Goal: Task Accomplishment & Management: Use online tool/utility

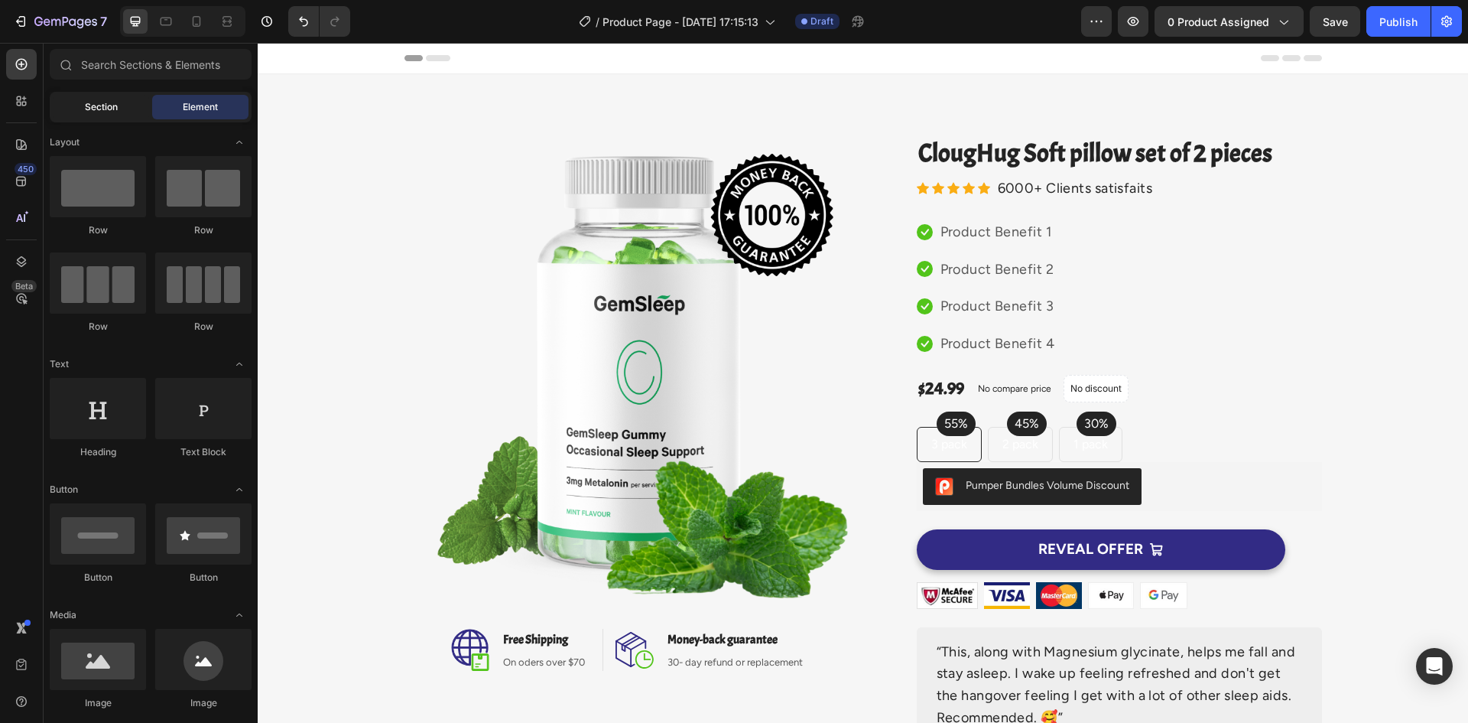
click at [109, 101] on span "Section" at bounding box center [101, 107] width 33 height 14
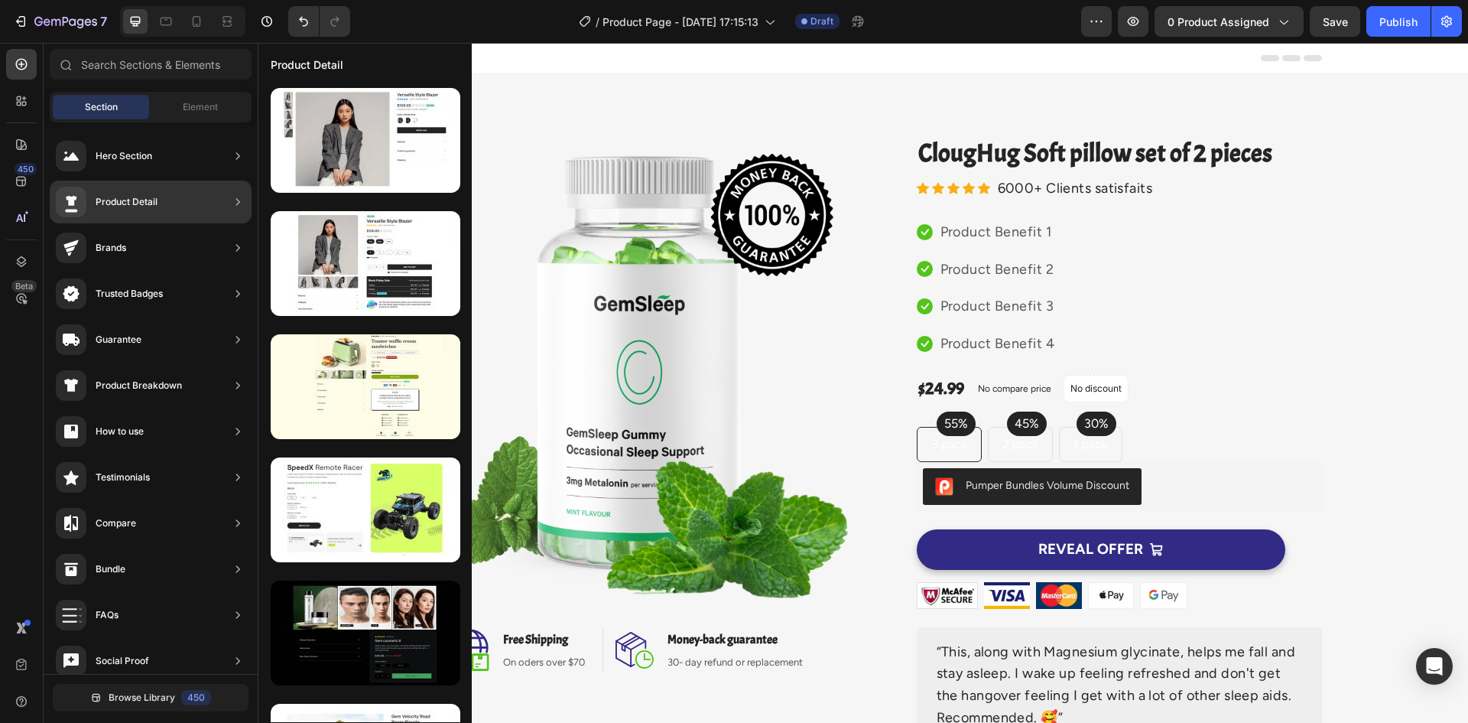
click at [151, 191] on div "Product Detail" at bounding box center [107, 202] width 102 height 31
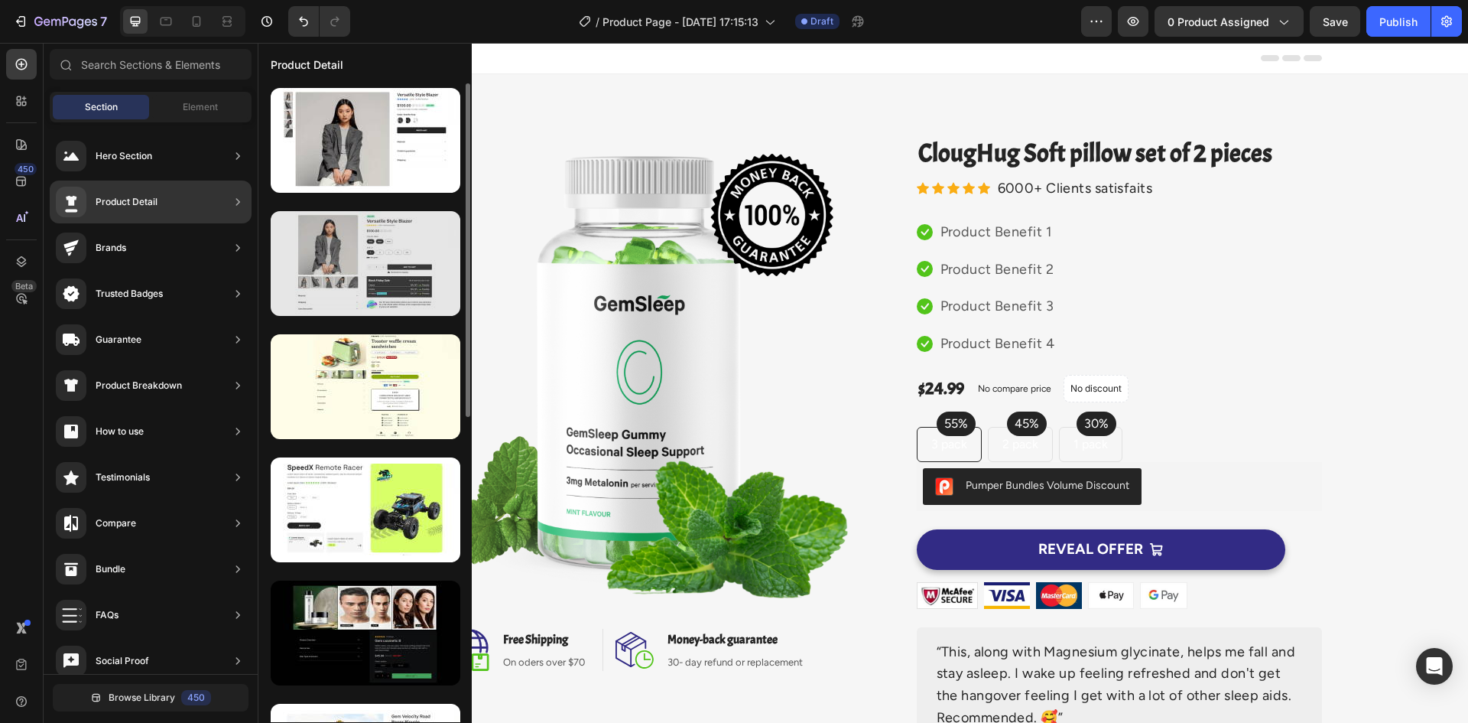
click at [344, 281] on div at bounding box center [366, 263] width 190 height 105
click at [395, 259] on div at bounding box center [366, 263] width 190 height 105
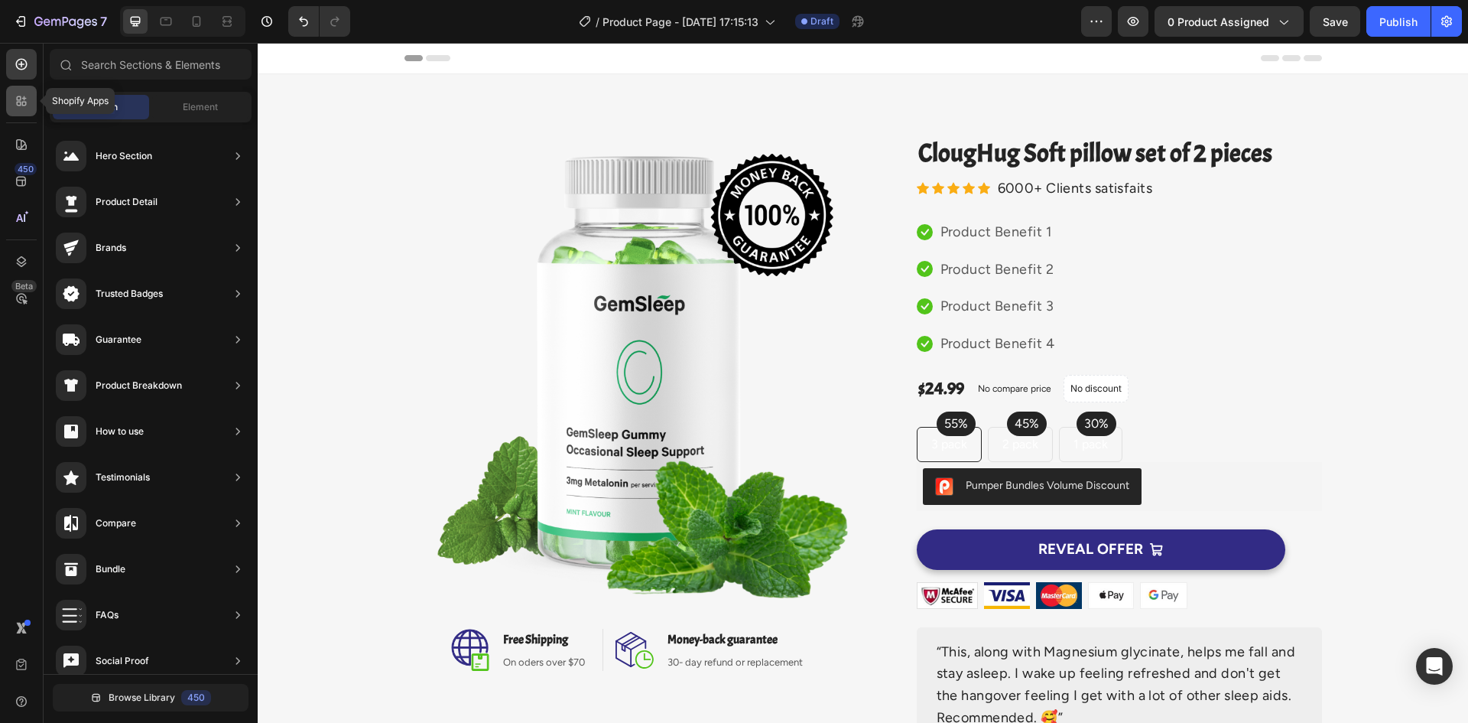
click at [26, 105] on icon at bounding box center [24, 104] width 5 height 5
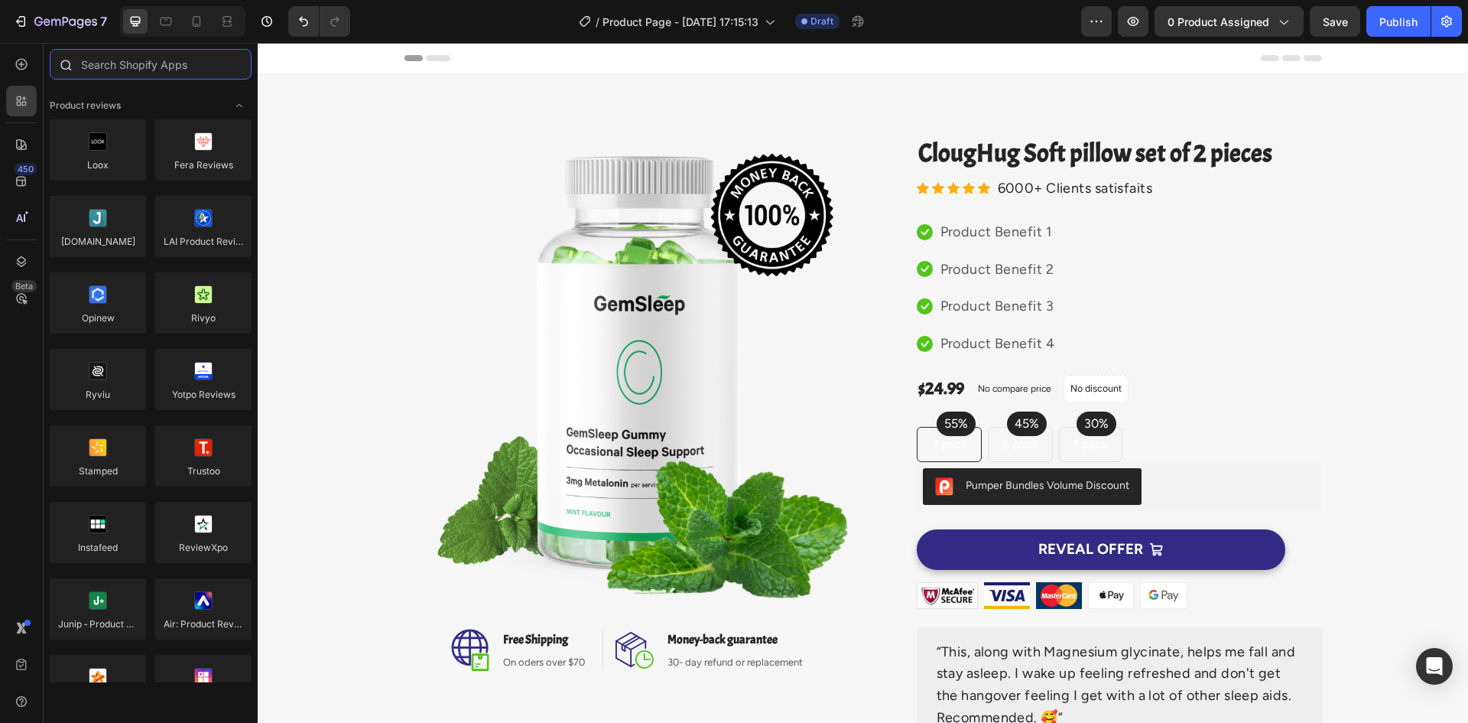
click at [106, 72] on input "text" at bounding box center [151, 64] width 202 height 31
click at [99, 60] on input "text" at bounding box center [151, 64] width 202 height 31
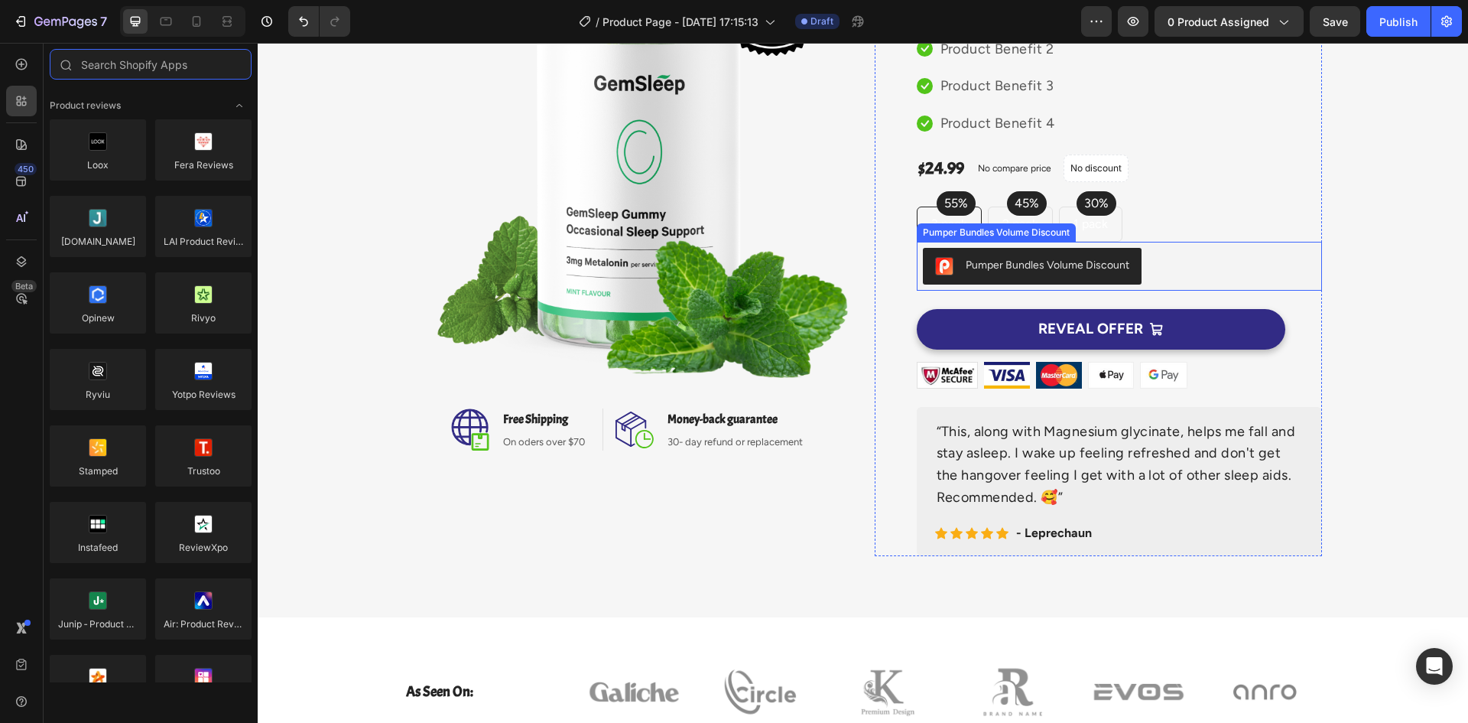
scroll to position [153, 0]
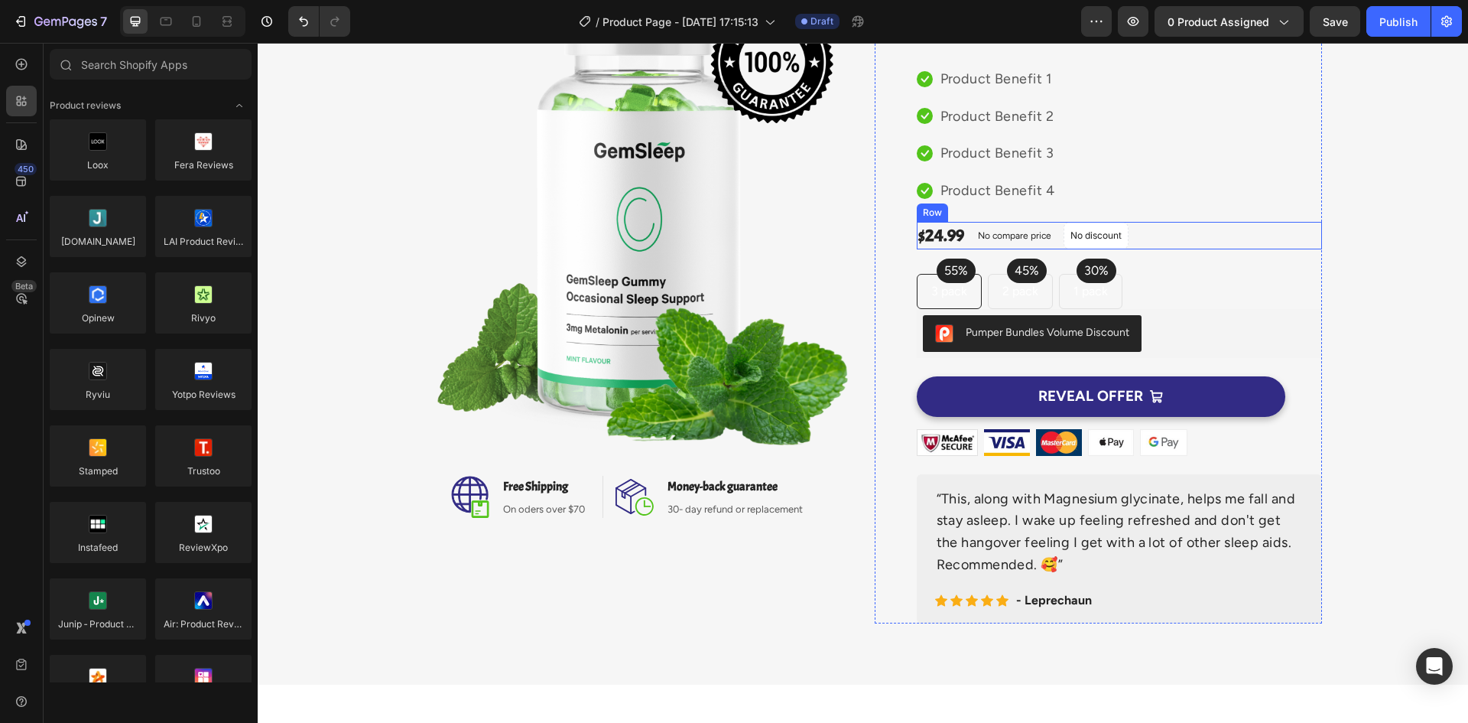
click at [1038, 178] on div "Product Benefit 4" at bounding box center [997, 190] width 117 height 25
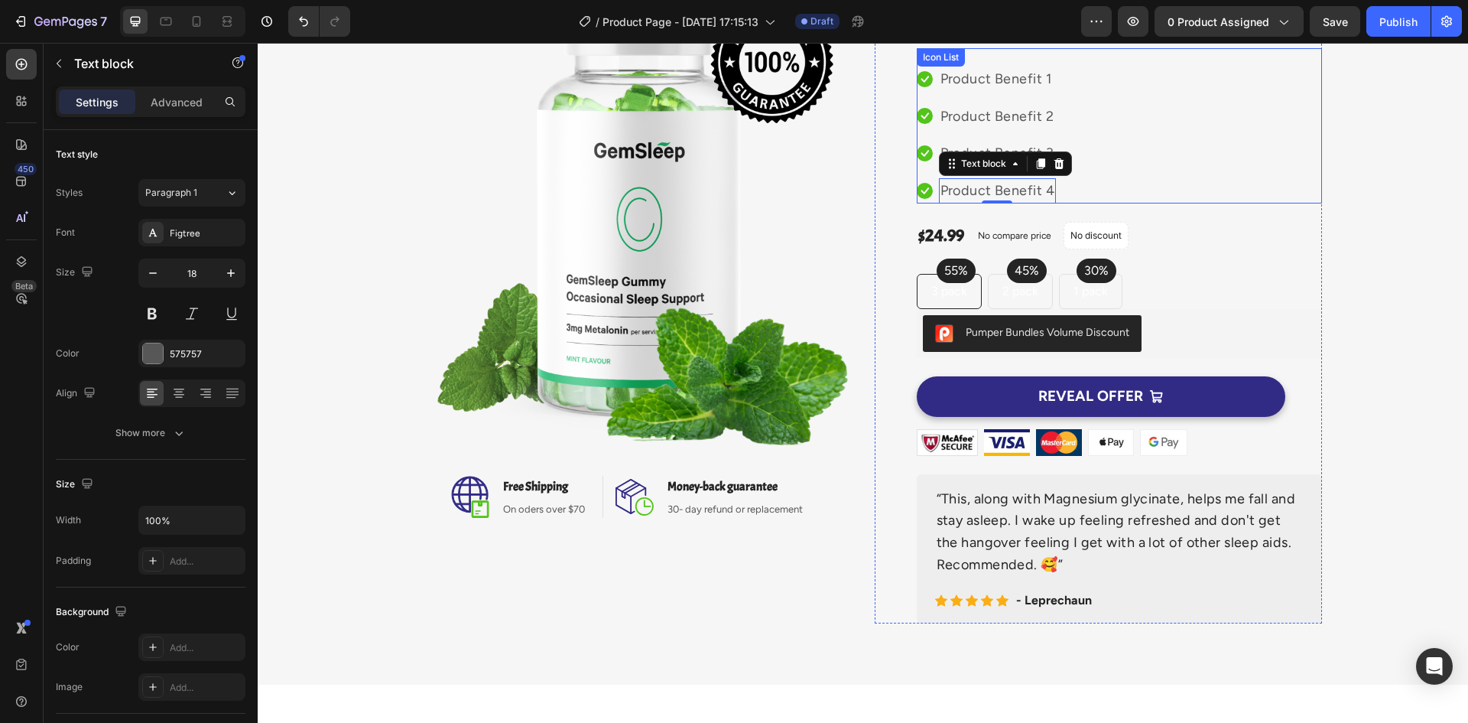
scroll to position [0, 0]
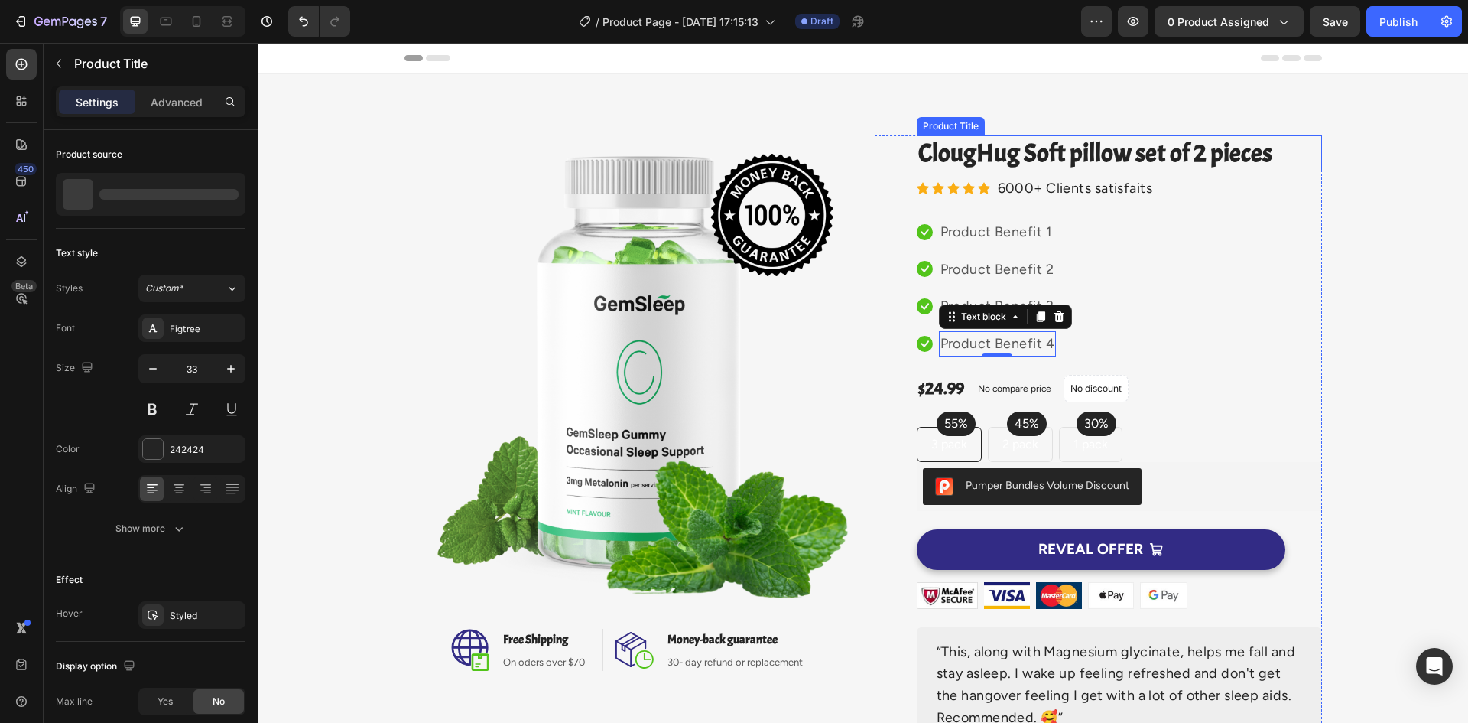
click at [1094, 163] on h2 "ClougHug Soft pillow set of 2 pieces" at bounding box center [1119, 153] width 405 height 36
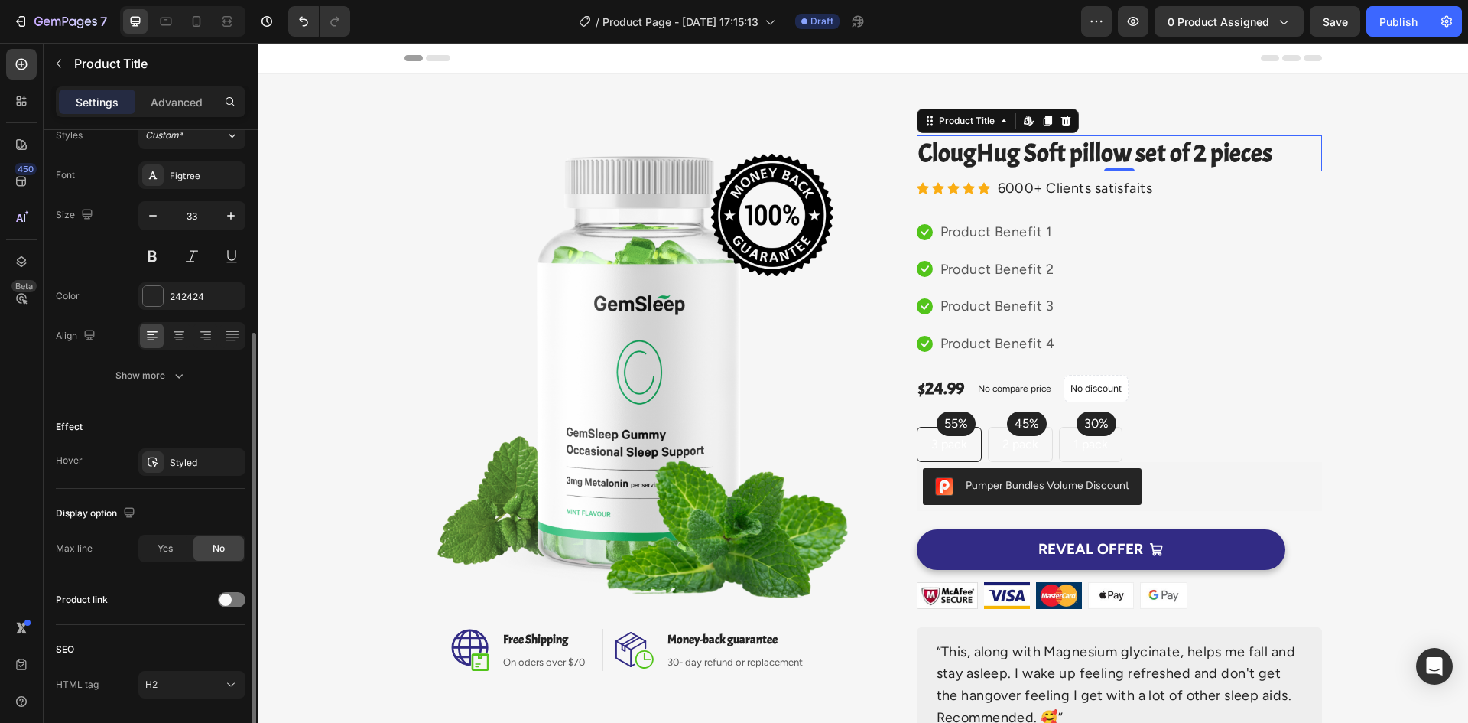
scroll to position [202, 0]
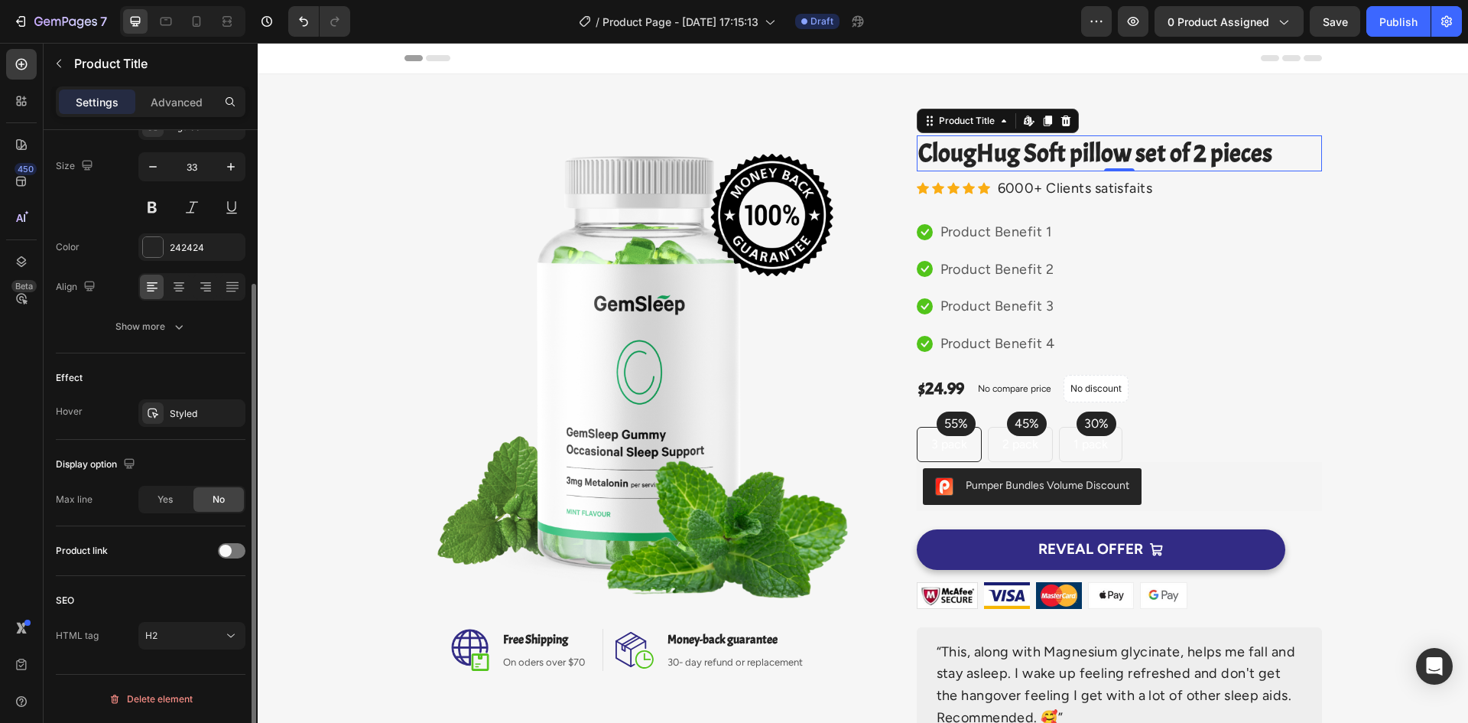
click at [116, 551] on div "Product link" at bounding box center [151, 550] width 190 height 24
click at [23, 106] on icon at bounding box center [24, 104] width 5 height 5
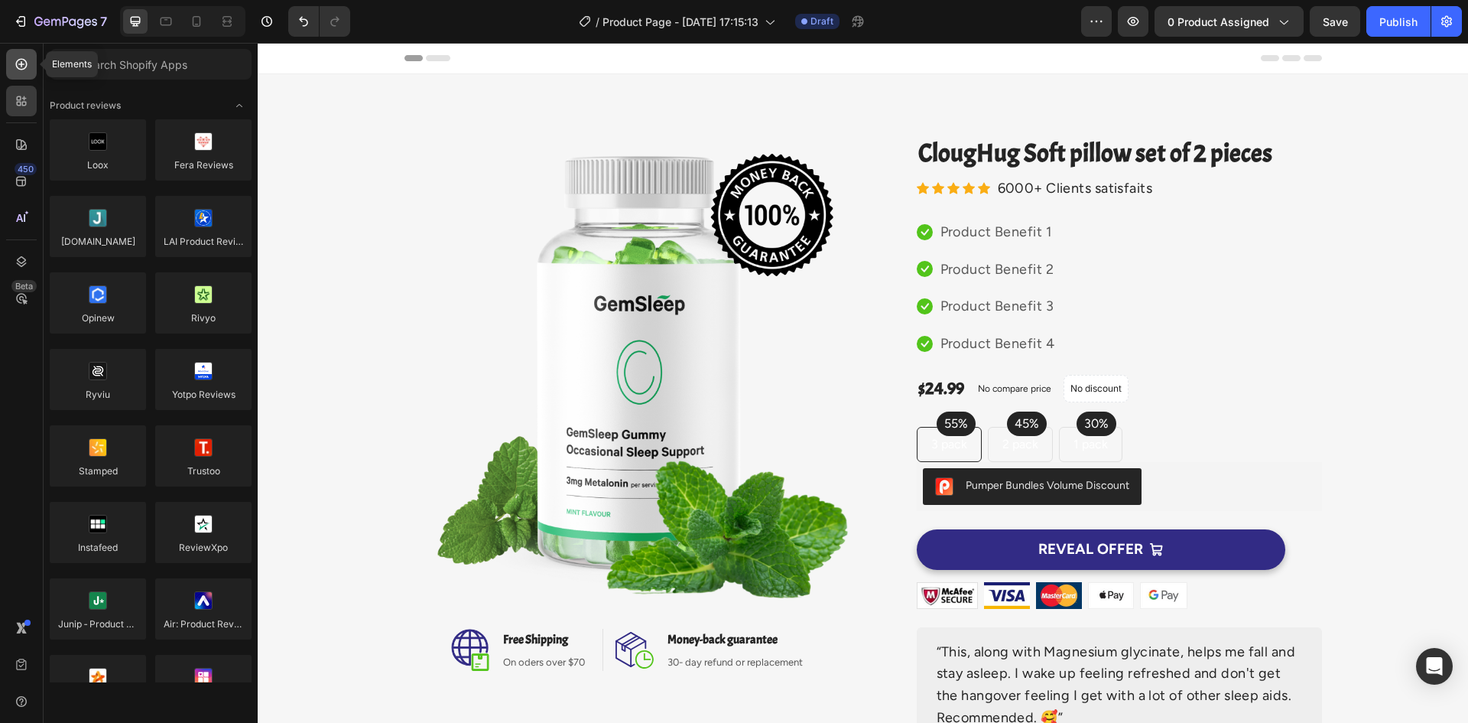
click at [22, 67] on icon at bounding box center [21, 64] width 15 height 15
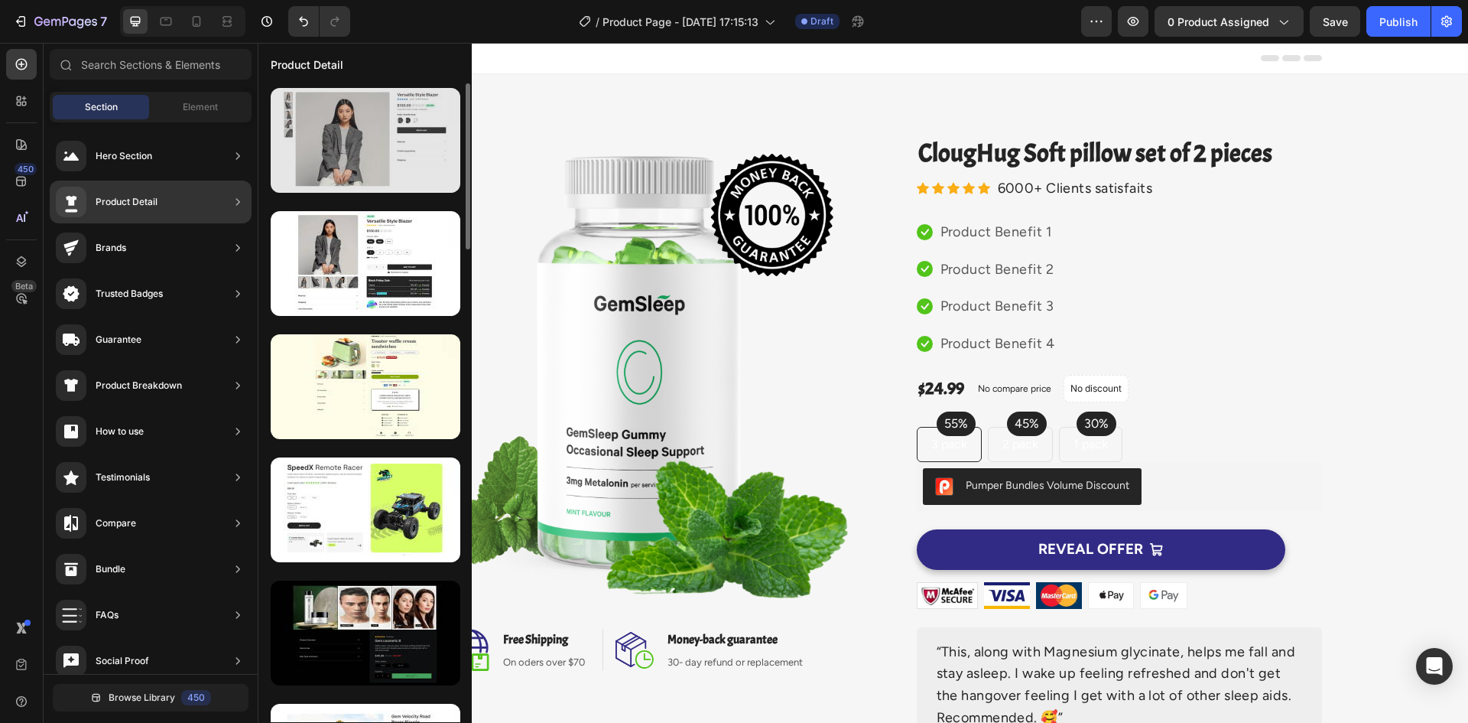
click at [331, 142] on div at bounding box center [366, 140] width 190 height 105
click at [408, 159] on div at bounding box center [366, 140] width 190 height 105
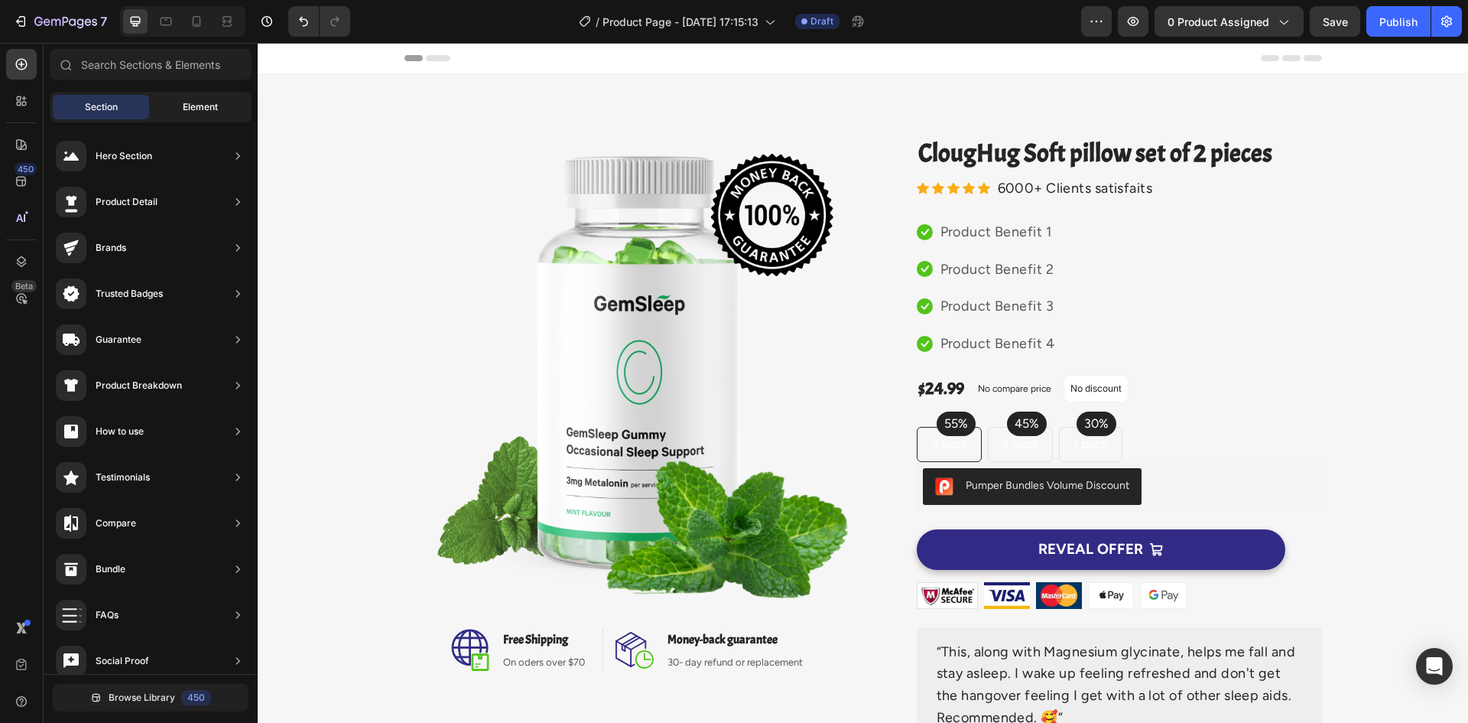
click at [206, 105] on span "Element" at bounding box center [200, 107] width 35 height 14
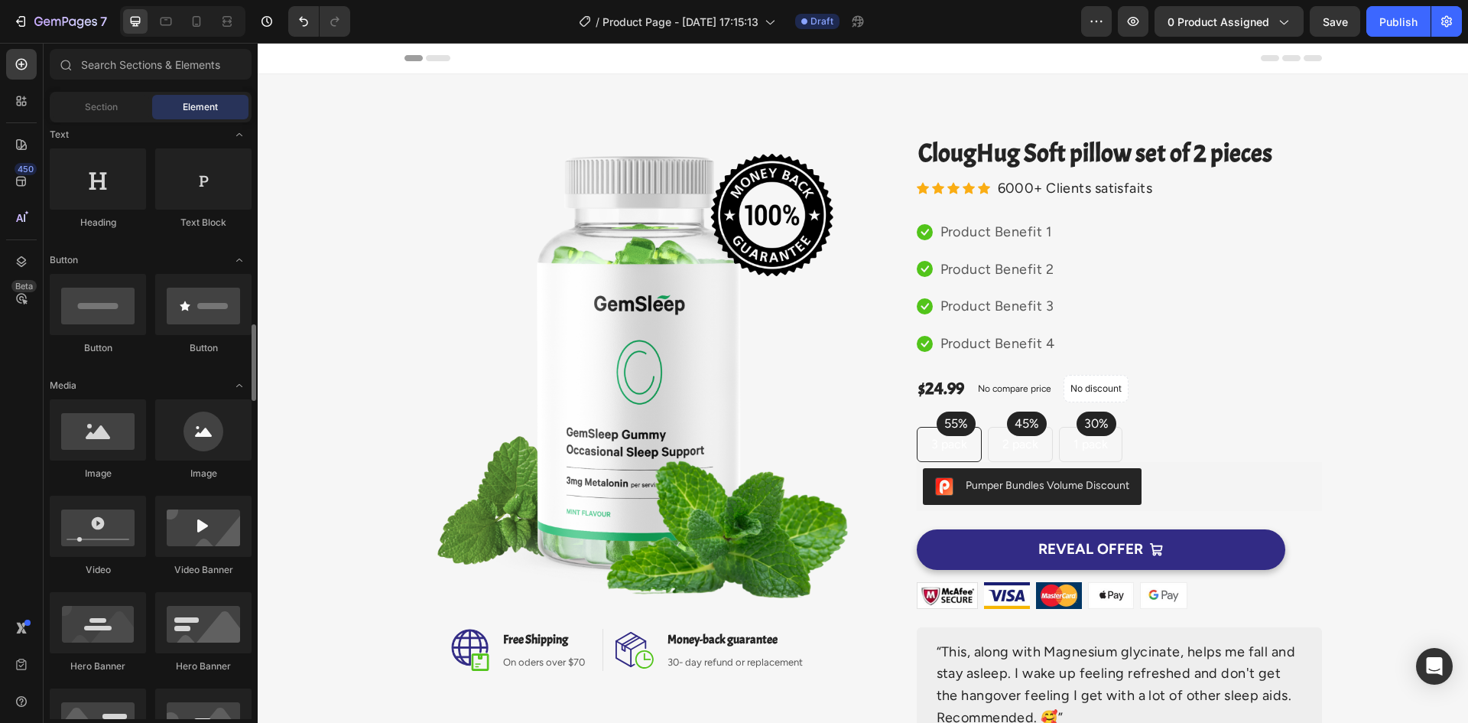
scroll to position [382, 0]
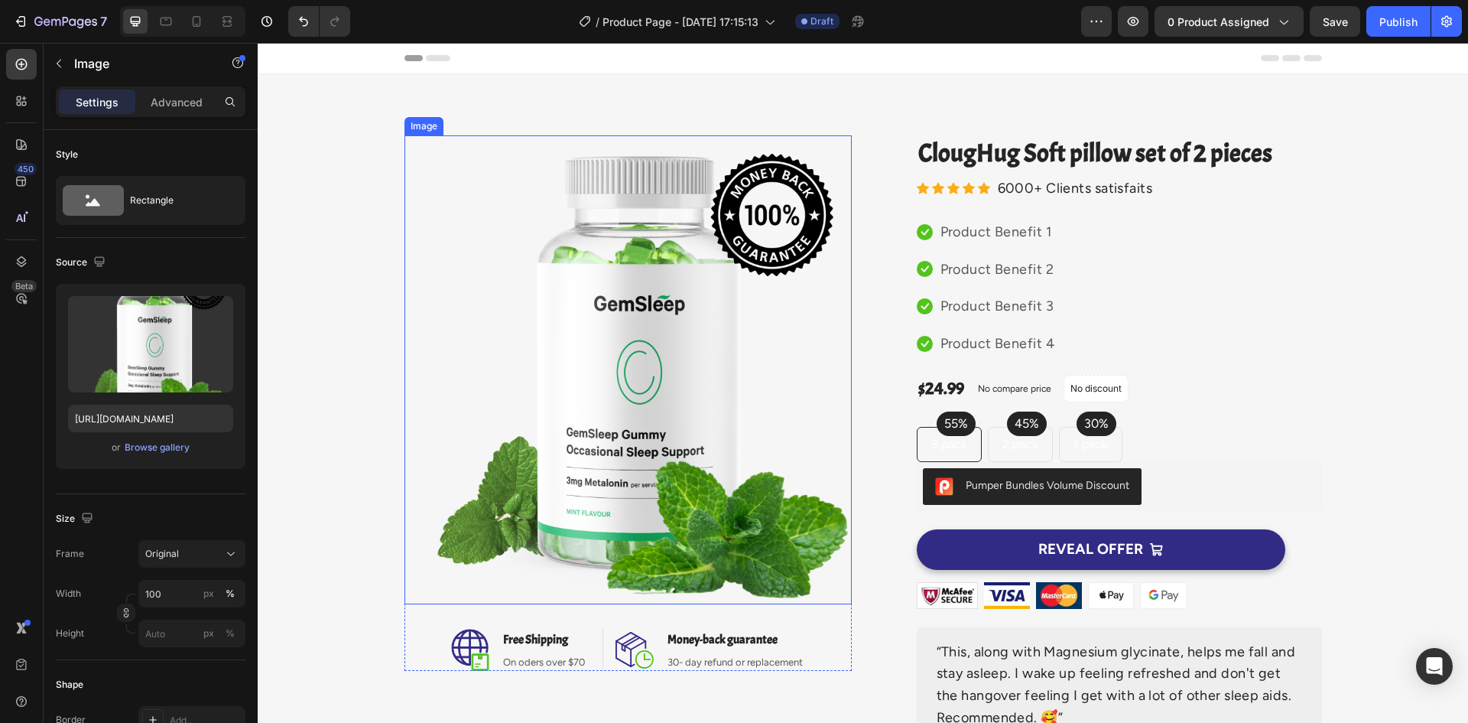
click at [424, 301] on img at bounding box center [628, 369] width 447 height 469
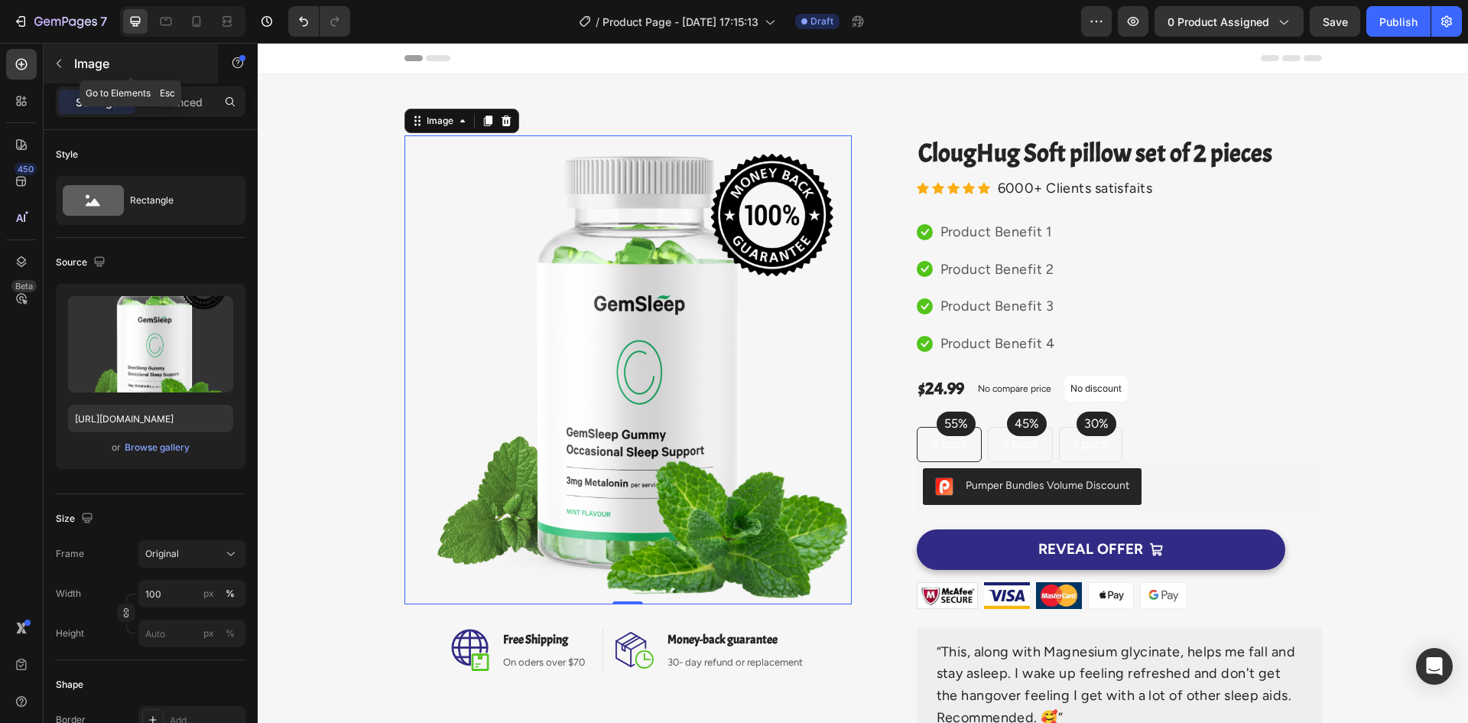
click at [55, 61] on icon "button" at bounding box center [59, 63] width 12 height 12
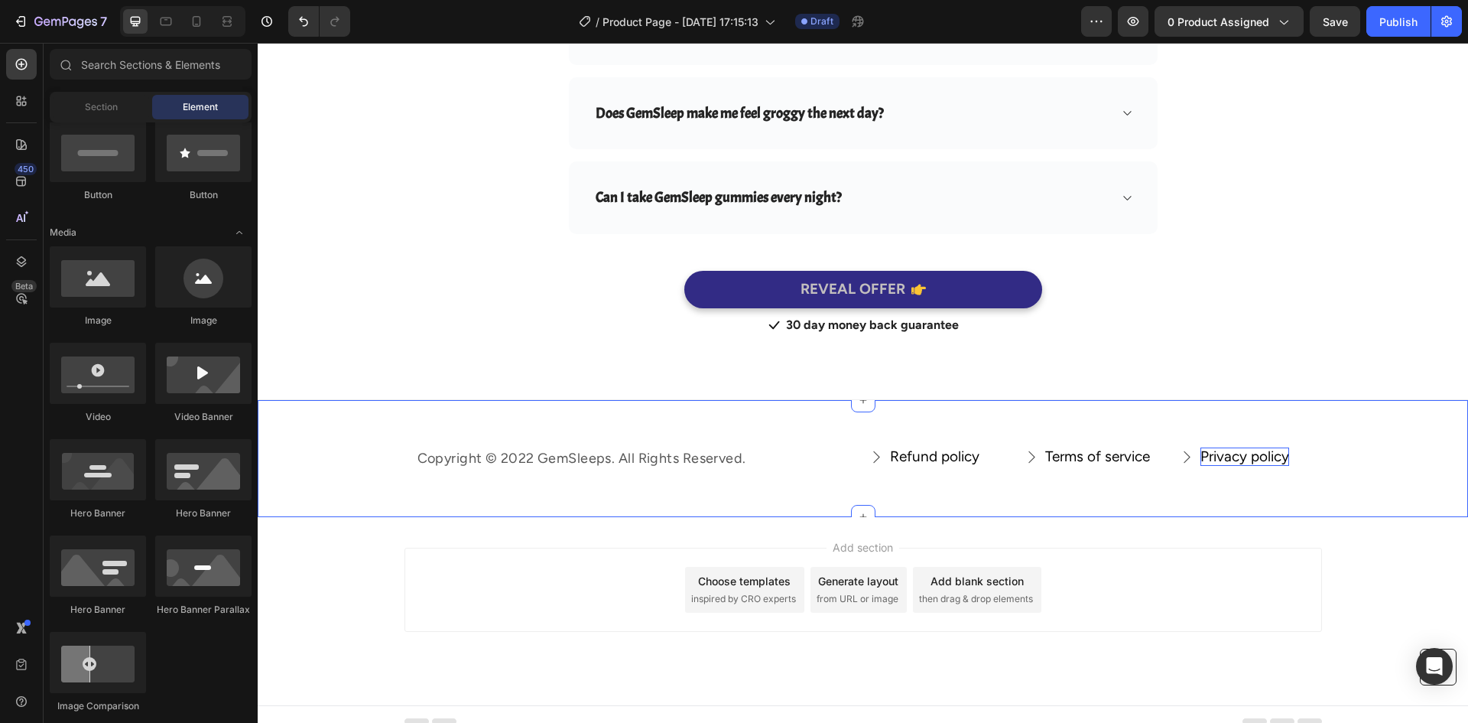
scroll to position [6128, 0]
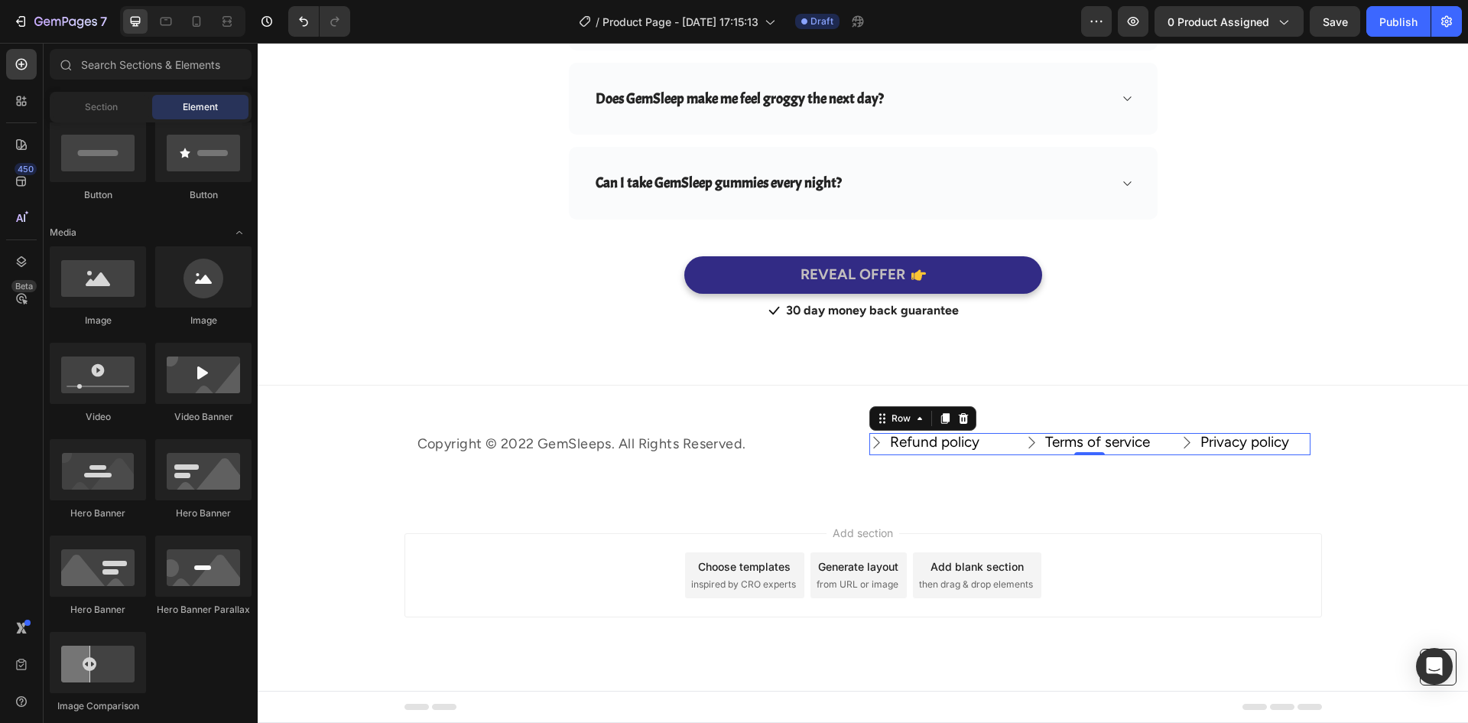
click at [998, 444] on div "Refund policy Button Terms of service Button Privacy policy Button Row 0" at bounding box center [1090, 444] width 441 height 22
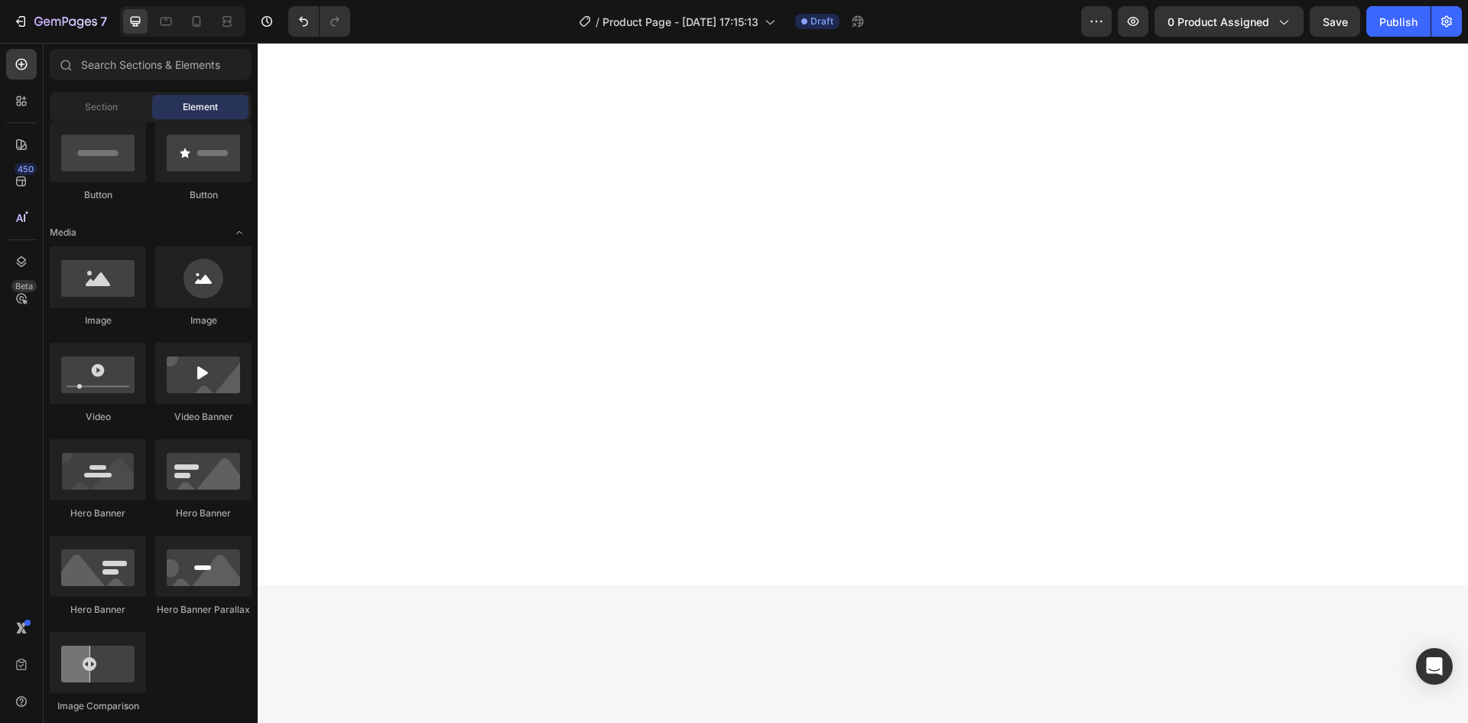
scroll to position [0, 0]
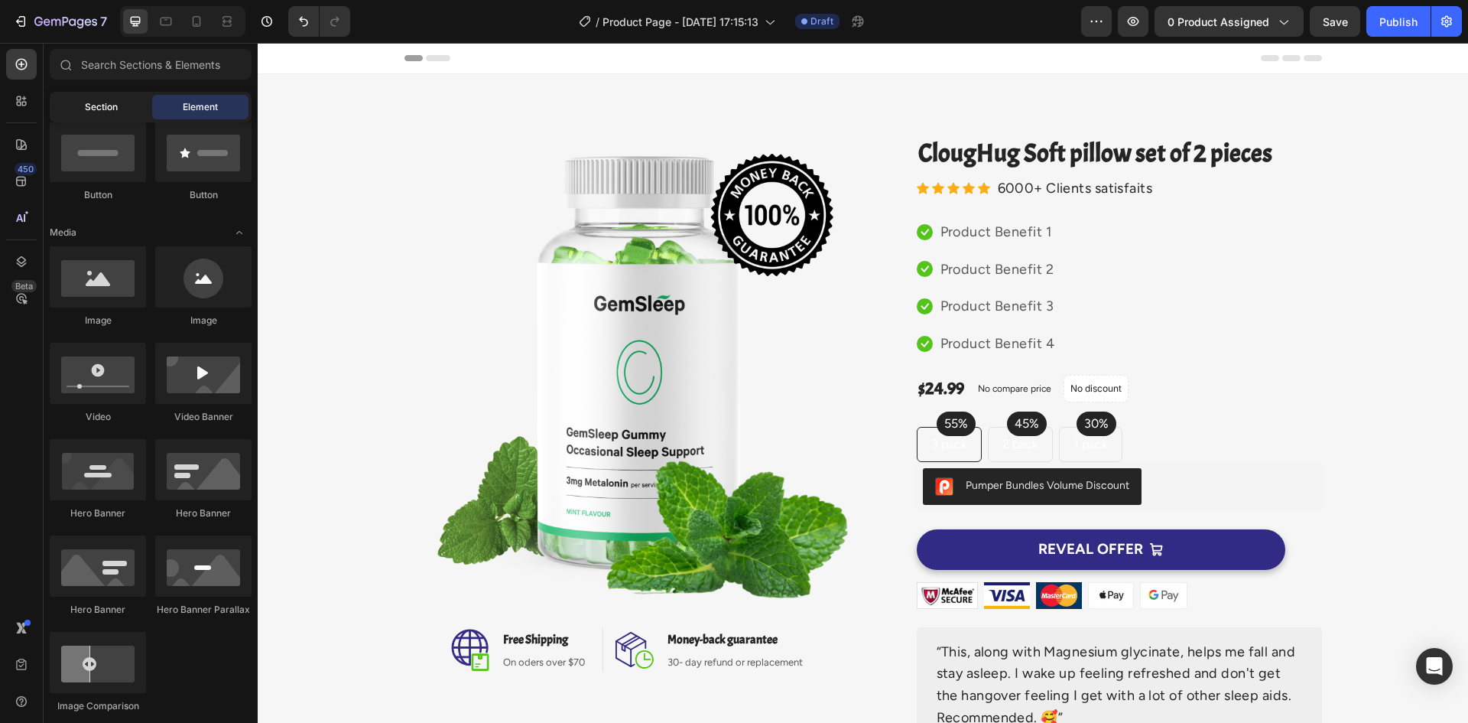
click at [117, 113] on span "Section" at bounding box center [101, 107] width 33 height 14
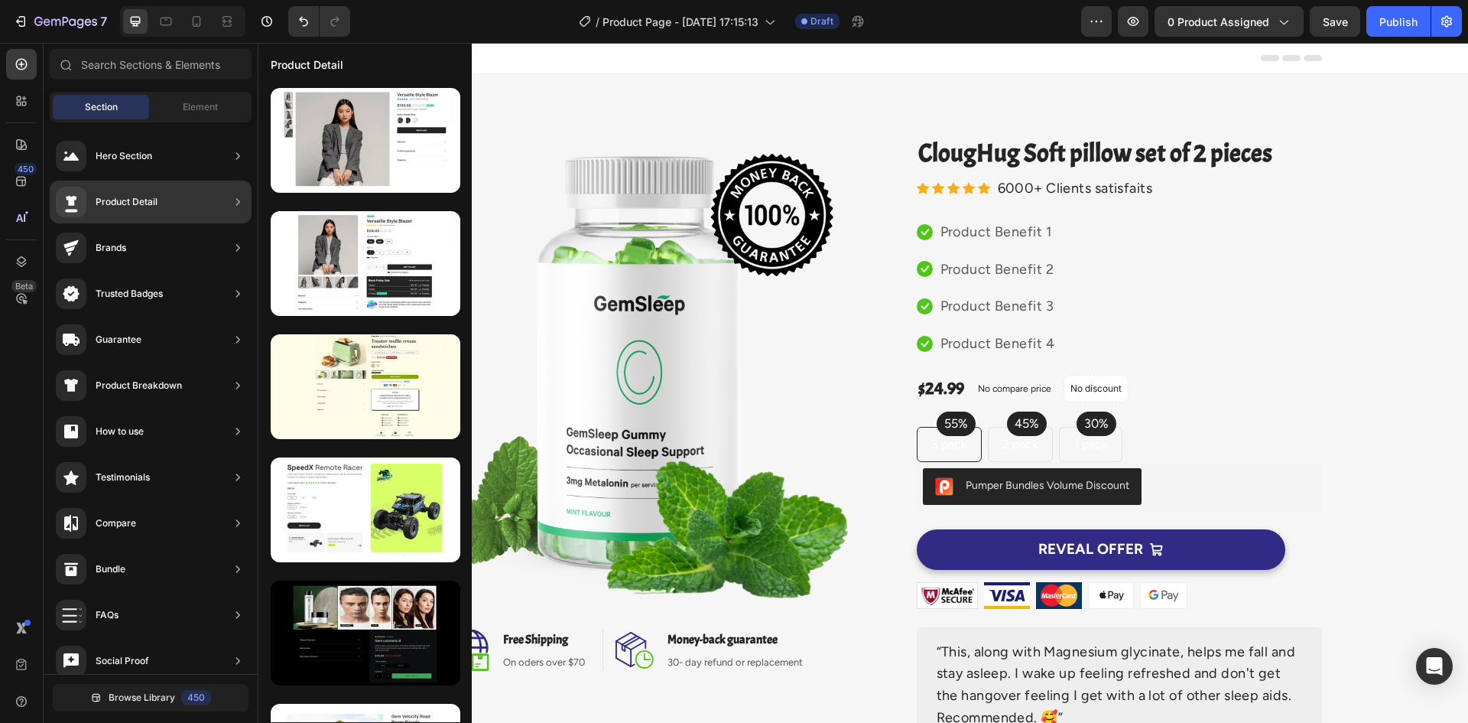
click at [139, 213] on div "Product Detail" at bounding box center [107, 202] width 102 height 31
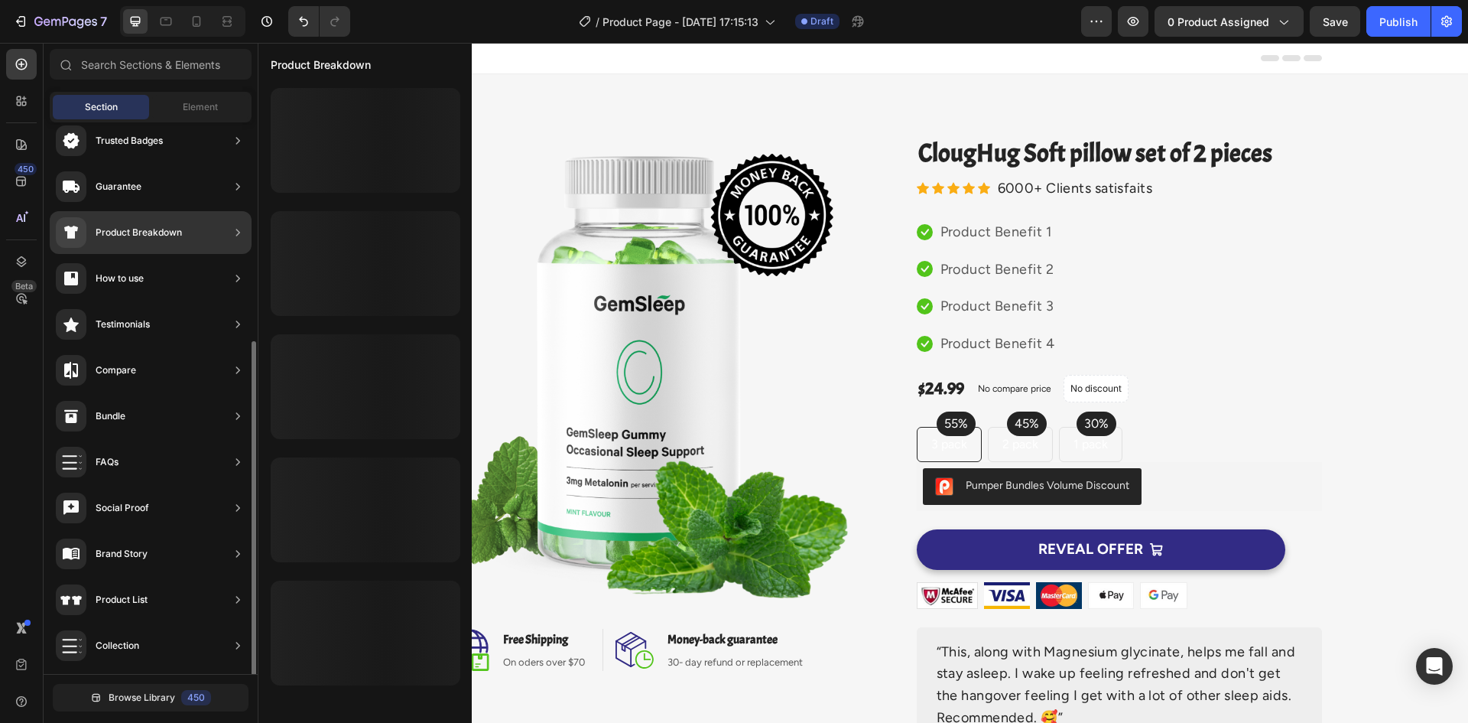
scroll to position [306, 0]
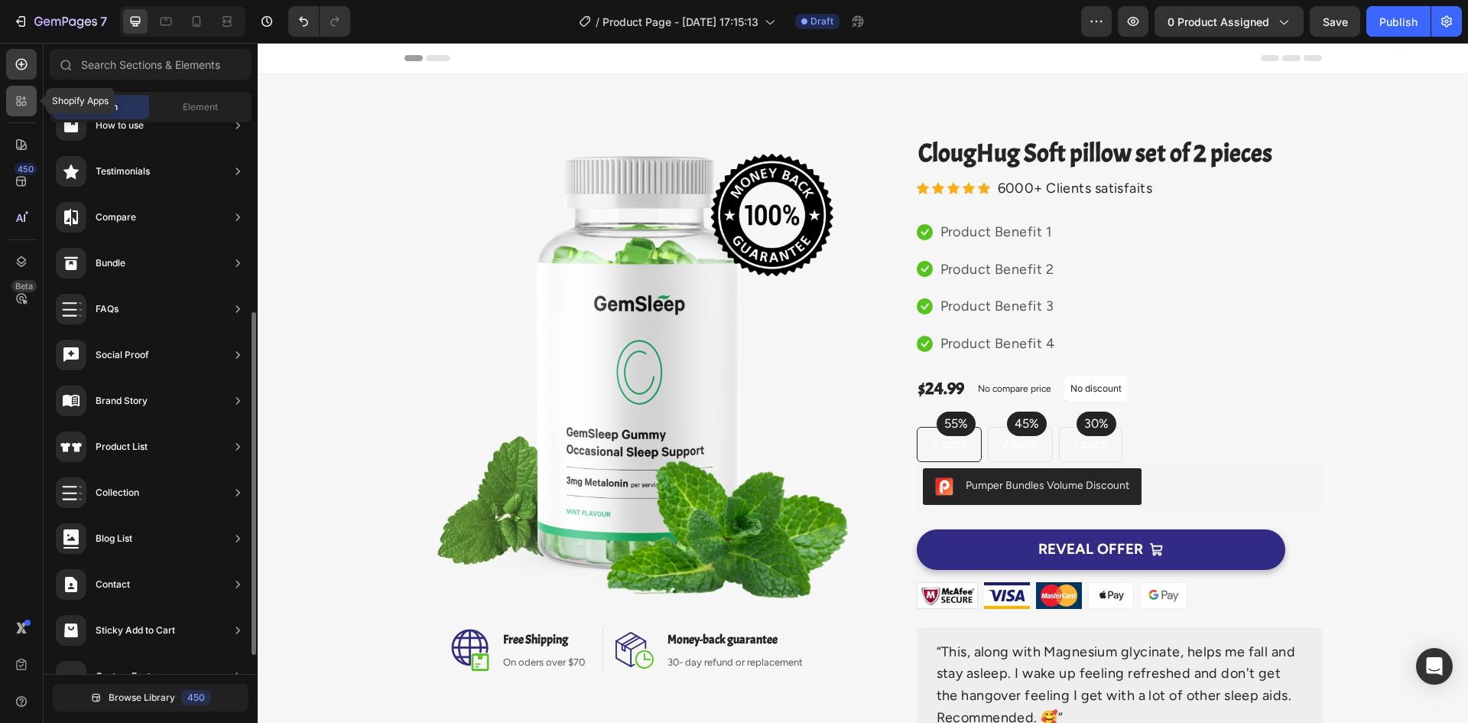
click at [21, 97] on icon at bounding box center [21, 100] width 15 height 15
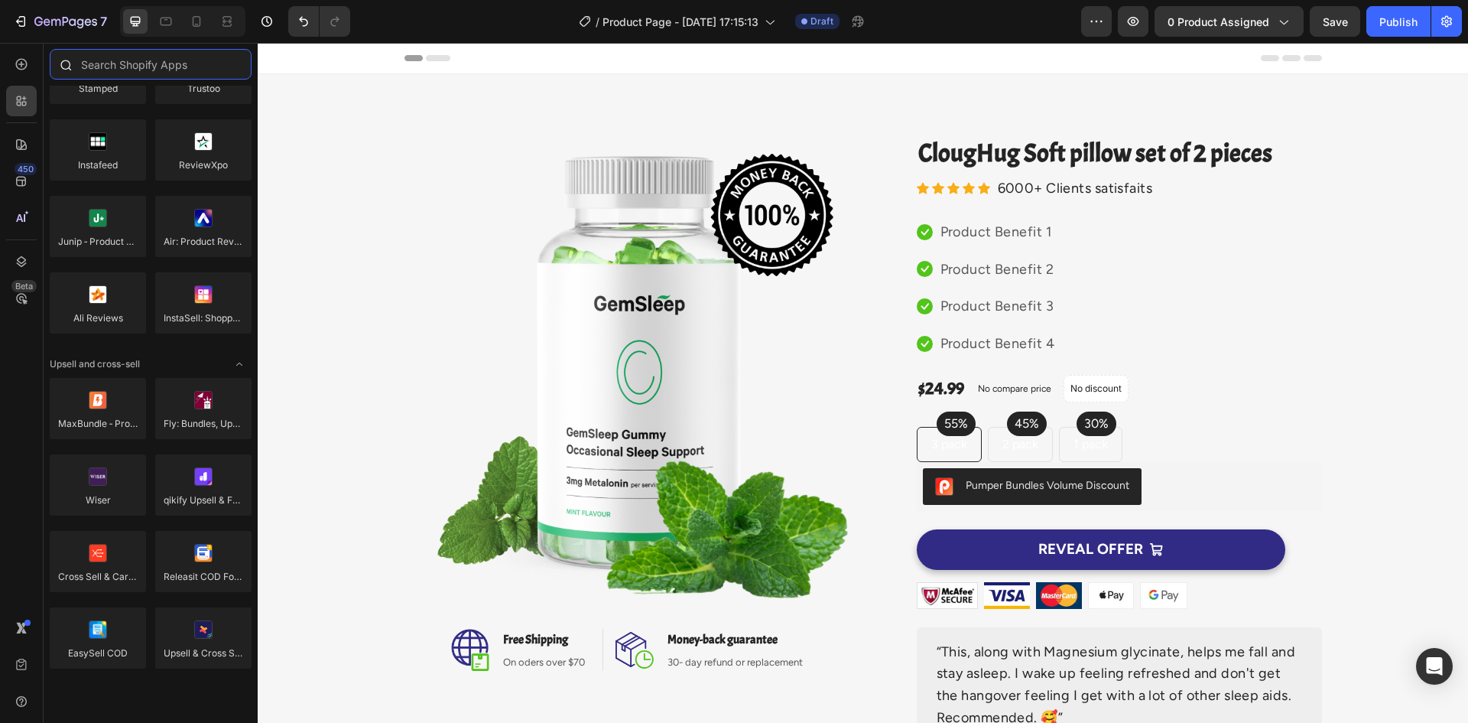
click at [134, 74] on input "text" at bounding box center [151, 64] width 202 height 31
click at [28, 60] on icon at bounding box center [21, 64] width 15 height 15
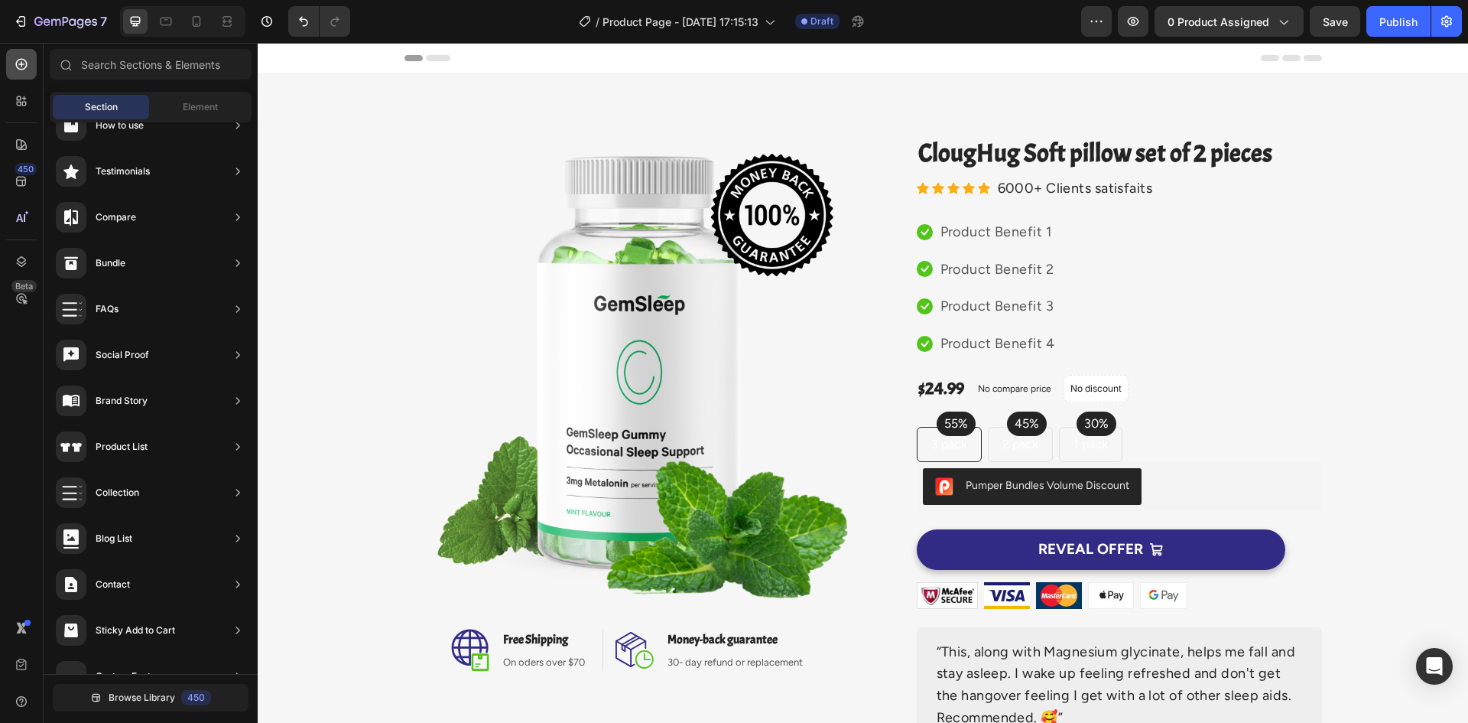
click at [28, 60] on icon at bounding box center [21, 64] width 15 height 15
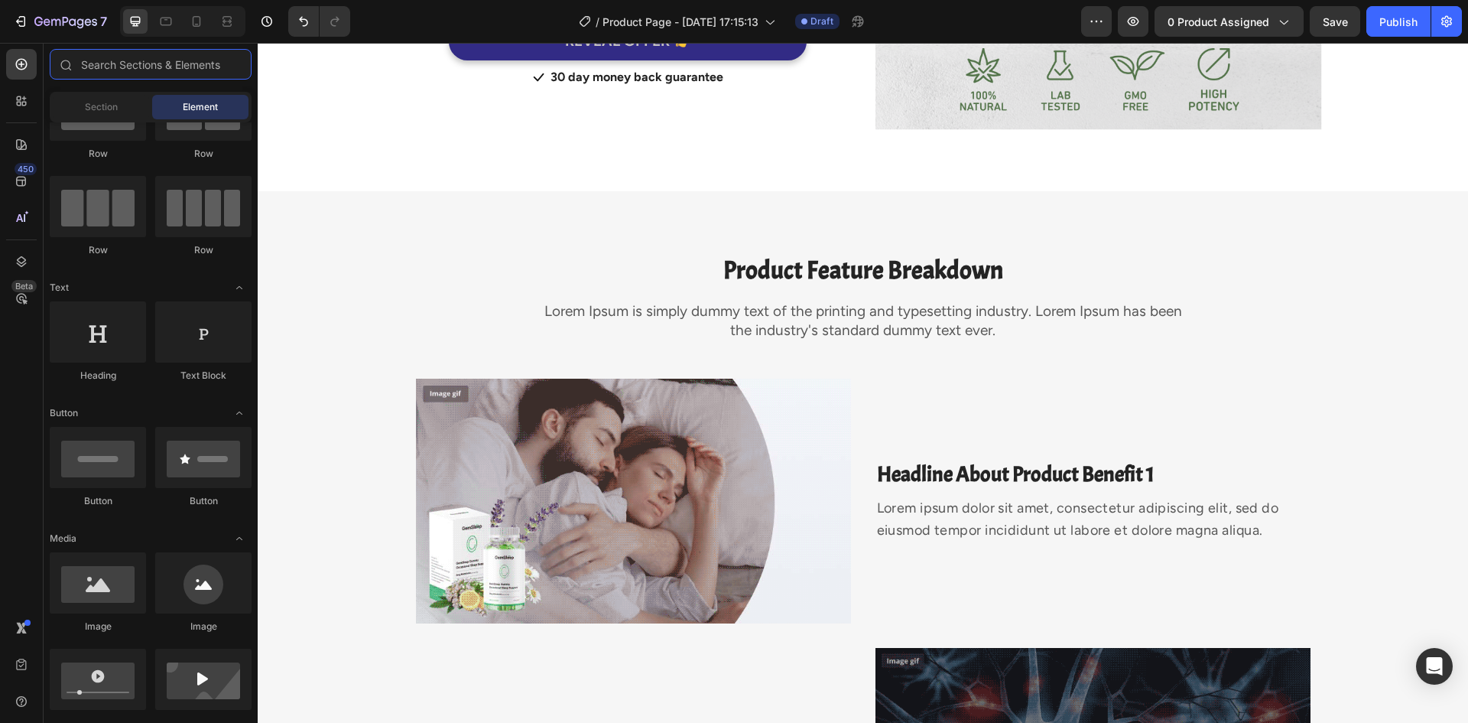
scroll to position [0, 0]
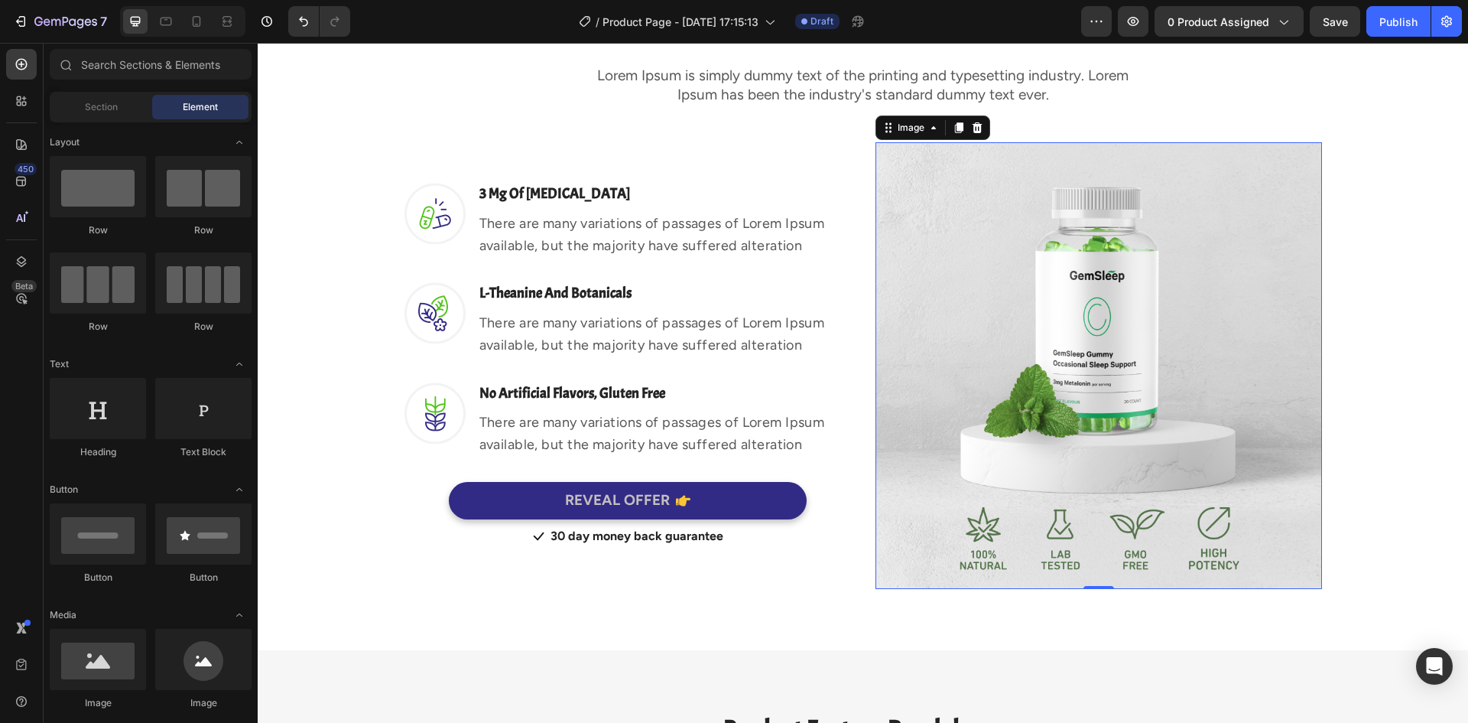
click at [1020, 356] on img at bounding box center [1099, 365] width 447 height 447
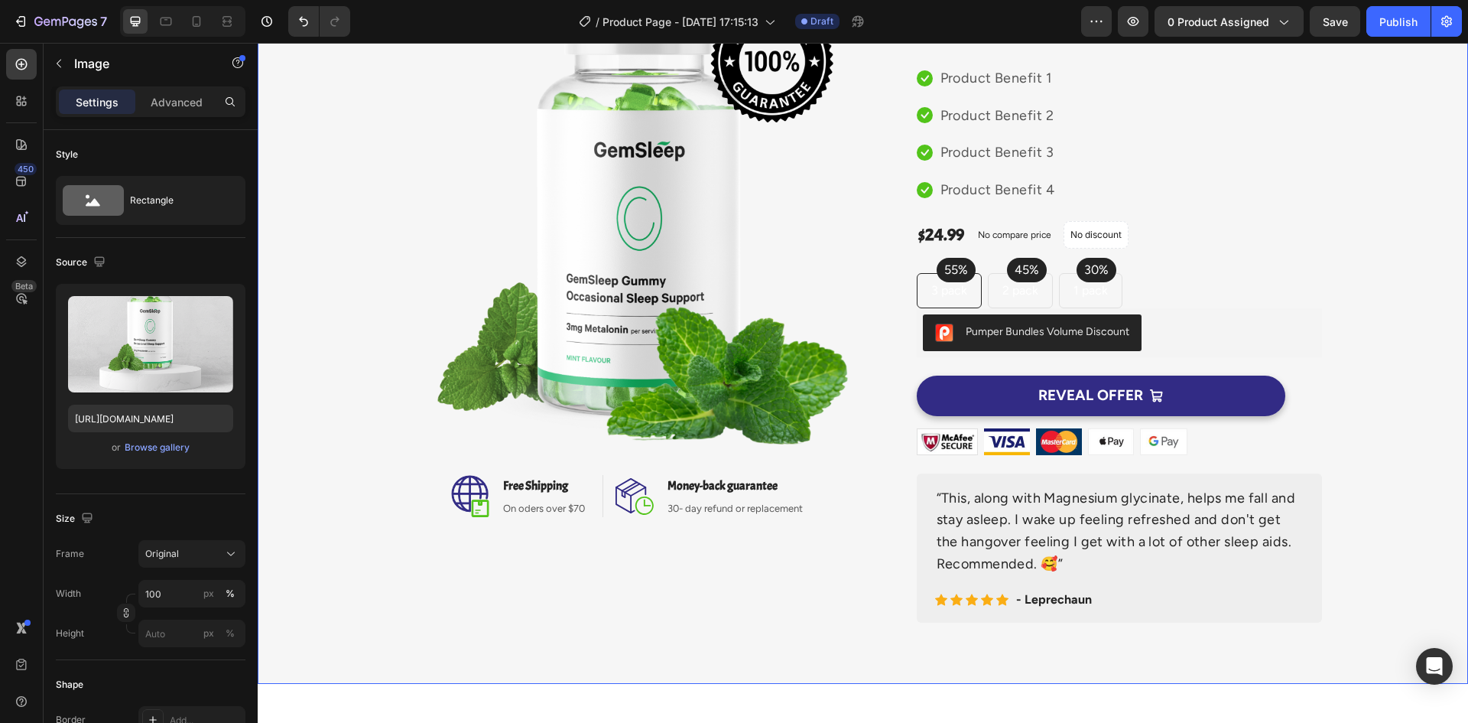
scroll to position [153, 0]
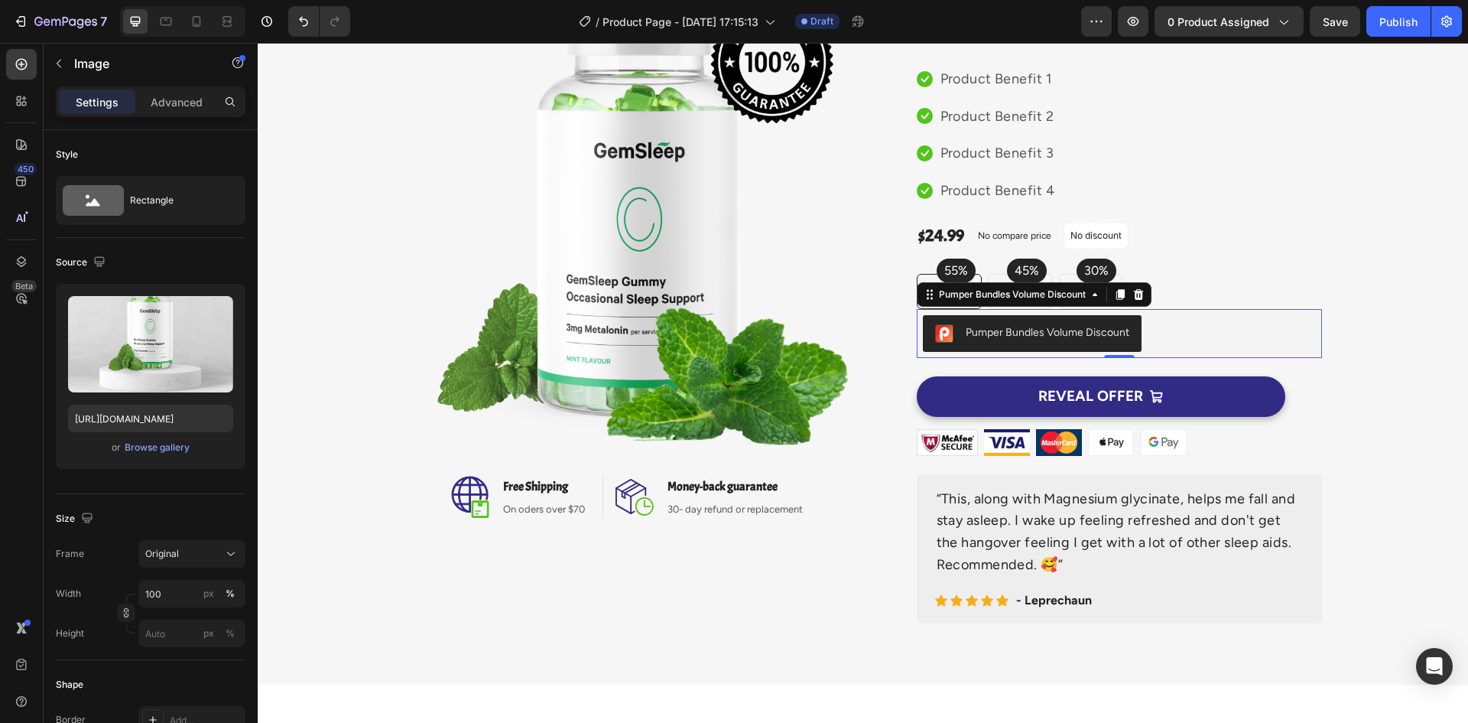
click at [1068, 331] on div "Pumper Bundles Volume Discount" at bounding box center [1048, 332] width 164 height 16
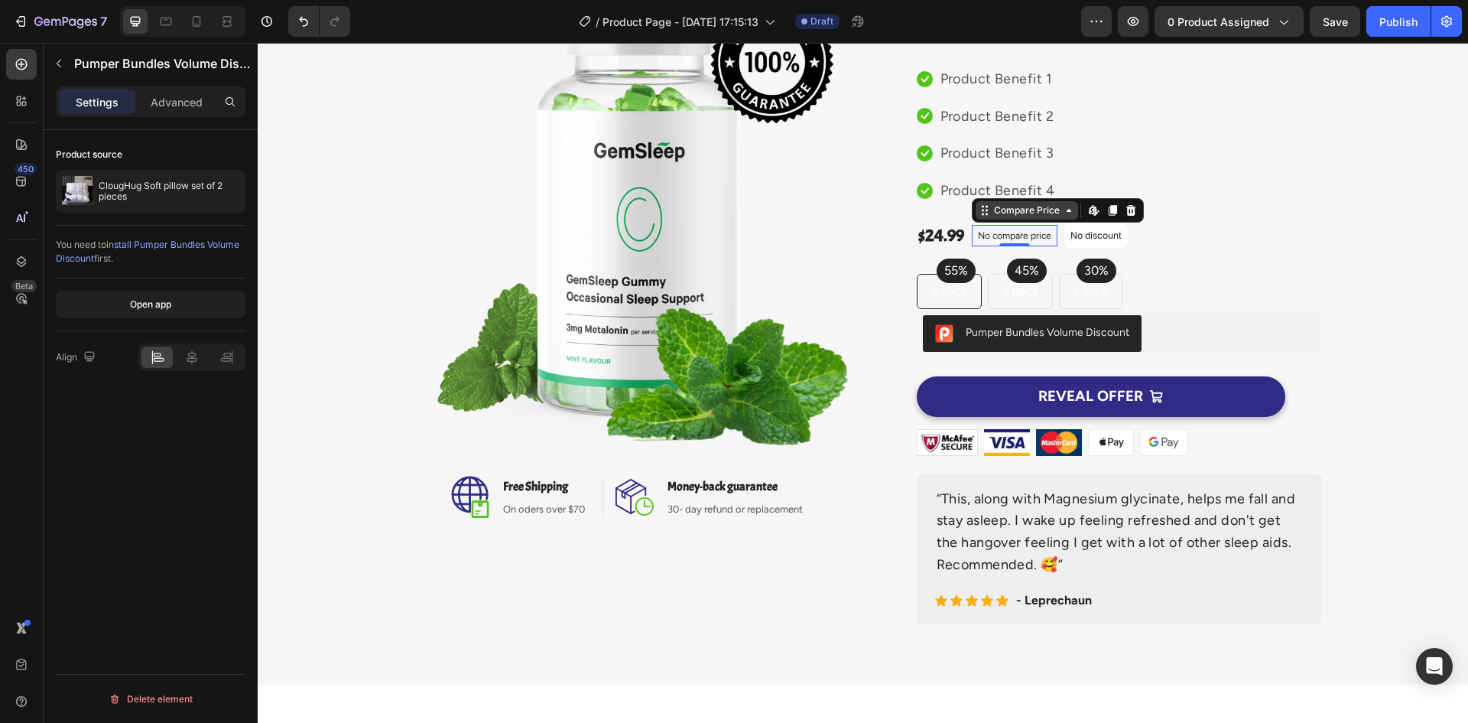
click at [995, 221] on div "Compare Price Edit content in Shopify" at bounding box center [1058, 210] width 172 height 24
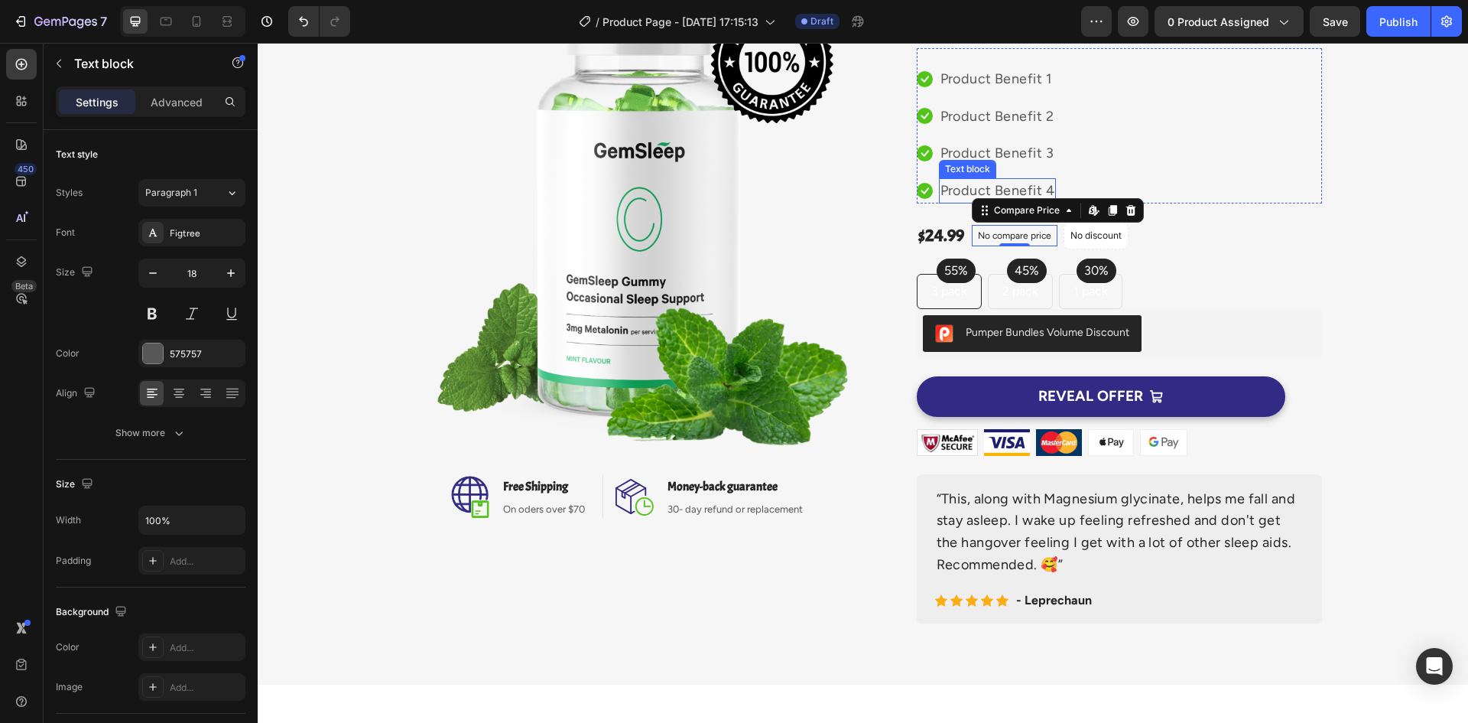
drag, startPoint x: 964, startPoint y: 167, endPoint x: 964, endPoint y: 155, distance: 12.2
click at [964, 165] on div "Text block" at bounding box center [967, 169] width 51 height 14
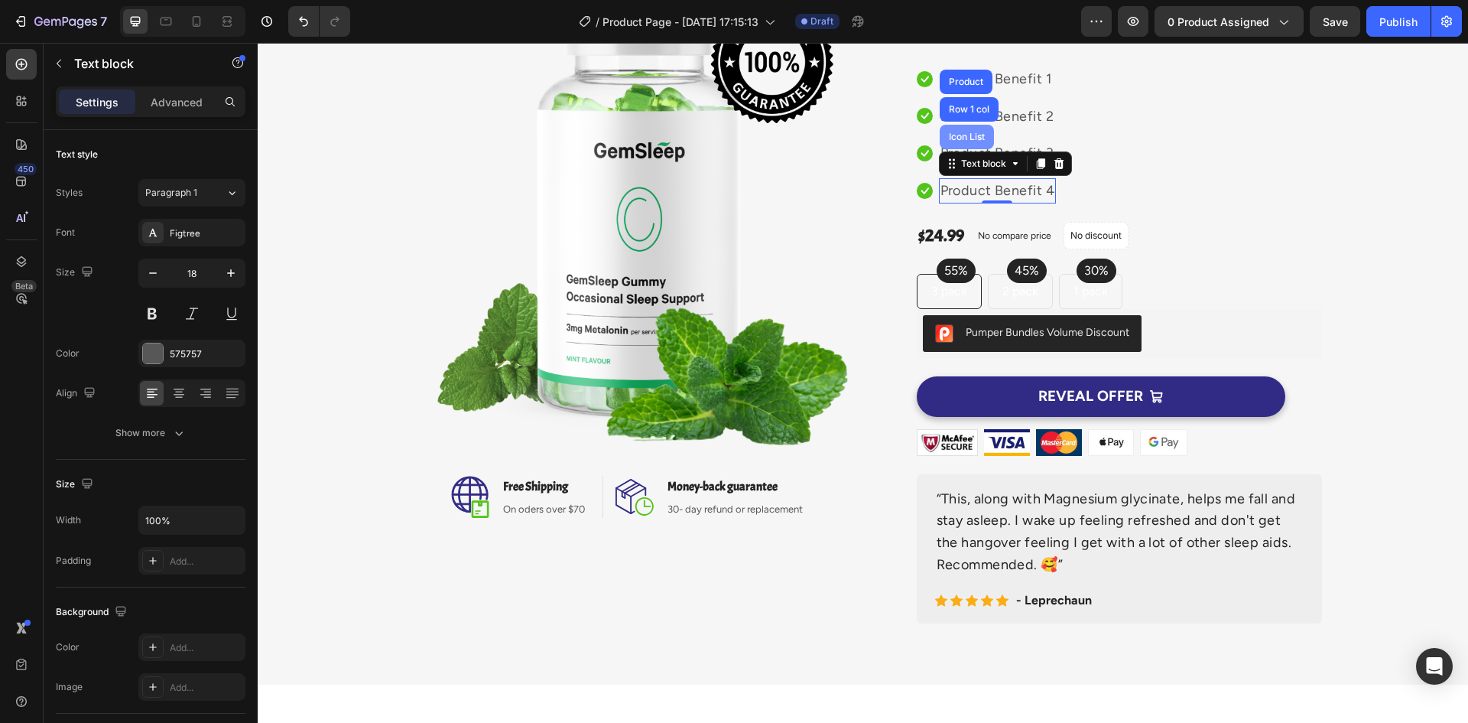
click at [961, 131] on div "Icon List" at bounding box center [967, 137] width 54 height 24
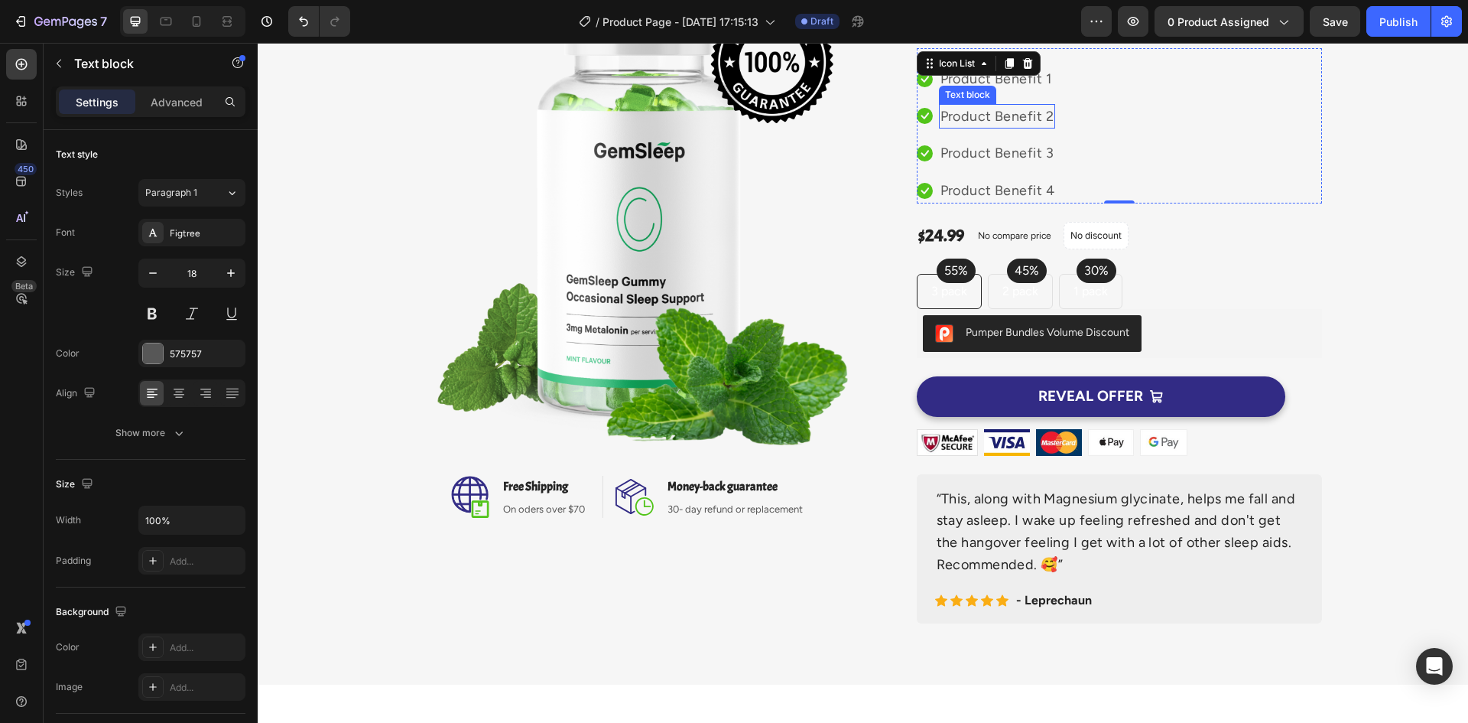
click at [1003, 106] on p "Product Benefit 2" at bounding box center [997, 117] width 113 height 22
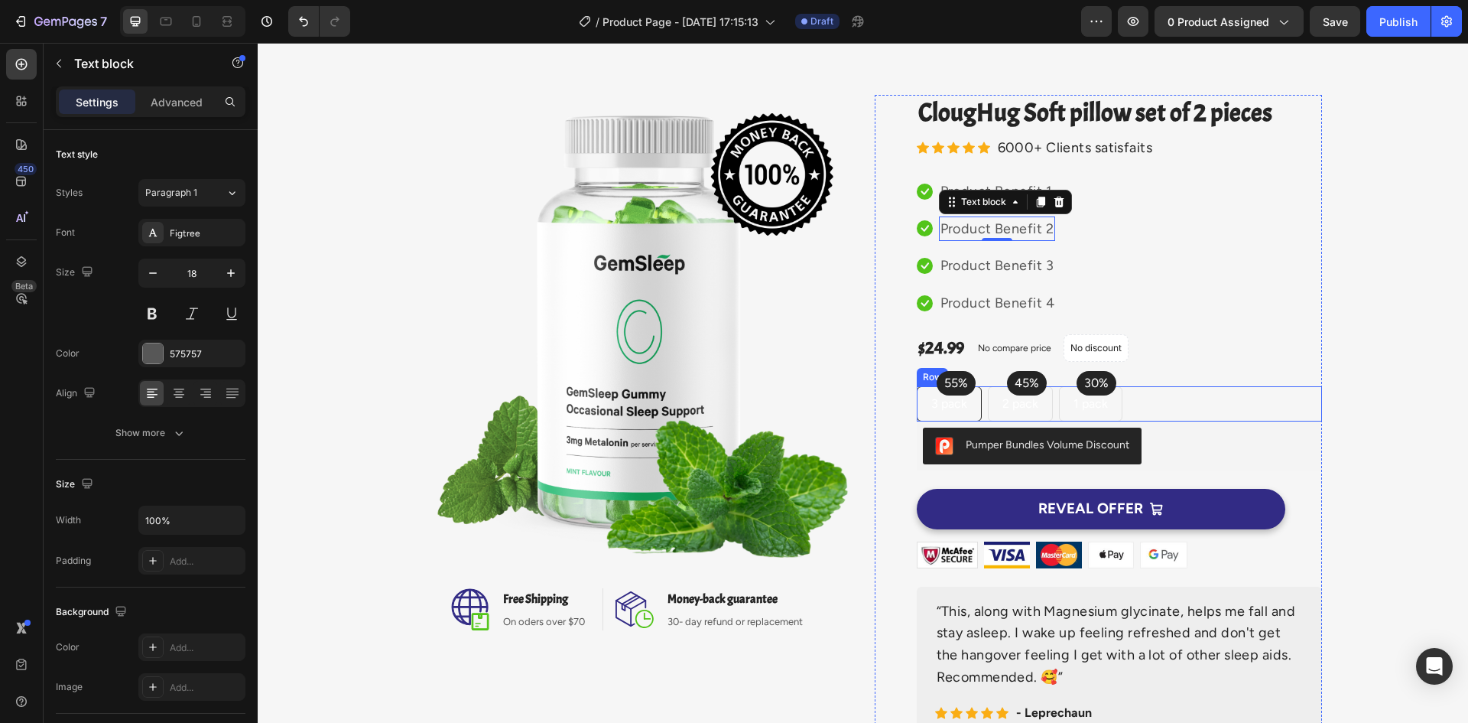
scroll to position [76, 0]
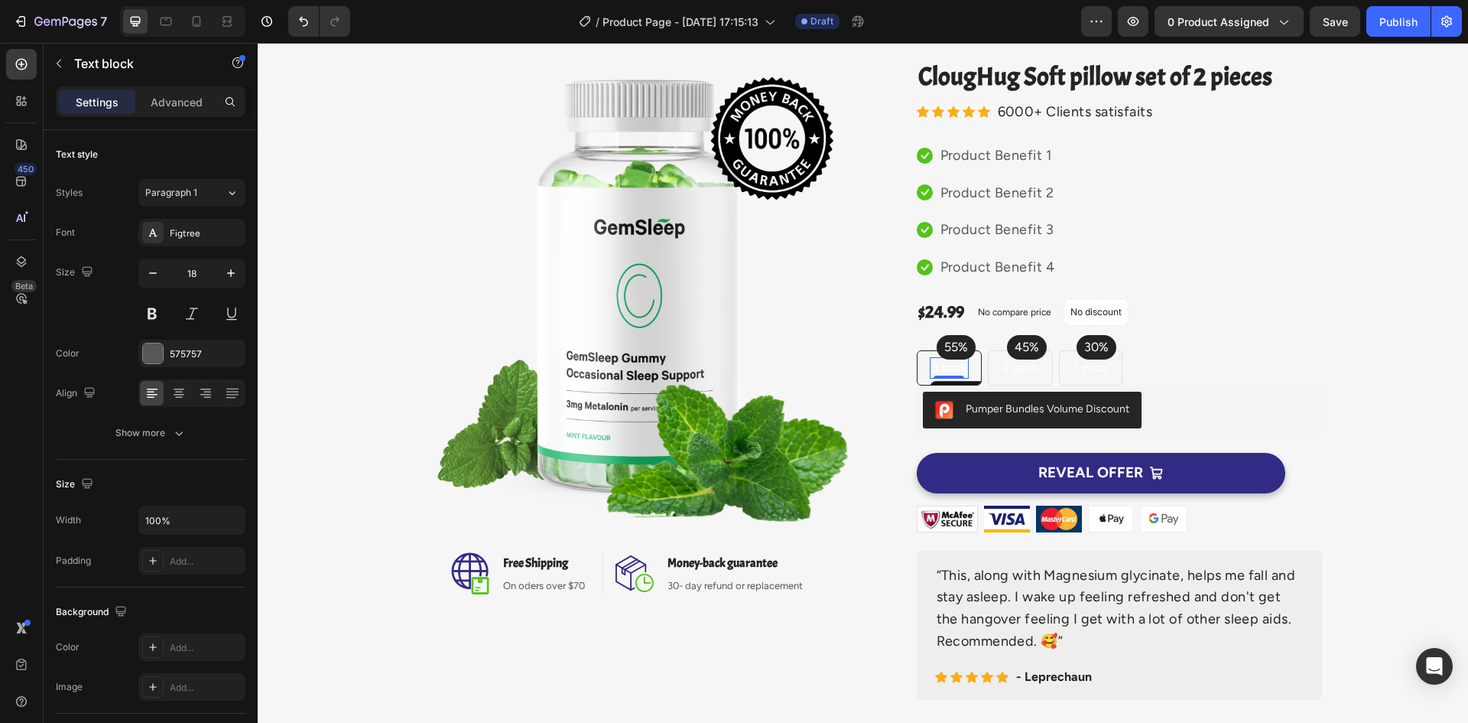
click at [951, 363] on p "3 pack" at bounding box center [950, 368] width 36 height 18
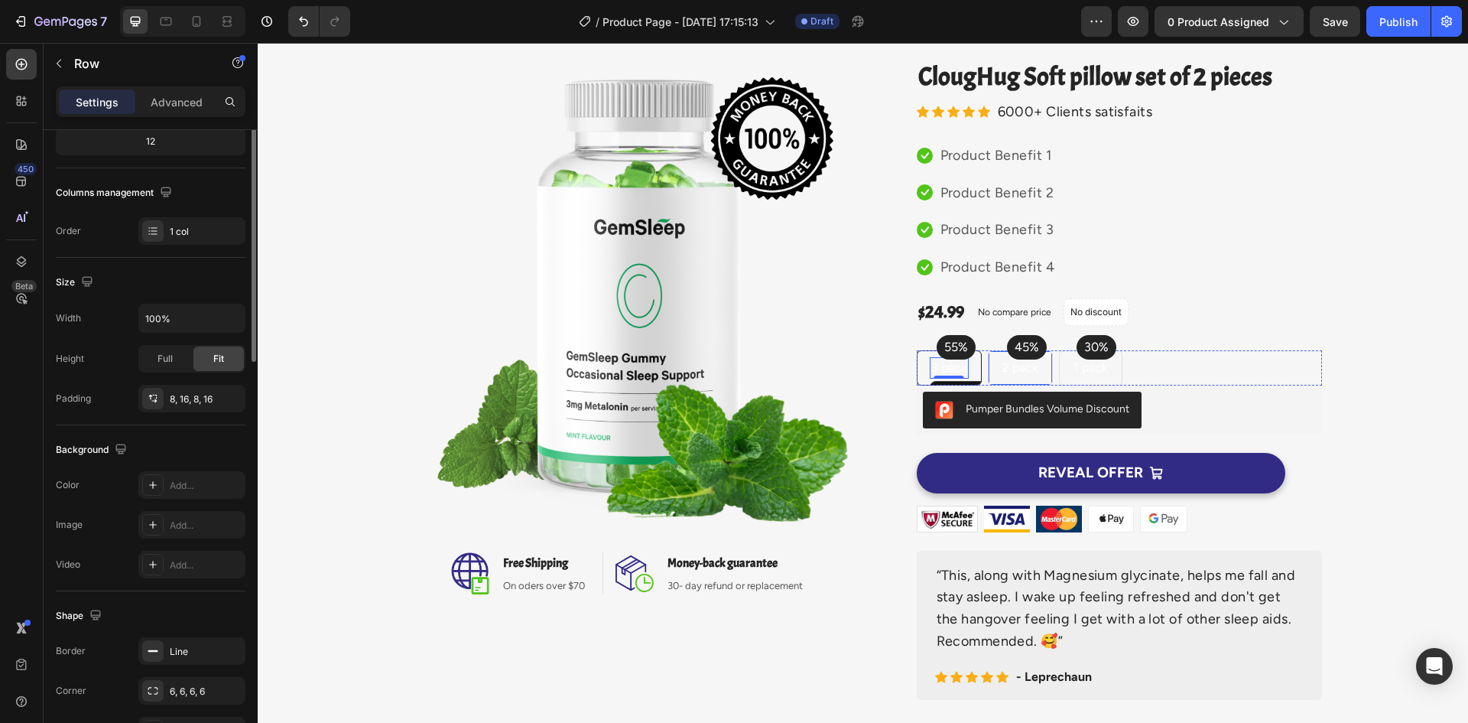
click at [990, 359] on div "2 pack Text block Row" at bounding box center [1020, 367] width 65 height 35
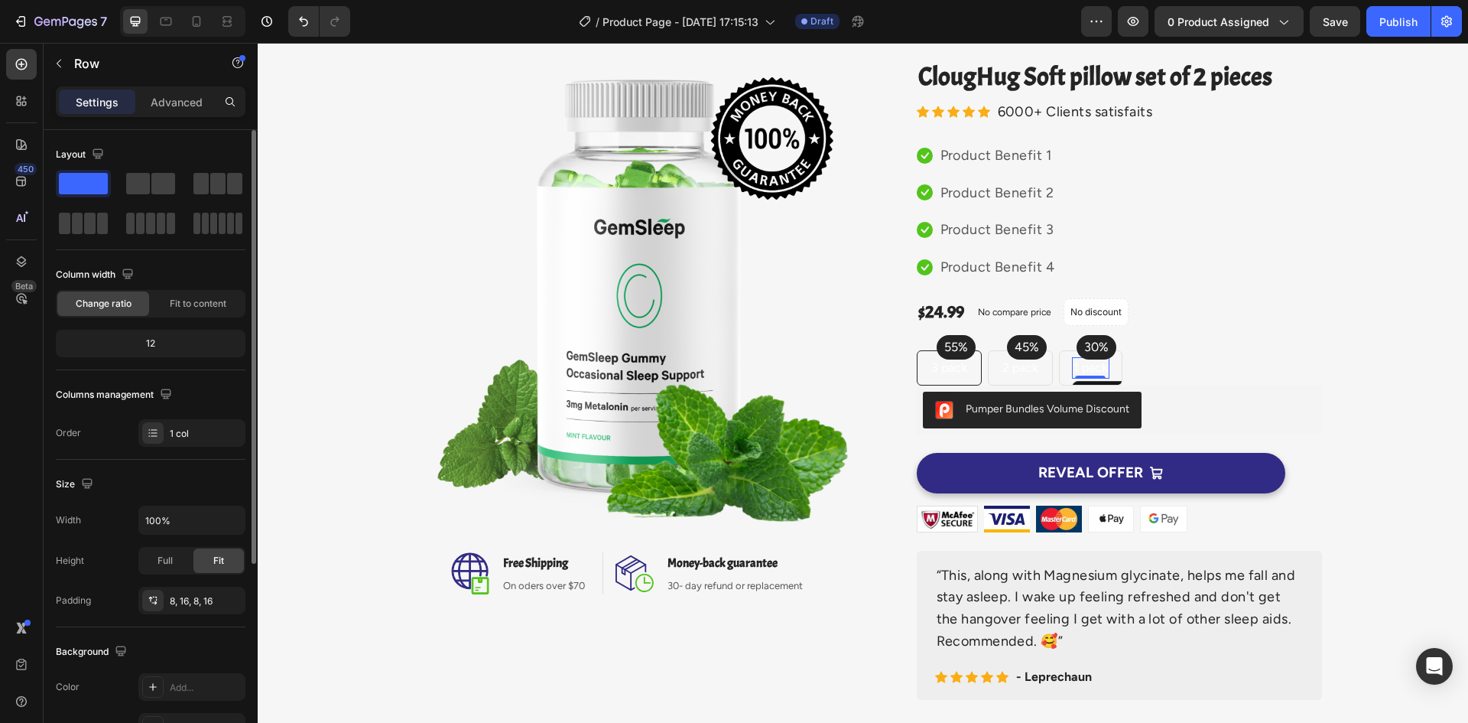
click at [1074, 361] on p "1 pack" at bounding box center [1091, 368] width 34 height 18
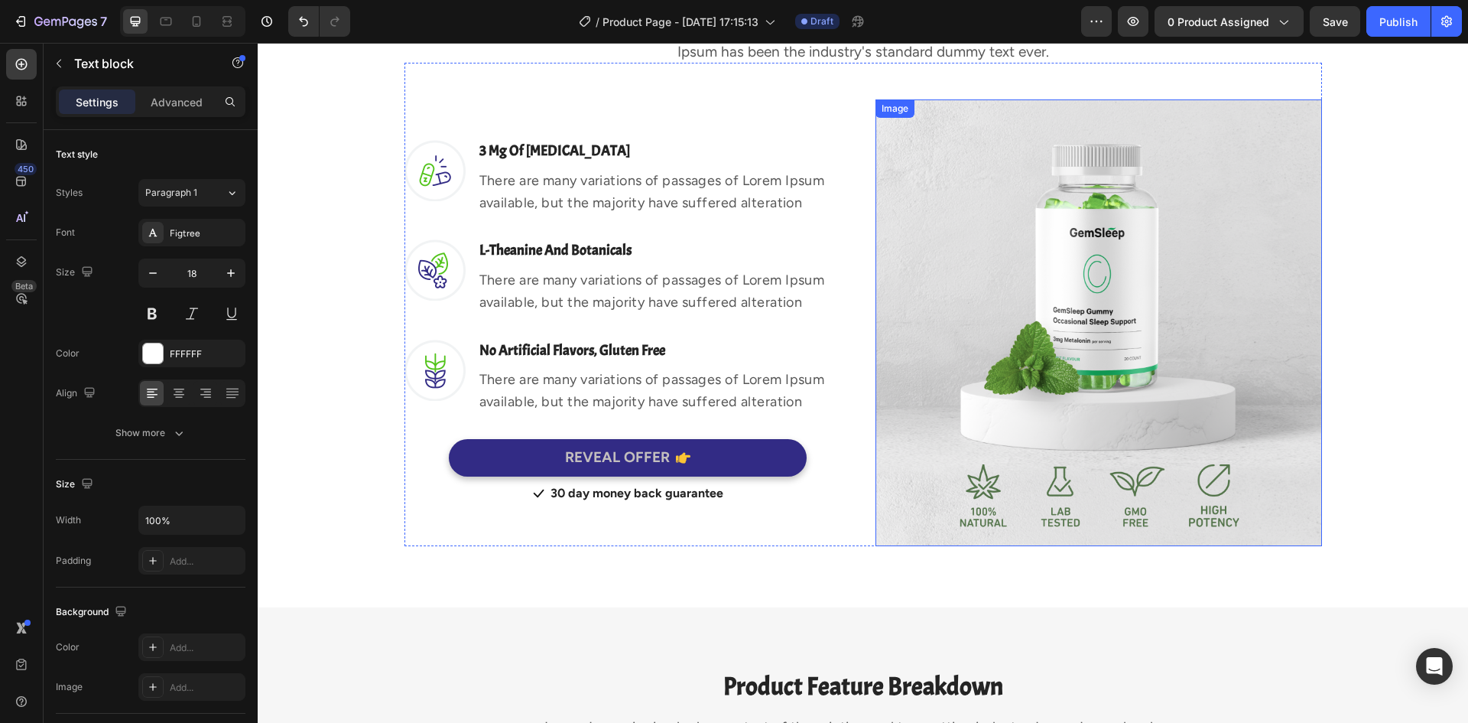
scroll to position [765, 0]
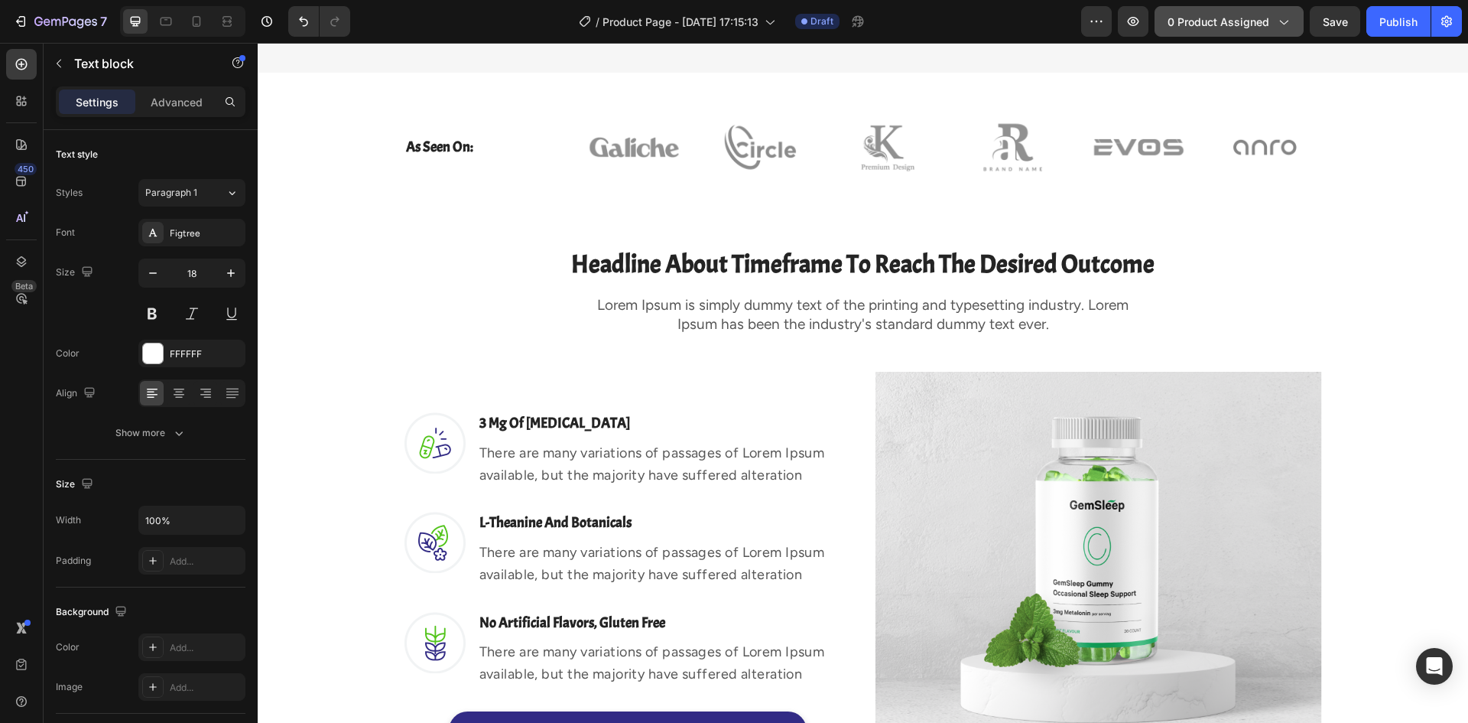
click at [1214, 15] on span "0 product assigned" at bounding box center [1219, 22] width 102 height 16
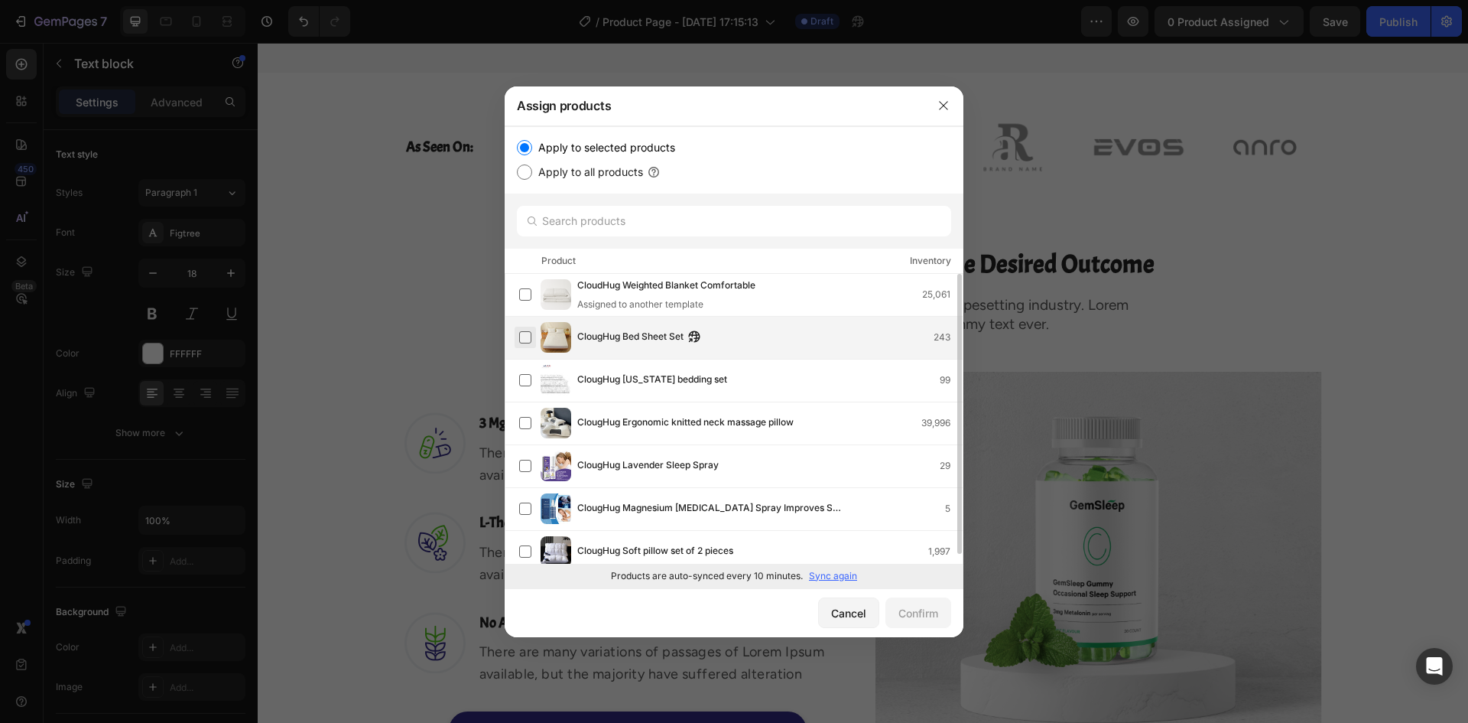
click at [521, 339] on label at bounding box center [525, 337] width 12 height 12
click at [915, 616] on div "Confirm" at bounding box center [919, 613] width 40 height 16
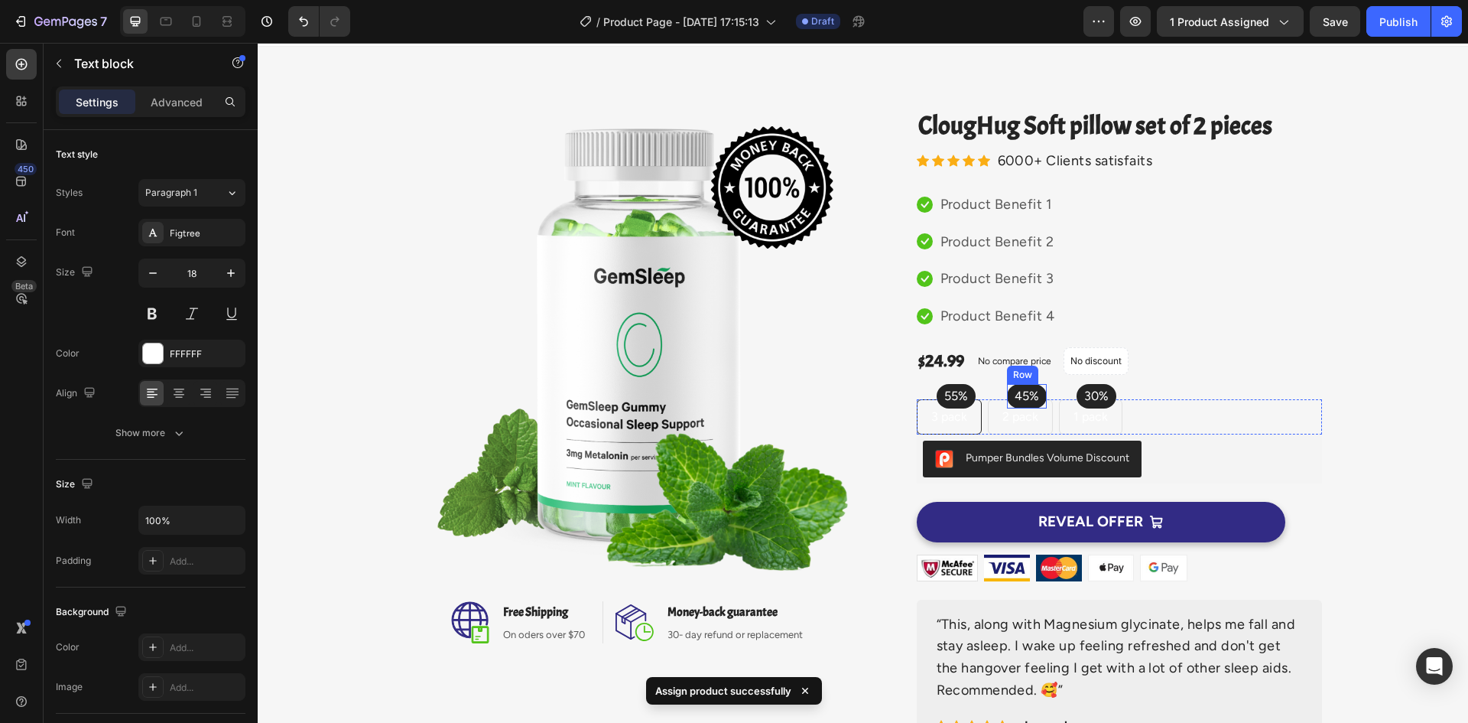
scroll to position [0, 0]
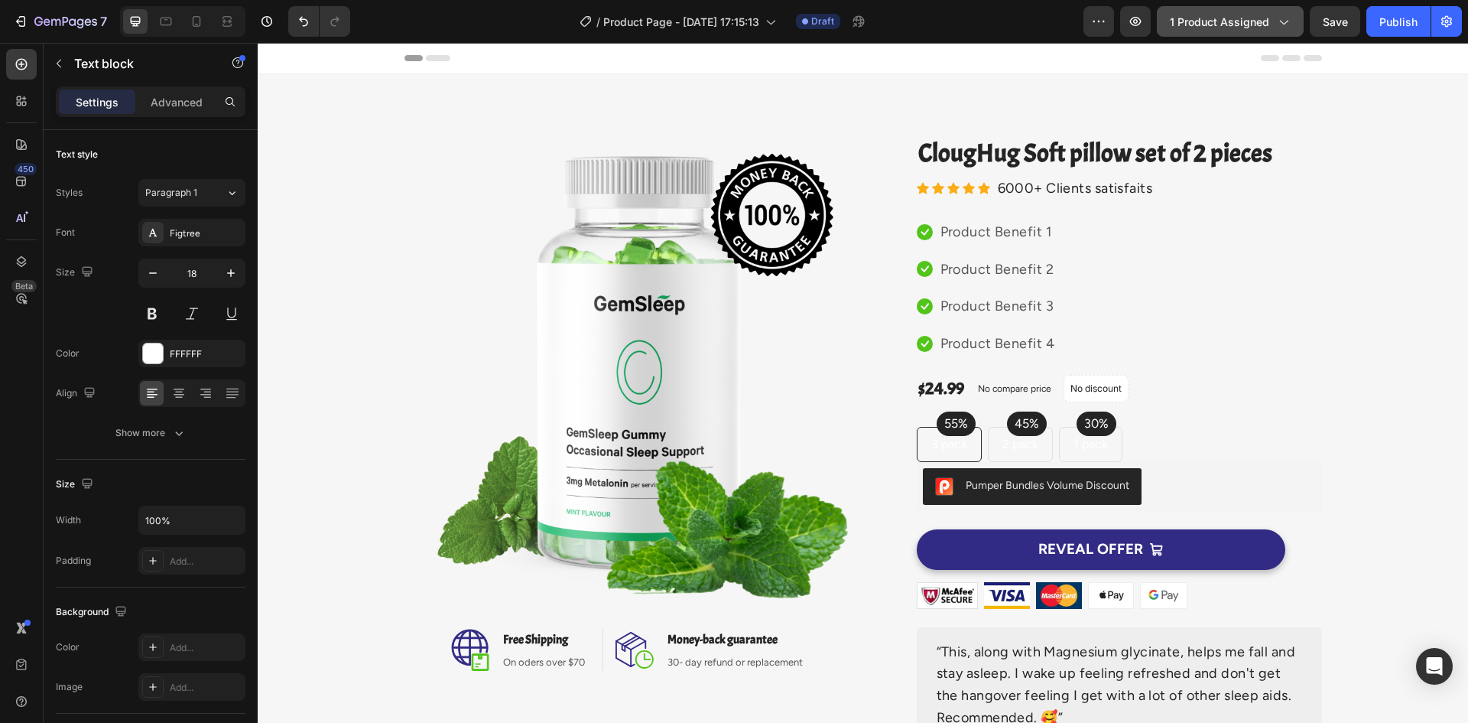
click at [1229, 31] on button "1 product assigned" at bounding box center [1230, 21] width 147 height 31
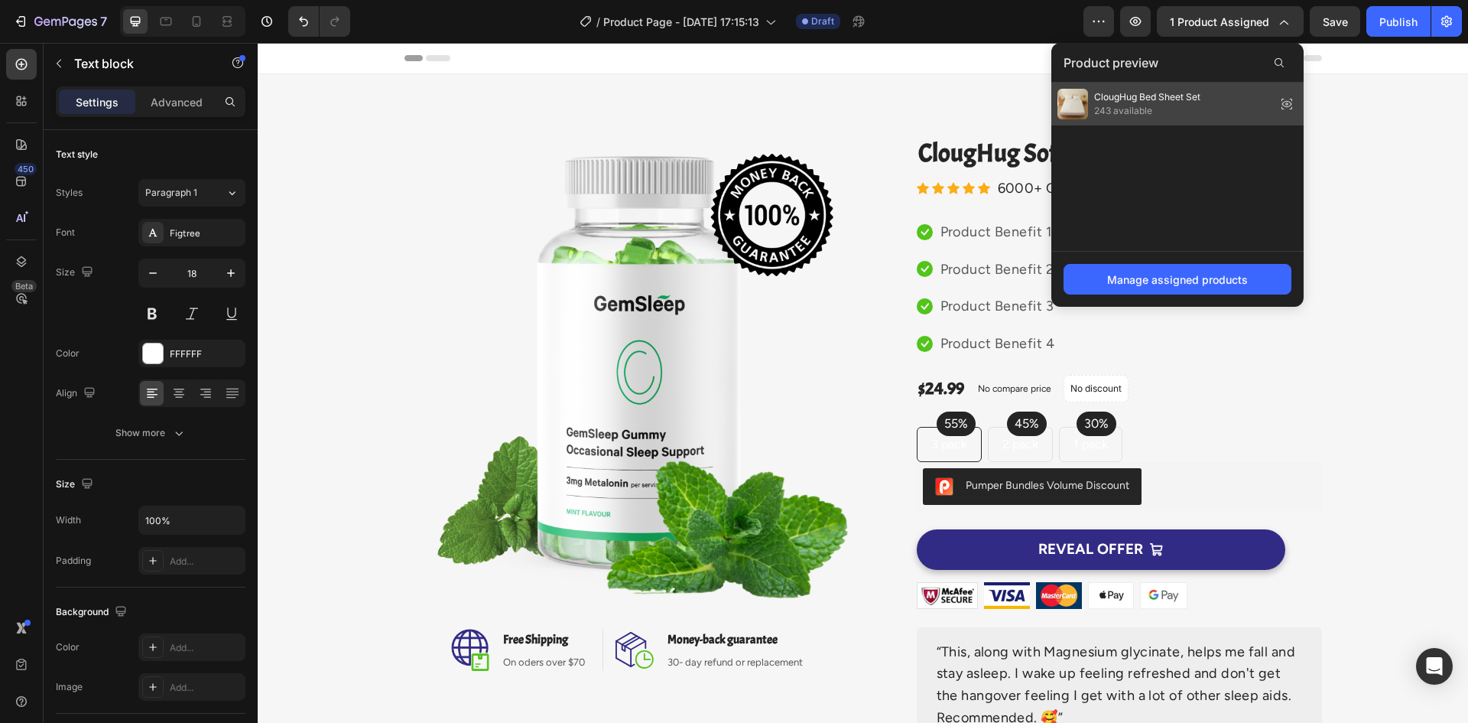
click at [1175, 107] on span "243 available" at bounding box center [1147, 111] width 106 height 14
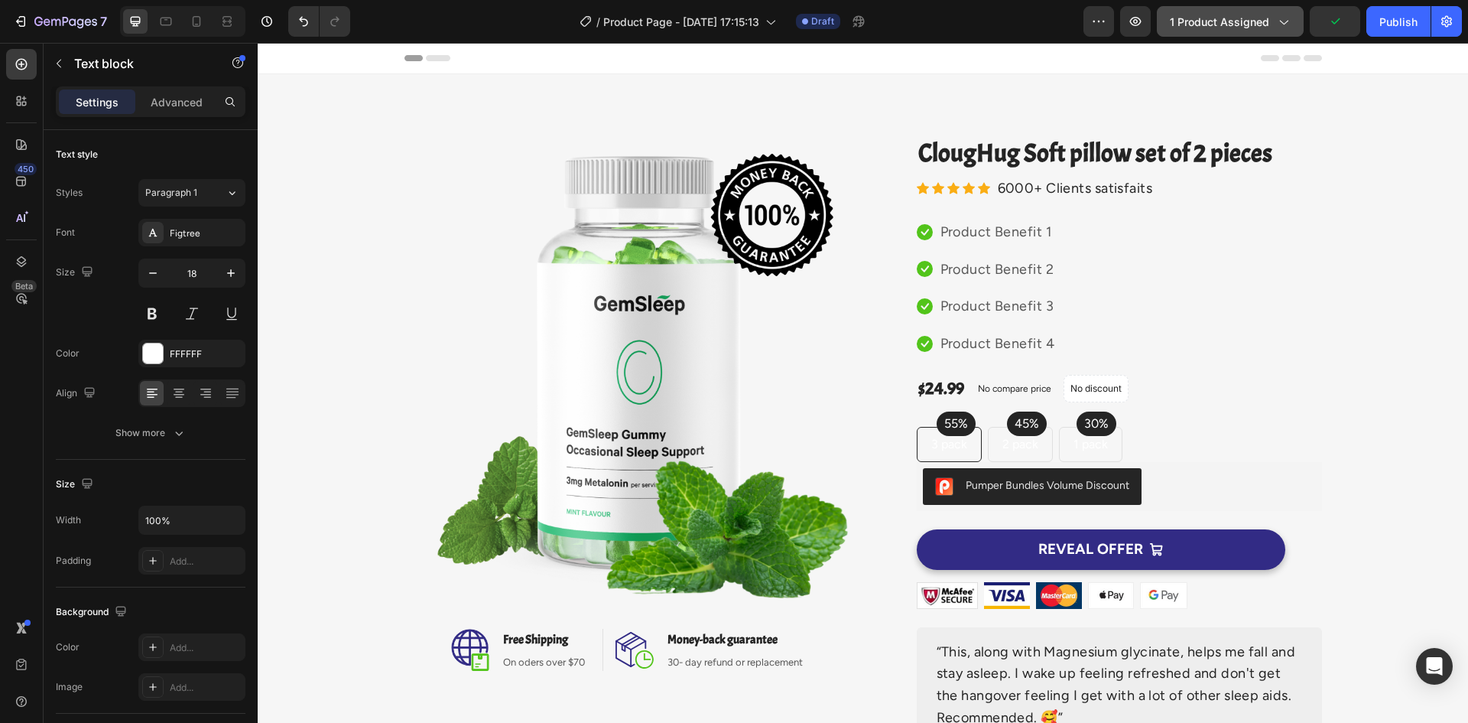
click at [1277, 25] on icon "button" at bounding box center [1283, 21] width 15 height 15
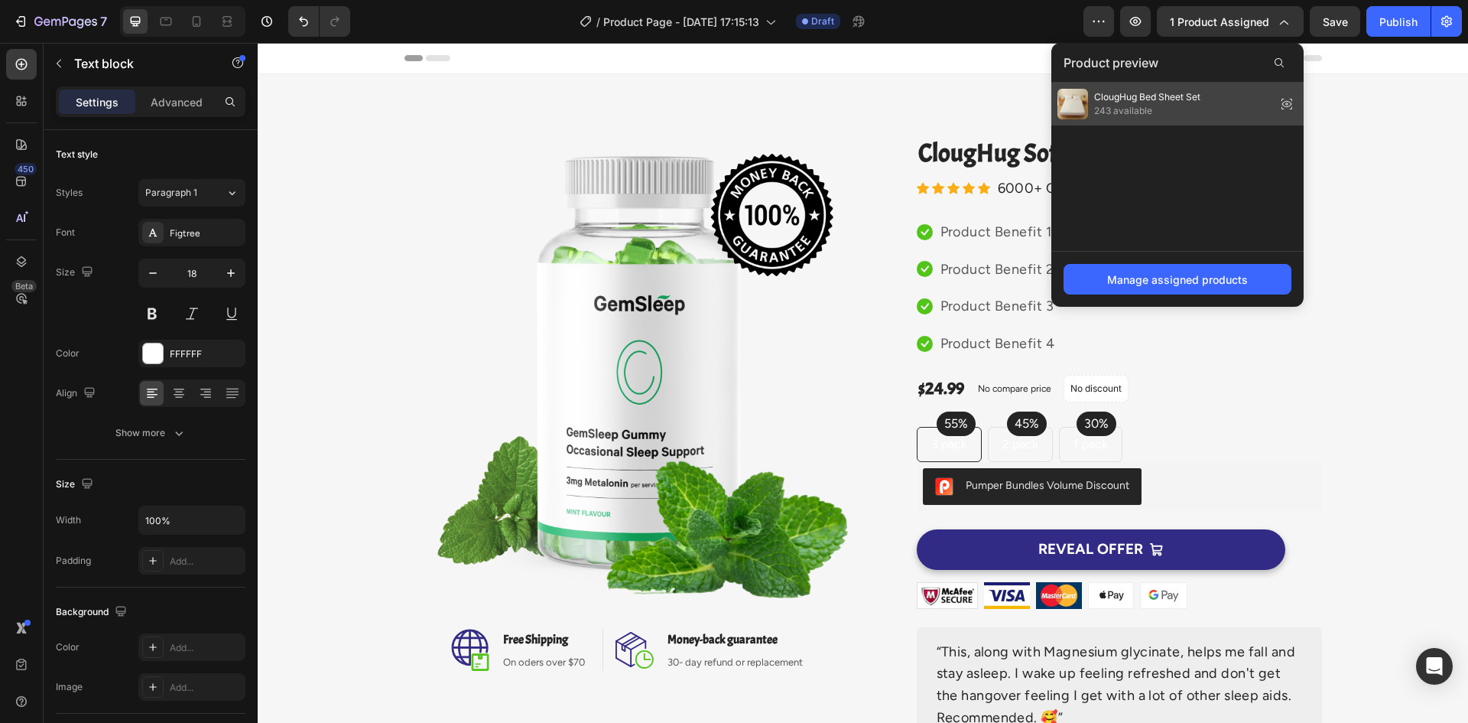
click at [1284, 101] on icon at bounding box center [1286, 103] width 21 height 21
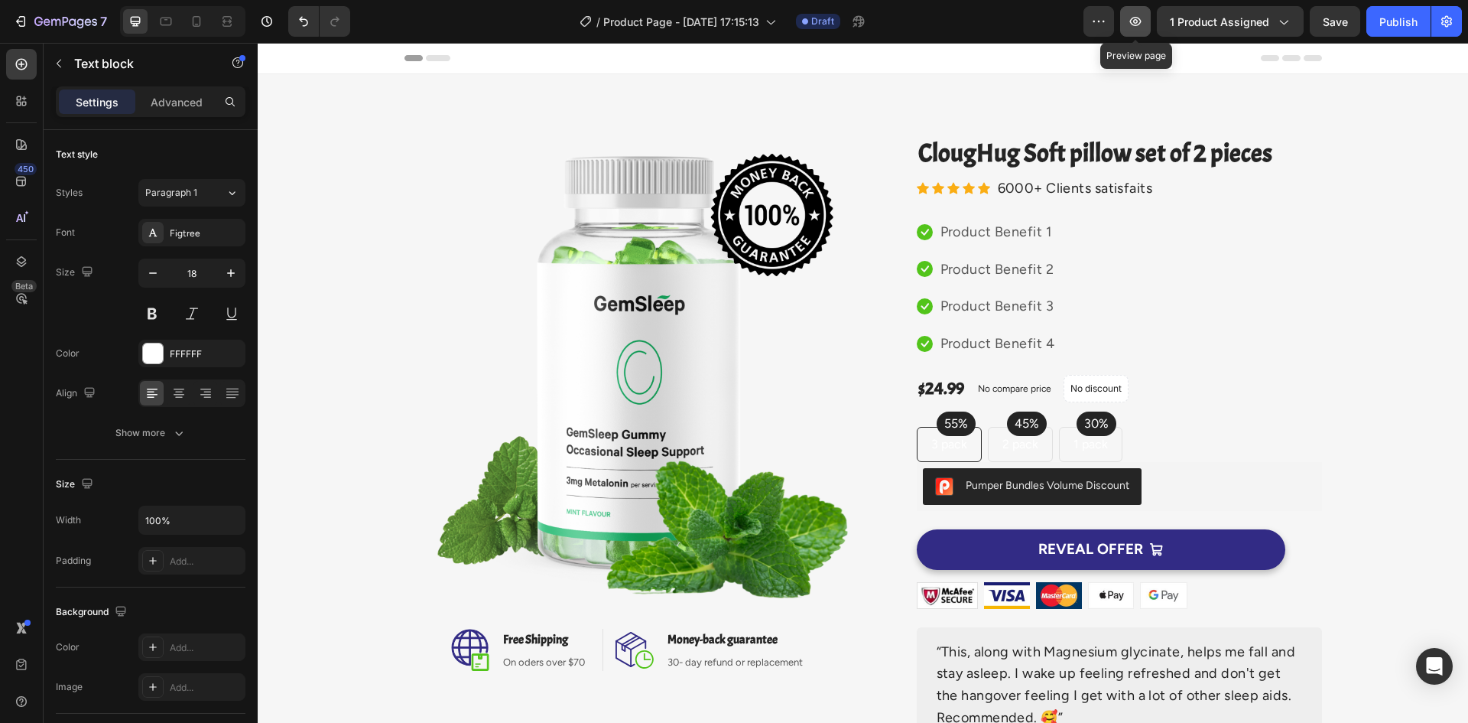
click at [1138, 22] on icon "button" at bounding box center [1135, 21] width 5 height 5
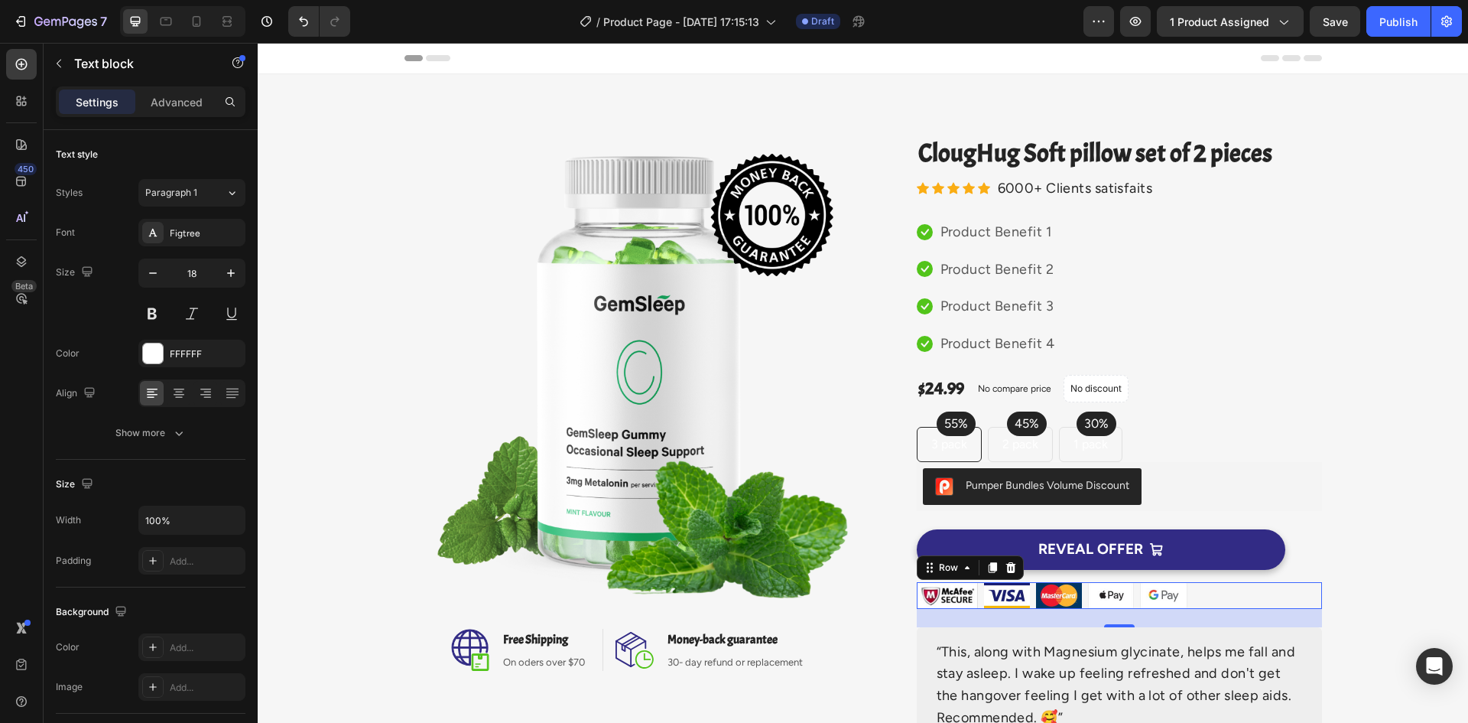
click at [1133, 599] on div "Image Image Image Image Image Row 0" at bounding box center [1119, 595] width 405 height 27
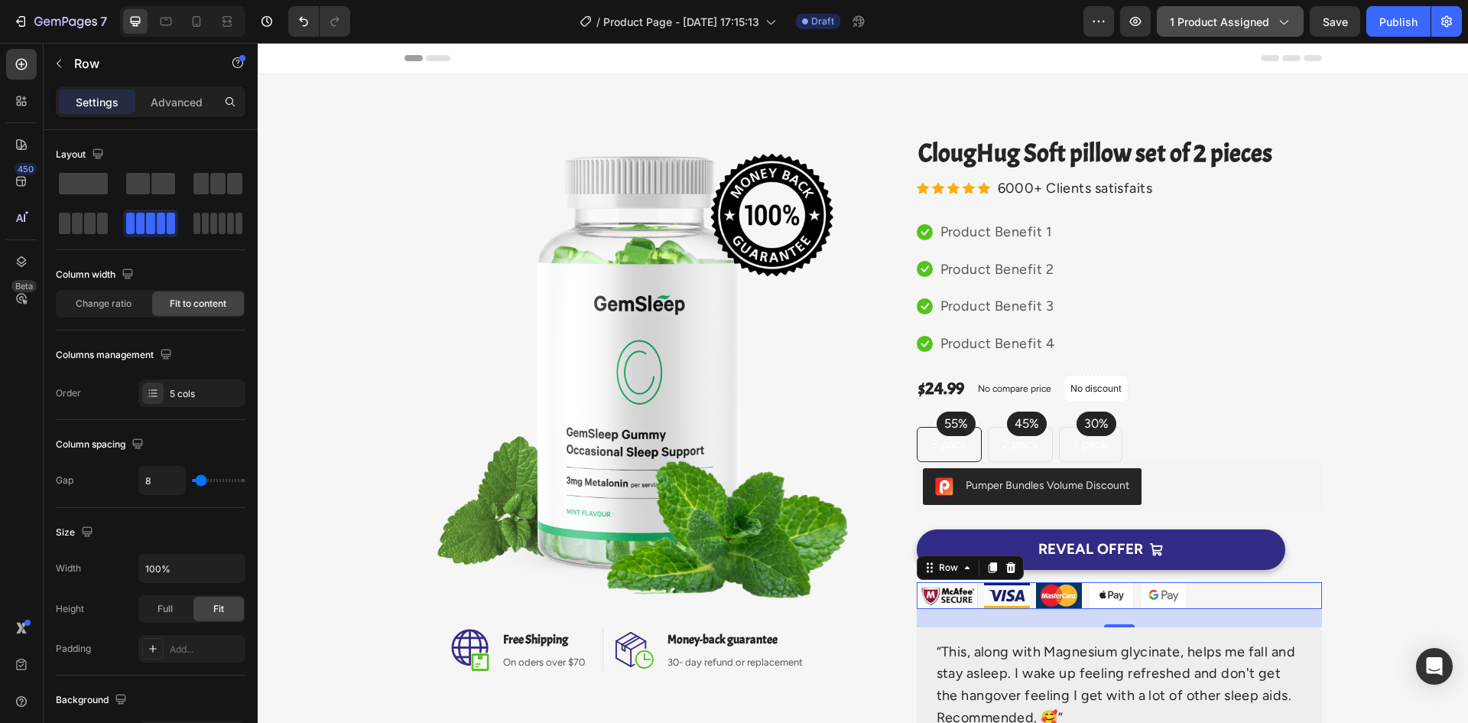
click at [1224, 32] on button "1 product assigned" at bounding box center [1230, 21] width 147 height 31
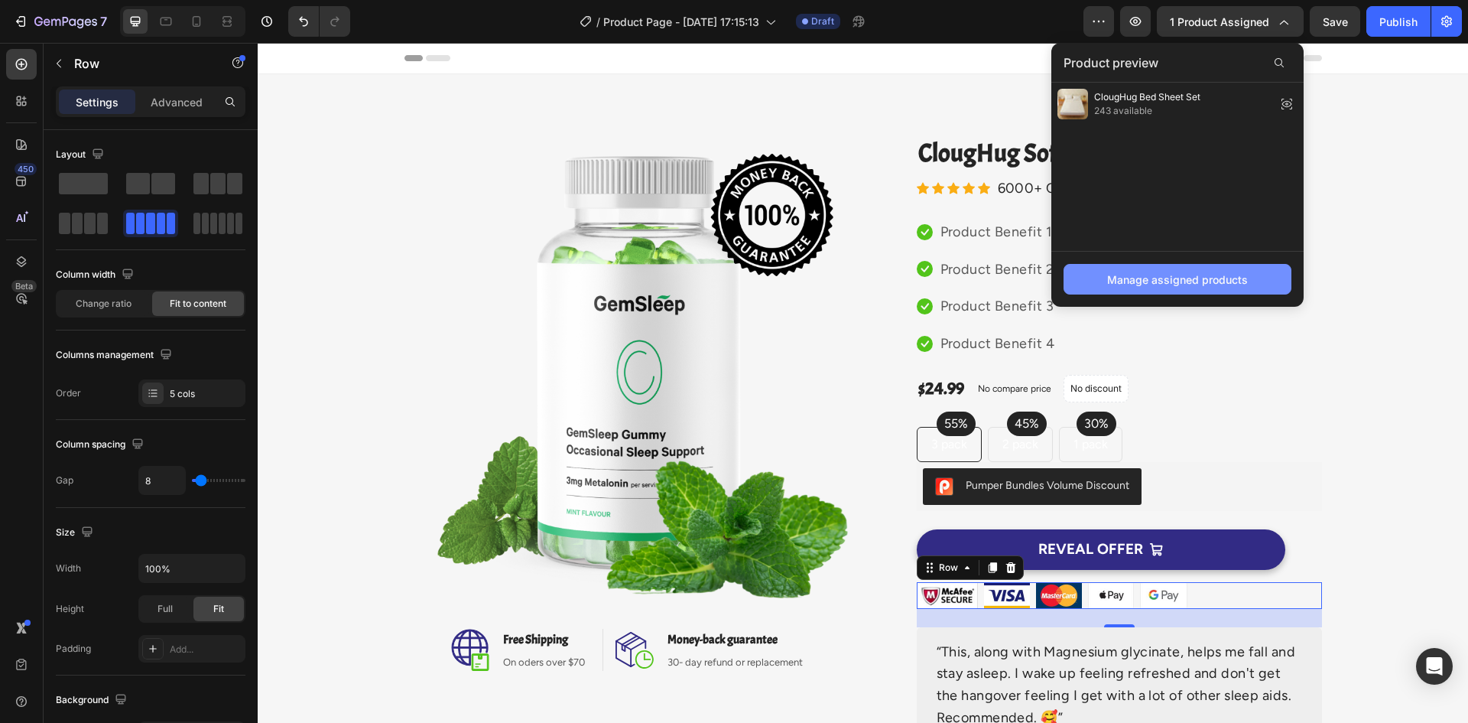
click at [1198, 283] on div "Manage assigned products" at bounding box center [1177, 280] width 141 height 16
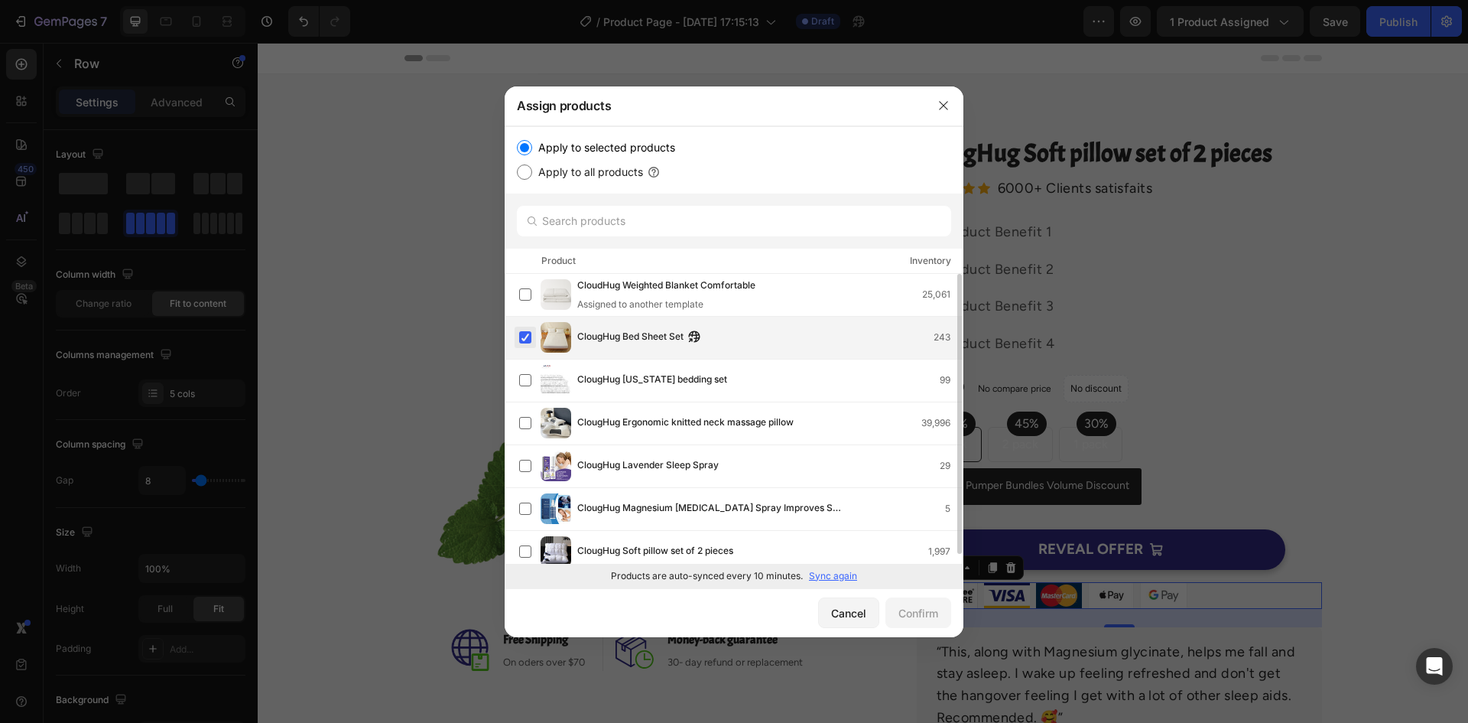
click at [525, 332] on label at bounding box center [525, 337] width 12 height 12
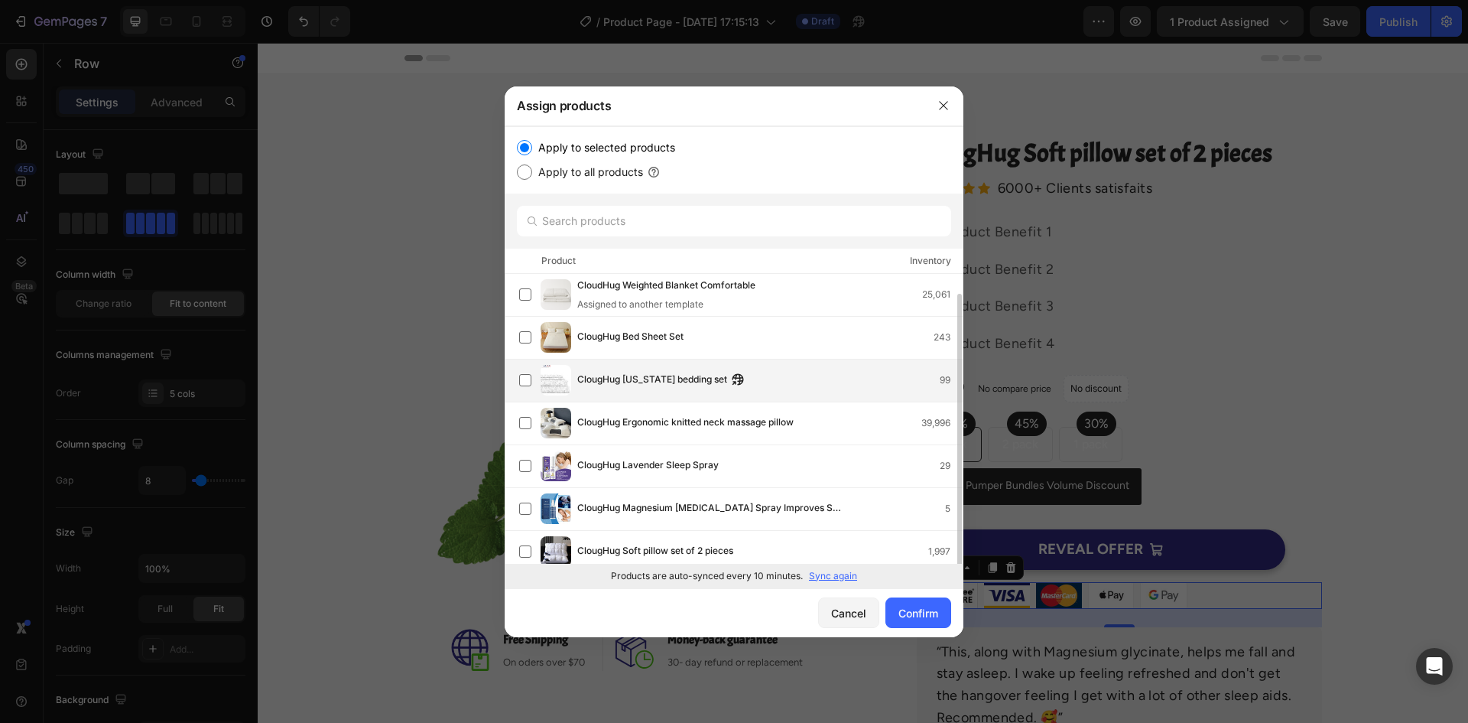
scroll to position [10, 0]
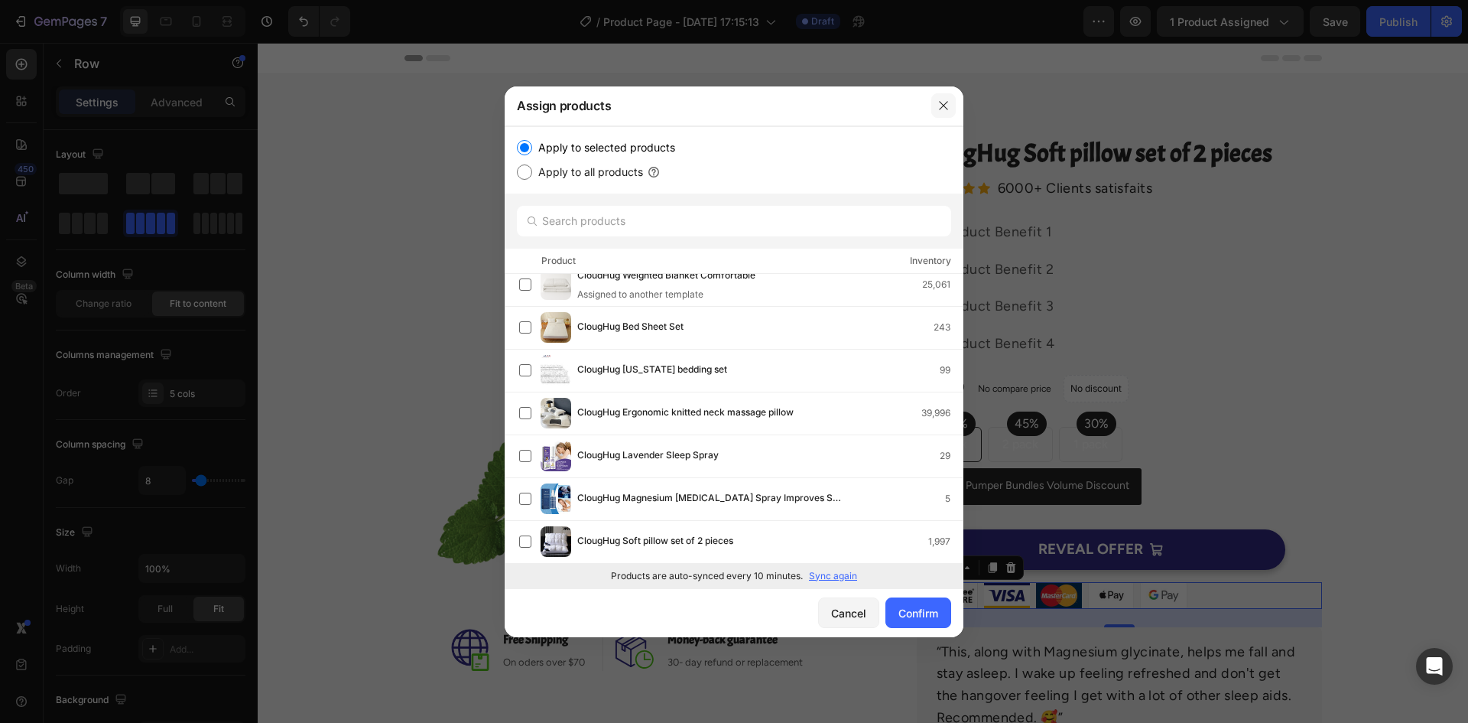
click at [945, 103] on icon "button" at bounding box center [944, 105] width 12 height 12
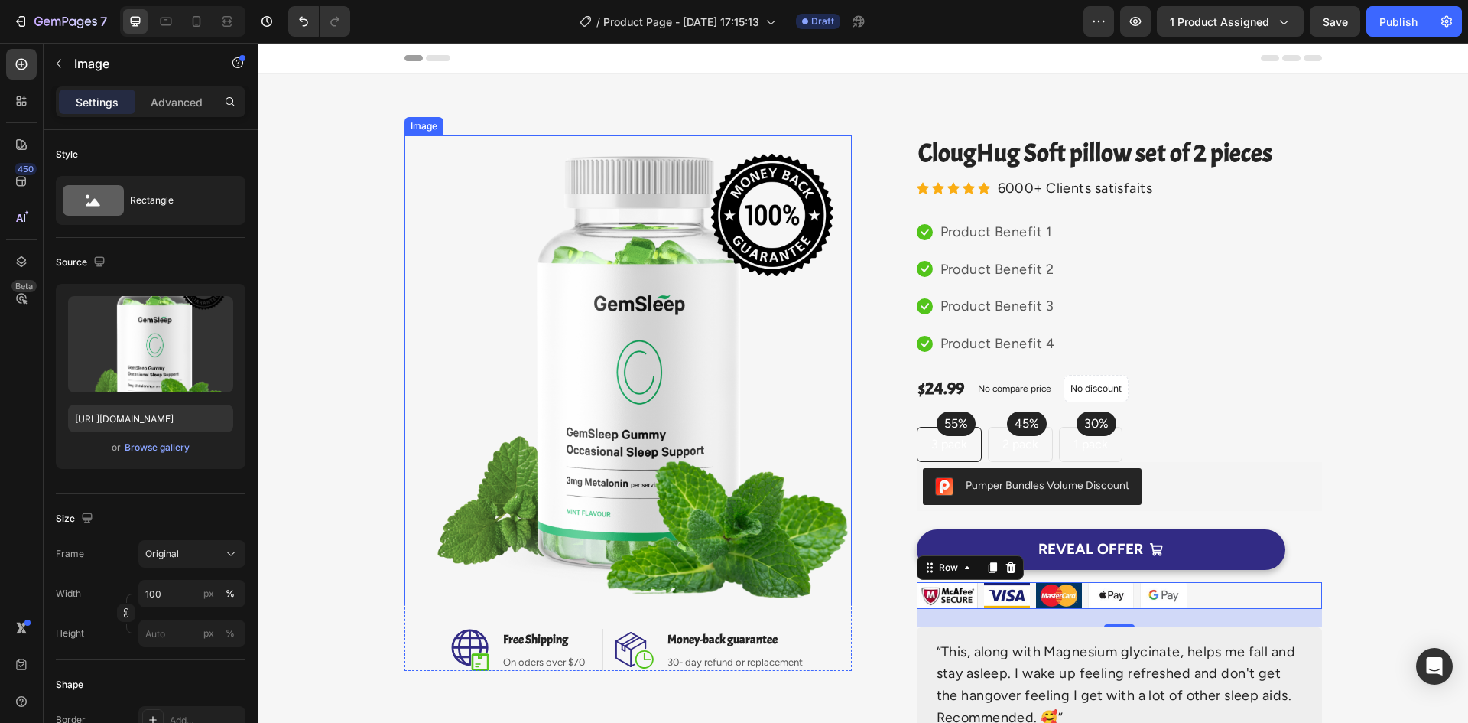
click at [689, 309] on img at bounding box center [628, 369] width 447 height 469
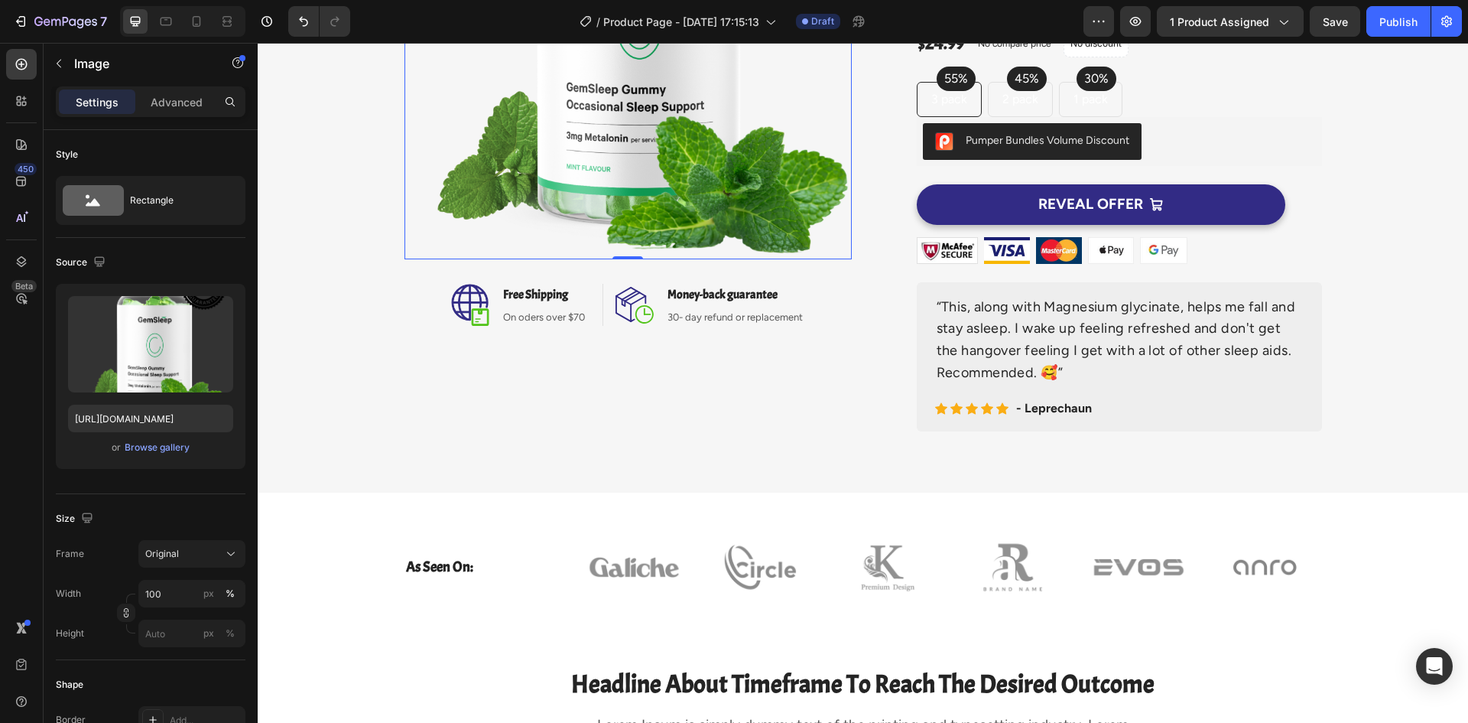
scroll to position [382, 0]
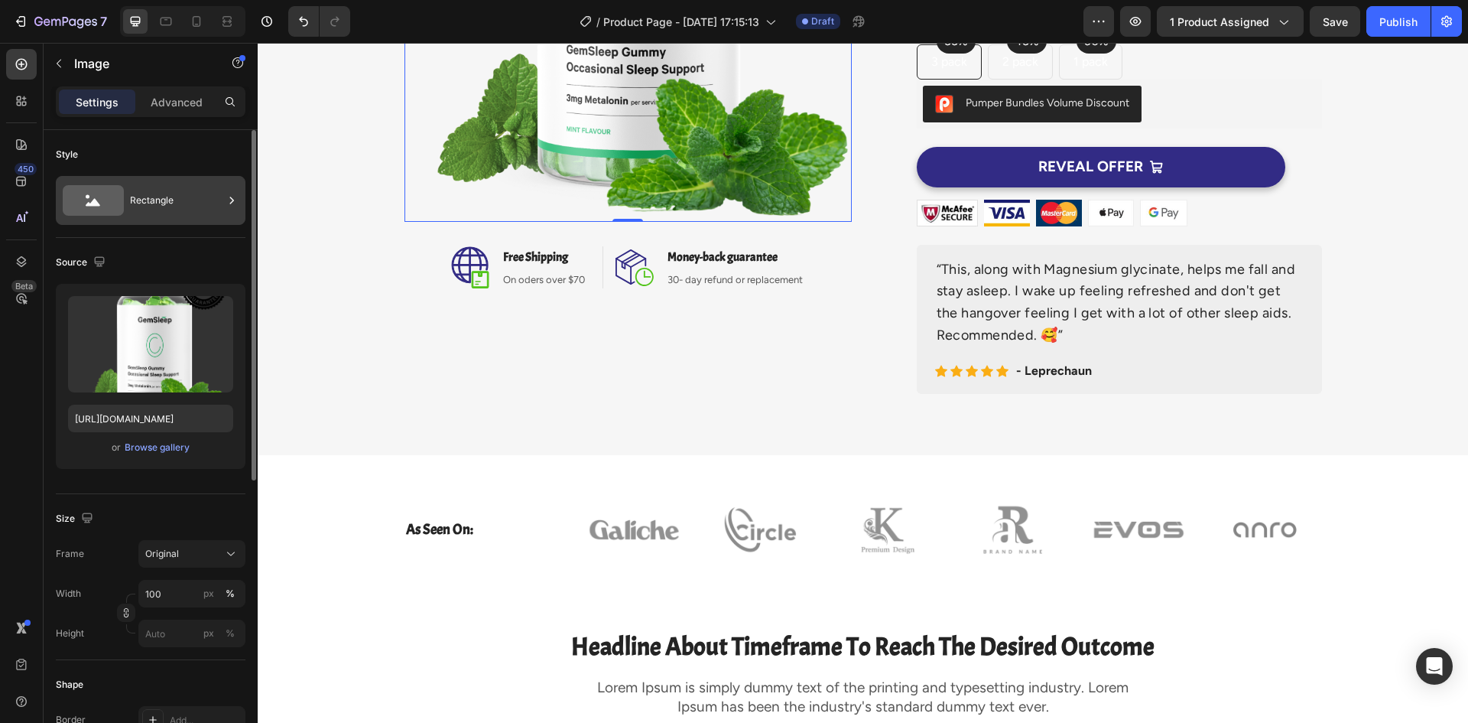
click at [196, 193] on div "Rectangle" at bounding box center [176, 200] width 93 height 35
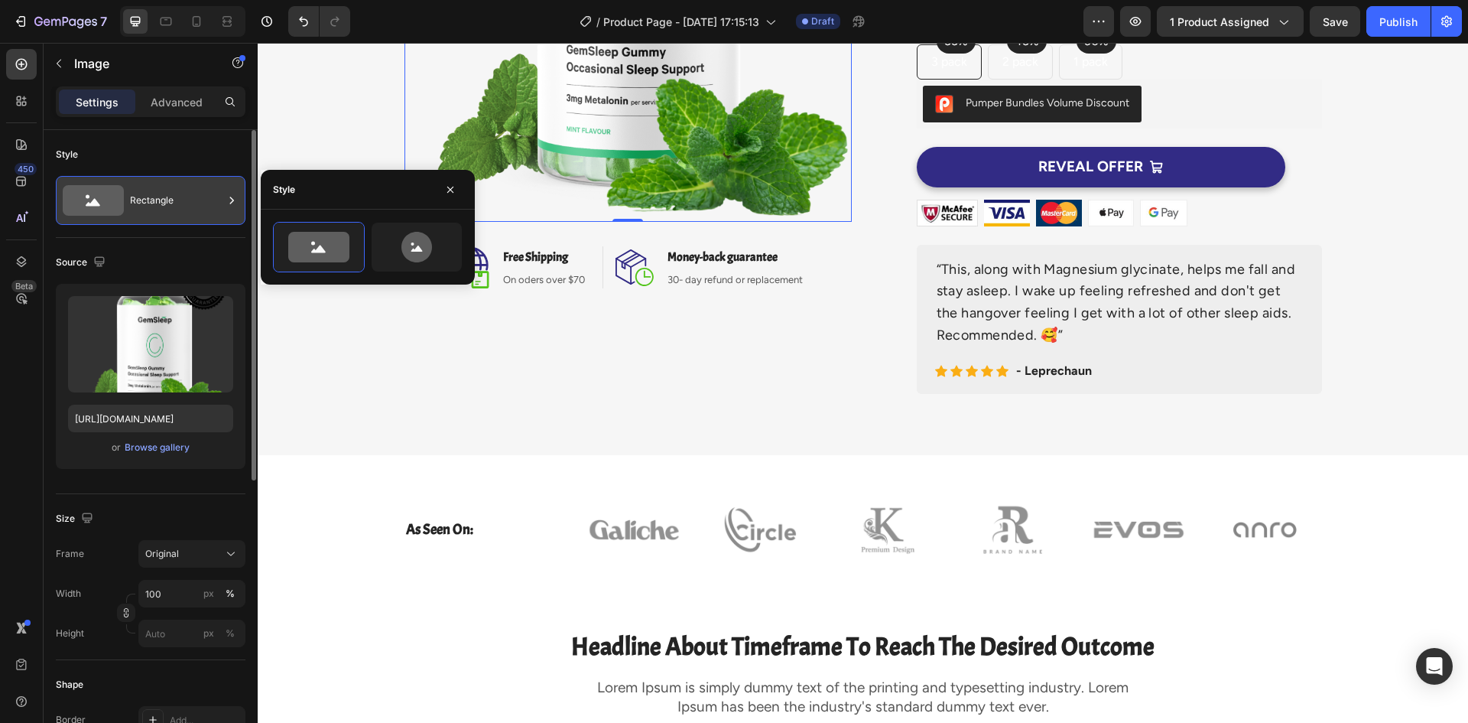
click at [232, 196] on icon at bounding box center [231, 200] width 15 height 15
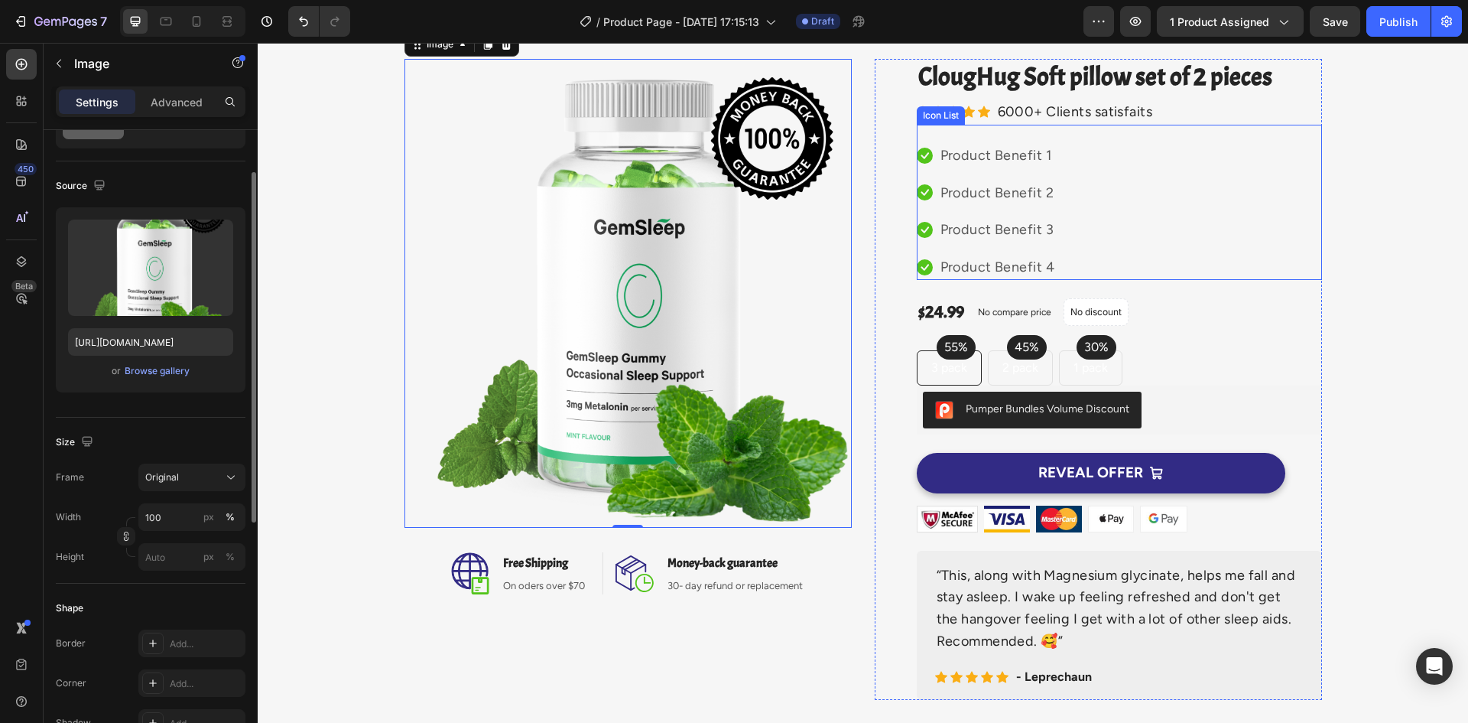
scroll to position [0, 0]
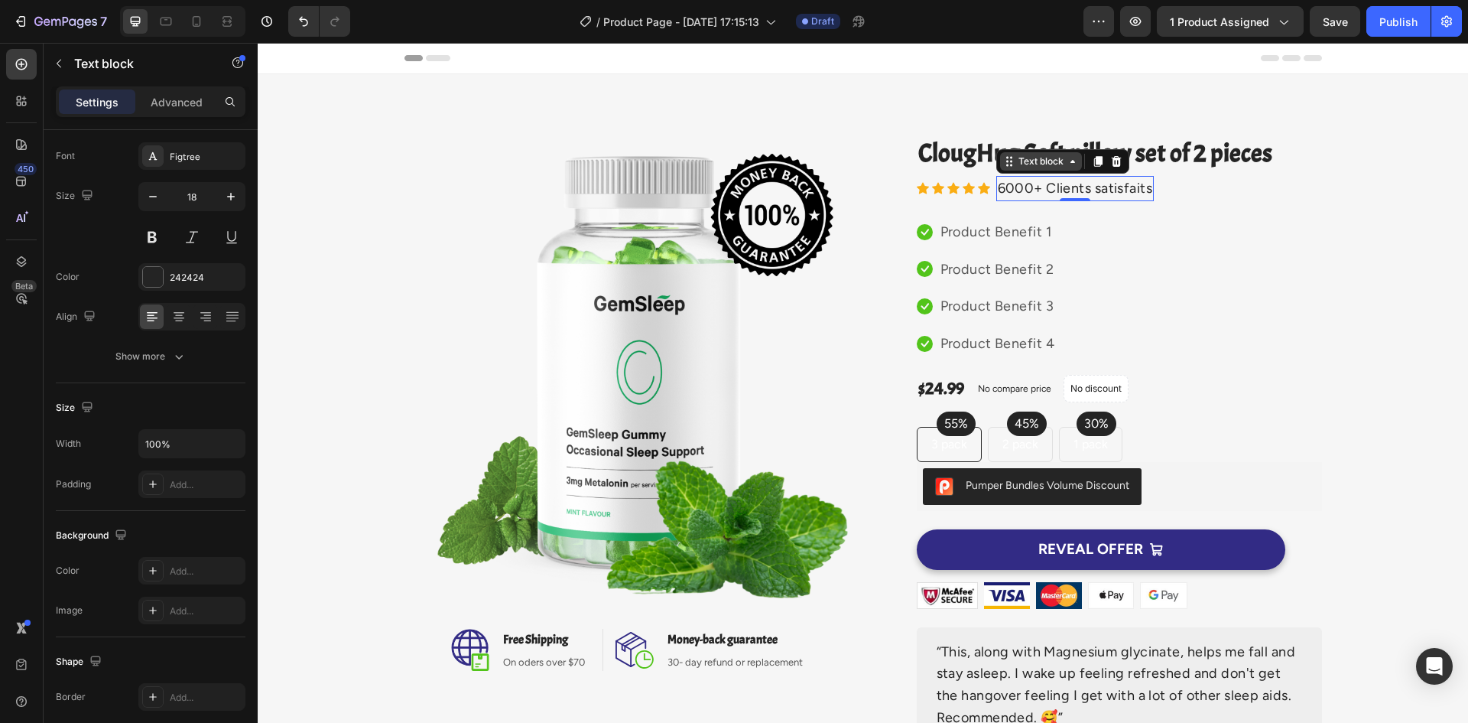
click at [1039, 161] on div "Text block" at bounding box center [1041, 161] width 51 height 14
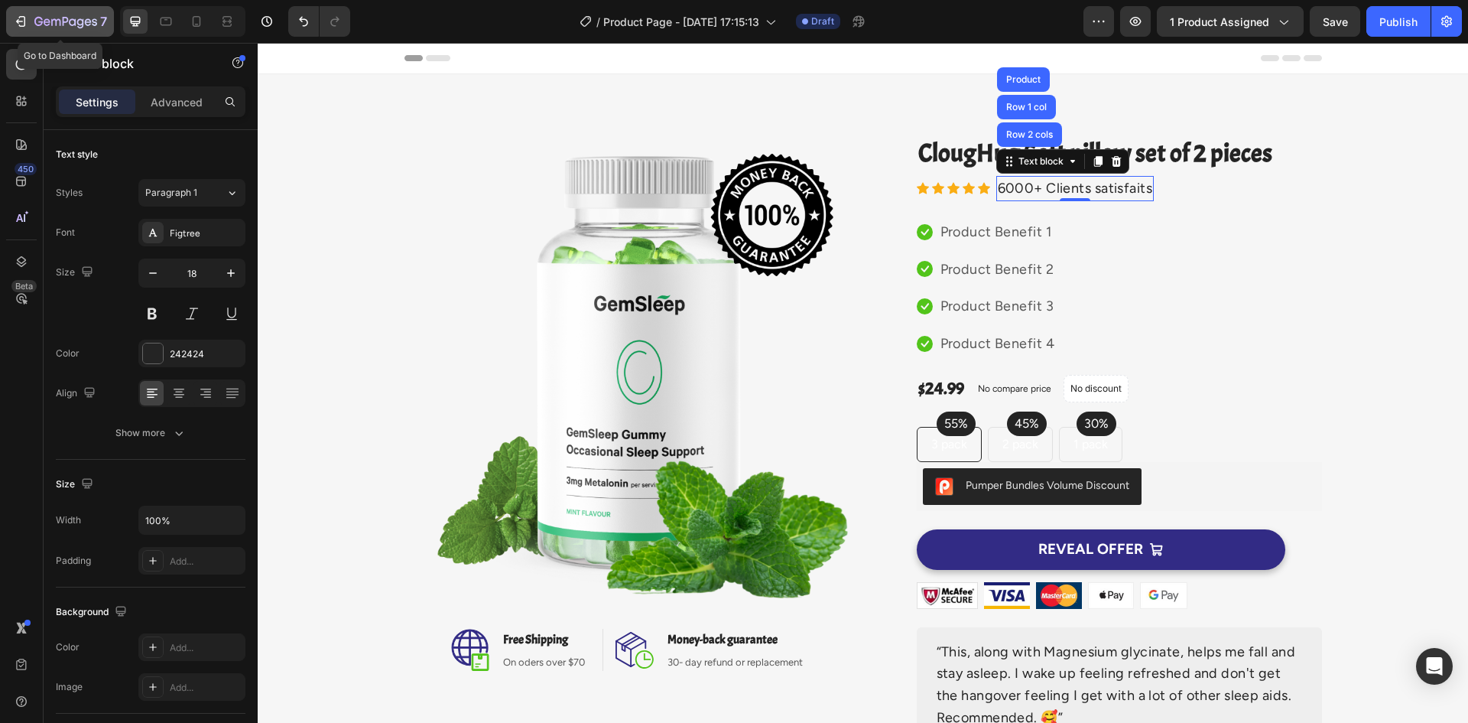
click at [31, 19] on div "7" at bounding box center [60, 21] width 94 height 18
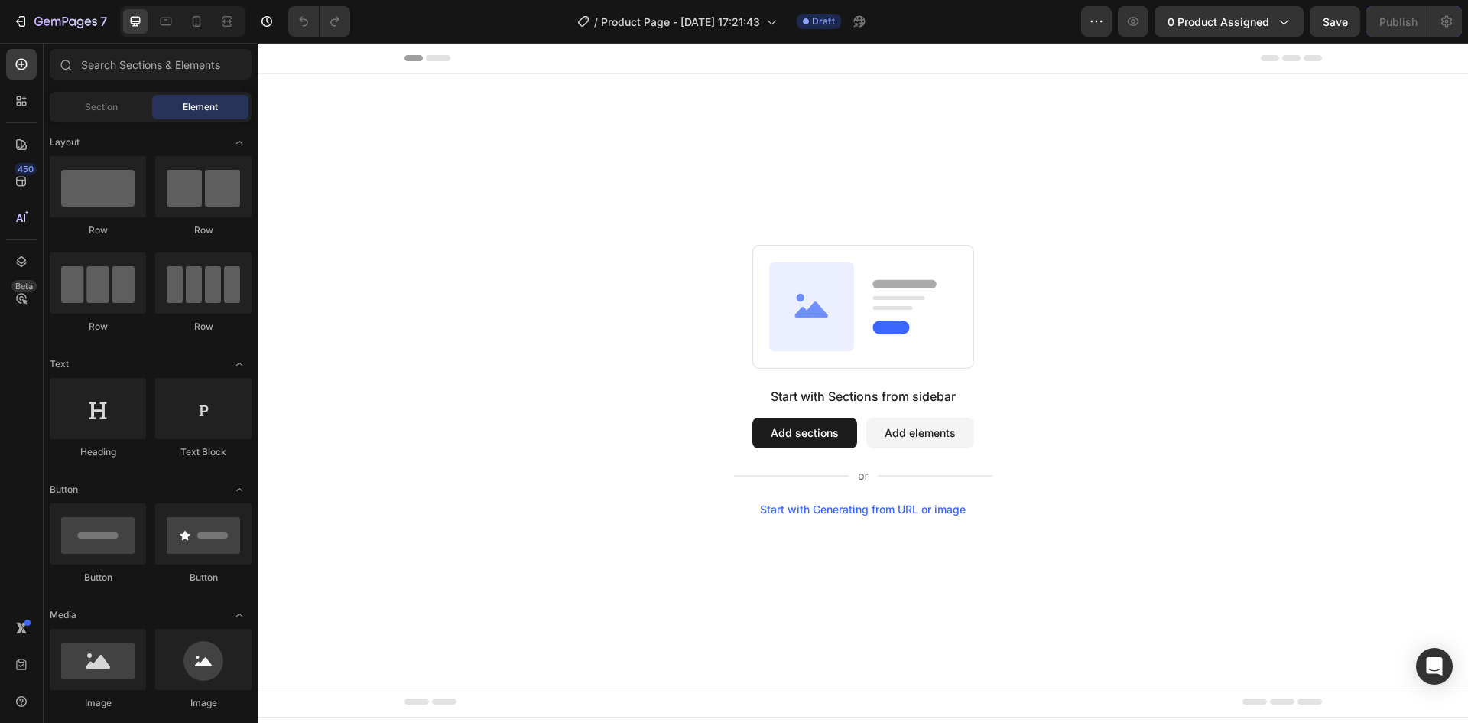
click at [798, 435] on button "Add sections" at bounding box center [805, 433] width 105 height 31
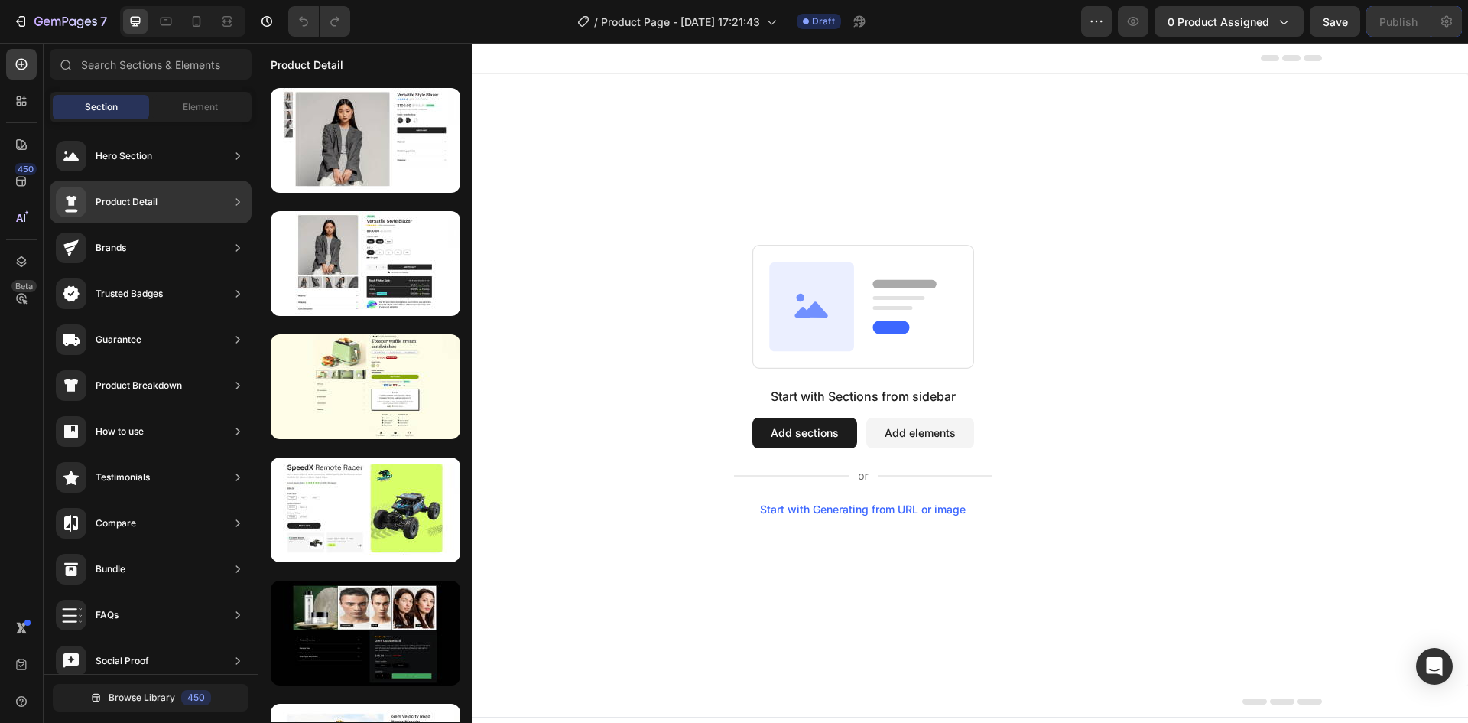
click at [152, 196] on div "Product Detail" at bounding box center [127, 201] width 62 height 15
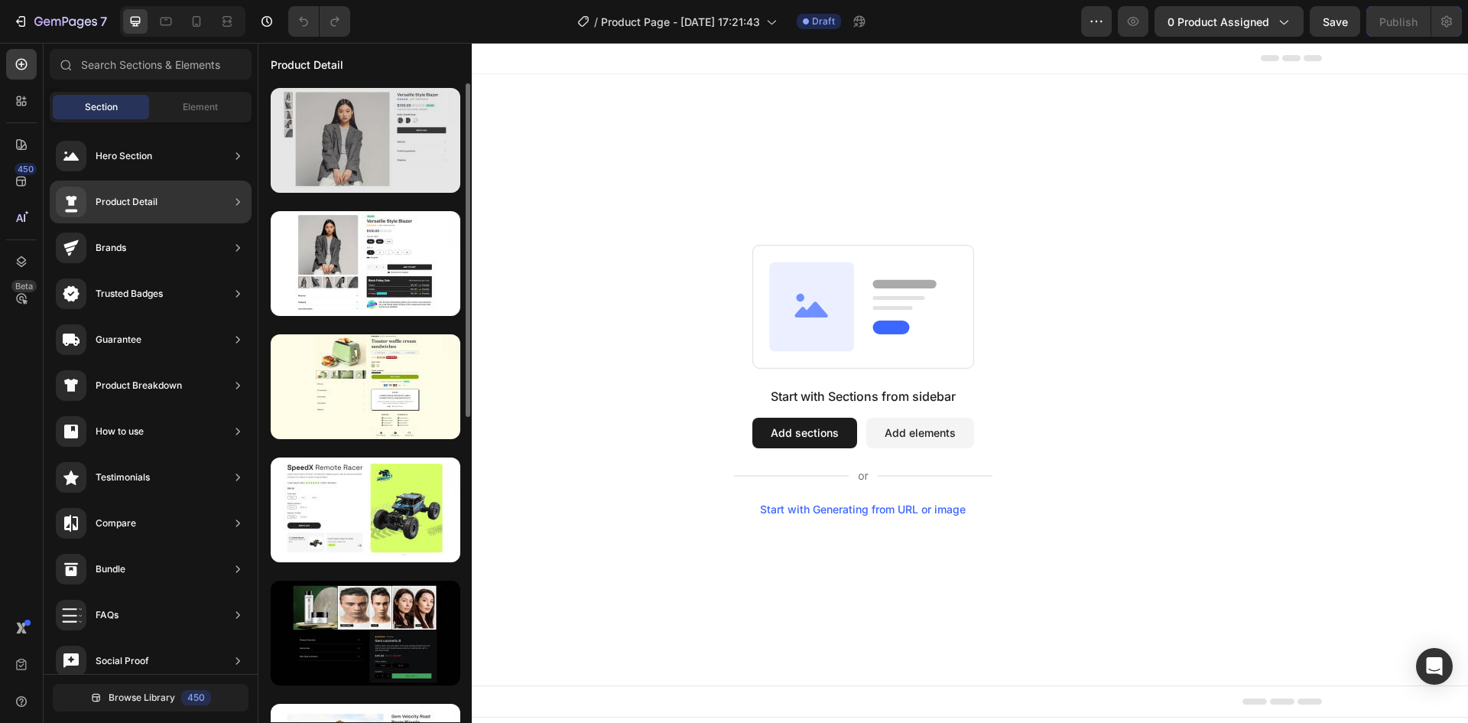
click at [363, 150] on div at bounding box center [366, 140] width 190 height 105
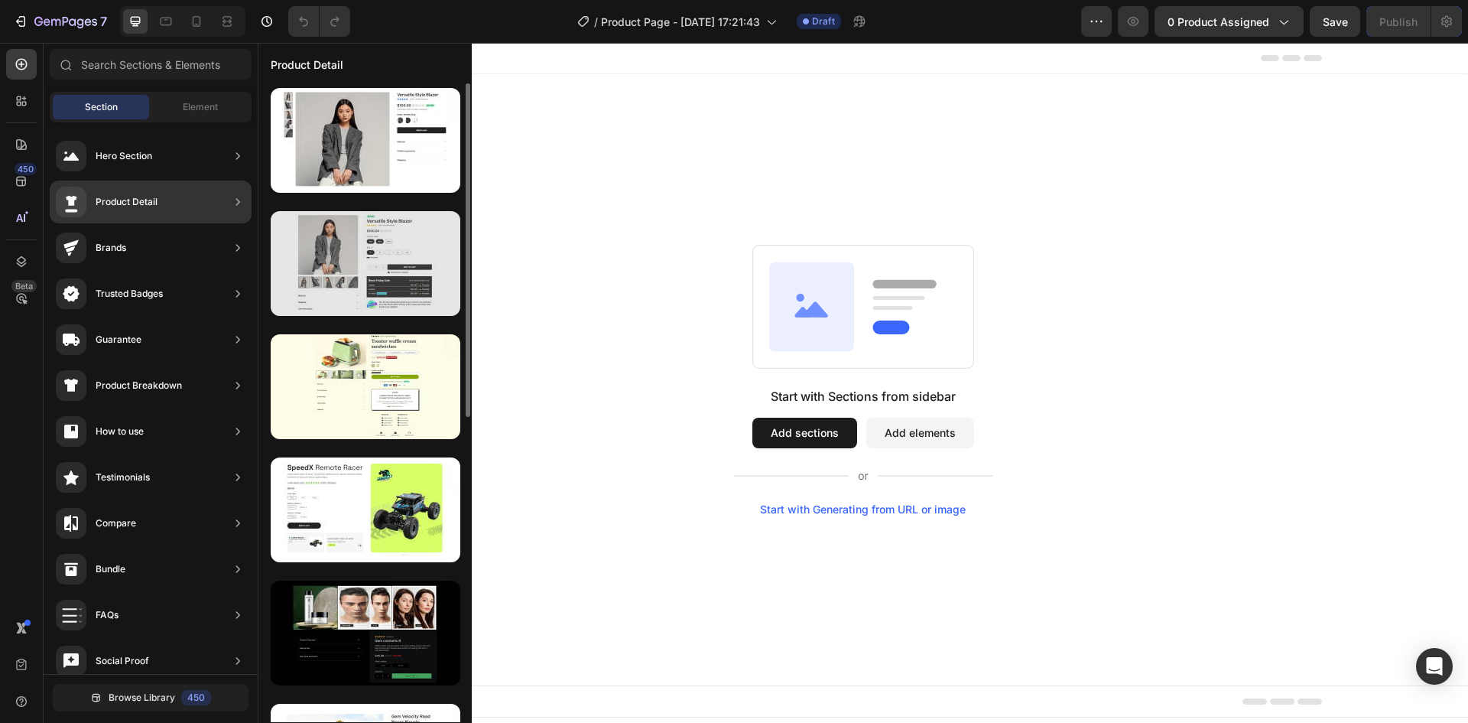
click at [395, 301] on div at bounding box center [366, 263] width 190 height 105
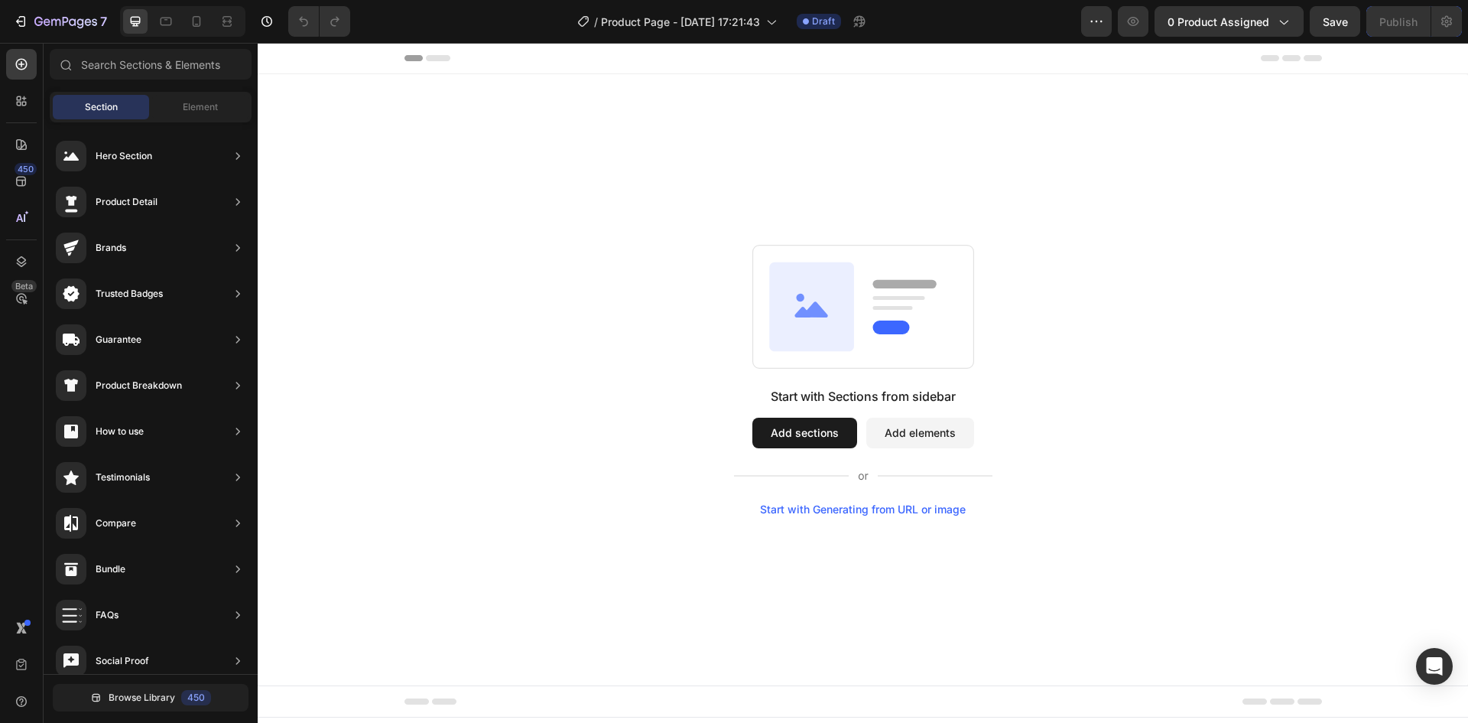
click at [932, 421] on button "Add elements" at bounding box center [921, 433] width 108 height 31
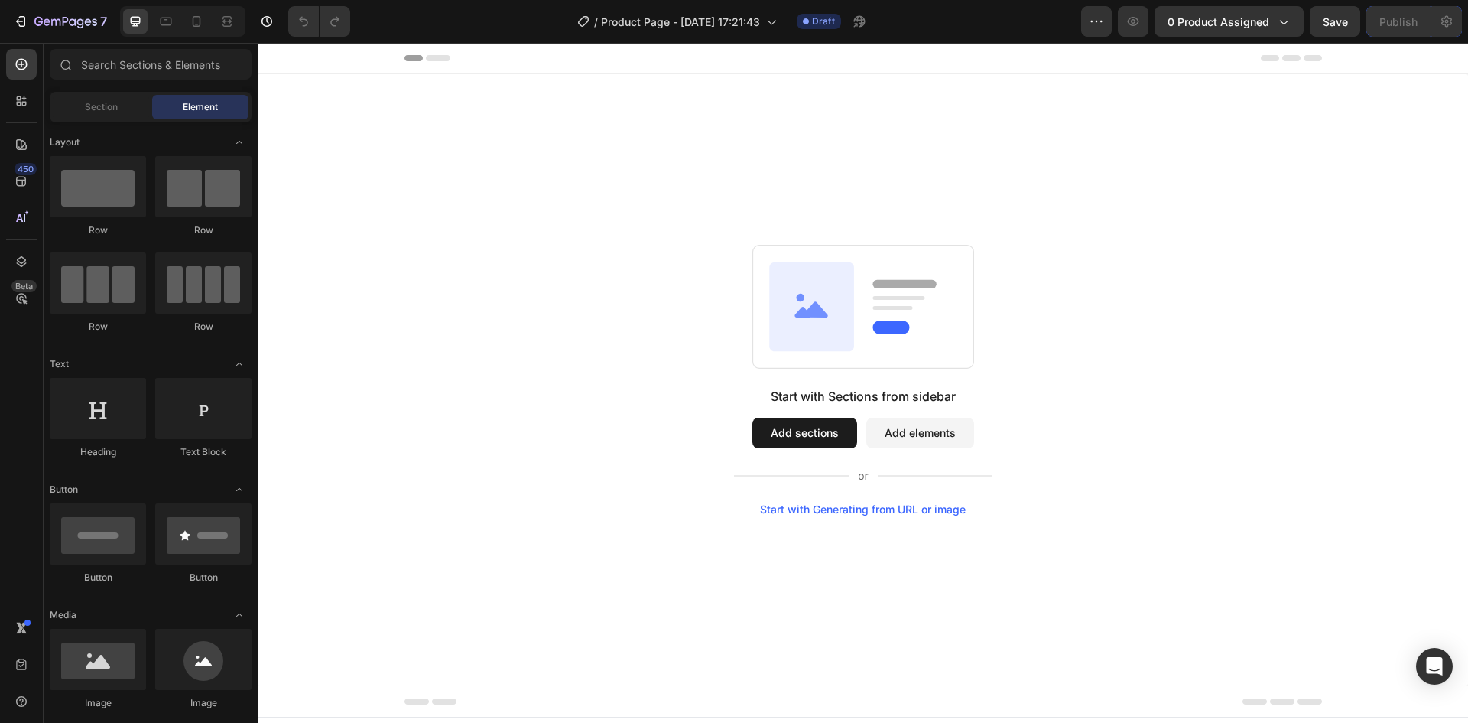
click at [825, 442] on button "Add sections" at bounding box center [805, 433] width 105 height 31
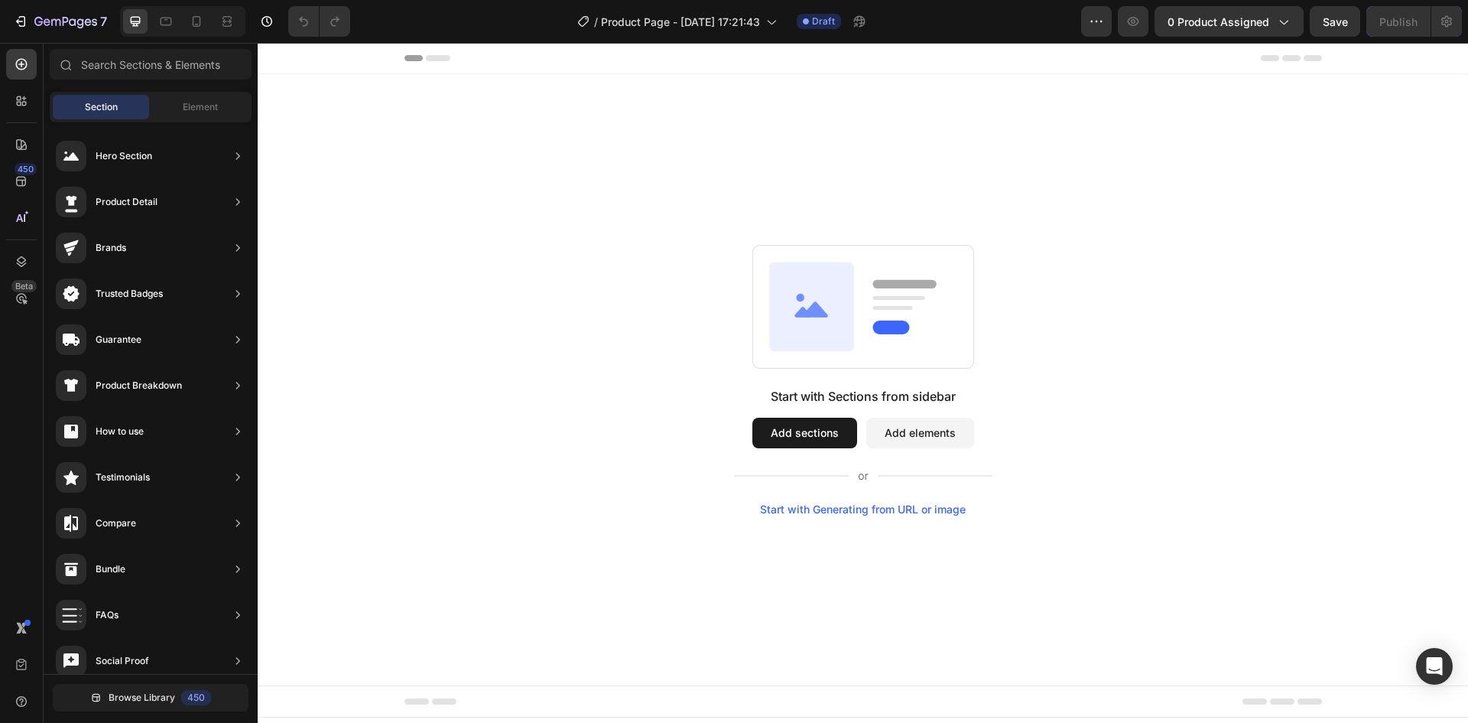
click at [801, 444] on button "Add sections" at bounding box center [805, 433] width 105 height 31
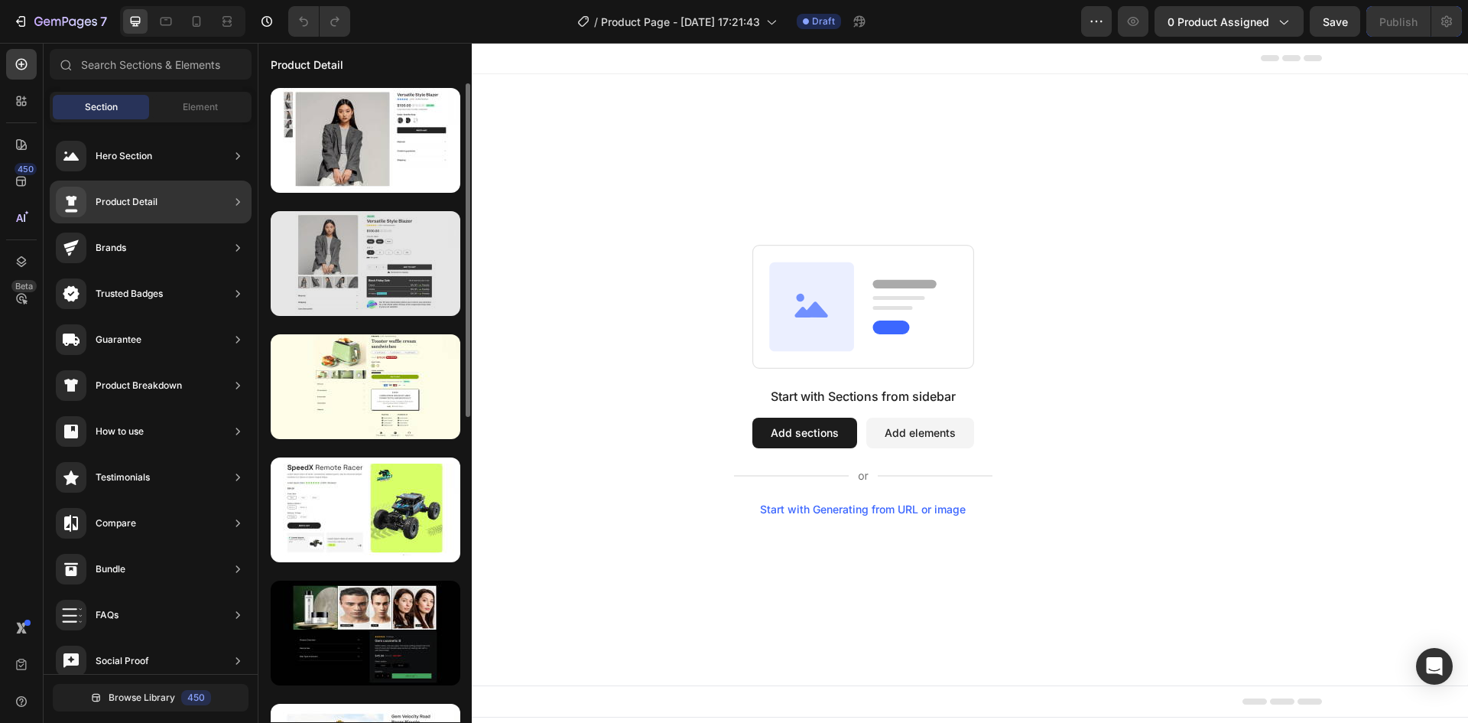
click at [362, 276] on div at bounding box center [366, 263] width 190 height 105
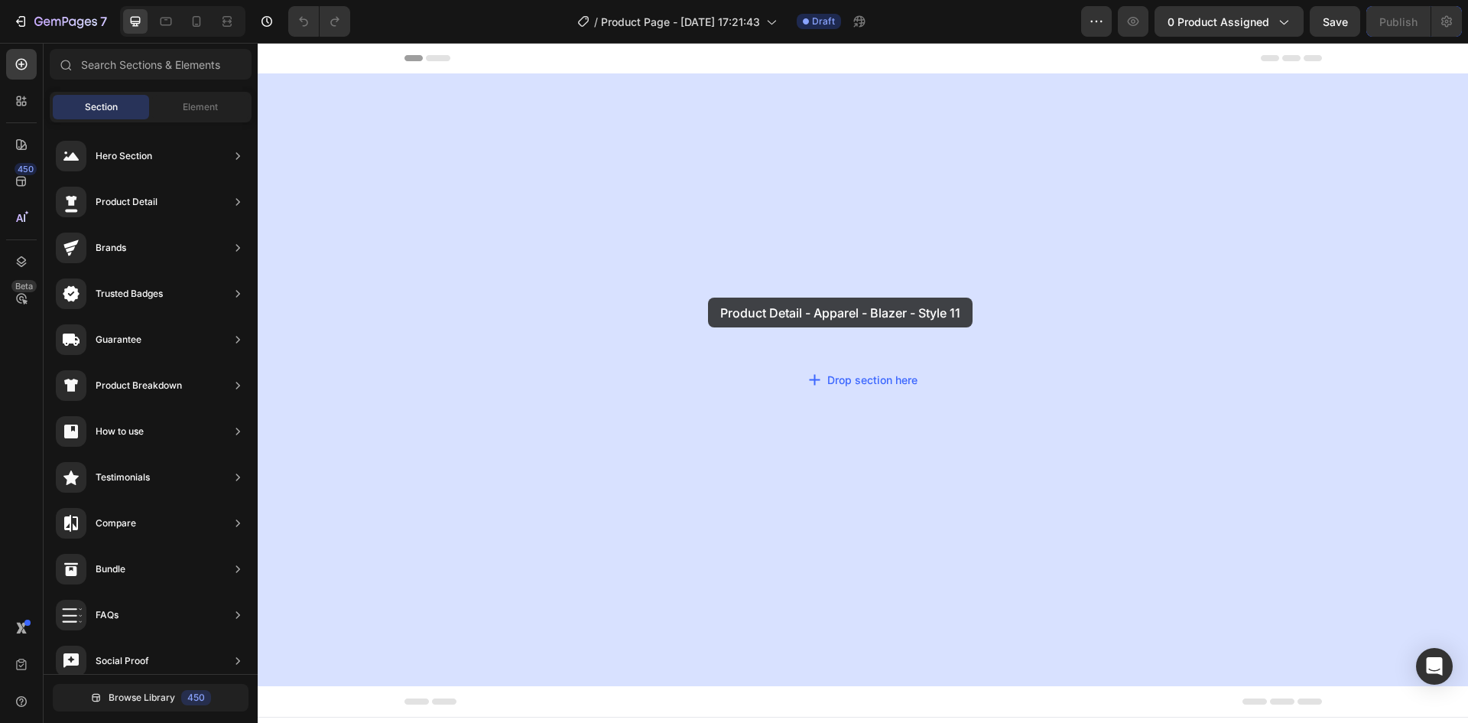
drag, startPoint x: 619, startPoint y: 319, endPoint x: 486, endPoint y: 277, distance: 139.6
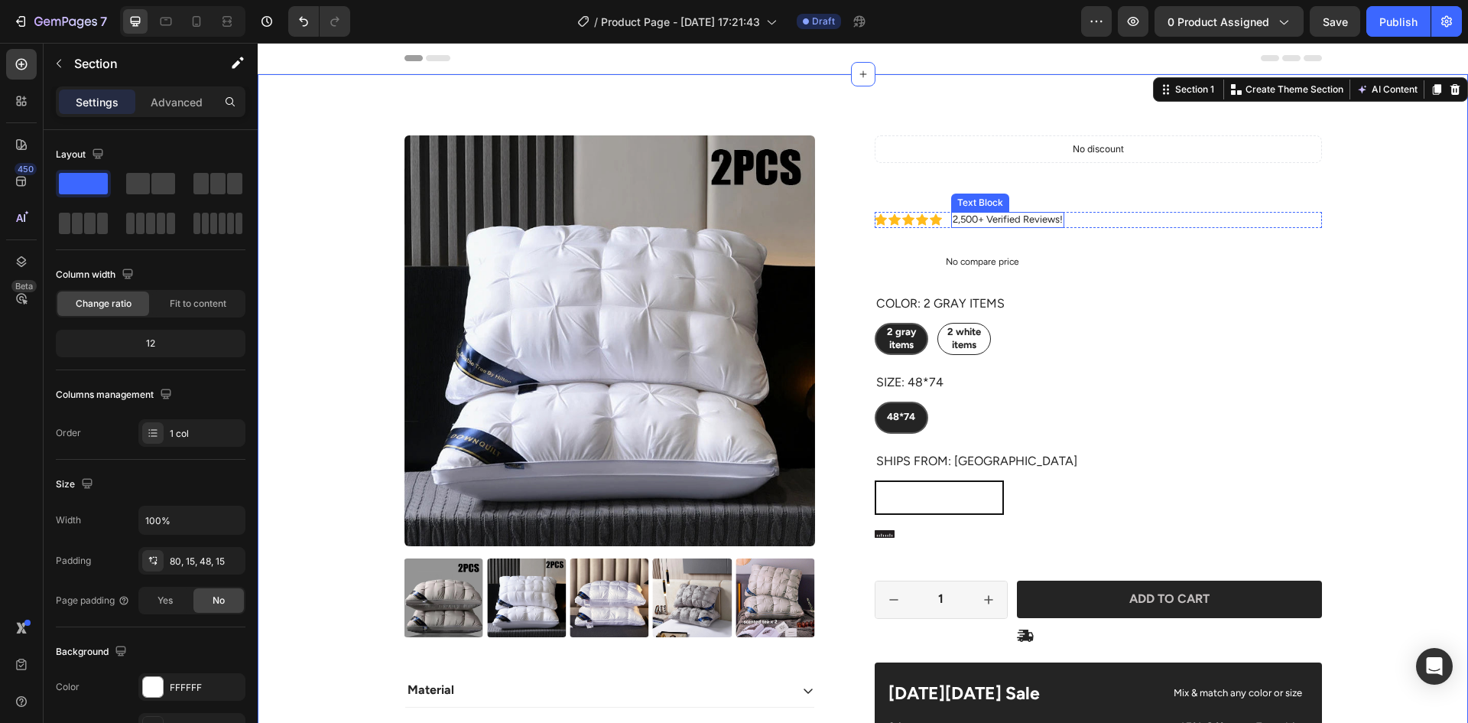
click at [969, 182] on h1 "ClougHug Soft pillow set of 2 pieces" at bounding box center [1098, 187] width 447 height 43
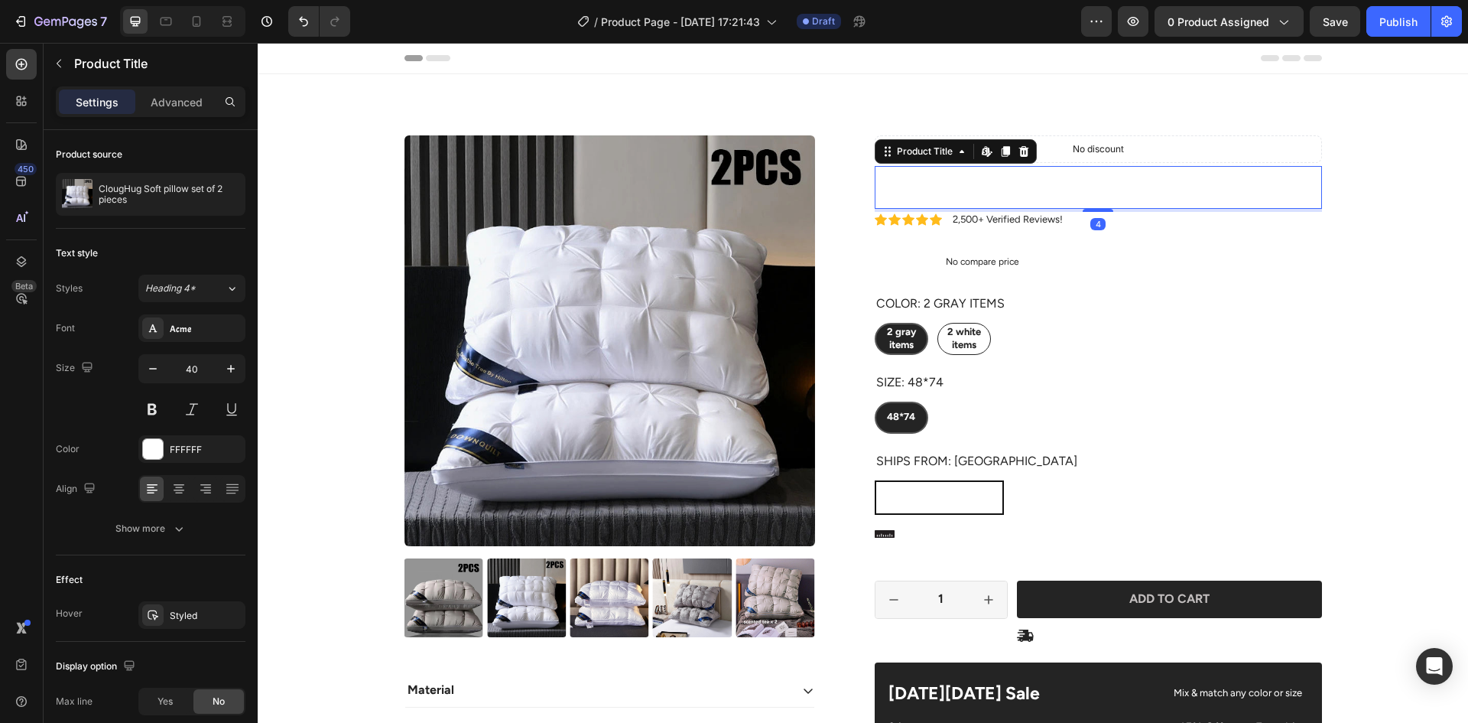
click at [980, 186] on h1 "ClougHug Soft pillow set of 2 pieces" at bounding box center [1098, 187] width 447 height 43
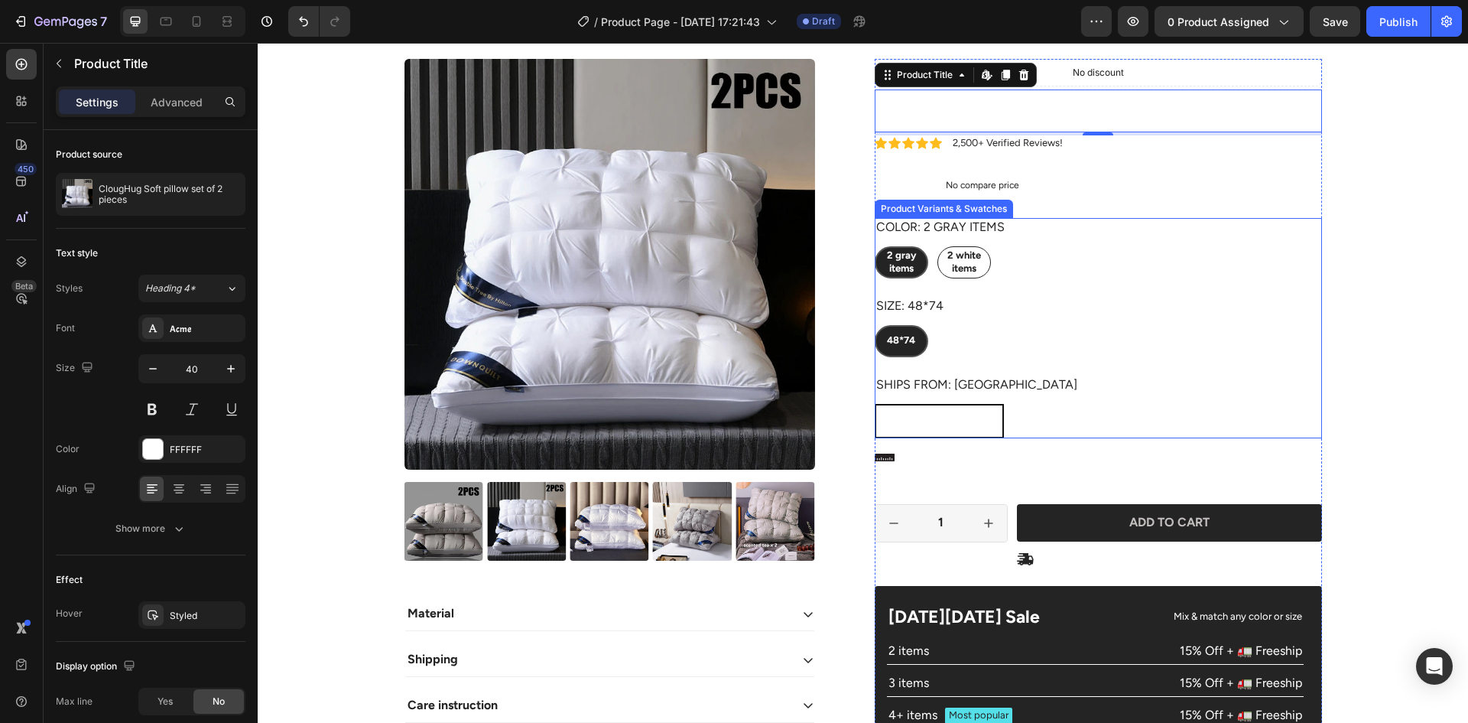
scroll to position [64, 0]
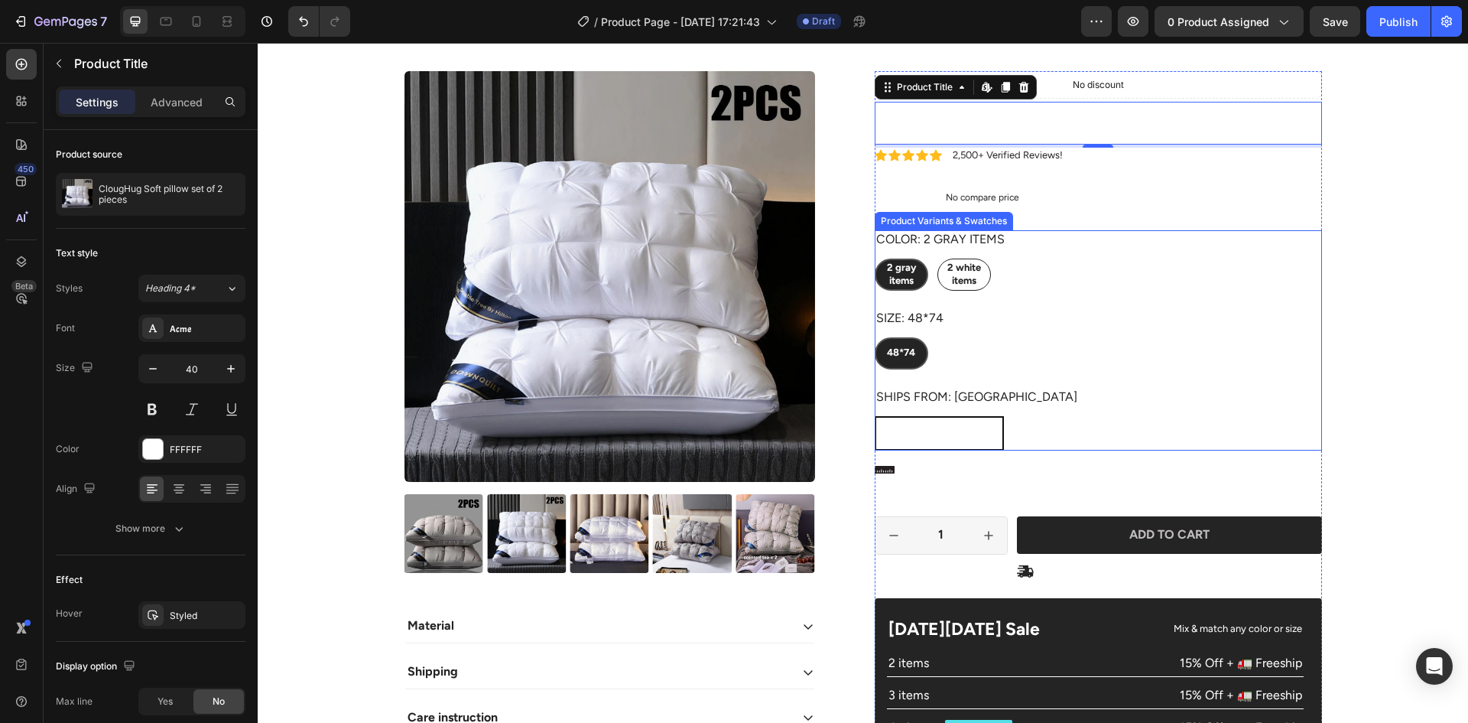
click at [917, 435] on span "[GEOGRAPHIC_DATA]" at bounding box center [940, 432] width 102 height 11
click at [875, 416] on input "United States United States United States" at bounding box center [874, 415] width 1 height 1
radio input "true"
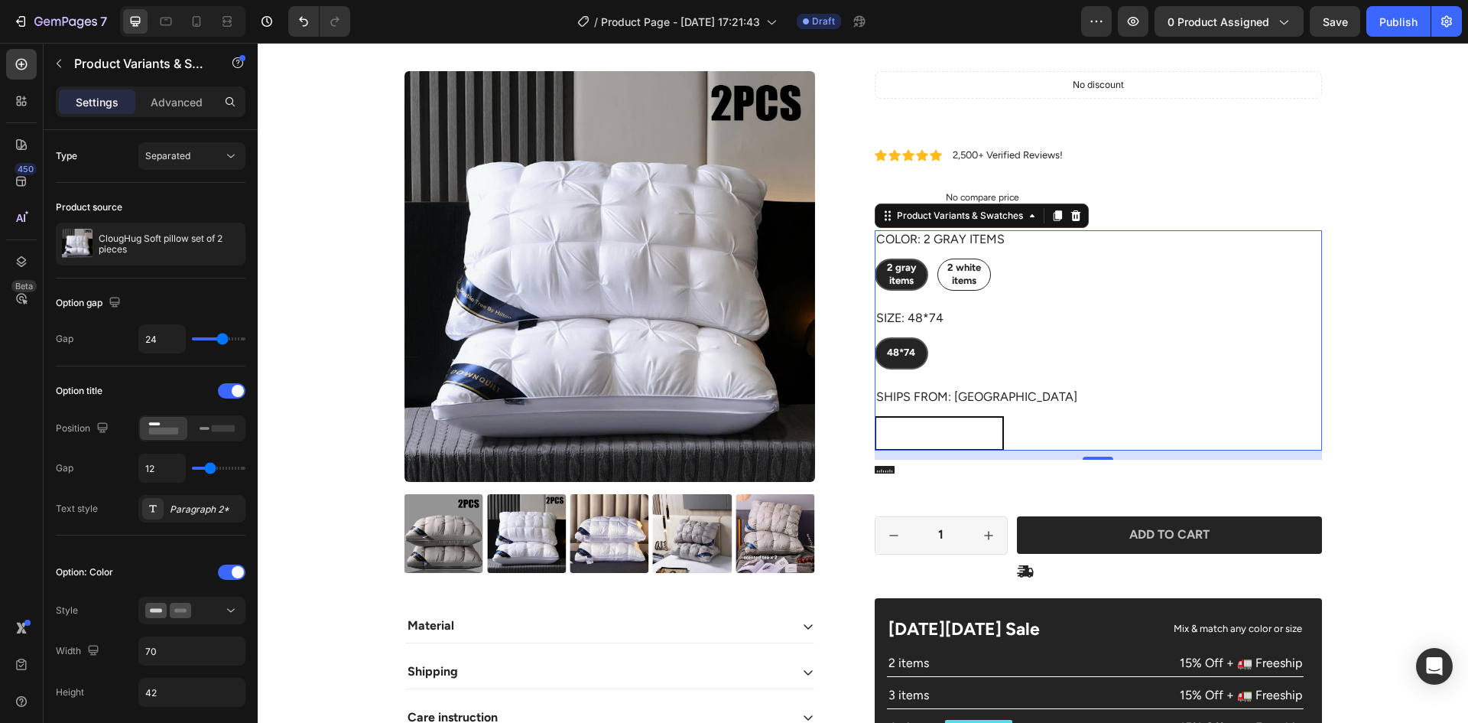
click at [974, 424] on div "United States United States United States" at bounding box center [1098, 433] width 447 height 34
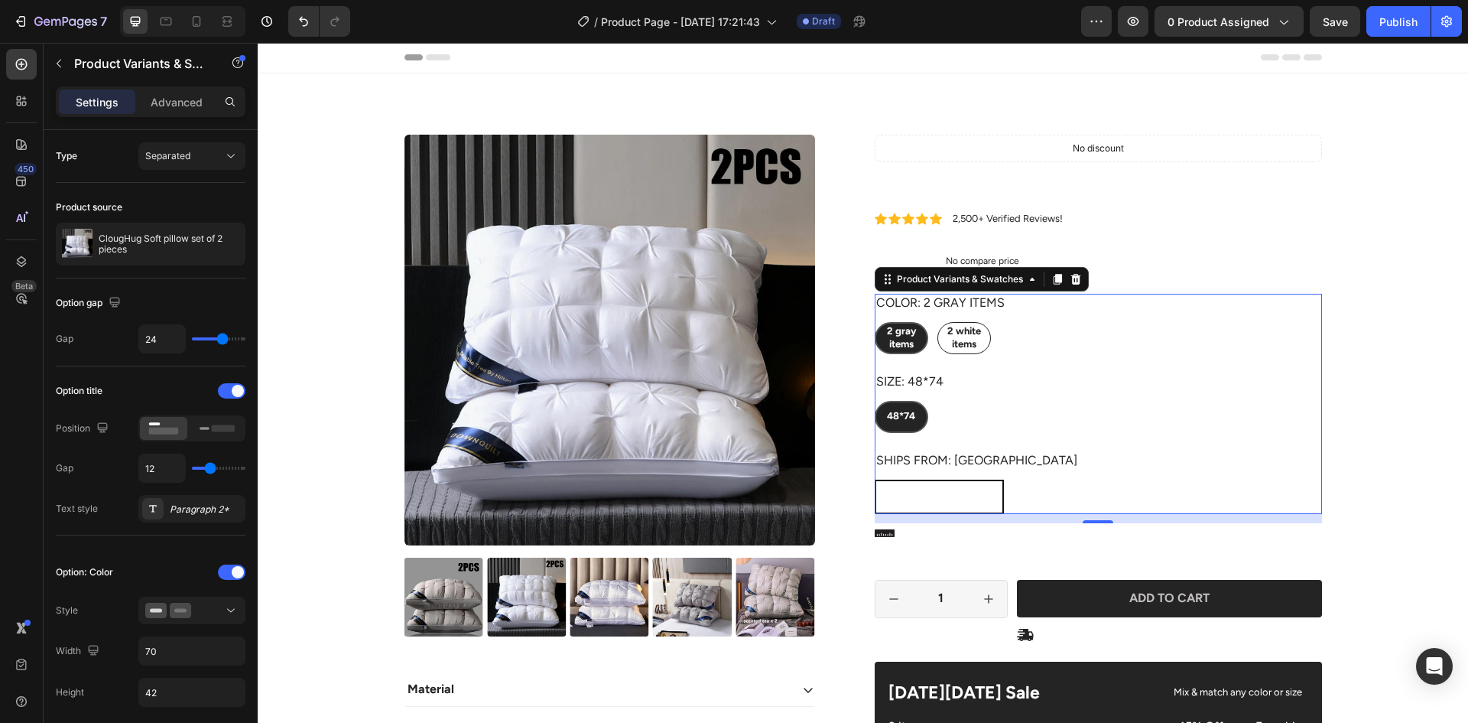
scroll to position [0, 0]
click at [954, 343] on span "2 white items" at bounding box center [965, 338] width 34 height 24
click at [938, 323] on input "2 white items 2 white items 2 white items" at bounding box center [937, 322] width 1 height 1
radio input "true"
click at [893, 348] on span "2 gray items" at bounding box center [901, 338] width 29 height 24
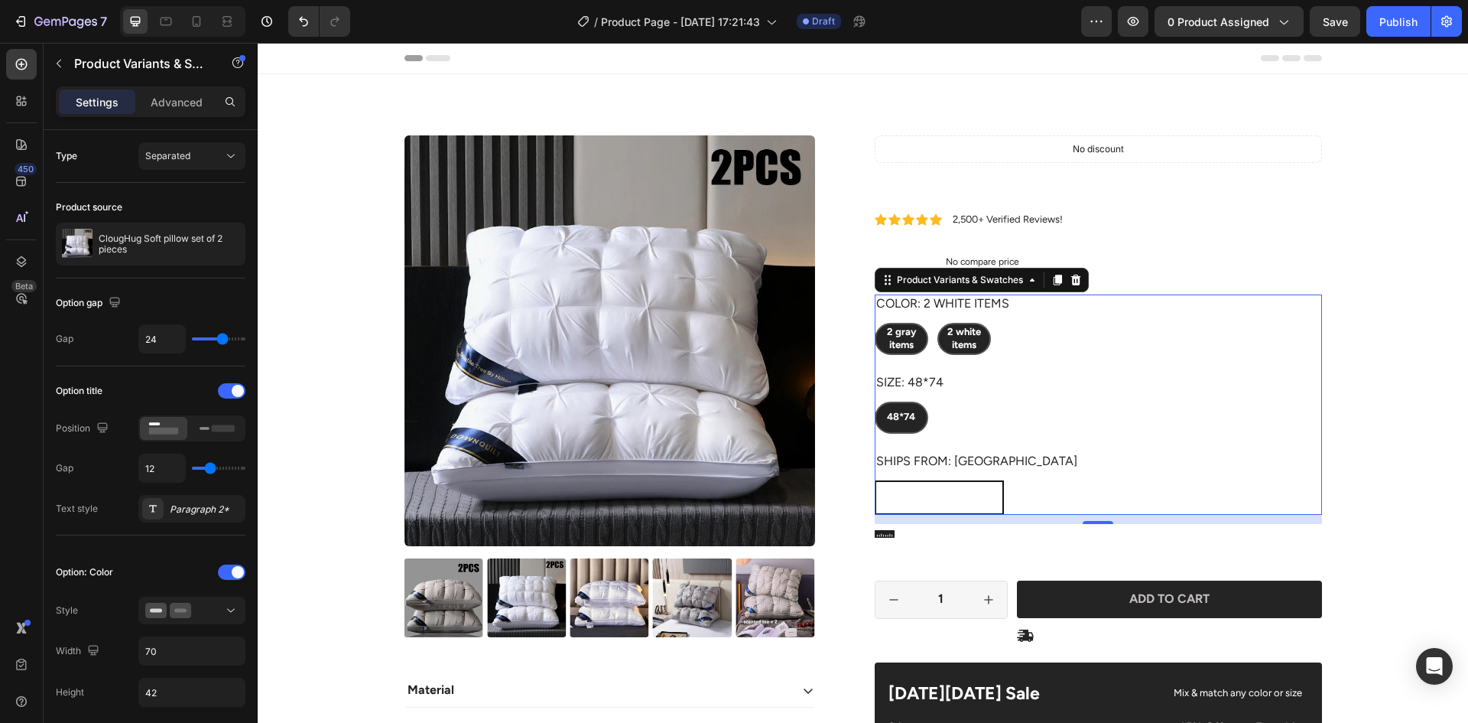
click at [875, 323] on input "2 gray items 2 gray items 2 gray items" at bounding box center [874, 322] width 1 height 1
radio input "true"
radio input "false"
click at [1161, 369] on div "Color: 2 gray items 2 gray items 2 gray items 2 gray items 2 white items 2 whit…" at bounding box center [1098, 403] width 447 height 219
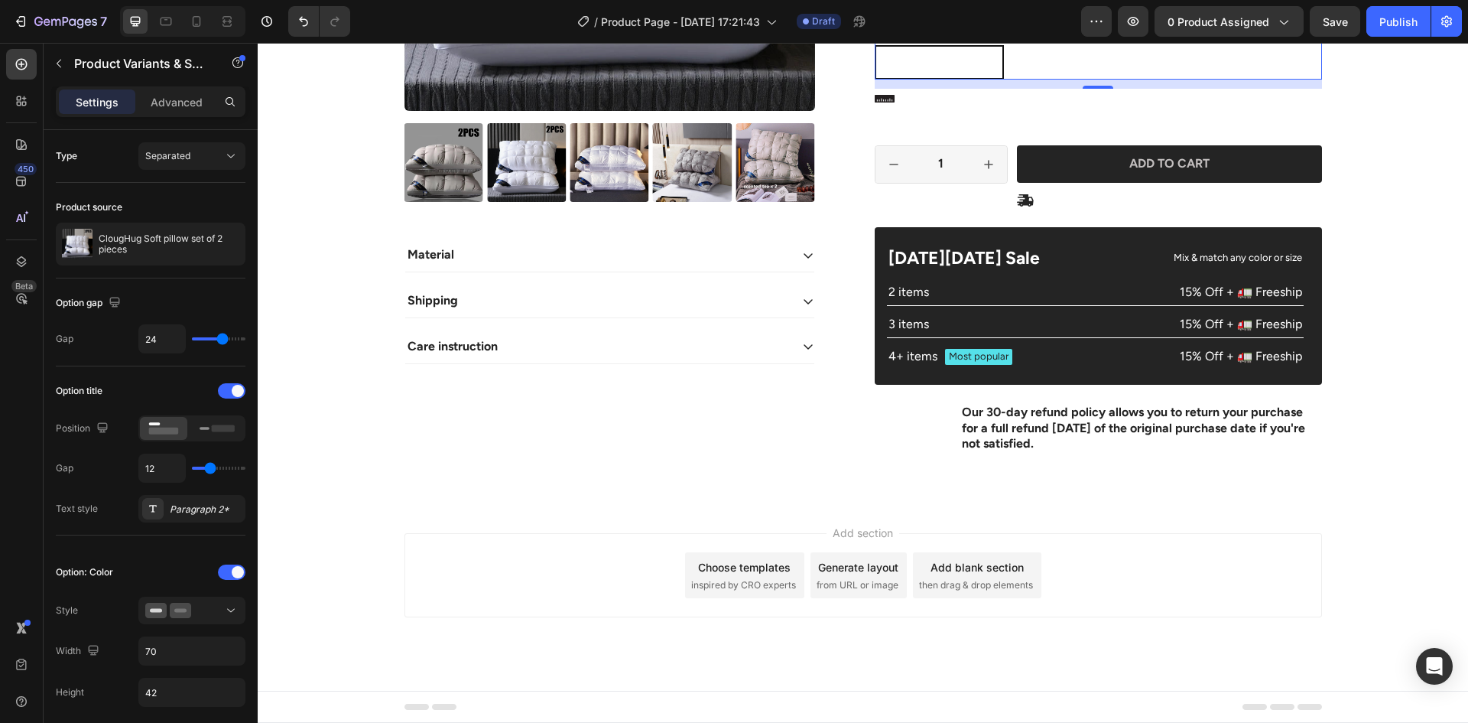
scroll to position [447, 0]
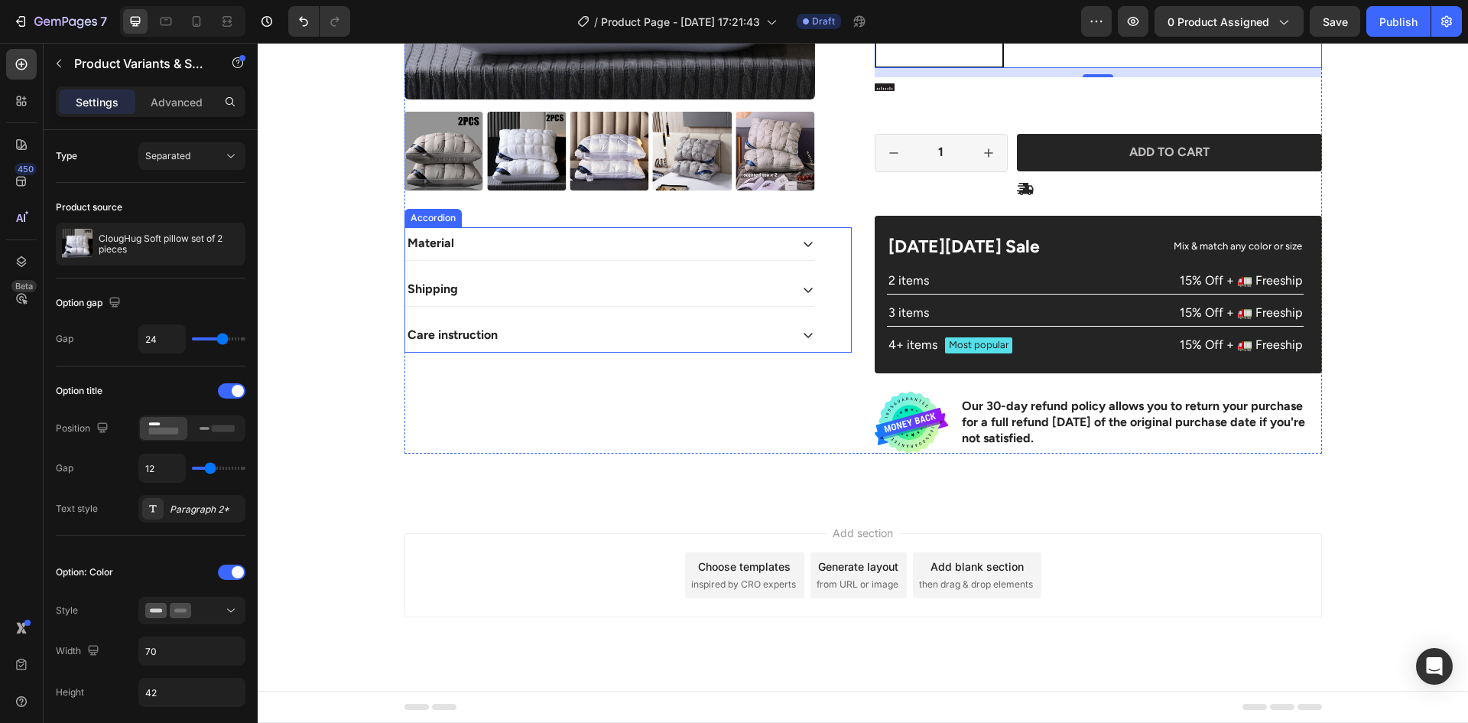
click at [652, 249] on div "Material" at bounding box center [597, 243] width 385 height 21
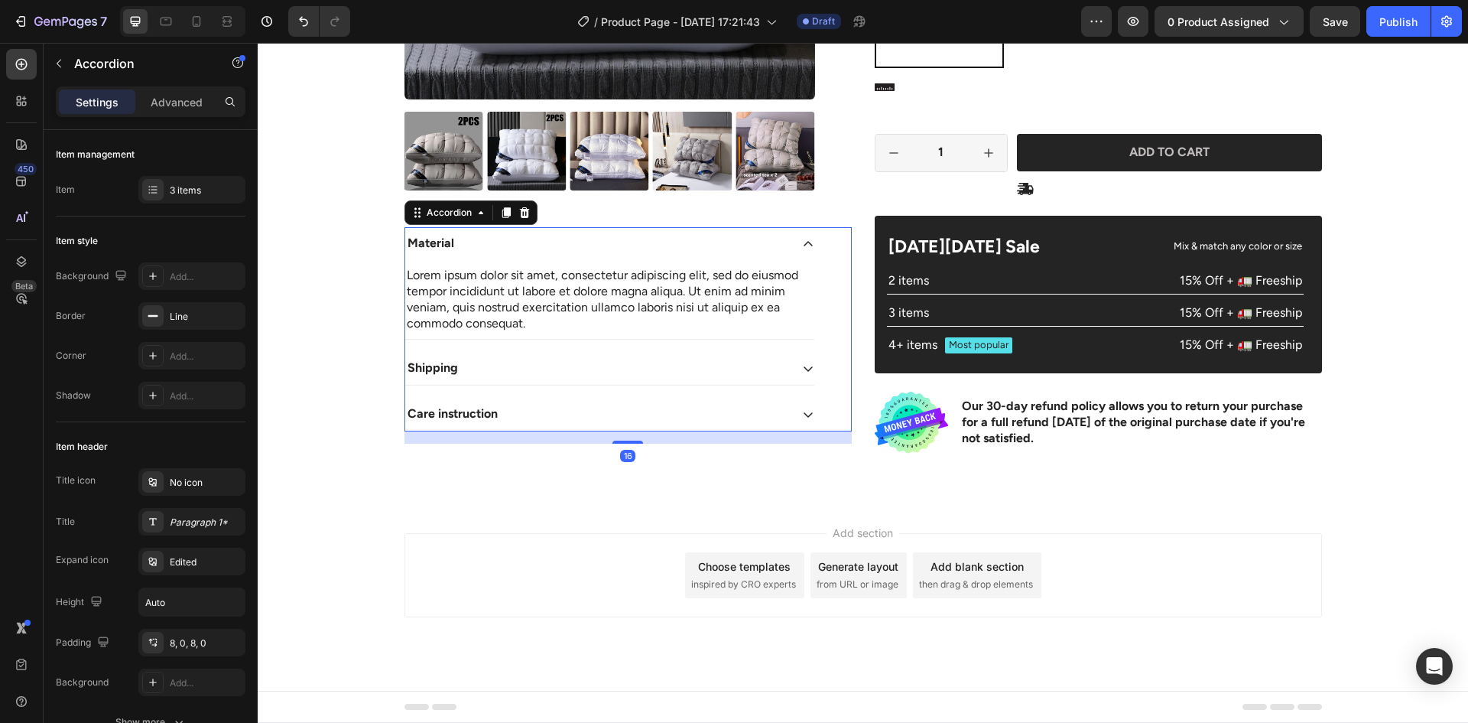
click at [652, 249] on div "Material" at bounding box center [597, 243] width 385 height 21
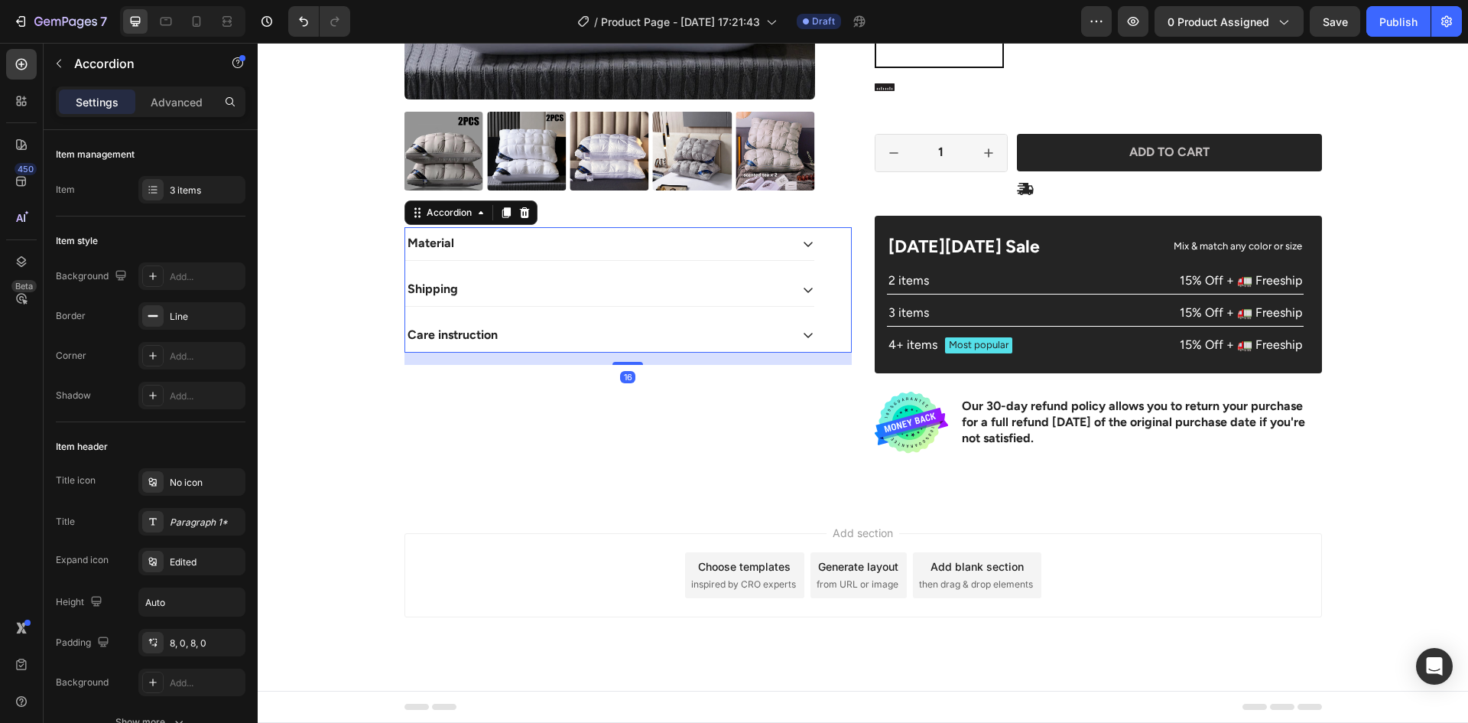
click at [578, 300] on div "Shipping" at bounding box center [609, 289] width 409 height 33
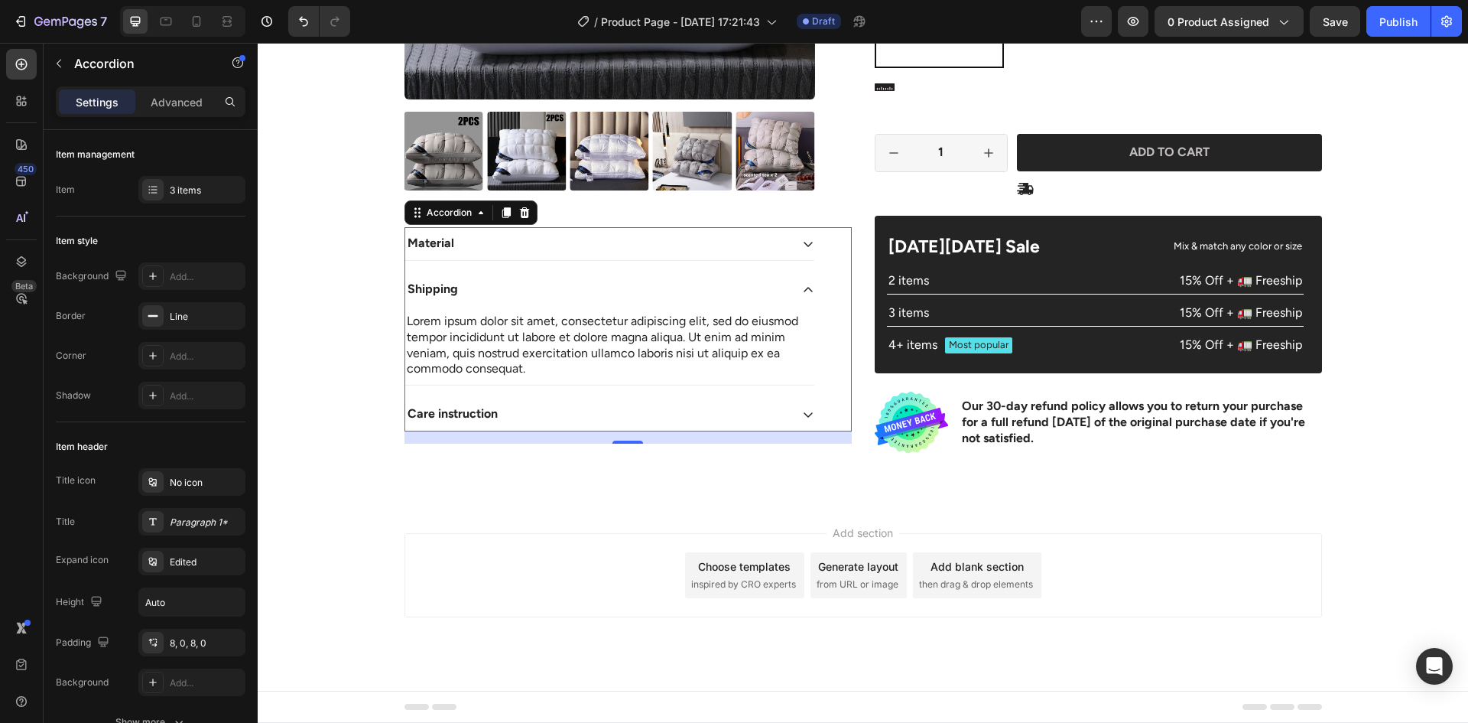
click at [578, 300] on div "Shipping" at bounding box center [609, 289] width 409 height 33
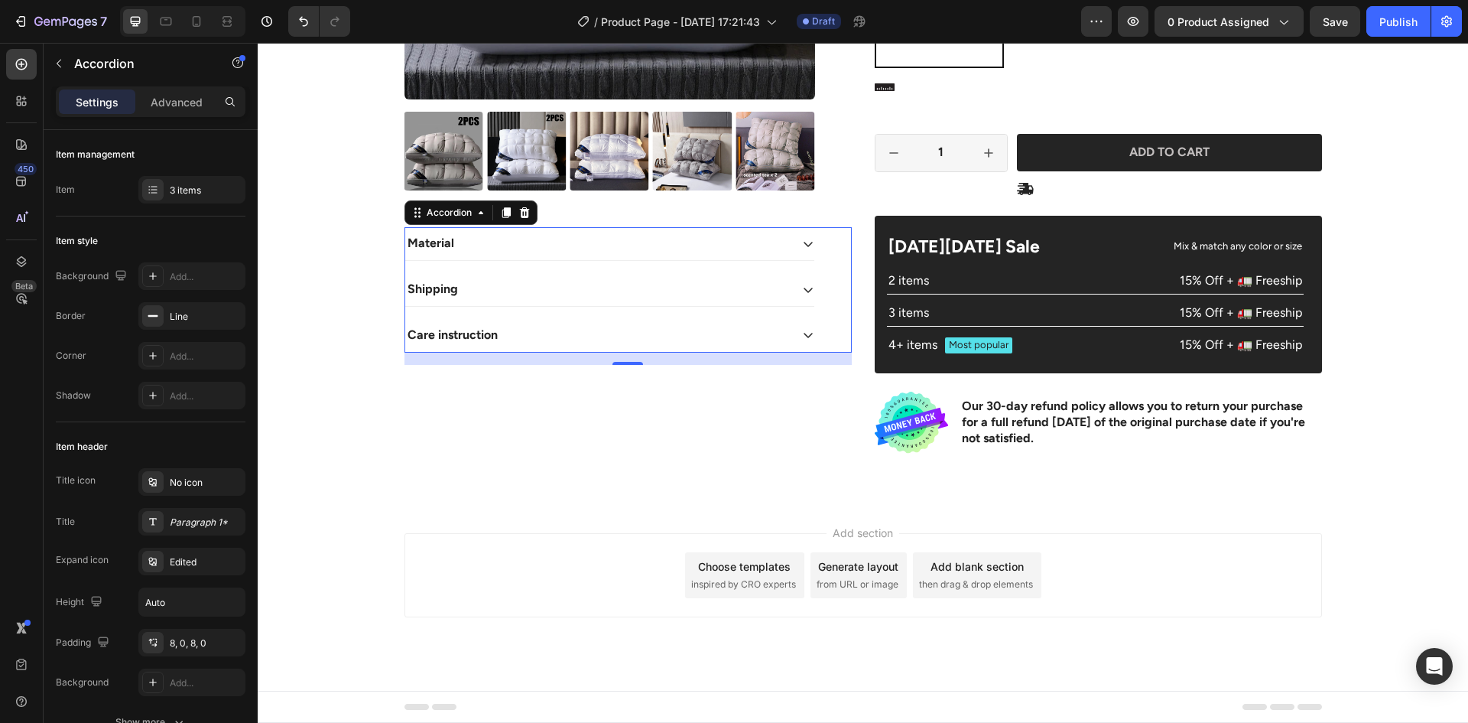
click at [546, 360] on div "16" at bounding box center [628, 359] width 447 height 12
click at [540, 342] on div "Care instruction" at bounding box center [597, 335] width 385 height 21
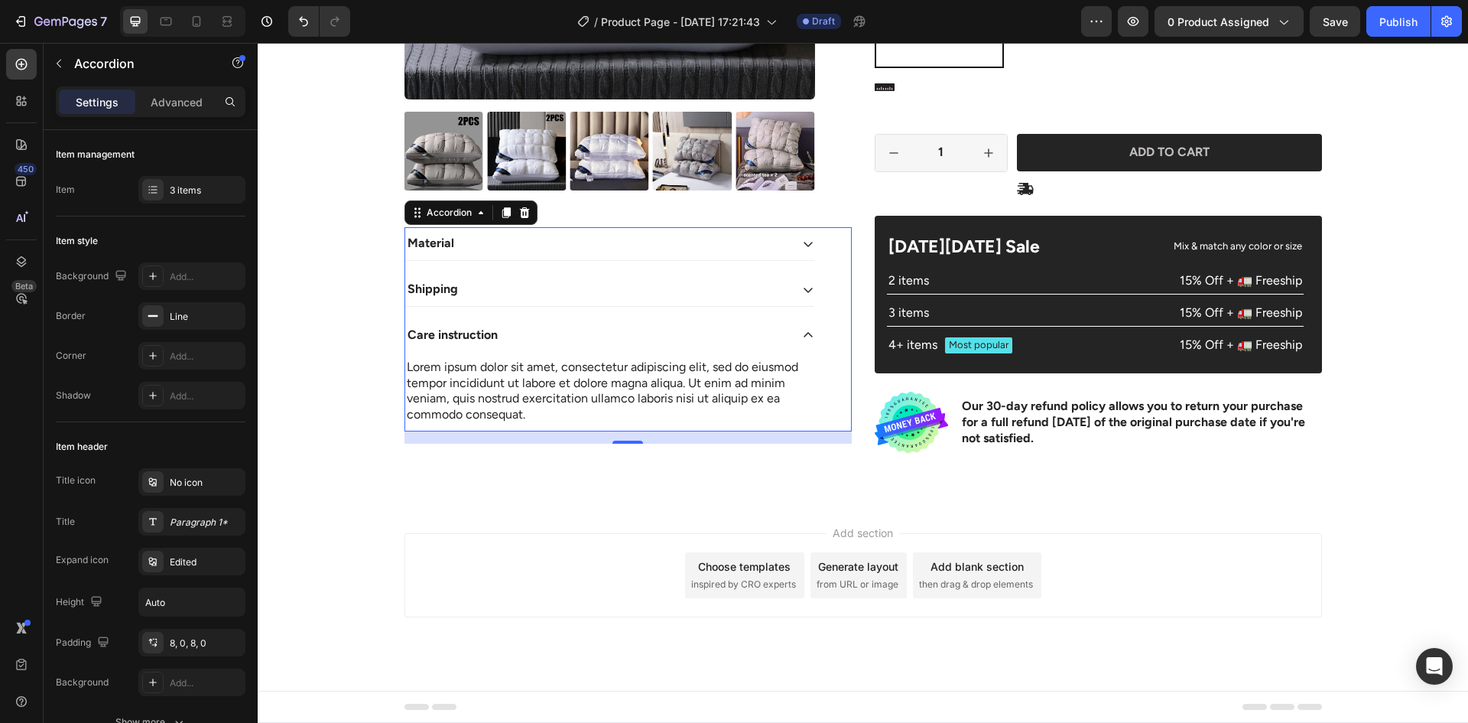
click at [540, 342] on div "Care instruction" at bounding box center [597, 335] width 385 height 21
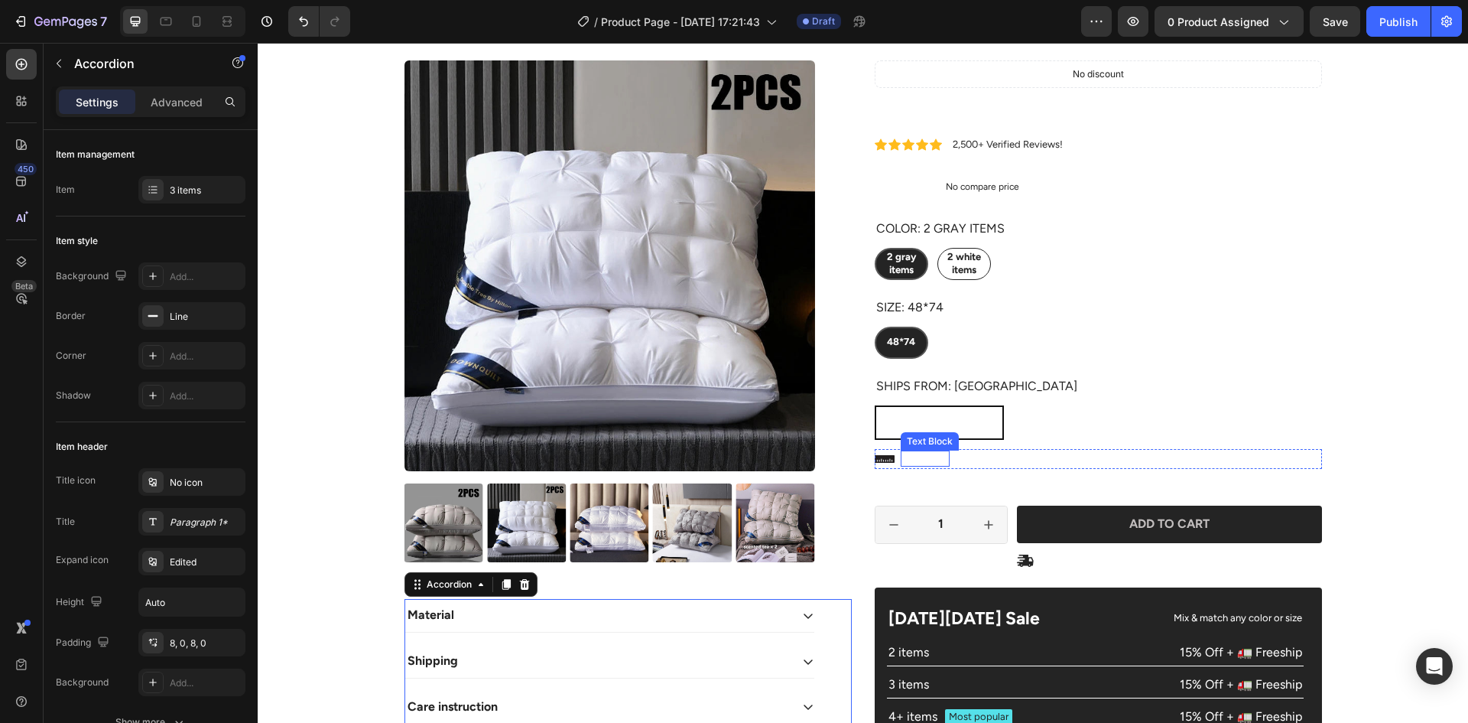
scroll to position [0, 0]
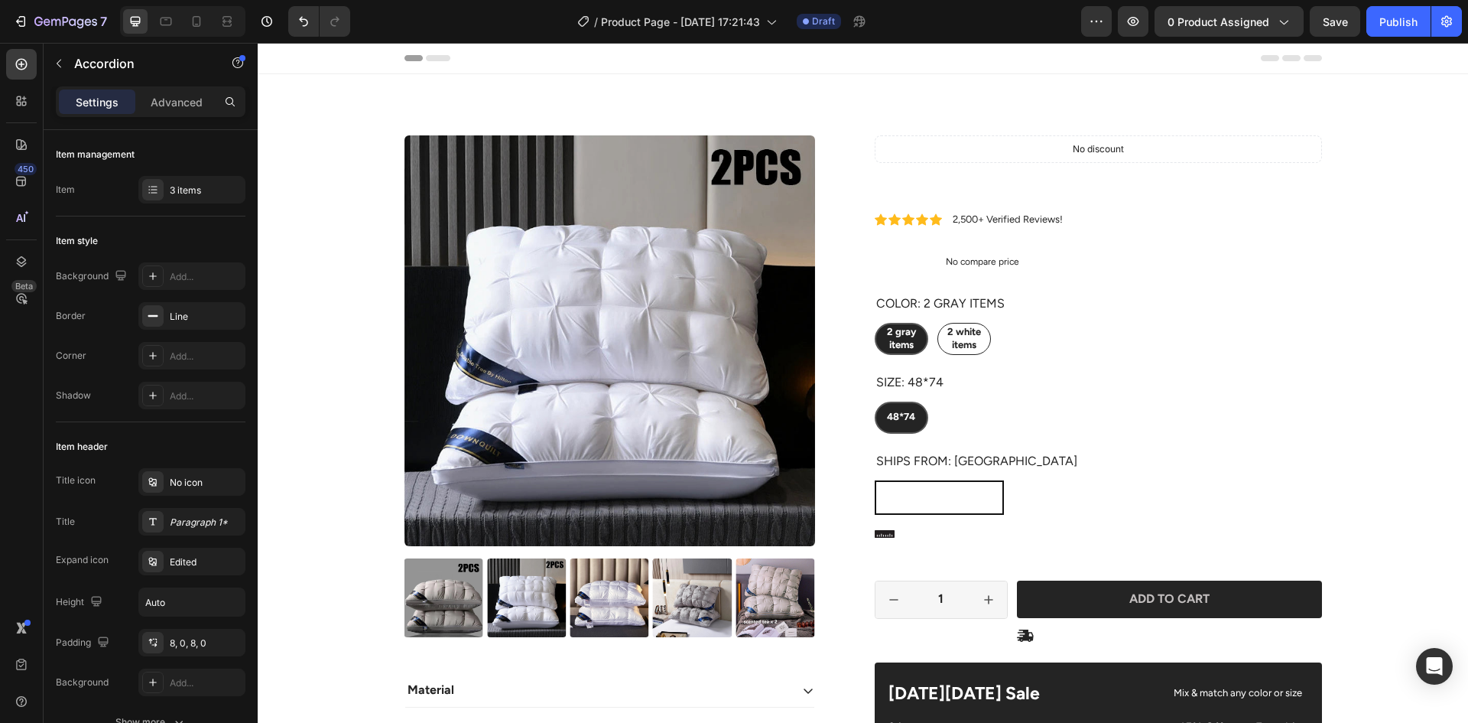
click at [433, 61] on div "Header" at bounding box center [864, 58] width 918 height 31
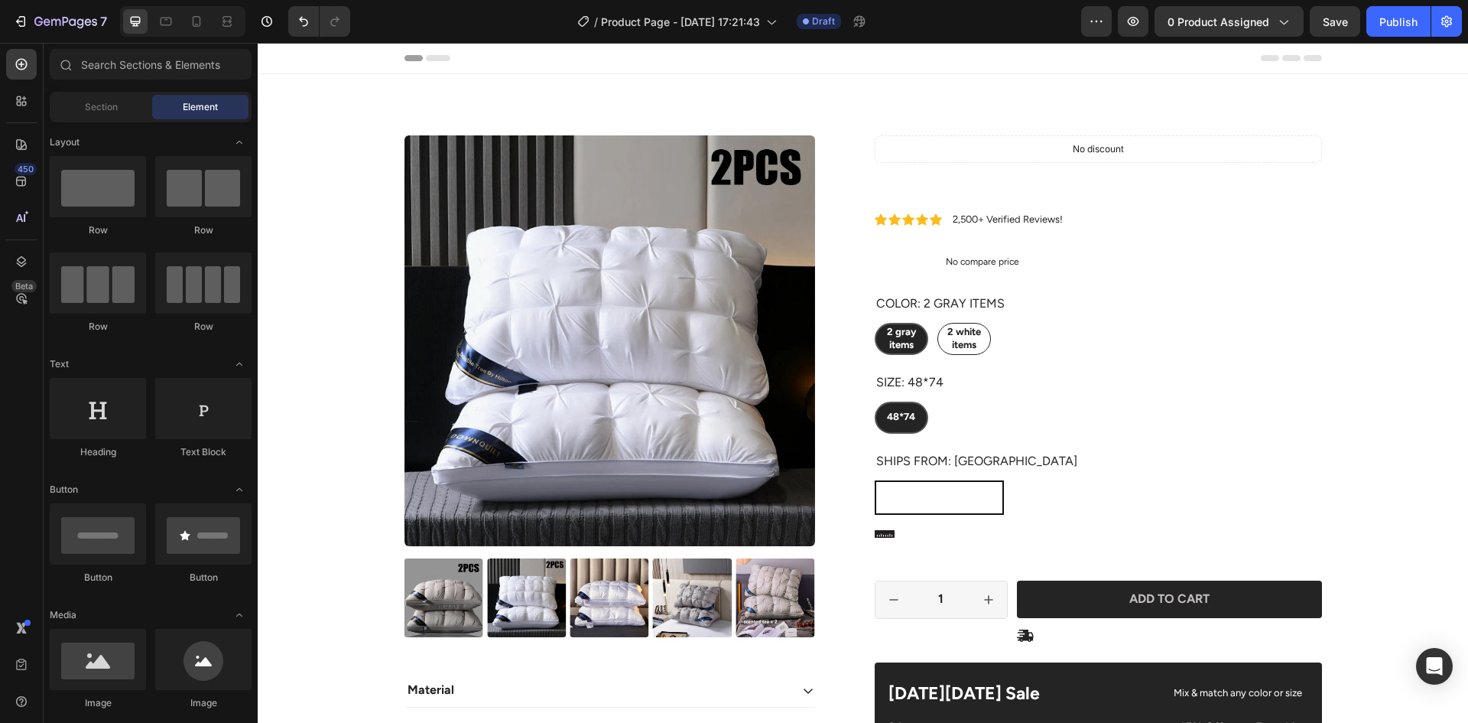
click at [430, 59] on icon at bounding box center [438, 58] width 24 height 6
click at [411, 60] on icon at bounding box center [414, 58] width 18 height 6
click at [1214, 23] on span "0 product assigned" at bounding box center [1219, 22] width 102 height 16
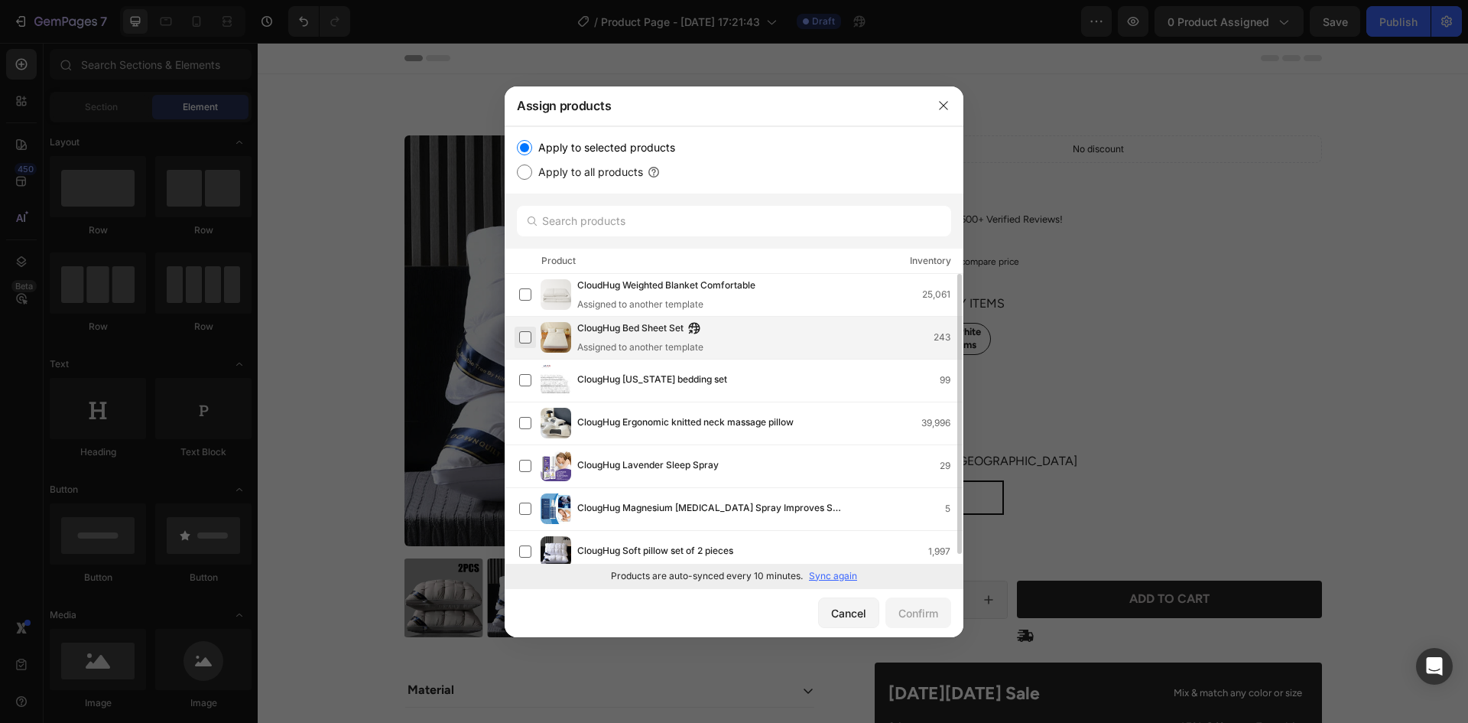
click at [531, 335] on label at bounding box center [525, 337] width 12 height 12
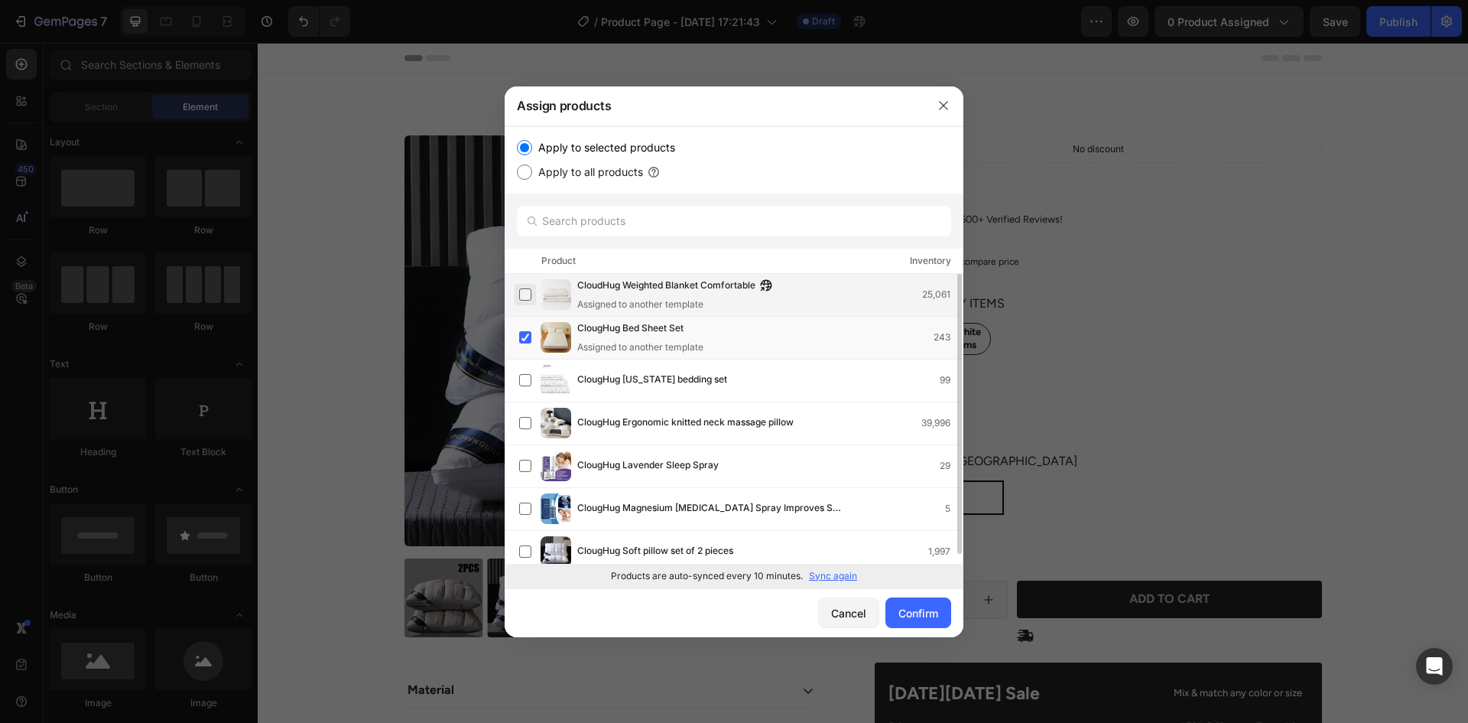
click at [525, 295] on label at bounding box center [525, 294] width 12 height 12
click at [525, 172] on input "Apply to all products" at bounding box center [524, 171] width 15 height 15
radio input "true"
click at [525, 172] on input "Apply to all products" at bounding box center [524, 171] width 15 height 15
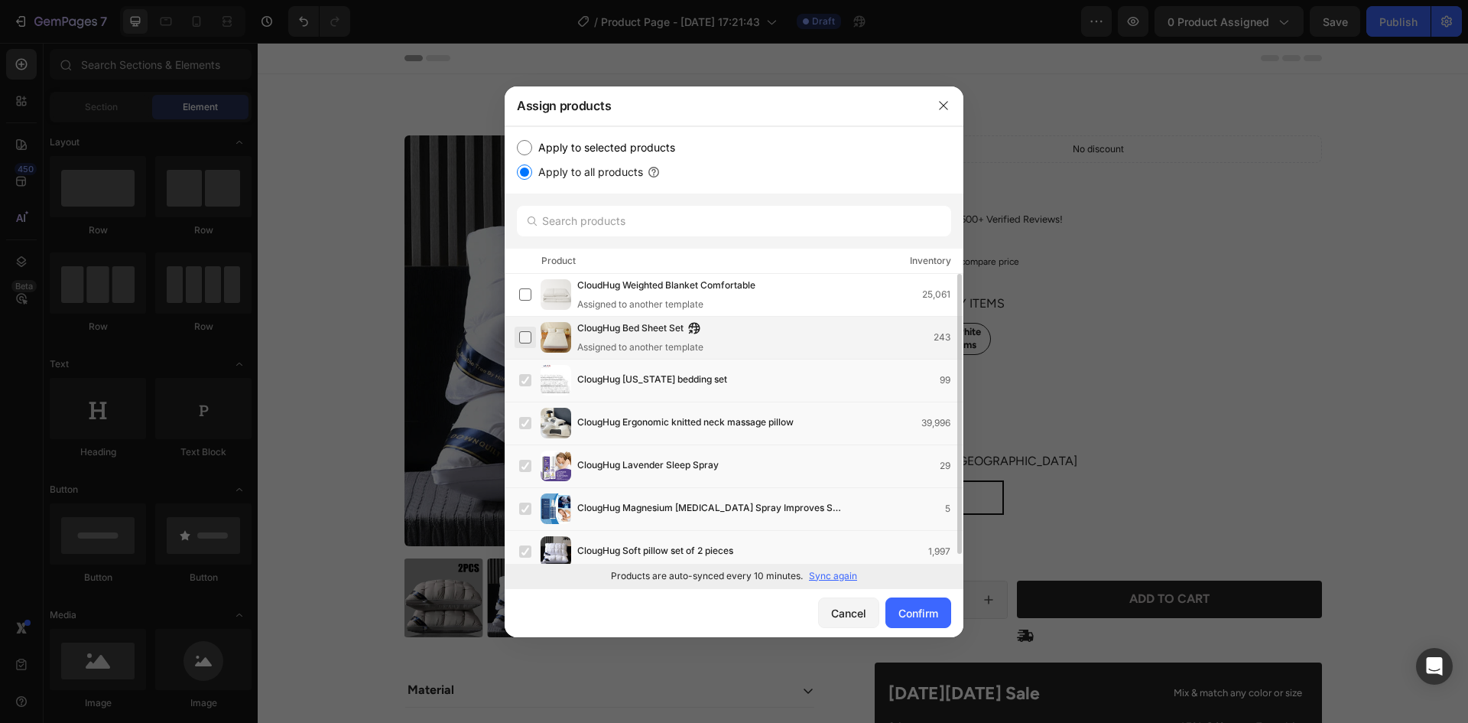
click at [526, 340] on label at bounding box center [525, 337] width 12 height 12
click at [527, 174] on input "Apply to all products" at bounding box center [524, 171] width 15 height 15
click at [513, 294] on div "CloudHug Weighted Blanket Comfortable Assigned to another template 25,061" at bounding box center [734, 295] width 459 height 43
click at [521, 148] on input "Apply to selected products" at bounding box center [524, 147] width 15 height 15
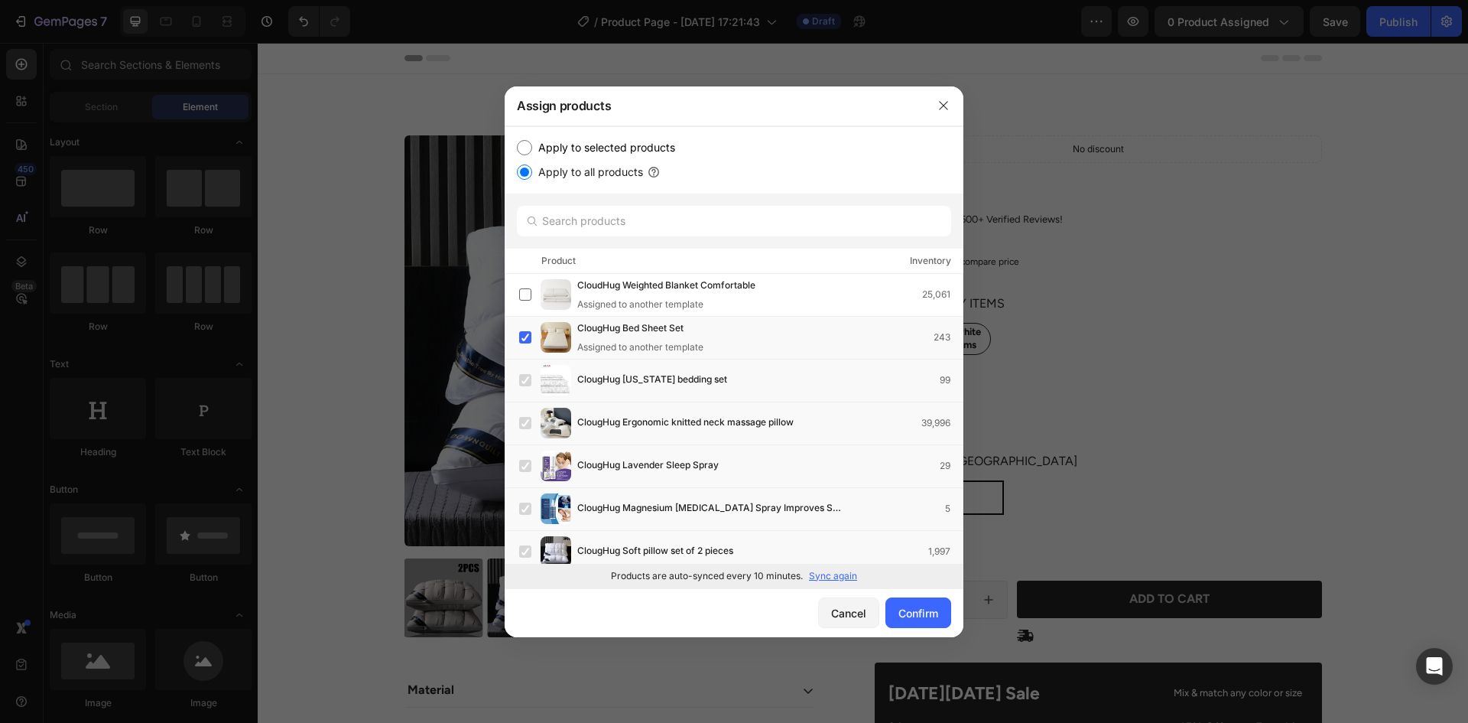
radio input "true"
click at [522, 331] on label at bounding box center [525, 337] width 12 height 12
click at [531, 384] on label at bounding box center [525, 380] width 12 height 12
click at [527, 421] on label at bounding box center [525, 423] width 12 height 12
drag, startPoint x: 526, startPoint y: 462, endPoint x: 532, endPoint y: 494, distance: 32.7
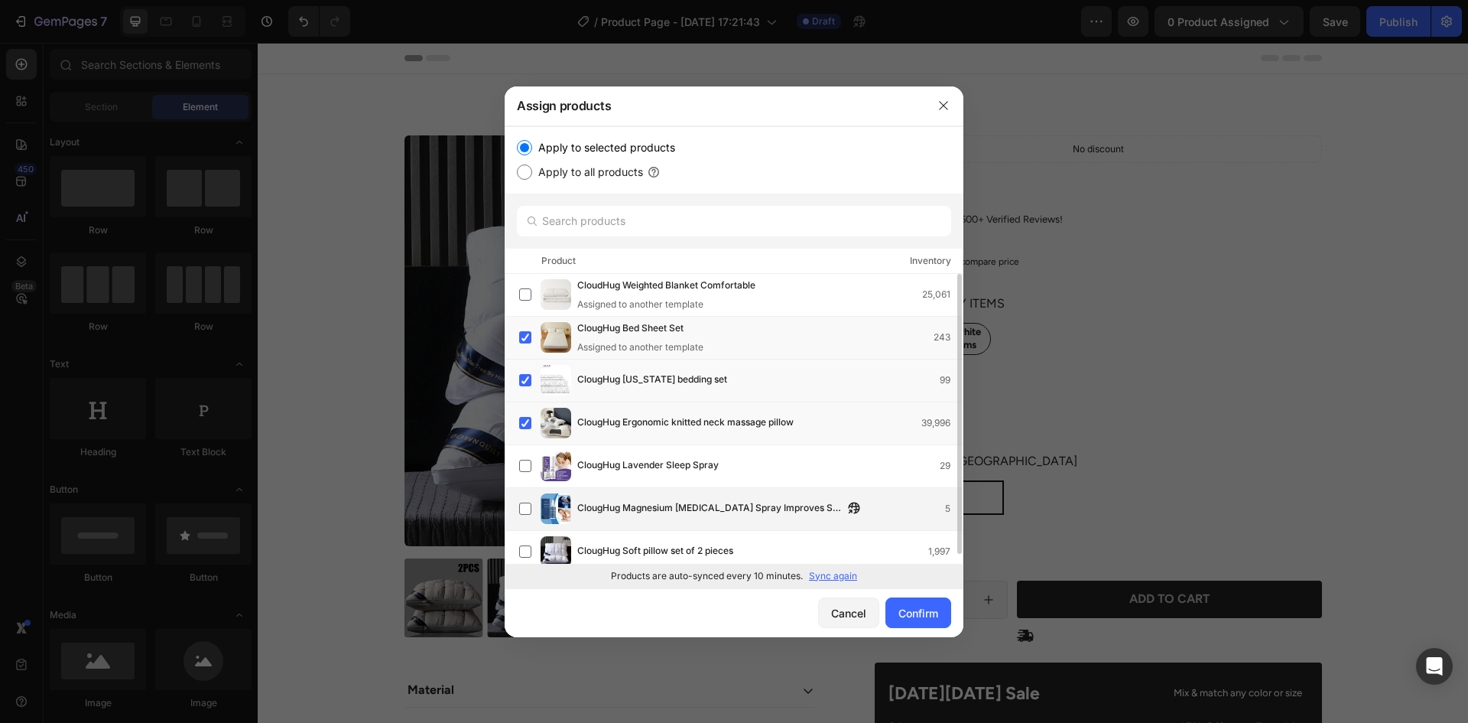
click at [527, 463] on label at bounding box center [525, 466] width 12 height 12
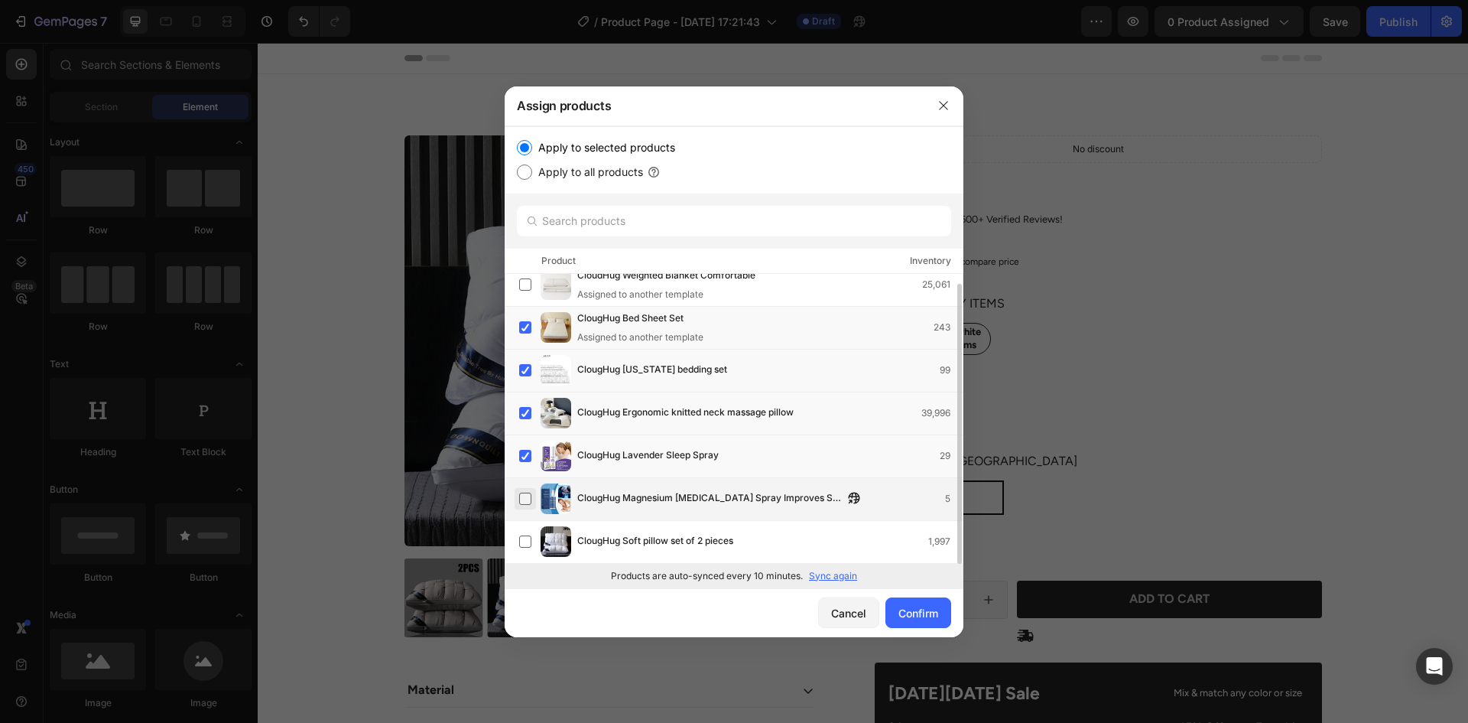
click at [521, 499] on label at bounding box center [525, 499] width 12 height 12
click at [528, 535] on label at bounding box center [525, 541] width 12 height 12
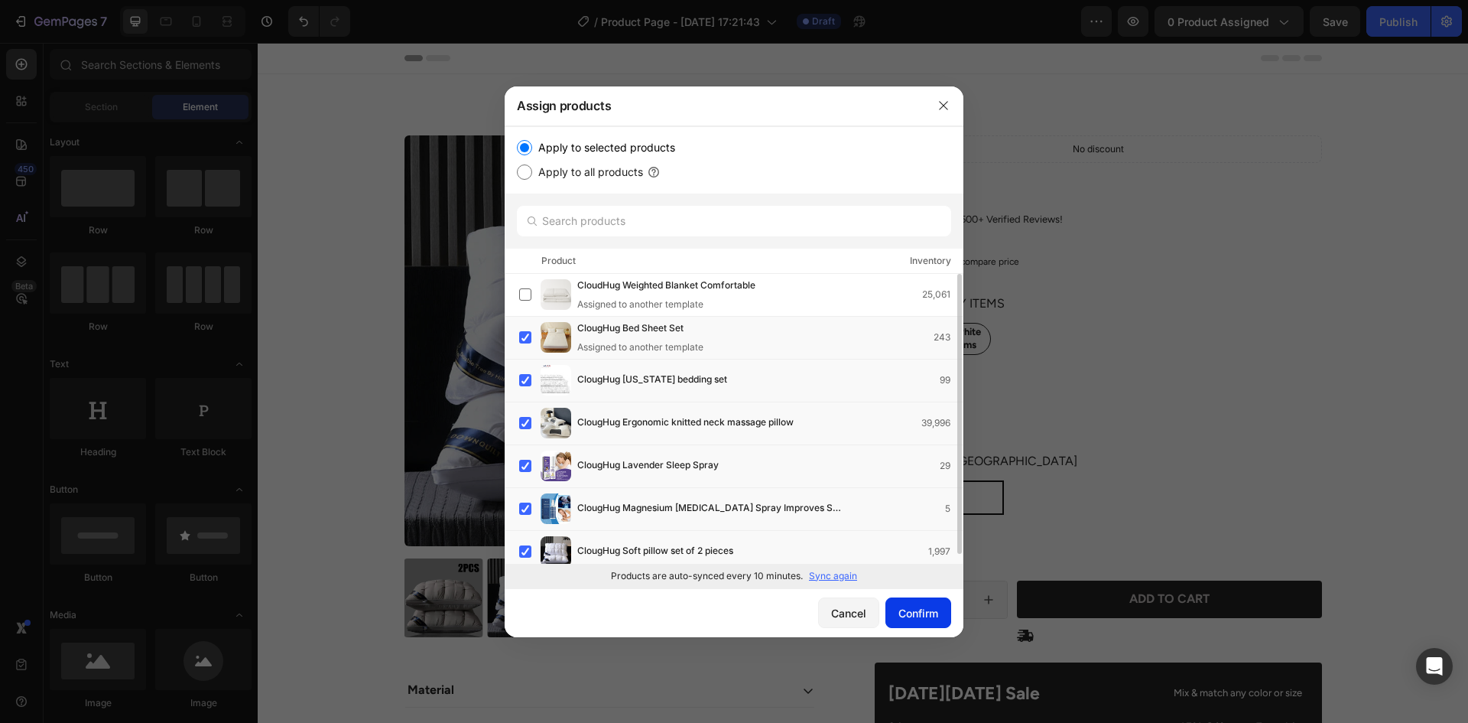
click at [909, 617] on div "Confirm" at bounding box center [919, 613] width 40 height 16
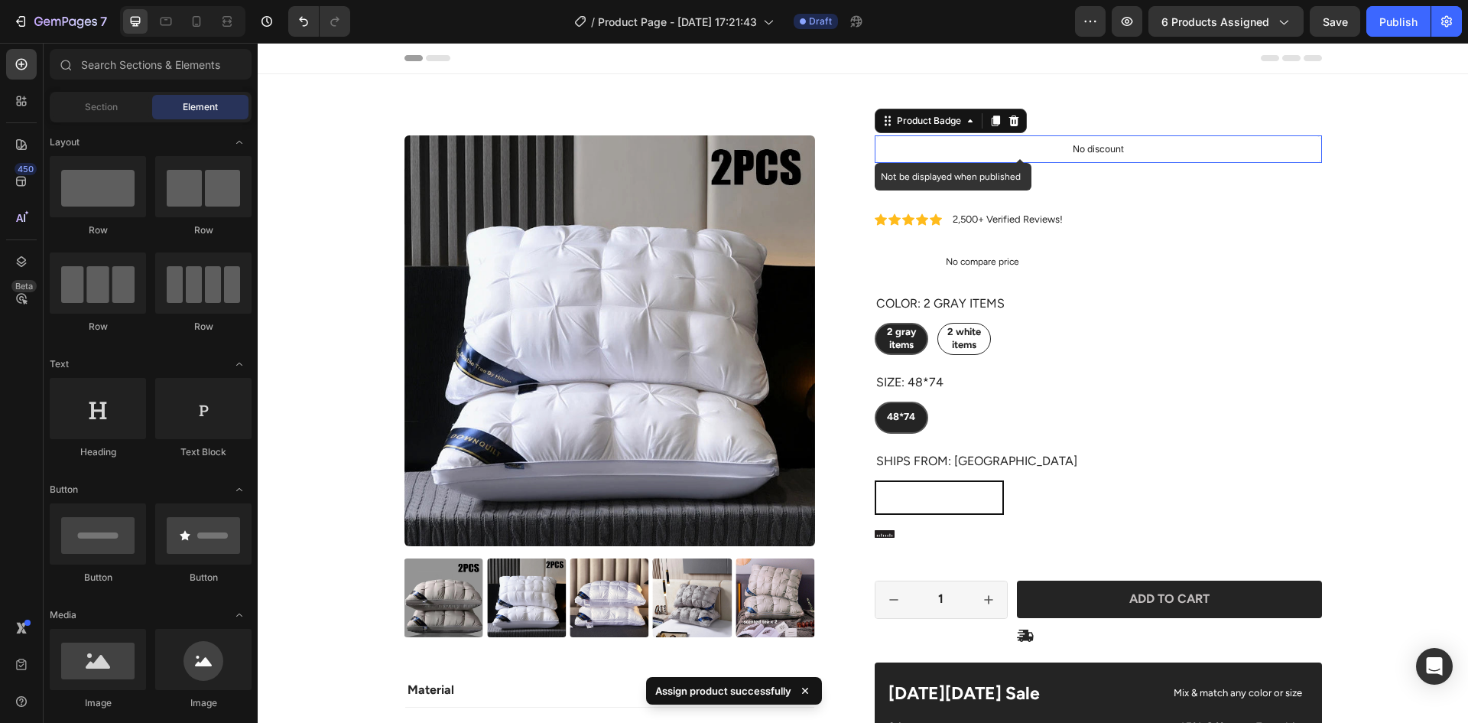
click at [1102, 153] on p "No discount" at bounding box center [1098, 149] width 51 height 14
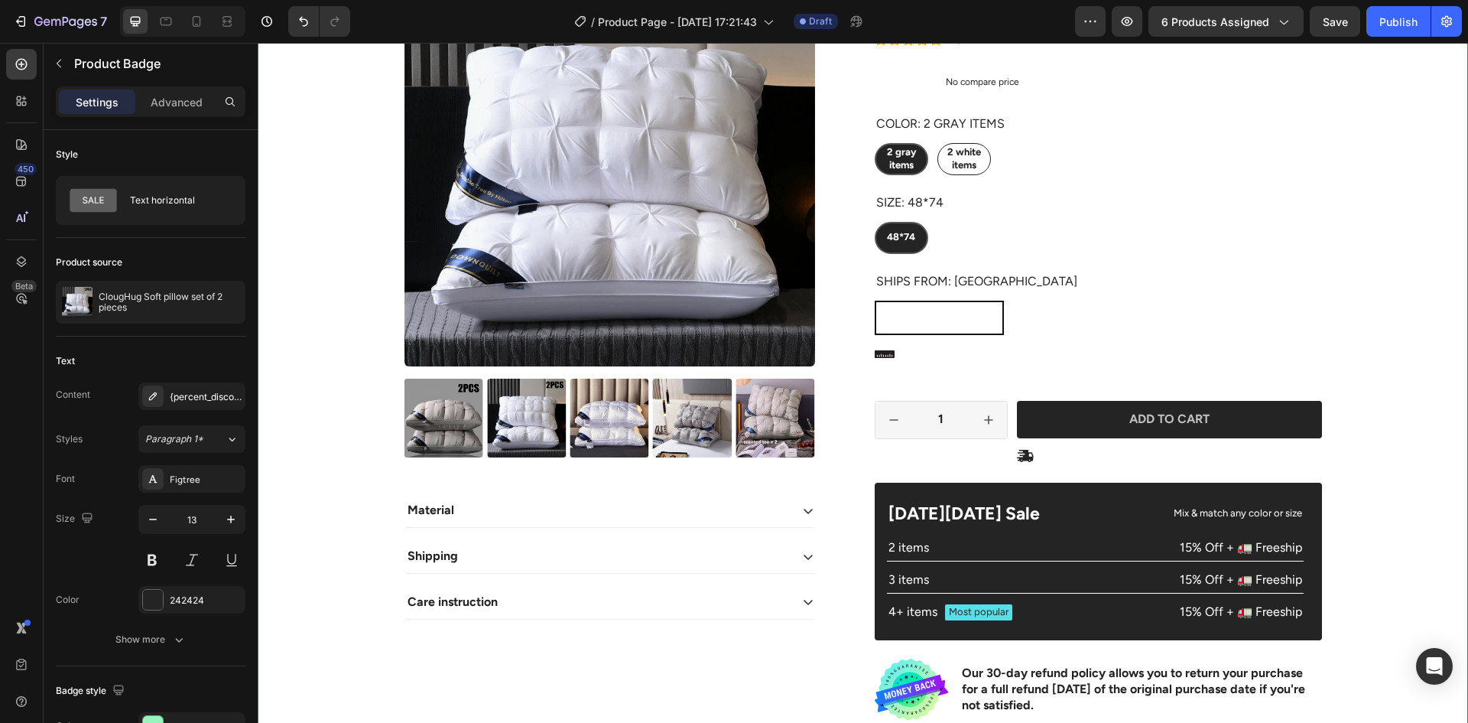
scroll to position [153, 0]
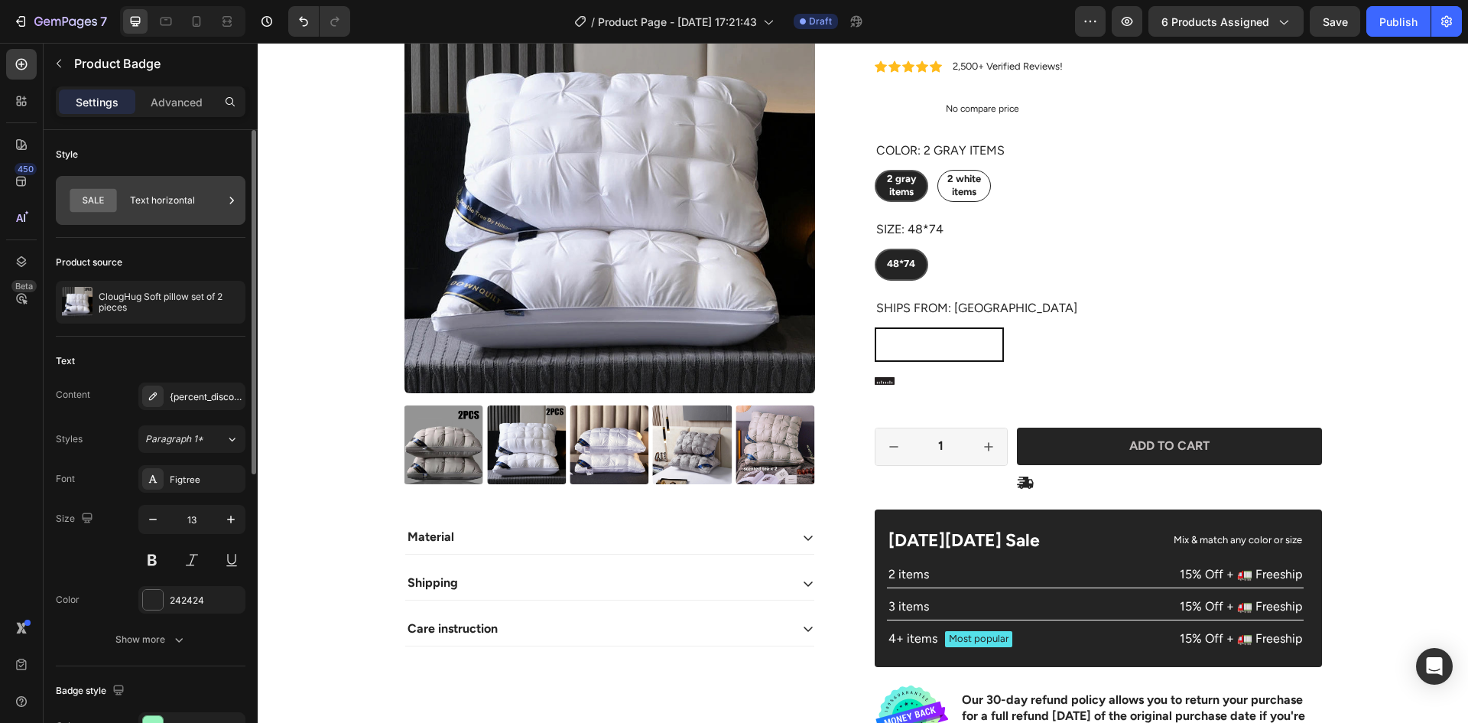
click at [161, 210] on div "Text horizontal" at bounding box center [176, 200] width 93 height 35
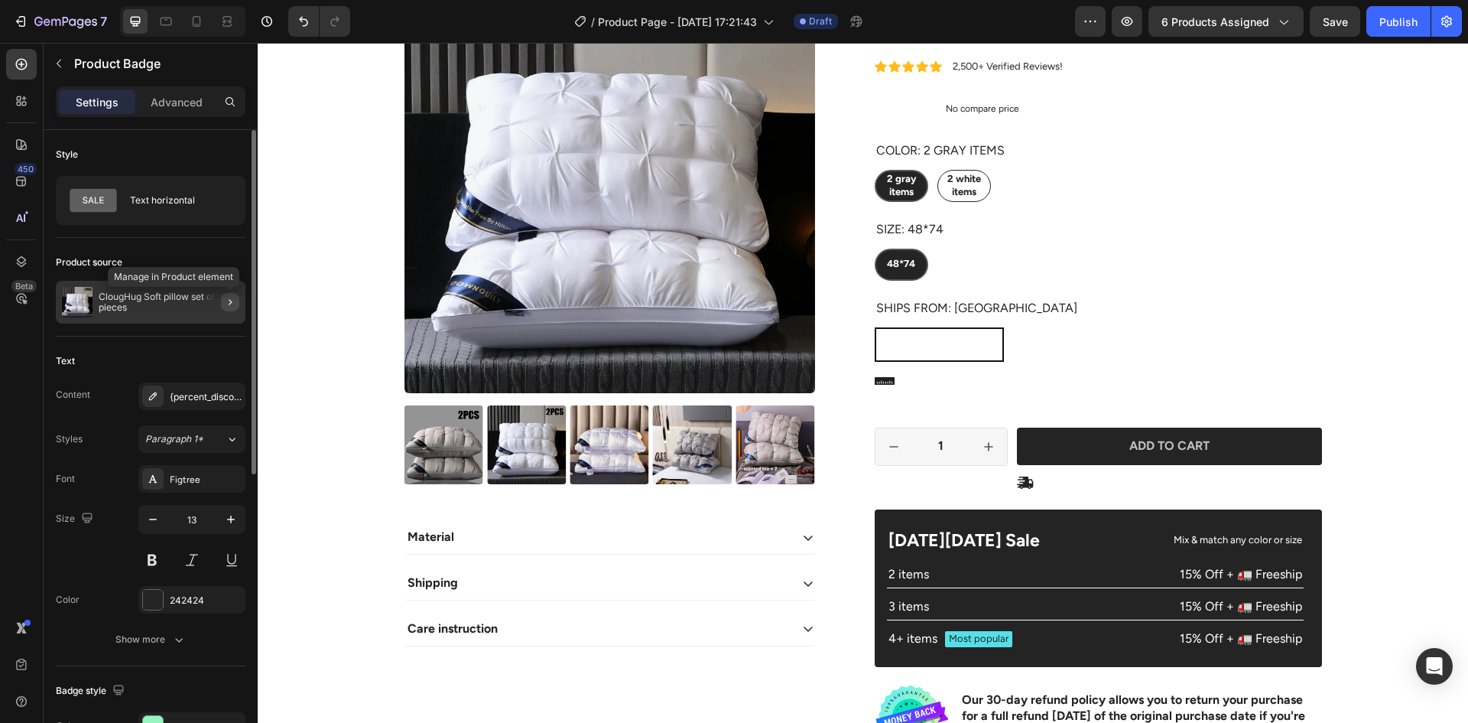
click at [236, 309] on button "button" at bounding box center [230, 302] width 18 height 18
radio input "false"
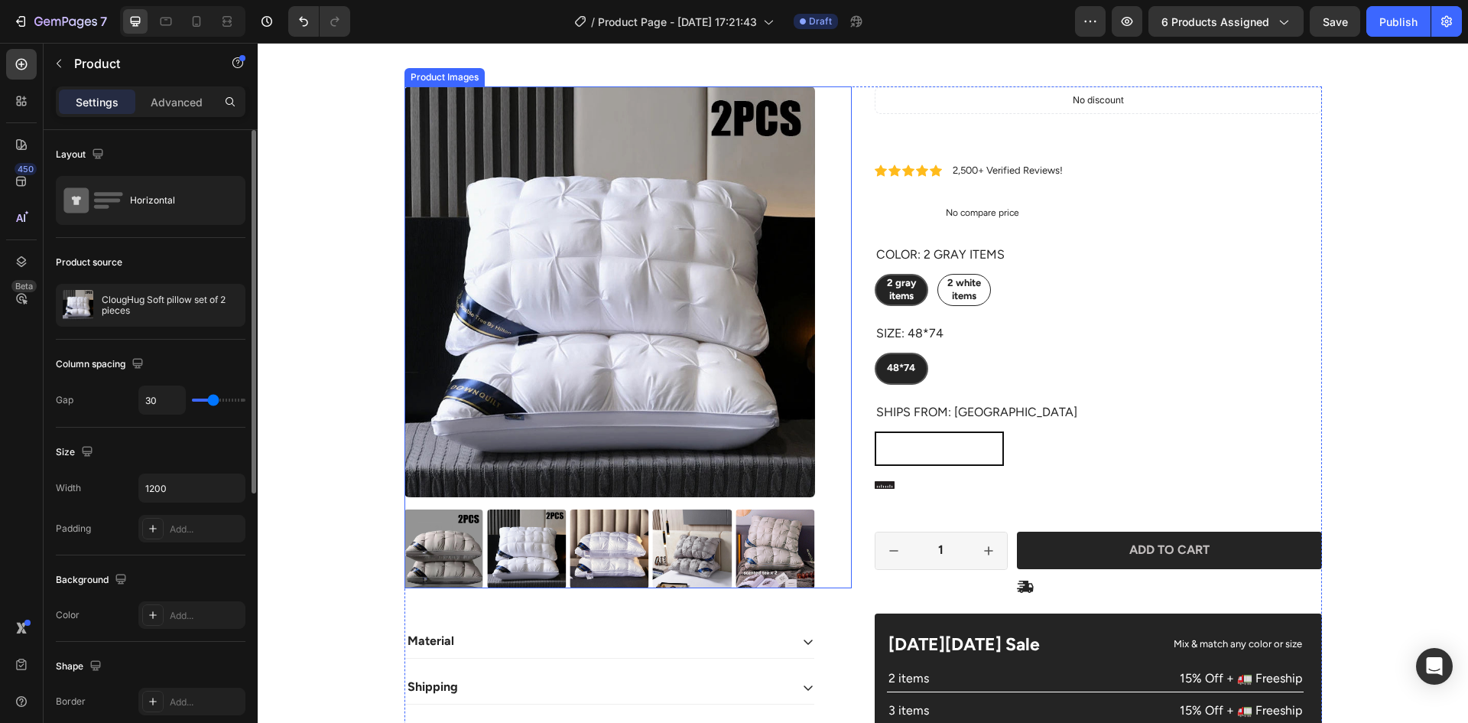
scroll to position [76, 0]
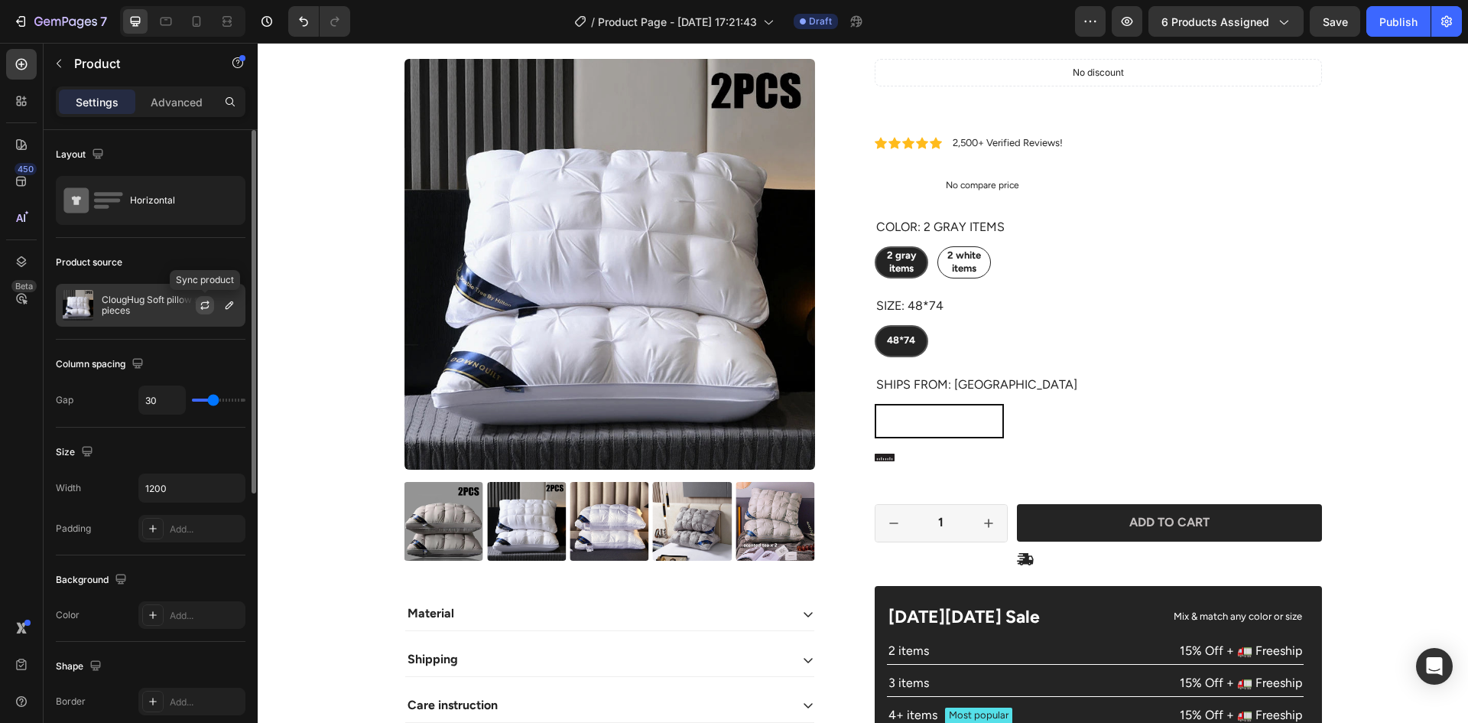
click at [206, 301] on icon "button" at bounding box center [205, 305] width 12 height 12
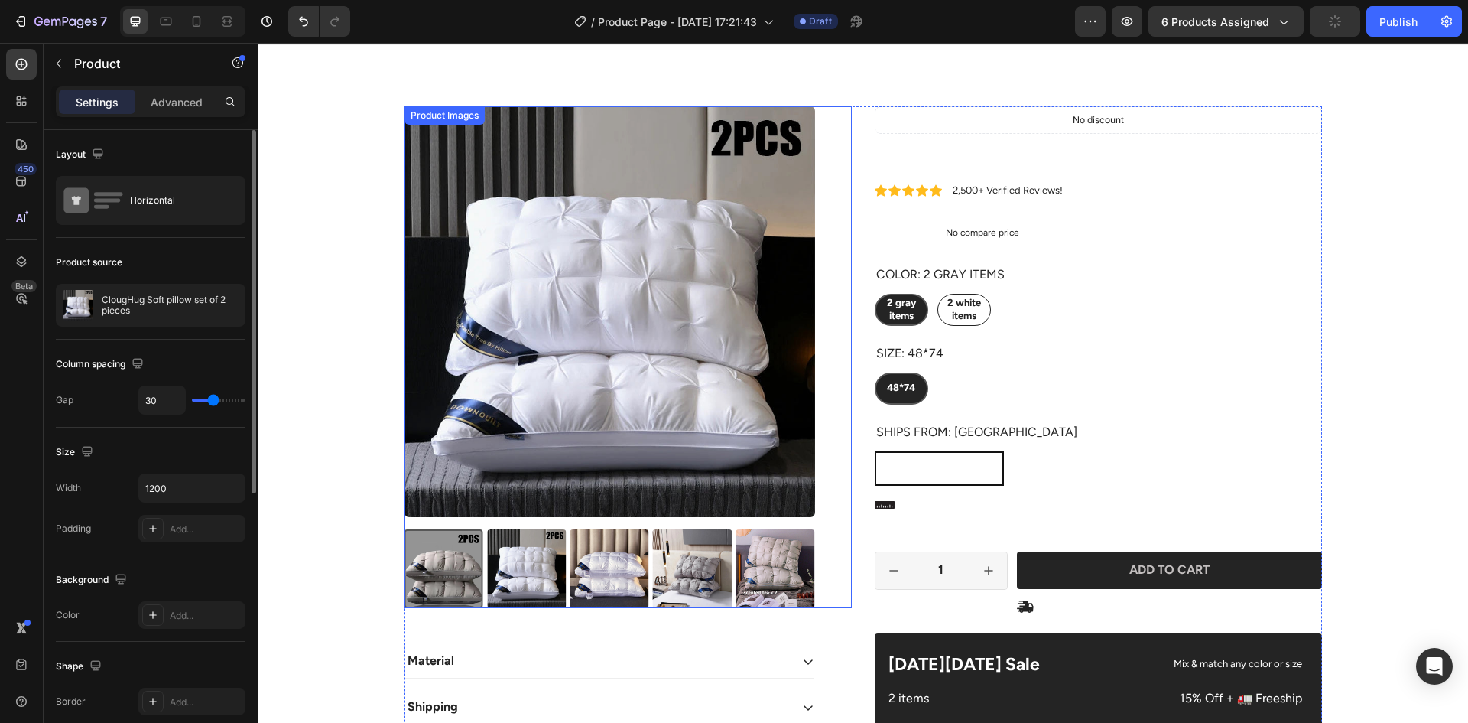
scroll to position [0, 0]
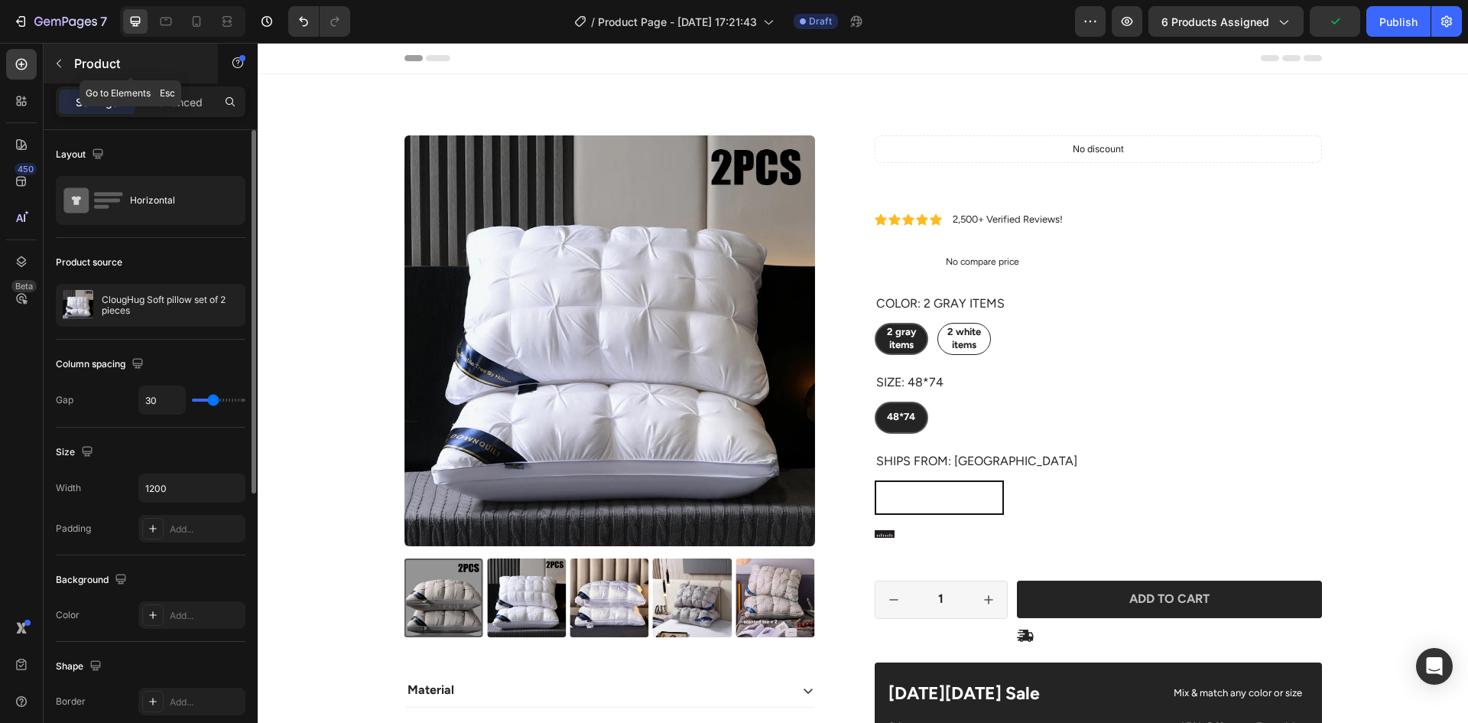
click at [66, 62] on button "button" at bounding box center [59, 63] width 24 height 24
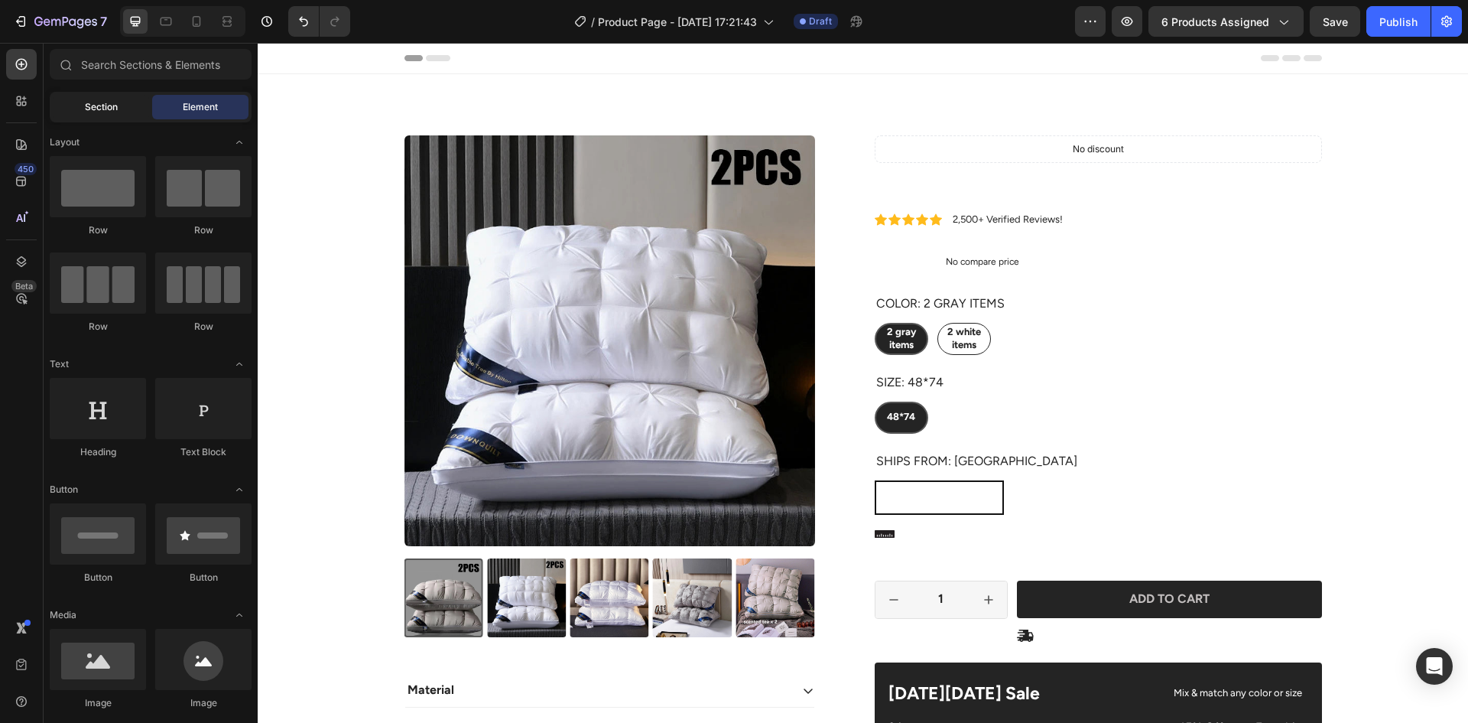
click at [119, 97] on div "Section" at bounding box center [101, 107] width 96 height 24
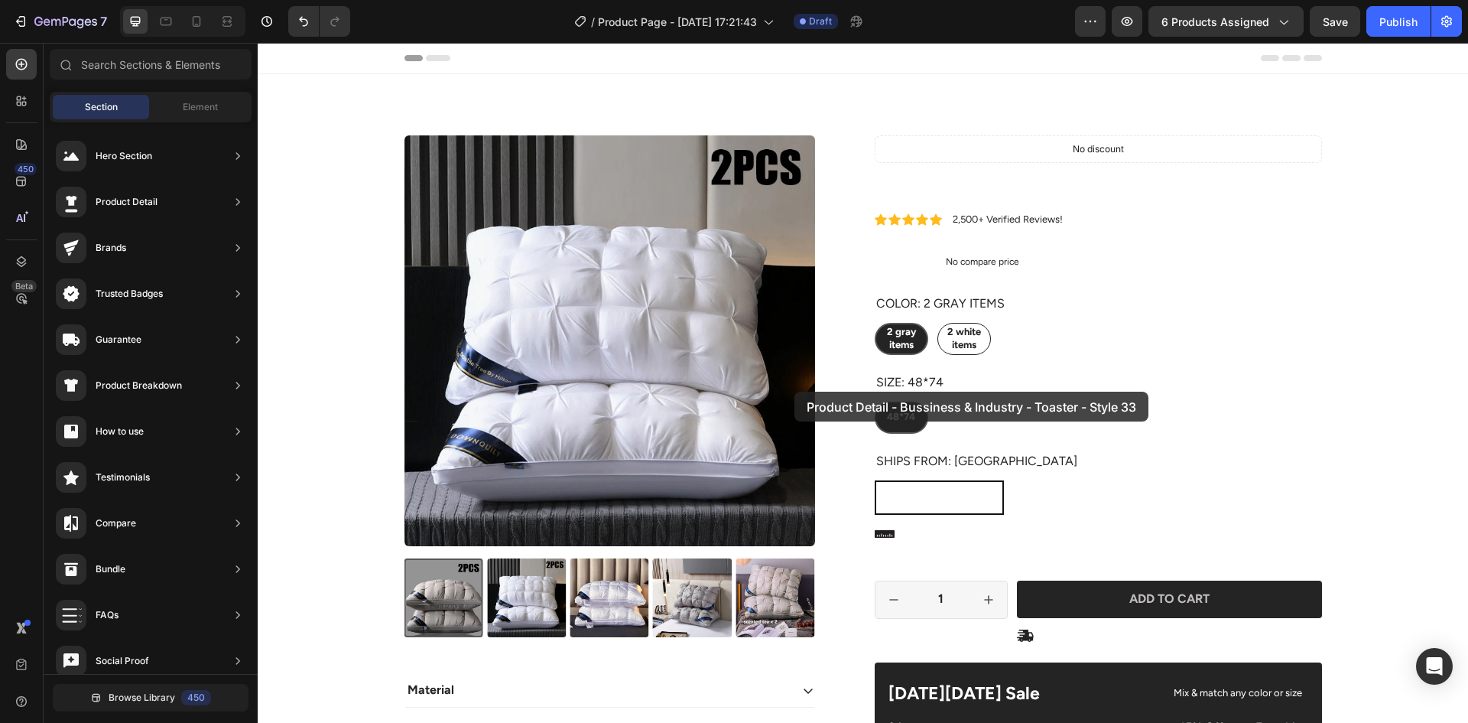
drag, startPoint x: 610, startPoint y: 423, endPoint x: 795, endPoint y: 392, distance: 187.7
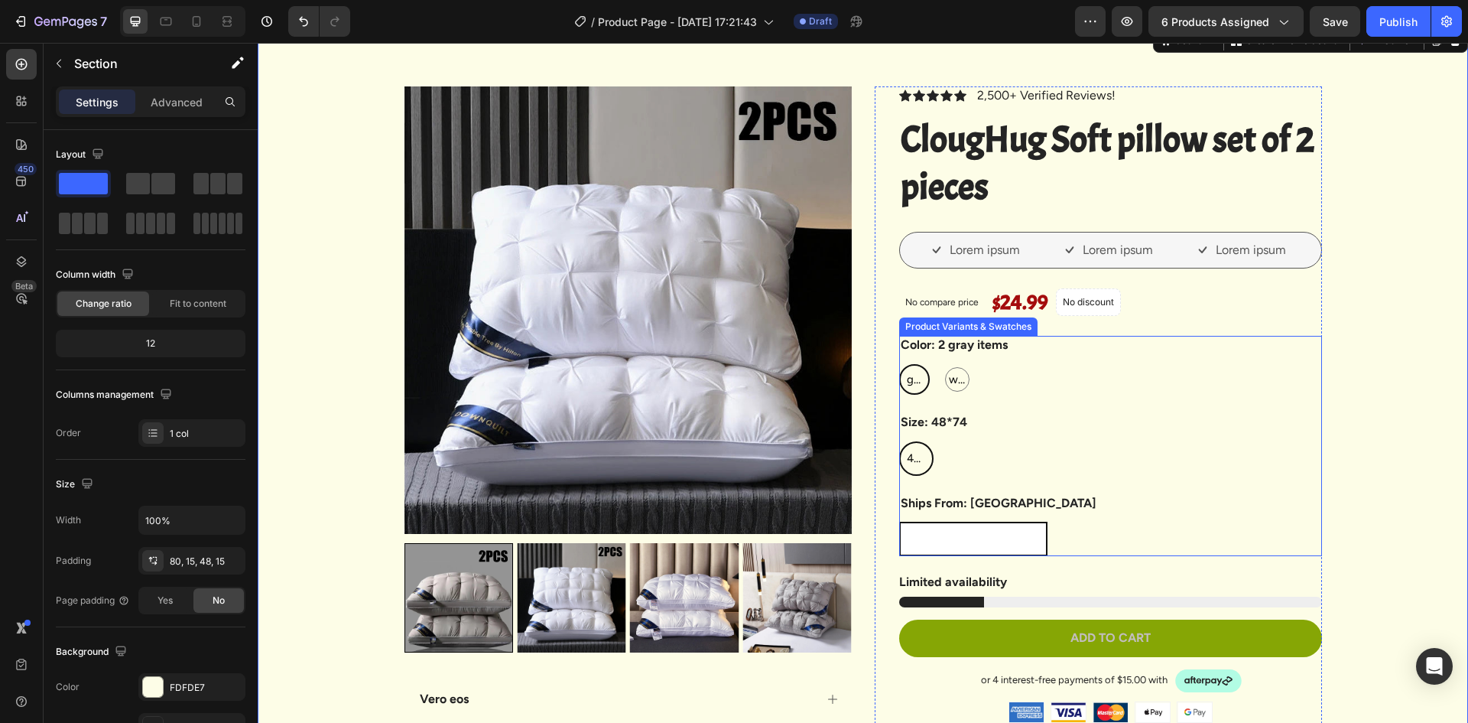
scroll to position [76, 0]
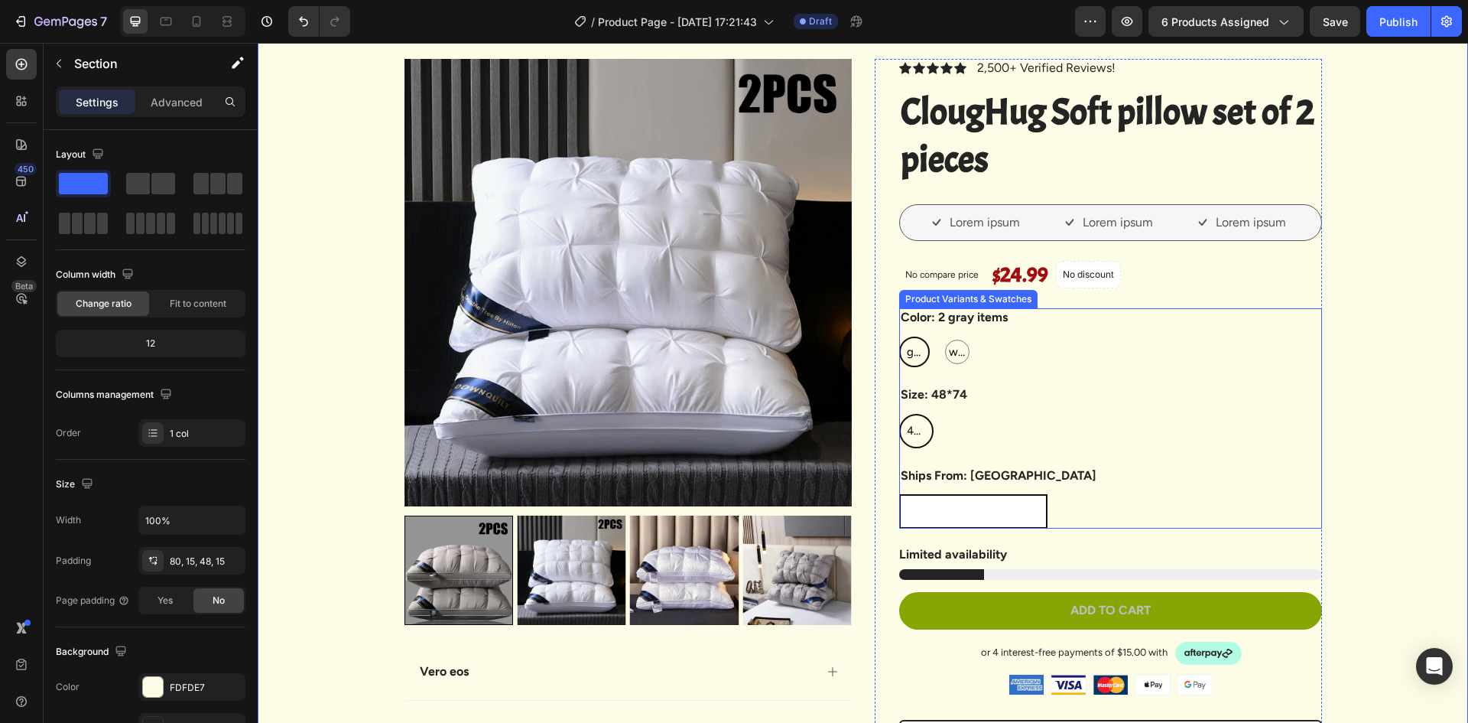
click at [909, 359] on span "2 gray items" at bounding box center [914, 351] width 21 height 55
click at [899, 337] on input "2 gray items 2 gray items 2 gray items" at bounding box center [899, 336] width 1 height 1
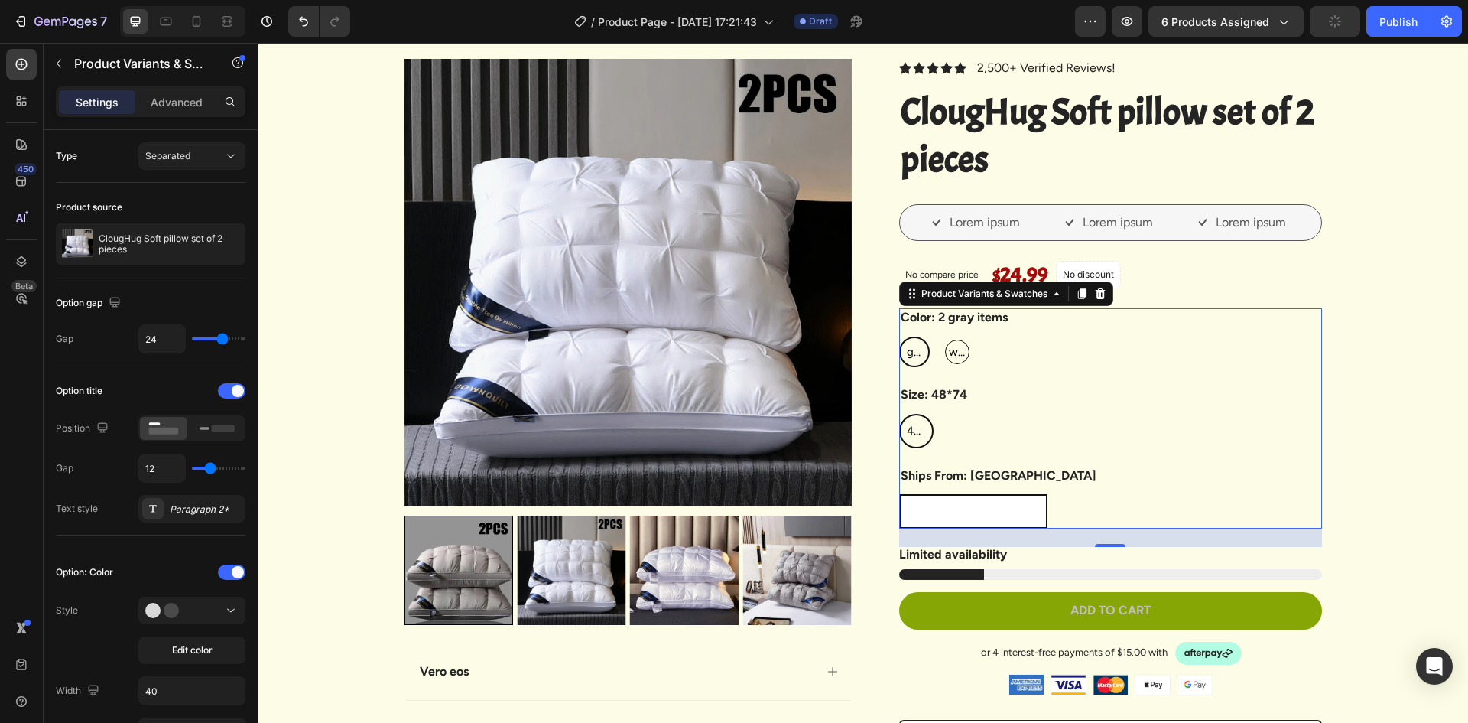
click at [952, 363] on div "2 white items" at bounding box center [957, 352] width 24 height 24
click at [942, 337] on input "2 white items 2 white items 2 white items" at bounding box center [941, 336] width 1 height 1
radio input "true"
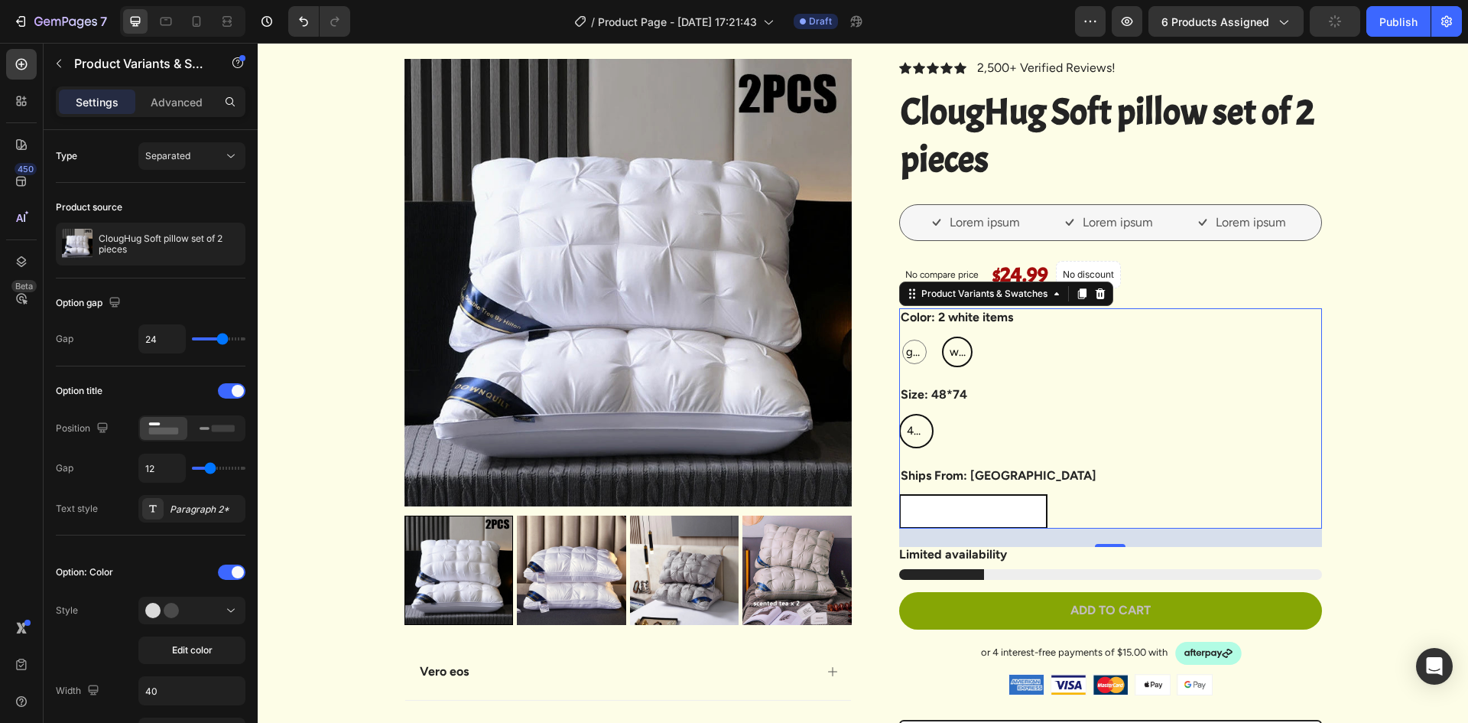
click at [1051, 366] on div "2 gray items 2 gray items 2 gray items 2 white items 2 white items 2 white items" at bounding box center [1110, 352] width 423 height 31
click at [909, 359] on span "2 gray items" at bounding box center [914, 351] width 23 height 55
click at [899, 337] on input "2 gray items 2 gray items 2 gray items" at bounding box center [899, 336] width 1 height 1
radio input "true"
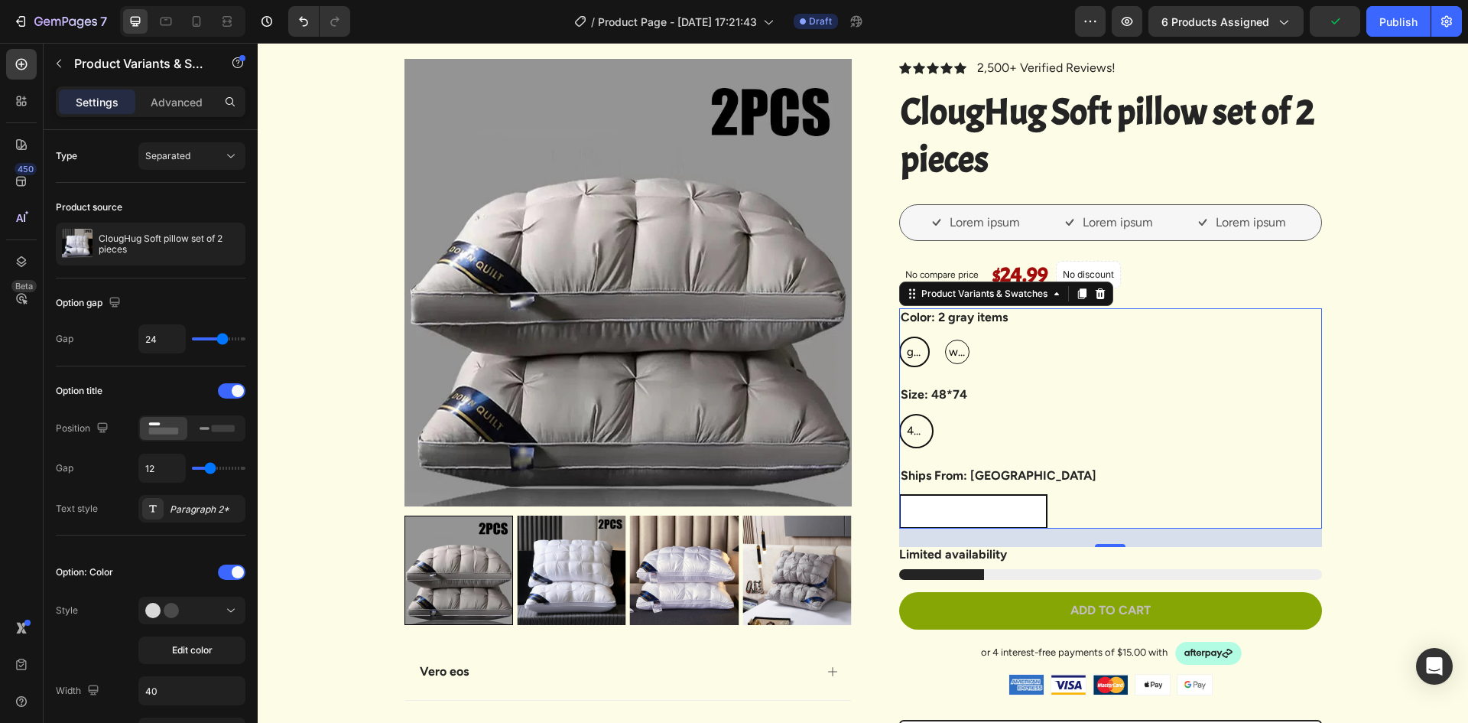
click at [946, 358] on span "2 white items" at bounding box center [957, 351] width 23 height 55
click at [942, 337] on input "2 white items 2 white items 2 white items" at bounding box center [941, 336] width 1 height 1
radio input "true"
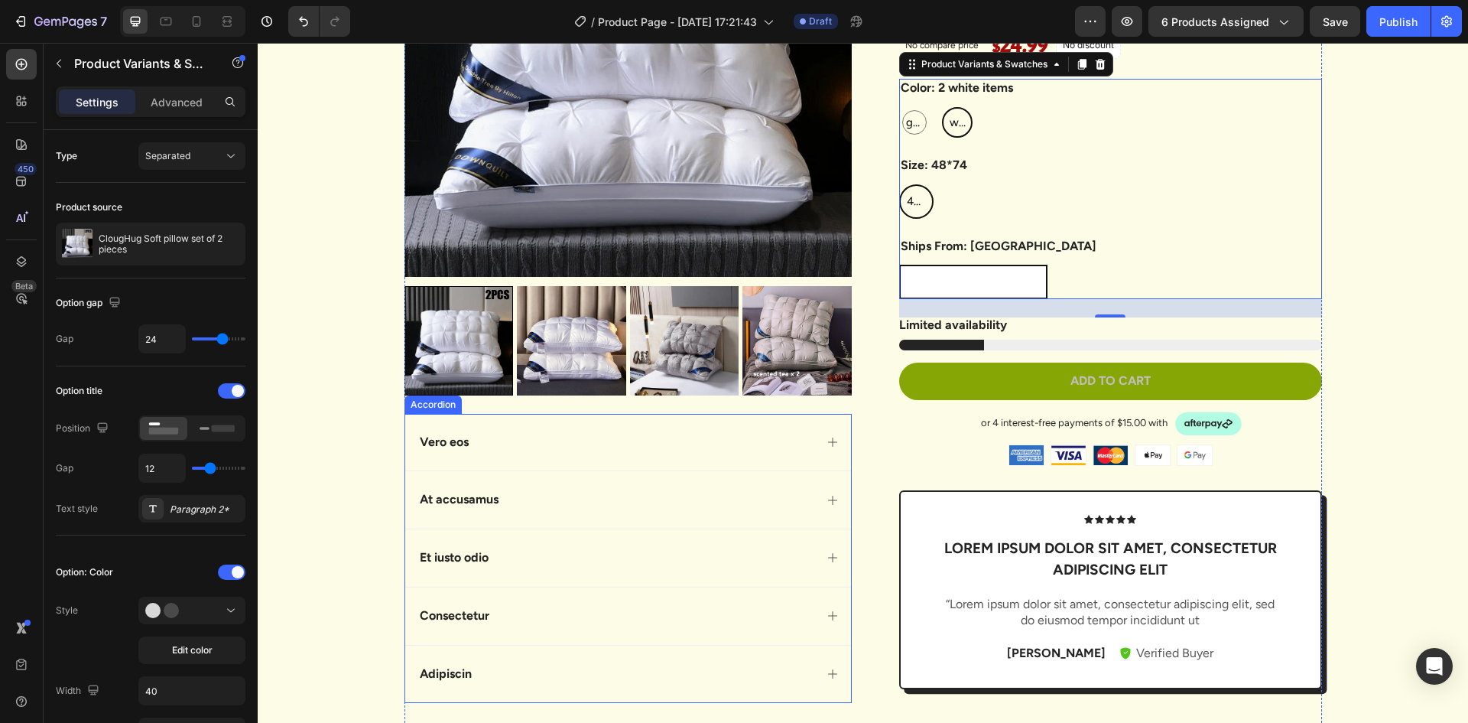
scroll to position [382, 0]
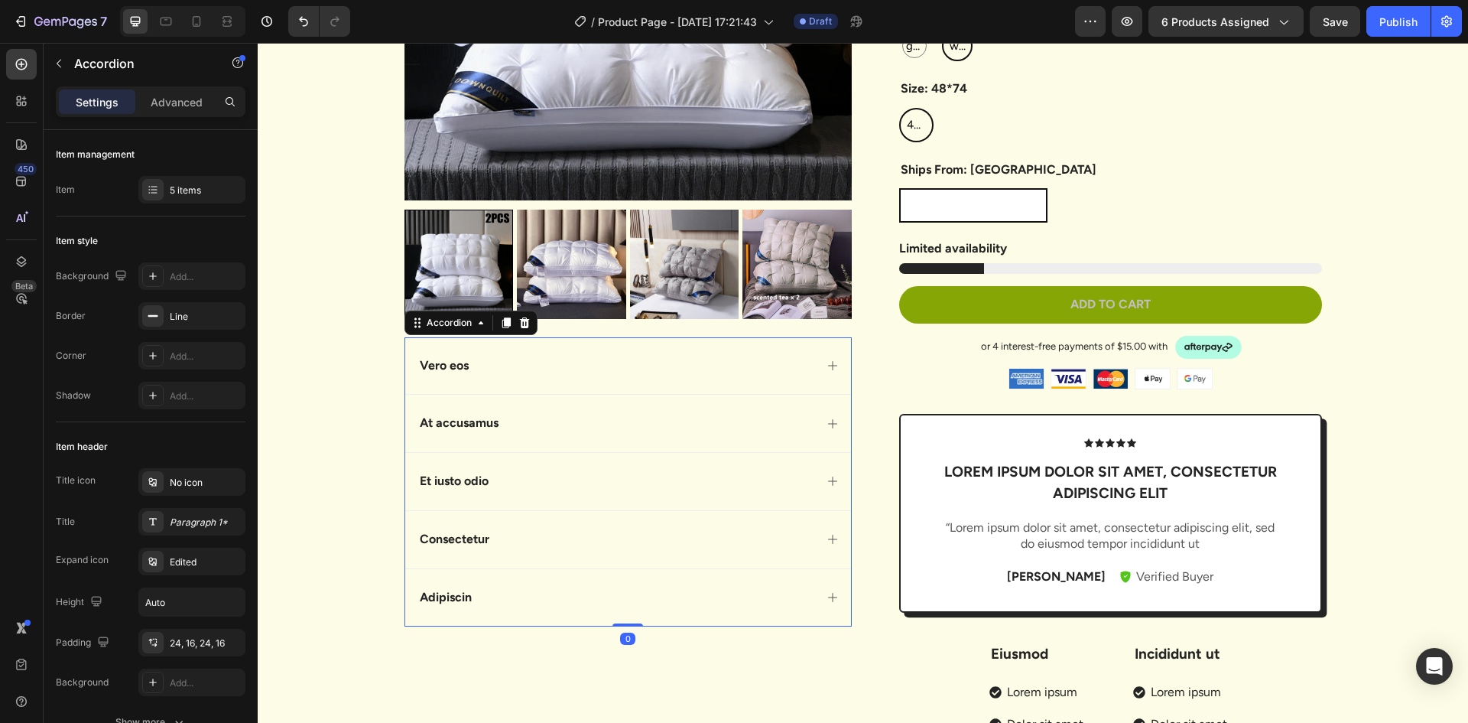
click at [623, 372] on div "Vero eos" at bounding box center [616, 366] width 397 height 21
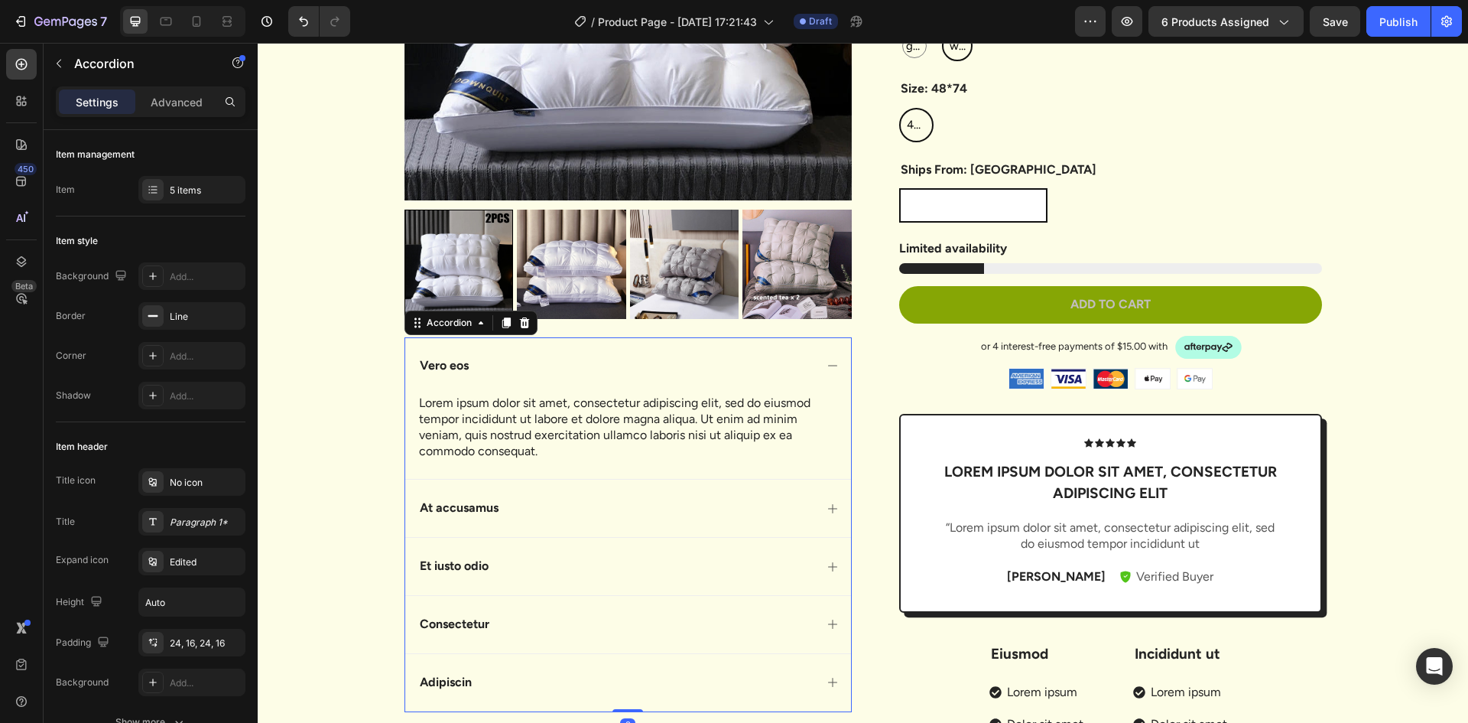
click at [623, 372] on div "Vero eos" at bounding box center [616, 366] width 397 height 21
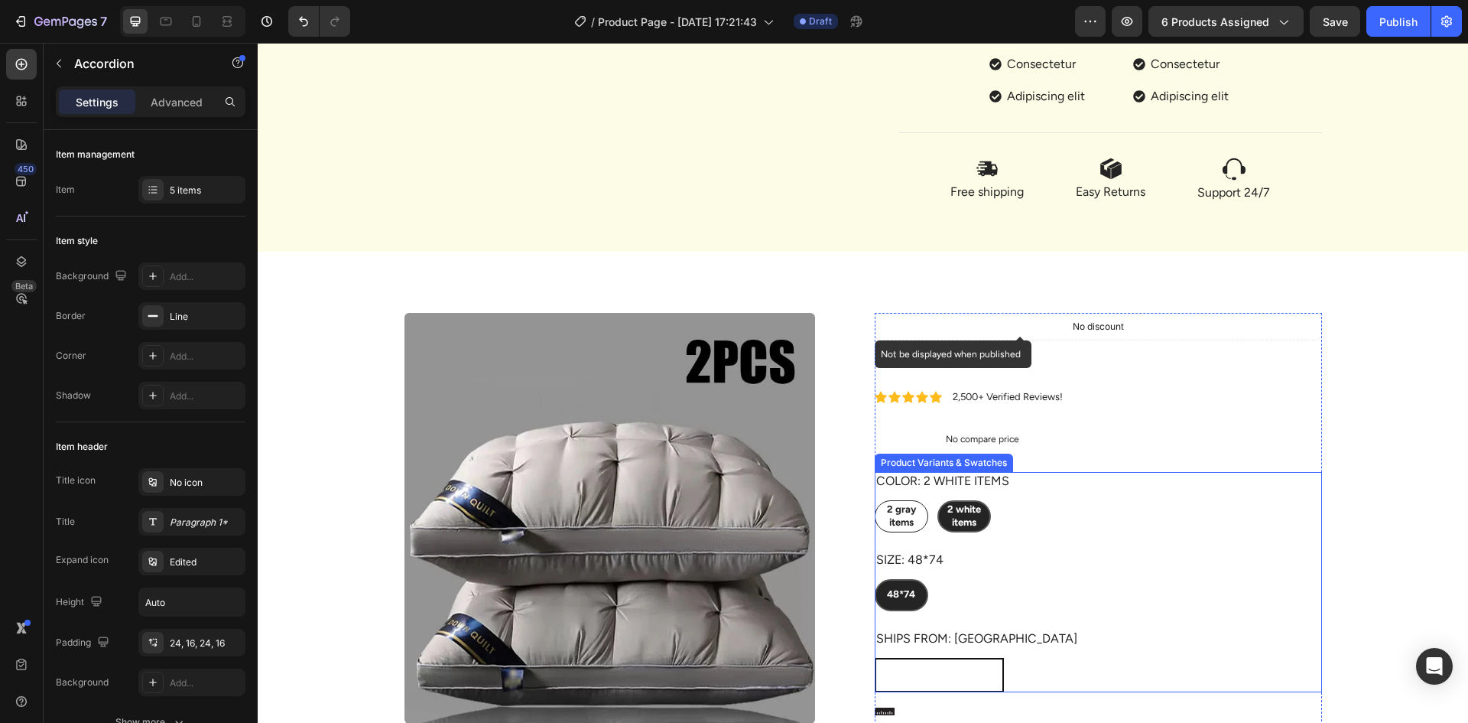
scroll to position [934, 0]
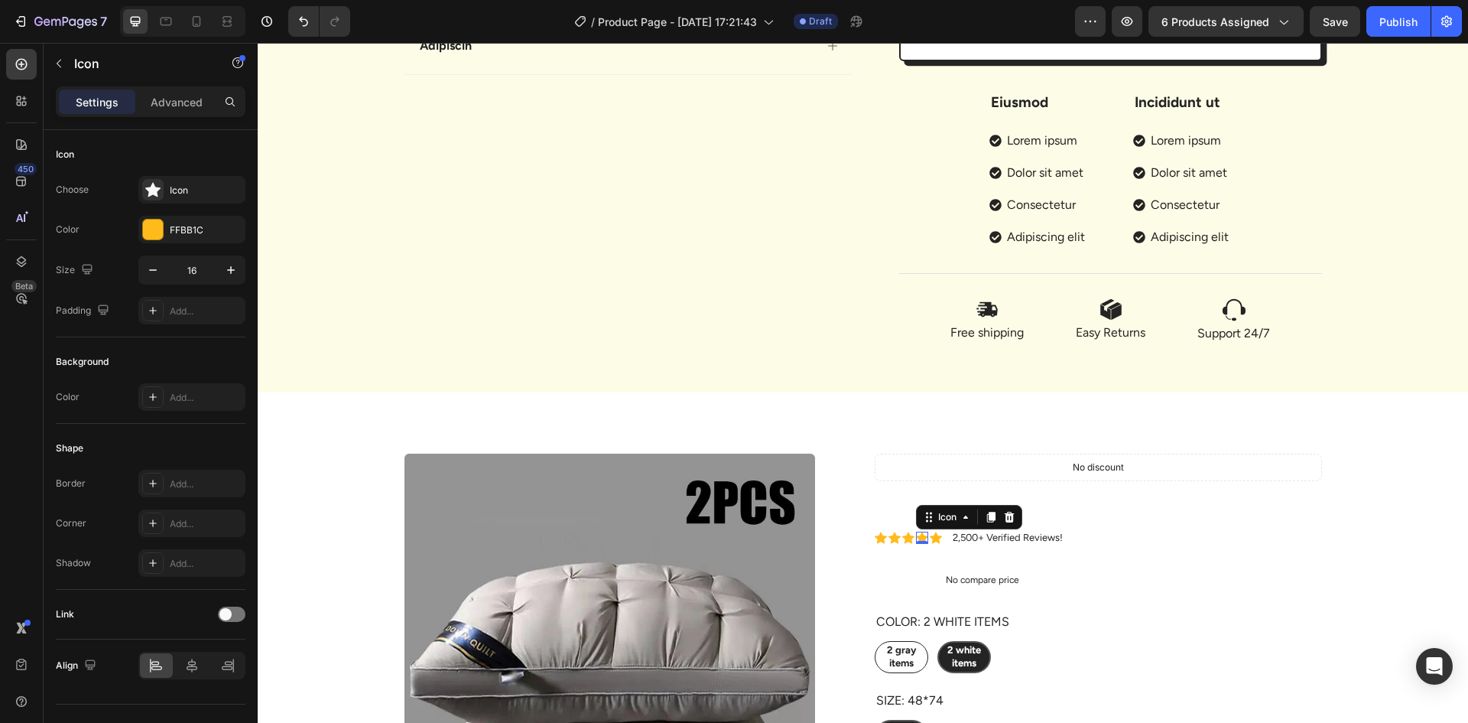
click at [909, 536] on div "Icon Icon Icon Icon 0 Icon" at bounding box center [908, 538] width 67 height 12
click at [763, 519] on img at bounding box center [610, 659] width 411 height 411
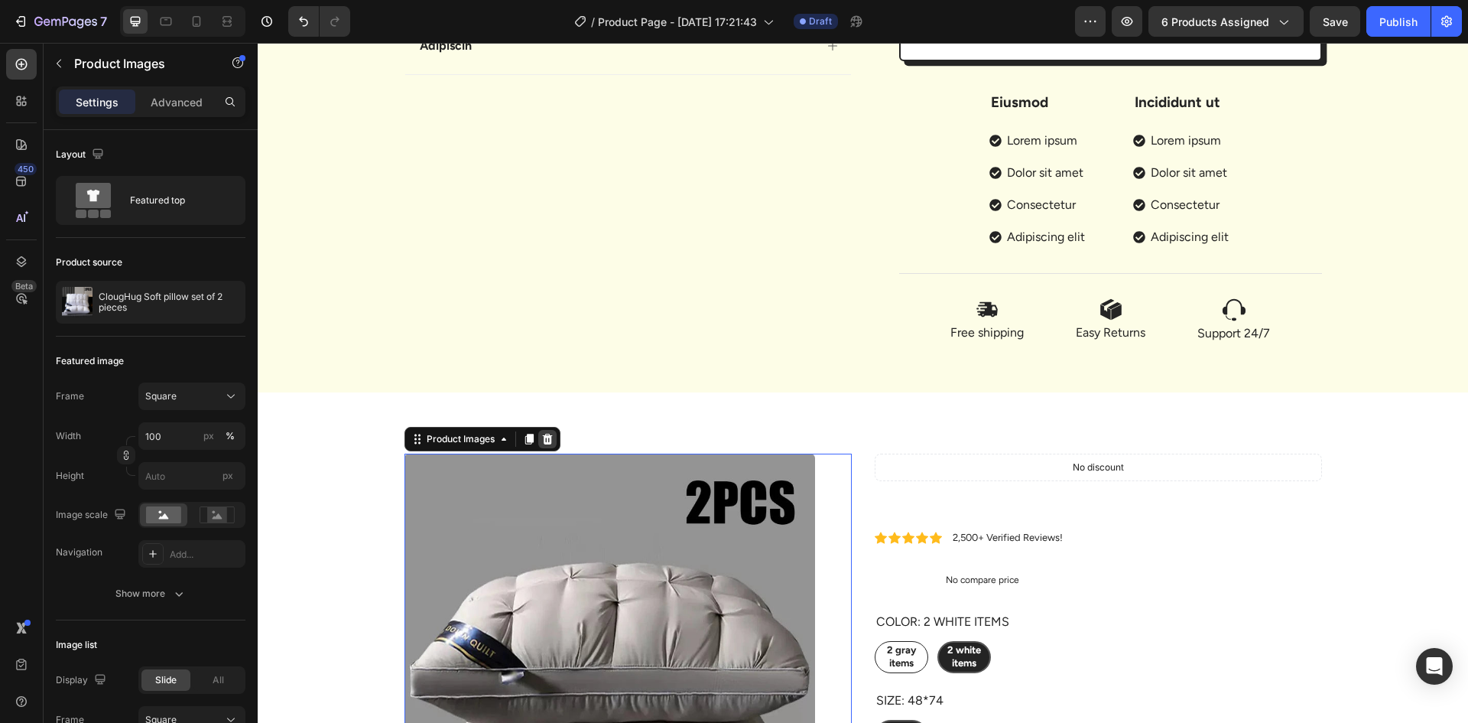
click at [548, 439] on icon at bounding box center [547, 439] width 12 height 12
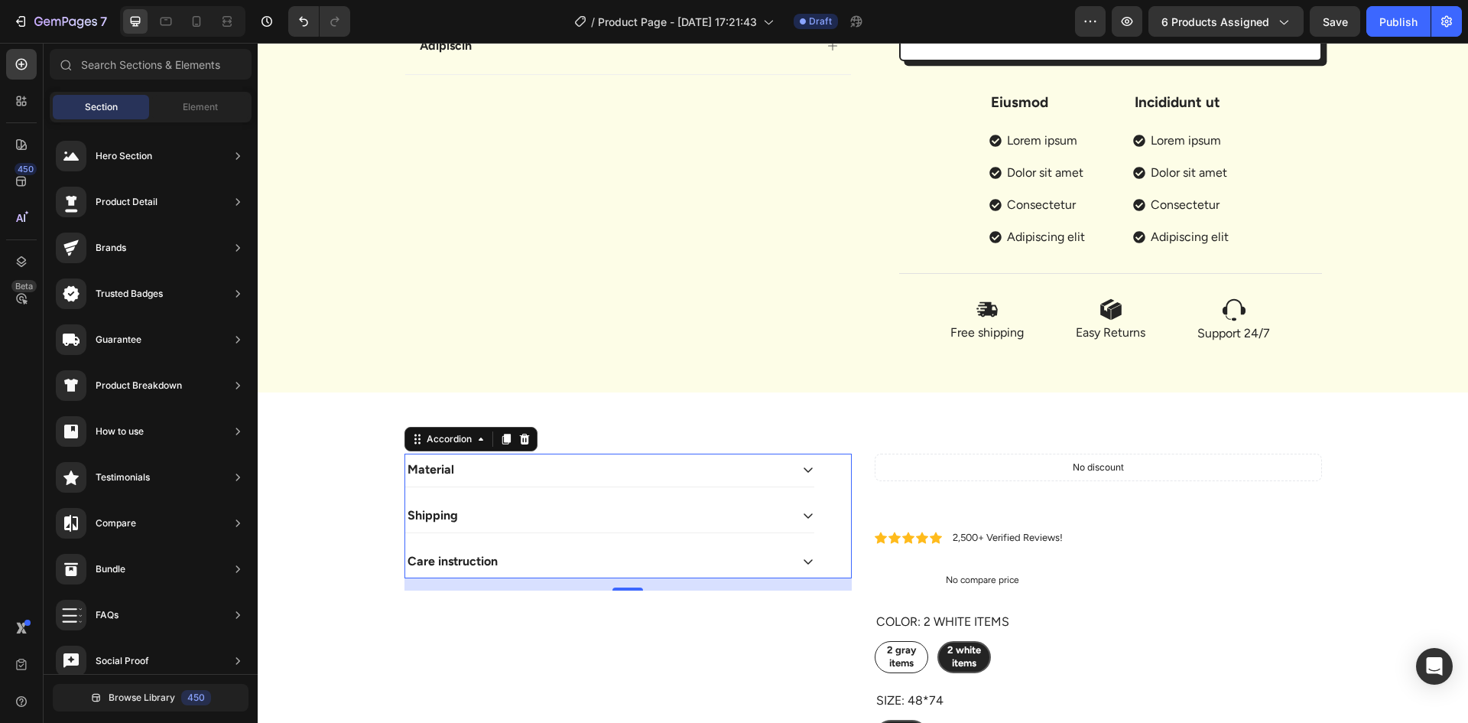
click at [734, 460] on div "Material" at bounding box center [597, 470] width 385 height 21
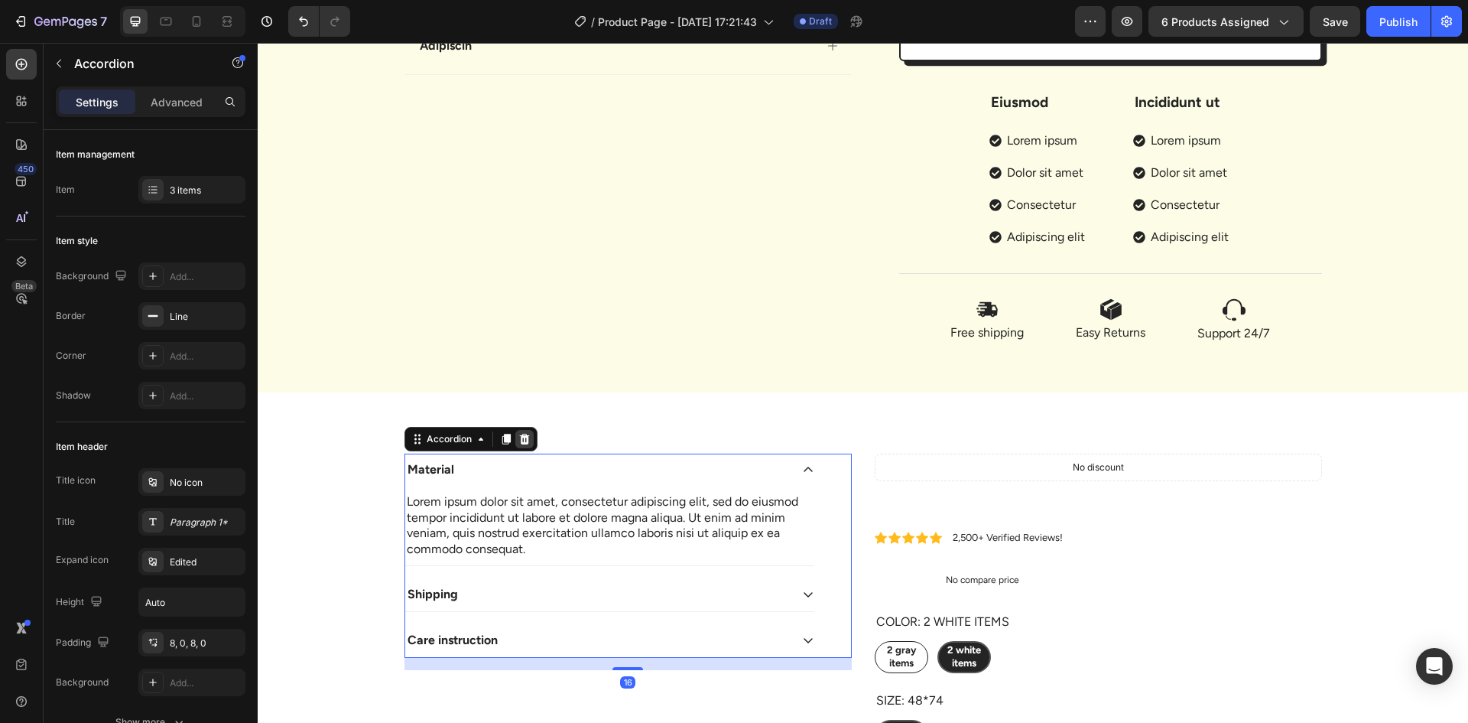
click at [520, 441] on icon at bounding box center [525, 439] width 12 height 12
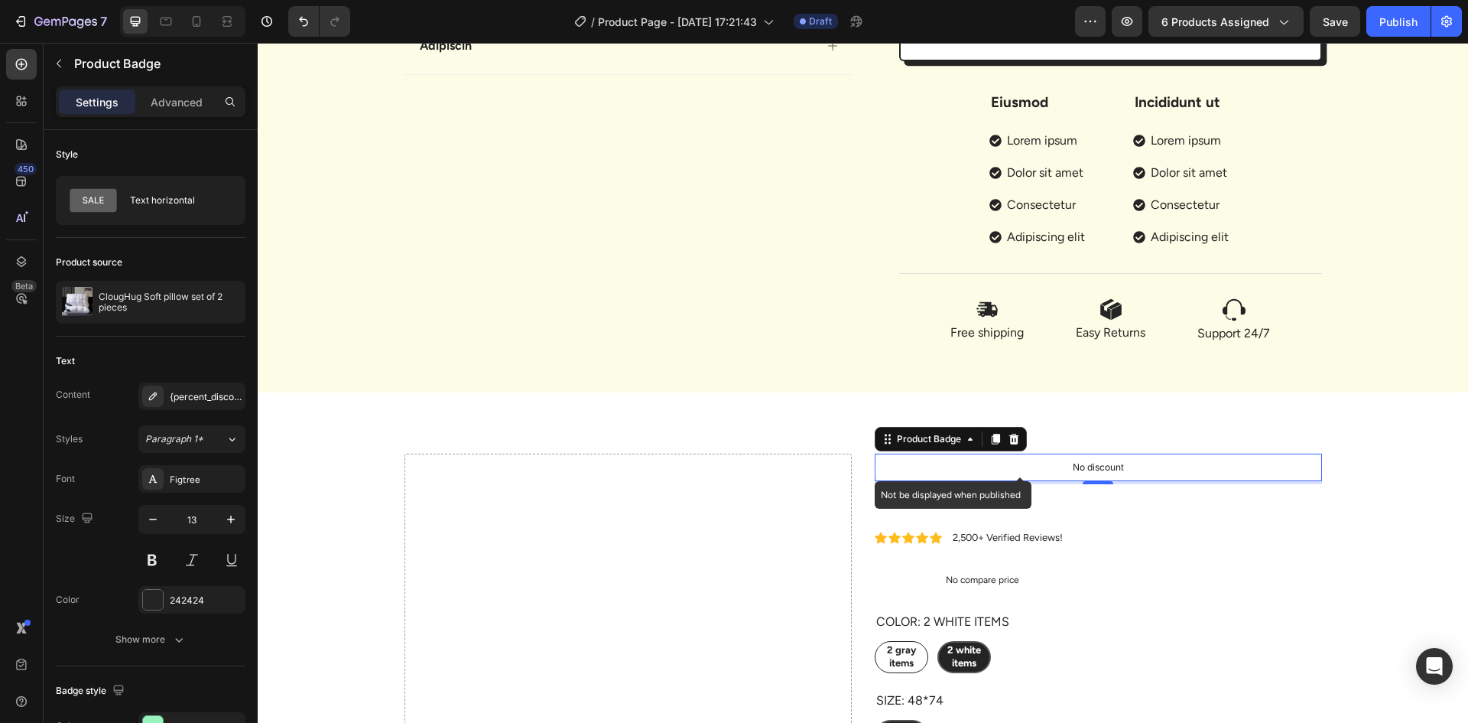
drag, startPoint x: 982, startPoint y: 467, endPoint x: 964, endPoint y: 462, distance: 19.1
click at [981, 467] on div "No discount" at bounding box center [1099, 467] width 446 height 26
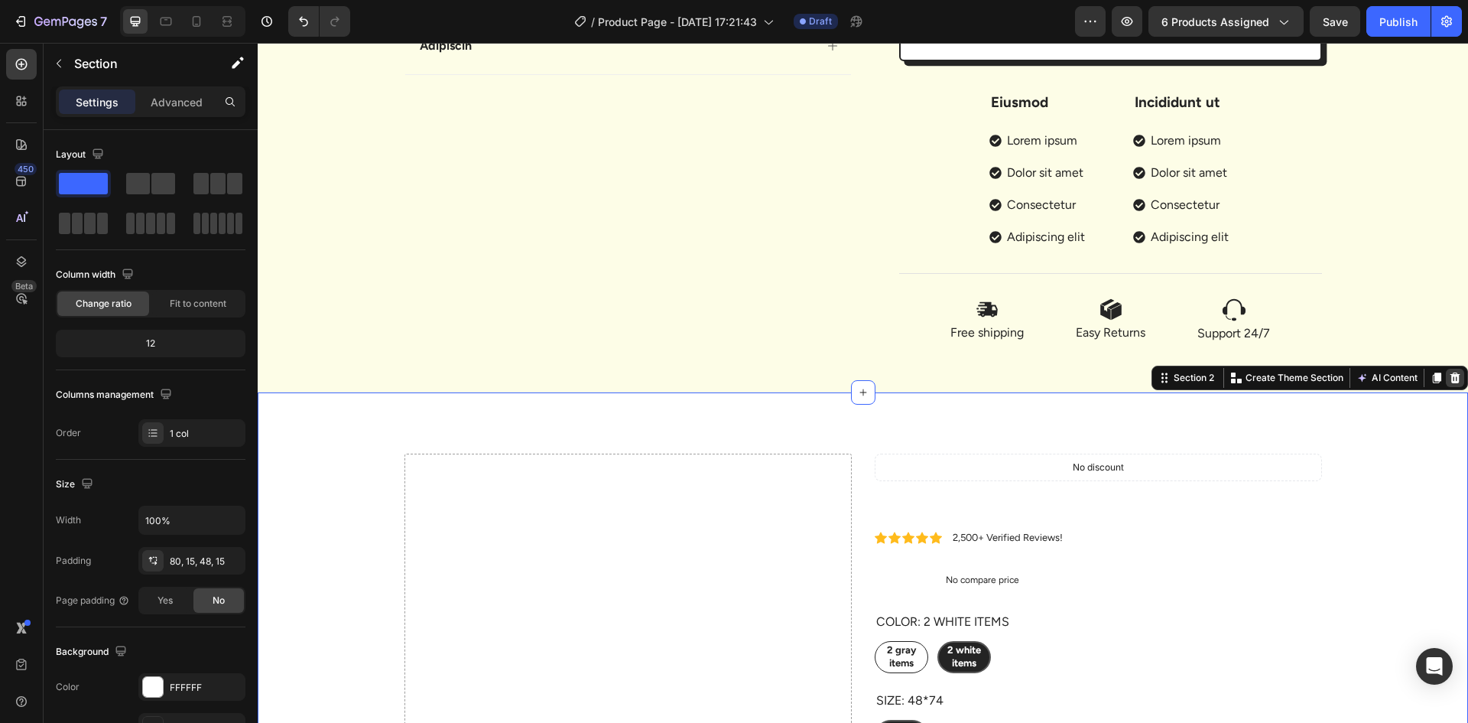
click at [1451, 381] on icon at bounding box center [1456, 377] width 10 height 11
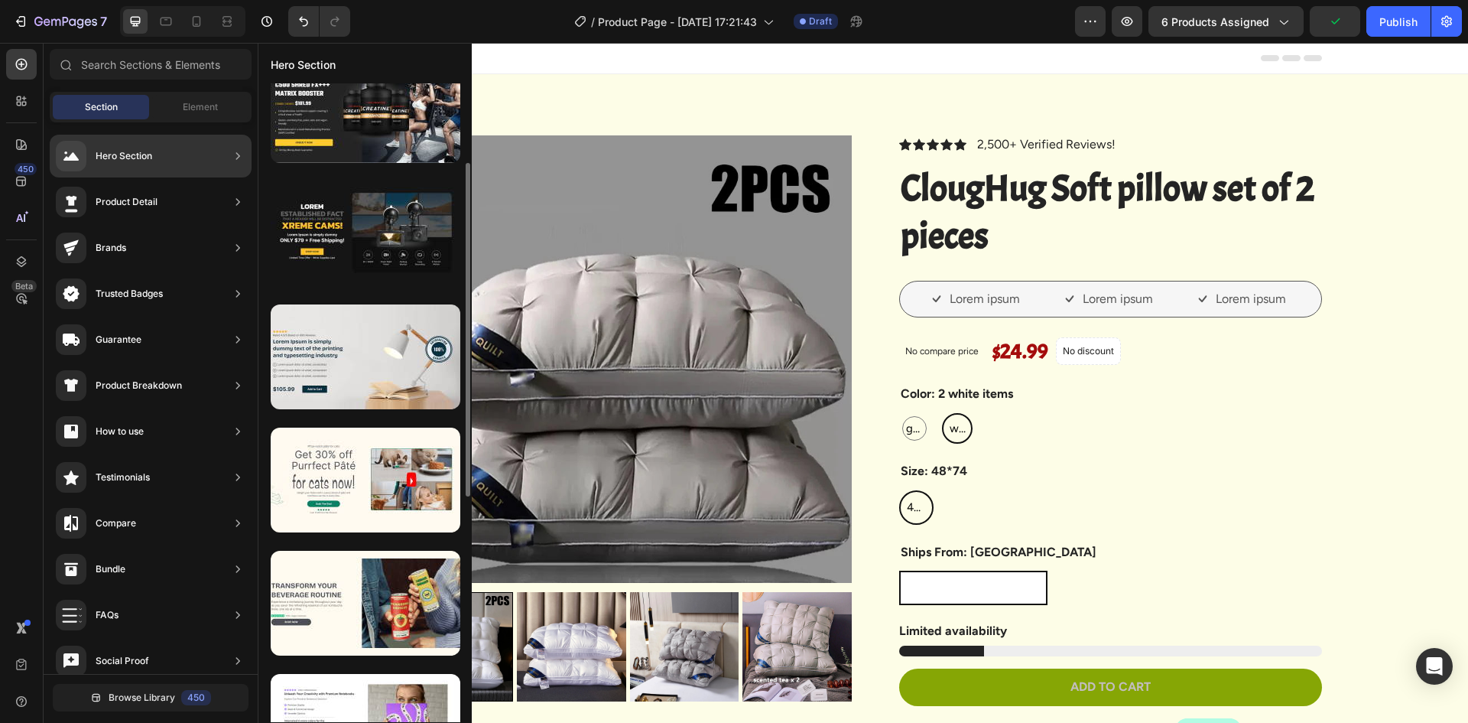
scroll to position [0, 0]
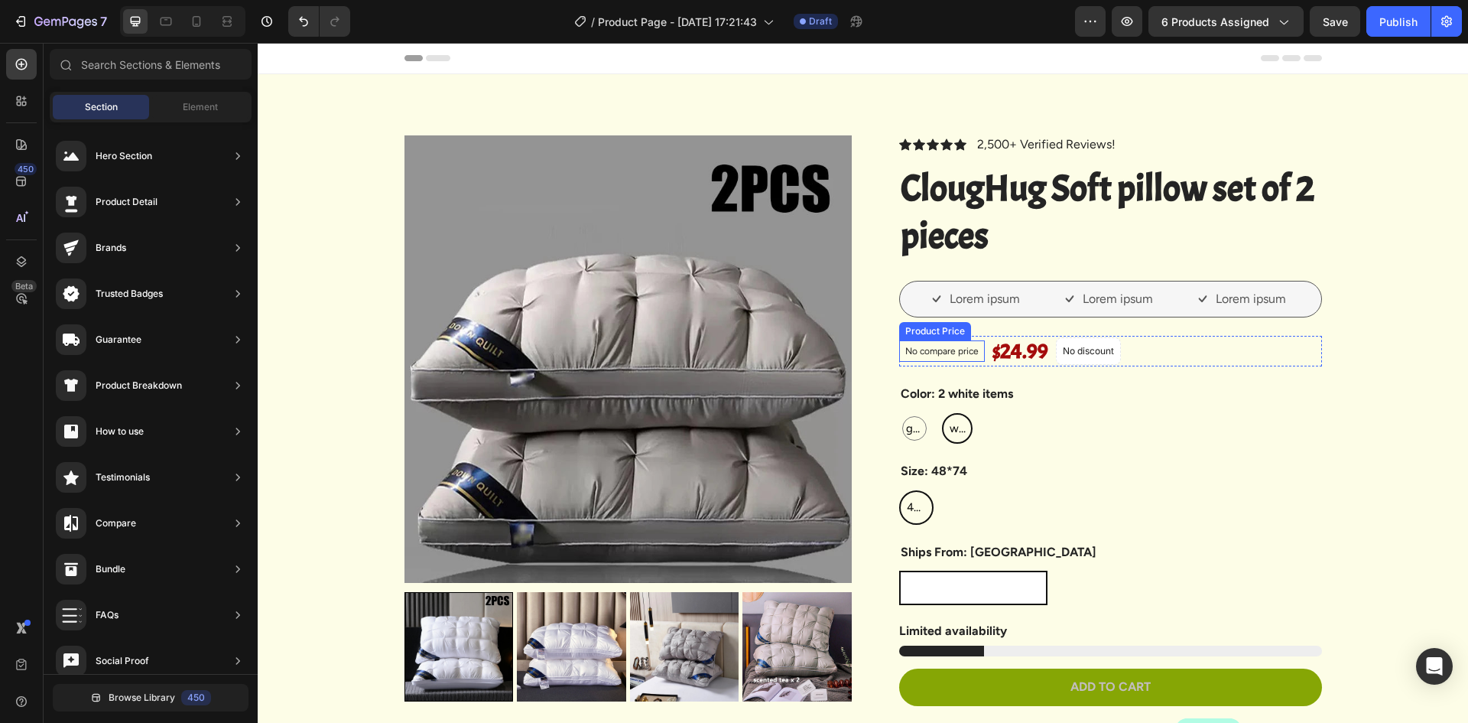
click at [947, 350] on p "No compare price" at bounding box center [942, 350] width 73 height 9
click at [716, 57] on div "Header" at bounding box center [864, 58] width 918 height 31
click at [308, 58] on span "Header" at bounding box center [304, 57] width 34 height 15
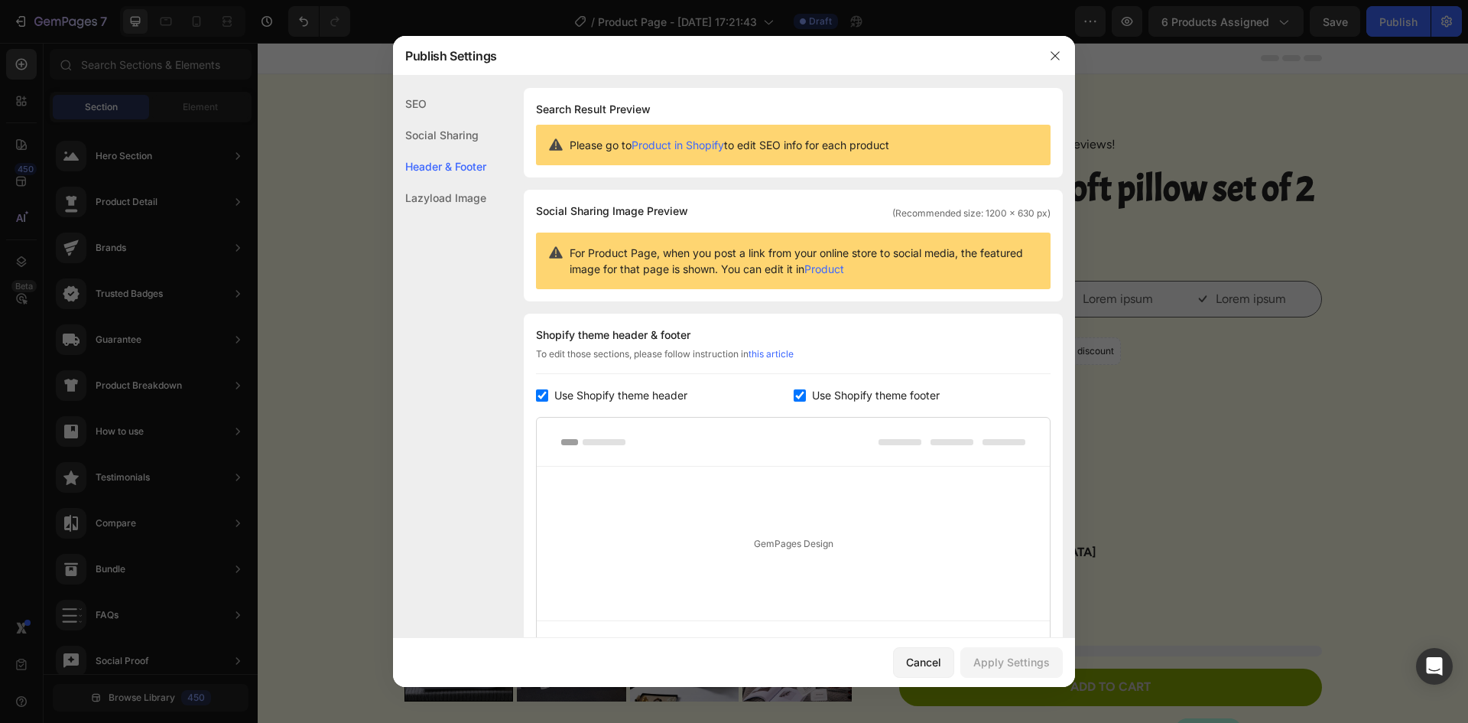
scroll to position [158, 0]
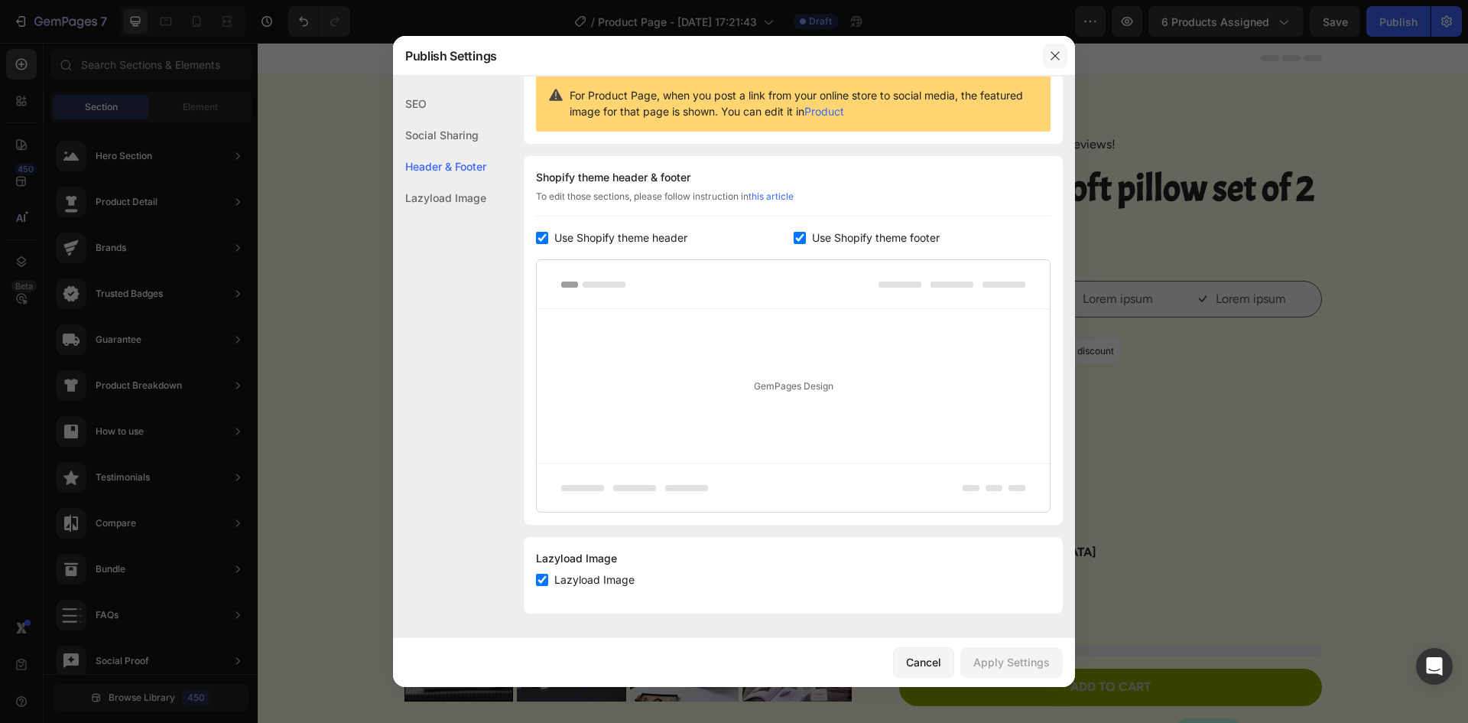
click at [1059, 56] on icon "button" at bounding box center [1055, 56] width 12 height 12
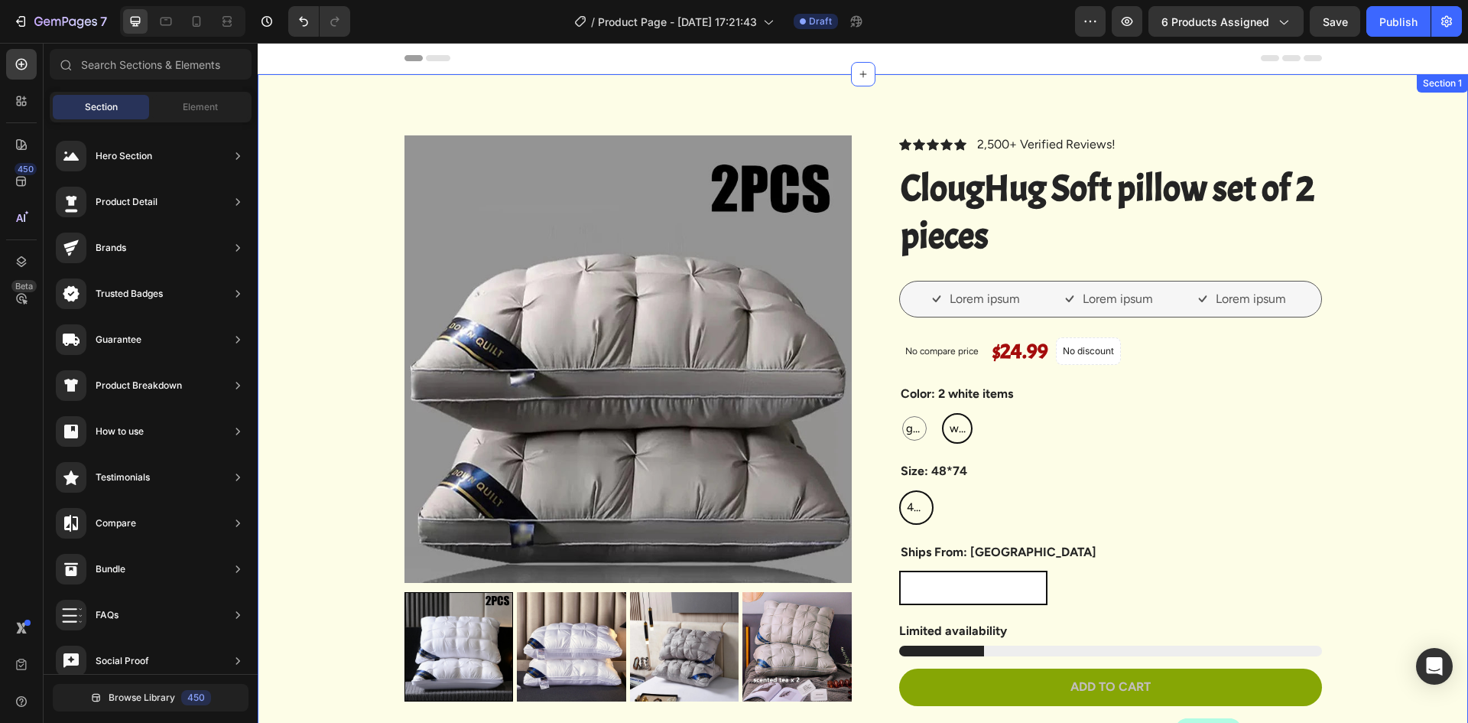
click at [710, 98] on div "Product Images Vero eos At accusamus Et iusto odio Consectetur Adipiscin Accord…" at bounding box center [863, 700] width 1211 height 1252
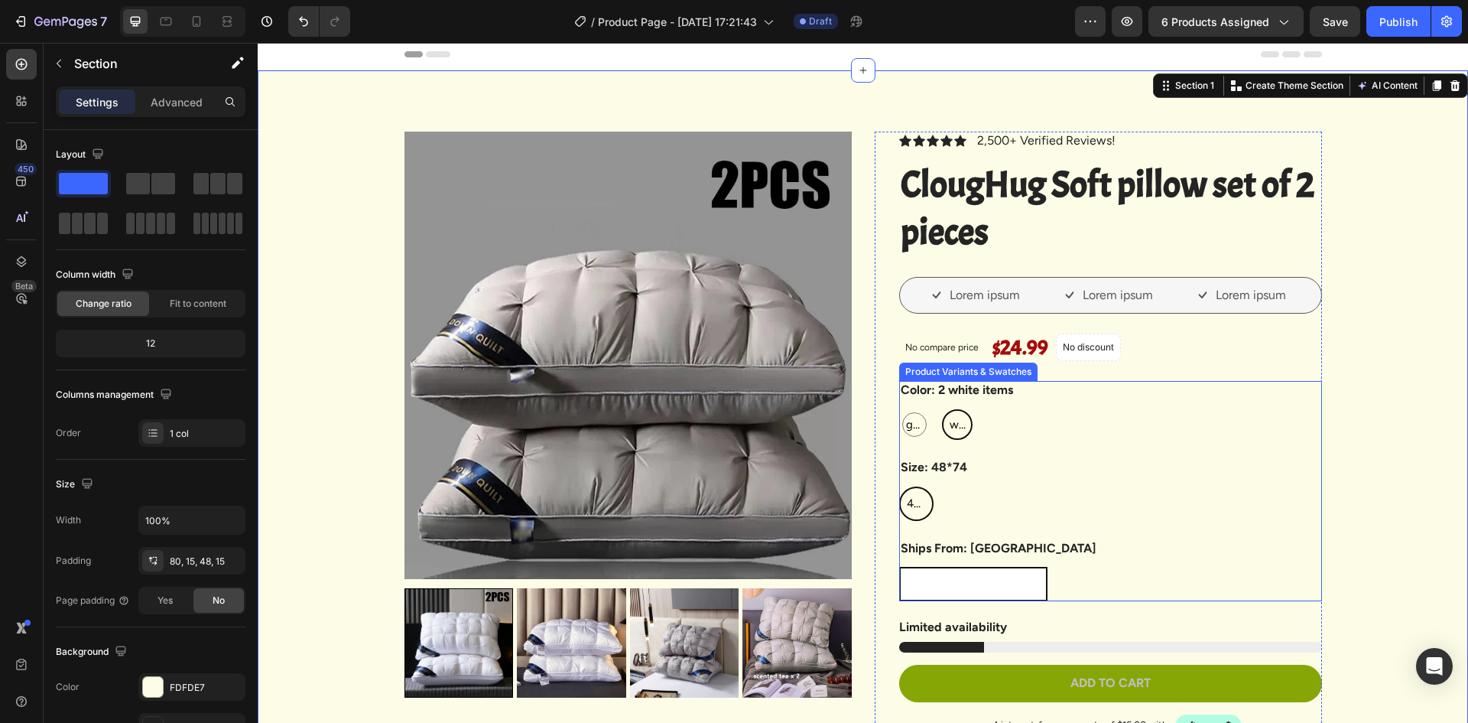
scroll to position [0, 0]
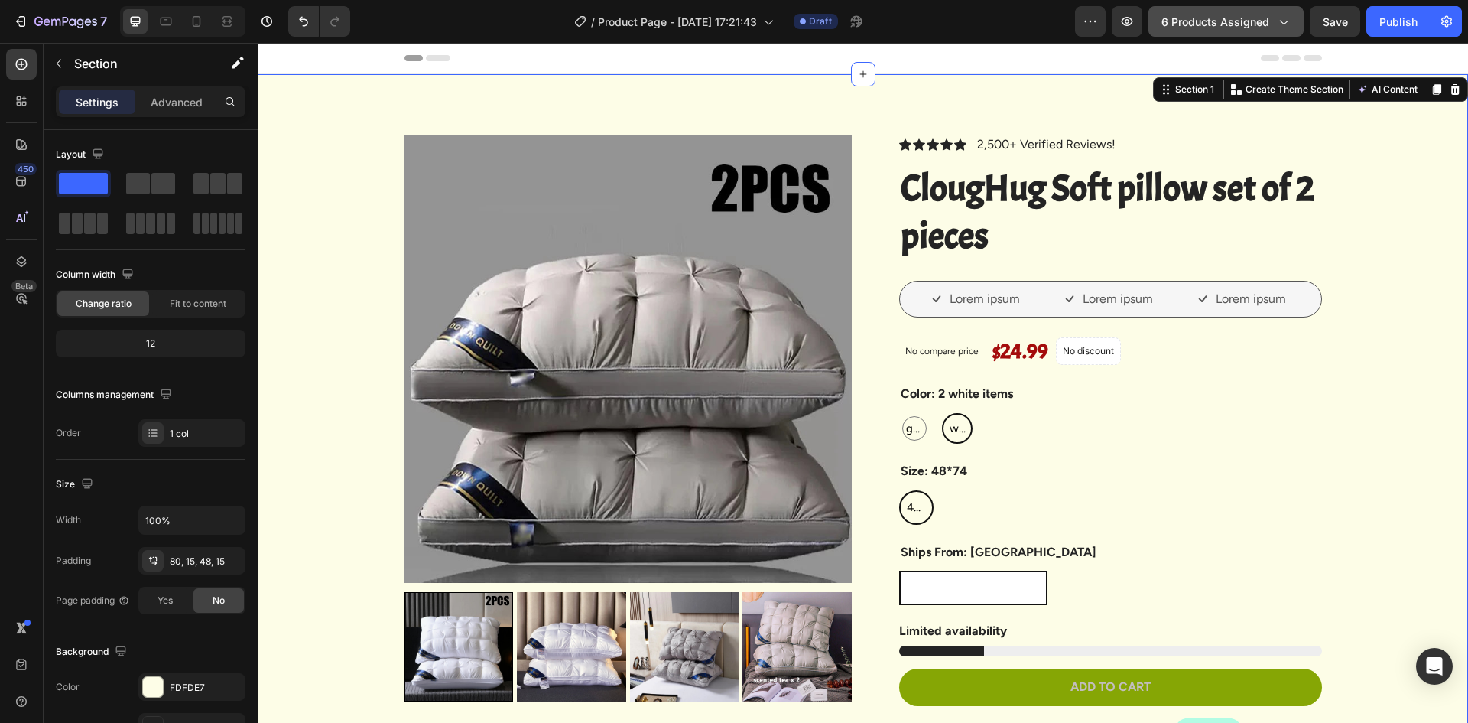
click at [1199, 9] on button "6 products assigned" at bounding box center [1226, 21] width 155 height 31
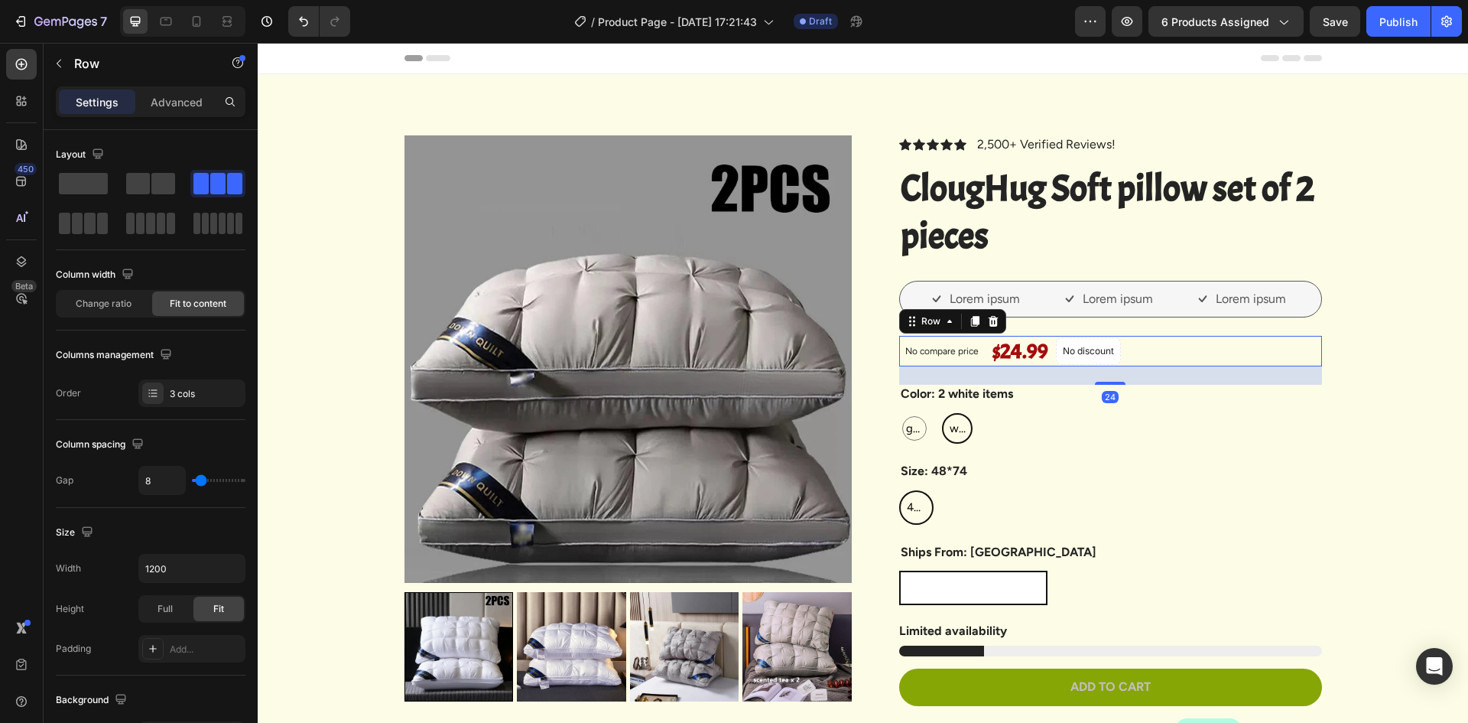
click at [1307, 355] on div "No compare price Product Price $24.99 Product Price Product Price No discount N…" at bounding box center [1110, 351] width 423 height 31
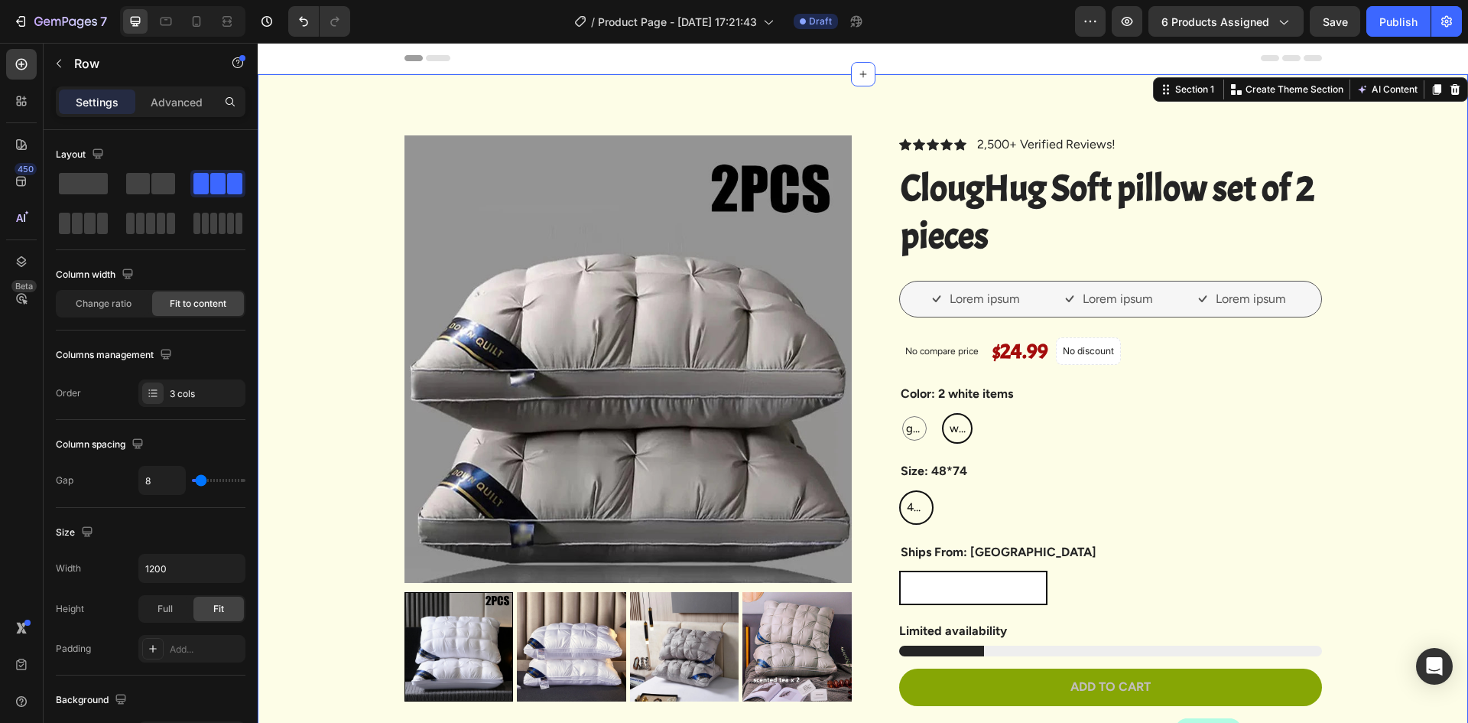
click at [773, 106] on div "Product Images Vero eos At accusamus Et iusto odio Consectetur Adipiscin Accord…" at bounding box center [863, 700] width 1211 height 1252
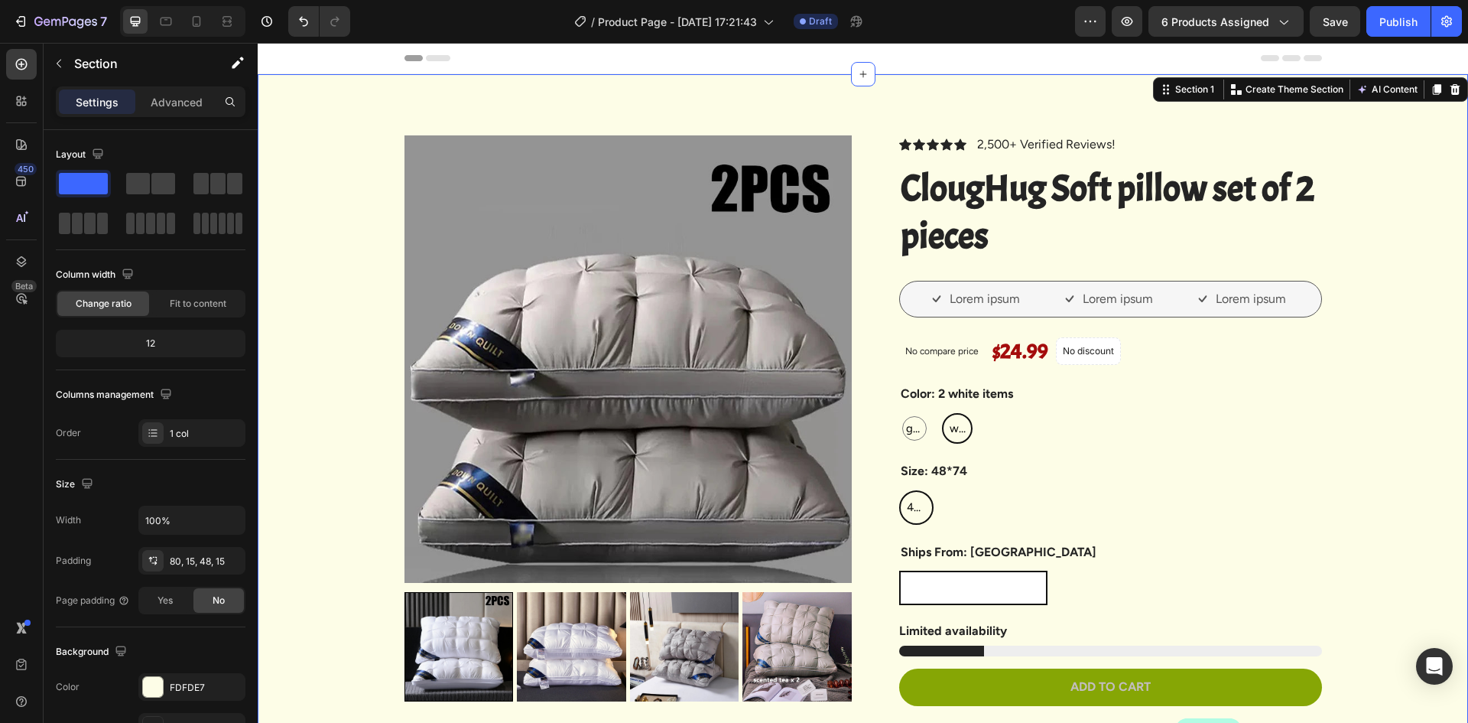
click at [766, 109] on div "Product Images Vero eos At accusamus Et iusto odio Consectetur Adipiscin Accord…" at bounding box center [863, 700] width 1211 height 1252
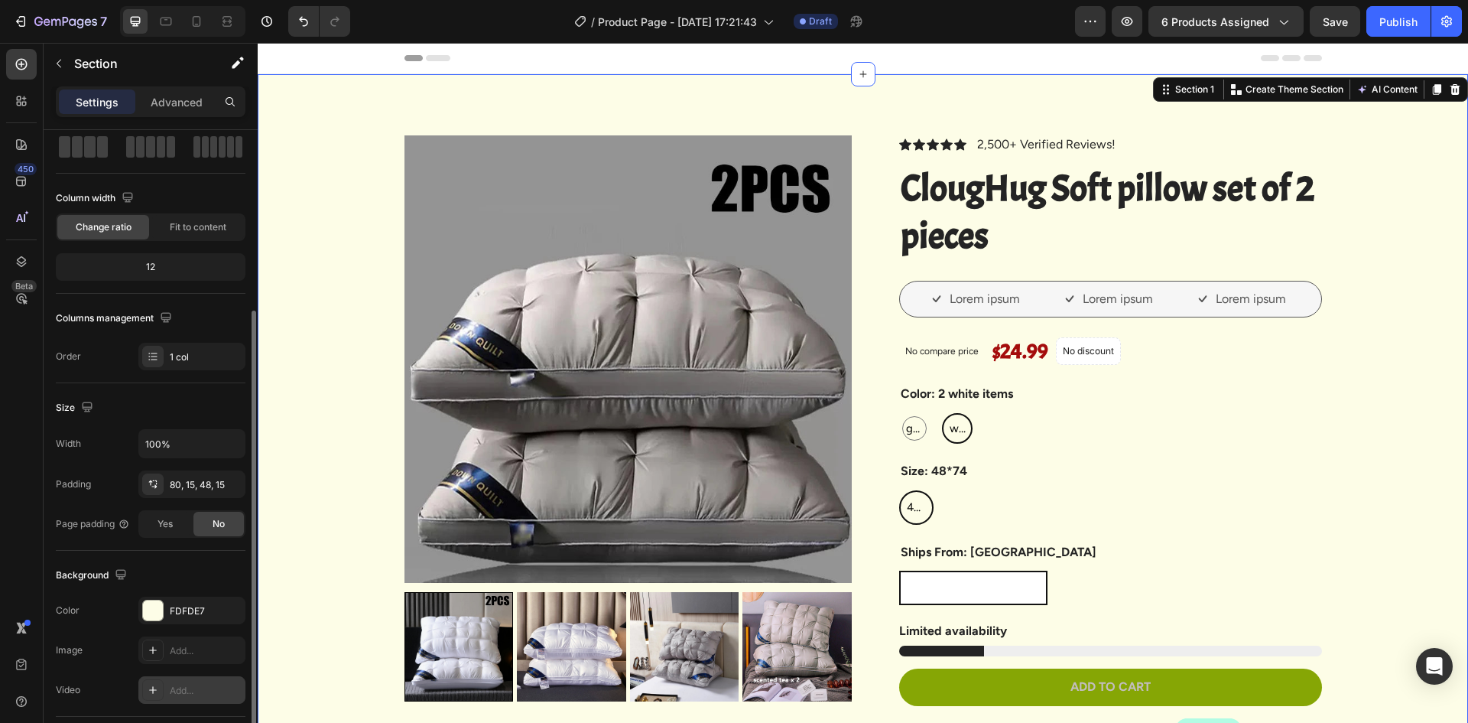
scroll to position [153, 0]
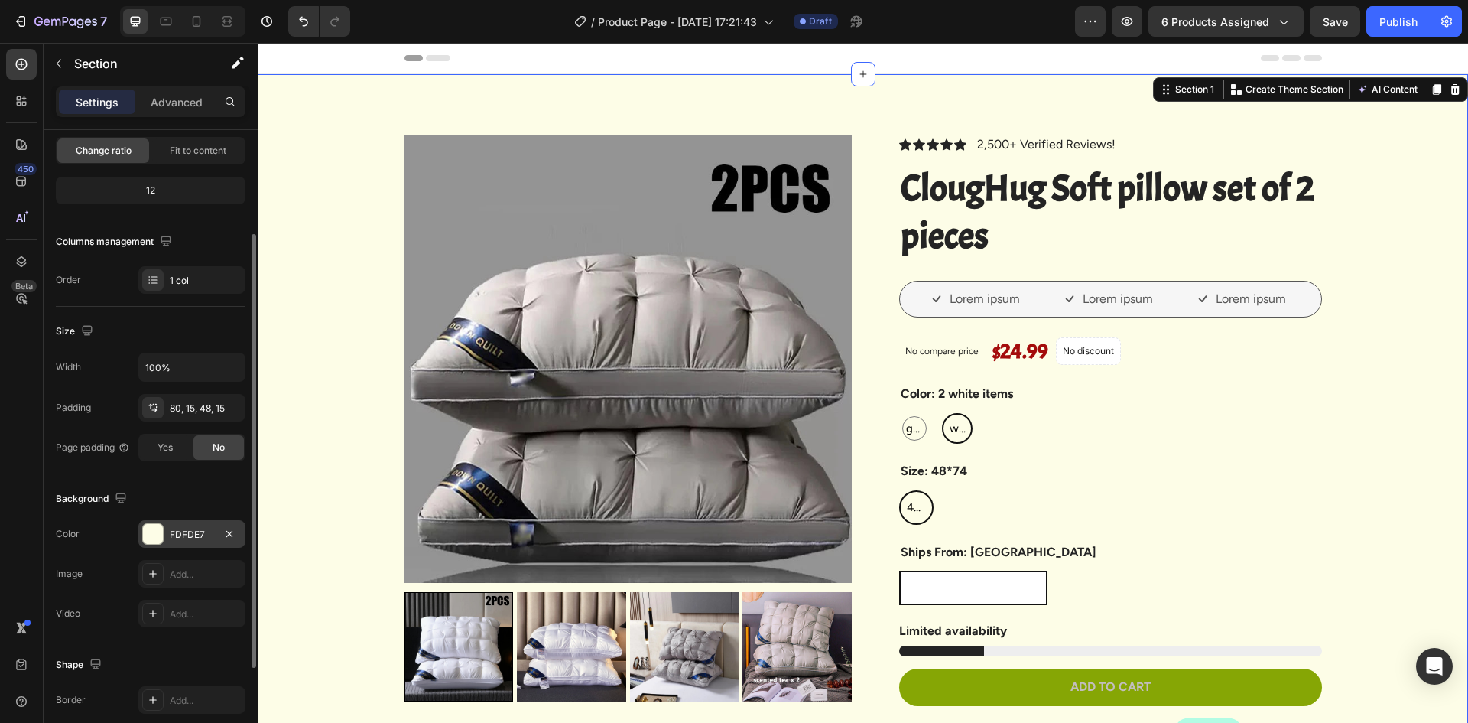
click at [187, 541] on div "FDFDE7" at bounding box center [192, 535] width 44 height 14
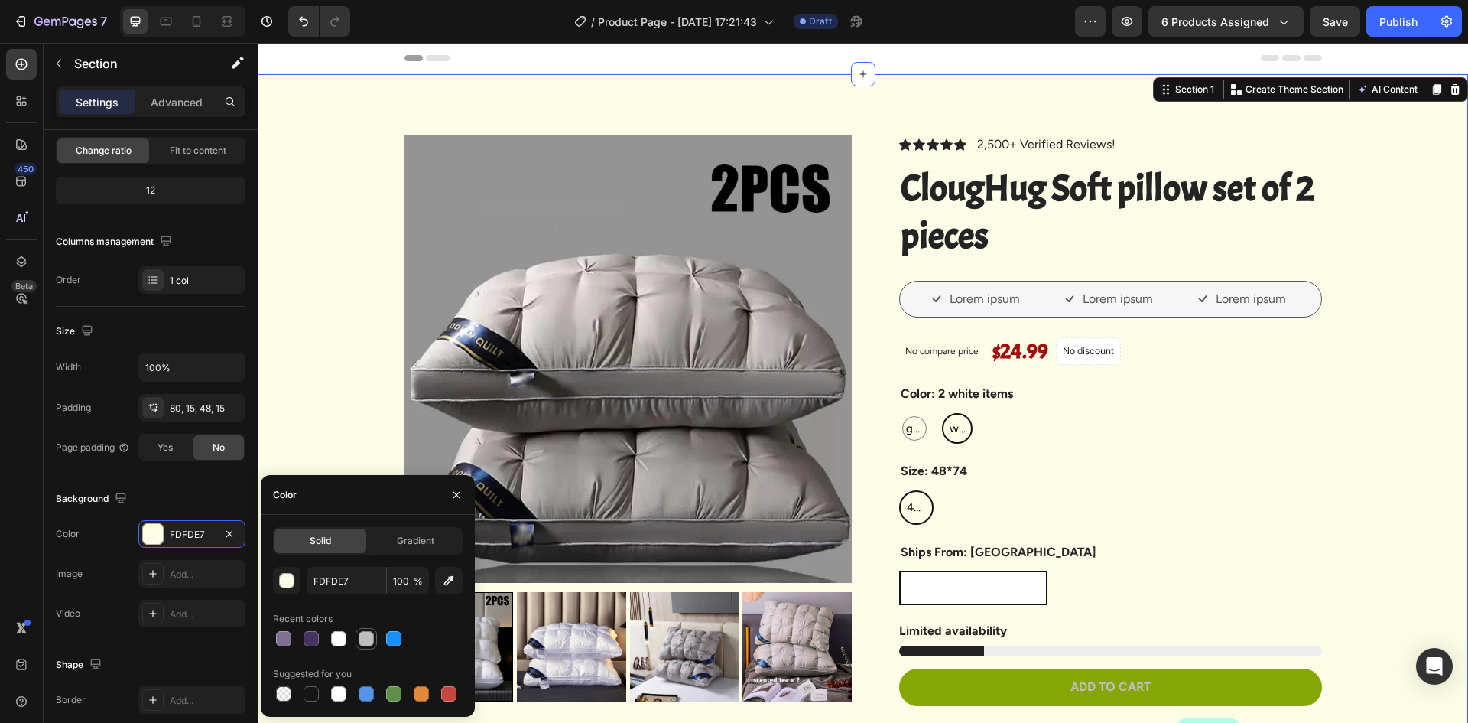
click at [359, 644] on div at bounding box center [366, 638] width 15 height 15
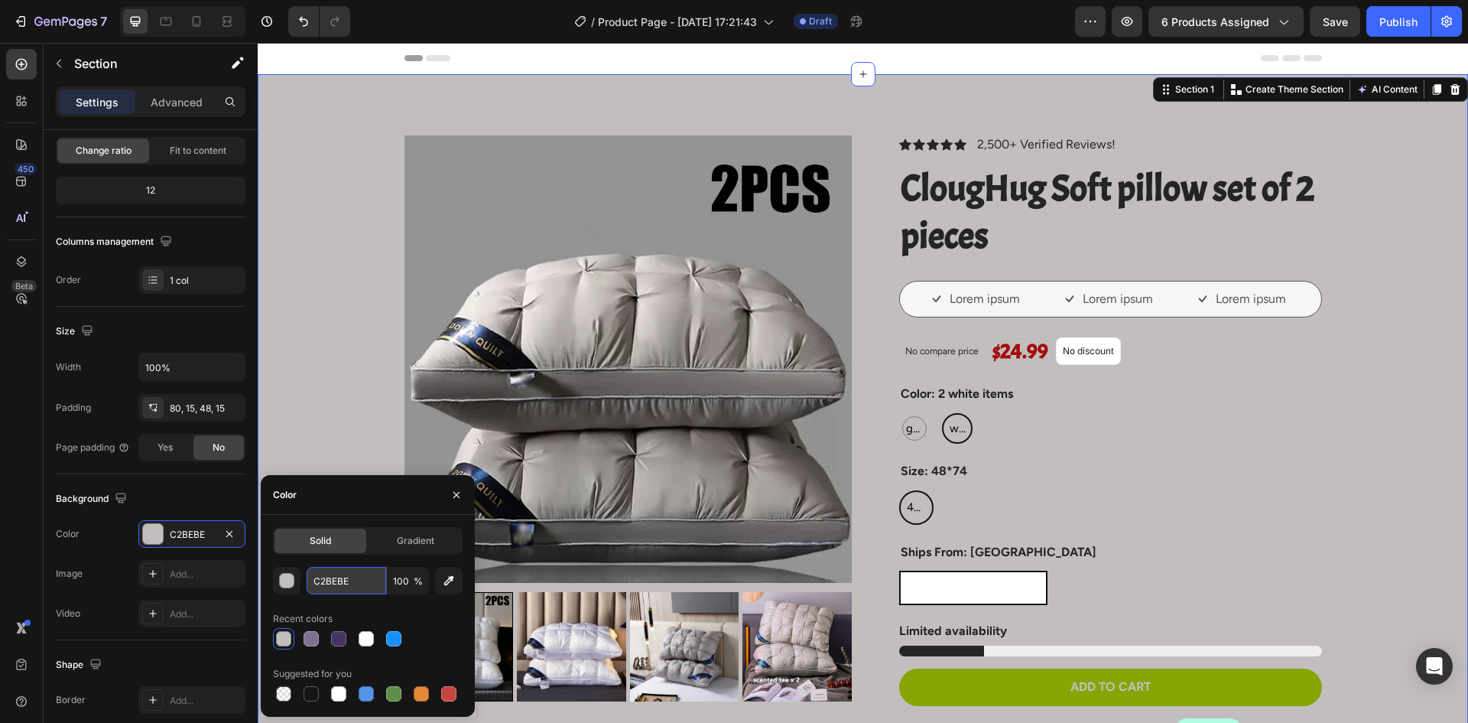
click at [332, 584] on input "C2BEBE" at bounding box center [347, 581] width 80 height 28
click at [288, 587] on div "button" at bounding box center [287, 581] width 15 height 15
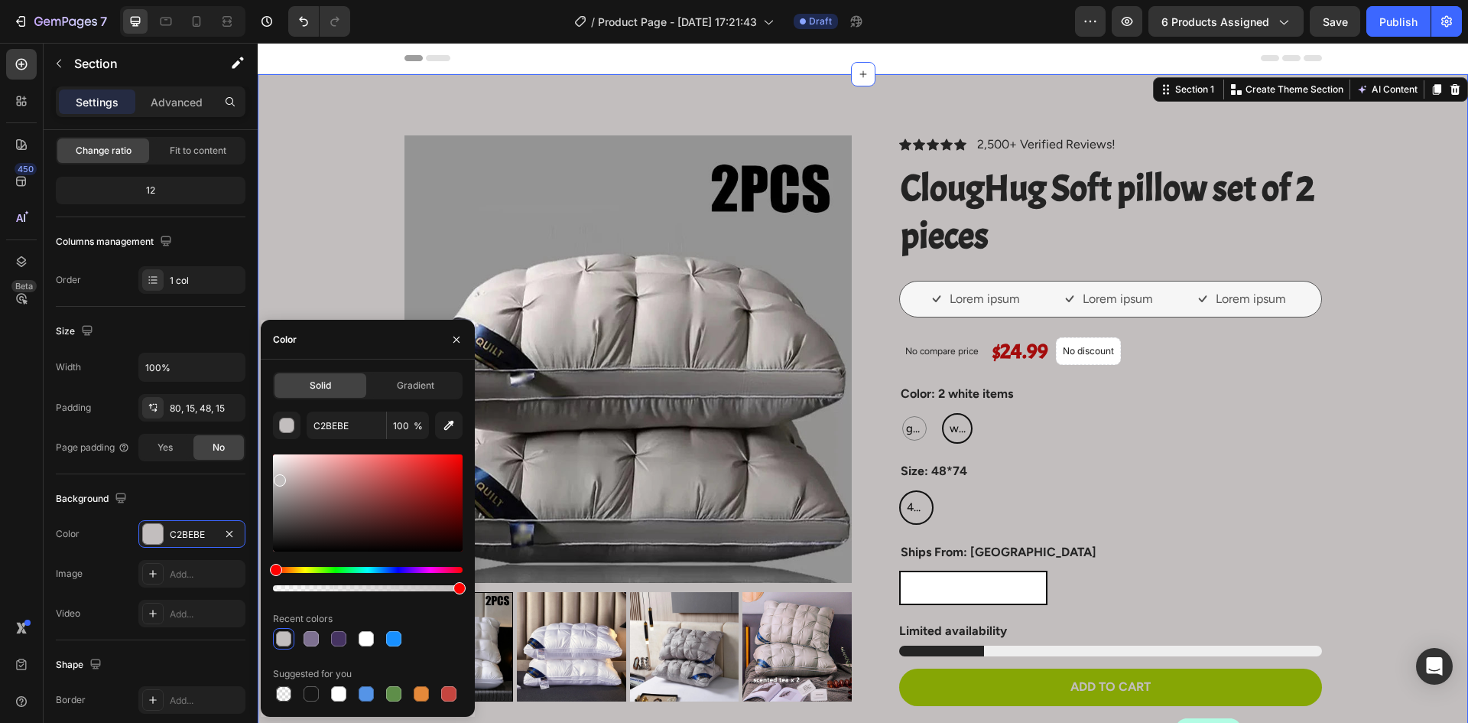
click at [282, 477] on div at bounding box center [280, 480] width 12 height 12
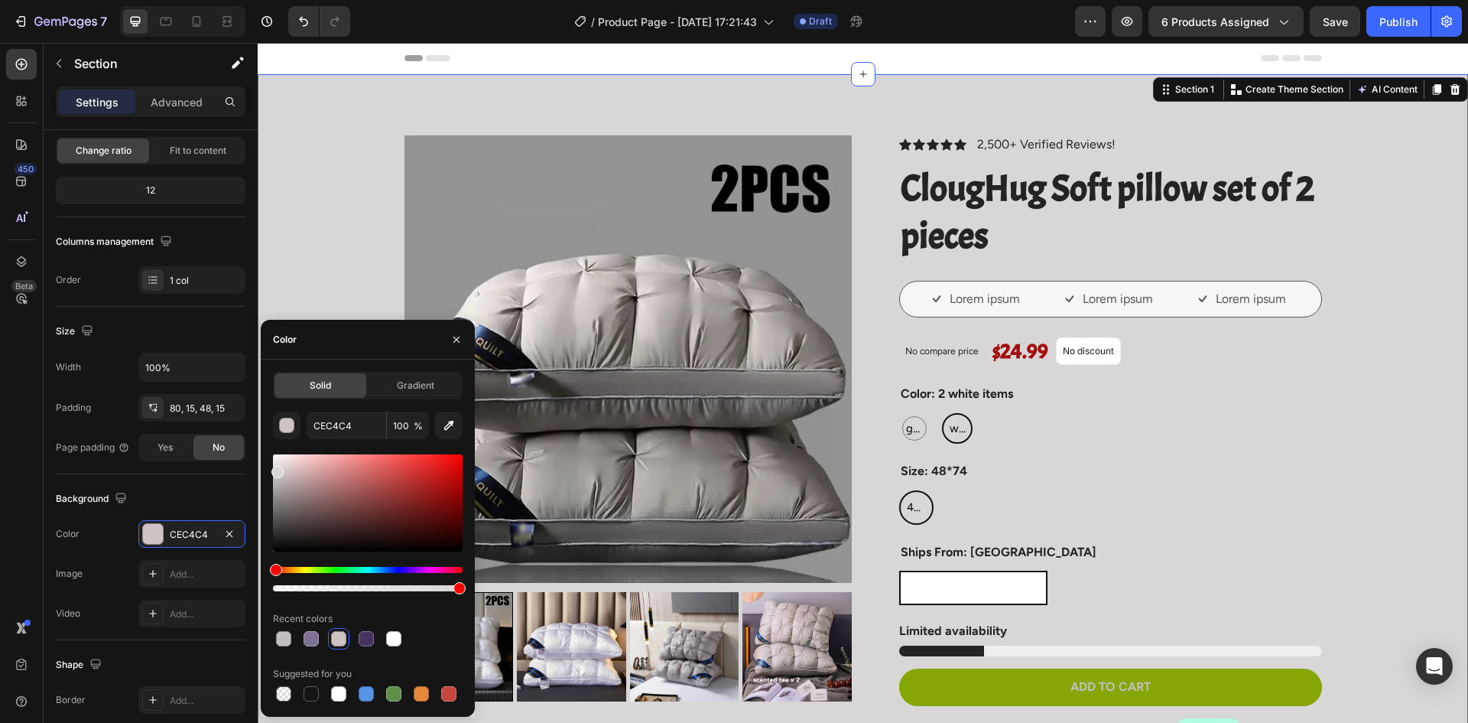
drag, startPoint x: 282, startPoint y: 480, endPoint x: 275, endPoint y: 469, distance: 13.4
click at [275, 469] on div at bounding box center [278, 472] width 12 height 12
type input "D8D6D6"
click at [1382, 376] on div "Product Images Vero eos At accusamus Et iusto odio Consectetur Adipiscin Accord…" at bounding box center [863, 712] width 1188 height 1154
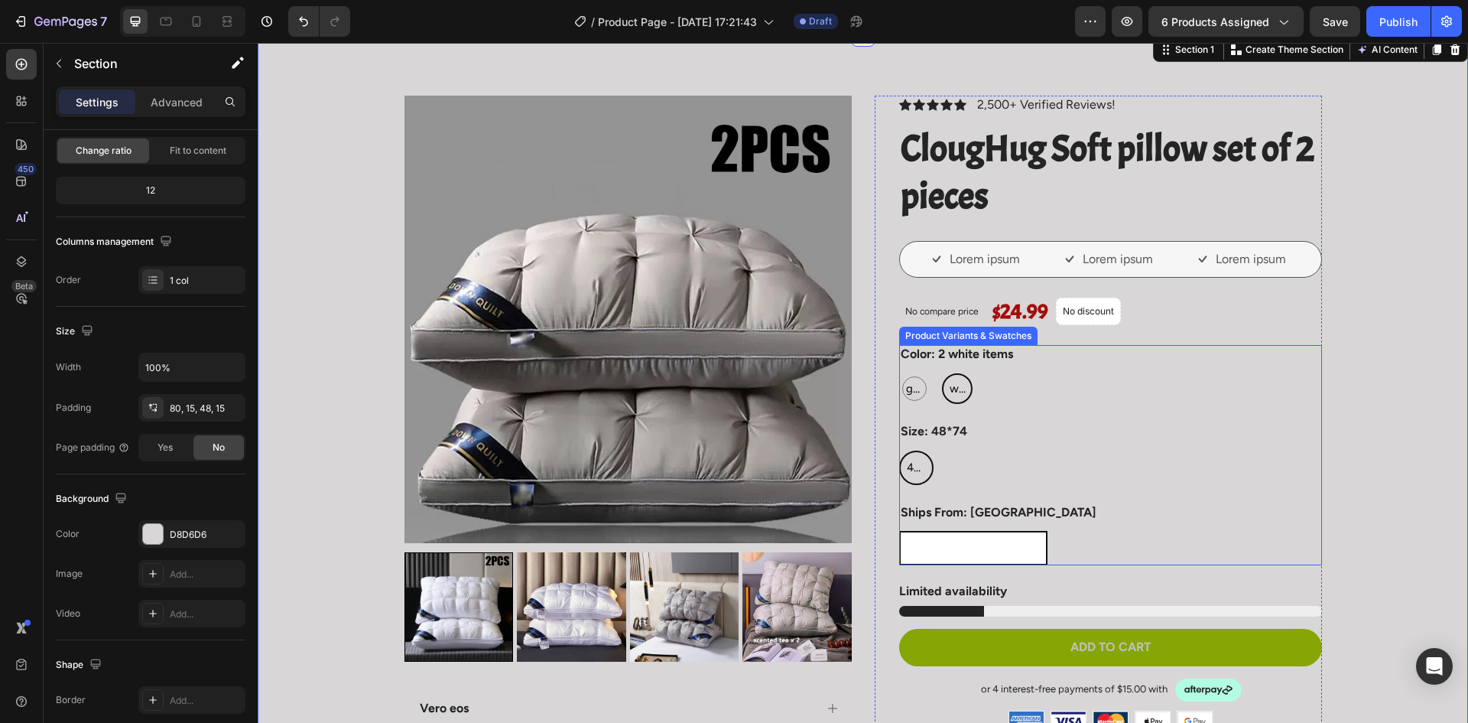
scroll to position [76, 0]
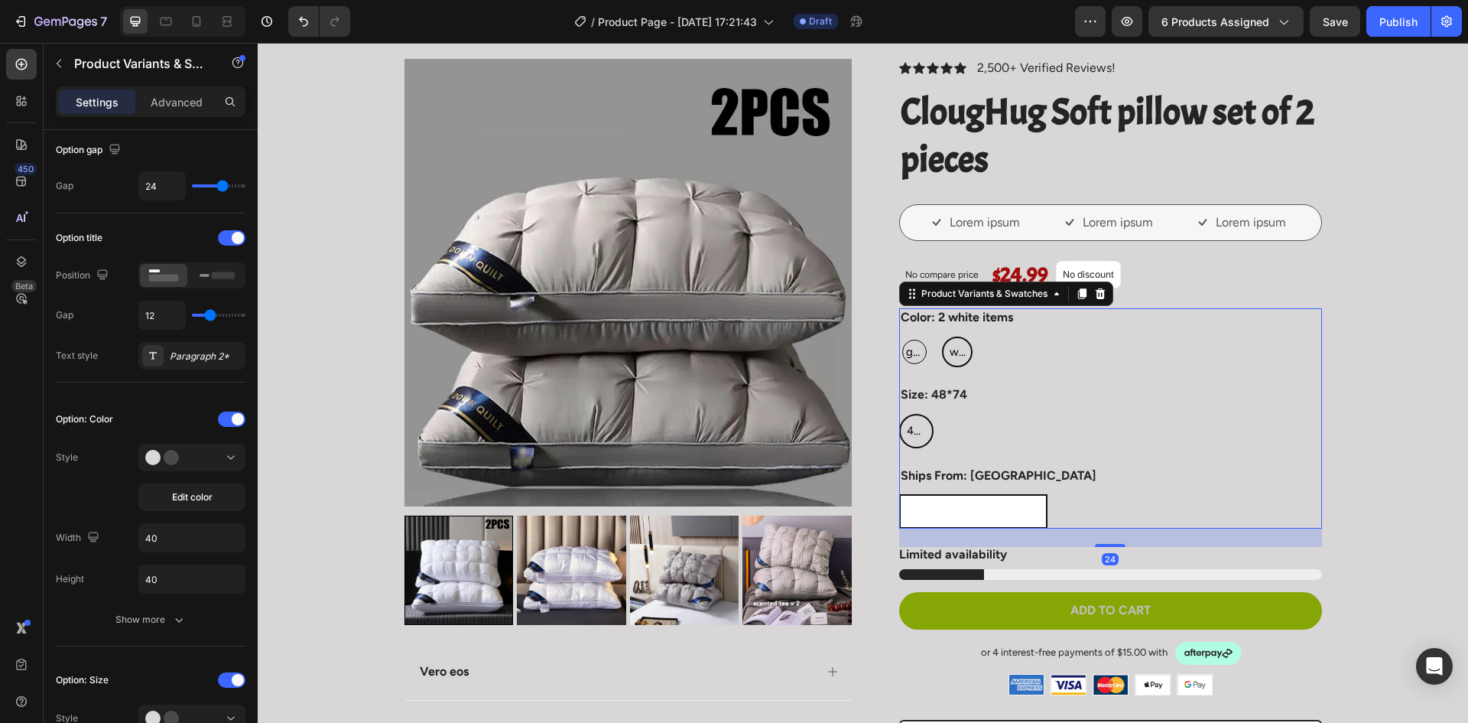
click at [907, 343] on span "2 gray items" at bounding box center [914, 351] width 23 height 55
click at [899, 337] on input "2 gray items 2 gray items 2 gray items" at bounding box center [899, 336] width 1 height 1
radio input "true"
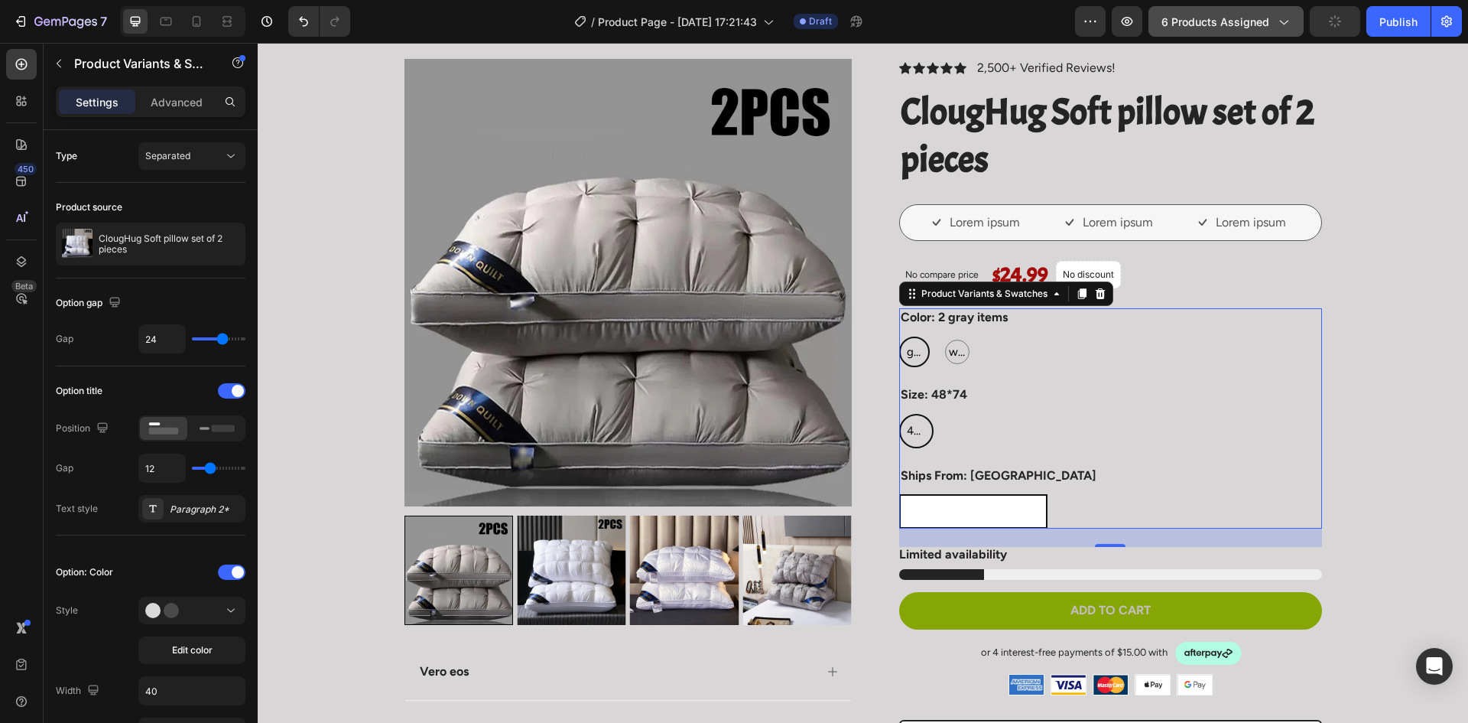
click at [1265, 21] on span "6 products assigned" at bounding box center [1216, 22] width 108 height 16
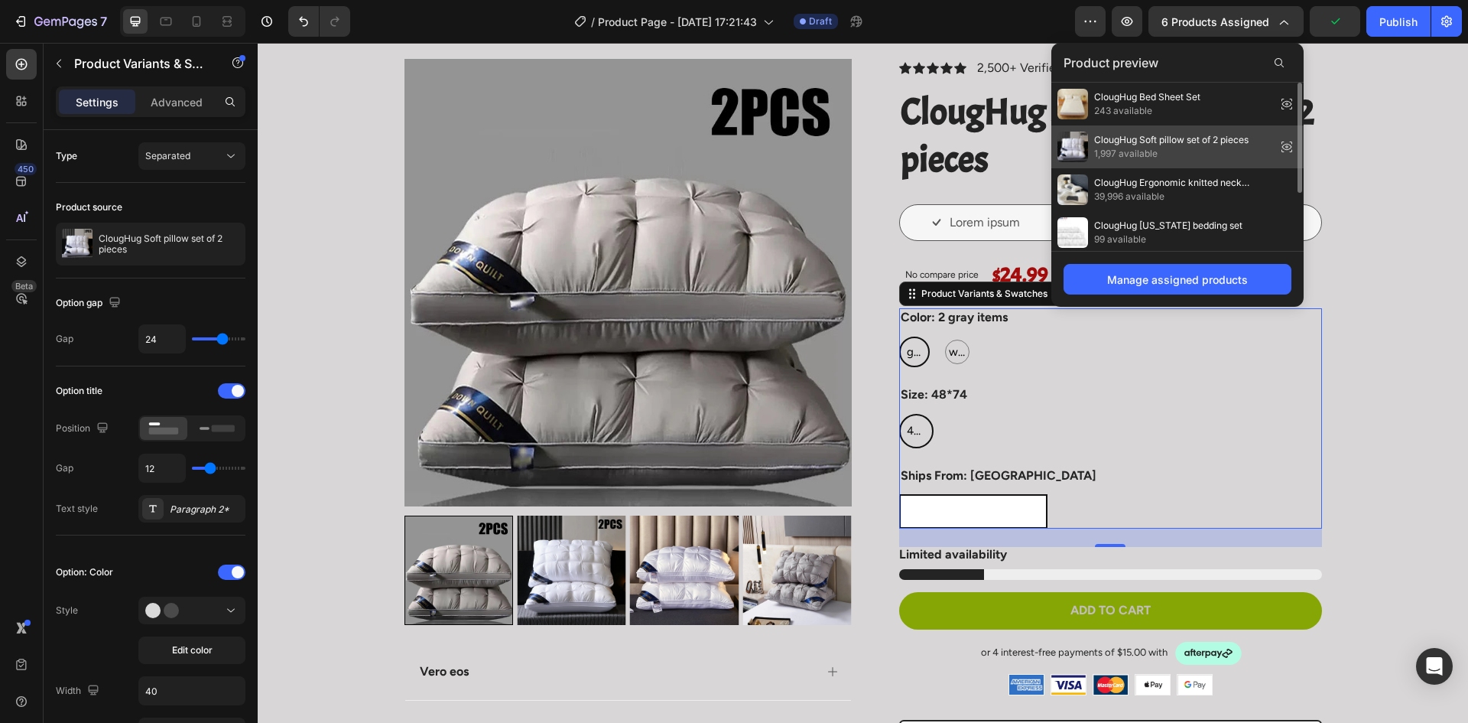
click at [1146, 147] on span "1,997 available" at bounding box center [1171, 154] width 154 height 14
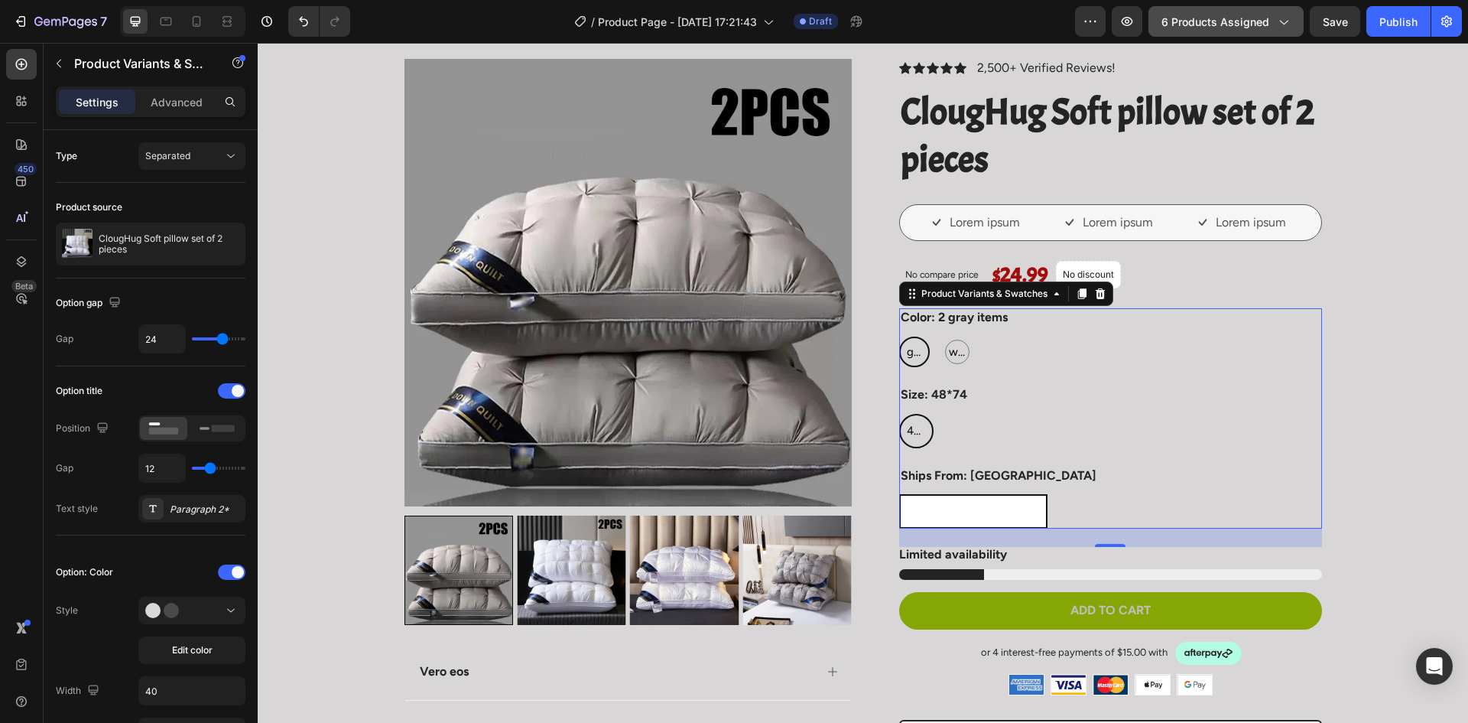
click at [1214, 27] on span "6 products assigned" at bounding box center [1216, 22] width 108 height 16
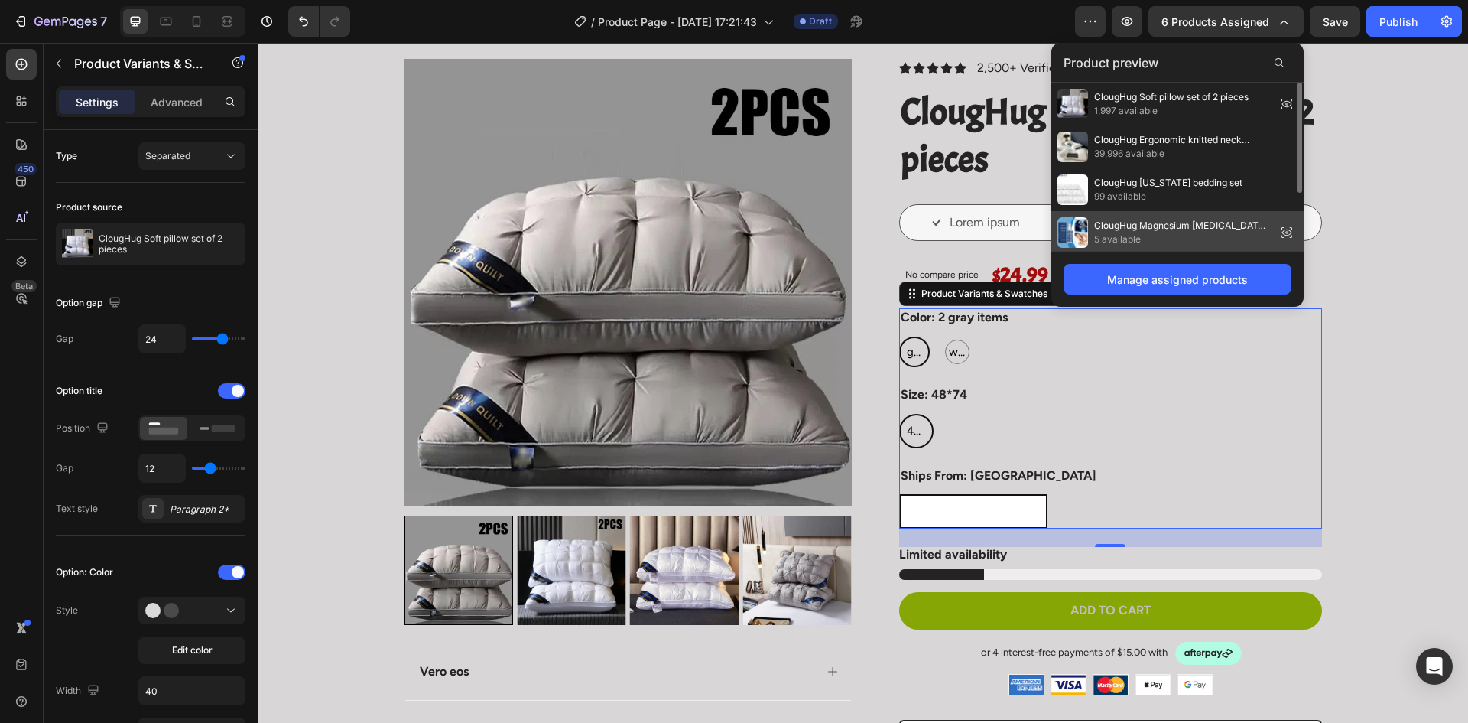
scroll to position [89, 0]
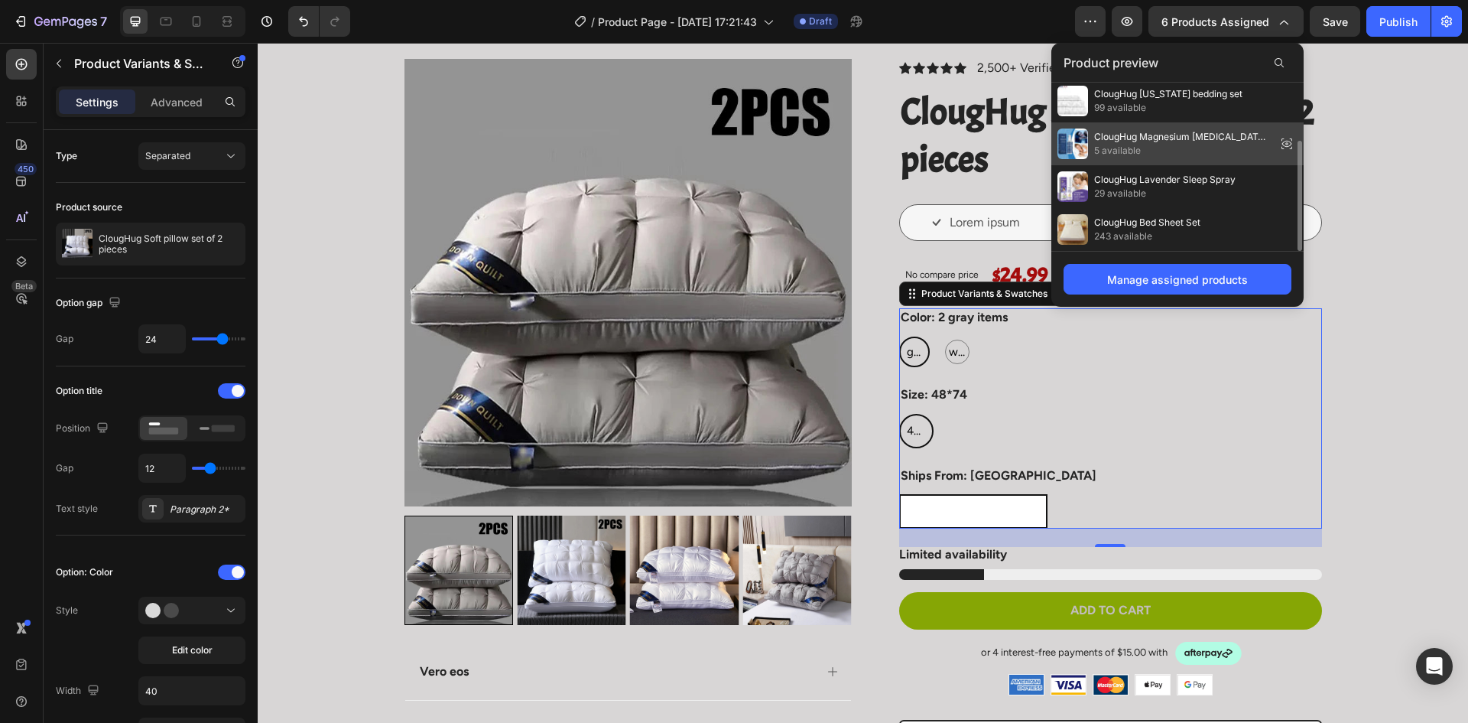
click at [1123, 145] on span "5 available" at bounding box center [1182, 151] width 176 height 14
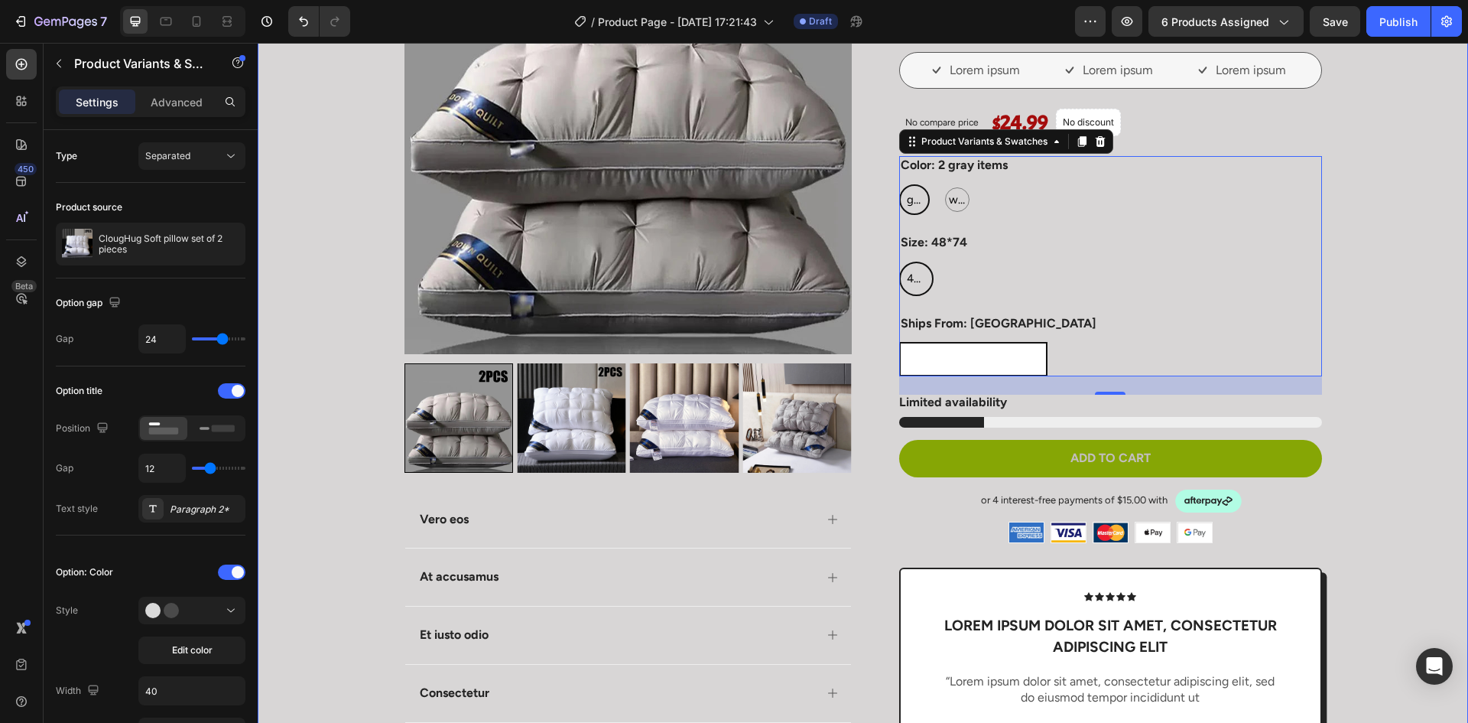
scroll to position [229, 0]
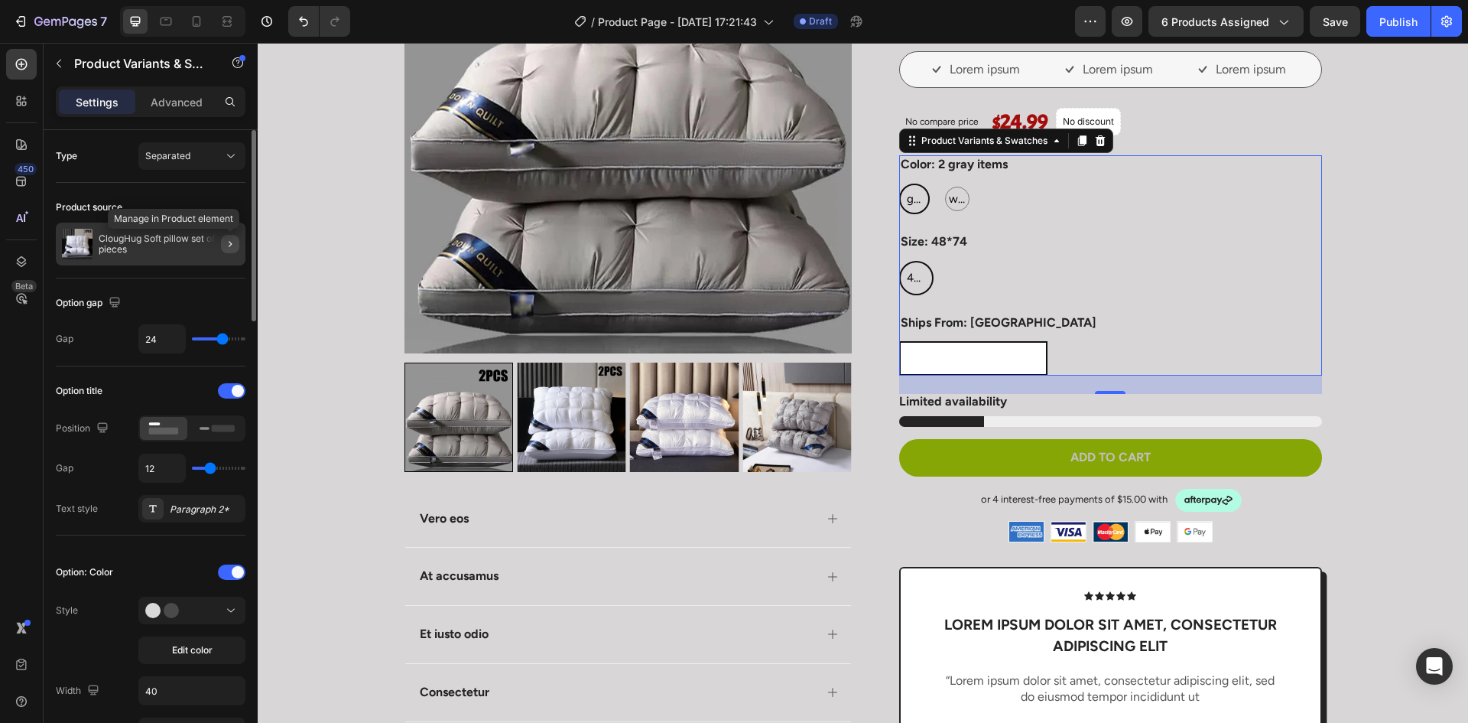
click at [226, 245] on icon "button" at bounding box center [230, 244] width 12 height 12
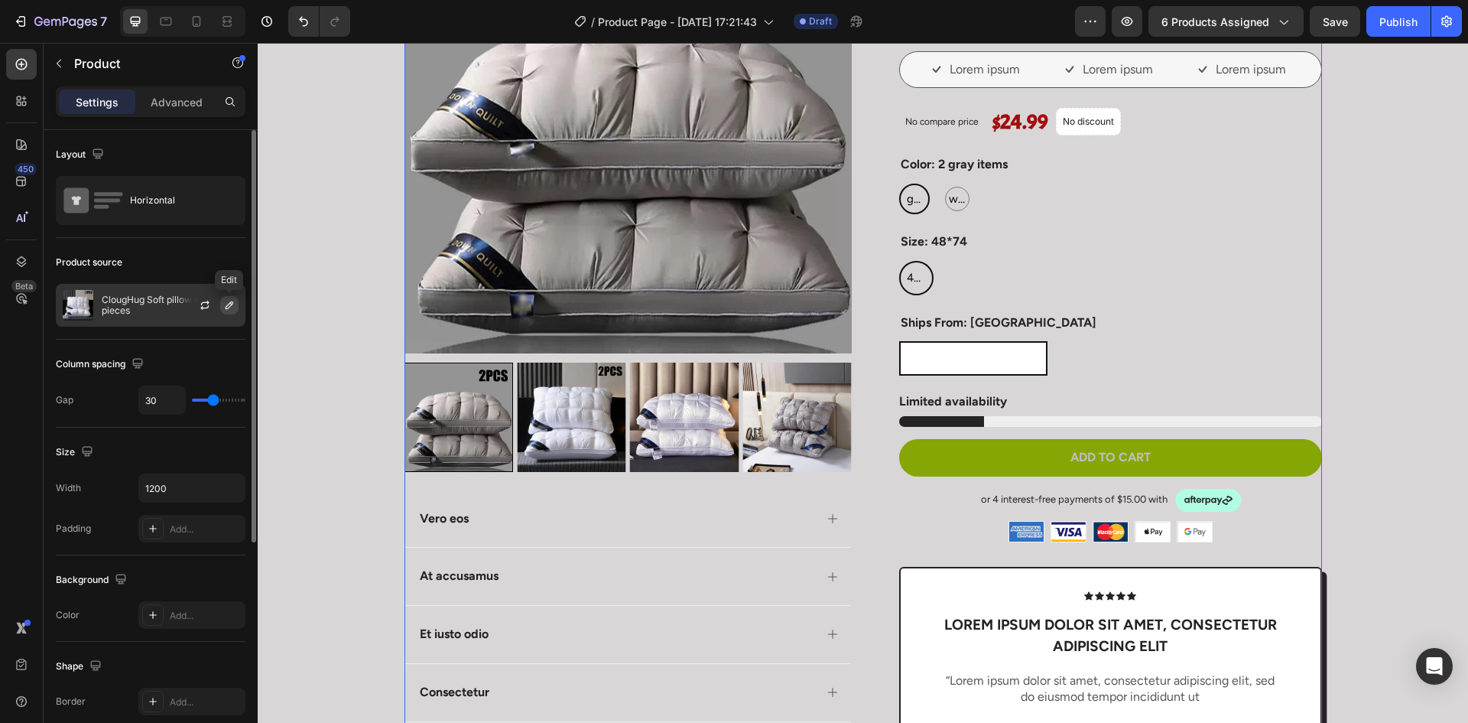
click at [226, 308] on icon "button" at bounding box center [230, 305] width 8 height 8
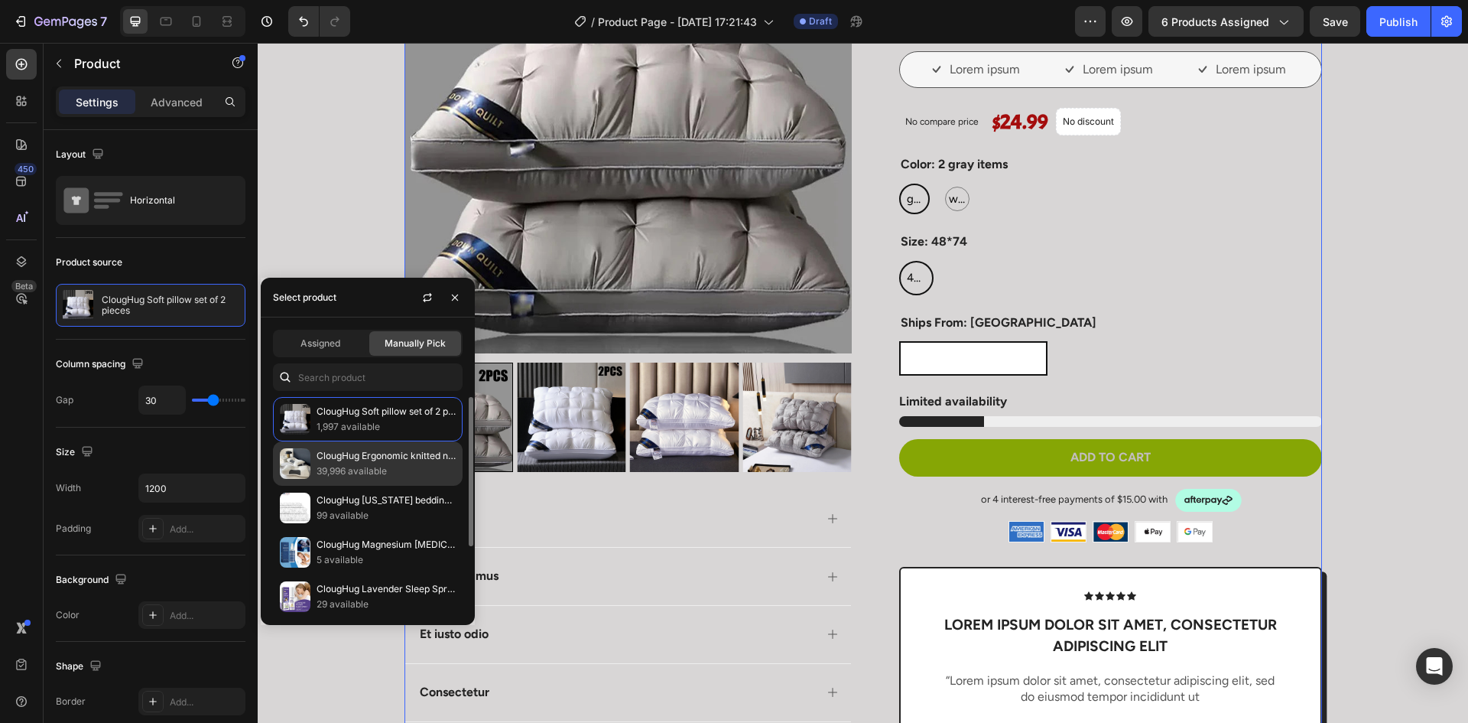
click at [360, 470] on p "39,996 available" at bounding box center [386, 470] width 139 height 15
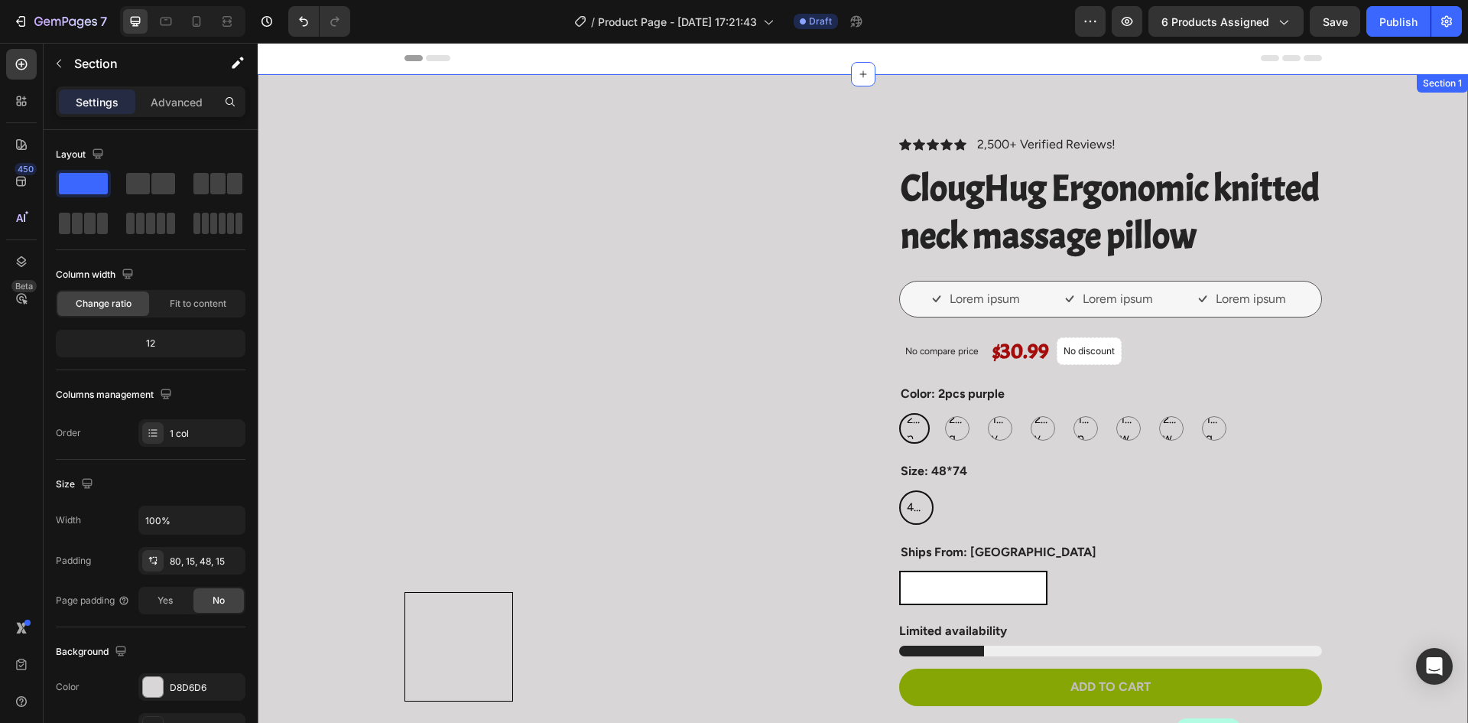
click at [1399, 242] on div "Product Images Vero eos At accusamus Et iusto odio Consectetur Adipiscin Accord…" at bounding box center [863, 712] width 1188 height 1154
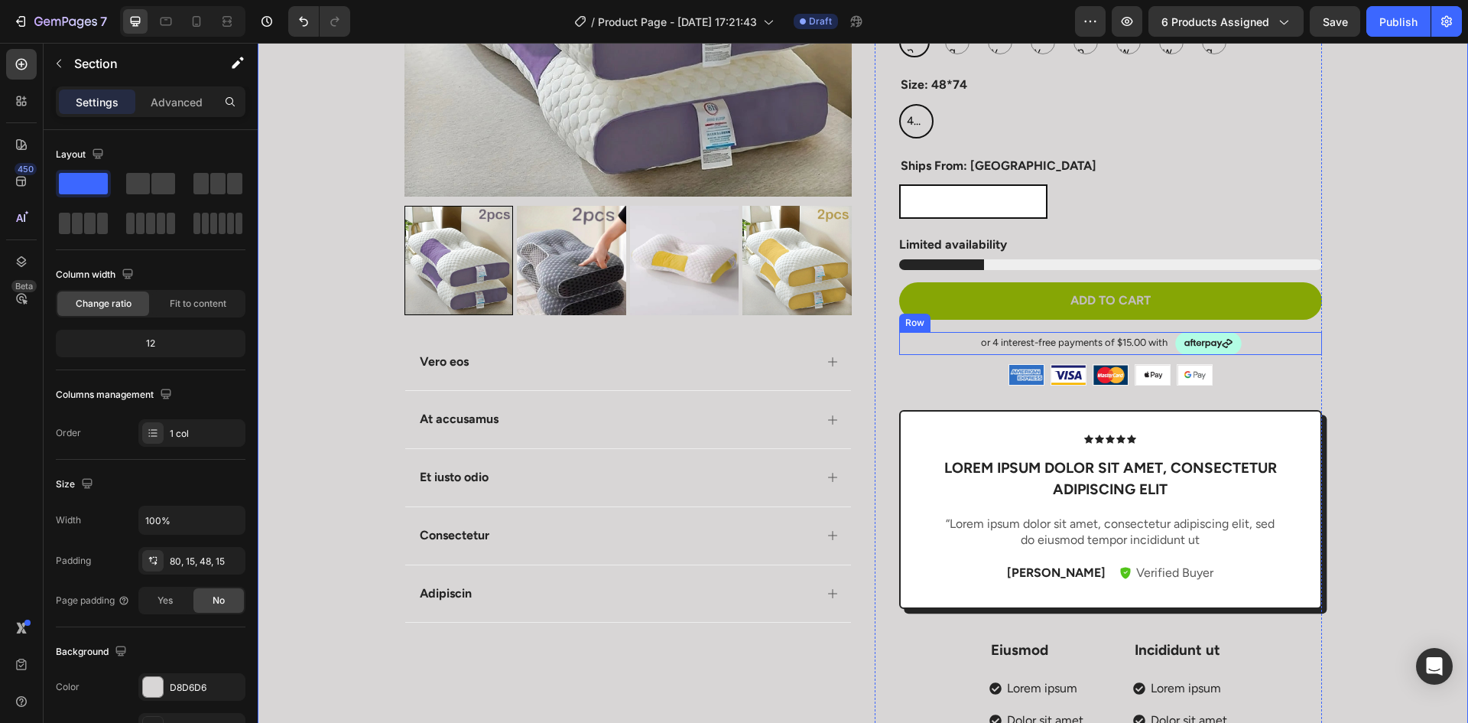
scroll to position [365, 0]
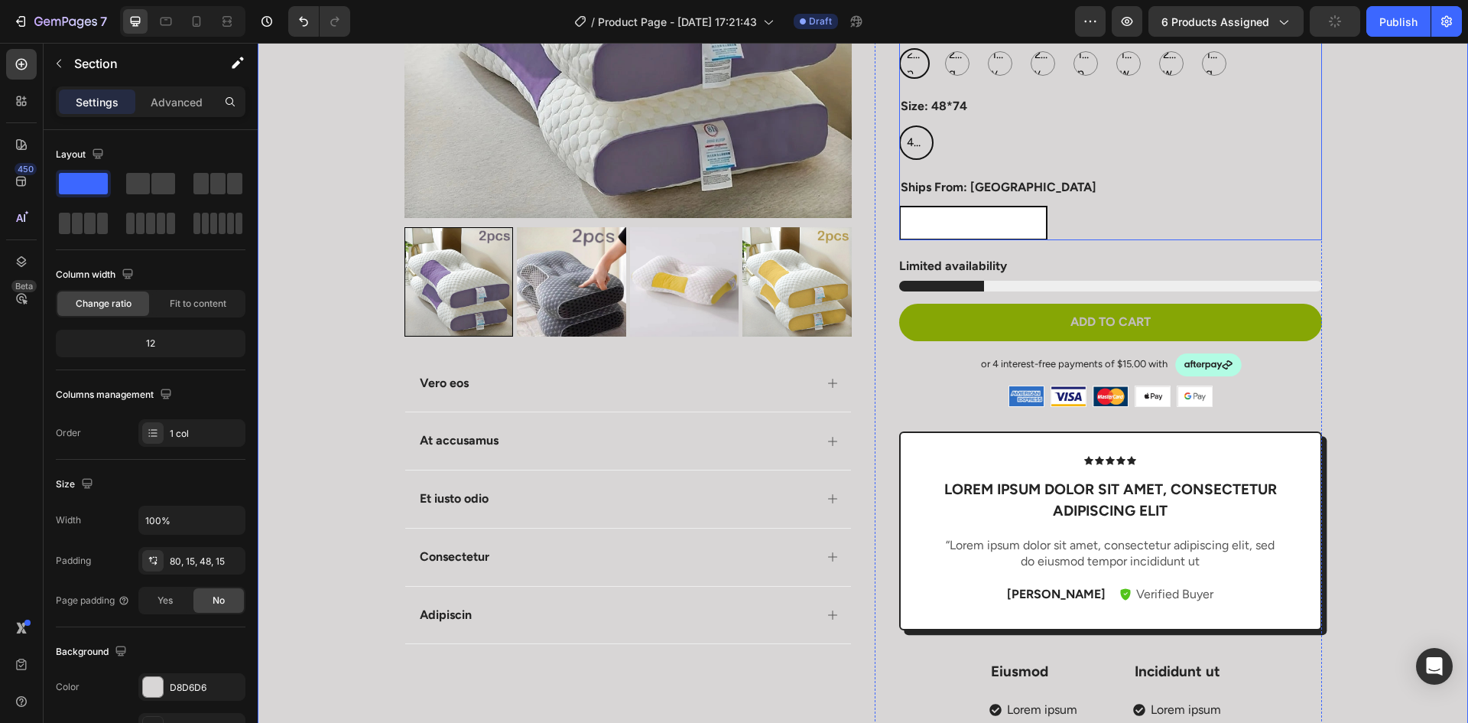
click at [1078, 187] on div "Ships From: United States United States United States United States" at bounding box center [1110, 209] width 423 height 63
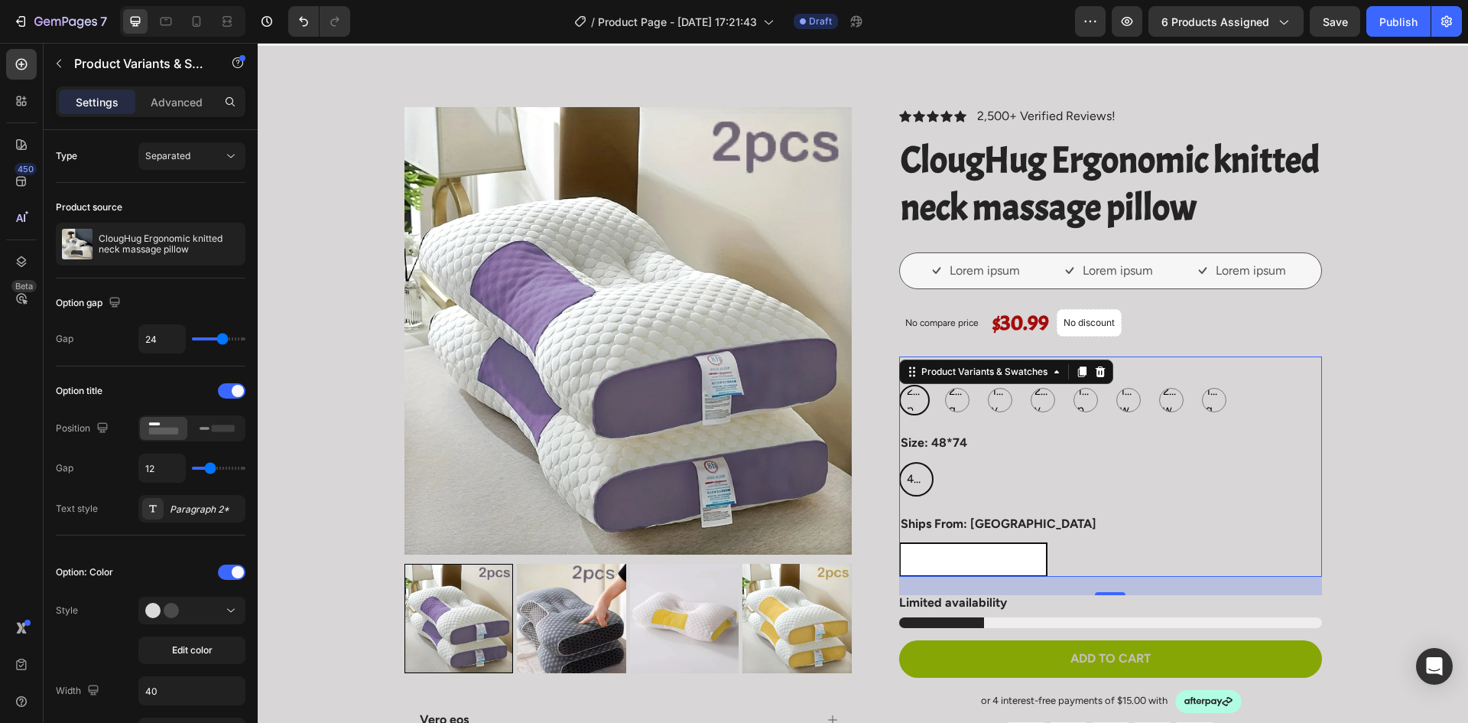
scroll to position [0, 0]
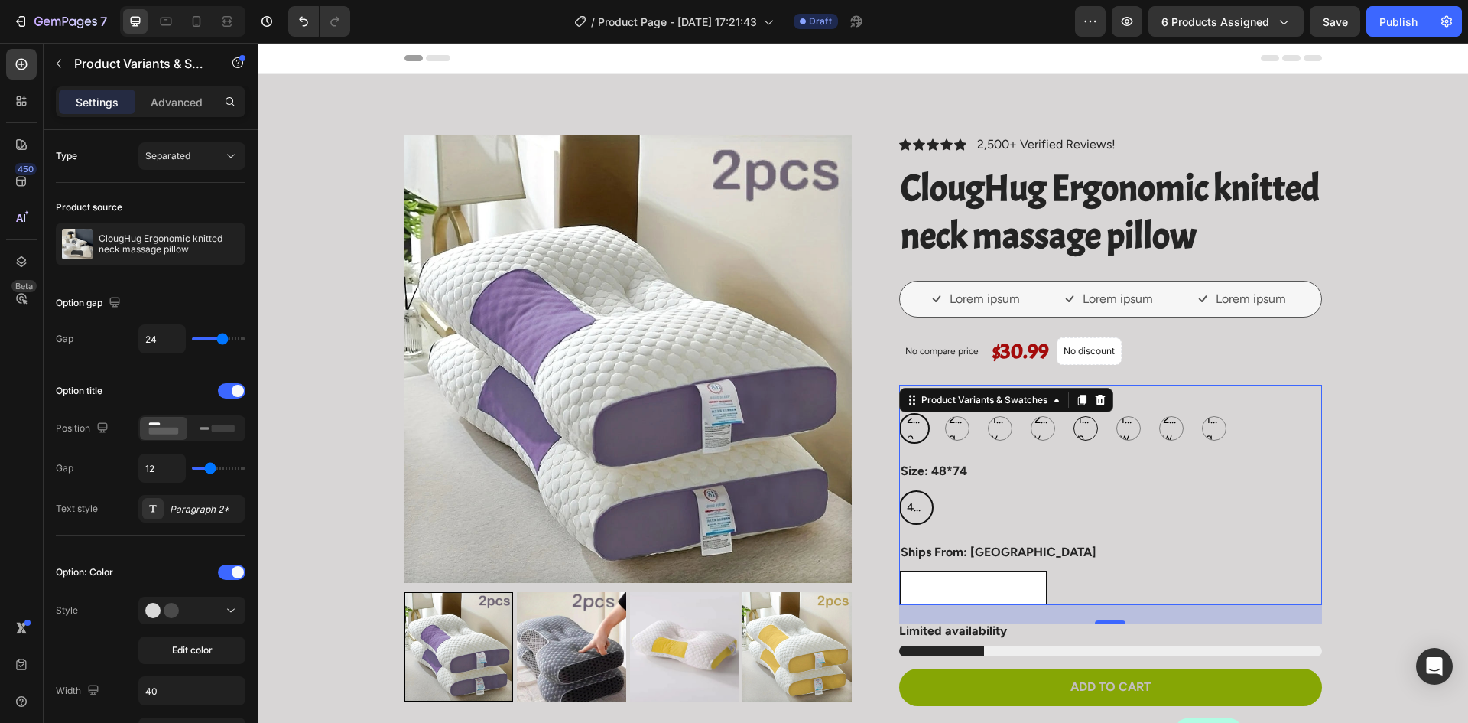
click at [1079, 433] on span "1pcs purple" at bounding box center [1086, 428] width 23 height 37
click at [1071, 413] on input "1pcs purple 1pcs purple 1pcs purple" at bounding box center [1070, 412] width 1 height 1
radio input "true"
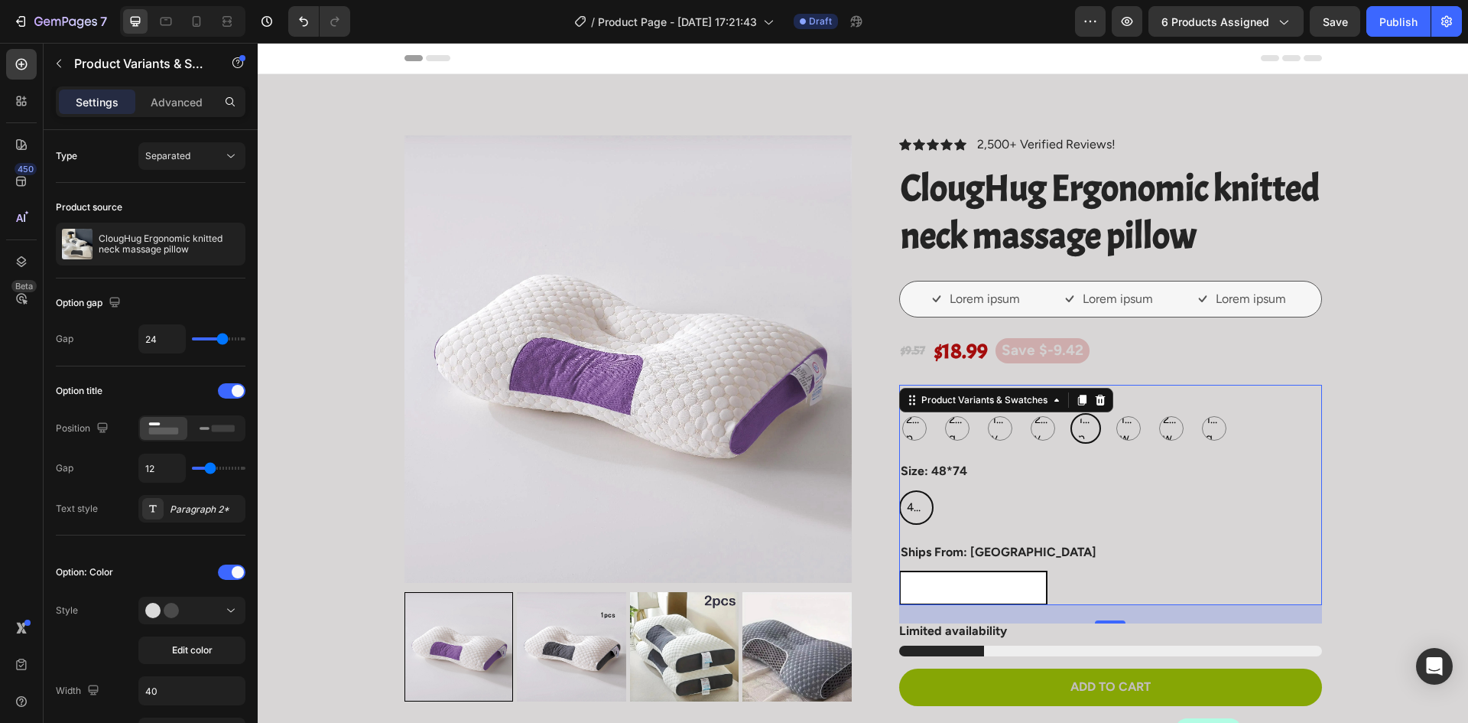
click at [1079, 433] on span "1pcs purple" at bounding box center [1085, 428] width 21 height 37
click at [1071, 413] on input "1pcs purple 1pcs purple 1pcs purple" at bounding box center [1070, 412] width 1 height 1
click at [946, 428] on span "2pcs grey" at bounding box center [957, 428] width 23 height 37
click at [941, 413] on input "2pcs grey 2pcs grey 2pcs grey" at bounding box center [941, 412] width 1 height 1
radio input "true"
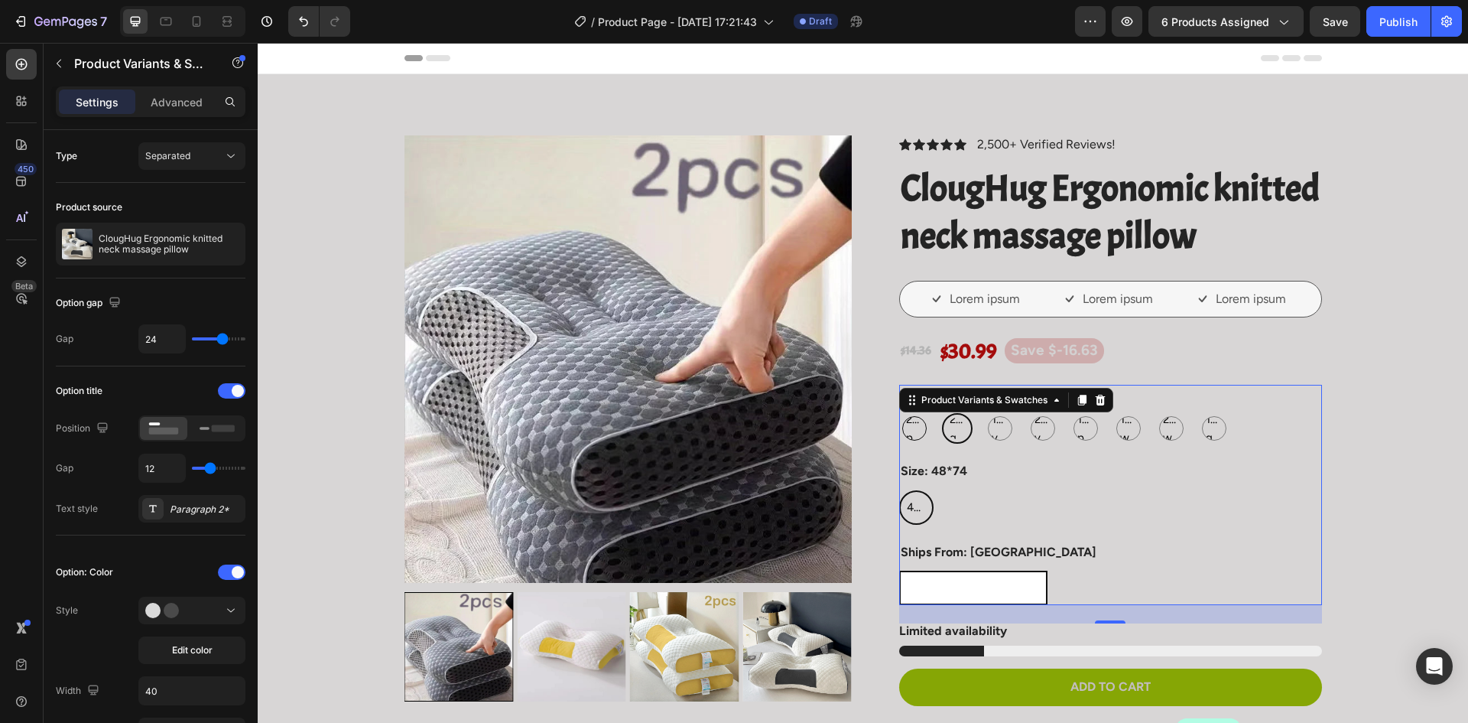
click at [907, 428] on span "2pcs purple" at bounding box center [914, 428] width 23 height 37
click at [899, 413] on input "2pcs purple 2pcs purple 2pcs purple" at bounding box center [899, 412] width 1 height 1
radio input "true"
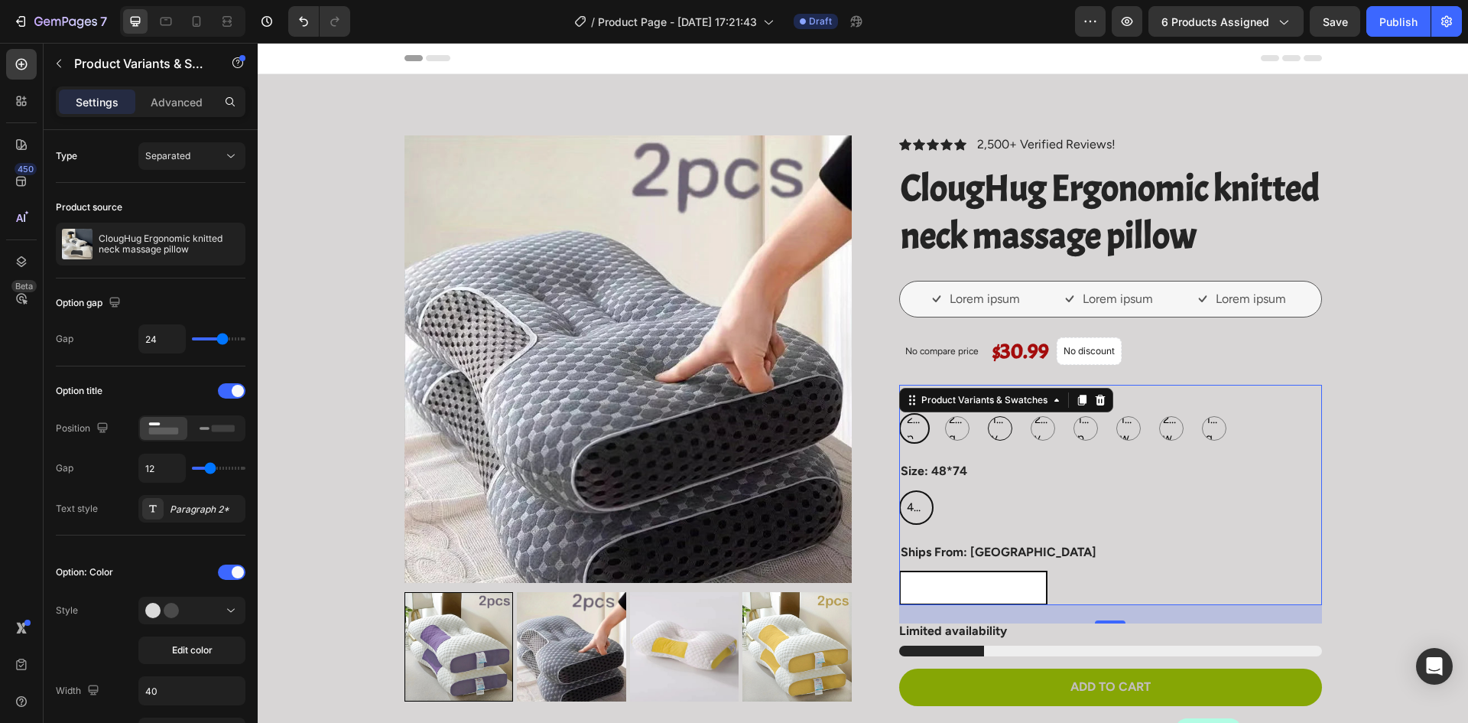
click at [992, 433] on span "1pcs yellow" at bounding box center [1000, 428] width 23 height 37
click at [985, 413] on input "1pcs yellow 1pcs yellow 1pcs yellow" at bounding box center [984, 412] width 1 height 1
radio input "true"
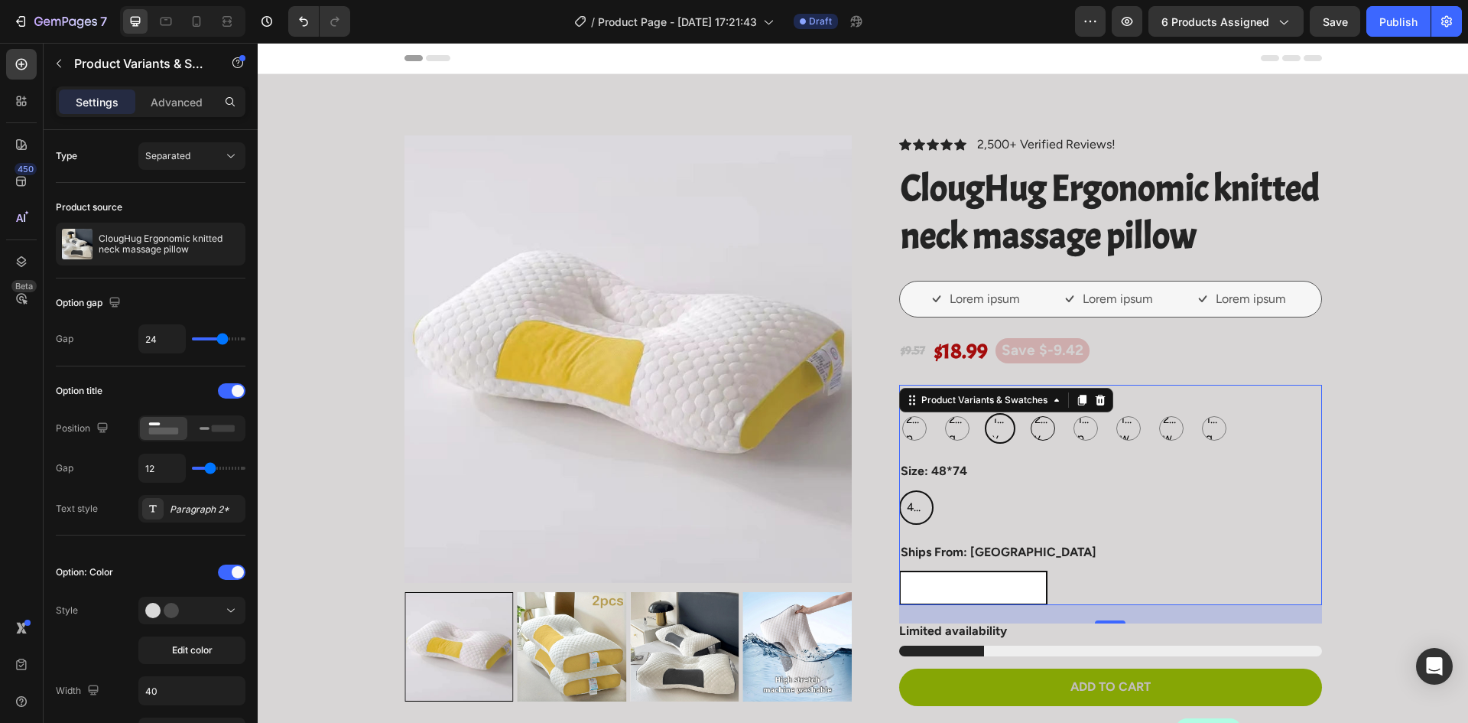
click at [1044, 430] on span "2pcs yellow" at bounding box center [1043, 428] width 23 height 37
click at [1028, 413] on input "2pcs yellow 2pcs yellow 2pcs yellow" at bounding box center [1027, 412] width 1 height 1
radio input "true"
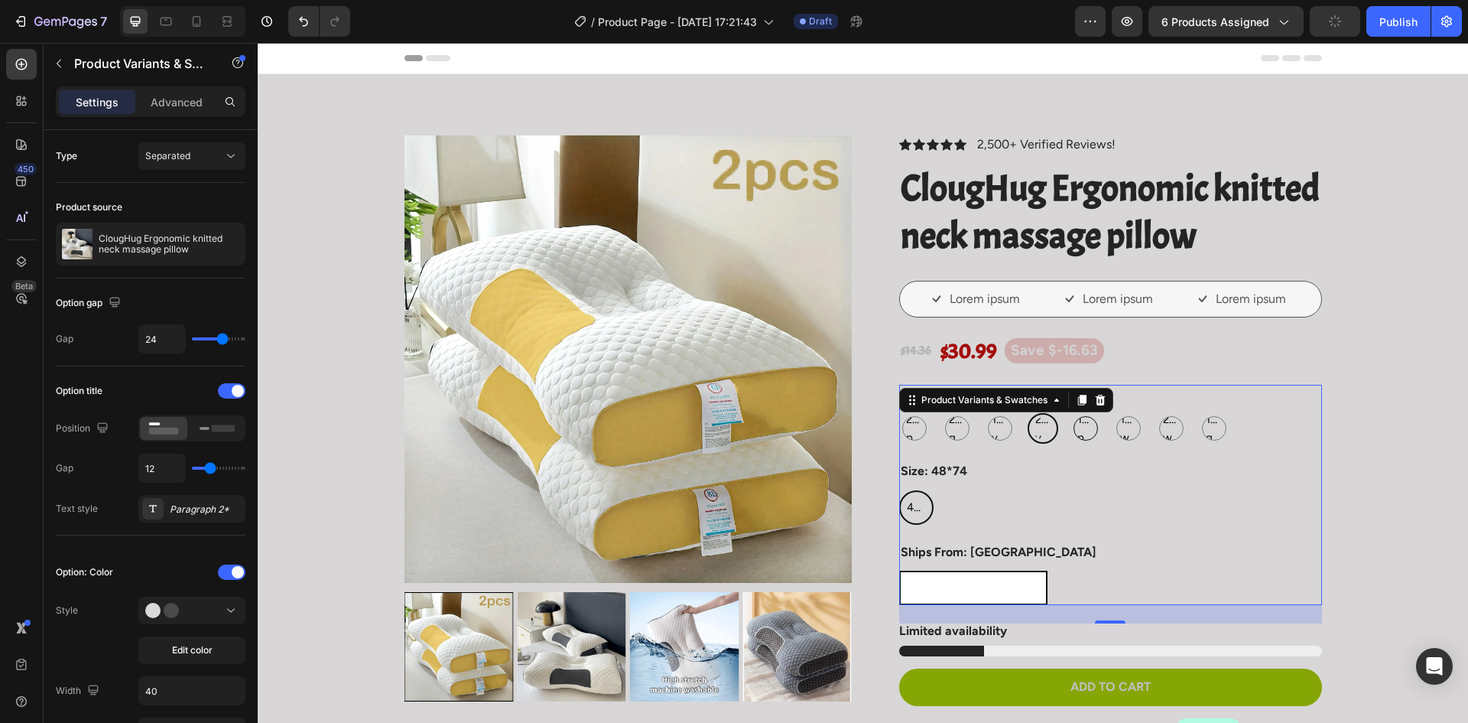
click at [1076, 432] on span "1pcs purple" at bounding box center [1086, 428] width 23 height 37
click at [1071, 413] on input "1pcs purple 1pcs purple 1pcs purple" at bounding box center [1070, 412] width 1 height 1
radio input "true"
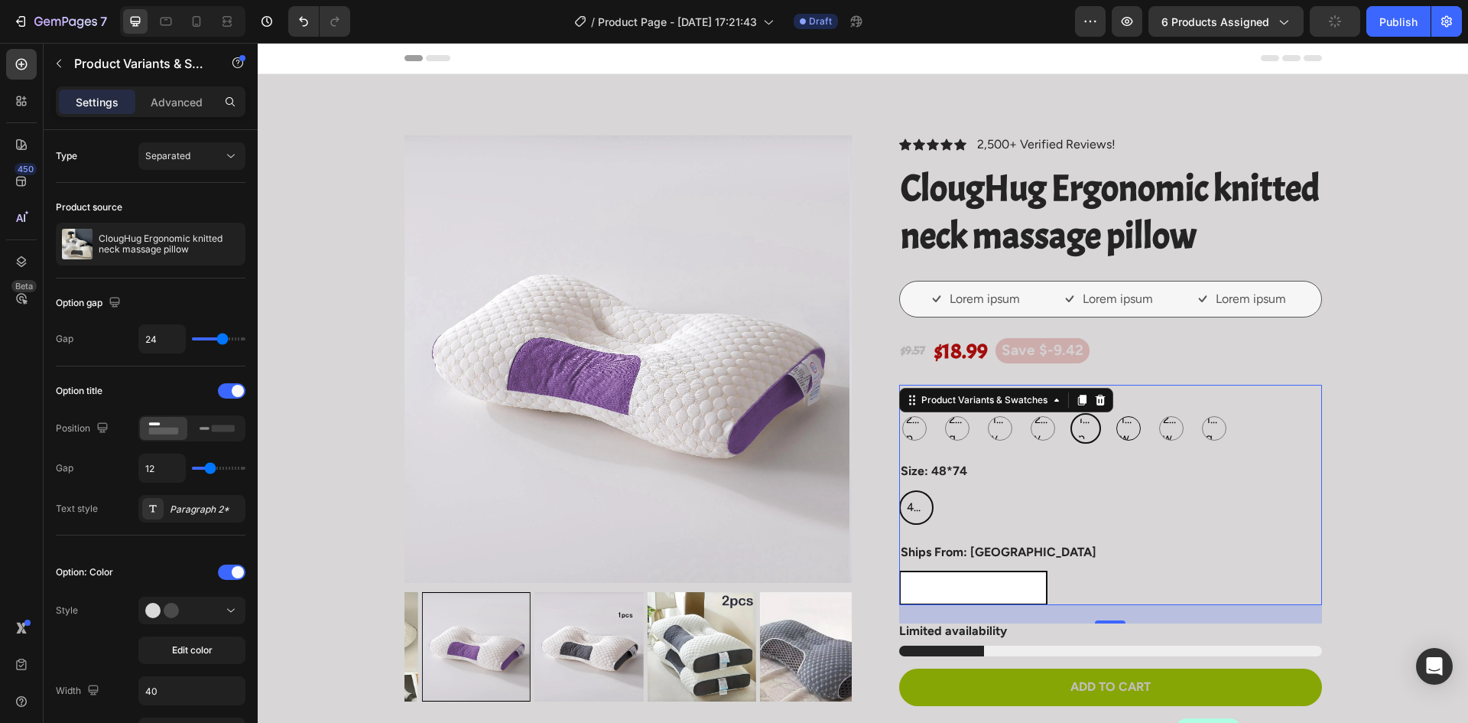
click at [1128, 432] on span "1pcs white" at bounding box center [1128, 428] width 23 height 37
click at [1114, 413] on input "1pcs white 1pcs white 1pcs white" at bounding box center [1113, 412] width 1 height 1
radio input "true"
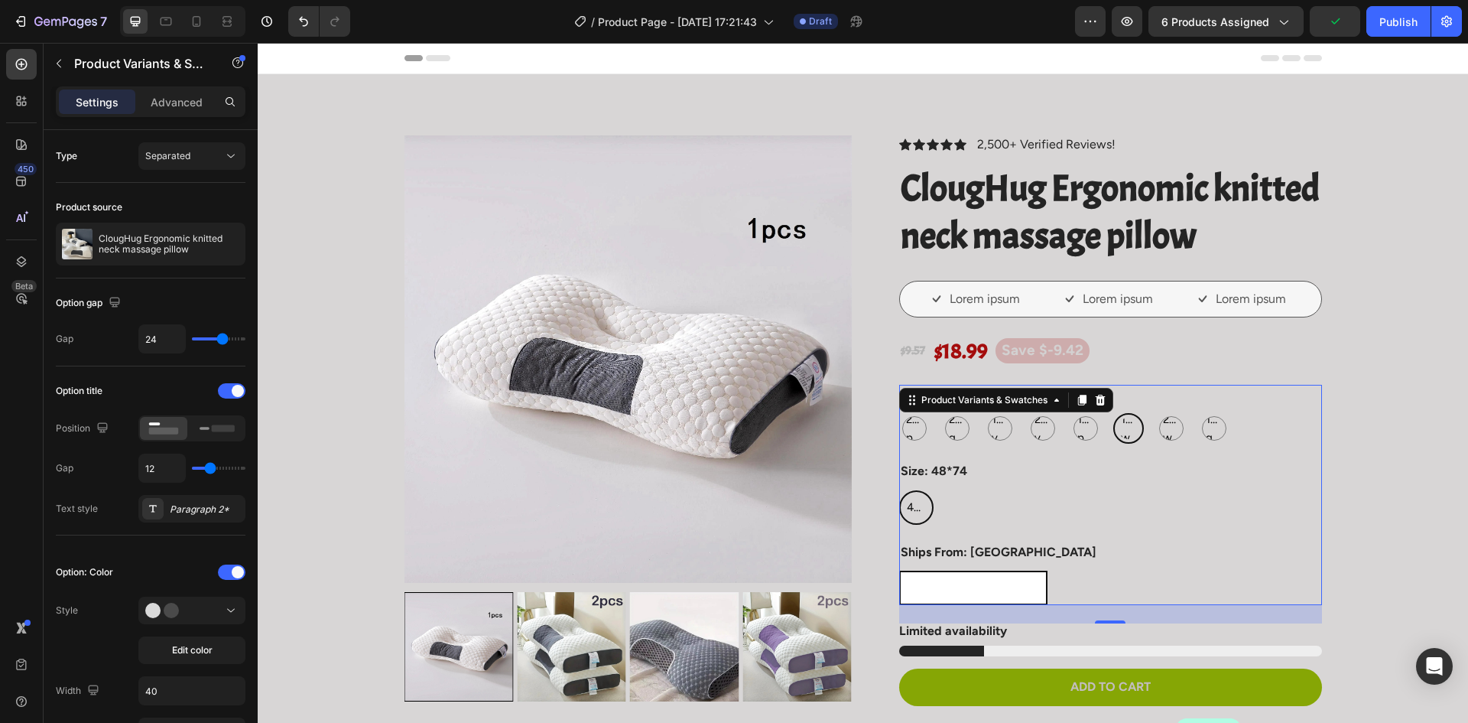
click at [1188, 436] on div "2pcs purple 2pcs purple 2pcs purple 2pcs grey 2pcs grey 2pcs grey 1pcs yellow 1…" at bounding box center [1110, 428] width 423 height 31
click at [1203, 435] on span "1pcs grey" at bounding box center [1214, 428] width 23 height 37
click at [1198, 413] on input "1pcs grey 1pcs grey 1pcs grey" at bounding box center [1198, 412] width 1 height 1
radio input "true"
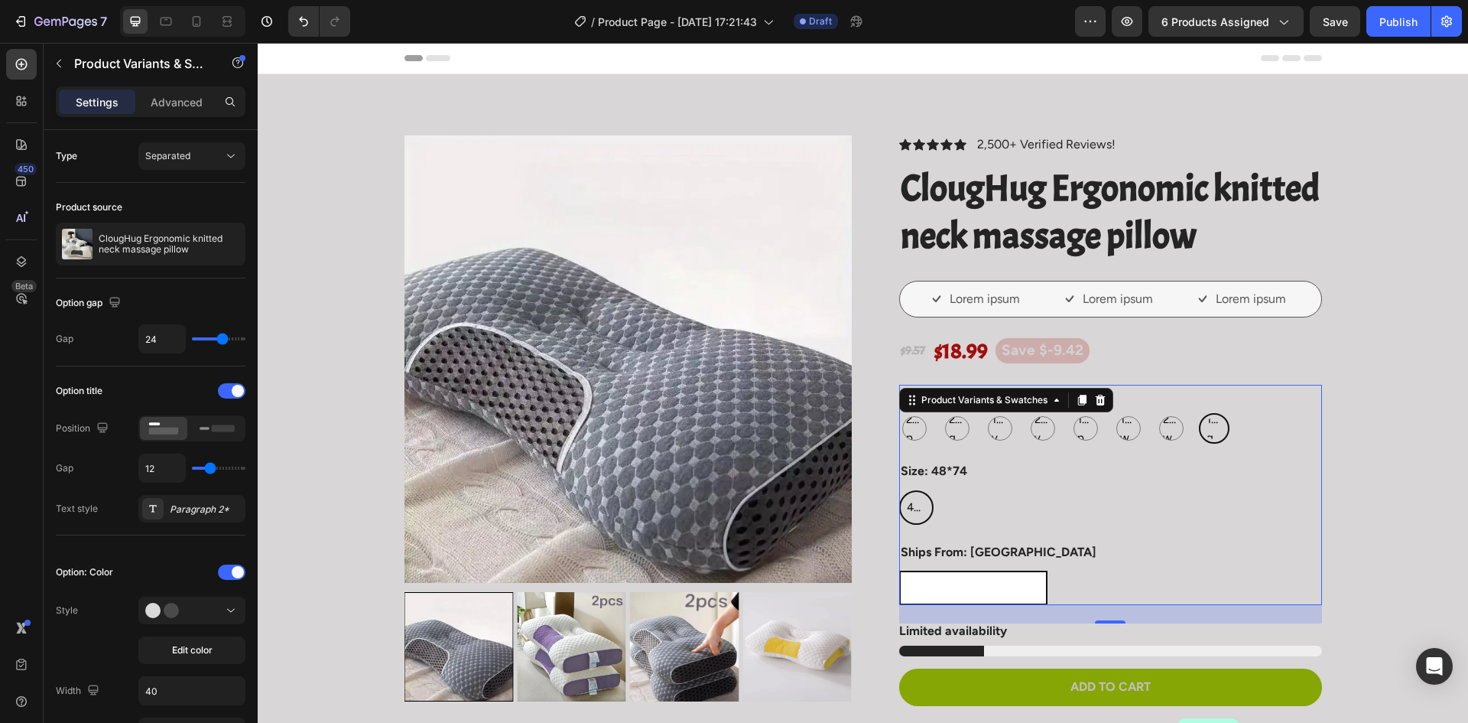
scroll to position [76, 0]
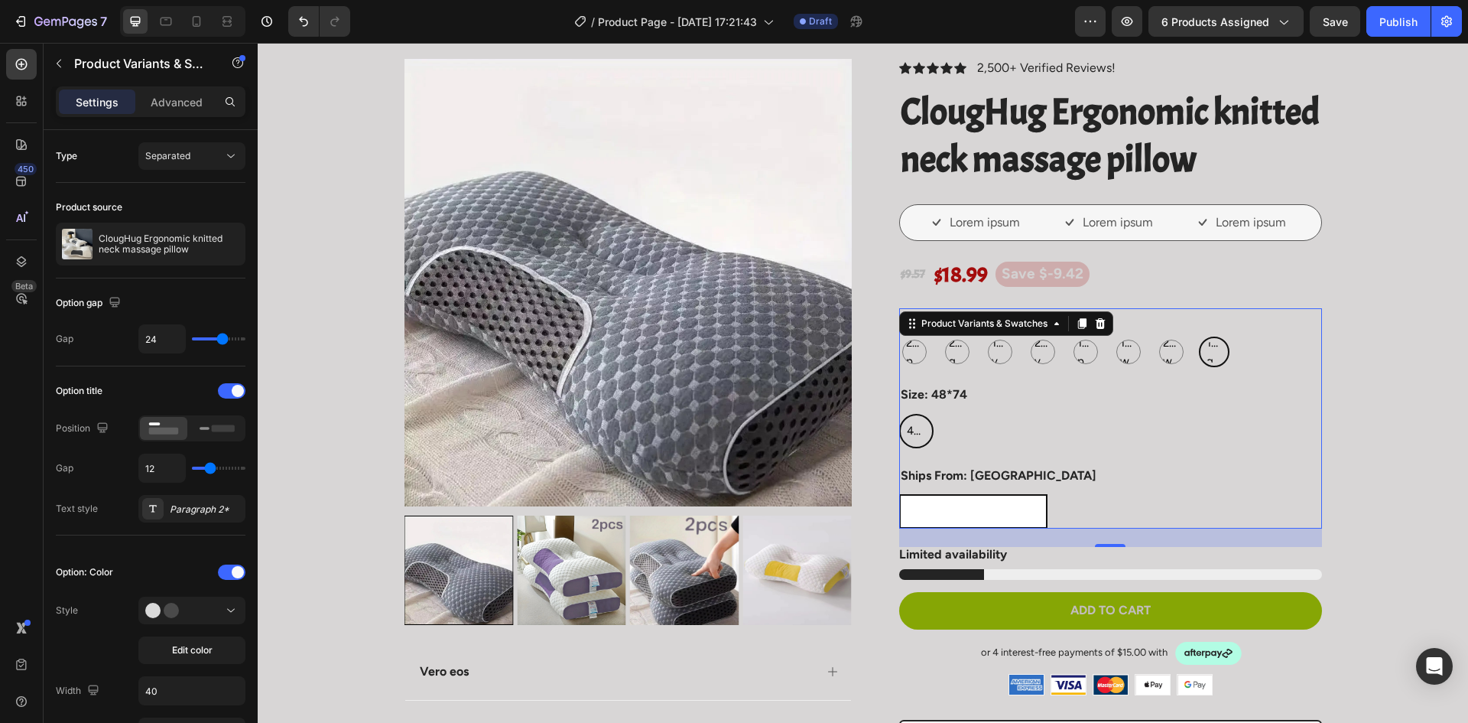
click at [950, 509] on span "United States" at bounding box center [973, 512] width 121 height 14
click at [899, 494] on input "United States United States United States" at bounding box center [899, 493] width 1 height 1
click at [955, 503] on div "United States" at bounding box center [973, 511] width 145 height 31
click at [899, 494] on input "United States United States United States" at bounding box center [899, 493] width 1 height 1
click at [954, 515] on span "United States" at bounding box center [973, 512] width 121 height 14
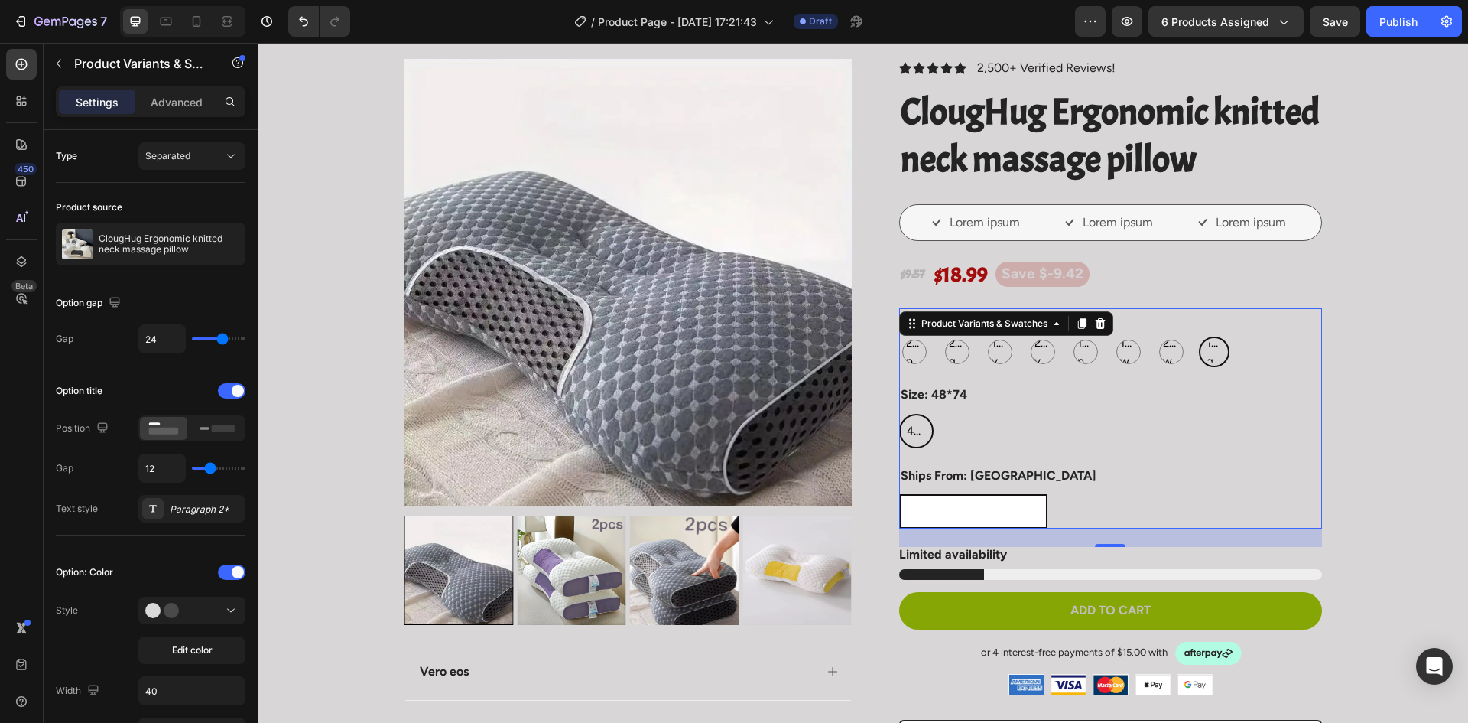
click at [899, 494] on input "United States United States United States" at bounding box center [899, 493] width 1 height 1
click at [977, 497] on div "United States" at bounding box center [973, 511] width 145 height 31
click at [899, 494] on input "United States United States United States" at bounding box center [899, 493] width 1 height 1
click at [997, 499] on div "United States United States United States" at bounding box center [1110, 511] width 423 height 34
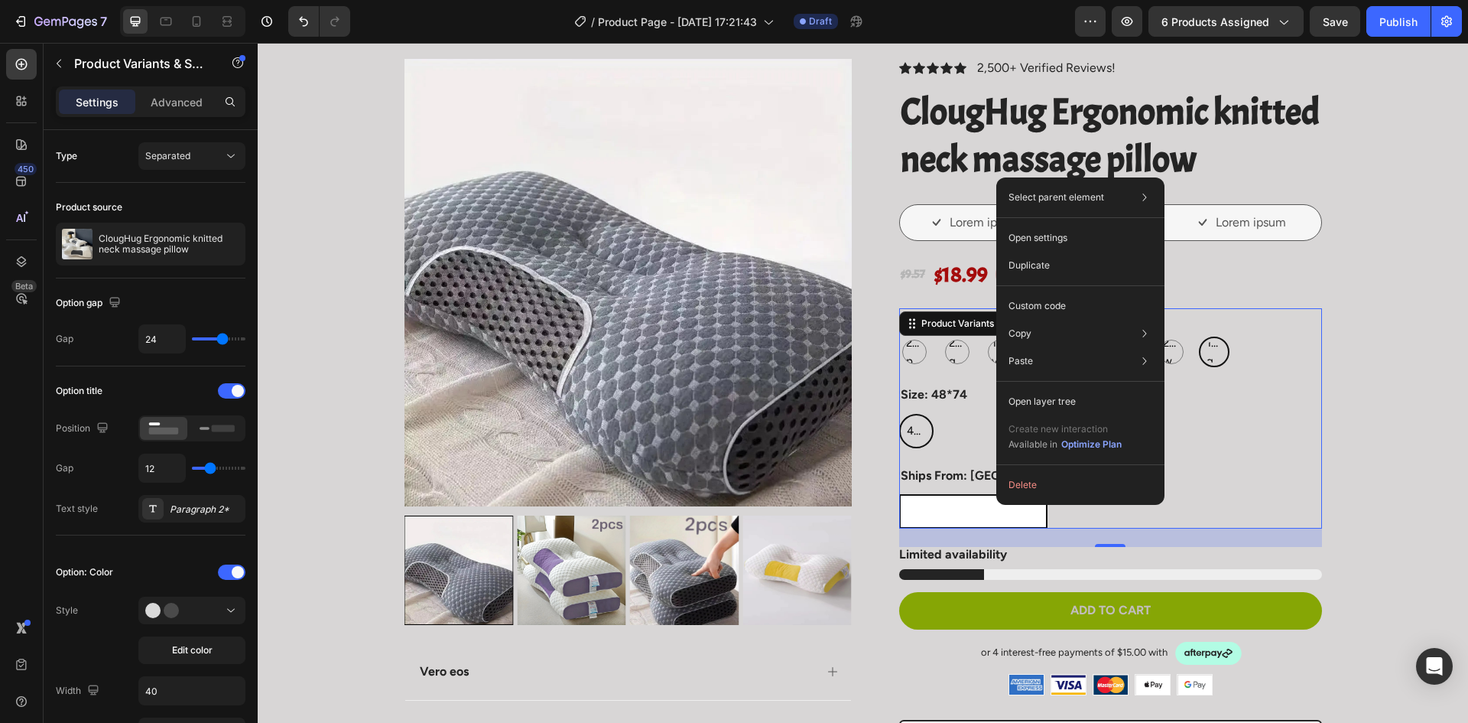
click at [967, 511] on span "United States" at bounding box center [973, 512] width 121 height 14
click at [899, 494] on input "United States United States United States" at bounding box center [899, 493] width 1 height 1
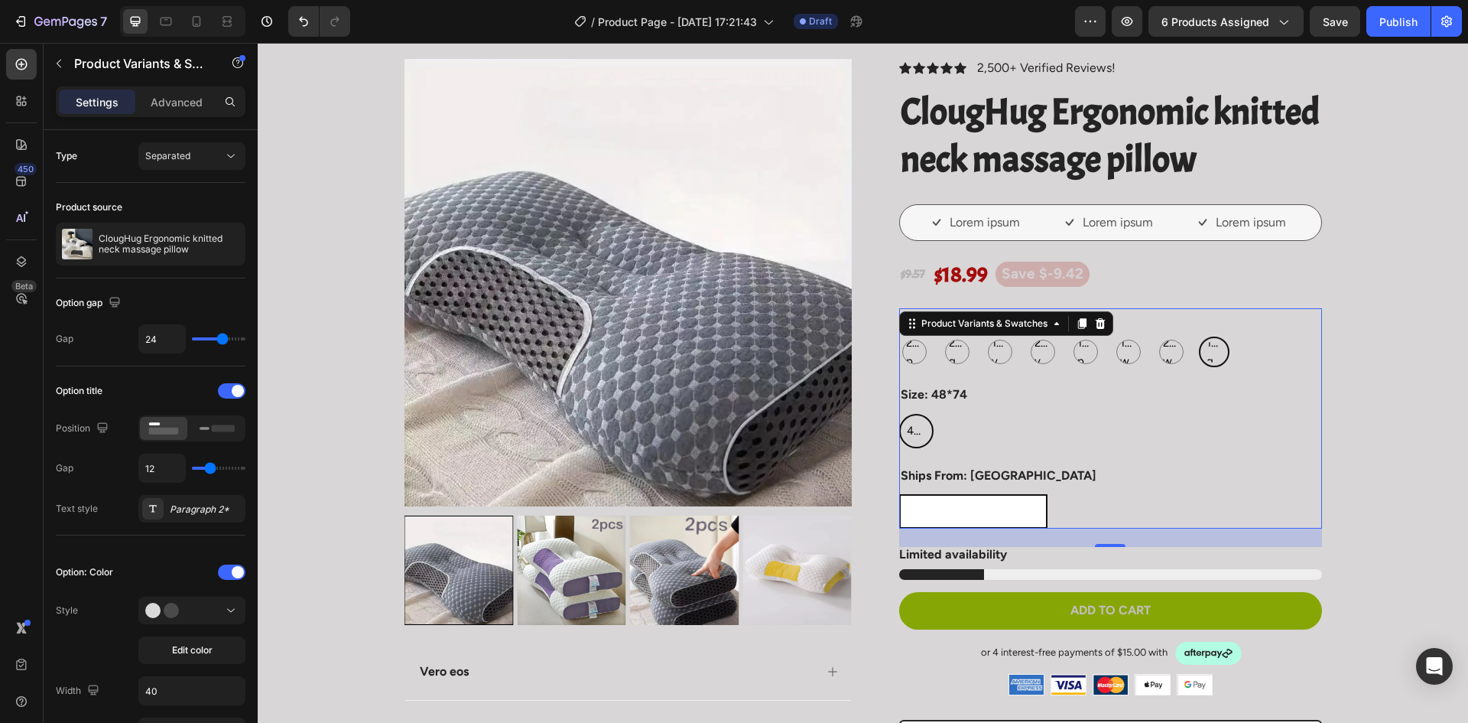
click at [951, 511] on span "United States" at bounding box center [973, 512] width 121 height 14
click at [899, 494] on input "United States United States United States" at bounding box center [899, 493] width 1 height 1
click at [945, 496] on div "United States" at bounding box center [973, 511] width 145 height 31
click at [899, 494] on input "United States United States United States" at bounding box center [899, 493] width 1 height 1
click at [1028, 469] on legend "Ships From: United States" at bounding box center [998, 476] width 199 height 19
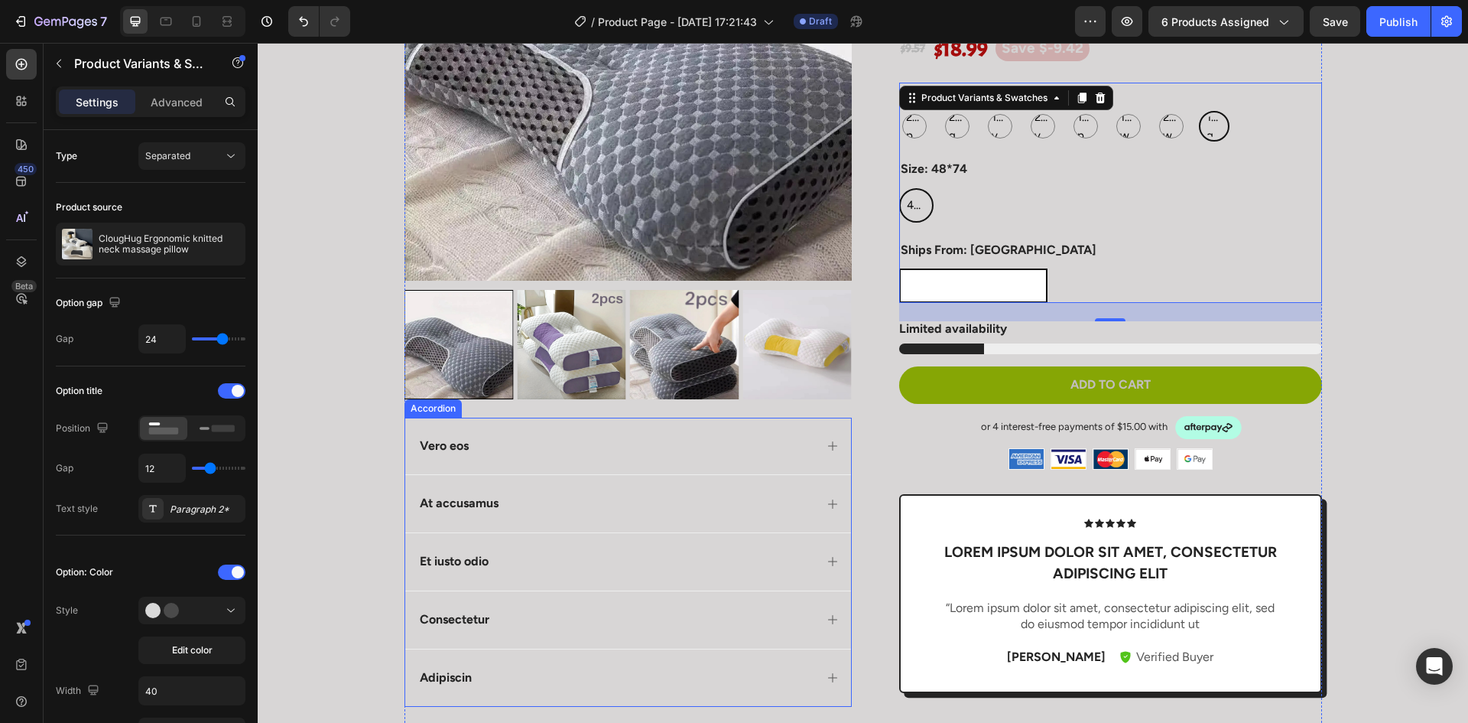
scroll to position [306, 0]
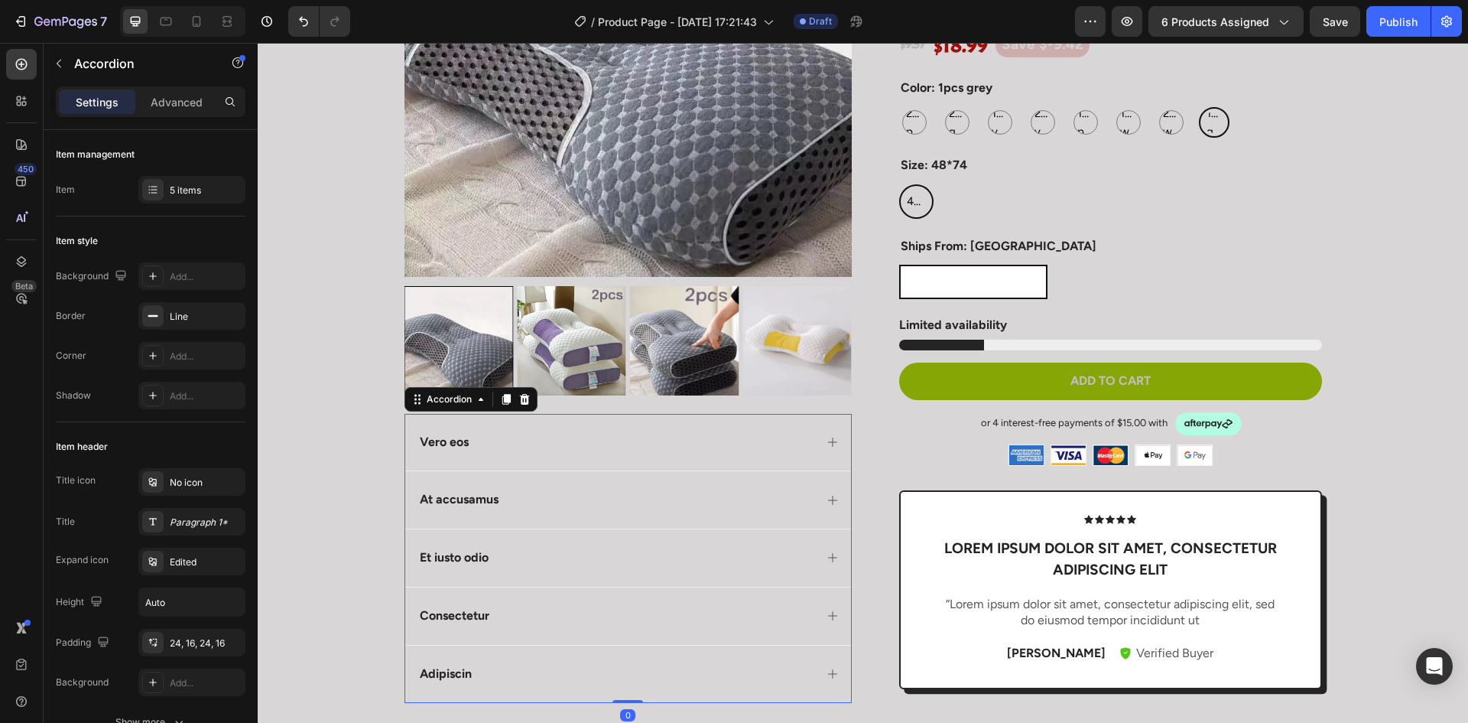
click at [527, 445] on div "Vero eos" at bounding box center [616, 442] width 397 height 21
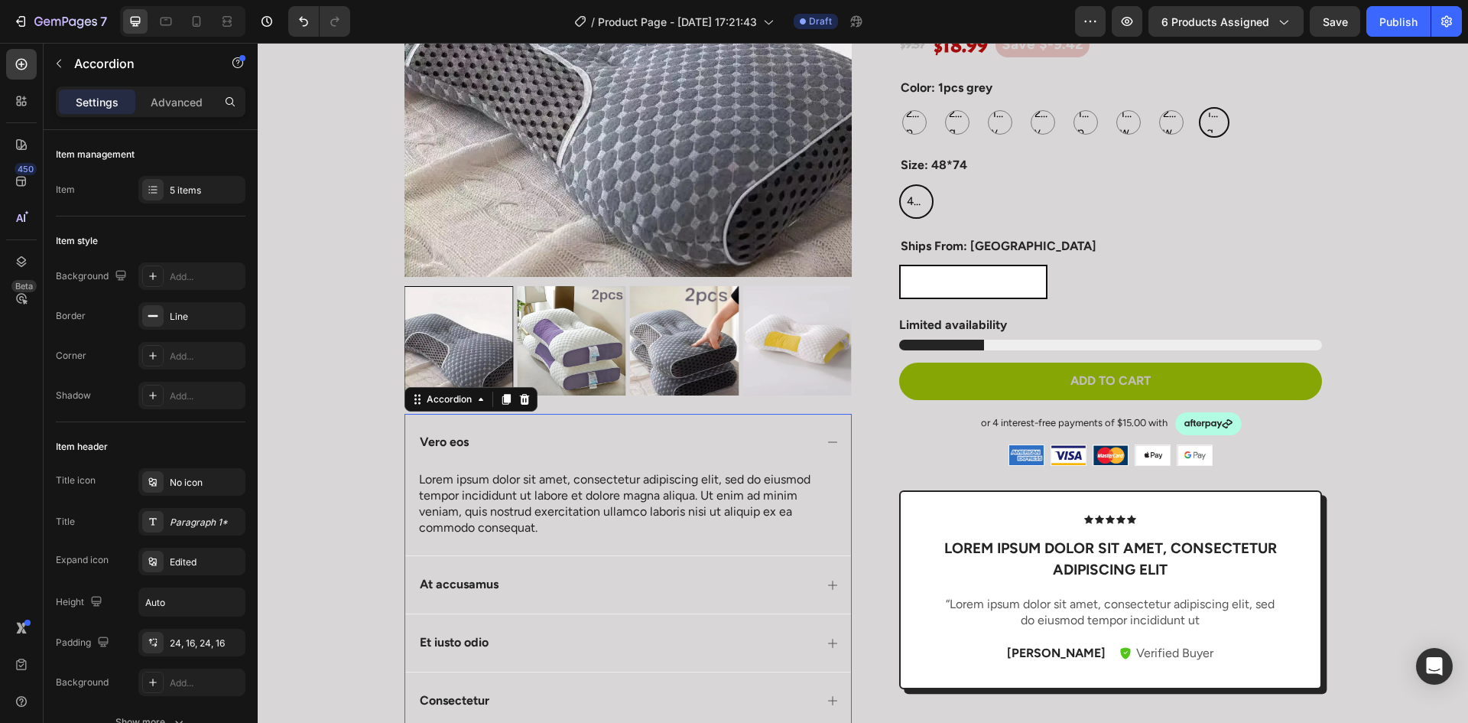
click at [527, 445] on div "Vero eos" at bounding box center [616, 442] width 397 height 21
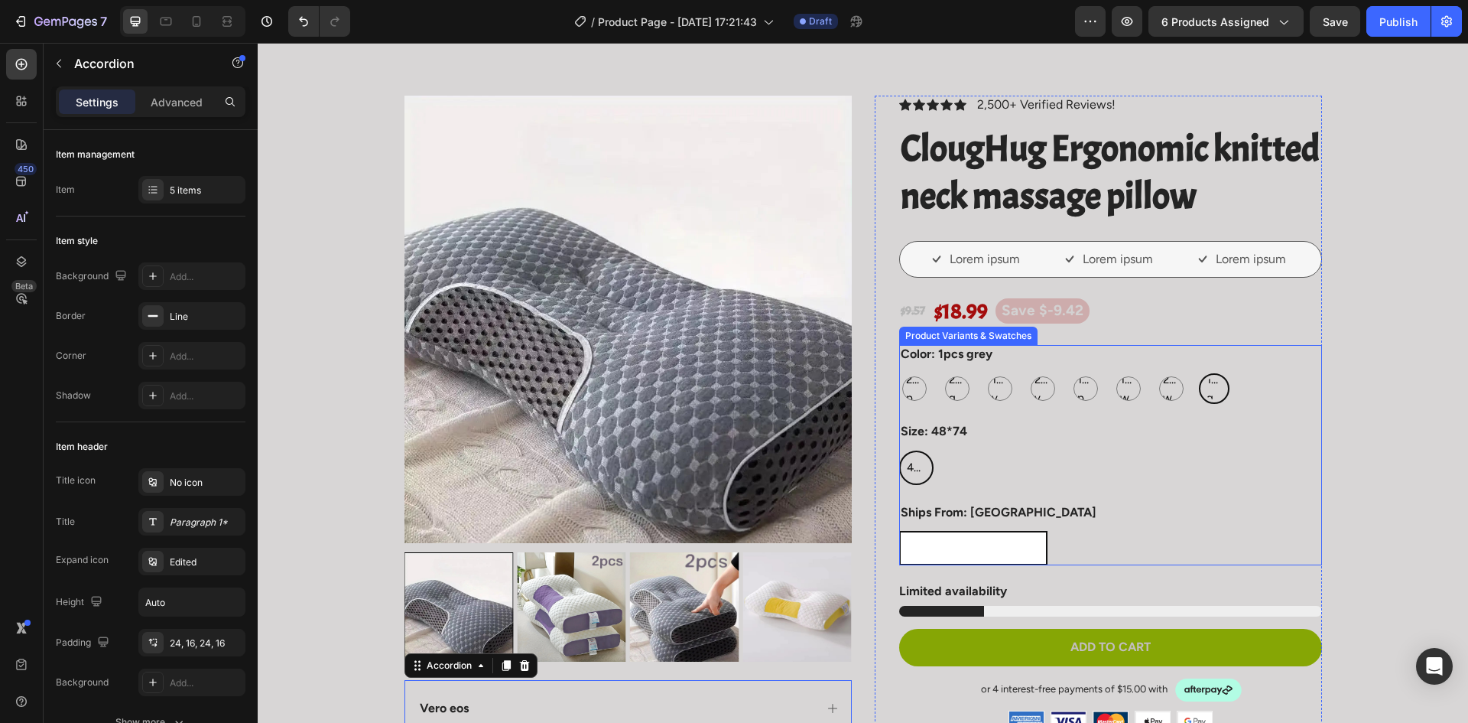
scroll to position [0, 0]
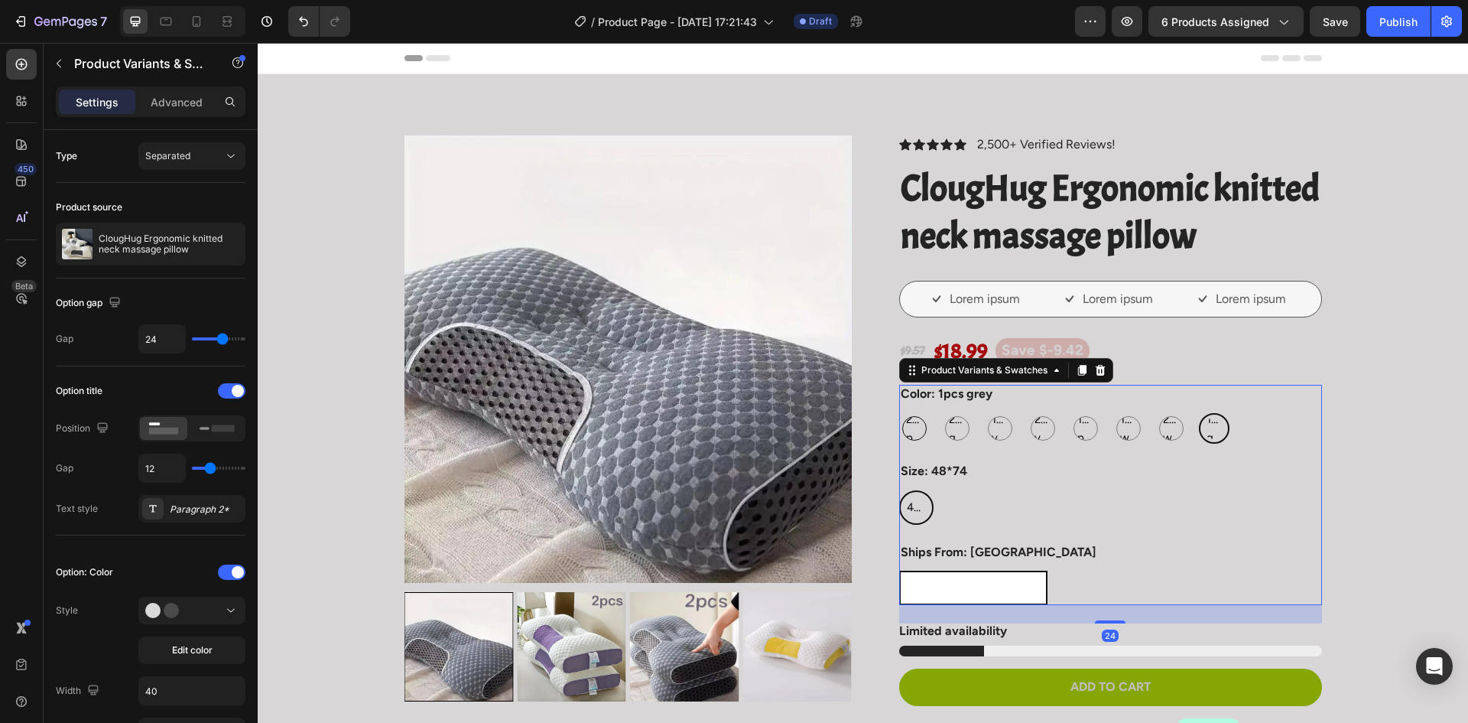
click at [917, 426] on span "2pcs purple" at bounding box center [914, 428] width 23 height 37
click at [899, 413] on input "2pcs purple 2pcs purple 2pcs purple" at bounding box center [899, 412] width 1 height 1
radio input "true"
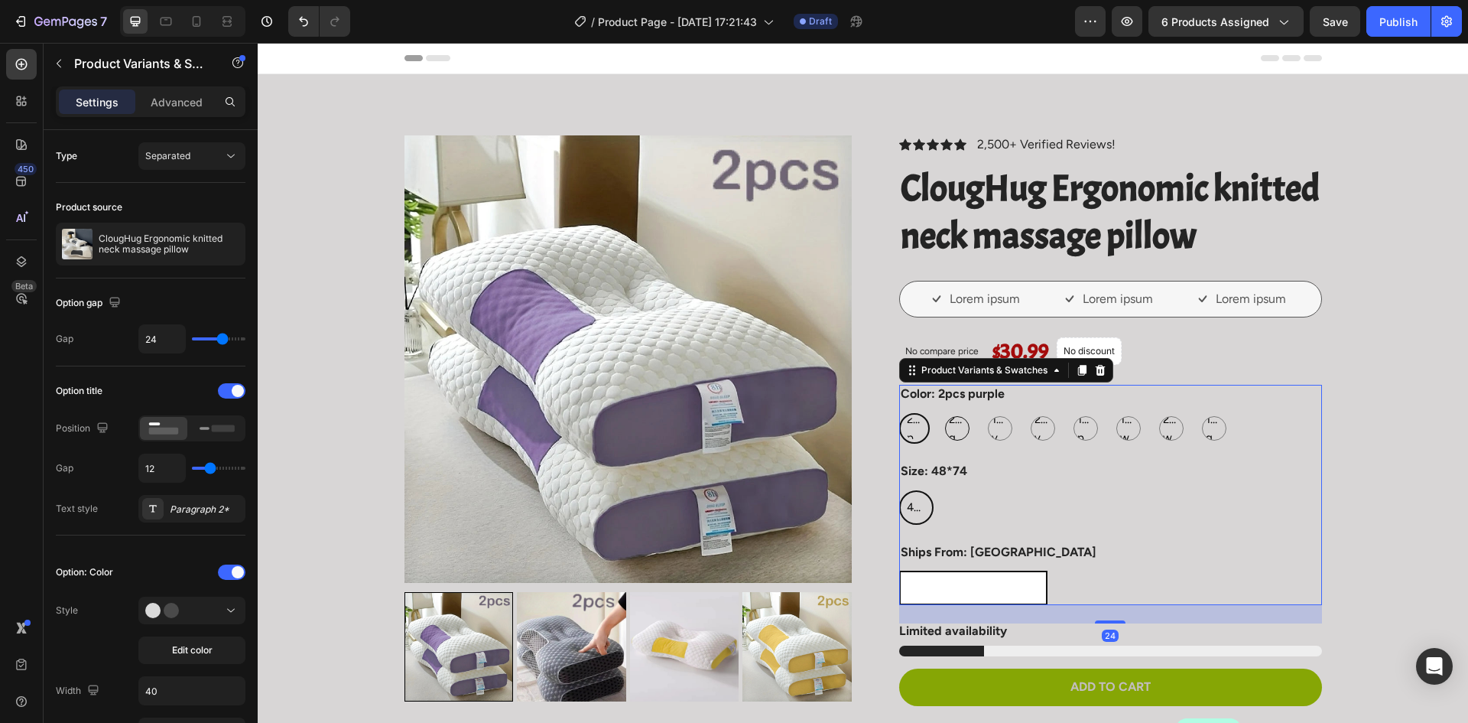
click at [946, 427] on span "2pcs grey" at bounding box center [957, 428] width 23 height 37
click at [942, 413] on input "2pcs grey 2pcs grey 2pcs grey" at bounding box center [941, 412] width 1 height 1
radio input "true"
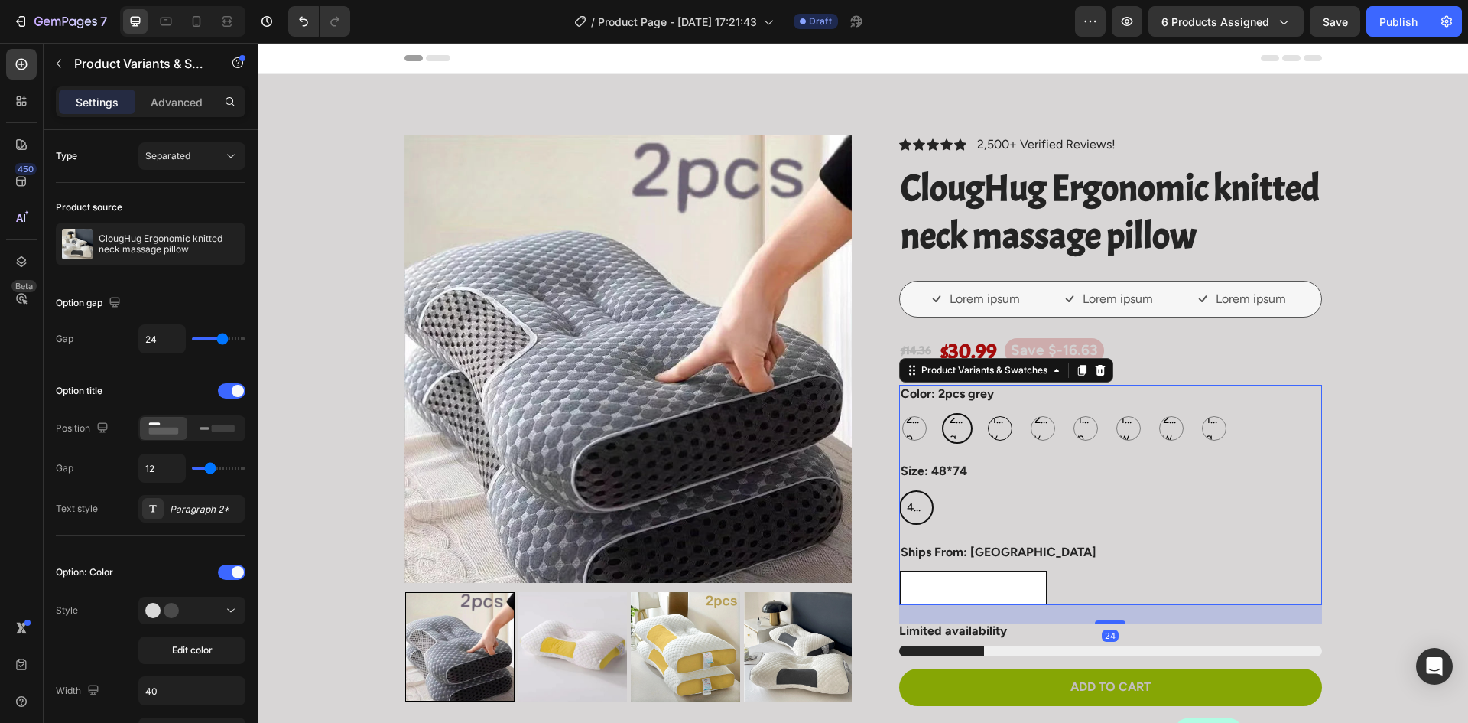
click at [989, 428] on span "1pcs yellow" at bounding box center [1000, 428] width 23 height 37
click at [985, 413] on input "1pcs yellow 1pcs yellow 1pcs yellow" at bounding box center [984, 412] width 1 height 1
radio input "true"
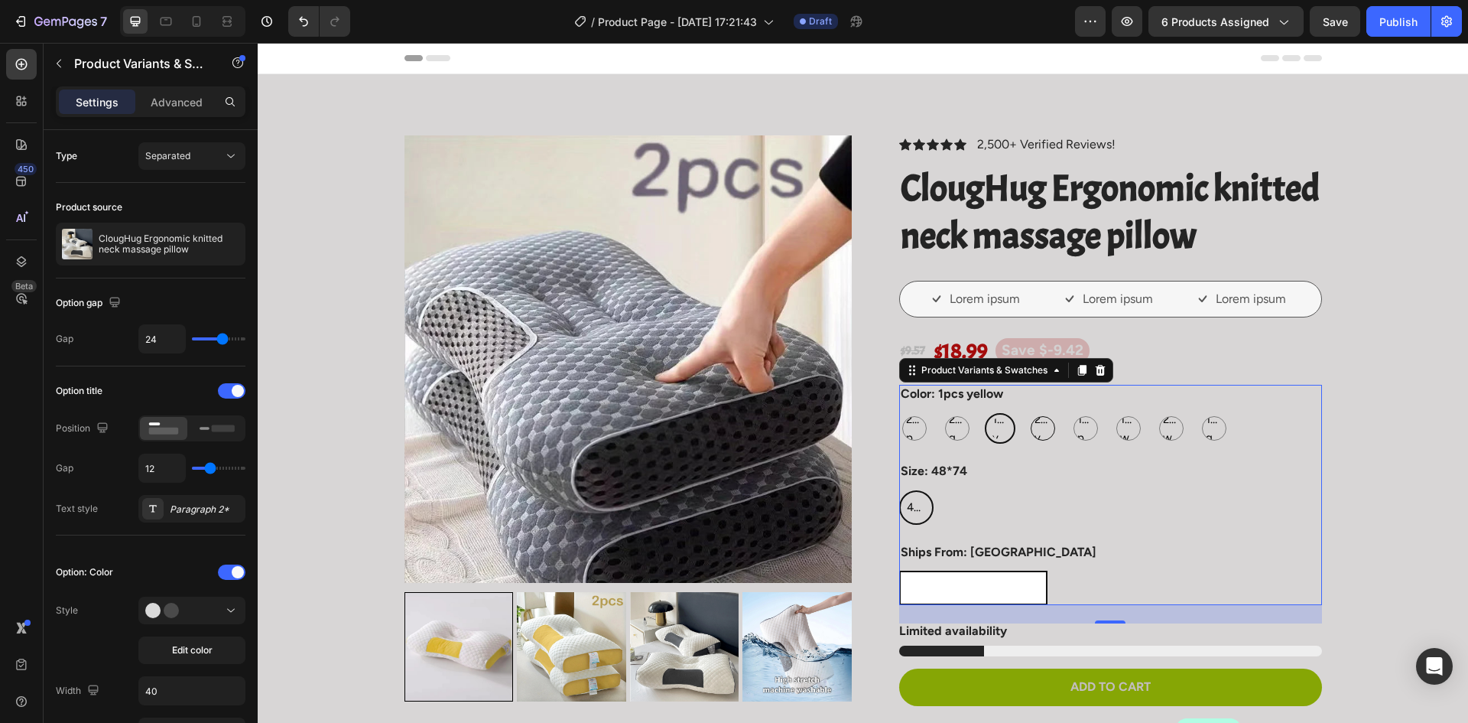
click at [1032, 431] on span "2pcs yellow" at bounding box center [1043, 428] width 23 height 37
click at [1028, 413] on input "2pcs yellow 2pcs yellow 2pcs yellow" at bounding box center [1027, 412] width 1 height 1
radio input "true"
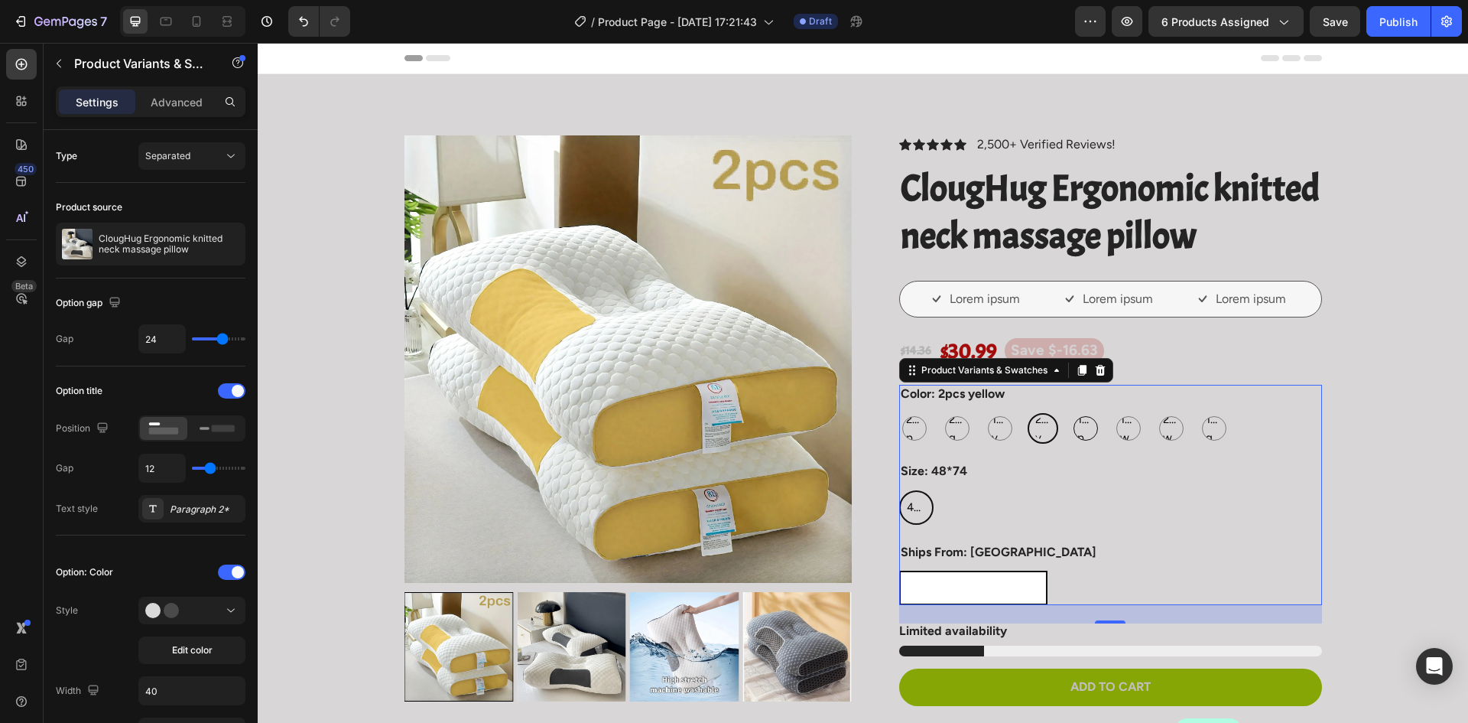
click at [1090, 430] on span "1pcs purple" at bounding box center [1086, 428] width 23 height 37
click at [1071, 413] on input "1pcs purple 1pcs purple 1pcs purple" at bounding box center [1070, 412] width 1 height 1
radio input "true"
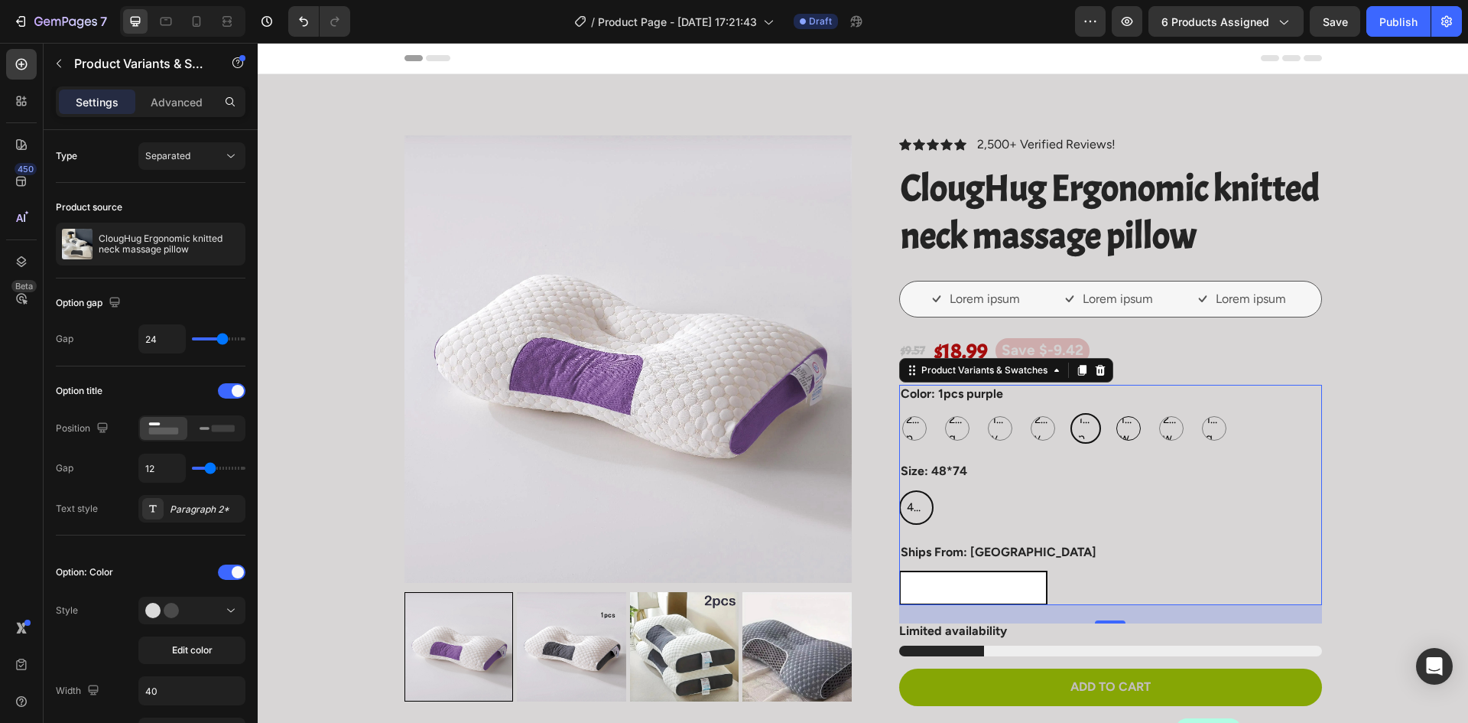
click at [1117, 430] on span "1pcs white" at bounding box center [1128, 428] width 23 height 37
click at [1114, 413] on input "1pcs white 1pcs white 1pcs white" at bounding box center [1113, 412] width 1 height 1
radio input "true"
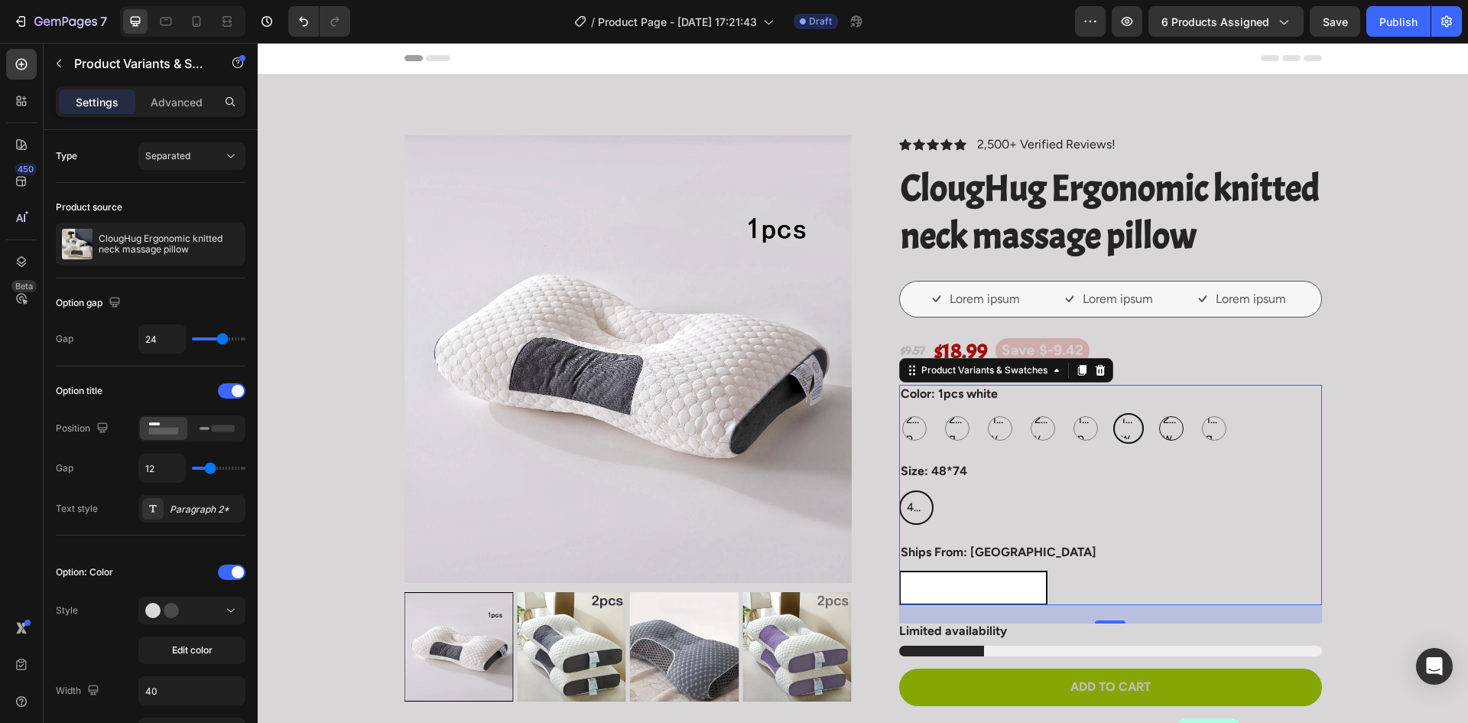
click at [1160, 428] on span "2pcs white" at bounding box center [1171, 428] width 23 height 37
click at [1156, 413] on input "2pcs white 2pcs white 2pcs white" at bounding box center [1156, 412] width 1 height 1
radio input "true"
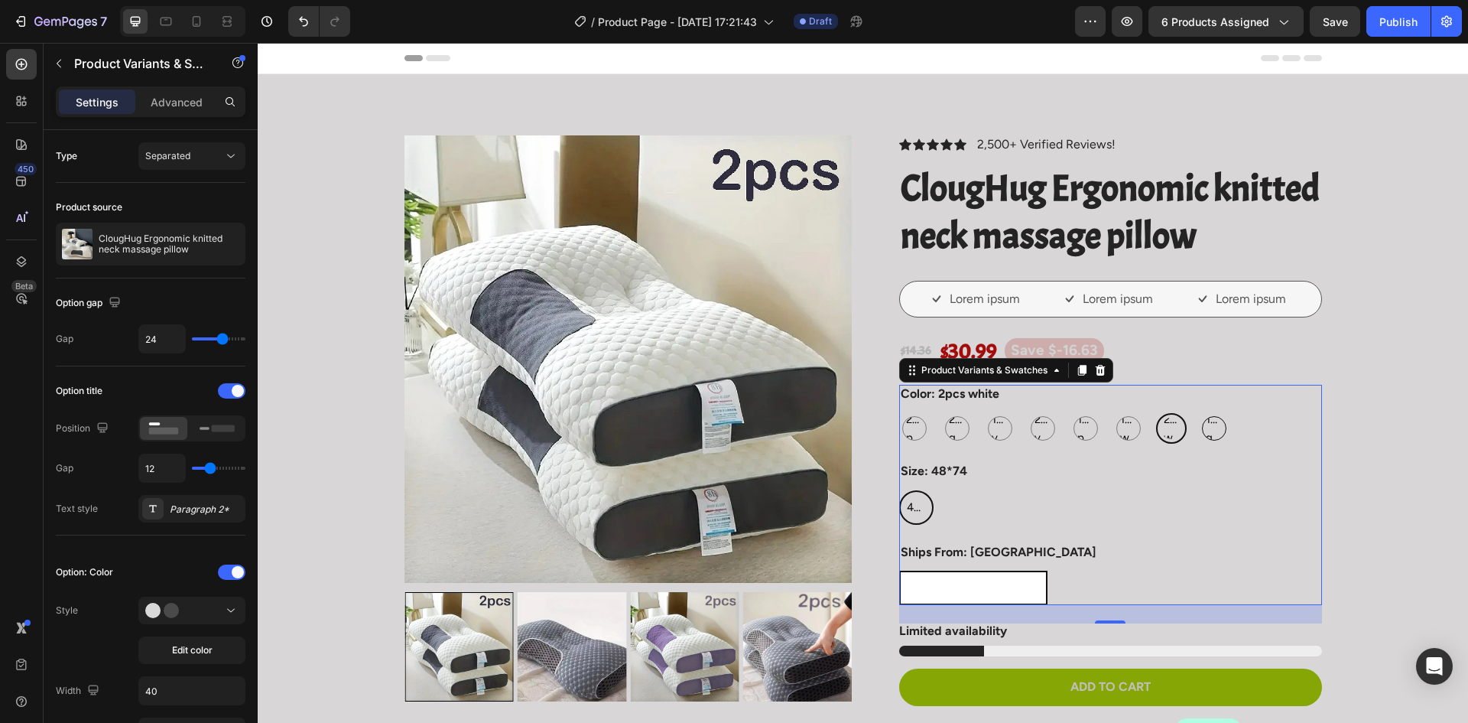
click at [1208, 428] on span "1pcs grey" at bounding box center [1214, 428] width 23 height 37
click at [1199, 413] on input "1pcs grey 1pcs grey 1pcs grey" at bounding box center [1198, 412] width 1 height 1
radio input "true"
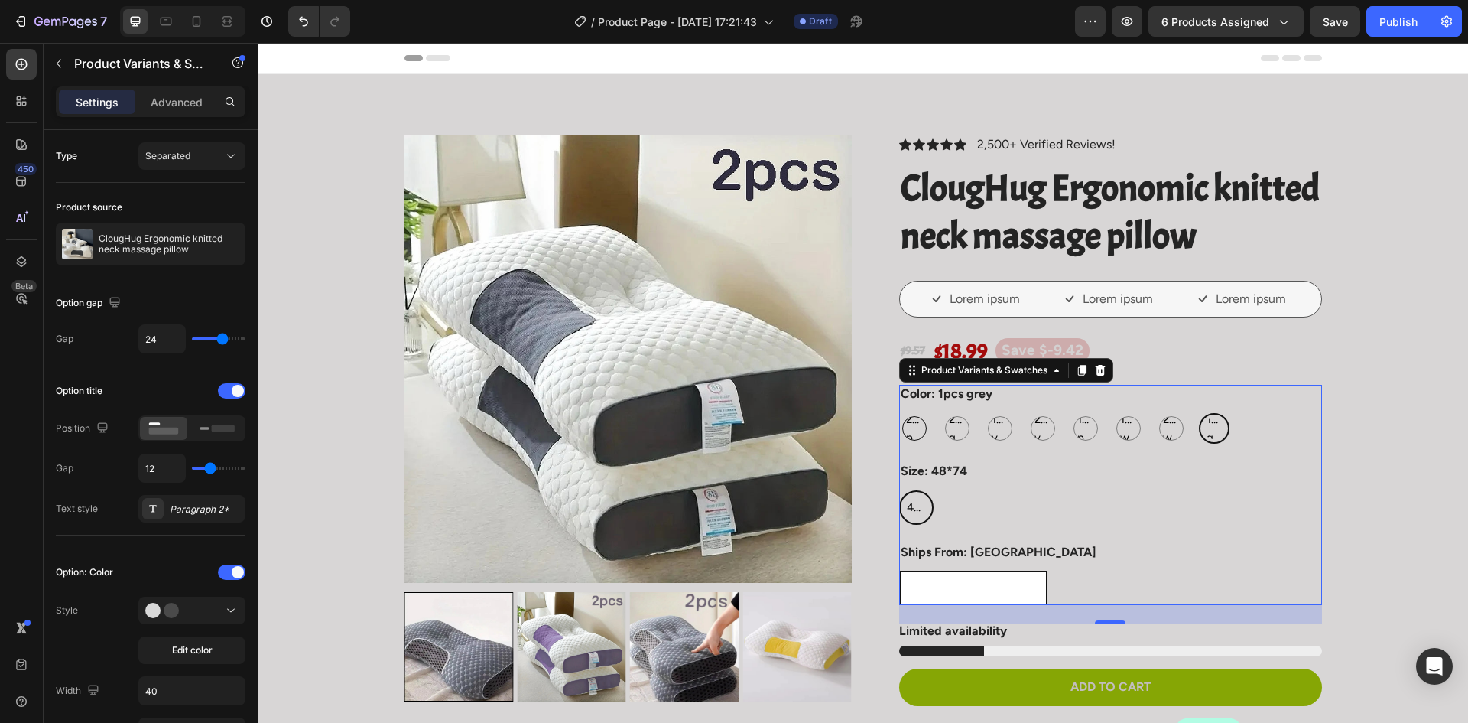
click at [912, 424] on span "2pcs purple" at bounding box center [914, 428] width 23 height 37
click at [899, 413] on input "2pcs purple 2pcs purple 2pcs purple" at bounding box center [899, 412] width 1 height 1
radio input "true"
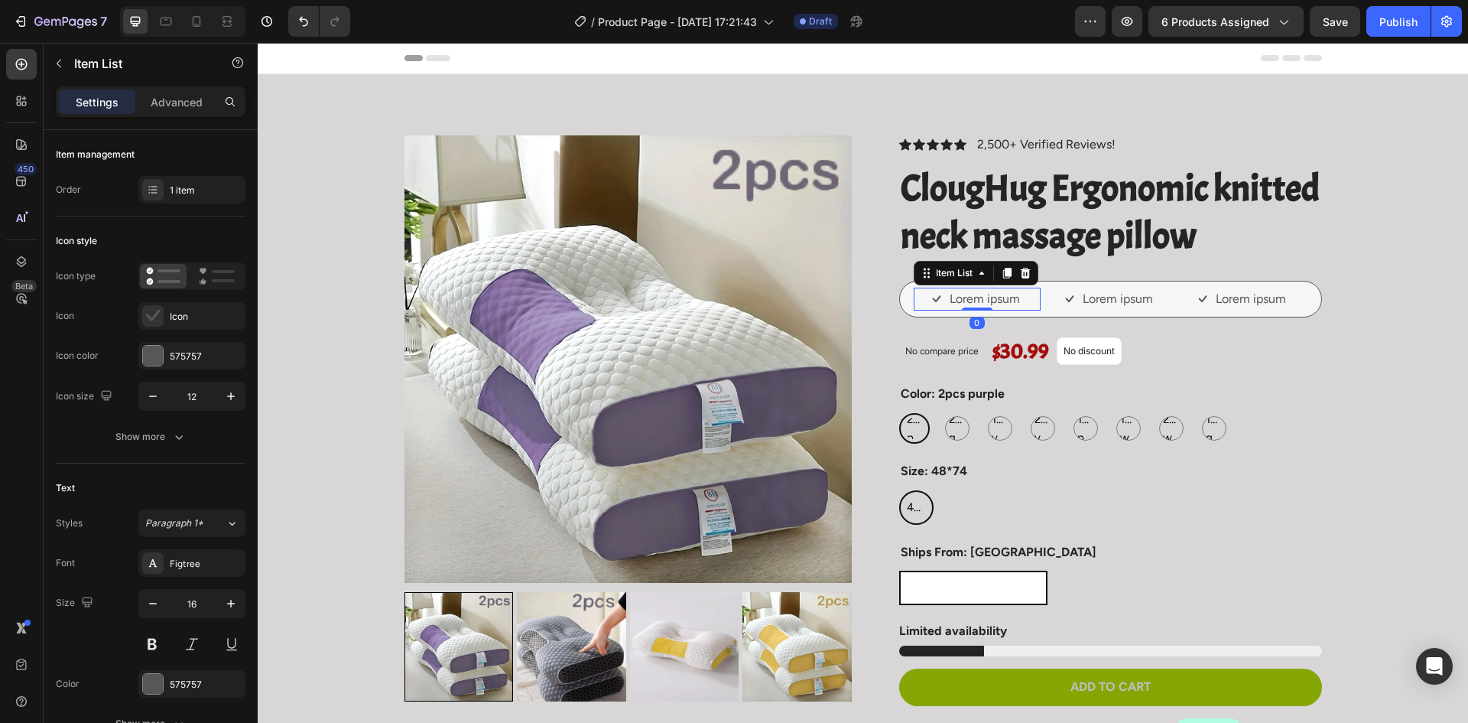
click at [997, 302] on p "Lorem ipsum" at bounding box center [985, 299] width 70 height 18
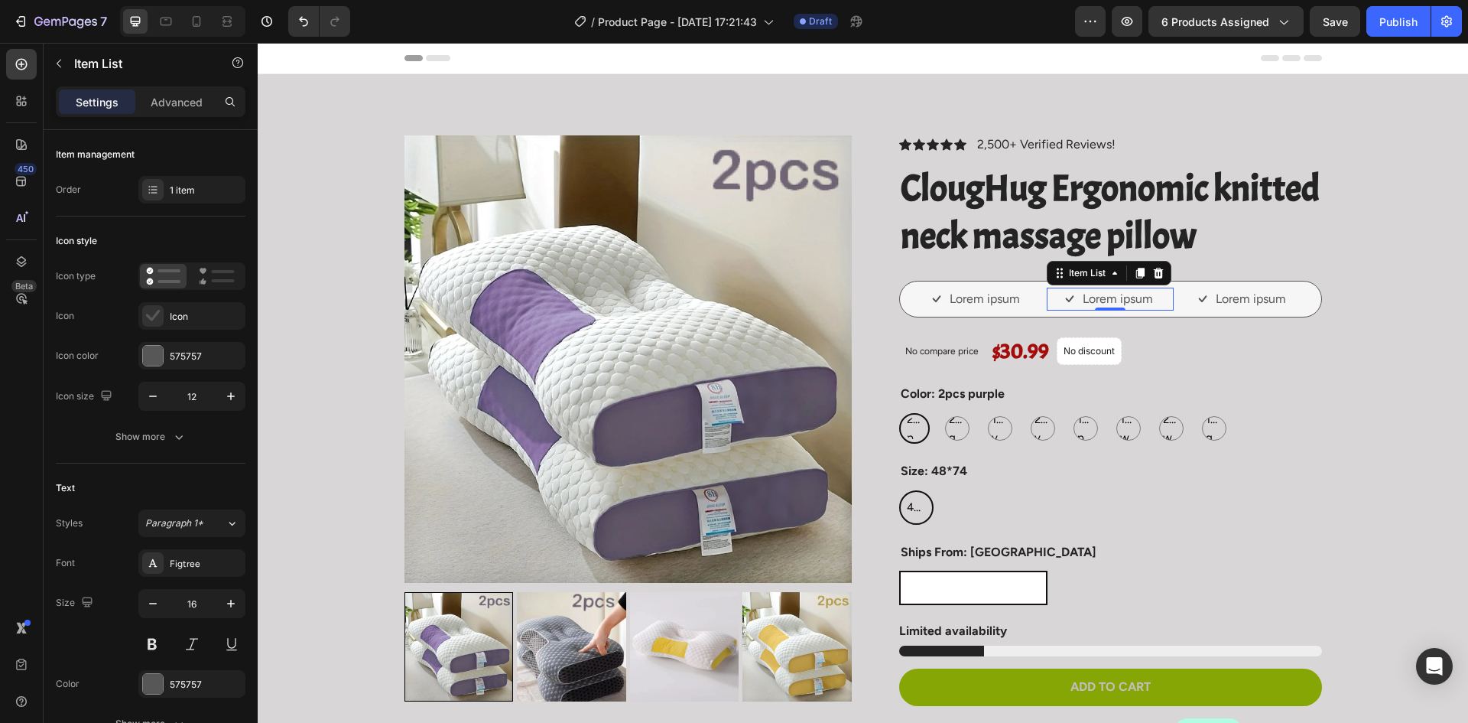
click at [1113, 302] on p "Lorem ipsum" at bounding box center [1118, 299] width 70 height 18
click at [1222, 304] on p "Lorem ipsum" at bounding box center [1251, 299] width 70 height 18
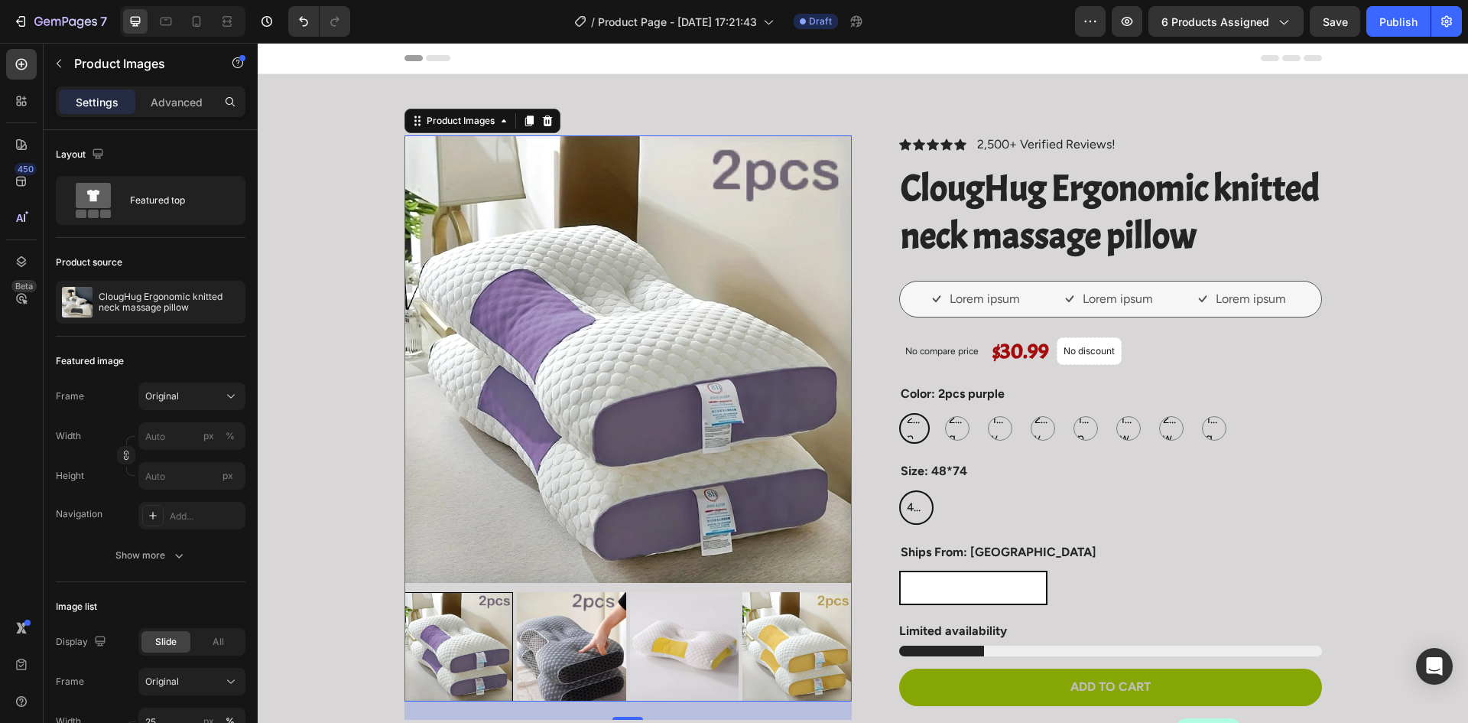
click at [745, 332] on img at bounding box center [628, 358] width 447 height 447
click at [42, 15] on div "7" at bounding box center [70, 21] width 73 height 18
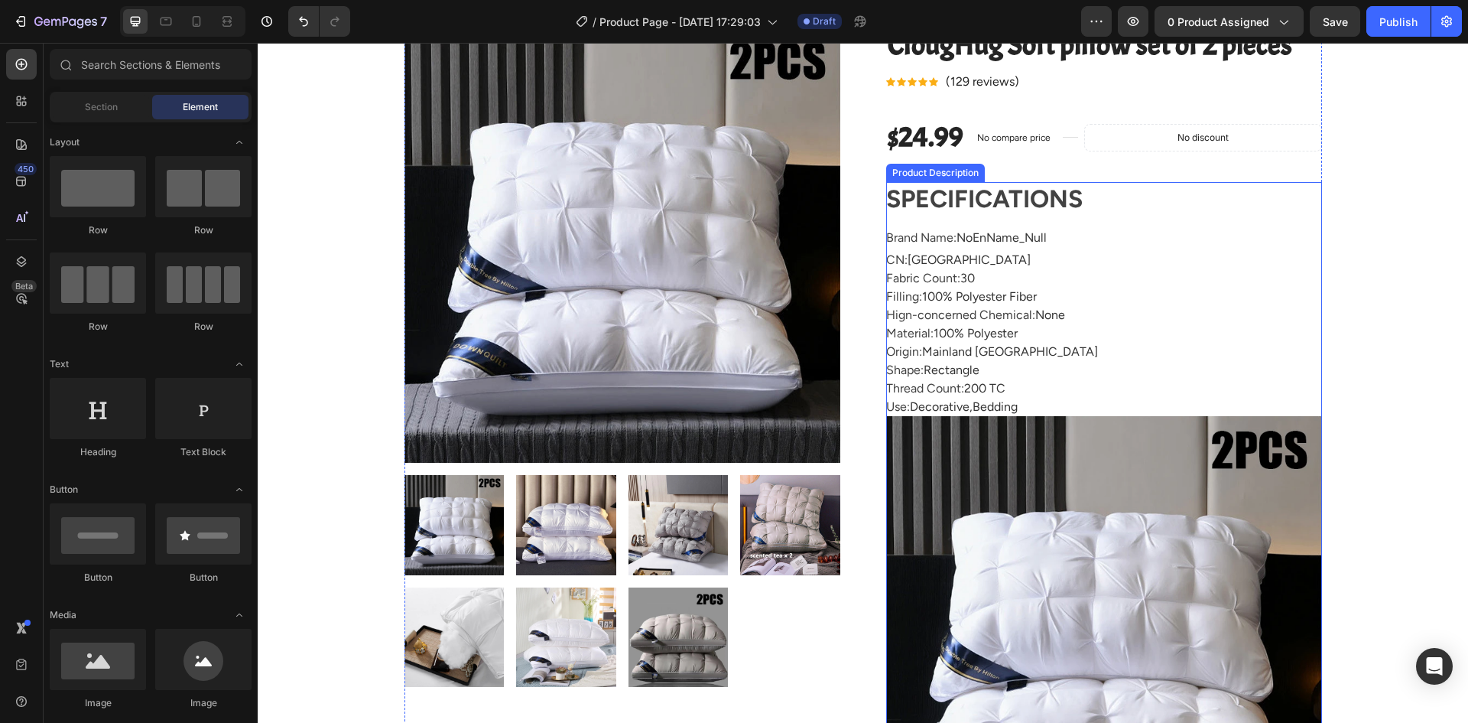
scroll to position [229, 0]
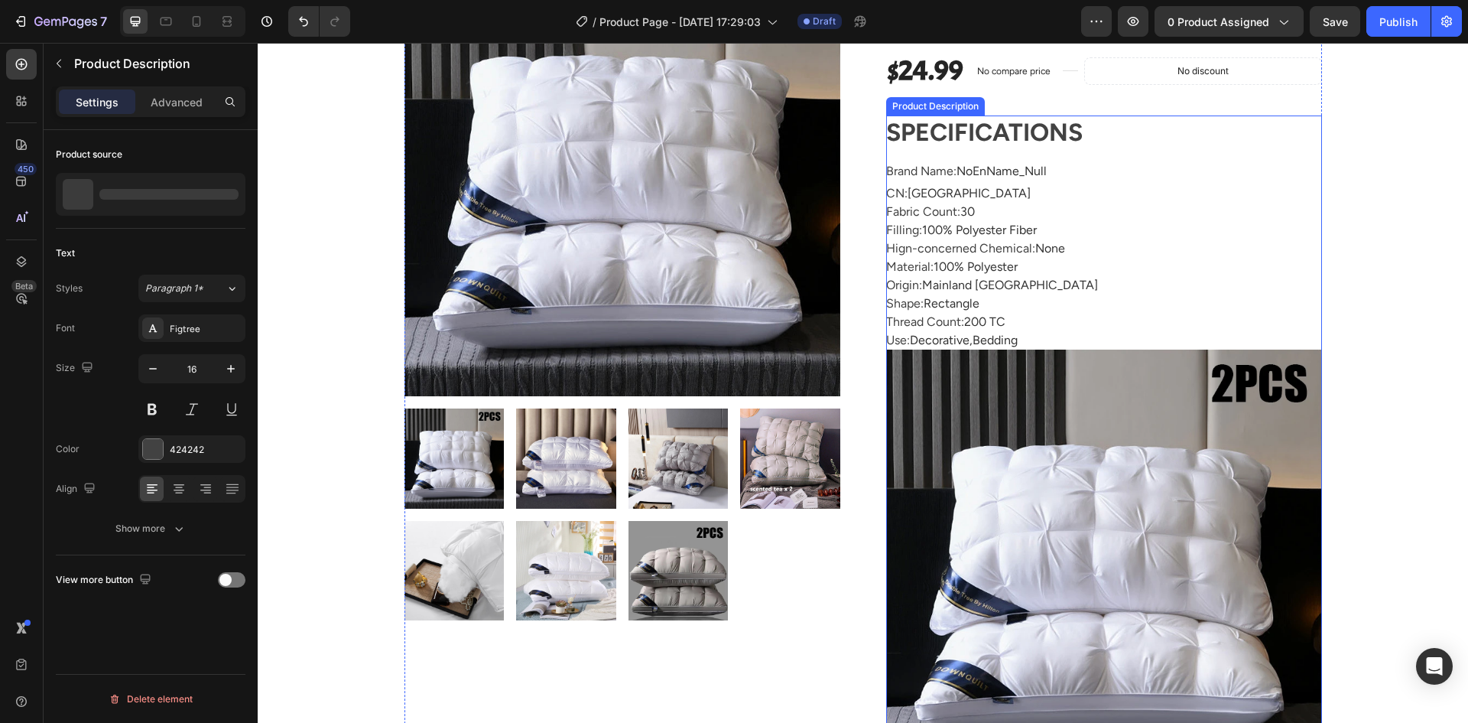
click at [1141, 466] on img at bounding box center [1104, 568] width 436 height 436
click at [1147, 458] on img at bounding box center [1104, 568] width 436 height 436
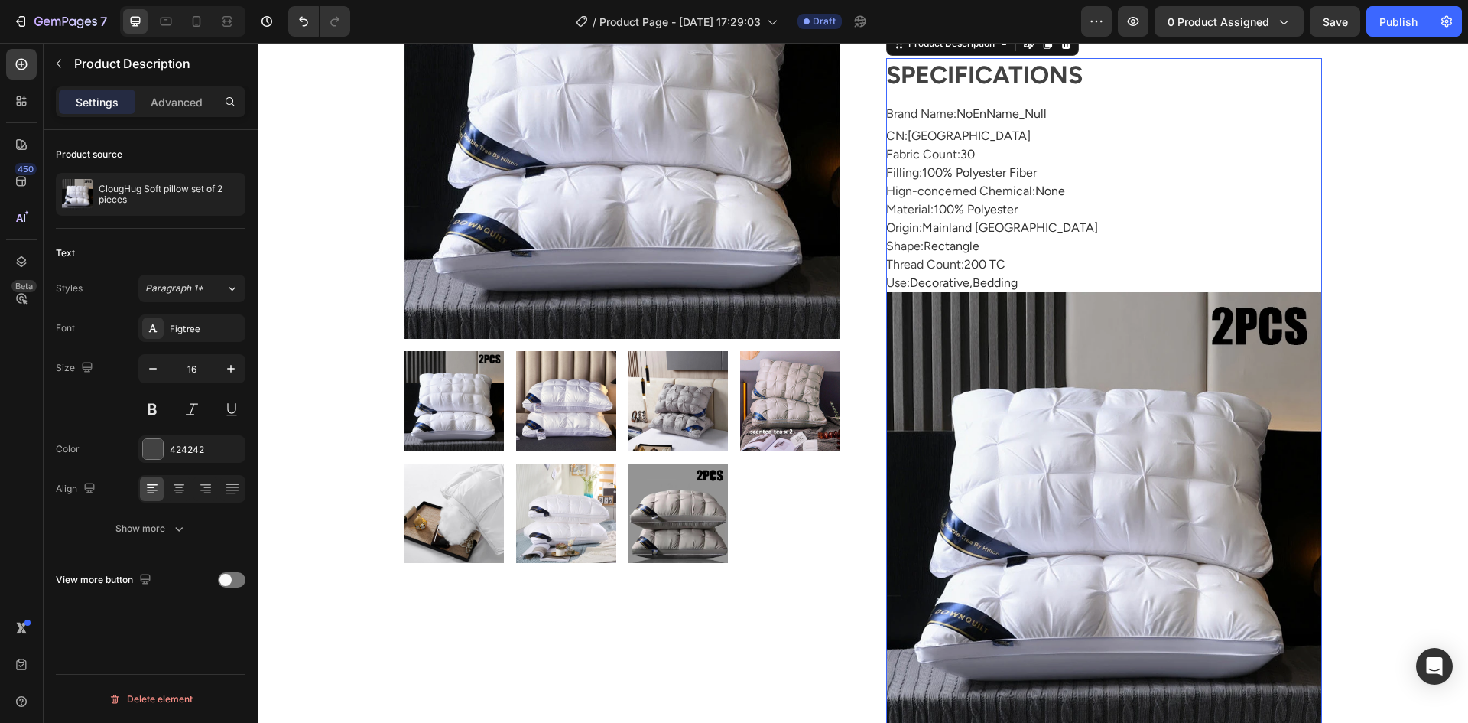
scroll to position [382, 0]
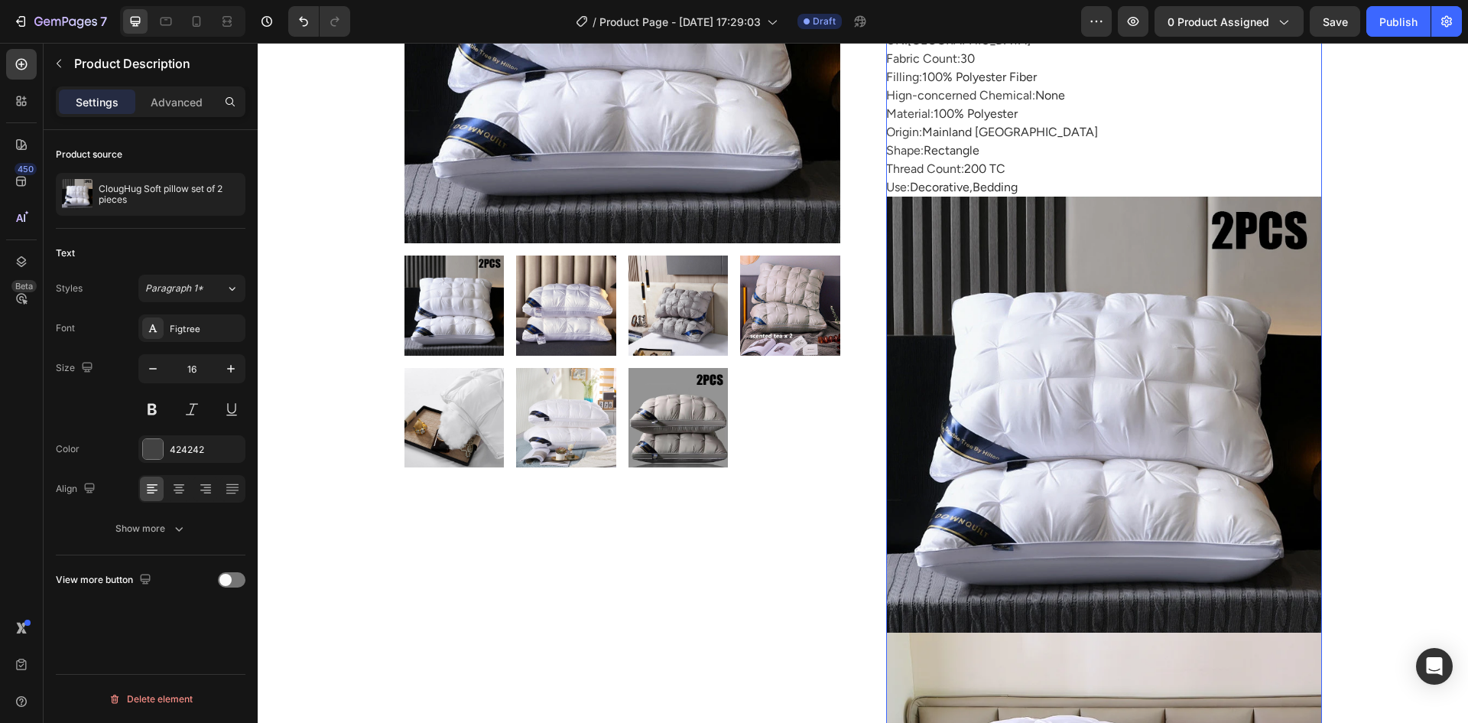
click at [1153, 454] on img at bounding box center [1104, 415] width 436 height 436
click at [1116, 404] on img at bounding box center [1104, 415] width 436 height 436
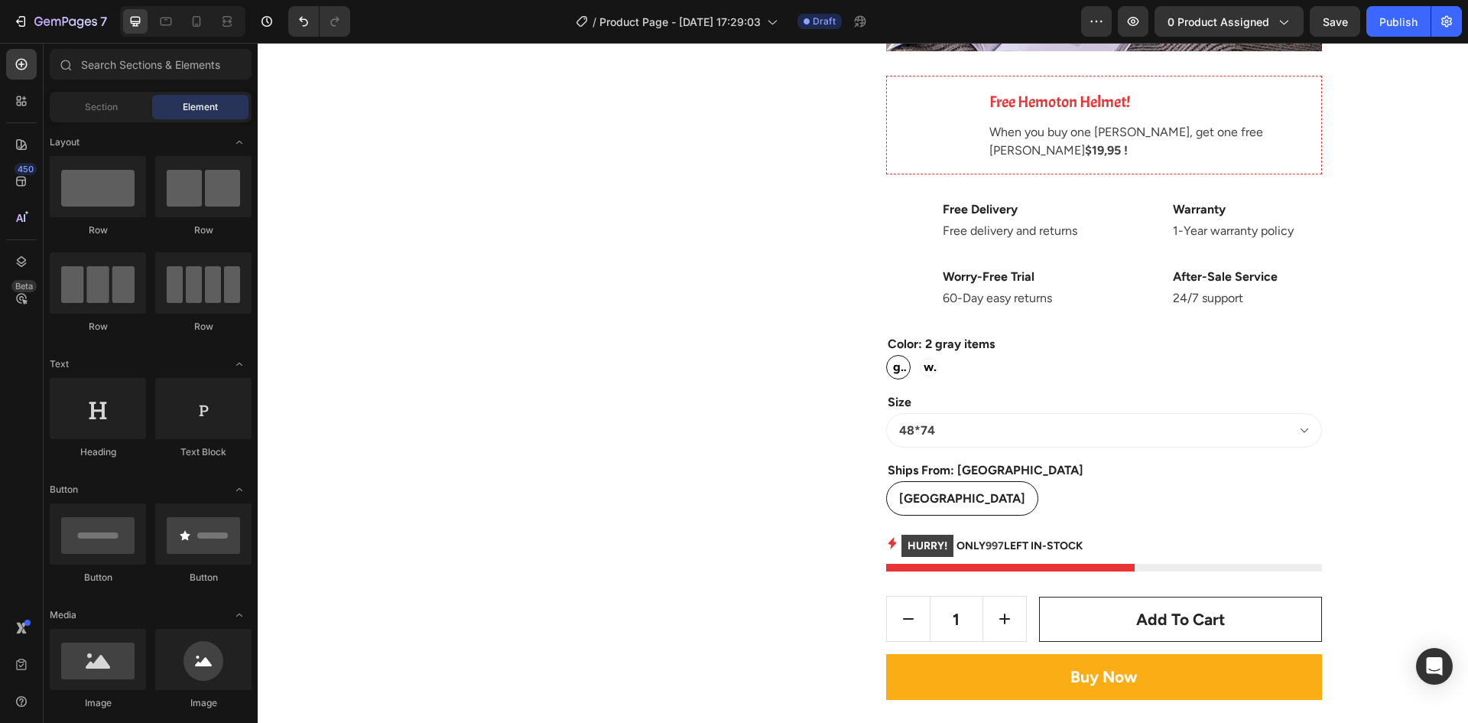
scroll to position [3971, 0]
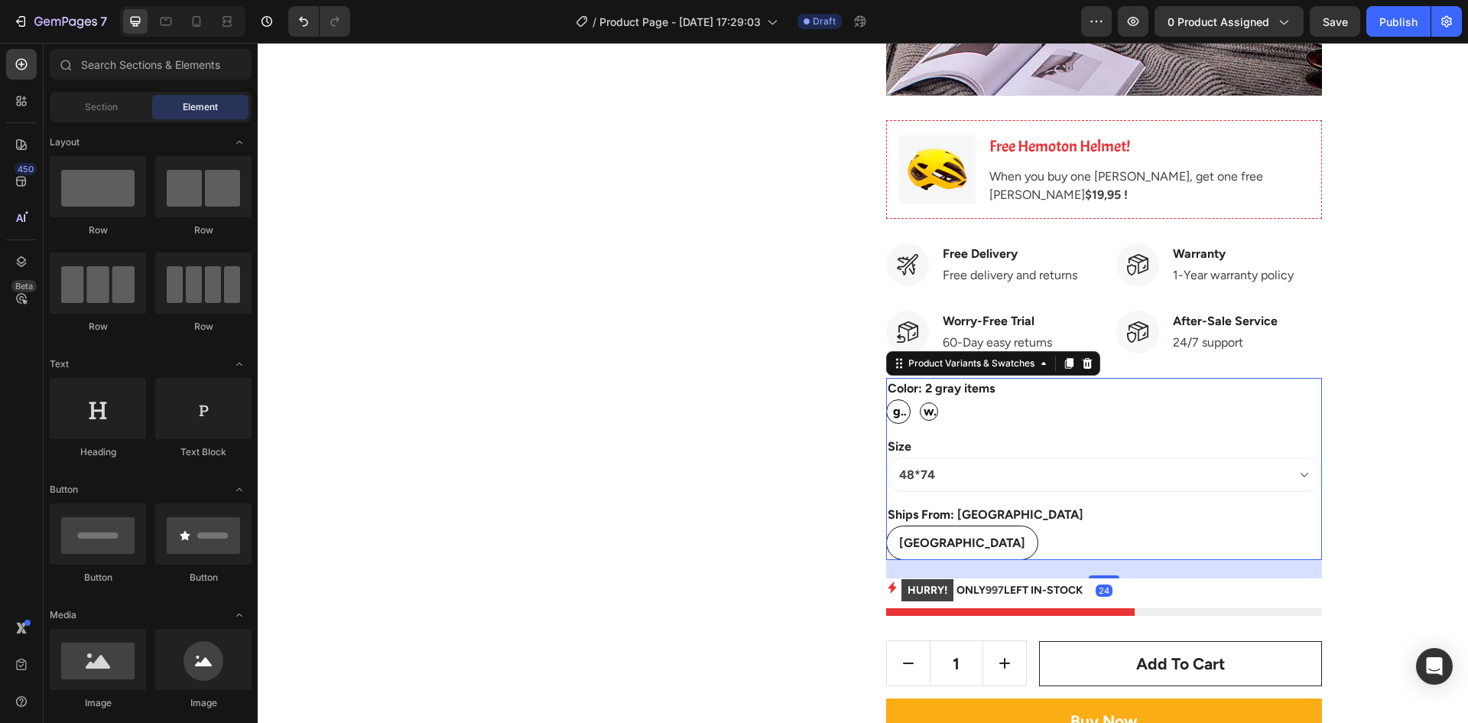
click at [921, 415] on span "2 white items" at bounding box center [929, 411] width 17 height 55
click at [917, 399] on input "2 white items 2 white items 2 white items" at bounding box center [916, 398] width 1 height 1
radio input "true"
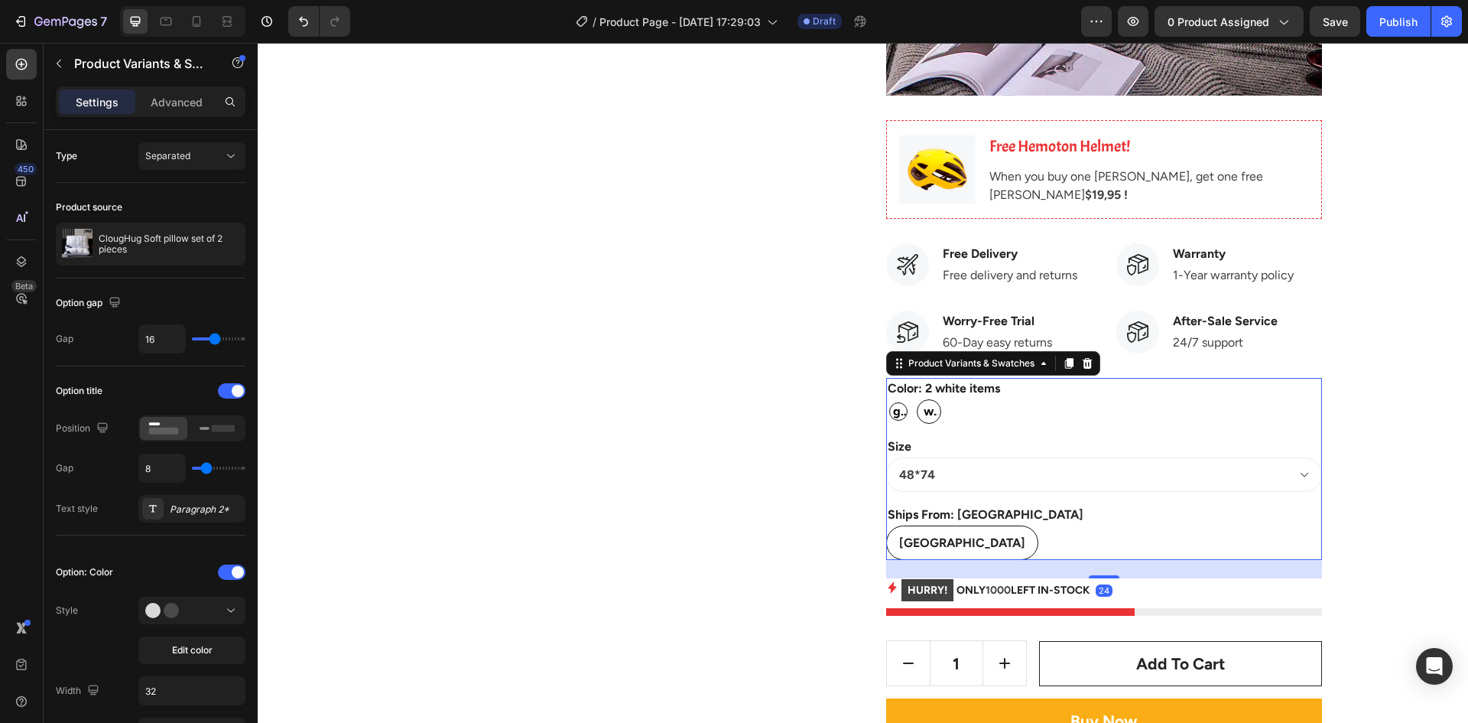
click at [890, 415] on span "2 gray items" at bounding box center [898, 411] width 17 height 55
click at [886, 399] on input "2 gray items 2 gray items 2 gray items" at bounding box center [886, 398] width 1 height 1
radio input "true"
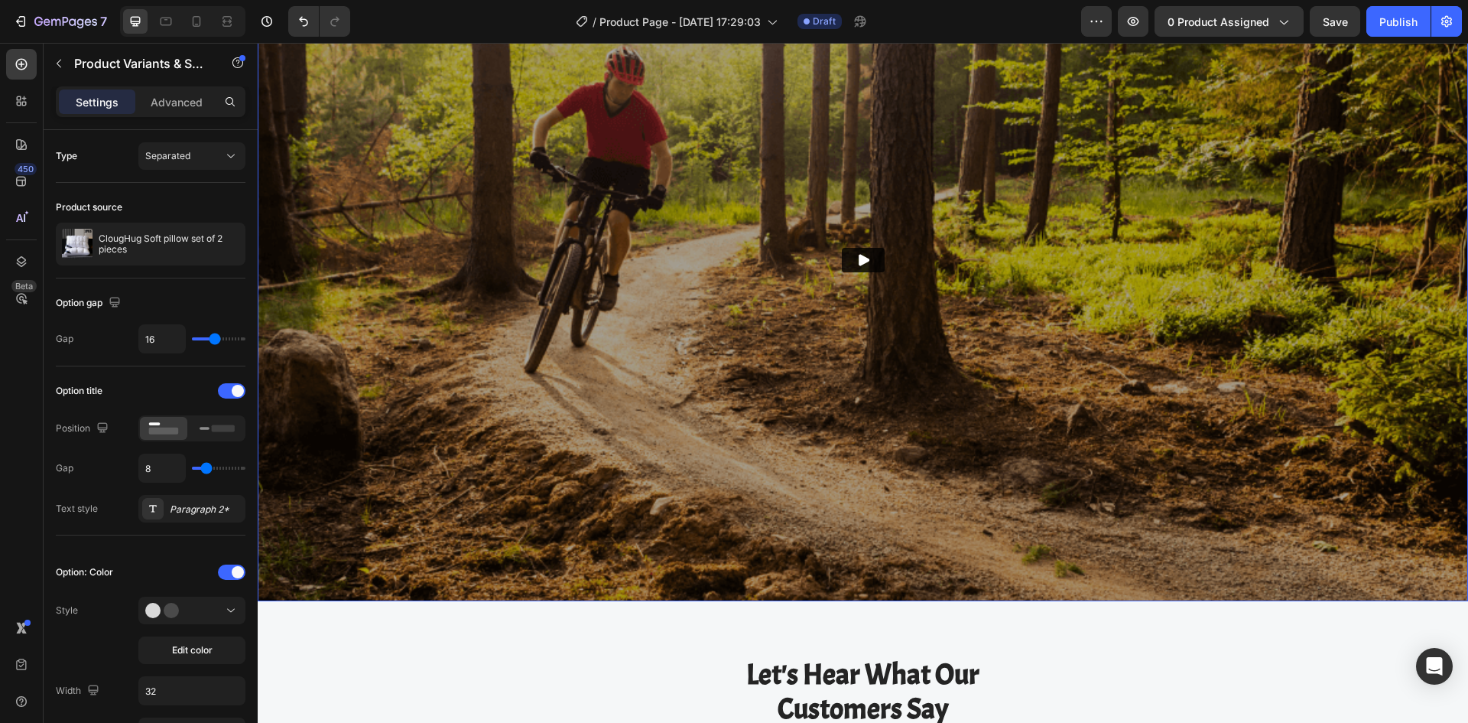
scroll to position [6801, 0]
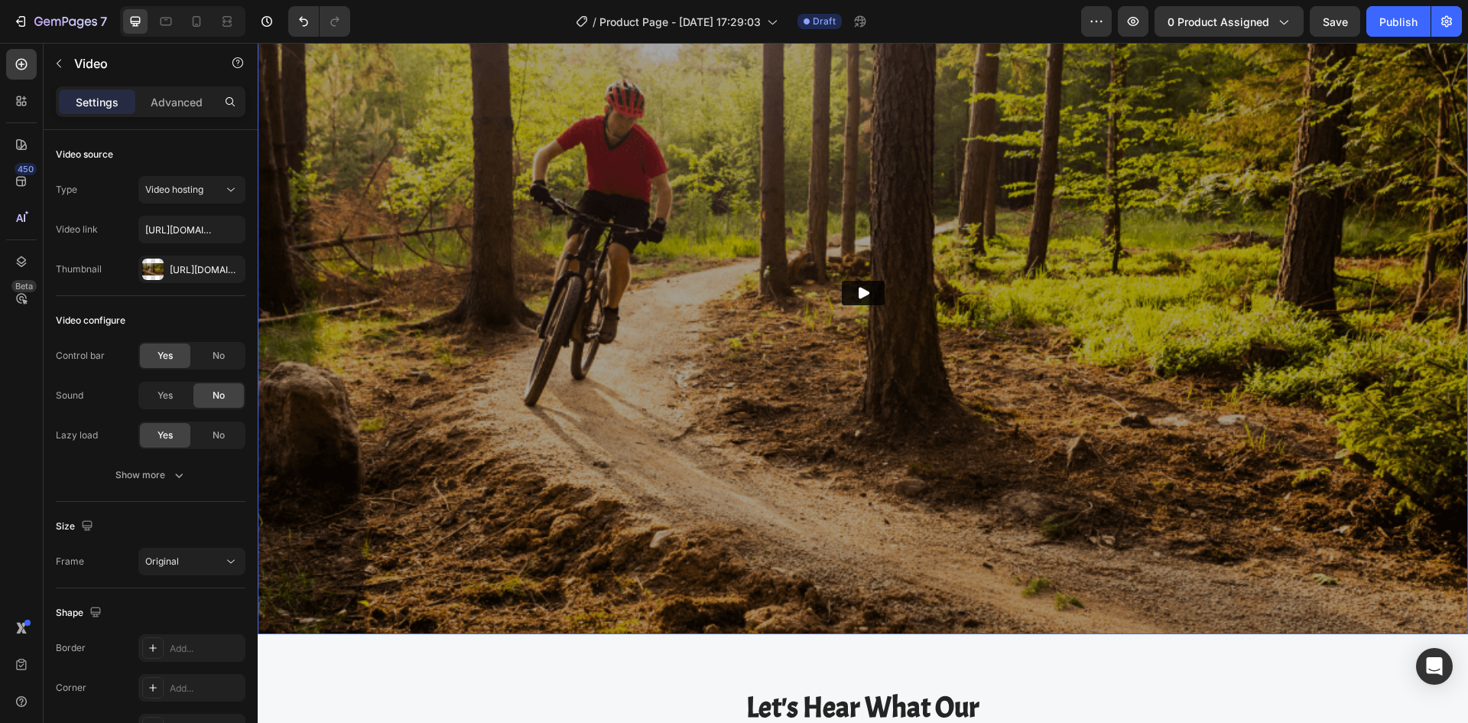
click at [977, 346] on img at bounding box center [863, 293] width 1211 height 681
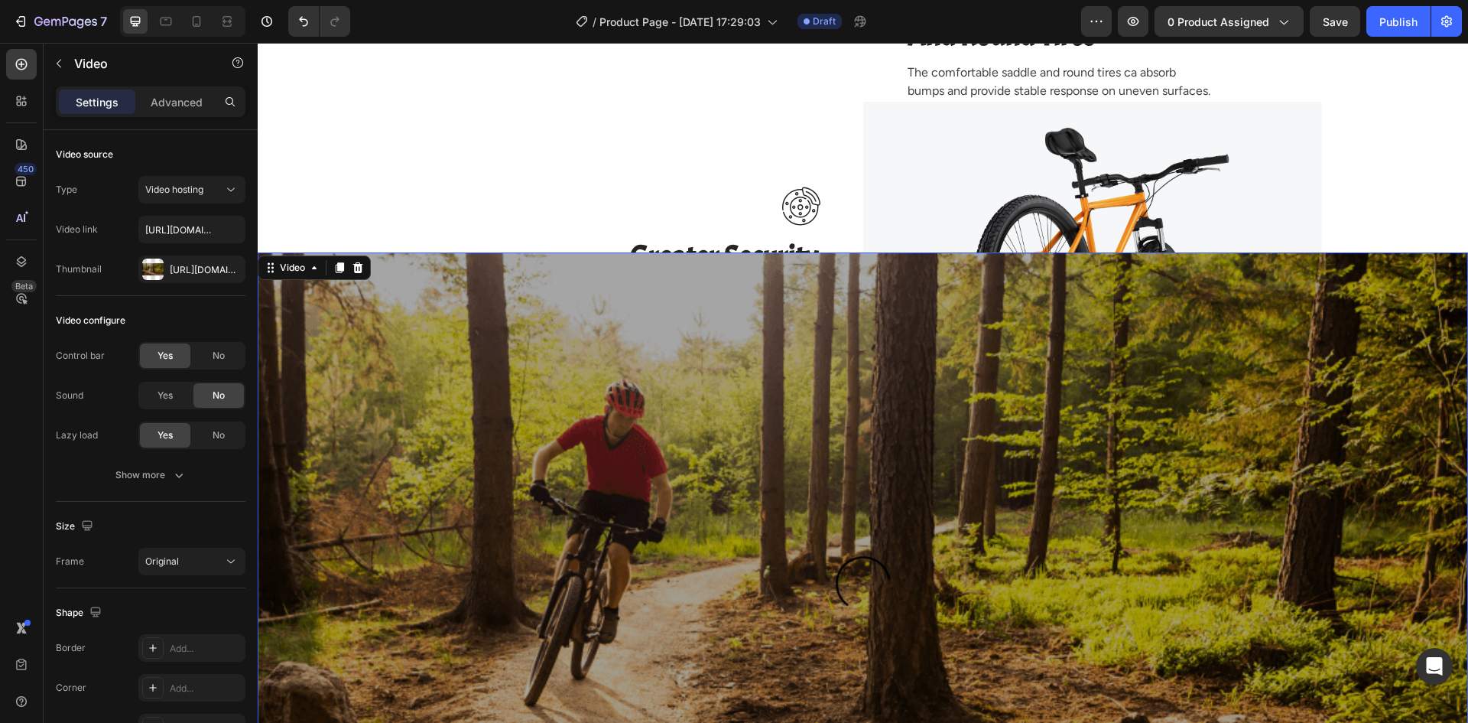
scroll to position [6418, 0]
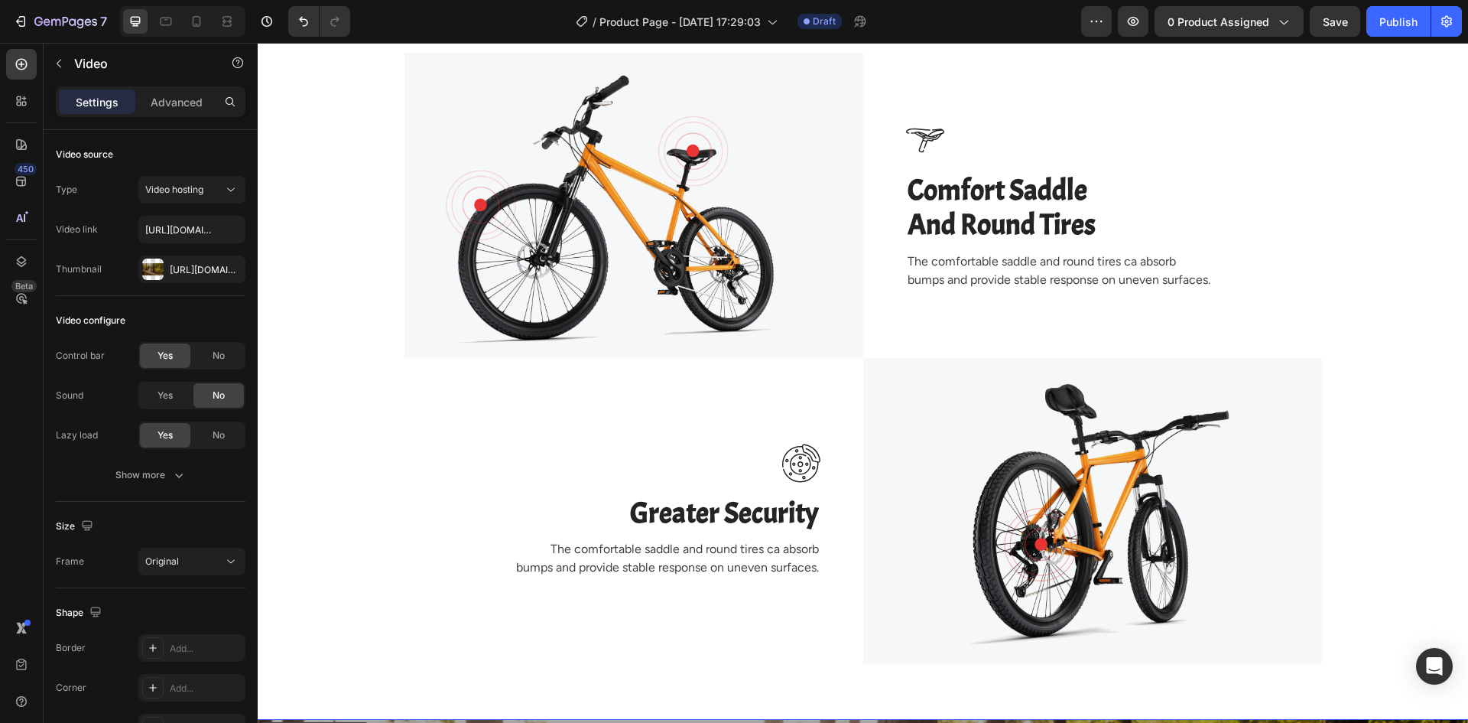
click at [358, 344] on div "Image Image Comfort Saddle And Round Tires Heading The comfortable saddle and r…" at bounding box center [863, 358] width 1188 height 610
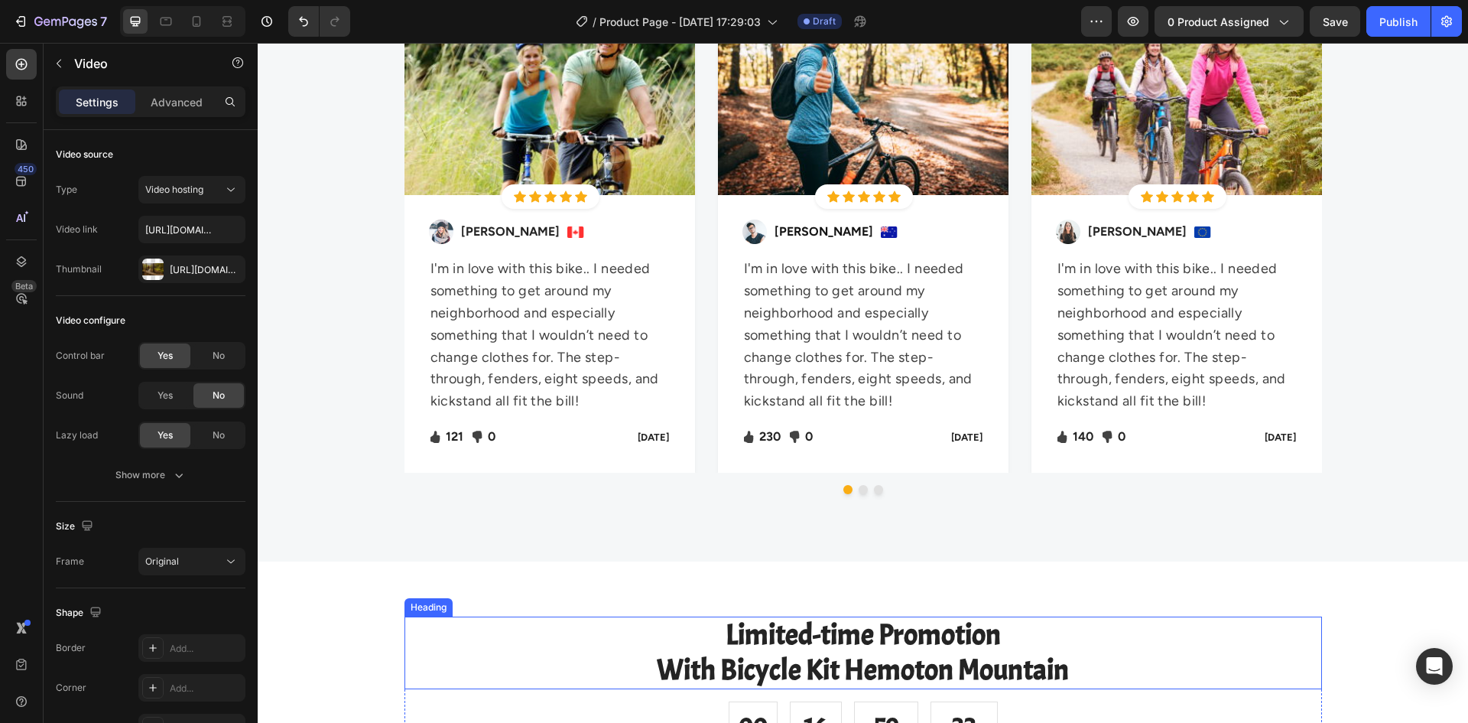
scroll to position [7948, 0]
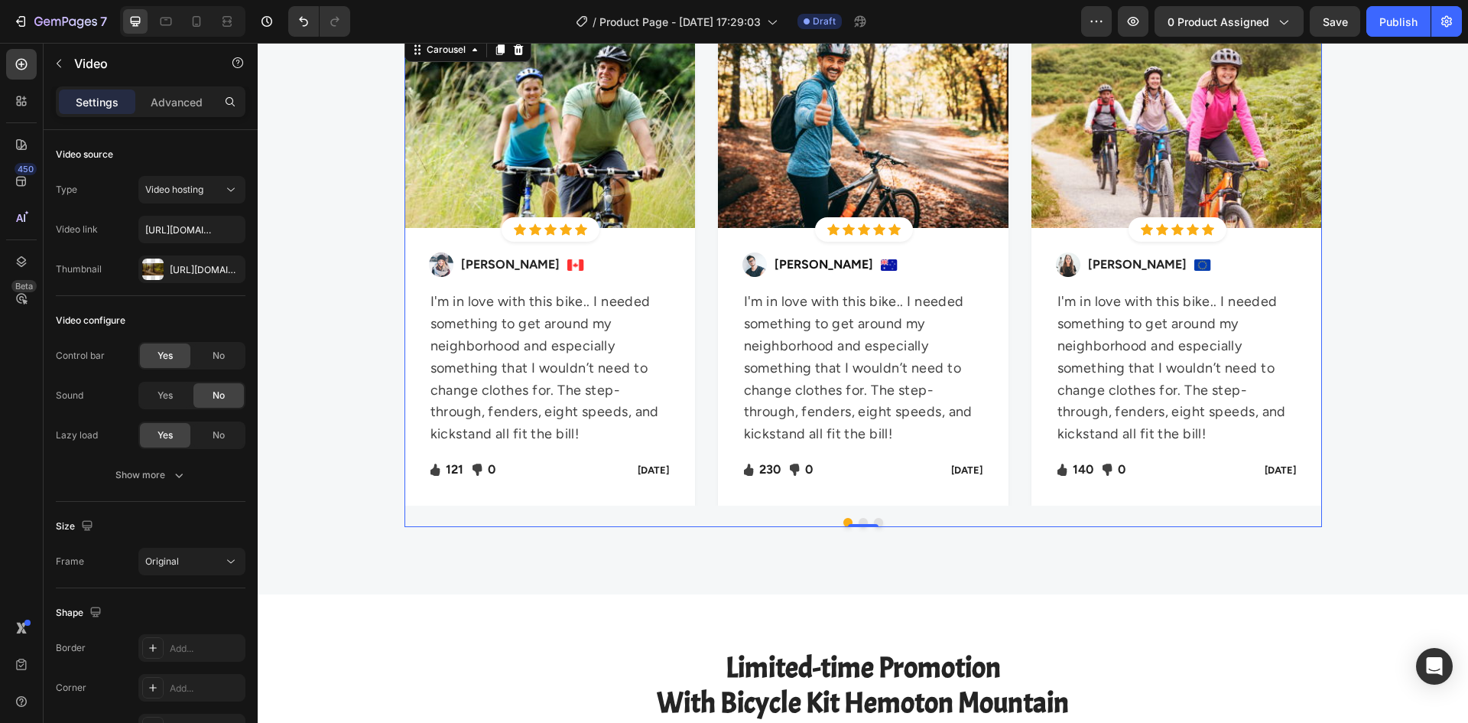
click at [1003, 354] on div "Image Icon Icon Icon Icon Icon Icon List Hoz Row Row Image Regina Moore Text bl…" at bounding box center [864, 269] width 918 height 471
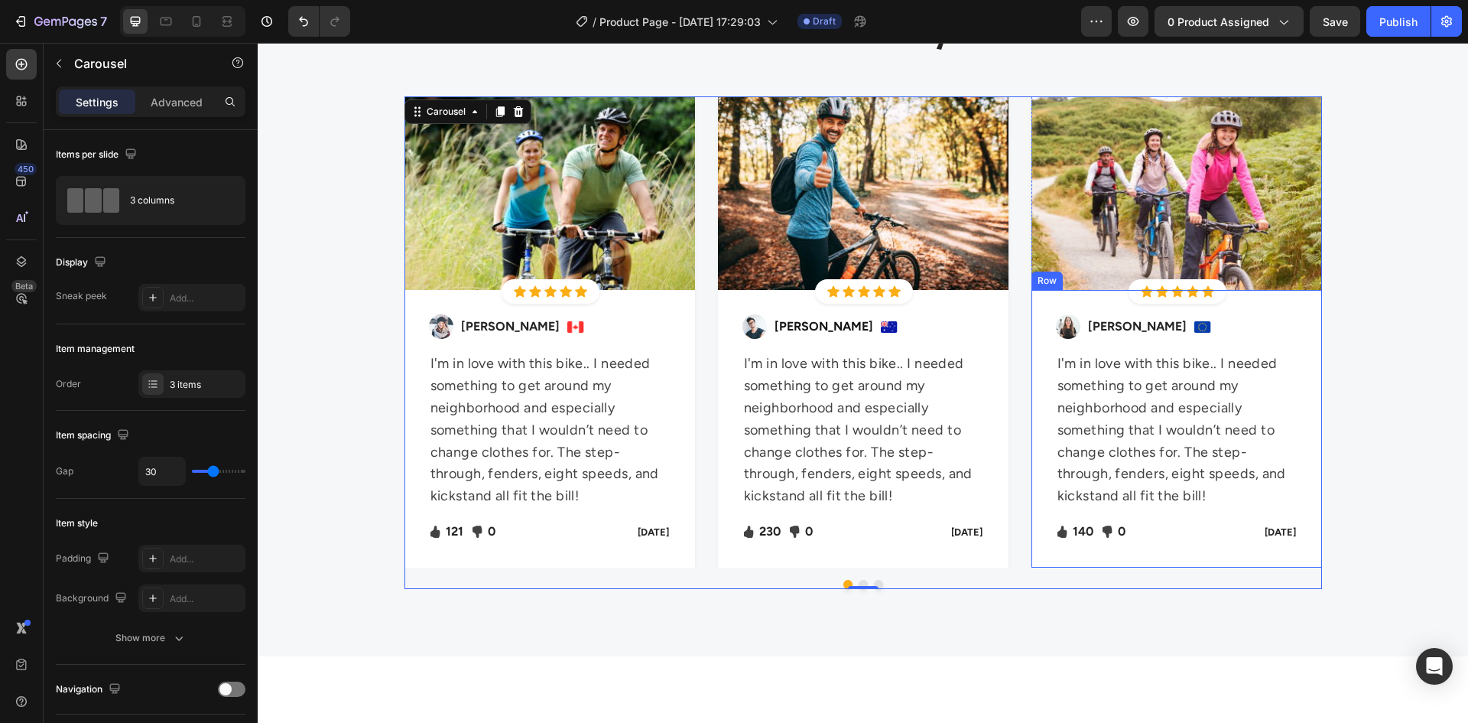
scroll to position [7718, 0]
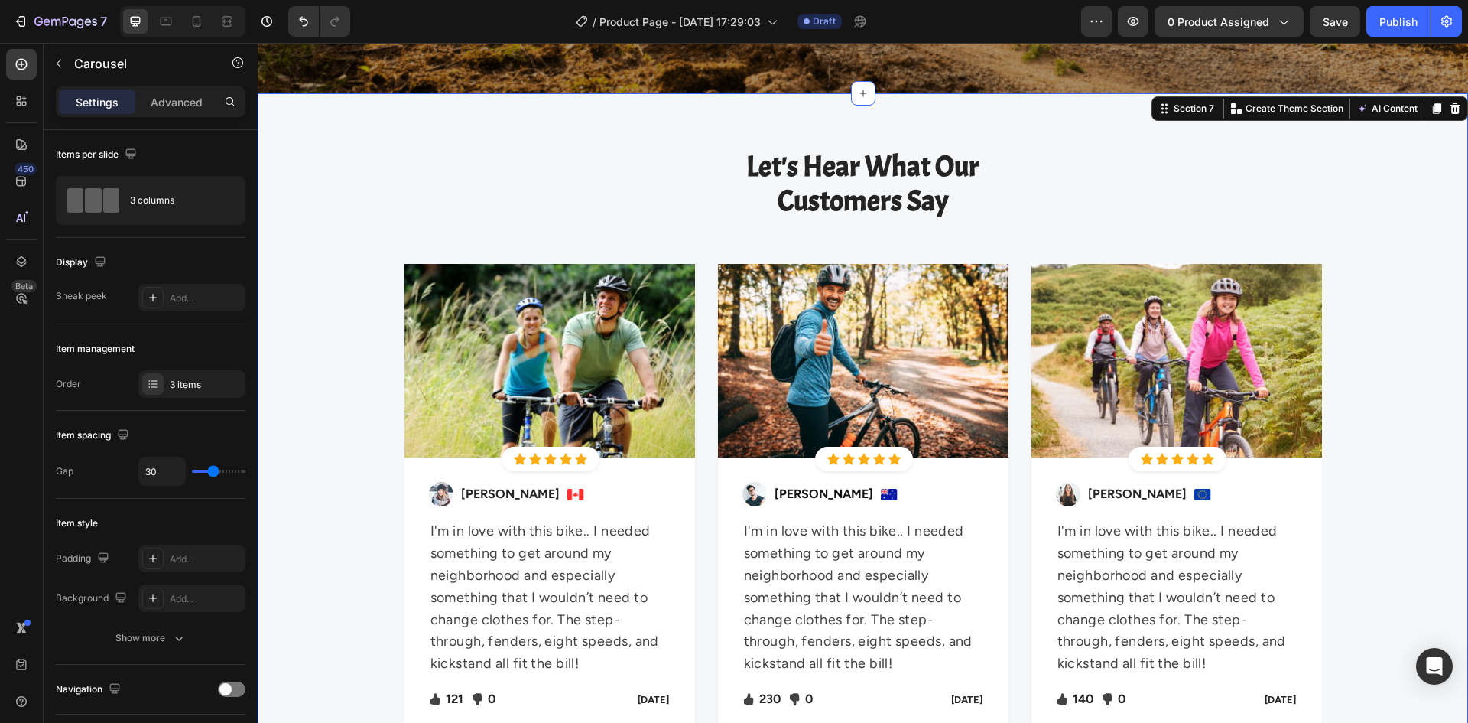
click at [1103, 238] on div "Let's Hear What Our Customers Say Heading Row Image Icon Icon Icon Icon Icon Ic…" at bounding box center [863, 458] width 1188 height 620
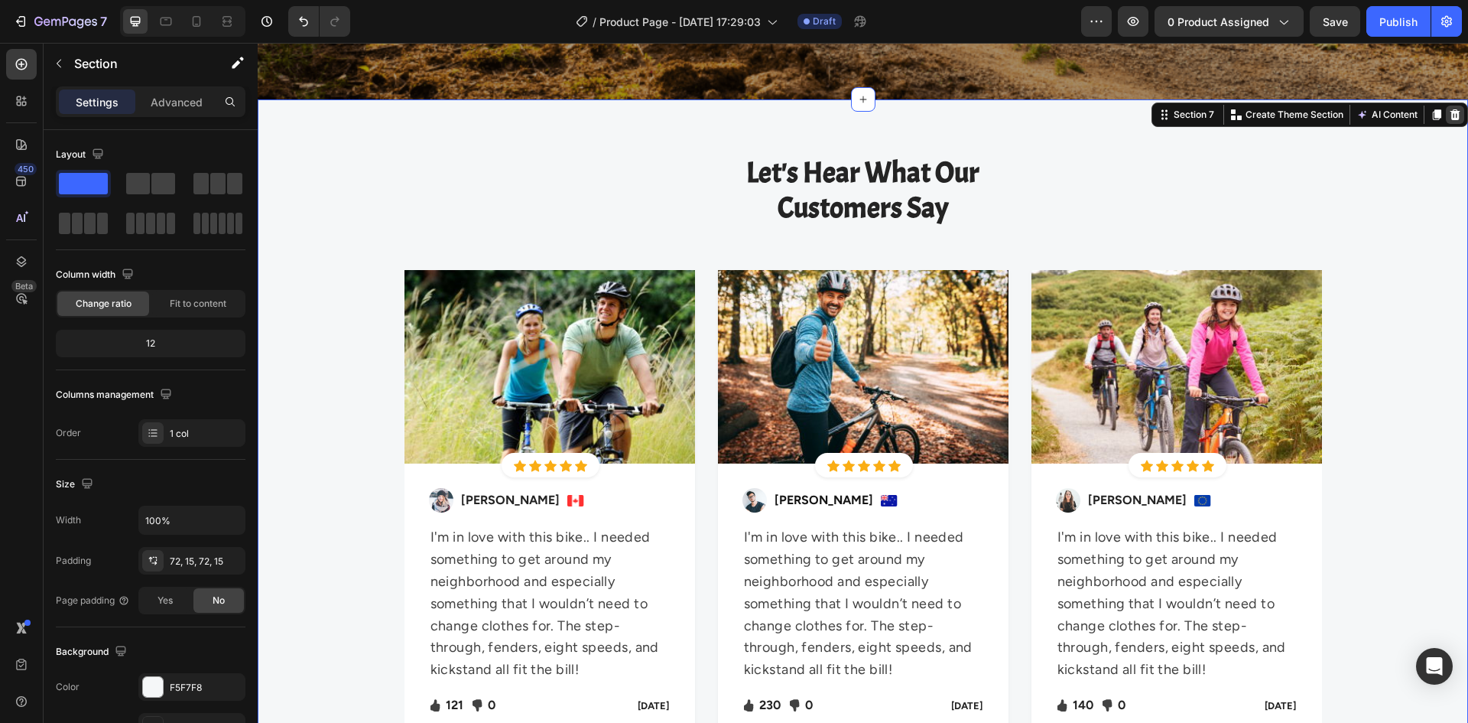
click at [1452, 106] on div at bounding box center [1455, 115] width 18 height 18
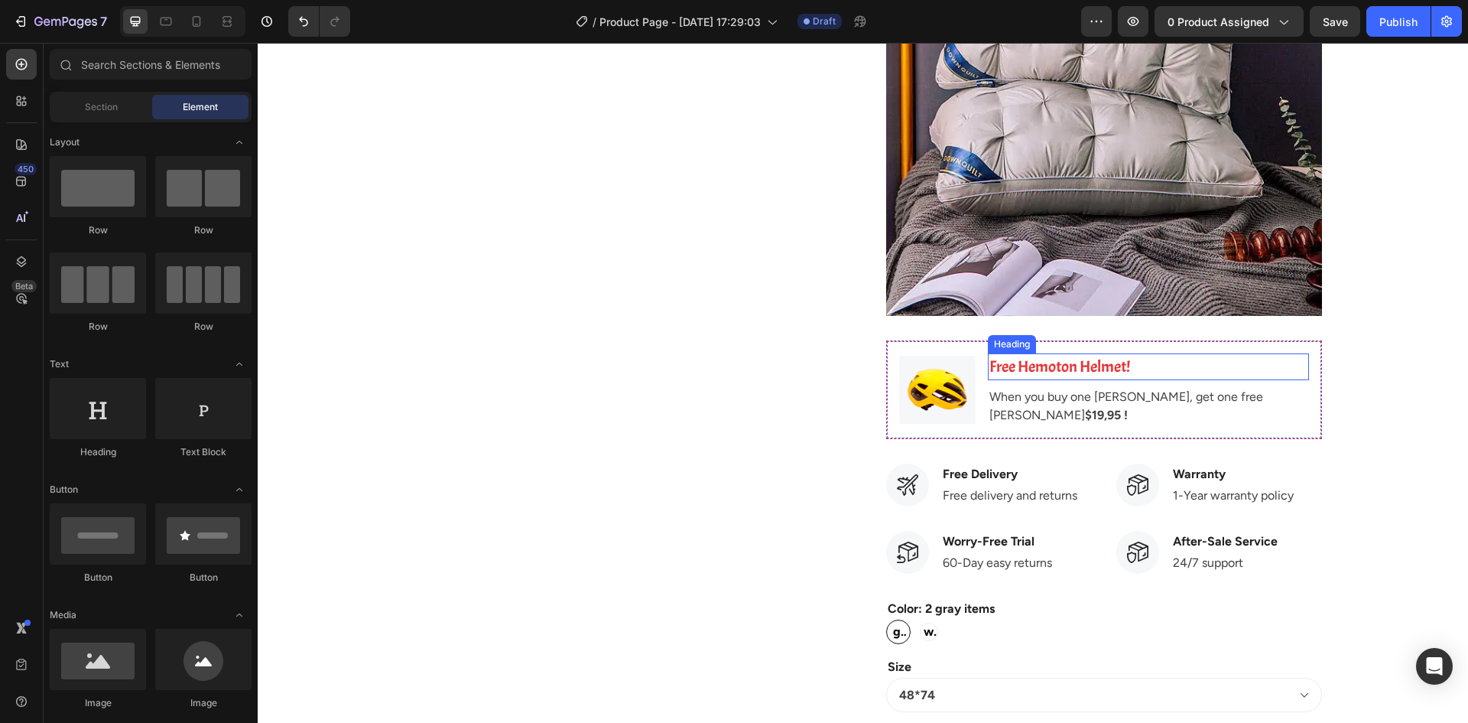
scroll to position [3977, 0]
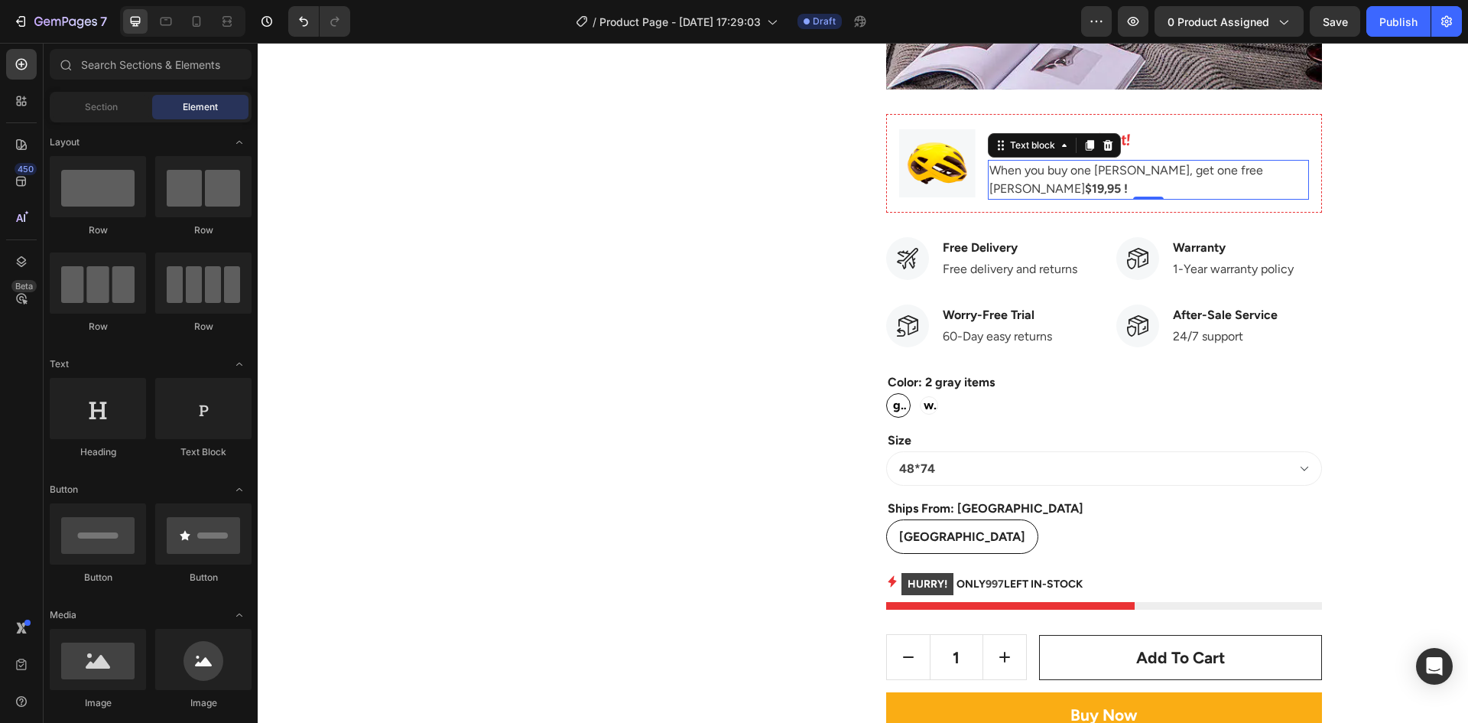
click at [1090, 184] on p "When you buy one Hemoton Bike, get one free Hemoton Helmet $19,95 !" at bounding box center [1149, 179] width 318 height 37
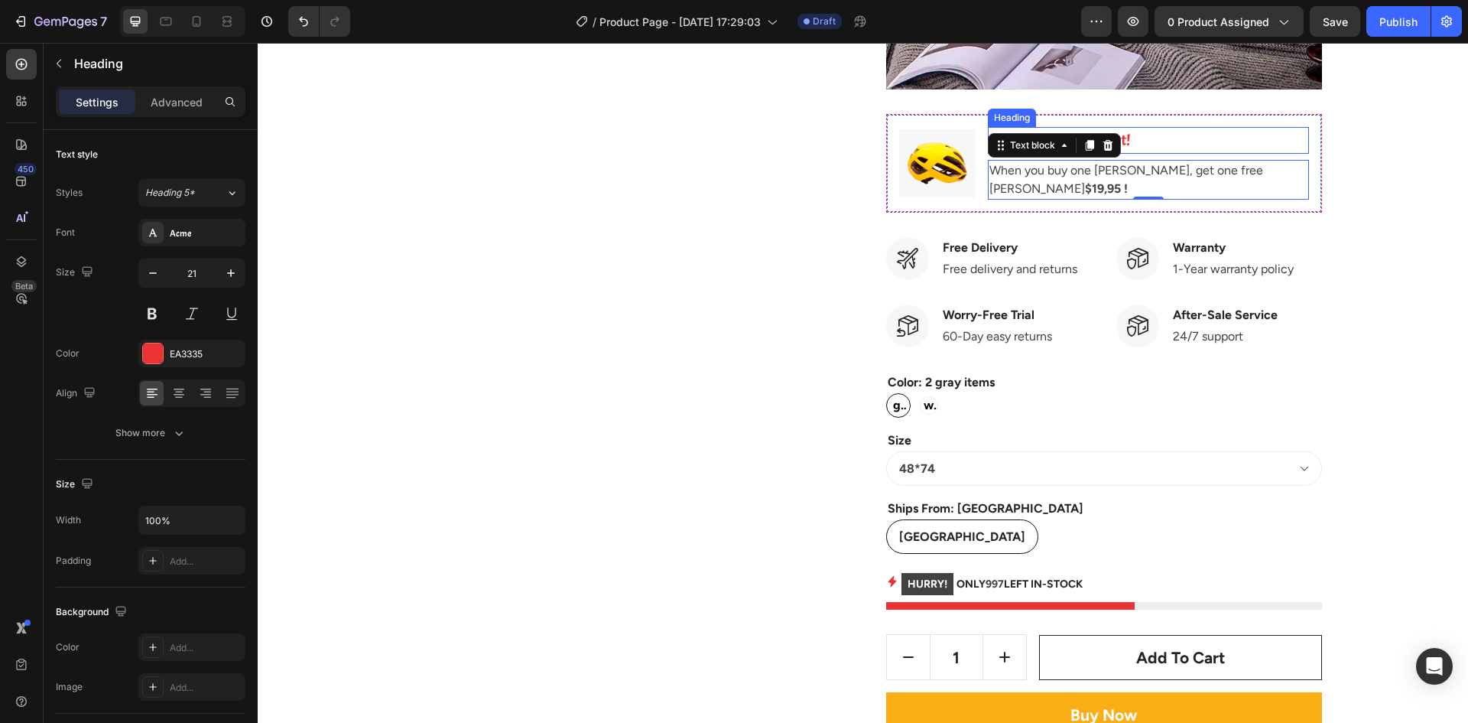
click at [1149, 146] on p "Free Hemoton Helmet!" at bounding box center [1149, 140] width 318 height 24
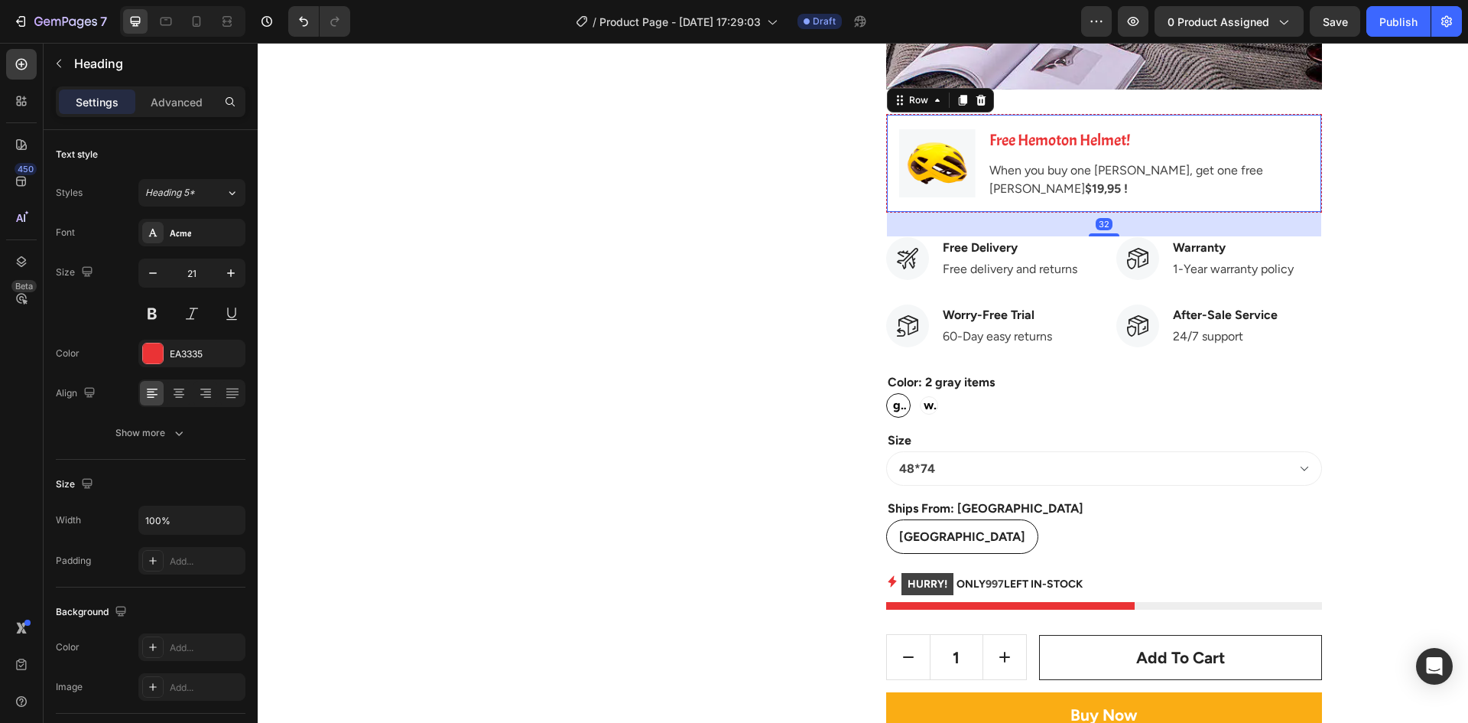
click at [1189, 119] on div "Image Free Hemoton Helmet! Heading When you buy one Hemoton Bike, get one free …" at bounding box center [1104, 163] width 436 height 99
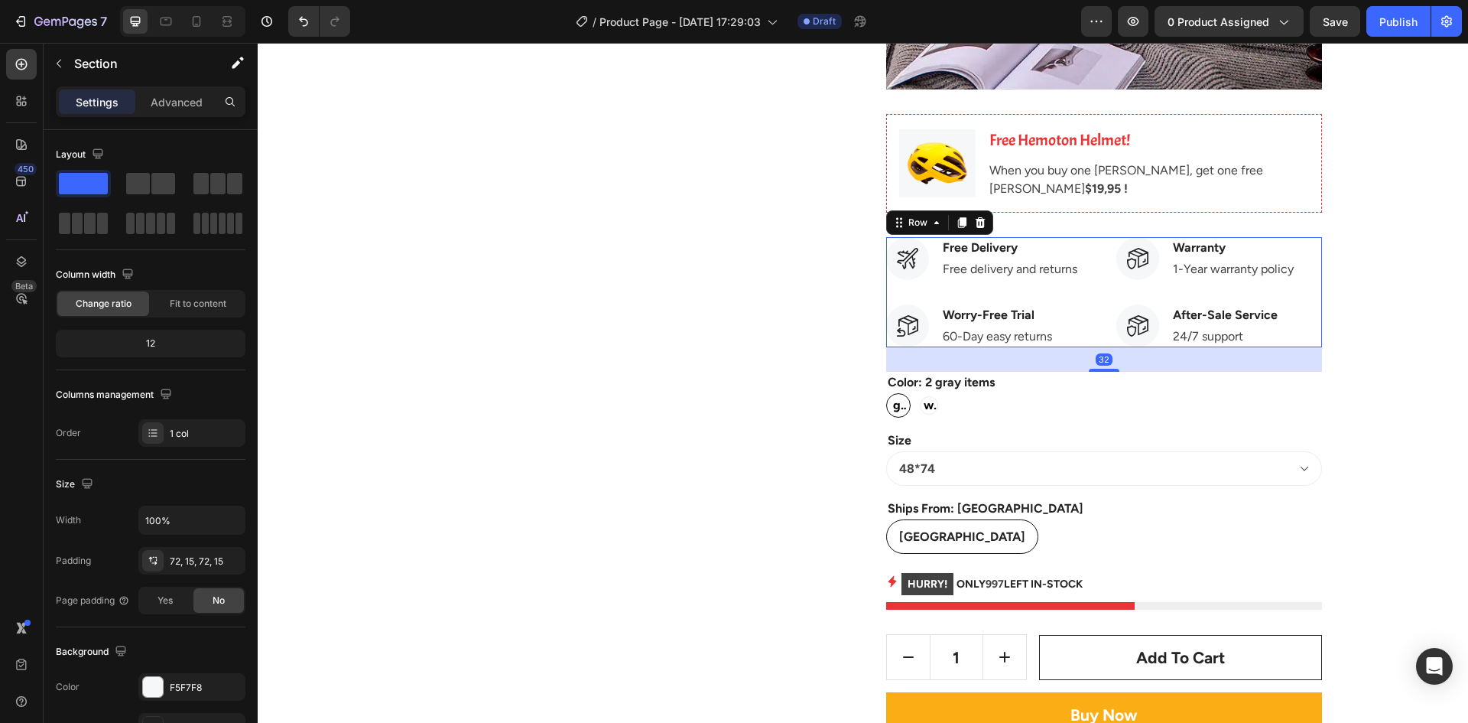
click at [1069, 304] on div "Image Free Delivery Text block Free delivery and returns Text block Row Image W…" at bounding box center [989, 292] width 206 height 110
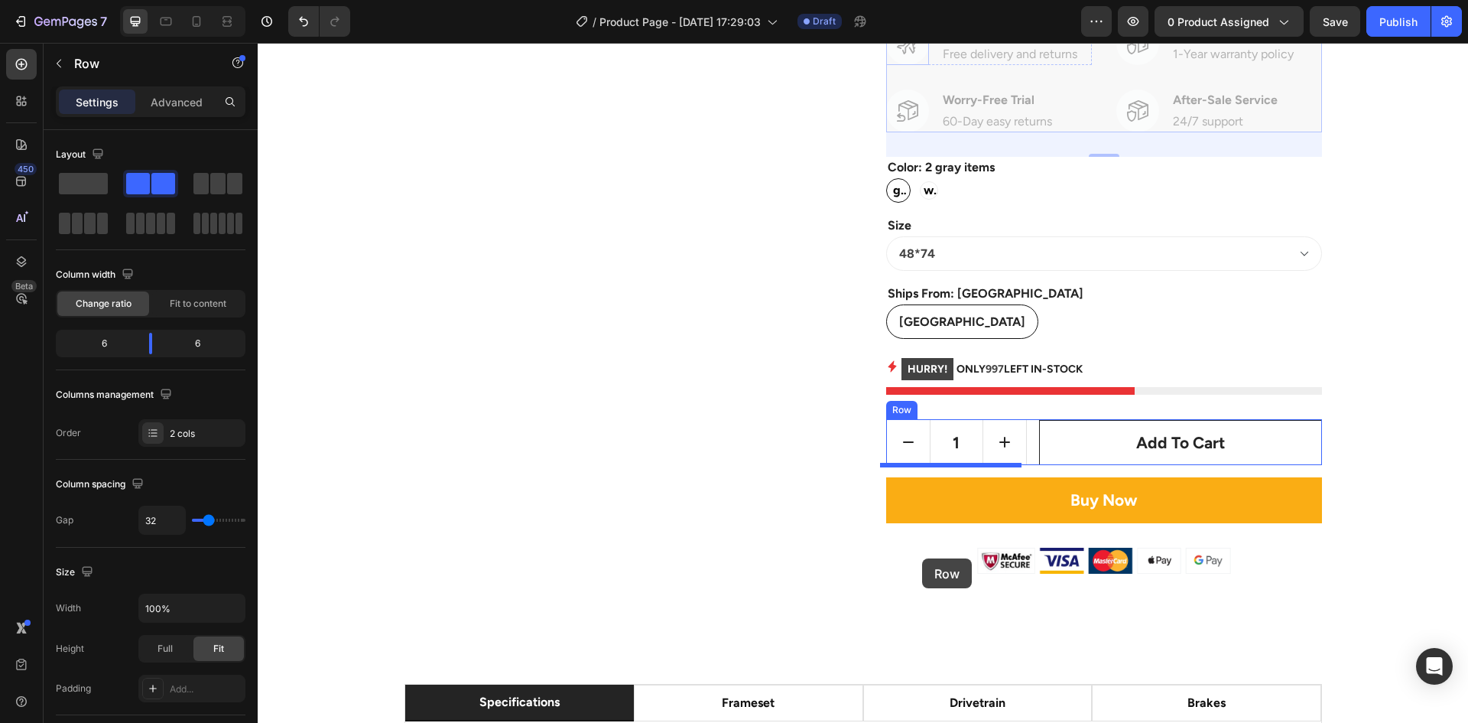
scroll to position [4206, 0]
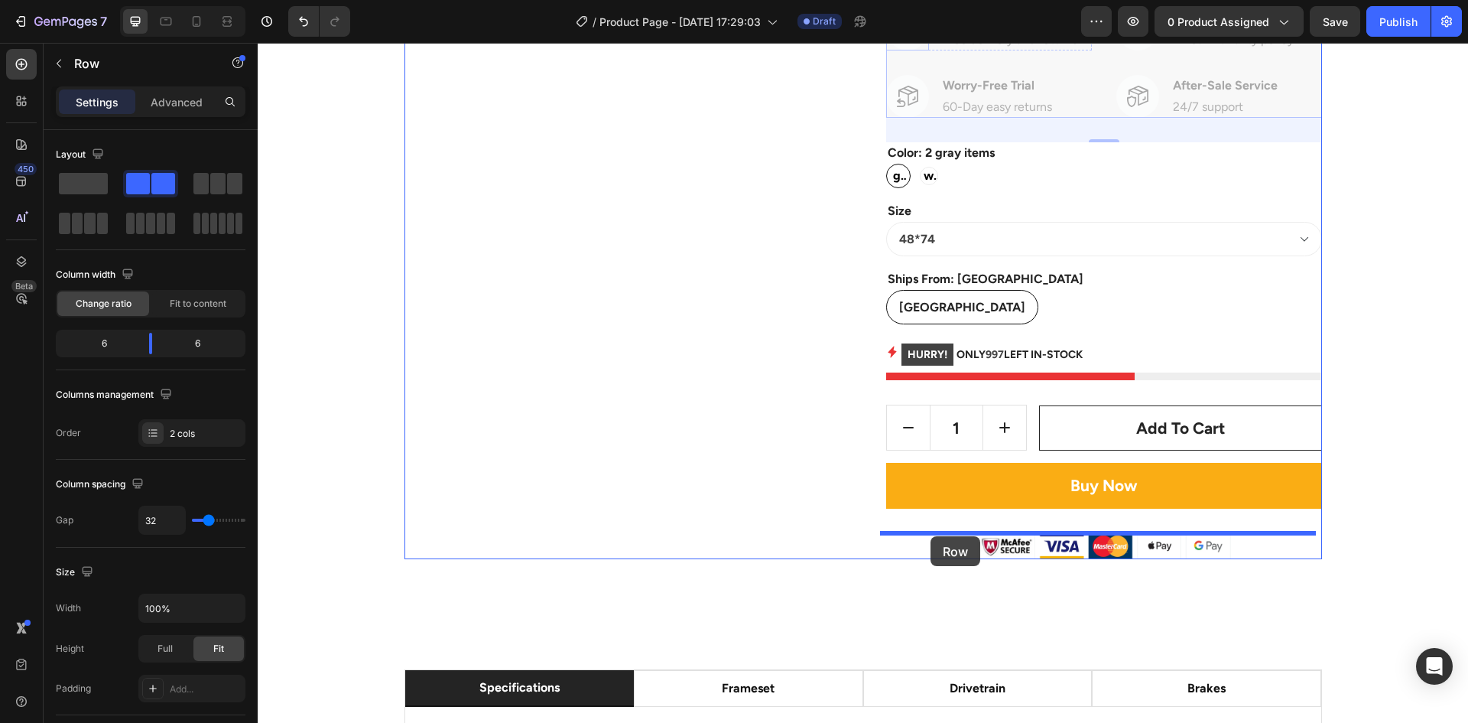
drag, startPoint x: 896, startPoint y: 227, endPoint x: 931, endPoint y: 536, distance: 310.9
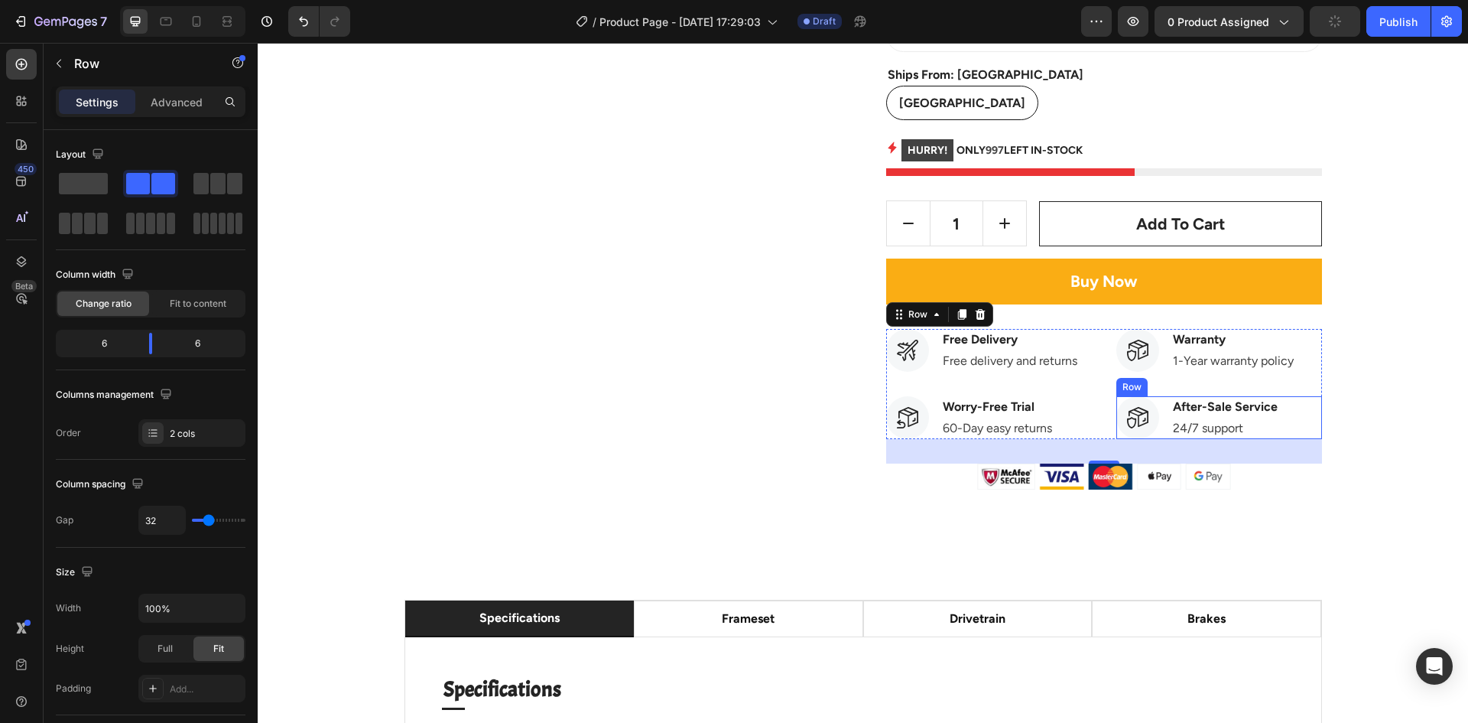
scroll to position [4359, 0]
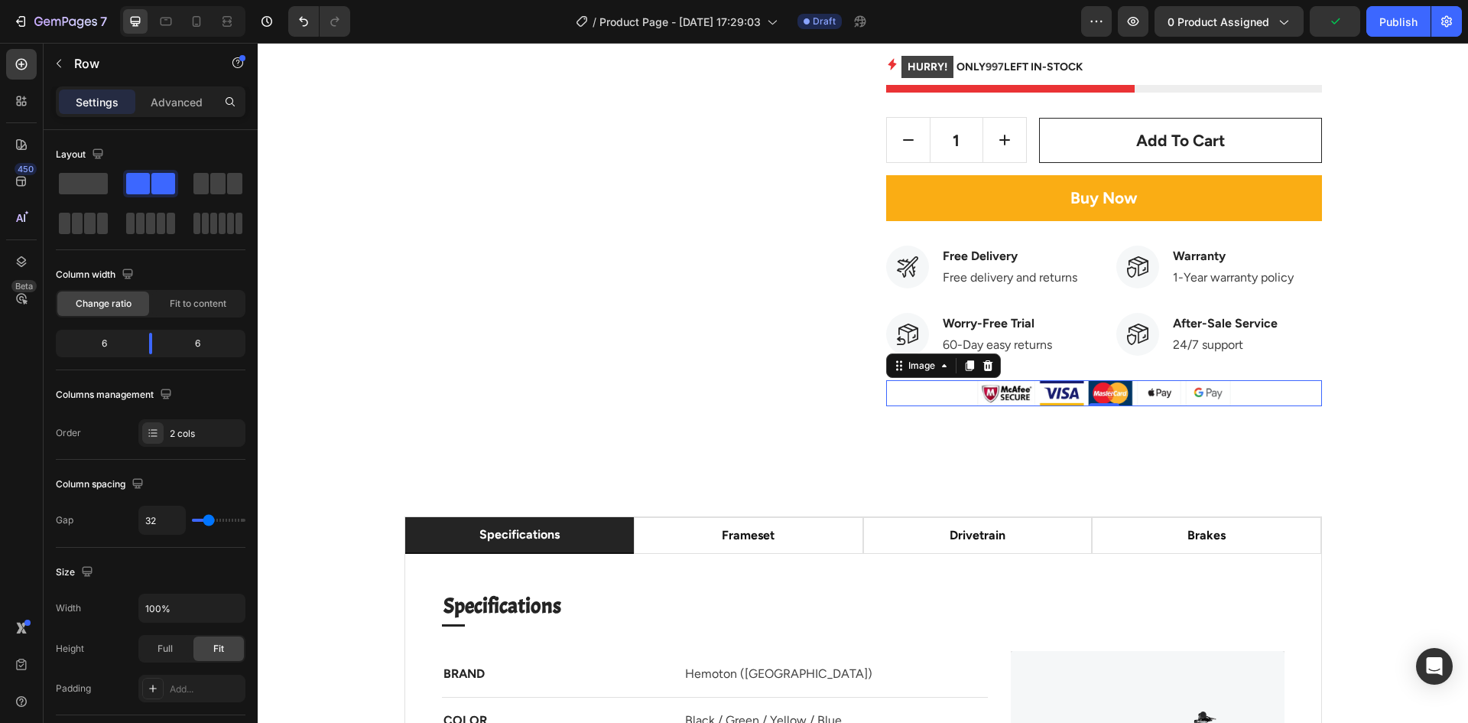
click at [1131, 392] on img at bounding box center [1104, 393] width 254 height 26
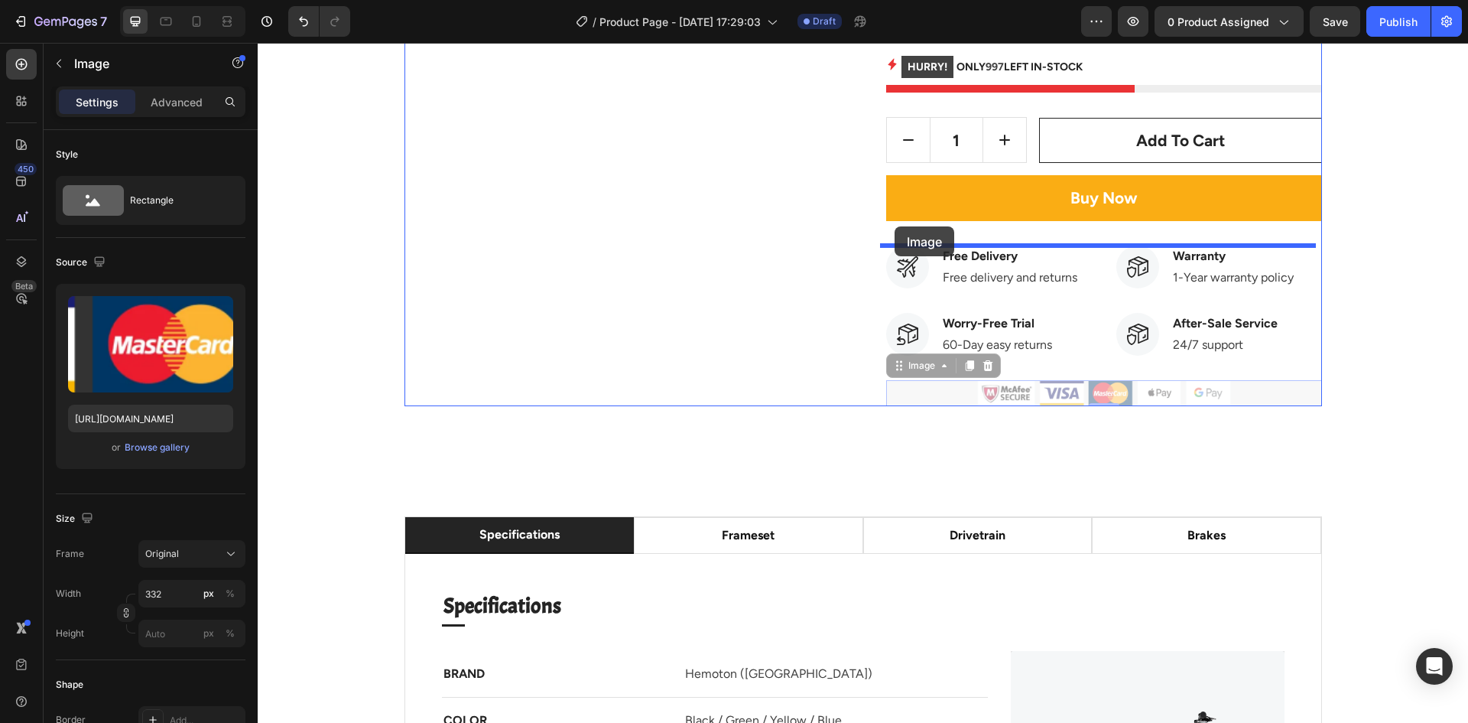
drag, startPoint x: 889, startPoint y: 366, endPoint x: 895, endPoint y: 226, distance: 139.3
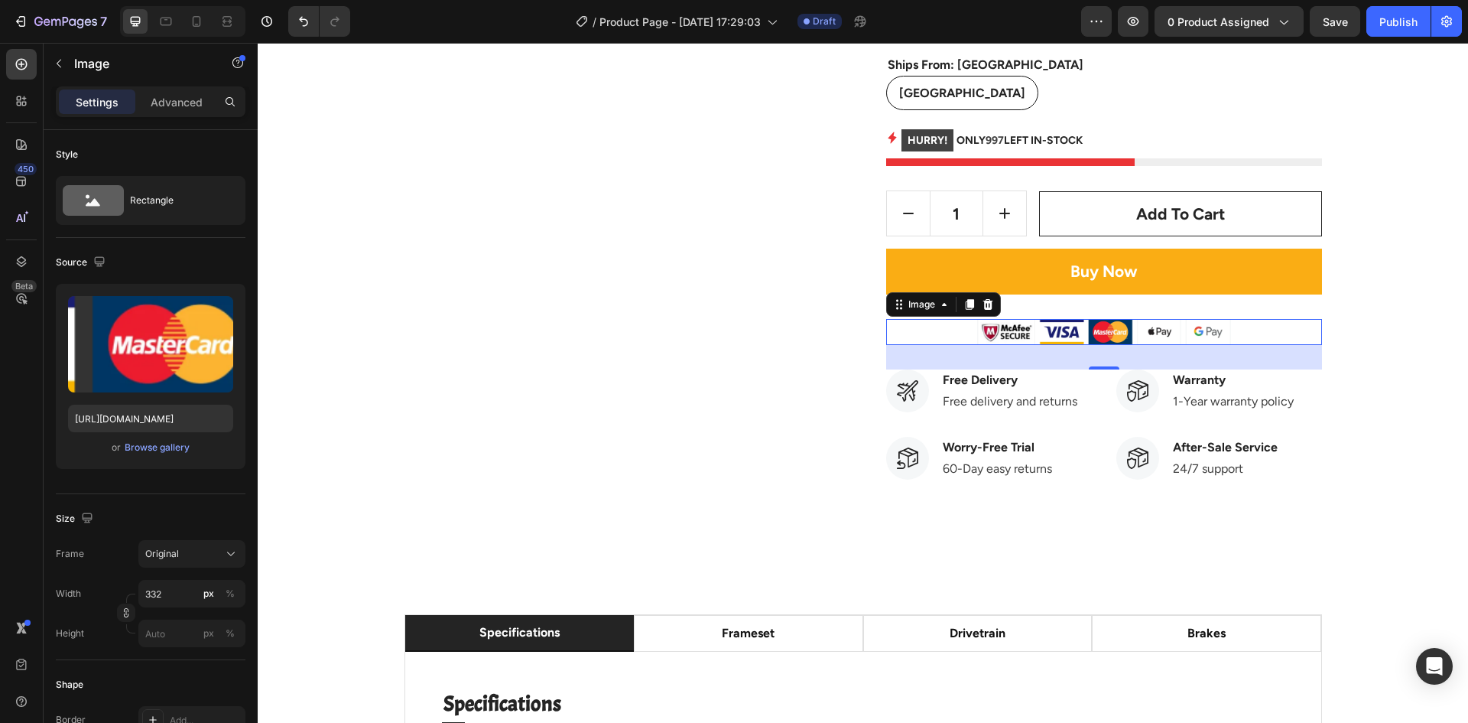
scroll to position [4283, 0]
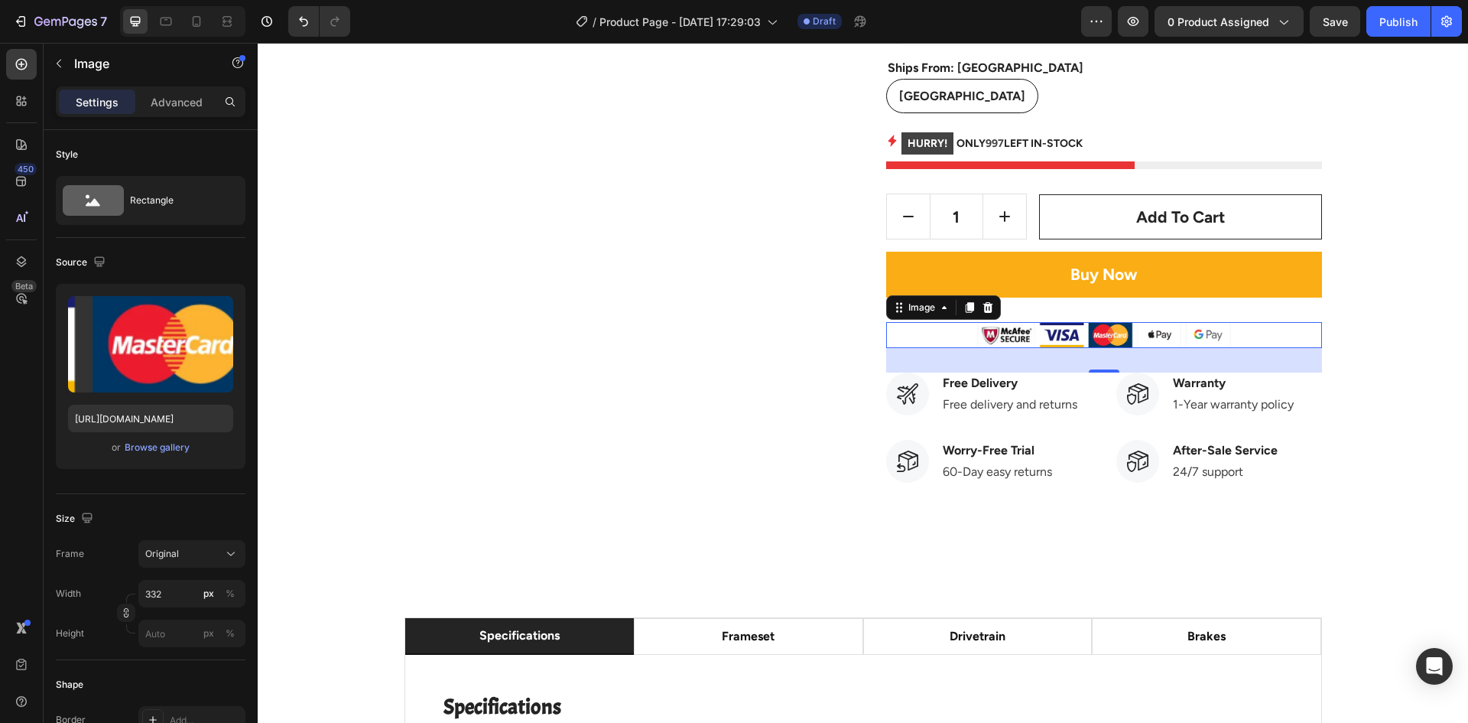
click at [1135, 332] on img at bounding box center [1104, 335] width 254 height 26
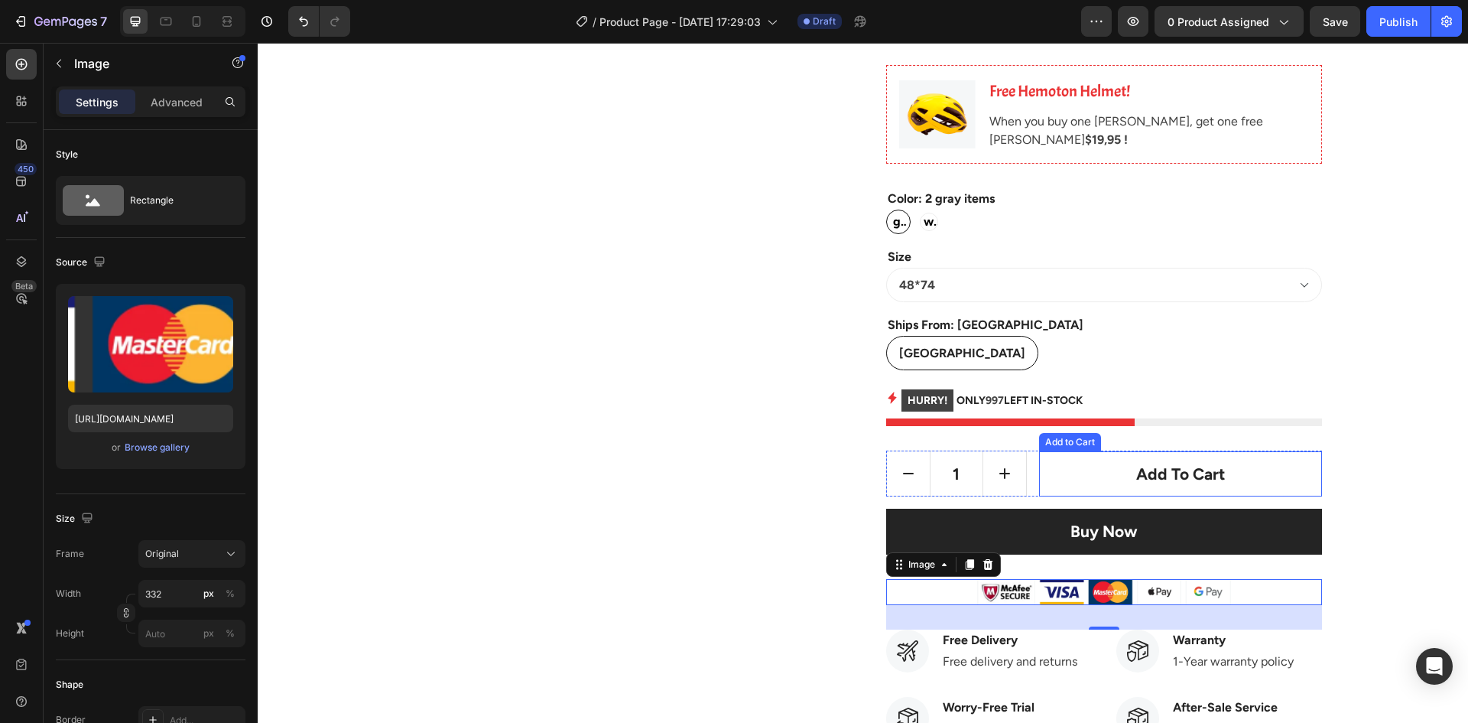
scroll to position [4053, 0]
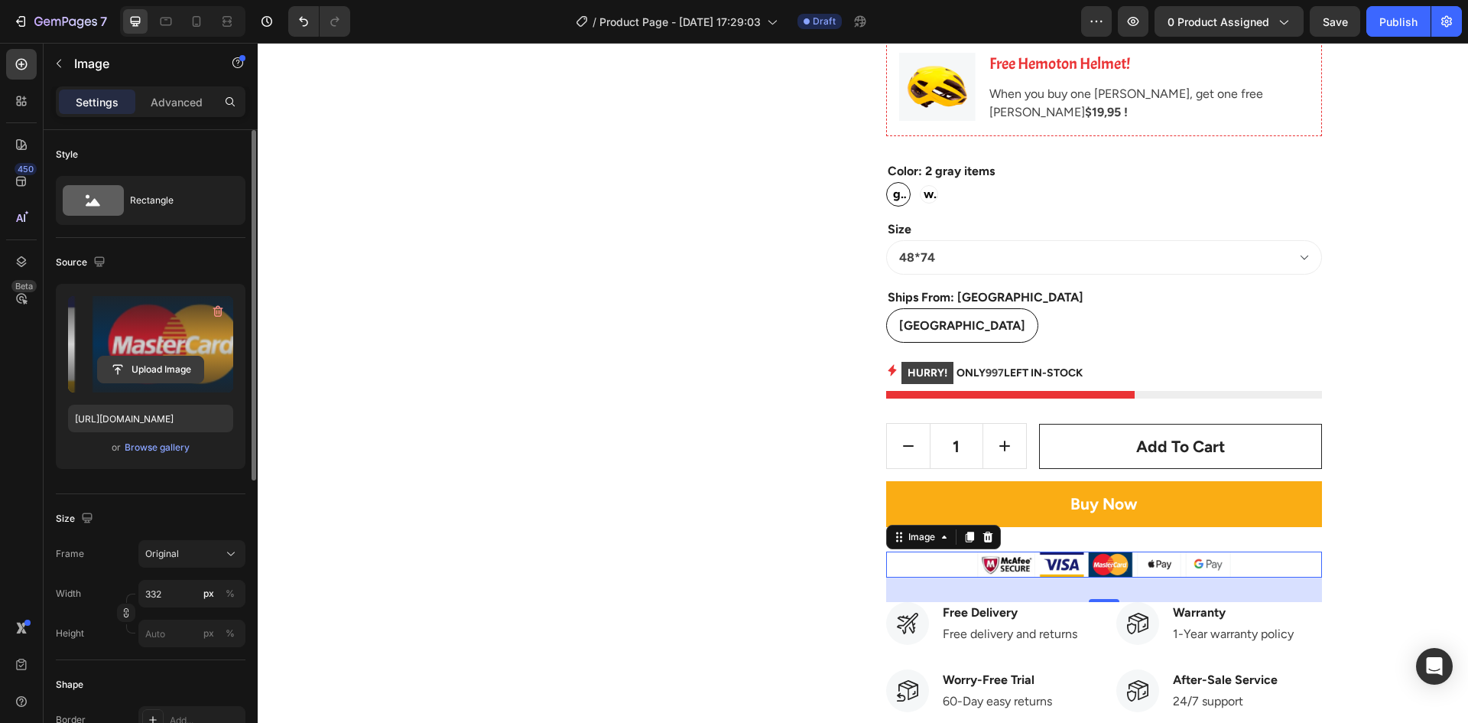
click at [151, 362] on input "file" at bounding box center [151, 369] width 106 height 26
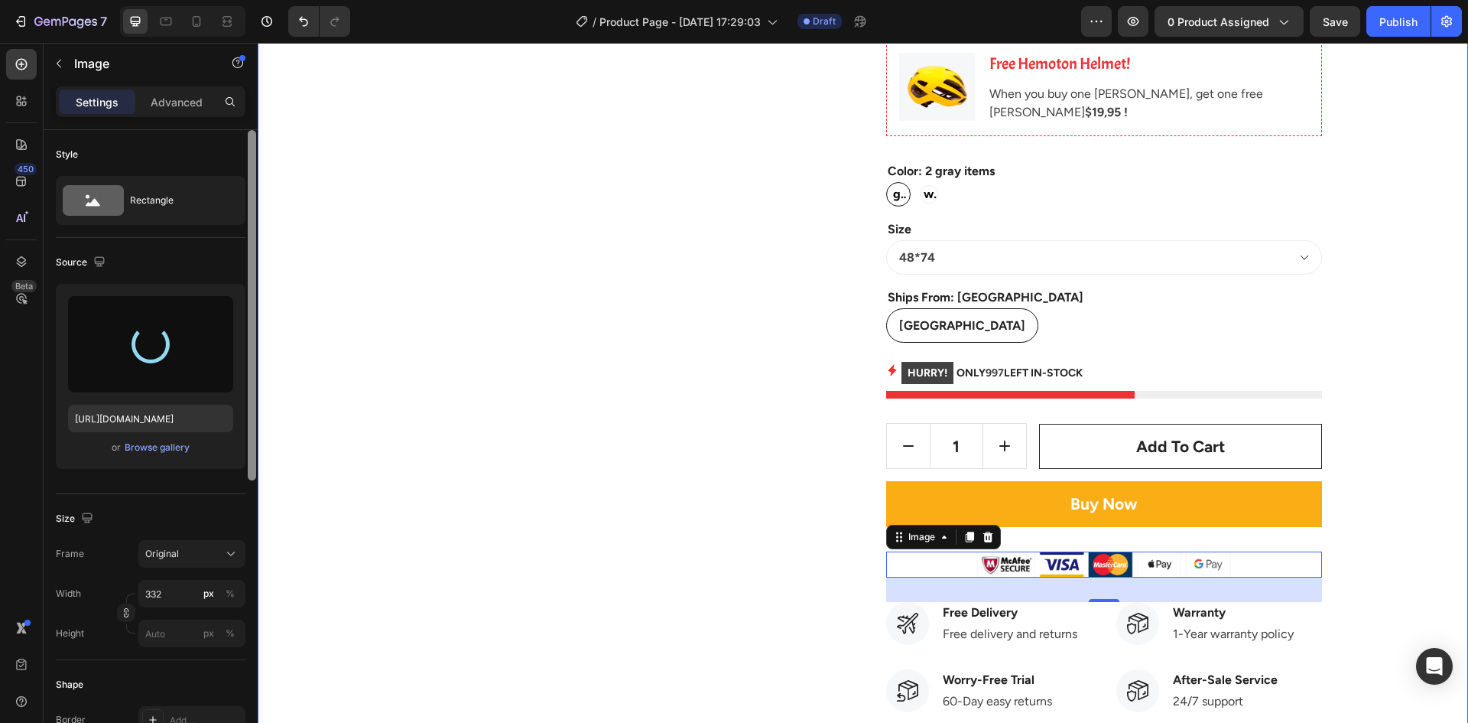
type input "https://cdn.shopify.com/s/files/1/0594/5861/7408/files/gempages_585633755834614…"
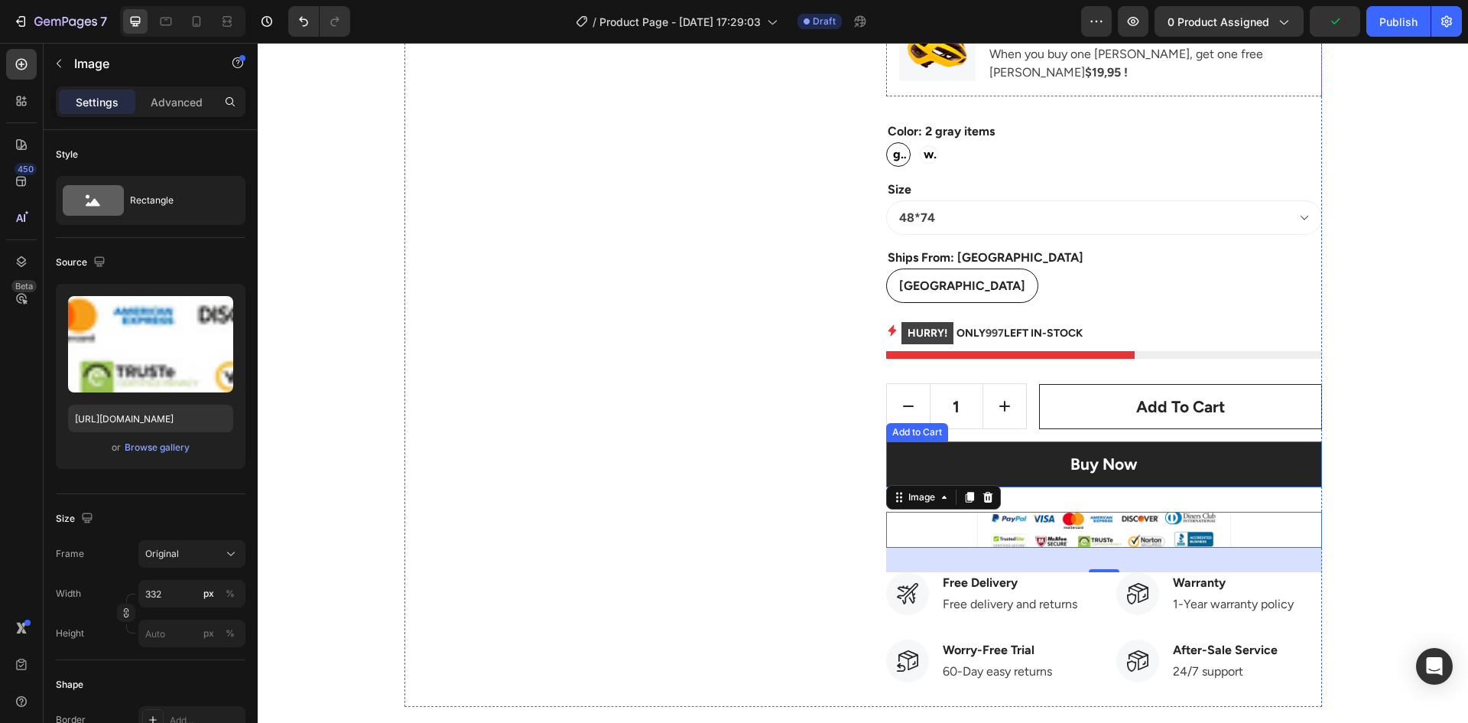
scroll to position [4130, 0]
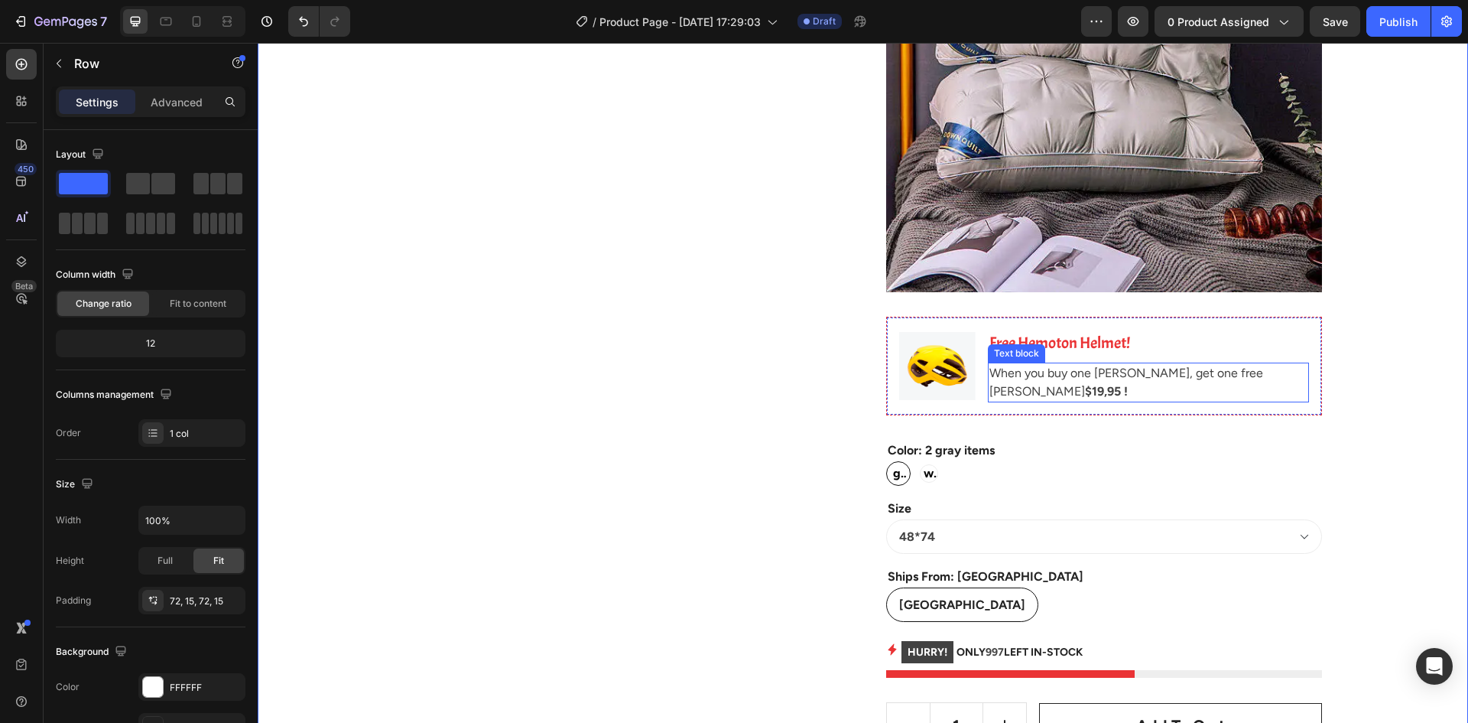
scroll to position [3671, 0]
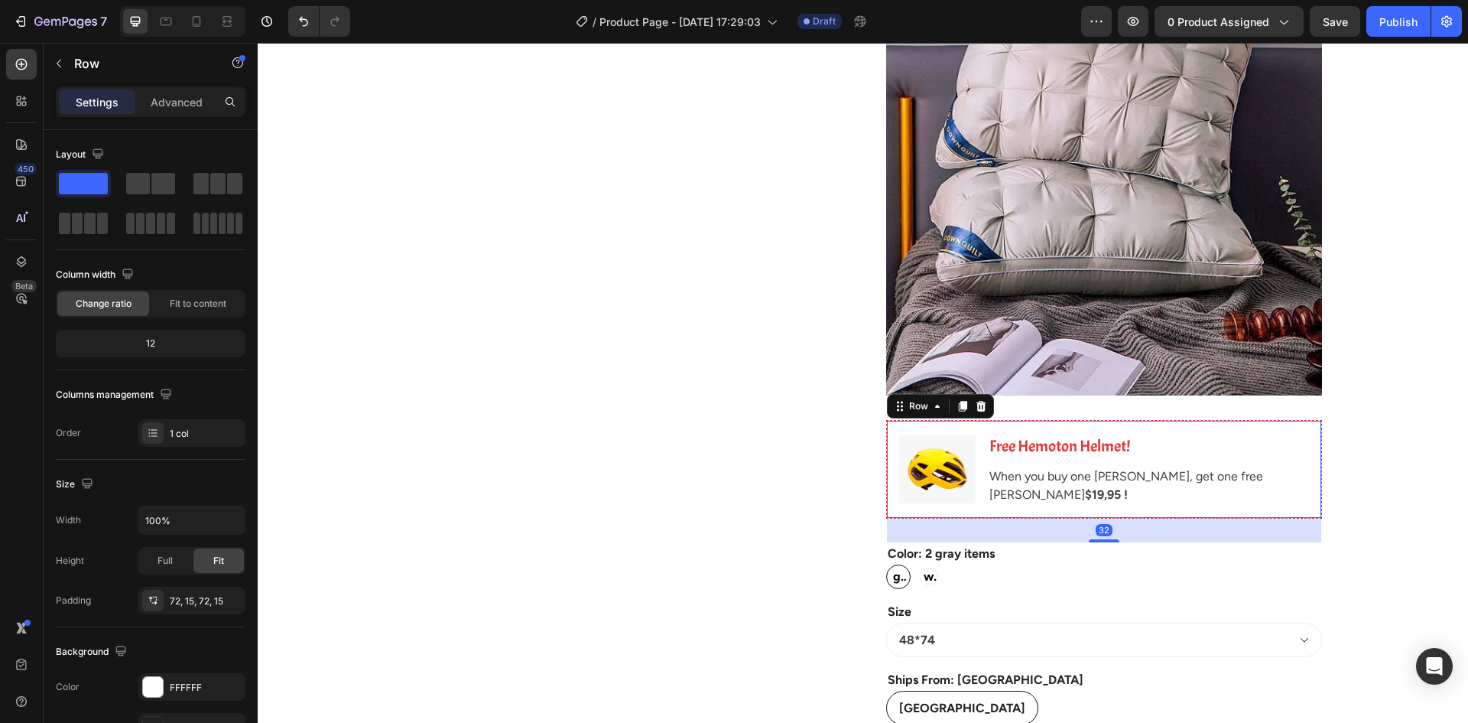
click at [951, 424] on div "Image Free Hemoton Helmet! Heading When you buy one Hemoton Bike, get one free …" at bounding box center [1104, 469] width 436 height 99
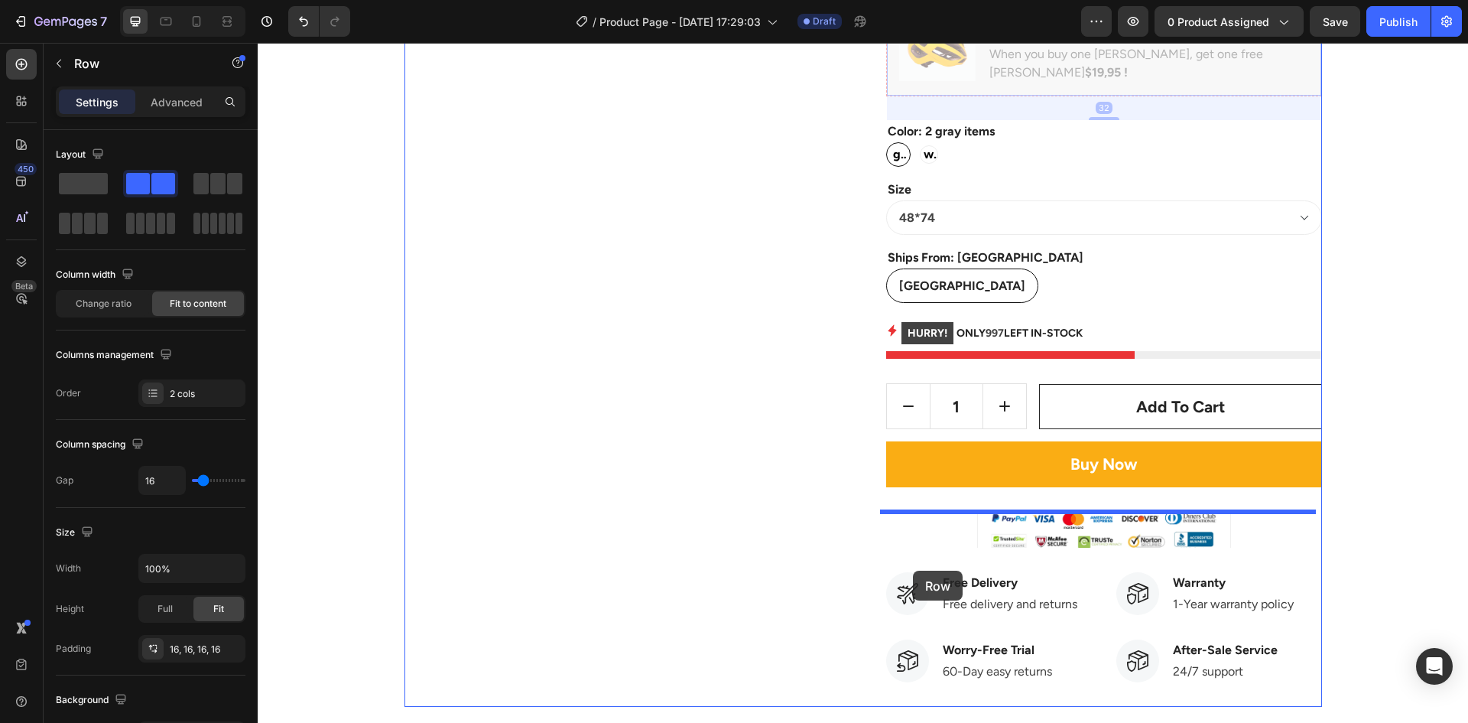
scroll to position [4130, 0]
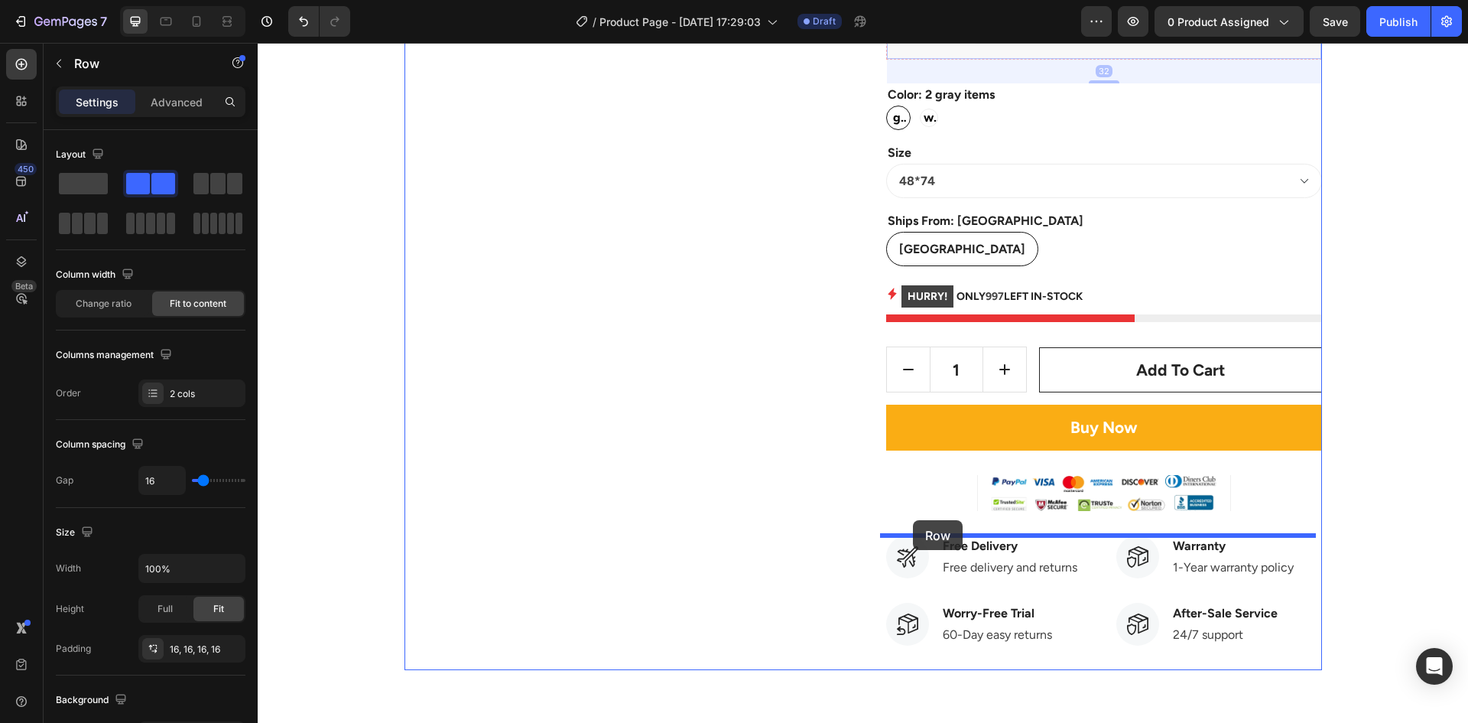
drag, startPoint x: 893, startPoint y: 407, endPoint x: 913, endPoint y: 520, distance: 114.9
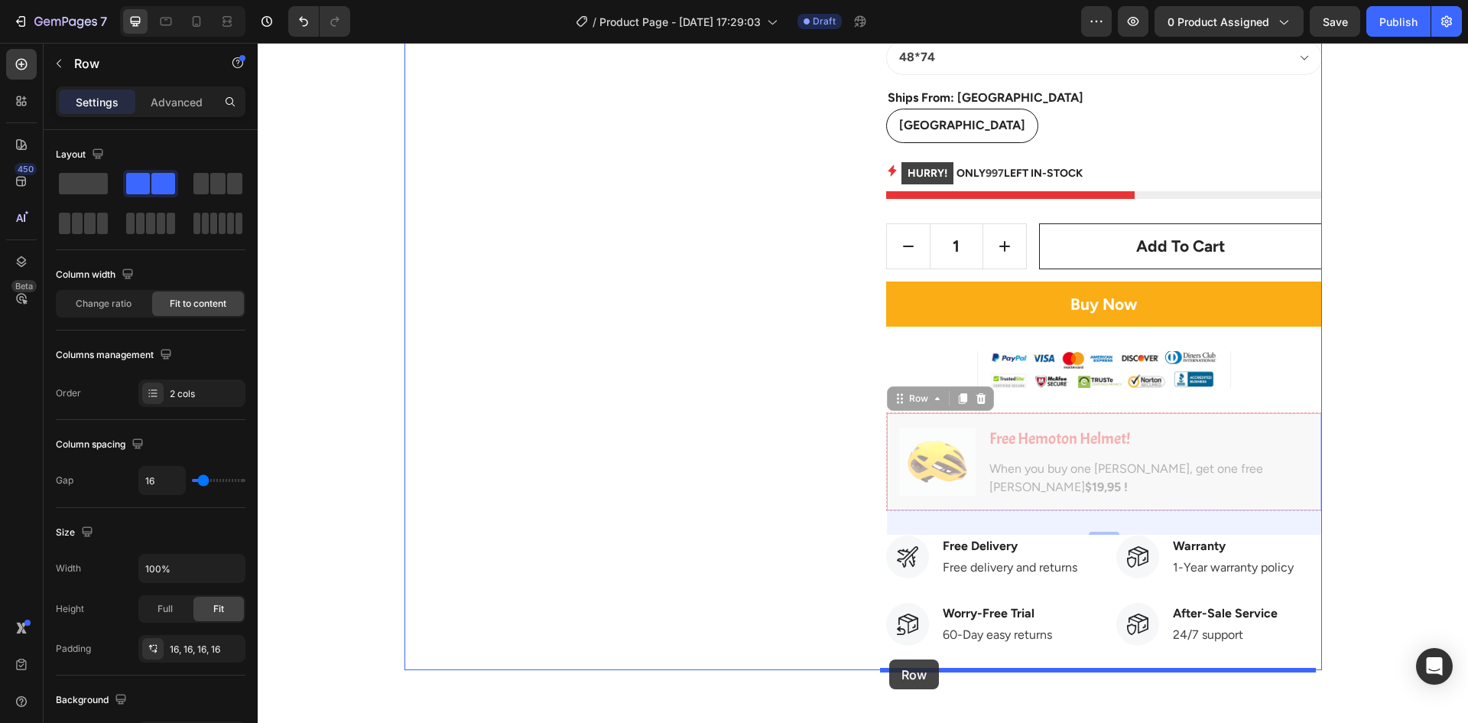
drag, startPoint x: 893, startPoint y: 405, endPoint x: 889, endPoint y: 659, distance: 254.7
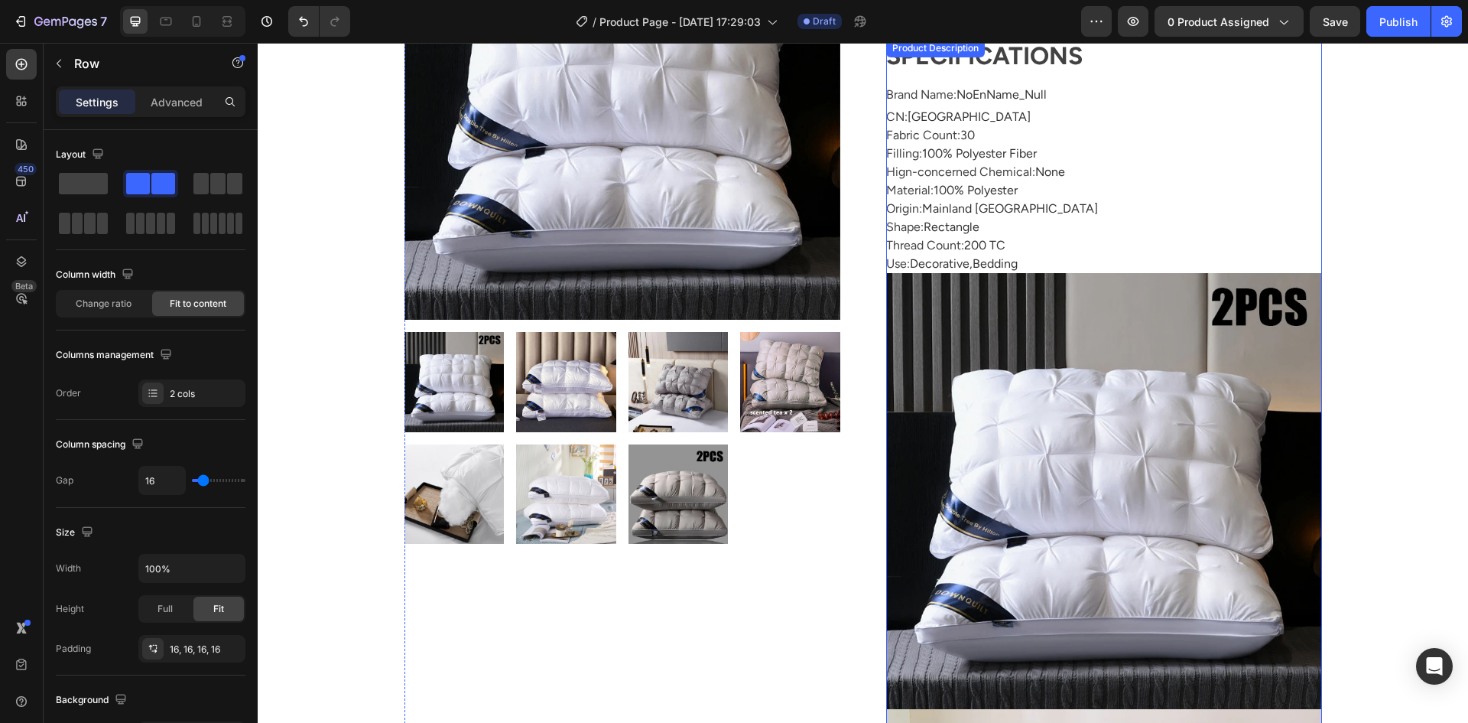
scroll to position [0, 0]
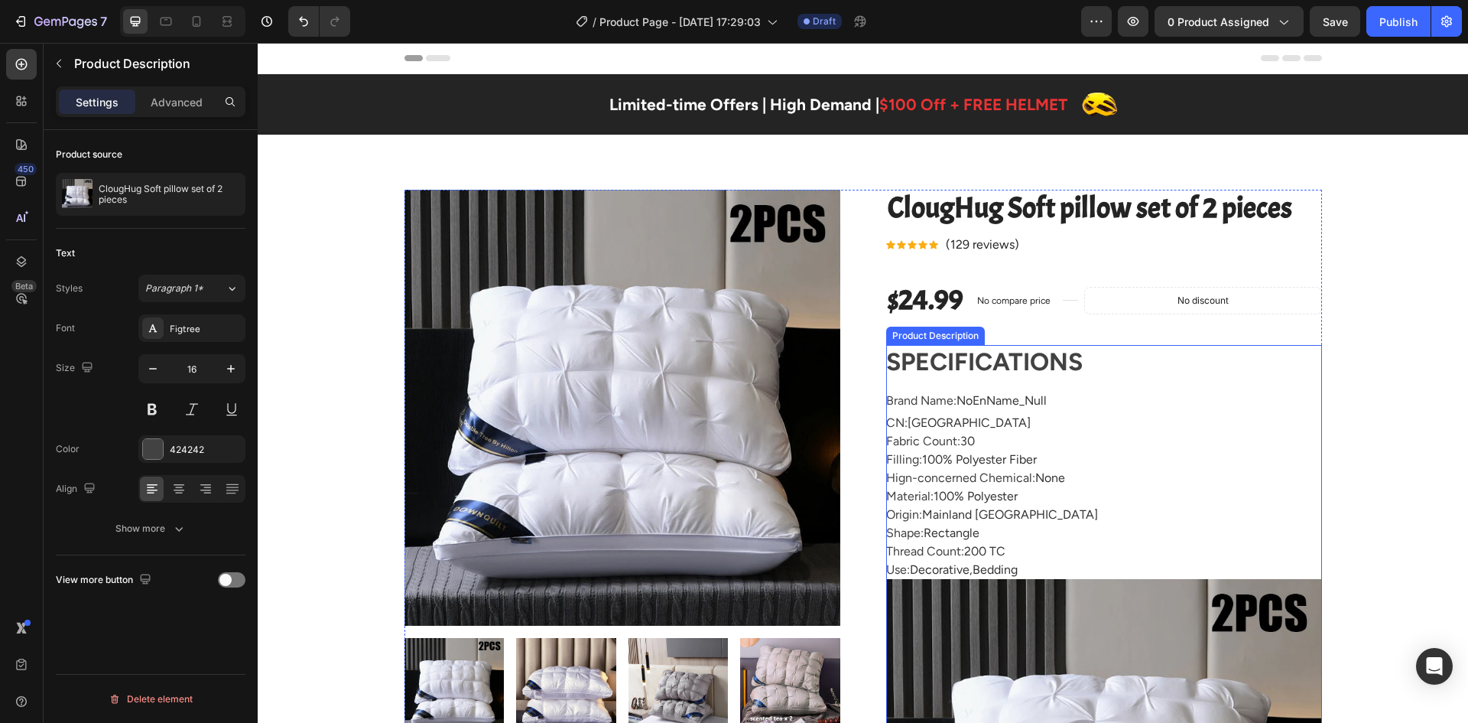
click at [895, 360] on h1 "SPECIFICATIONS" at bounding box center [984, 361] width 197 height 29
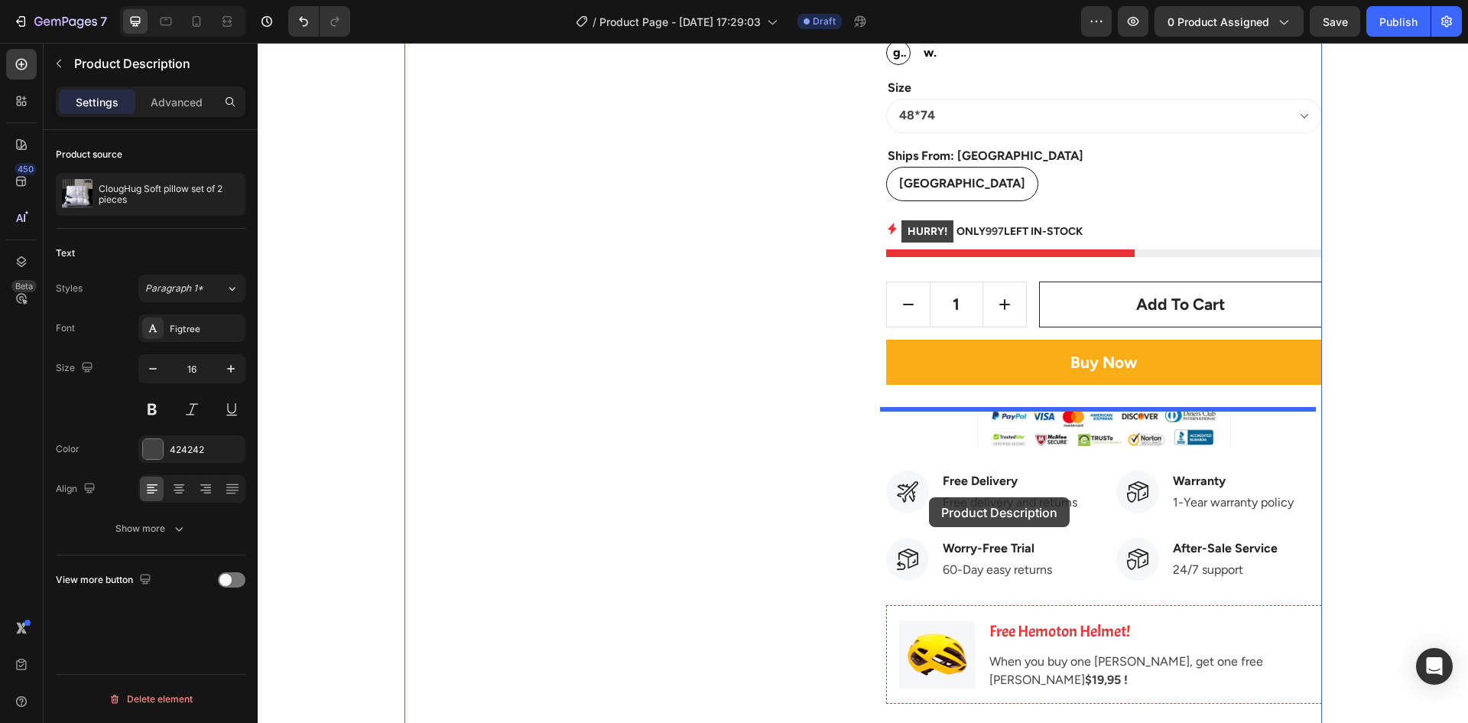
scroll to position [4206, 0]
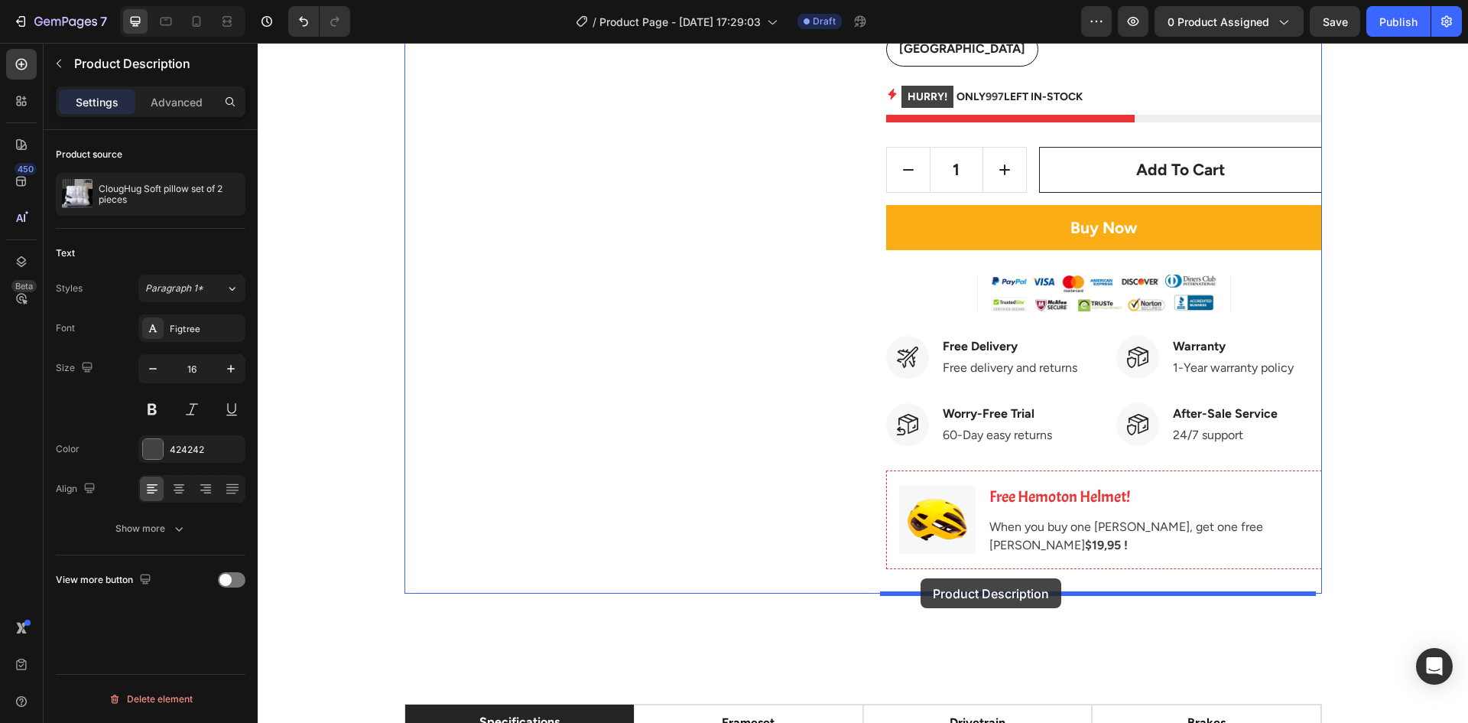
drag, startPoint x: 890, startPoint y: 330, endPoint x: 921, endPoint y: 578, distance: 249.7
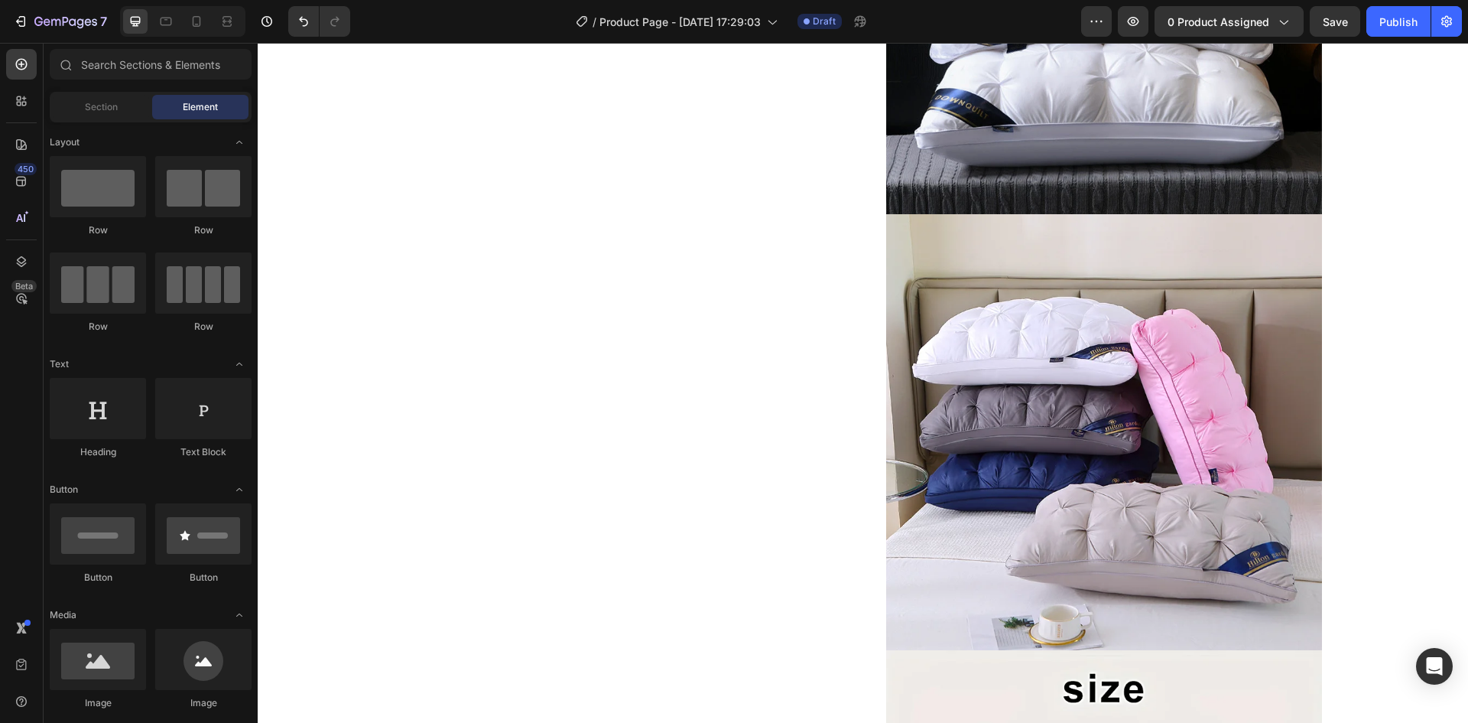
scroll to position [0, 0]
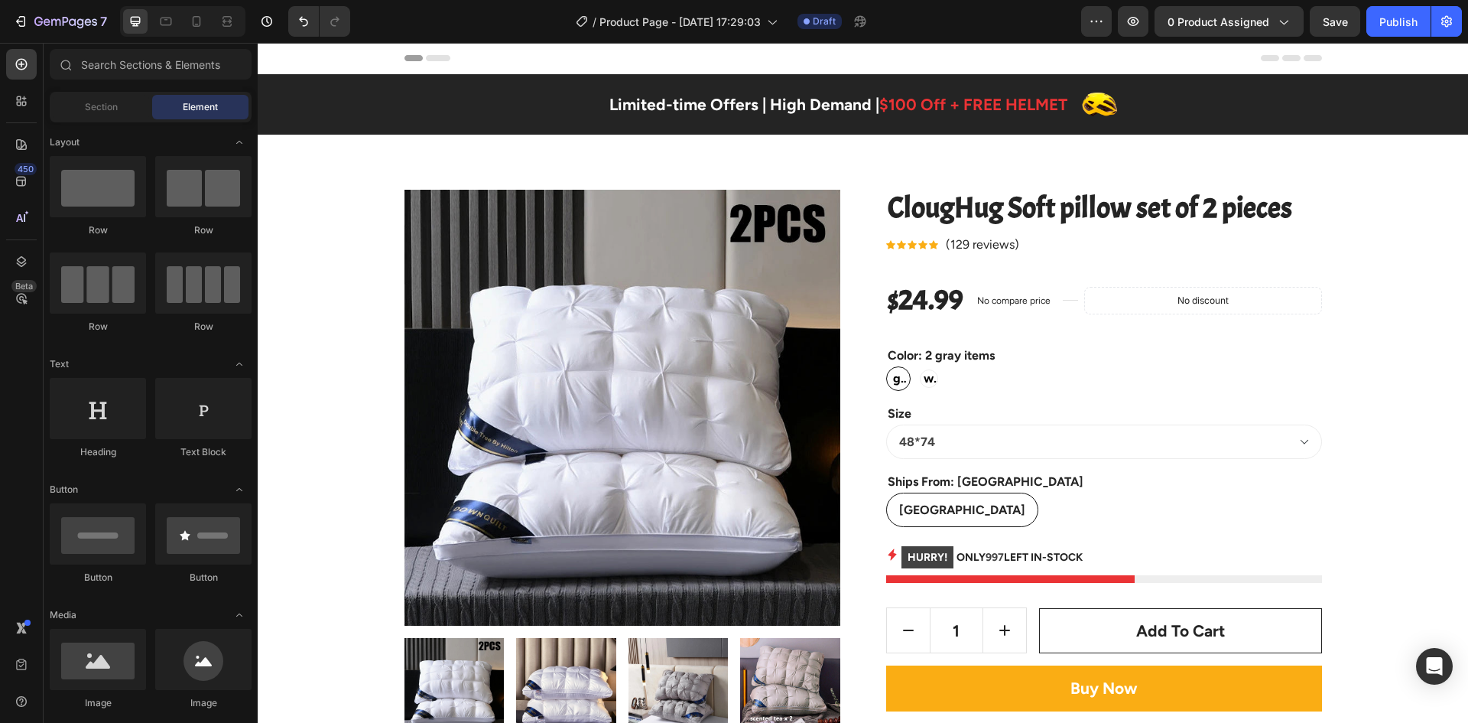
drag, startPoint x: 1462, startPoint y: 356, endPoint x: 1725, endPoint y: 84, distance: 379.1
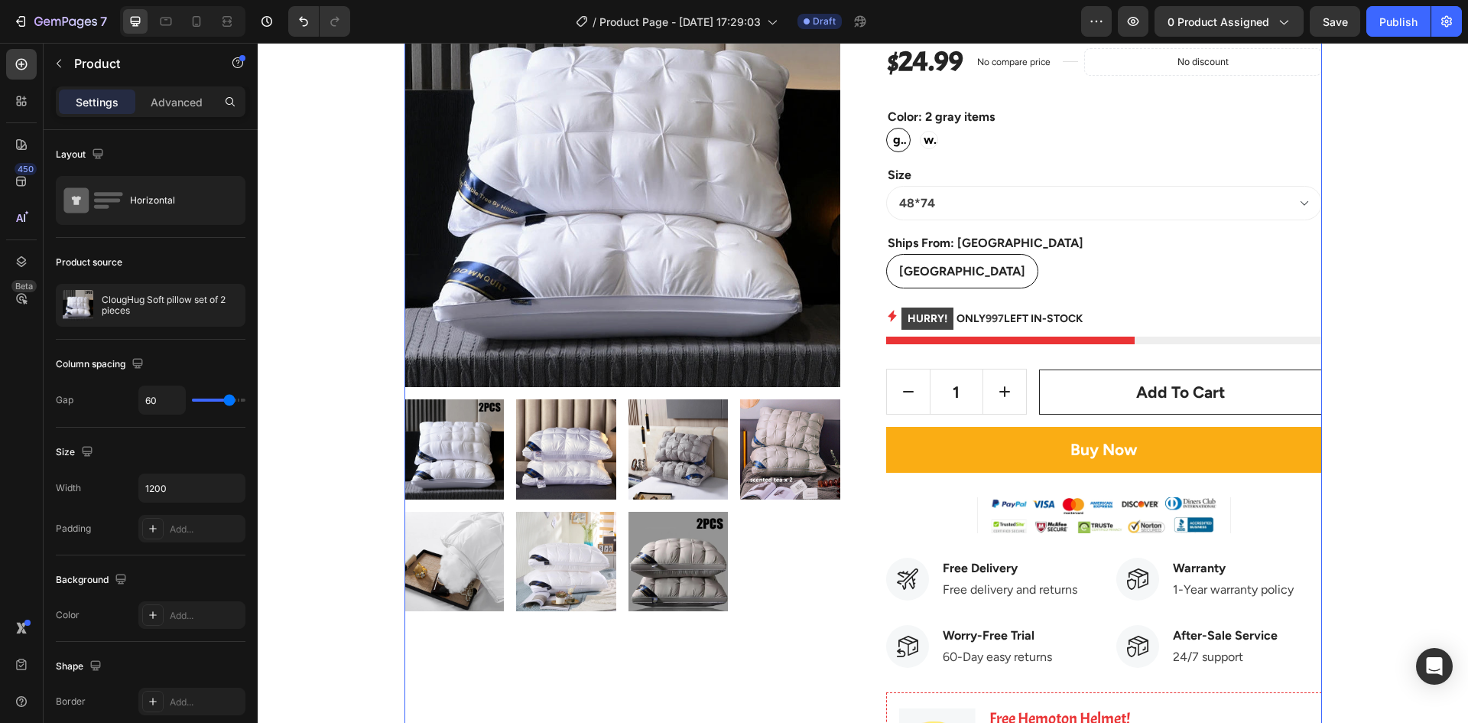
scroll to position [229, 0]
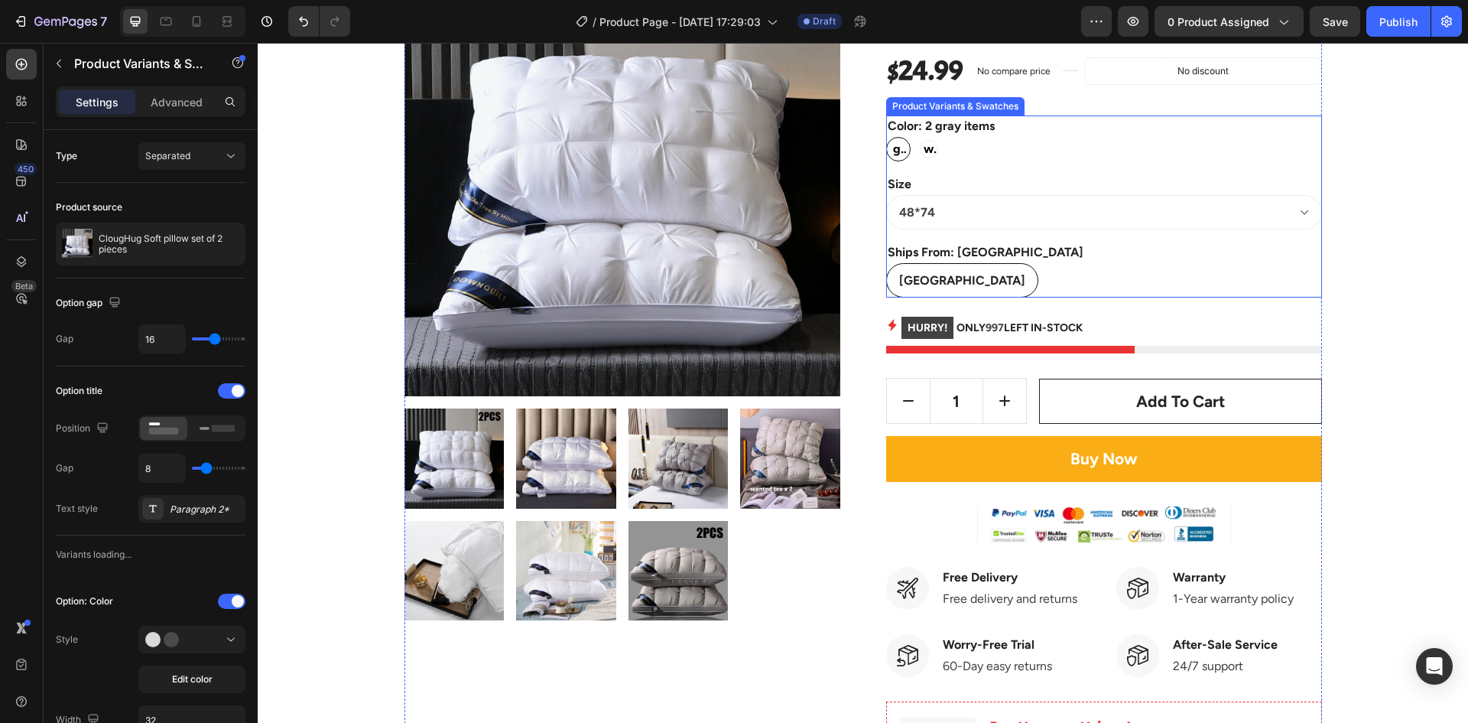
click at [1047, 261] on div "Ships From: United States United States United States United States" at bounding box center [1104, 270] width 436 height 56
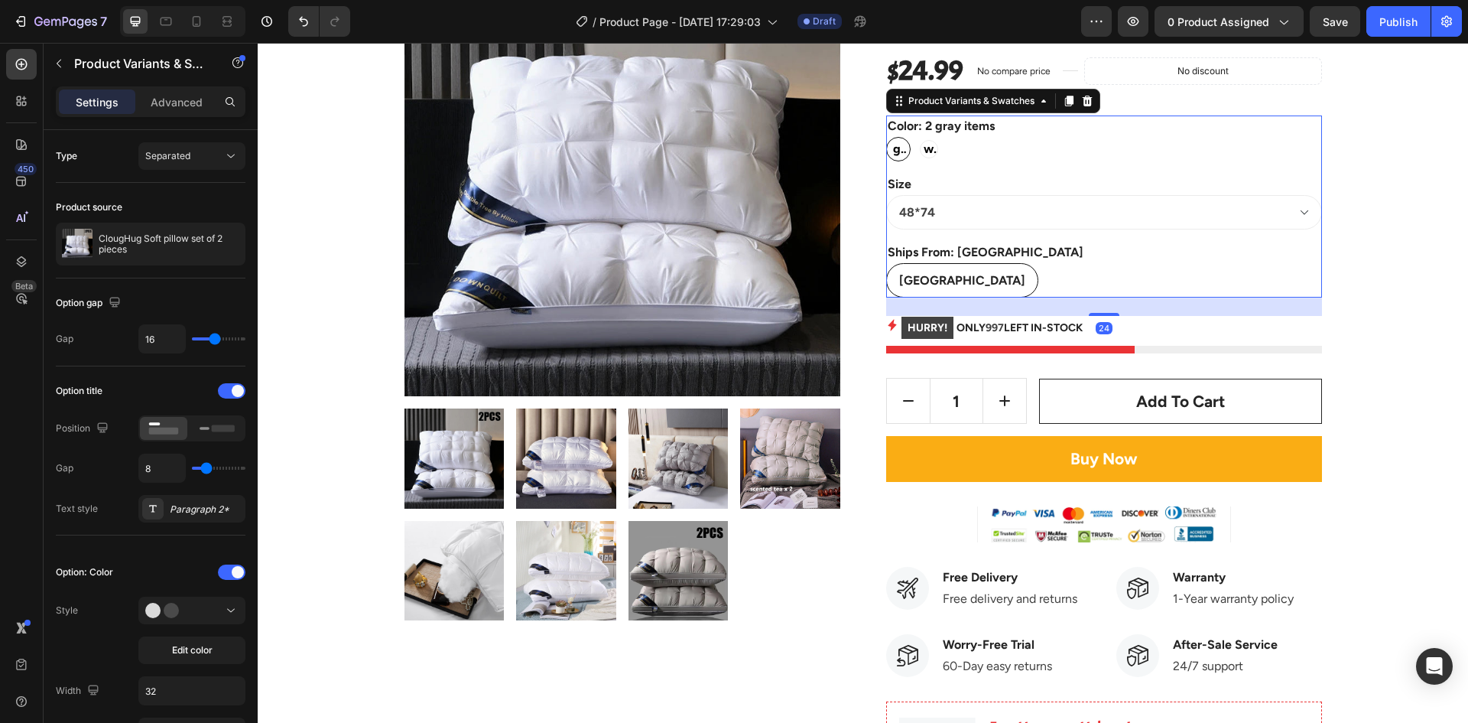
click at [995, 253] on legend "Ships From: United States" at bounding box center [985, 252] width 199 height 21
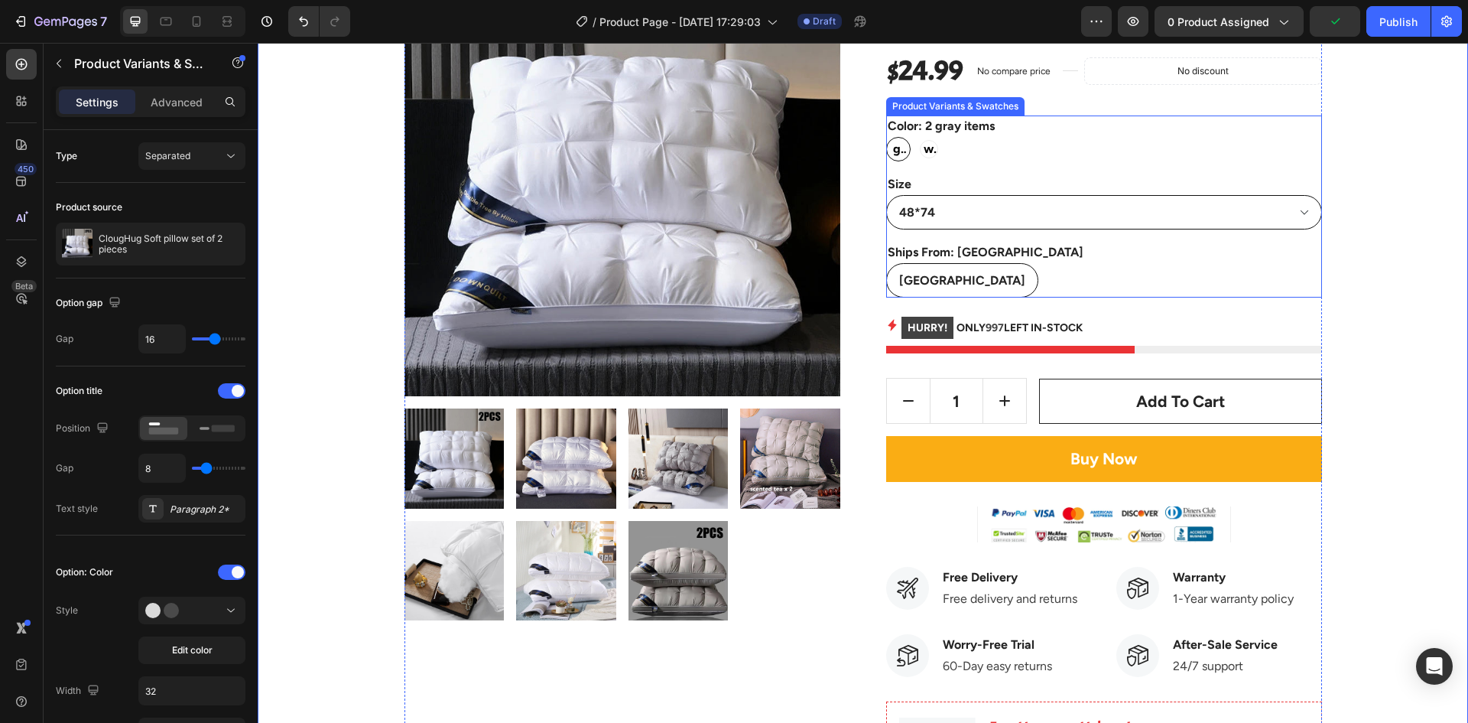
click at [1211, 217] on select "48*74" at bounding box center [1104, 212] width 436 height 34
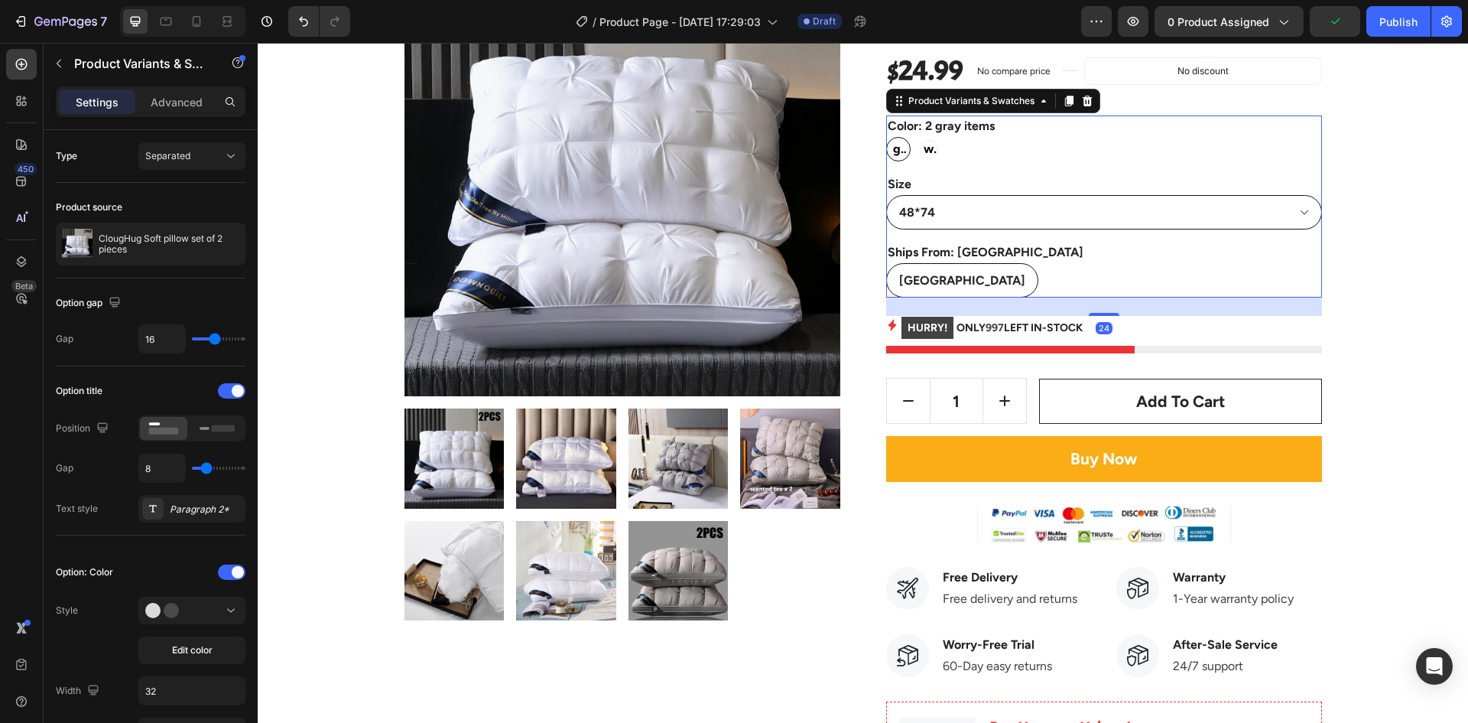
click at [1214, 217] on select "48*74" at bounding box center [1104, 212] width 436 height 34
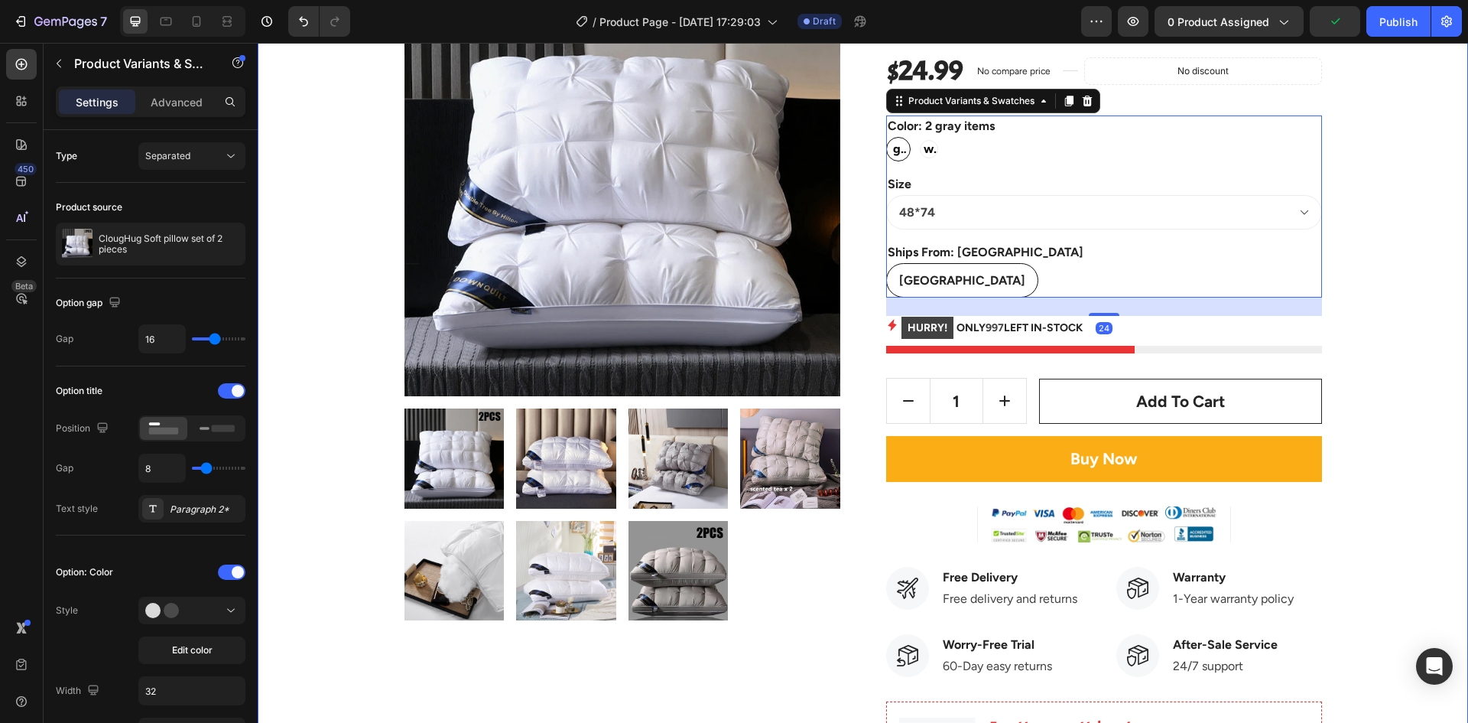
scroll to position [153, 0]
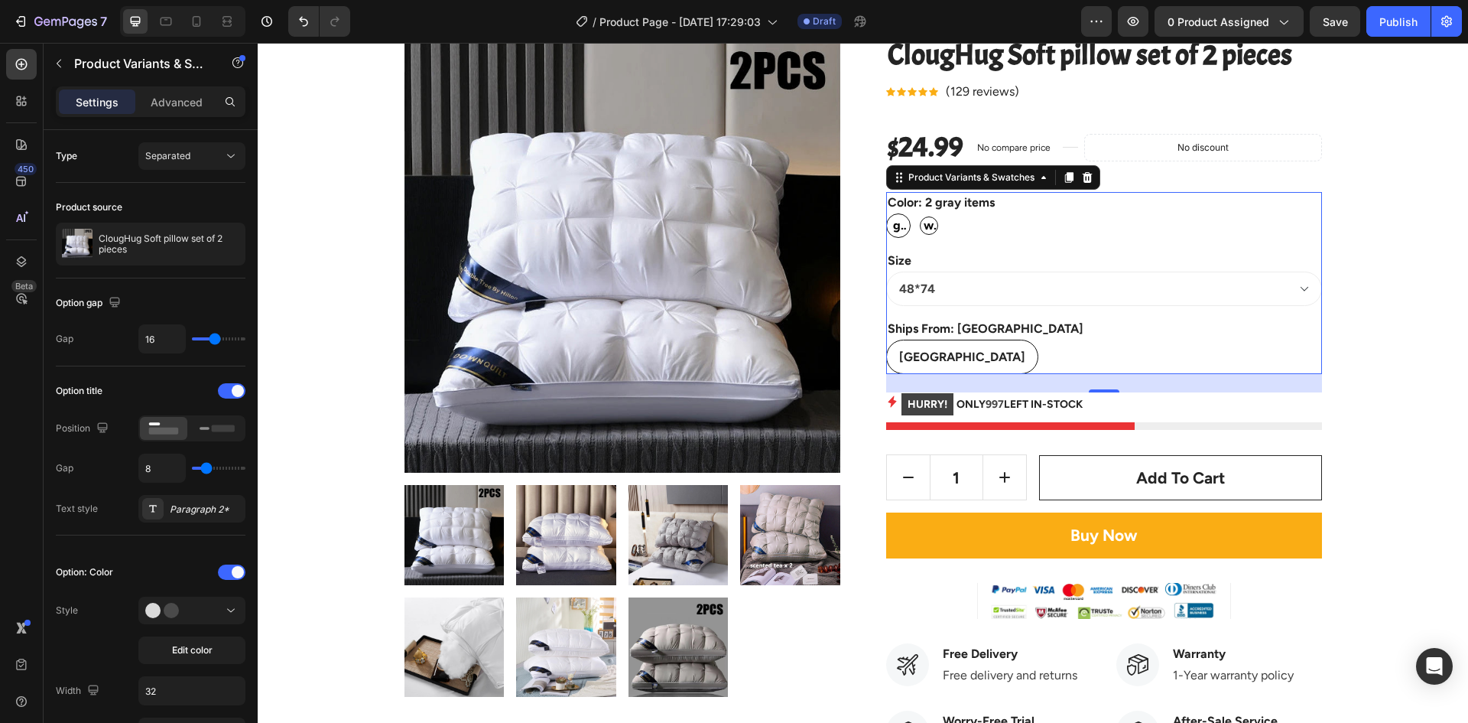
click at [927, 229] on span "2 white items" at bounding box center [929, 225] width 17 height 55
click at [917, 213] on input "2 white items 2 white items 2 white items" at bounding box center [916, 213] width 1 height 1
radio input "true"
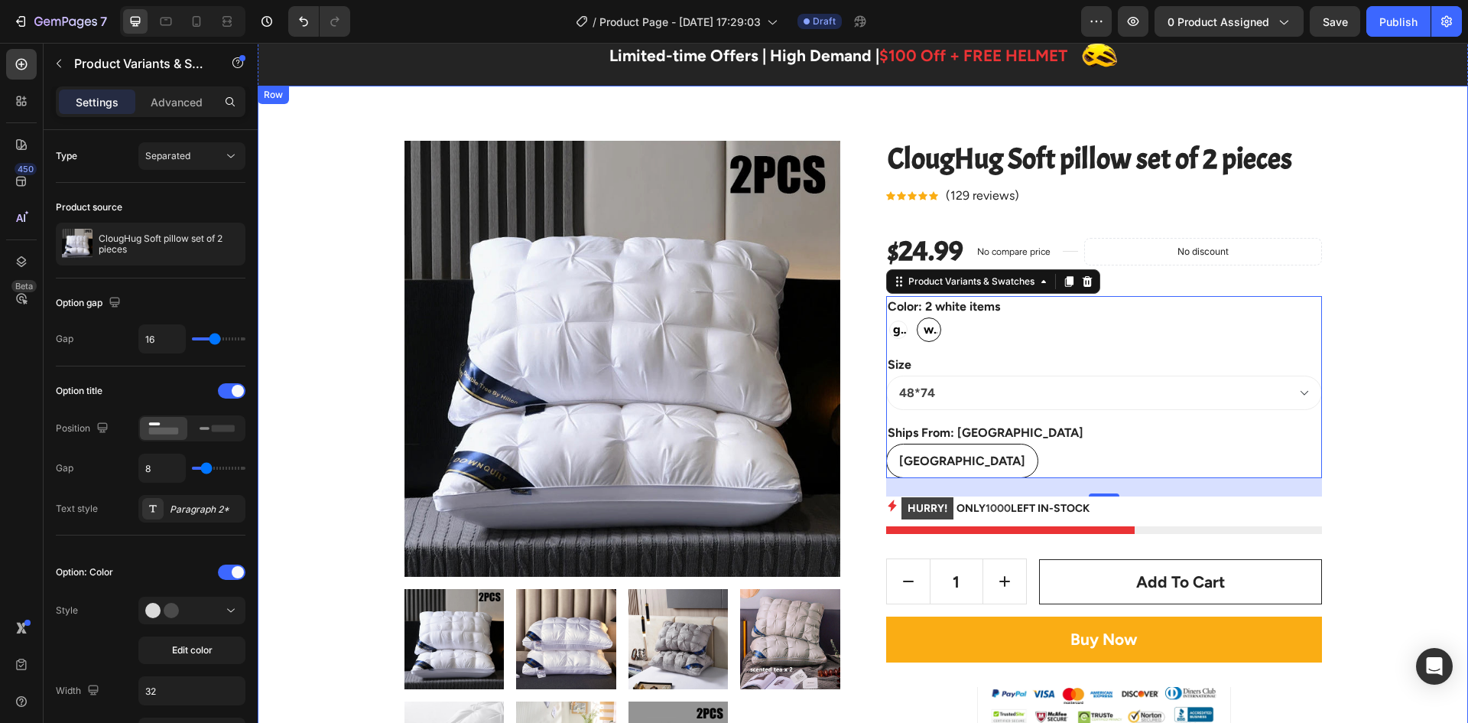
scroll to position [0, 0]
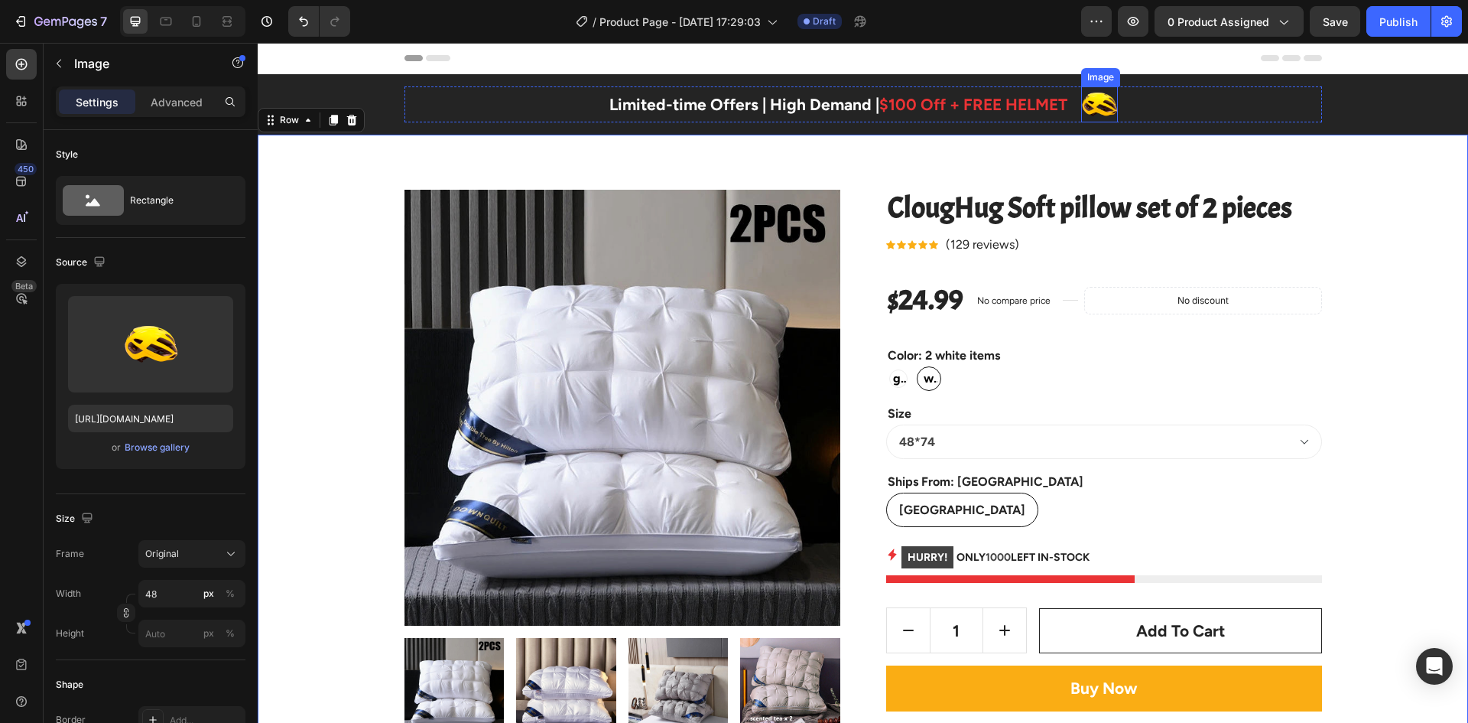
click at [1096, 110] on img at bounding box center [1099, 104] width 37 height 36
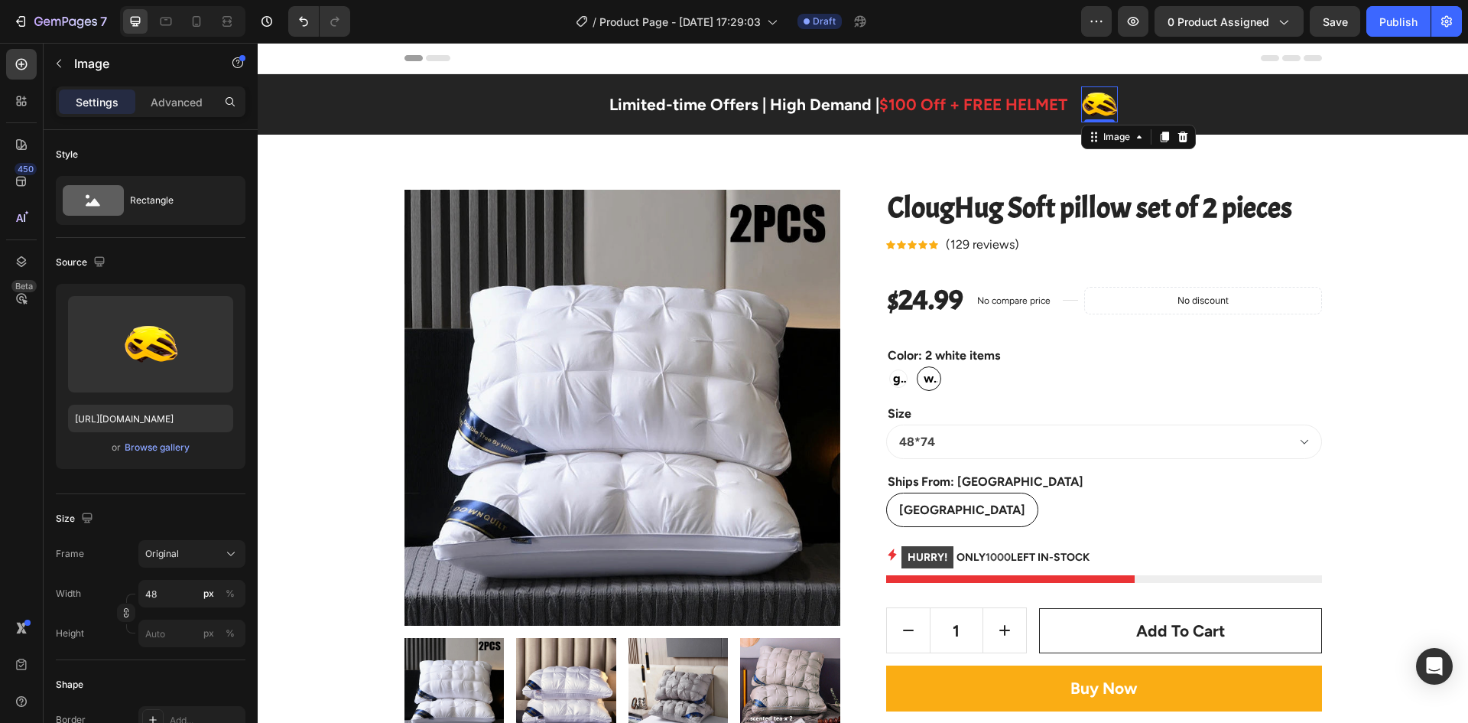
click at [1101, 115] on img at bounding box center [1099, 104] width 37 height 36
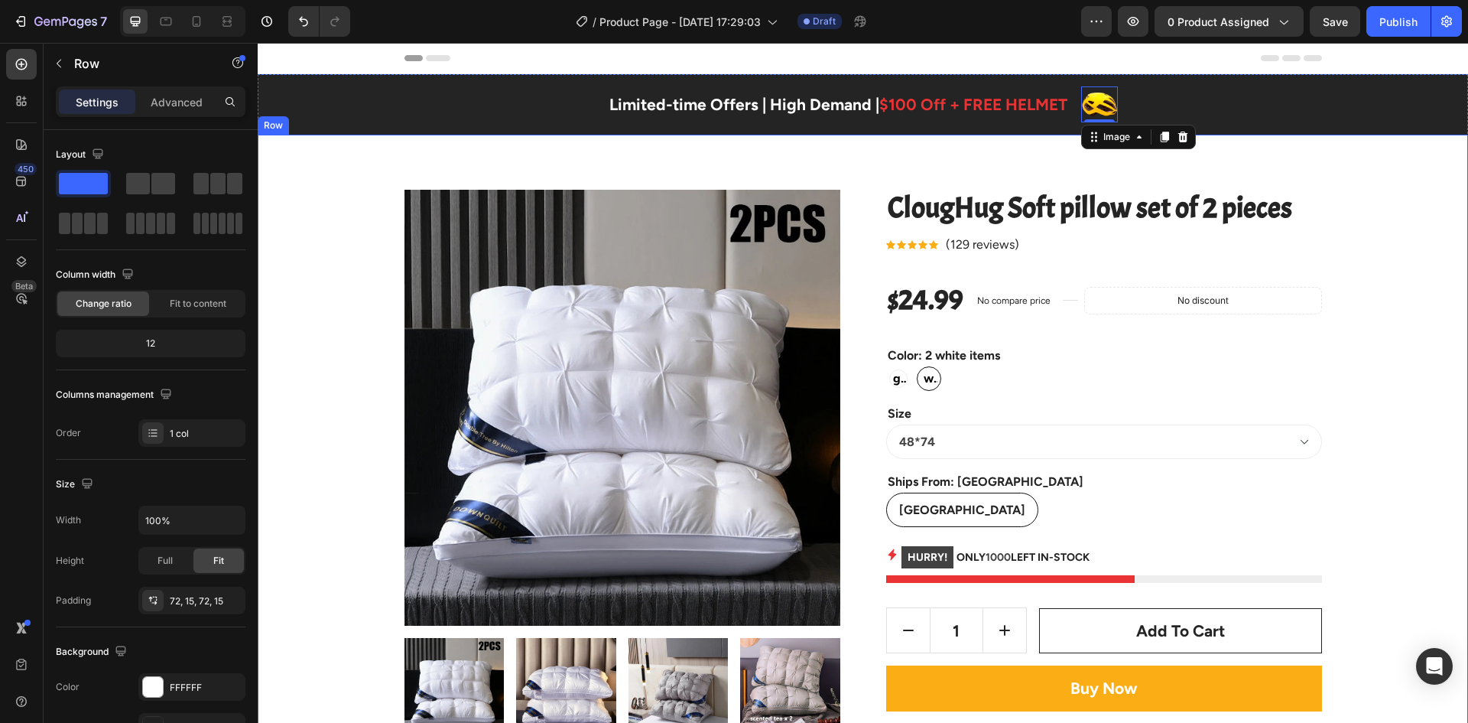
drag, startPoint x: 1384, startPoint y: 252, endPoint x: 1380, endPoint y: 261, distance: 9.0
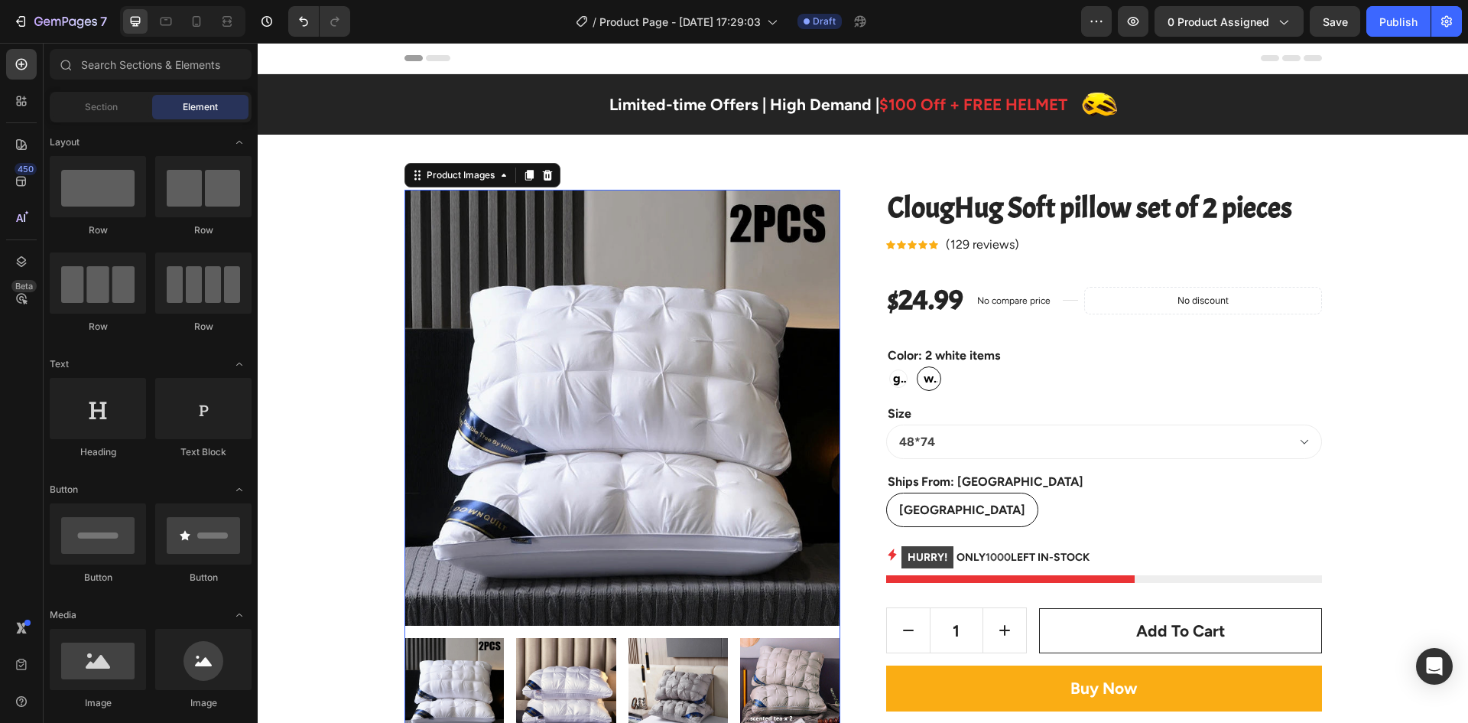
click at [608, 342] on img at bounding box center [623, 408] width 436 height 436
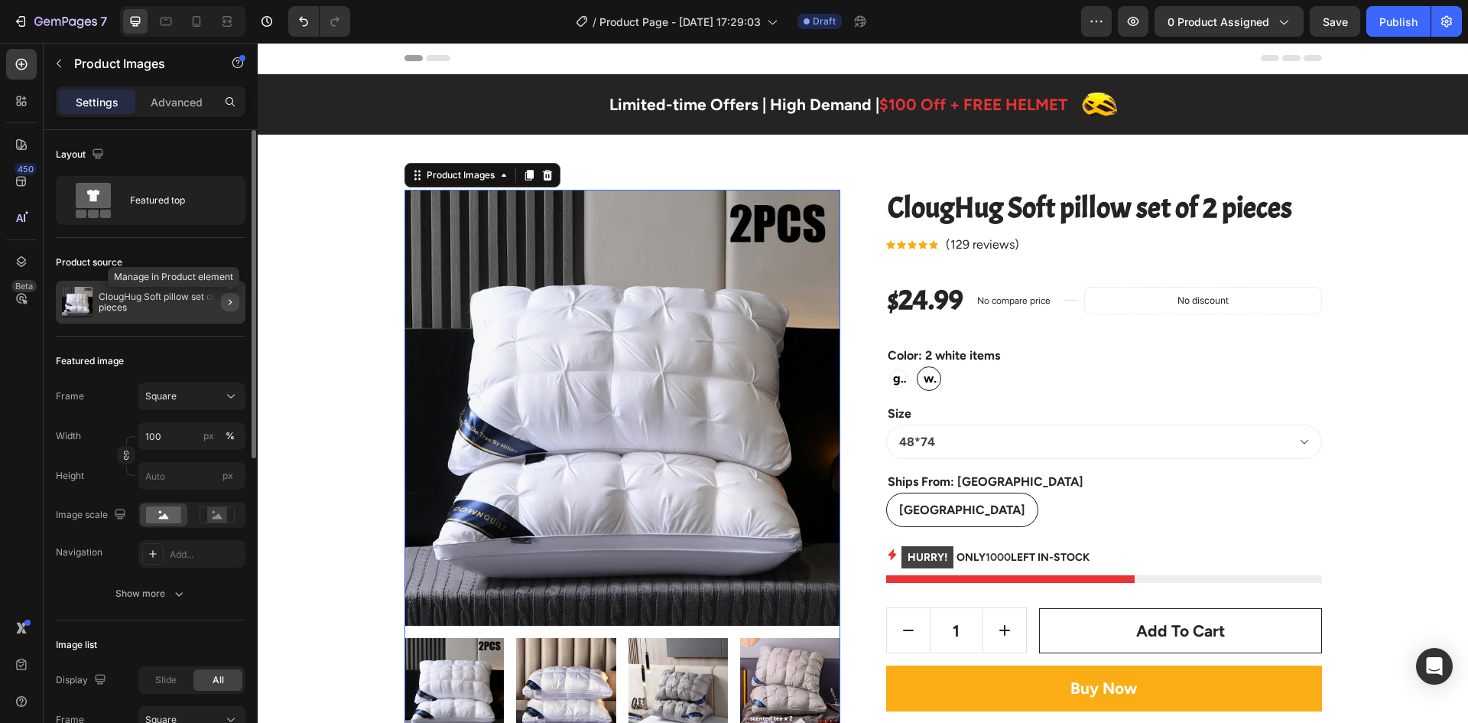
click at [229, 301] on icon "button" at bounding box center [230, 302] width 3 height 6
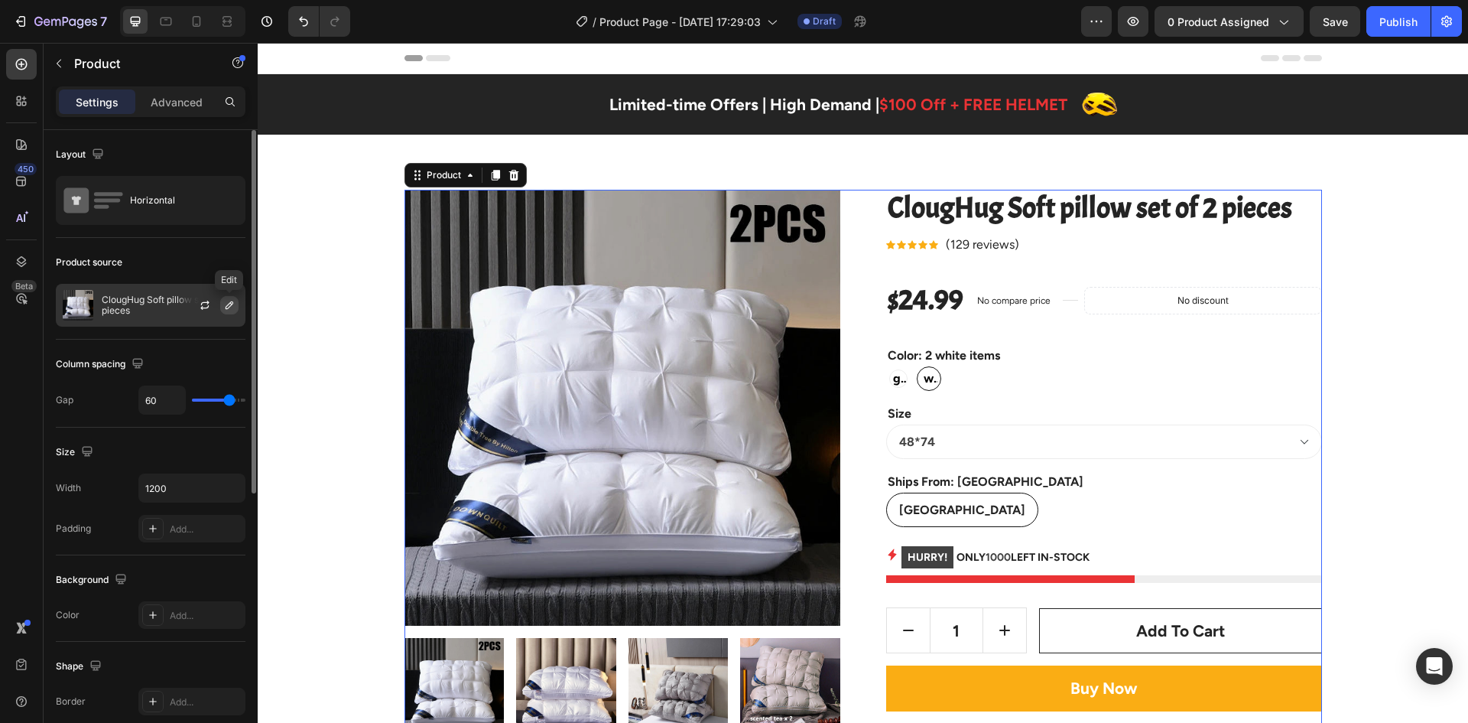
click at [233, 307] on icon "button" at bounding box center [229, 305] width 12 height 12
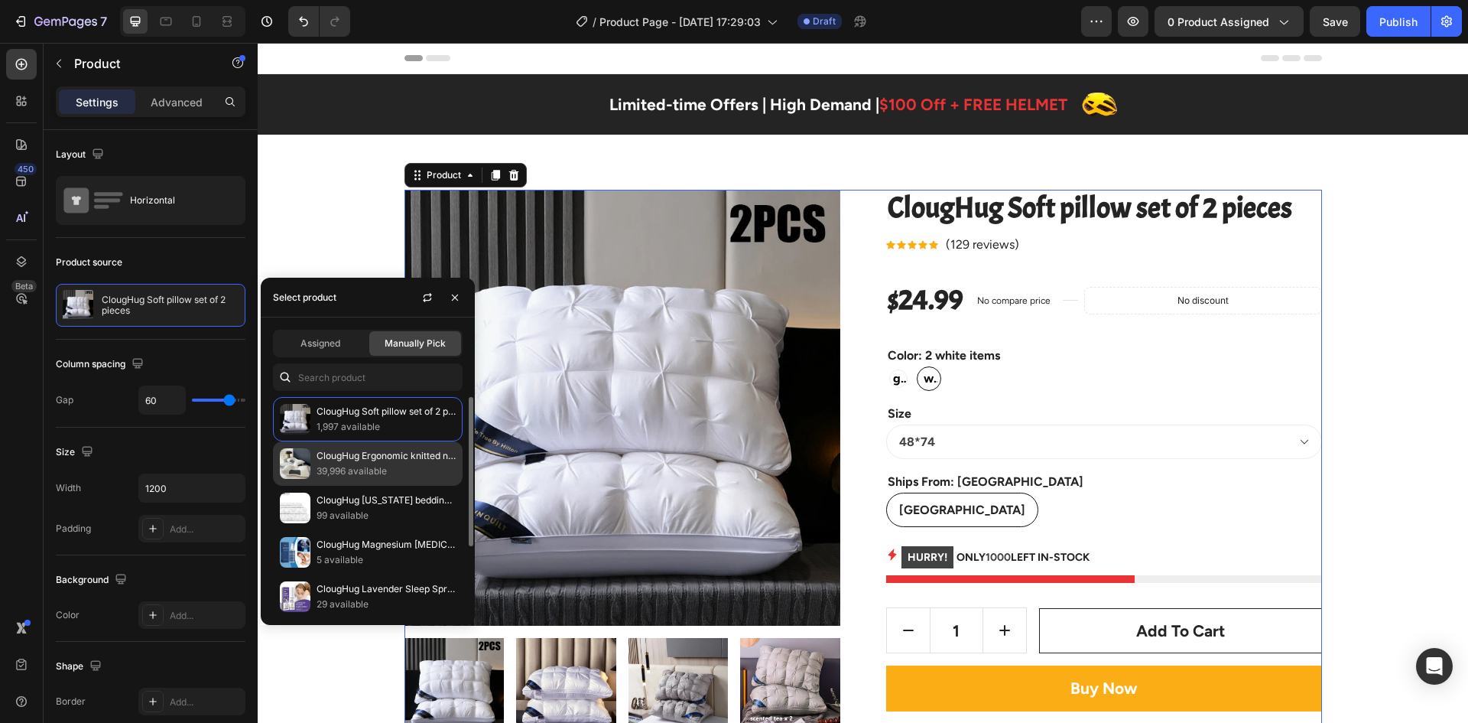
click at [351, 460] on p "ClougHug Ergonomic knitted neck massage pillow" at bounding box center [386, 455] width 139 height 15
radio input "true"
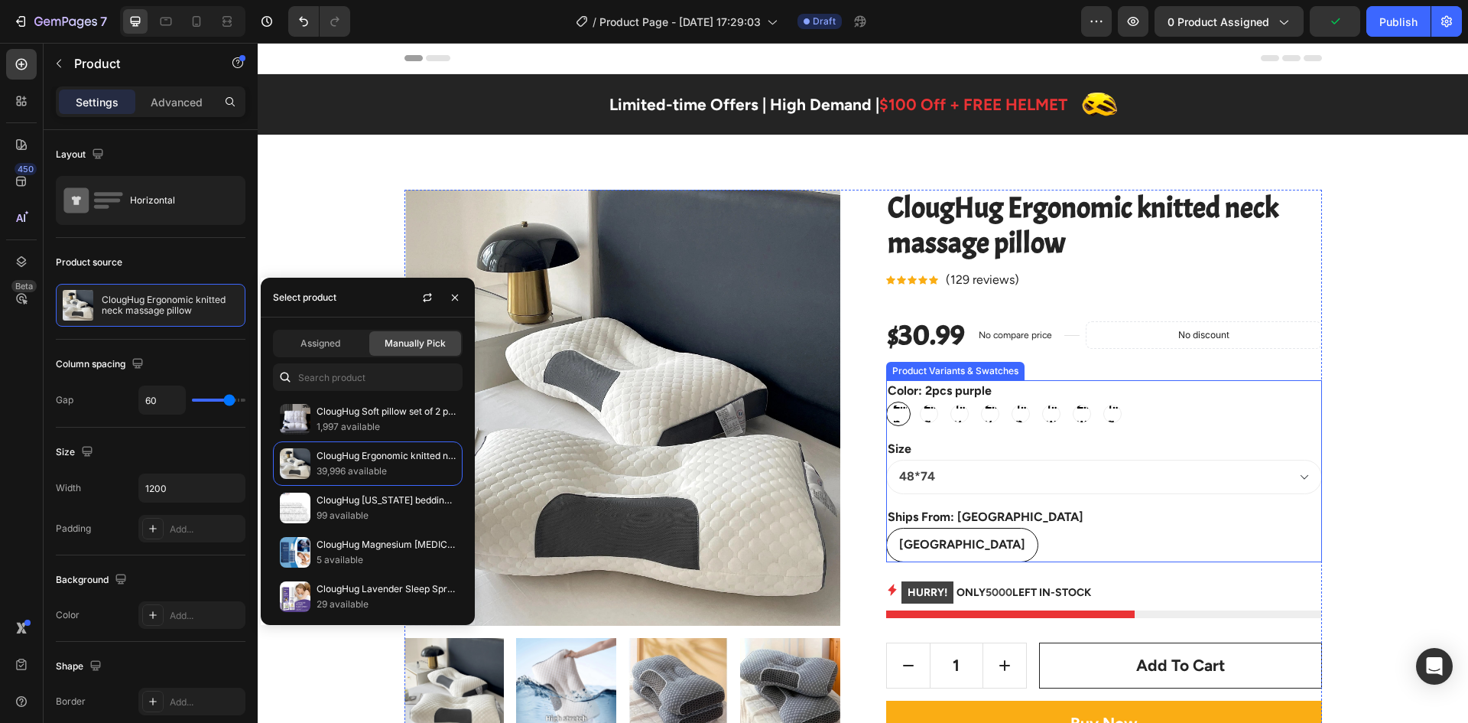
click at [893, 416] on span "2pcs purple" at bounding box center [898, 413] width 17 height 37
click at [886, 402] on input "2pcs purple 2pcs purple 2pcs purple" at bounding box center [886, 401] width 1 height 1
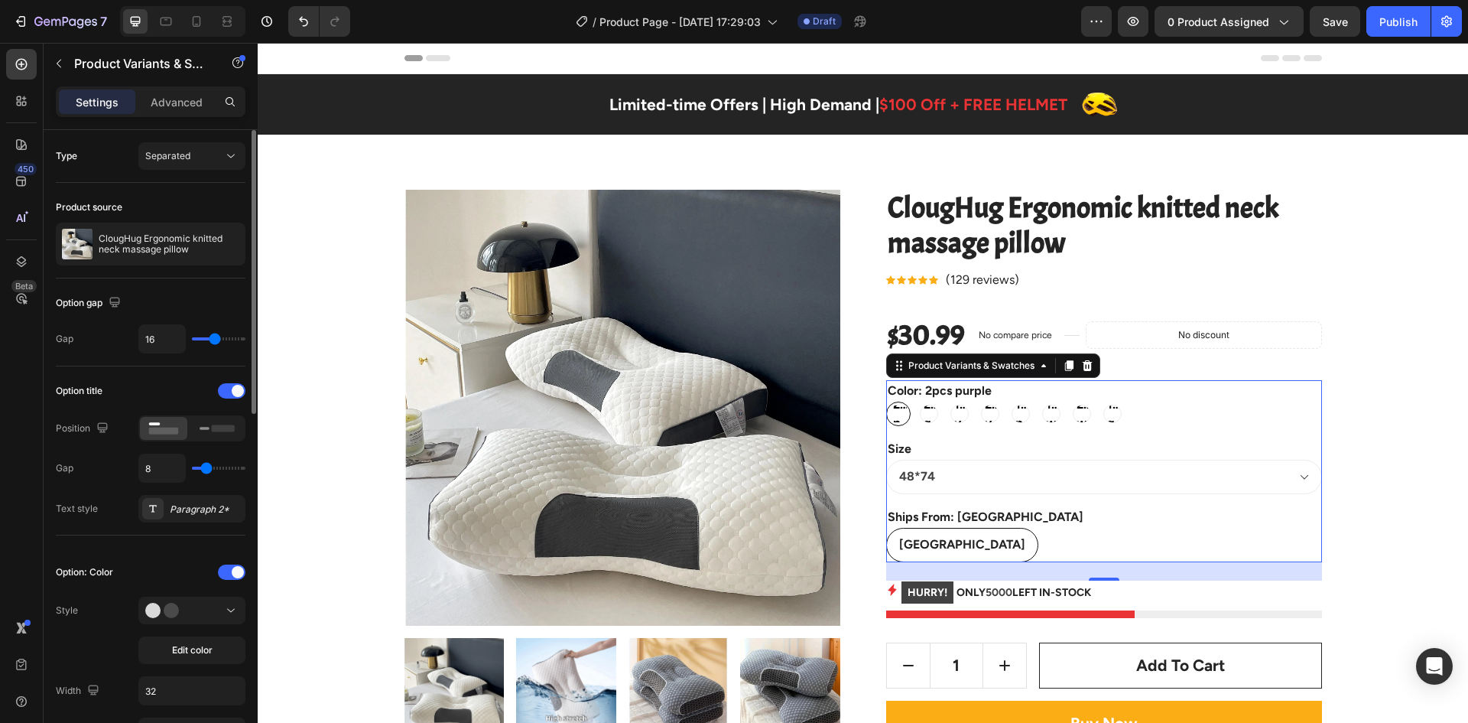
type input "13"
type input "14"
type input "15"
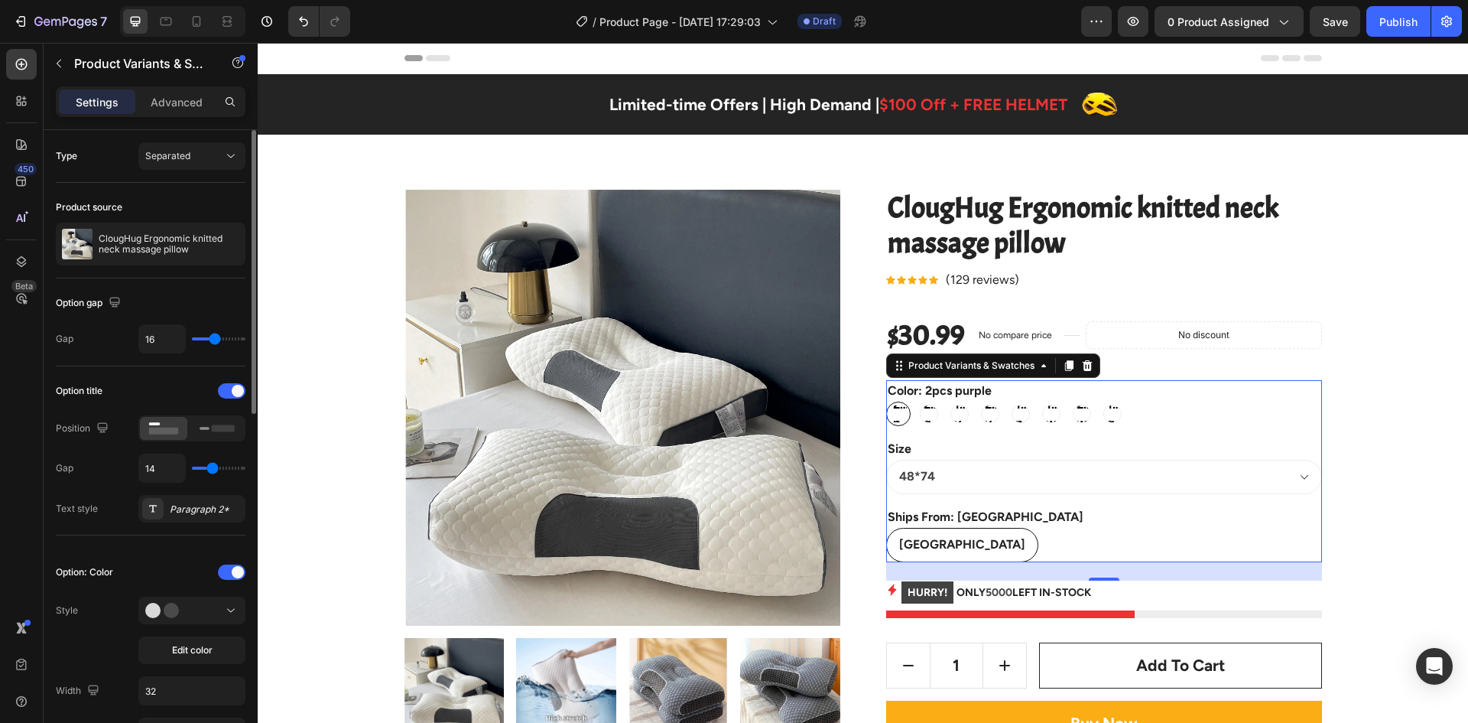
type input "15"
type input "16"
type input "18"
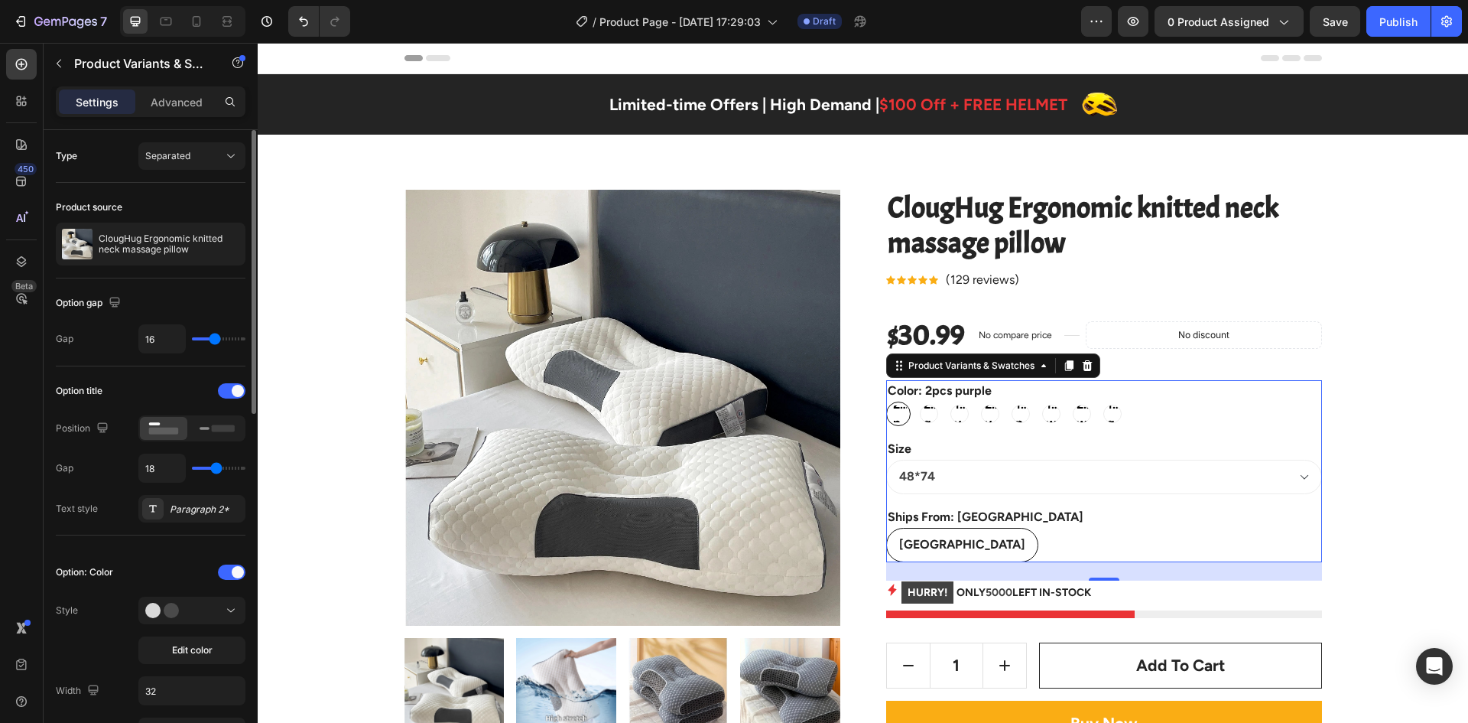
type input "19"
type input "20"
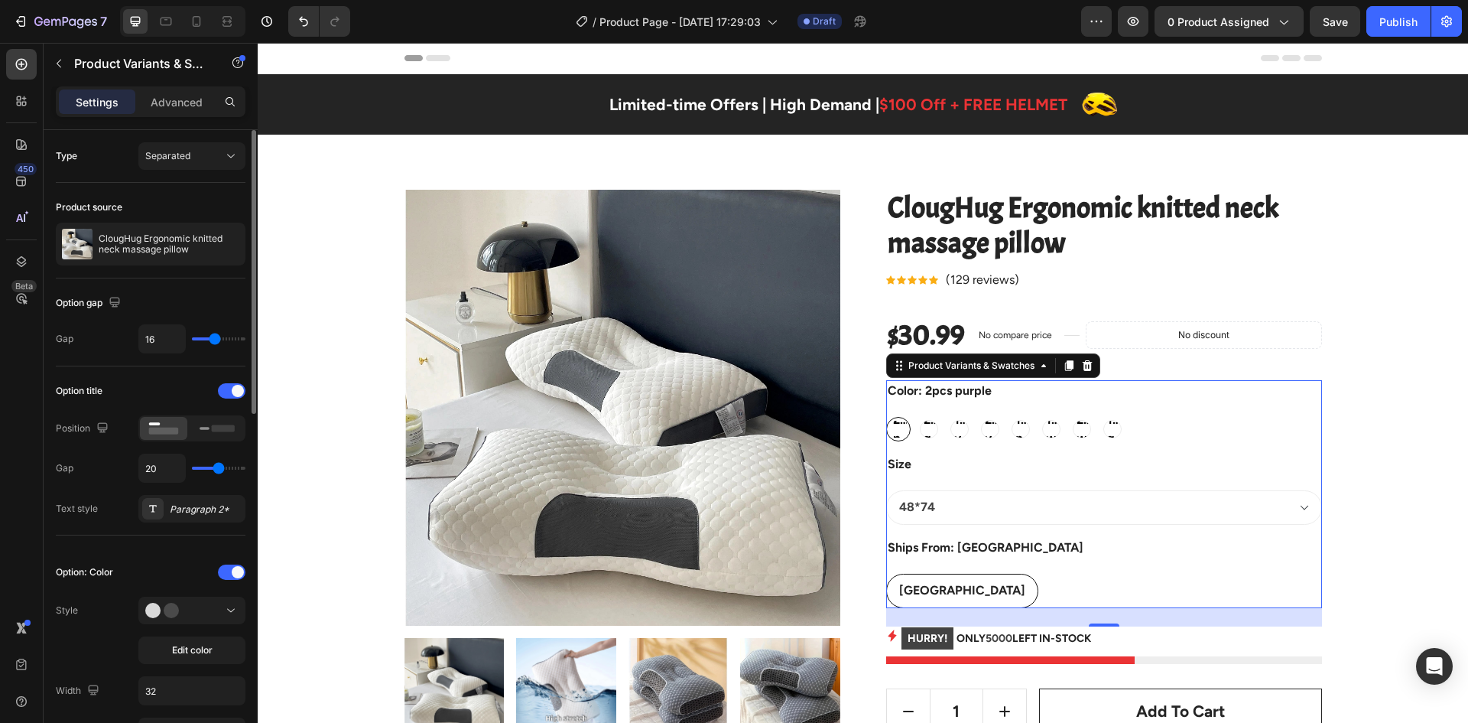
type input "21"
type input "23"
type input "25"
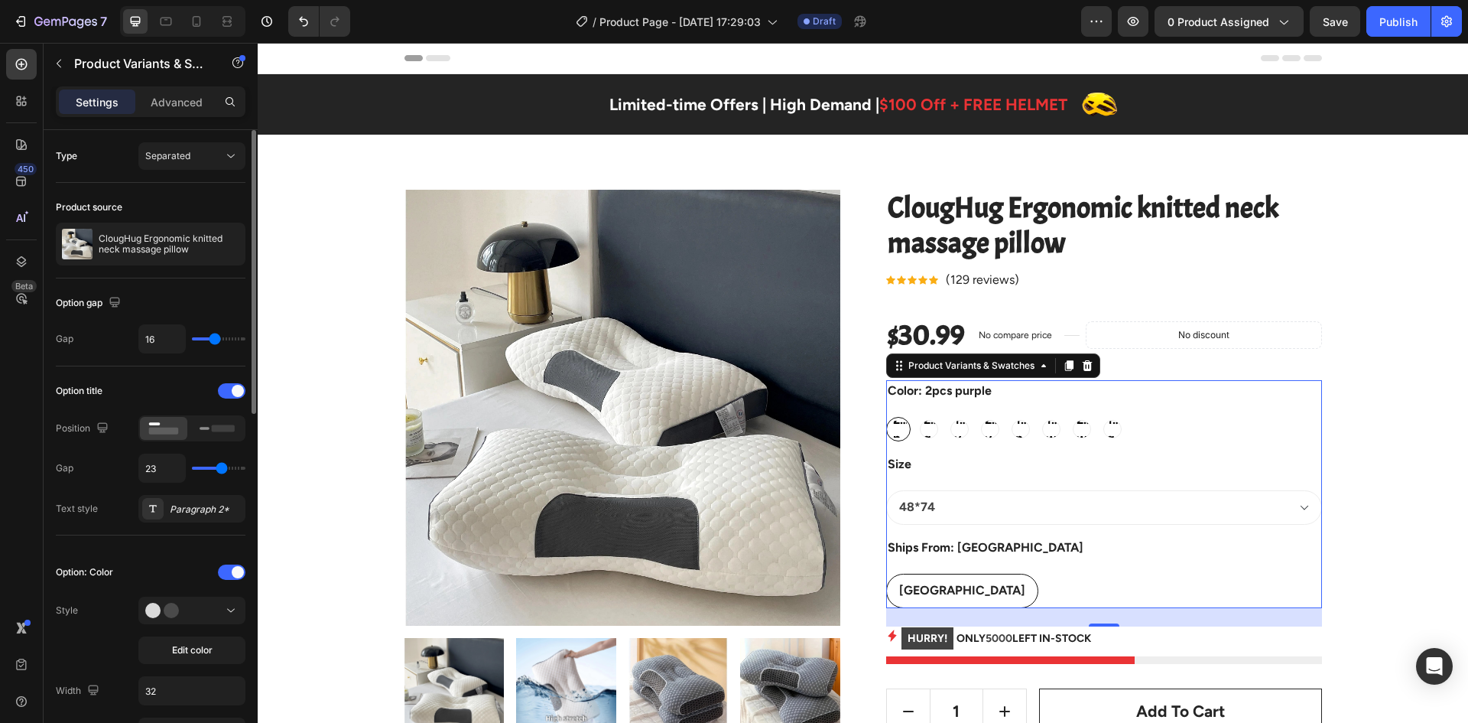
type input "25"
type input "27"
type input "28"
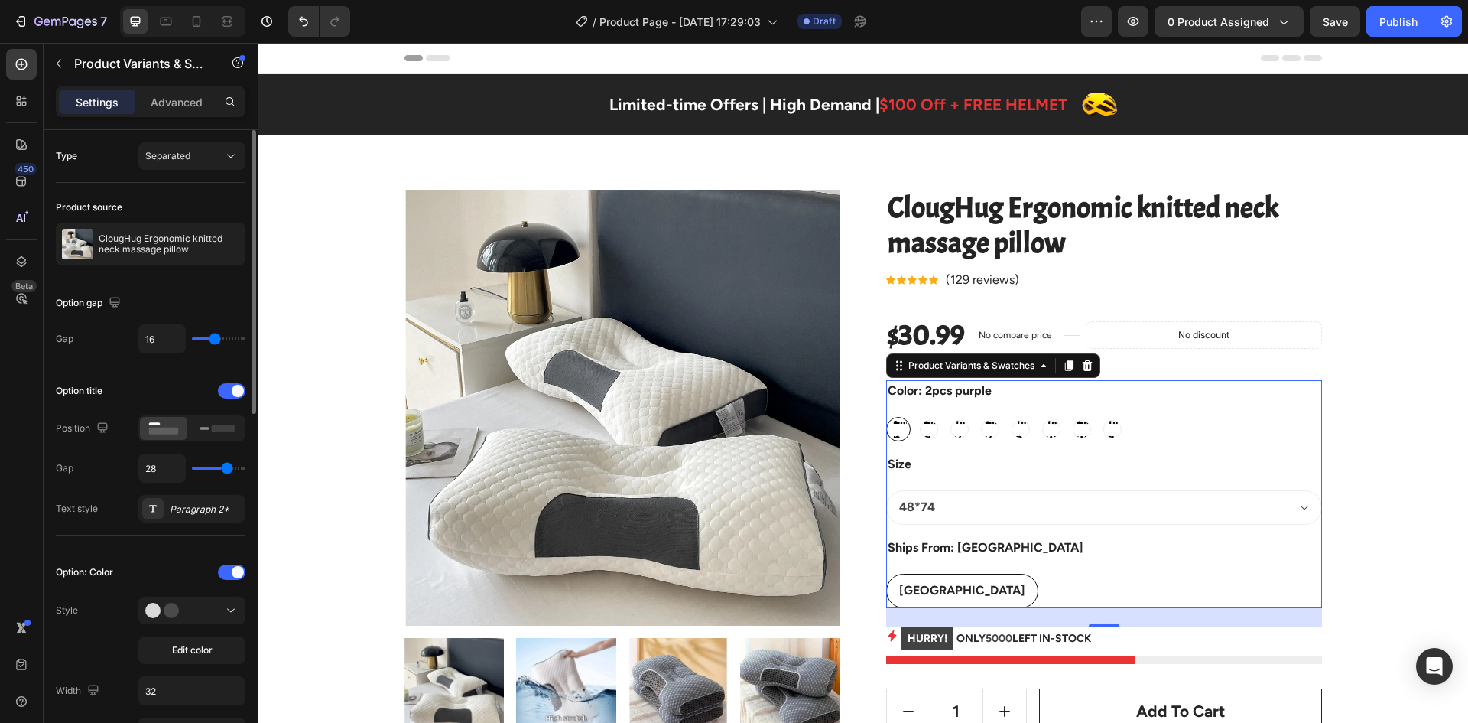
type input "30"
type input "31"
type input "32"
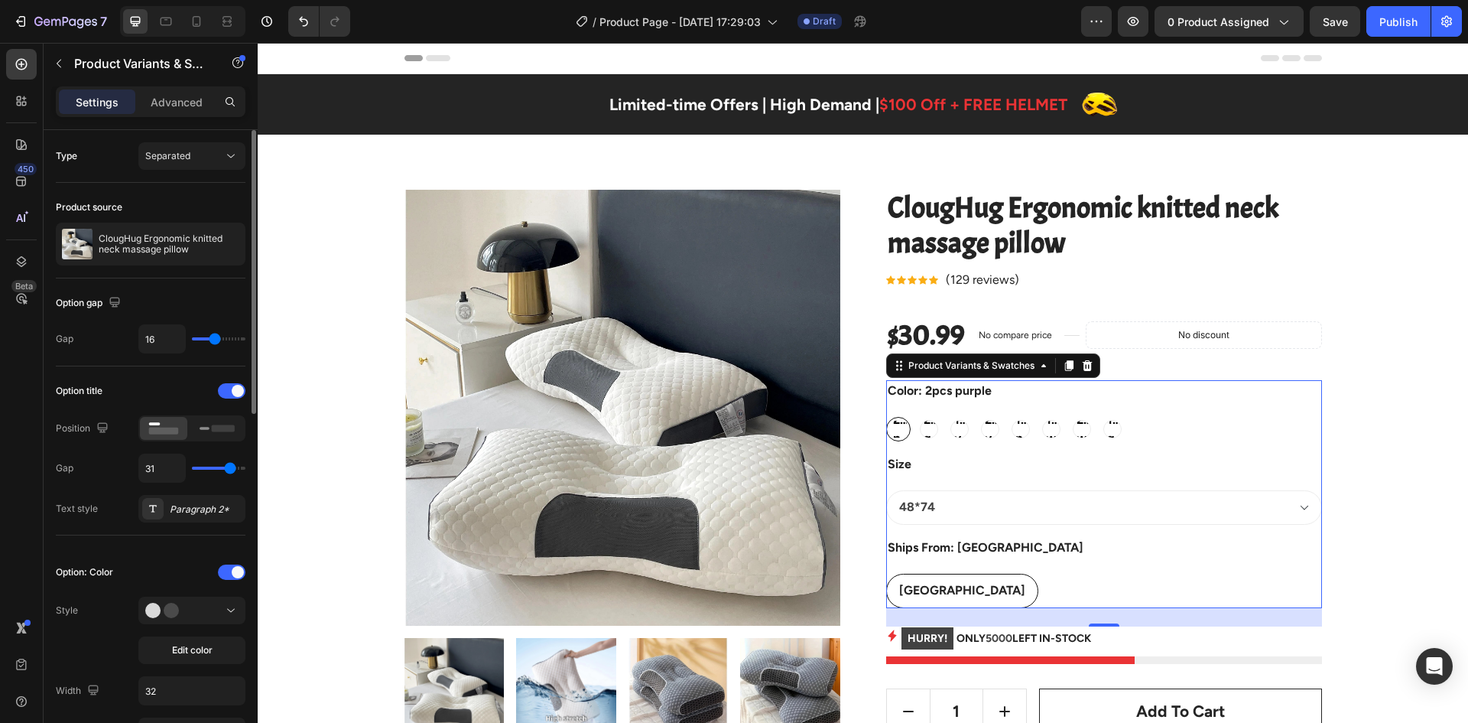
type input "32"
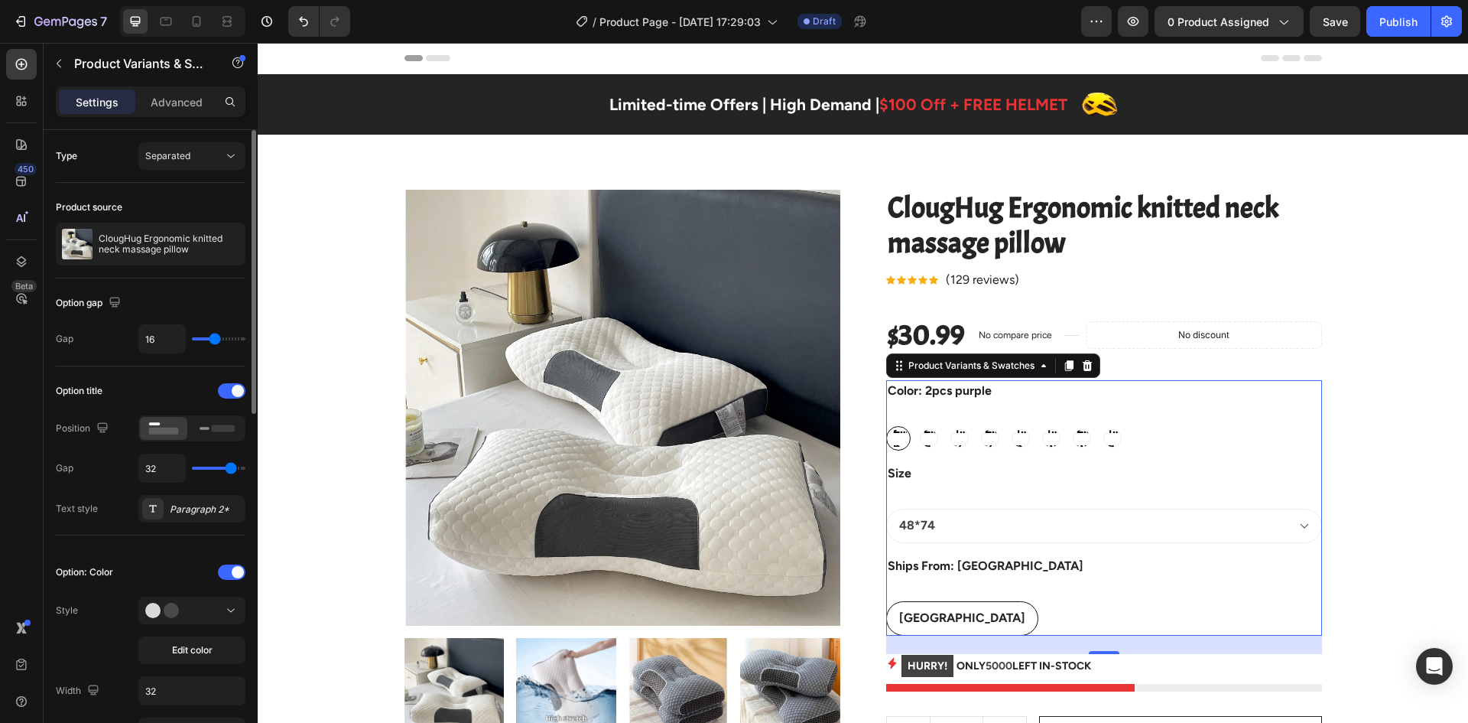
type input "33"
type input "34"
type input "31"
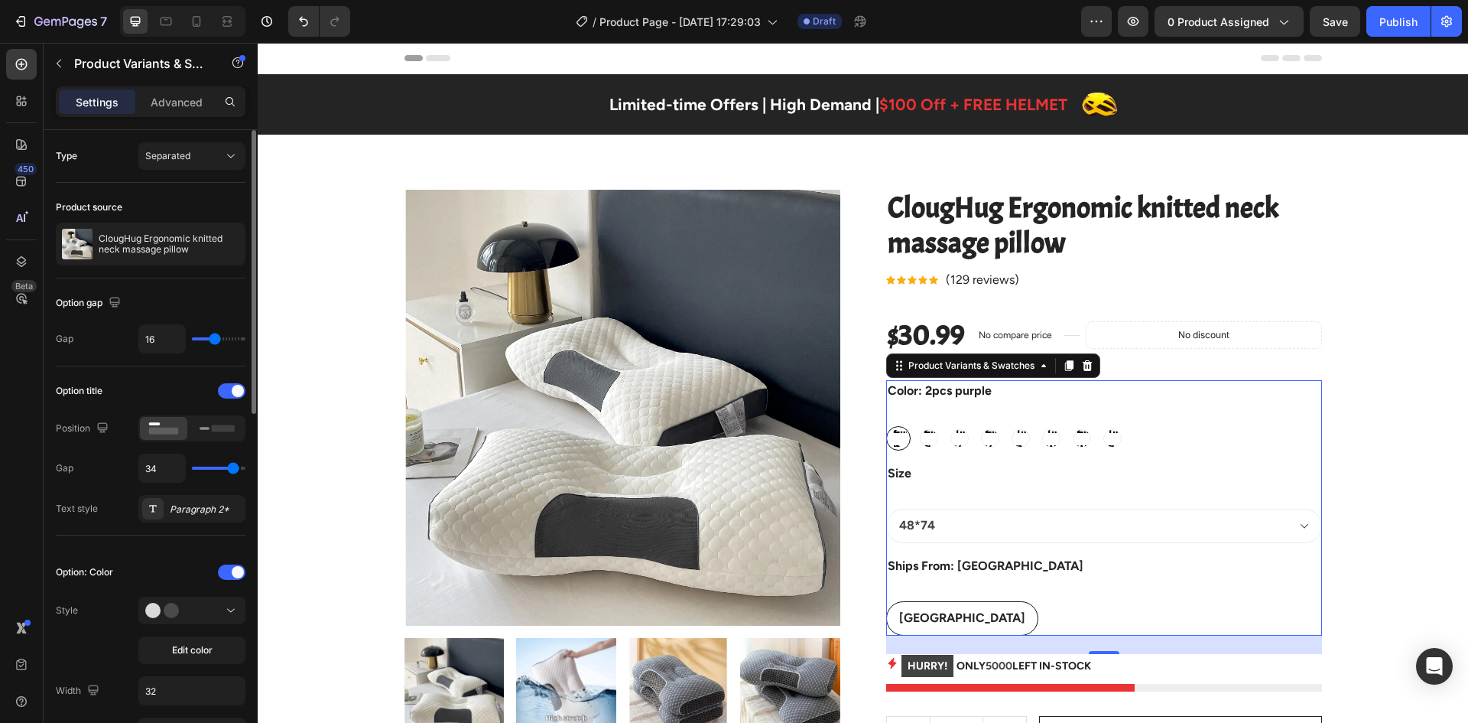
type input "31"
type input "25"
type input "20"
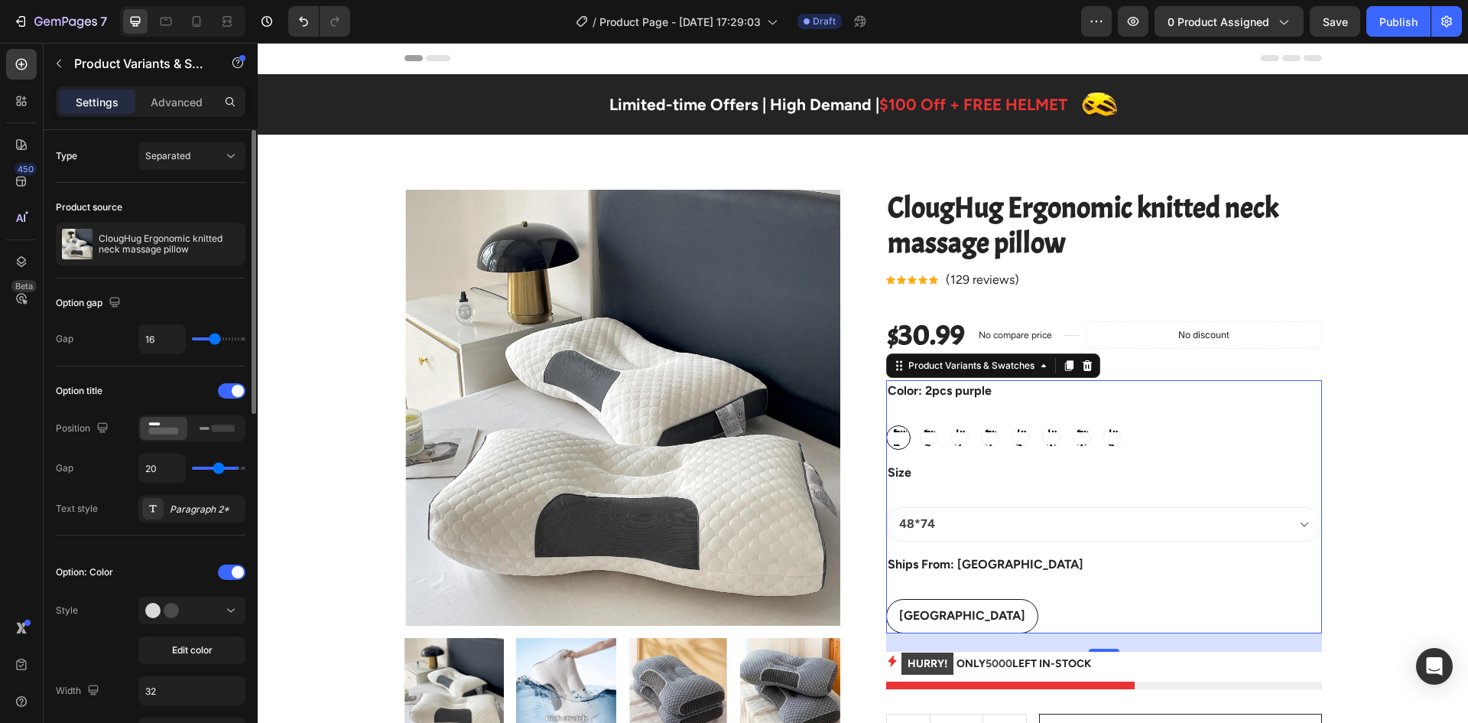
type input "16"
type input "15"
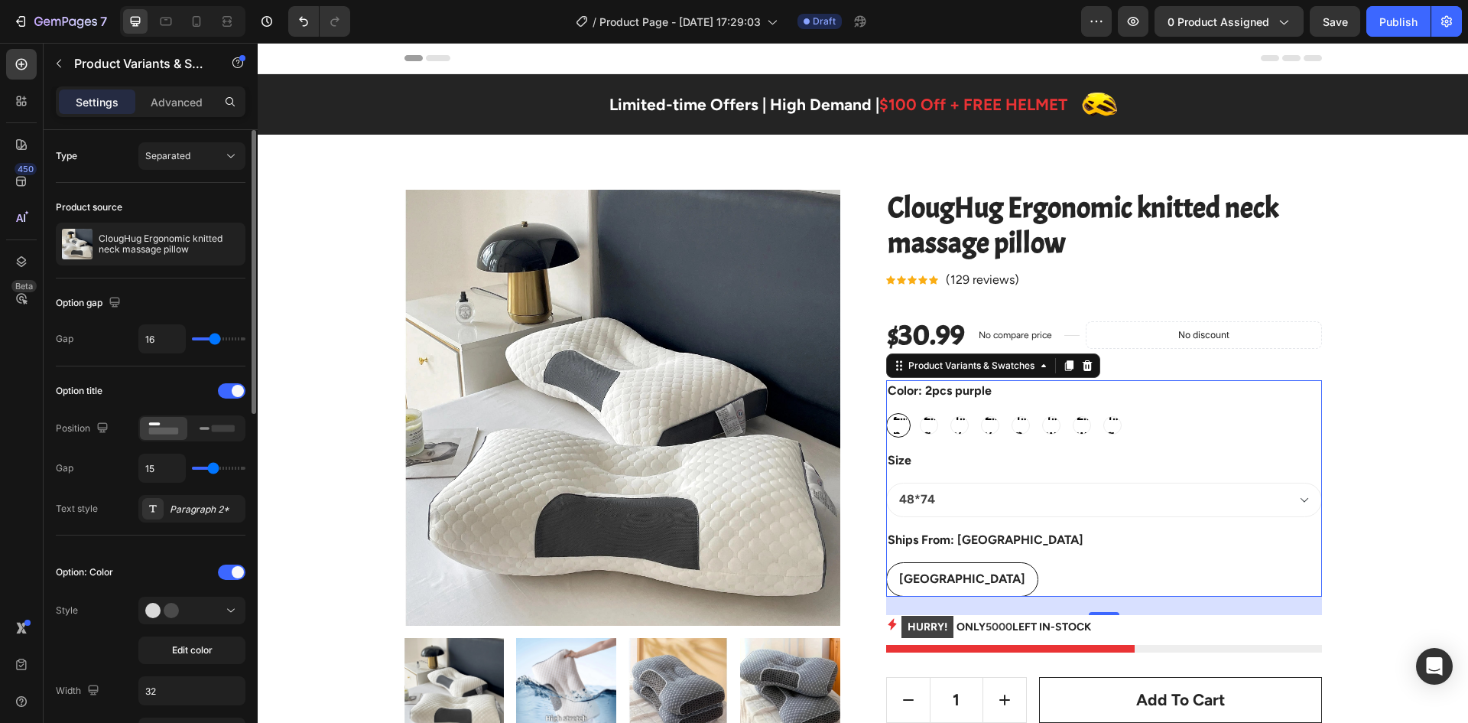
type input "13"
type input "11"
type input "10"
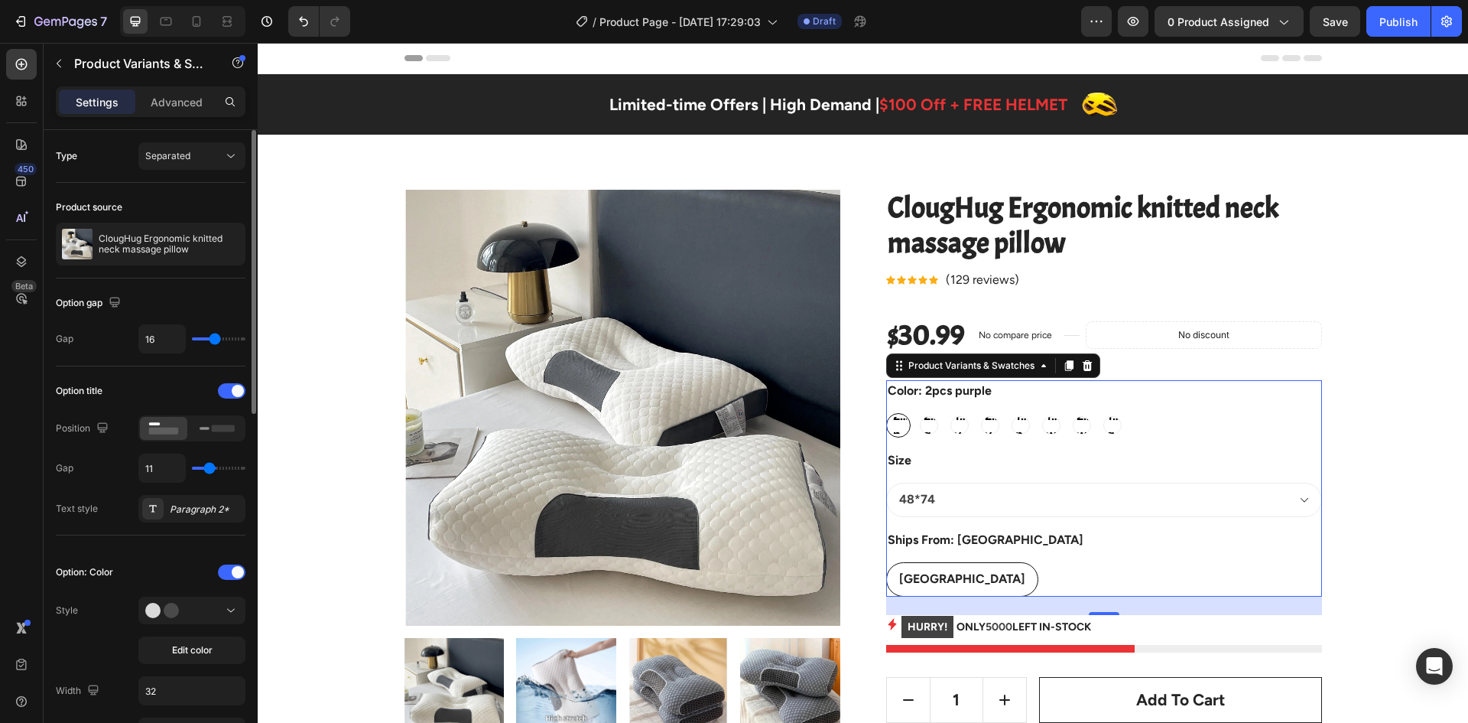
type input "10"
type input "8"
type input "7"
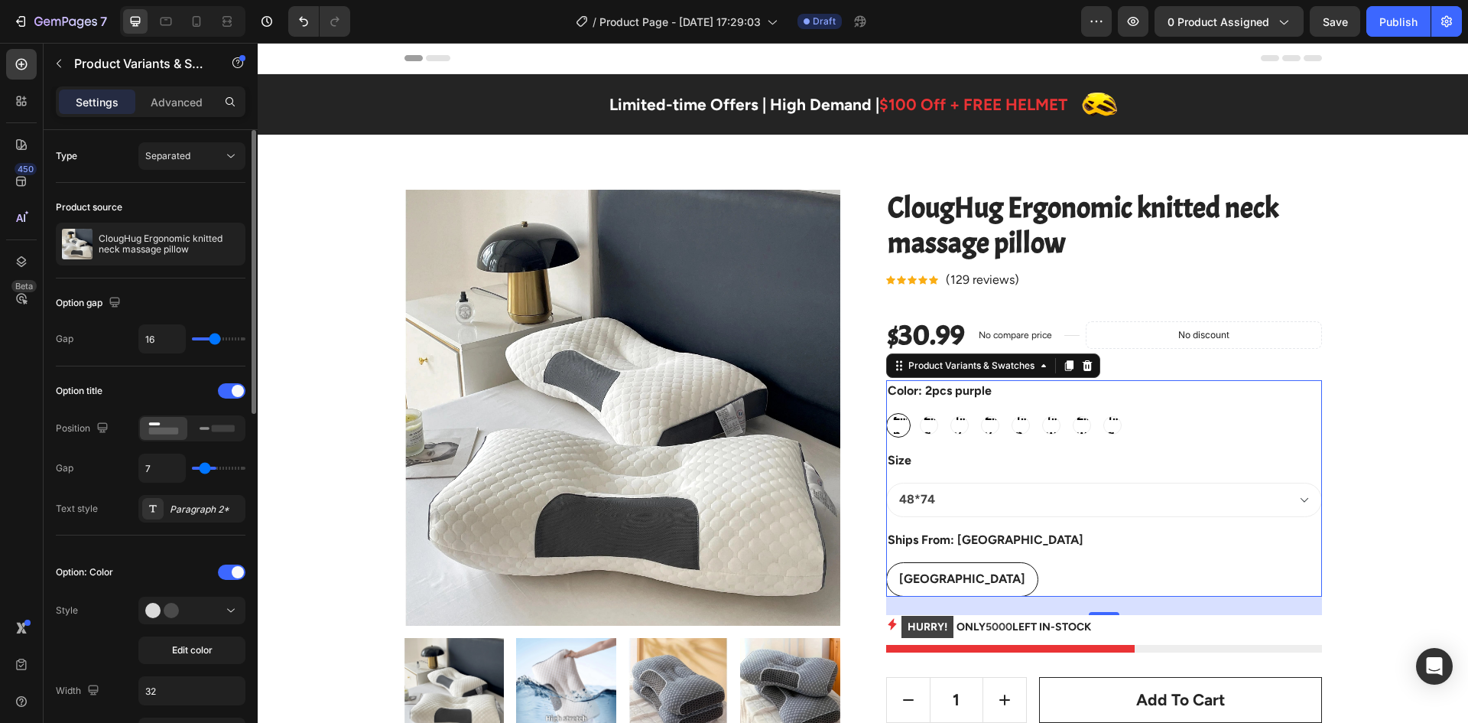
type input "6"
type input "4"
type input "1"
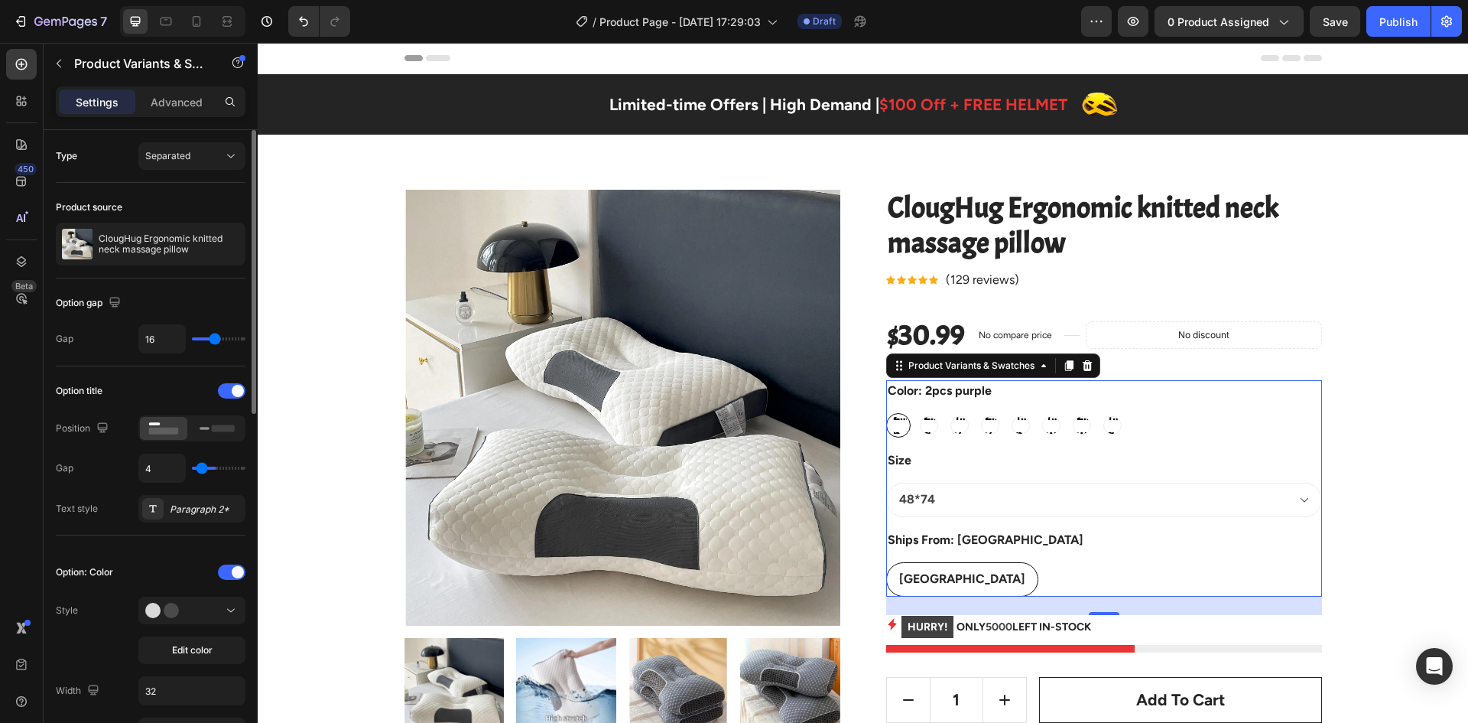
type input "1"
type input "0"
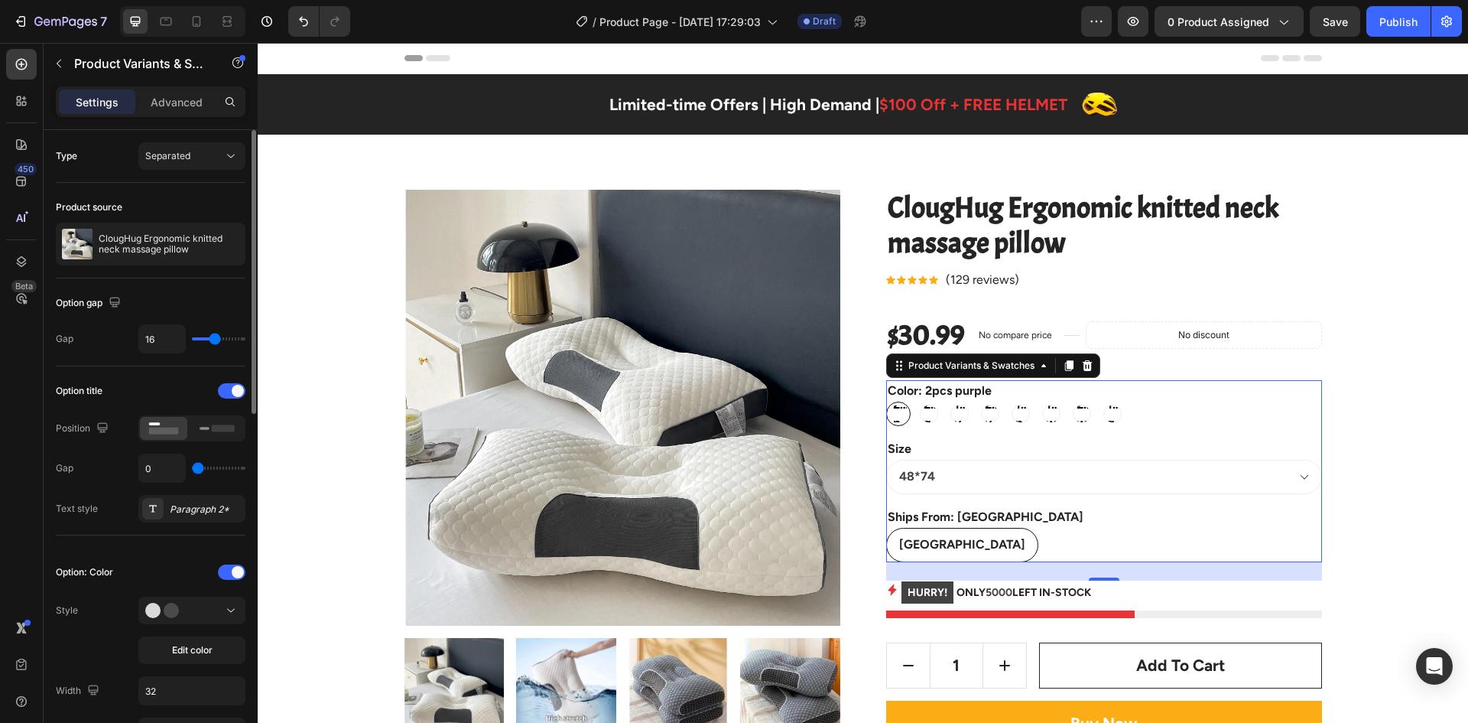
drag, startPoint x: 210, startPoint y: 465, endPoint x: 164, endPoint y: 474, distance: 46.0
type input "0"
click at [192, 470] on input "range" at bounding box center [219, 468] width 54 height 3
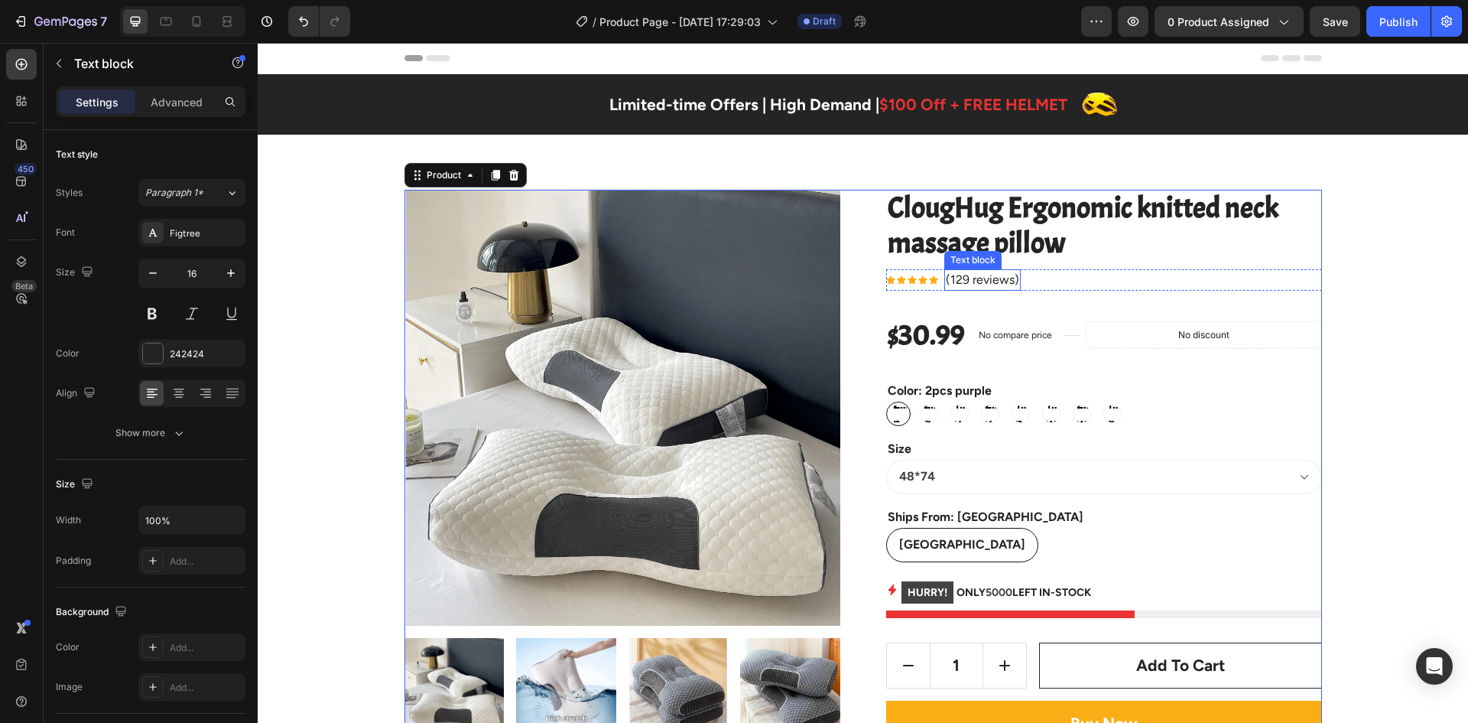
click at [981, 286] on div "(129 reviews) Text block" at bounding box center [983, 279] width 76 height 21
drag, startPoint x: 1050, startPoint y: 297, endPoint x: 987, endPoint y: 301, distance: 62.9
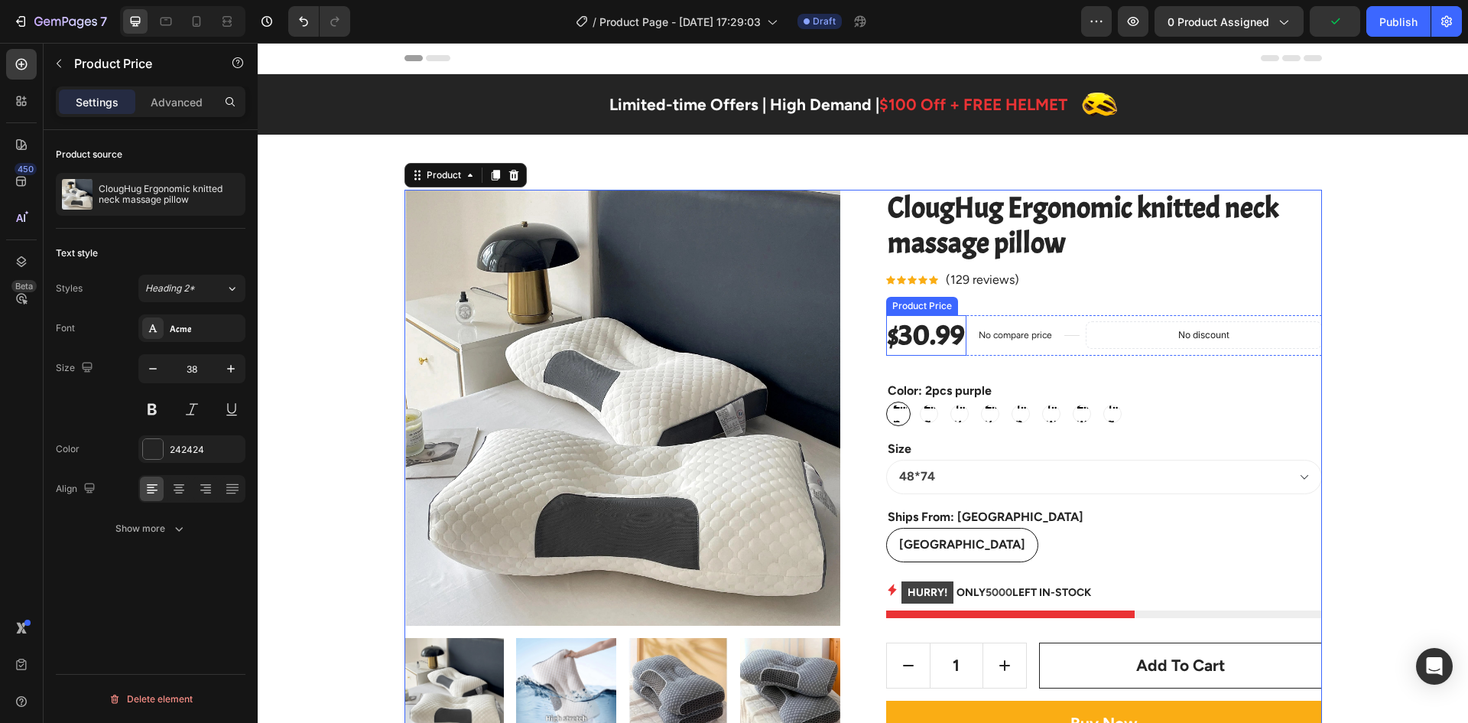
click at [945, 340] on div "$30.99" at bounding box center [926, 335] width 80 height 41
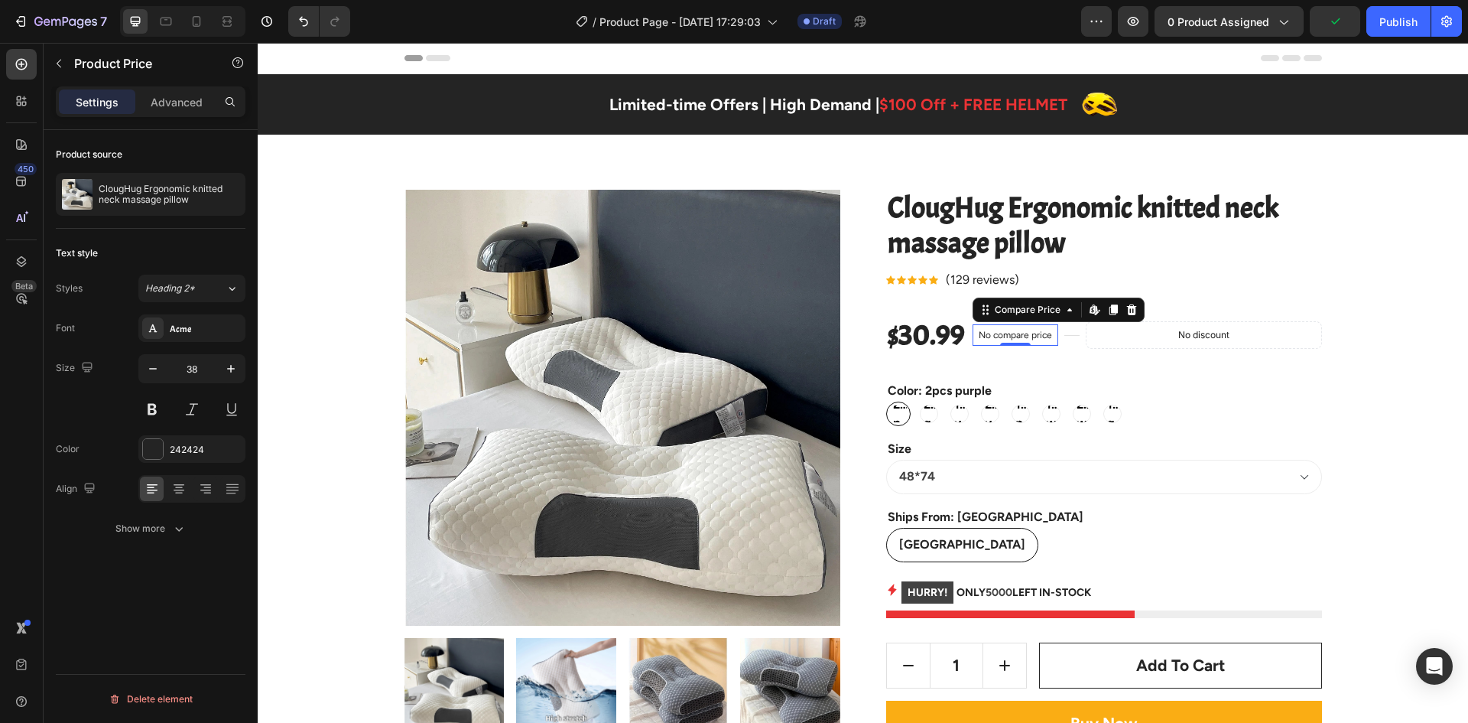
click at [995, 341] on div "No compare price" at bounding box center [1016, 334] width 86 height 21
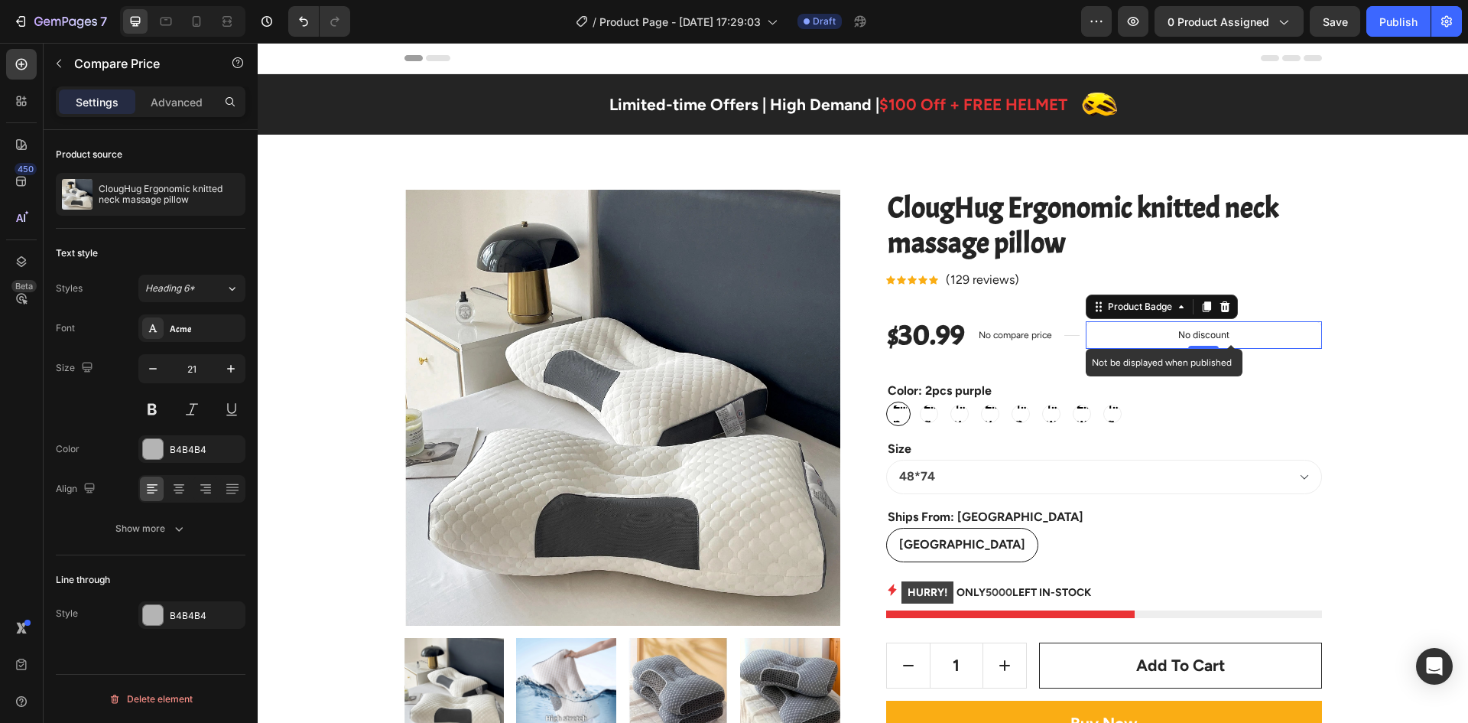
click at [1087, 337] on div "No discount" at bounding box center [1204, 335] width 235 height 26
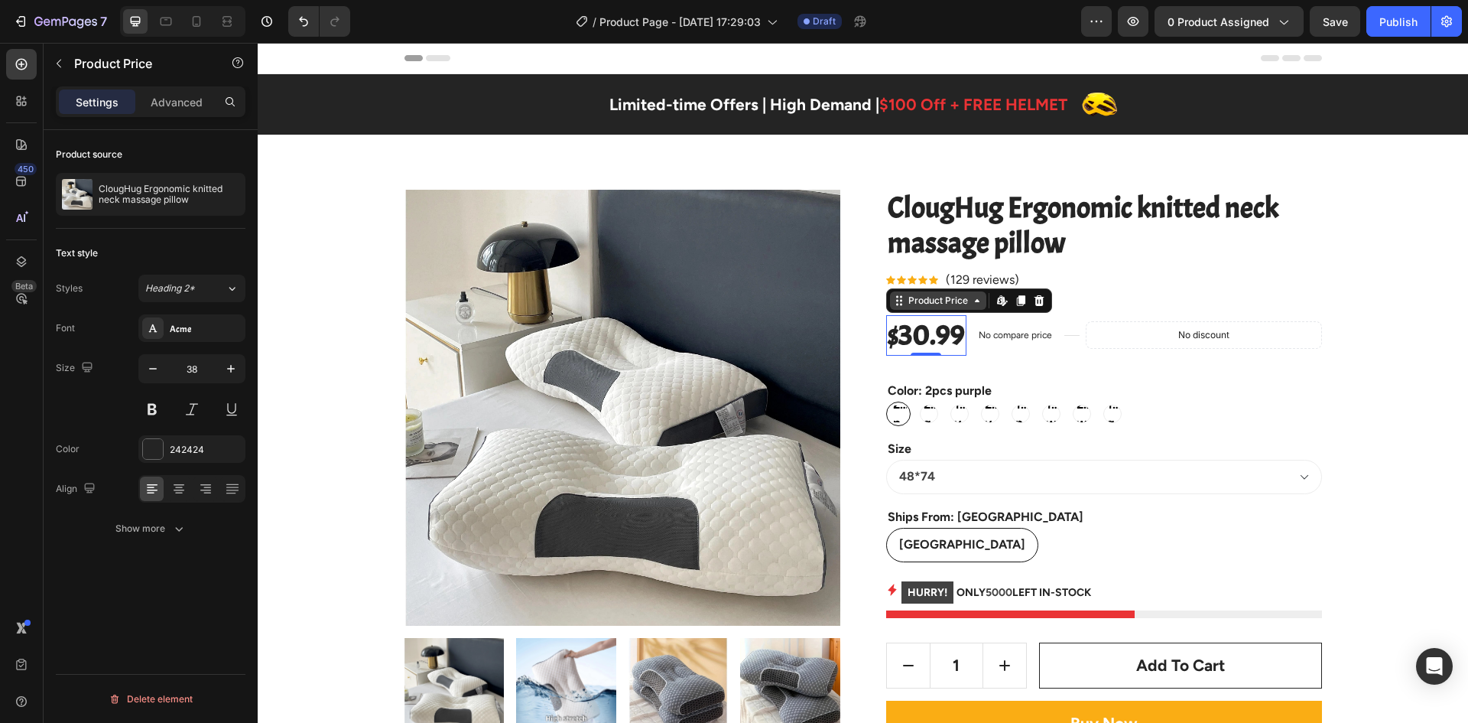
click at [893, 305] on icon at bounding box center [899, 300] width 12 height 12
click at [148, 363] on icon "button" at bounding box center [152, 368] width 15 height 15
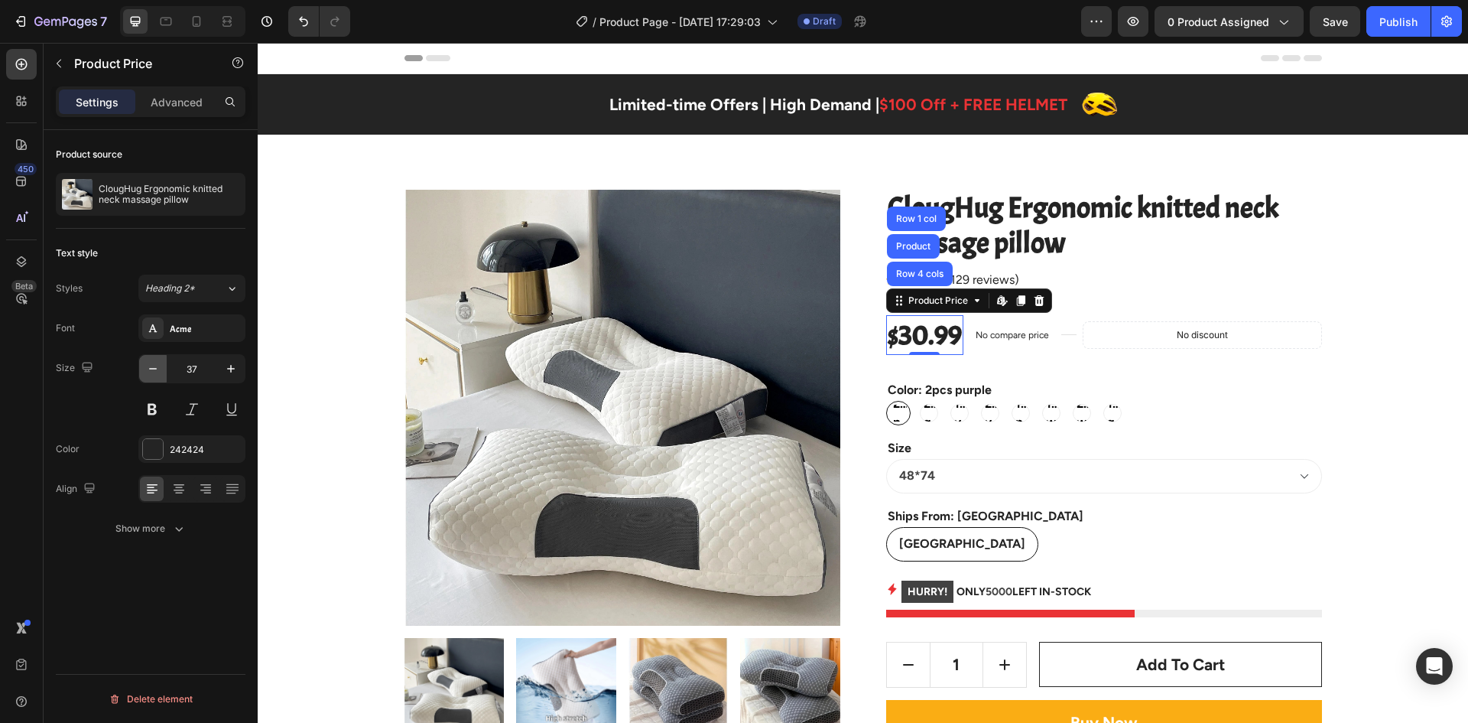
click at [148, 363] on icon "button" at bounding box center [152, 368] width 15 height 15
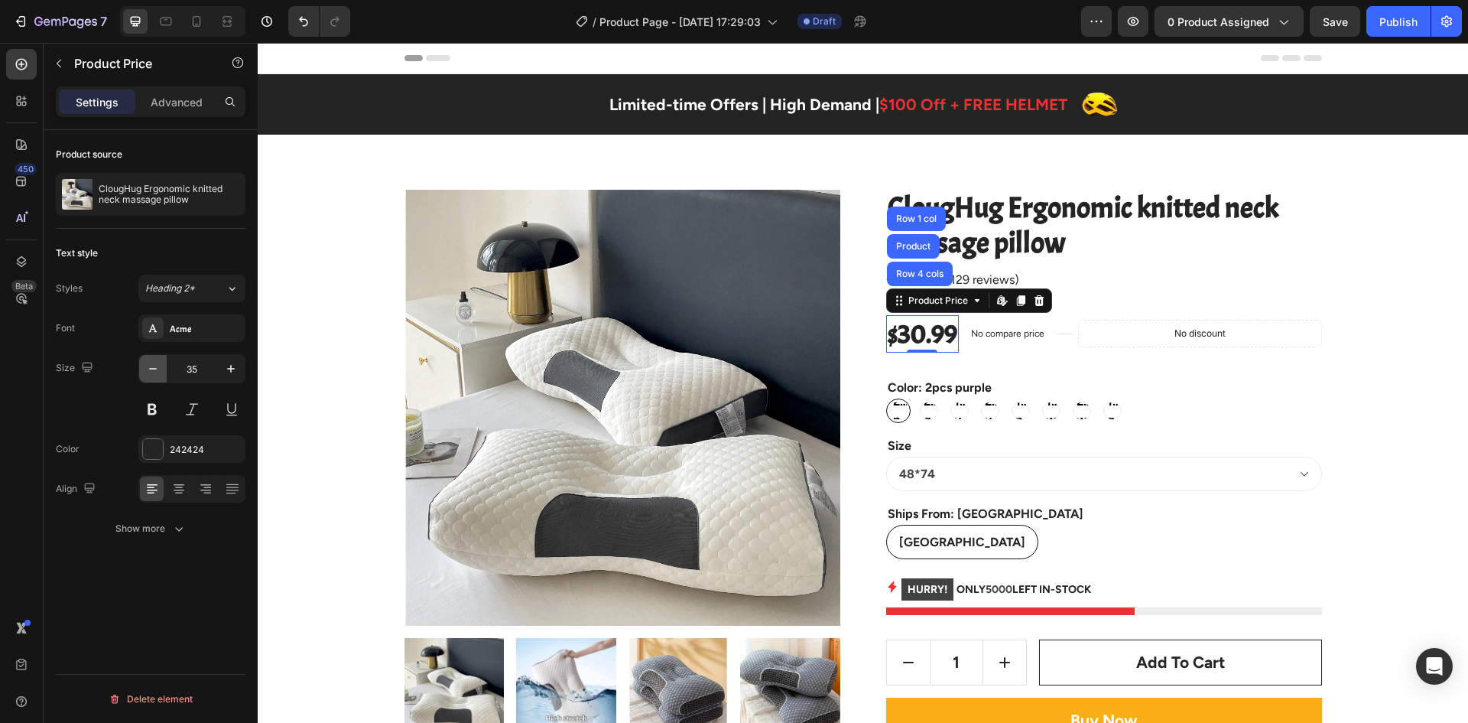
click at [148, 363] on icon "button" at bounding box center [152, 368] width 15 height 15
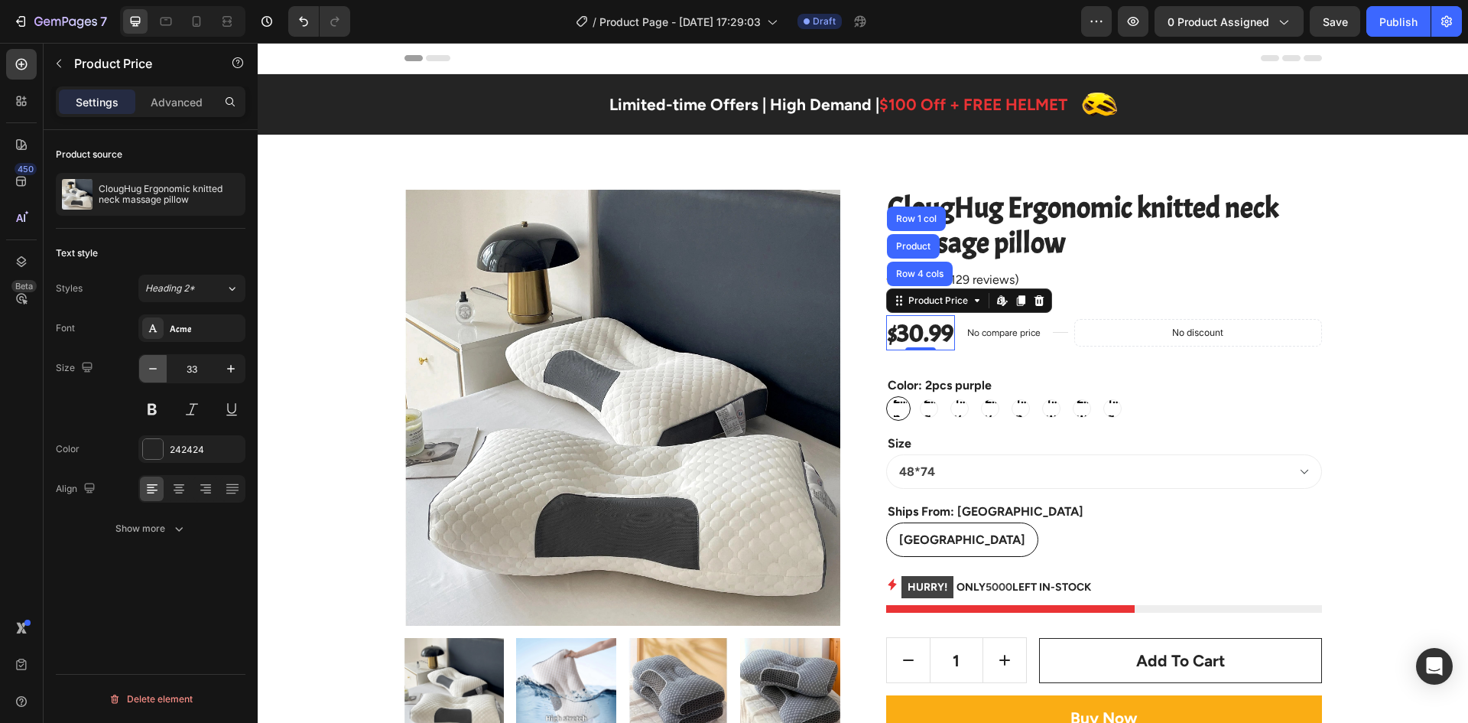
click at [148, 363] on icon "button" at bounding box center [152, 368] width 15 height 15
click at [148, 366] on icon "button" at bounding box center [152, 368] width 15 height 15
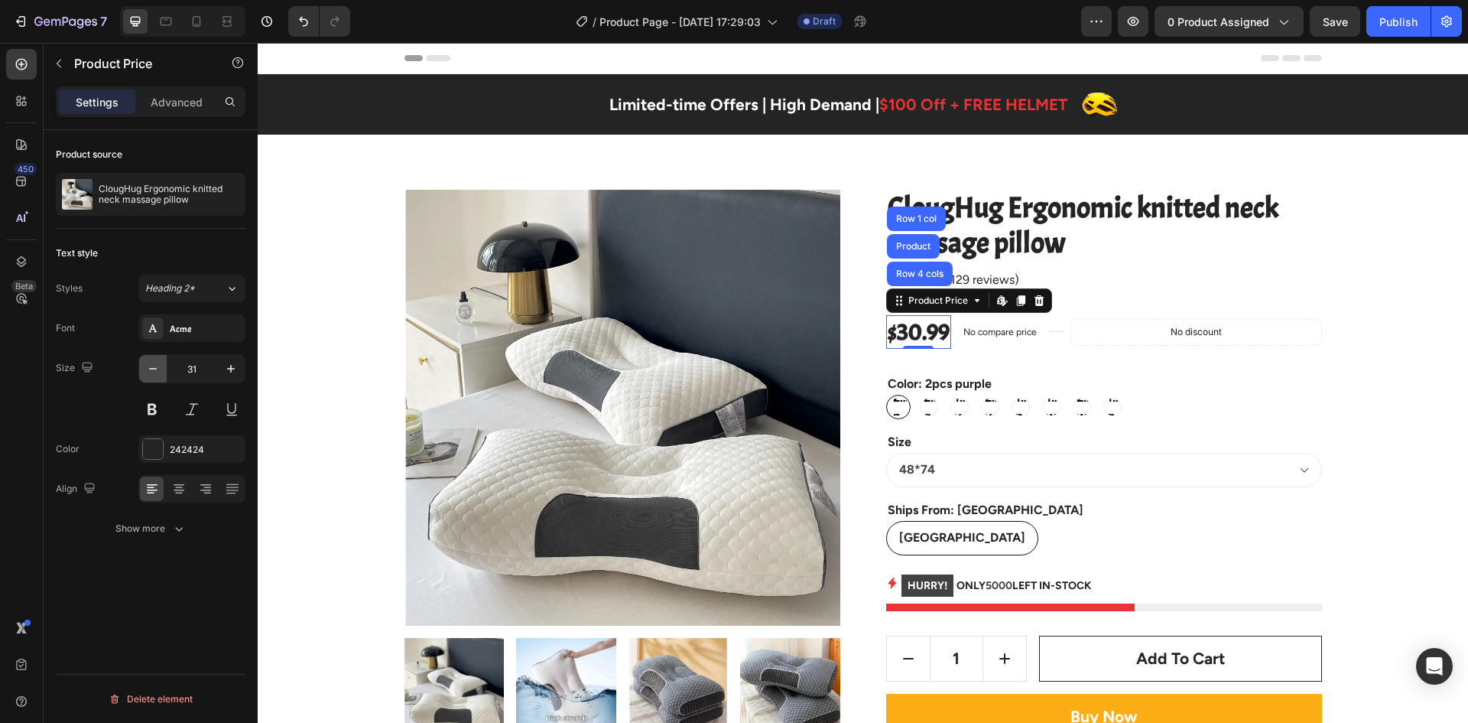
click at [148, 366] on icon "button" at bounding box center [152, 368] width 15 height 15
type input "30"
click at [1176, 269] on div "Icon Icon Icon Icon Icon Icon List Hoz (129 reviews) Text block Row" at bounding box center [1104, 279] width 436 height 21
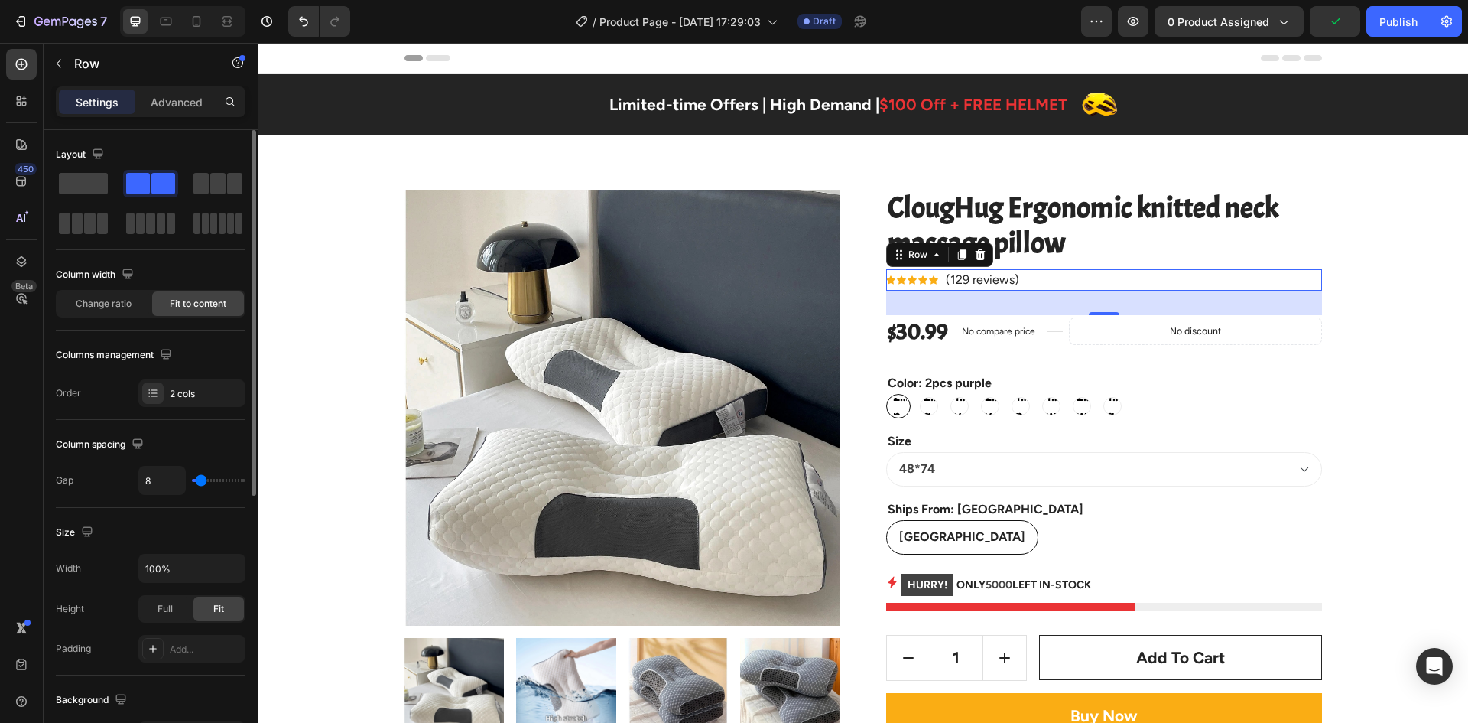
type input "0"
click at [192, 480] on input "range" at bounding box center [219, 480] width 54 height 3
click at [214, 496] on div "Column spacing Gap 0" at bounding box center [151, 464] width 190 height 88
click at [1010, 300] on div "32" at bounding box center [1104, 303] width 436 height 24
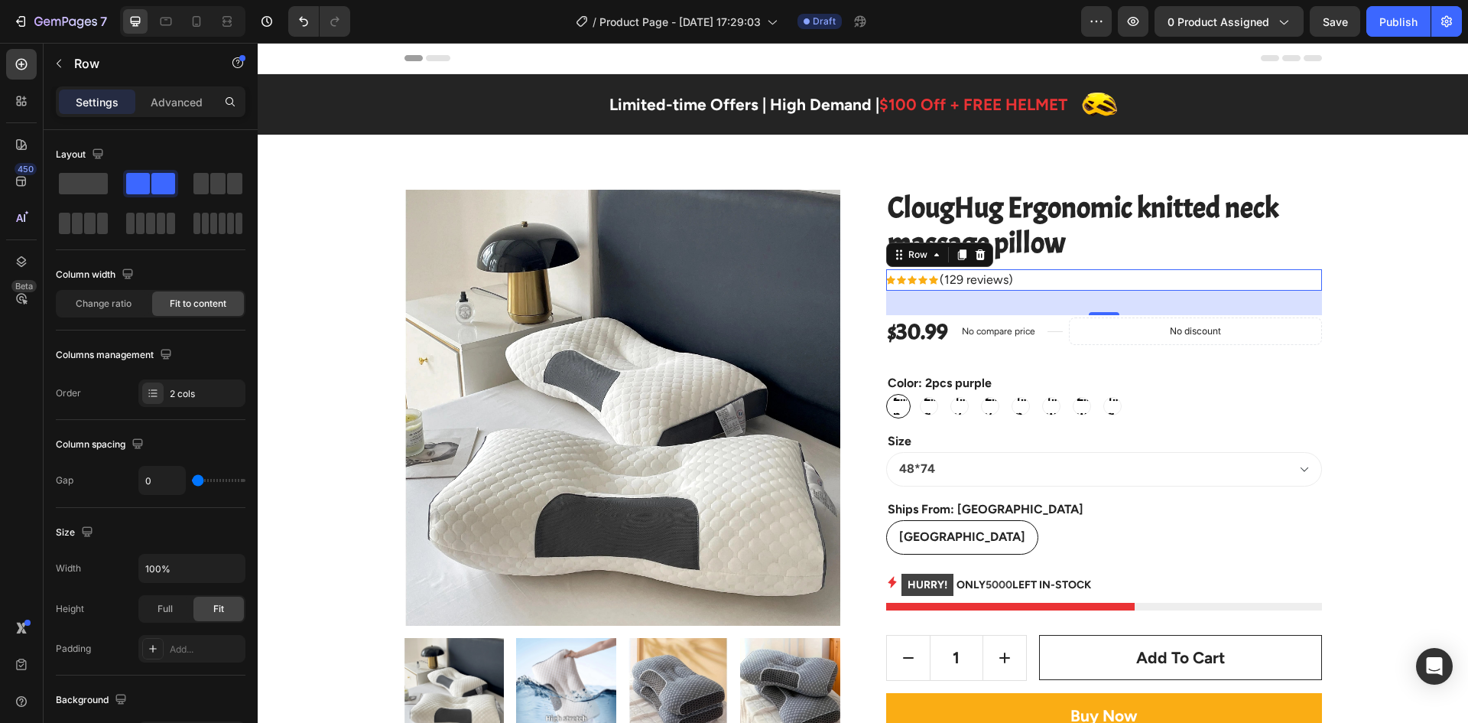
click at [1124, 298] on div "32" at bounding box center [1104, 303] width 436 height 24
click at [1034, 307] on div "32" at bounding box center [1104, 303] width 436 height 24
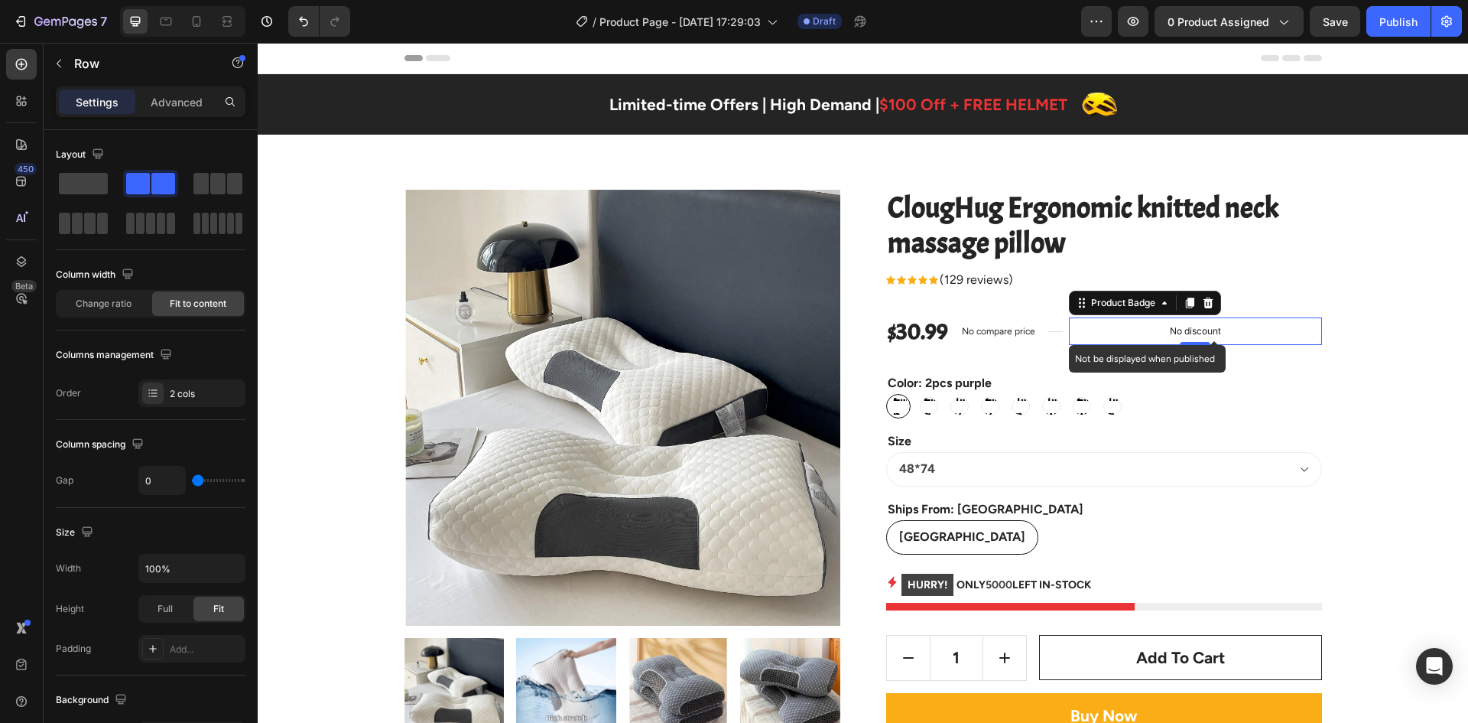
click at [1070, 319] on div "No discount" at bounding box center [1196, 331] width 252 height 26
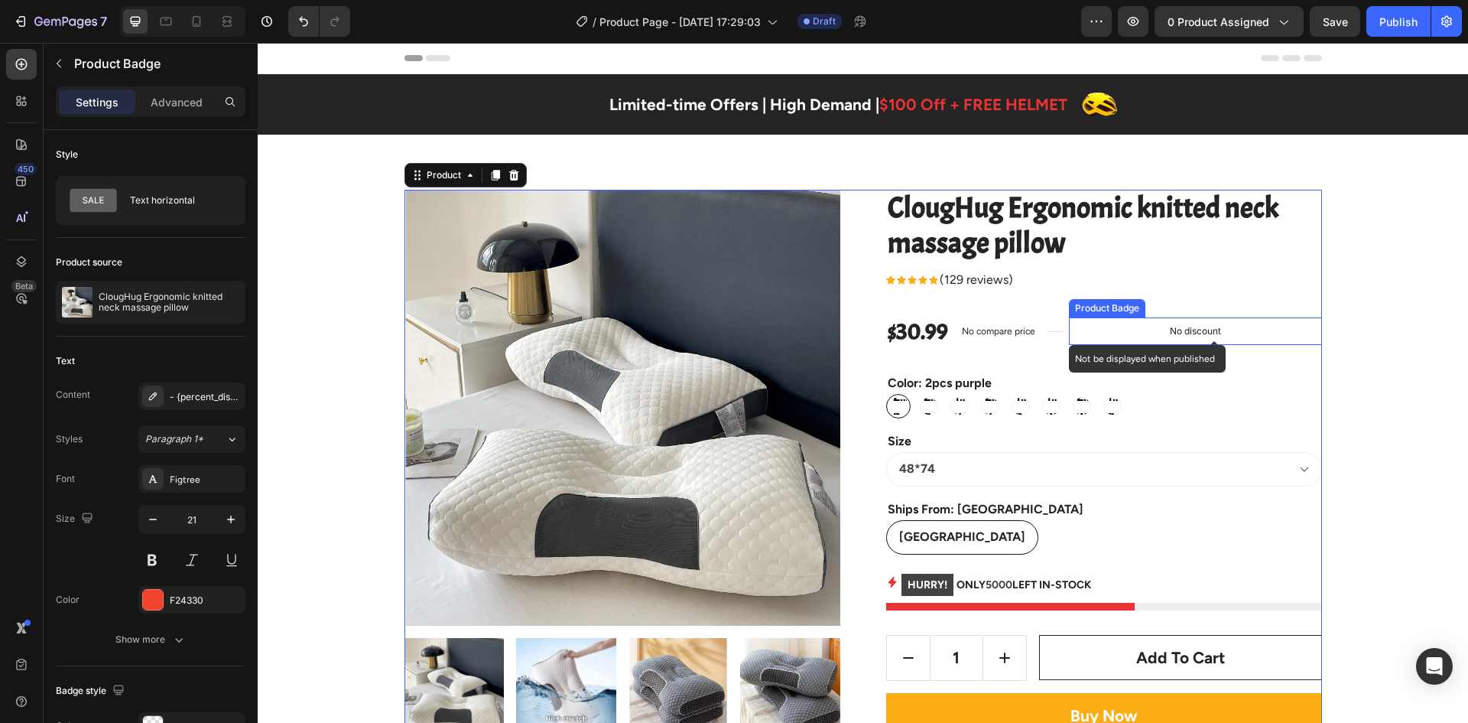
click at [1175, 332] on p "No discount" at bounding box center [1195, 331] width 51 height 14
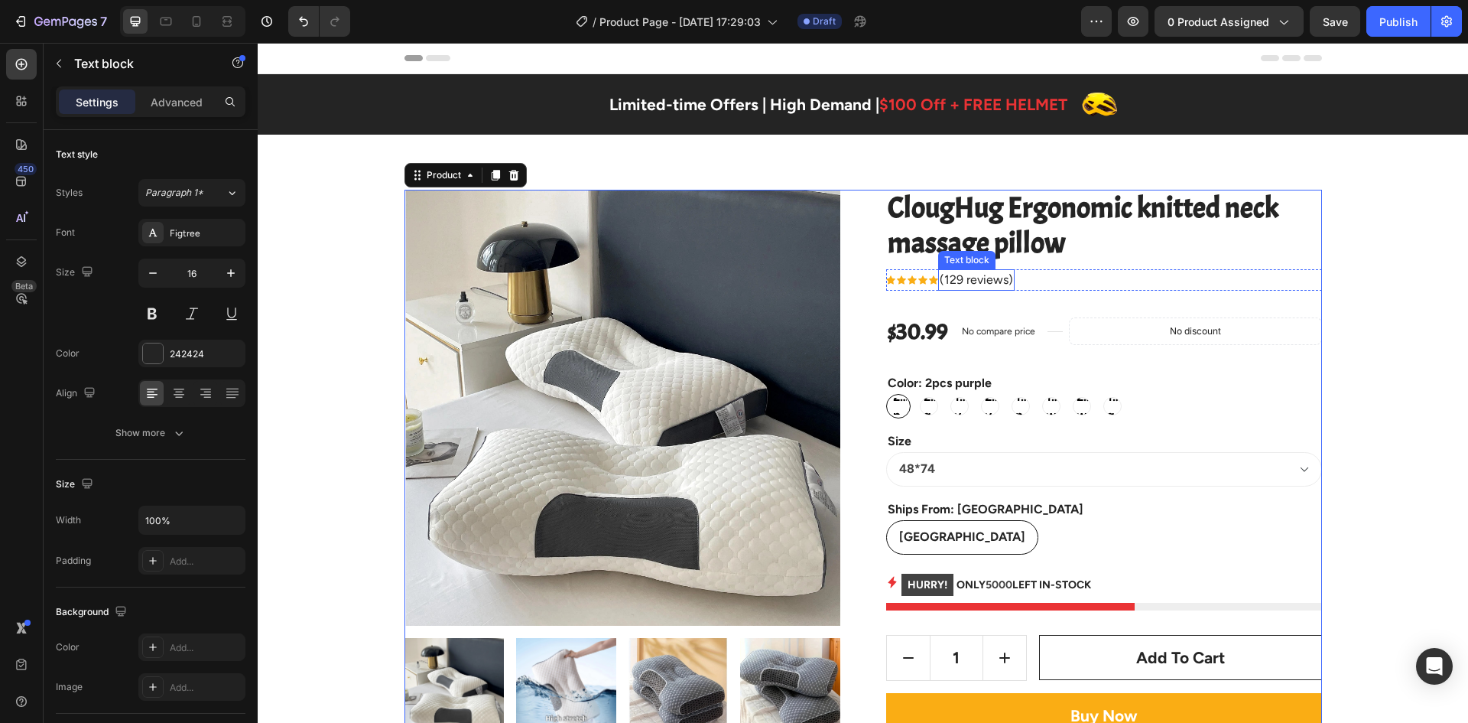
click at [952, 277] on p "(129 reviews)" at bounding box center [976, 280] width 73 height 18
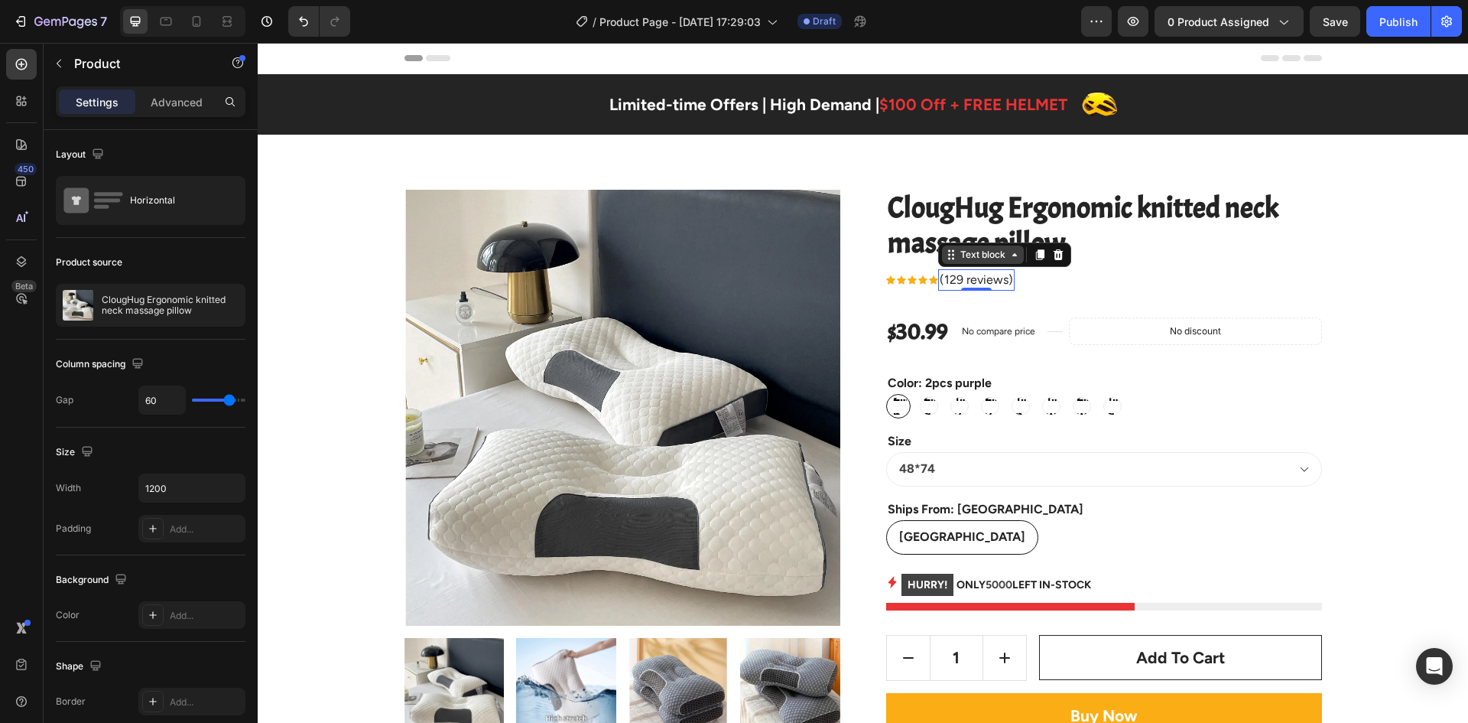
click at [948, 265] on div "Text block" at bounding box center [1004, 254] width 133 height 24
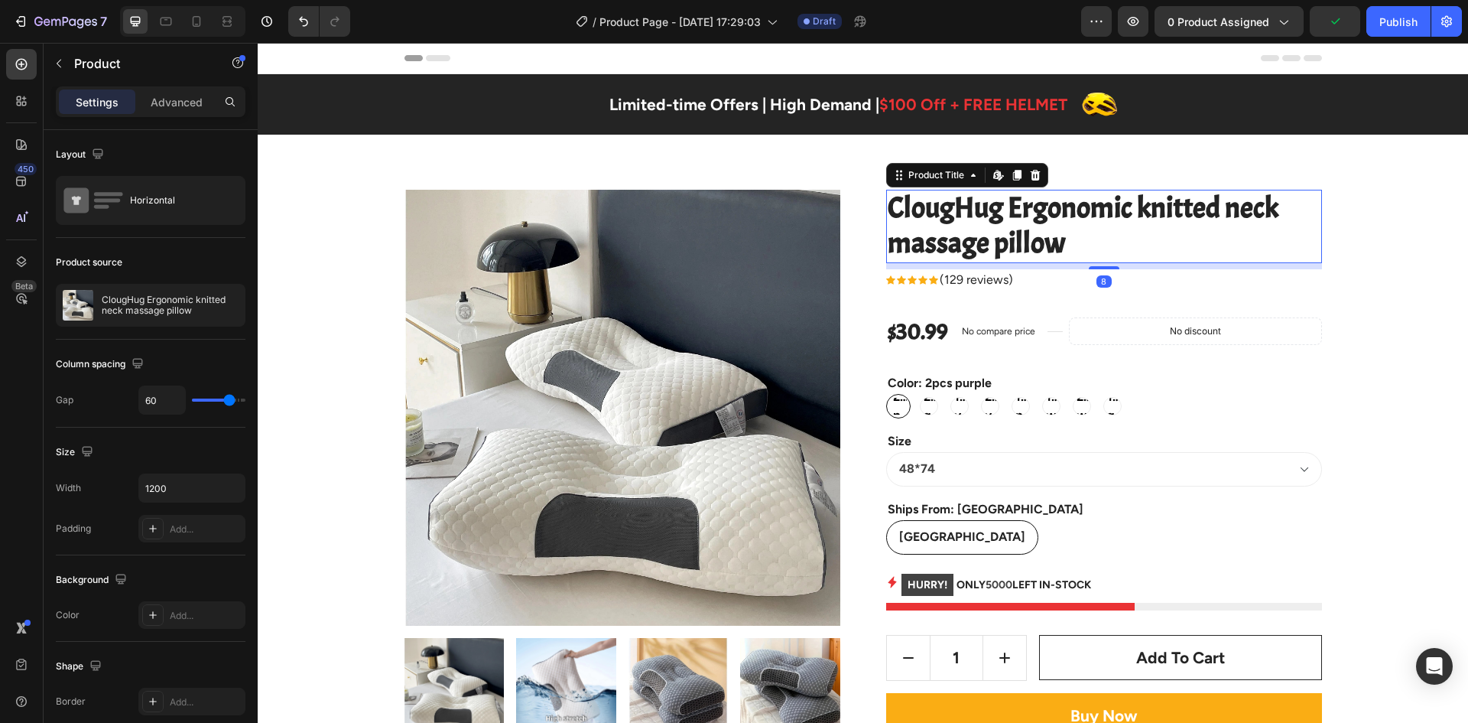
click at [891, 262] on div "ClougHug Ergonomic knitted neck massage pillow Product Title Edit content in Sh…" at bounding box center [1104, 226] width 436 height 73
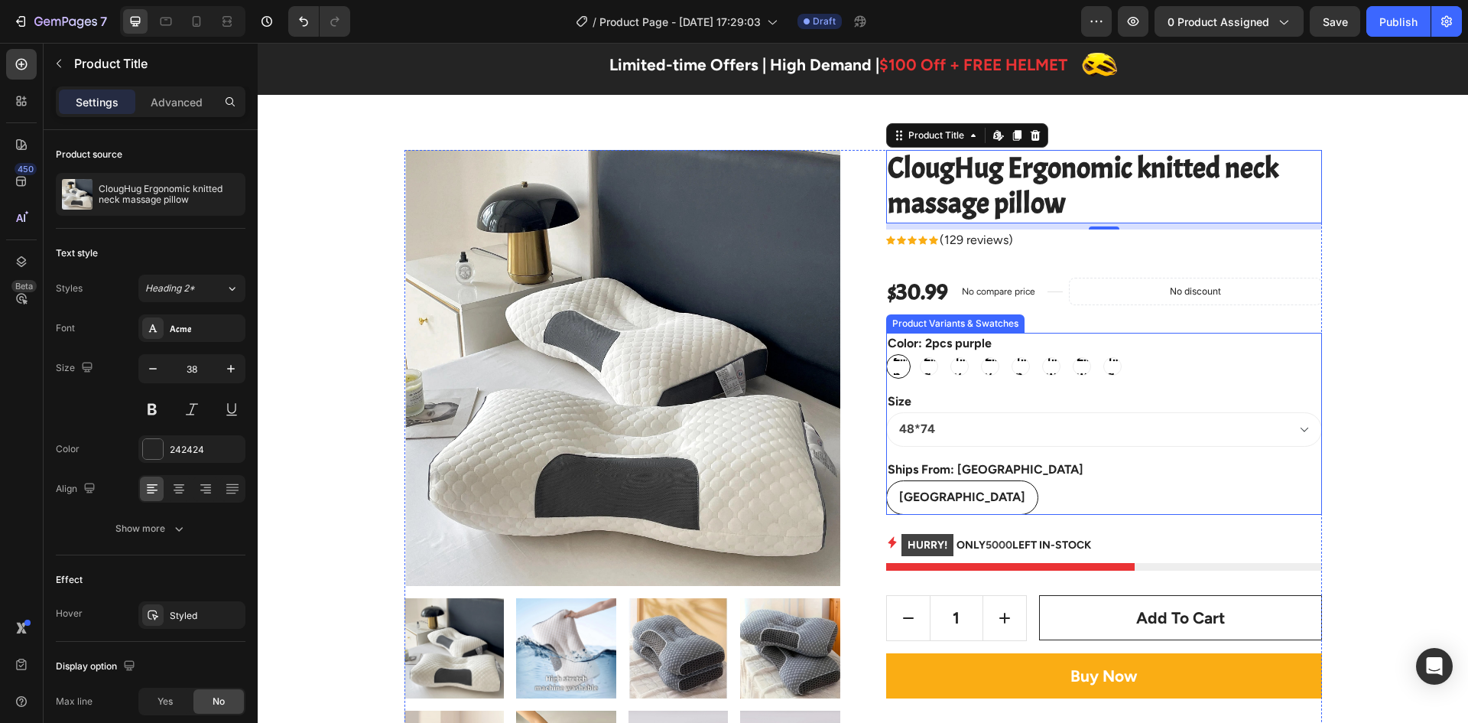
scroll to position [76, 0]
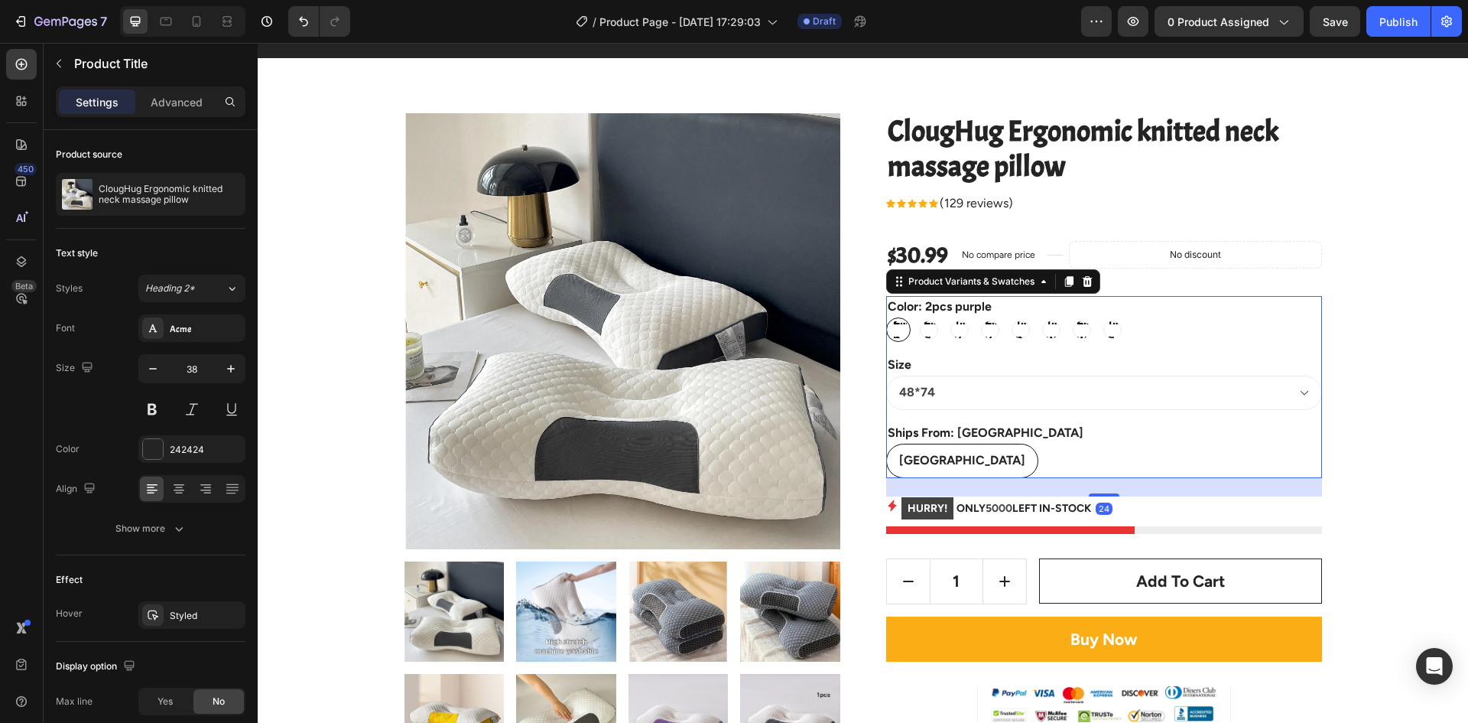
click at [1000, 324] on div "2pcs purple 2pcs purple 2pcs purple 2pcs grey 2pcs grey 2pcs grey 1pcs yellow 1…" at bounding box center [1104, 329] width 436 height 24
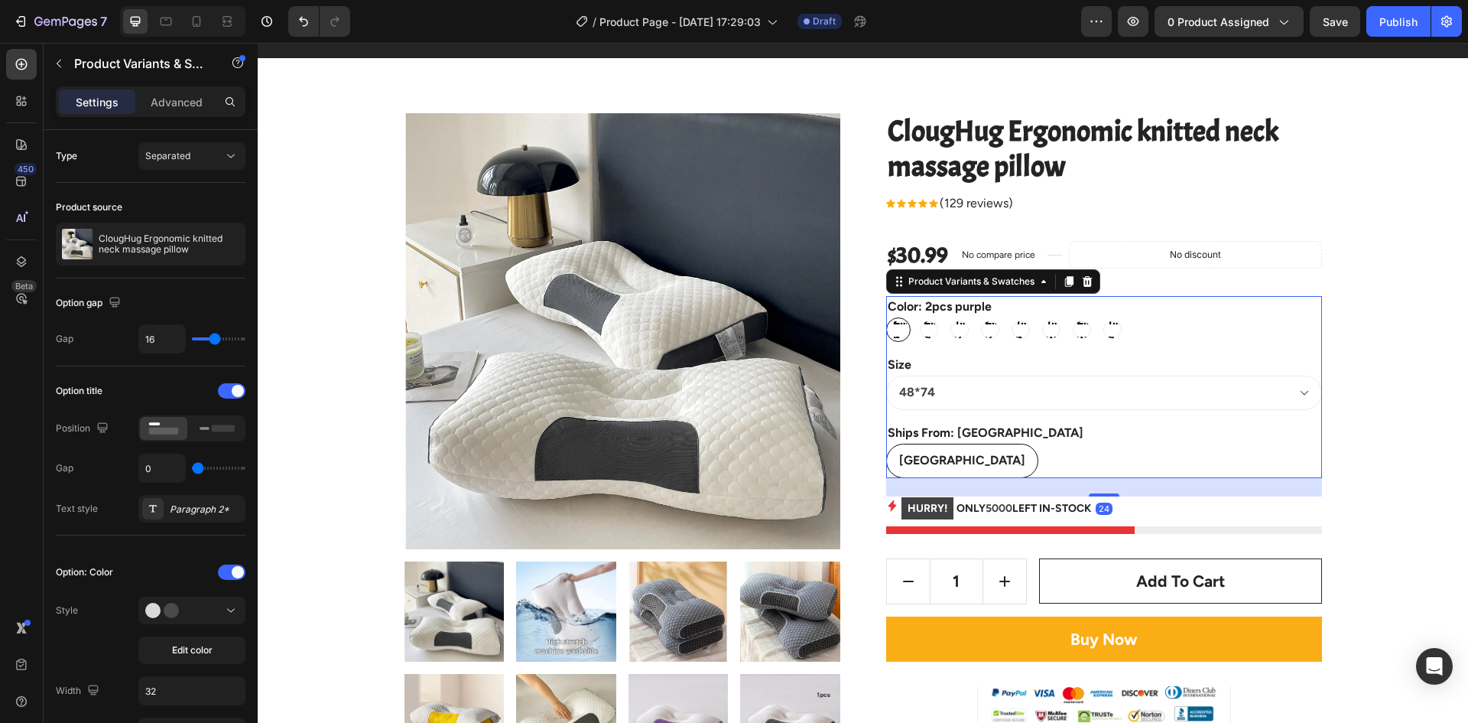
click at [892, 337] on span "2pcs purple" at bounding box center [898, 329] width 17 height 37
click at [886, 317] on input "2pcs purple 2pcs purple 2pcs purple" at bounding box center [886, 317] width 1 height 1
click at [892, 337] on span "2pcs purple" at bounding box center [898, 329] width 17 height 37
click at [886, 317] on input "2pcs purple 2pcs purple 2pcs purple" at bounding box center [886, 317] width 1 height 1
click at [187, 512] on div "Paragraph 2*" at bounding box center [206, 509] width 72 height 14
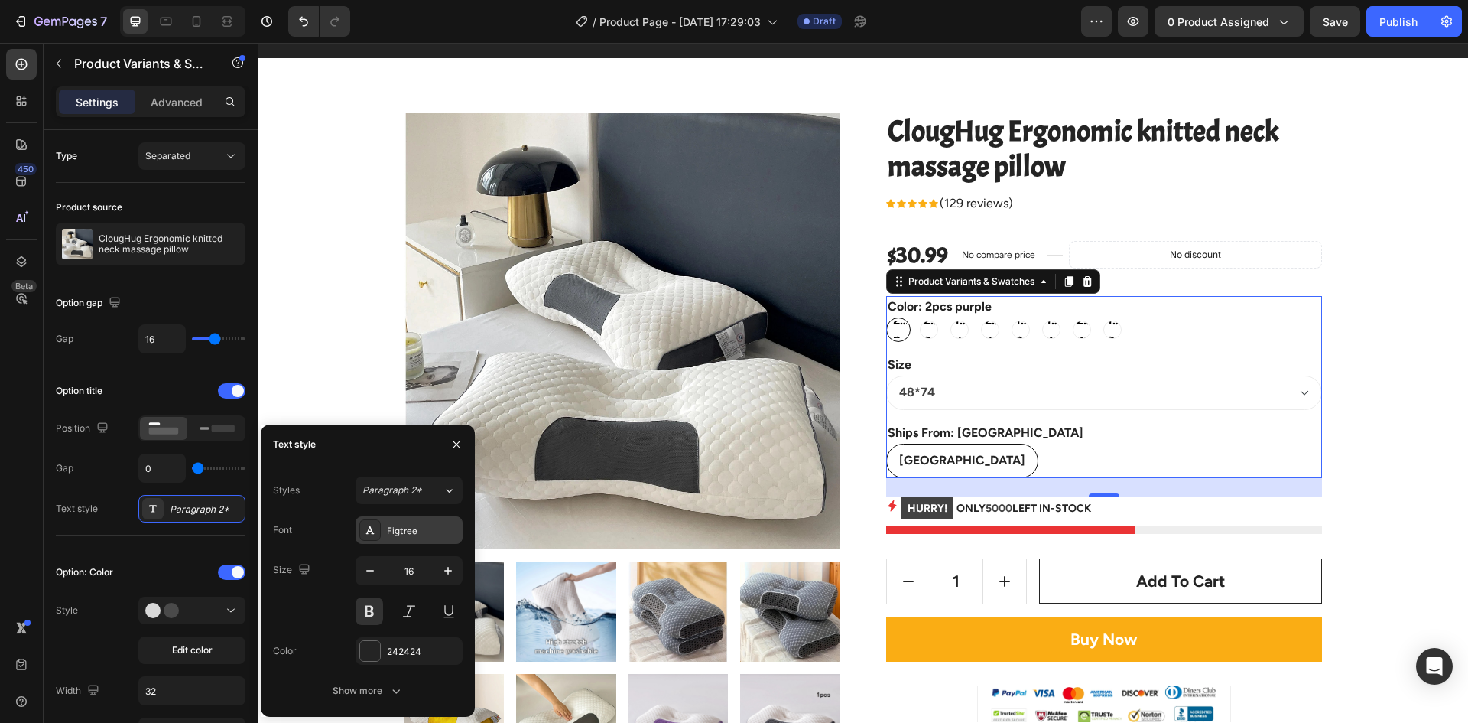
click at [389, 530] on div "Figtree" at bounding box center [423, 531] width 72 height 14
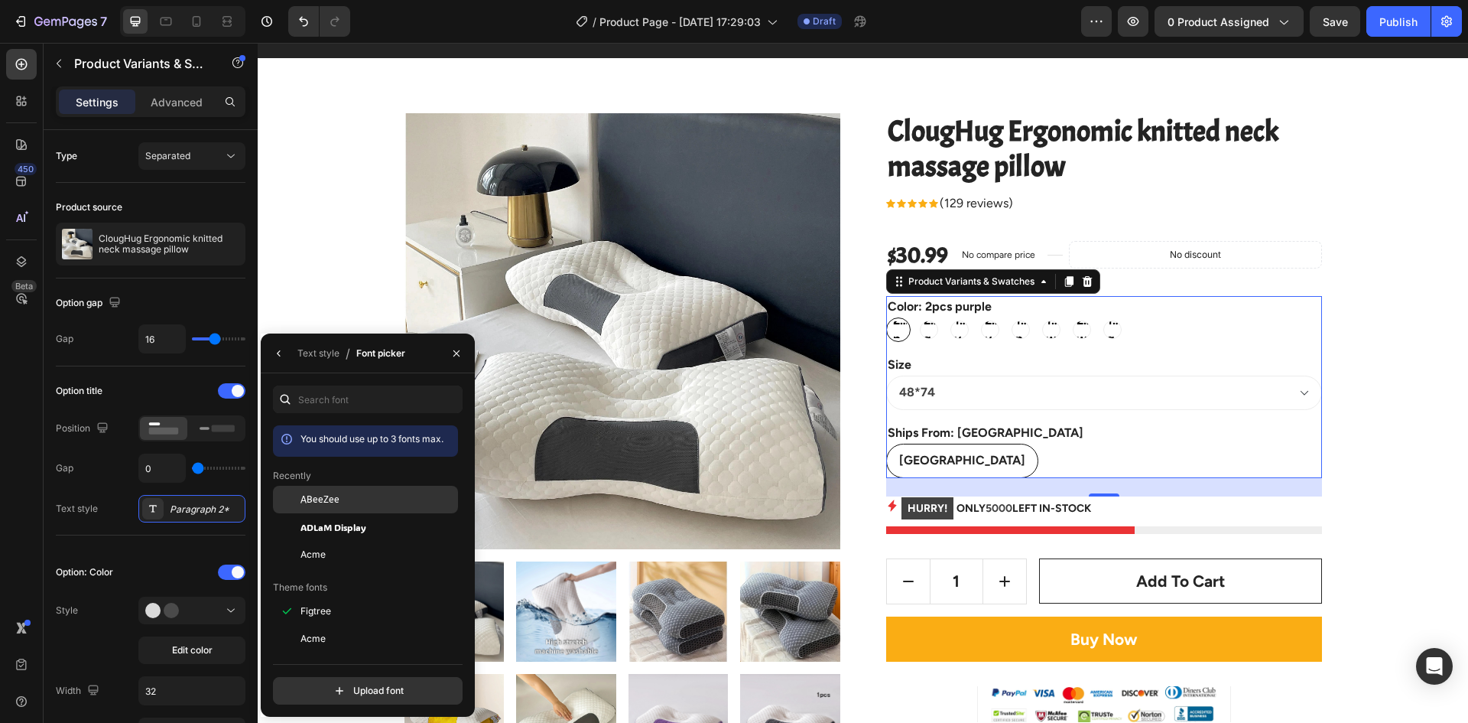
click at [338, 503] on div "ABeeZee" at bounding box center [378, 500] width 154 height 14
click at [330, 527] on span "ADLaM Display" at bounding box center [334, 527] width 66 height 14
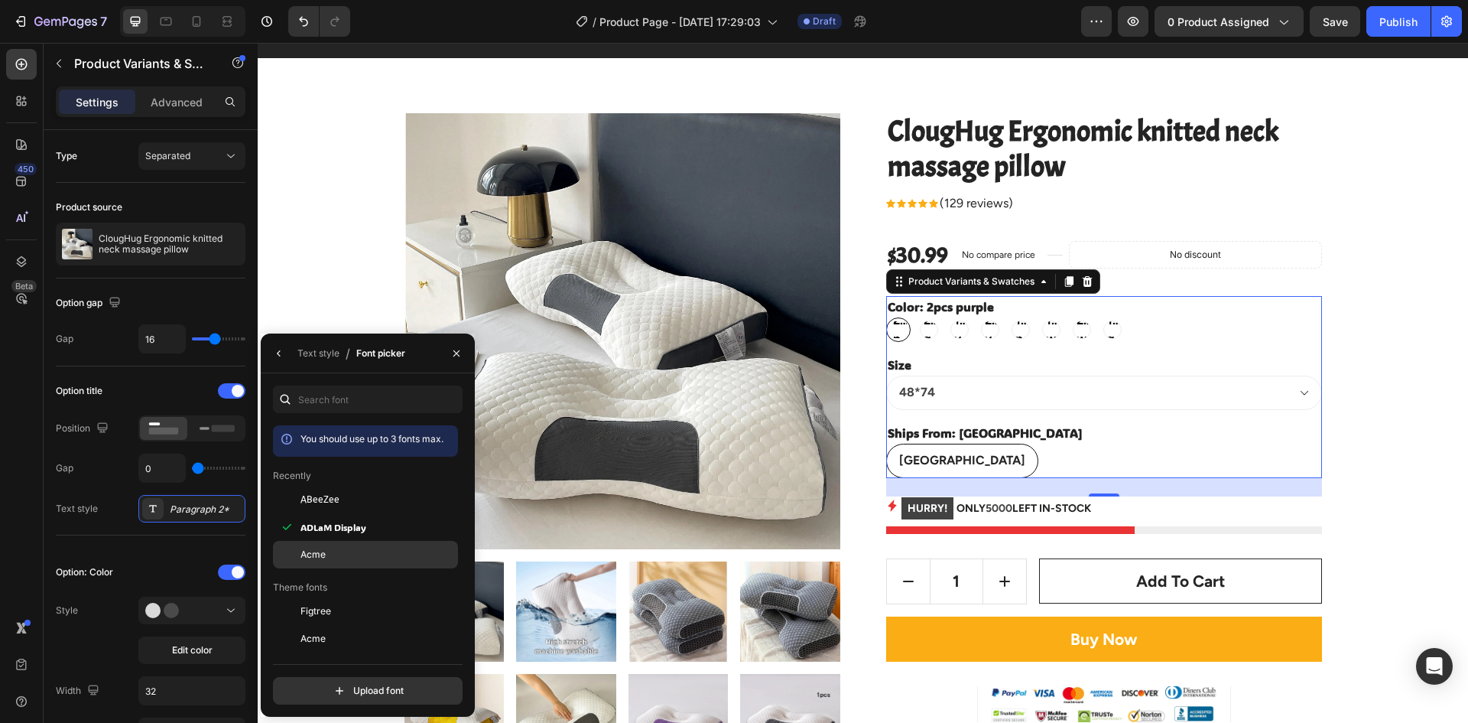
click at [329, 551] on div "Acme" at bounding box center [378, 555] width 154 height 14
click at [85, 469] on div "Gap 0" at bounding box center [151, 468] width 190 height 29
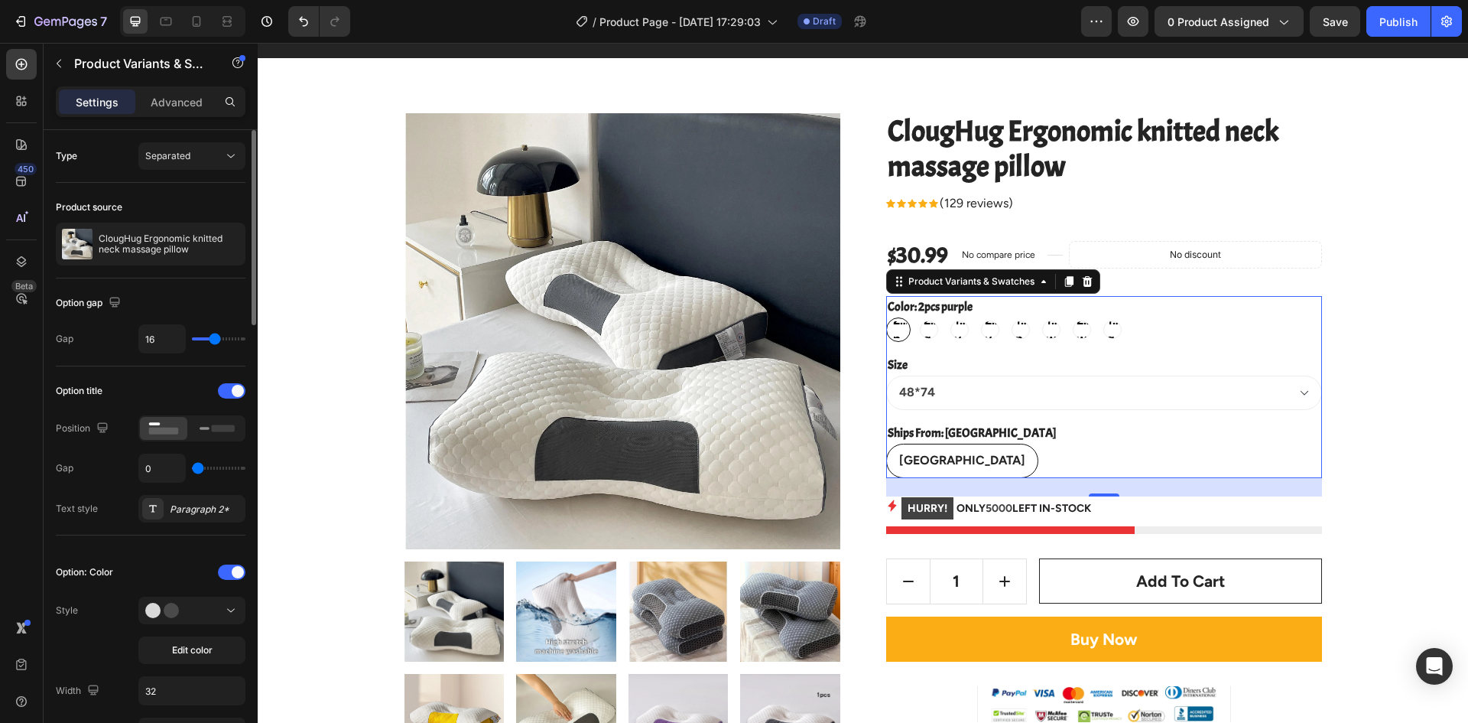
type input "4"
type input "6"
type input "10"
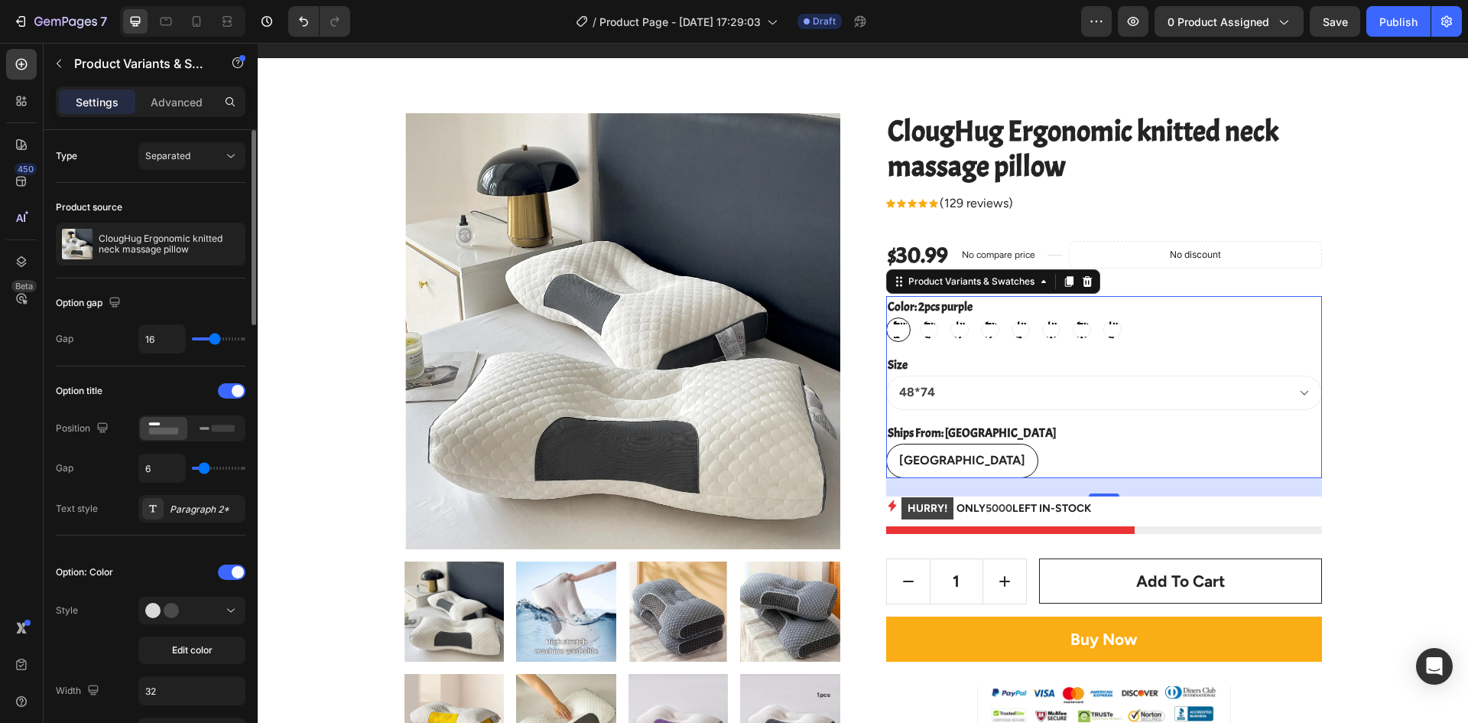
type input "10"
type input "14"
type input "17"
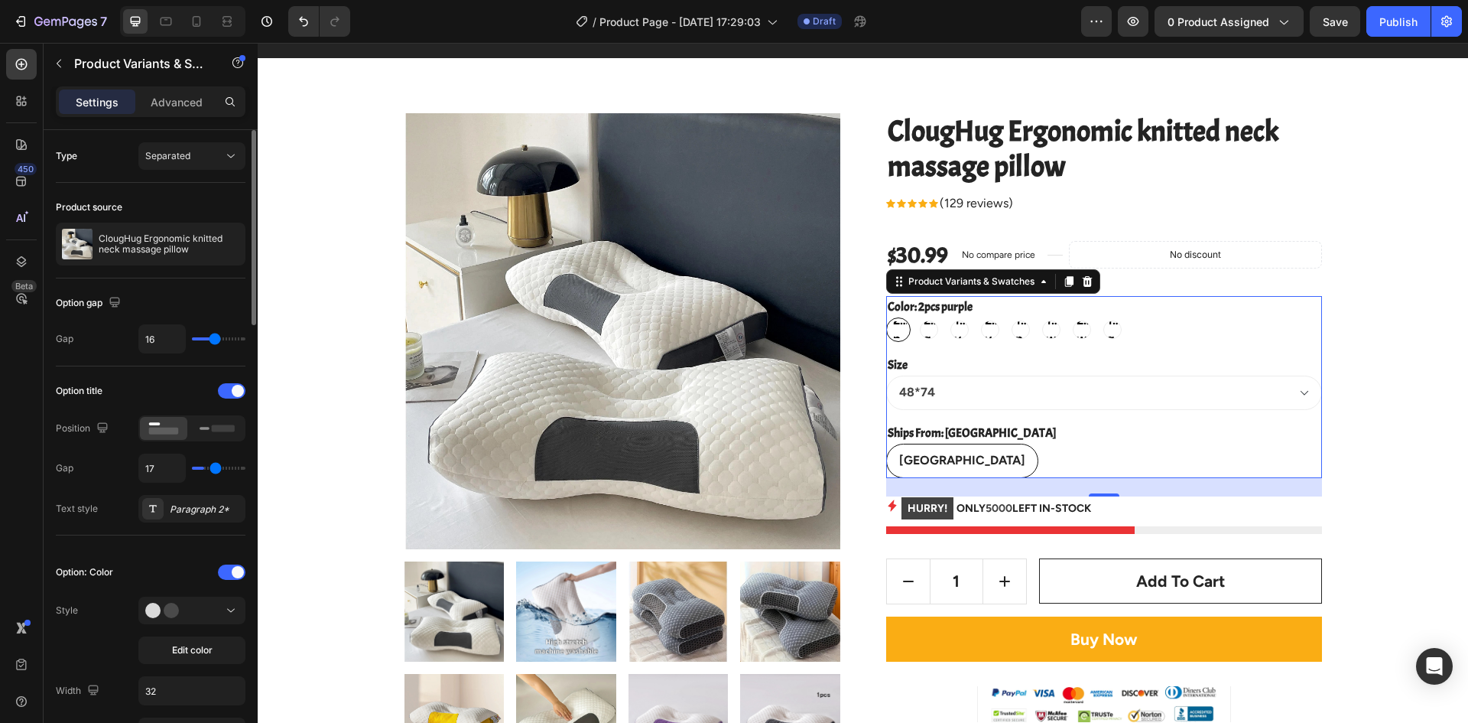
type input "19"
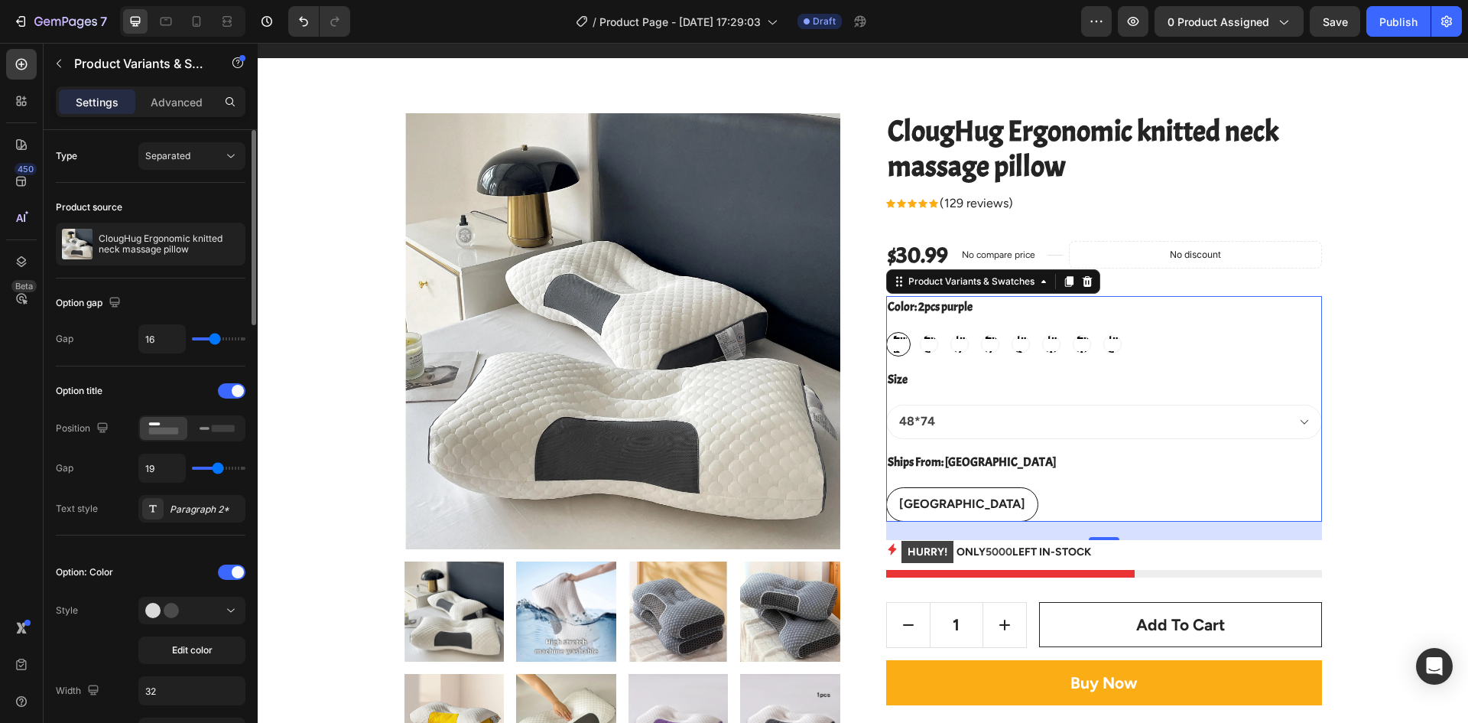
type input "16"
type input "10"
type input "1"
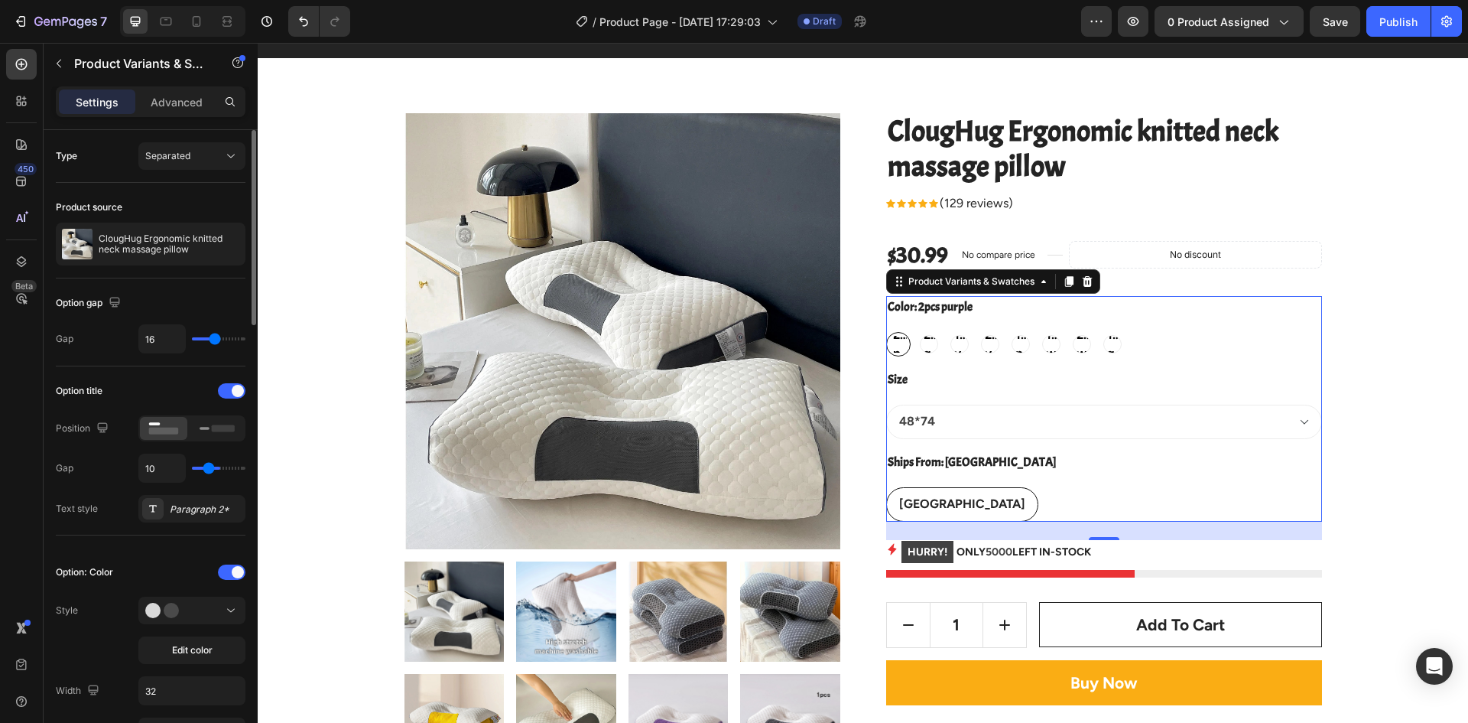
type input "1"
type input "0"
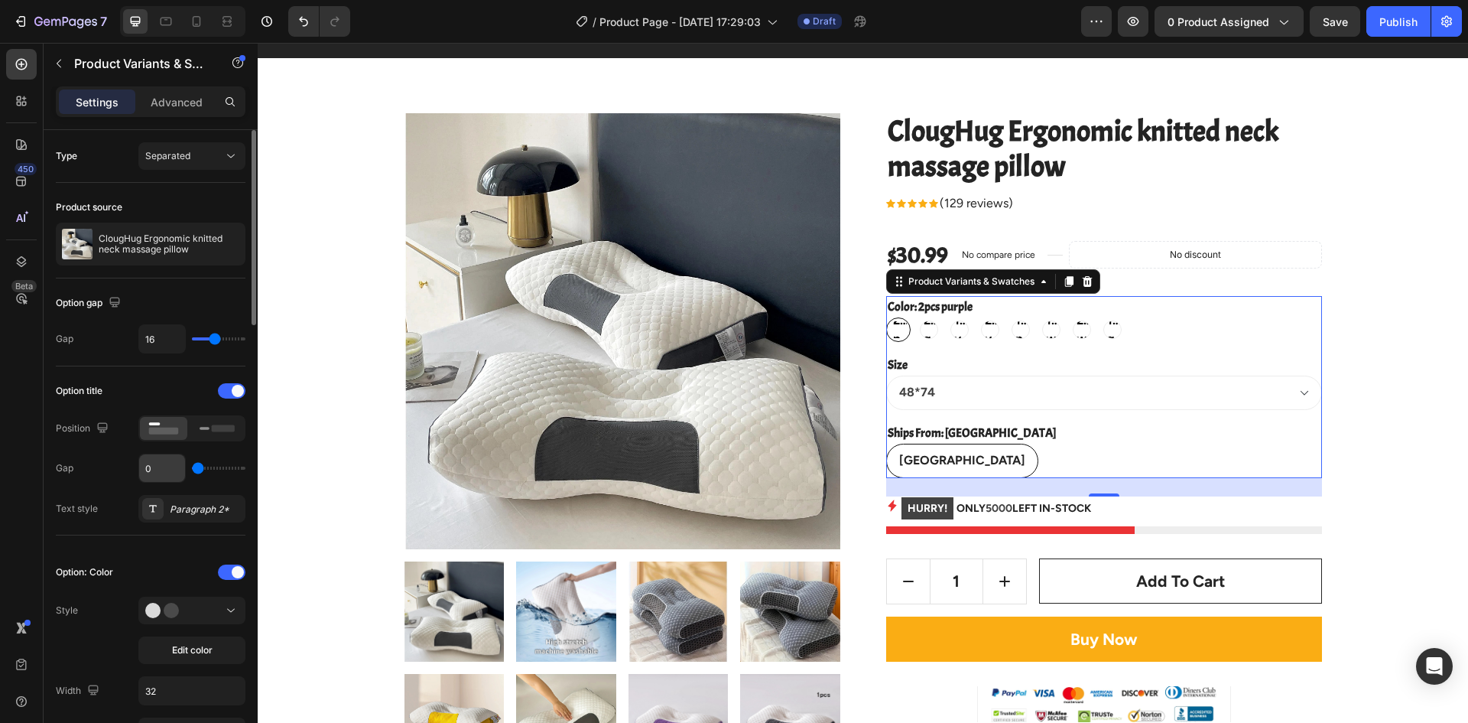
drag, startPoint x: 202, startPoint y: 467, endPoint x: 177, endPoint y: 473, distance: 25.2
click at [192, 470] on input "range" at bounding box center [219, 468] width 54 height 3
click at [980, 446] on div "United States" at bounding box center [962, 460] width 151 height 31
click at [886, 444] on input "United States United States United States" at bounding box center [886, 443] width 1 height 1
click at [989, 432] on legend "Ships From: United States" at bounding box center [971, 432] width 171 height 21
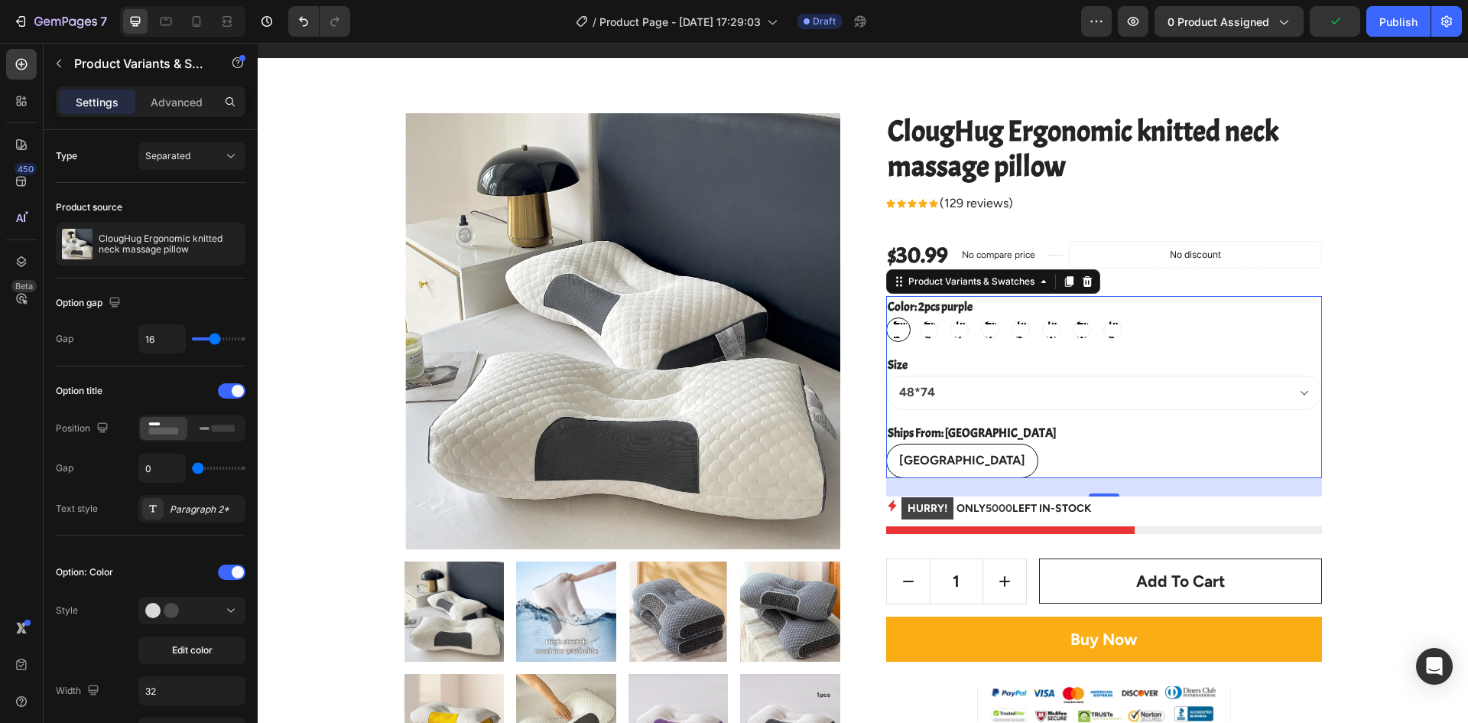
click at [994, 438] on legend "Ships From: United States" at bounding box center [971, 432] width 171 height 21
click at [956, 449] on div "United States" at bounding box center [962, 460] width 151 height 31
click at [886, 444] on input "United States United States United States" at bounding box center [886, 443] width 1 height 1
click at [995, 445] on div "United States United States United States" at bounding box center [1104, 461] width 436 height 34
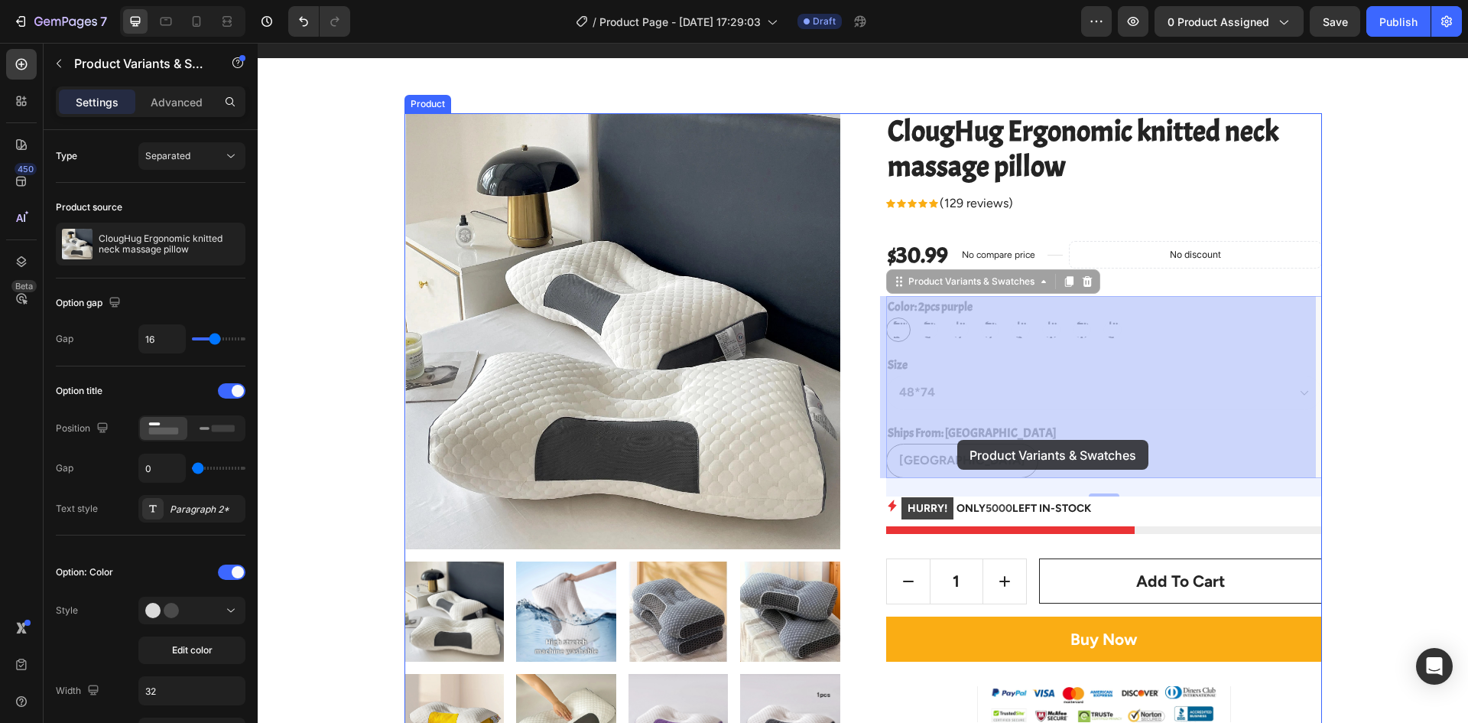
drag, startPoint x: 1003, startPoint y: 441, endPoint x: 909, endPoint y: 439, distance: 93.3
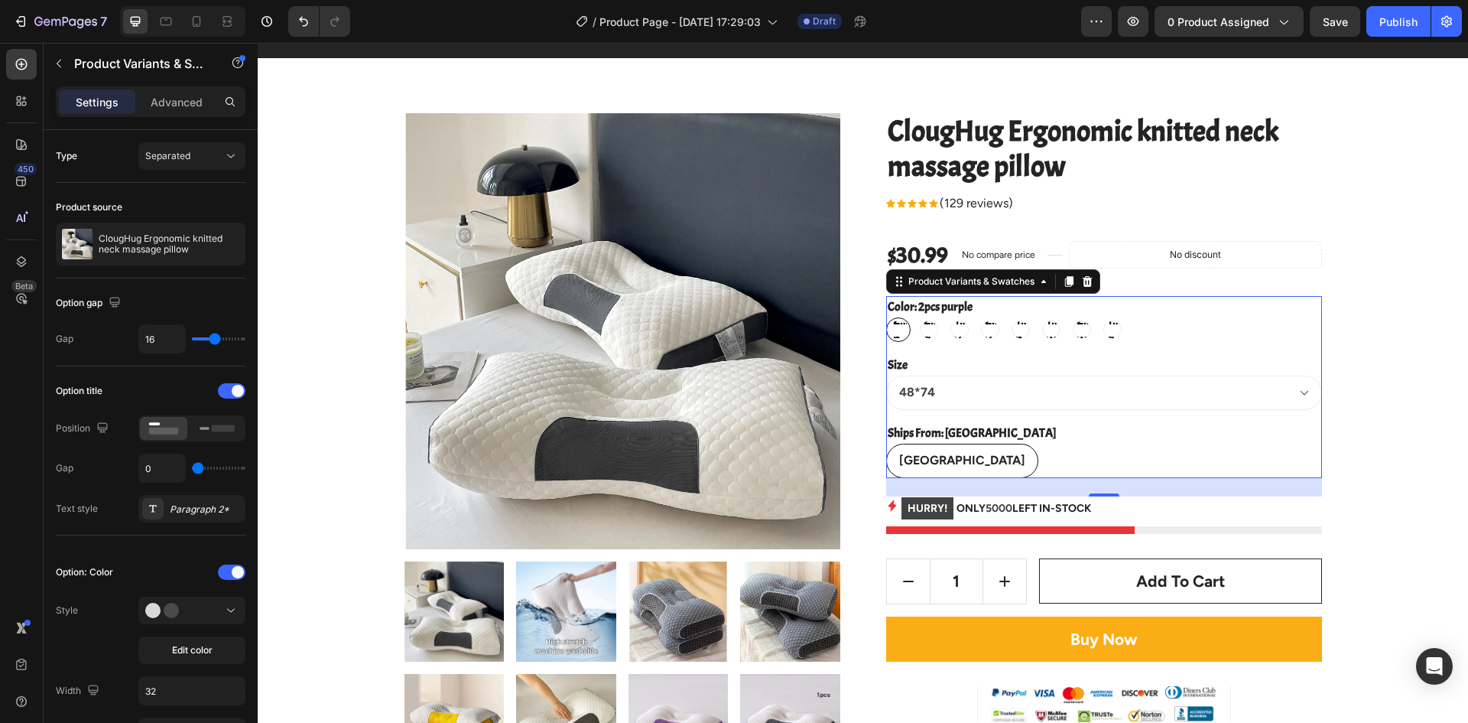
drag, startPoint x: 899, startPoint y: 441, endPoint x: 1003, endPoint y: 441, distance: 104.0
click at [922, 441] on legend "Ships From: United States" at bounding box center [971, 432] width 171 height 21
click at [1022, 444] on div "United States United States United States" at bounding box center [1104, 461] width 436 height 34
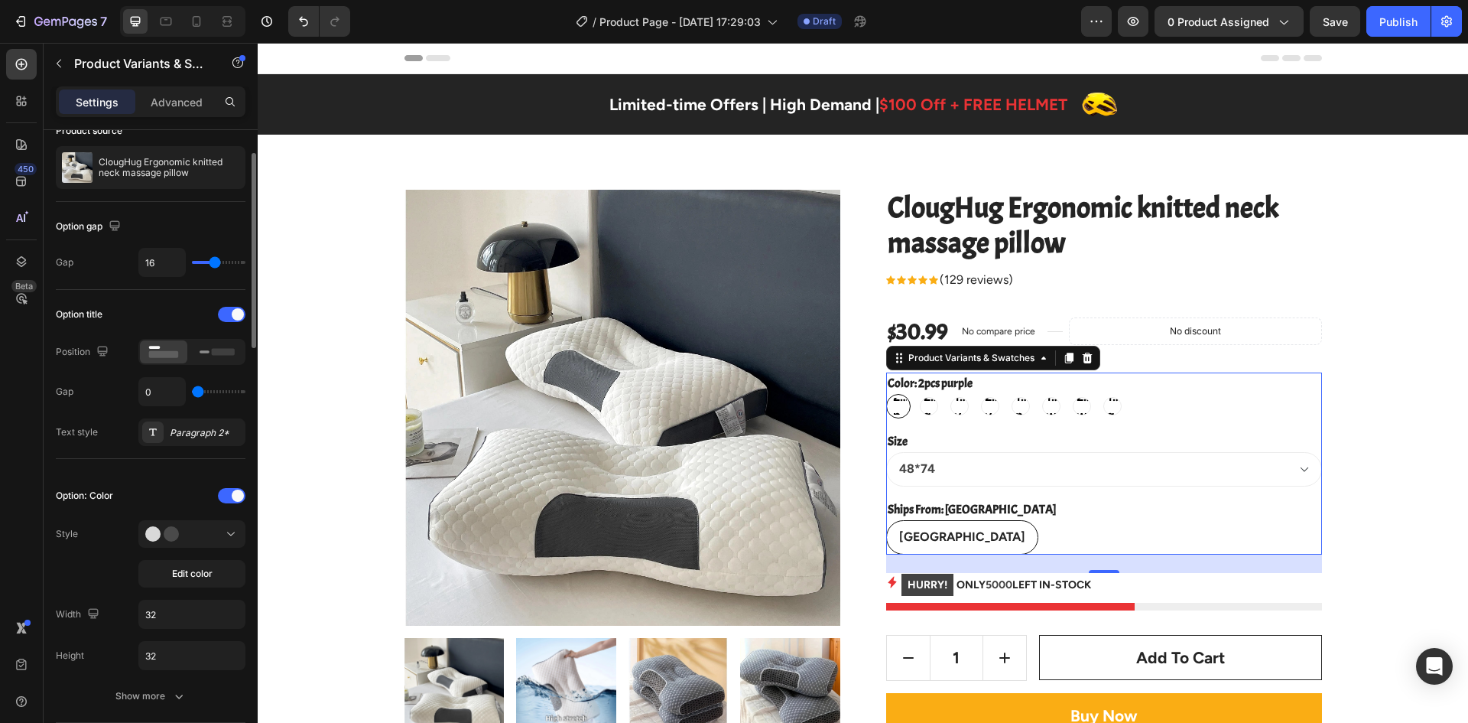
scroll to position [153, 0]
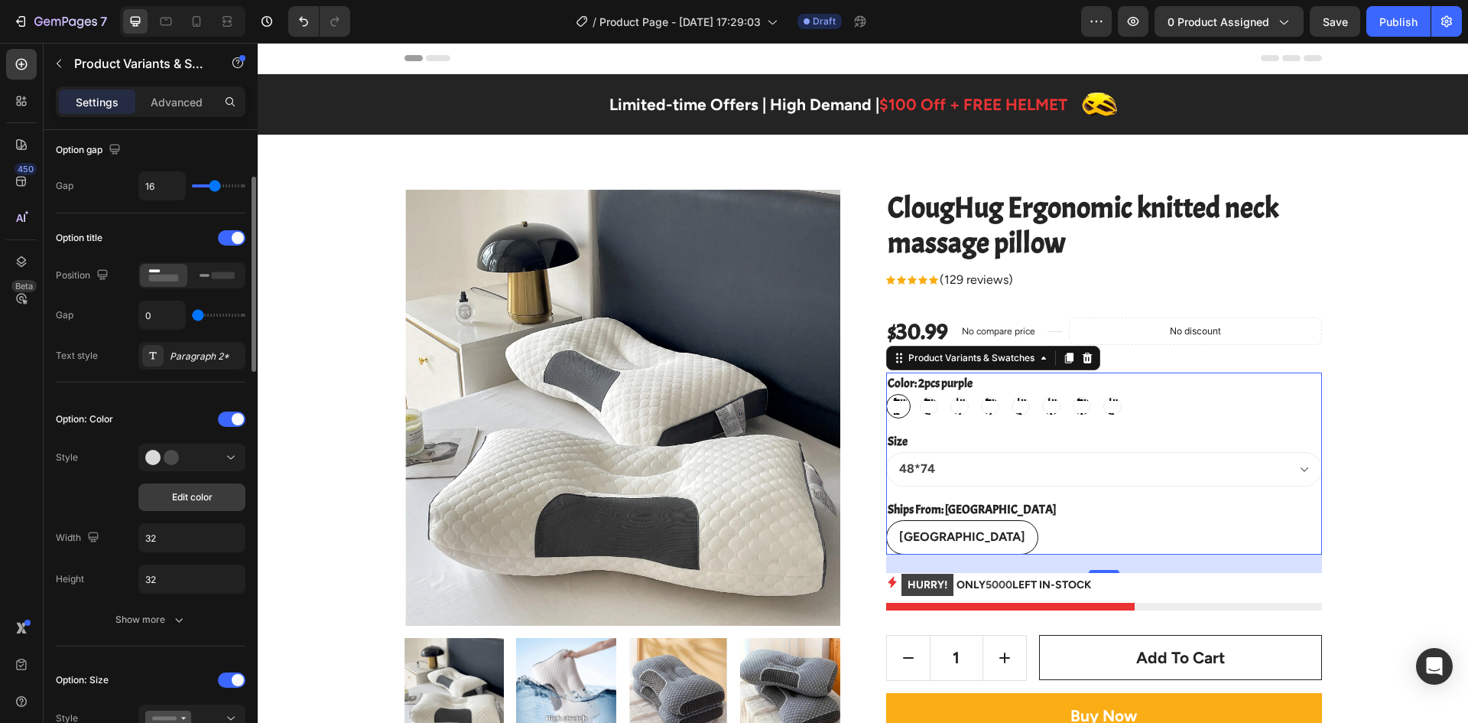
click at [195, 506] on button "Edit color" at bounding box center [191, 497] width 107 height 28
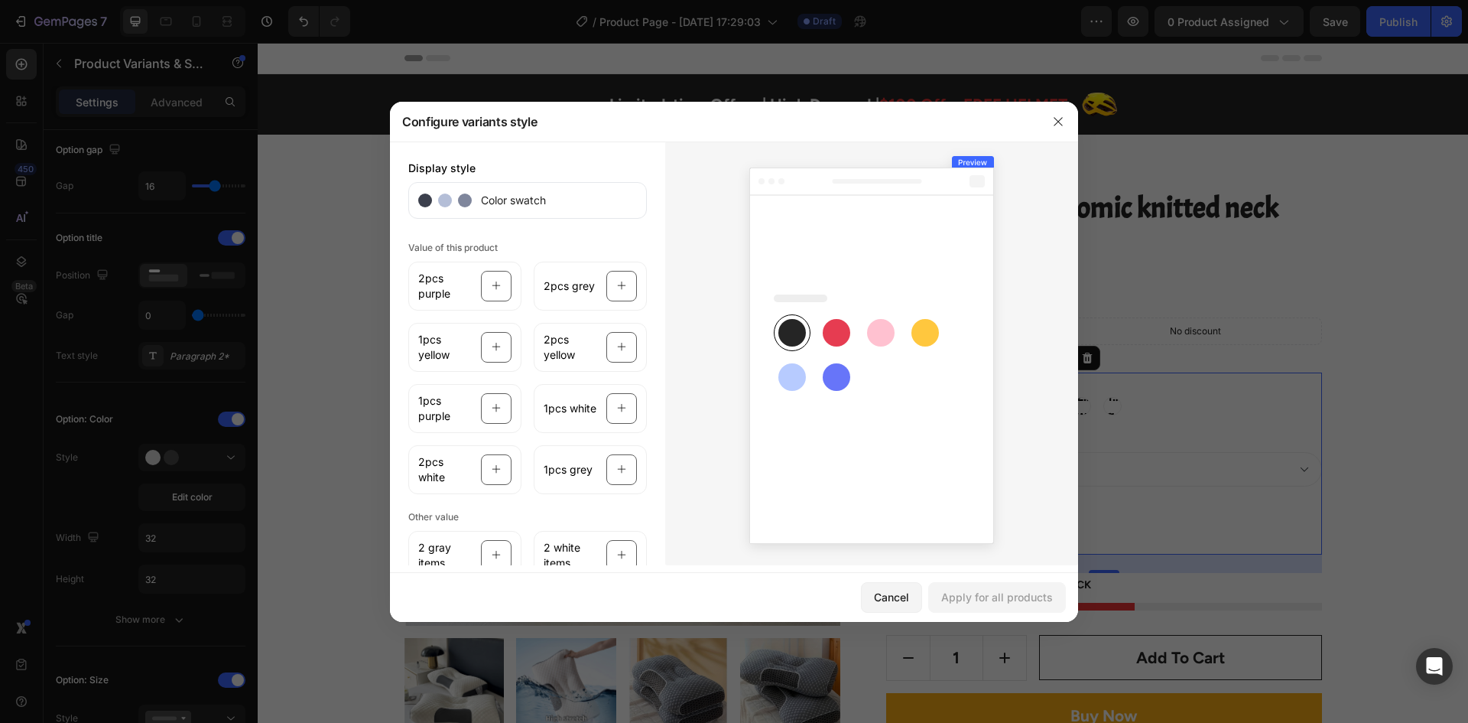
click at [820, 333] on icon at bounding box center [871, 355] width 245 height 376
click at [842, 336] on rect at bounding box center [837, 333] width 28 height 28
click at [541, 207] on span "Color swatch" at bounding box center [509, 200] width 74 height 16
click at [517, 189] on div "Color swatch" at bounding box center [527, 200] width 239 height 37
click at [951, 215] on icon at bounding box center [871, 355] width 245 height 376
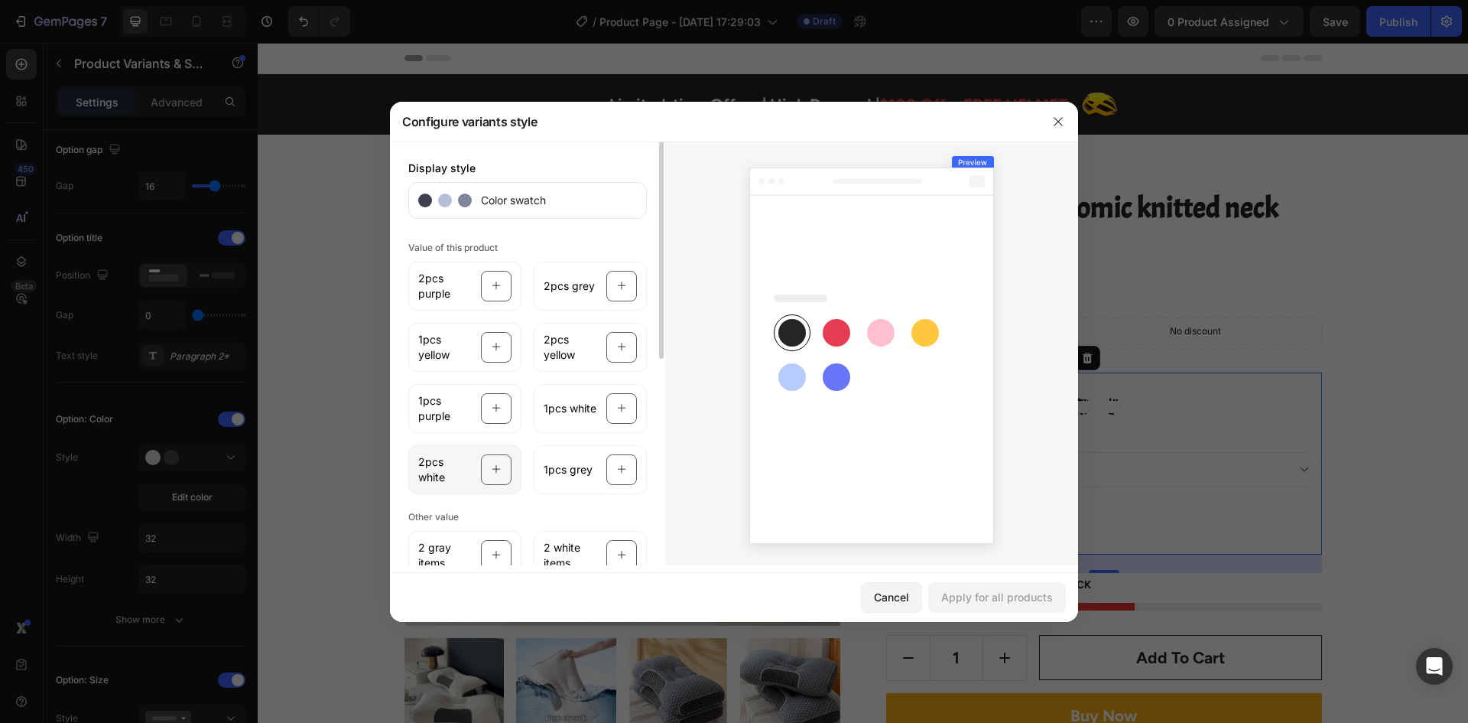
scroll to position [76, 0]
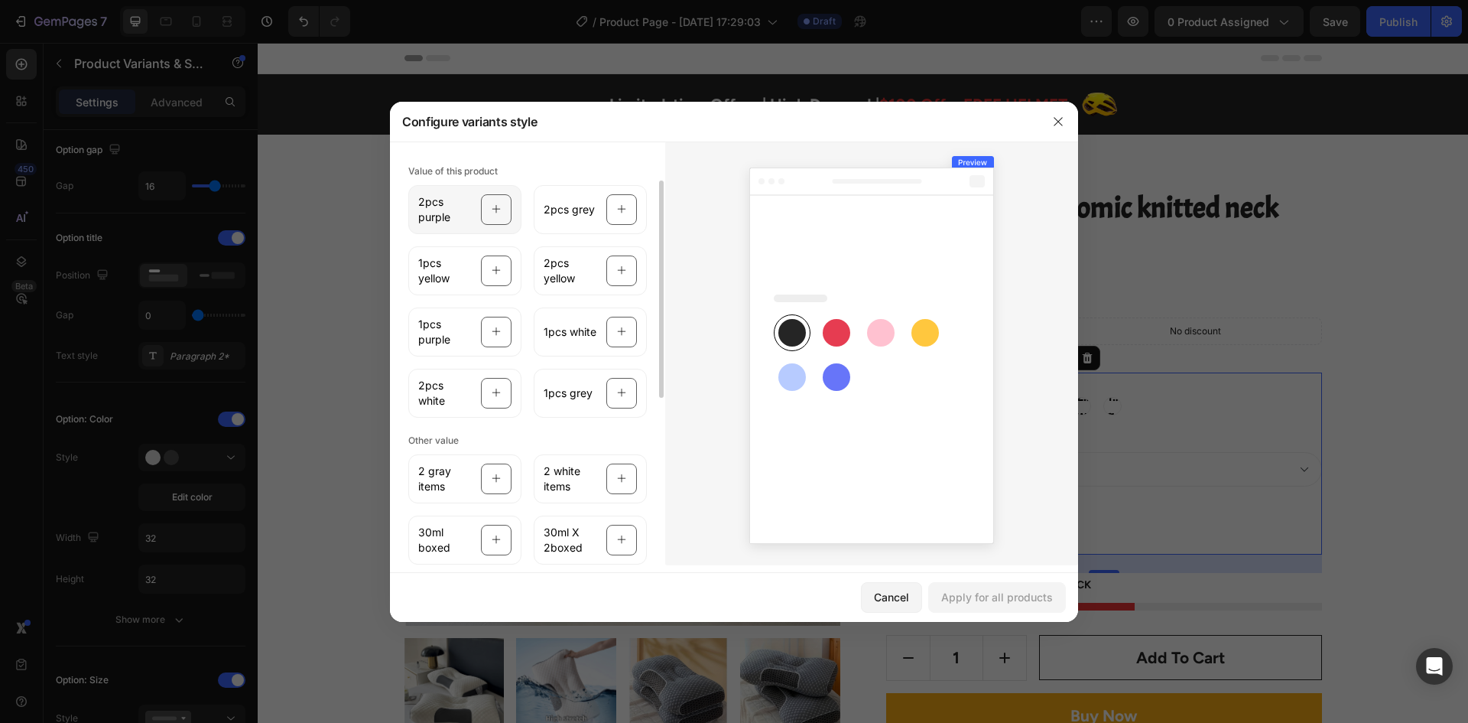
click at [496, 209] on icon at bounding box center [497, 209] width 10 height 29
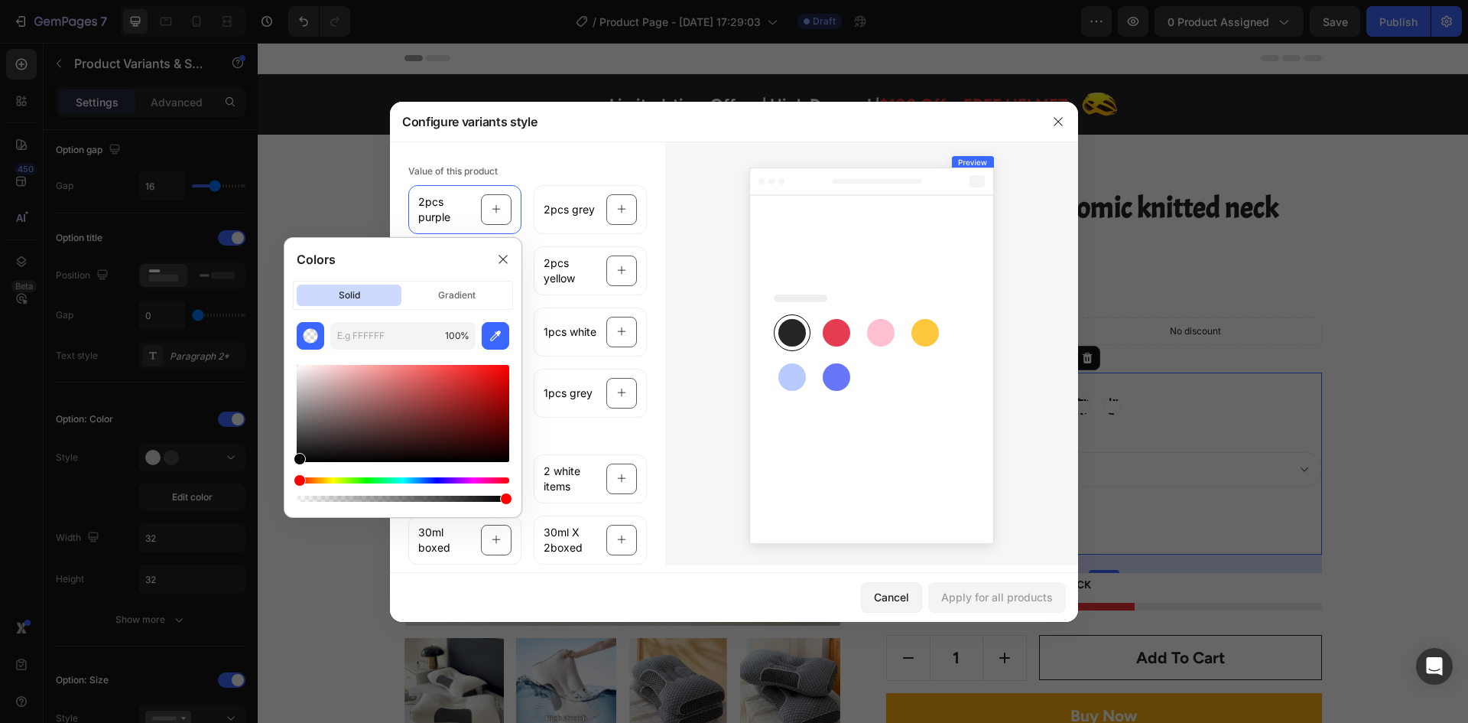
click at [342, 390] on div at bounding box center [403, 413] width 213 height 97
click at [313, 389] on div at bounding box center [403, 413] width 213 height 97
click at [291, 375] on div "BCAFAF 100 %" at bounding box center [403, 413] width 237 height 183
click at [349, 431] on div at bounding box center [403, 413] width 213 height 97
click at [340, 418] on div at bounding box center [403, 413] width 213 height 97
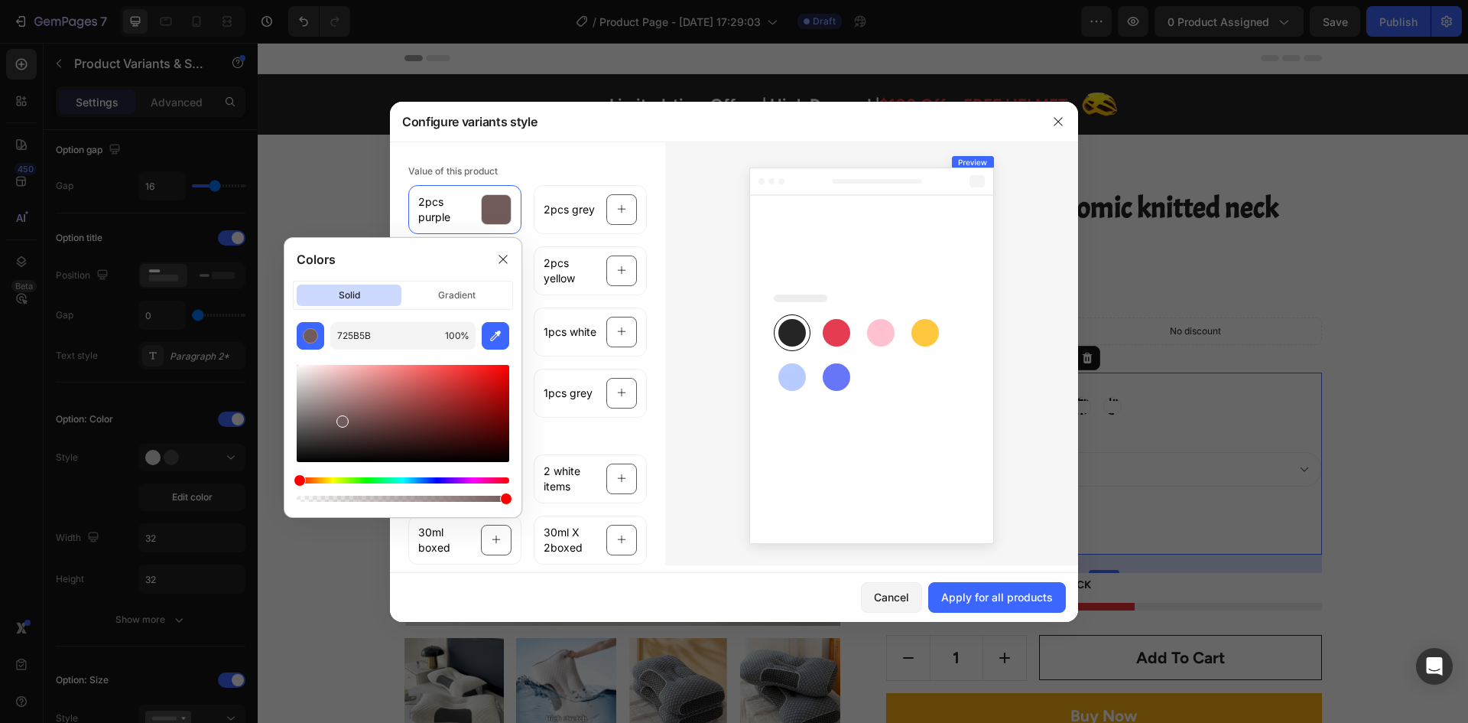
drag, startPoint x: 424, startPoint y: 473, endPoint x: 438, endPoint y: 480, distance: 16.1
click at [425, 473] on div at bounding box center [403, 433] width 213 height 143
click at [440, 480] on div "Hue" at bounding box center [403, 480] width 213 height 6
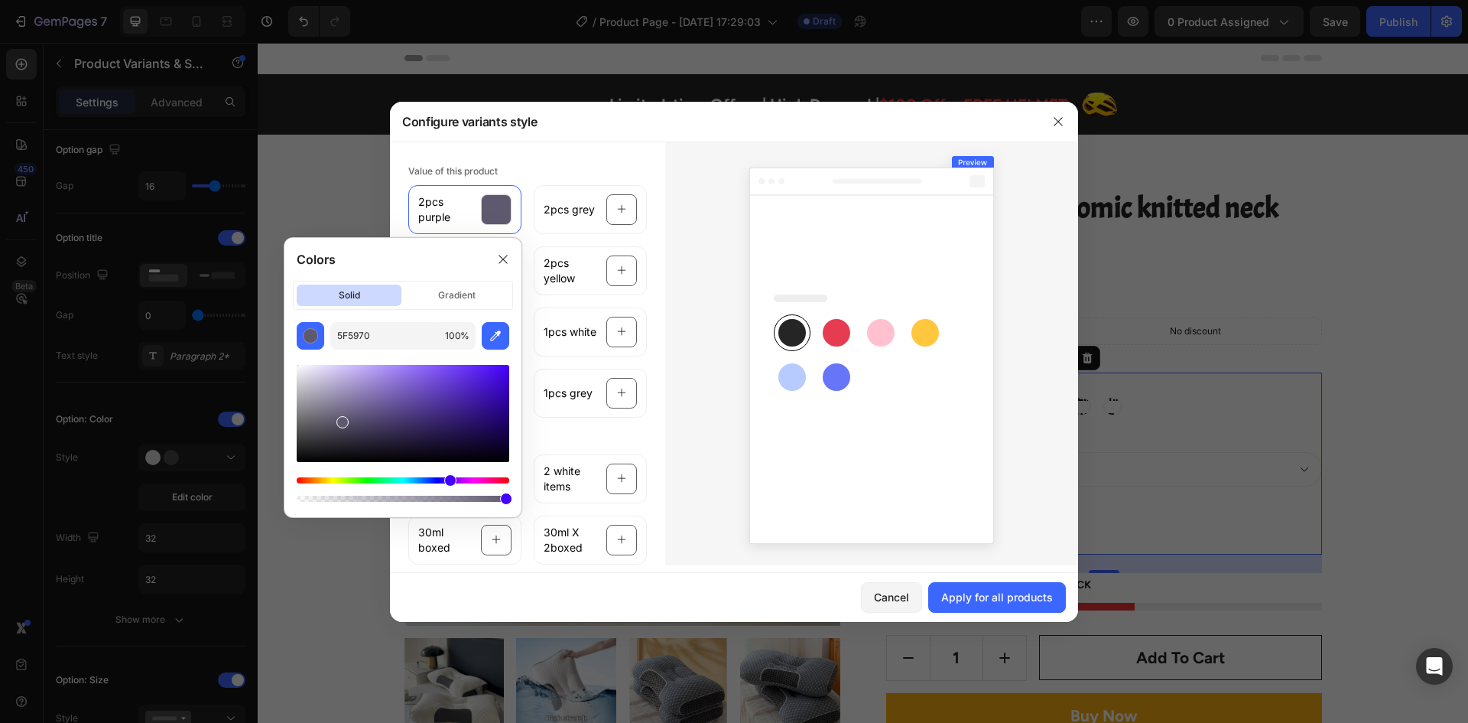
click at [447, 478] on div "Hue" at bounding box center [450, 480] width 12 height 12
drag, startPoint x: 339, startPoint y: 421, endPoint x: 435, endPoint y: 412, distance: 96.8
click at [435, 412] on div at bounding box center [435, 416] width 12 height 12
type input "422C7F"
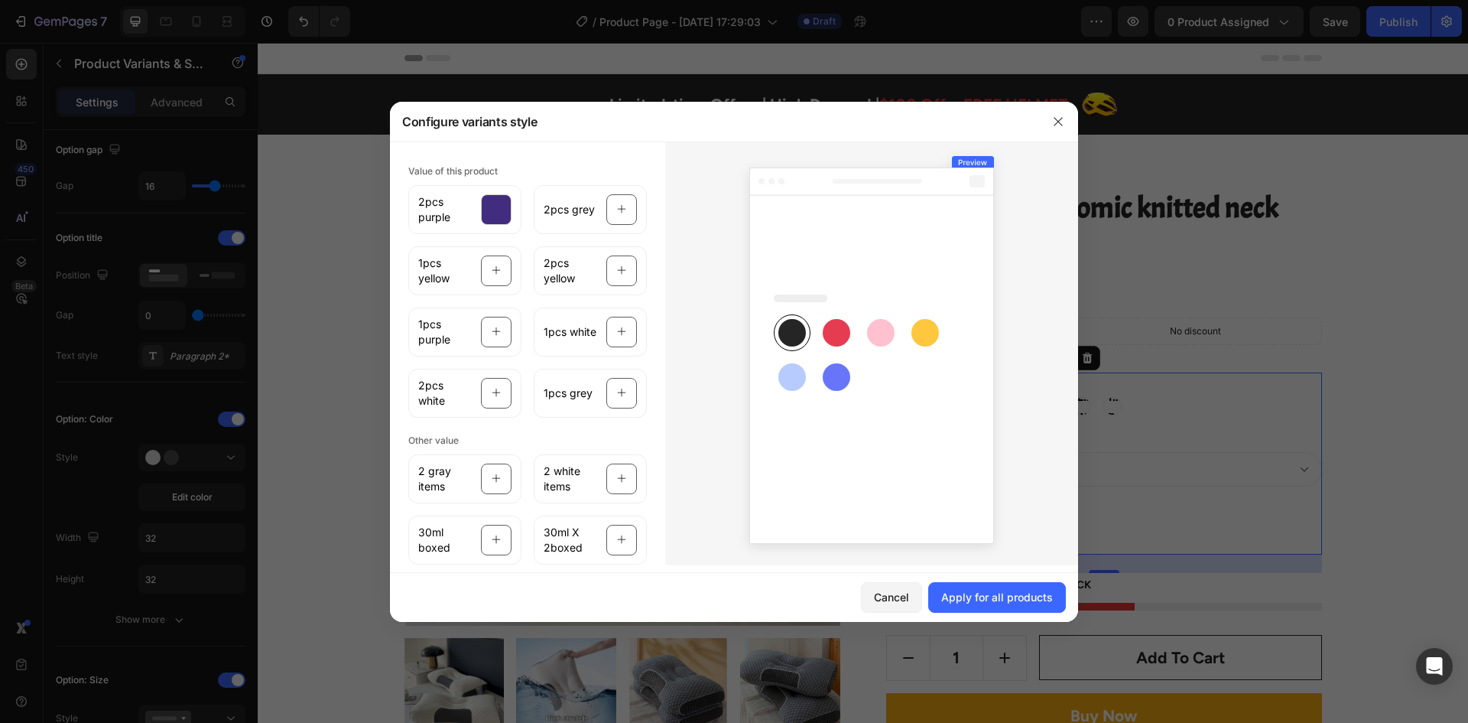
click at [668, 402] on div at bounding box center [871, 353] width 413 height 424
click at [588, 209] on span "2pcs grey" at bounding box center [569, 209] width 51 height 15
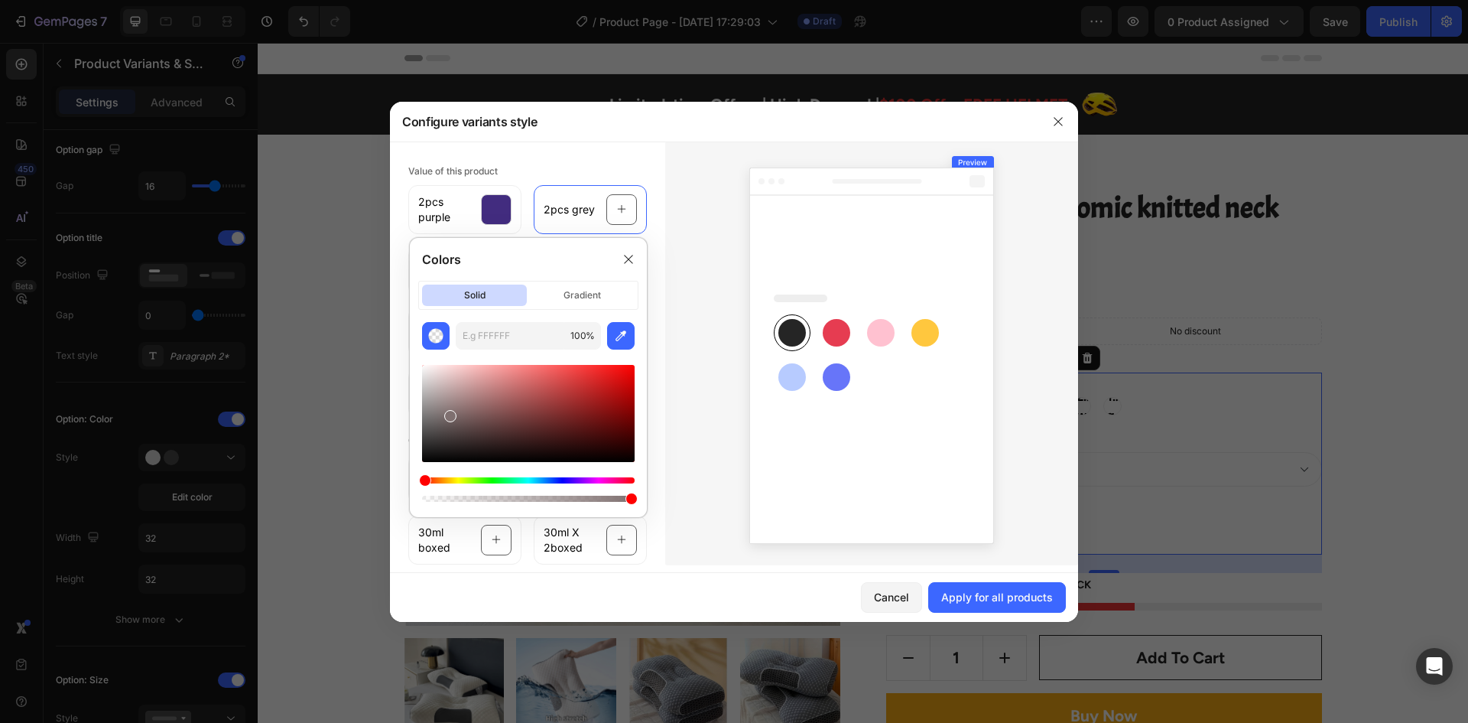
type input "7F7070"
drag, startPoint x: 467, startPoint y: 398, endPoint x: 449, endPoint y: 413, distance: 23.3
click at [449, 413] on div at bounding box center [450, 416] width 12 height 12
click at [1051, 115] on button "button" at bounding box center [1058, 121] width 24 height 24
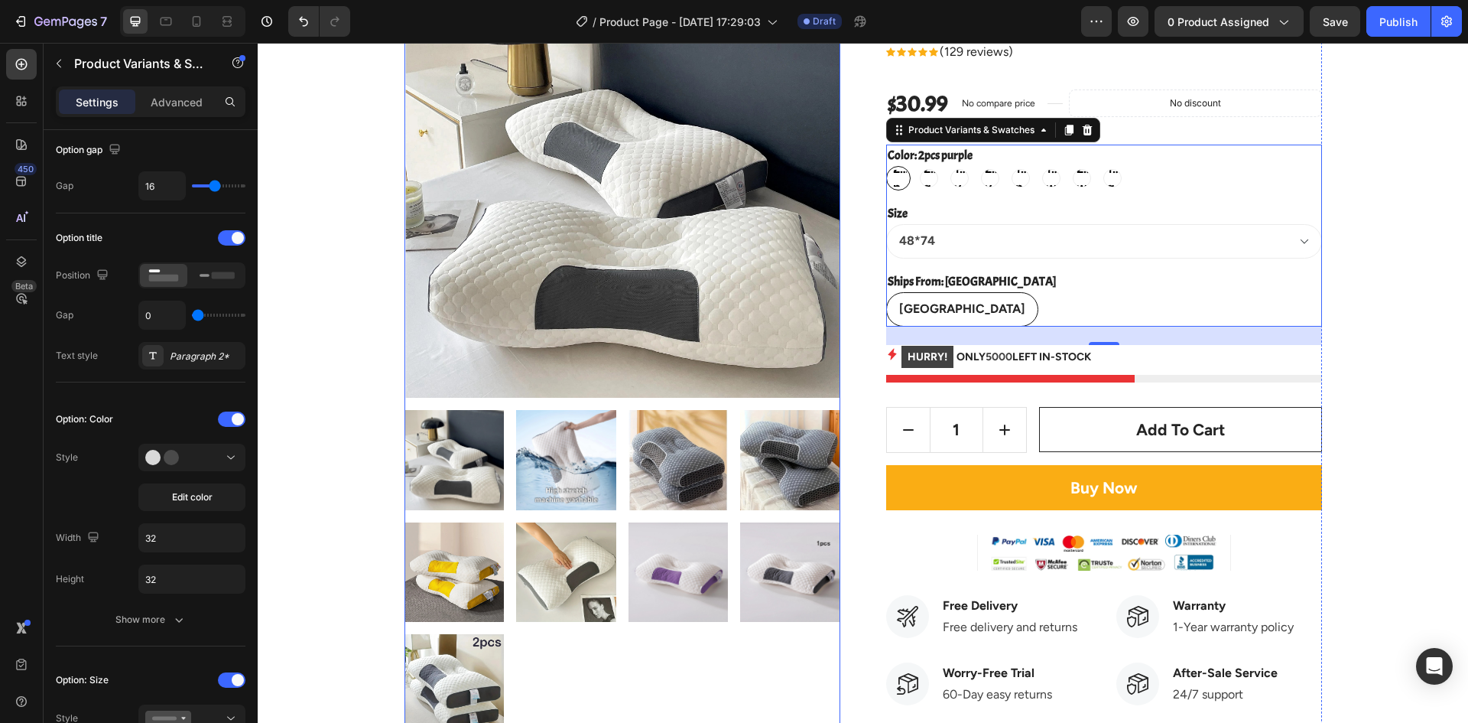
scroll to position [229, 0]
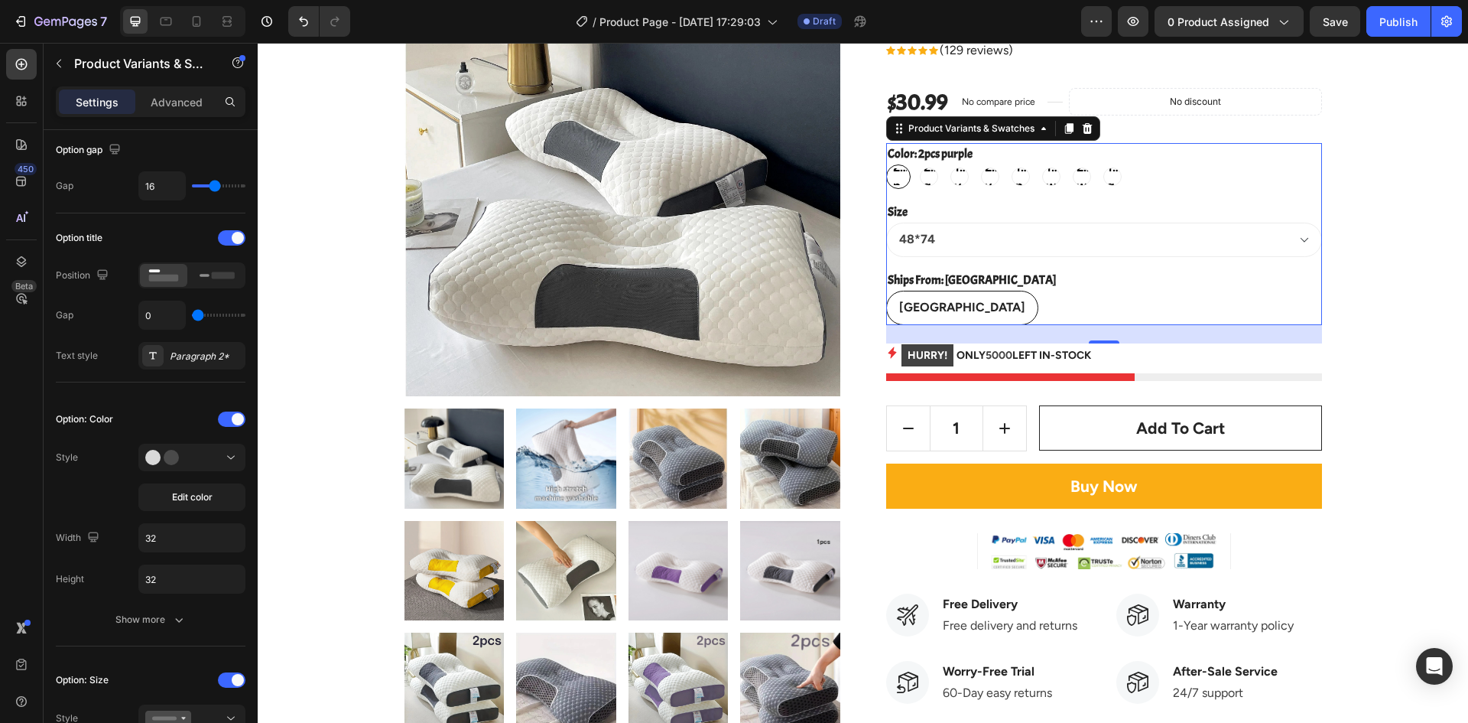
click at [897, 170] on span "2pcs purple" at bounding box center [898, 176] width 17 height 37
click at [886, 164] on input "2pcs purple 2pcs purple 2pcs purple" at bounding box center [886, 164] width 1 height 1
radio input "true"
click at [1018, 180] on span "1pcs purple" at bounding box center [1021, 176] width 17 height 37
click at [1009, 164] on input "1pcs purple 1pcs purple 1pcs purple" at bounding box center [1008, 164] width 1 height 1
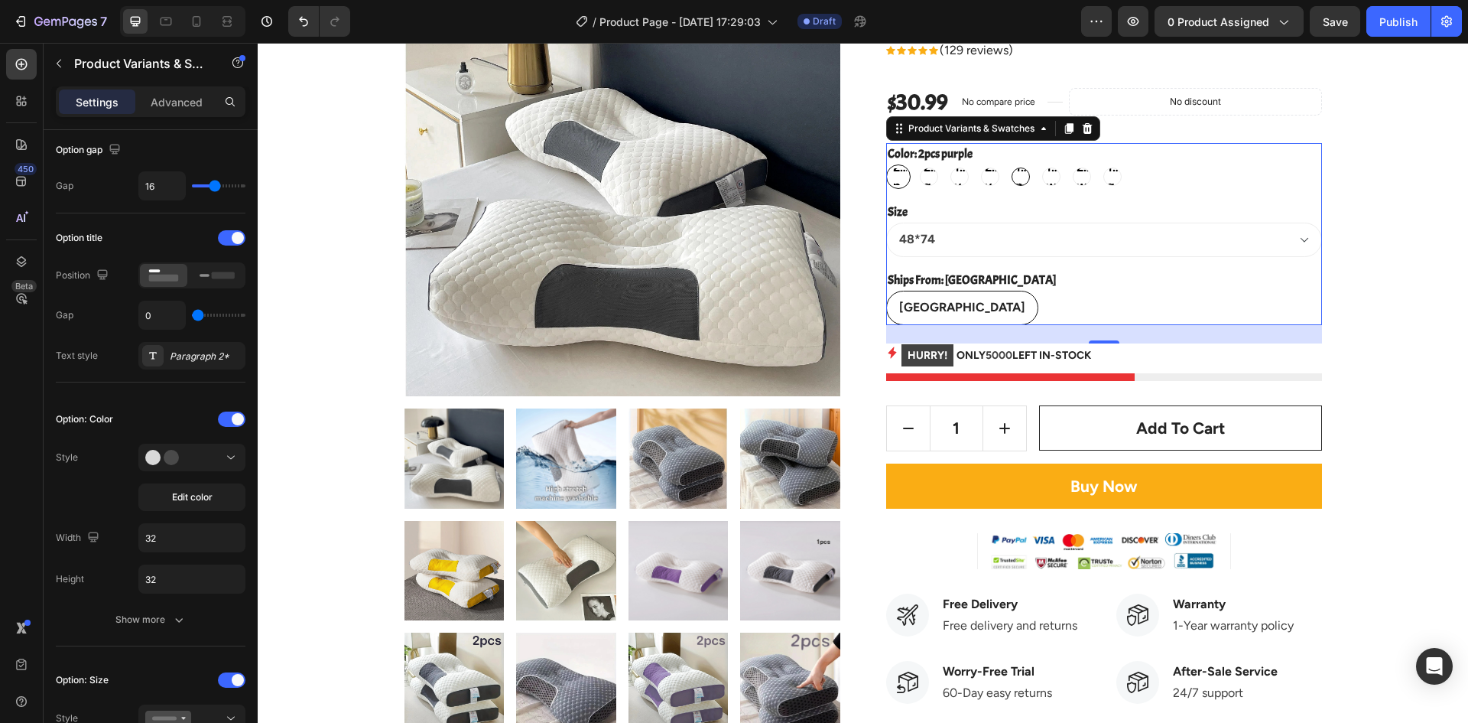
radio input "true"
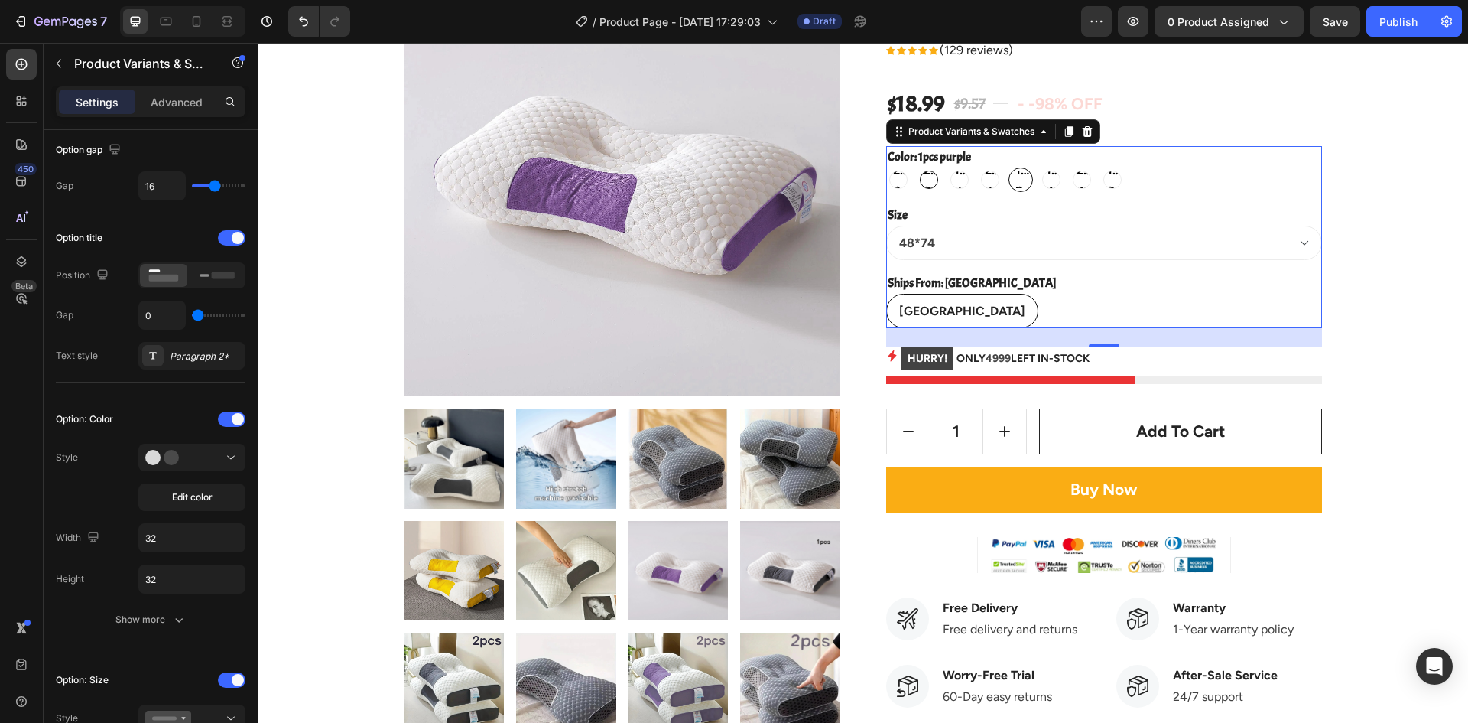
click at [921, 184] on span "2pcs grey" at bounding box center [929, 179] width 17 height 37
click at [916, 167] on input "2pcs grey 2pcs grey 2pcs grey" at bounding box center [916, 167] width 1 height 1
radio input "true"
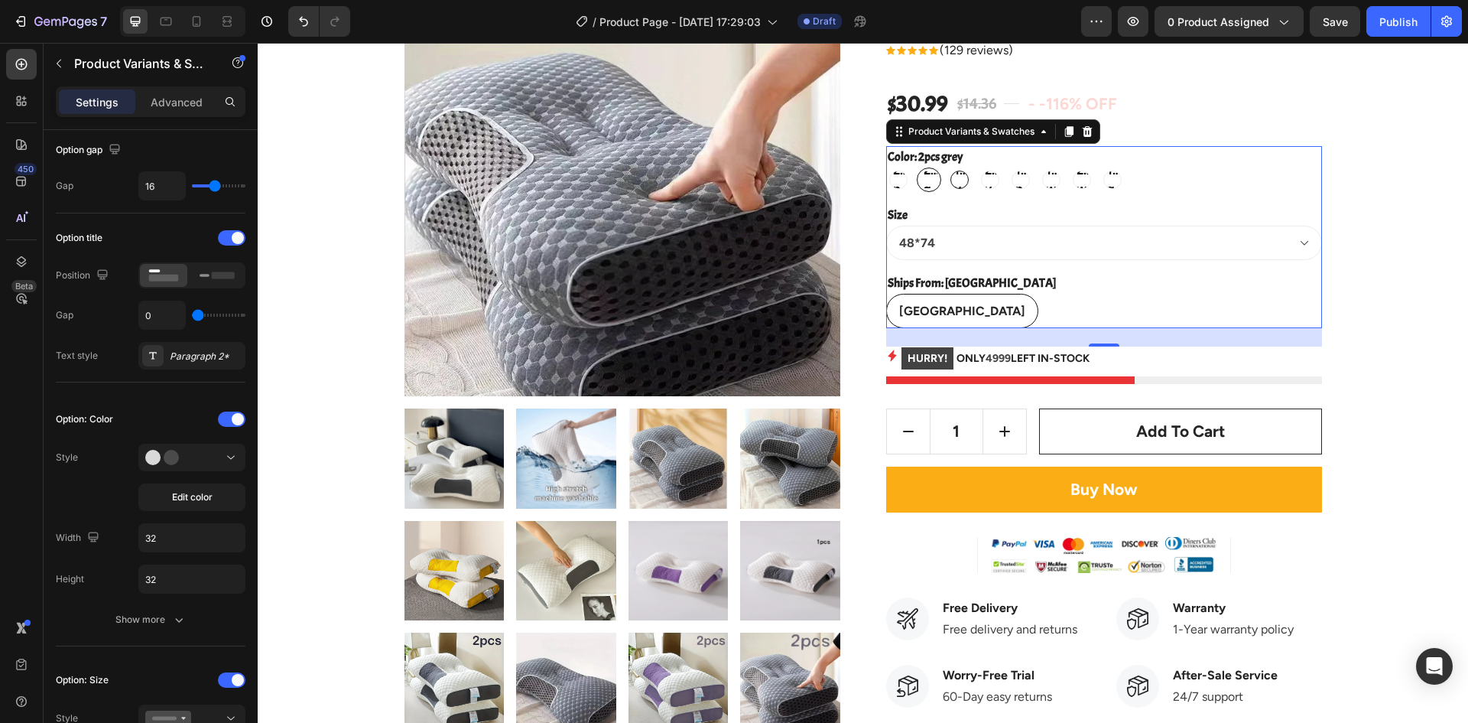
click at [951, 184] on span "1pcs yellow" at bounding box center [959, 179] width 17 height 37
click at [947, 167] on input "1pcs yellow 1pcs yellow 1pcs yellow" at bounding box center [947, 167] width 1 height 1
radio input "true"
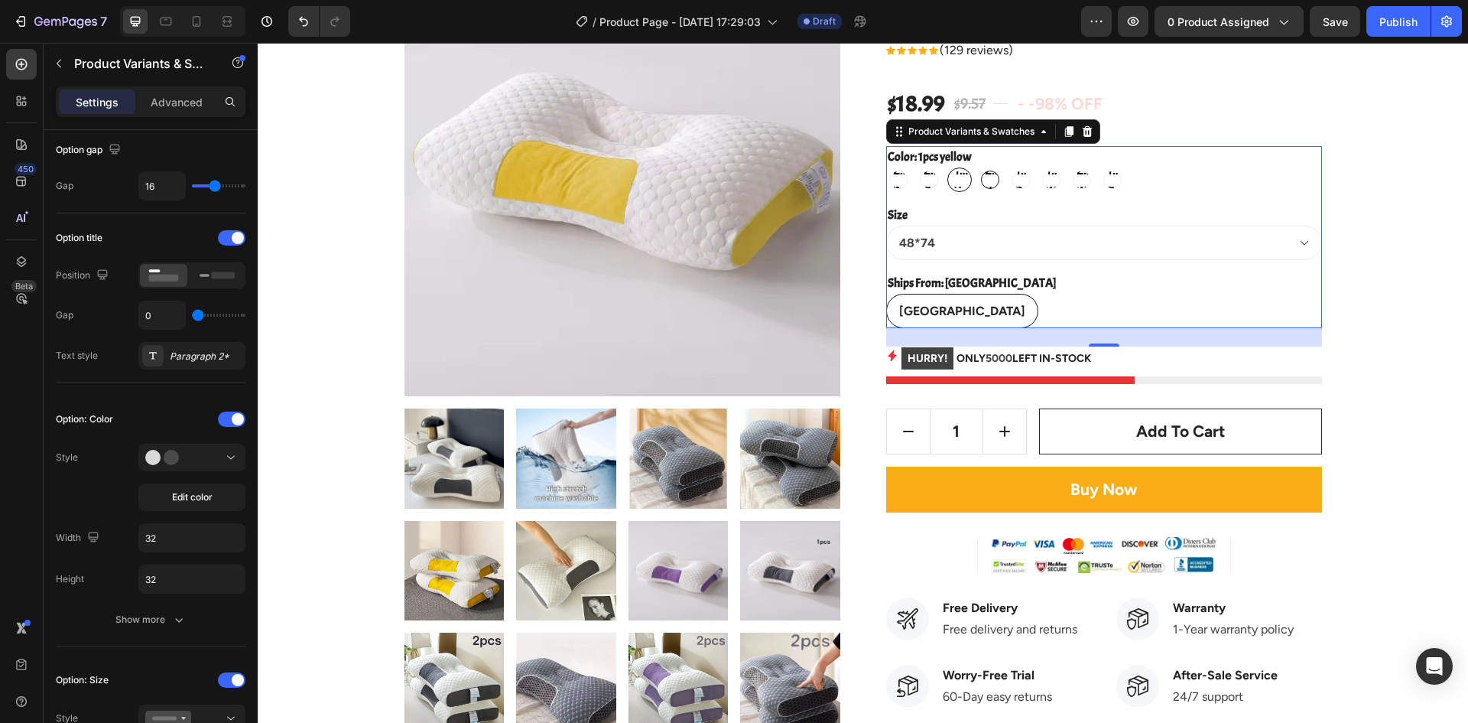
click at [982, 178] on span "2pcs yellow" at bounding box center [990, 179] width 17 height 37
click at [977, 167] on input "2pcs yellow 2pcs yellow 2pcs yellow" at bounding box center [977, 167] width 1 height 1
radio input "true"
click at [951, 183] on span "1pcs yellow" at bounding box center [959, 179] width 17 height 37
click at [947, 167] on input "1pcs yellow 1pcs yellow 1pcs yellow" at bounding box center [947, 167] width 1 height 1
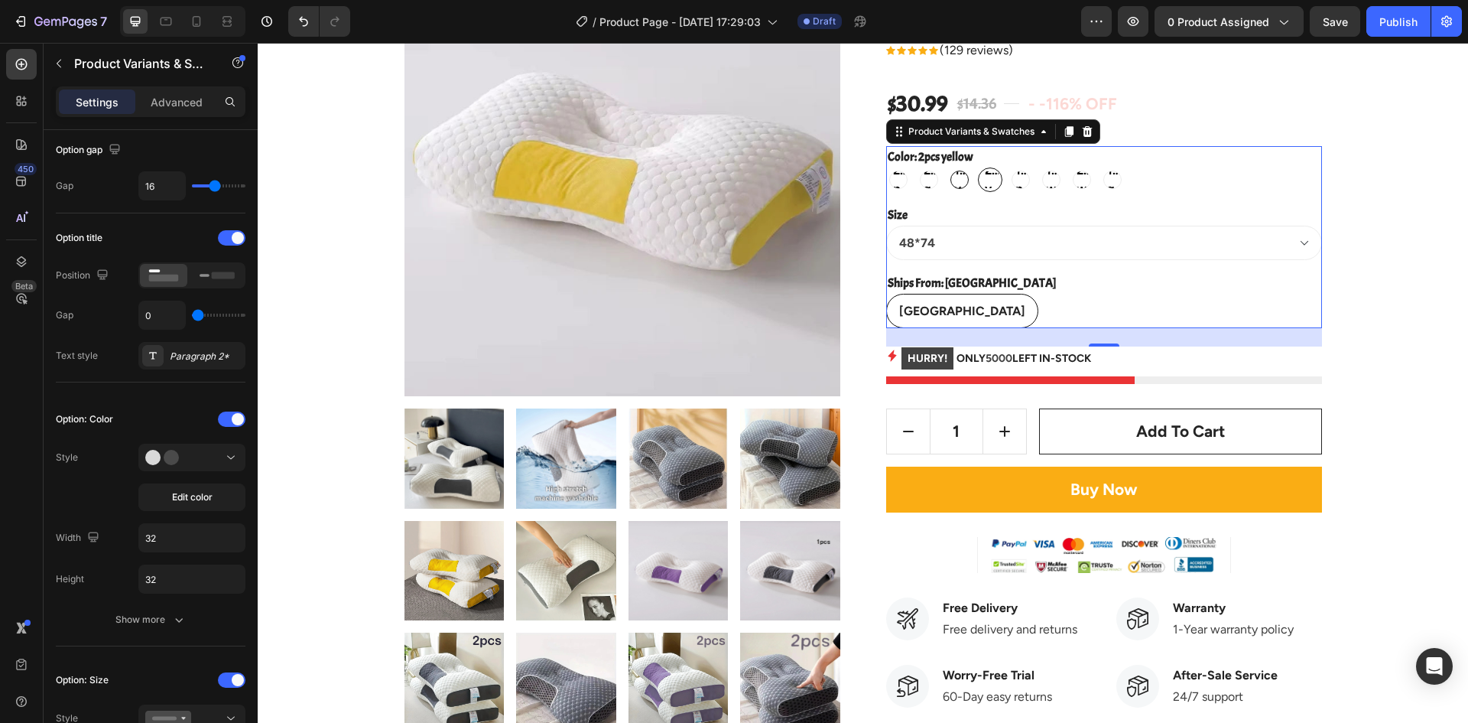
radio input "true"
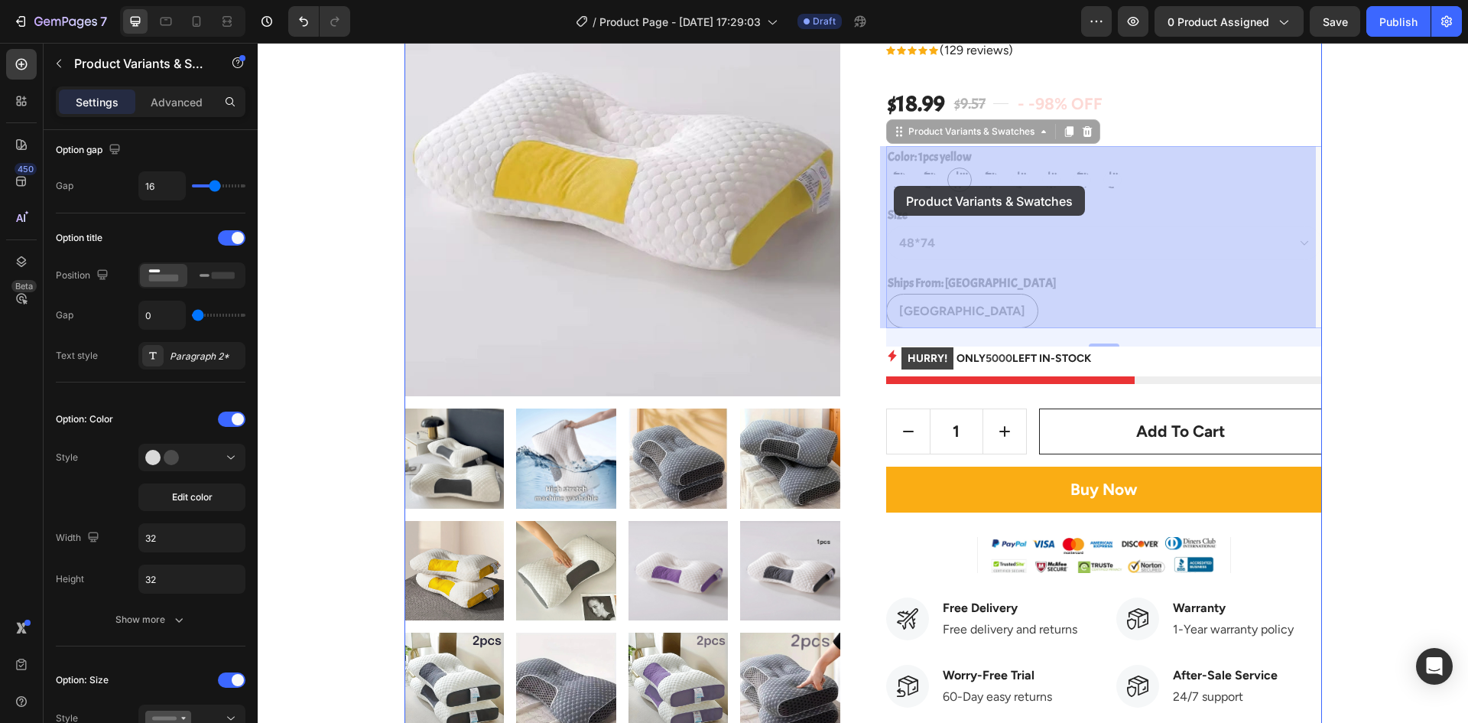
drag, startPoint x: 931, startPoint y: 184, endPoint x: 894, endPoint y: 186, distance: 36.8
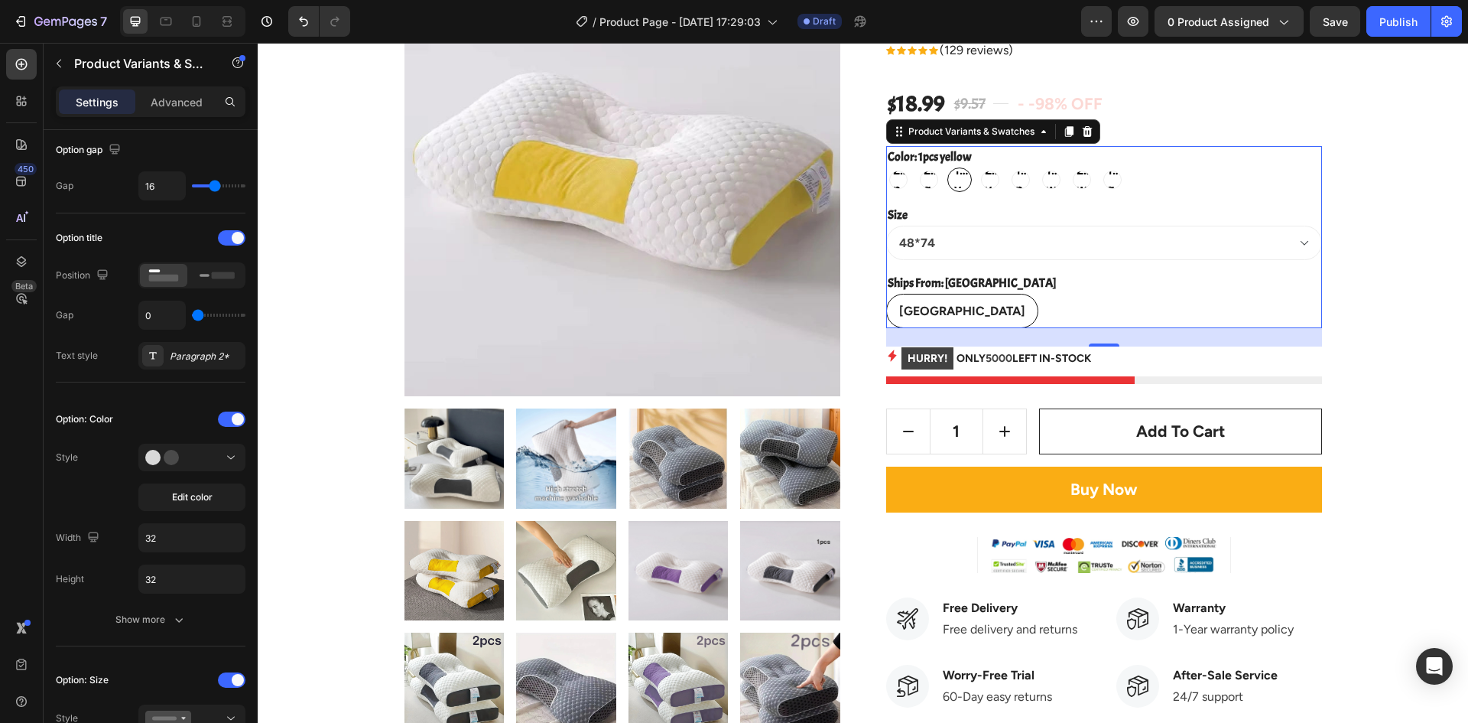
click at [1136, 205] on div "Size 48*74" at bounding box center [1104, 232] width 436 height 56
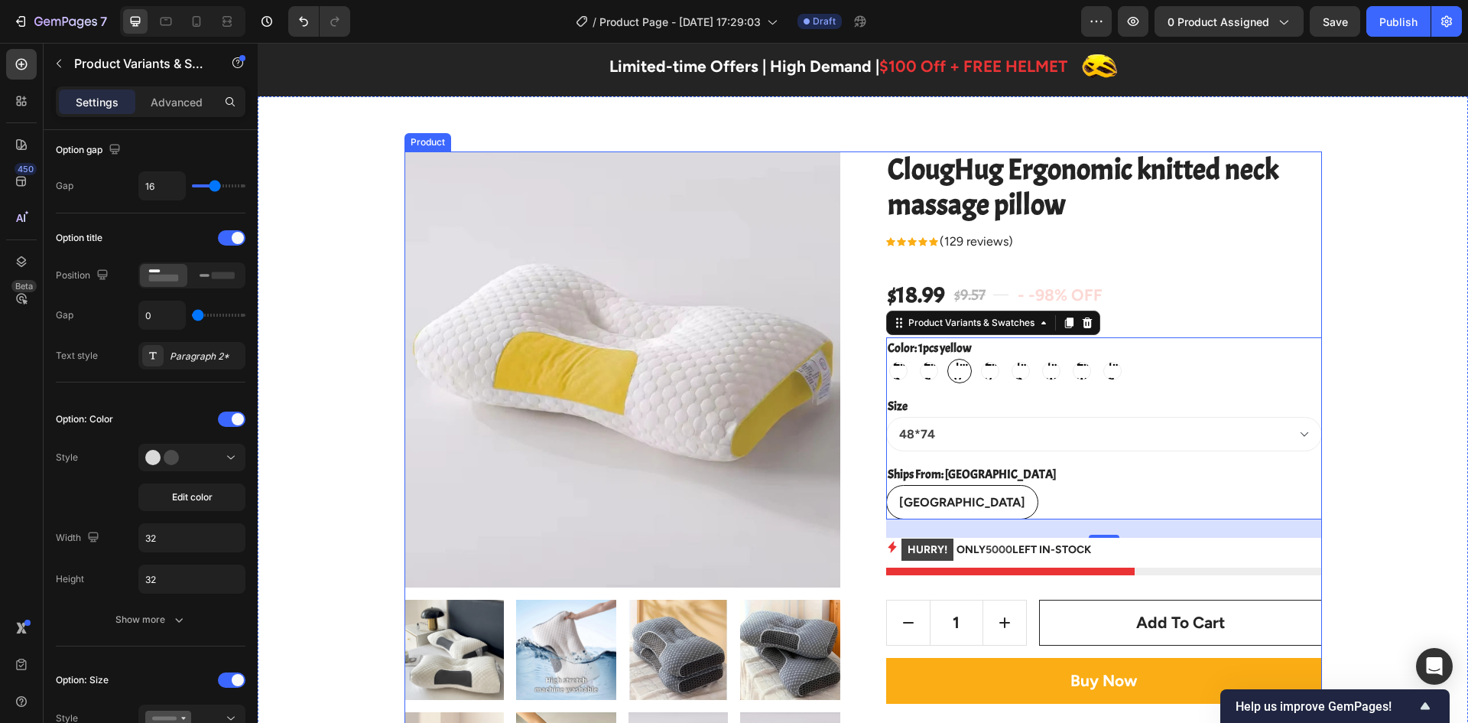
scroll to position [0, 0]
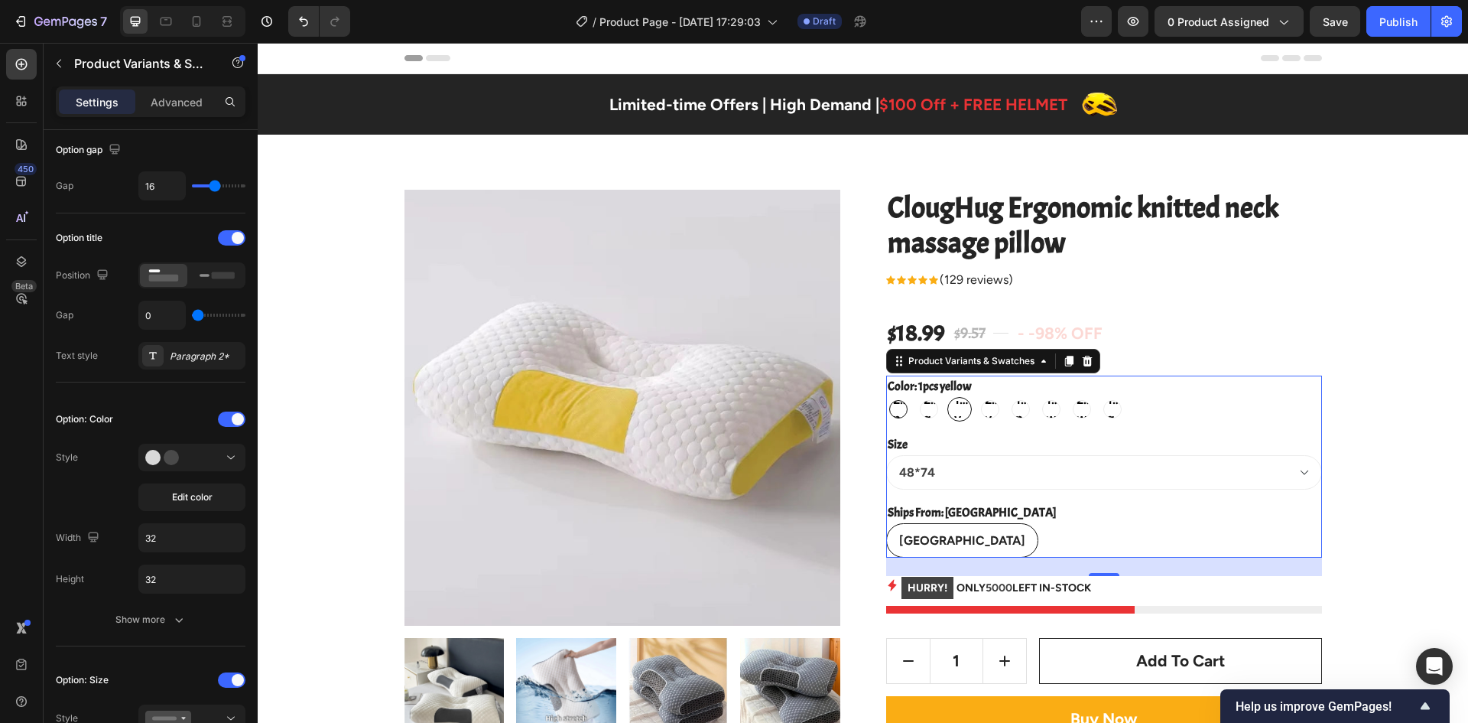
click at [892, 405] on span "2pcs purple" at bounding box center [898, 409] width 17 height 37
click at [886, 397] on input "2pcs purple 2pcs purple 2pcs purple" at bounding box center [886, 396] width 1 height 1
radio input "true"
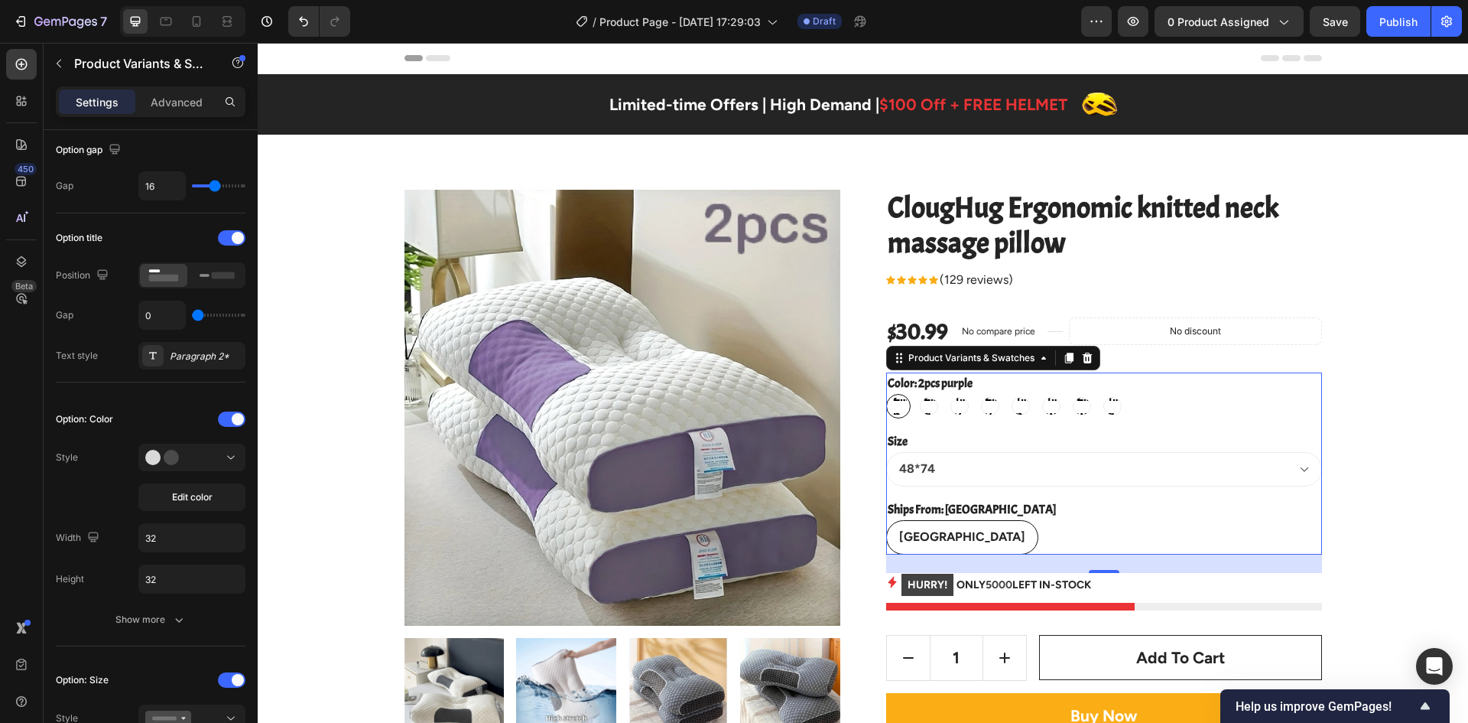
click at [892, 408] on span "2pcs purple" at bounding box center [898, 406] width 17 height 37
click at [886, 394] on input "2pcs purple 2pcs purple 2pcs purple" at bounding box center [886, 393] width 1 height 1
click at [1101, 406] on grey "1pcs grey" at bounding box center [1113, 406] width 24 height 24
click at [1100, 394] on input "1pcs grey 1pcs grey 1pcs grey" at bounding box center [1100, 393] width 1 height 1
radio input "true"
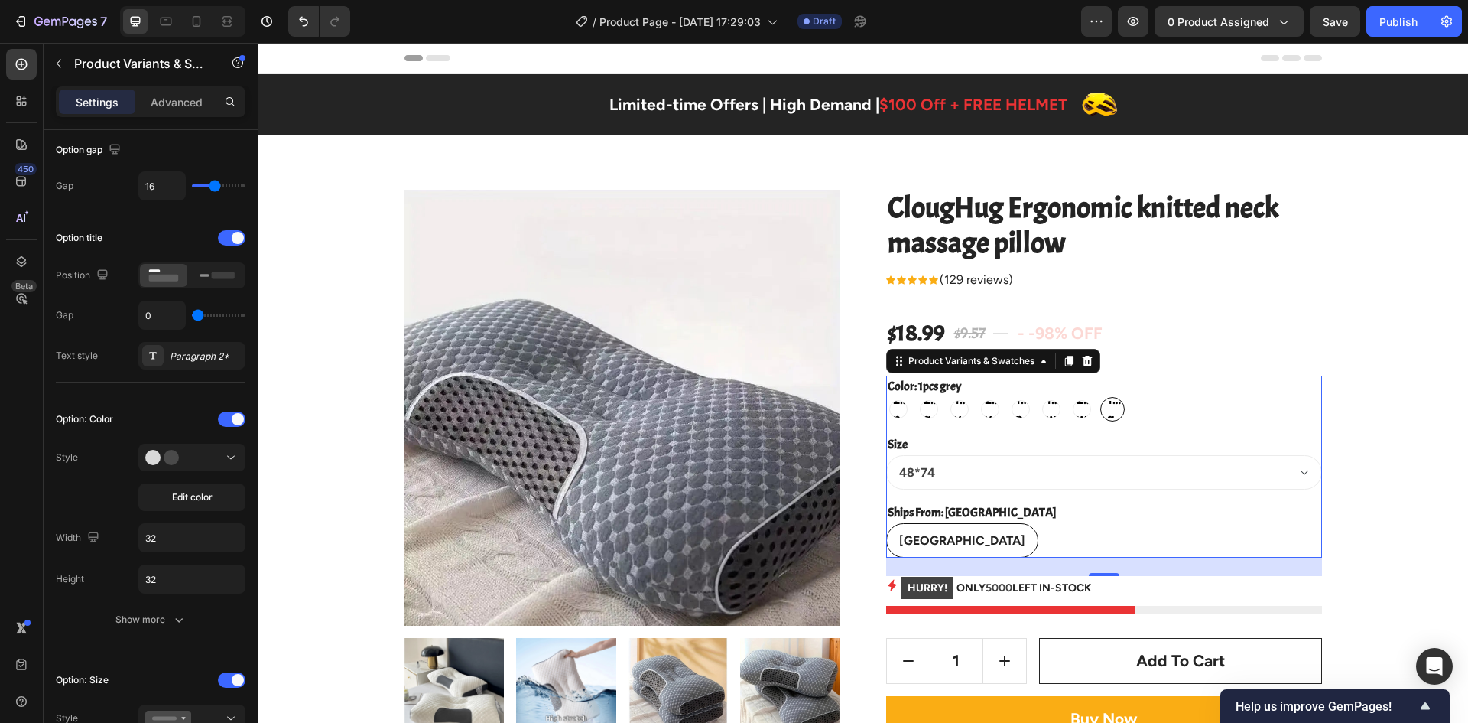
click at [1057, 413] on white "1pcs white" at bounding box center [1051, 409] width 24 height 24
click at [1039, 397] on input "1pcs white 1pcs white 1pcs white" at bounding box center [1039, 396] width 1 height 1
radio input "true"
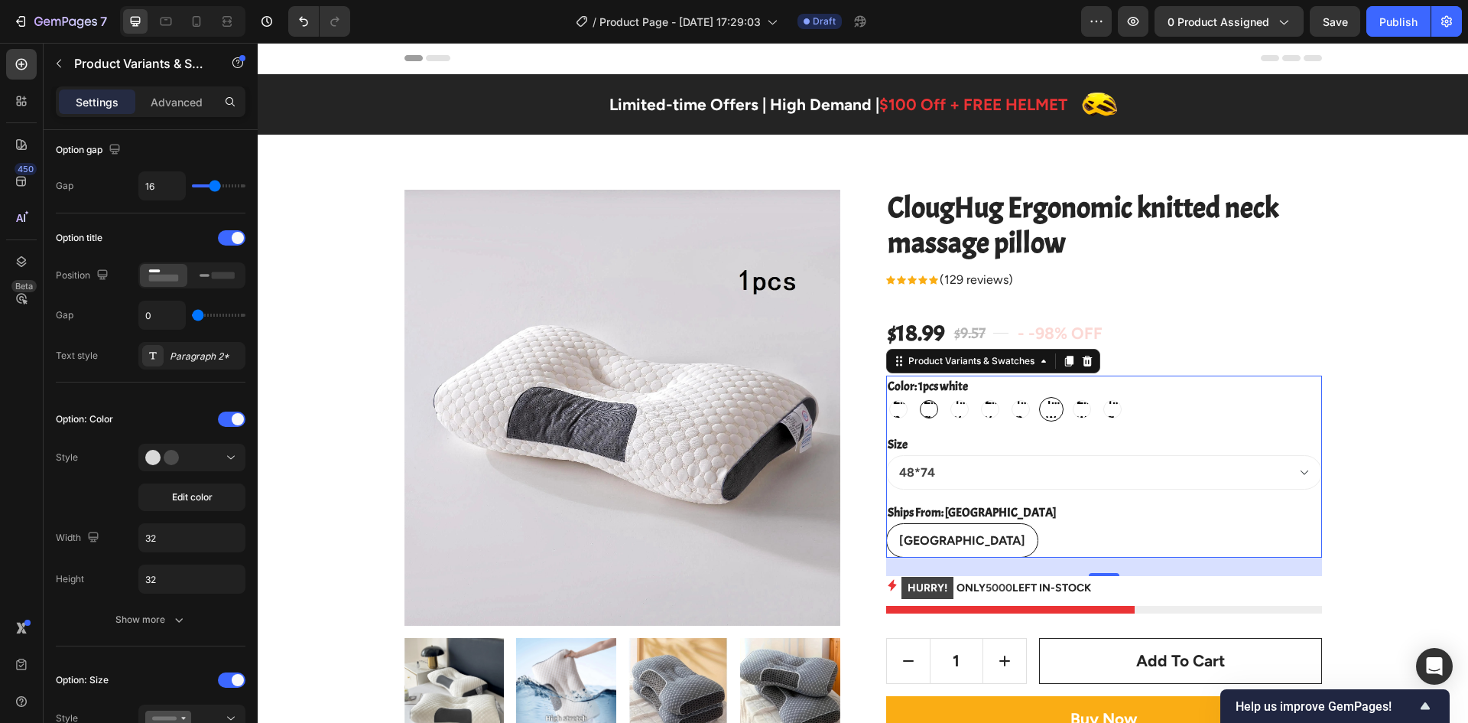
click at [928, 411] on span "2pcs grey" at bounding box center [929, 409] width 17 height 37
click at [917, 397] on input "2pcs grey 2pcs grey 2pcs grey" at bounding box center [916, 396] width 1 height 1
radio input "true"
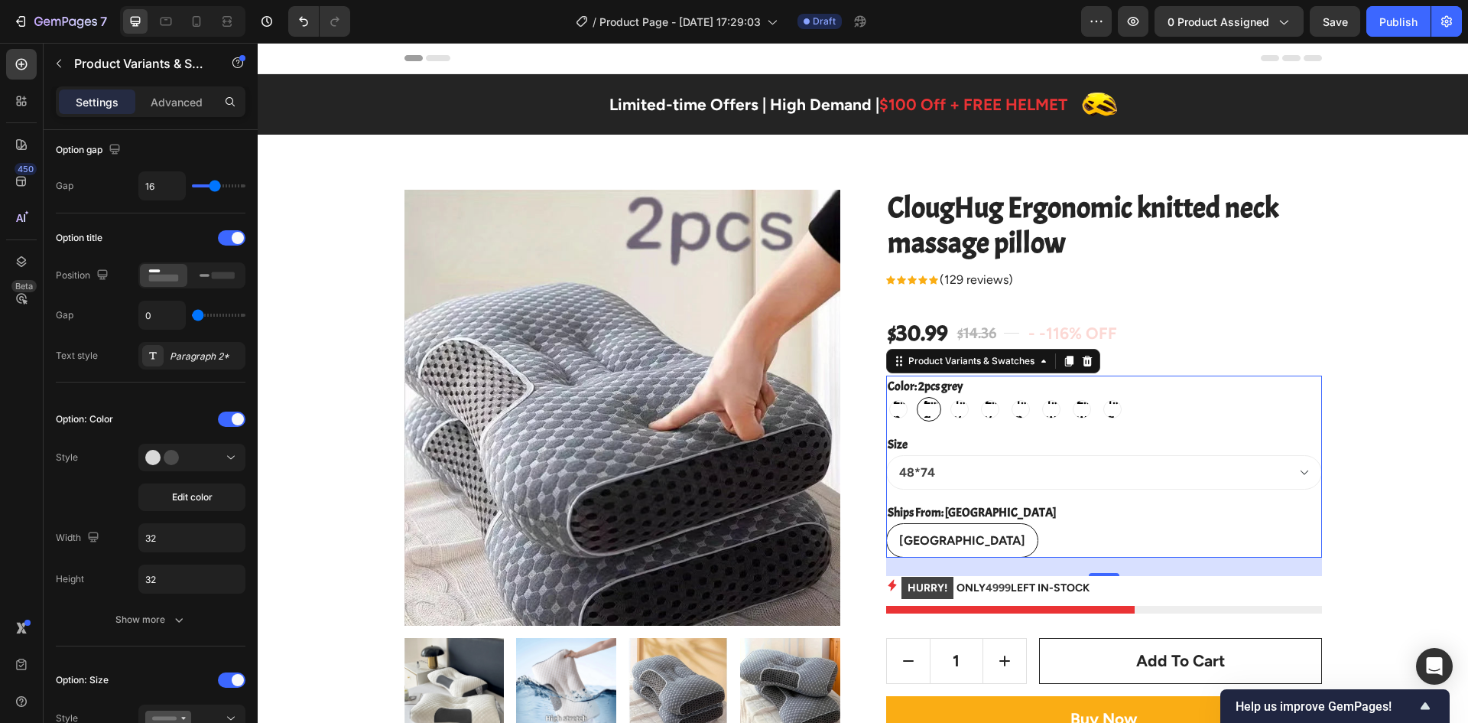
click at [1075, 420] on white "2pcs white" at bounding box center [1082, 409] width 24 height 24
click at [1070, 397] on input "2pcs white 2pcs white 2pcs white" at bounding box center [1069, 396] width 1 height 1
radio input "true"
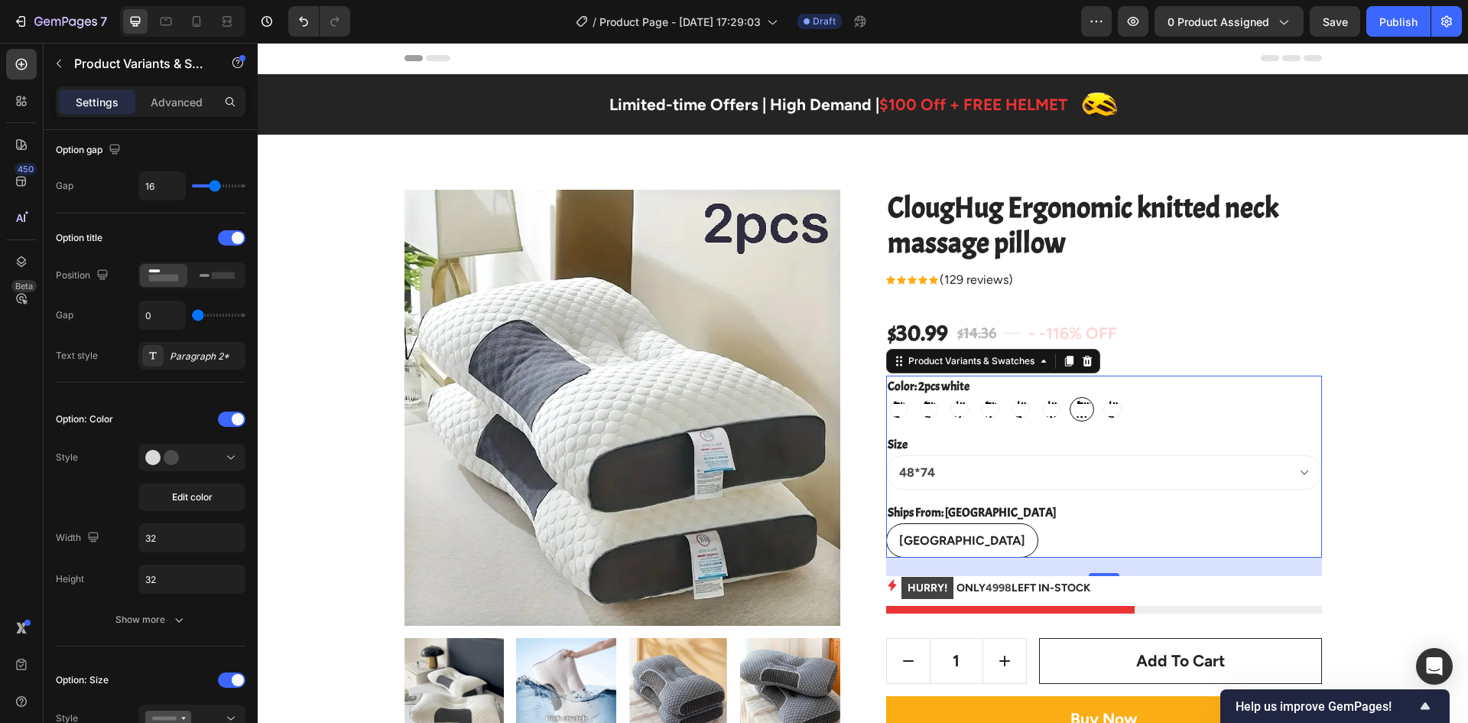
click at [1219, 413] on div "2pcs purple 2pcs purple 2pcs purple 2pcs grey 2pcs grey 2pcs grey 1pcs yellow 1…" at bounding box center [1104, 409] width 436 height 24
click at [1108, 424] on div "Color: 2pcs white 2pcs purple 2pcs purple 2pcs purple 2pcs grey 2pcs grey 2pcs …" at bounding box center [1104, 467] width 436 height 182
click at [1231, 411] on div "2pcs purple 2pcs purple 2pcs purple 2pcs grey 2pcs grey 2pcs grey 1pcs yellow 1…" at bounding box center [1104, 409] width 436 height 24
click at [165, 68] on p "Product Variants & Swatches" at bounding box center [139, 63] width 130 height 18
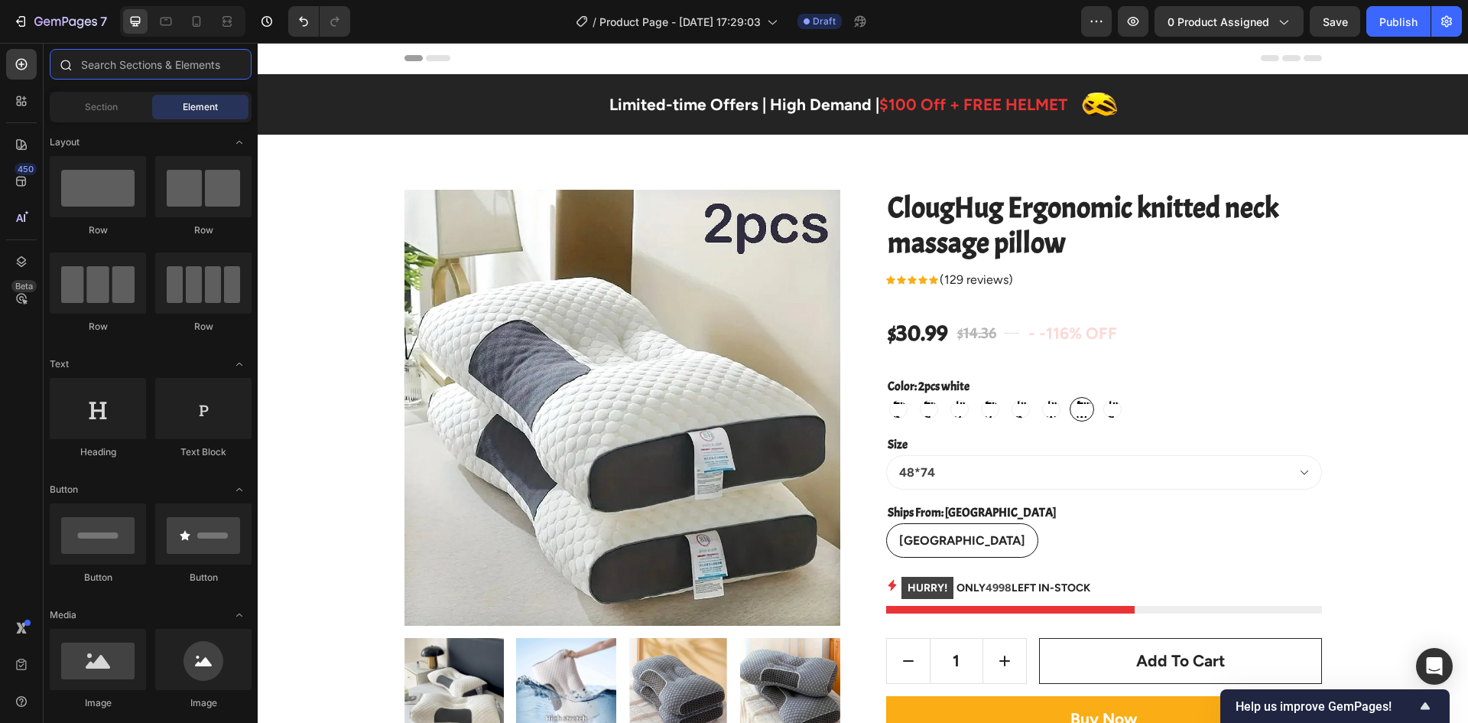
click at [132, 70] on input "text" at bounding box center [151, 64] width 202 height 31
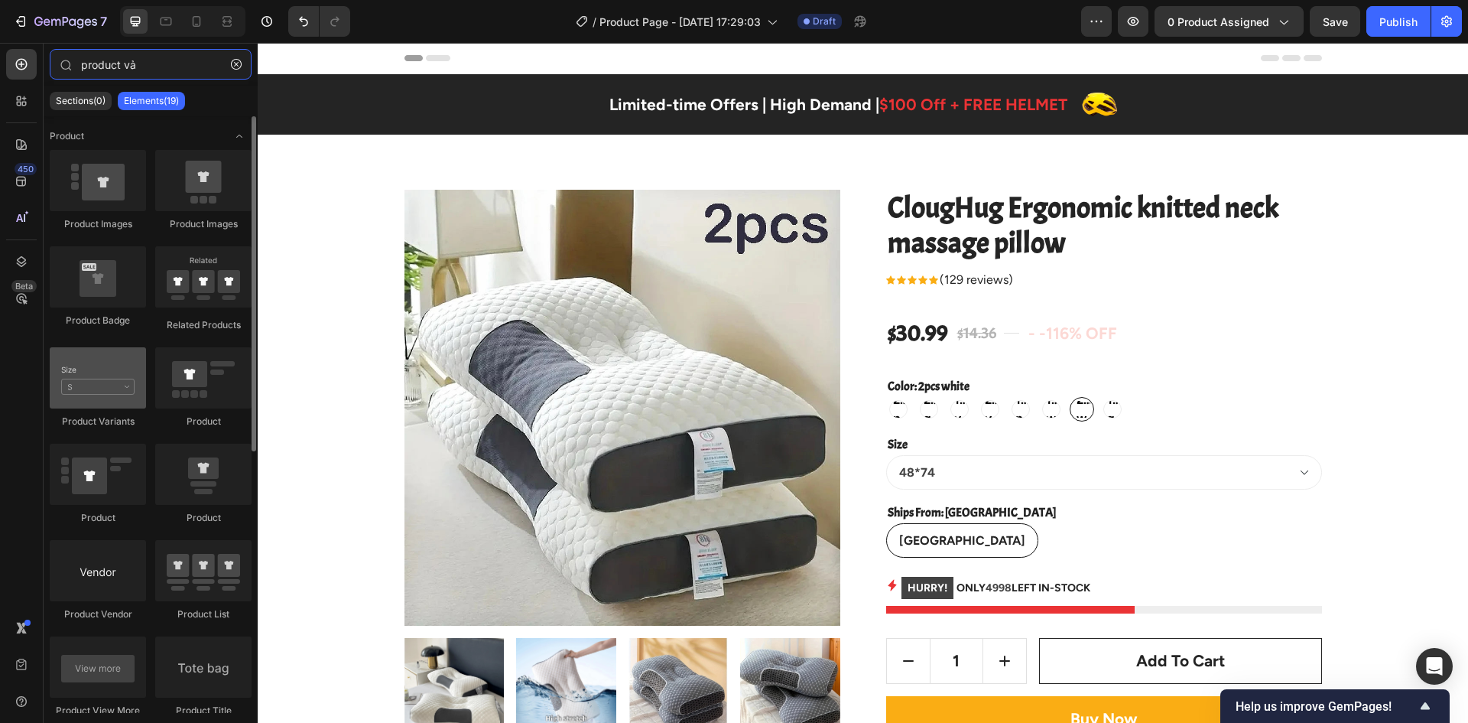
type input "product vả"
click at [109, 387] on div at bounding box center [98, 377] width 96 height 61
drag, startPoint x: 125, startPoint y: 373, endPoint x: 133, endPoint y: 369, distance: 9.6
click at [133, 369] on div at bounding box center [98, 377] width 96 height 61
click at [120, 372] on div at bounding box center [98, 377] width 96 height 61
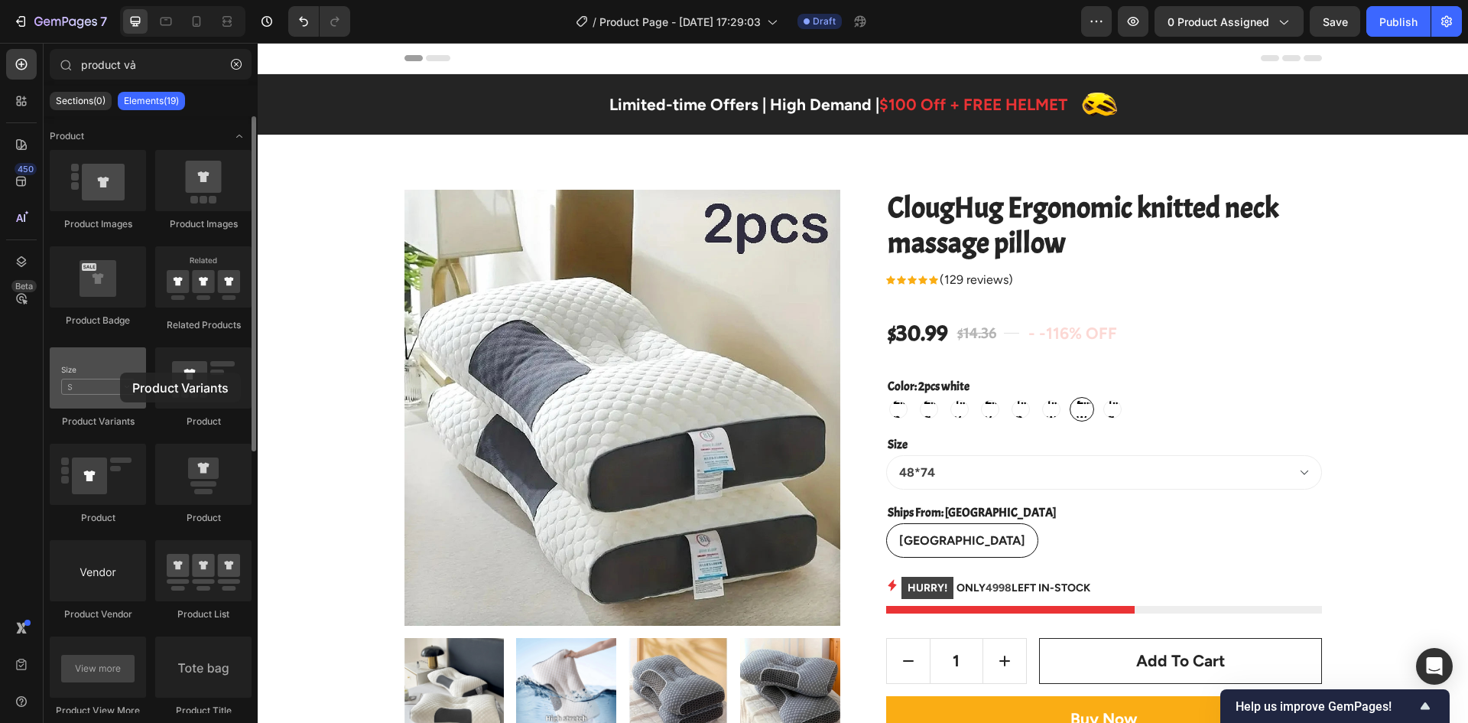
click at [120, 372] on div at bounding box center [98, 377] width 96 height 61
click at [156, 101] on p "Elements(19)" at bounding box center [151, 101] width 55 height 12
click at [112, 369] on div at bounding box center [98, 377] width 96 height 61
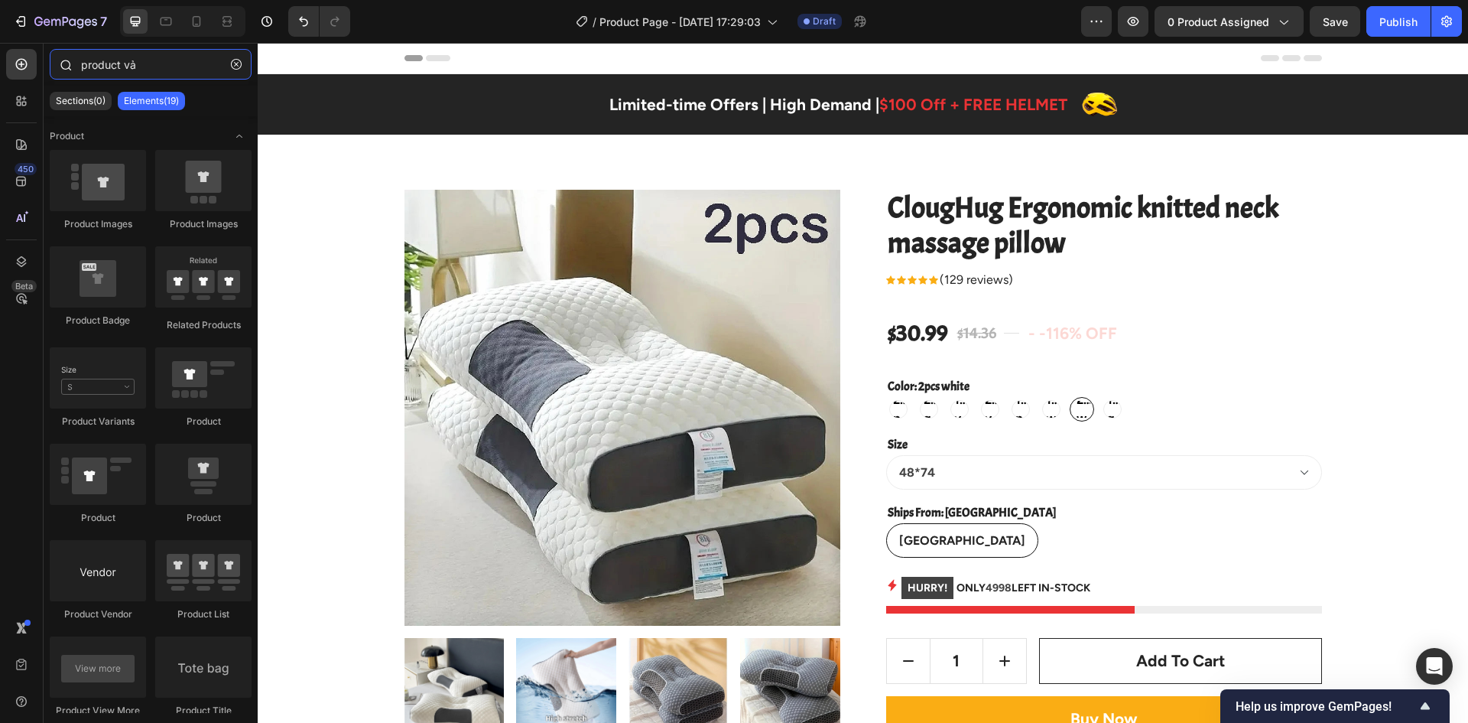
drag, startPoint x: 154, startPoint y: 65, endPoint x: 63, endPoint y: 67, distance: 91.8
click at [63, 67] on div "product vả" at bounding box center [151, 67] width 214 height 37
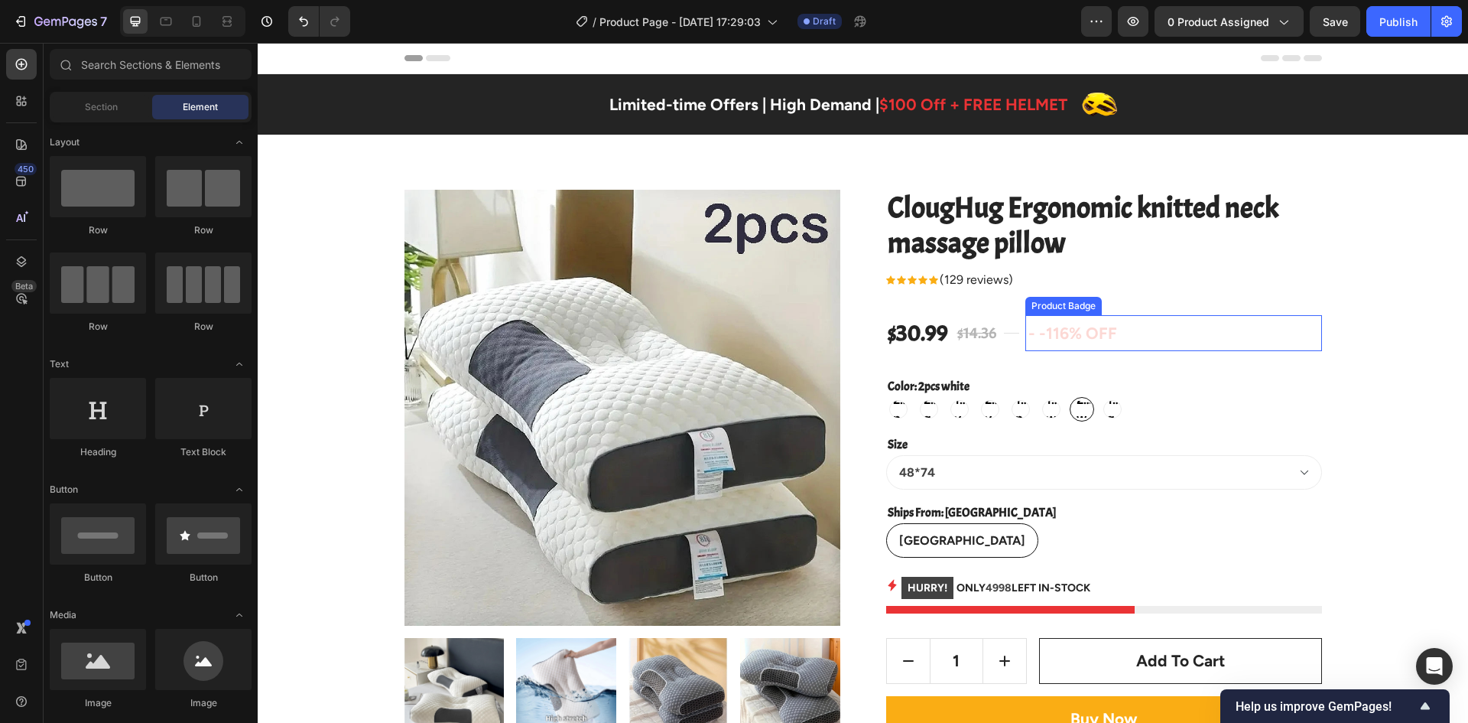
click at [1052, 340] on pre "- -116% off" at bounding box center [1073, 333] width 95 height 37
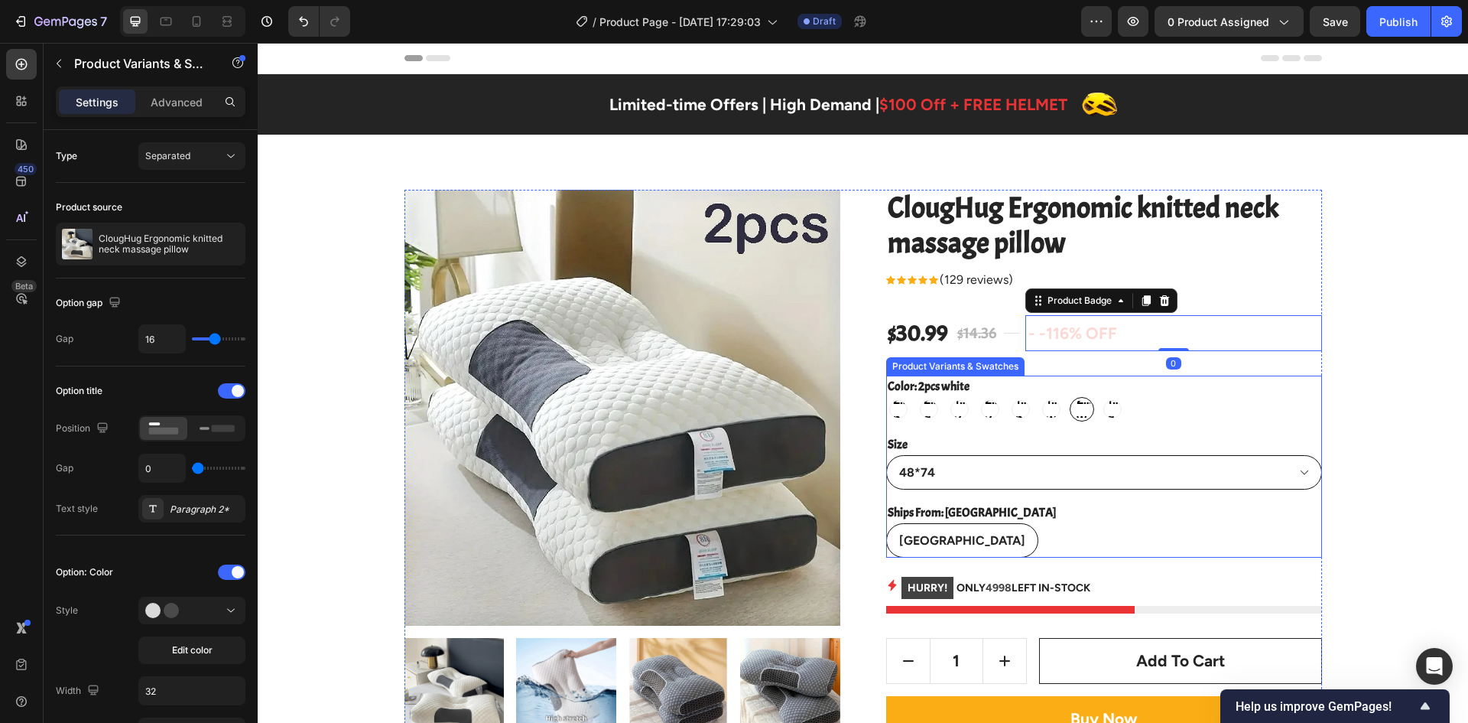
click at [1030, 460] on select "48*74" at bounding box center [1104, 472] width 436 height 34
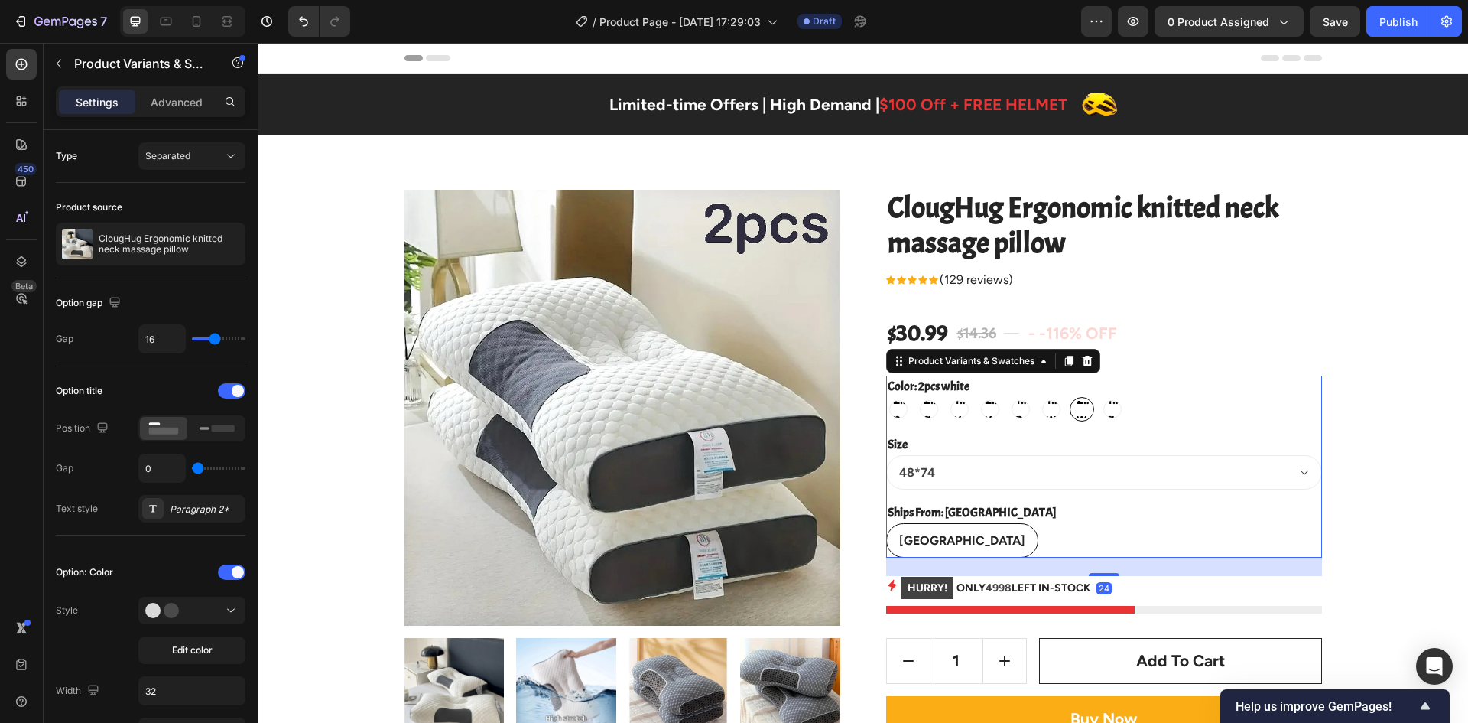
click at [1024, 431] on div "Color: 2pcs white 2pcs purple 2pcs purple 2pcs purple 2pcs grey 2pcs grey 2pcs …" at bounding box center [1104, 467] width 436 height 182
click at [187, 158] on span "Separated" at bounding box center [167, 155] width 45 height 11
click at [180, 216] on span "Combine" at bounding box center [164, 223] width 39 height 14
select select "586254506552263503"
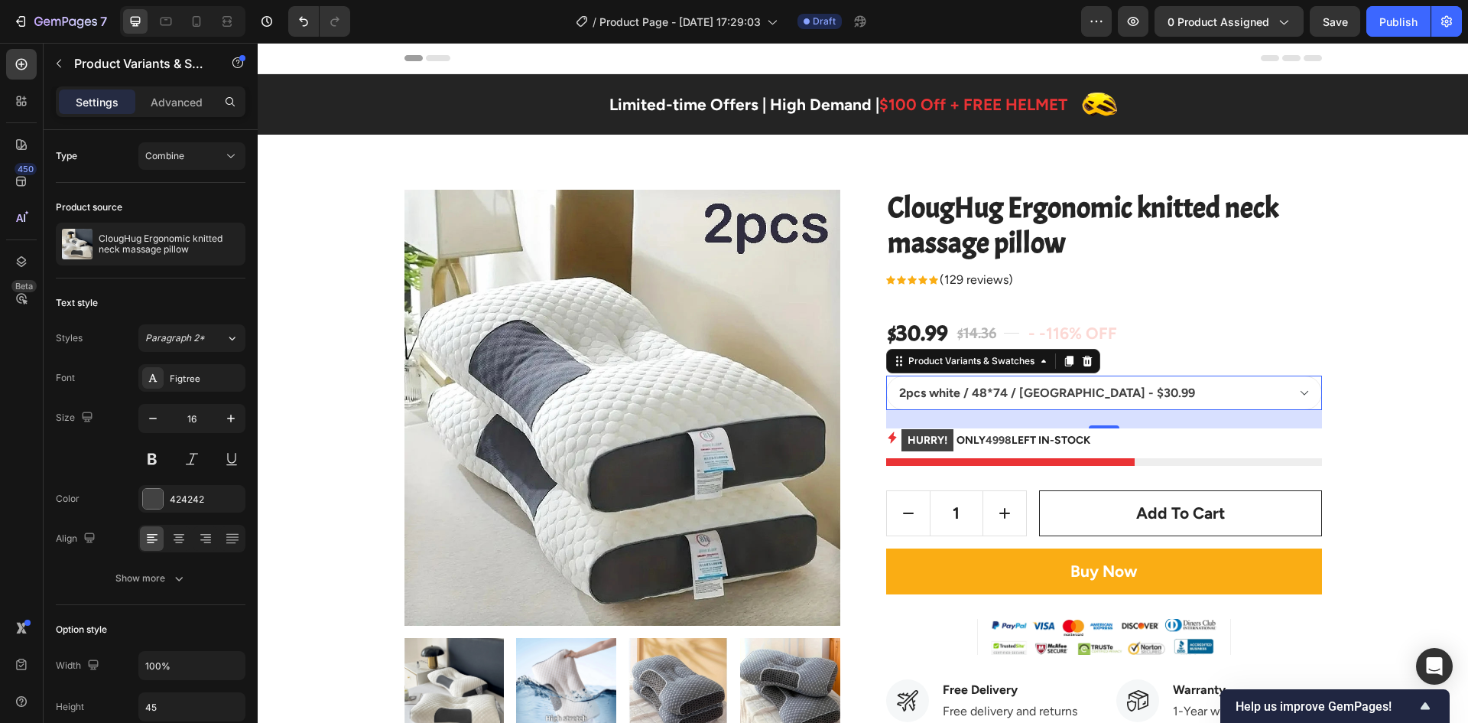
click at [1065, 415] on div "24" at bounding box center [1104, 419] width 436 height 18
click at [1029, 400] on select "2pcs purple / 48*74 / United States - $30.99 2pcs grey / 48*74 / United States …" at bounding box center [1104, 393] width 436 height 34
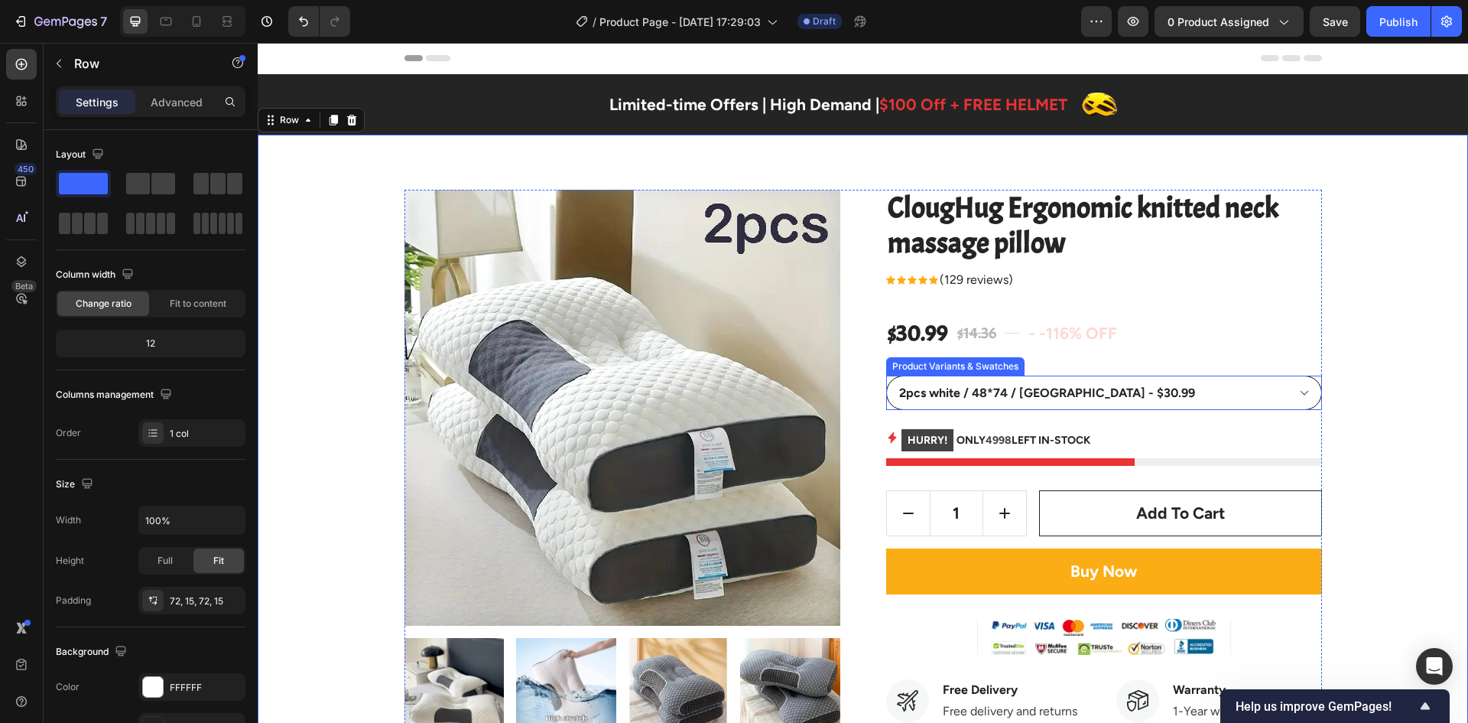
click at [1060, 397] on select "2pcs purple / 48*74 / United States - $30.99 2pcs grey / 48*74 / United States …" at bounding box center [1104, 393] width 436 height 34
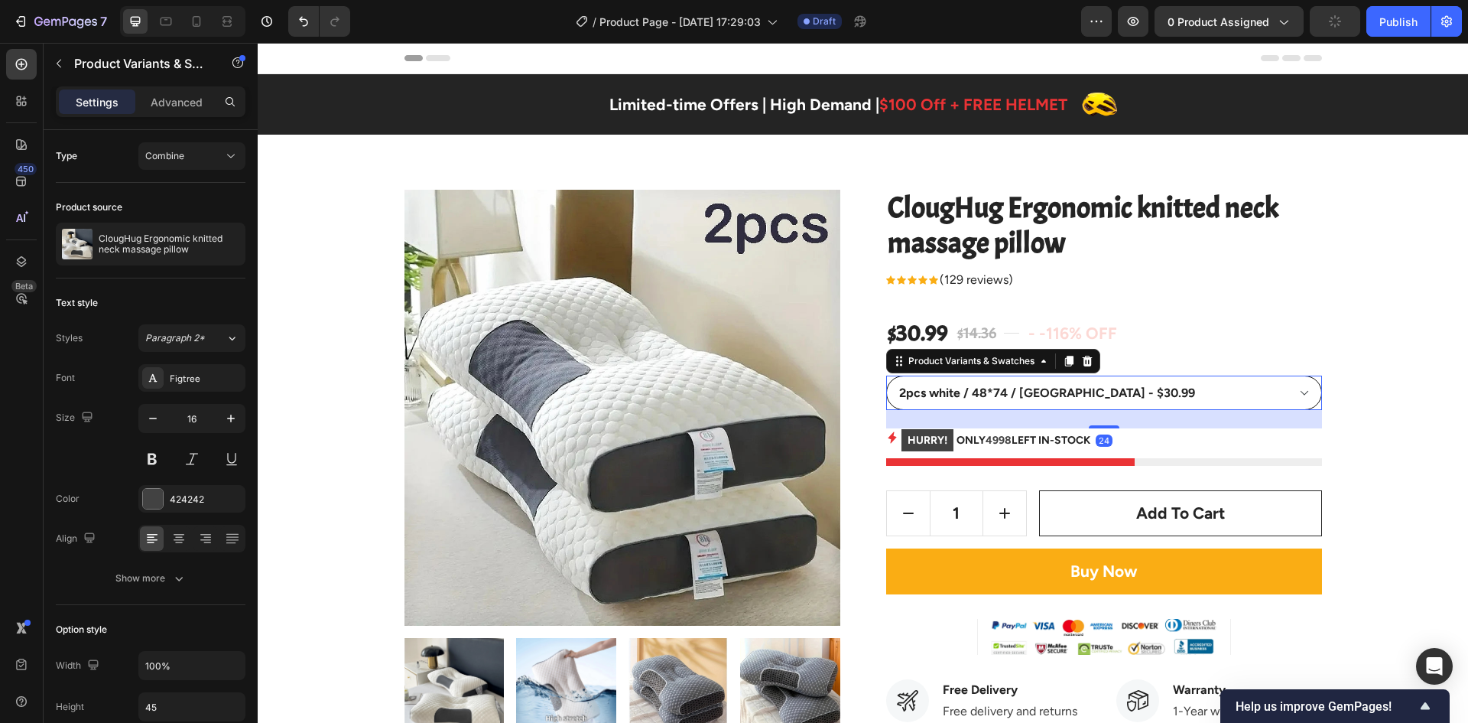
click at [1060, 397] on select "2pcs purple / 48*74 / United States - $30.99 2pcs grey / 48*74 / United States …" at bounding box center [1104, 393] width 436 height 34
click at [1039, 398] on select "2pcs purple / 48*74 / United States - $30.99 2pcs grey / 48*74 / United States …" at bounding box center [1104, 393] width 436 height 34
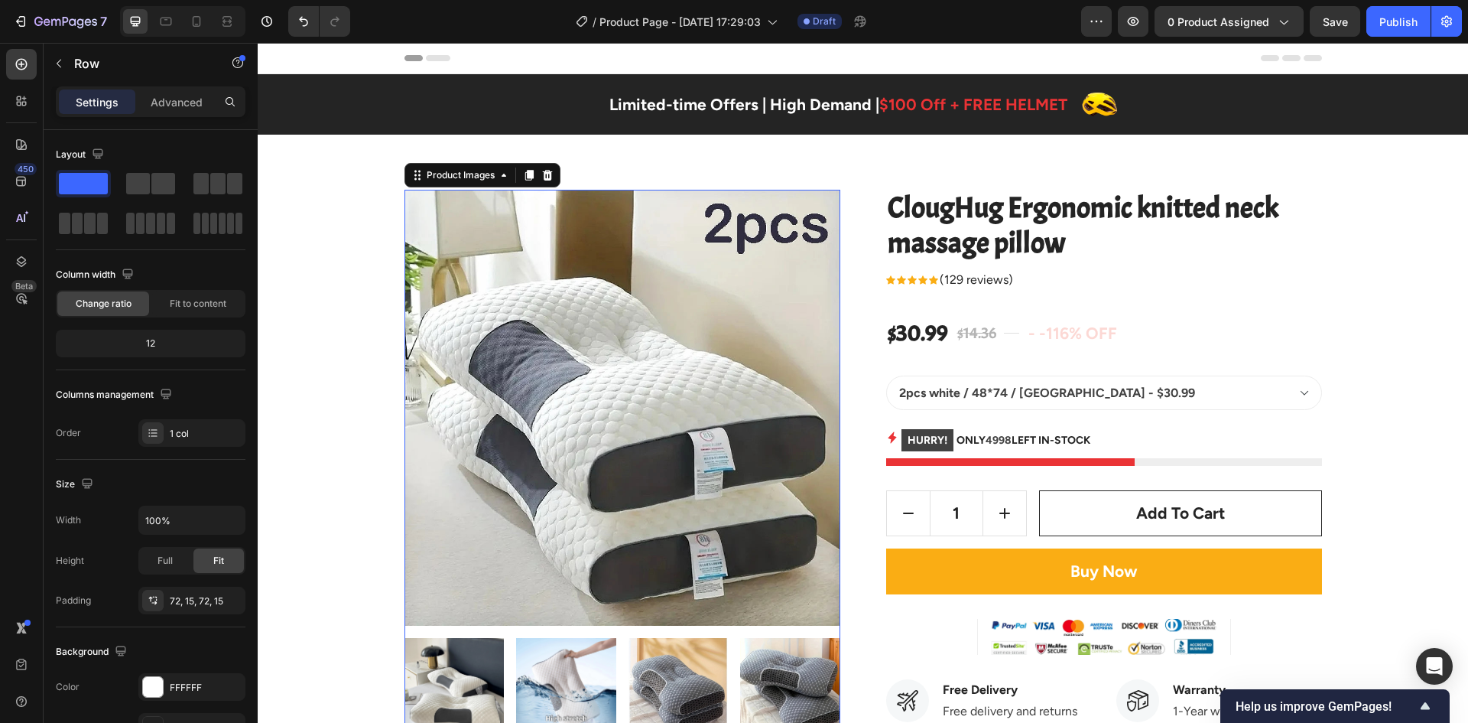
click at [697, 240] on img at bounding box center [623, 408] width 436 height 436
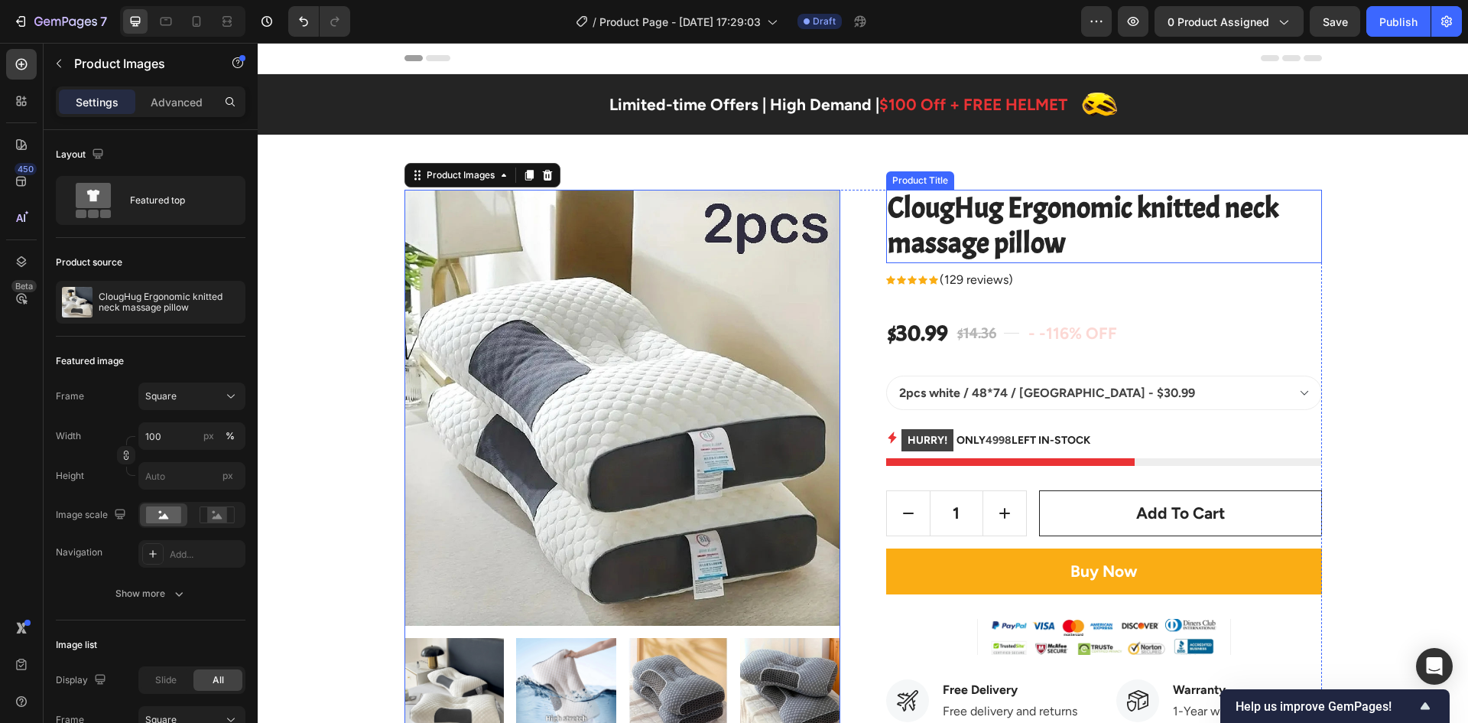
click at [1003, 252] on h2 "ClougHug Ergonomic knitted neck massage pillow" at bounding box center [1104, 226] width 436 height 73
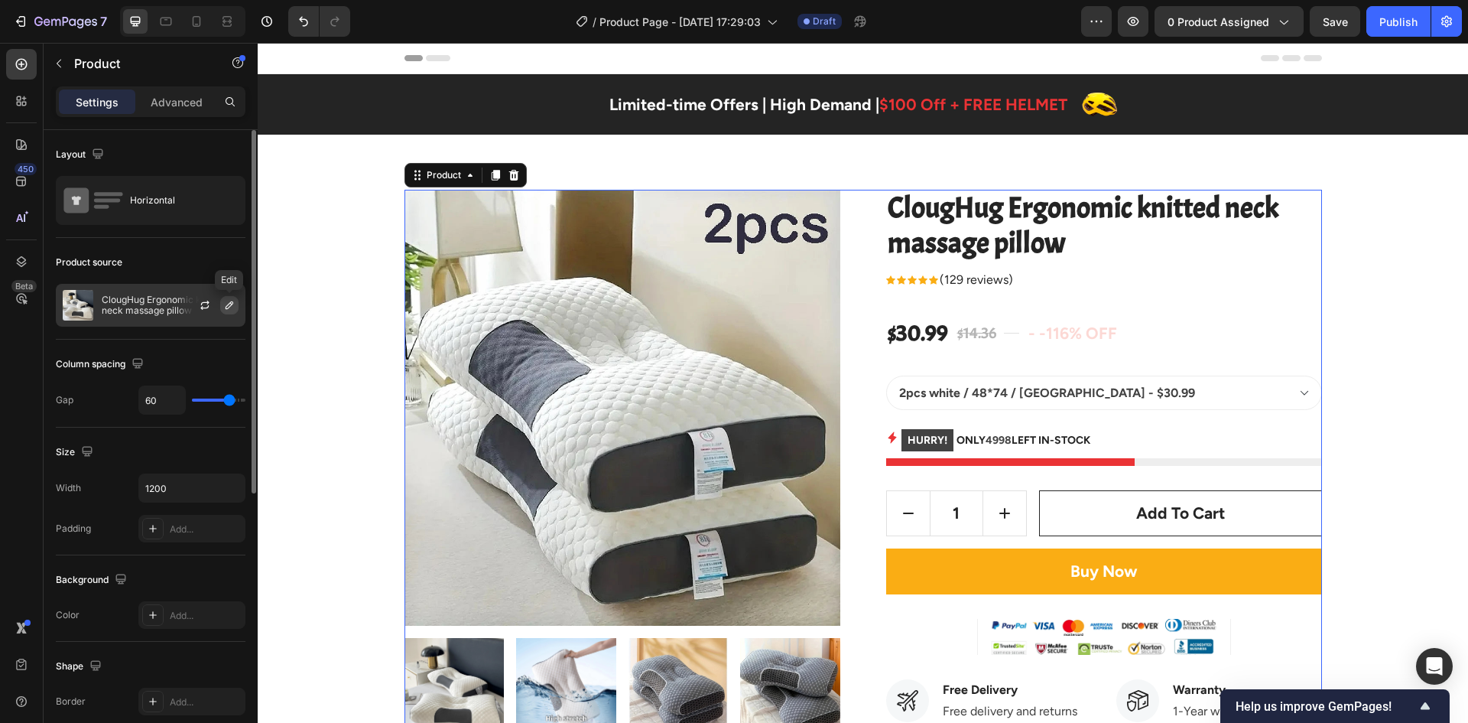
click at [235, 301] on icon "button" at bounding box center [229, 305] width 12 height 12
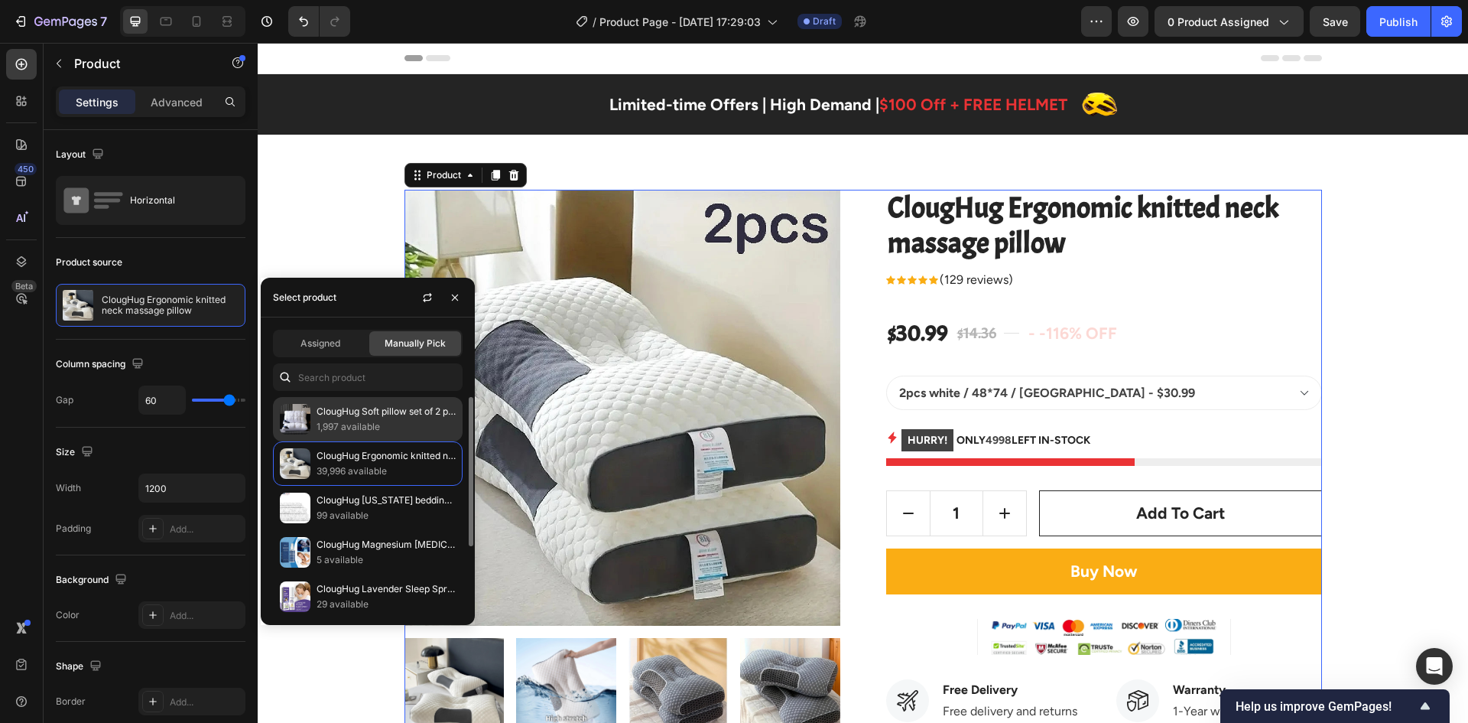
click at [340, 425] on p "1,997 available" at bounding box center [386, 426] width 139 height 15
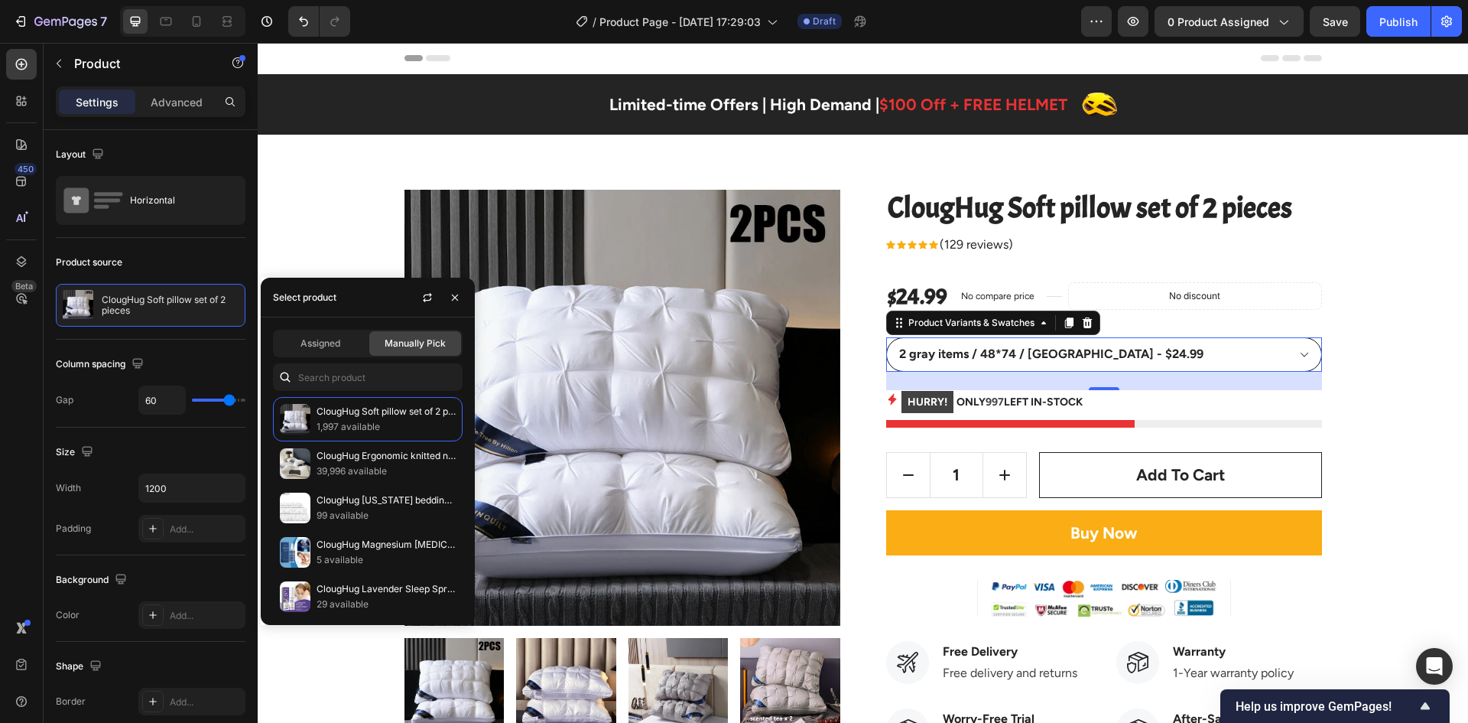
click at [1114, 350] on select "2 gray items / 48*74 / United States - $24.99 2 white items / 48*74 / United St…" at bounding box center [1104, 354] width 436 height 34
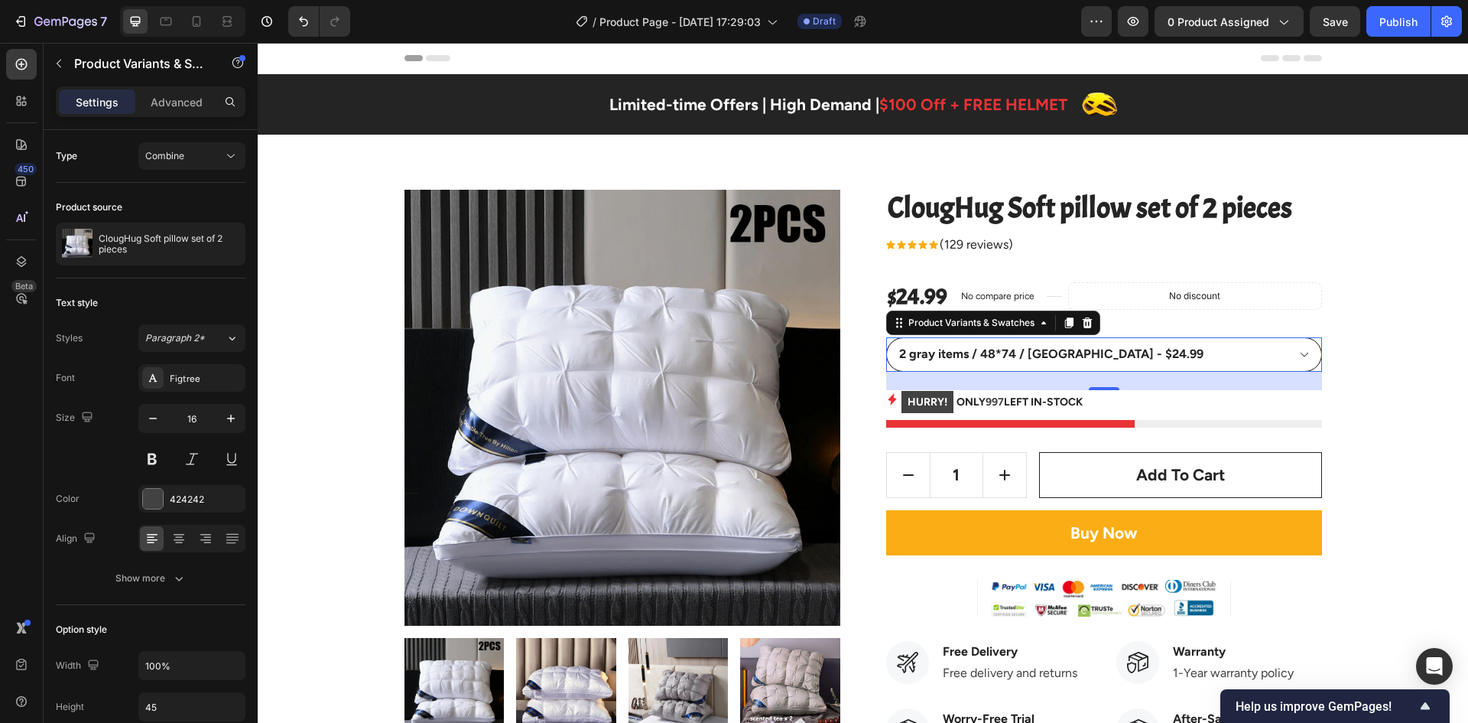
click at [1157, 348] on select "2 gray items / 48*74 / United States - $24.99 2 white items / 48*74 / United St…" at bounding box center [1104, 354] width 436 height 34
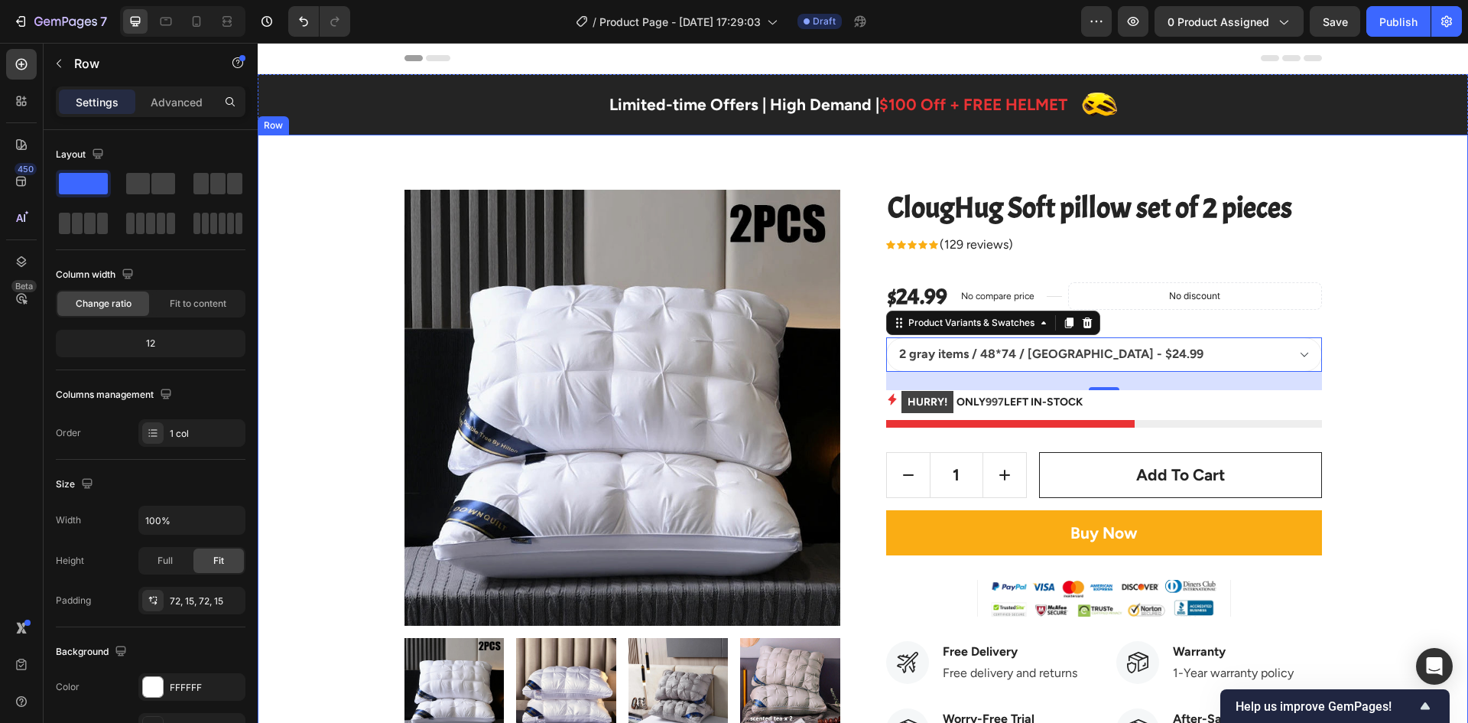
click at [1104, 346] on select "2 gray items / 48*74 / United States - $24.99 2 white items / 48*74 / United St…" at bounding box center [1104, 354] width 436 height 34
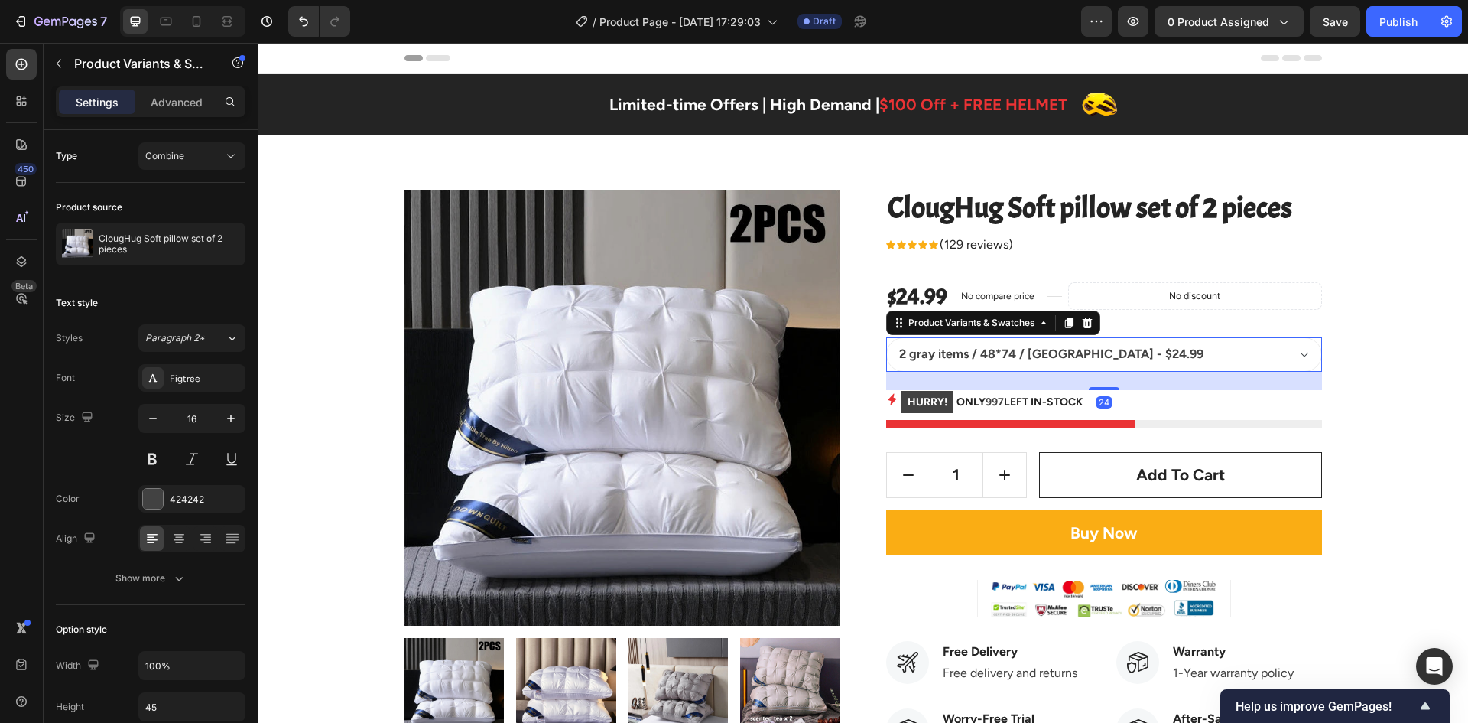
click at [886, 337] on select "2 gray items / 48*74 / United States - $24.99 2 white items / 48*74 / United St…" at bounding box center [1104, 354] width 436 height 34
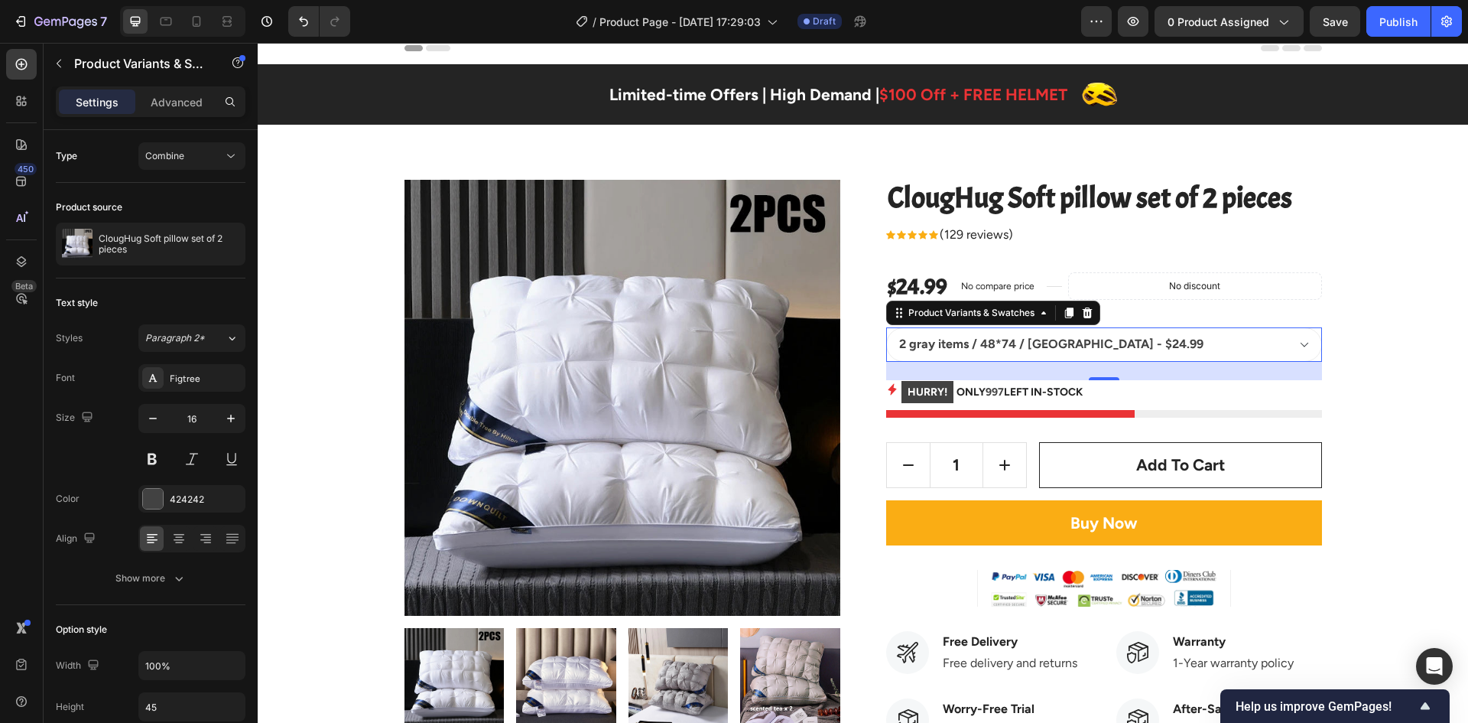
scroll to position [76, 0]
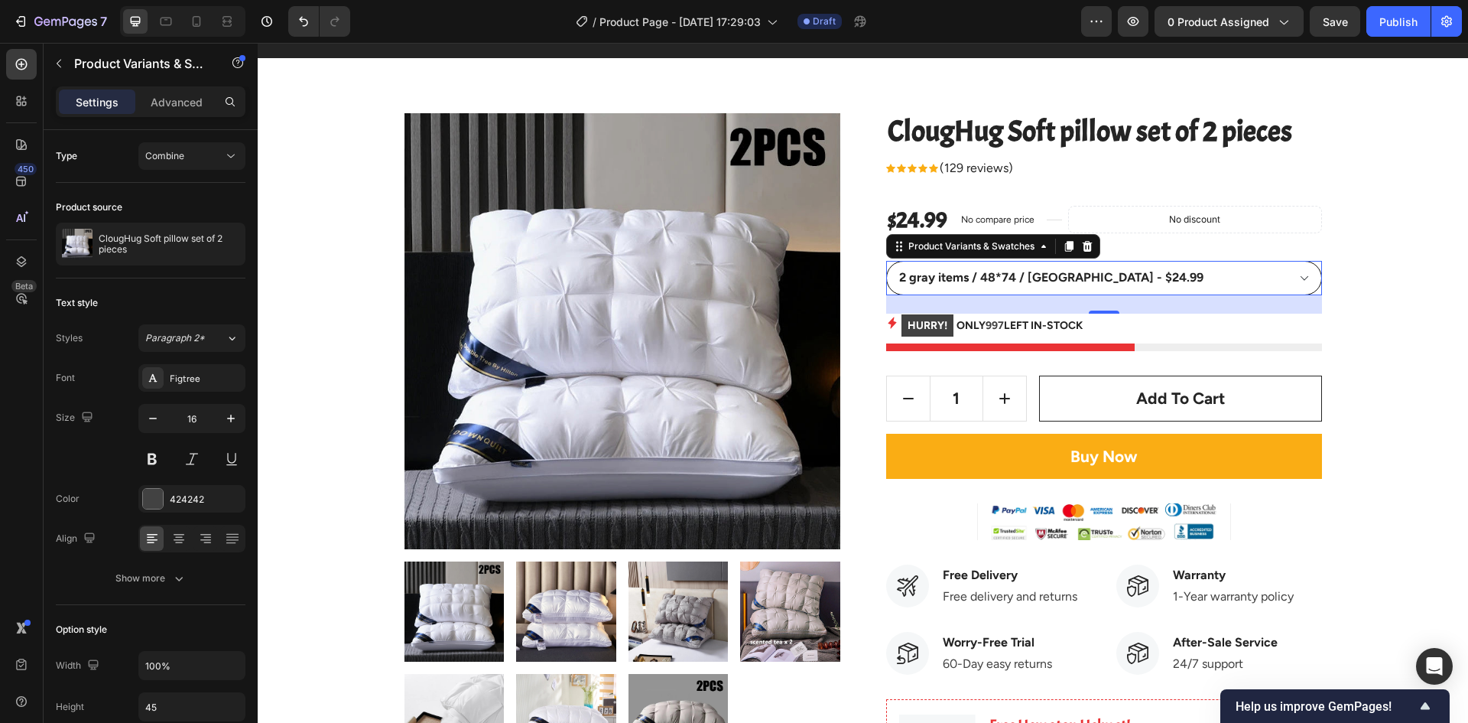
click at [1151, 278] on select "2 gray items / 48*74 / United States - $24.99 2 white items / 48*74 / United St…" at bounding box center [1104, 278] width 436 height 34
click at [1156, 280] on select "2 gray items / 48*74 / United States - $24.99 2 white items / 48*74 / United St…" at bounding box center [1104, 278] width 436 height 34
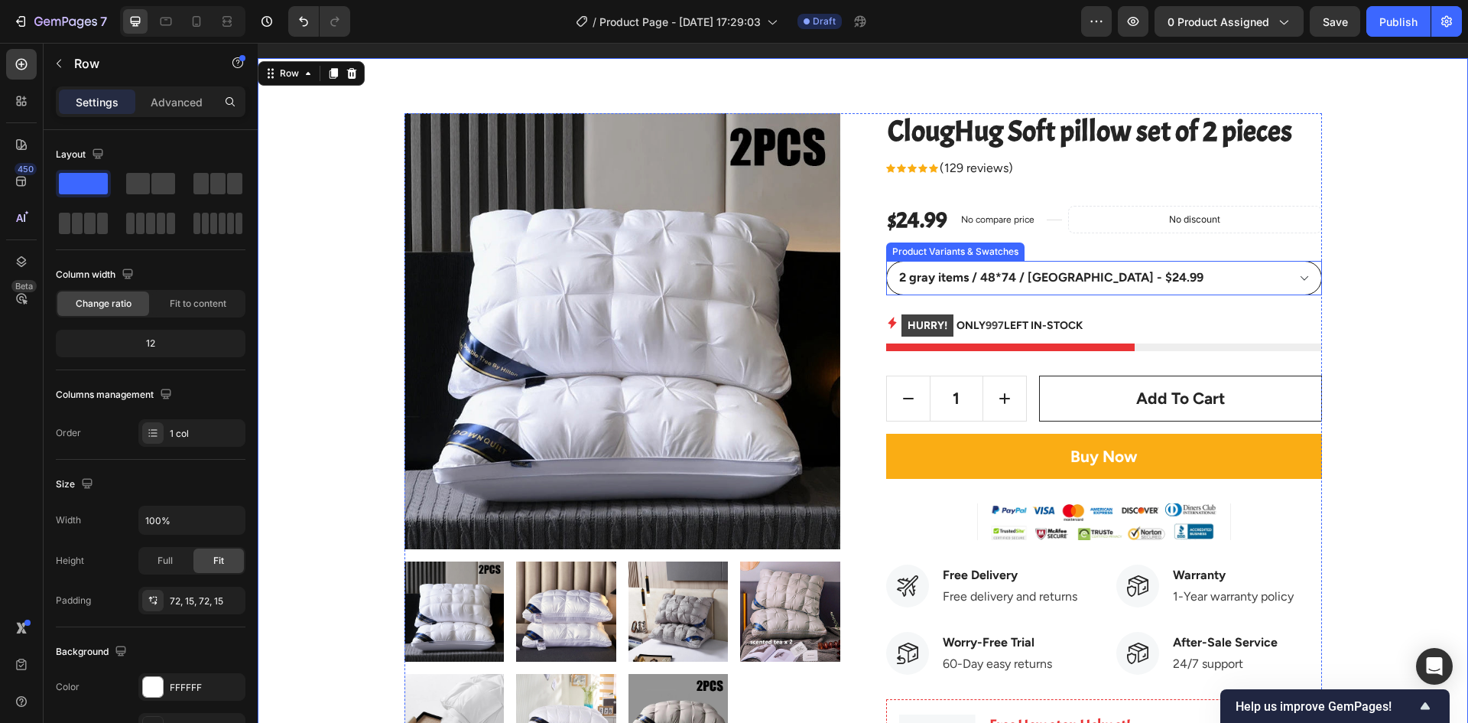
click at [1201, 281] on select "2 gray items / 48*74 / United States - $24.99 2 white items / 48*74 / United St…" at bounding box center [1104, 278] width 436 height 34
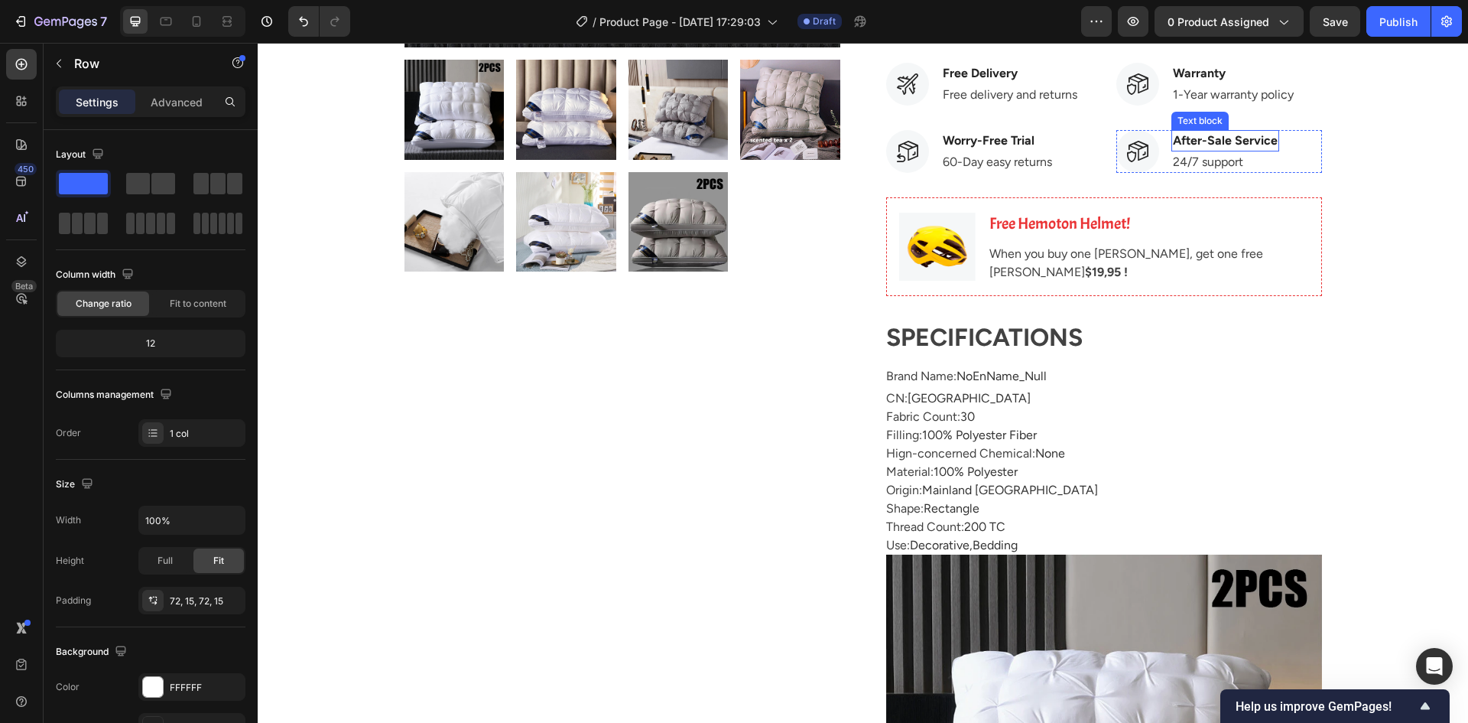
scroll to position [544, 0]
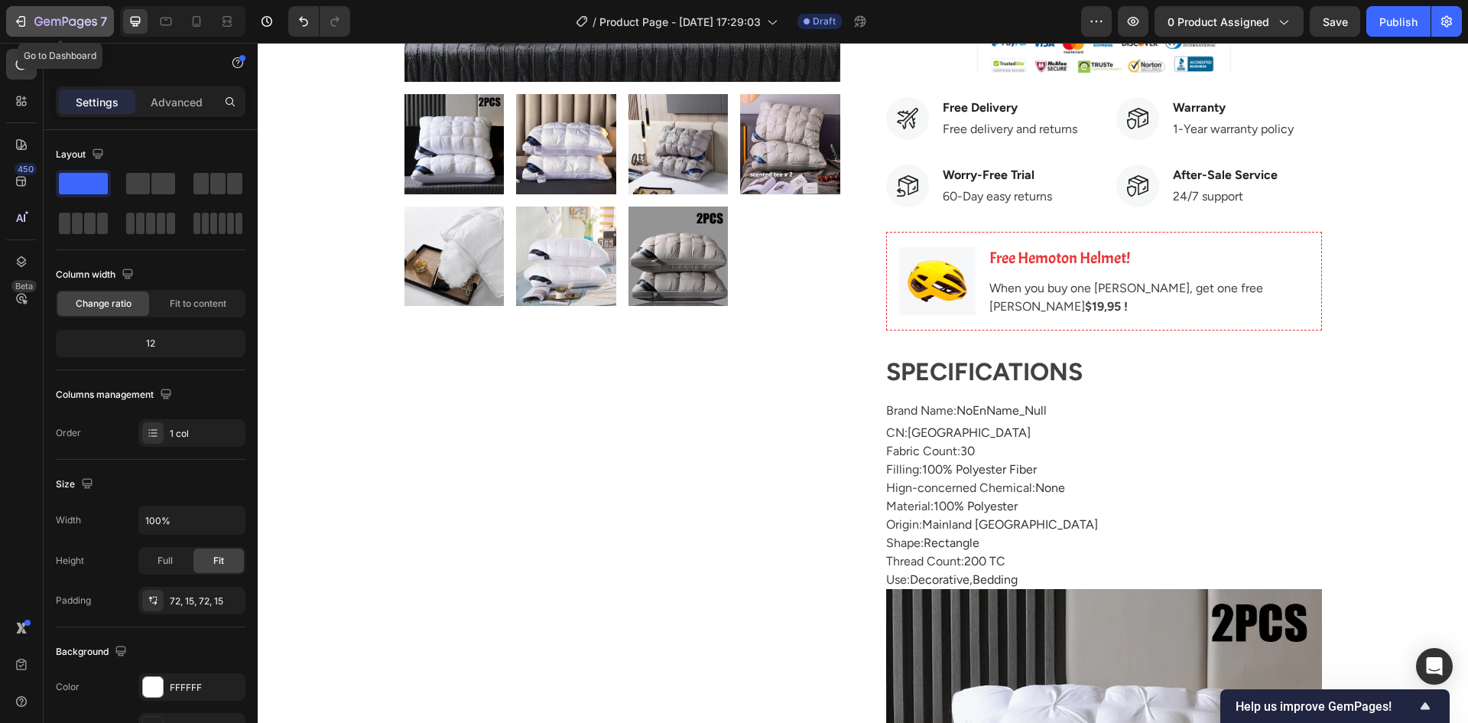
click at [57, 25] on icon "button" at bounding box center [65, 22] width 63 height 13
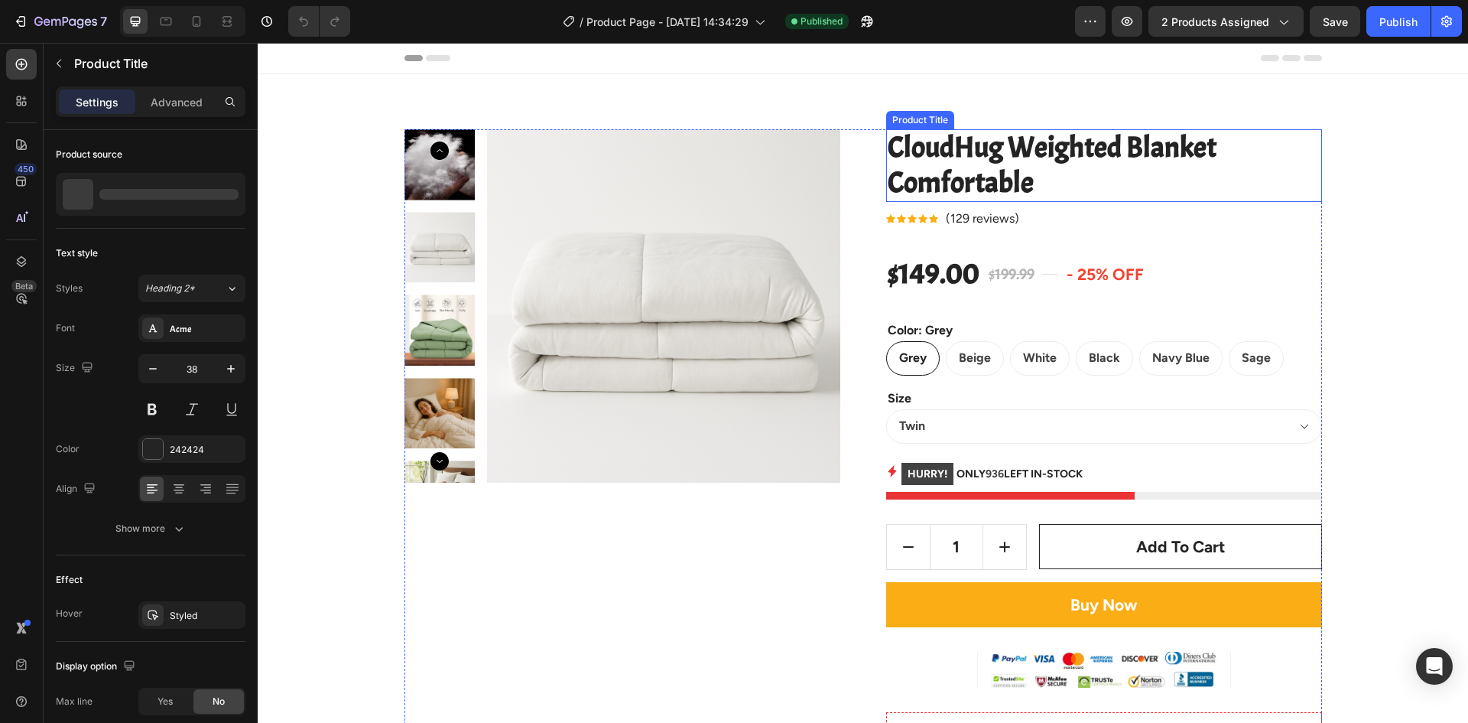
click at [1026, 186] on h2 "CloudHug Weighted Blanket Comfortable" at bounding box center [1104, 165] width 436 height 73
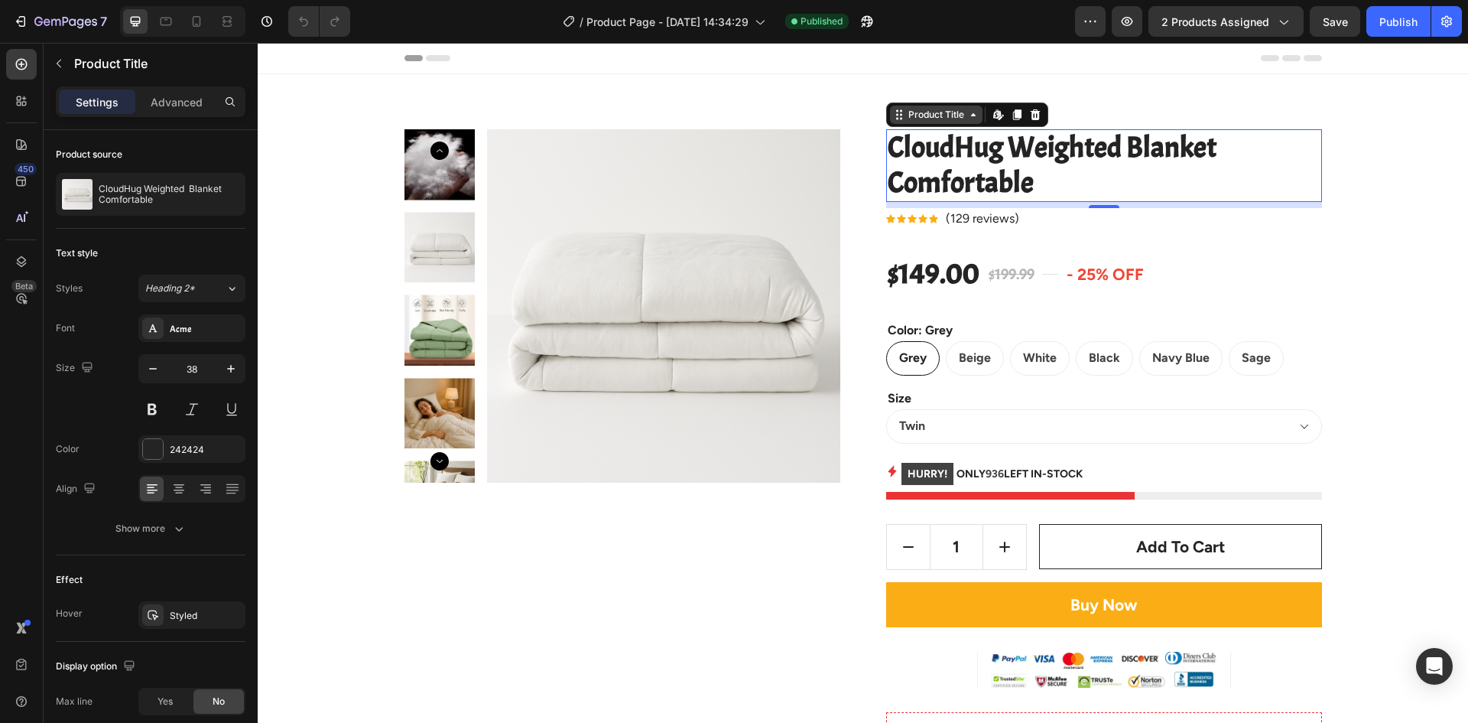
click at [896, 115] on icon at bounding box center [899, 115] width 12 height 12
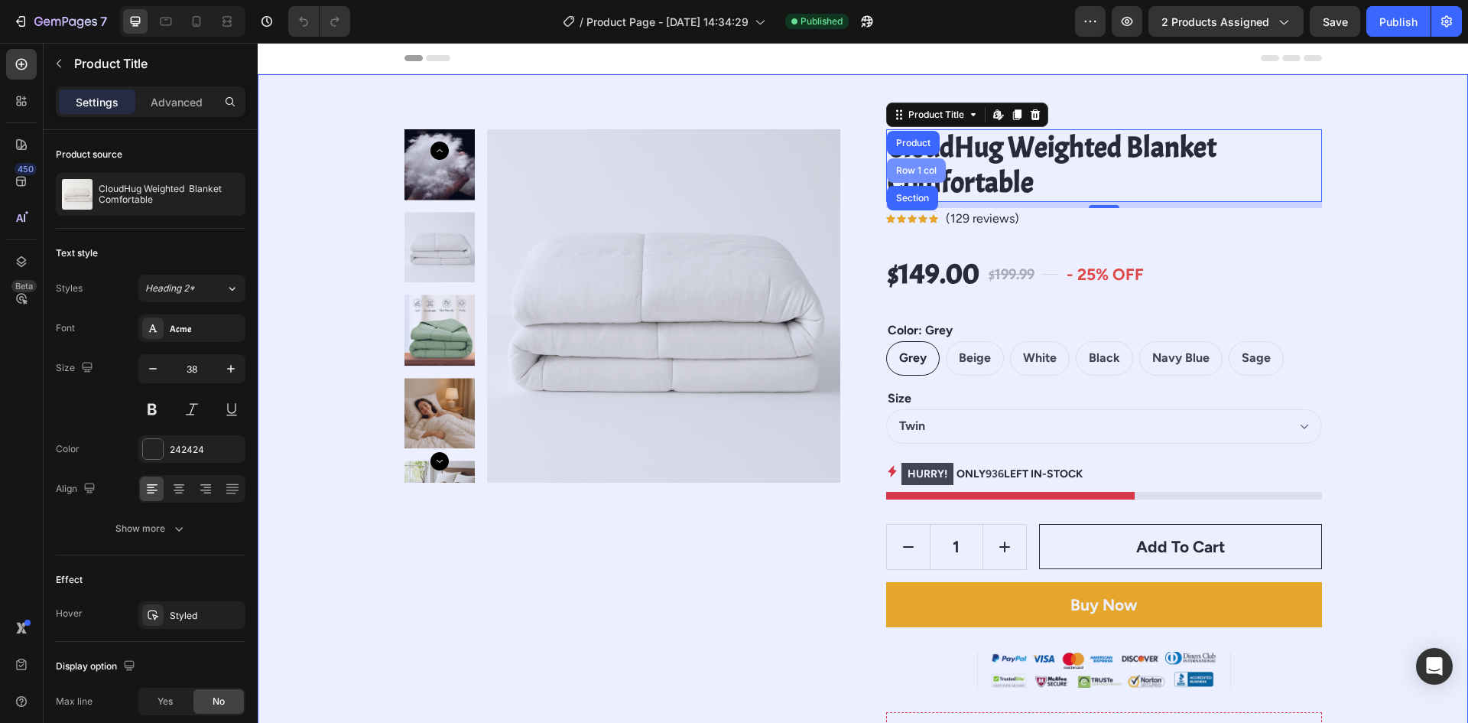
click at [920, 171] on div "Row 1 col" at bounding box center [916, 170] width 47 height 9
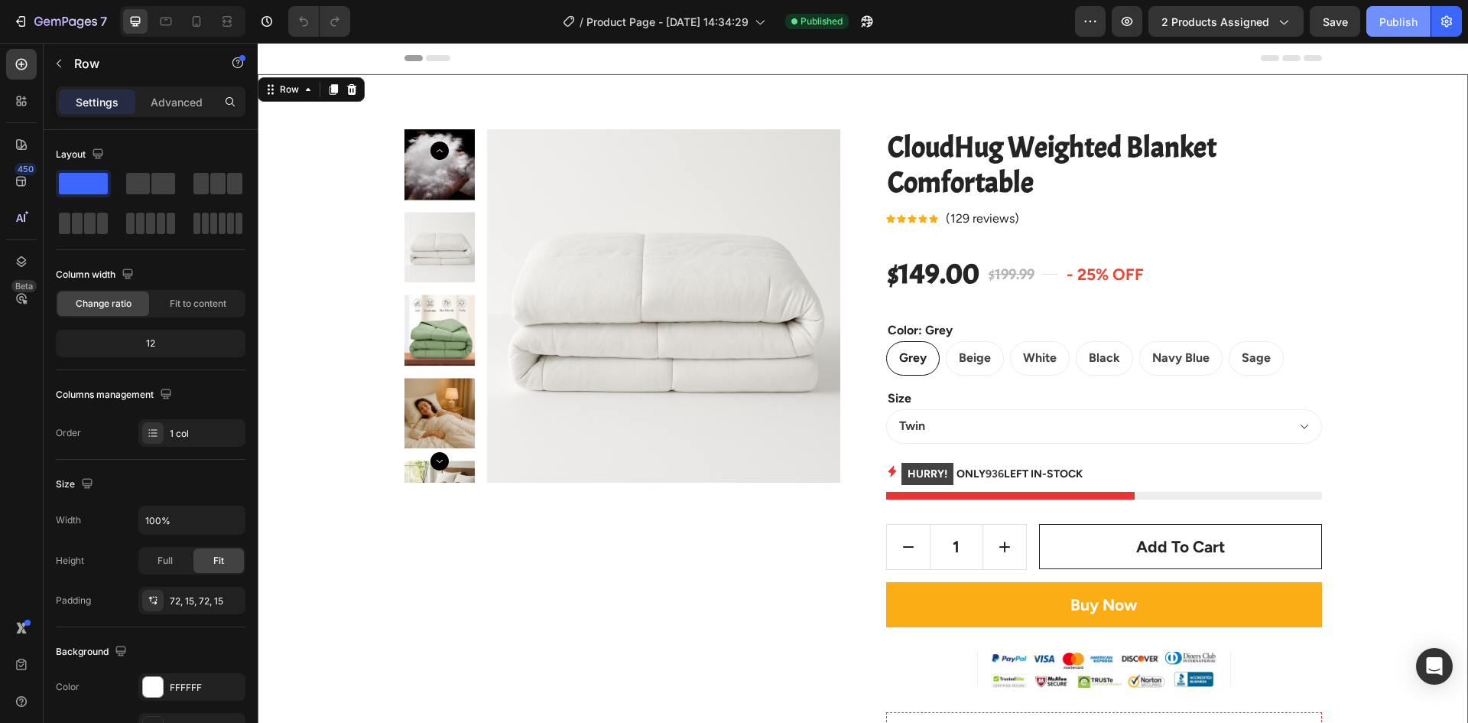
click at [1387, 21] on div "Publish" at bounding box center [1399, 22] width 38 height 16
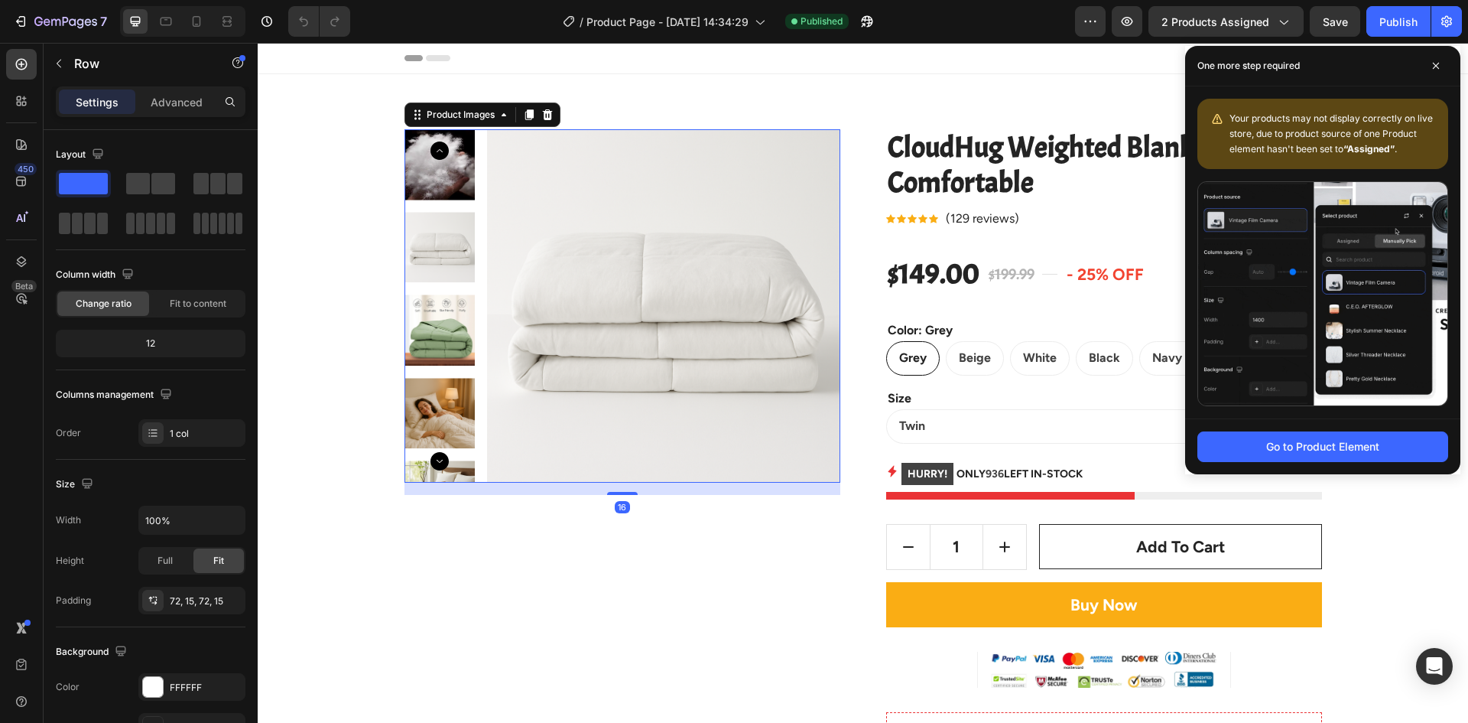
click at [528, 187] on img at bounding box center [663, 305] width 353 height 353
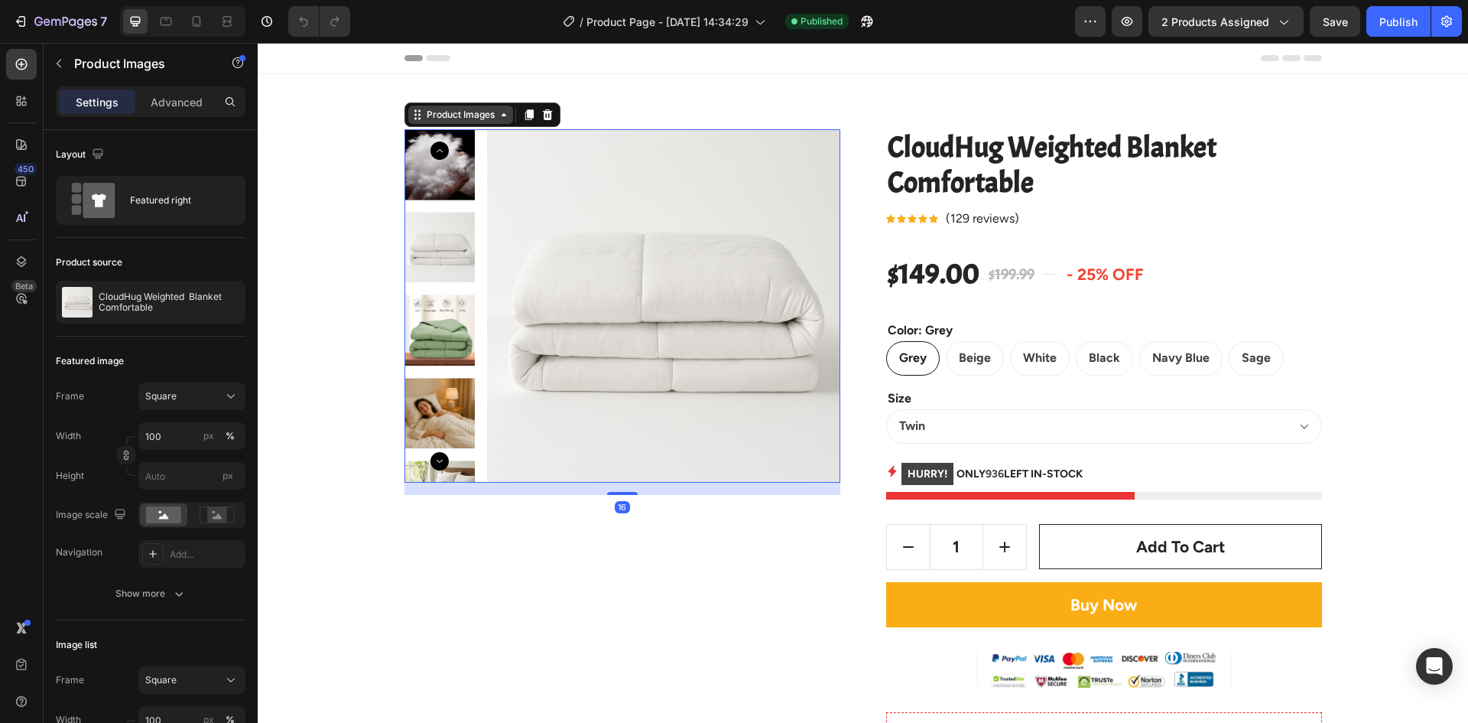
click at [442, 112] on div "Product Images" at bounding box center [461, 115] width 74 height 14
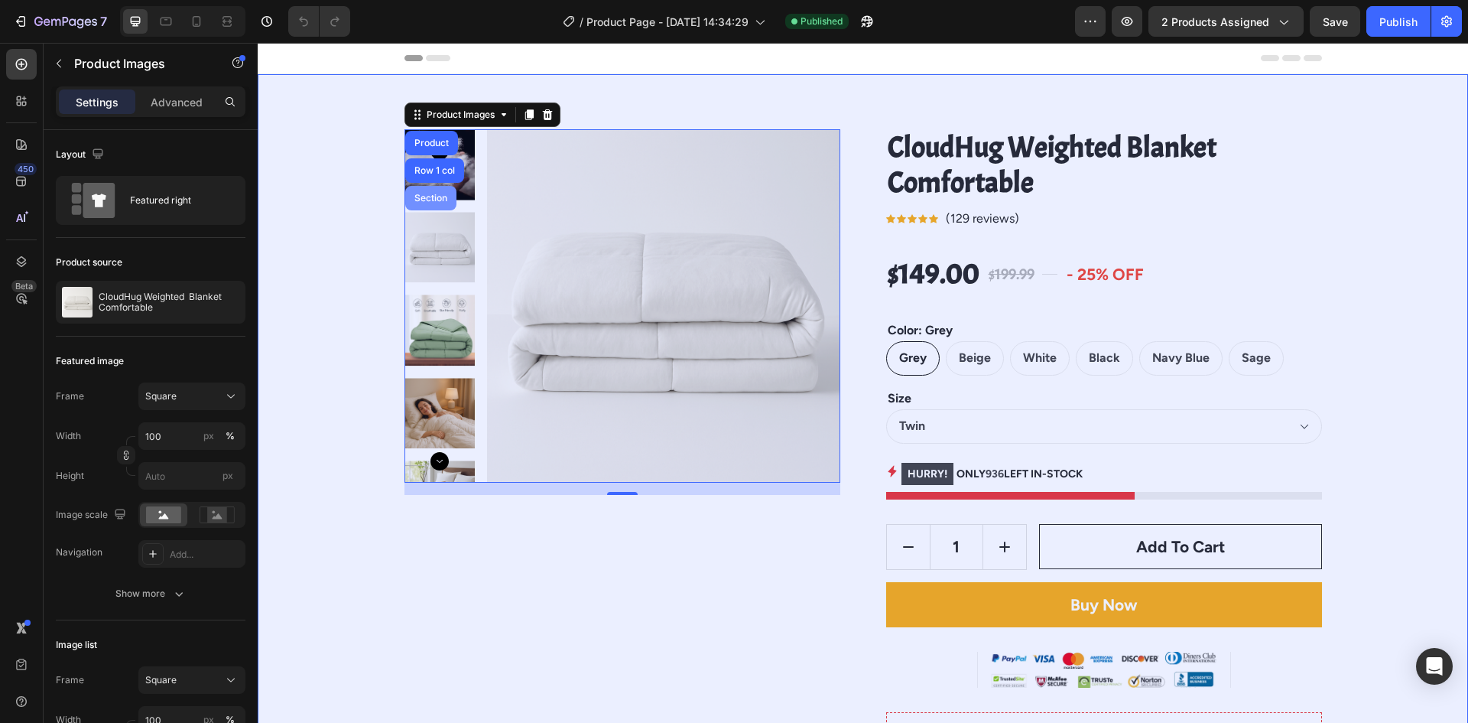
click at [436, 197] on div "Section" at bounding box center [430, 197] width 39 height 9
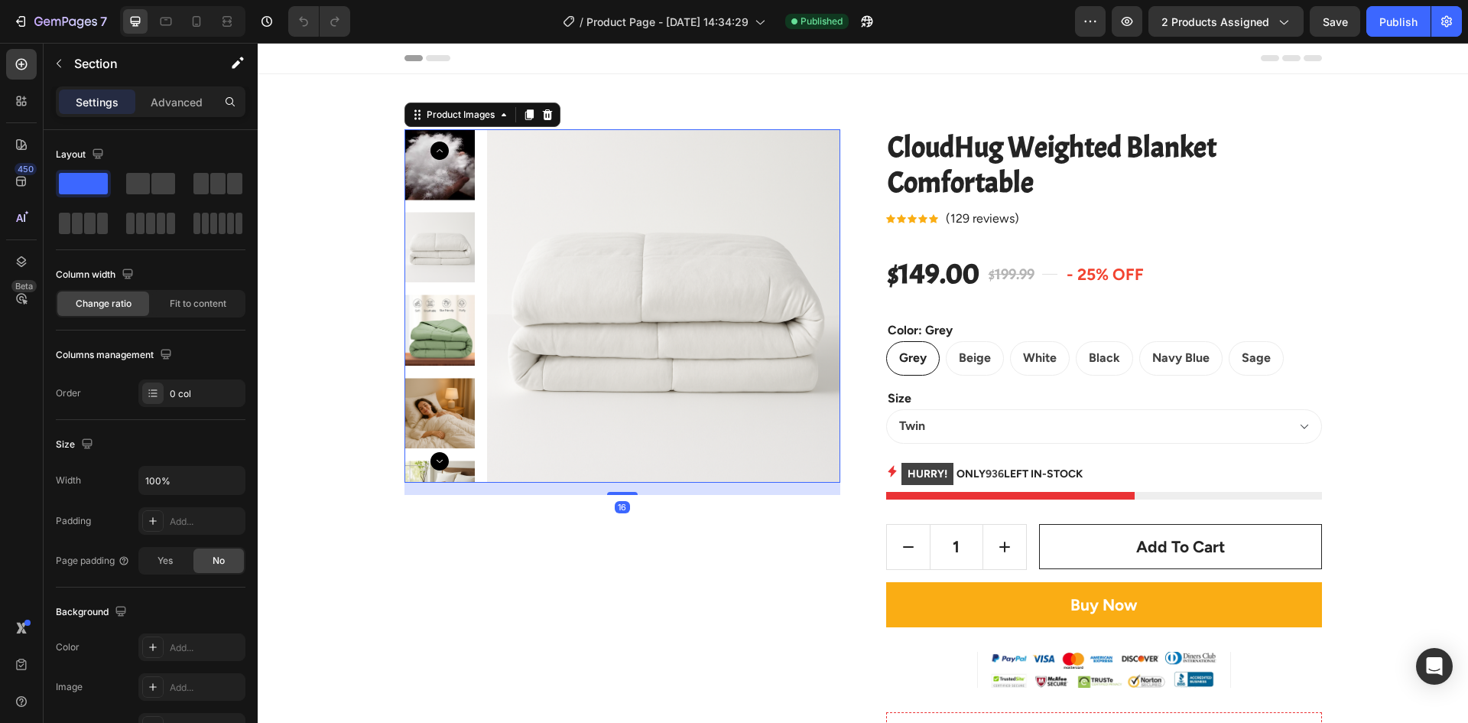
click at [583, 210] on img at bounding box center [663, 305] width 353 height 353
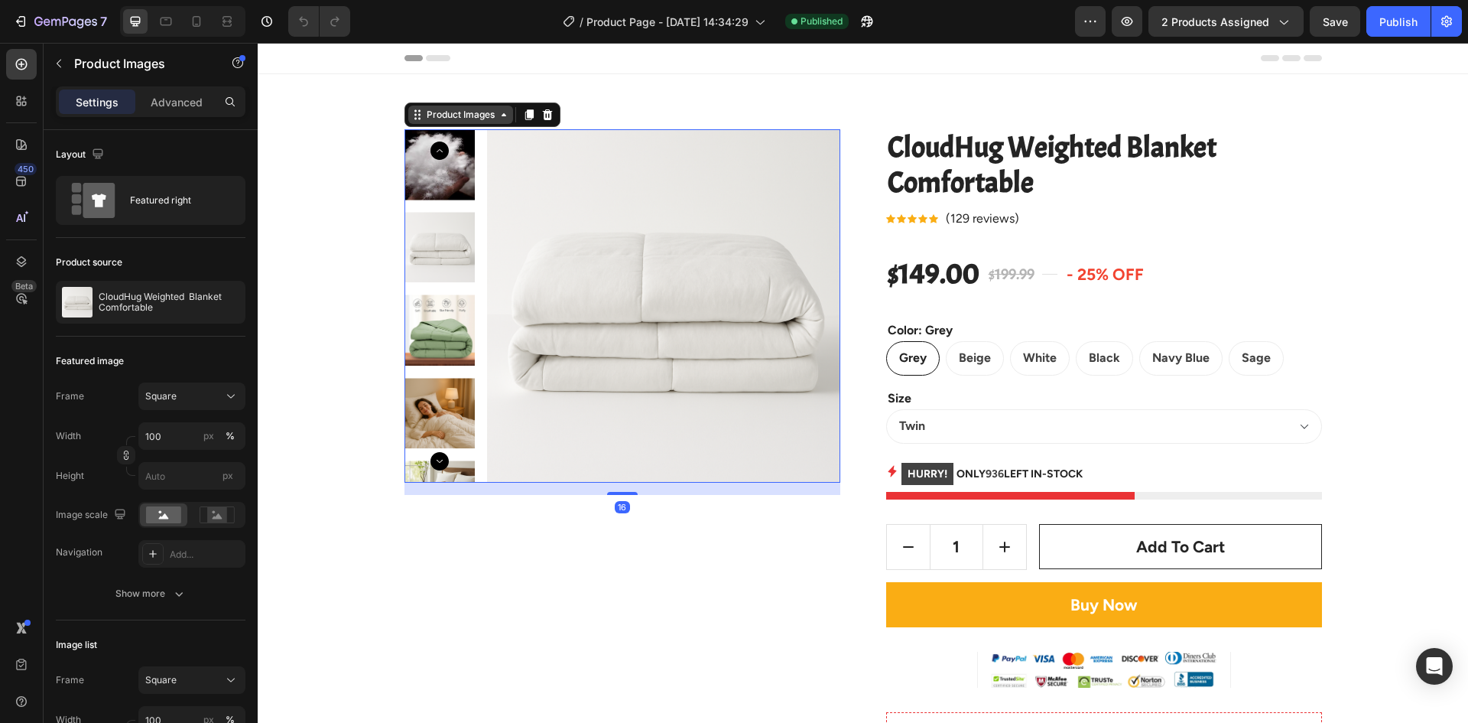
click at [438, 116] on div "Product Images" at bounding box center [461, 115] width 74 height 14
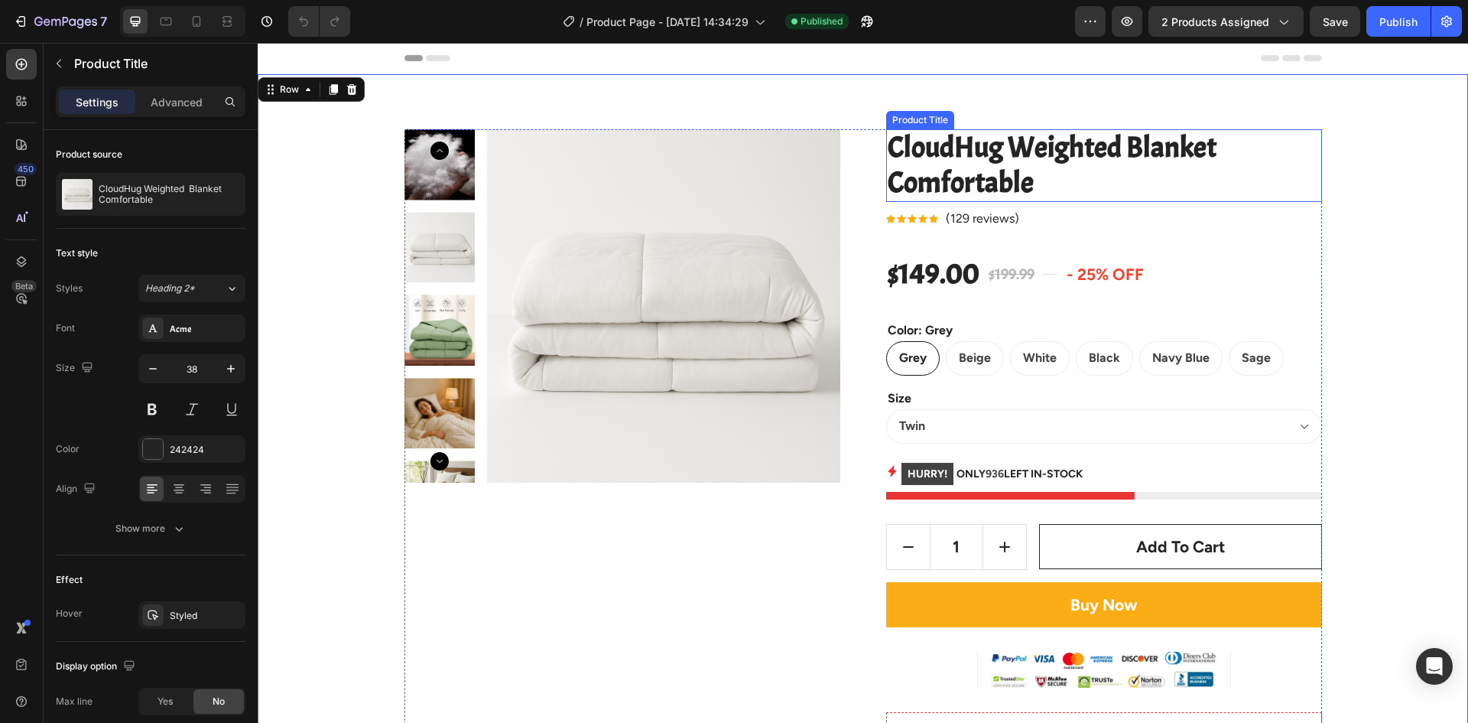
click at [980, 167] on h2 "CloudHug Weighted Blanket Comfortable" at bounding box center [1104, 165] width 436 height 73
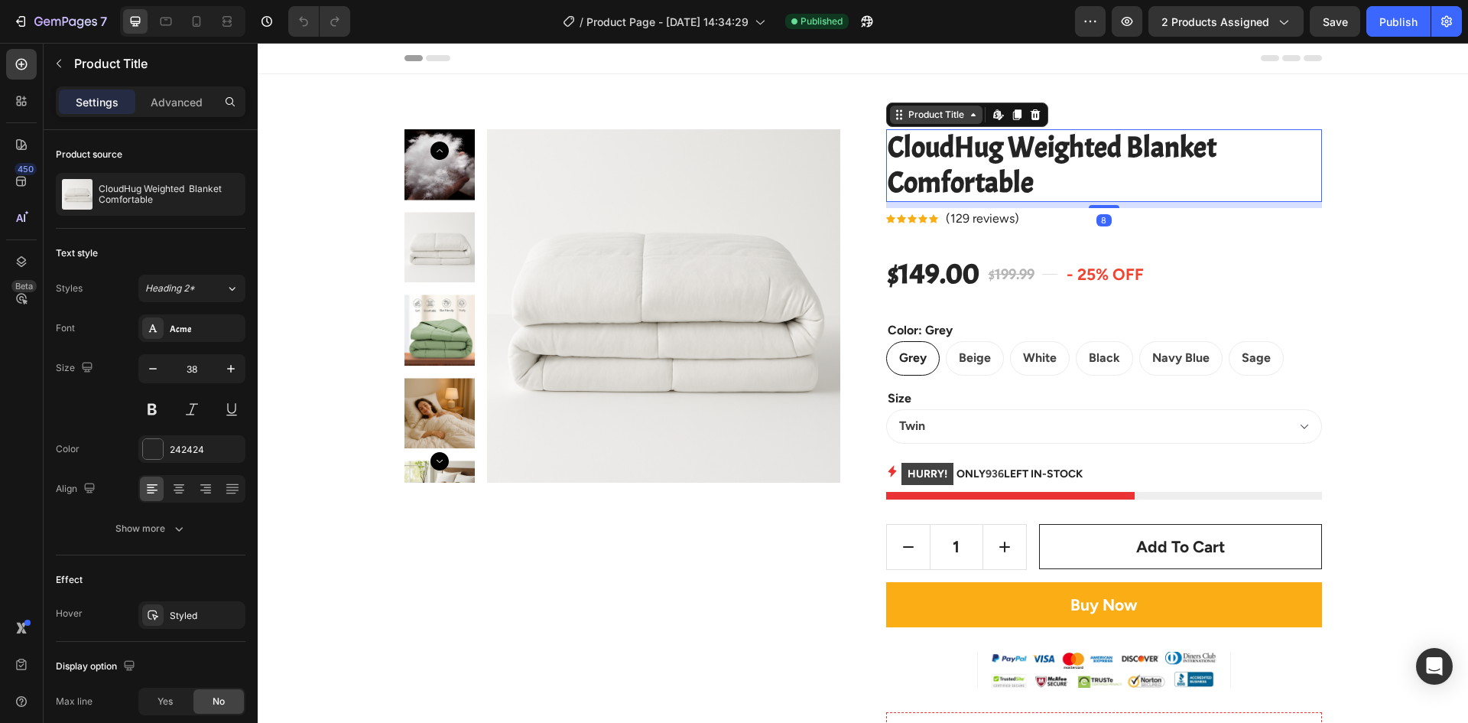
click at [928, 117] on div "Product Title" at bounding box center [937, 115] width 62 height 14
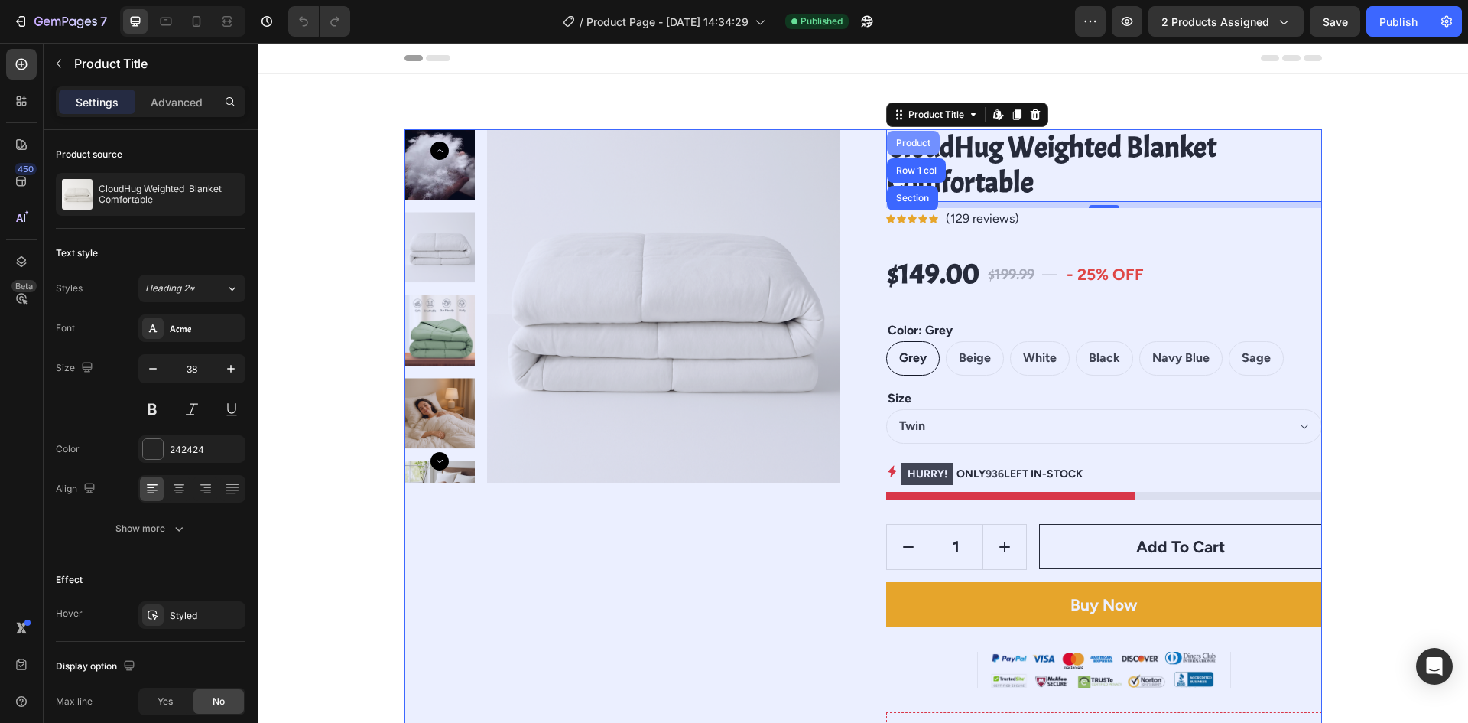
click at [923, 140] on div "Product" at bounding box center [913, 142] width 41 height 9
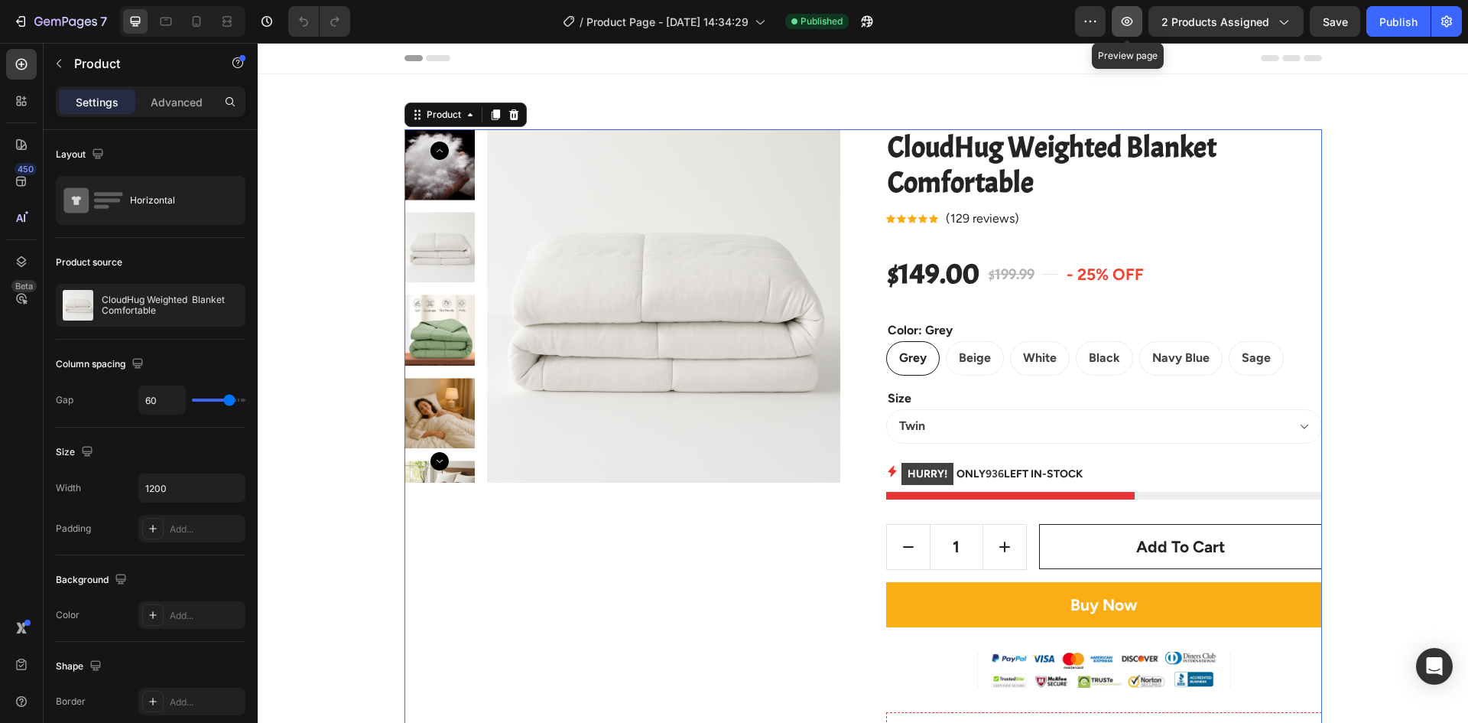
click at [1129, 21] on icon "button" at bounding box center [1127, 21] width 5 height 5
click at [1097, 21] on icon "button" at bounding box center [1095, 22] width 2 height 2
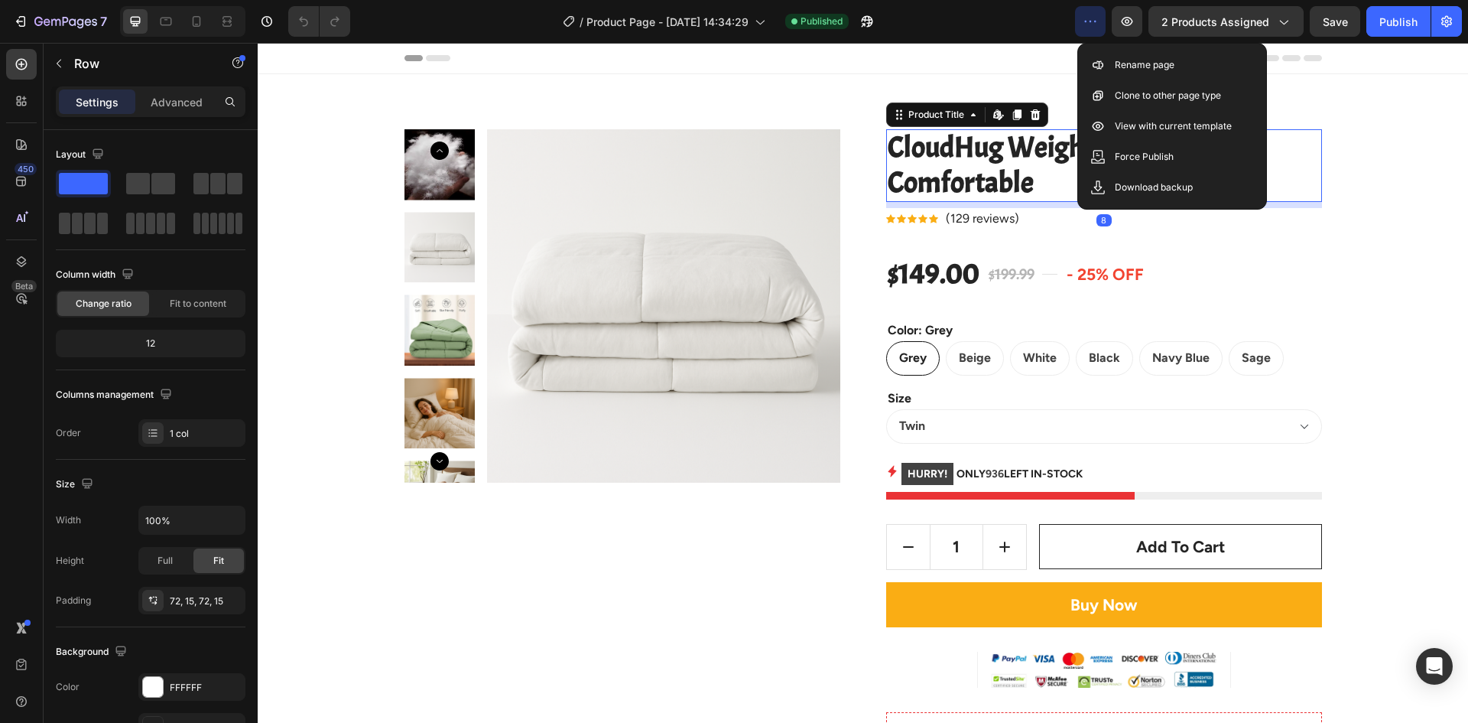
click at [959, 172] on h2 "CloudHug Weighted Blanket Comfortable" at bounding box center [1104, 165] width 436 height 73
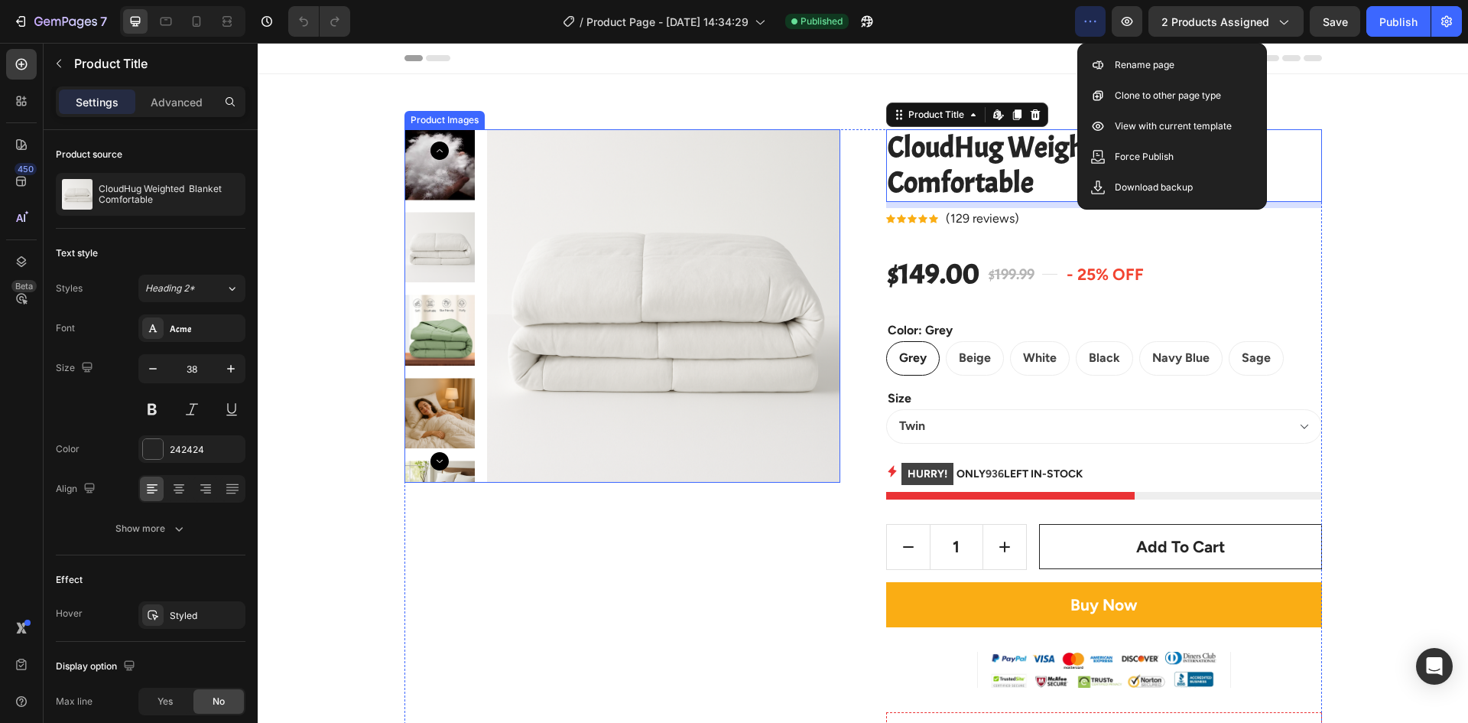
click at [623, 148] on img at bounding box center [663, 305] width 353 height 353
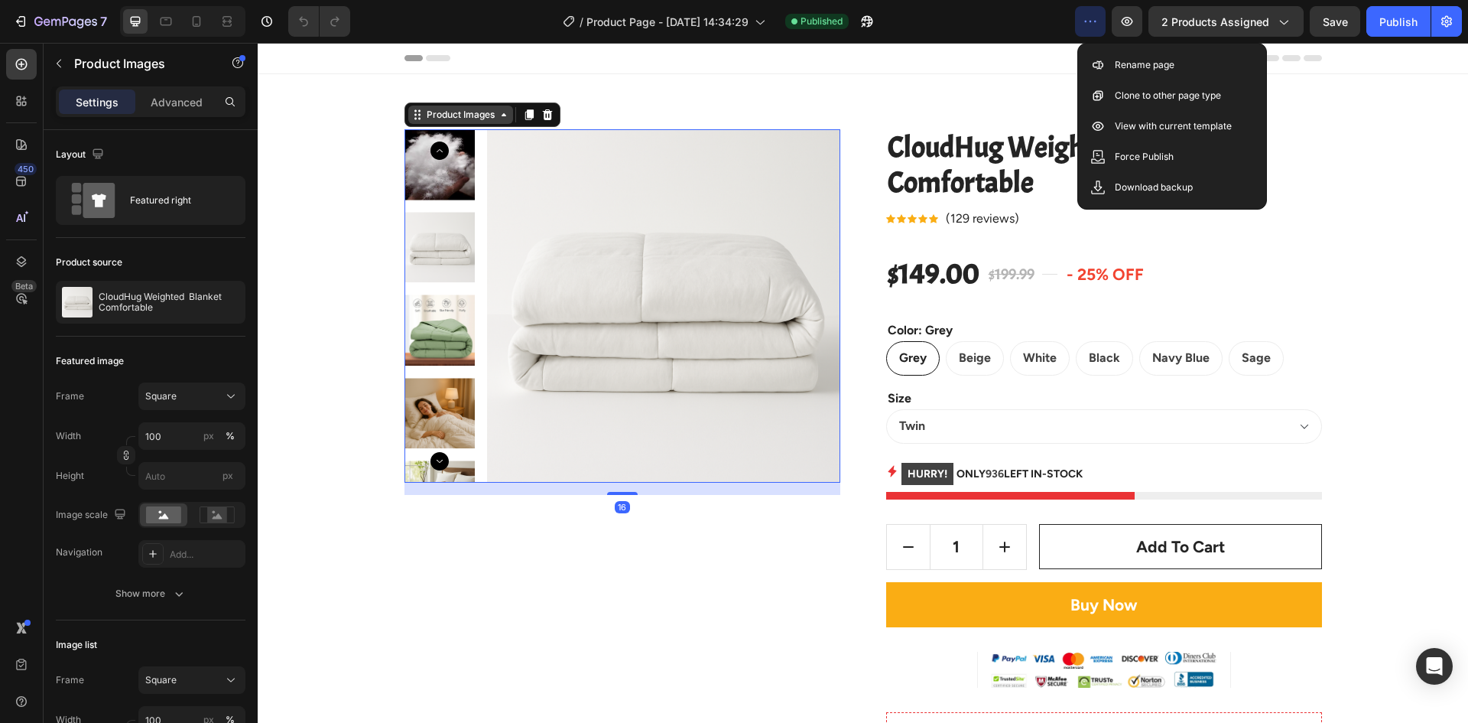
click at [490, 116] on div "Product Images" at bounding box center [461, 115] width 74 height 14
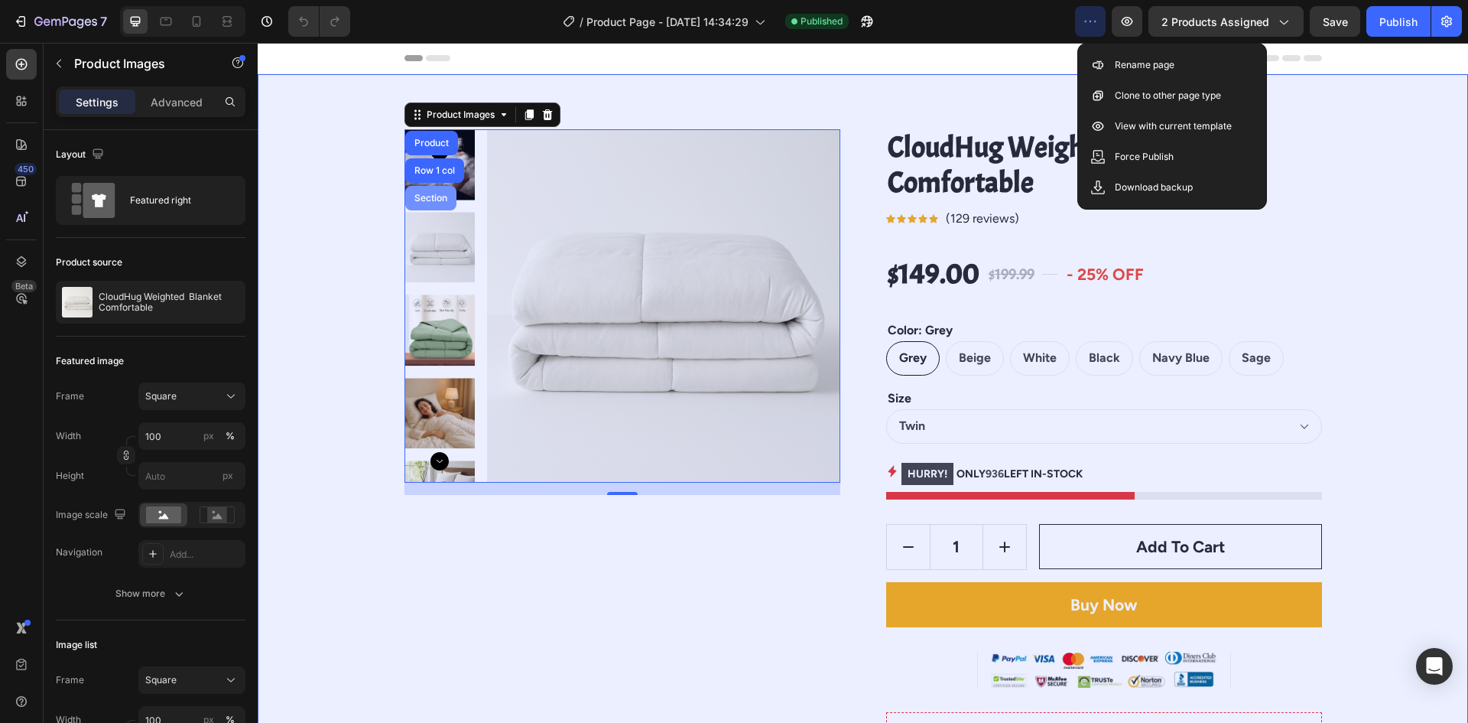
click at [437, 200] on div "Section" at bounding box center [430, 197] width 39 height 9
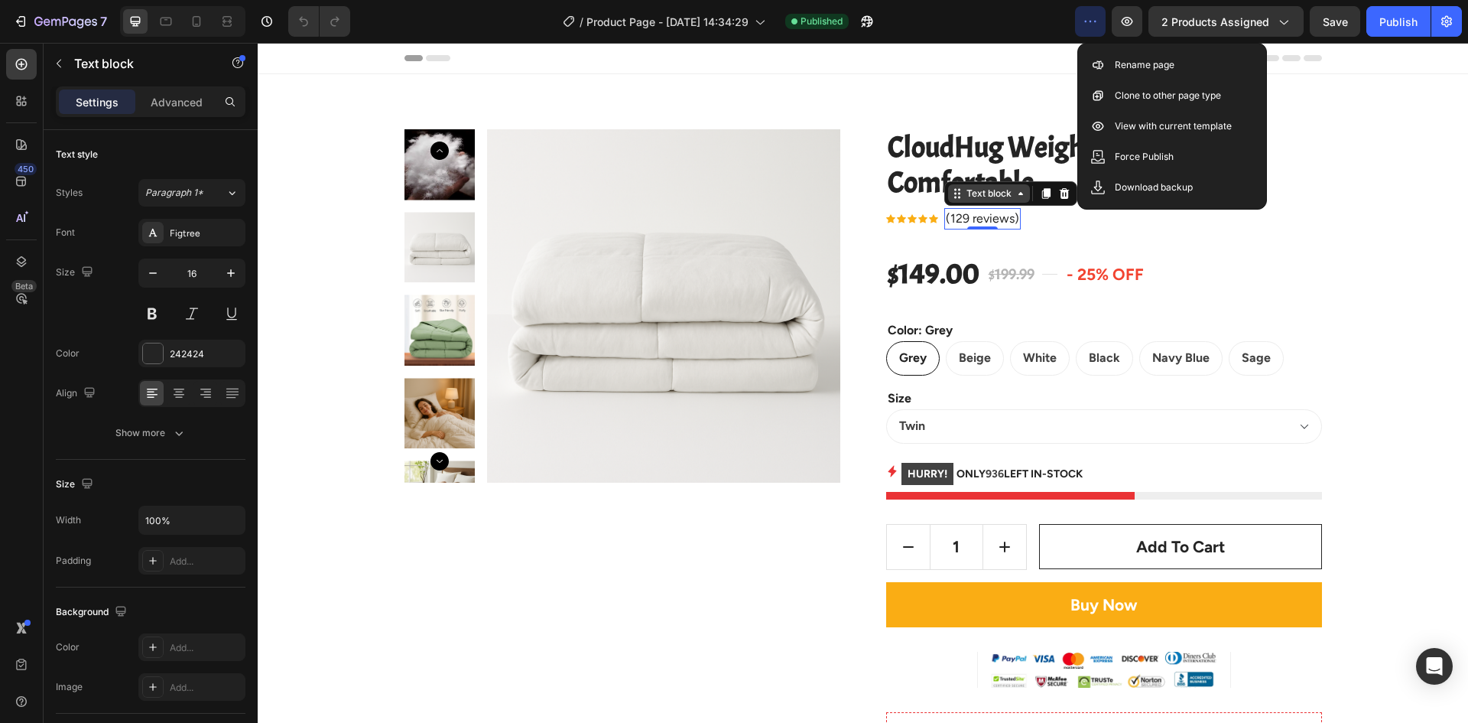
click at [964, 196] on div "Text block" at bounding box center [989, 194] width 51 height 14
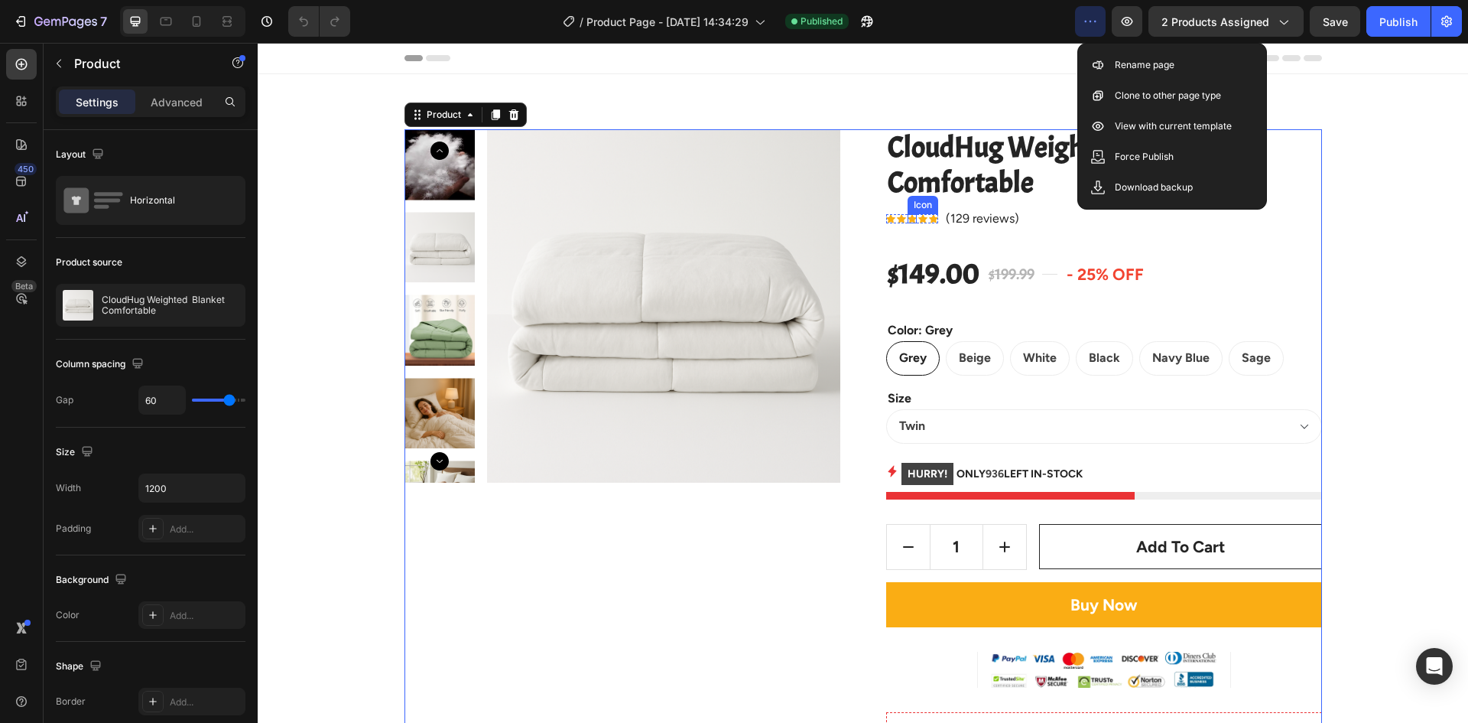
click at [908, 216] on icon at bounding box center [912, 219] width 9 height 8
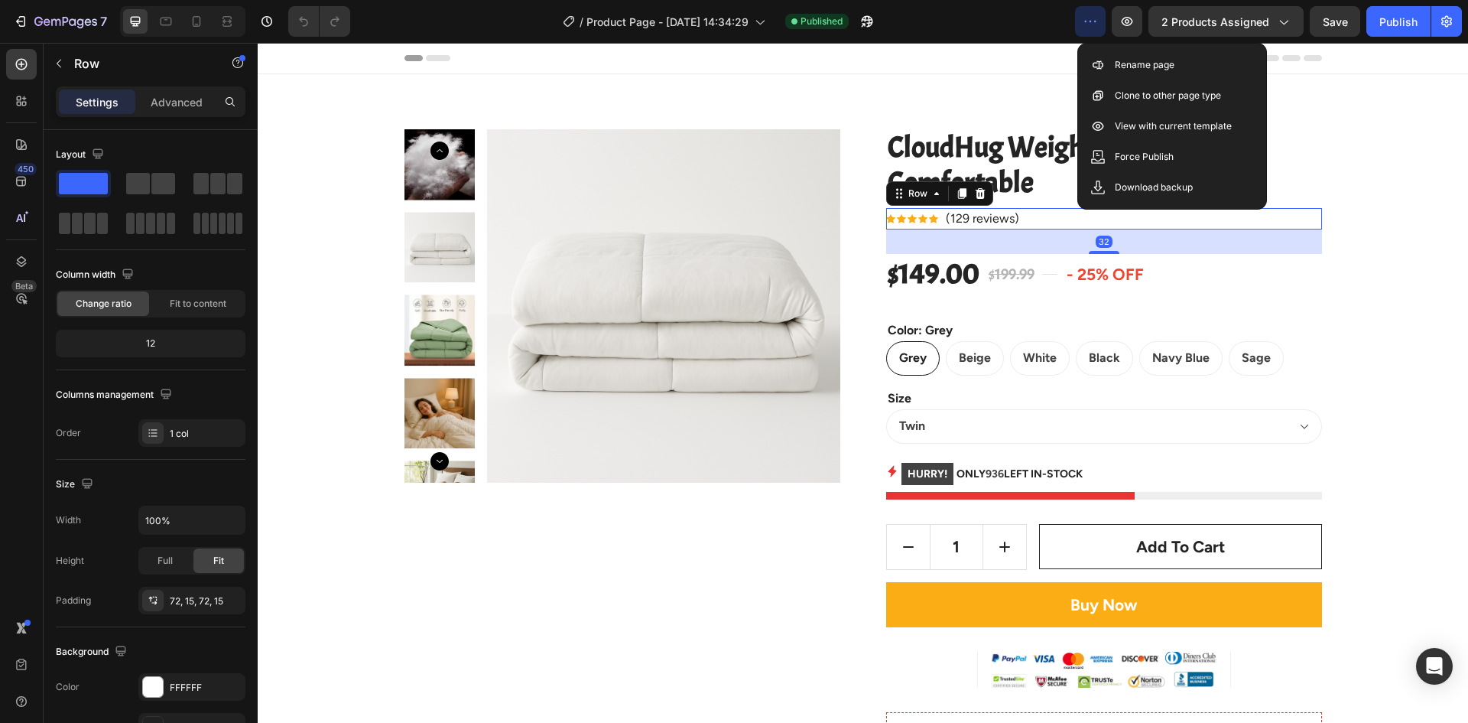
click at [1083, 217] on div "Icon Icon Icon Icon Icon Icon List Hoz (129 reviews) Text block Row 32" at bounding box center [1104, 218] width 436 height 21
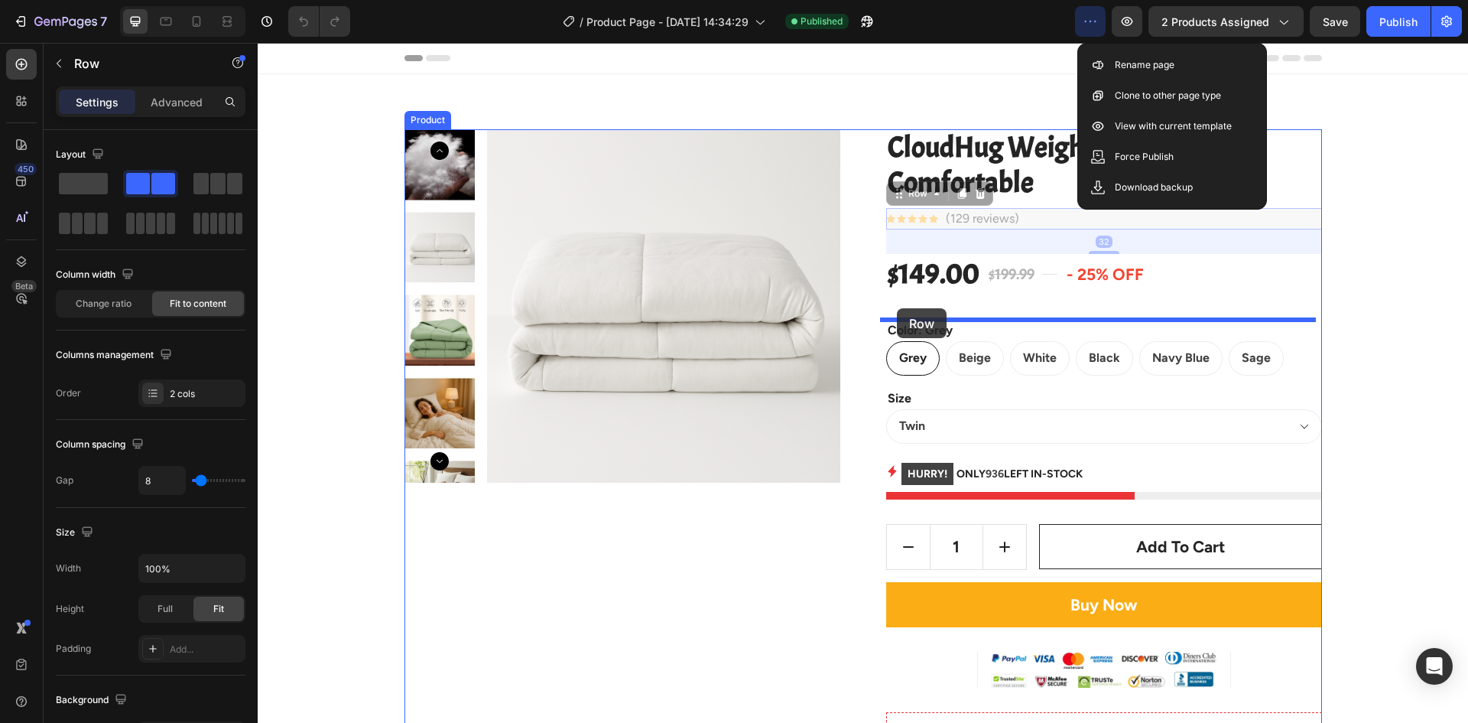
drag, startPoint x: 892, startPoint y: 193, endPoint x: 897, endPoint y: 308, distance: 115.6
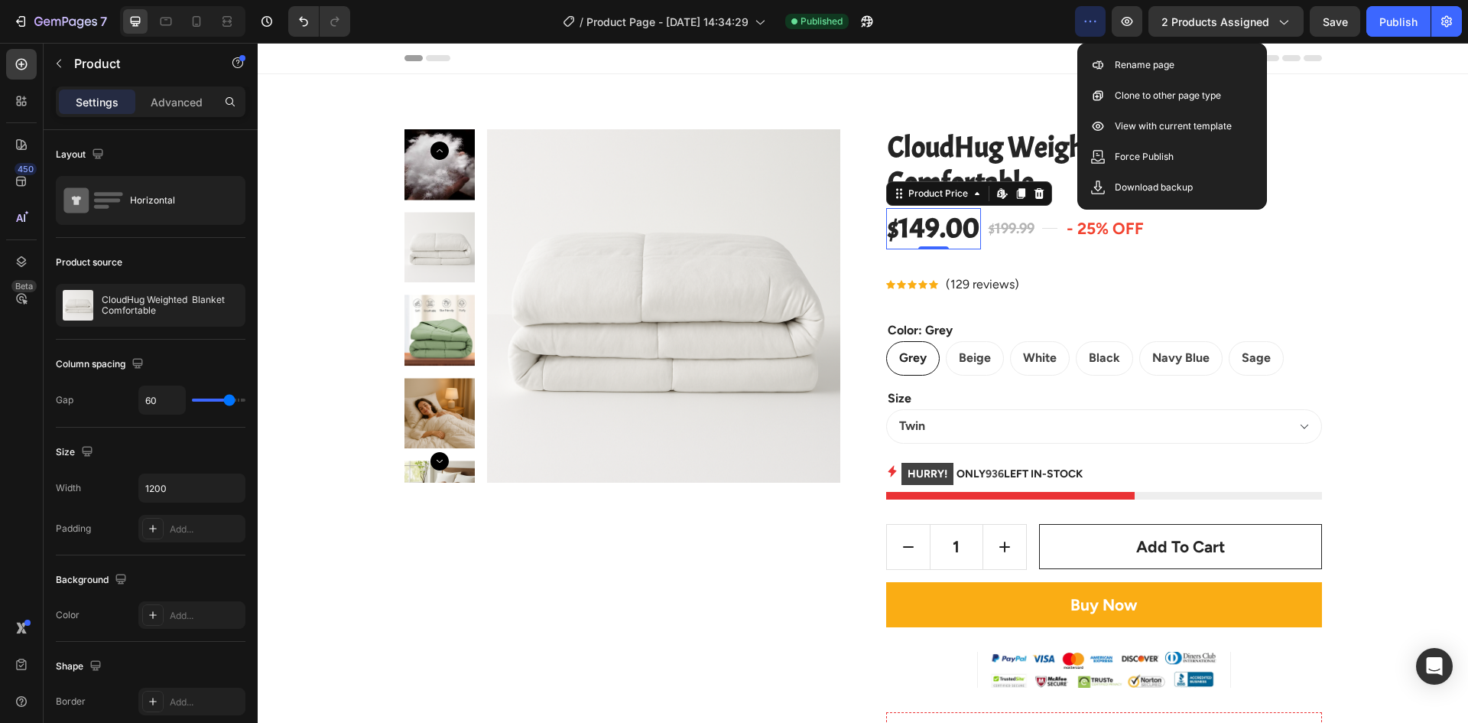
click at [961, 232] on div "$149.00" at bounding box center [933, 228] width 95 height 41
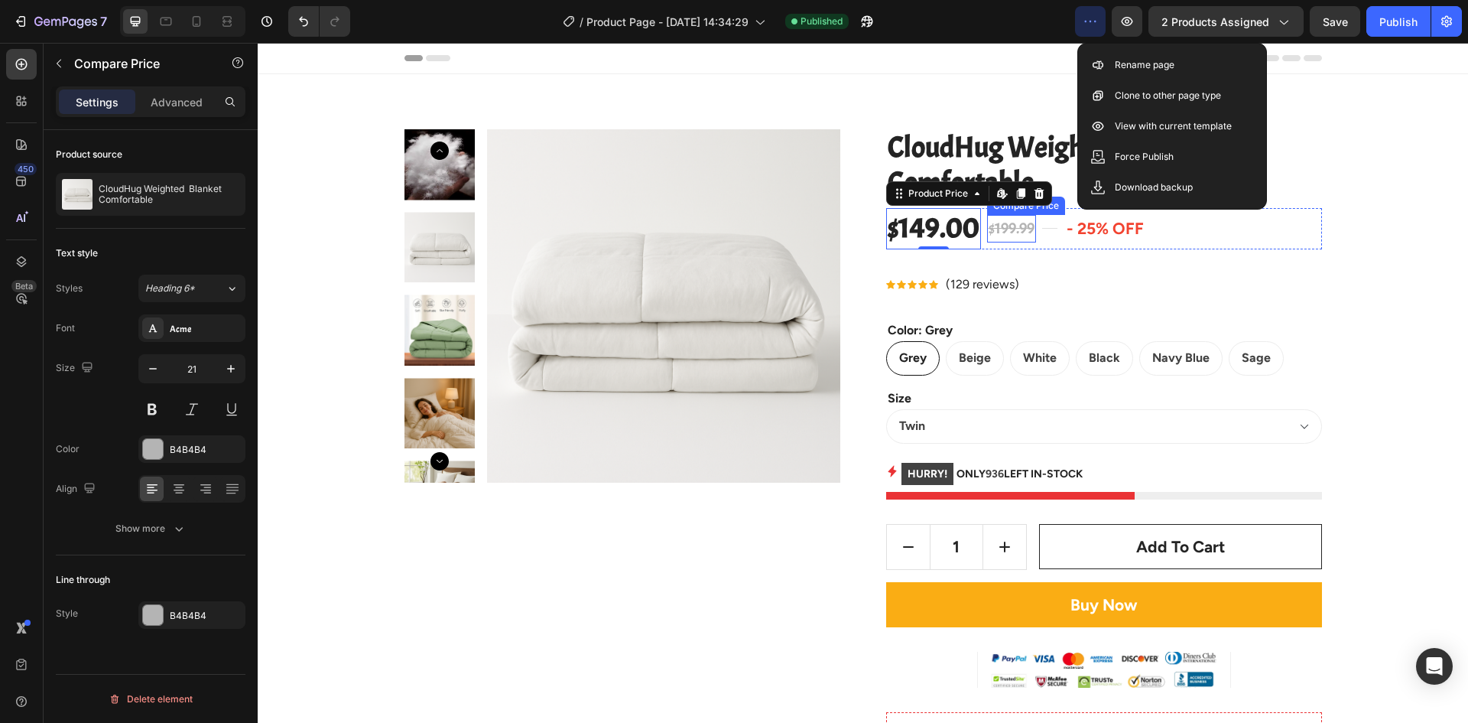
click at [1010, 228] on div "$199.99" at bounding box center [1011, 229] width 49 height 28
click at [893, 199] on icon at bounding box center [899, 193] width 12 height 12
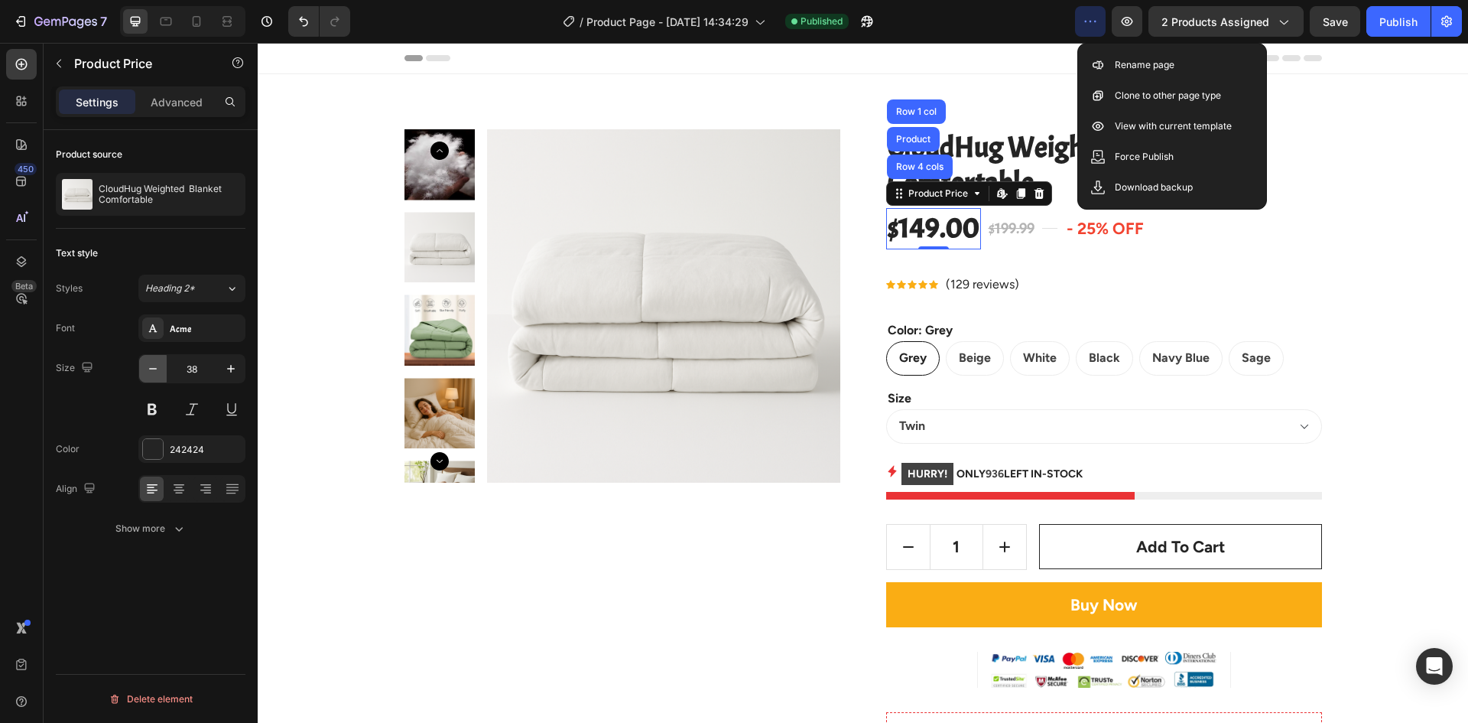
click at [148, 363] on icon "button" at bounding box center [152, 368] width 15 height 15
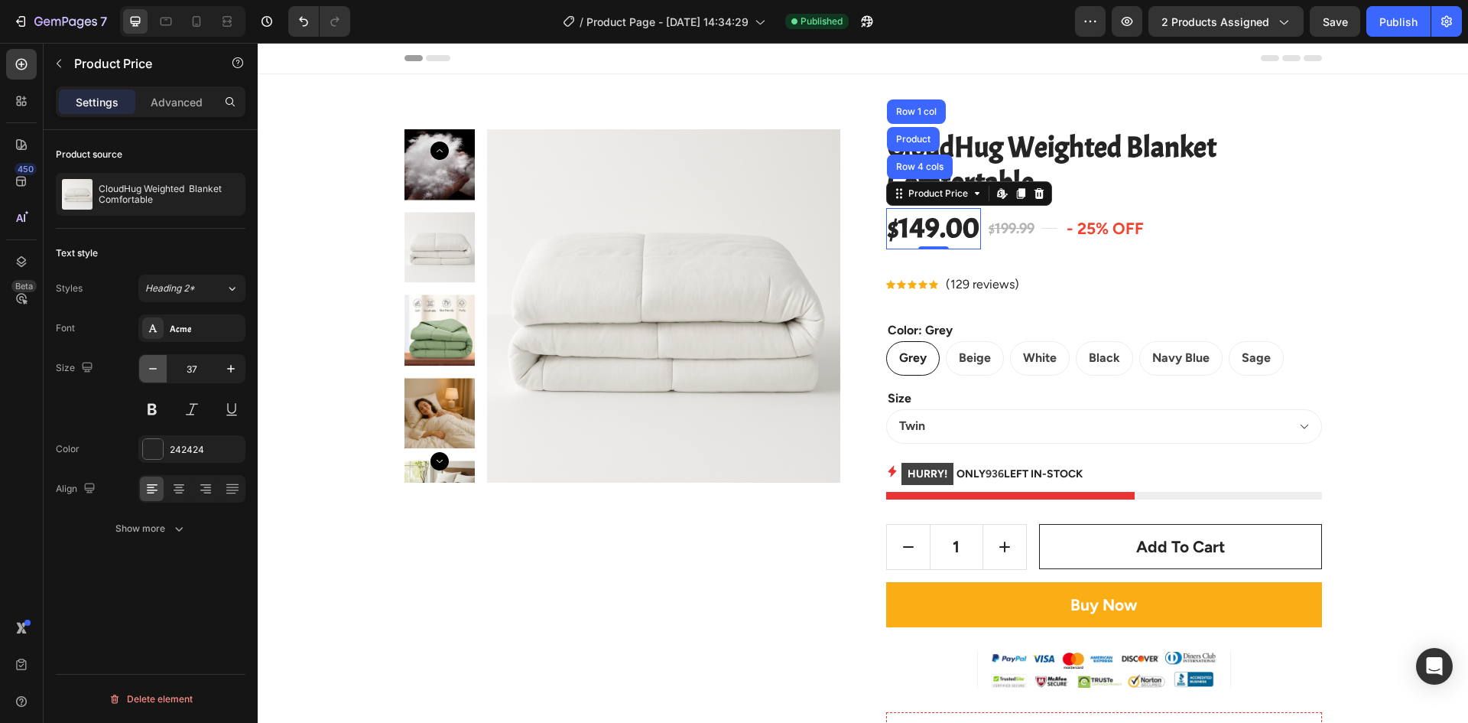
click at [148, 363] on icon "button" at bounding box center [152, 368] width 15 height 15
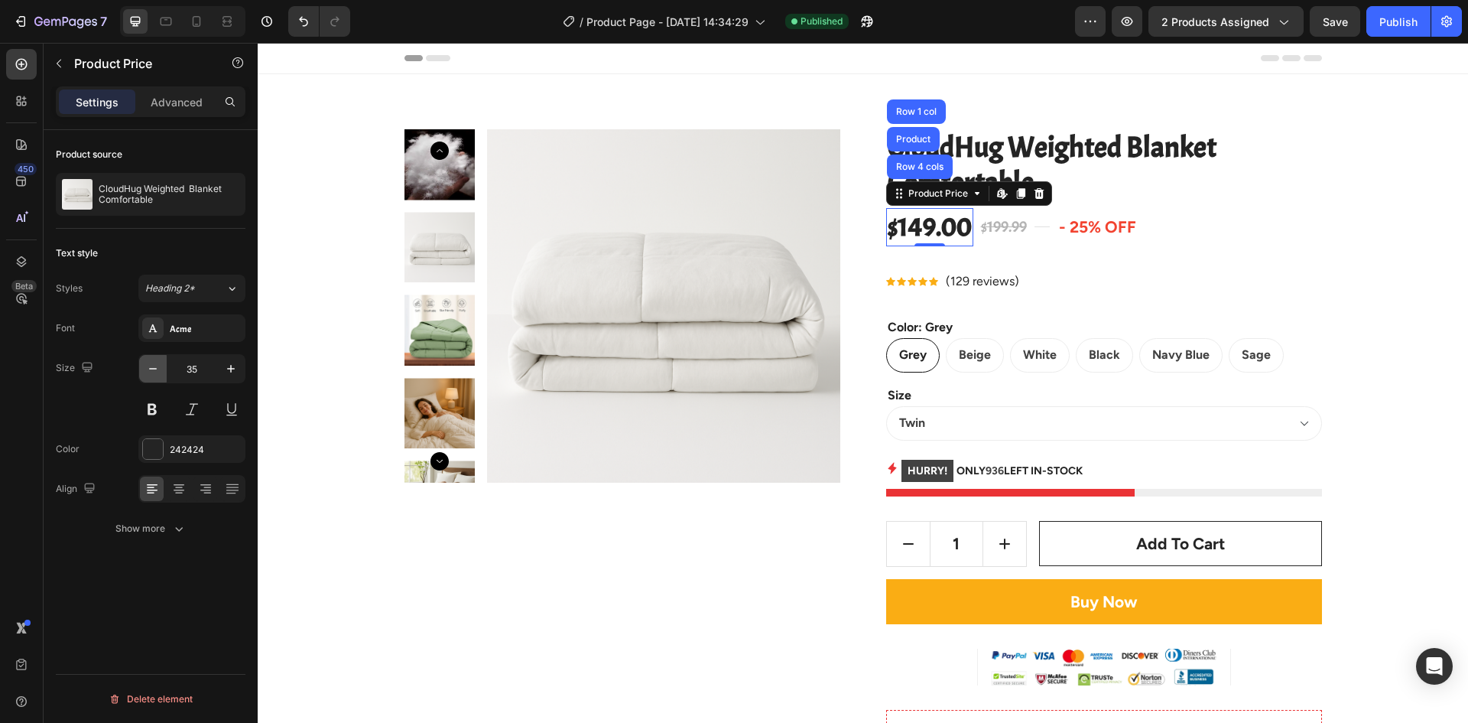
click at [148, 363] on icon "button" at bounding box center [152, 368] width 15 height 15
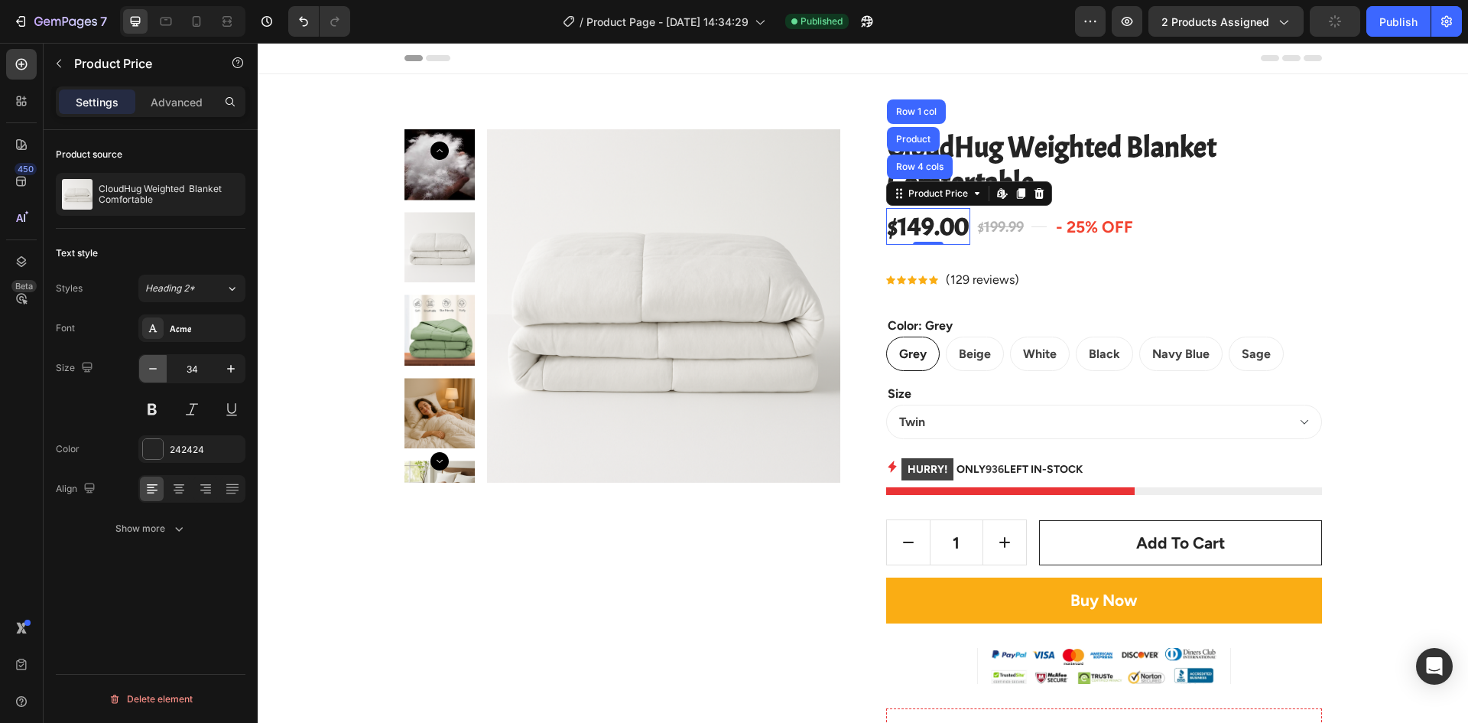
click at [148, 363] on icon "button" at bounding box center [152, 368] width 15 height 15
click at [232, 367] on icon "button" at bounding box center [230, 368] width 15 height 15
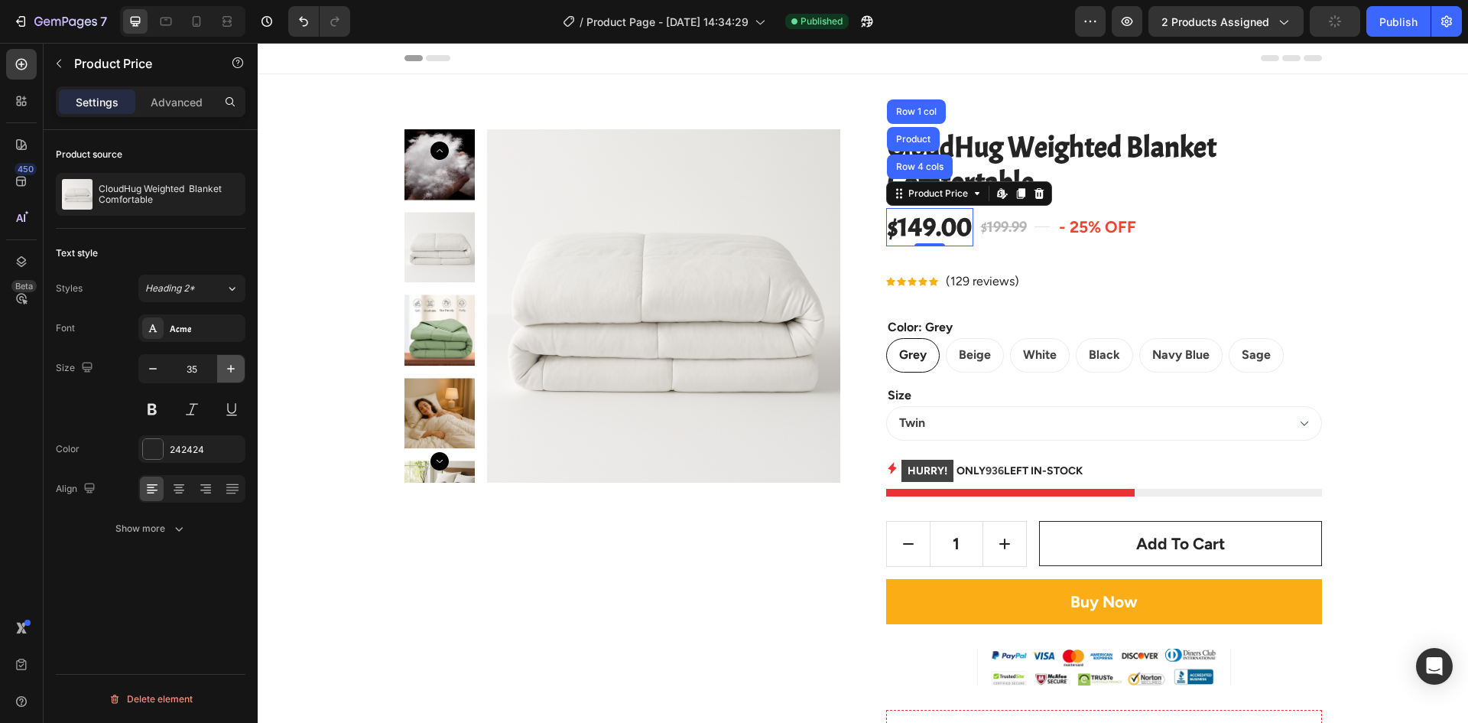
click at [232, 367] on icon "button" at bounding box center [230, 368] width 15 height 15
type input "36"
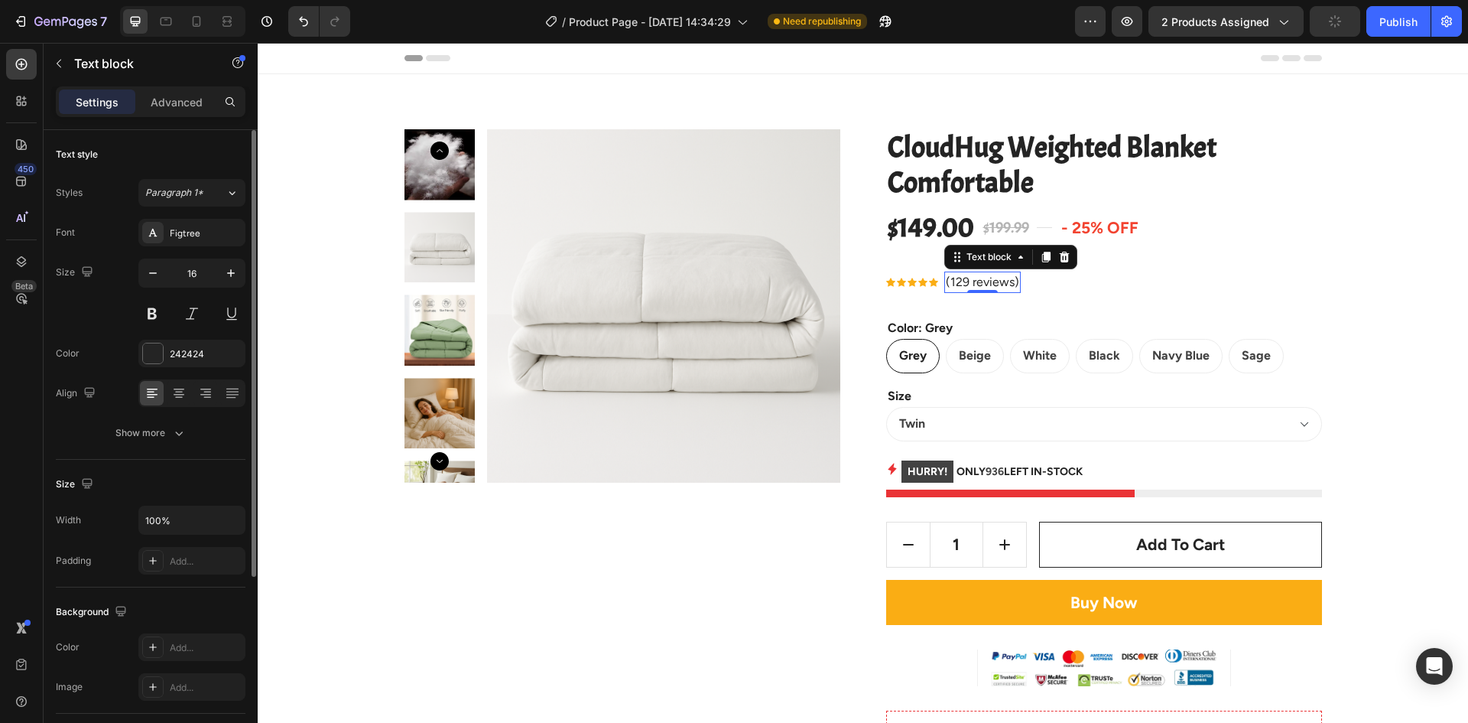
click at [1012, 291] on div "(129 reviews)" at bounding box center [983, 282] width 76 height 21
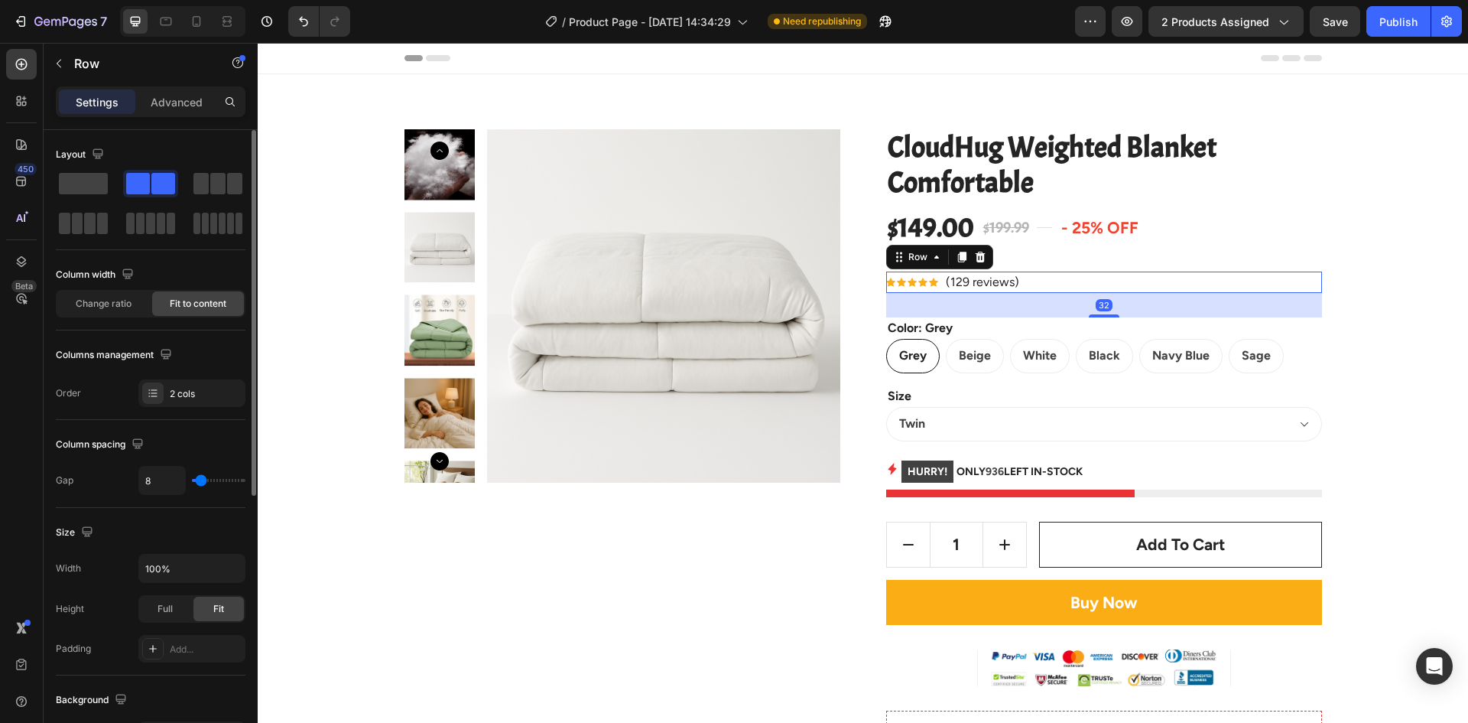
click at [1045, 278] on div "Icon Icon Icon Icon Icon Icon List Hoz (129 reviews) Text block Row 32" at bounding box center [1104, 282] width 436 height 21
click at [1058, 304] on div "32" at bounding box center [1104, 305] width 436 height 24
click at [1097, 305] on div "32" at bounding box center [1104, 305] width 17 height 12
click at [1012, 300] on div "32" at bounding box center [1104, 305] width 436 height 24
click at [206, 481] on input "range" at bounding box center [219, 480] width 54 height 3
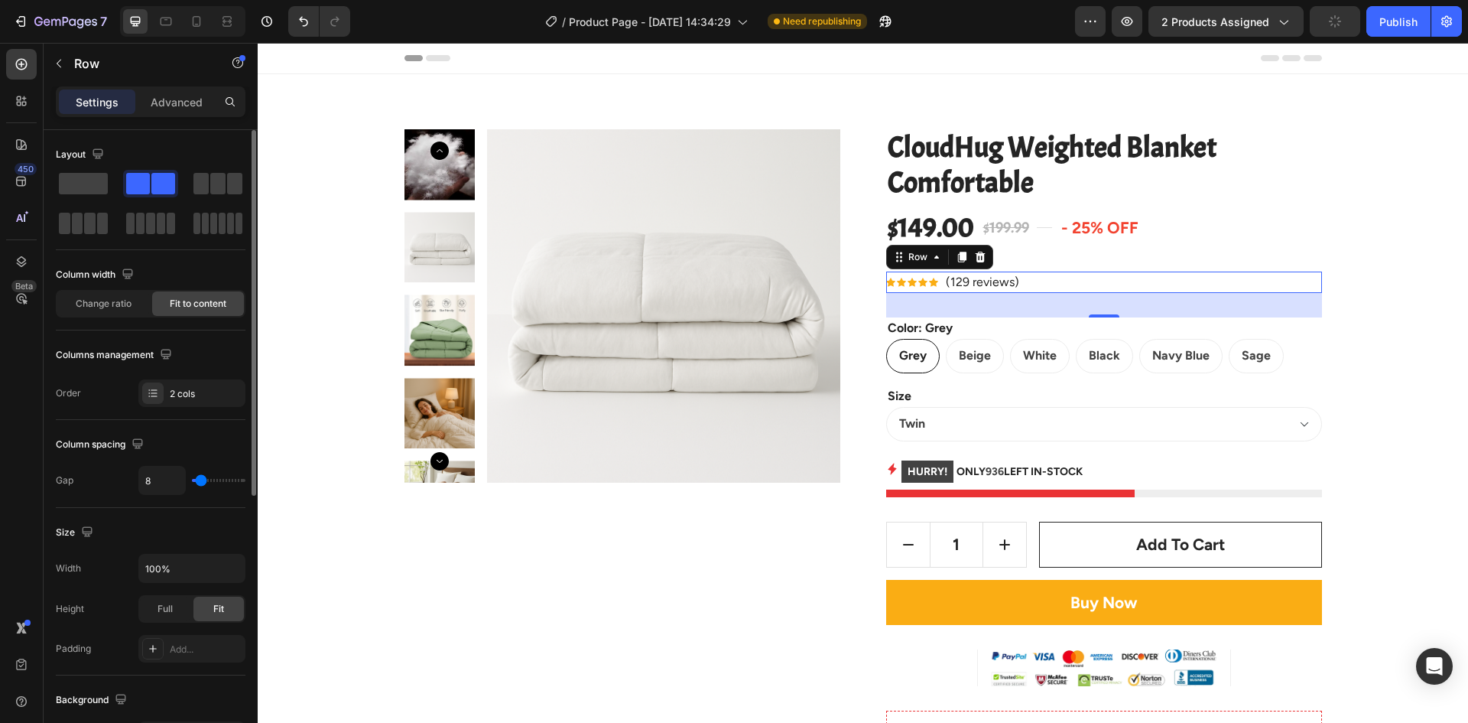
type input "27"
type input "31"
type input "38"
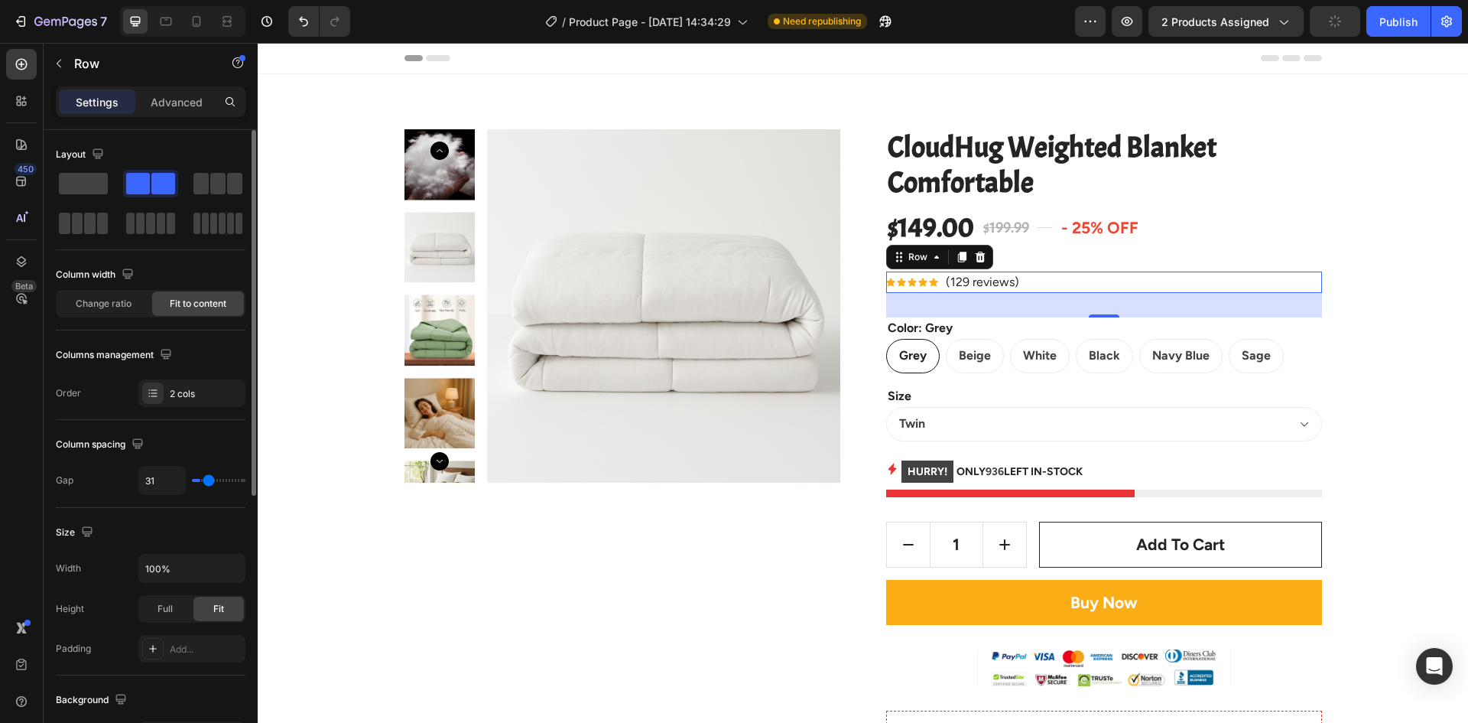
type input "38"
type input "47"
type input "56"
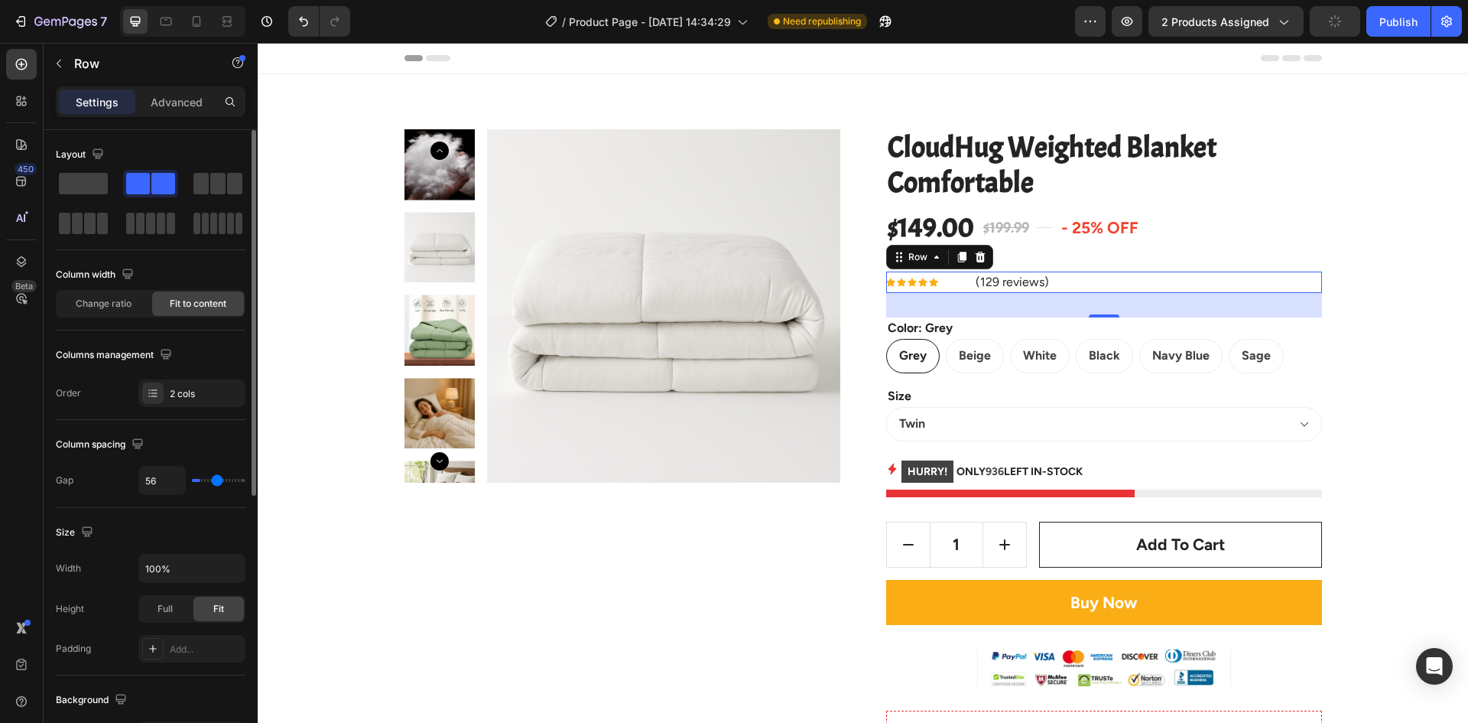
type input "62"
type input "58"
type input "51"
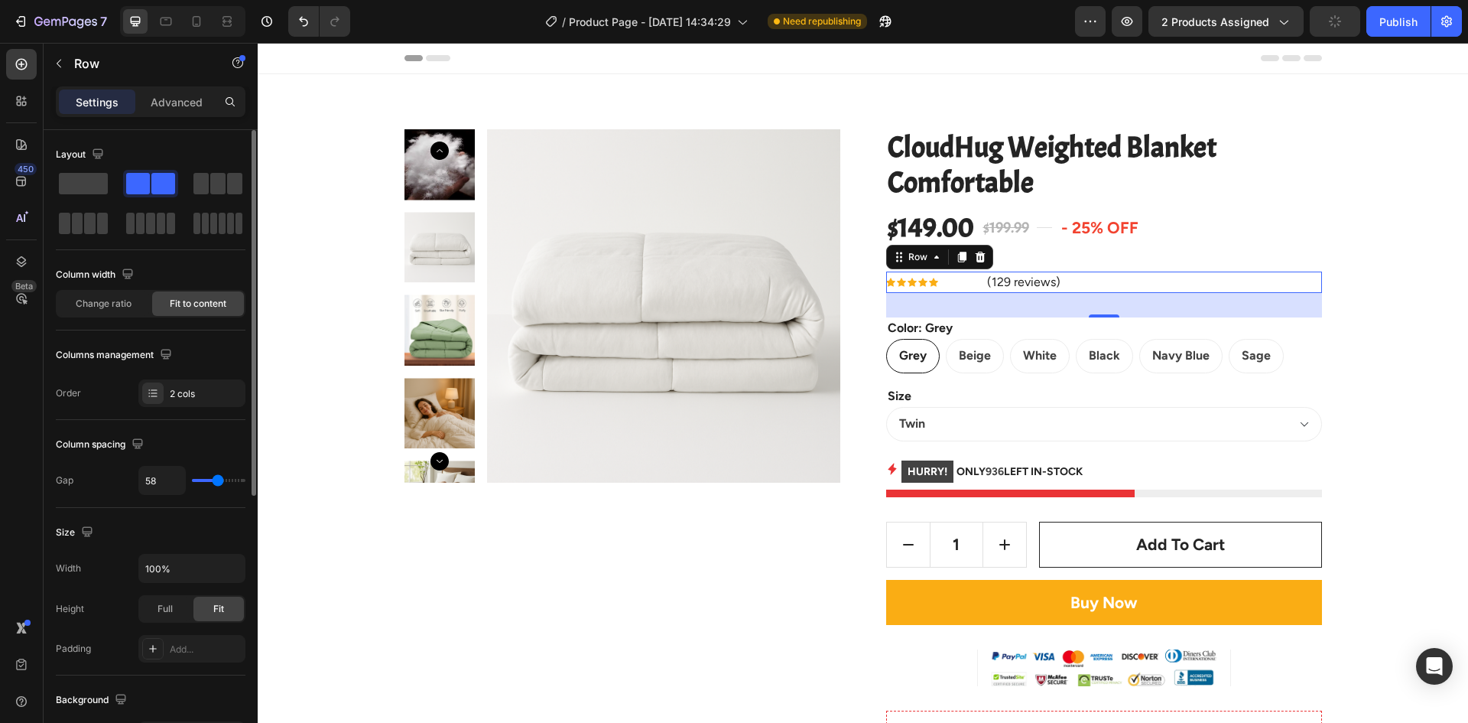
type input "51"
type input "44"
type input "40"
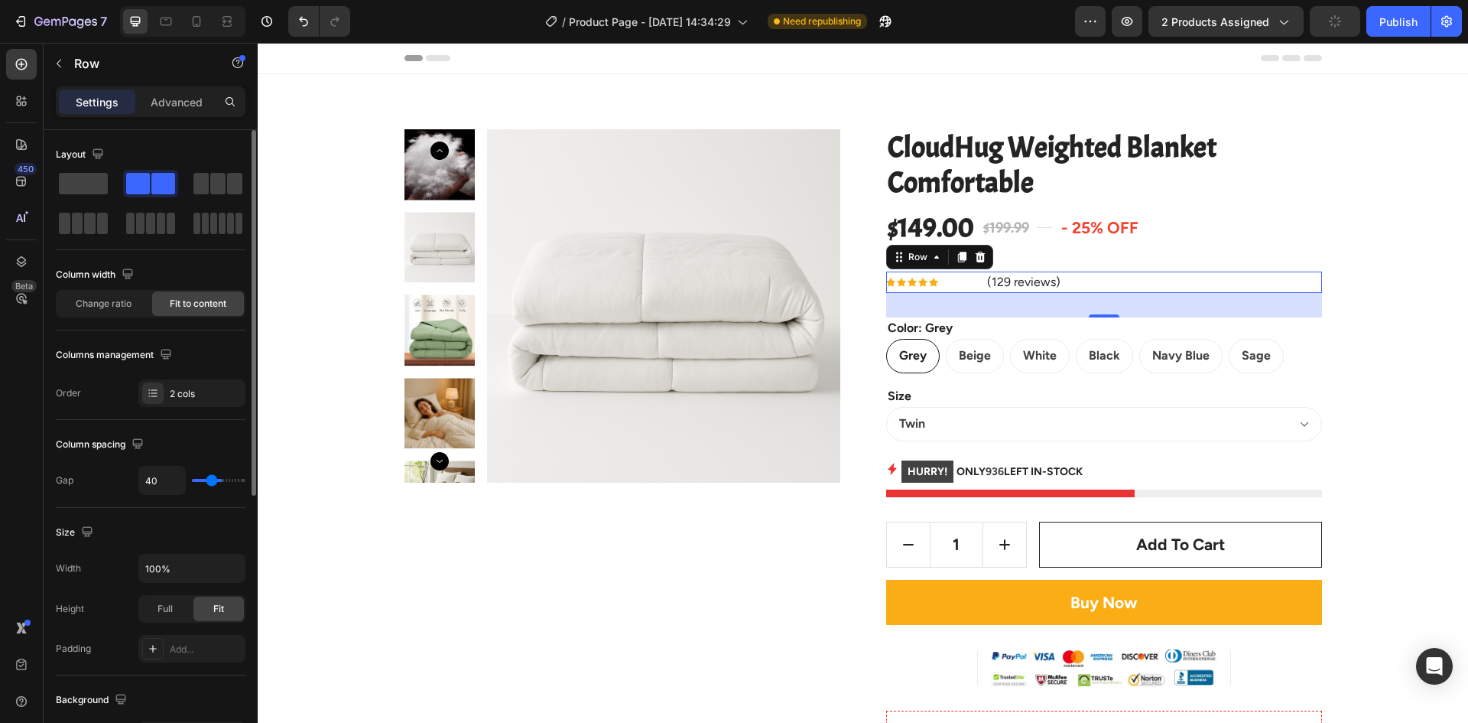
type input "38"
type input "36"
type input "31"
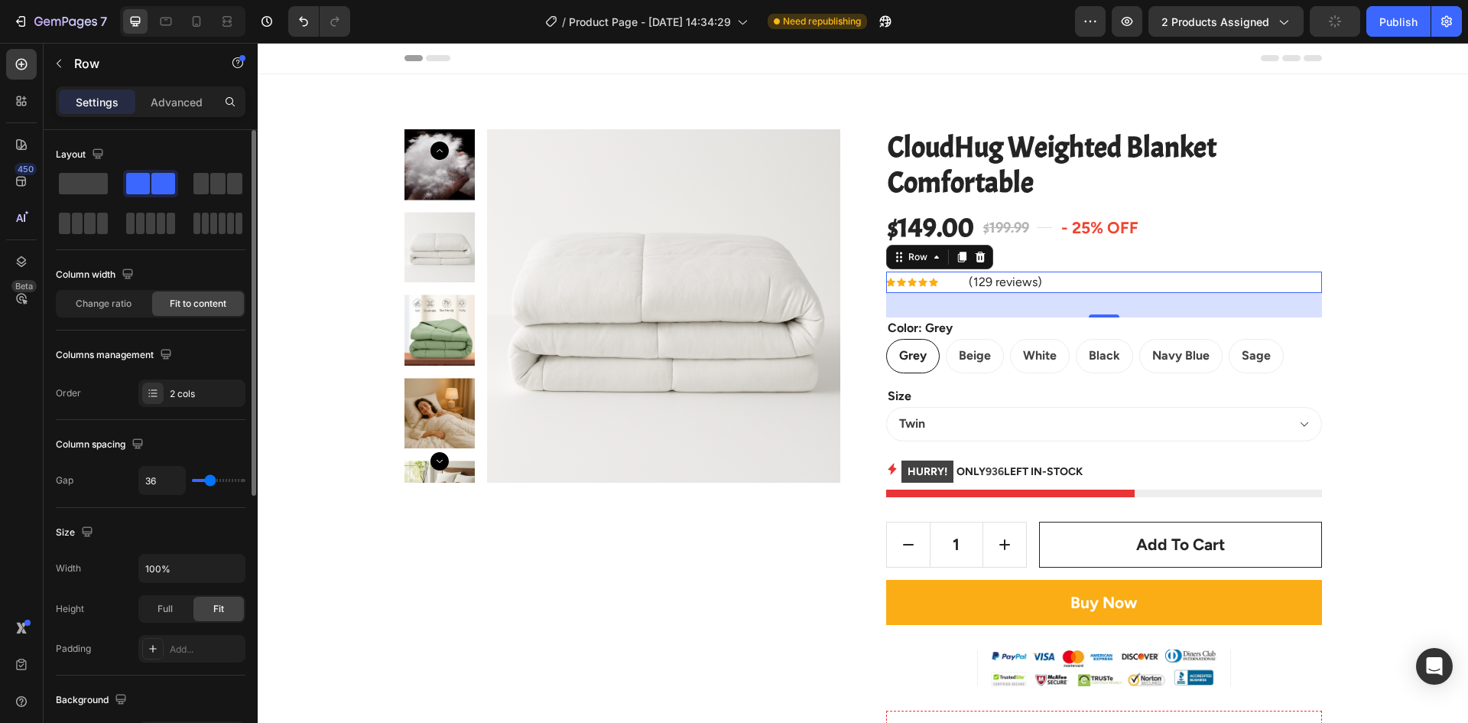
type input "31"
type input "29"
type input "24"
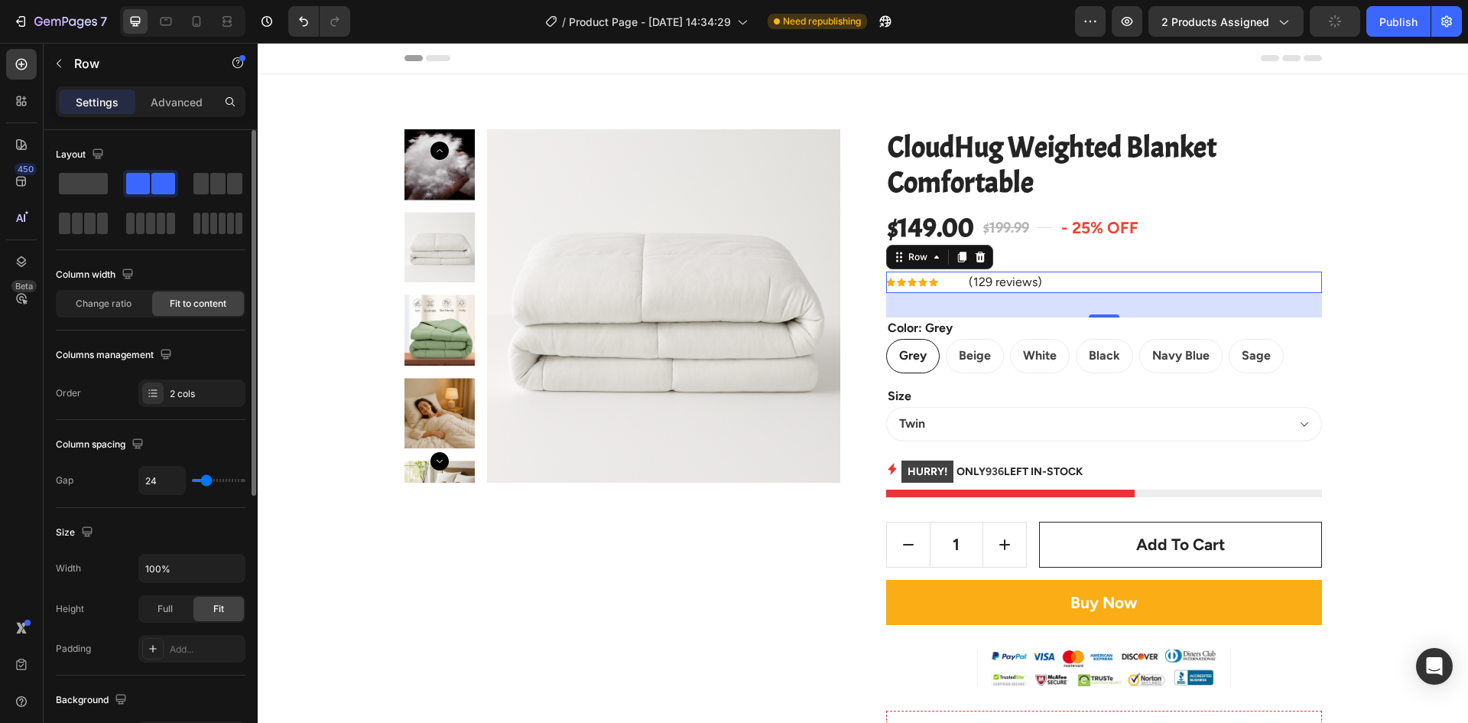
type input "20"
type input "18"
type input "13"
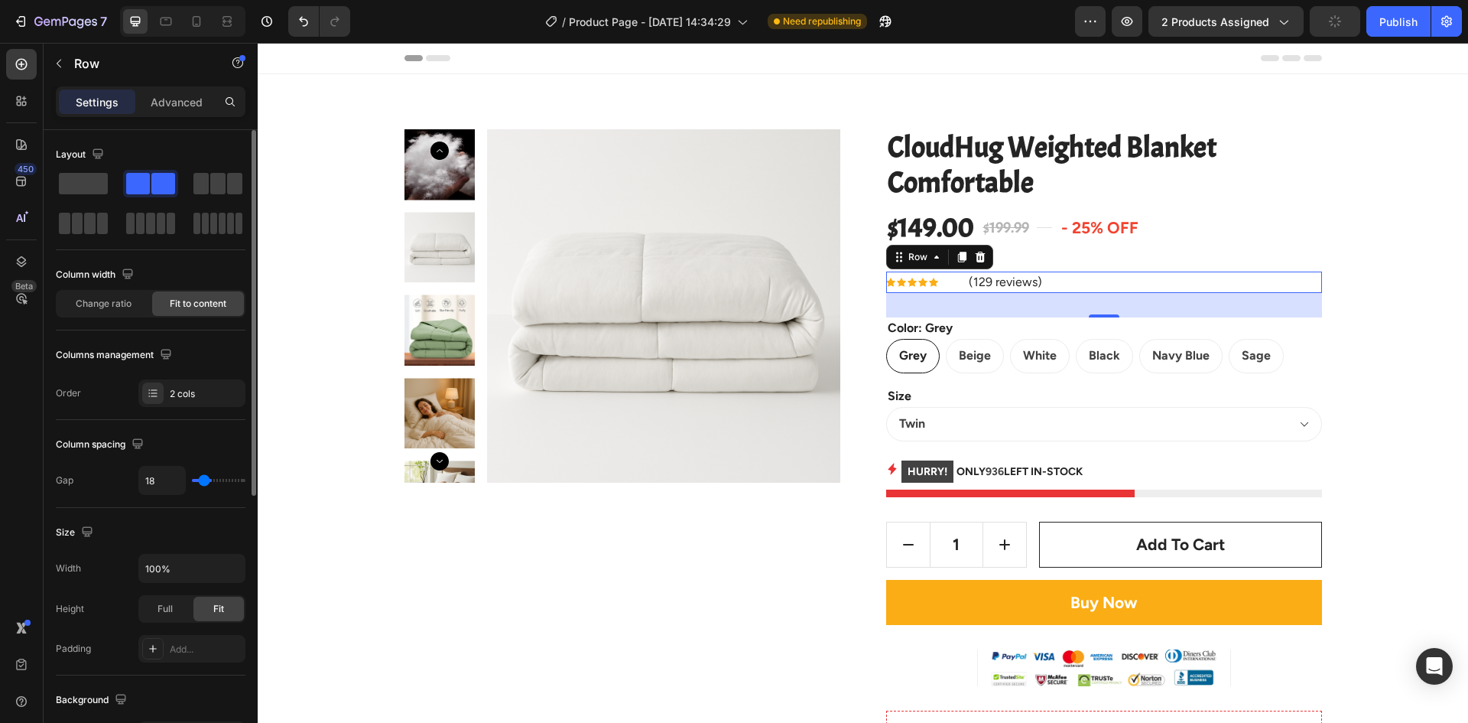
type input "13"
type input "9"
type input "7"
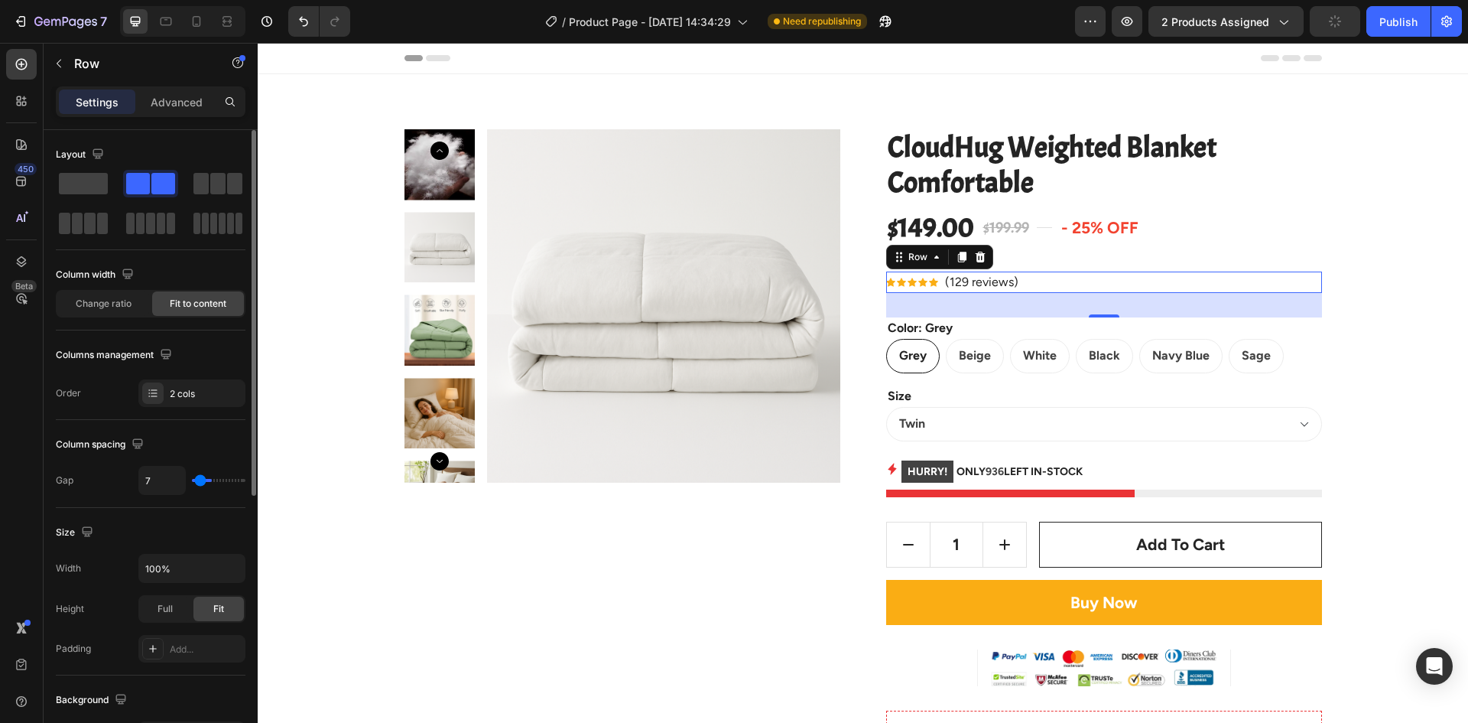
type input "4"
type input "2"
type input "0"
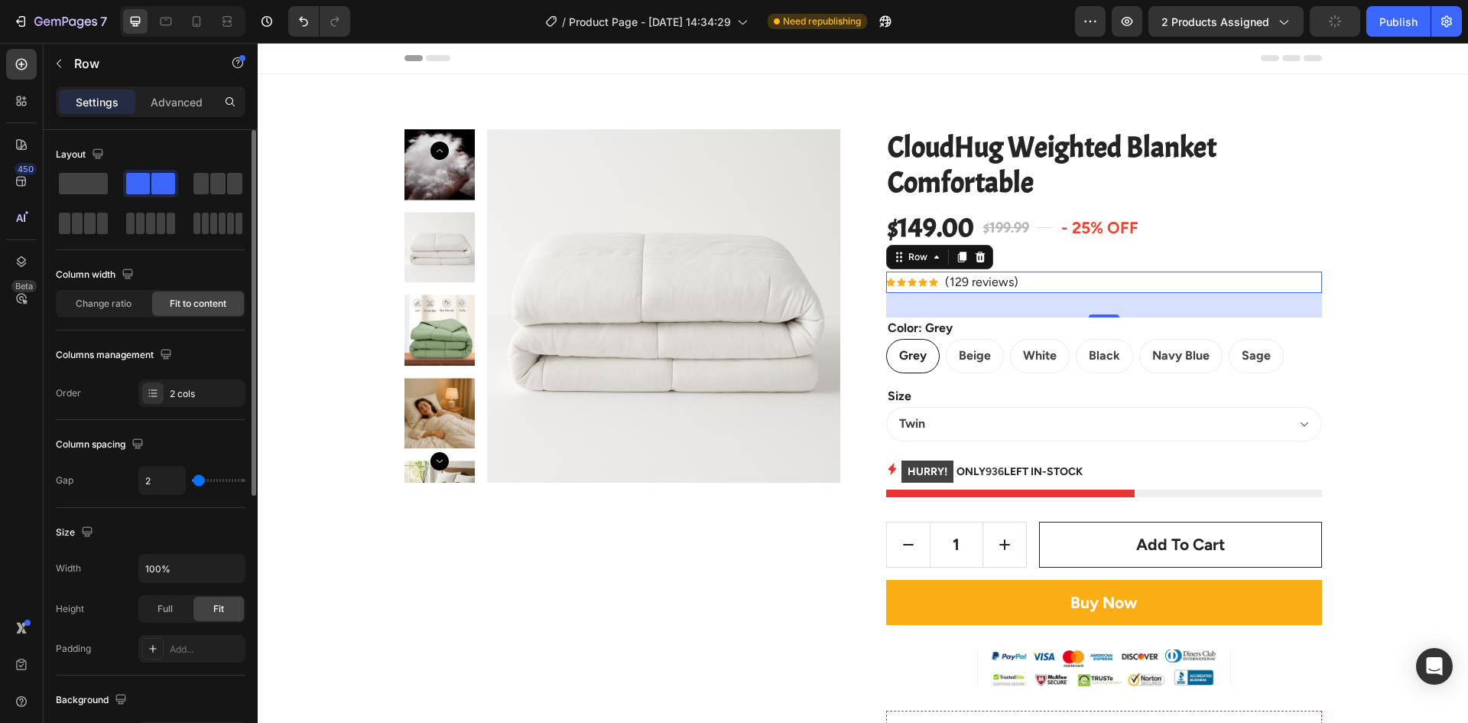
type input "0"
type input "2"
type input "4"
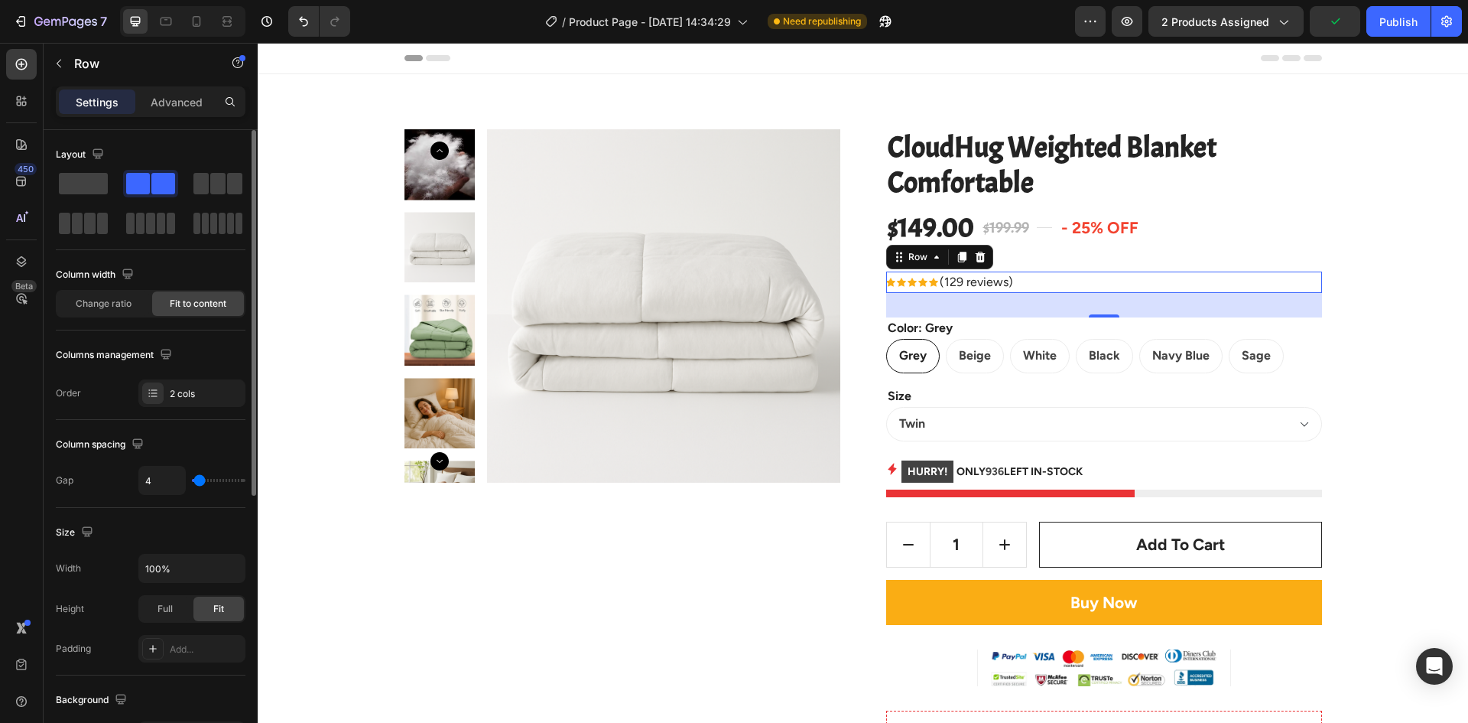
type input "9"
type input "11"
type input "13"
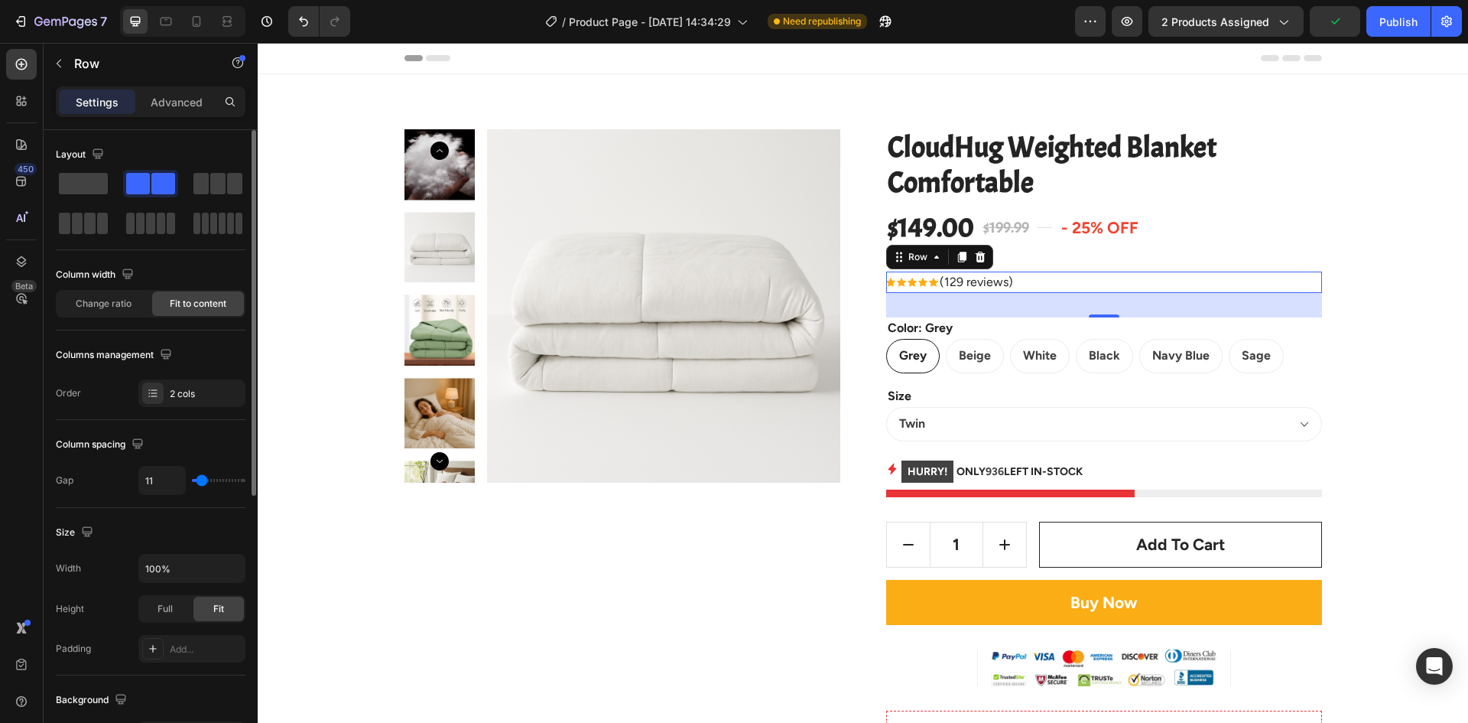
type input "13"
type input "11"
type input "9"
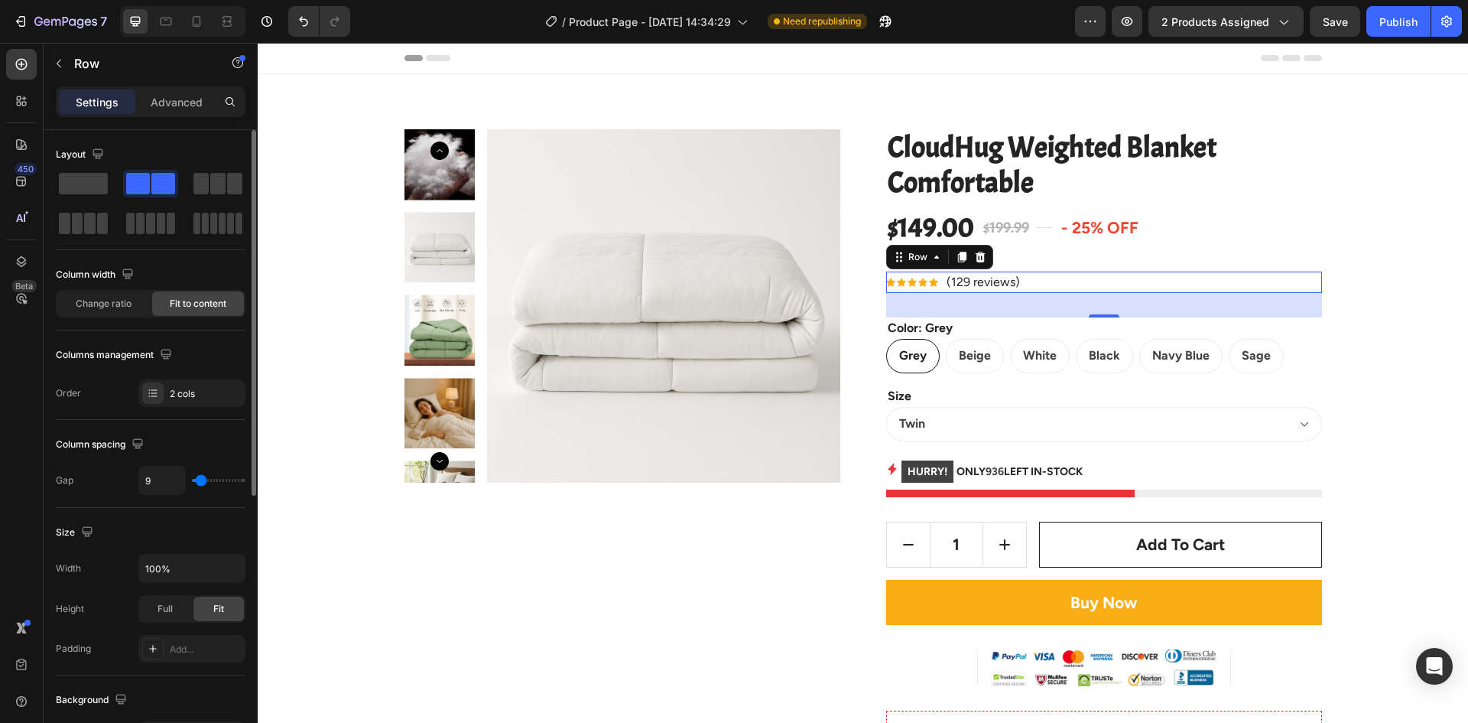
click at [201, 482] on input "range" at bounding box center [219, 480] width 54 height 3
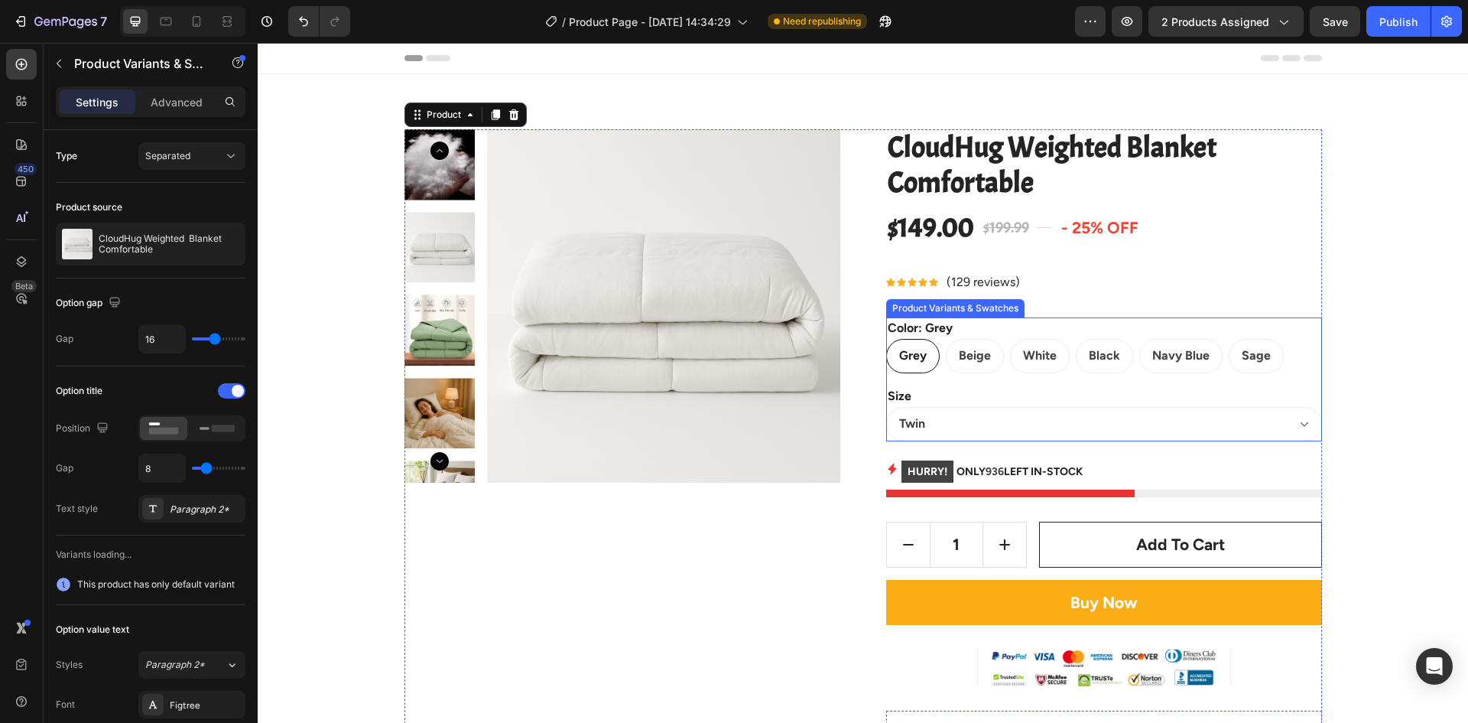
click at [1022, 330] on div "Color: Grey Grey Grey Grey Beige Beige Beige White White White Black Black Blac…" at bounding box center [1104, 345] width 436 height 56
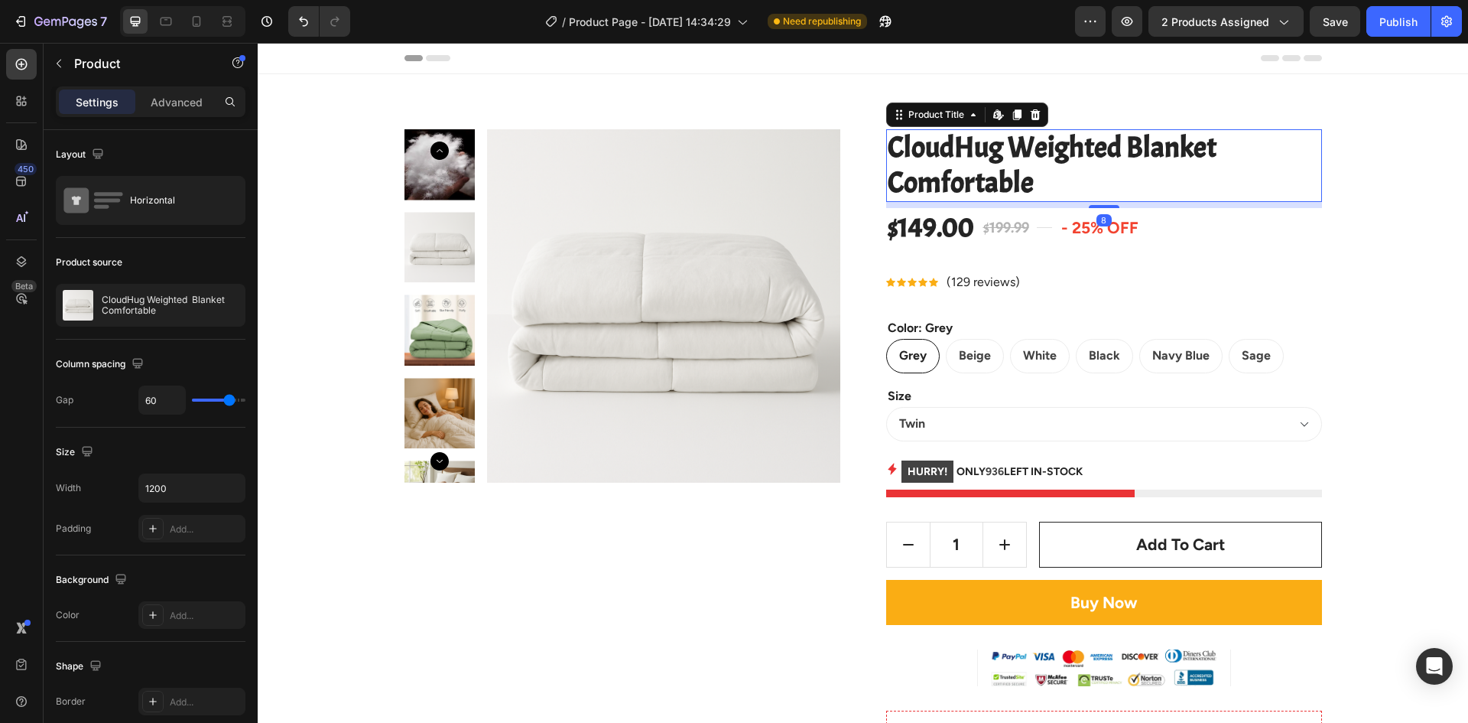
click at [1027, 197] on h2 "CloudHug Weighted Blanket Comfortable" at bounding box center [1104, 165] width 436 height 73
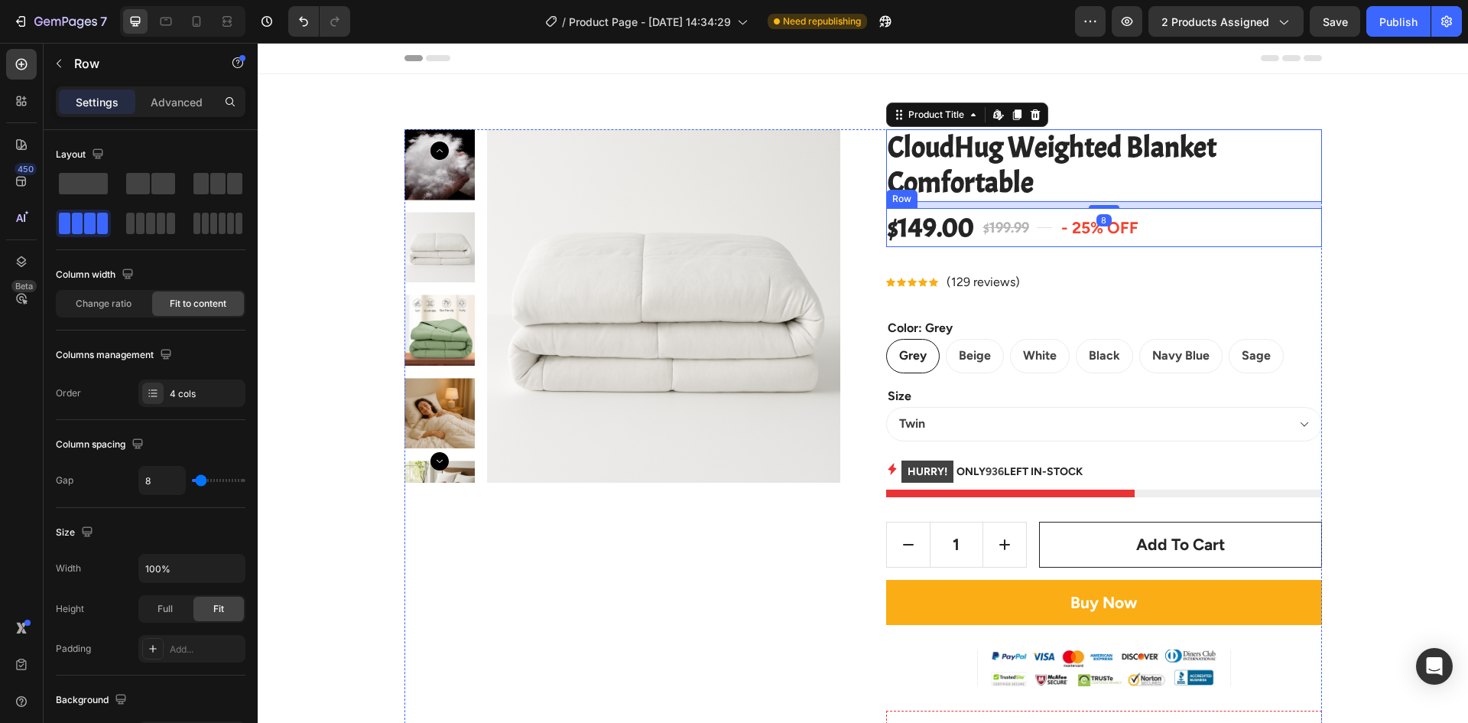
click at [1030, 229] on div "$149.00 Product Price Product Price $199.99 Compare Price Compare Price Title L…" at bounding box center [1104, 227] width 436 height 39
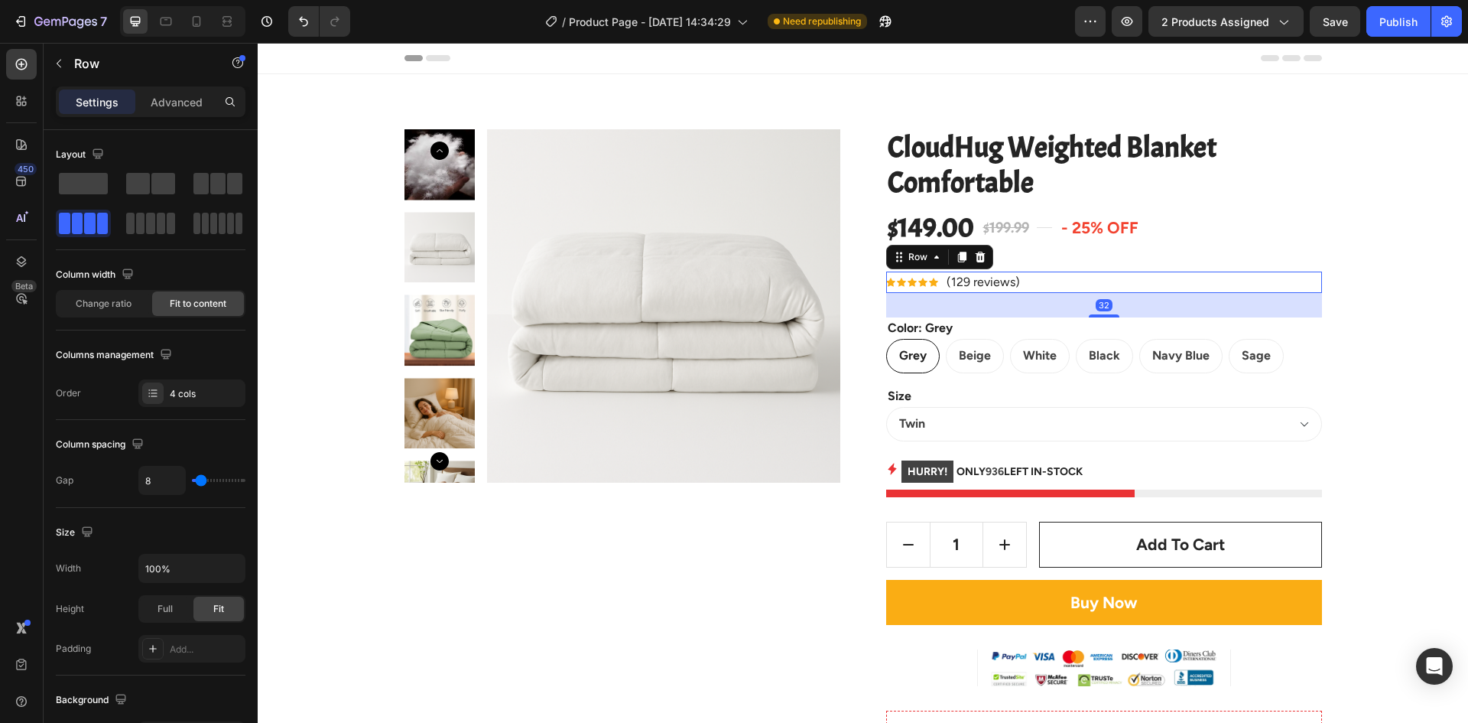
click at [1031, 287] on div "Icon Icon Icon Icon Icon Icon List Hoz (129 reviews) Text block Row 32" at bounding box center [1104, 282] width 436 height 21
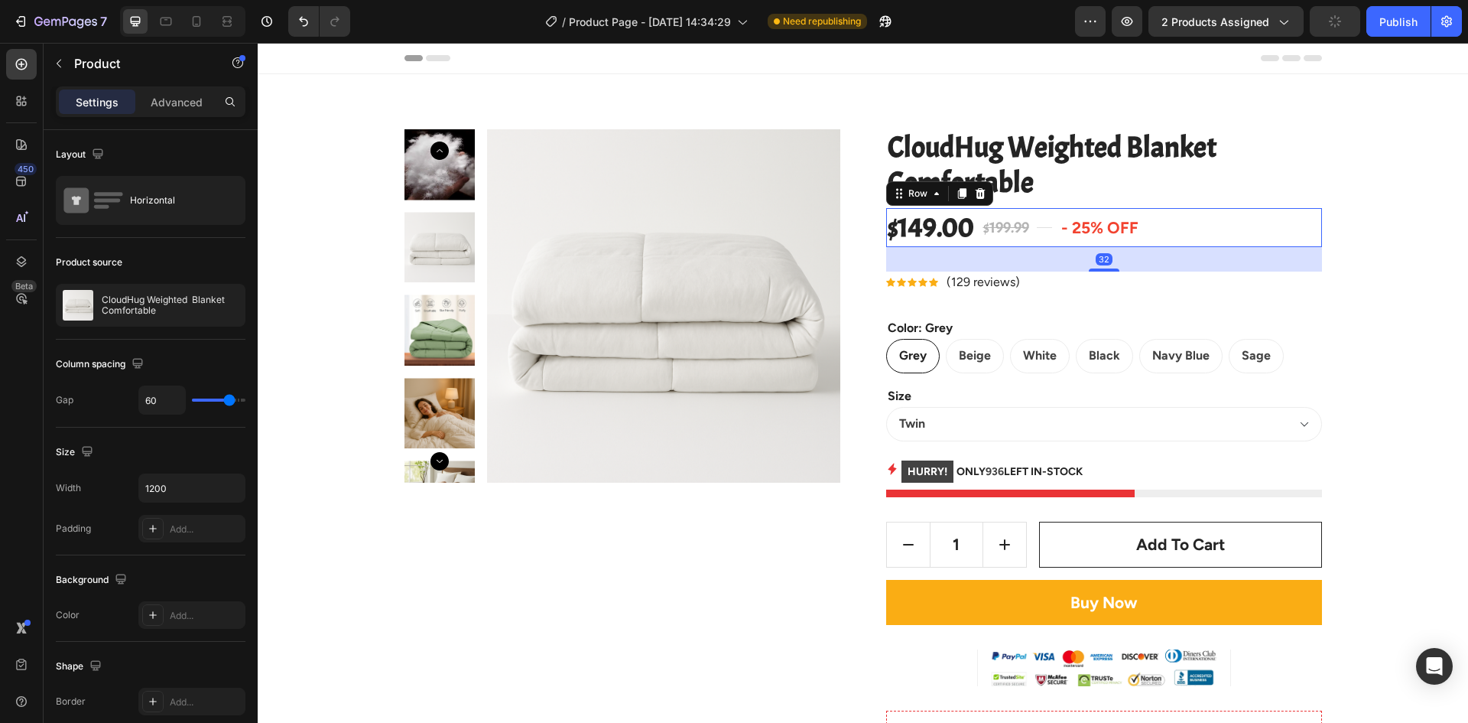
click at [1037, 239] on div "Title Line" at bounding box center [1044, 227] width 15 height 39
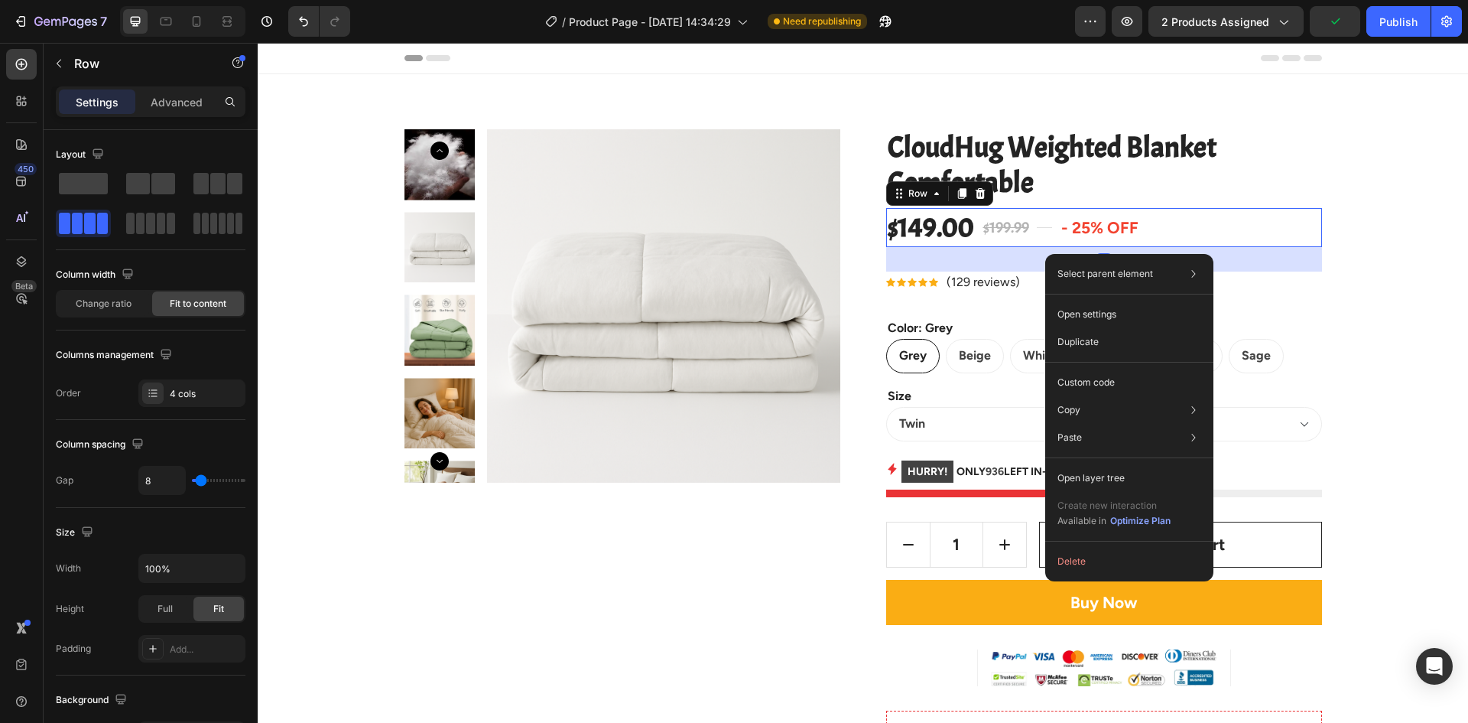
click at [1016, 265] on div "32" at bounding box center [1104, 259] width 436 height 24
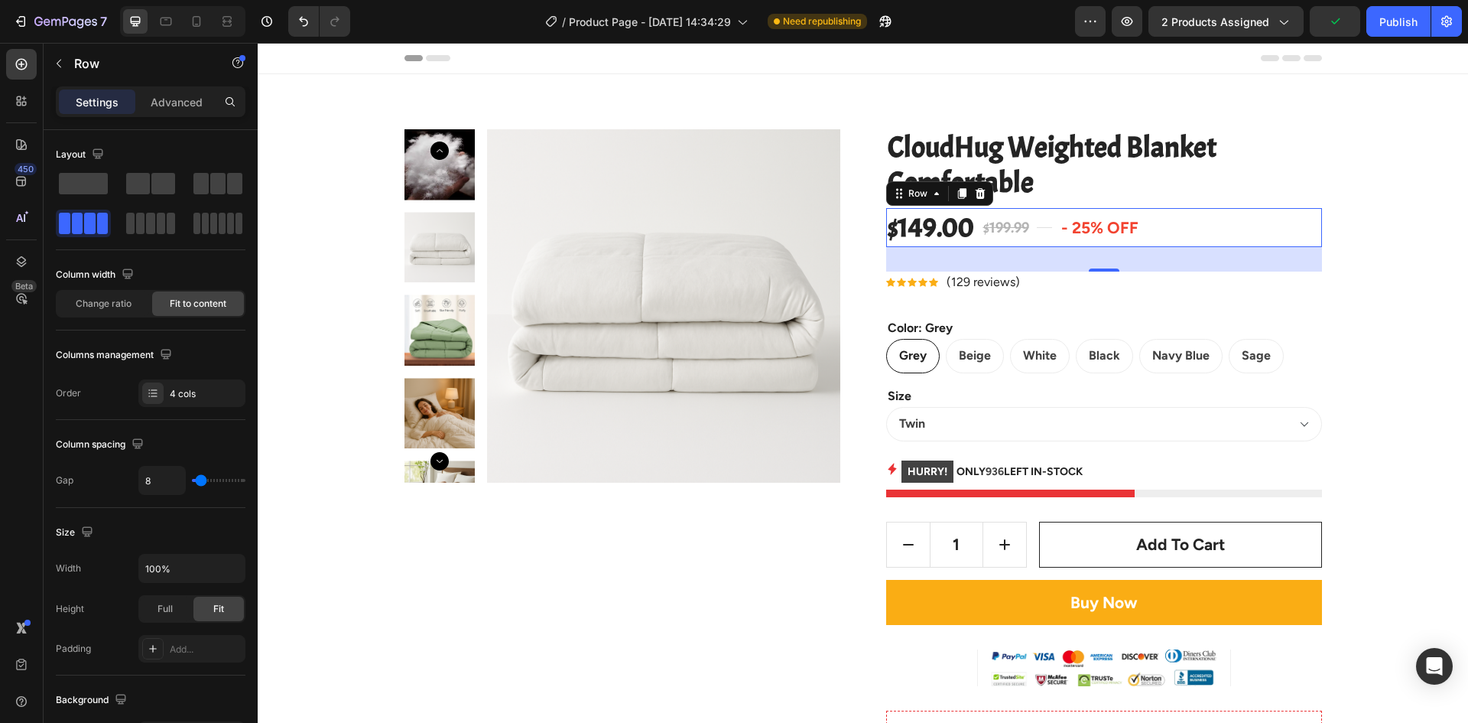
click at [1008, 259] on div "32" at bounding box center [1104, 259] width 436 height 24
click at [97, 190] on span at bounding box center [83, 183] width 49 height 21
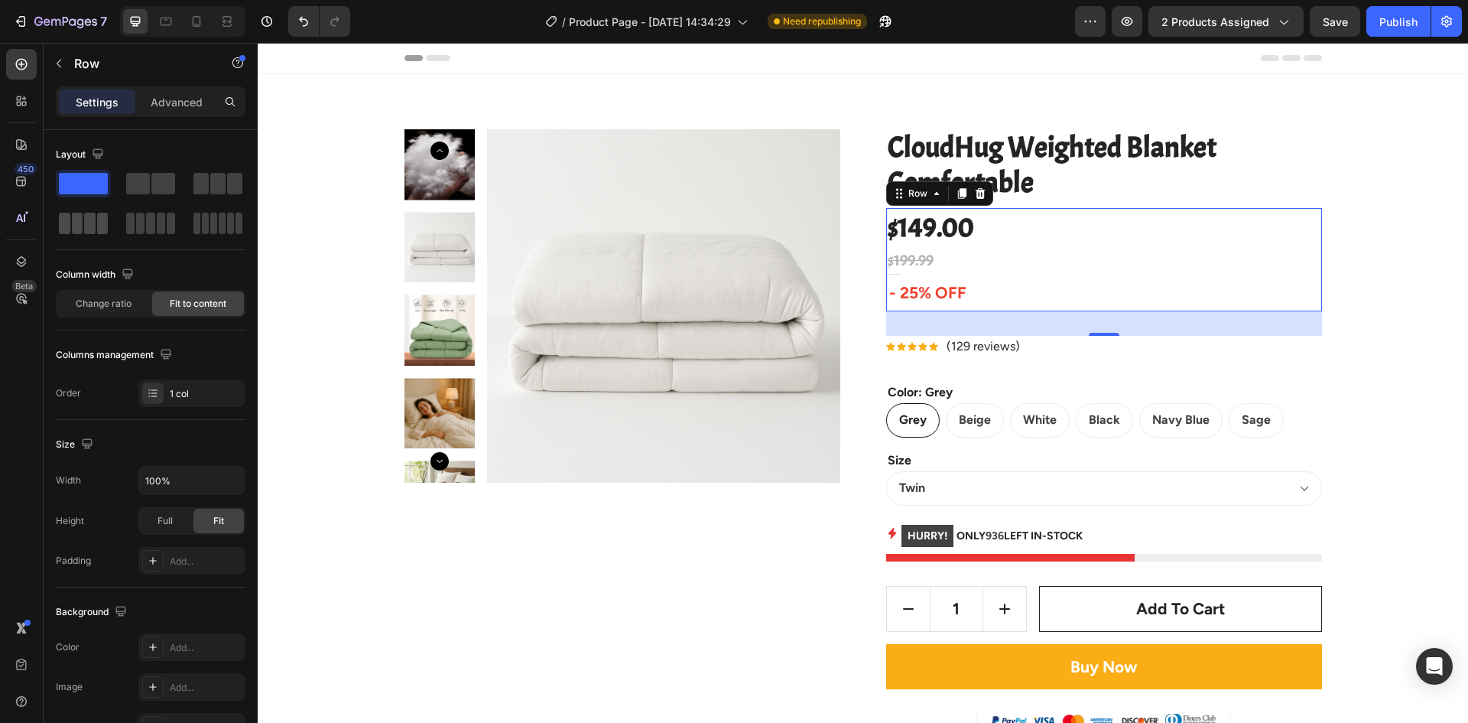
click at [94, 219] on span at bounding box center [89, 223] width 11 height 21
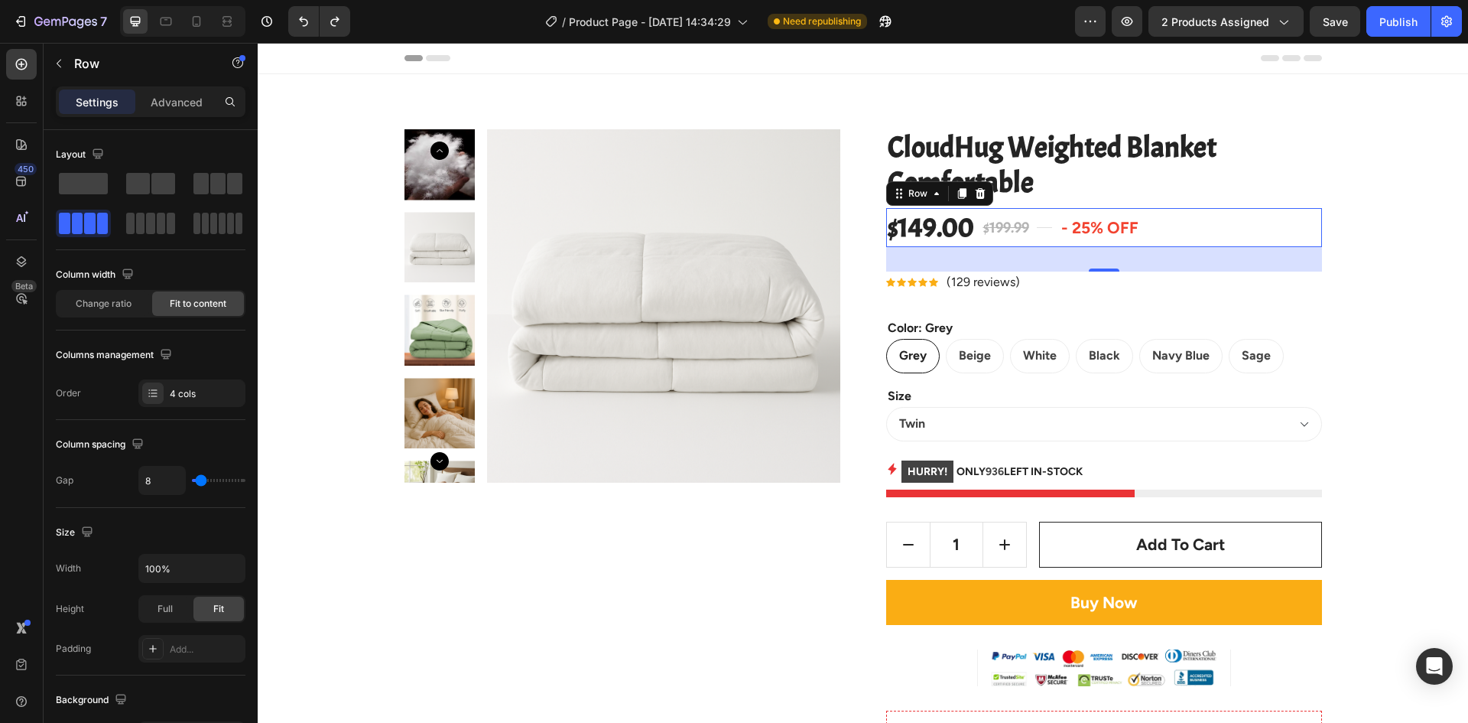
click at [1006, 259] on div "32" at bounding box center [1104, 259] width 436 height 24
click at [1107, 245] on pre "- 25% off" at bounding box center [1099, 228] width 83 height 37
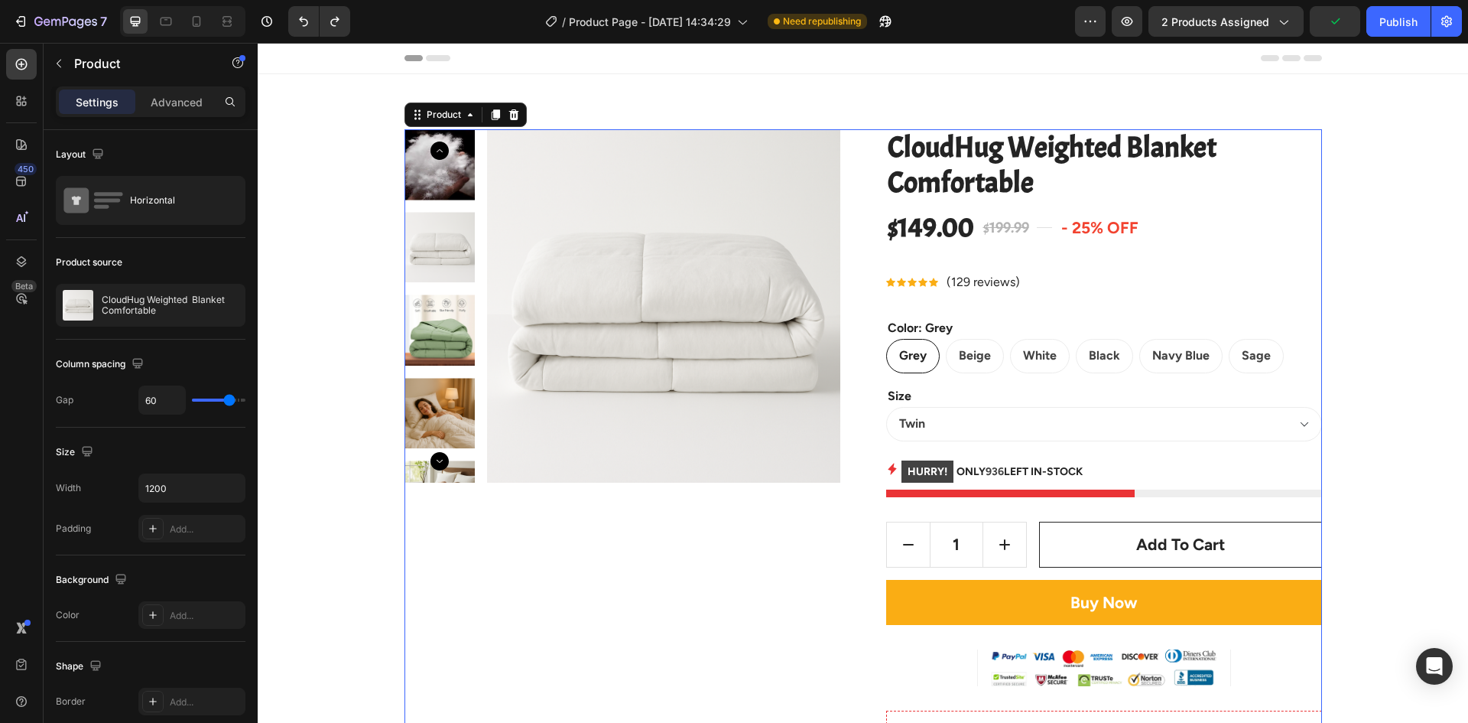
drag, startPoint x: 1114, startPoint y: 256, endPoint x: 1081, endPoint y: 255, distance: 32.2
drag, startPoint x: 922, startPoint y: 253, endPoint x: 915, endPoint y: 254, distance: 7.7
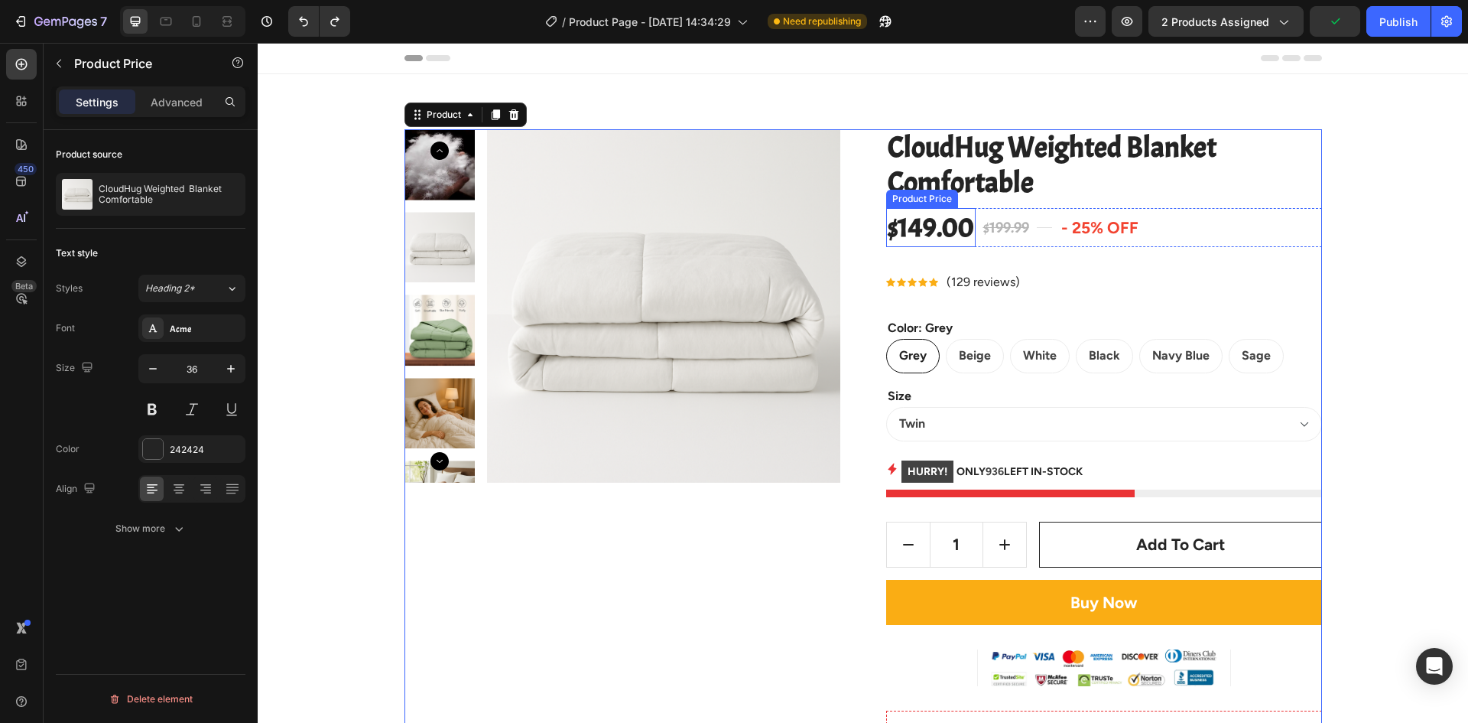
click at [901, 219] on div "$149.00" at bounding box center [930, 227] width 89 height 39
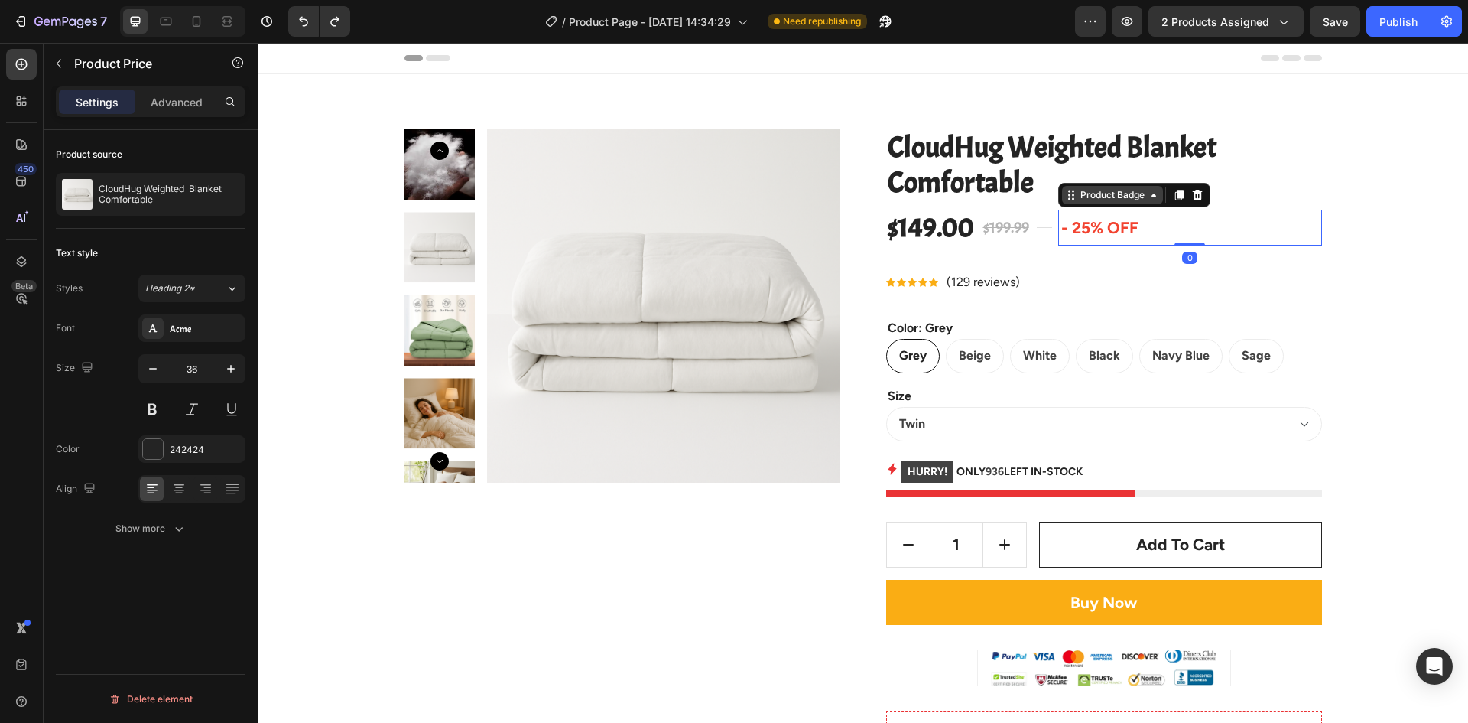
click at [1104, 205] on div "Product Badge" at bounding box center [1134, 195] width 152 height 24
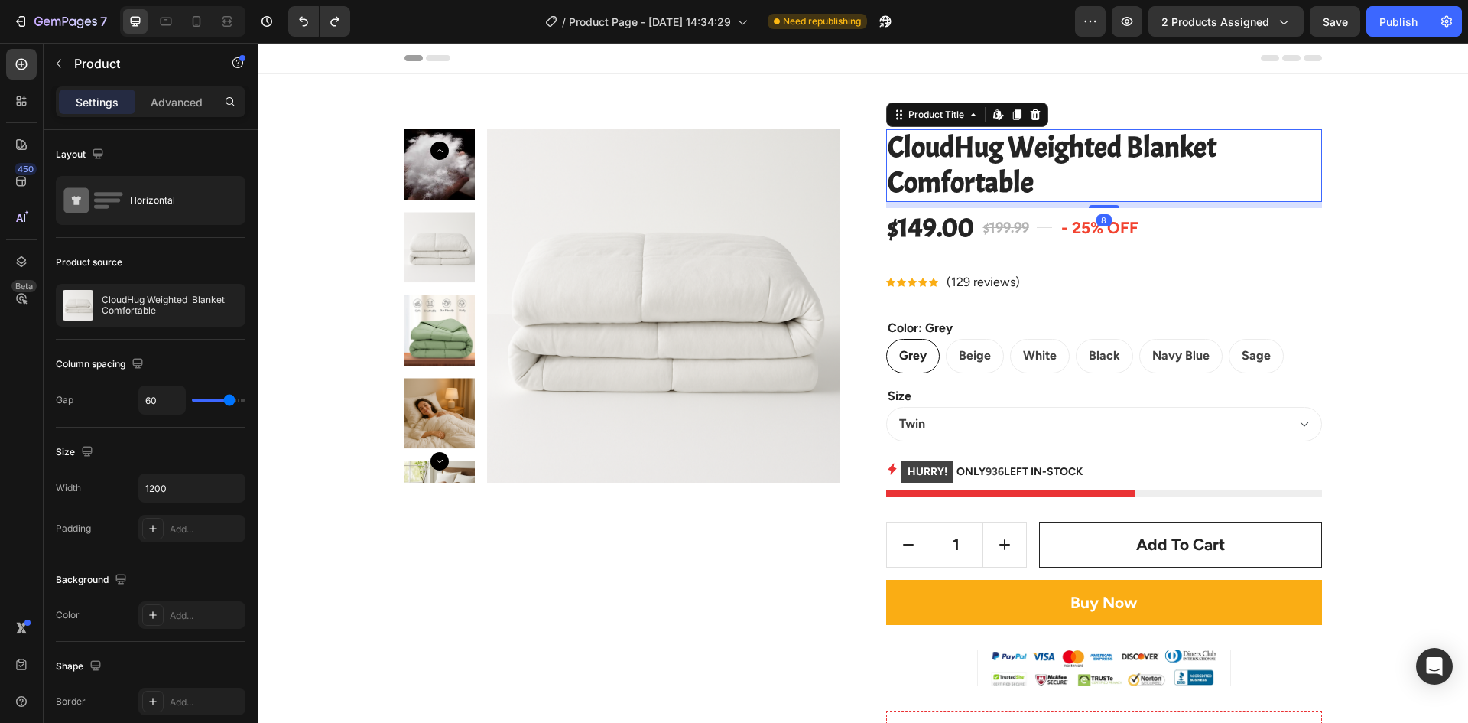
click at [906, 201] on h2 "CloudHug Weighted Blanket Comfortable" at bounding box center [1104, 165] width 436 height 73
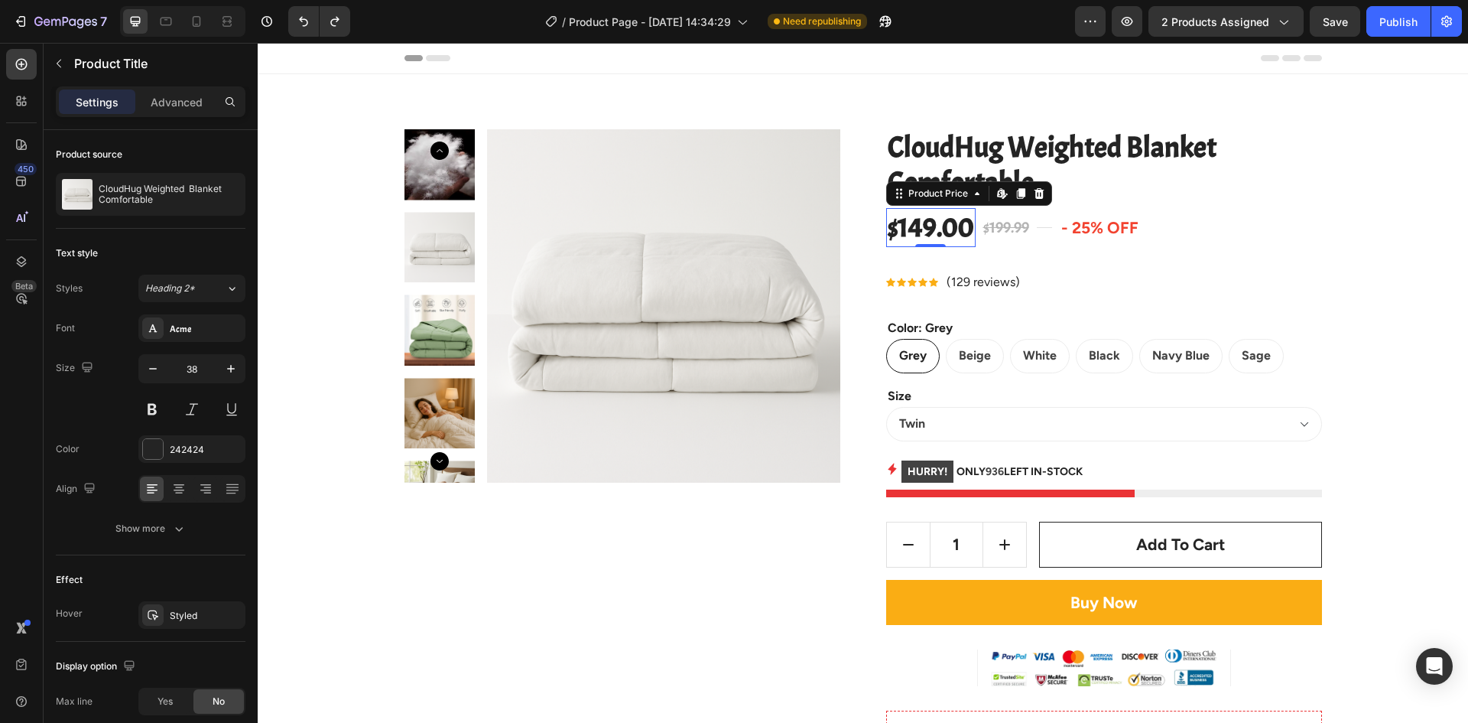
click at [893, 223] on div "$149.00" at bounding box center [930, 227] width 89 height 39
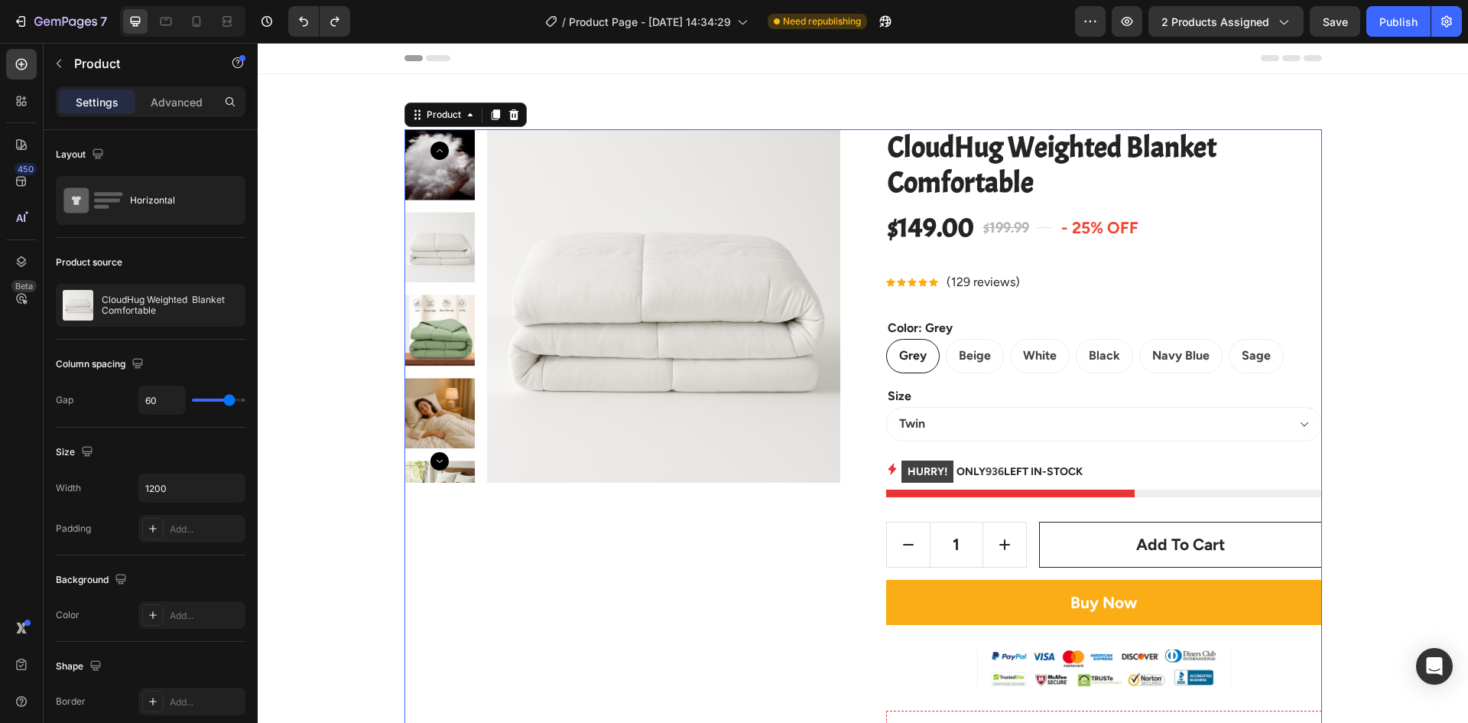
drag, startPoint x: 1037, startPoint y: 260, endPoint x: 1114, endPoint y: 264, distance: 76.6
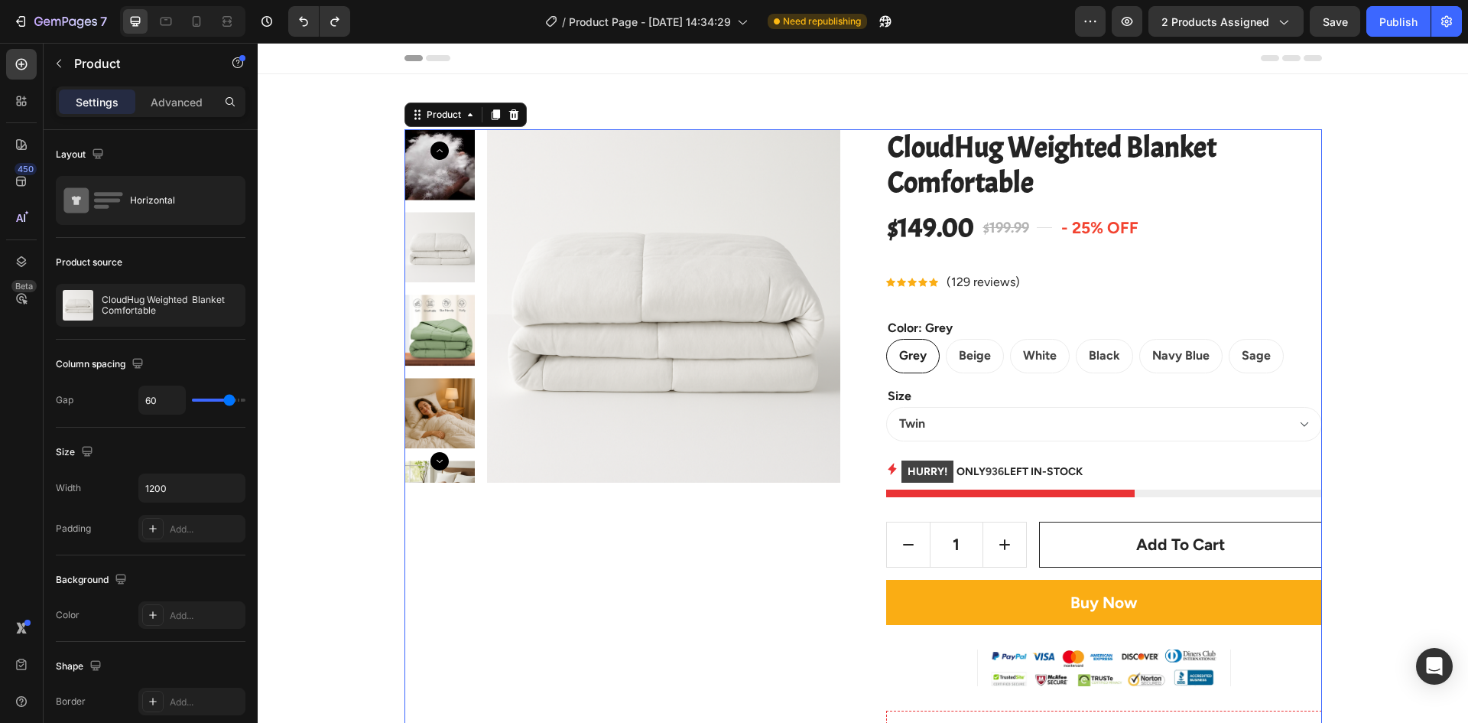
drag, startPoint x: 1134, startPoint y: 257, endPoint x: 1178, endPoint y: 247, distance: 44.7
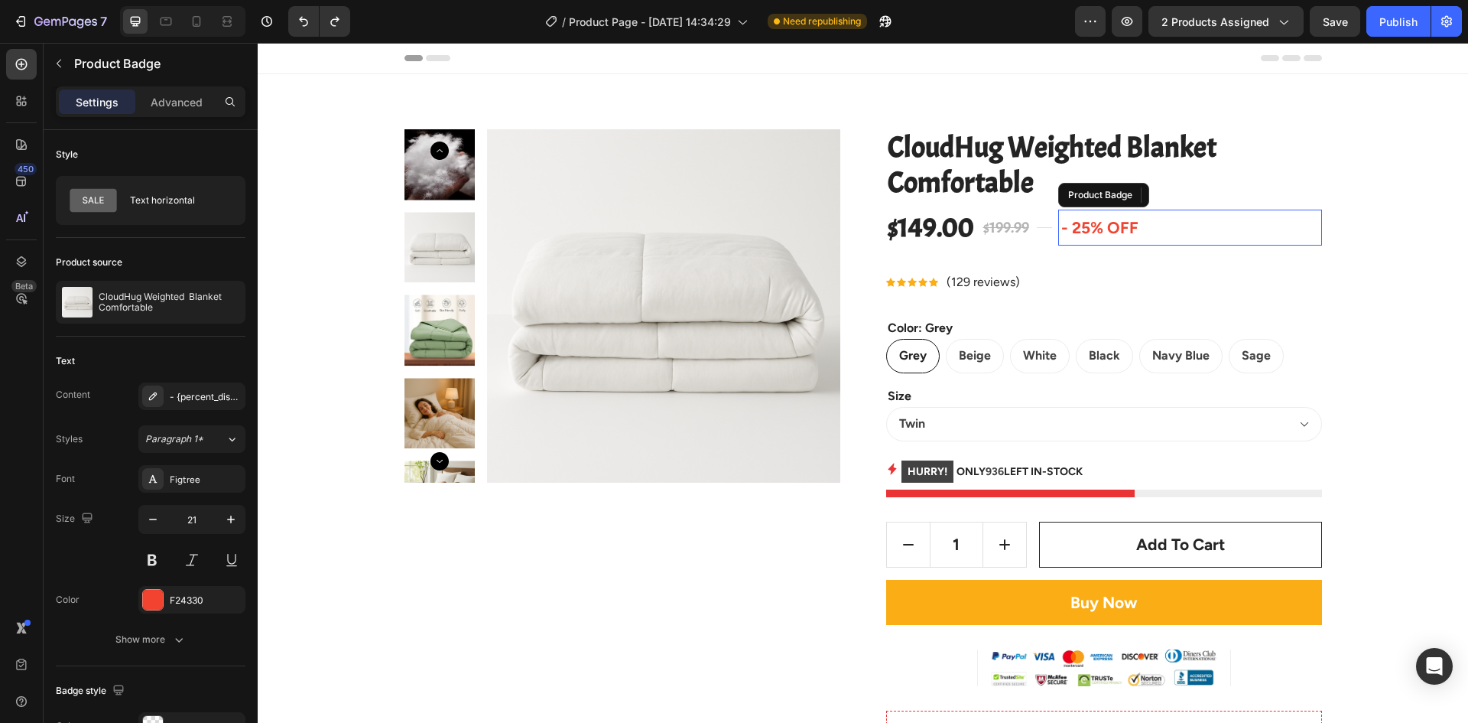
drag, startPoint x: 1182, startPoint y: 245, endPoint x: 1130, endPoint y: 256, distance: 53.3
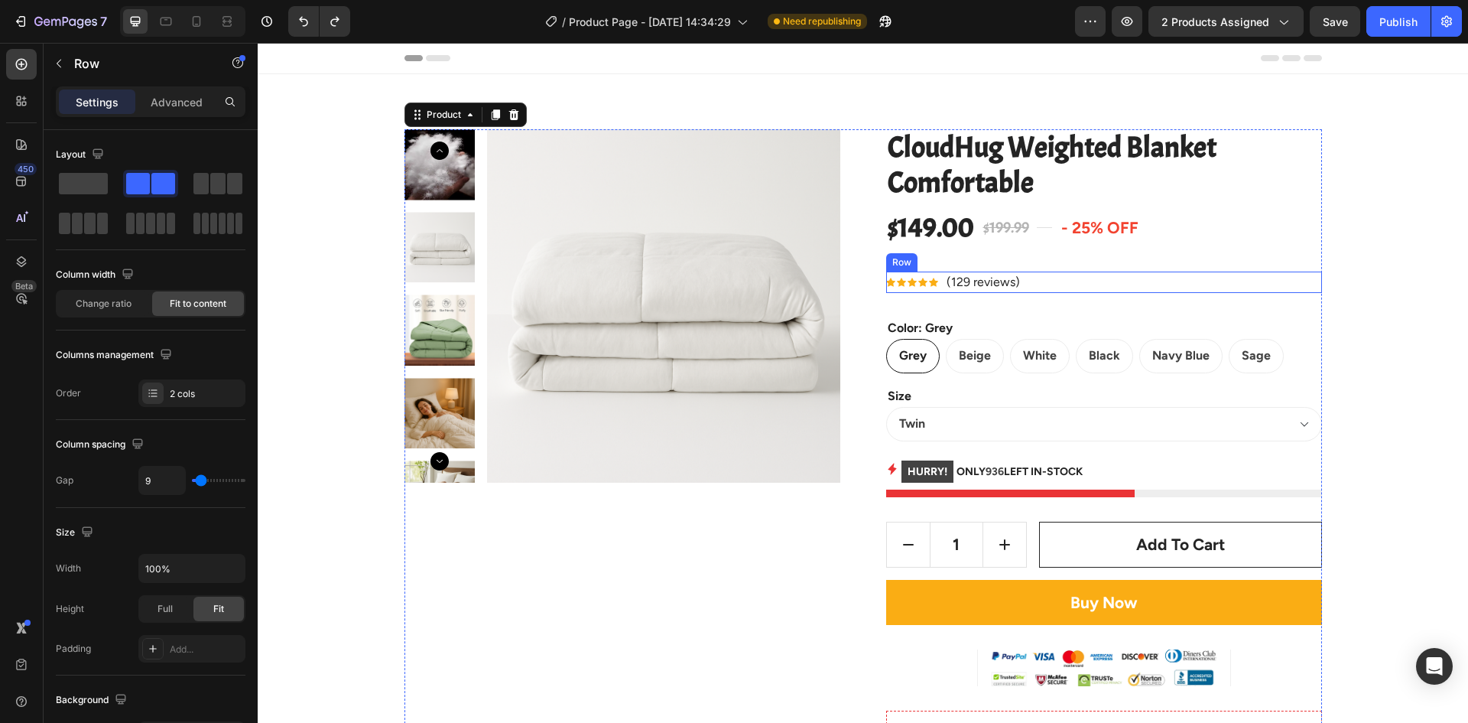
click at [1017, 276] on div "Icon Icon Icon Icon Icon Icon List Hoz (129 reviews) Text block Row" at bounding box center [1104, 282] width 436 height 21
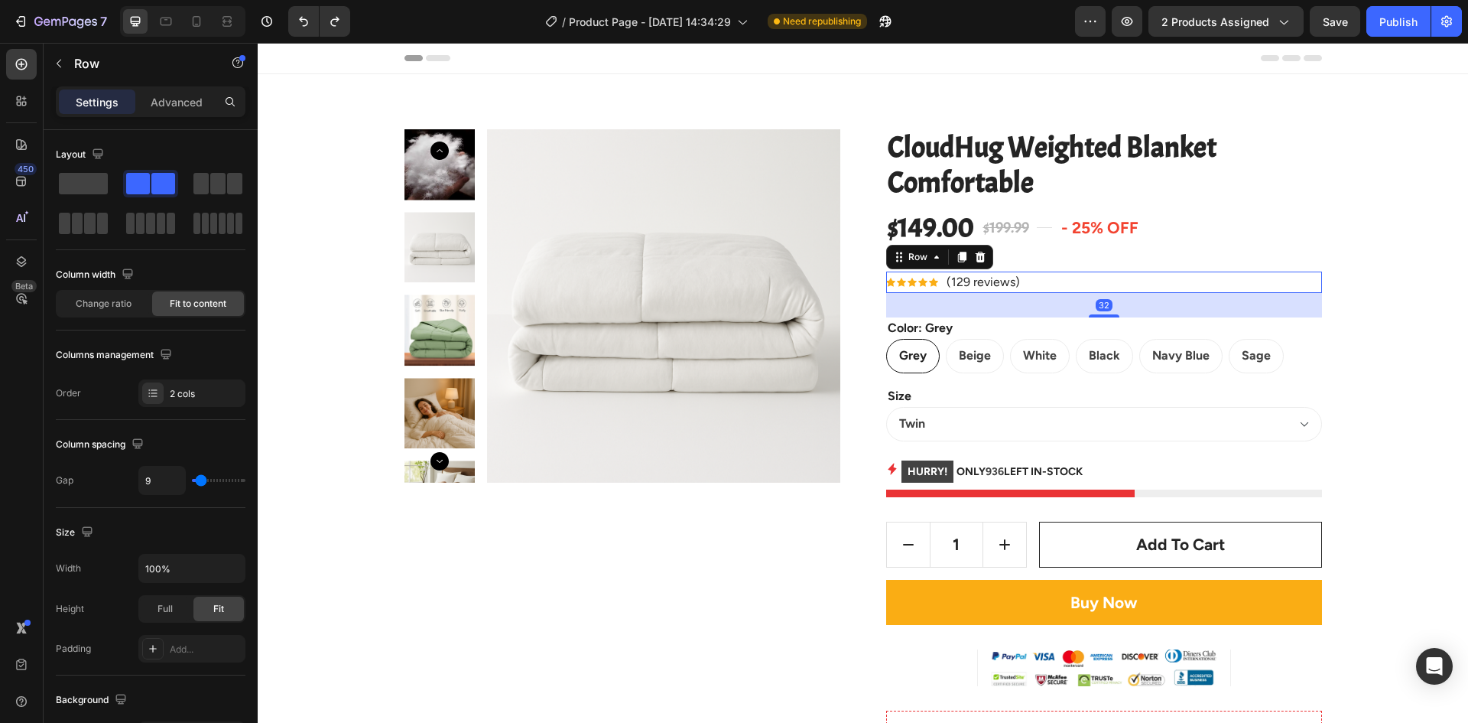
click at [1096, 306] on div "32" at bounding box center [1104, 305] width 17 height 12
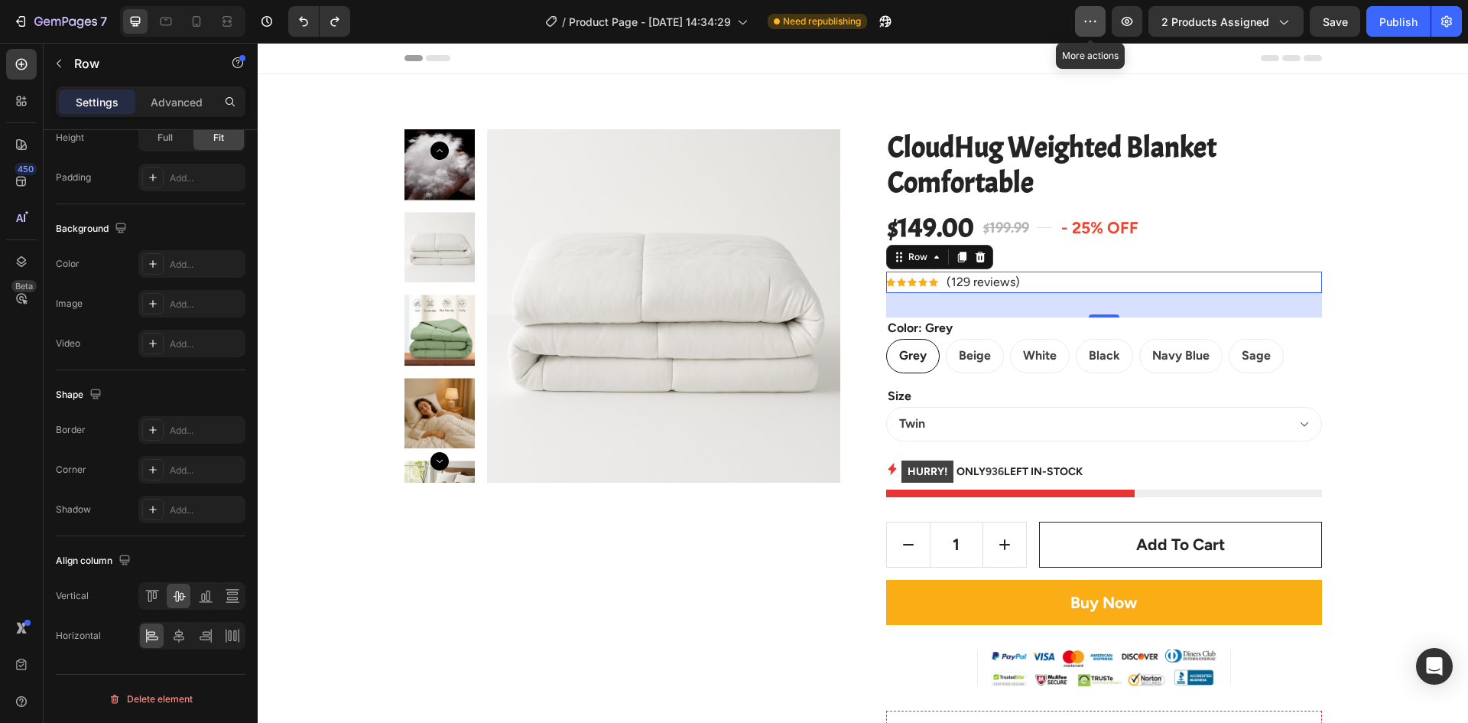
click at [1095, 23] on icon "button" at bounding box center [1090, 21] width 15 height 15
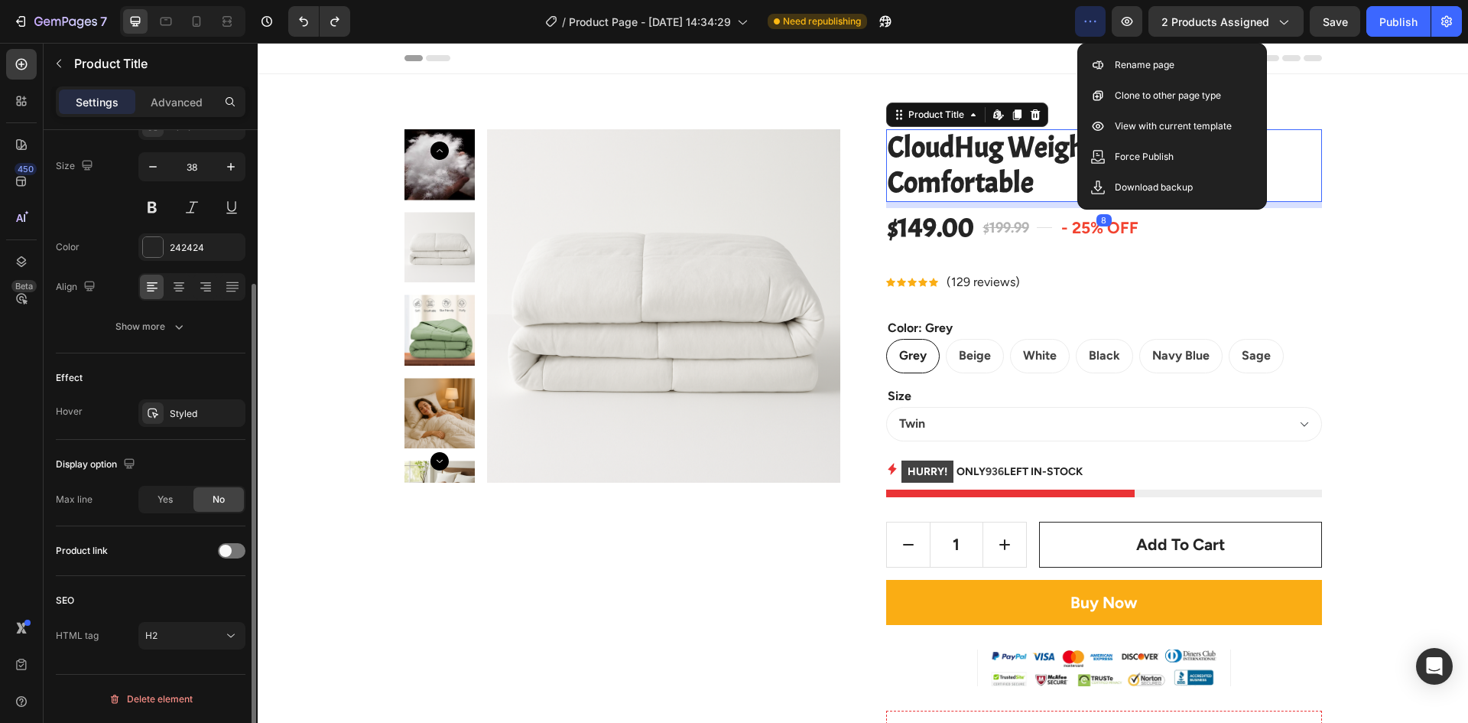
click at [979, 178] on h2 "CloudHug Weighted Blanket Comfortable" at bounding box center [1104, 165] width 436 height 73
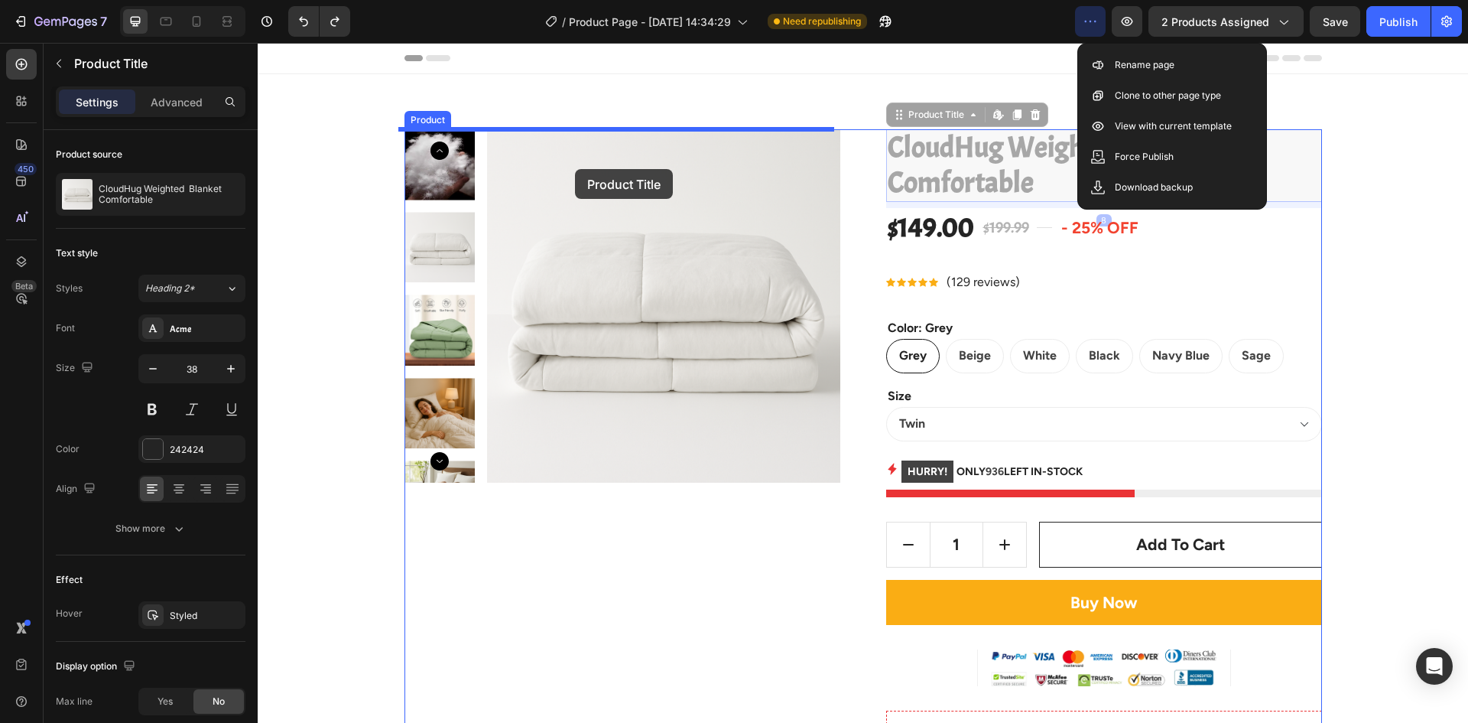
drag, startPoint x: 997, startPoint y: 161, endPoint x: 575, endPoint y: 169, distance: 421.5
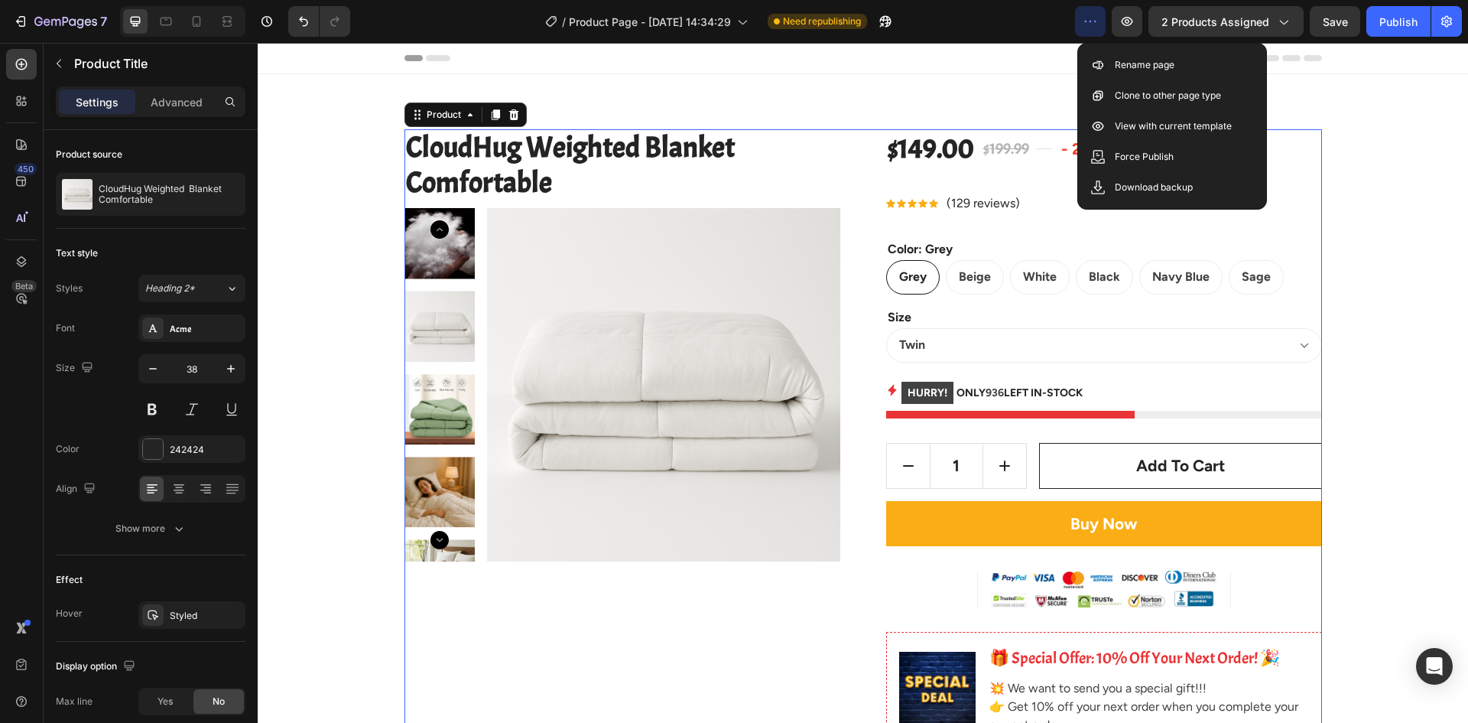
click at [980, 171] on div "$149.00 Product Price Product Price $199.99 Compare Price Compare Price Title L…" at bounding box center [1104, 730] width 436 height 1202
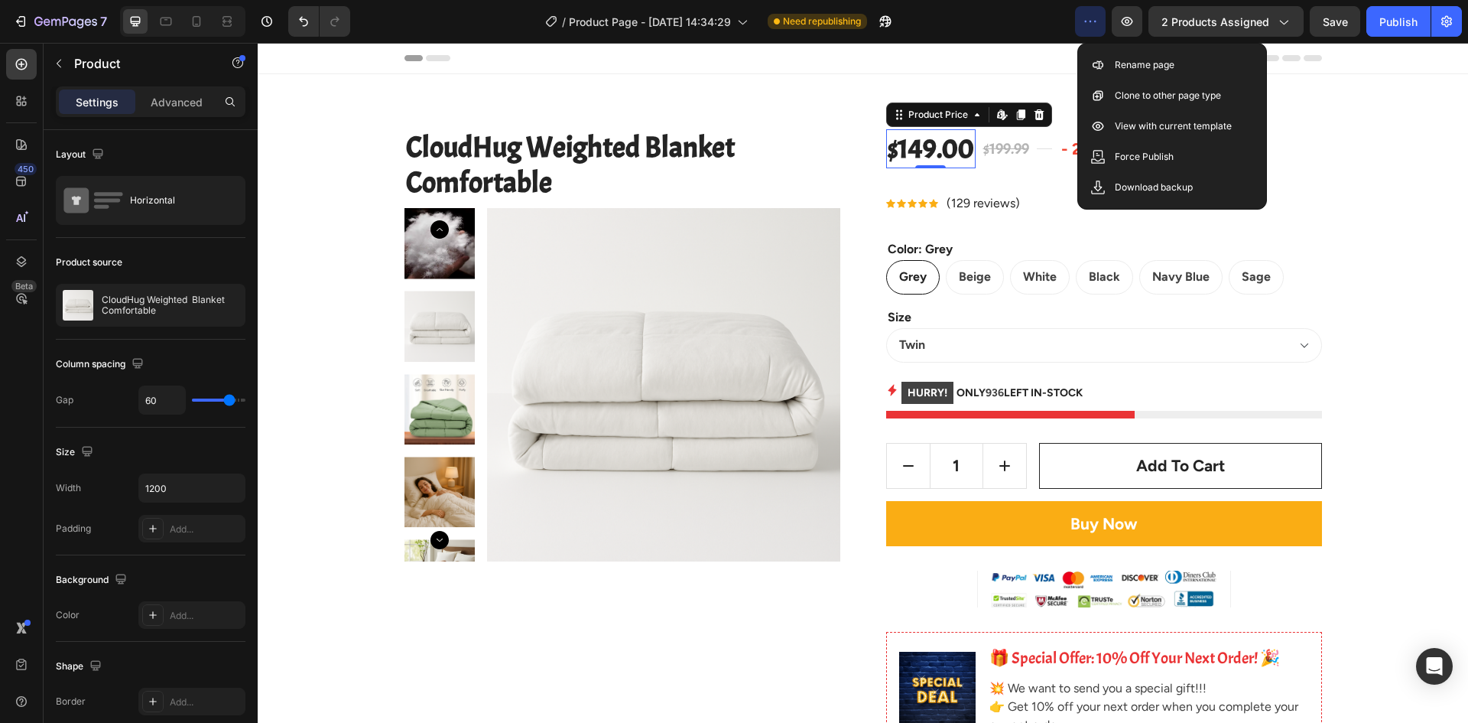
click at [886, 139] on div "$149.00" at bounding box center [930, 148] width 89 height 39
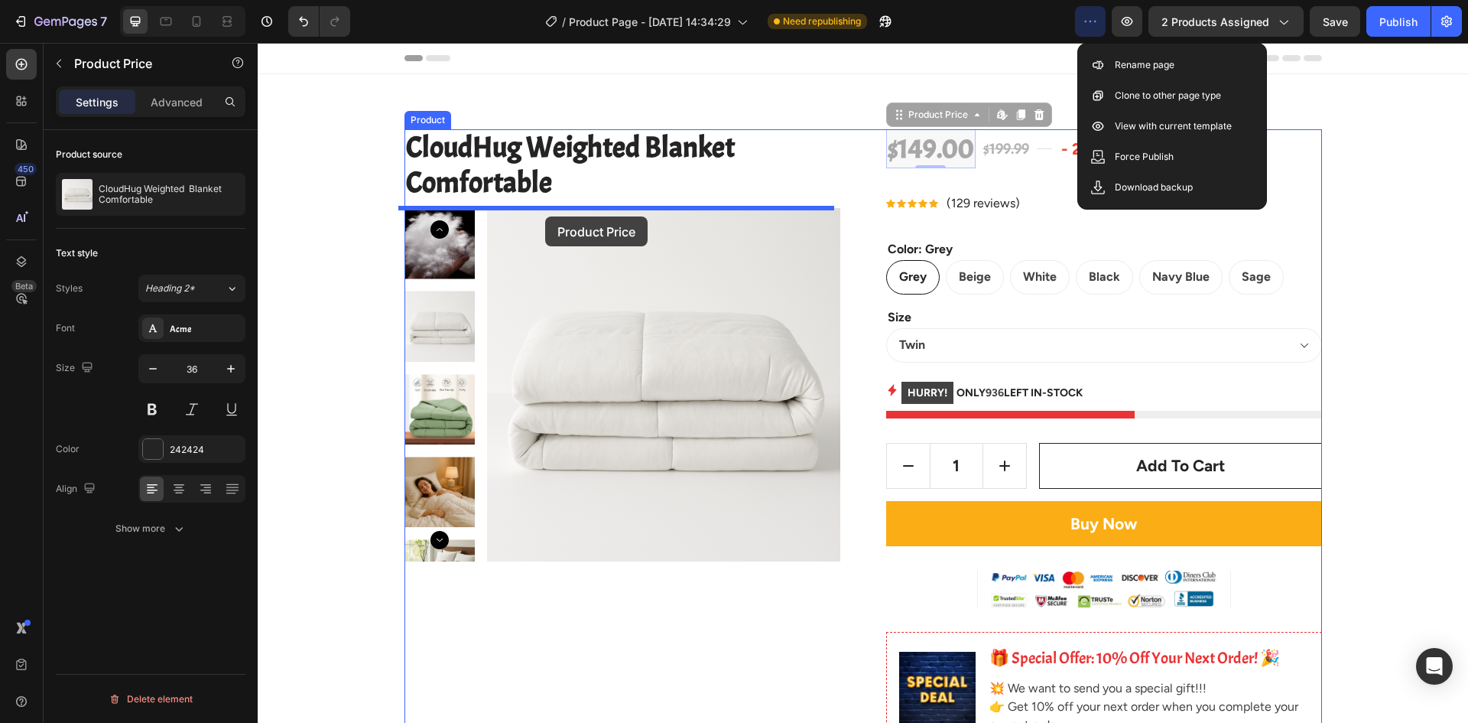
drag, startPoint x: 893, startPoint y: 116, endPoint x: 545, endPoint y: 216, distance: 362.1
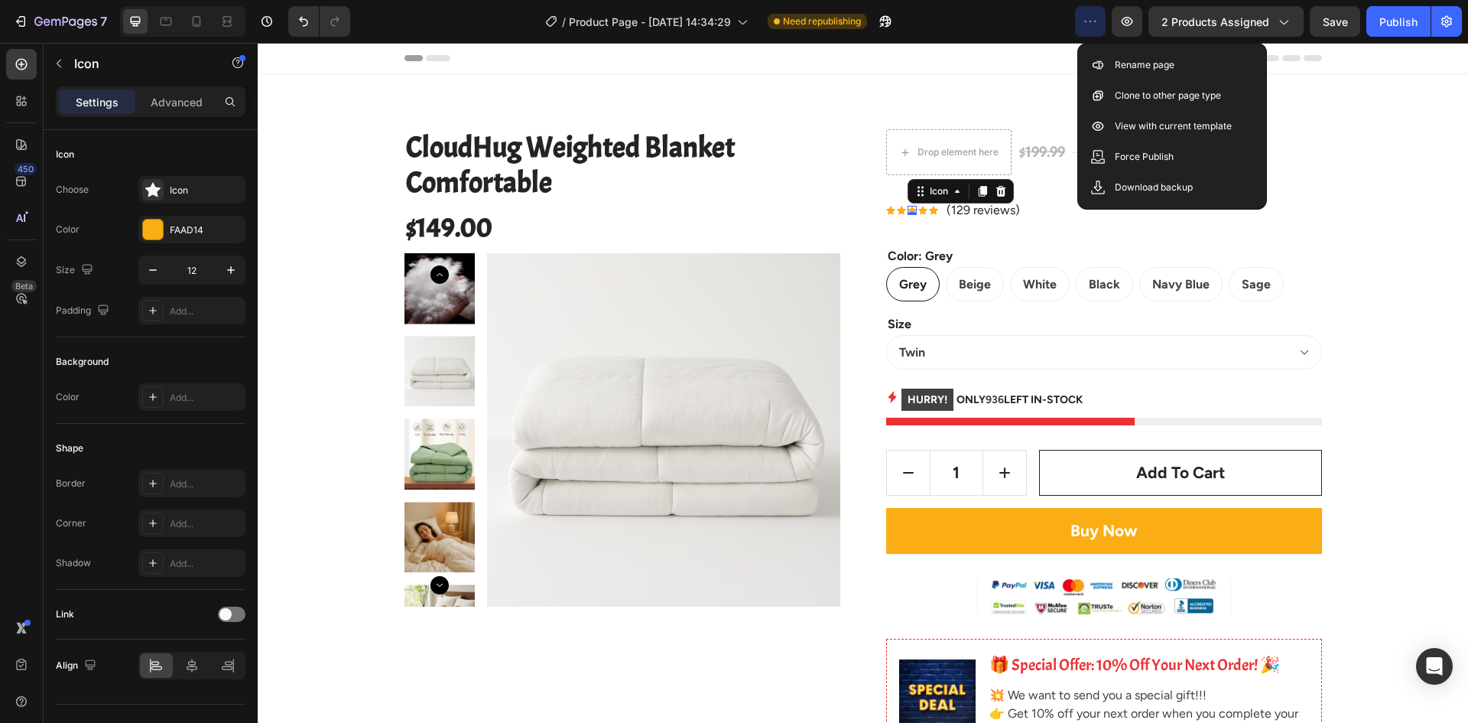
click at [906, 205] on div "Icon Icon Icon 0 Icon Icon Icon List Hoz" at bounding box center [912, 210] width 52 height 21
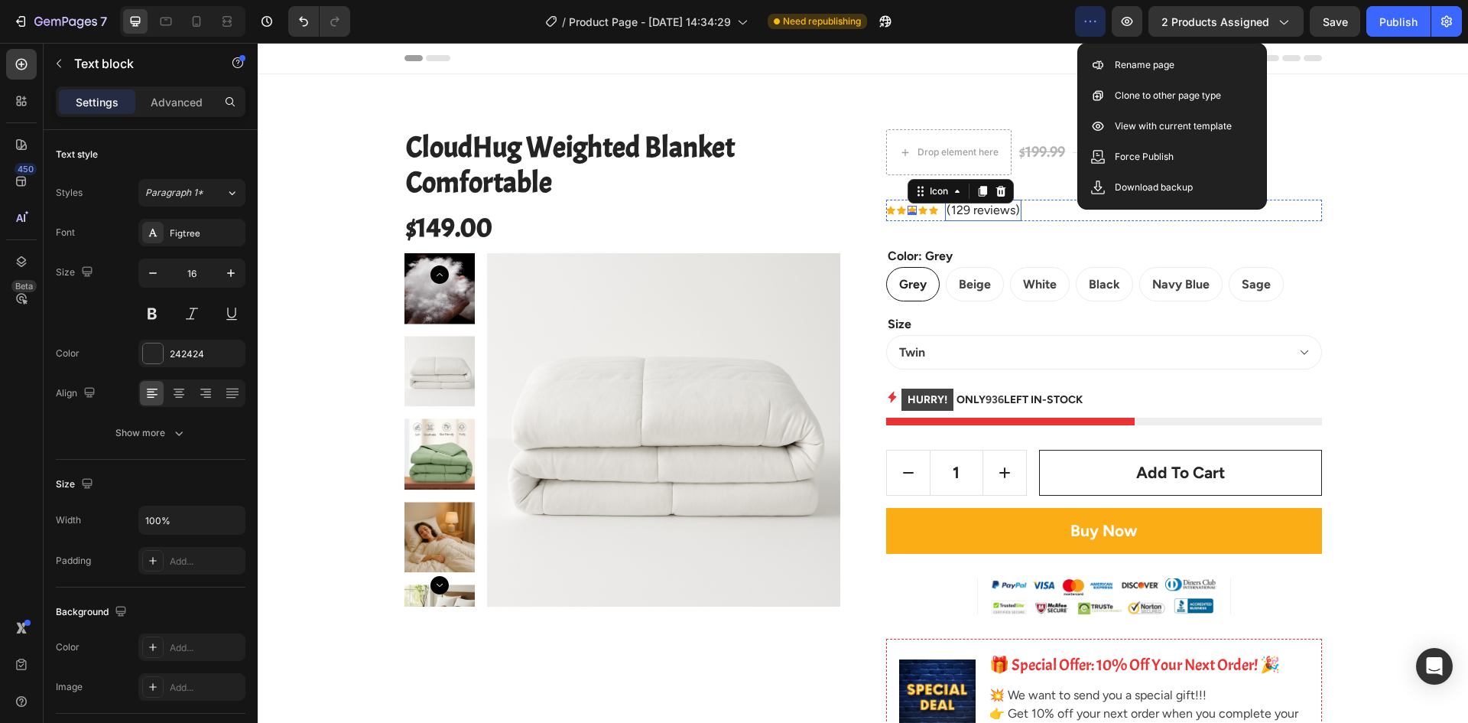
click at [957, 206] on p "(129 reviews)" at bounding box center [983, 210] width 73 height 18
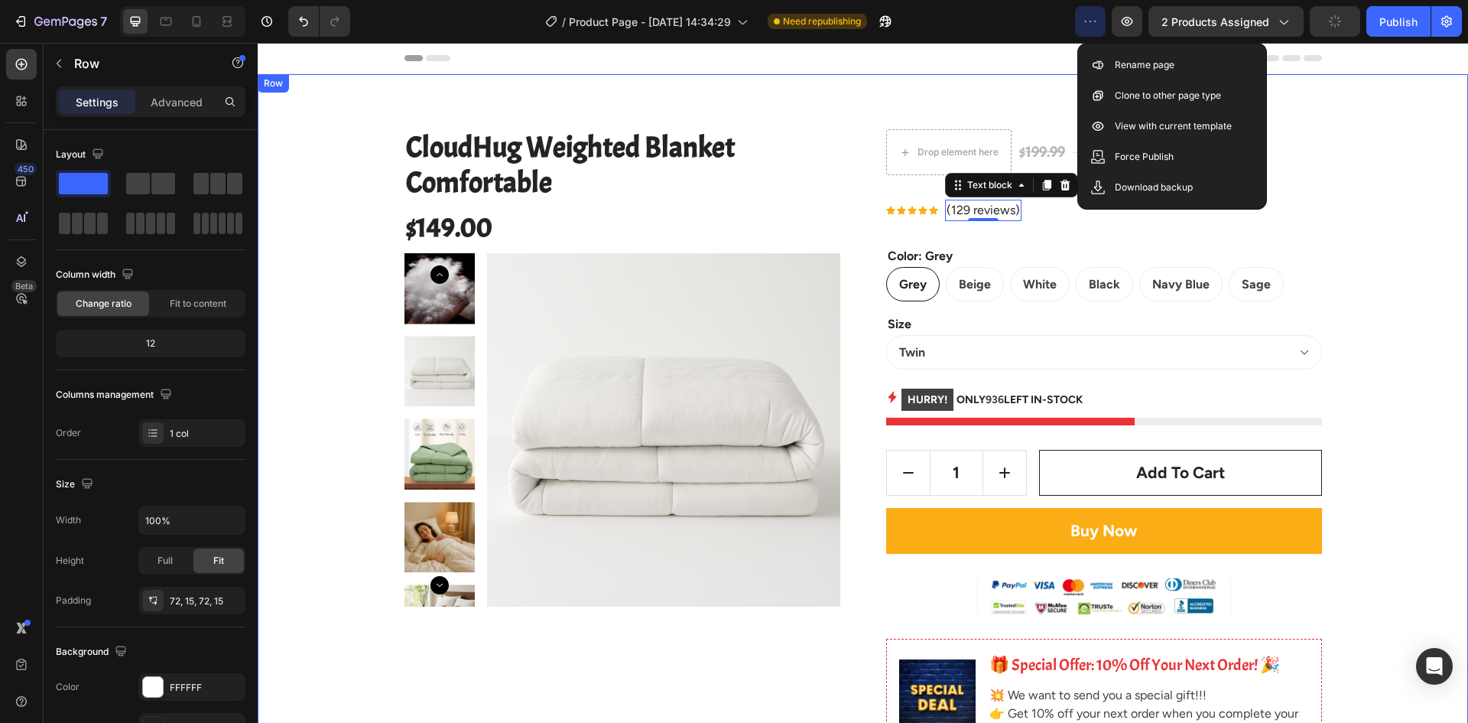
click at [1337, 82] on div "CloudHug Weighted Blanket Comfortable Product Title $149.00 Product Price Produ…" at bounding box center [863, 734] width 1211 height 1320
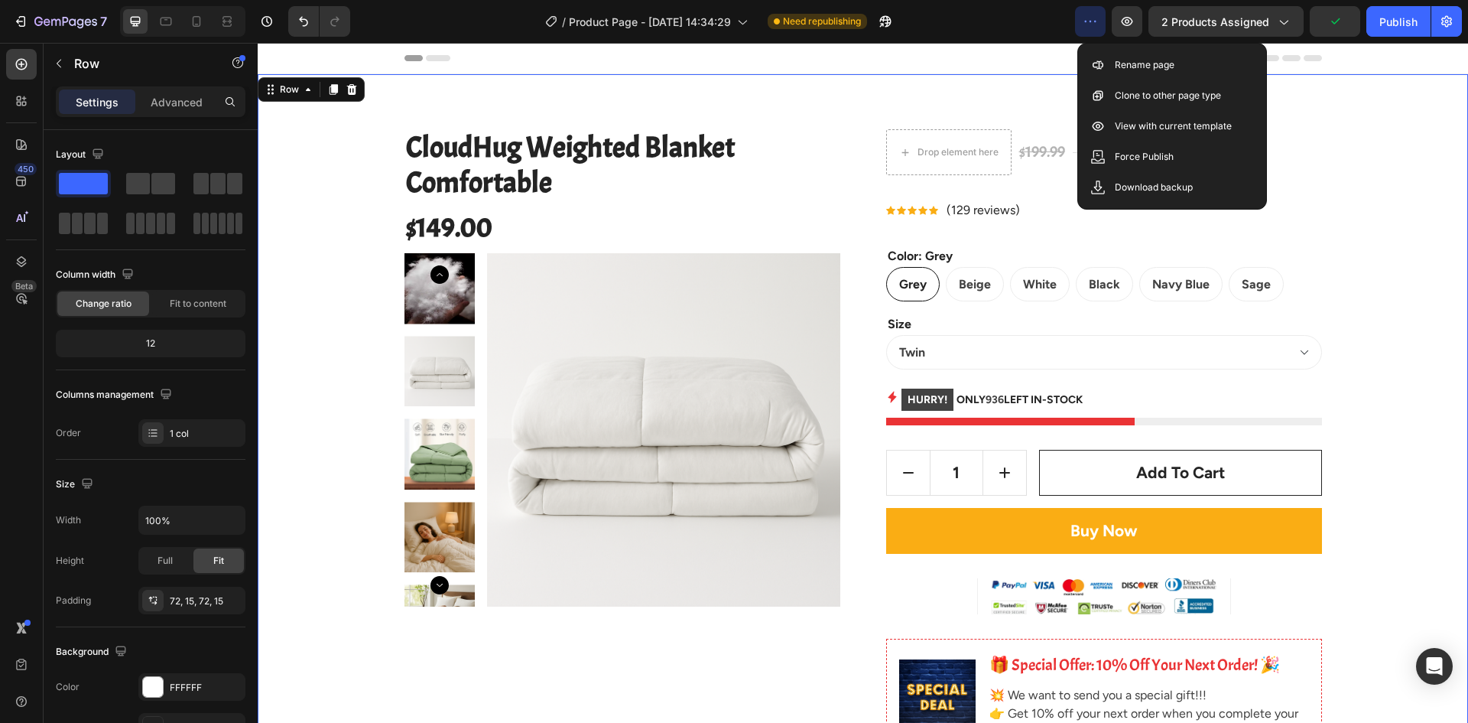
drag, startPoint x: 955, startPoint y: 80, endPoint x: 989, endPoint y: 74, distance: 34.1
click at [956, 80] on div "CloudHug Weighted Blanket Comfortable Product Title $149.00 Product Price Produ…" at bounding box center [863, 734] width 1211 height 1320
click at [1097, 21] on icon "button" at bounding box center [1090, 21] width 15 height 15
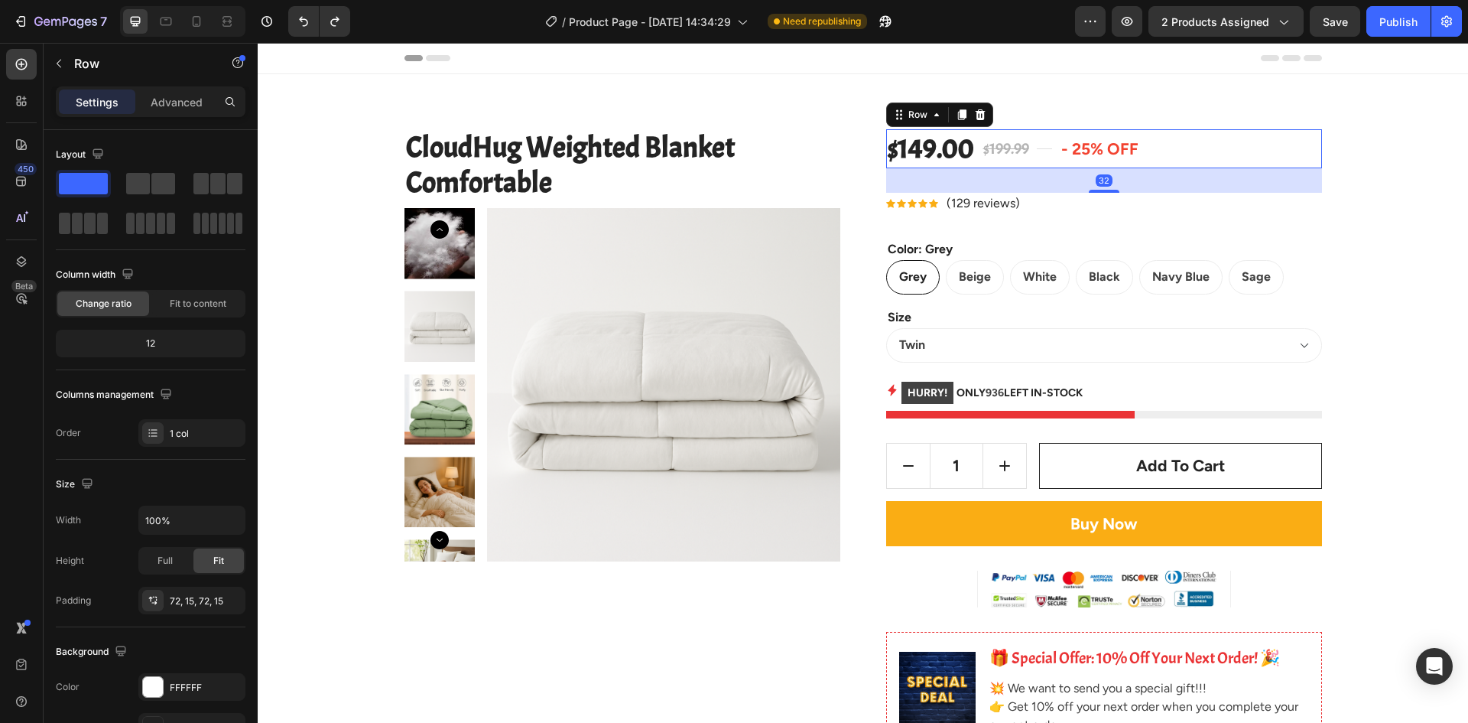
click at [1027, 148] on div "$149.00 Product Price Product Price $199.99 Compare Price Compare Price Title L…" at bounding box center [1104, 148] width 436 height 39
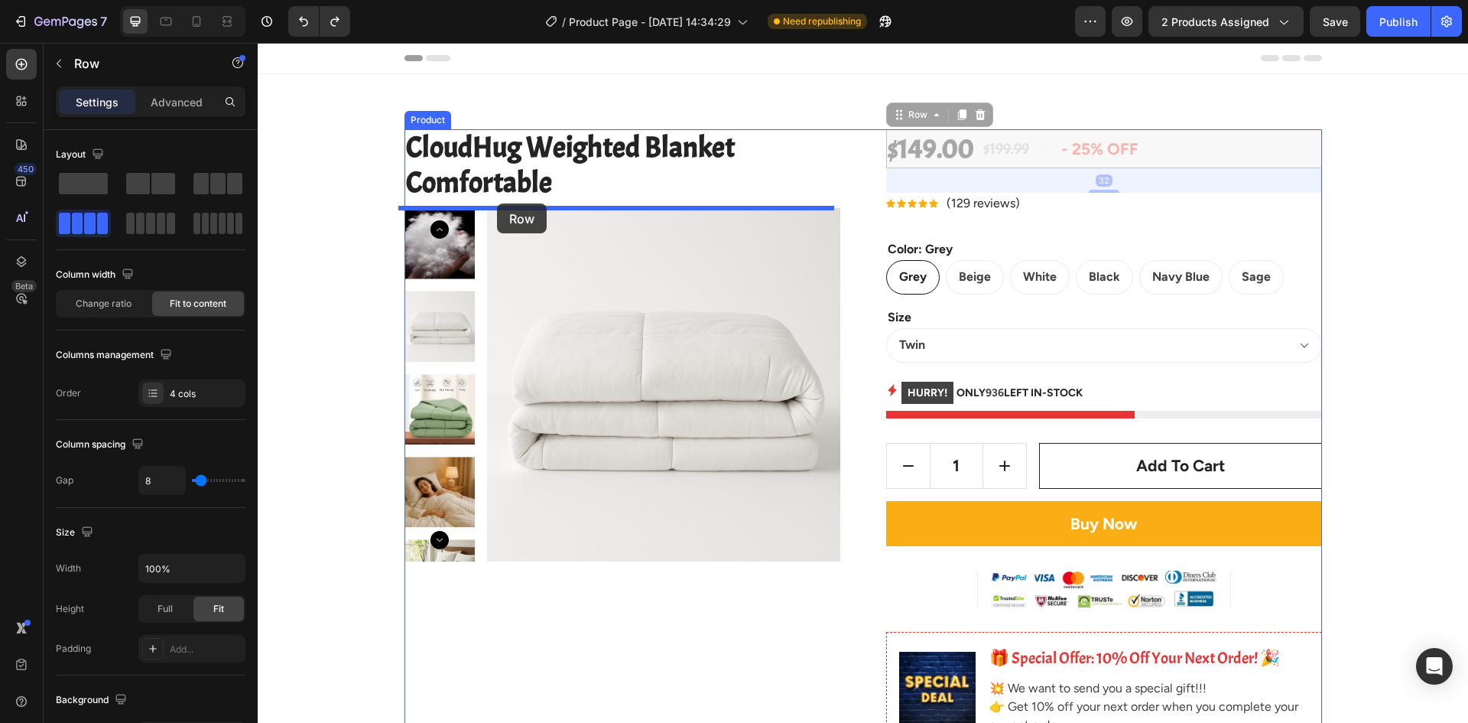
drag, startPoint x: 895, startPoint y: 115, endPoint x: 497, endPoint y: 203, distance: 407.5
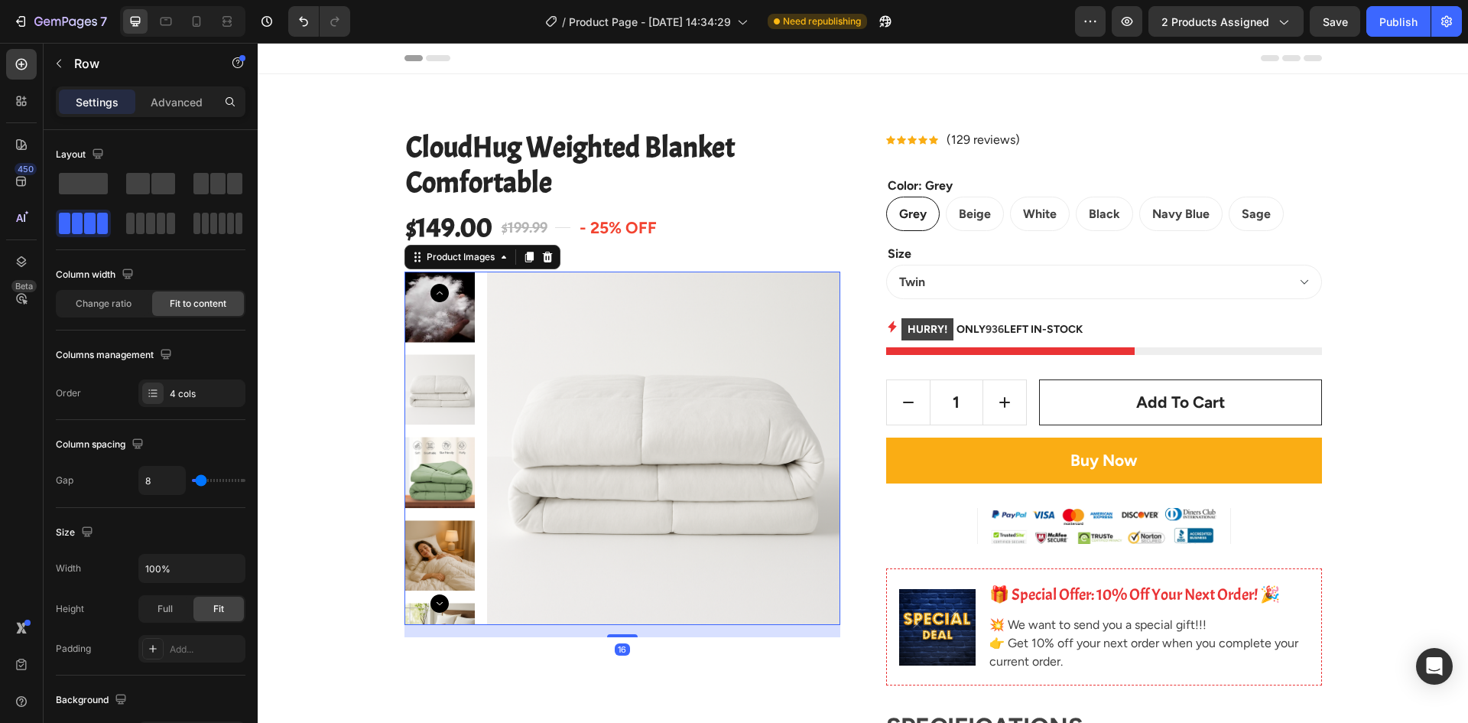
click at [687, 300] on img at bounding box center [663, 448] width 353 height 353
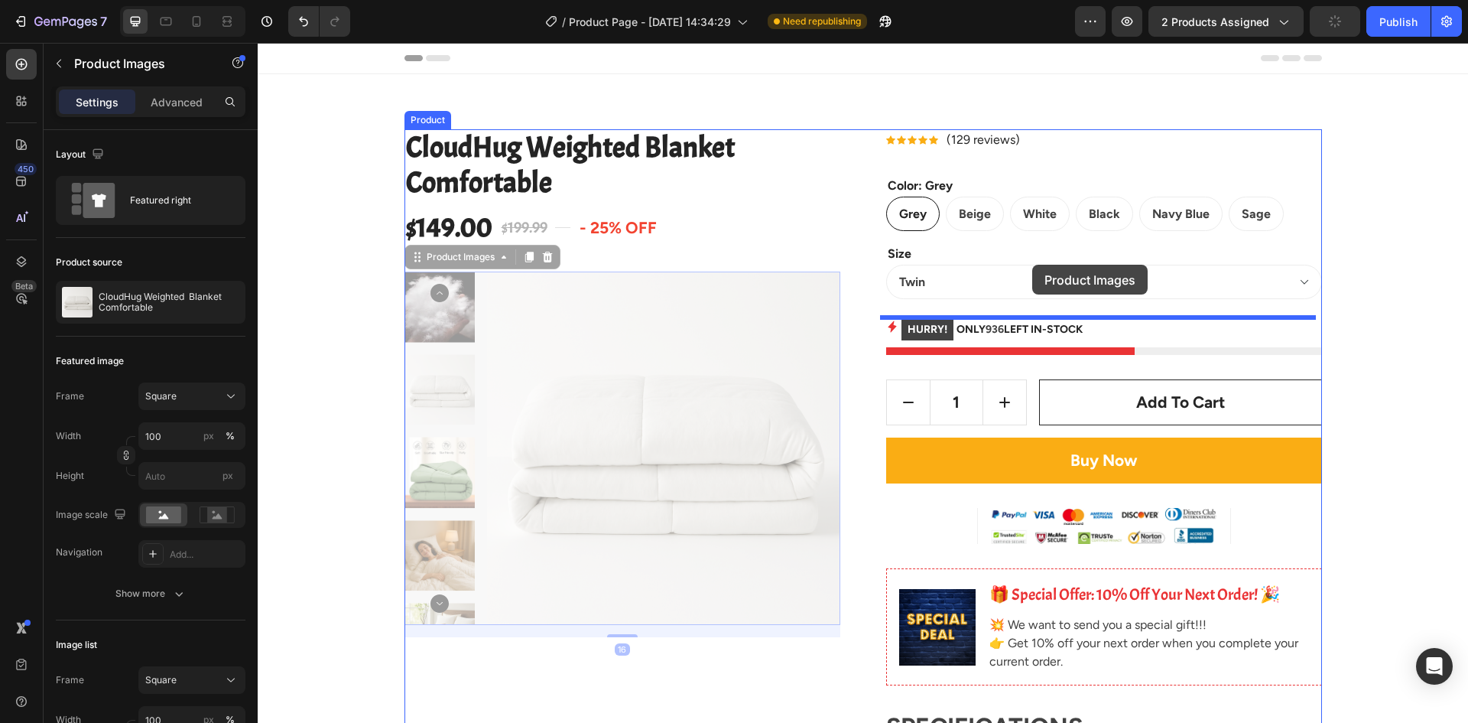
drag, startPoint x: 405, startPoint y: 263, endPoint x: 1032, endPoint y: 265, distance: 627.1
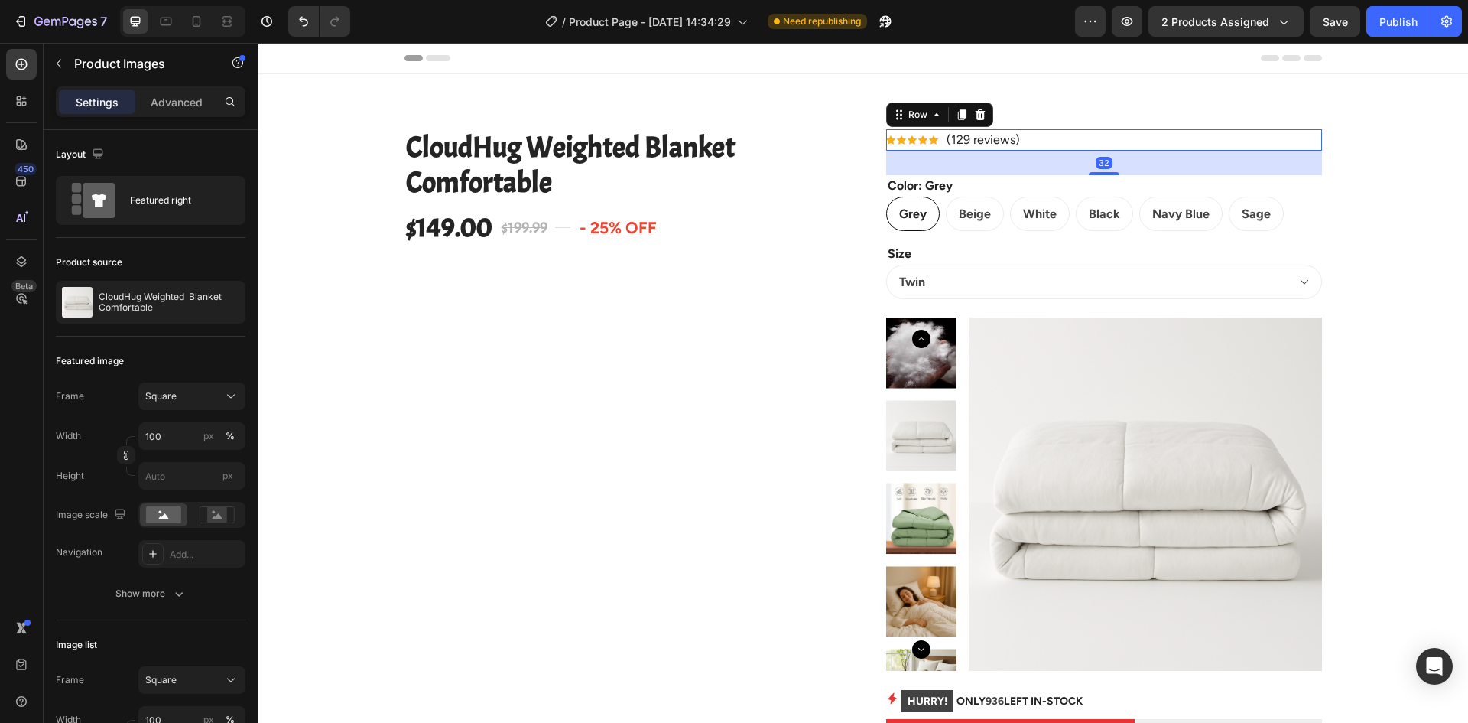
click at [1039, 148] on div "Icon Icon Icon Icon Icon Icon List Hoz (129 reviews) Text block Row 32" at bounding box center [1104, 139] width 436 height 21
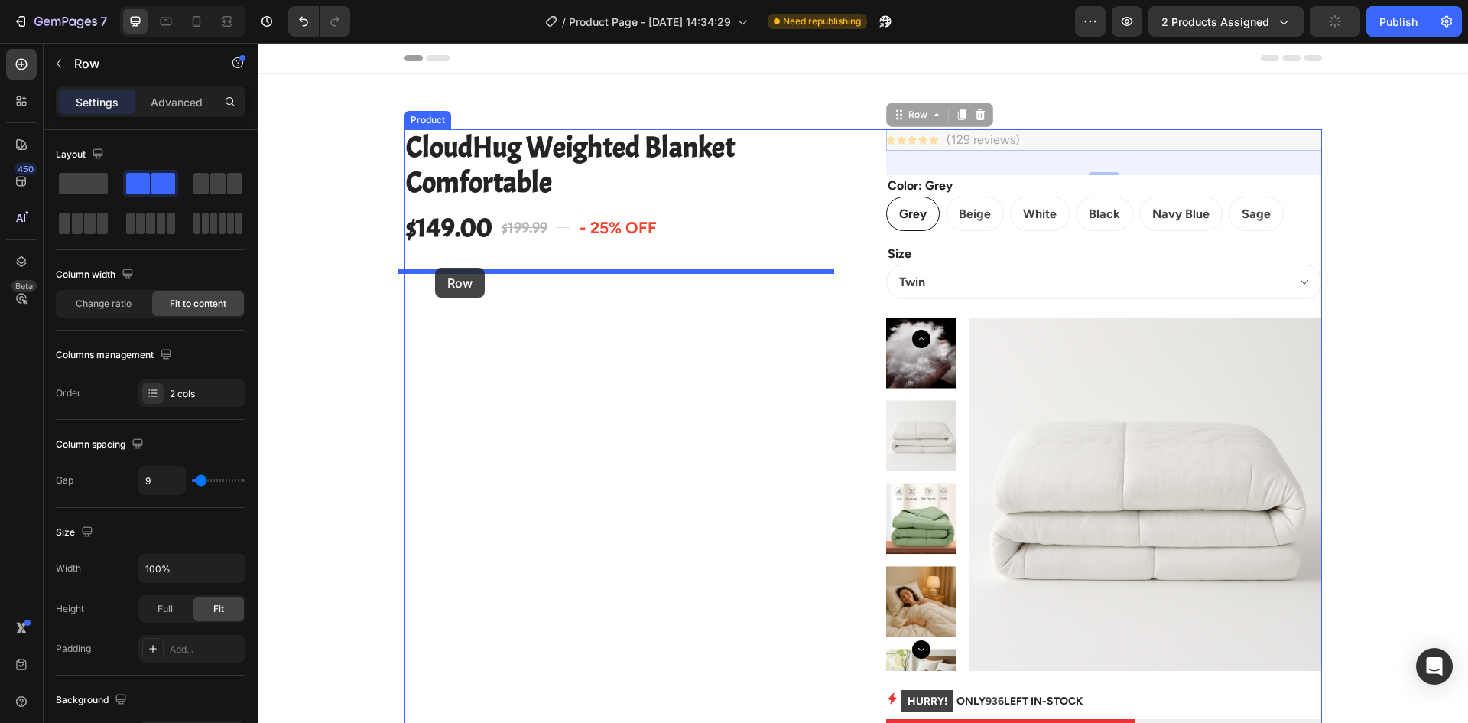
drag, startPoint x: 894, startPoint y: 118, endPoint x: 435, endPoint y: 268, distance: 482.7
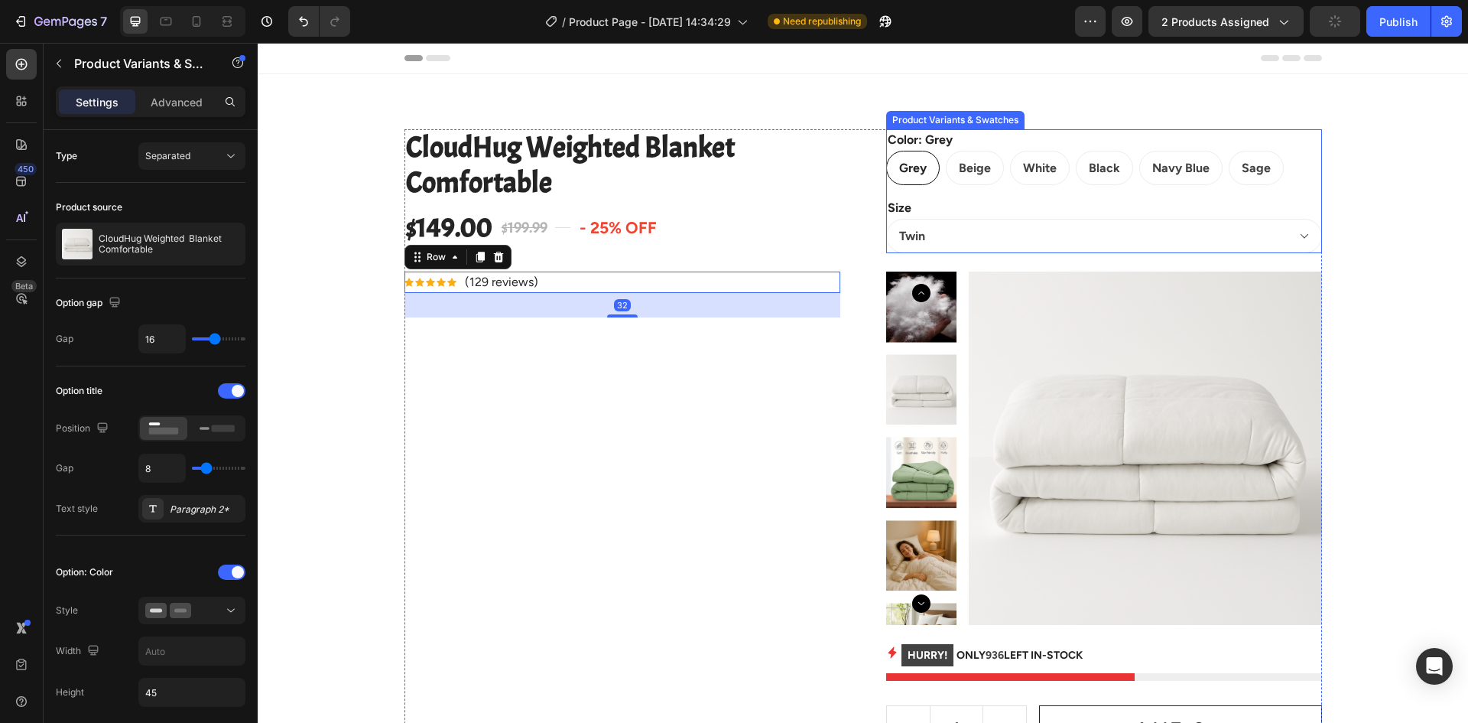
click at [897, 143] on div "Grey" at bounding box center [913, 133] width 32 height 20
click at [886, 150] on input "Grey Grey Grey" at bounding box center [886, 150] width 1 height 1
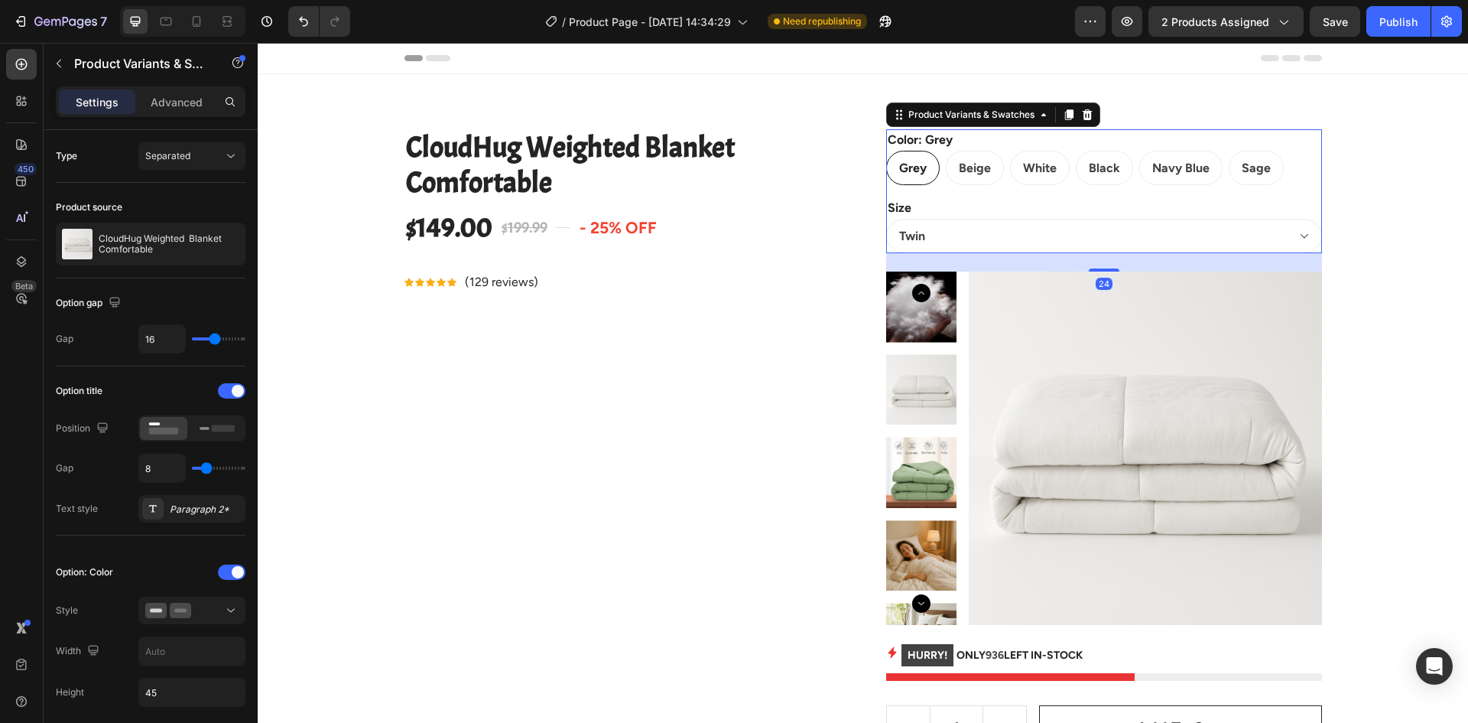
click at [951, 141] on div "Color: Grey Grey Grey Grey Beige Beige Beige White White White Black Black Blac…" at bounding box center [1104, 157] width 436 height 56
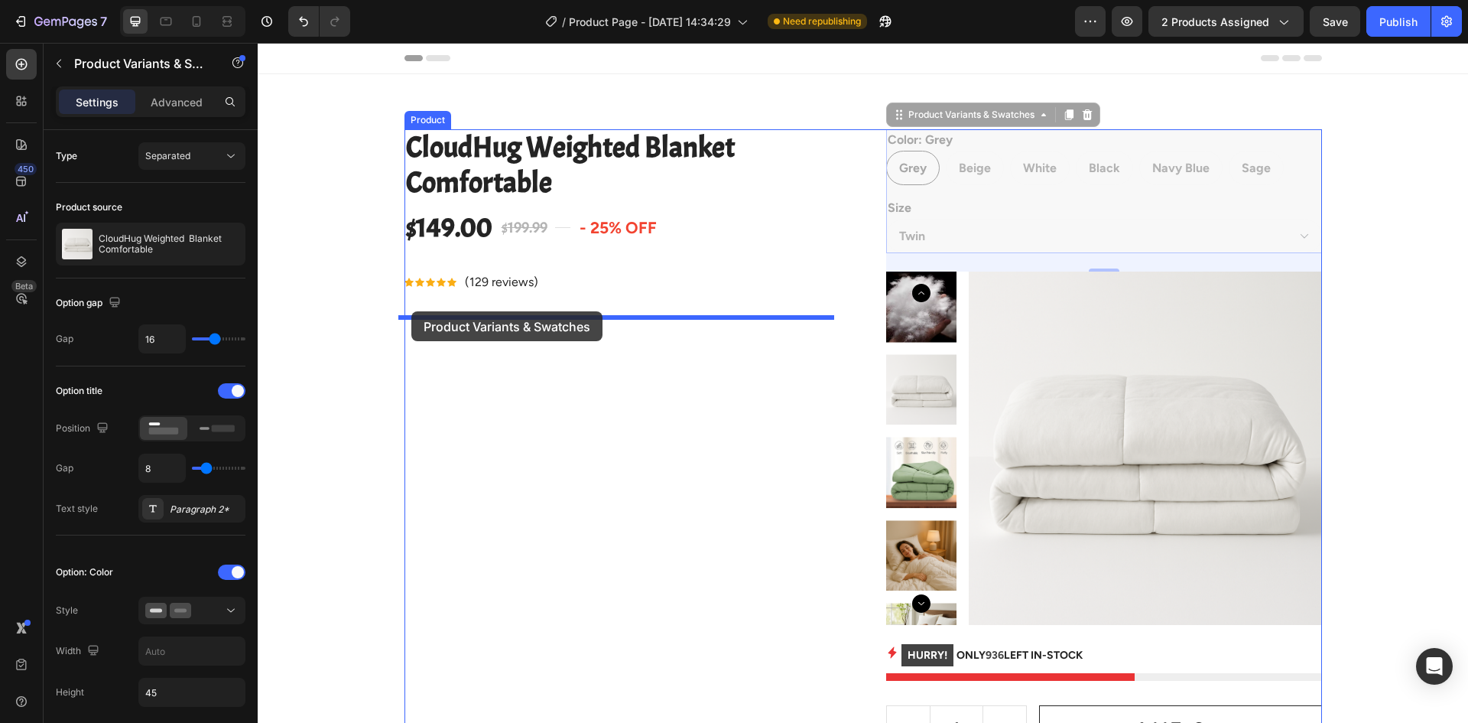
drag, startPoint x: 890, startPoint y: 116, endPoint x: 411, endPoint y: 311, distance: 517.0
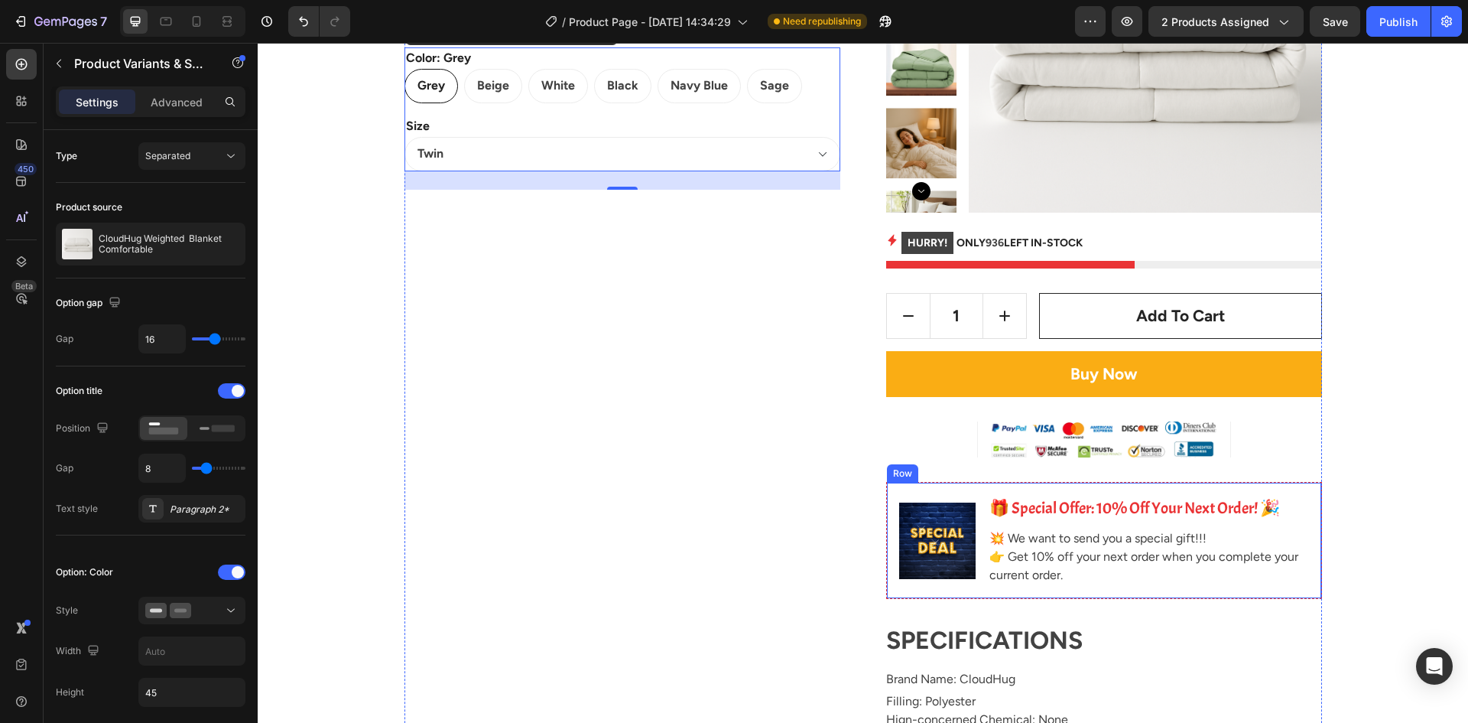
scroll to position [229, 0]
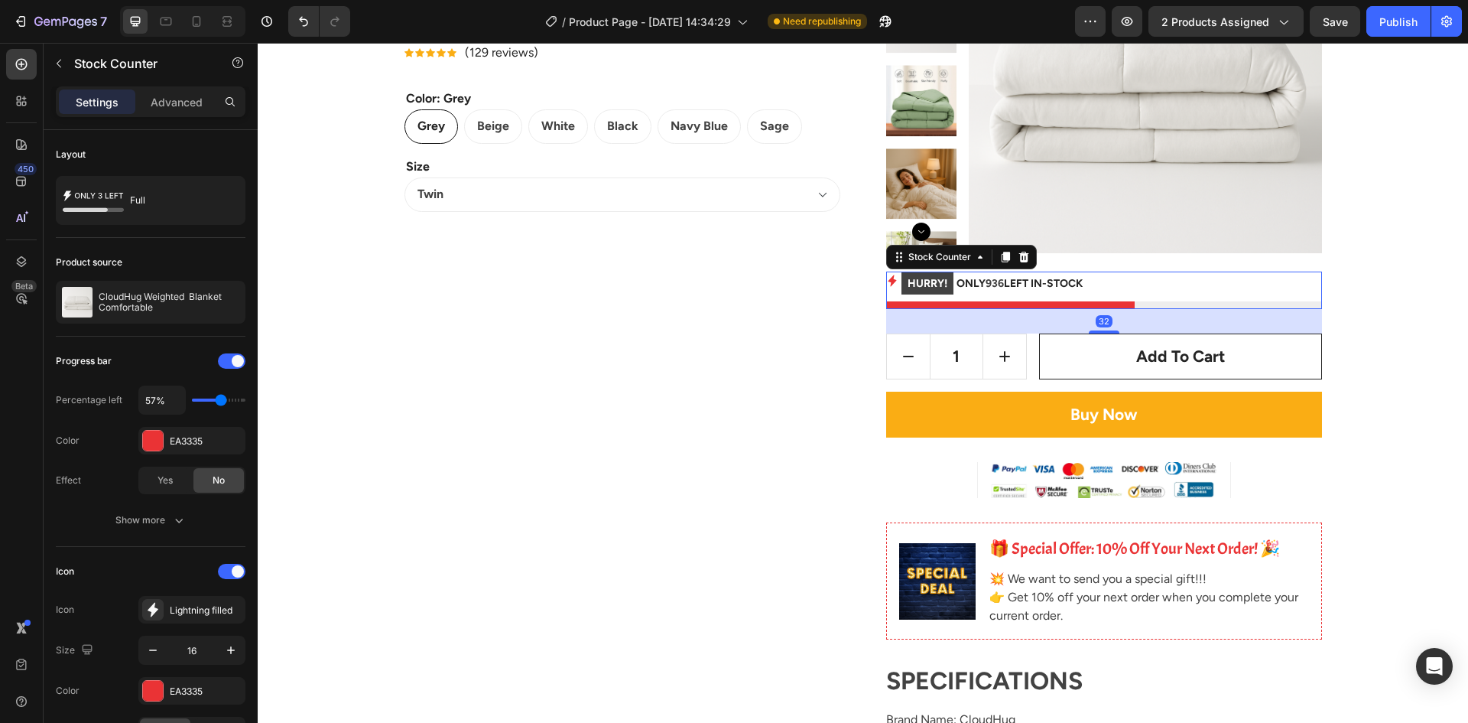
click at [1015, 278] on p "HURRY! ONLY 936 LEFT IN-STOCK" at bounding box center [992, 284] width 181 height 24
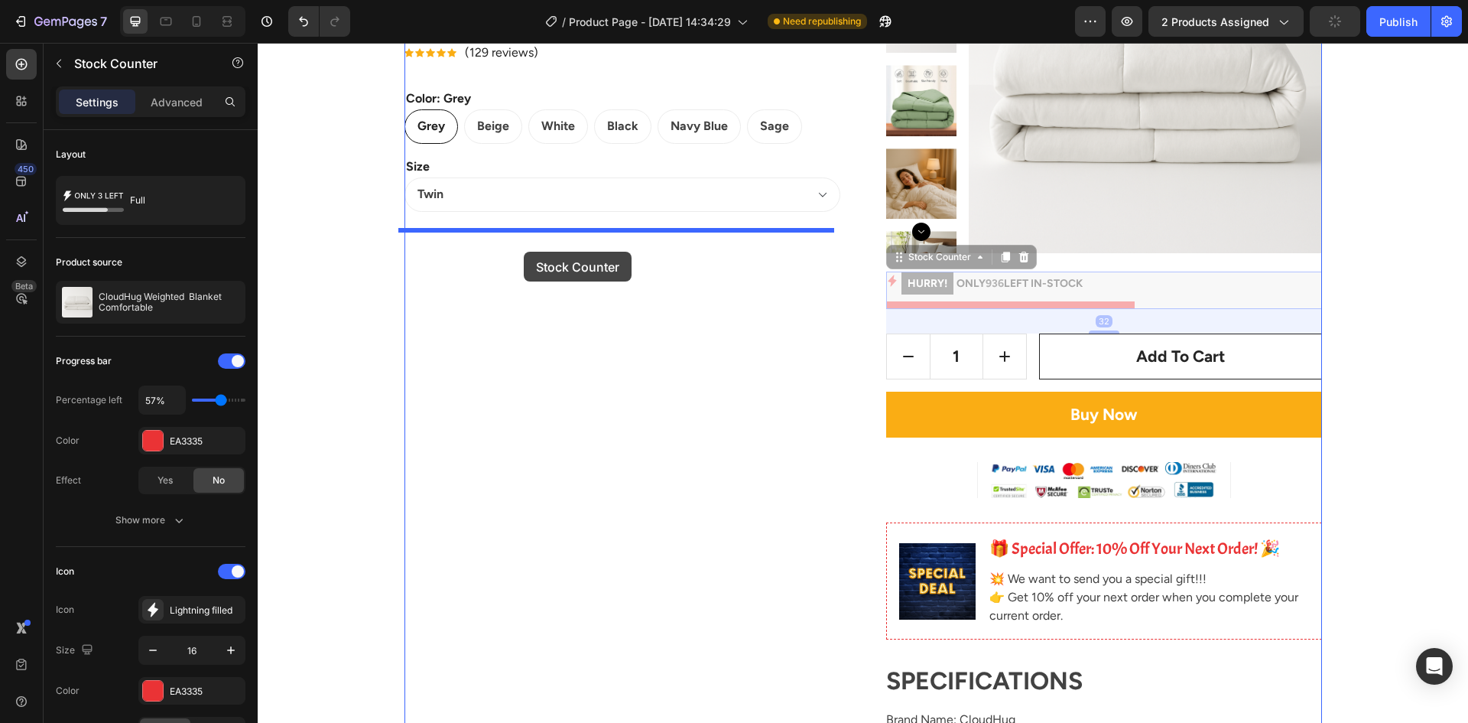
drag, startPoint x: 896, startPoint y: 258, endPoint x: 524, endPoint y: 252, distance: 372.5
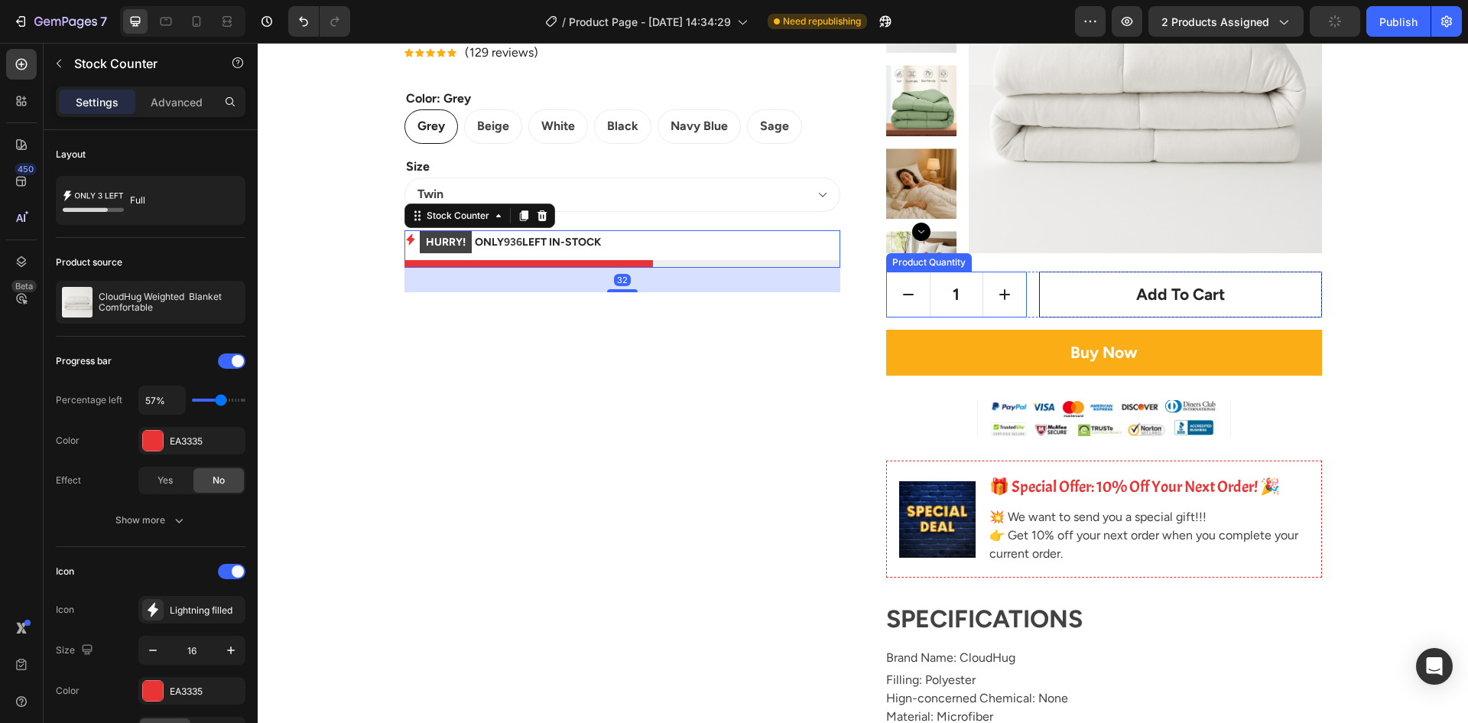
click at [968, 303] on input "1" at bounding box center [957, 294] width 54 height 44
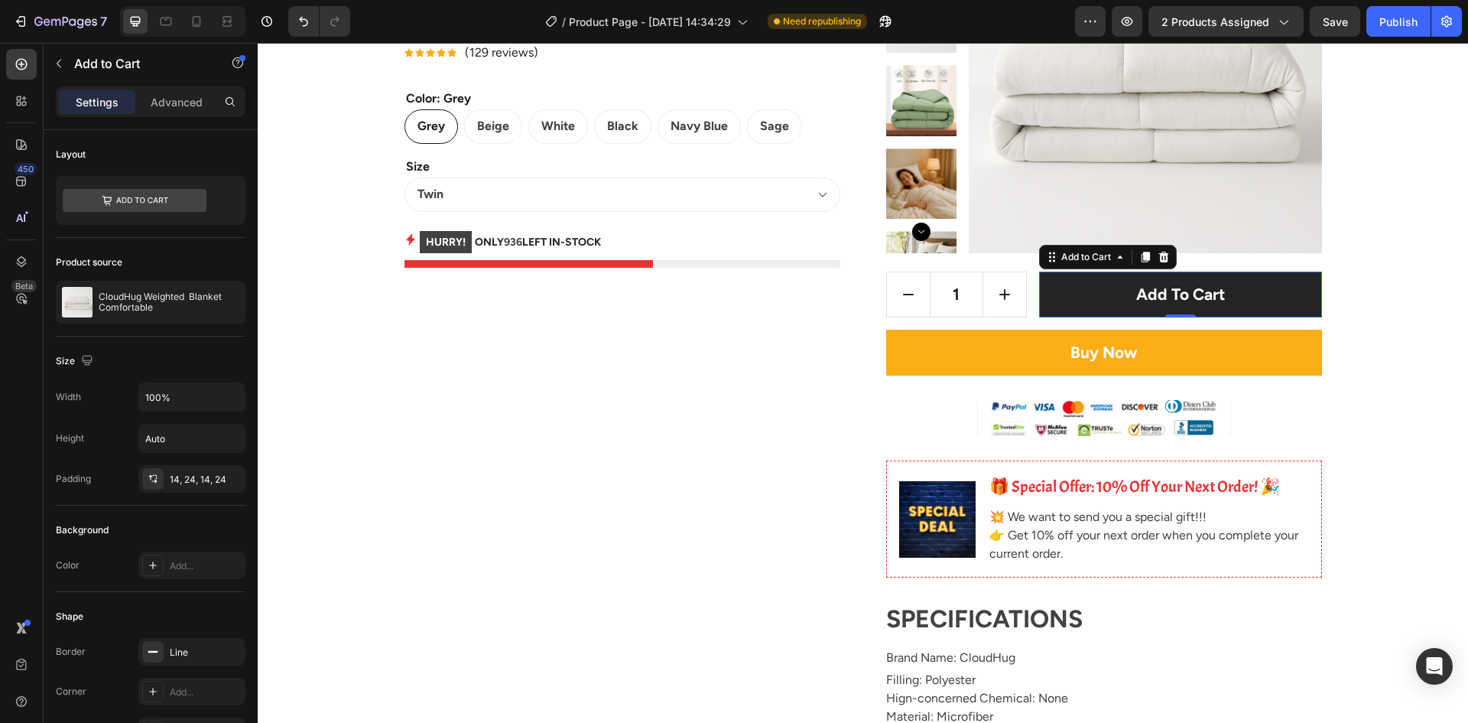
click at [1052, 301] on button "Add to cart" at bounding box center [1180, 295] width 282 height 46
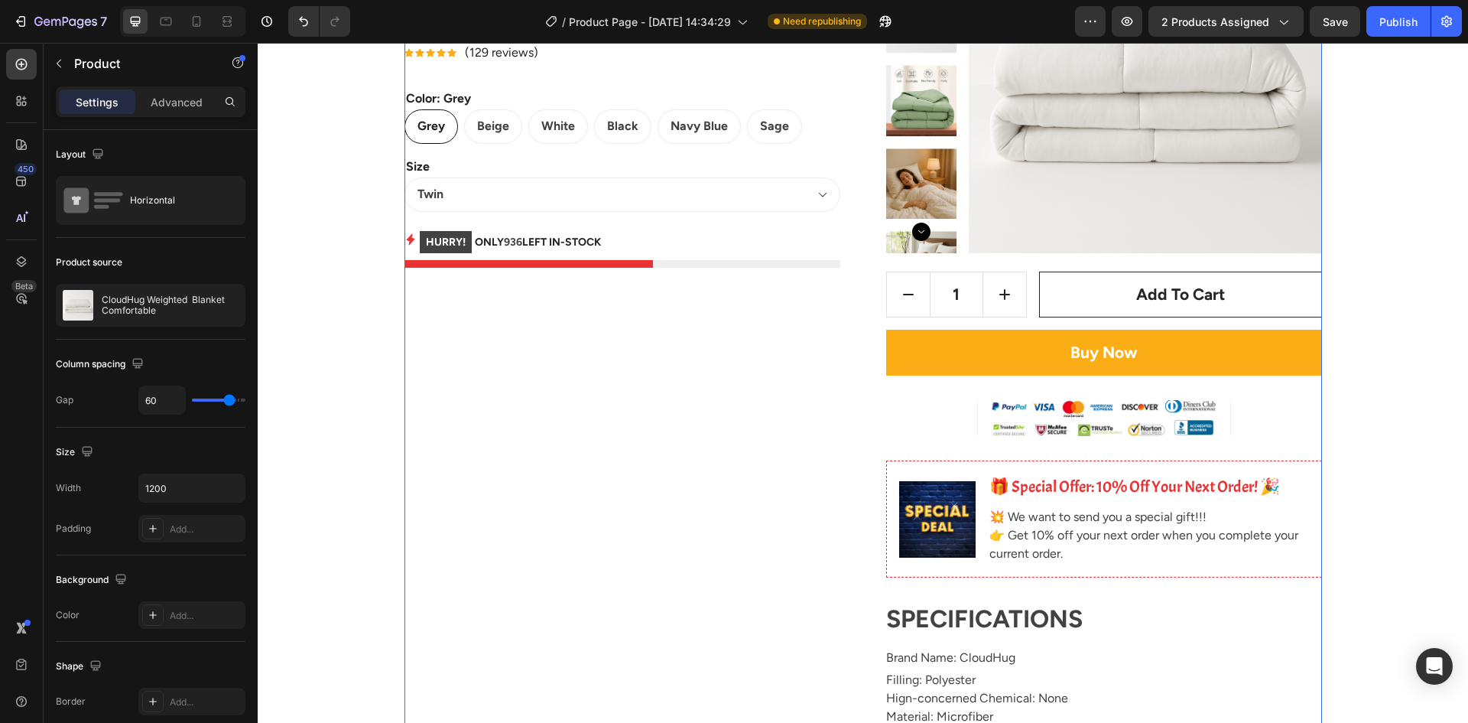
click at [876, 269] on div "CloudHug Weighted Blanket Comfortable Product Title $149.00 Product Price Produ…" at bounding box center [864, 530] width 918 height 1261
click at [911, 265] on div "Product Images 1 Product Quantity Add to cart Add to Cart Row Buy Now Add to Ca…" at bounding box center [1104, 530] width 436 height 1261
drag, startPoint x: 987, startPoint y: 268, endPoint x: 1046, endPoint y: 268, distance: 58.9
click at [995, 268] on div "Product Images 1 Product Quantity Add to cart Add to Cart Row Buy Now Add to Ca…" at bounding box center [1104, 530] width 436 height 1261
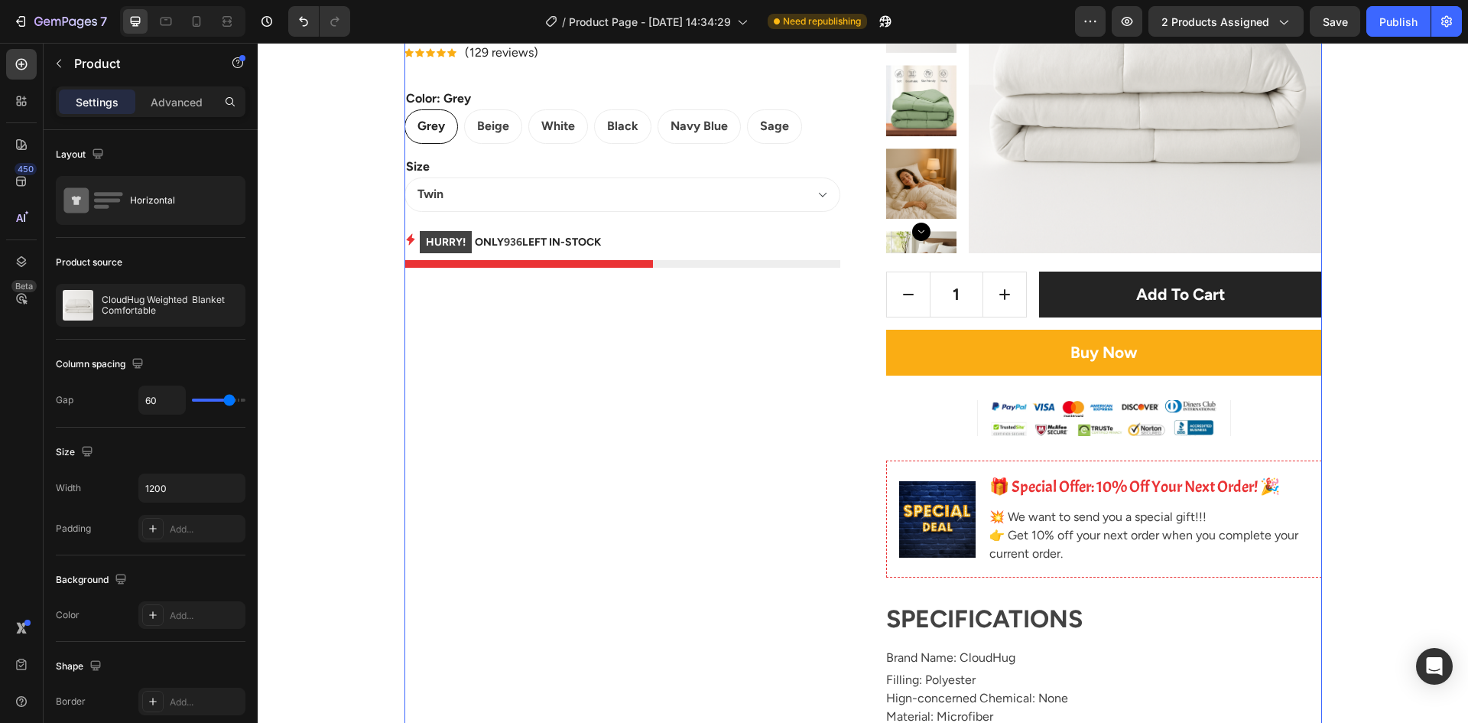
drag, startPoint x: 1152, startPoint y: 268, endPoint x: 1158, endPoint y: 278, distance: 12.3
click at [1158, 278] on div "Product Images 1 Product Quantity Add to cart Add to Cart Row Buy Now Add to Ca…" at bounding box center [1104, 530] width 436 height 1261
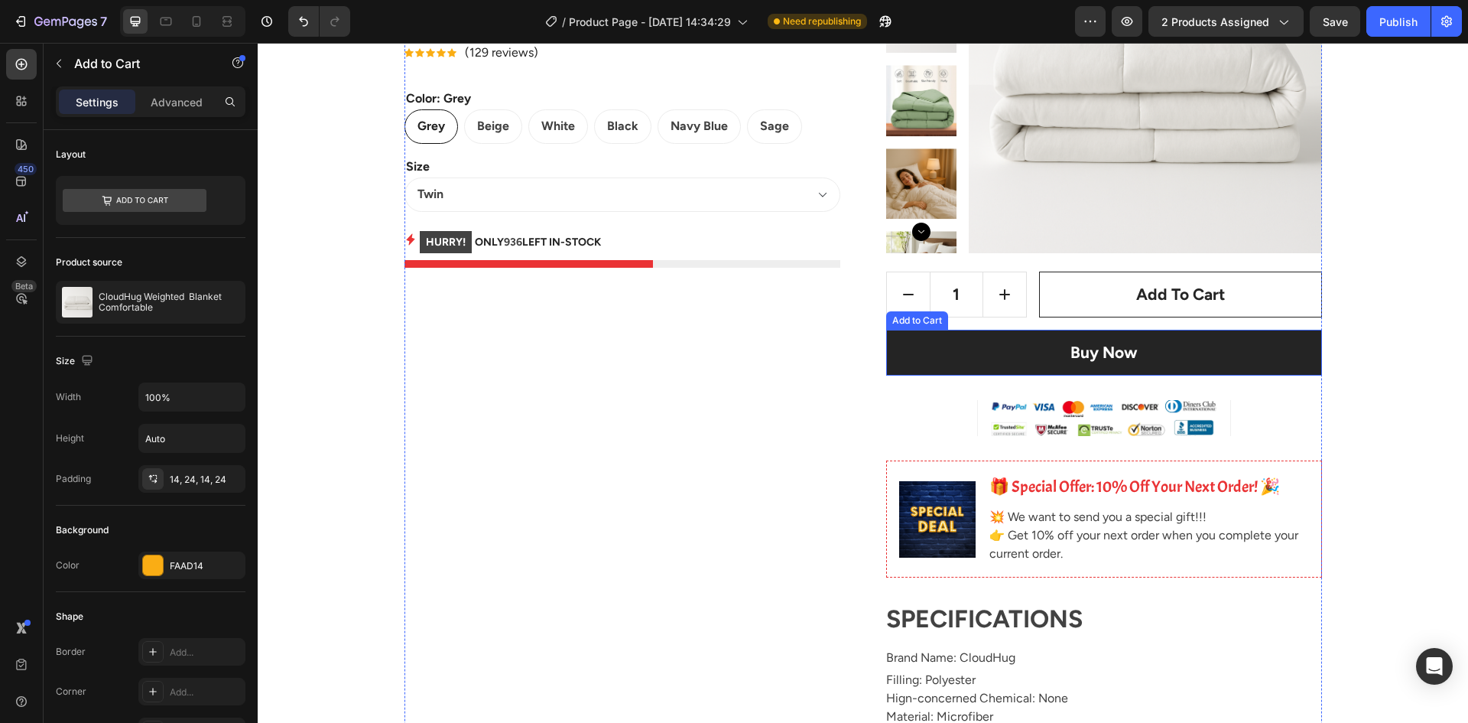
drag, startPoint x: 1080, startPoint y: 331, endPoint x: 1039, endPoint y: 332, distance: 40.5
click at [1075, 331] on button "Buy Now" at bounding box center [1104, 353] width 436 height 46
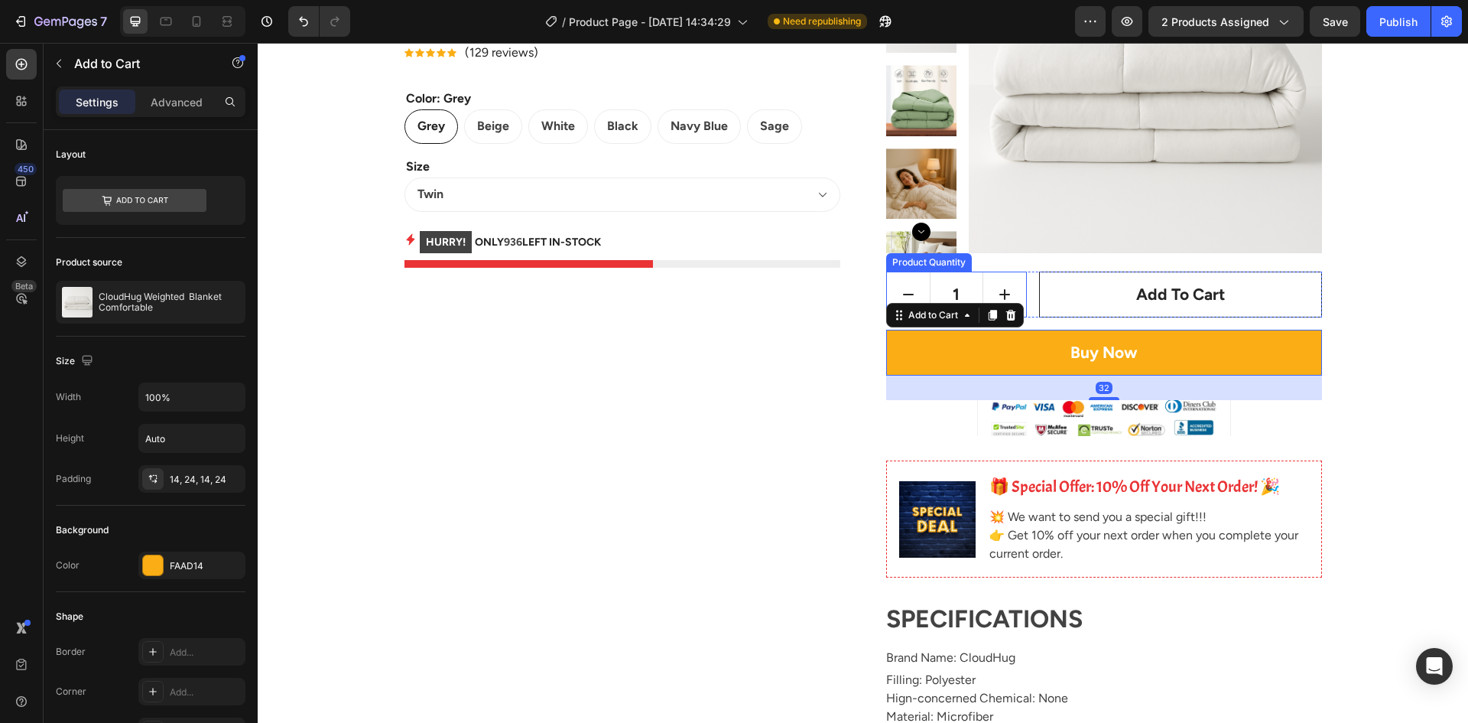
click at [894, 274] on button "decrement" at bounding box center [908, 294] width 43 height 44
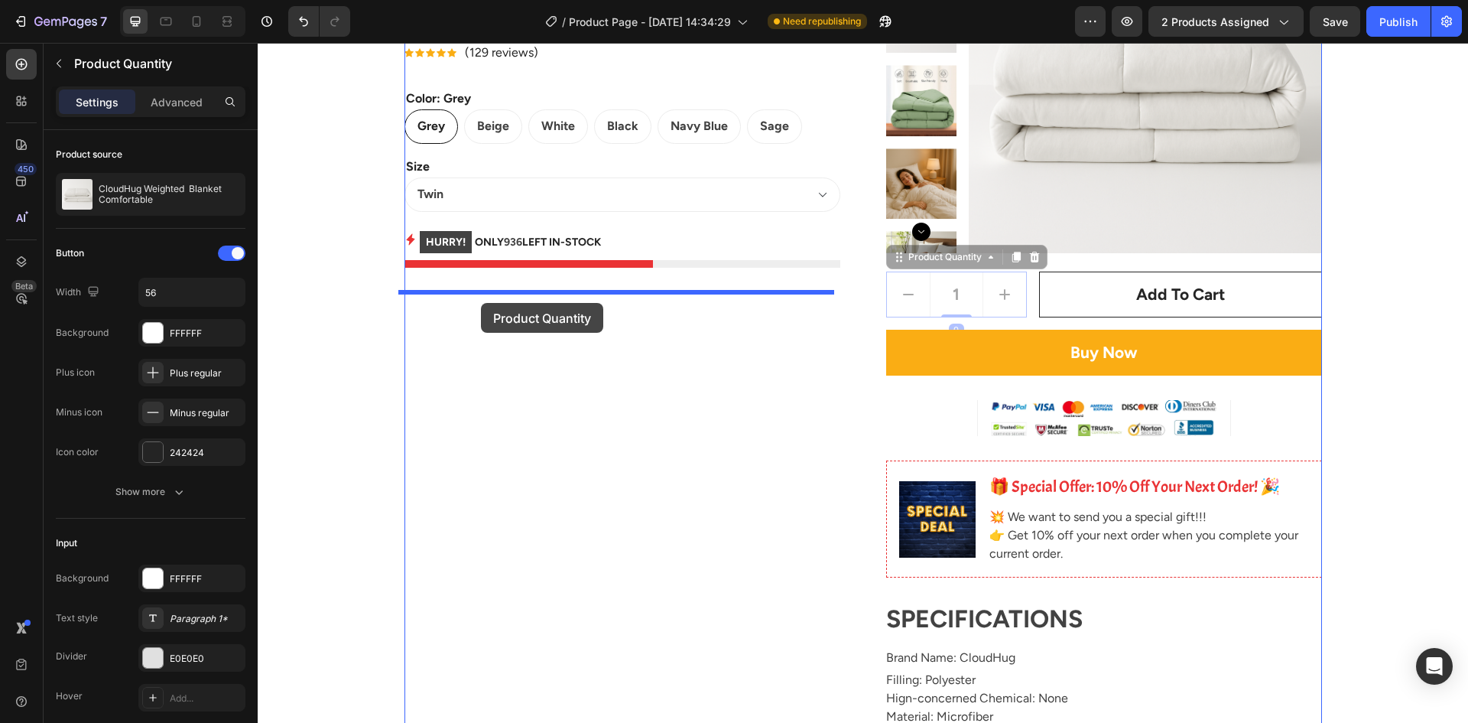
drag, startPoint x: 889, startPoint y: 256, endPoint x: 481, endPoint y: 303, distance: 411.1
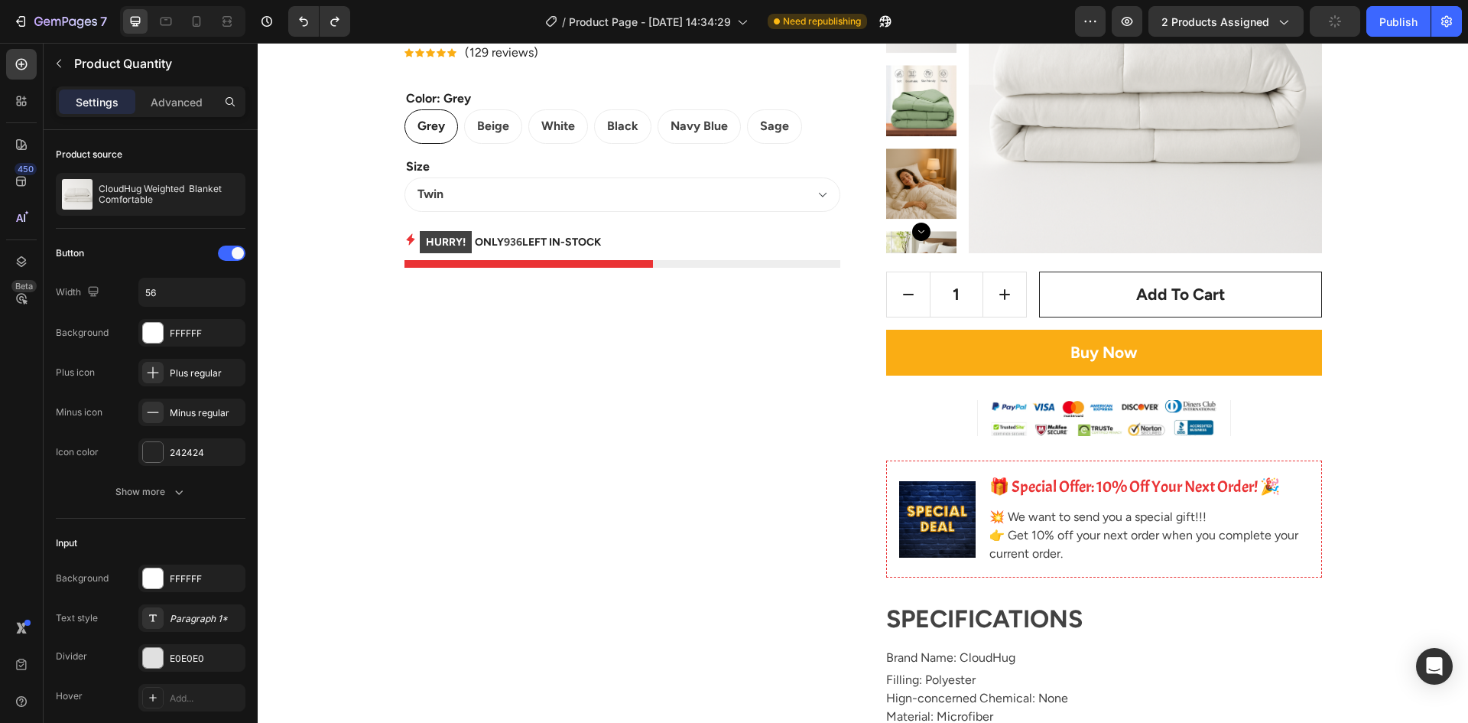
click at [900, 271] on div "Product Images 1 Product Quantity Add to cart Add to Cart Row Buy Now Add to Ca…" at bounding box center [1104, 530] width 436 height 1261
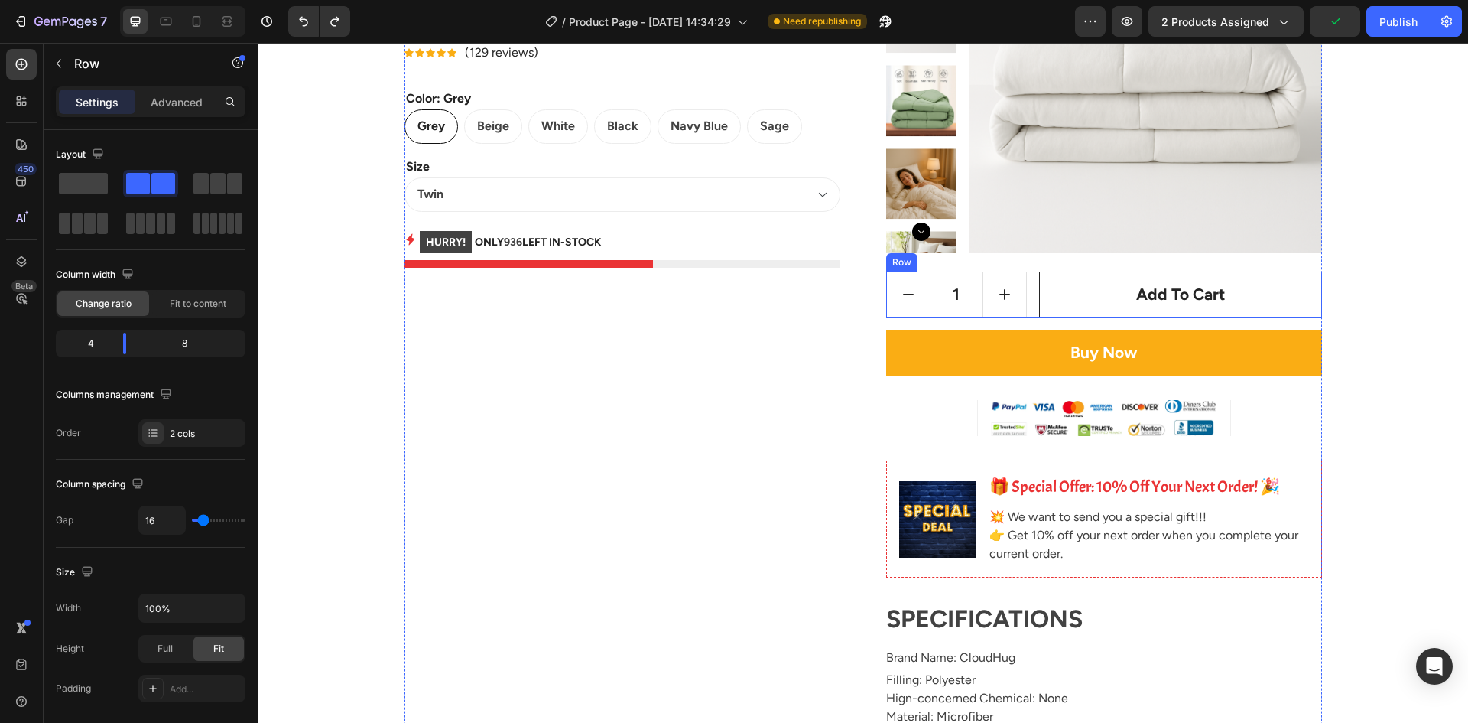
click at [1032, 275] on div "1 Product Quantity Add to cart Add to Cart Row" at bounding box center [1104, 295] width 436 height 46
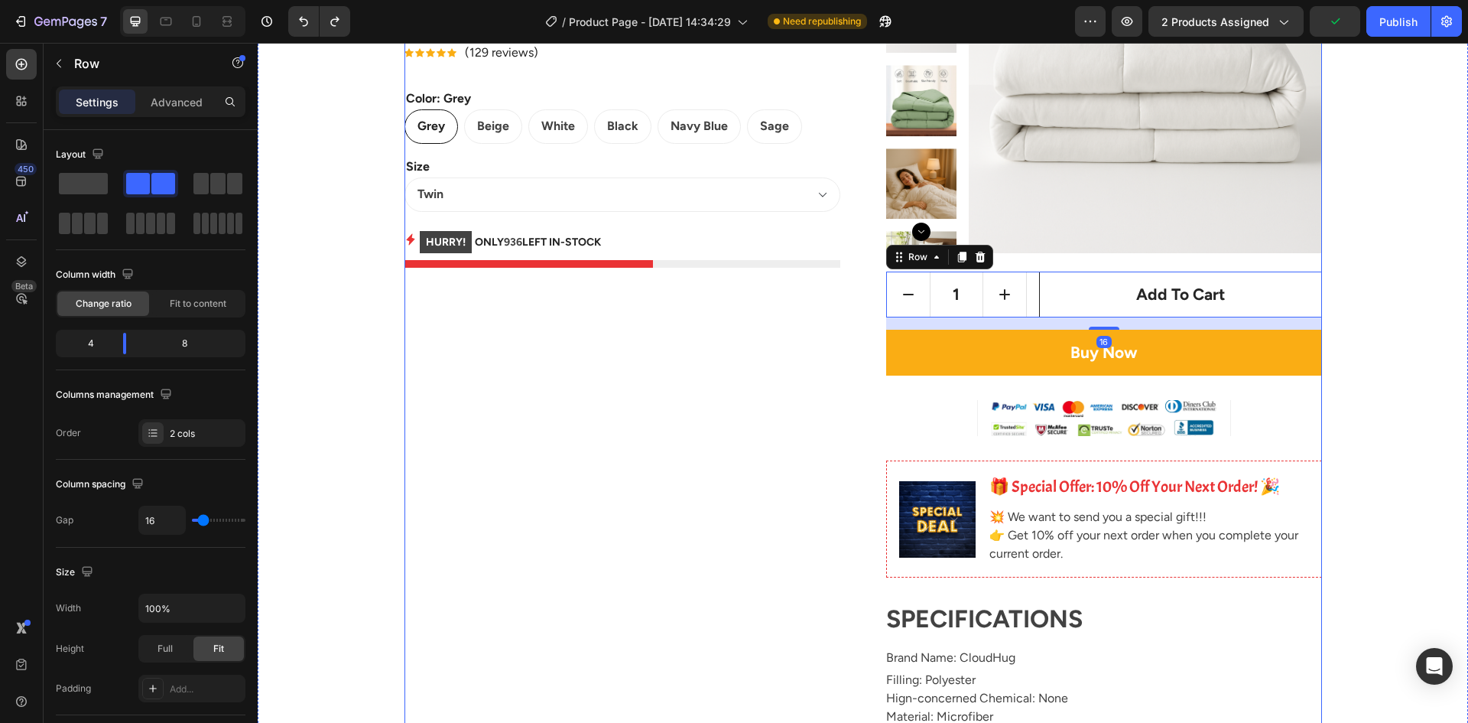
click at [1159, 263] on div "Product Images 1 Product Quantity Add to cart Add to Cart Row 16 Buy Now Add to…" at bounding box center [1104, 530] width 436 height 1261
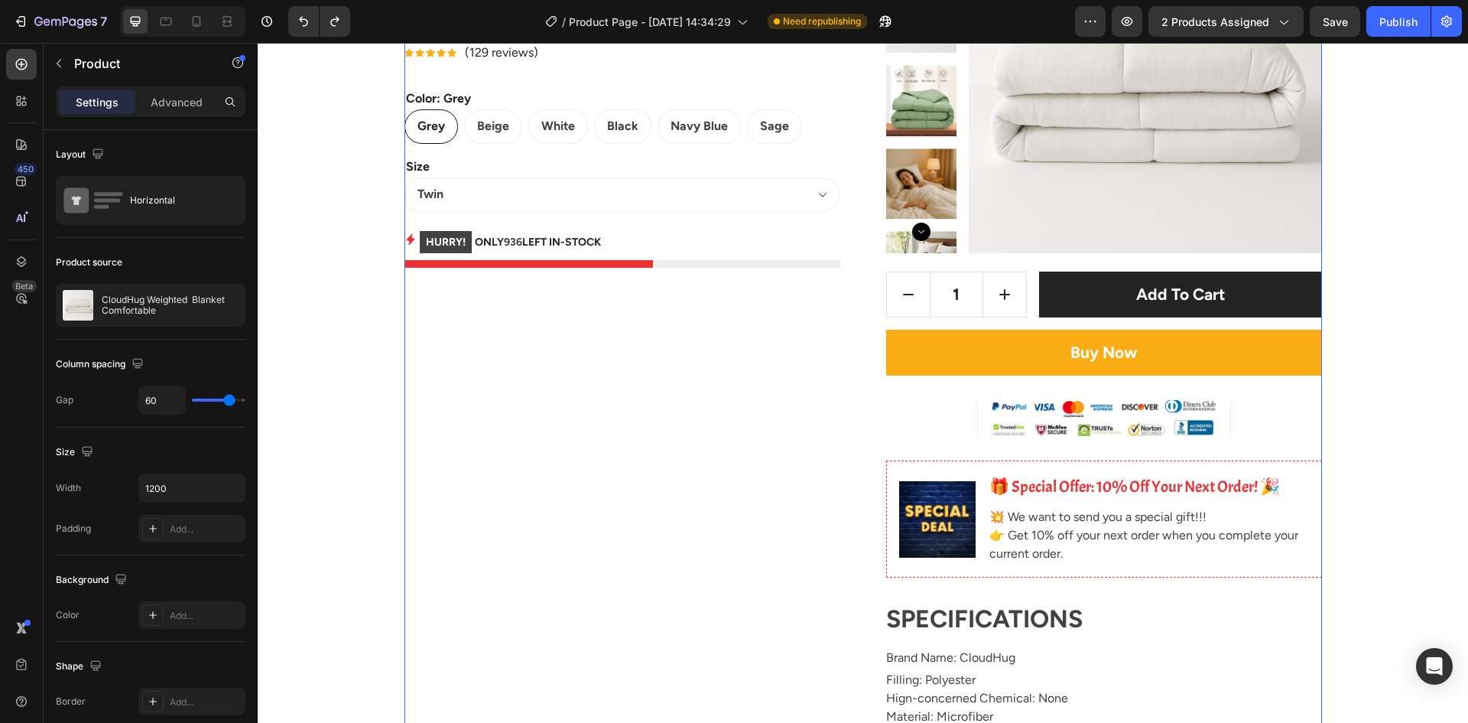
drag, startPoint x: 1125, startPoint y: 271, endPoint x: 1094, endPoint y: 275, distance: 30.8
click at [1109, 272] on div "Product Images 1 Product Quantity Add to cart Add to Cart Row Buy Now Add to Ca…" at bounding box center [1104, 530] width 436 height 1261
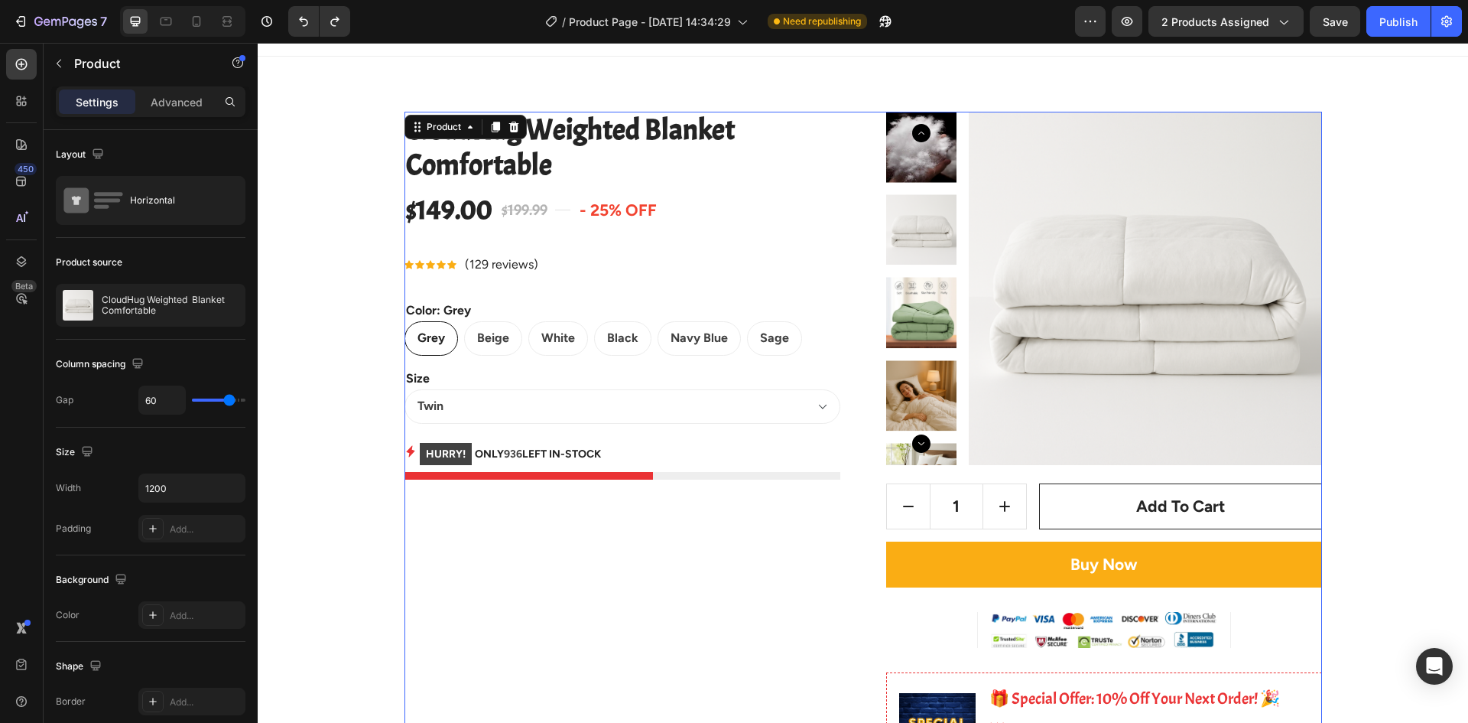
scroll to position [0, 0]
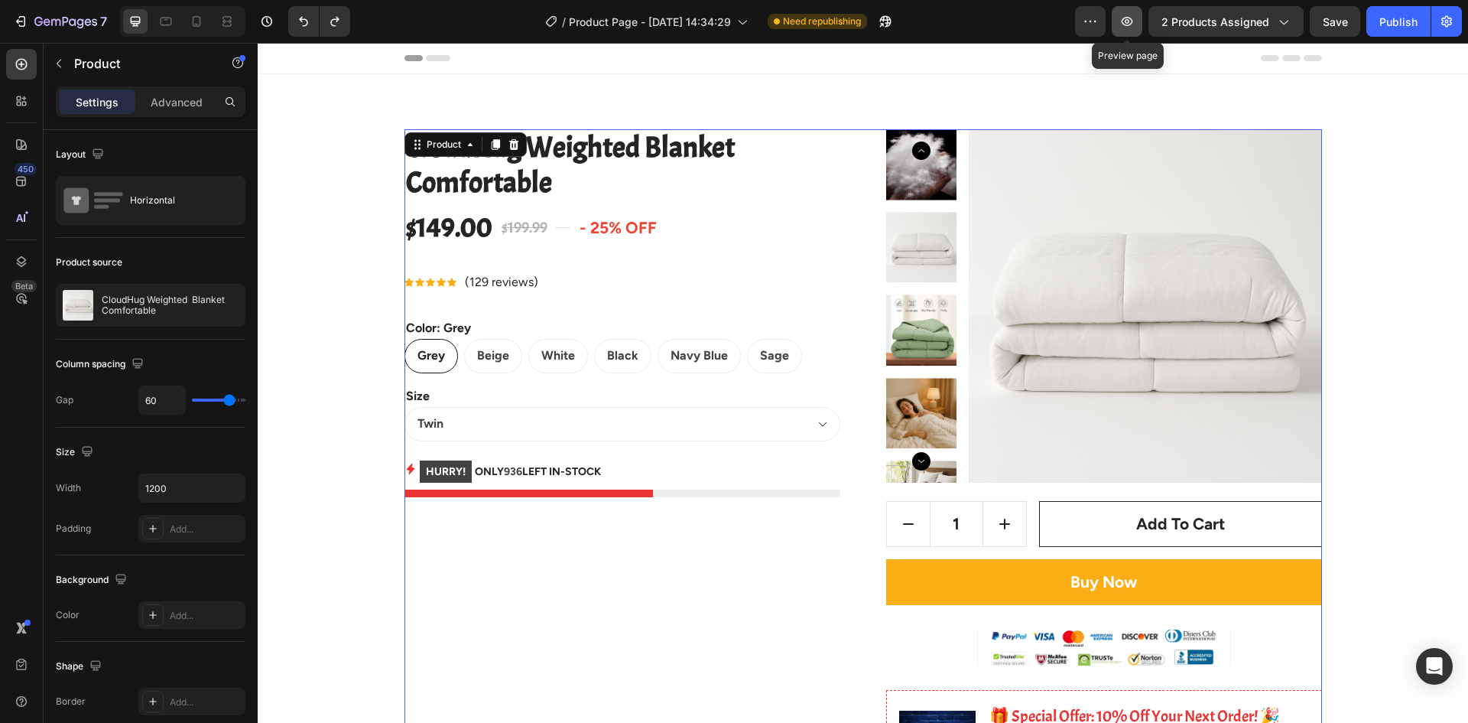
click at [1117, 33] on button "button" at bounding box center [1127, 21] width 31 height 31
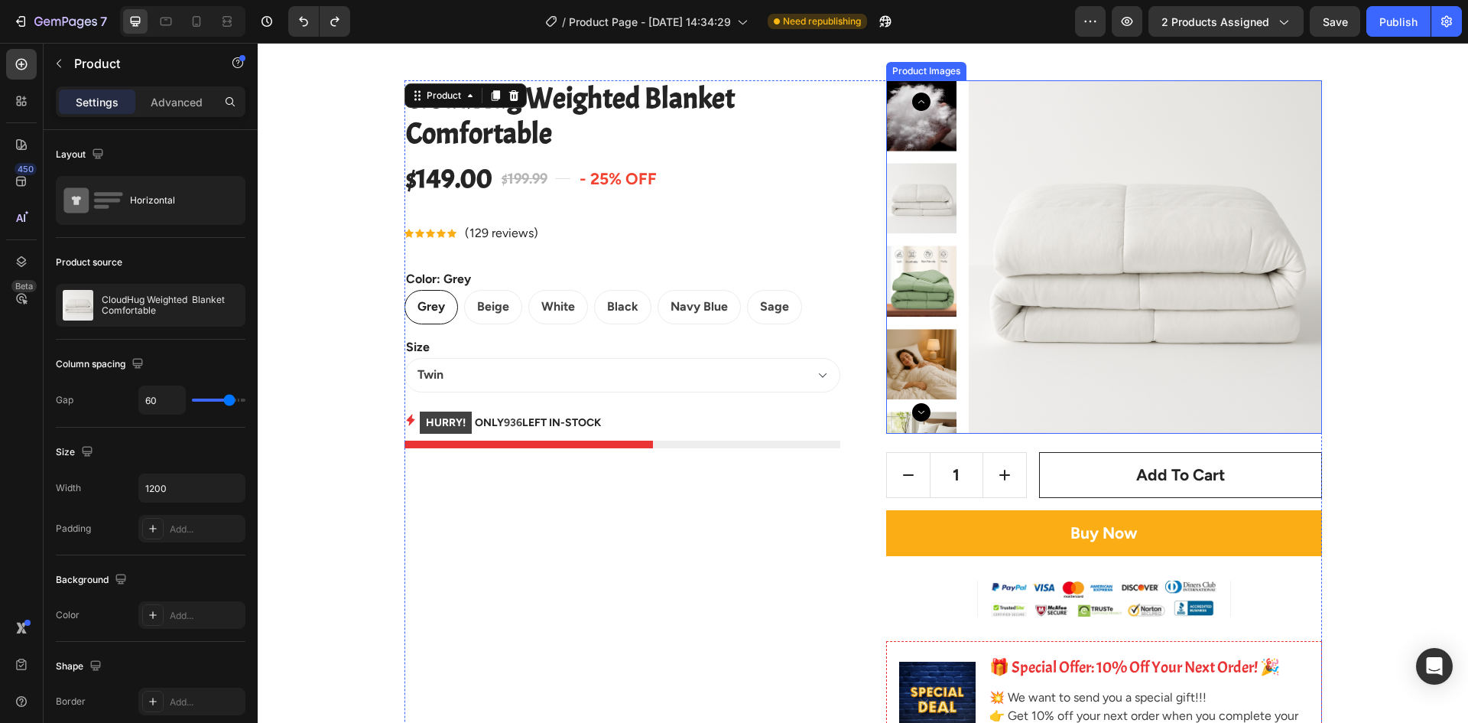
scroll to position [76, 0]
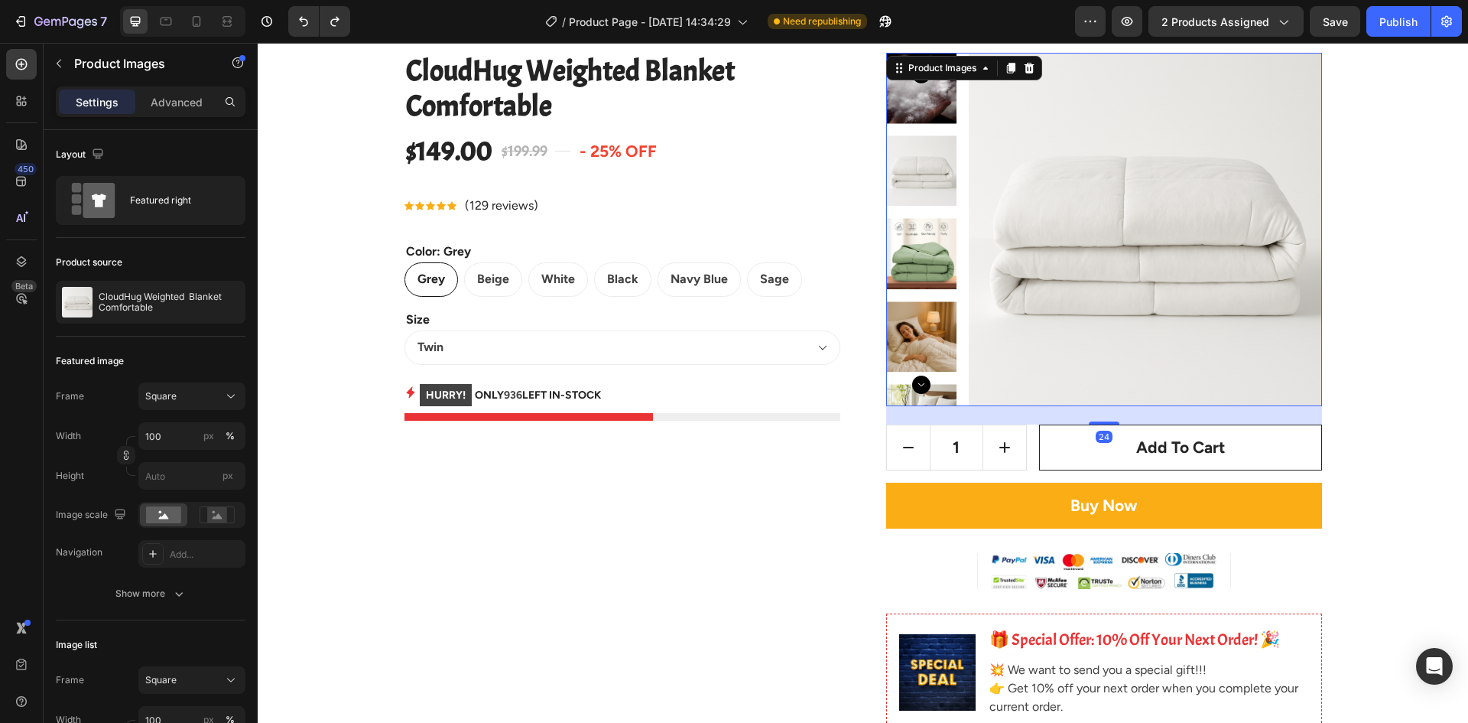
click at [1033, 360] on img at bounding box center [1145, 229] width 353 height 353
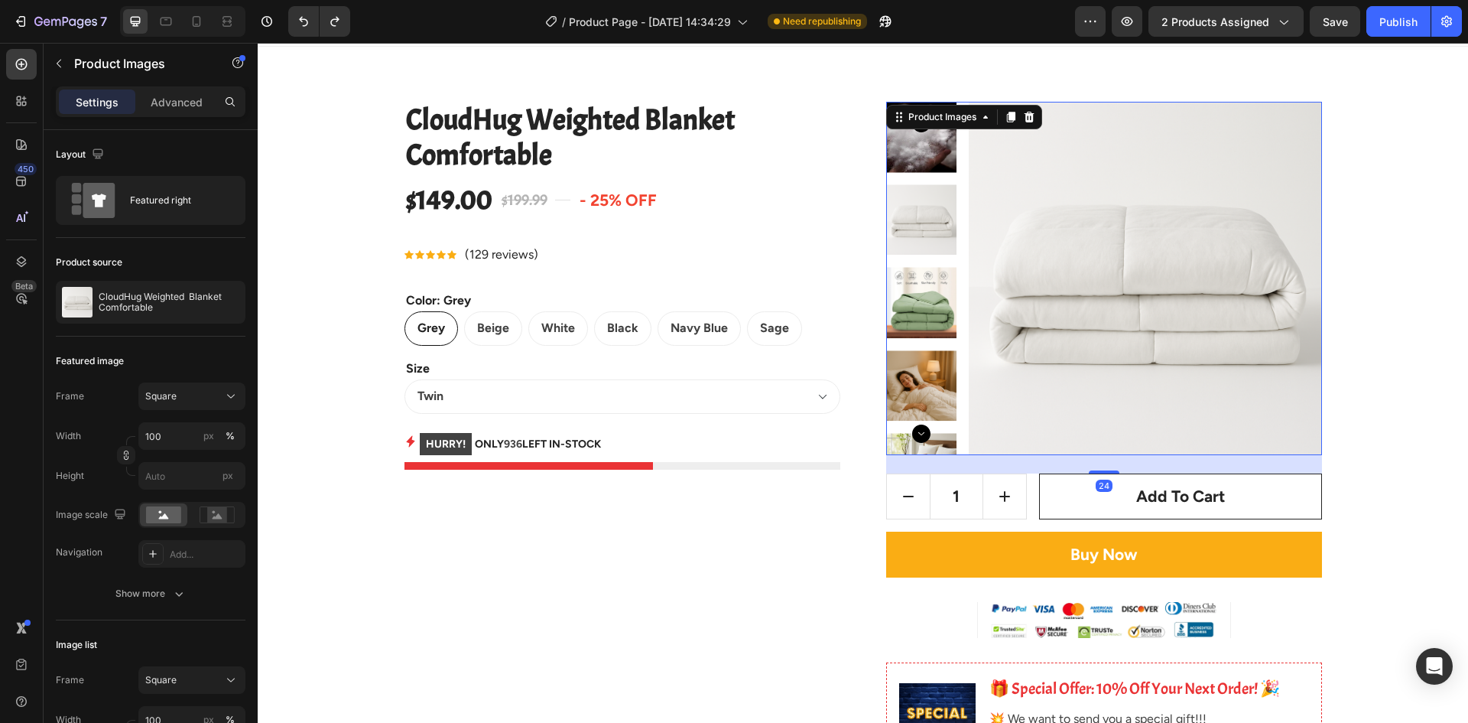
scroll to position [0, 0]
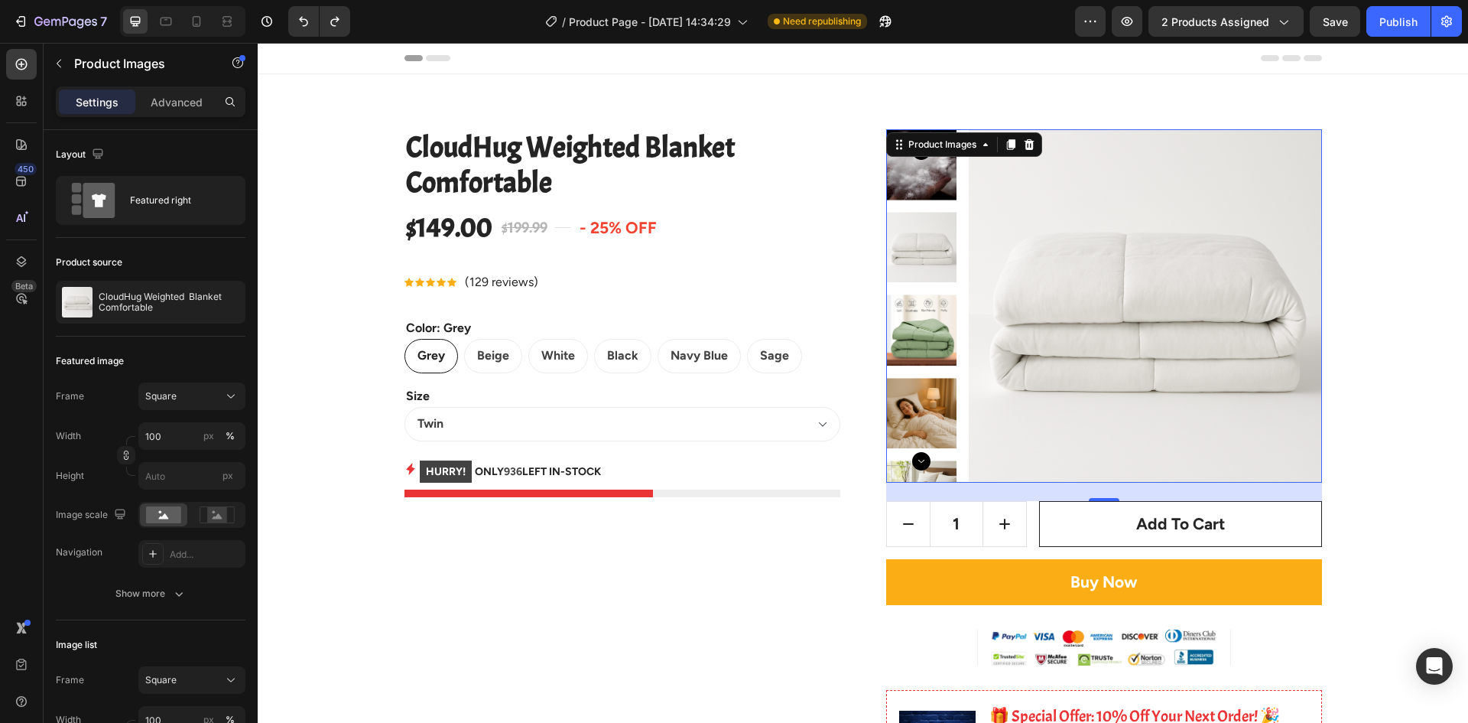
click at [1026, 287] on img at bounding box center [1145, 305] width 353 height 353
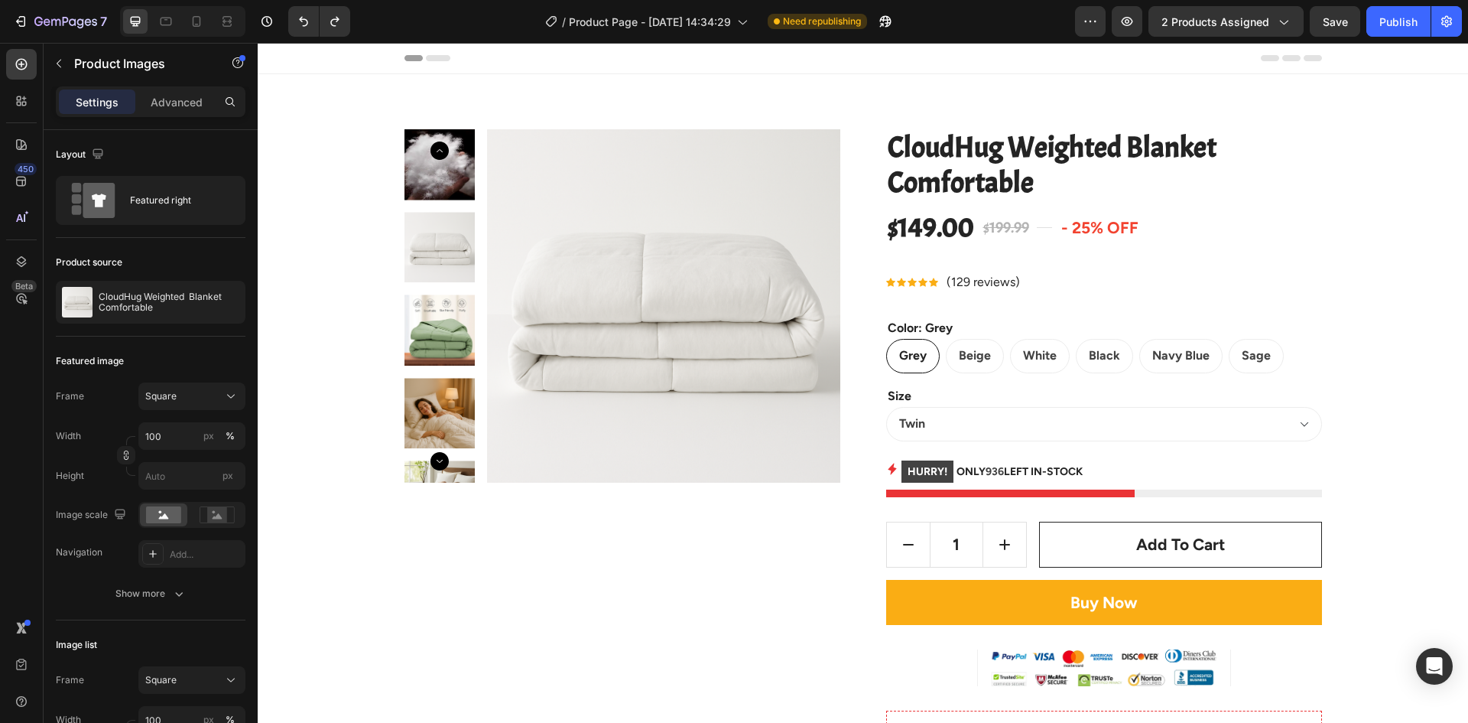
click at [487, 176] on img at bounding box center [663, 305] width 353 height 353
click at [586, 168] on img at bounding box center [663, 305] width 353 height 353
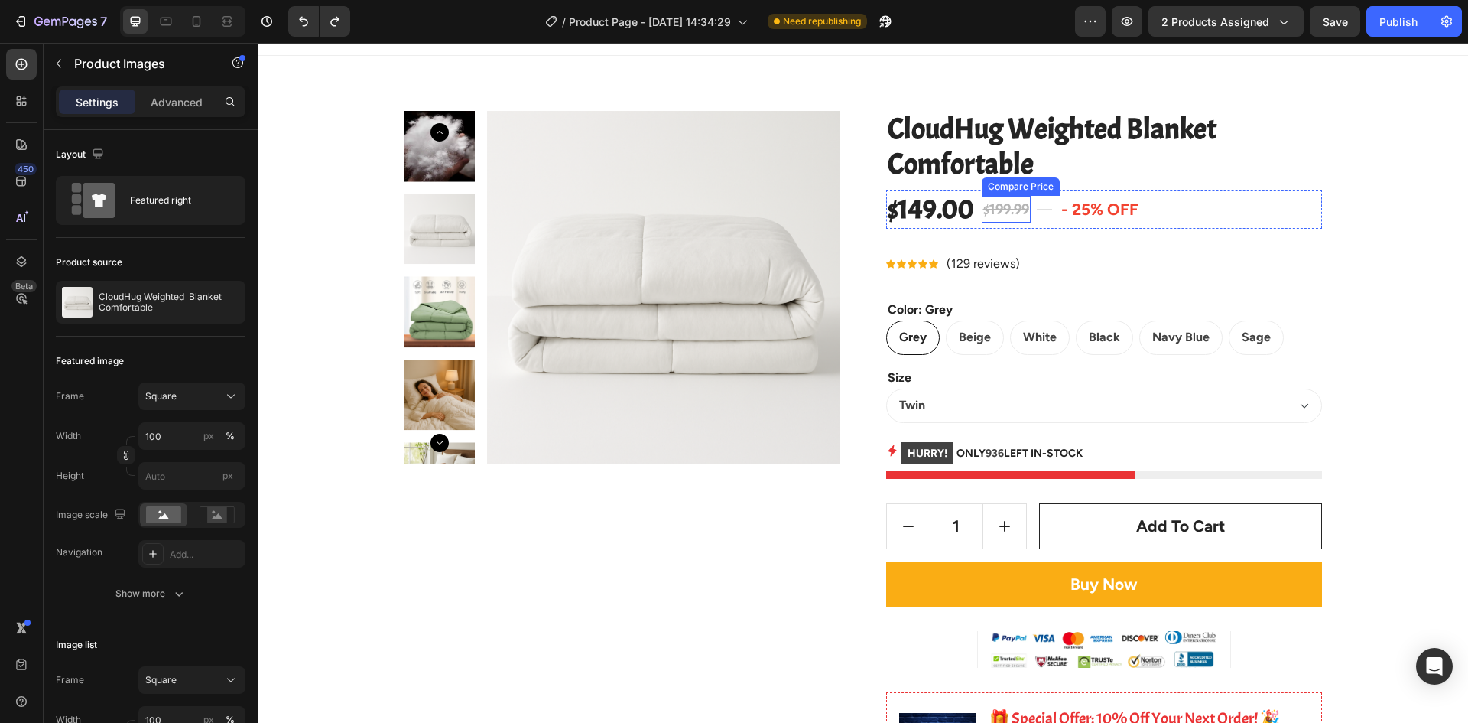
scroll to position [76, 0]
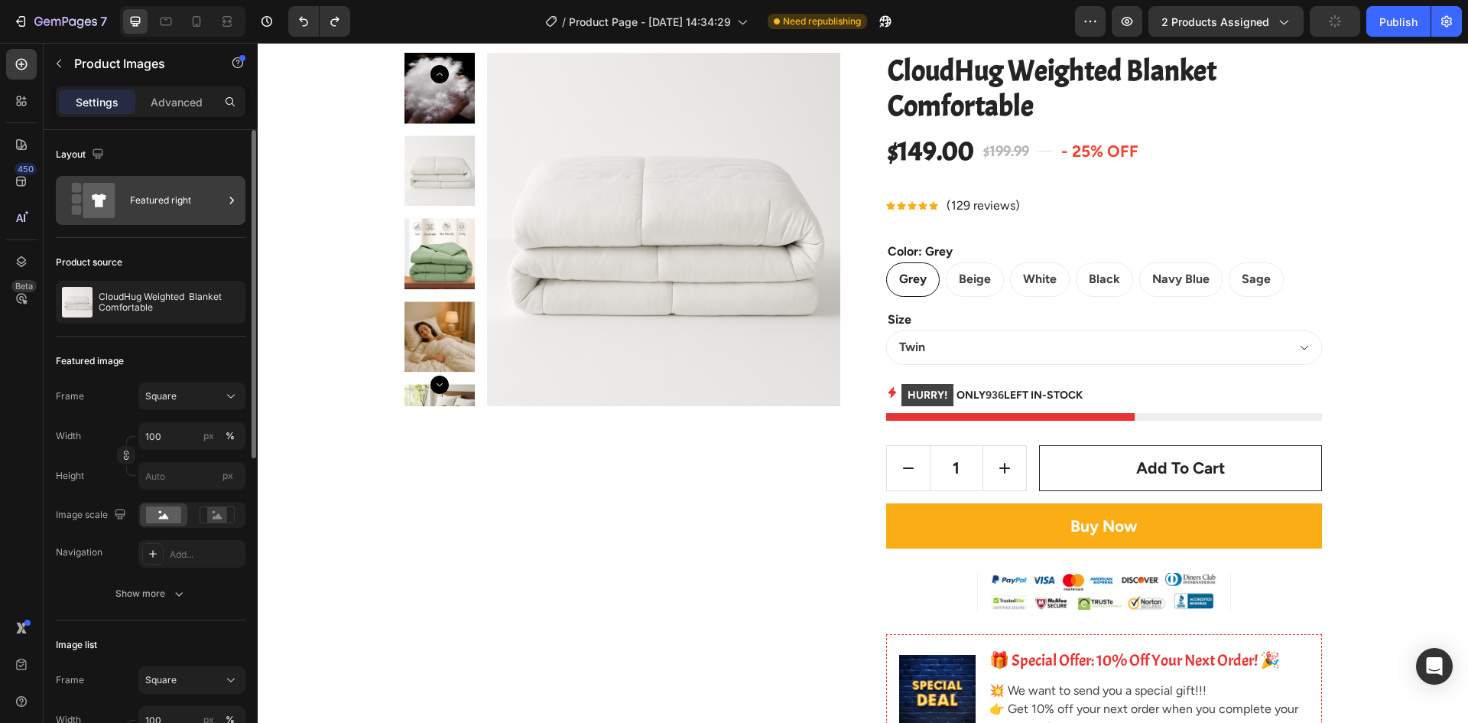
click at [166, 208] on div "Featured right" at bounding box center [176, 200] width 93 height 35
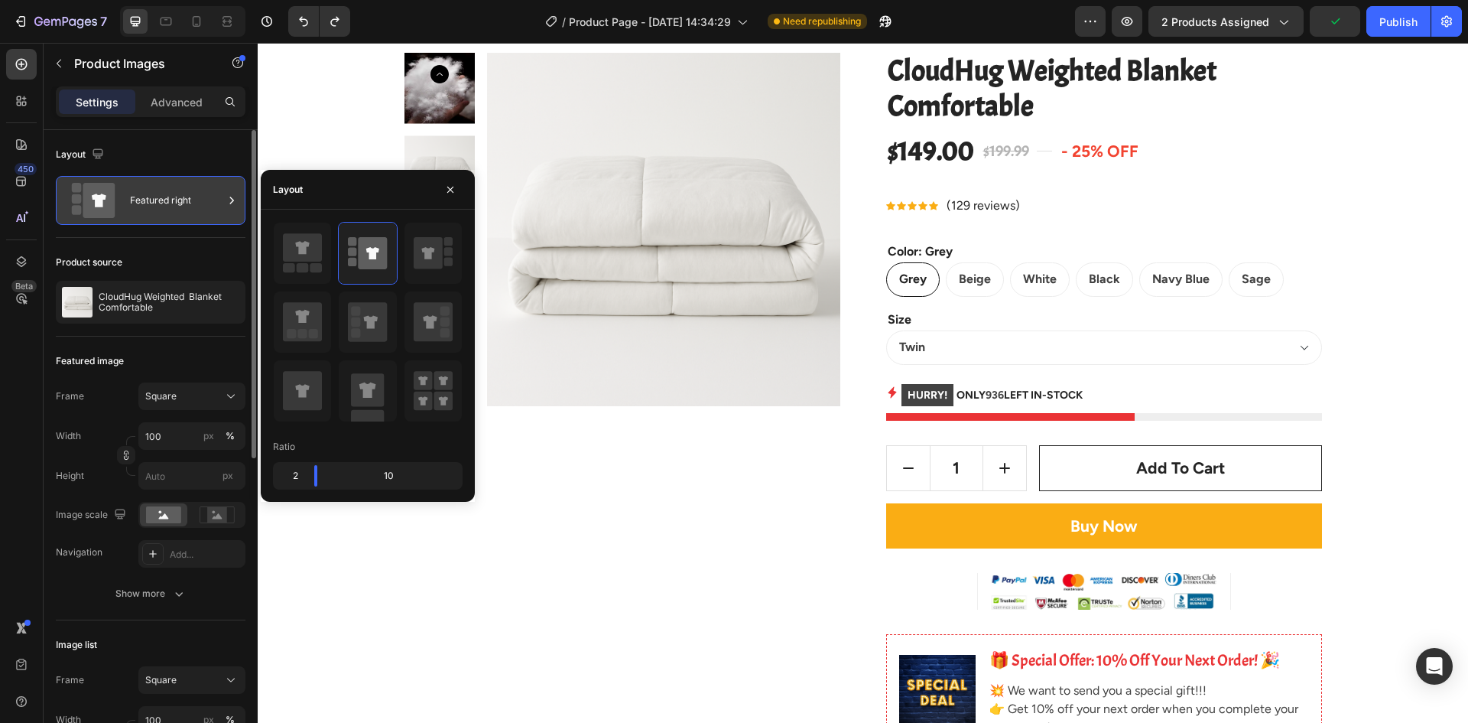
click at [166, 208] on div "Featured right" at bounding box center [176, 200] width 93 height 35
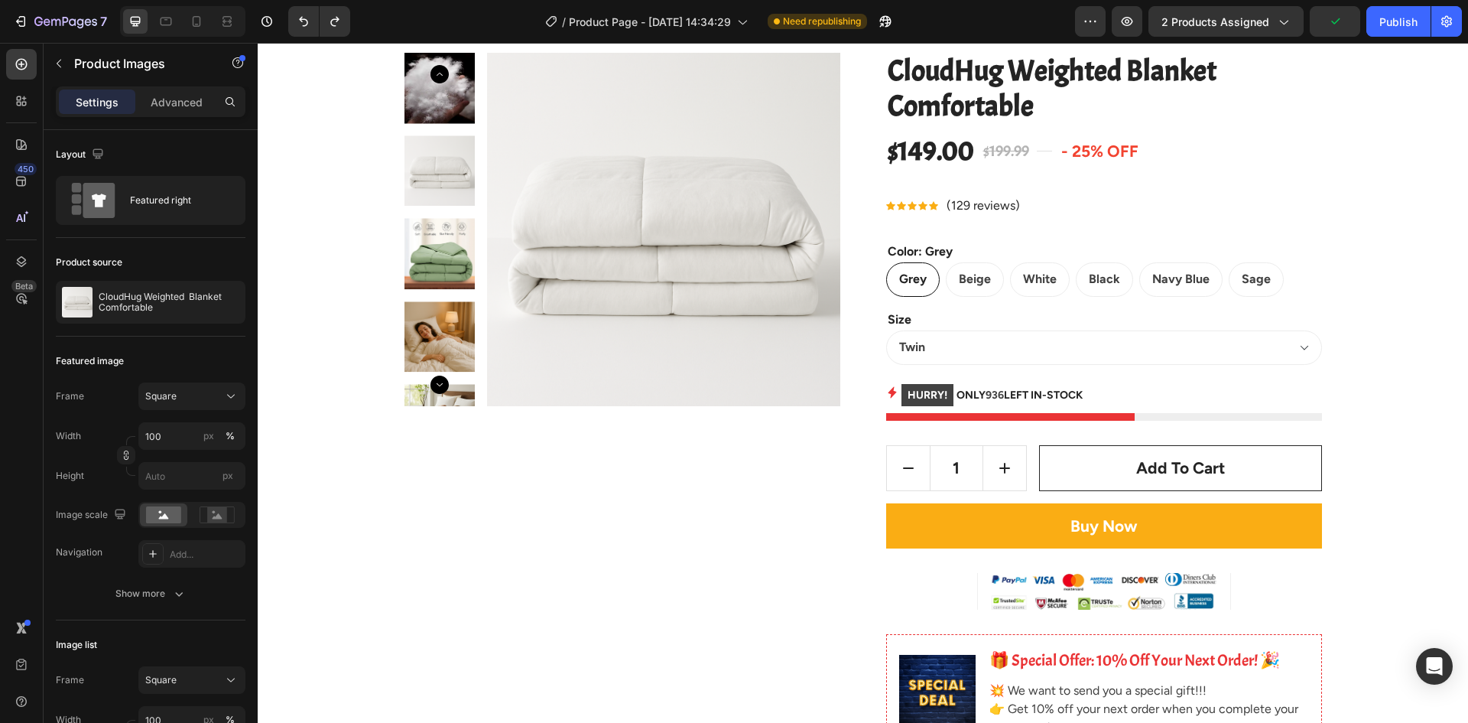
click at [646, 216] on img at bounding box center [663, 229] width 353 height 353
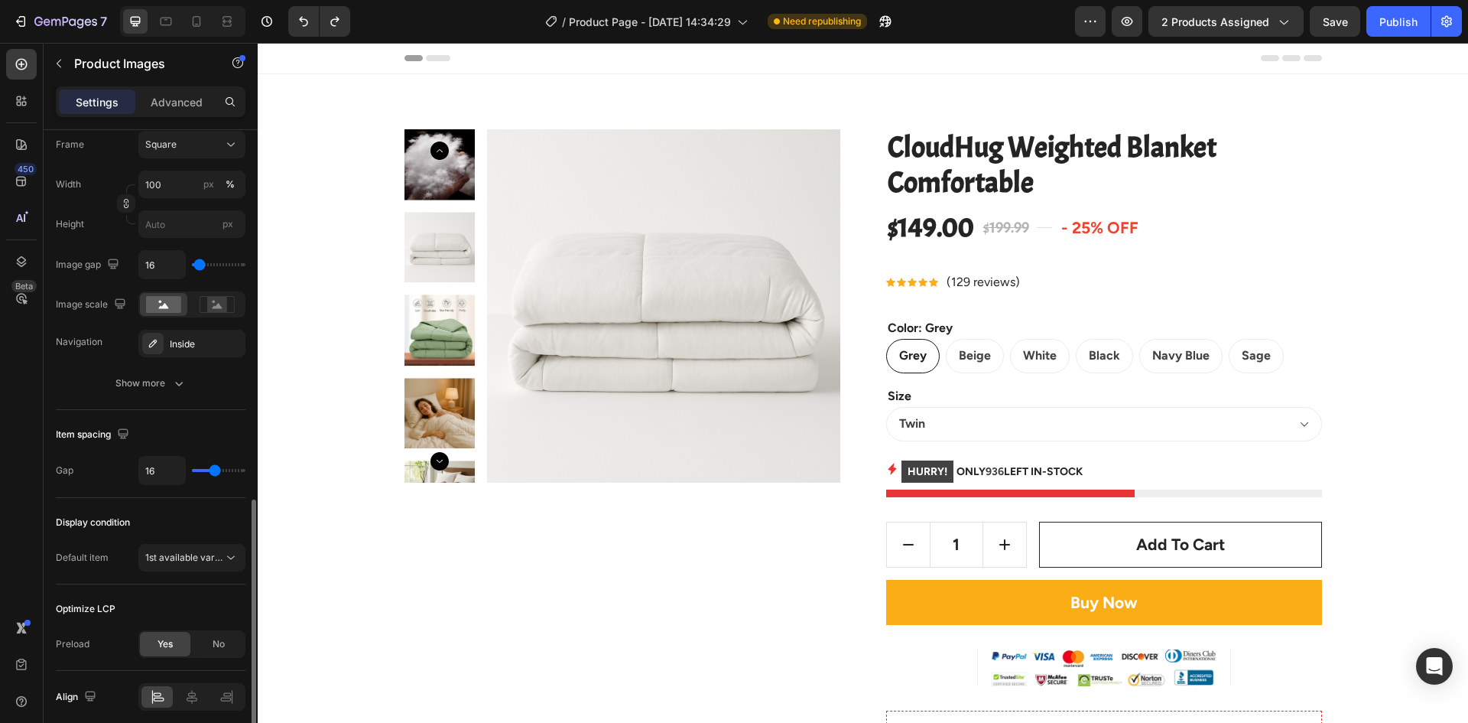
scroll to position [597, 0]
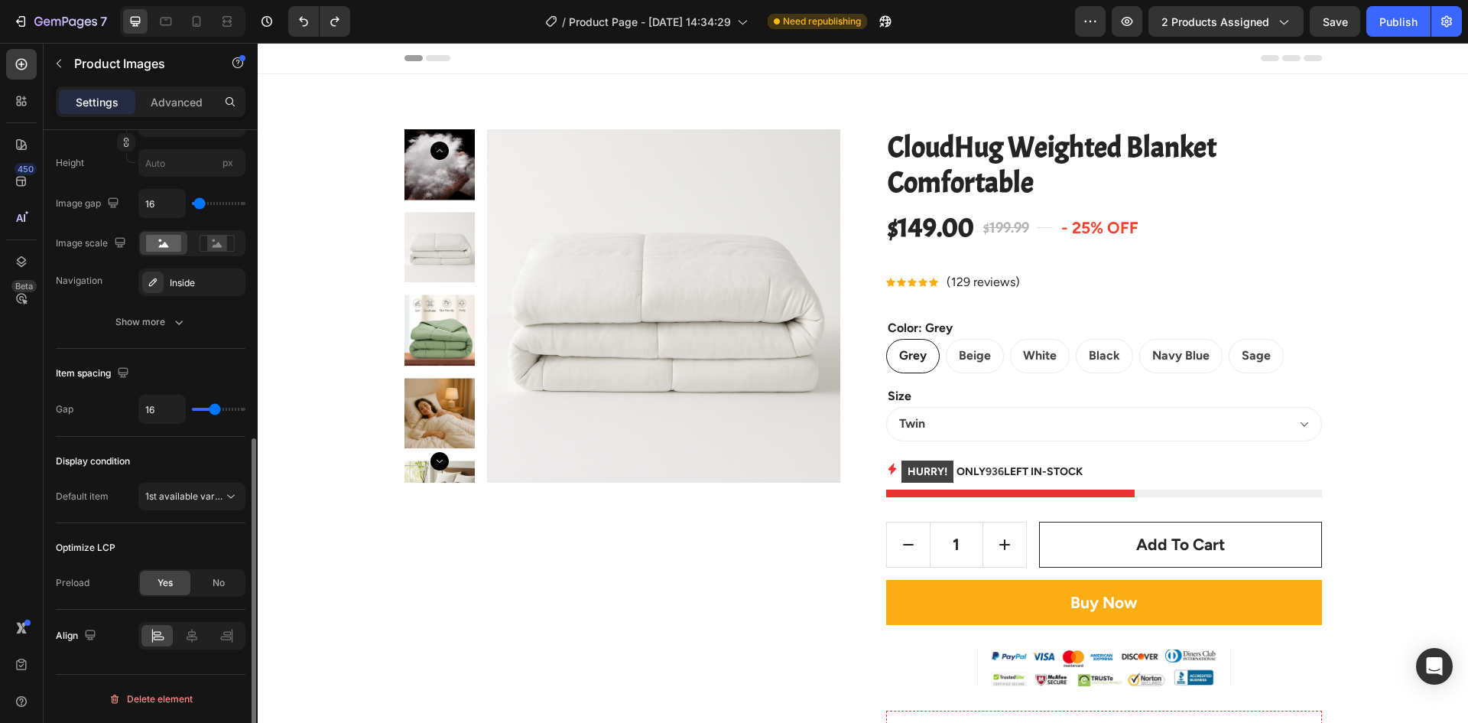
type input "21"
type input "24"
type input "27"
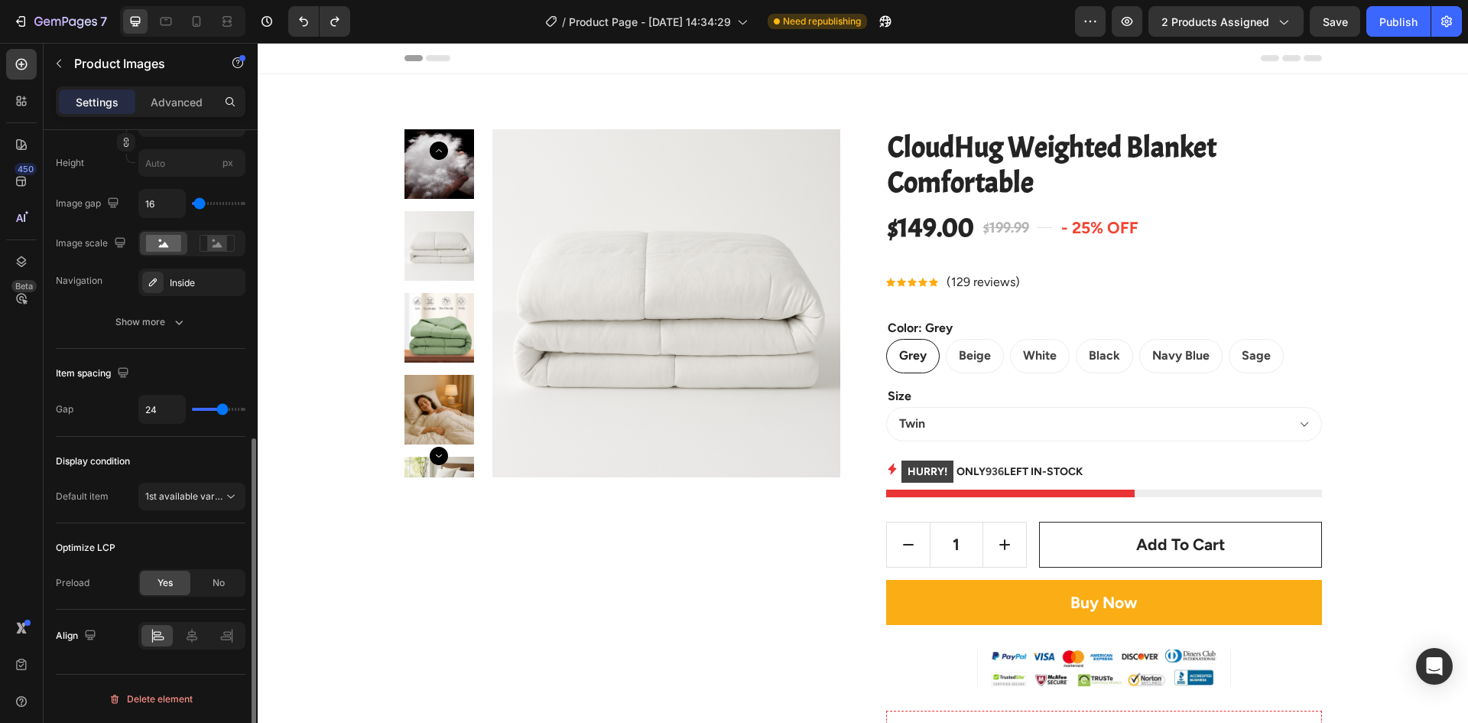
type input "27"
type input "33"
type input "34"
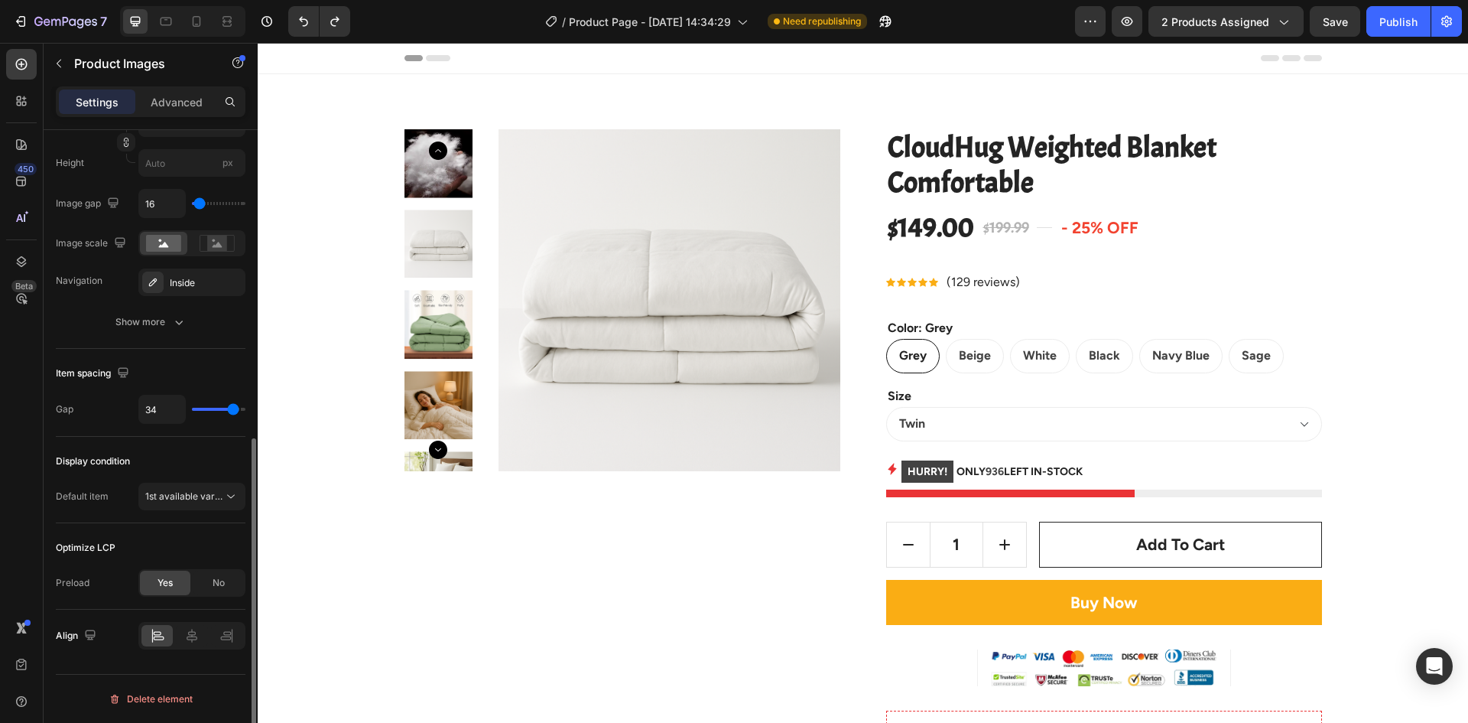
type input "33"
type input "15"
type input "13"
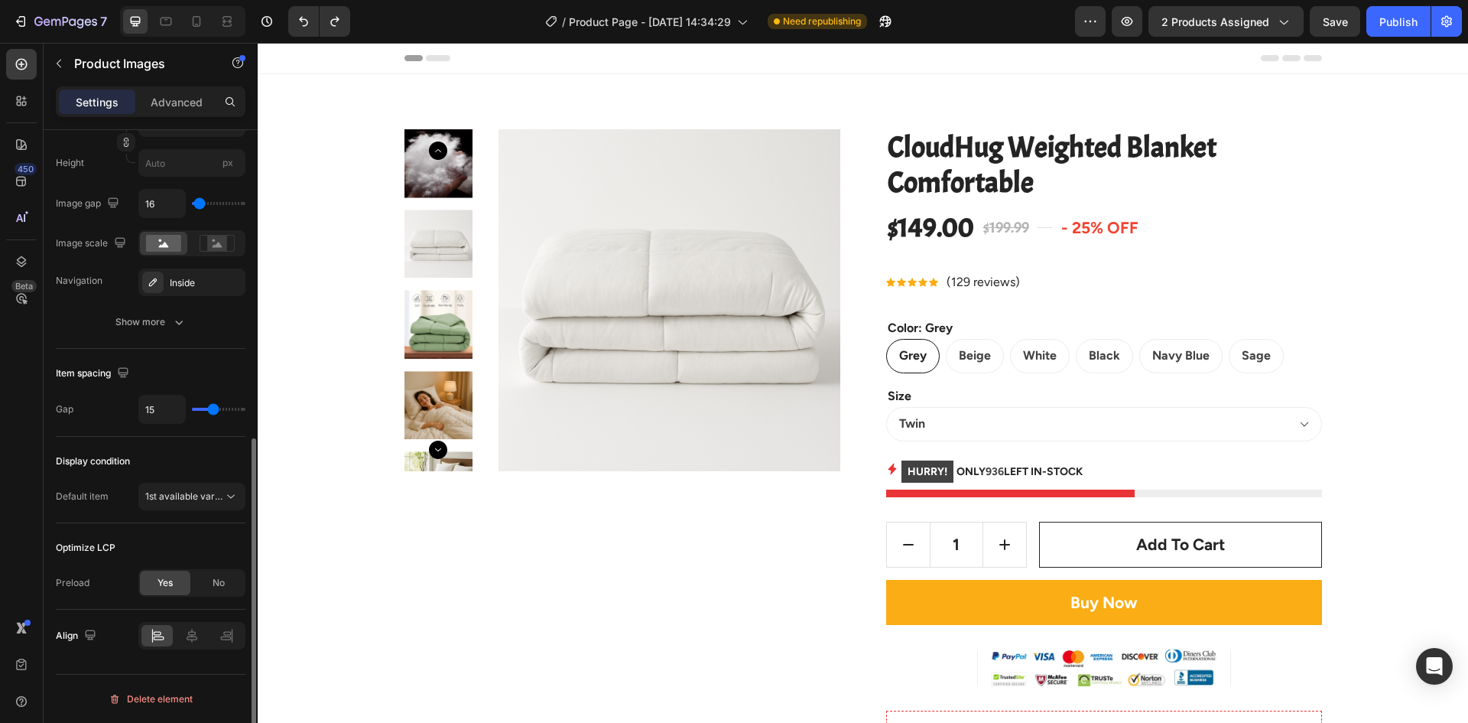
type input "13"
type input "8"
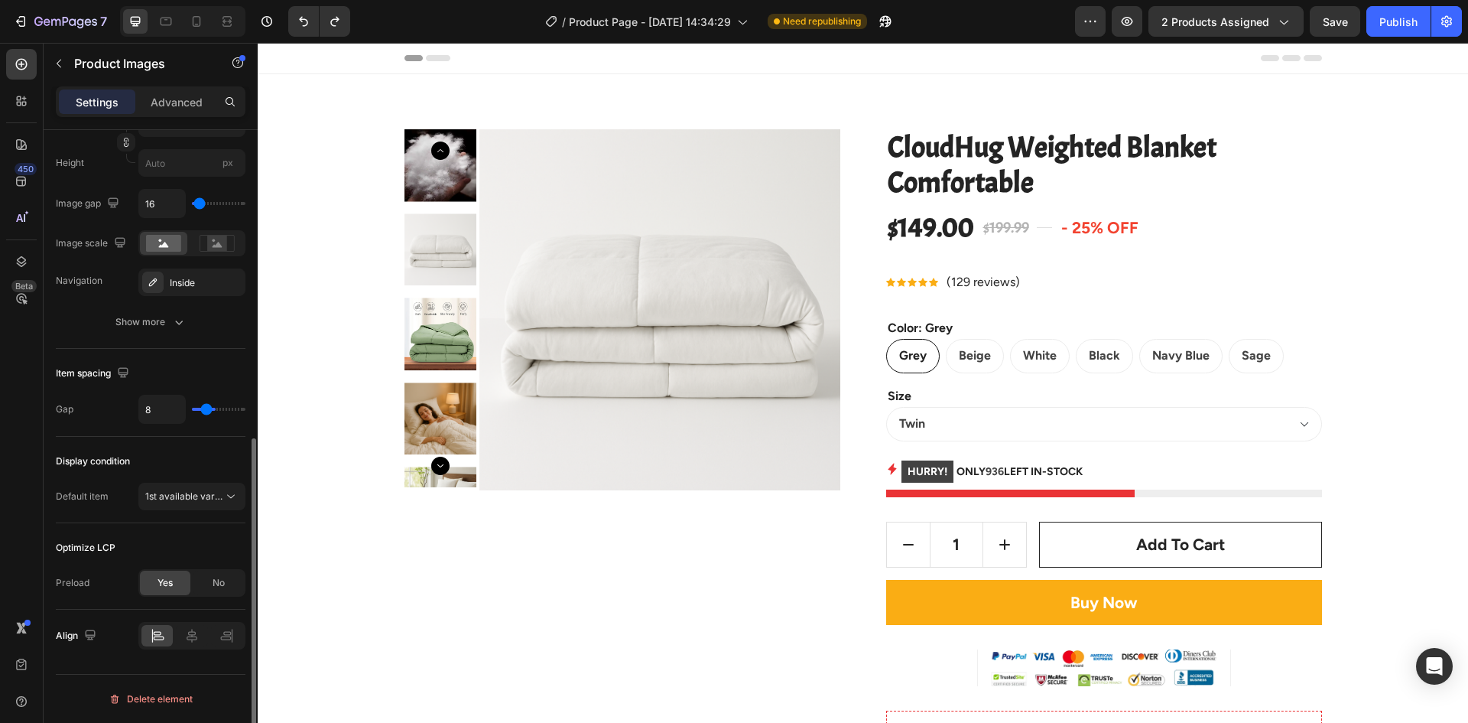
type input "4"
type input "3"
type input "2"
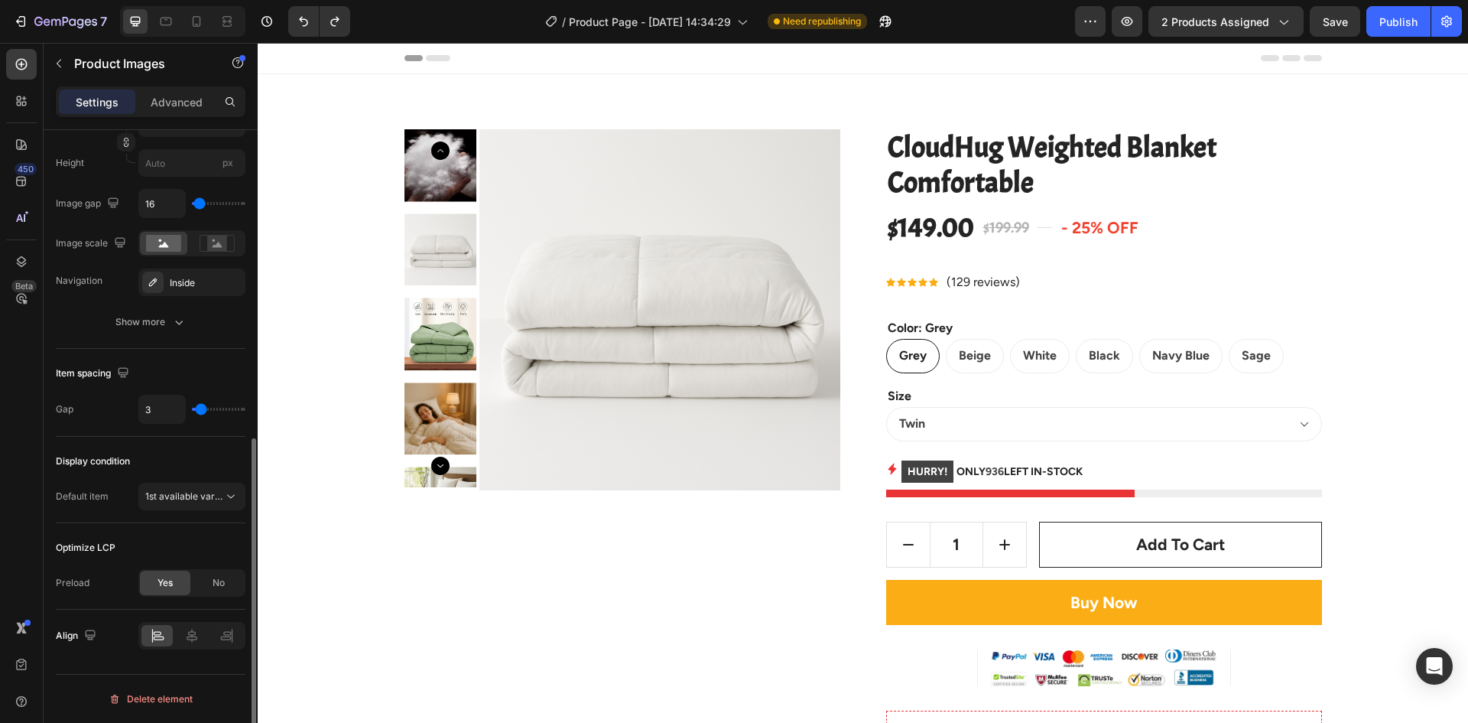
type input "2"
type input "1"
type input "0"
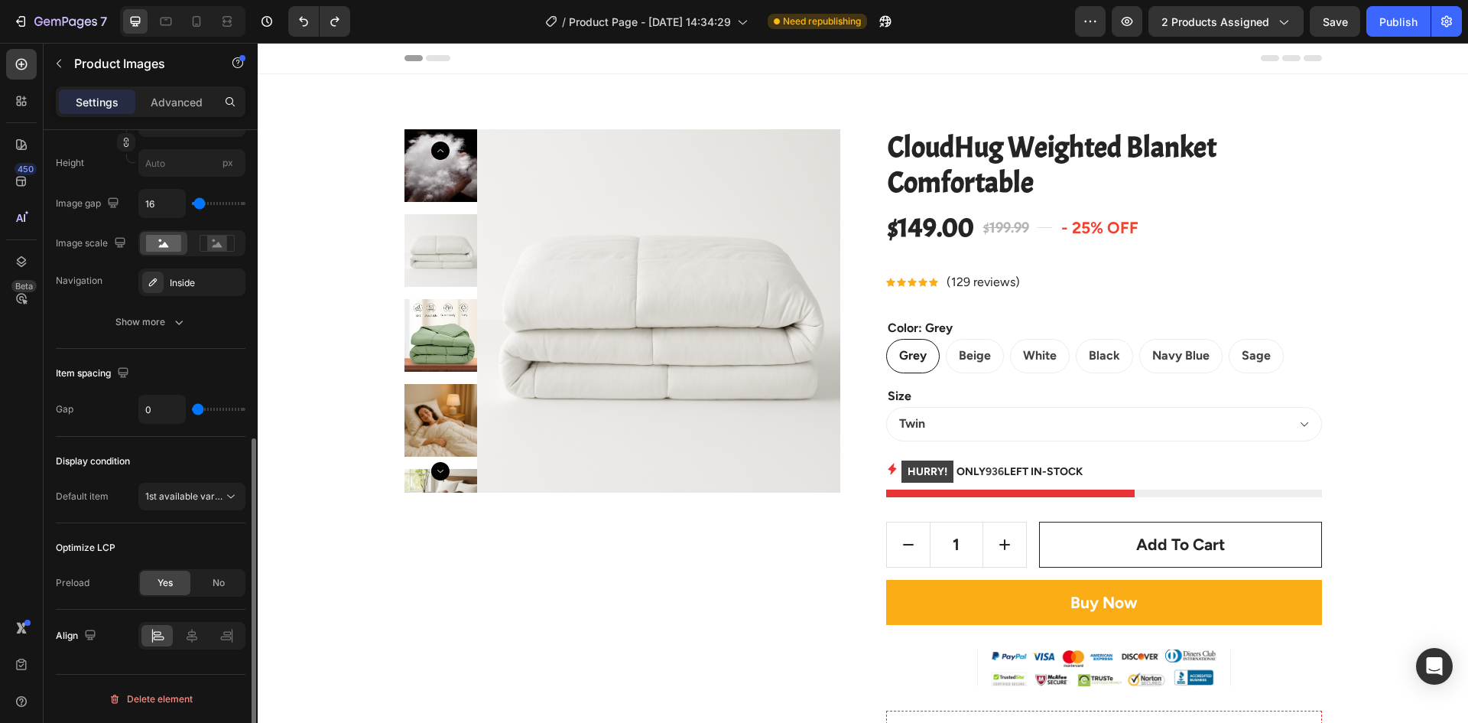
type input "1"
type input "33"
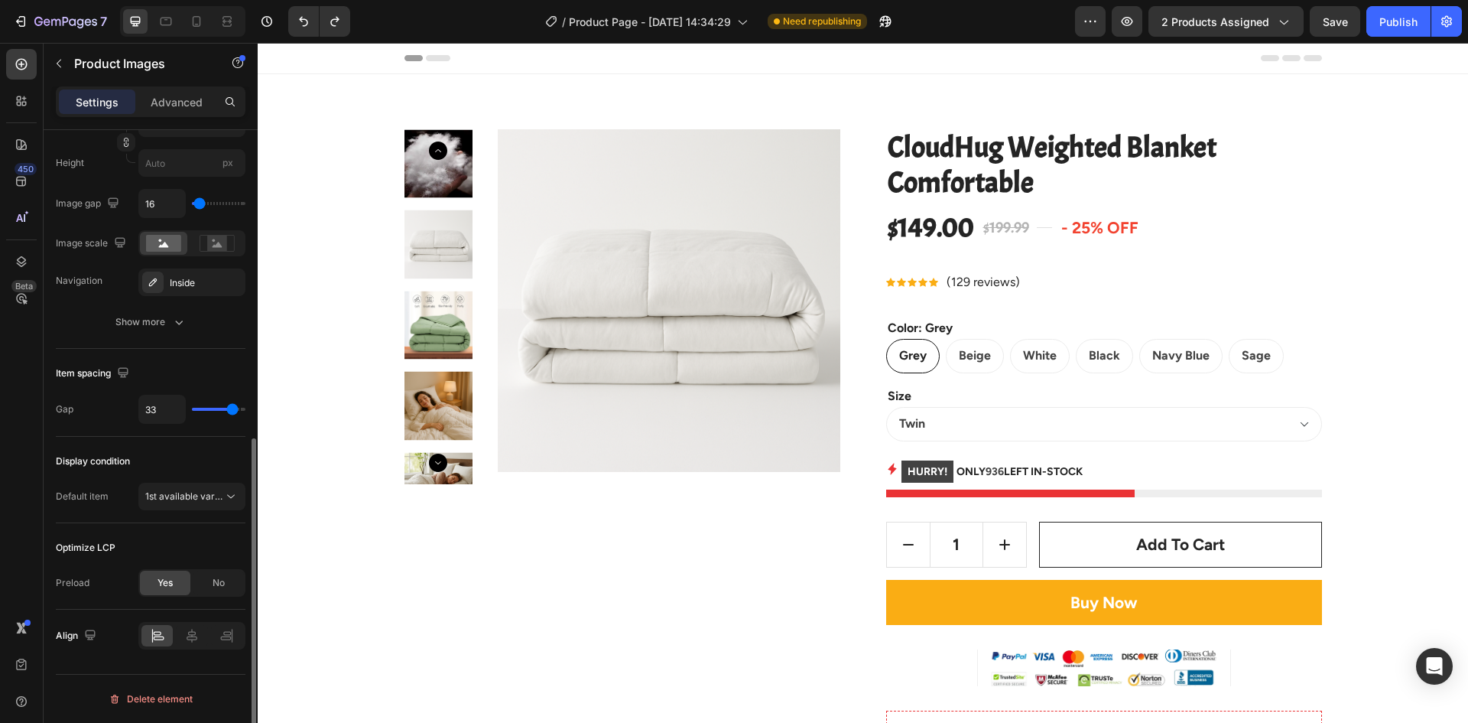
type input "40"
type input "39"
type input "0"
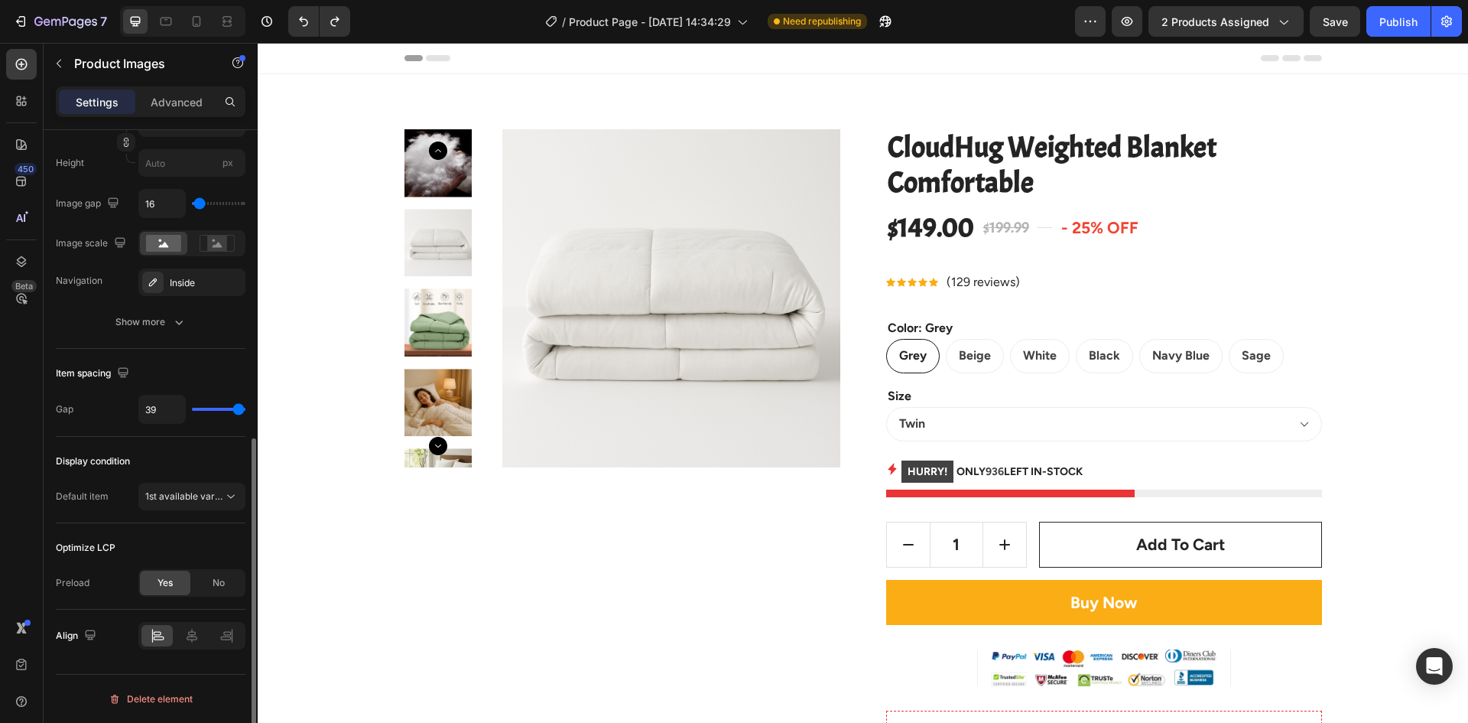
type input "0"
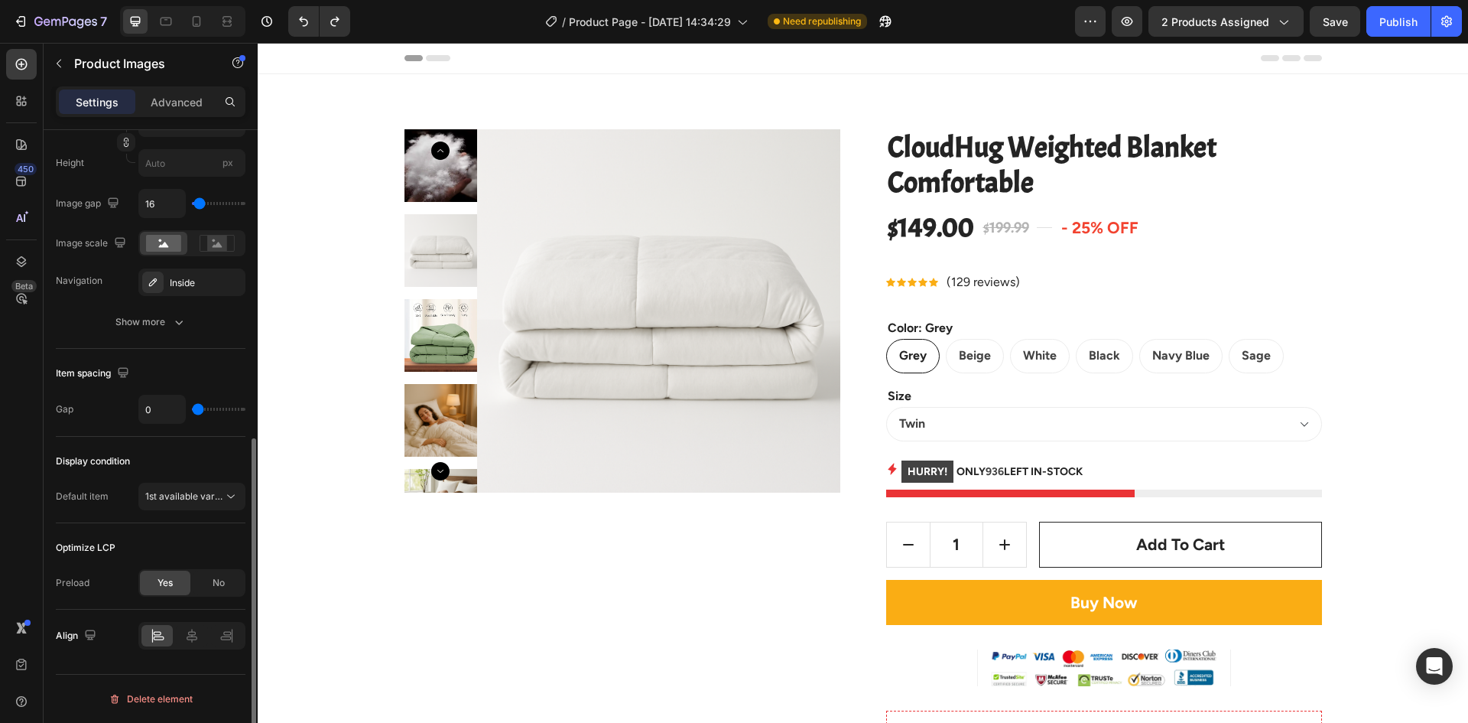
type input "1"
type input "2"
type input "3"
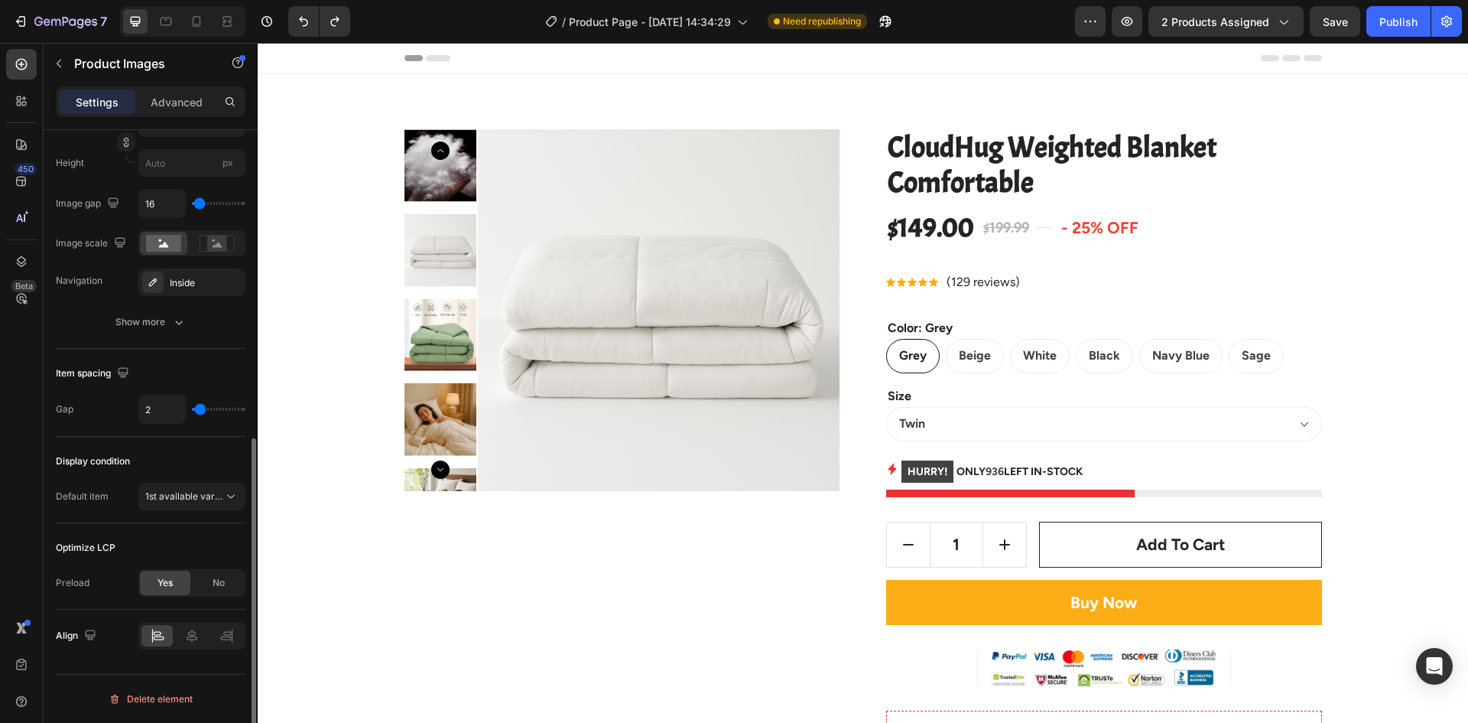
type input "3"
type input "4"
type input "5"
drag, startPoint x: 213, startPoint y: 409, endPoint x: 203, endPoint y: 428, distance: 21.6
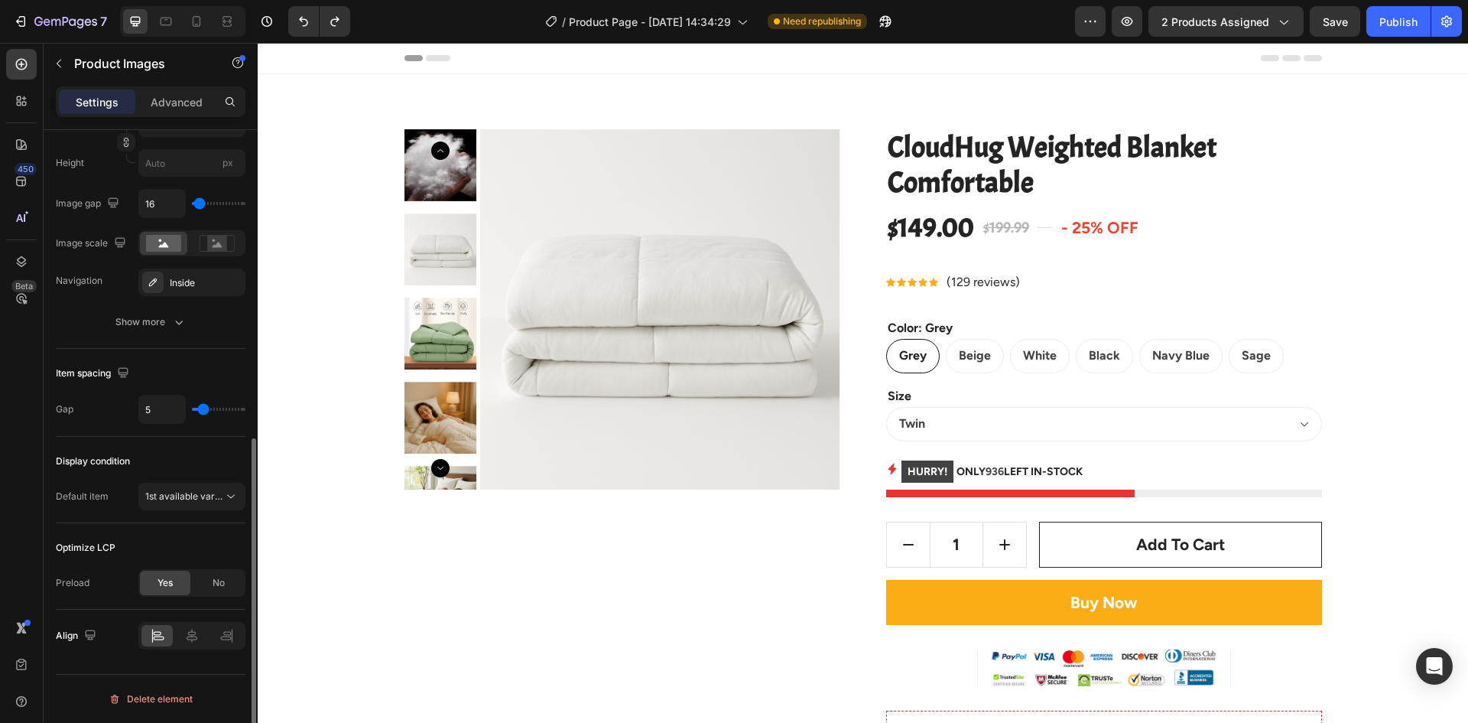
type input "5"
click at [203, 411] on input "range" at bounding box center [219, 409] width 54 height 3
click at [205, 499] on span "1st available variant" at bounding box center [188, 495] width 86 height 11
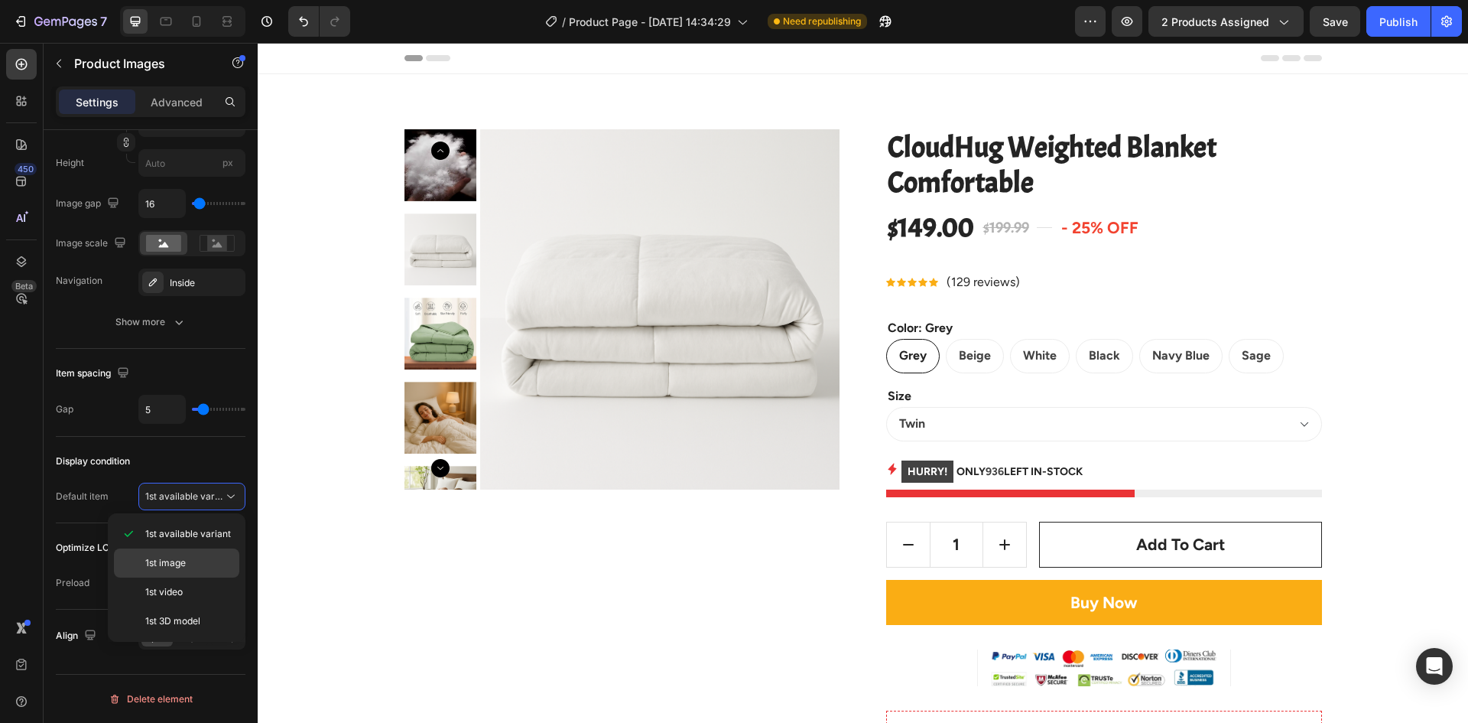
click at [180, 560] on span "1st image" at bounding box center [165, 563] width 41 height 14
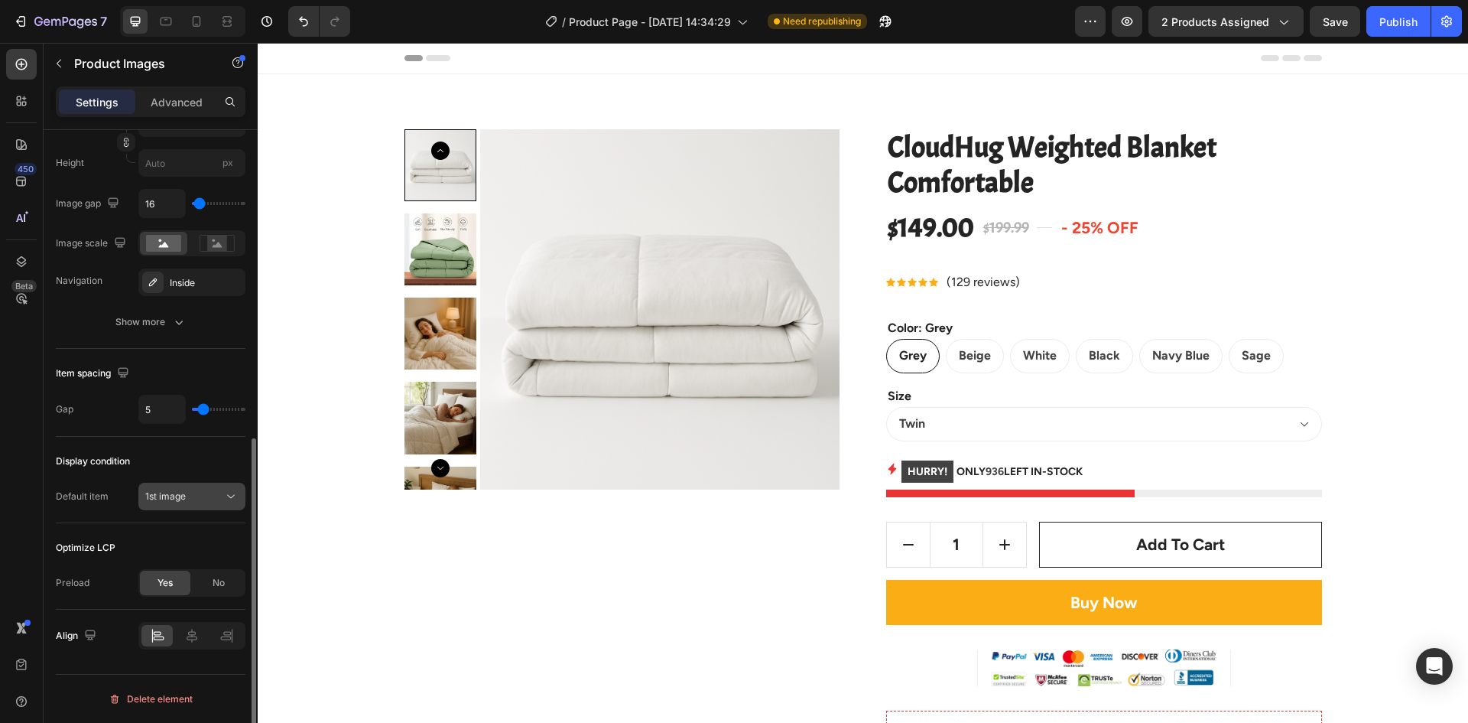
click at [218, 500] on div "1st image" at bounding box center [184, 496] width 78 height 14
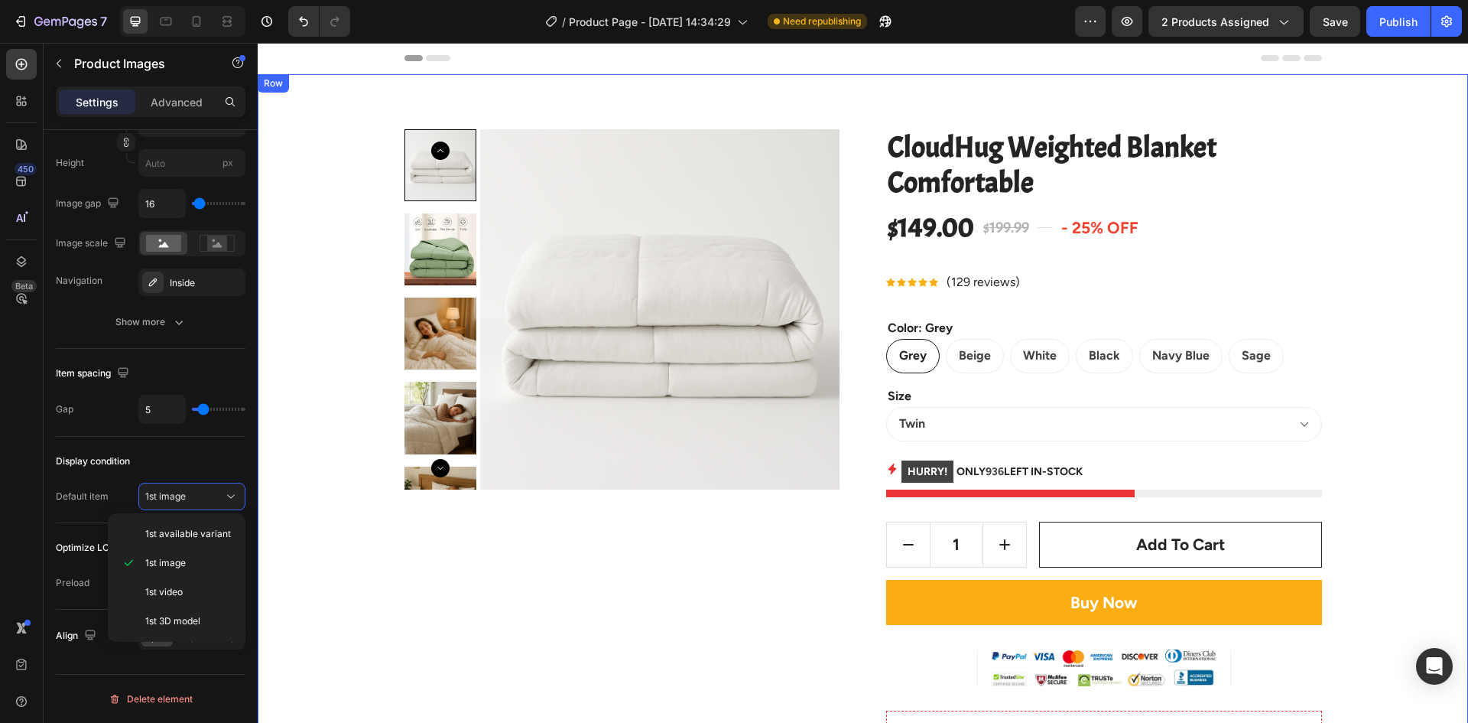
scroll to position [297, 0]
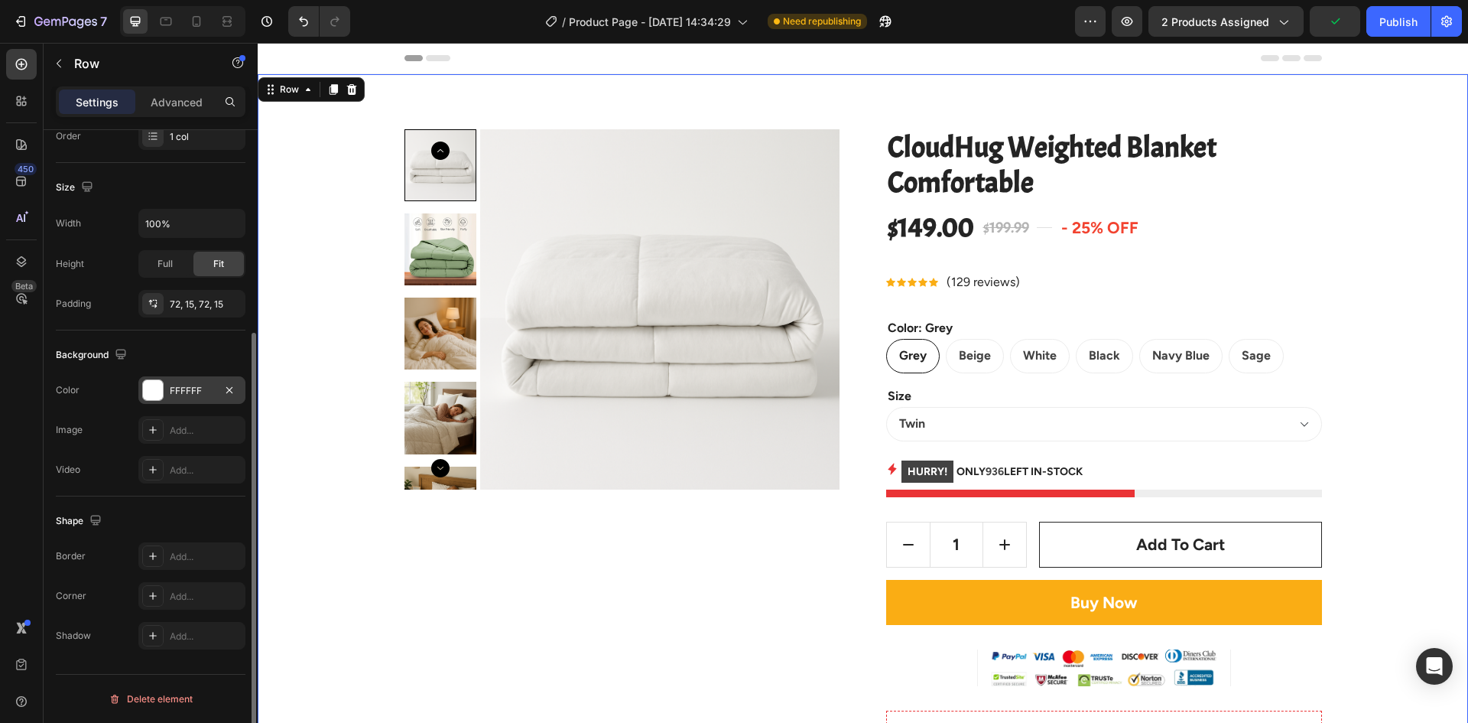
click at [193, 398] on div "FFFFFF" at bounding box center [191, 390] width 107 height 28
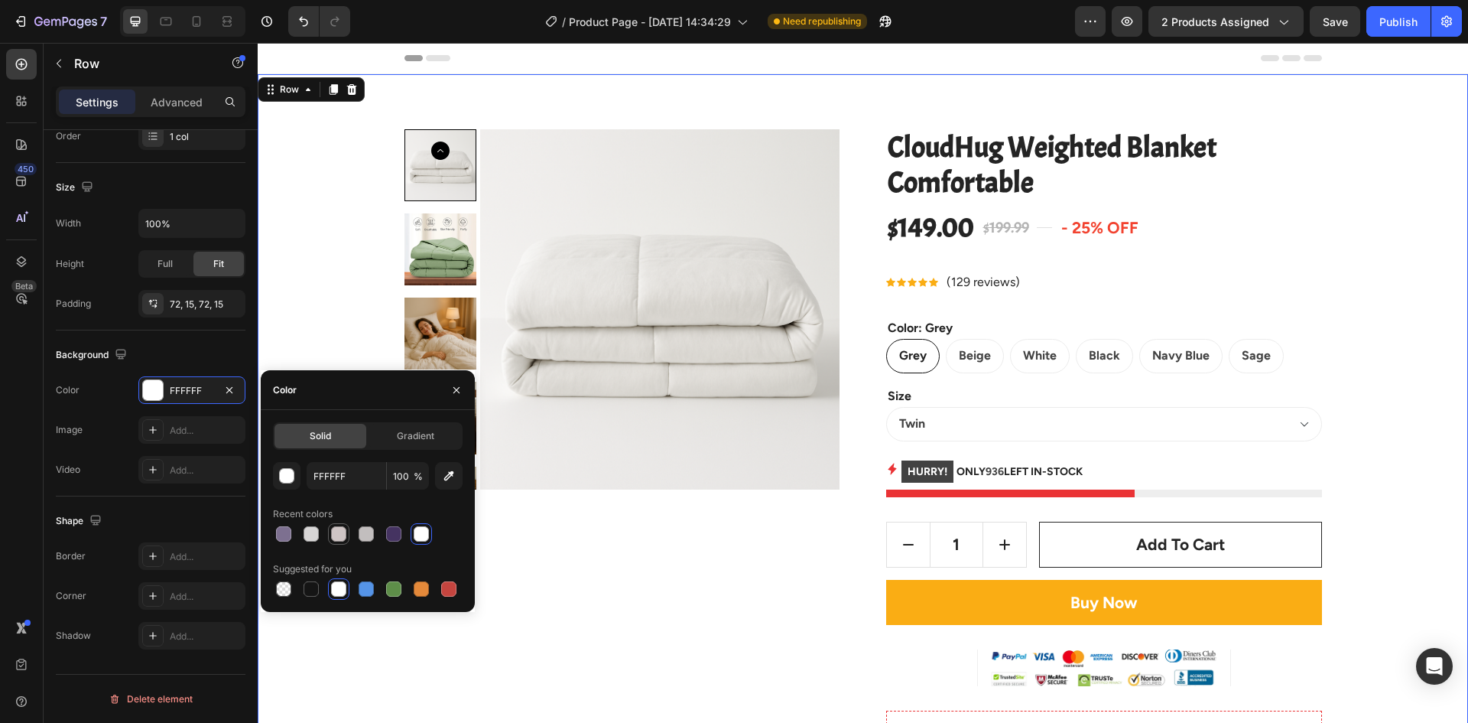
click at [331, 532] on div at bounding box center [338, 533] width 15 height 15
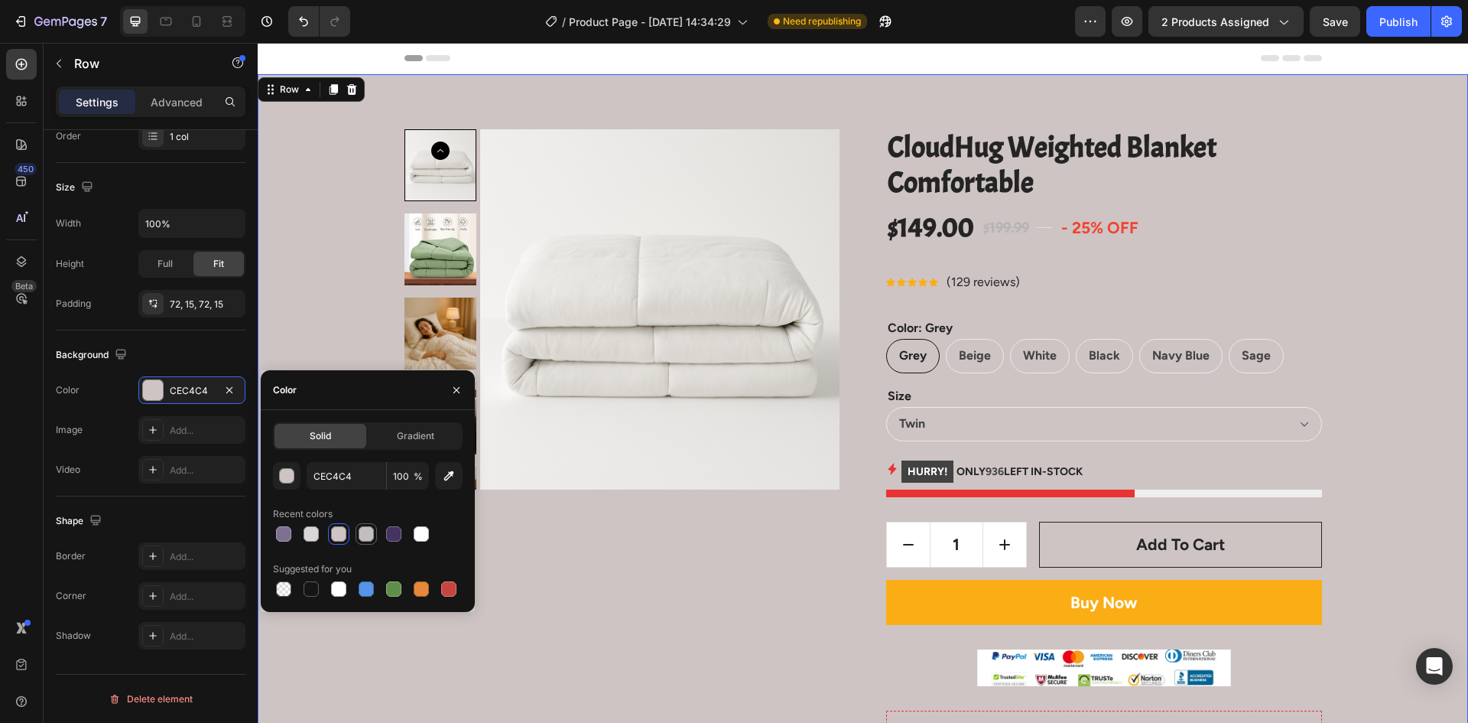
click at [358, 531] on div at bounding box center [366, 534] width 18 height 18
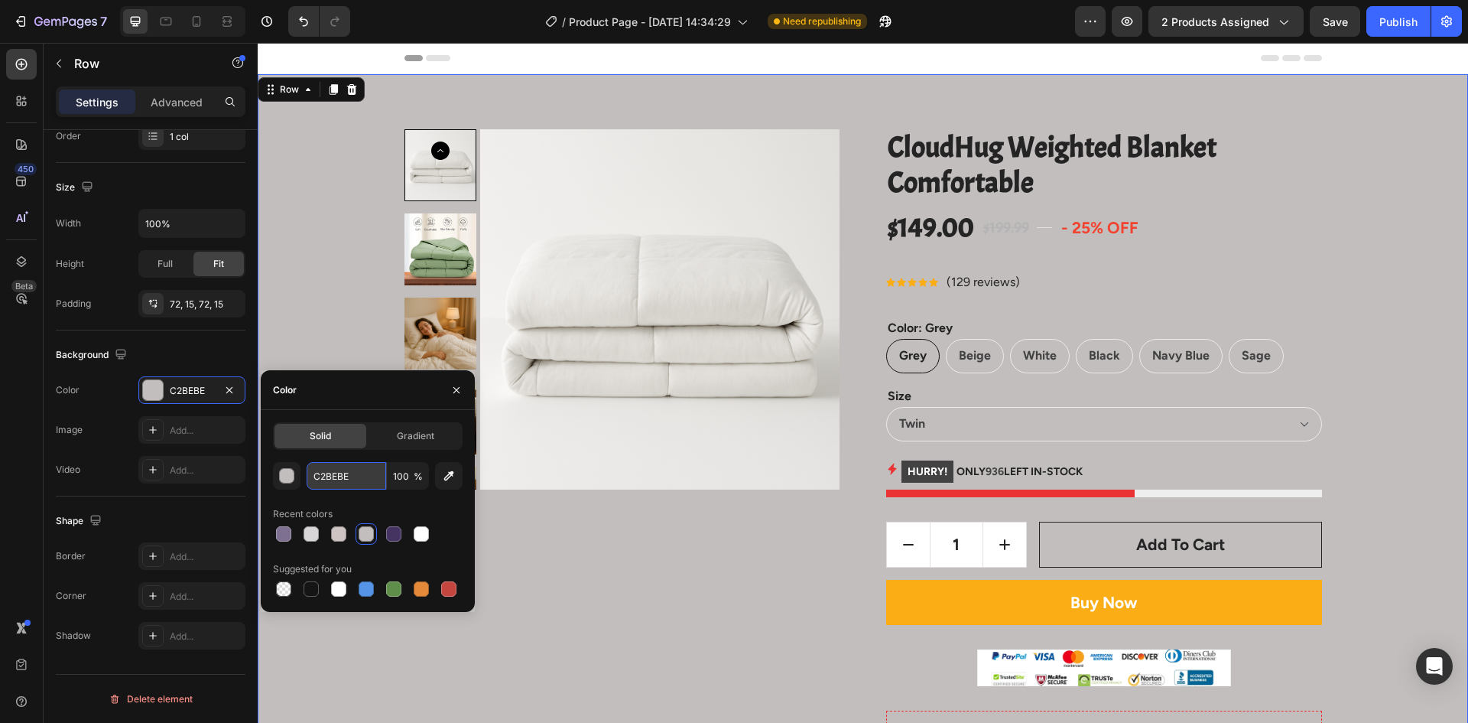
click at [347, 472] on input "C2BEBE" at bounding box center [347, 476] width 80 height 28
click at [414, 476] on span "%" at bounding box center [418, 477] width 9 height 14
click at [444, 485] on button "button" at bounding box center [449, 476] width 28 height 28
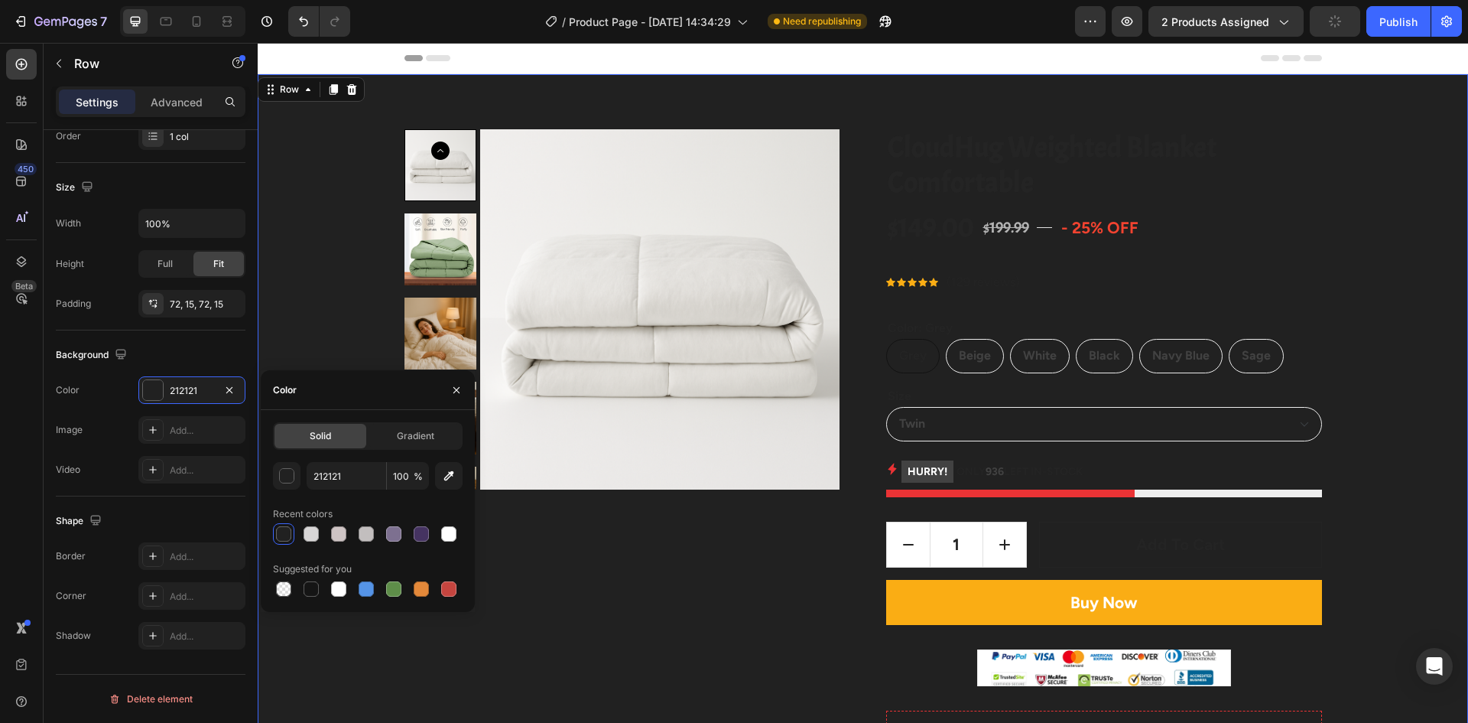
click at [325, 531] on div at bounding box center [368, 533] width 190 height 21
click at [315, 532] on div at bounding box center [311, 533] width 15 height 15
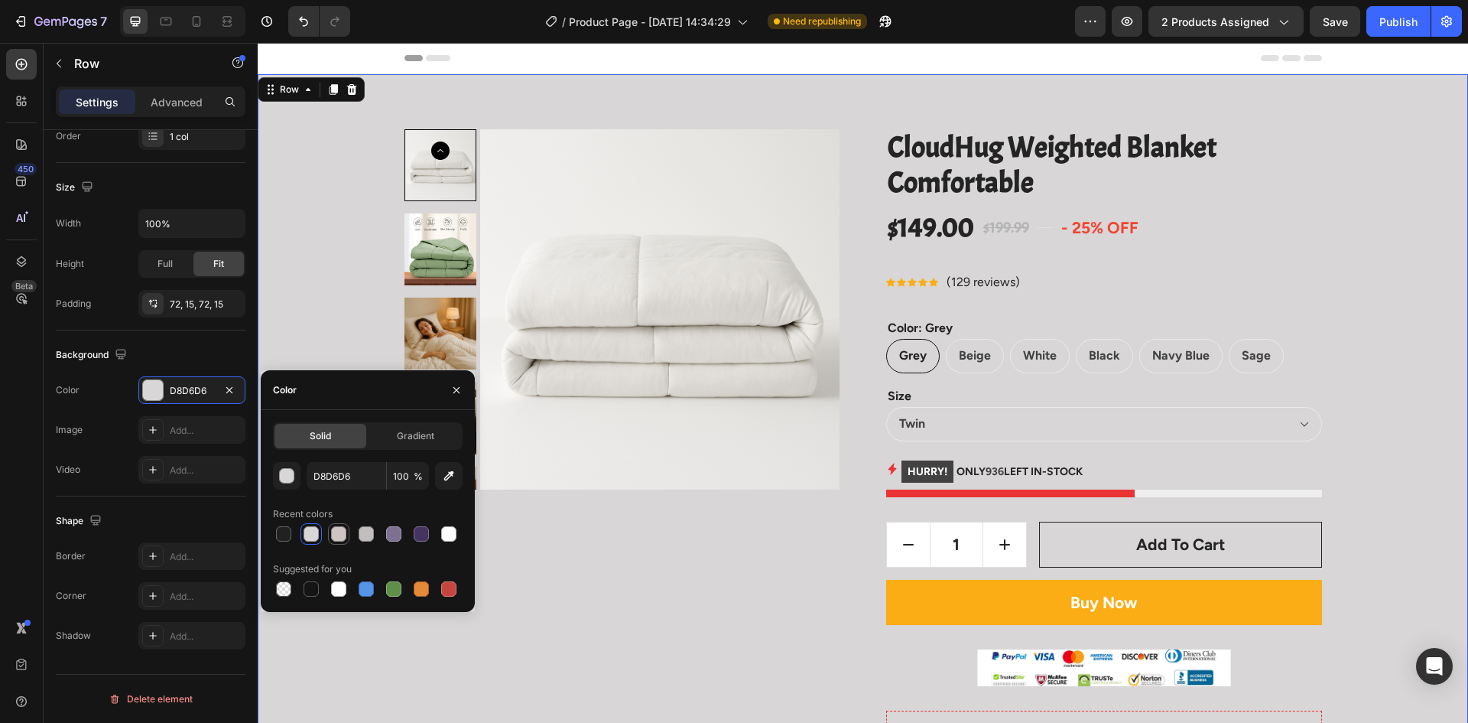
click at [346, 535] on div at bounding box center [338, 533] width 15 height 15
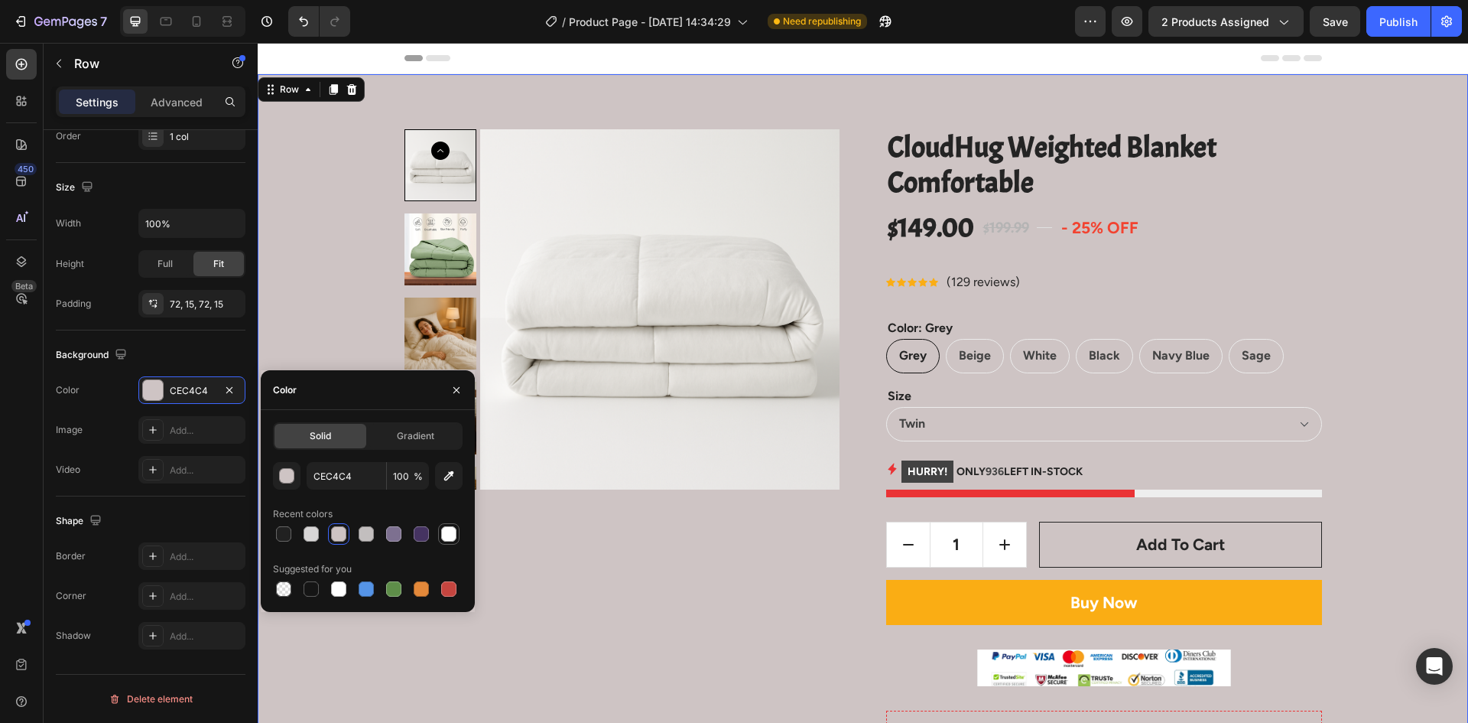
click at [447, 538] on div at bounding box center [448, 533] width 15 height 15
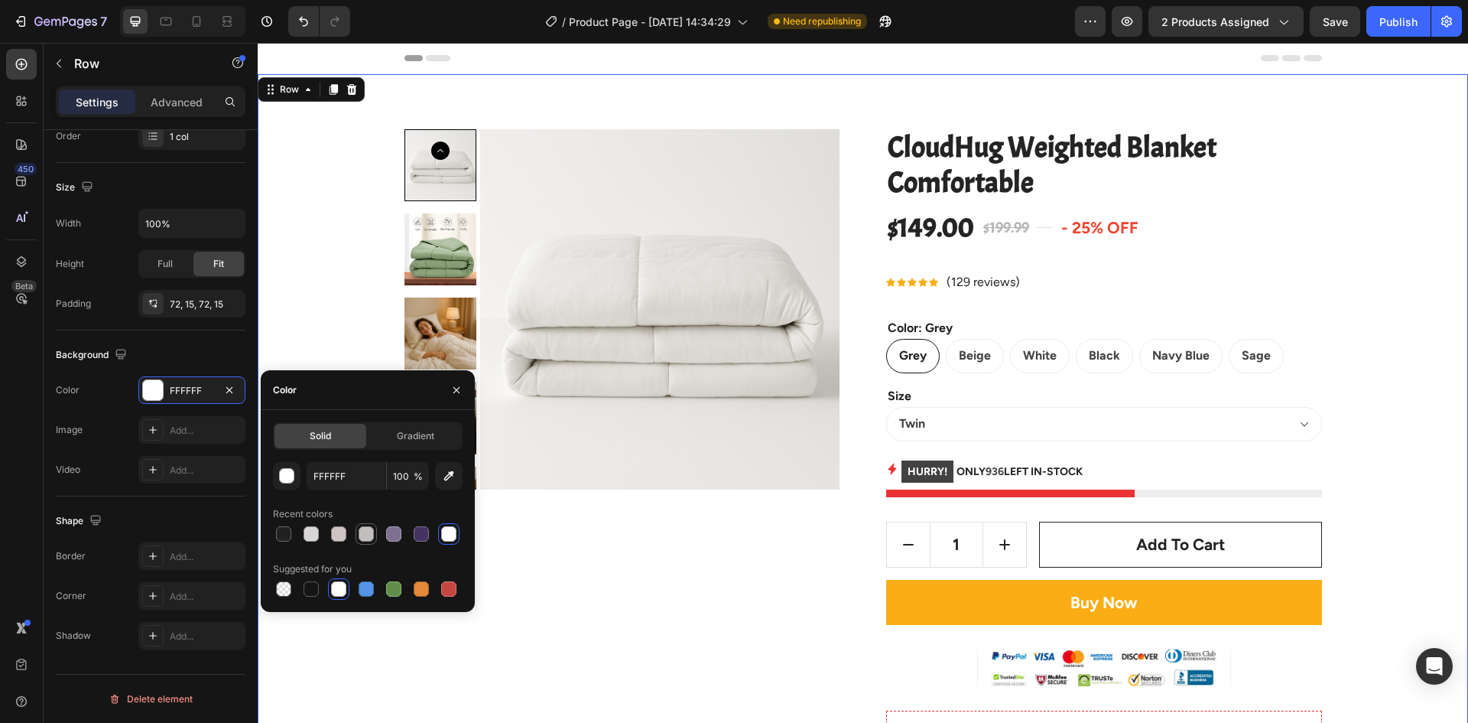
click at [364, 532] on div at bounding box center [366, 533] width 15 height 15
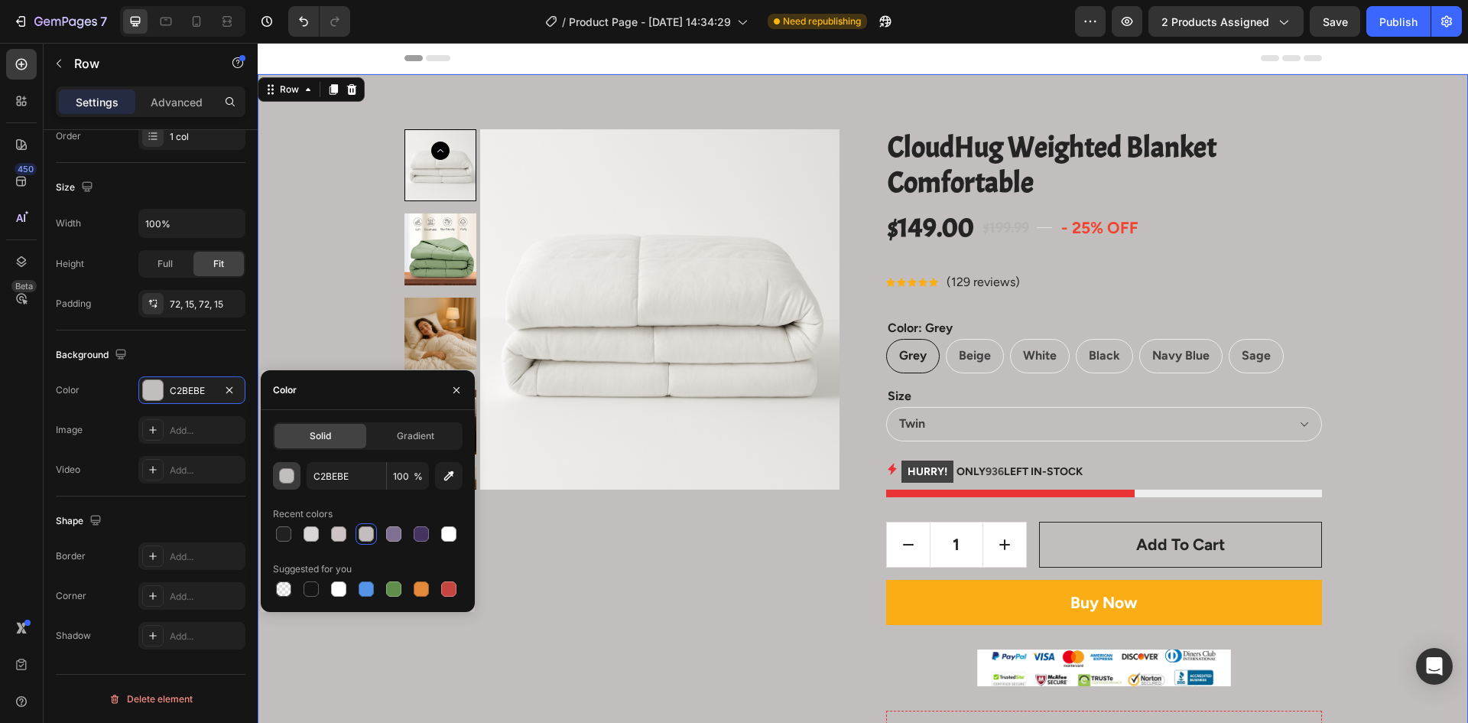
click at [285, 481] on div "button" at bounding box center [287, 476] width 15 height 15
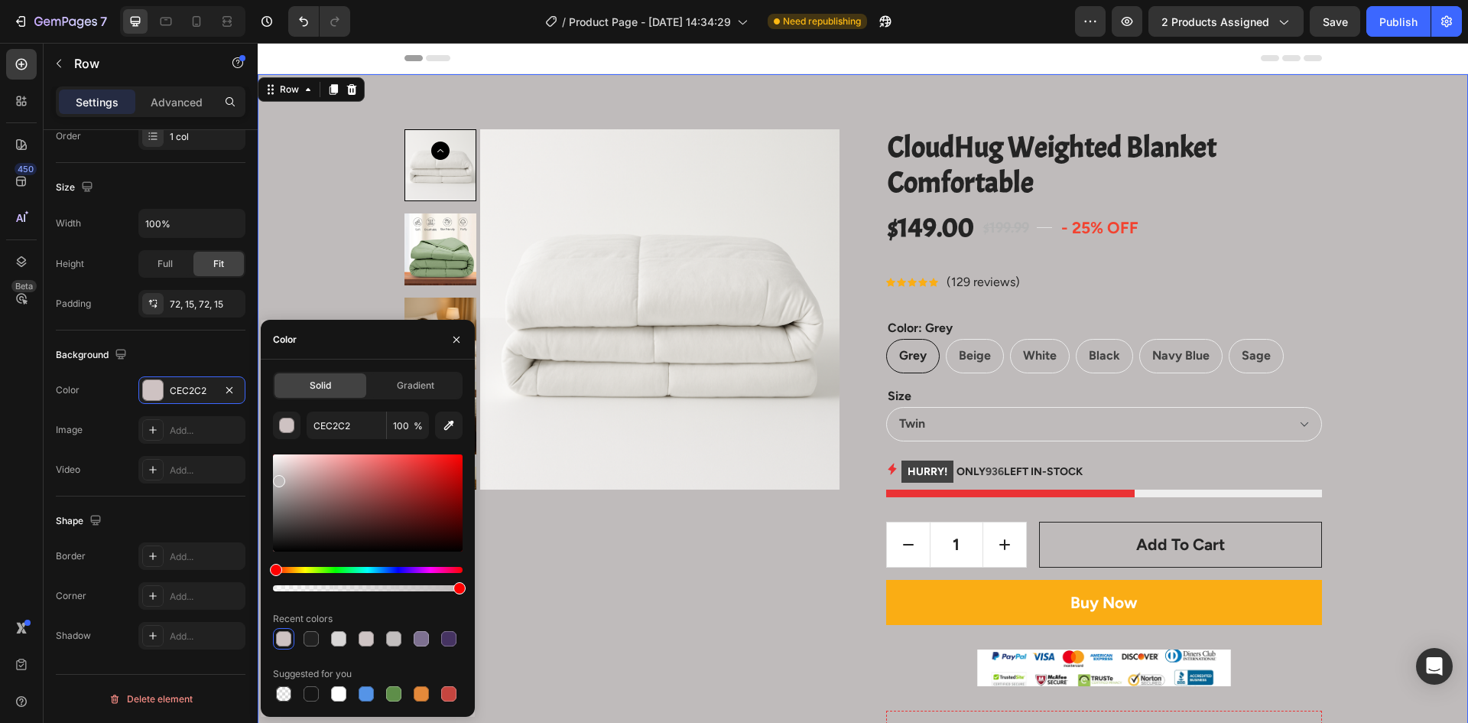
type input "BFBBBB"
drag, startPoint x: 291, startPoint y: 481, endPoint x: 278, endPoint y: 478, distance: 12.6
click at [278, 478] on div at bounding box center [368, 502] width 190 height 97
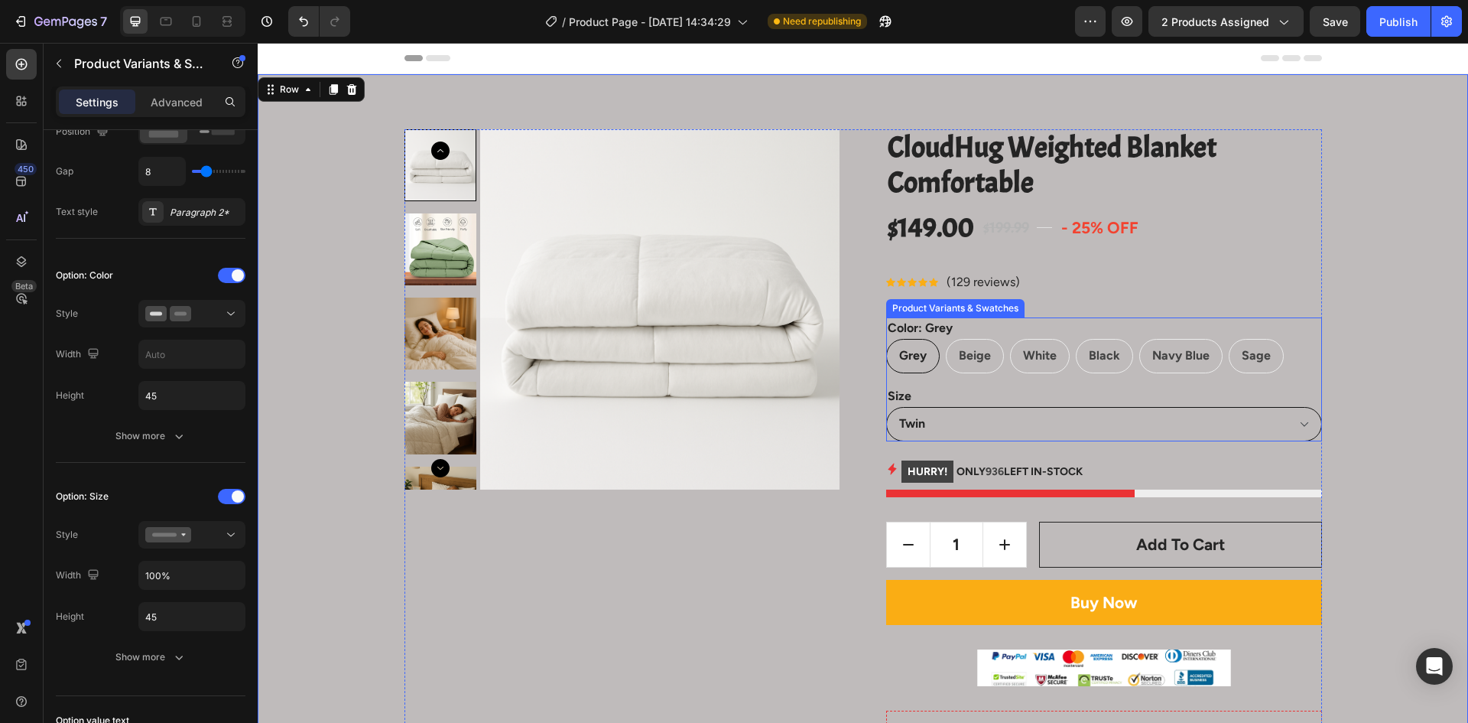
click at [1009, 422] on select "Twin Queen King" at bounding box center [1104, 424] width 436 height 34
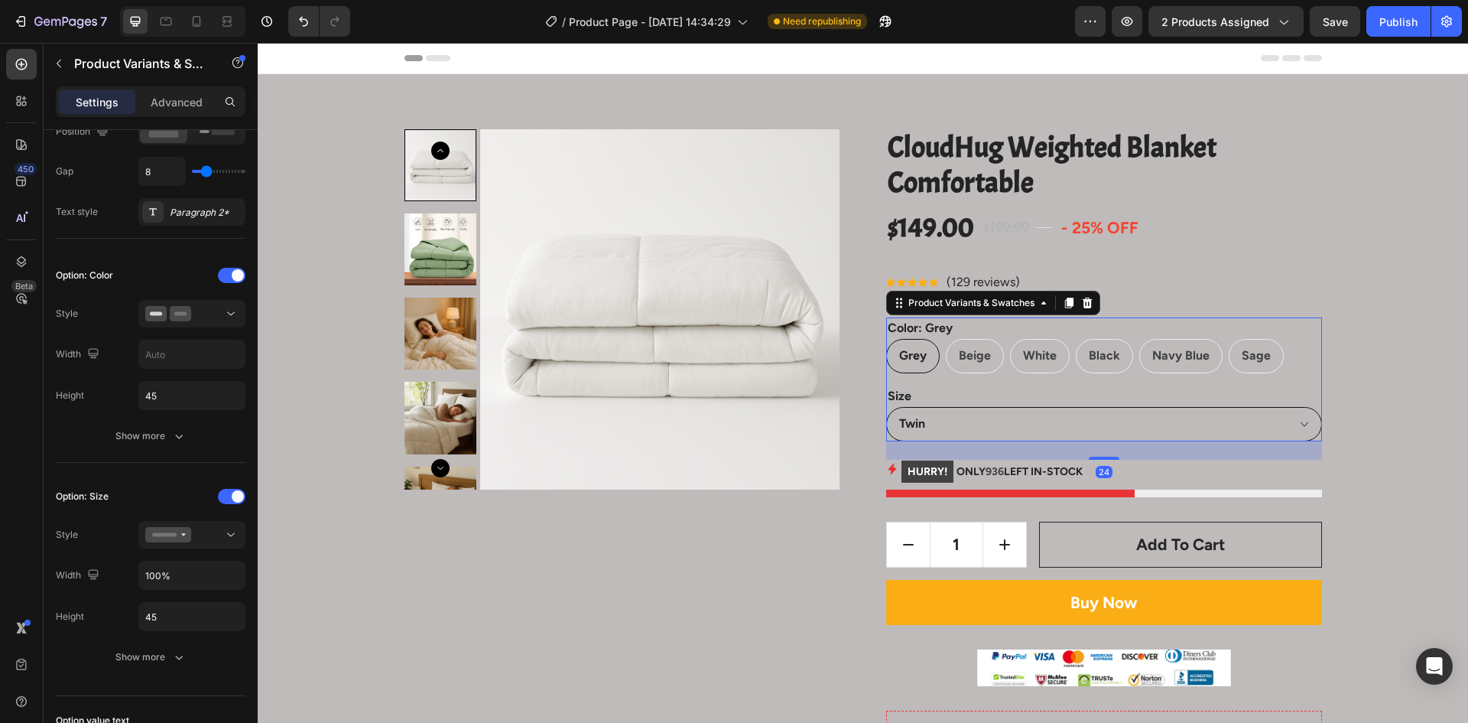
scroll to position [0, 0]
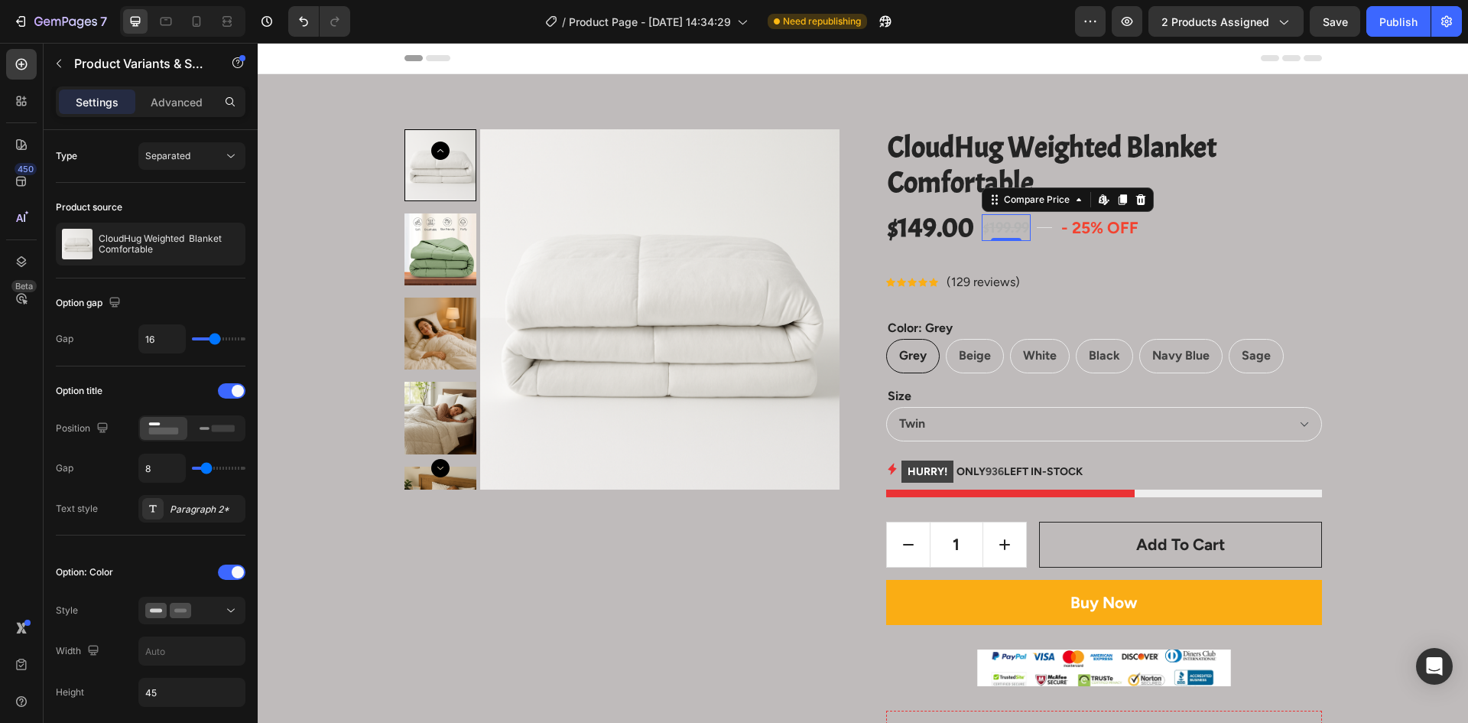
click at [1000, 225] on div "$199.99" at bounding box center [1006, 228] width 49 height 28
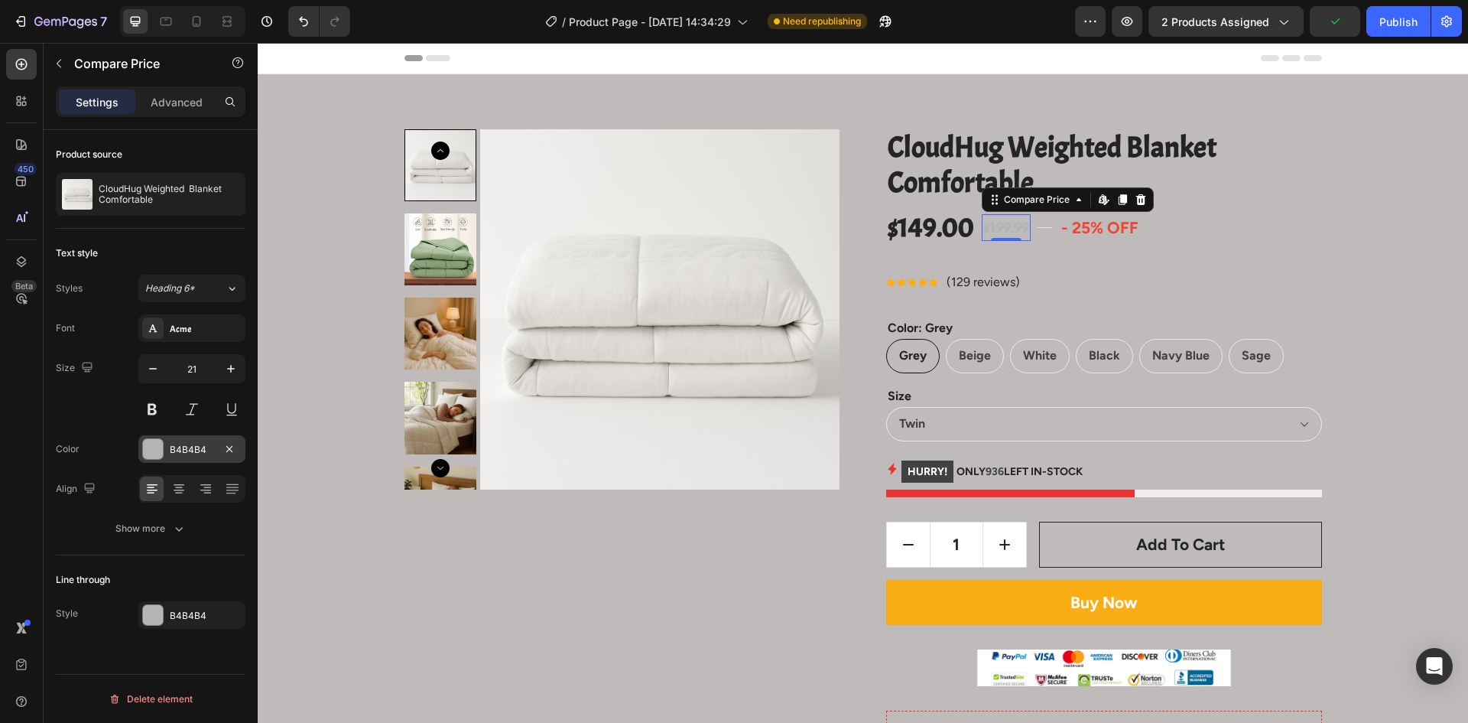
click at [181, 447] on div "B4B4B4" at bounding box center [192, 450] width 44 height 14
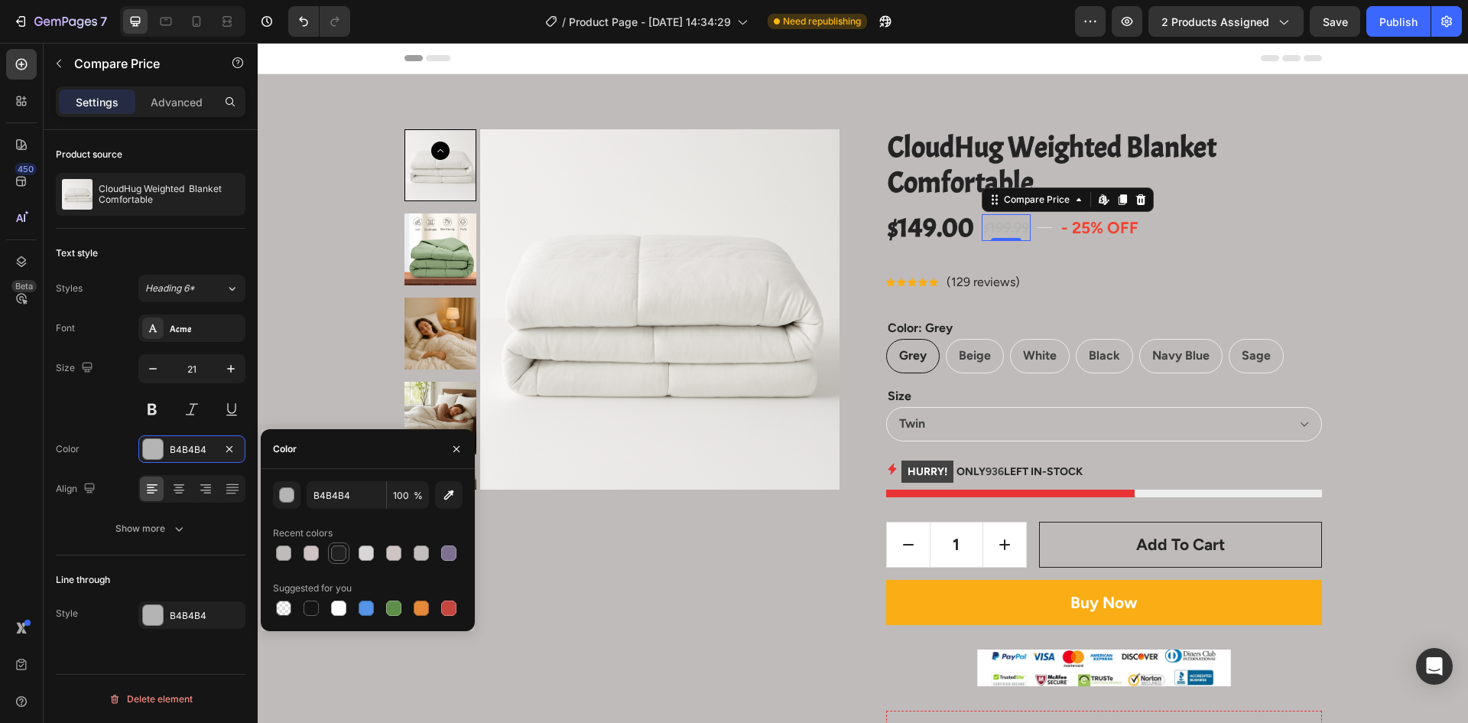
click at [331, 555] on div at bounding box center [338, 552] width 15 height 15
type input "212121"
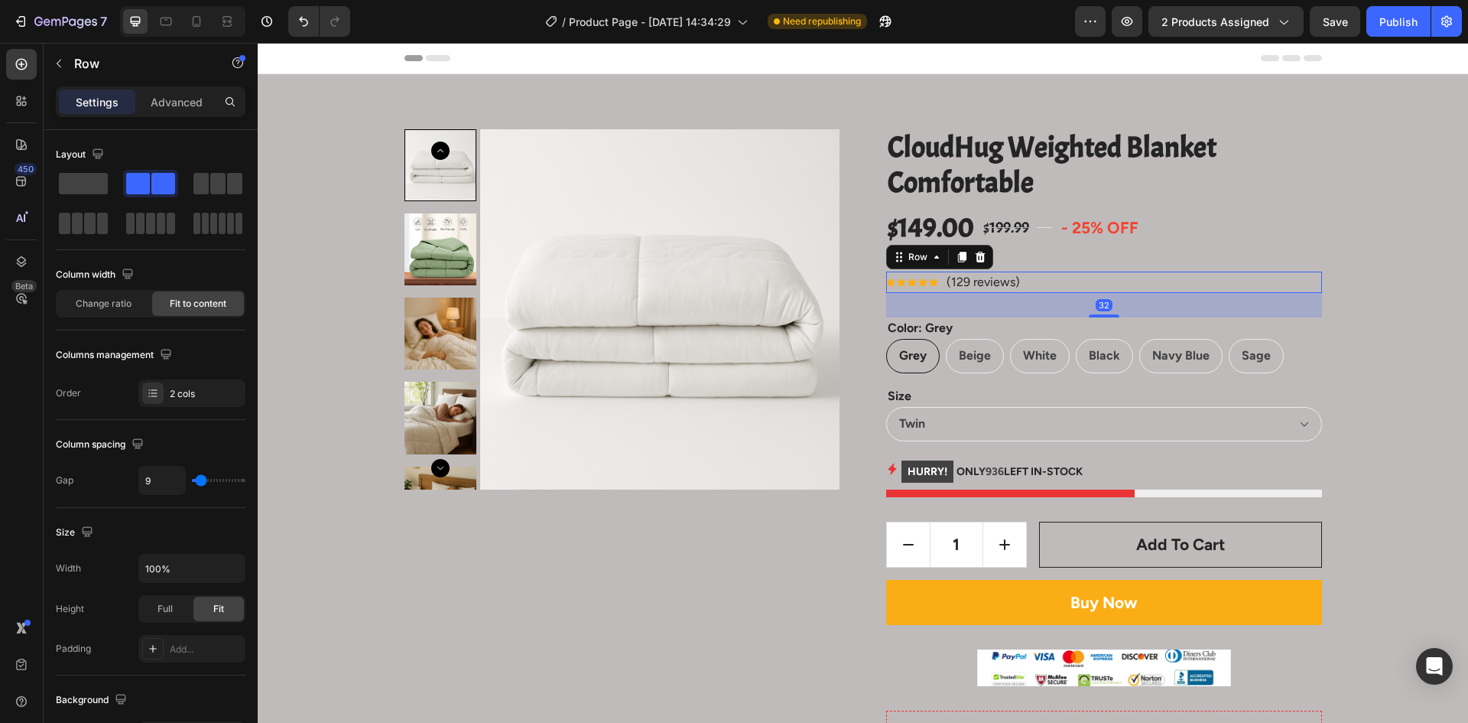
click at [1143, 281] on div "Icon Icon Icon Icon Icon Icon List Hoz (129 reviews) Text block Row 32" at bounding box center [1104, 282] width 436 height 21
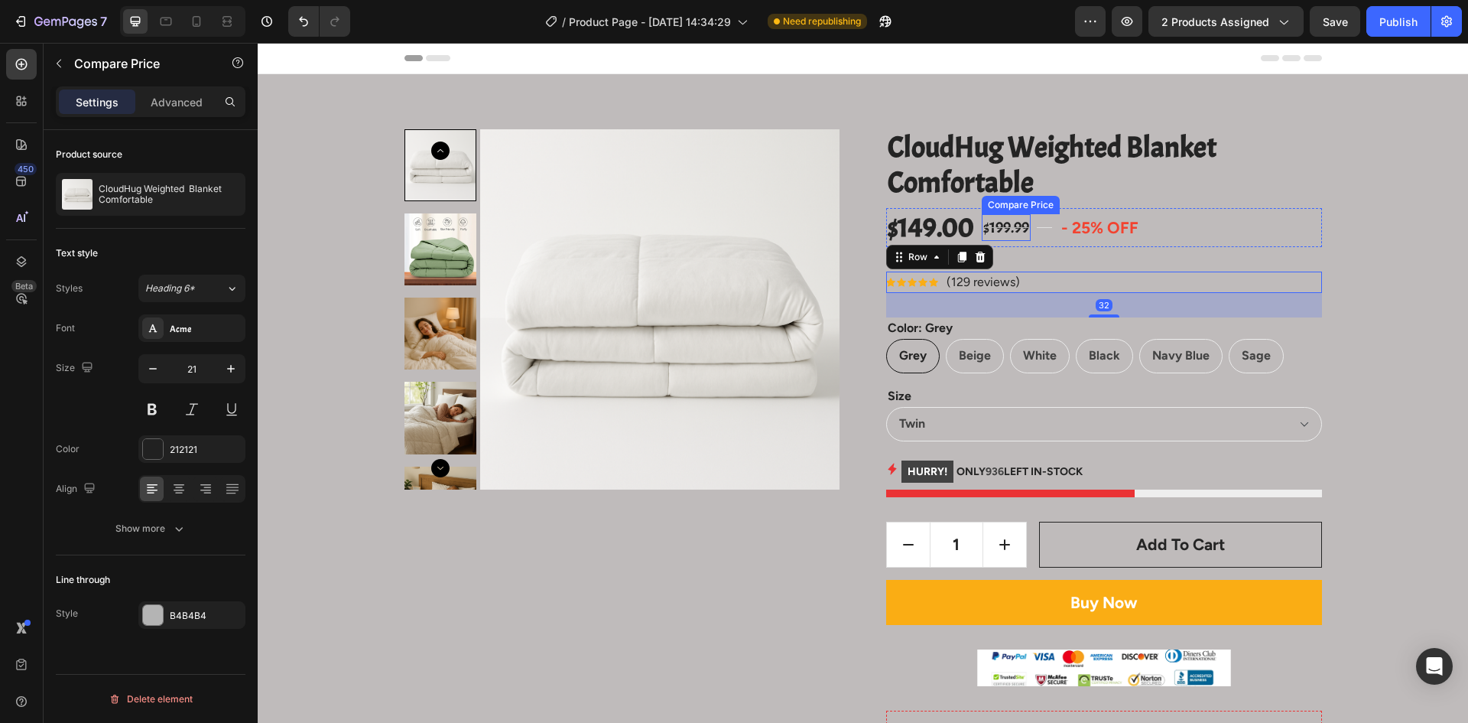
click at [1004, 228] on div "$199.99" at bounding box center [1006, 228] width 49 height 28
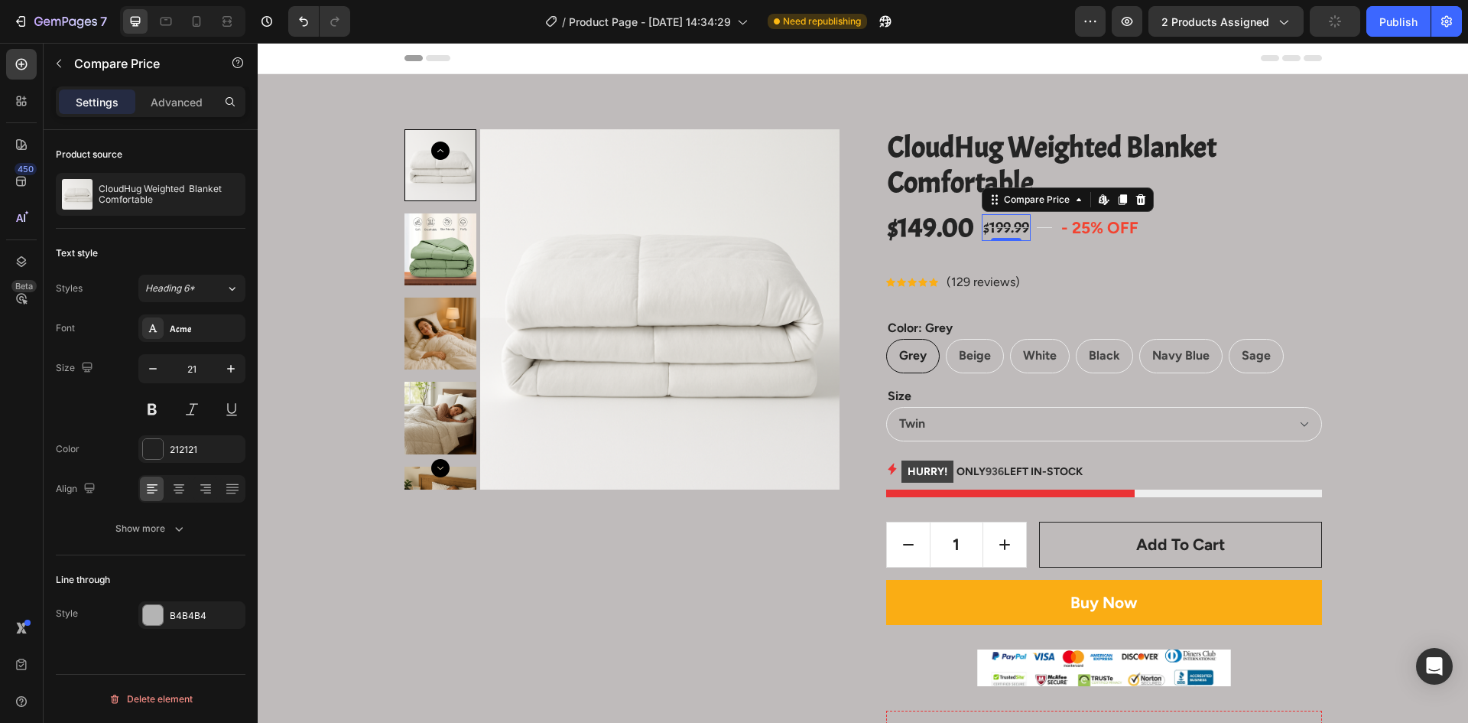
click at [1001, 227] on div "$199.99" at bounding box center [1006, 228] width 49 height 28
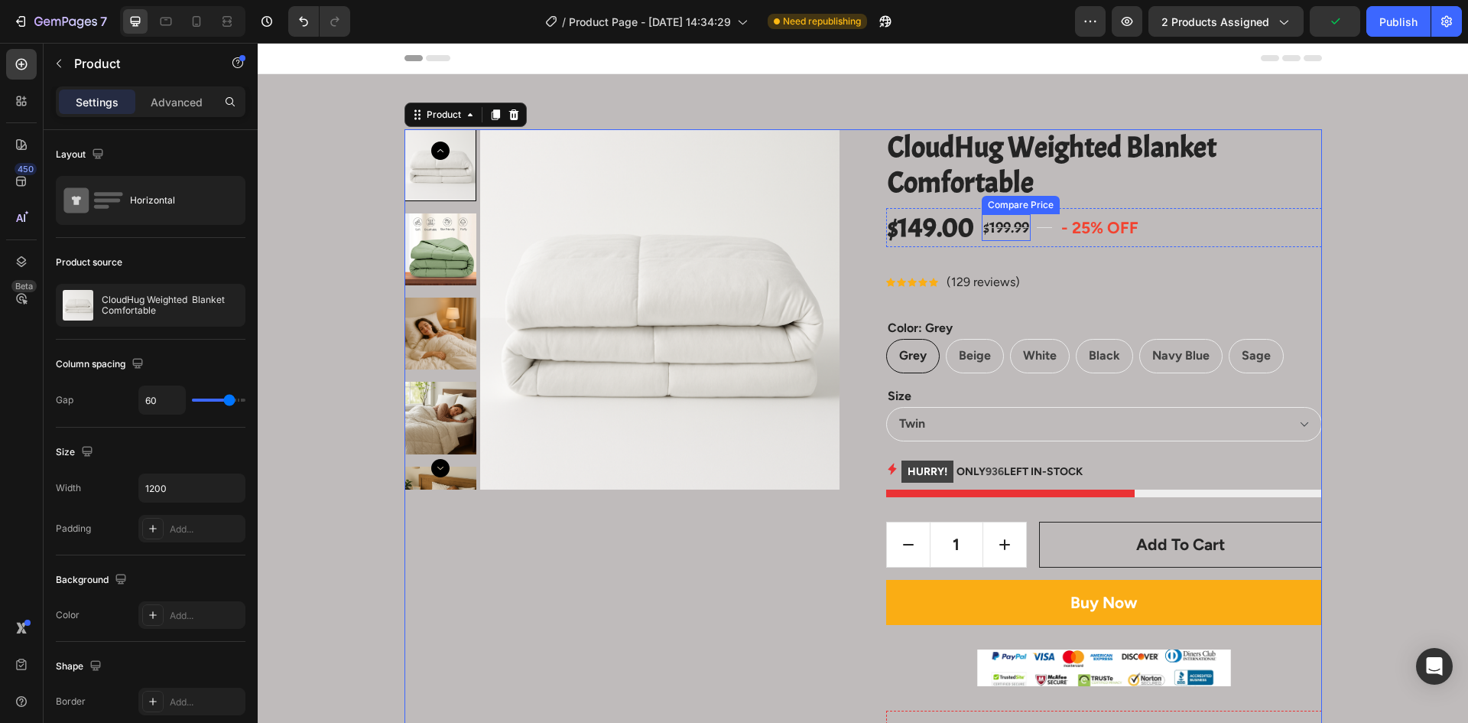
click at [1003, 234] on div "$199.99" at bounding box center [1006, 228] width 49 height 28
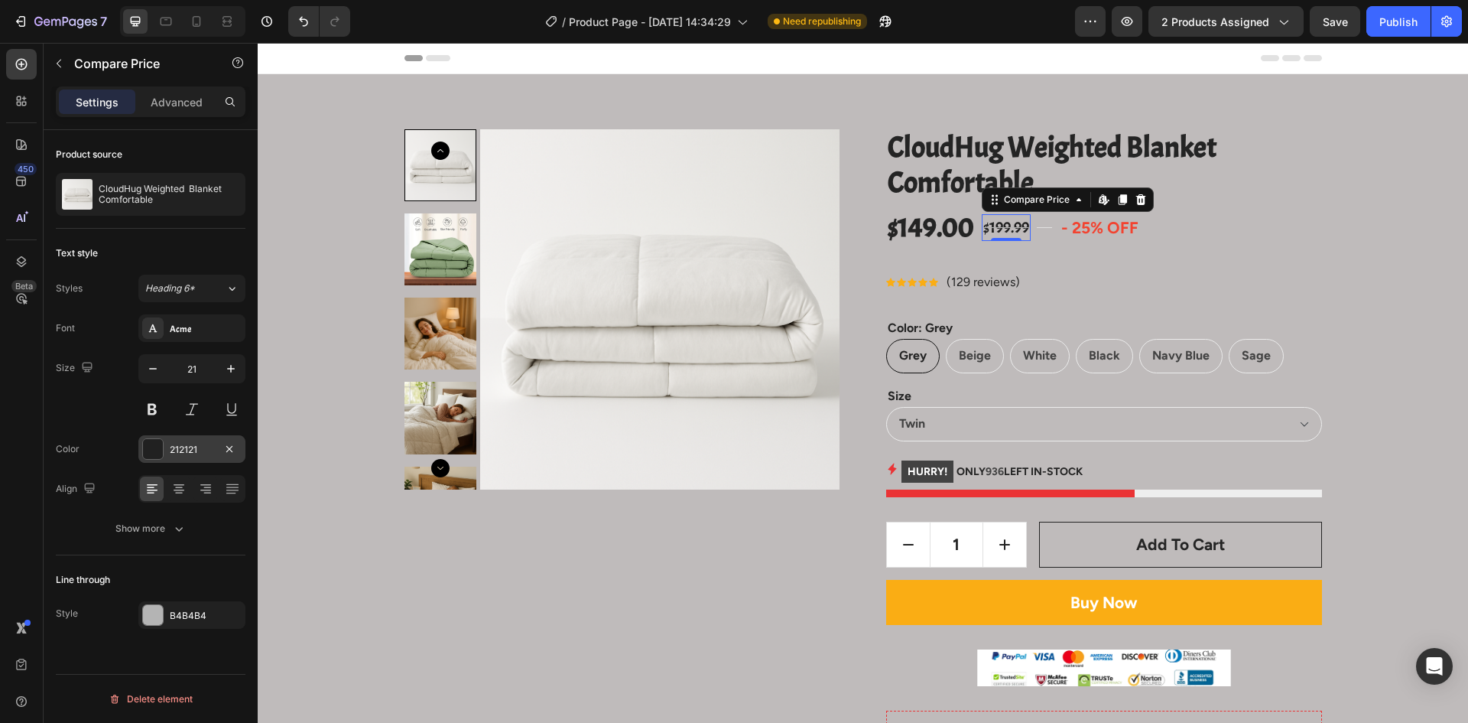
click at [160, 452] on div at bounding box center [153, 449] width 20 height 20
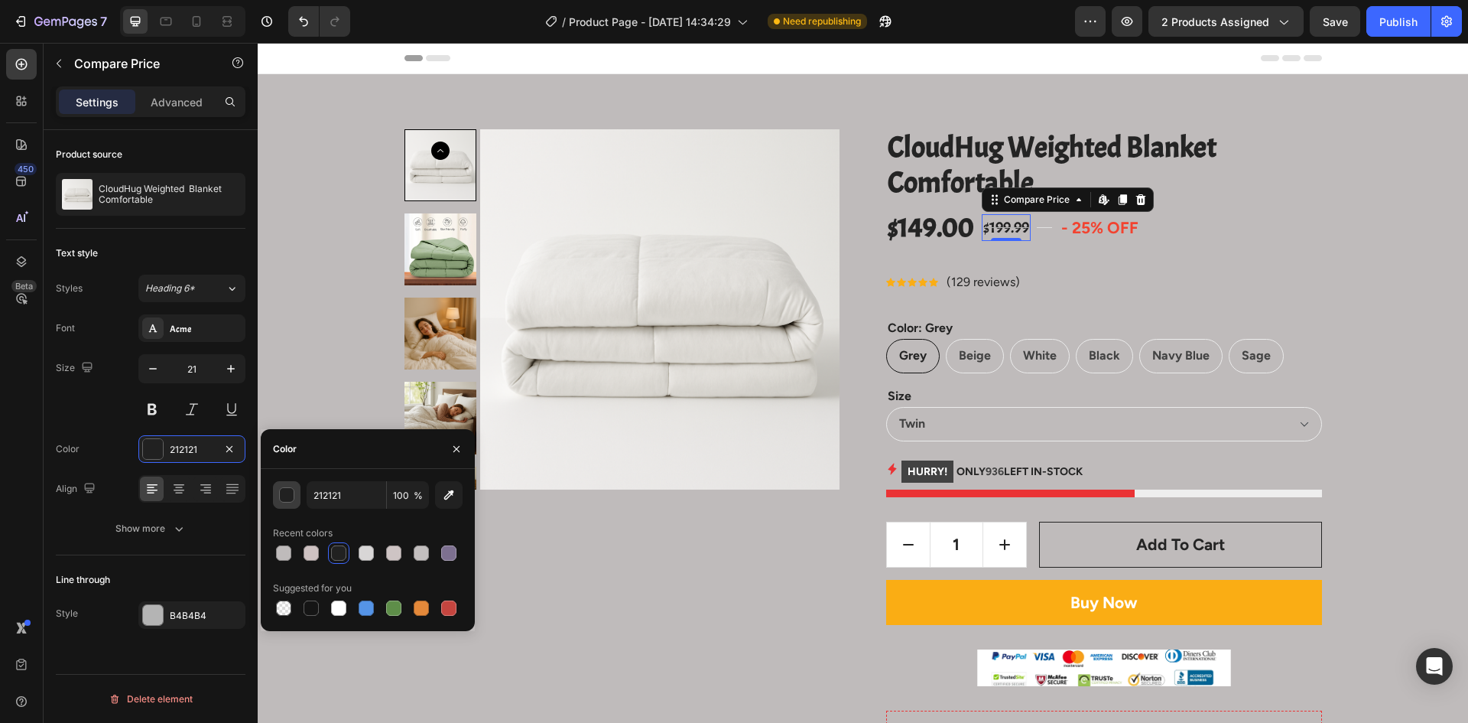
click at [290, 500] on div "button" at bounding box center [287, 495] width 15 height 15
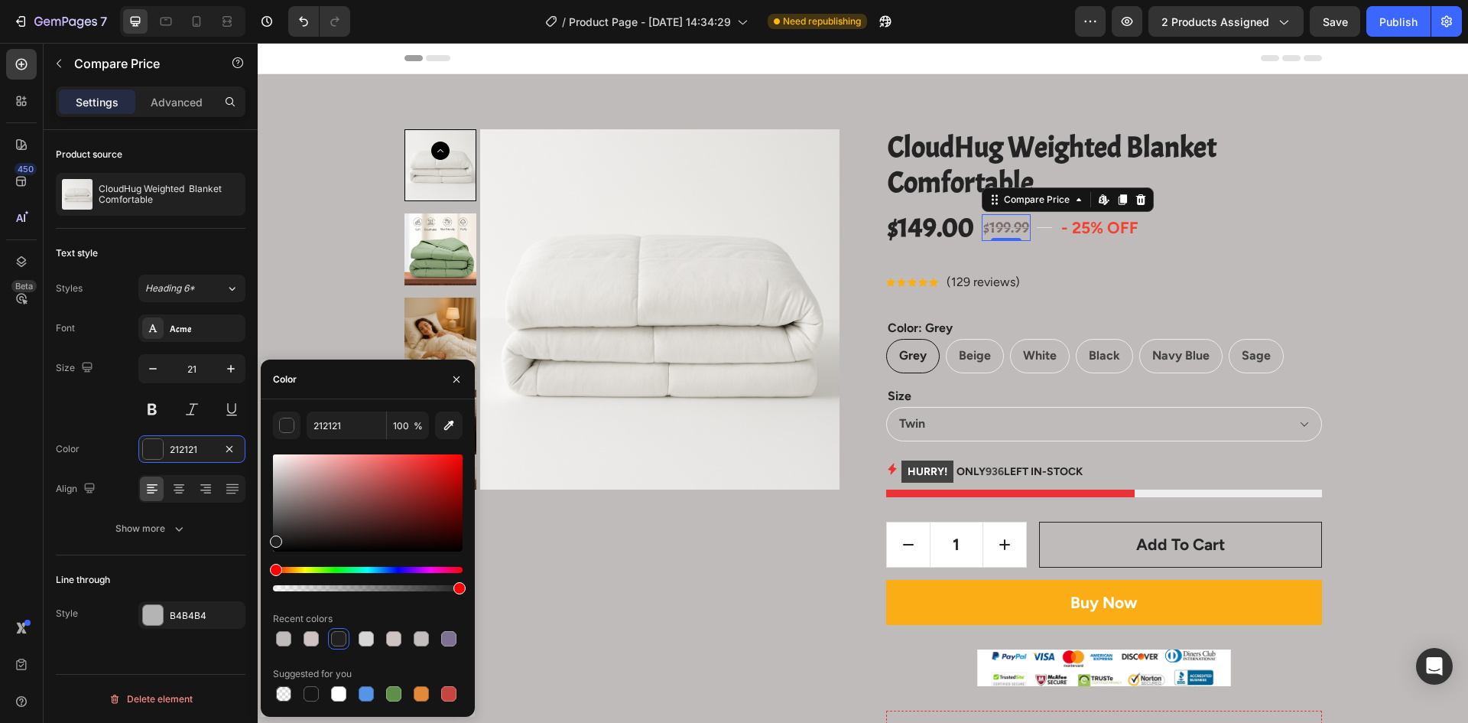
click at [305, 502] on div at bounding box center [368, 502] width 190 height 97
drag, startPoint x: 330, startPoint y: 501, endPoint x: 389, endPoint y: 525, distance: 64.5
click at [389, 525] on div at bounding box center [368, 502] width 190 height 97
type input "421919"
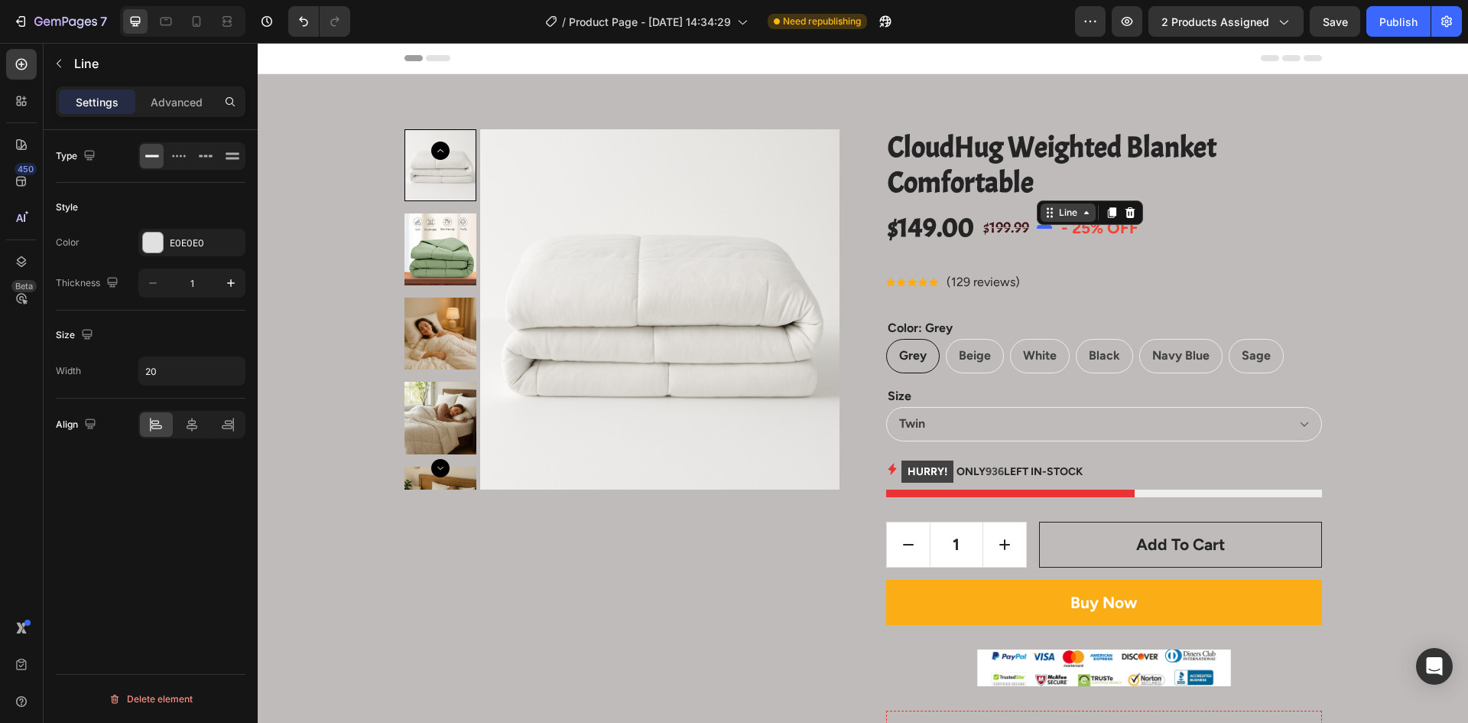
click at [1041, 221] on div "Line" at bounding box center [1068, 212] width 55 height 18
click at [190, 245] on div "E0E0E0" at bounding box center [192, 243] width 44 height 14
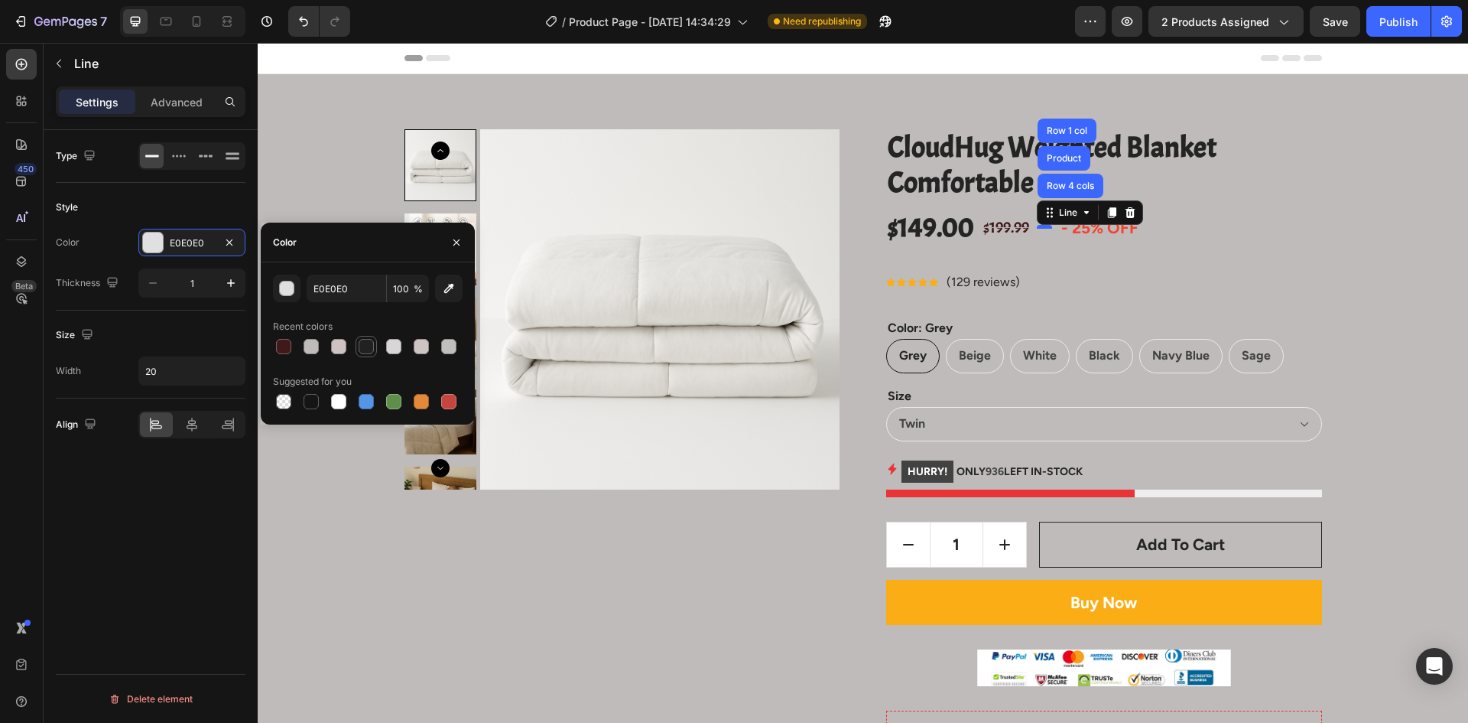
click at [362, 351] on div at bounding box center [366, 346] width 15 height 15
type input "212121"
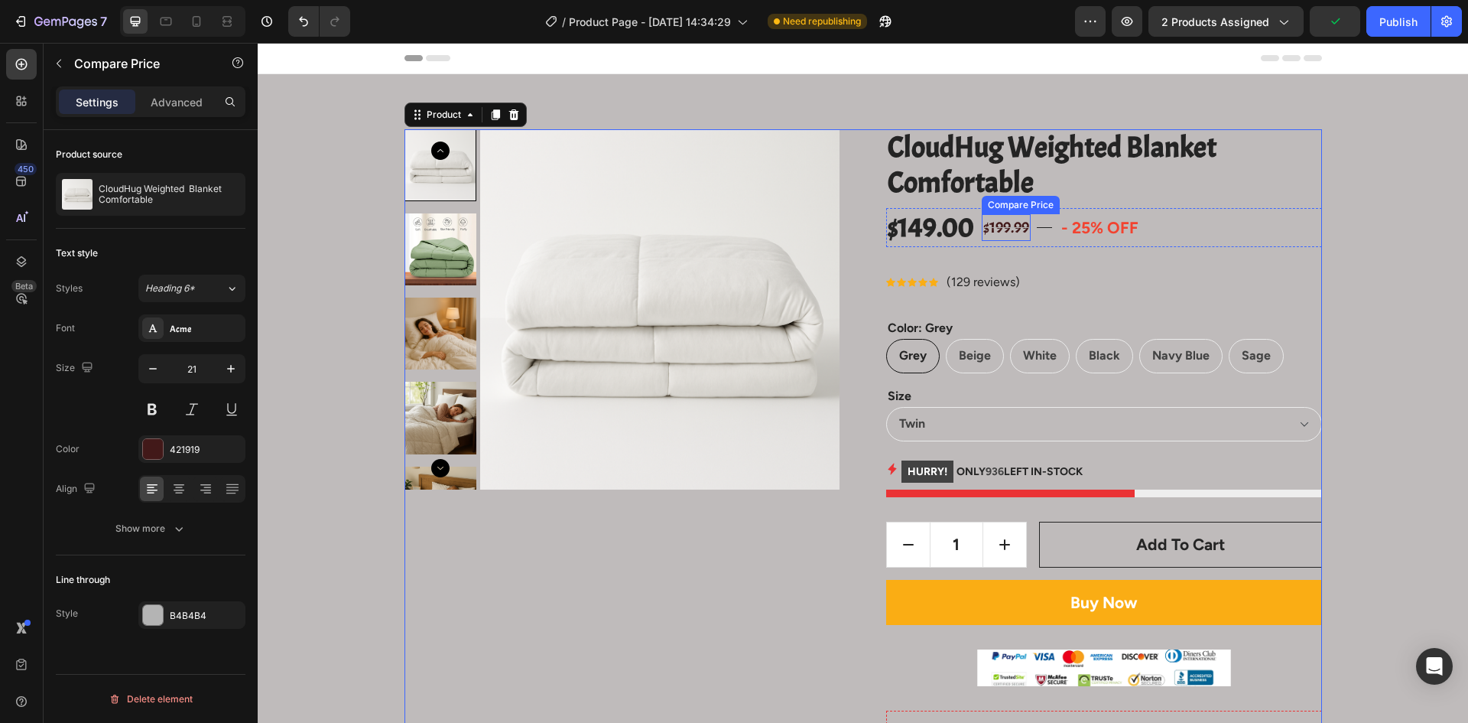
click at [1004, 230] on div "$199.99" at bounding box center [1006, 228] width 49 height 28
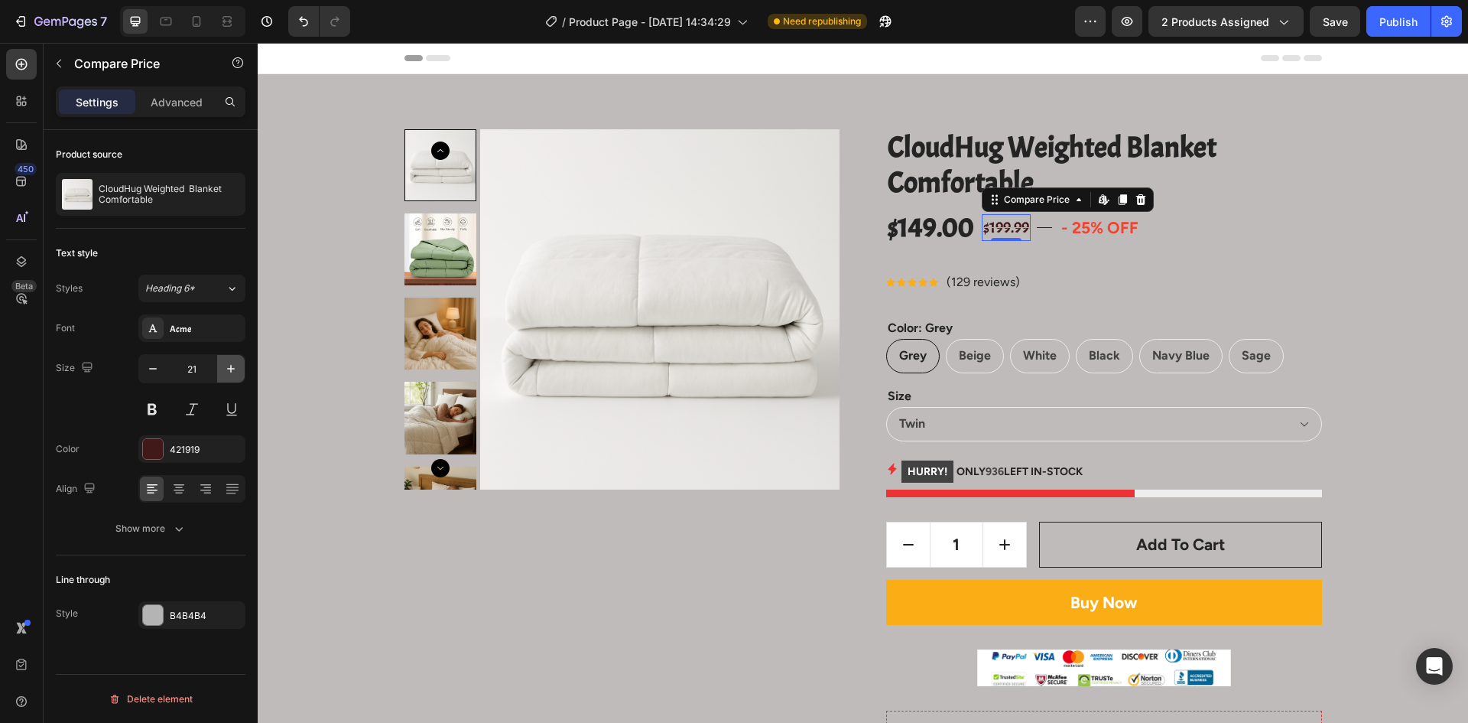
click at [233, 369] on icon "button" at bounding box center [230, 368] width 15 height 15
click at [233, 369] on icon "button" at bounding box center [231, 369] width 8 height 8
click at [149, 371] on icon "button" at bounding box center [152, 368] width 15 height 15
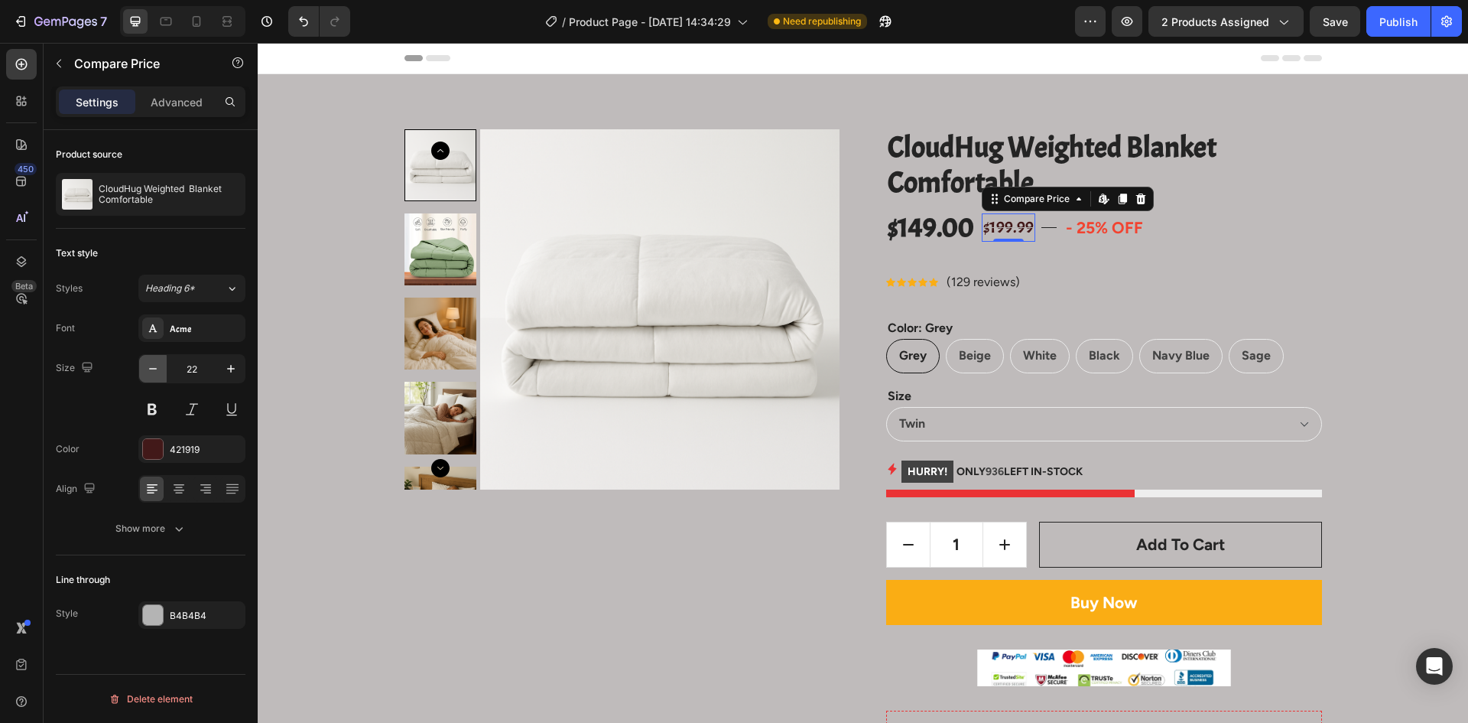
click at [149, 371] on icon "button" at bounding box center [152, 368] width 15 height 15
click at [148, 371] on icon "button" at bounding box center [152, 368] width 15 height 15
type input "20"
click at [184, 611] on div "B4B4B4" at bounding box center [192, 616] width 44 height 14
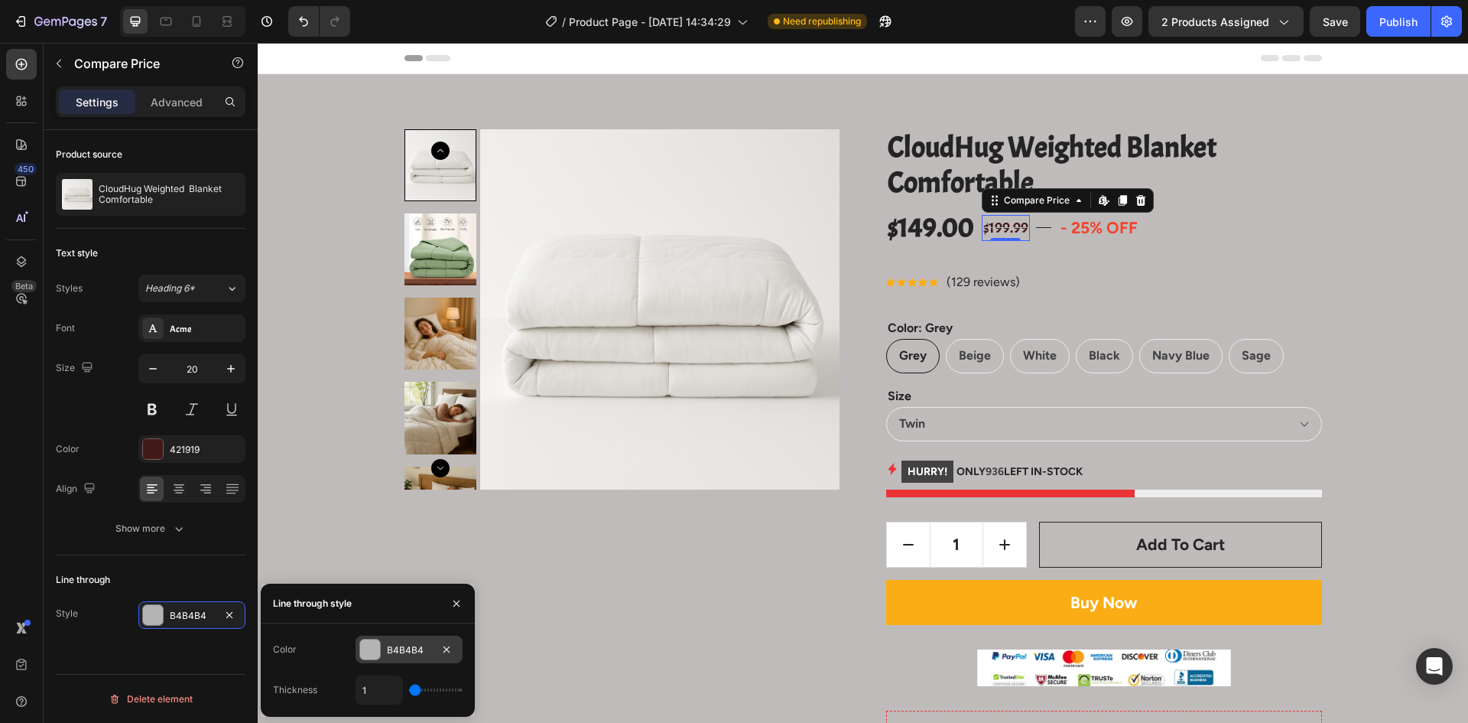
click at [399, 655] on div "B4B4B4" at bounding box center [409, 650] width 44 height 14
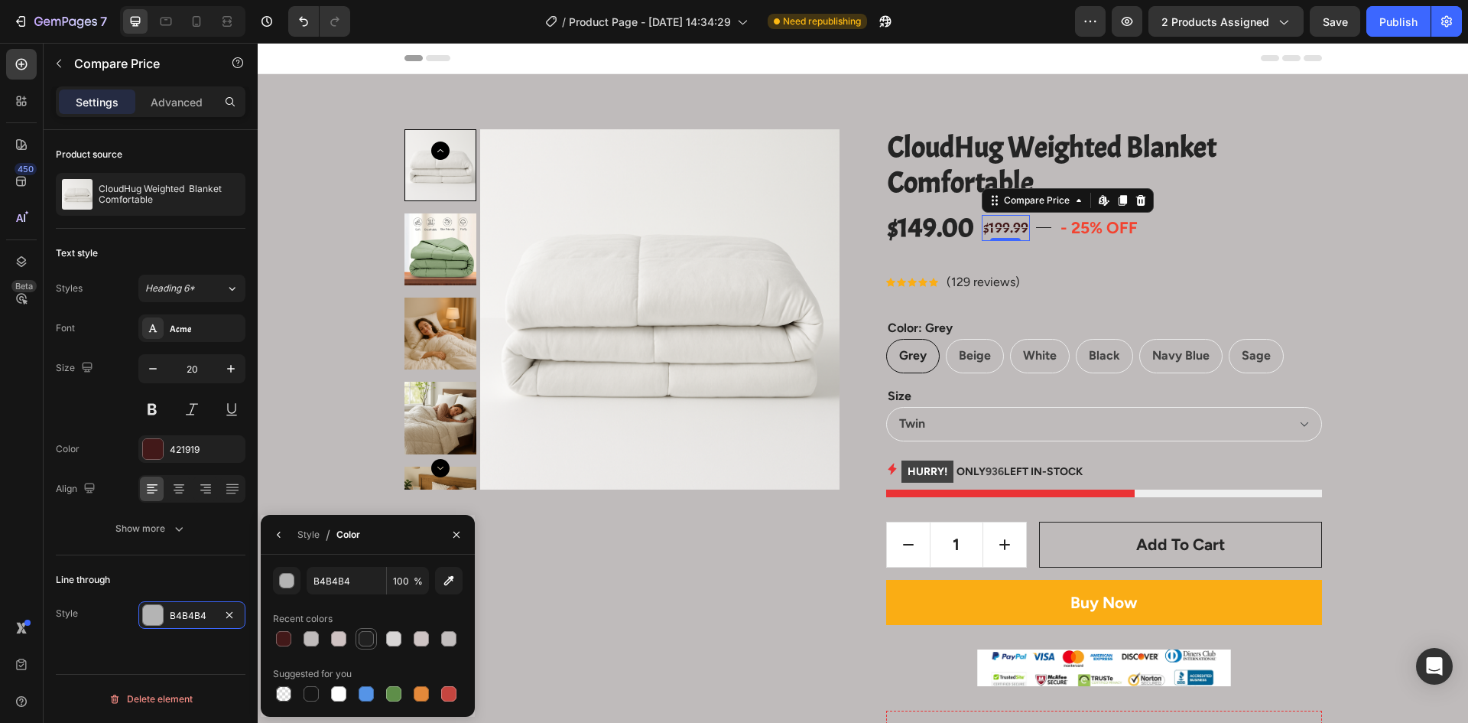
click at [363, 641] on div at bounding box center [366, 638] width 15 height 15
type input "212121"
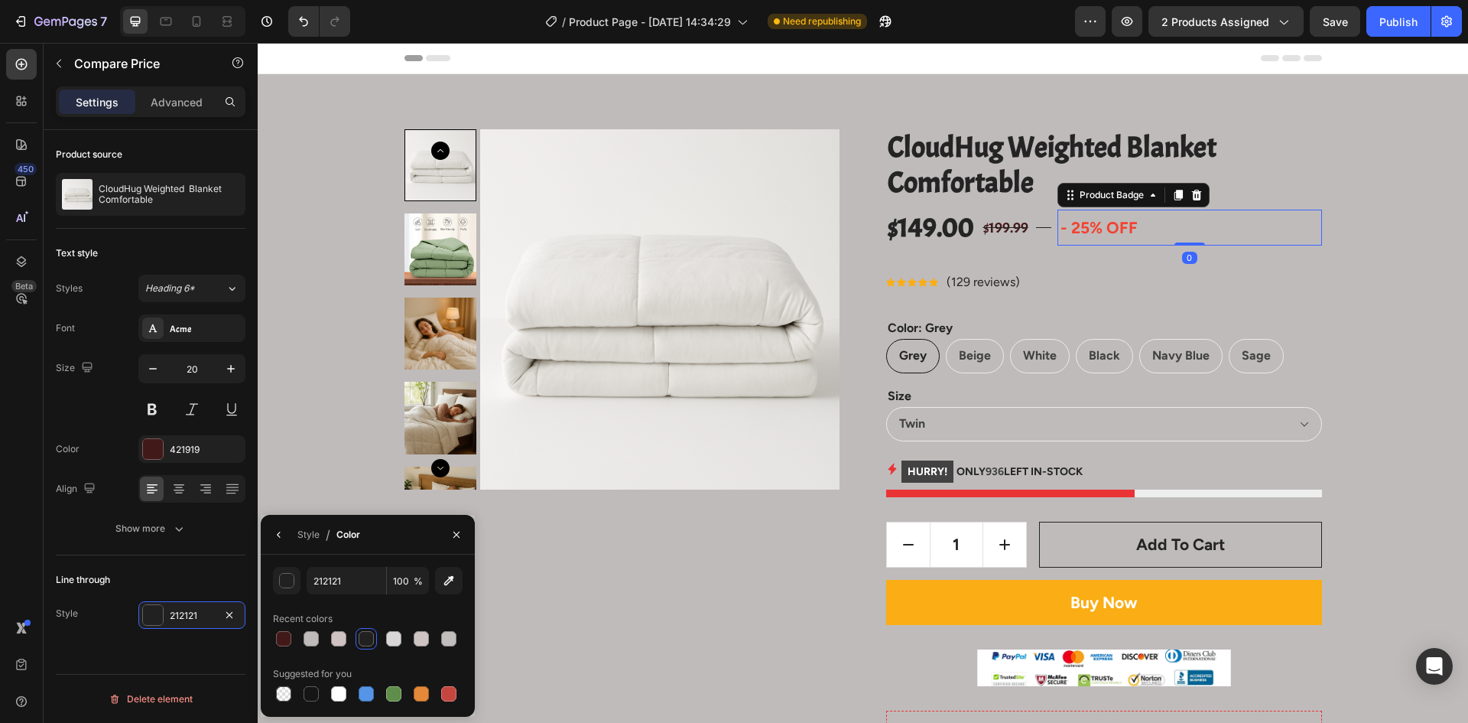
click at [1207, 219] on div "- 25% off" at bounding box center [1190, 228] width 265 height 37
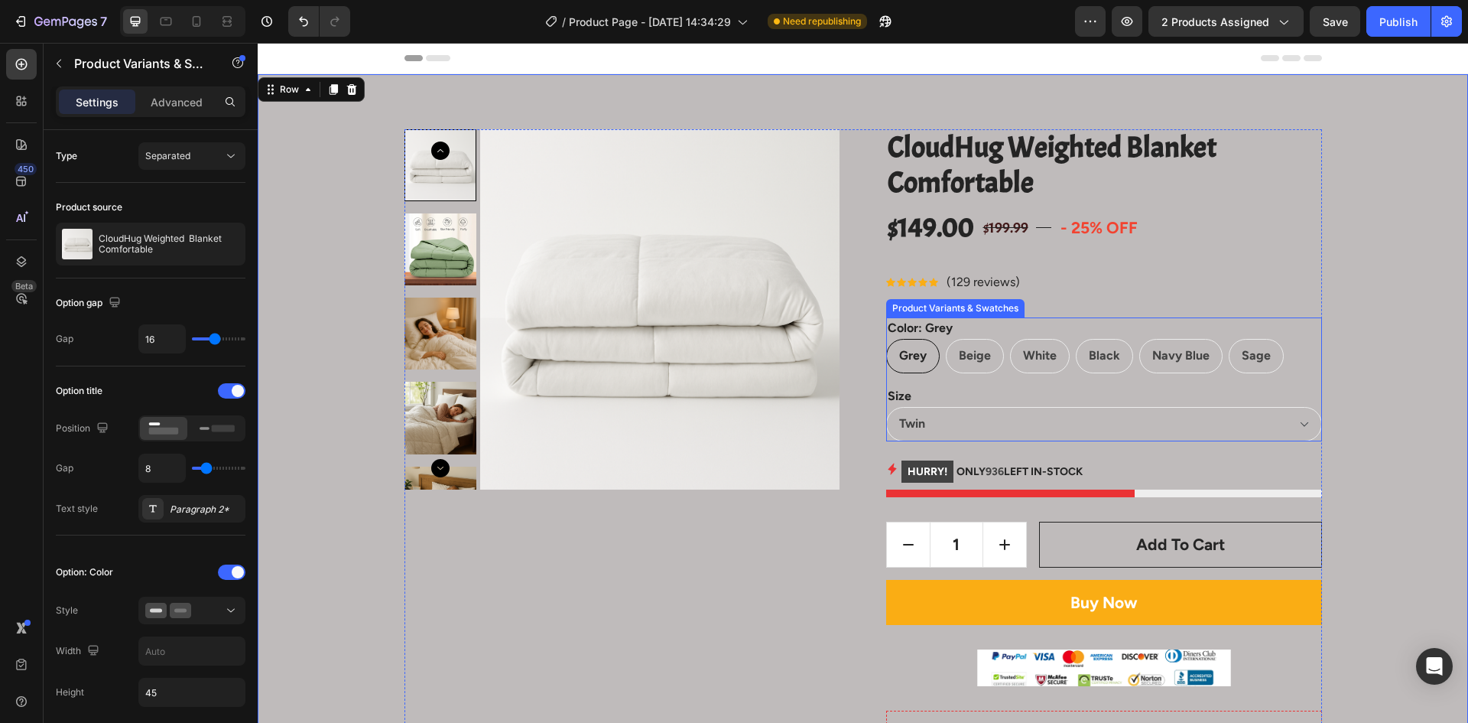
click at [912, 358] on span "Grey" at bounding box center [913, 355] width 28 height 15
click at [886, 339] on input "Grey Grey Grey" at bounding box center [886, 338] width 1 height 1
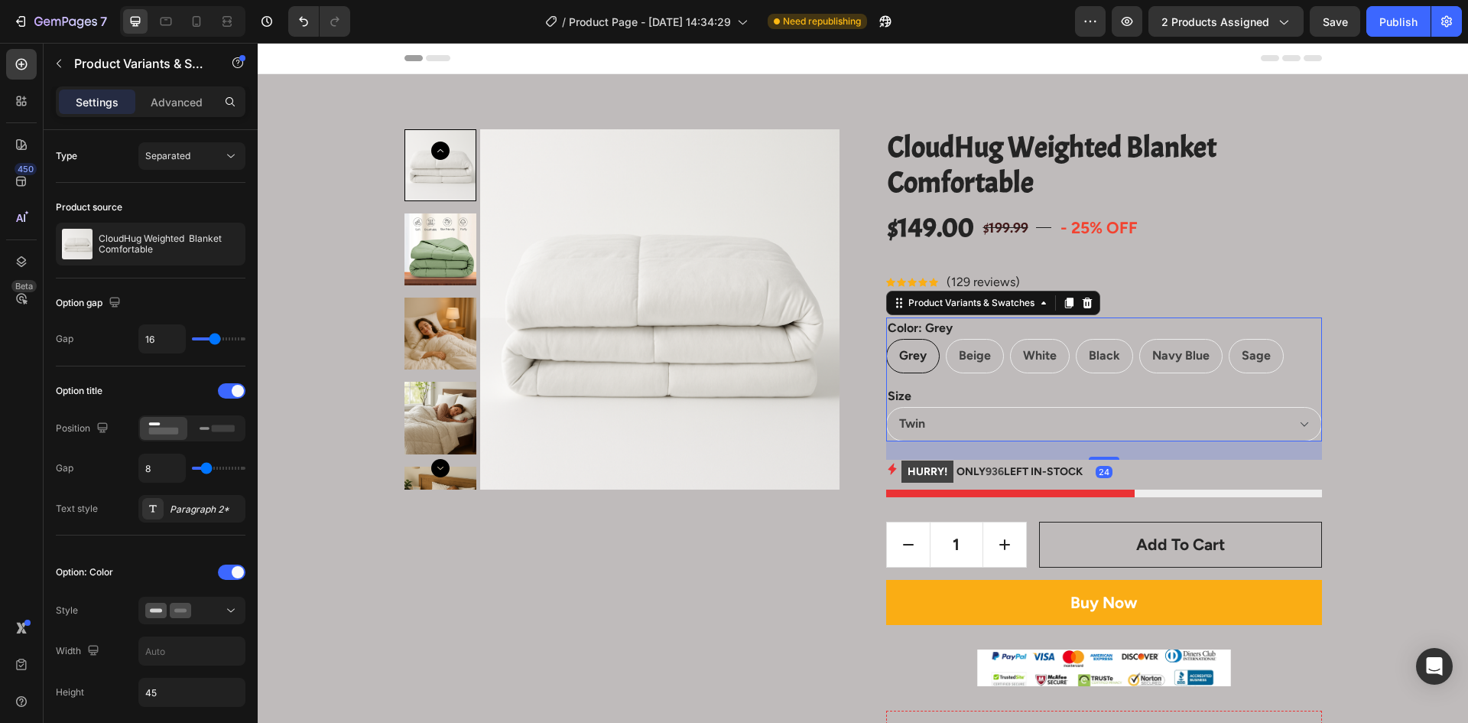
click at [912, 358] on span "Grey" at bounding box center [913, 355] width 28 height 15
click at [886, 339] on input "Grey Grey Grey" at bounding box center [886, 338] width 1 height 1
click at [965, 418] on select "Twin Queen King" at bounding box center [1104, 424] width 436 height 34
click at [908, 356] on span "Grey" at bounding box center [913, 355] width 28 height 15
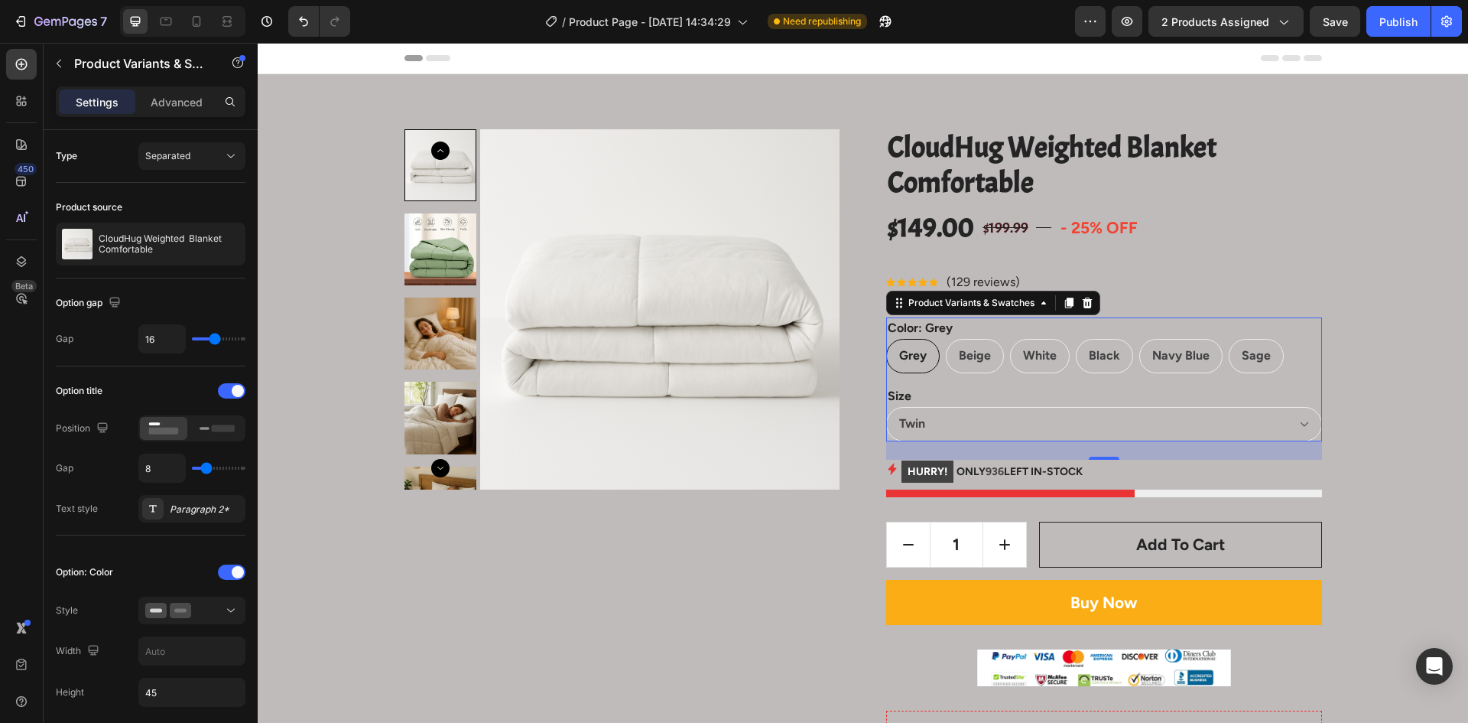
click at [886, 339] on input "Grey Grey Grey" at bounding box center [886, 338] width 1 height 1
click at [1000, 349] on div "Grey Grey Grey Beige Beige Beige White White White Black Black Black Navy Blue …" at bounding box center [1104, 356] width 436 height 34
click at [983, 361] on span "Beige" at bounding box center [975, 355] width 32 height 15
click at [946, 339] on input "Beige Beige Beige" at bounding box center [945, 338] width 1 height 1
radio input "true"
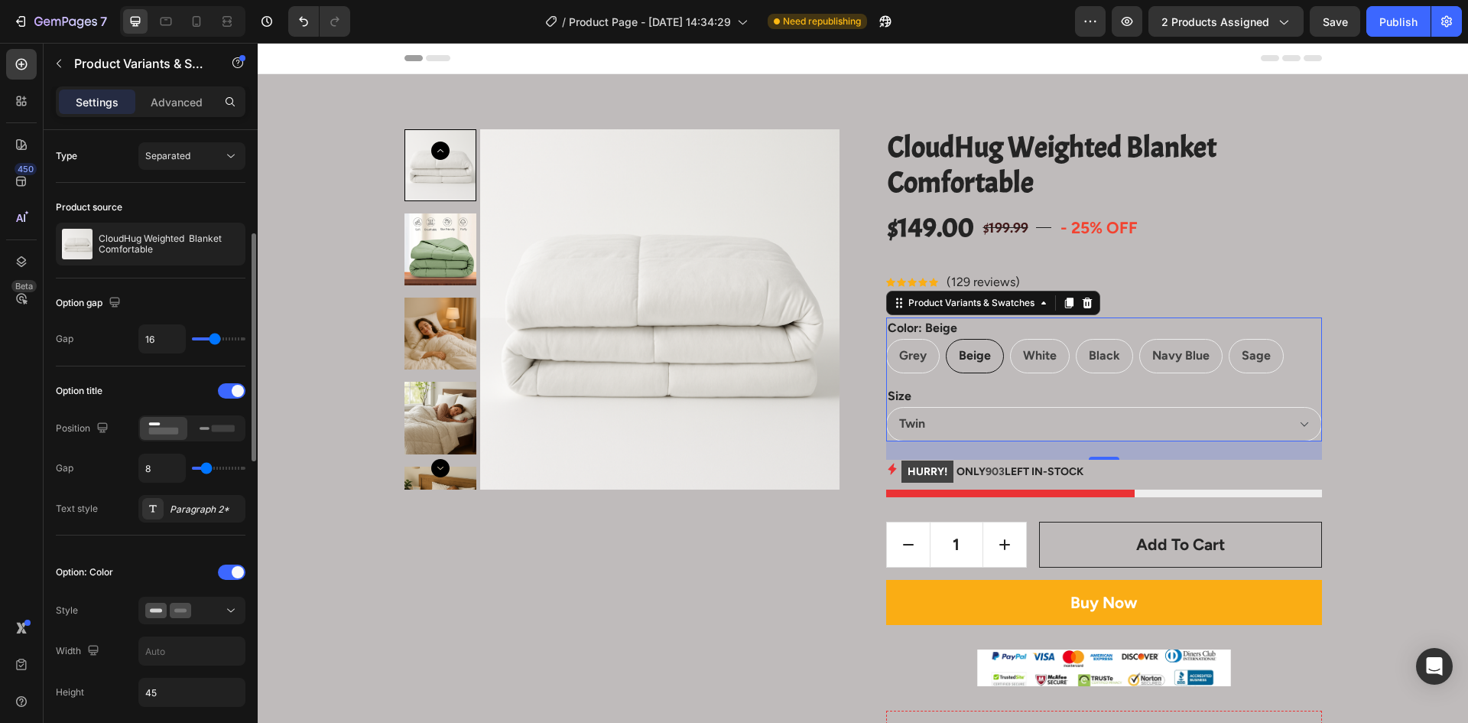
scroll to position [76, 0]
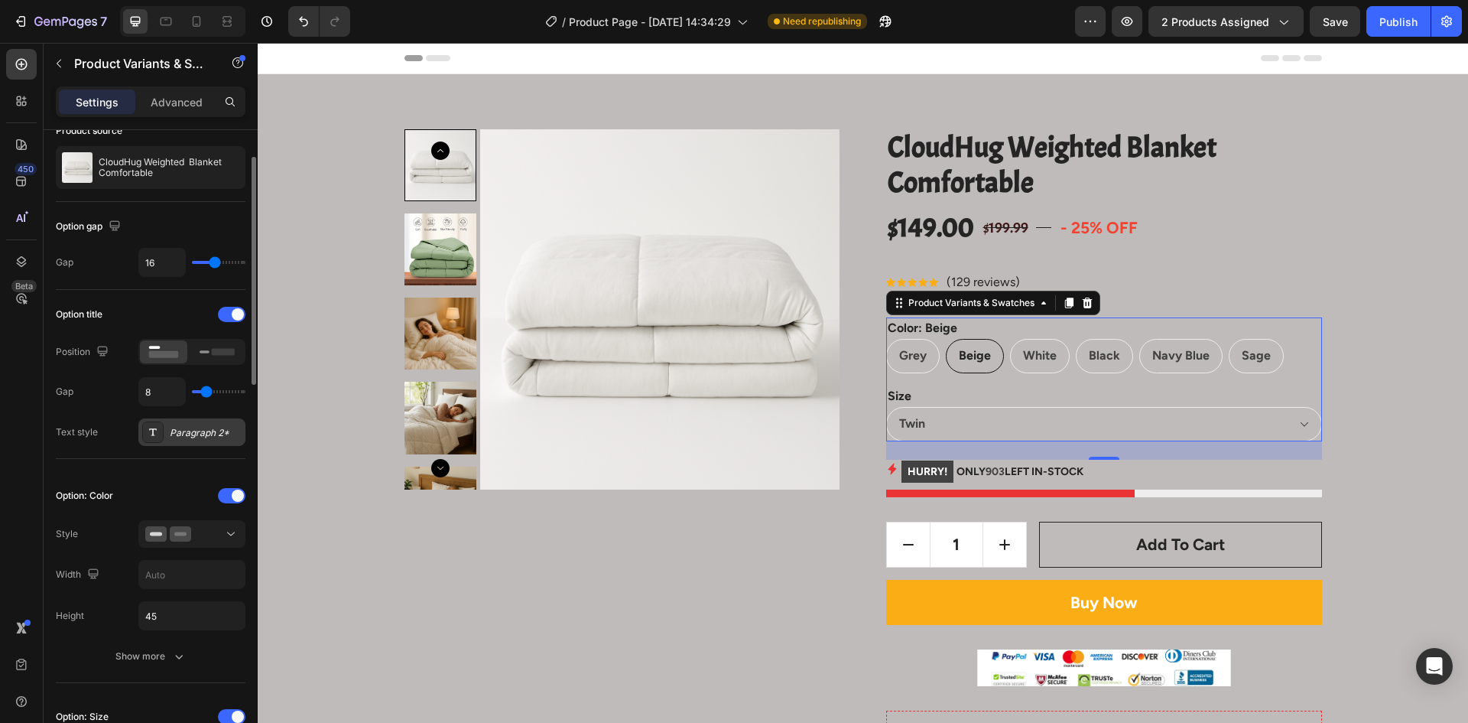
click at [197, 441] on div "Paragraph 2*" at bounding box center [191, 432] width 107 height 28
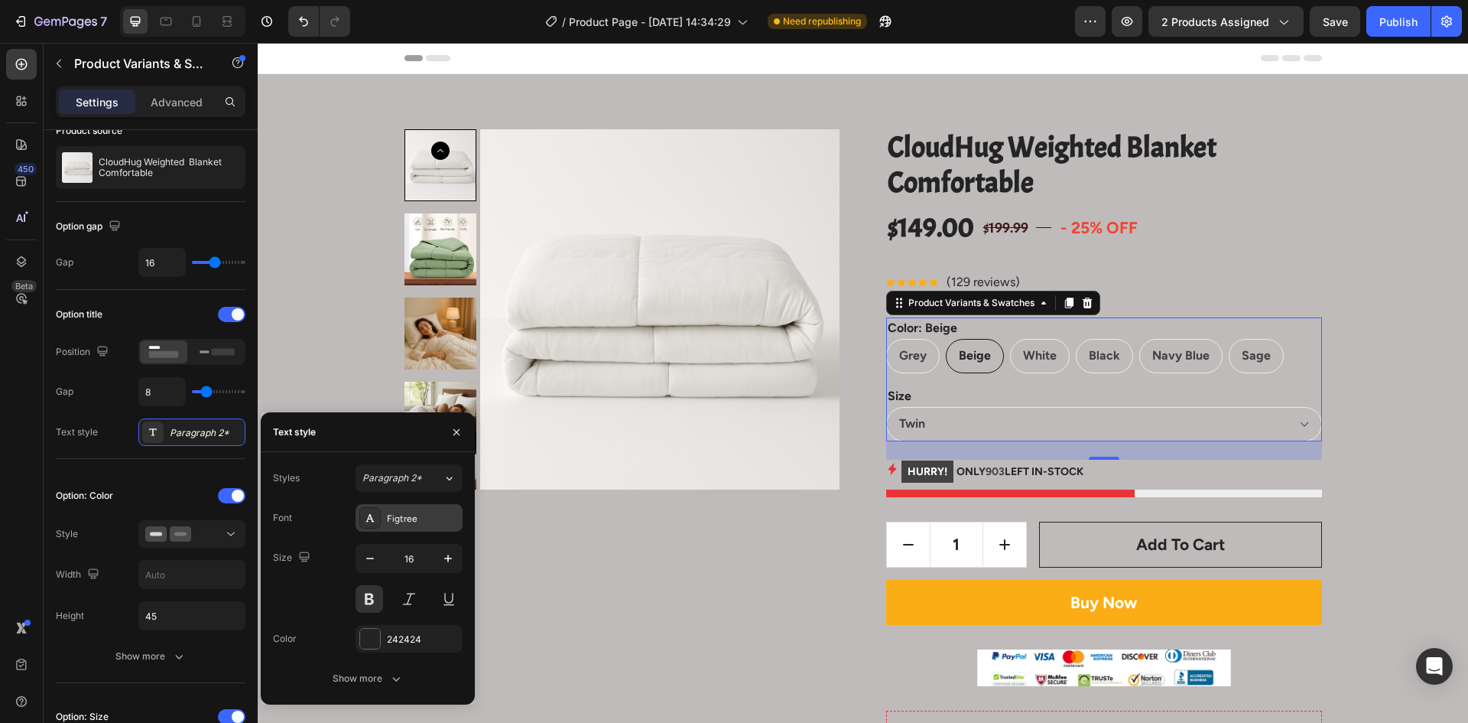
click at [411, 510] on div "Figtree" at bounding box center [409, 518] width 107 height 28
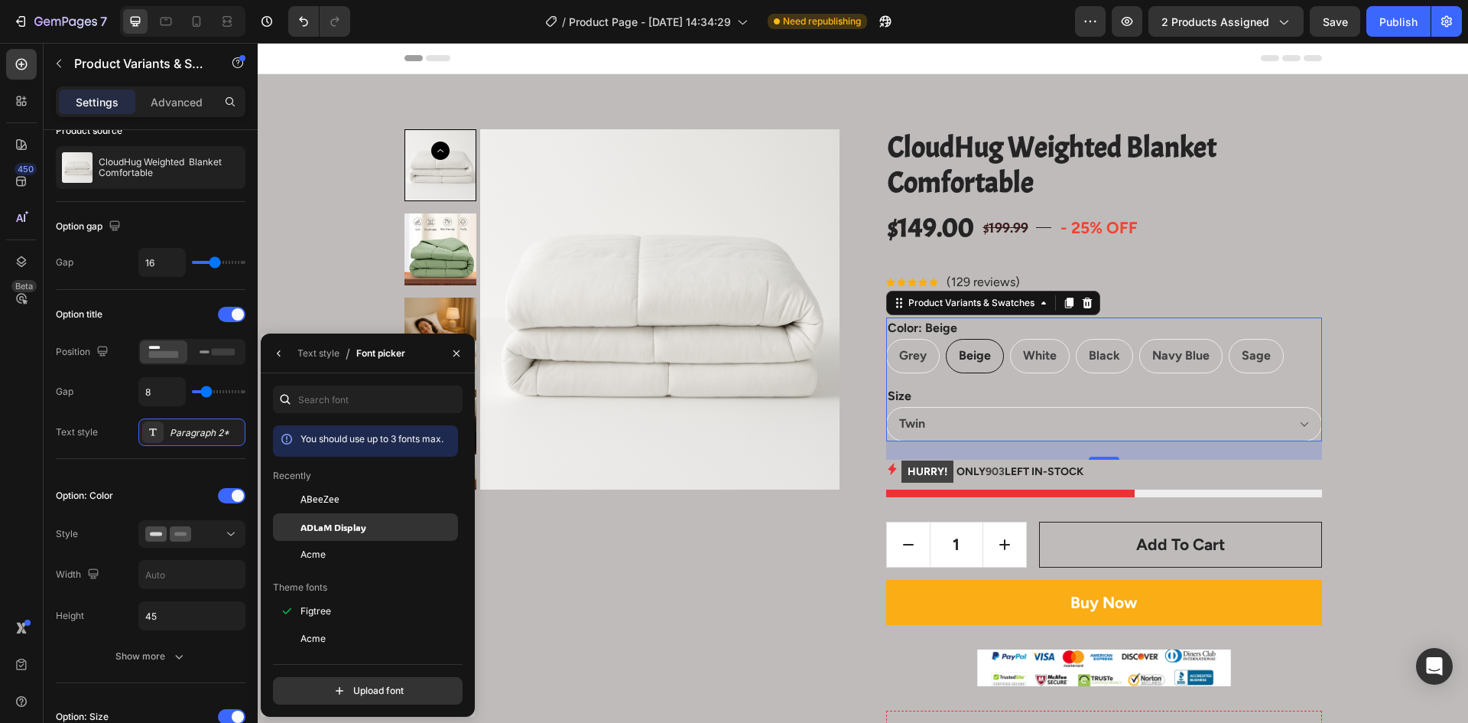
click at [358, 531] on span "ADLaM Display" at bounding box center [334, 527] width 66 height 14
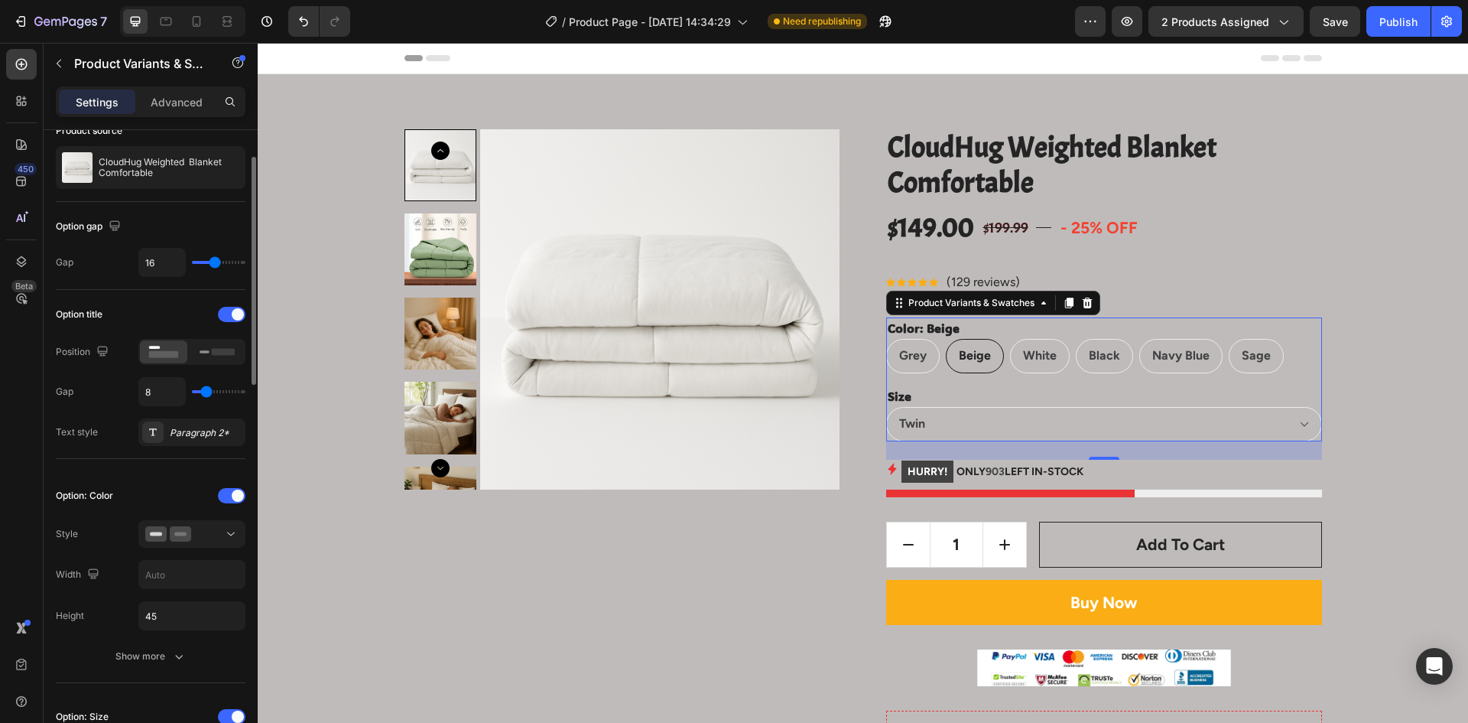
click at [118, 500] on div "Option: Color" at bounding box center [151, 495] width 190 height 24
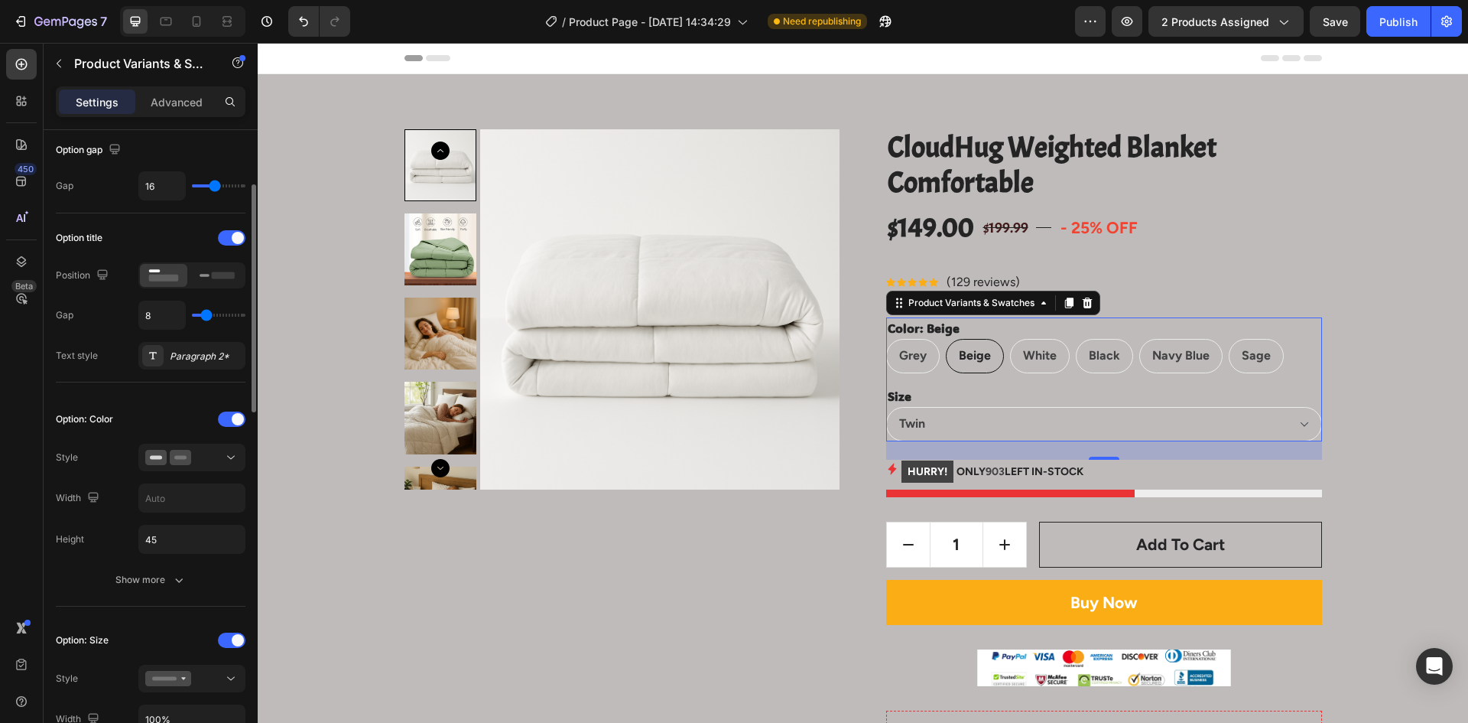
click at [1010, 339] on div "White" at bounding box center [1040, 356] width 60 height 34
click at [1010, 338] on input "White White White" at bounding box center [1010, 338] width 1 height 1
radio input "true"
click at [897, 366] on div "Grey" at bounding box center [913, 355] width 52 height 31
click at [886, 339] on input "Grey Grey Grey" at bounding box center [886, 338] width 1 height 1
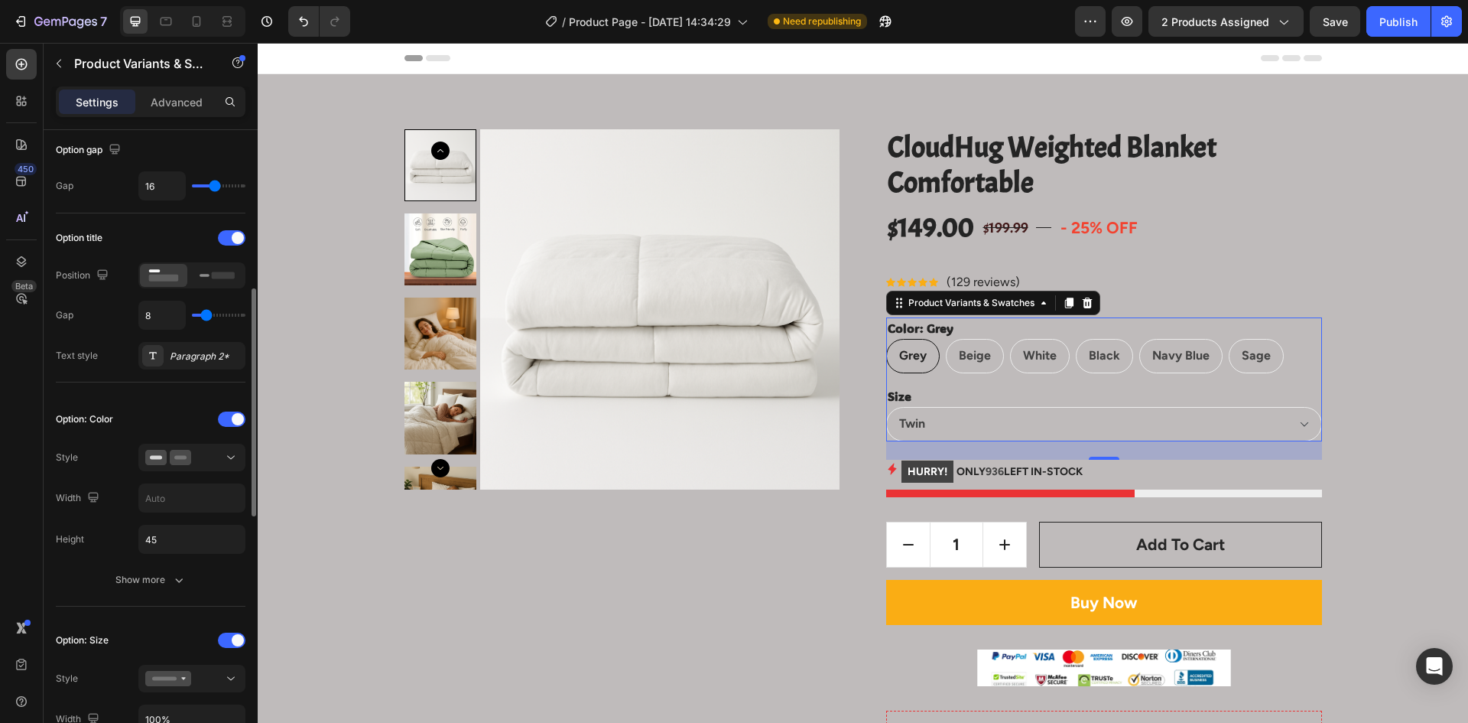
scroll to position [229, 0]
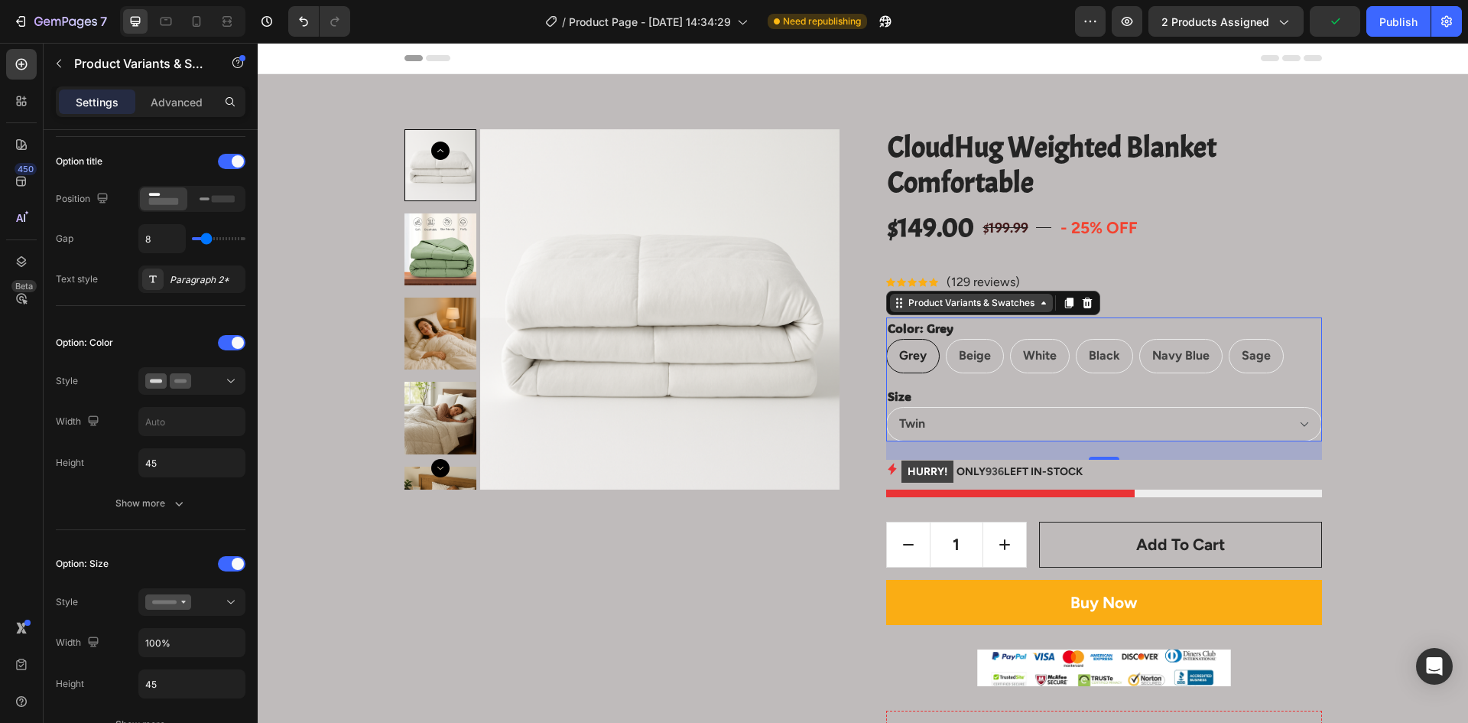
click at [926, 305] on div "Product Variants & Swatches" at bounding box center [972, 303] width 132 height 14
click at [992, 307] on div "Product Variants & Swatches" at bounding box center [972, 303] width 132 height 14
click at [917, 355] on span "Grey" at bounding box center [913, 355] width 28 height 15
click at [886, 339] on input "Grey Grey Grey" at bounding box center [886, 338] width 1 height 1
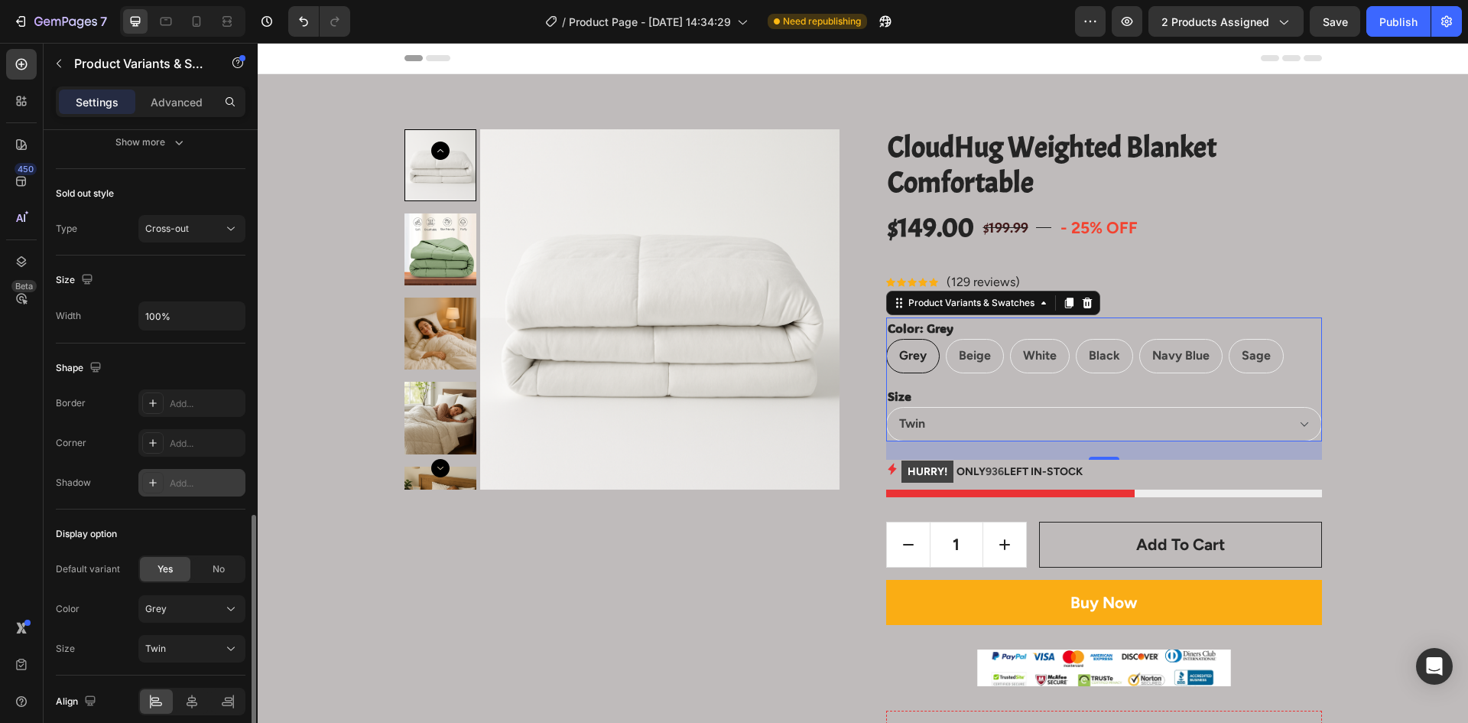
scroll to position [1136, 0]
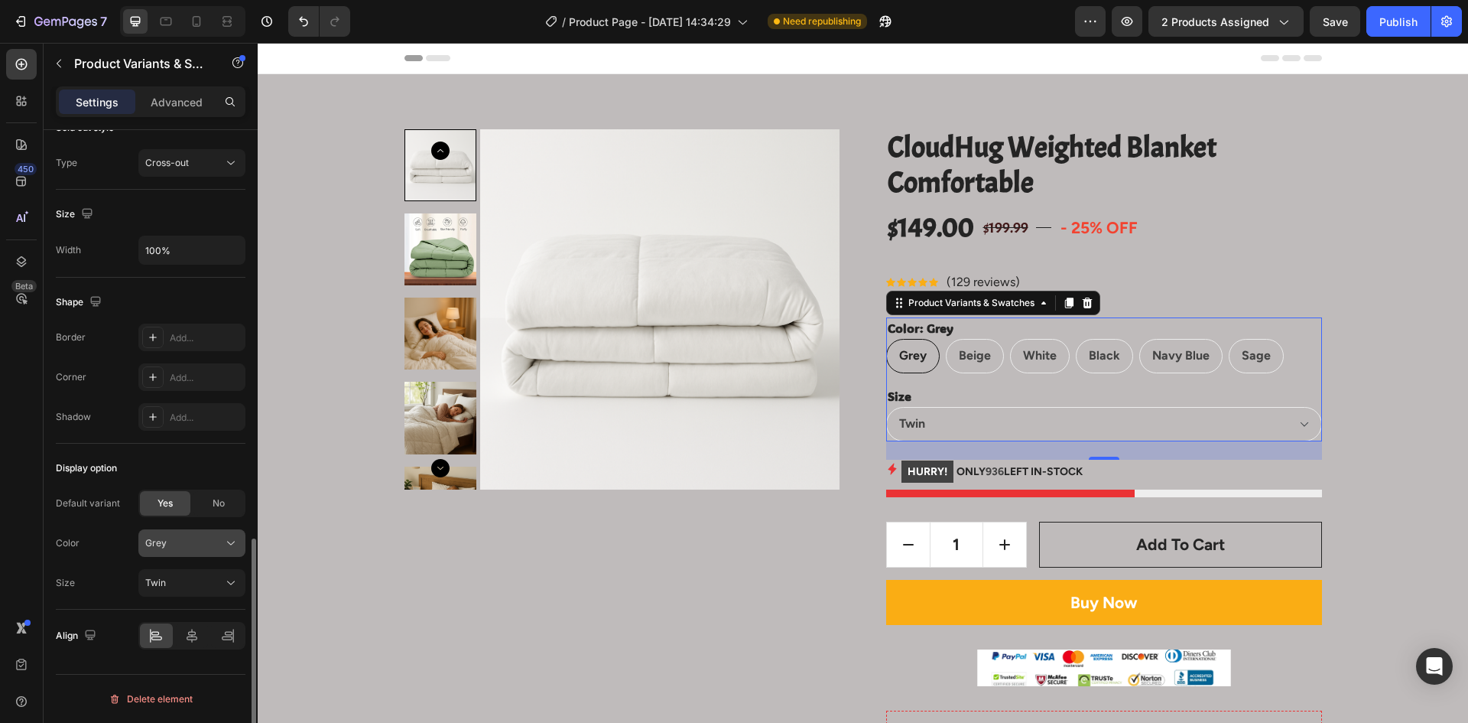
click at [194, 544] on div "Grey" at bounding box center [182, 543] width 75 height 14
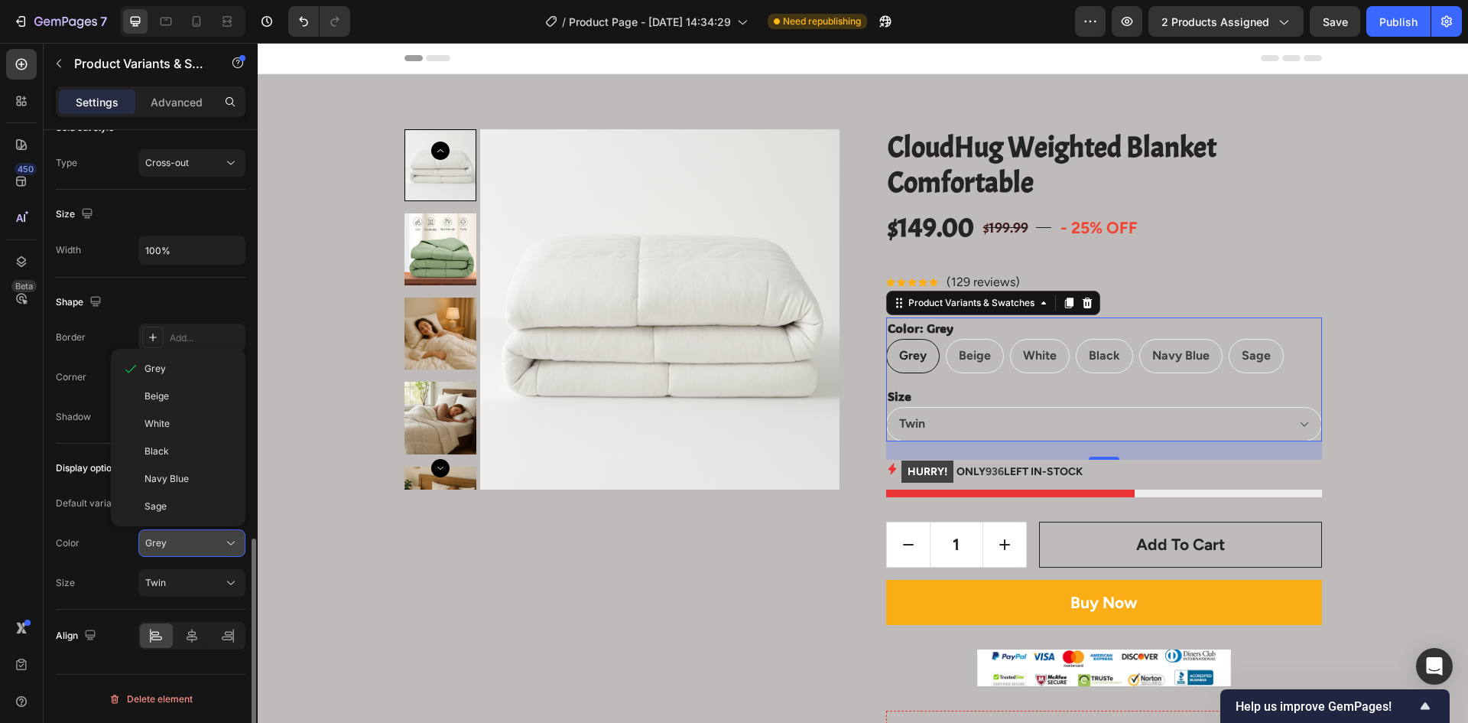
click at [194, 544] on div "Grey" at bounding box center [182, 543] width 75 height 14
click at [192, 540] on div "Grey" at bounding box center [182, 543] width 75 height 14
click at [193, 536] on div "Grey" at bounding box center [182, 543] width 75 height 14
click at [187, 554] on button "Grey" at bounding box center [191, 543] width 107 height 28
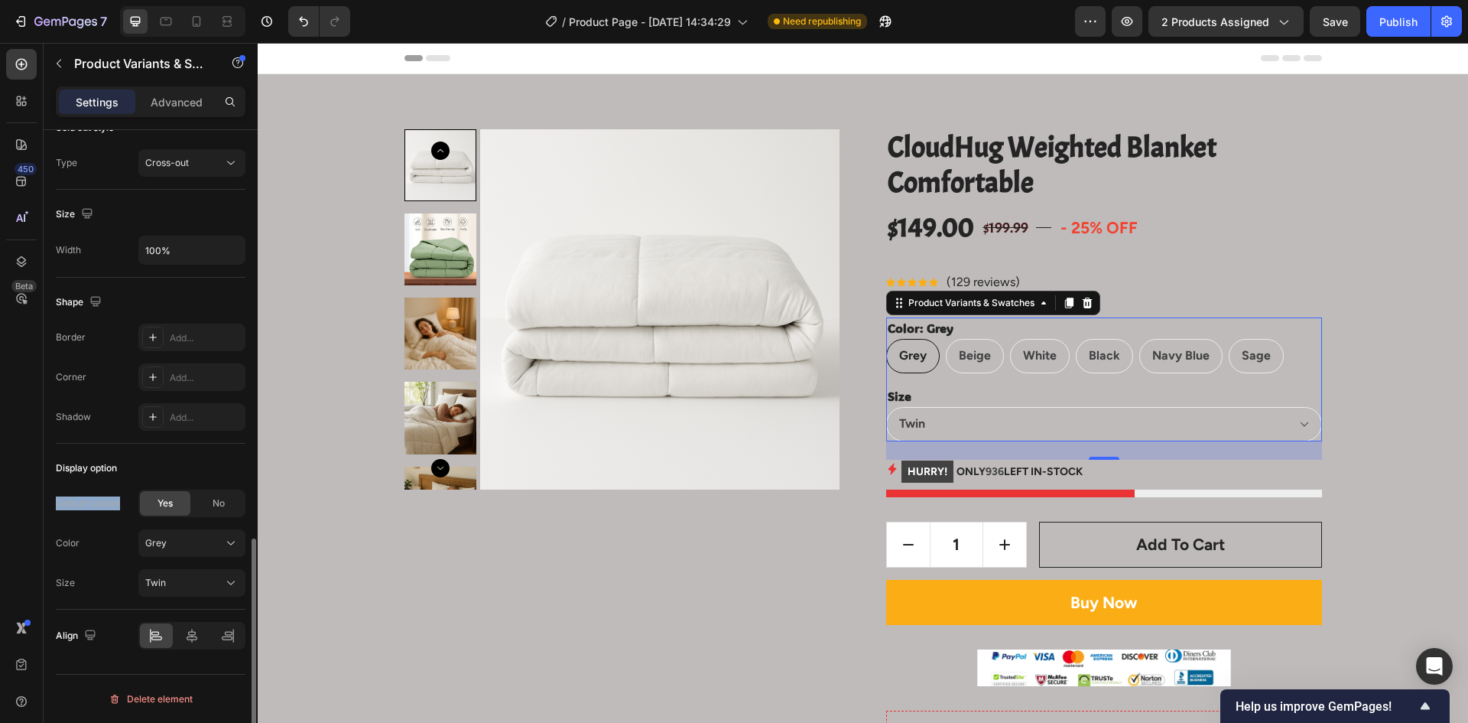
drag, startPoint x: 122, startPoint y: 503, endPoint x: 51, endPoint y: 512, distance: 71.6
click at [214, 506] on span "No" at bounding box center [219, 503] width 12 height 14
radio input "false"
select select "blank"
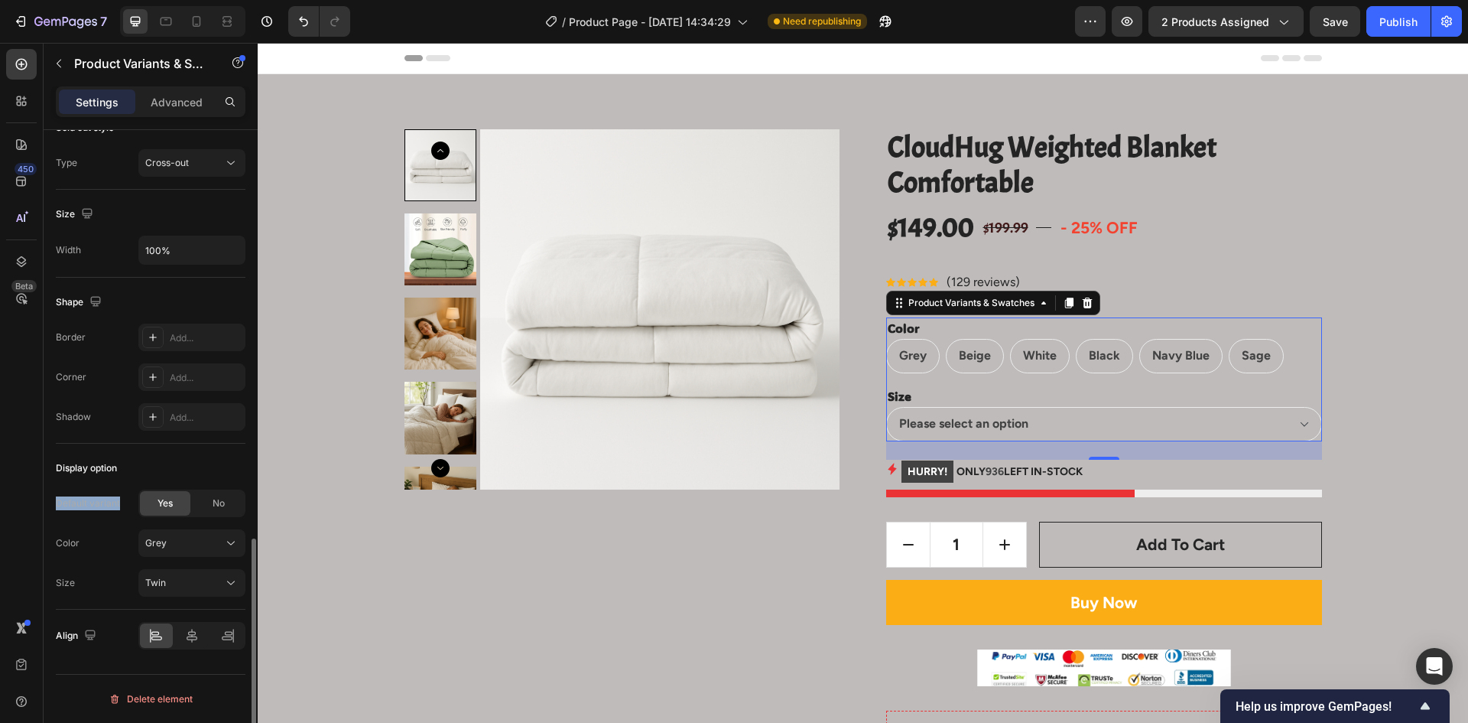
scroll to position [1097, 0]
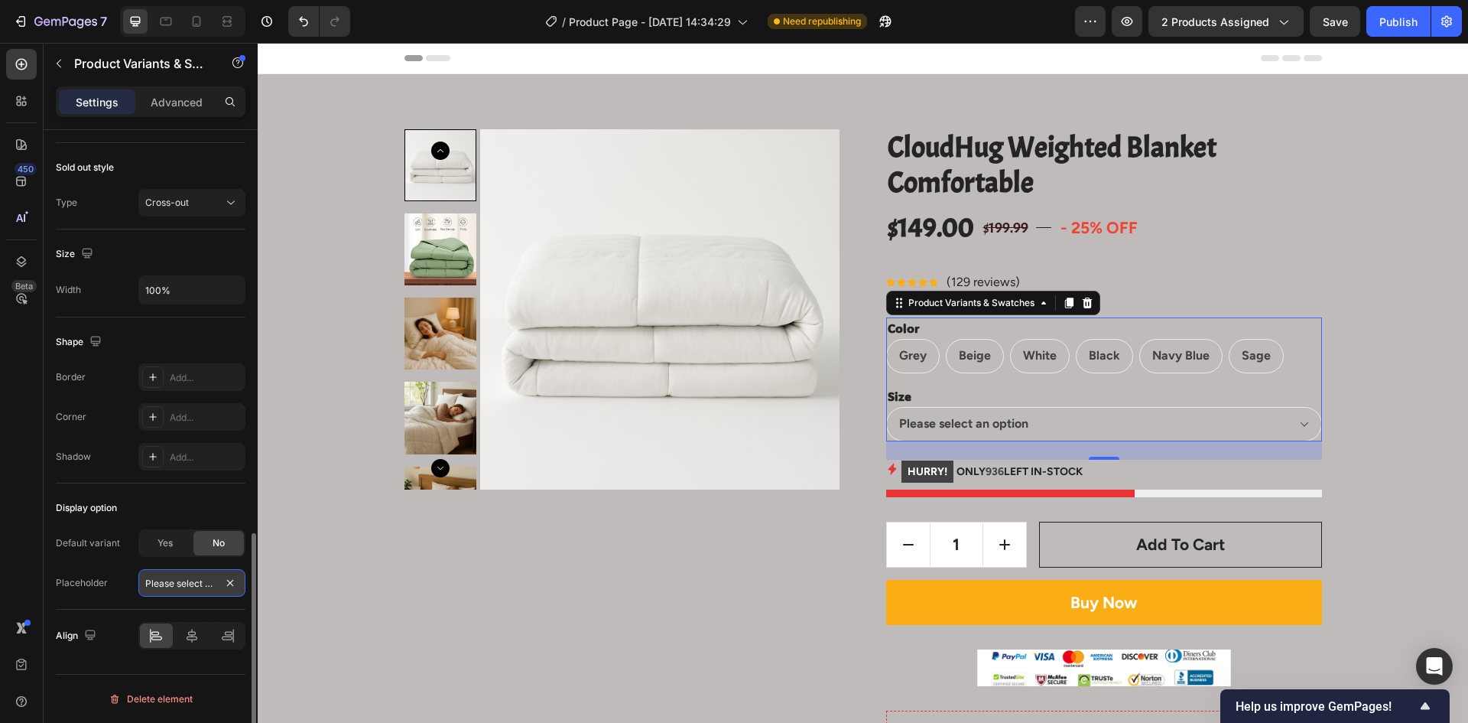
click at [158, 581] on input "Please select an option" at bounding box center [191, 583] width 107 height 28
click at [206, 584] on input "Please select an option" at bounding box center [191, 583] width 107 height 28
click at [148, 580] on input "text" at bounding box center [191, 583] width 107 height 28
click at [152, 580] on input "text" at bounding box center [191, 583] width 107 height 28
select select "Twin"
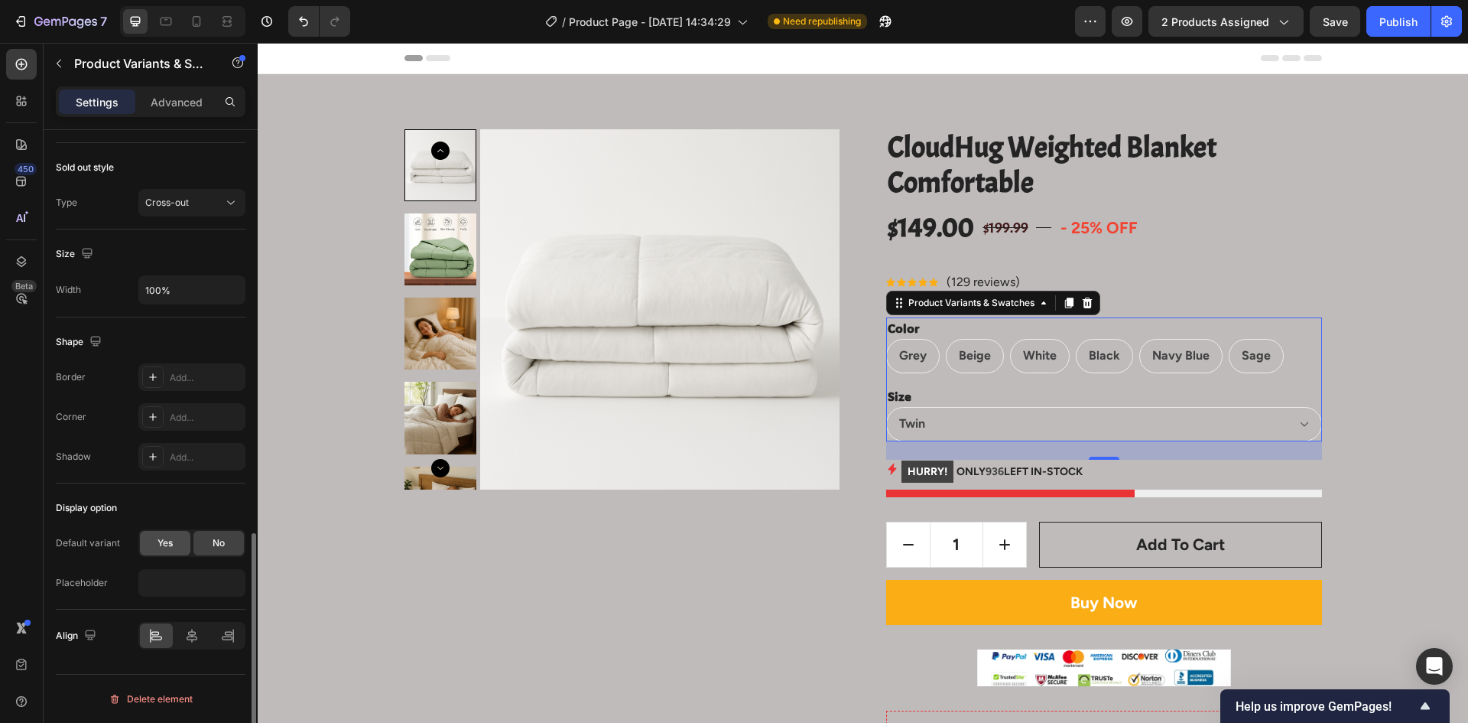
click at [167, 541] on span "Yes" at bounding box center [165, 543] width 15 height 14
click at [227, 538] on div "No" at bounding box center [218, 543] width 50 height 24
radio input "false"
select select "blank"
click at [166, 552] on div "Yes" at bounding box center [165, 543] width 50 height 24
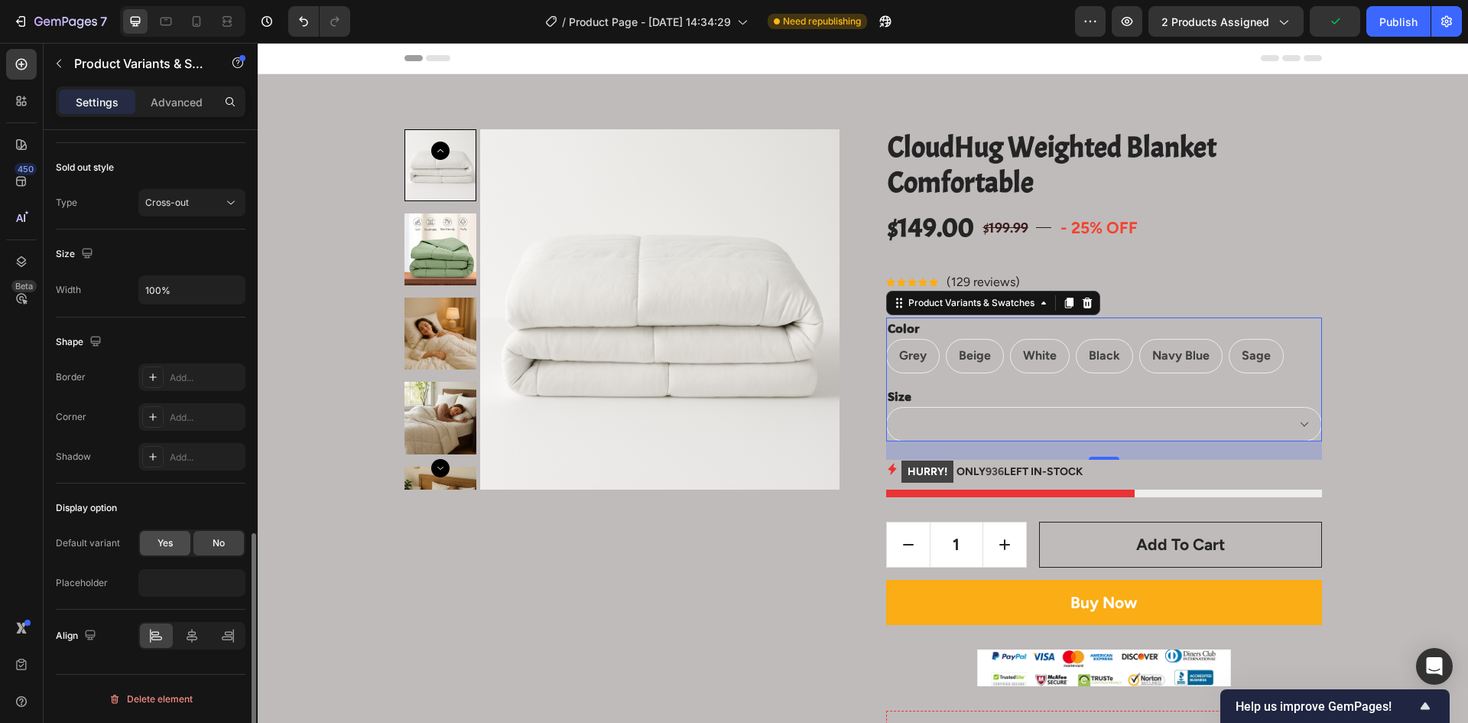
radio input "true"
select select "Twin"
click at [213, 551] on div "No" at bounding box center [218, 543] width 50 height 24
radio input "false"
click at [918, 348] on span "Grey" at bounding box center [913, 355] width 28 height 15
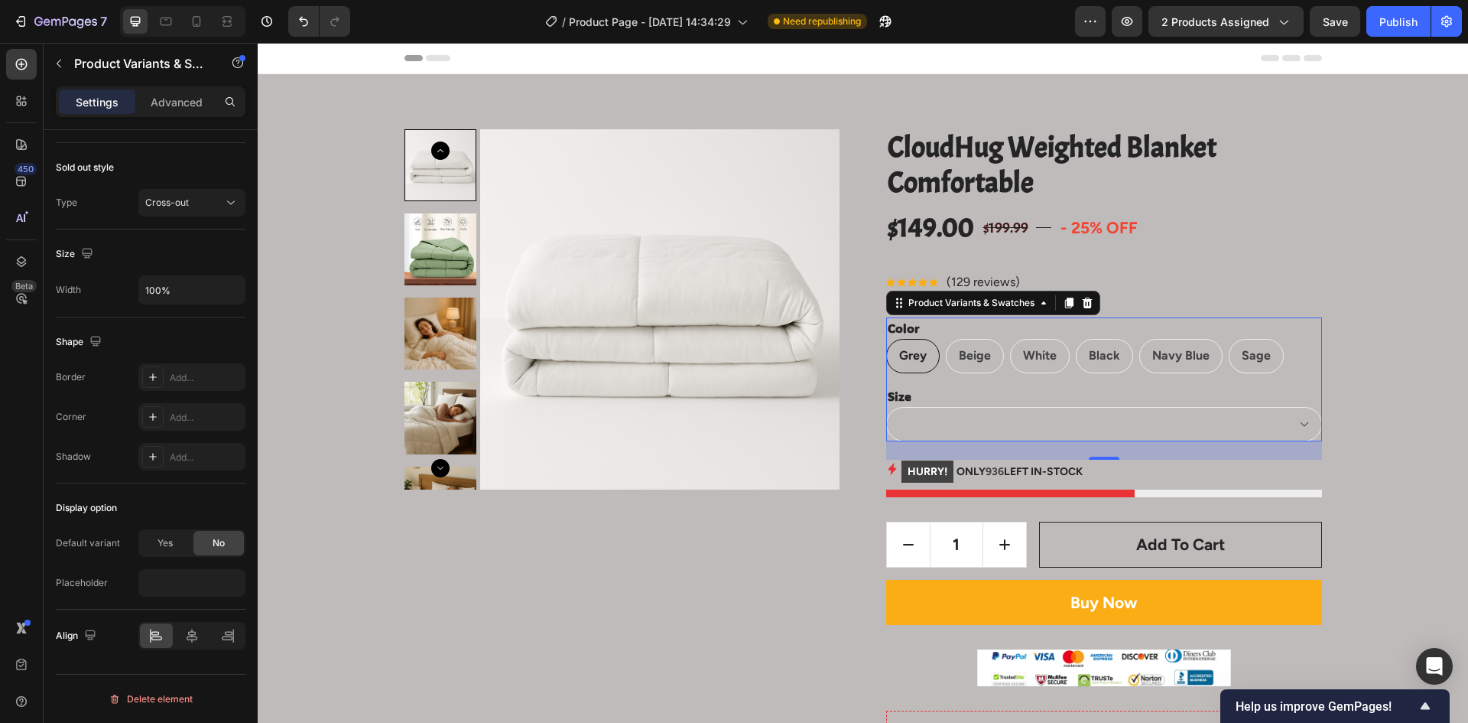
click at [886, 339] on input "Grey Grey Grey" at bounding box center [886, 338] width 1 height 1
select select "Twin"
click at [914, 350] on span "Grey" at bounding box center [913, 355] width 28 height 15
click at [886, 339] on input "Grey Grey Grey" at bounding box center [886, 338] width 1 height 1
click at [914, 350] on span "Grey" at bounding box center [913, 355] width 28 height 15
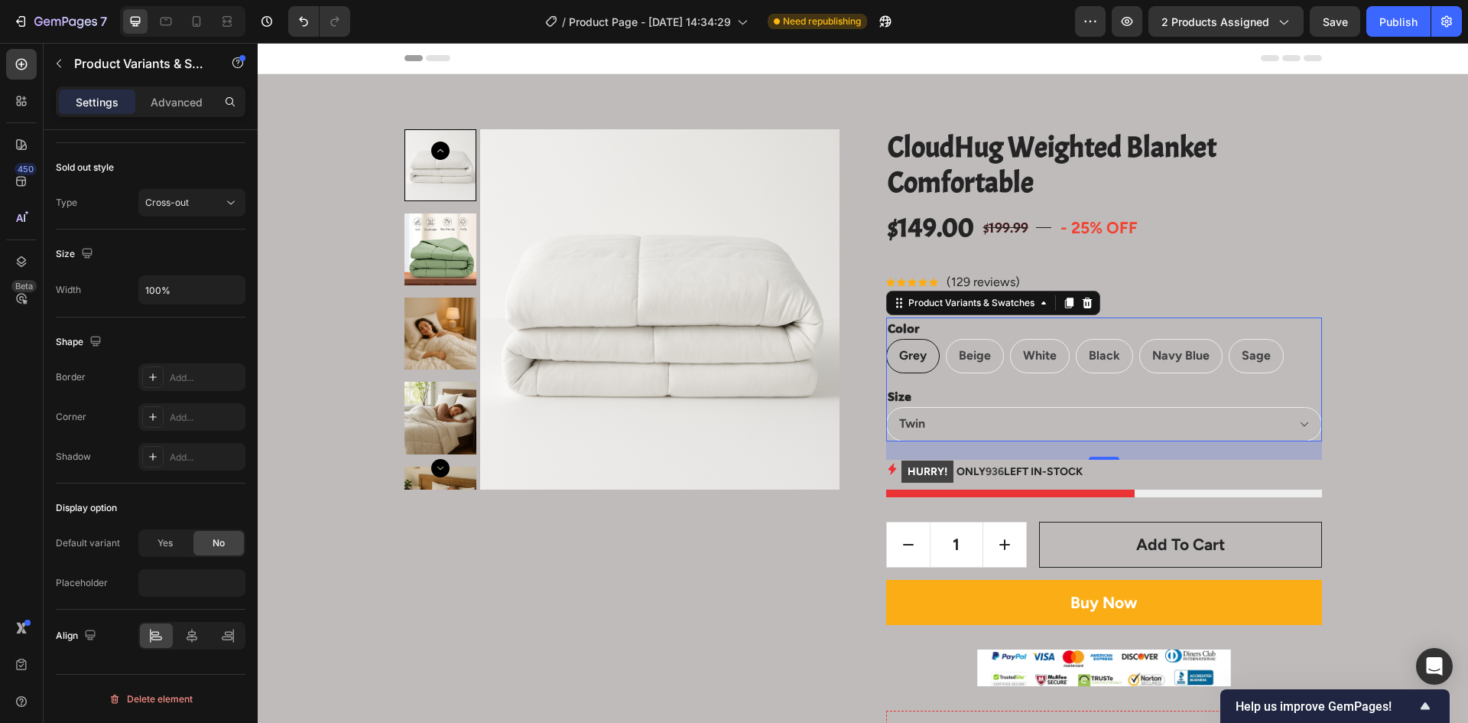
click at [886, 339] on input "Grey Grey Grey" at bounding box center [886, 338] width 1 height 1
click at [922, 422] on select "Twin Queen King" at bounding box center [1104, 424] width 436 height 34
click at [151, 539] on div "Yes" at bounding box center [165, 543] width 50 height 24
radio input "true"
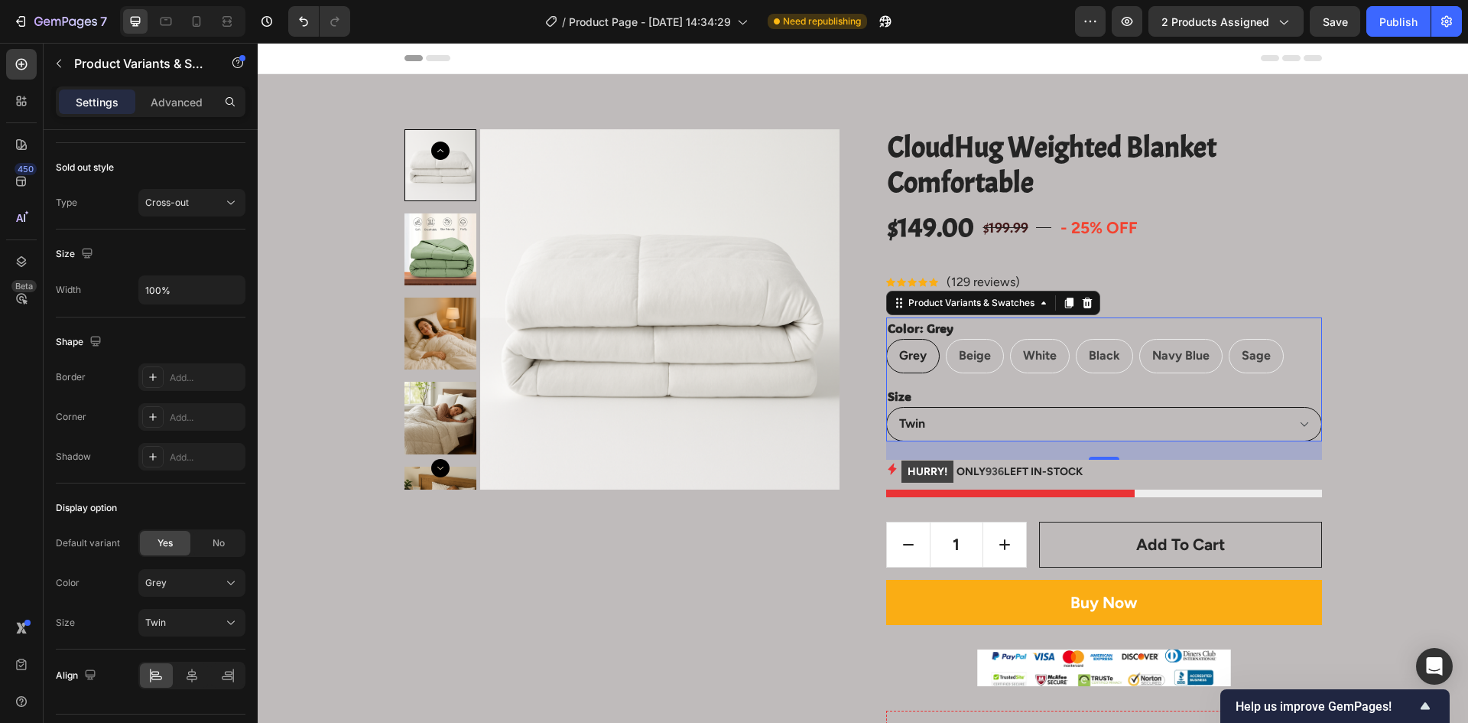
click at [935, 417] on select "Twin Queen King" at bounding box center [1104, 424] width 436 height 34
click at [941, 421] on select "Twin Queen King" at bounding box center [1104, 424] width 436 height 34
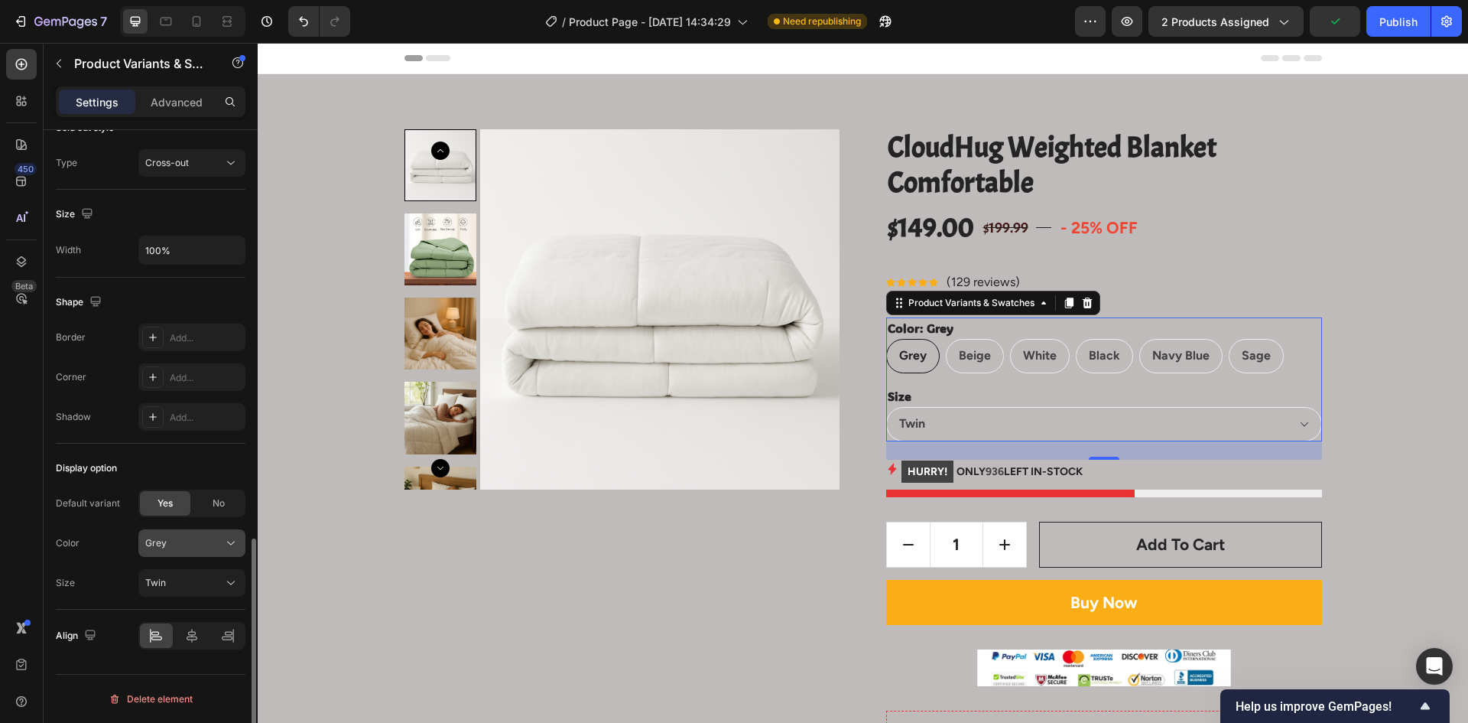
scroll to position [1060, 0]
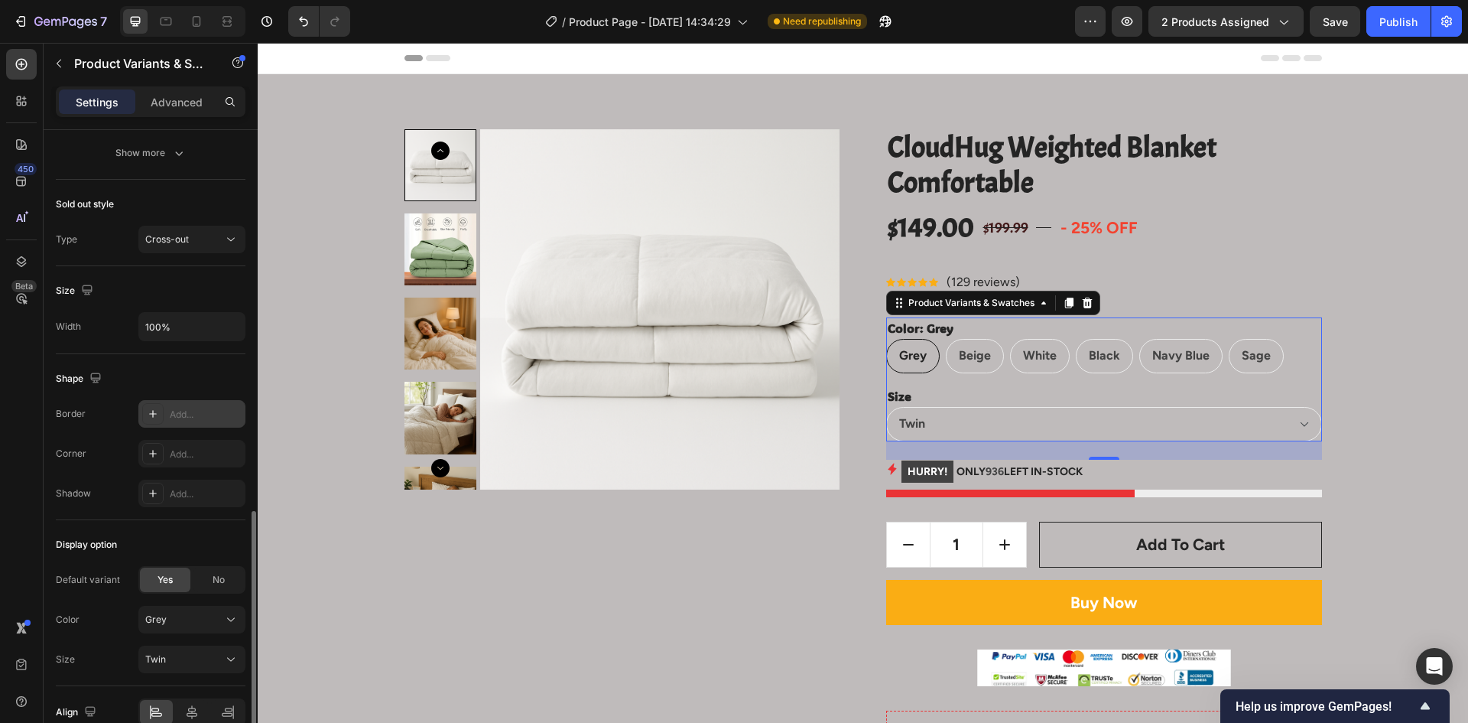
click at [197, 417] on div "Add..." at bounding box center [206, 415] width 72 height 14
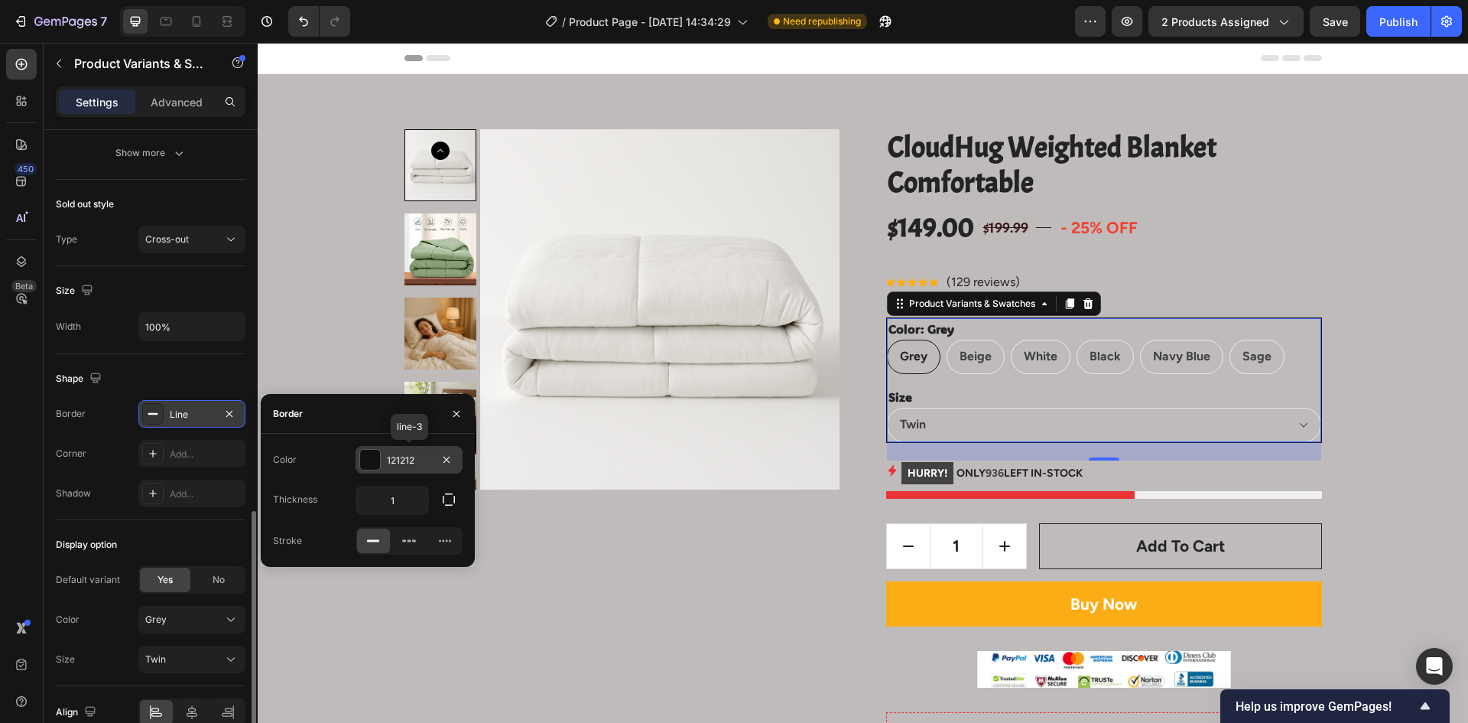
click at [379, 465] on div at bounding box center [370, 460] width 20 height 20
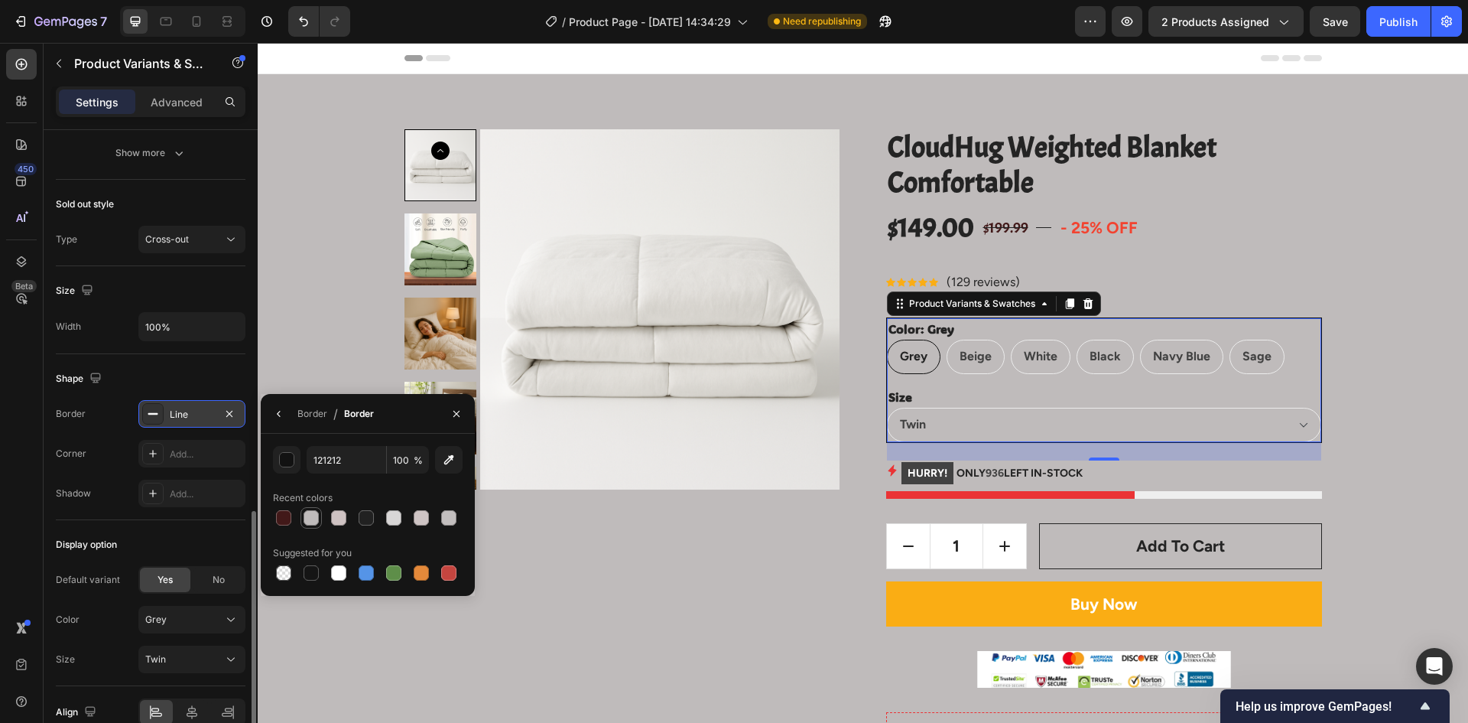
click at [311, 521] on div at bounding box center [311, 517] width 15 height 15
click at [347, 517] on div at bounding box center [339, 518] width 18 height 18
click at [365, 513] on div at bounding box center [366, 517] width 15 height 15
type input "212121"
click at [193, 457] on div "Add..." at bounding box center [206, 454] width 72 height 14
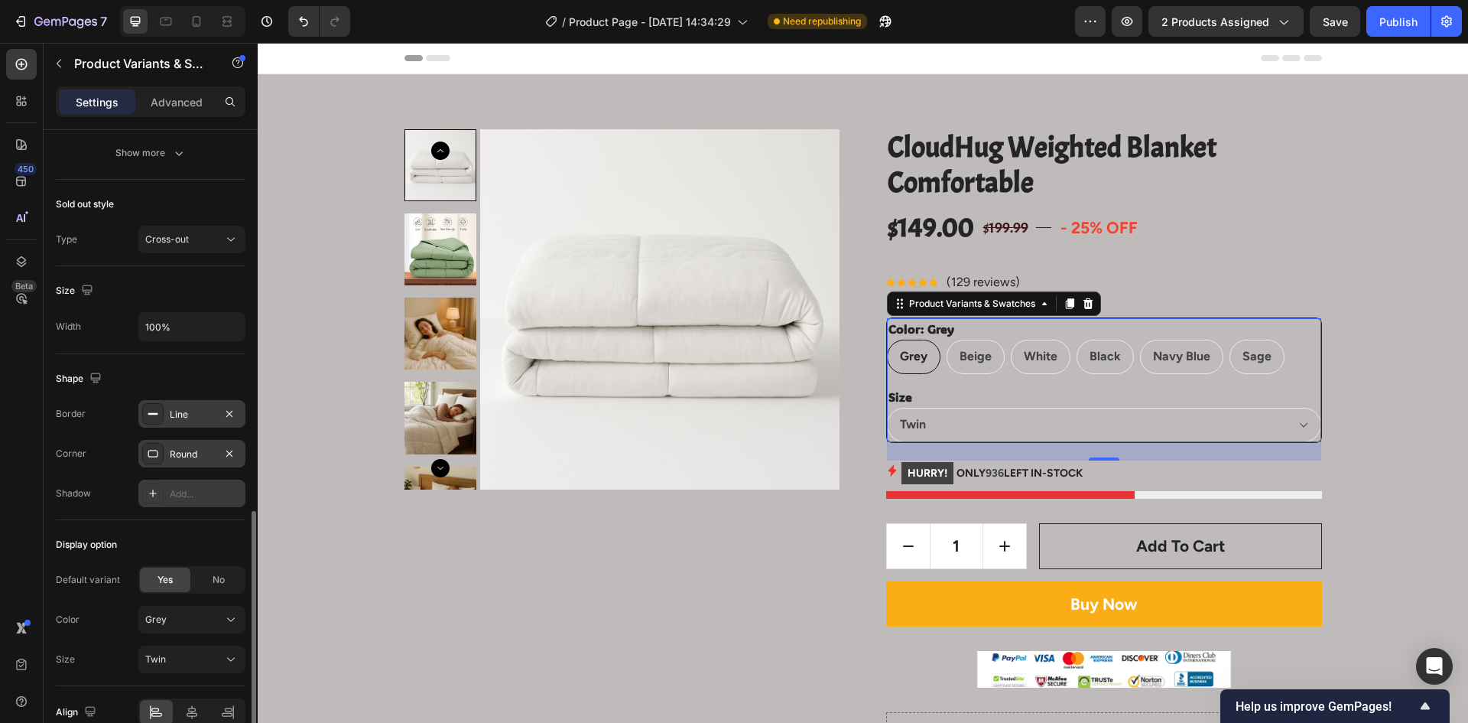
click at [197, 500] on div "Add..." at bounding box center [206, 494] width 72 height 14
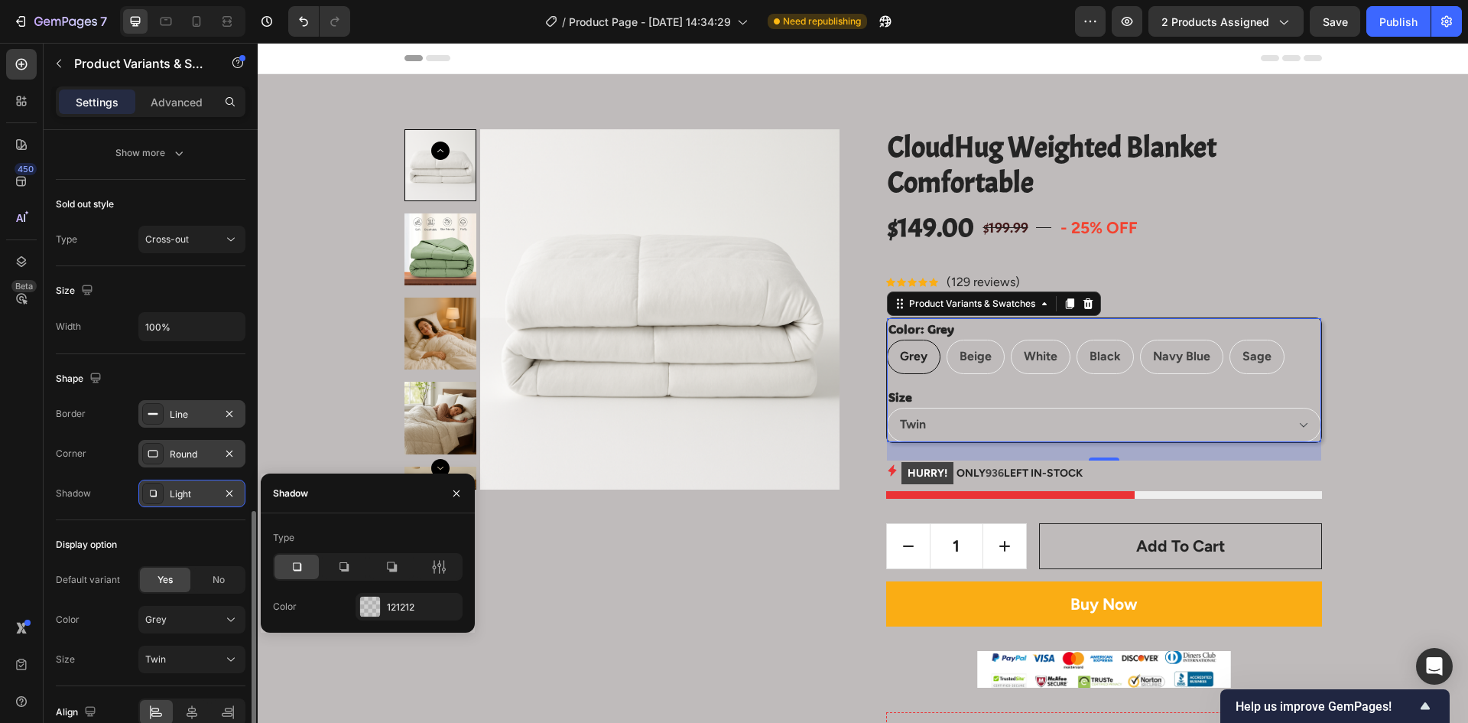
click at [92, 363] on div "Shape Border Line Corner Round Shadow Light" at bounding box center [151, 437] width 190 height 166
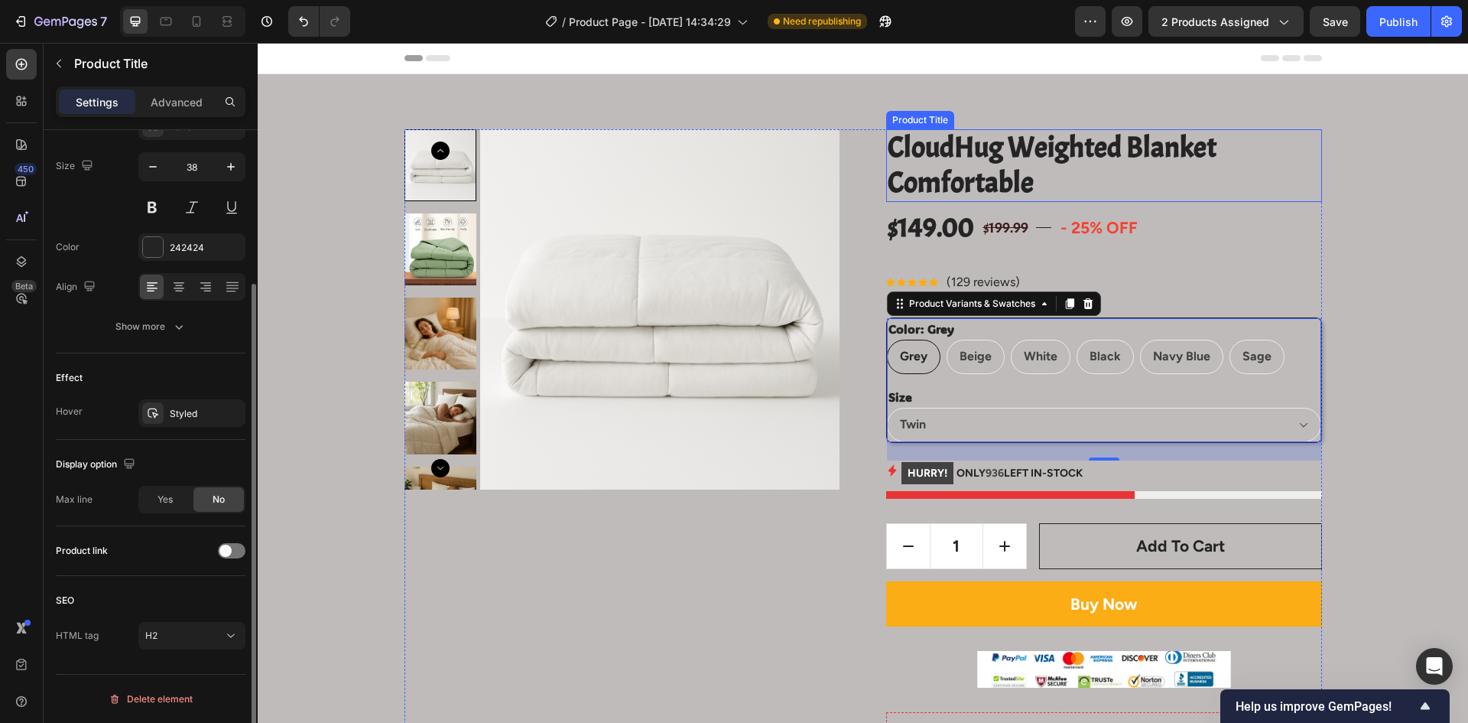
scroll to position [0, 0]
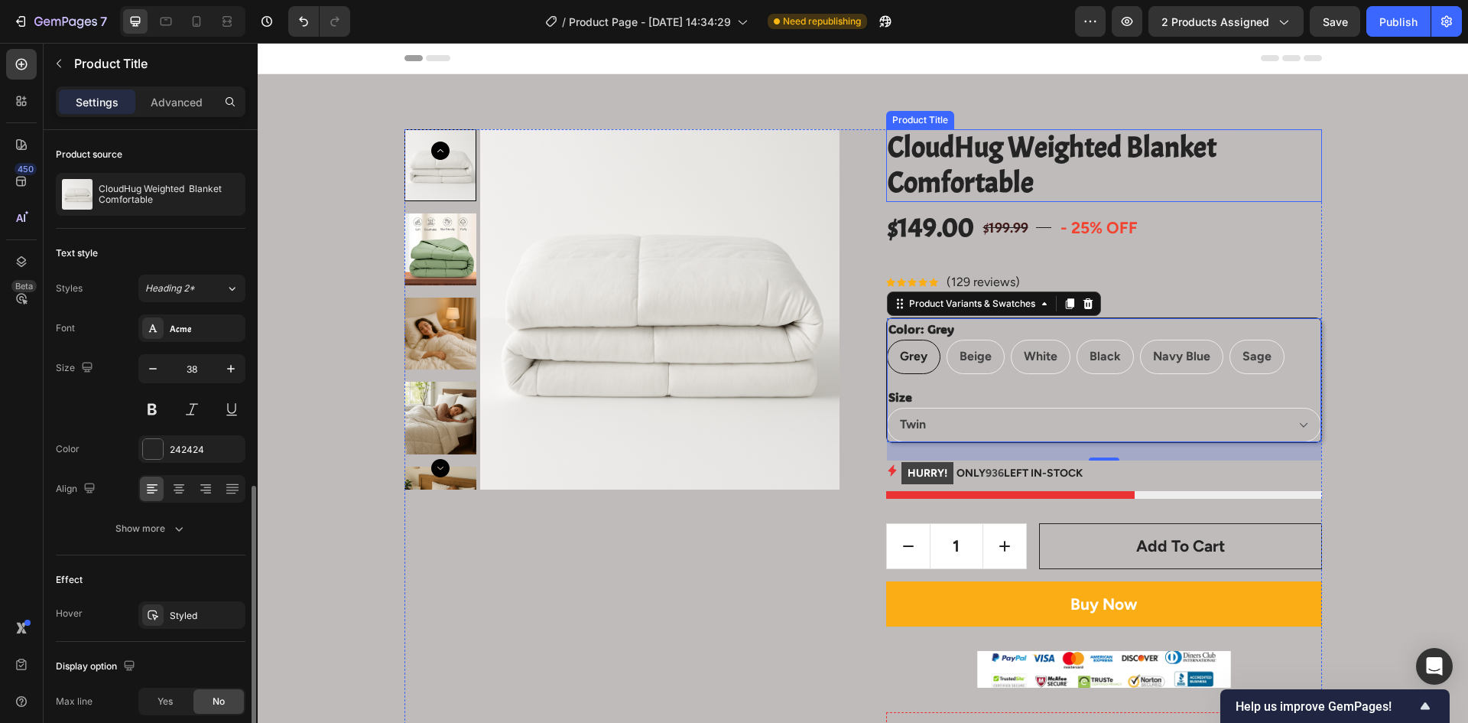
click at [966, 167] on h2 "CloudHug Weighted Blanket Comfortable" at bounding box center [1104, 165] width 436 height 73
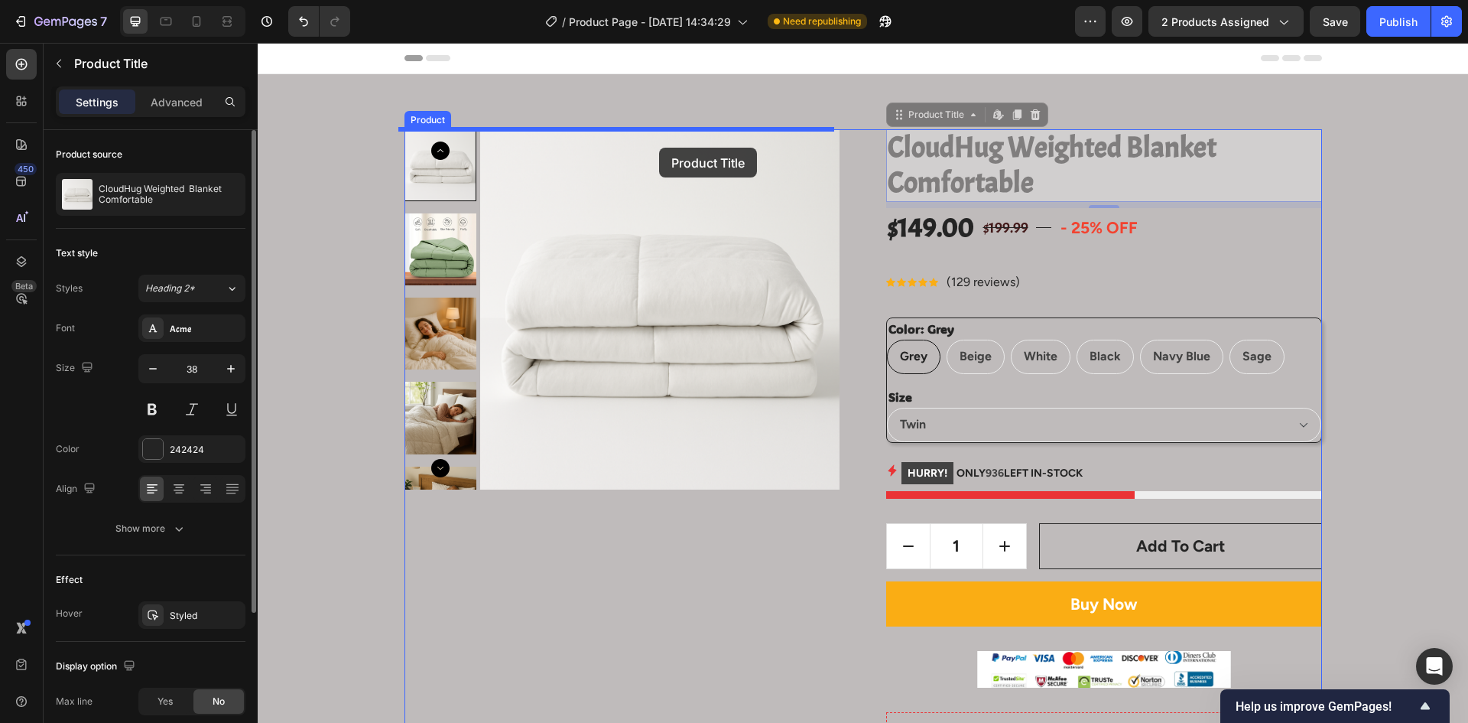
drag, startPoint x: 1043, startPoint y: 168, endPoint x: 659, endPoint y: 148, distance: 384.5
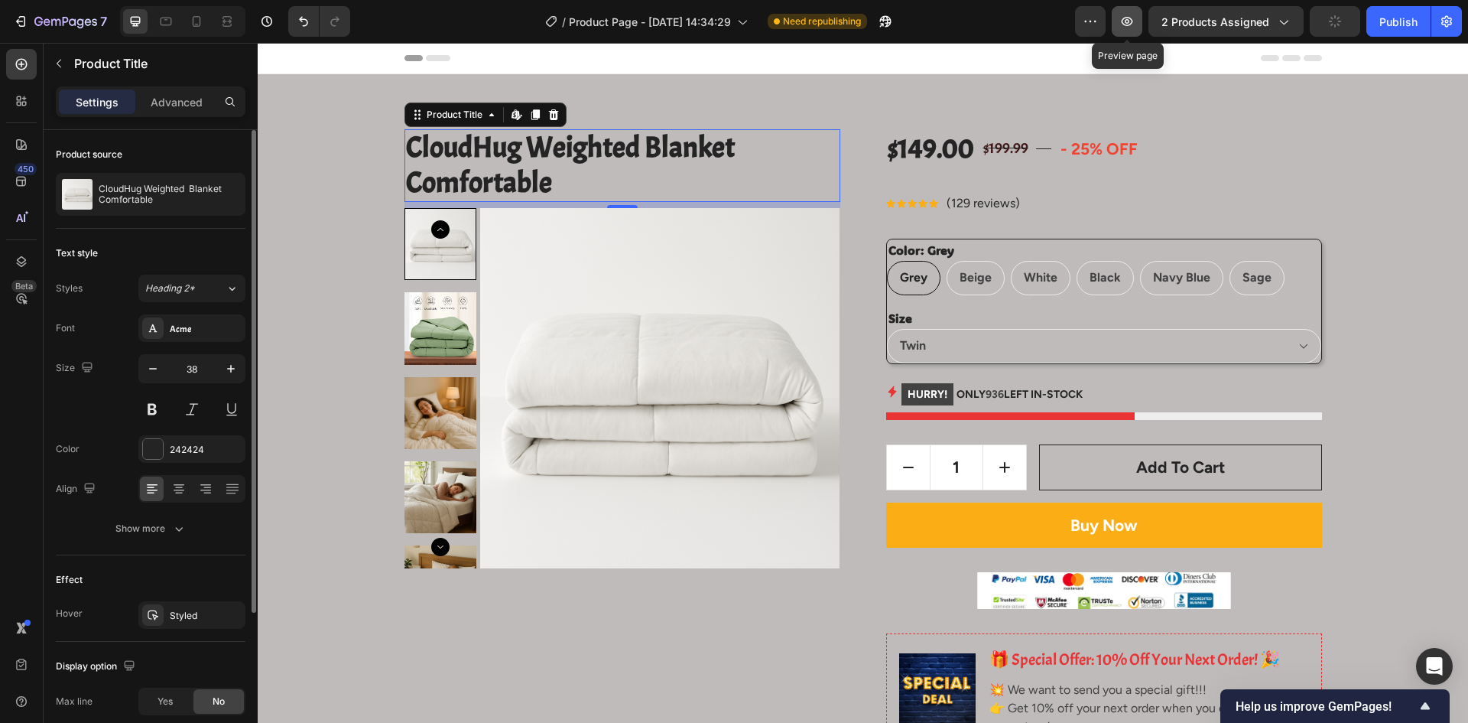
click at [1140, 29] on button "button" at bounding box center [1127, 21] width 31 height 31
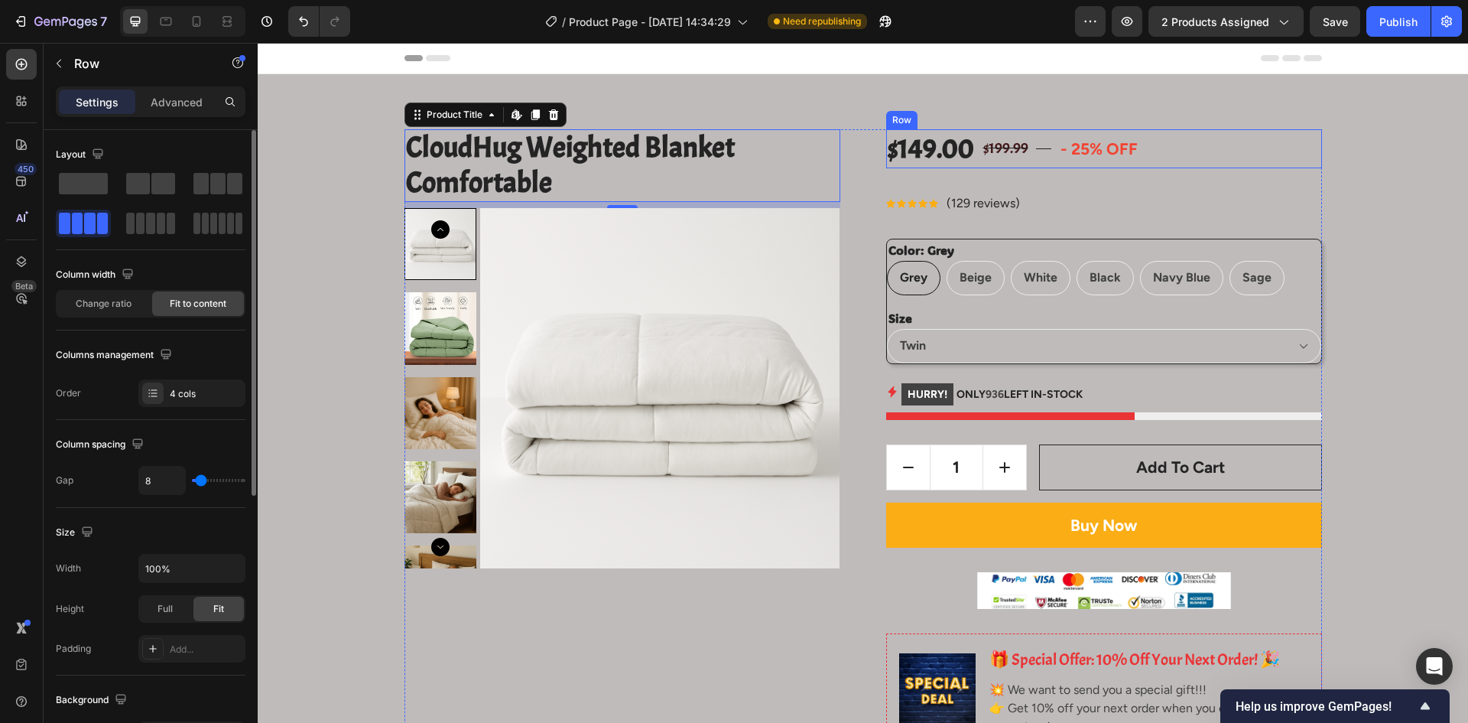
click at [1026, 153] on div "$149.00 Product Price Product Price $199.99 Compare Price Compare Price Title L…" at bounding box center [1104, 148] width 436 height 39
click at [665, 164] on h2 "CloudHug Weighted Blanket Comfortable" at bounding box center [623, 165] width 436 height 73
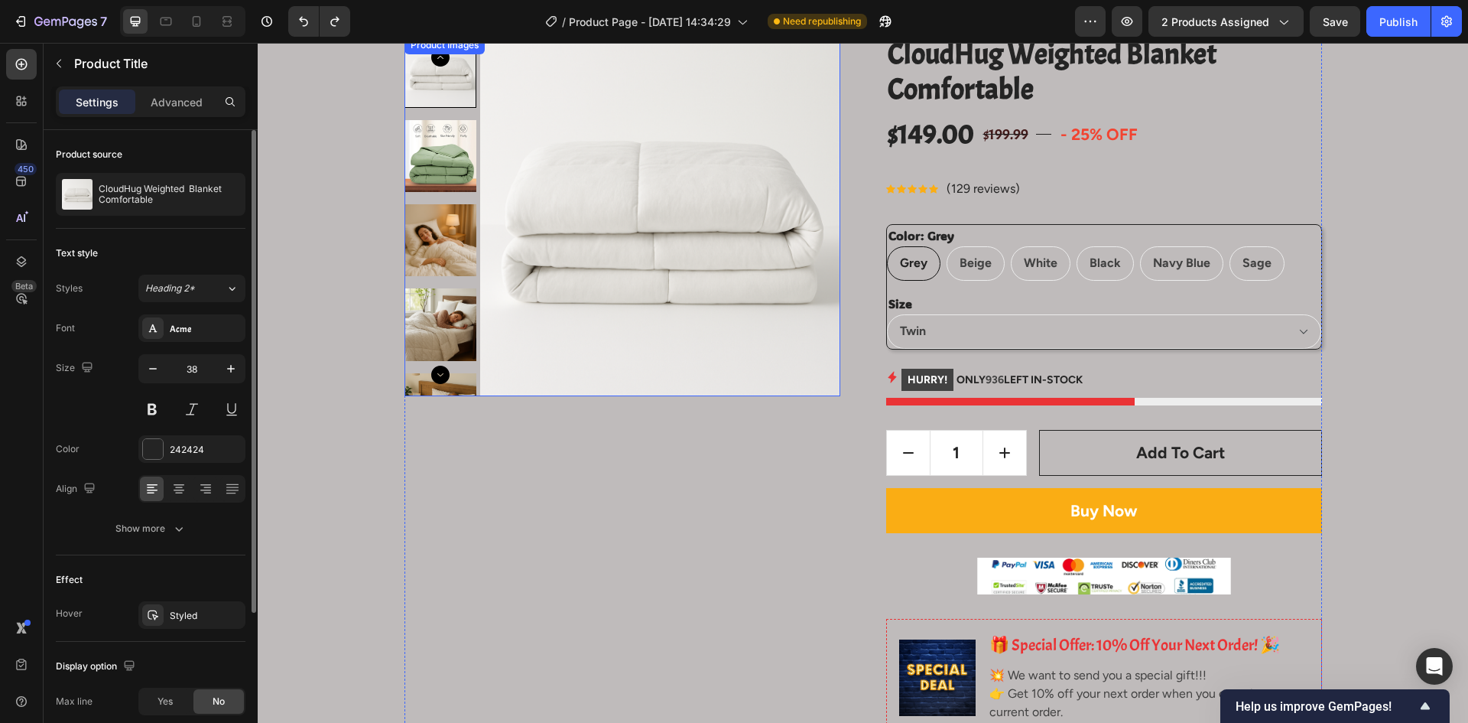
scroll to position [76, 0]
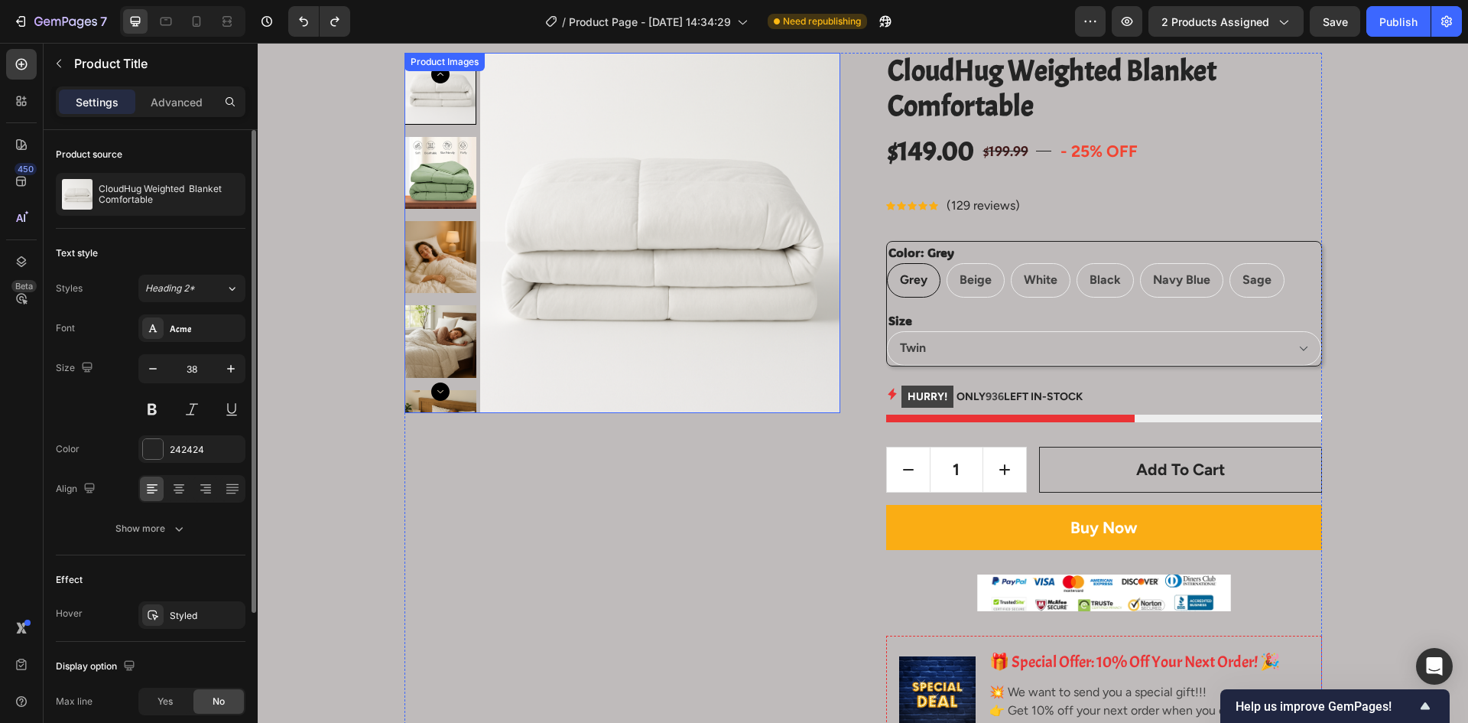
click at [607, 249] on img at bounding box center [660, 233] width 360 height 360
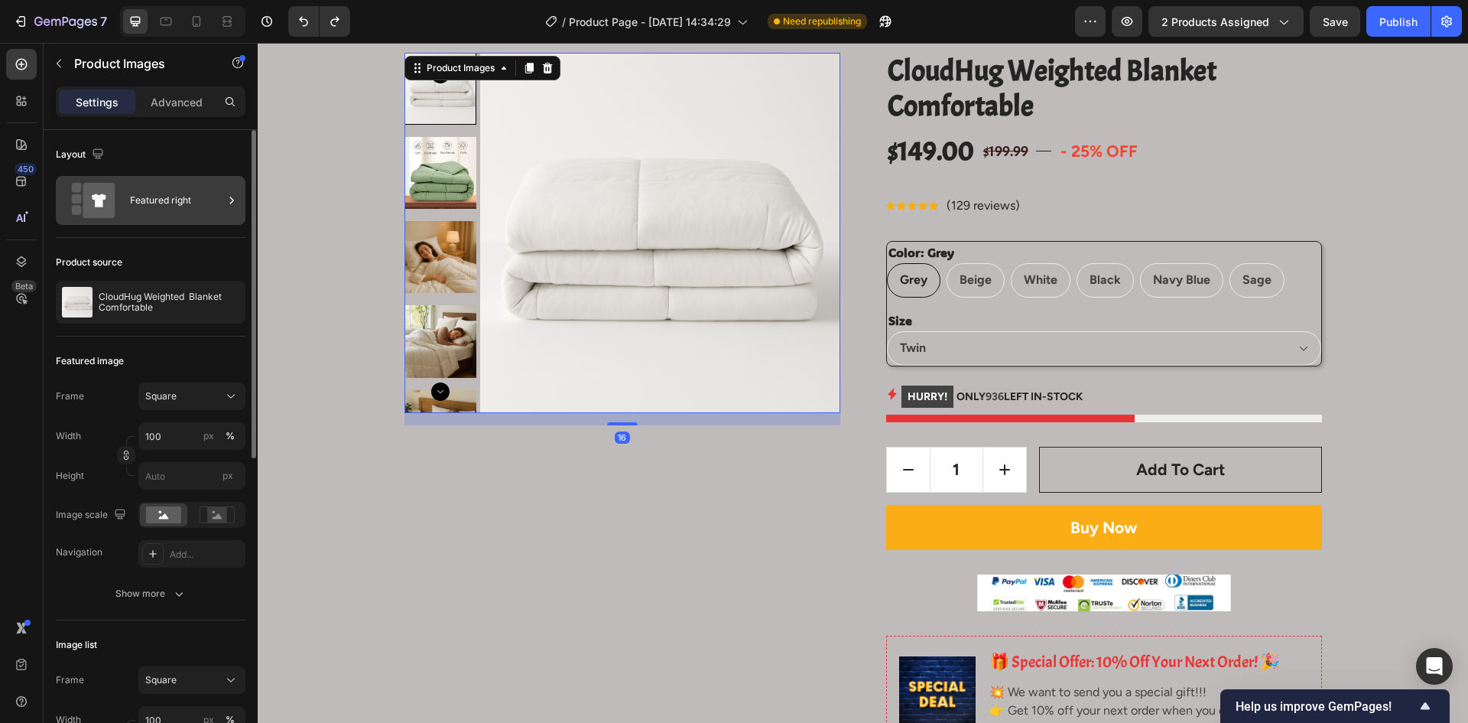
click at [195, 207] on div "Featured right" at bounding box center [176, 200] width 93 height 35
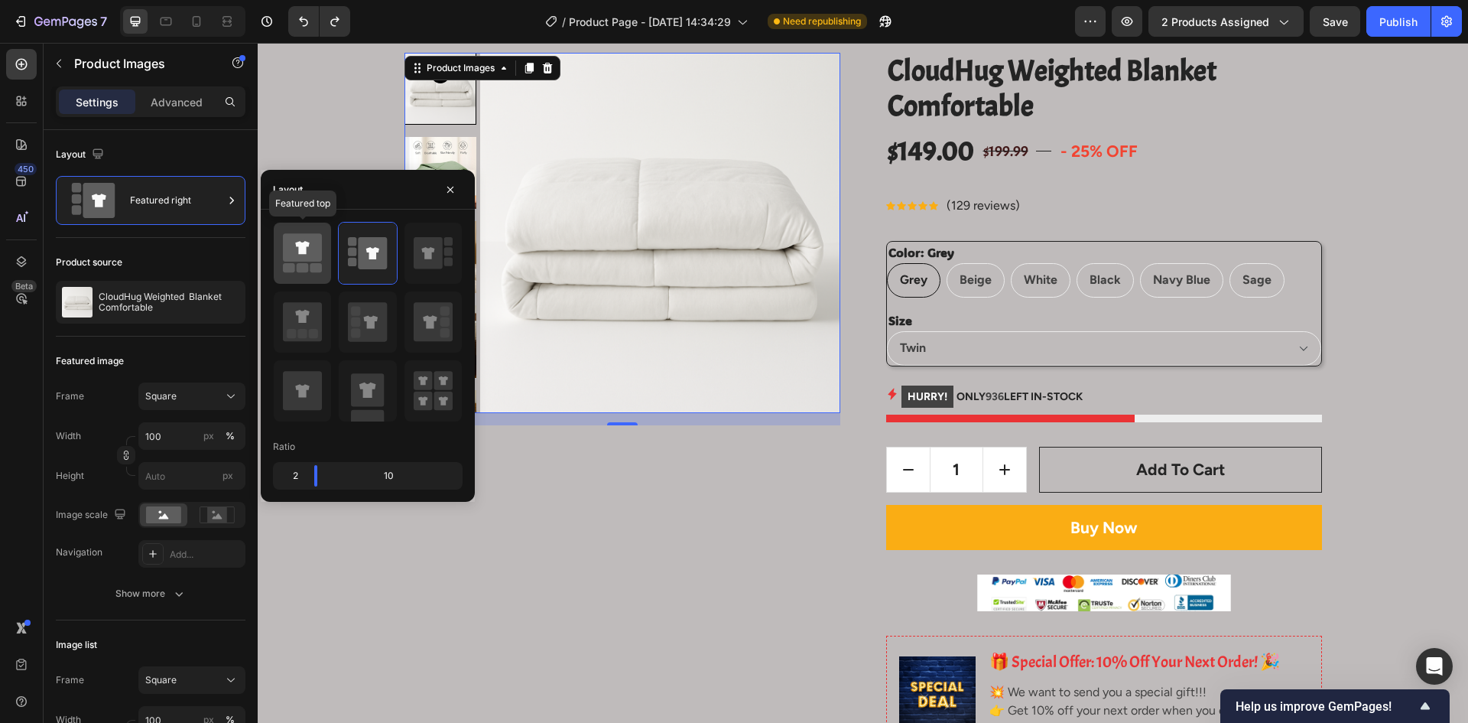
click at [313, 266] on rect at bounding box center [317, 267] width 12 height 9
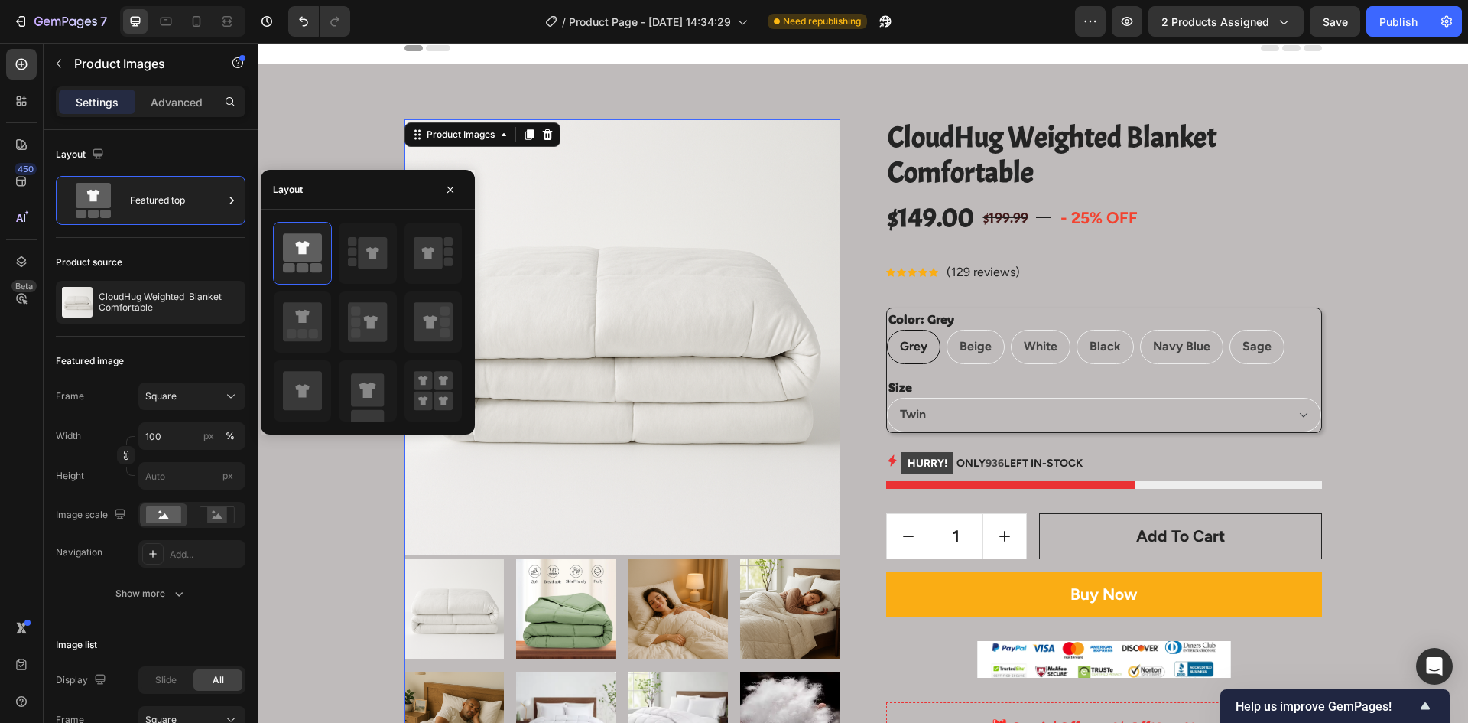
scroll to position [0, 0]
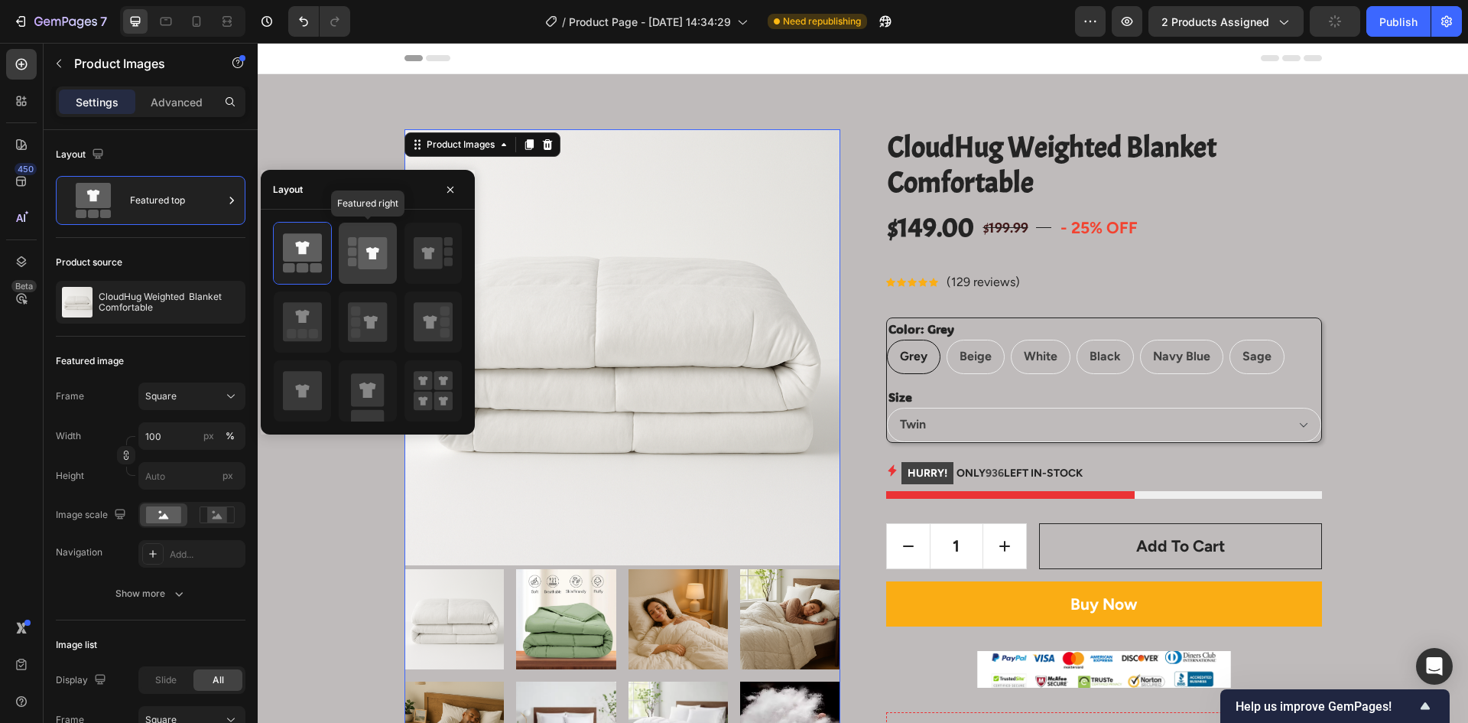
click at [363, 257] on icon at bounding box center [373, 253] width 29 height 32
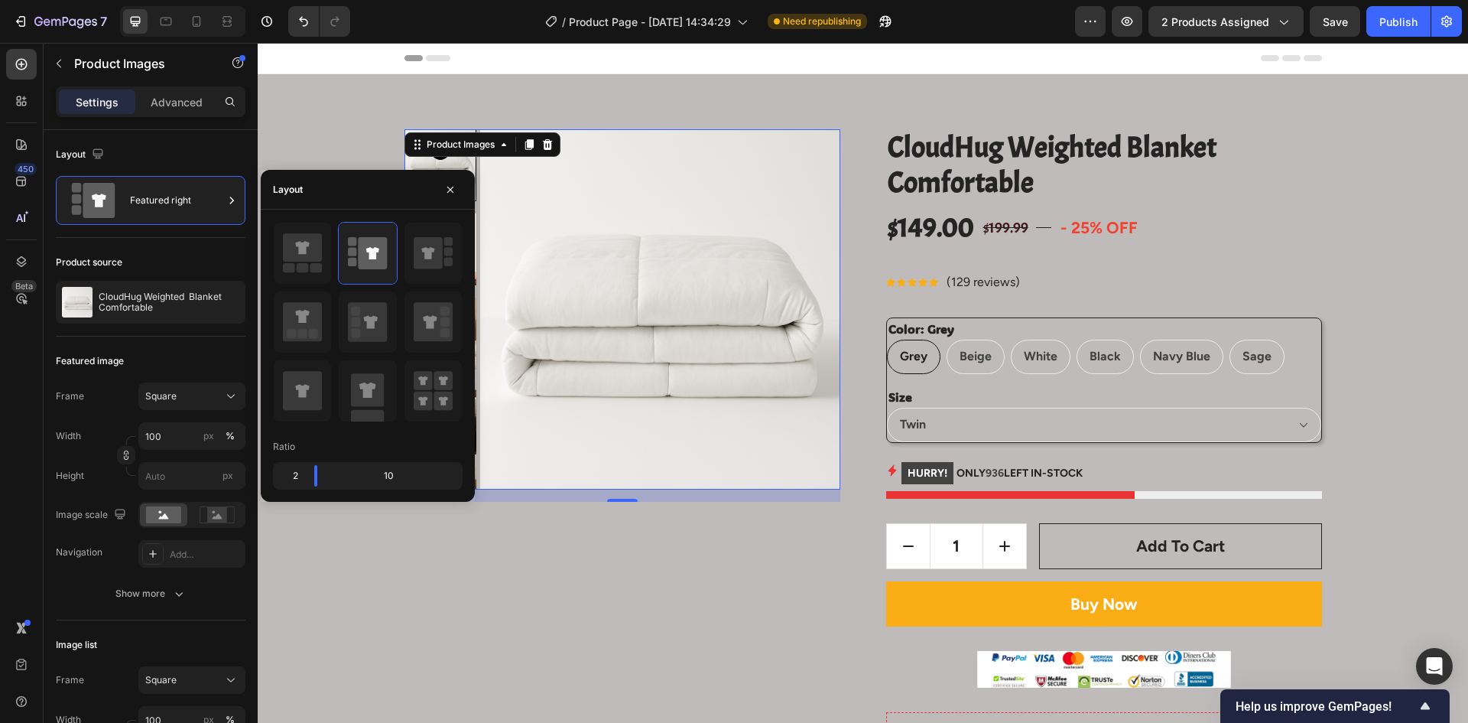
scroll to position [153, 0]
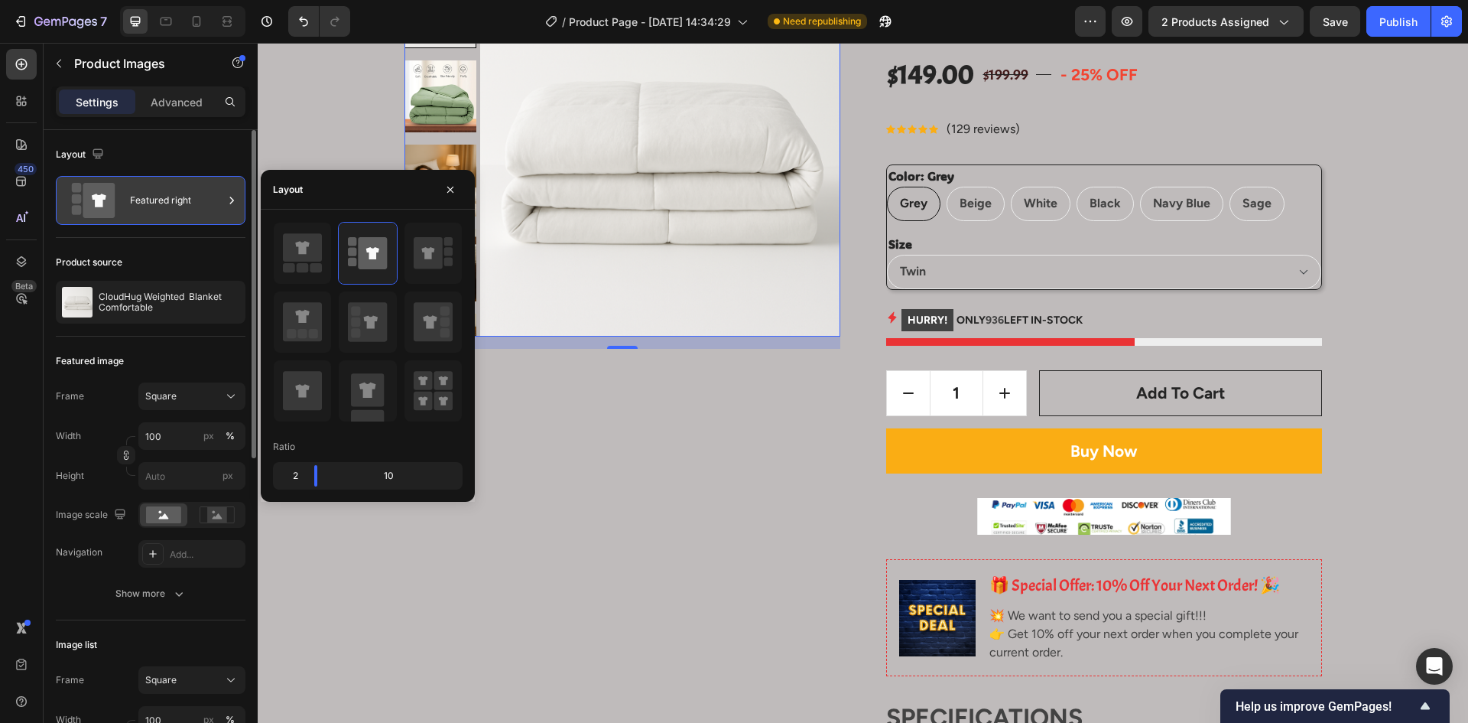
click at [196, 213] on div "Featured right" at bounding box center [176, 200] width 93 height 35
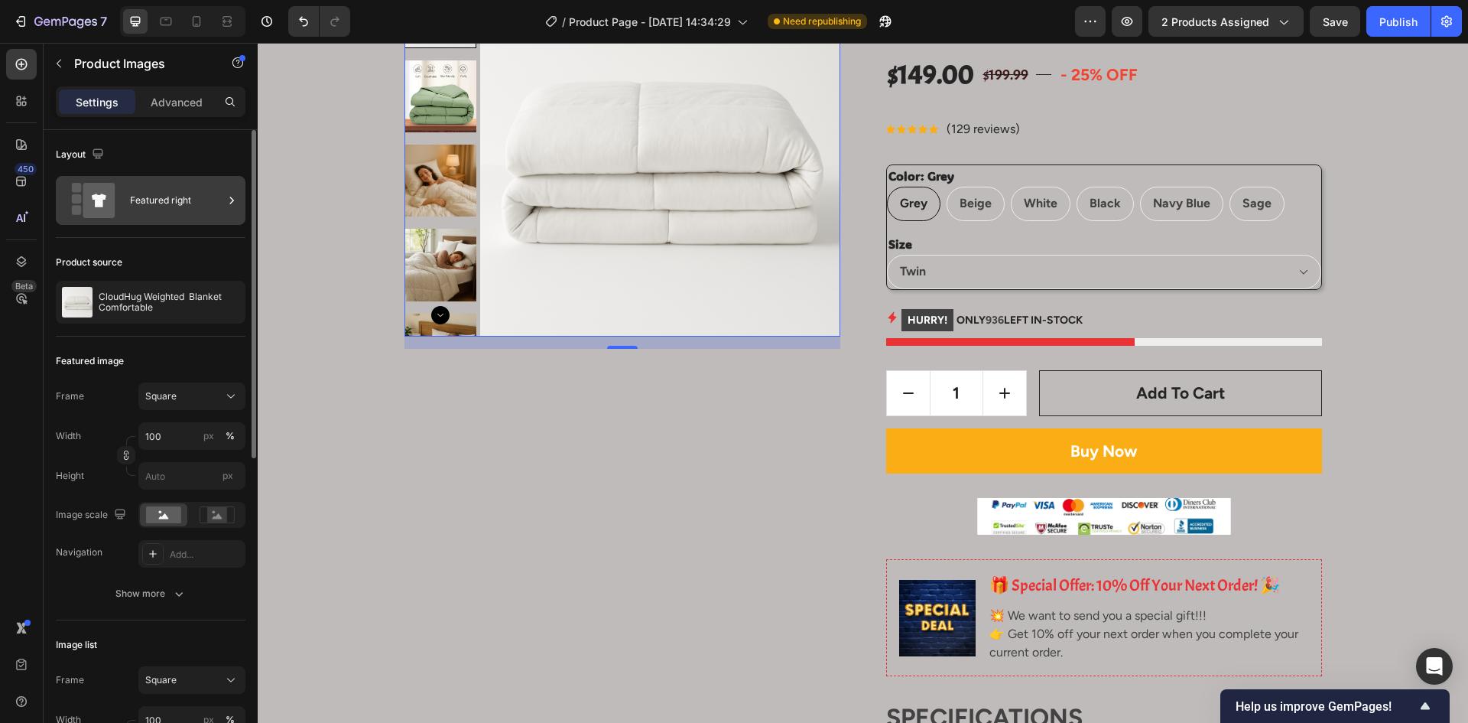
drag, startPoint x: 243, startPoint y: 190, endPoint x: 228, endPoint y: 193, distance: 15.5
click at [238, 190] on div "Featured right" at bounding box center [151, 200] width 190 height 49
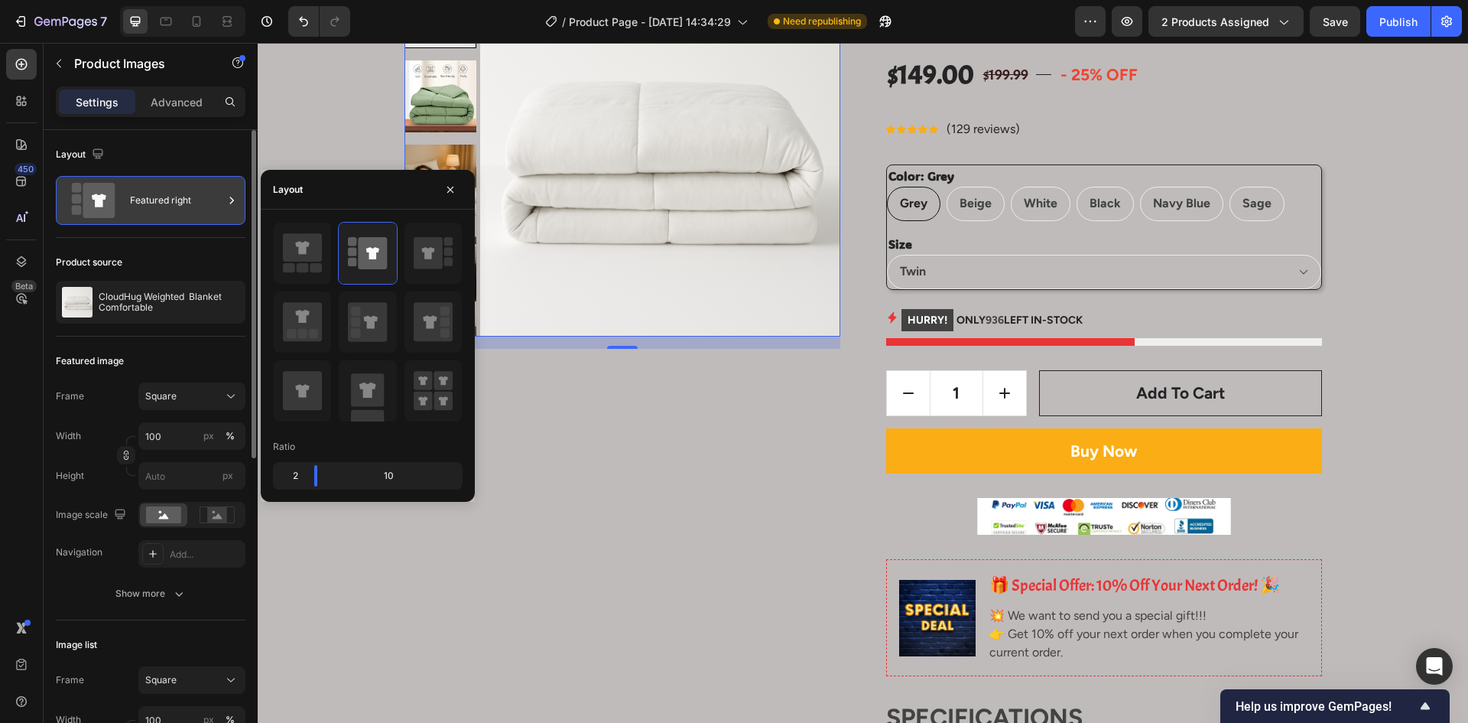
click at [226, 193] on icon at bounding box center [231, 200] width 15 height 15
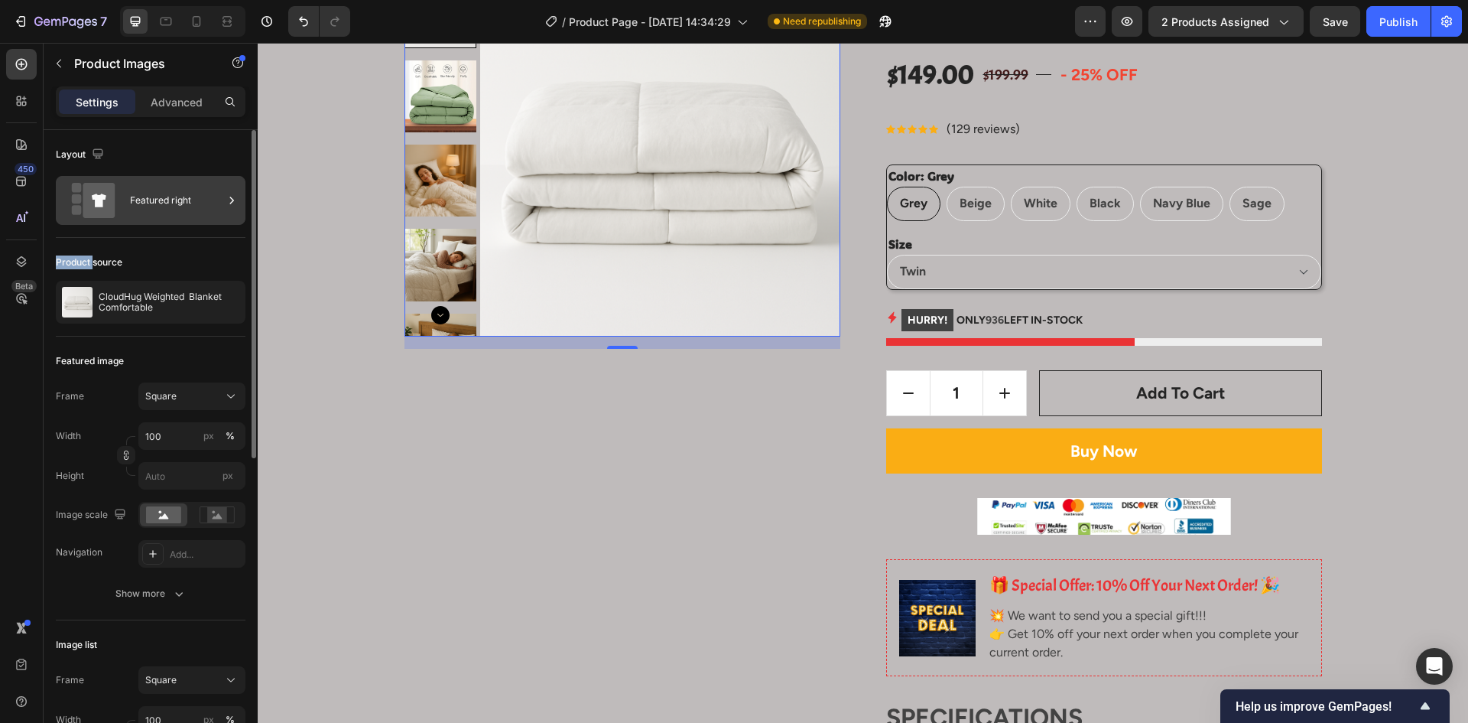
click at [226, 193] on icon at bounding box center [231, 200] width 15 height 15
click at [77, 157] on div "Layout" at bounding box center [81, 155] width 51 height 21
click at [99, 154] on icon "button" at bounding box center [97, 153] width 15 height 15
click at [96, 232] on icon "button" at bounding box center [100, 233] width 15 height 15
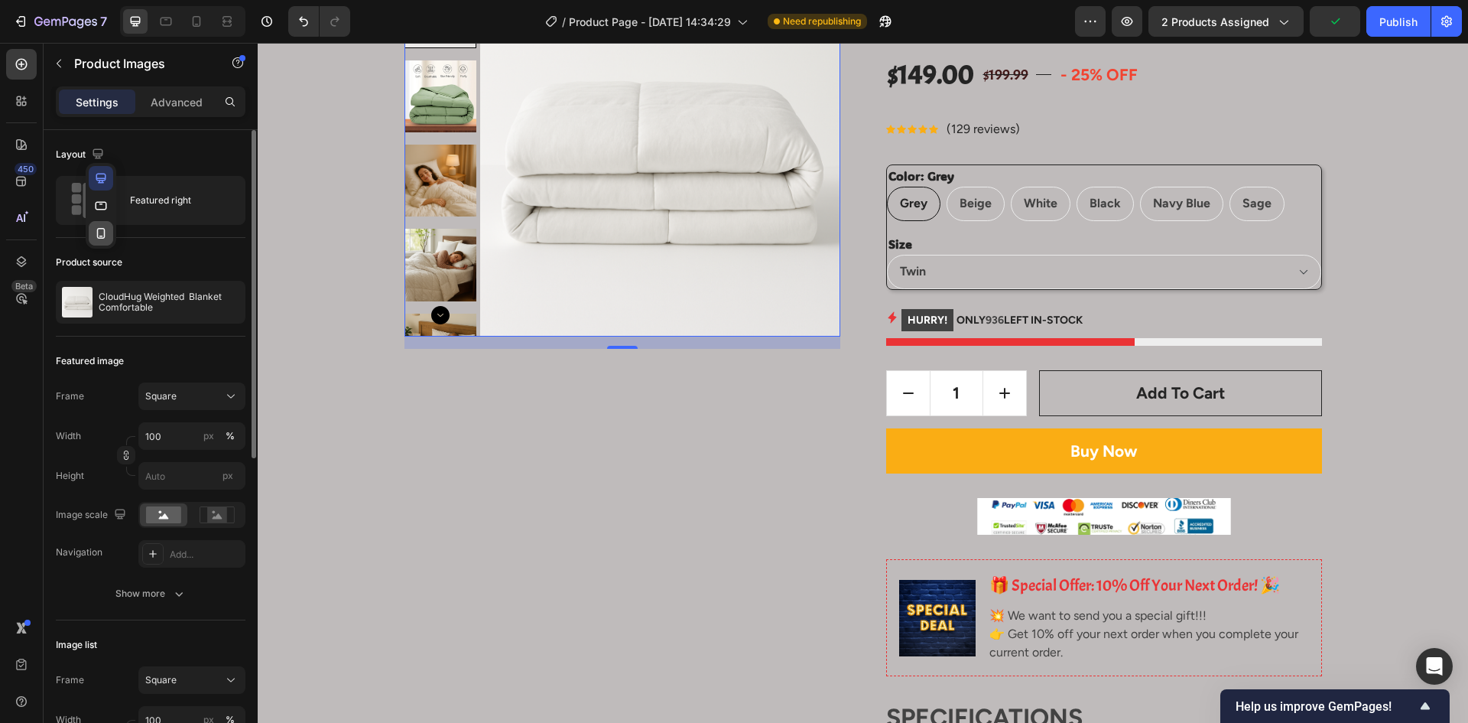
type input "8"
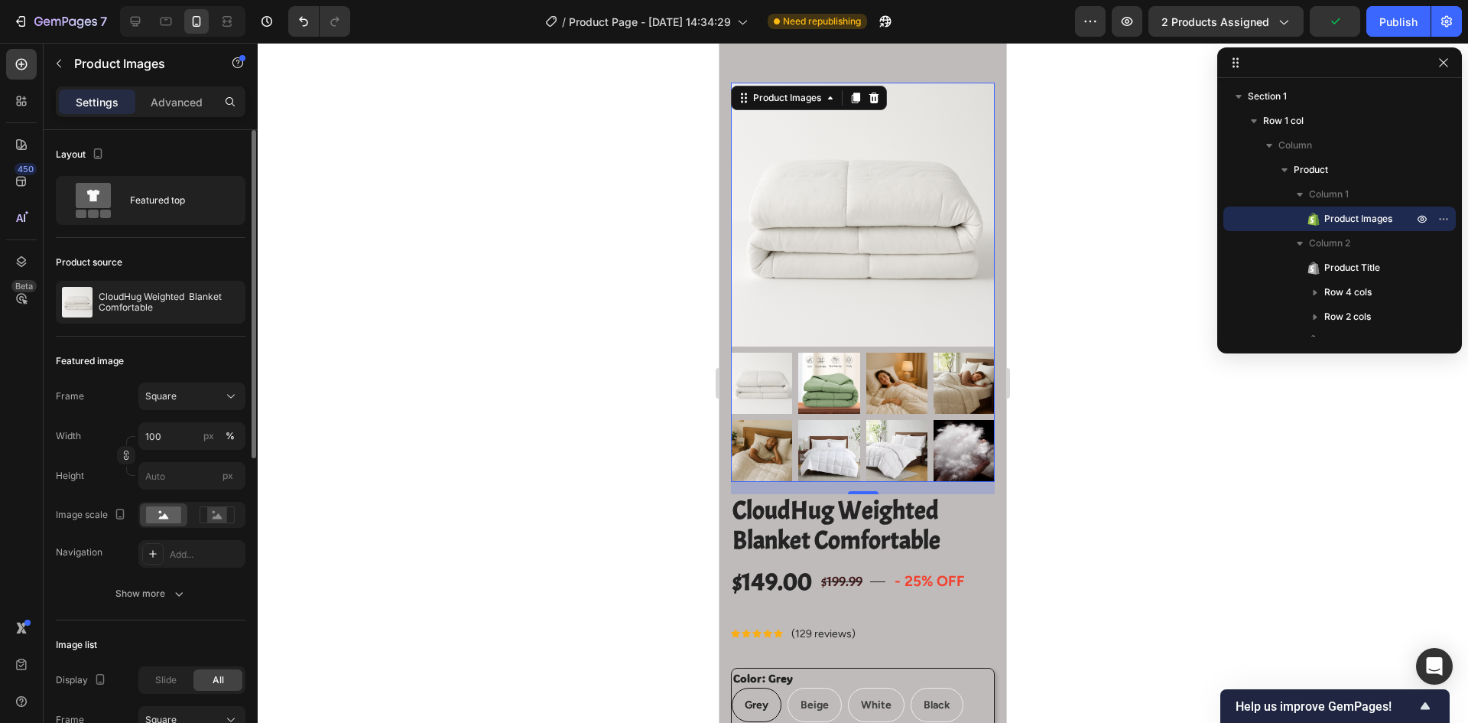
scroll to position [26, 0]
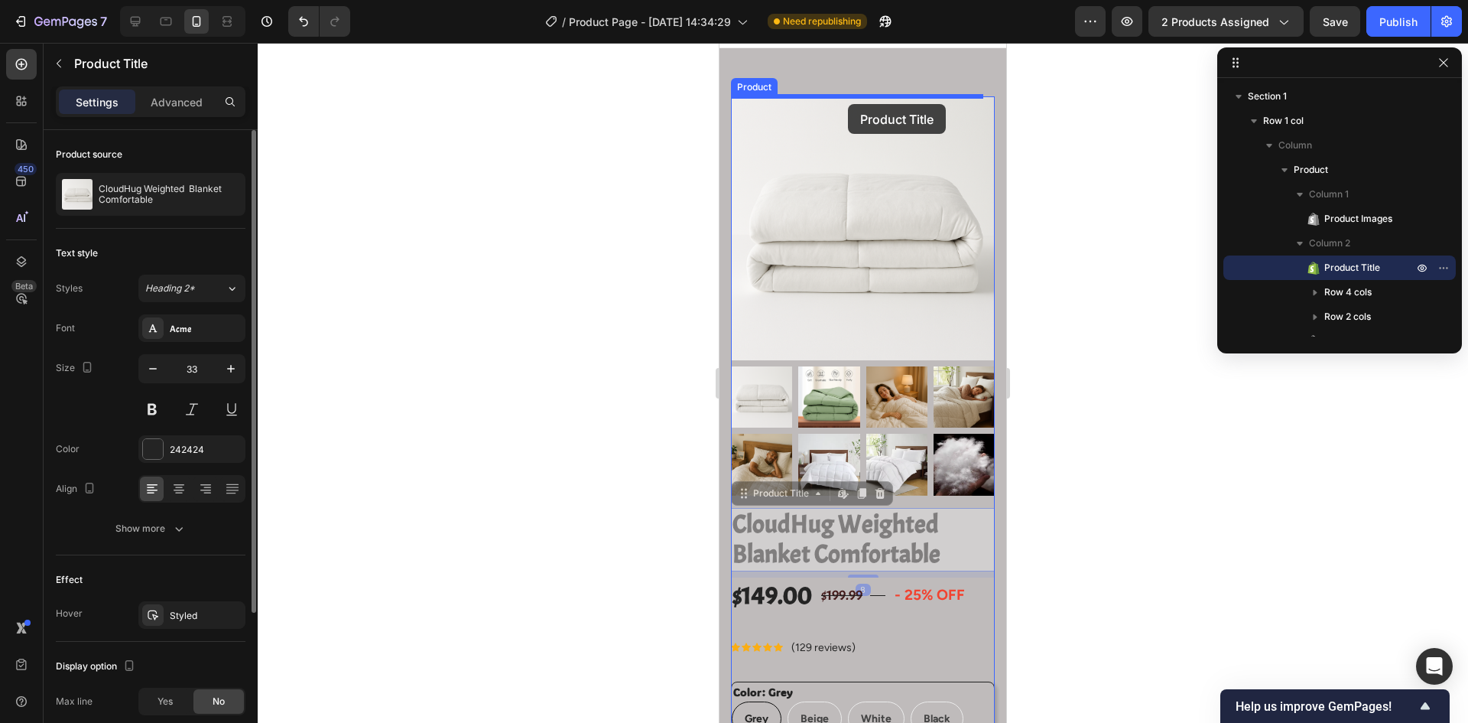
drag, startPoint x: 841, startPoint y: 535, endPoint x: 848, endPoint y: 104, distance: 430.6
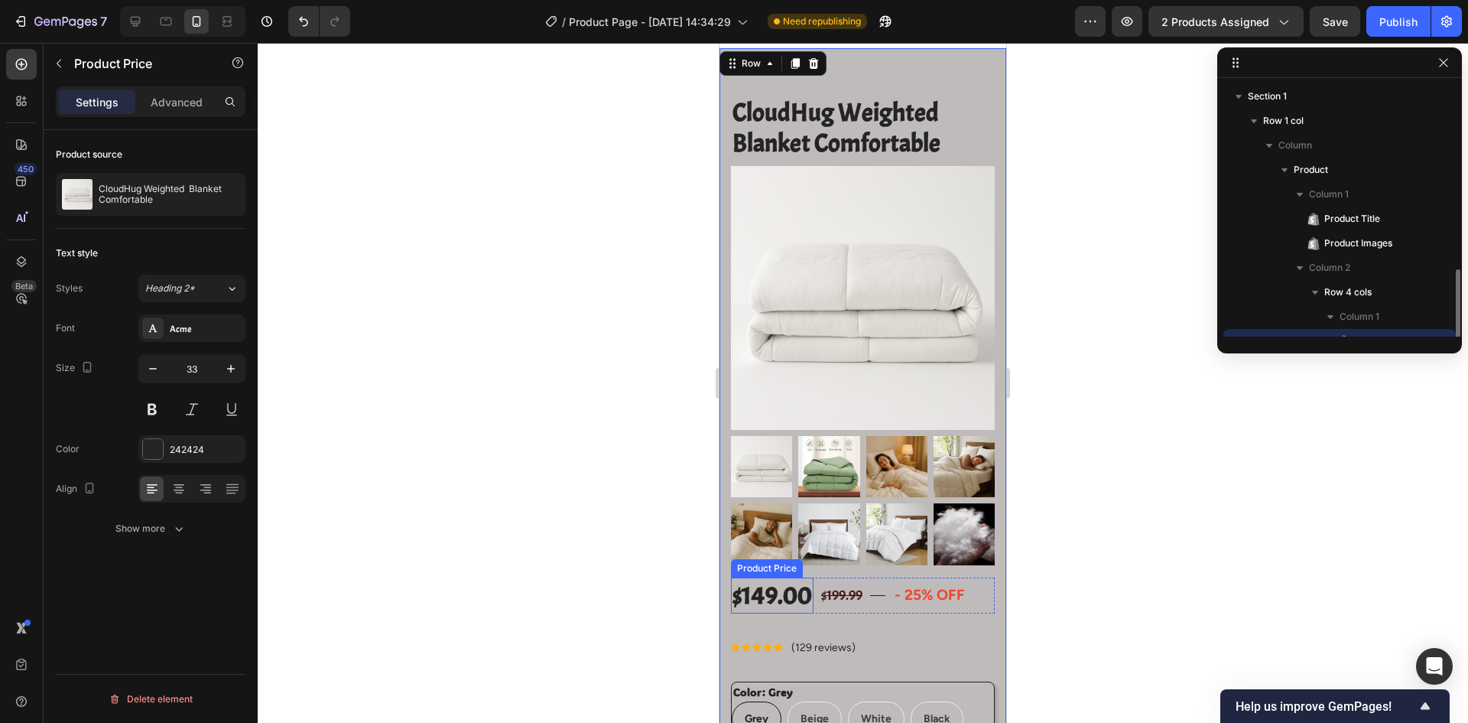
scroll to position [143, 0]
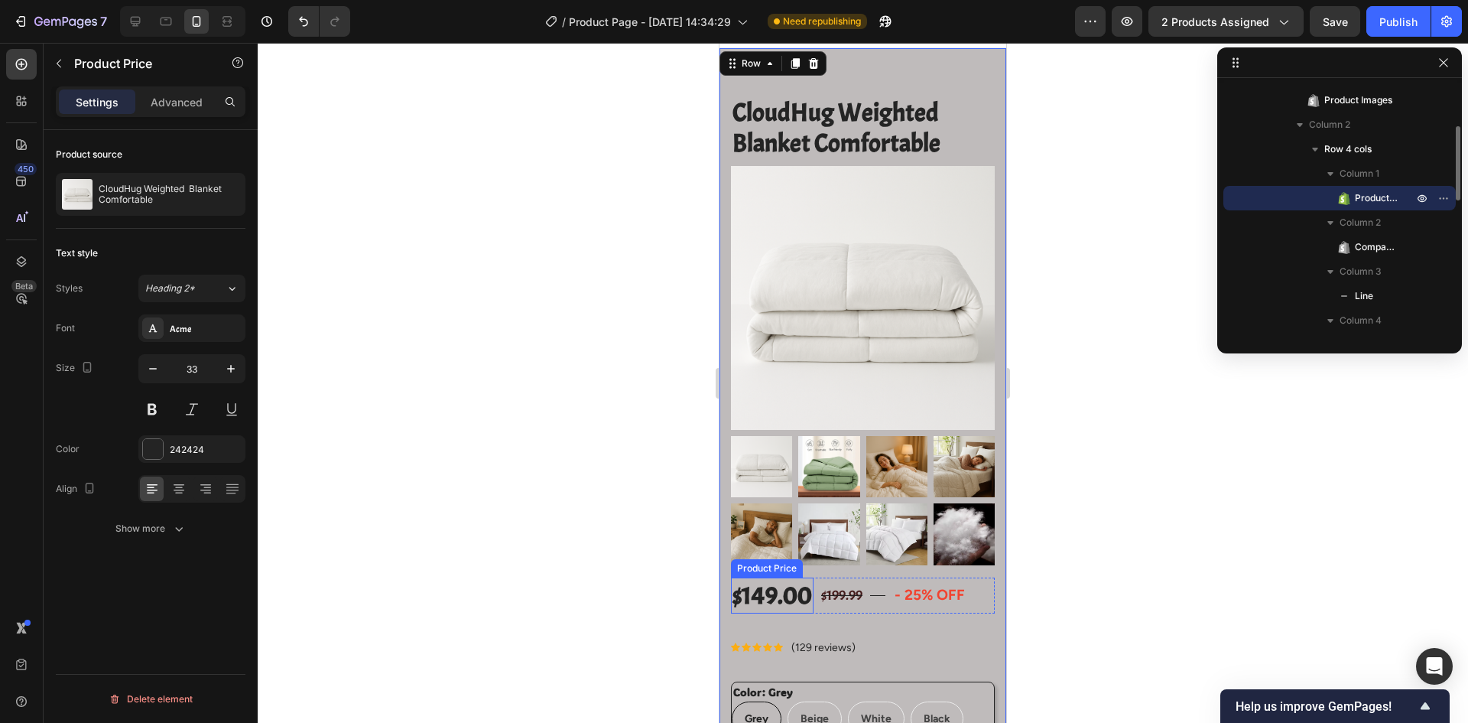
click at [743, 577] on div "$149.00 Product Price Product Price" at bounding box center [772, 595] width 83 height 36
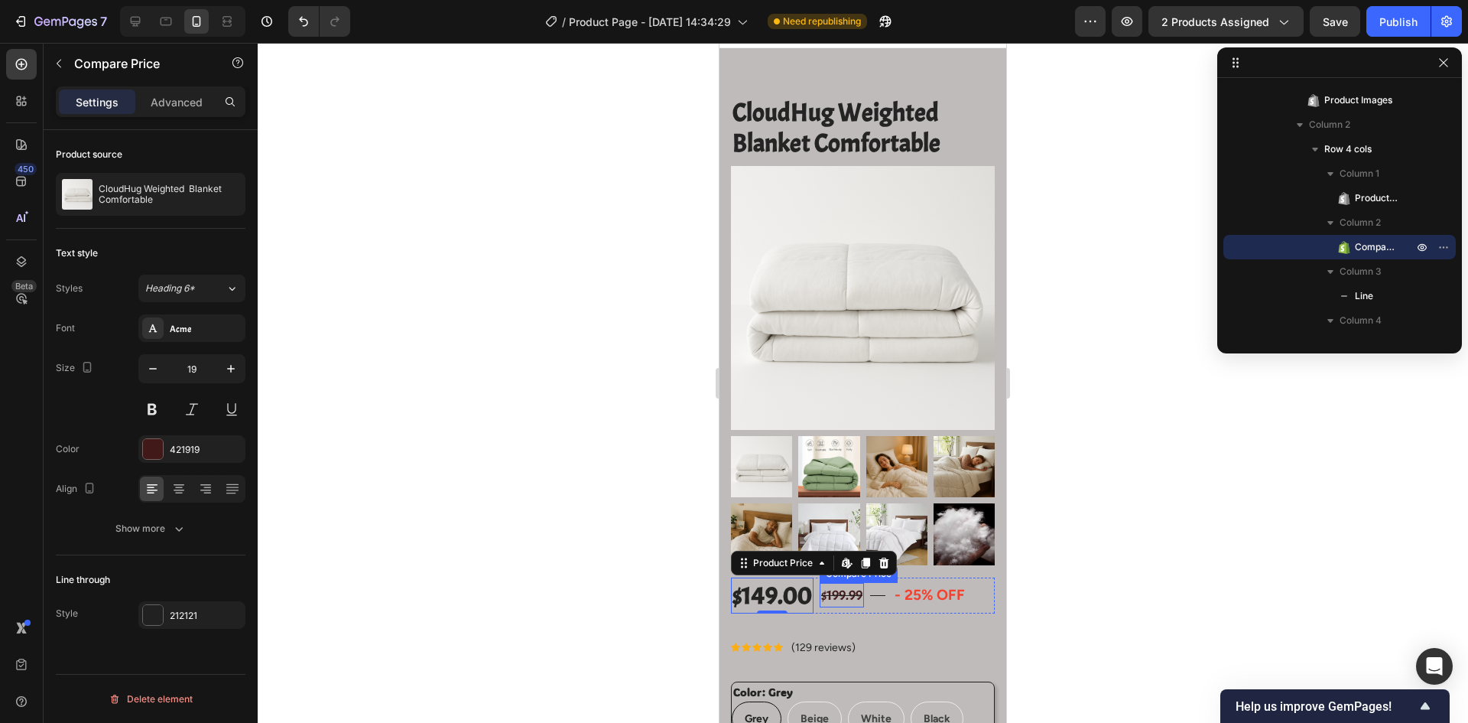
click at [863, 583] on div "$199.99" at bounding box center [842, 595] width 44 height 25
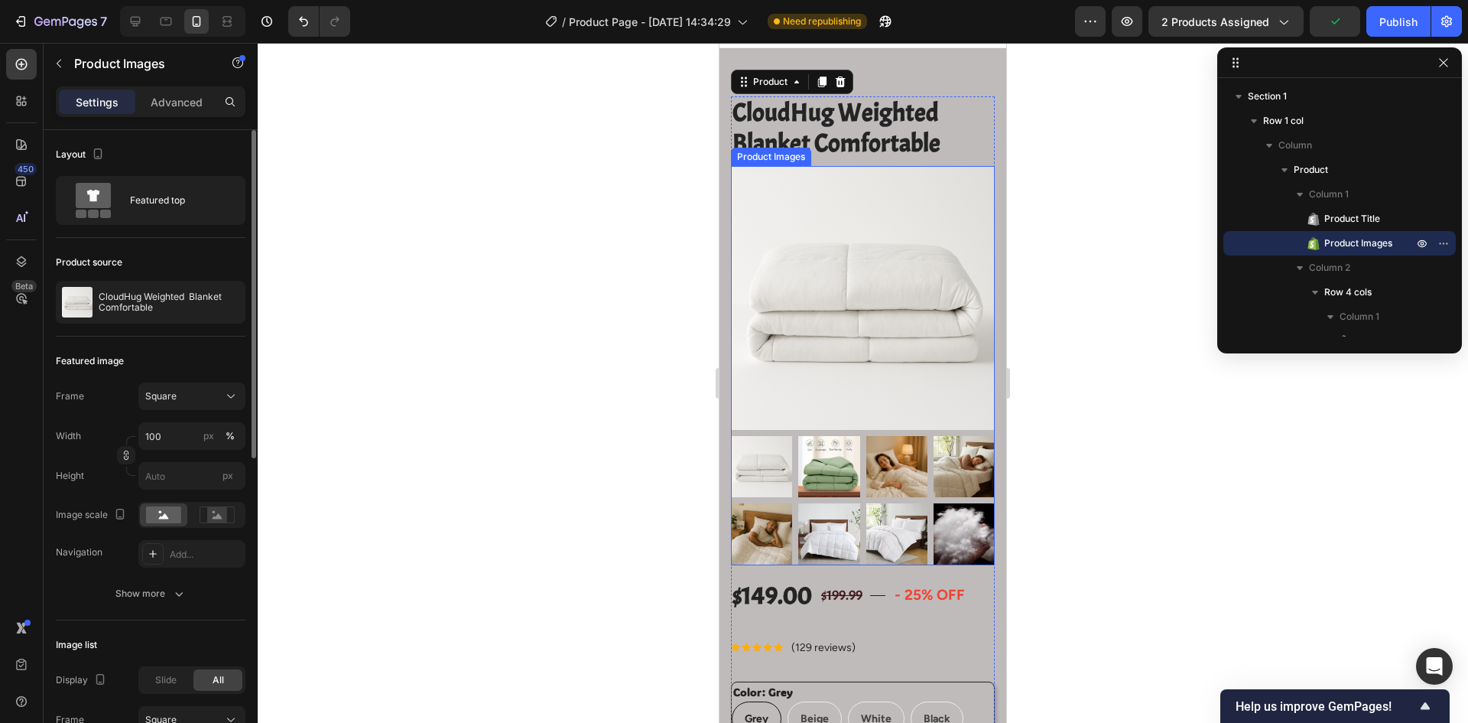
click at [850, 222] on img at bounding box center [863, 298] width 264 height 264
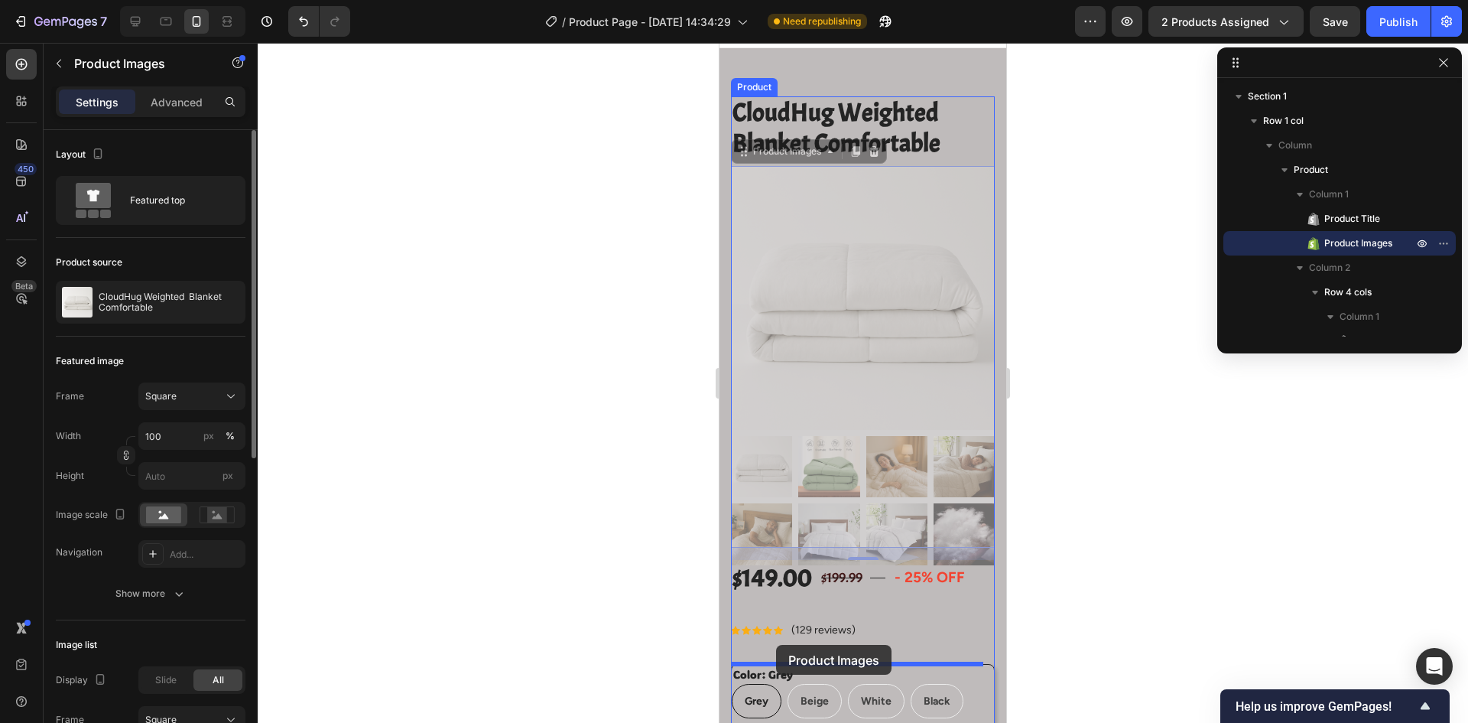
drag, startPoint x: 744, startPoint y: 151, endPoint x: 775, endPoint y: 645, distance: 494.3
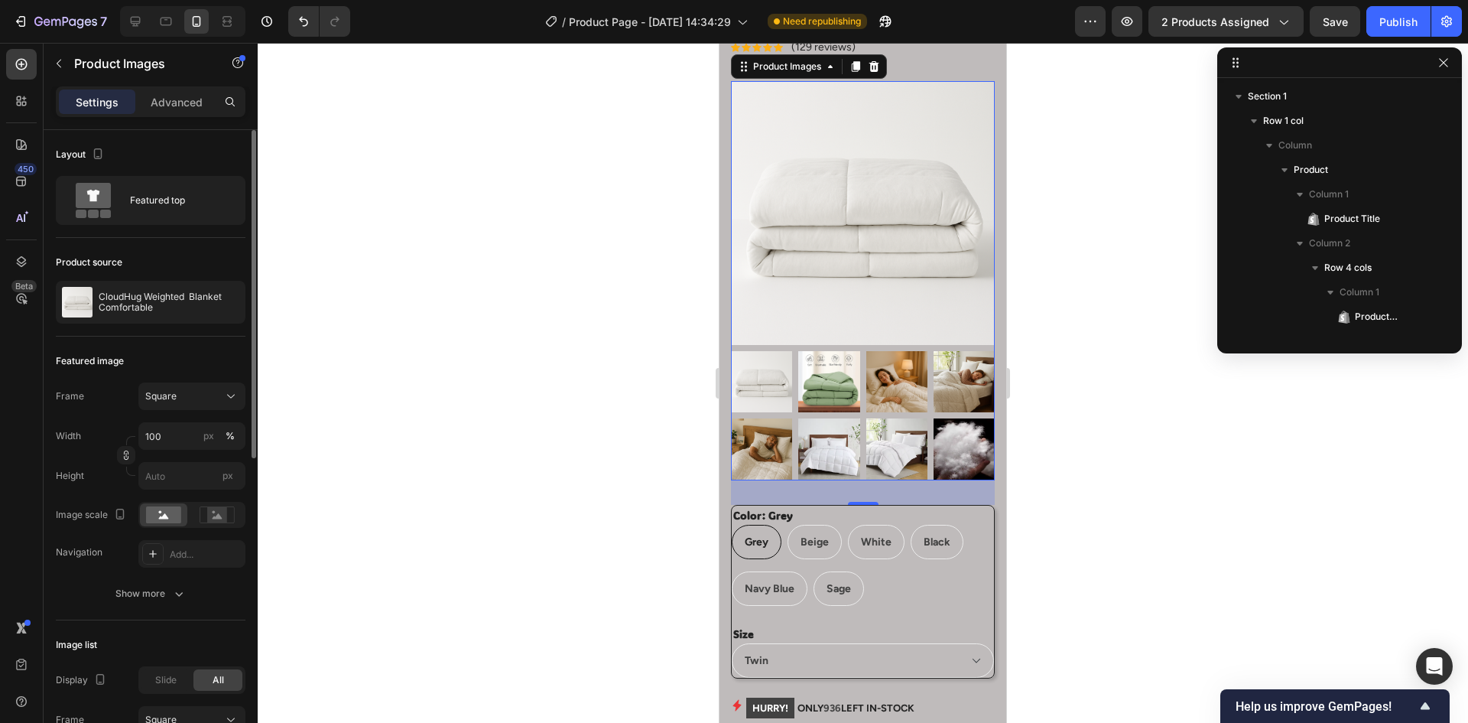
scroll to position [179, 0]
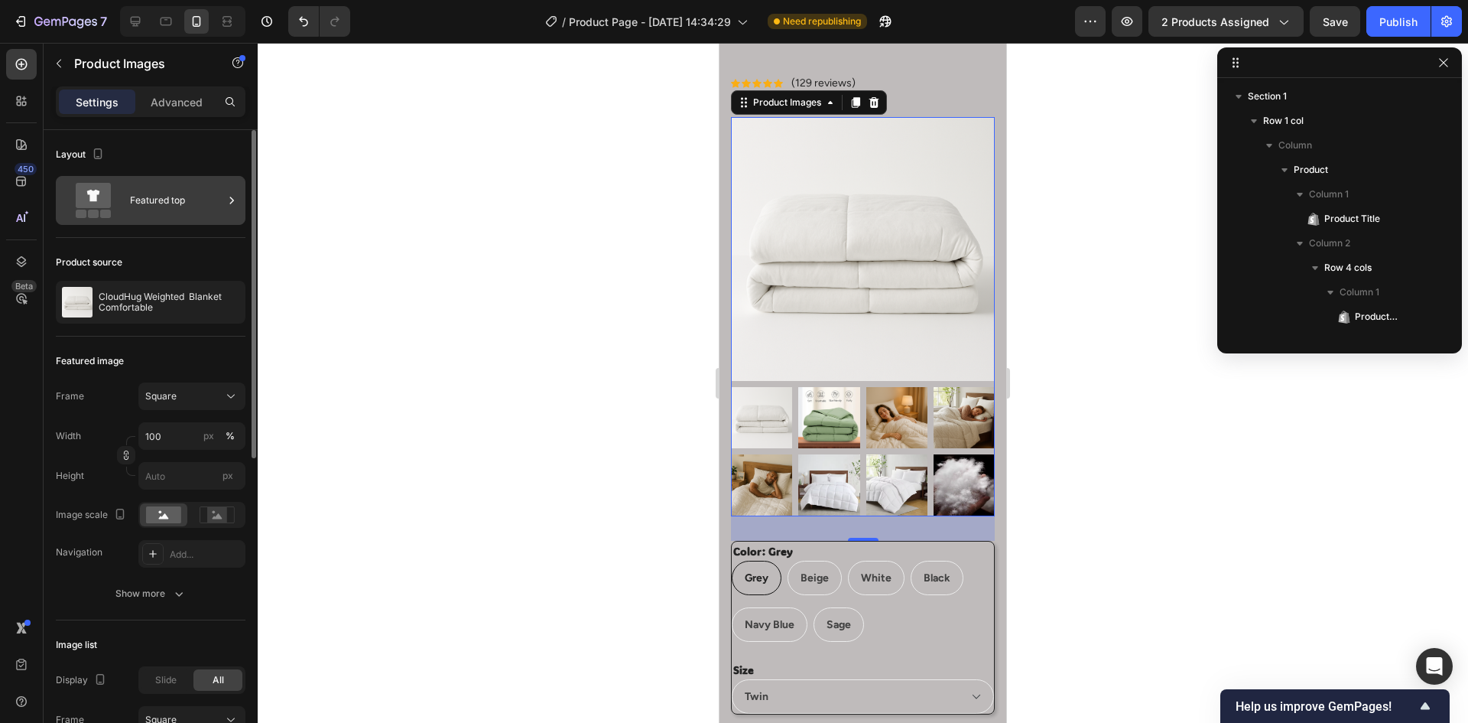
click at [206, 206] on div "Featured top" at bounding box center [176, 200] width 93 height 35
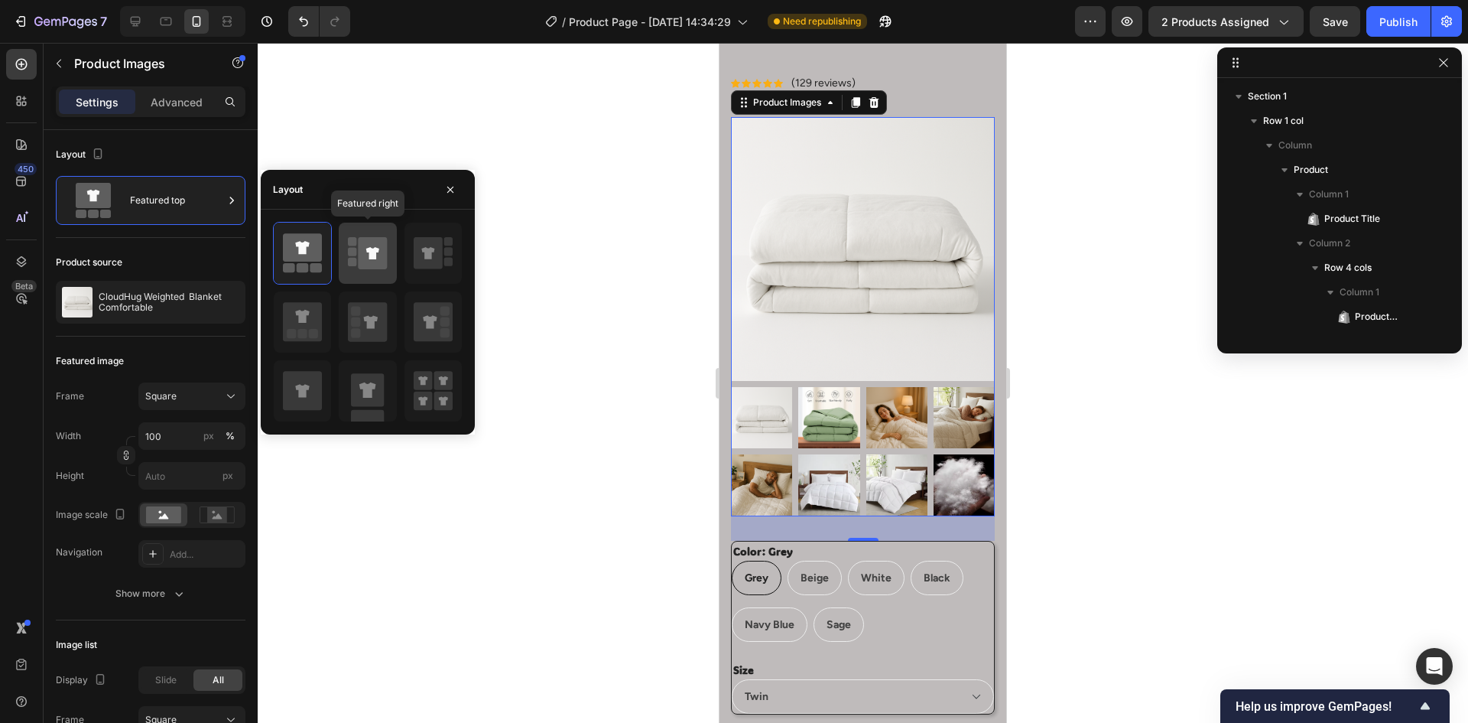
click at [347, 265] on div at bounding box center [367, 253] width 57 height 61
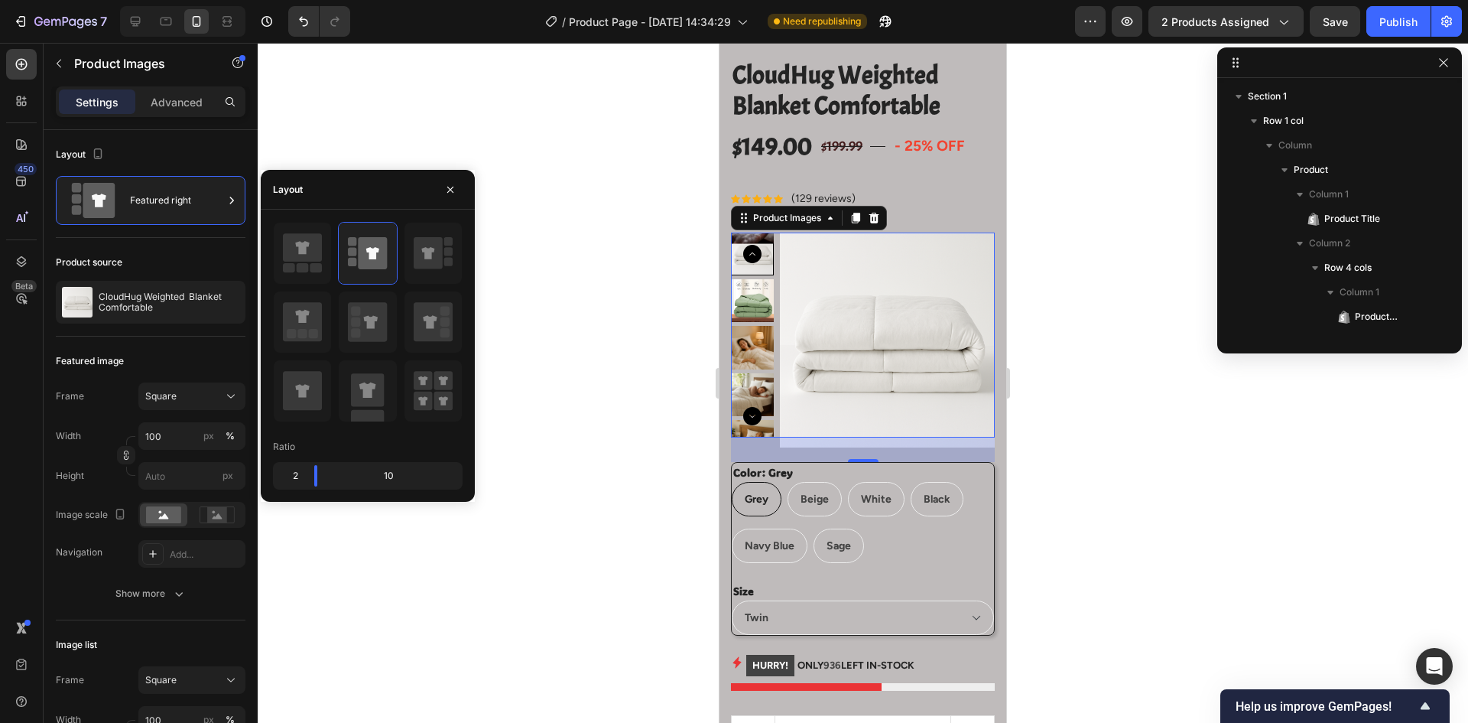
scroll to position [0, 0]
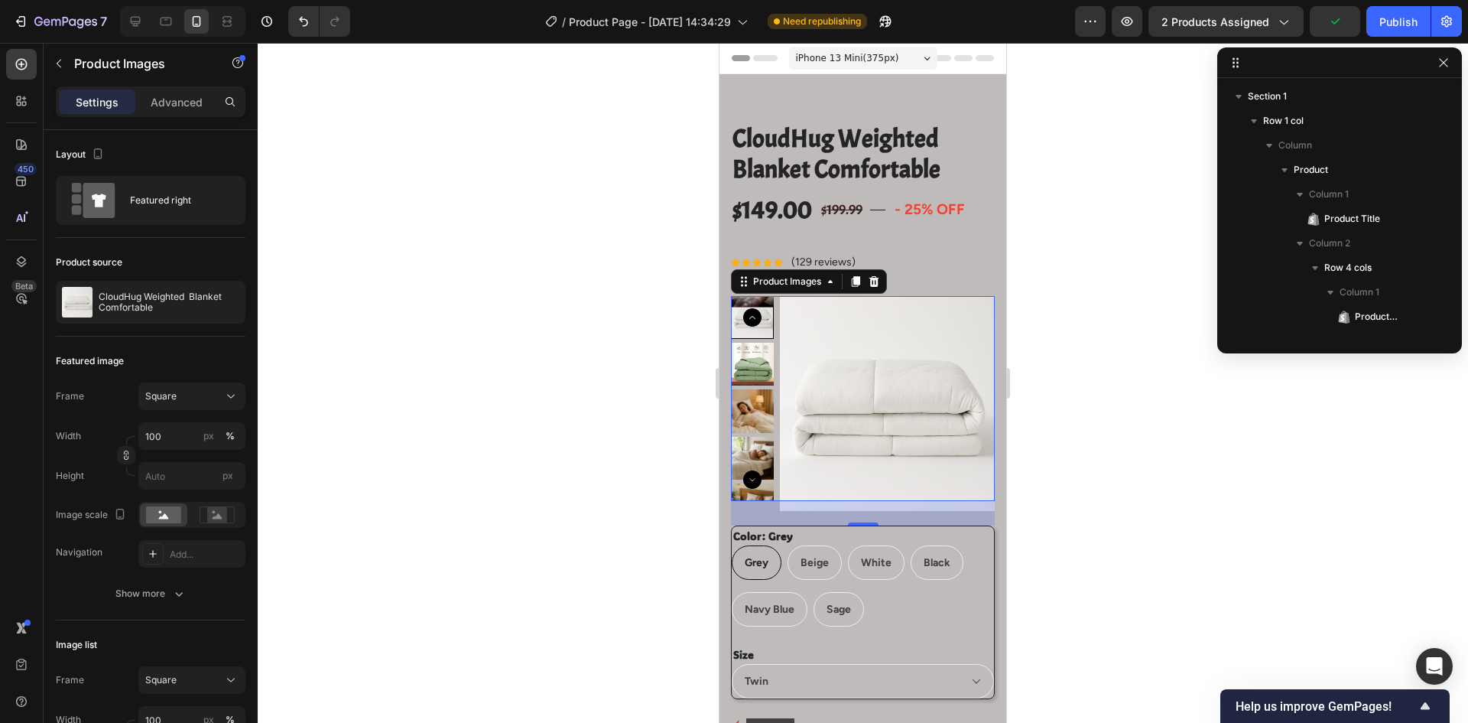
drag, startPoint x: 660, startPoint y: 392, endPoint x: 33, endPoint y: 342, distance: 629.1
click at [660, 392] on div at bounding box center [863, 383] width 1211 height 680
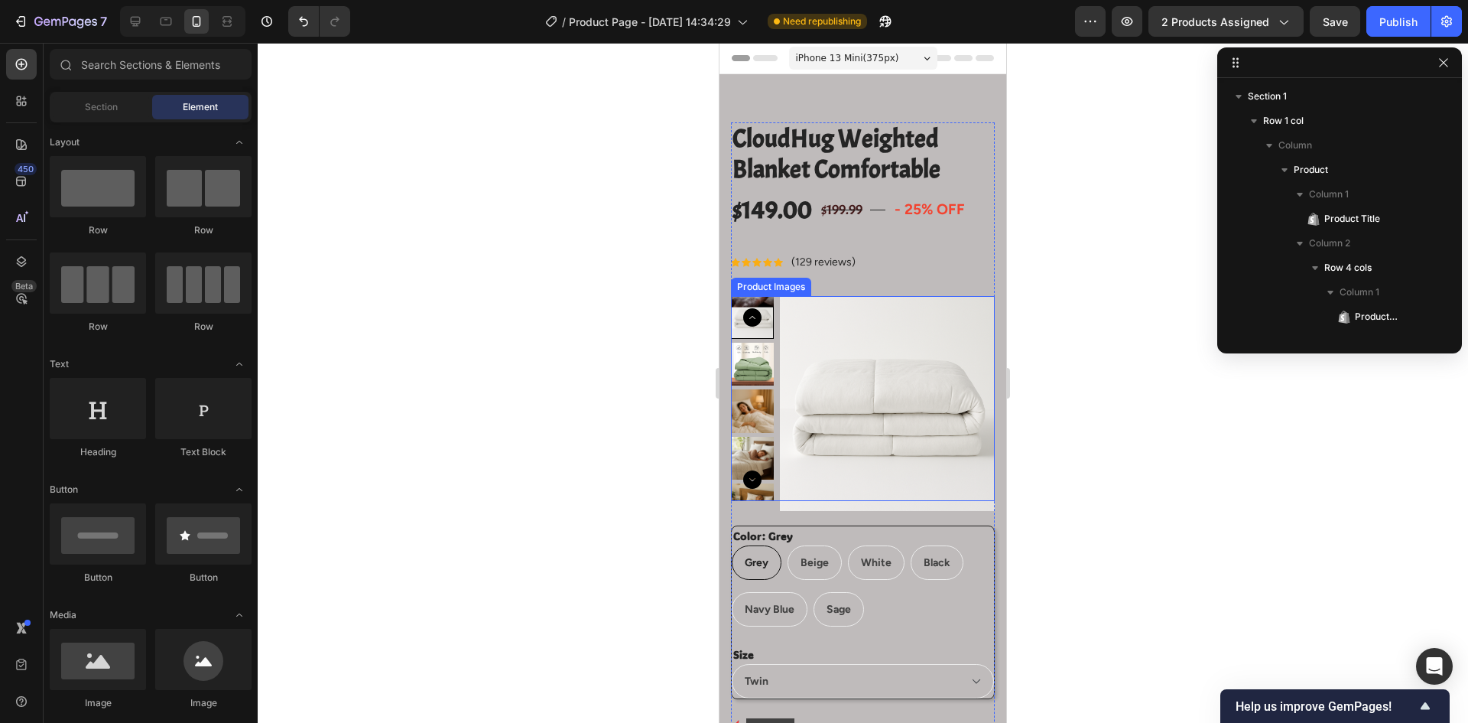
click at [847, 382] on img at bounding box center [887, 403] width 215 height 215
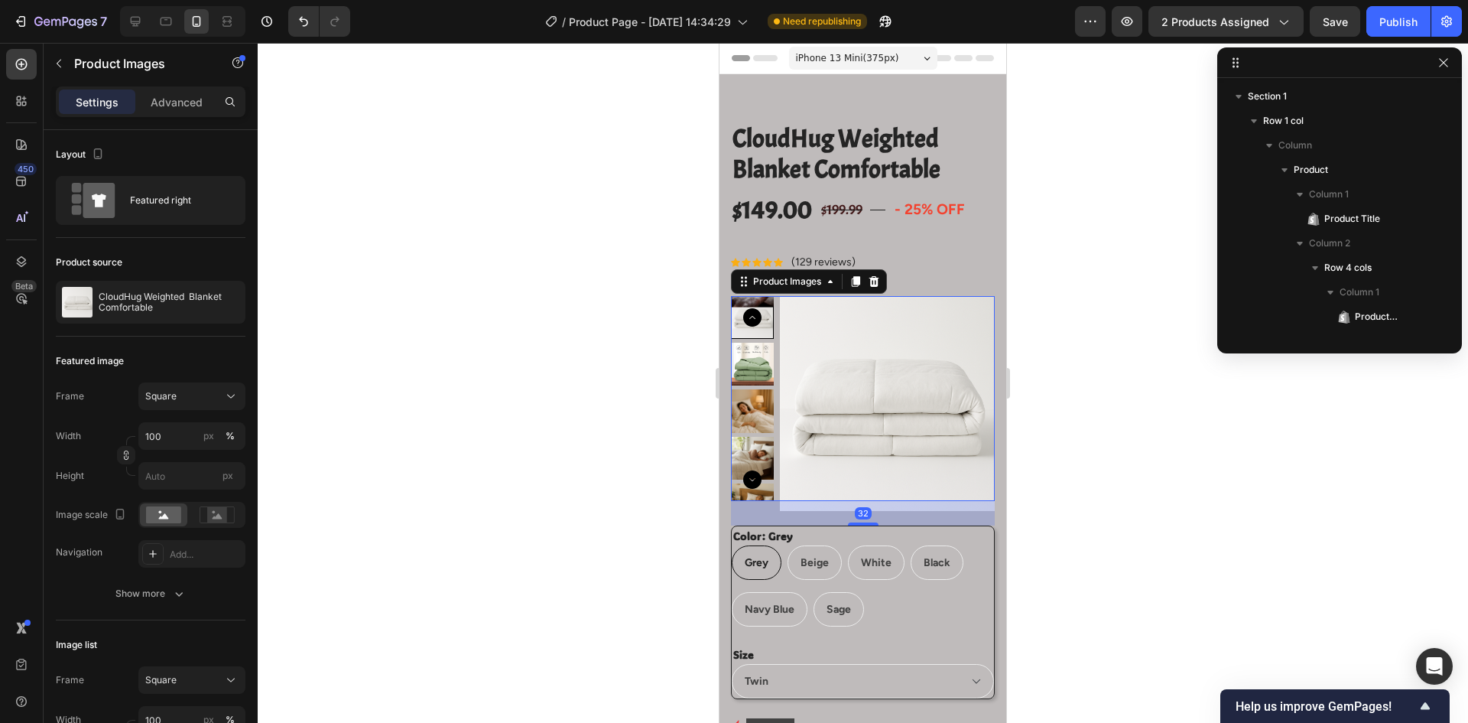
scroll to position [461, 0]
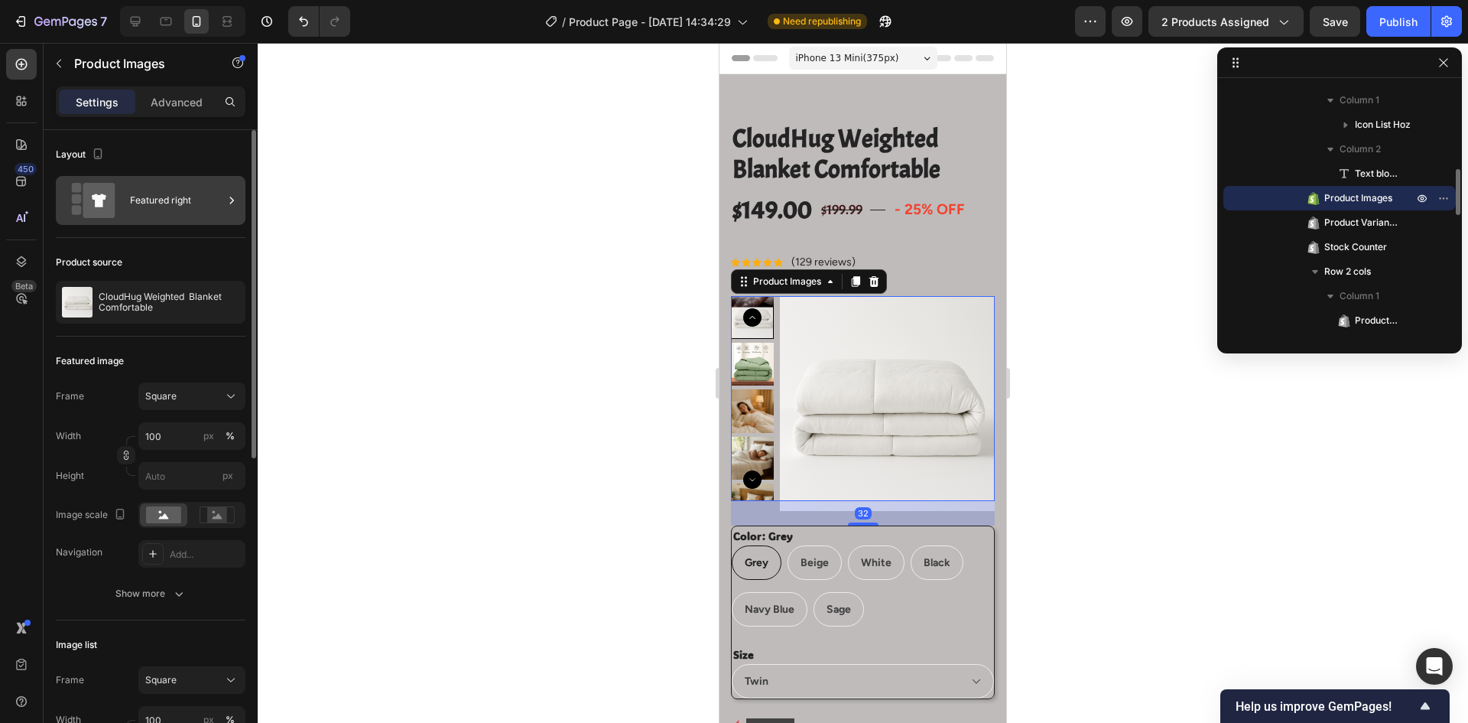
click at [151, 209] on div "Featured right" at bounding box center [176, 200] width 93 height 35
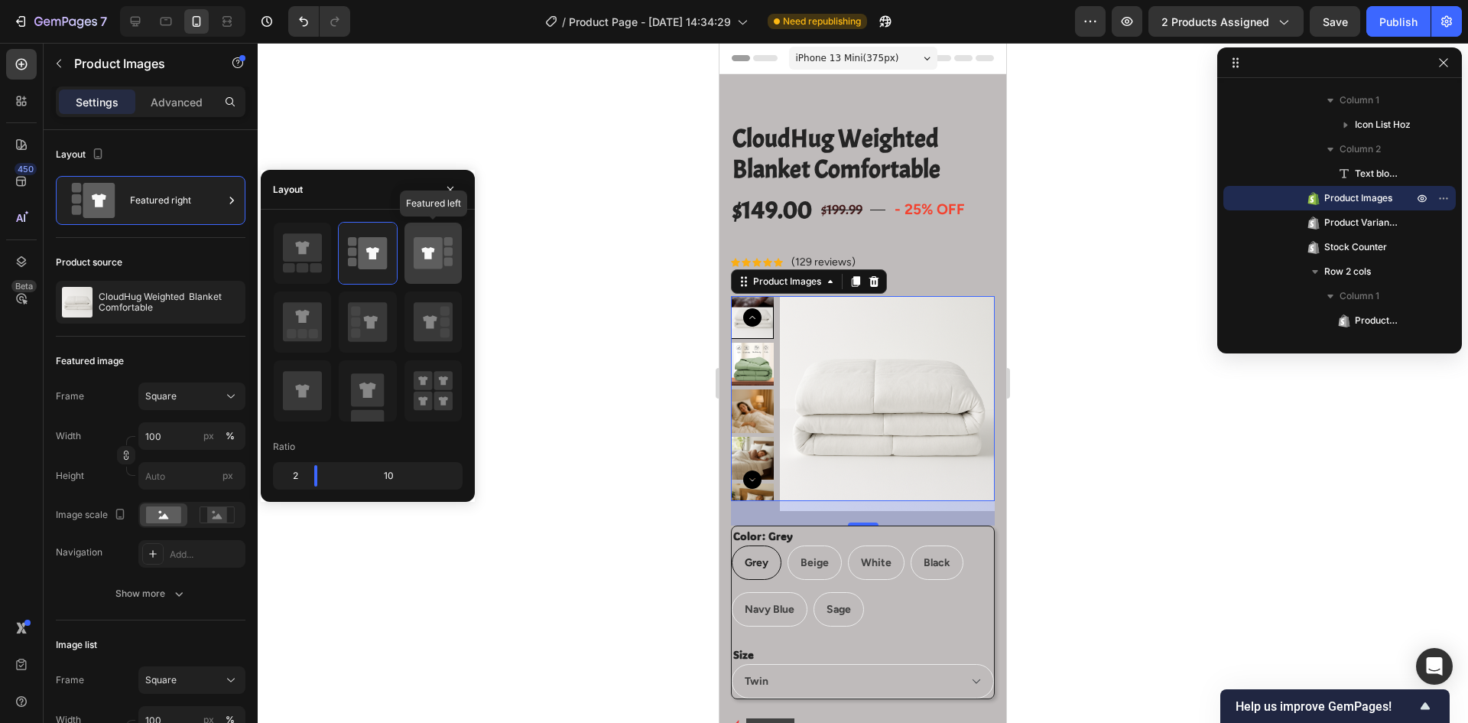
click at [430, 263] on icon at bounding box center [428, 253] width 29 height 32
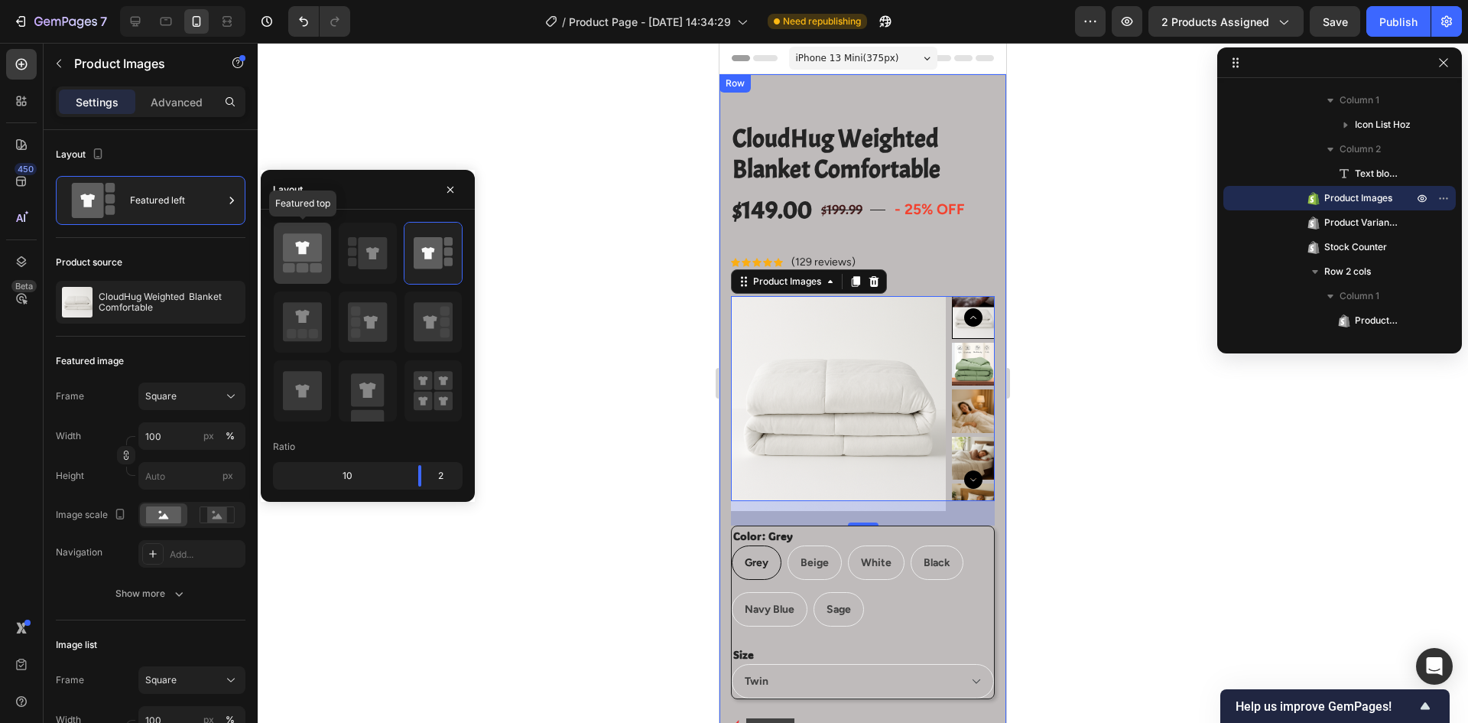
click at [310, 263] on icon at bounding box center [302, 253] width 39 height 43
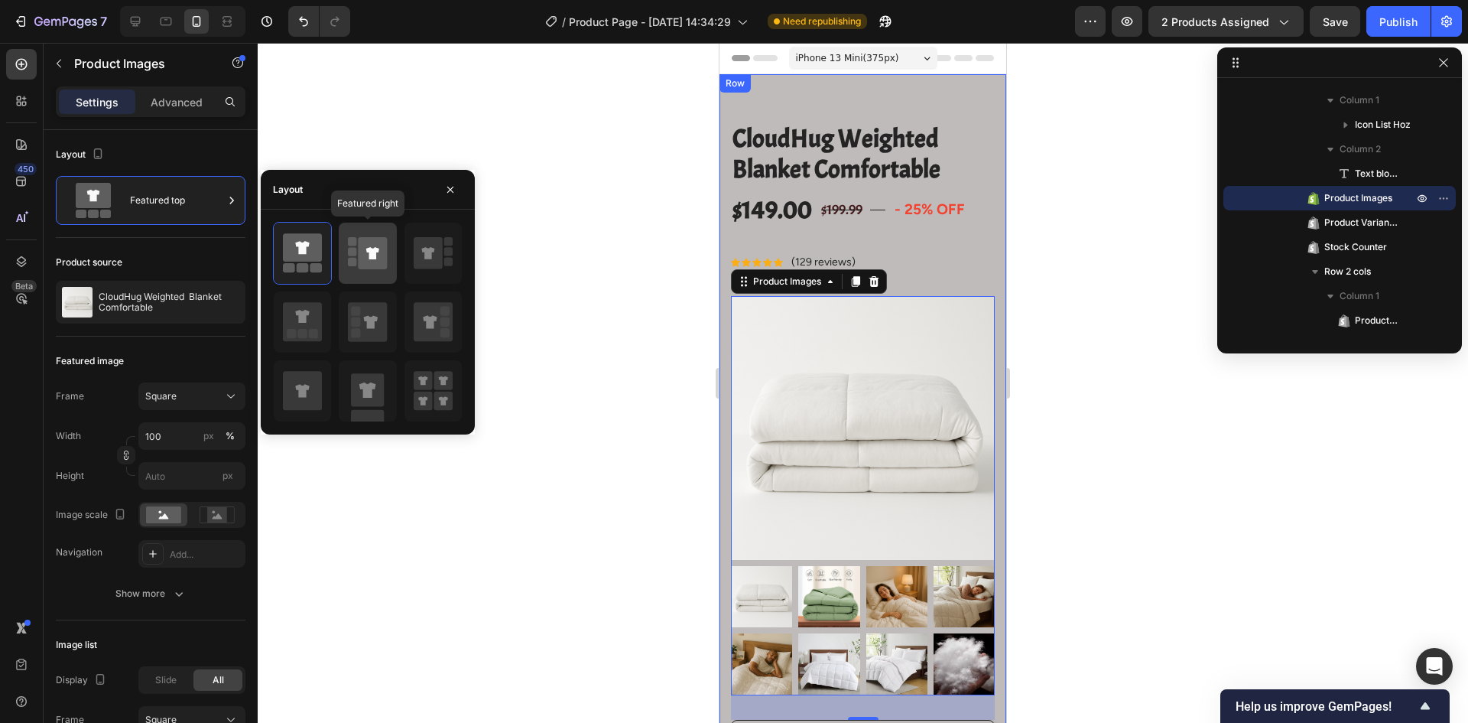
click at [384, 265] on icon at bounding box center [373, 253] width 29 height 32
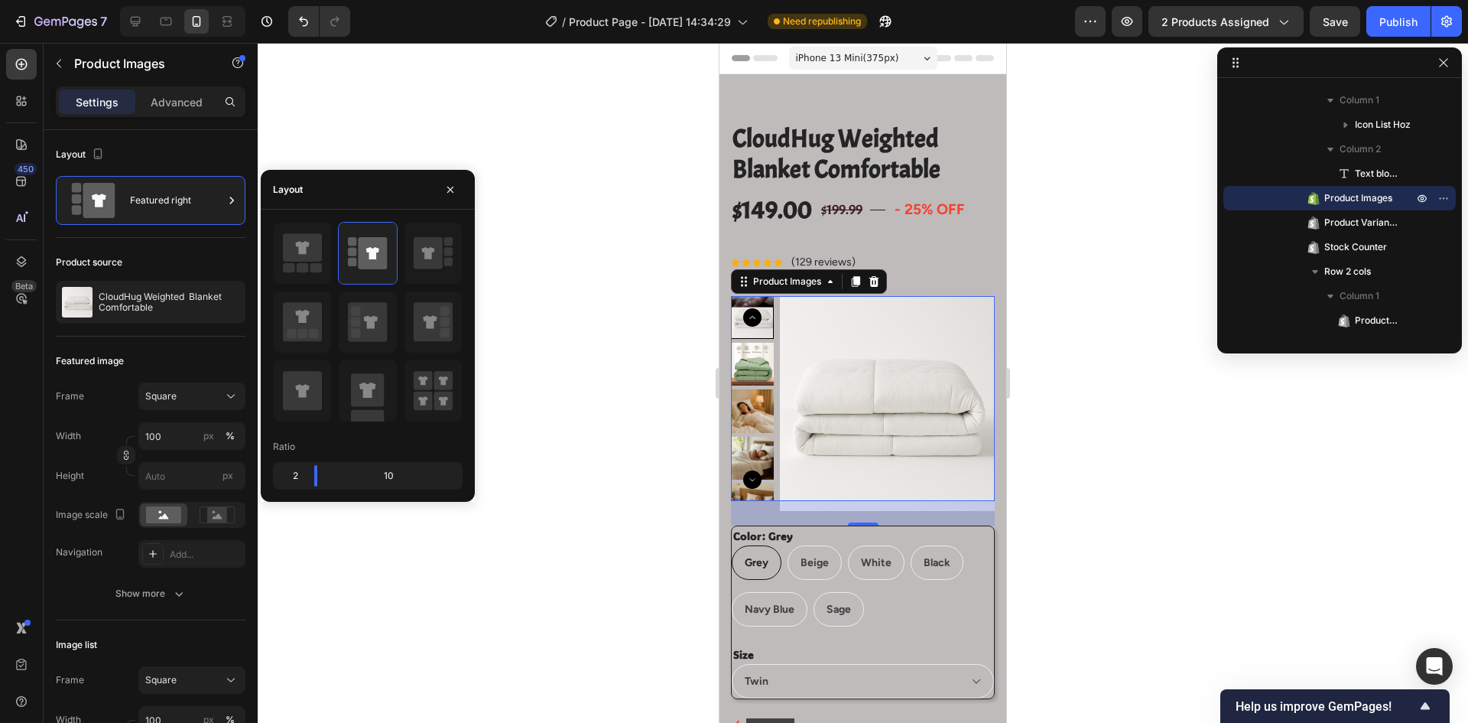
click at [744, 479] on icon "Carousel Next Arrow" at bounding box center [752, 479] width 18 height 18
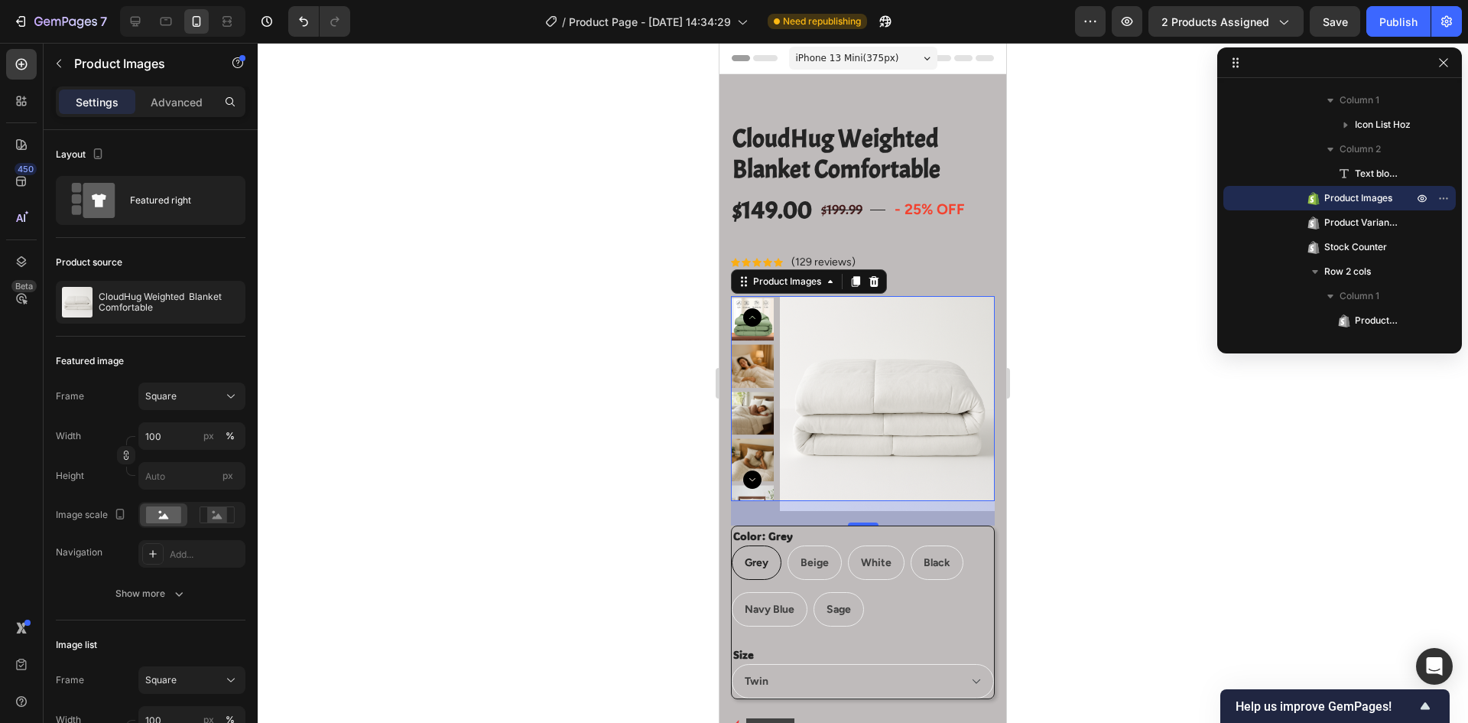
click at [744, 479] on icon "Carousel Next Arrow" at bounding box center [752, 479] width 18 height 18
click at [746, 314] on icon "Carousel Back Arrow" at bounding box center [752, 317] width 18 height 18
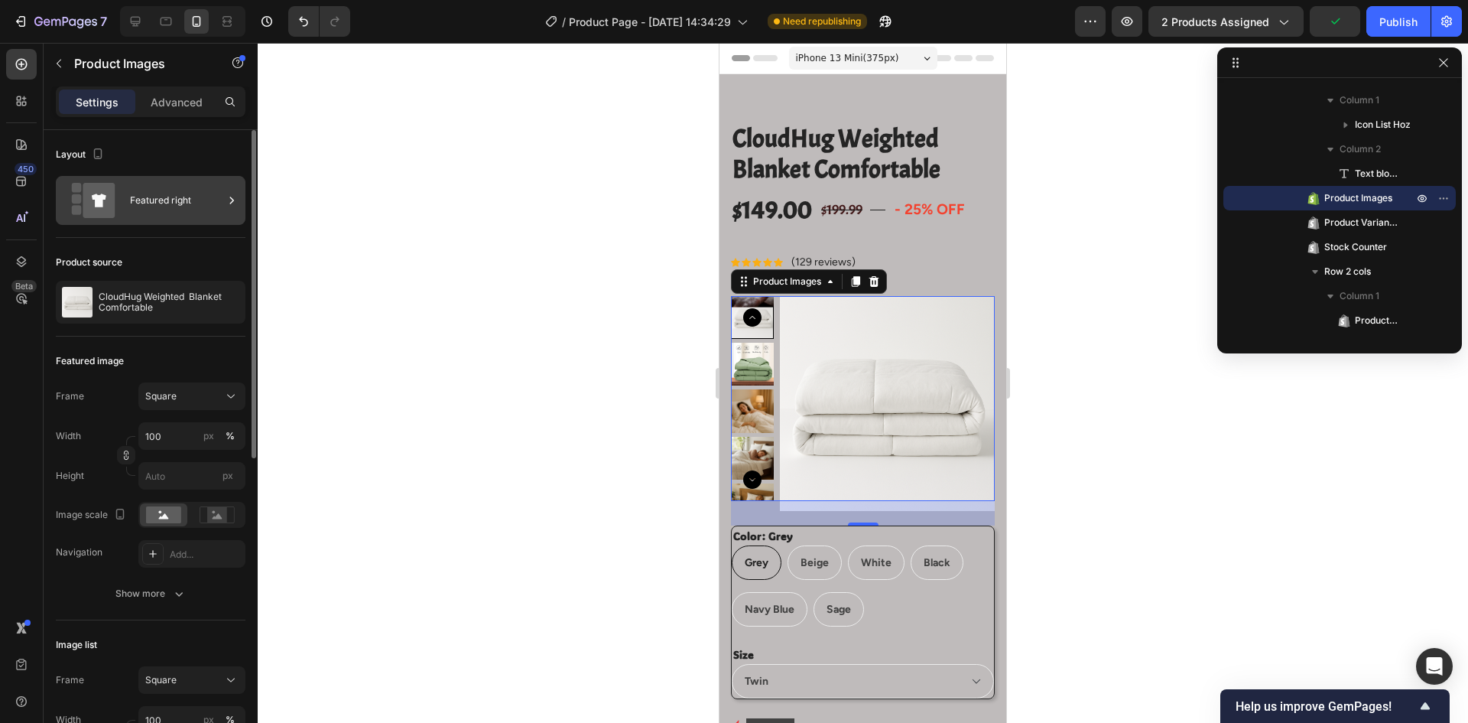
click at [184, 206] on div "Featured right" at bounding box center [176, 200] width 93 height 35
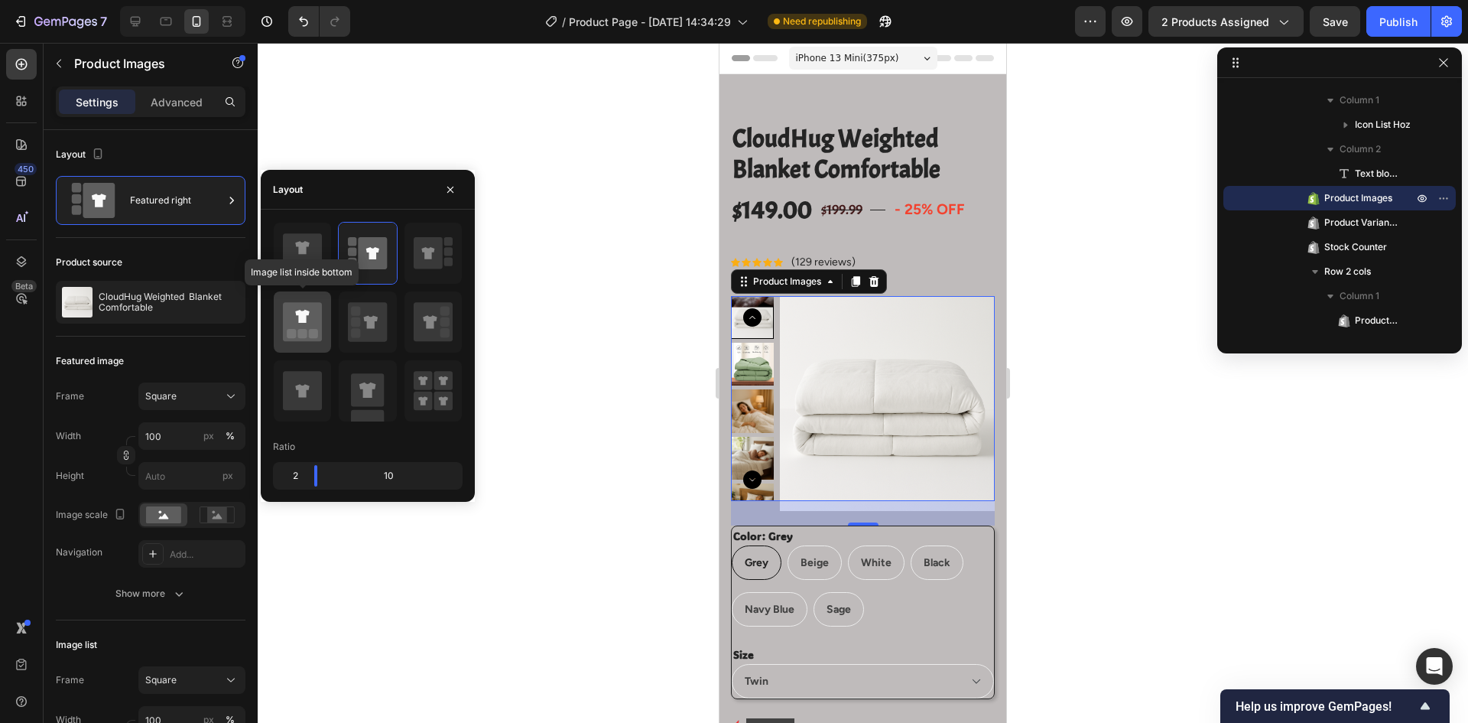
click at [316, 330] on rect at bounding box center [313, 333] width 9 height 9
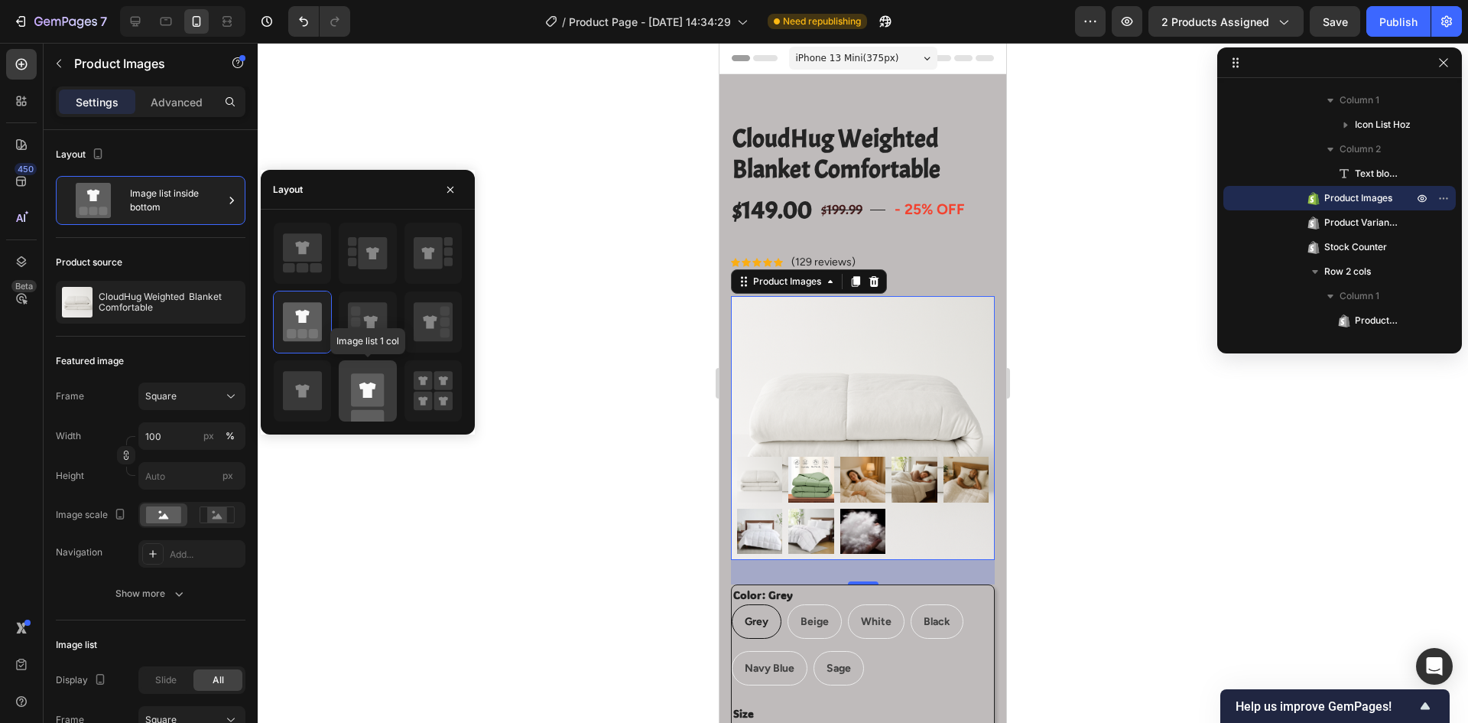
click at [373, 386] on icon at bounding box center [367, 389] width 17 height 15
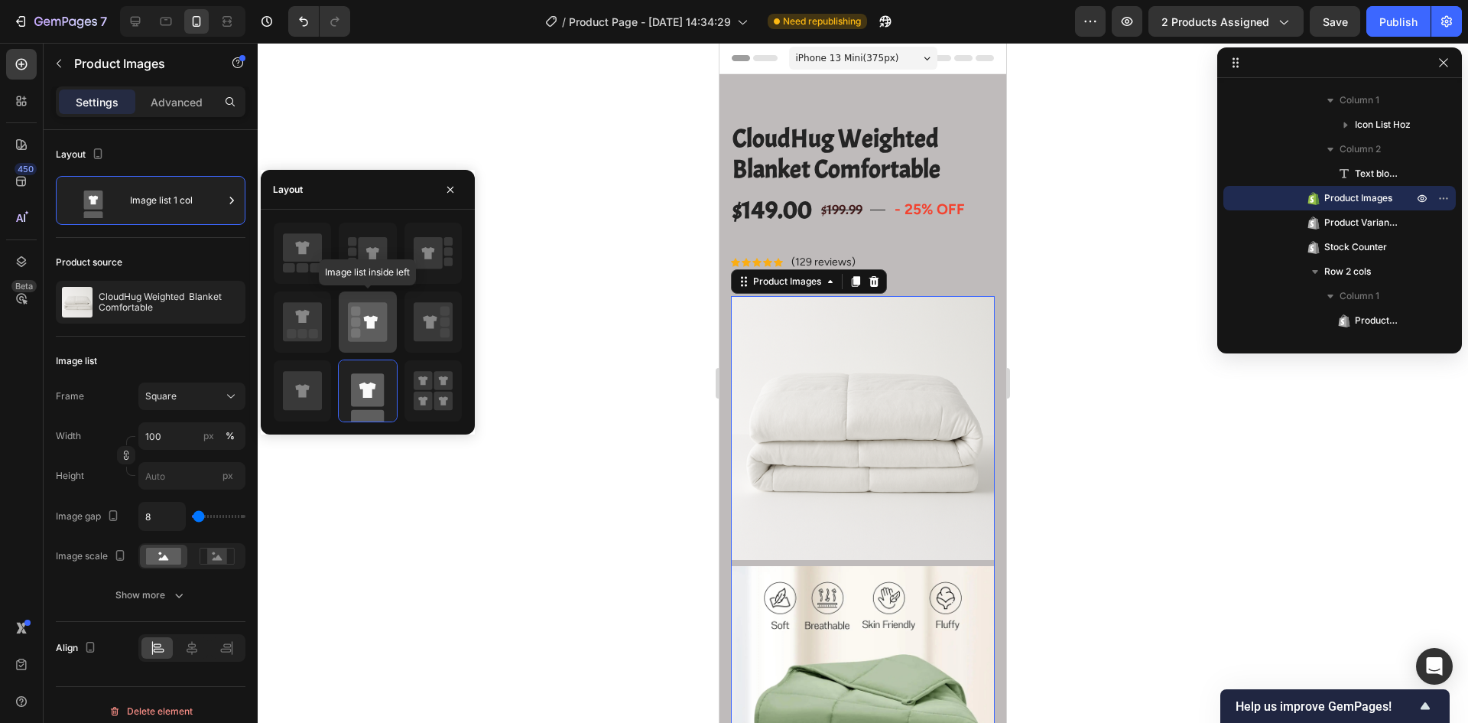
click at [364, 327] on icon at bounding box center [367, 321] width 39 height 39
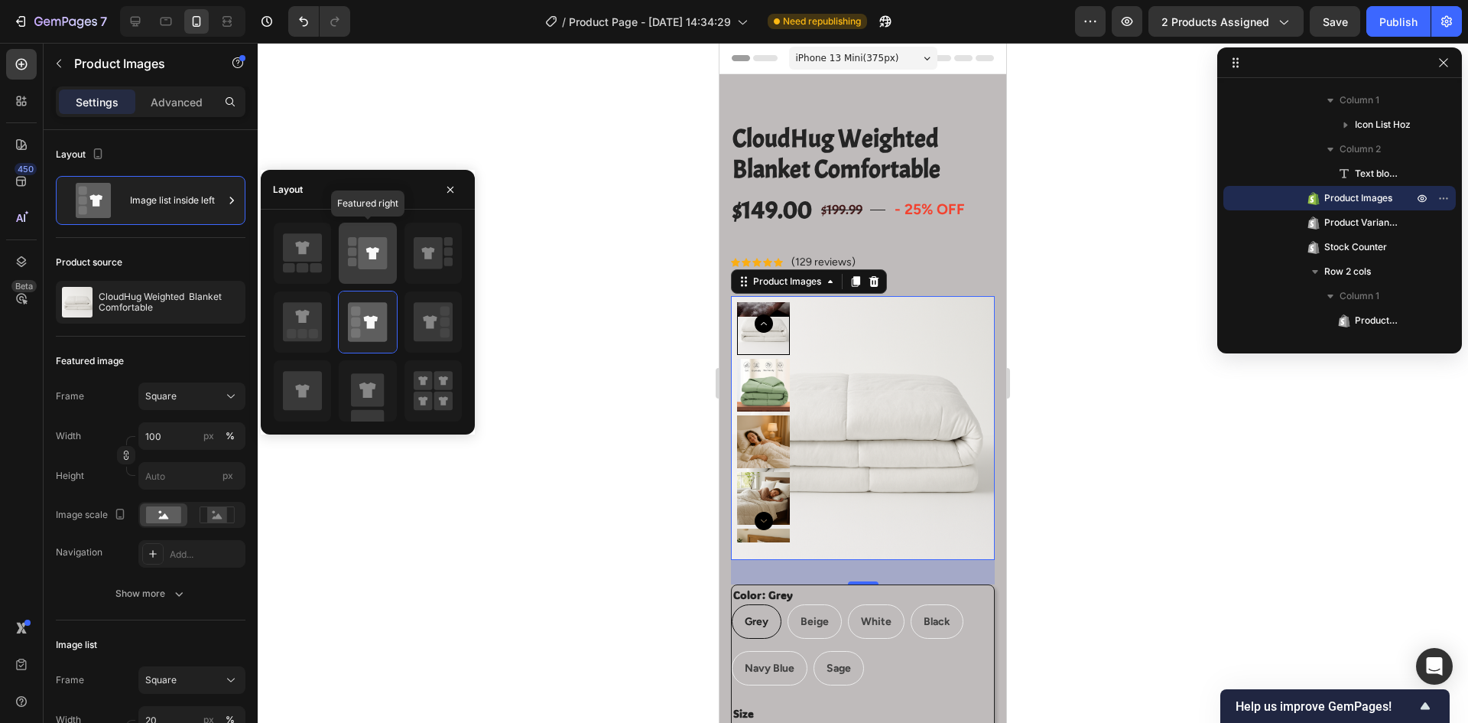
click at [368, 269] on icon at bounding box center [367, 253] width 39 height 43
type input "100"
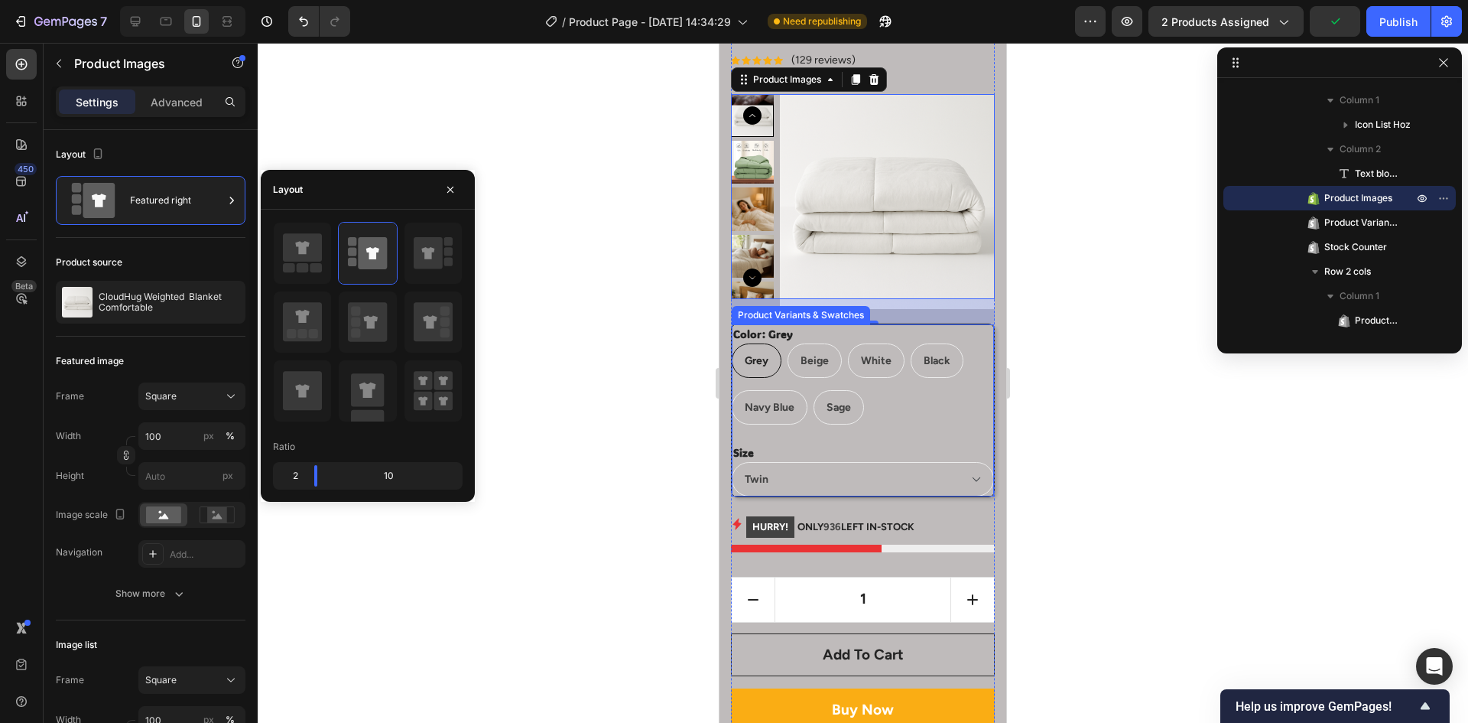
scroll to position [229, 0]
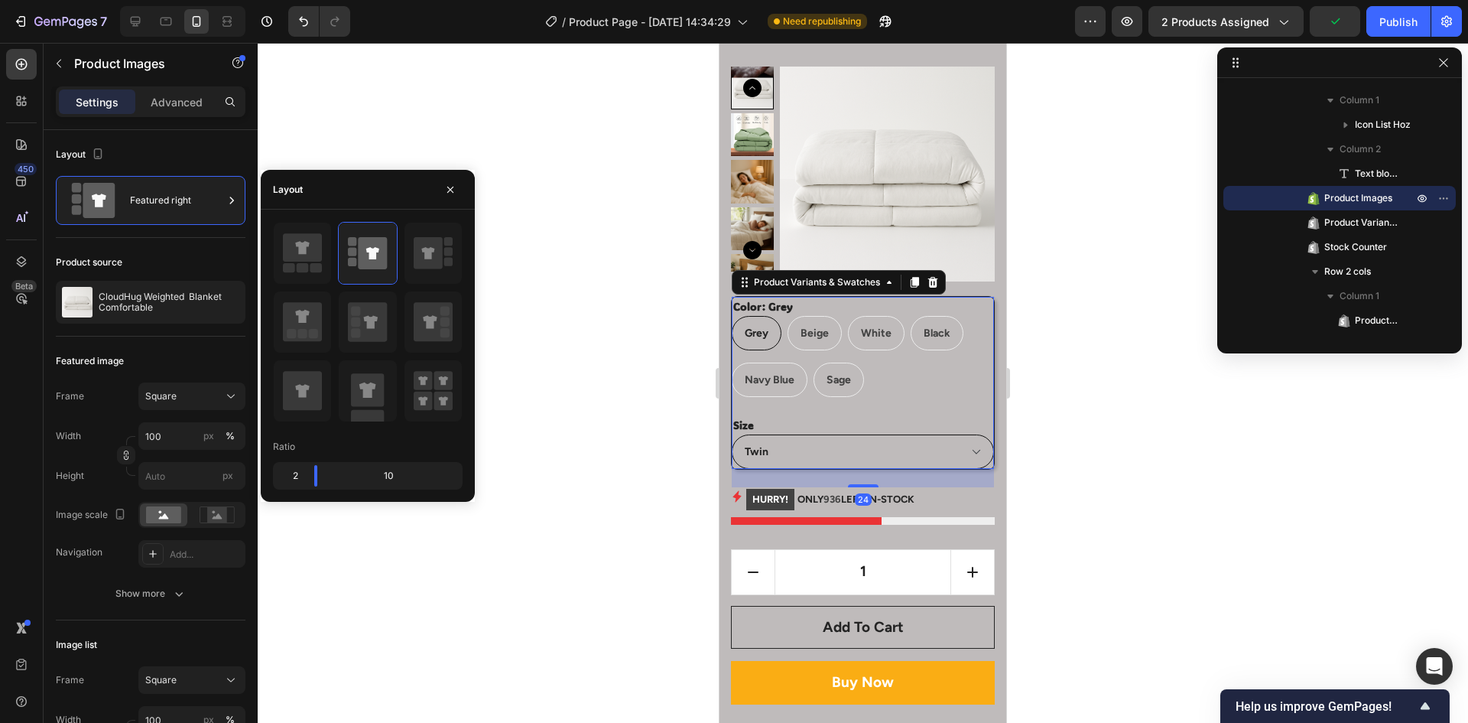
click at [893, 457] on select "Twin Queen King" at bounding box center [863, 451] width 262 height 34
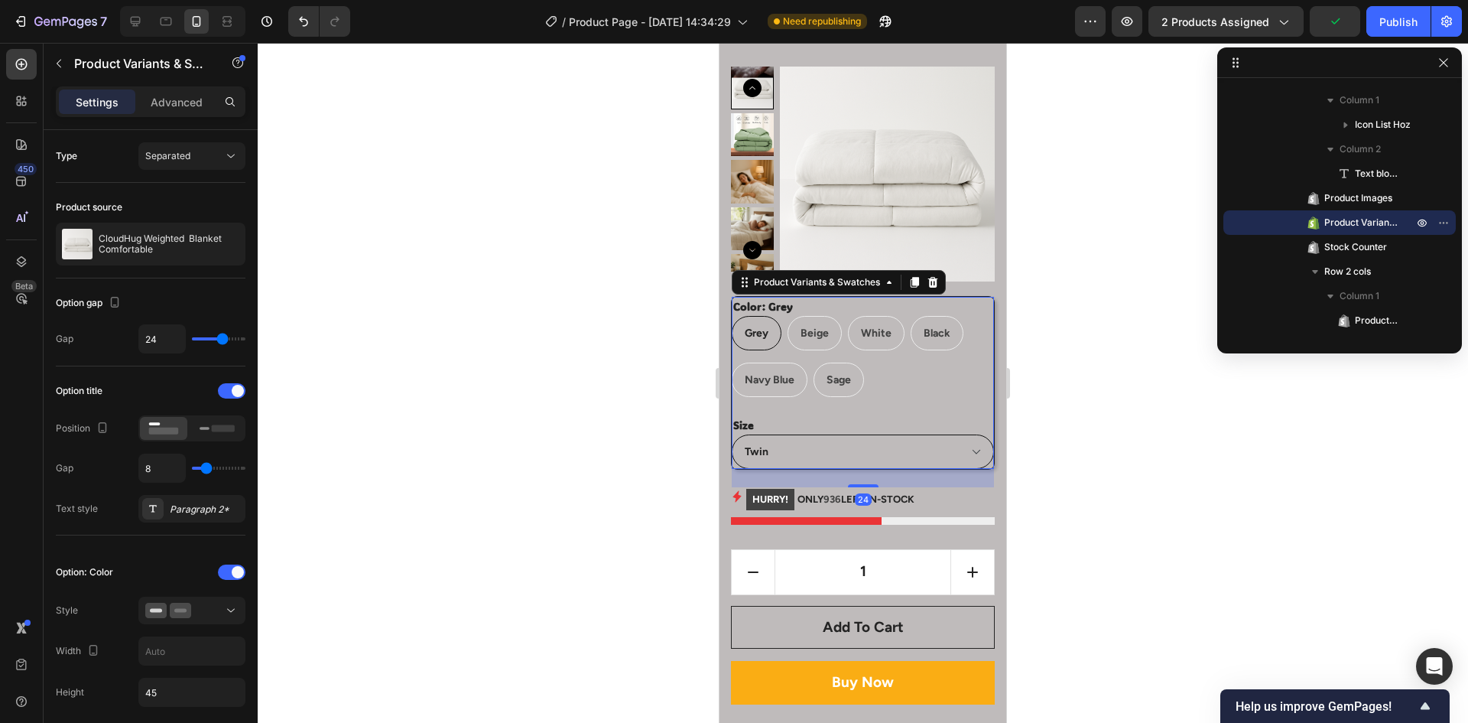
click at [893, 457] on select "Twin Queen King" at bounding box center [863, 451] width 262 height 34
drag, startPoint x: 768, startPoint y: 344, endPoint x: 762, endPoint y: 339, distance: 8.1
click at [765, 343] on p "Navy Blue" at bounding box center [769, 345] width 41 height 14
click at [732, 362] on input "Navy Blue Navy Blue Navy Blue" at bounding box center [731, 362] width 1 height 1
radio input "true"
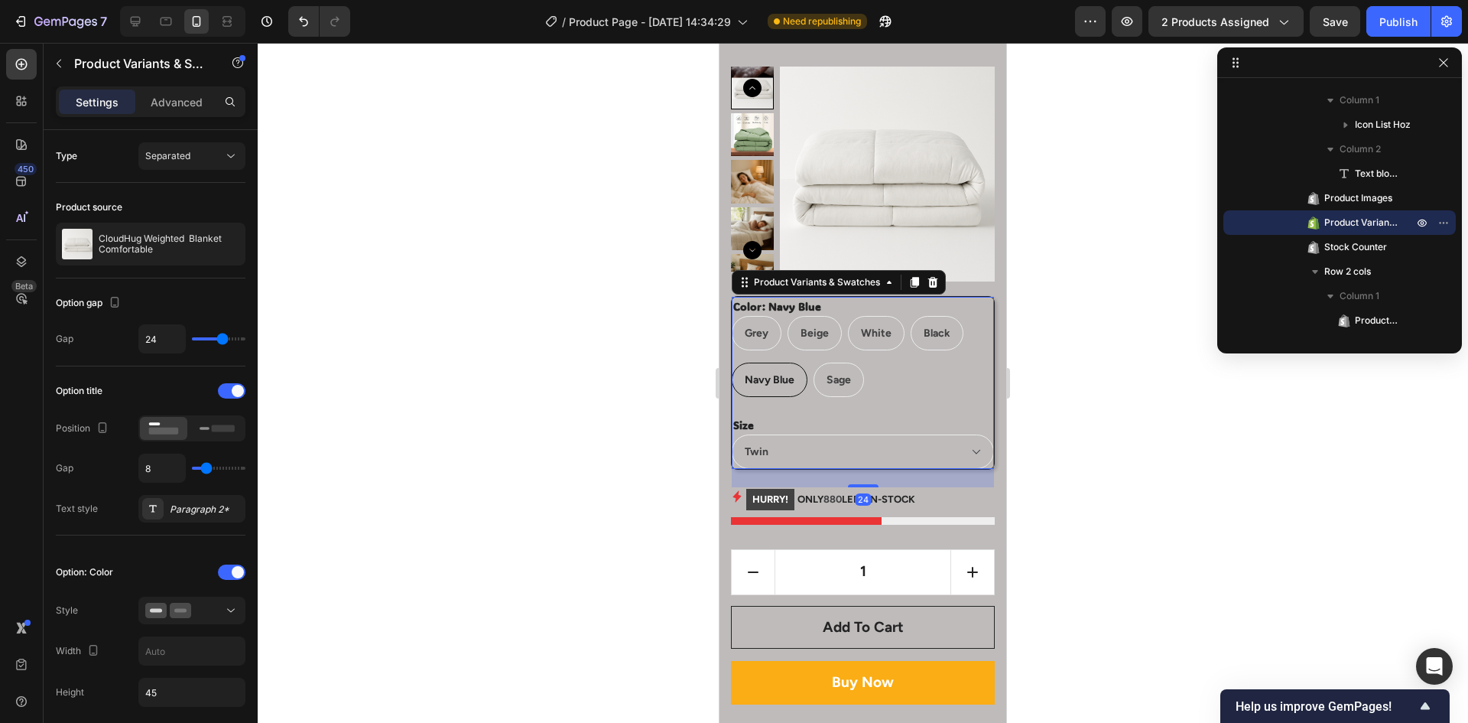
click at [760, 338] on p "Navy Blue" at bounding box center [769, 345] width 41 height 14
click at [732, 362] on input "Navy Blue Navy Blue Navy Blue" at bounding box center [731, 362] width 1 height 1
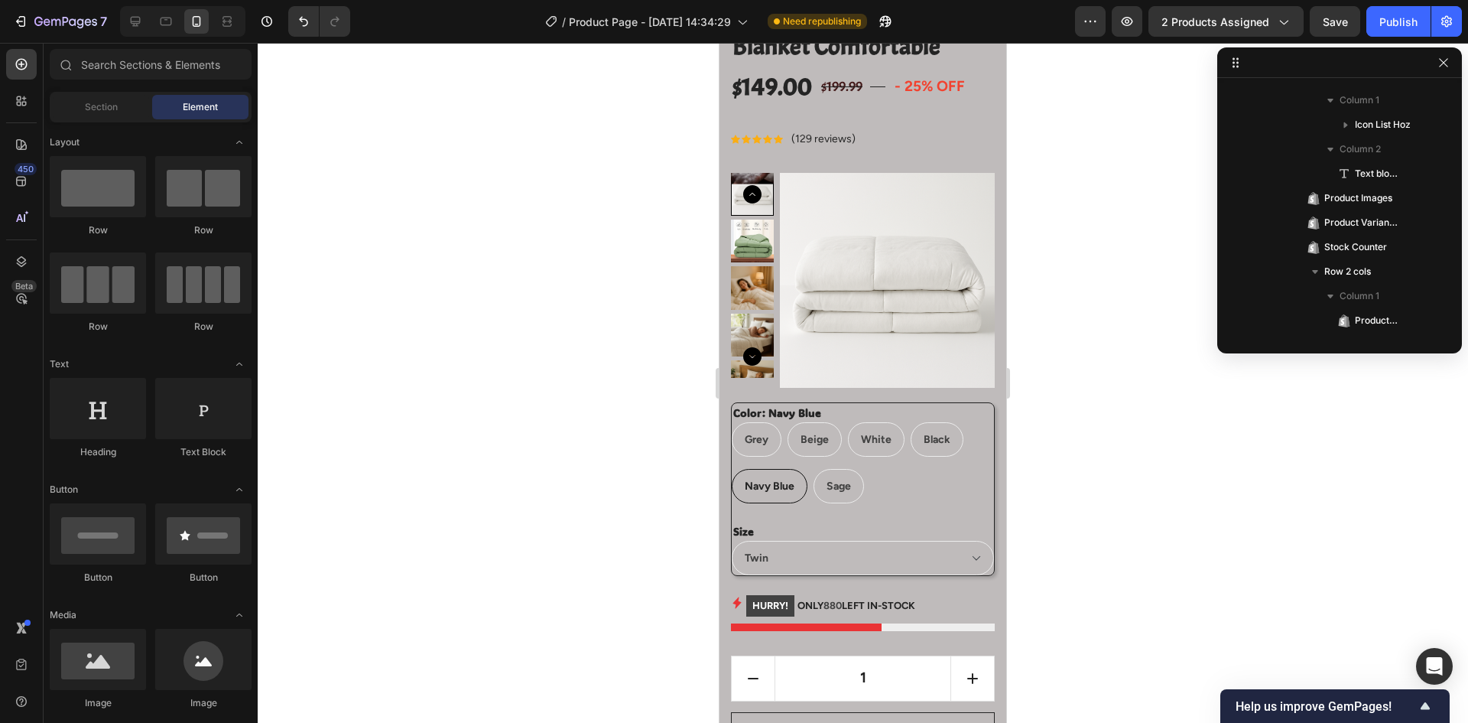
scroll to position [0, 0]
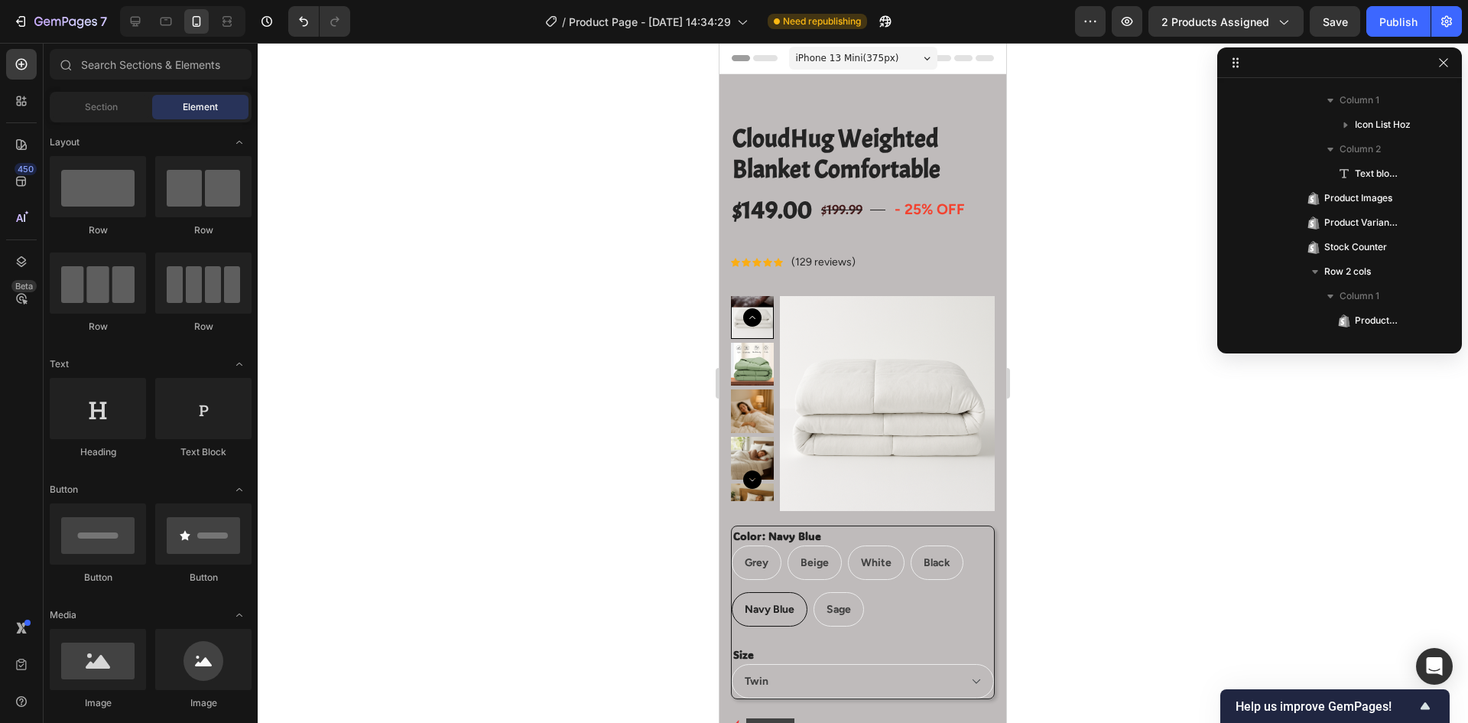
click at [846, 62] on span "iPhone 13 Mini ( 375 px)" at bounding box center [847, 57] width 103 height 15
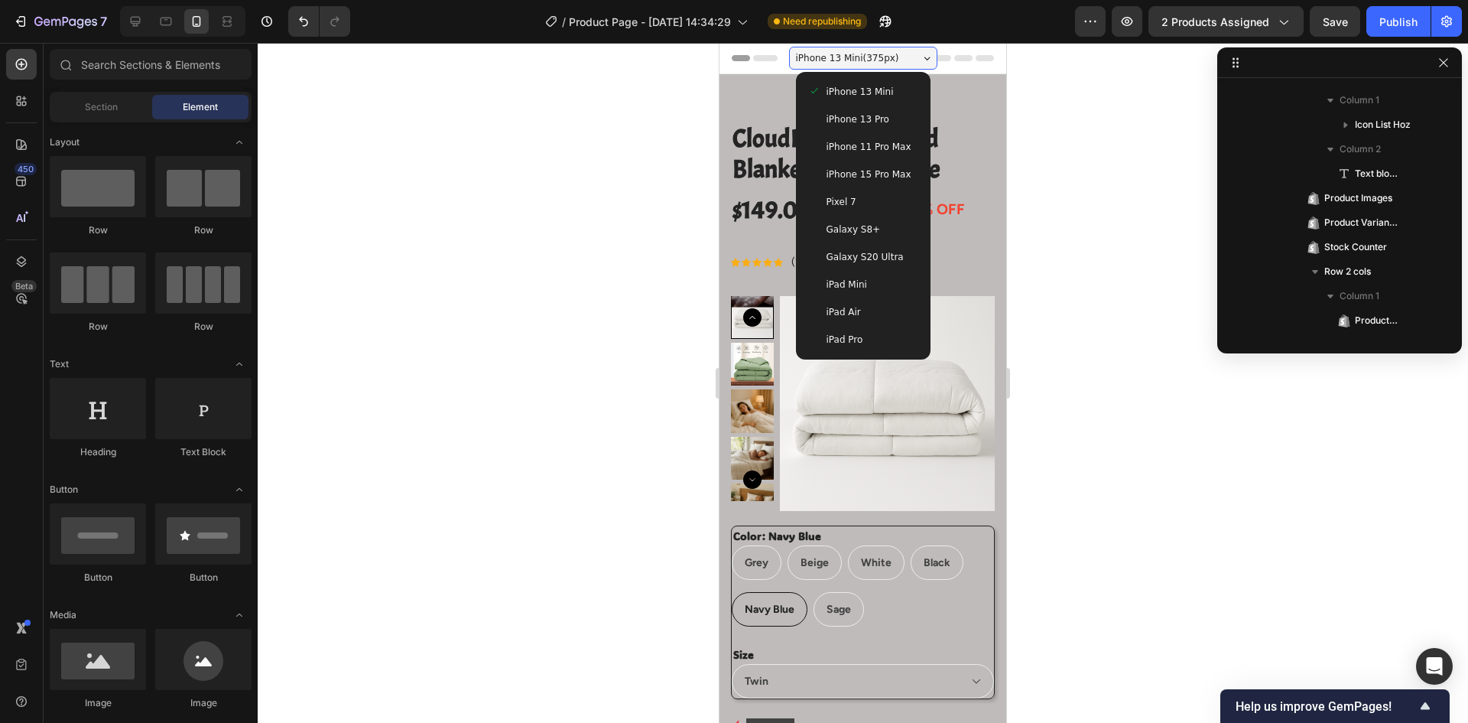
click at [846, 62] on span "iPhone 13 Mini ( 375 px)" at bounding box center [847, 57] width 103 height 15
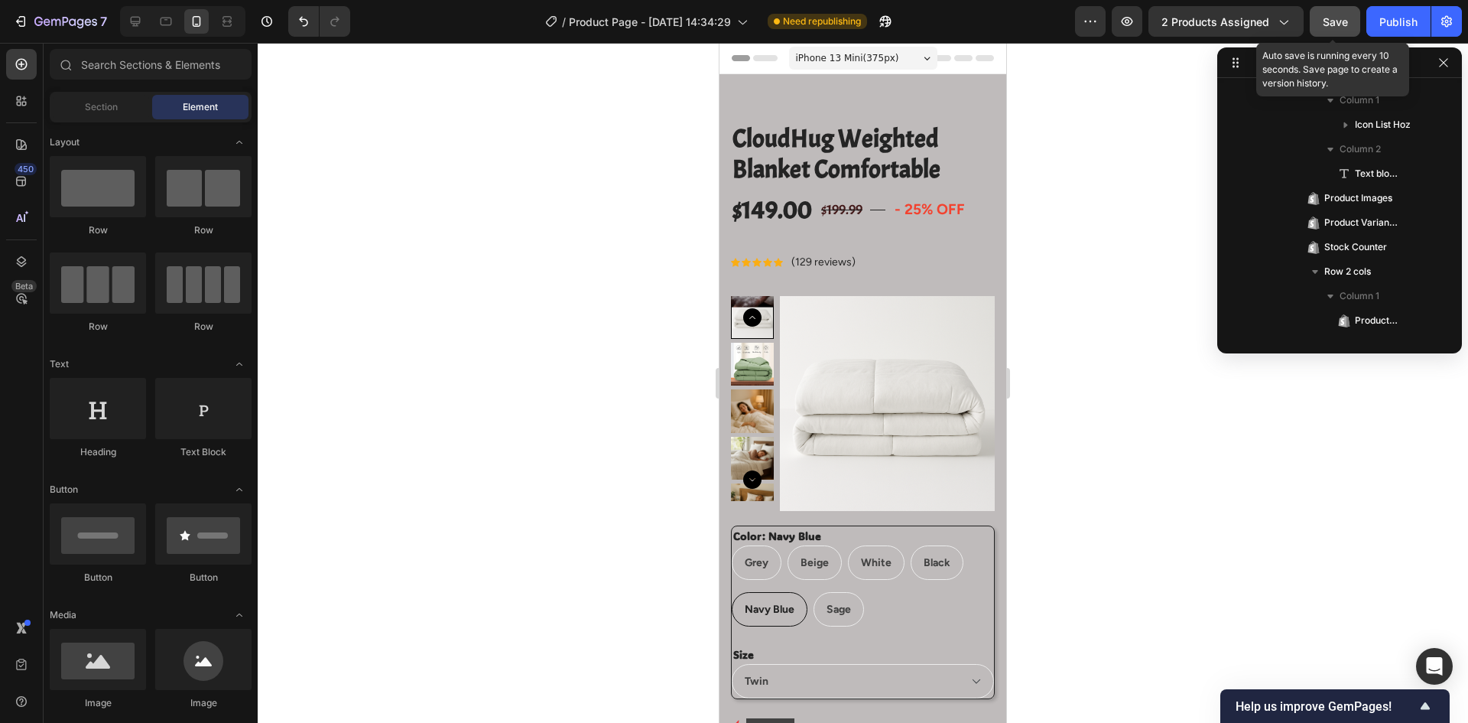
click at [1334, 31] on button "Save" at bounding box center [1335, 21] width 50 height 31
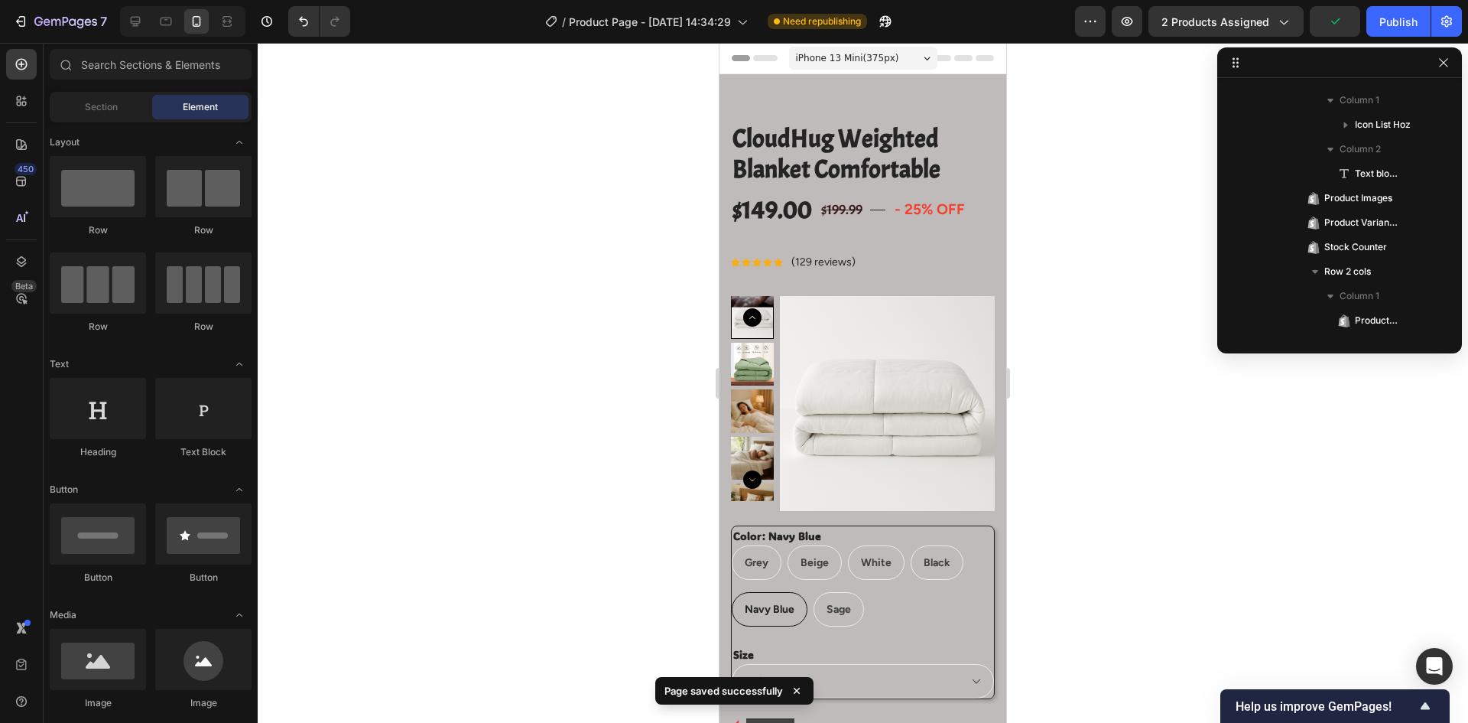
click at [1444, 70] on button "button" at bounding box center [1444, 63] width 18 height 18
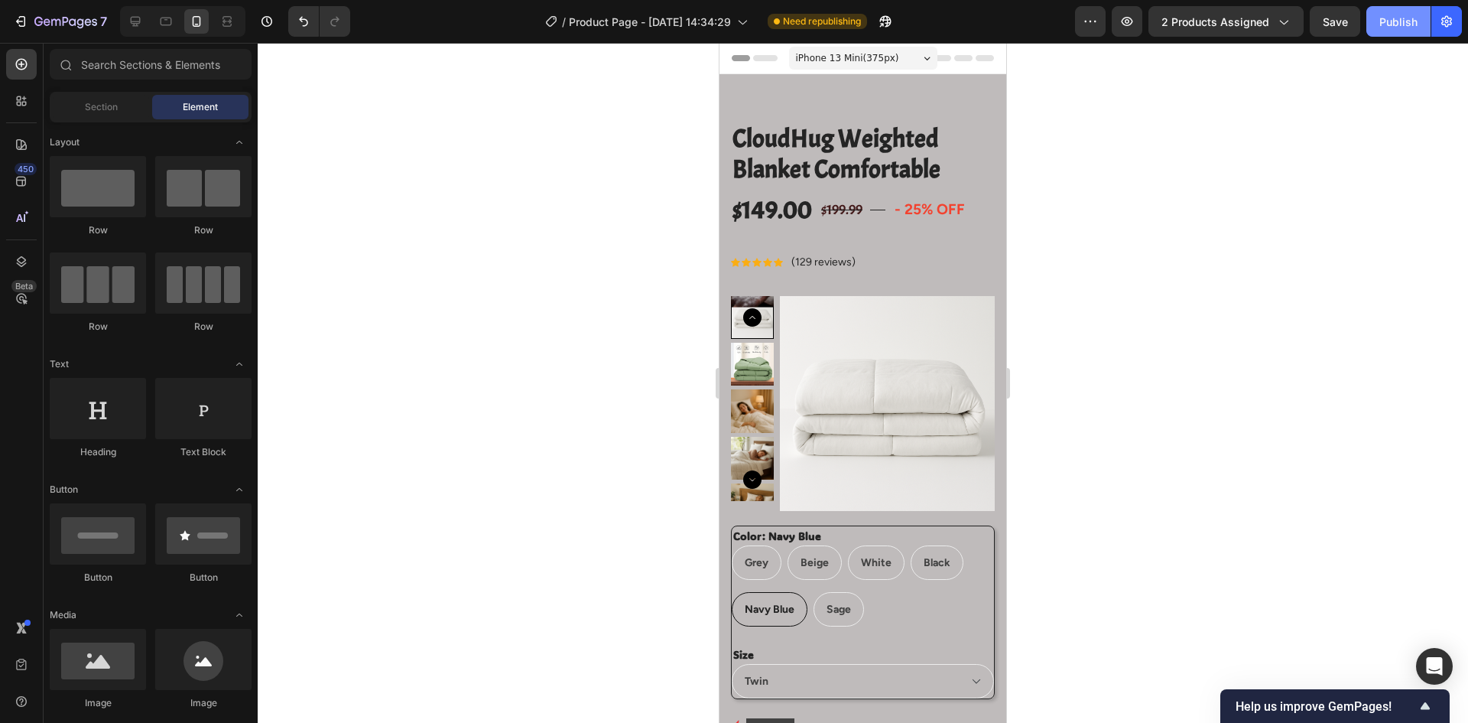
click at [1396, 31] on button "Publish" at bounding box center [1399, 21] width 64 height 31
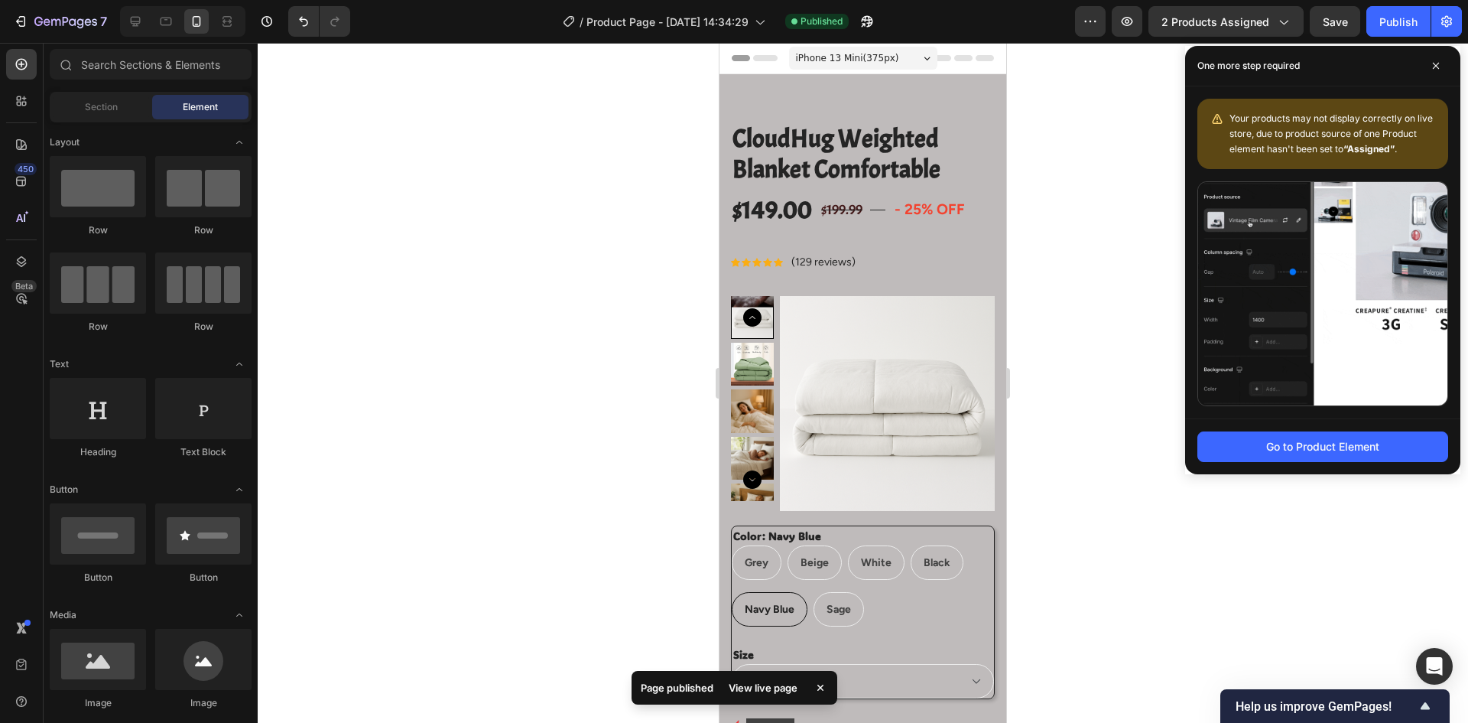
click at [1098, 322] on div at bounding box center [863, 383] width 1211 height 680
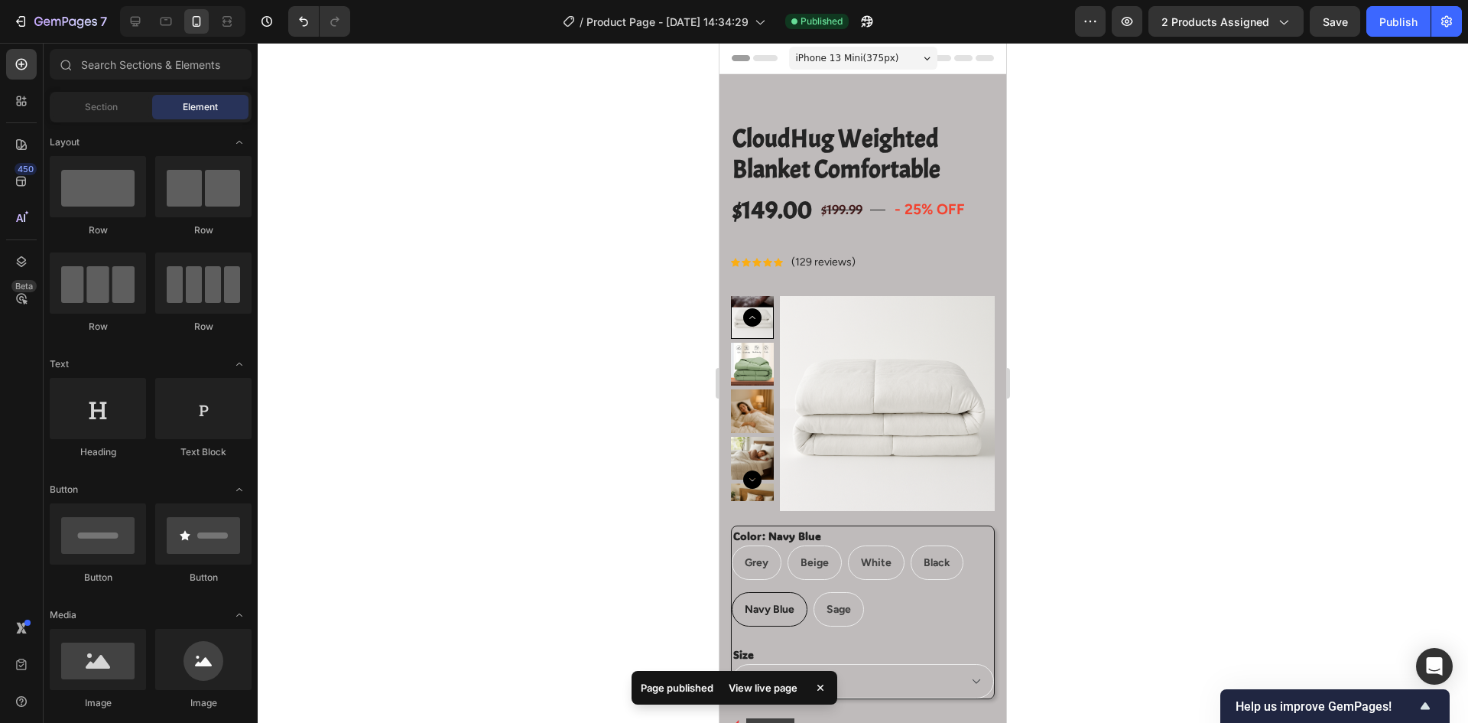
click at [861, 59] on span "iPhone 13 Mini ( 375 px)" at bounding box center [847, 57] width 103 height 15
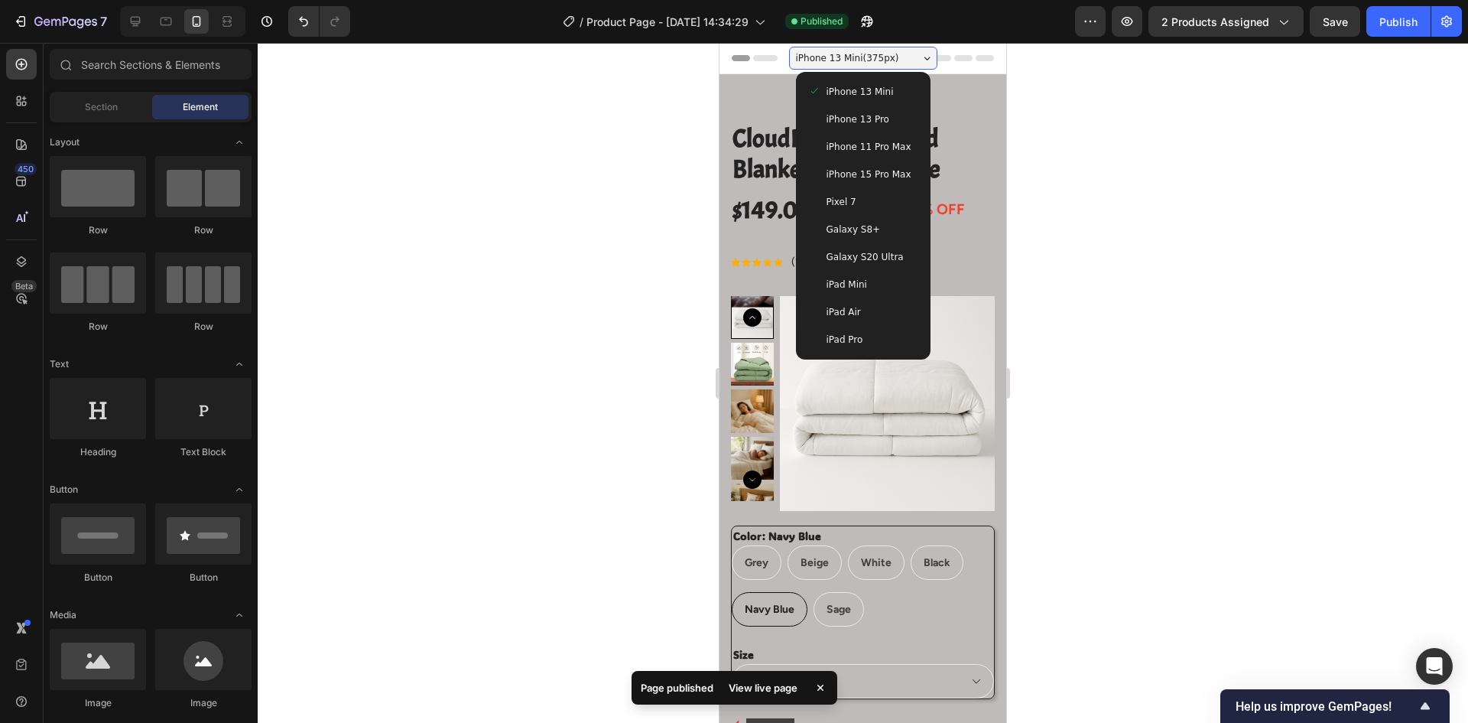
click at [871, 122] on span "iPhone 13 Pro" at bounding box center [858, 119] width 63 height 15
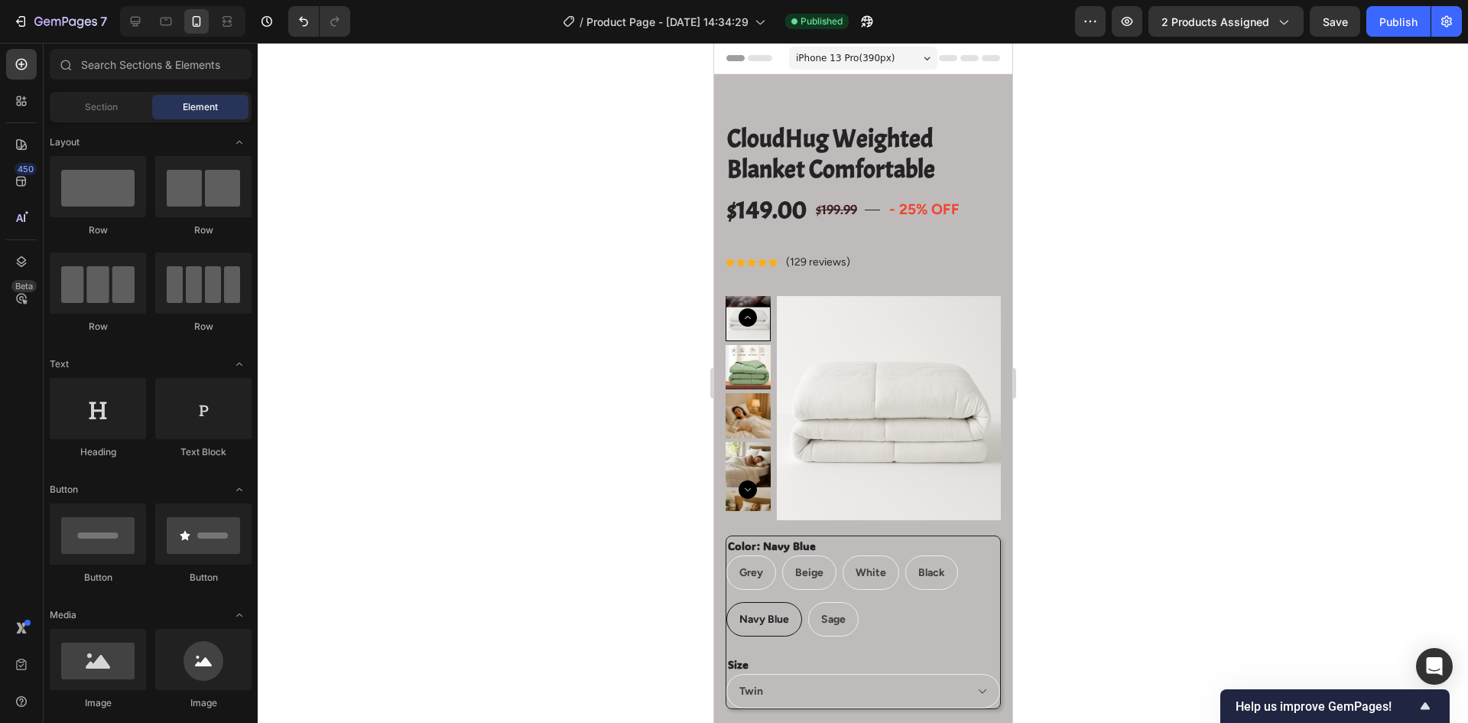
click at [1394, 37] on div "7 Version history / Product Page - Sep 25, 14:34:29 Published Preview 2 product…" at bounding box center [734, 22] width 1468 height 44
click at [1396, 30] on button "Publish" at bounding box center [1399, 21] width 64 height 31
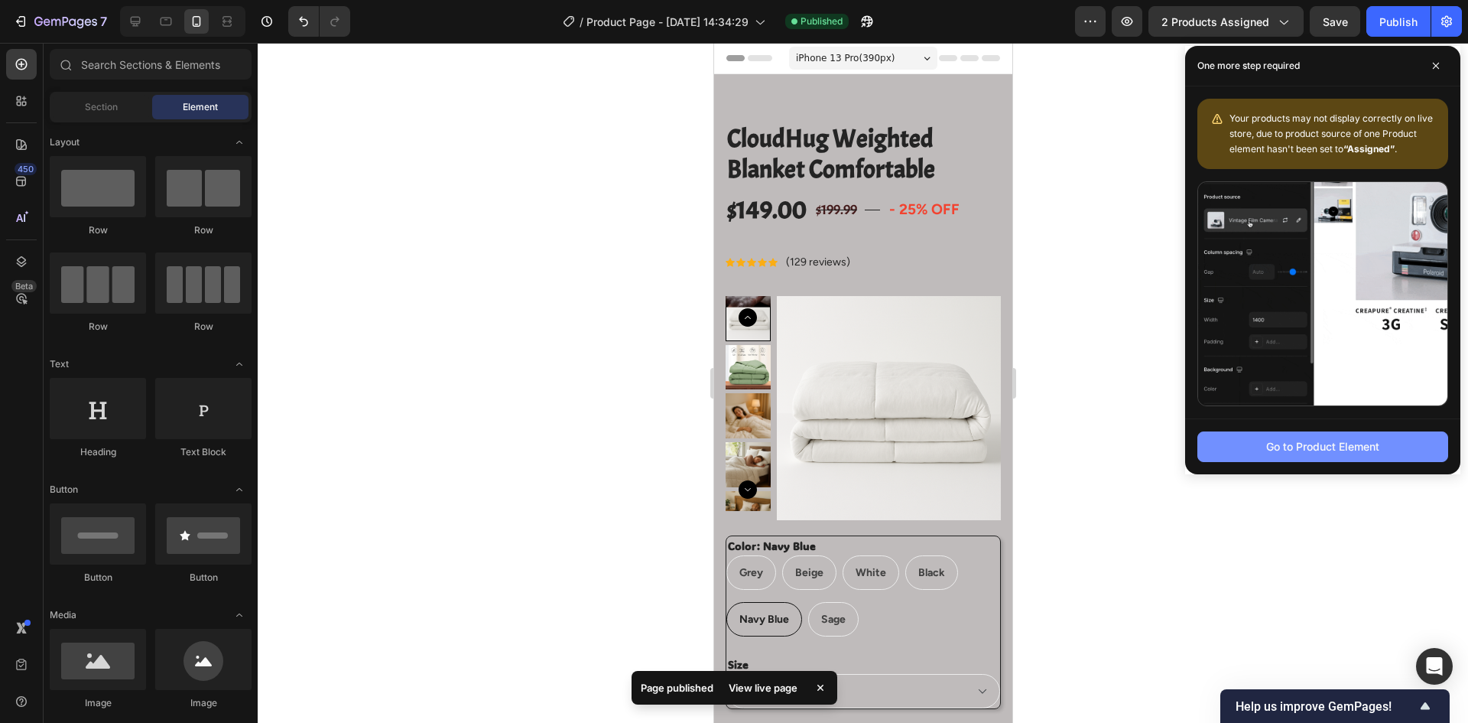
click at [1227, 453] on button "Go to Product Element" at bounding box center [1323, 446] width 251 height 31
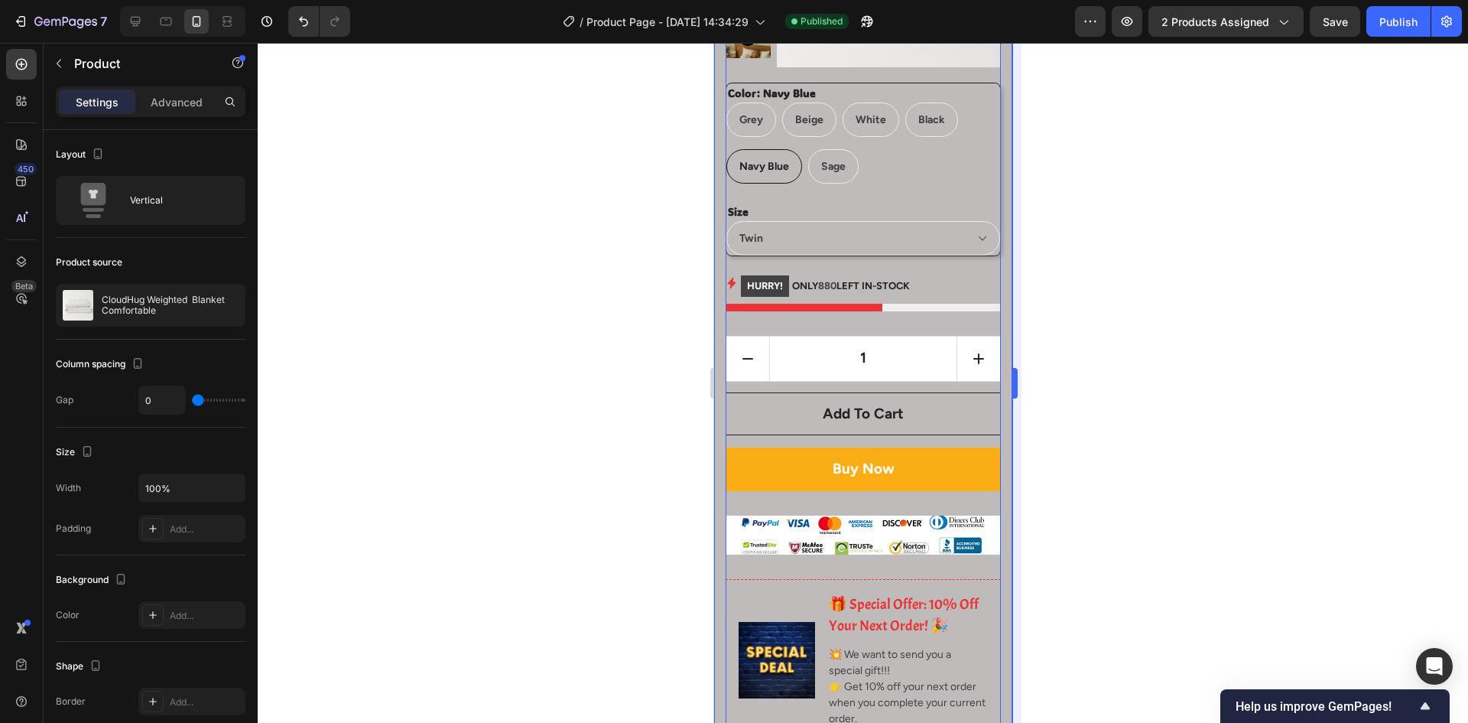
scroll to position [306, 0]
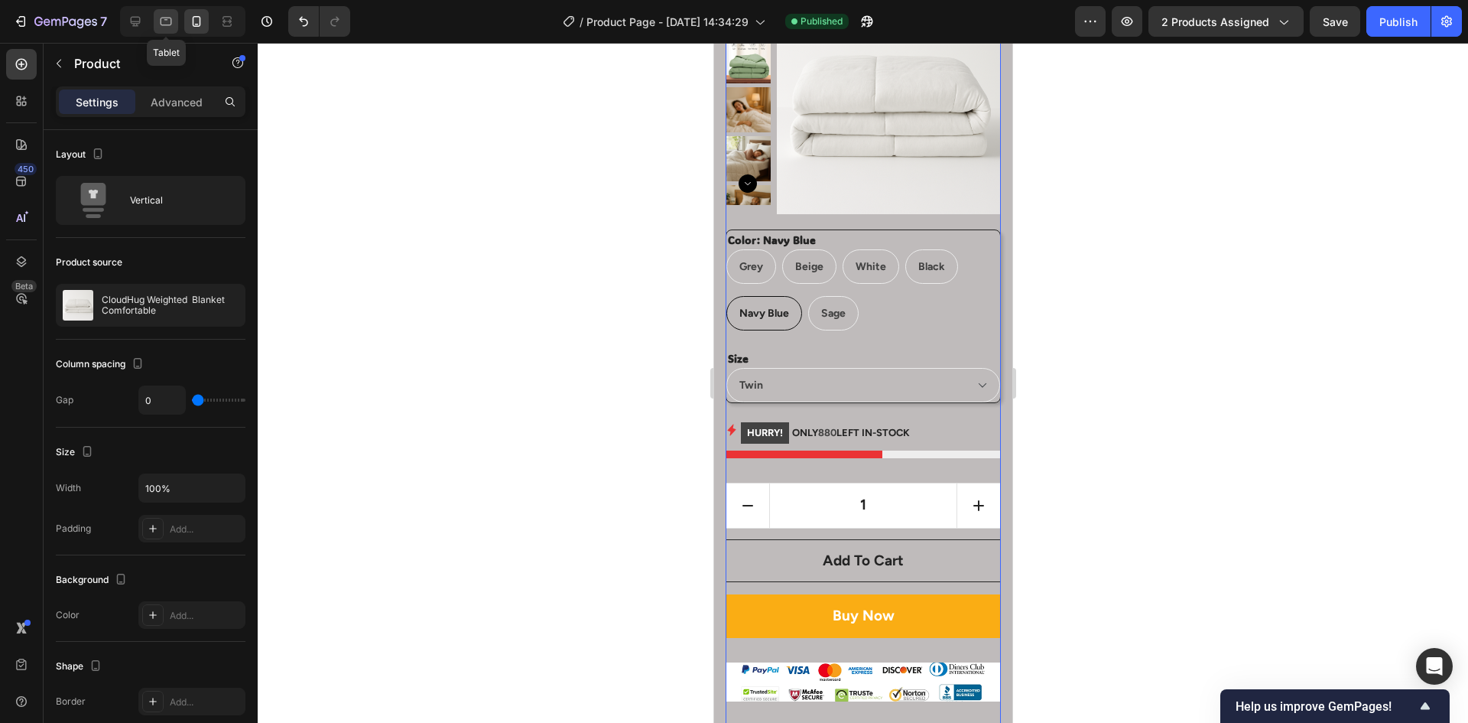
click at [174, 21] on icon at bounding box center [165, 21] width 15 height 15
type input "30"
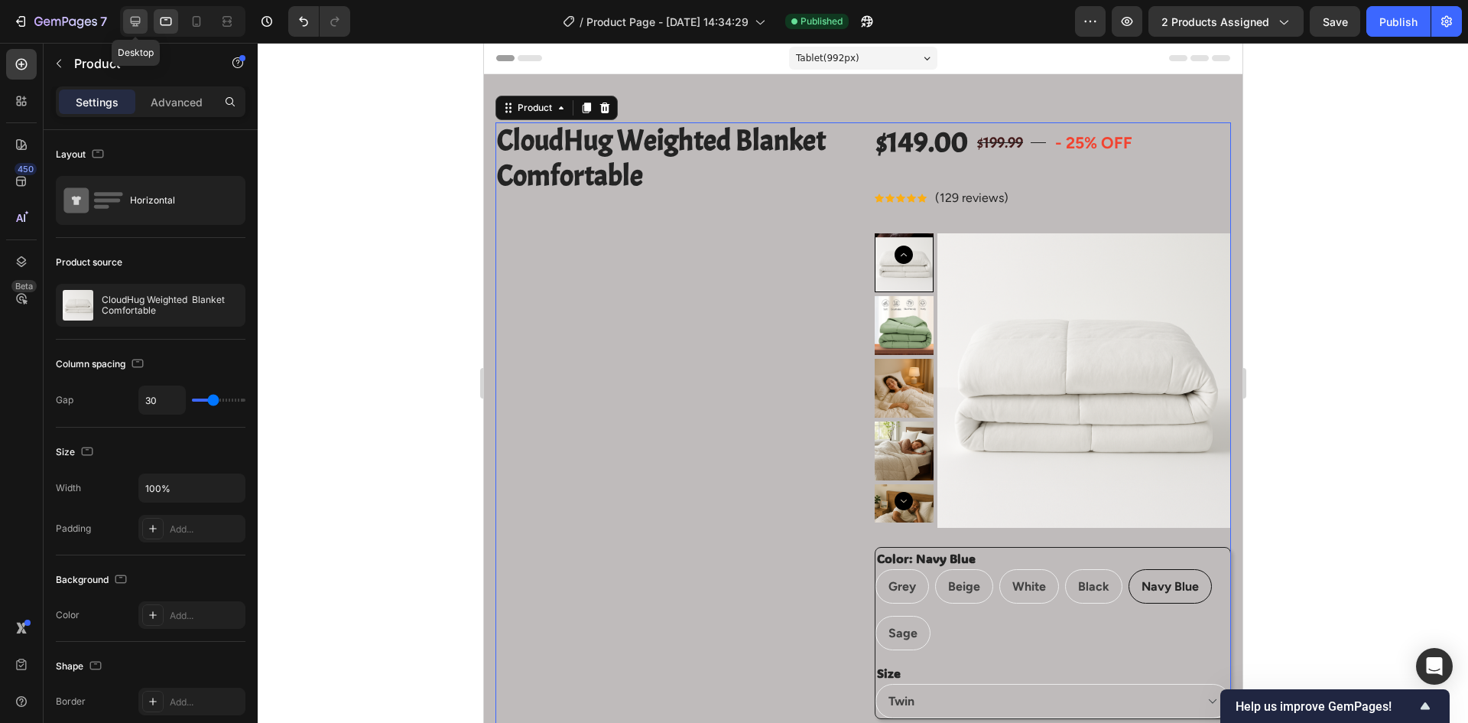
click at [138, 24] on icon at bounding box center [135, 21] width 15 height 15
type input "60"
type input "1200"
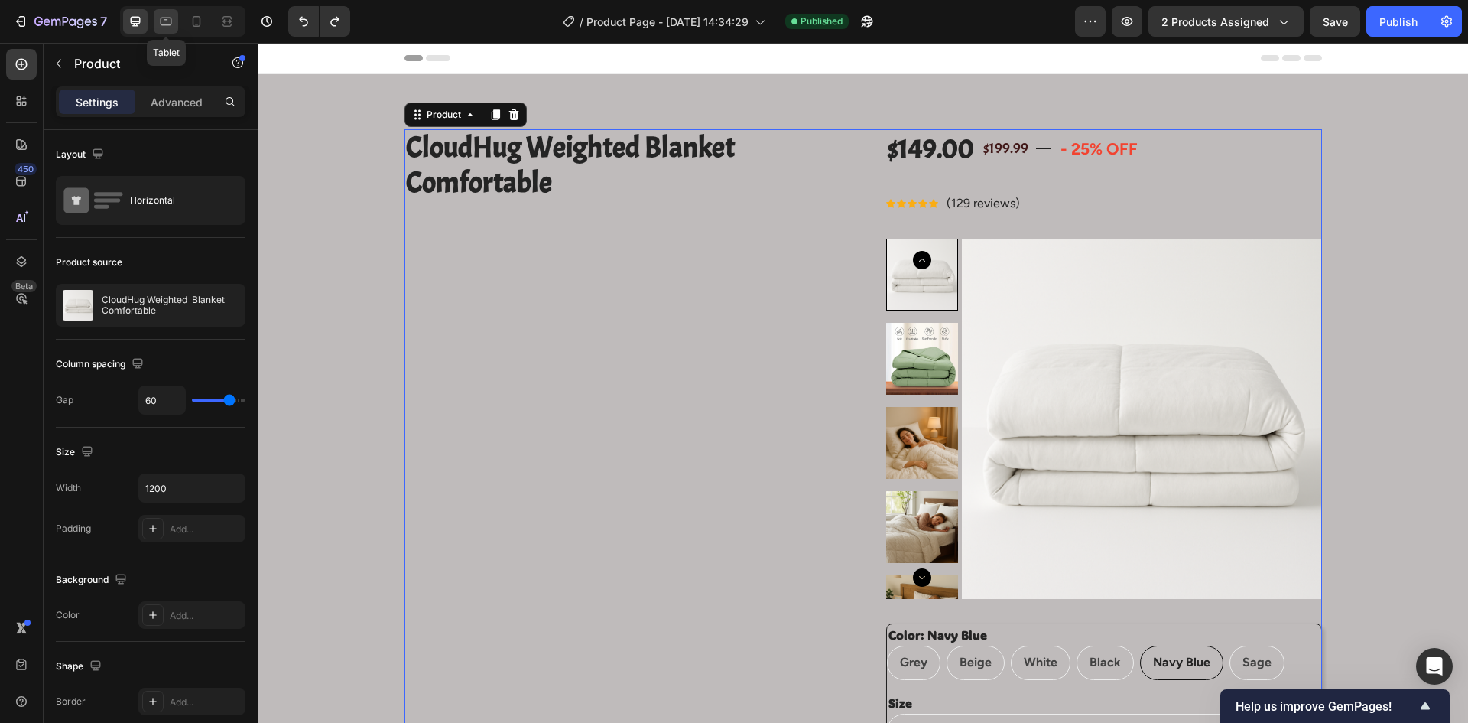
click at [159, 27] on icon at bounding box center [165, 21] width 15 height 15
type input "30"
type input "100%"
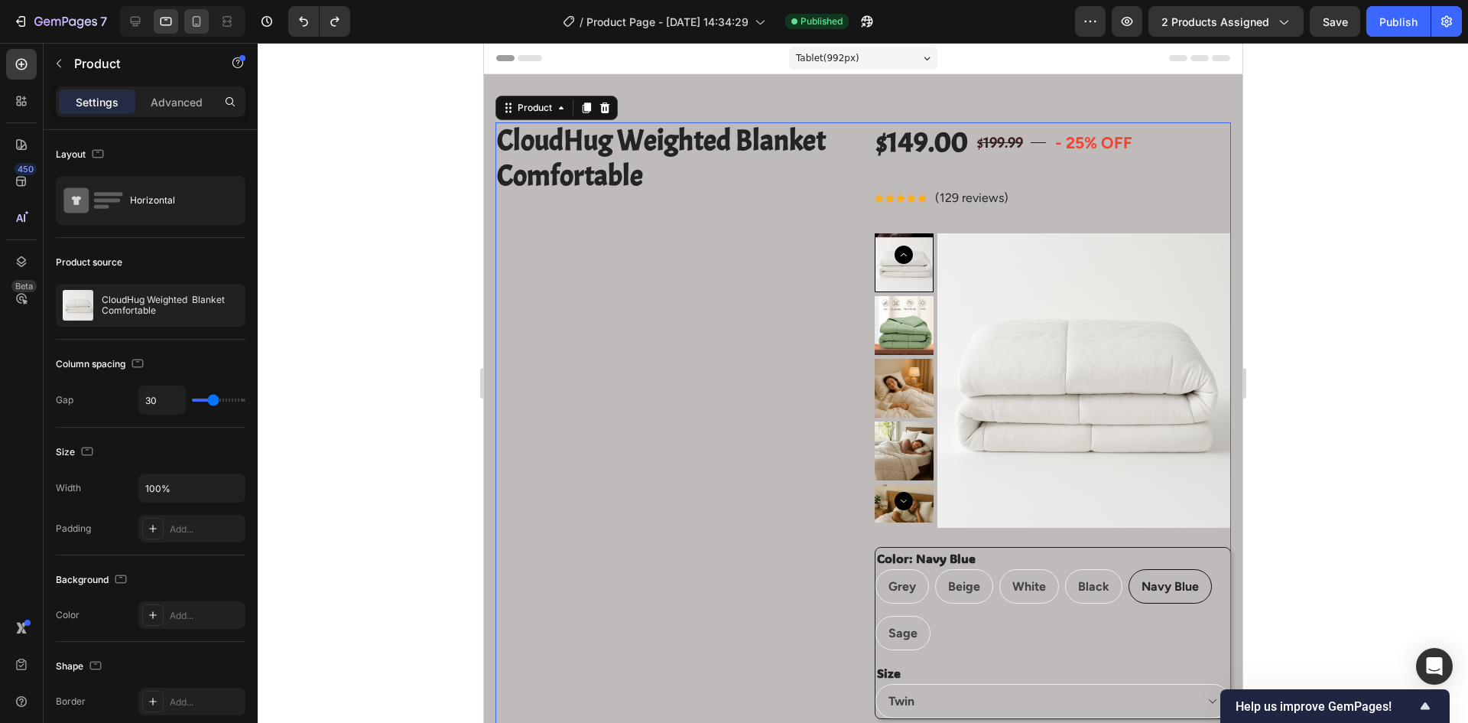
scroll to position [26, 0]
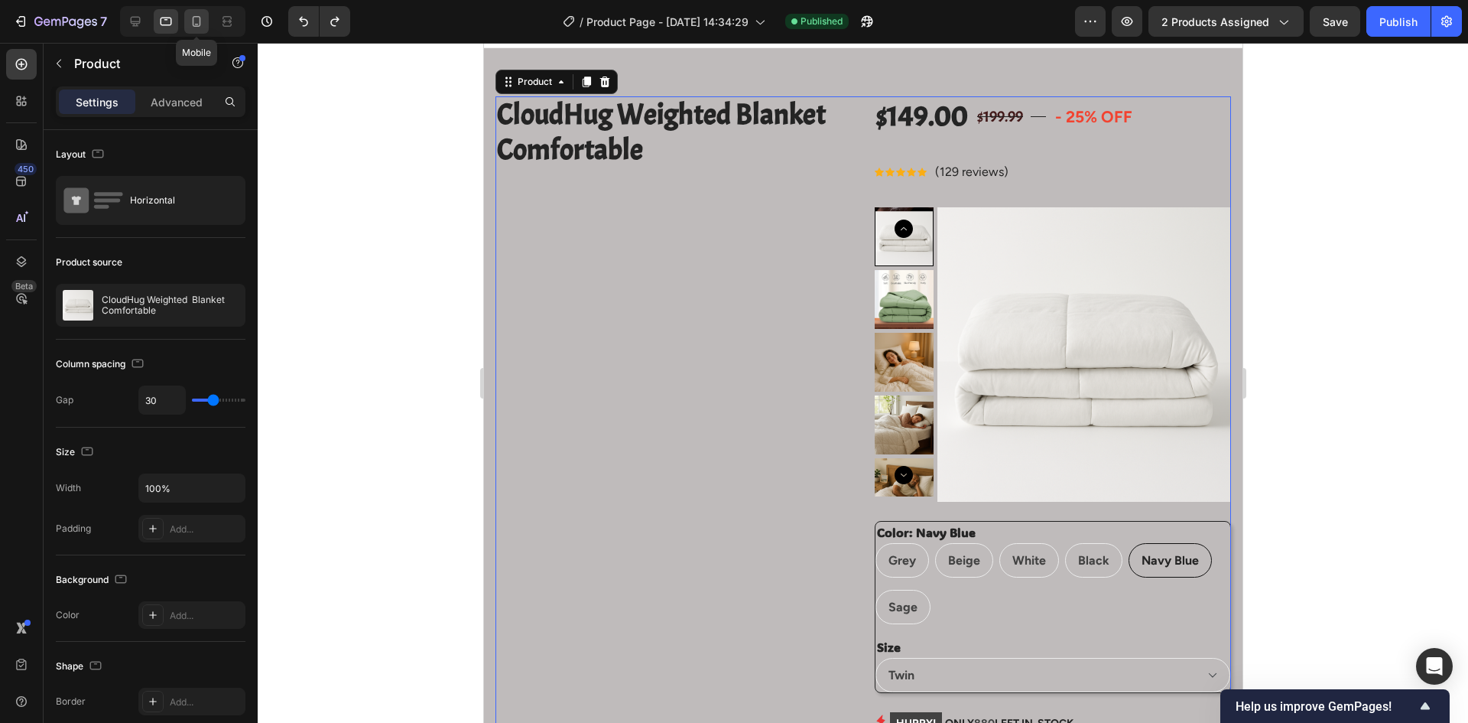
click at [206, 24] on div at bounding box center [196, 21] width 24 height 24
type input "0"
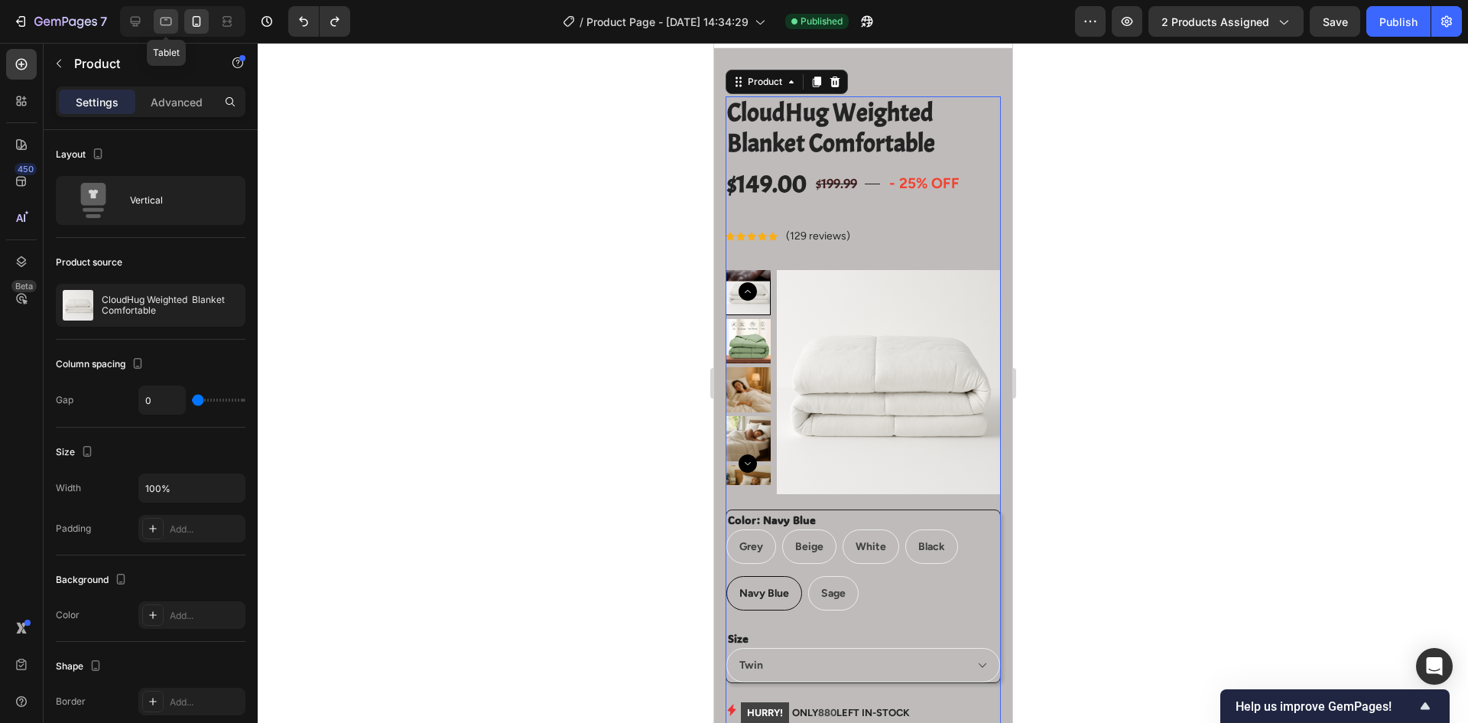
click at [158, 21] on div at bounding box center [166, 21] width 24 height 24
type input "30"
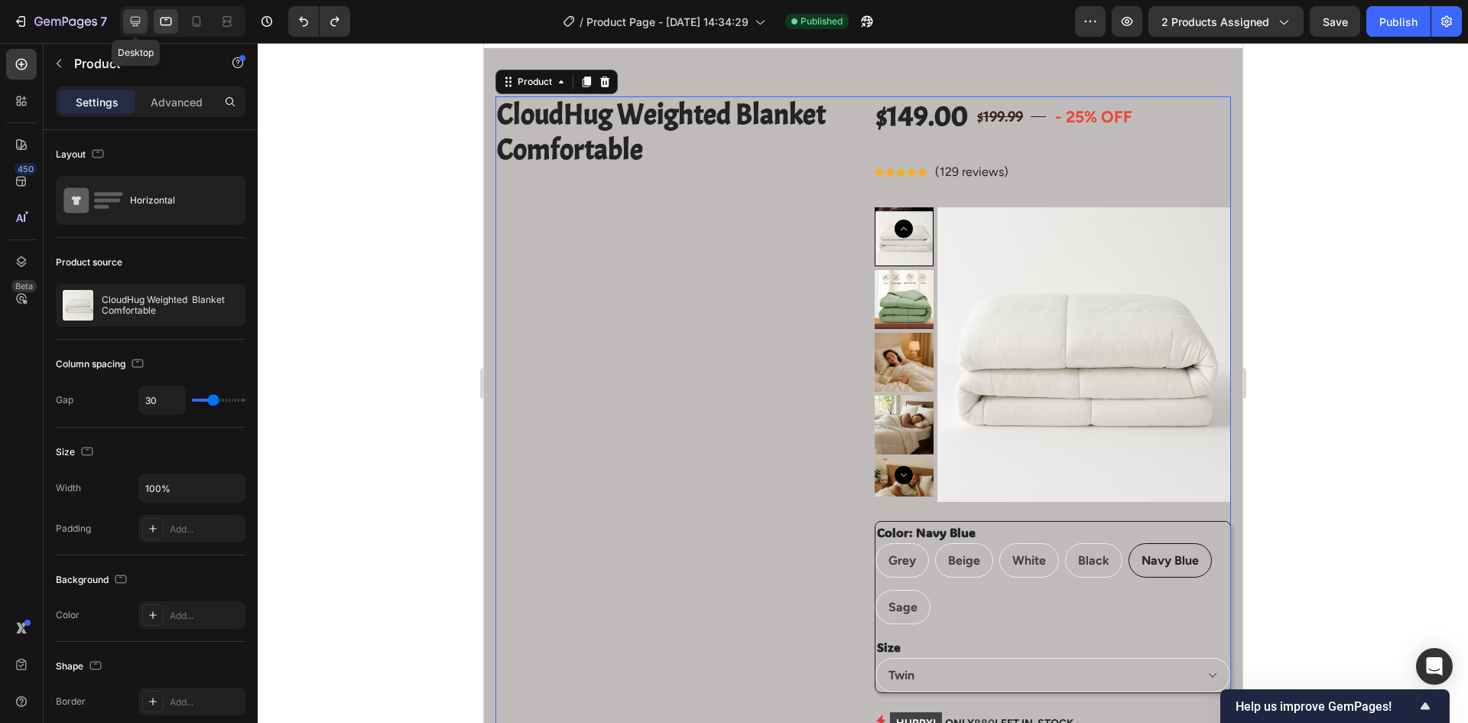
click at [143, 21] on icon at bounding box center [135, 21] width 15 height 15
type input "60"
type input "1200"
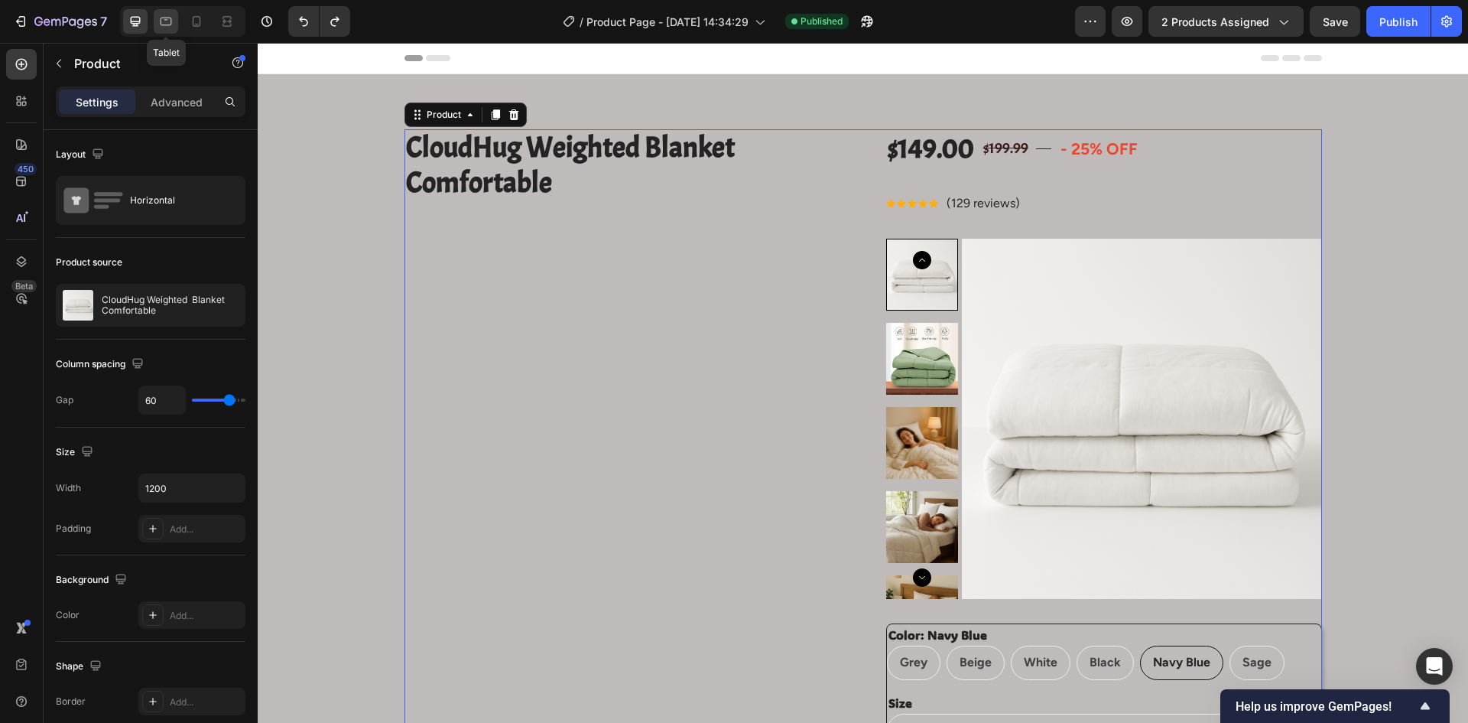
click at [168, 18] on icon at bounding box center [166, 22] width 11 height 8
type input "30"
type input "100%"
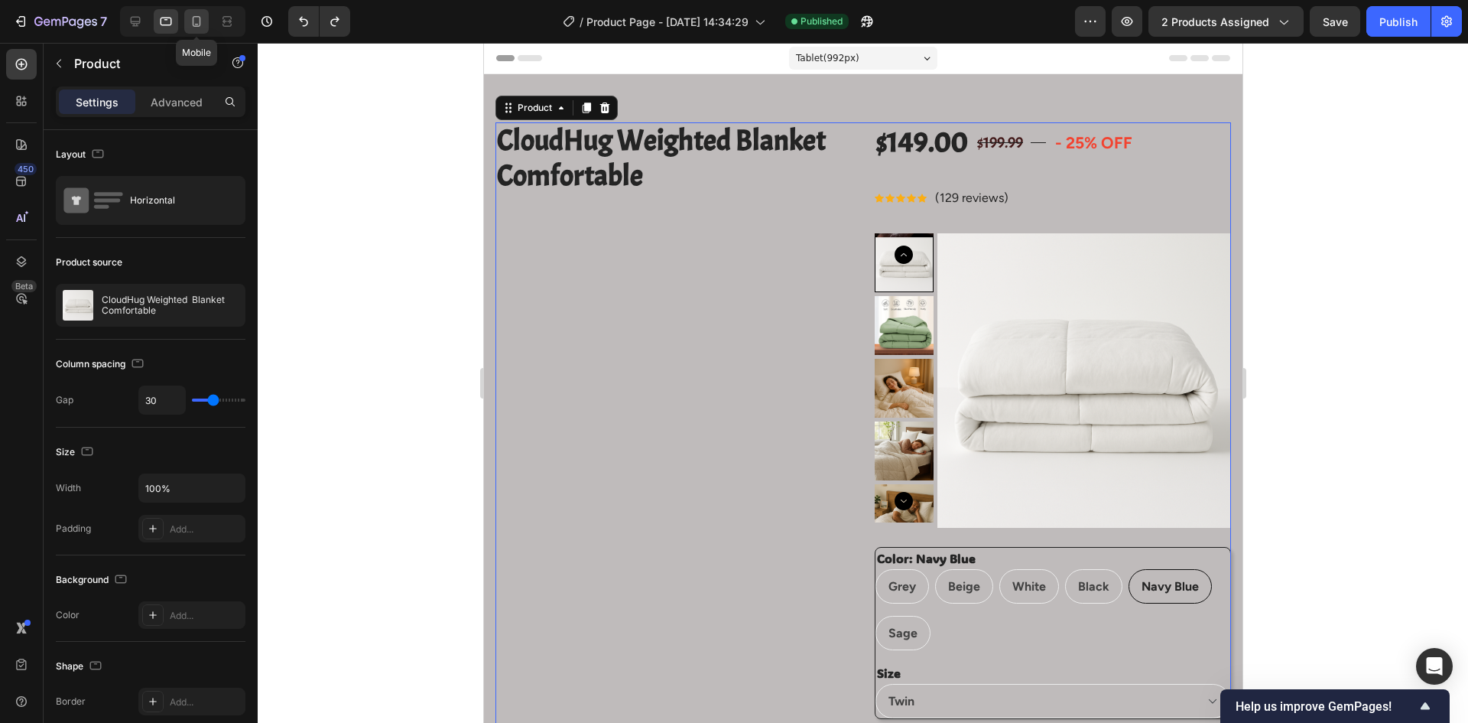
scroll to position [26, 0]
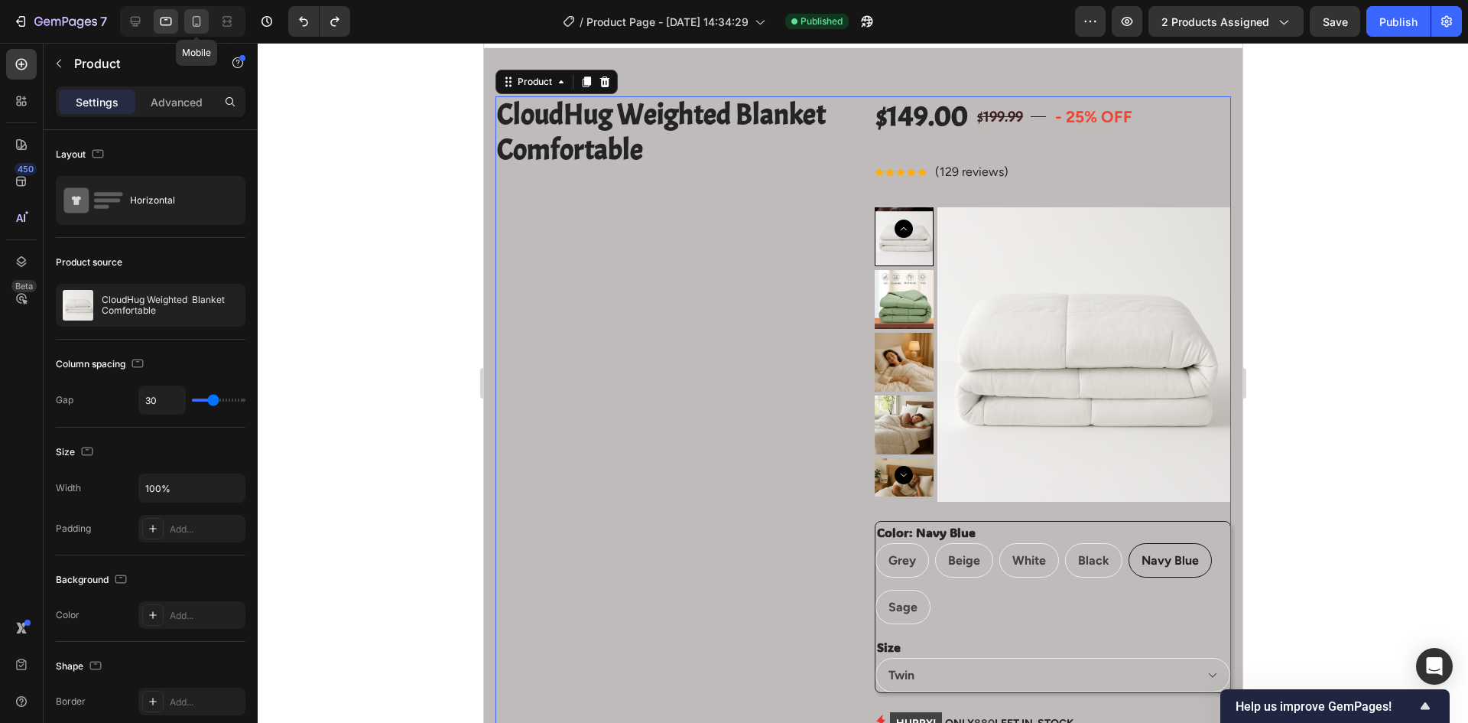
click at [196, 30] on div at bounding box center [196, 21] width 24 height 24
type input "0"
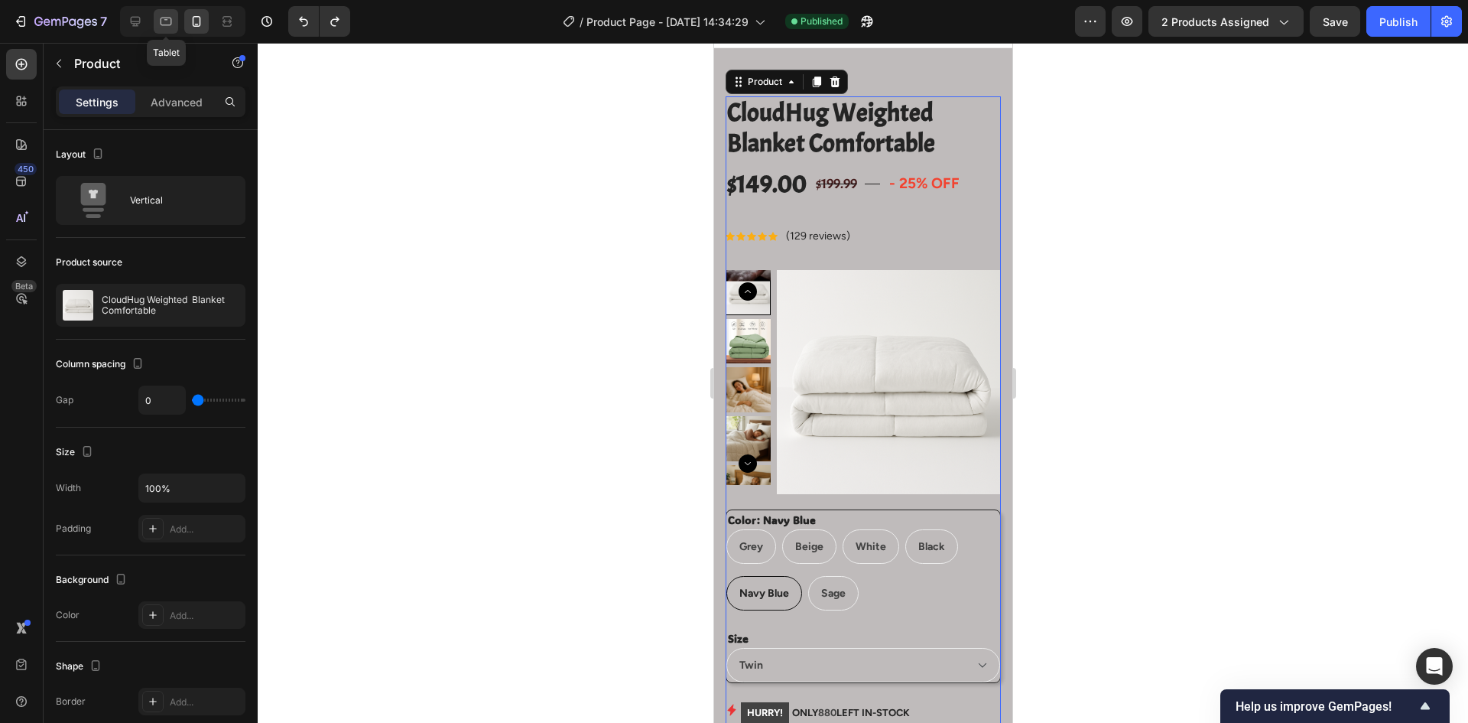
click at [158, 27] on icon at bounding box center [165, 21] width 15 height 15
type input "30"
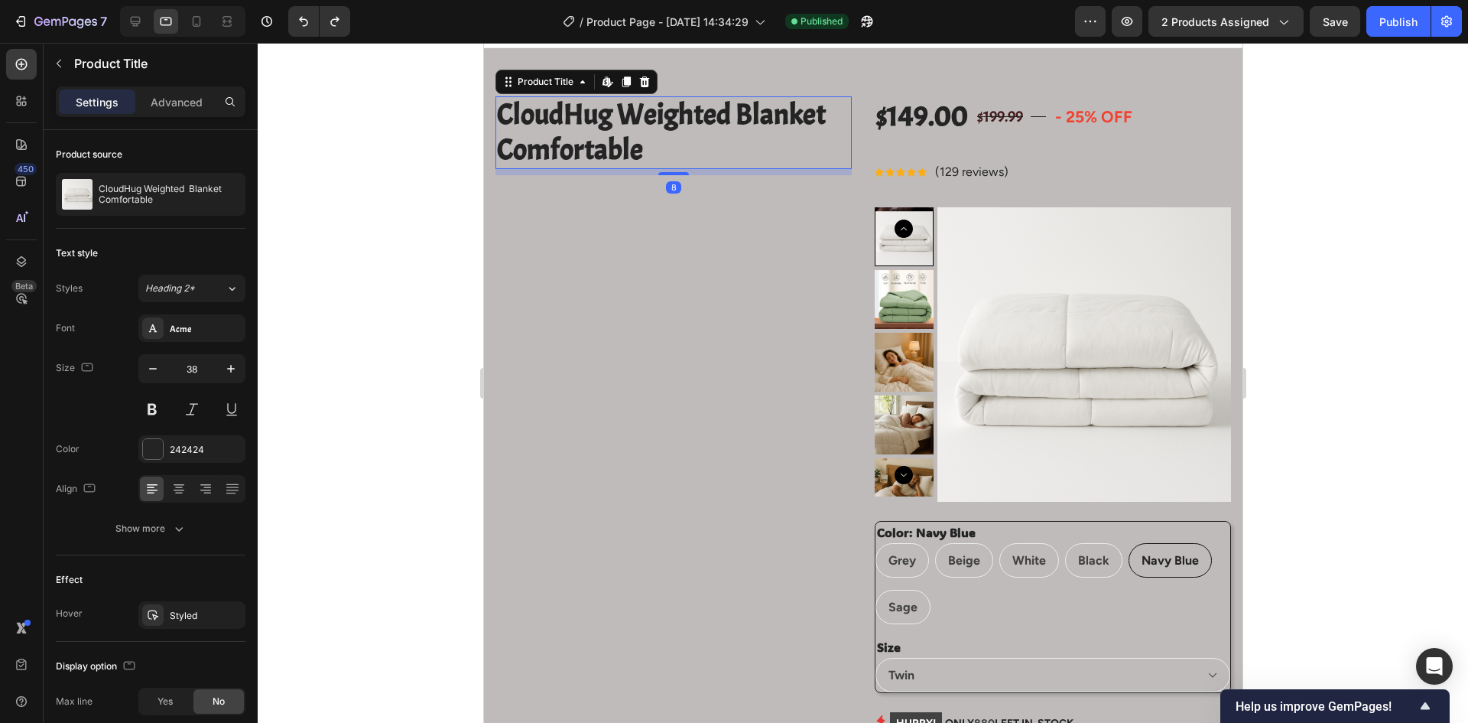
click at [737, 146] on h2 "CloudHug Weighted Blanket Comfortable" at bounding box center [673, 132] width 356 height 73
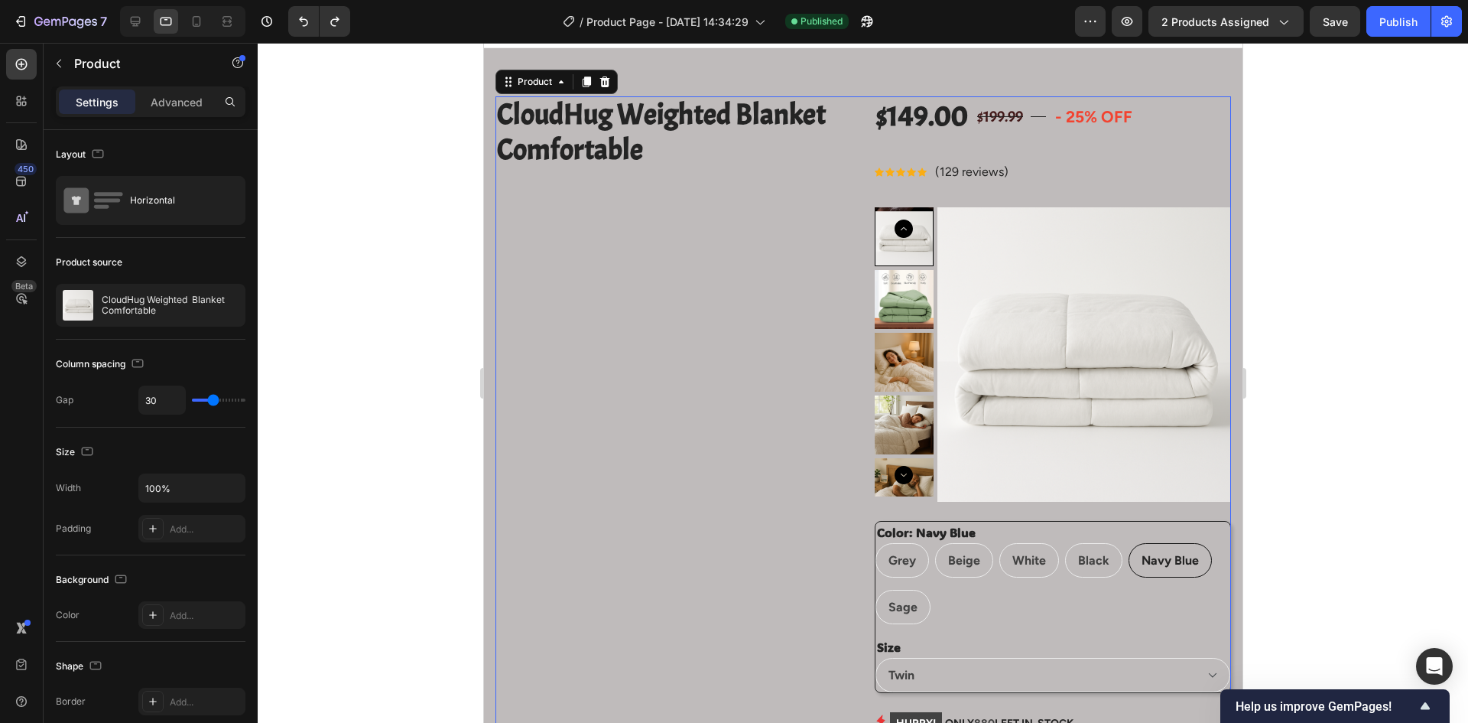
click at [958, 268] on img at bounding box center [1084, 354] width 294 height 294
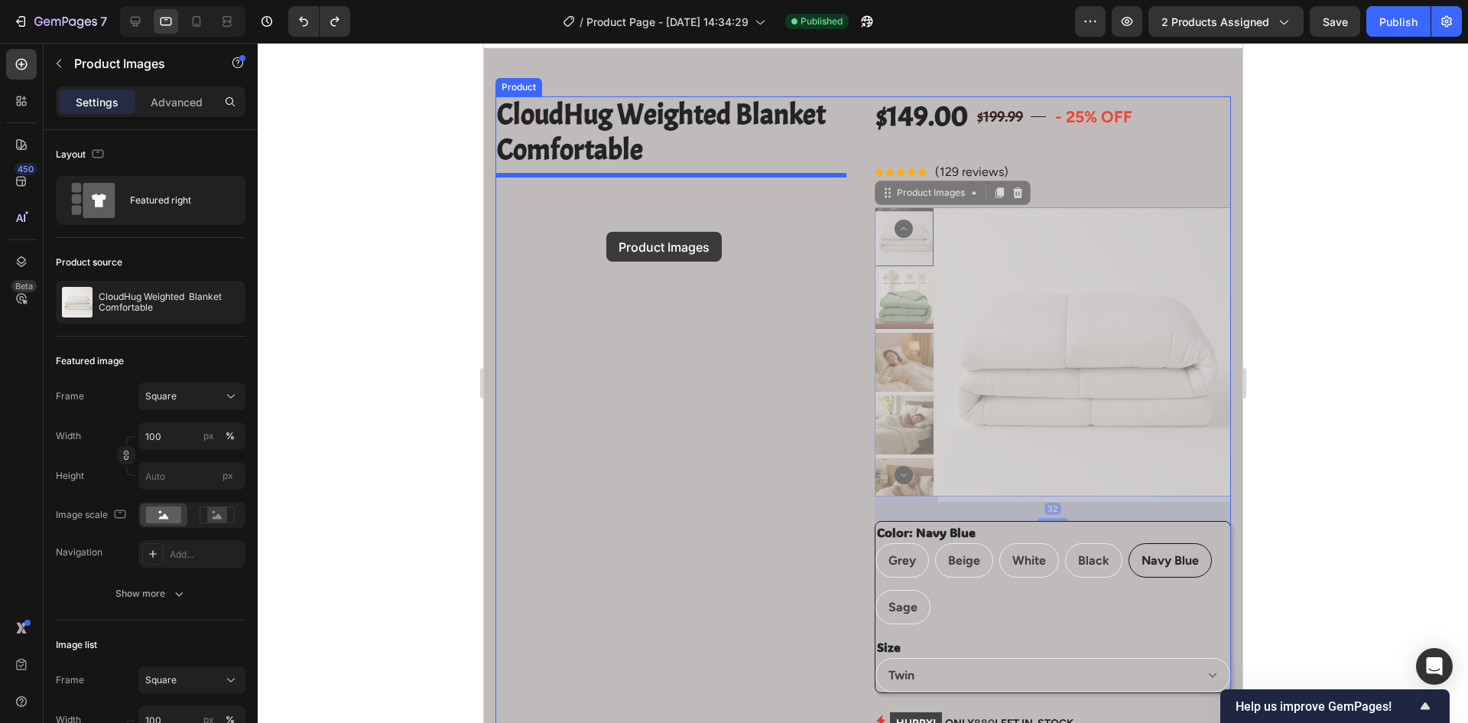
drag, startPoint x: 883, startPoint y: 196, endPoint x: 605, endPoint y: 232, distance: 280.8
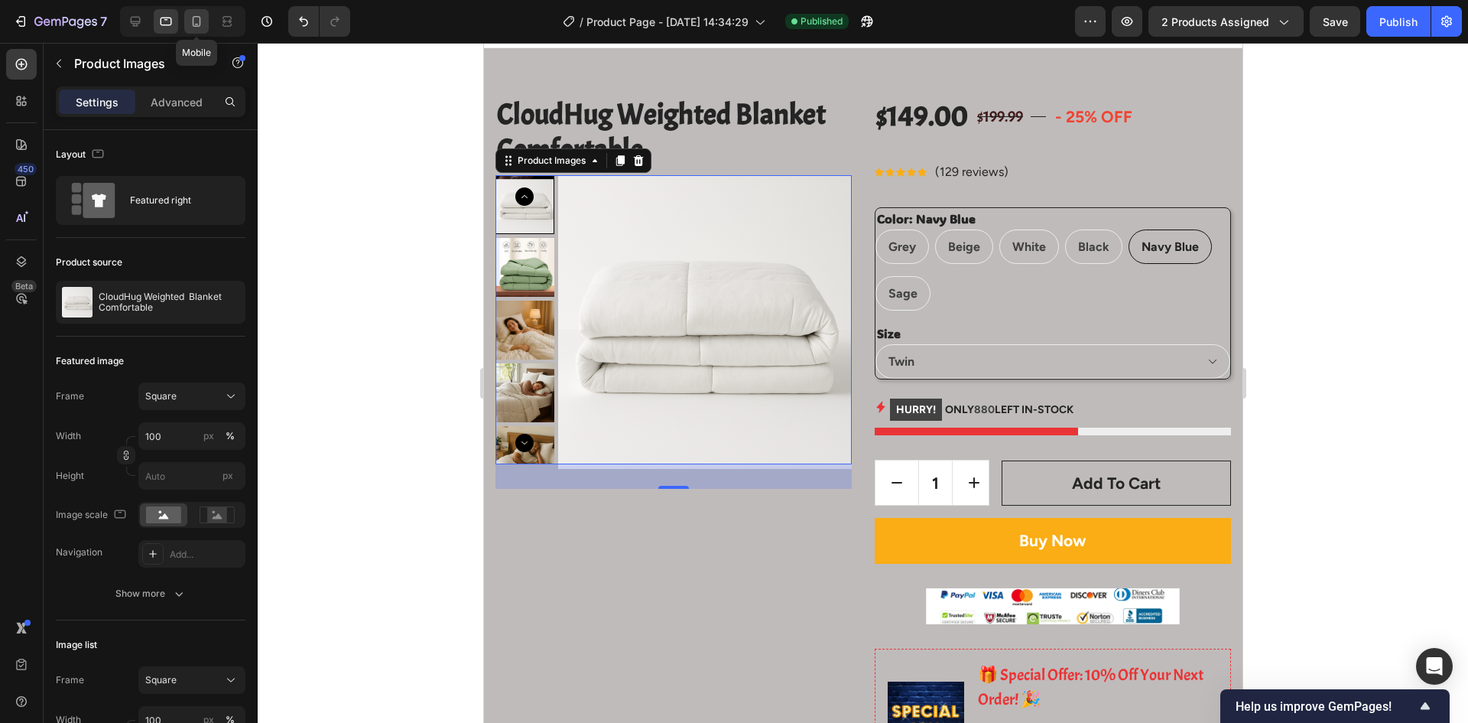
click at [206, 25] on div at bounding box center [196, 21] width 24 height 24
type input "8"
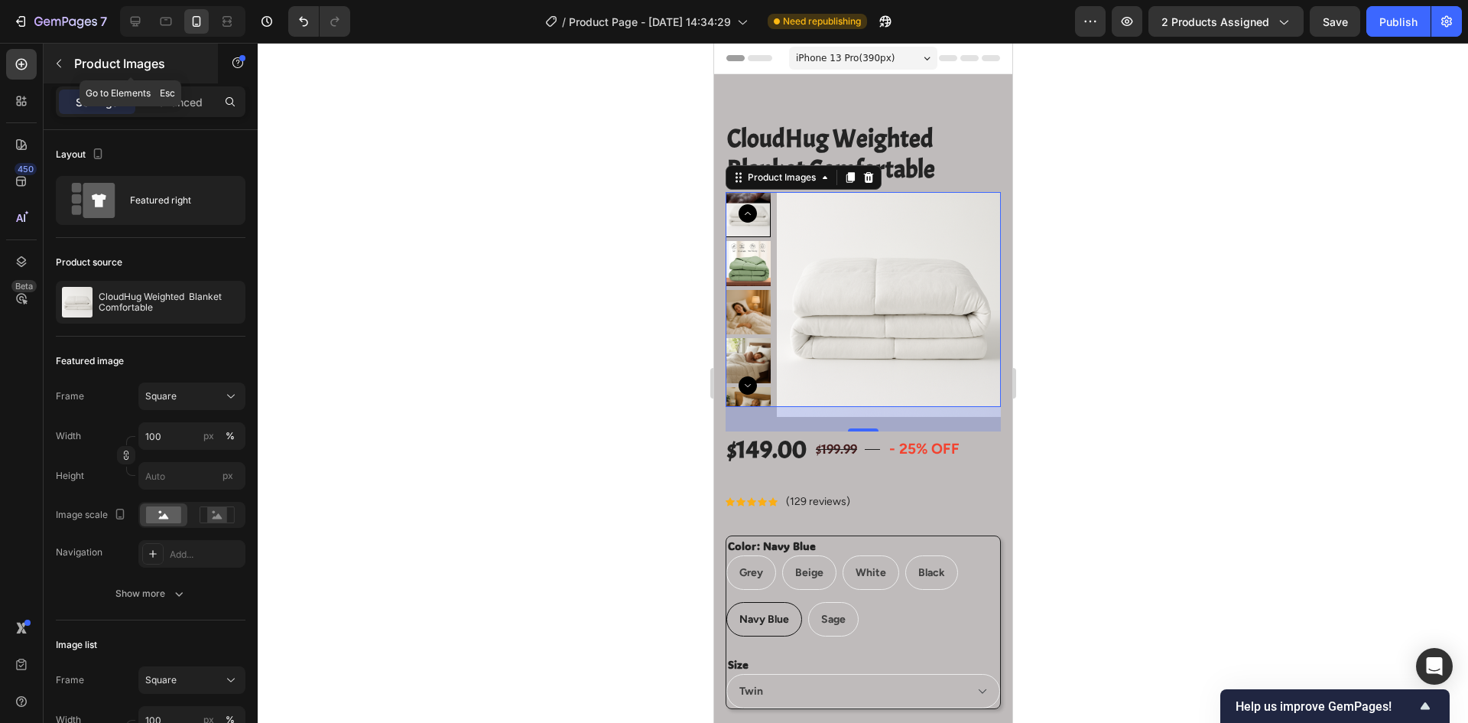
click at [60, 64] on icon "button" at bounding box center [59, 63] width 12 height 12
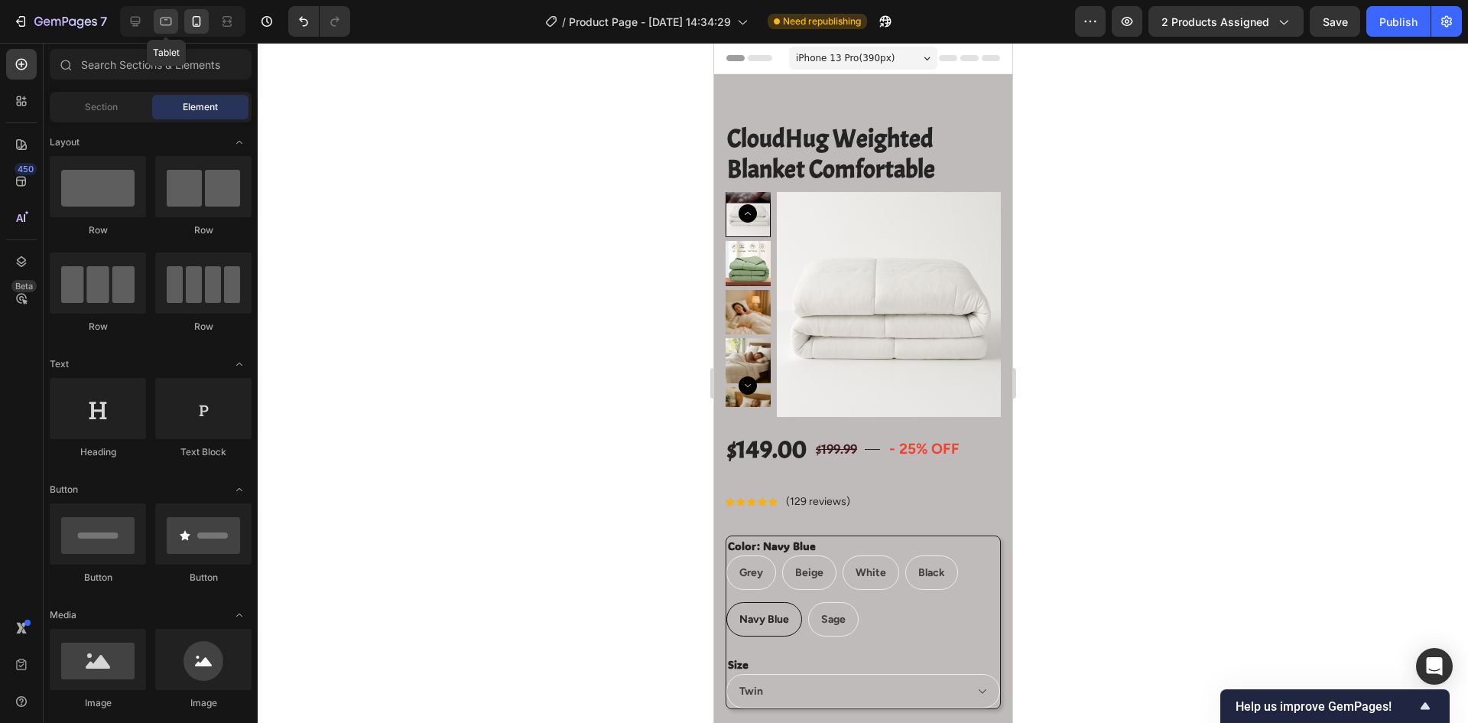
click at [164, 29] on div at bounding box center [166, 21] width 24 height 24
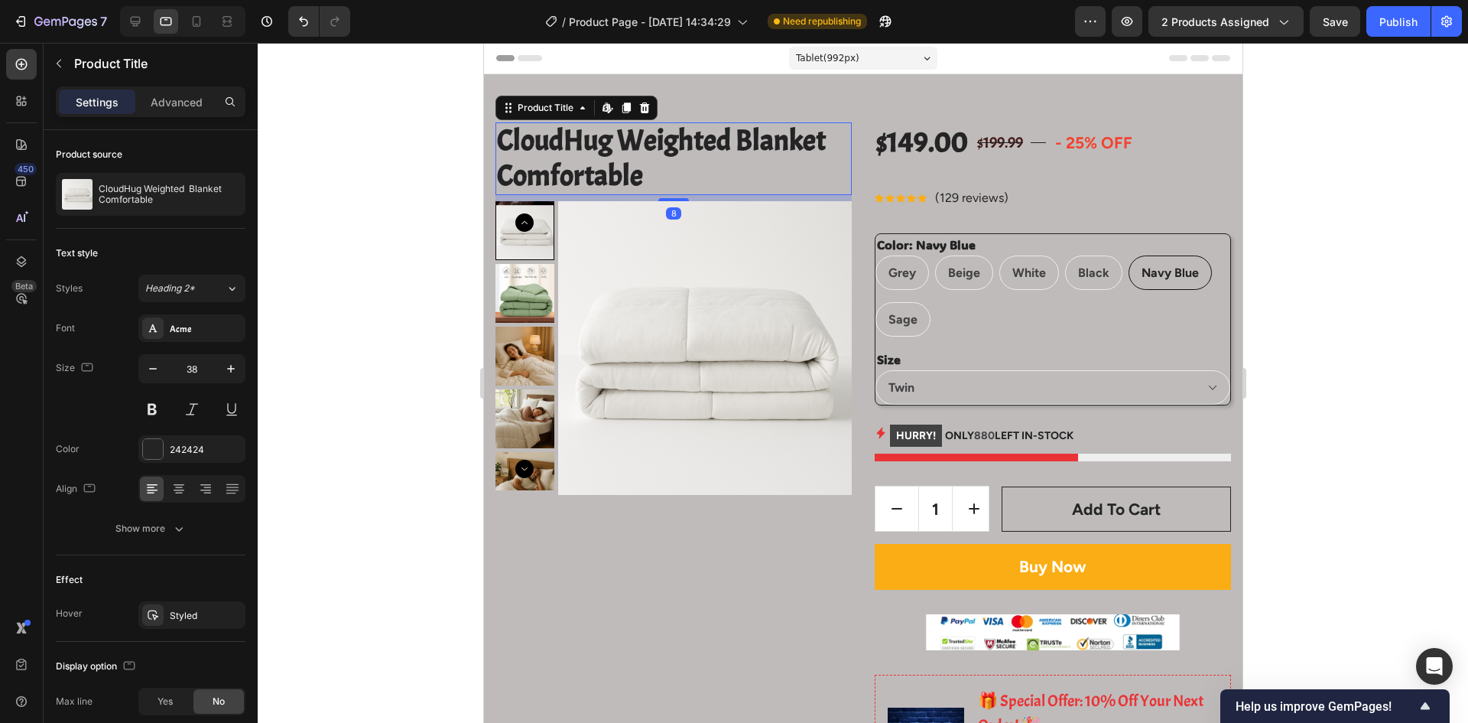
click at [619, 152] on h2 "CloudHug Weighted Blanket Comfortable" at bounding box center [673, 158] width 356 height 73
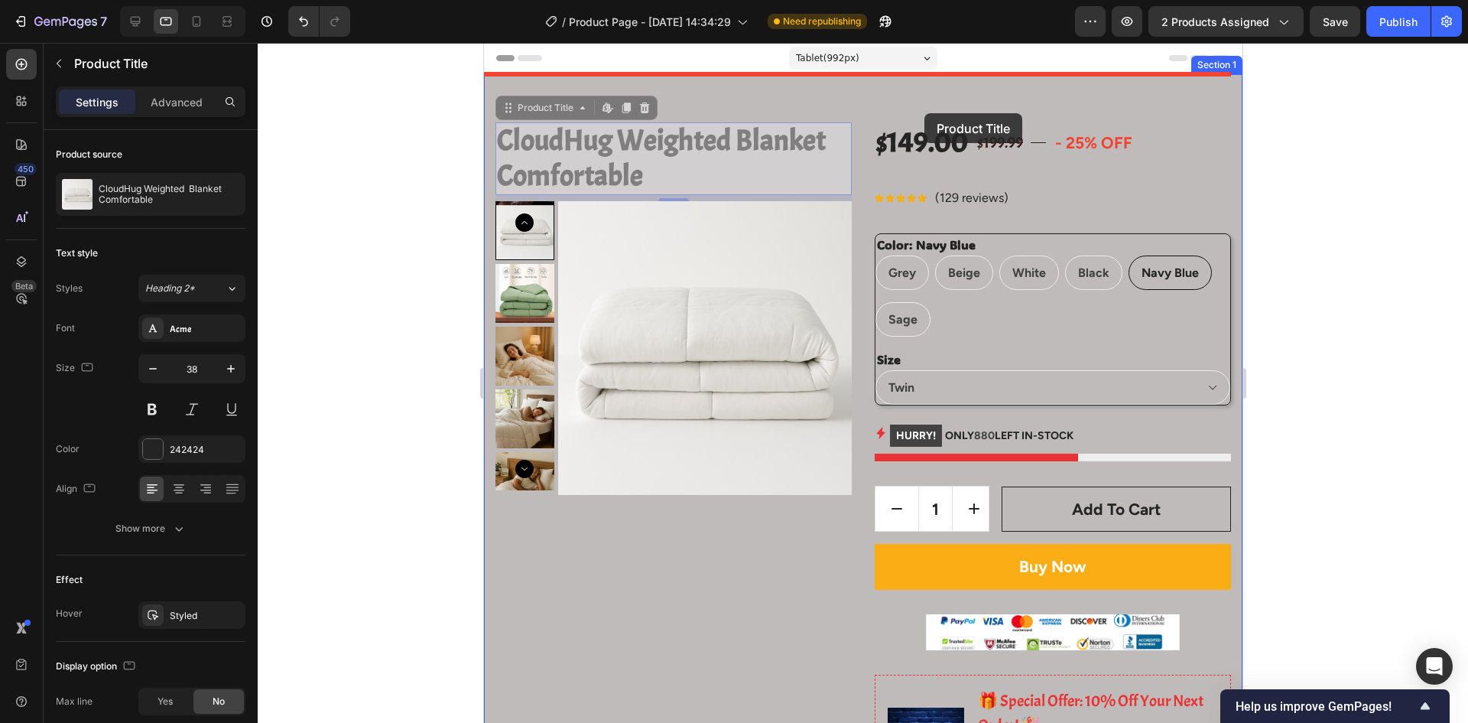
drag, startPoint x: 511, startPoint y: 112, endPoint x: 924, endPoint y: 113, distance: 413.0
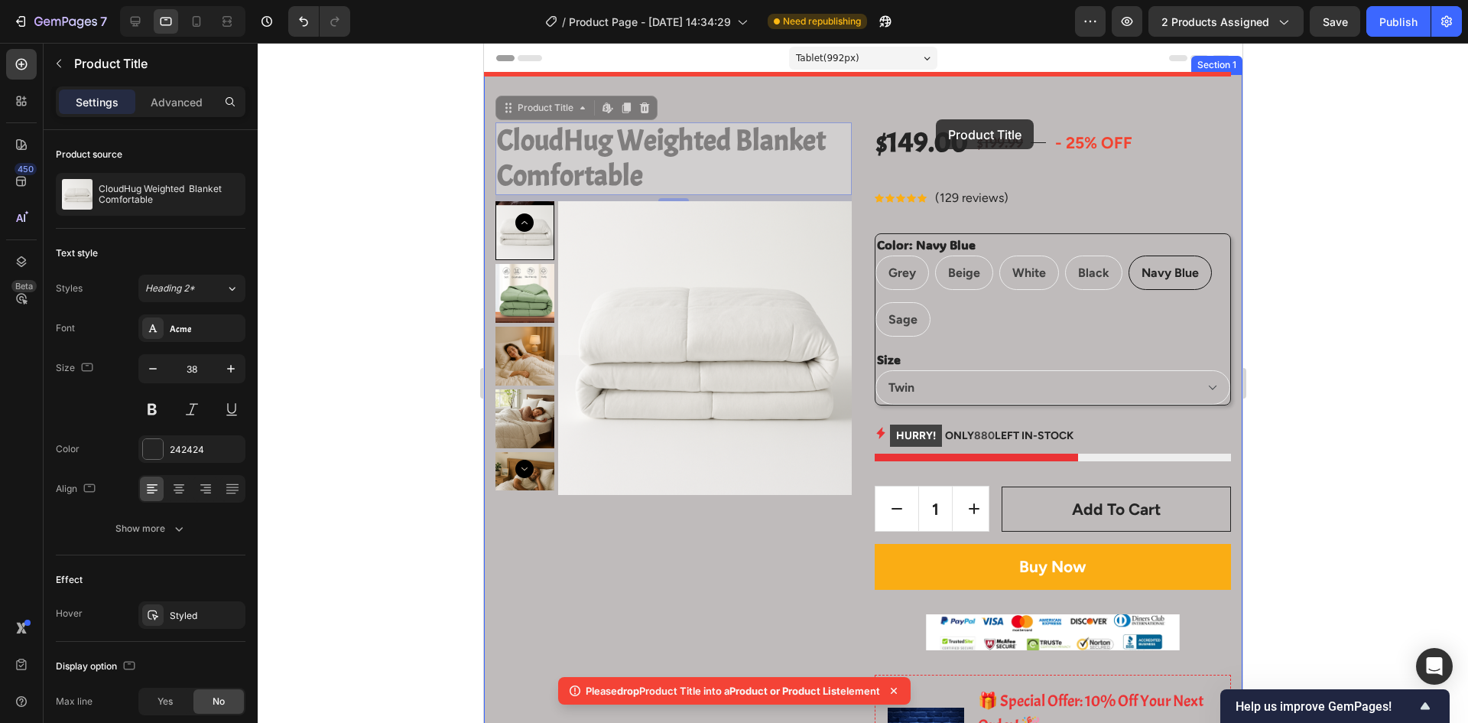
drag, startPoint x: 506, startPoint y: 112, endPoint x: 935, endPoint y: 119, distance: 429.1
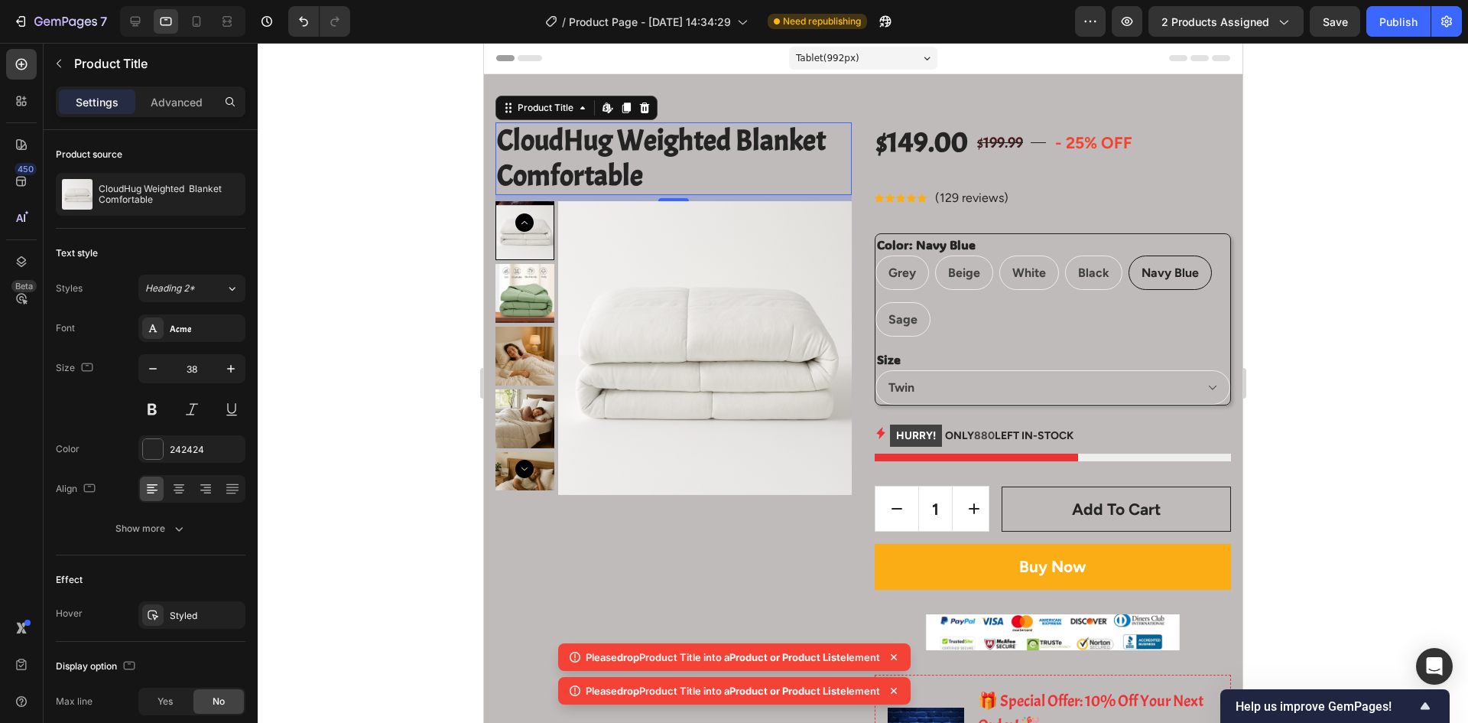
click at [667, 165] on h2 "CloudHug Weighted Blanket Comfortable" at bounding box center [673, 158] width 356 height 73
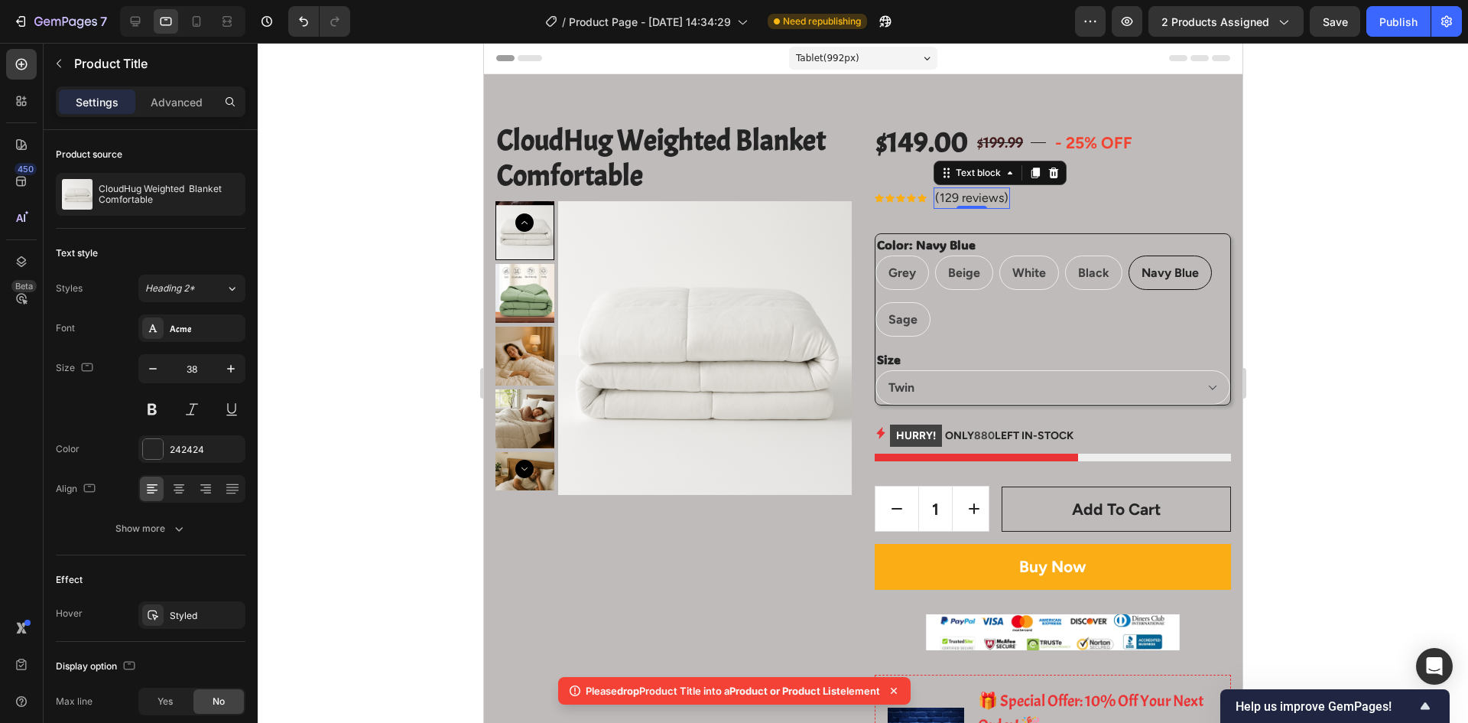
click at [976, 205] on p "(129 reviews)" at bounding box center [971, 198] width 73 height 18
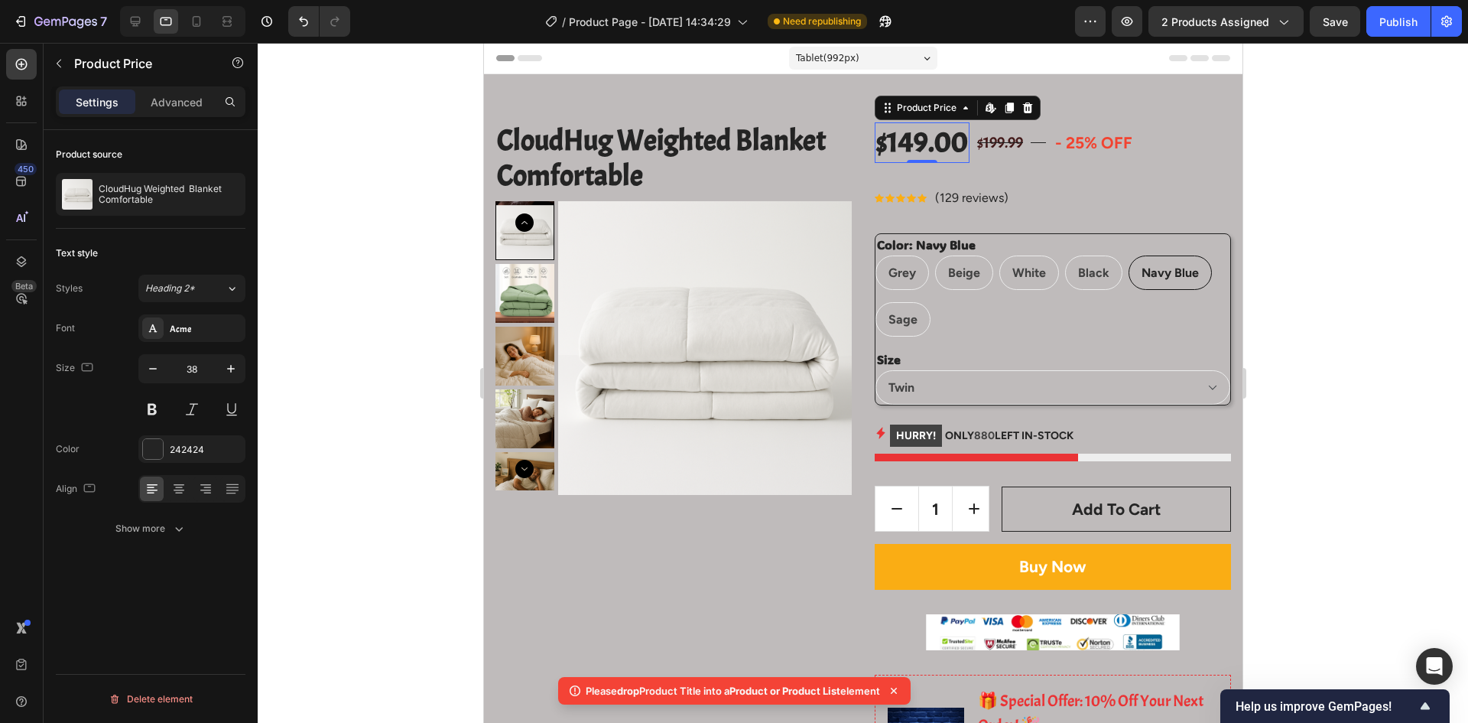
drag, startPoint x: 919, startPoint y: 160, endPoint x: 908, endPoint y: 151, distance: 14.7
click at [918, 159] on div "$149.00 Product Price Edit content in Shopify 0 Product Price Edit content in S…" at bounding box center [921, 142] width 95 height 41
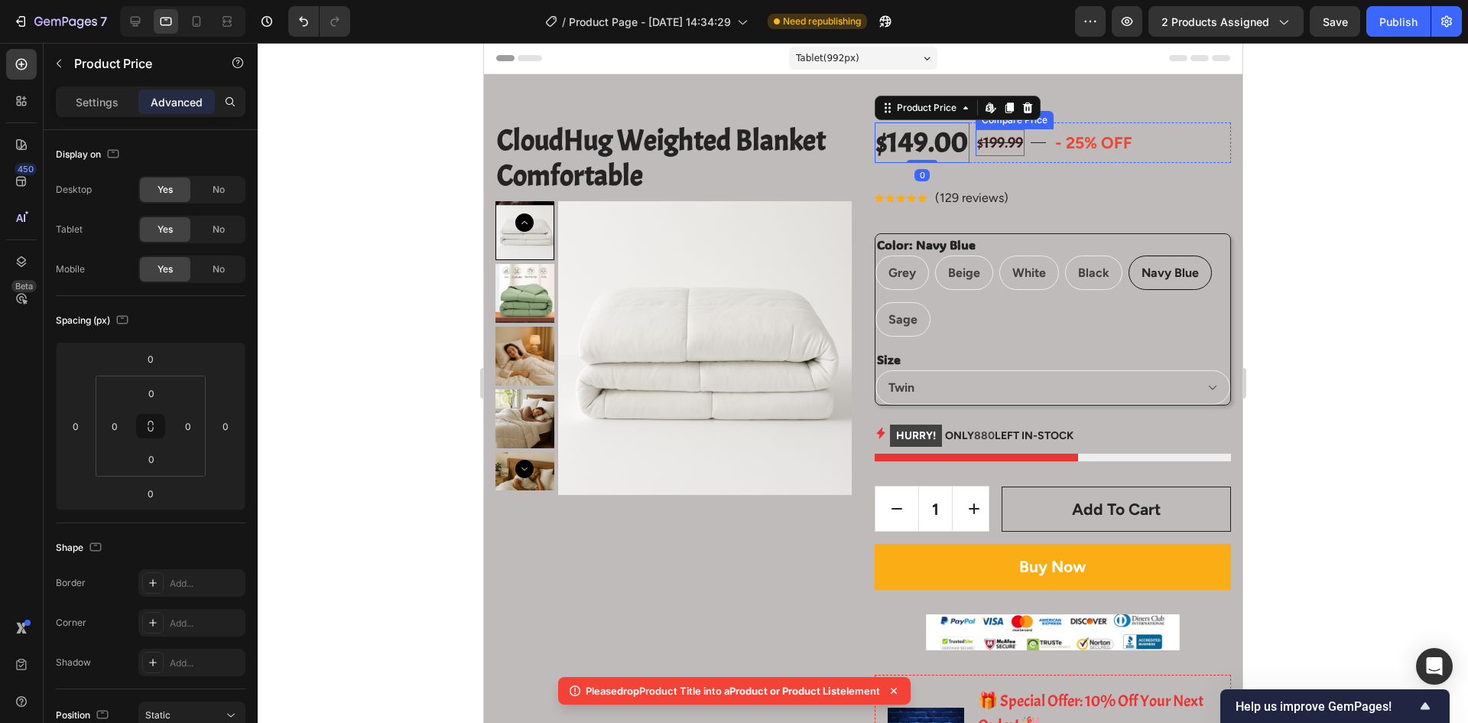
click at [1008, 147] on div "$199.99" at bounding box center [999, 143] width 49 height 28
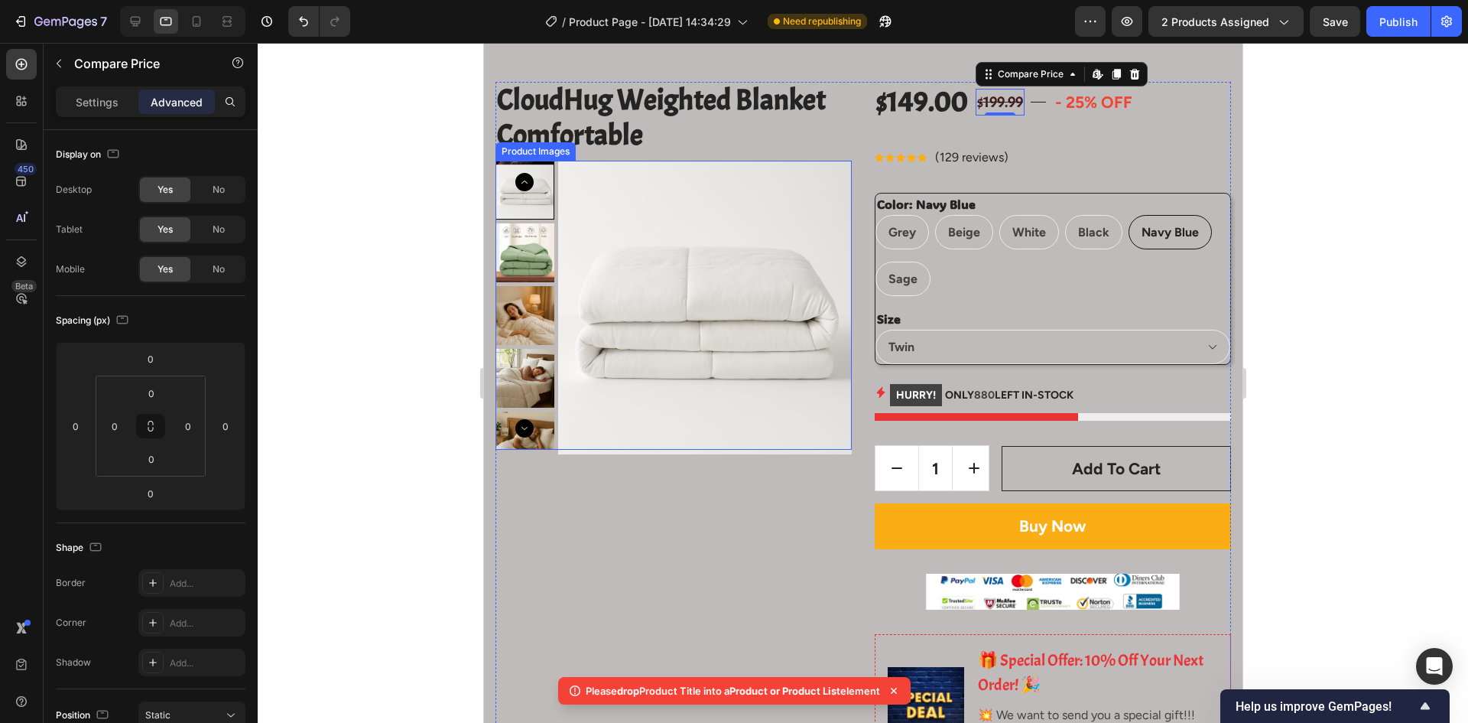
scroll to position [76, 0]
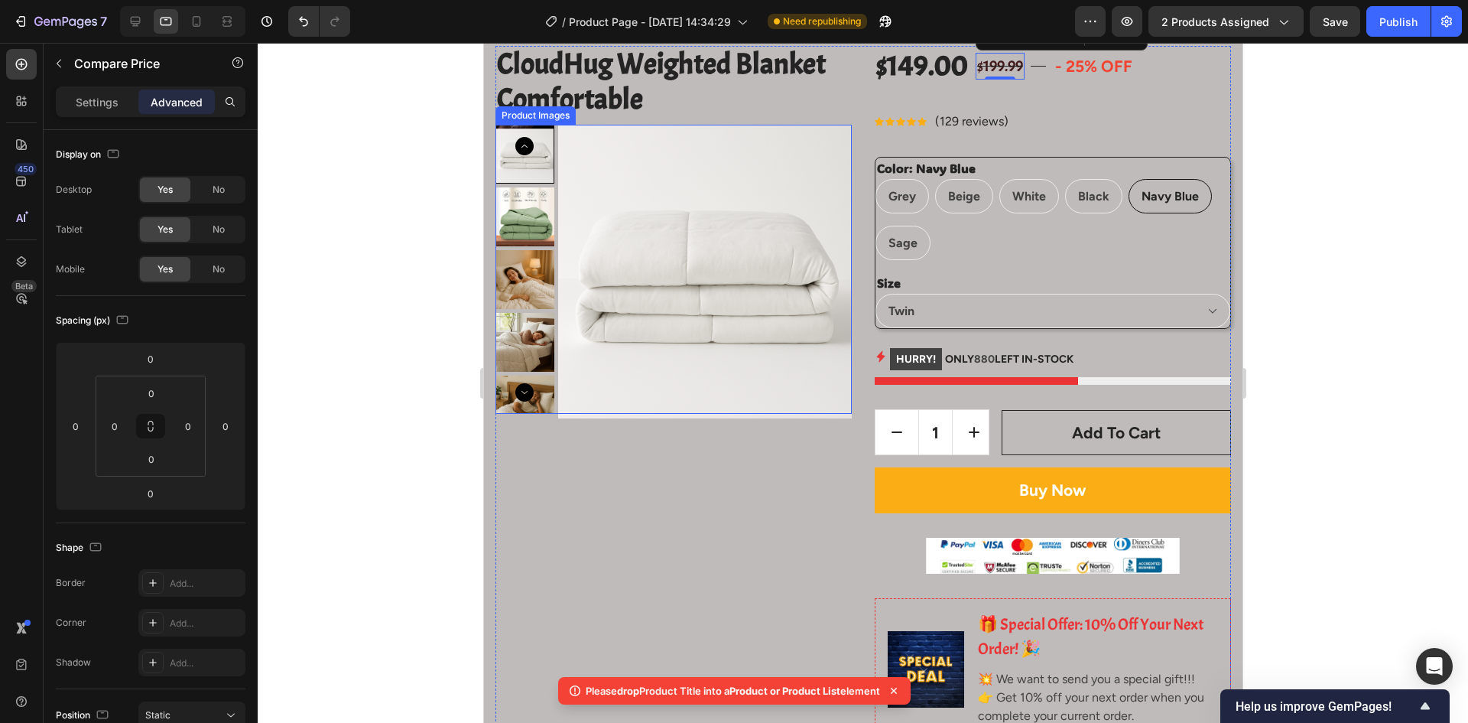
click at [773, 261] on img at bounding box center [705, 272] width 294 height 294
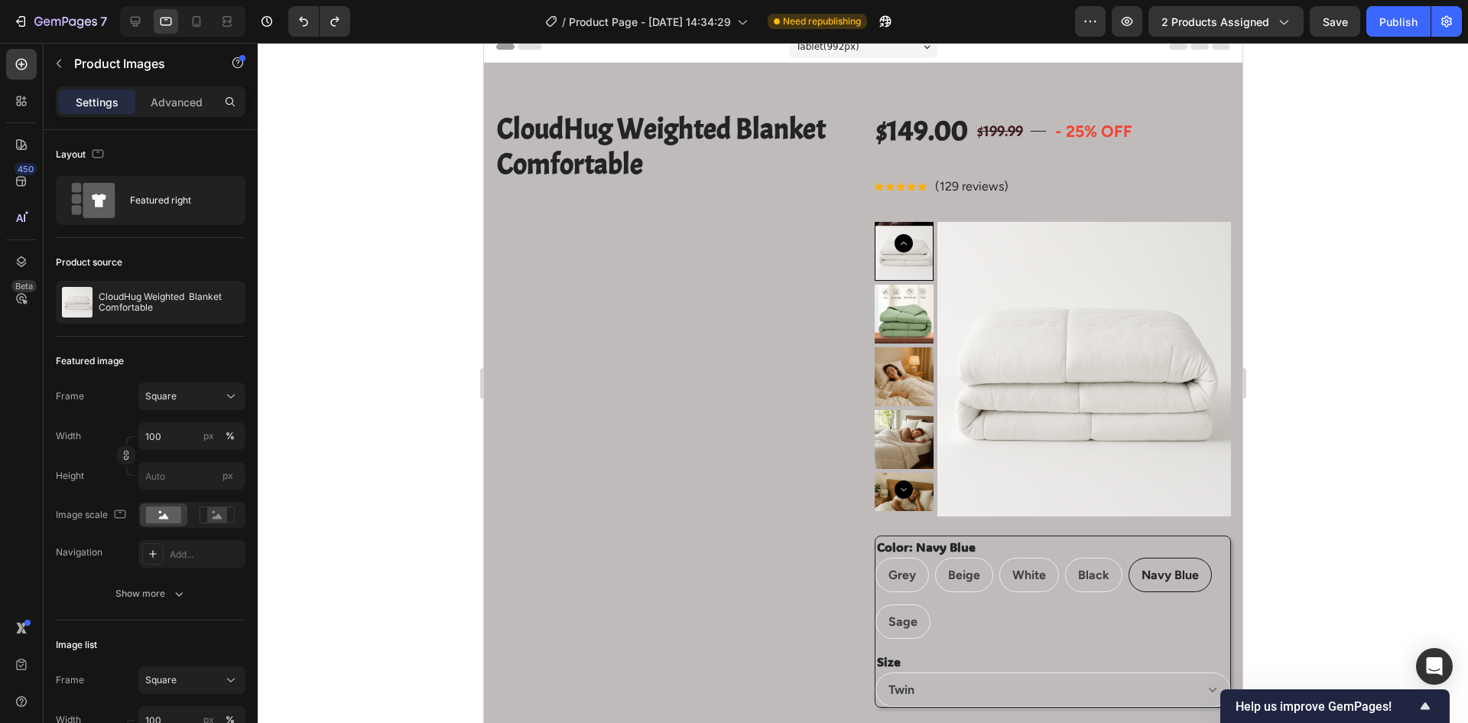
scroll to position [0, 0]
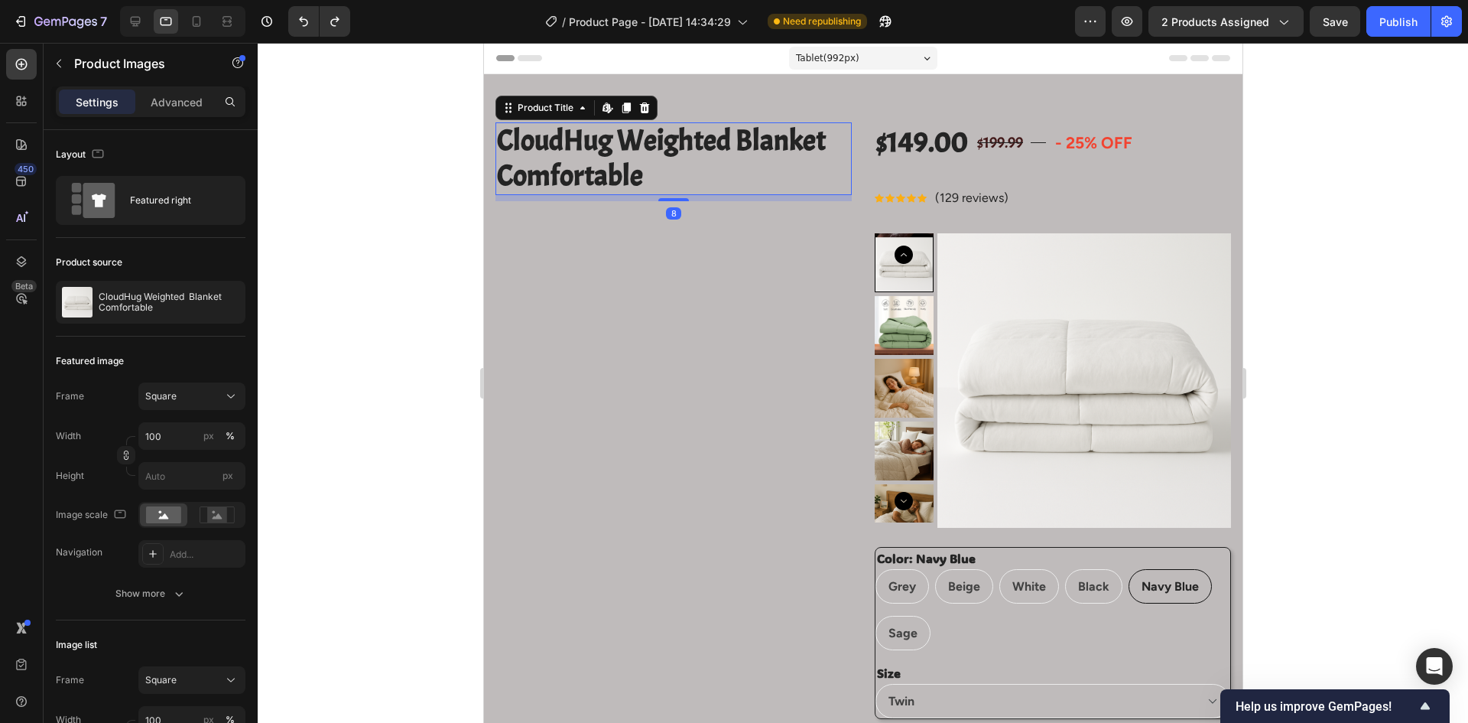
click at [609, 153] on h2 "CloudHug Weighted Blanket Comfortable" at bounding box center [673, 158] width 356 height 73
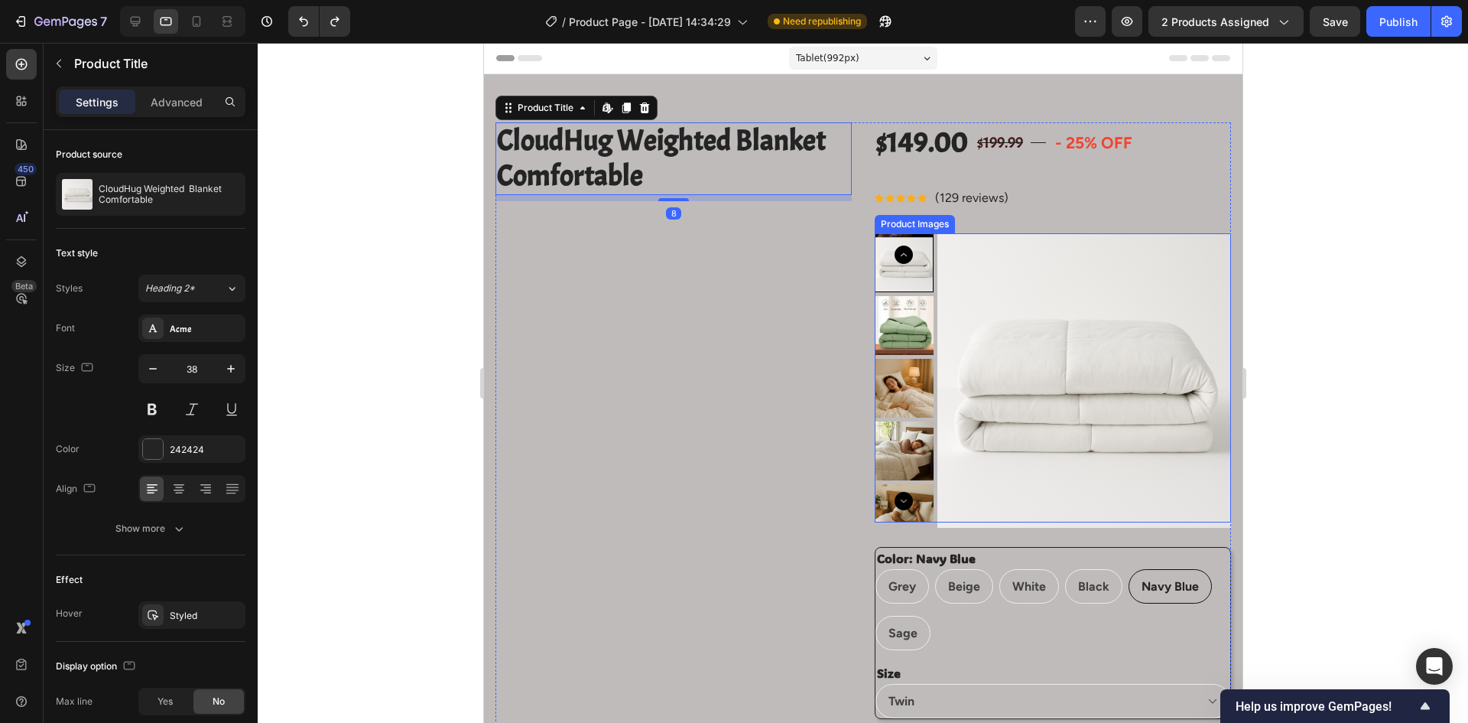
click at [984, 309] on img at bounding box center [1084, 380] width 294 height 294
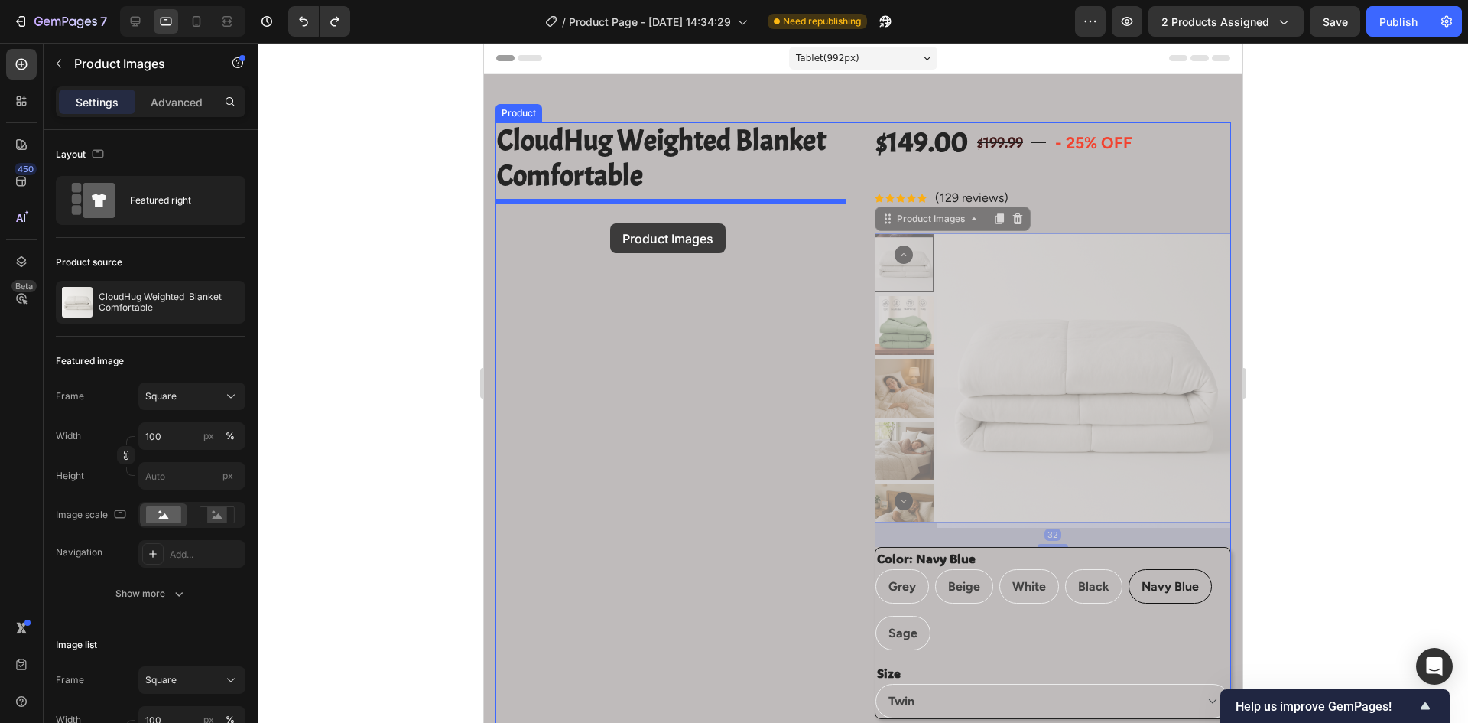
drag, startPoint x: 880, startPoint y: 223, endPoint x: 604, endPoint y: 223, distance: 276.1
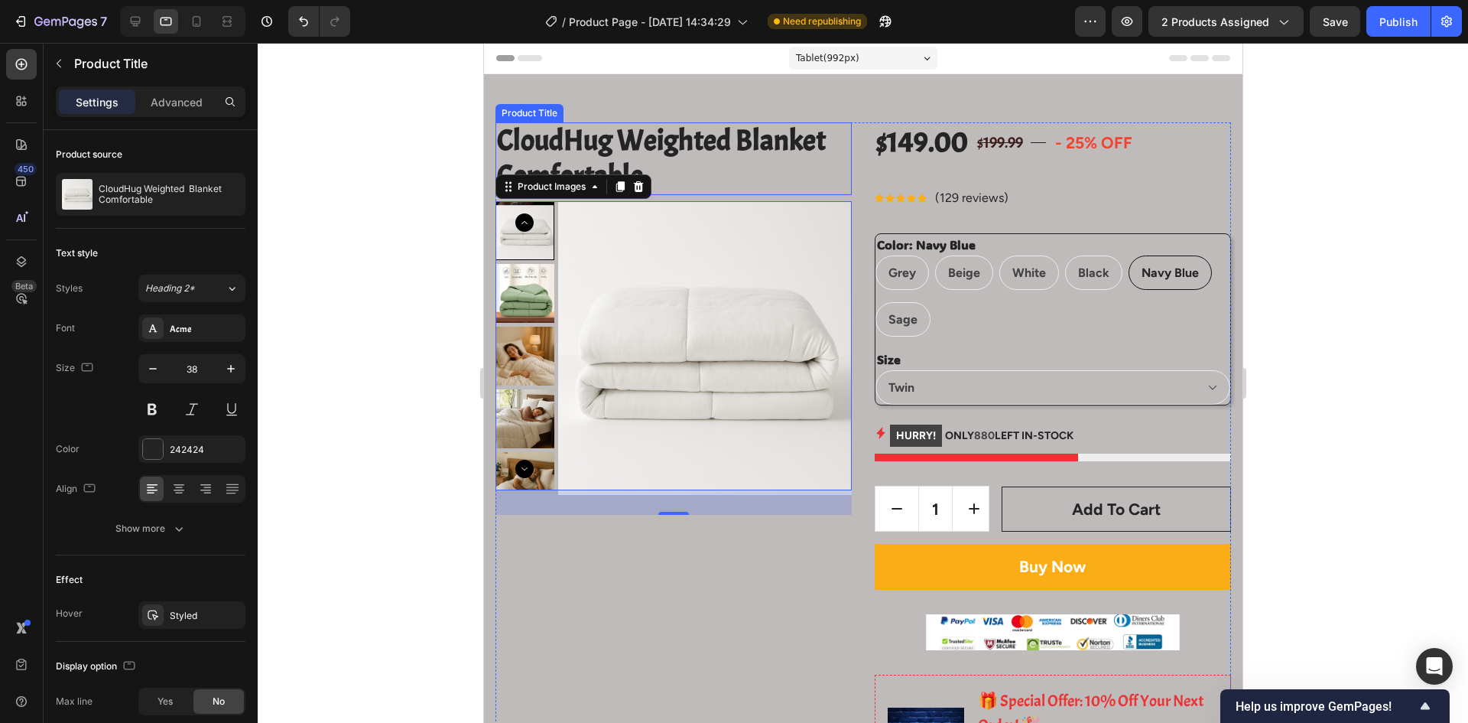
click at [506, 139] on h2 "CloudHug Weighted Blanket Comfortable" at bounding box center [673, 158] width 356 height 73
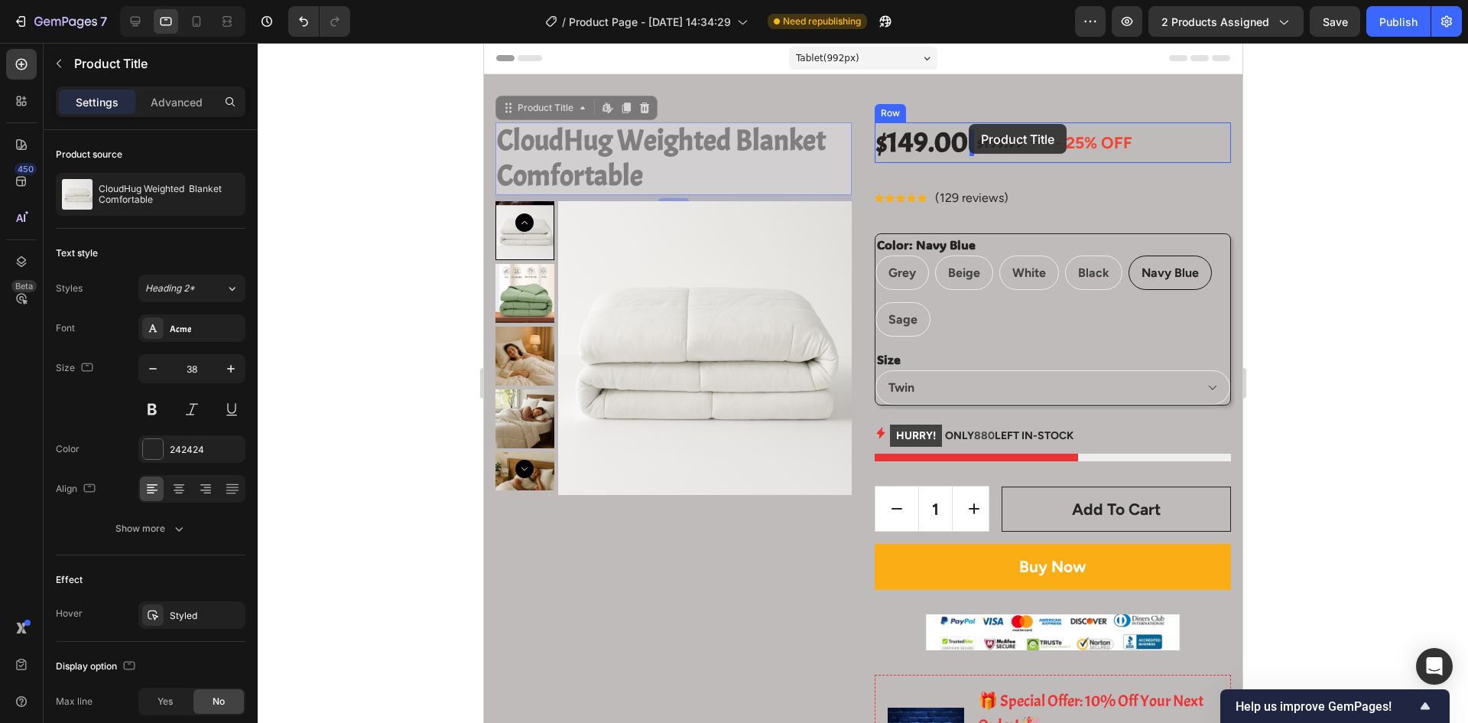
drag, startPoint x: 506, startPoint y: 110, endPoint x: 968, endPoint y: 124, distance: 462.9
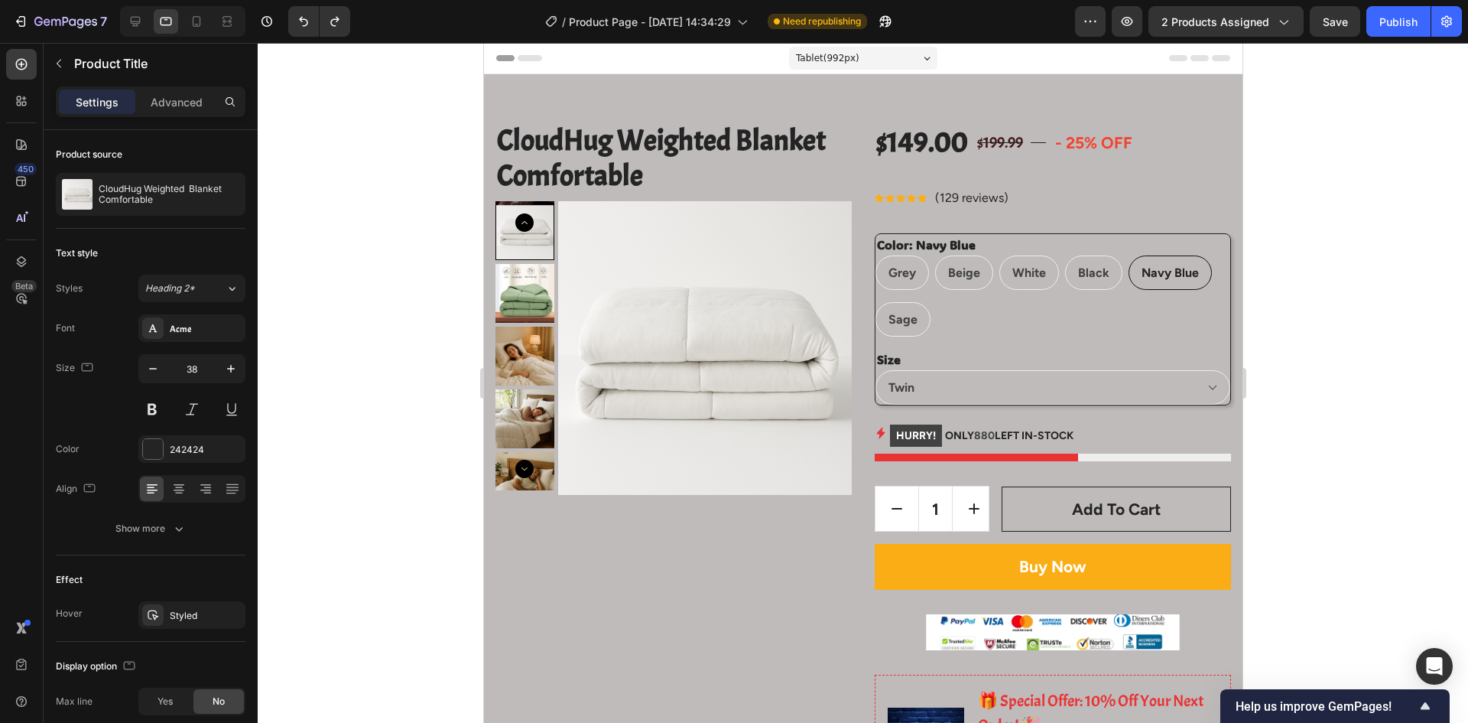
click at [504, 131] on h2 "CloudHug Weighted Blanket Comfortable" at bounding box center [673, 158] width 356 height 73
click at [580, 129] on h2 "CloudHug Weighted Blanket Comfortable" at bounding box center [673, 158] width 356 height 73
click at [655, 166] on h2 "CloudHug Weighted Blanket Comfortable" at bounding box center [673, 158] width 356 height 73
drag, startPoint x: 577, startPoint y: 177, endPoint x: 540, endPoint y: 149, distance: 46.4
click at [573, 177] on h2 "CloudHug Weighted Blanket Comfortable" at bounding box center [673, 158] width 356 height 73
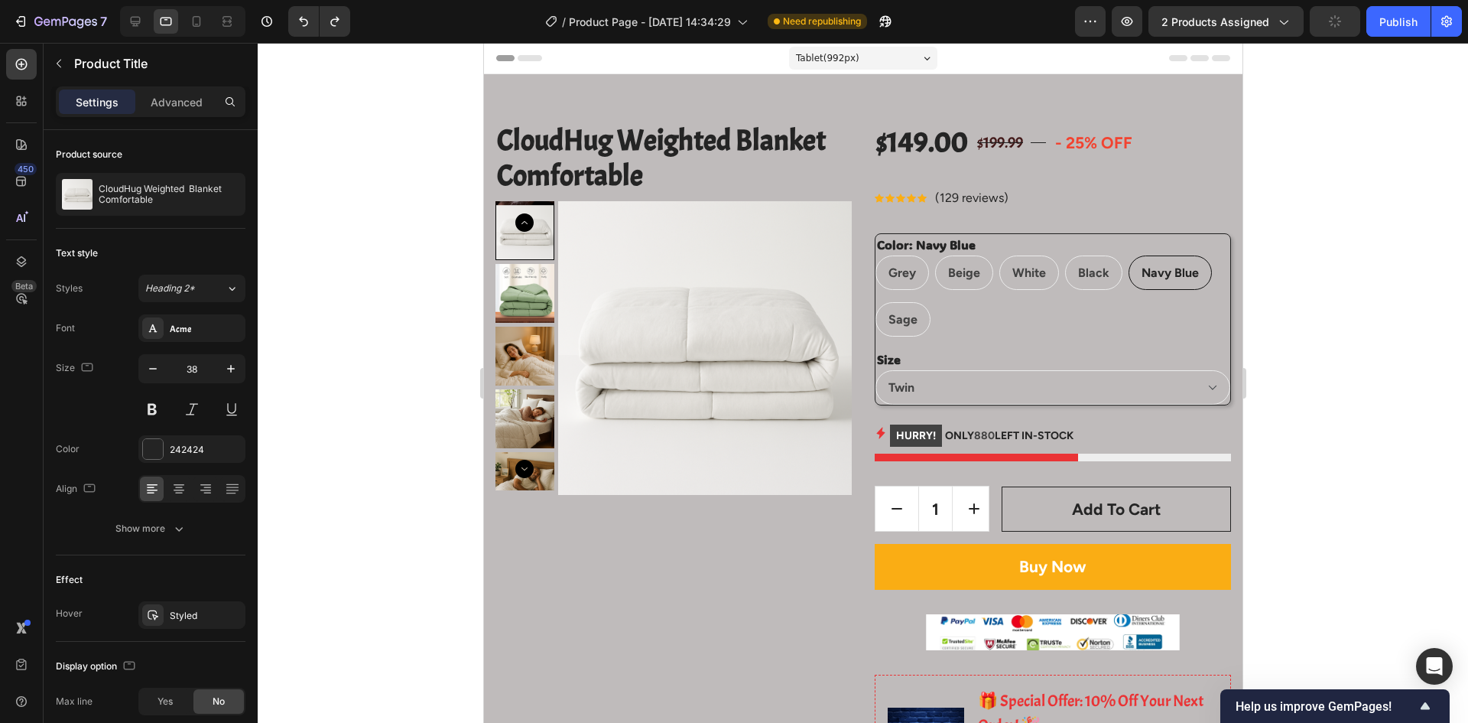
drag, startPoint x: 510, startPoint y: 126, endPoint x: 502, endPoint y: 125, distance: 8.6
click at [503, 125] on h2 "CloudHug Weighted Blanket Comfortable" at bounding box center [673, 158] width 356 height 73
drag, startPoint x: 643, startPoint y: 138, endPoint x: 649, endPoint y: 187, distance: 49.3
click at [645, 163] on h2 "CloudHug Weighted Blanket Comfortable" at bounding box center [673, 158] width 356 height 73
click at [632, 145] on h2 "CloudHug Weighted Blanket Comfortable" at bounding box center [673, 158] width 356 height 73
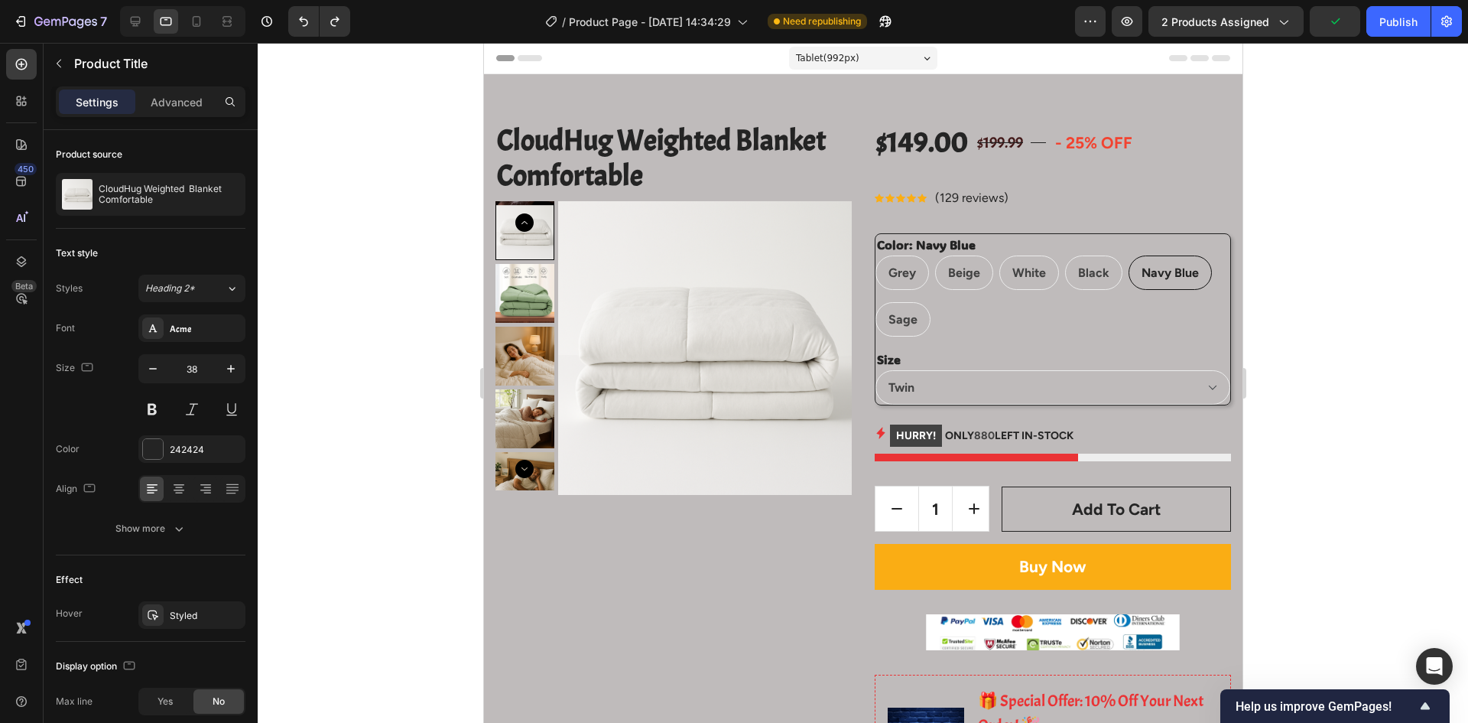
drag, startPoint x: 742, startPoint y: 146, endPoint x: 710, endPoint y: 164, distance: 36.3
click at [742, 148] on h2 "CloudHug Weighted Blanket Comfortable" at bounding box center [673, 158] width 356 height 73
click at [710, 164] on h2 "CloudHug Weighted Blanket Comfortable" at bounding box center [673, 158] width 356 height 73
click at [621, 161] on h2 "CloudHug Weighted Blanket Comfortable" at bounding box center [673, 158] width 356 height 73
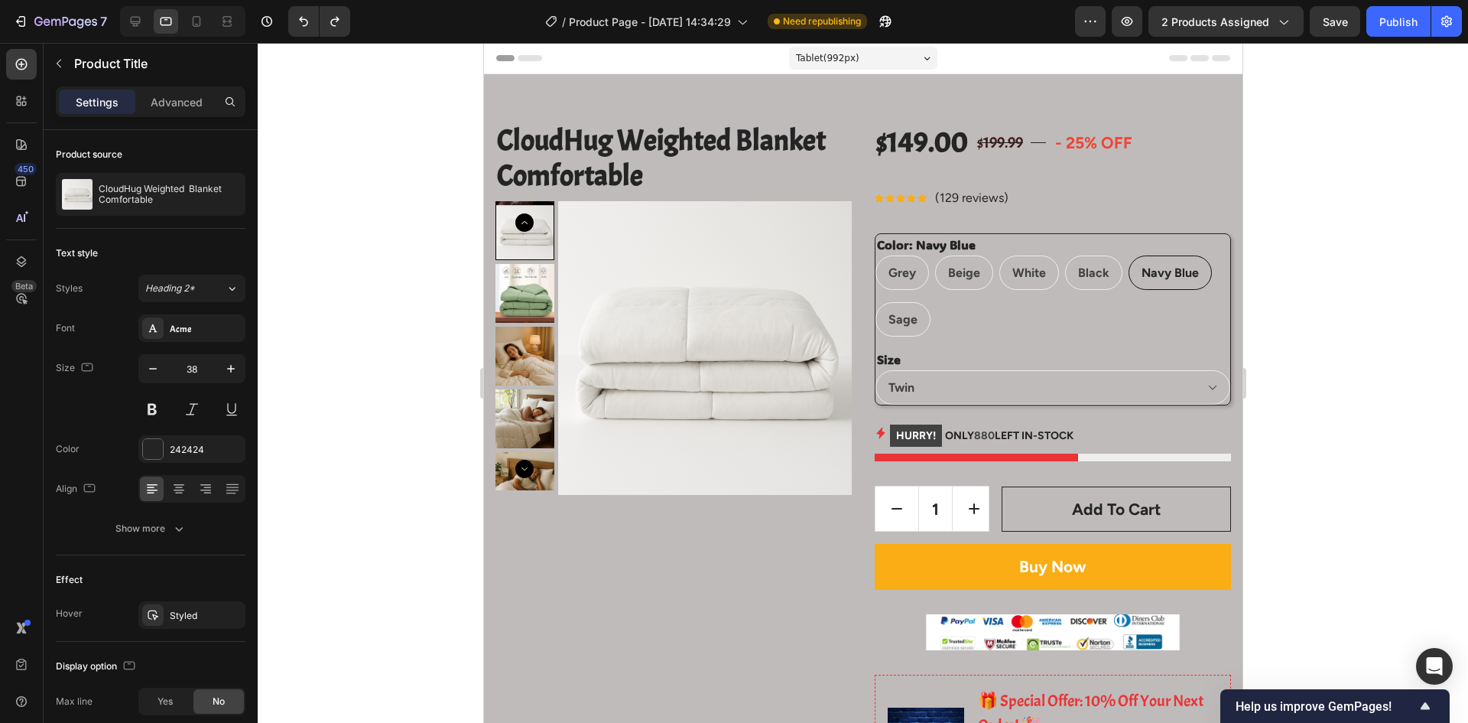
drag, startPoint x: 621, startPoint y: 161, endPoint x: 1120, endPoint y: 180, distance: 499.7
click at [696, 165] on h2 "CloudHug Weighted Blanket Comfortable" at bounding box center [673, 158] width 356 height 73
drag, startPoint x: 636, startPoint y: 148, endPoint x: 602, endPoint y: 151, distance: 33.8
click at [635, 148] on h2 "CloudHug Weighted Blanket Comfortable" at bounding box center [673, 158] width 356 height 73
click at [512, 157] on h2 "CloudHug Weighted Blanket Comfortable" at bounding box center [673, 158] width 356 height 73
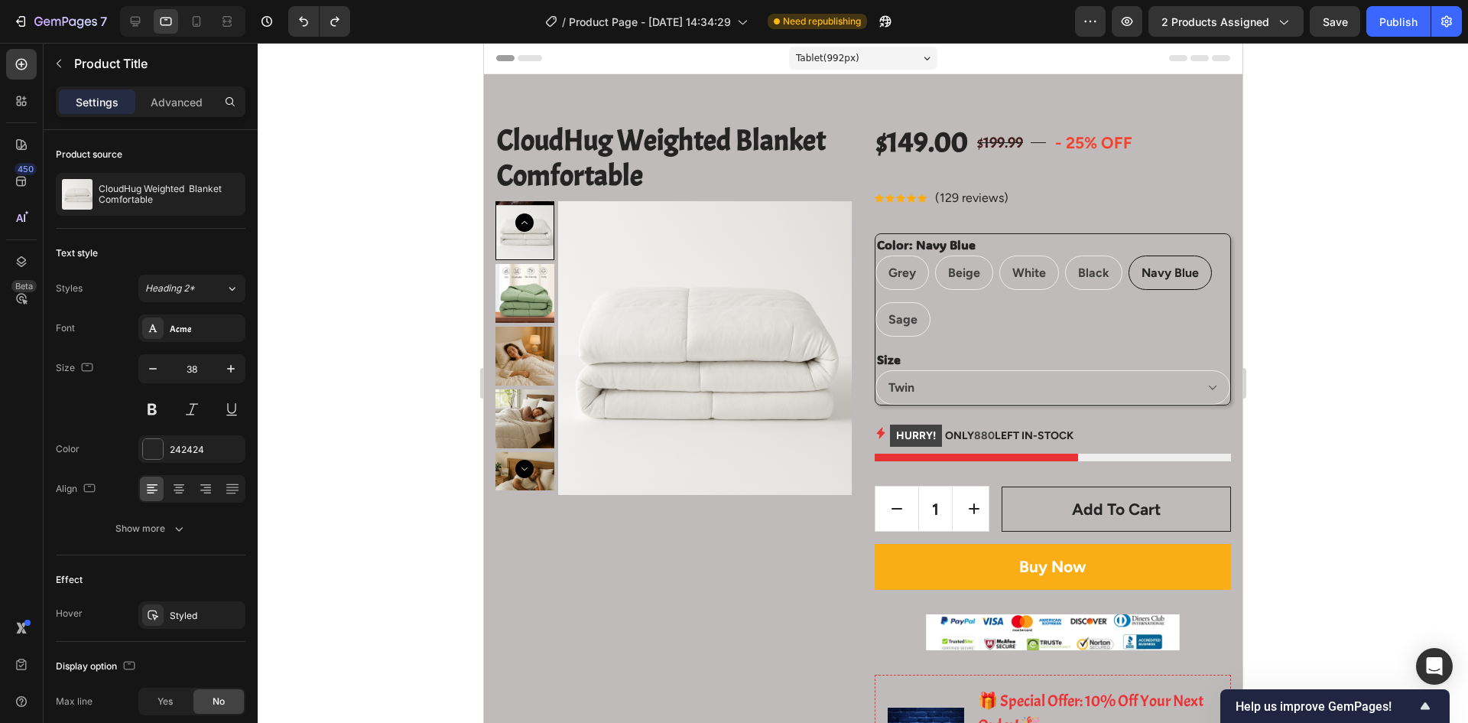
click at [508, 135] on h2 "CloudHug Weighted Blanket Comfortable" at bounding box center [673, 158] width 356 height 73
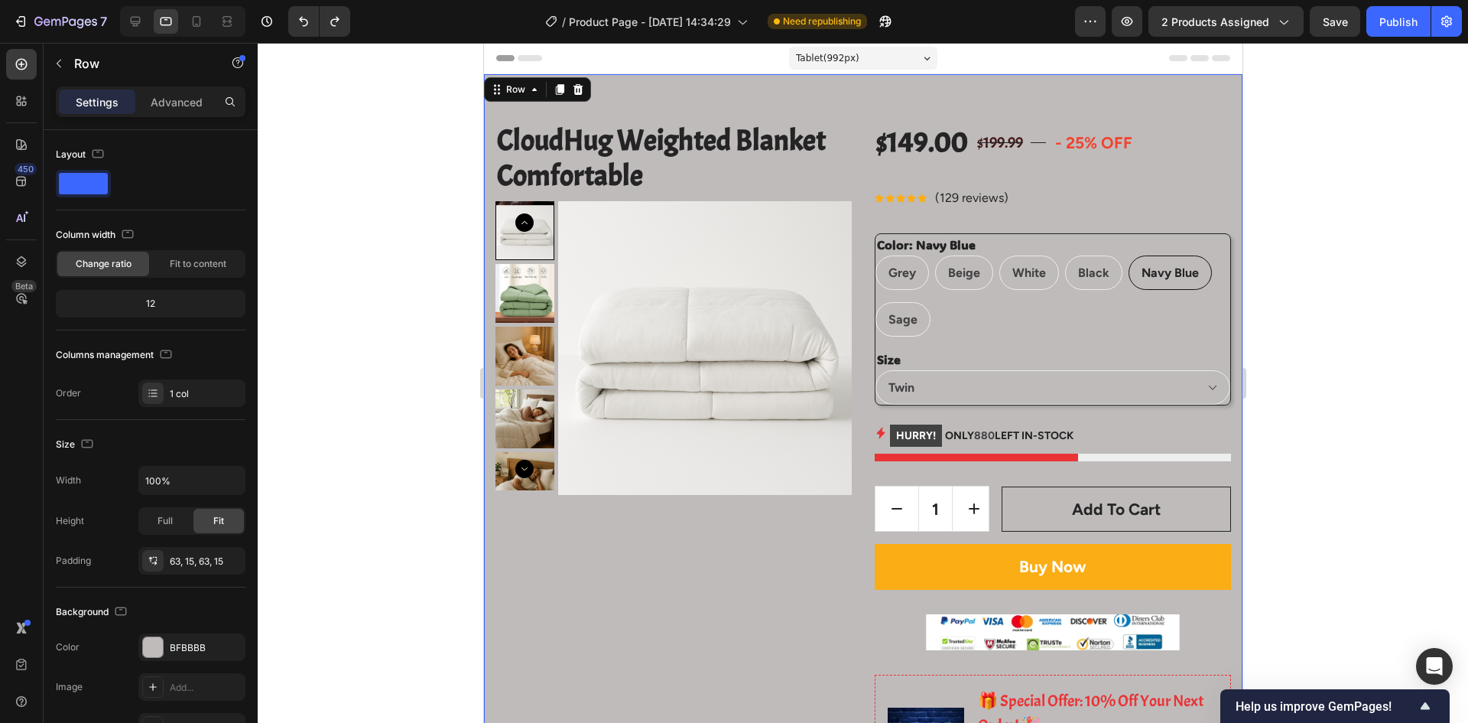
drag, startPoint x: 489, startPoint y: 138, endPoint x: 528, endPoint y: 138, distance: 38.2
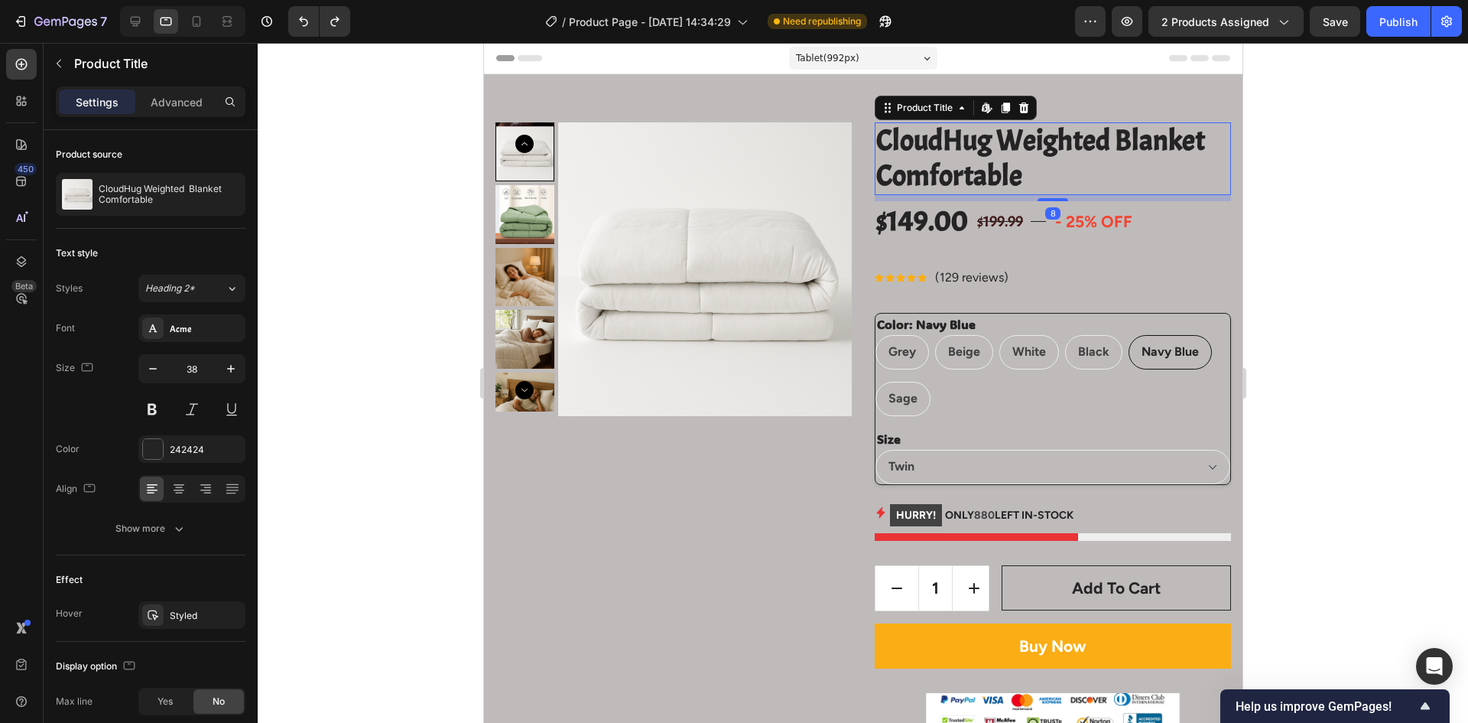
click at [963, 184] on h2 "CloudHug Weighted Blanket Comfortable" at bounding box center [1052, 158] width 356 height 73
click at [203, 24] on icon at bounding box center [196, 21] width 15 height 15
type input "33"
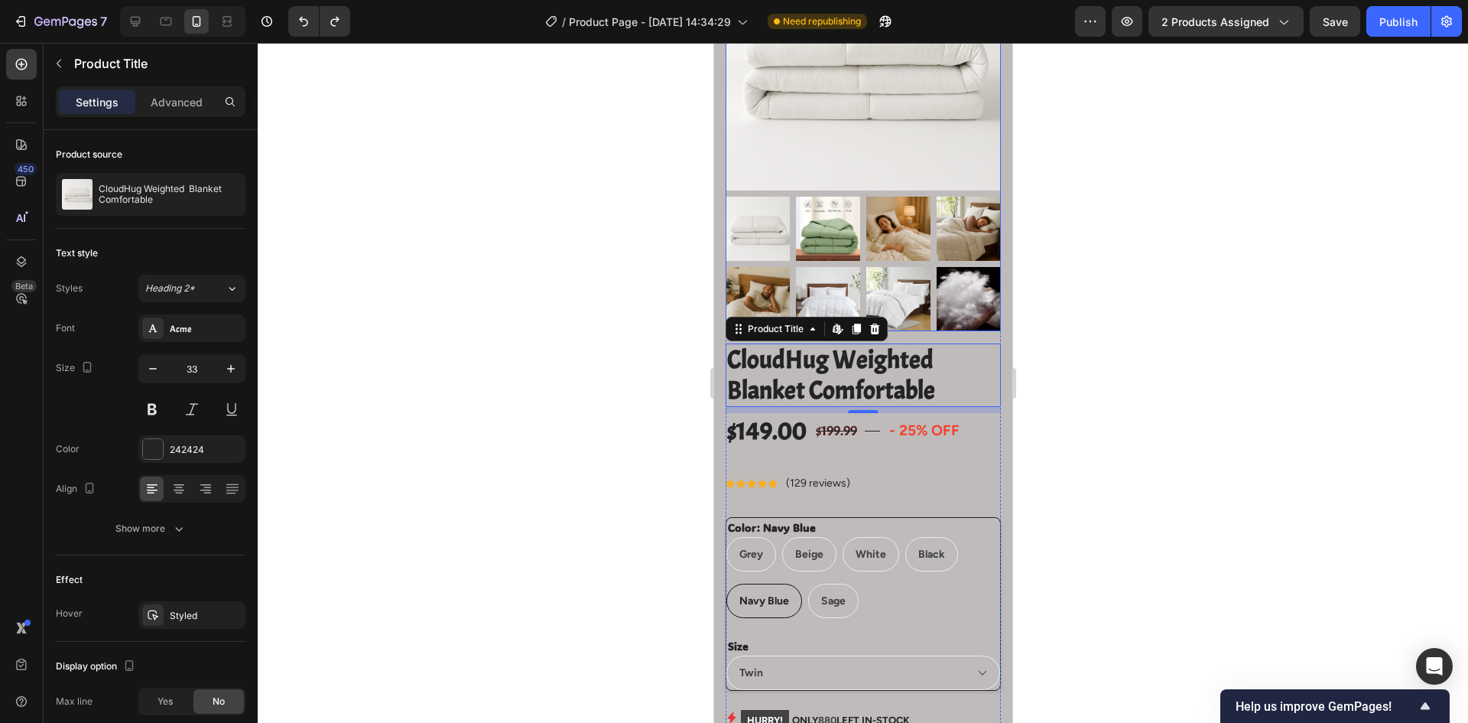
scroll to position [229, 0]
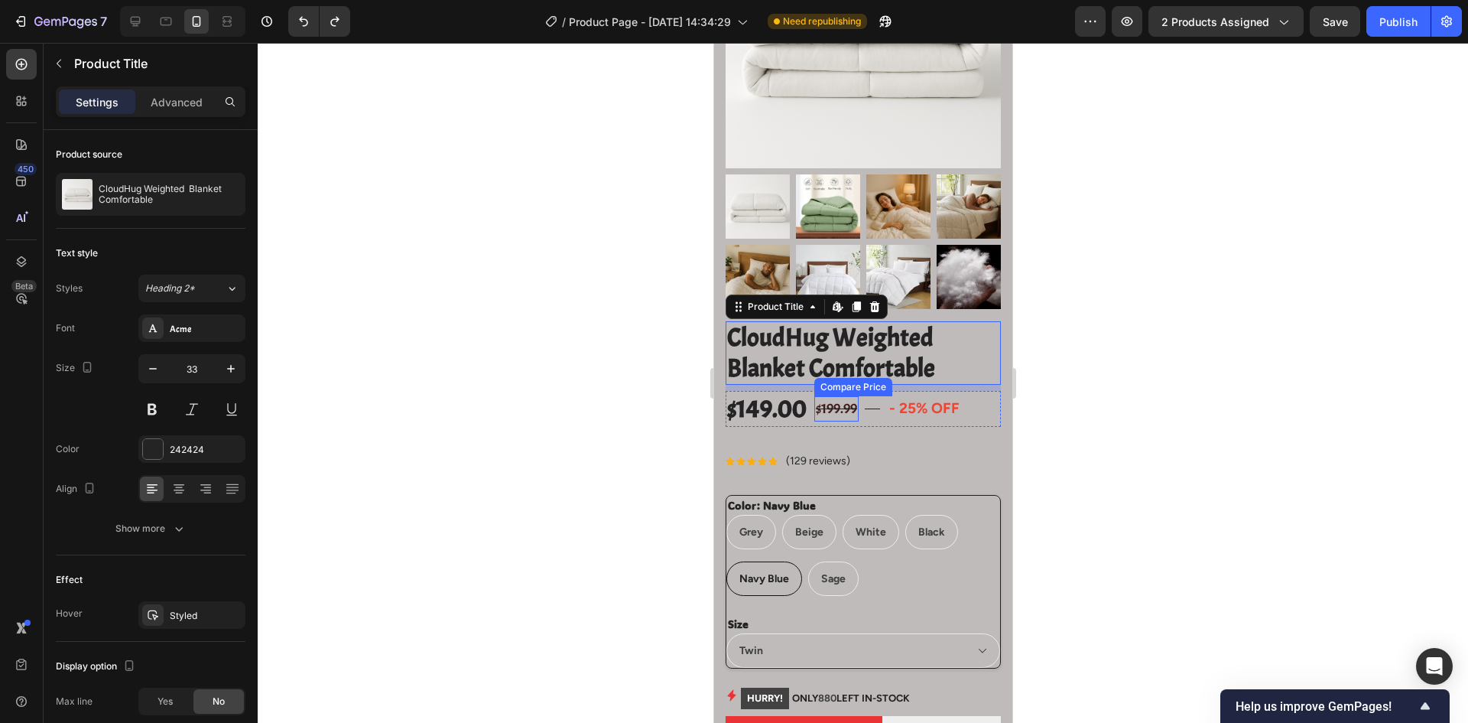
click at [823, 396] on div "$199.99" at bounding box center [836, 408] width 44 height 25
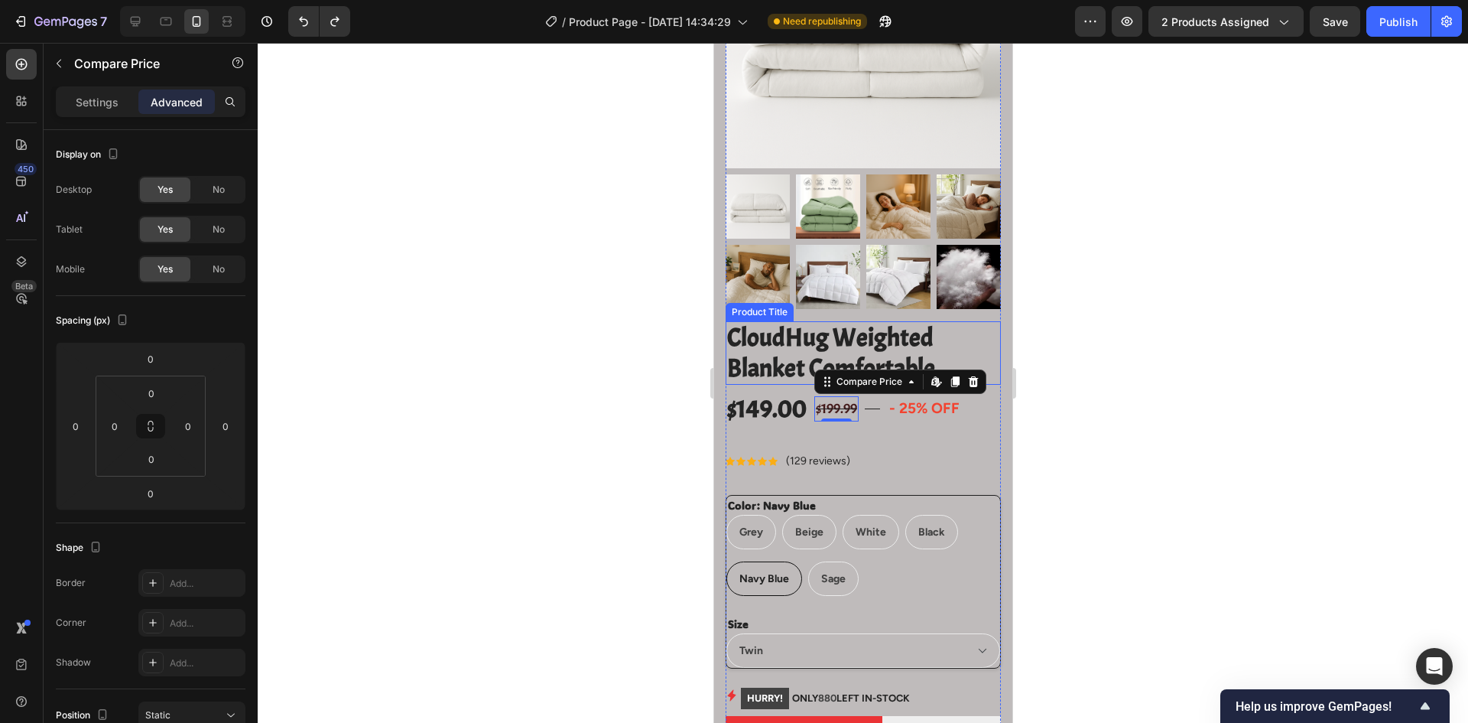
click at [860, 336] on h2 "CloudHug Weighted Blanket Comfortable" at bounding box center [862, 352] width 275 height 63
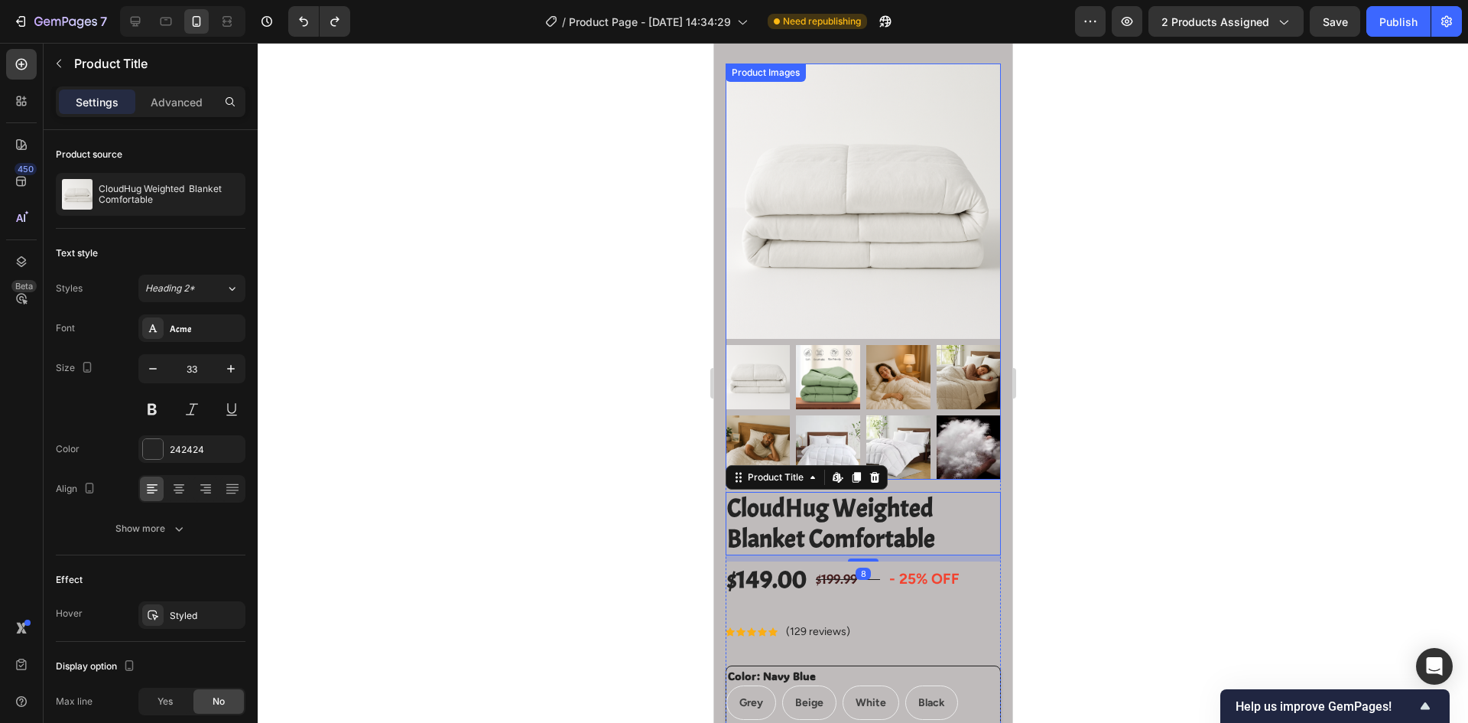
scroll to position [0, 0]
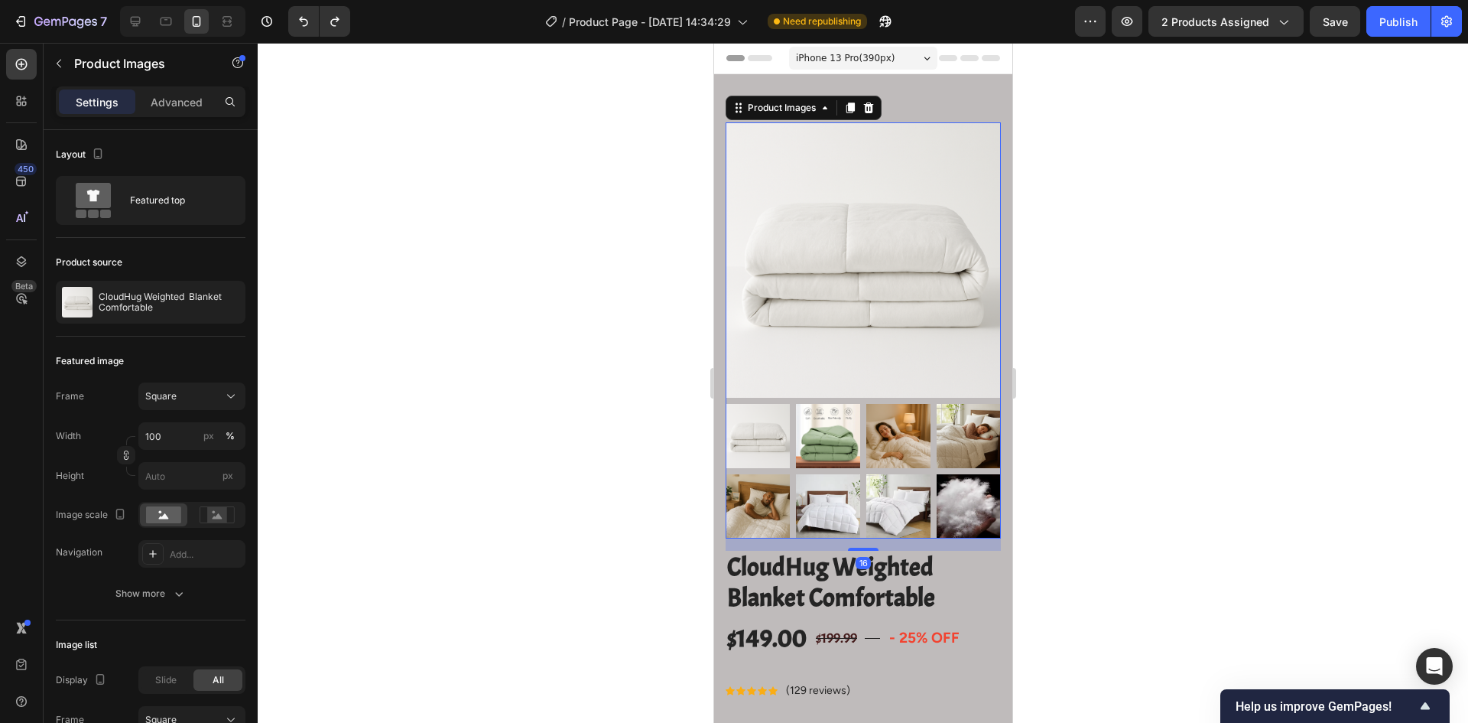
click at [915, 252] on img at bounding box center [862, 259] width 275 height 275
drag, startPoint x: 874, startPoint y: 235, endPoint x: 1159, endPoint y: 266, distance: 287.0
click at [874, 235] on img at bounding box center [862, 259] width 275 height 275
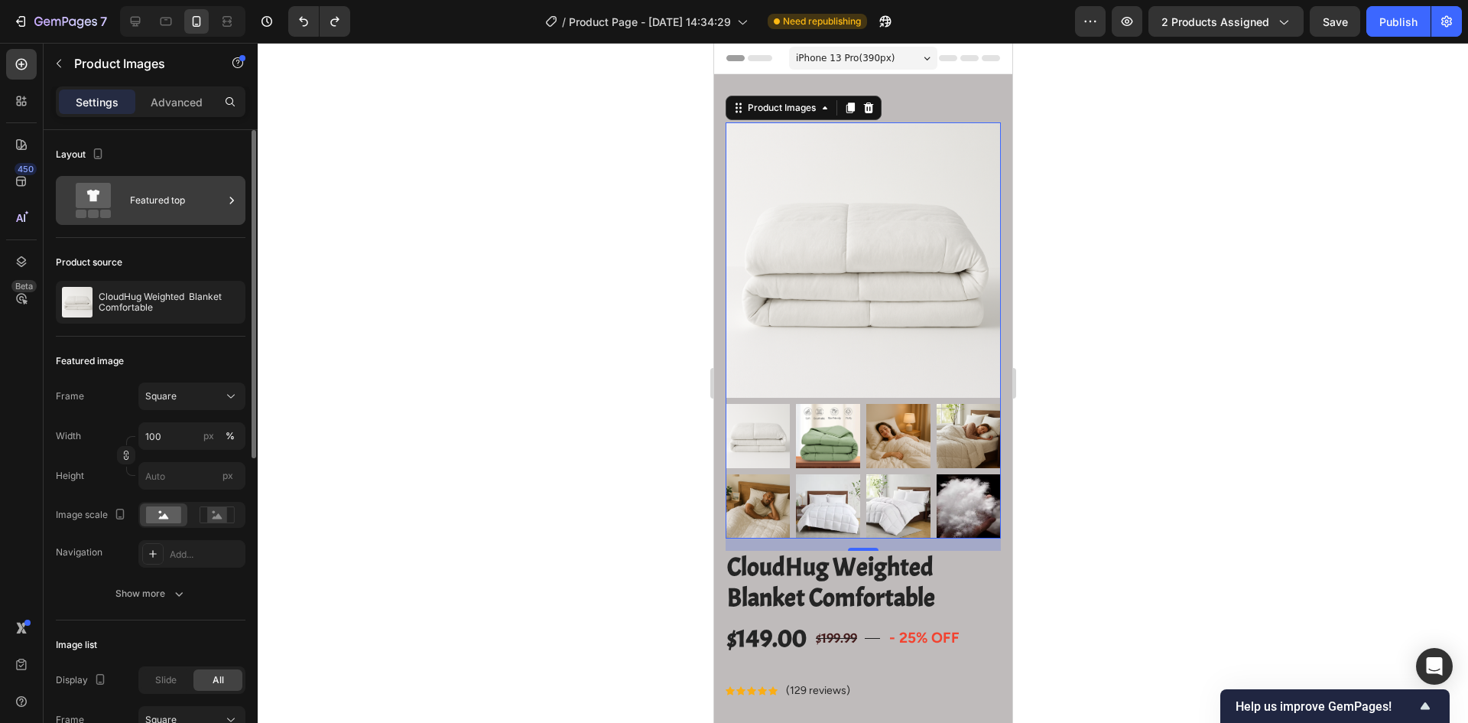
click at [158, 191] on div "Featured top" at bounding box center [176, 200] width 93 height 35
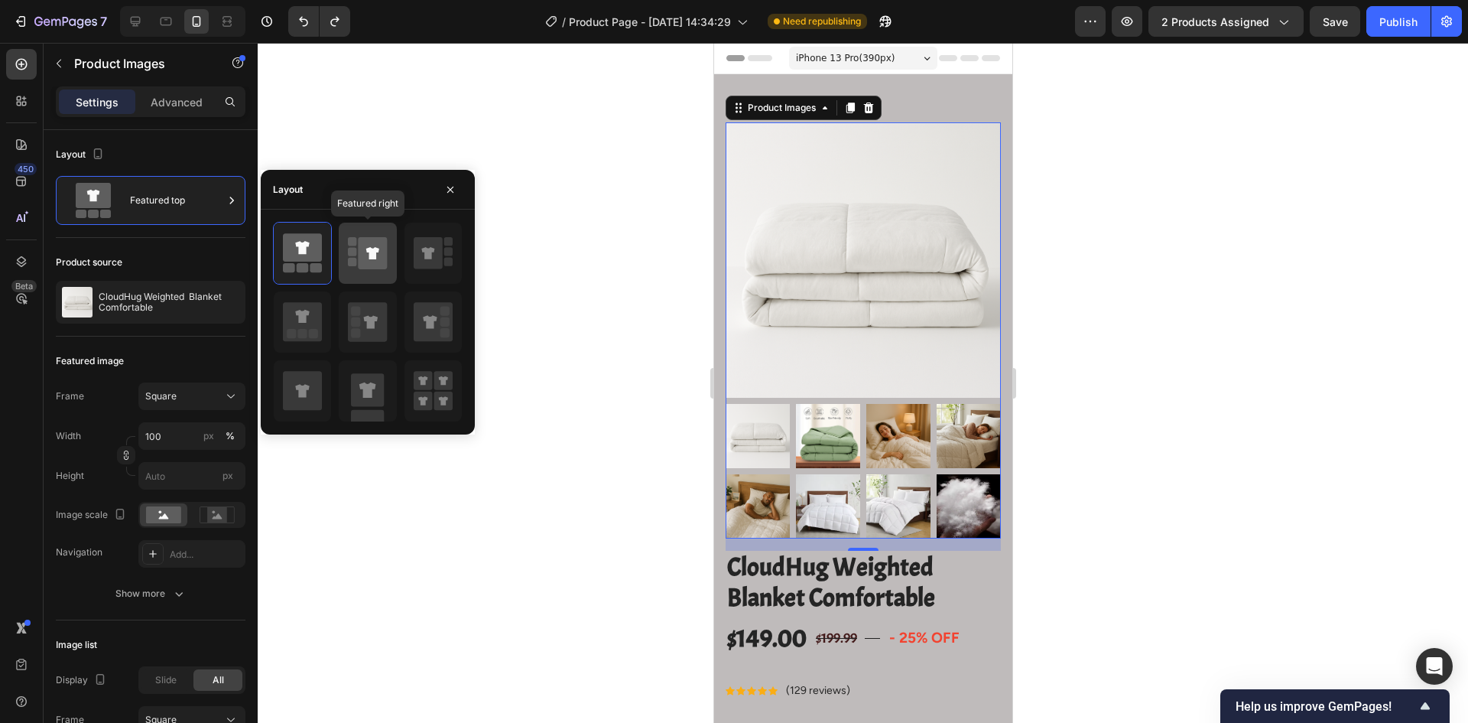
click at [341, 245] on div at bounding box center [367, 253] width 57 height 61
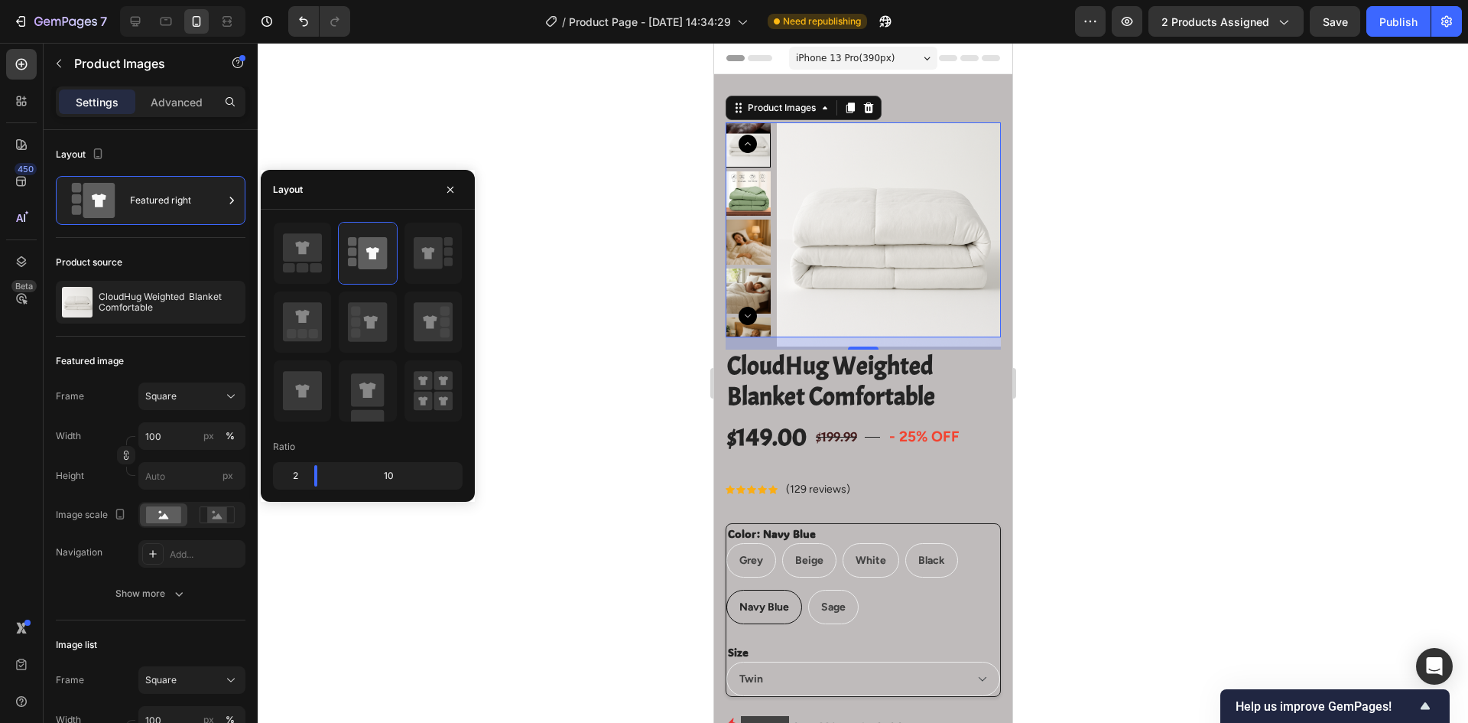
click at [619, 324] on div at bounding box center [863, 383] width 1211 height 680
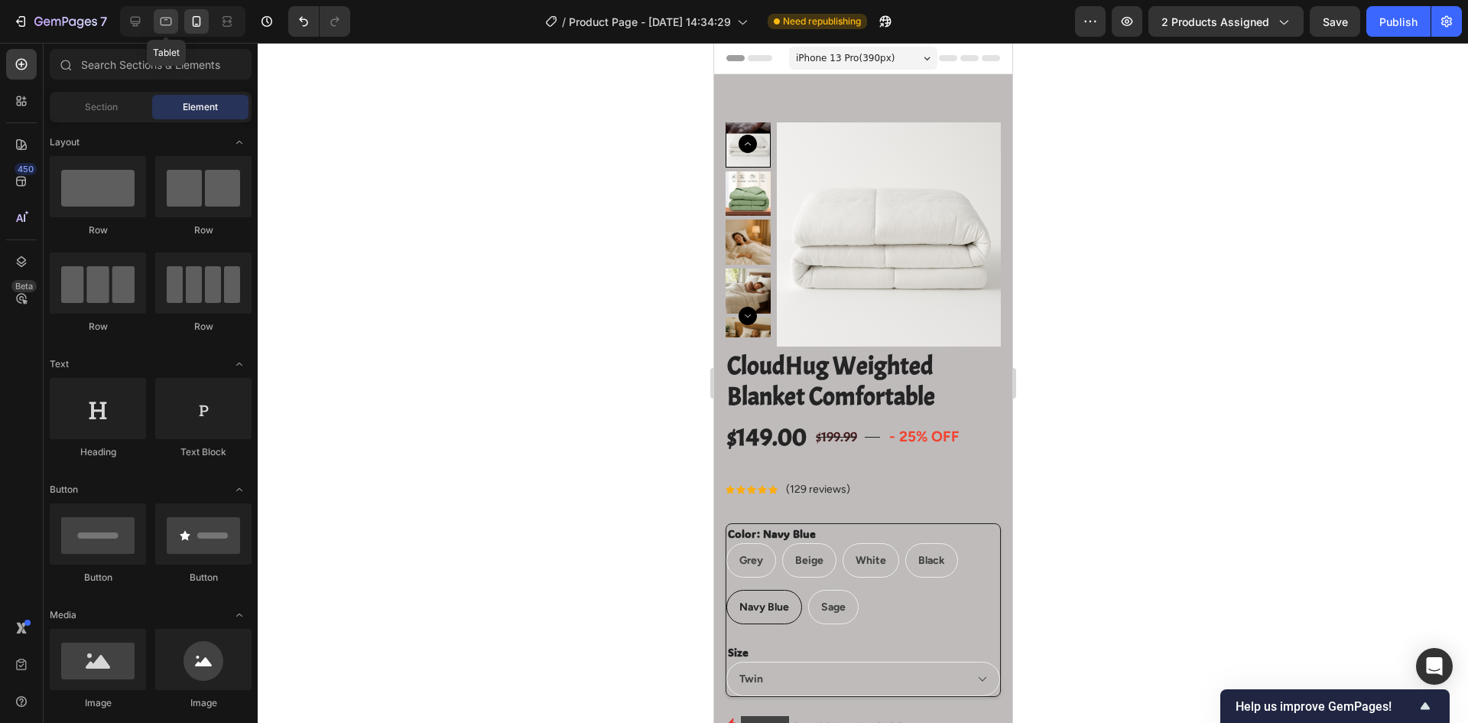
click at [160, 25] on icon at bounding box center [165, 21] width 15 height 15
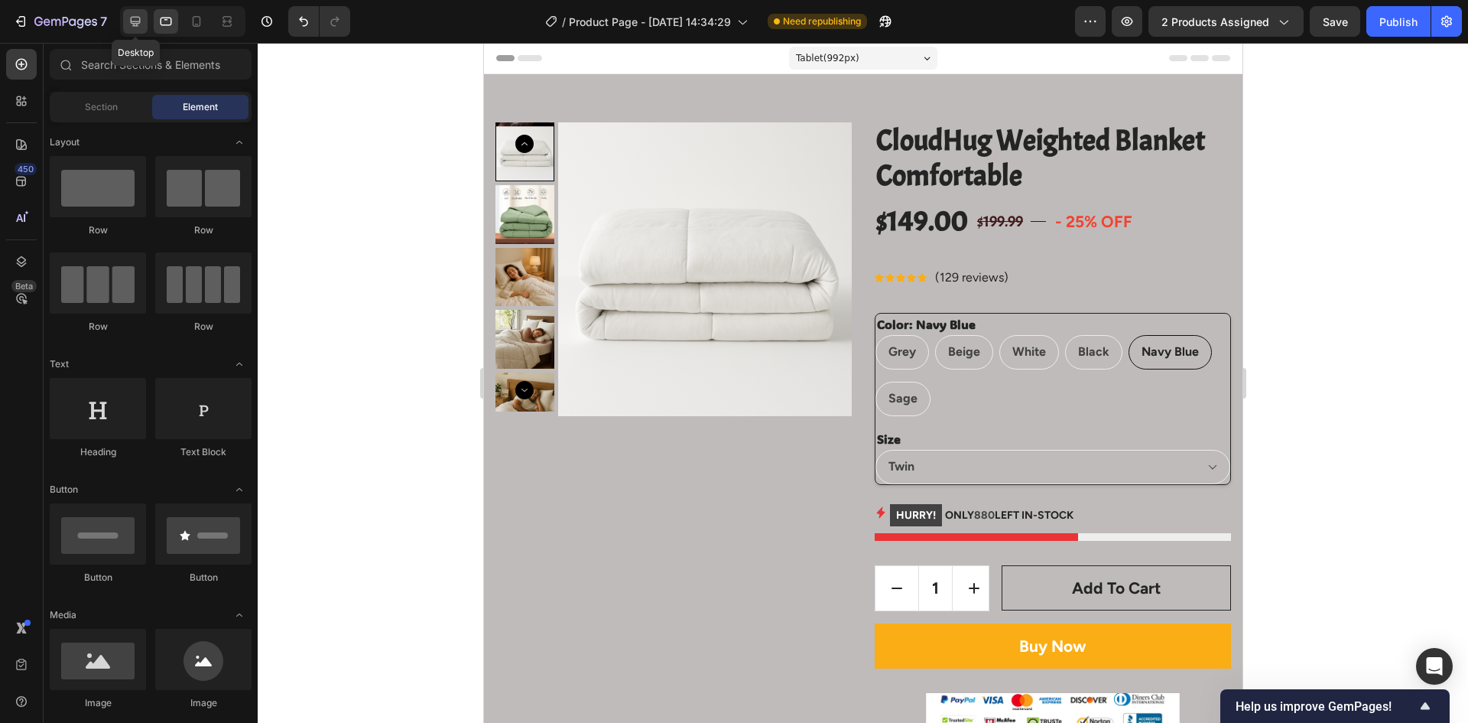
click at [136, 24] on icon at bounding box center [135, 21] width 15 height 15
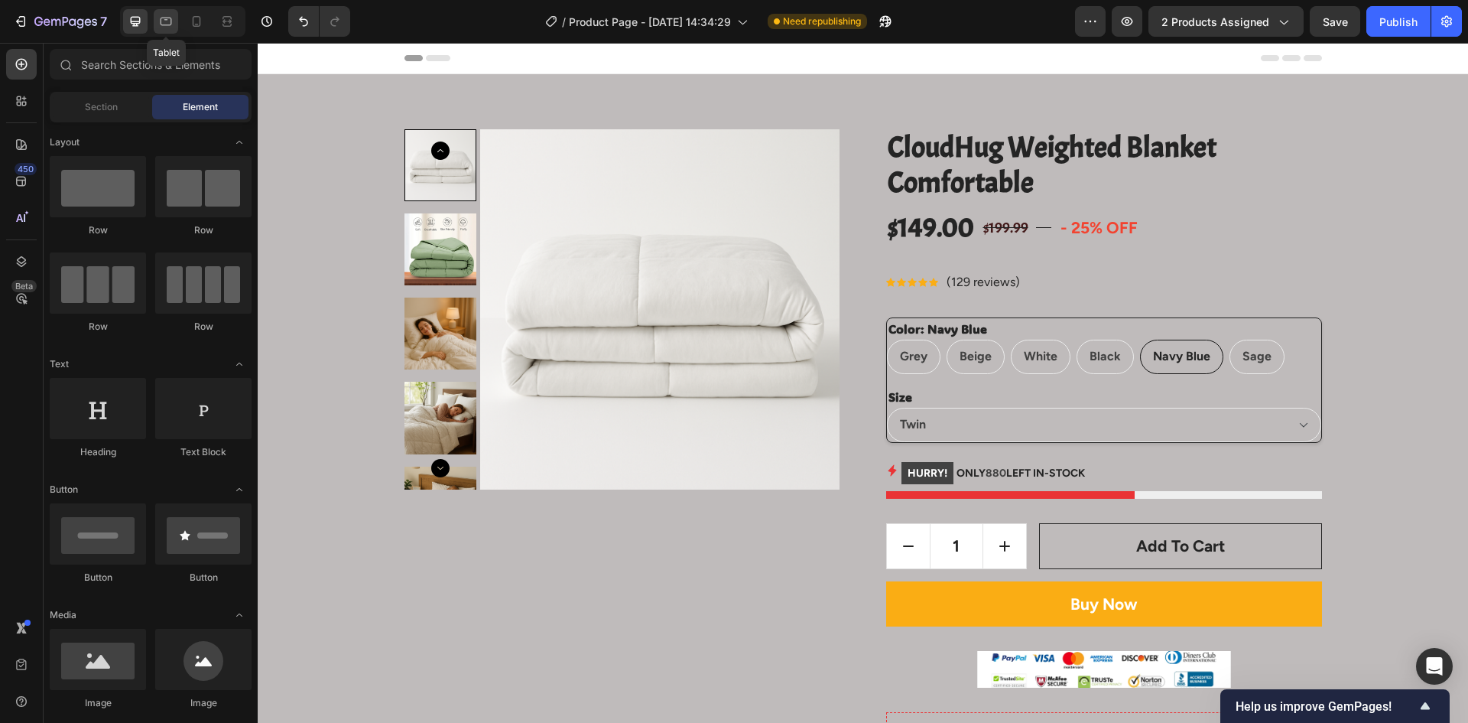
click at [175, 23] on div at bounding box center [166, 21] width 24 height 24
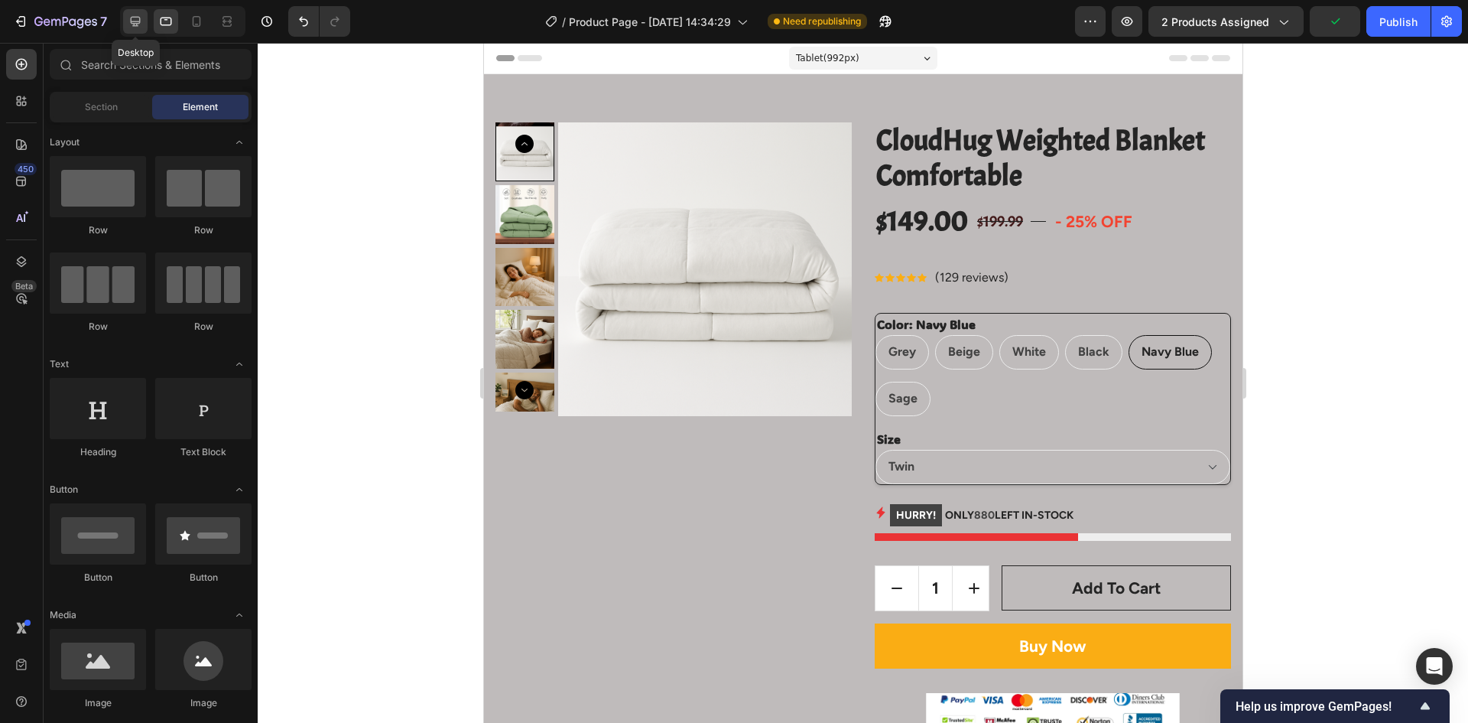
click at [143, 19] on icon at bounding box center [135, 21] width 15 height 15
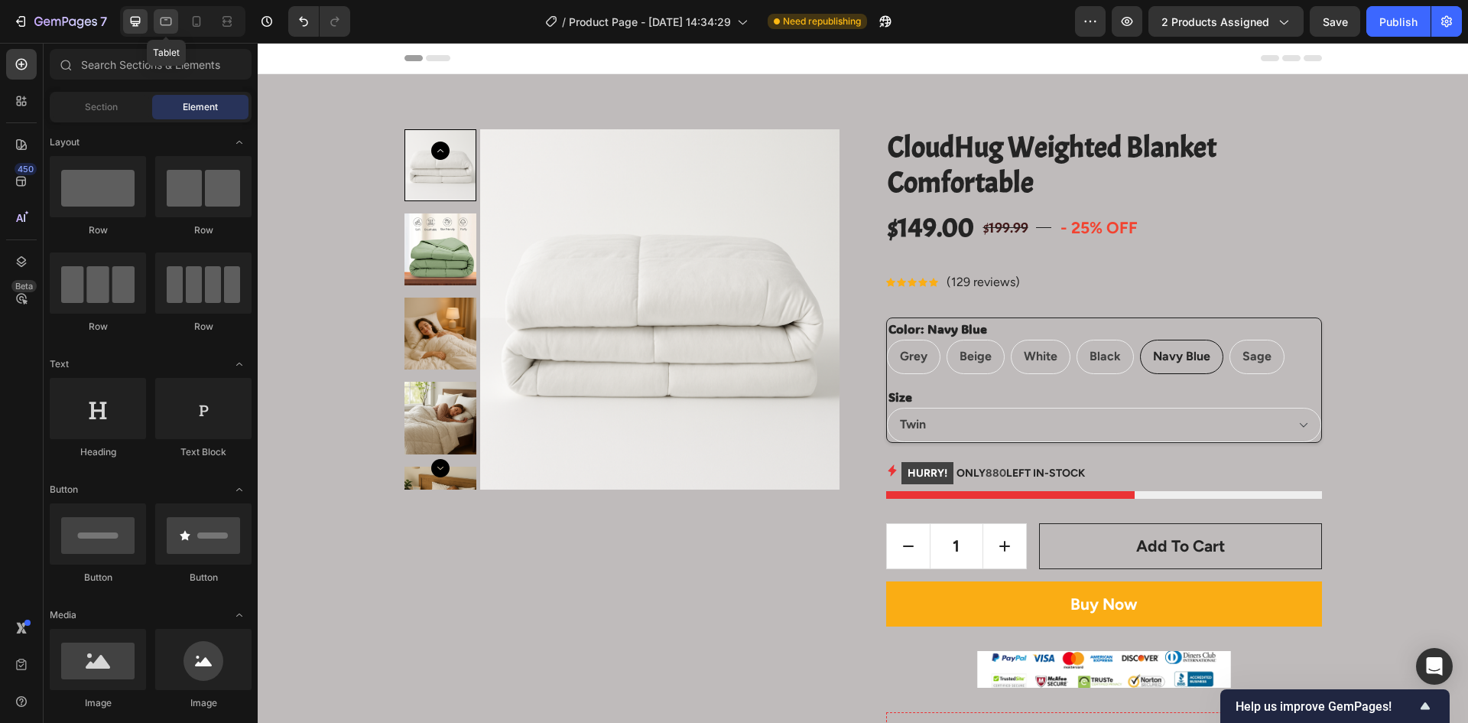
click at [170, 18] on icon at bounding box center [166, 22] width 11 height 8
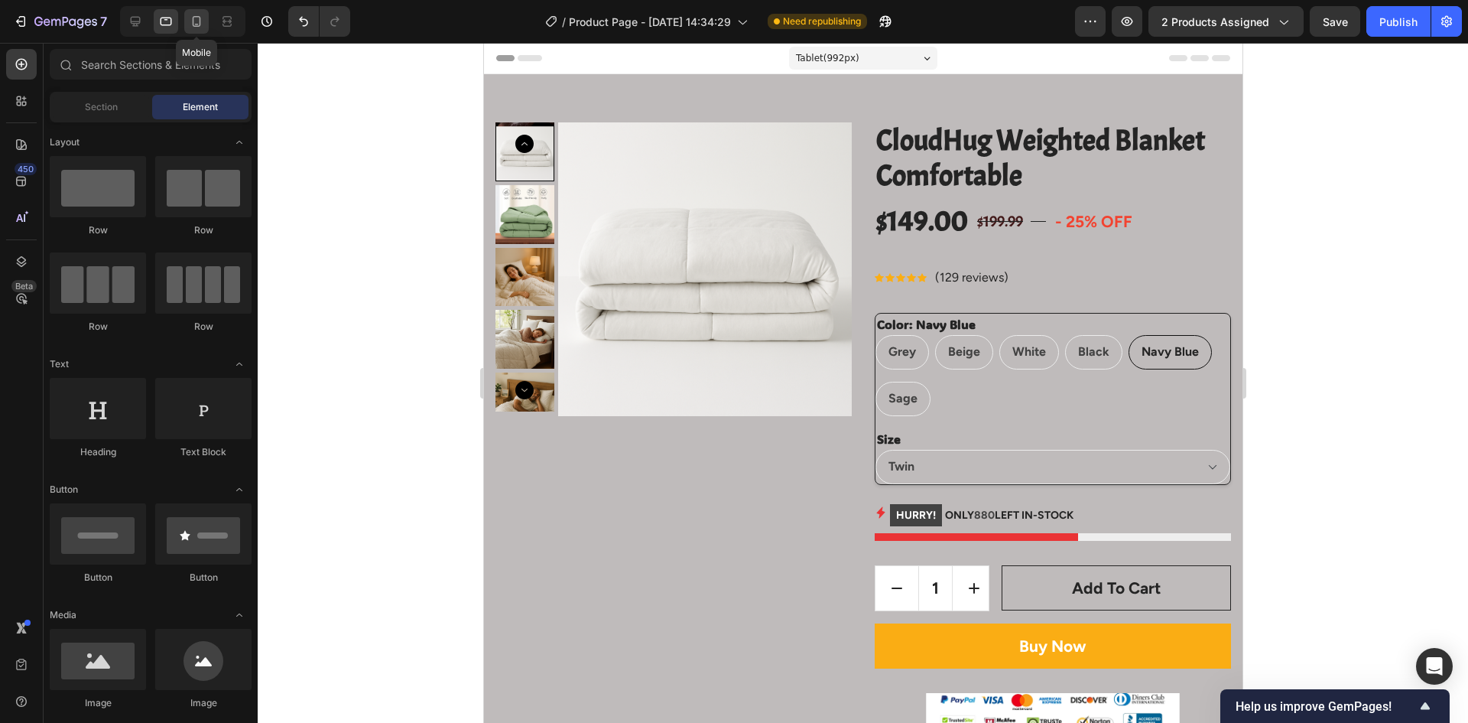
click at [192, 17] on icon at bounding box center [196, 21] width 15 height 15
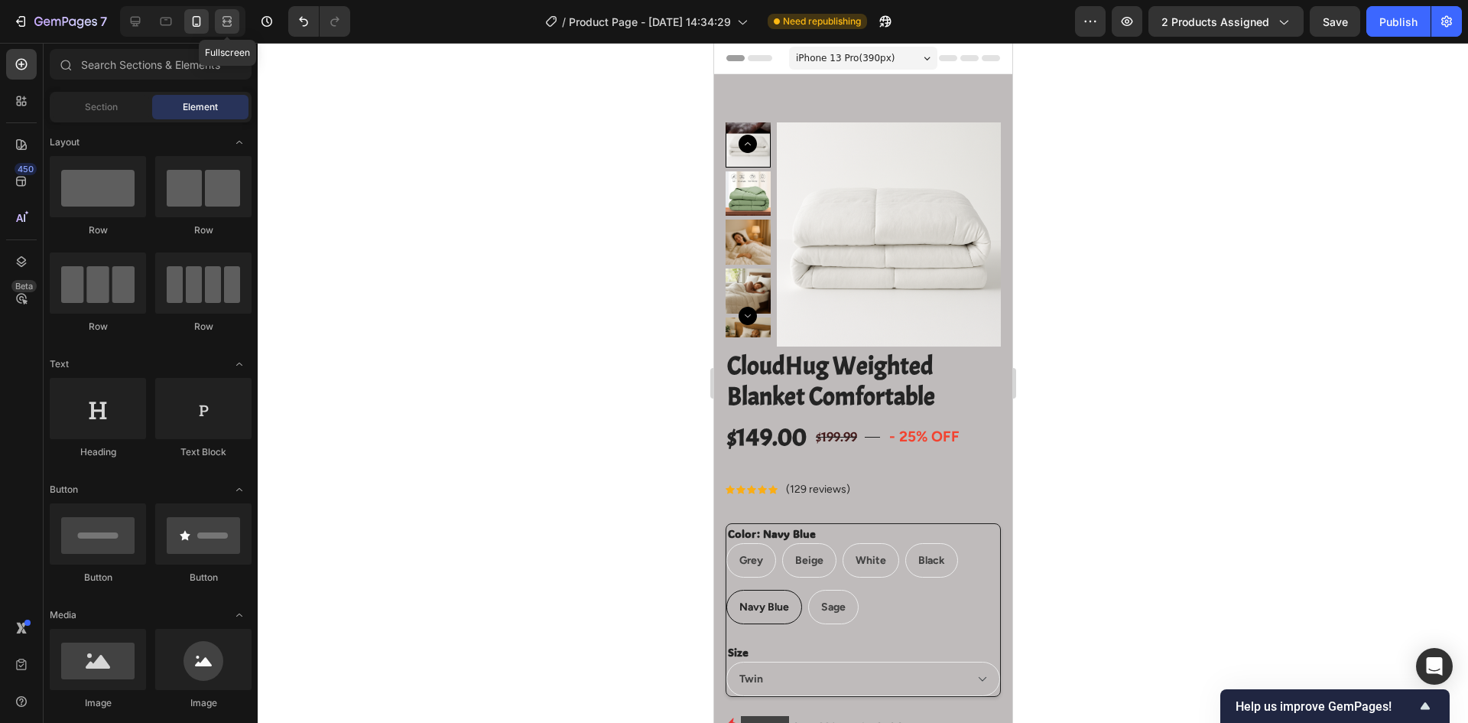
click at [219, 19] on div at bounding box center [227, 21] width 24 height 24
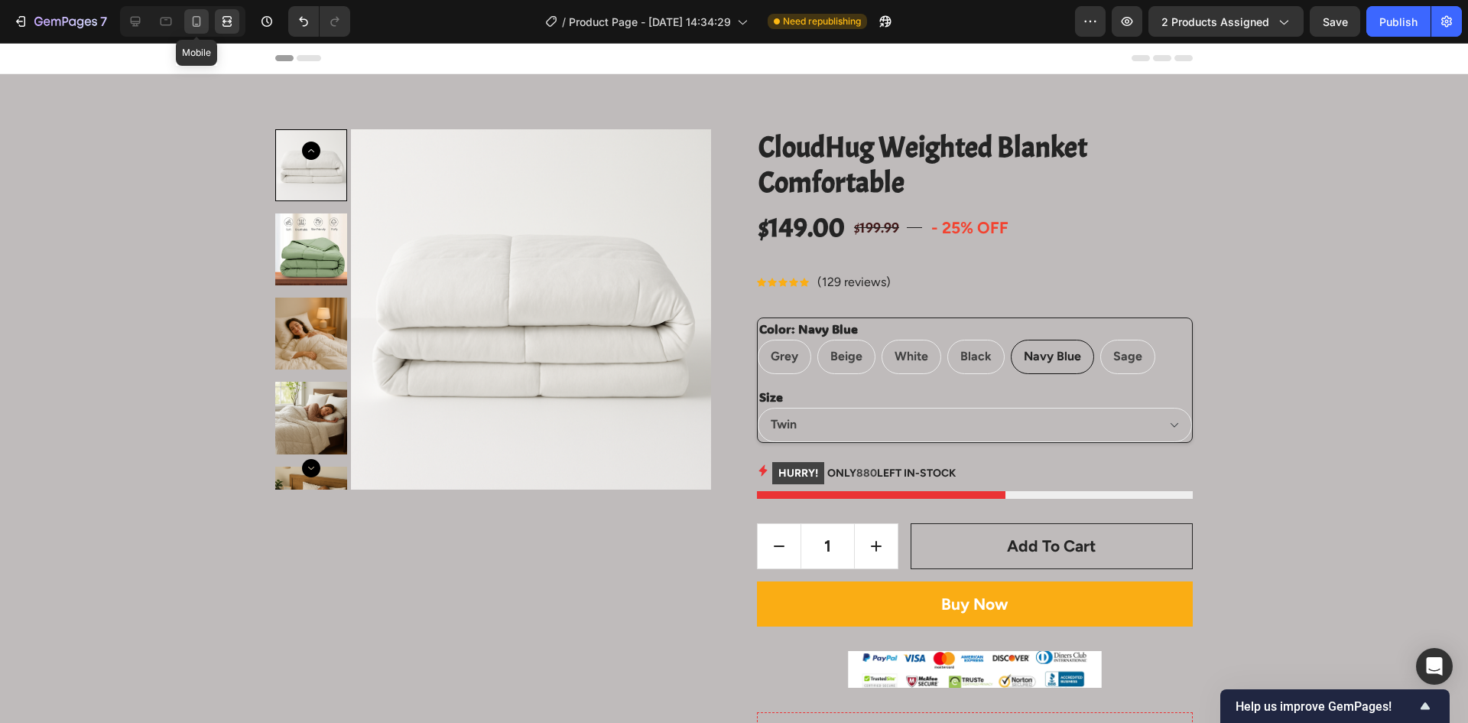
click at [199, 22] on icon at bounding box center [196, 21] width 15 height 15
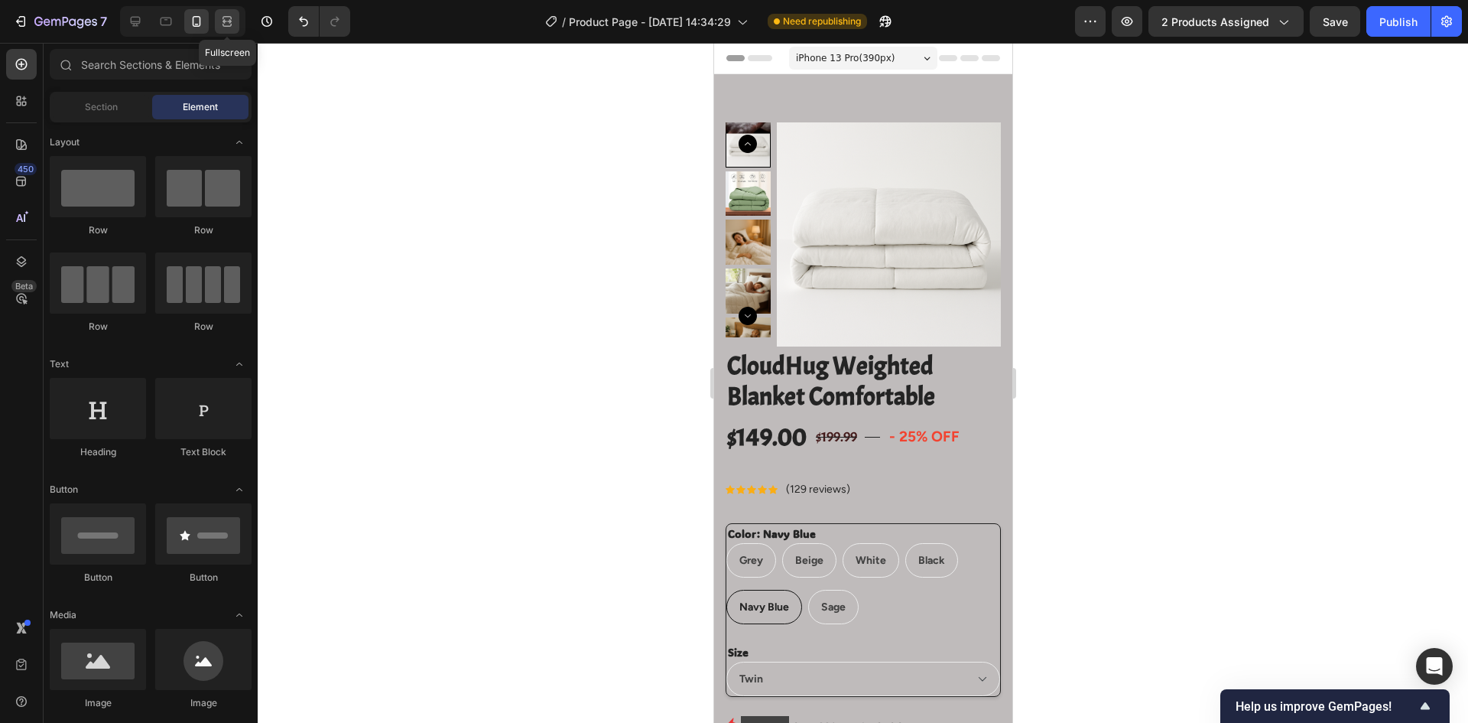
click at [230, 29] on div at bounding box center [227, 21] width 24 height 24
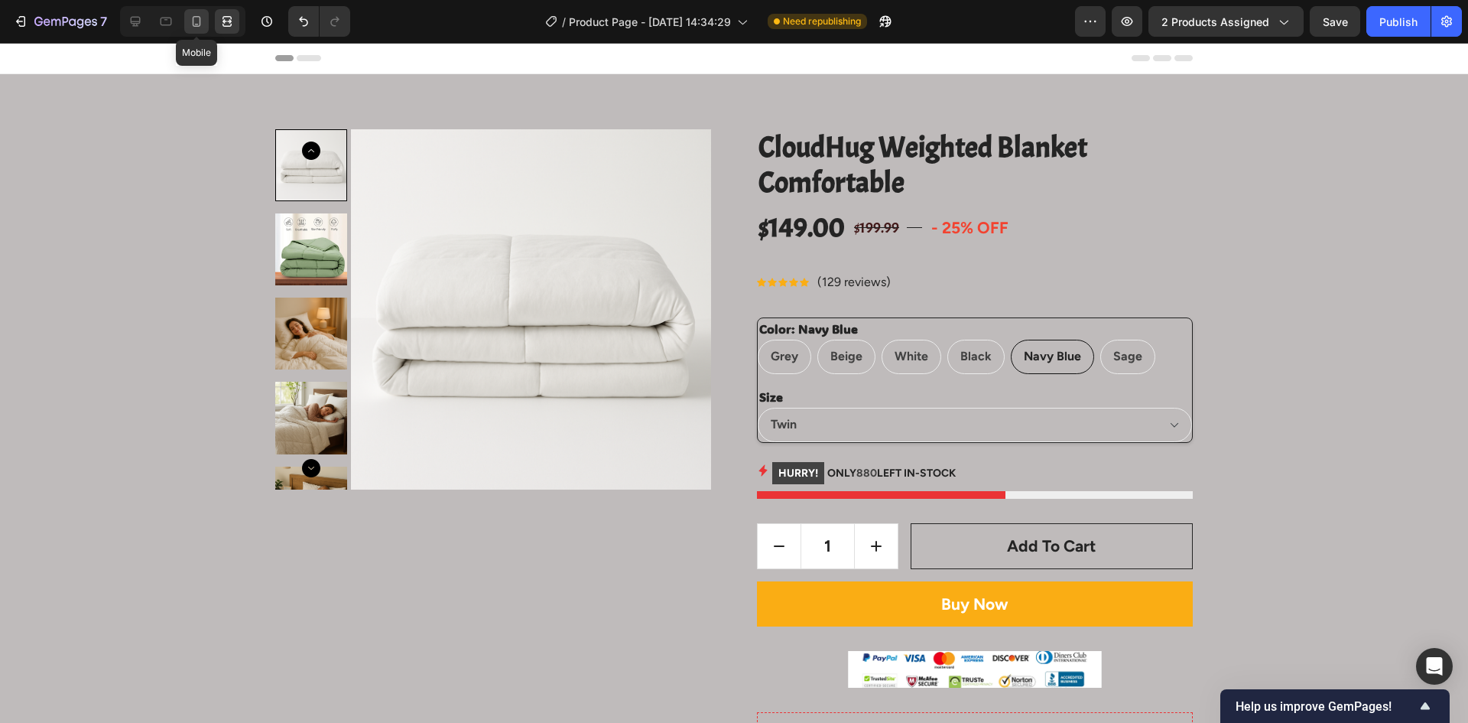
click at [195, 26] on icon at bounding box center [197, 21] width 8 height 11
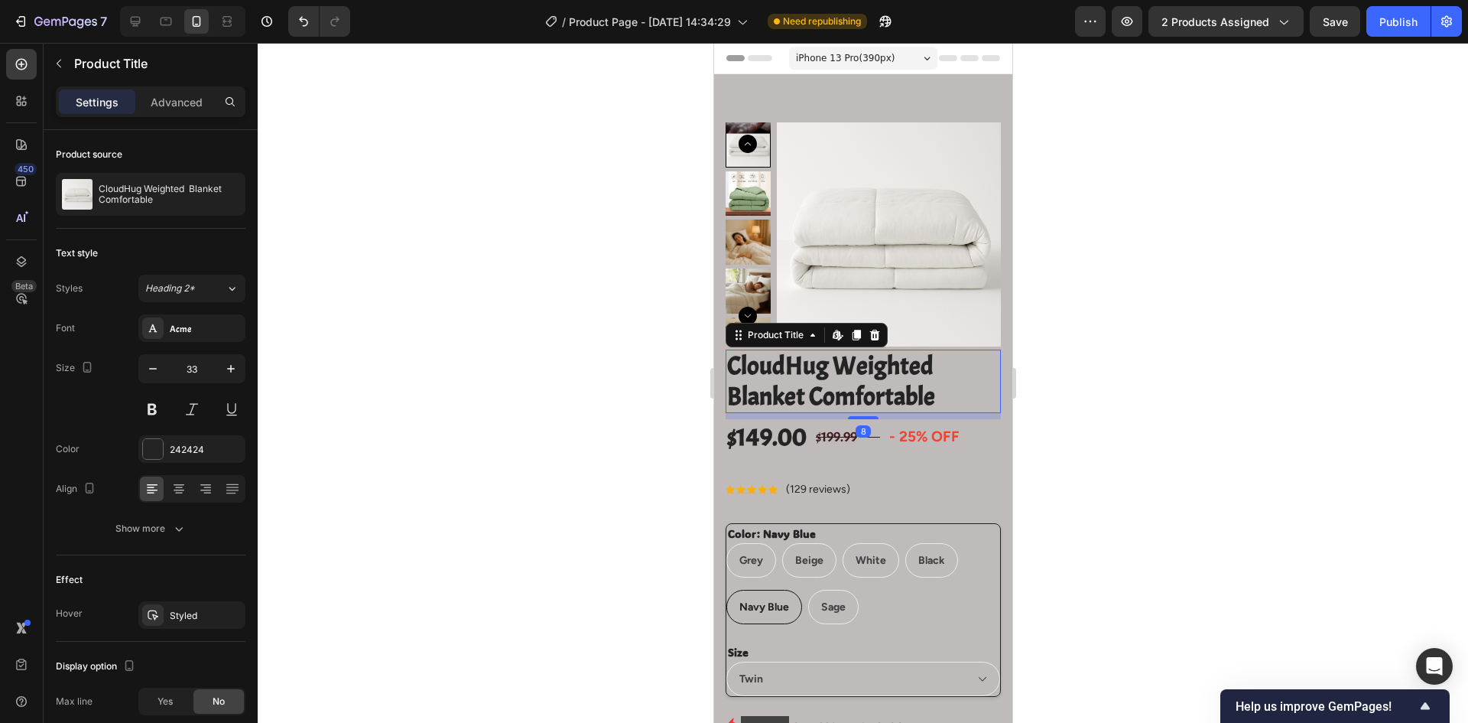
click at [830, 383] on h2 "CloudHug Weighted Blanket Comfortable" at bounding box center [862, 381] width 275 height 63
click at [832, 335] on icon at bounding box center [837, 335] width 12 height 12
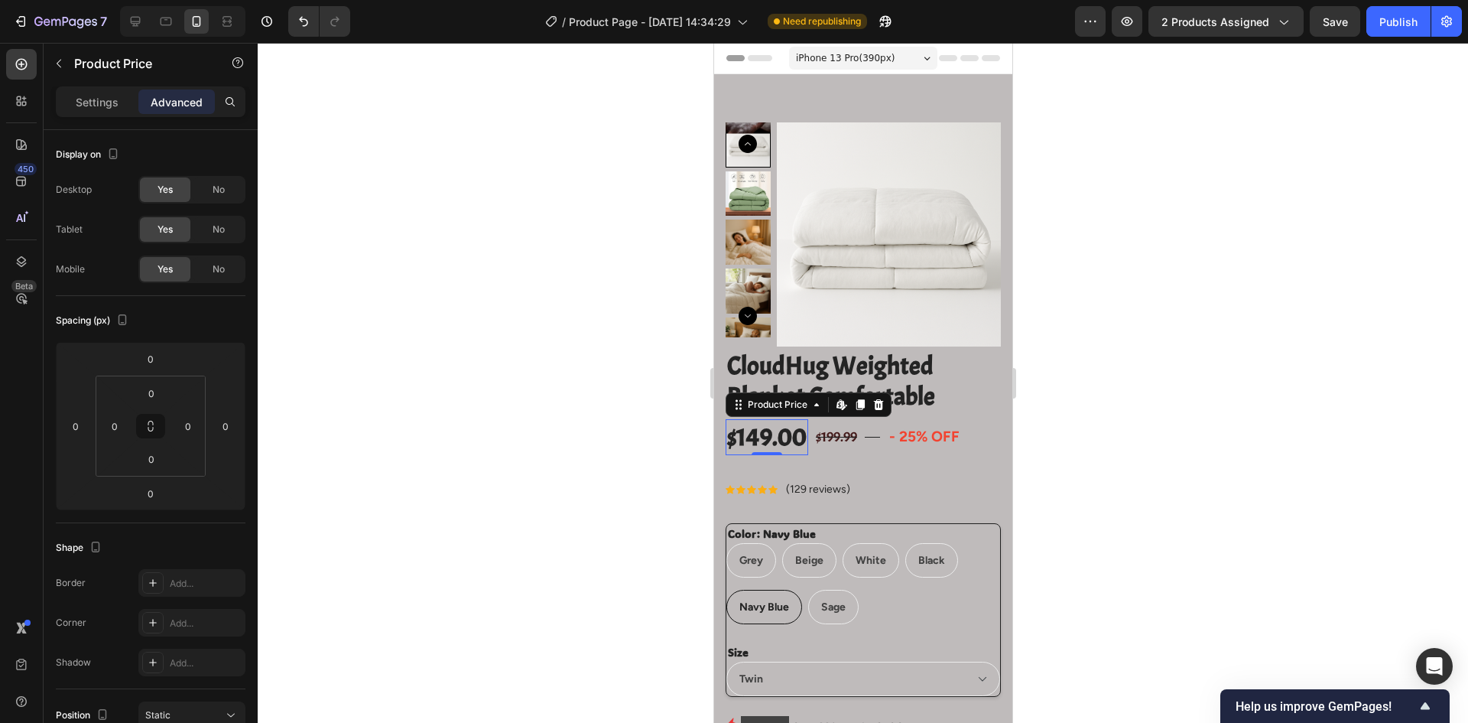
click at [773, 437] on div "$149.00" at bounding box center [766, 437] width 83 height 36
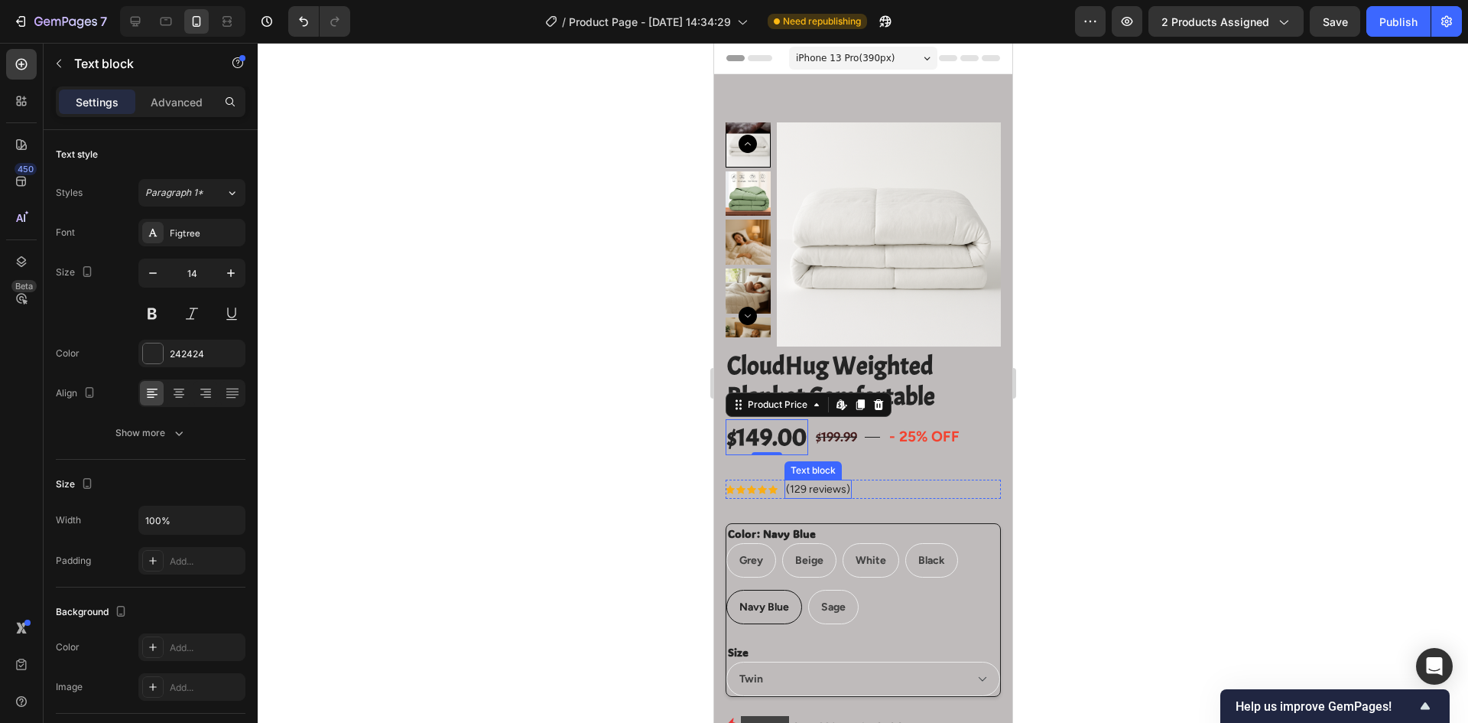
click at [837, 482] on p "(129 reviews)" at bounding box center [817, 489] width 64 height 16
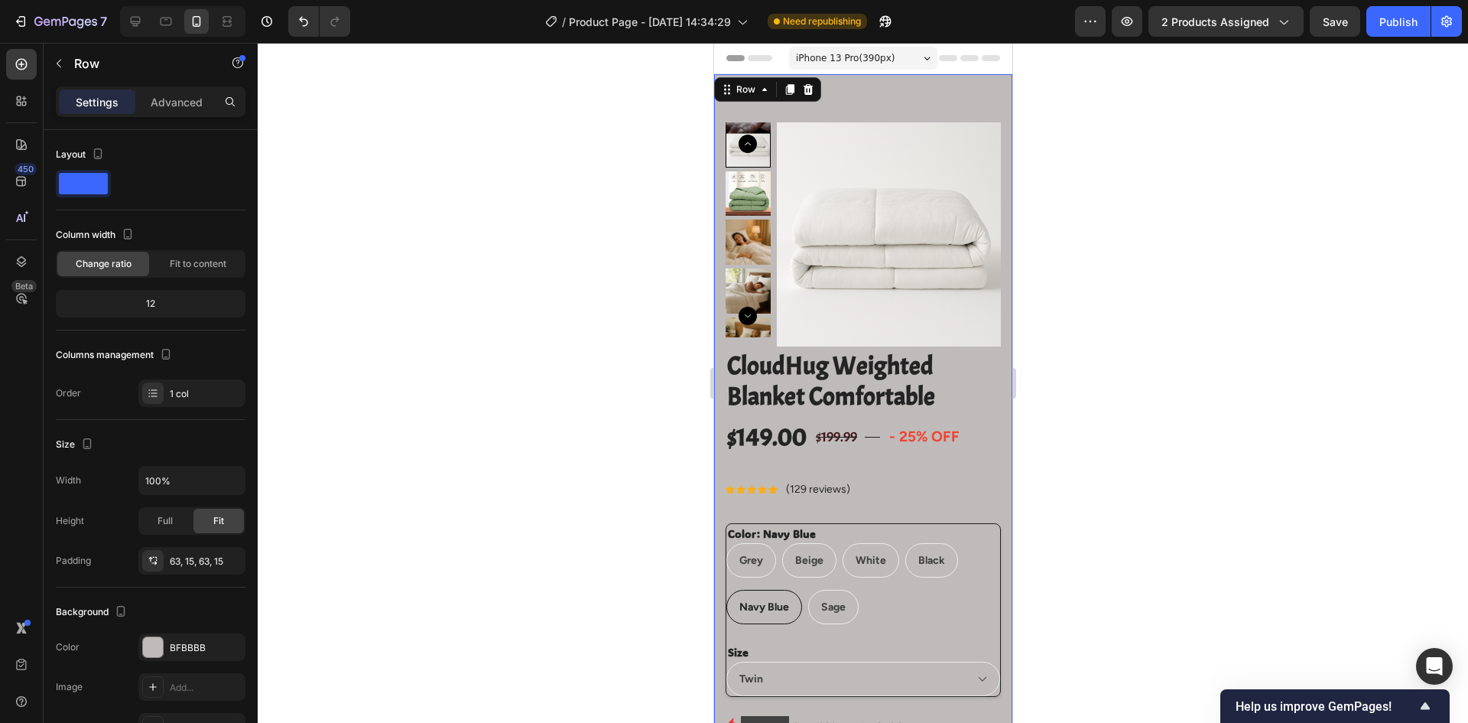
click at [197, 104] on p "Advanced" at bounding box center [177, 102] width 52 height 16
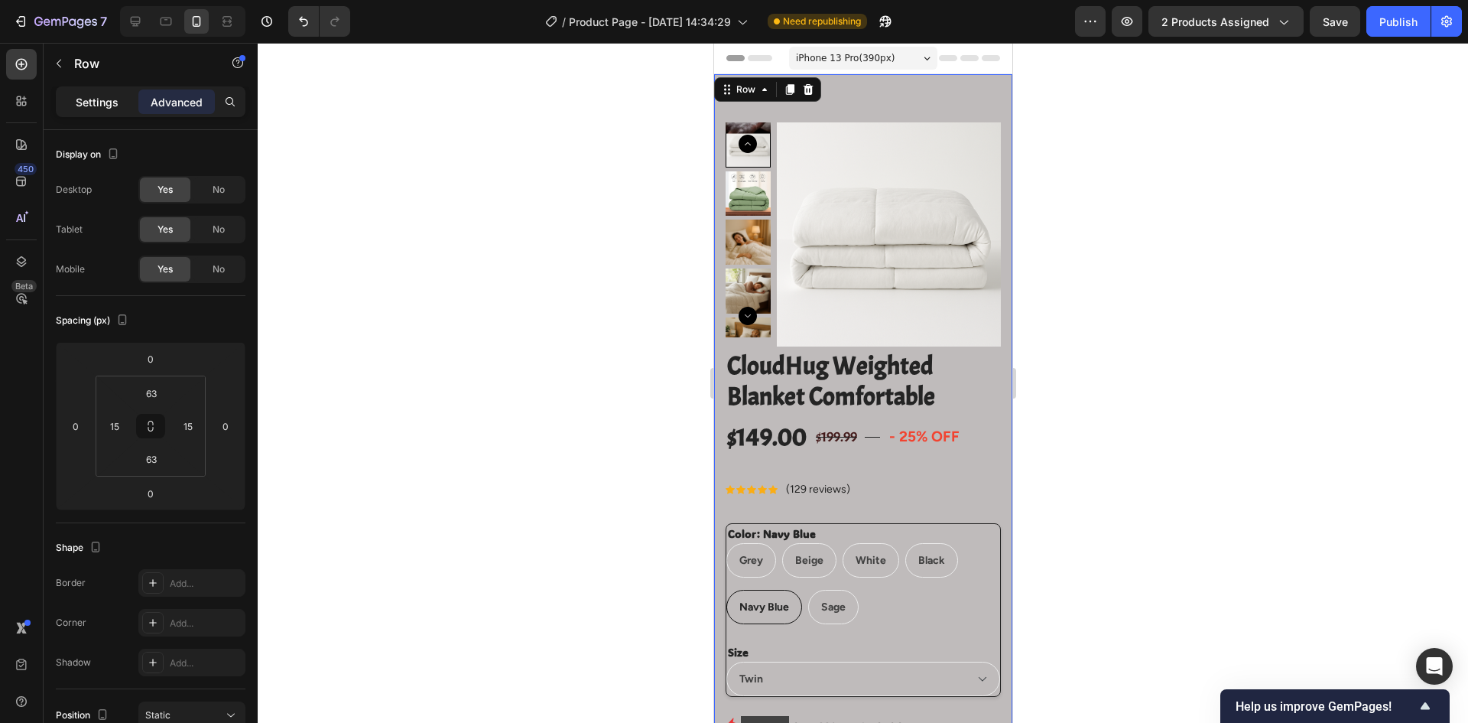
click at [84, 97] on p "Settings" at bounding box center [97, 102] width 43 height 16
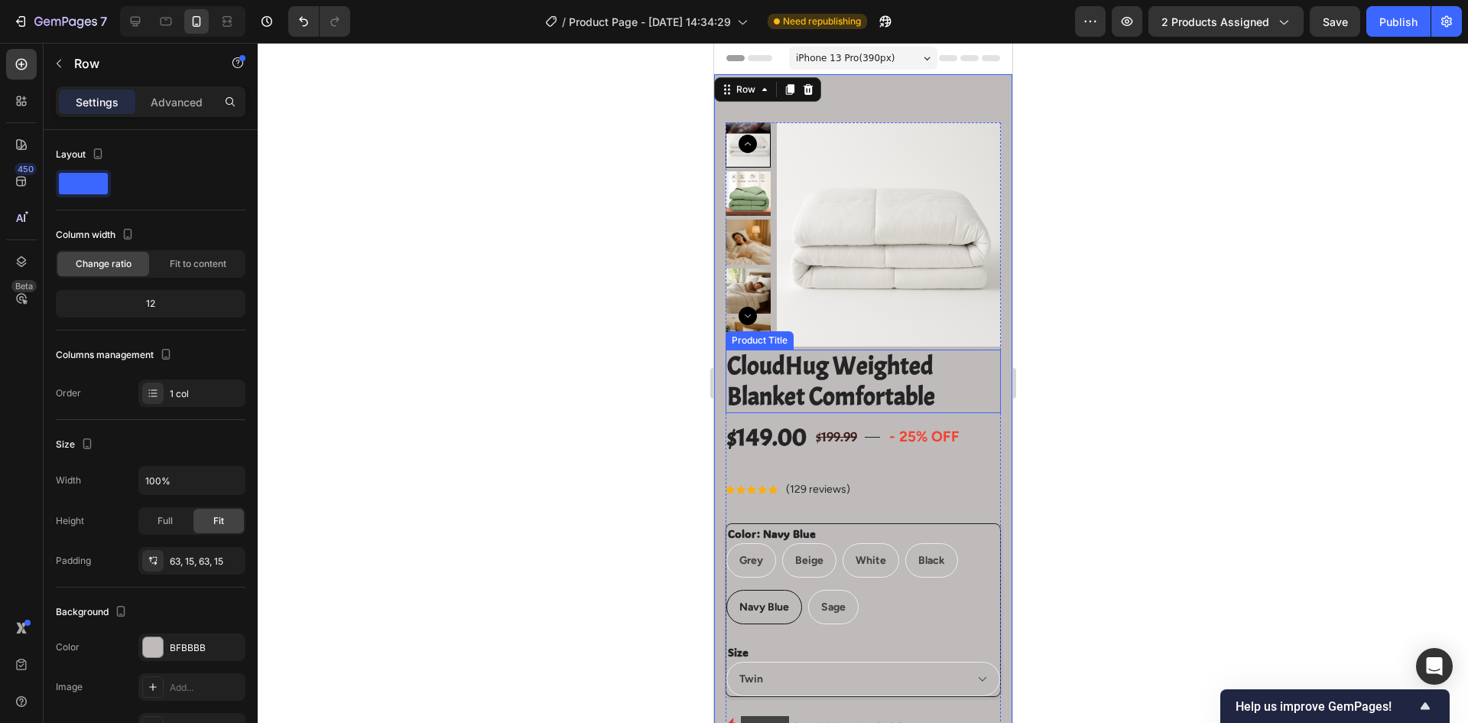
click at [938, 390] on h2 "CloudHug Weighted Blanket Comfortable" at bounding box center [862, 381] width 275 height 63
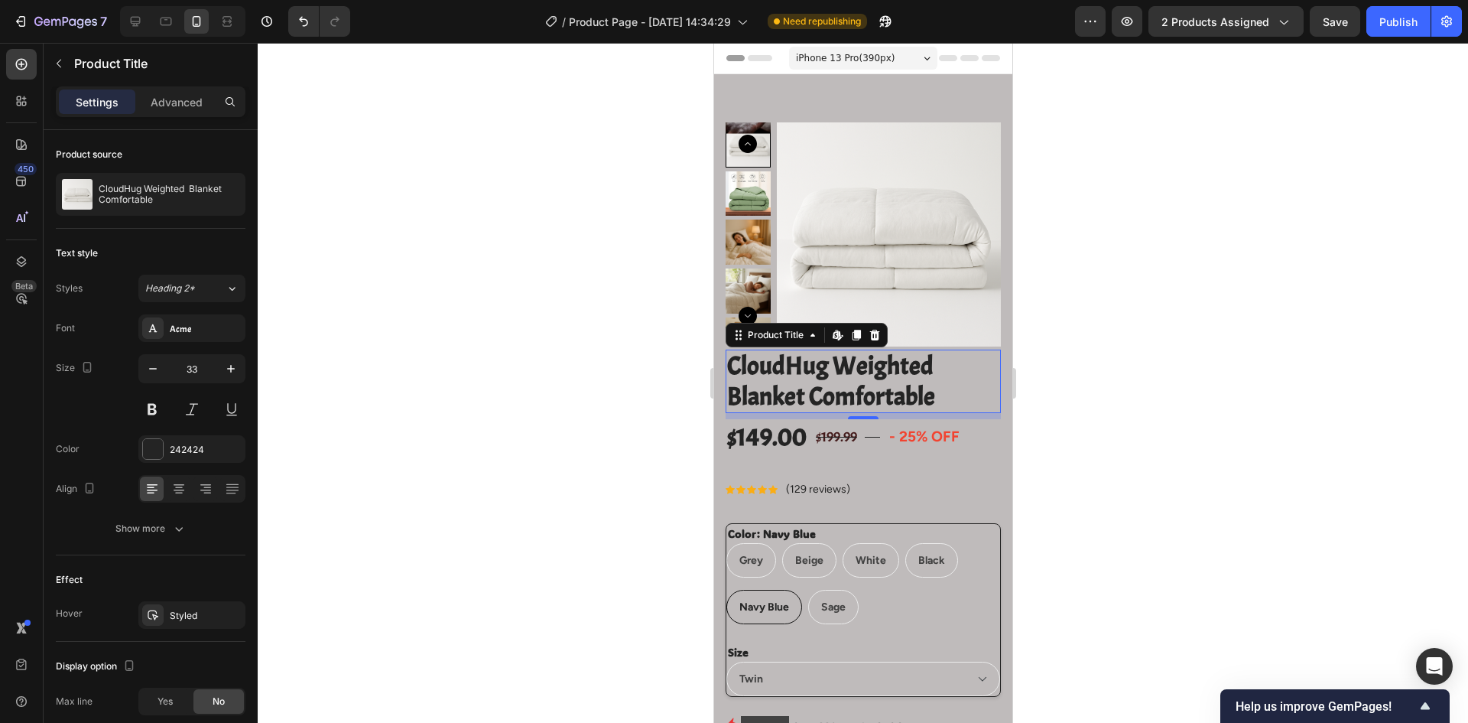
click at [558, 435] on div at bounding box center [863, 383] width 1211 height 680
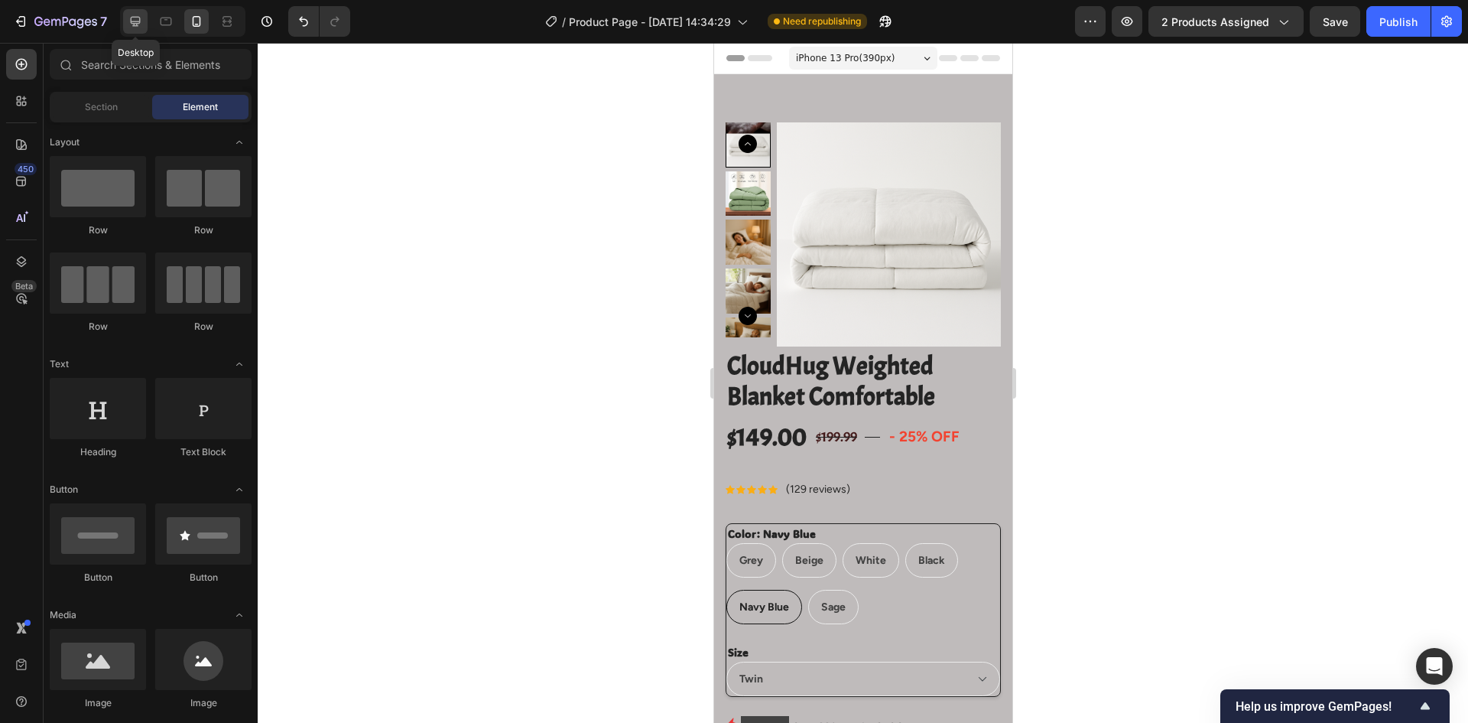
click at [133, 25] on icon at bounding box center [136, 22] width 10 height 10
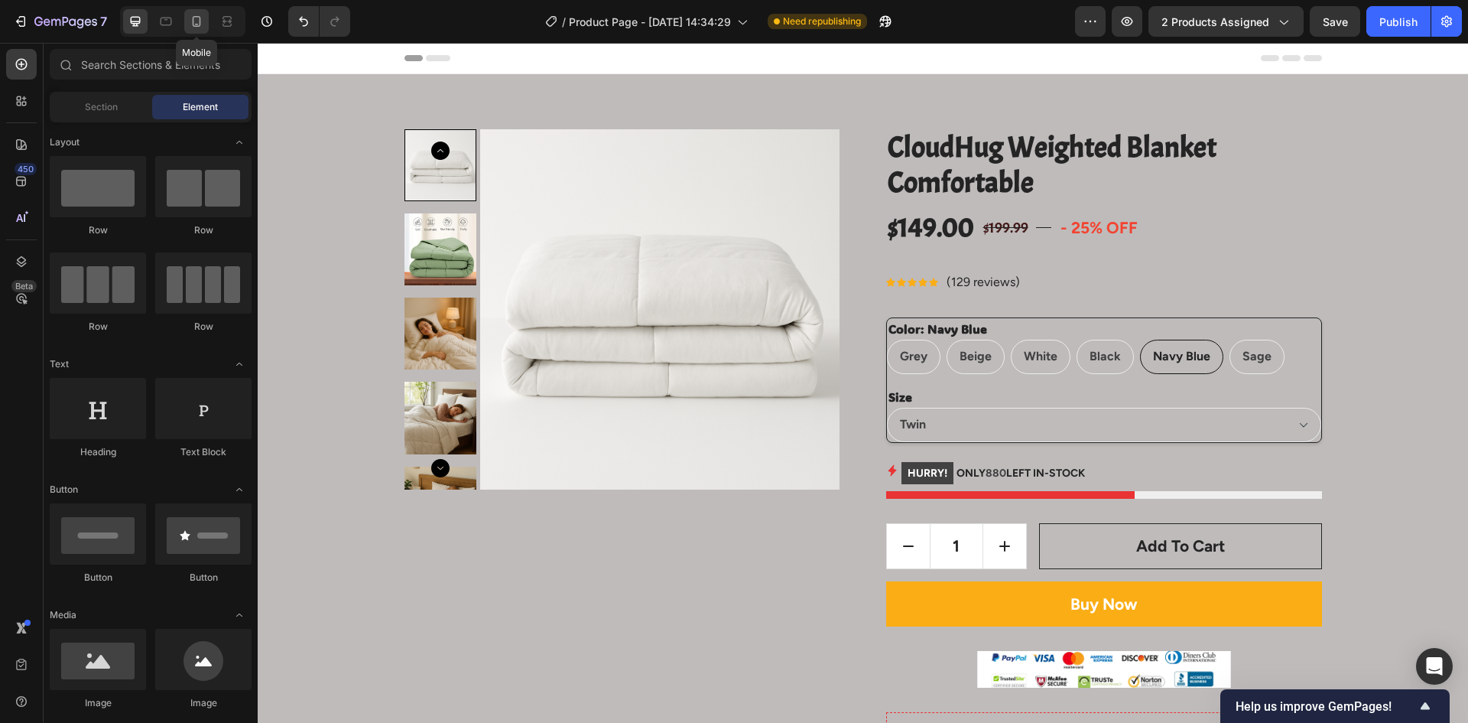
click at [194, 15] on icon at bounding box center [196, 21] width 15 height 15
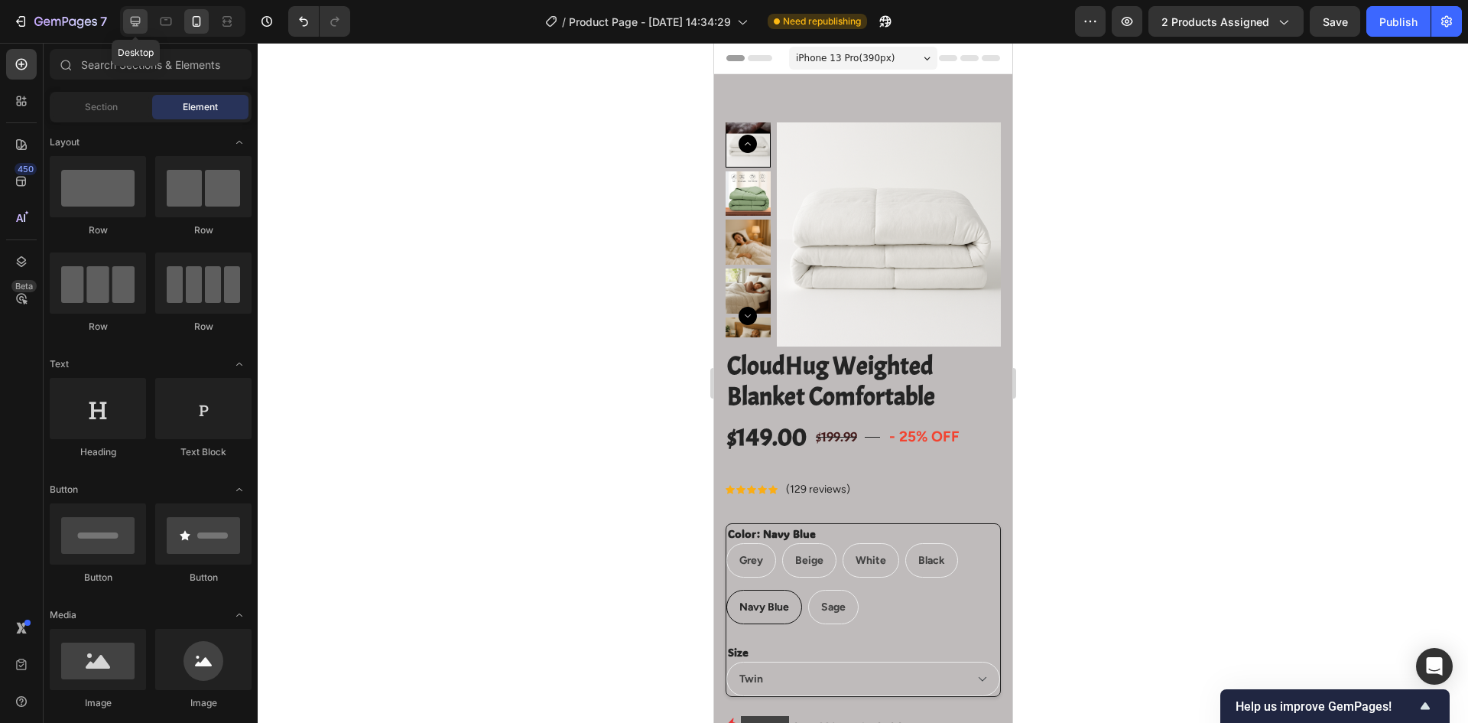
click at [129, 20] on icon at bounding box center [135, 21] width 15 height 15
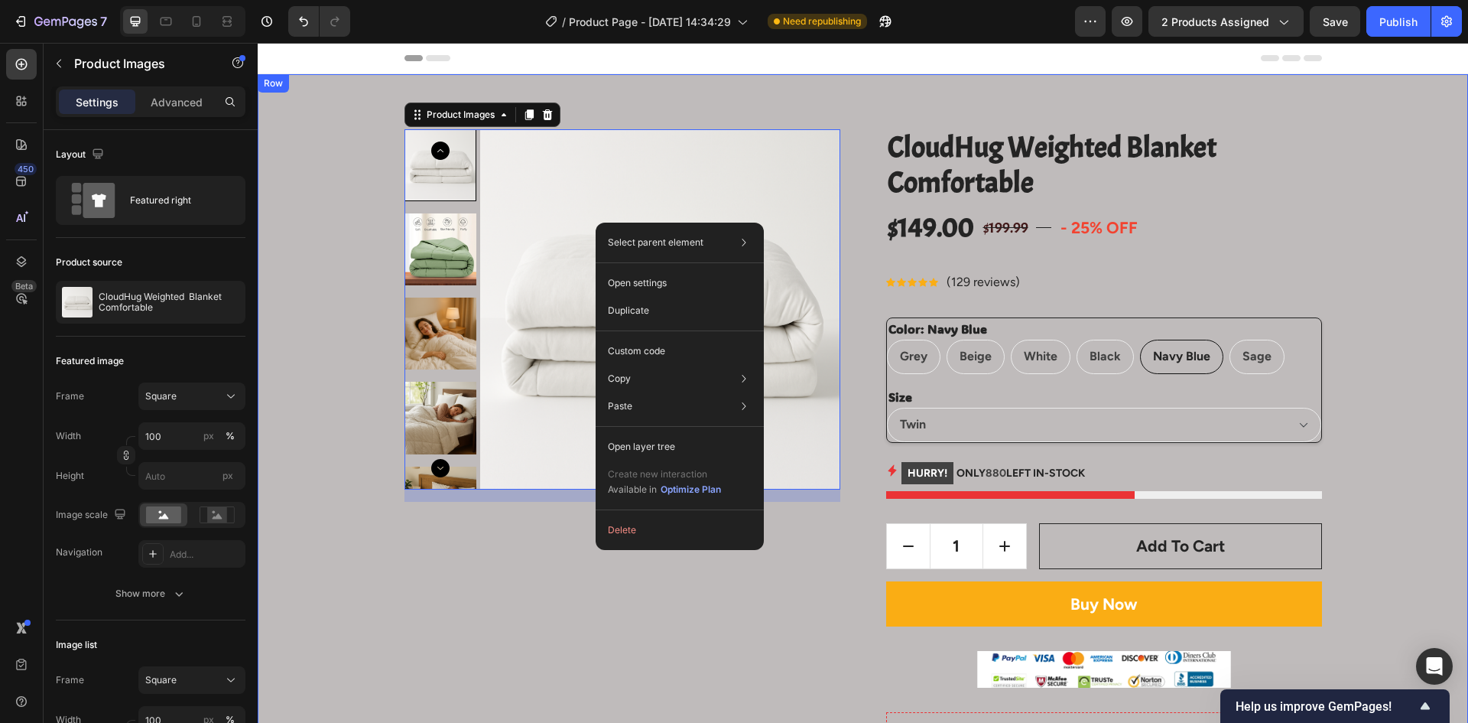
drag, startPoint x: 337, startPoint y: 208, endPoint x: 346, endPoint y: 205, distance: 9.7
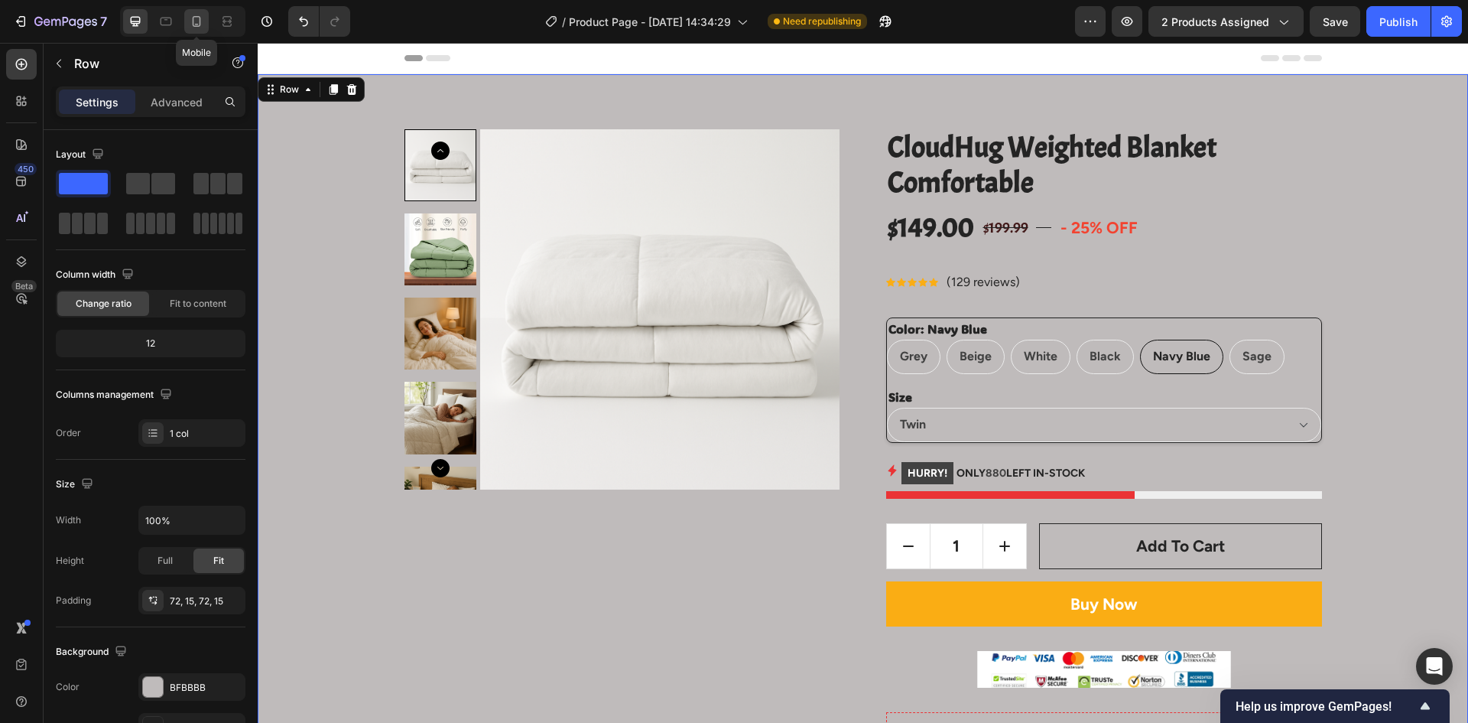
click at [194, 25] on icon at bounding box center [196, 21] width 15 height 15
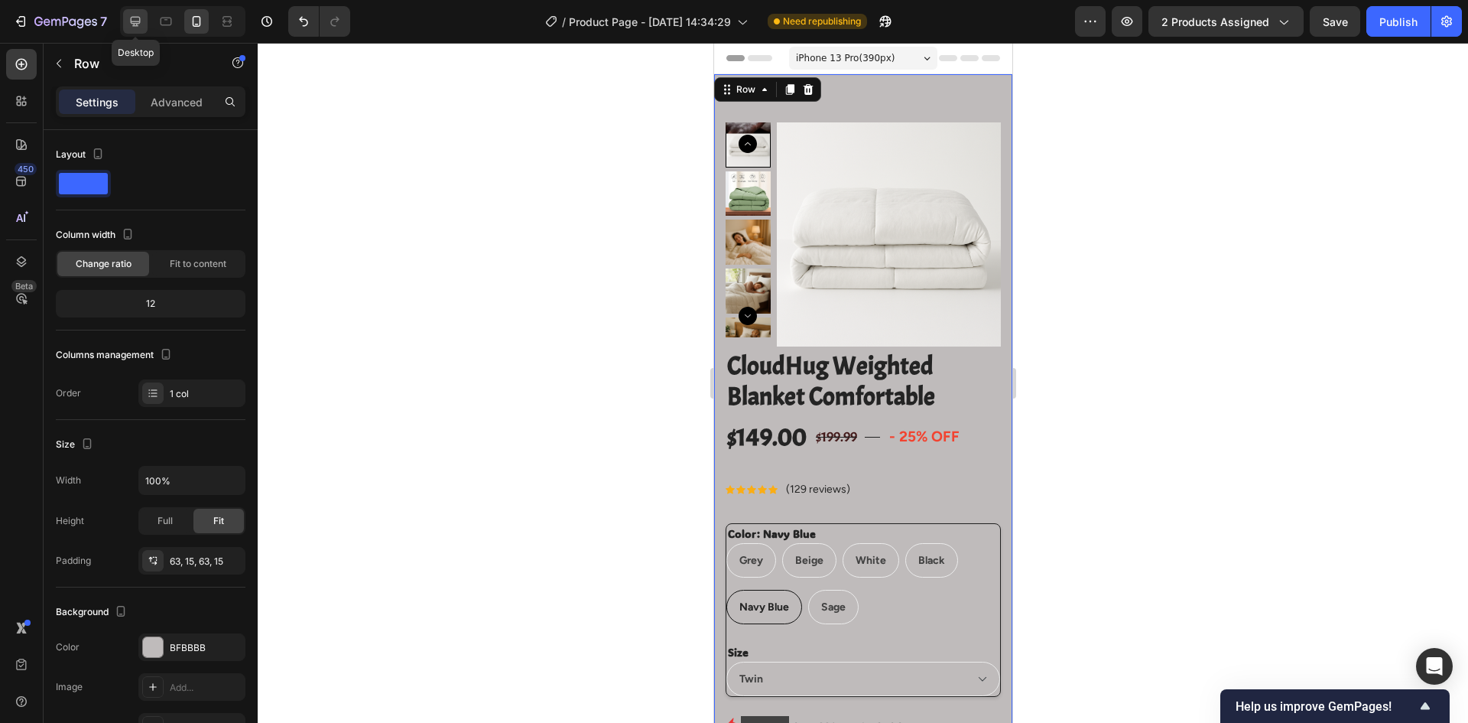
click at [144, 19] on div at bounding box center [135, 21] width 24 height 24
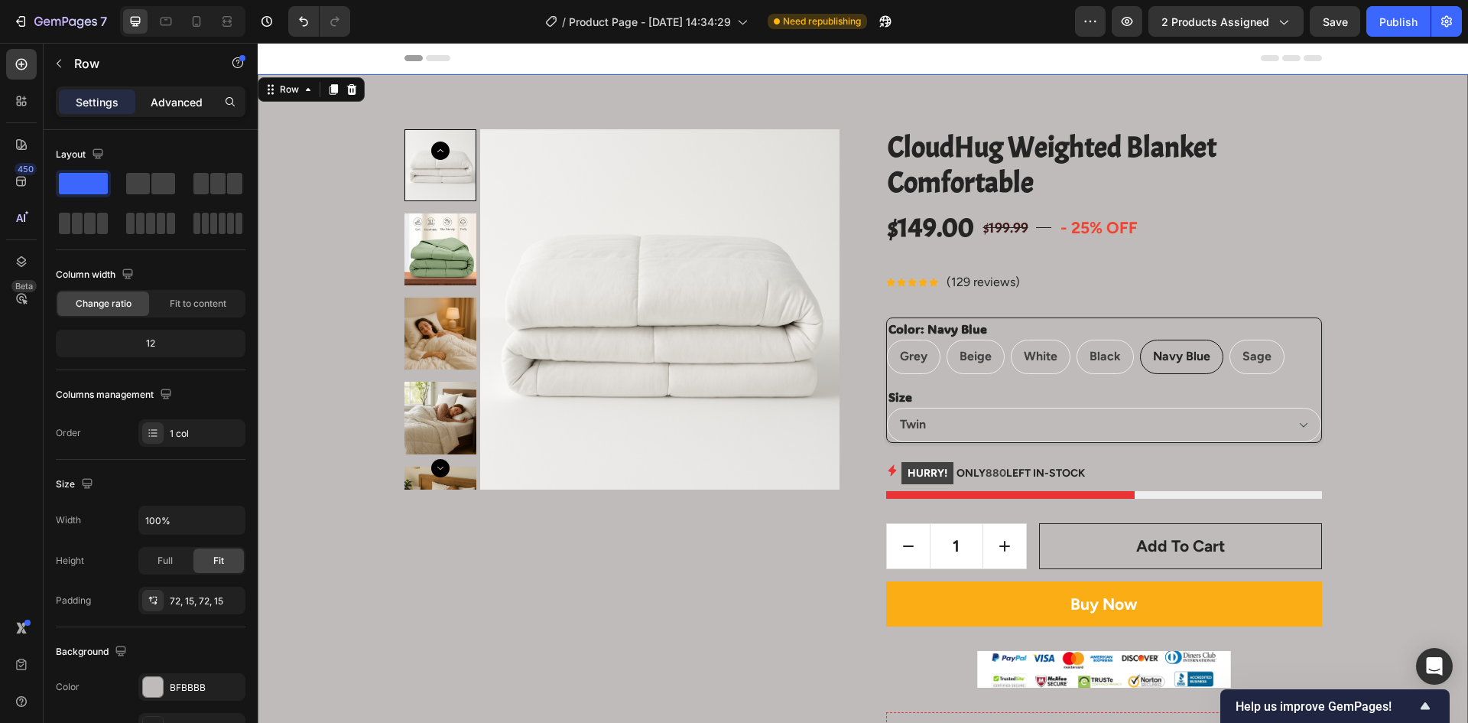
click at [190, 105] on p "Advanced" at bounding box center [177, 102] width 52 height 16
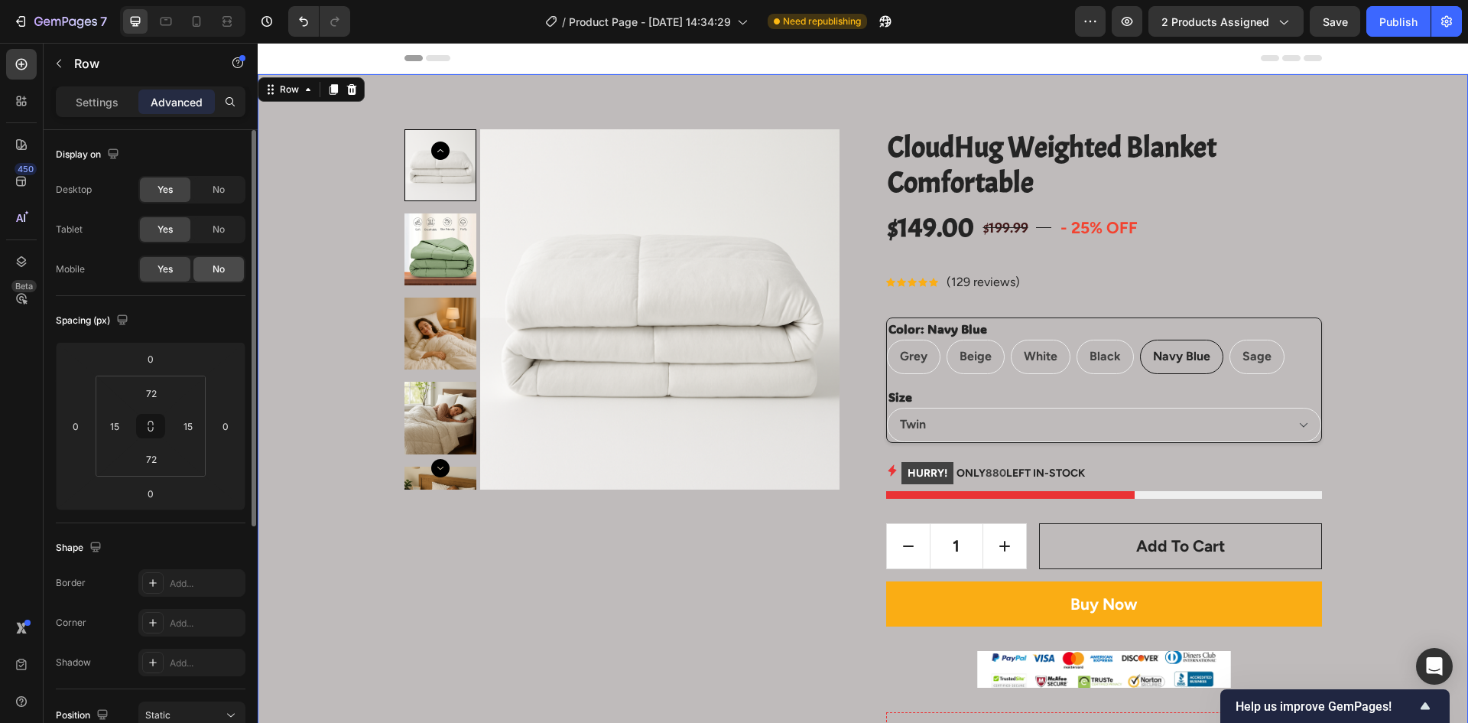
click at [227, 278] on div "No" at bounding box center [218, 269] width 50 height 24
click at [165, 24] on icon at bounding box center [166, 22] width 11 height 8
type input "63"
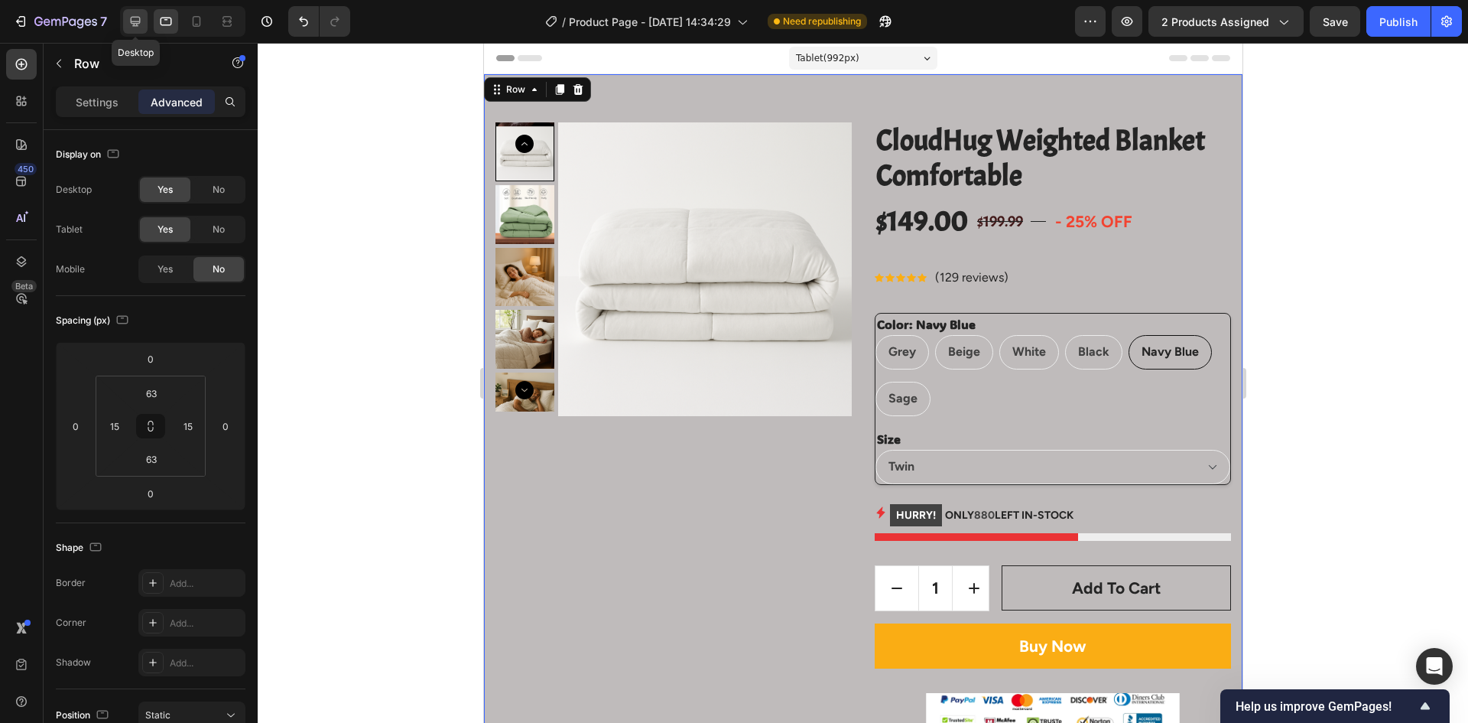
click at [143, 21] on icon at bounding box center [135, 21] width 15 height 15
type input "72"
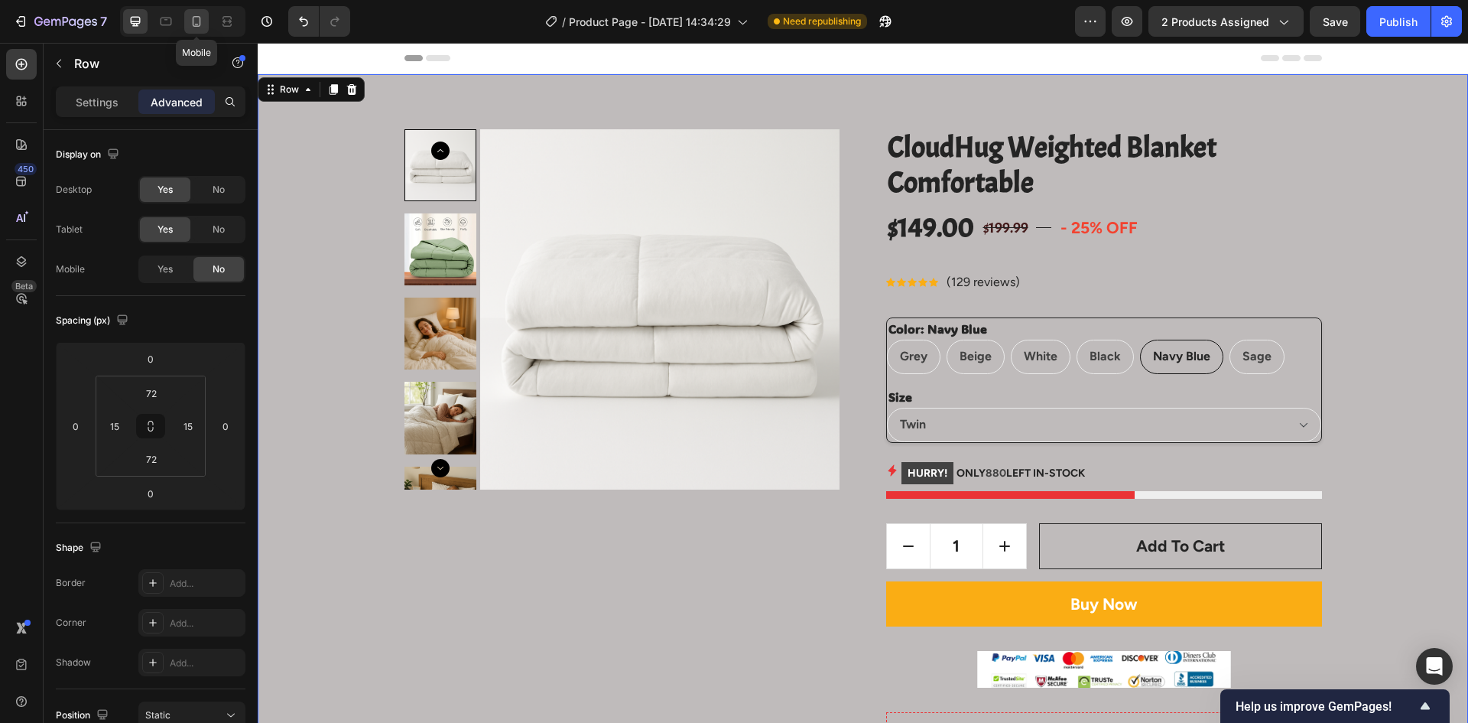
click at [200, 24] on icon at bounding box center [197, 21] width 8 height 11
type input "63"
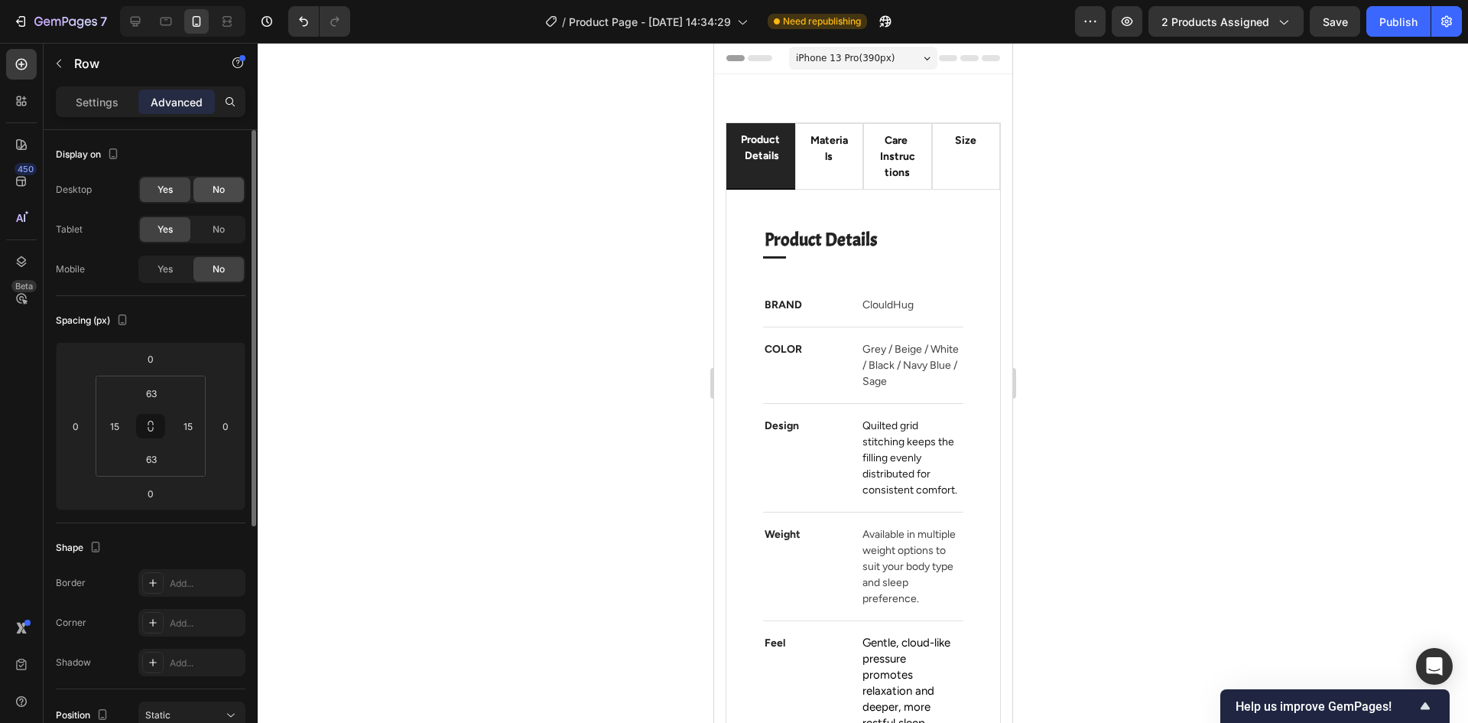
click at [213, 191] on span "No" at bounding box center [219, 190] width 12 height 14
click at [165, 271] on span "Yes" at bounding box center [165, 269] width 15 height 14
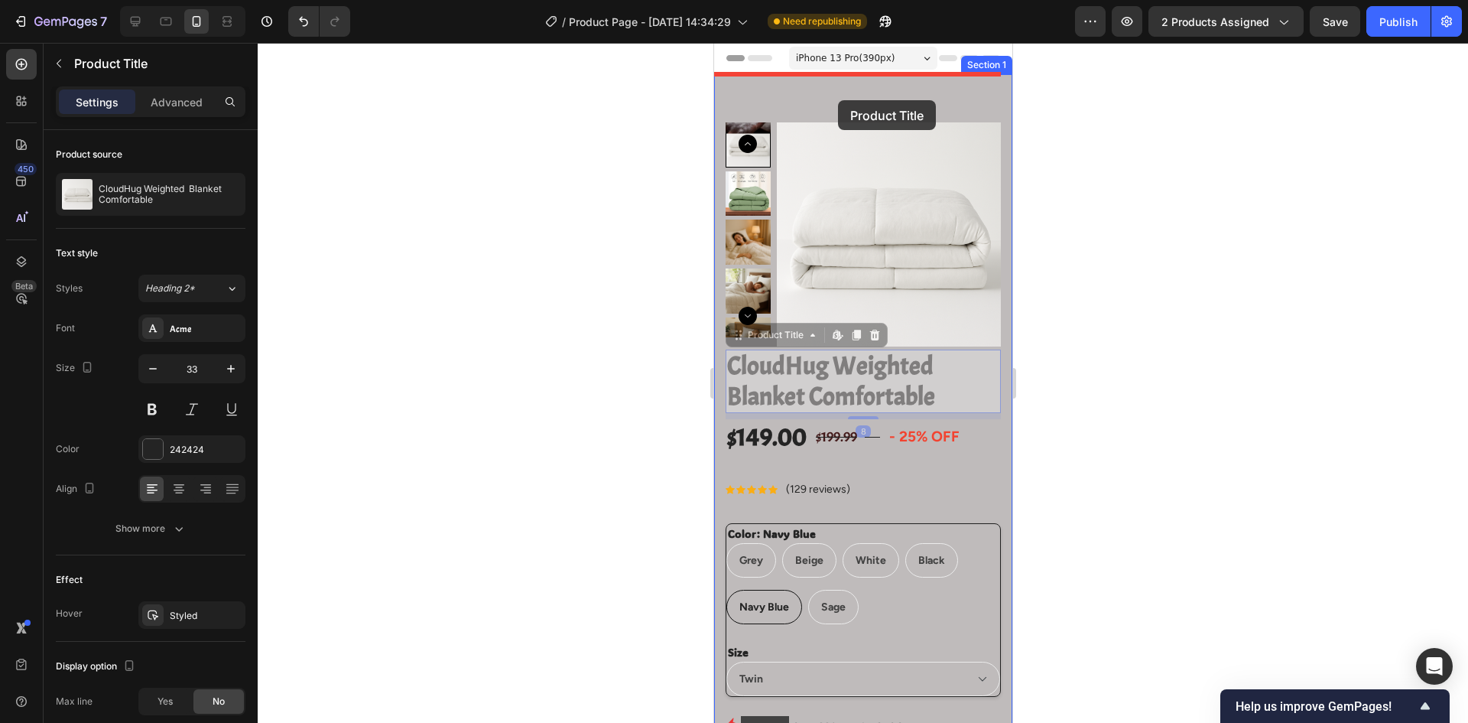
drag, startPoint x: 870, startPoint y: 389, endPoint x: 837, endPoint y: 100, distance: 291.0
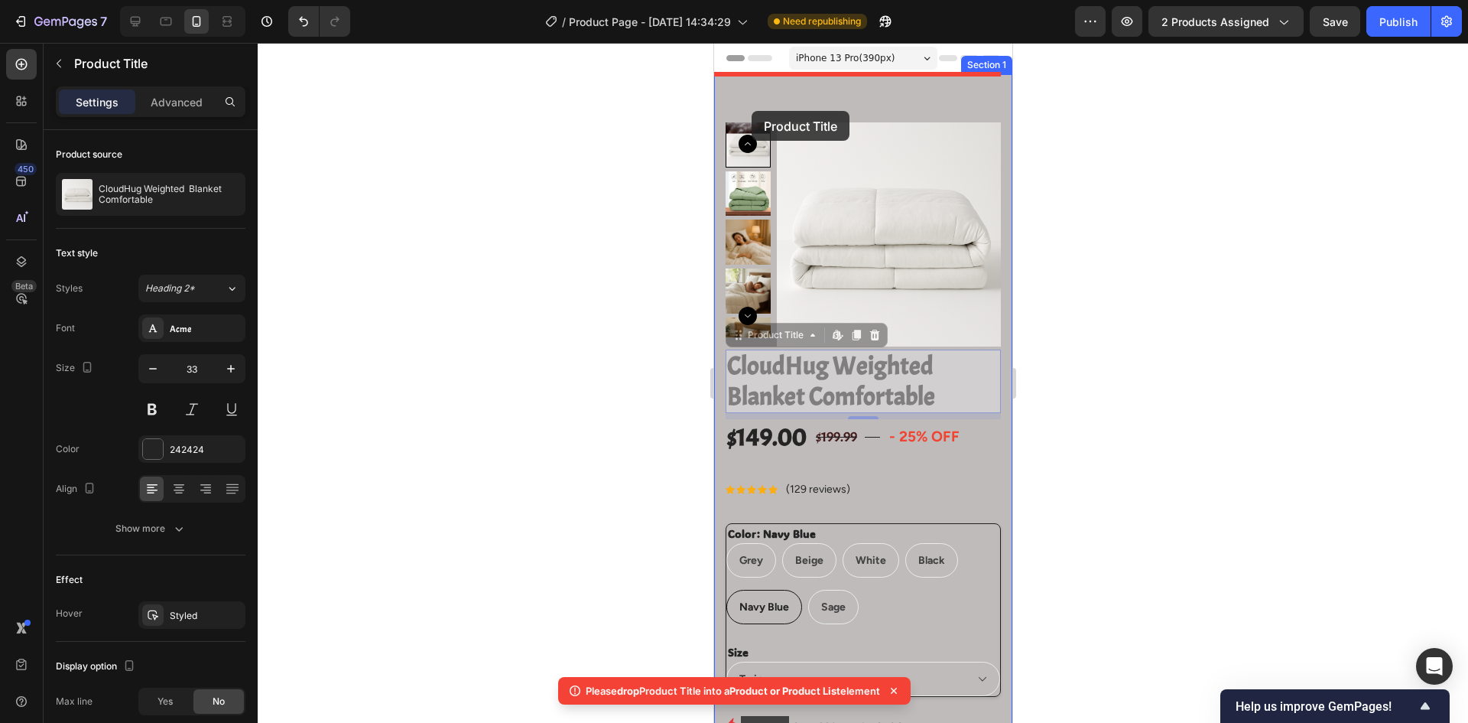
drag, startPoint x: 740, startPoint y: 336, endPoint x: 751, endPoint y: 111, distance: 225.1
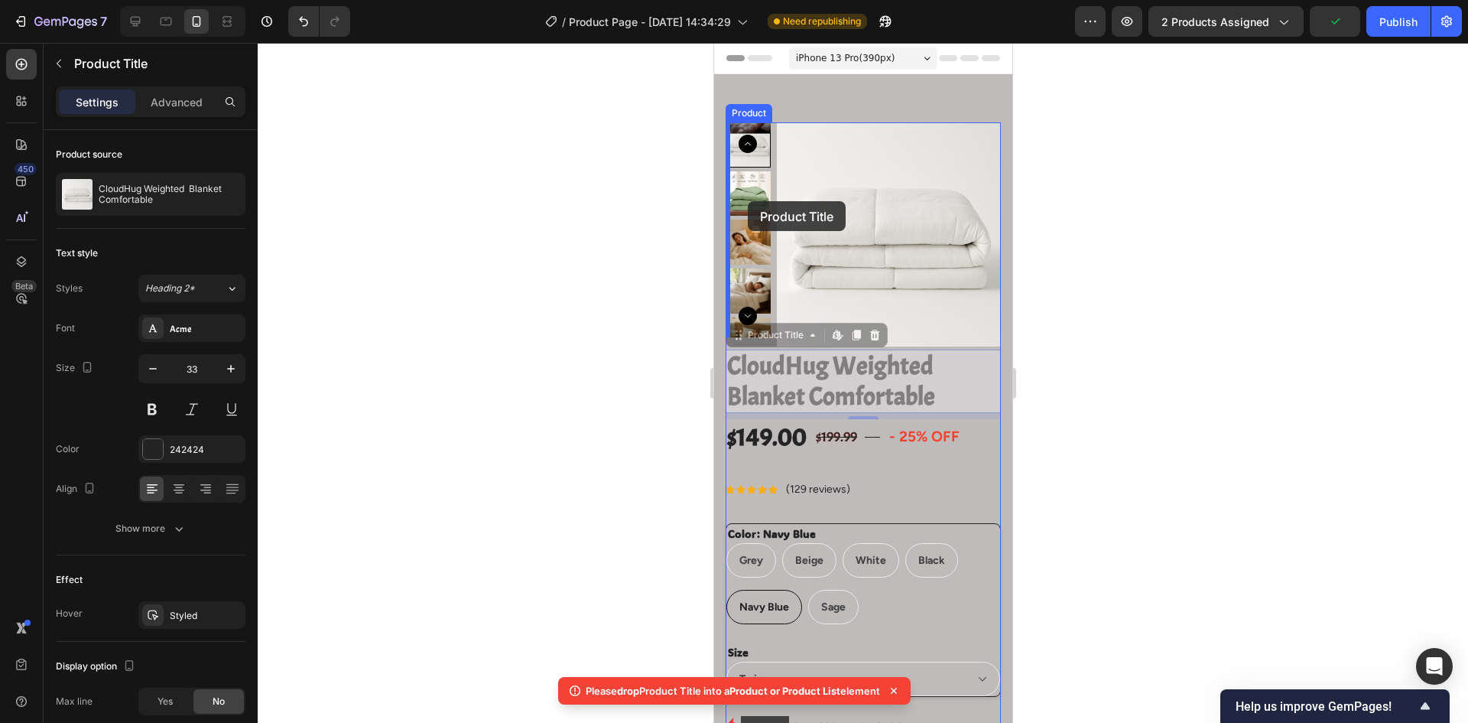
drag, startPoint x: 734, startPoint y: 337, endPoint x: 747, endPoint y: 201, distance: 136.8
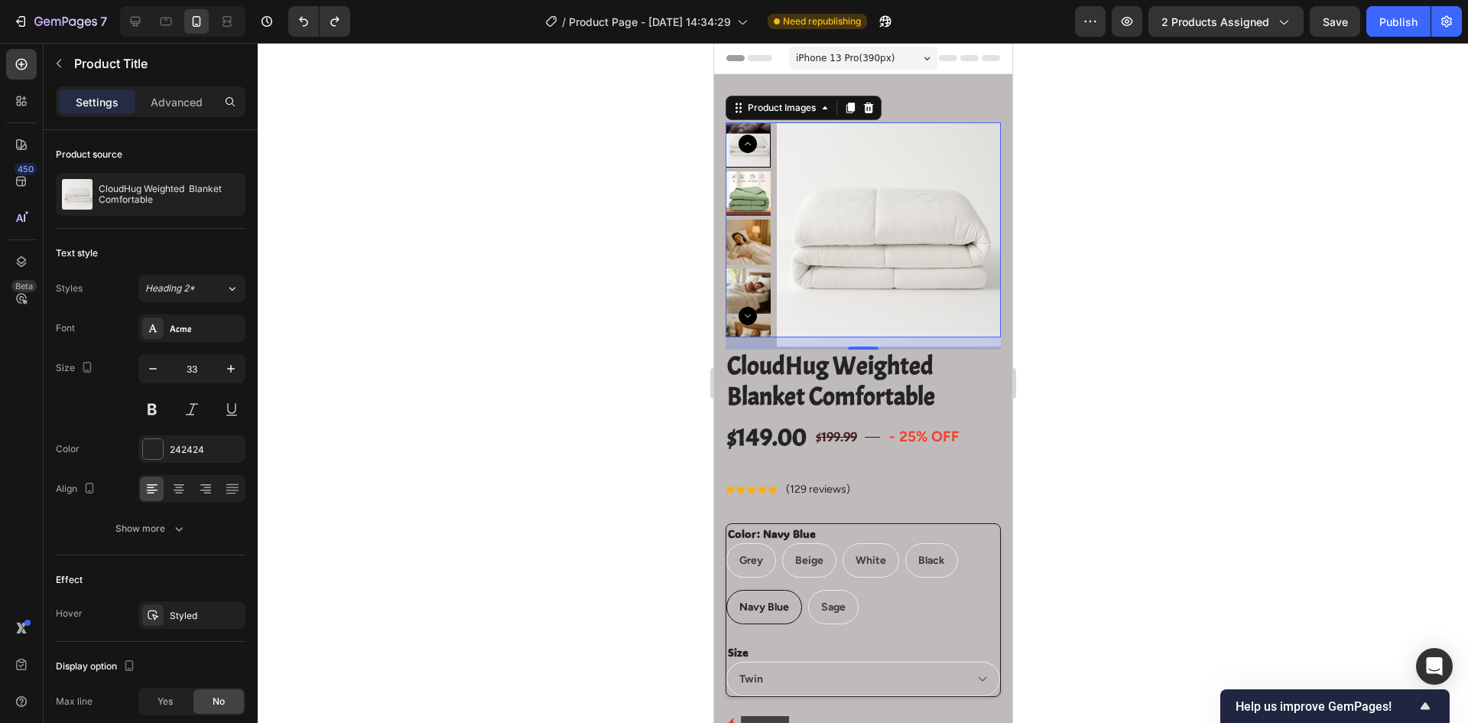
click at [804, 150] on img at bounding box center [888, 234] width 224 height 224
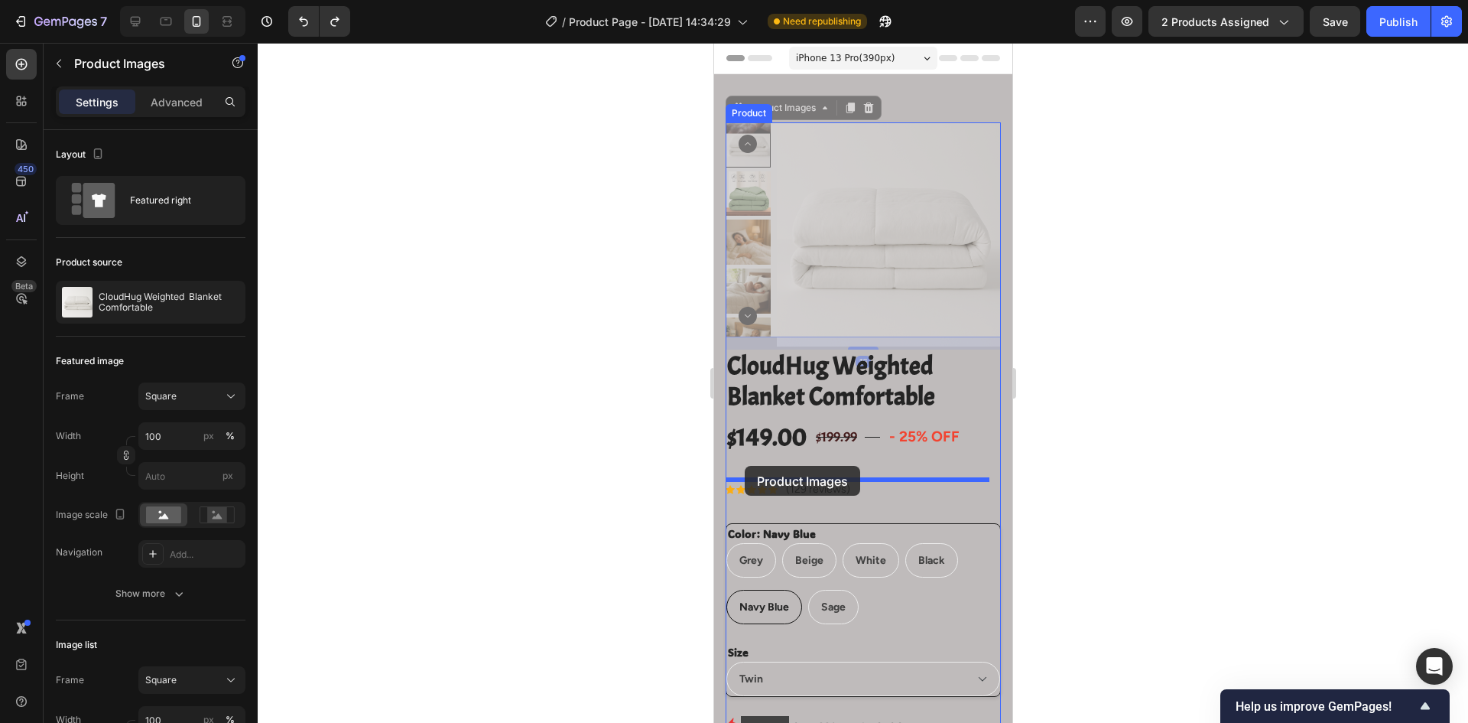
drag, startPoint x: 736, startPoint y: 108, endPoint x: 744, endPoint y: 466, distance: 358.0
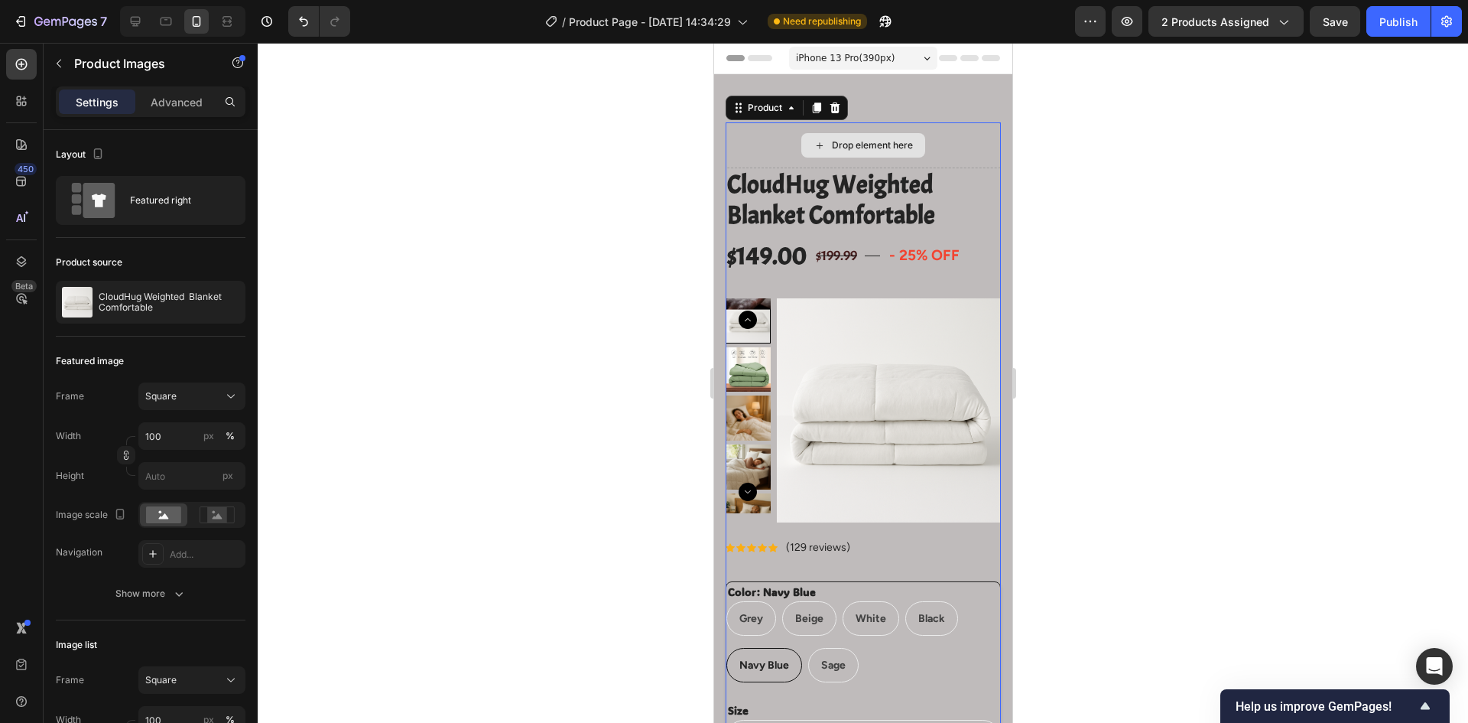
click at [761, 144] on div "Drop element here" at bounding box center [862, 145] width 275 height 46
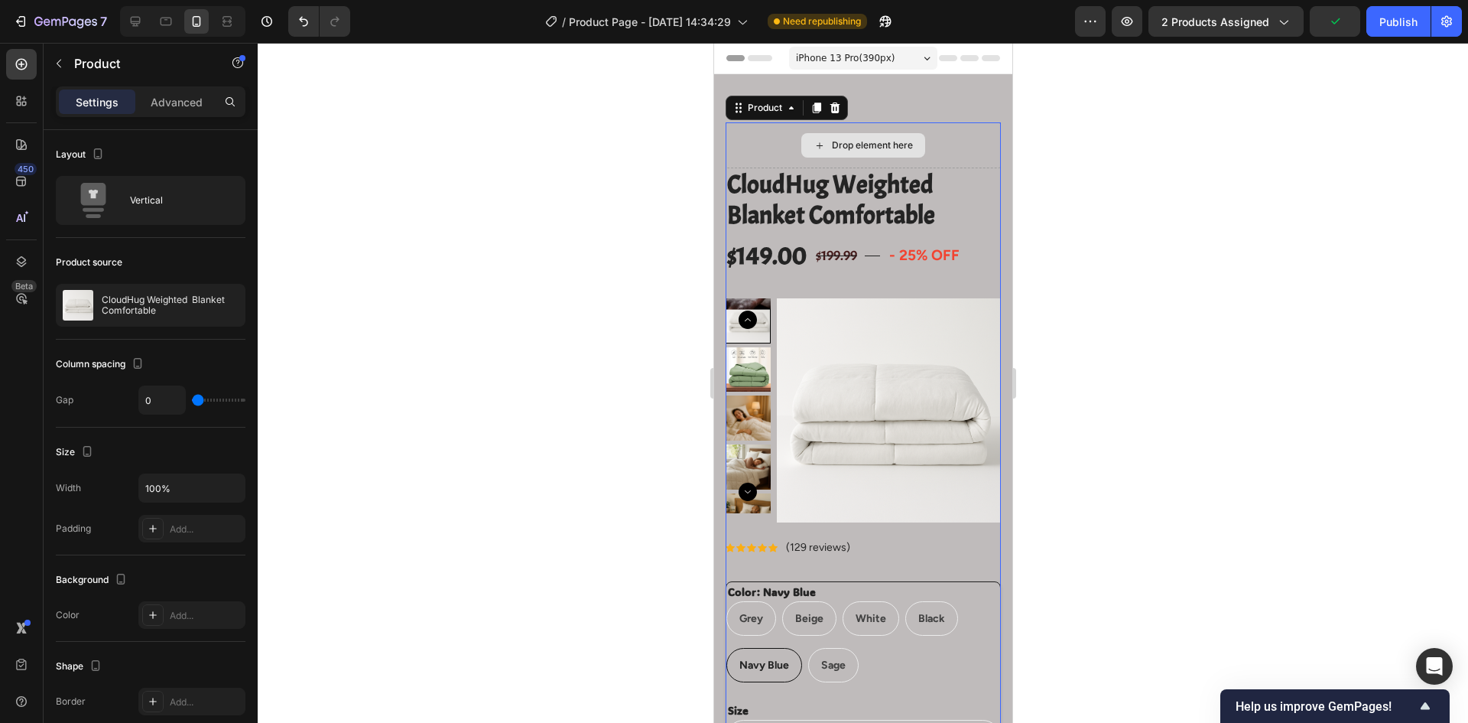
click at [957, 142] on div "Drop element here" at bounding box center [862, 145] width 275 height 46
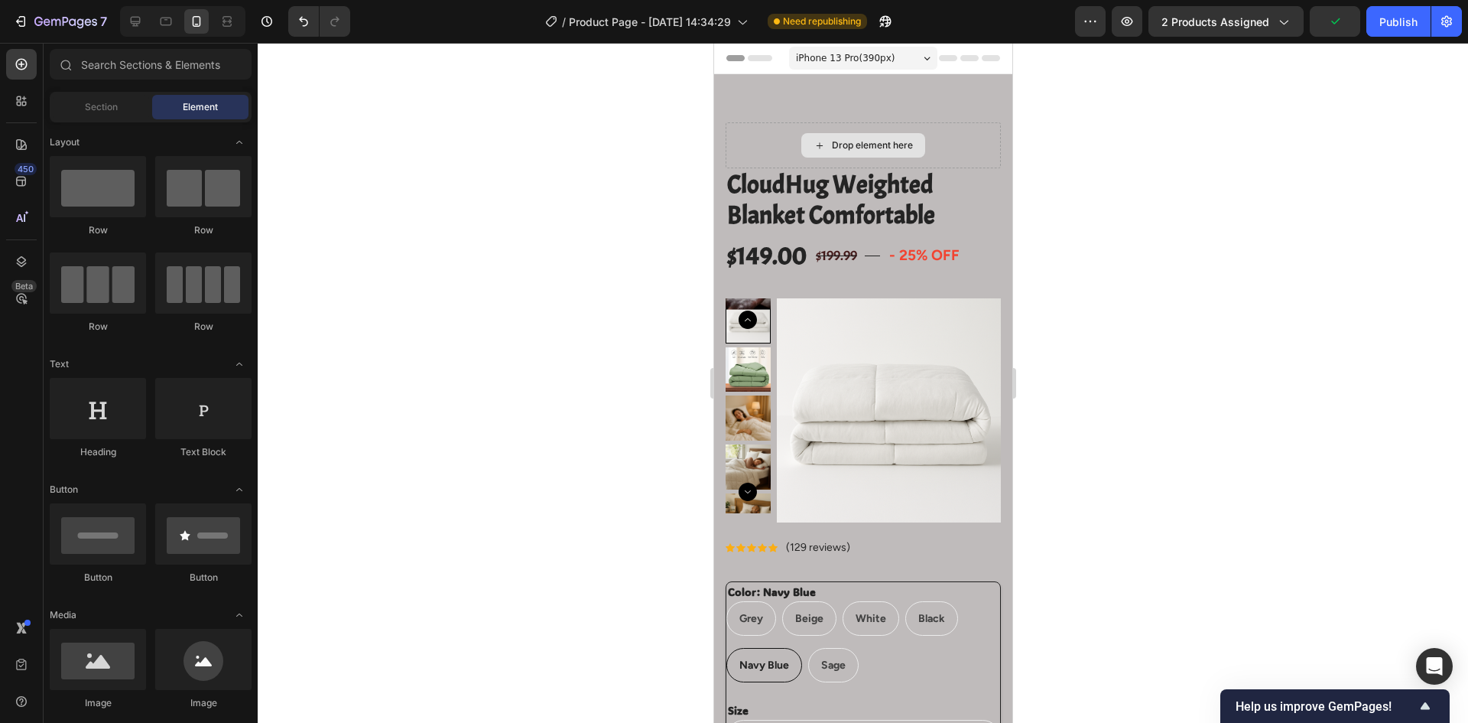
click at [851, 147] on div "Drop element here" at bounding box center [871, 145] width 81 height 12
click at [866, 141] on div "Drop element here" at bounding box center [871, 145] width 81 height 12
click at [863, 145] on div "Drop element here" at bounding box center [871, 145] width 81 height 12
click at [801, 141] on div "Drop element here" at bounding box center [863, 145] width 124 height 24
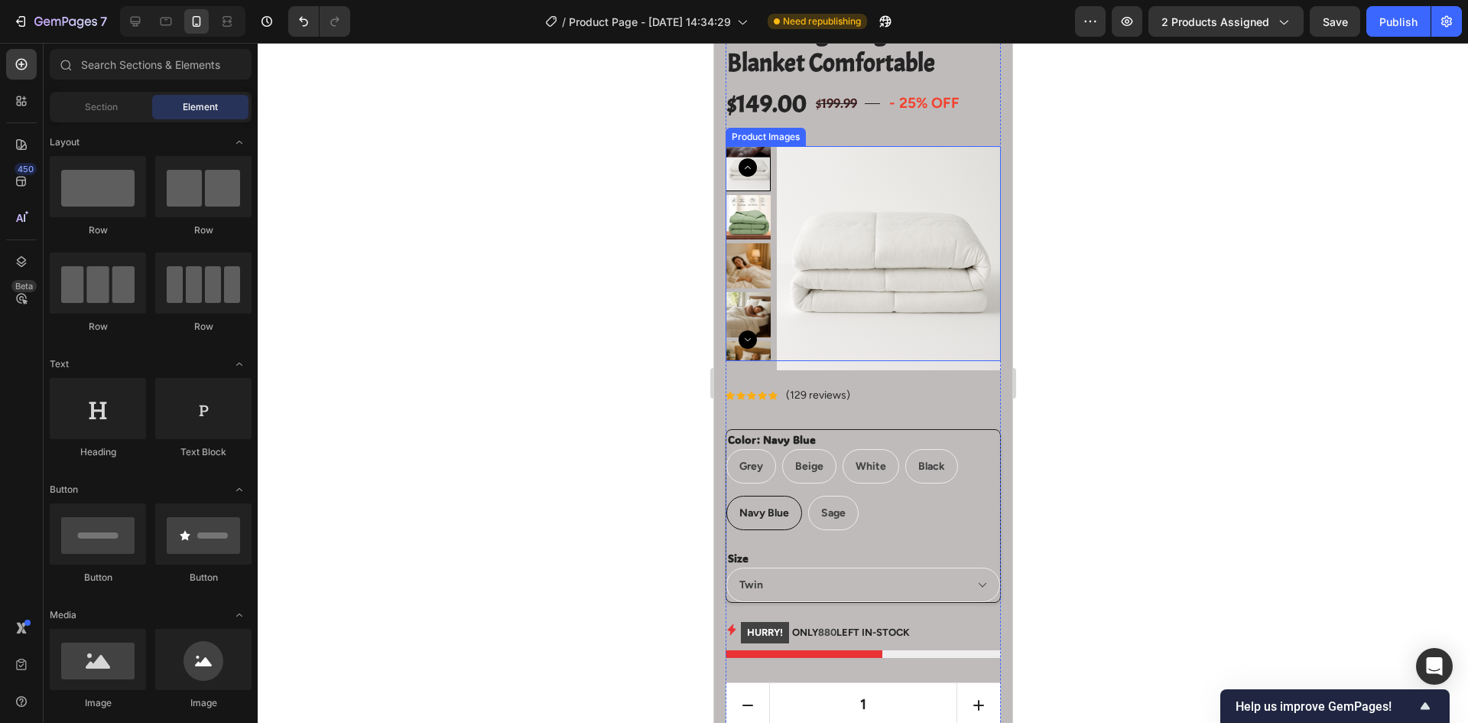
scroll to position [153, 0]
click at [842, 171] on img at bounding box center [888, 257] width 224 height 224
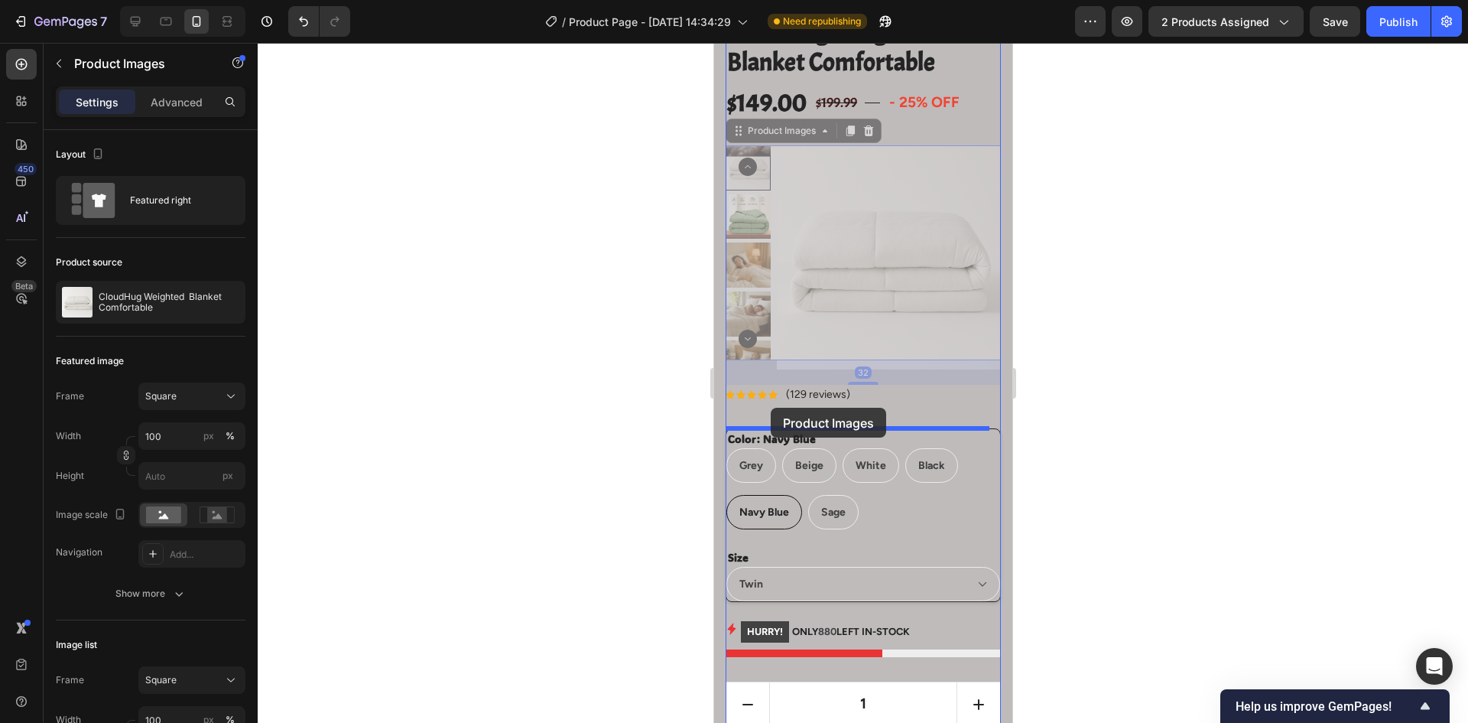
drag, startPoint x: 737, startPoint y: 132, endPoint x: 771, endPoint y: 407, distance: 277.4
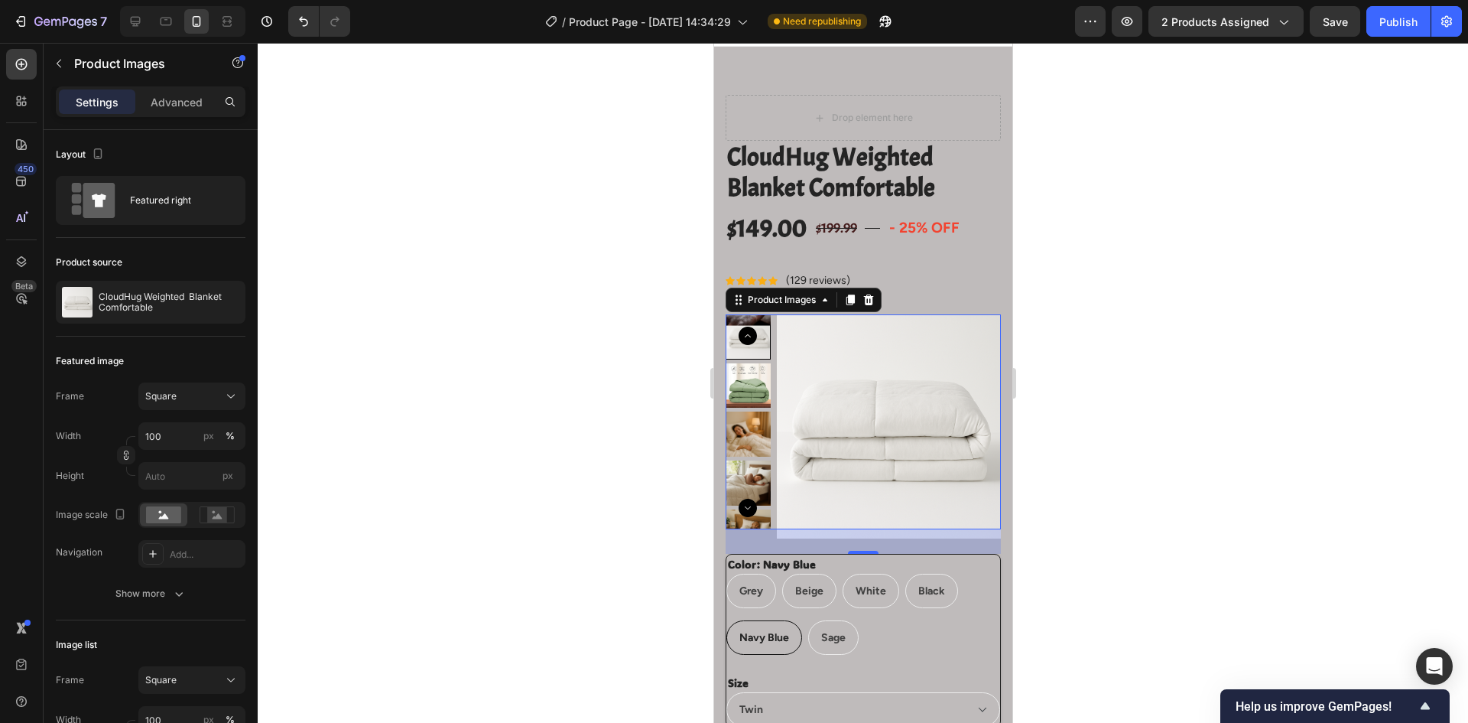
scroll to position [0, 0]
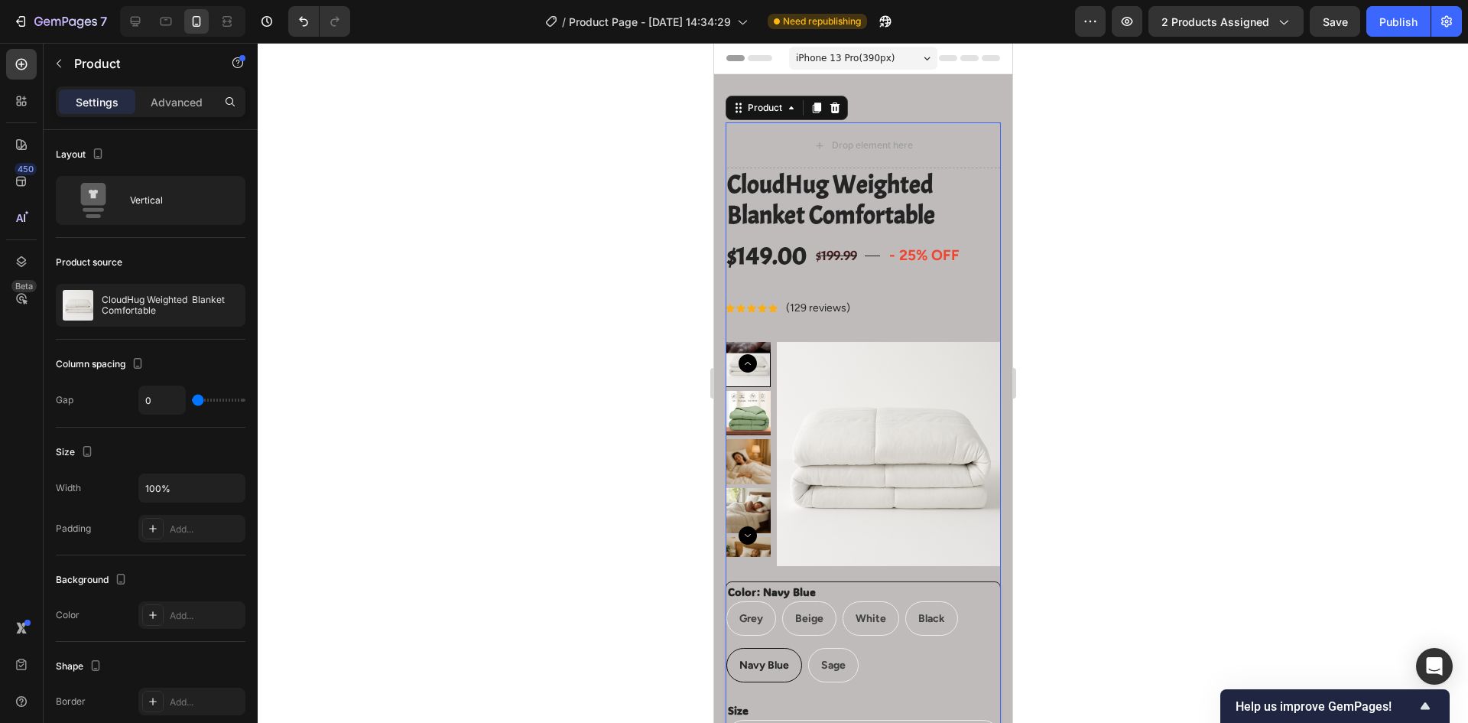
click at [872, 249] on div "Title Line" at bounding box center [871, 256] width 15 height 36
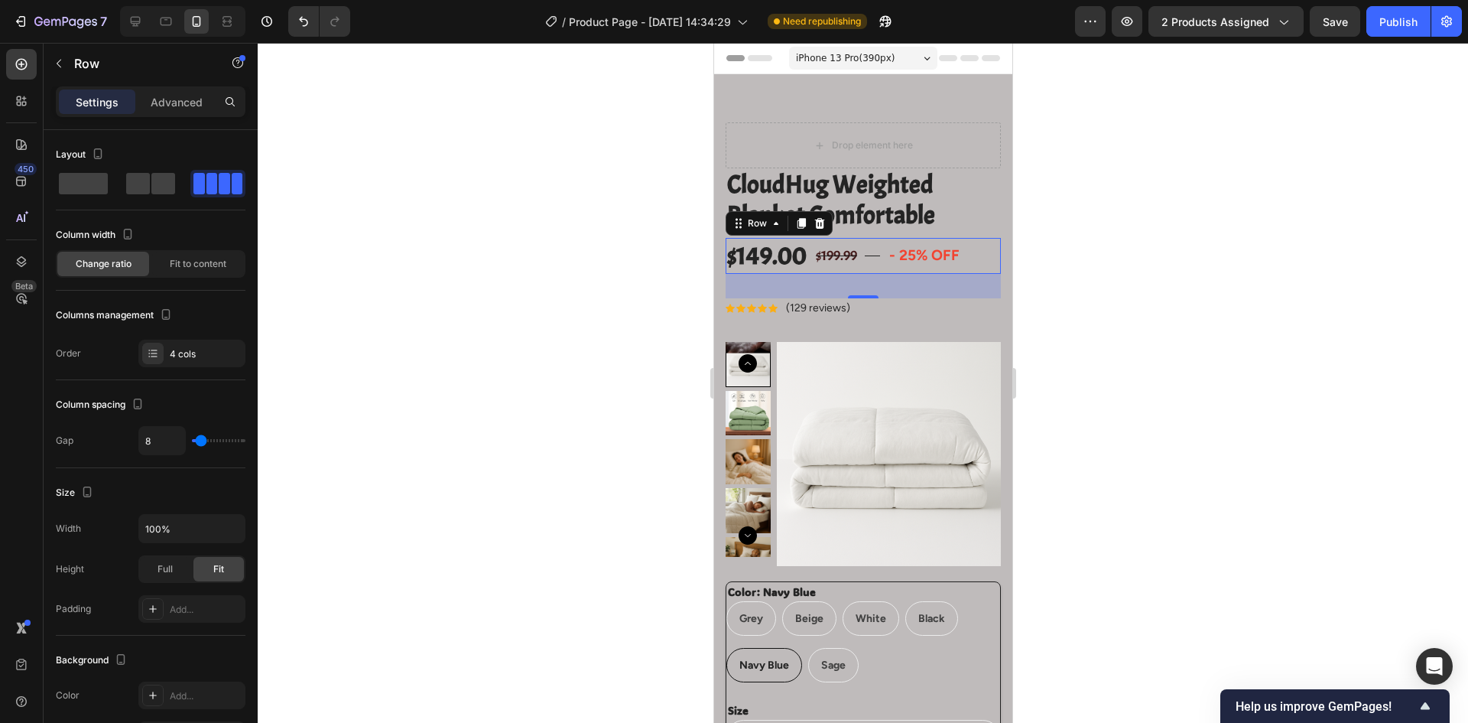
click at [855, 289] on div "32" at bounding box center [862, 286] width 275 height 24
click at [856, 295] on div at bounding box center [862, 296] width 31 height 5
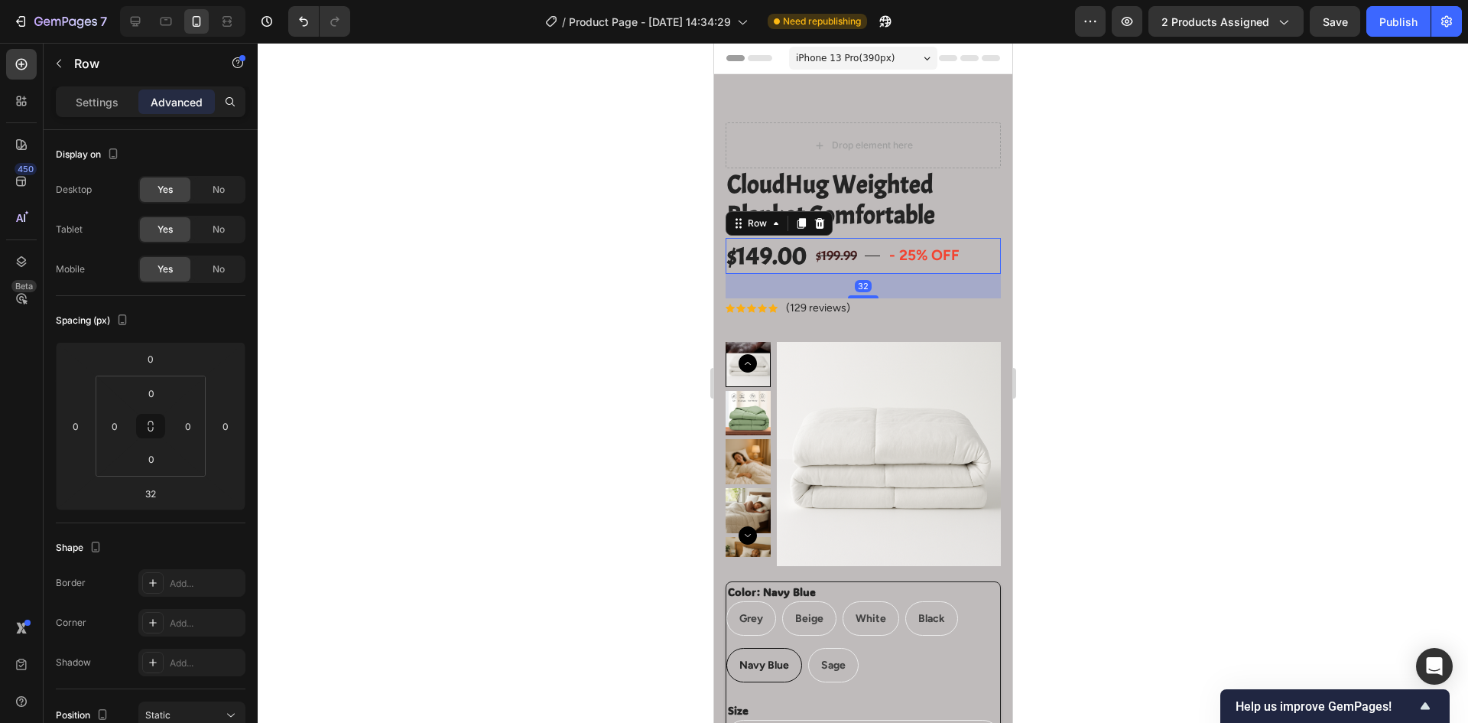
click at [857, 293] on div "32" at bounding box center [862, 286] width 275 height 24
click at [857, 294] on div "32" at bounding box center [862, 286] width 275 height 24
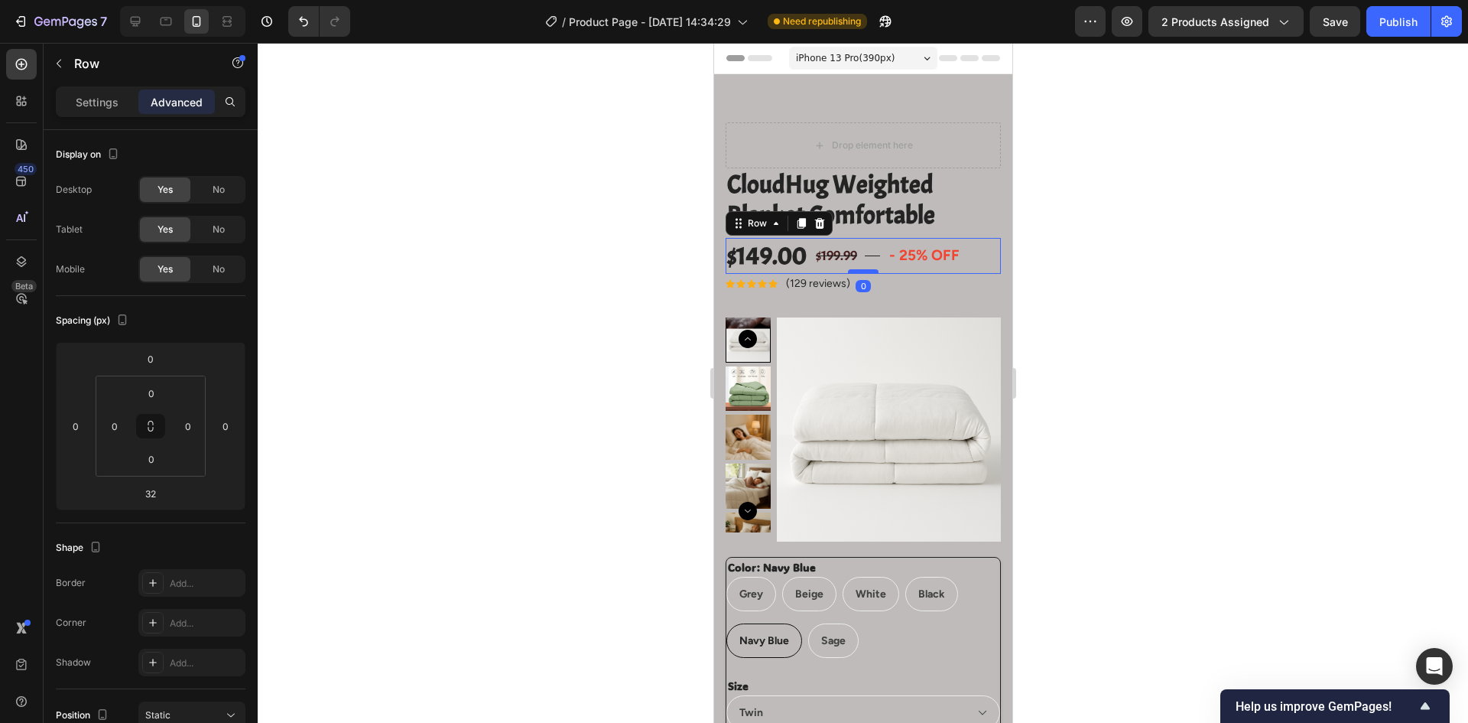
drag, startPoint x: 866, startPoint y: 282, endPoint x: 864, endPoint y: 270, distance: 12.3
click at [864, 270] on div at bounding box center [862, 271] width 31 height 5
type input "0"
click at [958, 205] on h2 "CloudHug Weighted Blanket Comfortable" at bounding box center [862, 199] width 275 height 63
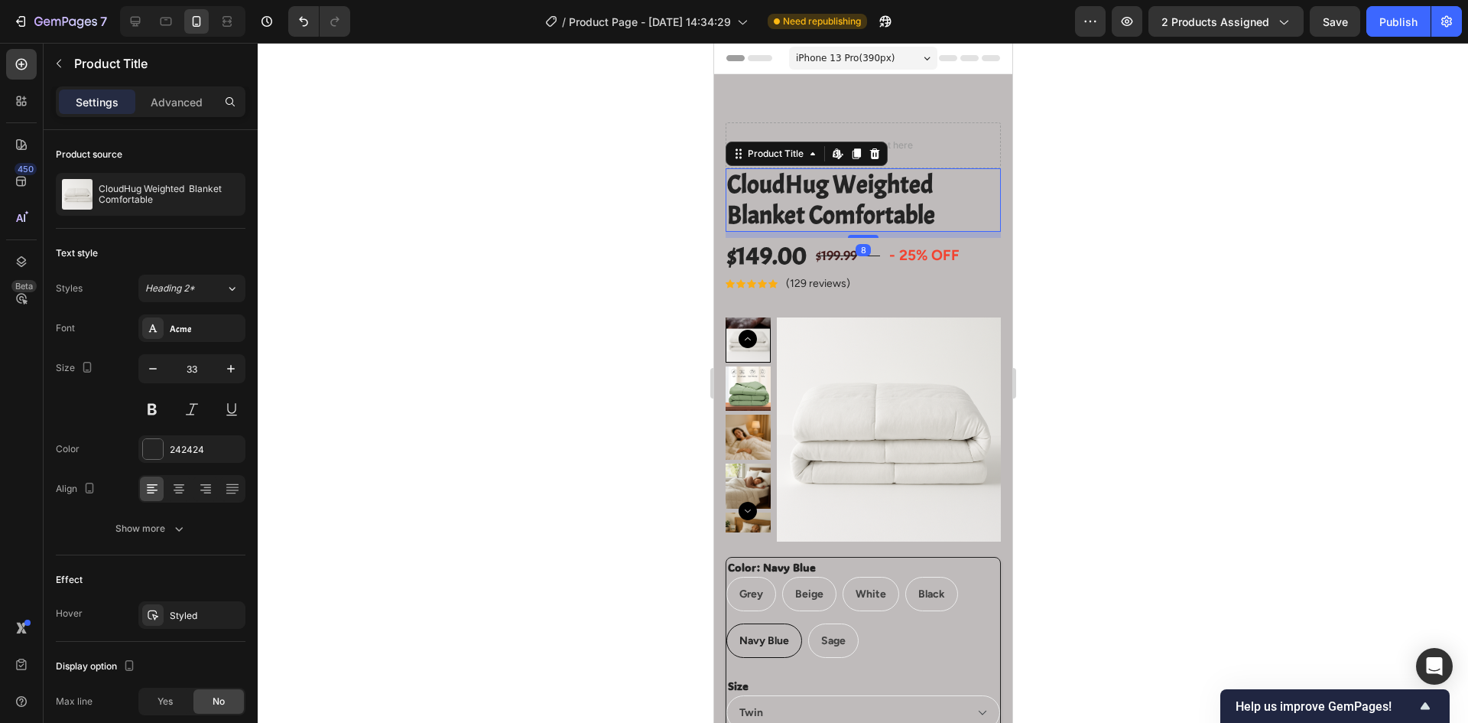
click at [631, 314] on div at bounding box center [863, 383] width 1211 height 680
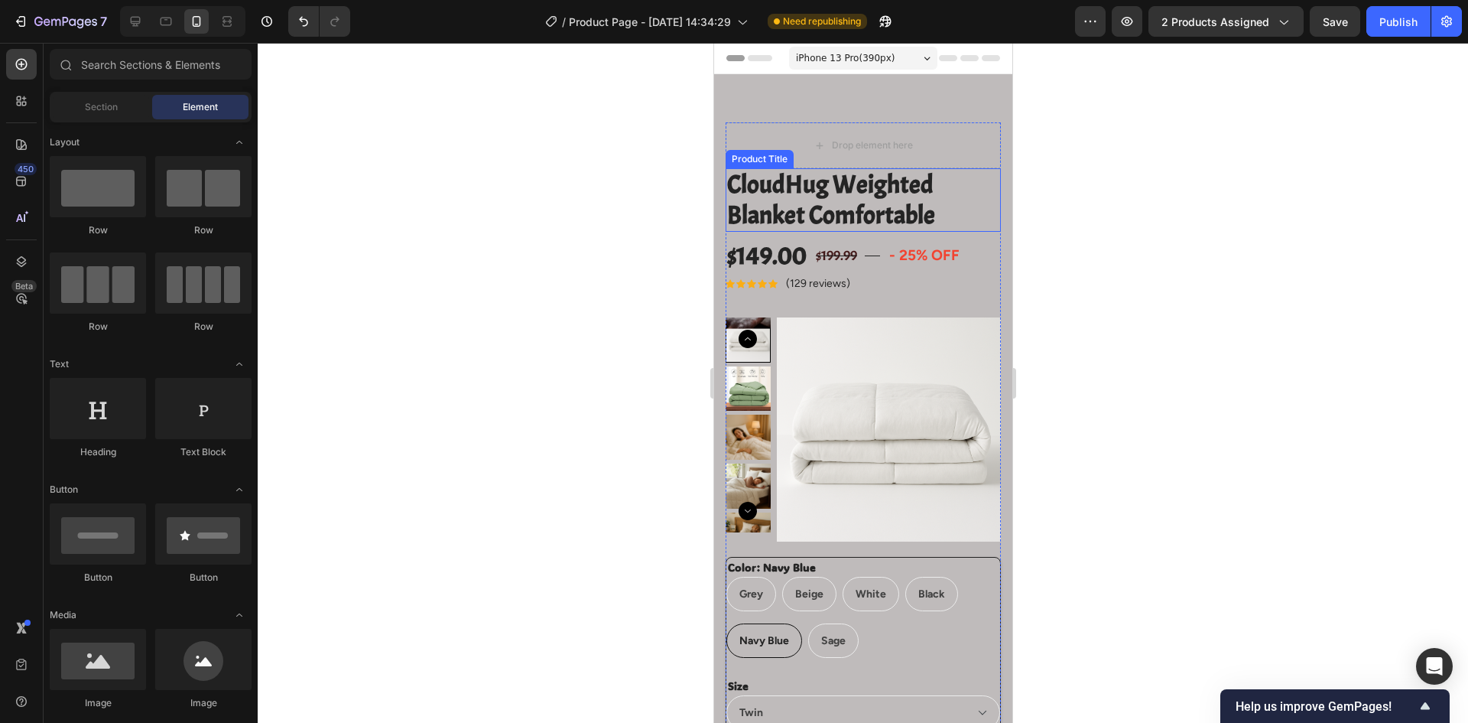
click at [916, 226] on h2 "CloudHug Weighted Blanket Comfortable" at bounding box center [862, 199] width 275 height 63
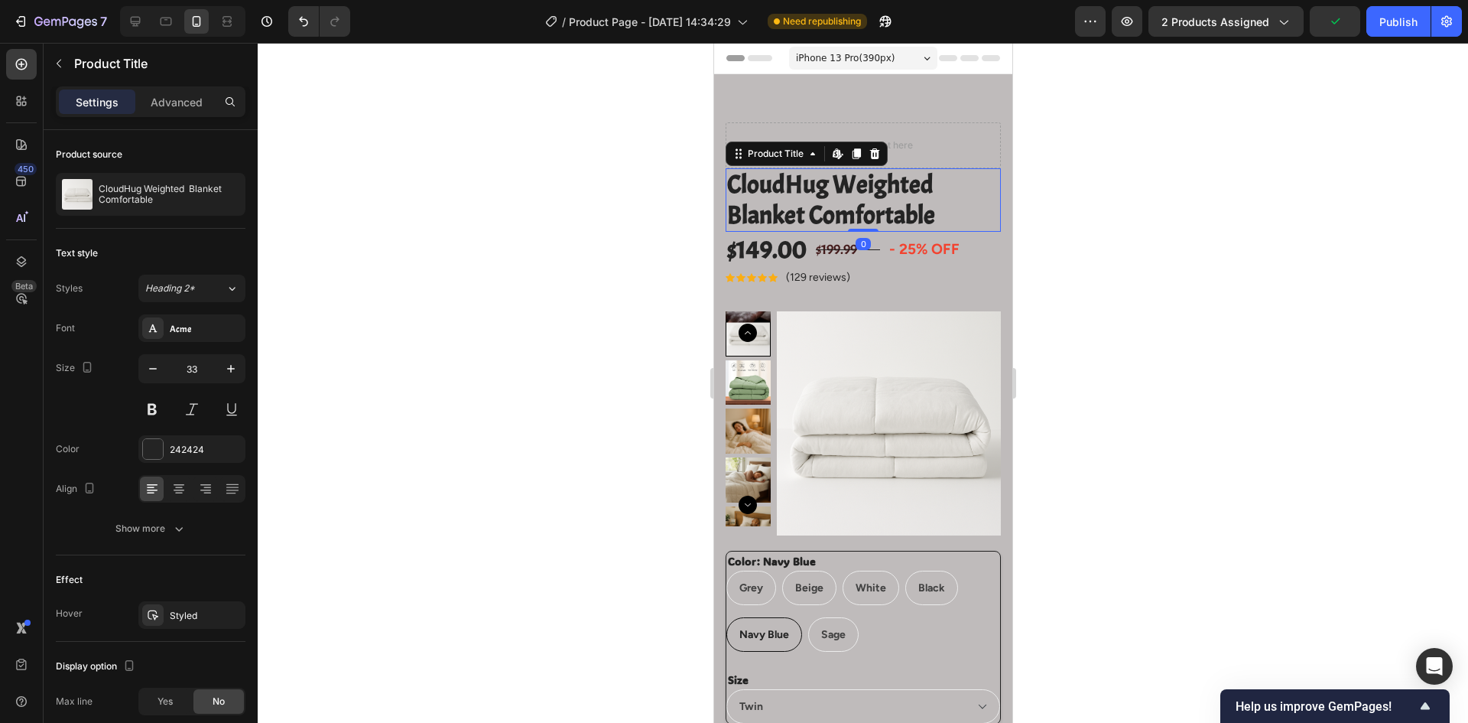
drag, startPoint x: 859, startPoint y: 237, endPoint x: 859, endPoint y: 223, distance: 14.5
click at [859, 223] on div "CloudHug Weighted Blanket Comfortable Product Title Edit content in Shopify 0" at bounding box center [862, 199] width 275 height 63
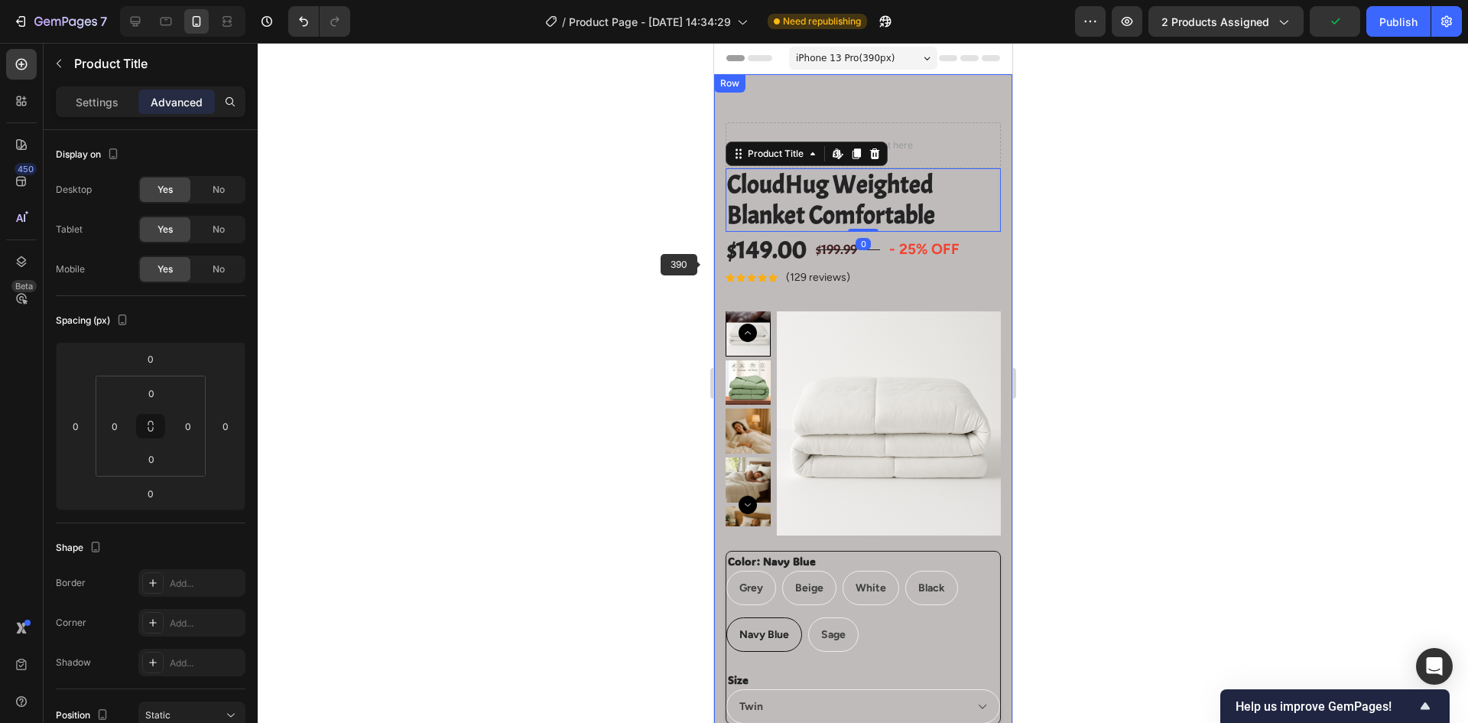
click at [648, 267] on div at bounding box center [863, 383] width 1211 height 680
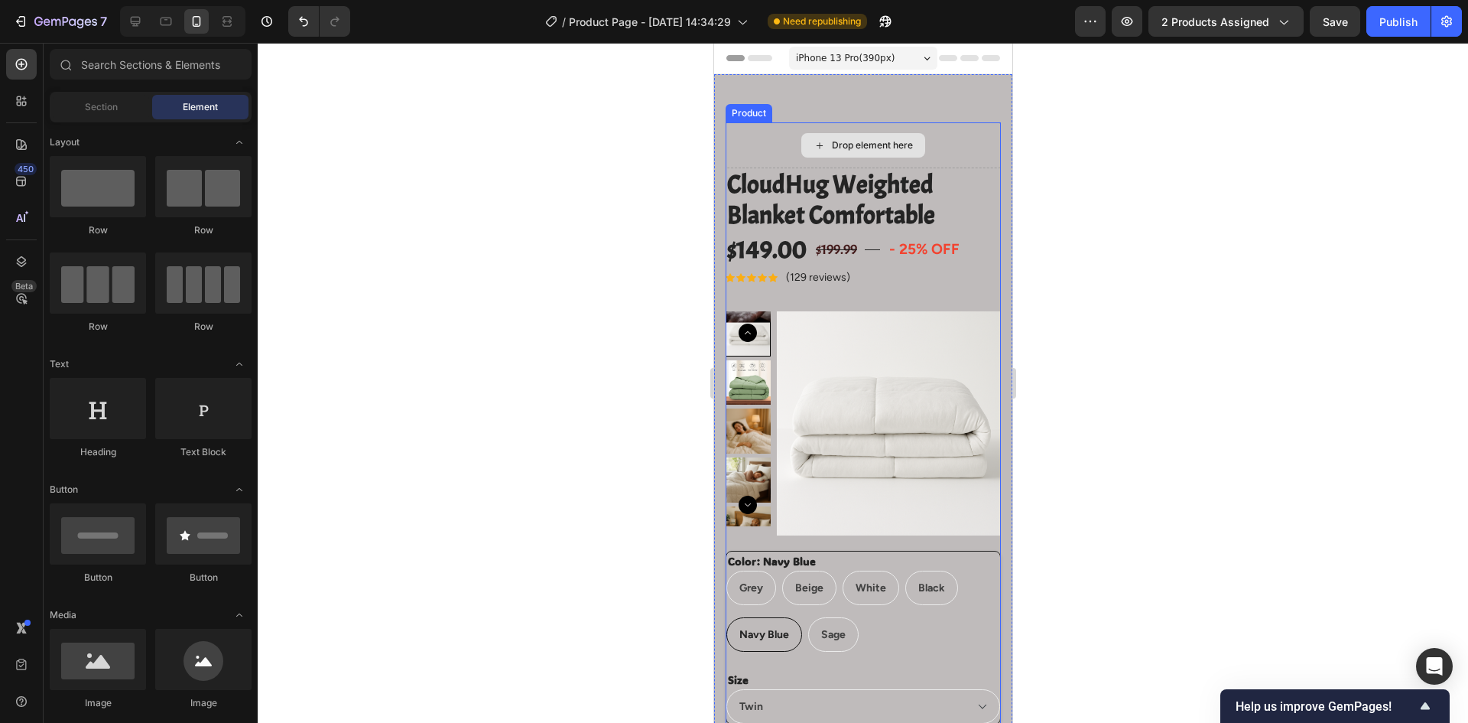
click at [853, 154] on div "Drop element here" at bounding box center [863, 145] width 124 height 24
click at [839, 148] on div "Drop element here" at bounding box center [871, 145] width 81 height 12
click at [820, 147] on div "Drop element here" at bounding box center [863, 145] width 124 height 24
click at [102, 112] on span "Section" at bounding box center [101, 107] width 33 height 14
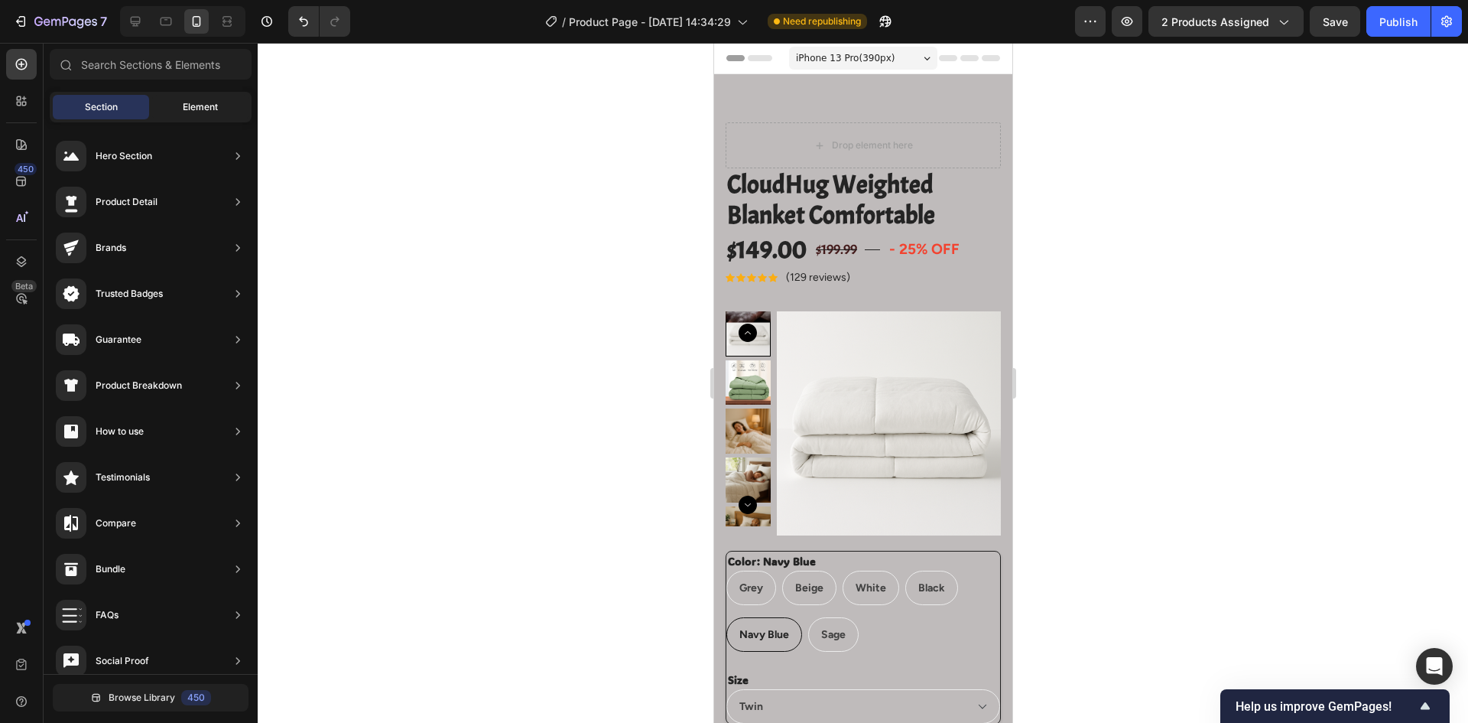
click at [173, 106] on div "Element" at bounding box center [200, 107] width 96 height 24
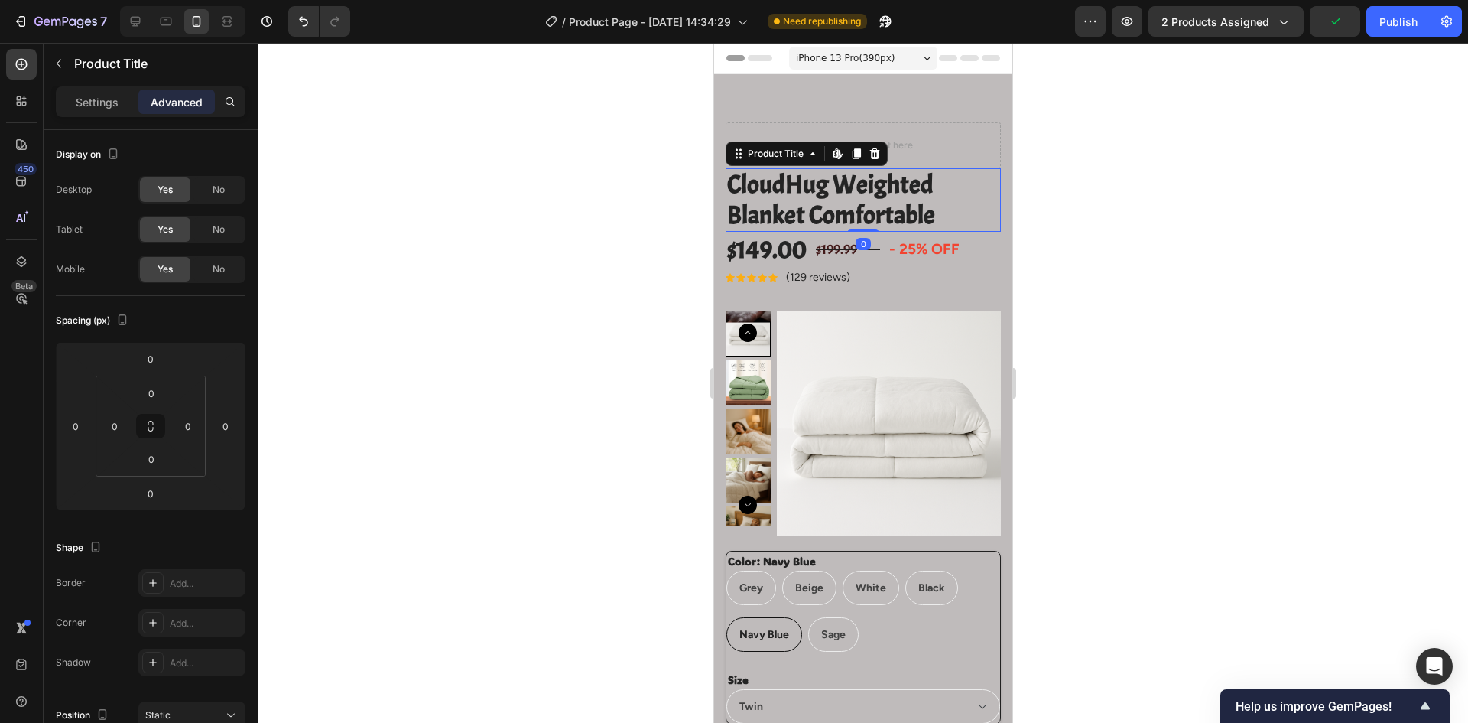
click at [838, 226] on h2 "CloudHug Weighted Blanket Comfortable" at bounding box center [862, 199] width 275 height 63
click at [210, 195] on div "No" at bounding box center [218, 189] width 50 height 24
click at [466, 295] on div at bounding box center [863, 383] width 1211 height 680
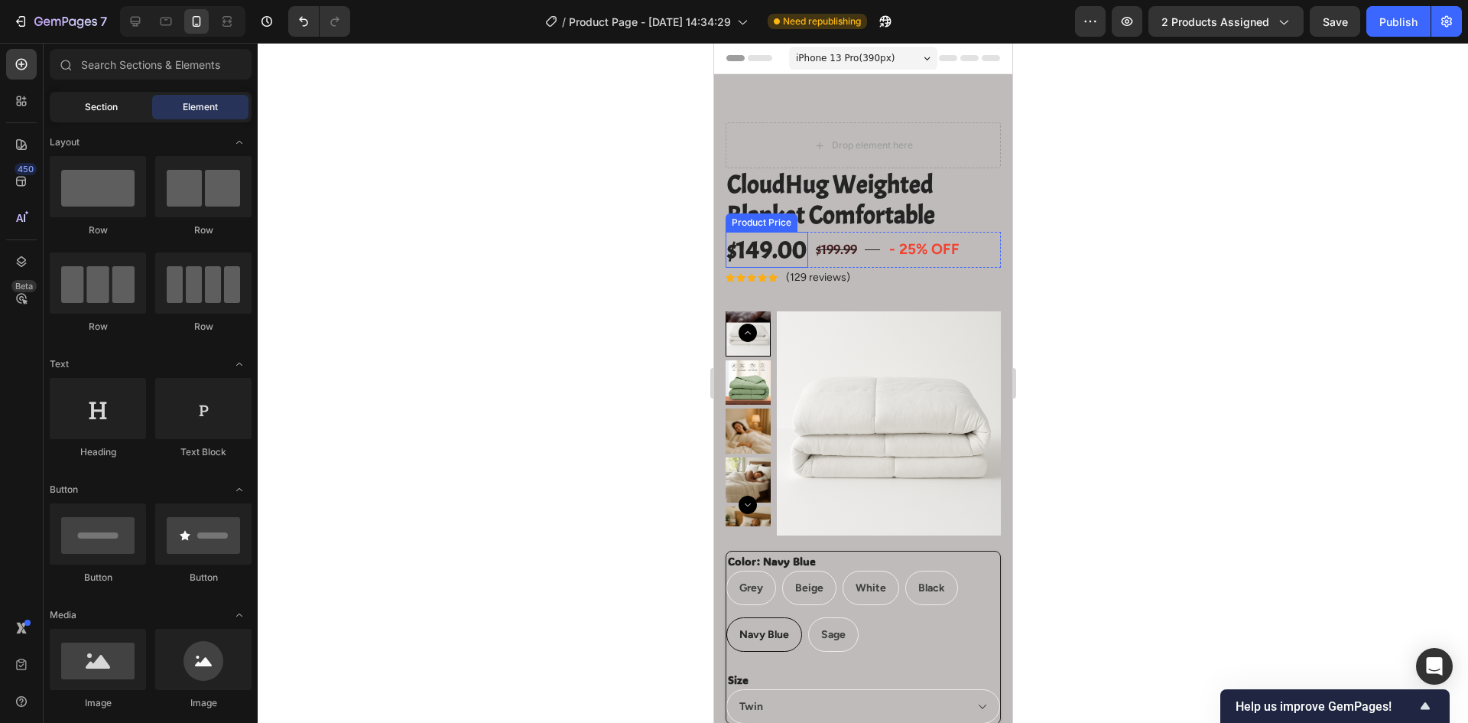
click at [129, 106] on div "Section" at bounding box center [101, 107] width 96 height 24
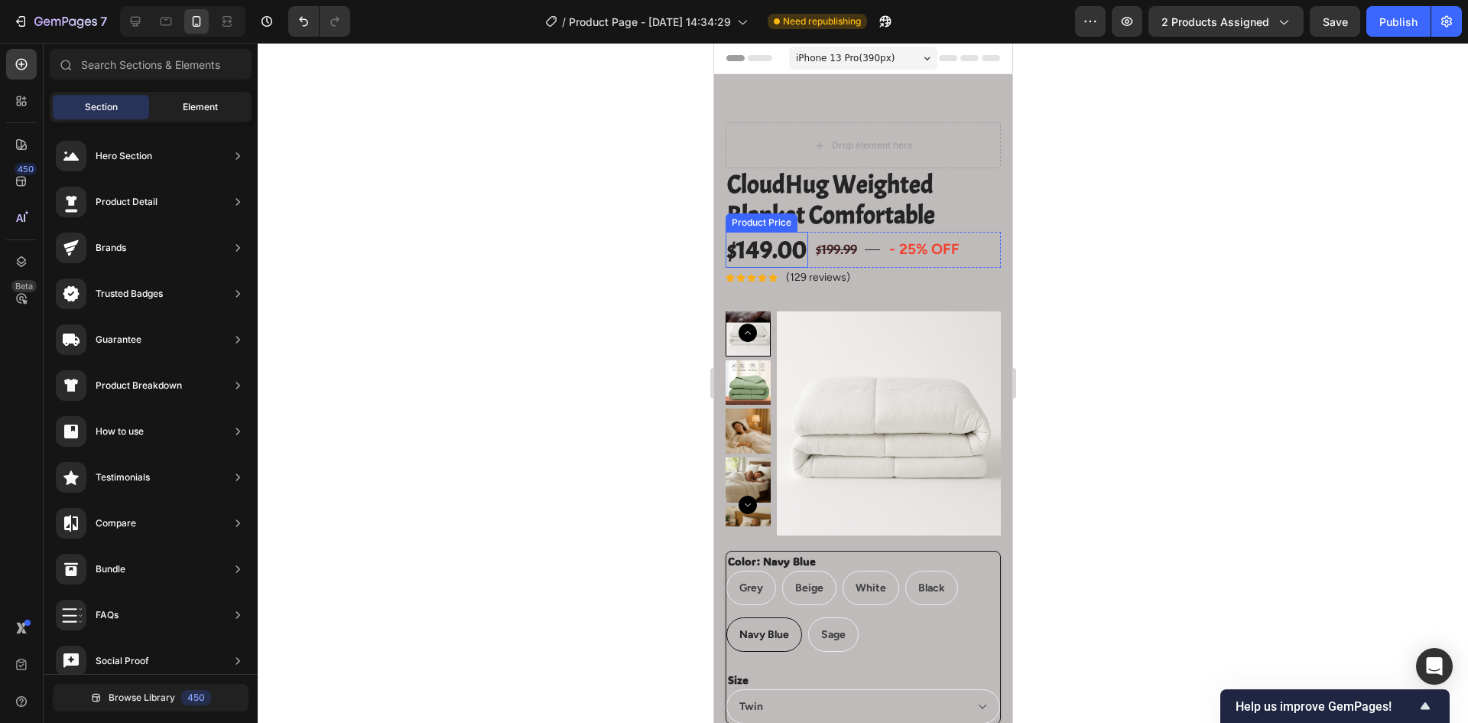
click at [205, 110] on span "Element" at bounding box center [200, 107] width 35 height 14
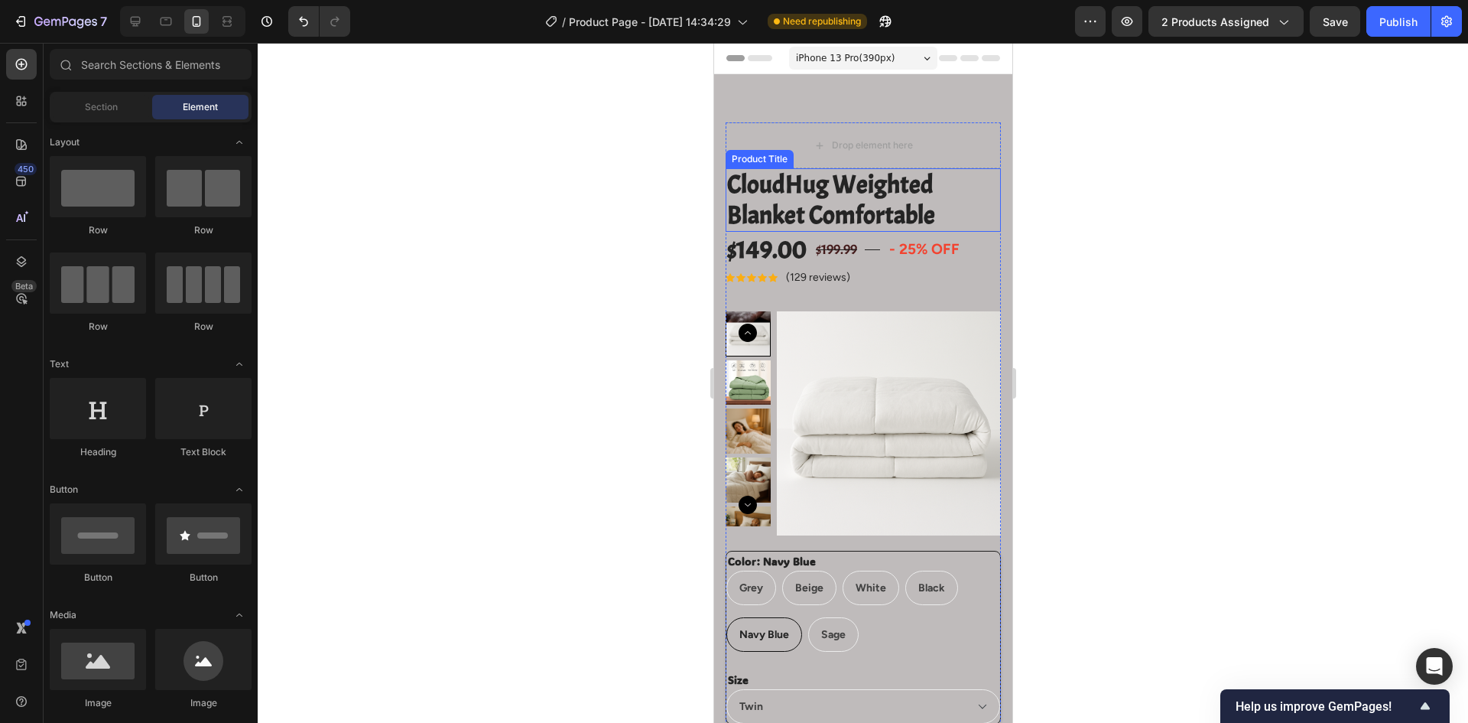
click at [852, 179] on h2 "CloudHug Weighted Blanket Comfortable" at bounding box center [862, 199] width 275 height 63
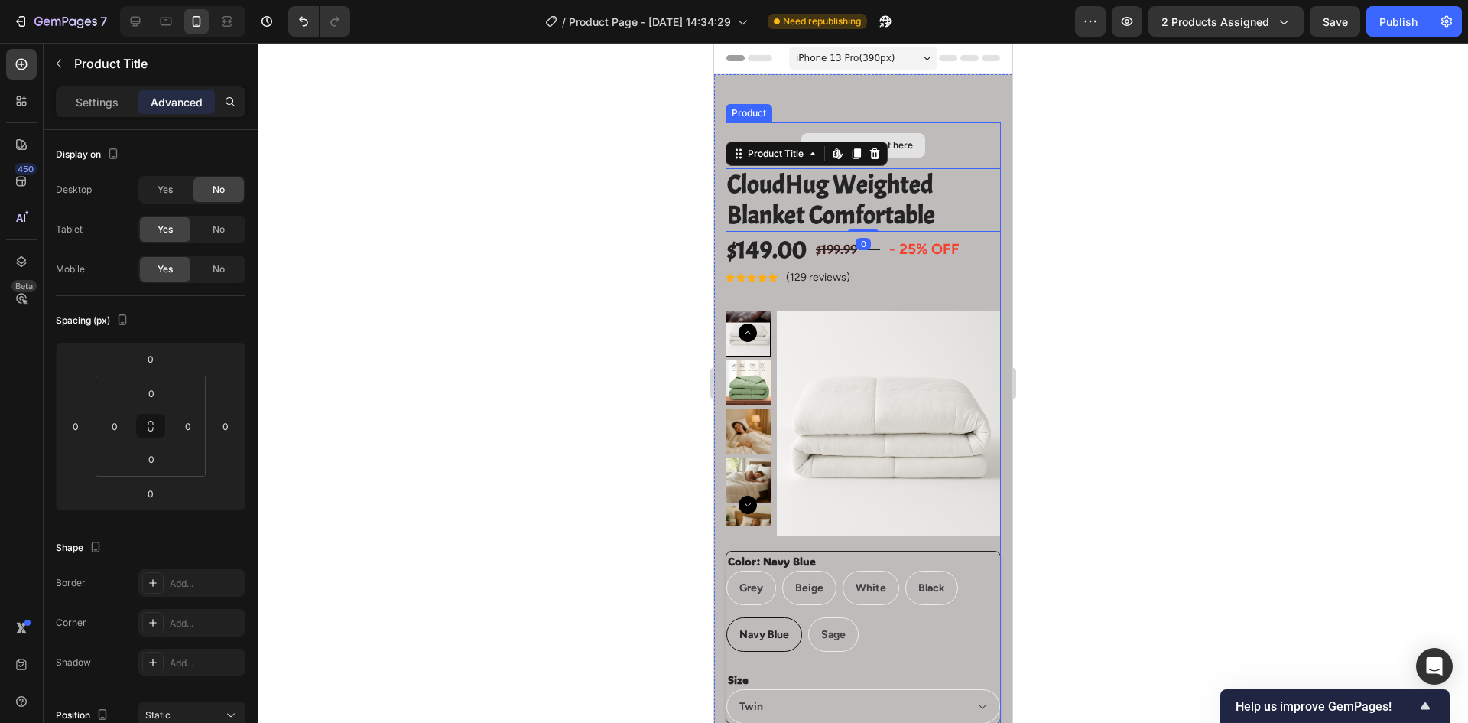
click at [931, 152] on div "Drop element here" at bounding box center [862, 145] width 275 height 46
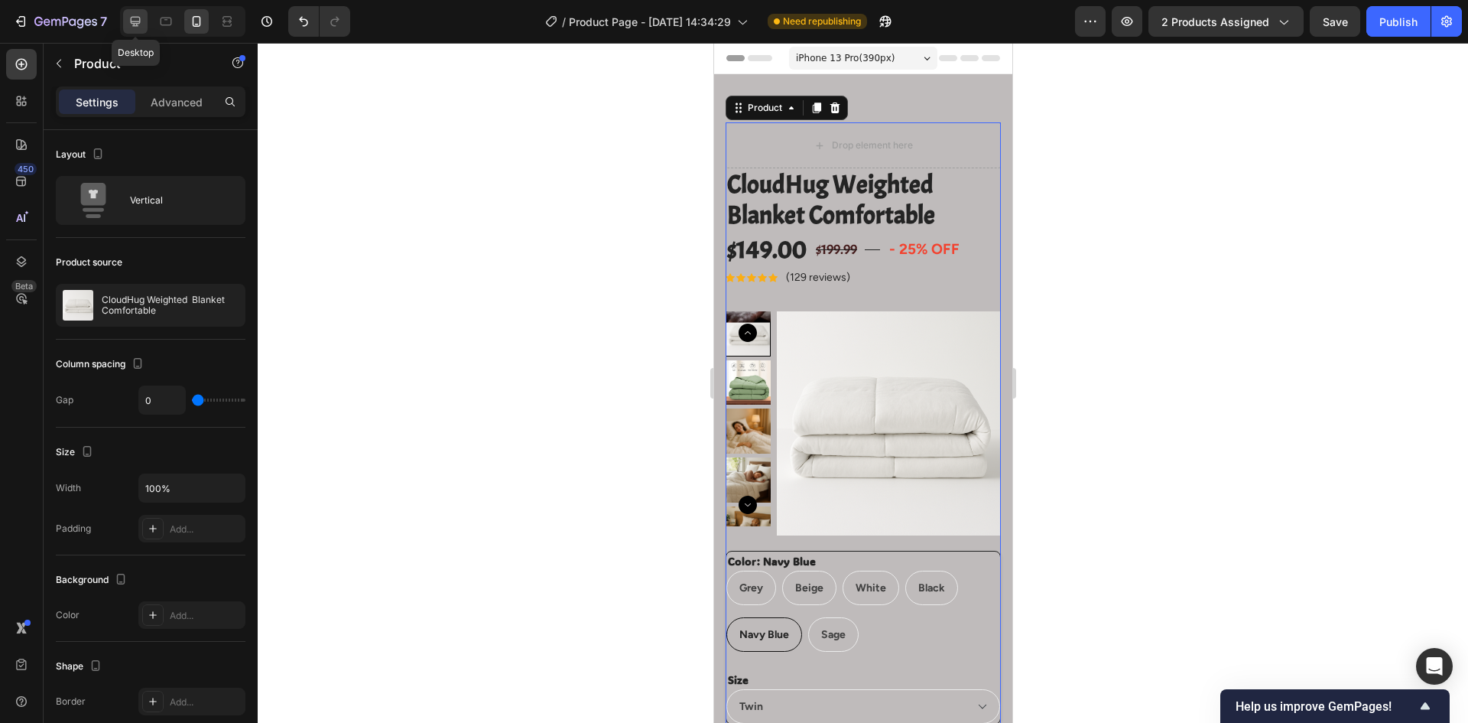
click at [132, 23] on icon at bounding box center [136, 22] width 10 height 10
type input "60"
type input "1200"
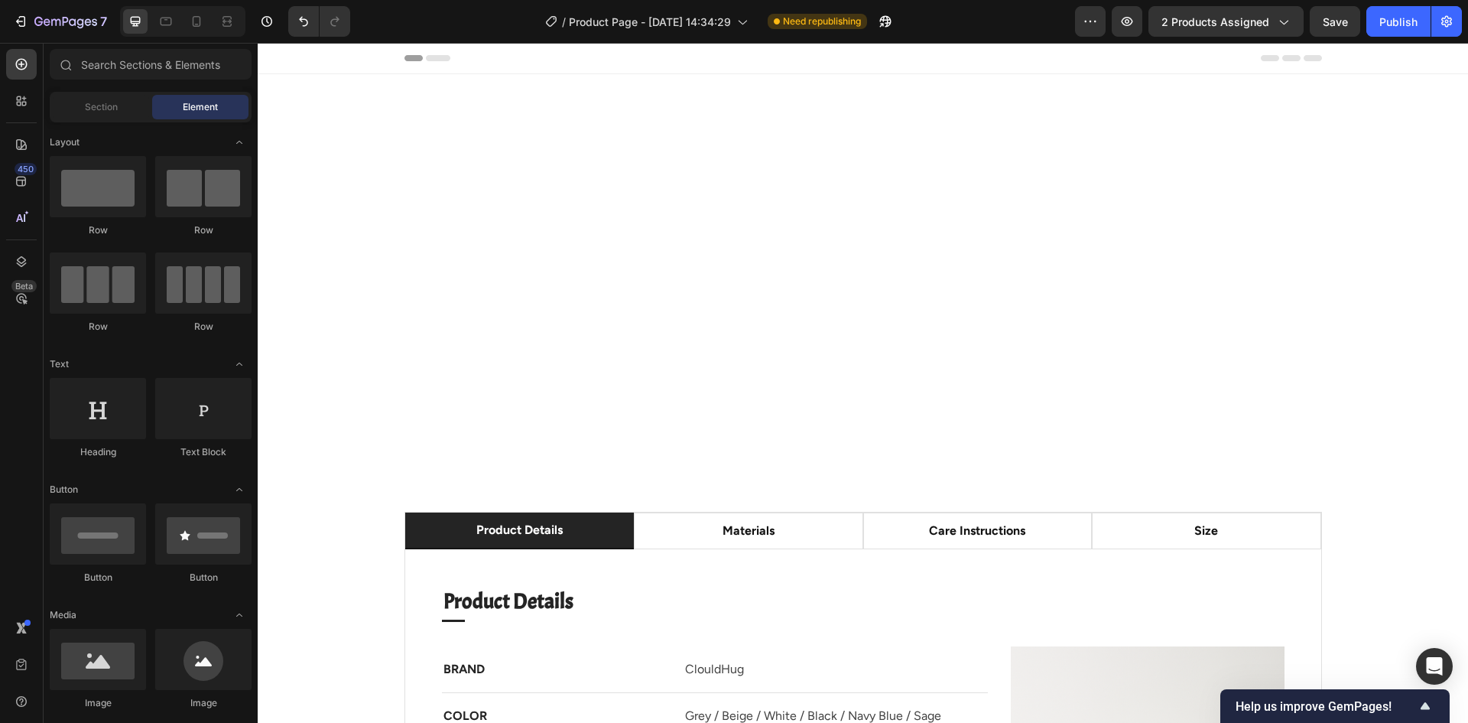
drag, startPoint x: 1467, startPoint y: 113, endPoint x: 1725, endPoint y: 77, distance: 261.0
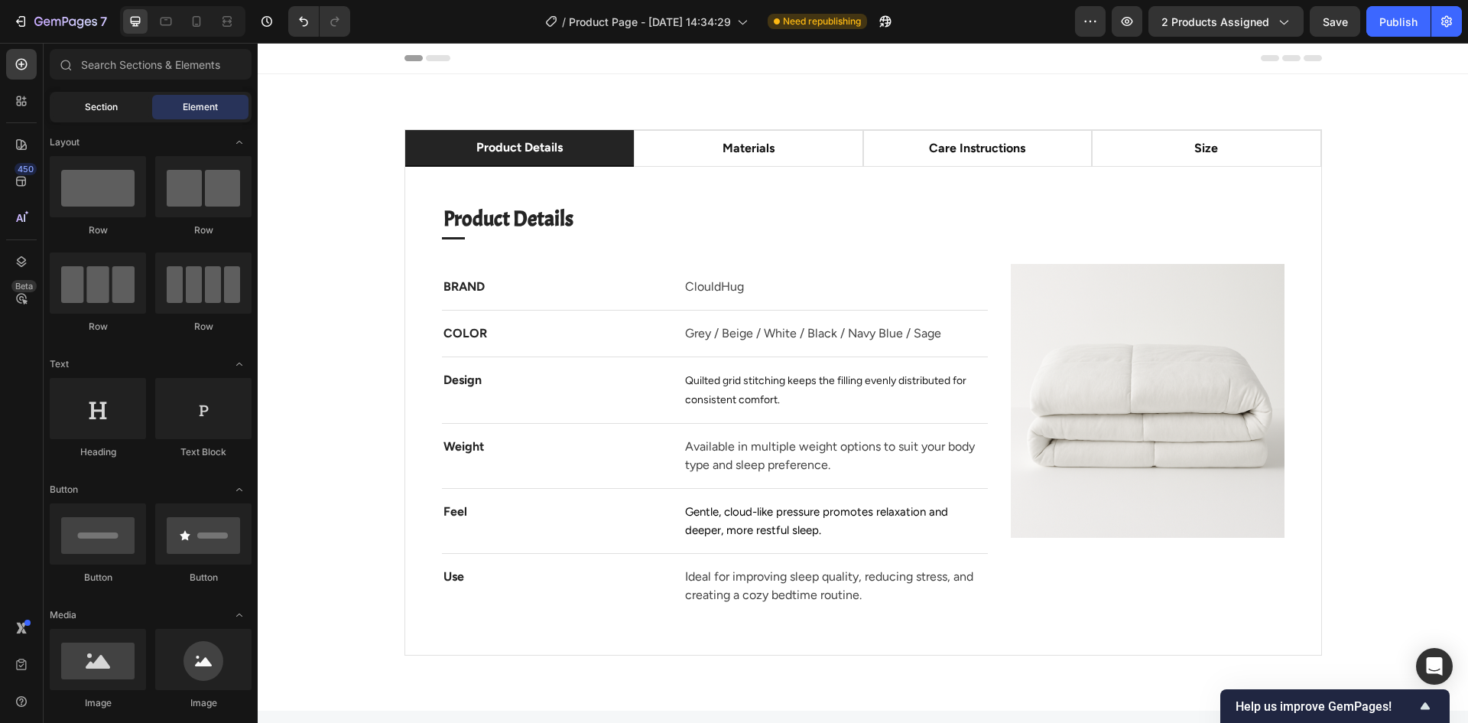
click at [132, 108] on div "Section" at bounding box center [101, 107] width 96 height 24
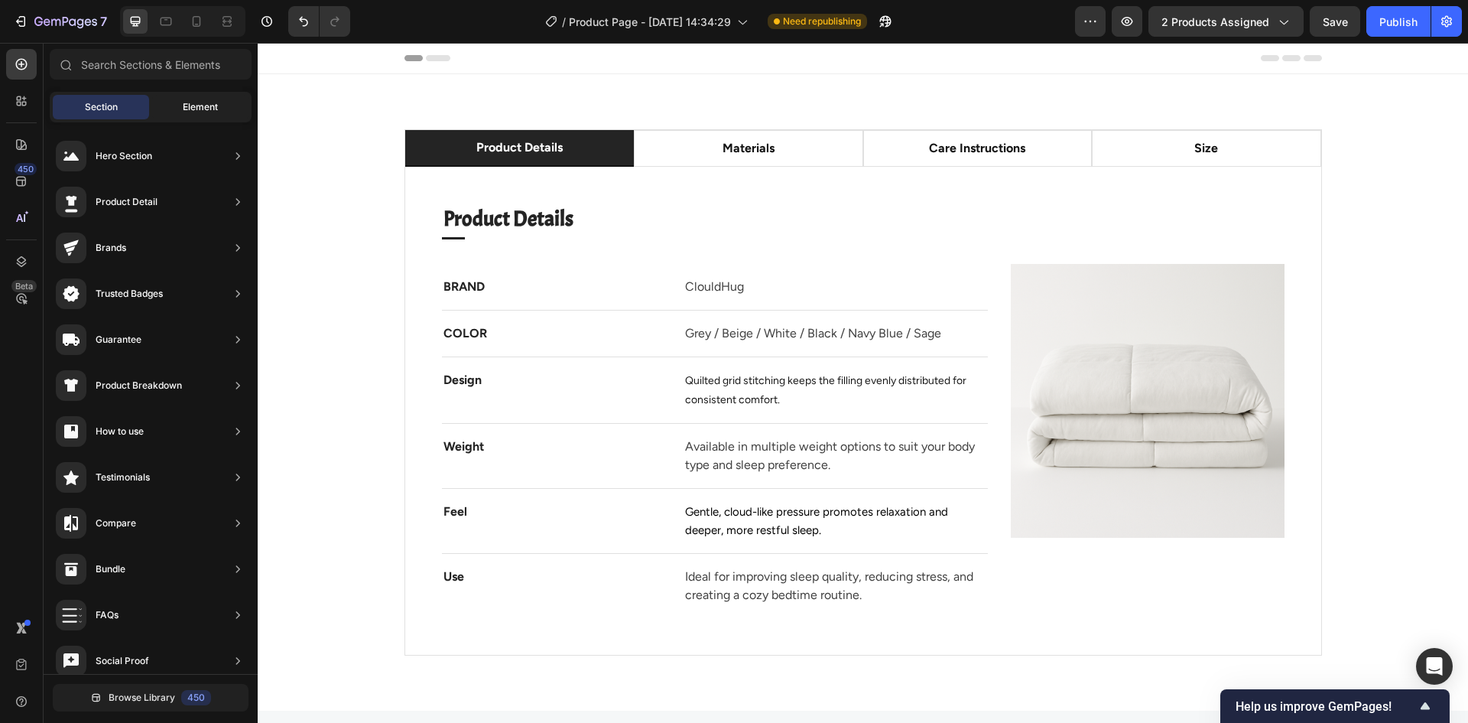
click at [187, 106] on span "Element" at bounding box center [200, 107] width 35 height 14
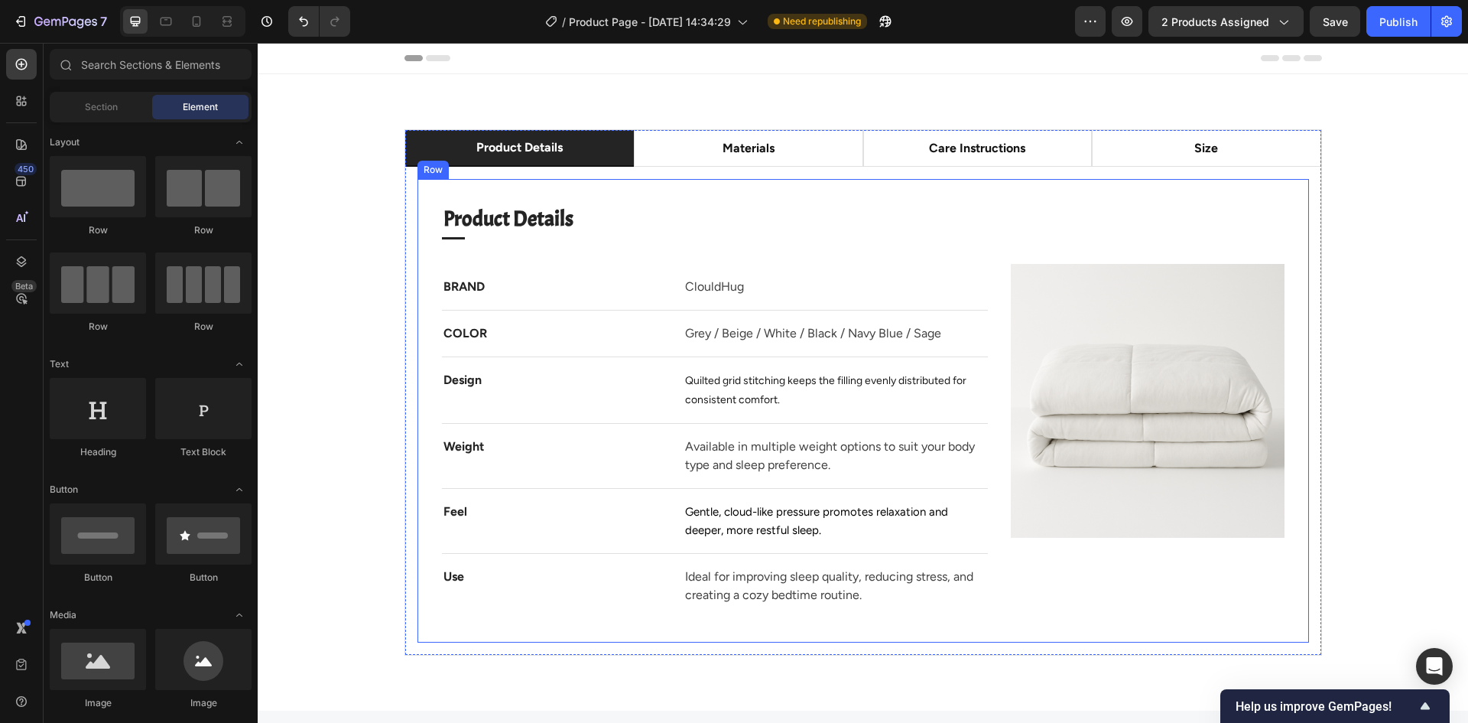
click at [711, 259] on div "Product Details Heading Title Line BRAND Text block ClouldHug Text block Row CO…" at bounding box center [863, 410] width 843 height 415
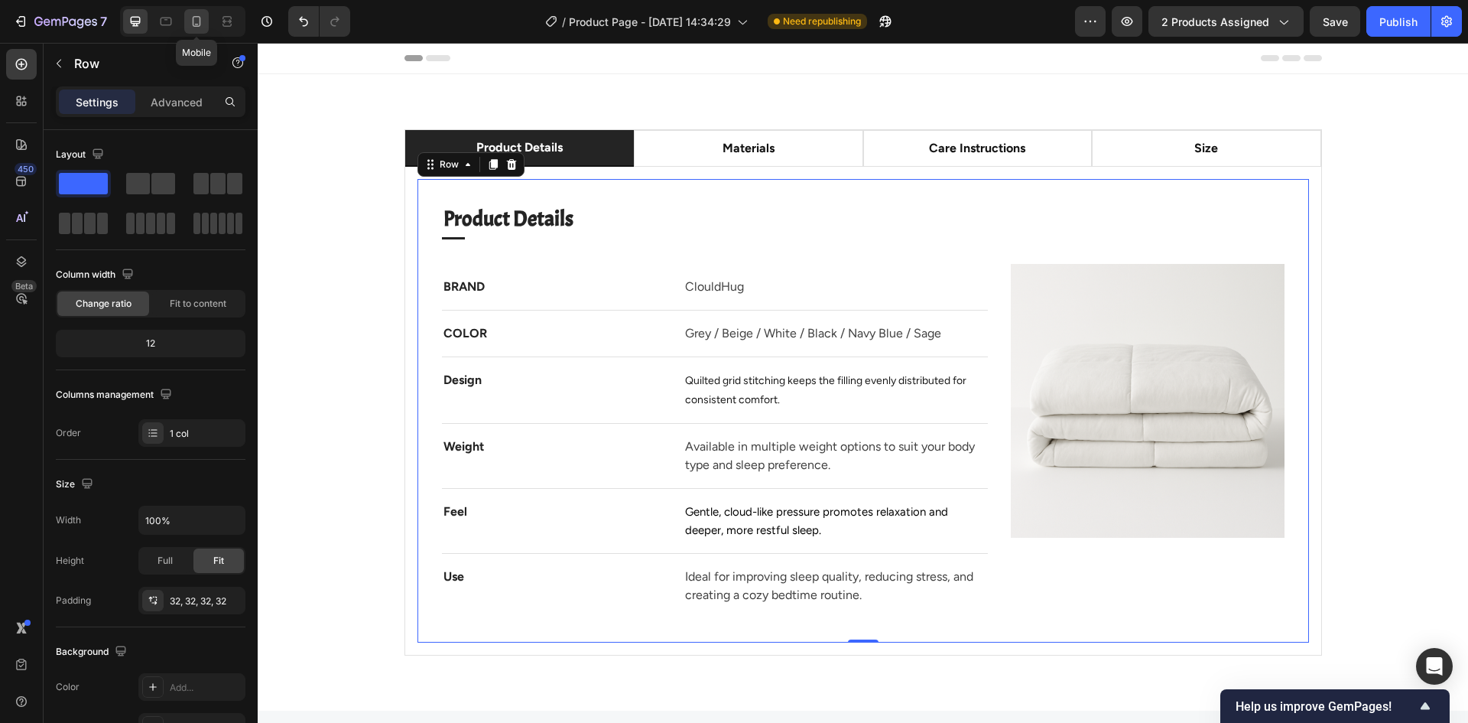
click at [193, 25] on icon at bounding box center [196, 21] width 15 height 15
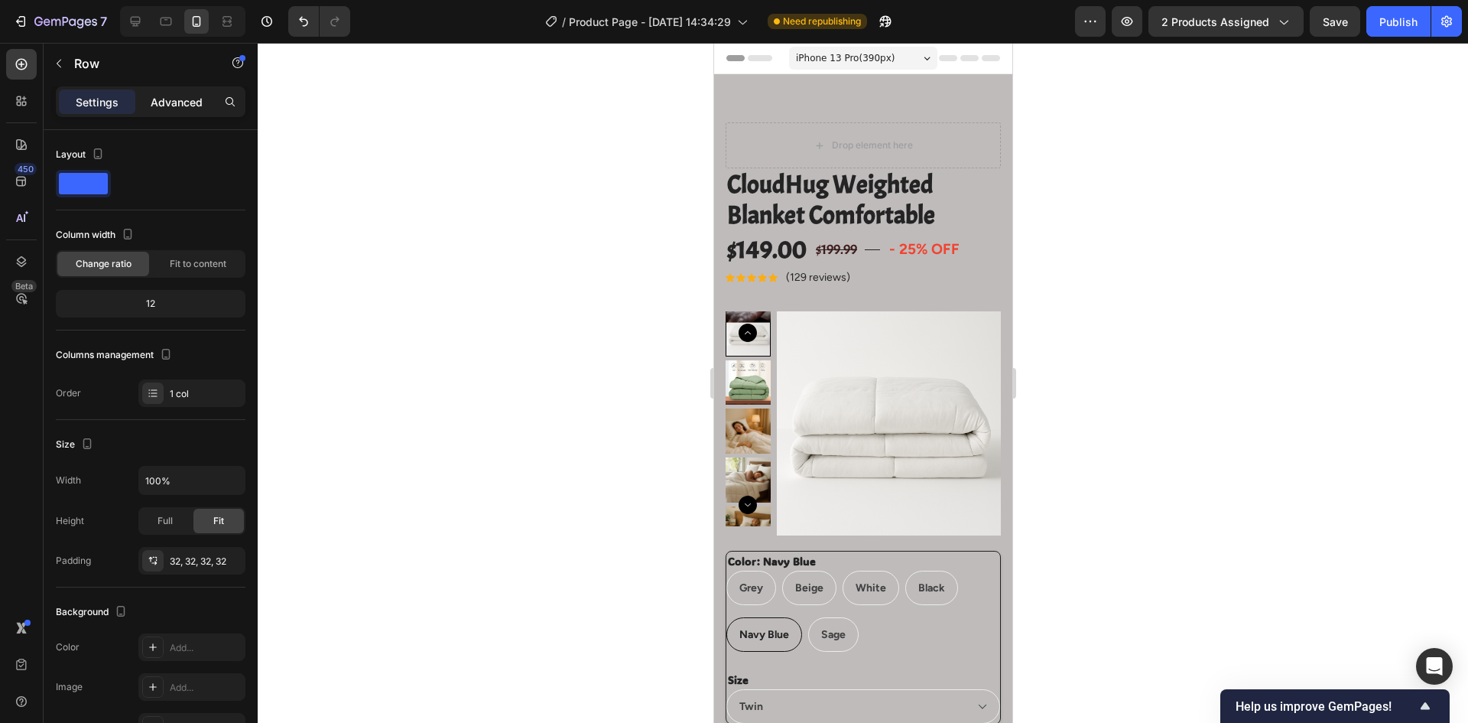
click at [178, 105] on p "Advanced" at bounding box center [177, 102] width 52 height 16
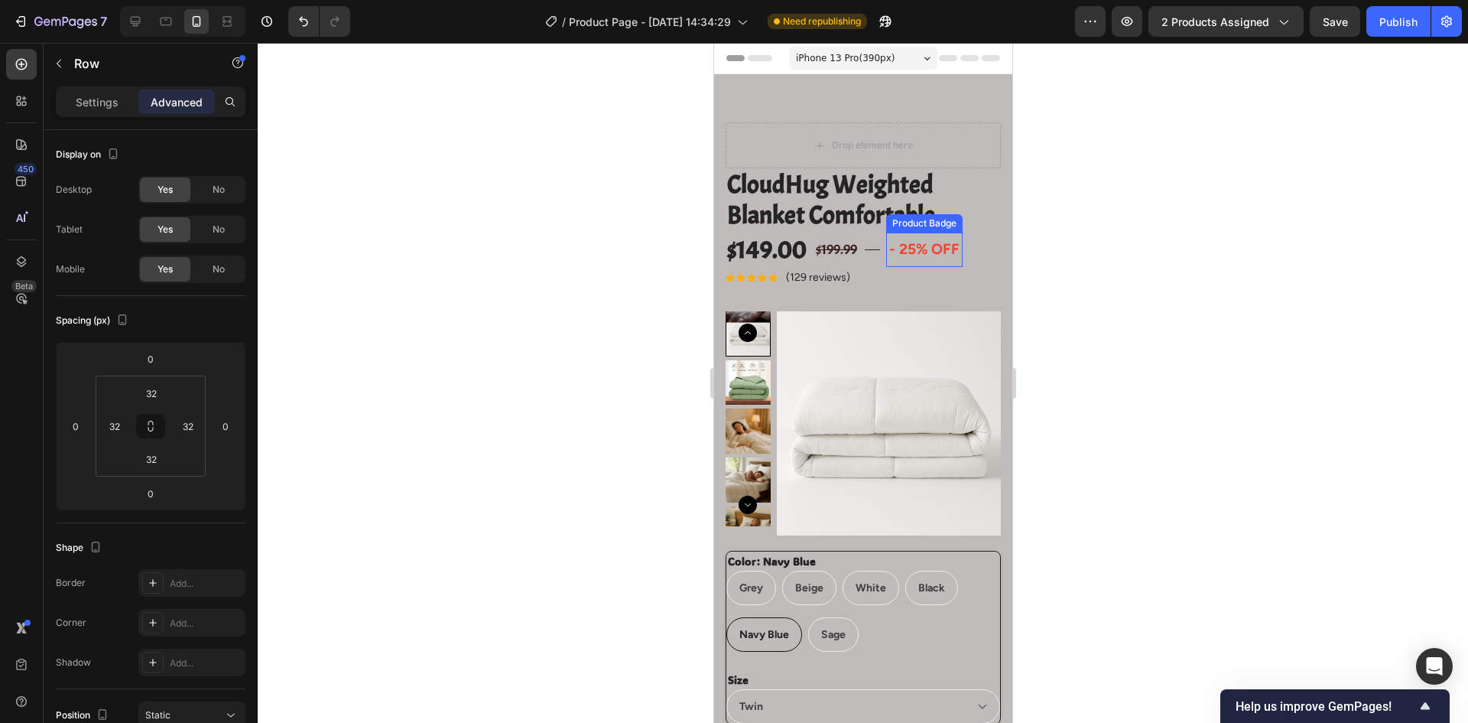
click at [890, 254] on pre "- 25% off" at bounding box center [924, 249] width 76 height 34
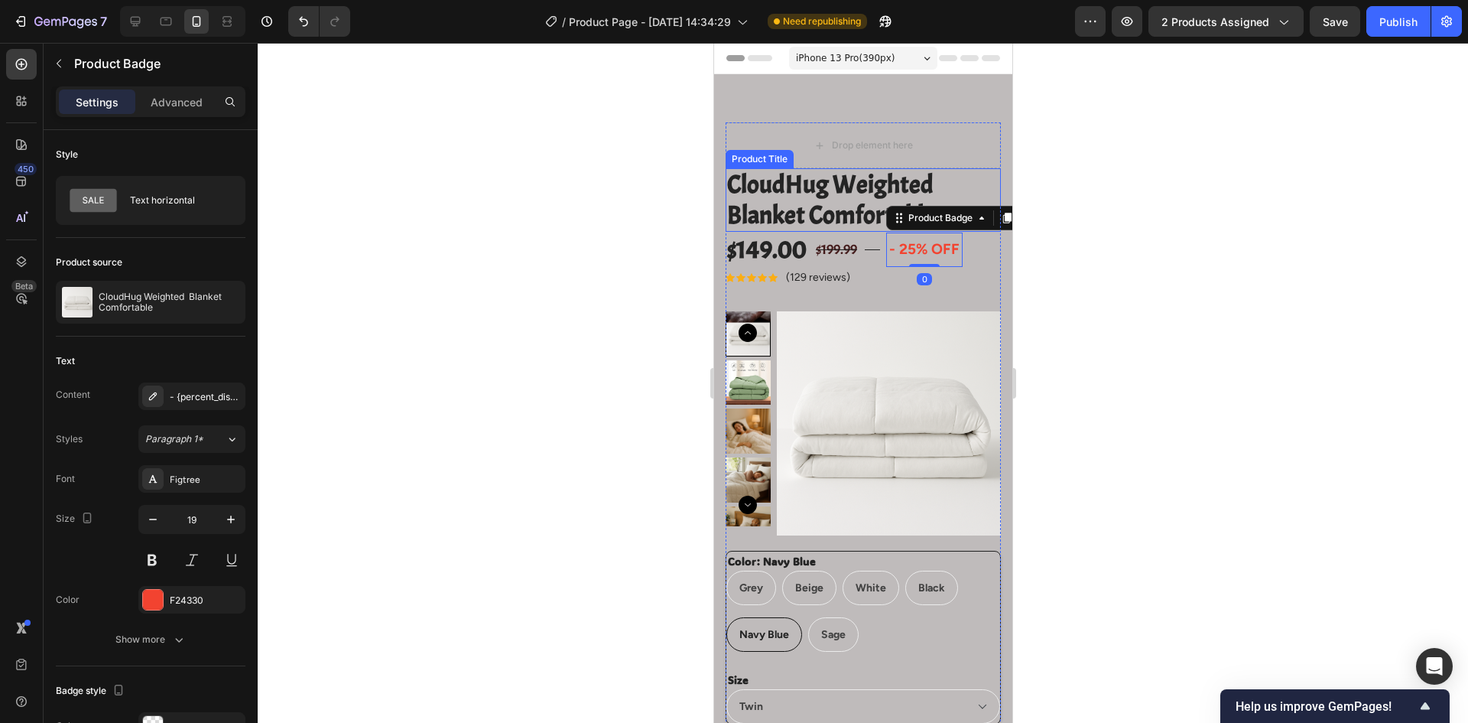
click at [820, 225] on h2 "CloudHug Weighted Blanket Comfortable" at bounding box center [862, 199] width 275 height 63
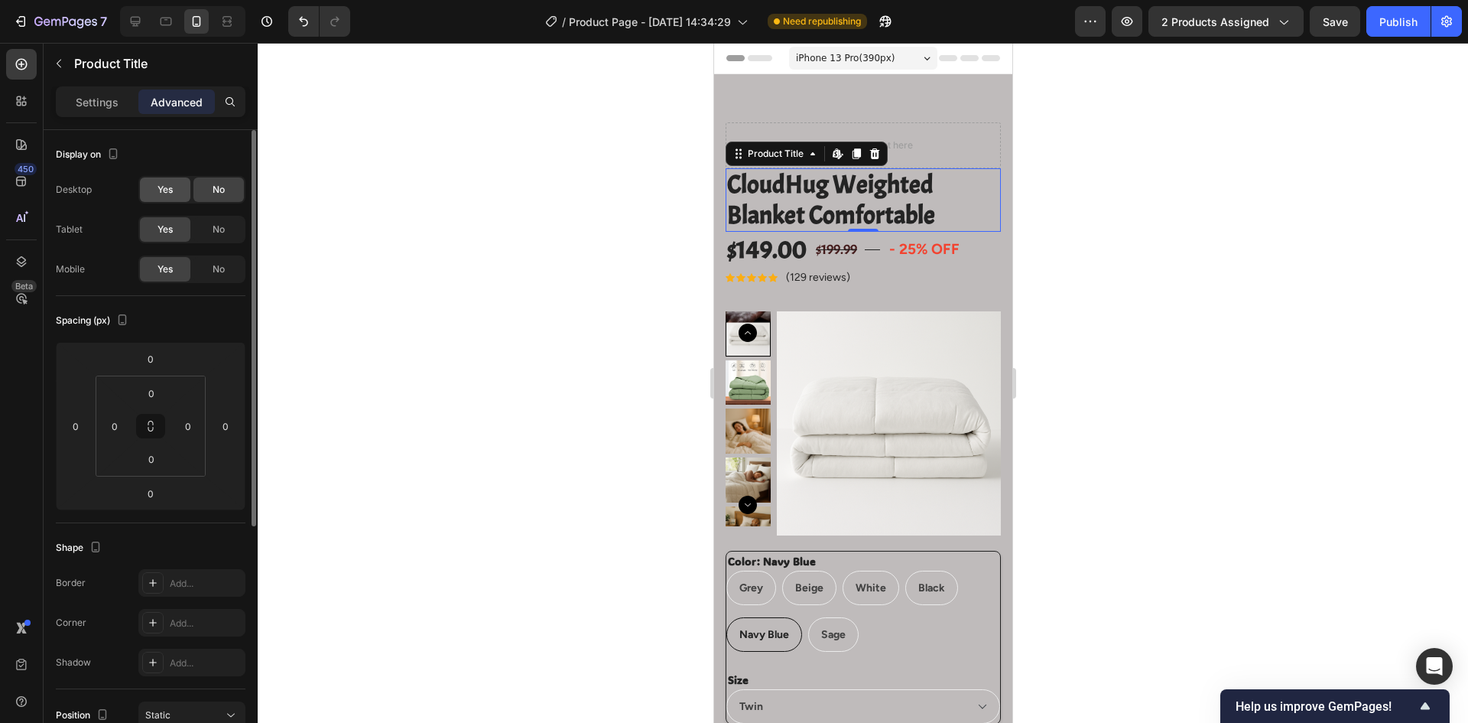
click at [174, 198] on div "Yes" at bounding box center [165, 189] width 50 height 24
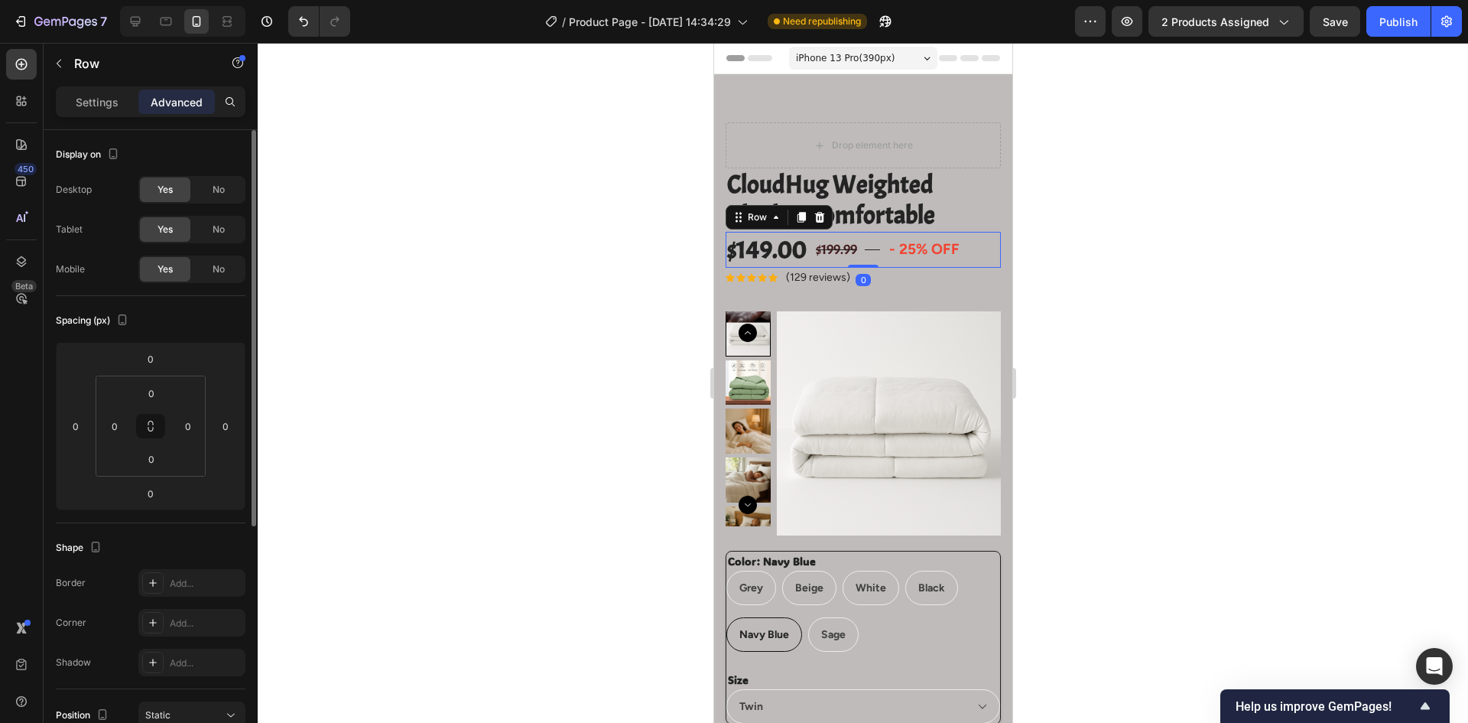
click at [881, 250] on div "$149.00 Product Price Product Price $199.99 Compare Price Compare Price Title L…" at bounding box center [862, 250] width 275 height 36
drag, startPoint x: 117, startPoint y: 106, endPoint x: 103, endPoint y: 104, distance: 13.9
click at [105, 105] on p "Settings" at bounding box center [97, 102] width 43 height 16
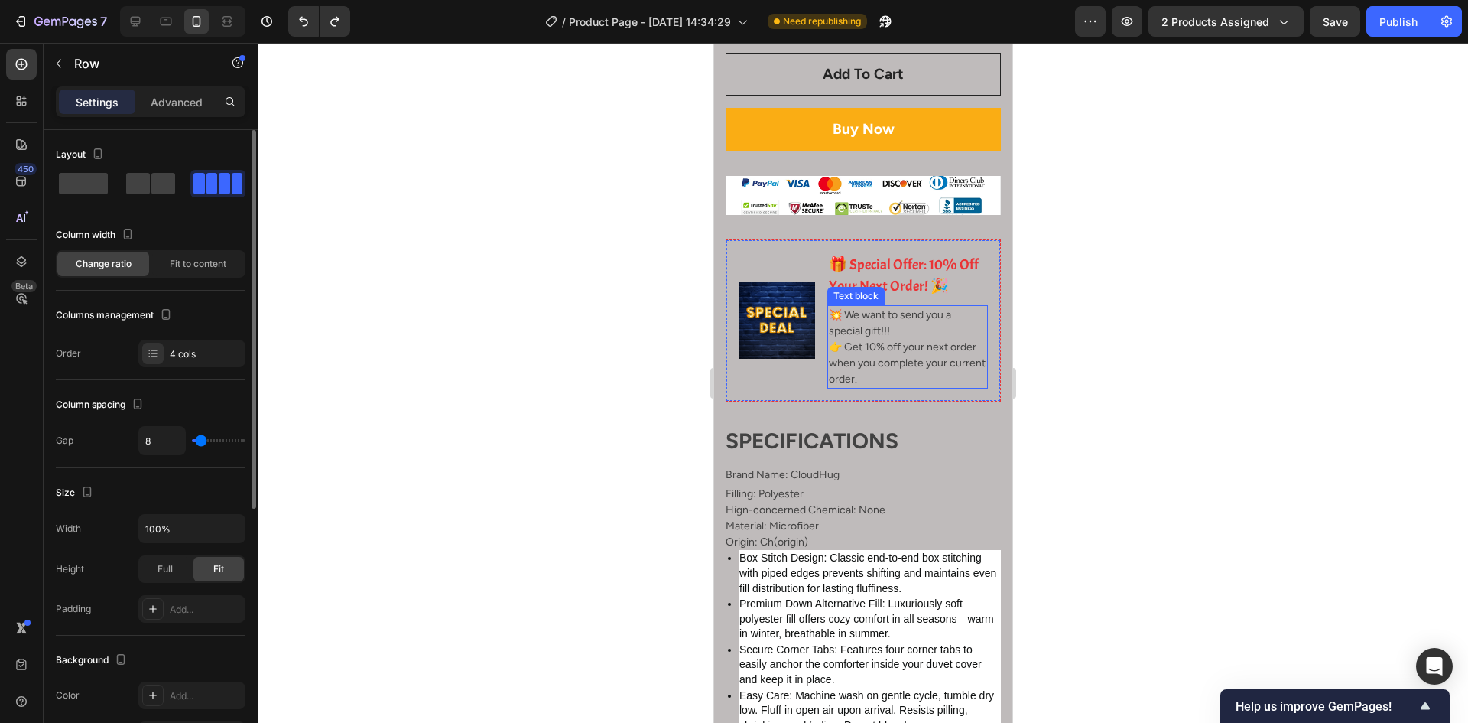
scroll to position [765, 0]
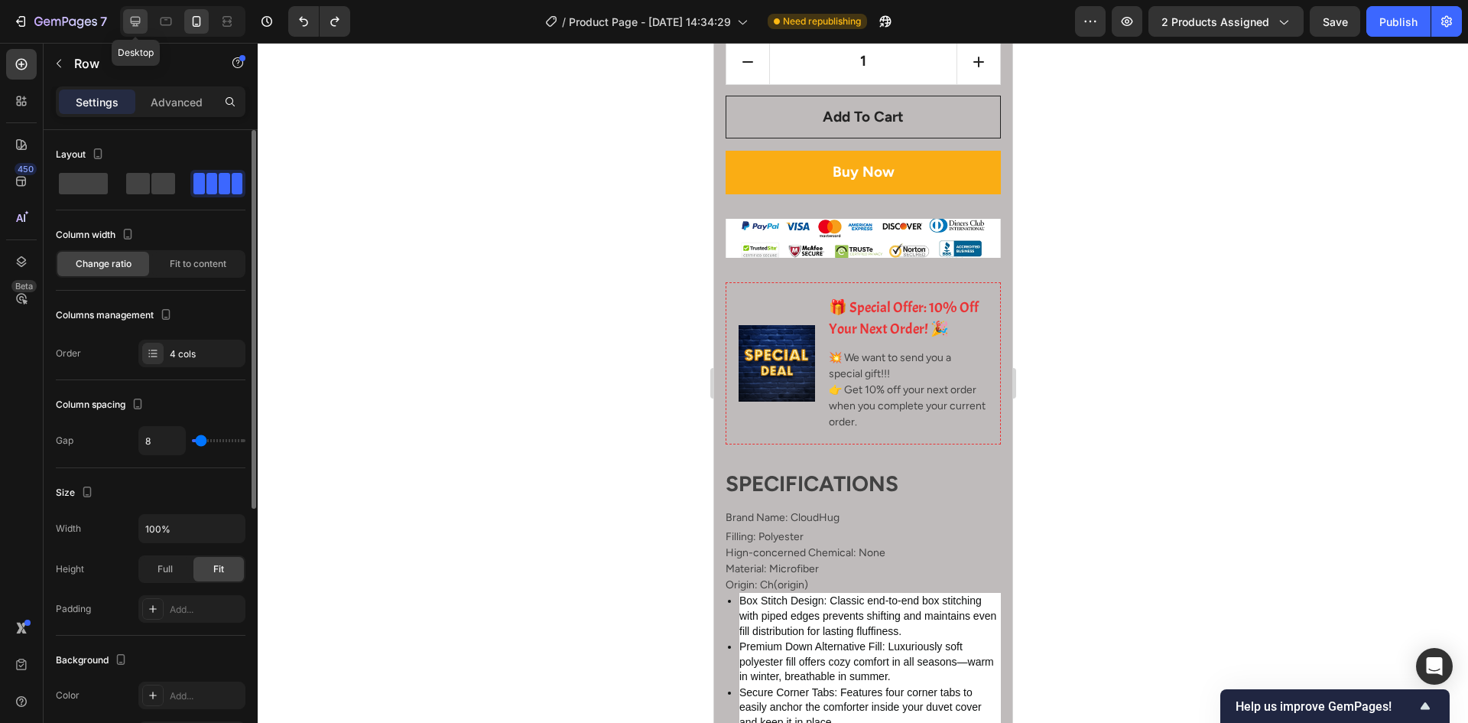
click at [131, 19] on icon at bounding box center [136, 22] width 10 height 10
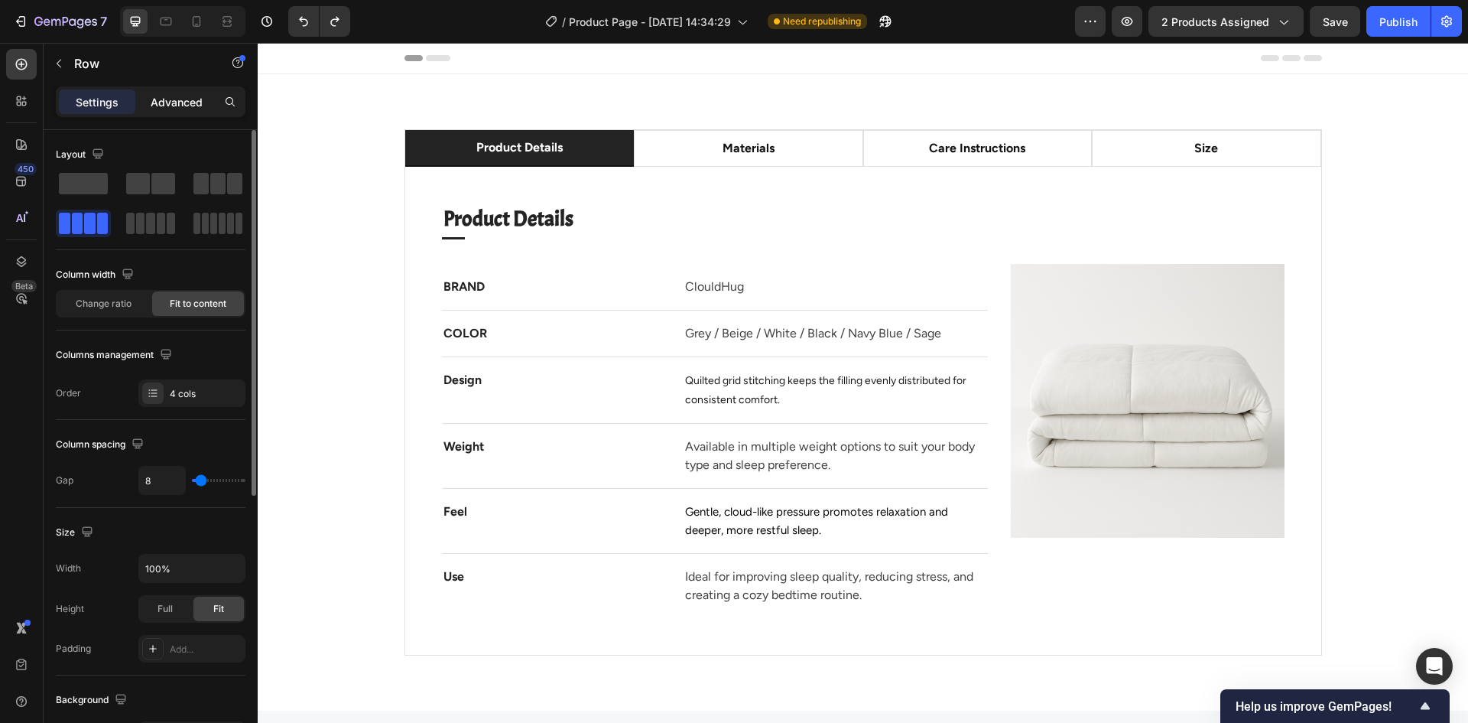
click at [161, 96] on p "Advanced" at bounding box center [177, 102] width 52 height 16
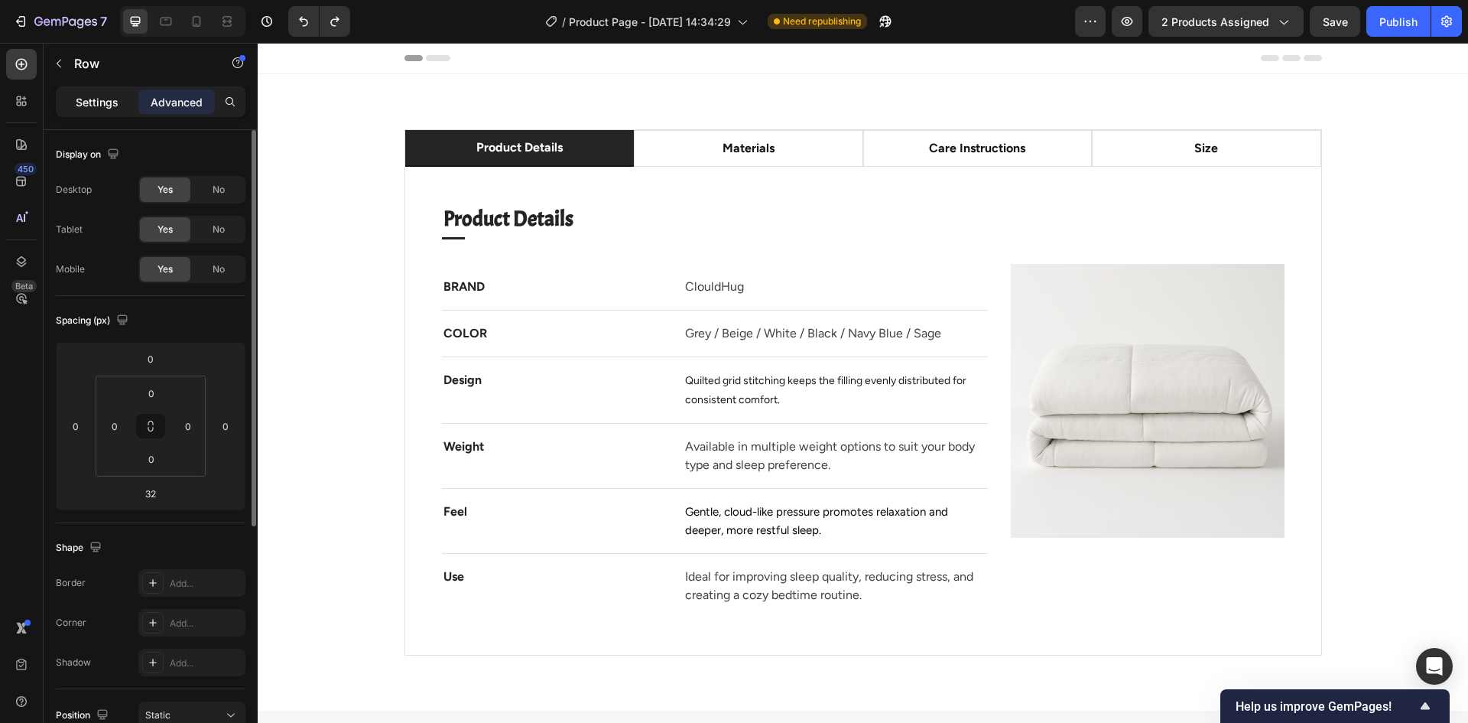
click at [107, 103] on p "Settings" at bounding box center [97, 102] width 43 height 16
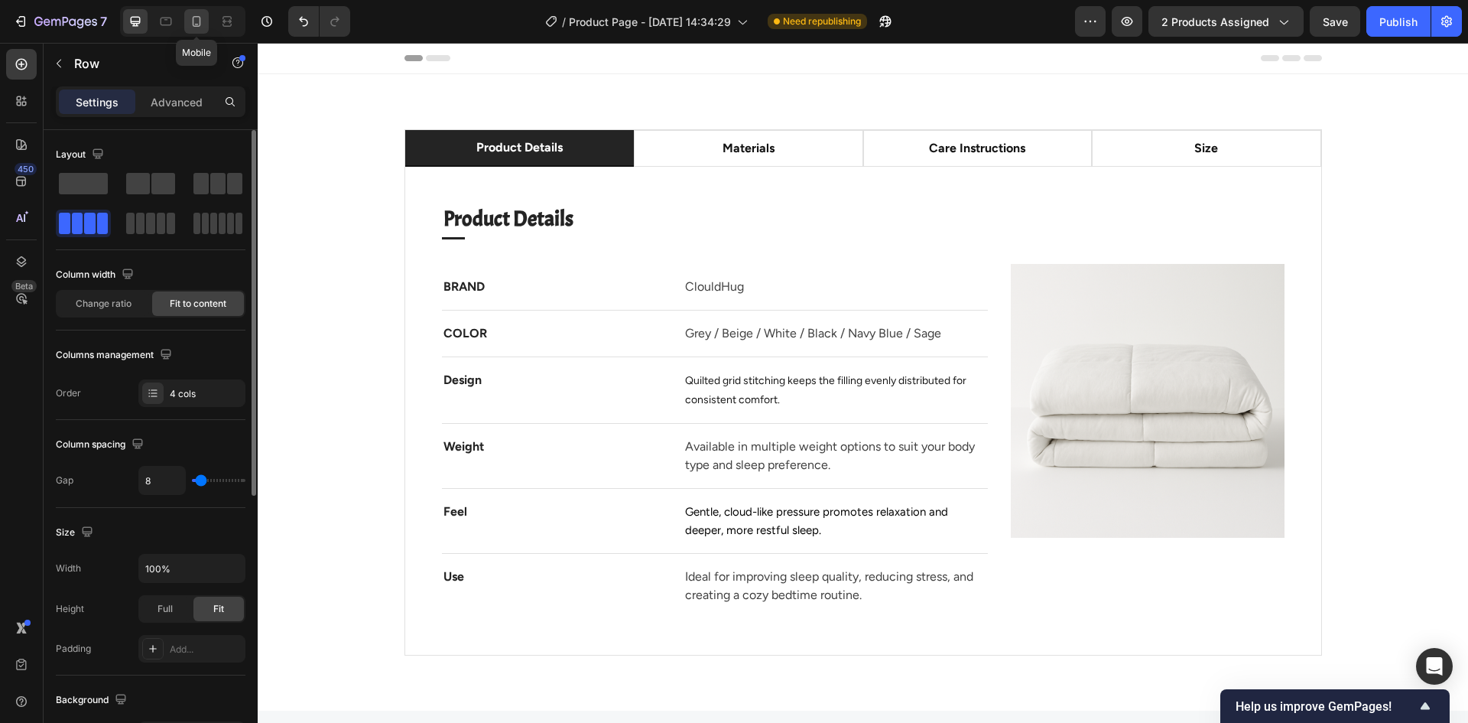
click at [205, 26] on div at bounding box center [196, 21] width 24 height 24
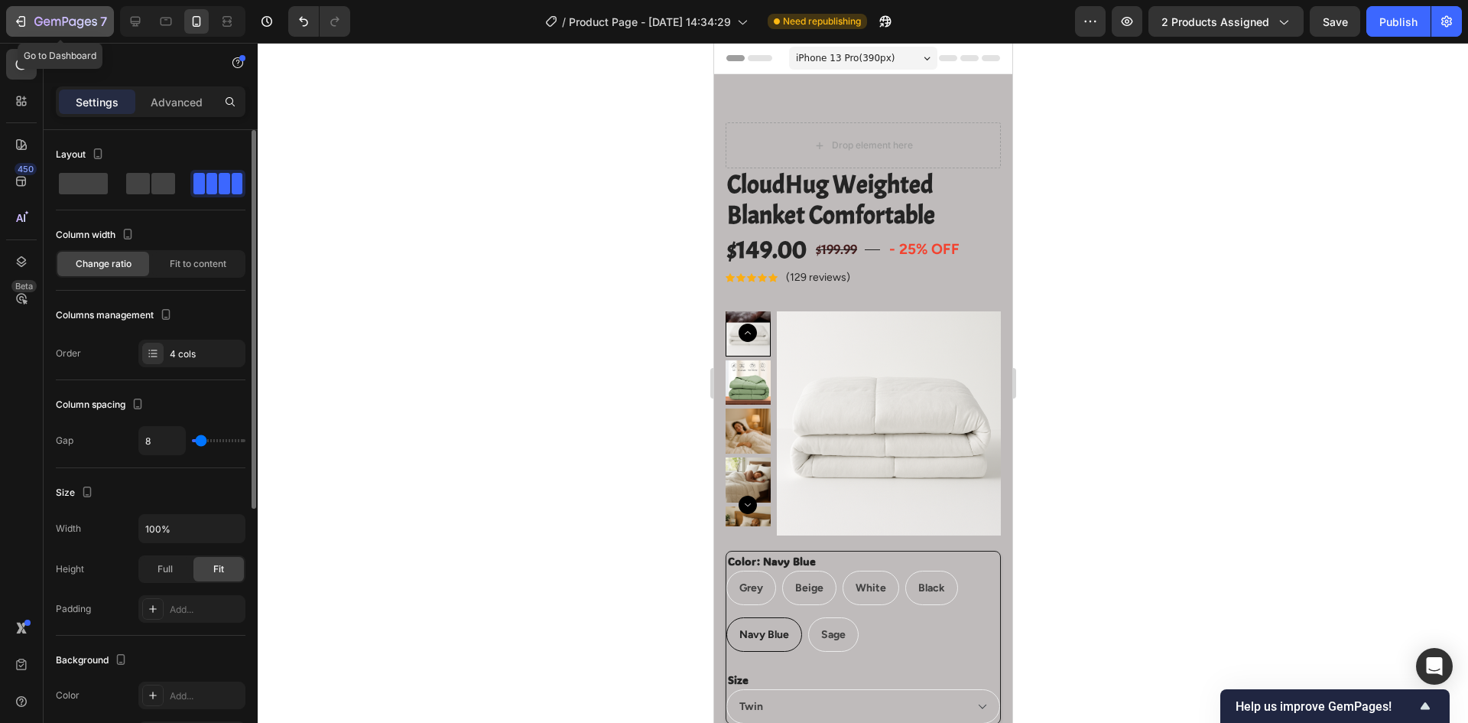
click at [31, 18] on div "7" at bounding box center [60, 21] width 94 height 18
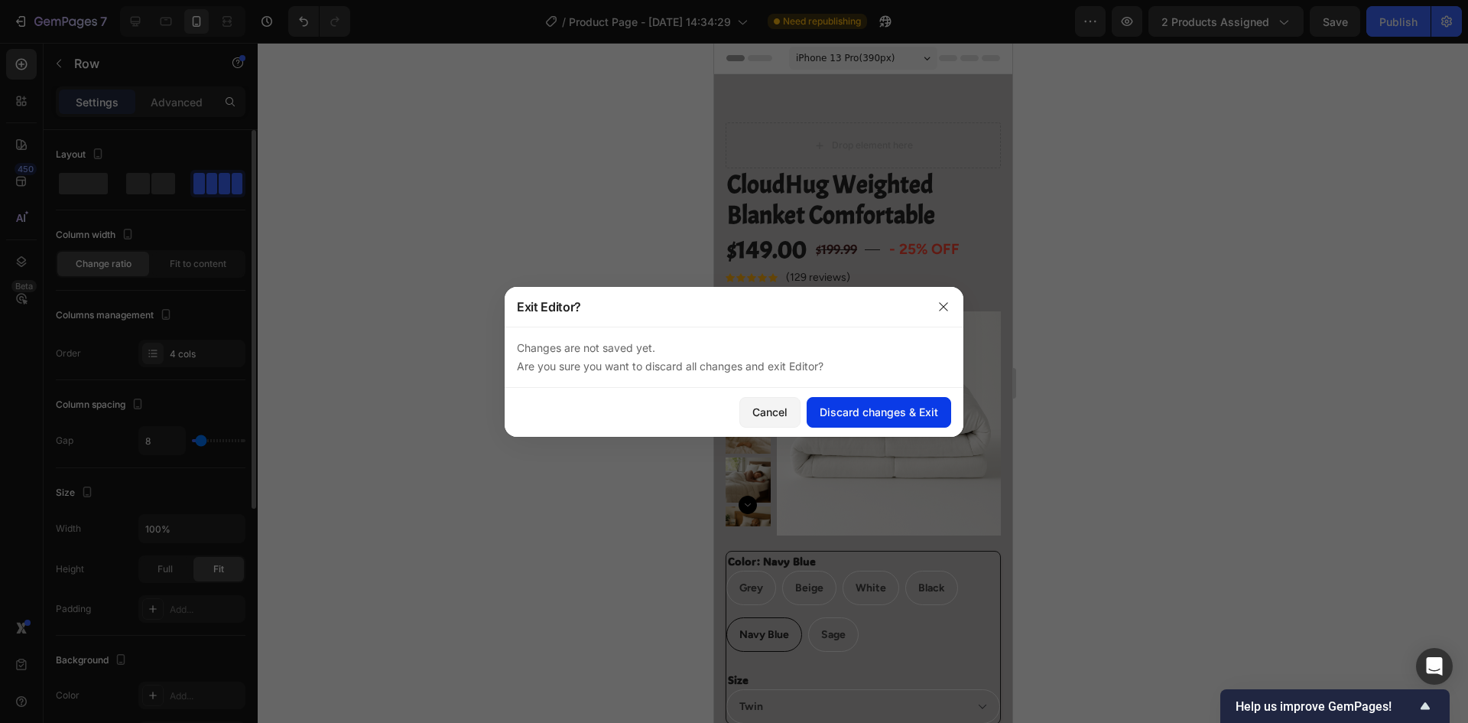
click at [890, 417] on div "Discard changes & Exit" at bounding box center [879, 412] width 119 height 16
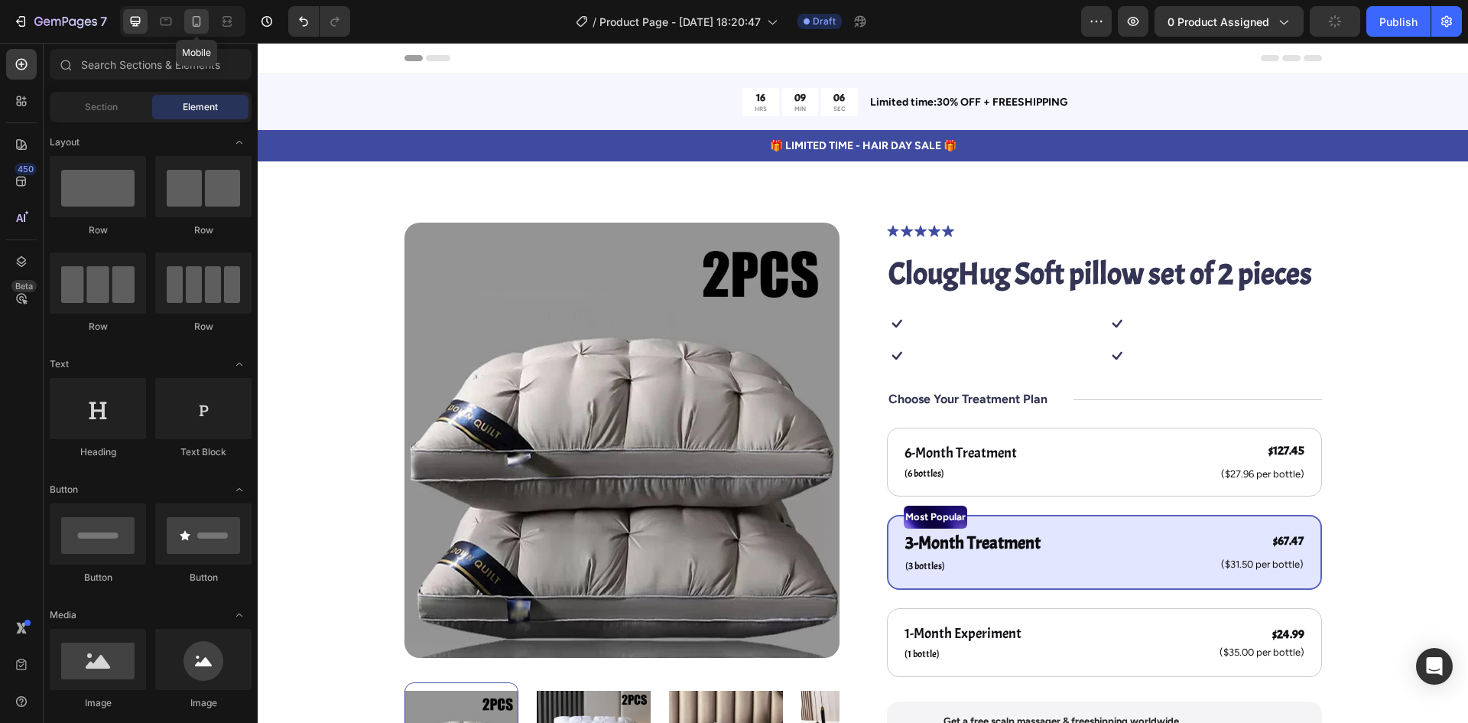
click at [188, 20] on div at bounding box center [196, 21] width 24 height 24
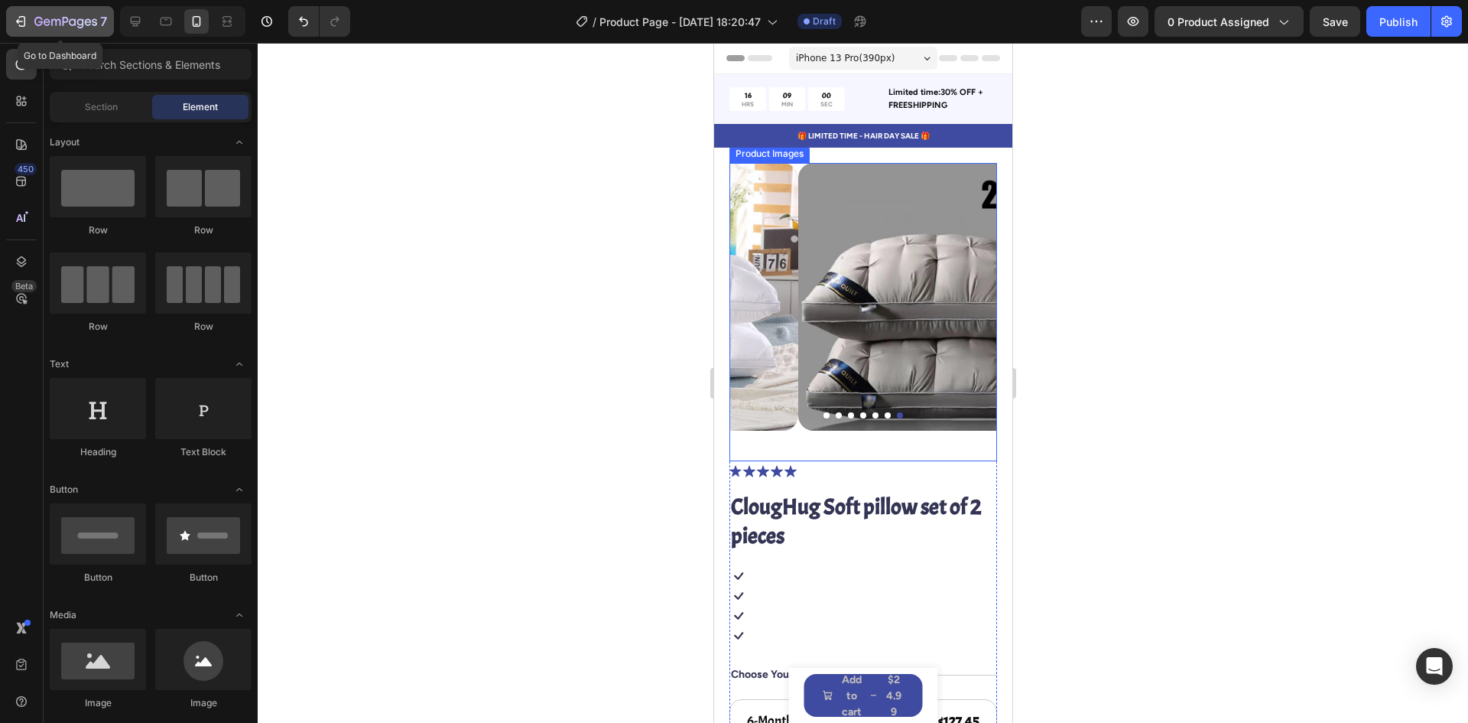
click at [26, 19] on icon "button" at bounding box center [20, 21] width 15 height 15
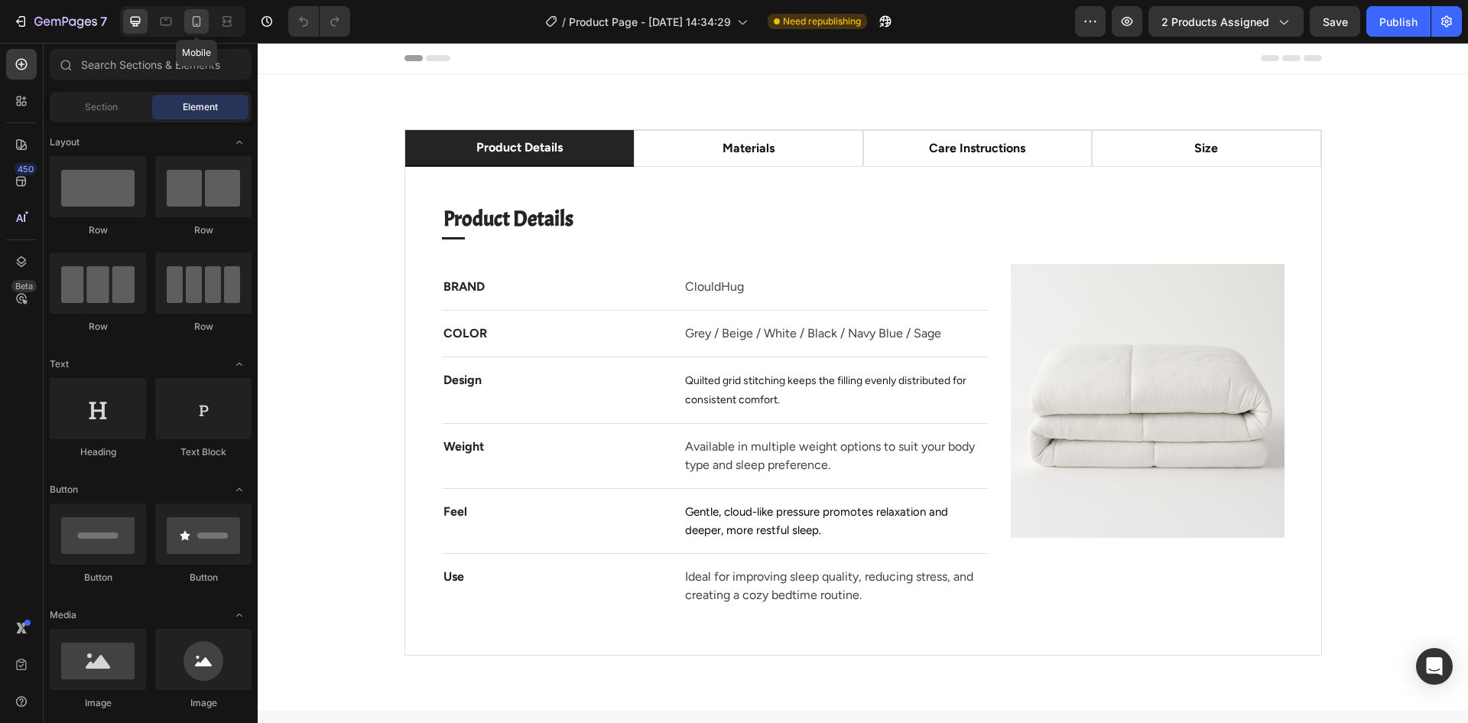
click at [190, 21] on icon at bounding box center [196, 21] width 15 height 15
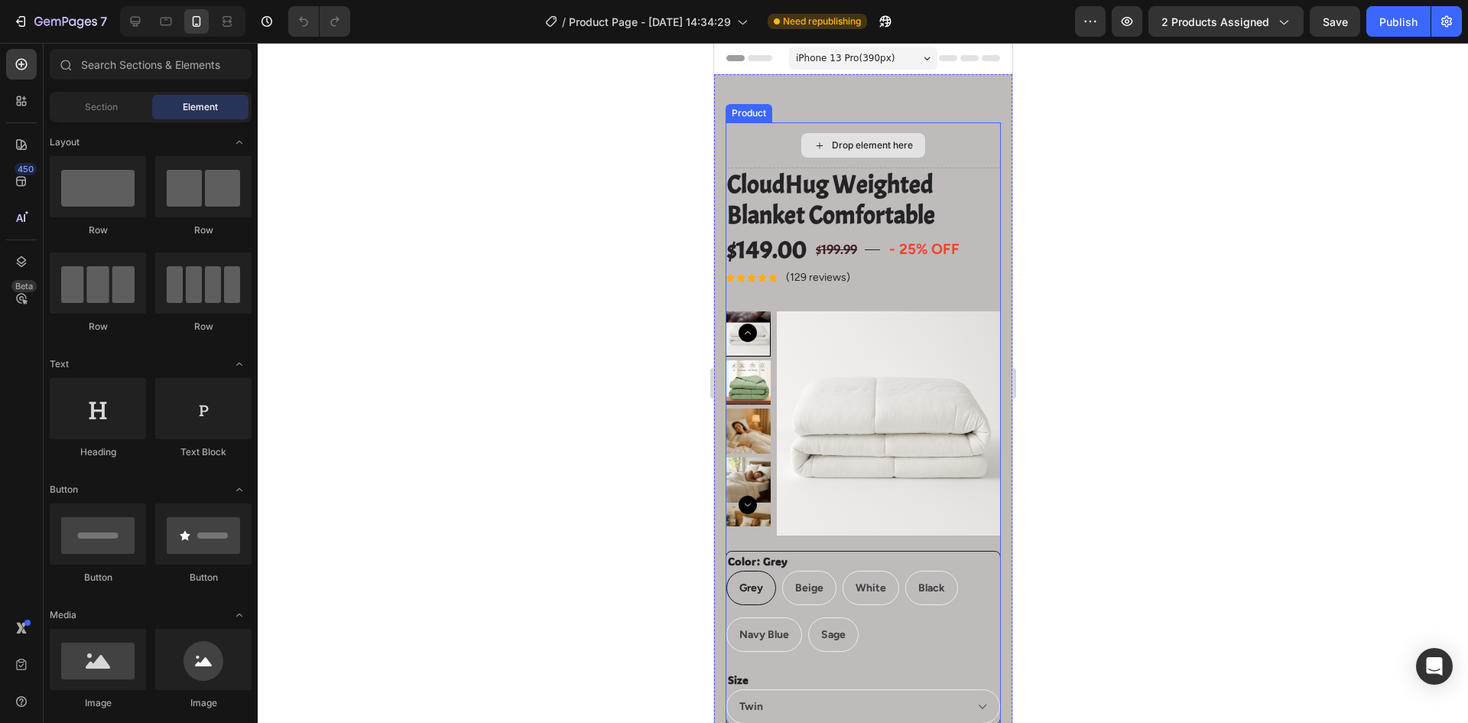
click at [862, 145] on div "Drop element here" at bounding box center [871, 145] width 81 height 12
click at [831, 148] on div "Drop element here" at bounding box center [871, 145] width 81 height 12
click at [223, 109] on div "Element" at bounding box center [200, 107] width 96 height 24
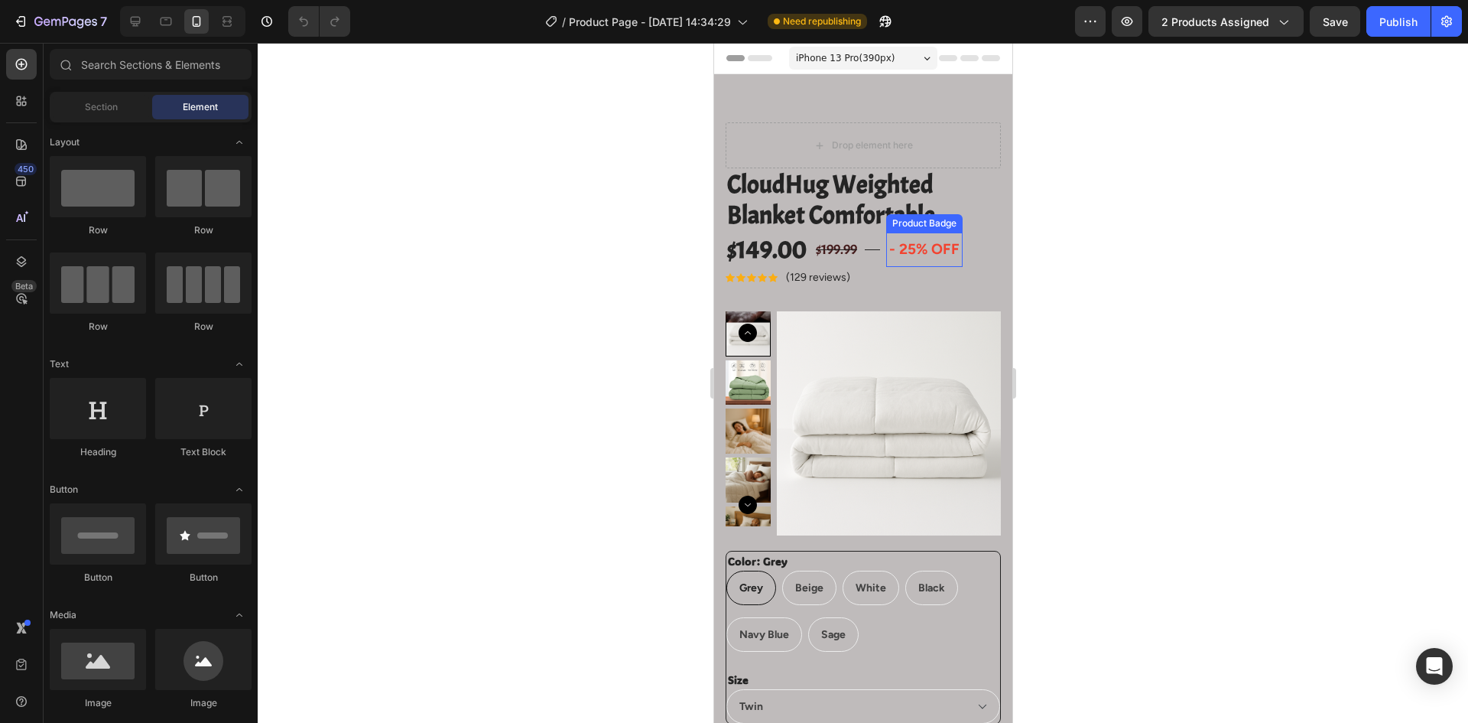
click at [898, 261] on pre "- 25% off" at bounding box center [924, 249] width 76 height 34
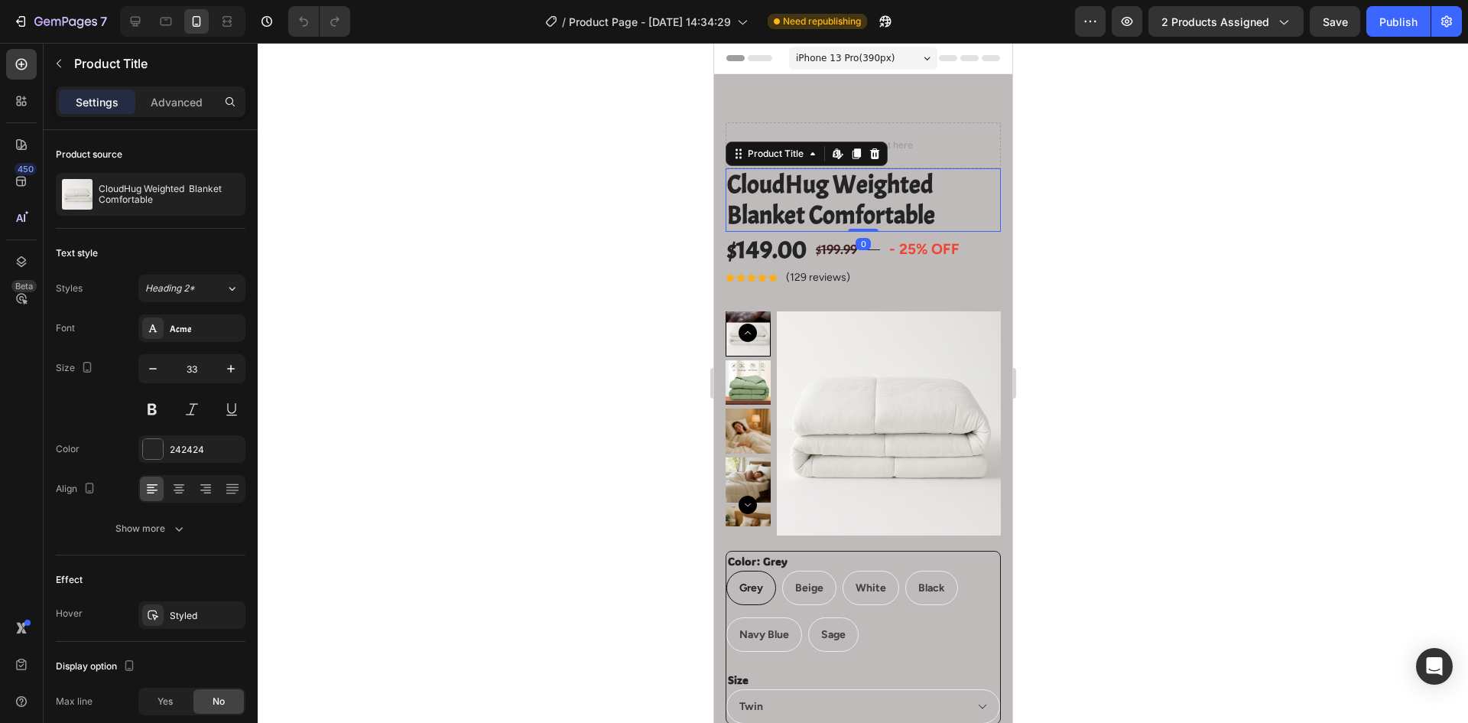
click at [823, 192] on h2 "CloudHug Weighted Blanket Comfortable" at bounding box center [862, 199] width 275 height 63
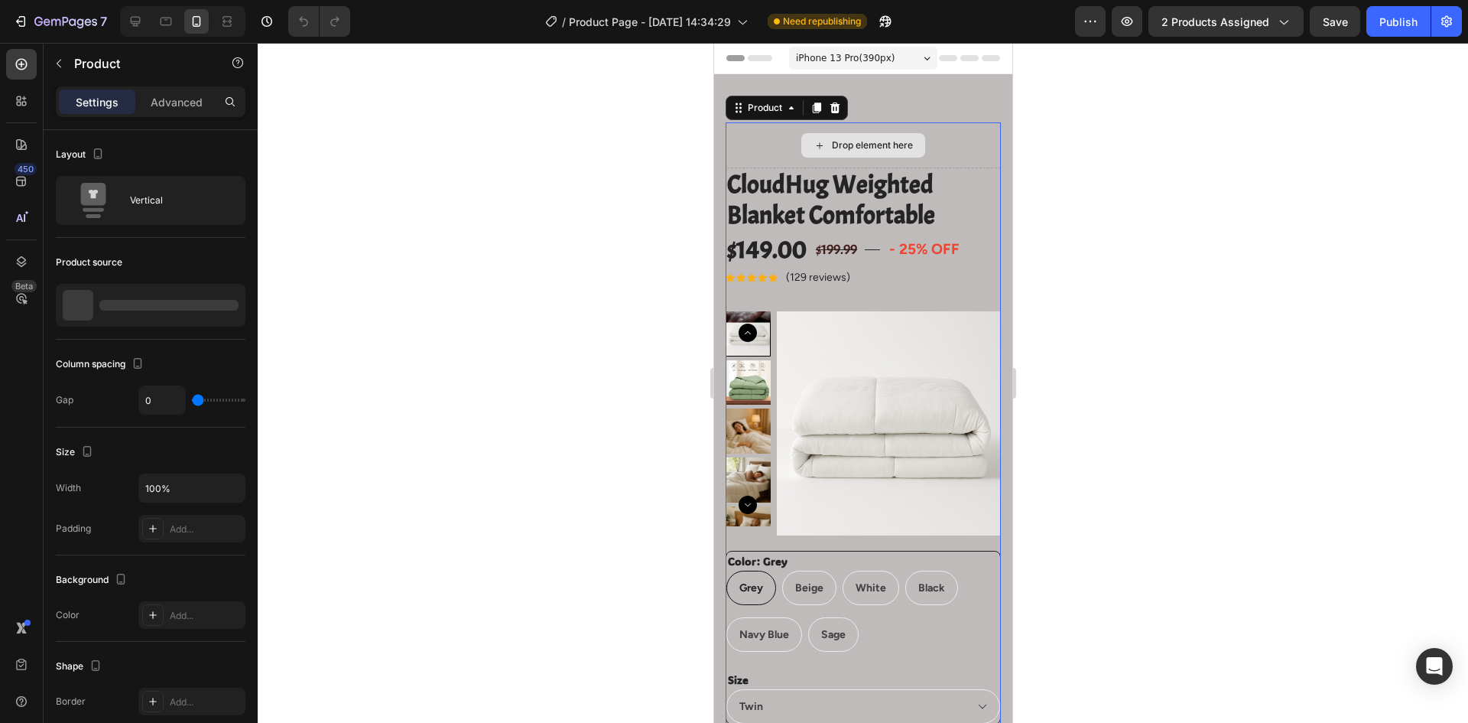
click at [936, 152] on div "Drop element here" at bounding box center [862, 145] width 275 height 46
click at [815, 107] on icon at bounding box center [816, 107] width 8 height 11
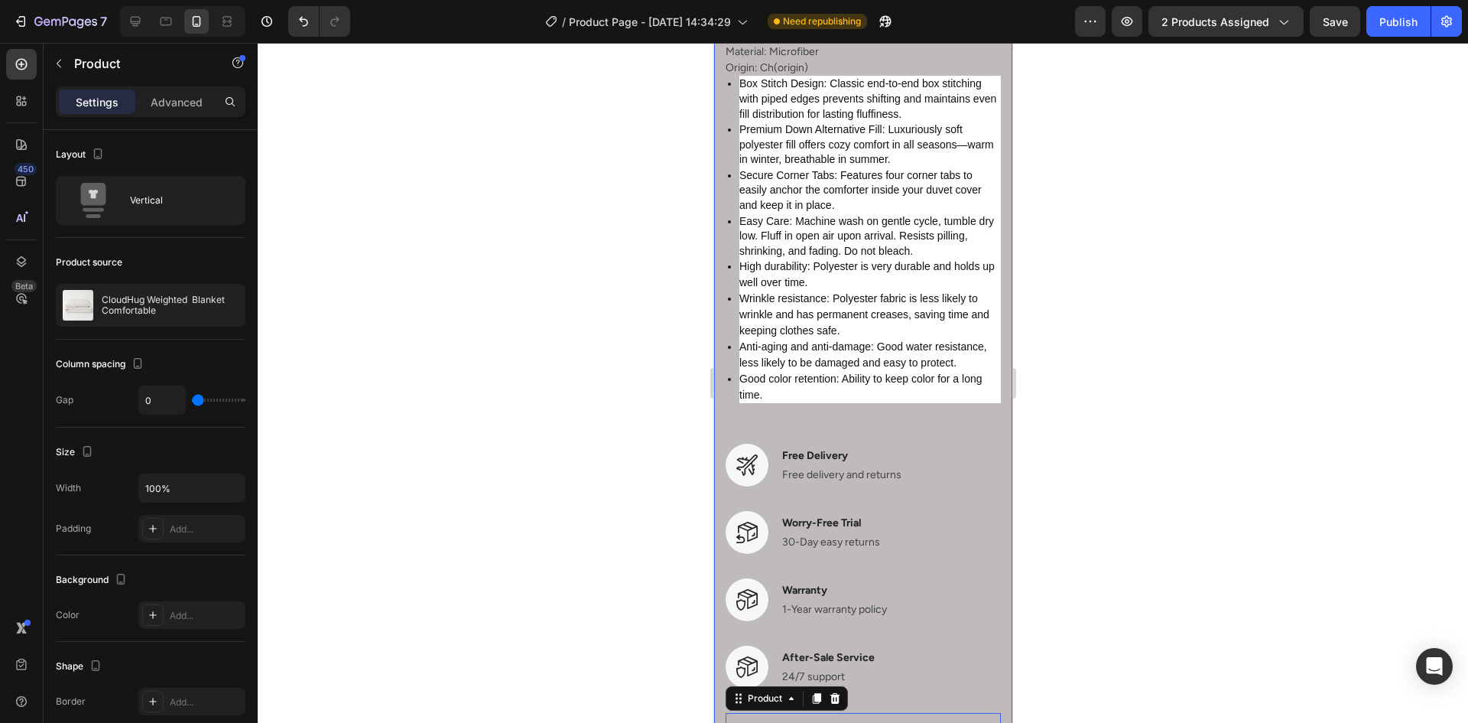
scroll to position [1280, 0]
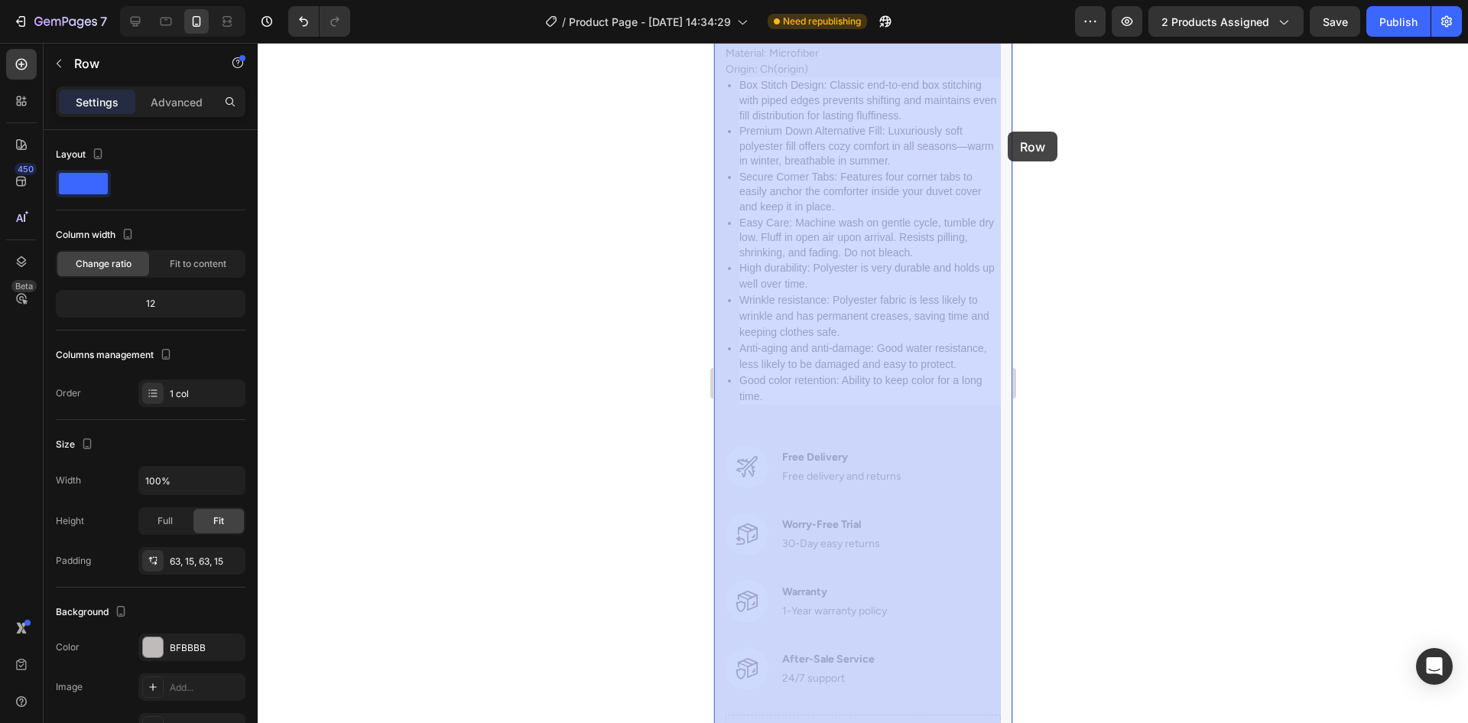
drag, startPoint x: 999, startPoint y: 194, endPoint x: 1725, endPoint y: 213, distance: 726.8
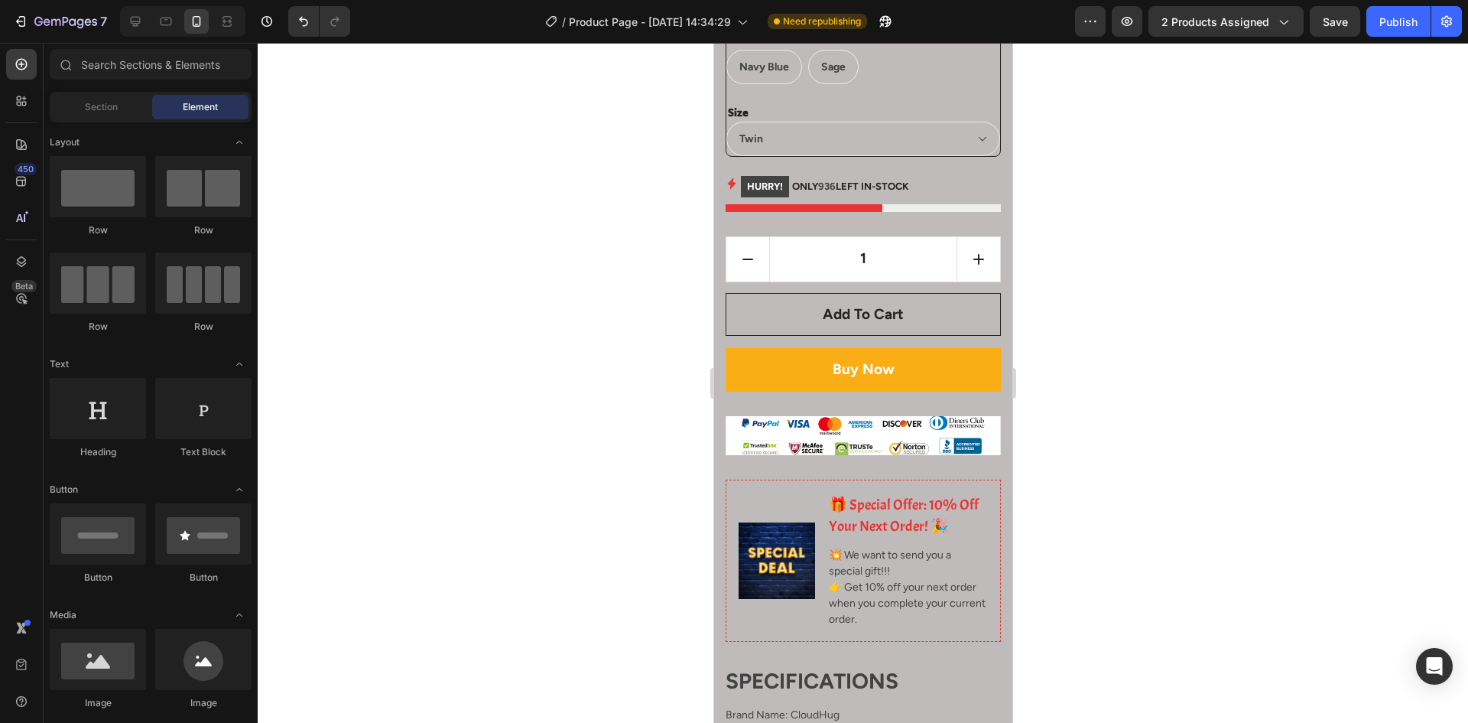
scroll to position [0, 0]
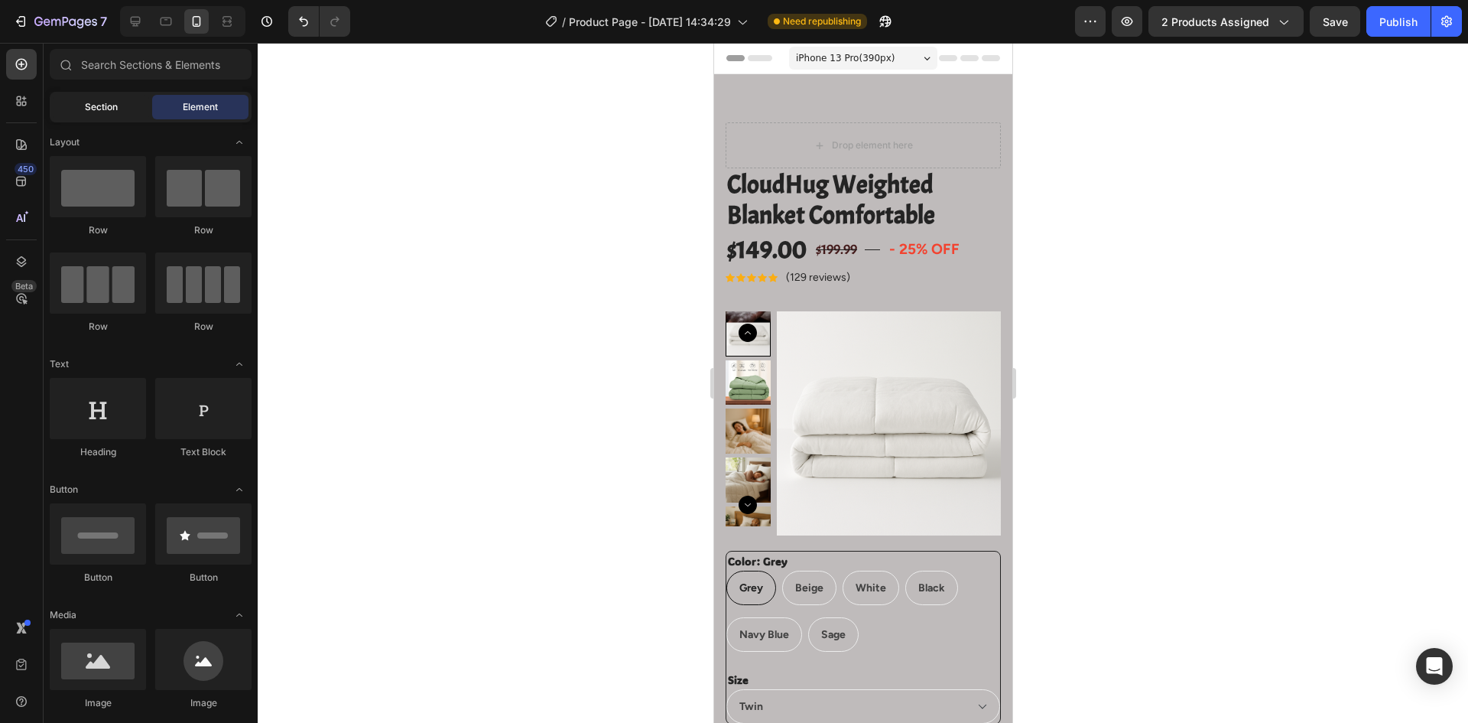
click at [117, 114] on div "Section" at bounding box center [101, 107] width 96 height 24
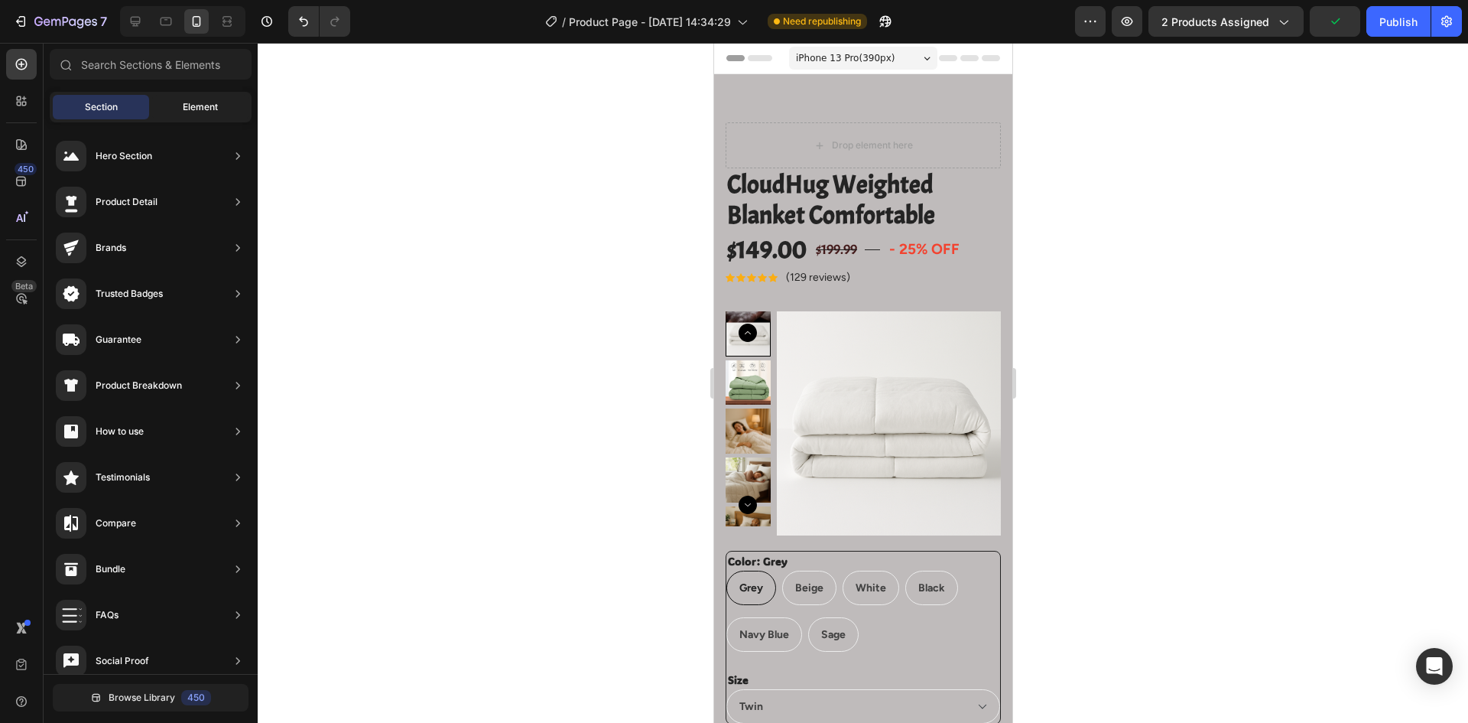
click at [210, 104] on span "Element" at bounding box center [200, 107] width 35 height 14
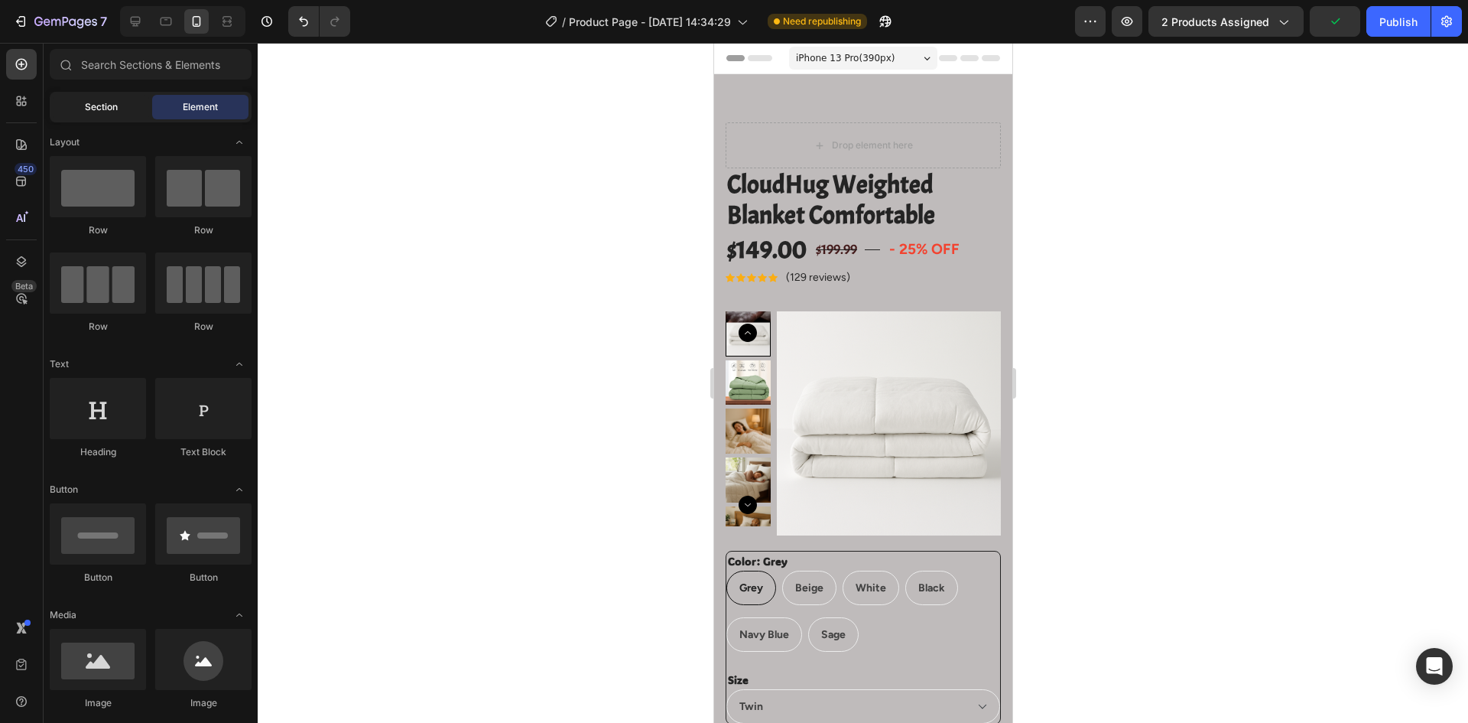
click at [112, 109] on span "Section" at bounding box center [101, 107] width 33 height 14
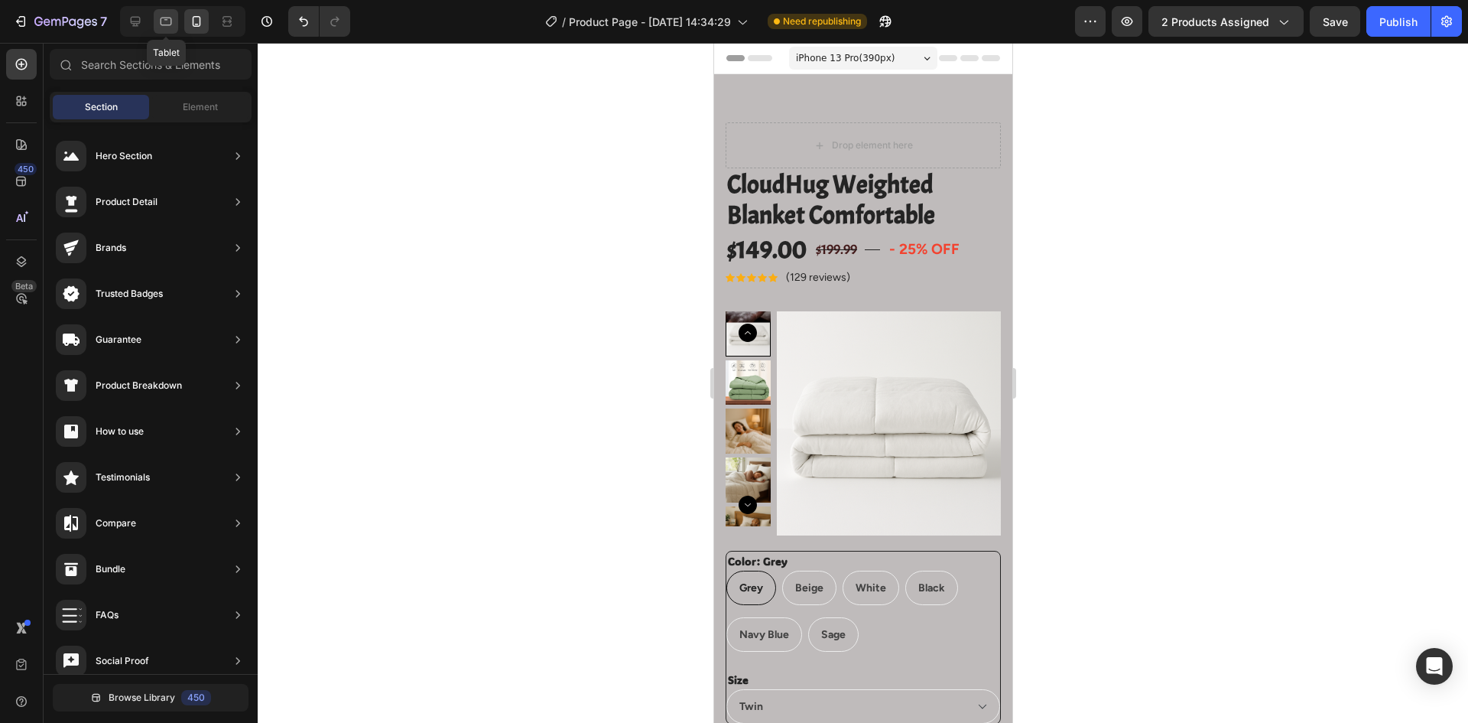
click at [164, 18] on icon at bounding box center [166, 22] width 11 height 8
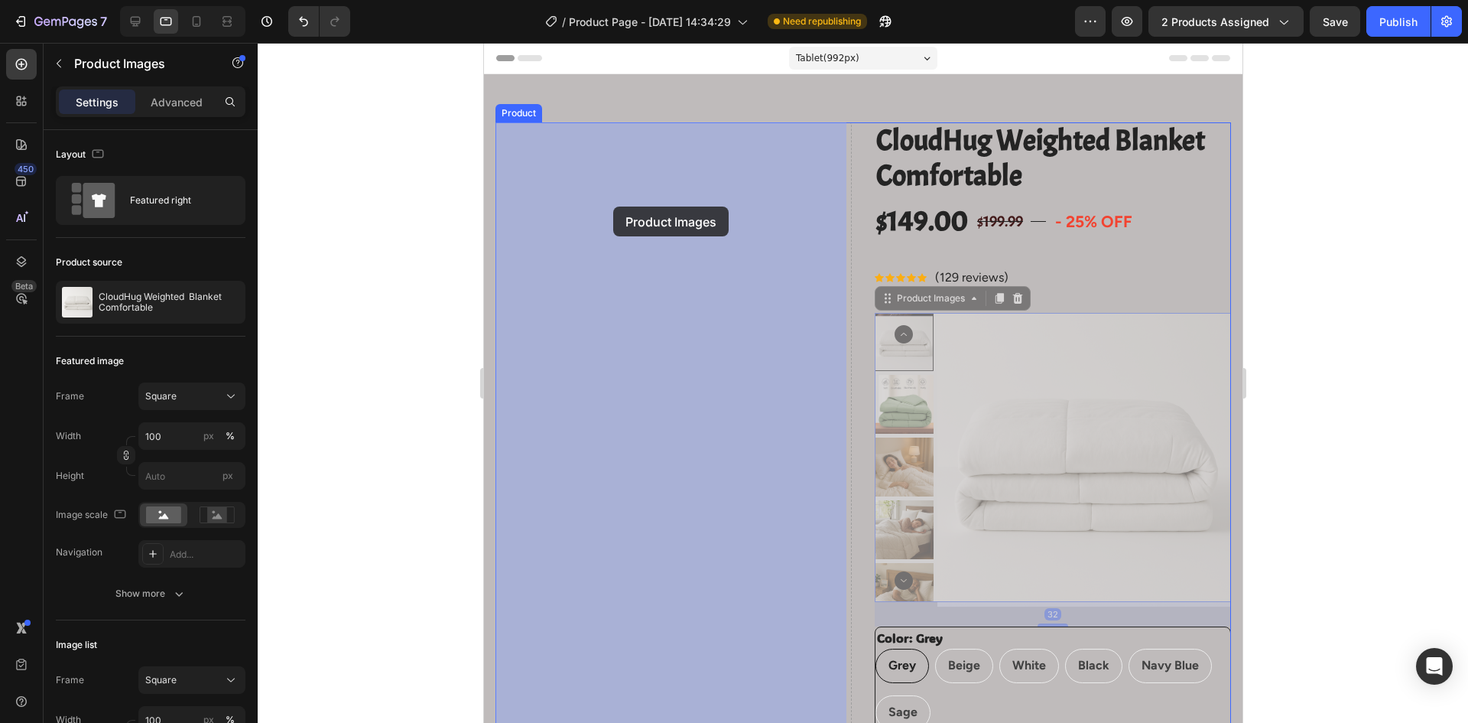
drag, startPoint x: 880, startPoint y: 301, endPoint x: 613, endPoint y: 206, distance: 284.0
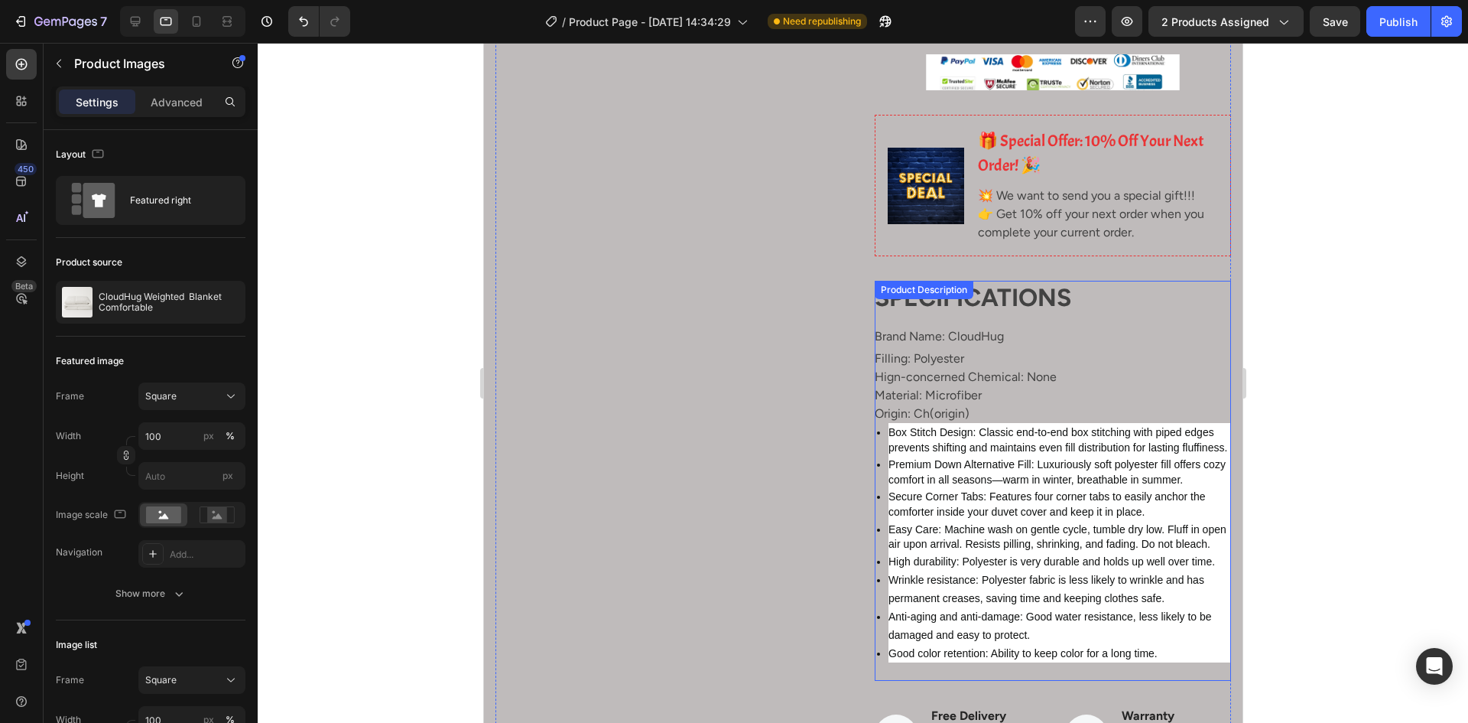
scroll to position [612, 0]
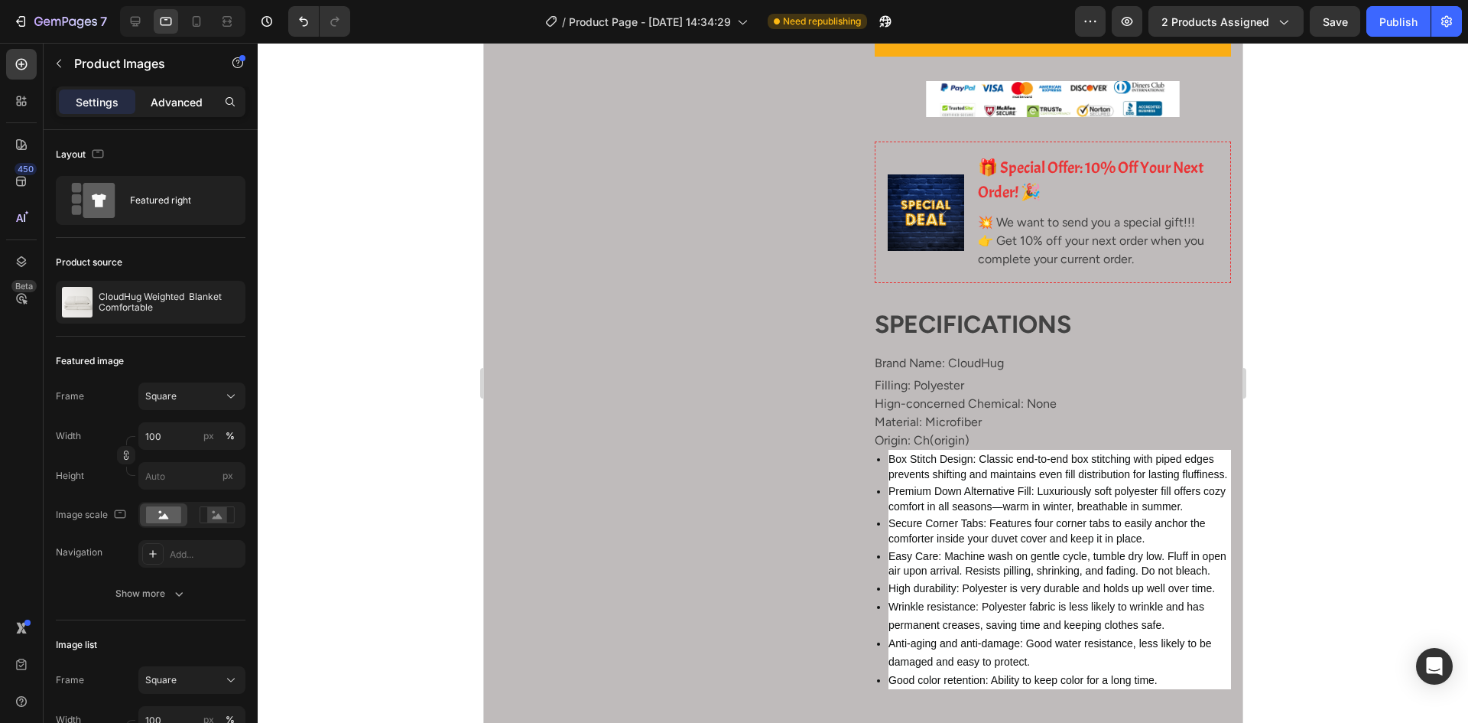
click at [169, 108] on p "Advanced" at bounding box center [177, 102] width 52 height 16
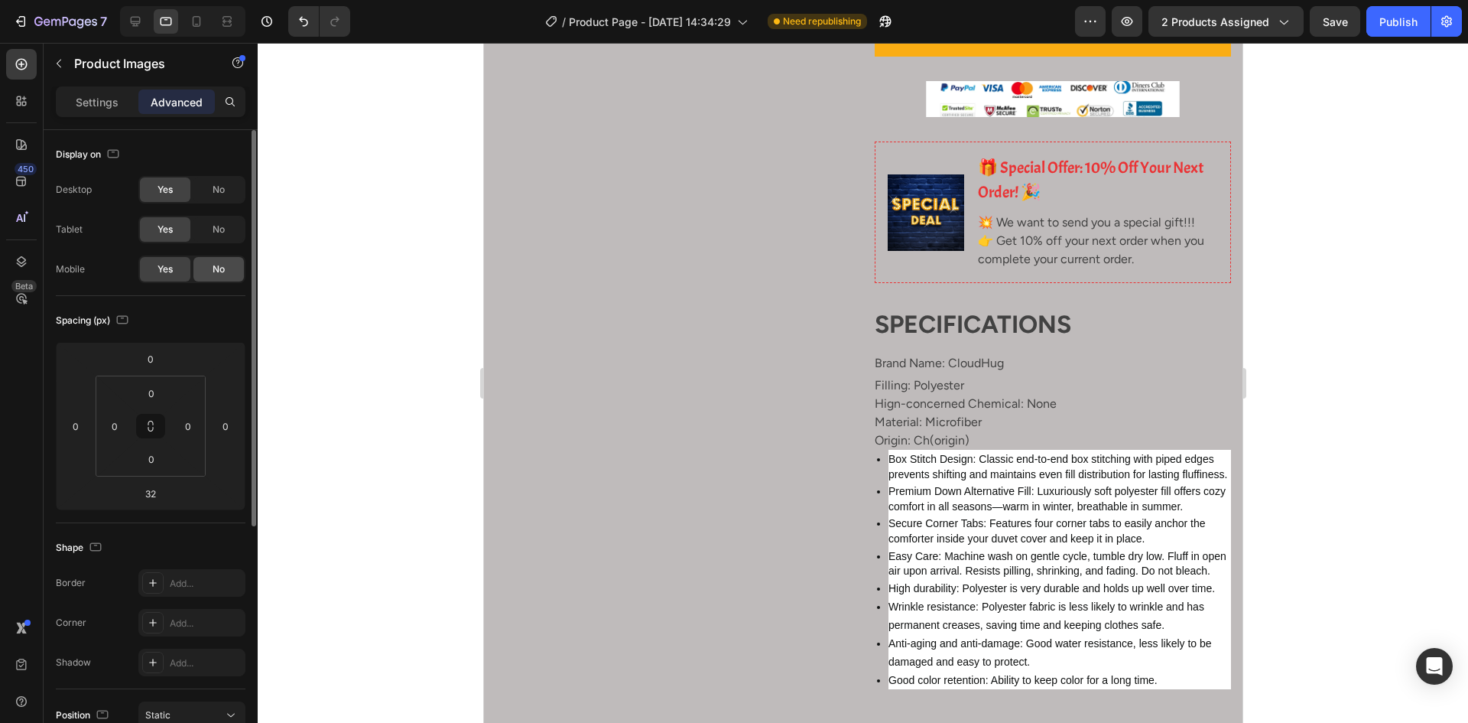
click at [211, 270] on div "No" at bounding box center [218, 269] width 50 height 24
click at [93, 102] on p "Settings" at bounding box center [97, 102] width 43 height 16
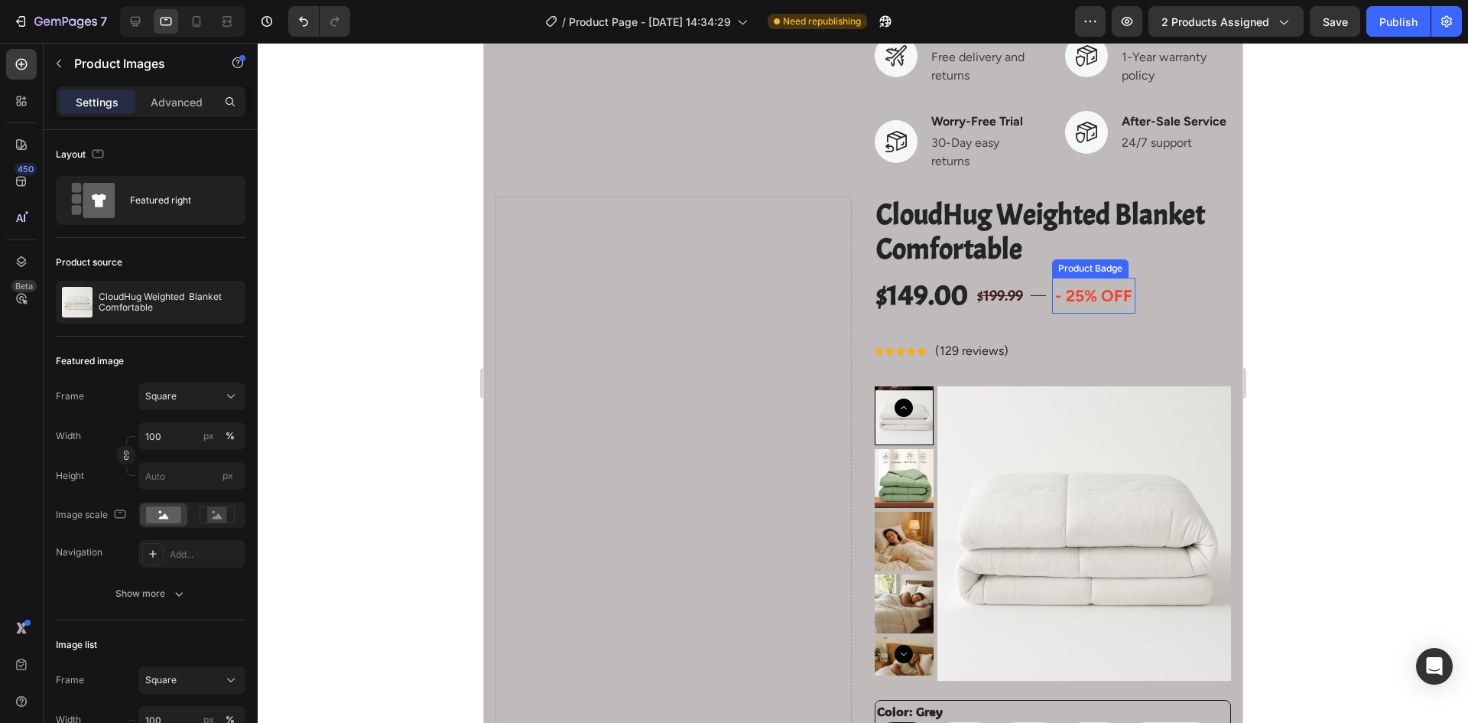
scroll to position [1300, 0]
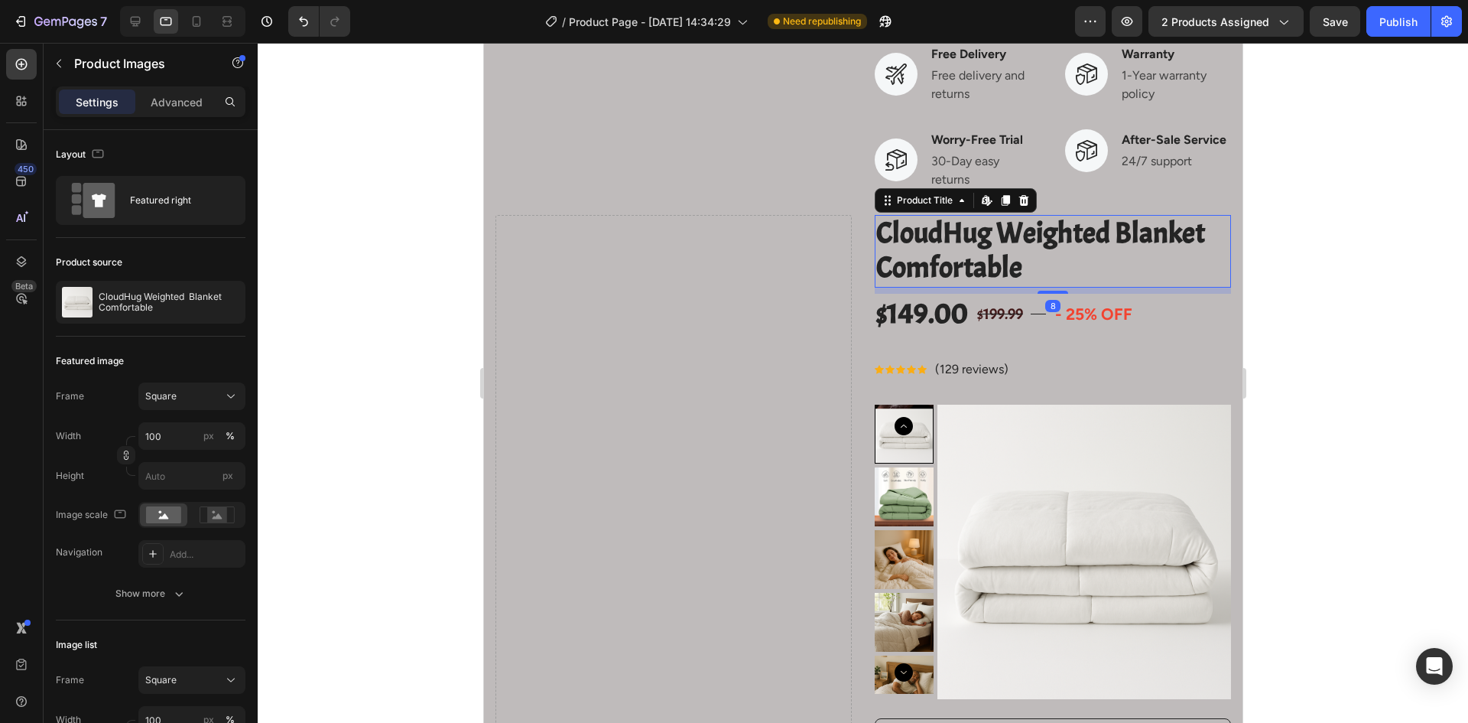
click at [1109, 288] on h2 "CloudHug Weighted Blanket Comfortable" at bounding box center [1052, 251] width 356 height 73
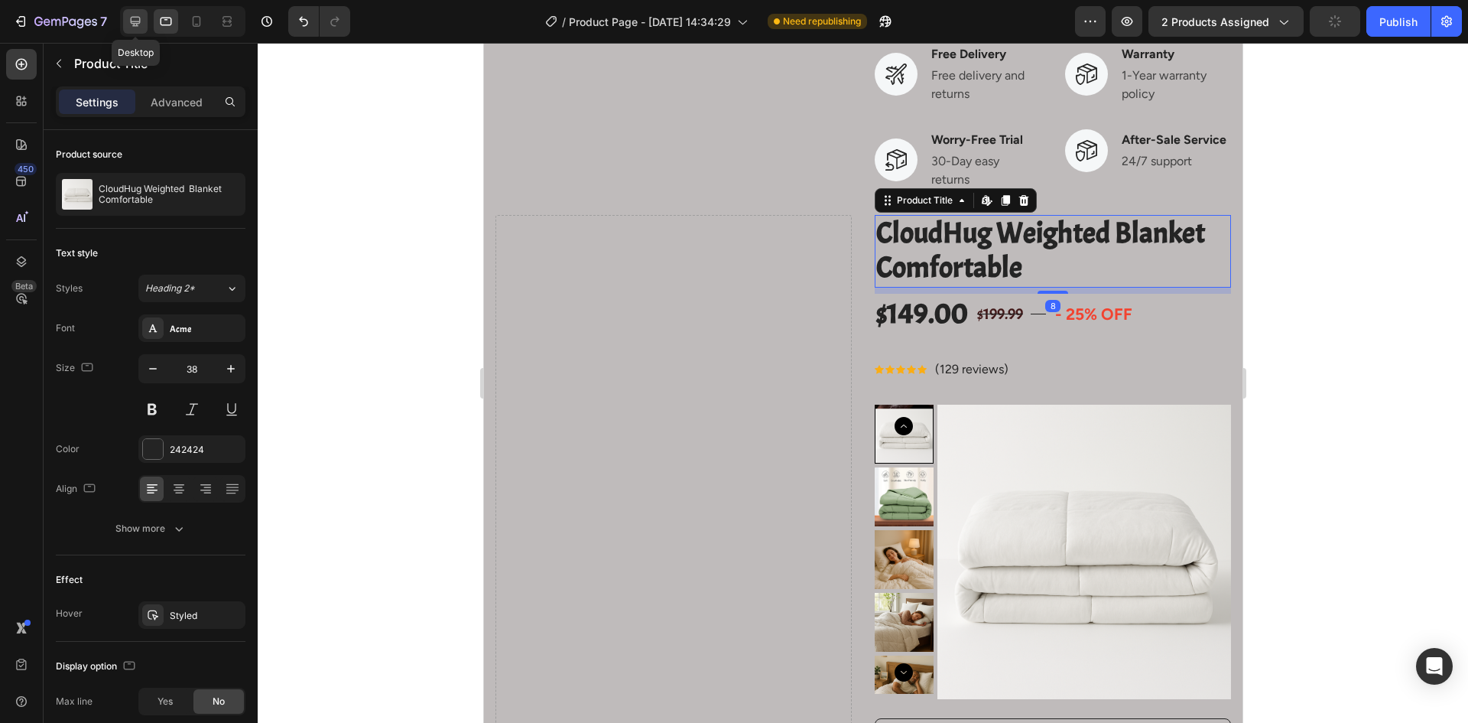
click at [138, 24] on icon at bounding box center [136, 22] width 10 height 10
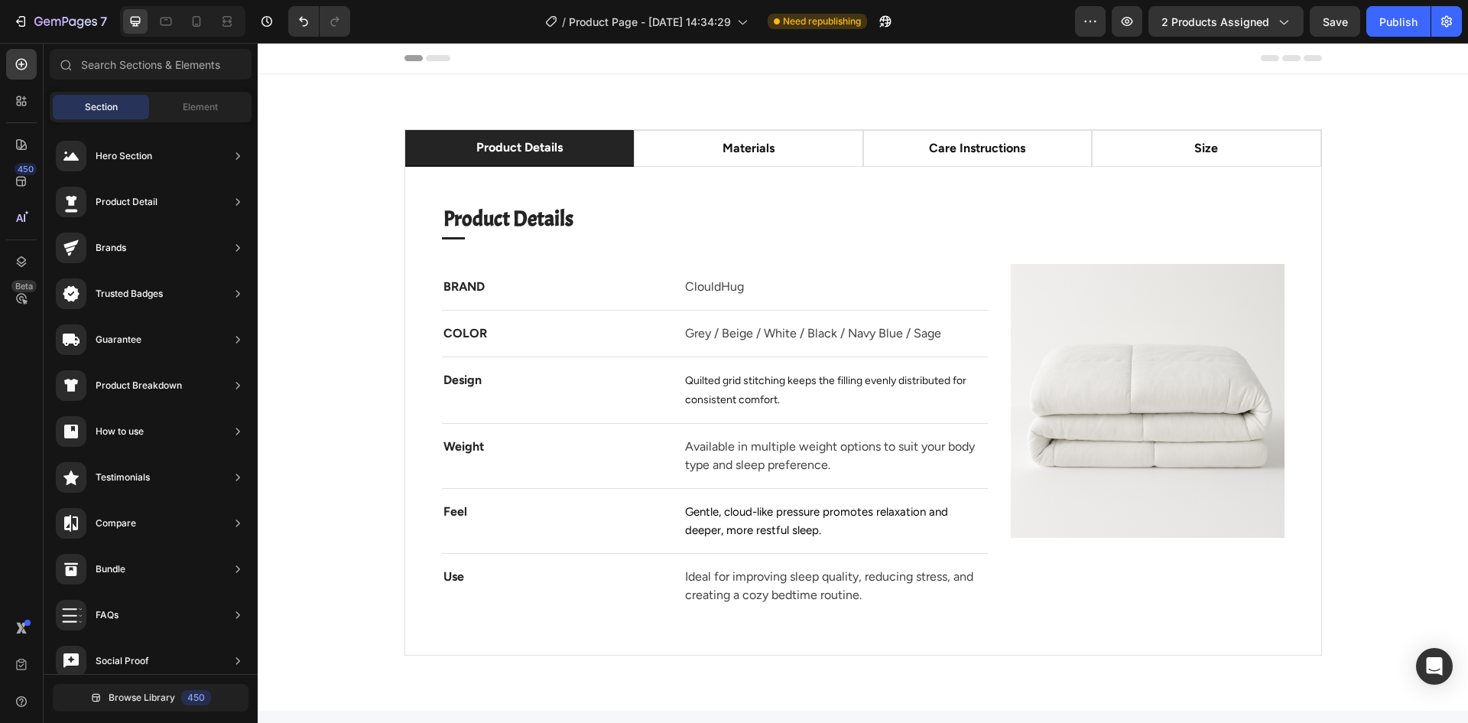
click at [431, 60] on icon at bounding box center [438, 58] width 24 height 6
click at [189, 26] on icon at bounding box center [196, 21] width 15 height 15
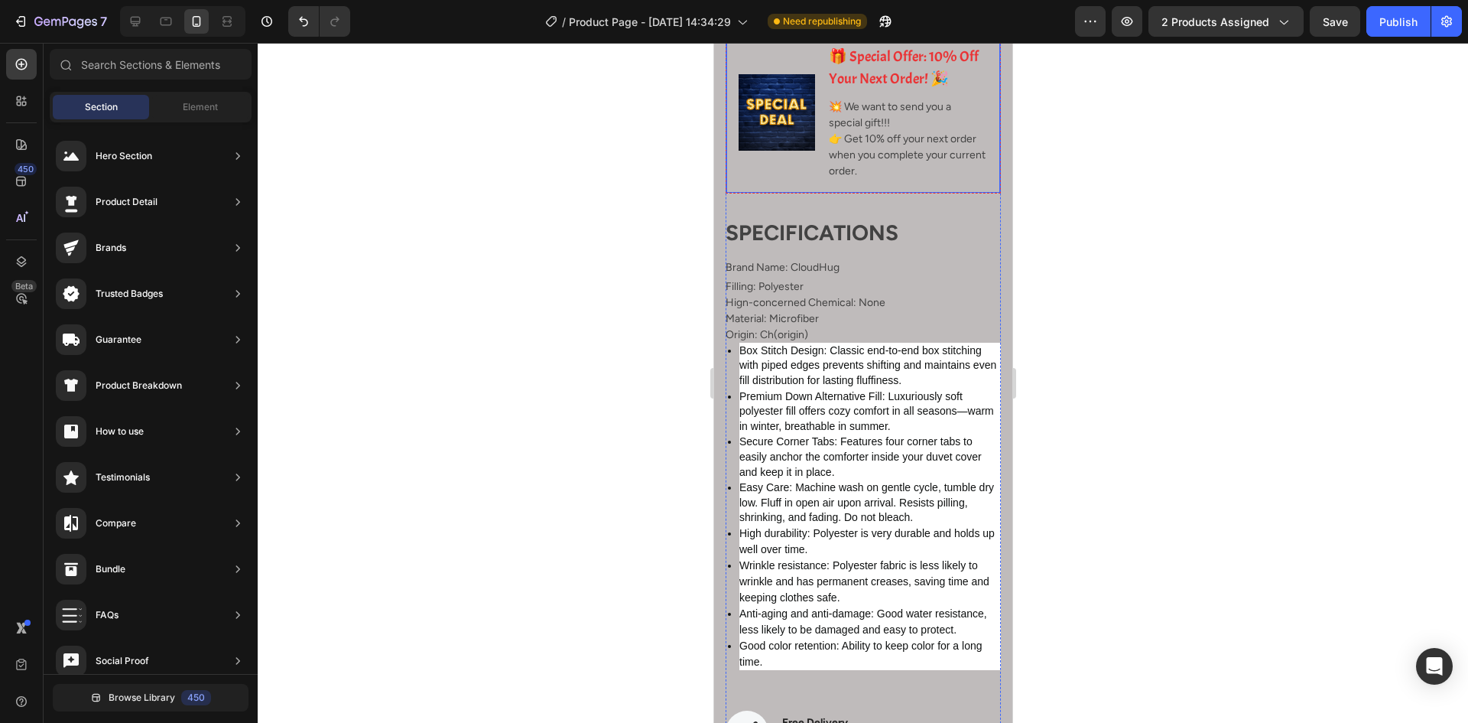
scroll to position [2371, 0]
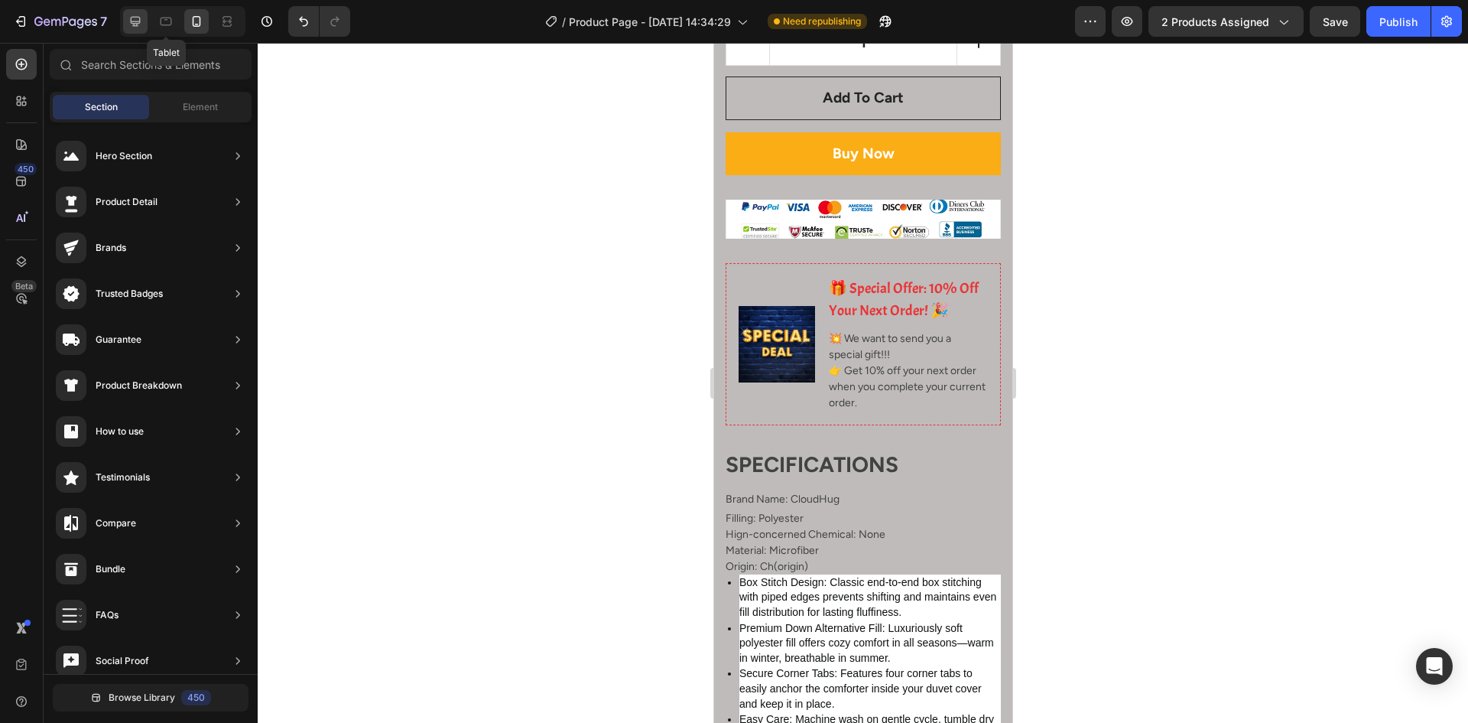
click at [148, 24] on div at bounding box center [135, 21] width 24 height 24
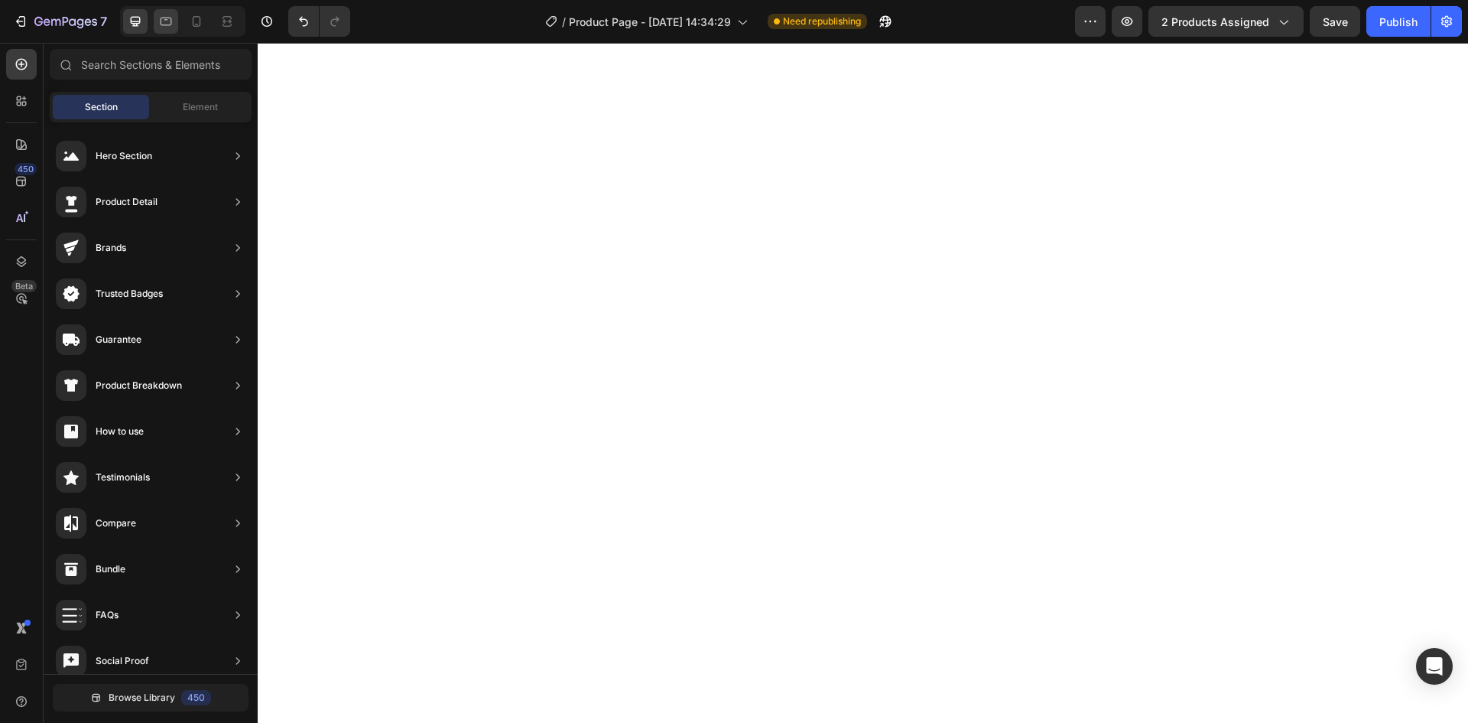
scroll to position [2131, 0]
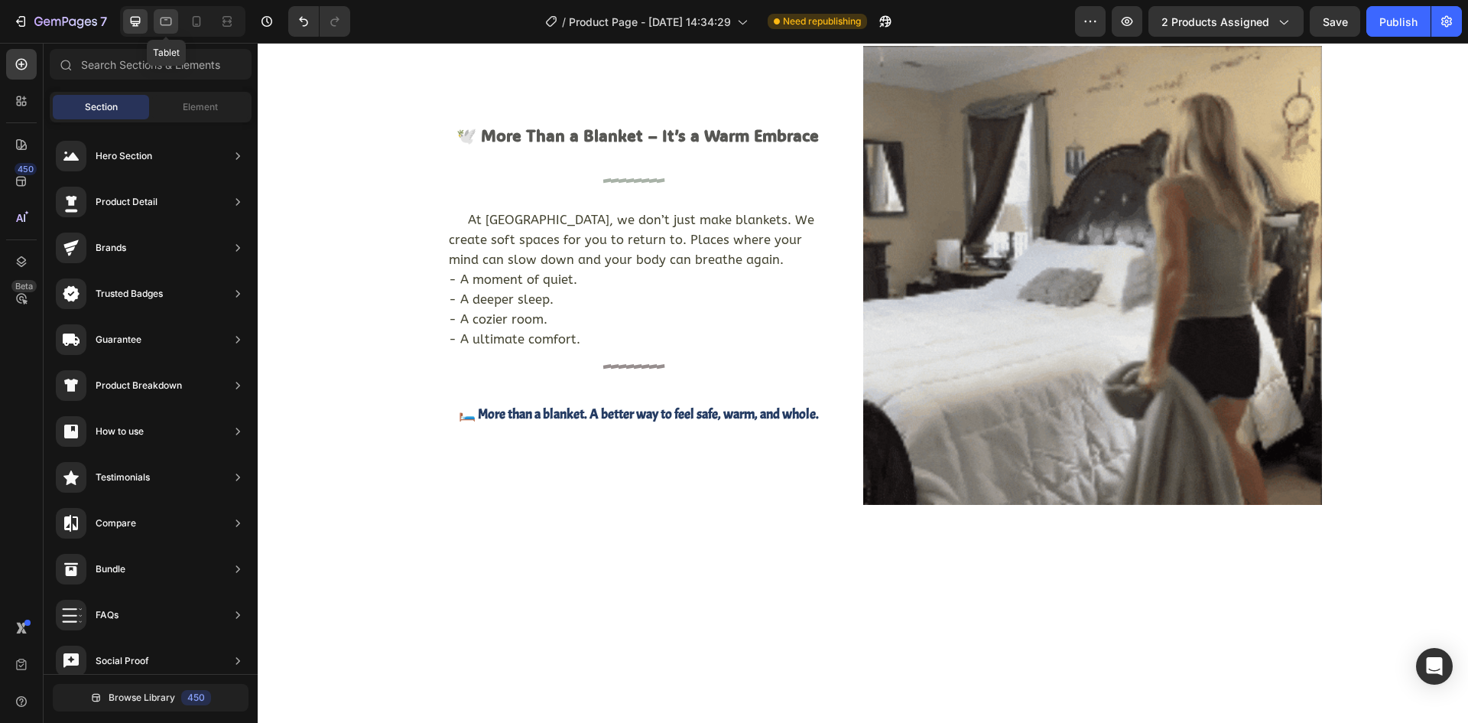
click at [163, 19] on icon at bounding box center [165, 21] width 15 height 15
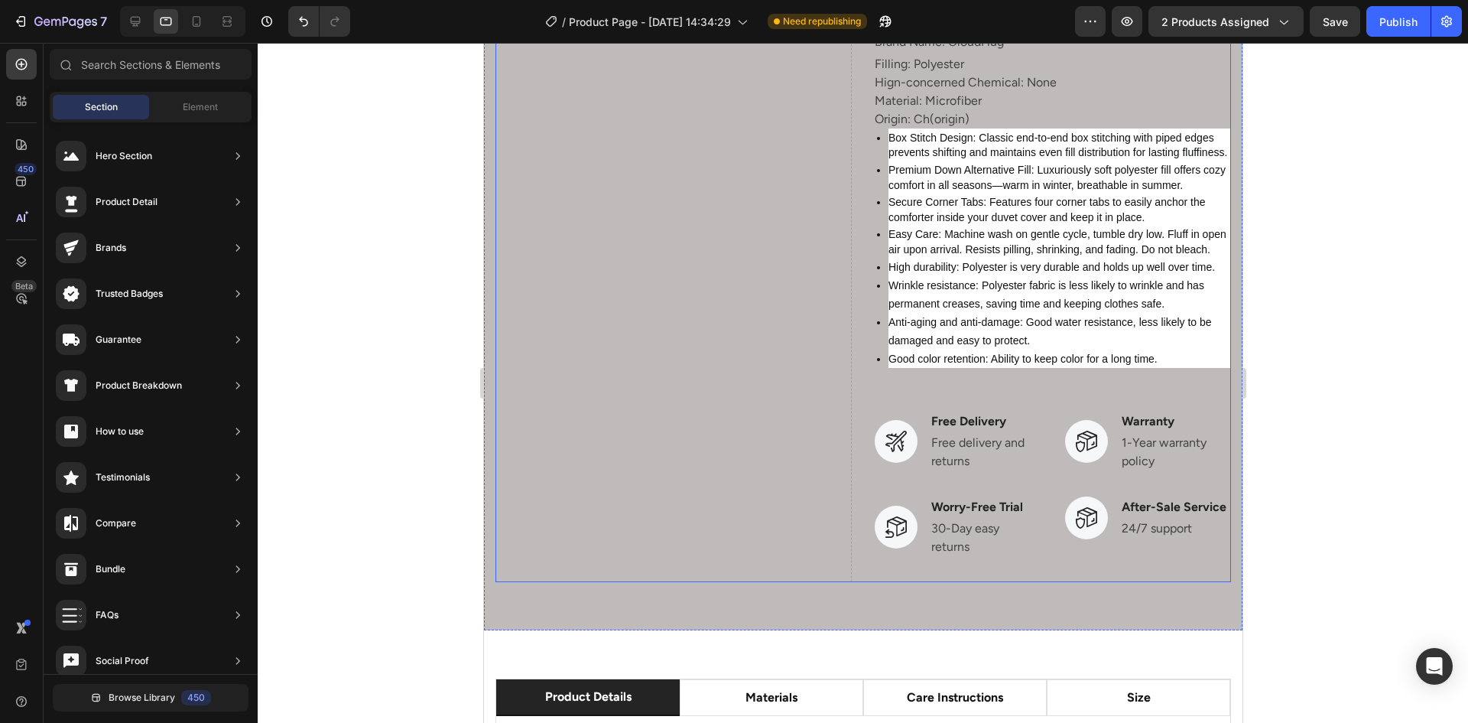
scroll to position [2677, 0]
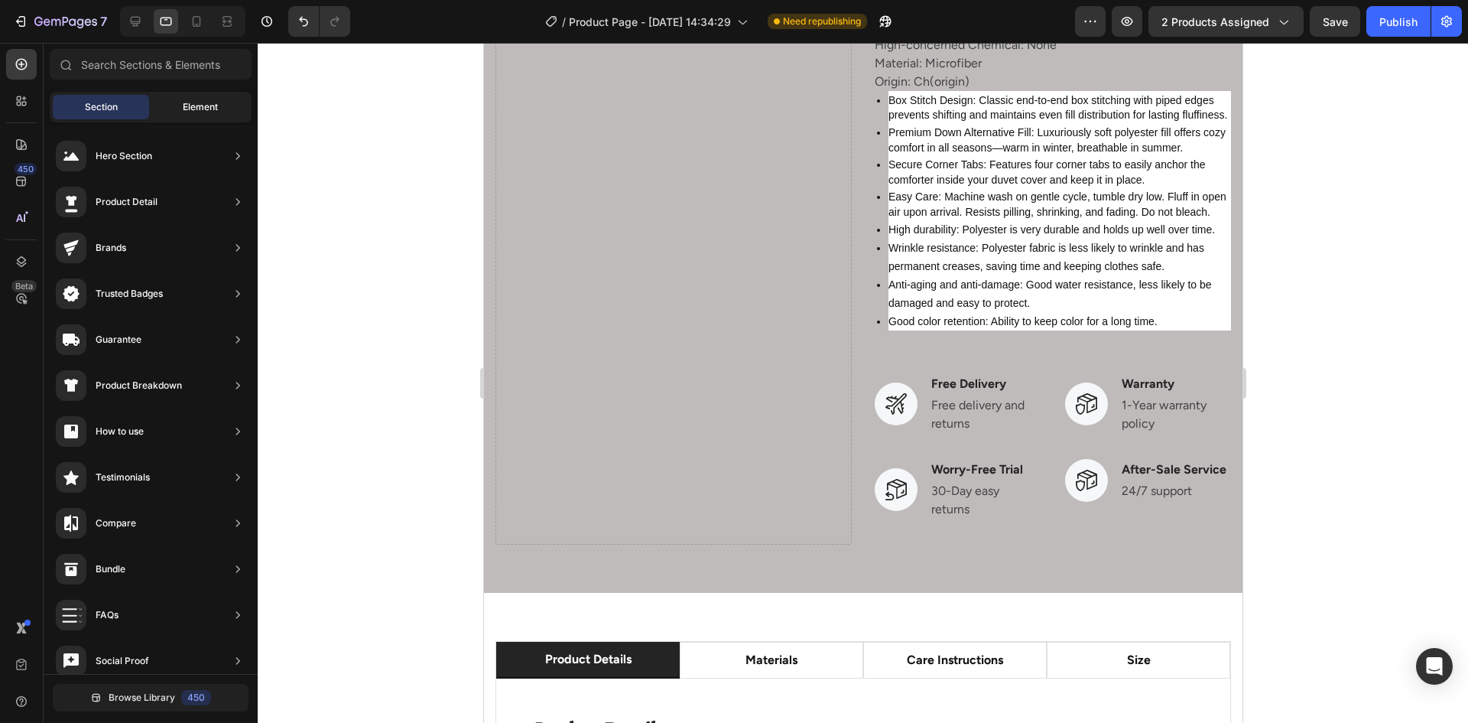
click at [179, 105] on div "Element" at bounding box center [200, 107] width 96 height 24
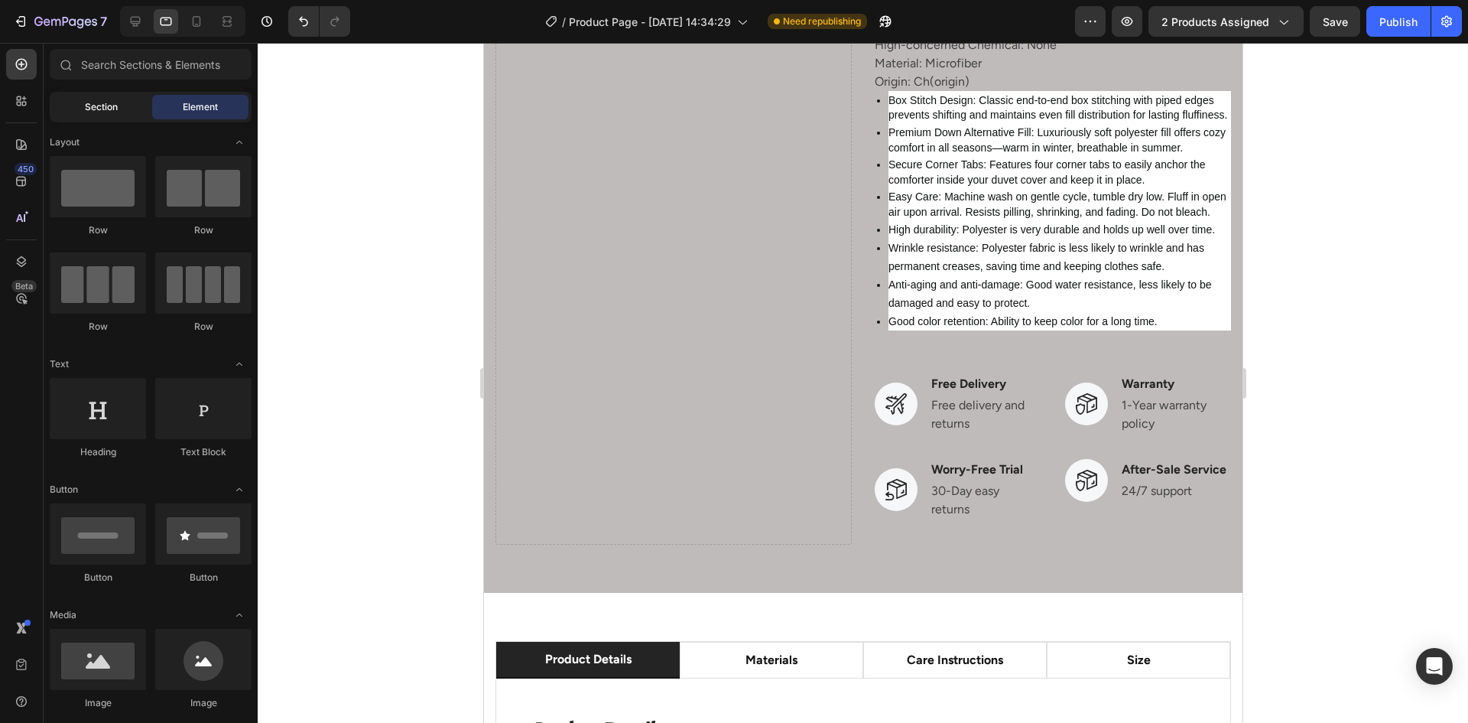
click at [111, 108] on span "Section" at bounding box center [101, 107] width 33 height 14
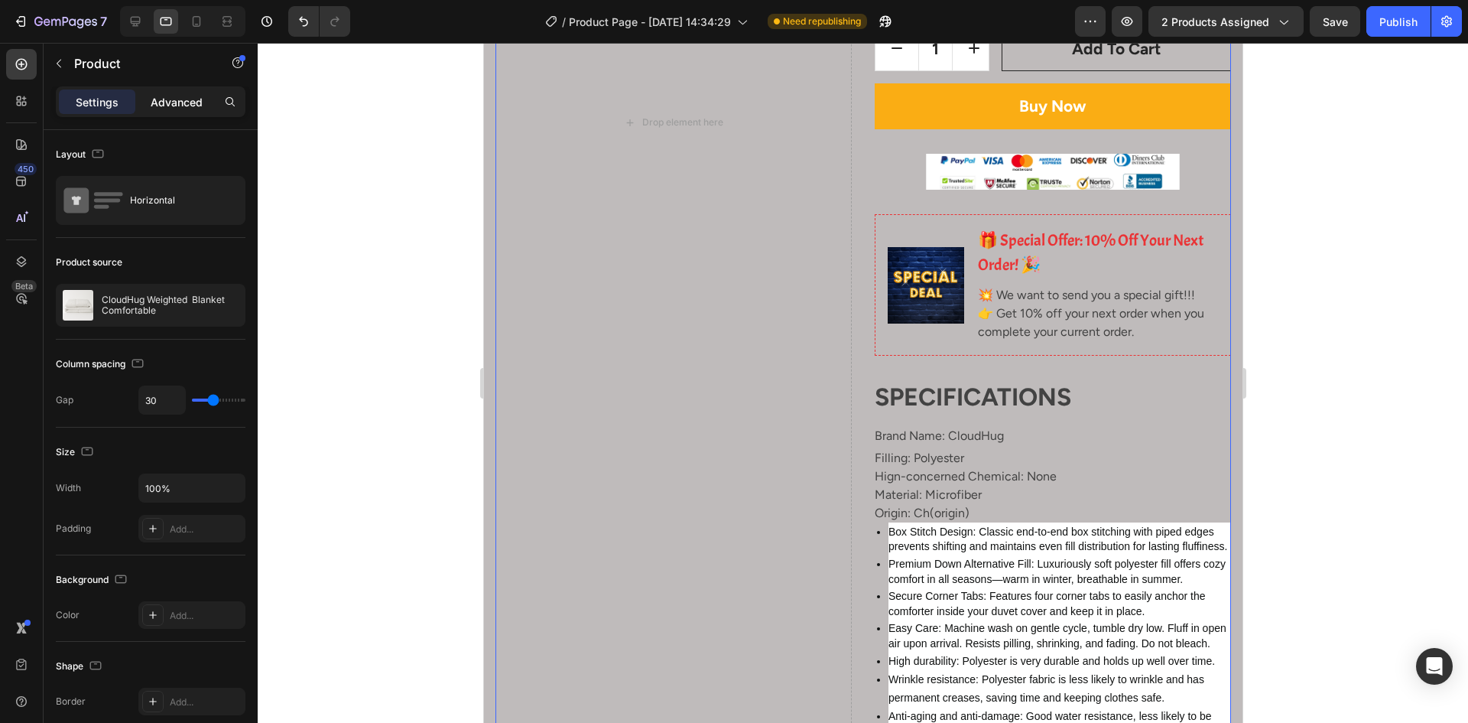
scroll to position [2218, 0]
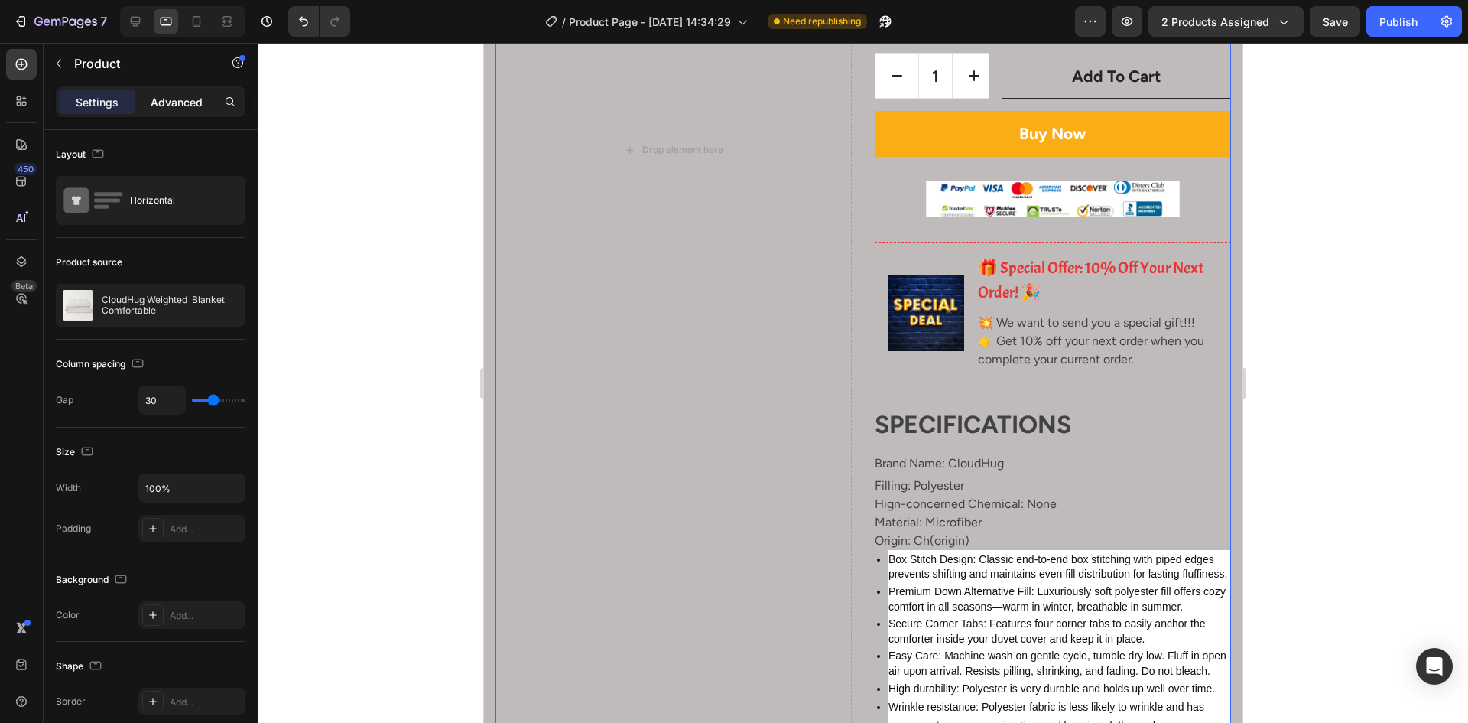
click at [194, 94] on p "Advanced" at bounding box center [177, 102] width 52 height 16
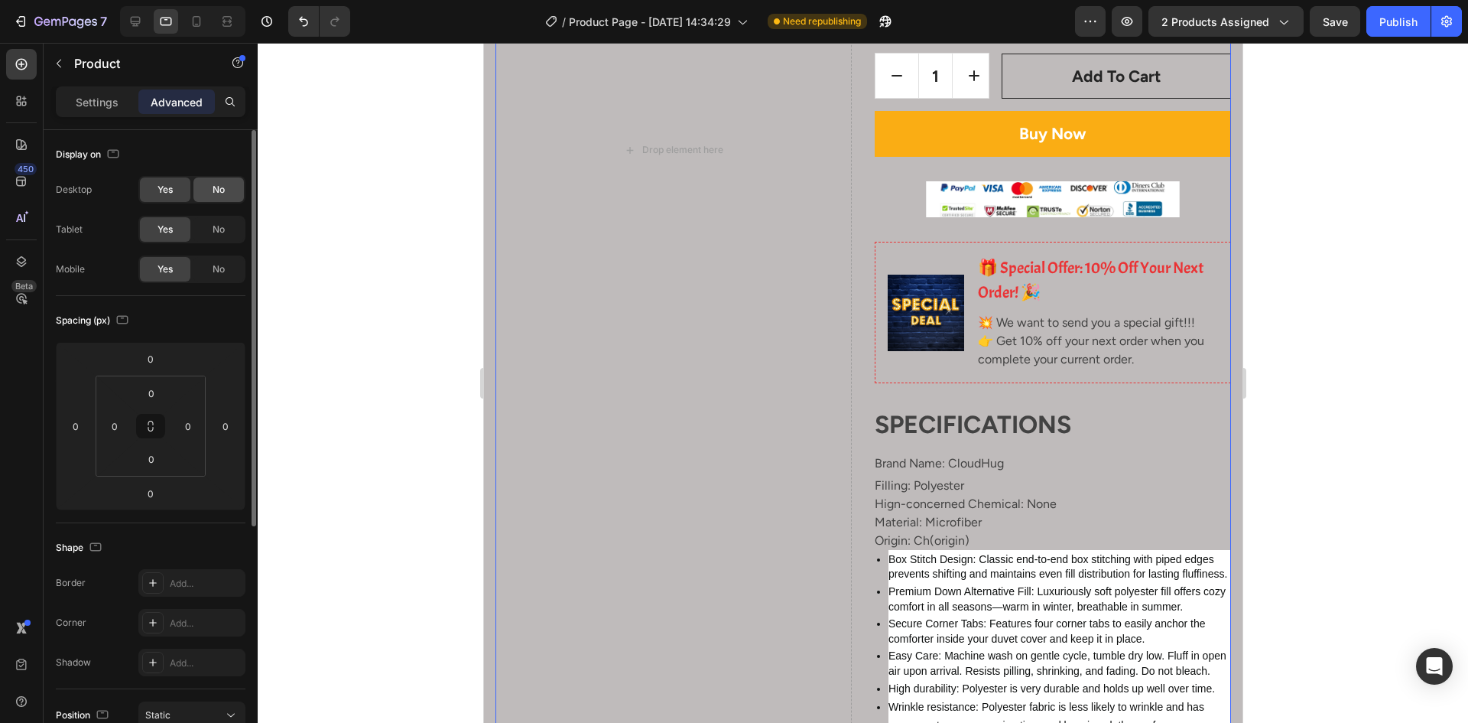
click at [197, 189] on div "No" at bounding box center [218, 189] width 50 height 24
click at [167, 185] on span "Yes" at bounding box center [165, 190] width 15 height 14
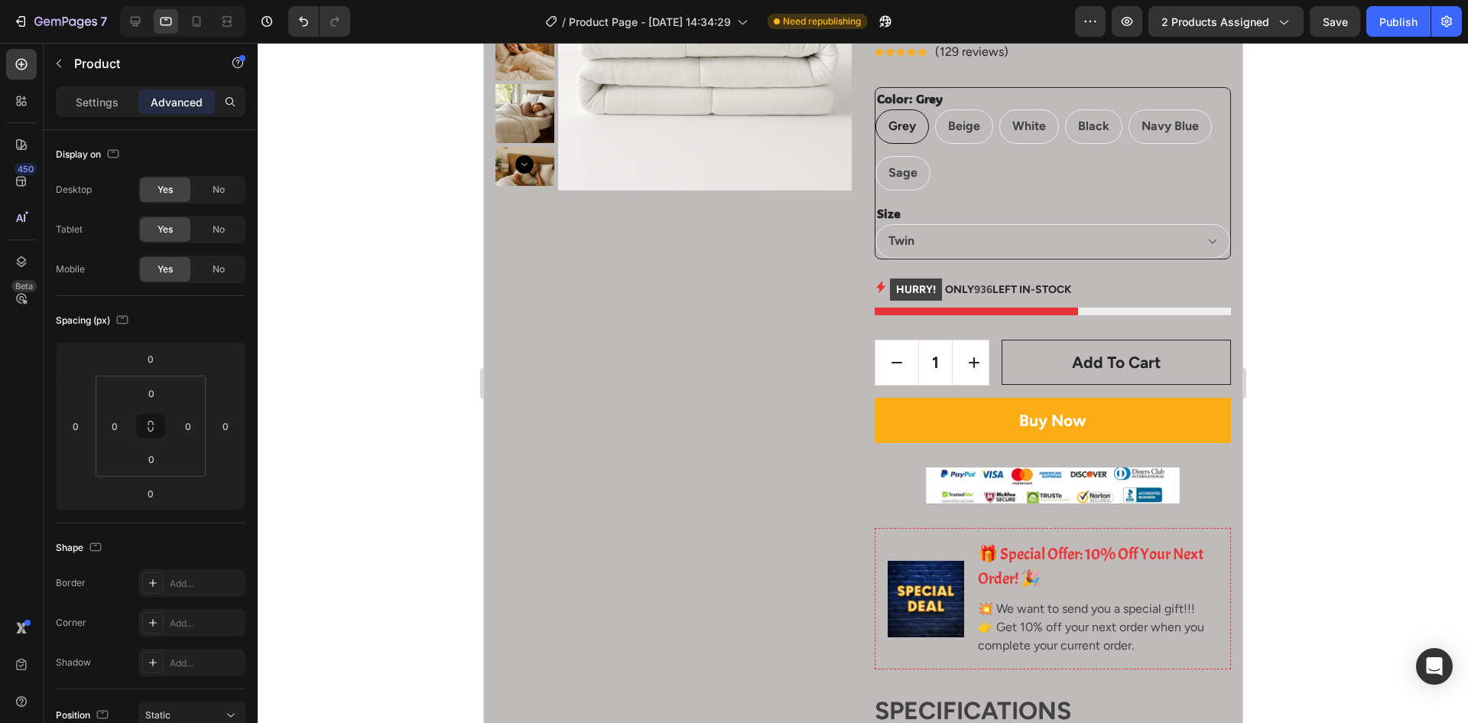
scroll to position [0, 0]
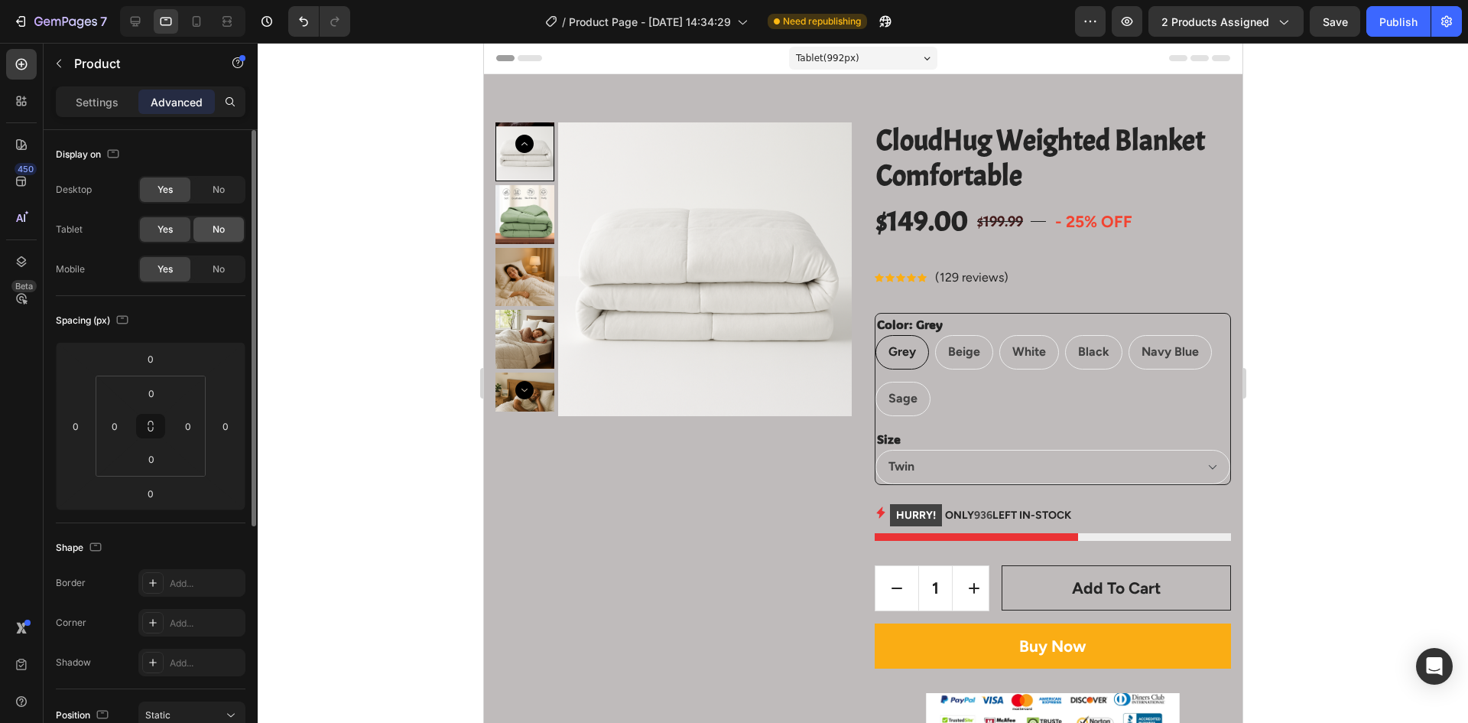
click at [216, 239] on div "No" at bounding box center [218, 229] width 50 height 24
drag, startPoint x: 164, startPoint y: 238, endPoint x: 173, endPoint y: 237, distance: 8.4
click at [164, 237] on div "Yes" at bounding box center [165, 229] width 50 height 24
click at [206, 272] on div "No" at bounding box center [218, 269] width 50 height 24
click at [127, 13] on div at bounding box center [135, 21] width 24 height 24
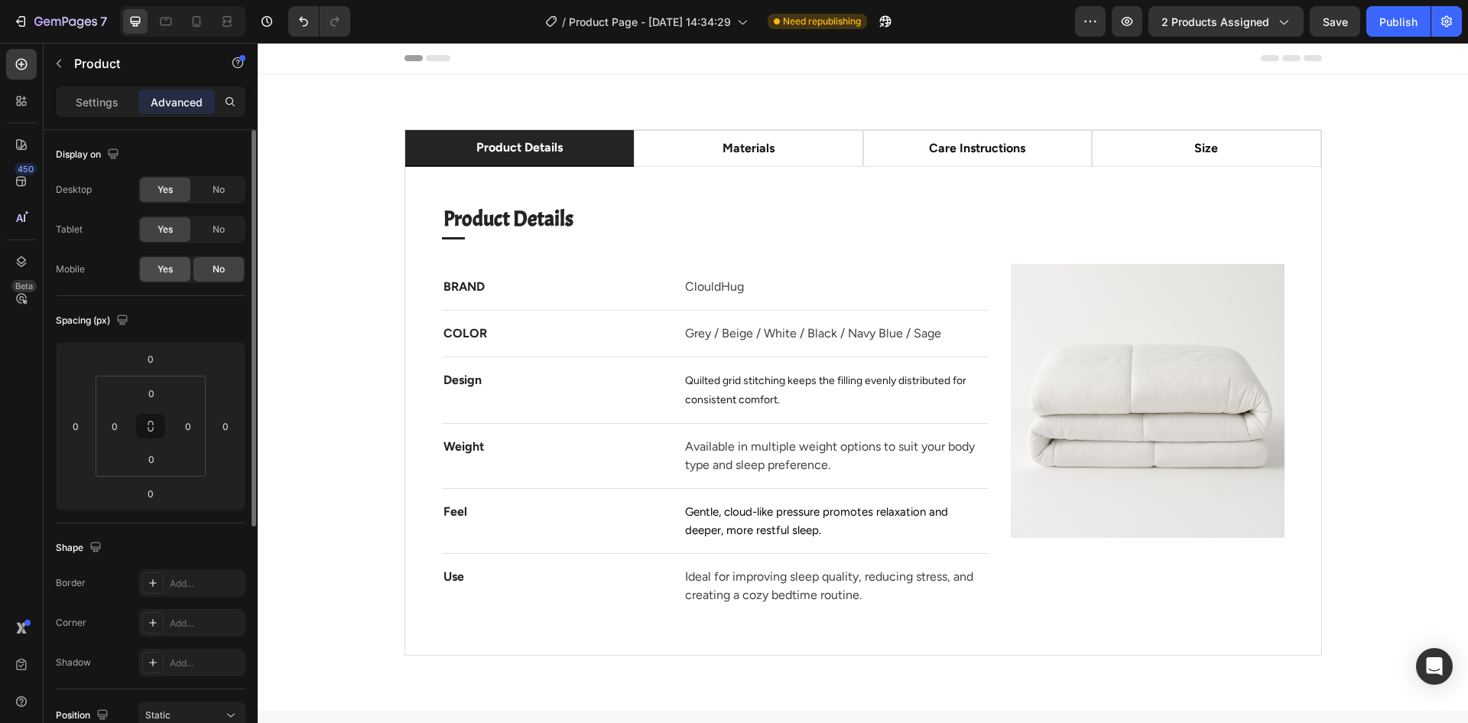
click at [164, 271] on span "Yes" at bounding box center [165, 269] width 15 height 14
click at [219, 270] on span "No" at bounding box center [219, 269] width 12 height 14
click at [89, 107] on p "Settings" at bounding box center [97, 102] width 43 height 16
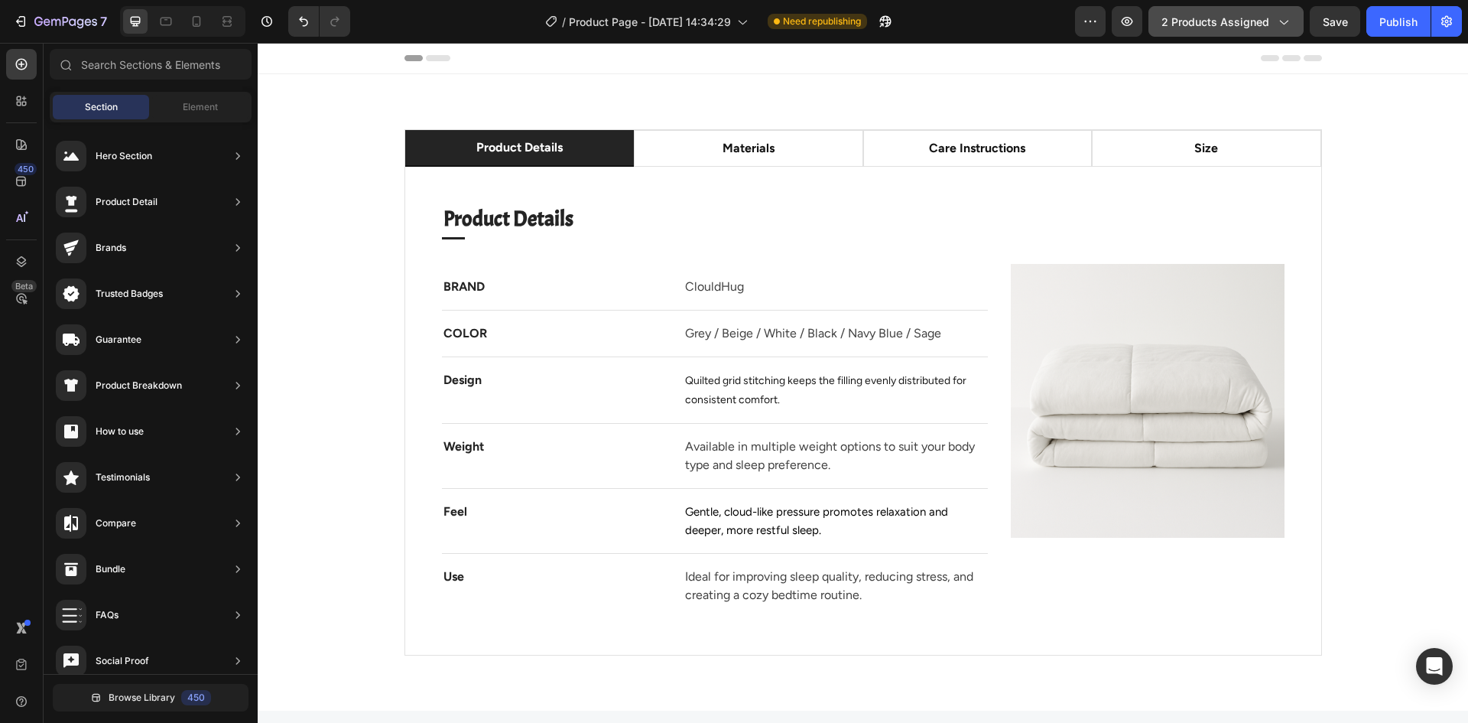
click at [1223, 20] on span "2 products assigned" at bounding box center [1216, 22] width 108 height 16
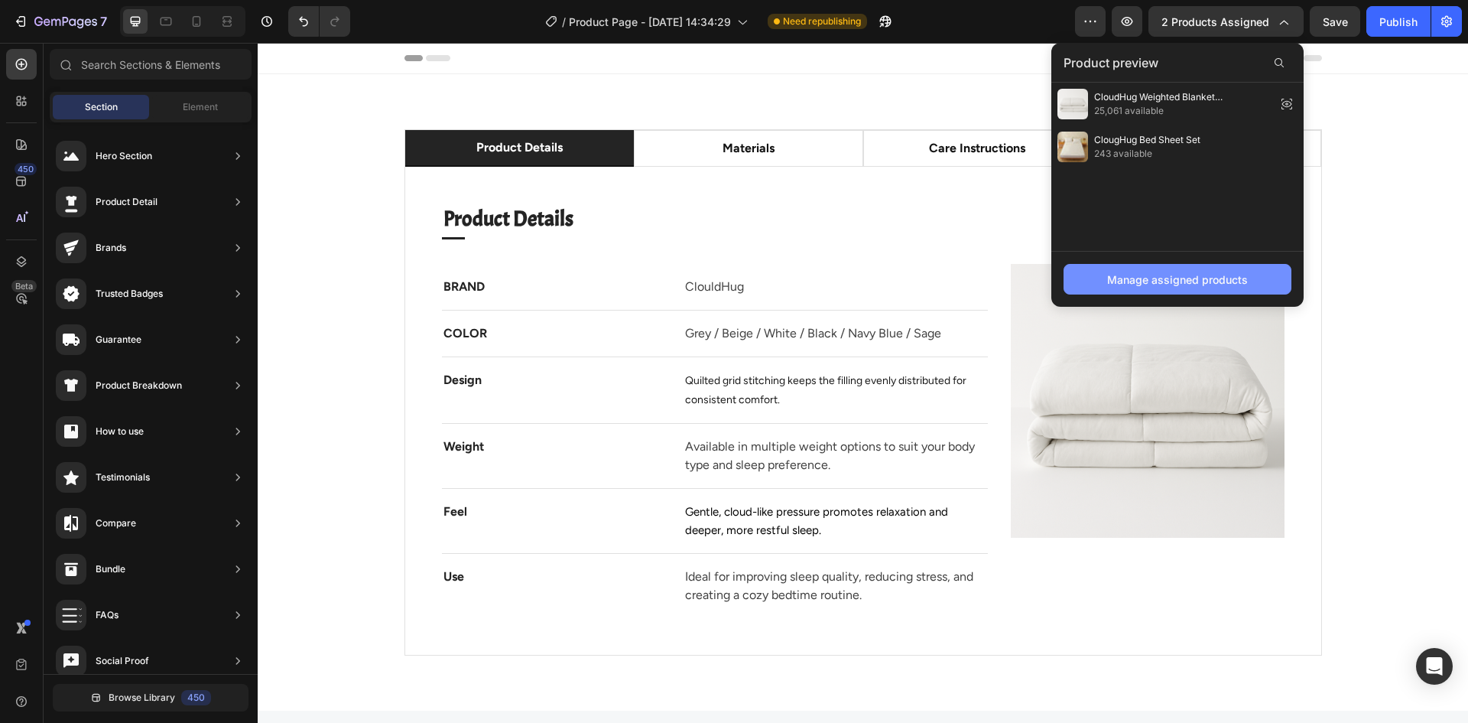
click at [1233, 270] on button "Manage assigned products" at bounding box center [1178, 279] width 228 height 31
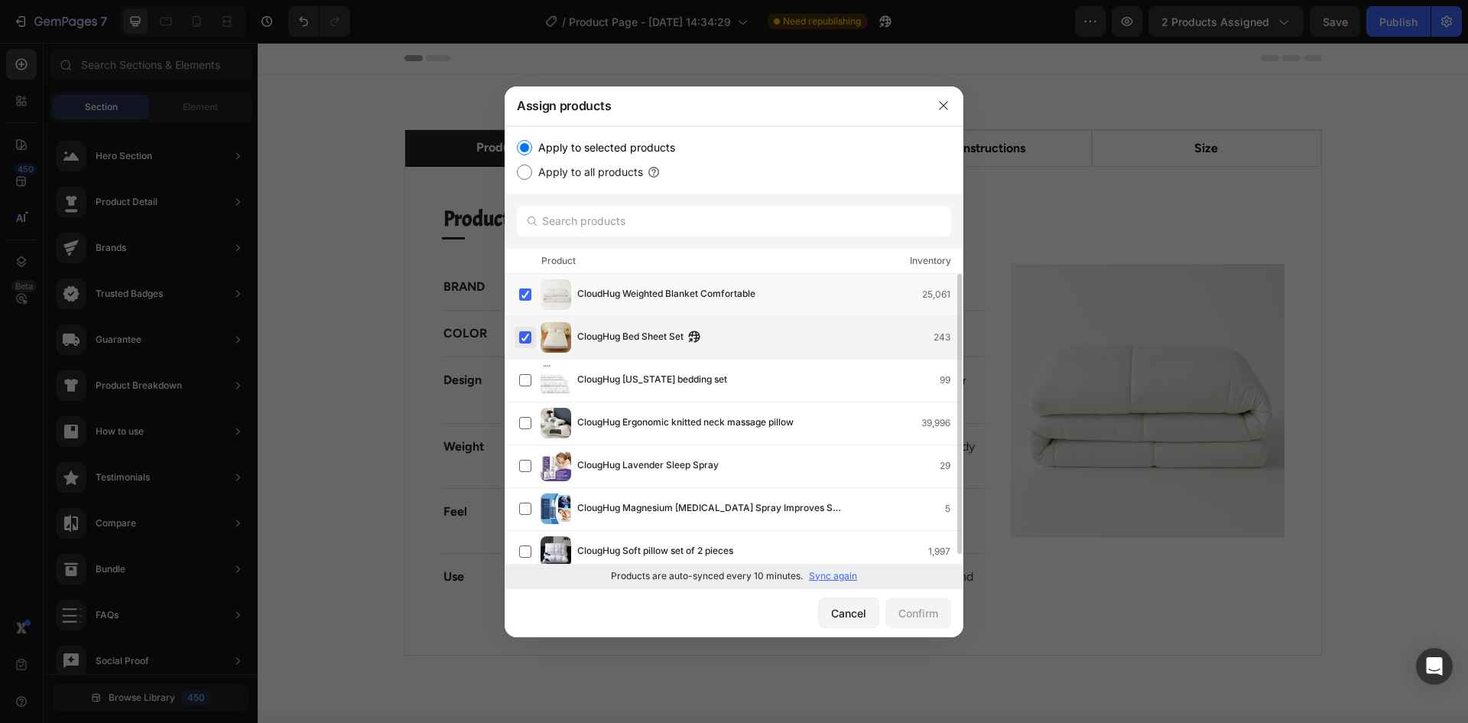
click at [520, 341] on label at bounding box center [525, 337] width 12 height 12
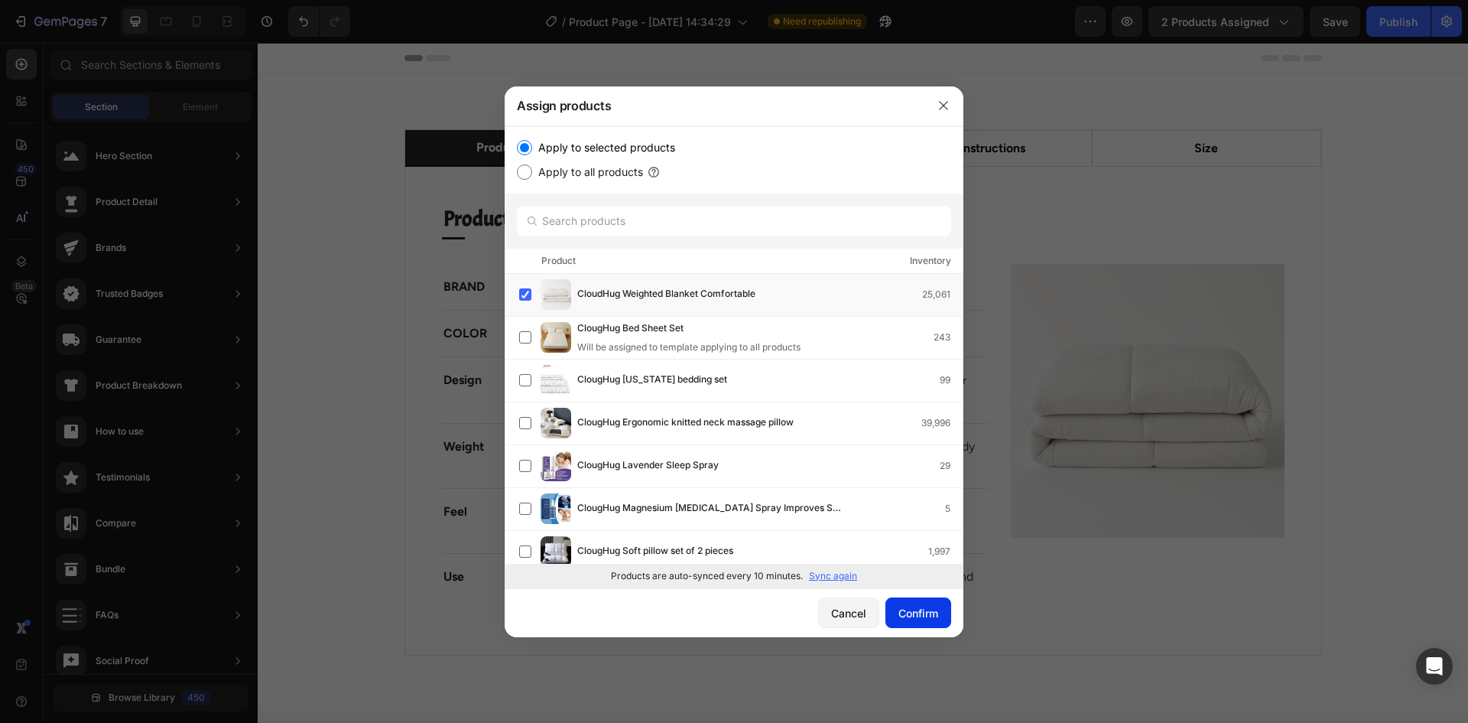
click at [924, 621] on button "Confirm" at bounding box center [919, 612] width 66 height 31
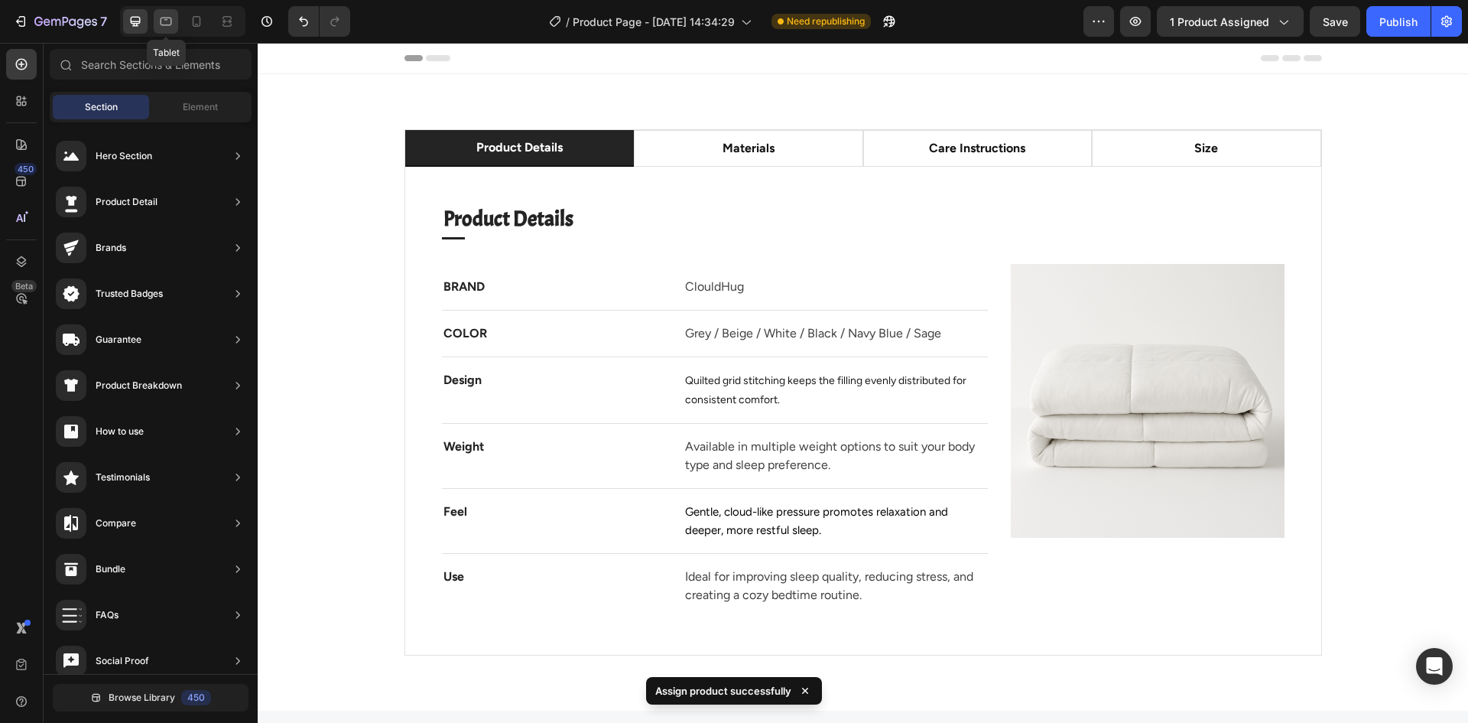
click at [158, 30] on div at bounding box center [166, 21] width 24 height 24
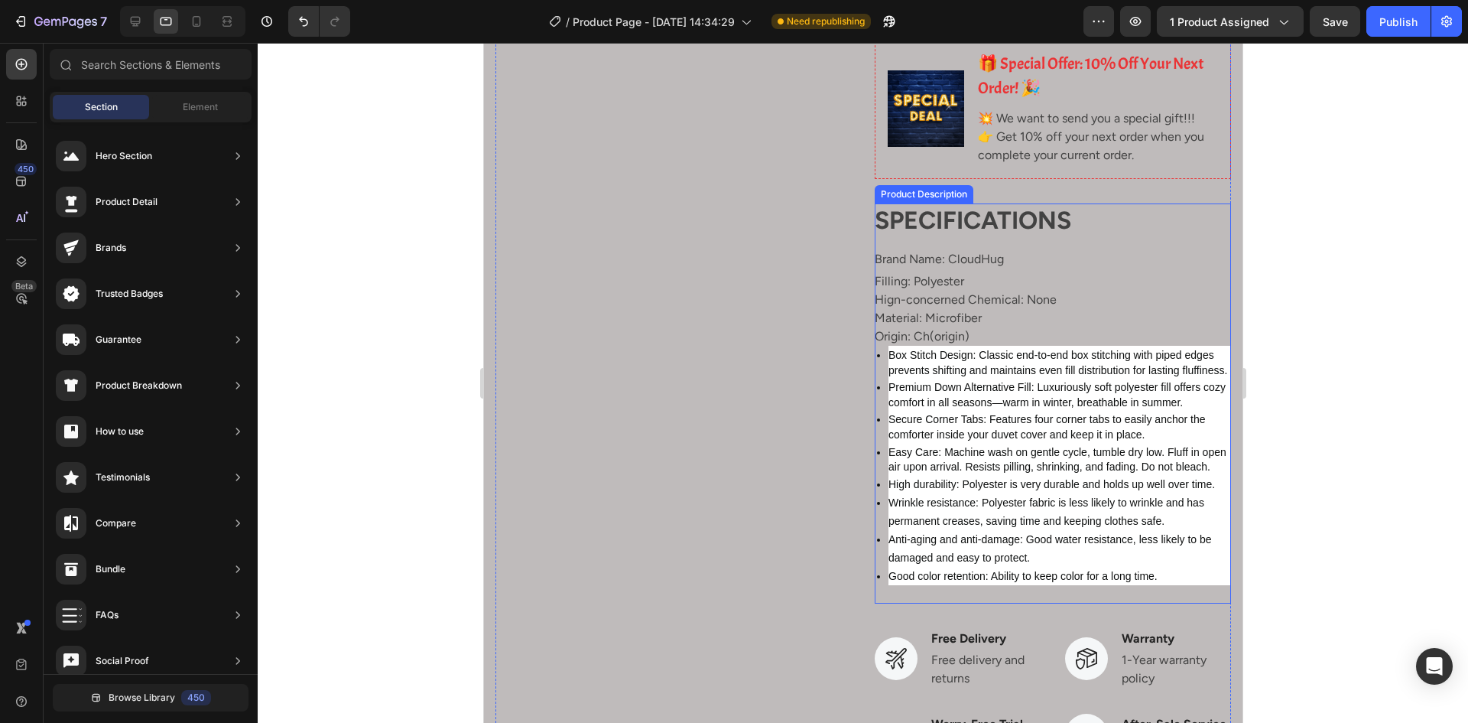
scroll to position [688, 0]
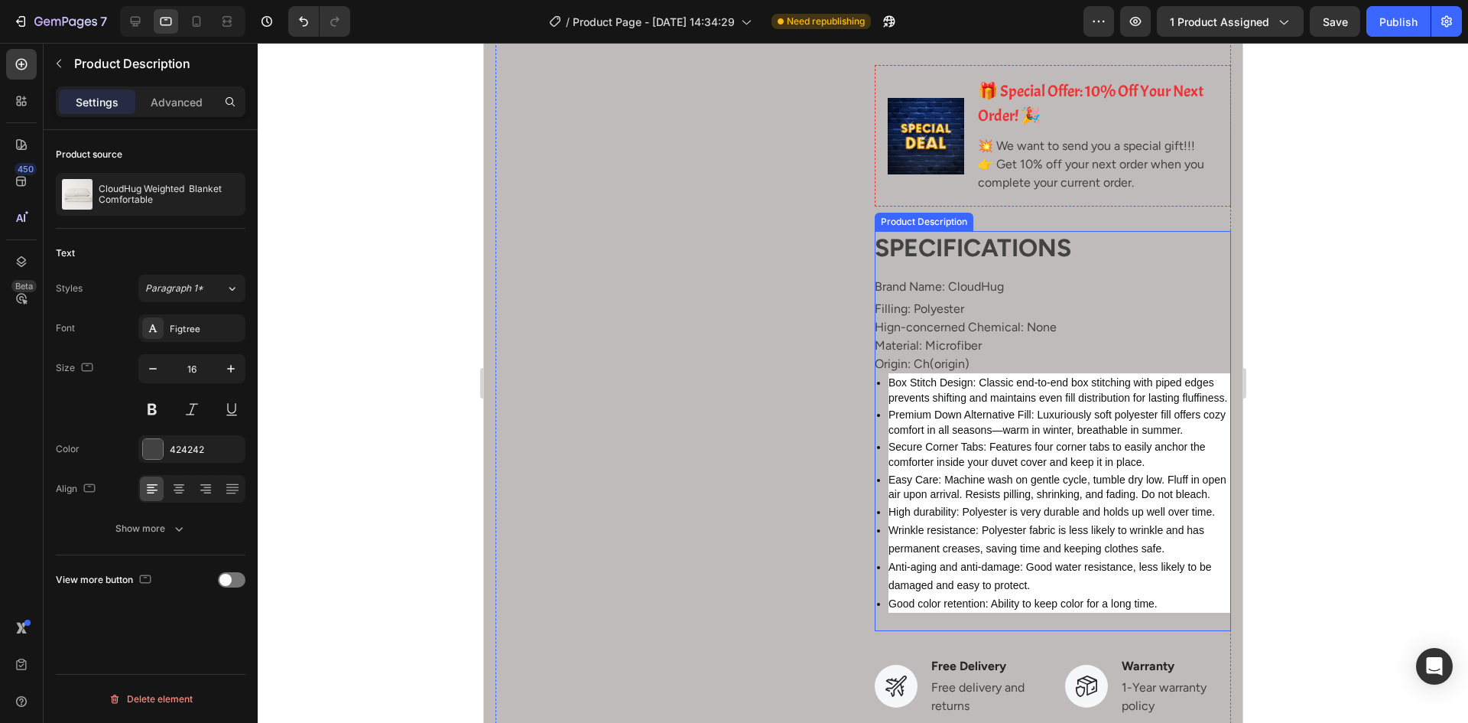
click at [997, 456] on span "Secure Corner Tabs: Features four corner tabs to easily anchor the comforter in…" at bounding box center [1046, 455] width 317 height 28
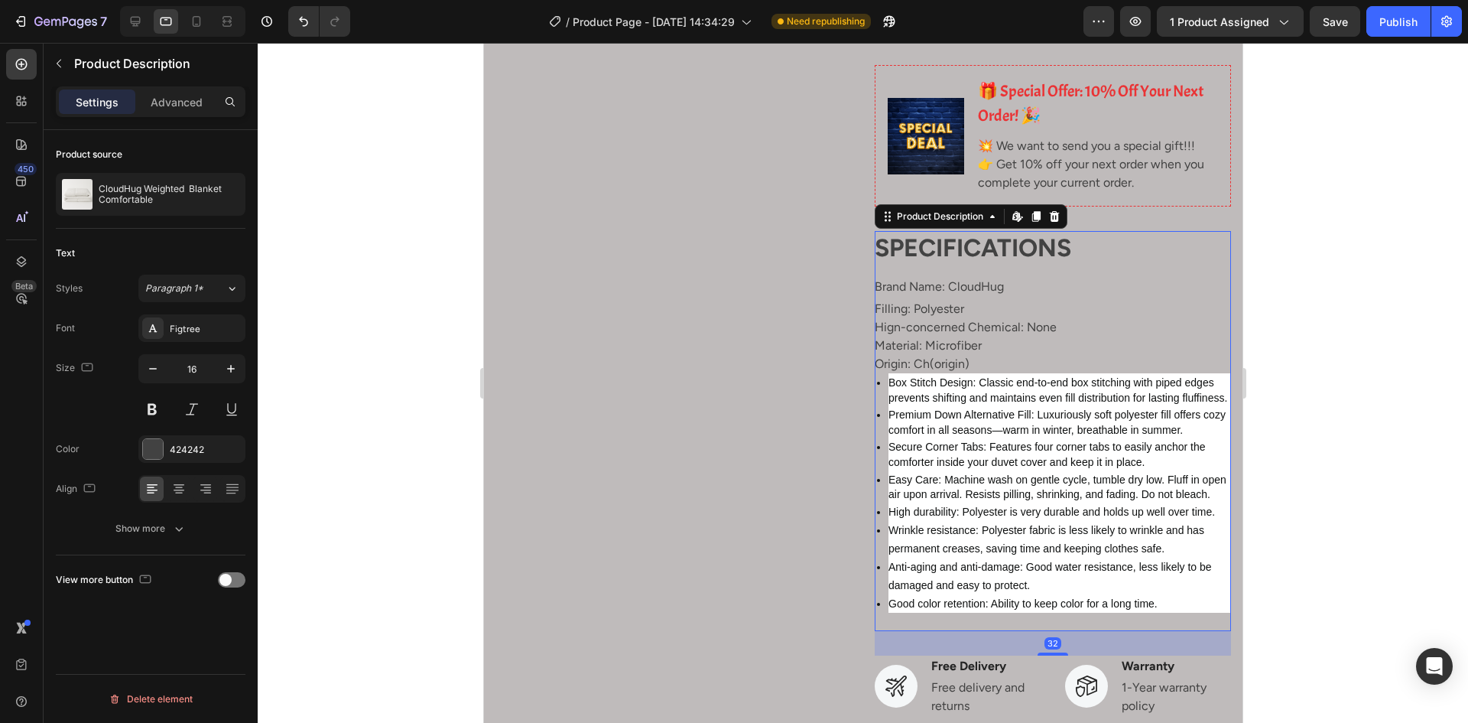
click at [974, 436] on span "Premium Down Alternative Fill: Luxuriously soft polyester fill offers cozy comf…" at bounding box center [1056, 422] width 337 height 28
click at [977, 456] on span "Secure Corner Tabs: Features four corner tabs to easily anchor the comforter in…" at bounding box center [1046, 455] width 317 height 28
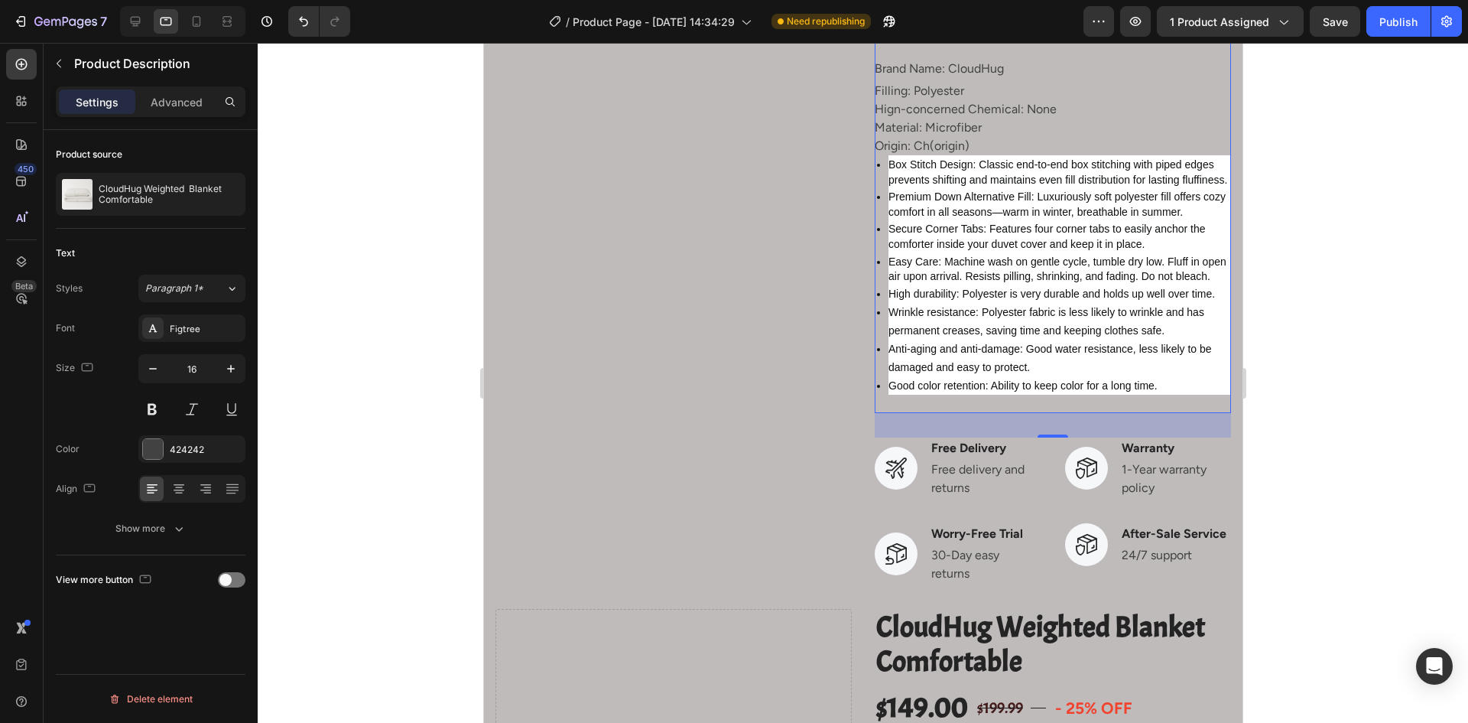
scroll to position [918, 0]
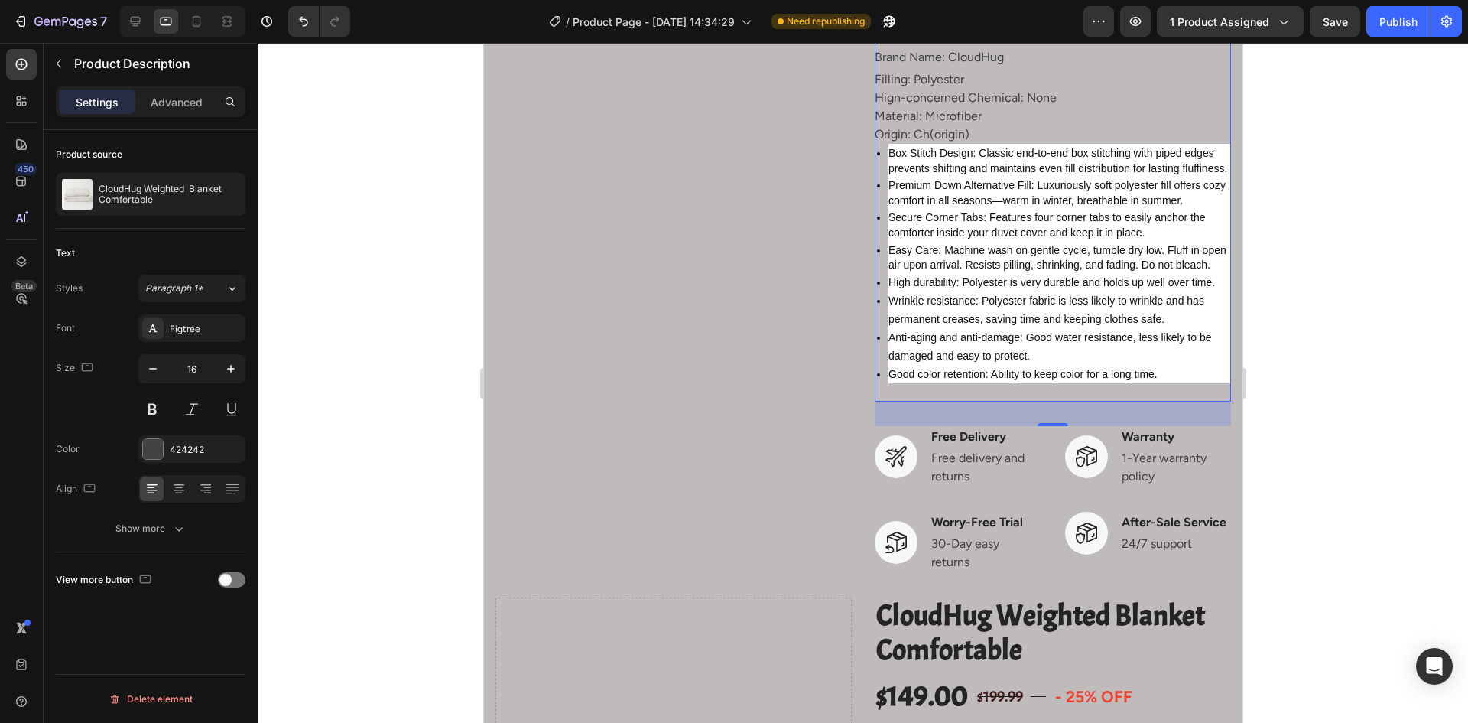
click at [998, 288] on span "High durability: Polyester is very durable and holds up well over time." at bounding box center [1051, 282] width 327 height 12
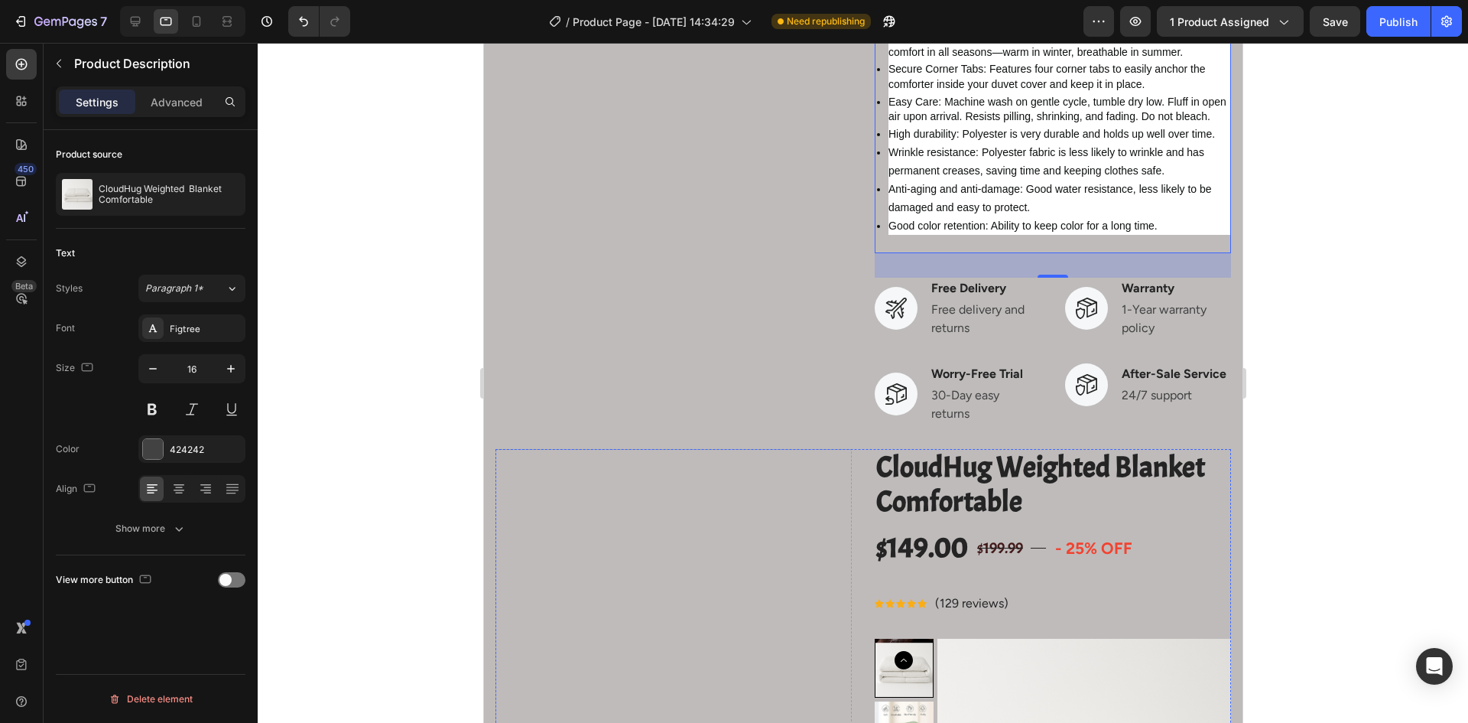
scroll to position [1069, 0]
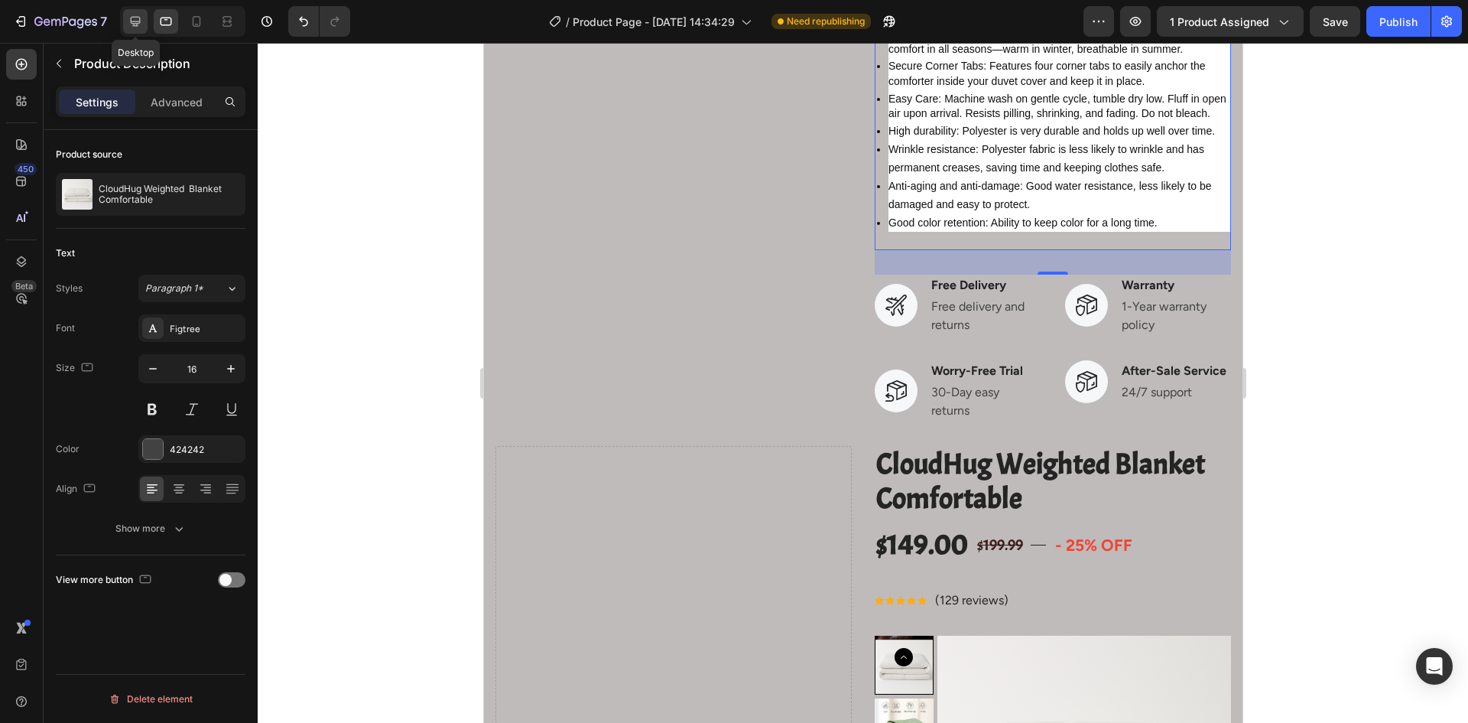
click at [129, 26] on icon at bounding box center [135, 21] width 15 height 15
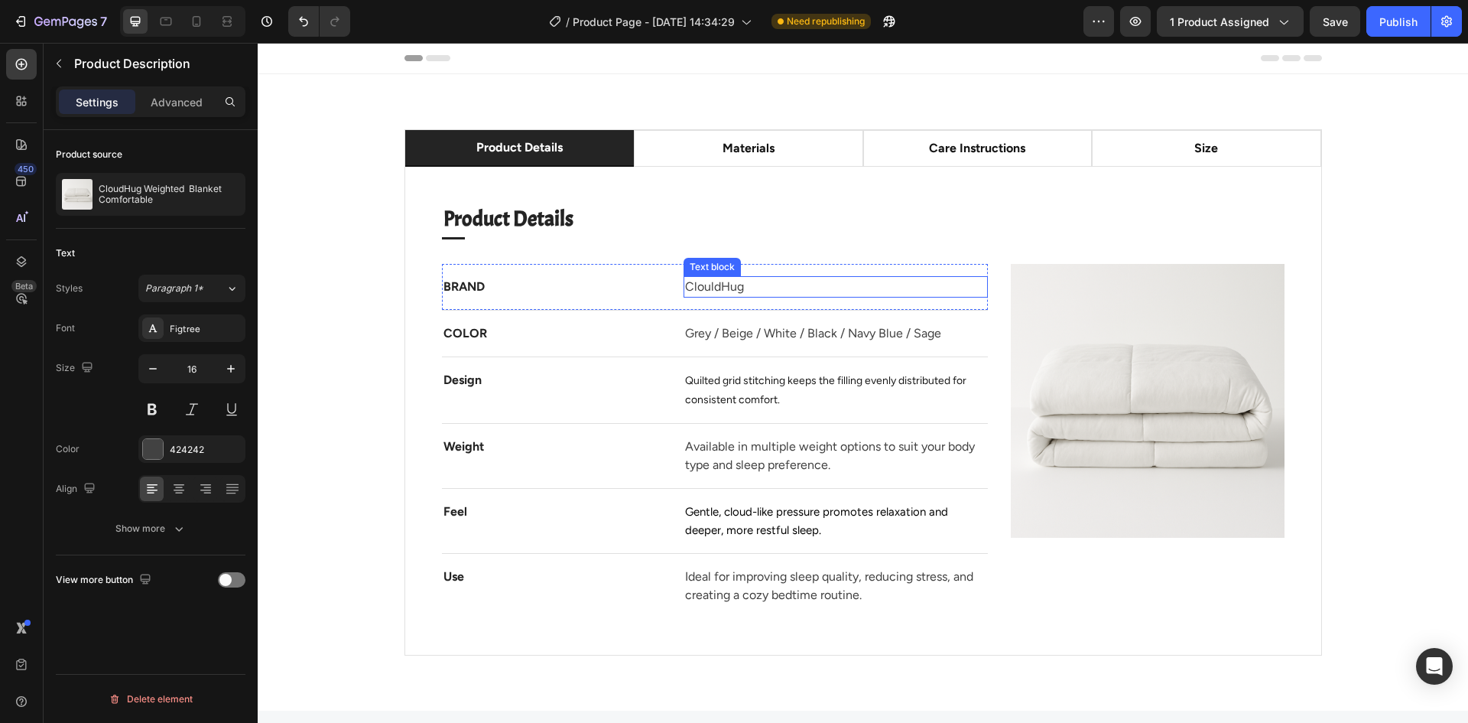
click at [714, 286] on p "ClouldHug" at bounding box center [835, 287] width 301 height 18
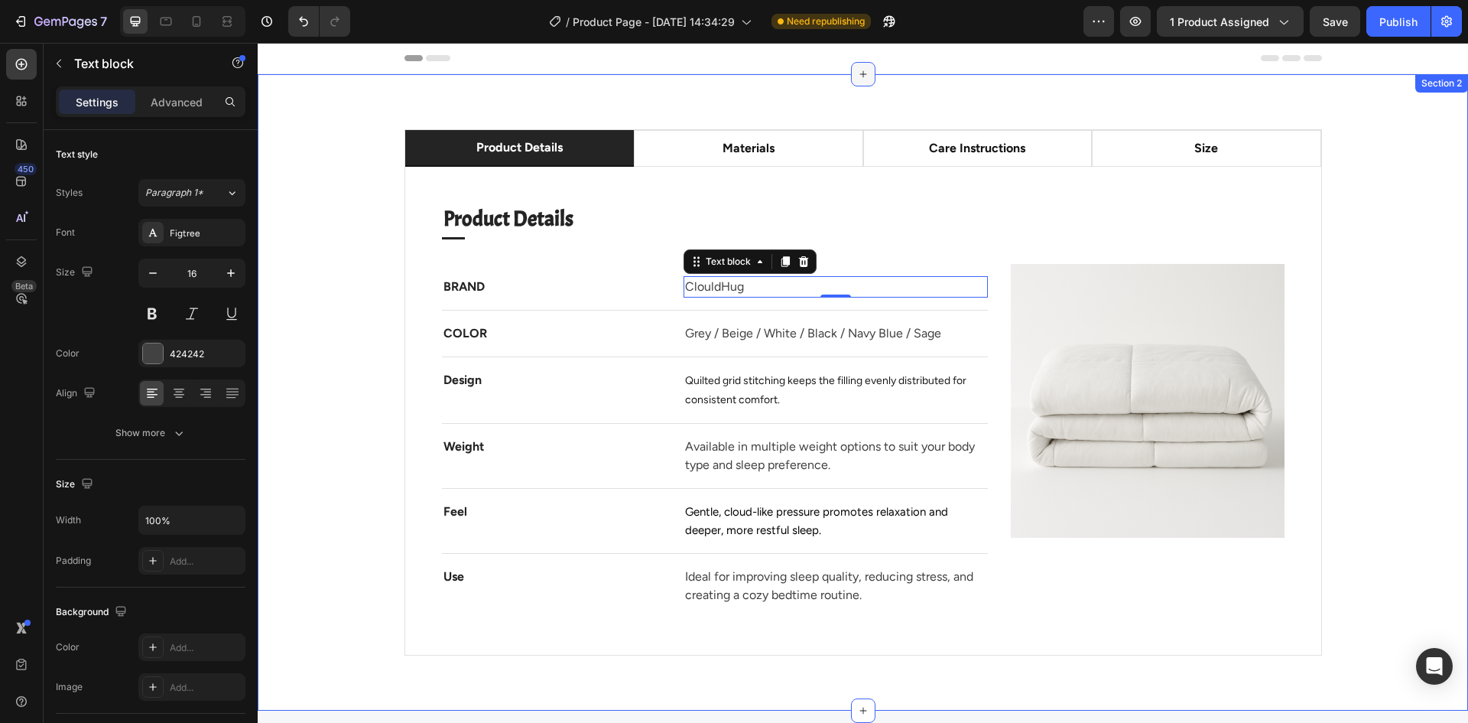
click at [860, 72] on icon at bounding box center [863, 74] width 12 height 12
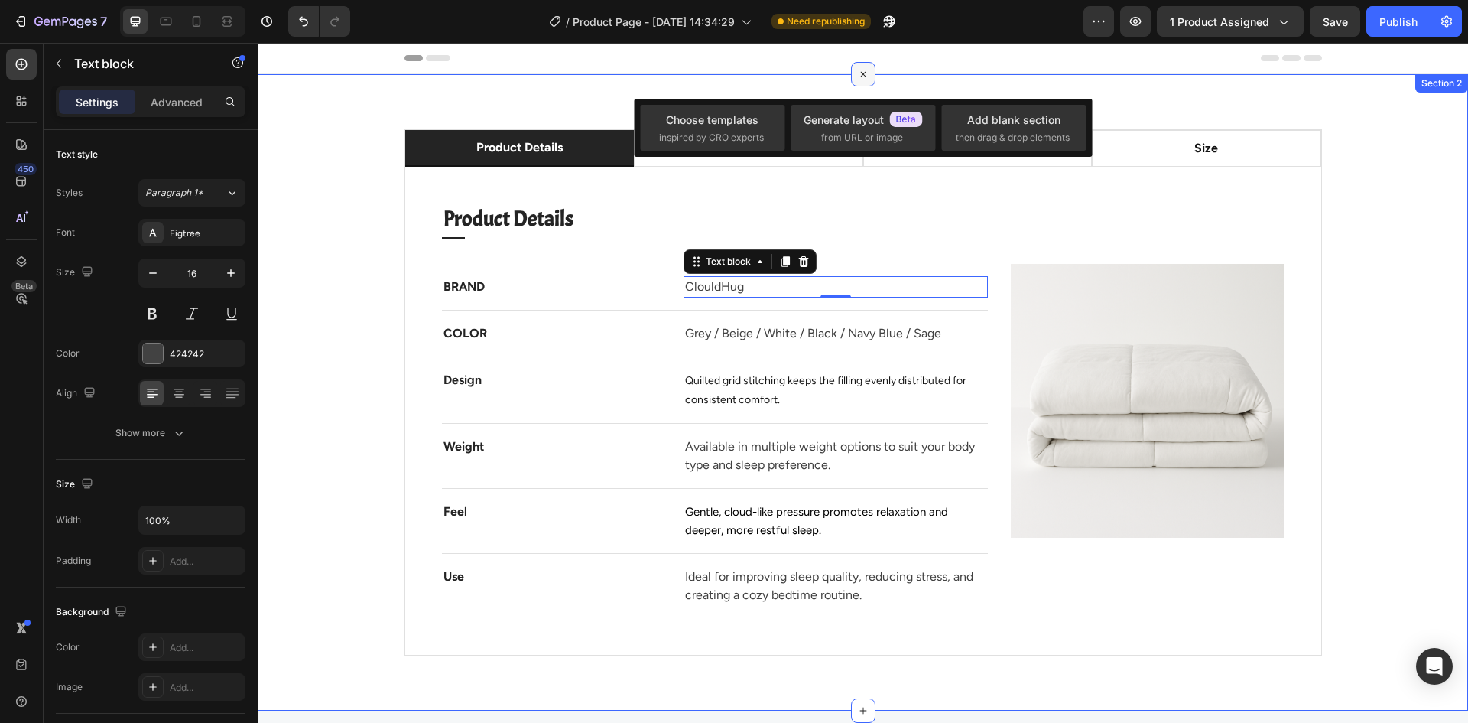
click at [861, 69] on icon at bounding box center [863, 75] width 18 height 18
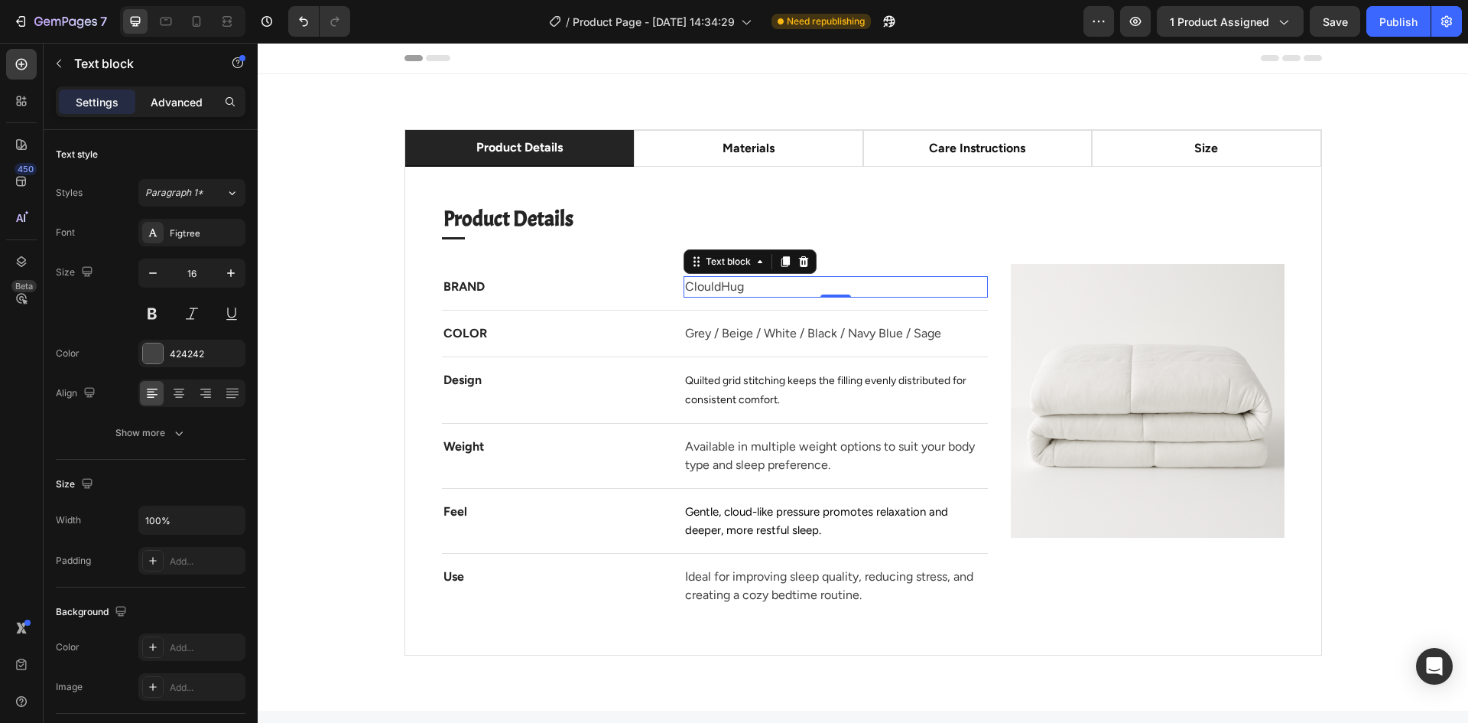
click at [175, 100] on p "Advanced" at bounding box center [177, 102] width 52 height 16
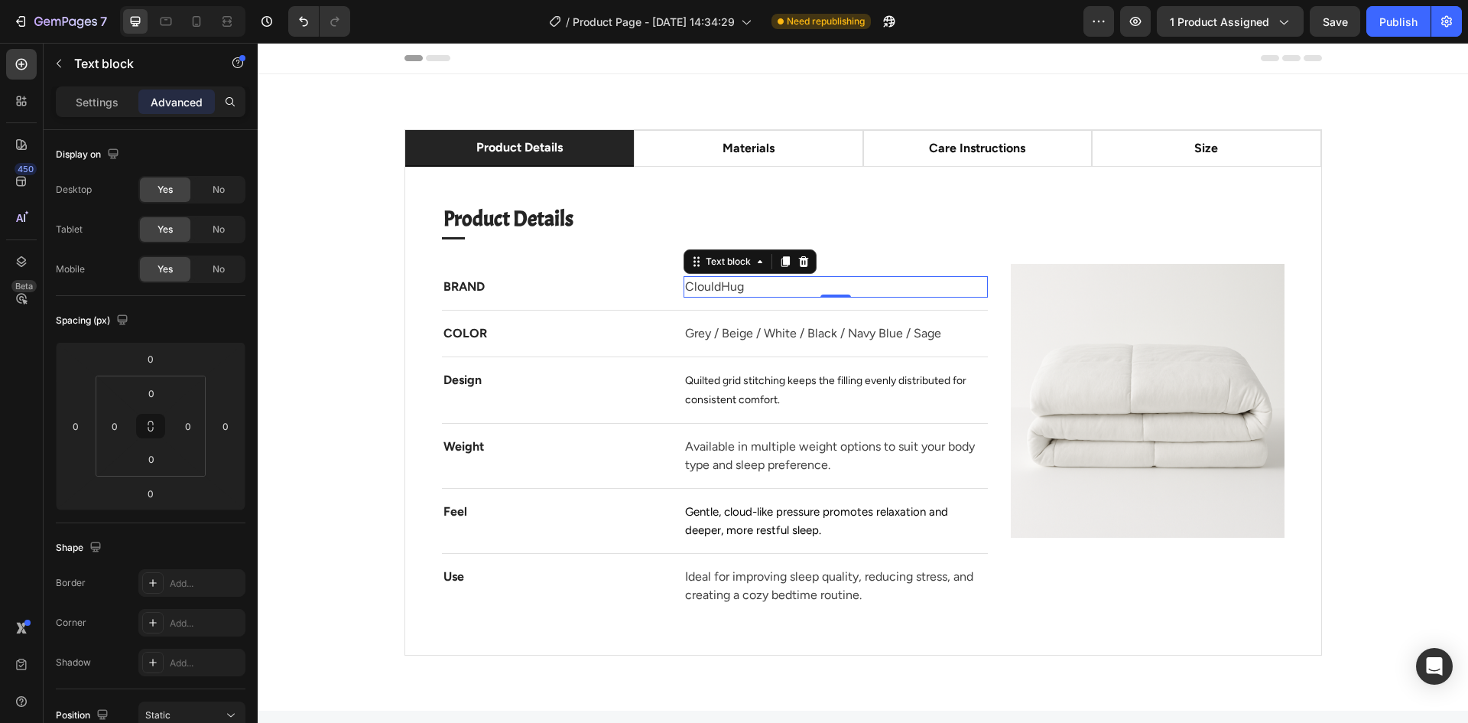
click at [346, 66] on div "Header" at bounding box center [863, 58] width 1211 height 31
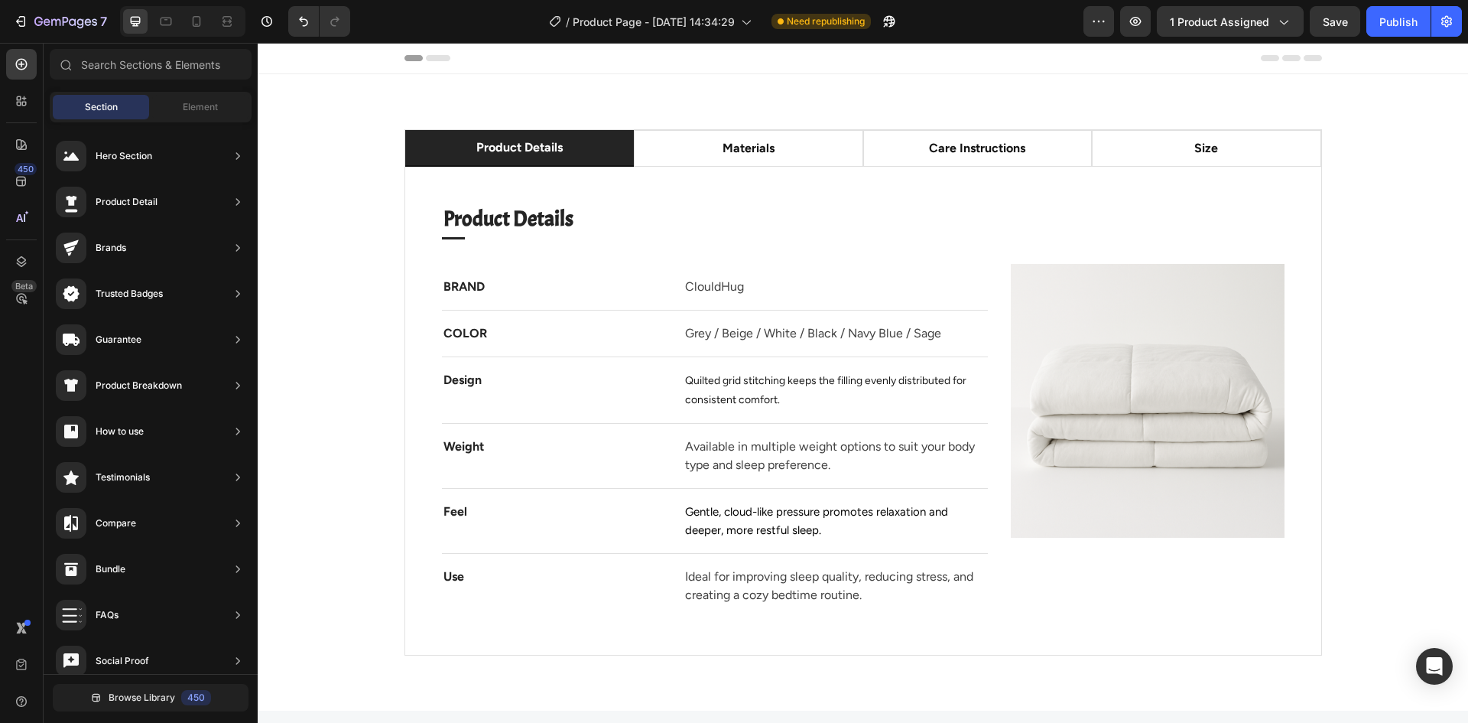
click at [434, 61] on div "Header" at bounding box center [864, 58] width 918 height 31
click at [191, 103] on span "Element" at bounding box center [200, 107] width 35 height 14
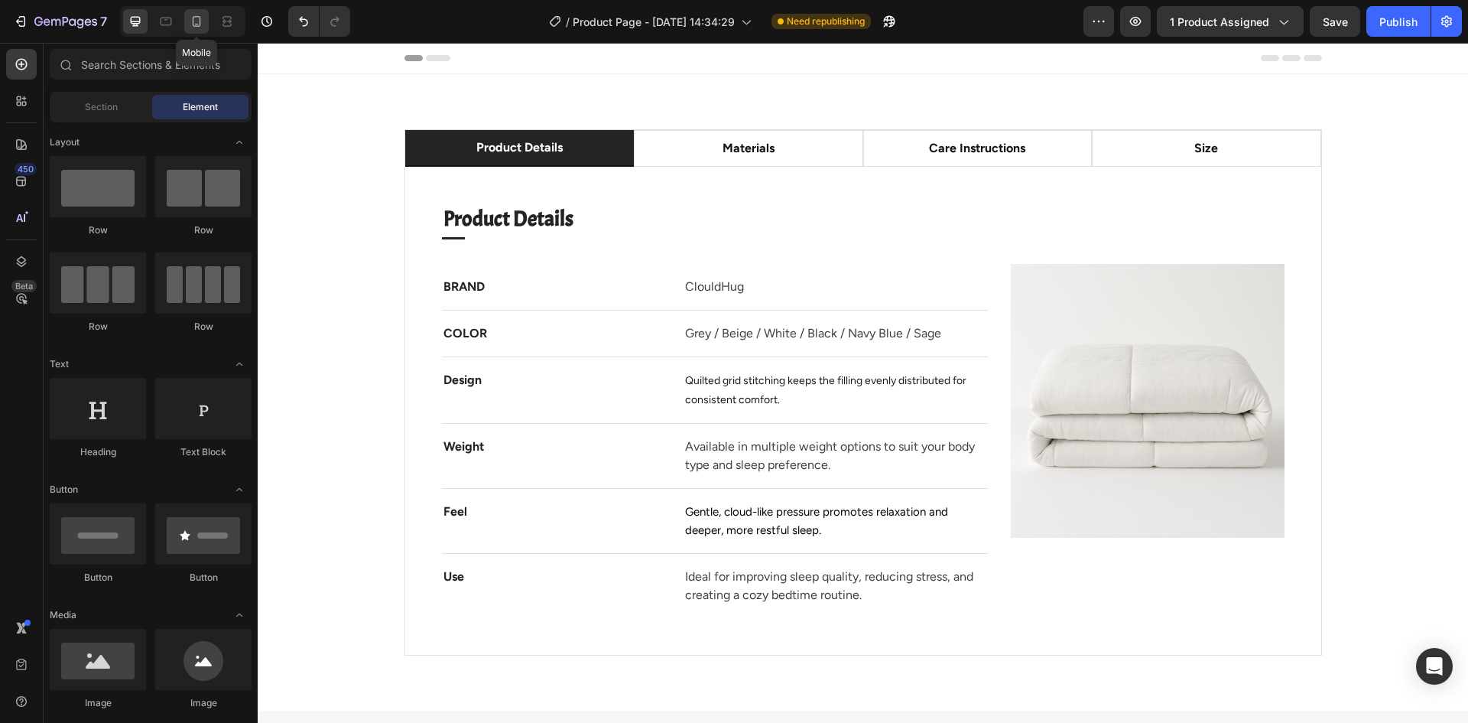
click at [205, 23] on div at bounding box center [196, 21] width 24 height 24
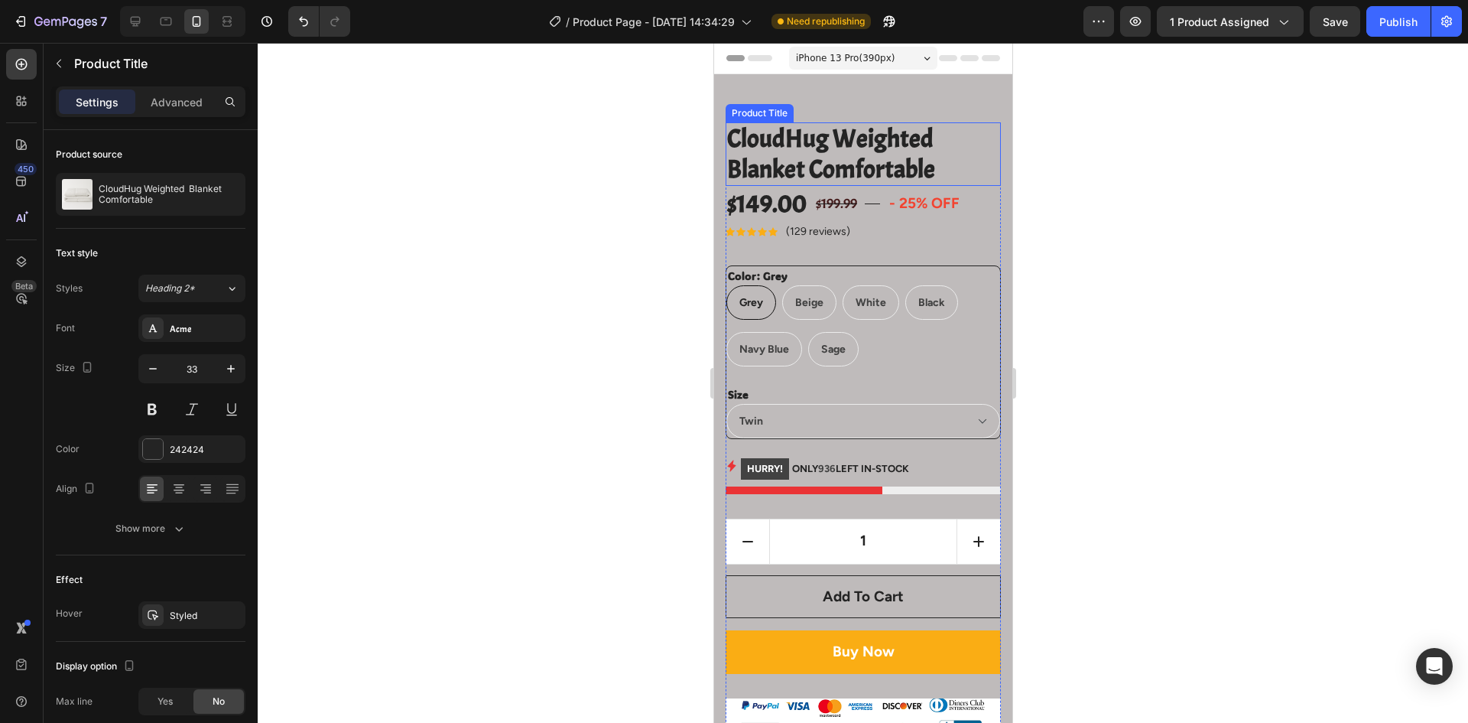
click at [761, 161] on h2 "CloudHug Weighted Blanket Comfortable" at bounding box center [862, 153] width 275 height 63
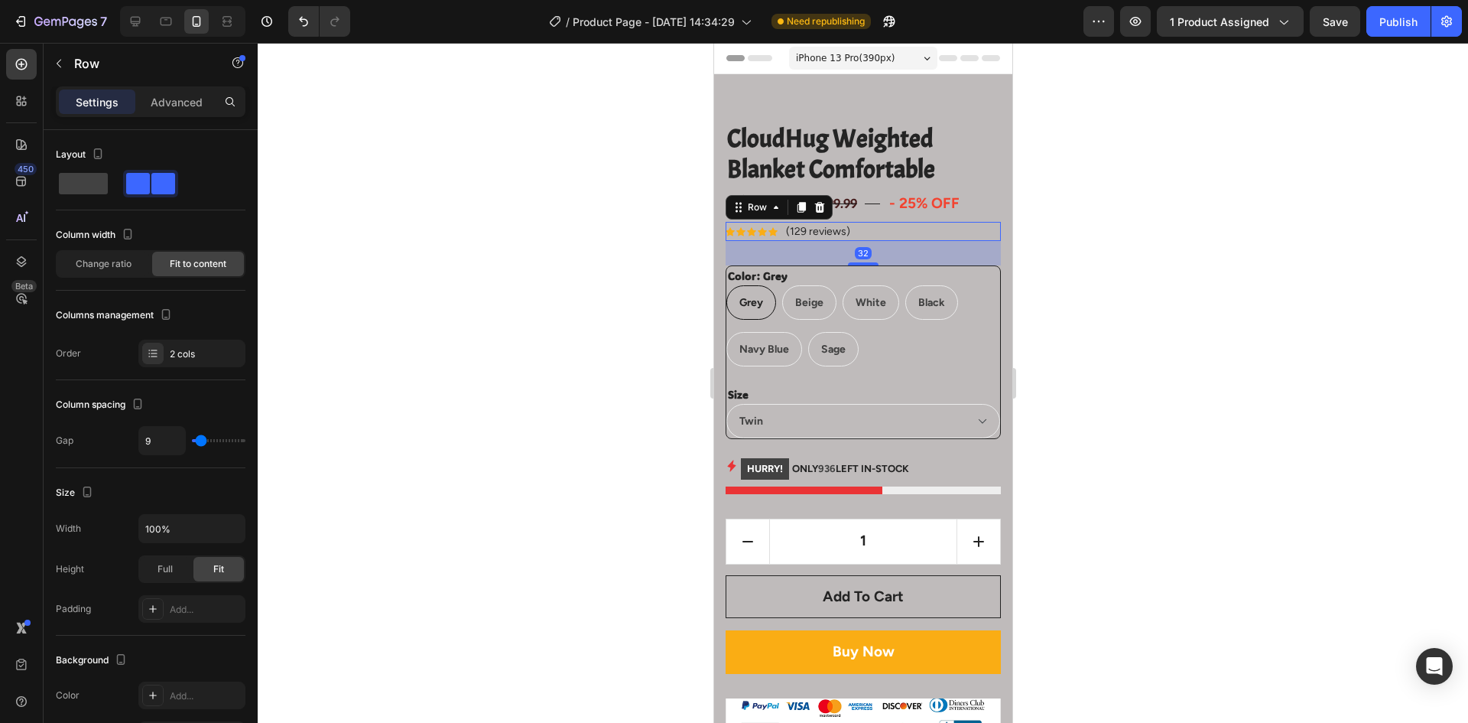
click at [936, 225] on div "Icon Icon Icon Icon Icon Icon List Hoz (129 reviews) Text block Row 32" at bounding box center [862, 231] width 275 height 19
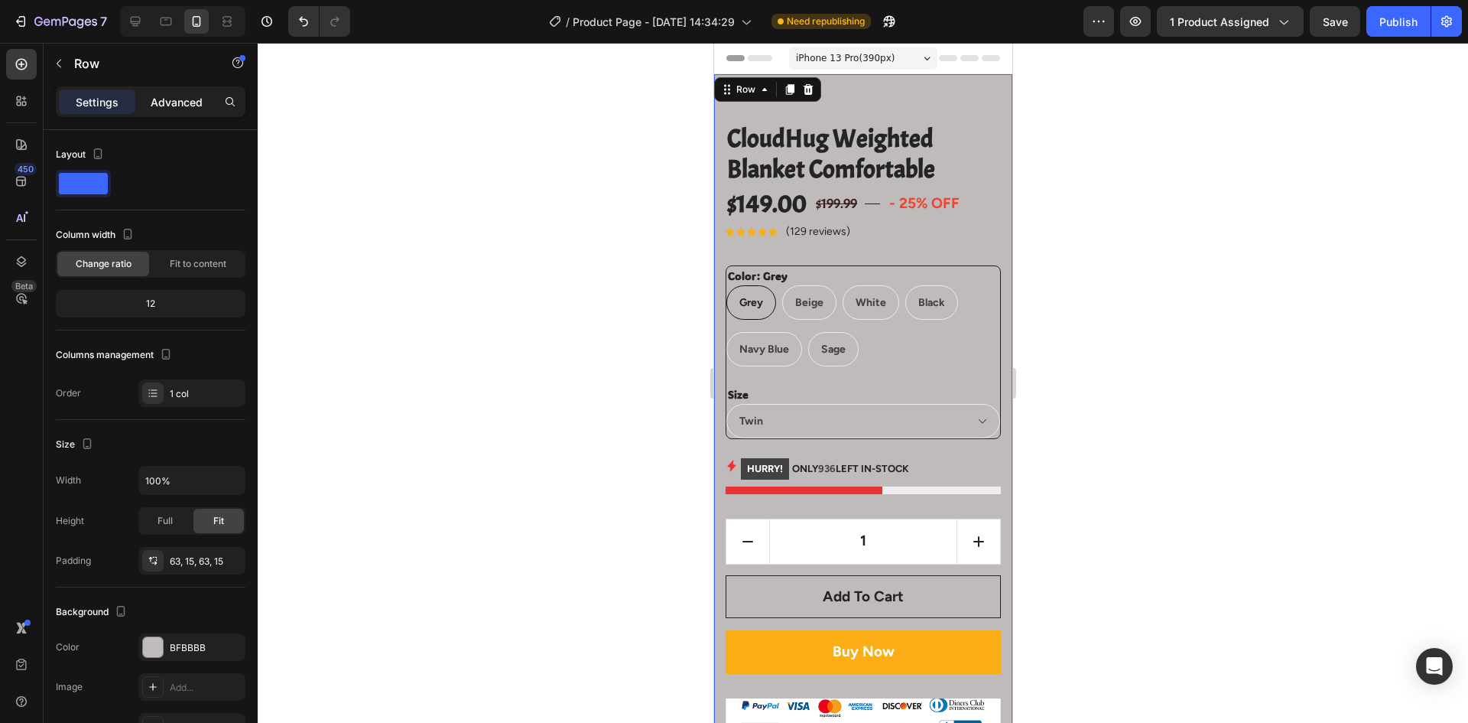
click at [171, 106] on p "Advanced" at bounding box center [177, 102] width 52 height 16
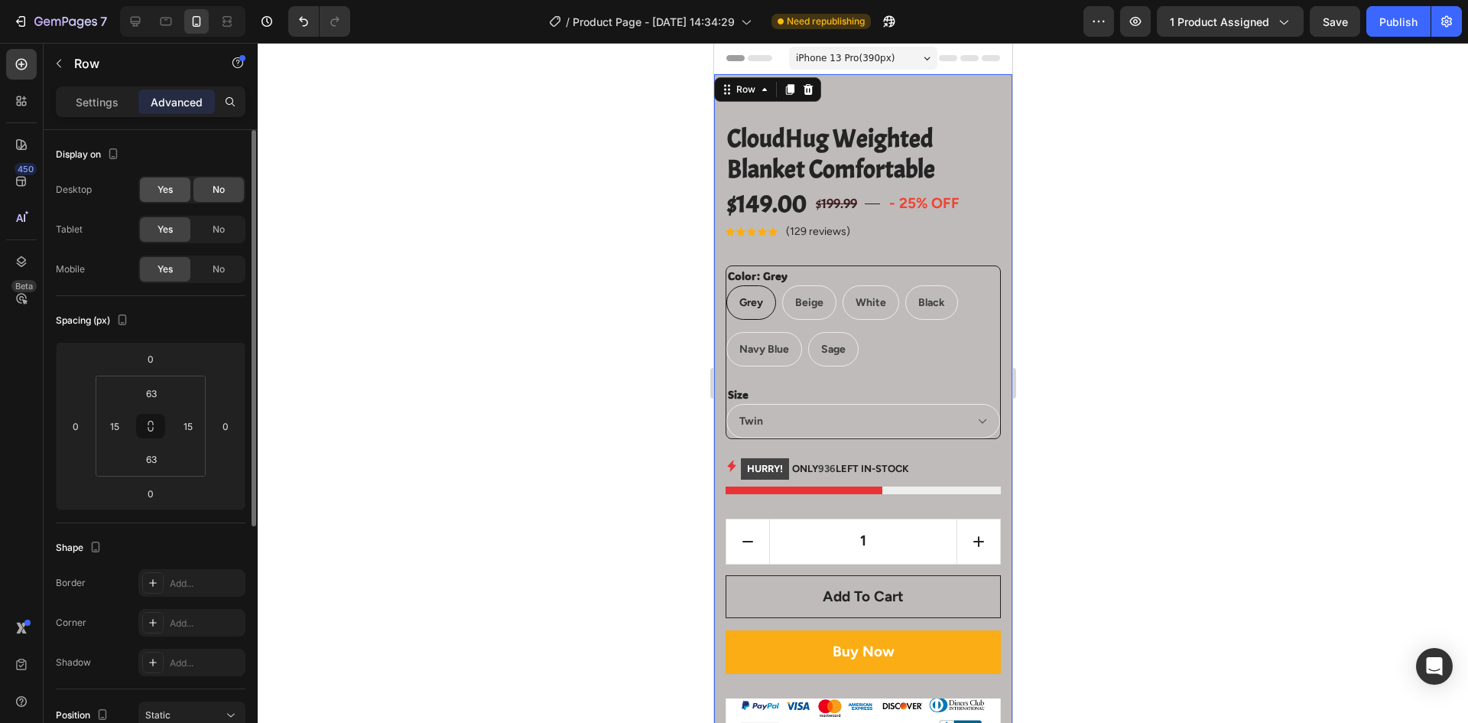
click at [164, 194] on span "Yes" at bounding box center [165, 190] width 15 height 14
click at [350, 182] on div at bounding box center [863, 383] width 1211 height 680
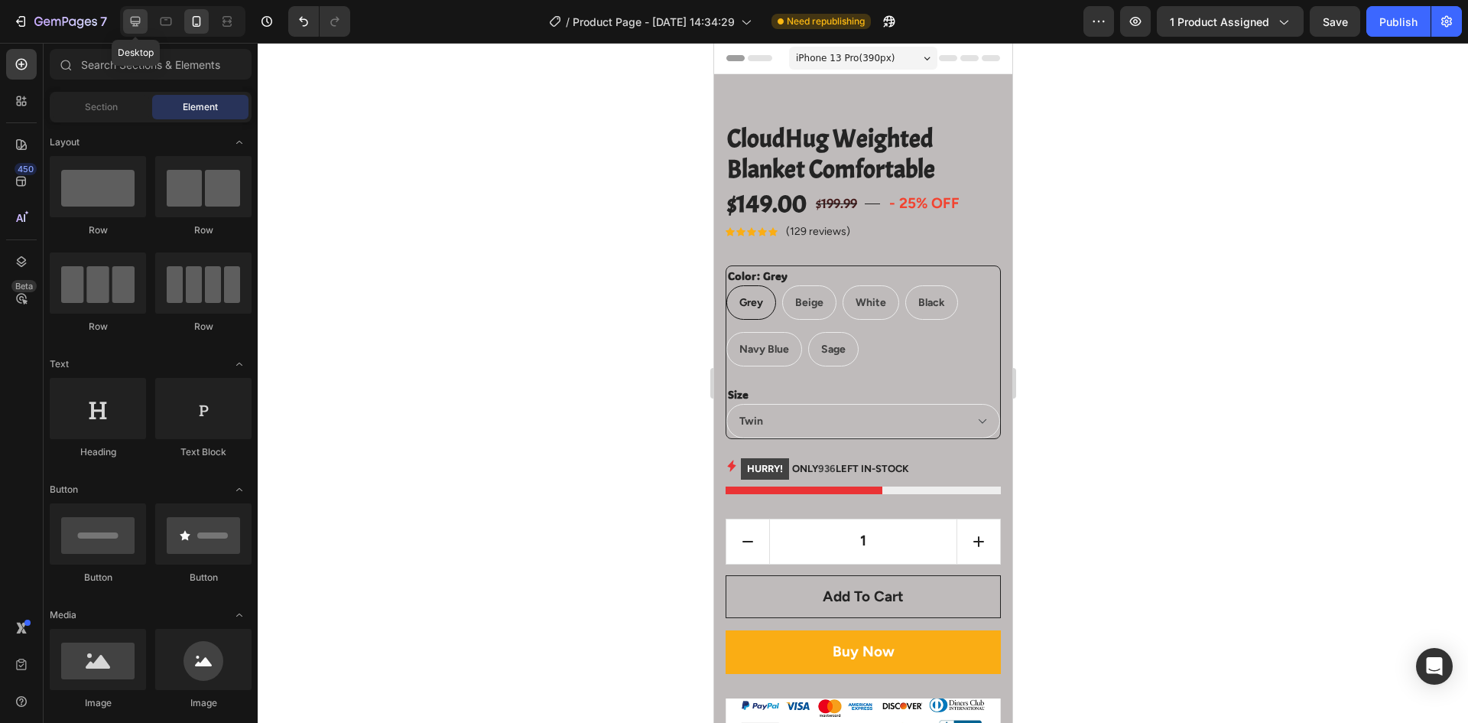
click at [140, 11] on div at bounding box center [135, 21] width 24 height 24
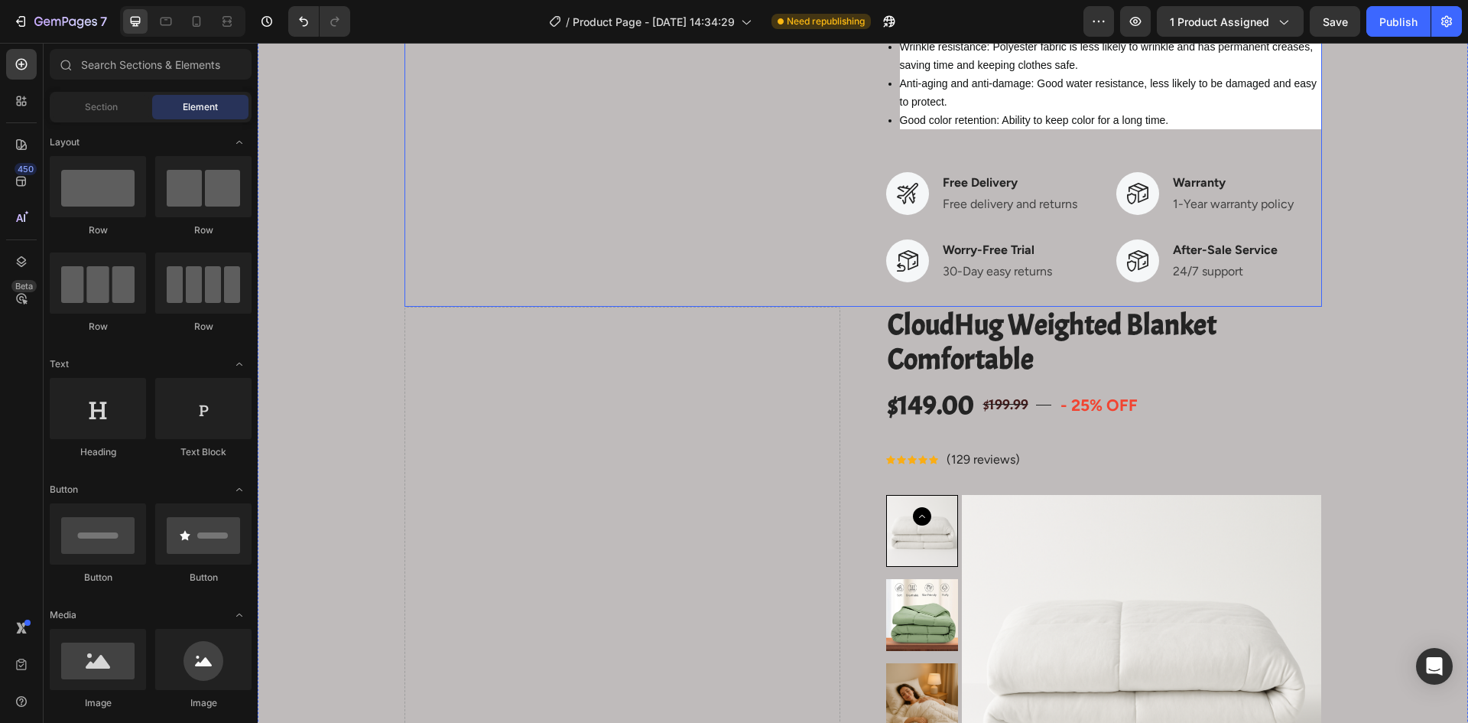
scroll to position [1071, 0]
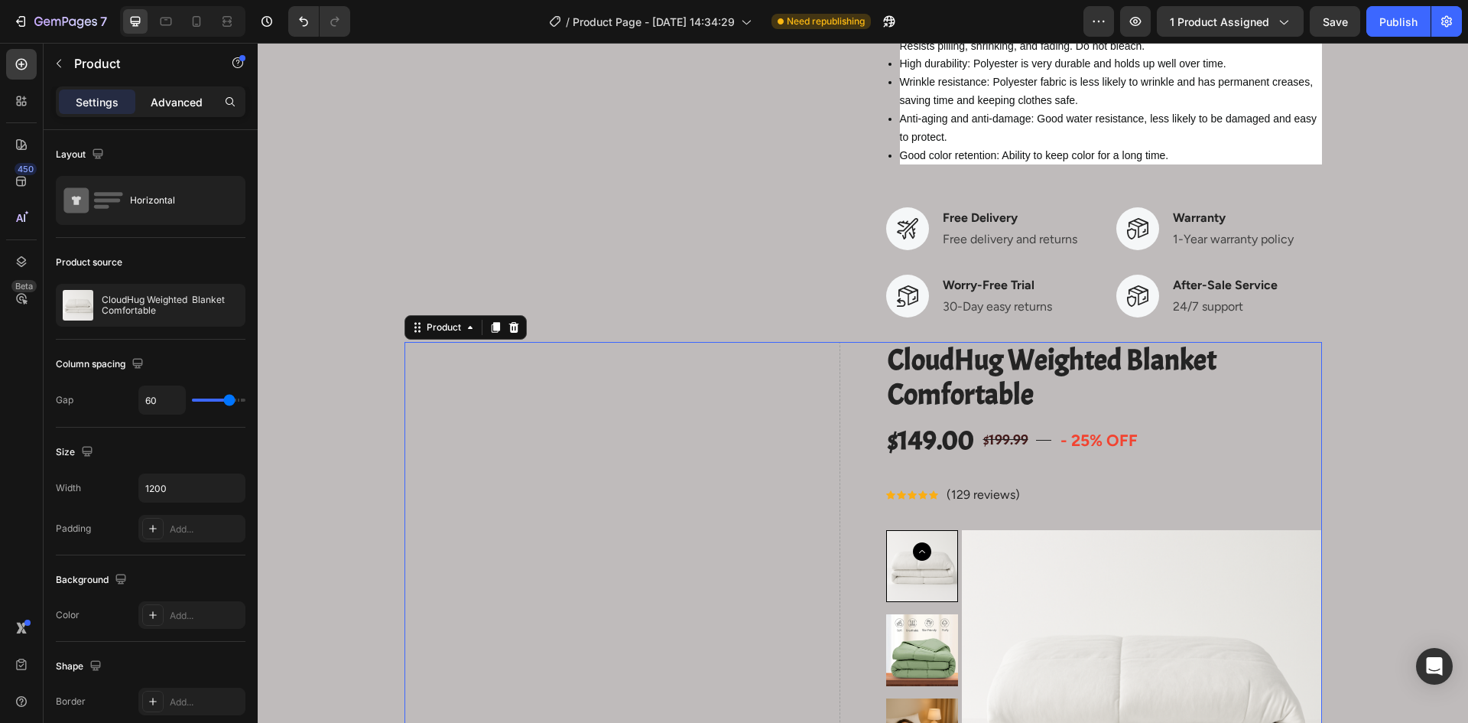
click at [166, 98] on p "Advanced" at bounding box center [177, 102] width 52 height 16
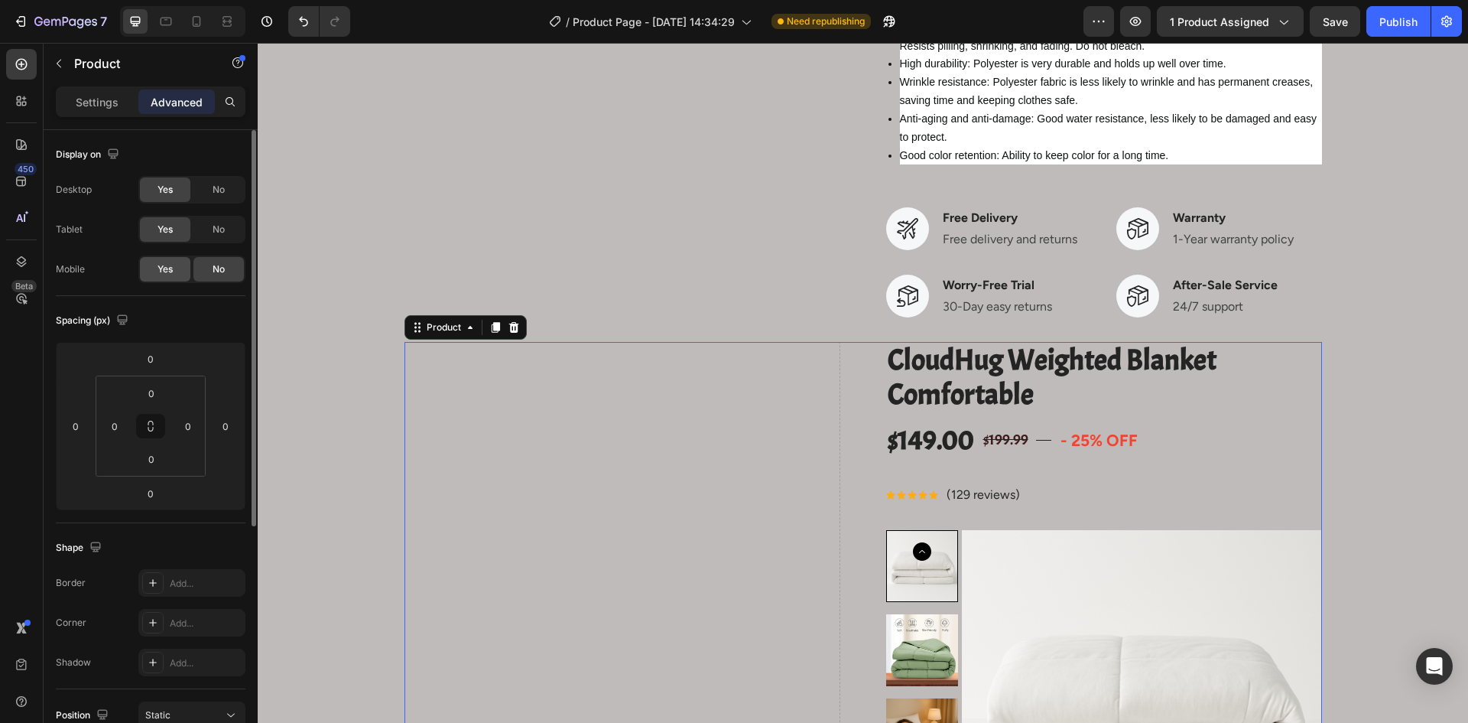
click at [168, 272] on span "Yes" at bounding box center [165, 269] width 15 height 14
click at [218, 195] on span "No" at bounding box center [219, 190] width 12 height 14
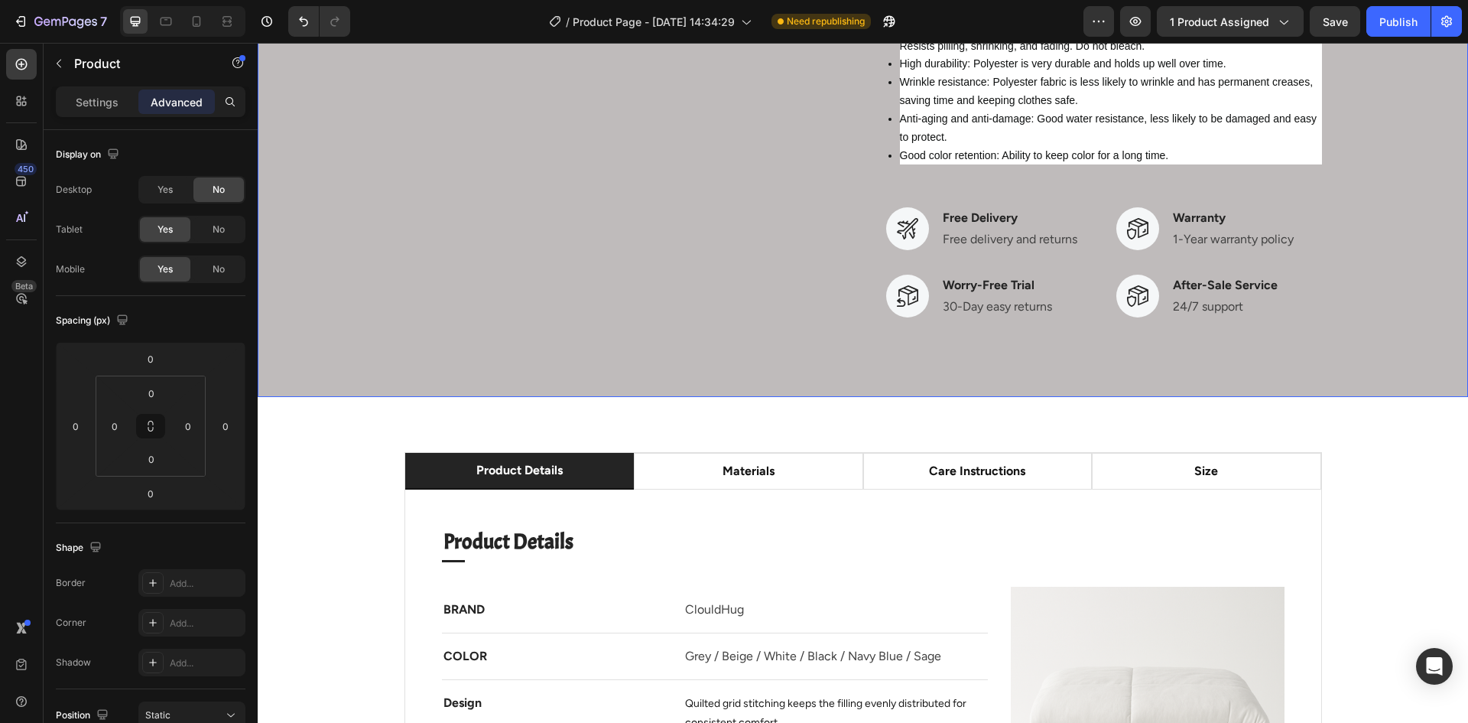
scroll to position [994, 0]
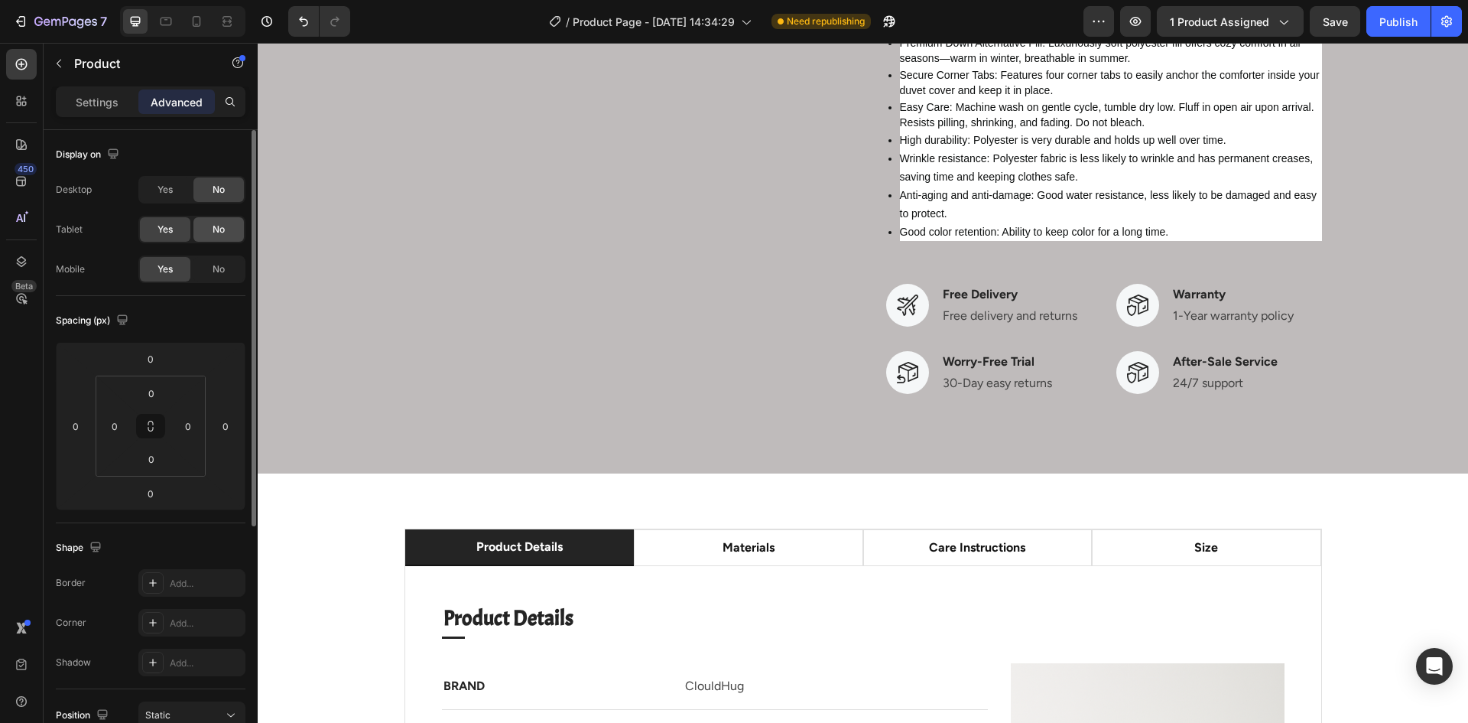
click at [217, 233] on span "No" at bounding box center [219, 230] width 12 height 14
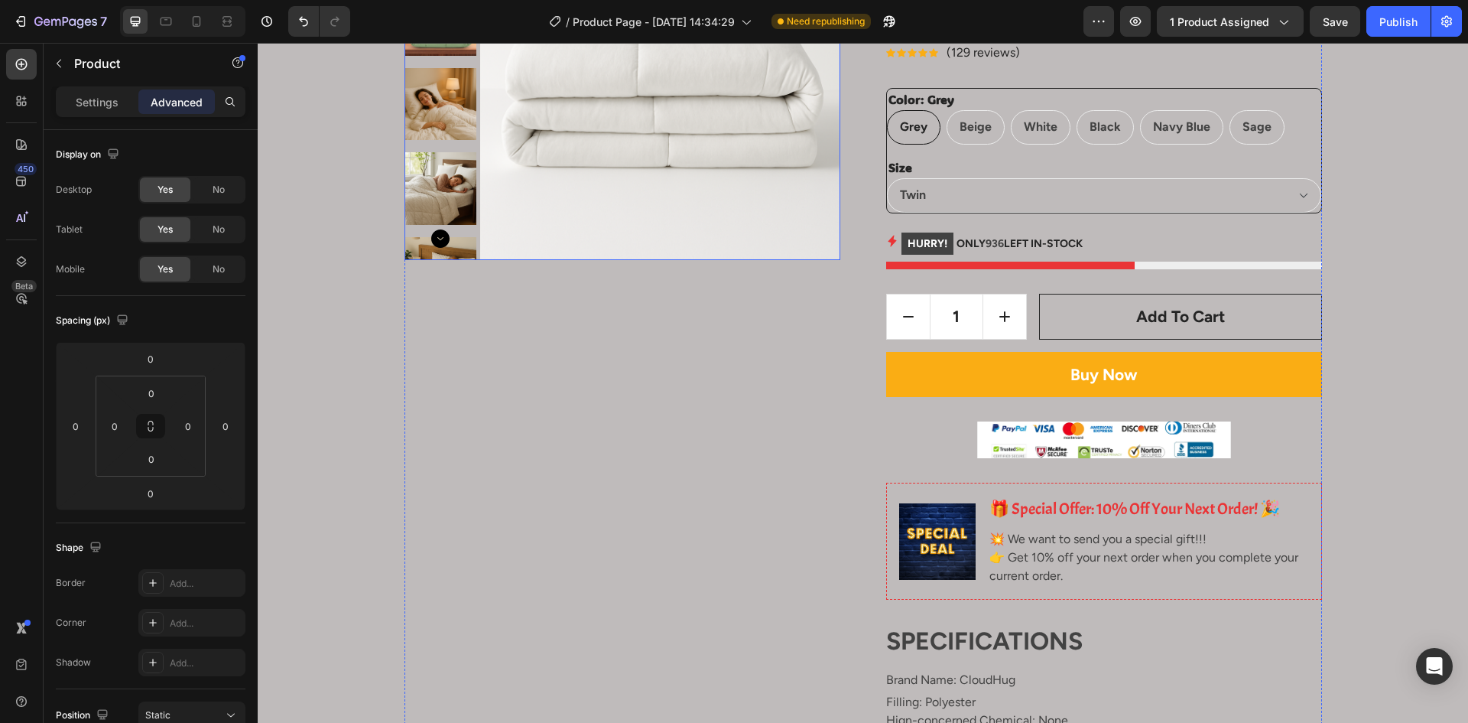
scroll to position [0, 0]
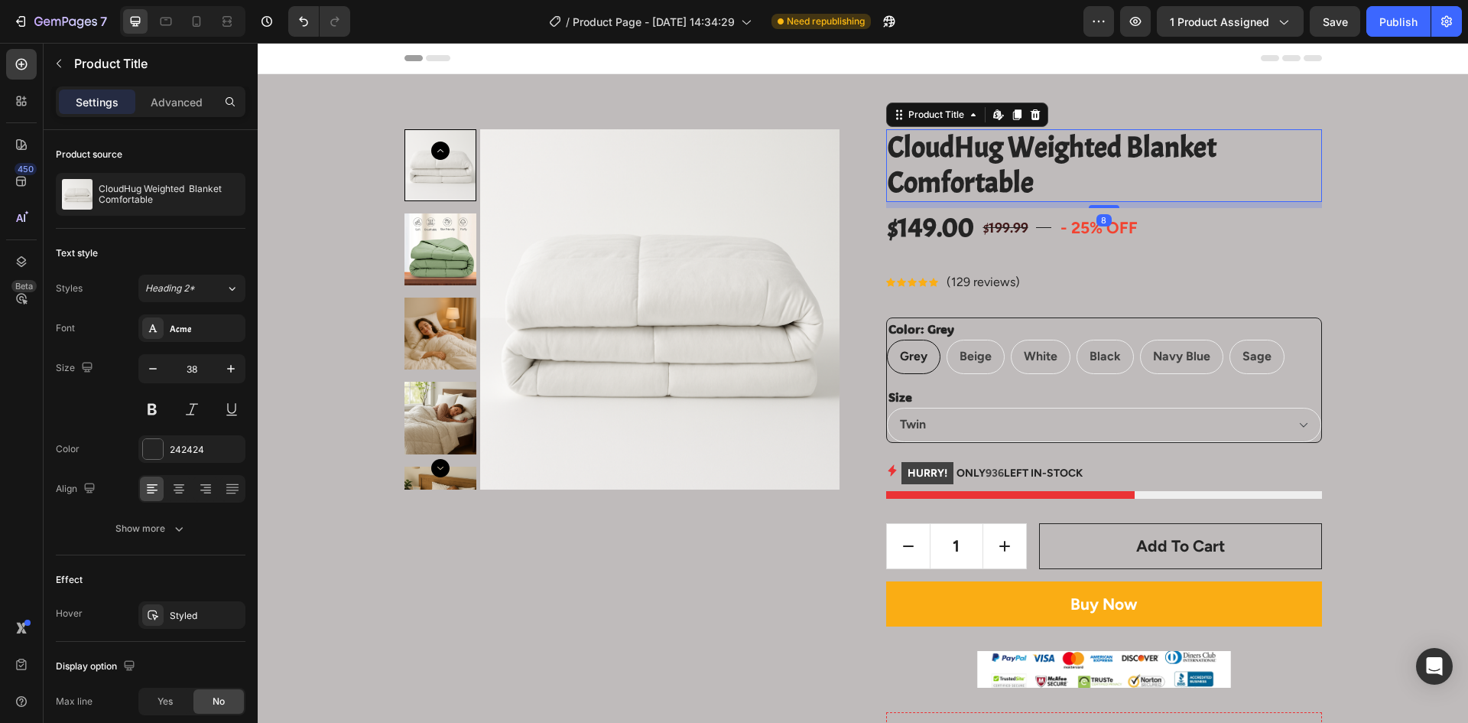
click at [1283, 176] on h2 "CloudHug Weighted Blanket Comfortable" at bounding box center [1104, 165] width 436 height 73
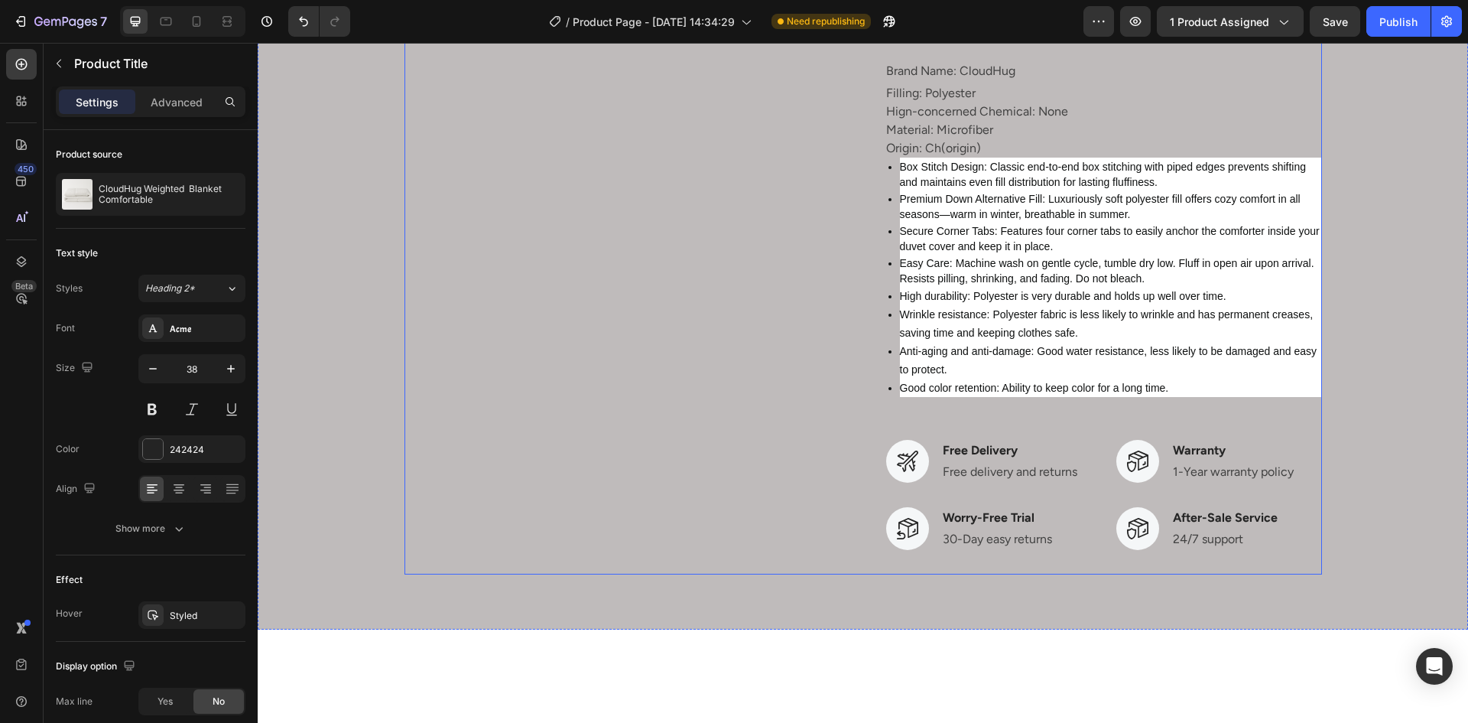
scroll to position [612, 0]
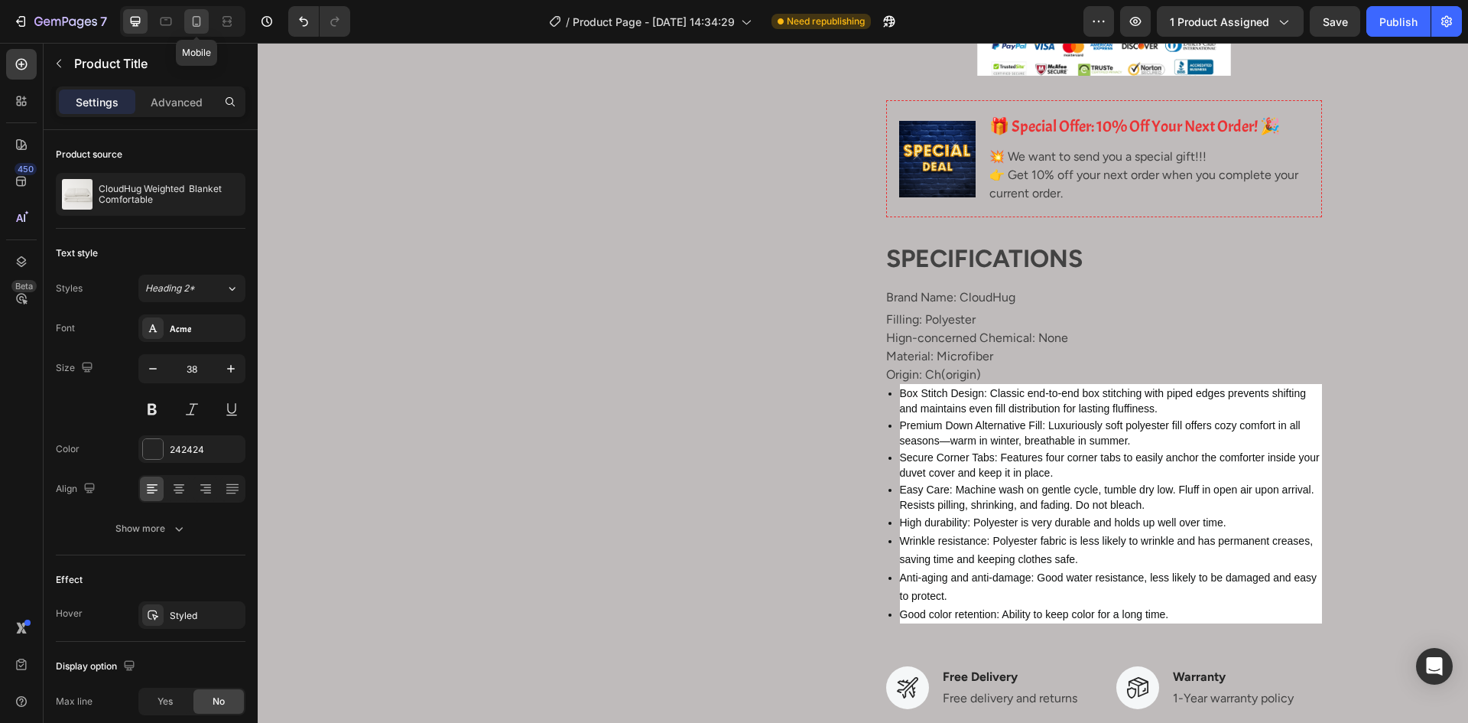
click at [194, 20] on icon at bounding box center [196, 21] width 15 height 15
type input "33"
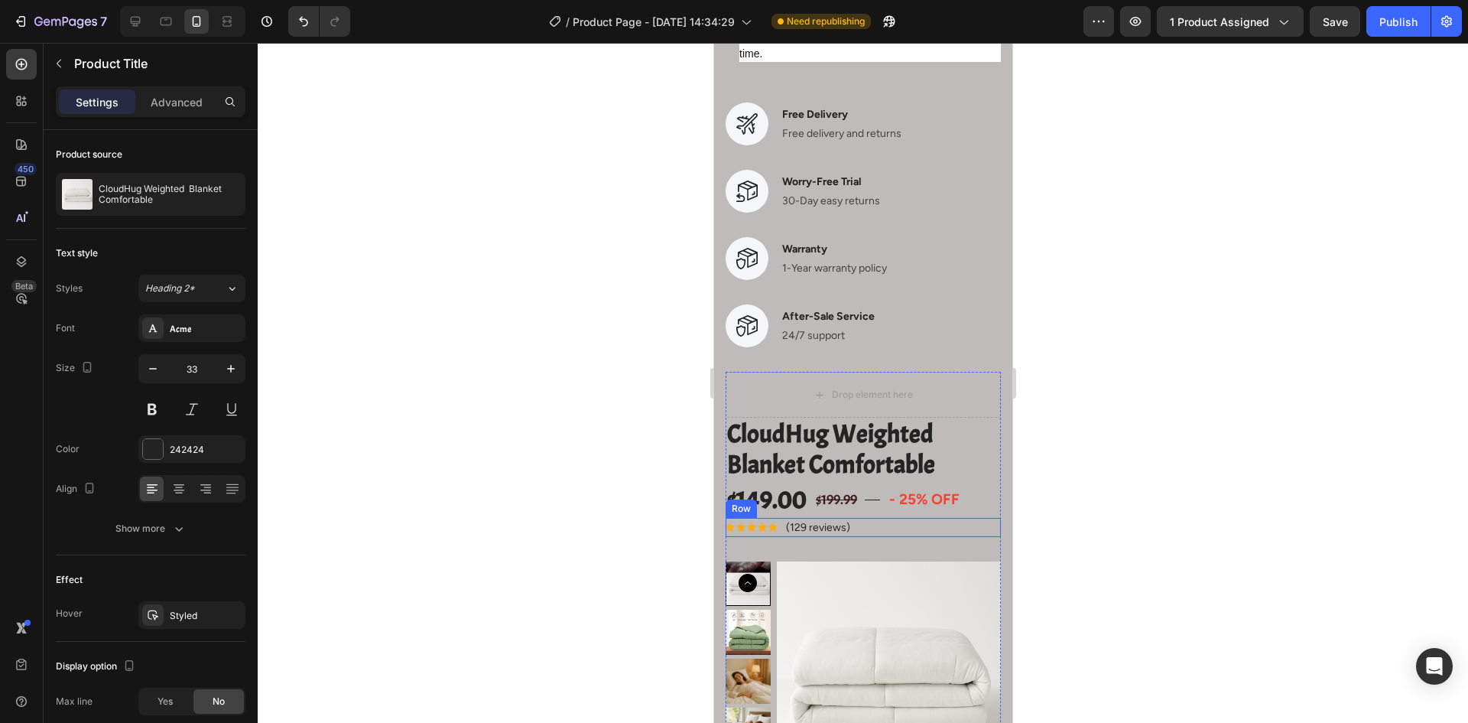
scroll to position [1300, 0]
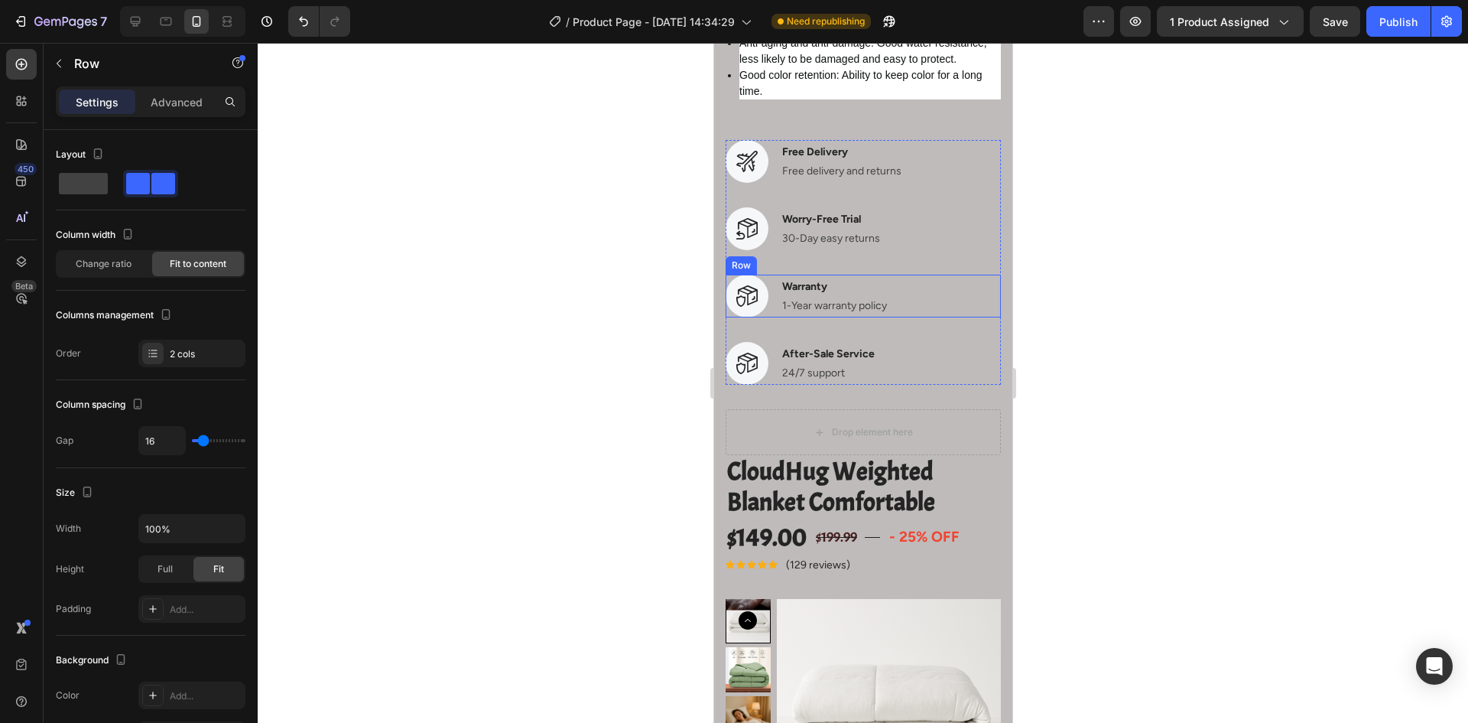
click at [918, 307] on div "Image Warranty Text block 1-Year warranty policy Text block Row" at bounding box center [862, 296] width 275 height 43
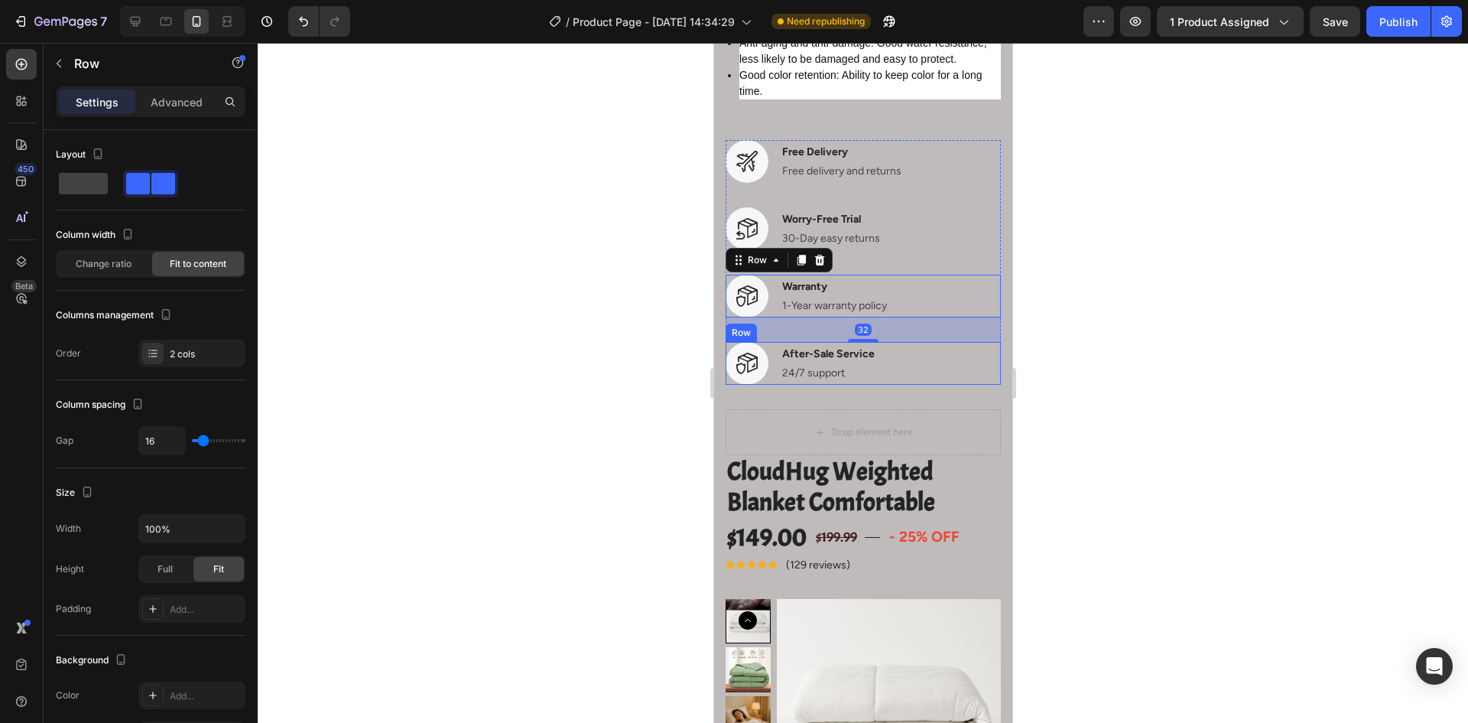
click at [917, 383] on div "Image After-Sale Service Text block 24/7 support Text block Row" at bounding box center [862, 363] width 275 height 43
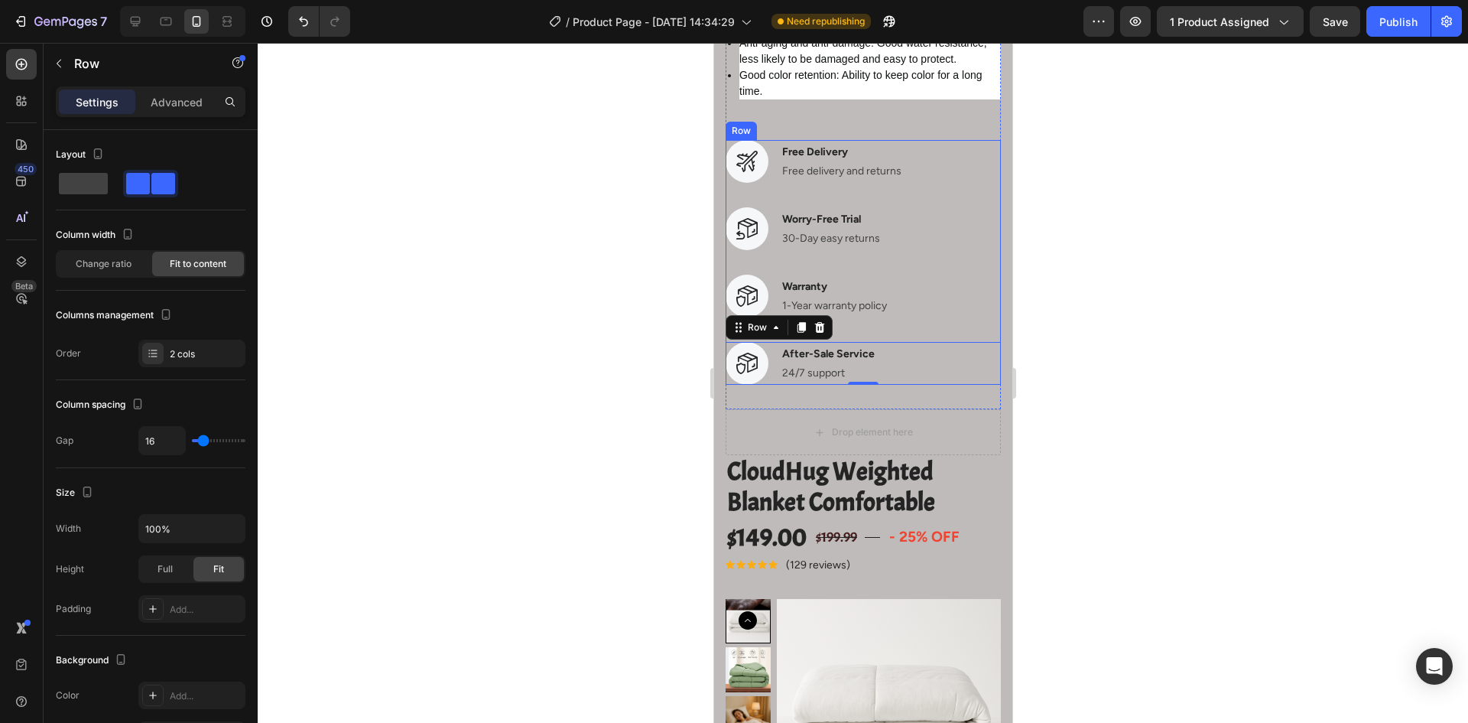
click at [922, 257] on div "Image Free Delivery Text block Free delivery and returns Text block Row Image W…" at bounding box center [862, 207] width 275 height 135
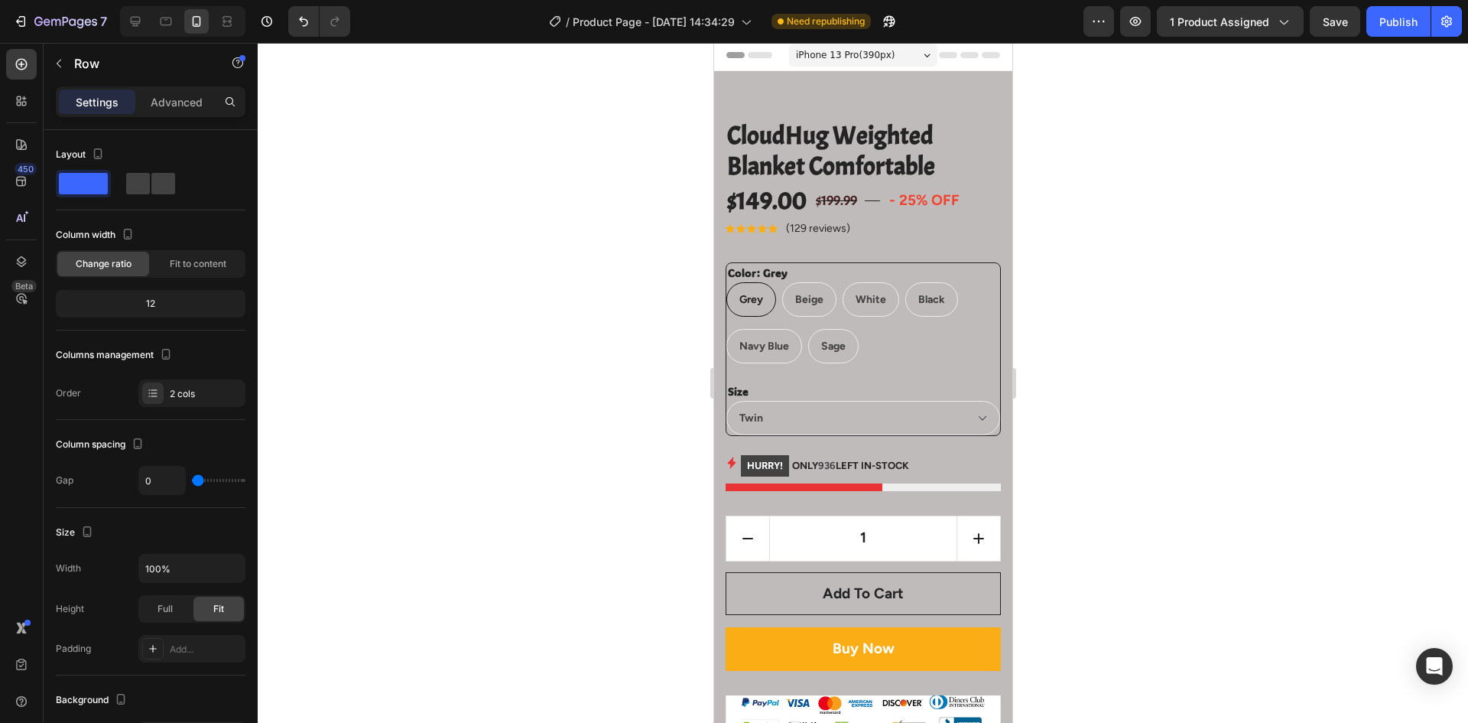
scroll to position [0, 0]
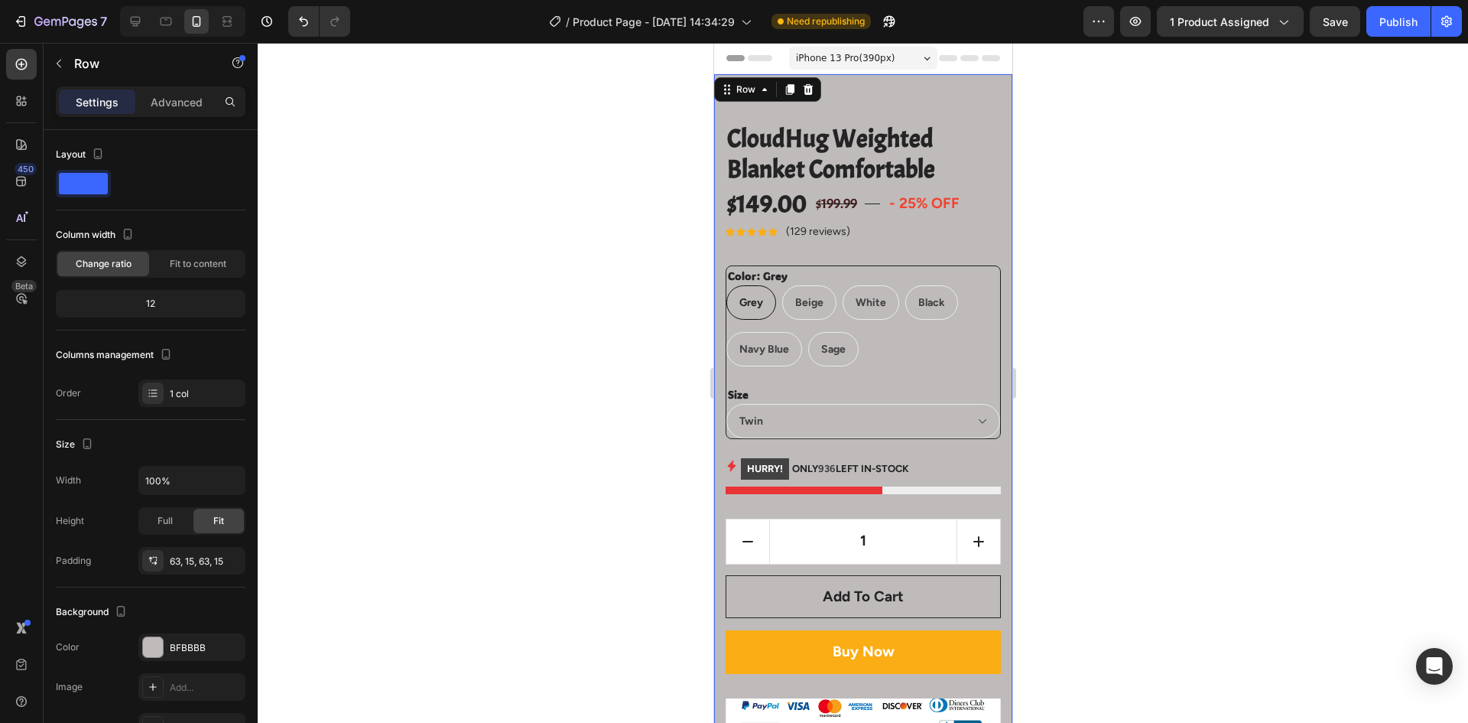
click at [180, 108] on p "Advanced" at bounding box center [177, 102] width 52 height 16
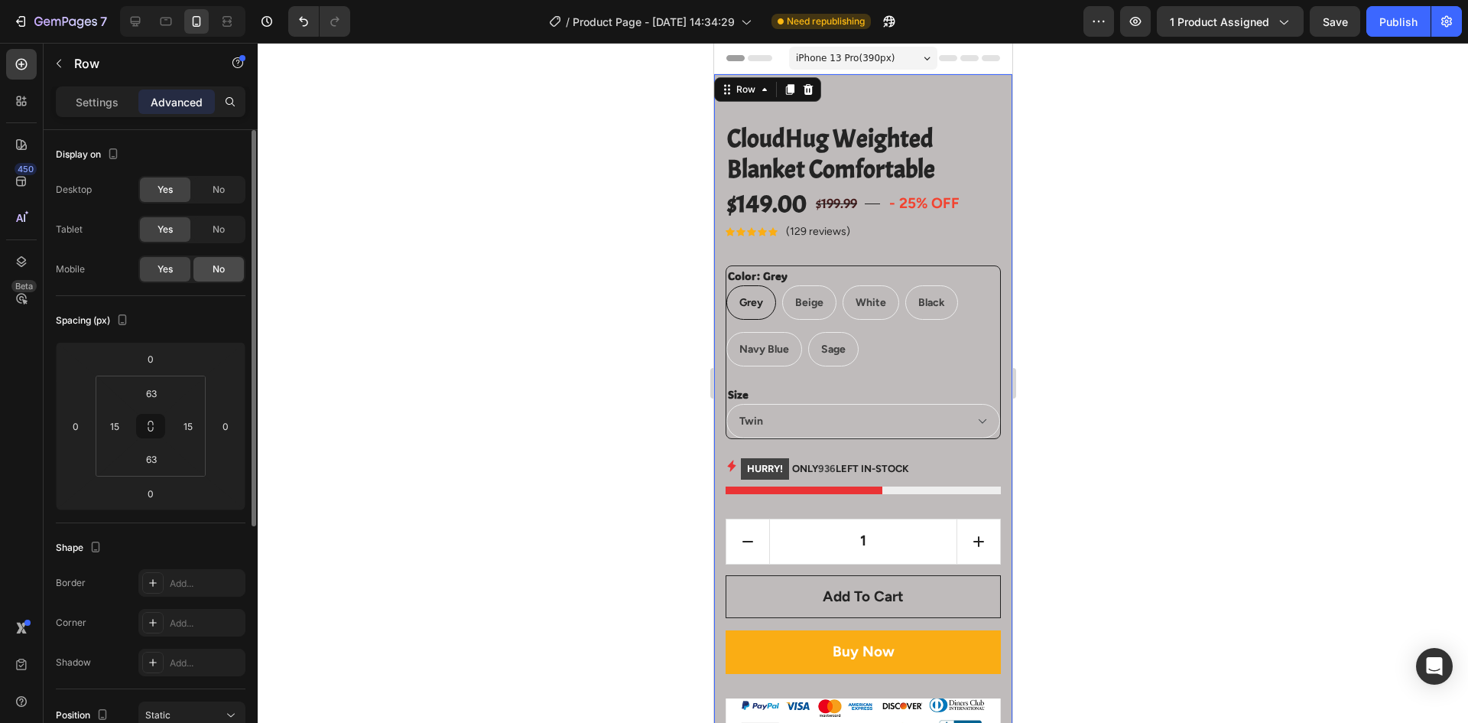
click at [213, 270] on span "No" at bounding box center [219, 269] width 12 height 14
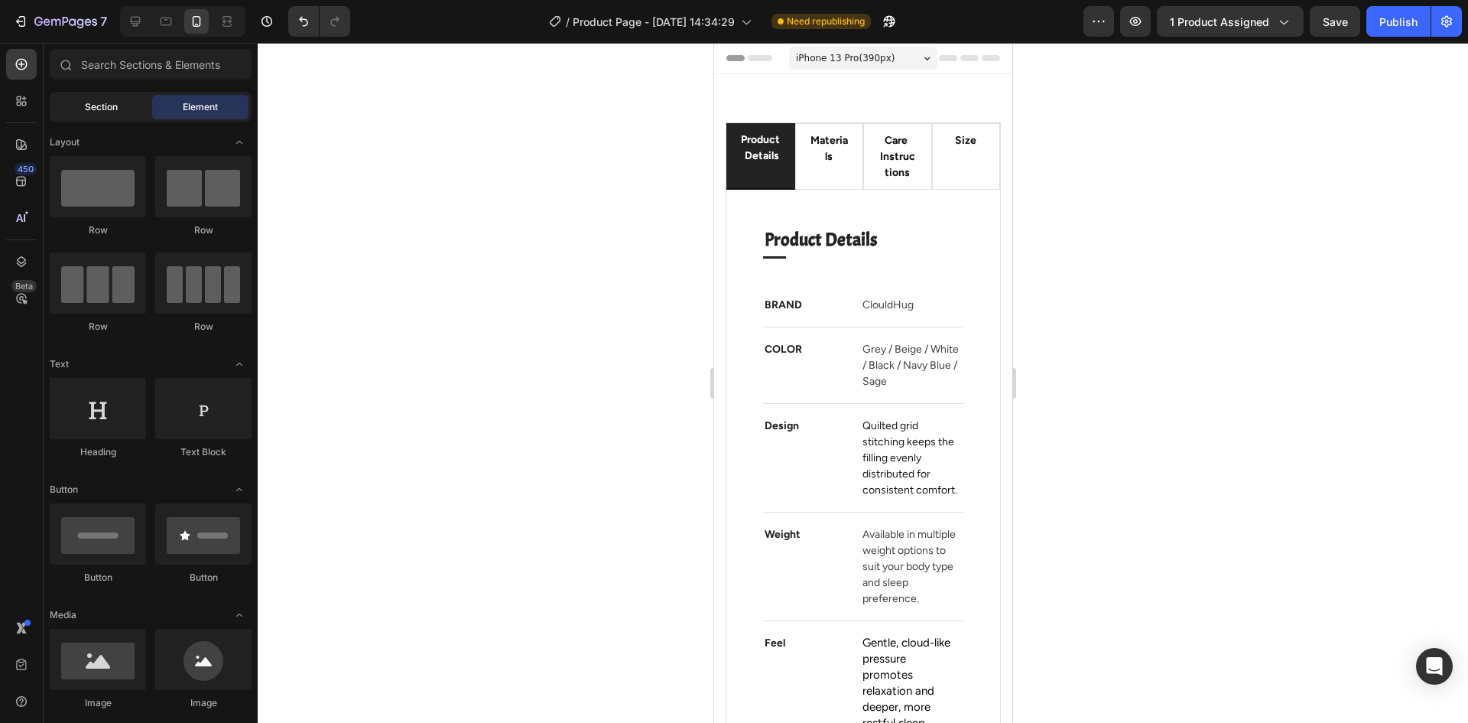
click at [115, 111] on span "Section" at bounding box center [101, 107] width 33 height 14
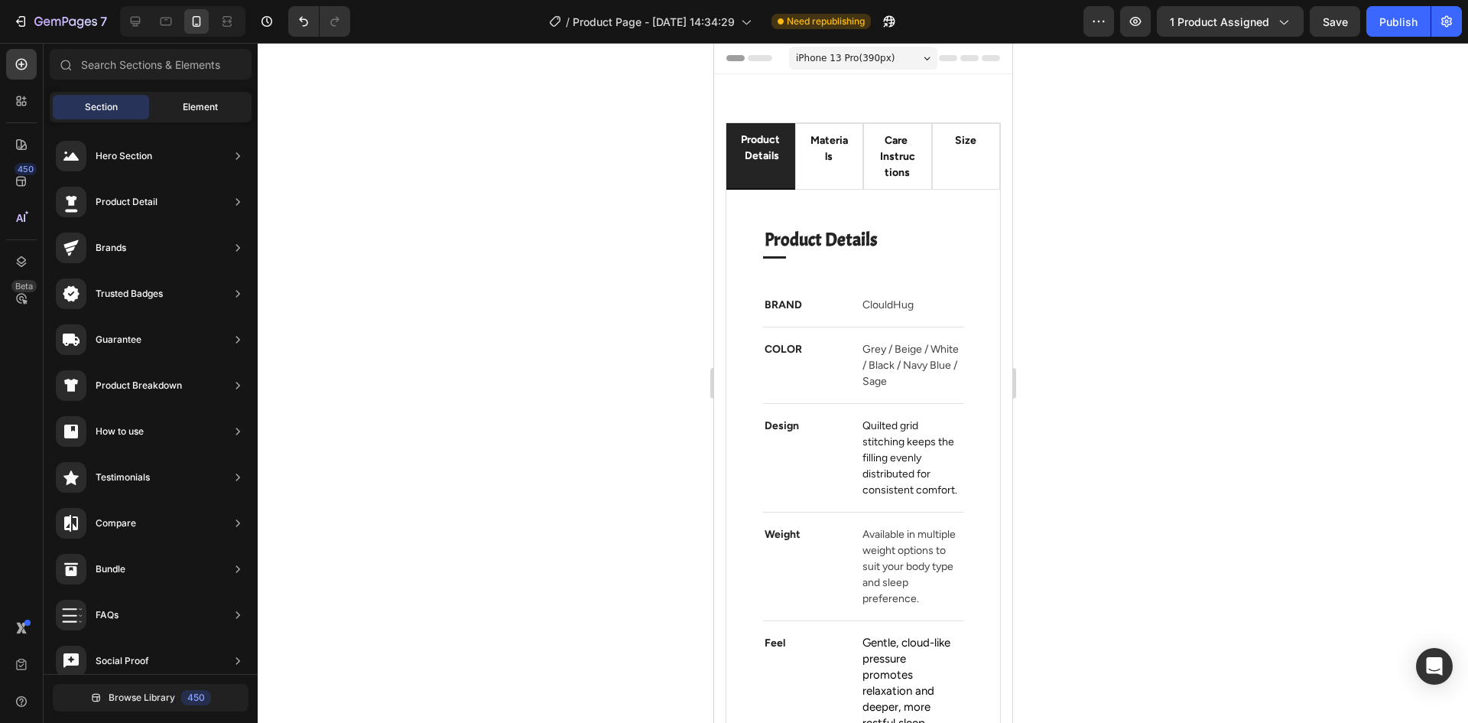
click at [200, 103] on span "Element" at bounding box center [200, 107] width 35 height 14
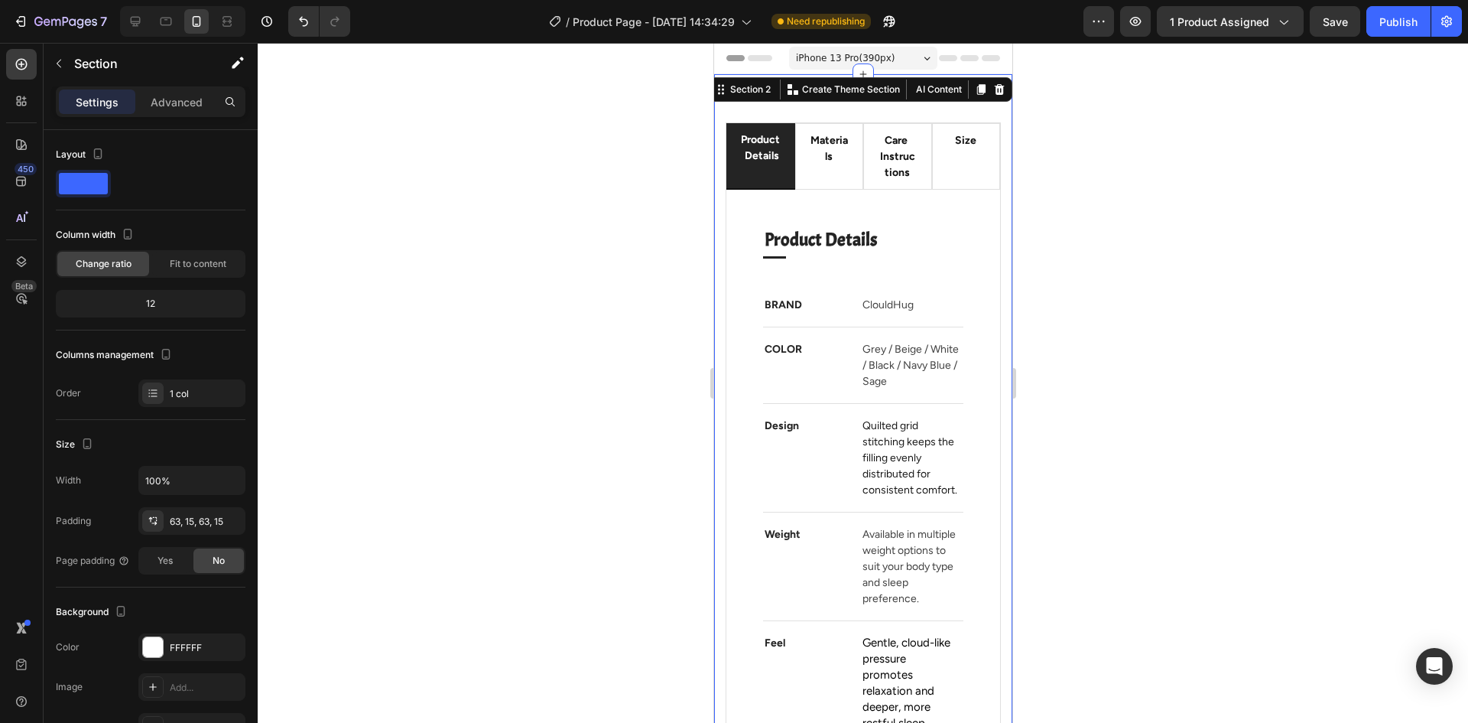
click at [867, 106] on div "product details materials care instructions size Product Details Heading Title …" at bounding box center [863, 619] width 298 height 1090
click at [470, 163] on div at bounding box center [863, 383] width 1211 height 680
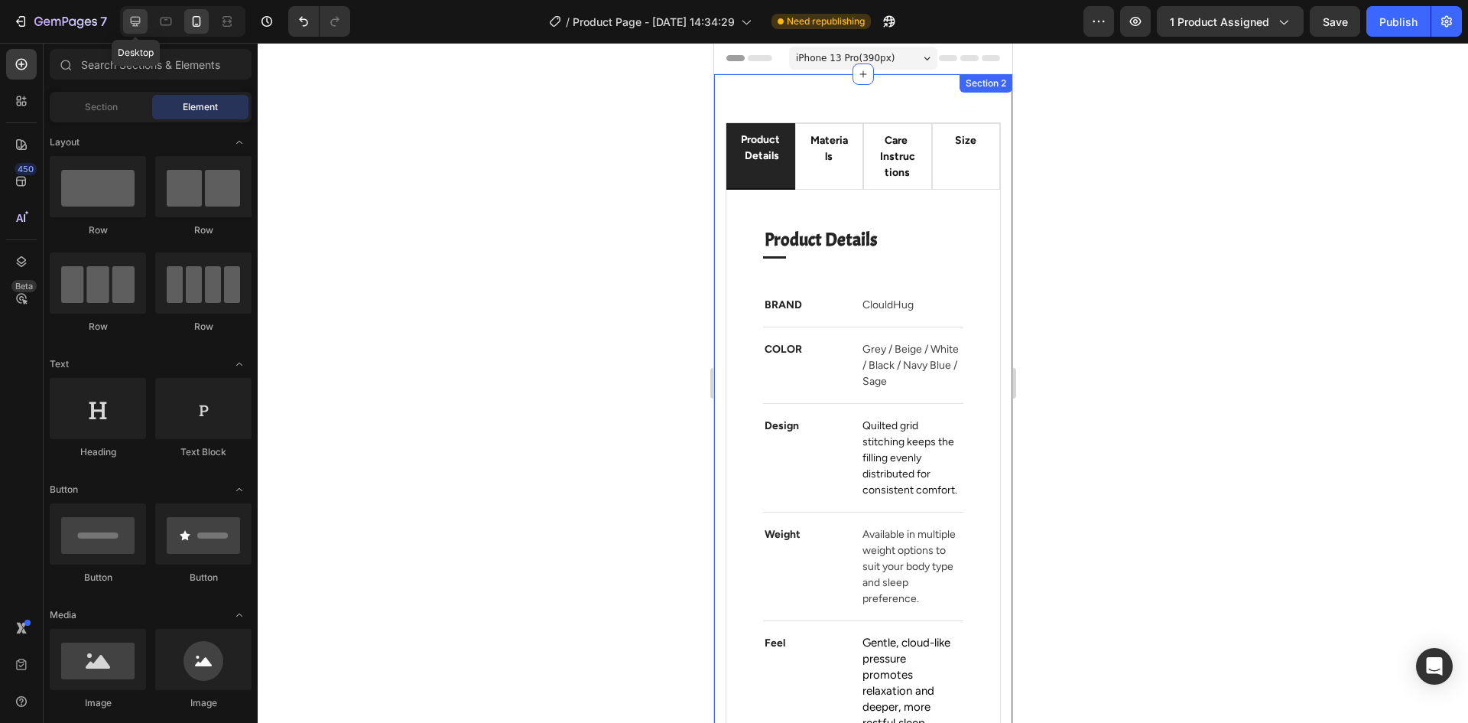
click at [133, 28] on icon at bounding box center [135, 21] width 15 height 15
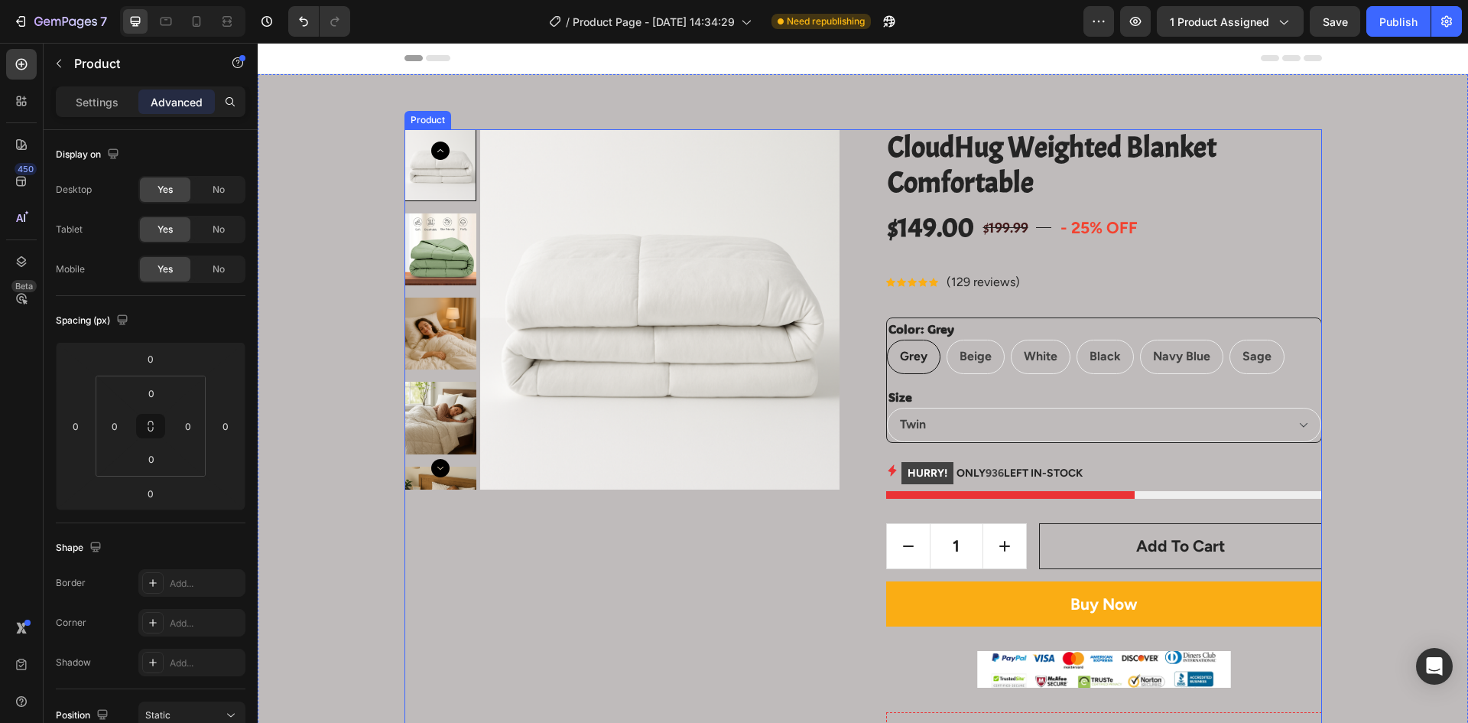
click at [207, 270] on div "No" at bounding box center [218, 269] width 50 height 24
click at [179, 273] on div "Yes" at bounding box center [165, 269] width 50 height 24
click at [106, 102] on p "Settings" at bounding box center [97, 102] width 43 height 16
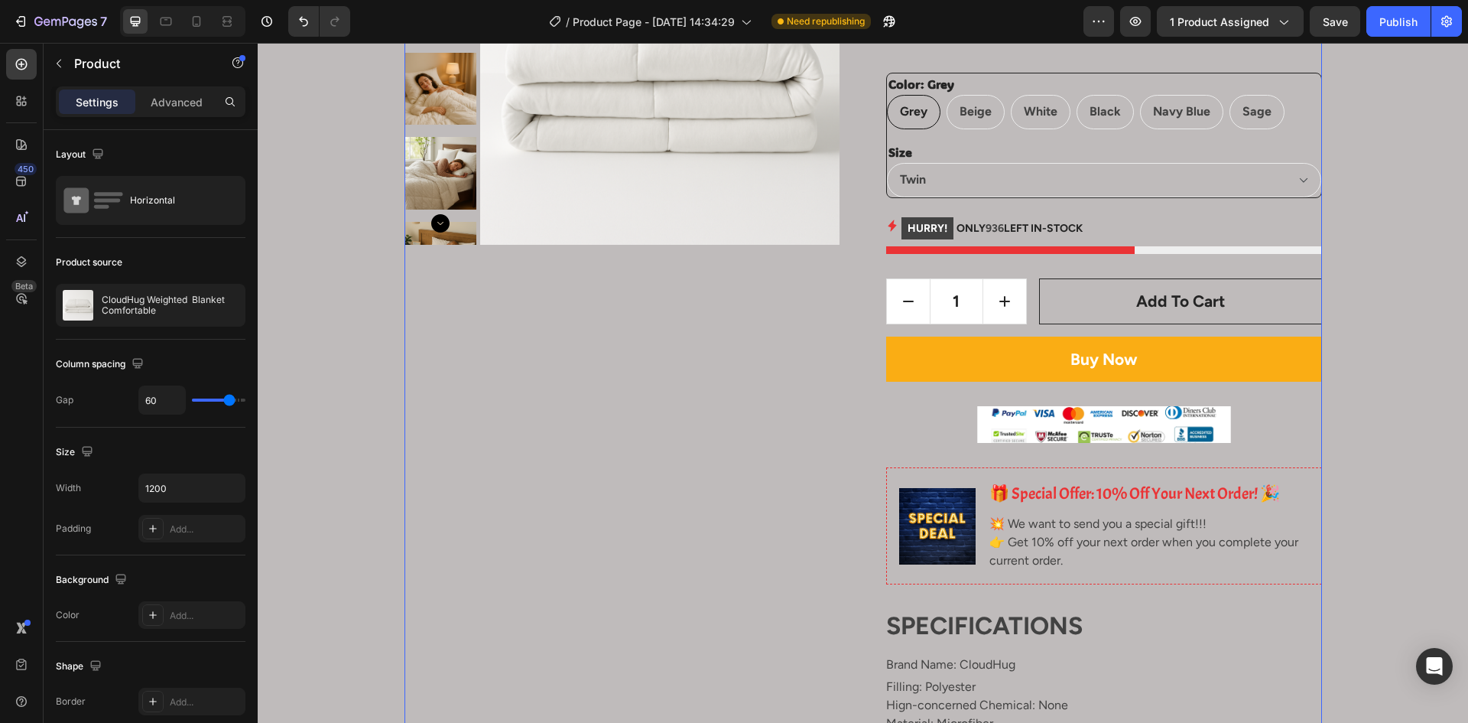
scroll to position [306, 0]
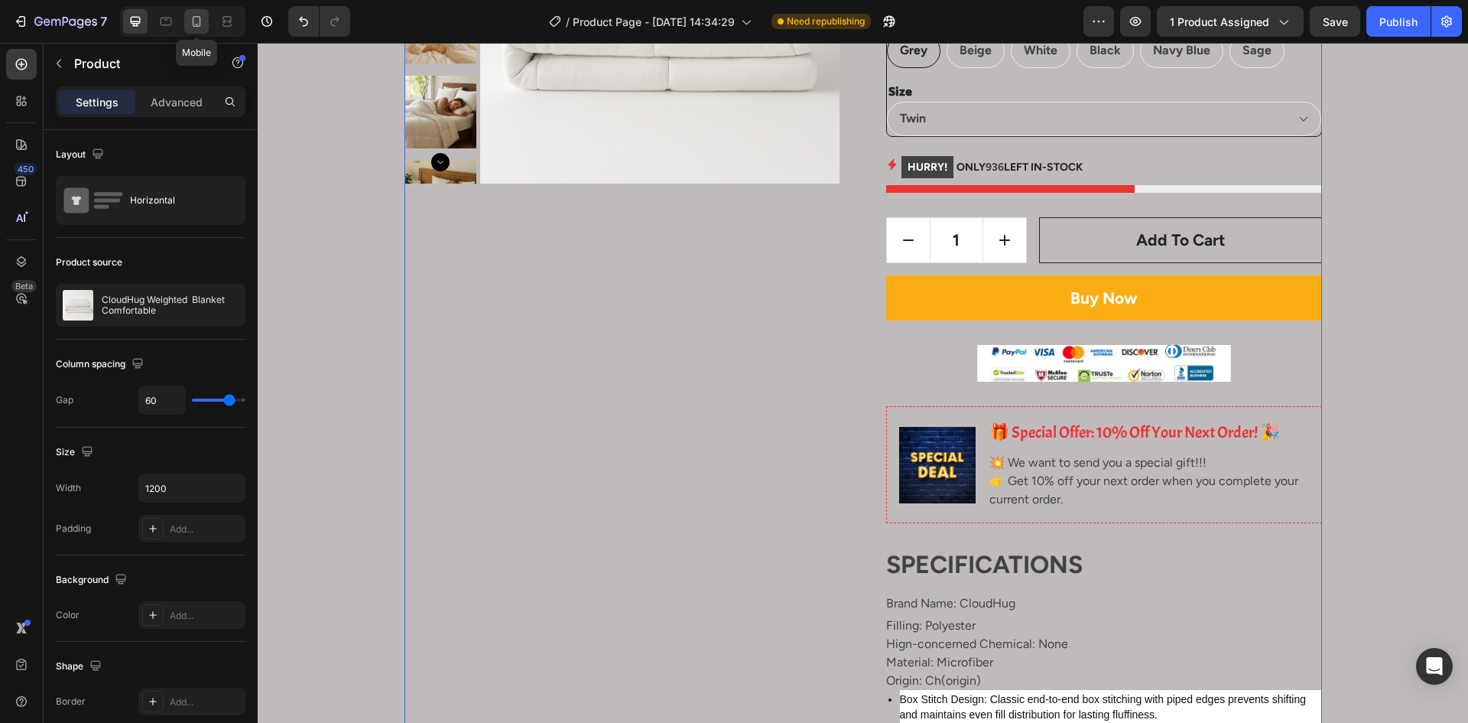
click at [193, 26] on icon at bounding box center [196, 21] width 15 height 15
type input "0"
type input "100%"
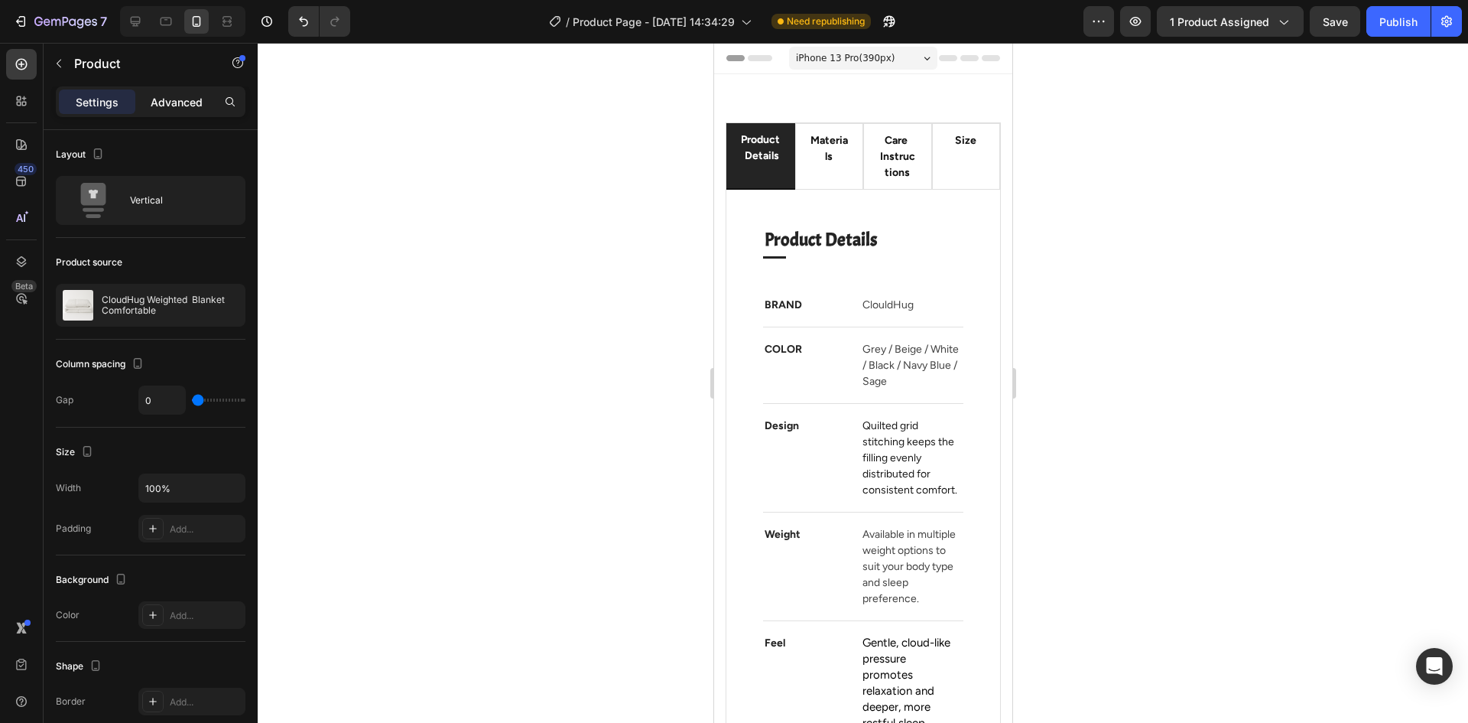
click at [192, 102] on p "Advanced" at bounding box center [177, 102] width 52 height 16
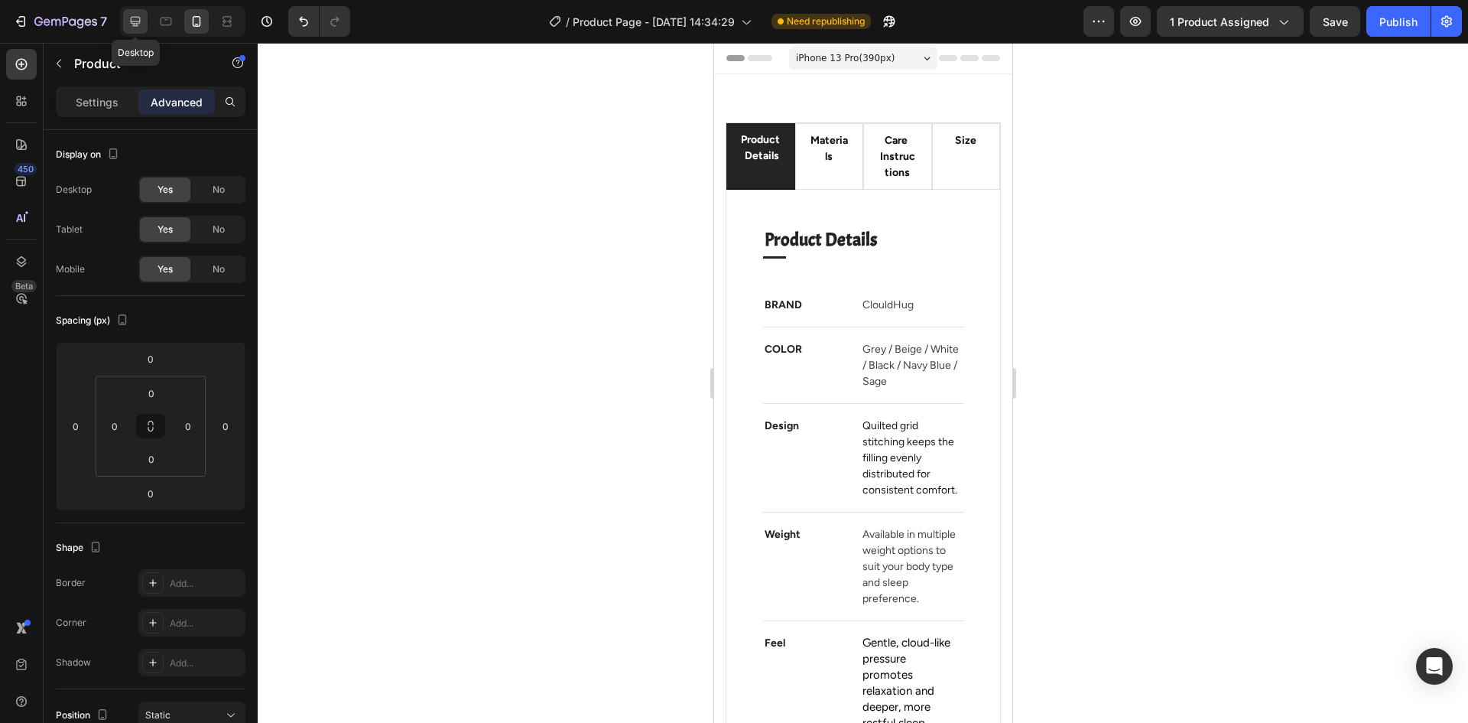
click at [137, 24] on icon at bounding box center [136, 22] width 10 height 10
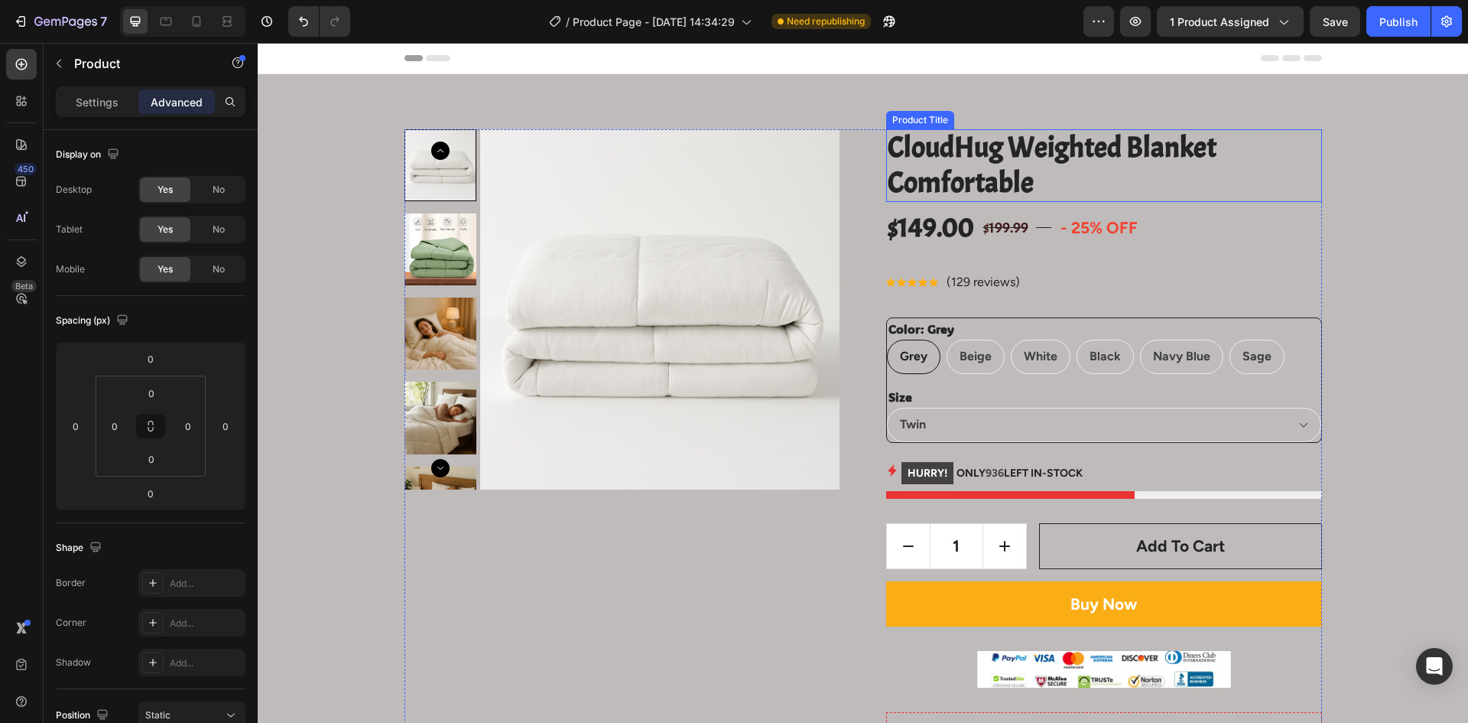
click at [1244, 166] on h2 "CloudHug Weighted Blanket Comfortable" at bounding box center [1104, 165] width 436 height 73
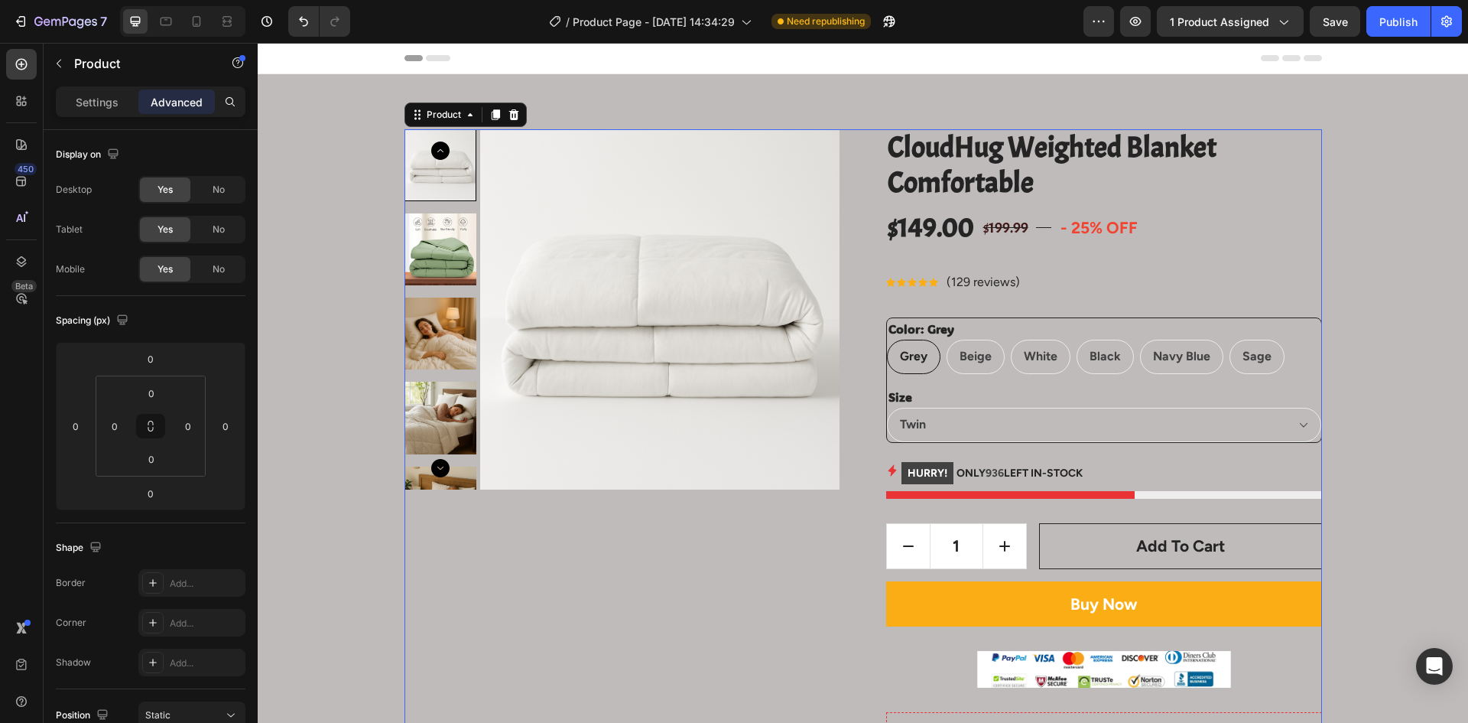
click at [491, 115] on icon at bounding box center [495, 114] width 8 height 11
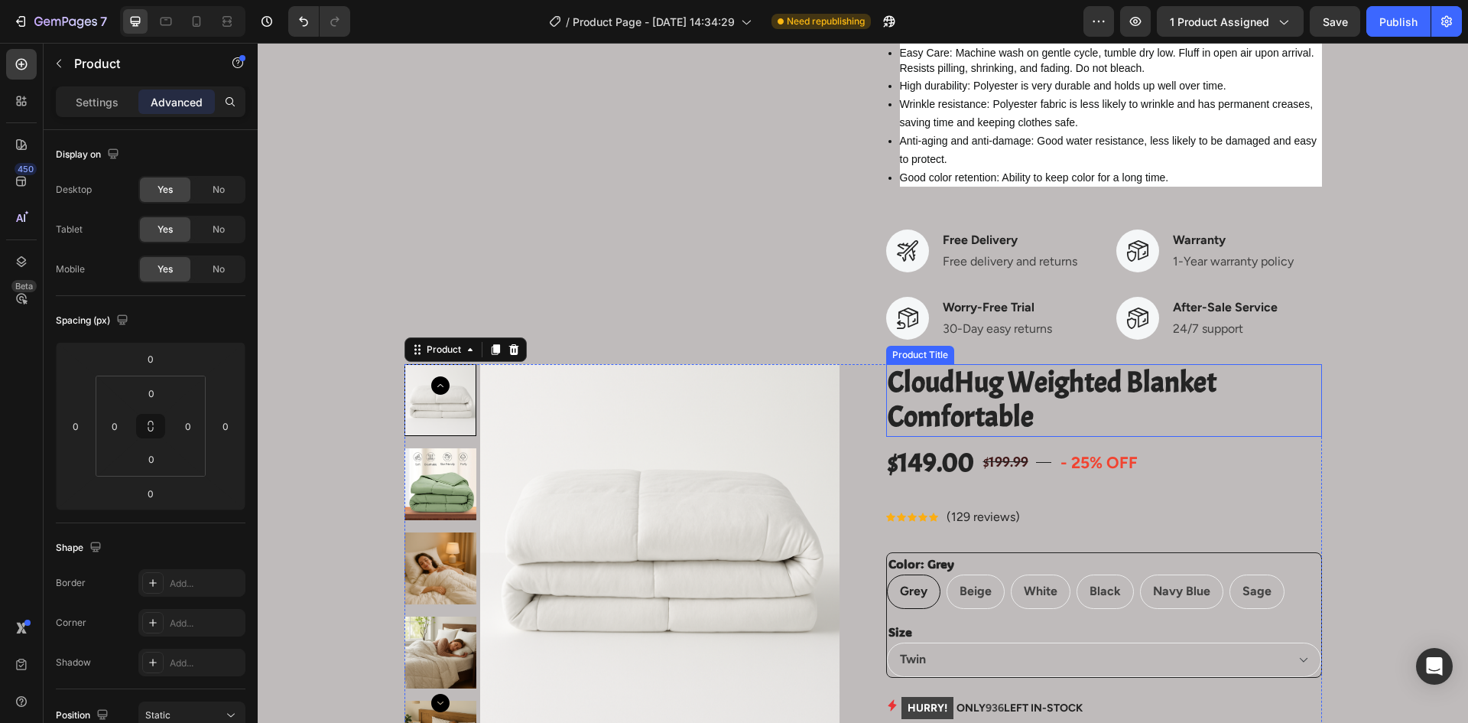
scroll to position [1010, 0]
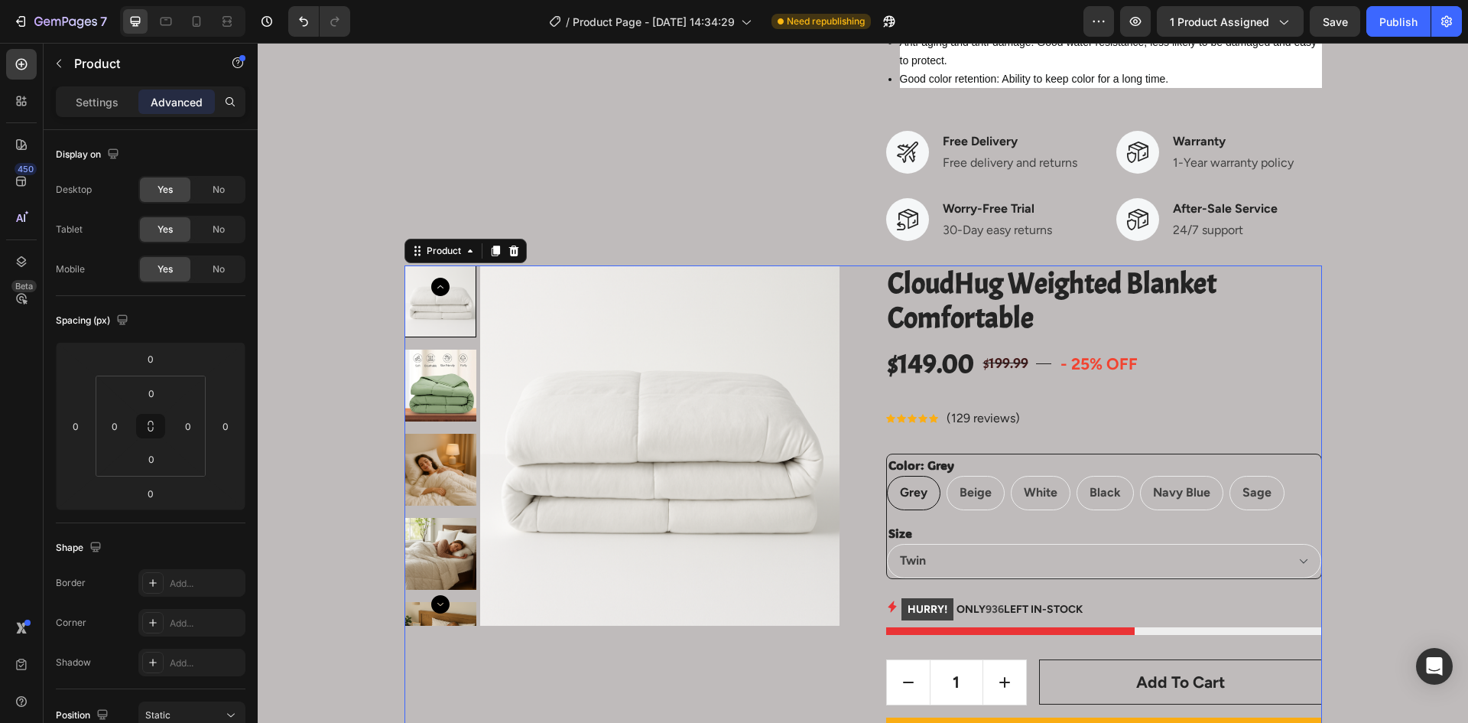
scroll to position [1163, 0]
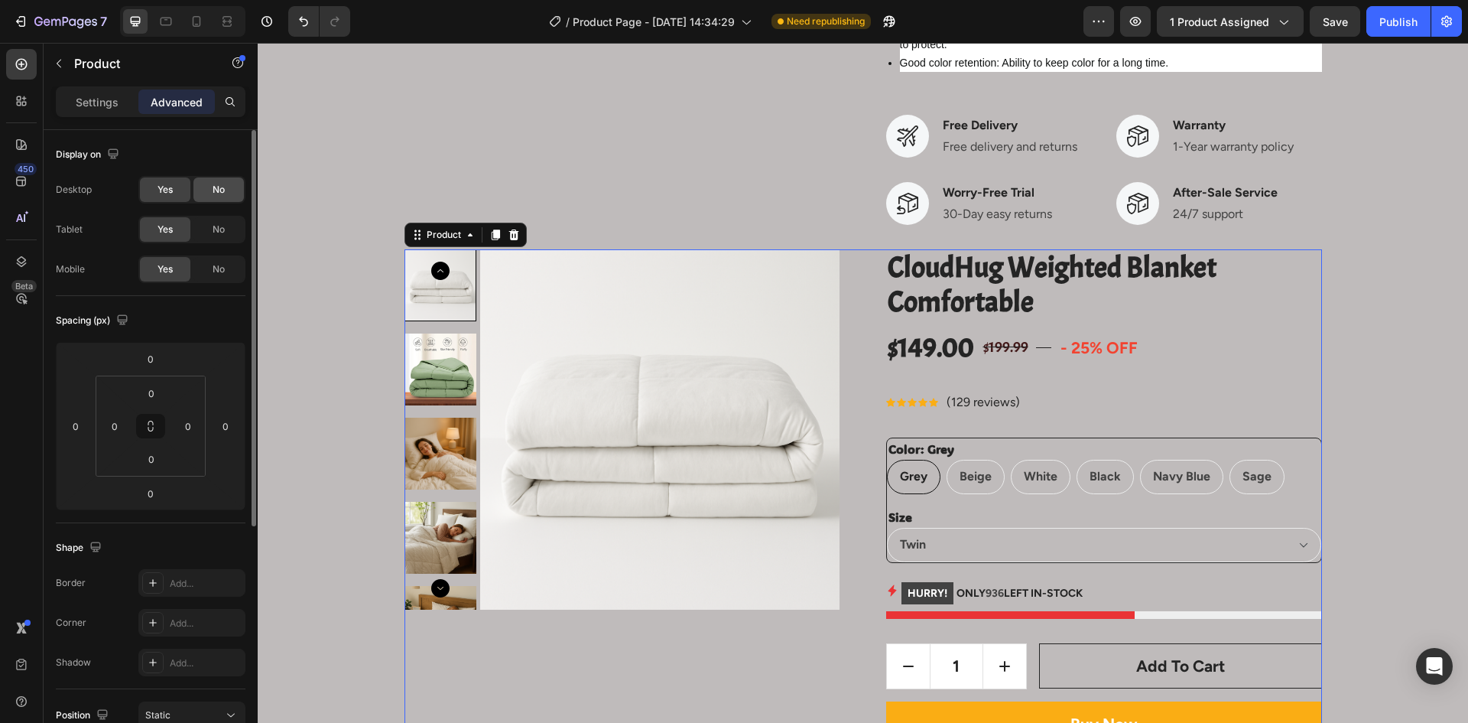
click at [229, 192] on div "No" at bounding box center [218, 189] width 50 height 24
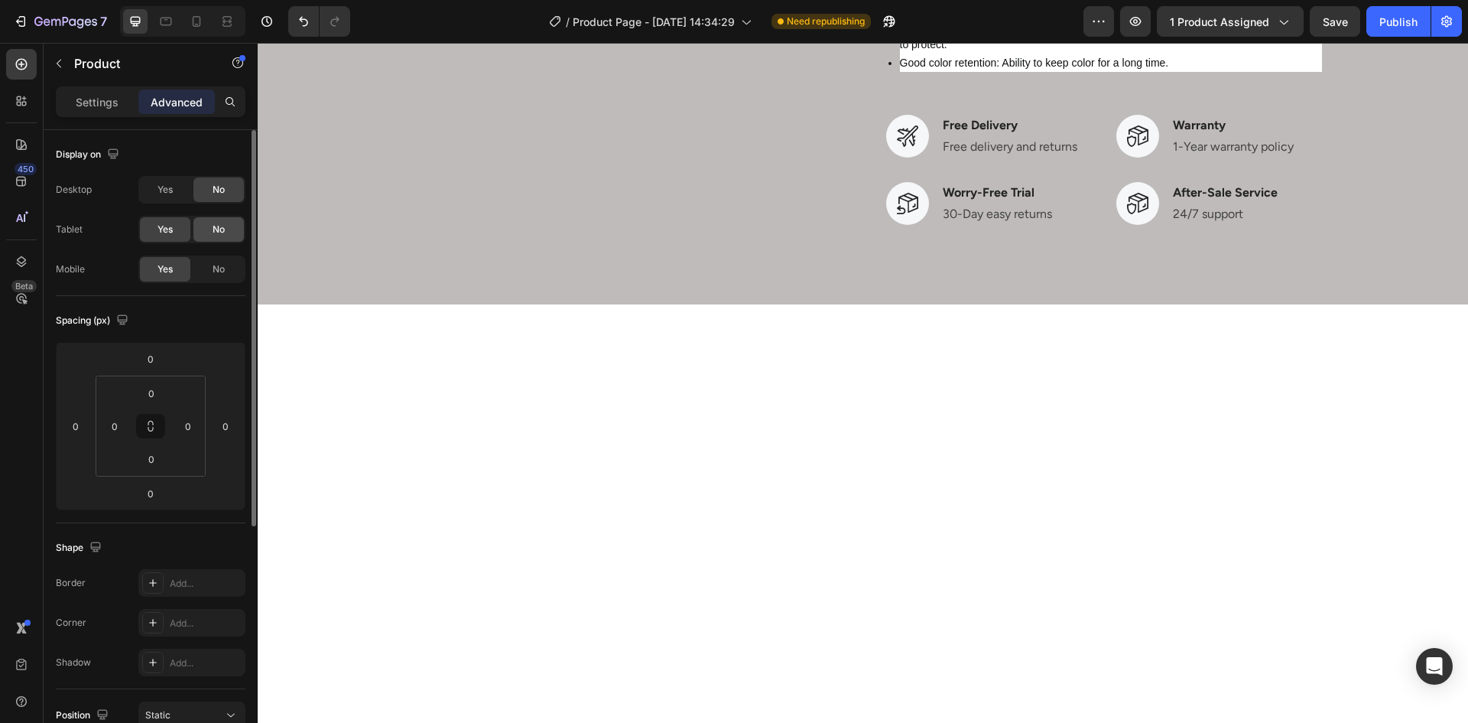
click at [219, 230] on span "No" at bounding box center [219, 230] width 12 height 14
click at [183, 318] on div "Spacing (px)" at bounding box center [151, 320] width 190 height 24
click at [106, 102] on p "Settings" at bounding box center [97, 102] width 43 height 16
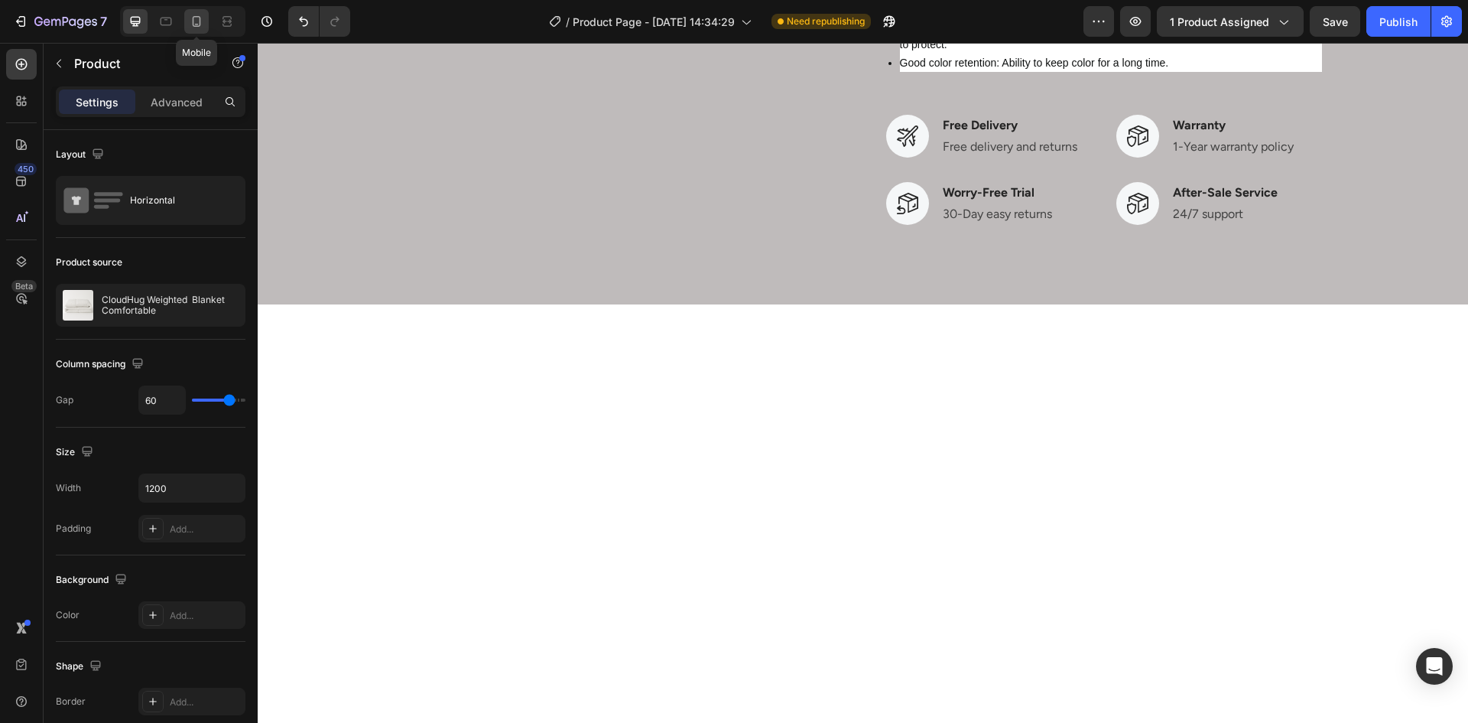
click at [190, 20] on icon at bounding box center [196, 21] width 15 height 15
type input "0"
type input "100%"
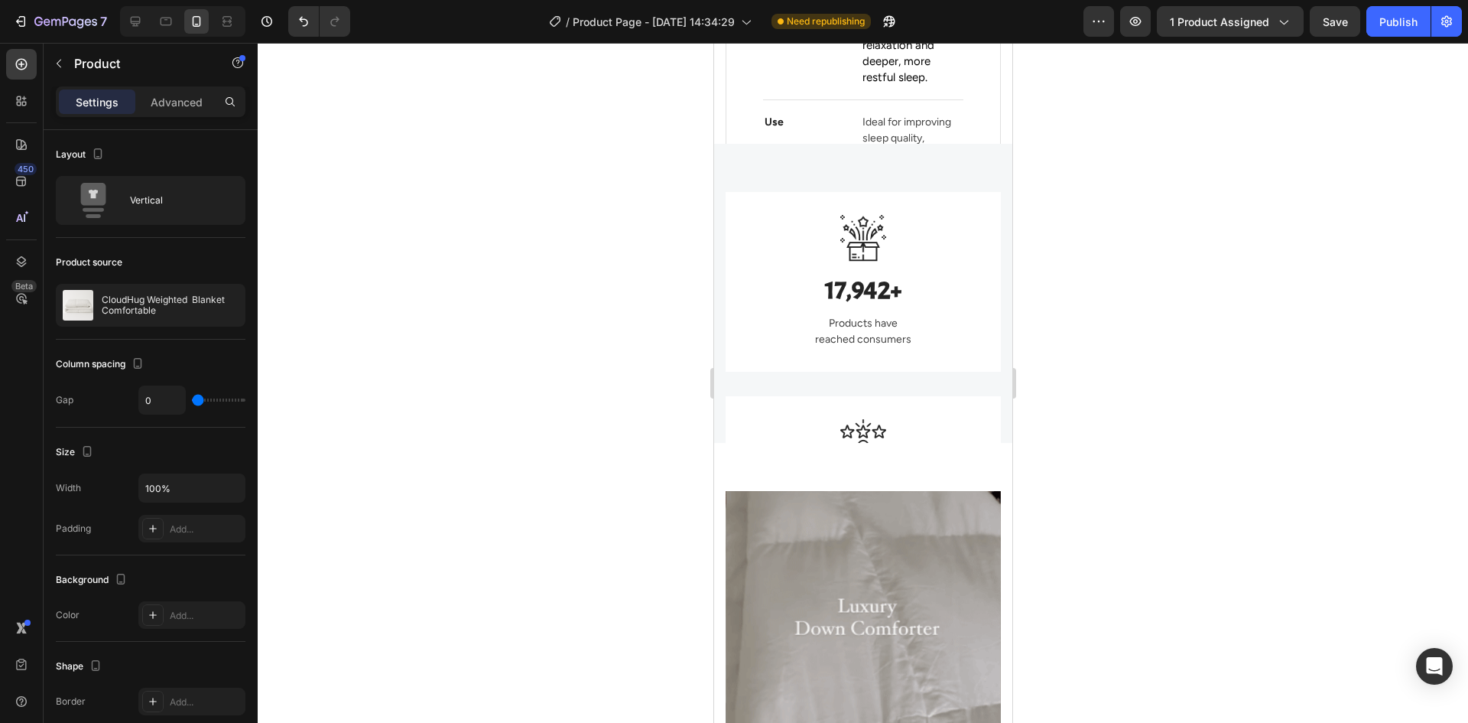
scroll to position [1010, 0]
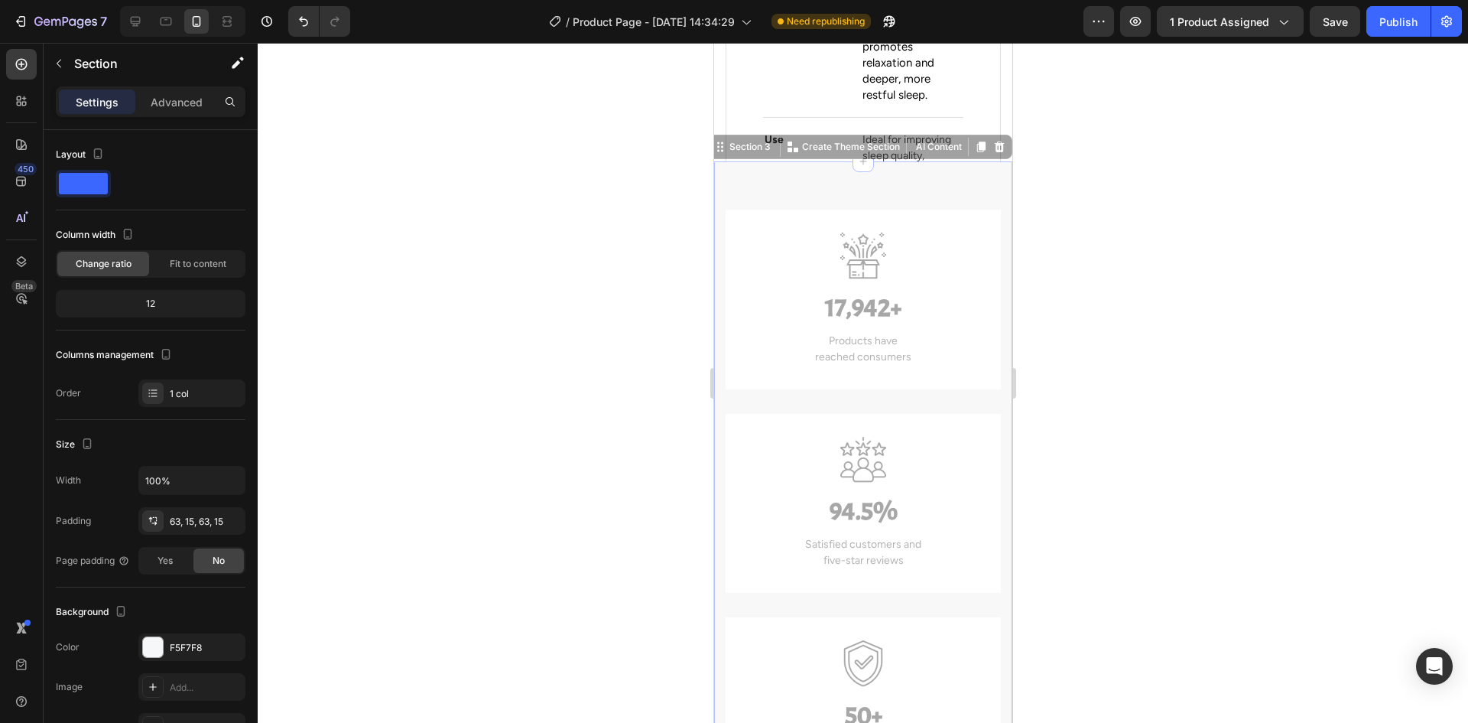
drag, startPoint x: 997, startPoint y: 225, endPoint x: 995, endPoint y: 206, distance: 18.4
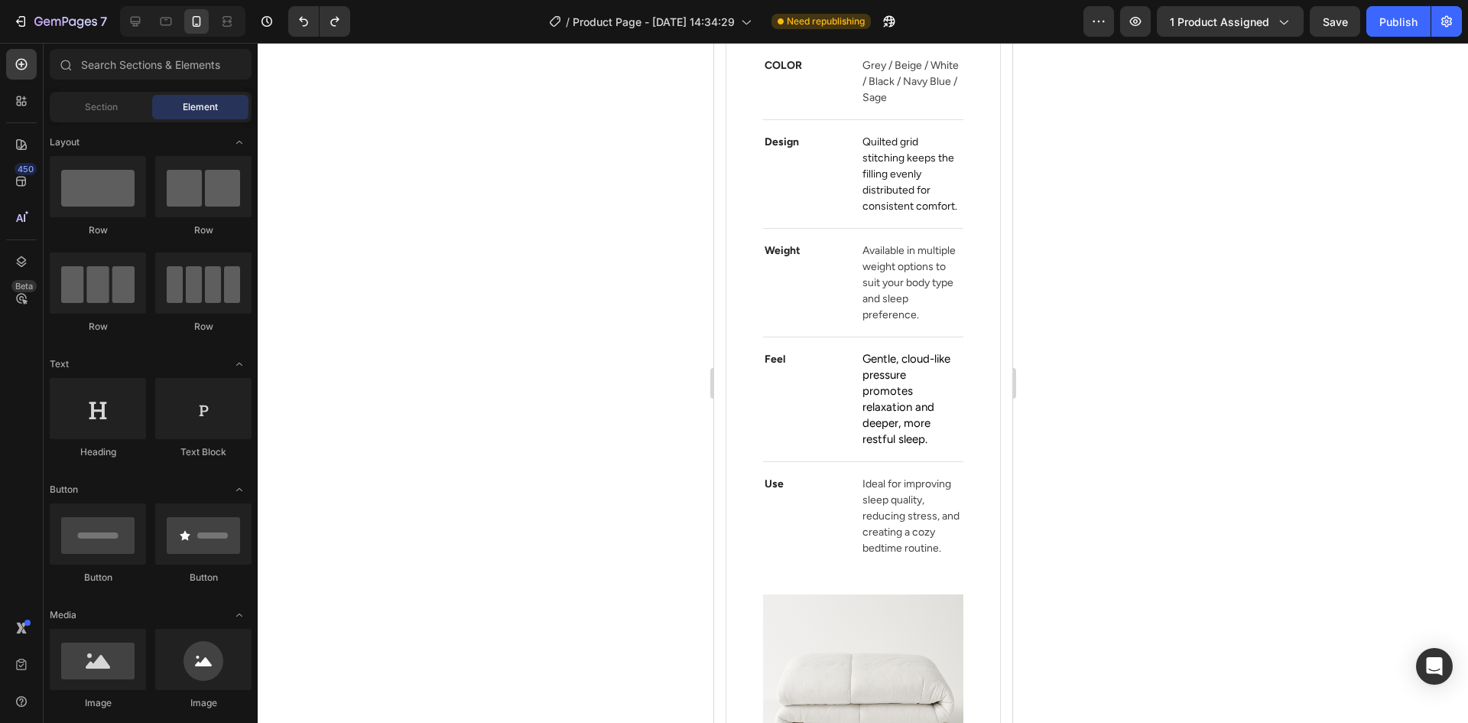
scroll to position [0, 0]
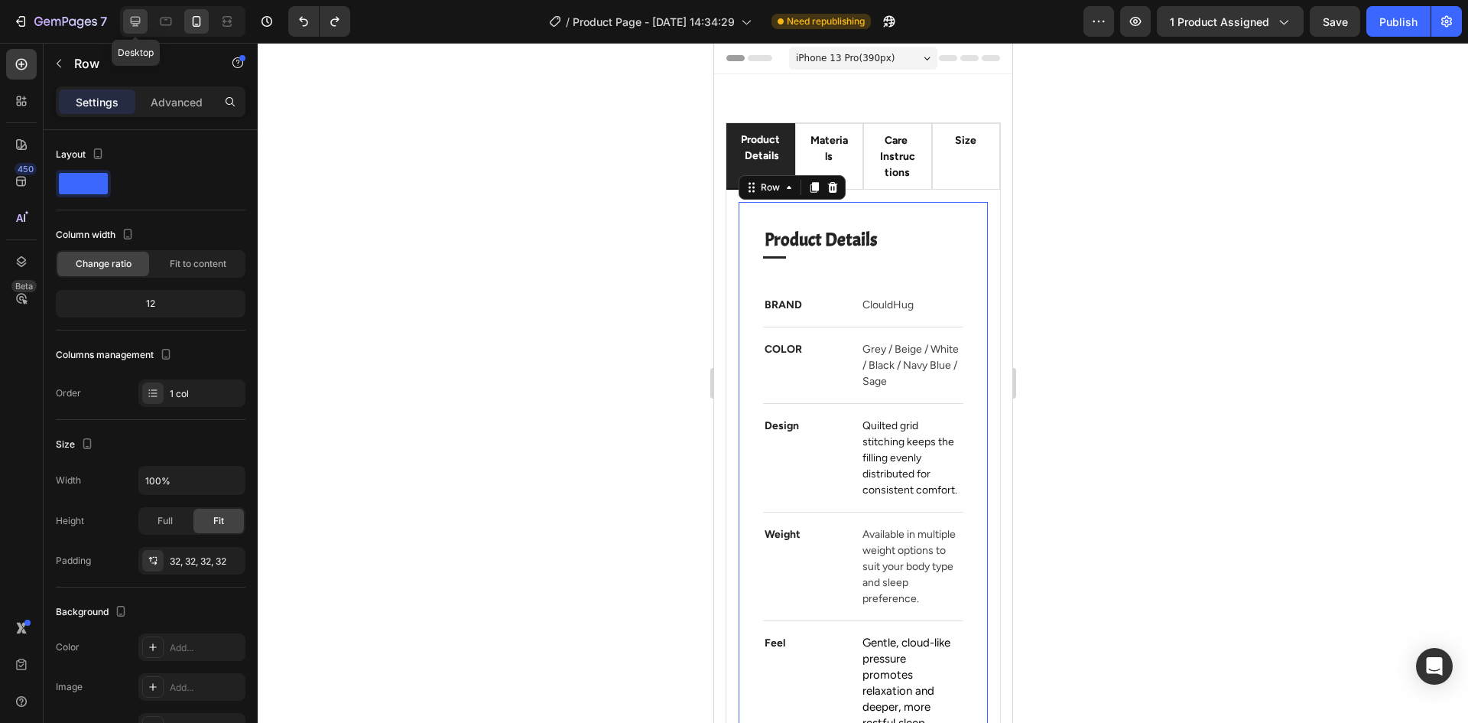
click at [134, 18] on icon at bounding box center [135, 21] width 15 height 15
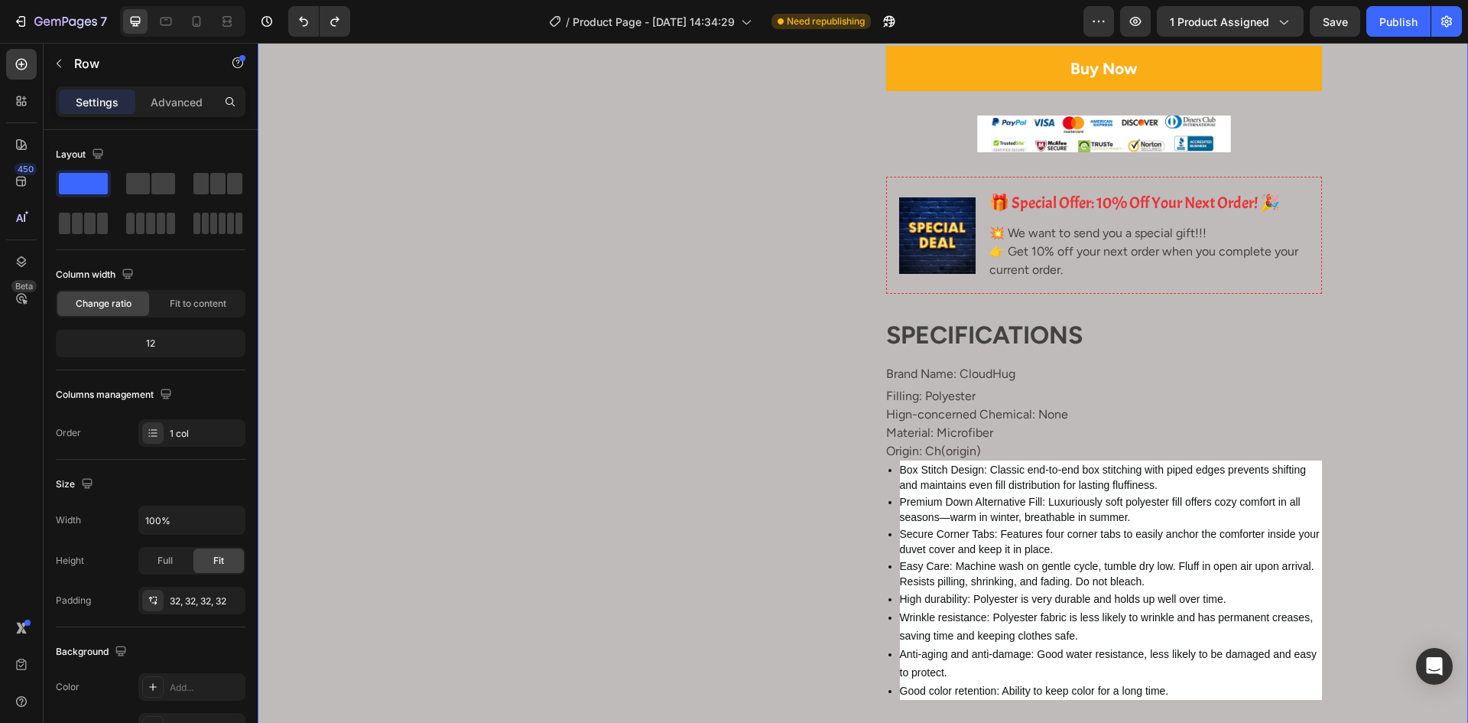
scroll to position [459, 0]
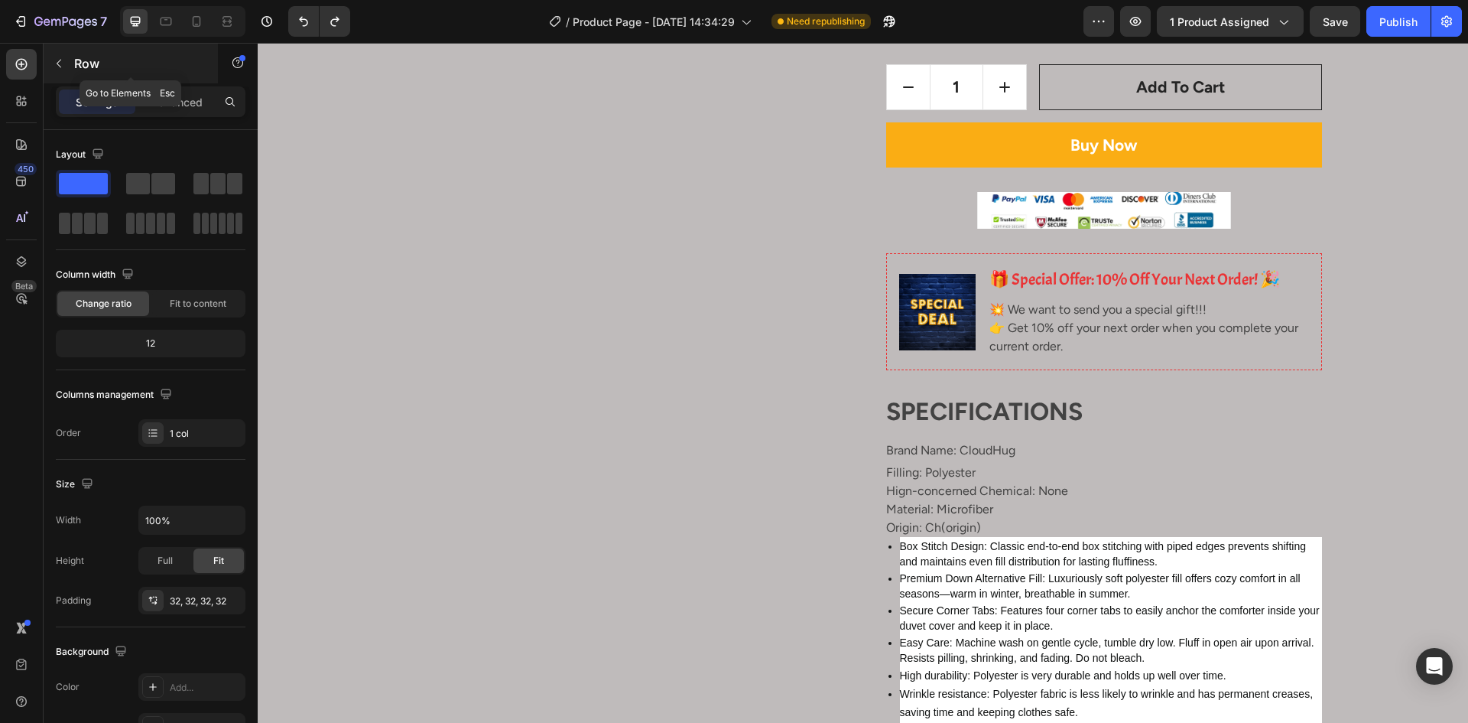
click at [65, 66] on button "button" at bounding box center [59, 63] width 24 height 24
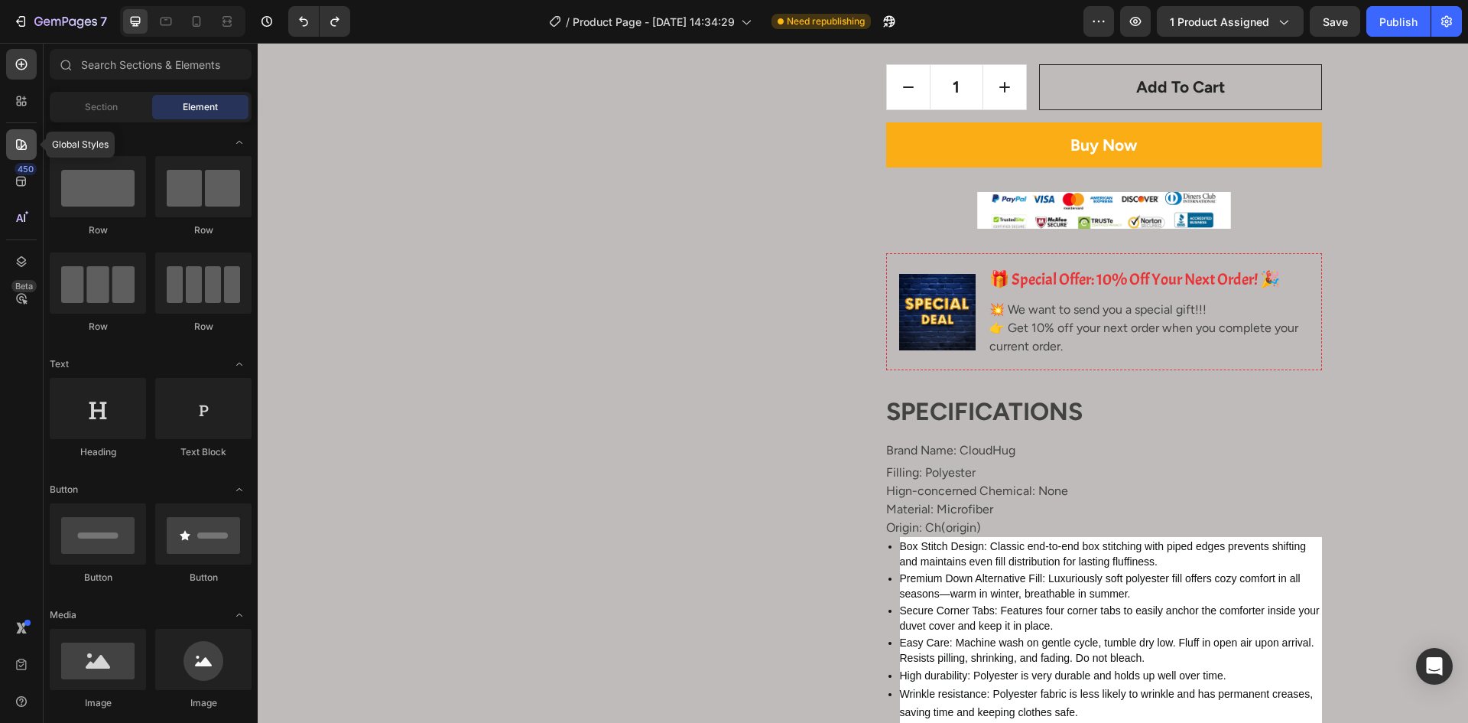
click at [24, 143] on icon at bounding box center [21, 144] width 15 height 15
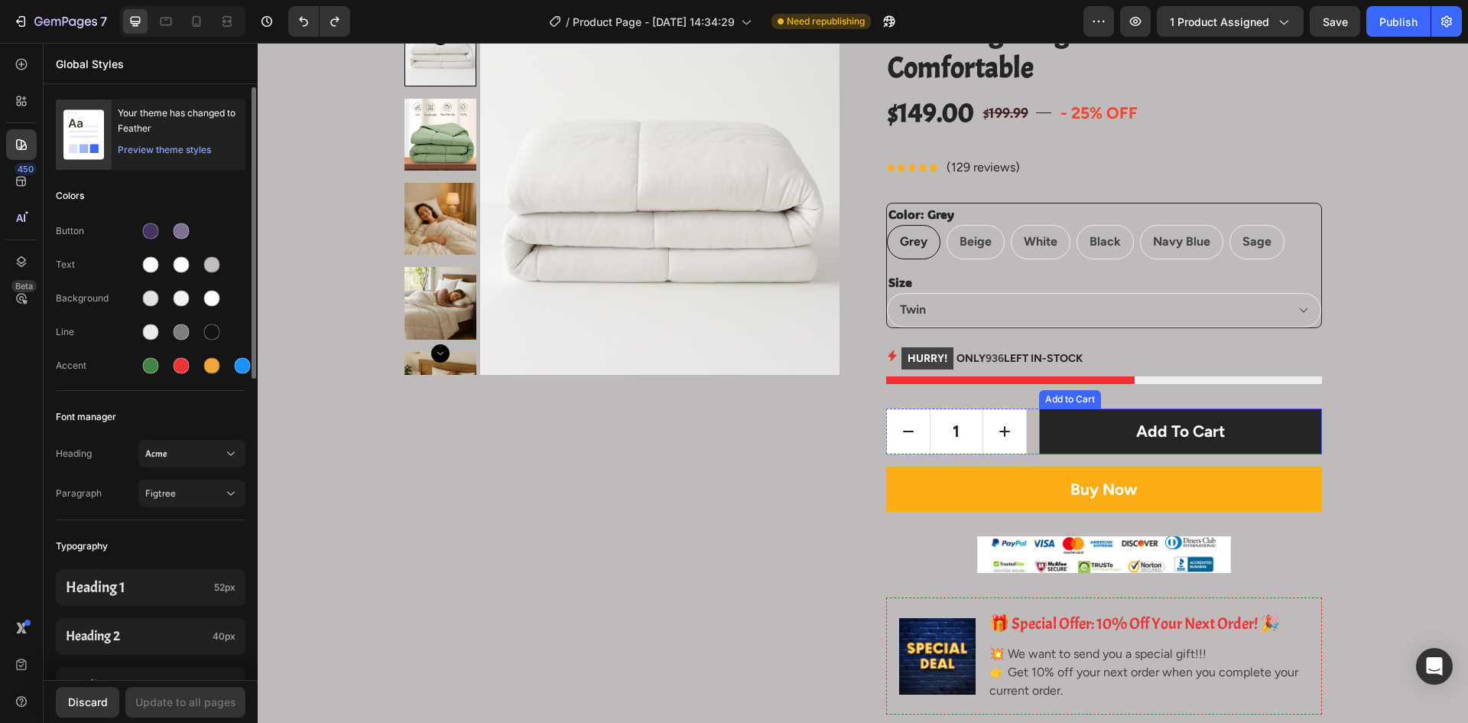
scroll to position [0, 0]
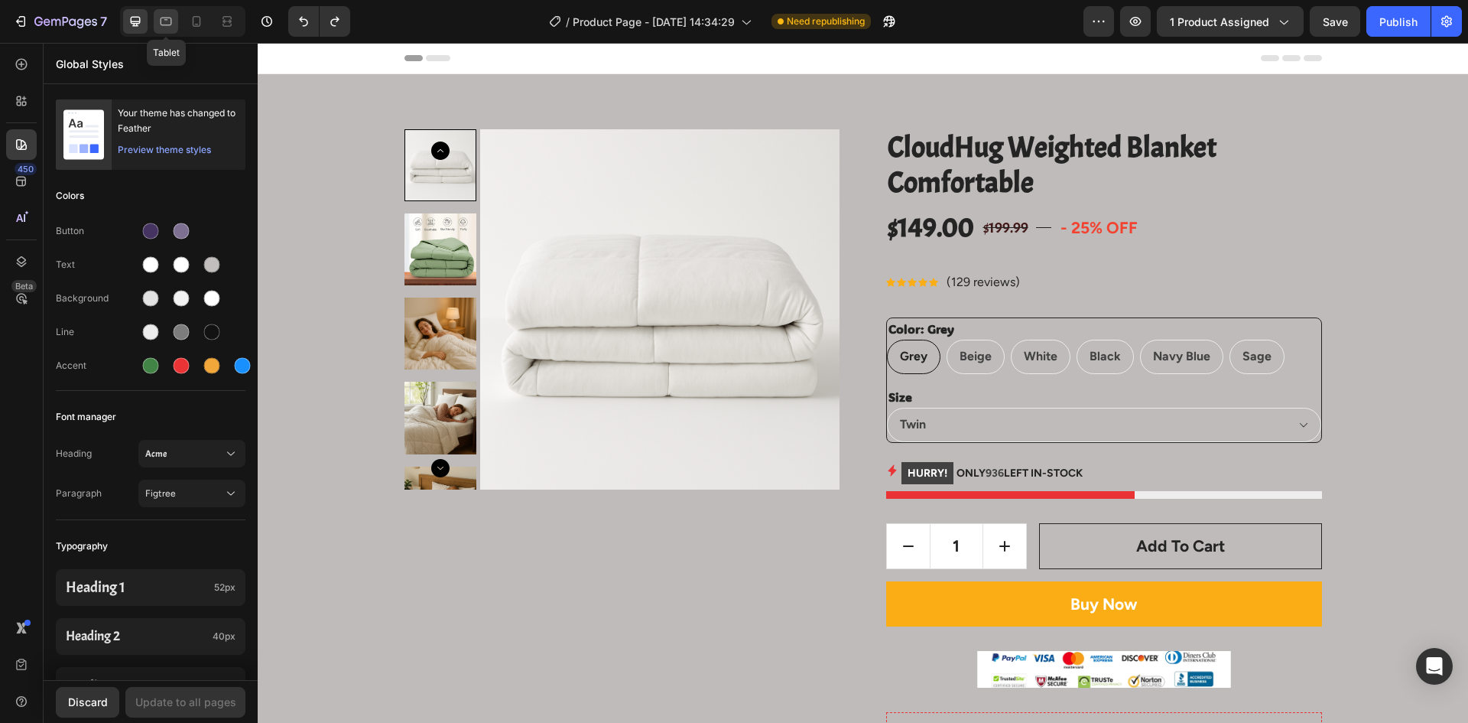
click at [164, 22] on icon at bounding box center [165, 21] width 15 height 15
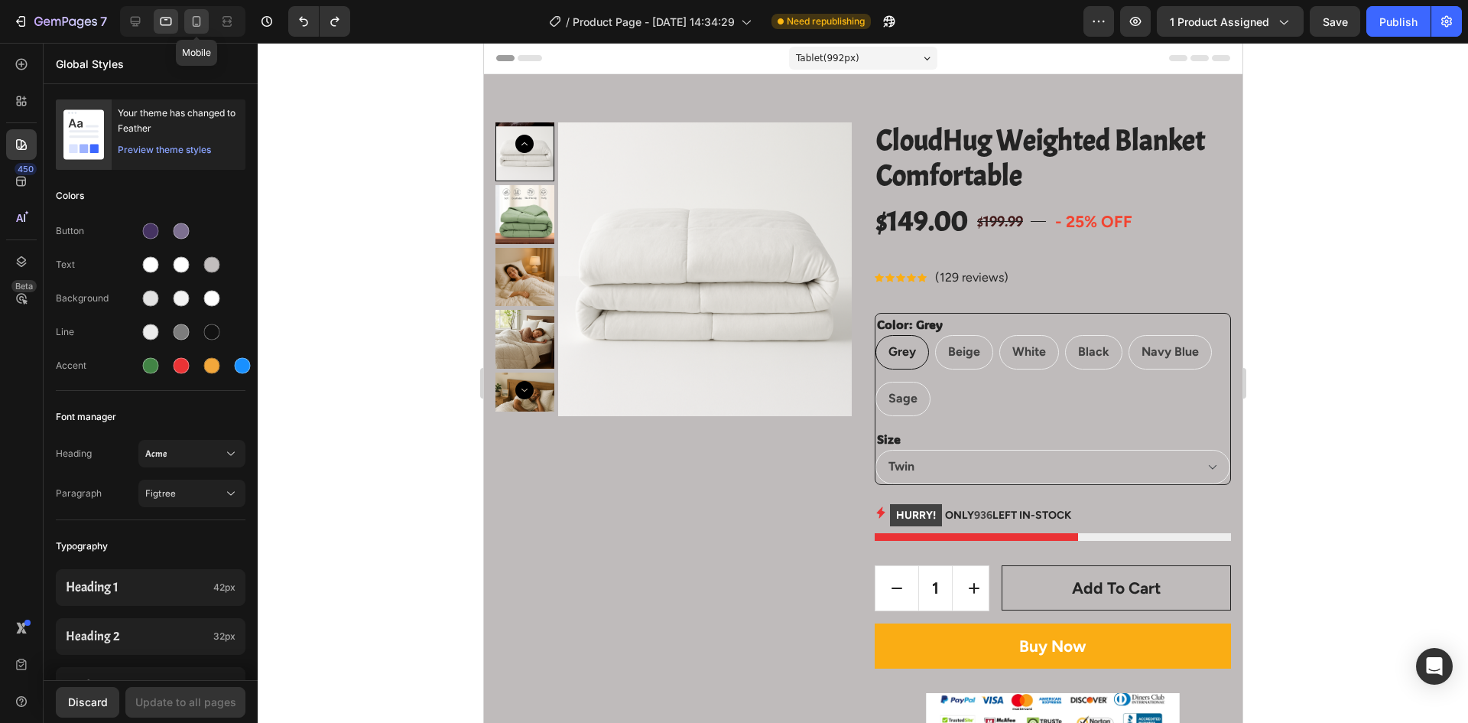
click at [193, 15] on icon at bounding box center [196, 21] width 15 height 15
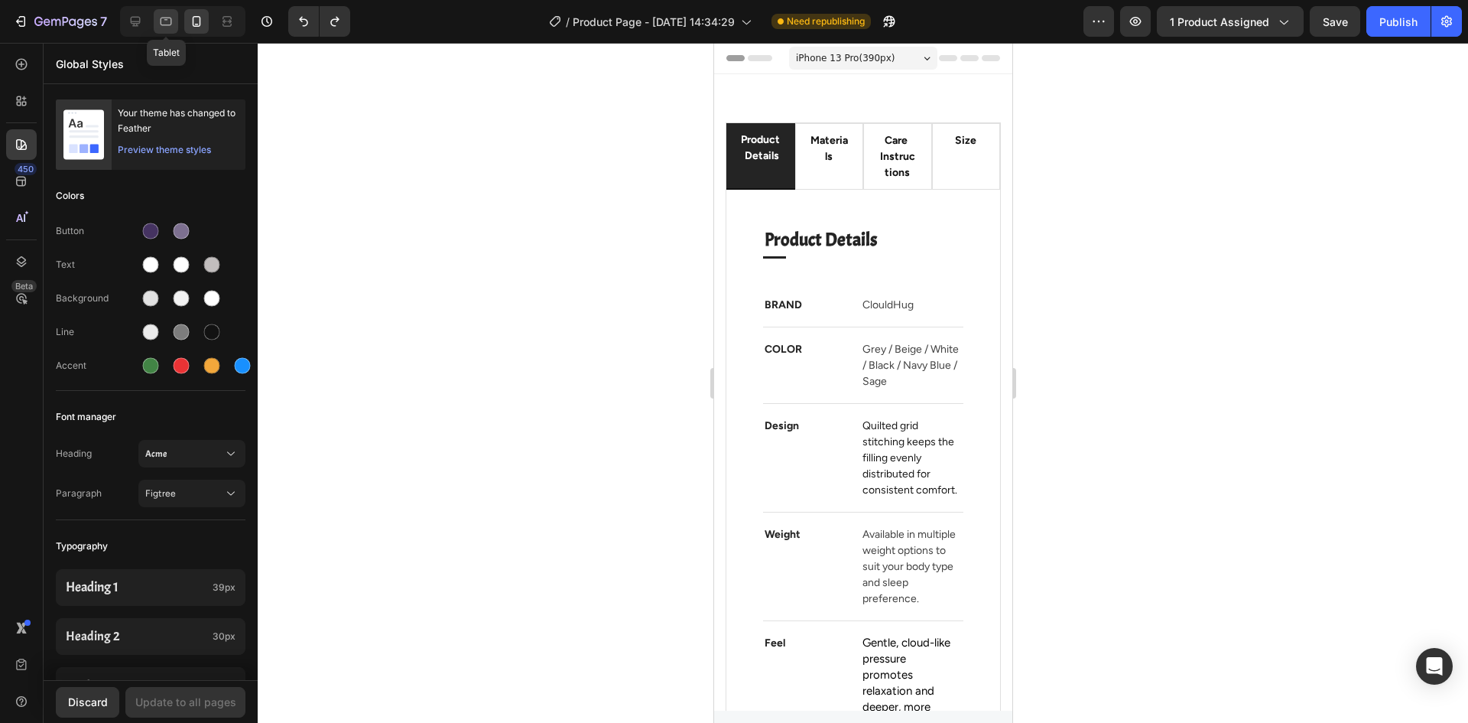
click at [164, 21] on icon at bounding box center [165, 21] width 15 height 15
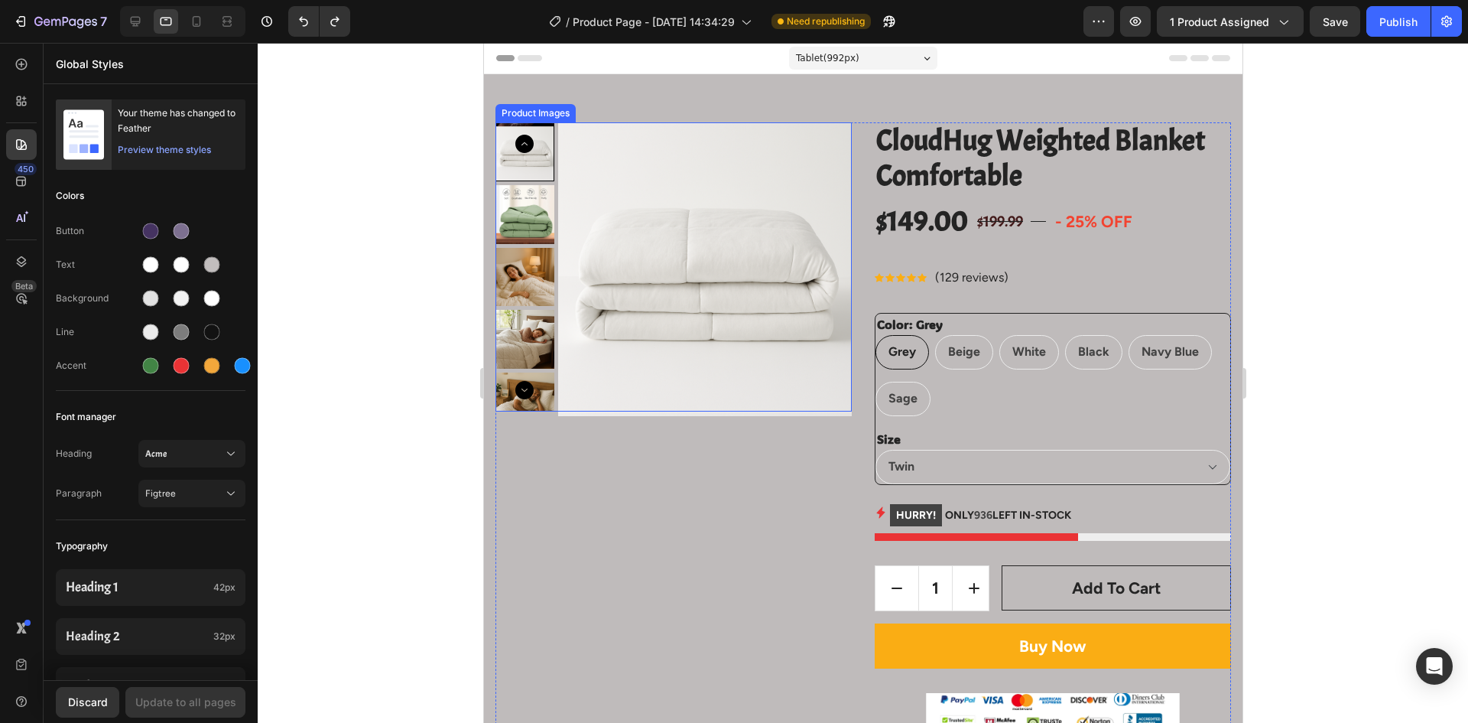
click at [671, 158] on img at bounding box center [705, 269] width 294 height 294
radio input "false"
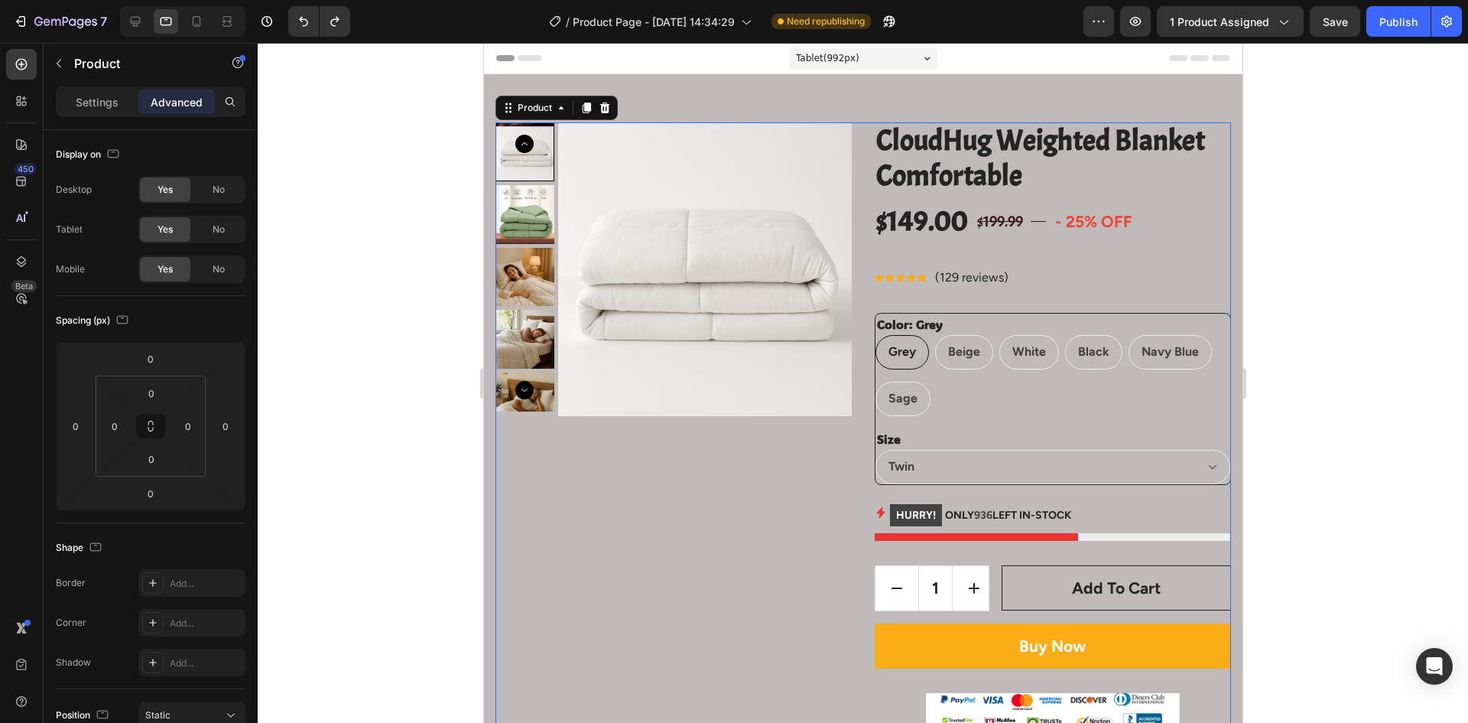
click at [205, 272] on div "No" at bounding box center [218, 269] width 50 height 24
click at [158, 268] on span "Yes" at bounding box center [165, 269] width 15 height 14
click at [217, 227] on span "No" at bounding box center [219, 230] width 12 height 14
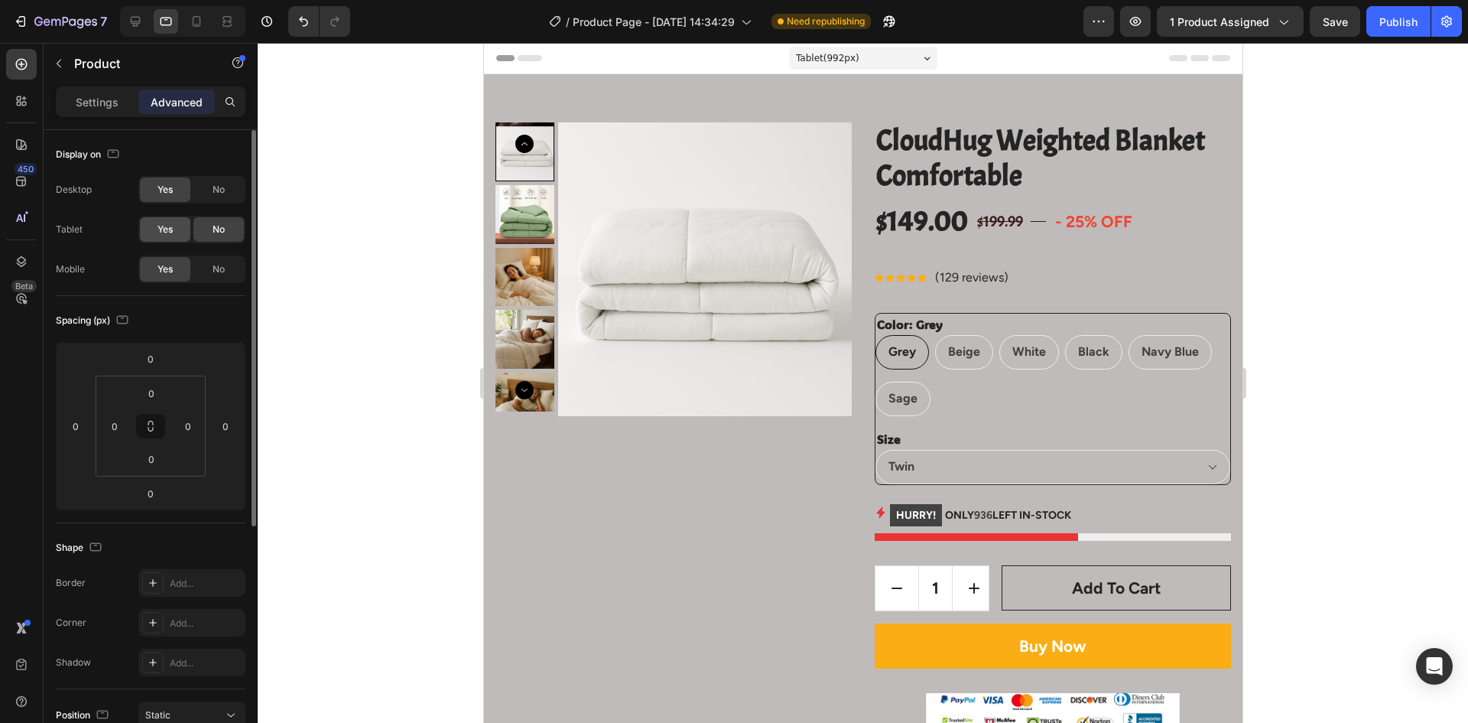
click at [173, 230] on span "Yes" at bounding box center [165, 230] width 15 height 14
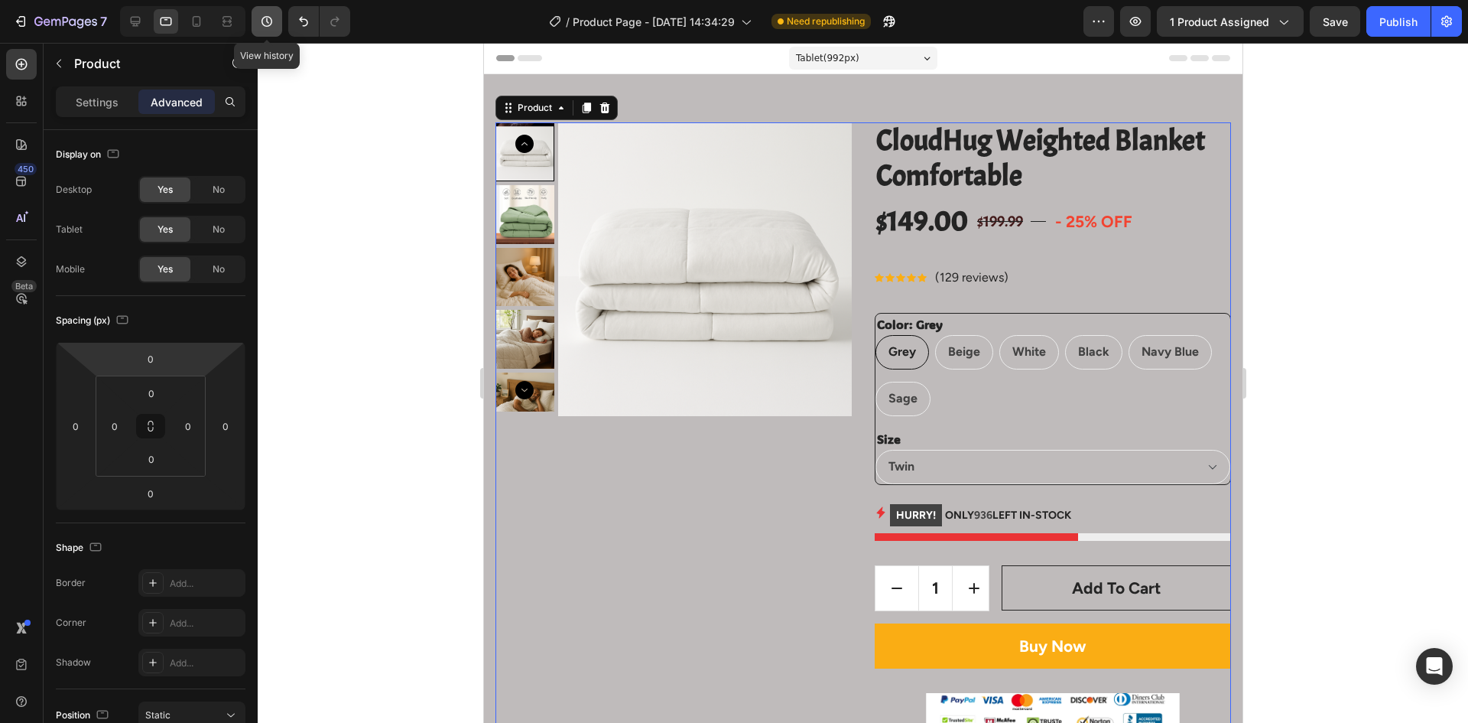
click at [269, 22] on icon "button" at bounding box center [266, 21] width 15 height 15
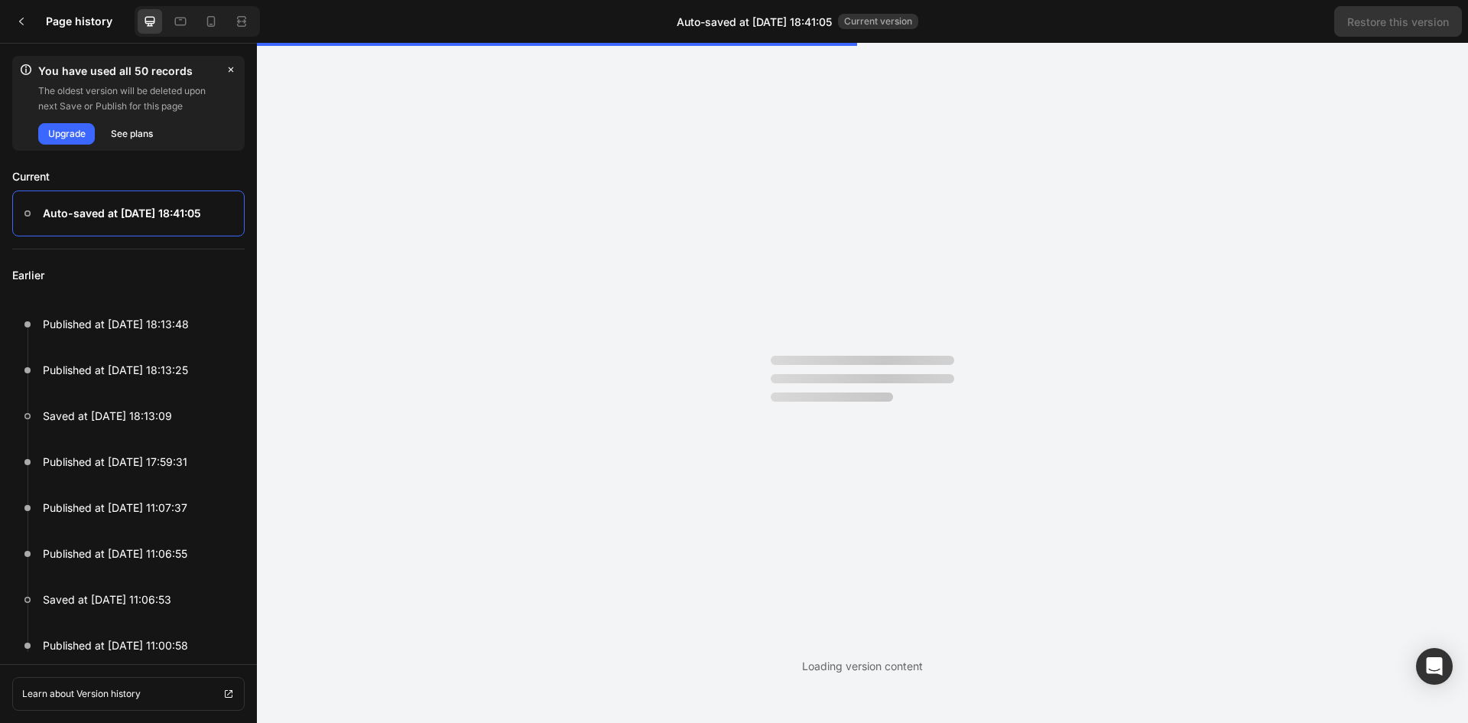
radio input "false"
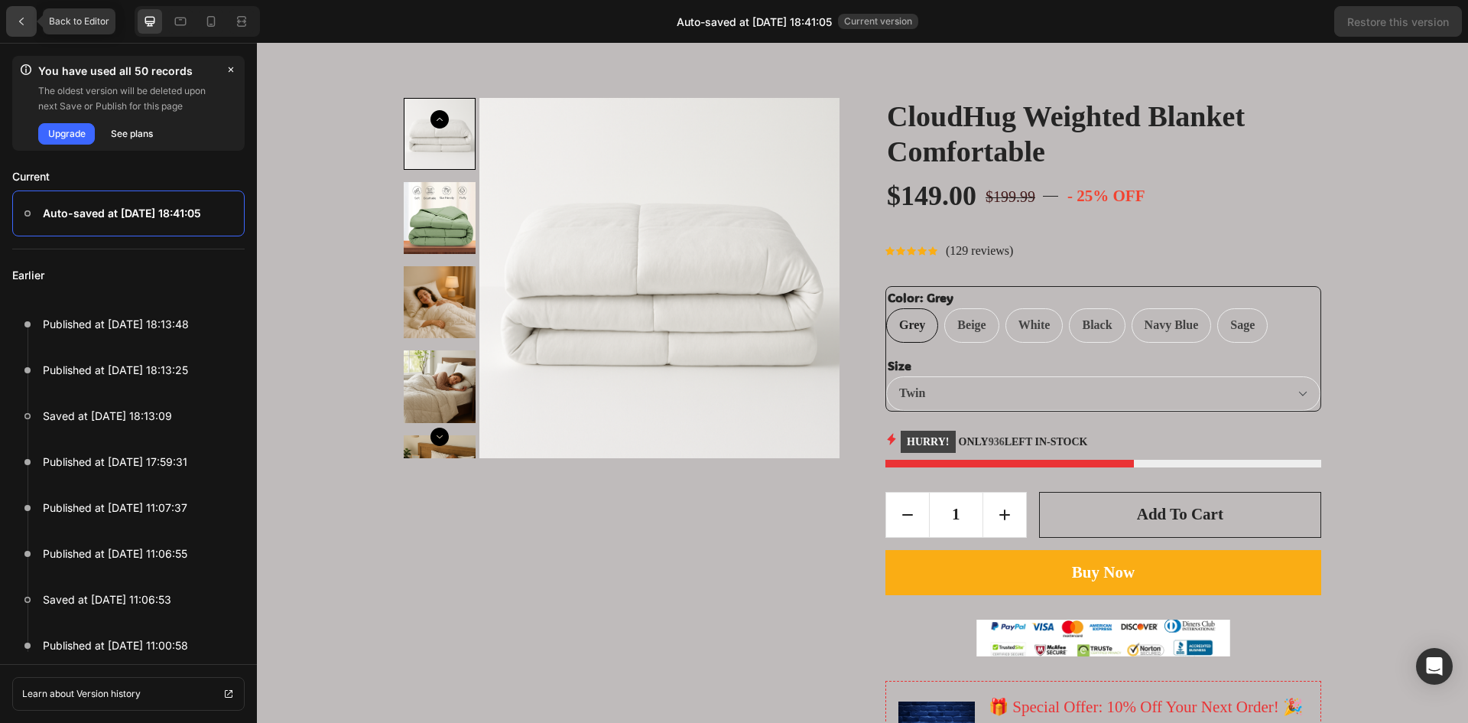
click at [27, 21] on icon at bounding box center [21, 21] width 12 height 12
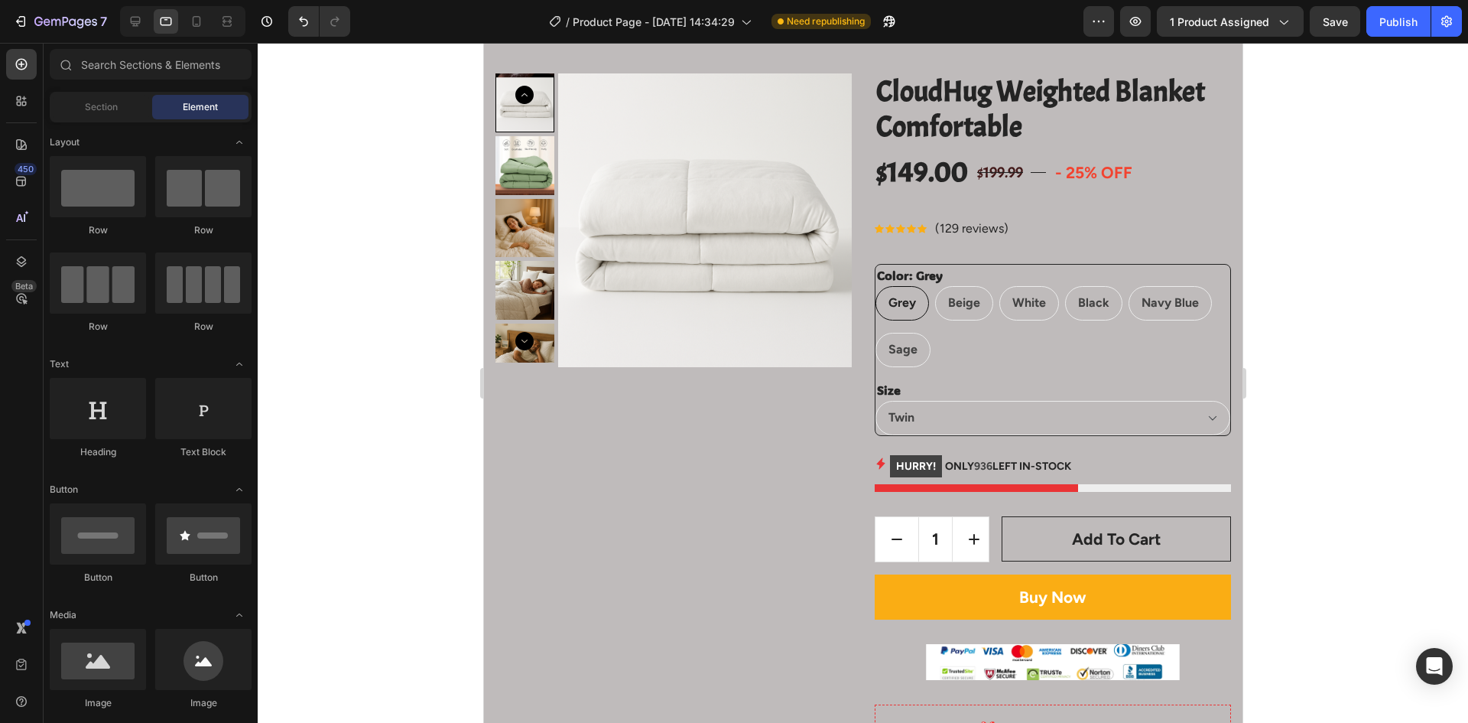
scroll to position [76, 0]
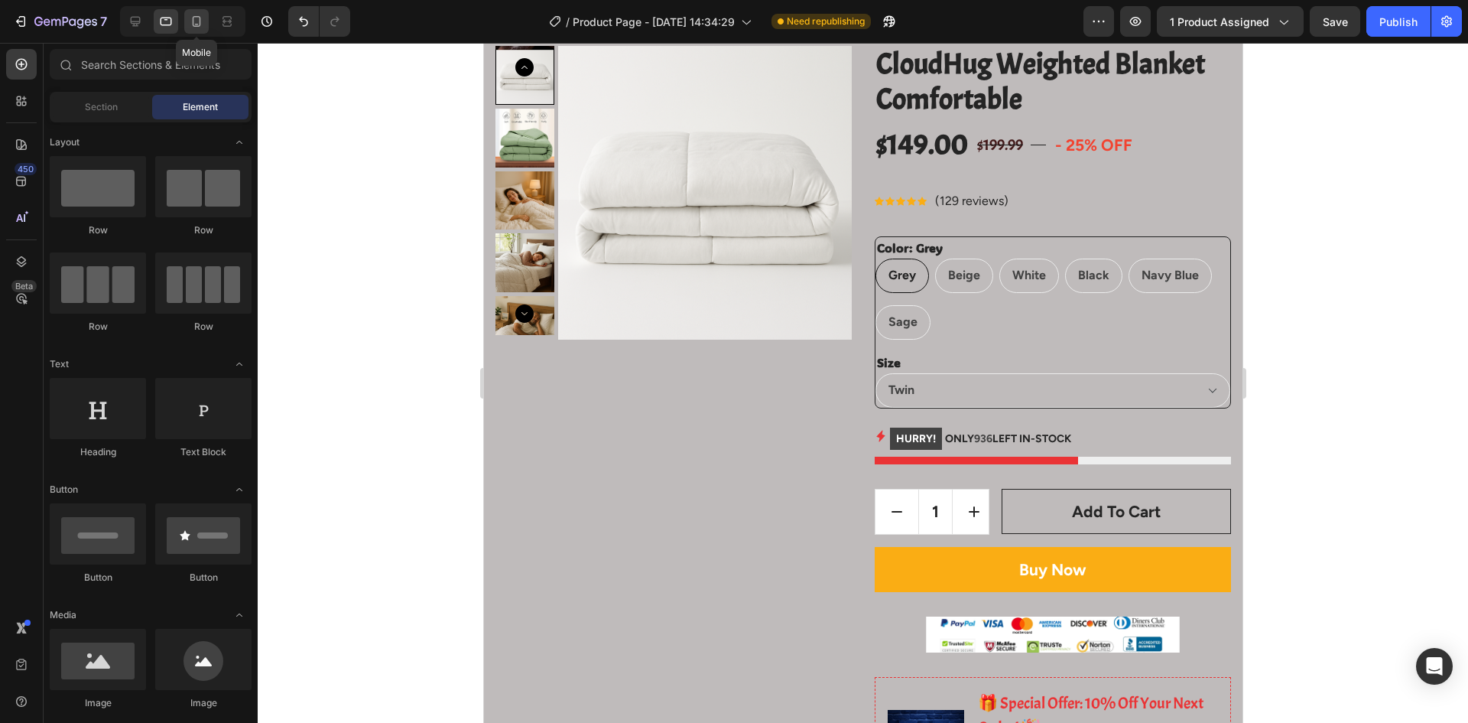
click at [198, 14] on icon at bounding box center [196, 21] width 15 height 15
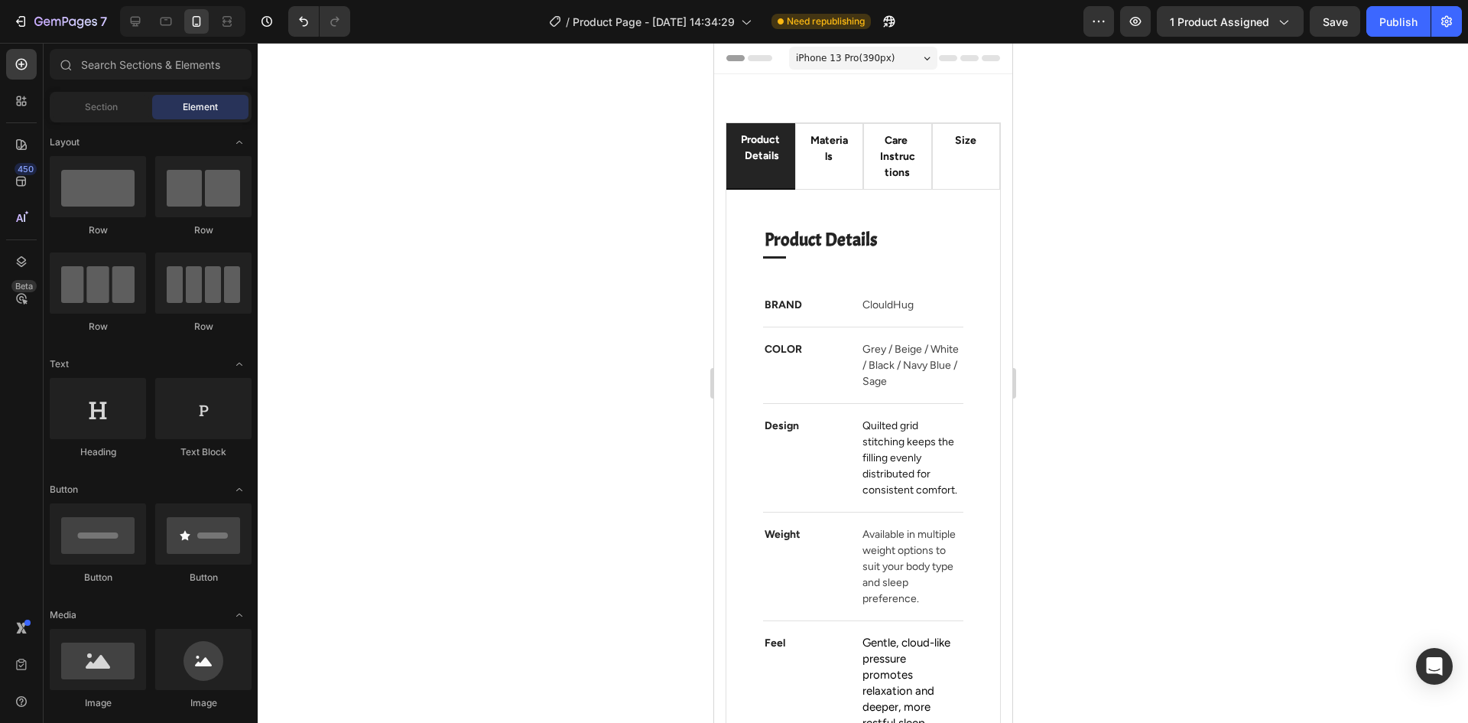
click at [905, 57] on div "iPhone 13 Pro ( 390 px)" at bounding box center [862, 58] width 148 height 23
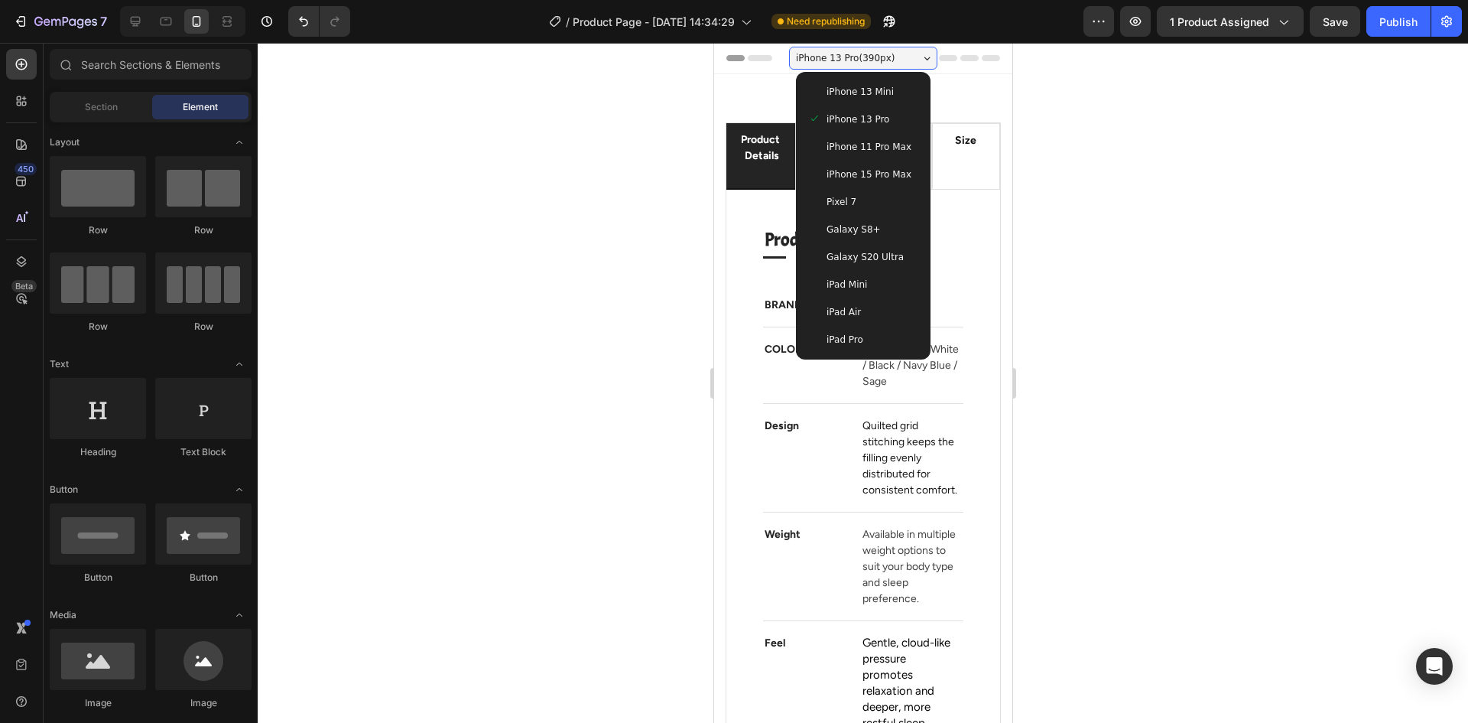
click at [905, 57] on div "iPhone 13 Pro ( 390 px)" at bounding box center [862, 58] width 148 height 23
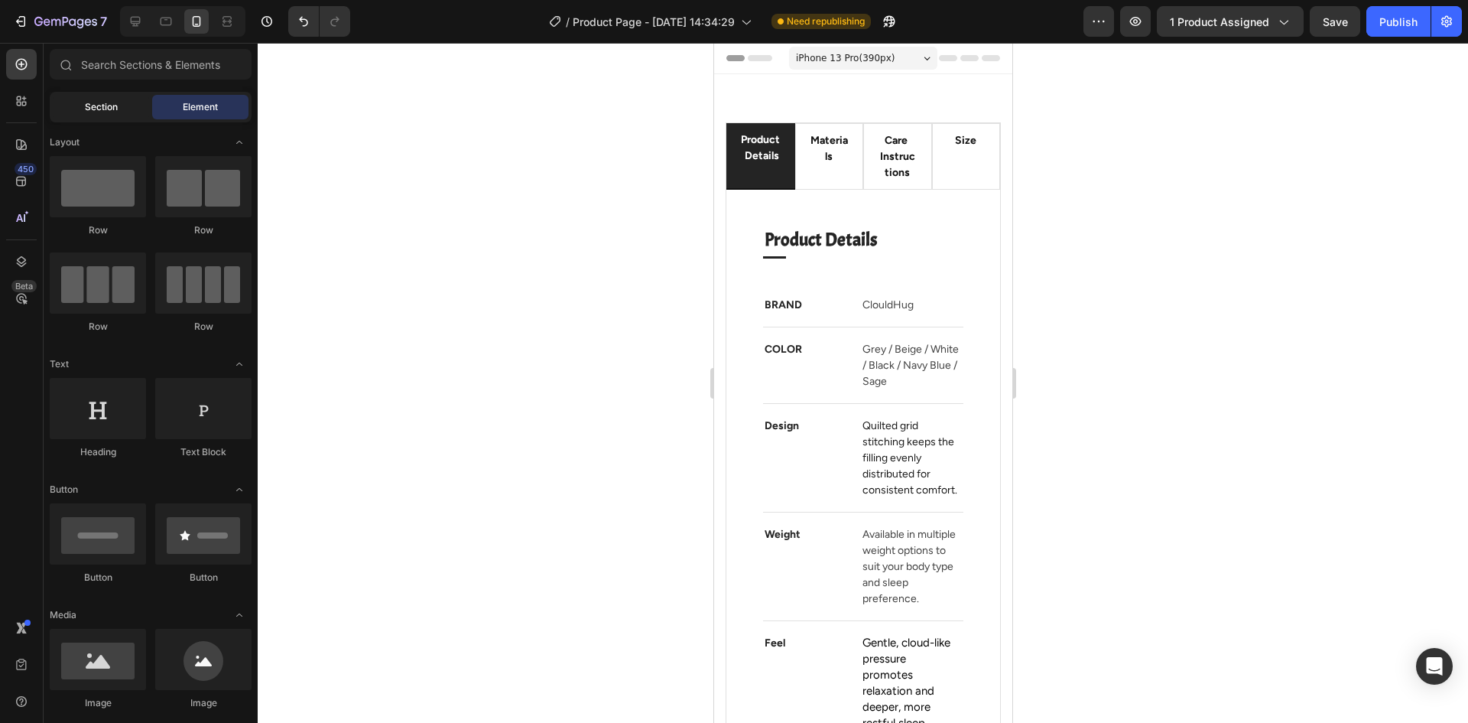
click at [125, 109] on div "Section" at bounding box center [101, 107] width 96 height 24
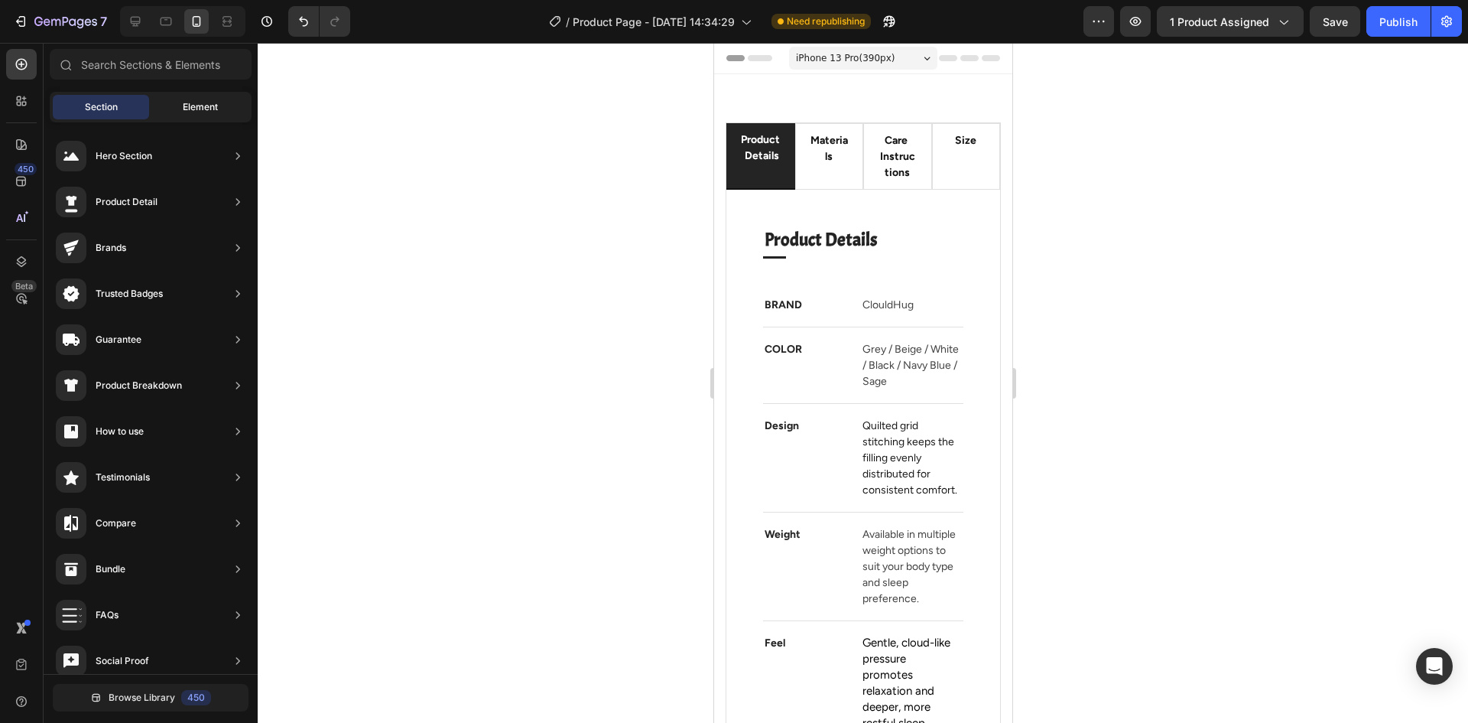
click at [172, 105] on div "Element" at bounding box center [200, 107] width 96 height 24
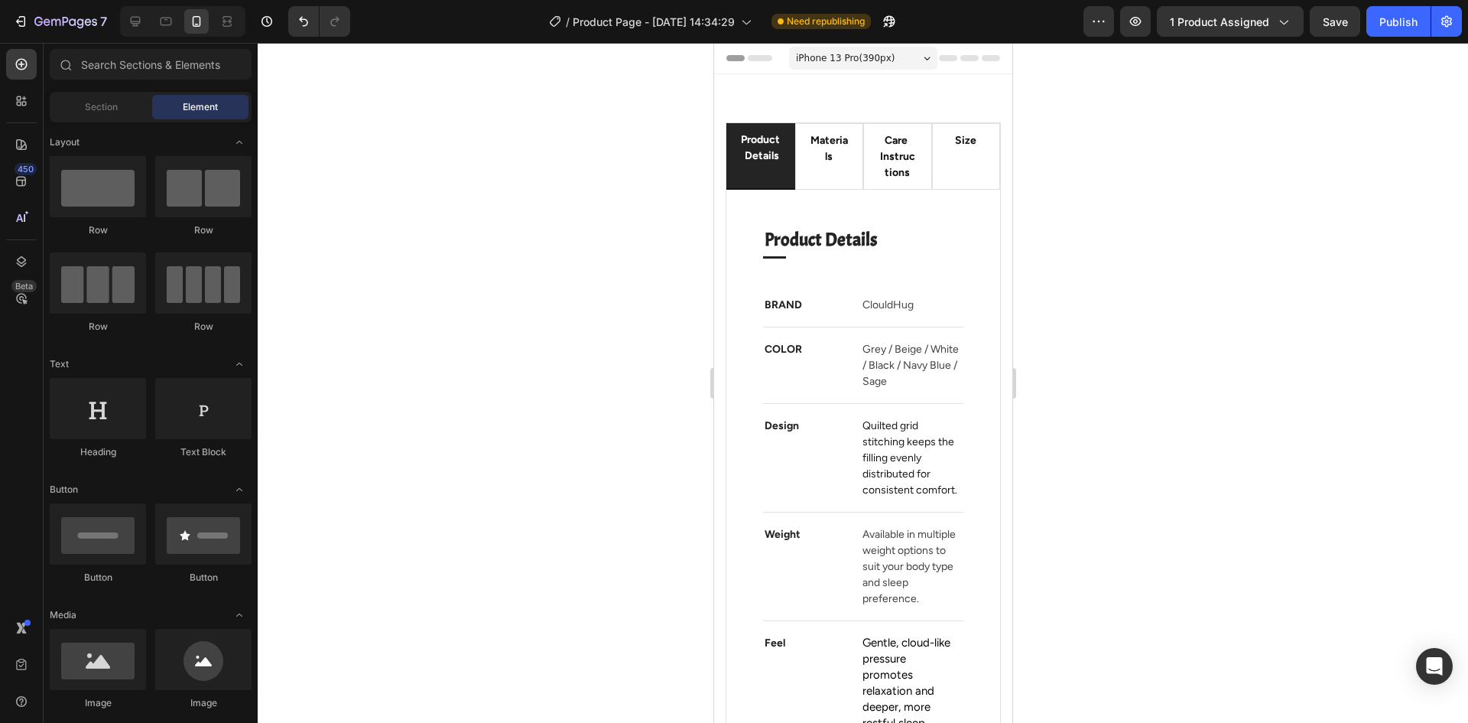
click at [496, 160] on div at bounding box center [863, 383] width 1211 height 680
click at [150, 71] on input "text" at bounding box center [151, 64] width 202 height 31
click at [28, 21] on icon "button" at bounding box center [20, 21] width 15 height 15
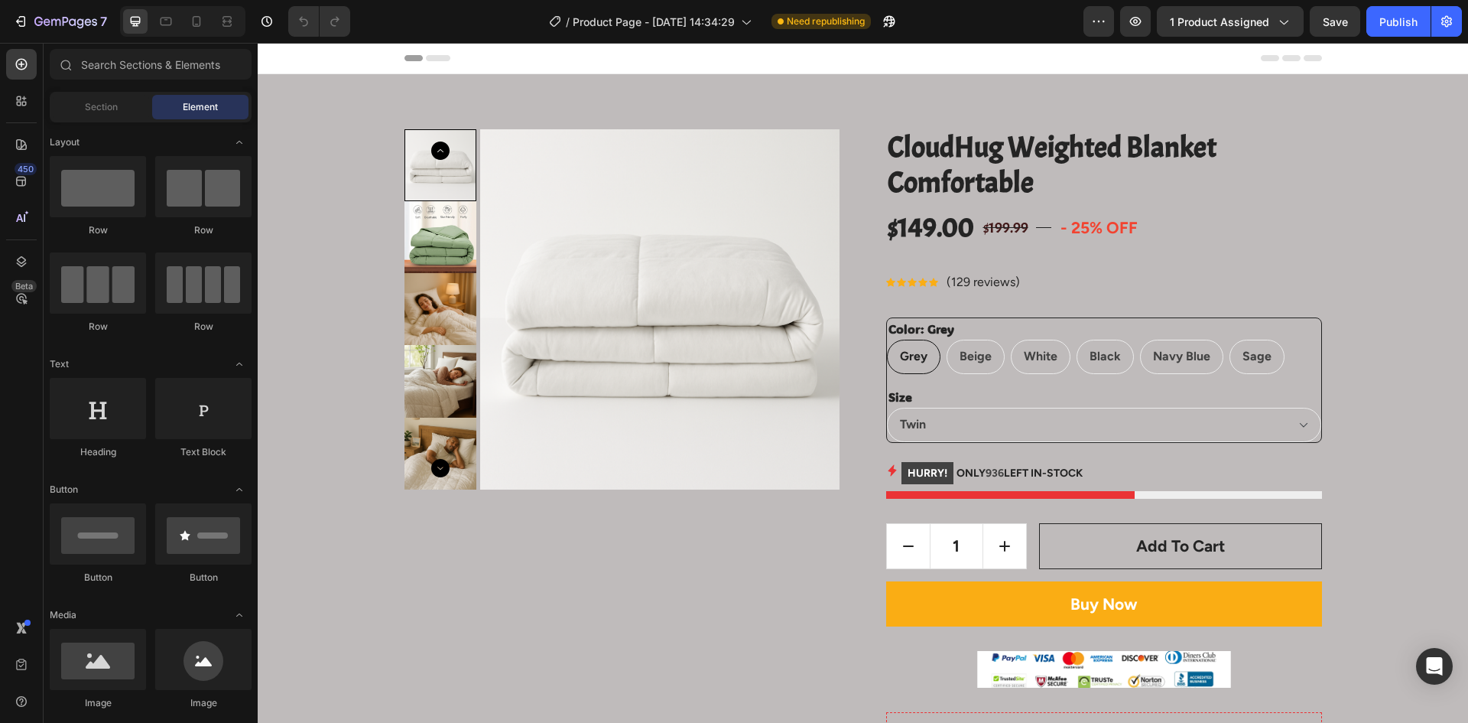
radio input "false"
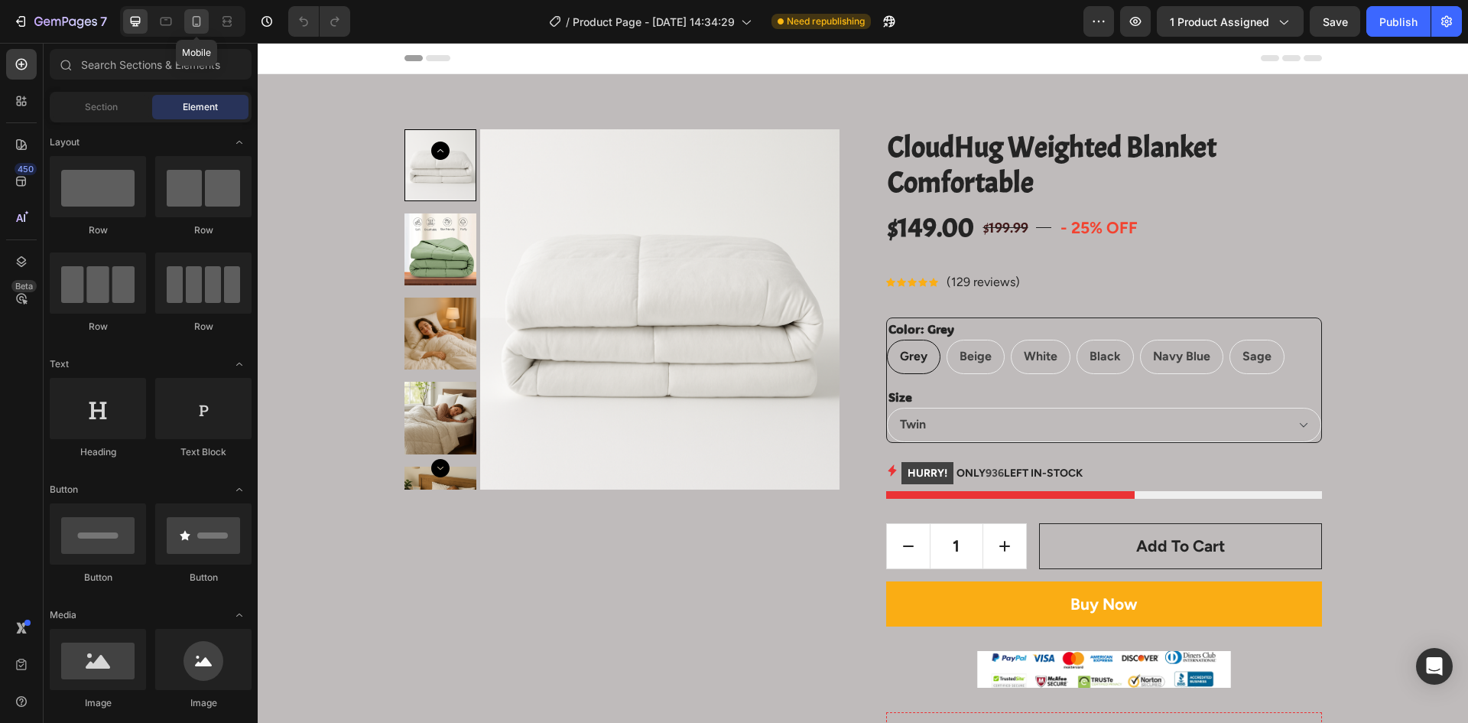
click at [200, 27] on icon at bounding box center [196, 21] width 15 height 15
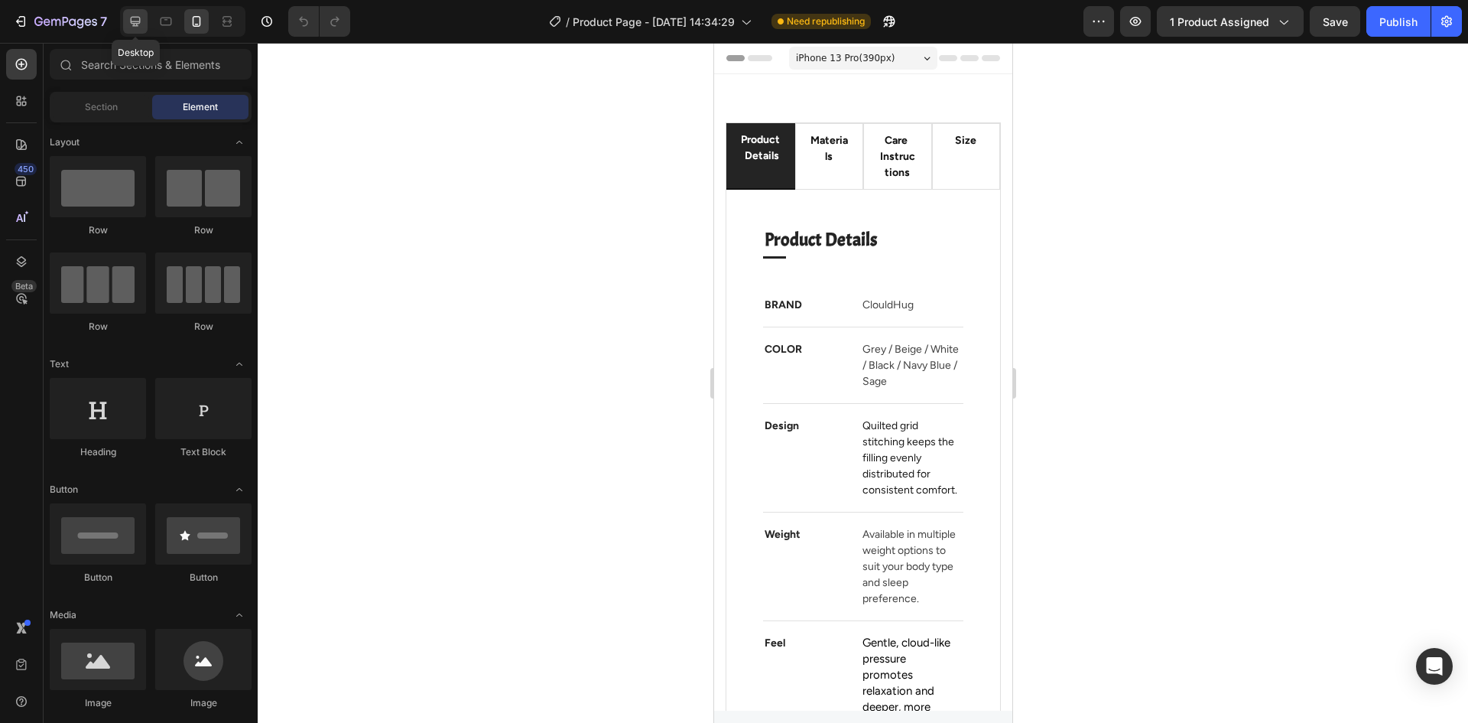
click at [131, 24] on icon at bounding box center [135, 21] width 15 height 15
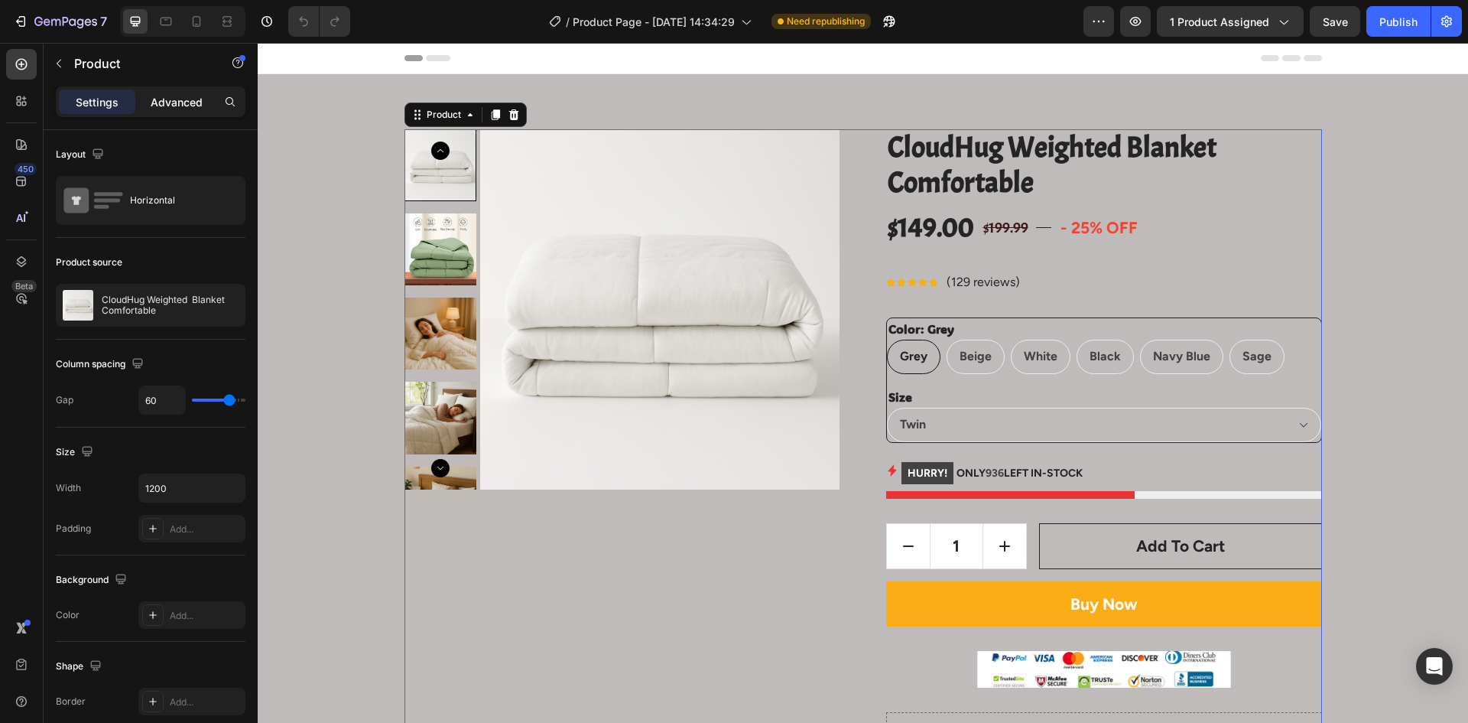
click at [180, 94] on p "Advanced" at bounding box center [177, 102] width 52 height 16
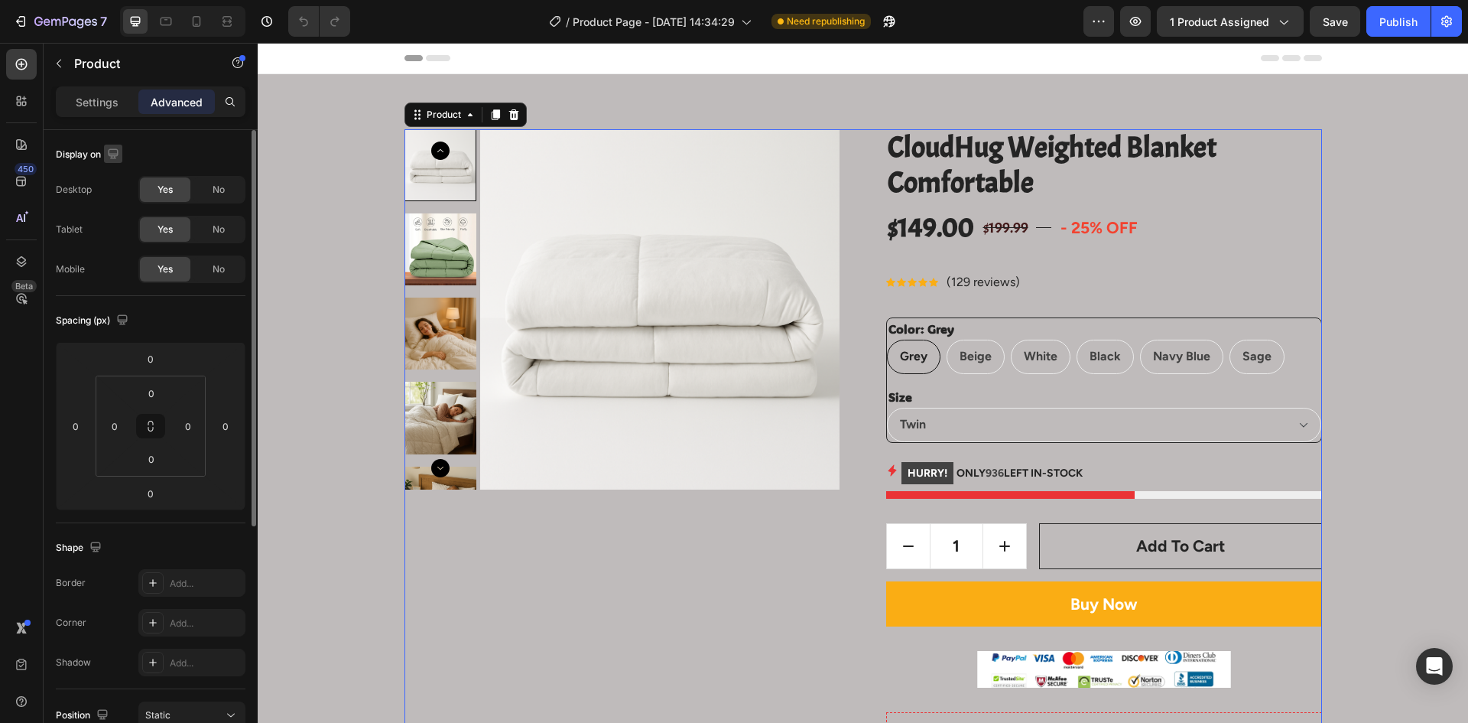
click at [117, 152] on icon "button" at bounding box center [113, 153] width 15 height 15
click at [118, 229] on icon "button" at bounding box center [116, 233] width 15 height 15
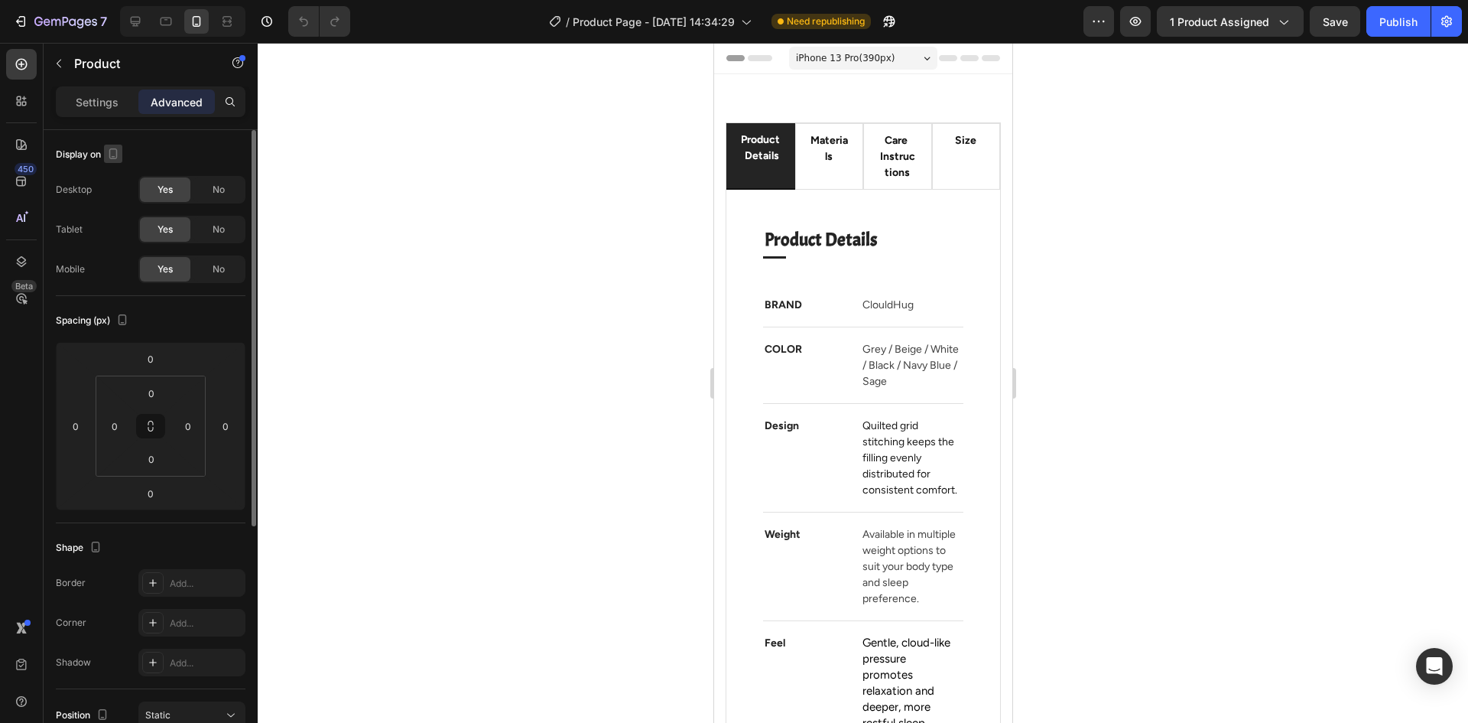
click at [114, 158] on icon "button" at bounding box center [113, 153] width 8 height 11
click at [118, 180] on icon "button" at bounding box center [117, 178] width 10 height 10
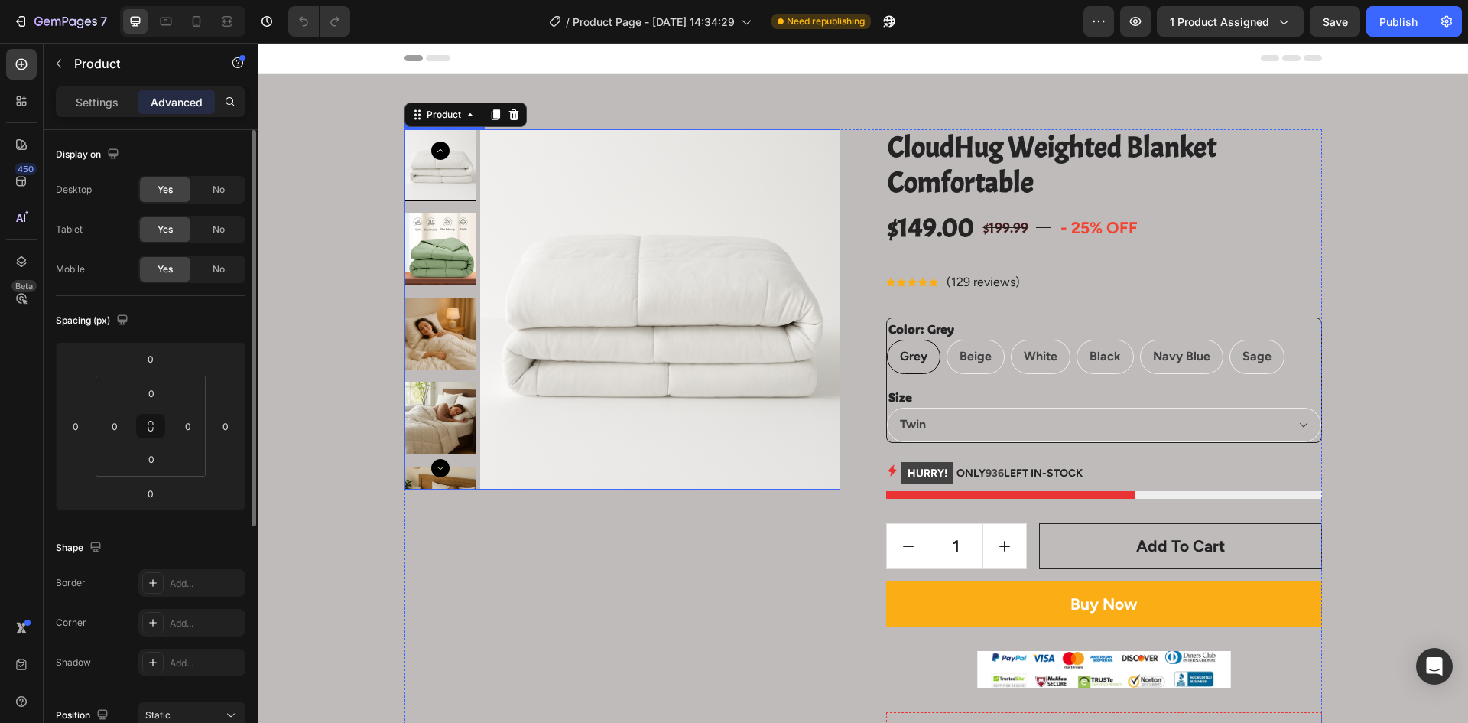
scroll to position [33, 0]
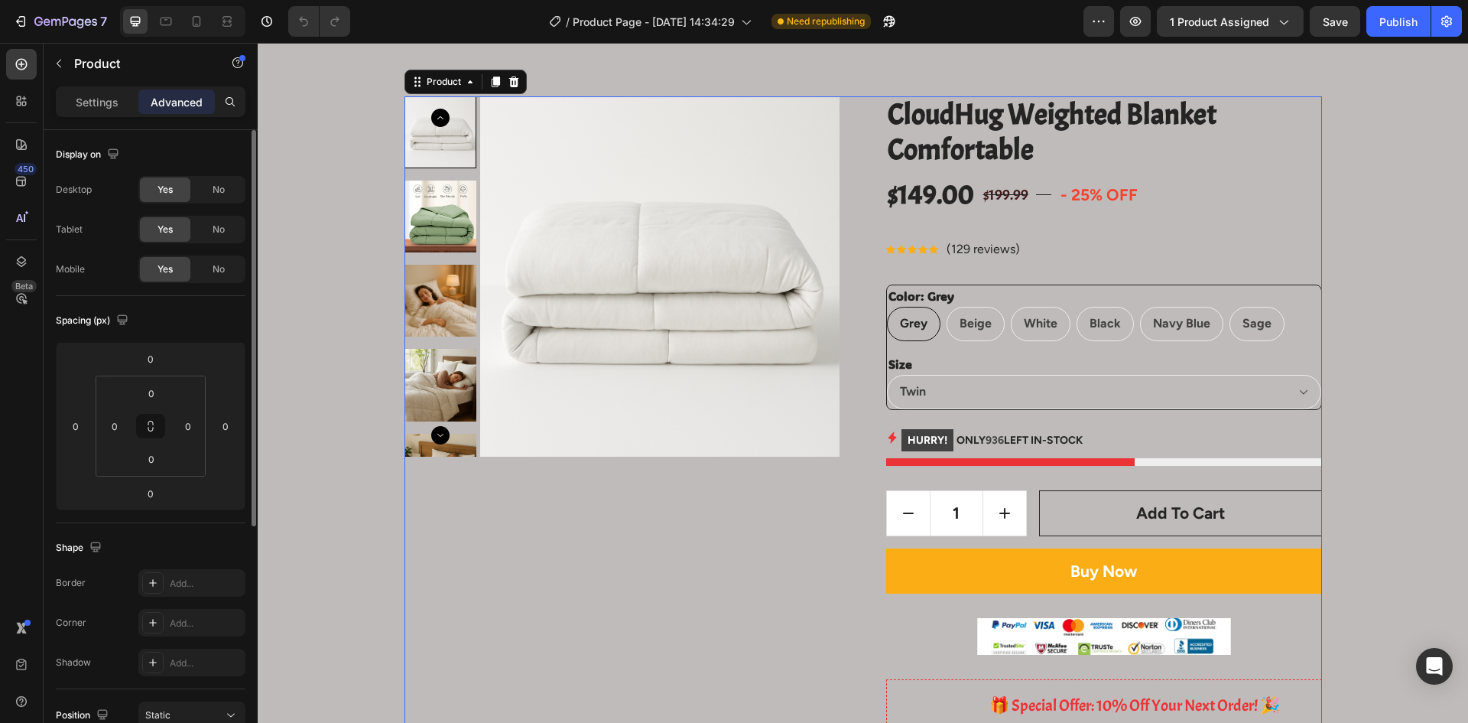
click at [436, 83] on div "Product" at bounding box center [444, 82] width 41 height 14
click at [446, 84] on div "Product" at bounding box center [444, 82] width 41 height 14
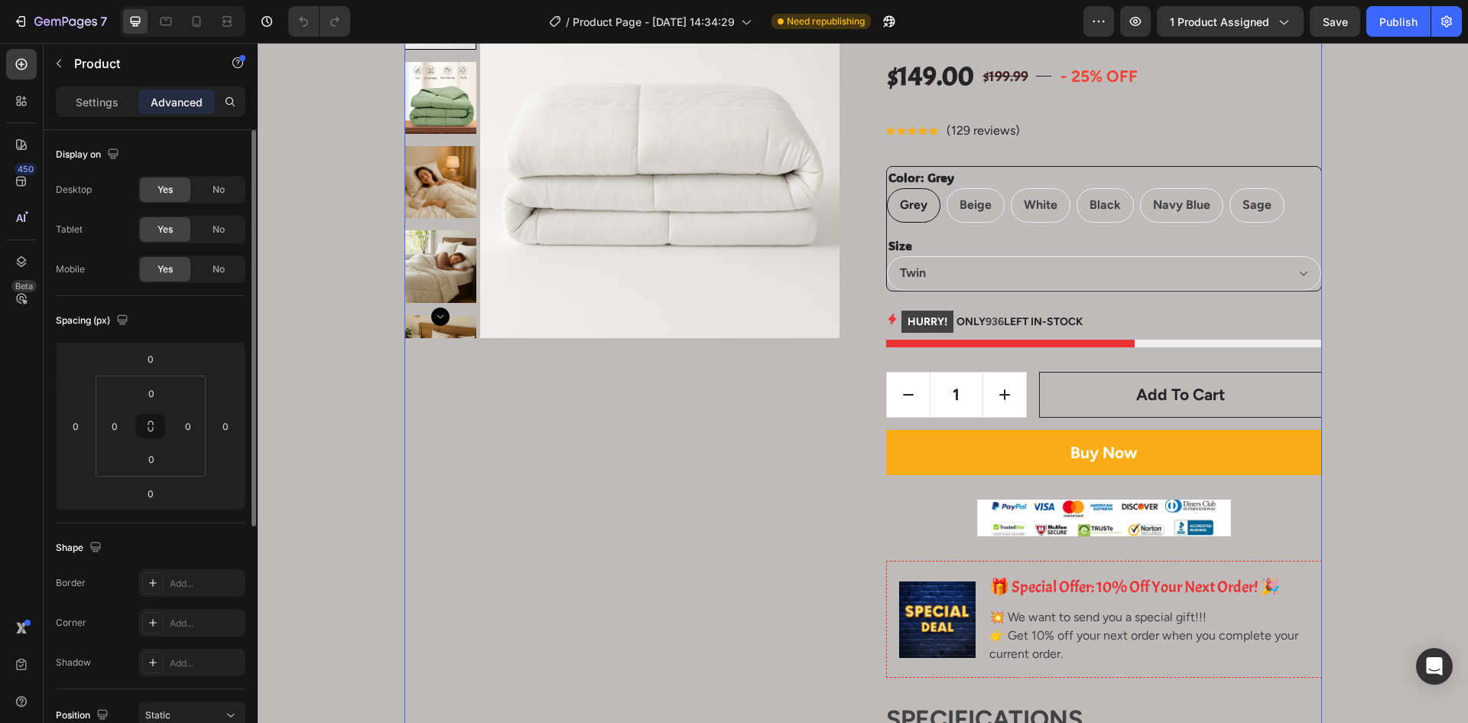
scroll to position [153, 0]
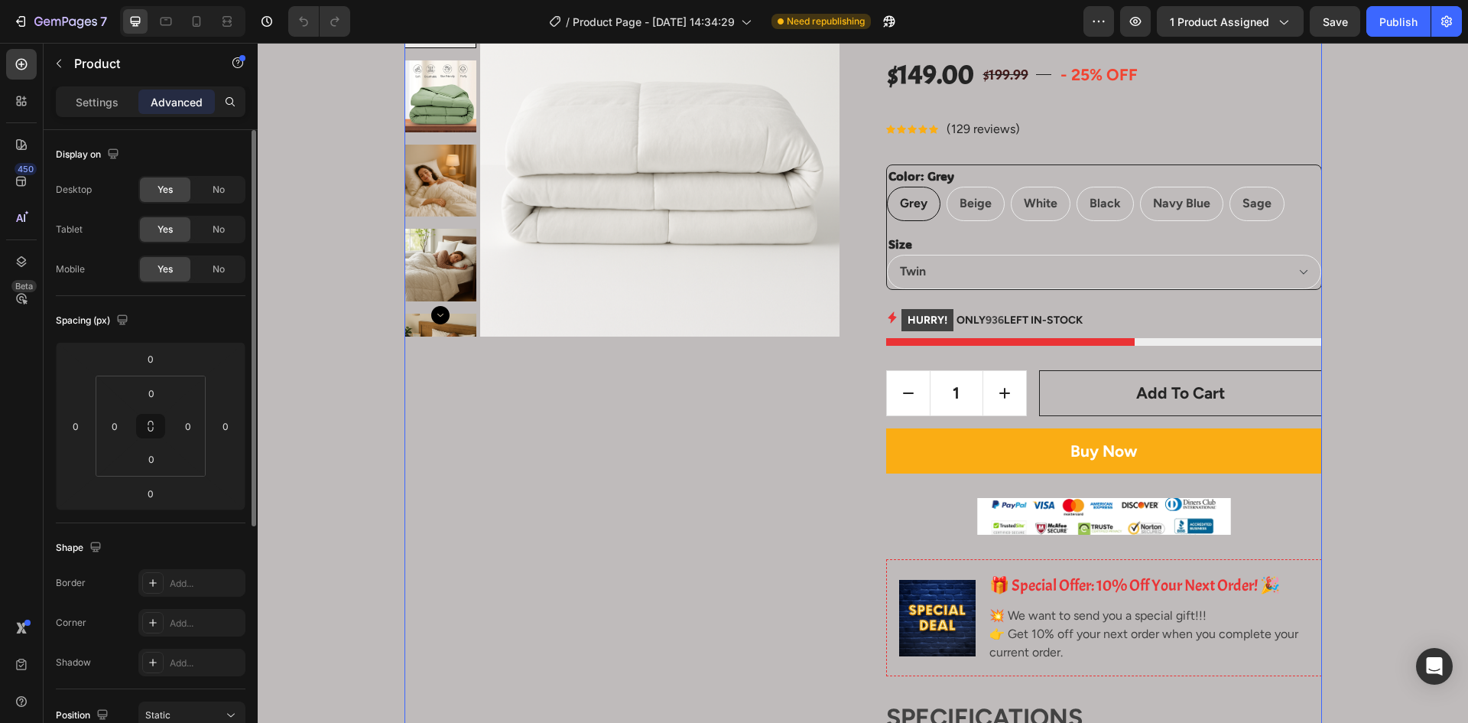
click at [426, 487] on div "Product Images" at bounding box center [623, 617] width 436 height 1283
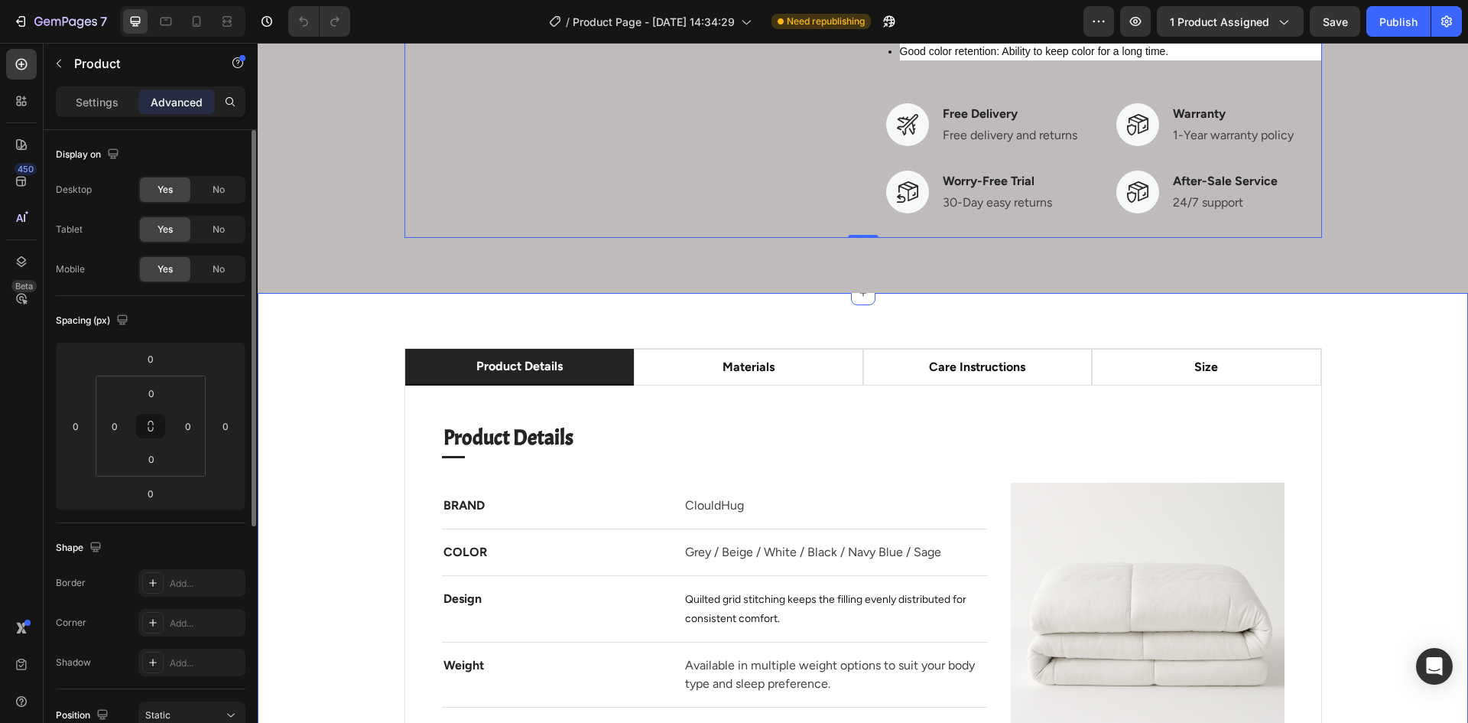
scroll to position [1147, 0]
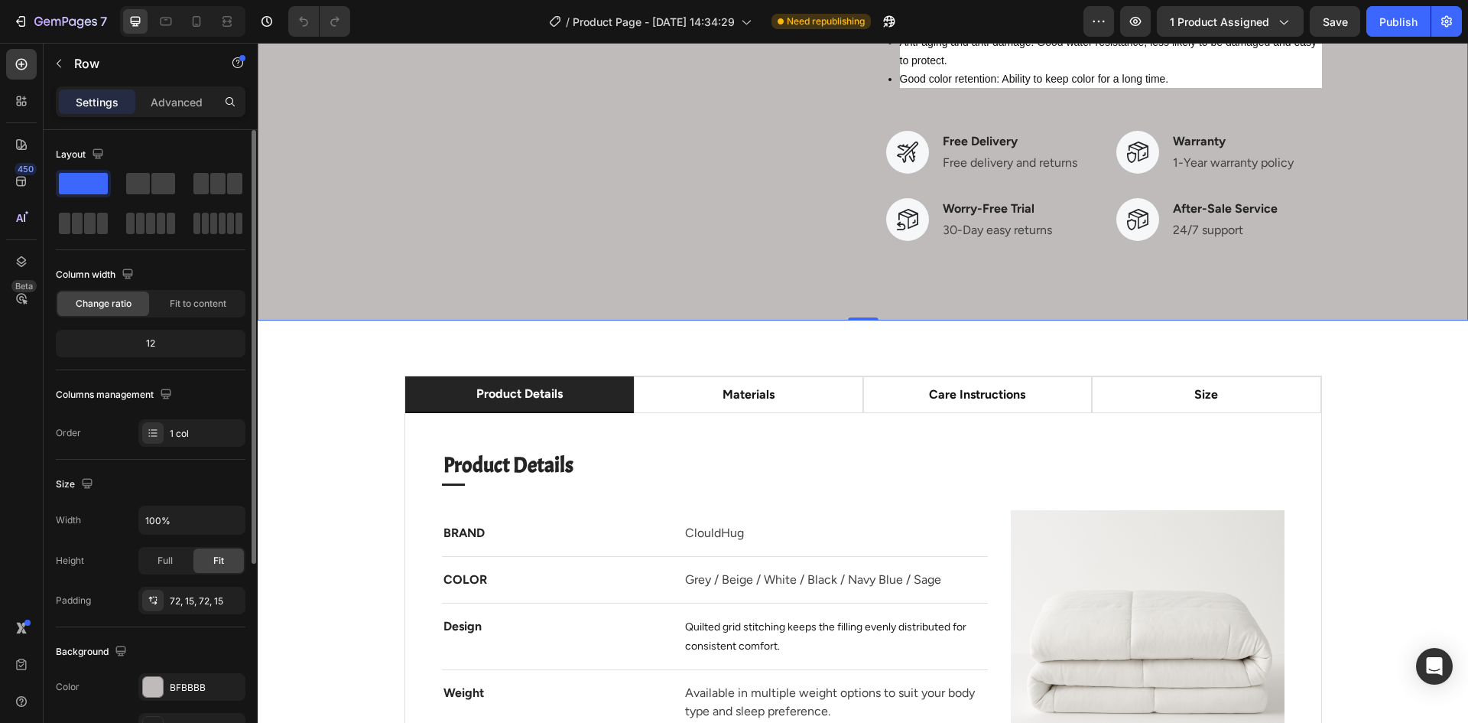
drag, startPoint x: 732, startPoint y: 294, endPoint x: 722, endPoint y: 301, distance: 11.7
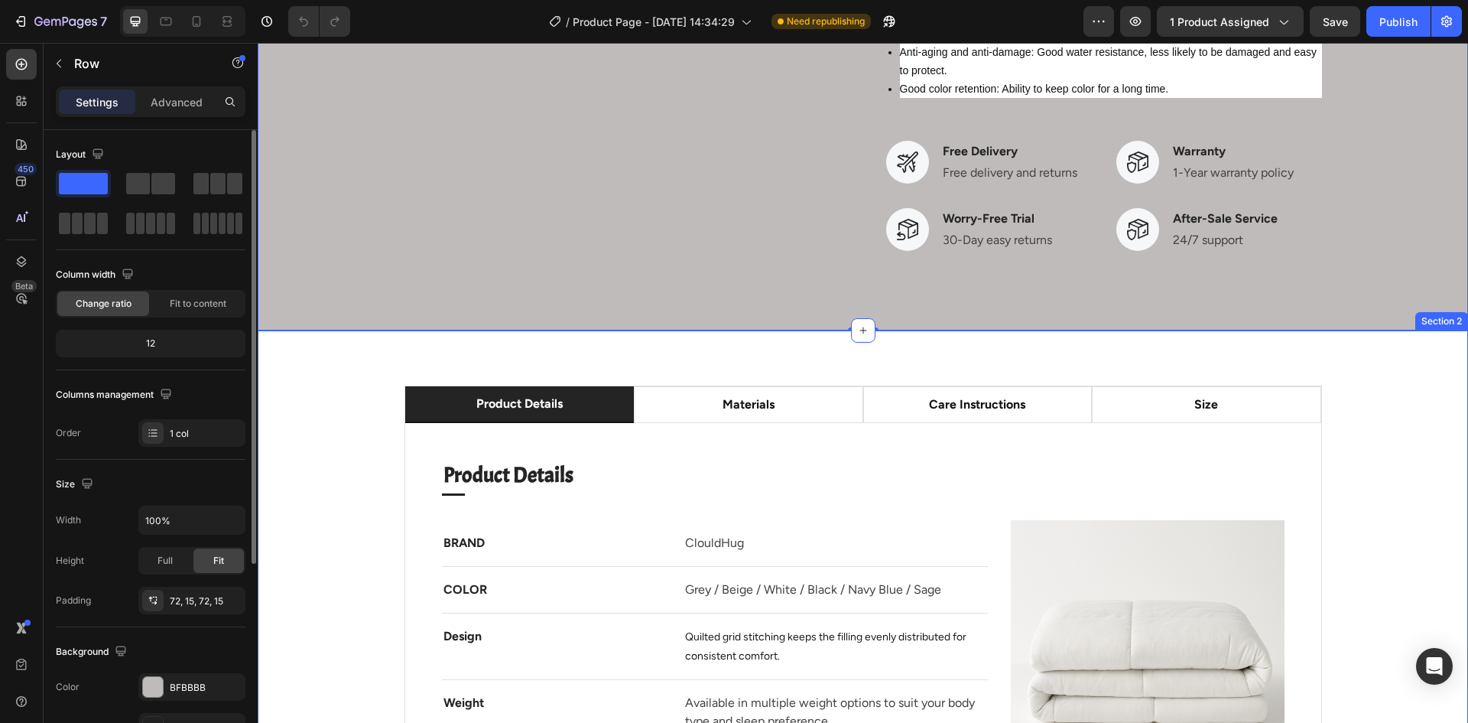
scroll to position [994, 0]
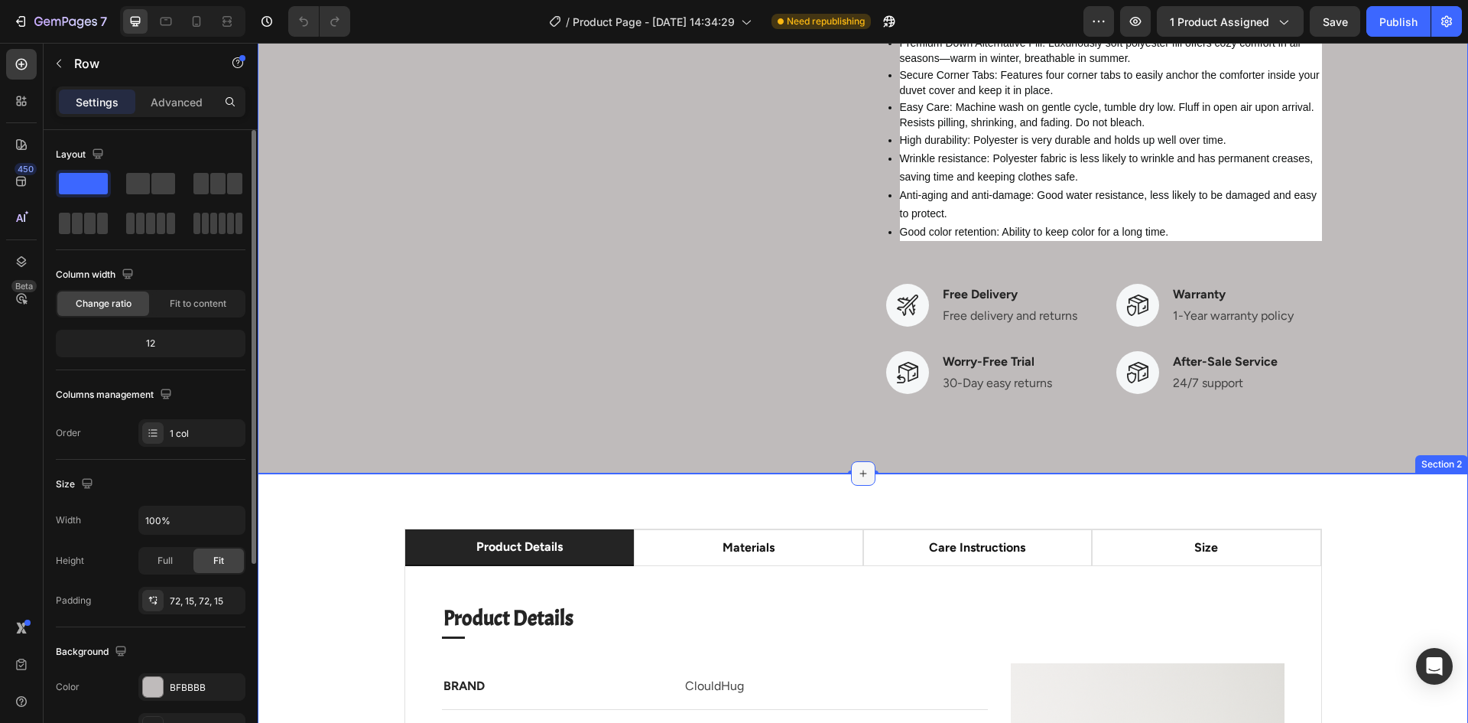
click at [857, 474] on icon at bounding box center [863, 473] width 12 height 12
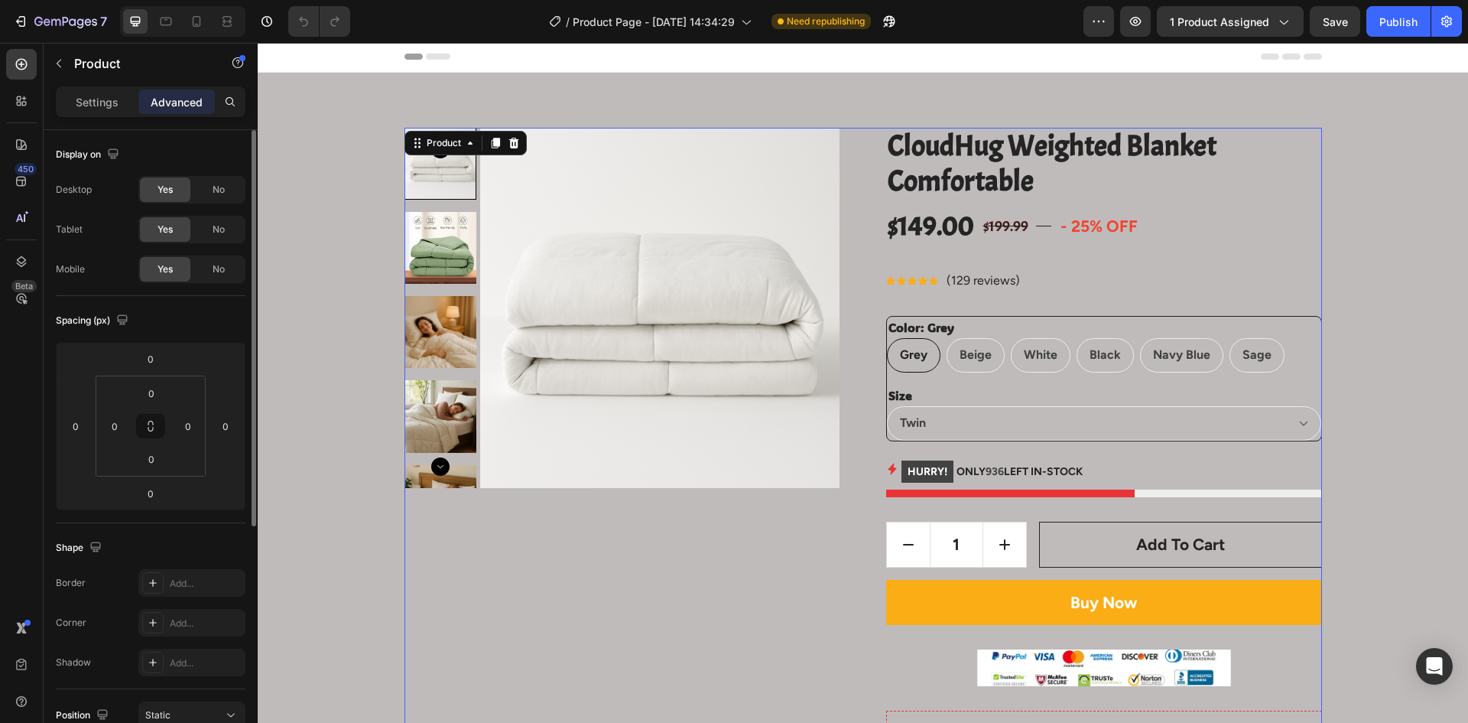
scroll to position [0, 0]
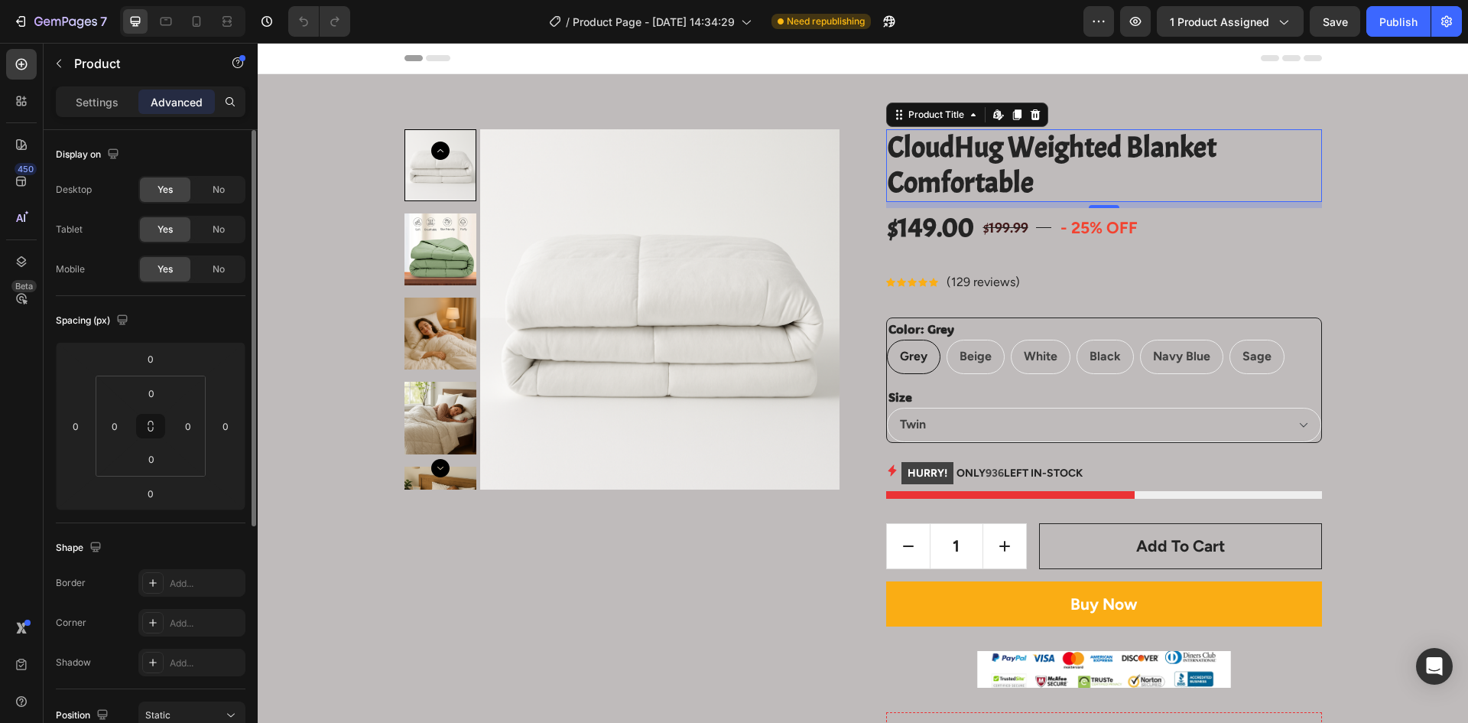
click at [1300, 147] on h2 "CloudHug Weighted Blanket Comfortable" at bounding box center [1104, 165] width 436 height 73
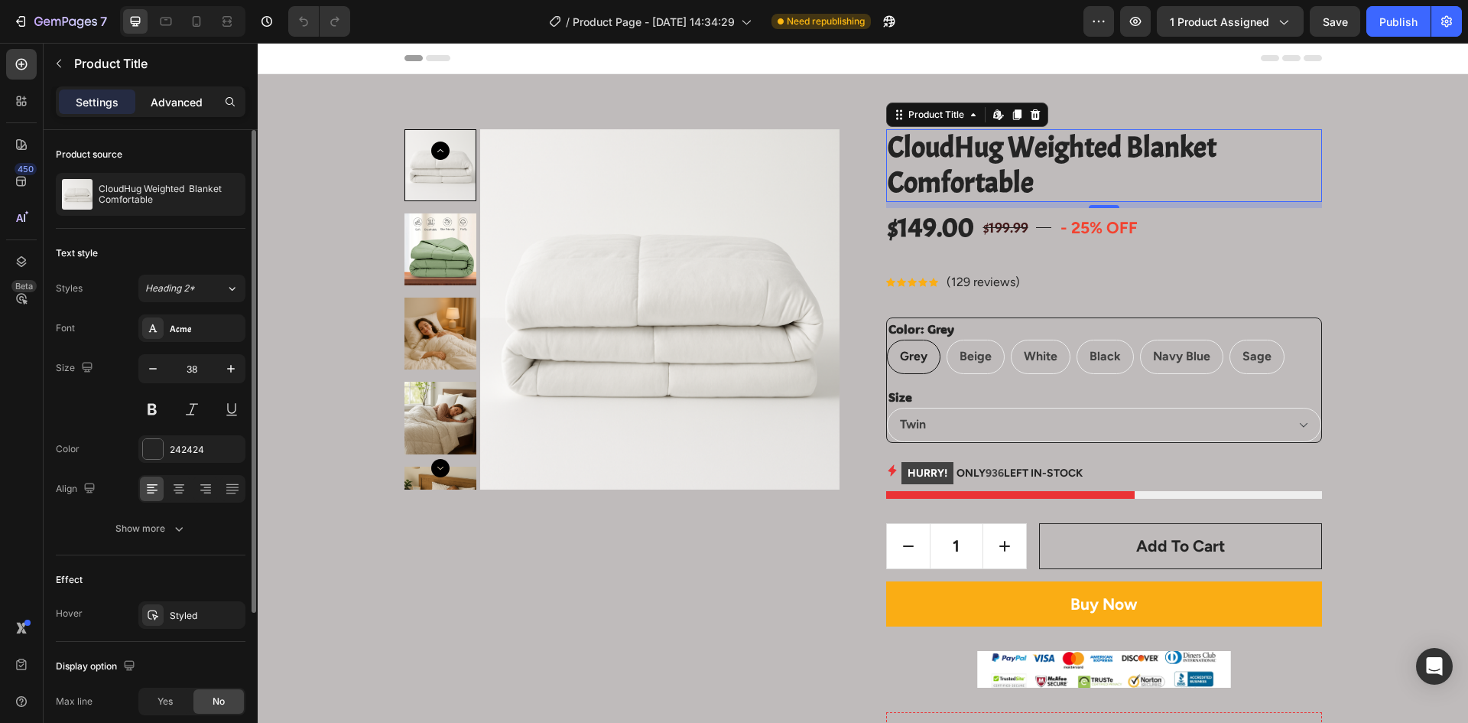
click at [165, 103] on p "Advanced" at bounding box center [177, 102] width 52 height 16
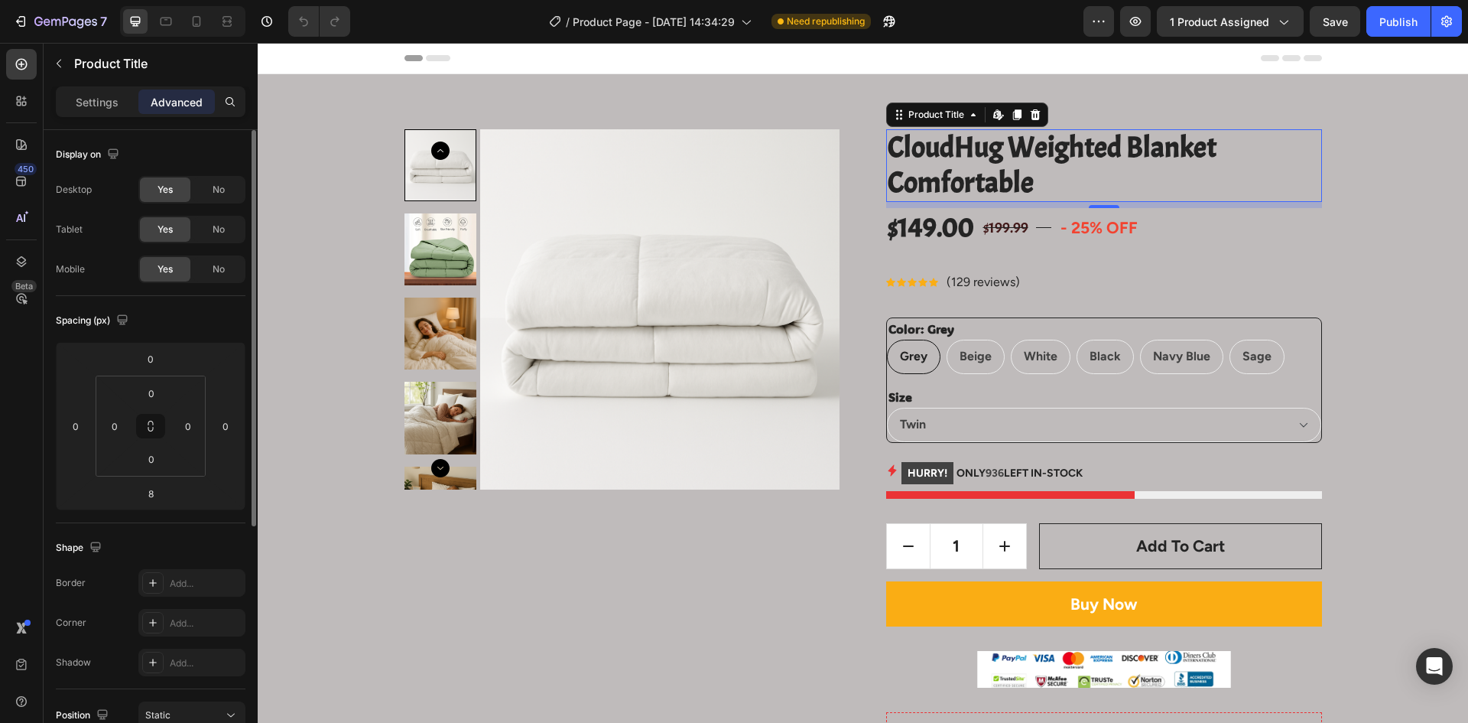
click at [114, 106] on p "Settings" at bounding box center [97, 102] width 43 height 16
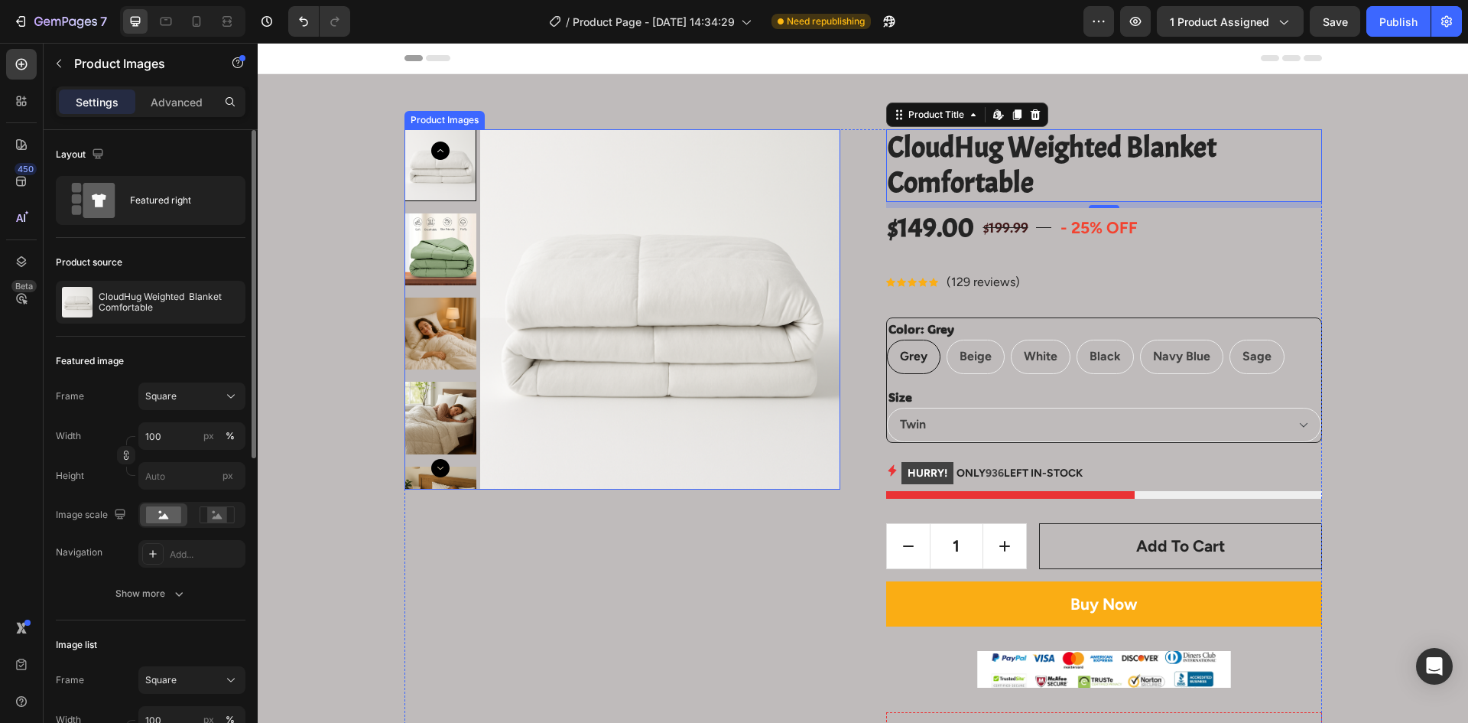
click at [658, 148] on img at bounding box center [660, 309] width 360 height 360
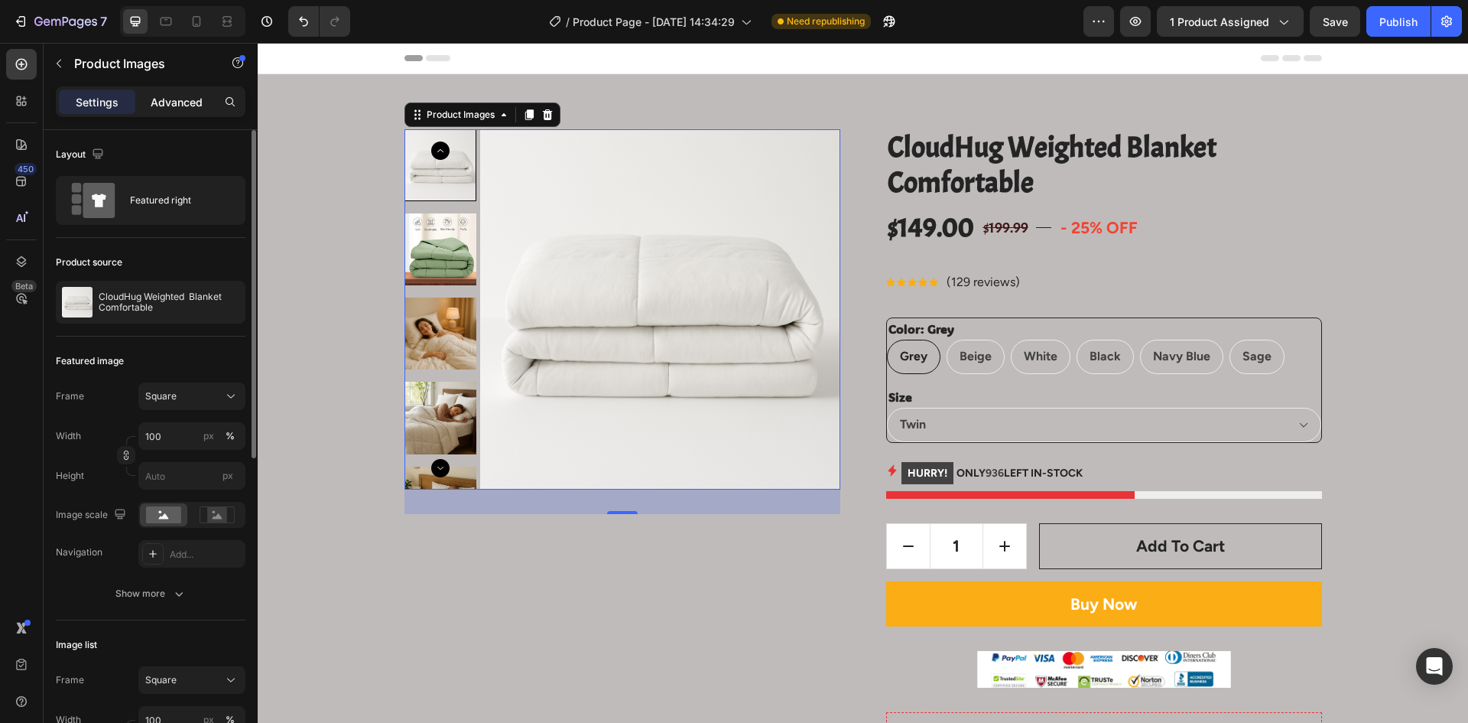
click at [205, 98] on div "Advanced" at bounding box center [176, 101] width 76 height 24
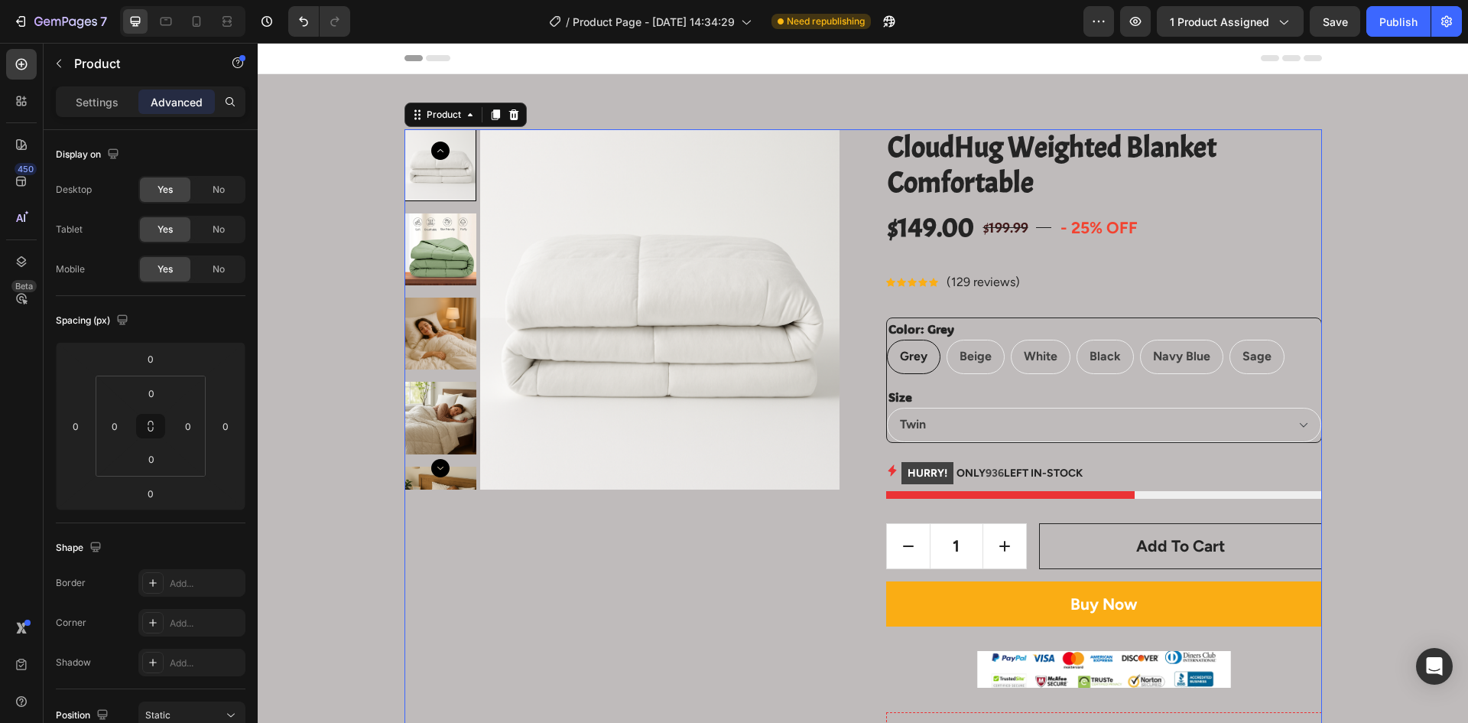
click at [109, 154] on icon "button" at bounding box center [113, 153] width 10 height 10
click at [114, 204] on icon "button" at bounding box center [116, 205] width 15 height 15
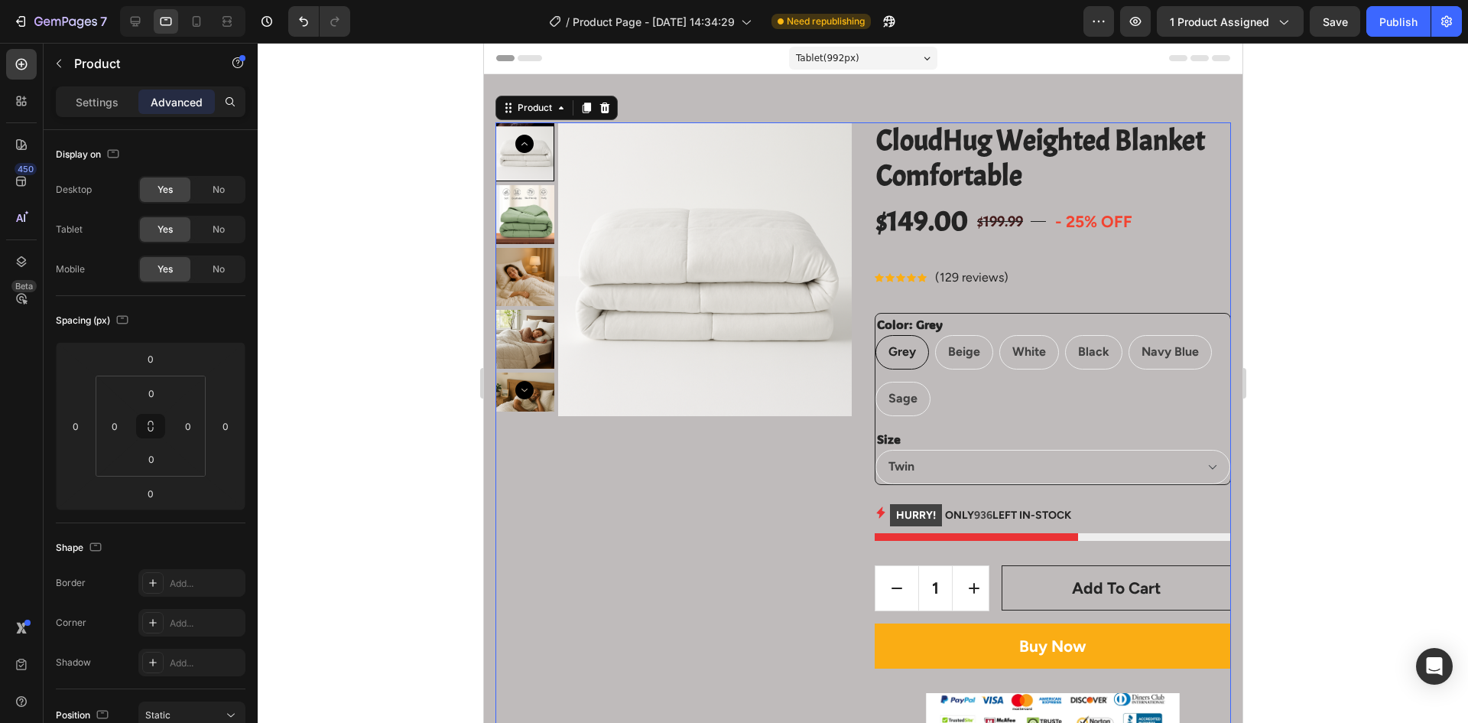
scroll to position [26, 0]
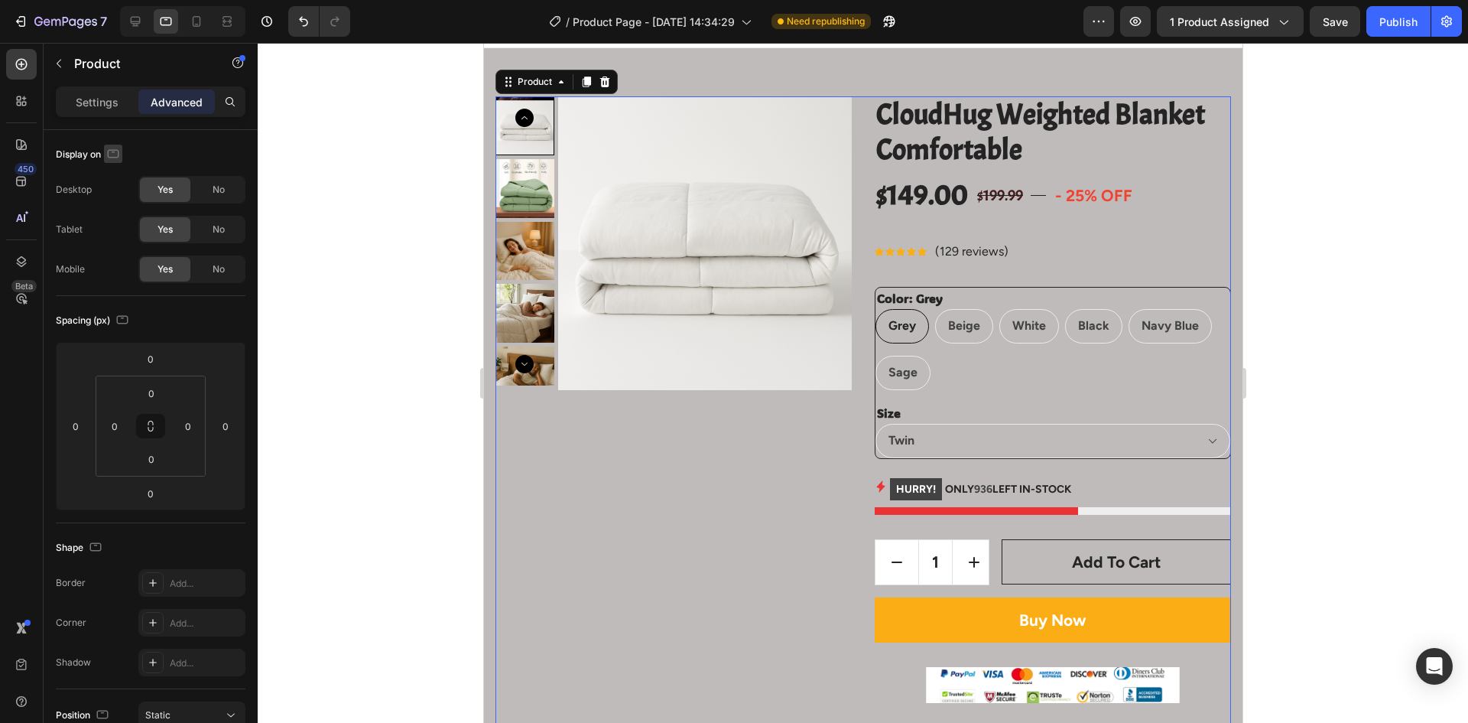
click at [117, 162] on button "button" at bounding box center [113, 154] width 18 height 18
click at [124, 229] on icon "button" at bounding box center [116, 233] width 15 height 15
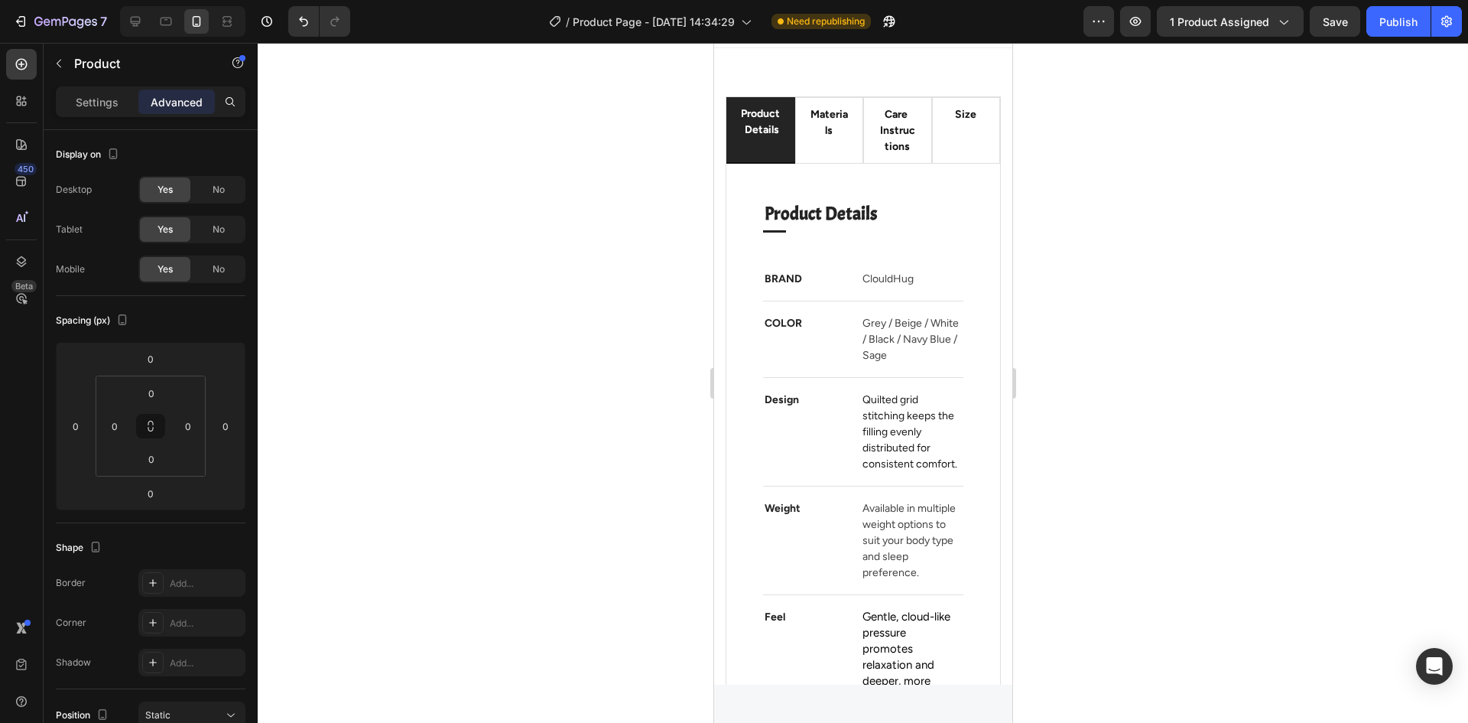
scroll to position [0, 0]
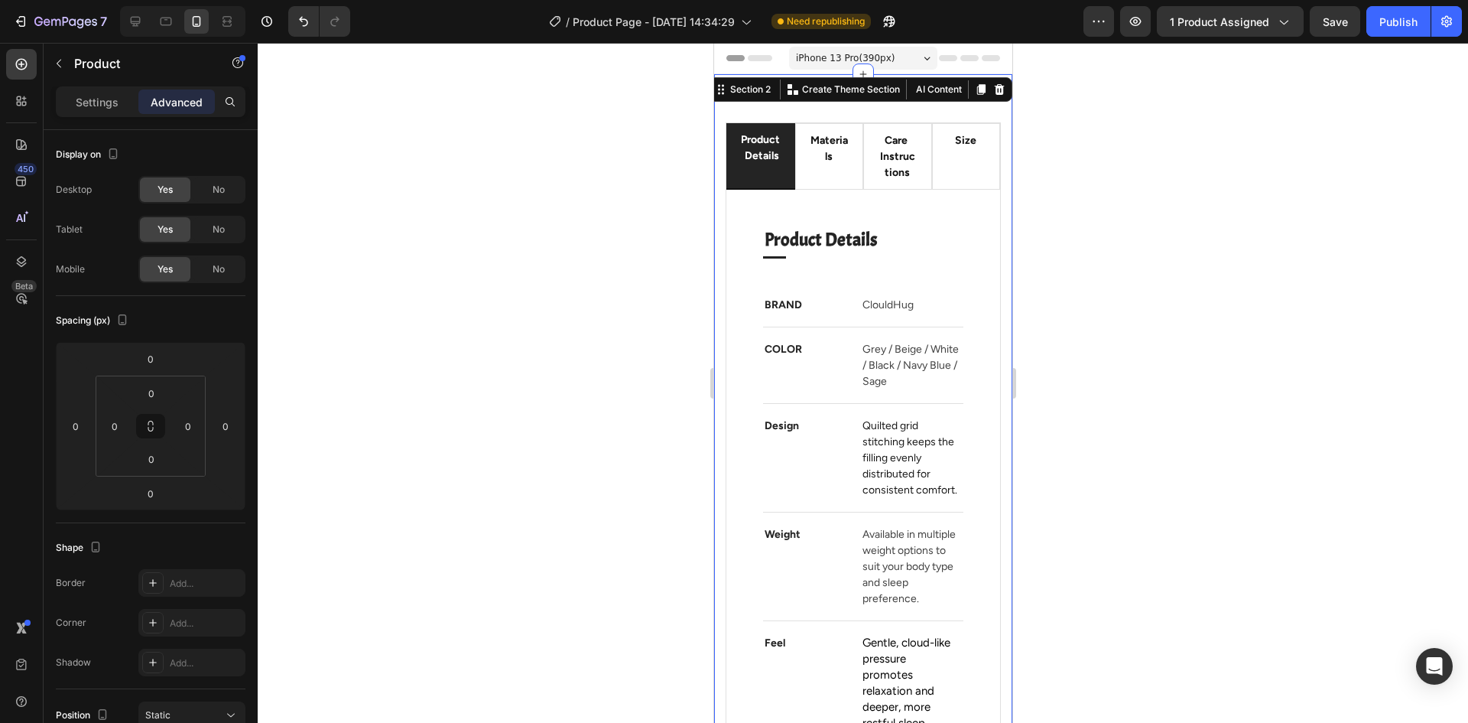
click at [821, 98] on div "product details materials care instructions size Product Details Heading Title …" at bounding box center [863, 619] width 298 height 1090
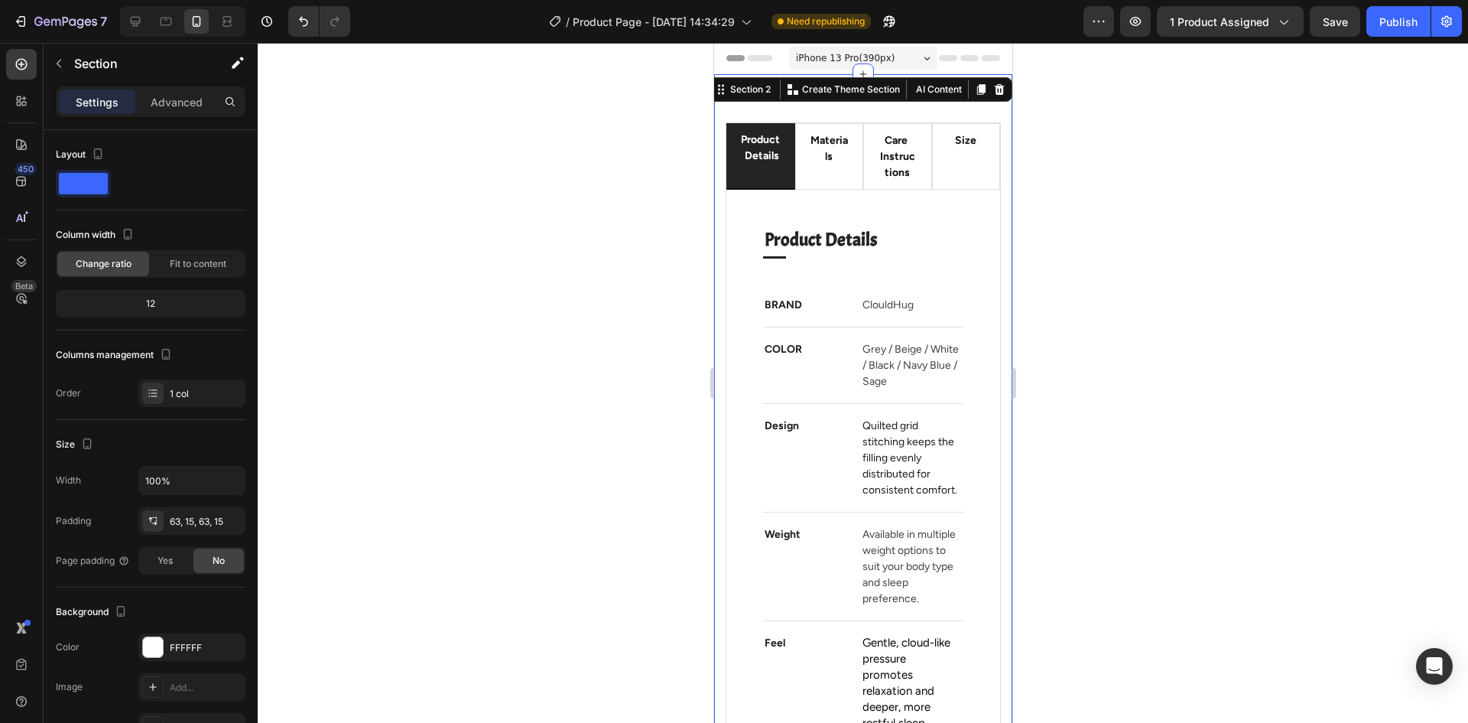
click at [509, 162] on div at bounding box center [863, 383] width 1211 height 680
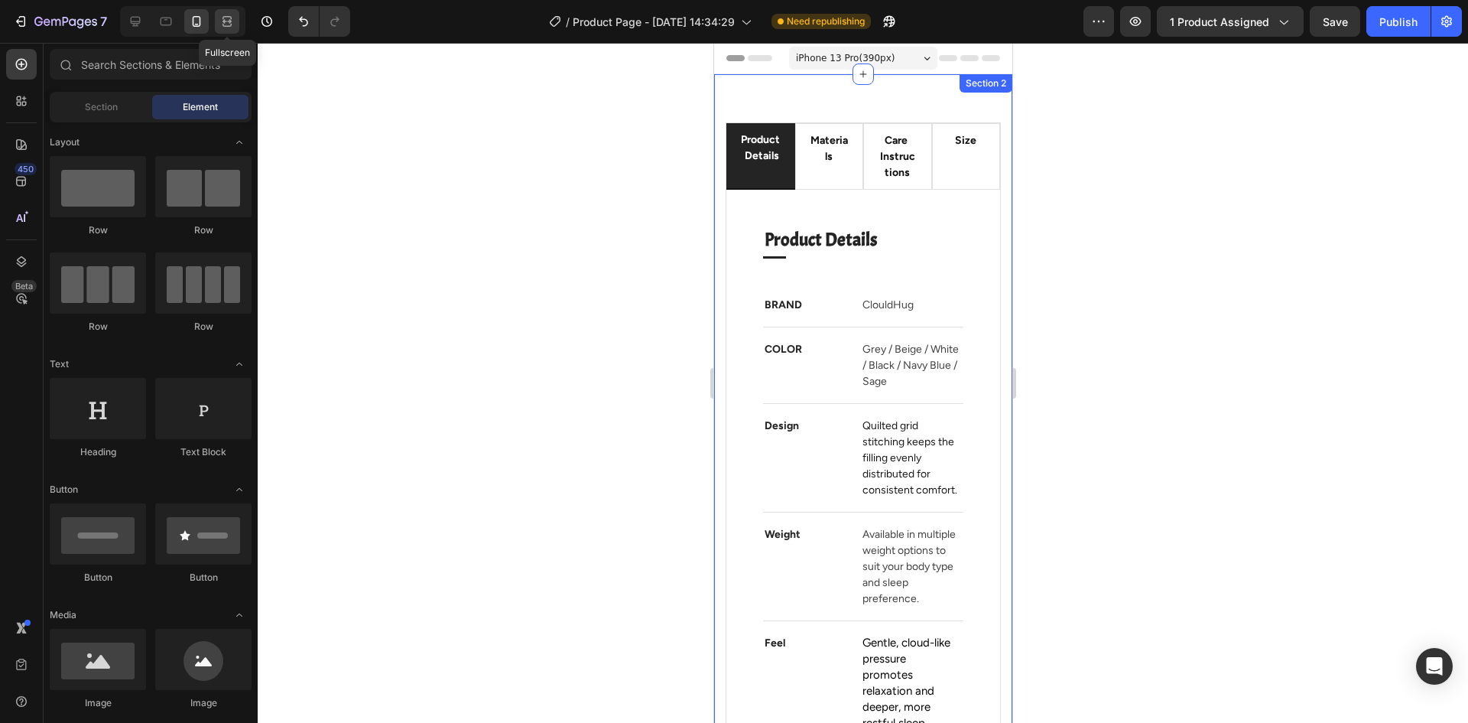
click at [218, 28] on div at bounding box center [227, 21] width 24 height 24
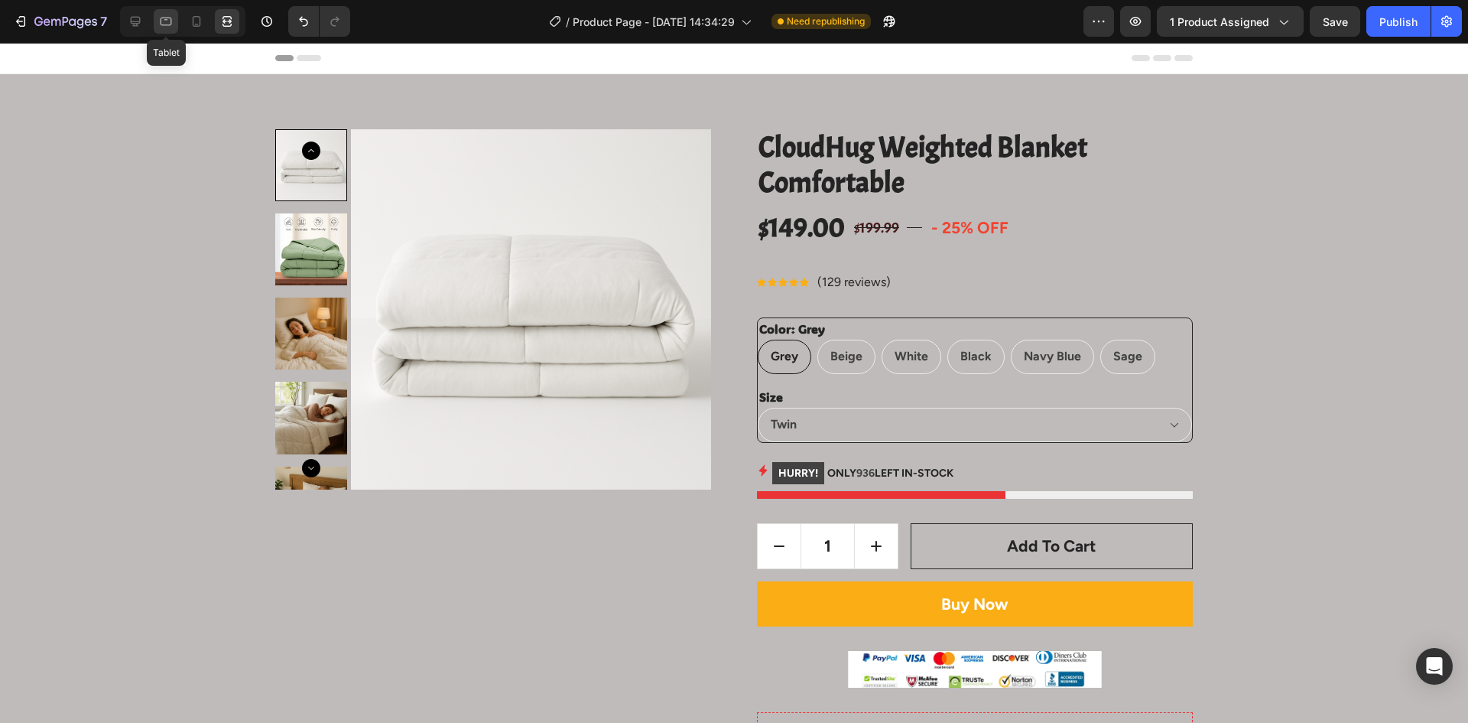
click at [174, 17] on div at bounding box center [166, 21] width 24 height 24
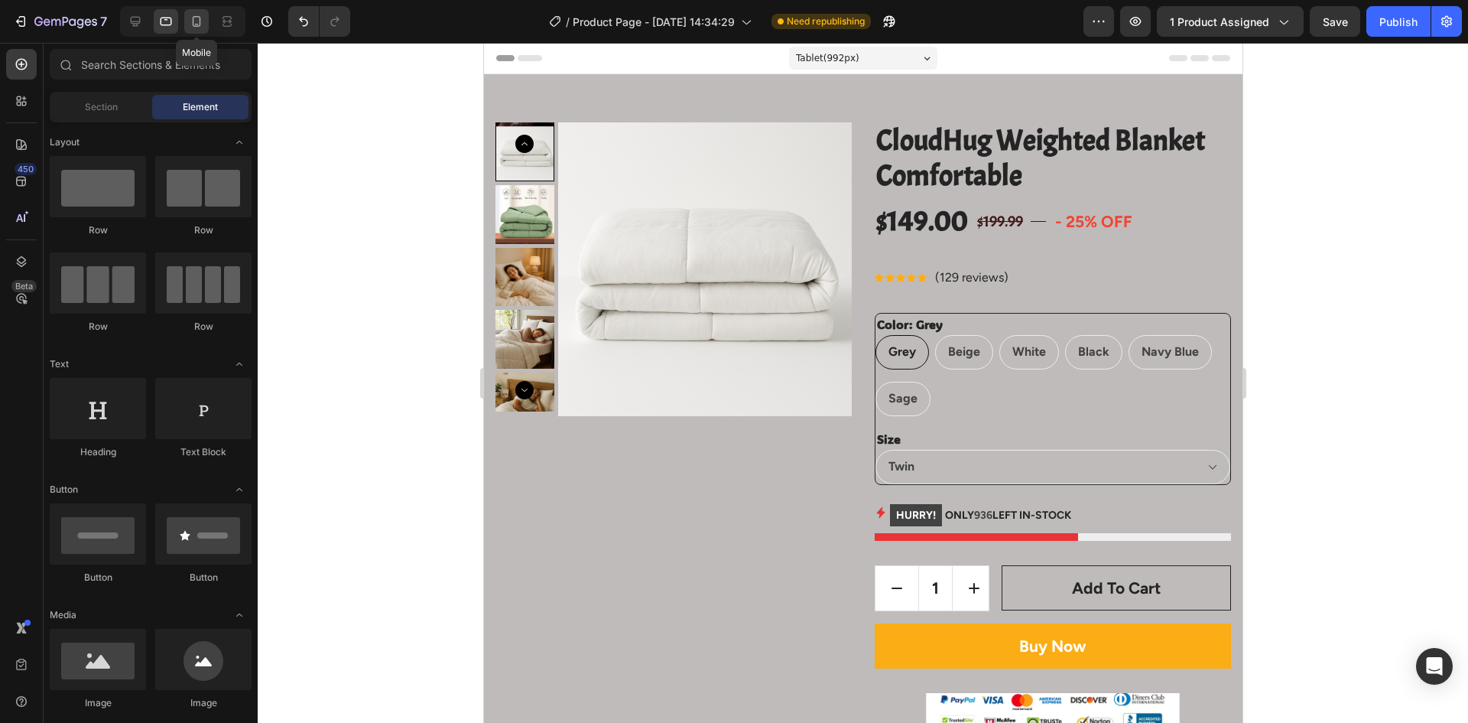
click at [199, 23] on icon at bounding box center [196, 21] width 15 height 15
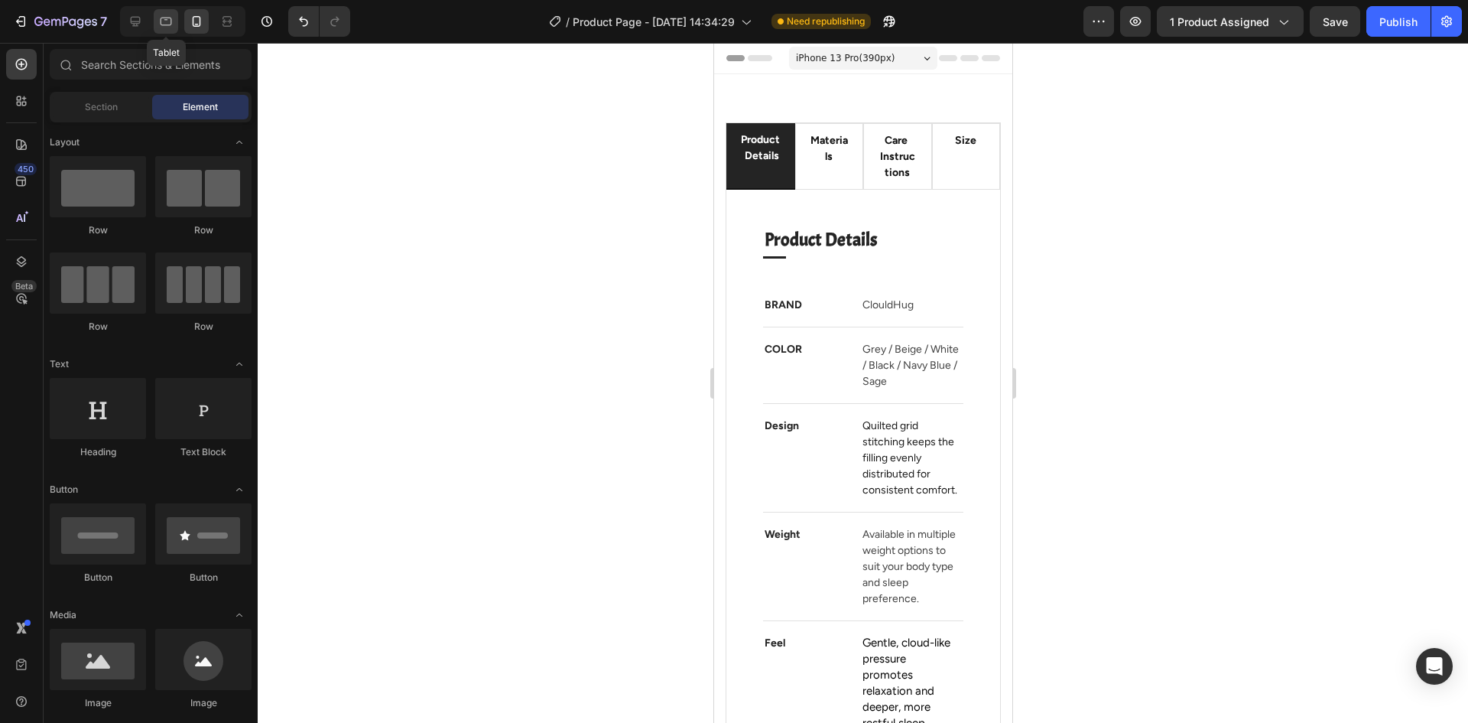
click at [155, 31] on div at bounding box center [166, 21] width 24 height 24
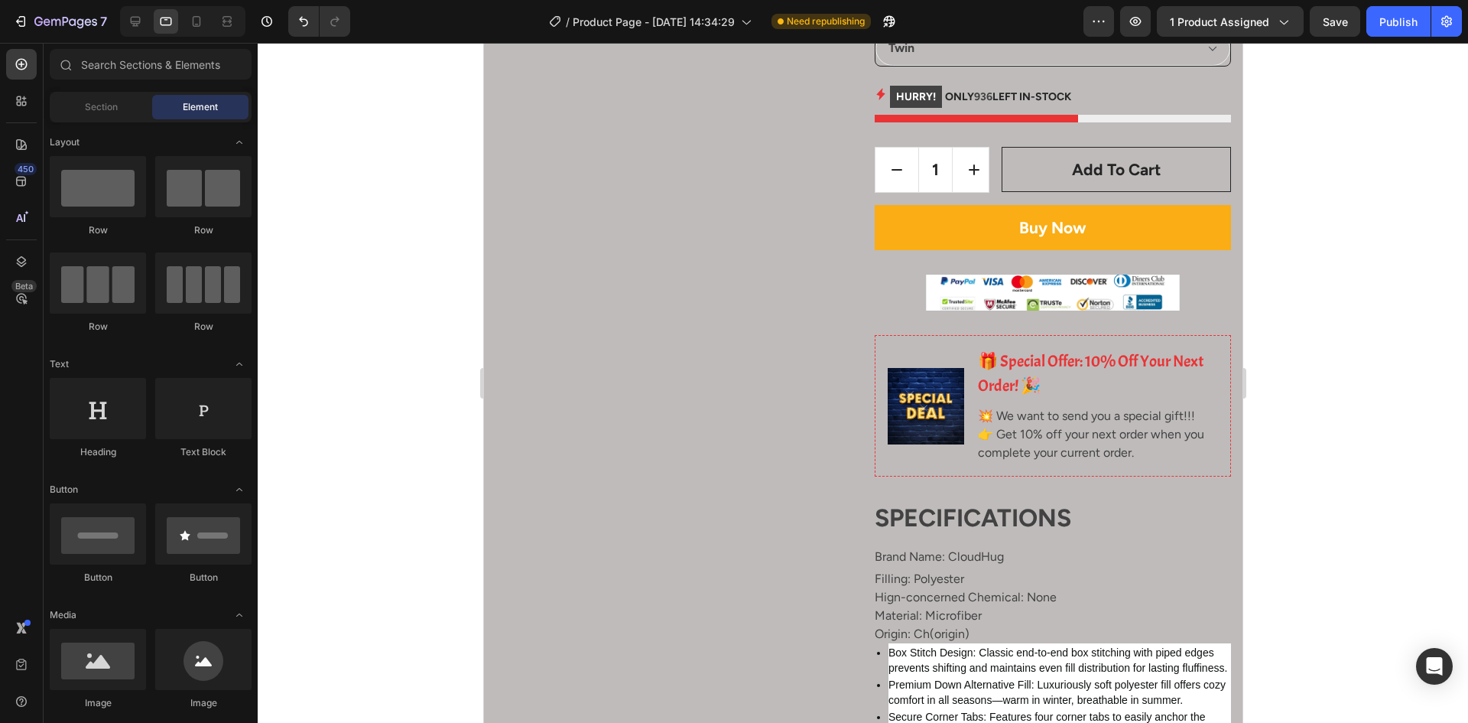
scroll to position [306, 0]
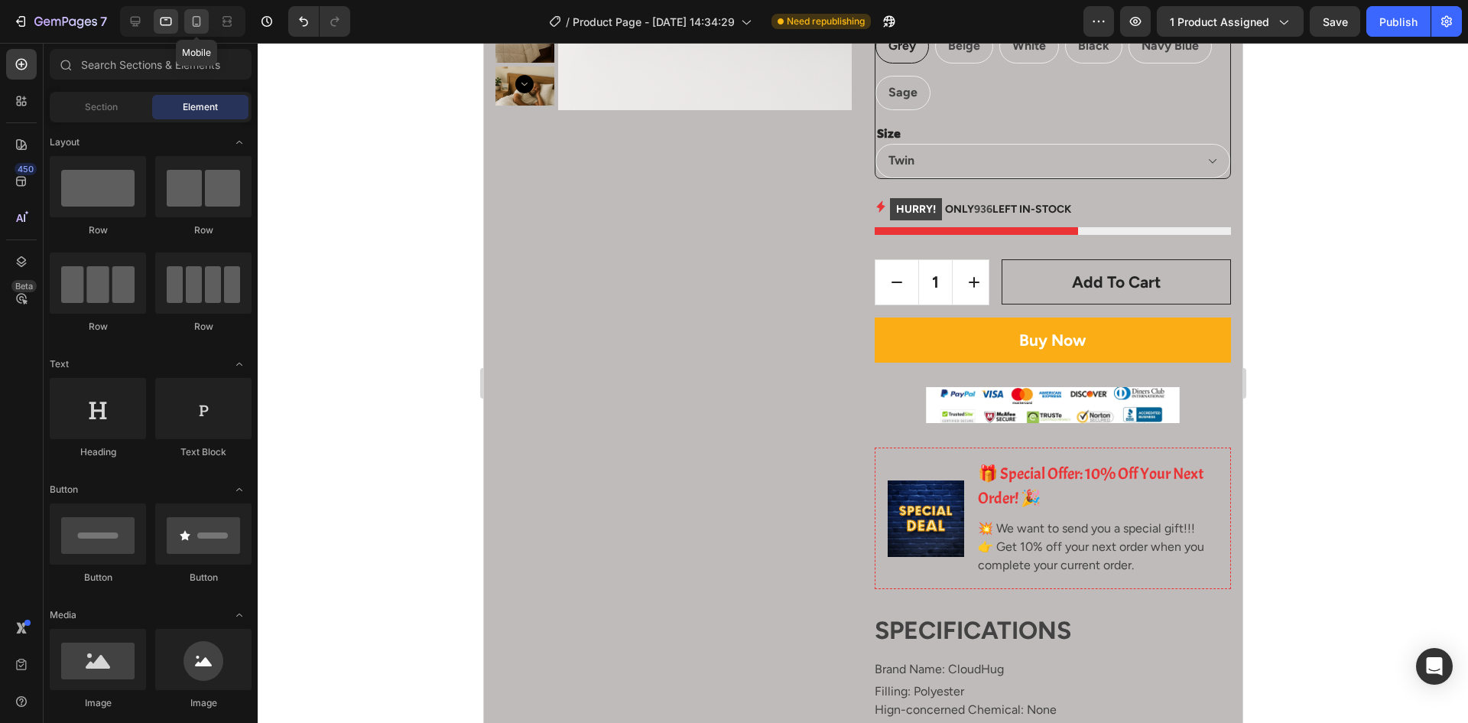
click at [202, 18] on icon at bounding box center [196, 21] width 15 height 15
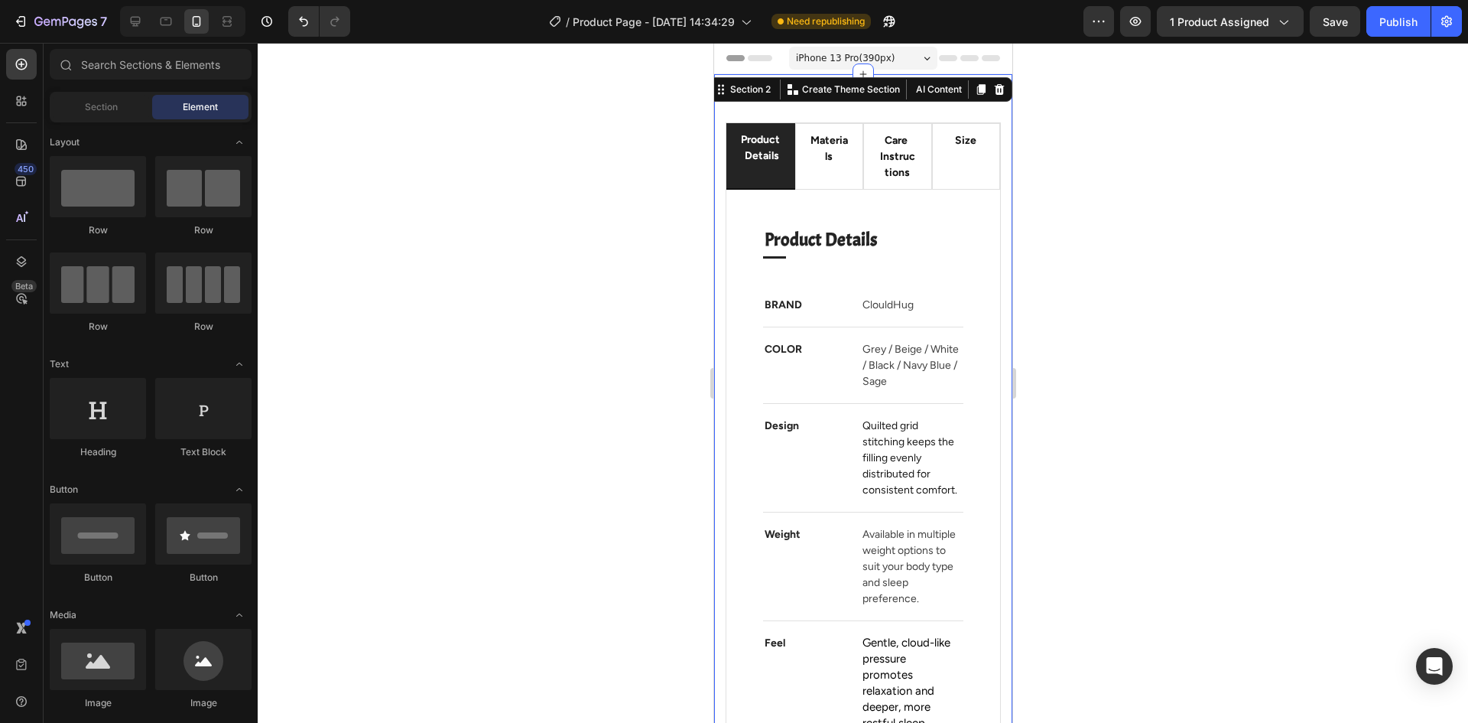
click at [775, 93] on div "product details materials care instructions size Product Details Heading Title …" at bounding box center [863, 619] width 298 height 1090
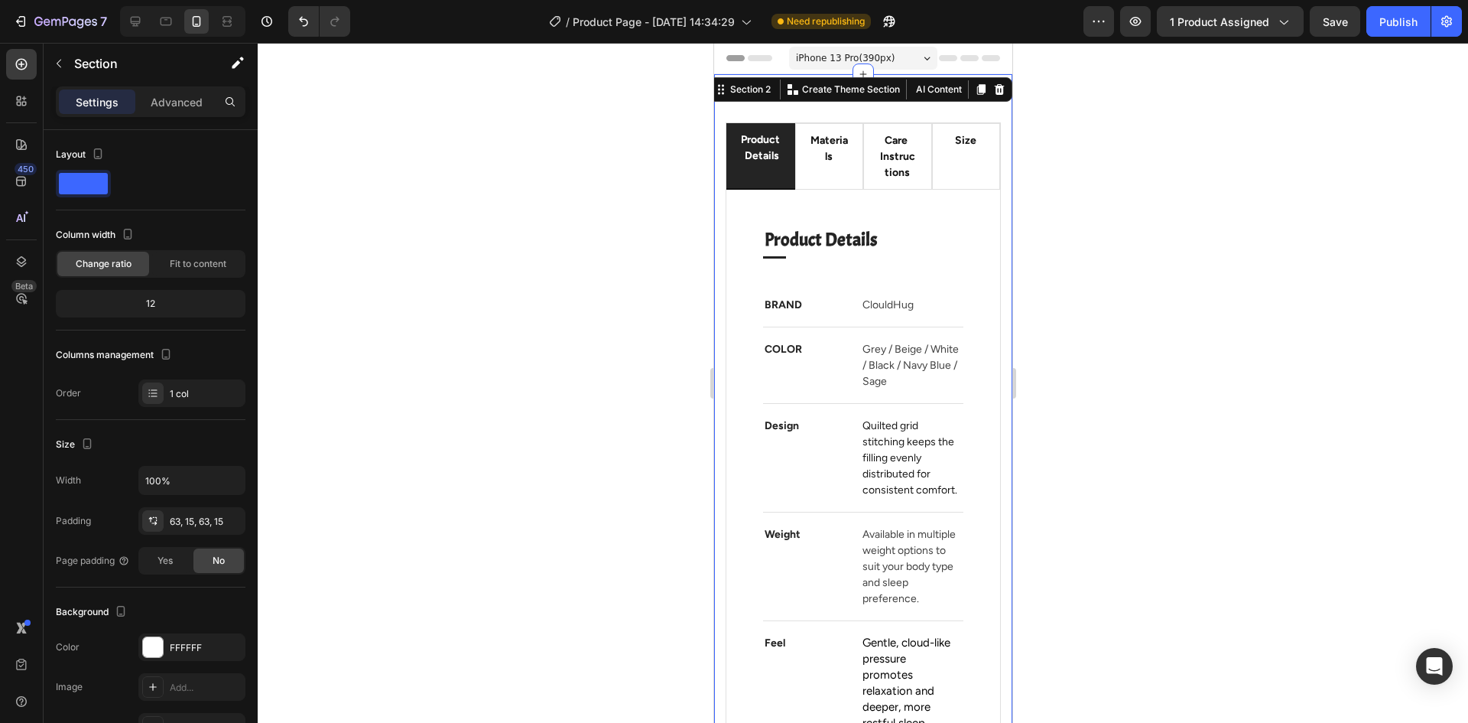
click at [489, 159] on div at bounding box center [863, 383] width 1211 height 680
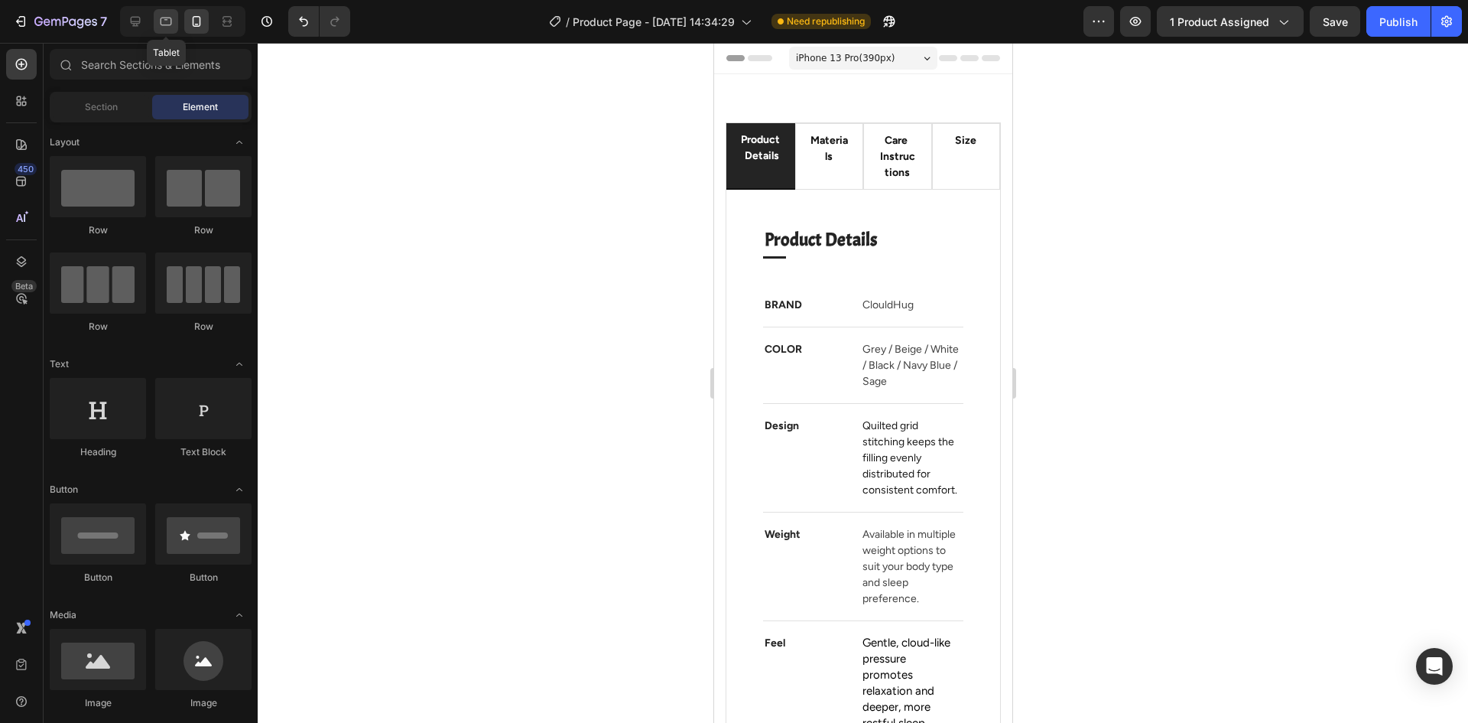
click at [157, 21] on div at bounding box center [166, 21] width 24 height 24
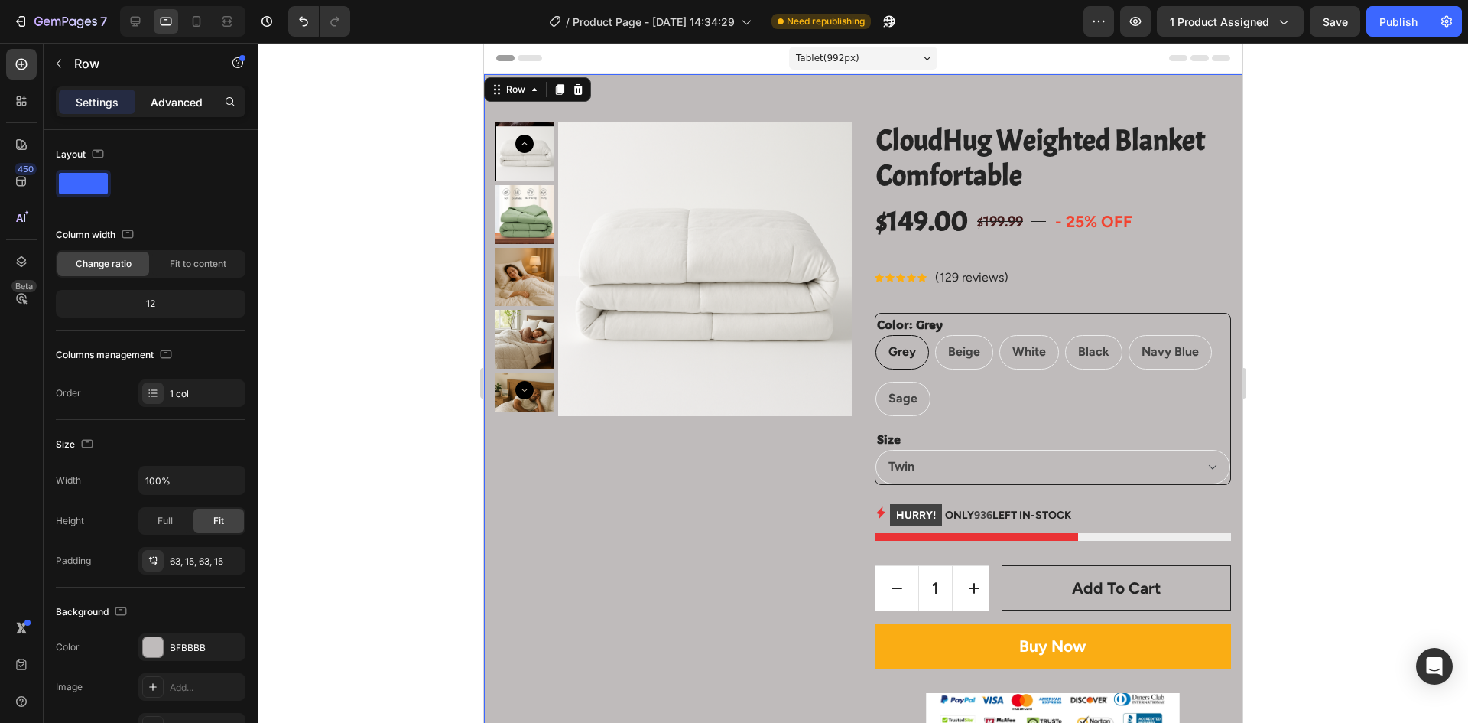
click at [157, 99] on p "Advanced" at bounding box center [177, 102] width 52 height 16
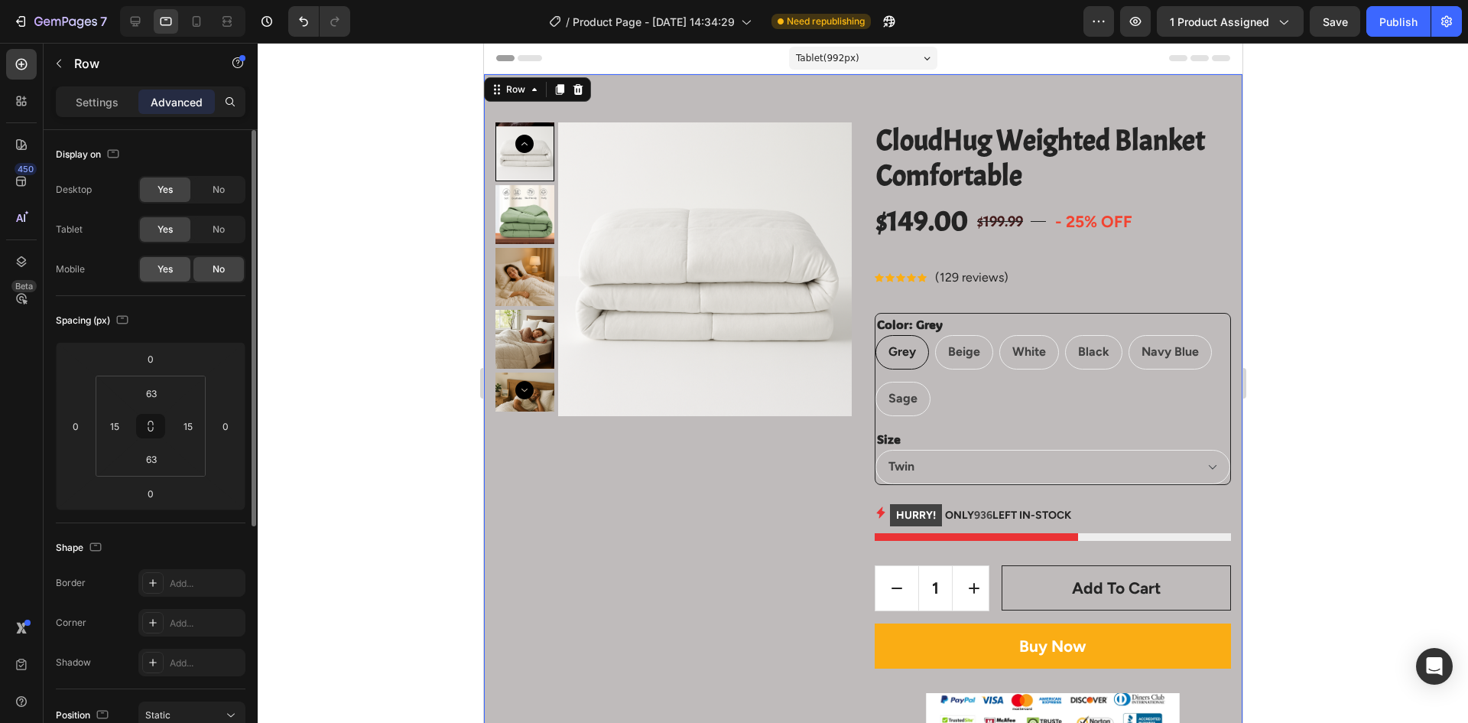
click at [176, 268] on div "Yes" at bounding box center [165, 269] width 50 height 24
click at [190, 19] on icon at bounding box center [196, 21] width 15 height 15
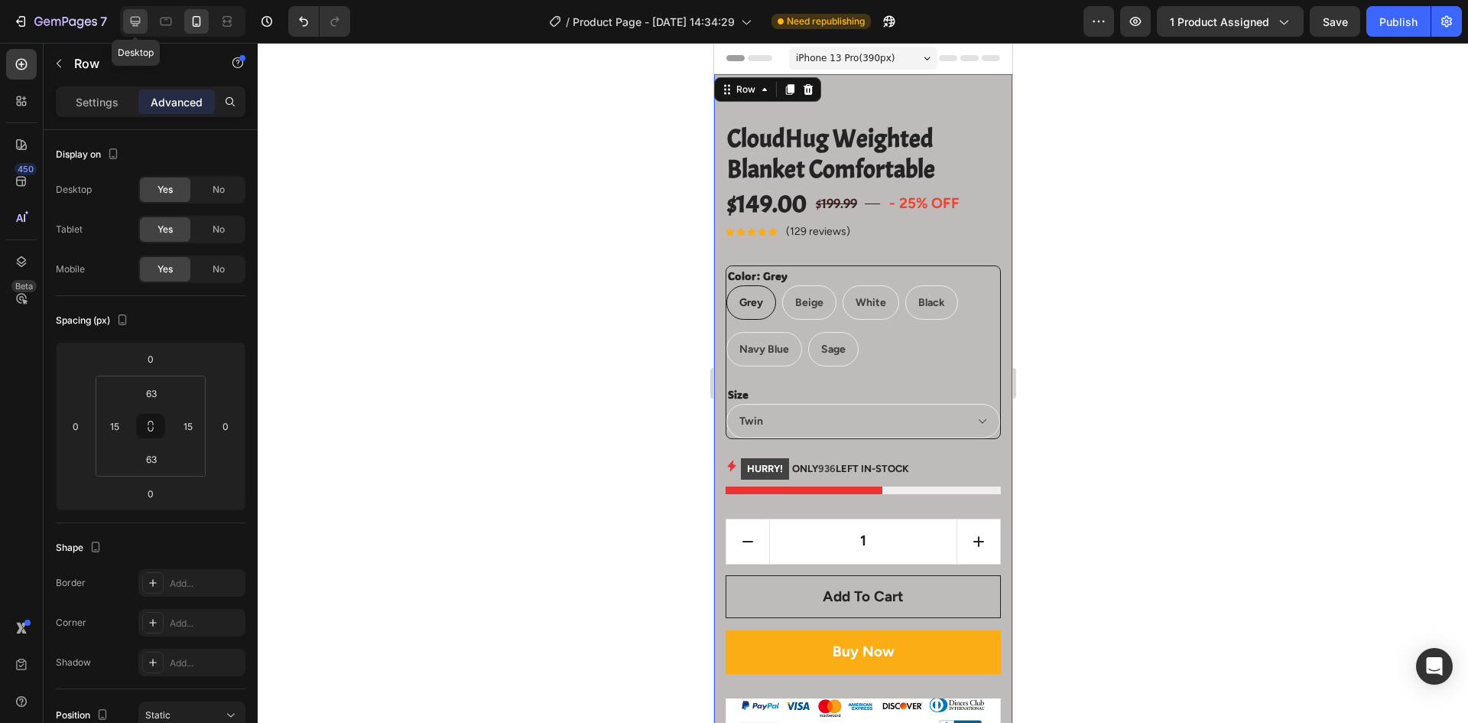
click at [128, 21] on icon at bounding box center [135, 21] width 15 height 15
type input "72"
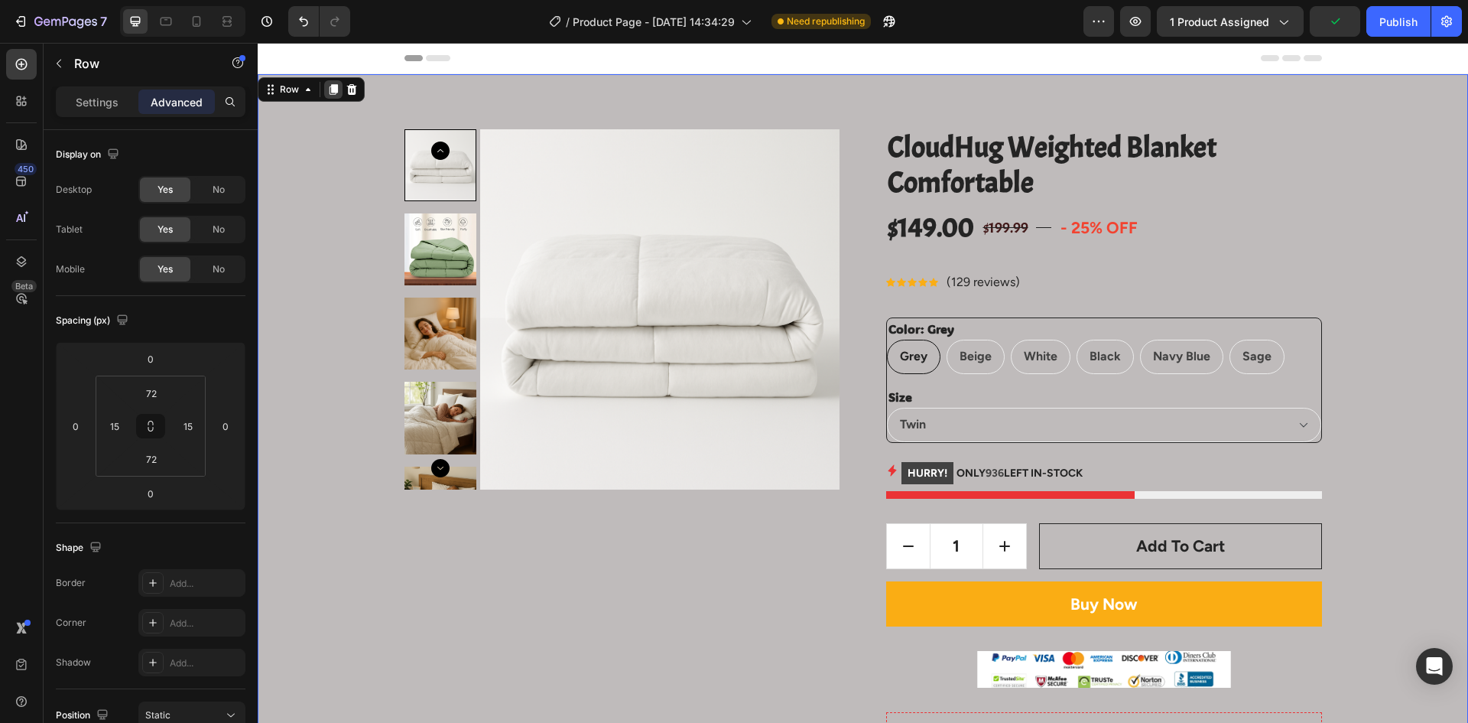
click at [332, 89] on icon at bounding box center [334, 89] width 8 height 11
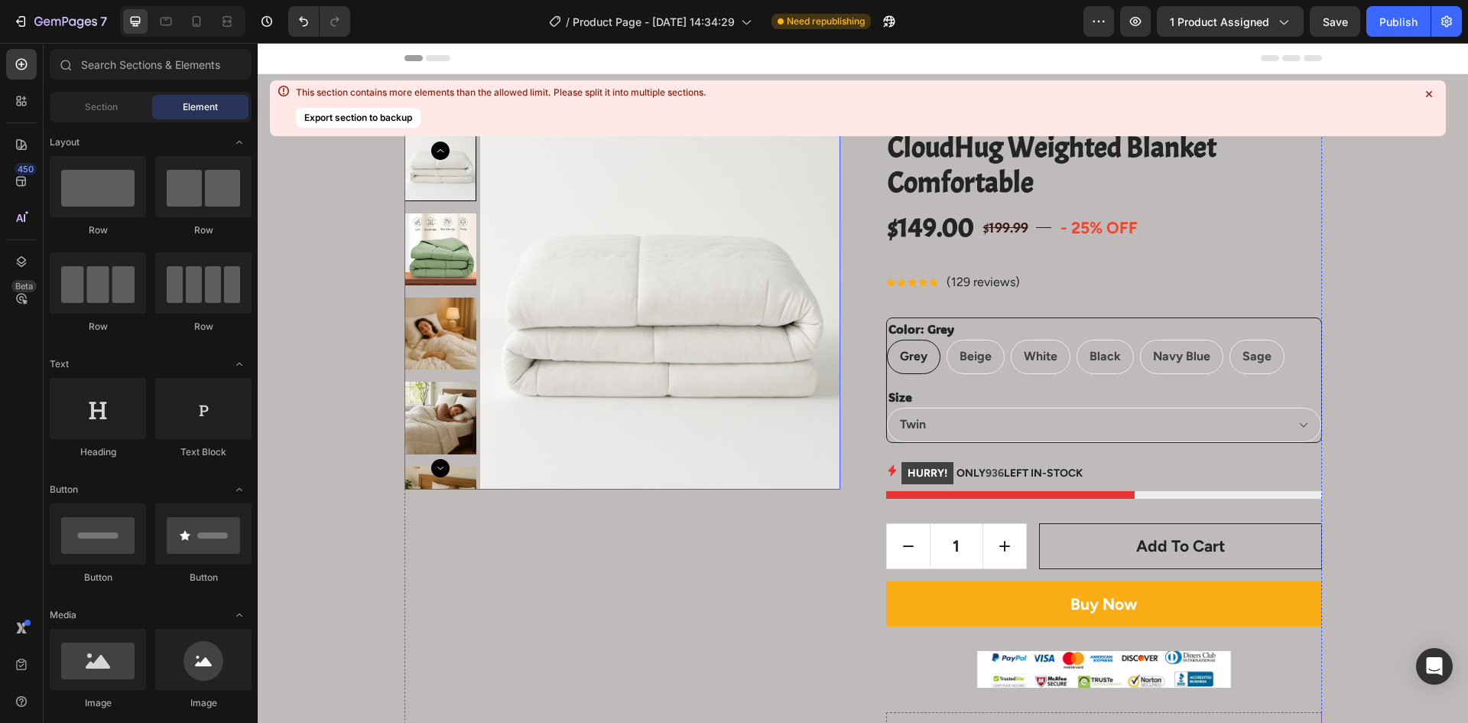
drag, startPoint x: 299, startPoint y: 88, endPoint x: 744, endPoint y: 98, distance: 445.2
click at [678, 89] on div "This section contains more elements than the allowed limit. Please split it int…" at bounding box center [501, 92] width 411 height 12
click at [344, 113] on button "Export section to backup" at bounding box center [358, 118] width 125 height 20
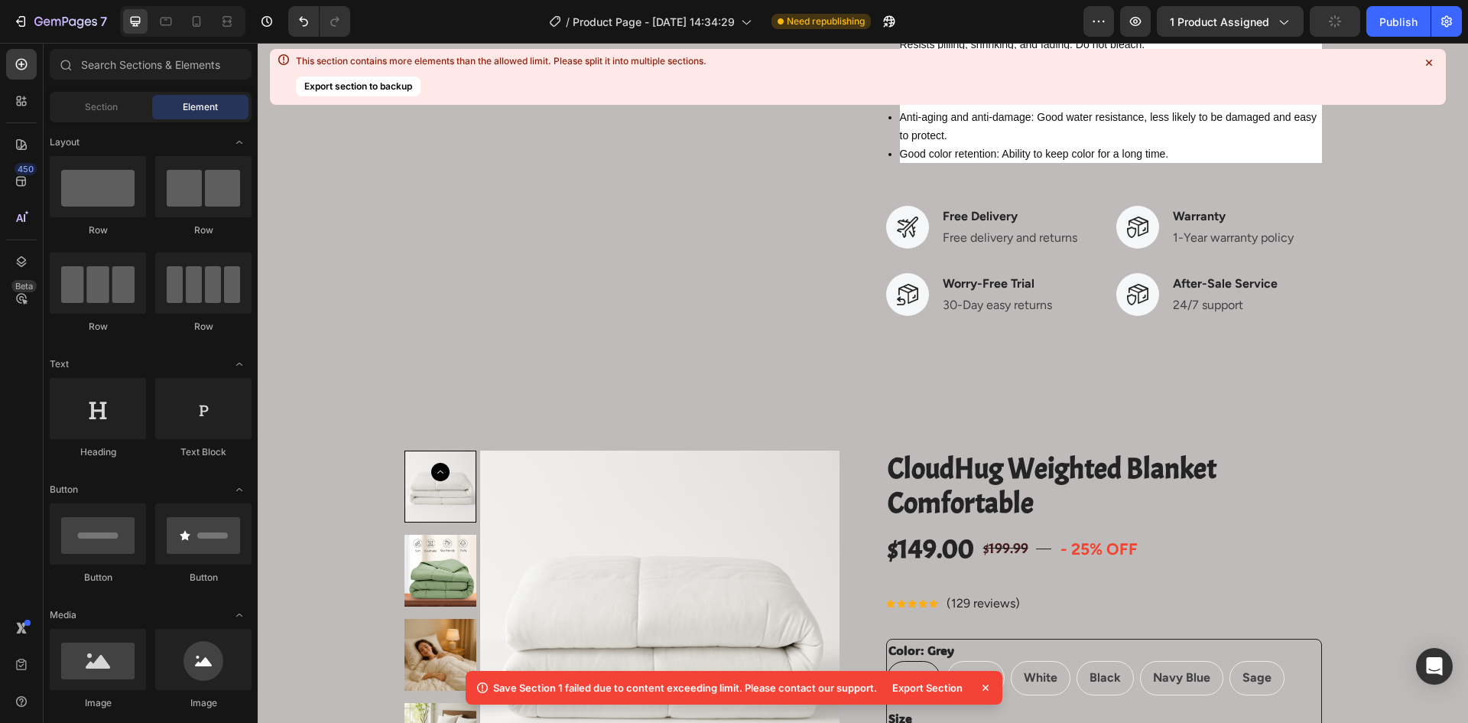
scroll to position [1071, 0]
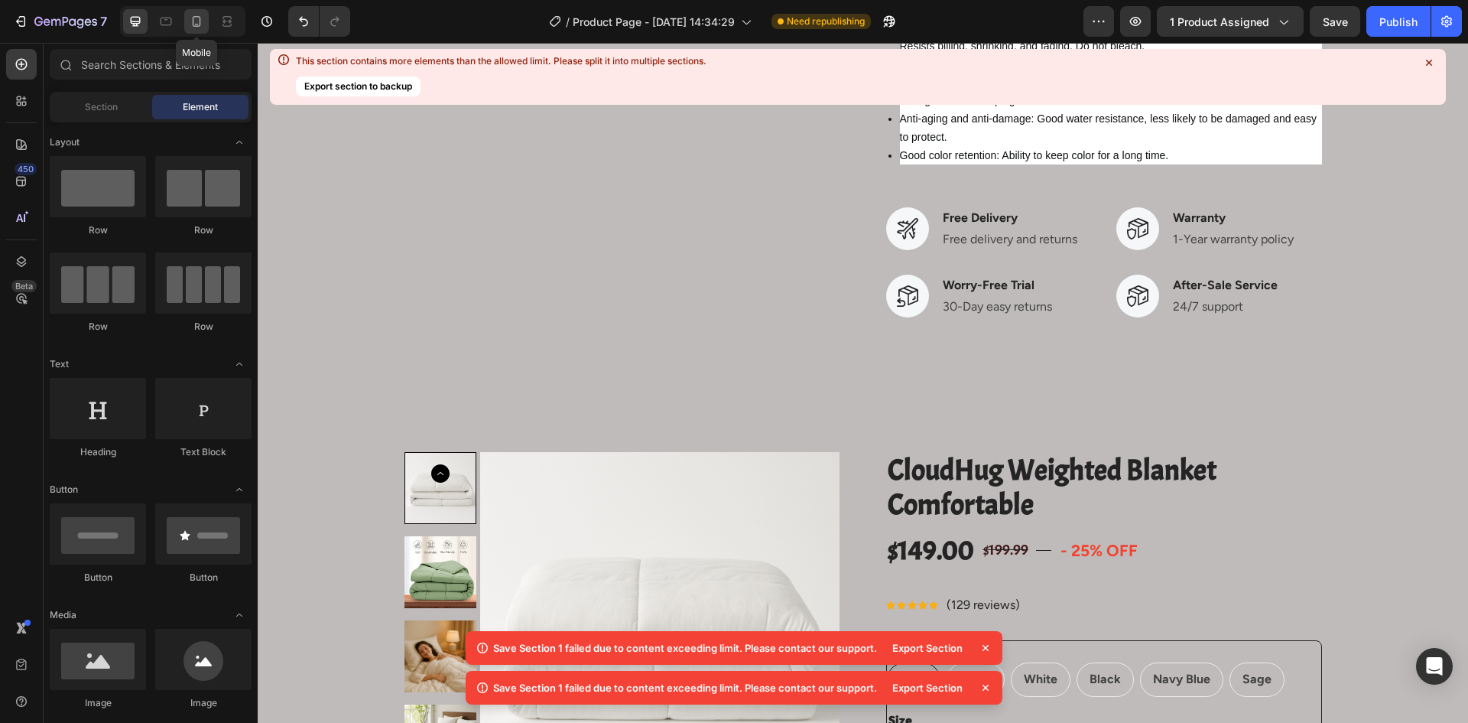
click at [198, 19] on icon at bounding box center [196, 21] width 15 height 15
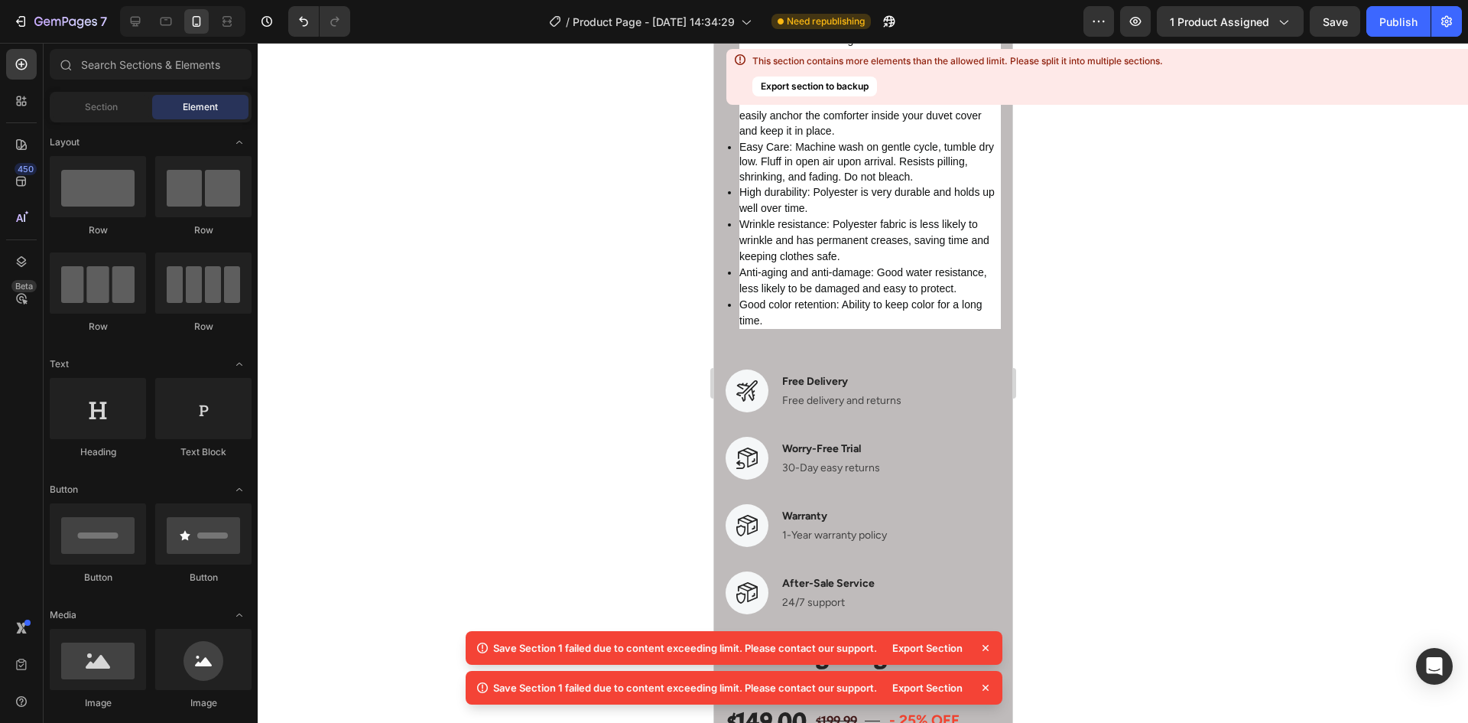
click at [1142, 183] on div at bounding box center [863, 383] width 1211 height 680
click at [1107, 130] on div at bounding box center [863, 383] width 1211 height 680
click at [629, 94] on div at bounding box center [863, 383] width 1211 height 680
click at [298, 27] on icon "Undo/Redo" at bounding box center [303, 21] width 15 height 15
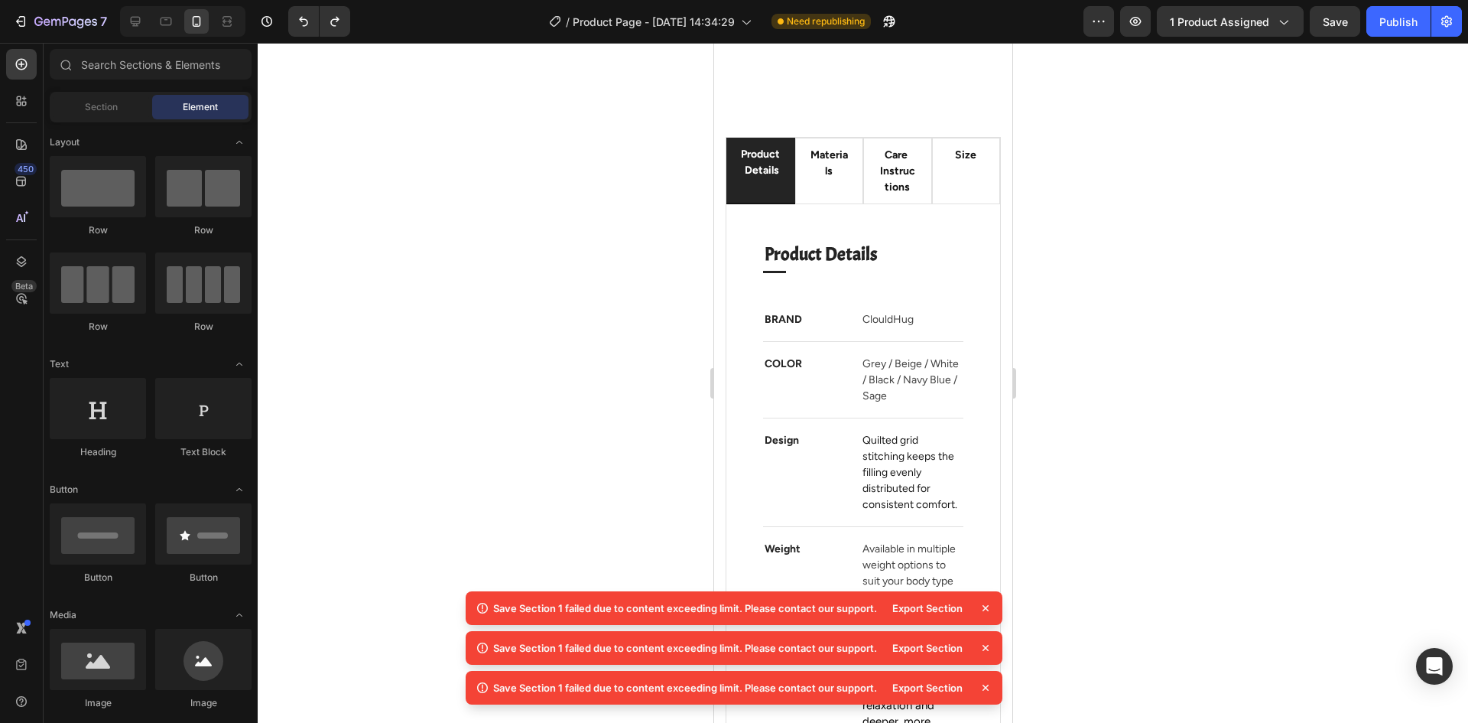
scroll to position [5718, 0]
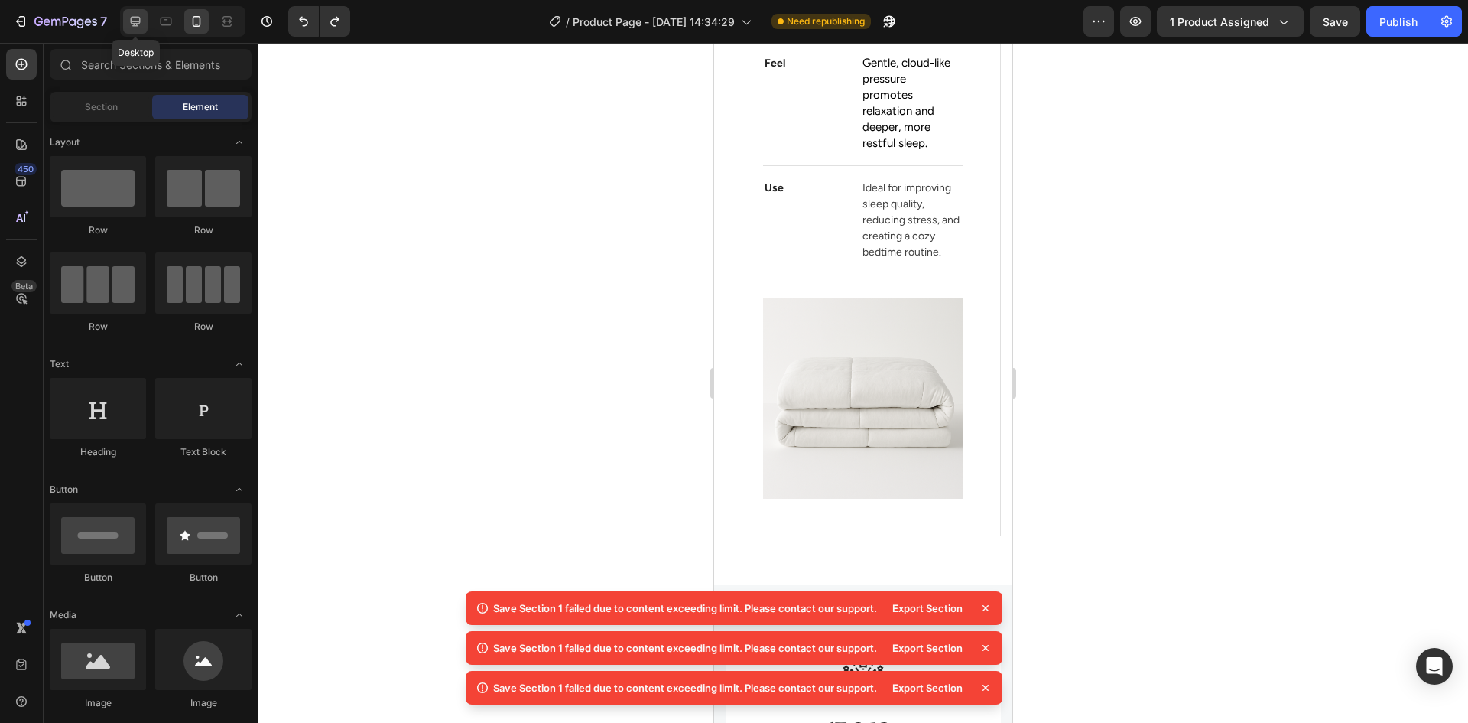
click at [145, 26] on div at bounding box center [135, 21] width 24 height 24
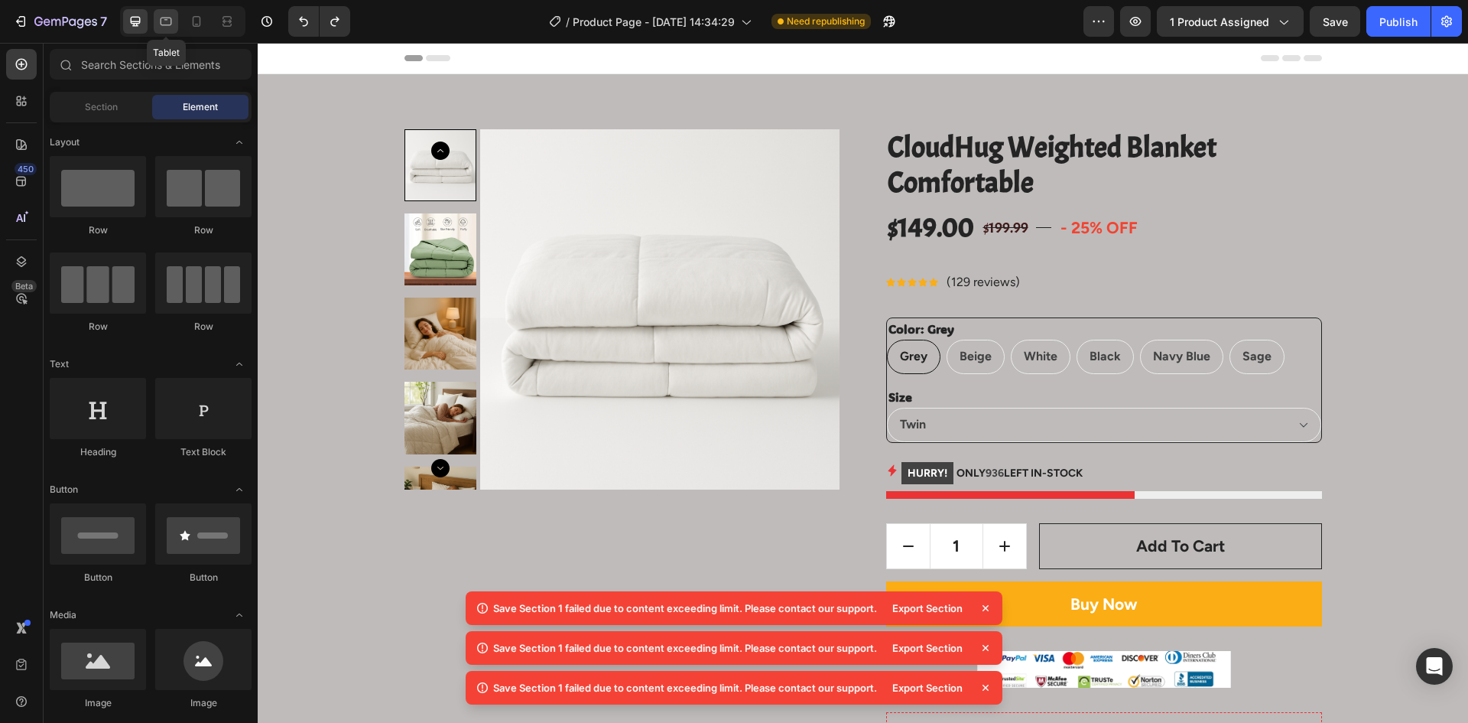
click at [171, 30] on div at bounding box center [166, 21] width 24 height 24
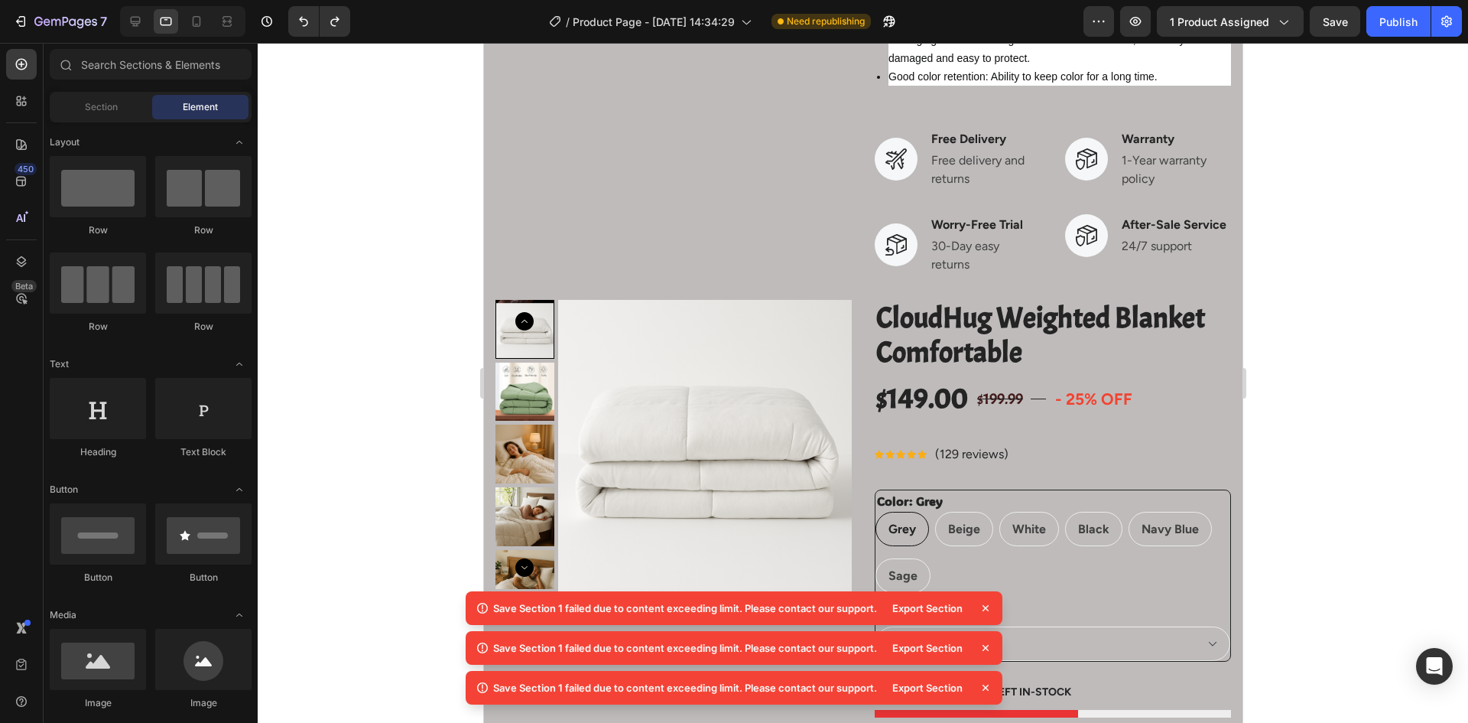
scroll to position [1257, 0]
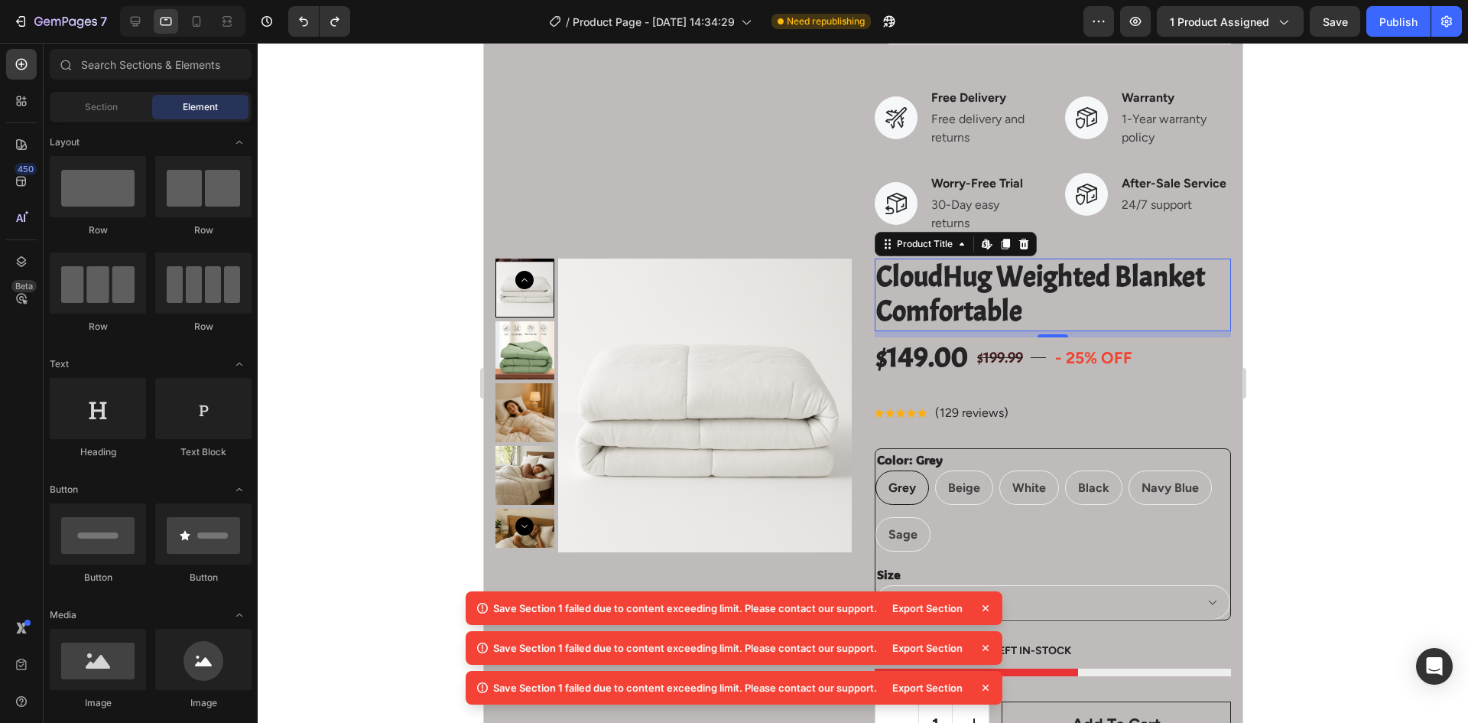
click at [958, 331] on h2 "CloudHug Weighted Blanket Comfortable" at bounding box center [1052, 294] width 356 height 73
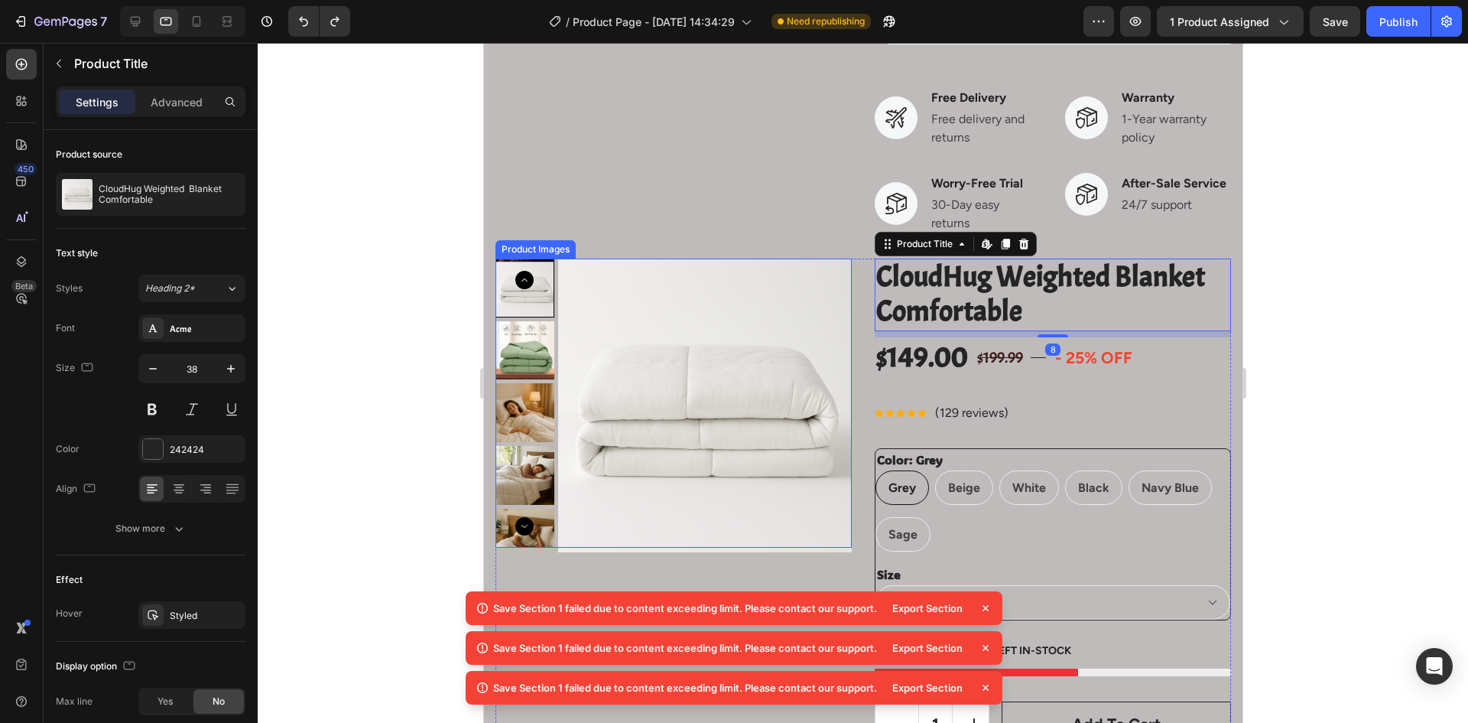
click at [801, 333] on img at bounding box center [705, 405] width 294 height 294
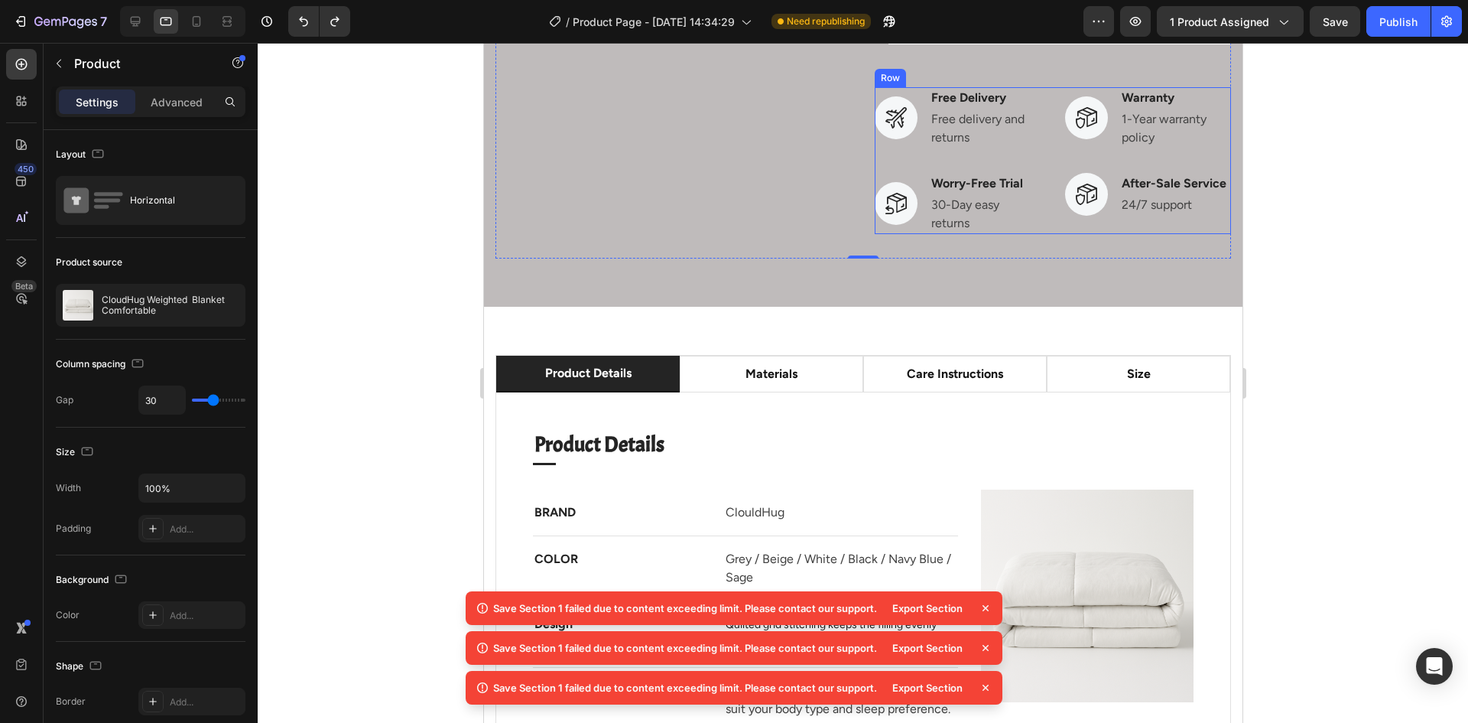
scroll to position [2480, 0]
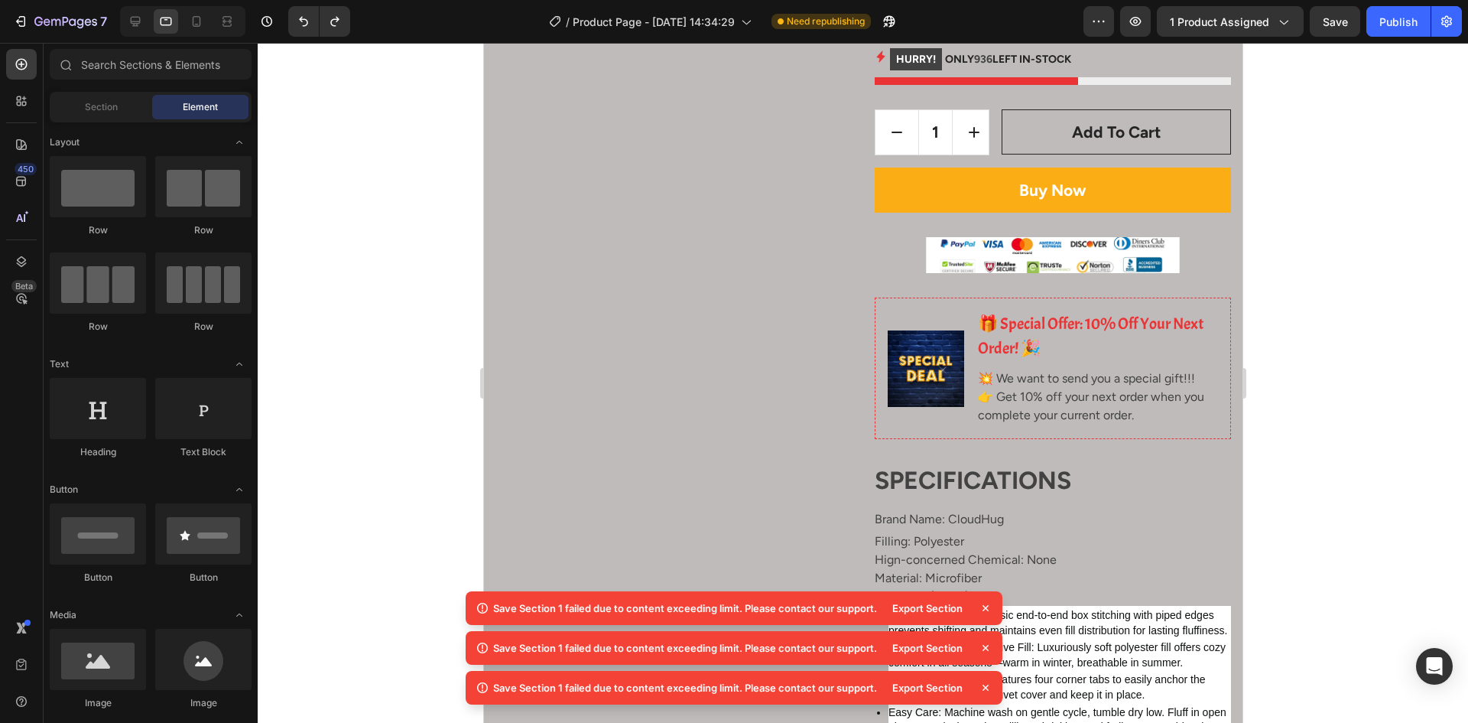
scroll to position [0, 0]
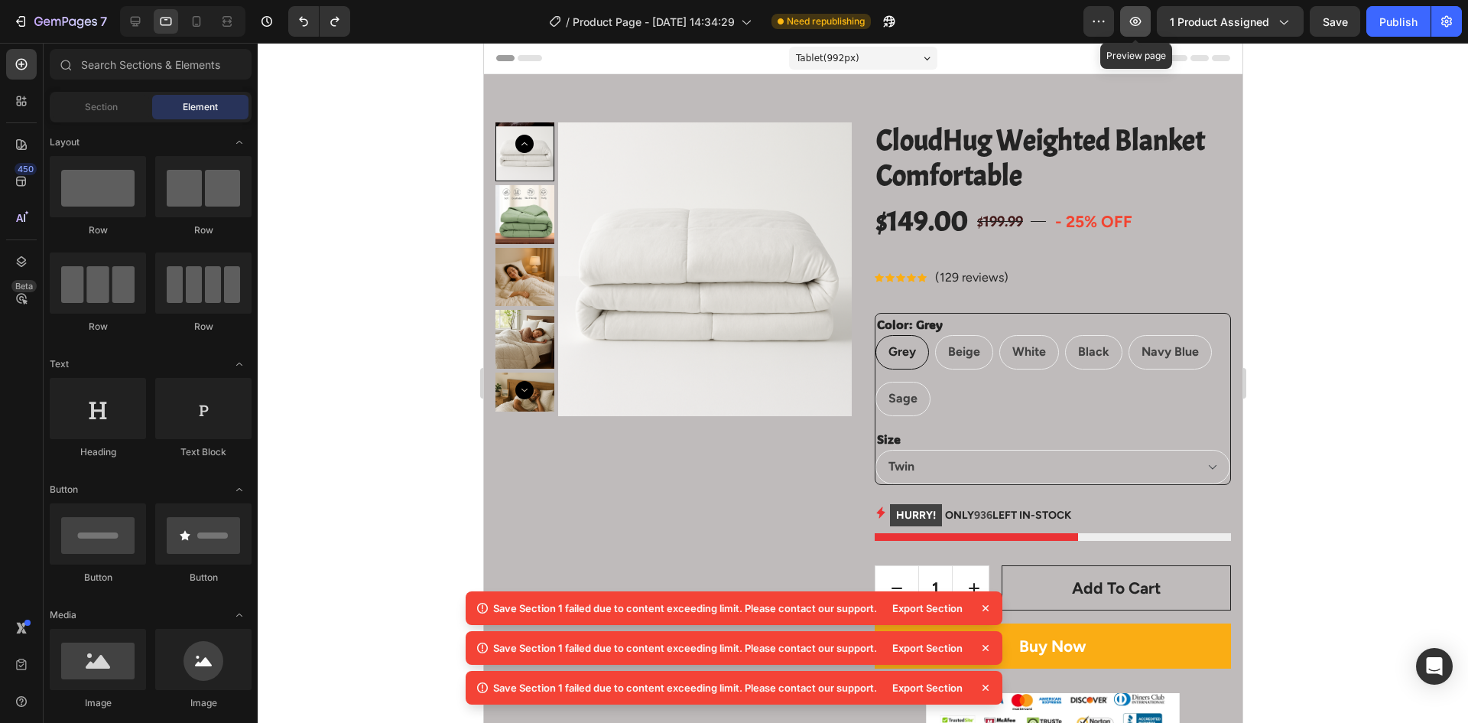
click at [1136, 24] on icon "button" at bounding box center [1135, 21] width 15 height 15
click at [122, 107] on div "Section" at bounding box center [101, 107] width 96 height 24
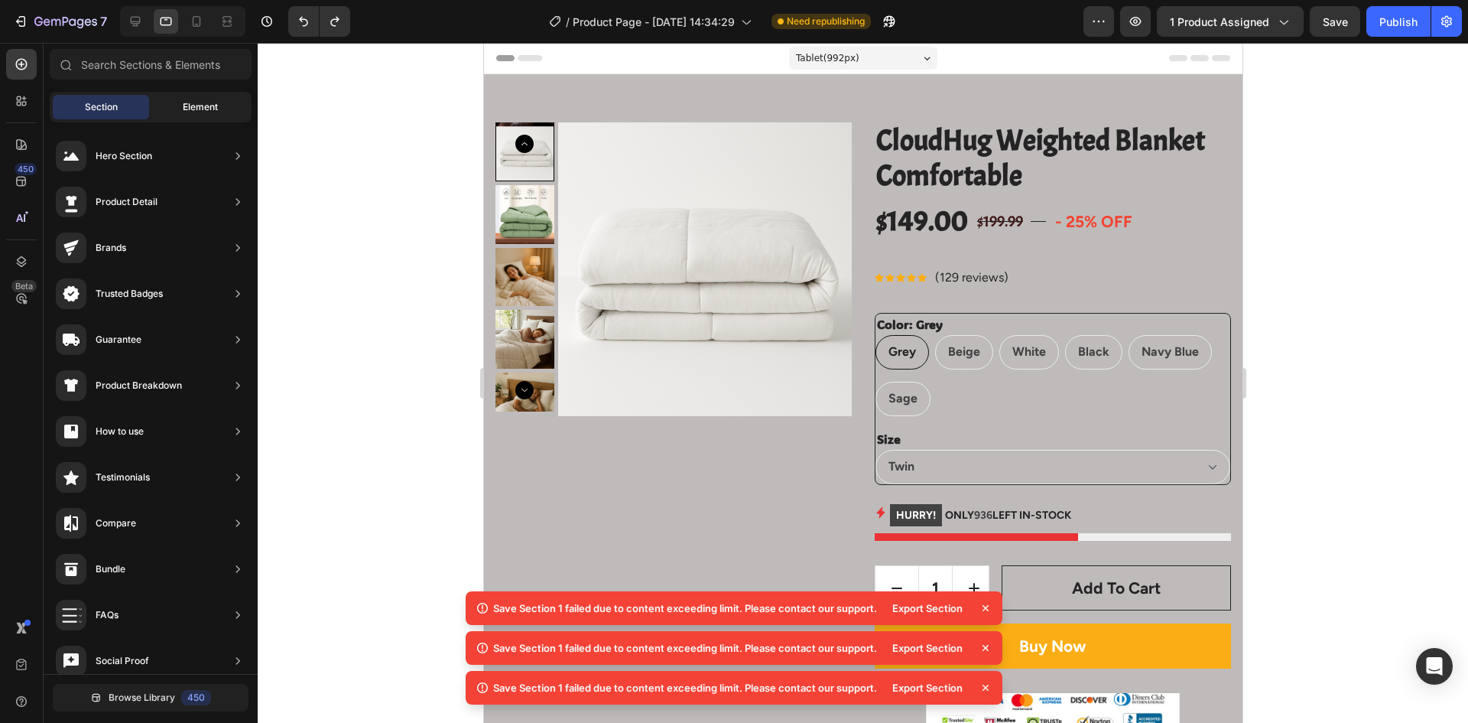
click at [171, 96] on div "Element" at bounding box center [200, 107] width 96 height 24
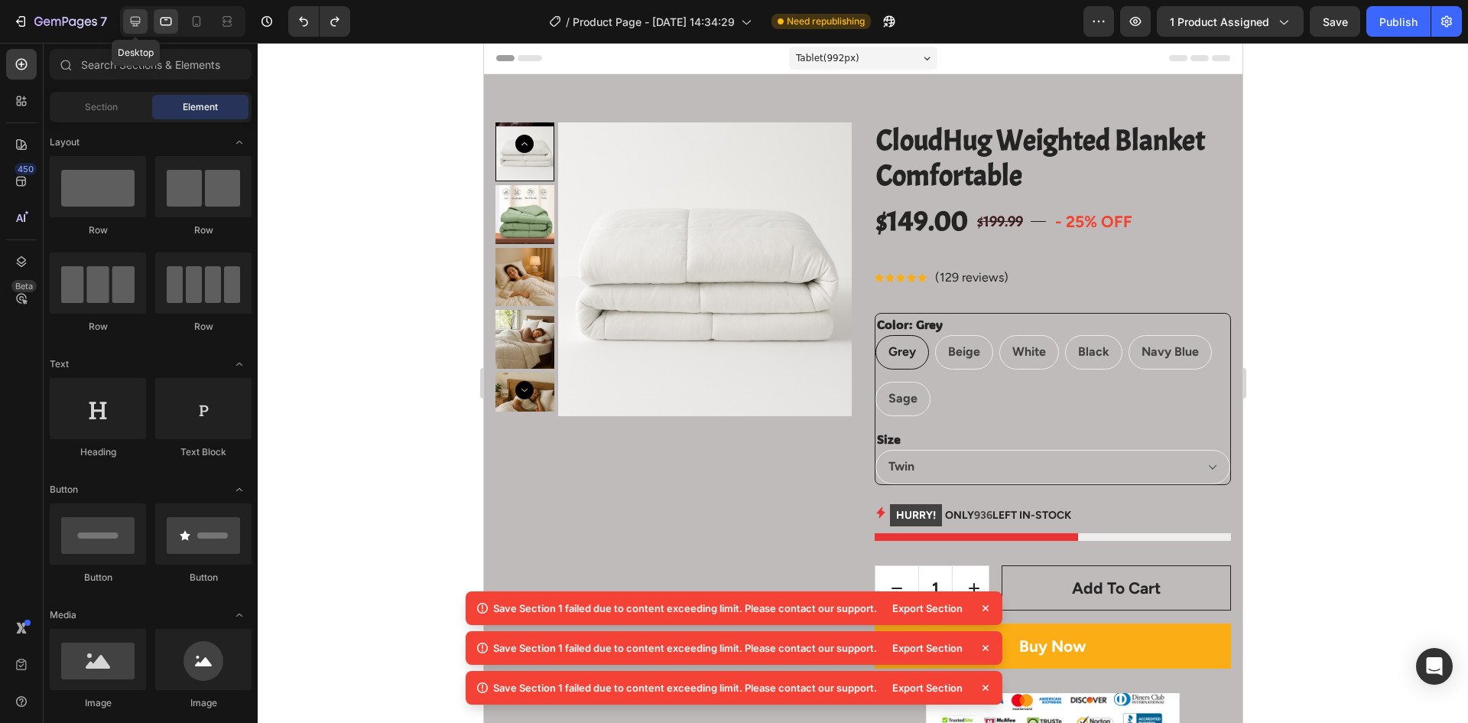
click at [139, 20] on icon at bounding box center [135, 21] width 15 height 15
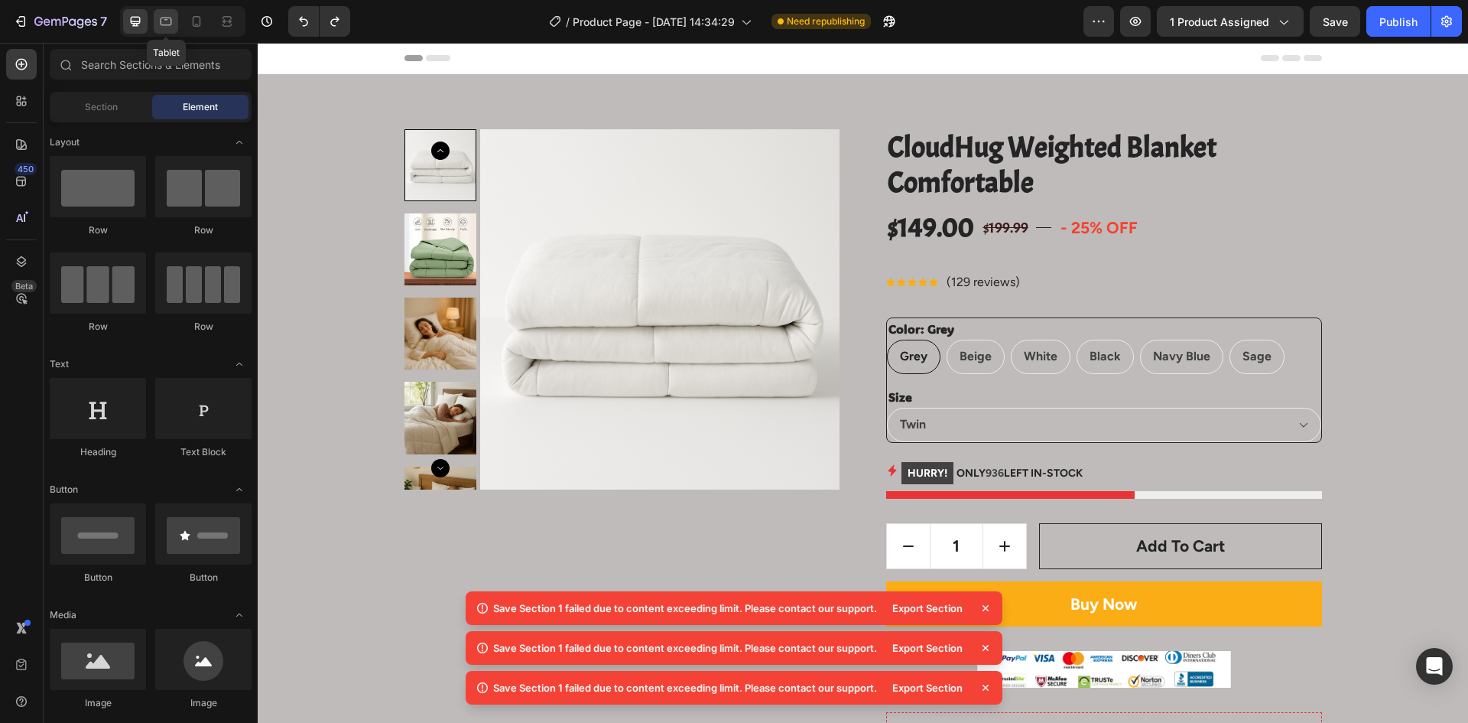
click at [154, 28] on div at bounding box center [166, 21] width 24 height 24
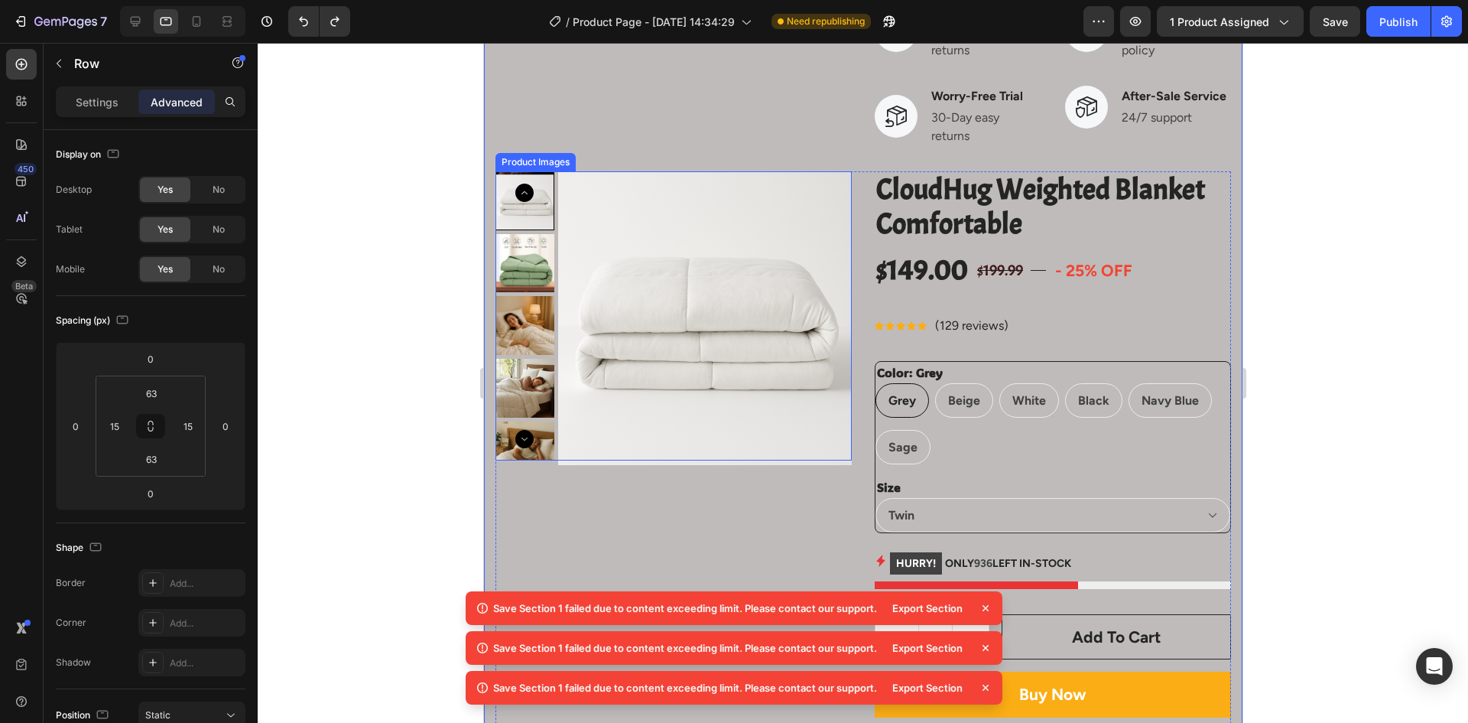
scroll to position [1530, 0]
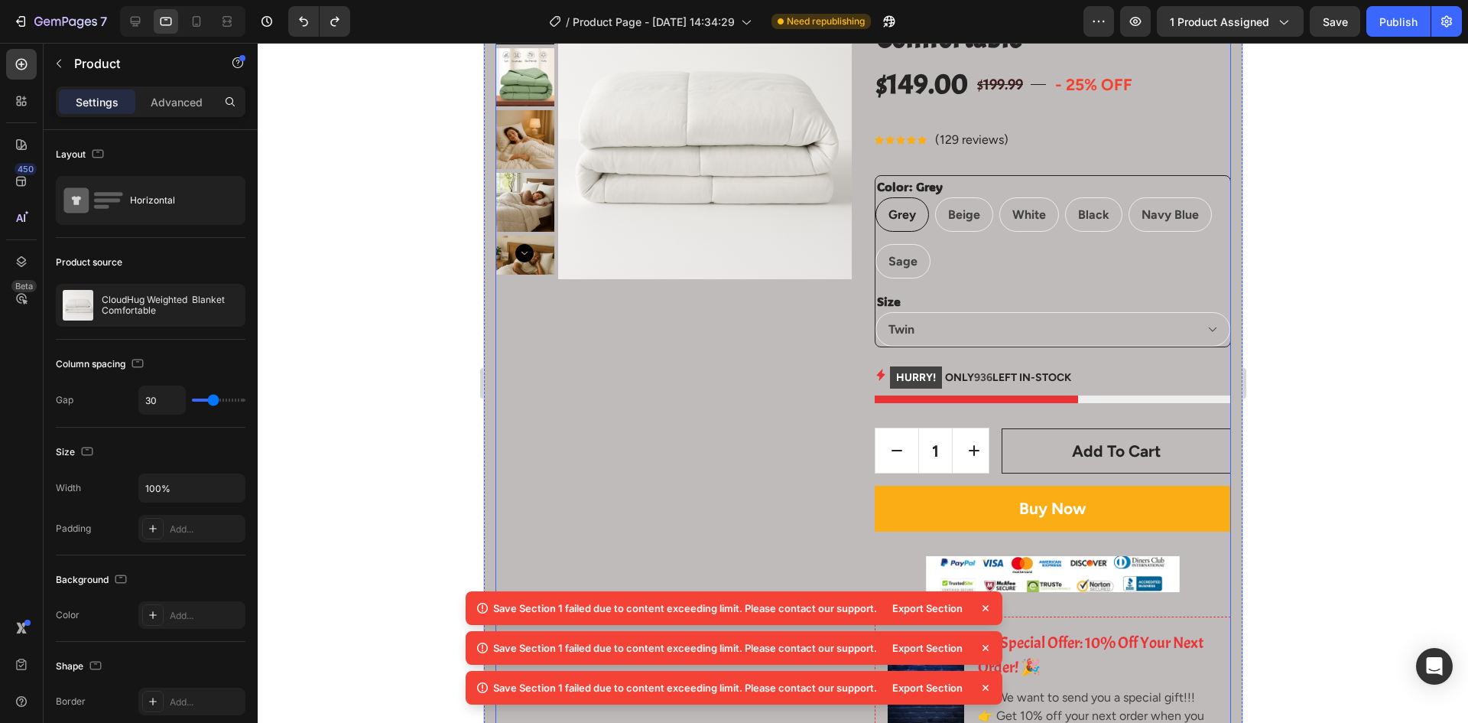
click at [632, 459] on div "Product Images" at bounding box center [673, 681] width 356 height 1393
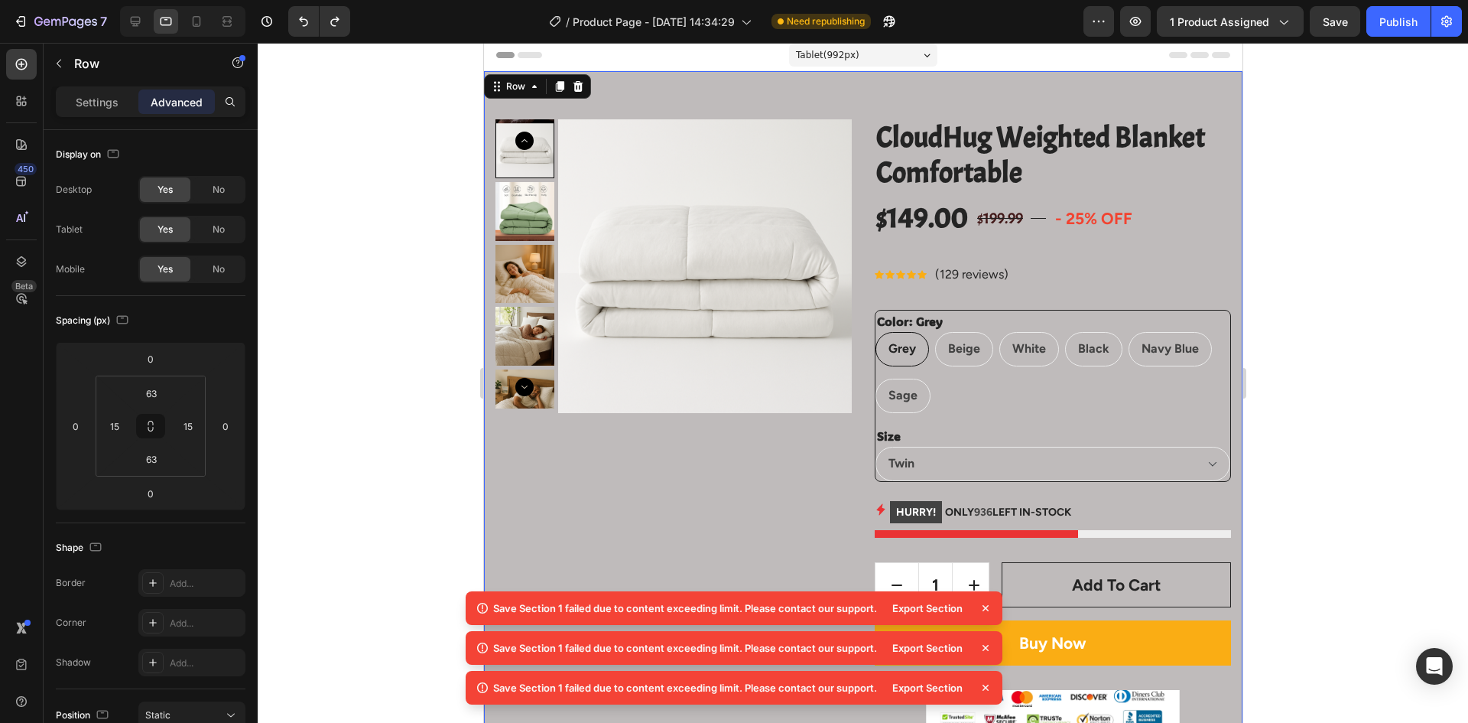
scroll to position [0, 0]
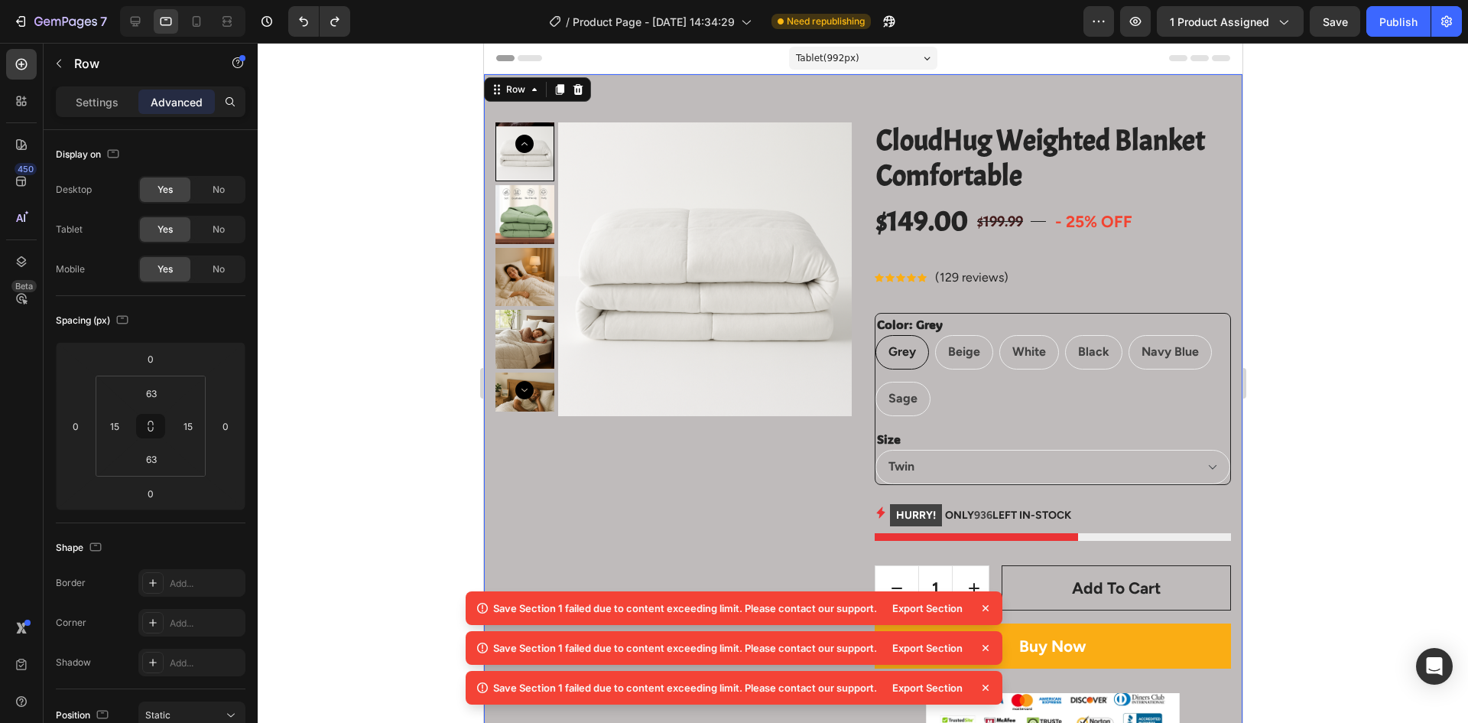
click at [489, 91] on div "Row" at bounding box center [515, 89] width 56 height 18
click at [372, 288] on div at bounding box center [863, 383] width 1211 height 680
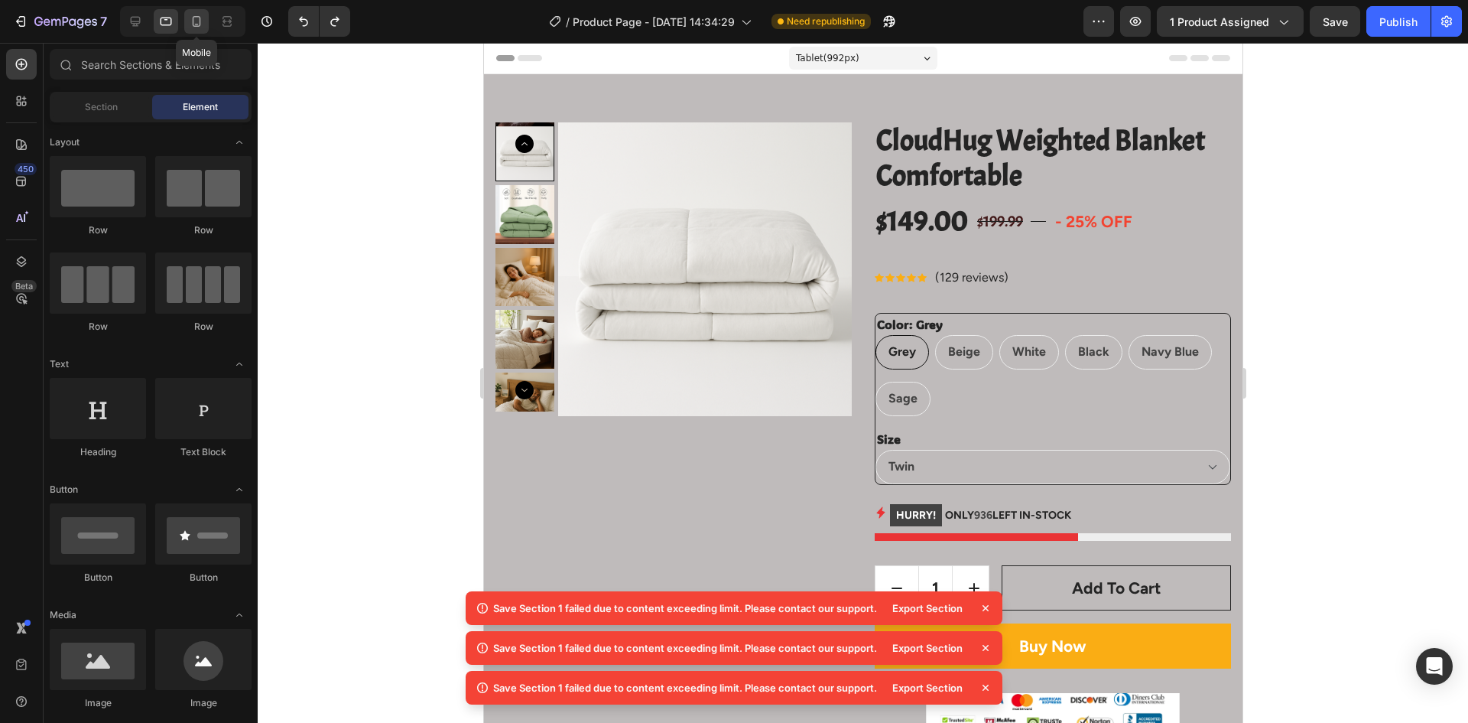
click at [190, 28] on icon at bounding box center [196, 21] width 15 height 15
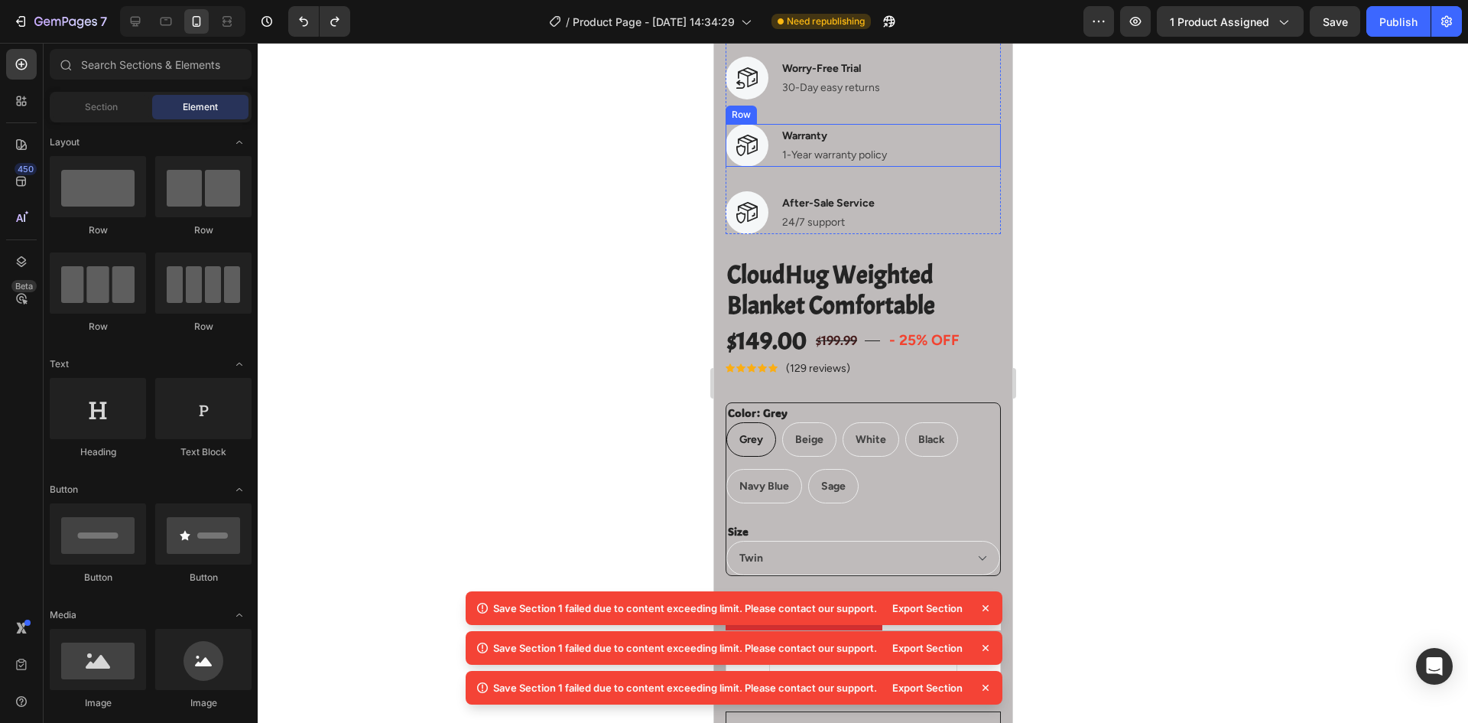
scroll to position [1453, 0]
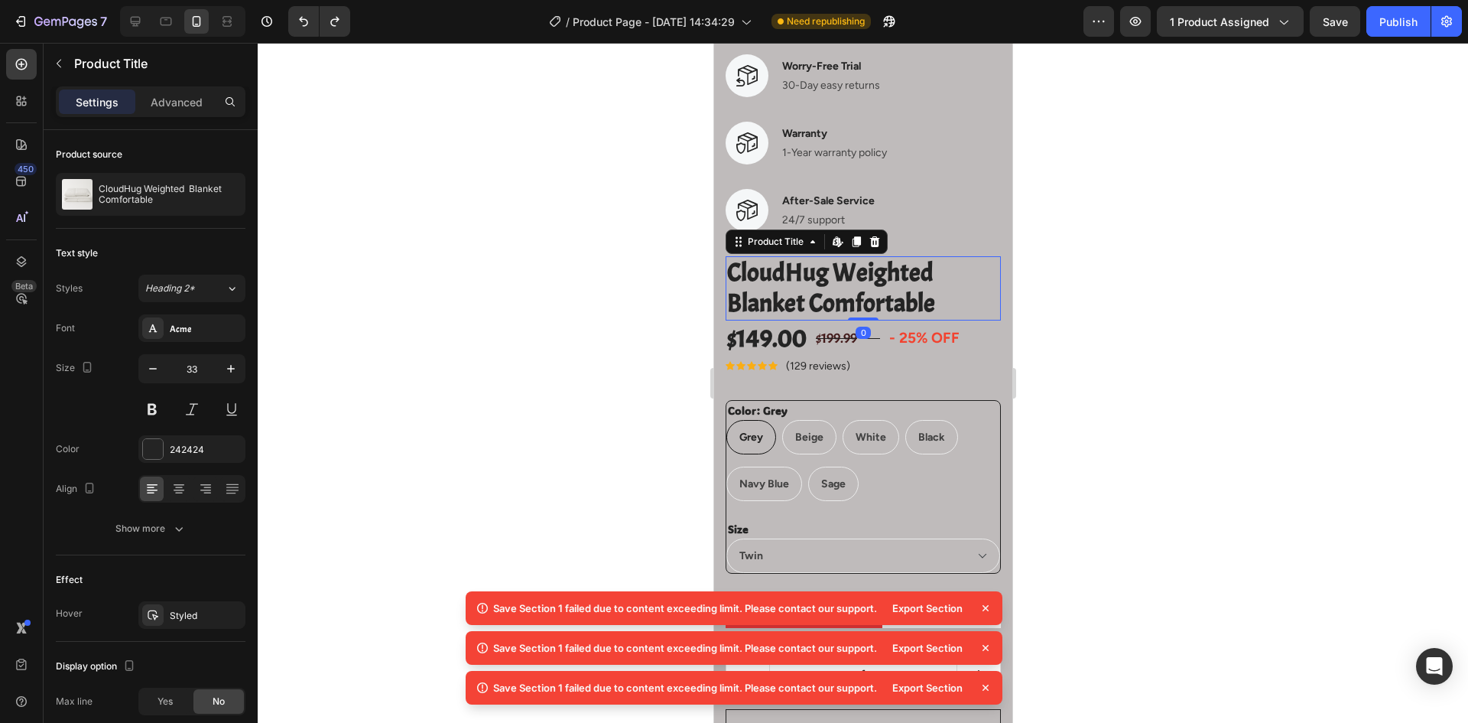
click at [948, 285] on h2 "CloudHug Weighted Blanket Comfortable" at bounding box center [862, 287] width 275 height 63
click at [131, 24] on icon at bounding box center [135, 21] width 15 height 15
type input "38"
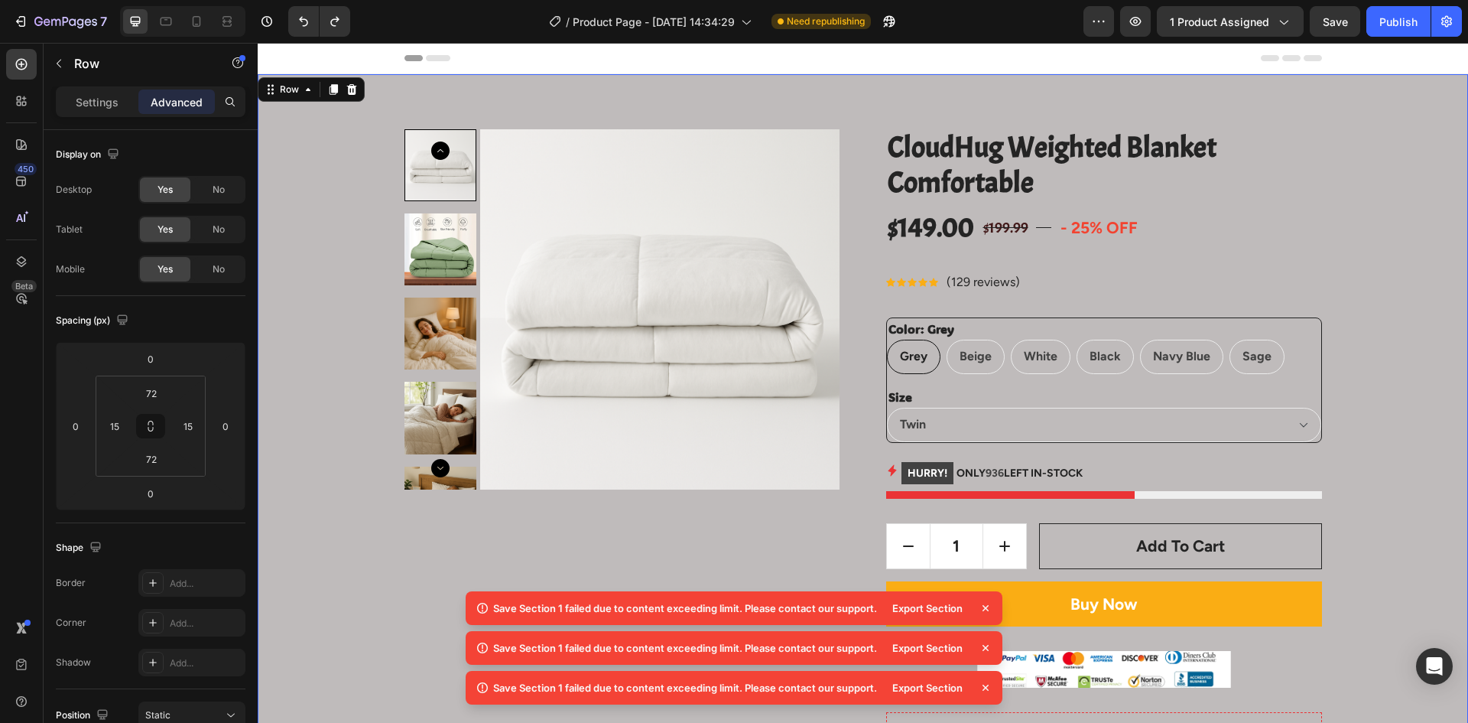
click at [225, 272] on span "No" at bounding box center [219, 269] width 12 height 14
click at [208, 270] on div "No" at bounding box center [218, 269] width 50 height 24
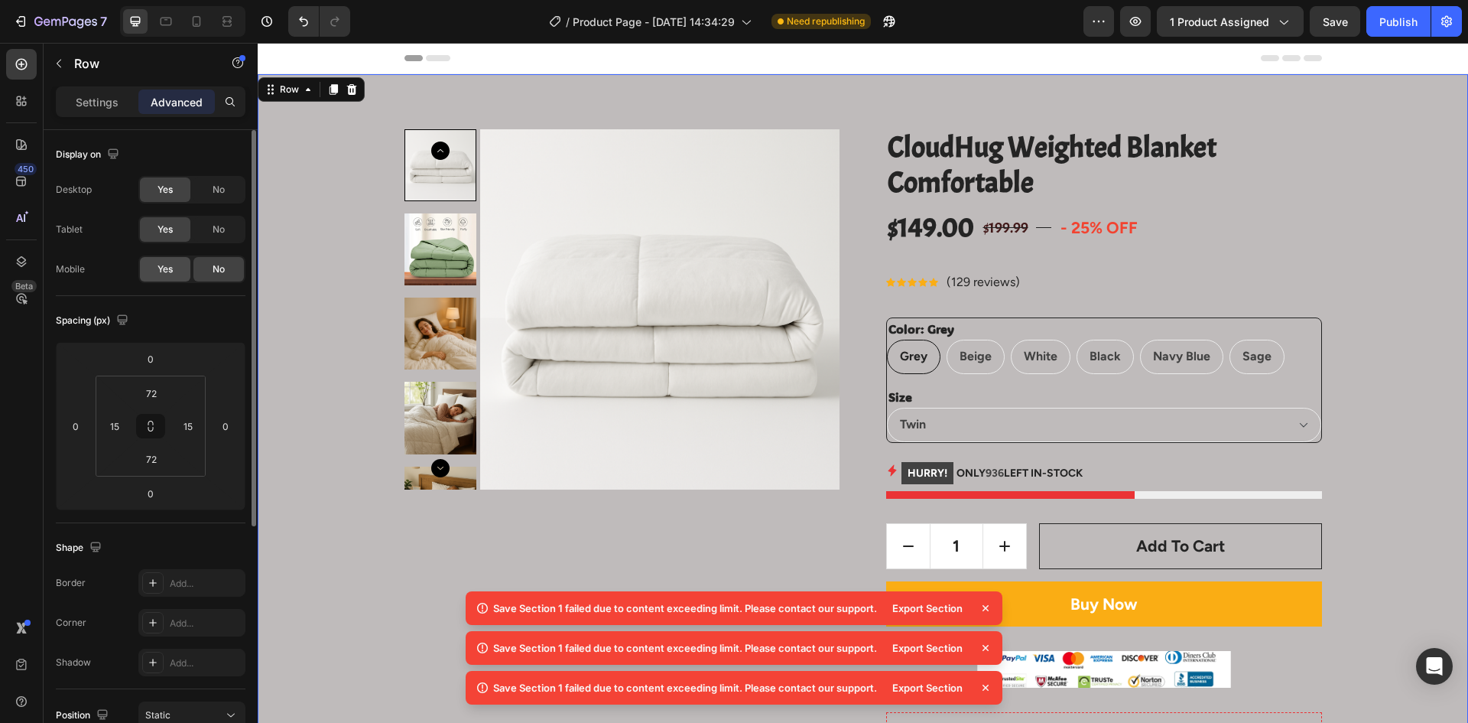
click at [177, 272] on div "Yes" at bounding box center [165, 269] width 50 height 24
click at [224, 269] on span "No" at bounding box center [219, 269] width 12 height 14
click at [171, 28] on icon at bounding box center [165, 21] width 15 height 15
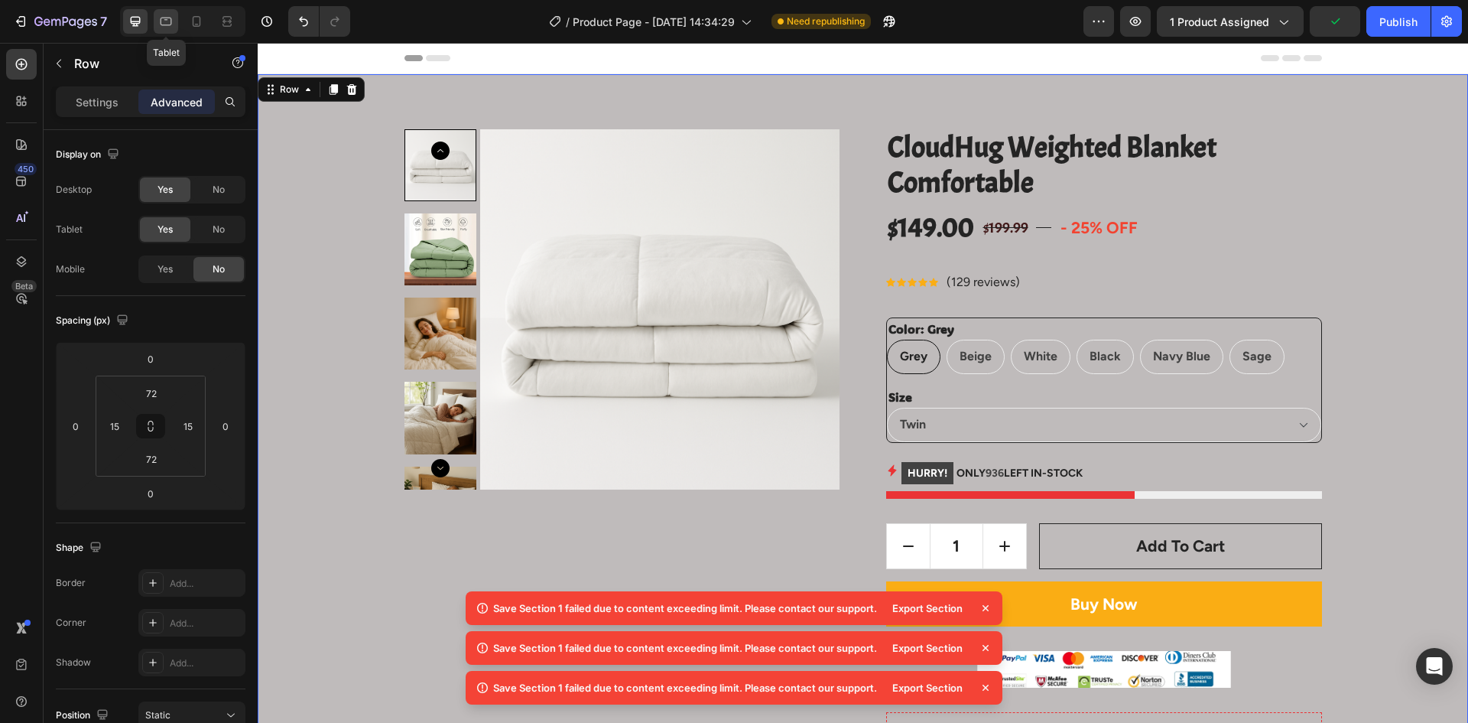
type input "63"
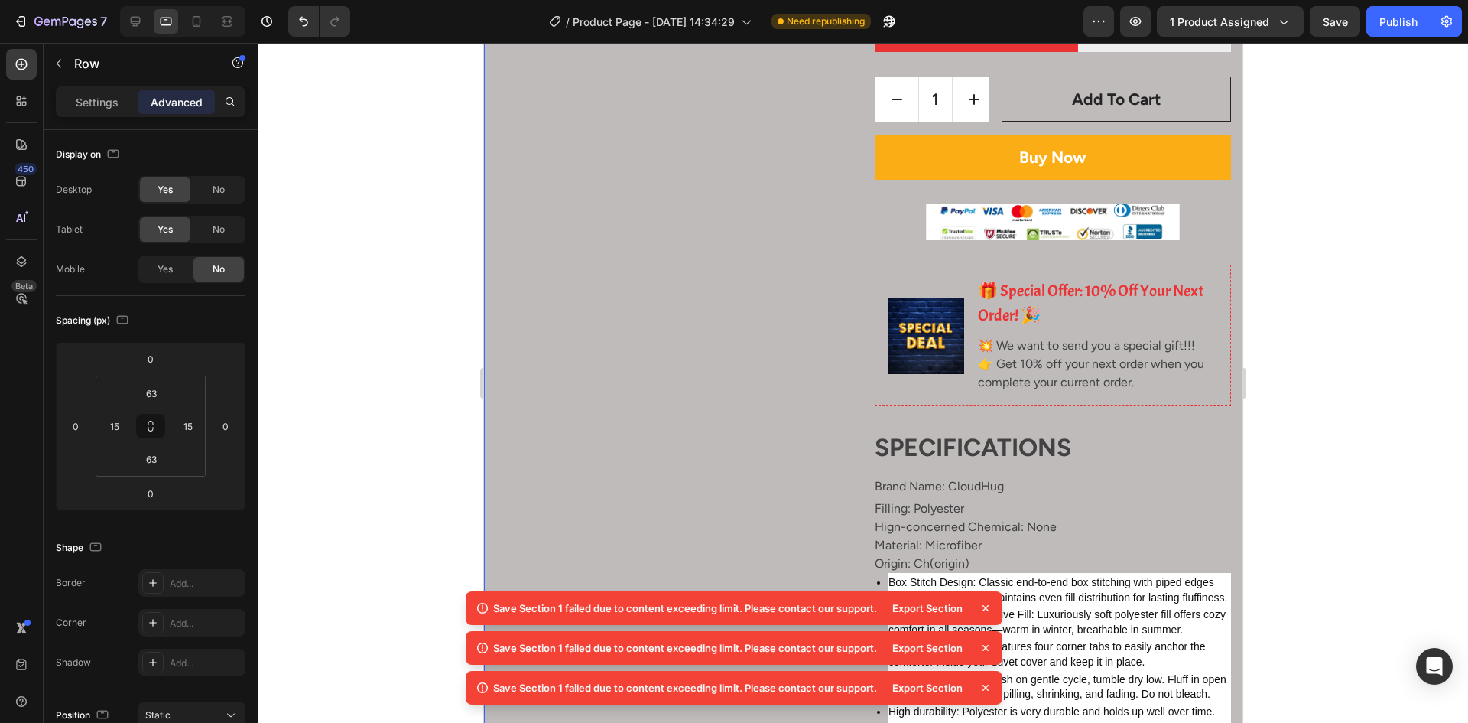
scroll to position [382, 0]
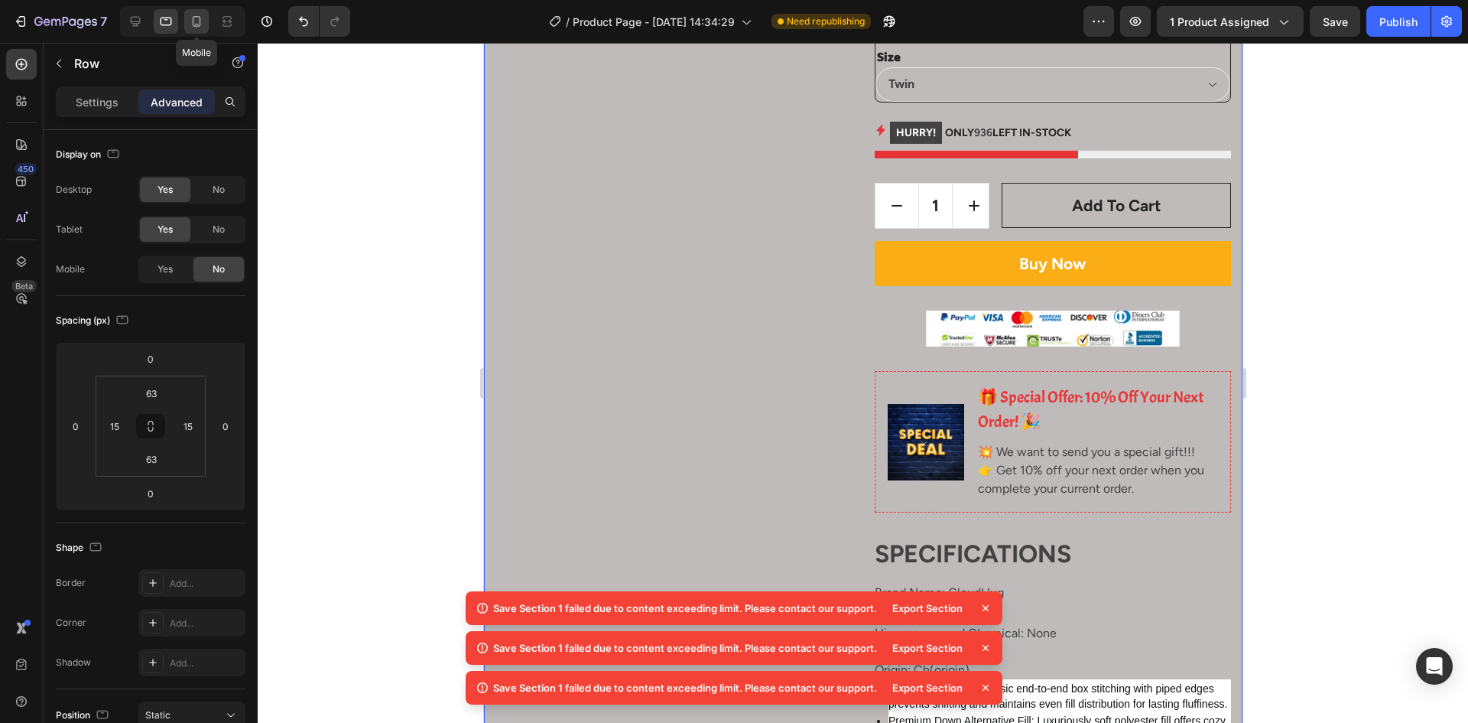
click at [190, 28] on icon at bounding box center [196, 21] width 15 height 15
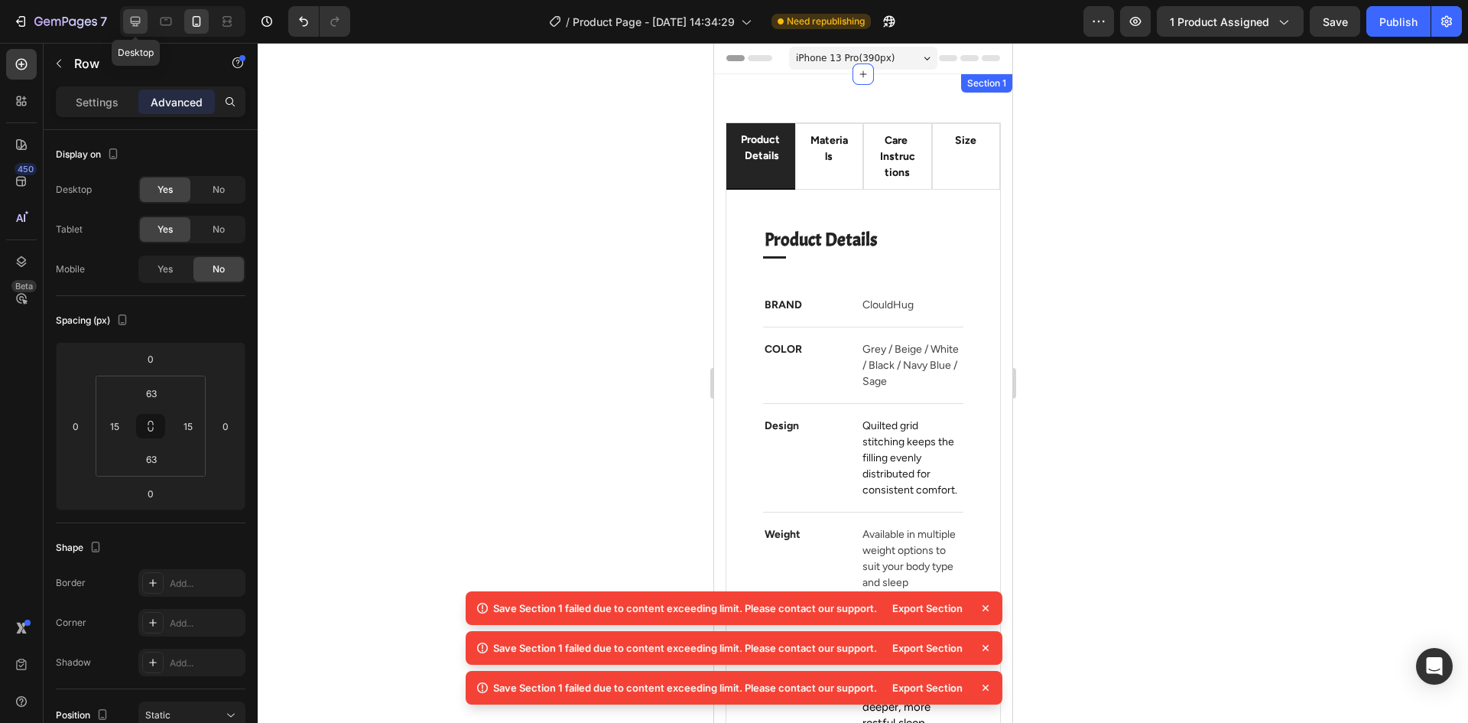
click at [128, 21] on icon at bounding box center [135, 21] width 15 height 15
type input "72"
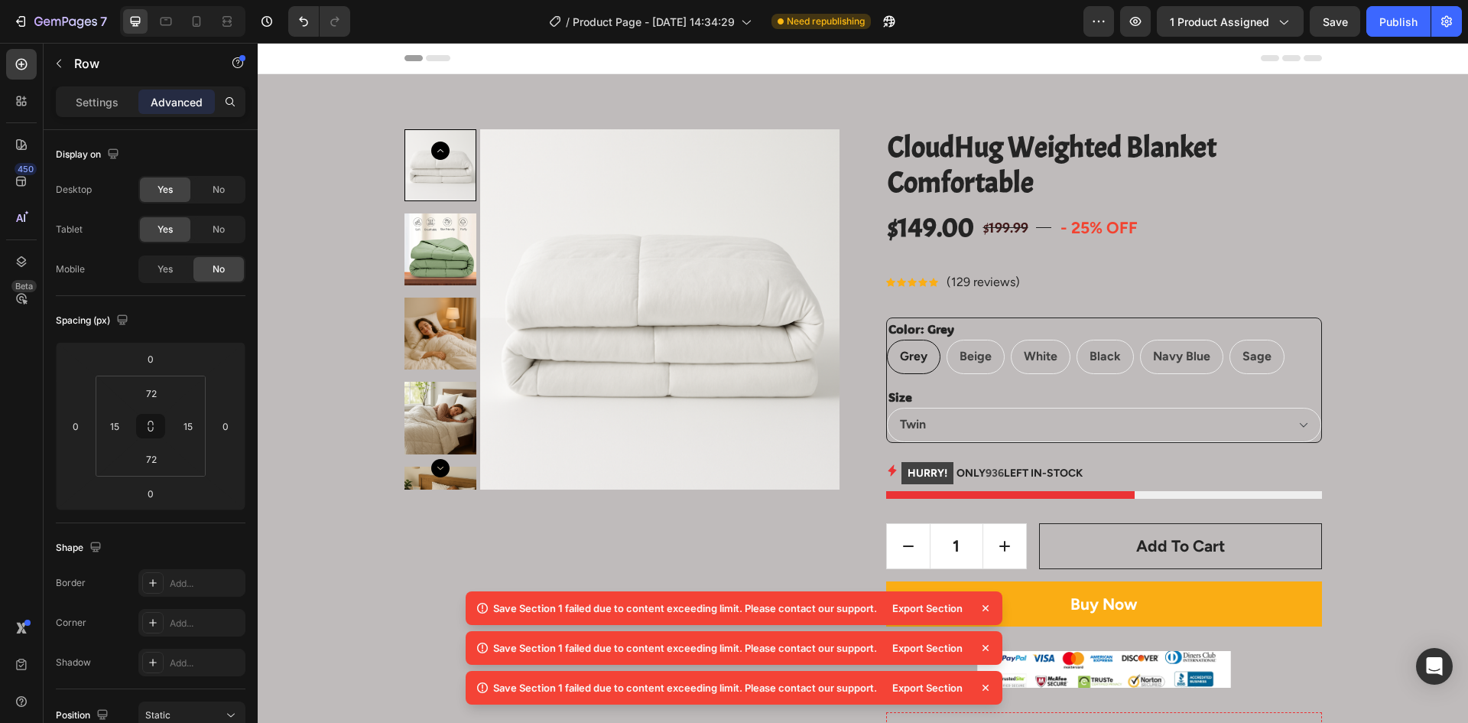
drag, startPoint x: 283, startPoint y: 80, endPoint x: 260, endPoint y: 88, distance: 24.2
click at [167, 264] on span "Yes" at bounding box center [165, 269] width 15 height 14
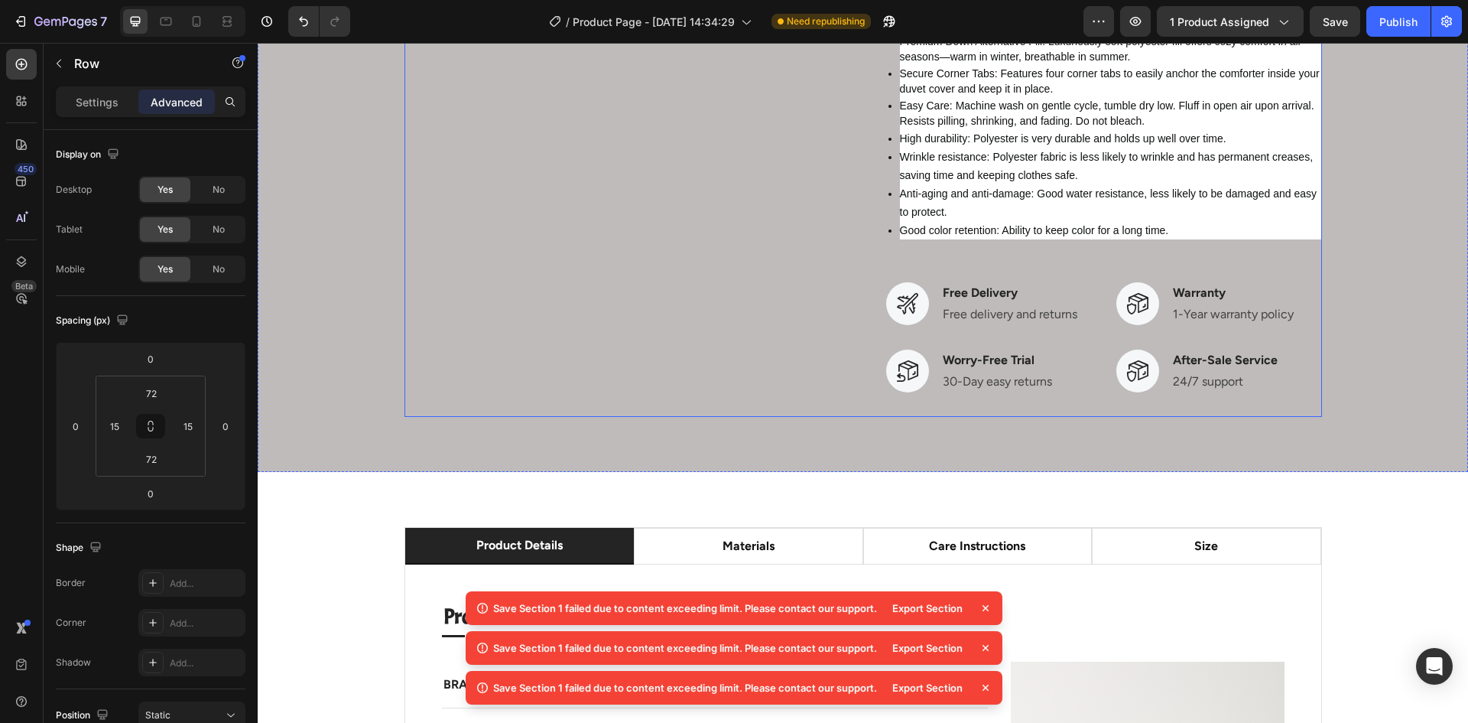
scroll to position [994, 0]
click at [192, 31] on div at bounding box center [196, 21] width 24 height 24
type input "63"
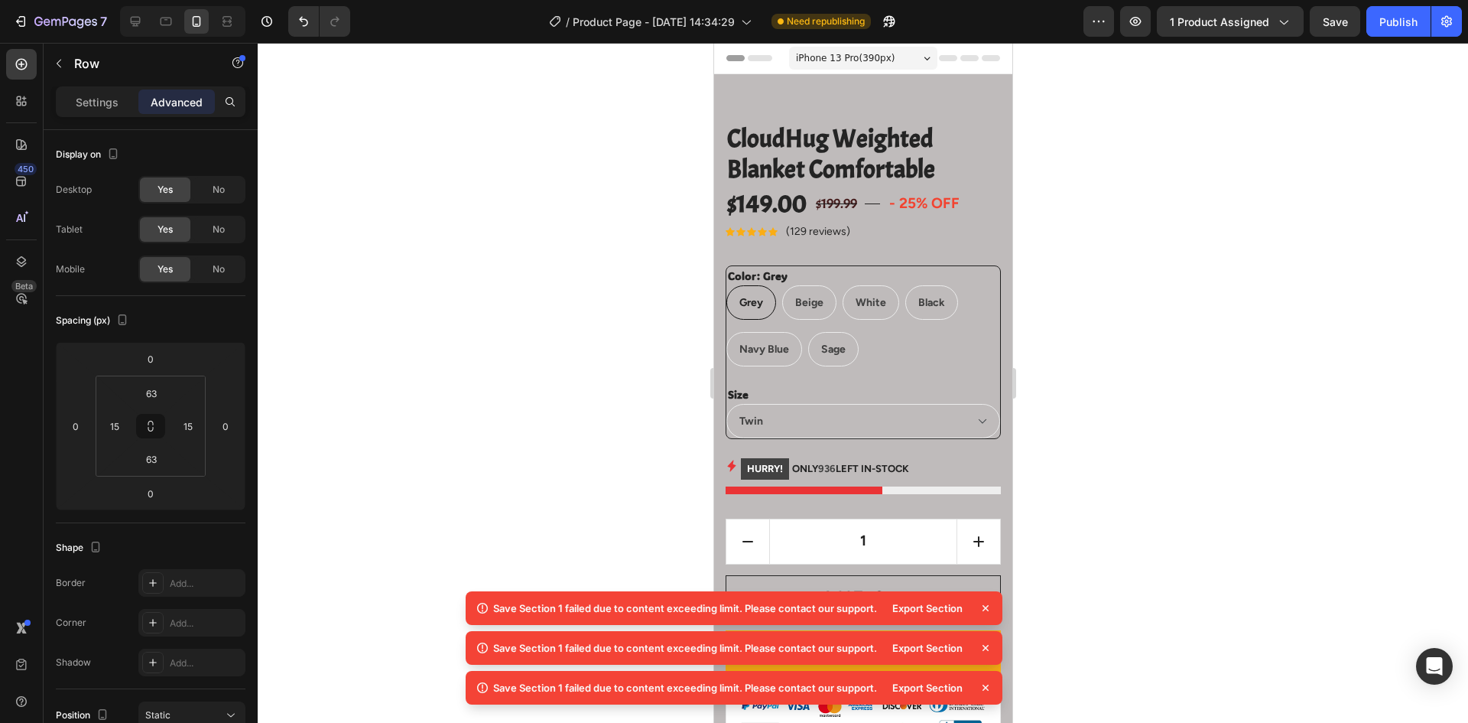
click at [137, 27] on icon at bounding box center [135, 21] width 15 height 15
type input "72"
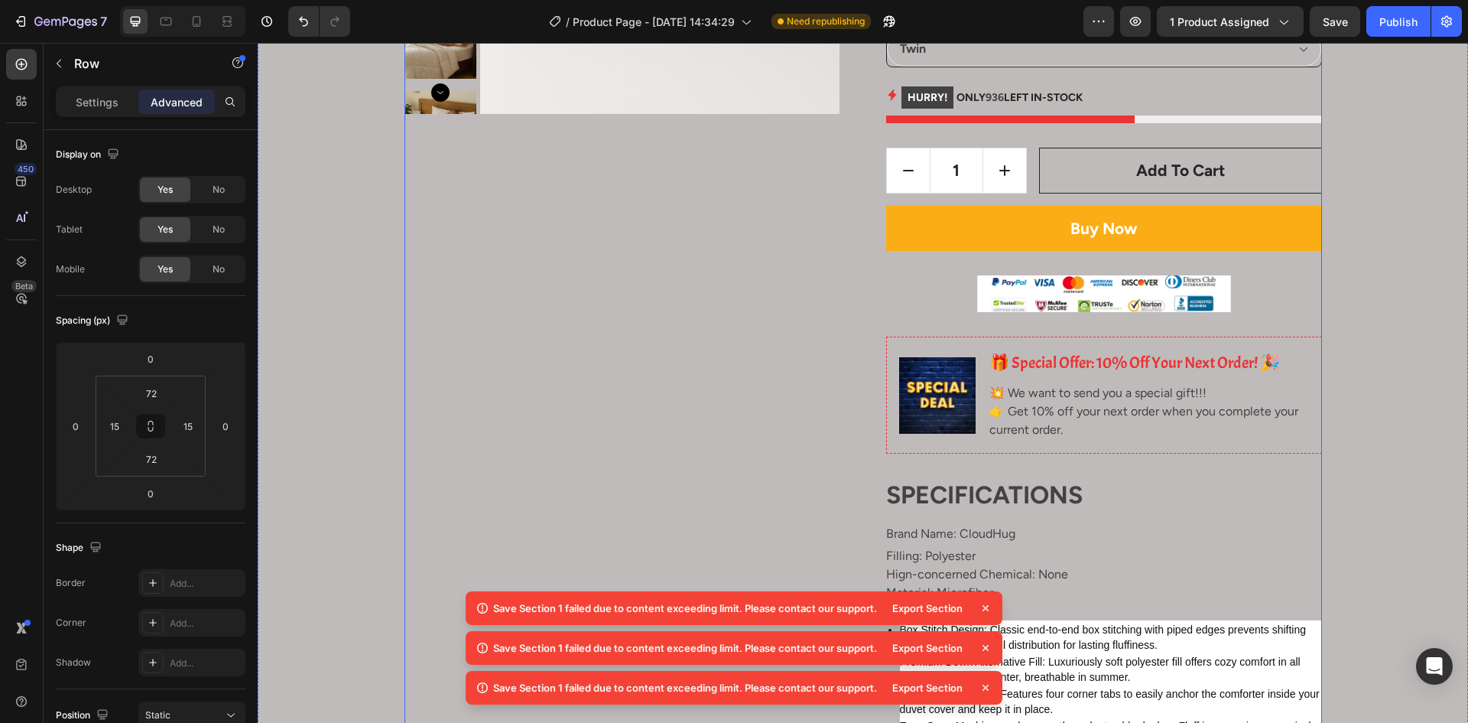
scroll to position [382, 0]
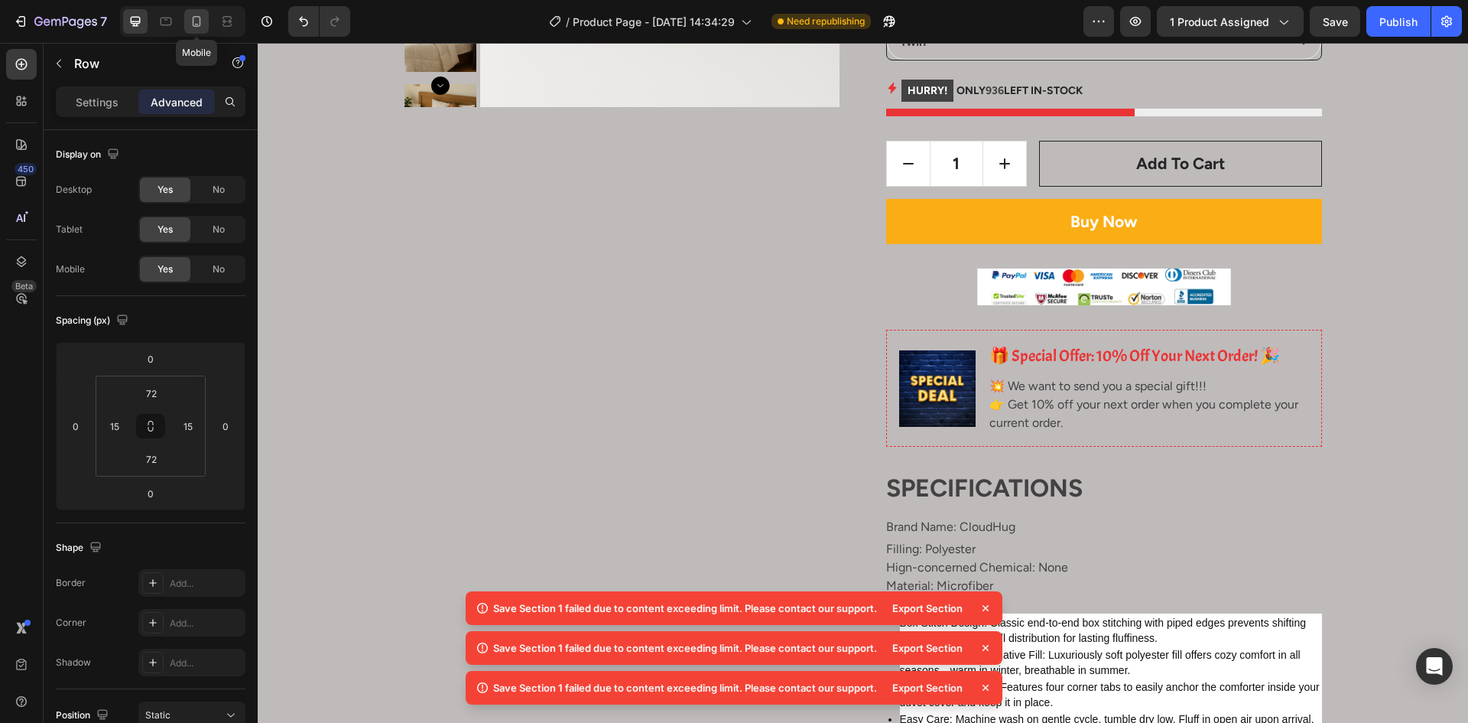
click at [193, 21] on icon at bounding box center [197, 21] width 8 height 11
type input "63"
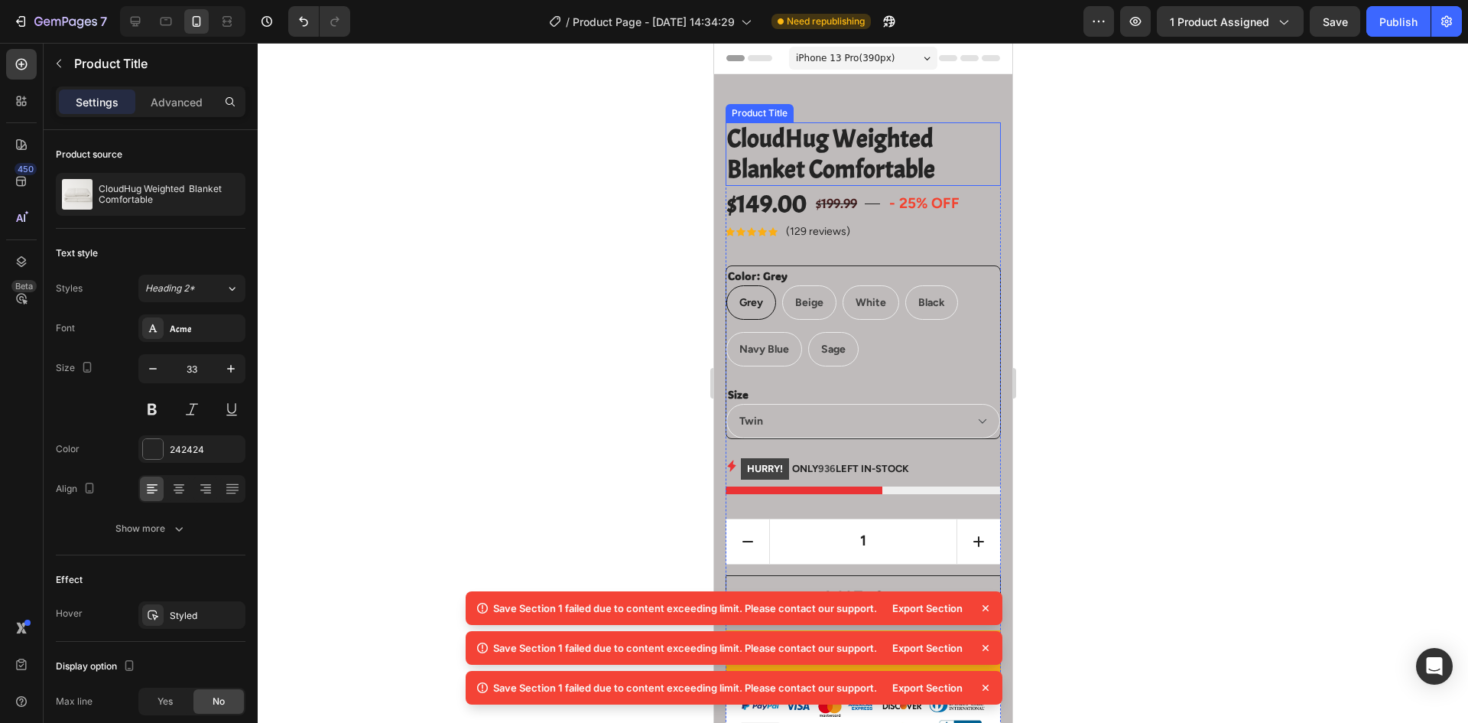
click at [915, 133] on h2 "CloudHug Weighted Blanket Comfortable" at bounding box center [862, 153] width 275 height 63
click at [168, 104] on p "Advanced" at bounding box center [177, 102] width 52 height 16
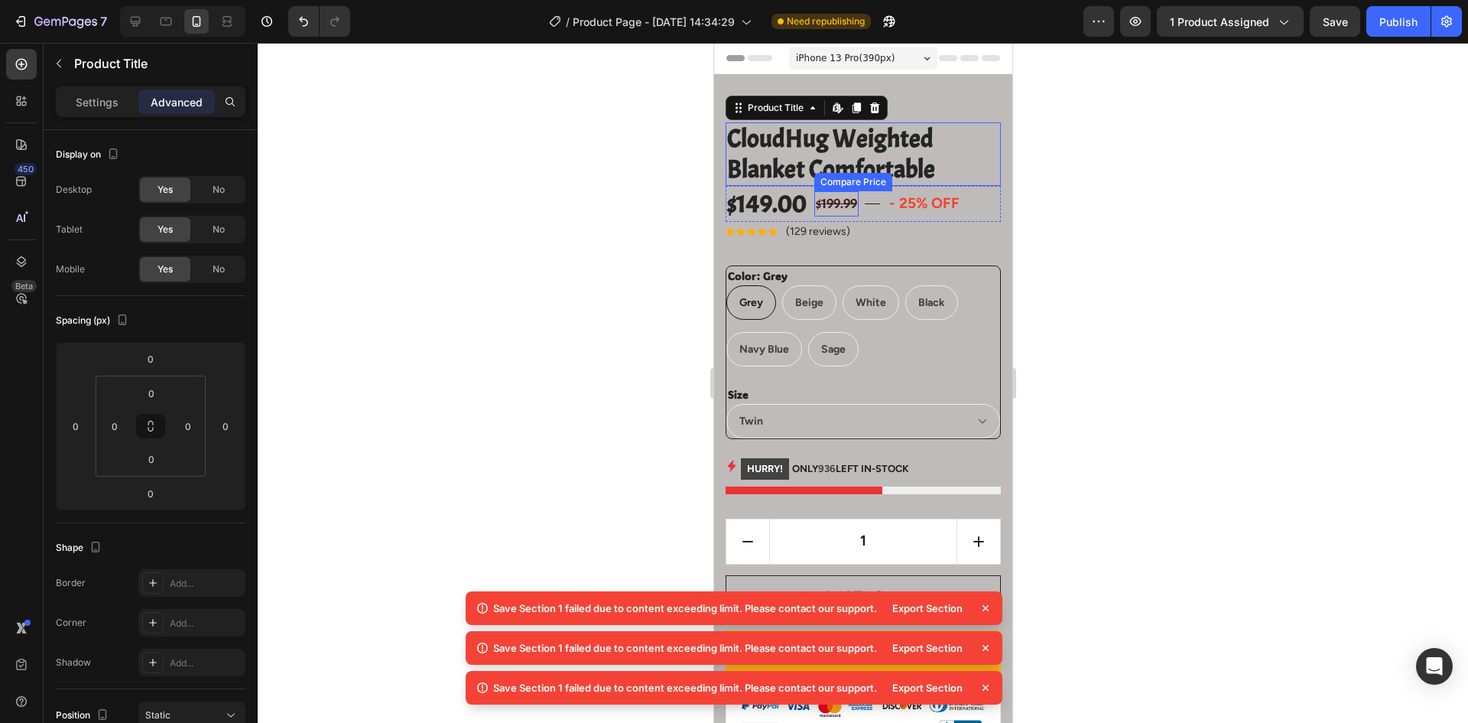
click at [845, 210] on div "$199.99" at bounding box center [836, 203] width 44 height 25
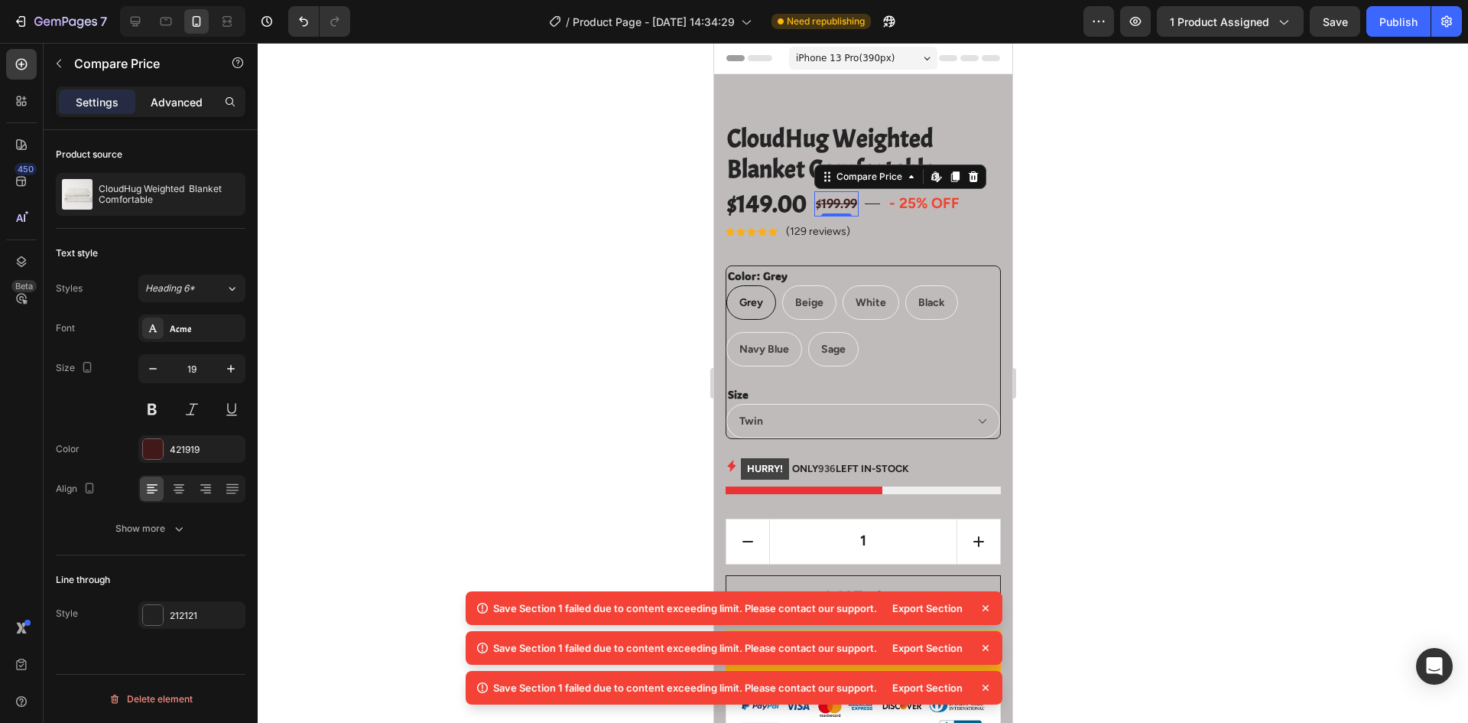
click at [198, 106] on p "Advanced" at bounding box center [177, 102] width 52 height 16
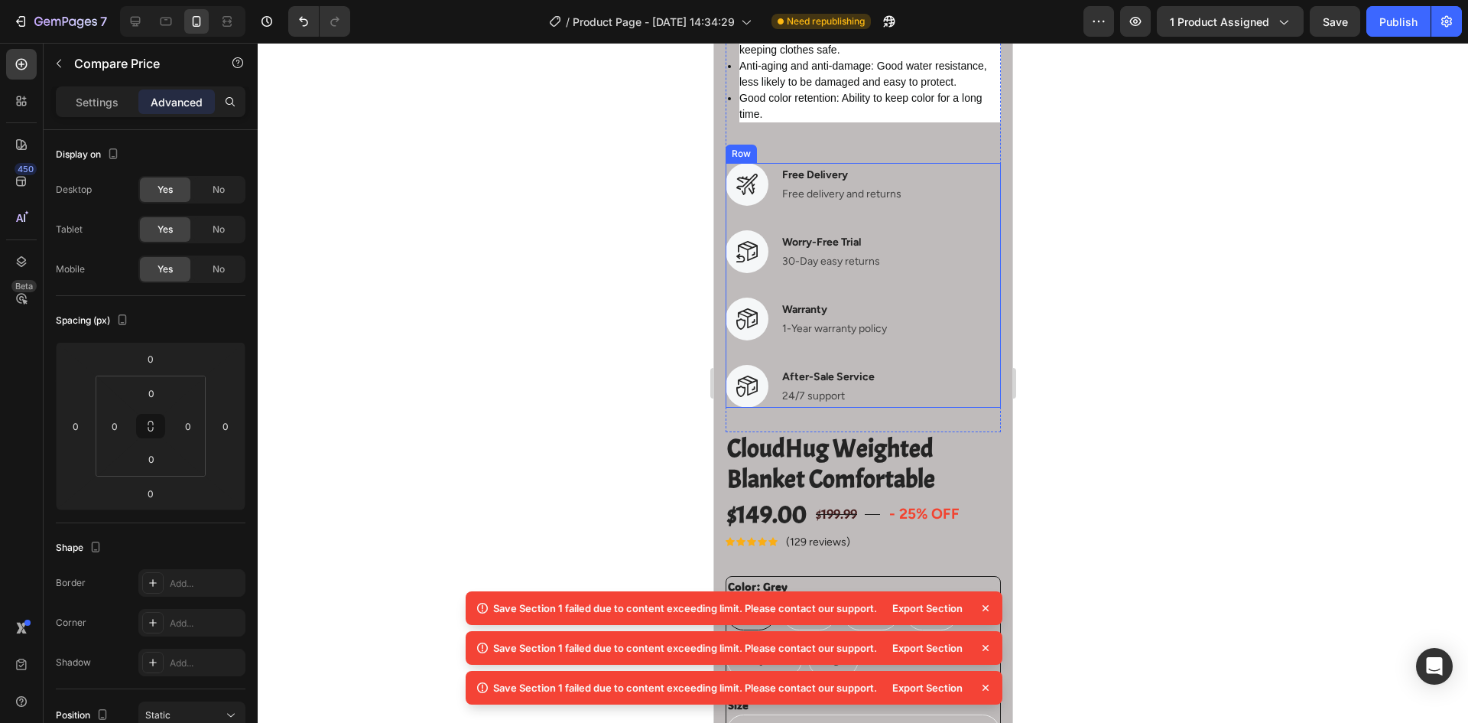
scroll to position [1530, 0]
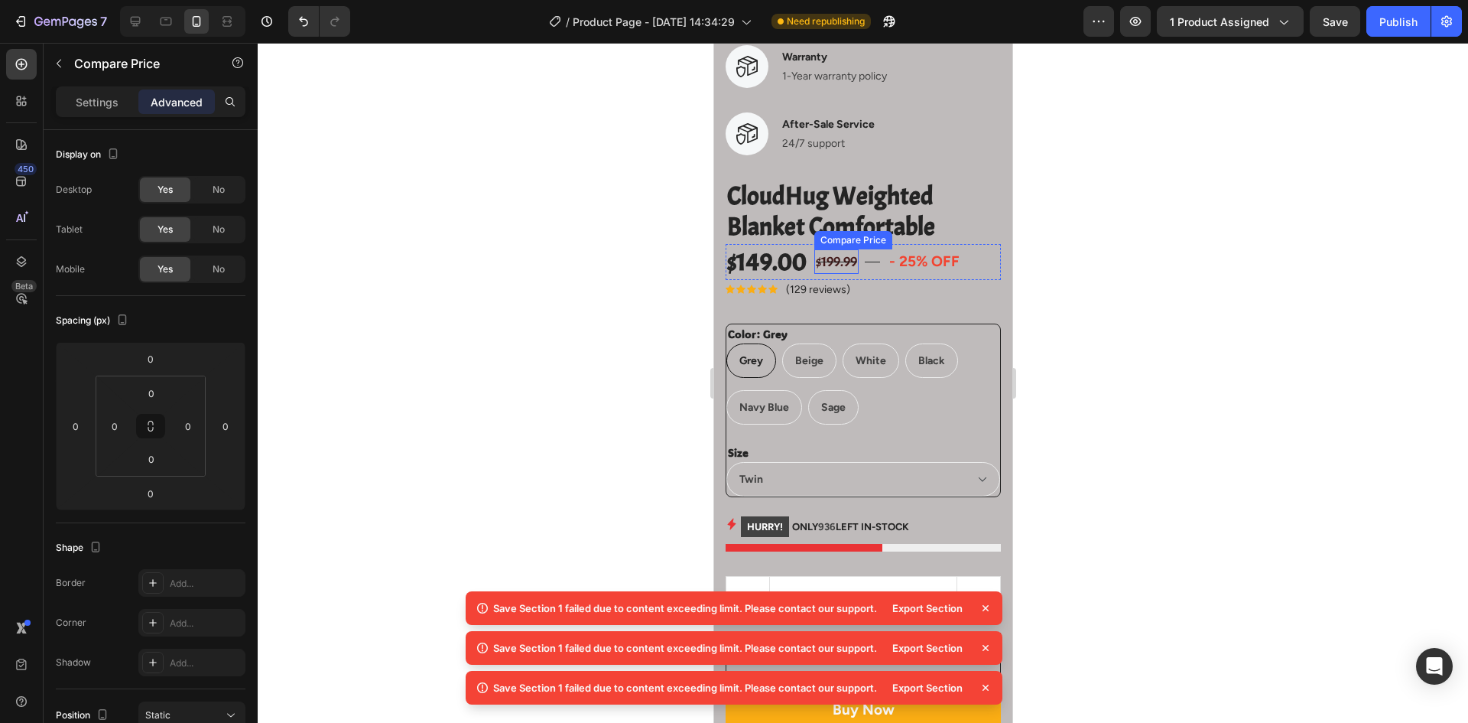
click at [837, 245] on div "Compare Price" at bounding box center [853, 240] width 78 height 18
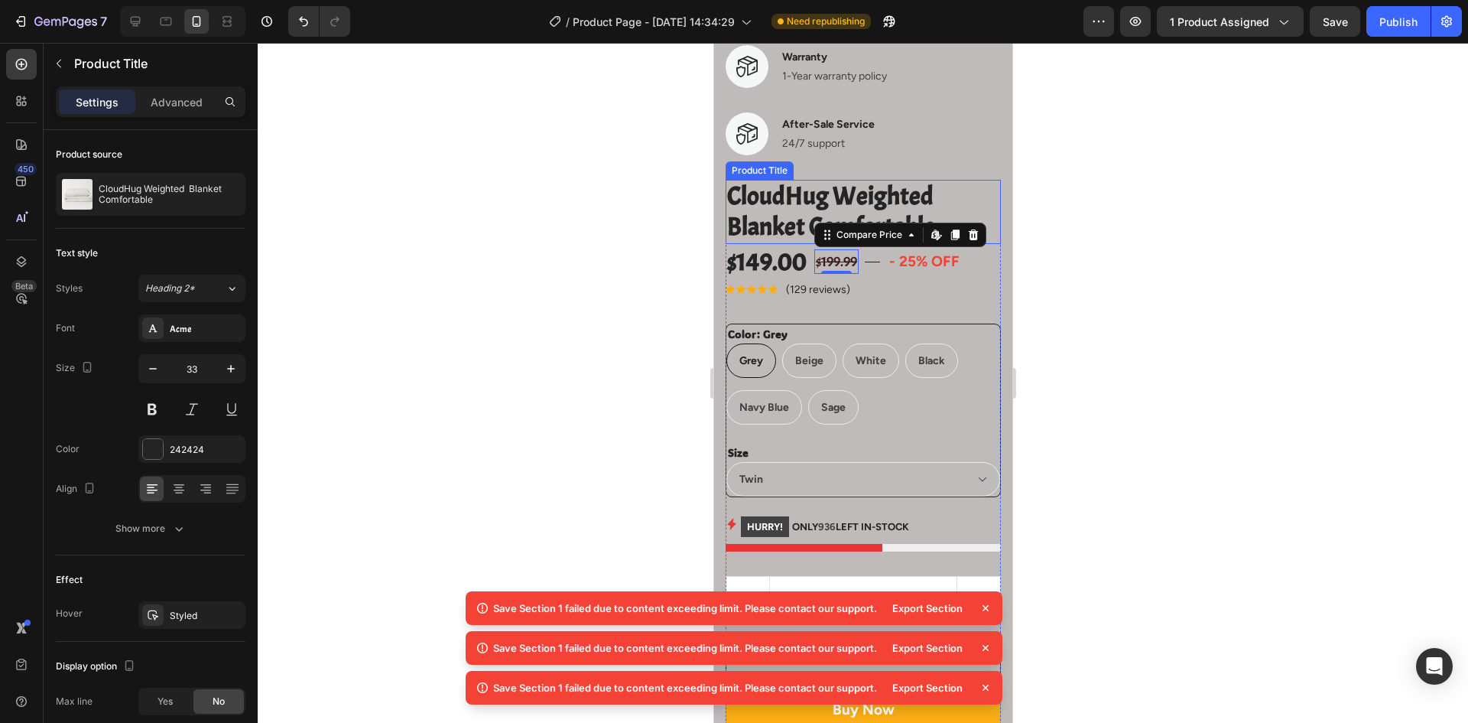
click at [868, 216] on h2 "CloudHug Weighted Blanket Comfortable" at bounding box center [862, 211] width 275 height 63
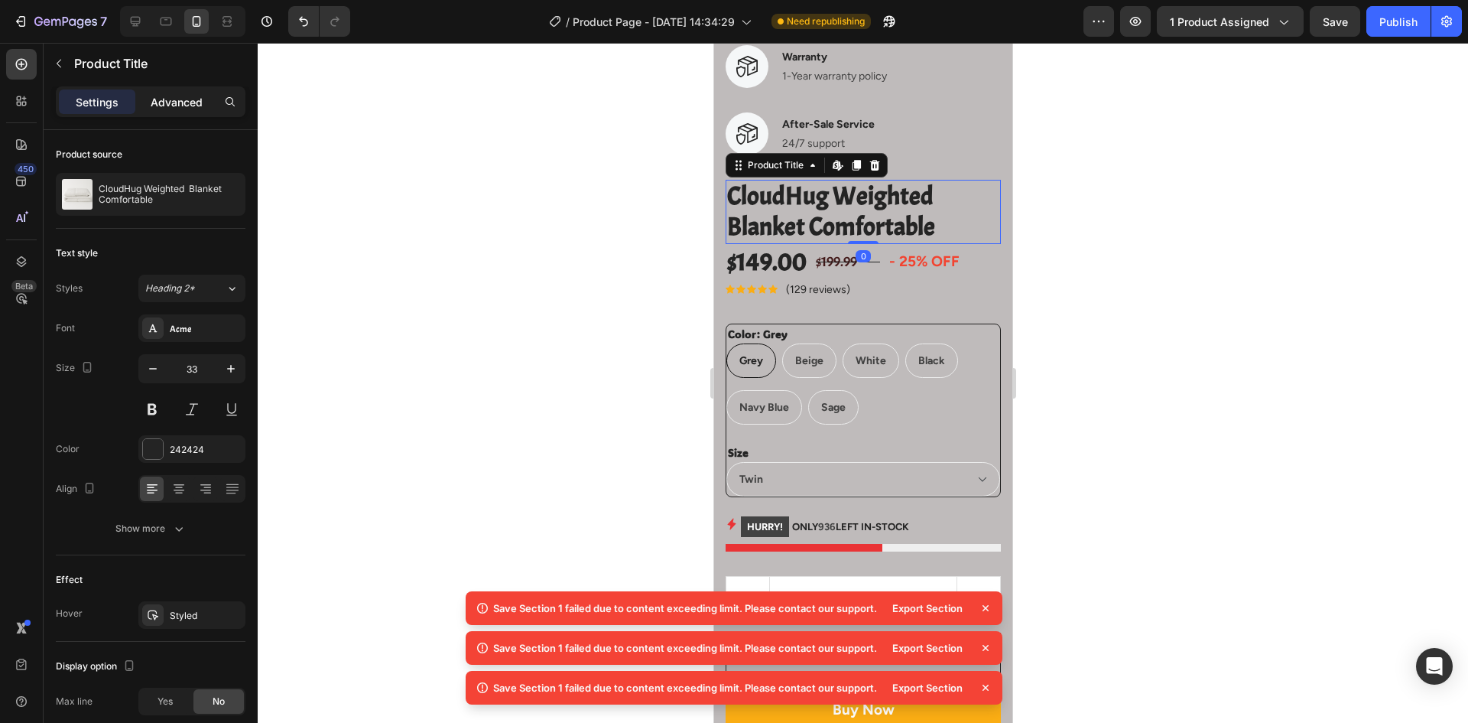
click at [173, 109] on p "Advanced" at bounding box center [177, 102] width 52 height 16
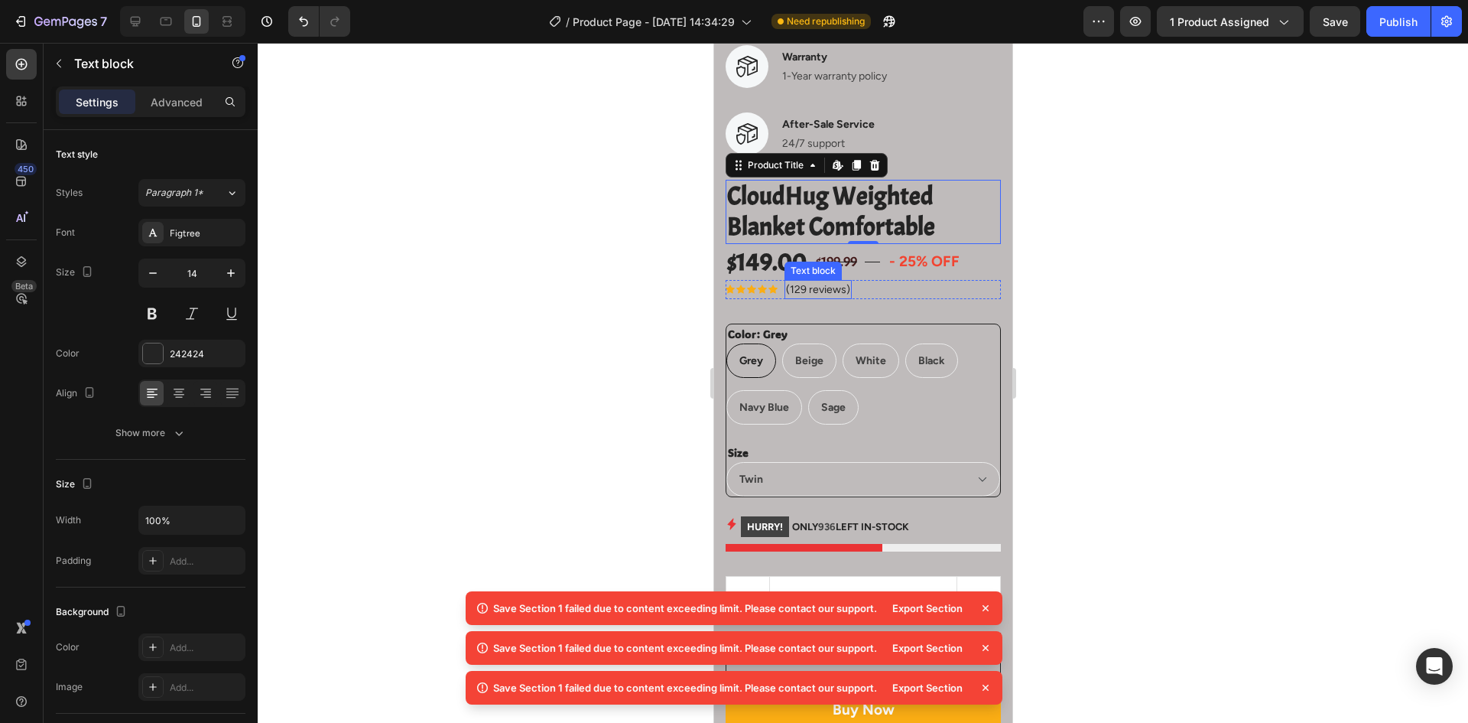
click at [794, 270] on div "Text block" at bounding box center [812, 271] width 51 height 14
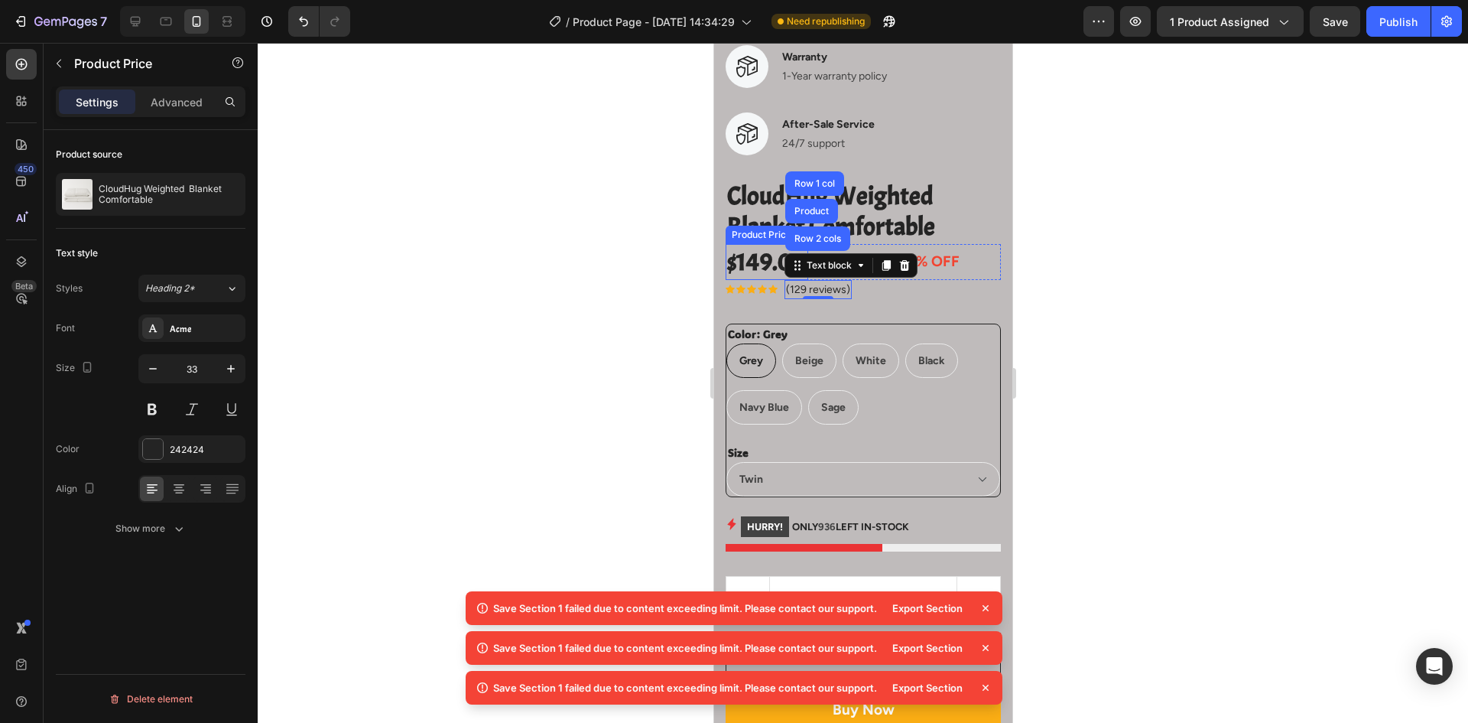
click at [765, 265] on div "$149.00" at bounding box center [766, 262] width 83 height 36
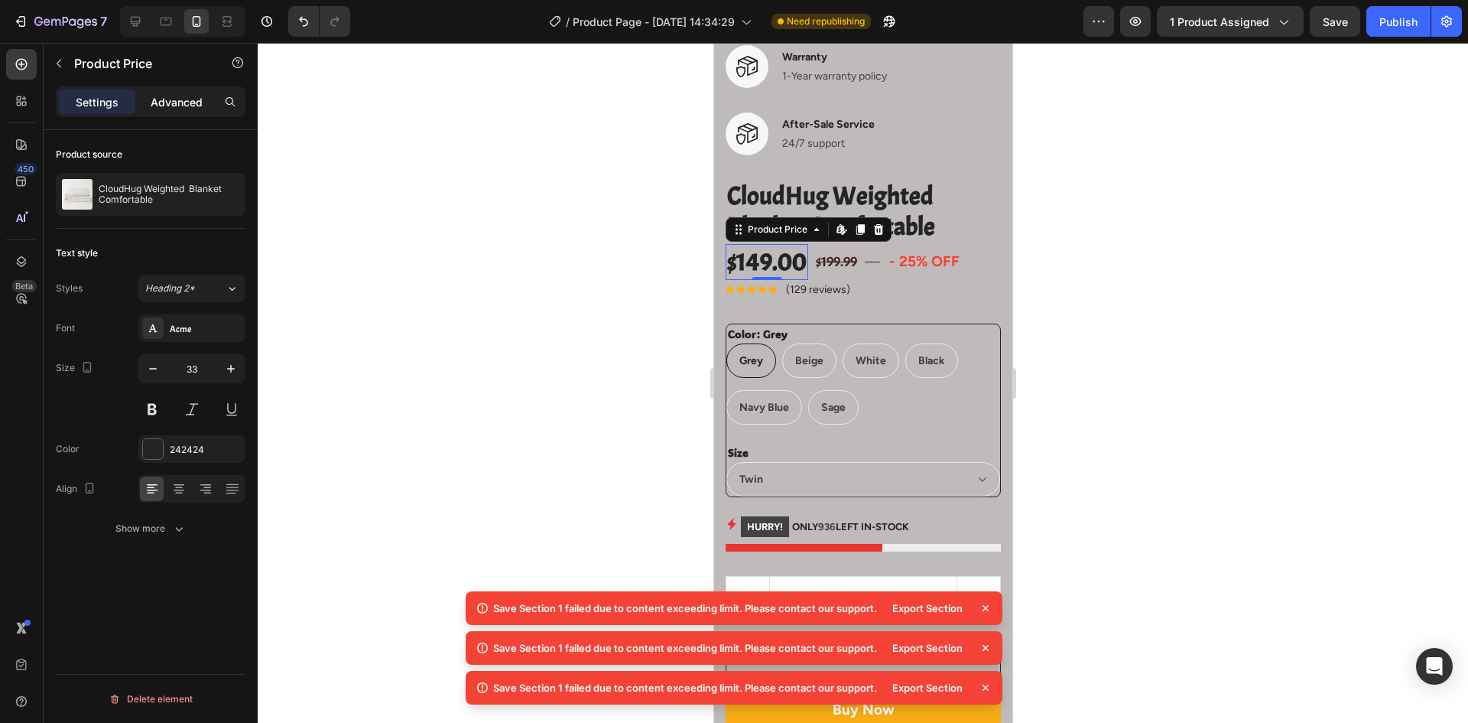
click at [166, 102] on p "Advanced" at bounding box center [177, 102] width 52 height 16
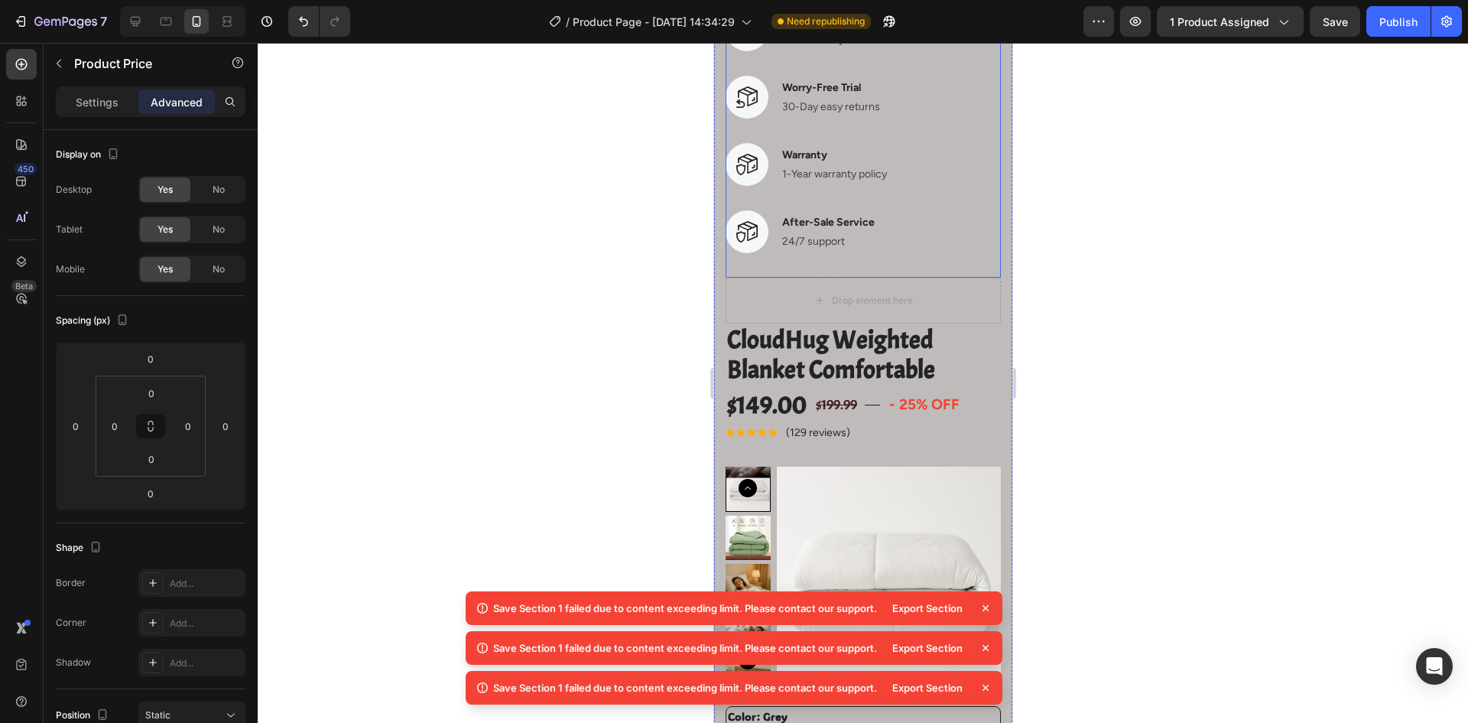
scroll to position [3059, 0]
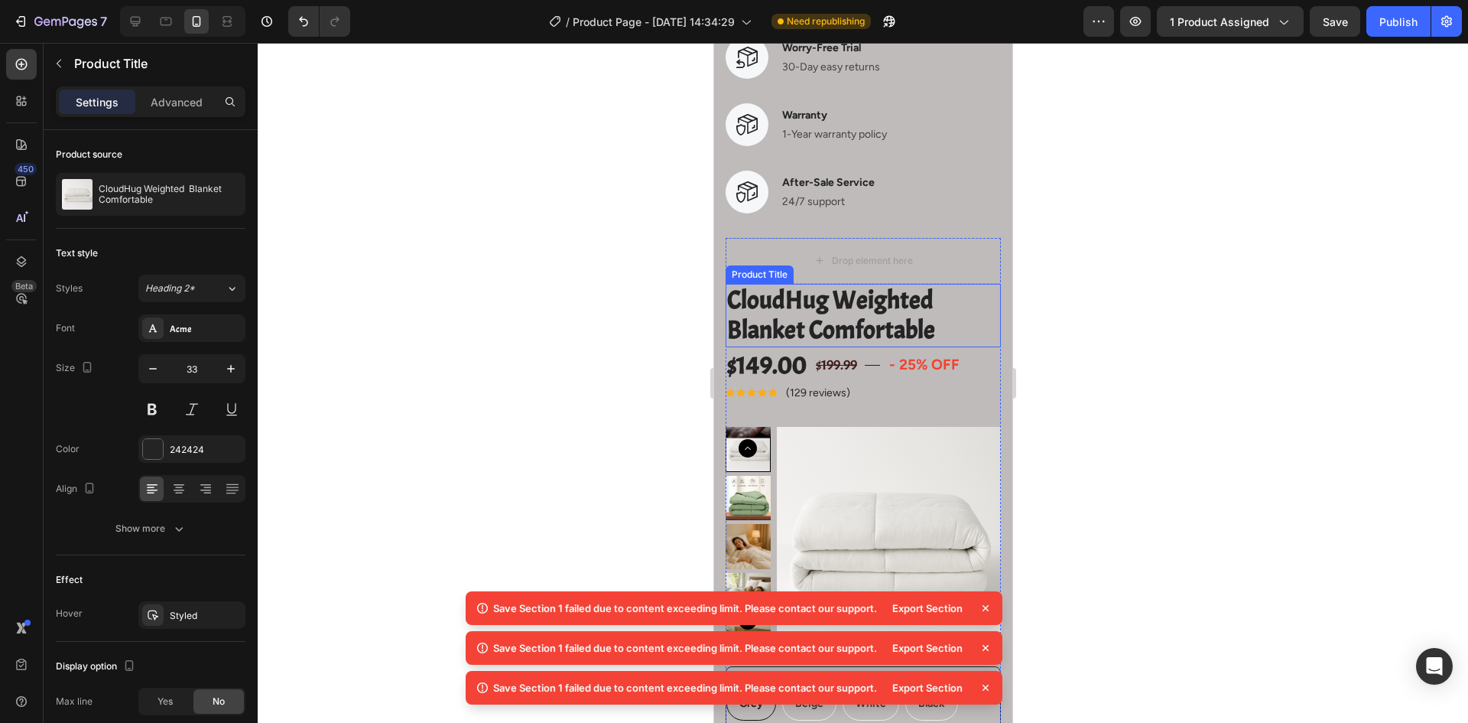
click at [836, 317] on h2 "CloudHug Weighted Blanket Comfortable" at bounding box center [862, 315] width 275 height 63
drag, startPoint x: 896, startPoint y: 251, endPoint x: 917, endPoint y: 245, distance: 21.5
click at [902, 250] on div "Drop element here" at bounding box center [863, 261] width 124 height 24
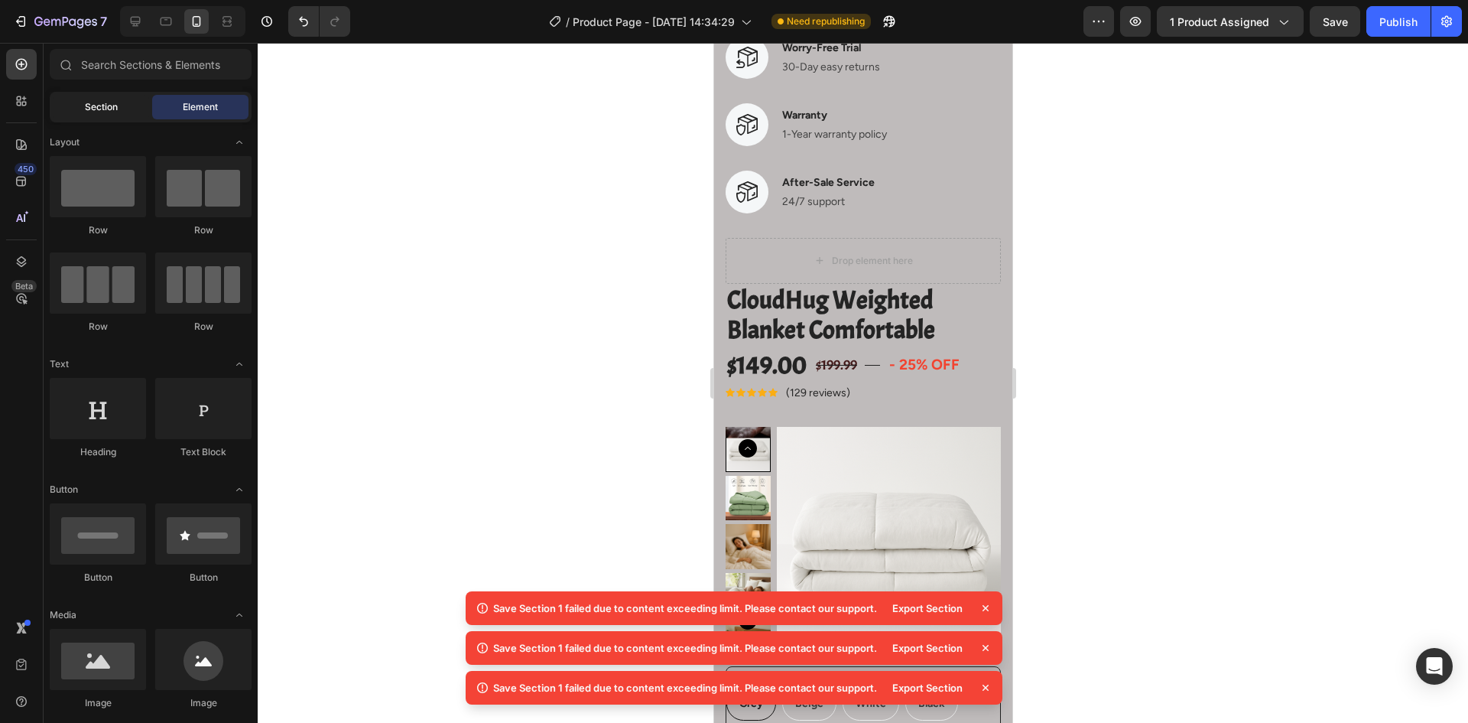
click at [97, 102] on span "Section" at bounding box center [101, 107] width 33 height 14
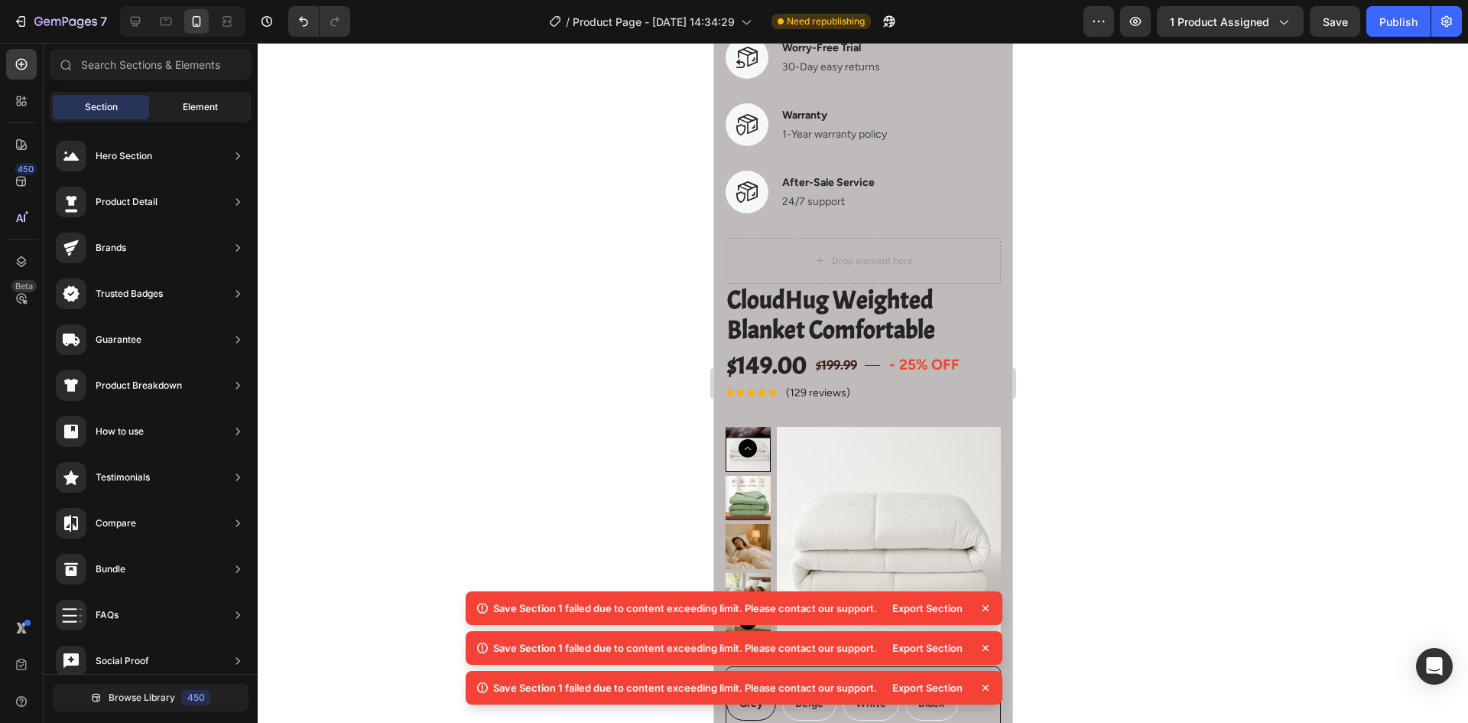
click at [183, 103] on span "Element" at bounding box center [200, 107] width 35 height 14
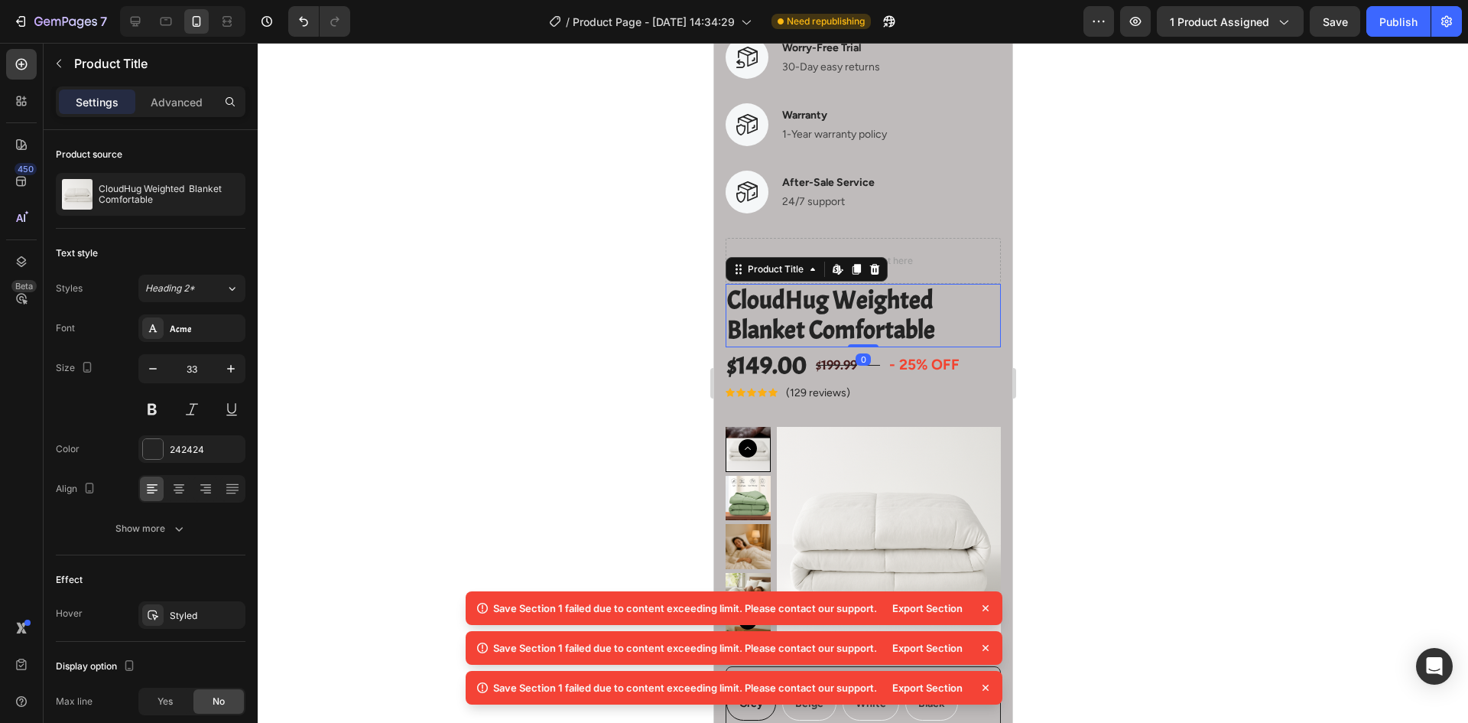
click at [818, 301] on h2 "CloudHug Weighted Blanket Comfortable" at bounding box center [862, 315] width 275 height 63
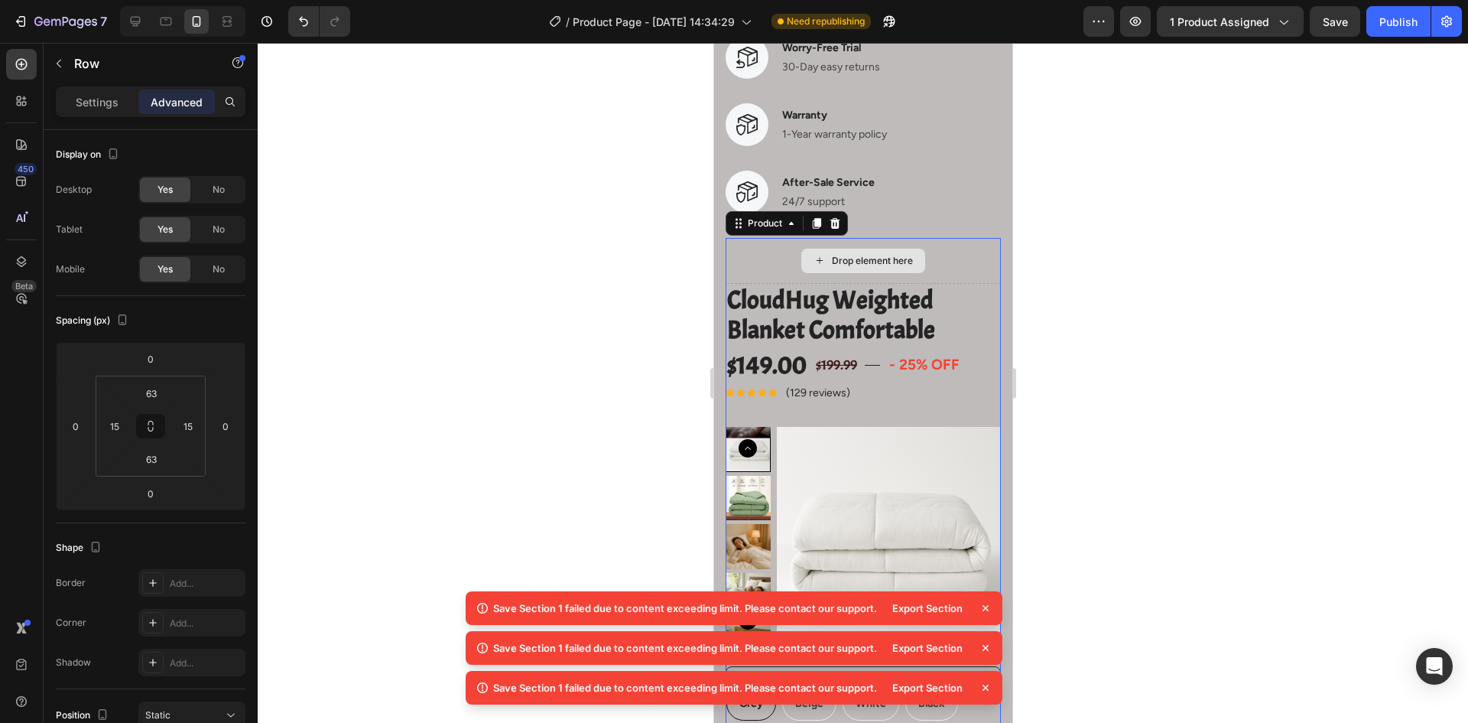
click at [766, 258] on div "Drop element here" at bounding box center [862, 261] width 275 height 46
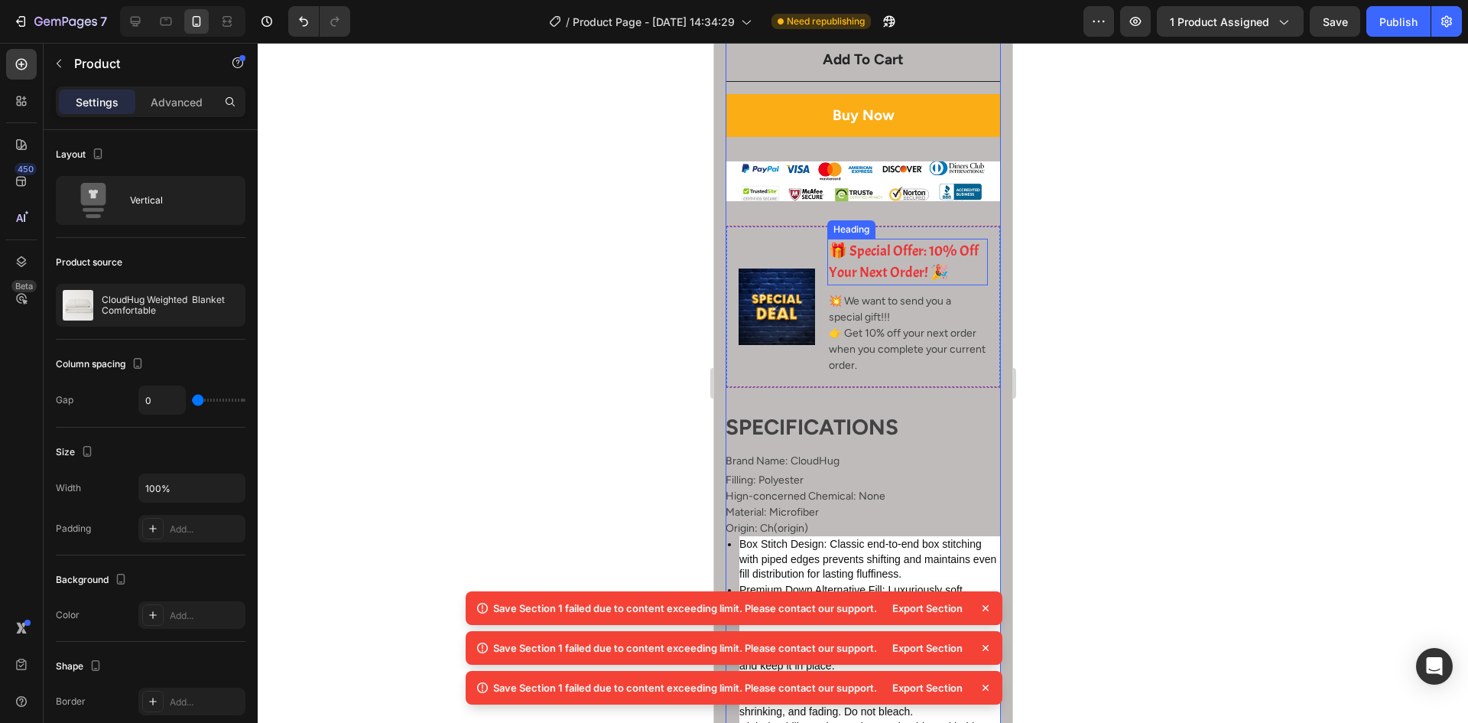
scroll to position [4130, 0]
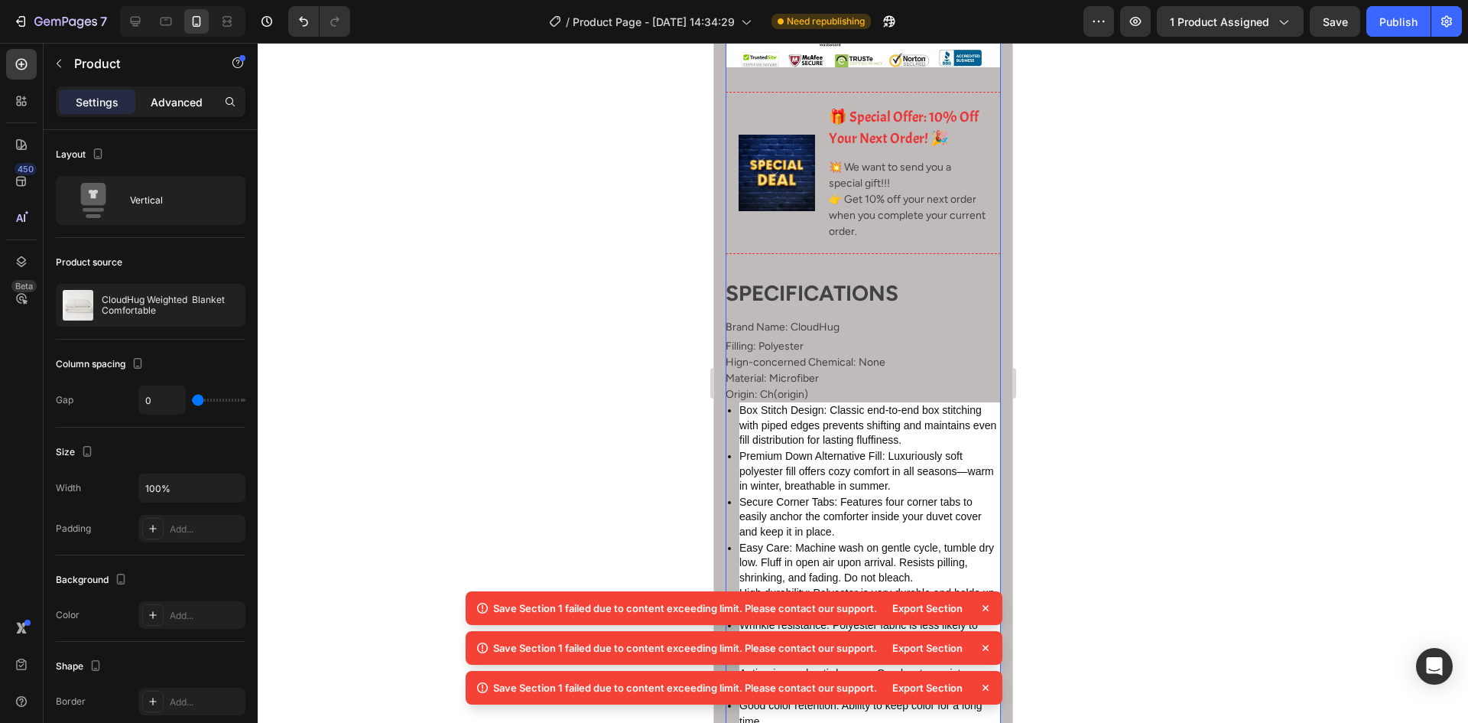
click at [206, 103] on div "Advanced" at bounding box center [176, 101] width 76 height 24
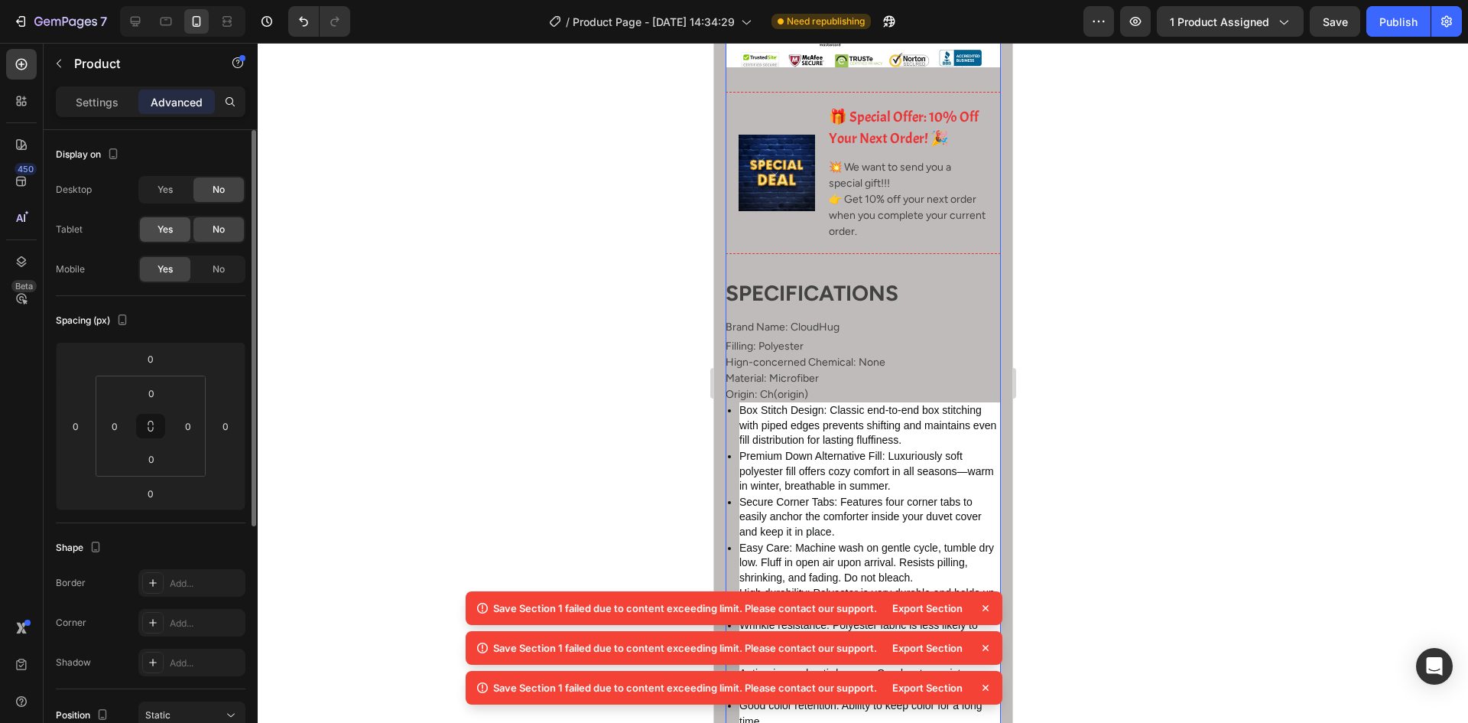
click at [155, 218] on div "Yes" at bounding box center [165, 229] width 50 height 24
click at [166, 187] on span "Yes" at bounding box center [165, 190] width 15 height 14
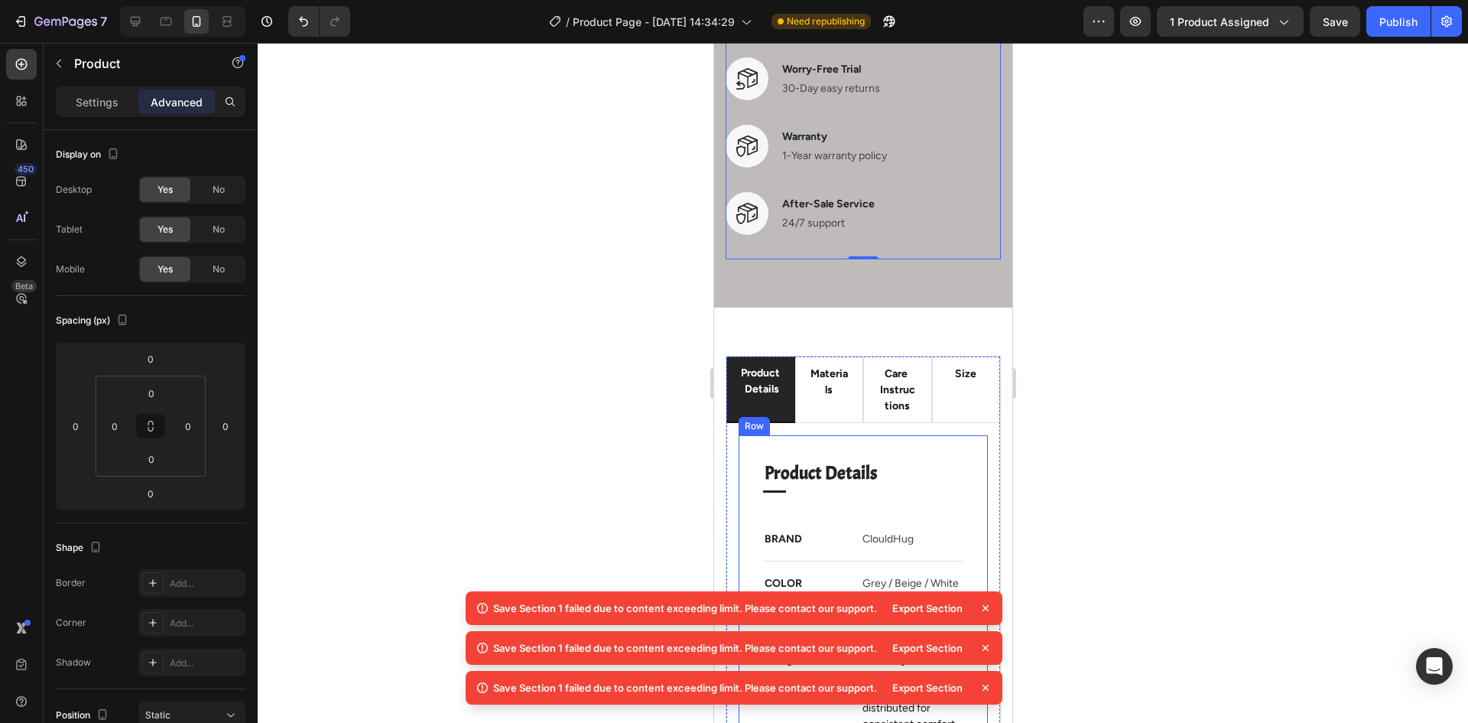
scroll to position [4895, 0]
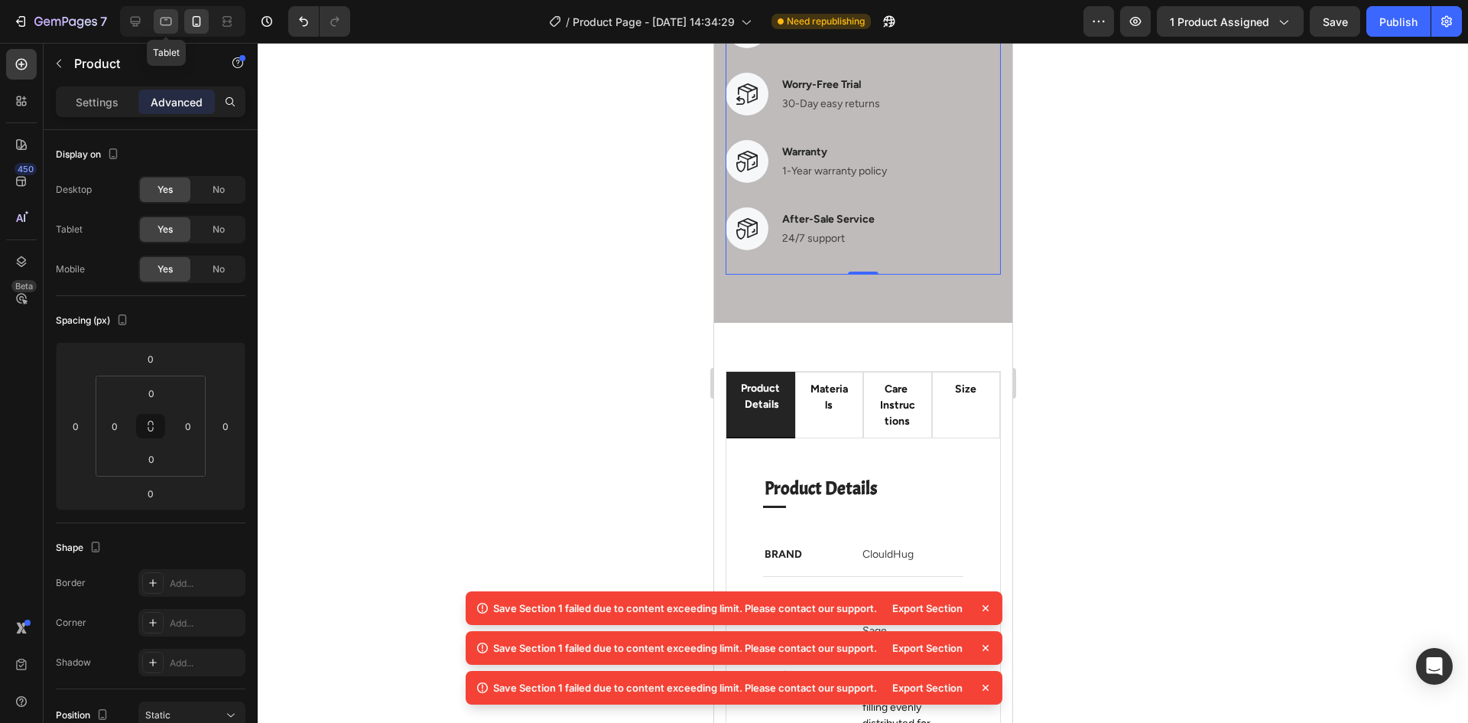
click at [158, 18] on icon at bounding box center [165, 21] width 15 height 15
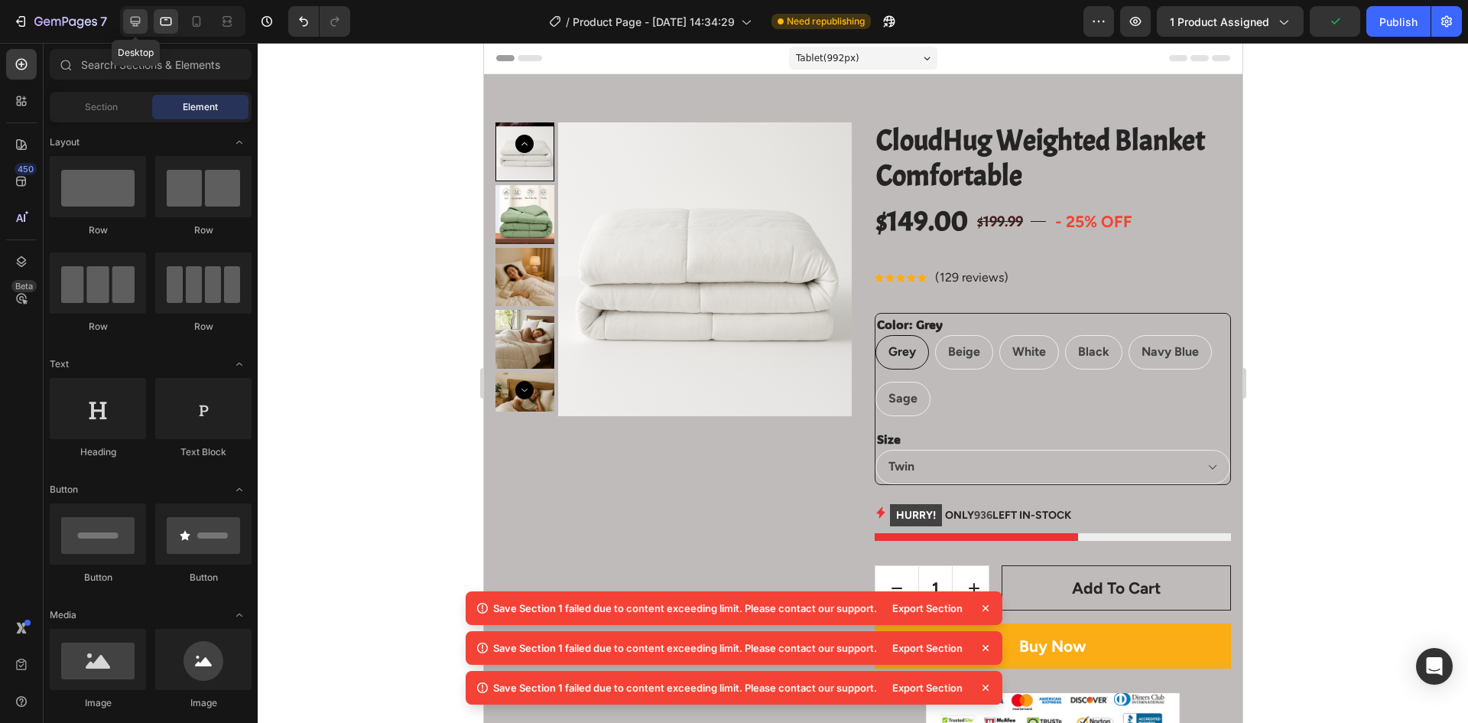
click at [133, 24] on icon at bounding box center [135, 21] width 15 height 15
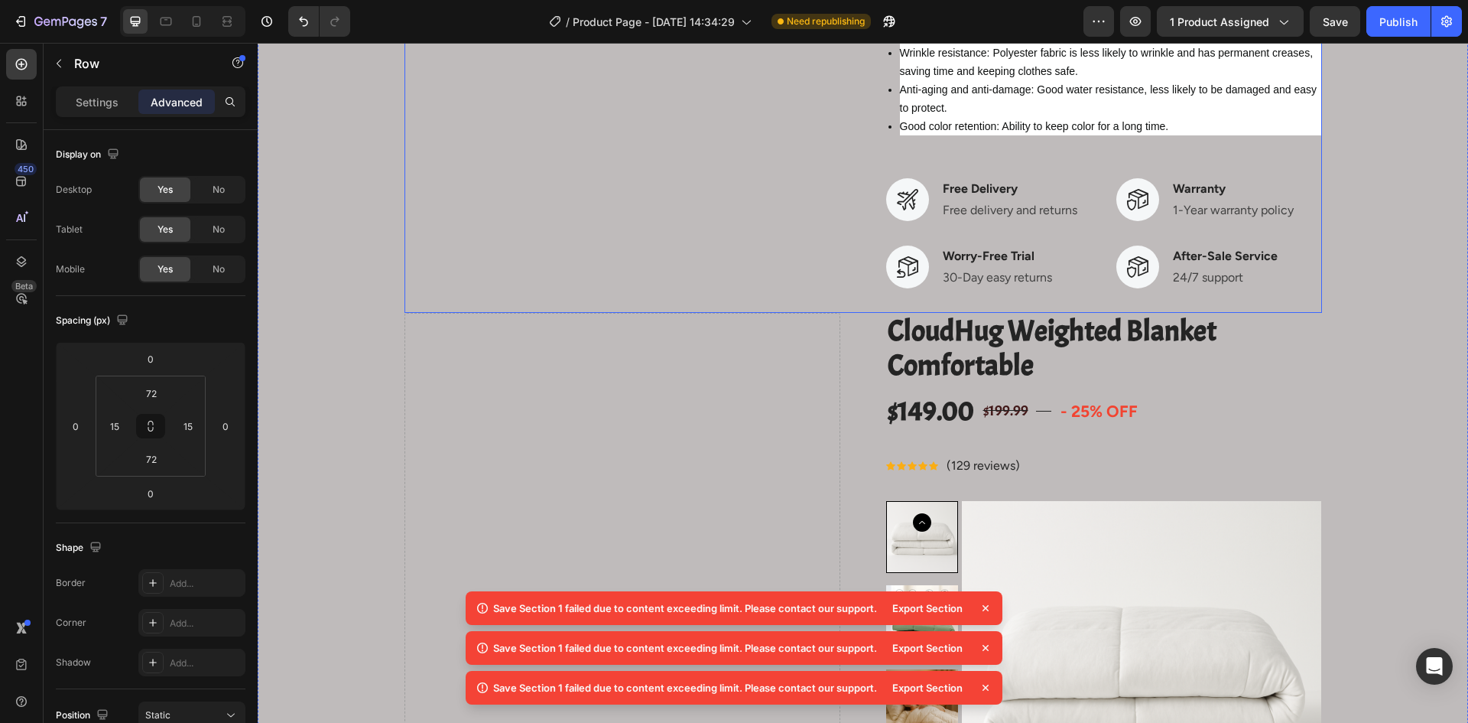
scroll to position [1300, 0]
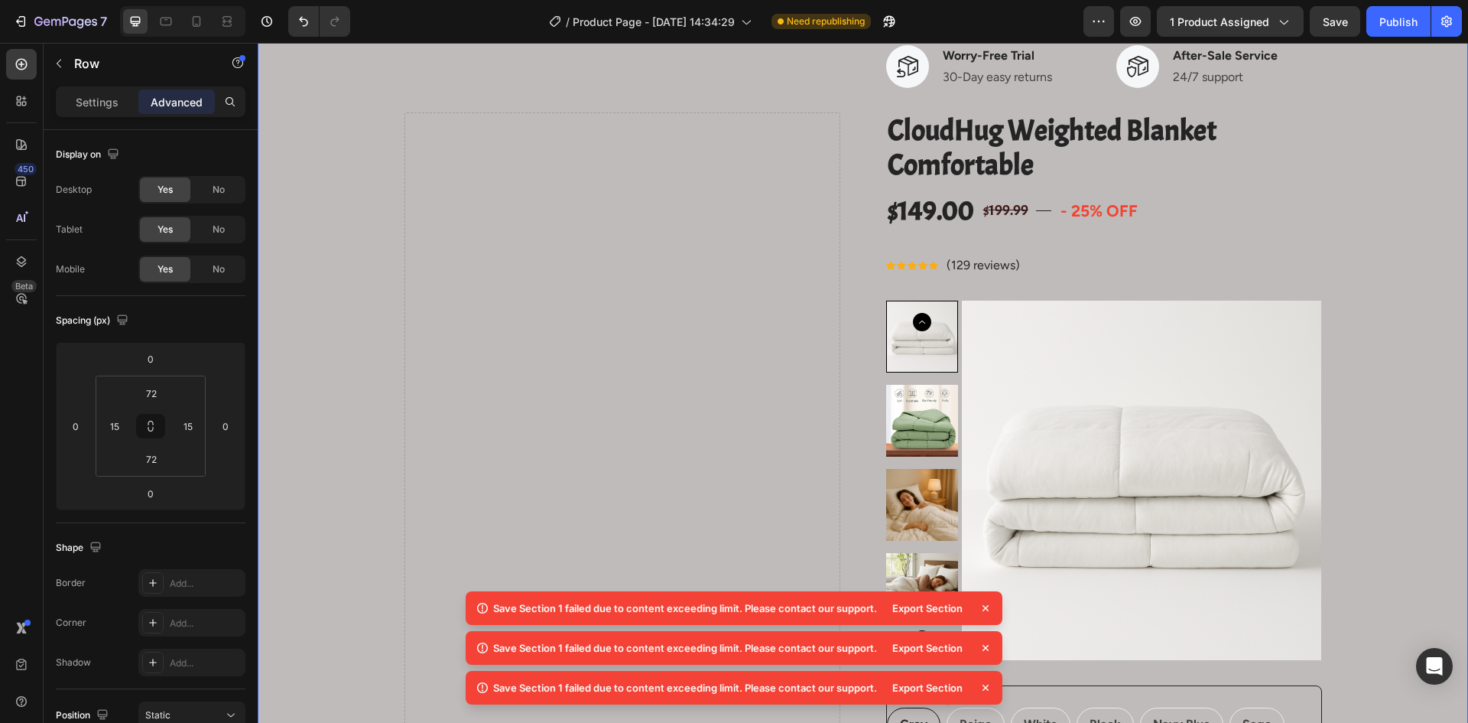
click at [353, 169] on div "Product Images CloudHug Weighted Blanket Comfortable Product Title $149.00 Prod…" at bounding box center [863, 304] width 1188 height 2951
click at [365, 166] on div "Product Images CloudHug Weighted Blanket Comfortable Product Title $149.00 Prod…" at bounding box center [863, 304] width 1188 height 2951
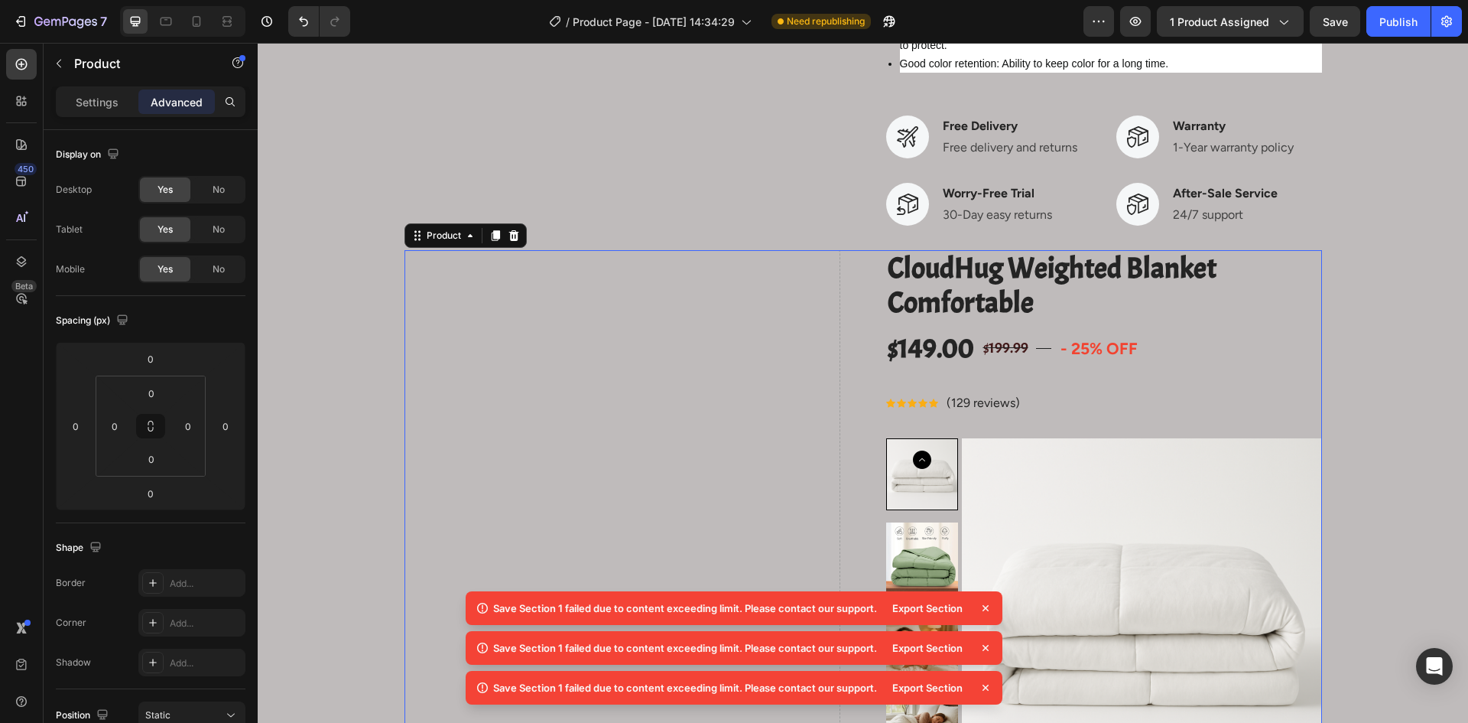
scroll to position [1147, 0]
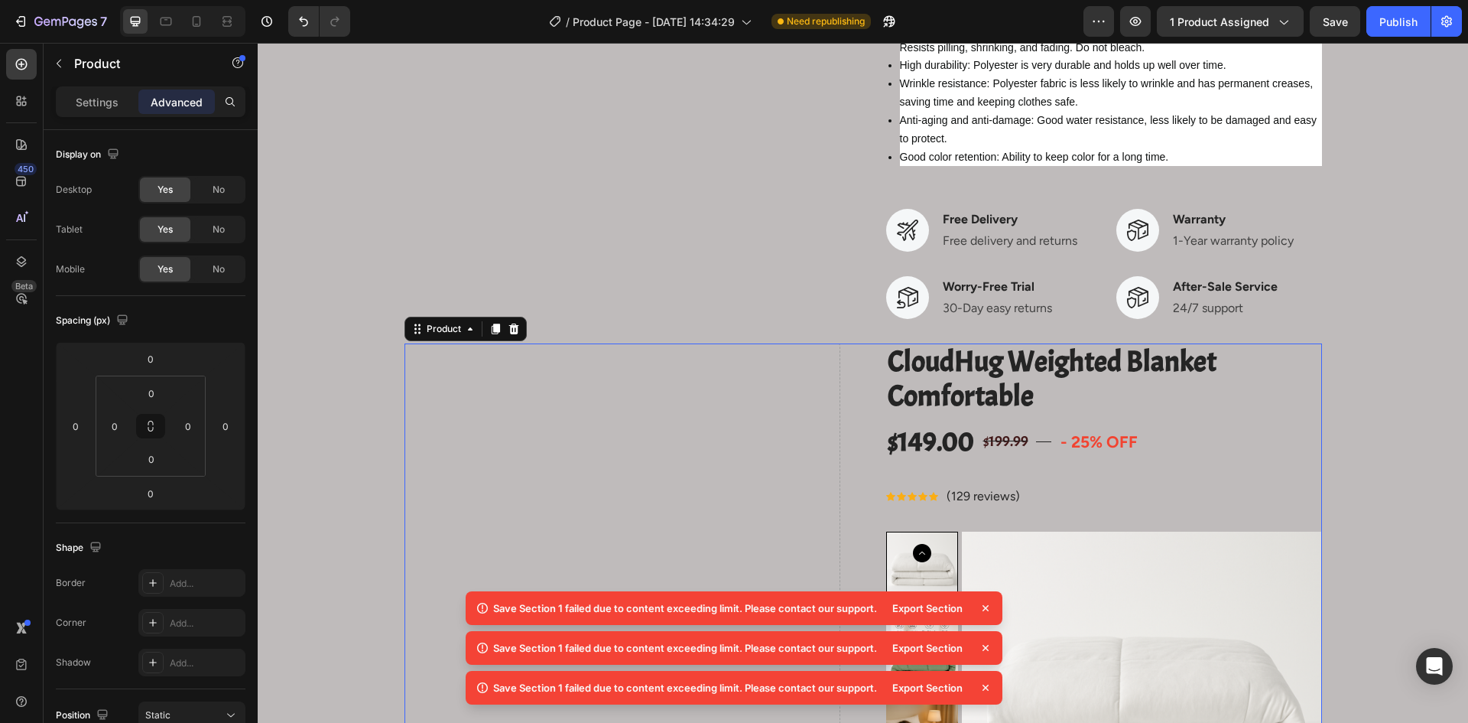
scroll to position [1071, 0]
click at [220, 197] on div "No" at bounding box center [218, 189] width 50 height 24
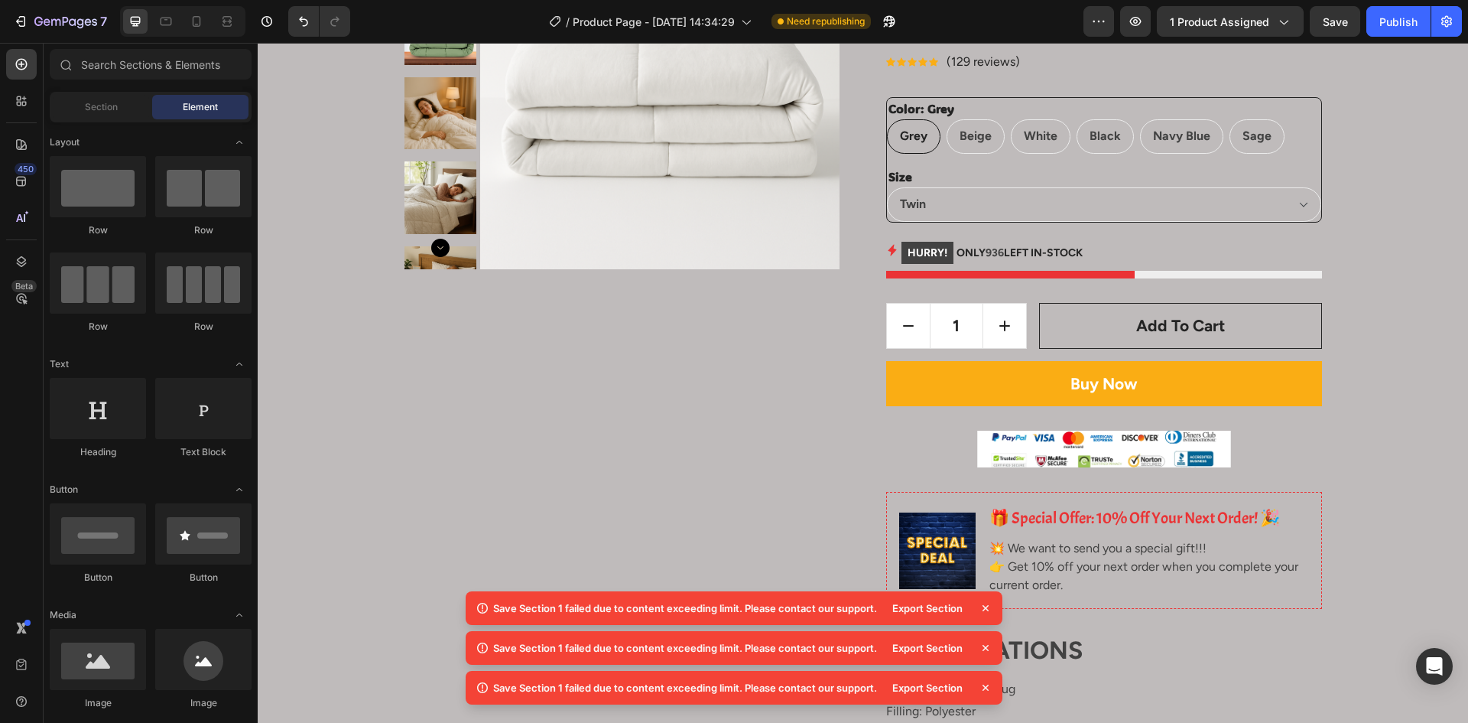
scroll to position [0, 0]
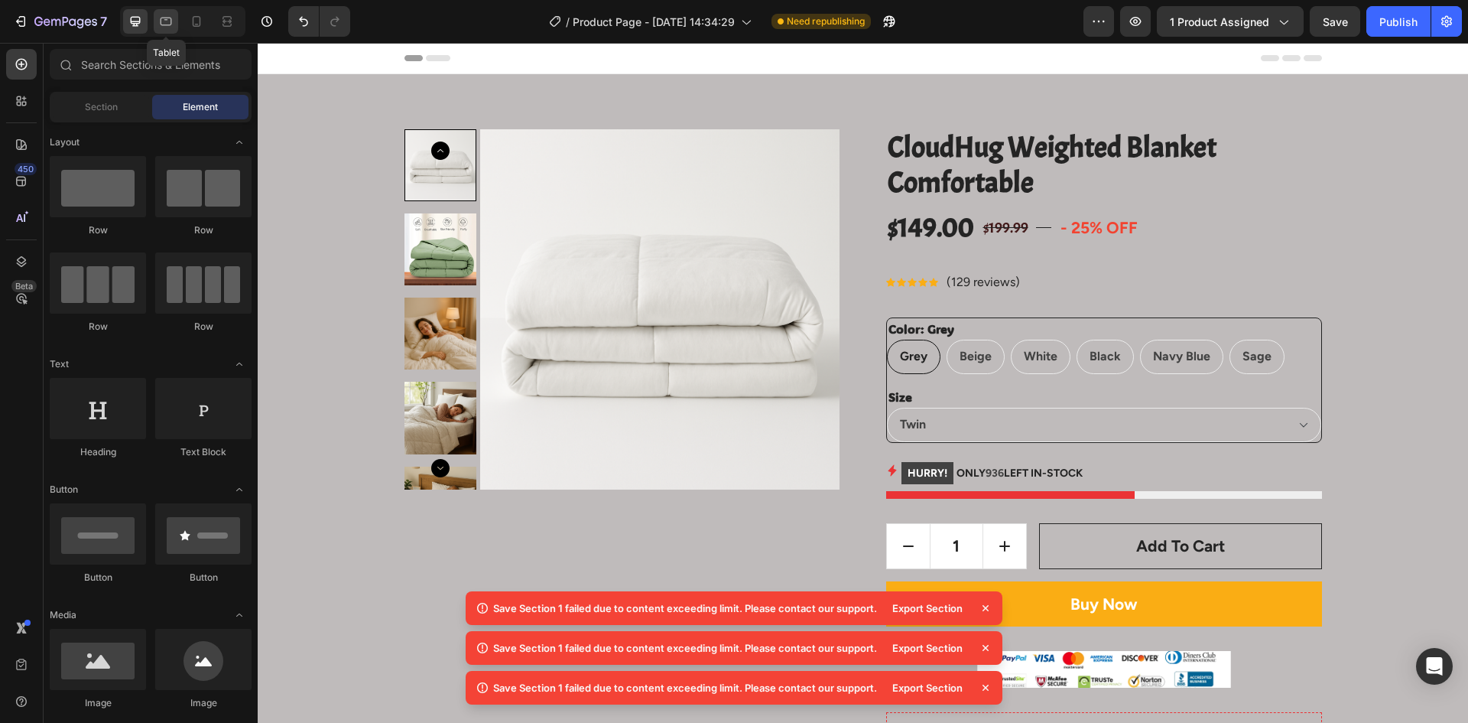
click at [169, 23] on icon at bounding box center [165, 21] width 15 height 15
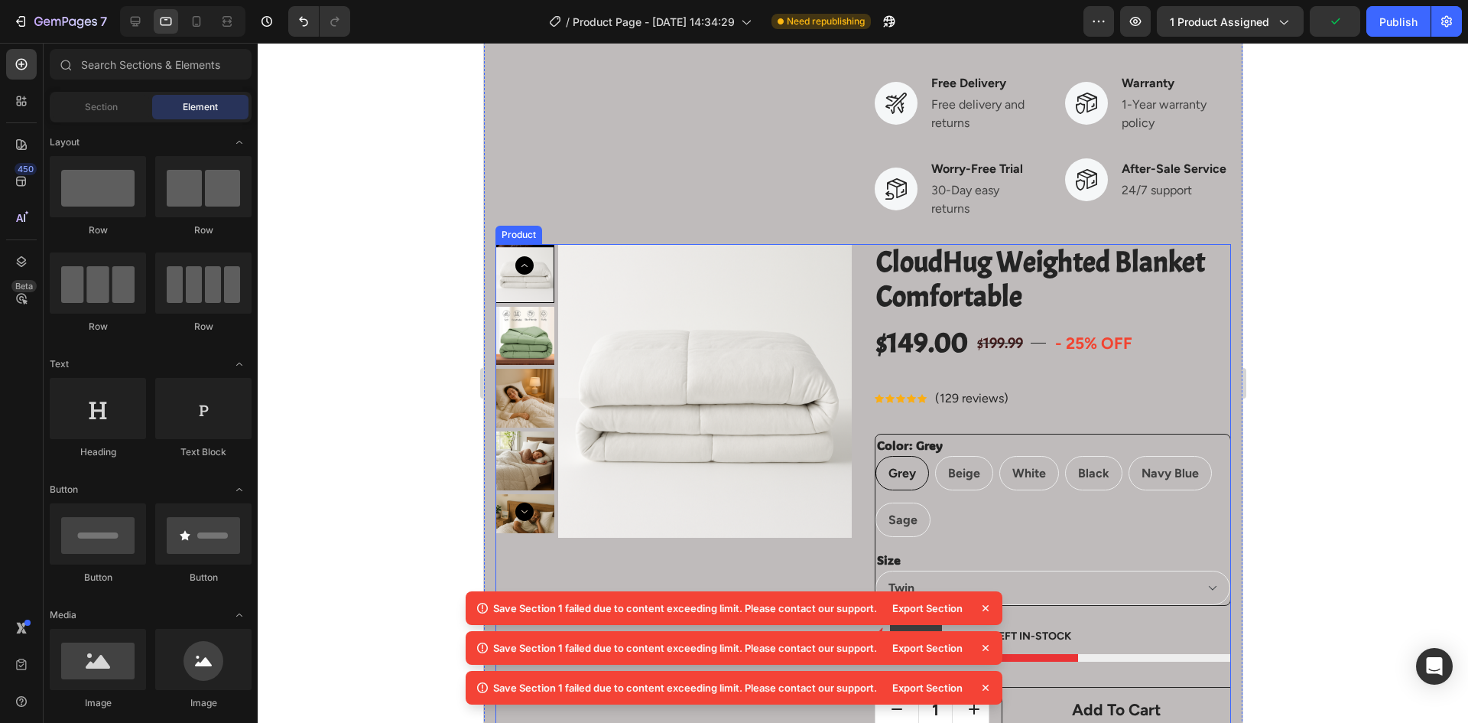
scroll to position [1377, 0]
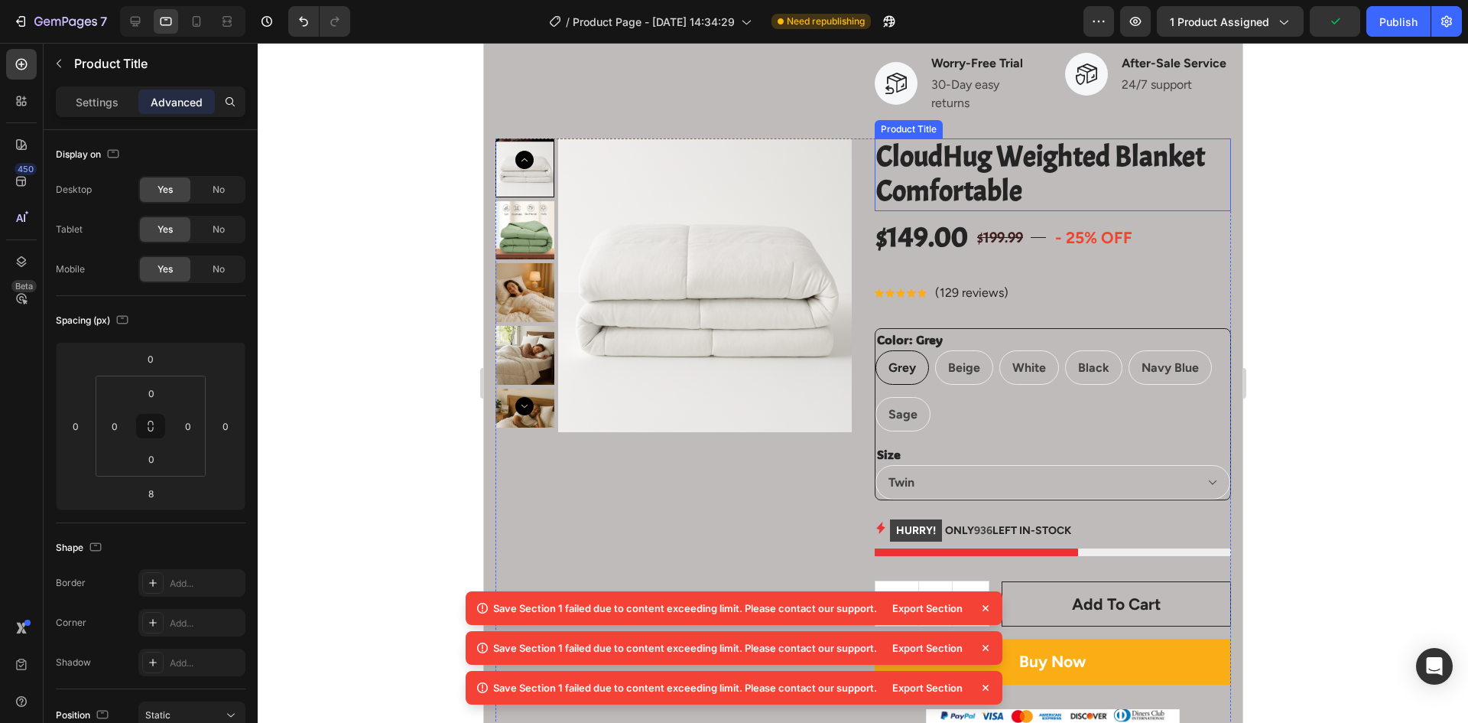
click at [1023, 210] on h2 "CloudHug Weighted Blanket Comfortable" at bounding box center [1052, 174] width 356 height 73
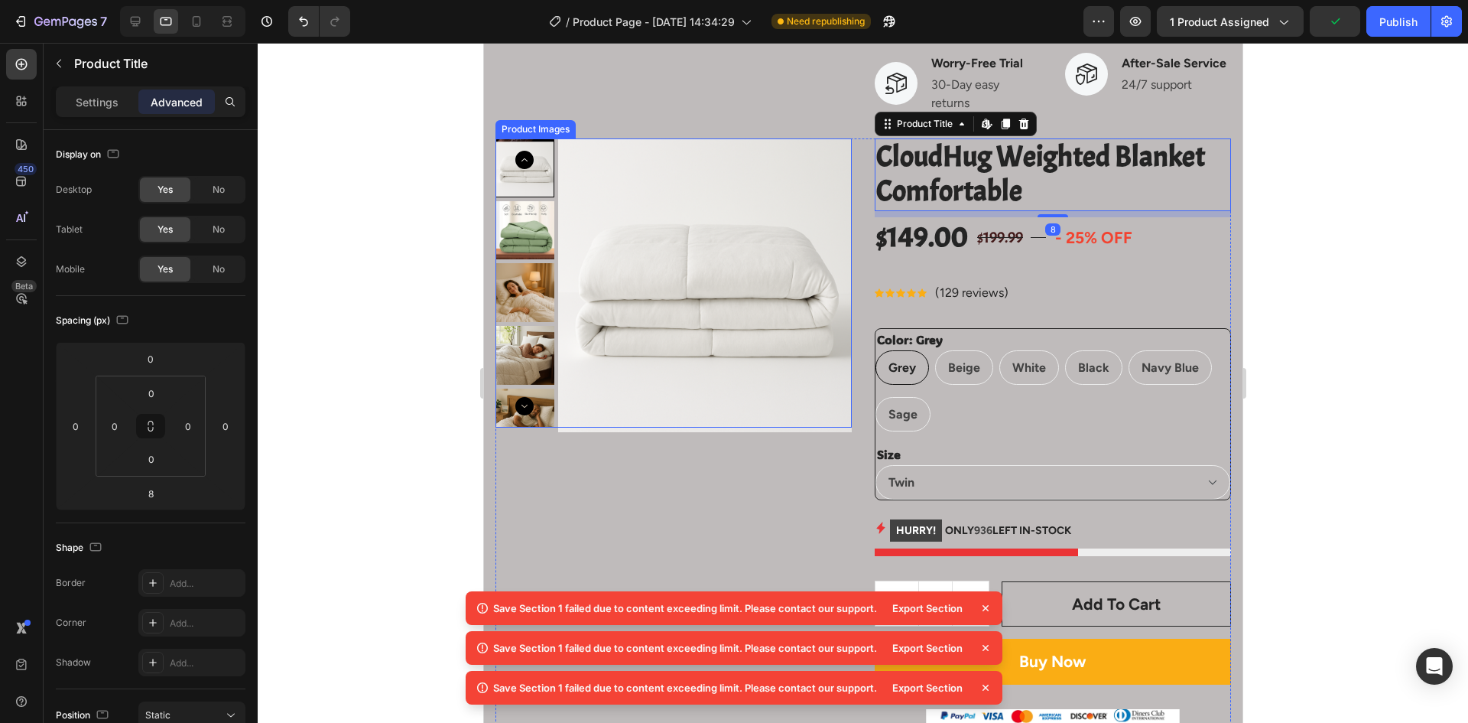
click at [678, 205] on img at bounding box center [705, 285] width 294 height 294
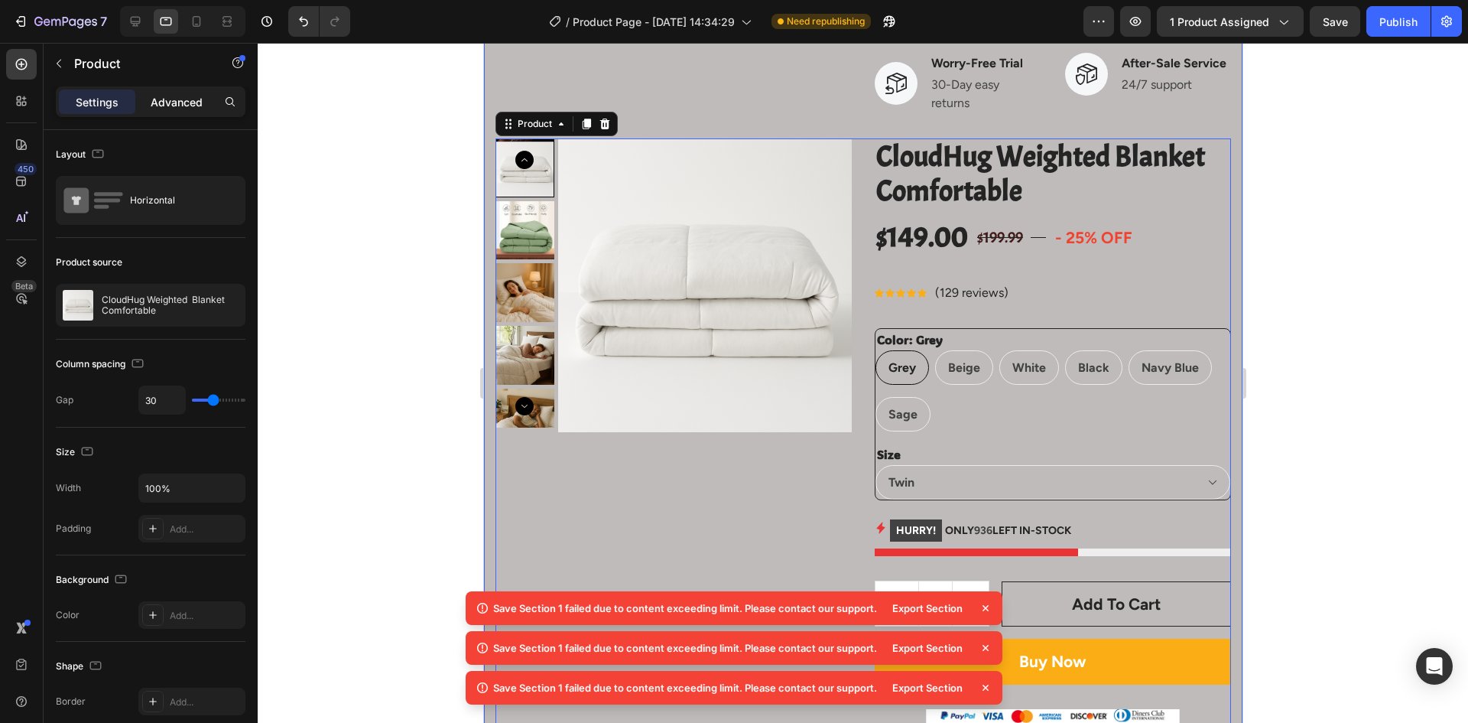
click at [180, 102] on p "Advanced" at bounding box center [177, 102] width 52 height 16
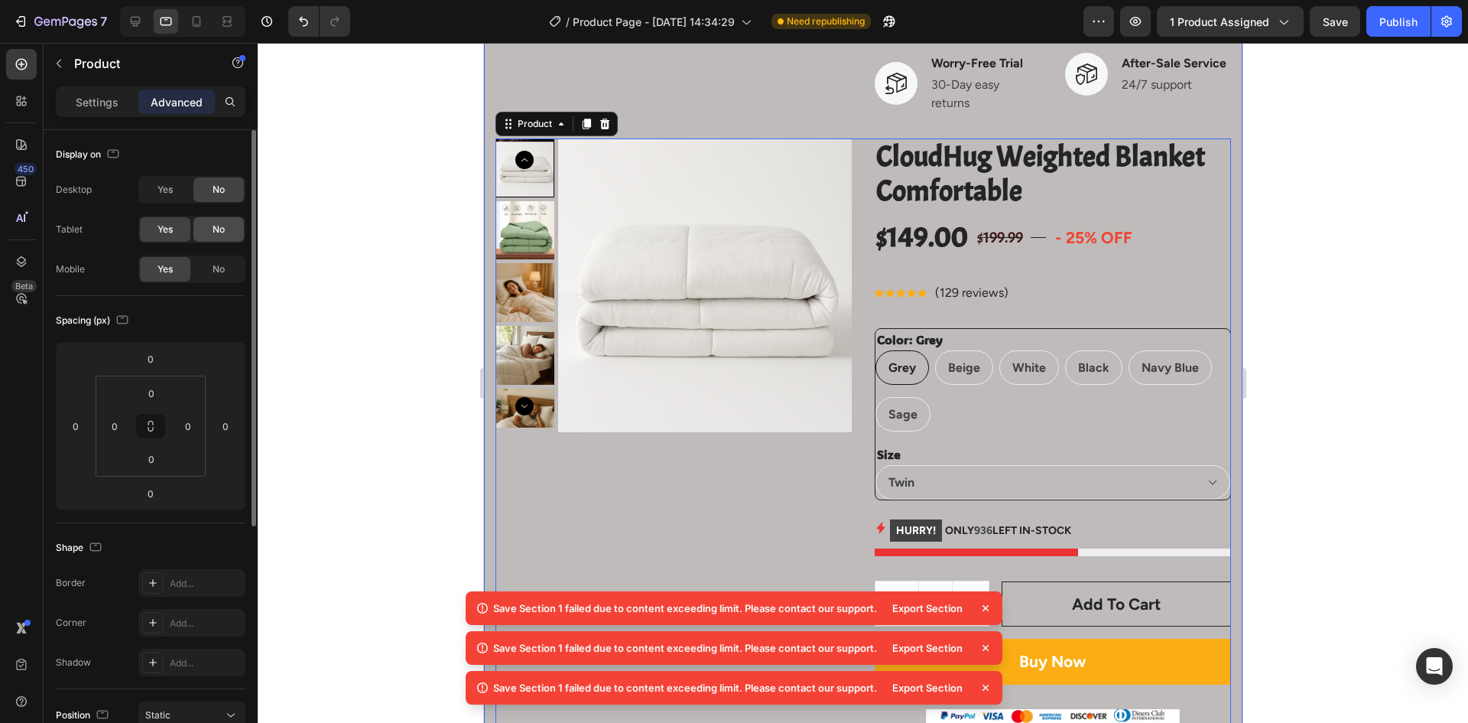
click at [209, 232] on div "No" at bounding box center [218, 229] width 50 height 24
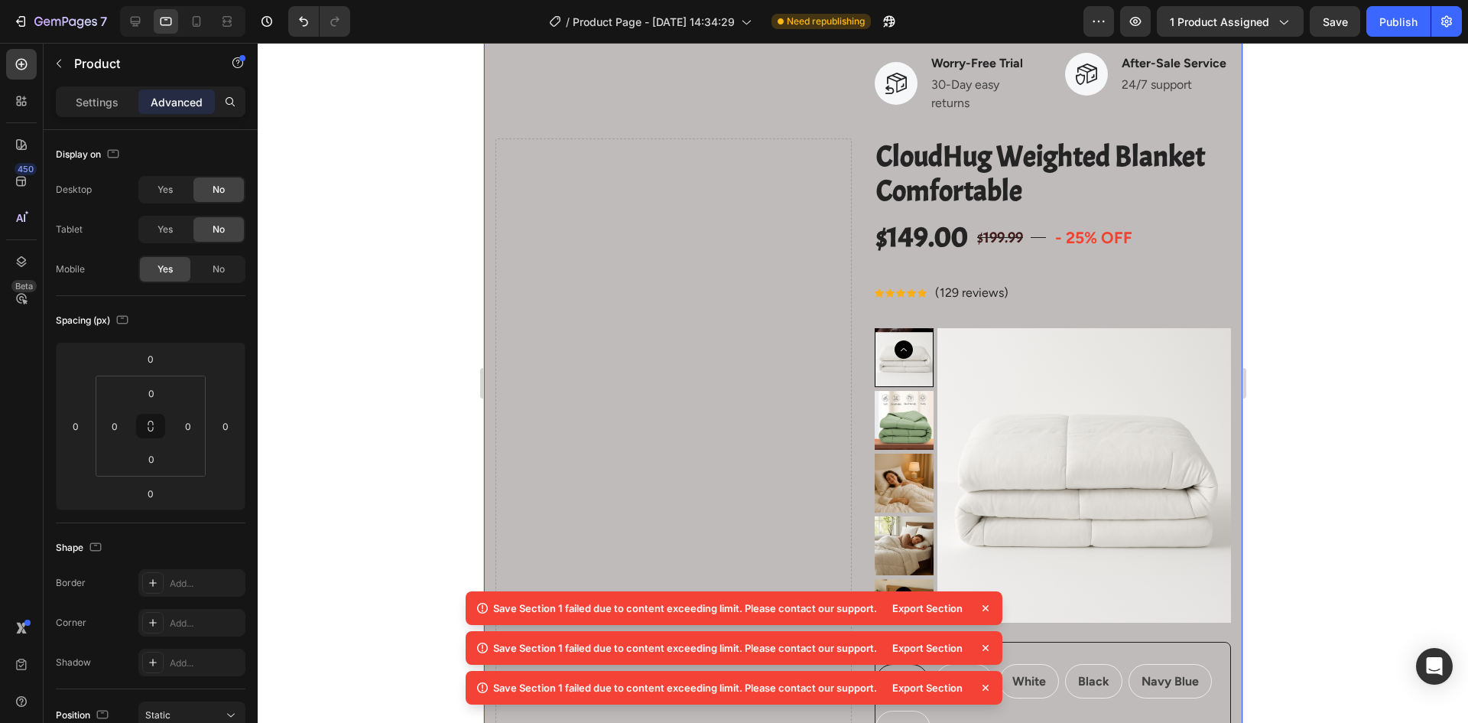
click at [376, 331] on div at bounding box center [863, 383] width 1211 height 680
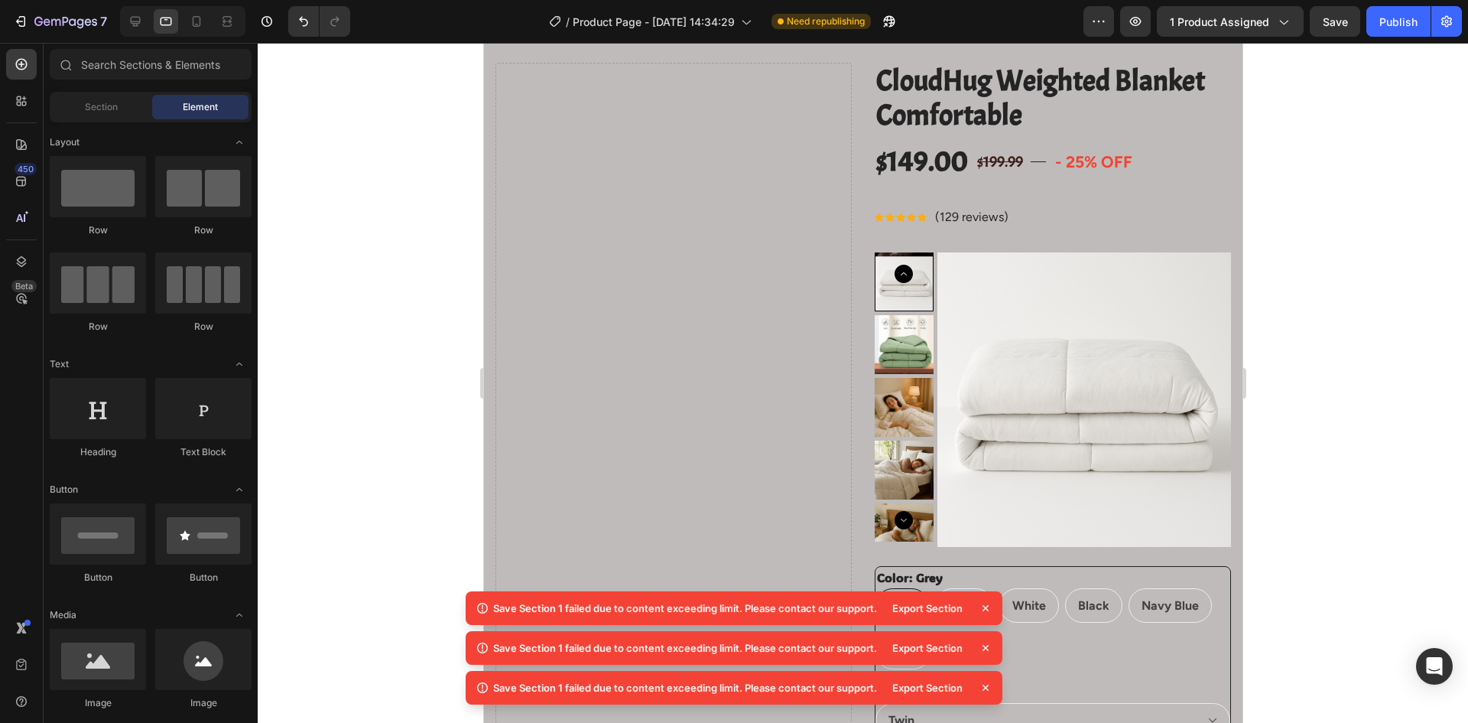
scroll to position [1453, 0]
click at [192, 26] on icon at bounding box center [196, 21] width 15 height 15
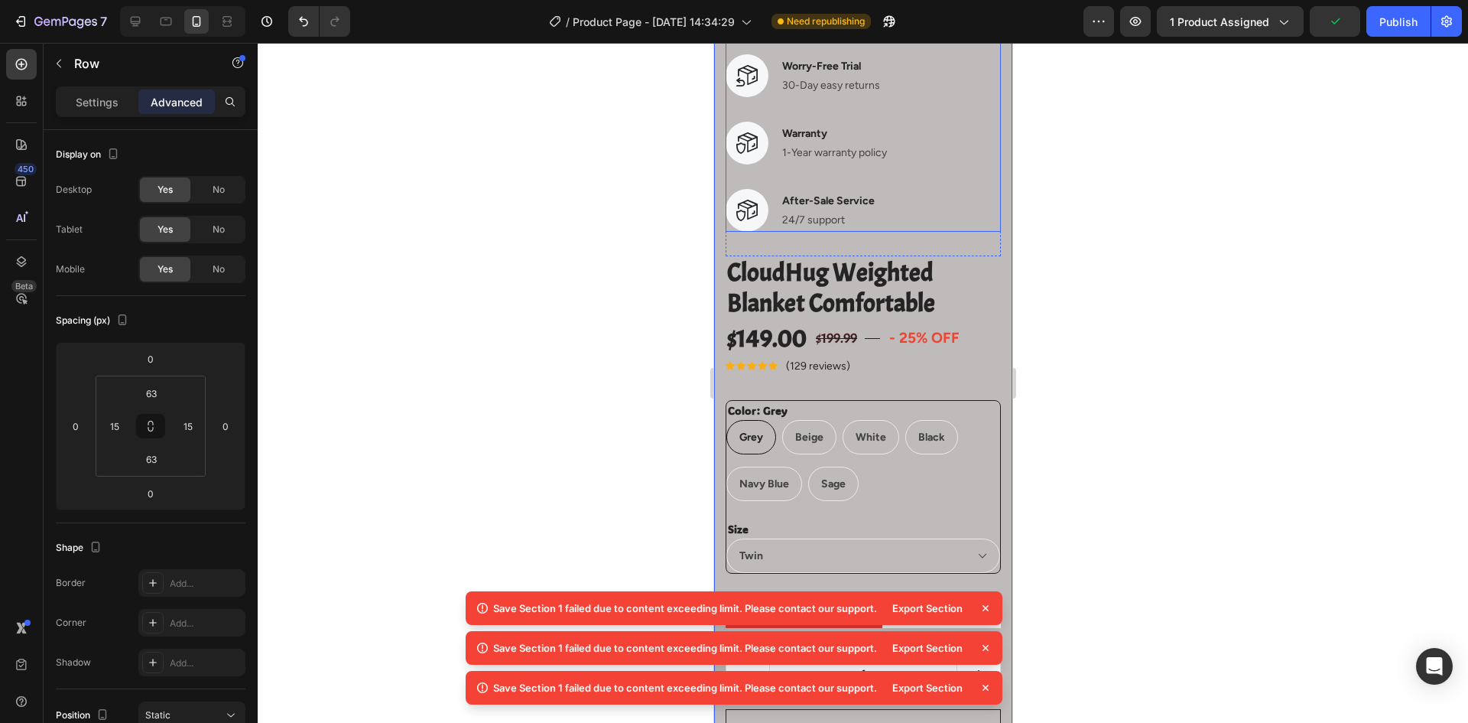
scroll to position [1530, 0]
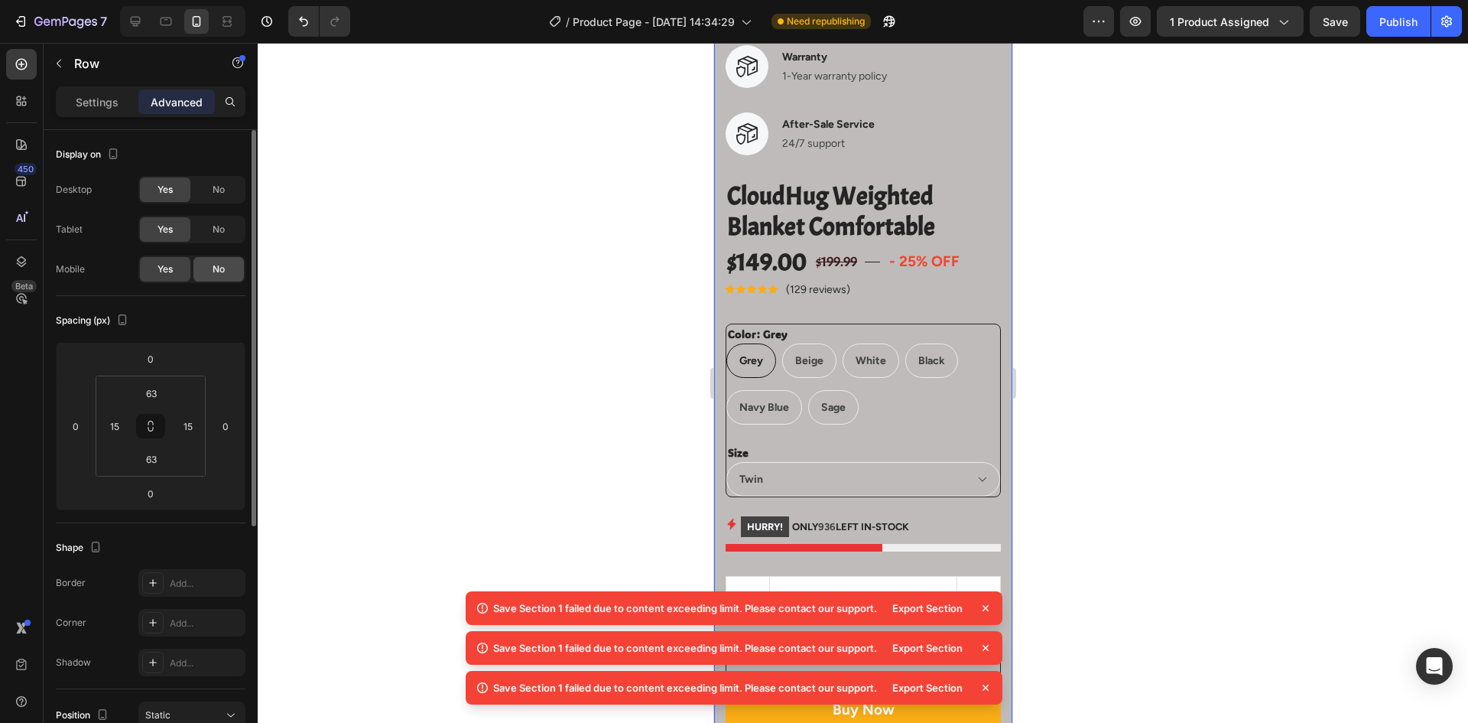
click at [222, 266] on span "No" at bounding box center [219, 269] width 12 height 14
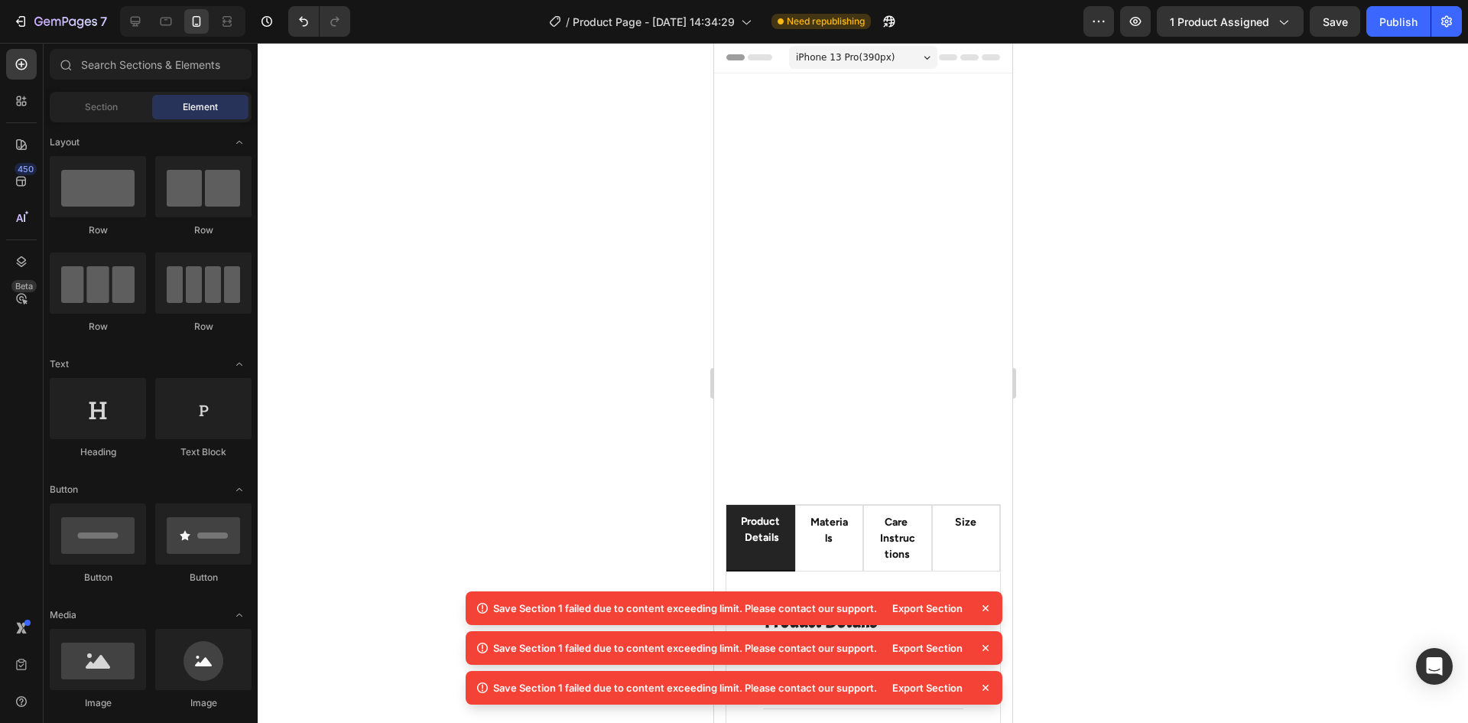
scroll to position [0, 0]
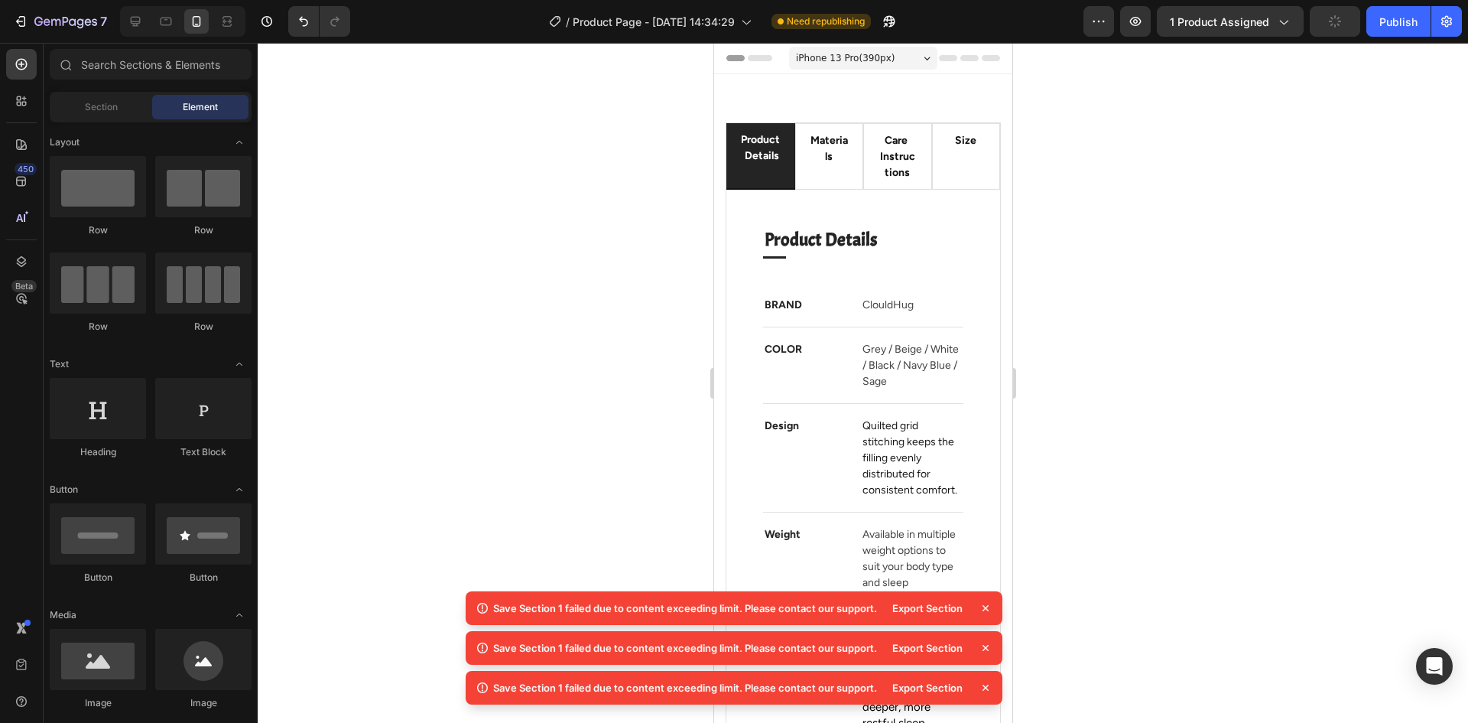
click at [652, 108] on div at bounding box center [863, 383] width 1211 height 680
click at [167, 25] on icon at bounding box center [166, 22] width 11 height 8
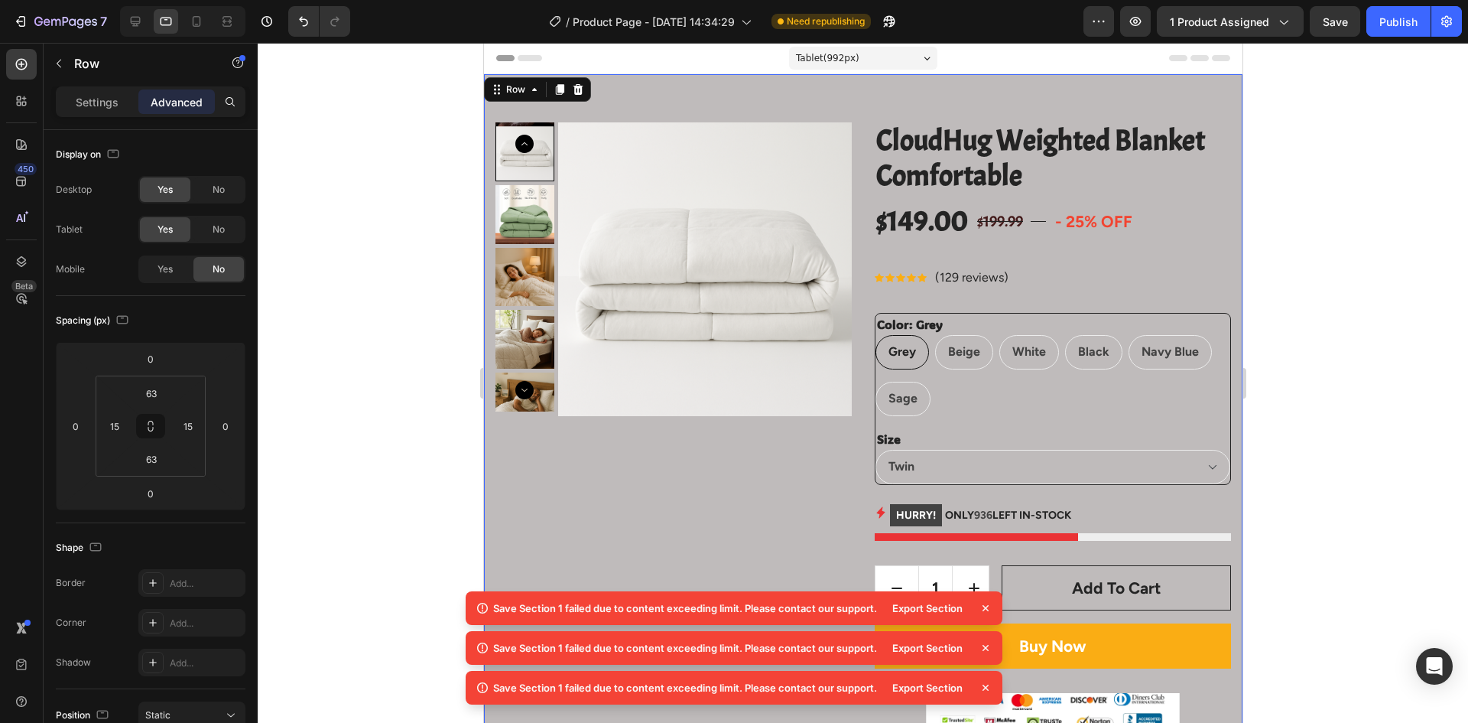
click at [171, 273] on span "Yes" at bounding box center [165, 269] width 15 height 14
click at [366, 476] on div at bounding box center [863, 383] width 1211 height 680
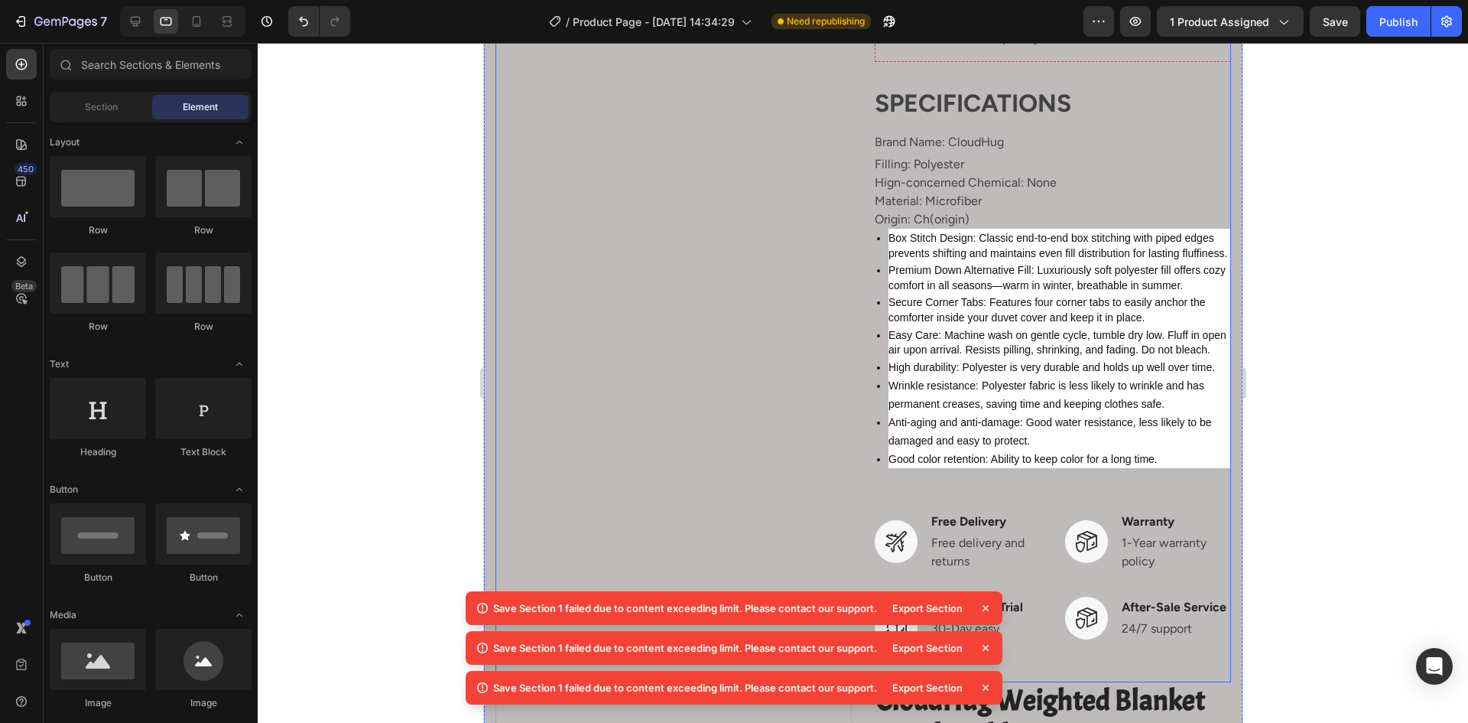
scroll to position [841, 0]
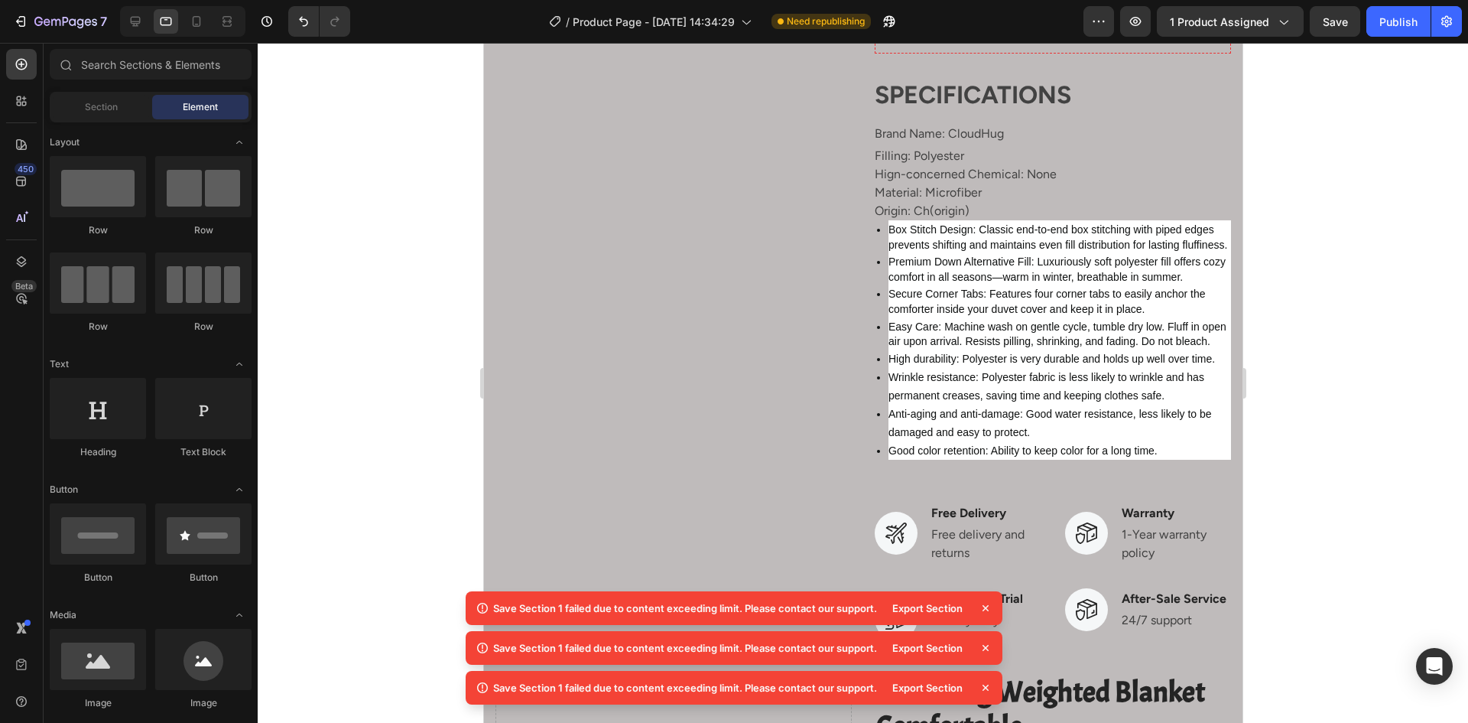
click at [665, 603] on div "Save Section 1 failed due to content exceeding limit. Please contact our suppor…" at bounding box center [685, 607] width 384 height 15
copy p "Save Section 1 failed due to content exceeding limit. Please contact our suppor…"
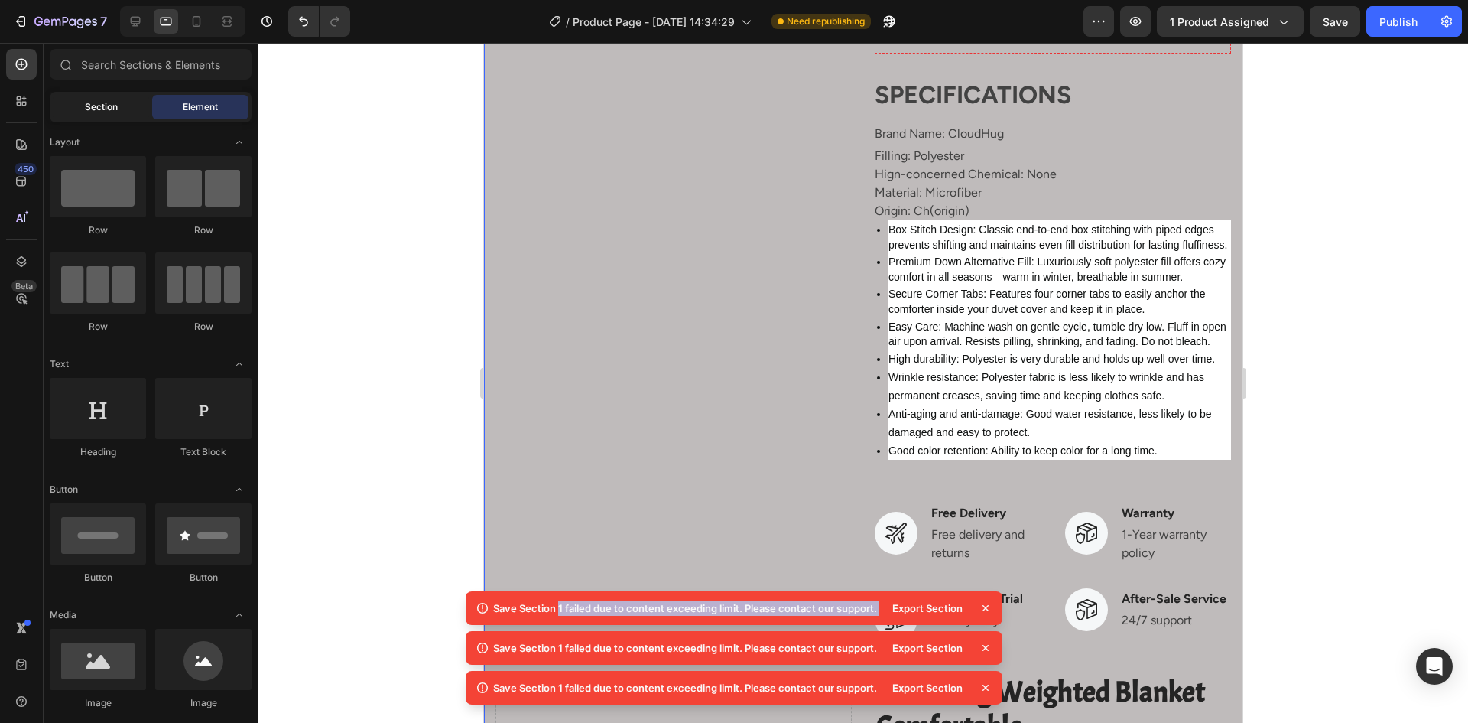
click at [109, 105] on span "Section" at bounding box center [101, 107] width 33 height 14
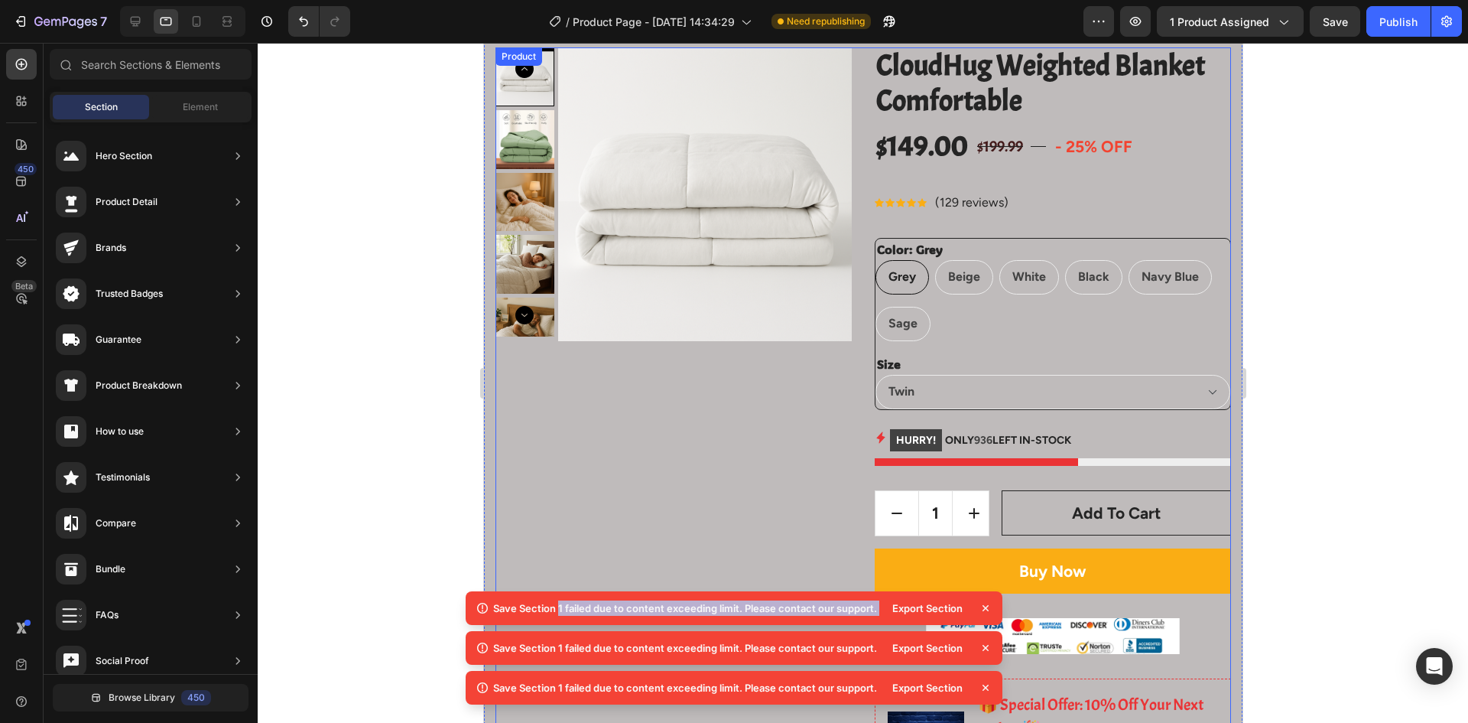
scroll to position [0, 0]
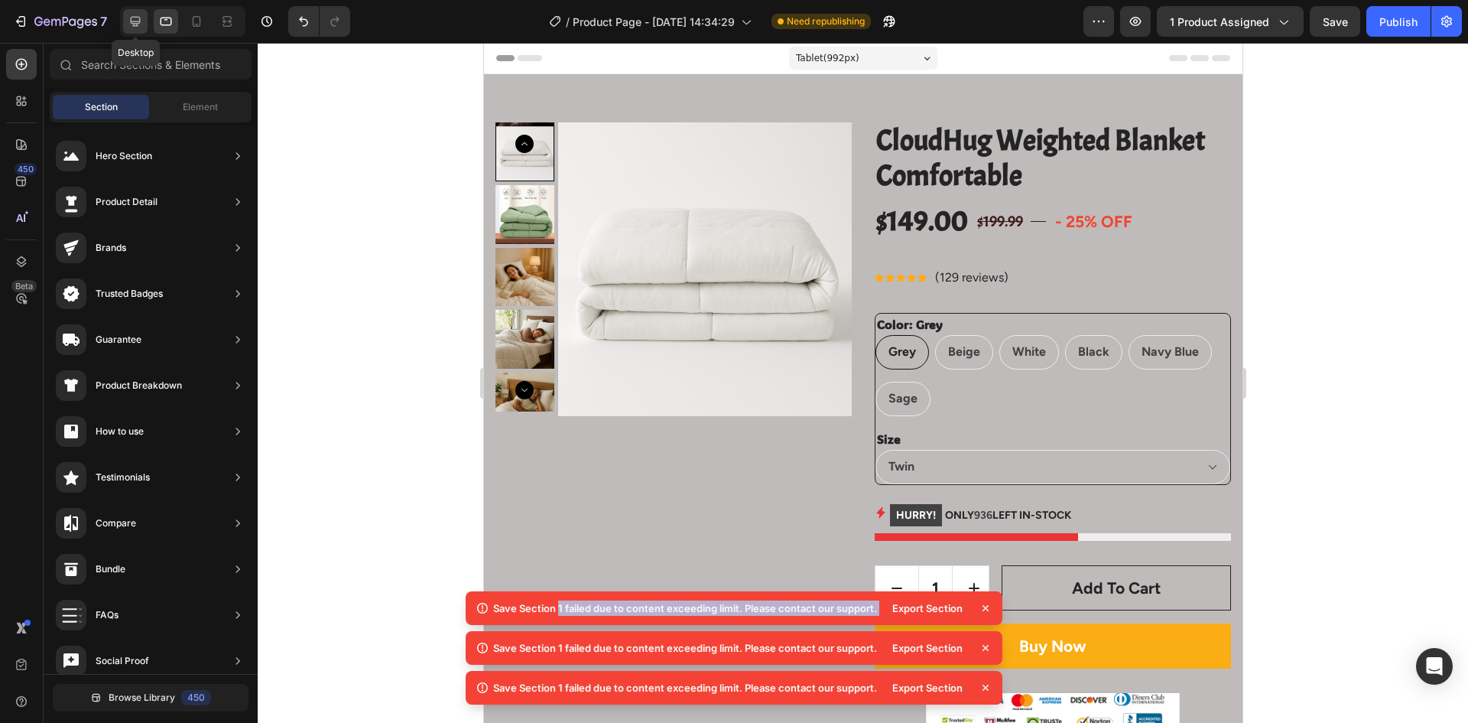
click at [138, 26] on icon at bounding box center [136, 22] width 10 height 10
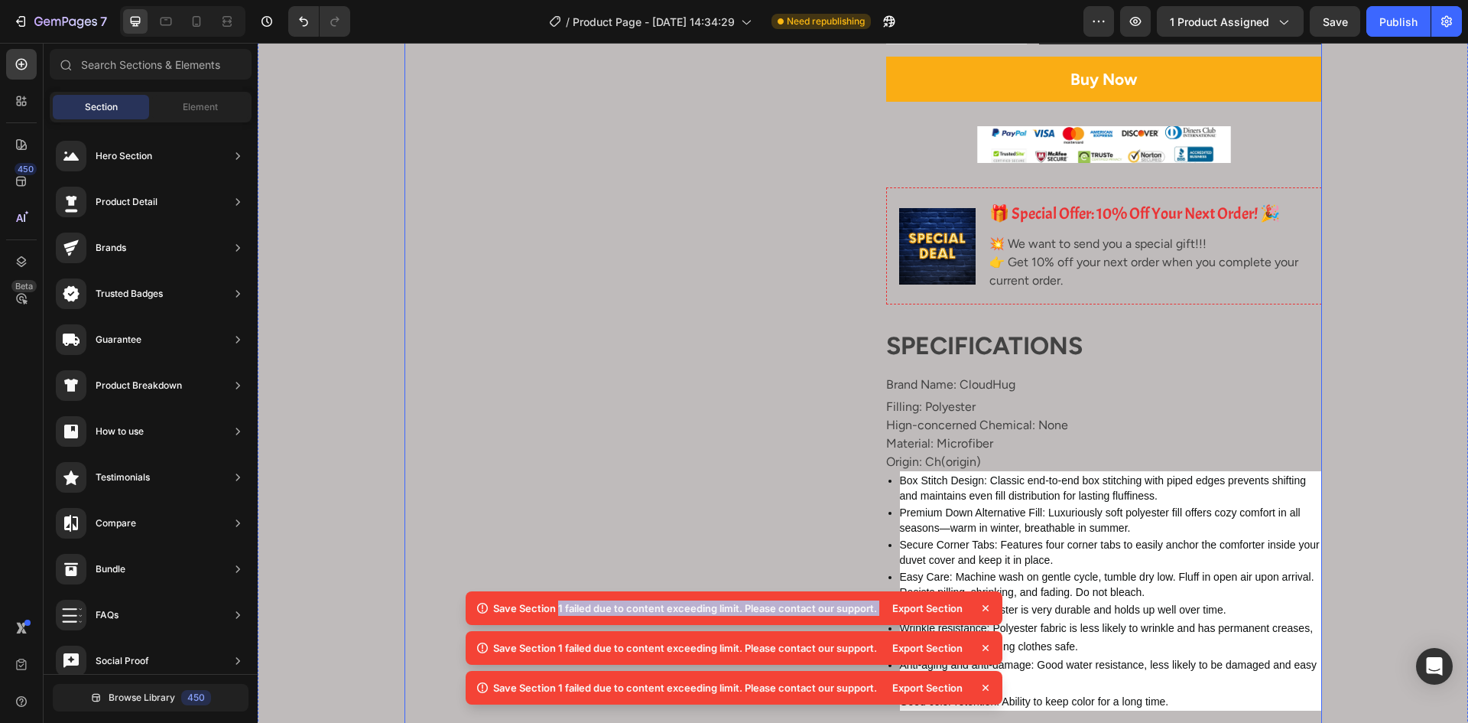
scroll to position [535, 0]
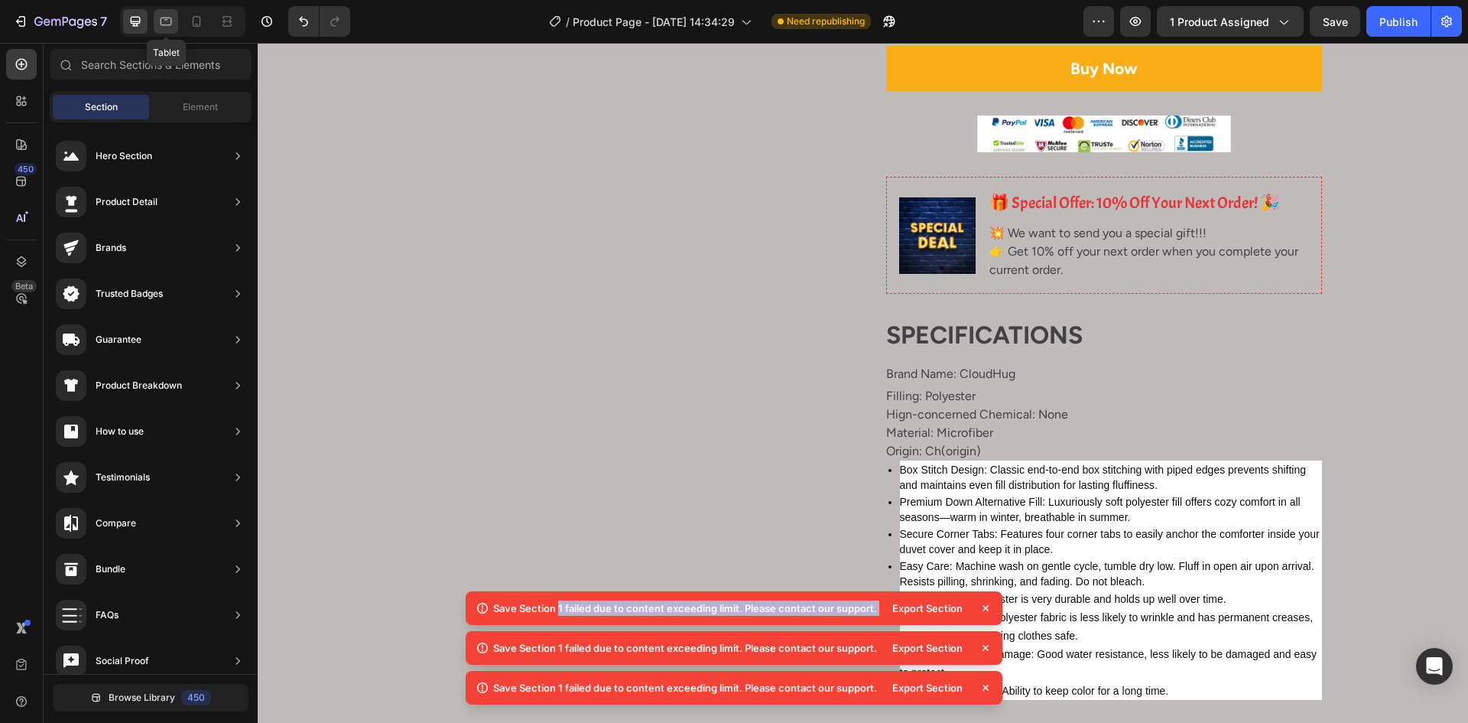
click at [166, 22] on icon at bounding box center [165, 21] width 15 height 15
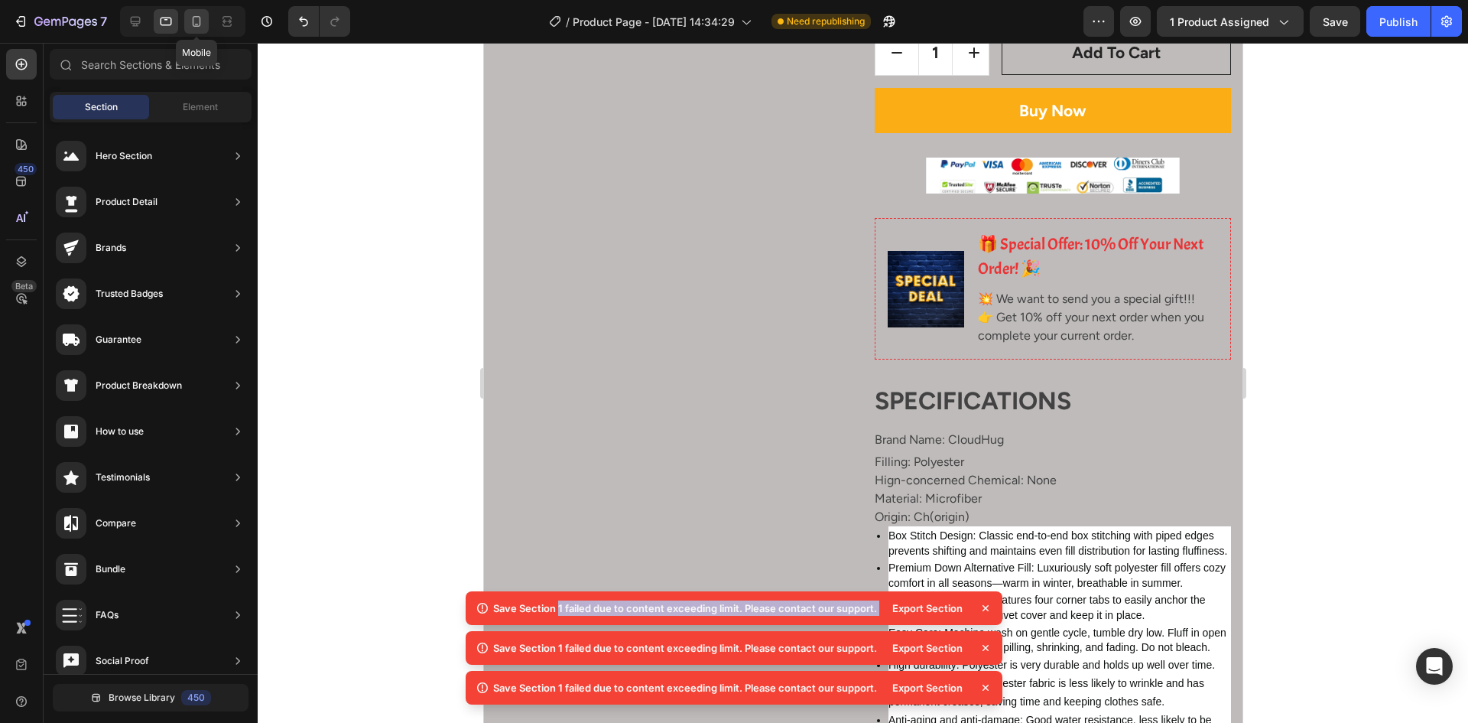
click at [193, 22] on icon at bounding box center [197, 21] width 8 height 11
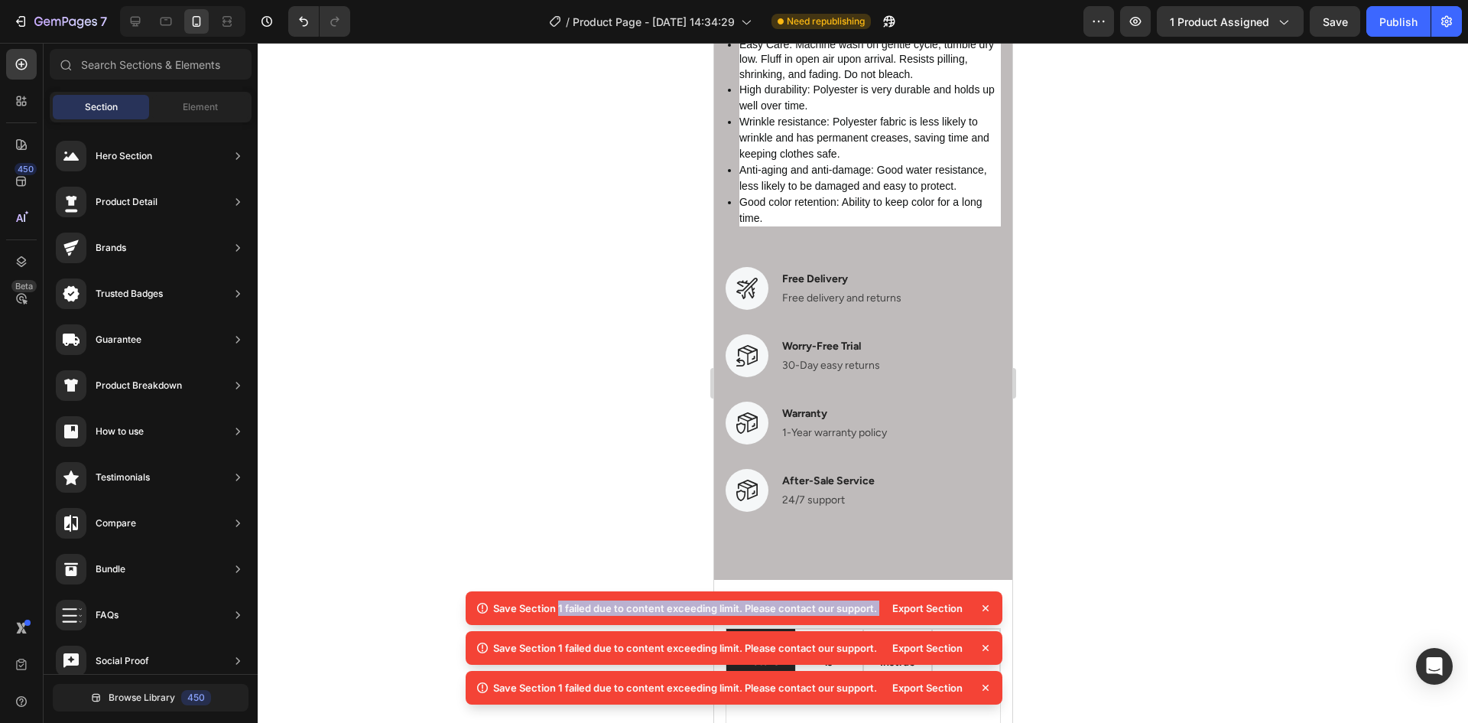
scroll to position [4785, 0]
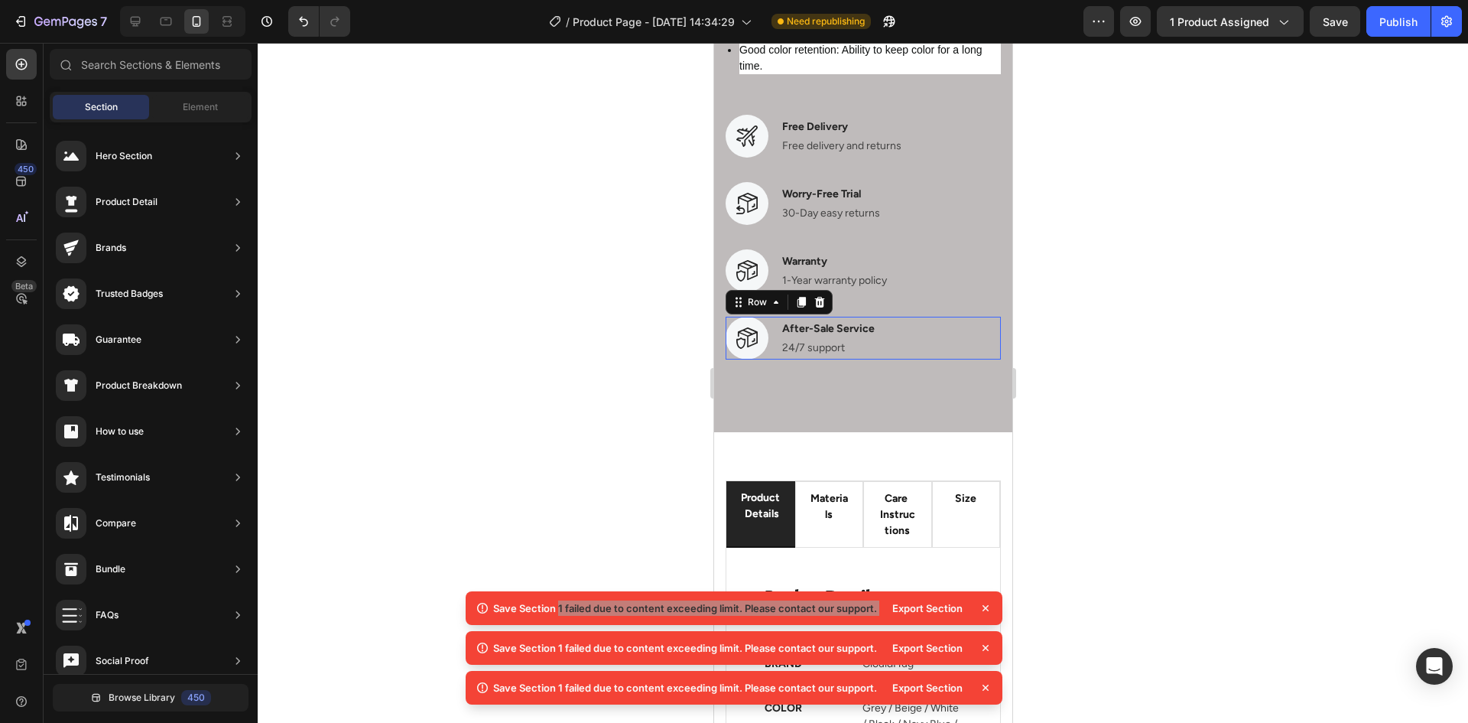
click at [898, 350] on div "Image After-Sale Service Text block 24/7 support Text block Row 0" at bounding box center [862, 338] width 275 height 43
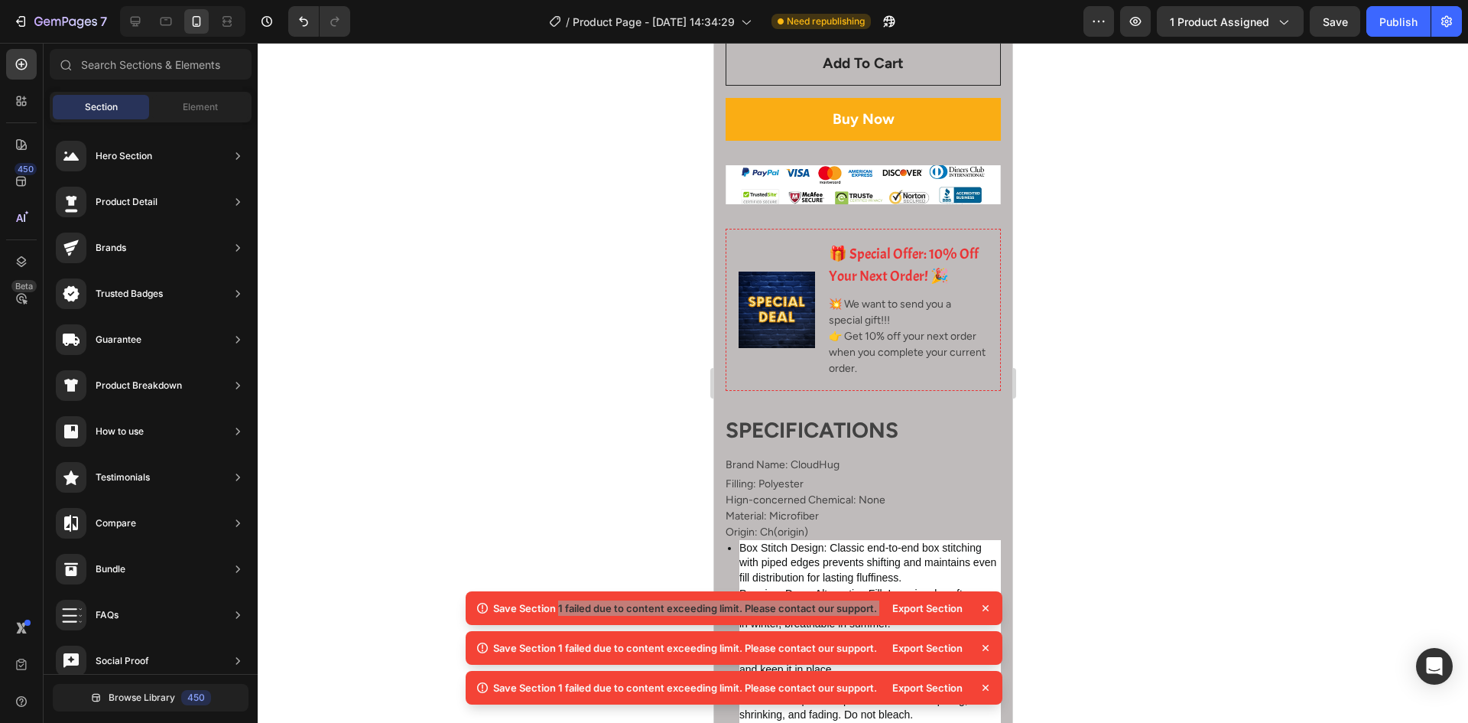
scroll to position [2258, 0]
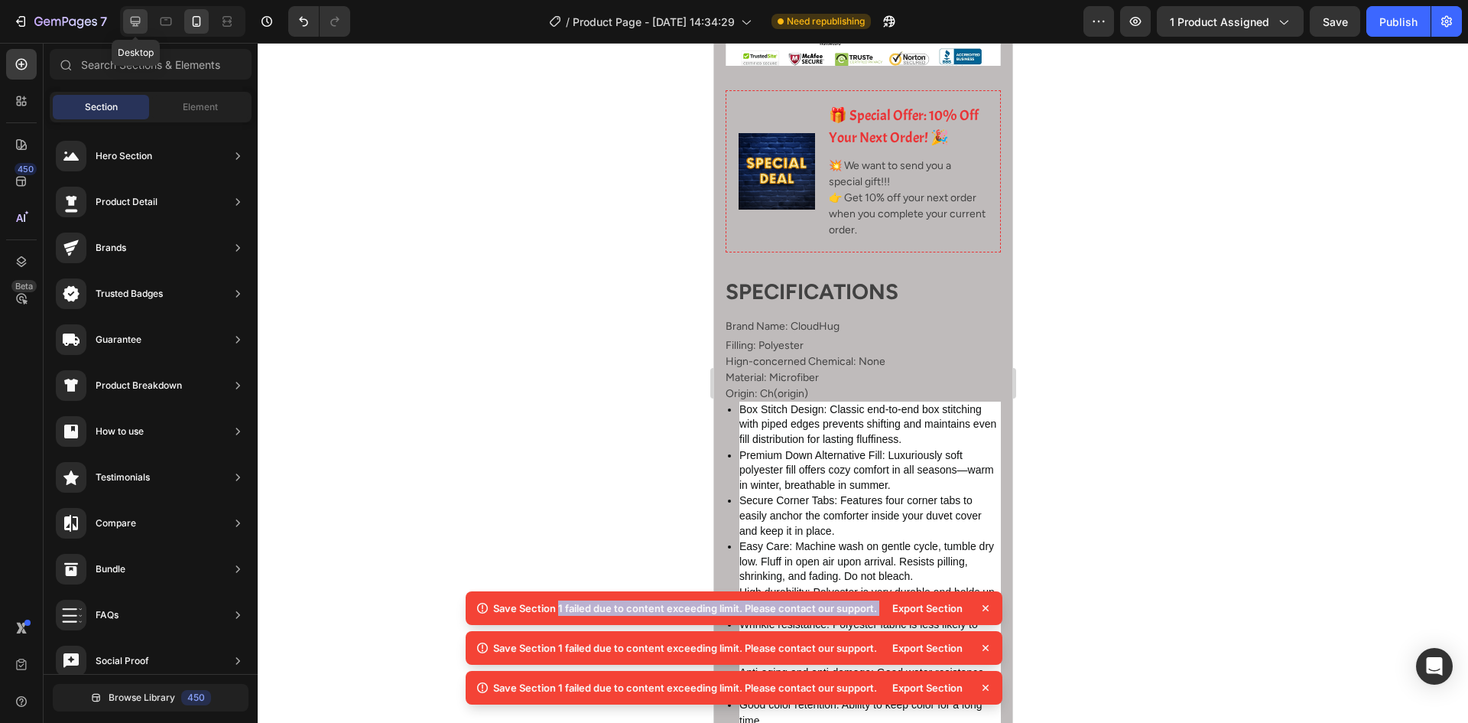
drag, startPoint x: 136, startPoint y: 23, endPoint x: 144, endPoint y: 27, distance: 8.6
click at [136, 22] on icon at bounding box center [136, 22] width 10 height 10
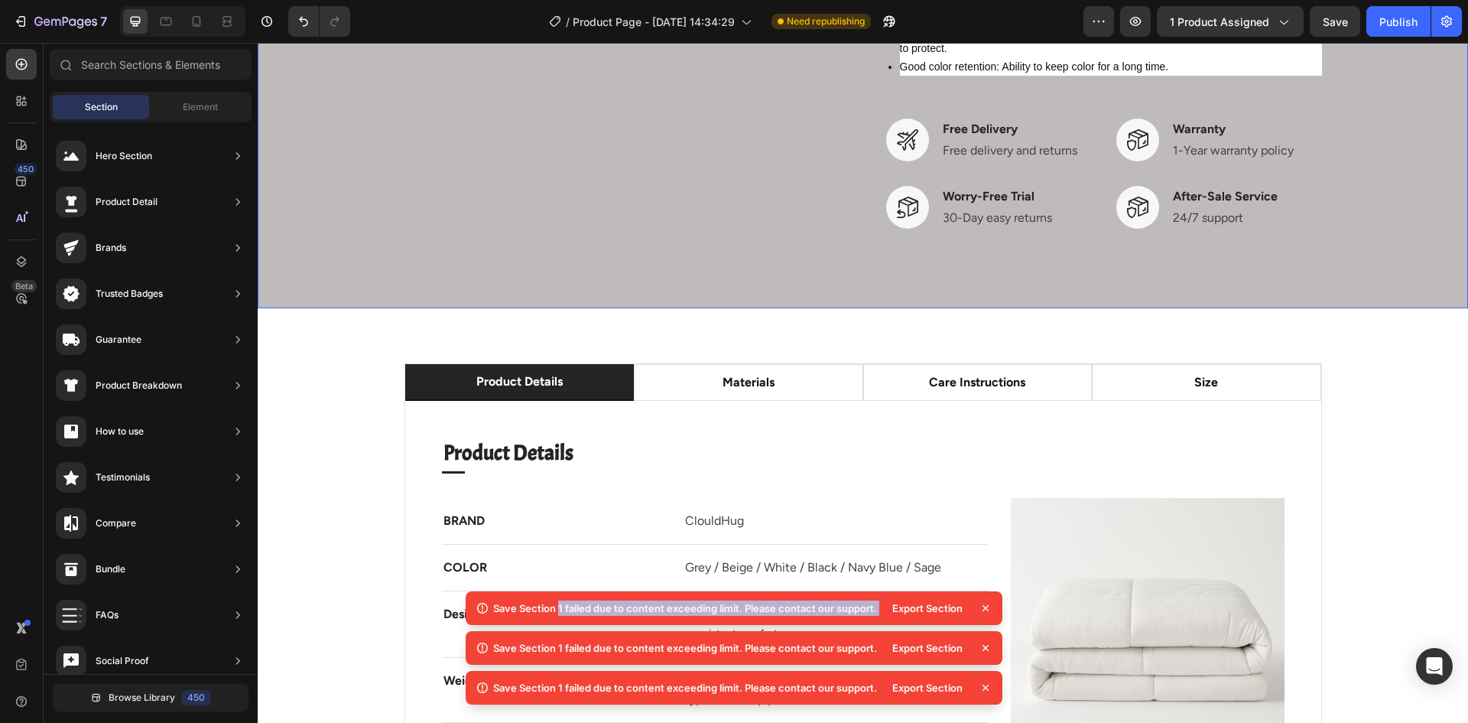
scroll to position [1147, 0]
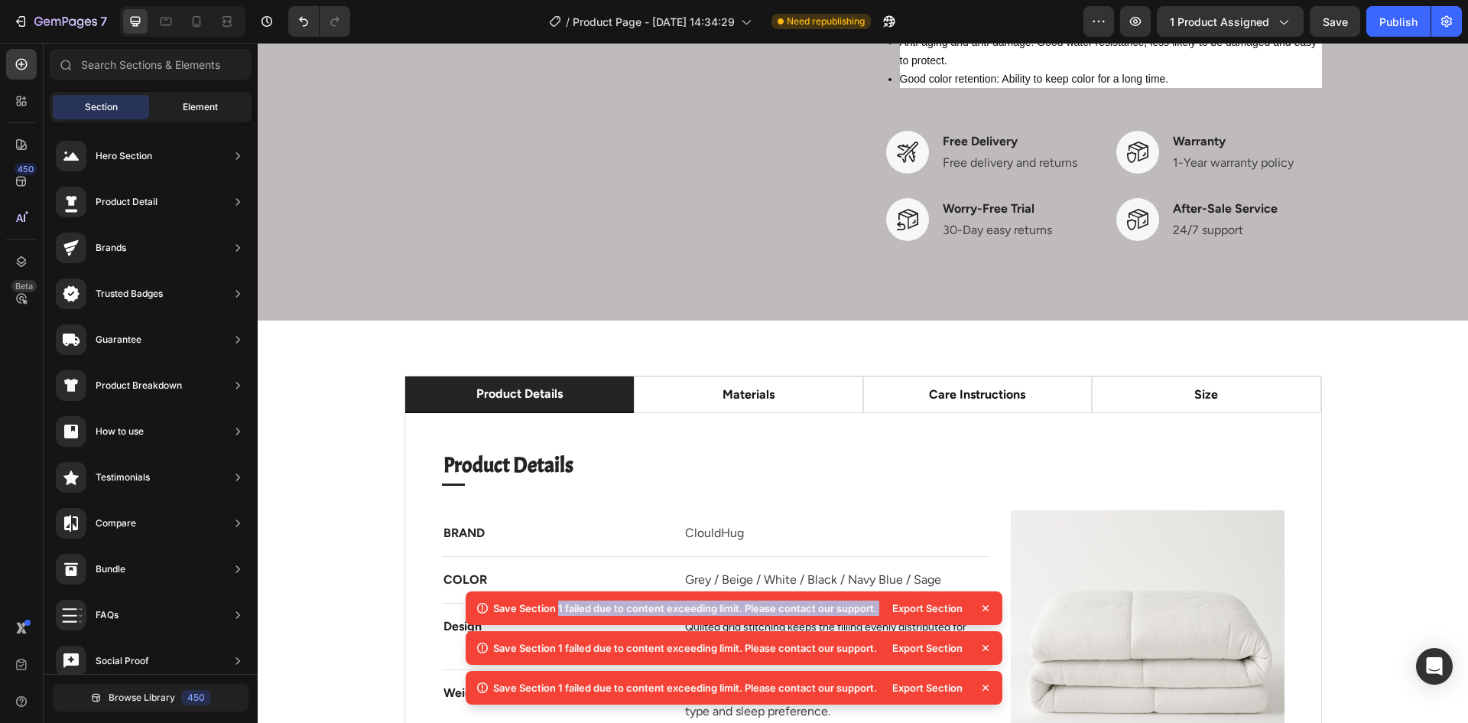
click at [190, 101] on span "Element" at bounding box center [200, 107] width 35 height 14
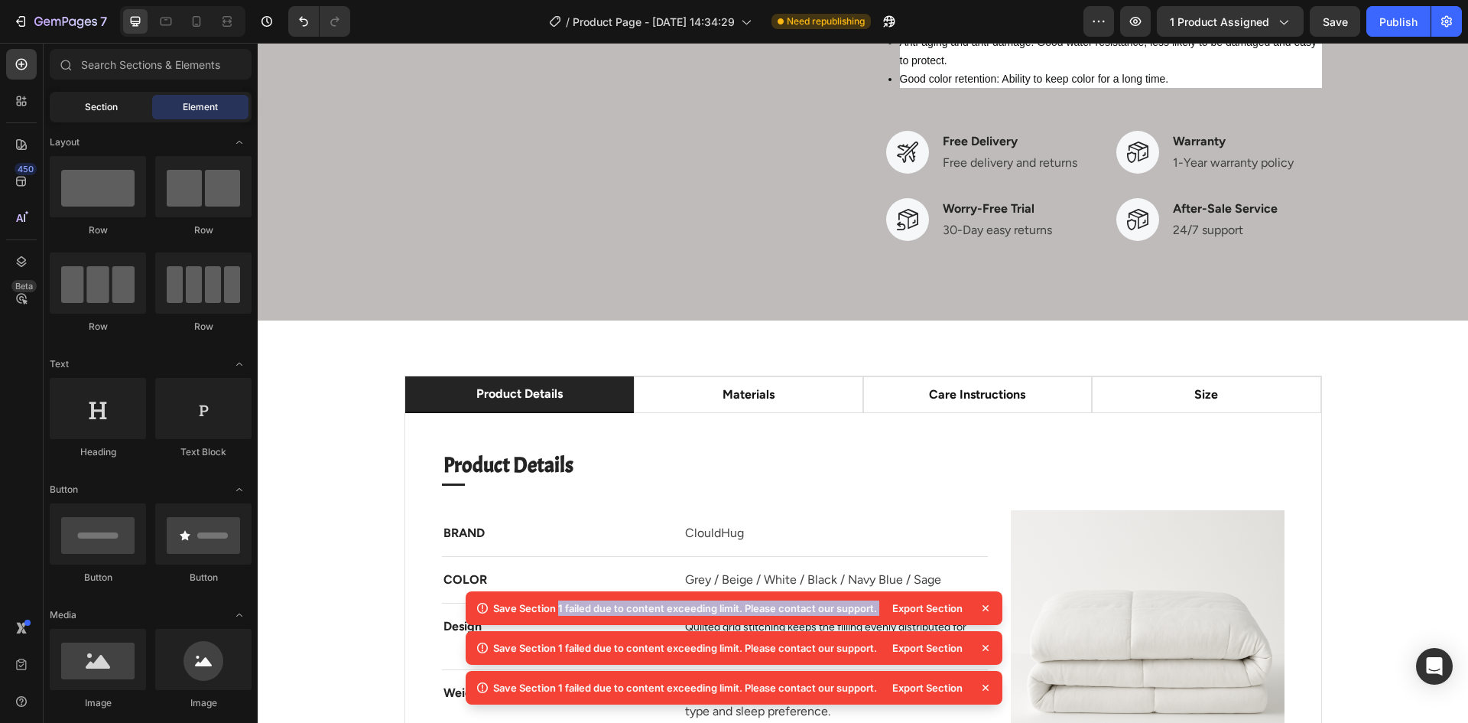
click at [106, 111] on span "Section" at bounding box center [101, 107] width 33 height 14
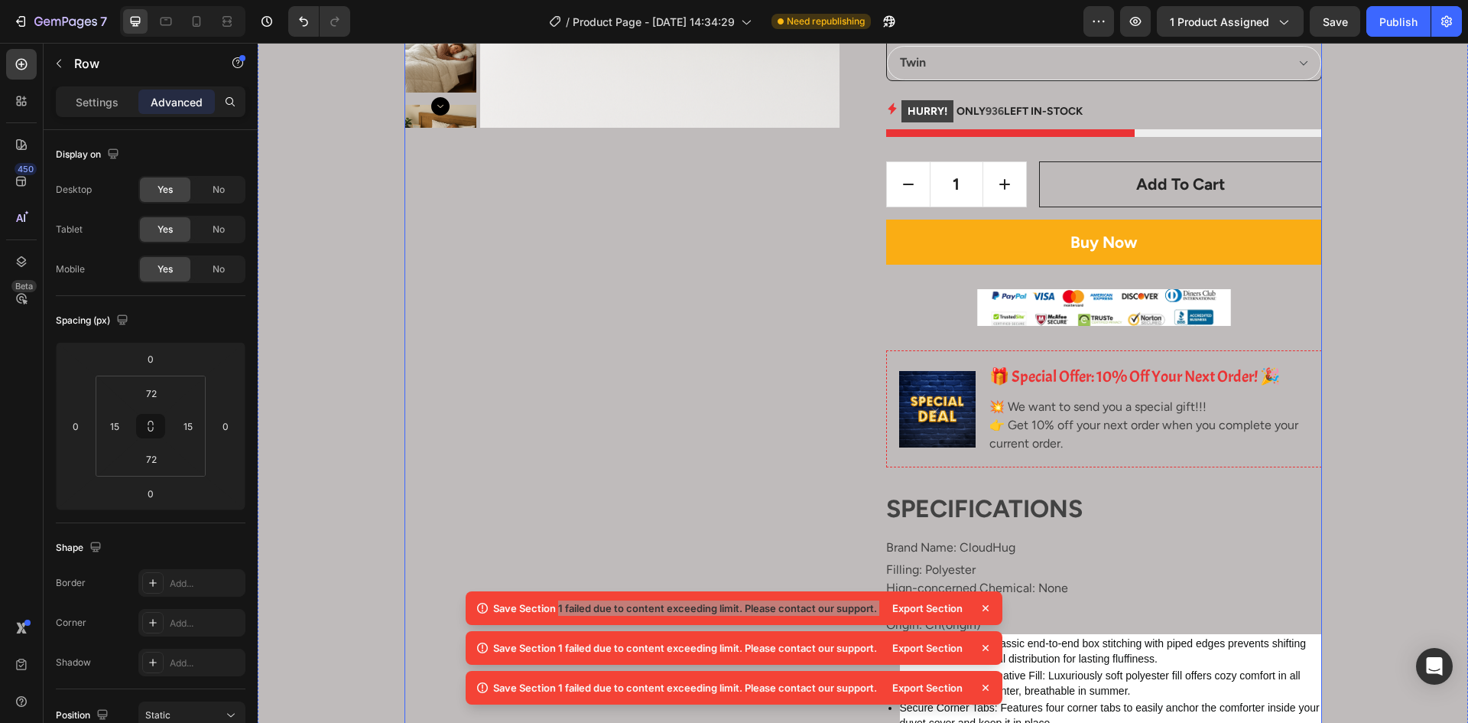
scroll to position [0, 0]
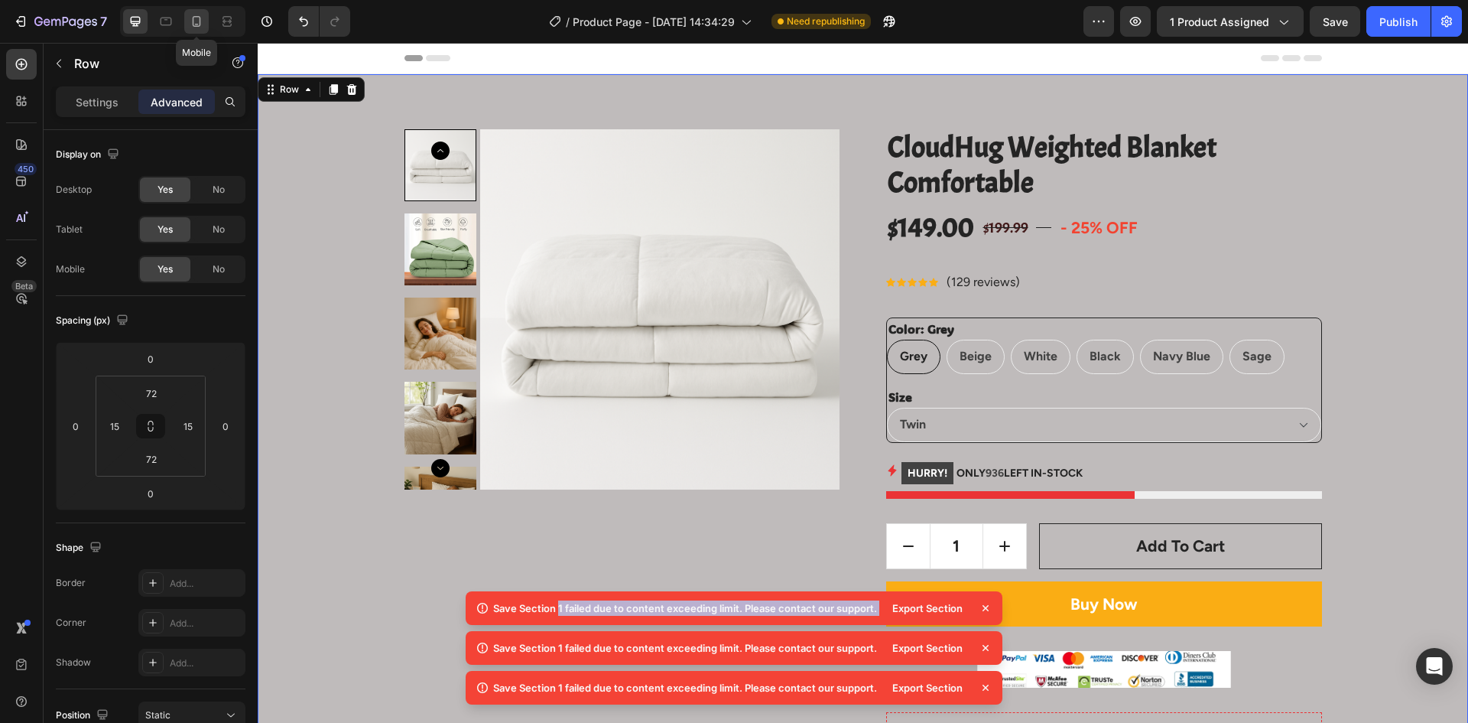
click at [197, 21] on icon at bounding box center [196, 21] width 15 height 15
type input "63"
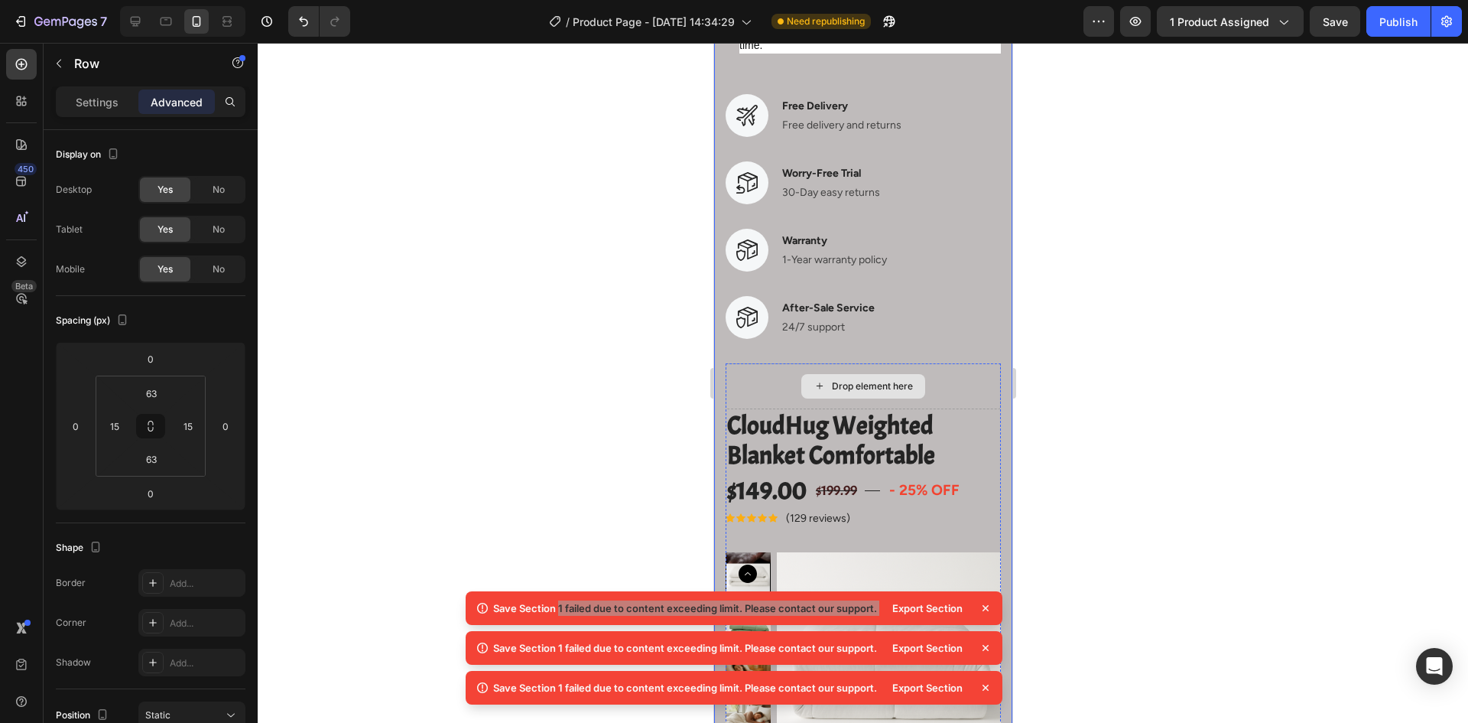
scroll to position [2906, 0]
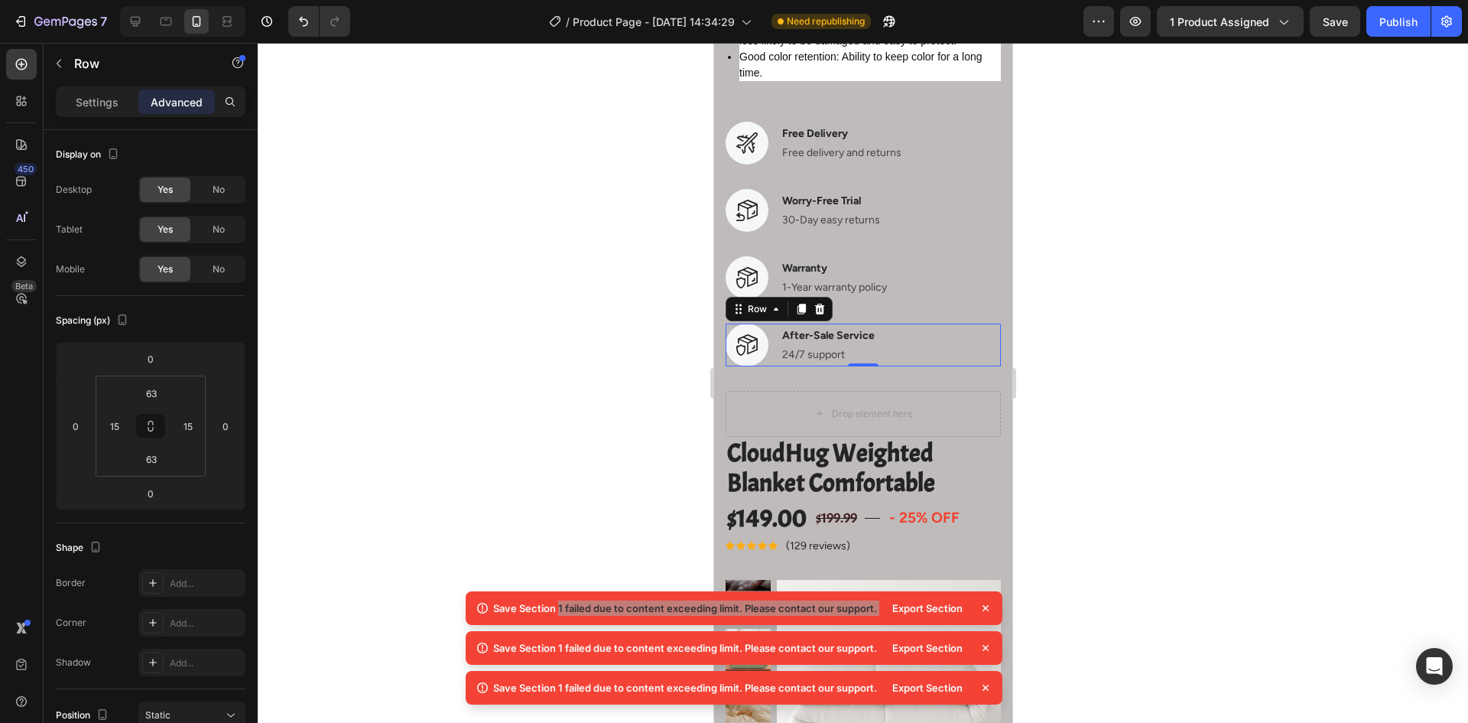
click at [895, 335] on div "Image After-Sale Service Text block 24/7 support Text block Row 0" at bounding box center [862, 345] width 275 height 43
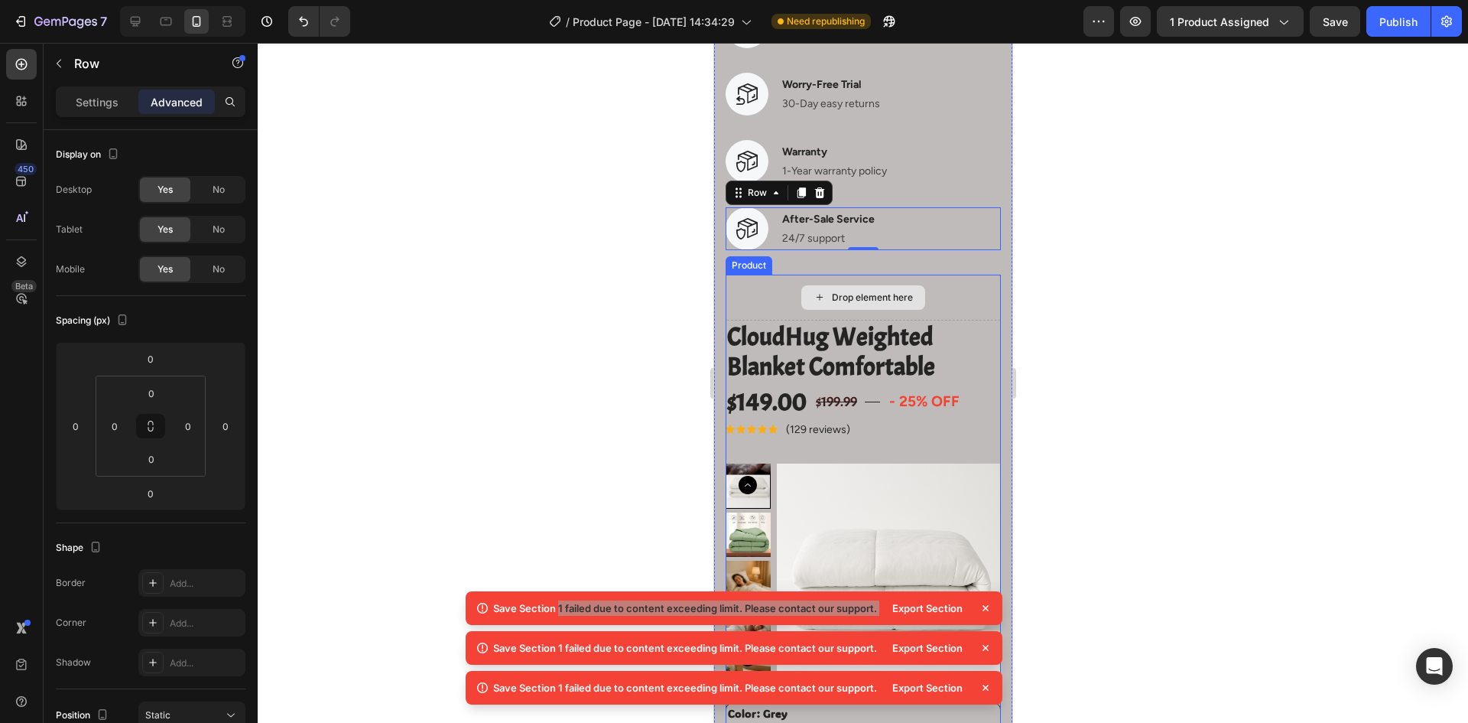
scroll to position [3059, 0]
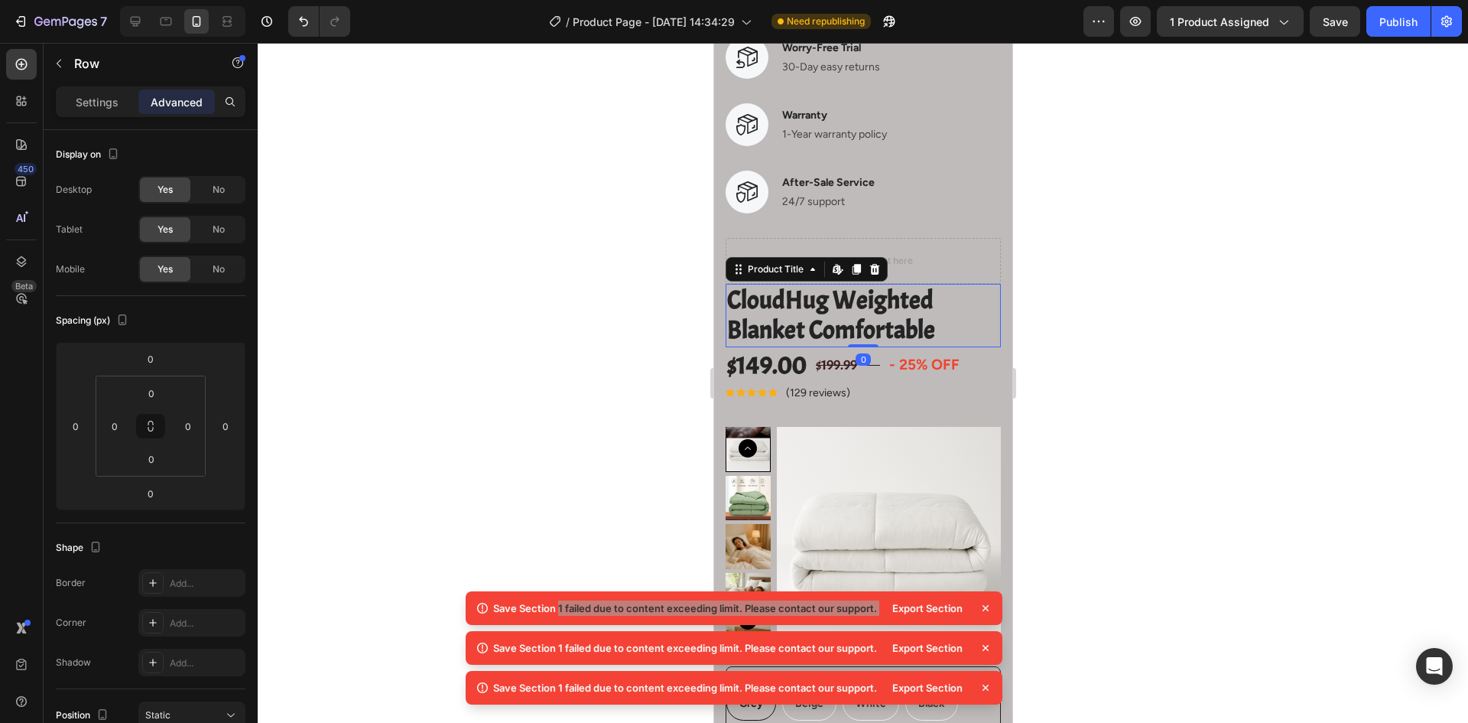
click at [891, 323] on h2 "CloudHug Weighted Blanket Comfortable" at bounding box center [862, 315] width 275 height 63
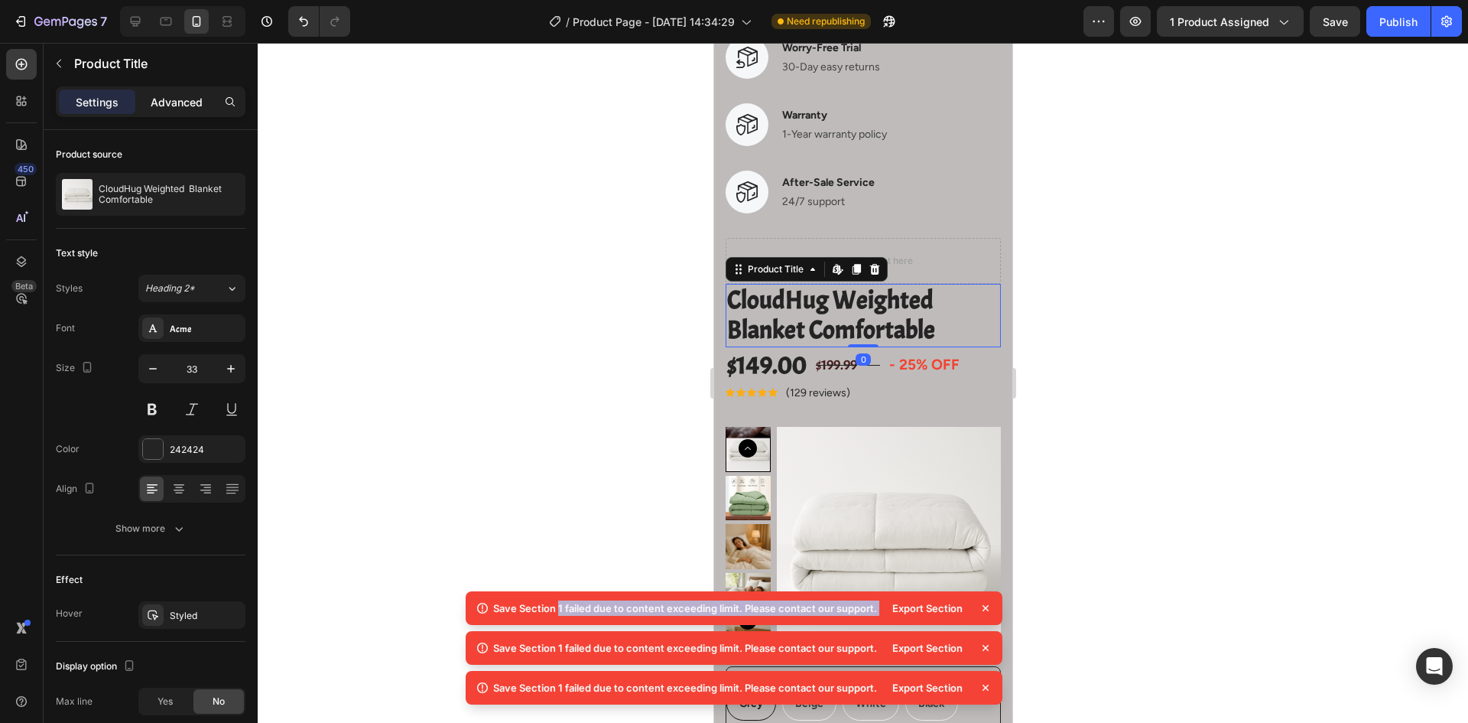
click at [203, 94] on div "Advanced" at bounding box center [176, 101] width 76 height 24
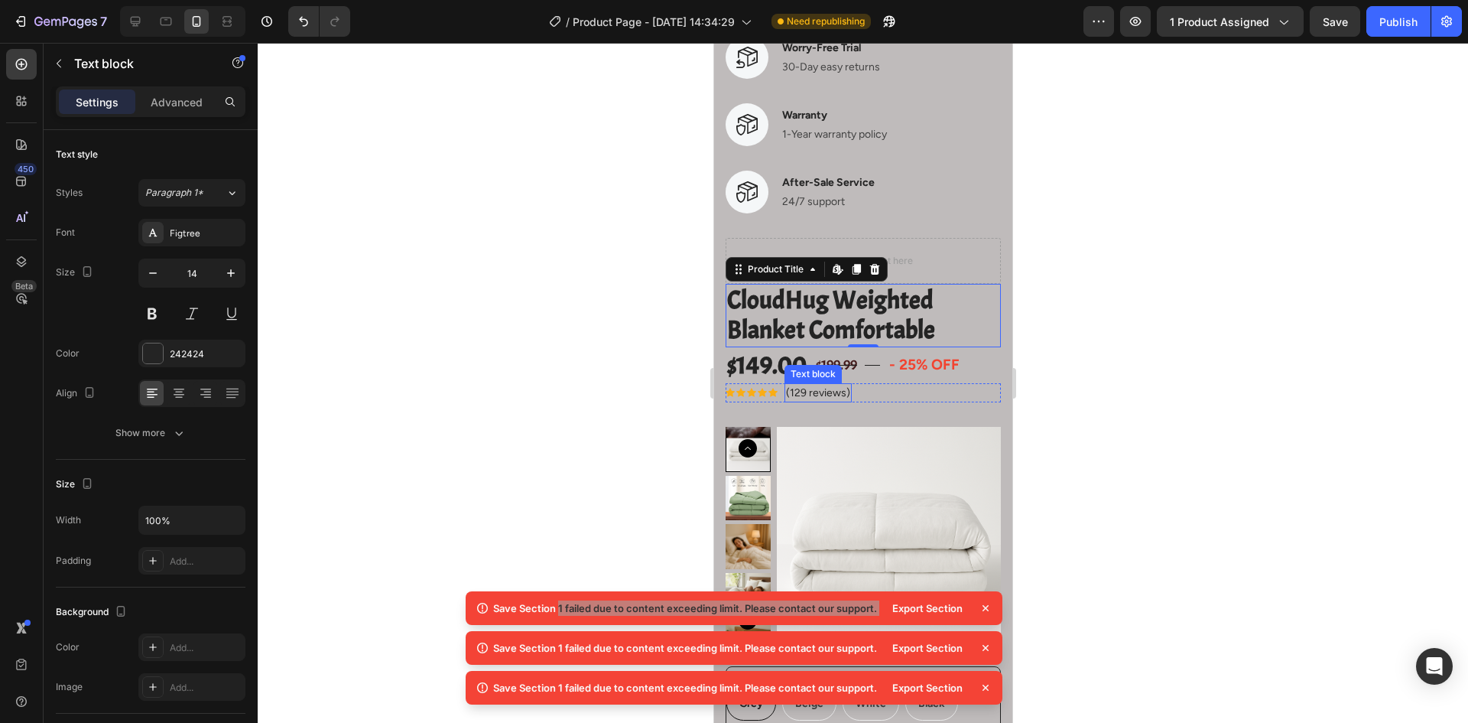
click at [829, 368] on div "Text block" at bounding box center [812, 374] width 51 height 14
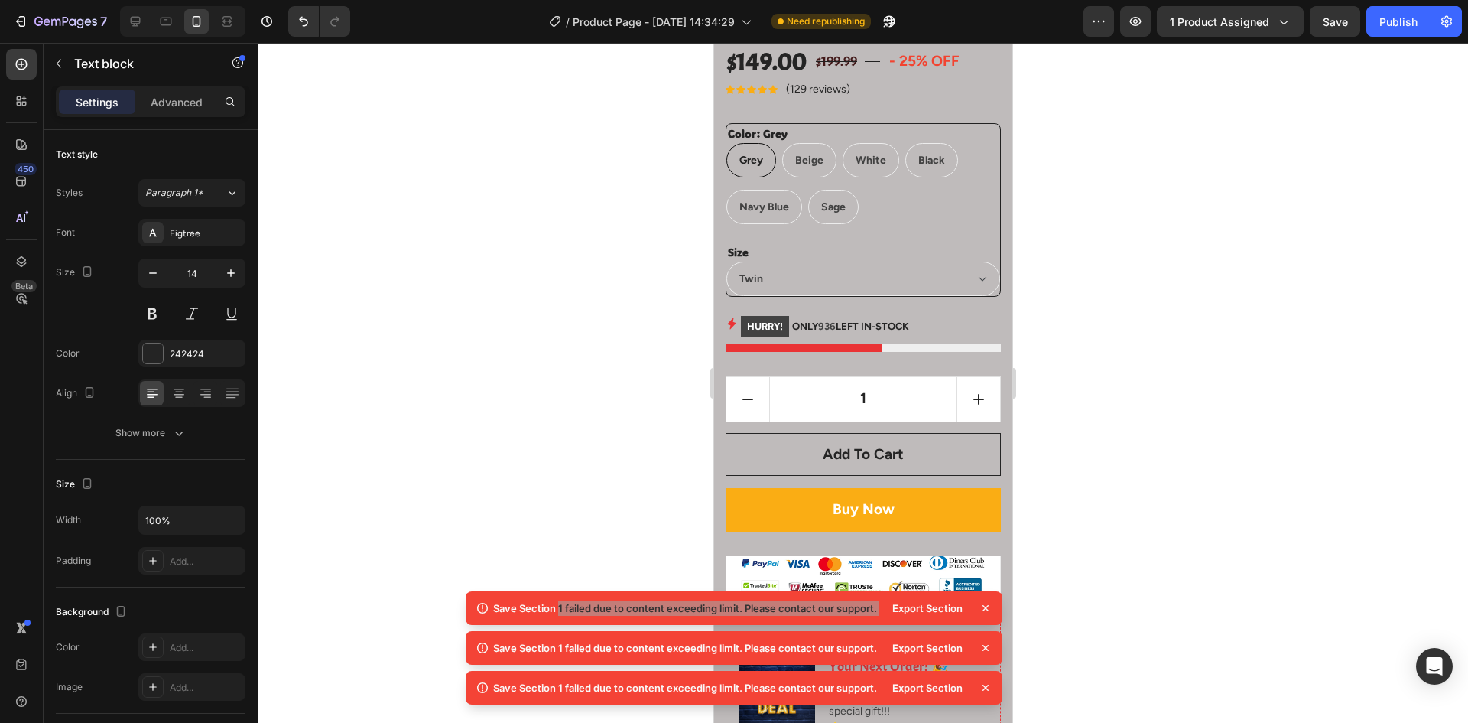
scroll to position [0, 0]
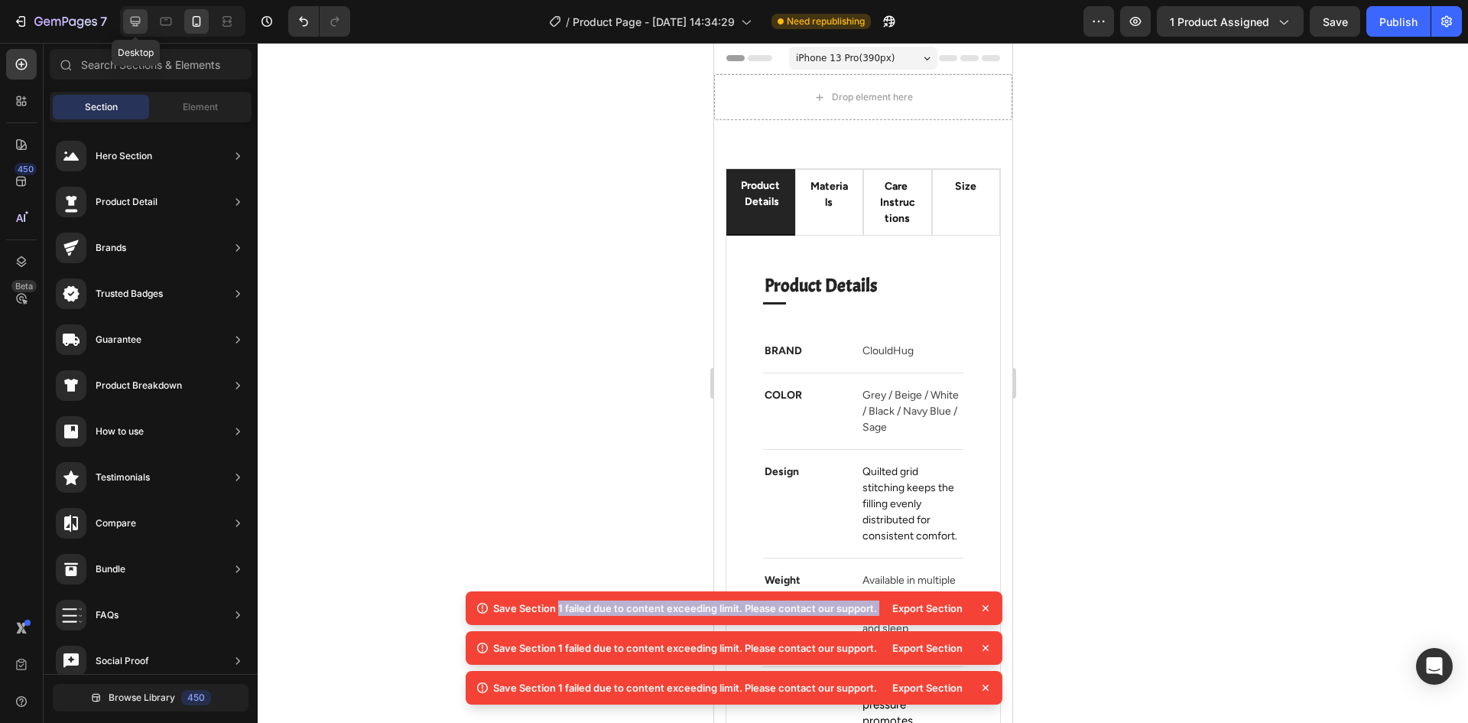
click at [132, 28] on icon at bounding box center [135, 21] width 15 height 15
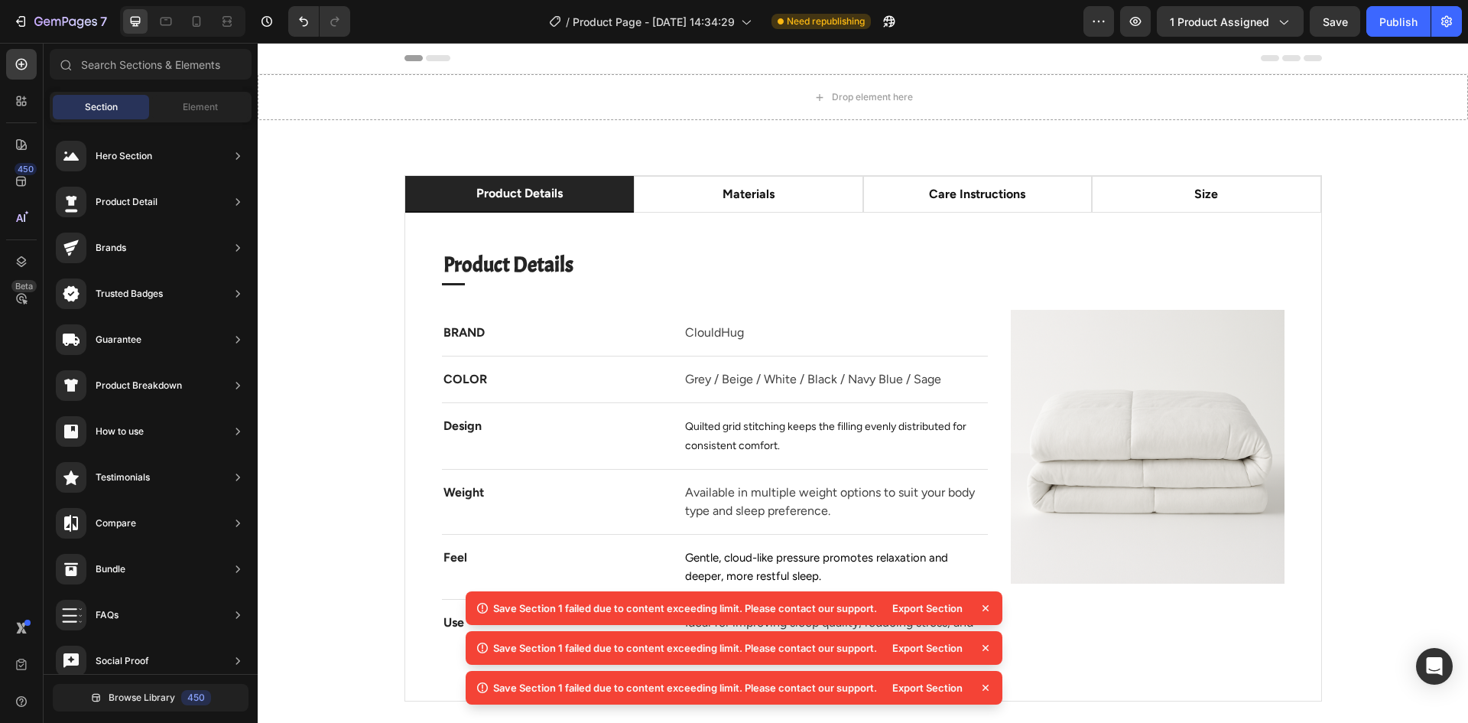
click at [168, 36] on div at bounding box center [182, 21] width 125 height 31
click at [166, 29] on div at bounding box center [166, 21] width 24 height 24
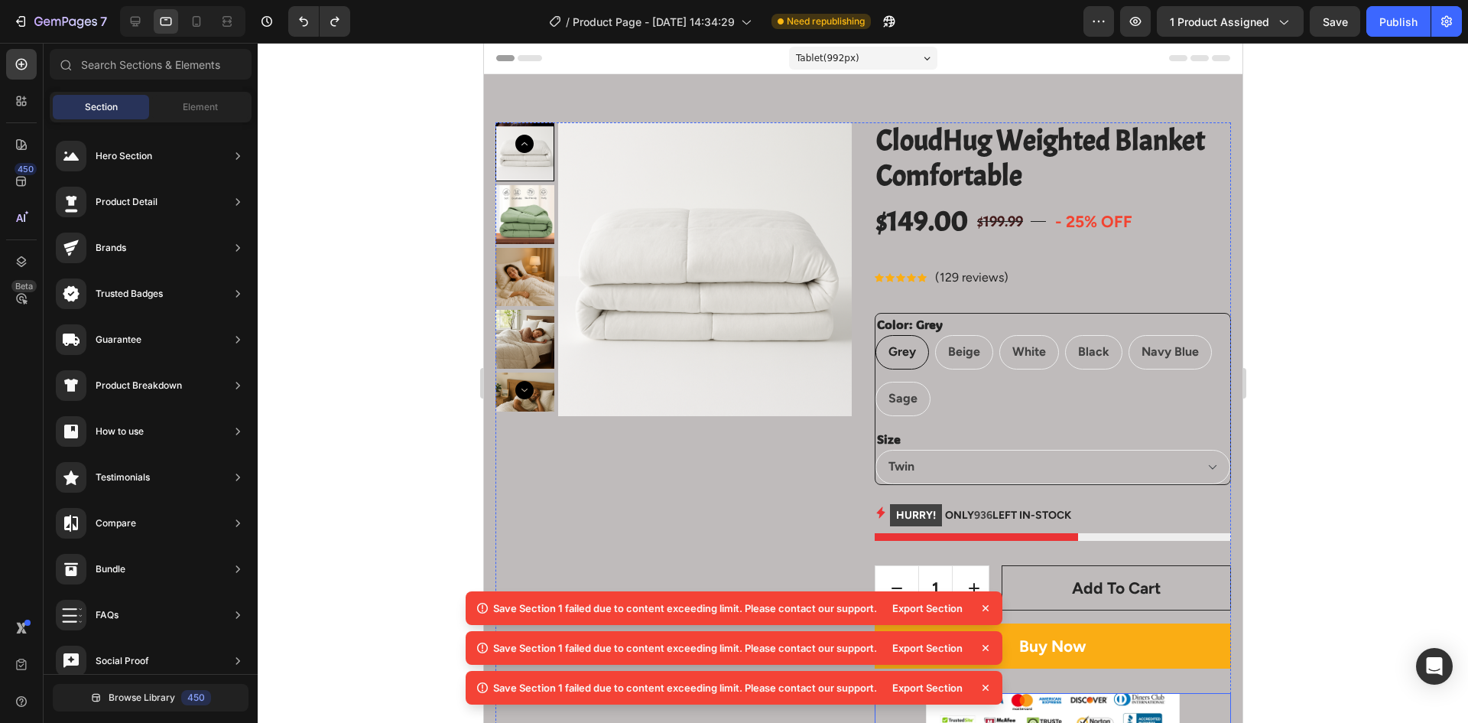
scroll to position [47, 0]
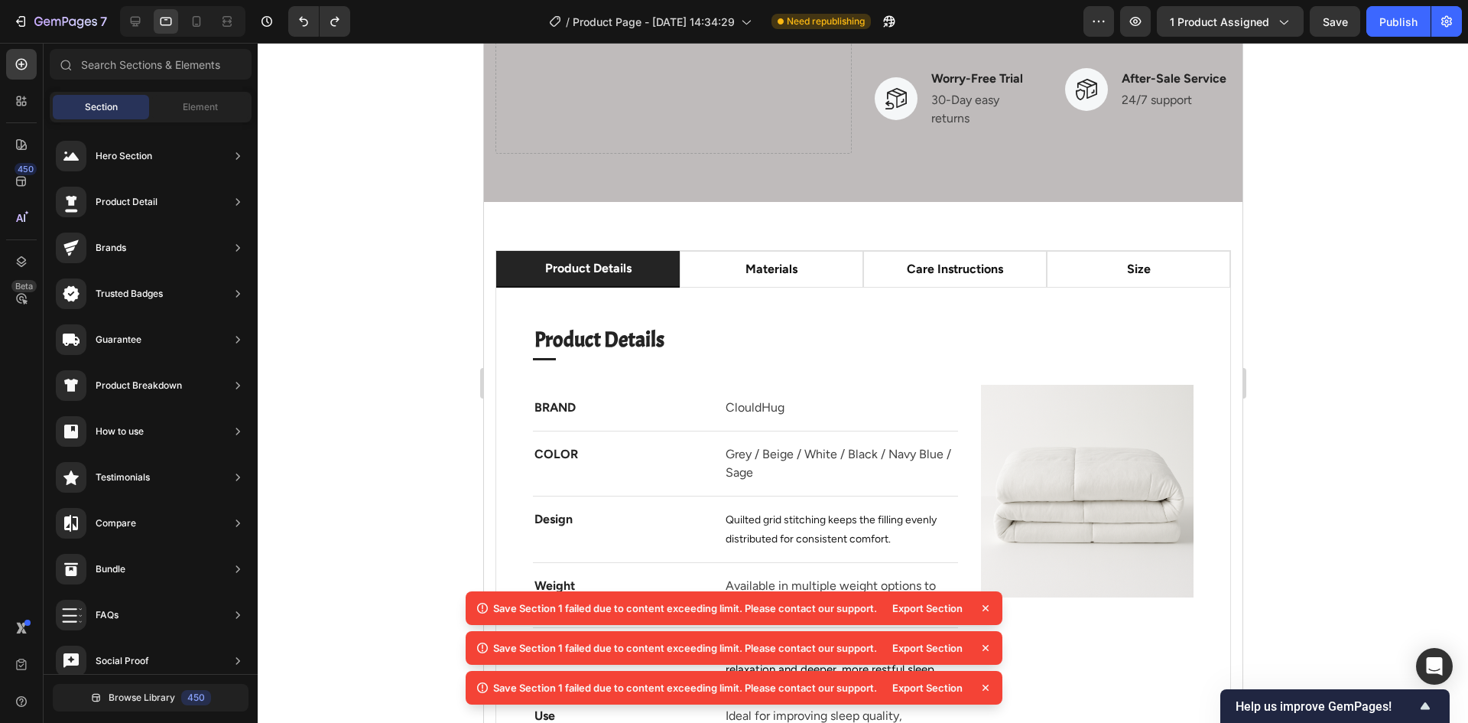
scroll to position [3013, 0]
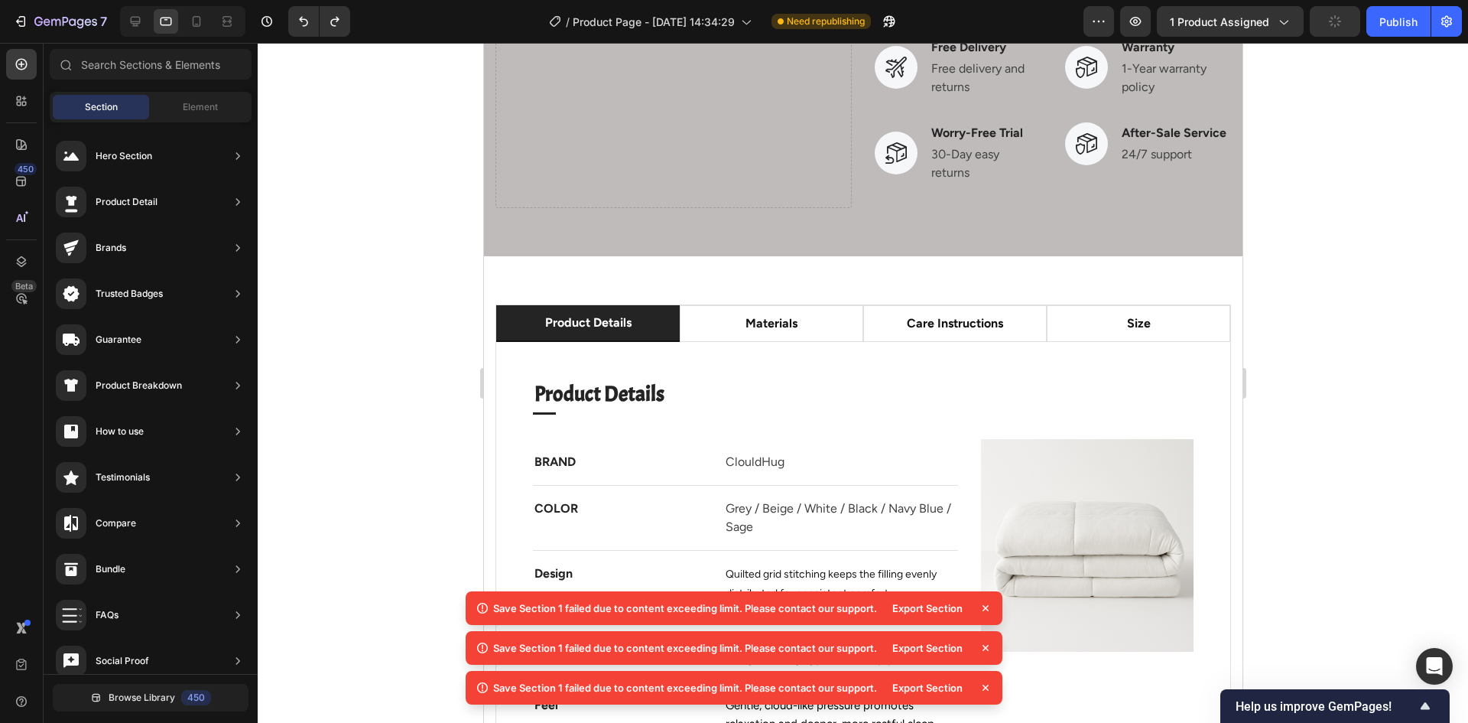
click at [925, 610] on div "Export Section" at bounding box center [927, 607] width 89 height 21
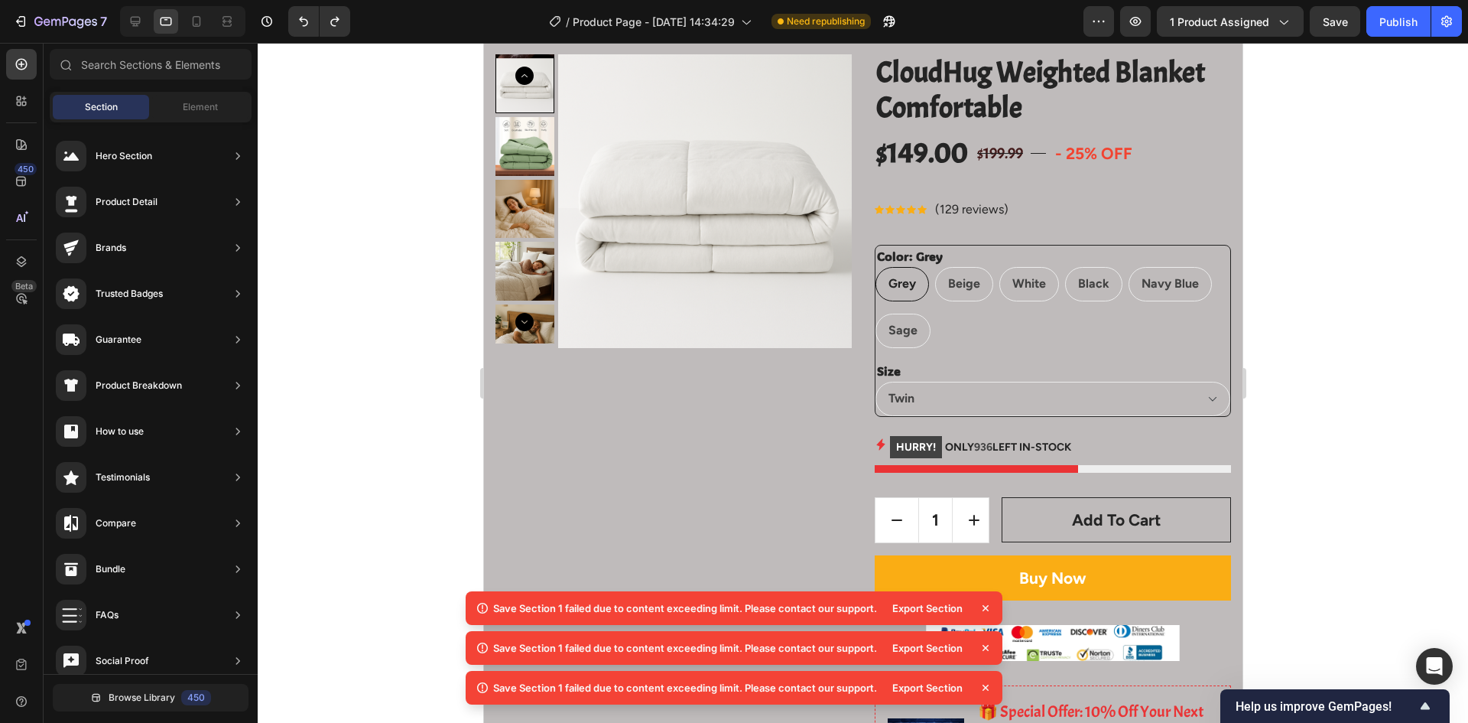
scroll to position [0, 0]
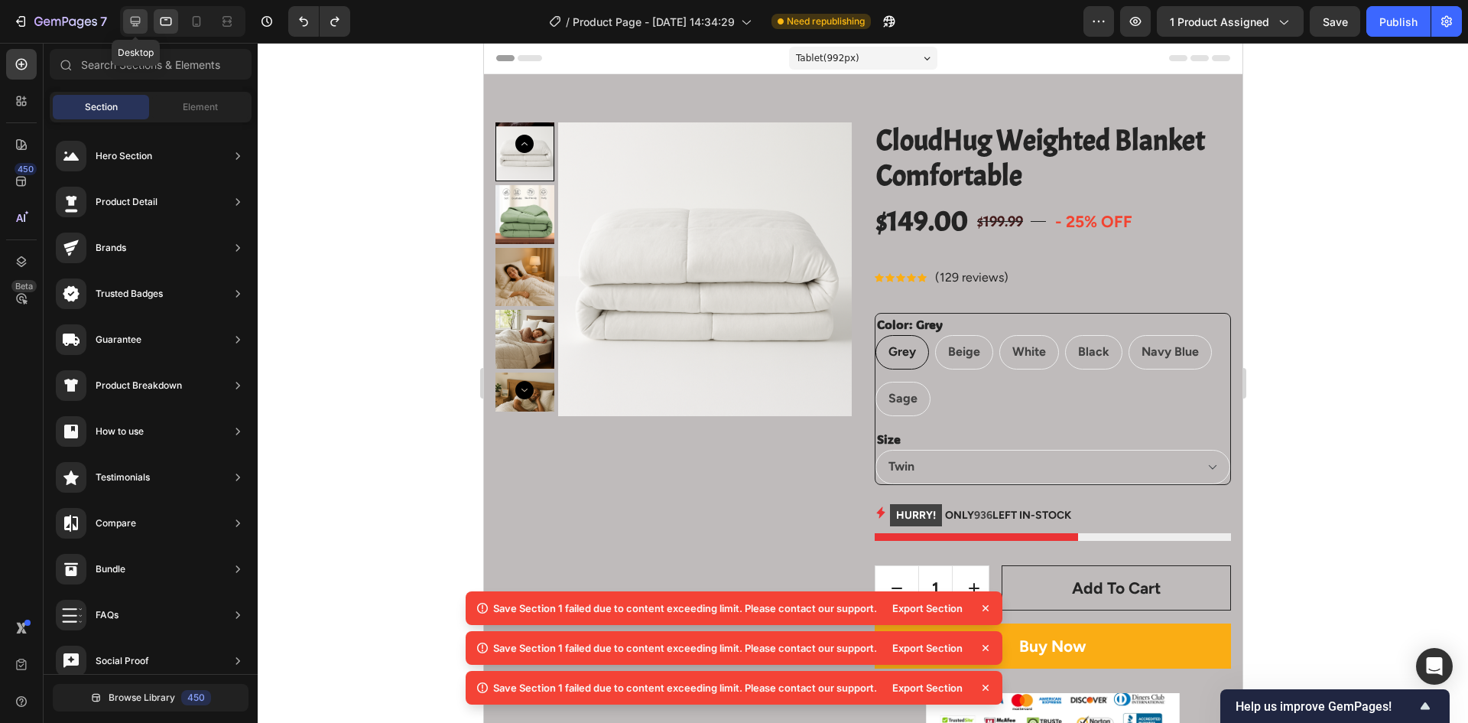
click at [147, 18] on div at bounding box center [135, 21] width 24 height 24
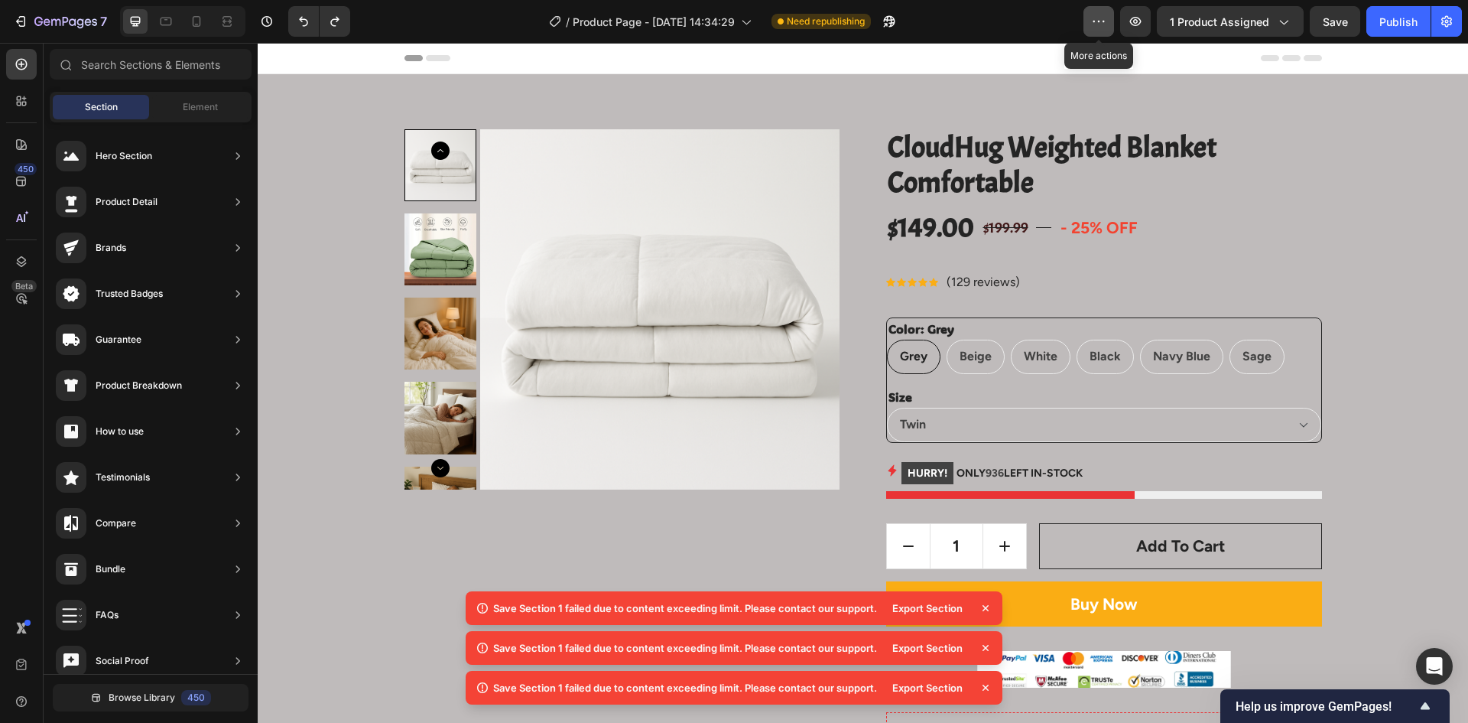
click at [1097, 24] on icon "button" at bounding box center [1098, 21] width 15 height 15
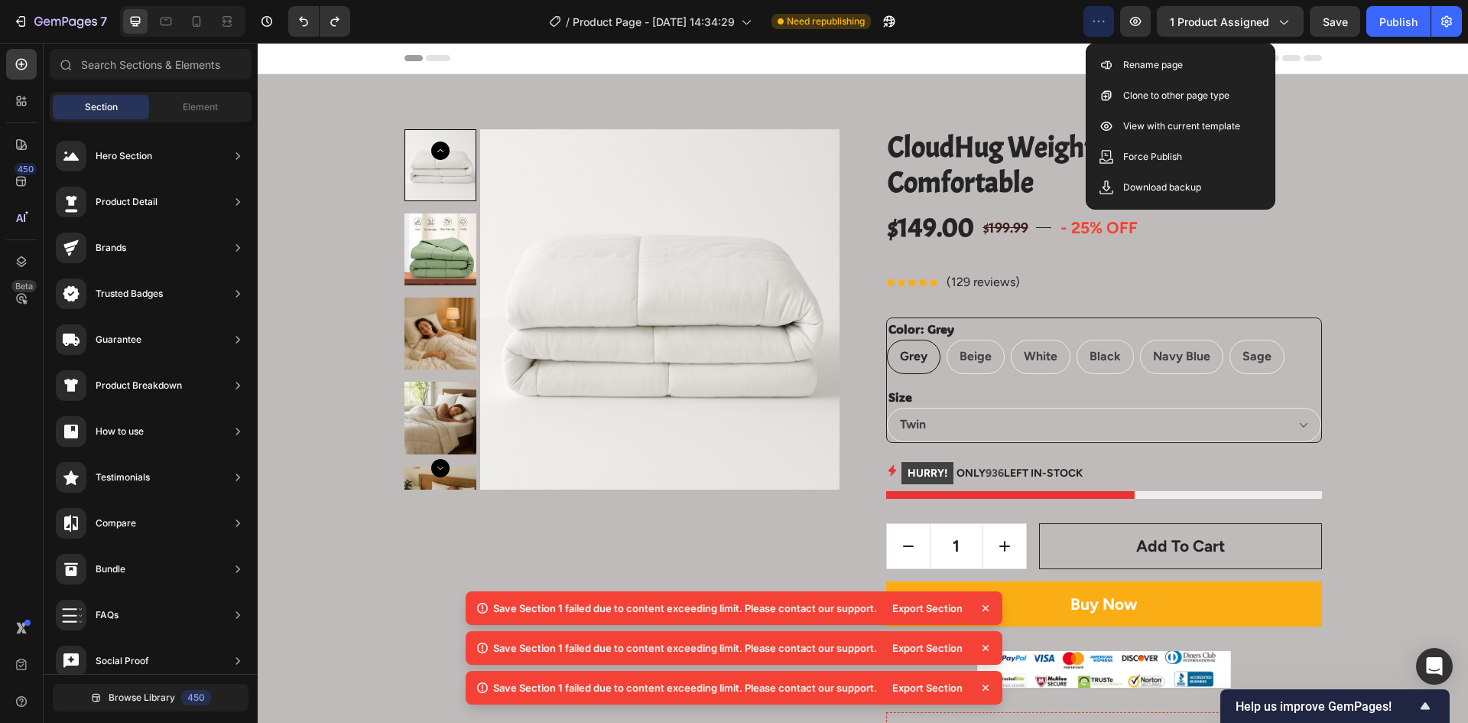
click at [1097, 24] on icon "button" at bounding box center [1098, 21] width 15 height 15
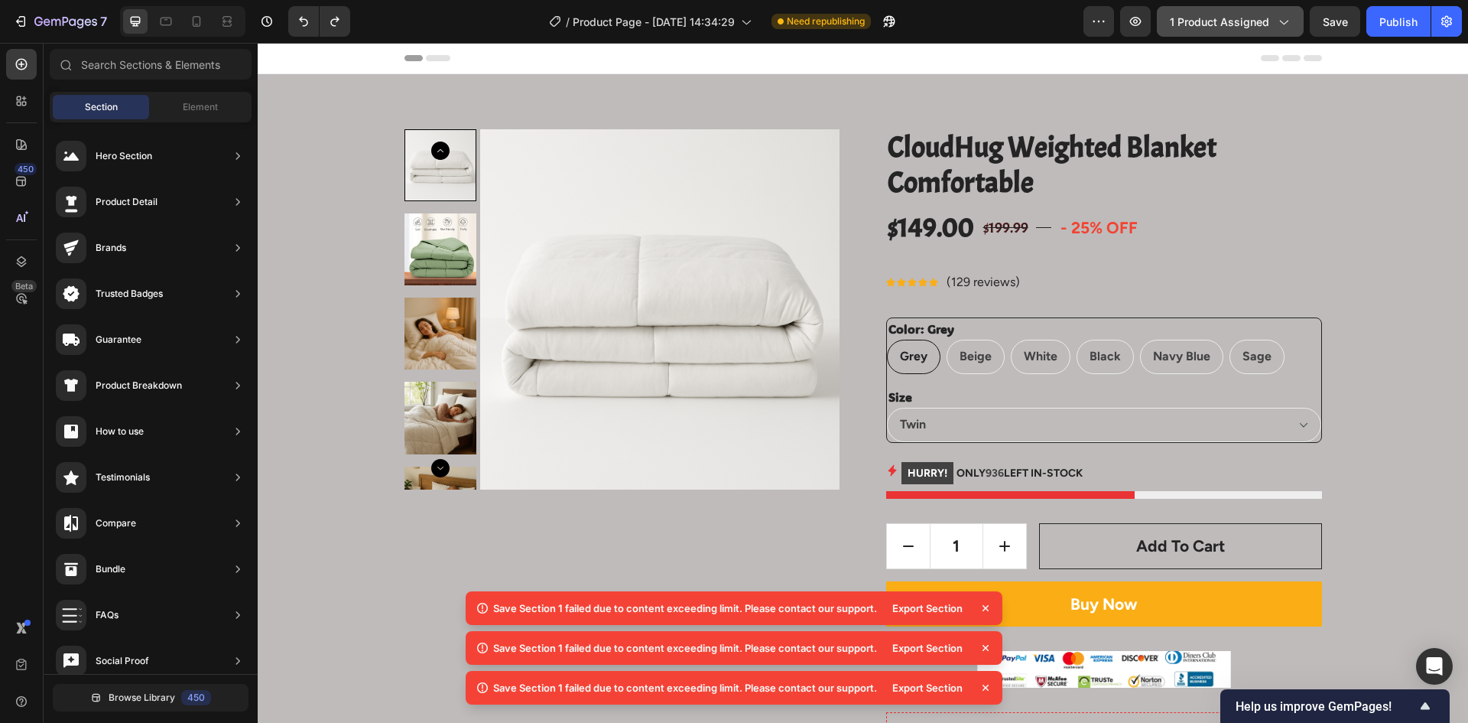
click at [1283, 25] on icon "button" at bounding box center [1283, 21] width 15 height 15
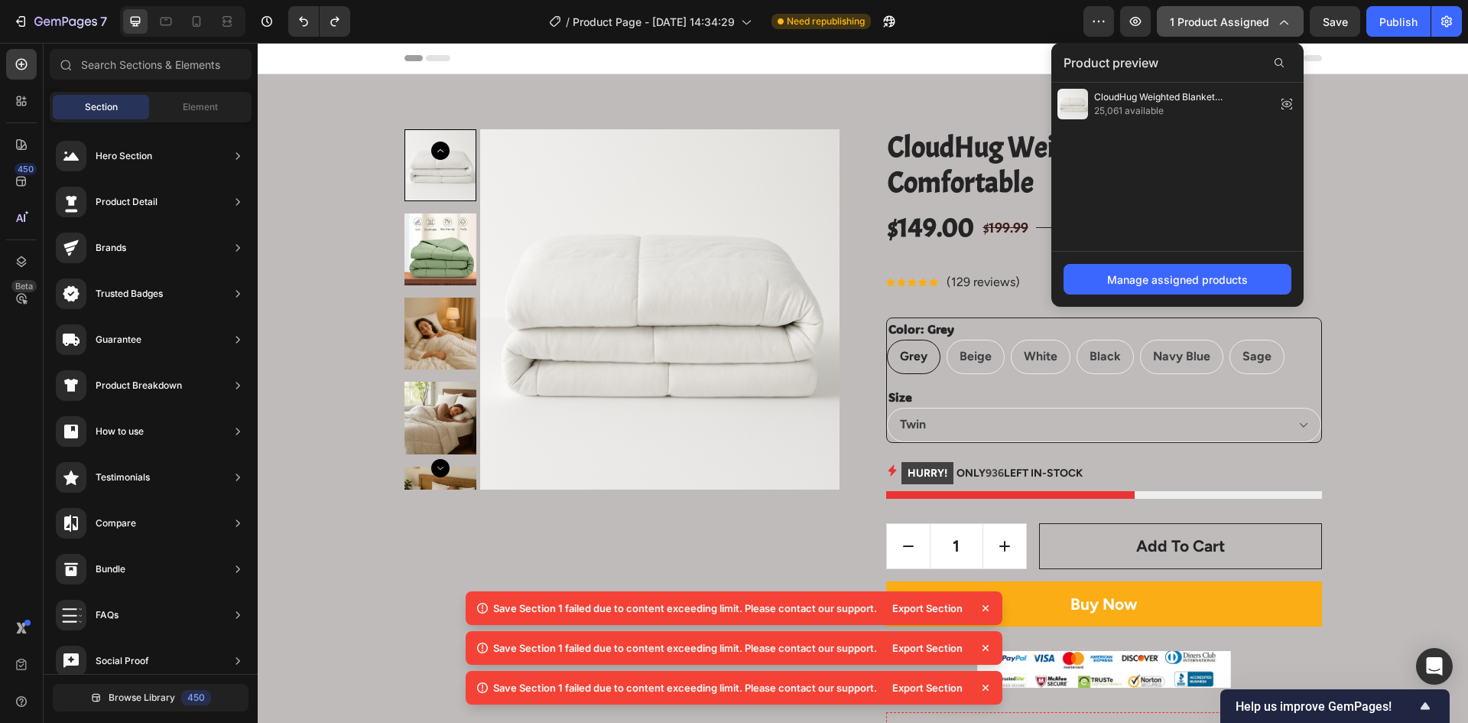
click at [1283, 25] on icon "button" at bounding box center [1283, 21] width 15 height 15
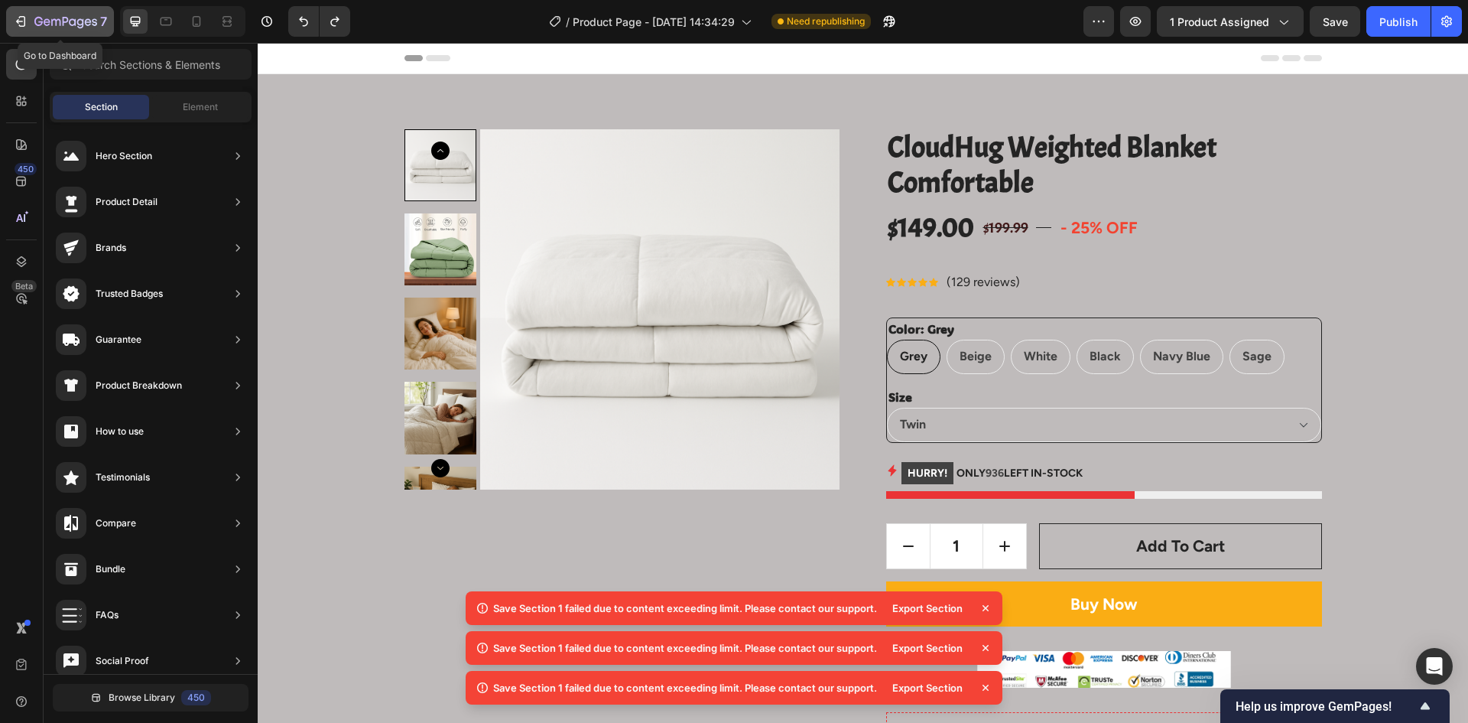
click at [50, 26] on icon "button" at bounding box center [65, 22] width 63 height 13
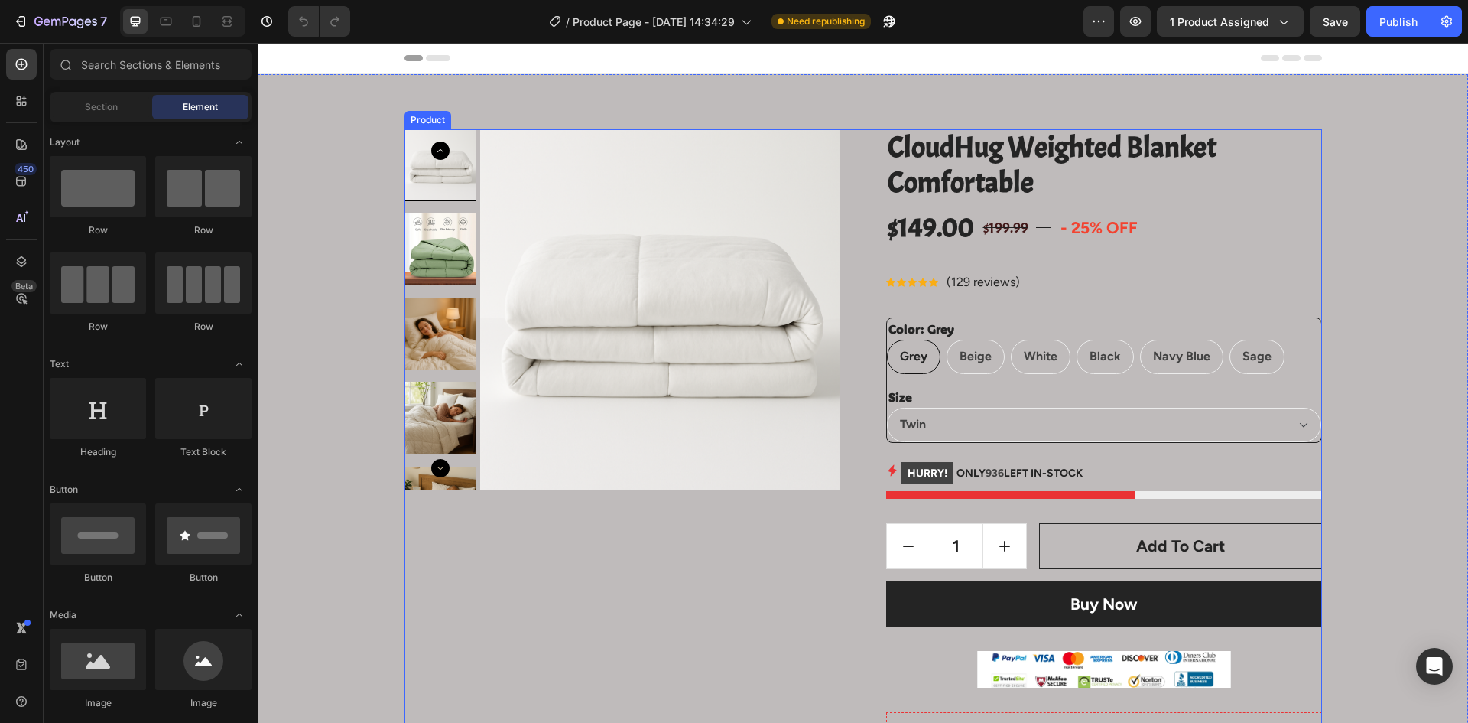
radio input "false"
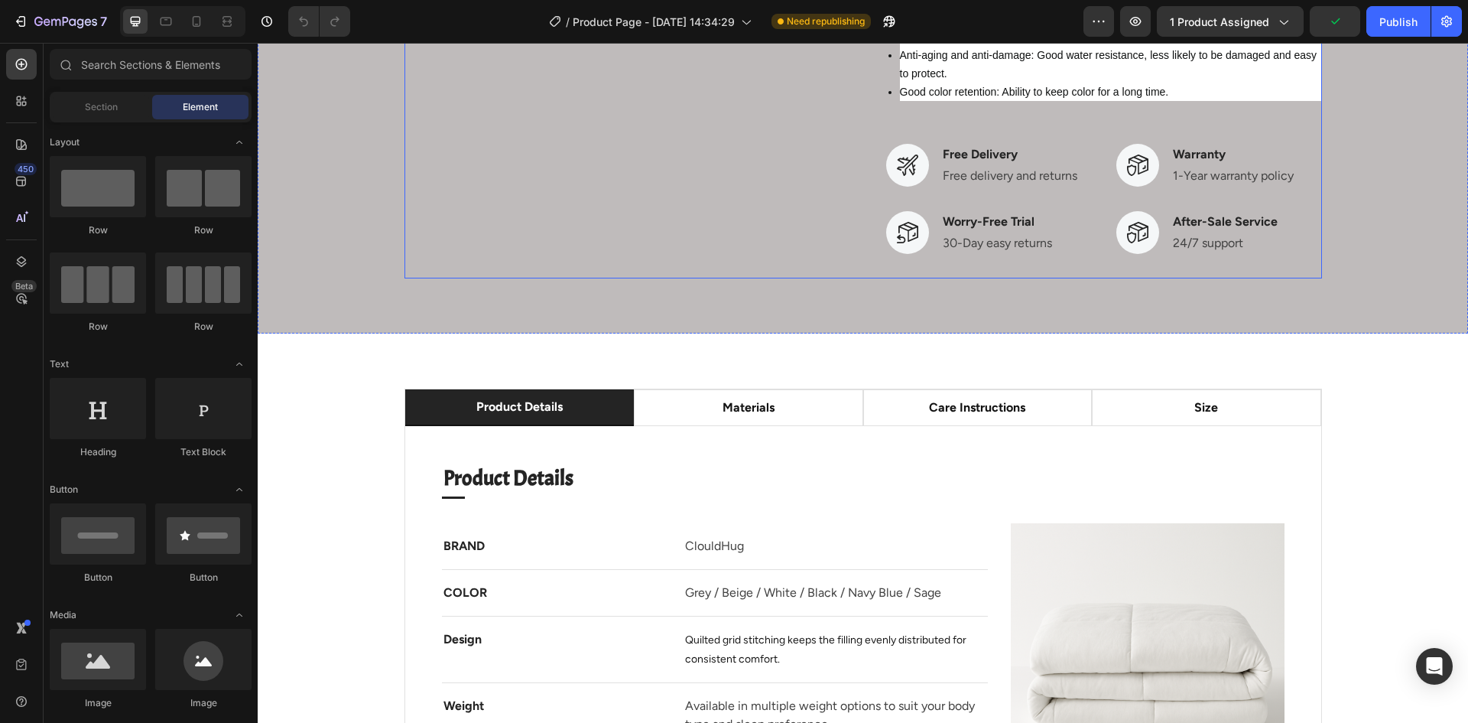
scroll to position [1147, 0]
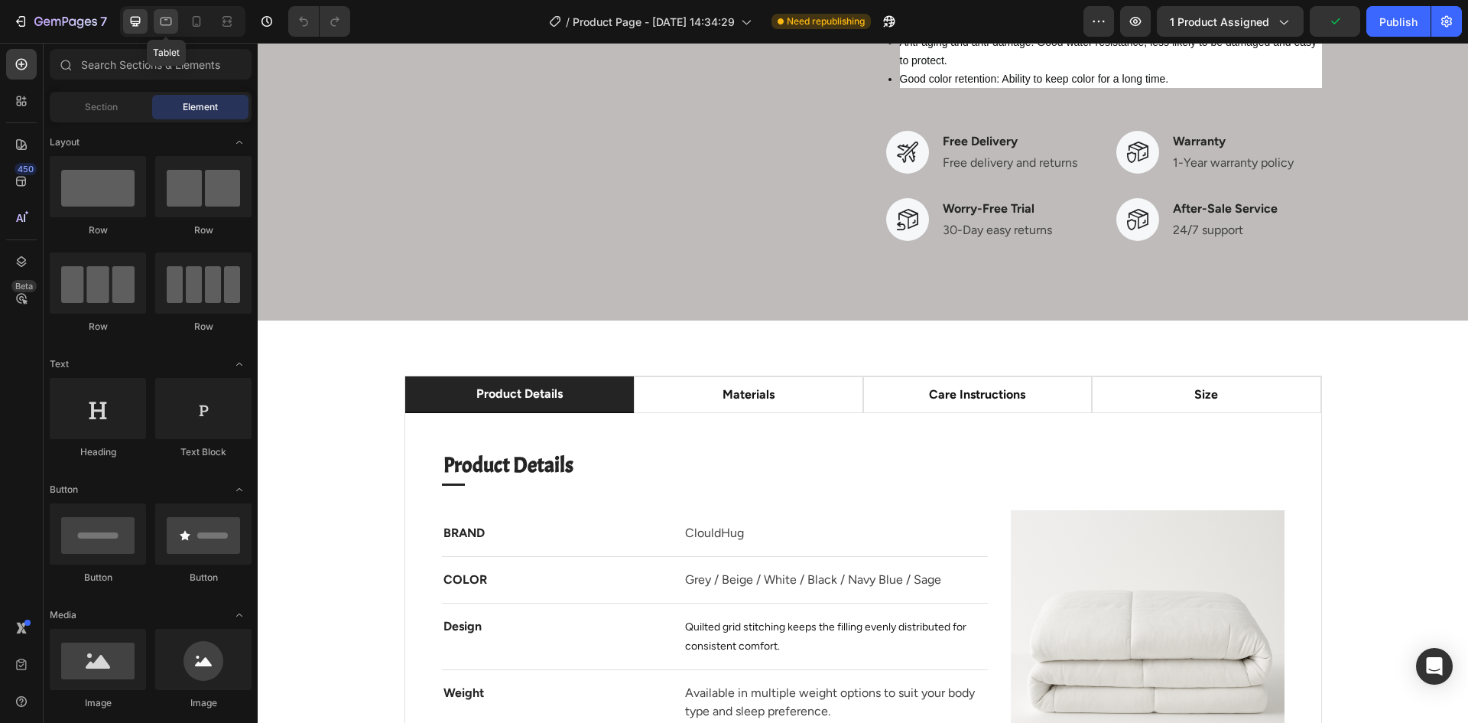
click at [156, 24] on div at bounding box center [166, 21] width 24 height 24
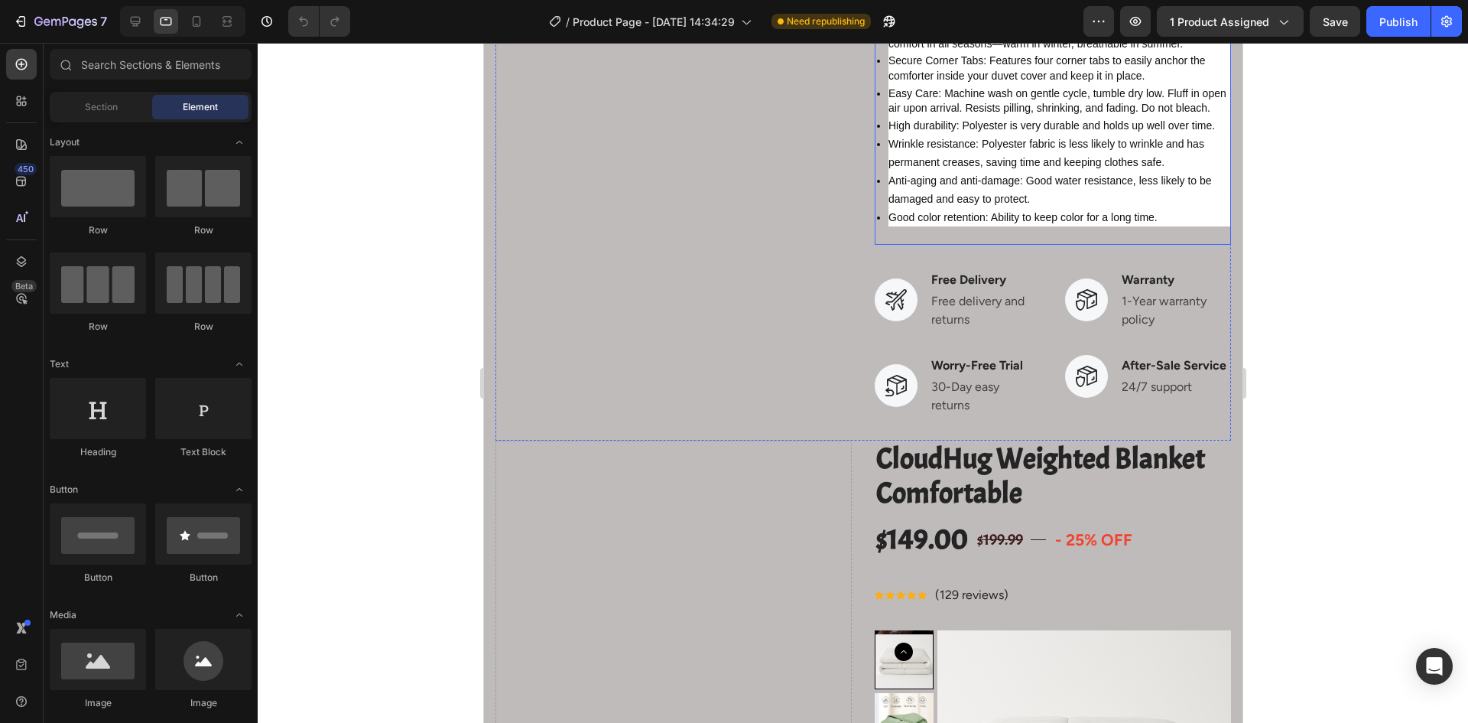
scroll to position [1147, 0]
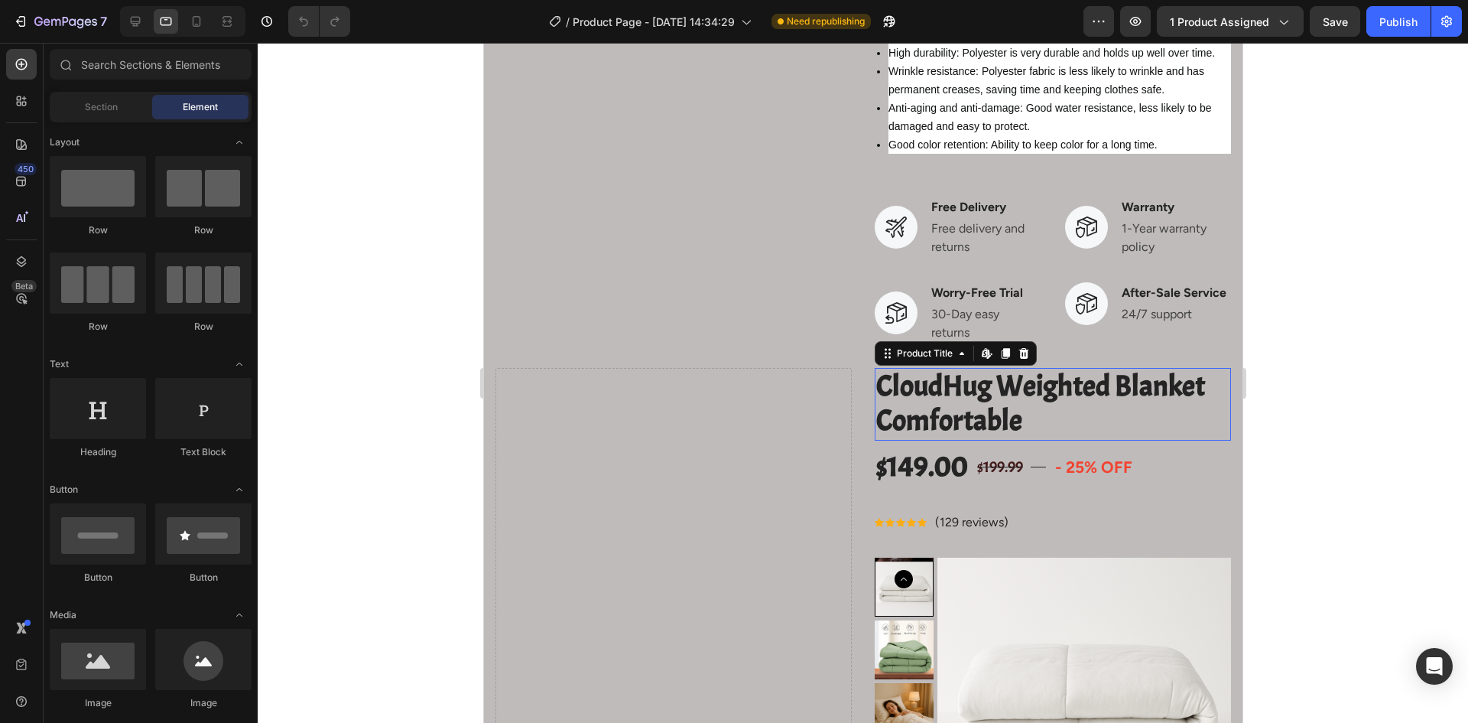
click at [1016, 424] on h2 "CloudHug Weighted Blanket Comfortable" at bounding box center [1052, 404] width 356 height 73
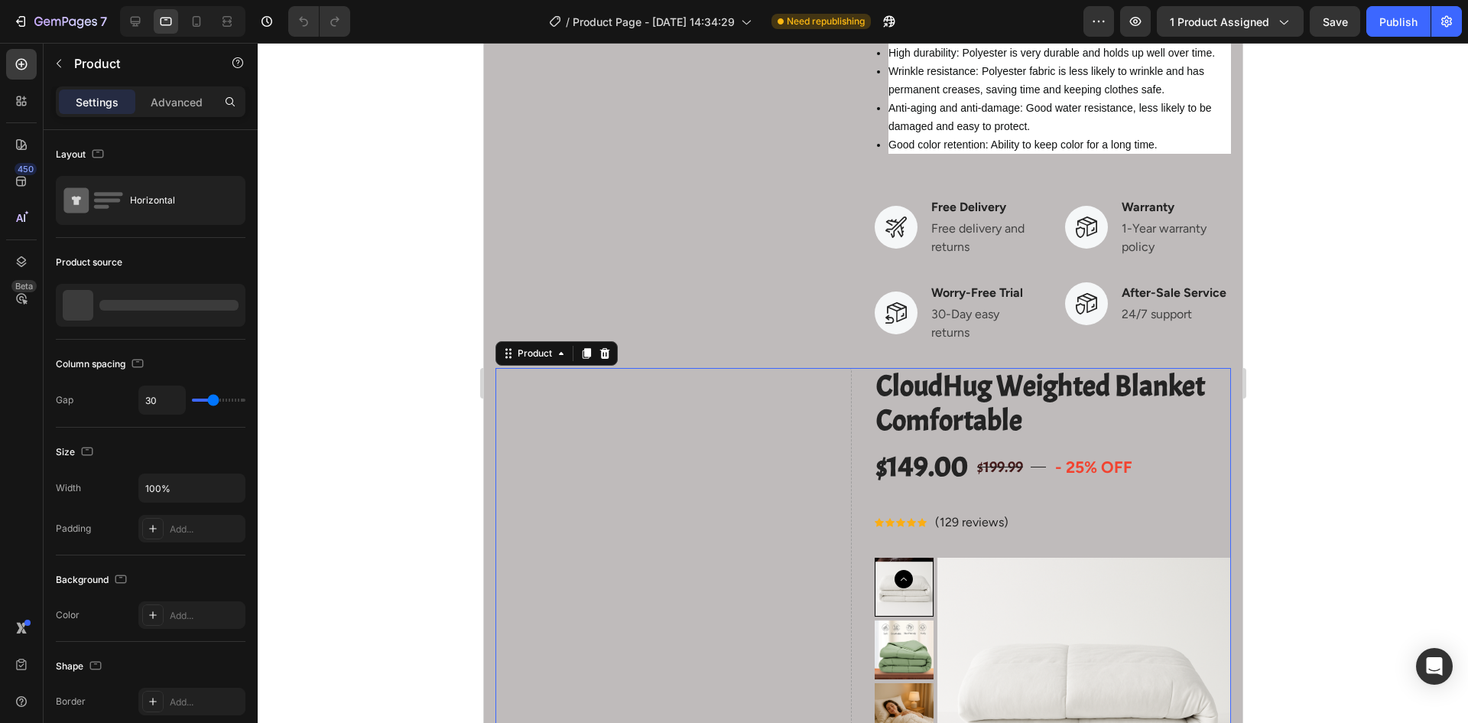
click at [607, 359] on icon at bounding box center [605, 353] width 10 height 11
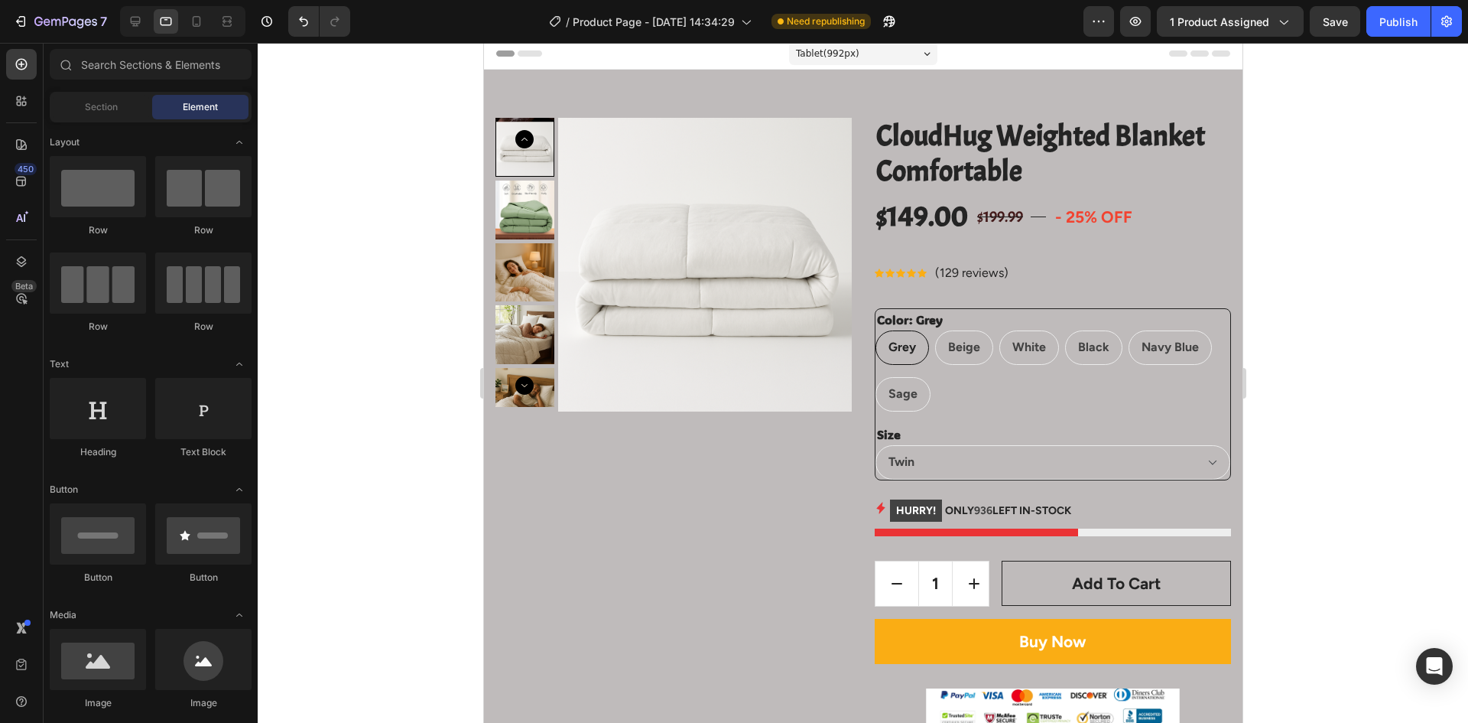
scroll to position [0, 0]
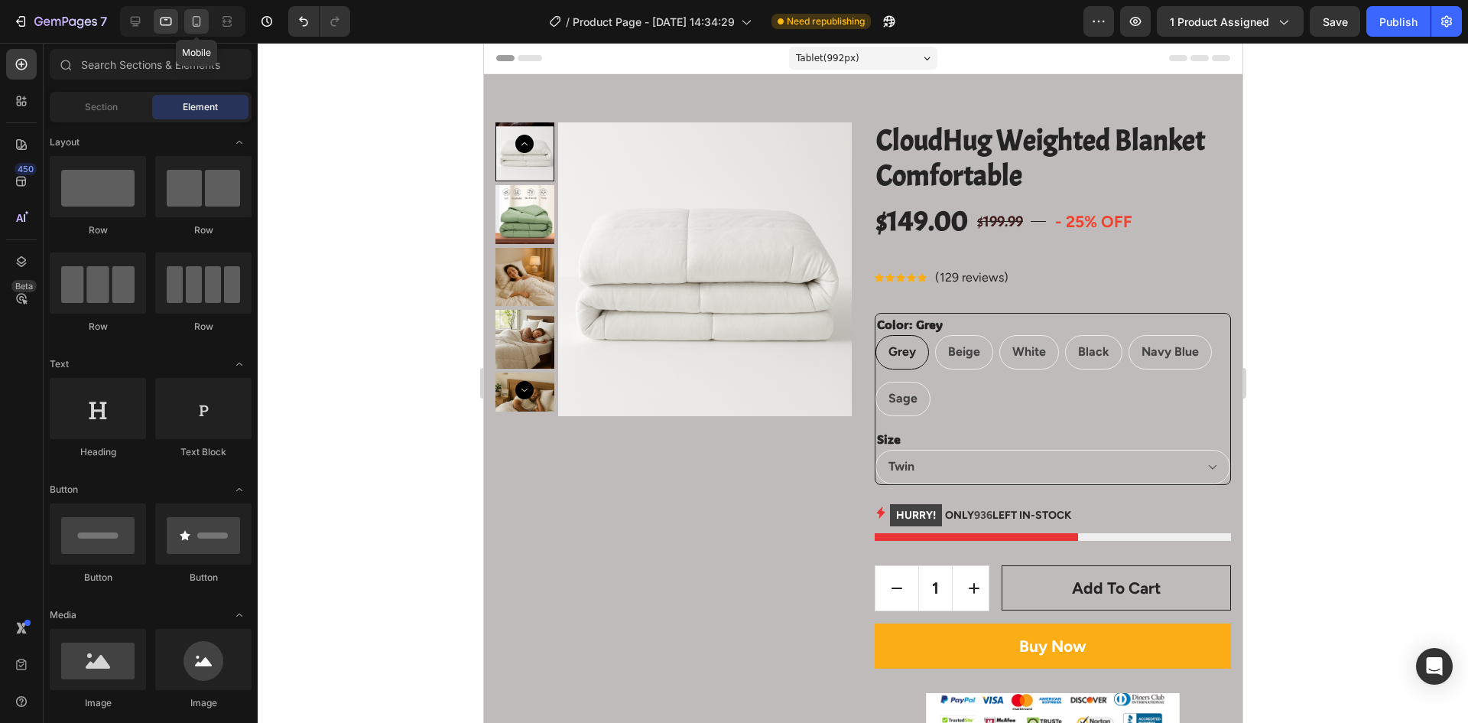
click at [190, 32] on div at bounding box center [196, 21] width 24 height 24
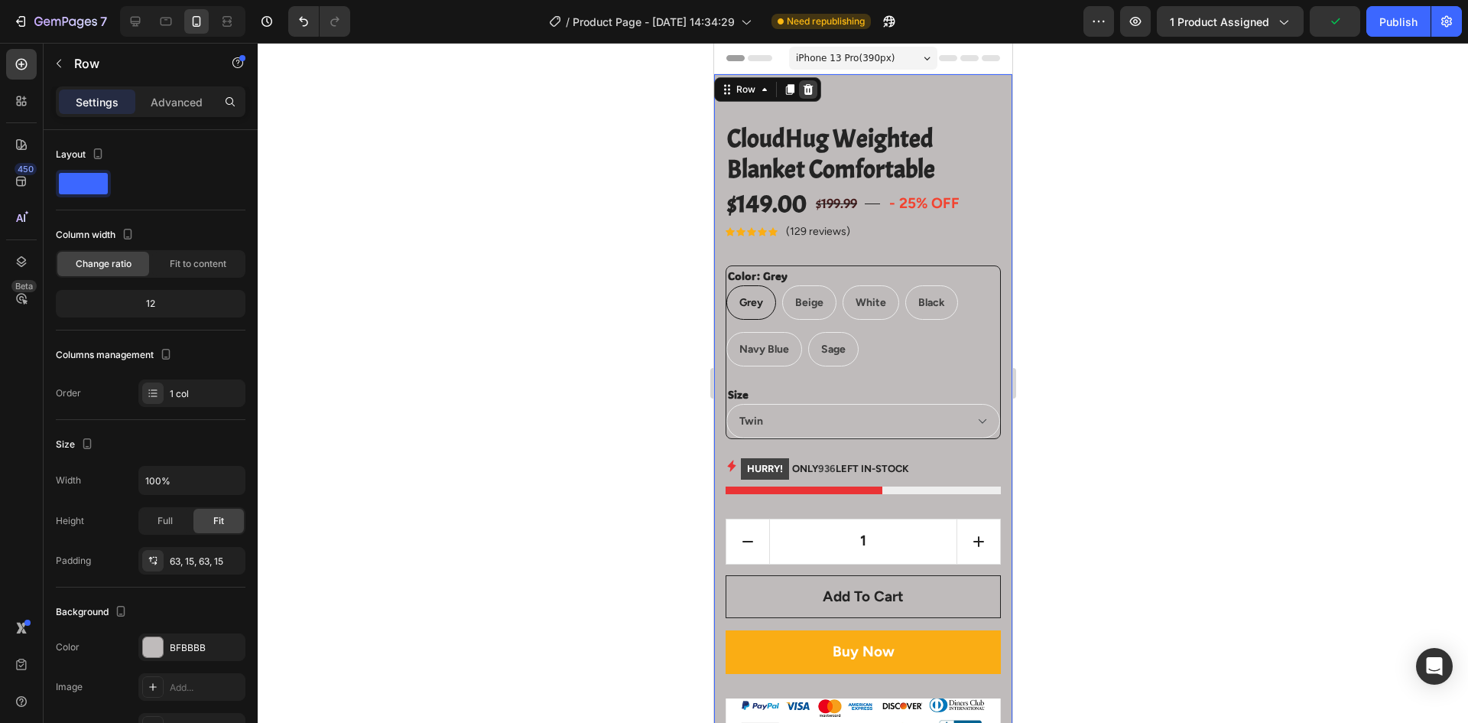
click at [805, 88] on icon at bounding box center [808, 89] width 10 height 11
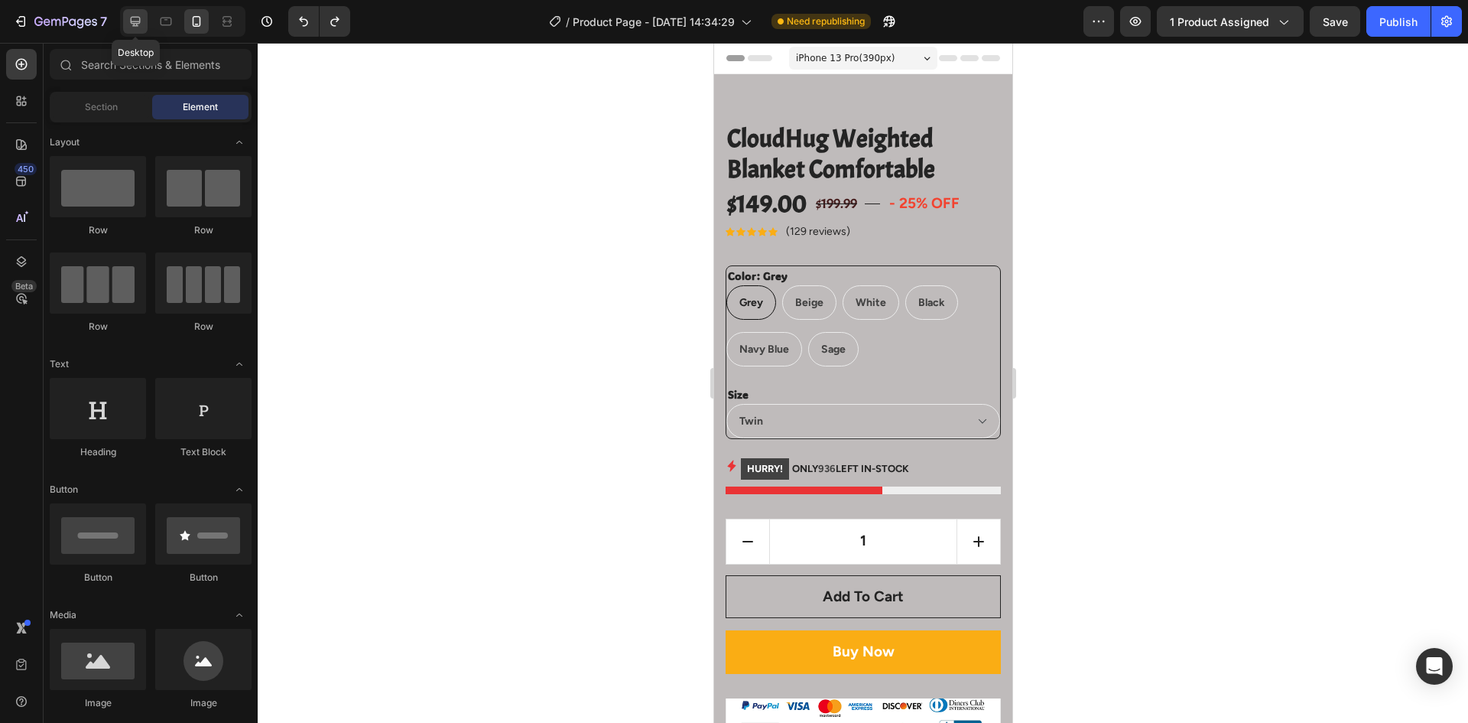
click at [138, 30] on div at bounding box center [135, 21] width 24 height 24
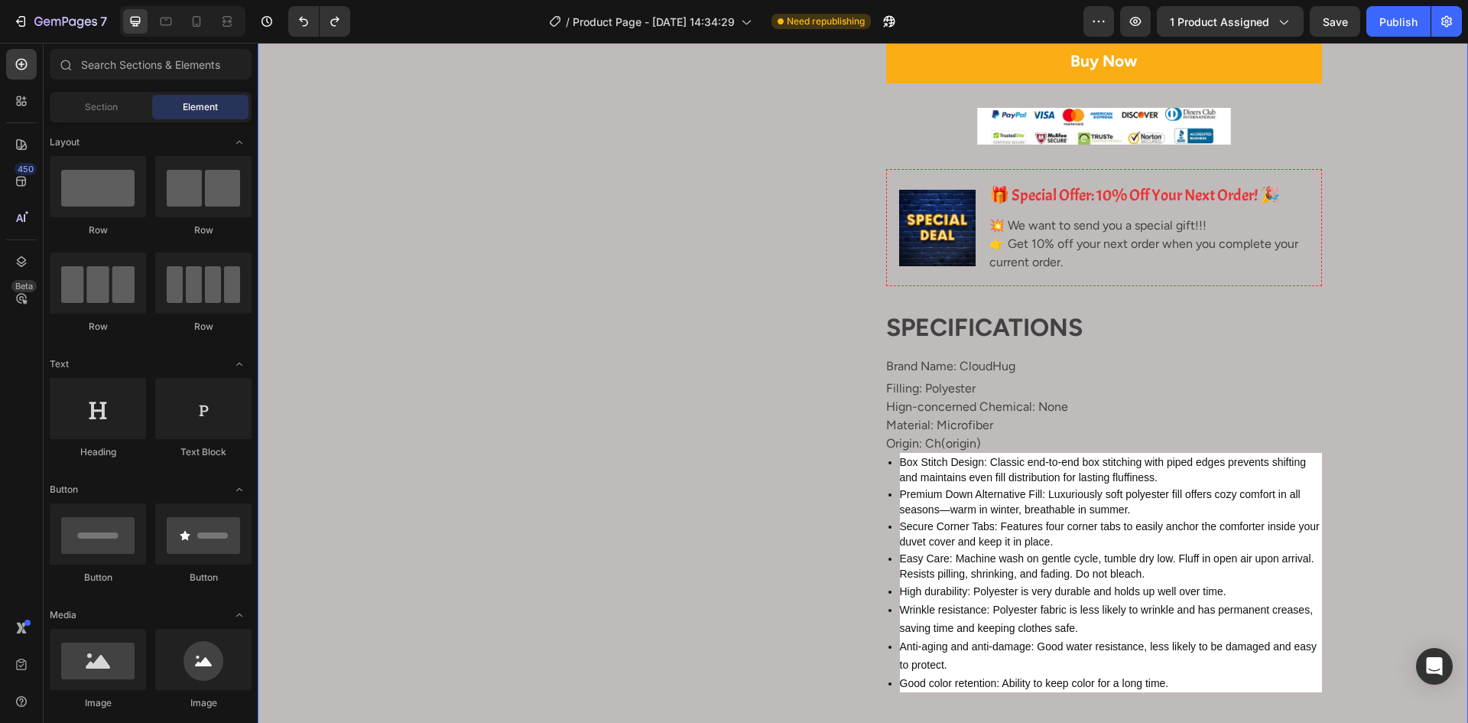
scroll to position [535, 0]
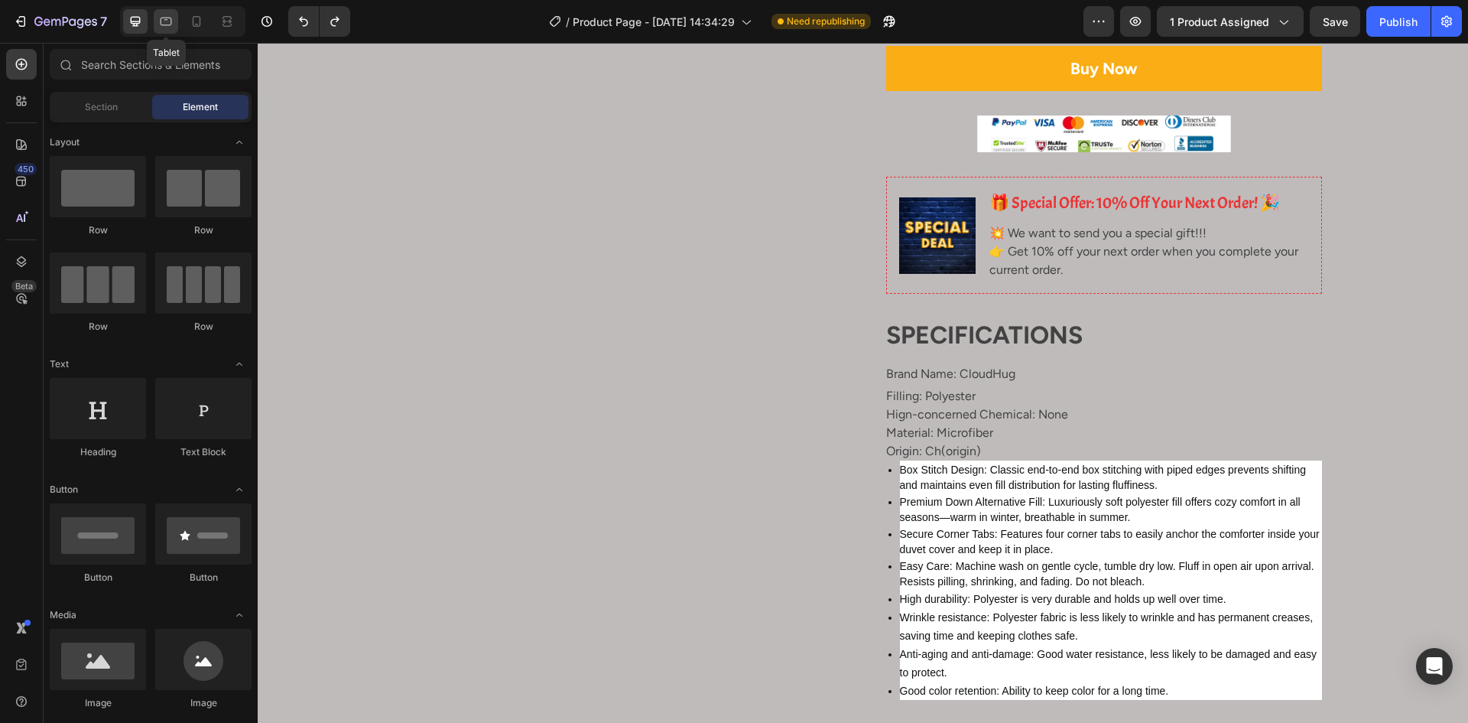
click at [172, 16] on icon at bounding box center [165, 21] width 15 height 15
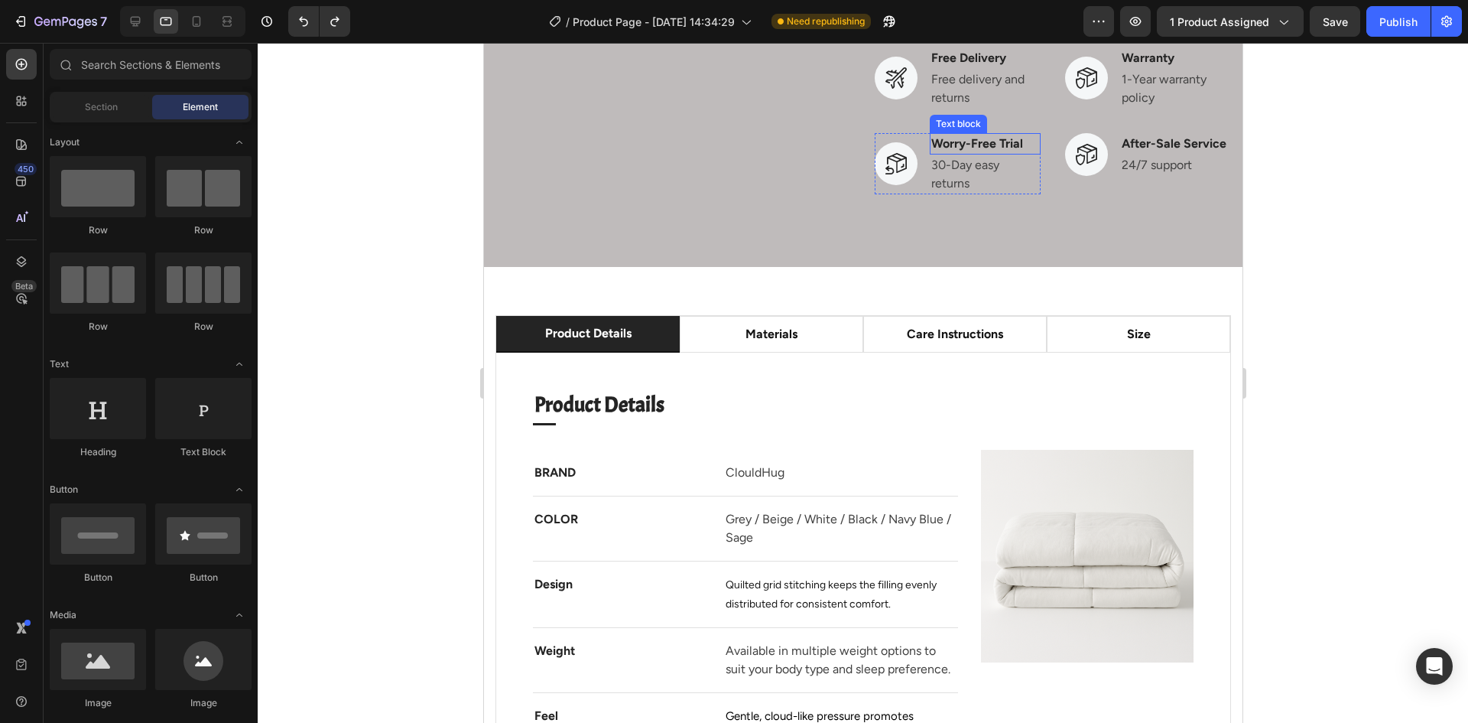
scroll to position [1300, 0]
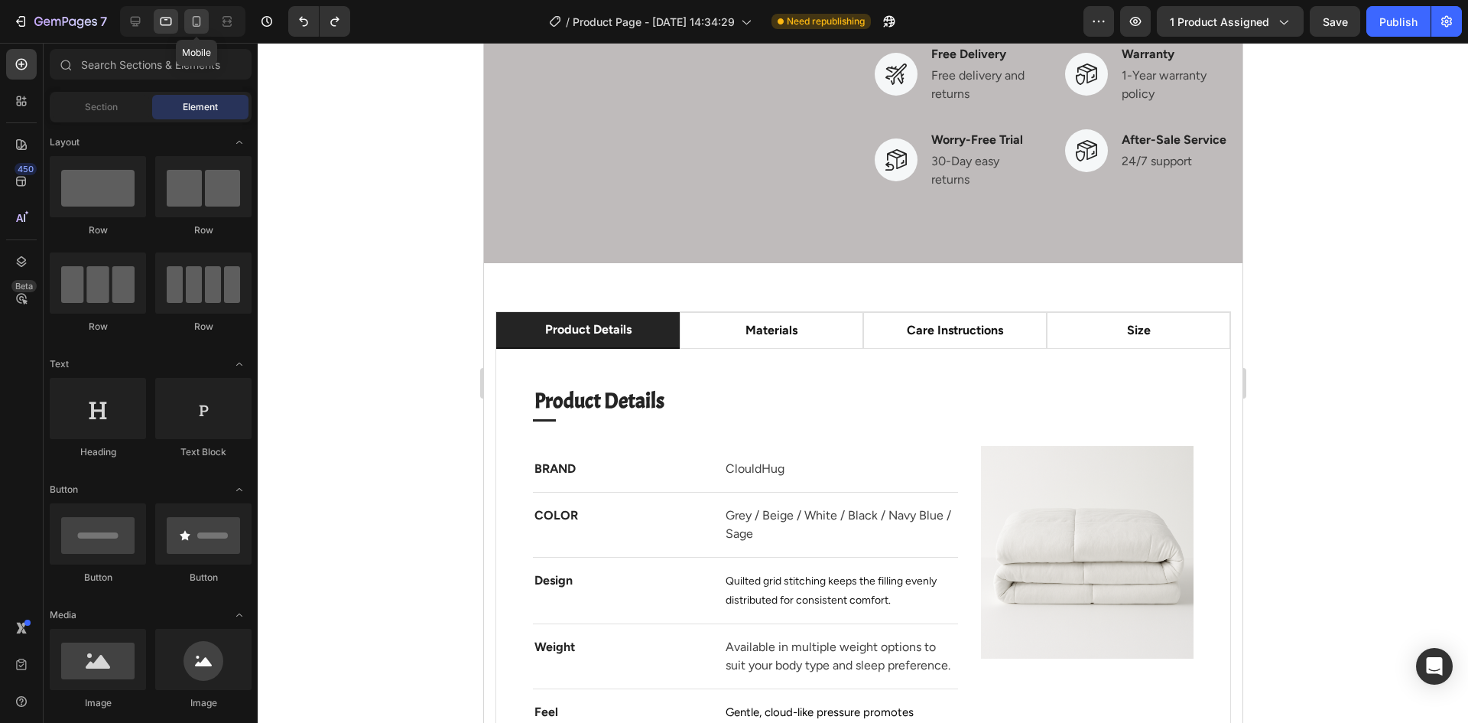
click at [193, 30] on div at bounding box center [196, 21] width 24 height 24
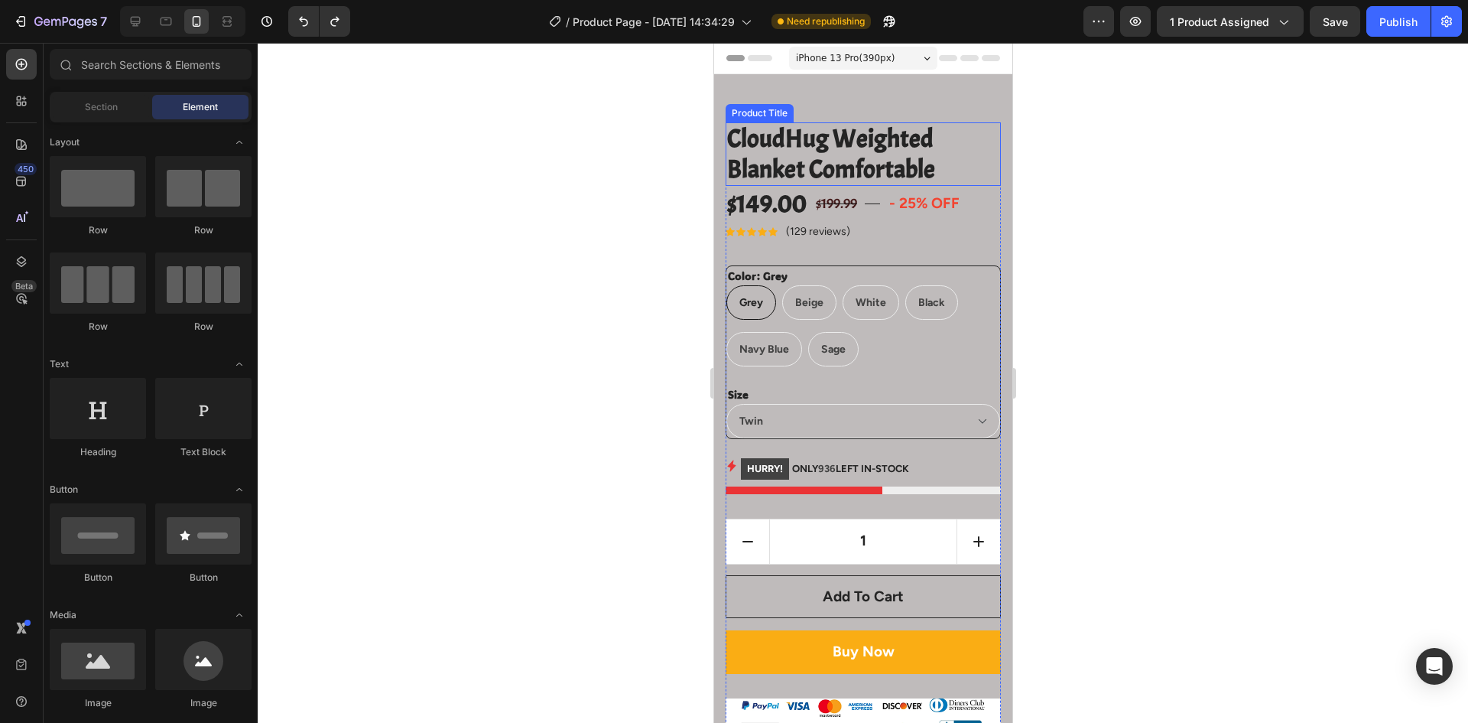
click at [860, 146] on h2 "CloudHug Weighted Blanket Comfortable" at bounding box center [862, 153] width 275 height 63
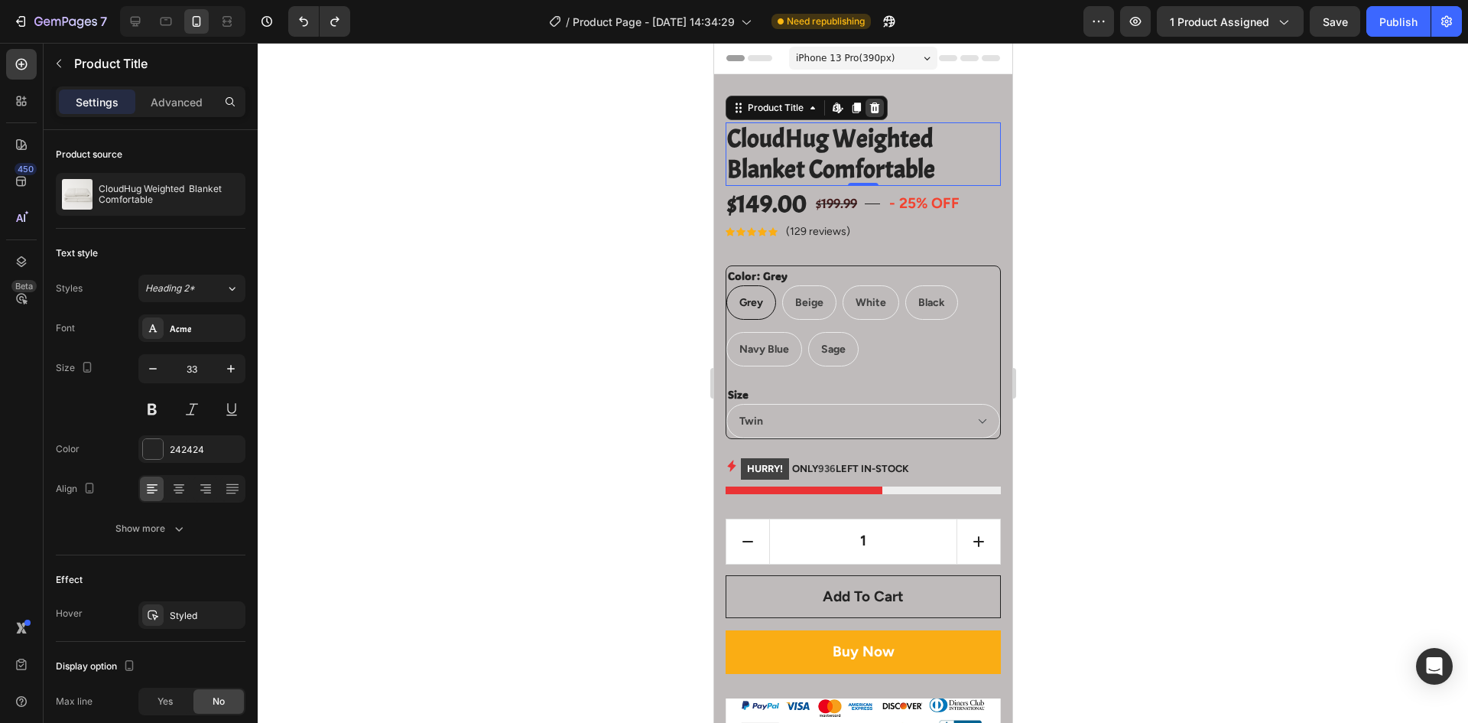
click at [870, 106] on icon at bounding box center [875, 107] width 10 height 11
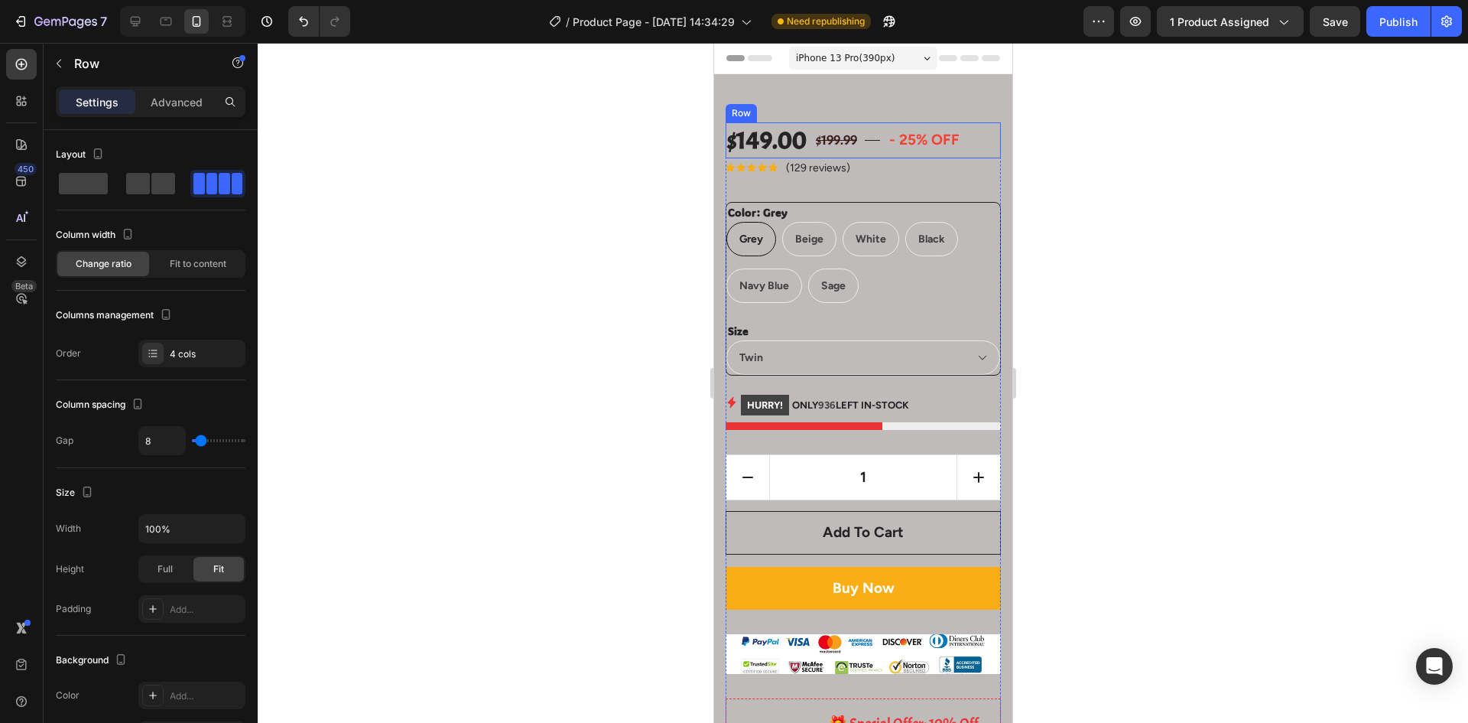
click at [880, 135] on div "Title Line" at bounding box center [871, 140] width 15 height 36
click at [823, 109] on icon at bounding box center [819, 108] width 12 height 12
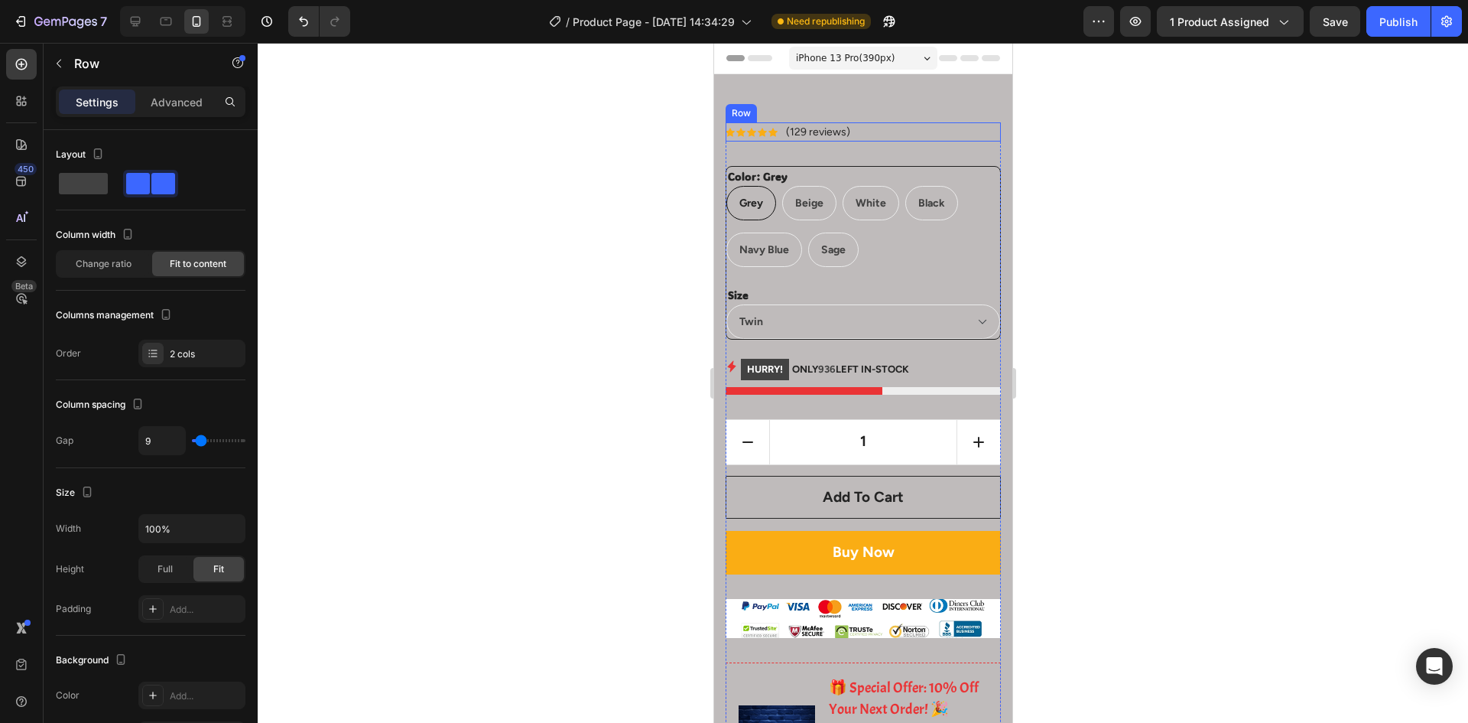
click at [861, 131] on div "Icon Icon Icon Icon Icon Icon List Hoz (129 reviews) Text block Row" at bounding box center [862, 131] width 275 height 19
click at [817, 106] on icon at bounding box center [820, 107] width 10 height 11
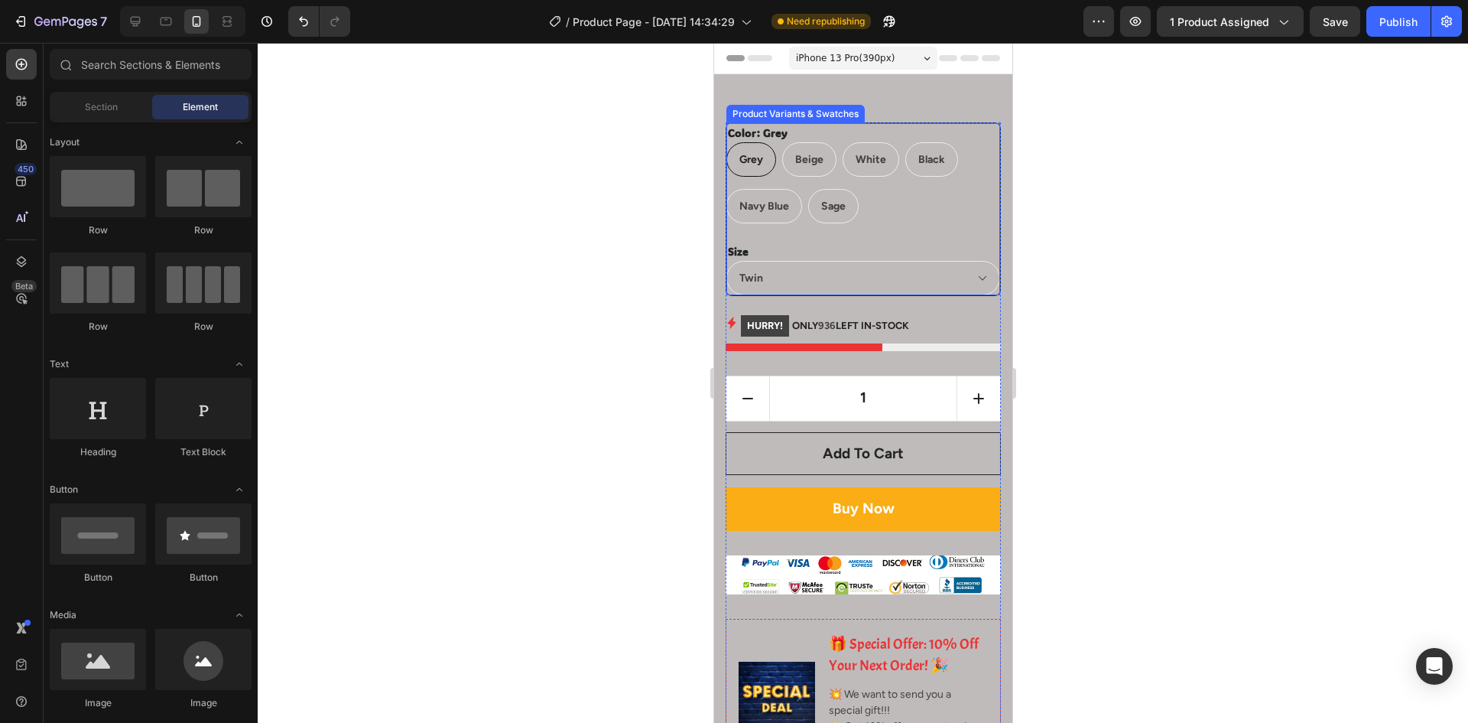
click at [930, 141] on div "Color: Grey Grey Grey Grey Beige Beige Beige White White White Black Black Blac…" at bounding box center [863, 173] width 274 height 100
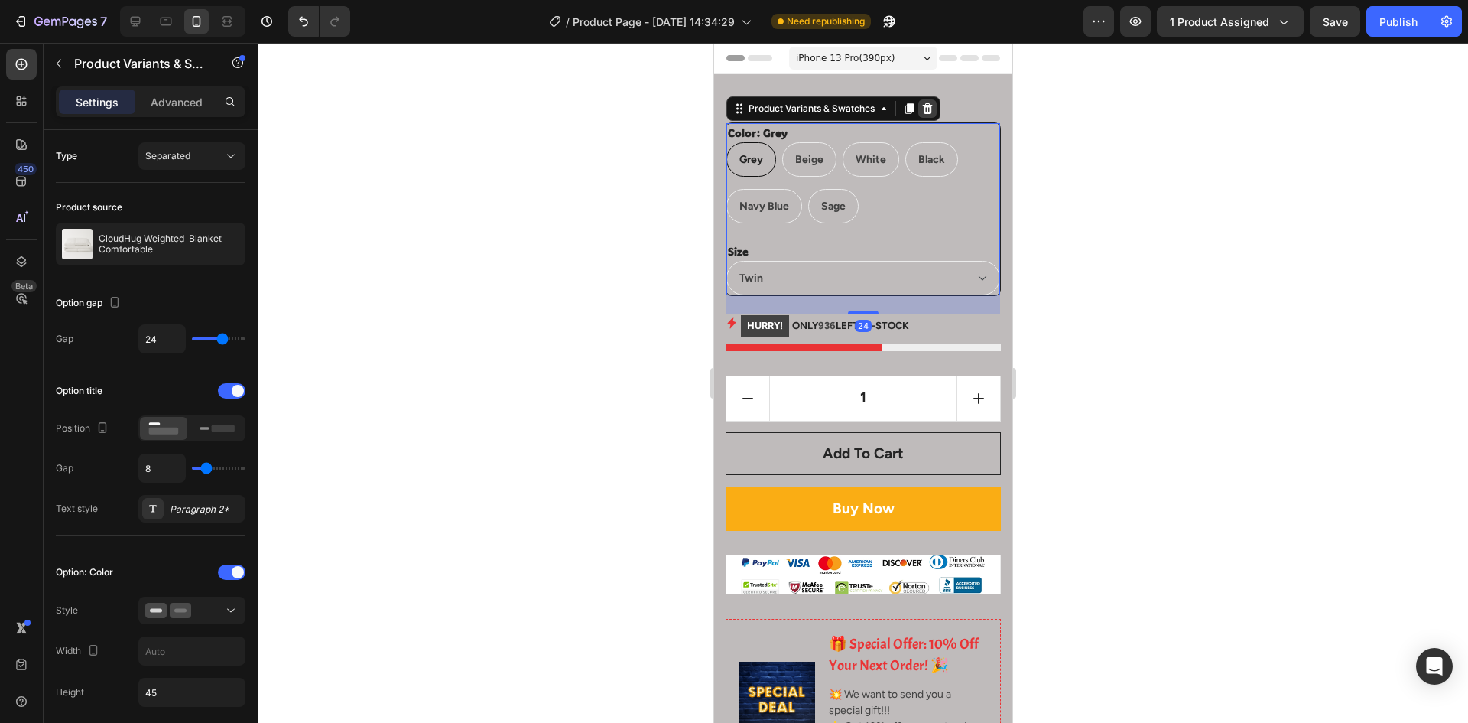
click at [926, 114] on icon at bounding box center [927, 108] width 10 height 11
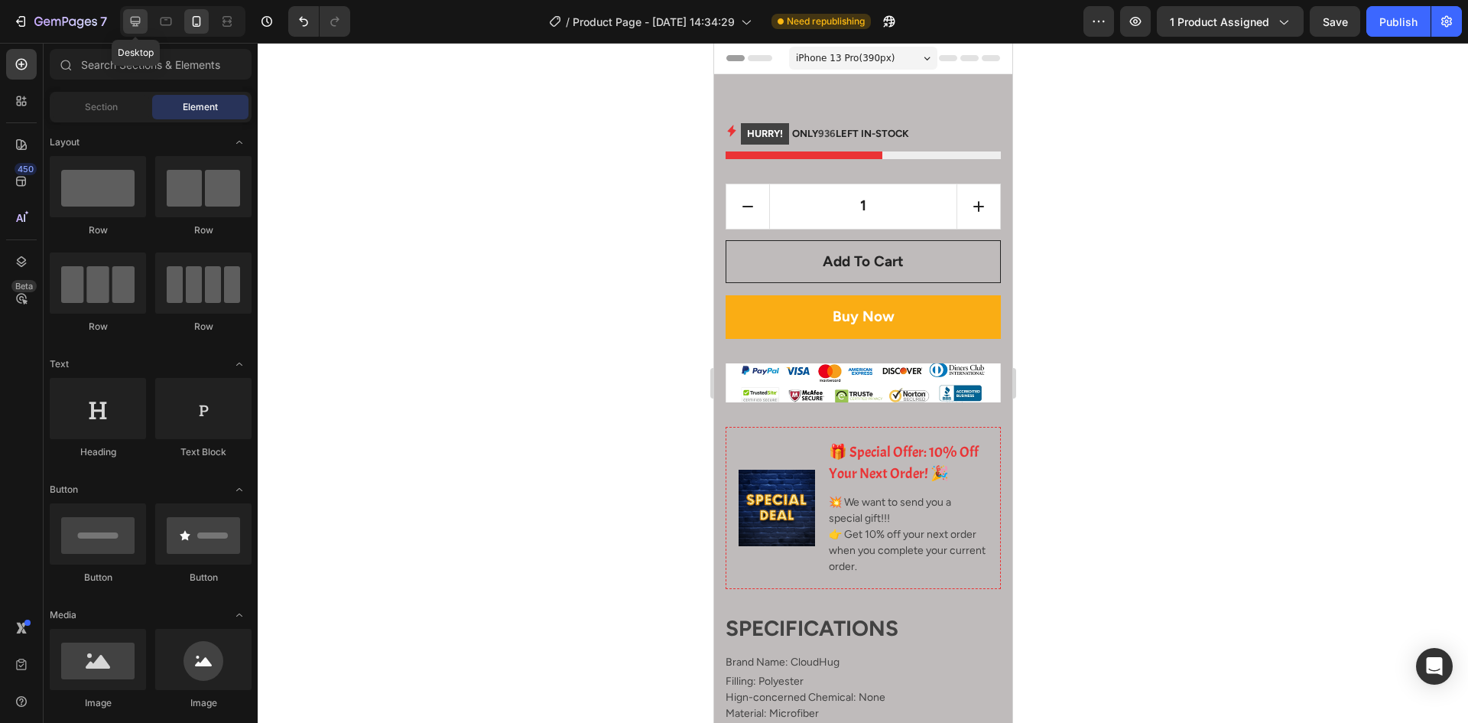
click at [133, 15] on icon at bounding box center [135, 21] width 15 height 15
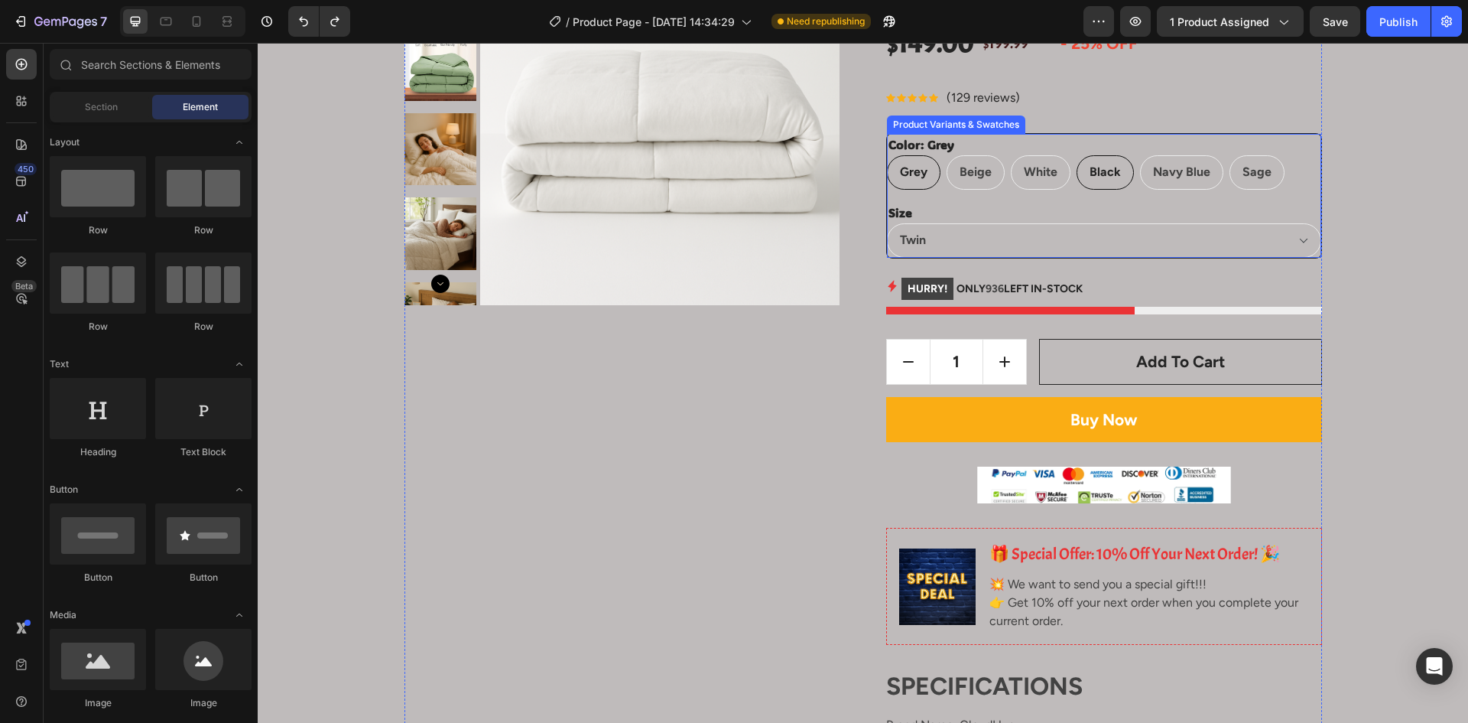
scroll to position [229, 0]
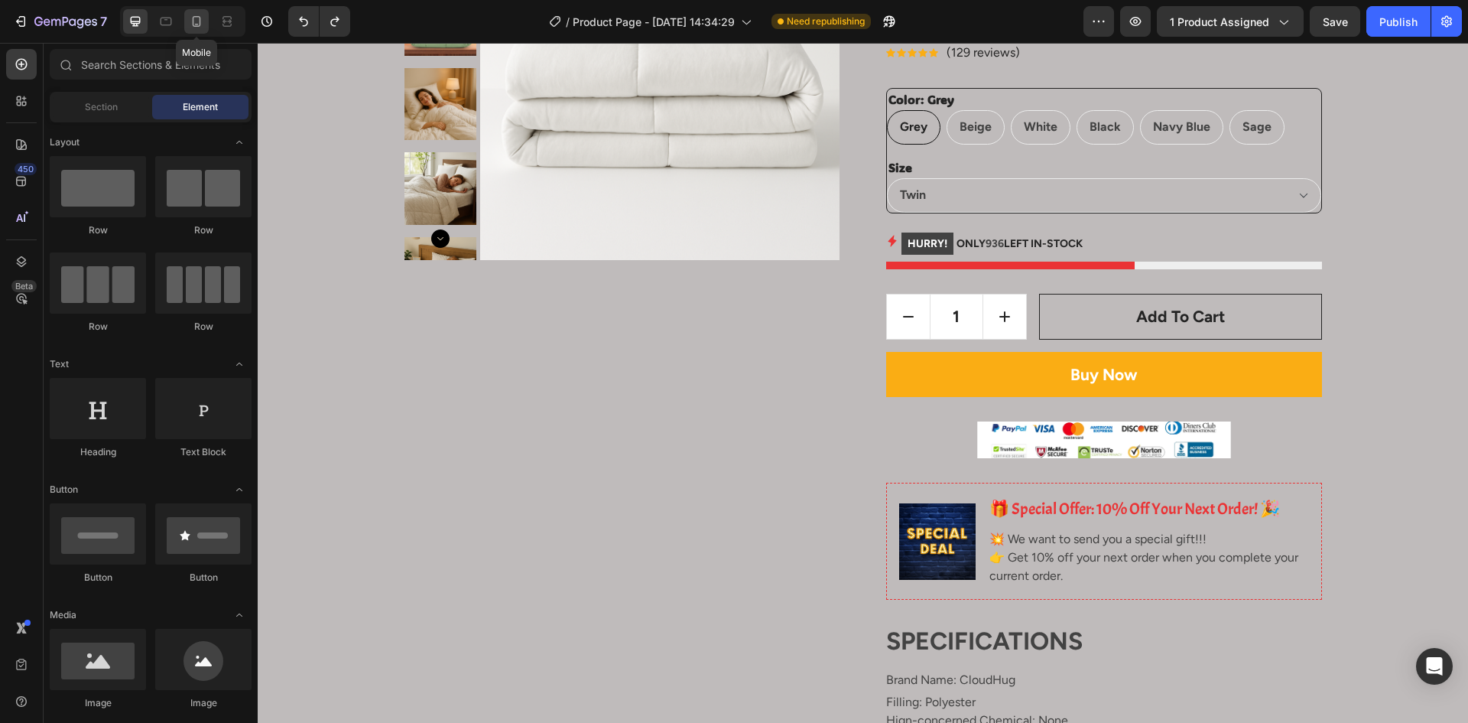
click at [204, 22] on icon at bounding box center [196, 21] width 15 height 15
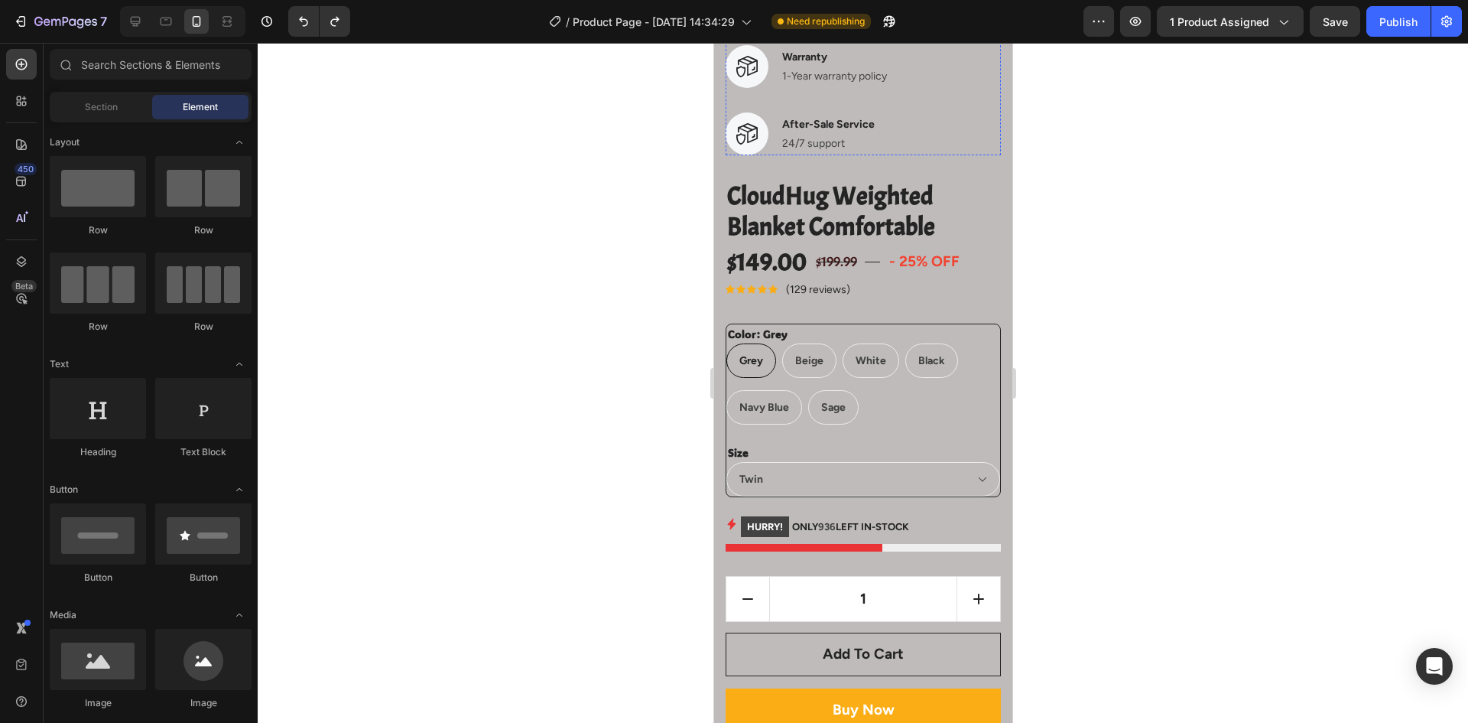
scroll to position [1606, 0]
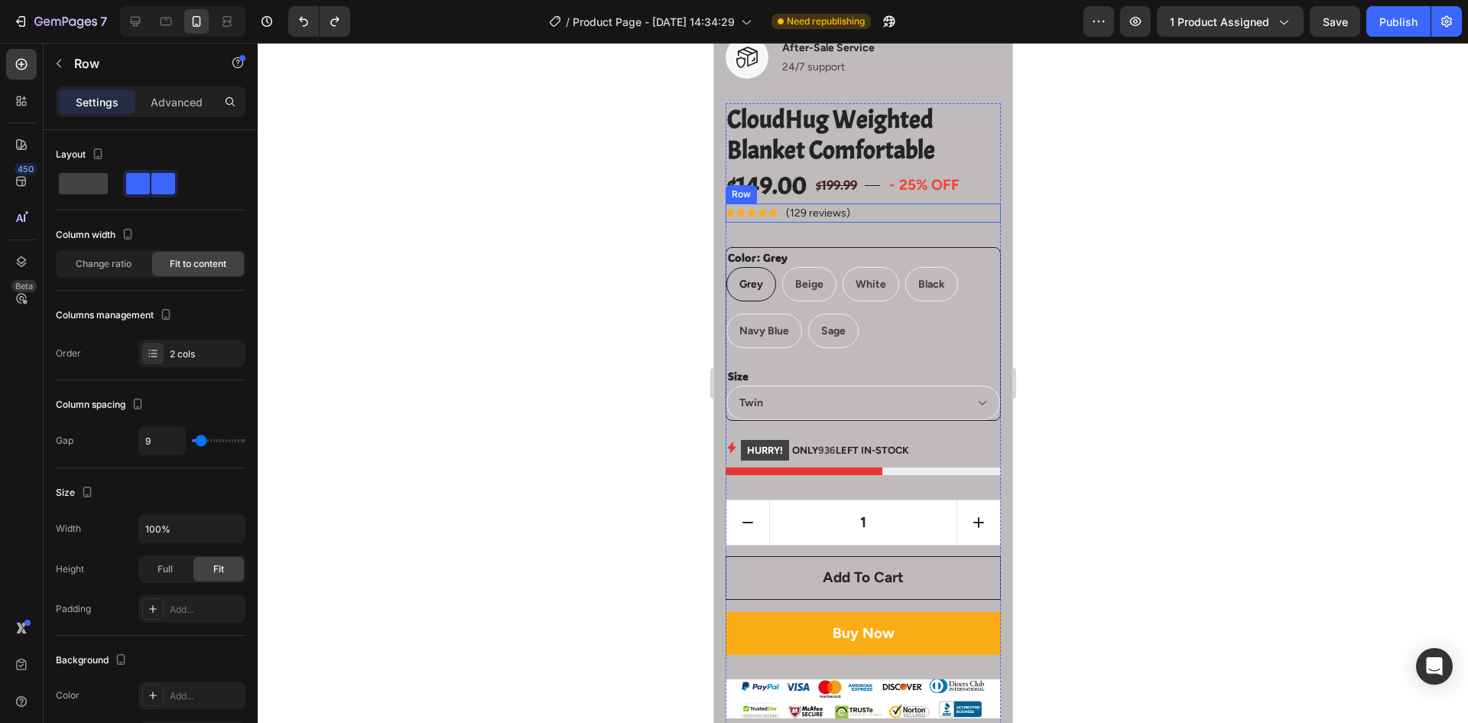
click at [857, 209] on div "Icon Icon Icon Icon Icon Icon List Hoz (129 reviews) Text block Row" at bounding box center [862, 212] width 275 height 19
click at [174, 96] on p "Advanced" at bounding box center [177, 102] width 52 height 16
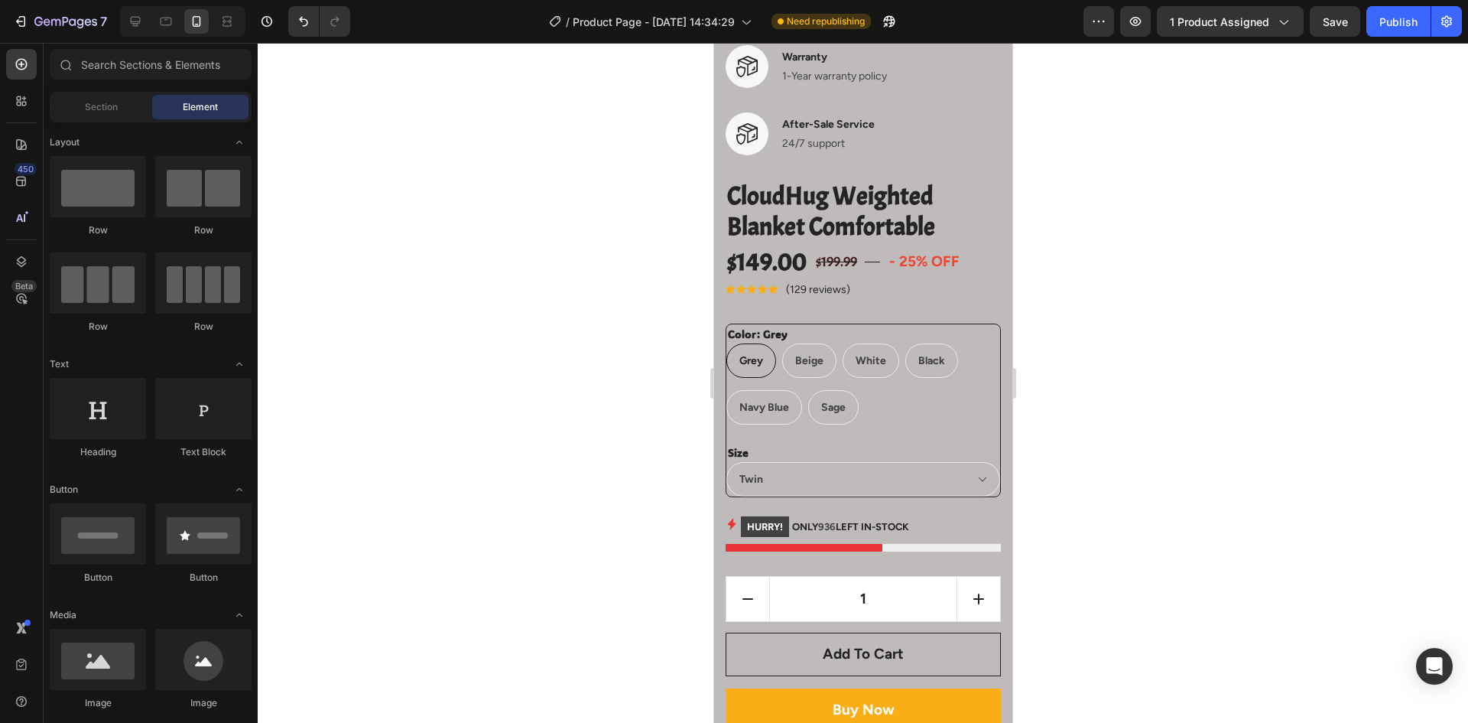
scroll to position [18, 0]
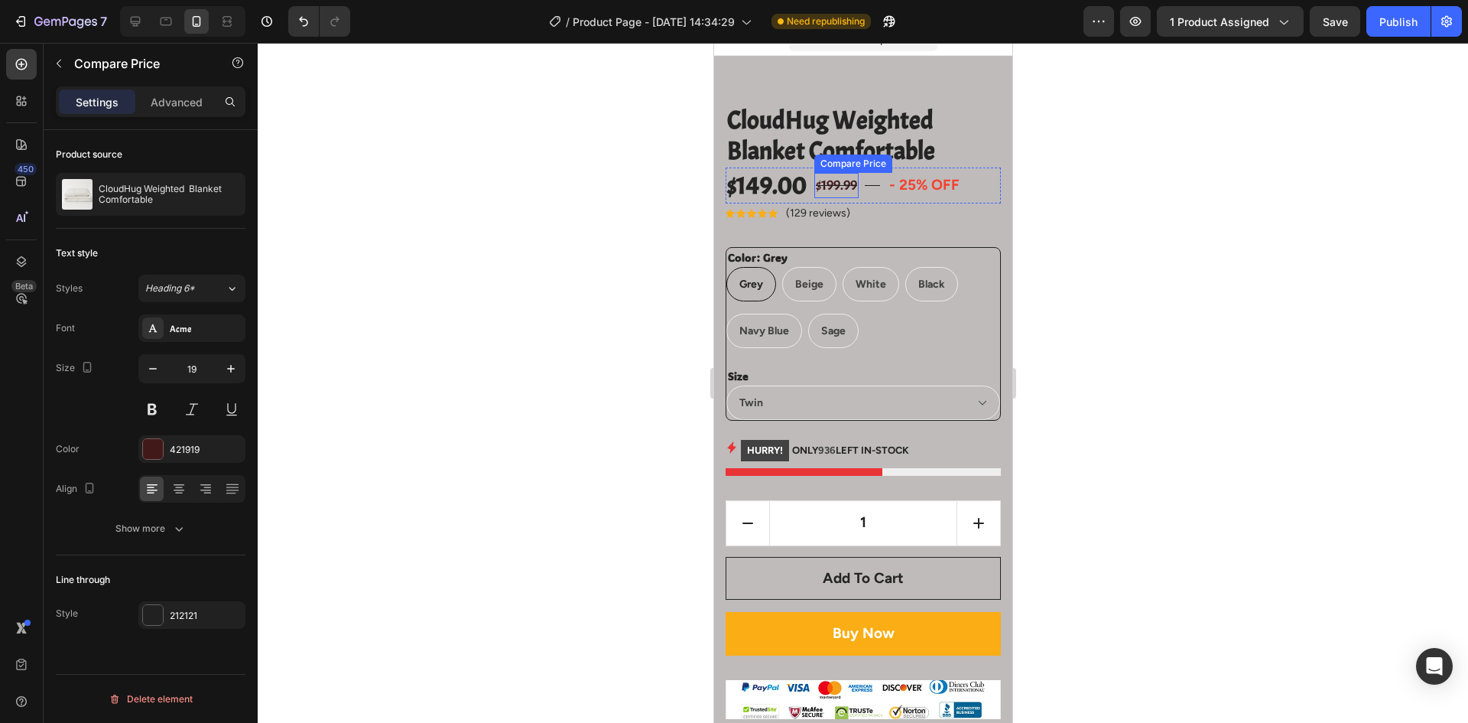
click at [837, 156] on div "Compare Price" at bounding box center [853, 163] width 78 height 18
click at [194, 108] on p "Advanced" at bounding box center [177, 102] width 52 height 16
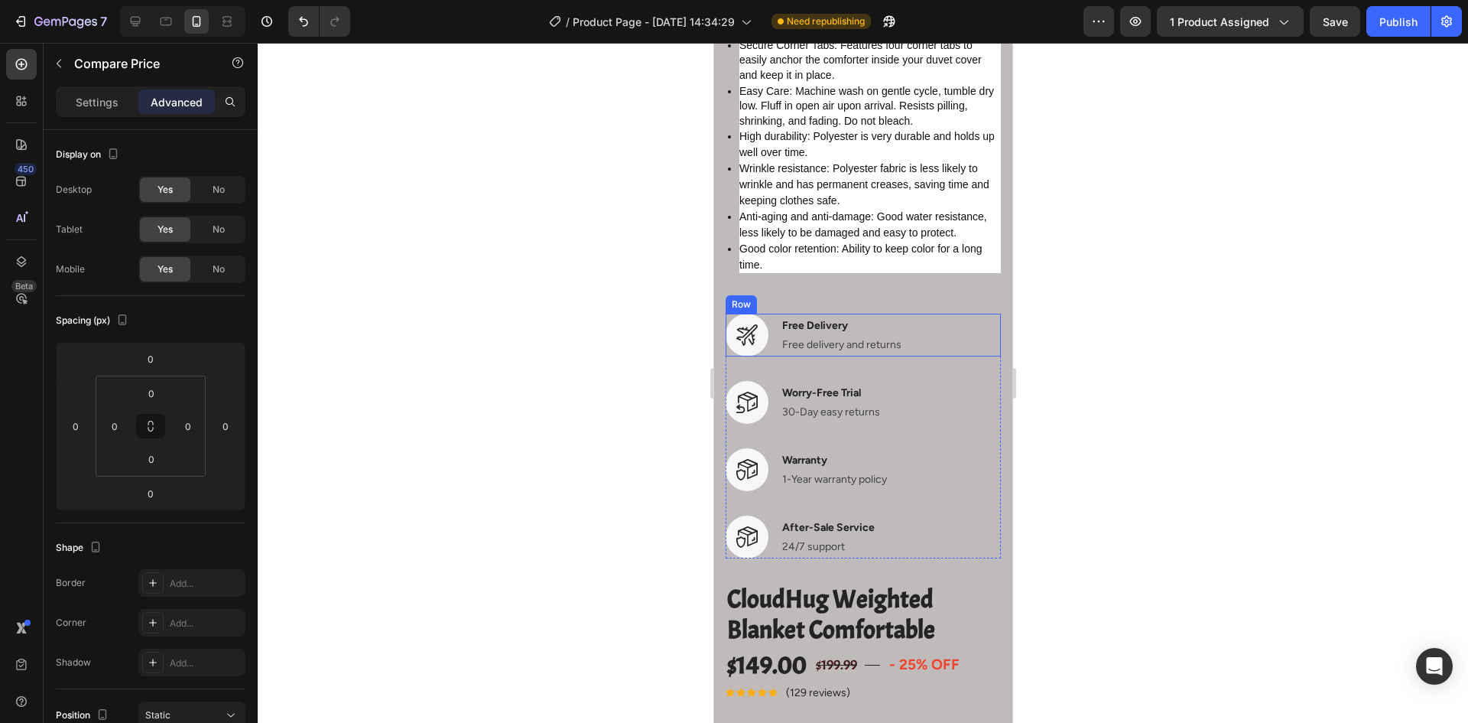
scroll to position [1089, 0]
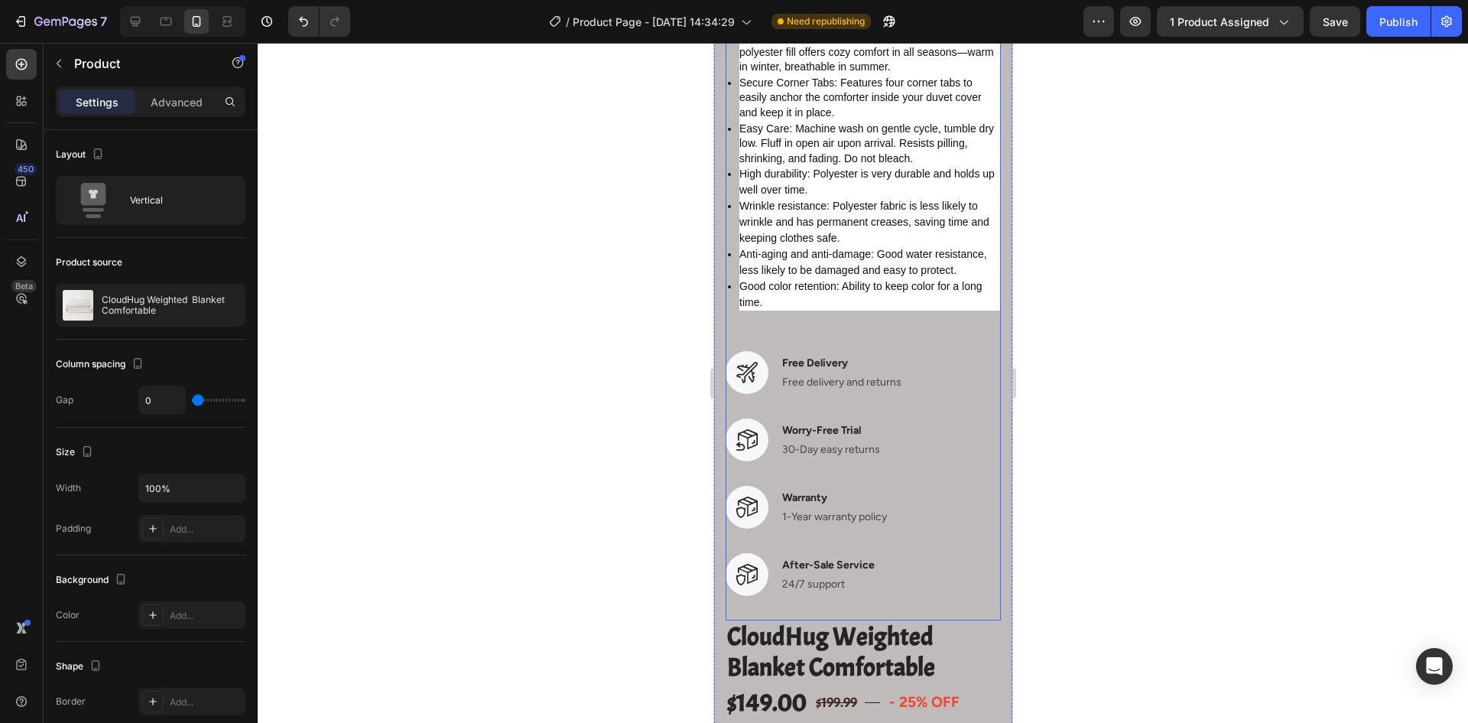
drag, startPoint x: 553, startPoint y: 187, endPoint x: 543, endPoint y: 188, distance: 10.1
click at [553, 187] on div at bounding box center [863, 383] width 1211 height 680
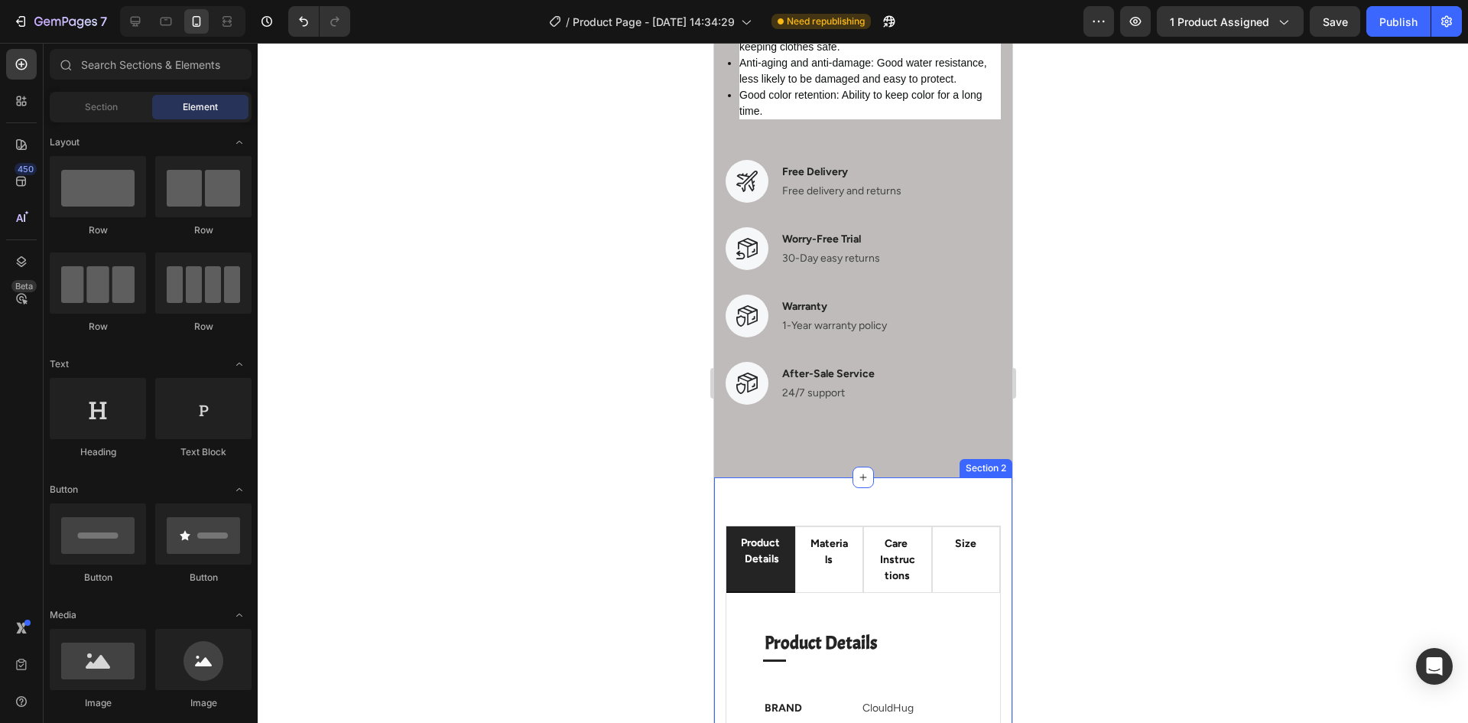
scroll to position [2830, 0]
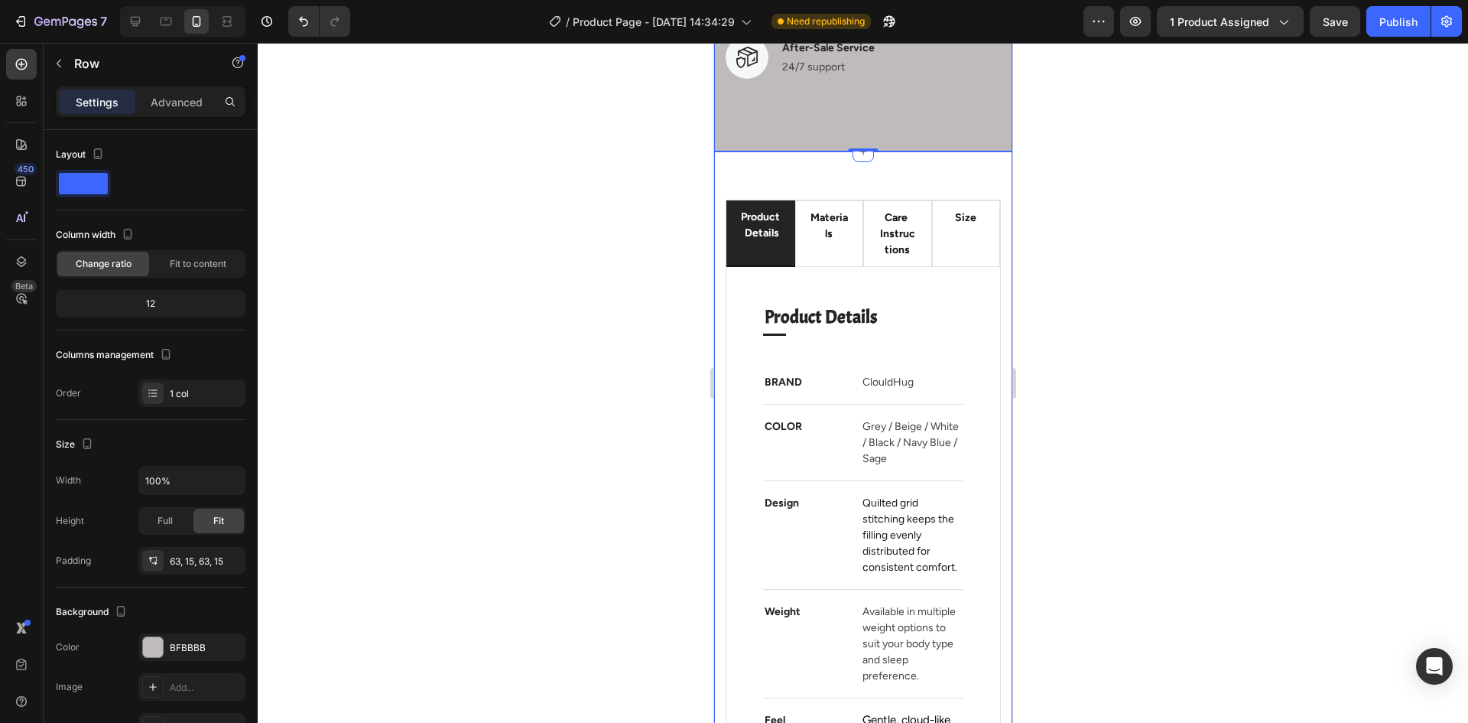
scroll to position [3212, 0]
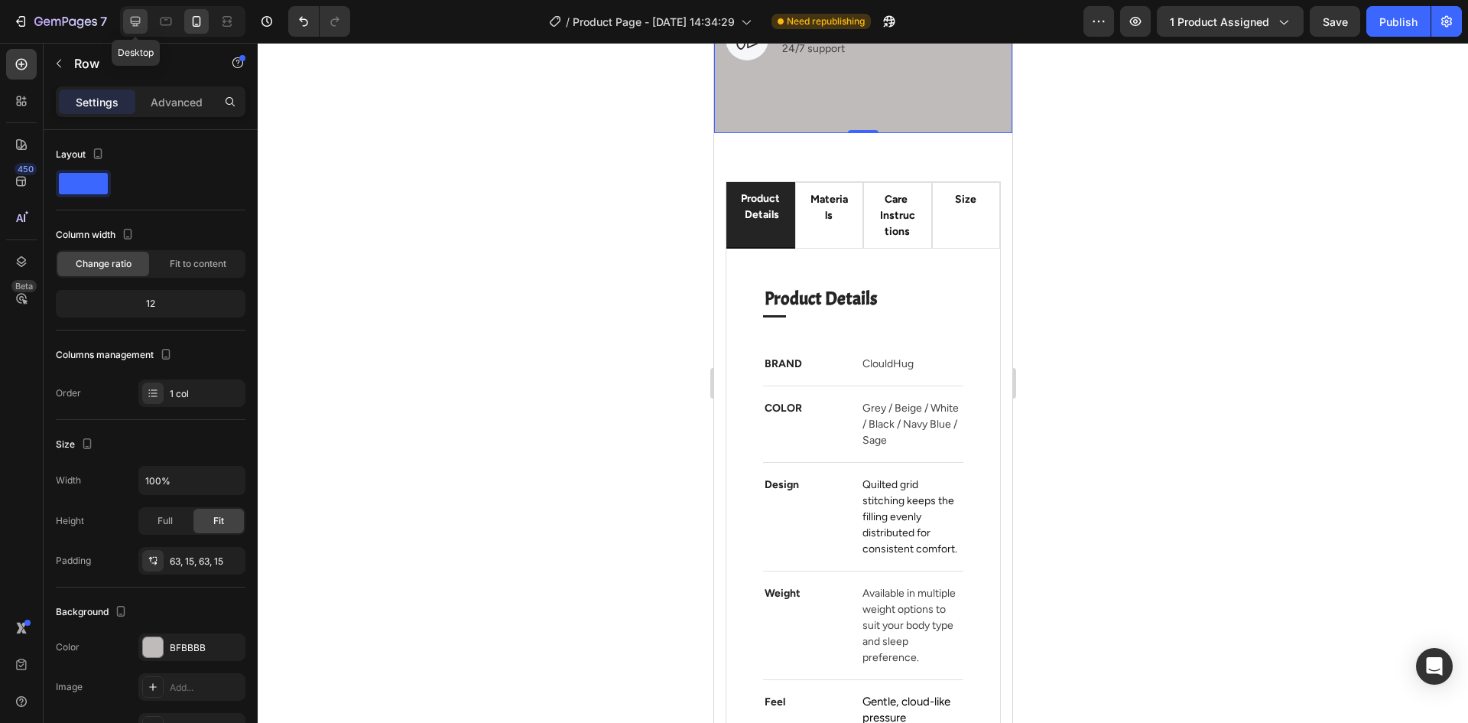
click at [143, 24] on icon at bounding box center [135, 21] width 15 height 15
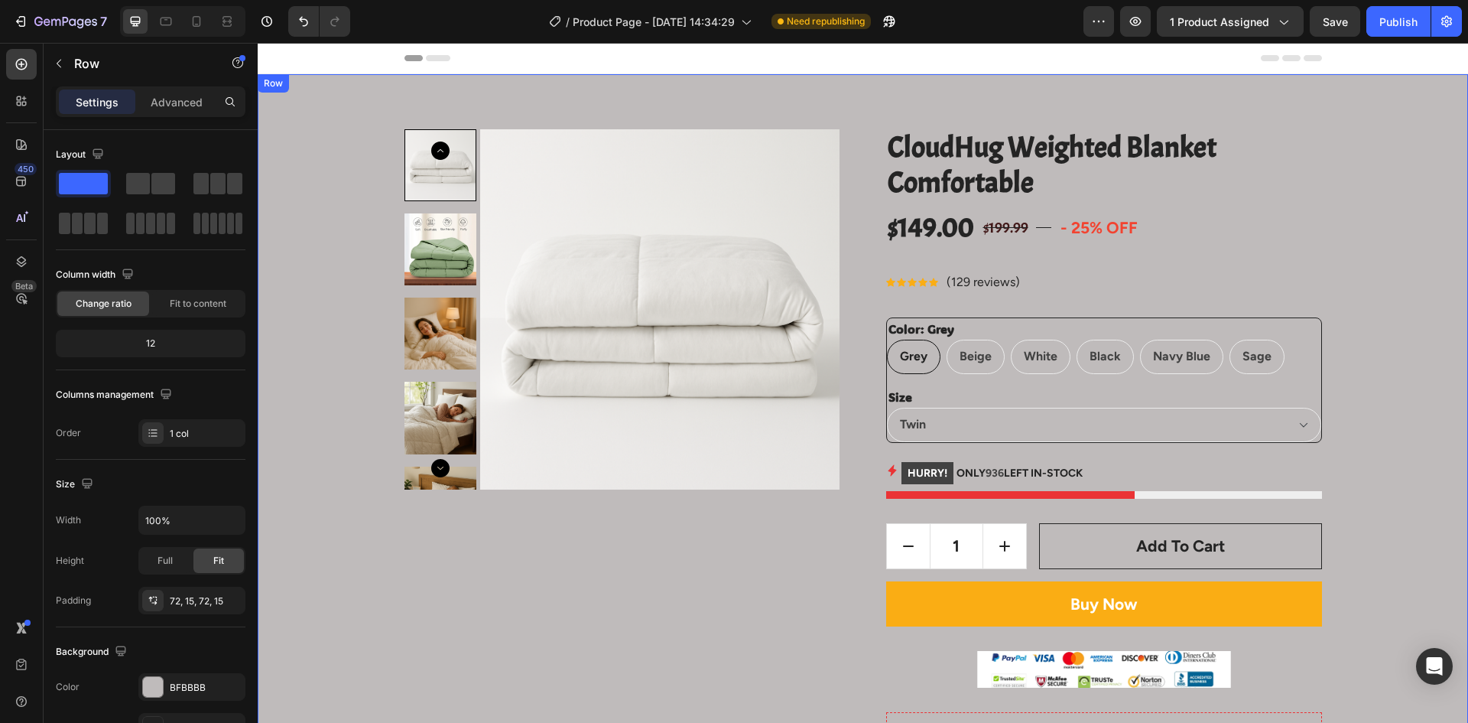
click at [330, 90] on icon at bounding box center [333, 89] width 12 height 12
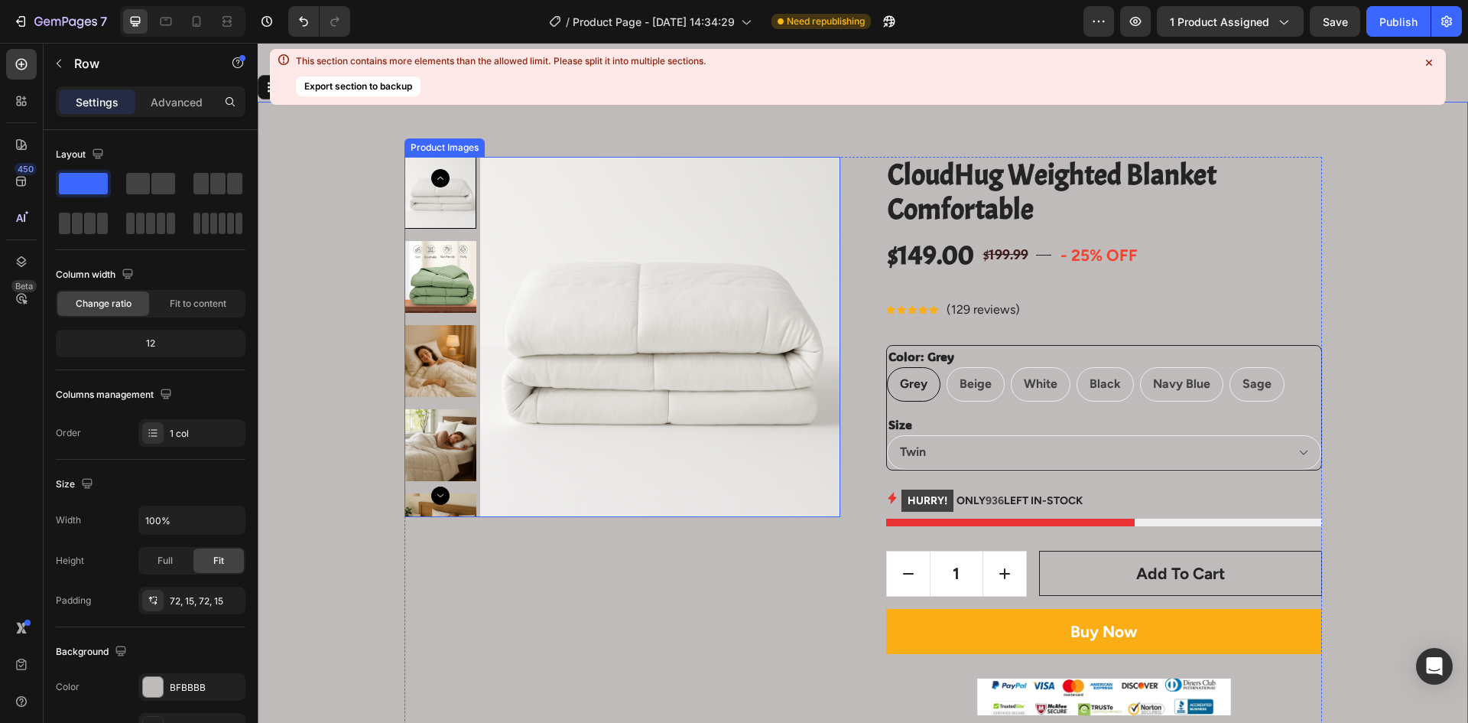
scroll to position [1371, 0]
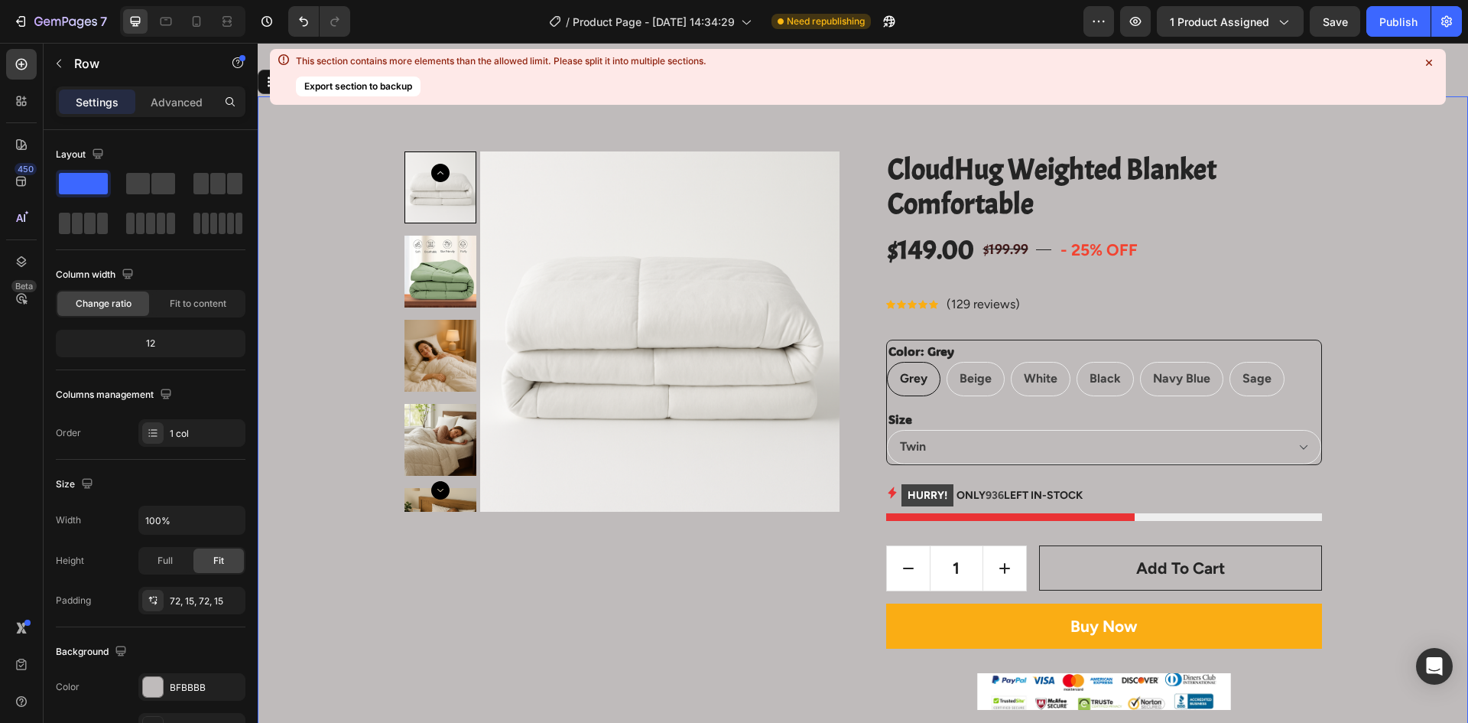
drag, startPoint x: 295, startPoint y: 58, endPoint x: 709, endPoint y: 69, distance: 413.9
click at [675, 71] on div "This section contains more elements than the allowed limit. Please split it int…" at bounding box center [491, 75] width 431 height 47
drag, startPoint x: 735, startPoint y: 62, endPoint x: 443, endPoint y: 81, distance: 292.8
click at [444, 80] on div "This section contains more elements than the allowed limit. Please split it int…" at bounding box center [858, 77] width 1176 height 56
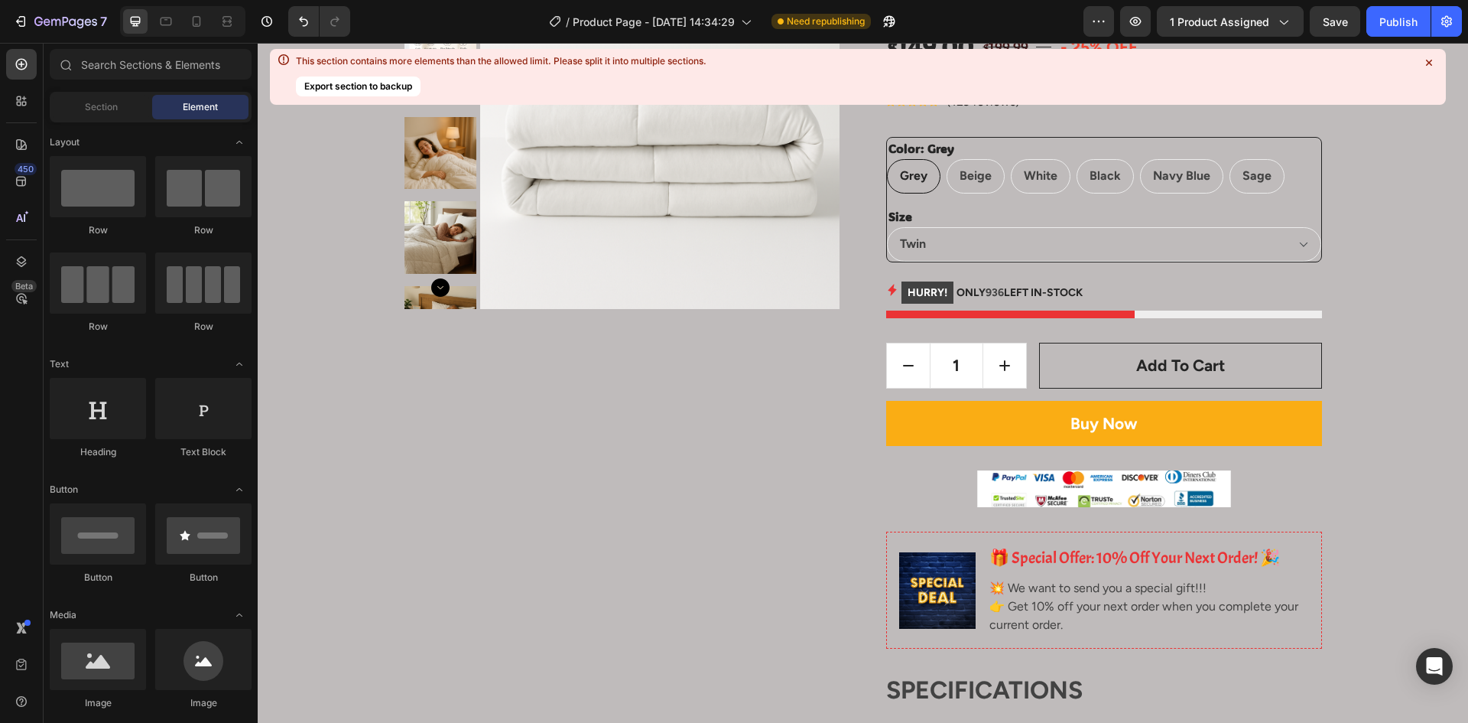
scroll to position [0, 0]
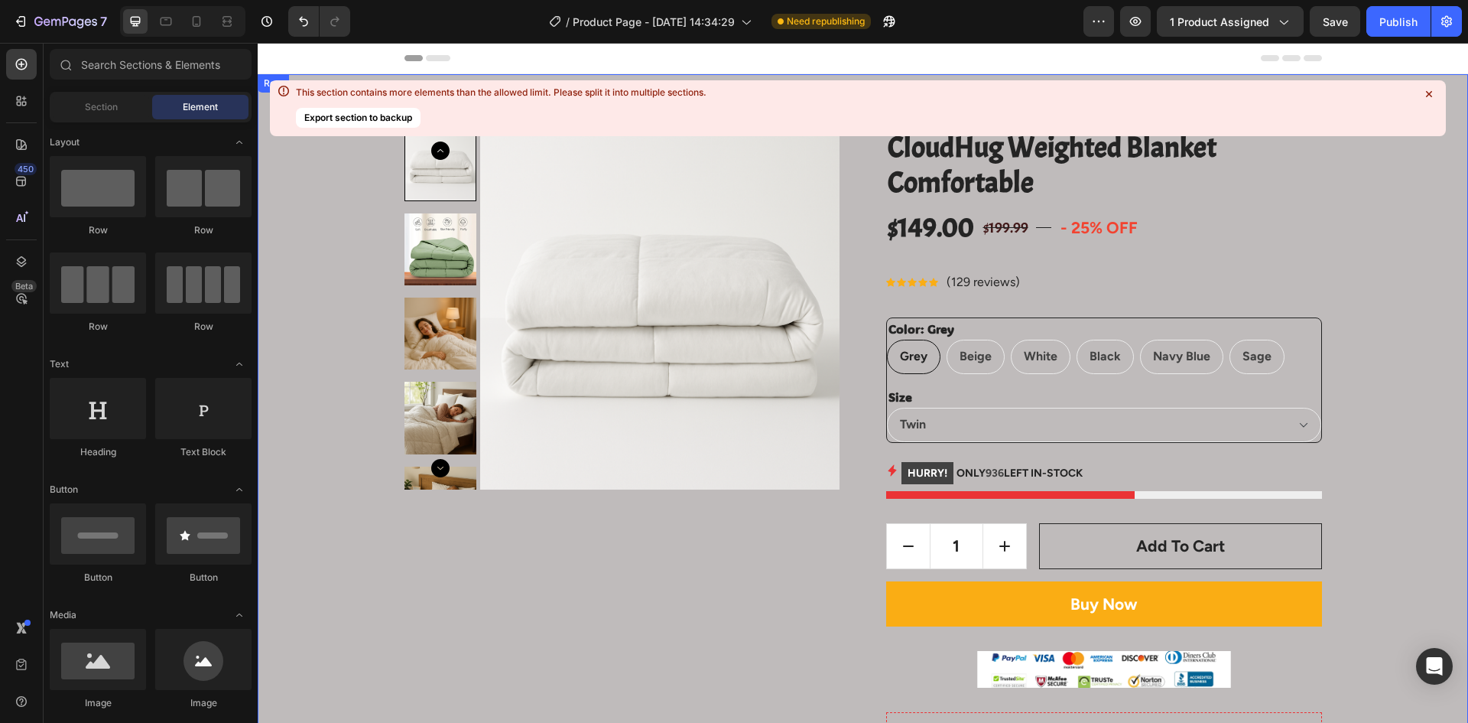
click at [1432, 89] on icon at bounding box center [1429, 93] width 15 height 15
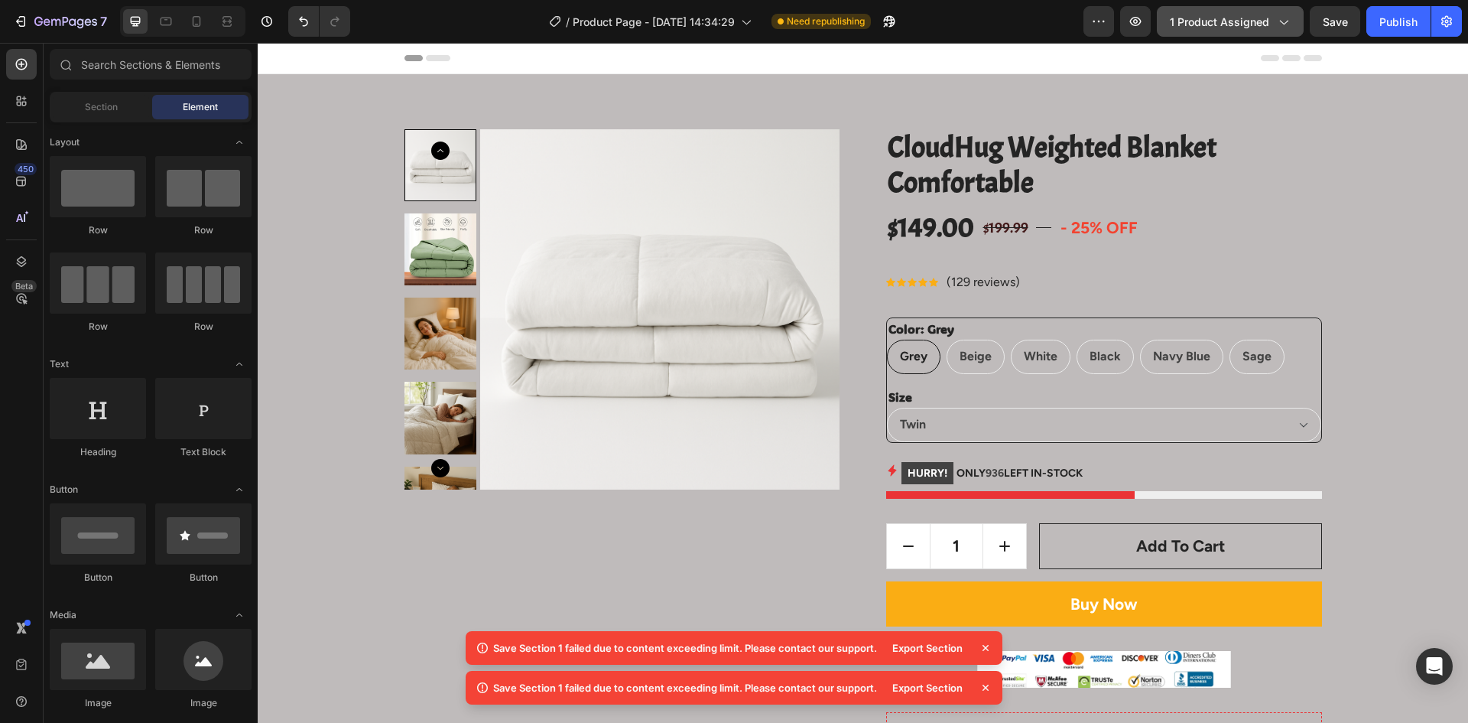
click at [1191, 14] on span "1 product assigned" at bounding box center [1219, 22] width 99 height 16
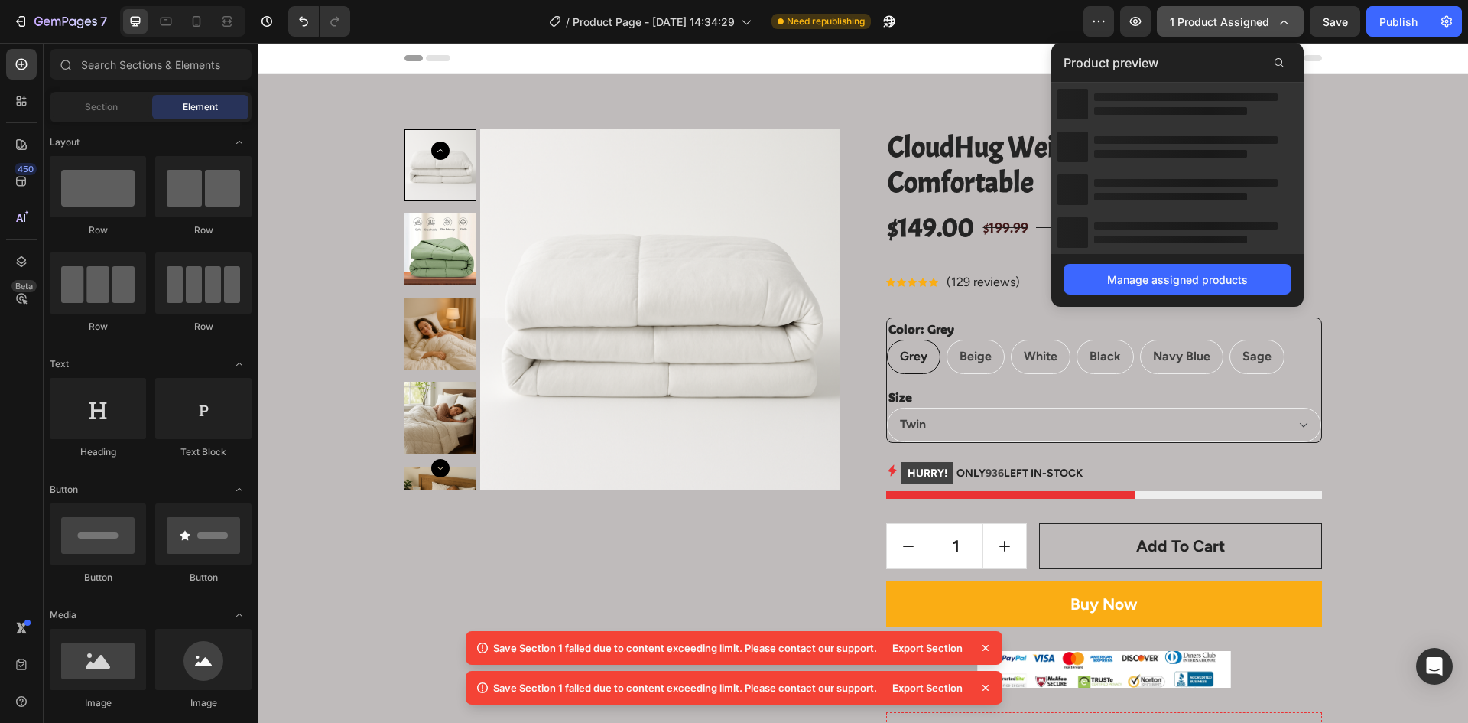
click at [1191, 14] on span "1 product assigned" at bounding box center [1219, 22] width 99 height 16
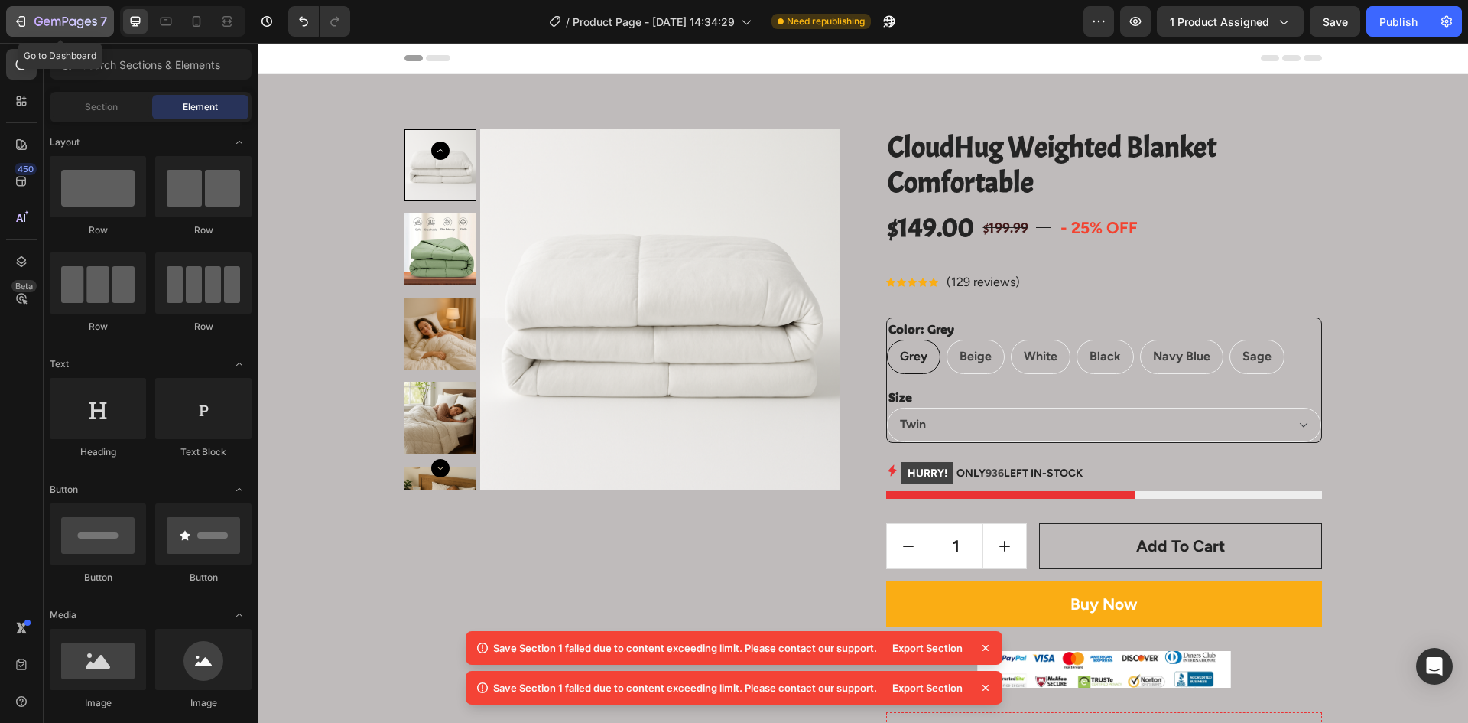
click at [48, 27] on icon "button" at bounding box center [65, 22] width 63 height 13
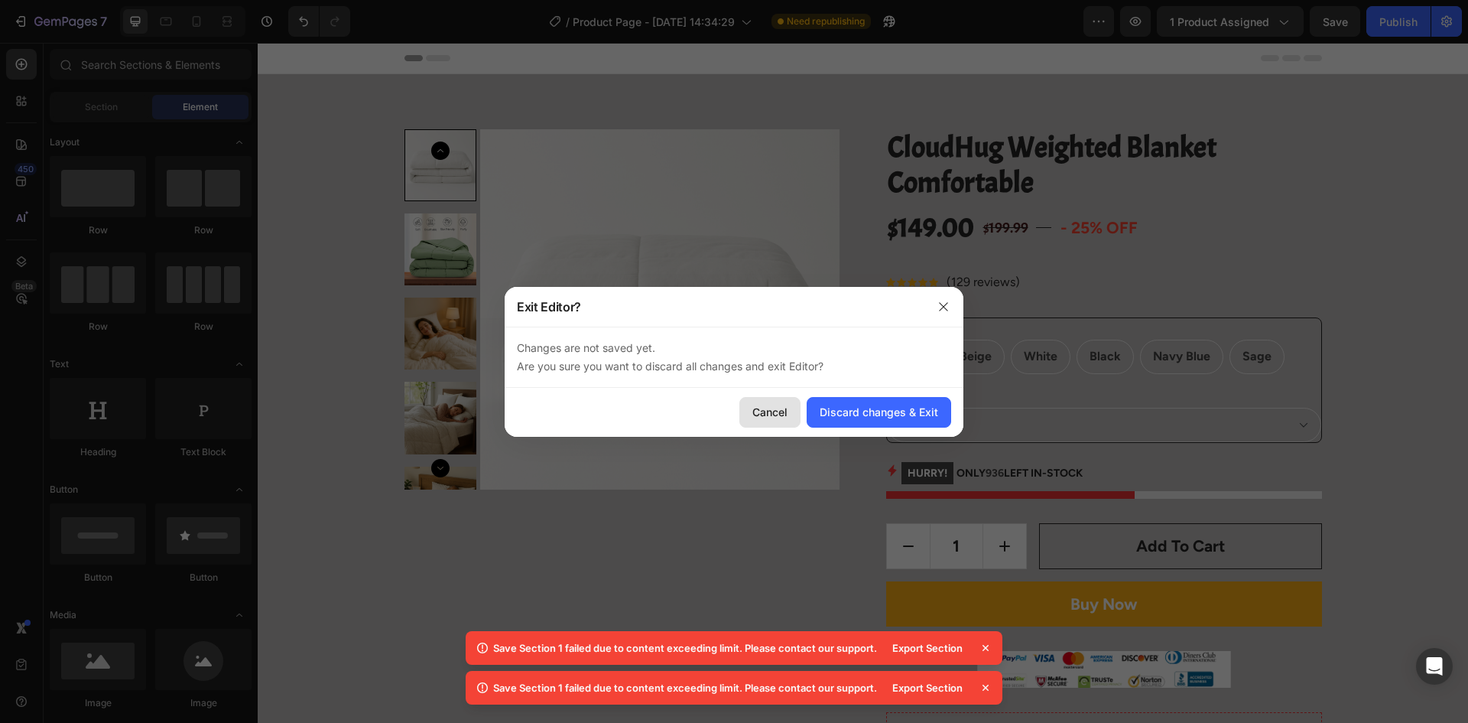
click at [766, 411] on div "Cancel" at bounding box center [770, 412] width 35 height 16
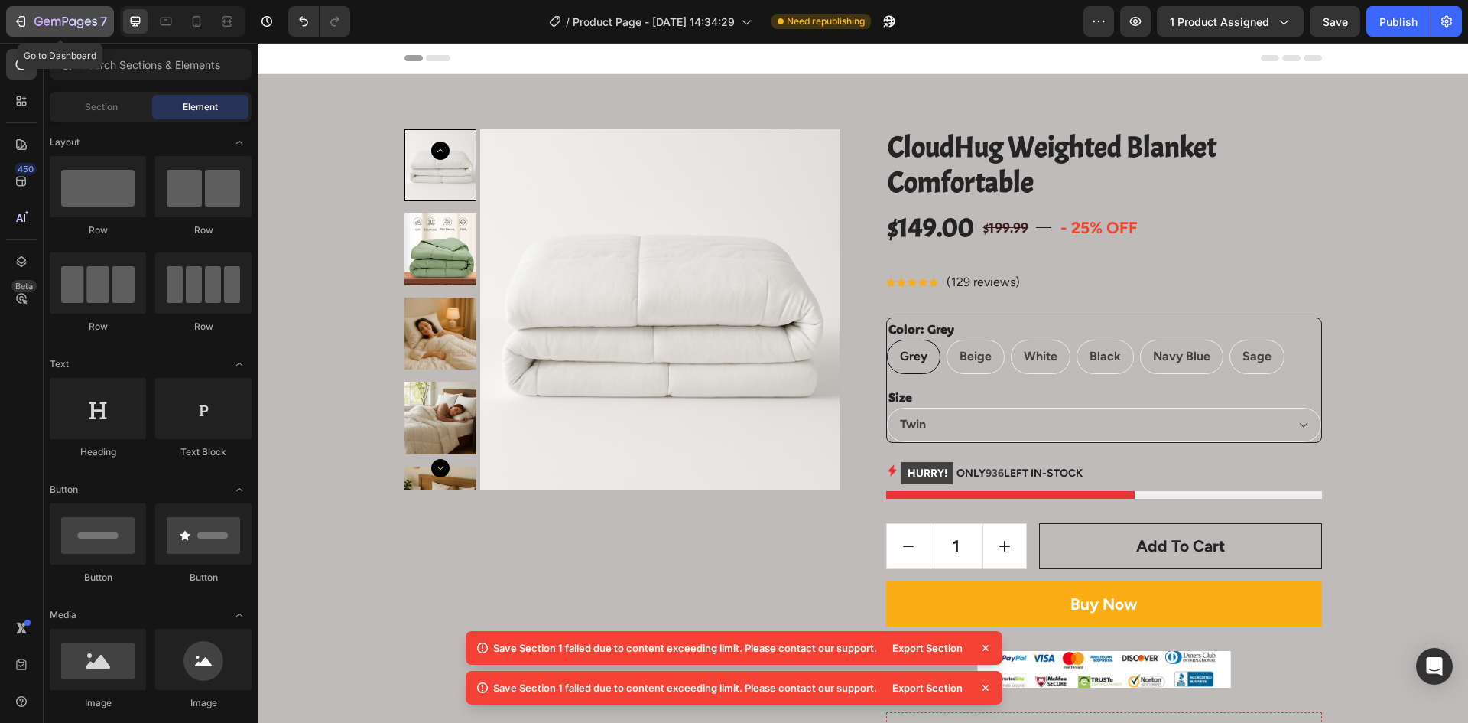
click at [108, 30] on button "7" at bounding box center [60, 21] width 108 height 31
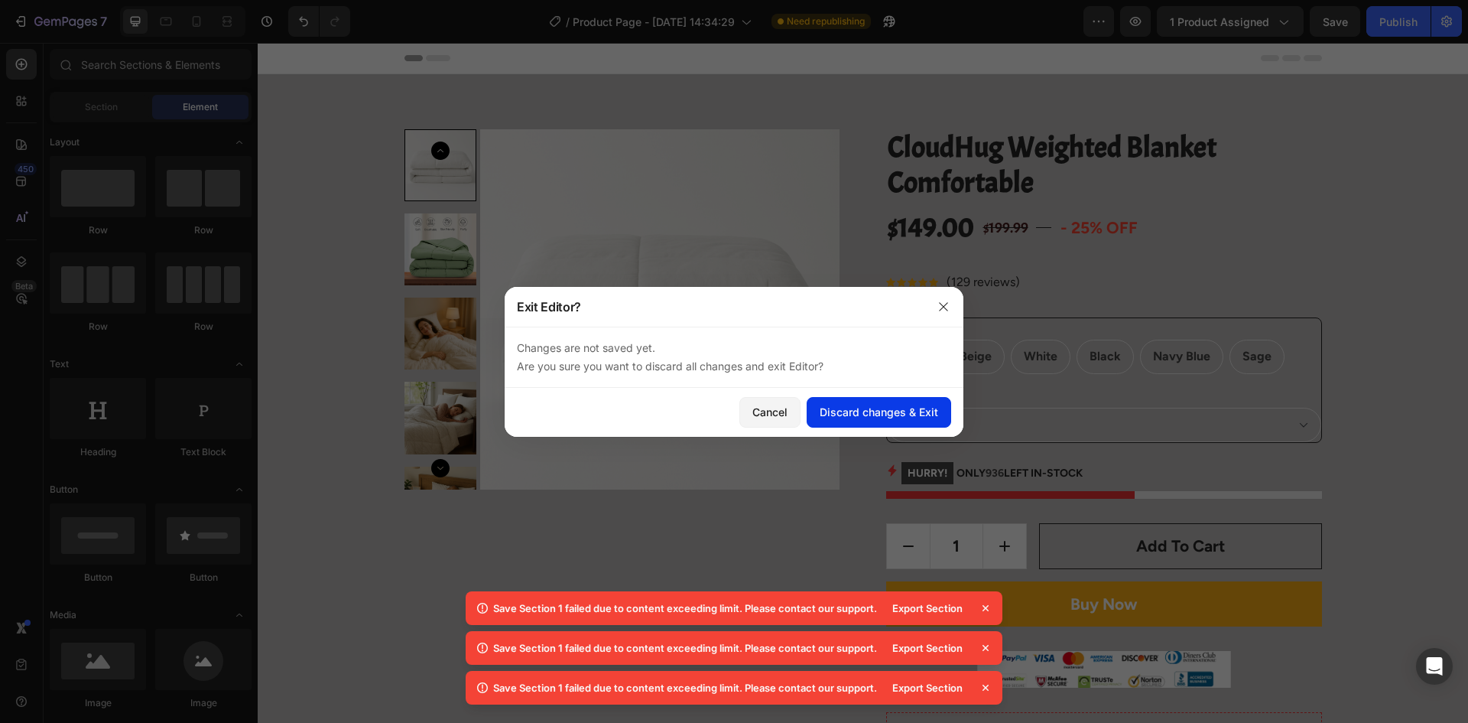
click at [860, 419] on div "Discard changes & Exit" at bounding box center [879, 412] width 119 height 16
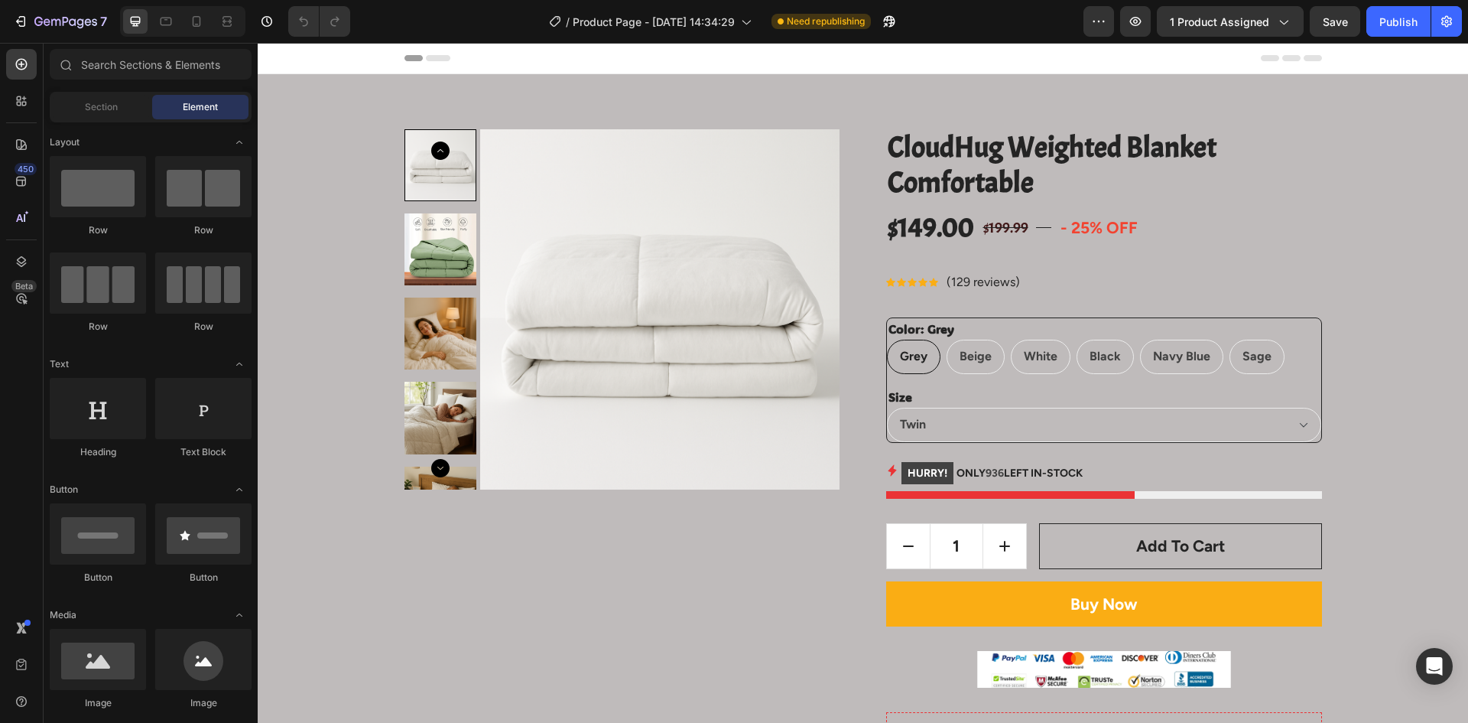
radio input "false"
click at [1090, 18] on button "button" at bounding box center [1099, 21] width 31 height 31
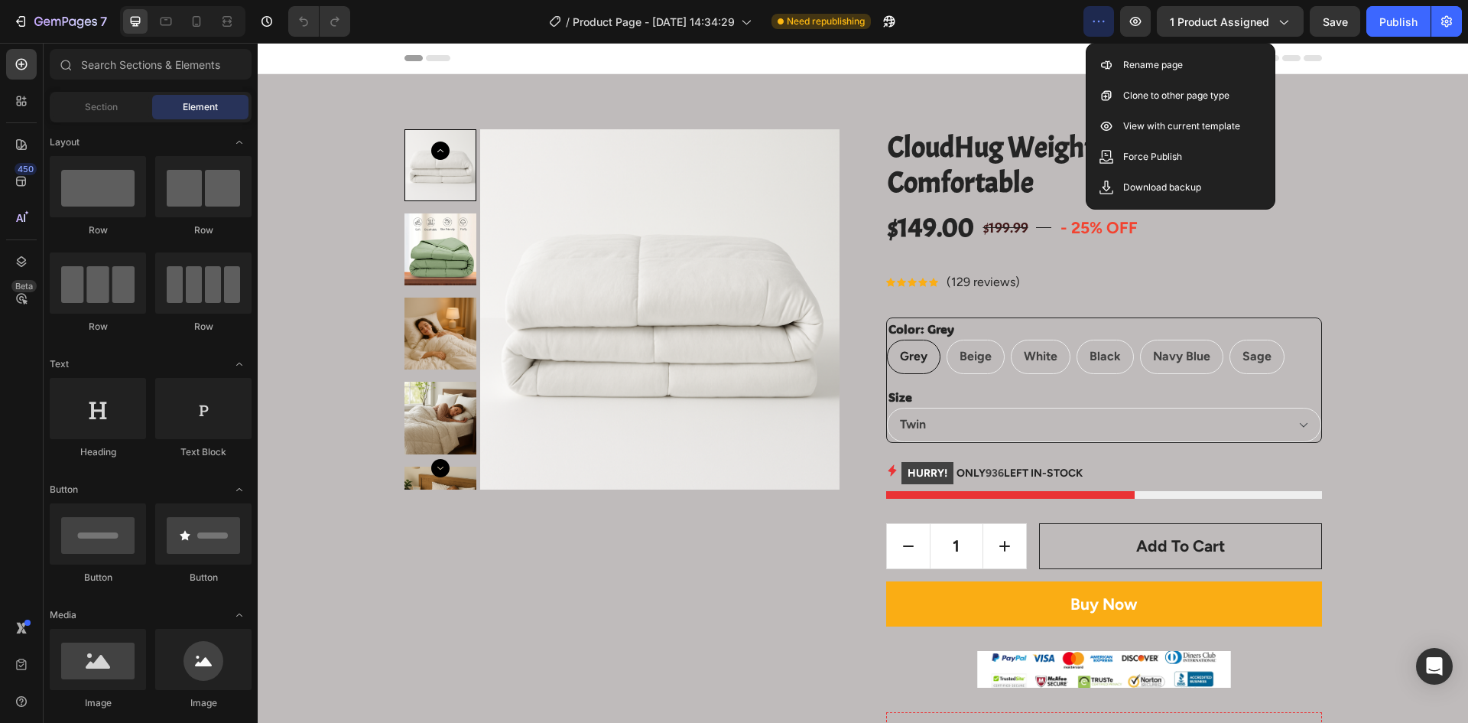
click at [1093, 19] on icon "button" at bounding box center [1098, 21] width 15 height 15
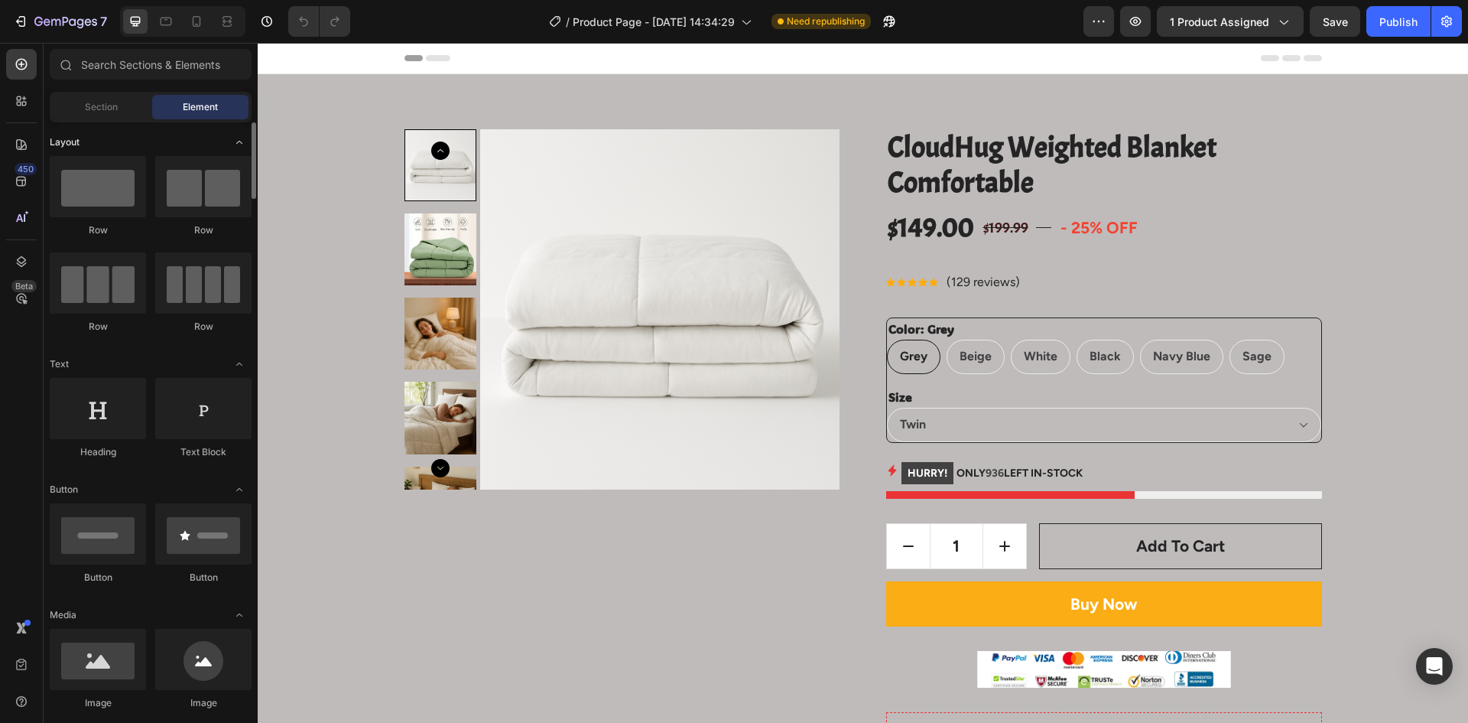
click at [68, 138] on span "Layout" at bounding box center [65, 142] width 30 height 14
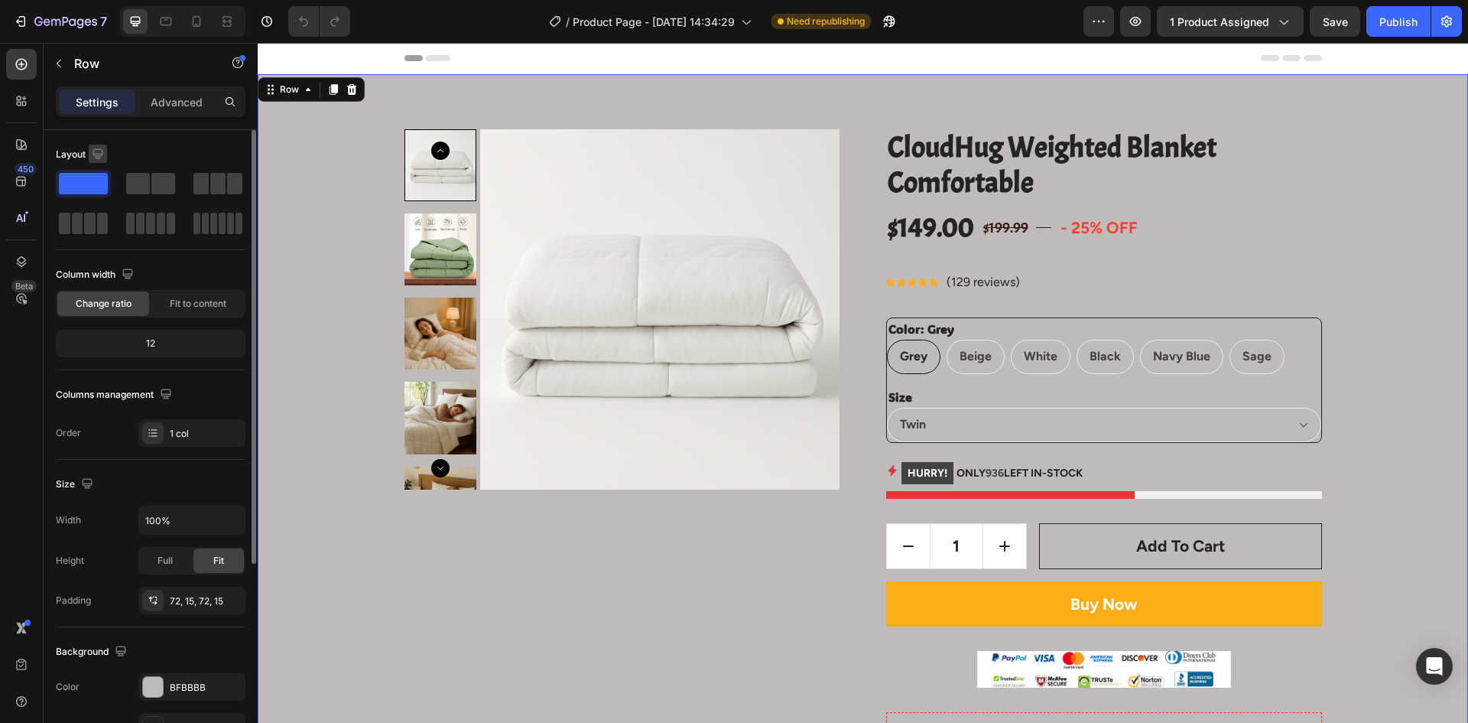
click at [93, 157] on icon "button" at bounding box center [97, 153] width 15 height 15
click at [98, 213] on icon "button" at bounding box center [100, 205] width 15 height 15
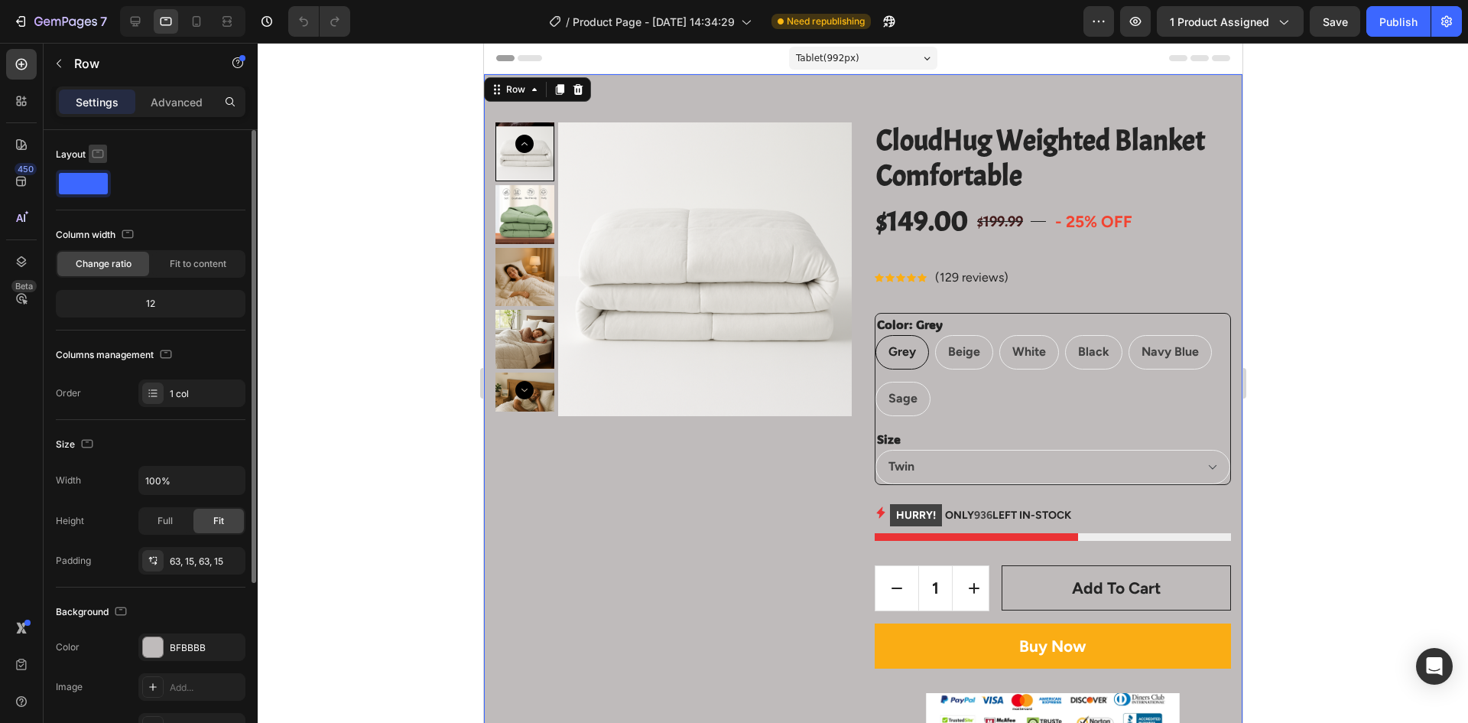
click at [97, 152] on icon "button" at bounding box center [98, 152] width 4 height 2
click at [100, 233] on icon "button" at bounding box center [100, 233] width 15 height 15
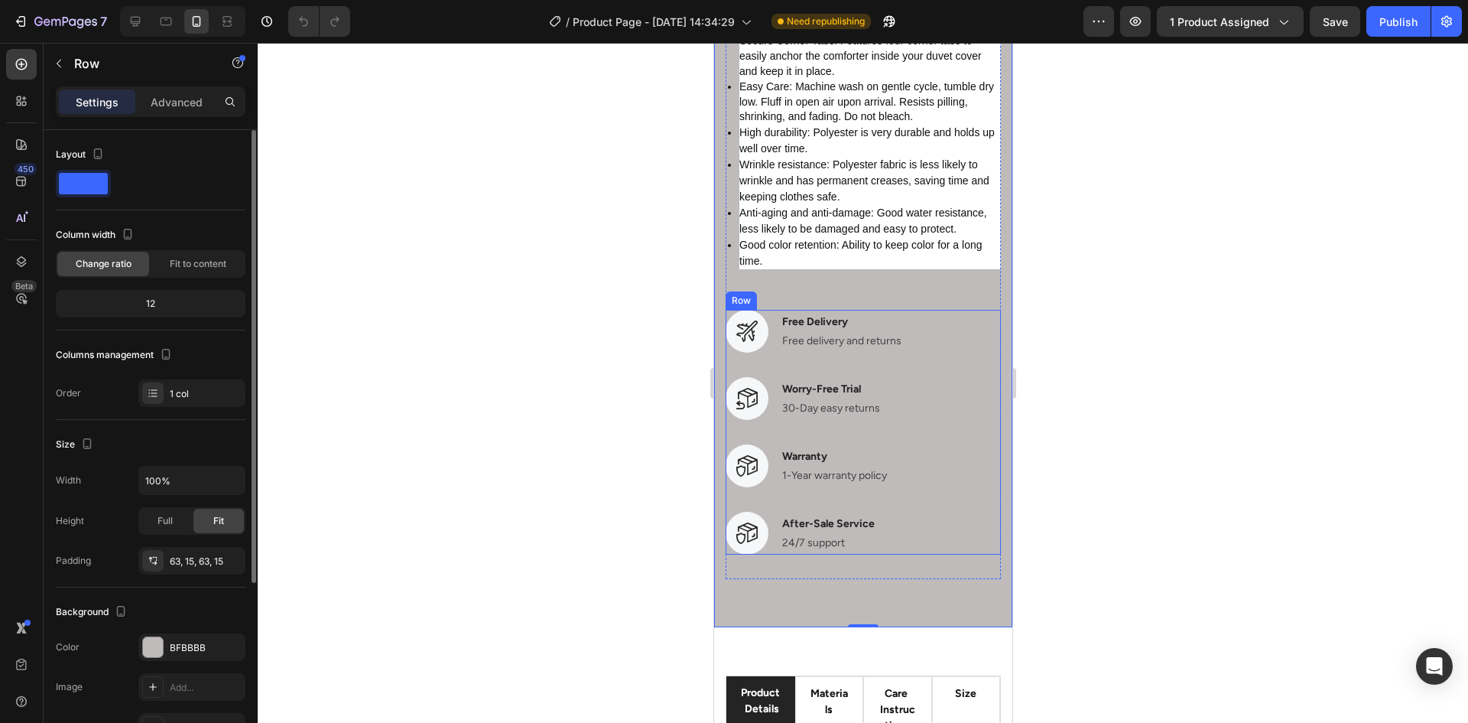
scroll to position [2677, 0]
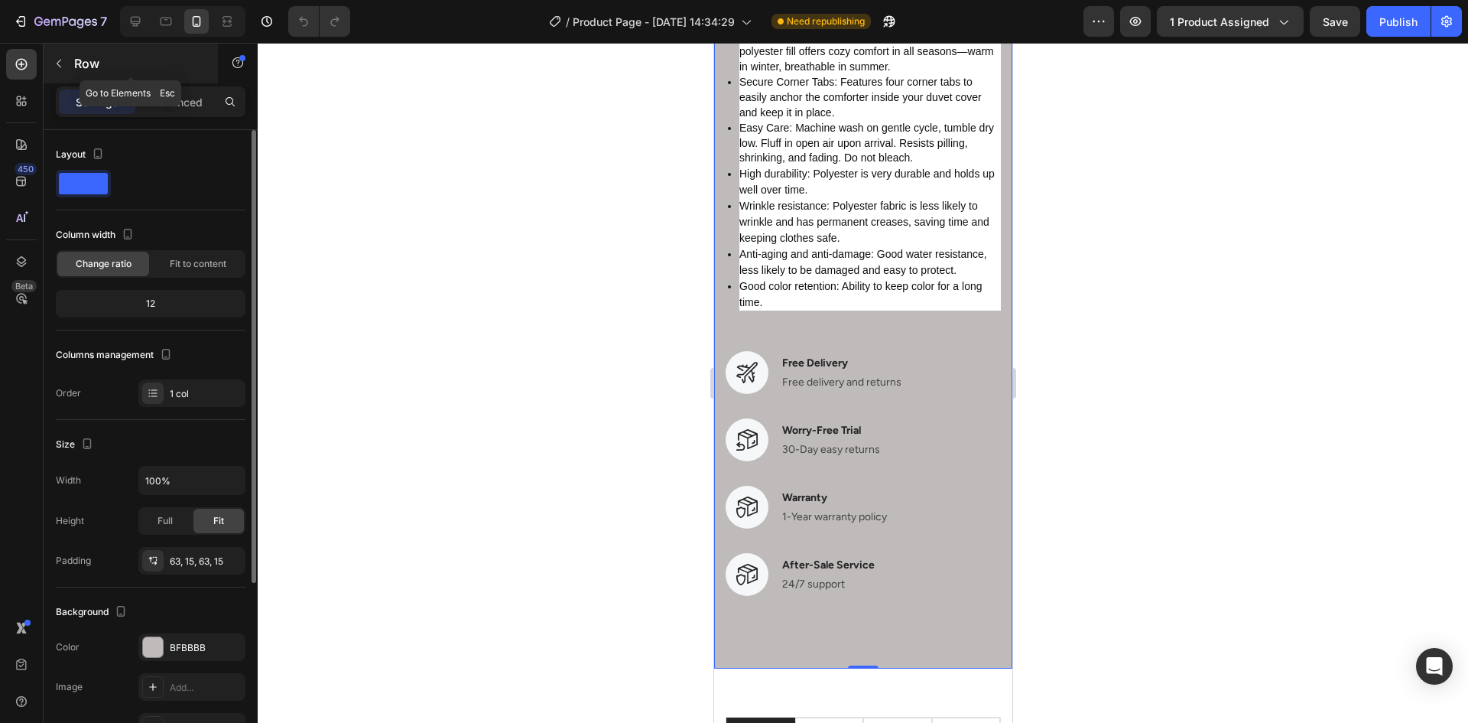
click at [96, 64] on p "Row" at bounding box center [139, 63] width 130 height 18
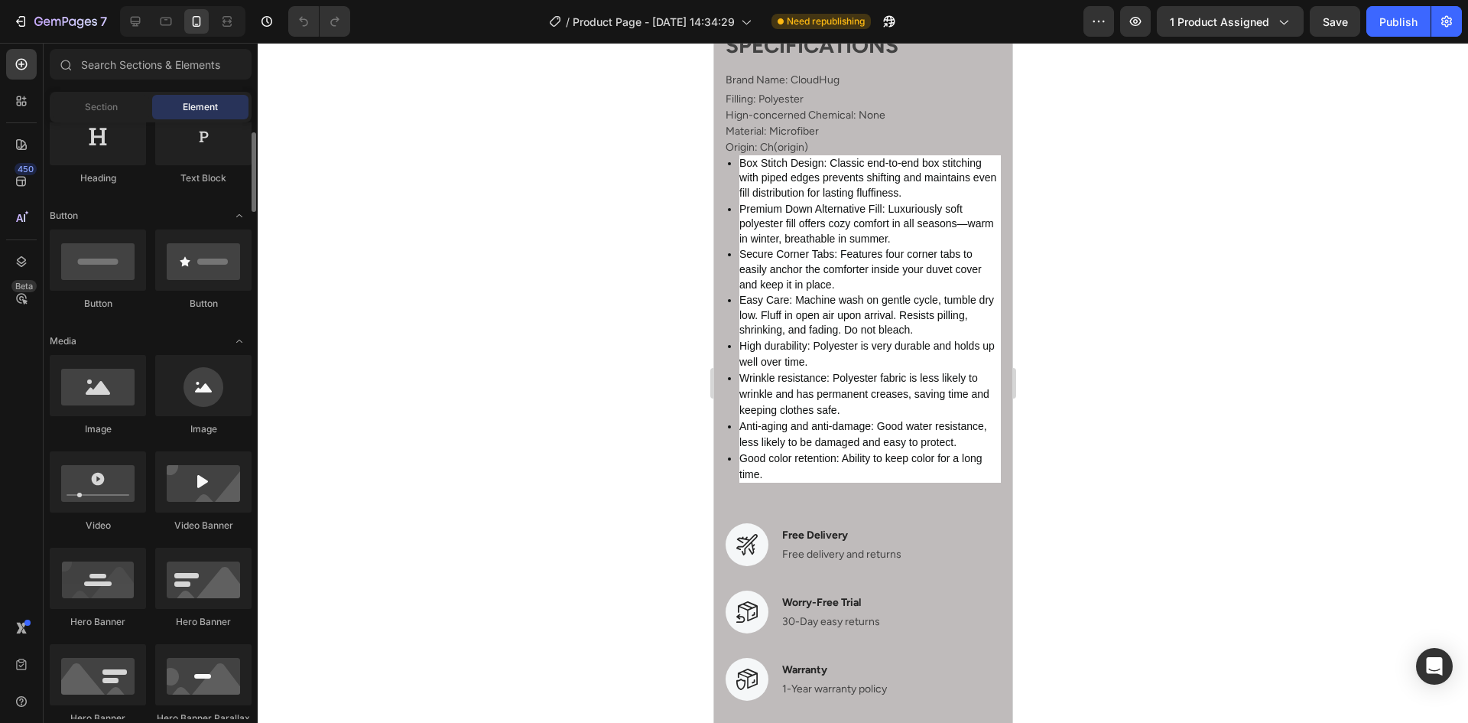
scroll to position [2447, 0]
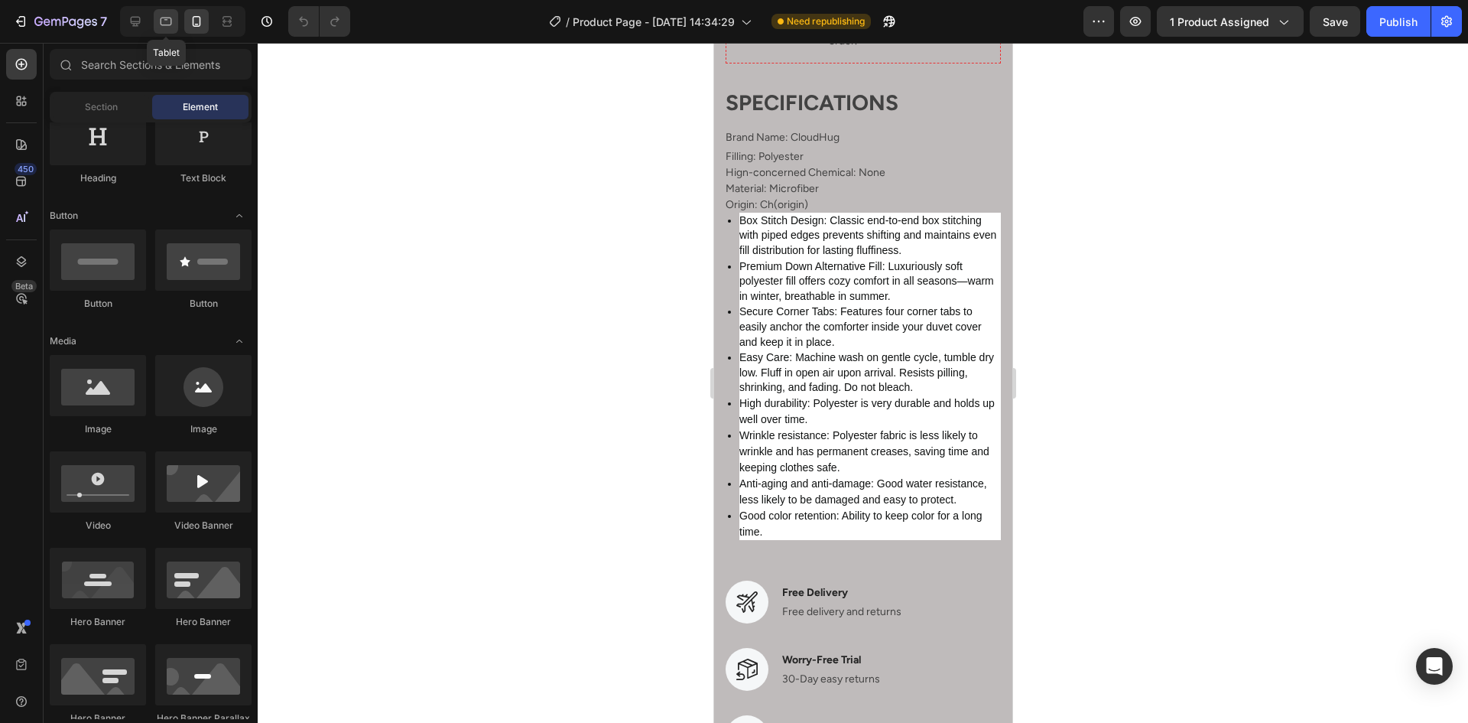
click at [165, 21] on icon at bounding box center [165, 21] width 15 height 15
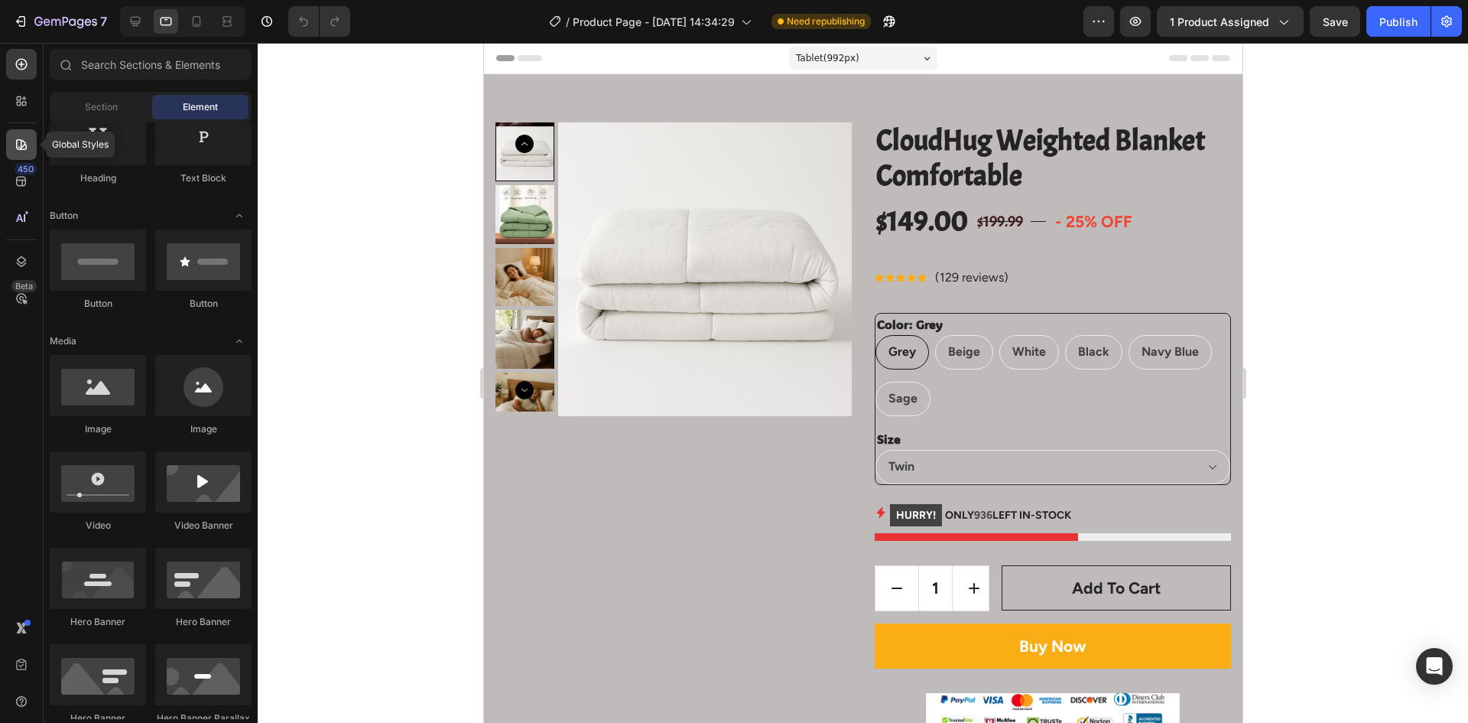
click at [19, 143] on icon at bounding box center [21, 144] width 15 height 15
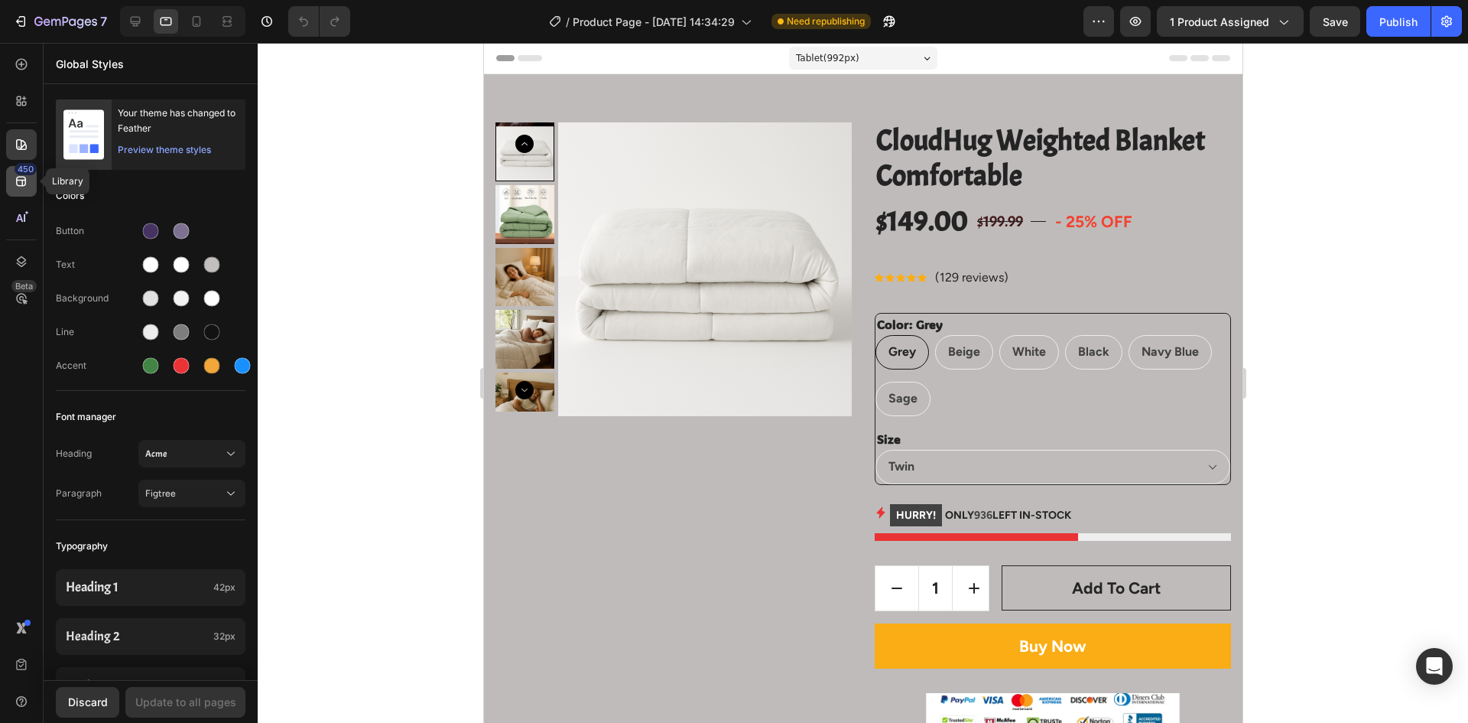
click at [26, 178] on icon at bounding box center [21, 181] width 15 height 15
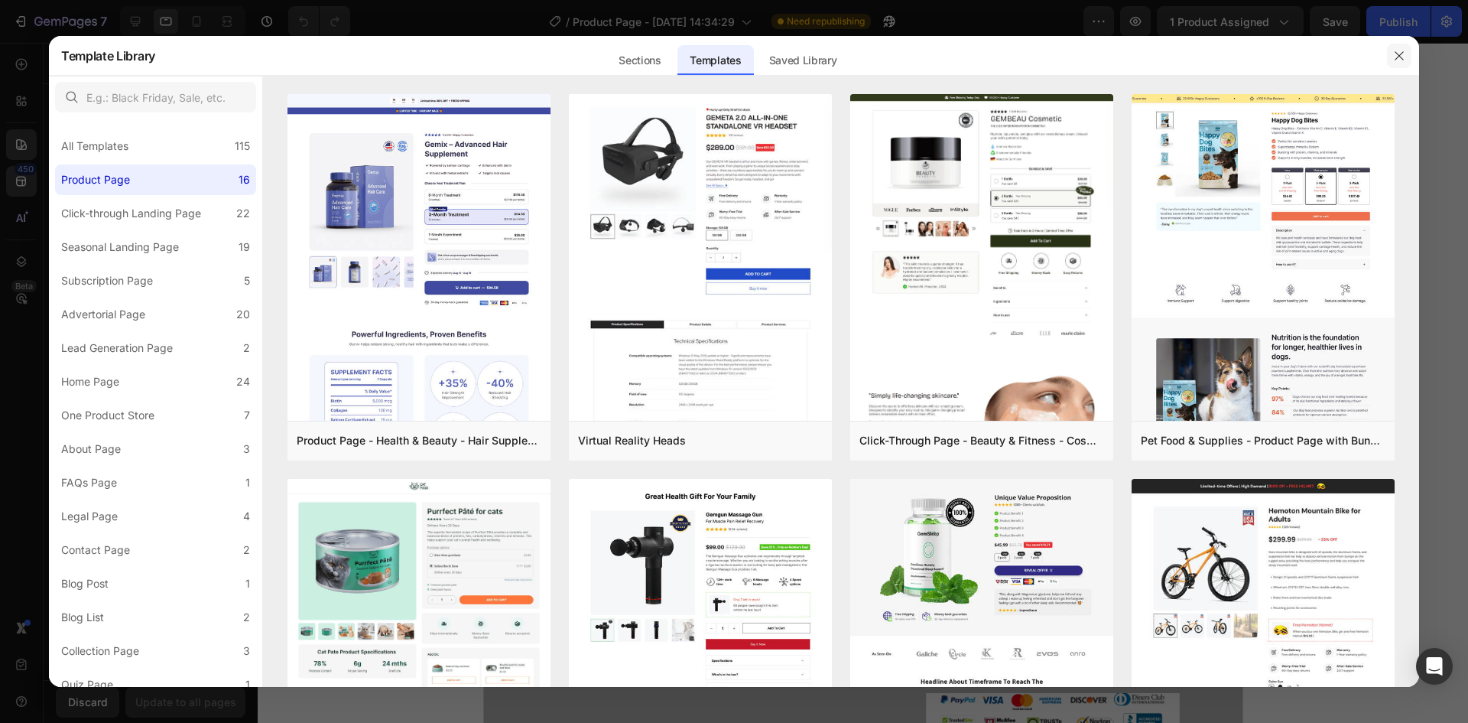
click at [1406, 52] on button "button" at bounding box center [1399, 56] width 24 height 24
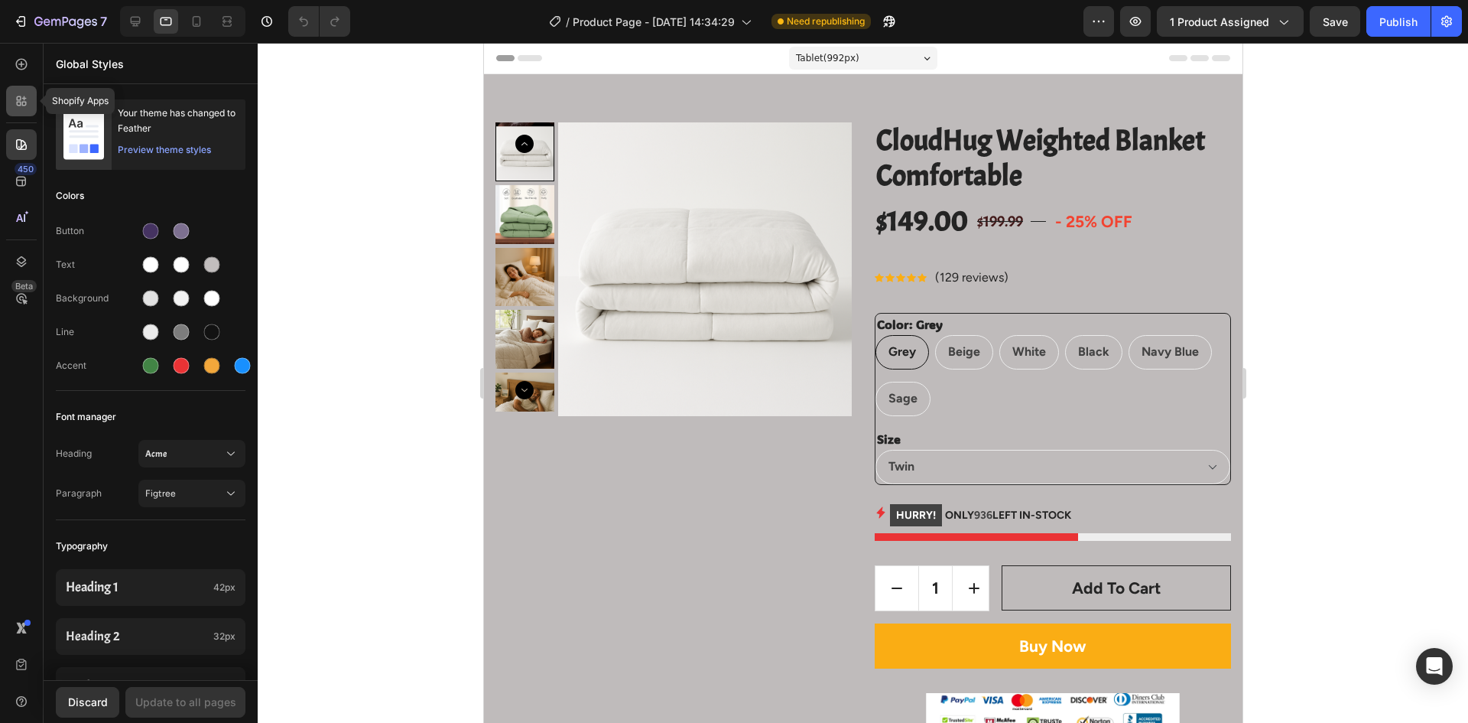
click at [32, 101] on div at bounding box center [21, 101] width 31 height 31
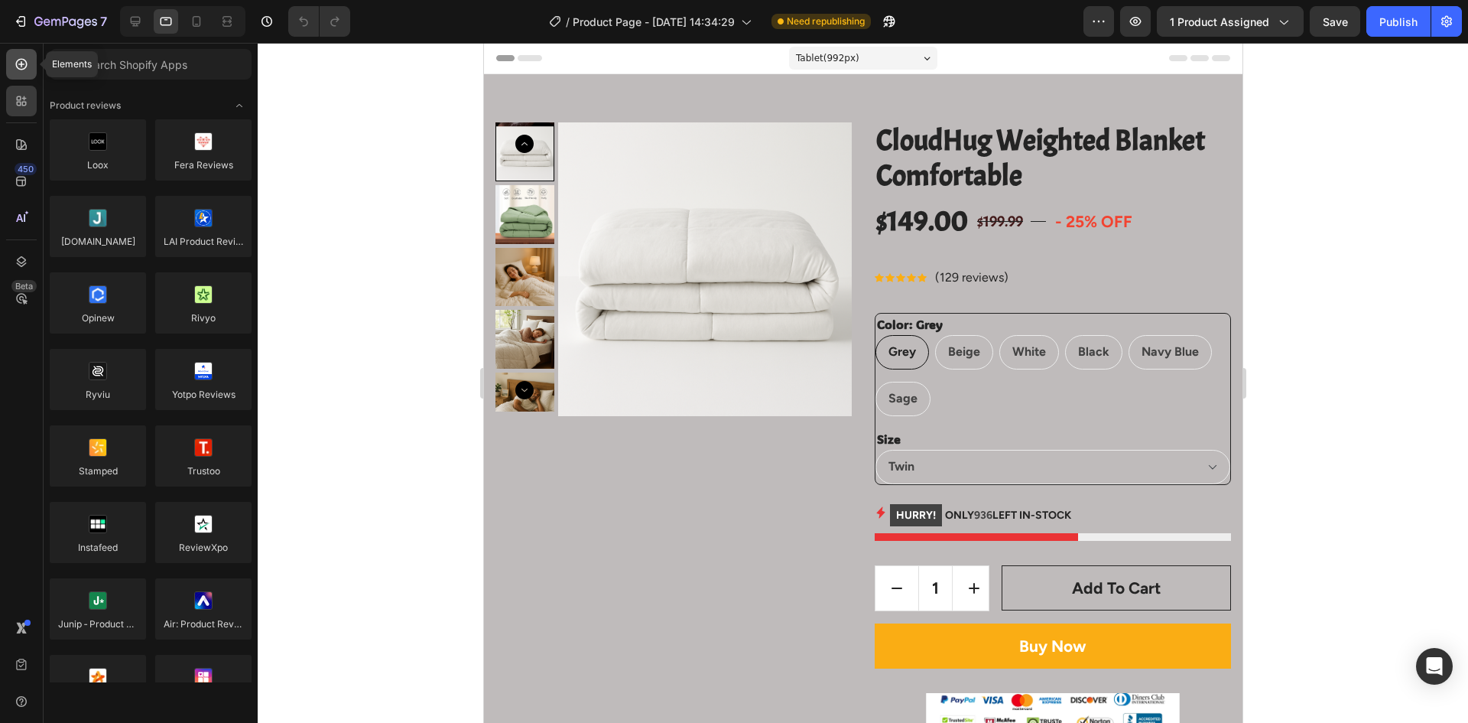
click at [28, 70] on icon at bounding box center [21, 64] width 15 height 15
radio input "false"
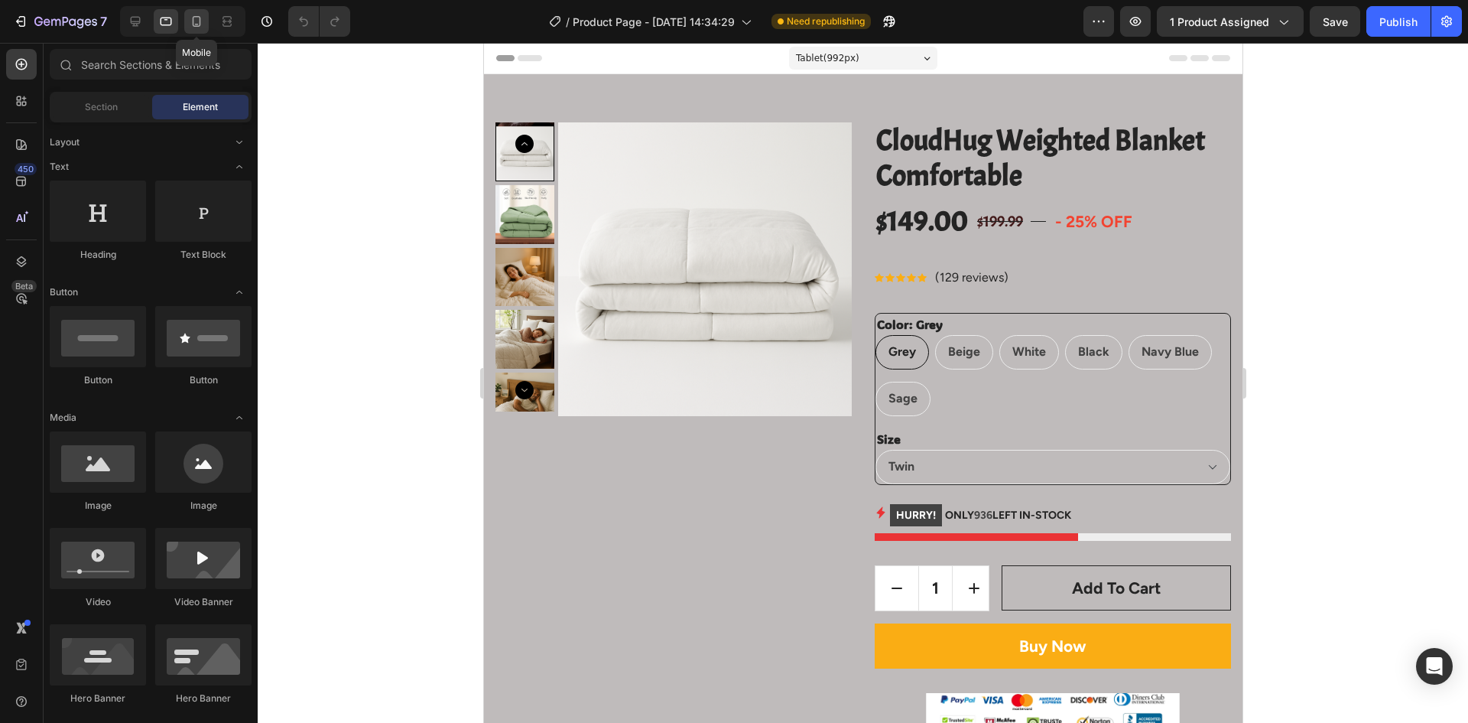
click at [197, 19] on icon at bounding box center [196, 21] width 15 height 15
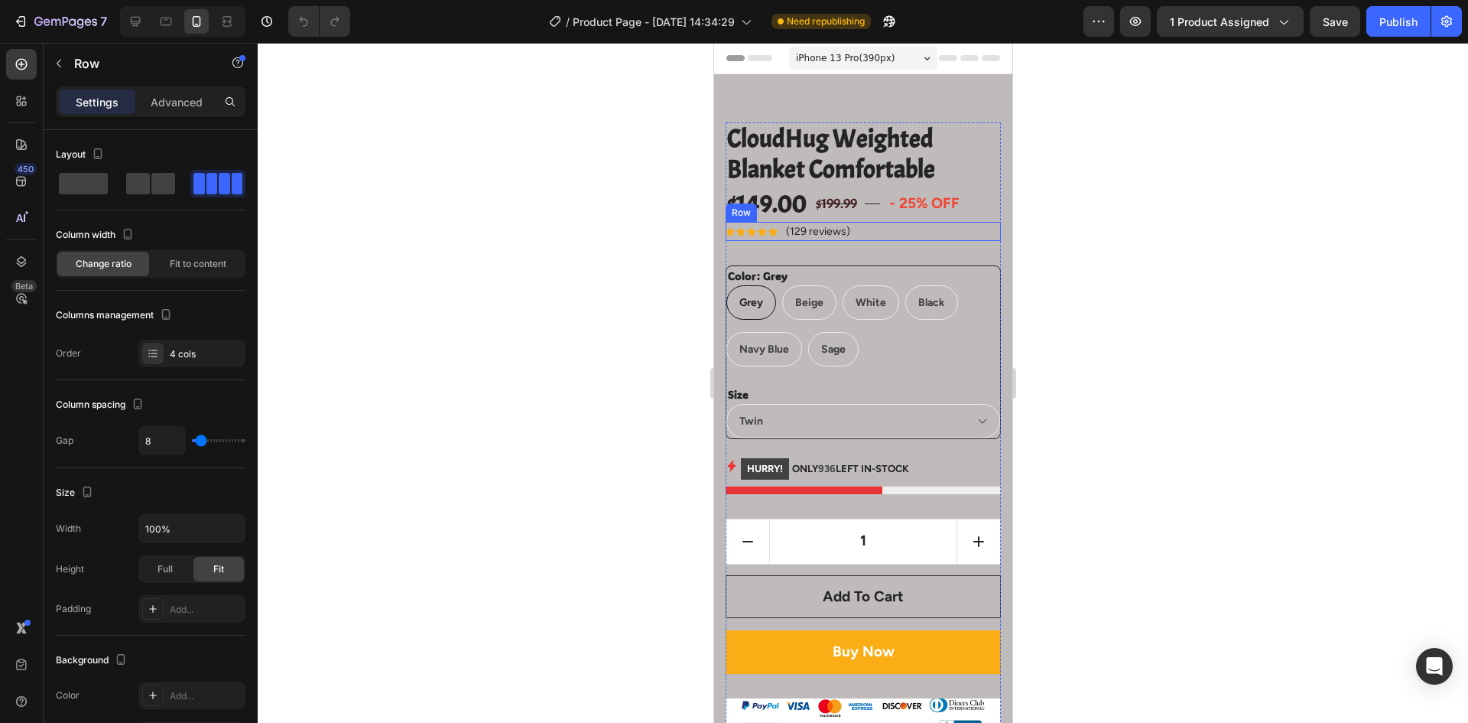
click at [868, 211] on div "Title Line" at bounding box center [871, 204] width 15 height 36
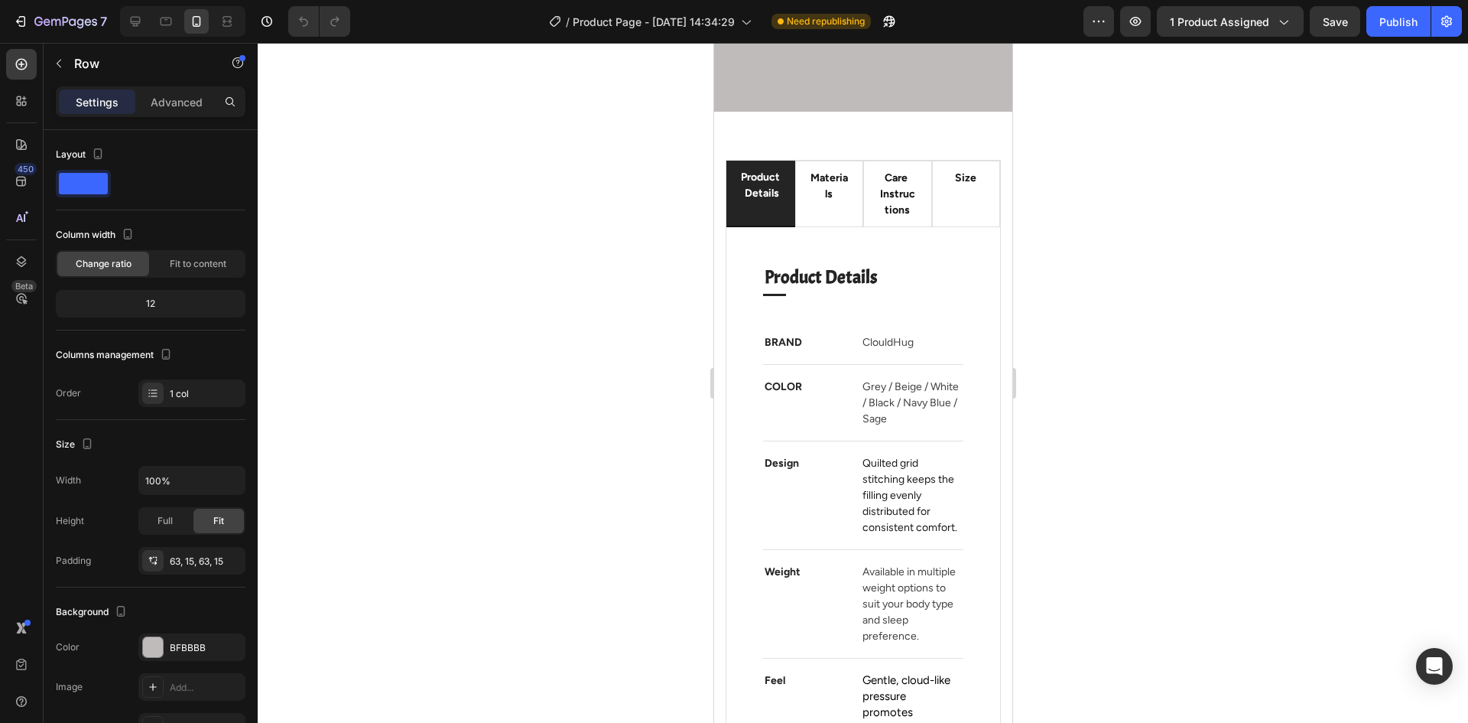
scroll to position [3136, 0]
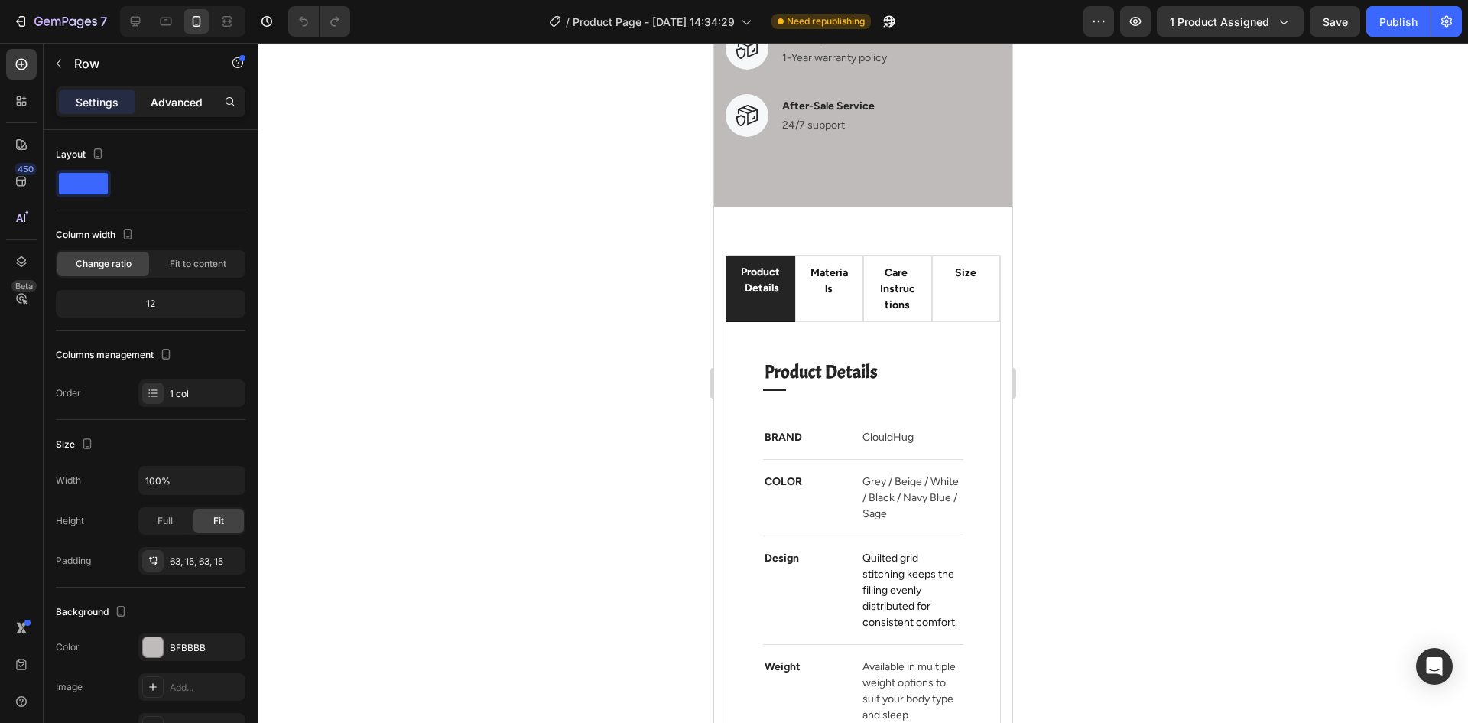
click at [171, 105] on p "Advanced" at bounding box center [177, 102] width 52 height 16
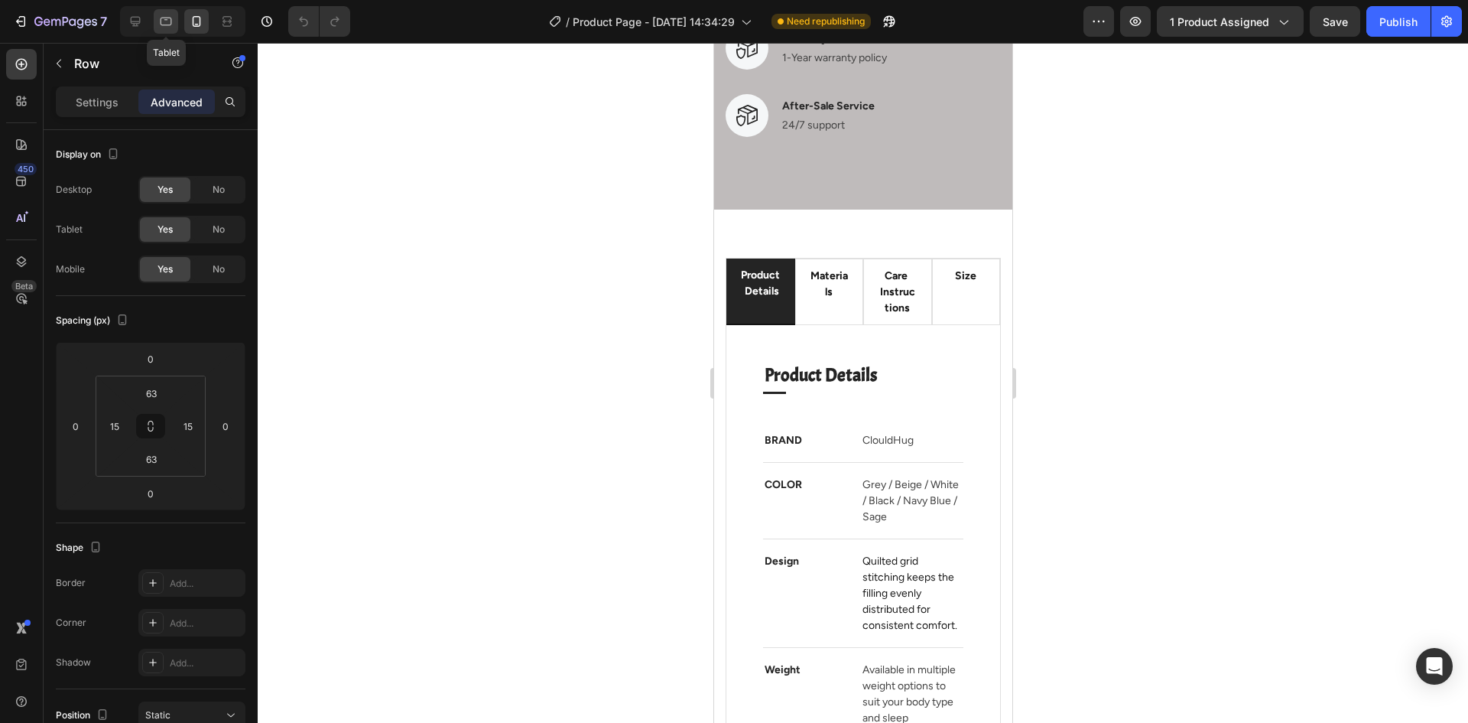
drag, startPoint x: 167, startPoint y: 18, endPoint x: 207, endPoint y: 43, distance: 46.7
click at [167, 19] on icon at bounding box center [165, 21] width 15 height 15
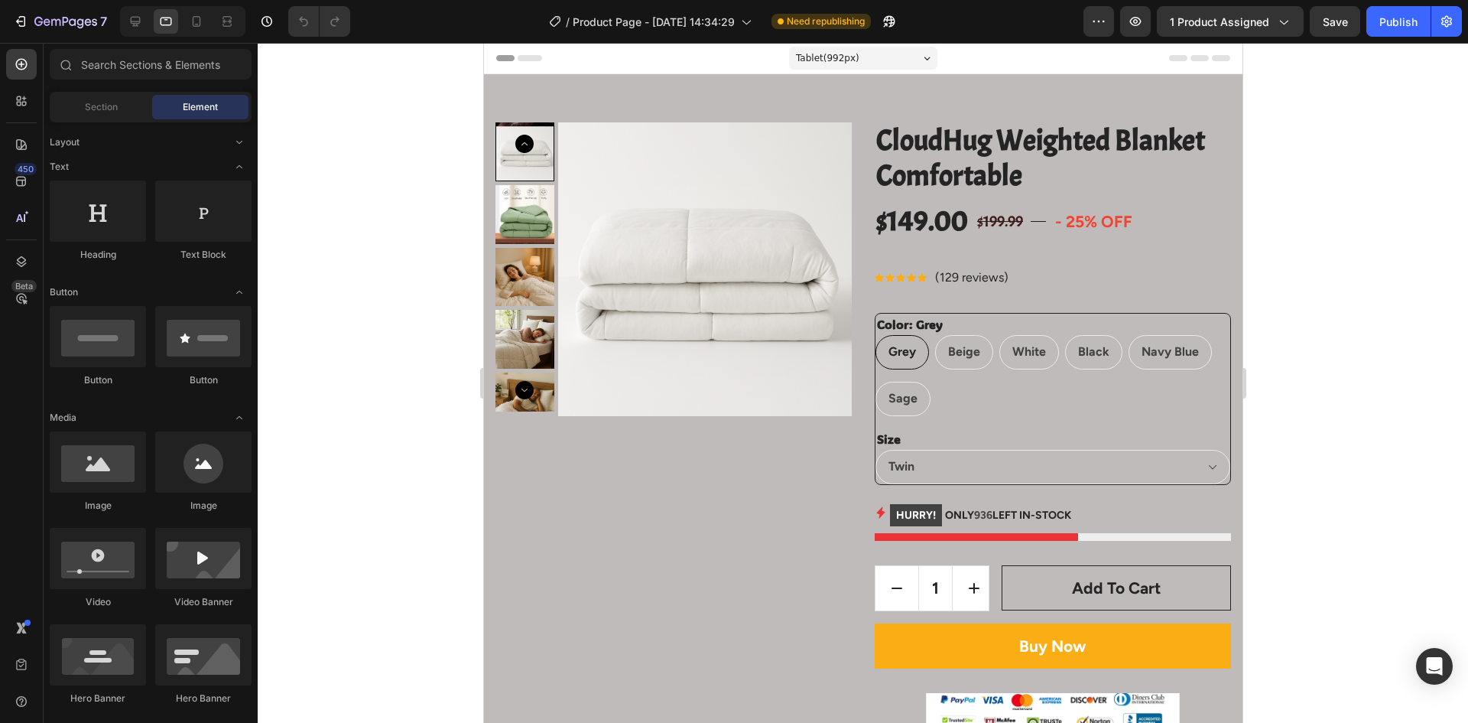
drag, startPoint x: 1234, startPoint y: 281, endPoint x: 1728, endPoint y: 108, distance: 523.4
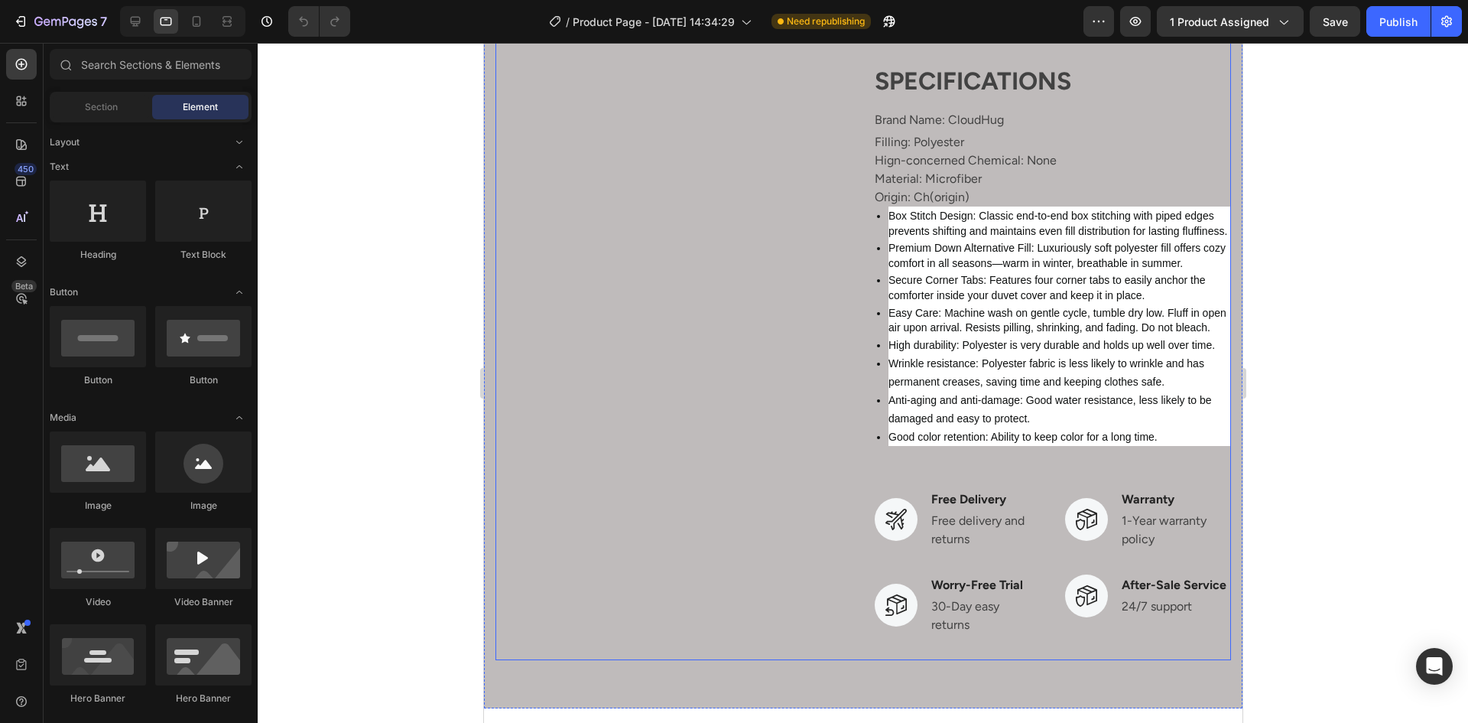
scroll to position [841, 0]
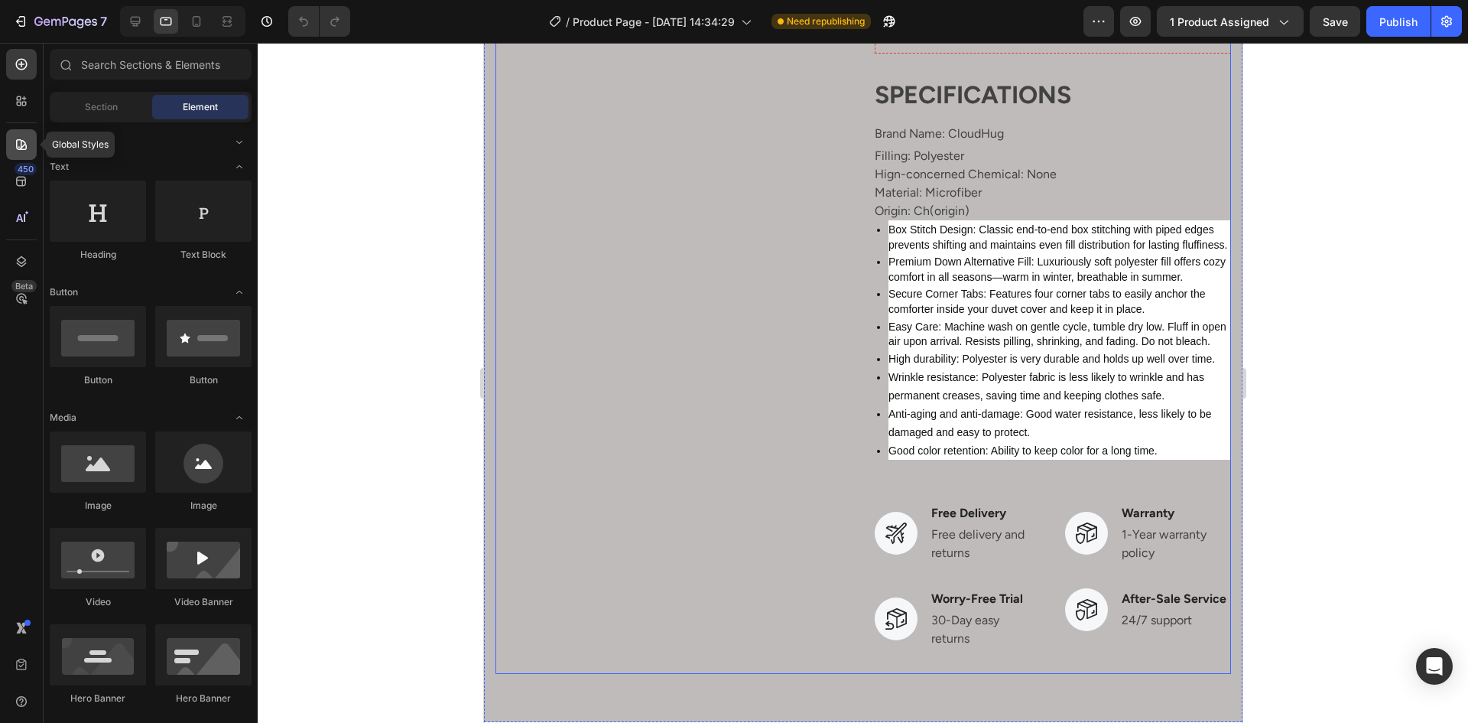
click at [24, 146] on icon at bounding box center [21, 144] width 15 height 15
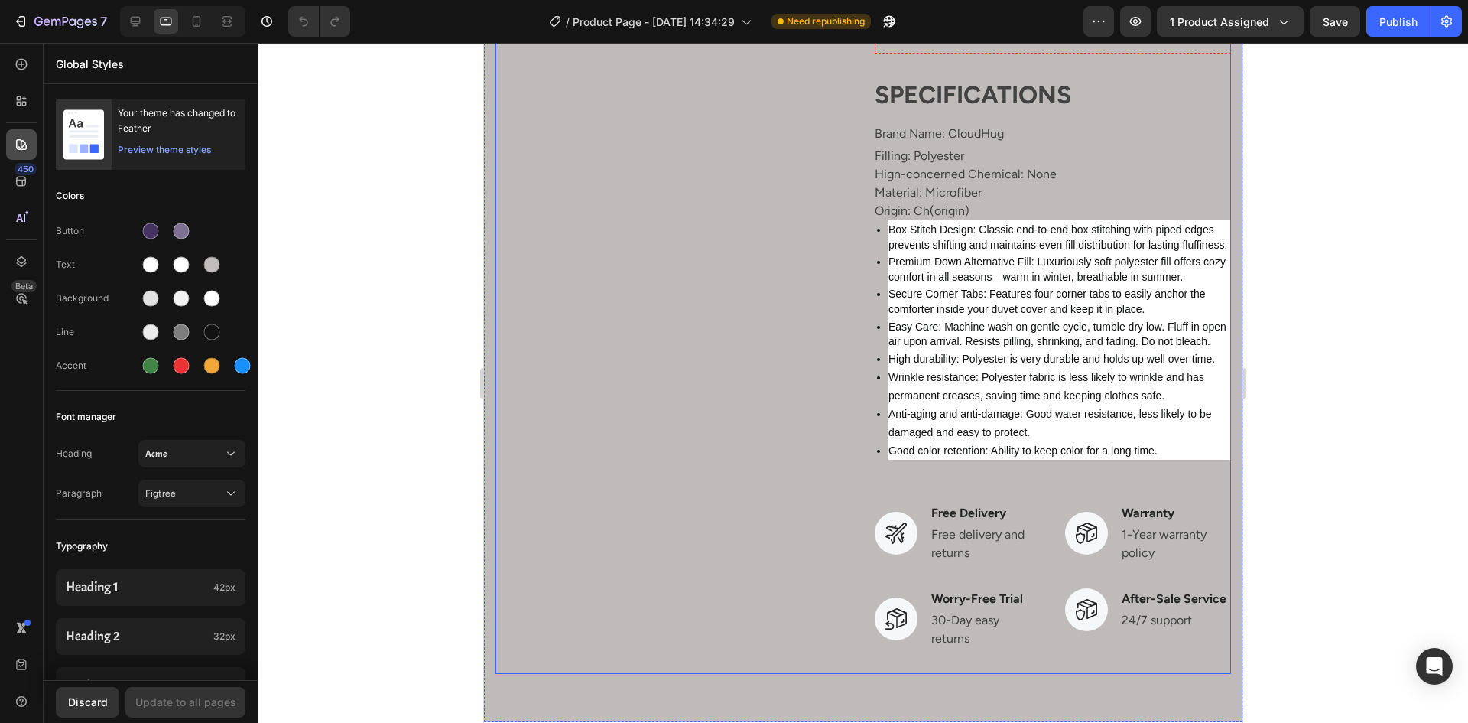
click at [19, 150] on icon at bounding box center [21, 144] width 11 height 11
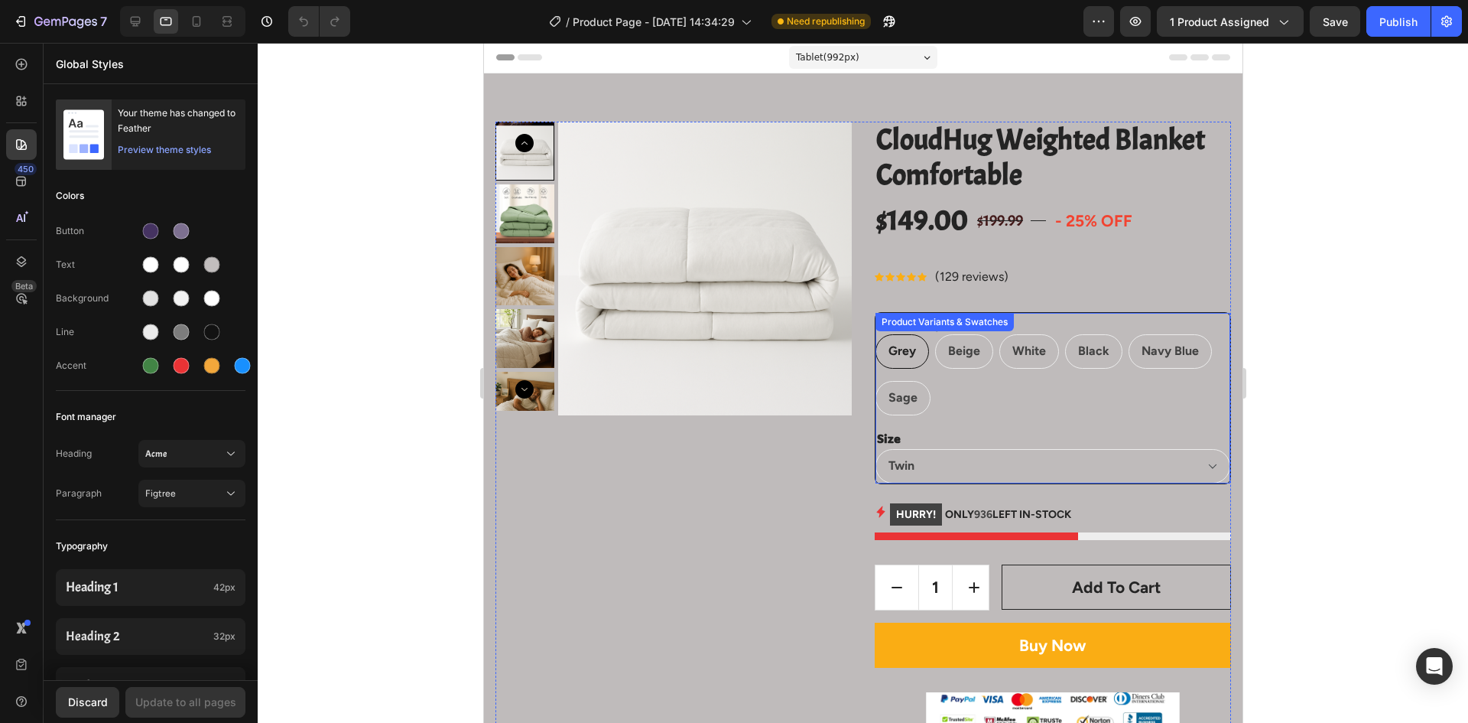
scroll to position [0, 0]
click at [410, 247] on div at bounding box center [863, 383] width 1211 height 680
click at [24, 146] on icon at bounding box center [21, 144] width 15 height 15
radio input "false"
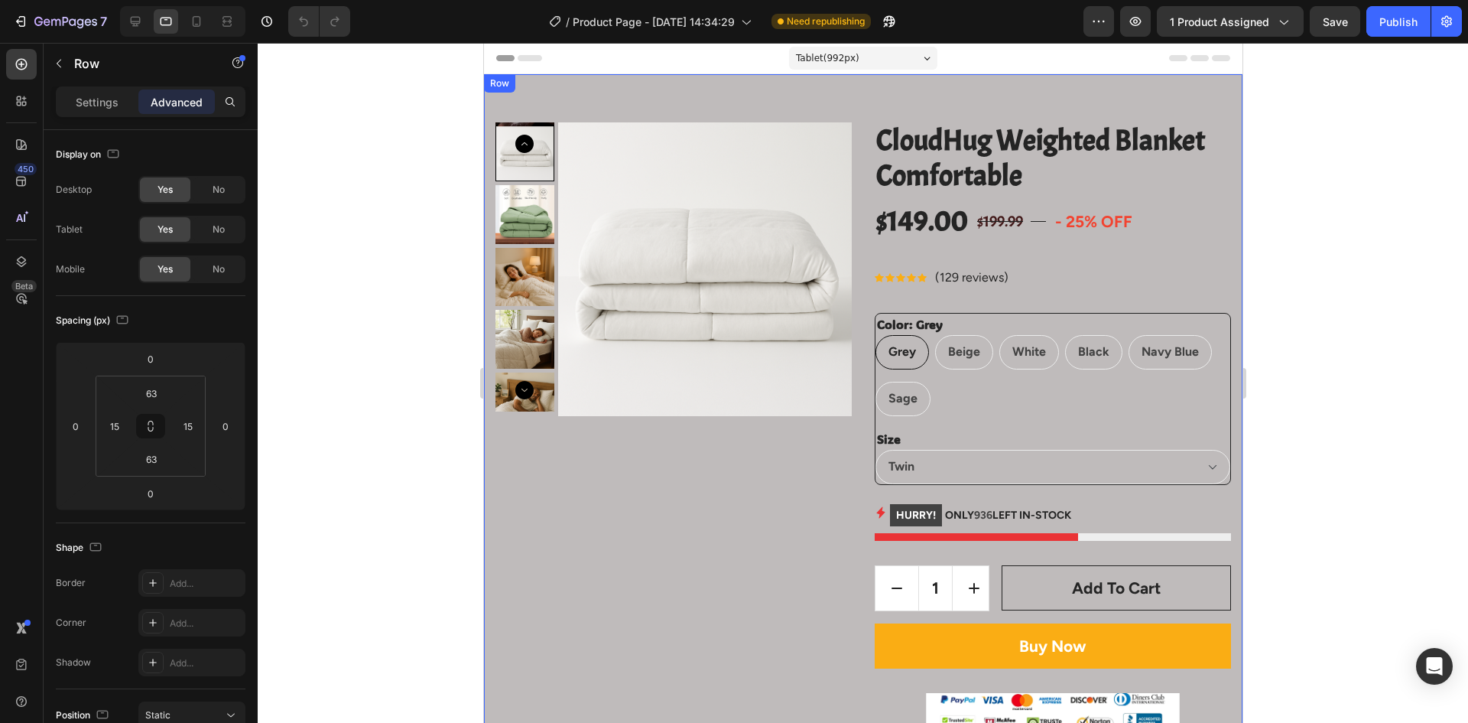
click at [501, 84] on div "Row" at bounding box center [498, 83] width 25 height 14
click at [200, 21] on icon at bounding box center [197, 21] width 8 height 11
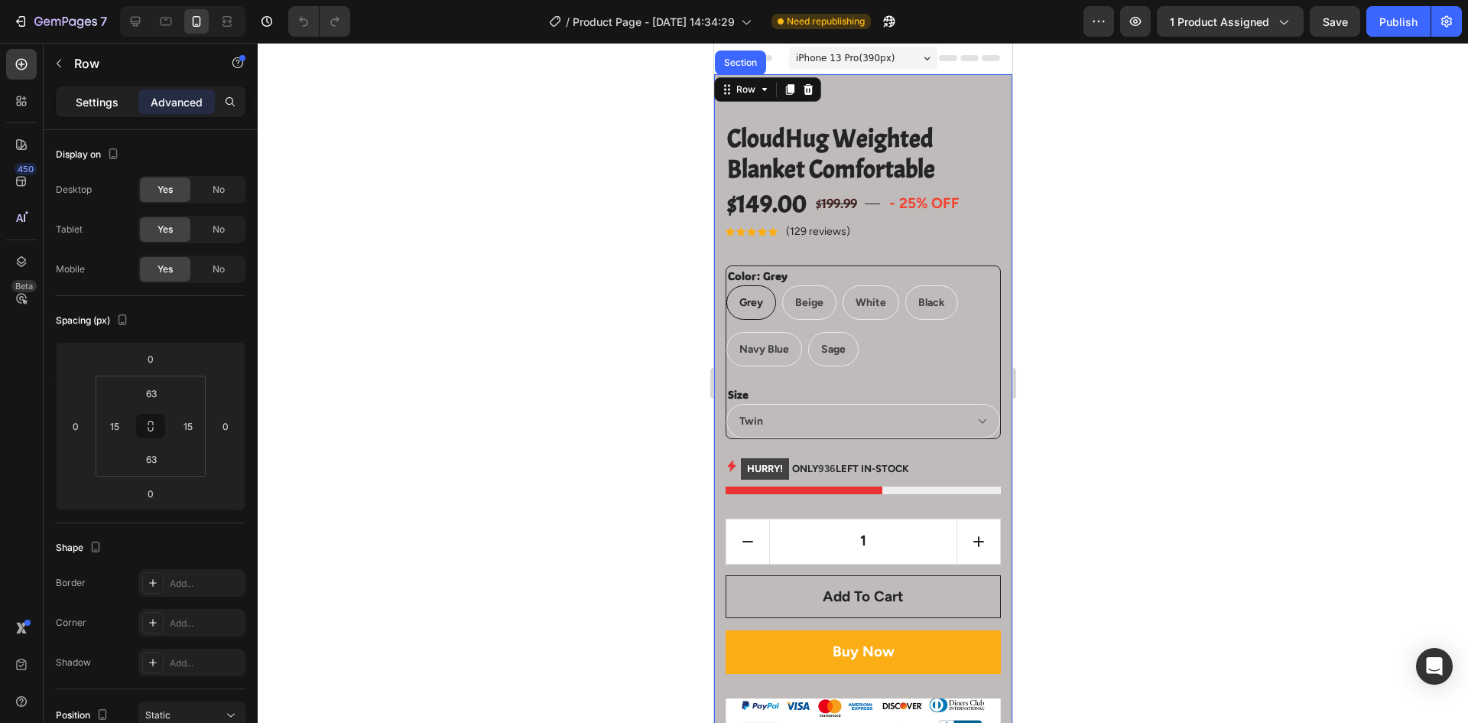
click at [96, 103] on p "Settings" at bounding box center [97, 102] width 43 height 16
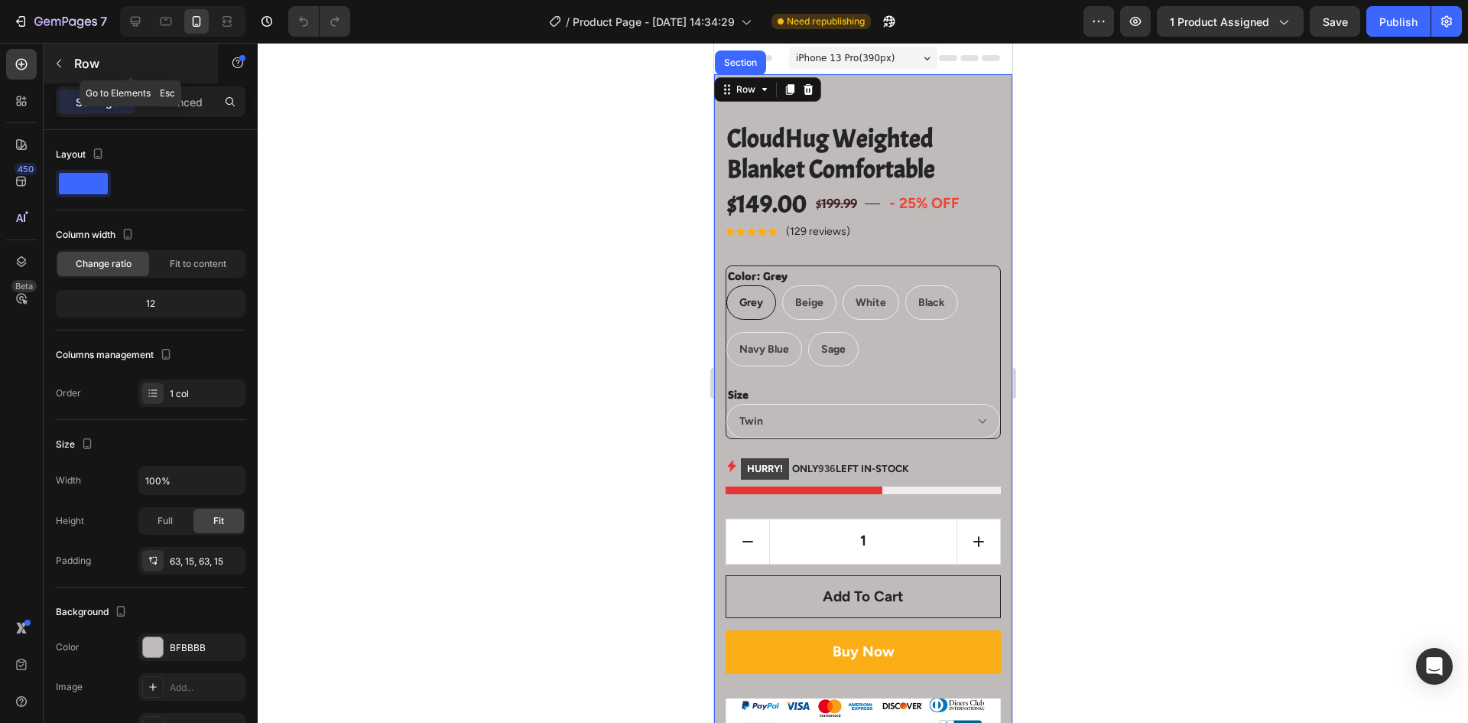
click at [59, 63] on icon "button" at bounding box center [59, 63] width 12 height 12
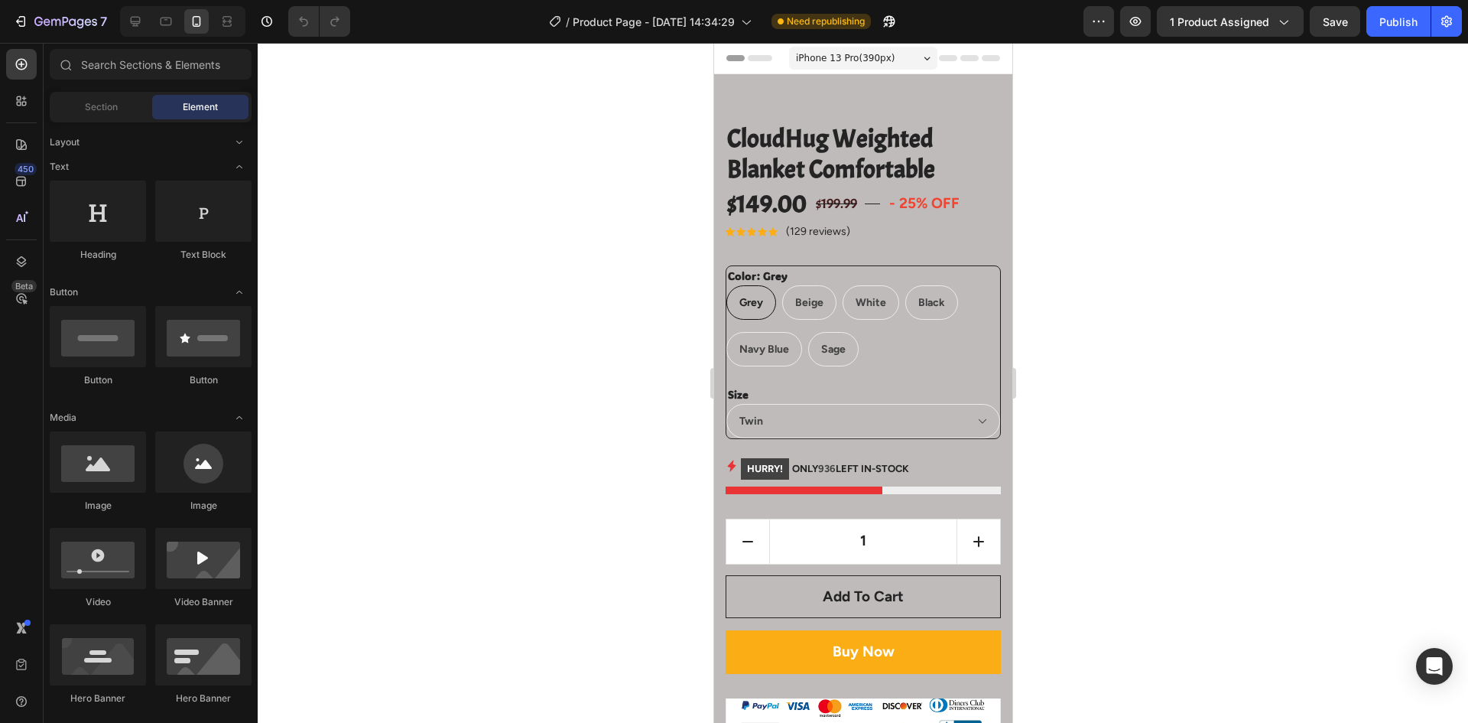
click at [440, 115] on div at bounding box center [863, 383] width 1211 height 680
click at [187, 60] on input "text" at bounding box center [151, 64] width 202 height 31
click at [889, 200] on pre "- 25% off" at bounding box center [924, 204] width 76 height 34
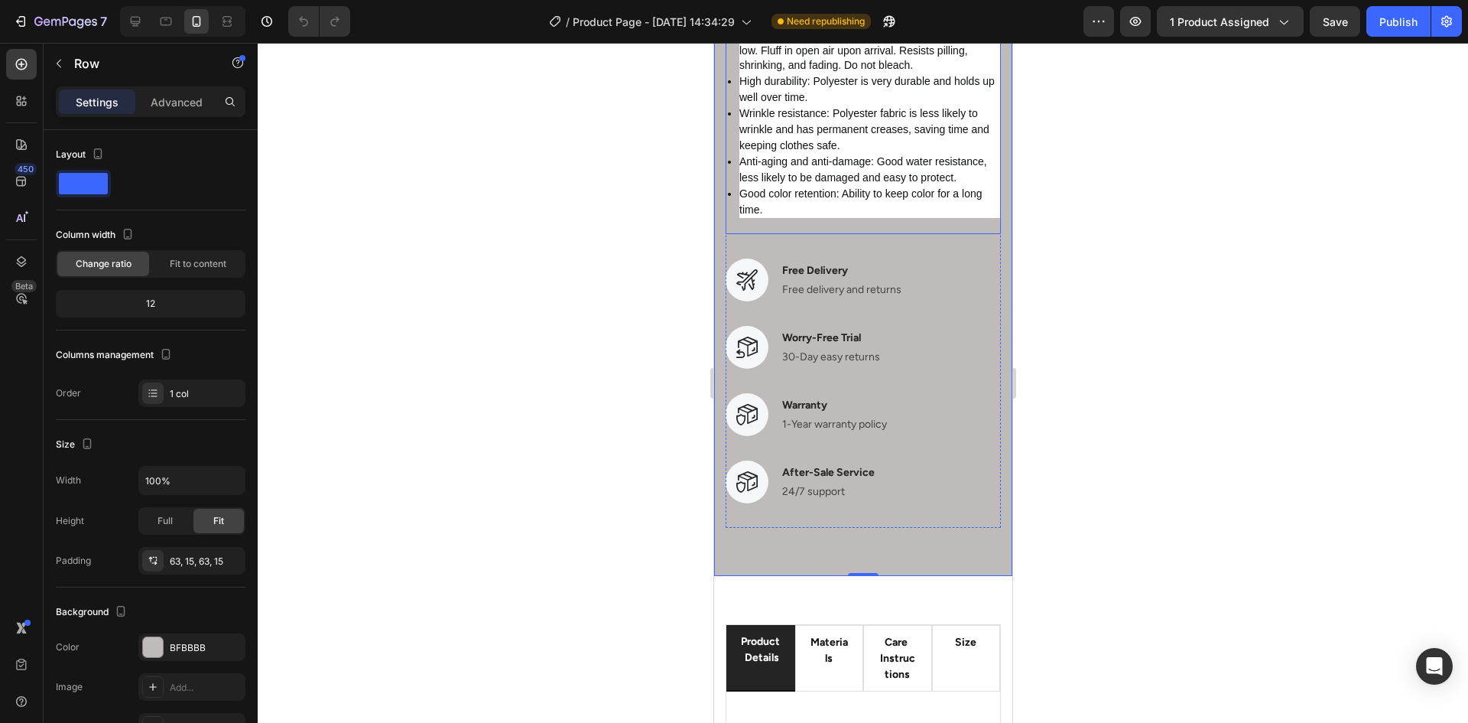
scroll to position [3059, 0]
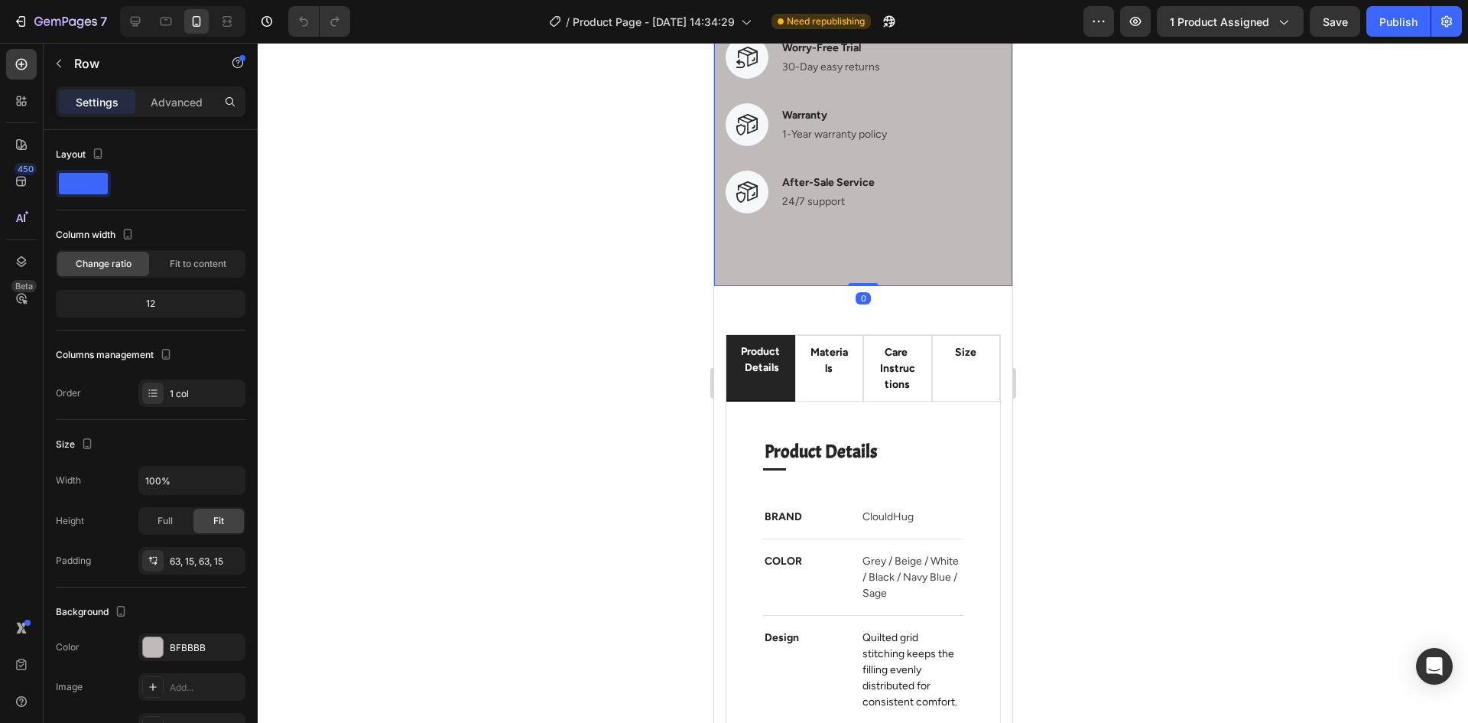
drag, startPoint x: 854, startPoint y: 279, endPoint x: 863, endPoint y: 248, distance: 32.7
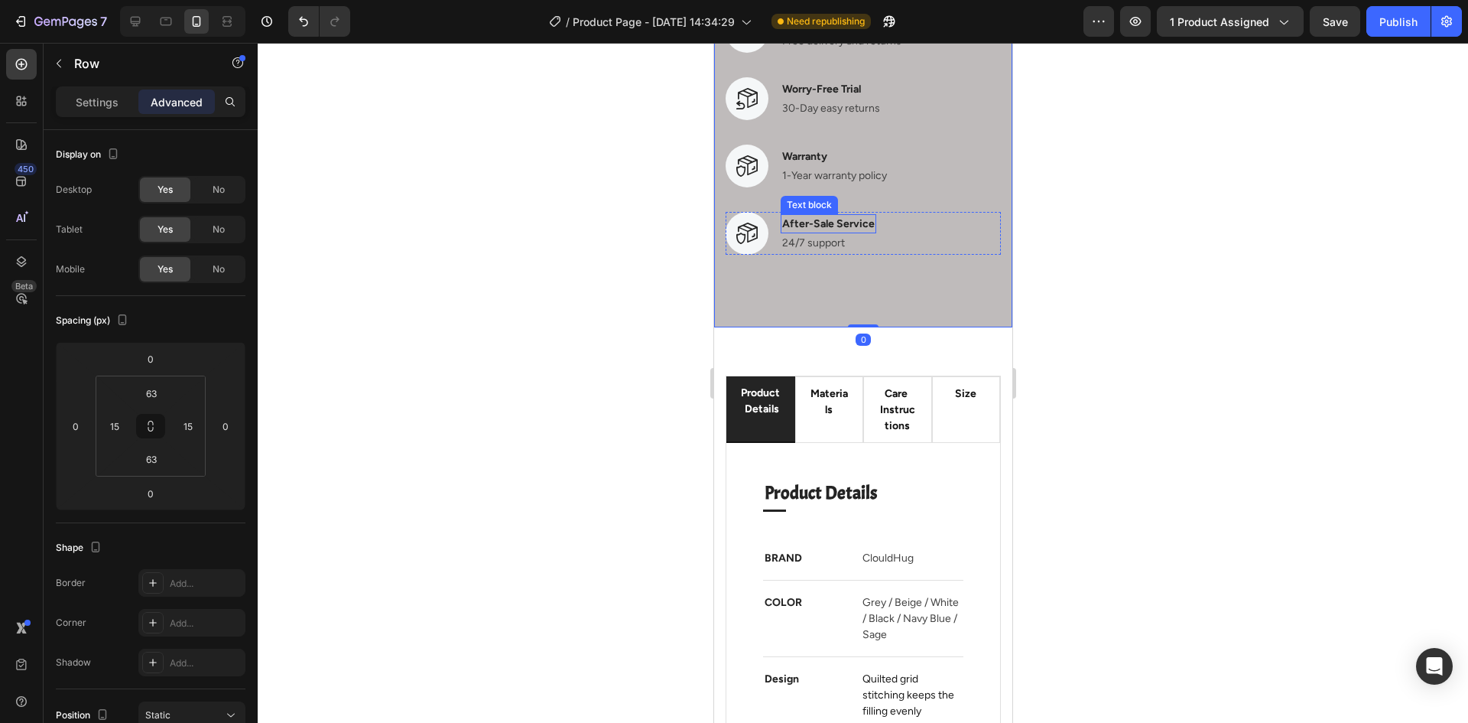
scroll to position [2906, 0]
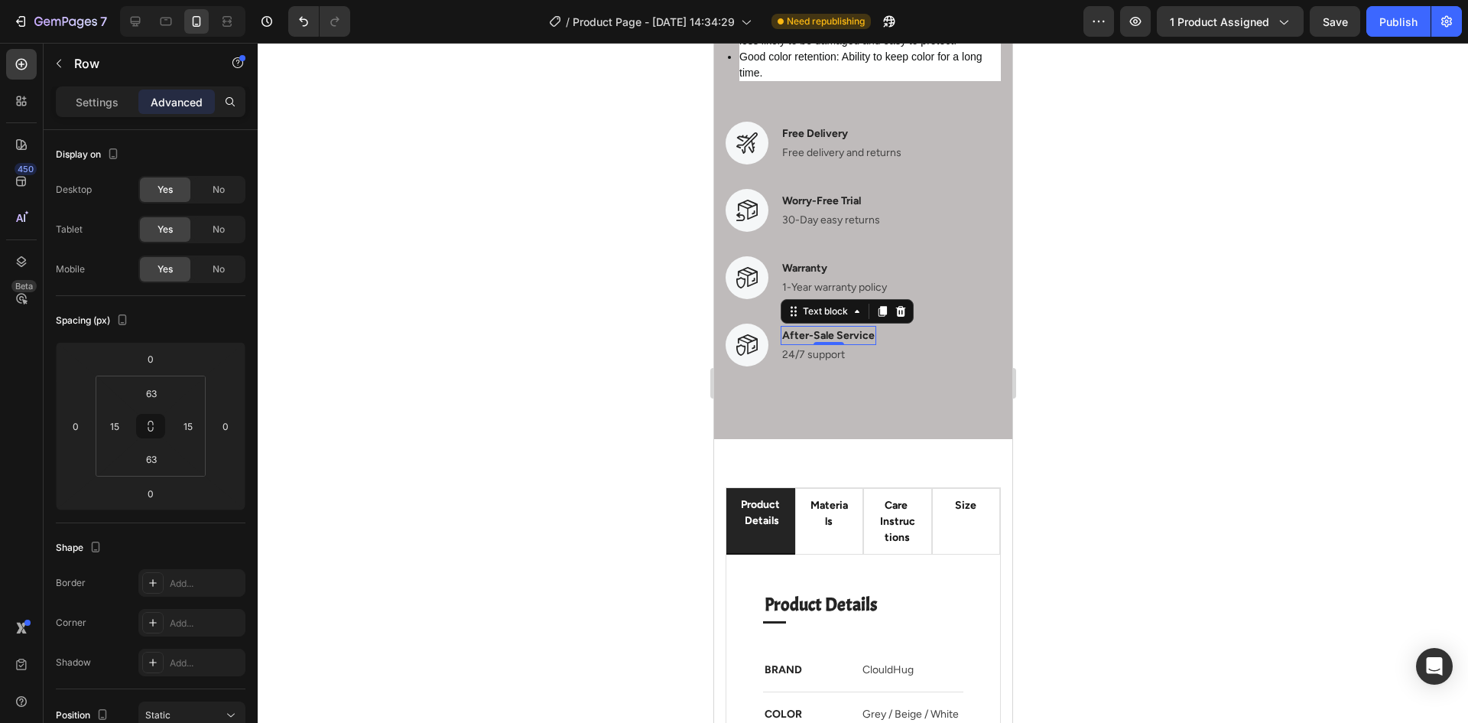
click at [808, 337] on p "After-Sale Service" at bounding box center [828, 335] width 93 height 16
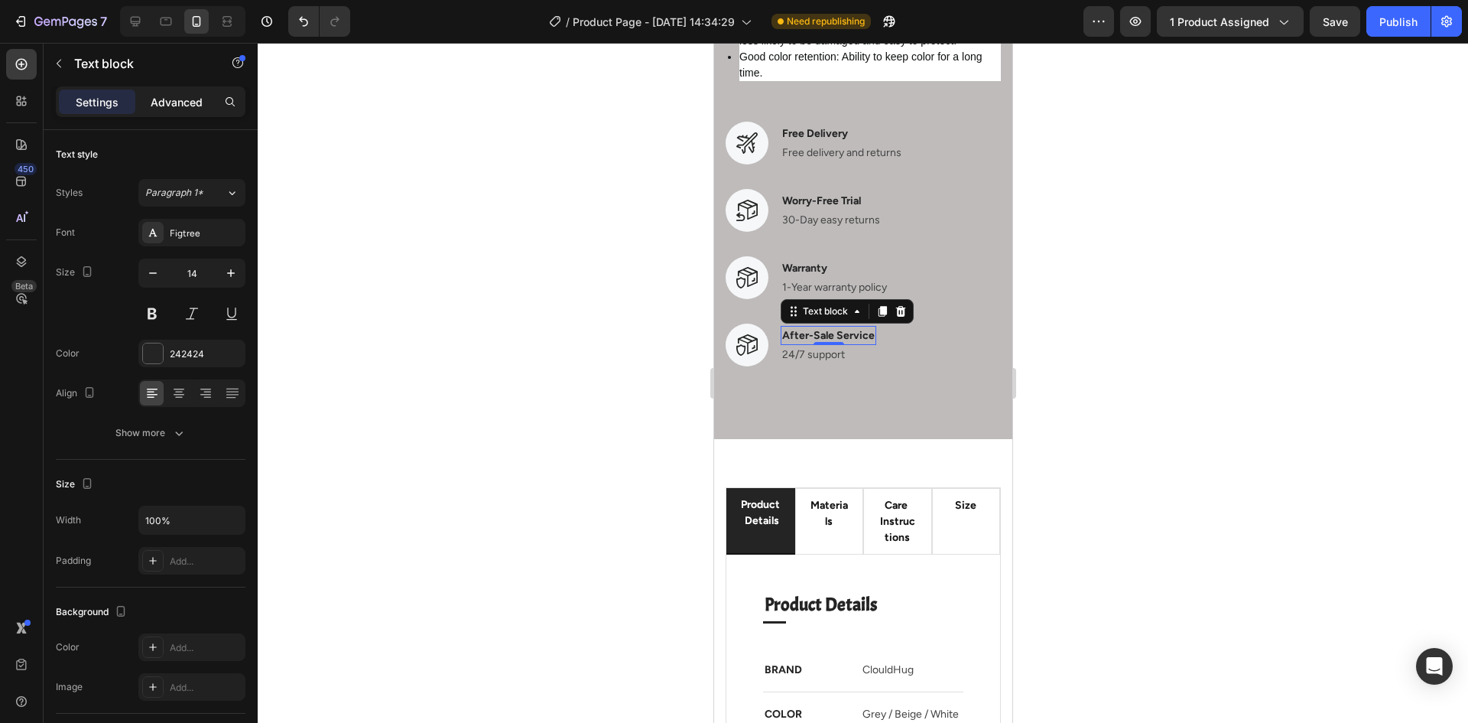
click at [187, 106] on p "Advanced" at bounding box center [177, 102] width 52 height 16
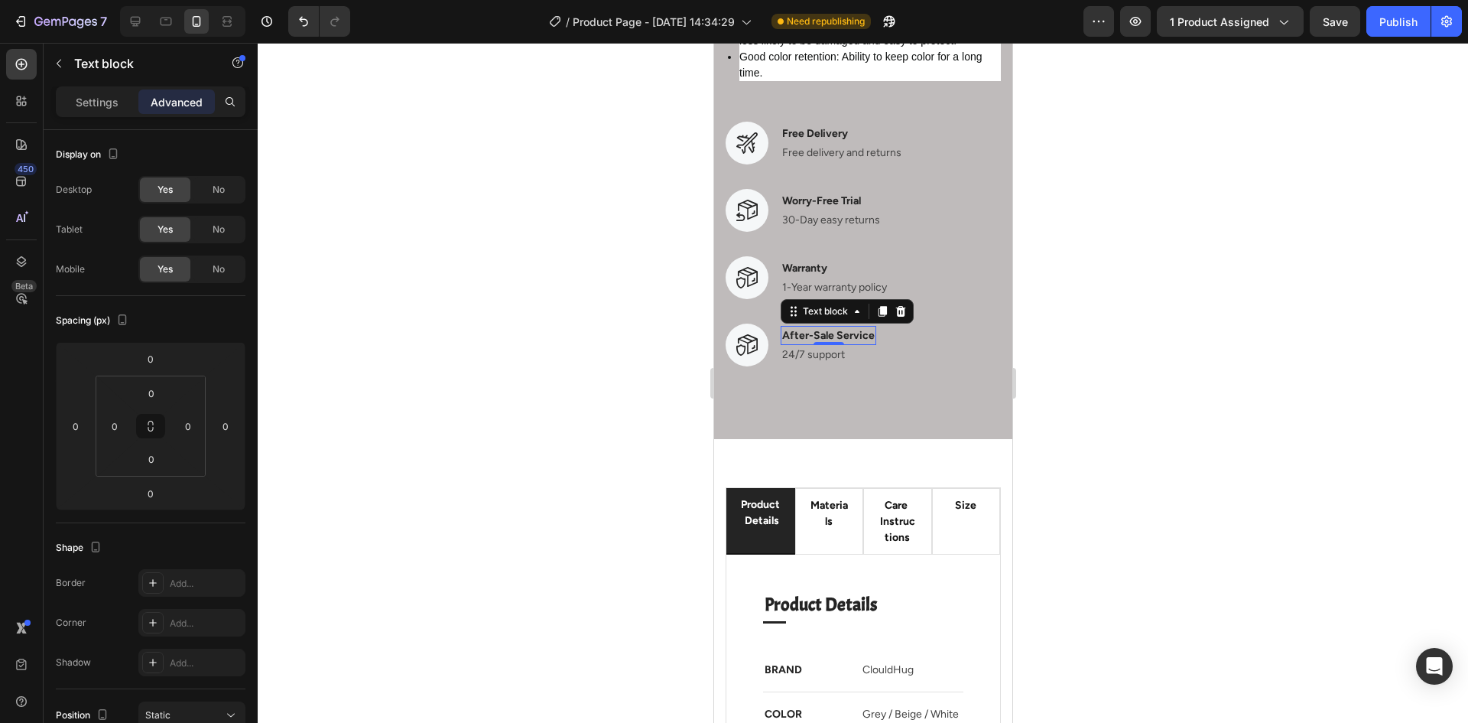
click at [93, 96] on p "Settings" at bounding box center [97, 102] width 43 height 16
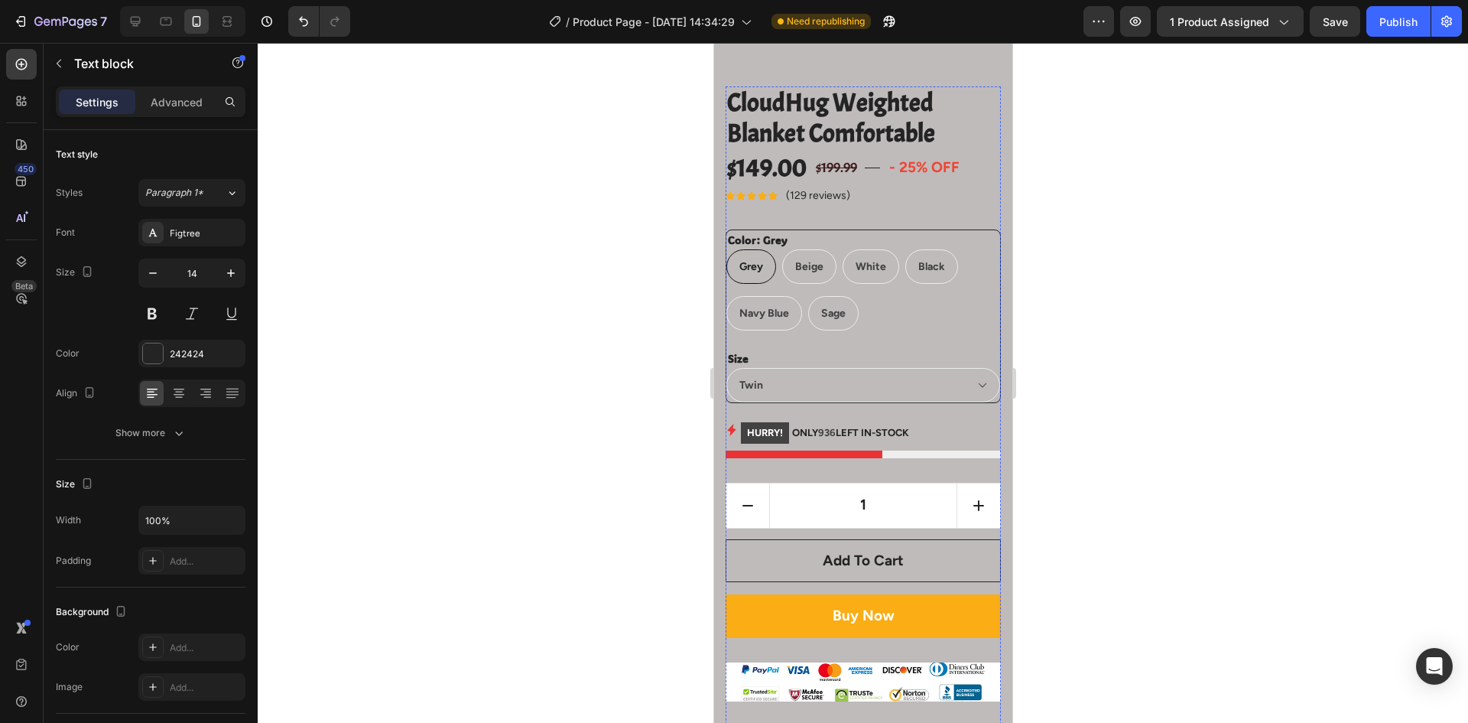
scroll to position [0, 0]
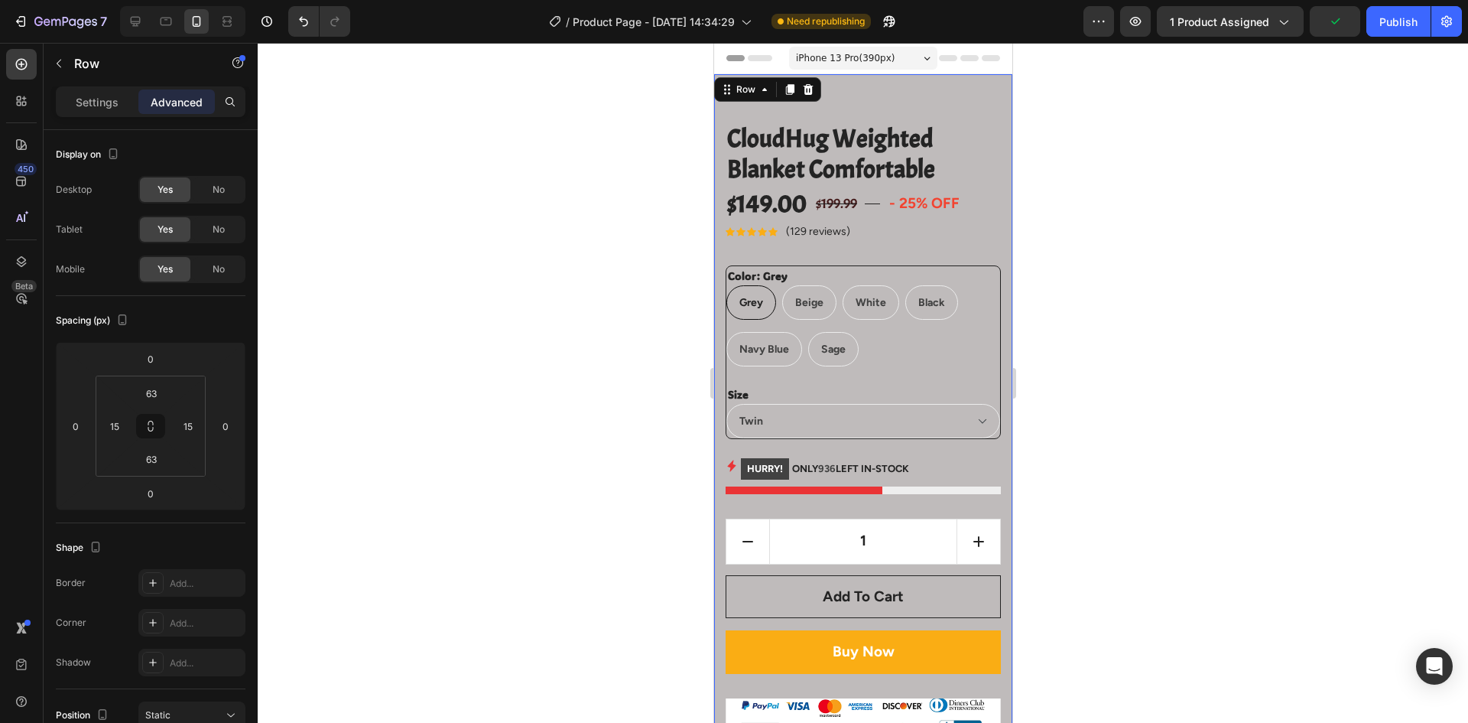
click at [860, 54] on span "iPhone 13 Pro ( 390 px)" at bounding box center [844, 57] width 99 height 15
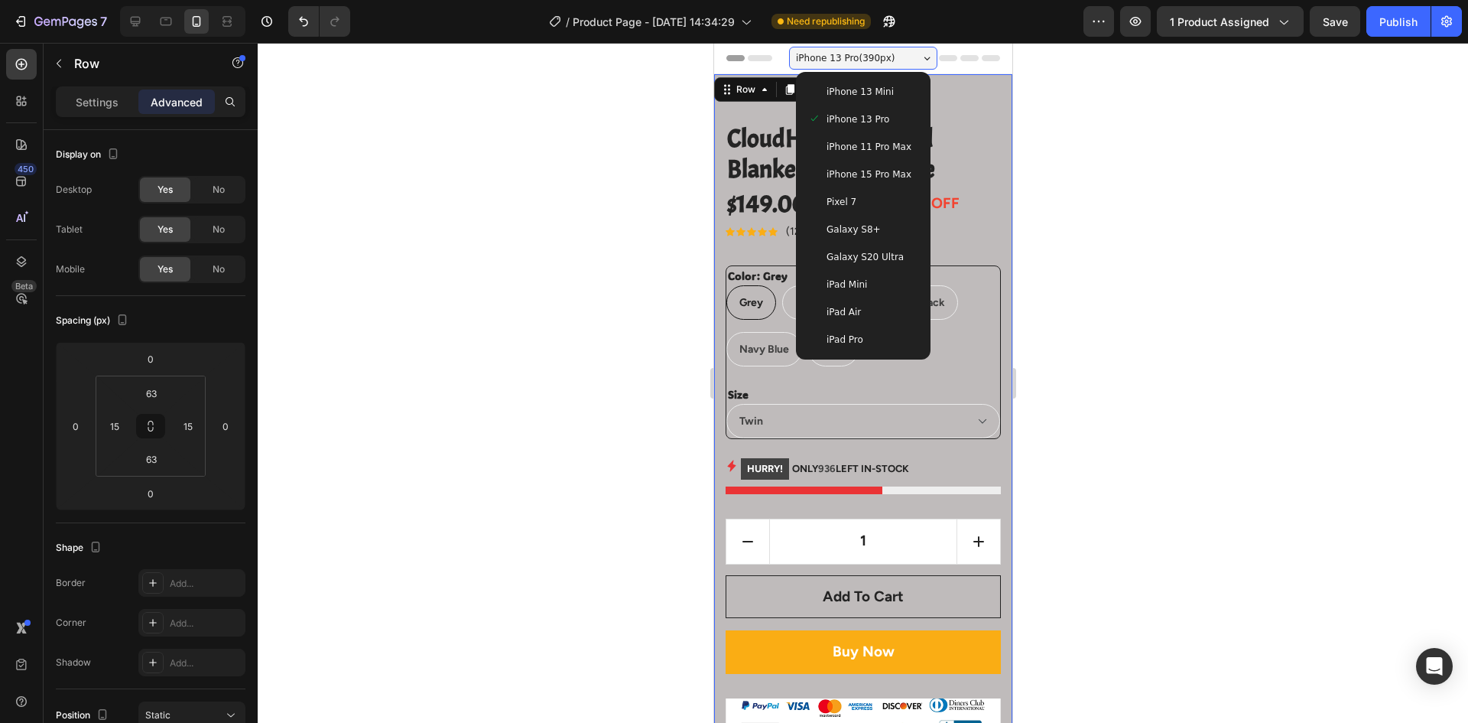
click at [859, 150] on span "iPhone 11 Pro Max" at bounding box center [868, 146] width 85 height 15
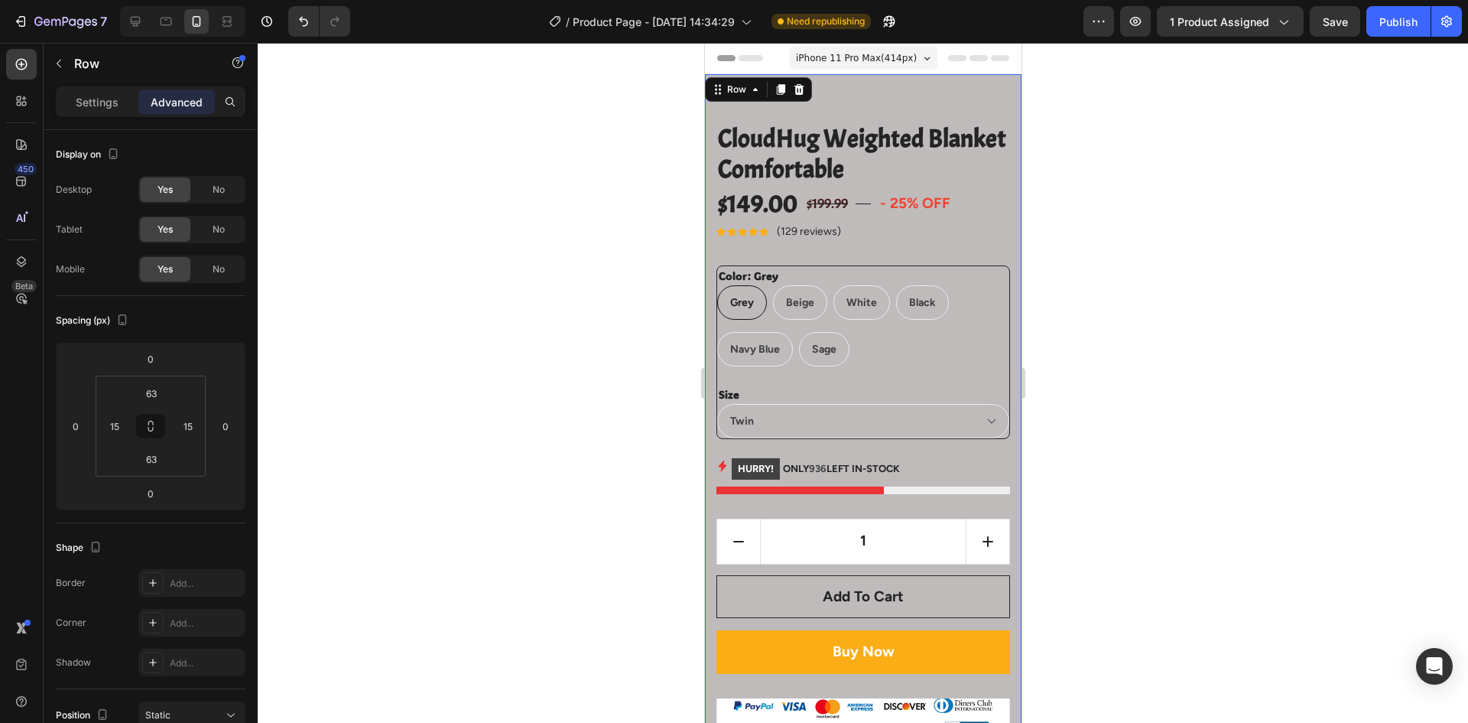
click at [874, 56] on span "iPhone 11 Pro Max ( 414 px)" at bounding box center [855, 57] width 121 height 15
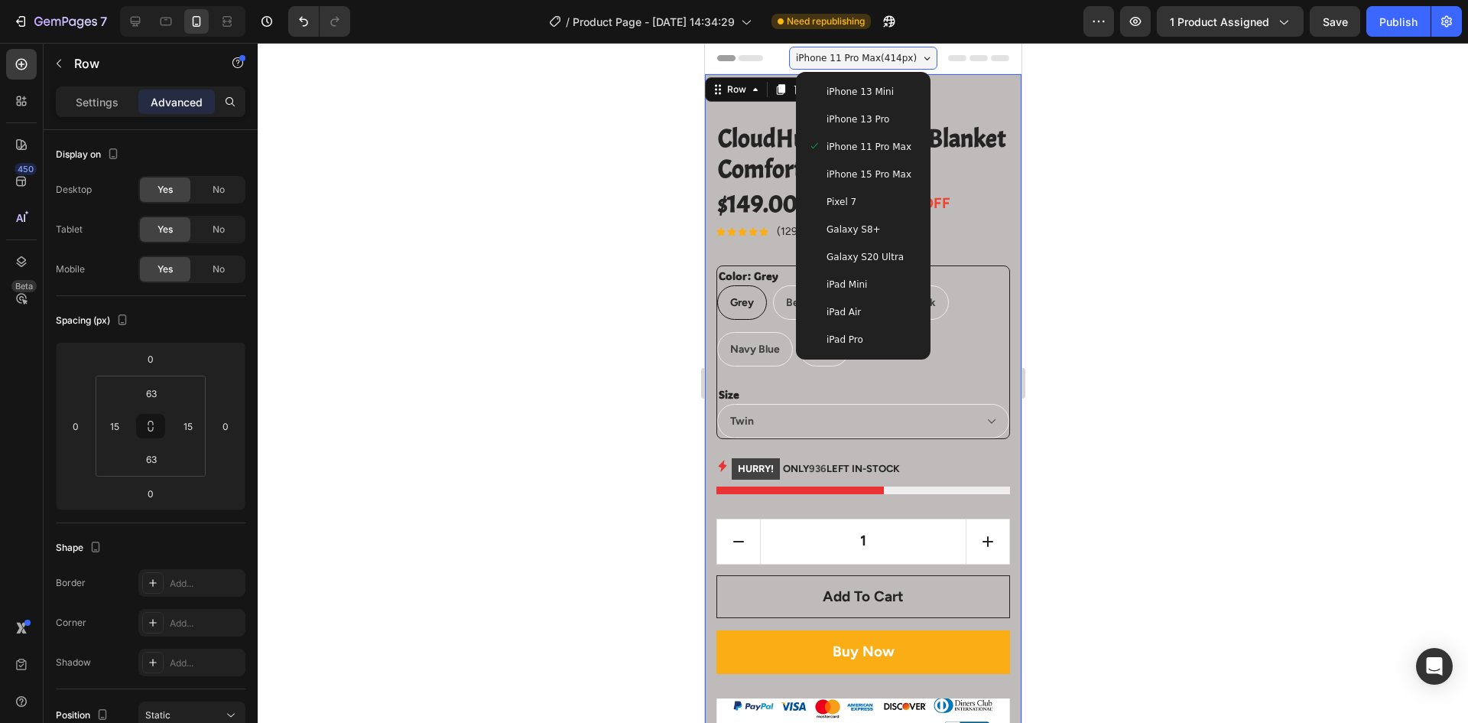
click at [867, 177] on span "iPhone 15 Pro Max" at bounding box center [868, 174] width 85 height 15
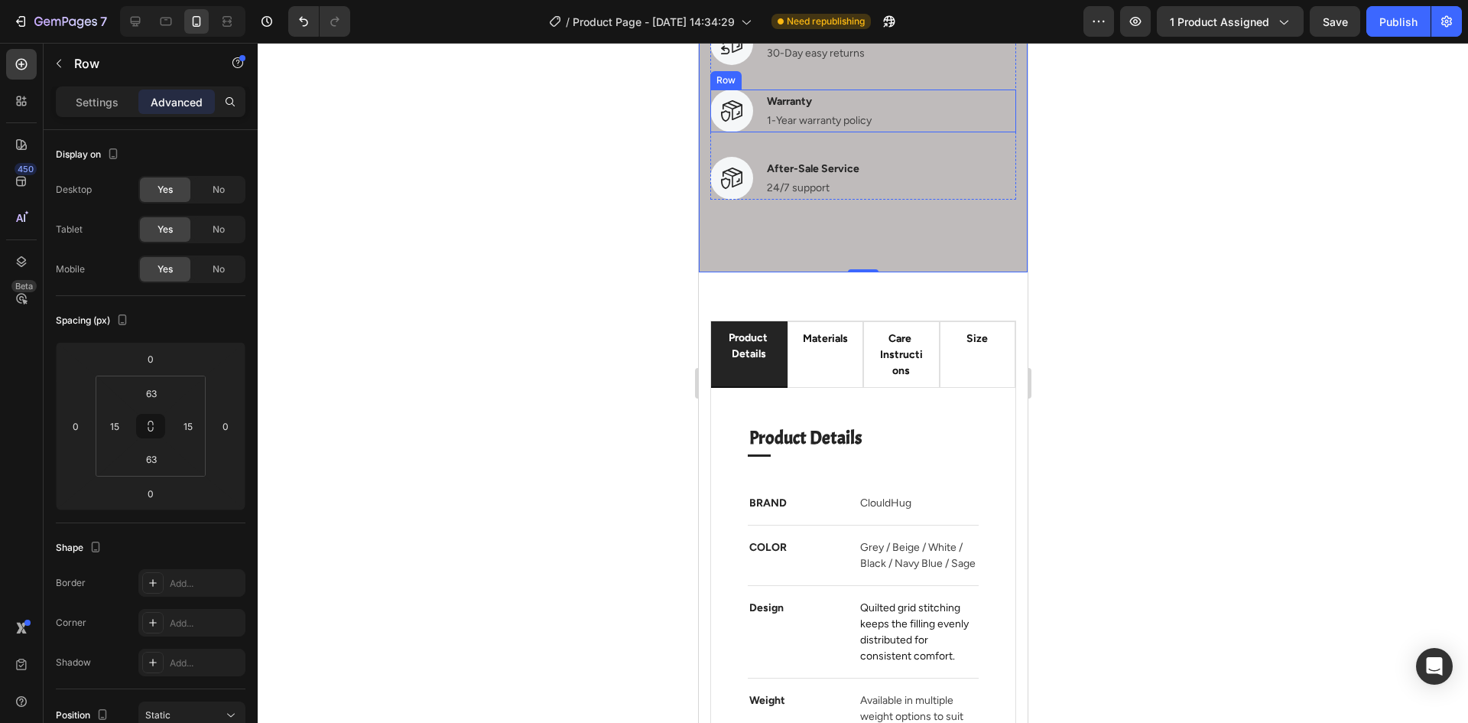
scroll to position [3212, 0]
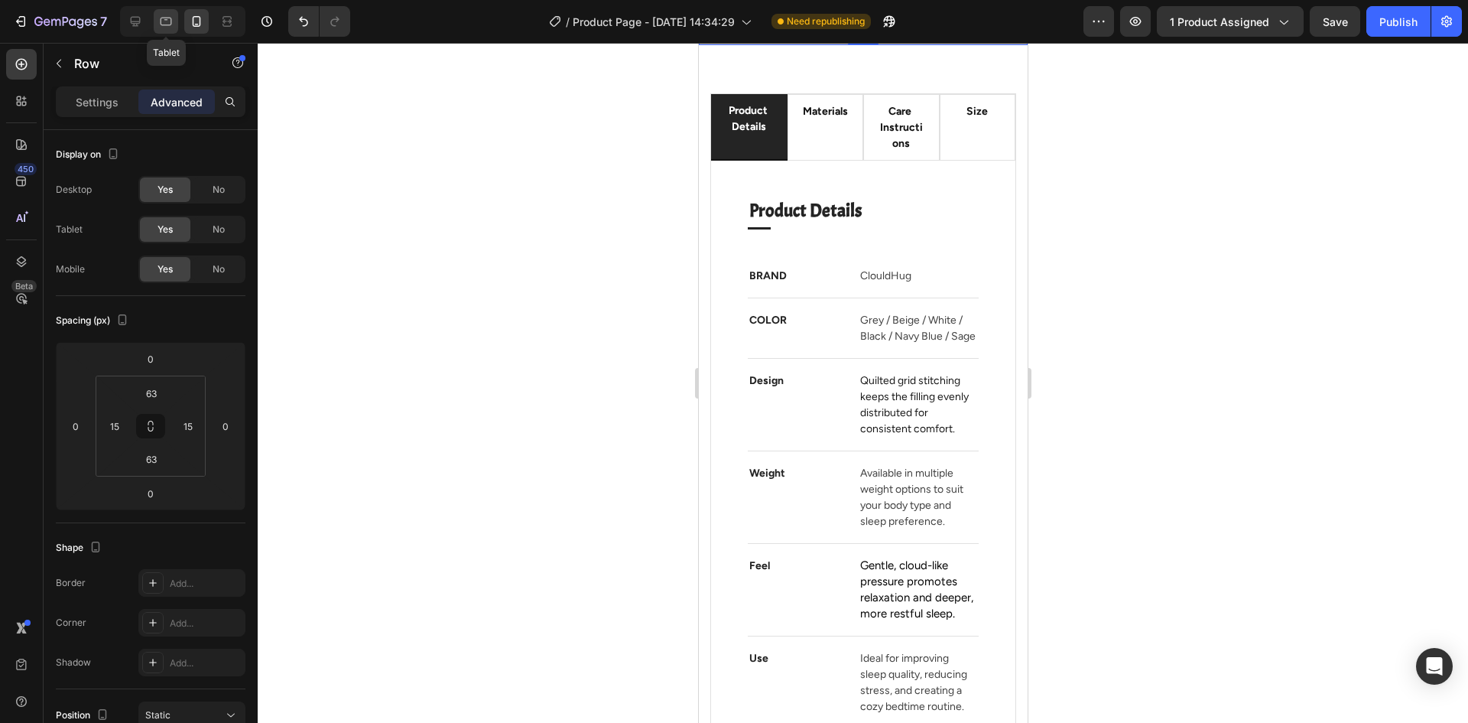
click at [154, 20] on div at bounding box center [166, 21] width 24 height 24
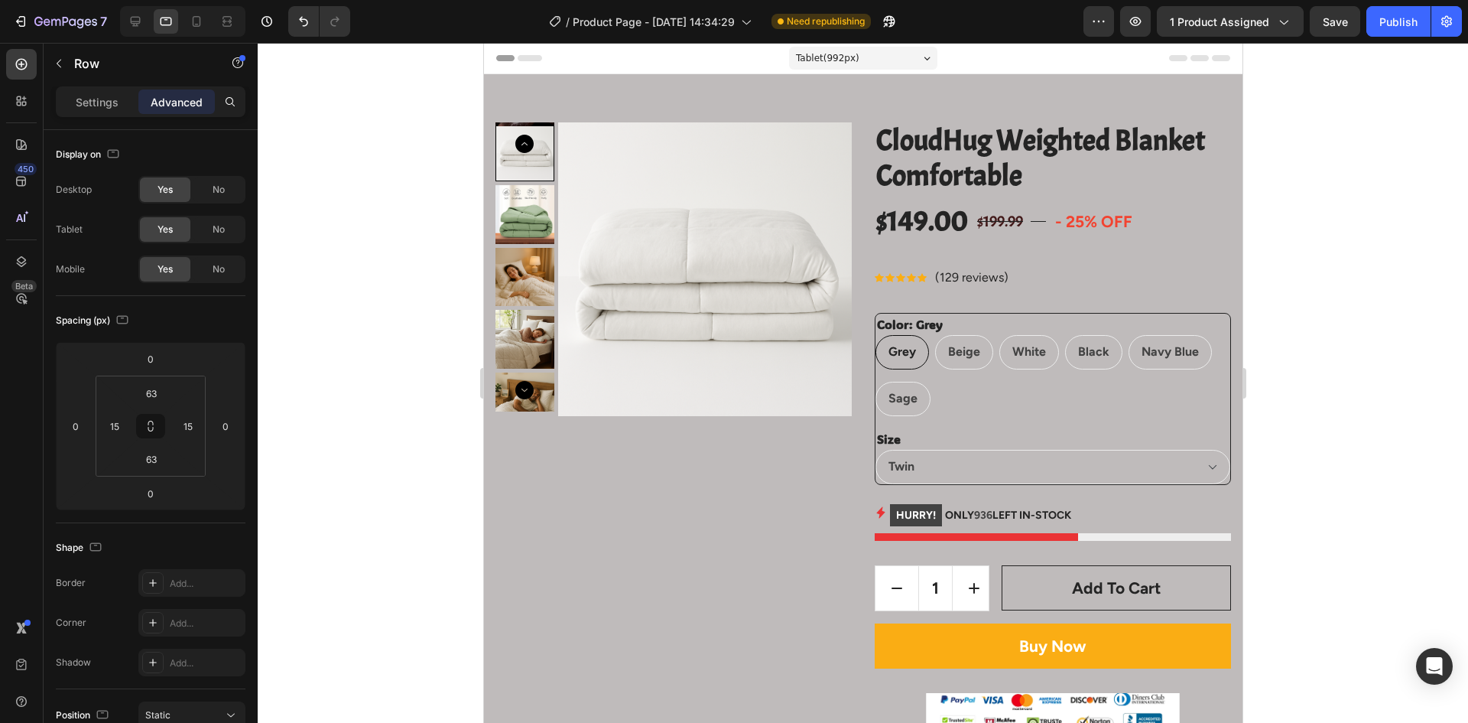
click at [94, 104] on p "Settings" at bounding box center [97, 102] width 43 height 16
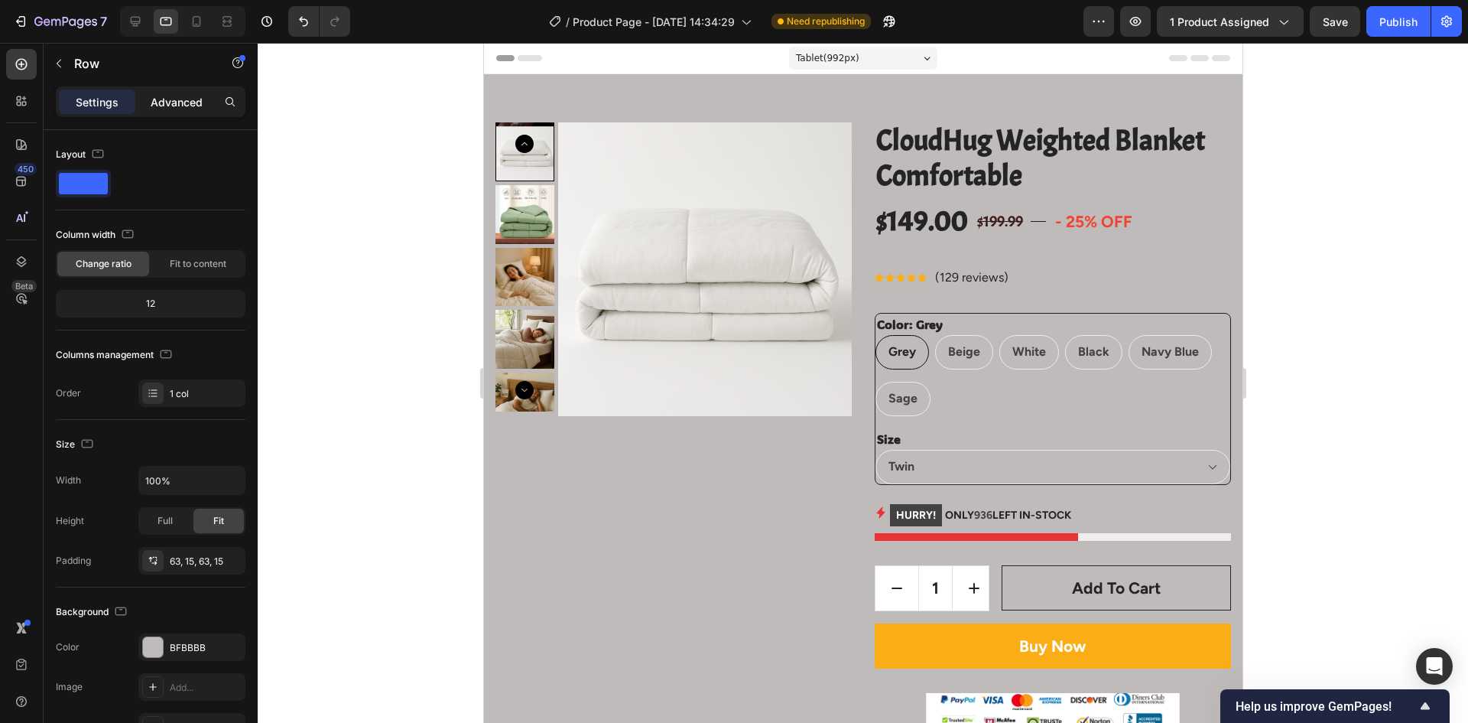
click at [162, 106] on p "Advanced" at bounding box center [177, 102] width 52 height 16
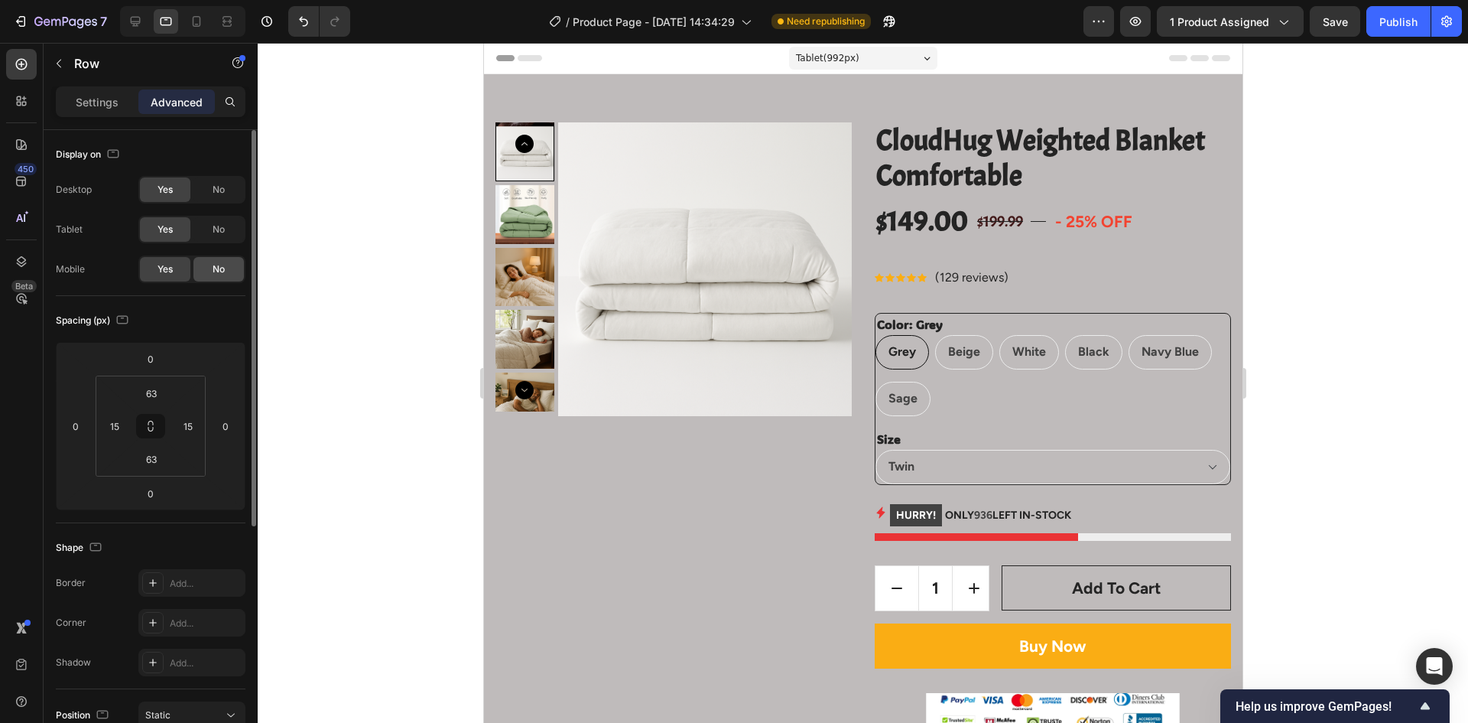
click at [203, 279] on div "No" at bounding box center [218, 269] width 50 height 24
click at [194, 25] on icon at bounding box center [196, 21] width 15 height 15
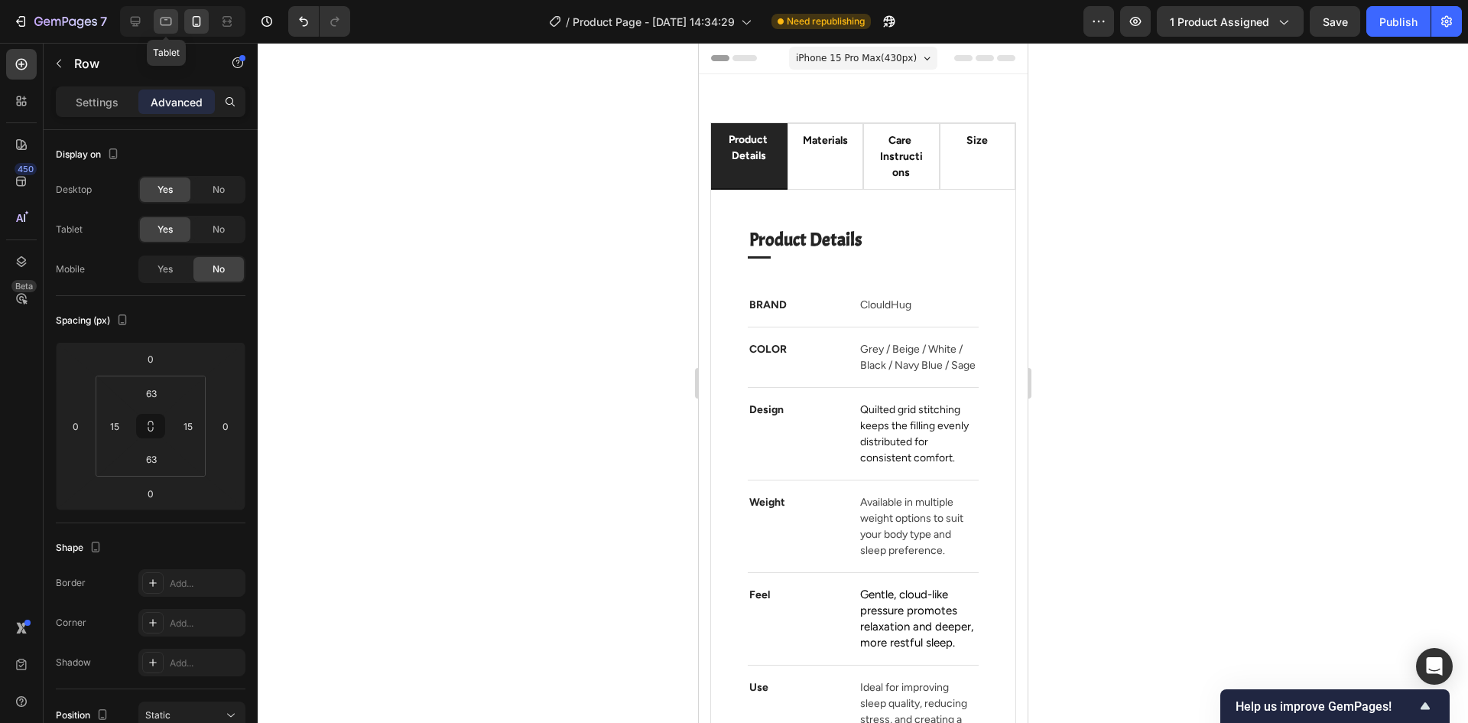
click at [163, 16] on icon at bounding box center [165, 21] width 15 height 15
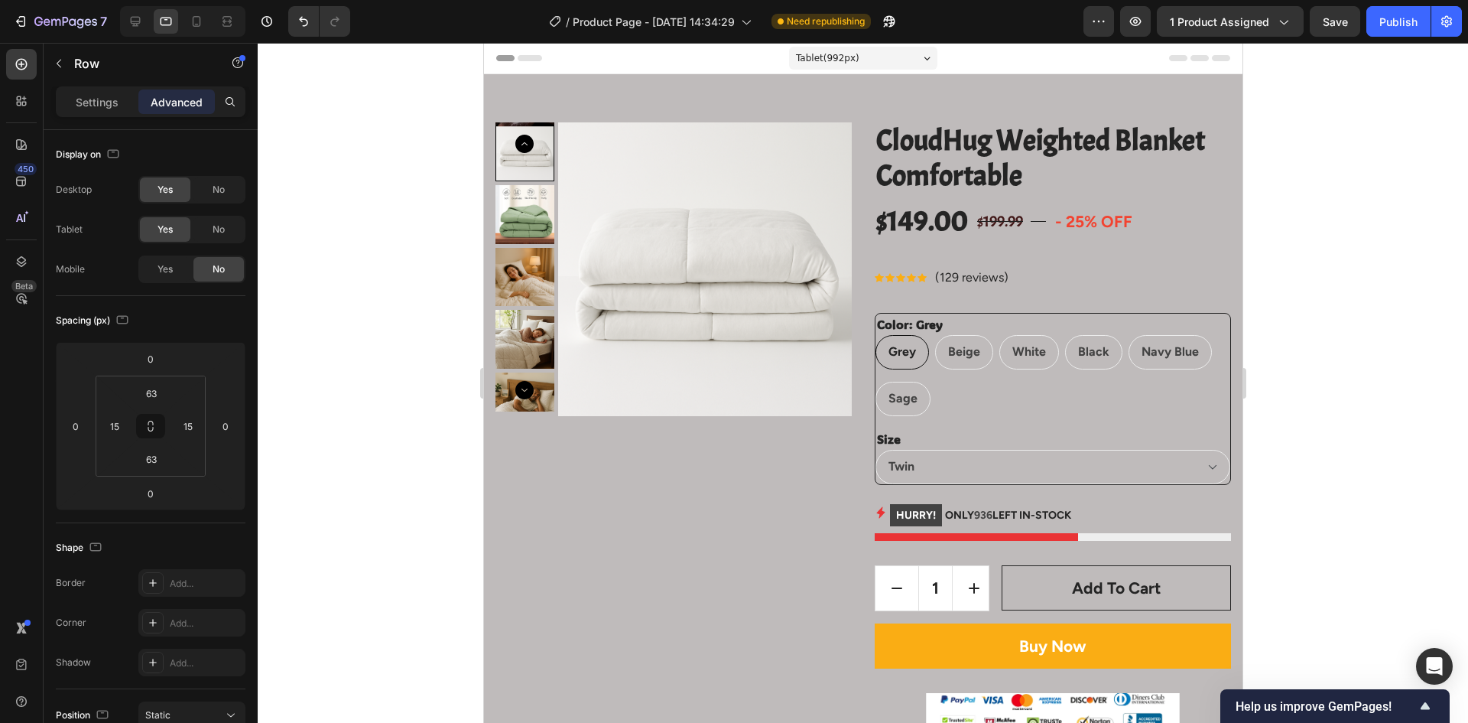
click at [128, 15] on icon at bounding box center [135, 21] width 15 height 15
type input "72"
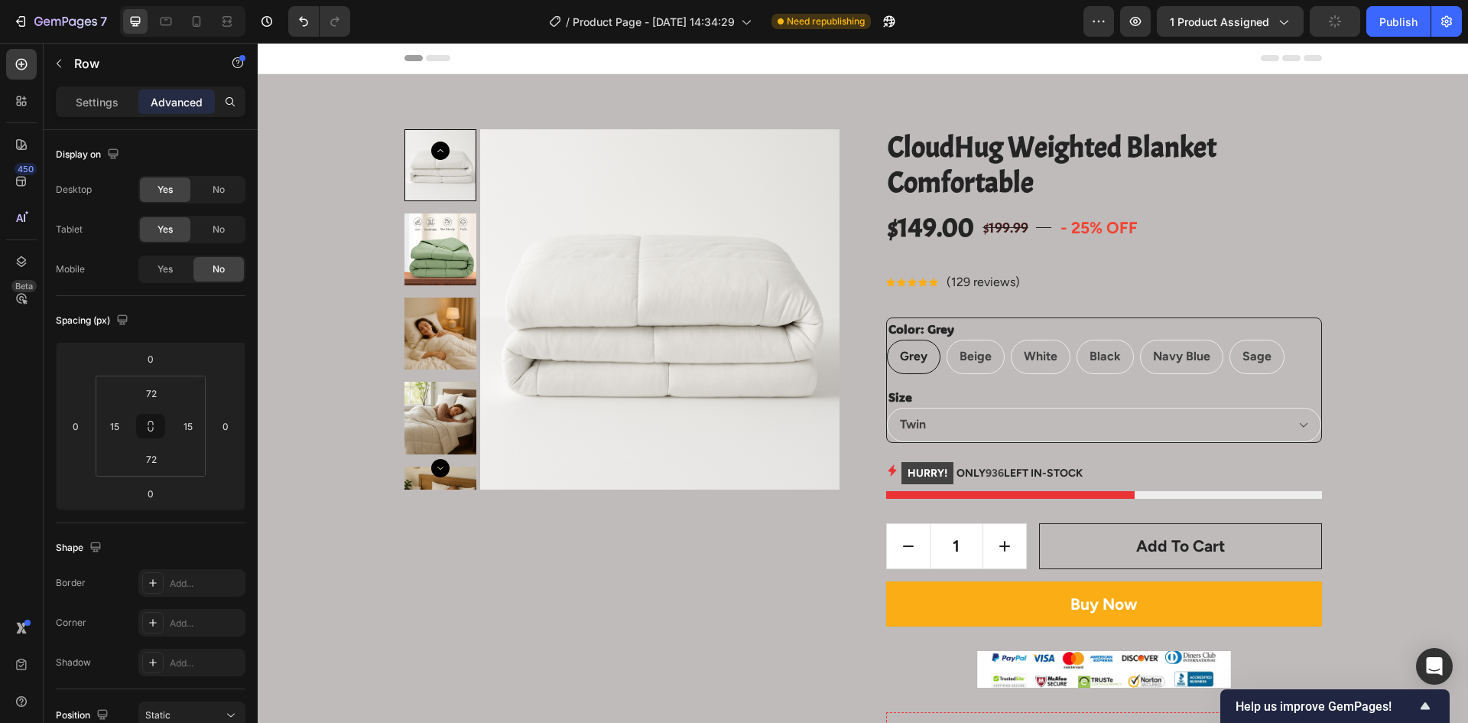
click at [173, 265] on span "Yes" at bounding box center [165, 269] width 15 height 14
click at [201, 10] on div at bounding box center [196, 21] width 24 height 24
type input "63"
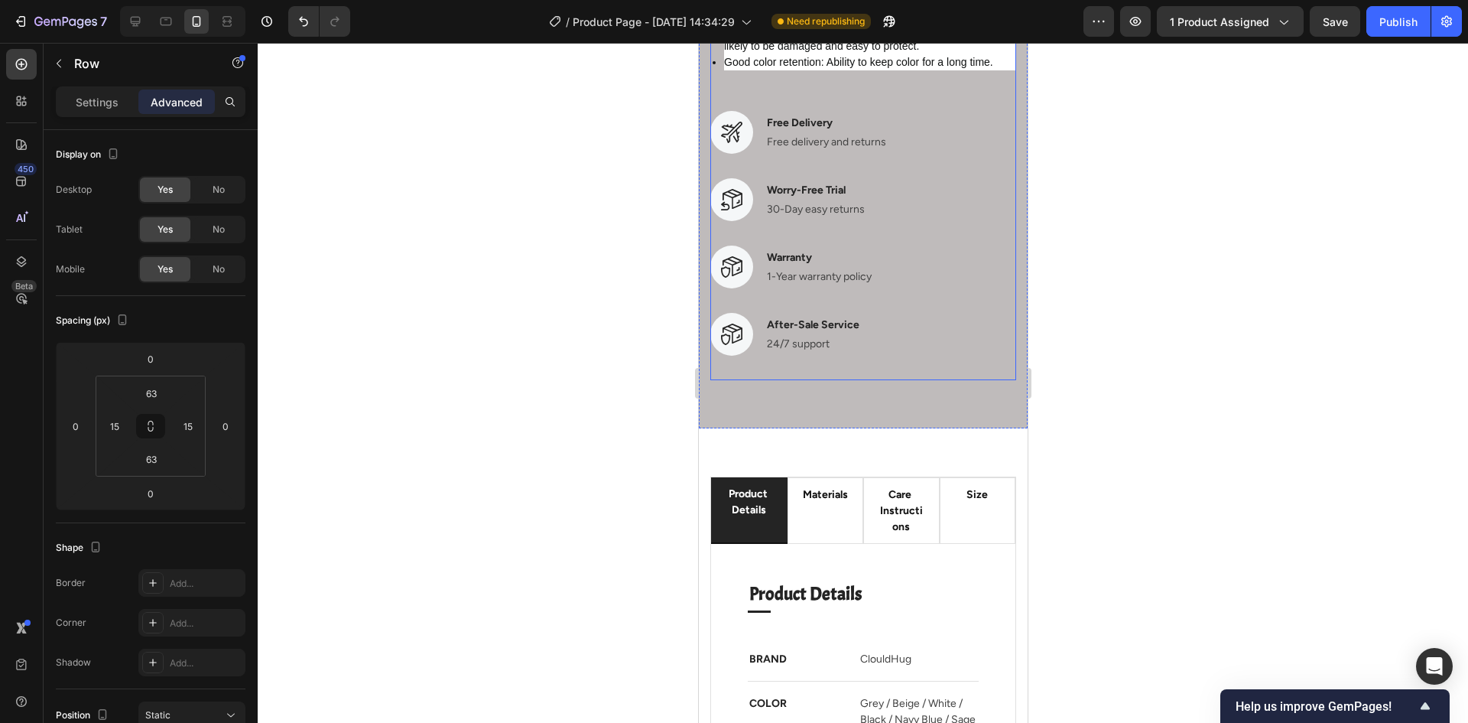
scroll to position [2830, 0]
click at [868, 355] on div "Image Warranty Text block 1-Year warranty policy Text block Row Image After-Sal…" at bounding box center [863, 300] width 306 height 110
drag, startPoint x: 797, startPoint y: 153, endPoint x: 852, endPoint y: 208, distance: 77.9
click at [798, 102] on icon at bounding box center [804, 95] width 12 height 12
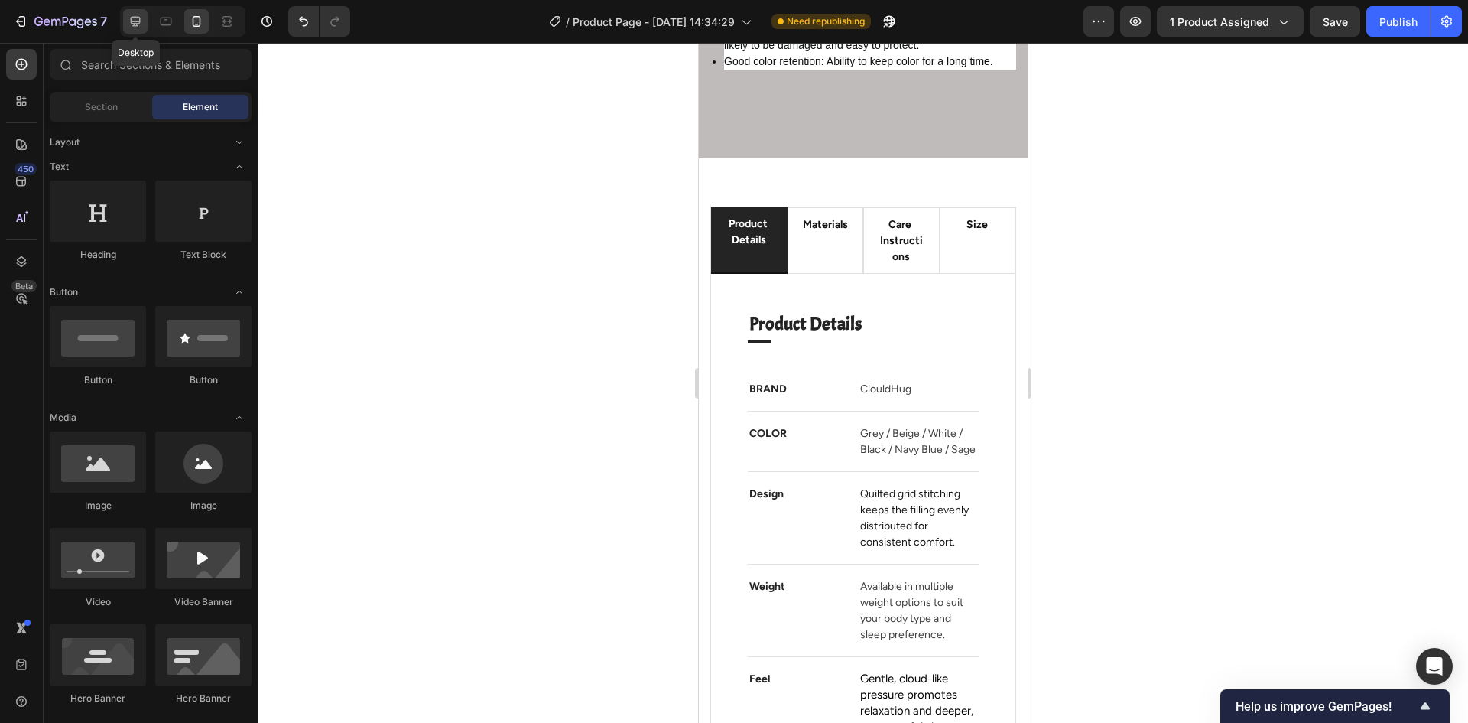
click at [136, 18] on icon at bounding box center [135, 21] width 15 height 15
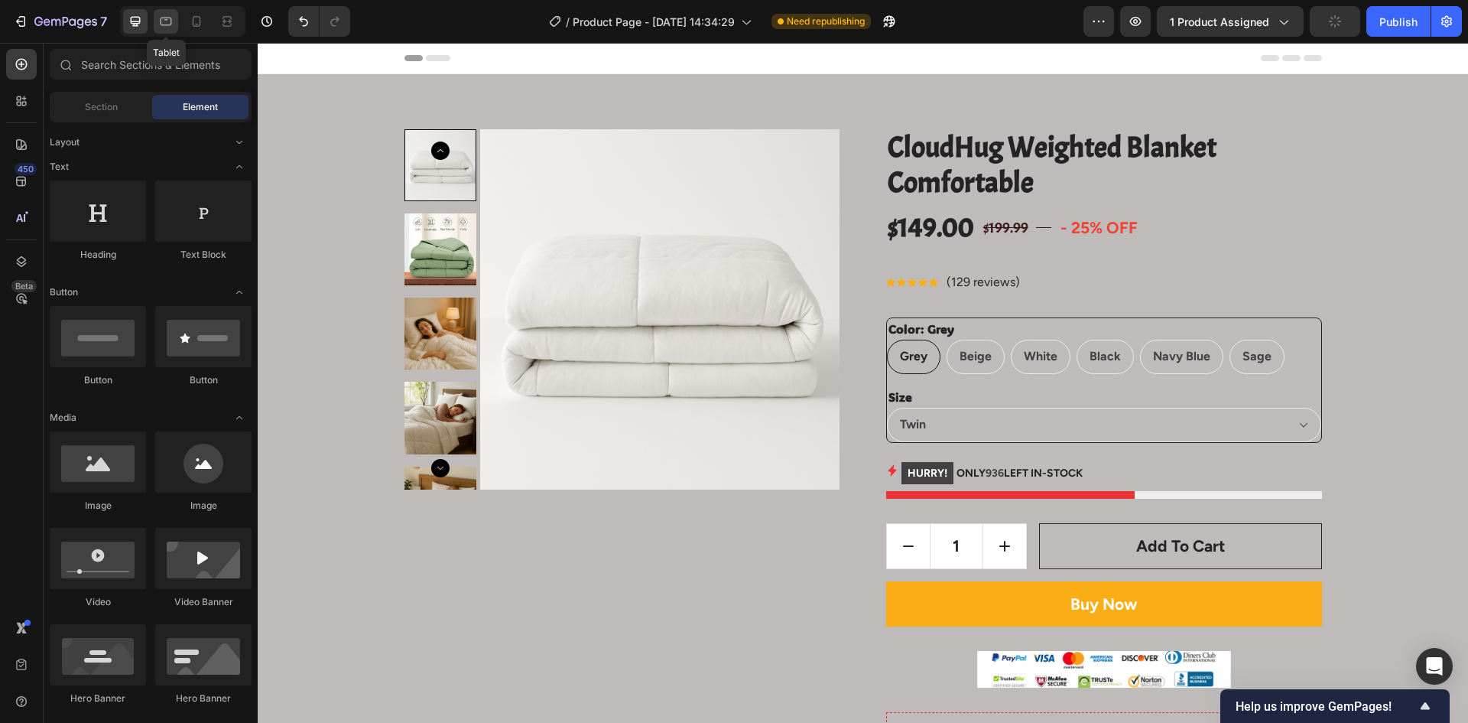
drag, startPoint x: 179, startPoint y: 22, endPoint x: 168, endPoint y: 22, distance: 10.7
click at [177, 22] on div "Tablet" at bounding box center [182, 21] width 125 height 31
click at [167, 22] on icon at bounding box center [165, 21] width 15 height 15
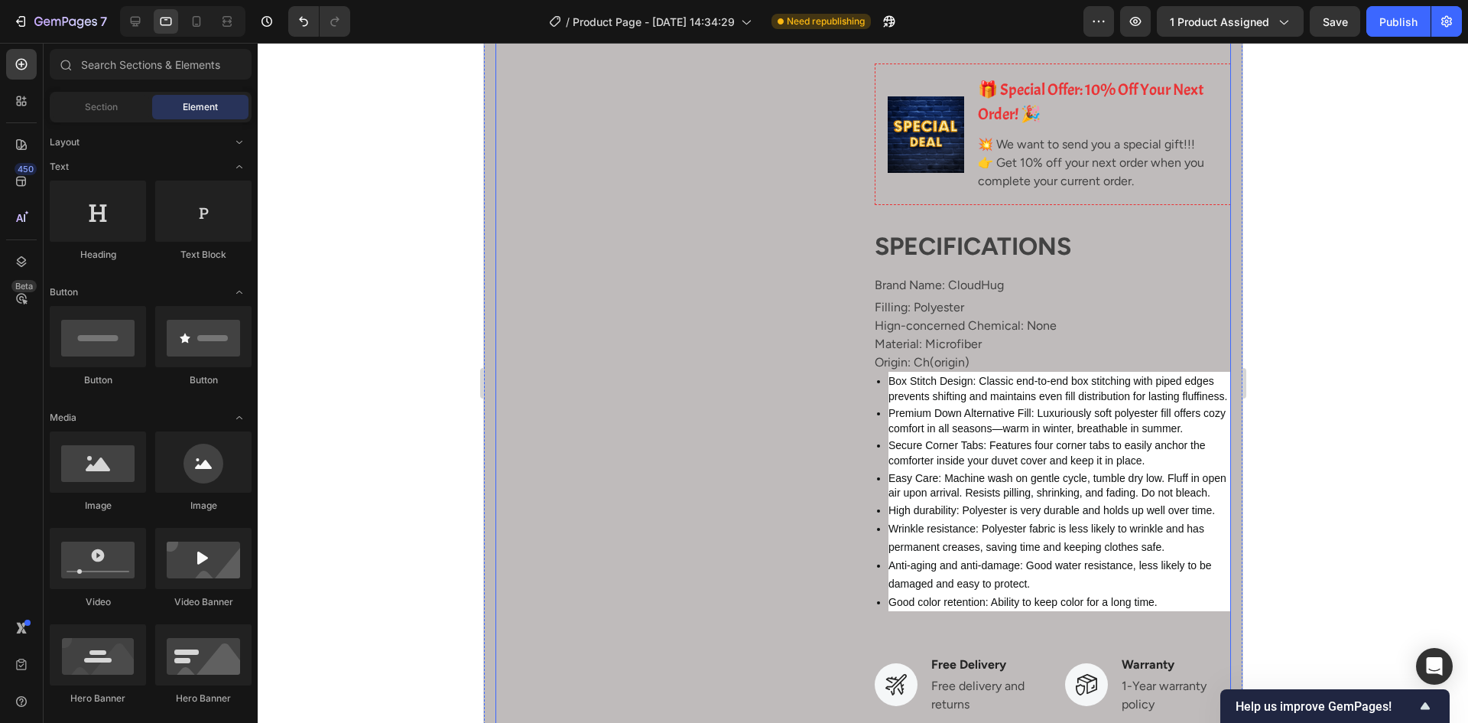
scroll to position [688, 0]
click at [190, 19] on icon at bounding box center [196, 21] width 15 height 15
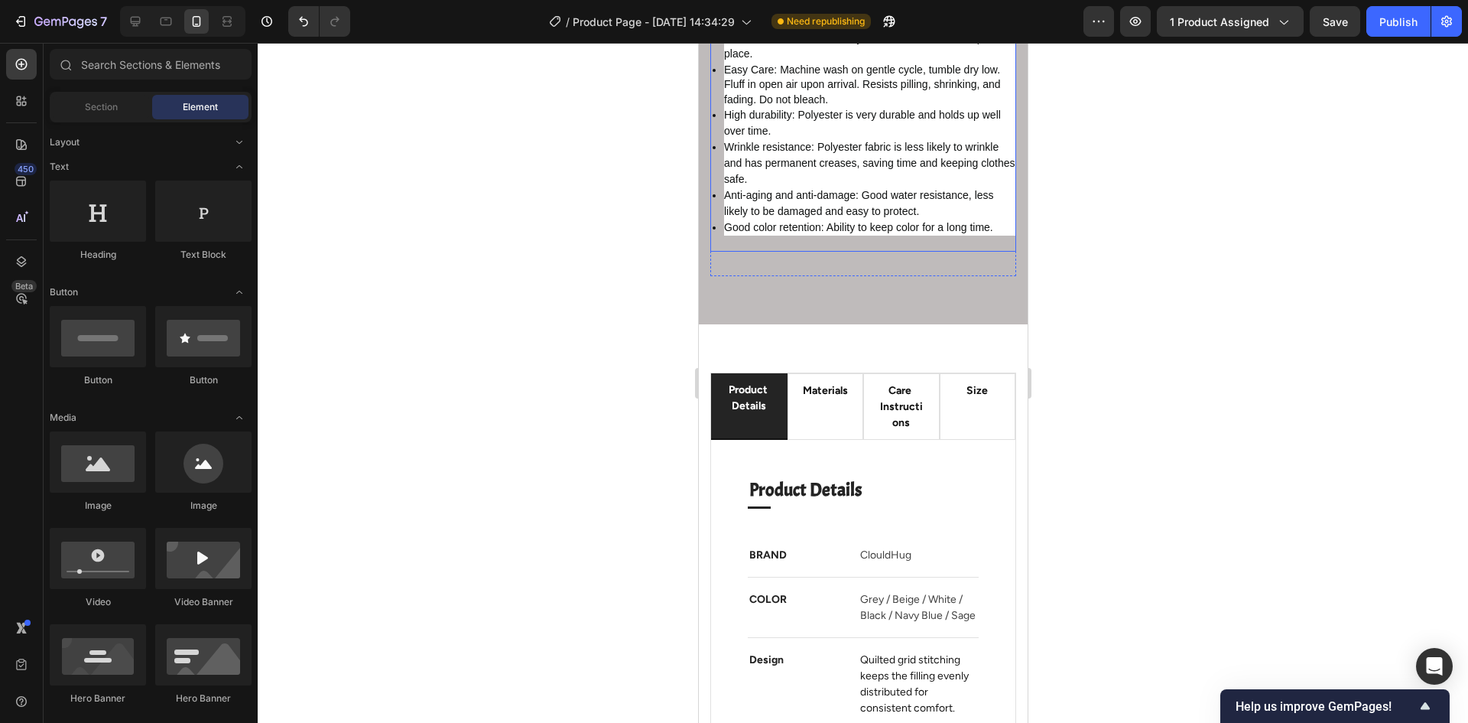
scroll to position [2677, 0]
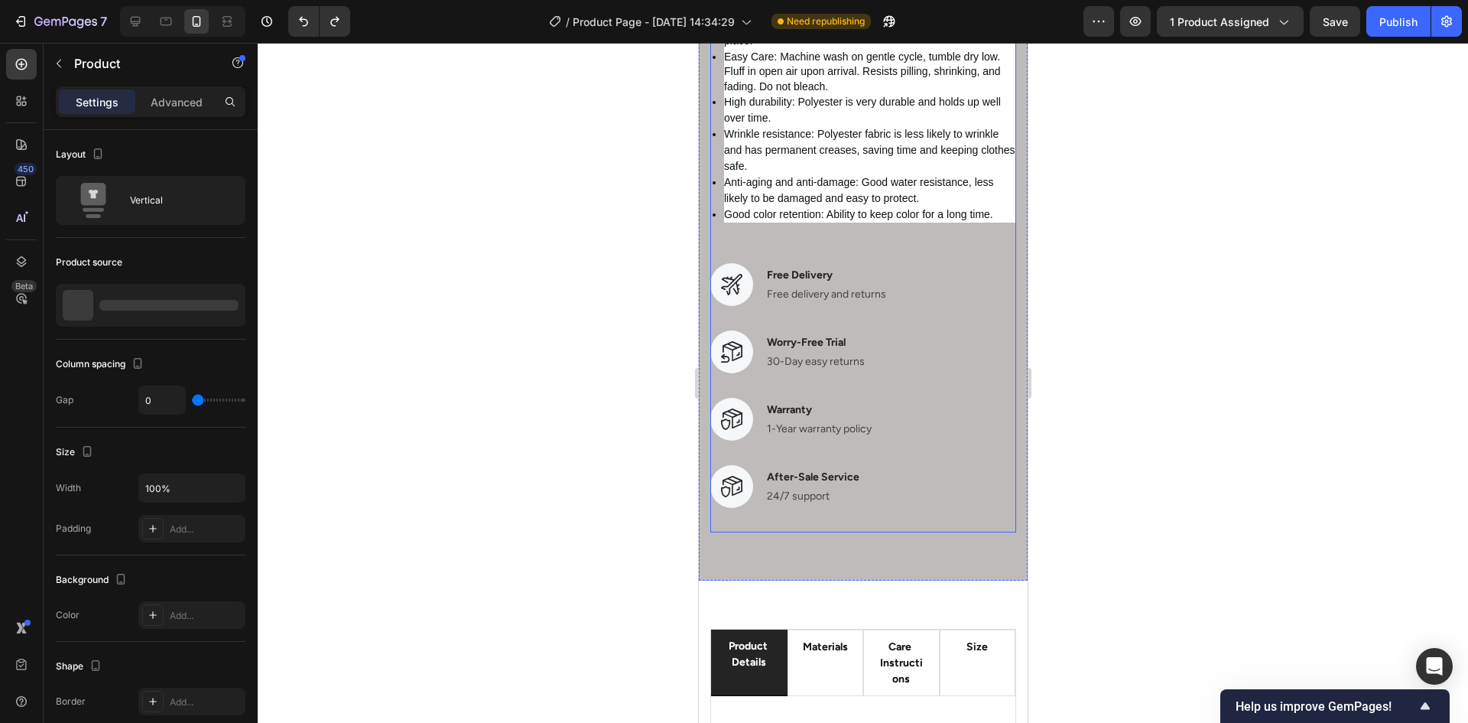
click at [880, 508] on div "Image After-Sale Service Text block 24/7 support Text block Row 0" at bounding box center [863, 486] width 306 height 43
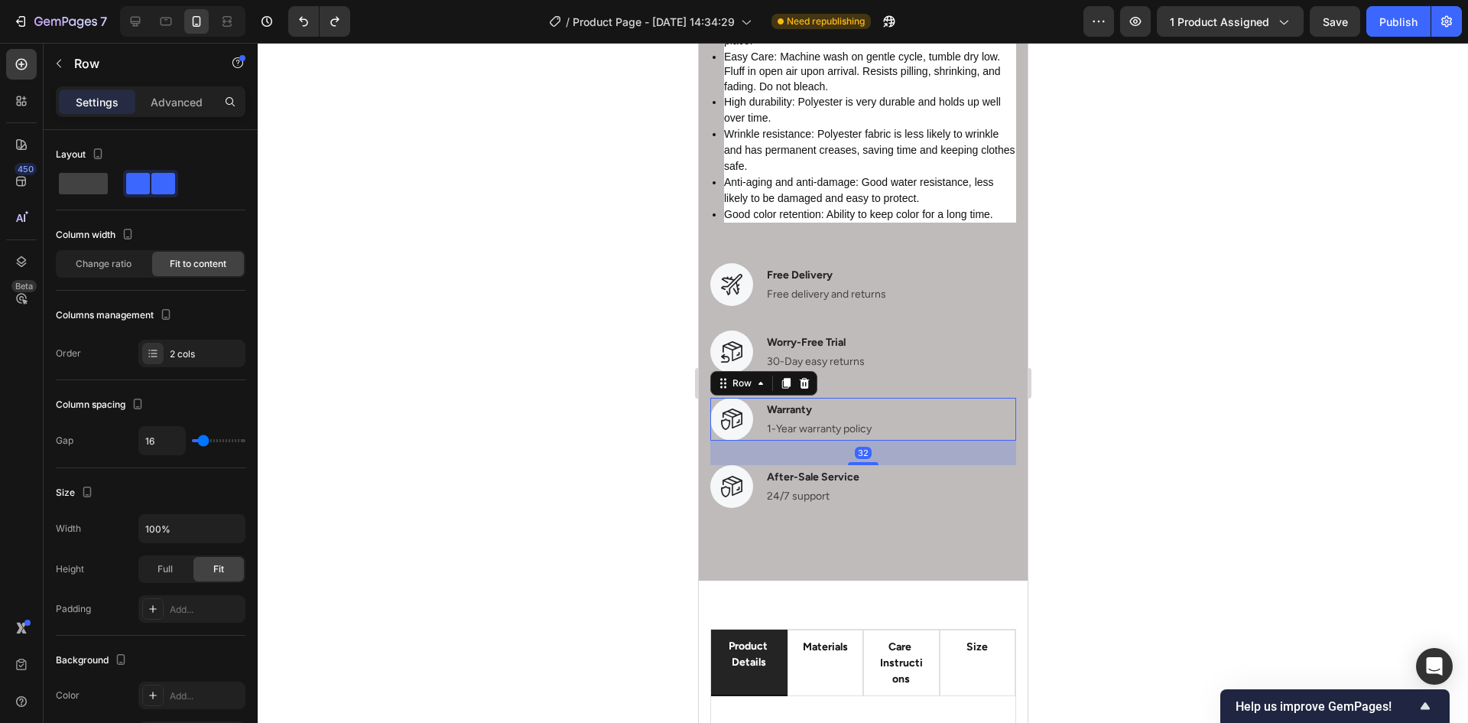
drag, startPoint x: 900, startPoint y: 499, endPoint x: 897, endPoint y: 409, distance: 89.5
click at [900, 441] on div "Image Warranty Text block 1-Year warranty policy Text block Row 32" at bounding box center [863, 419] width 306 height 43
drag, startPoint x: 886, startPoint y: 361, endPoint x: 873, endPoint y: 340, distance: 25.5
click at [880, 306] on div "Image Free Delivery Text block Free delivery and returns Text block Row" at bounding box center [863, 284] width 306 height 43
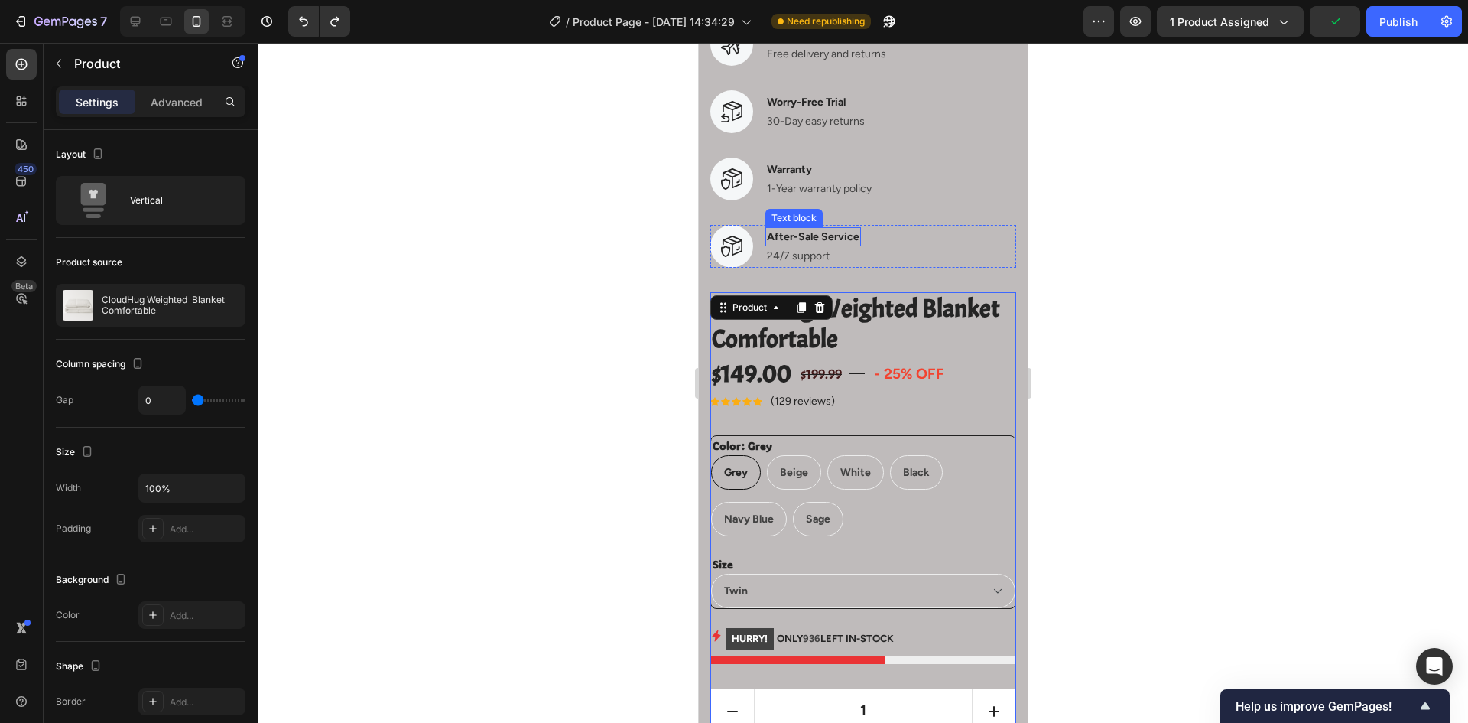
scroll to position [1377, 0]
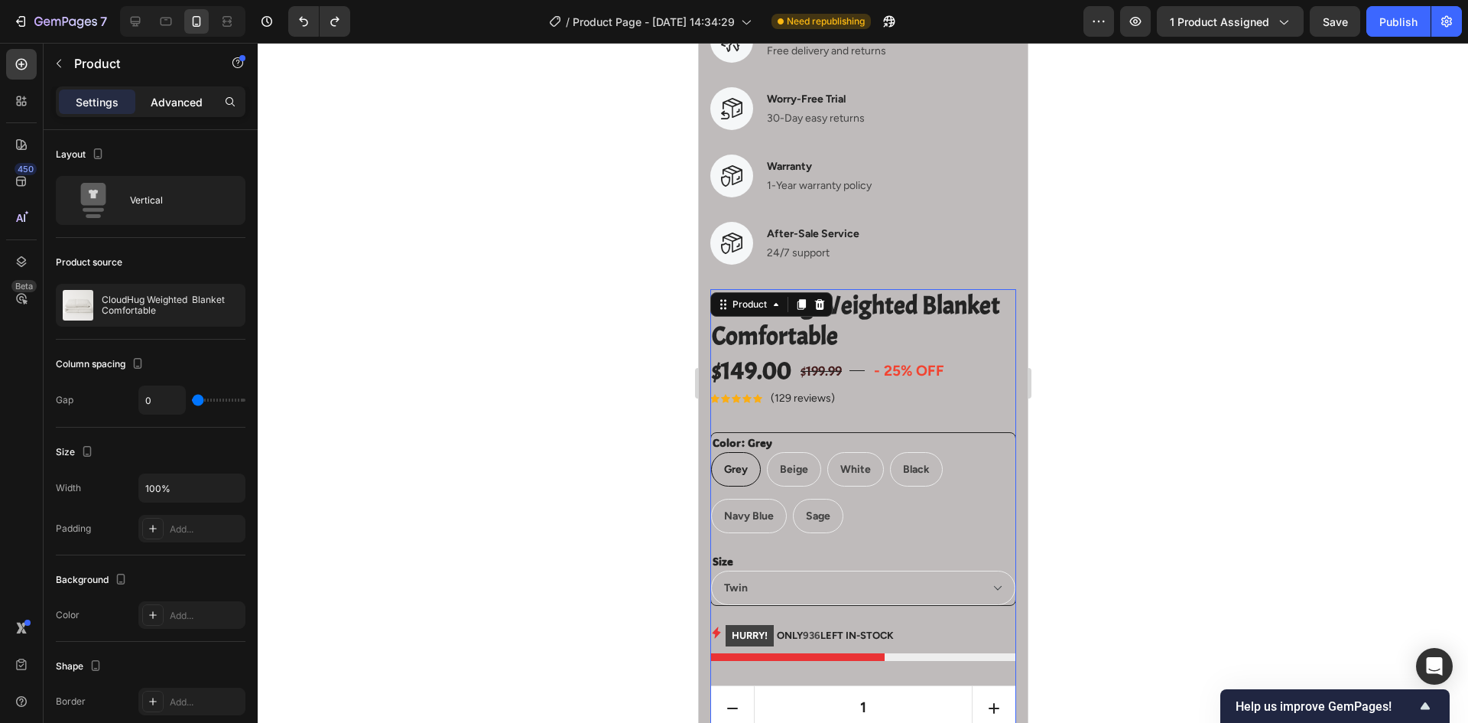
click at [169, 106] on p "Advanced" at bounding box center [177, 102] width 52 height 16
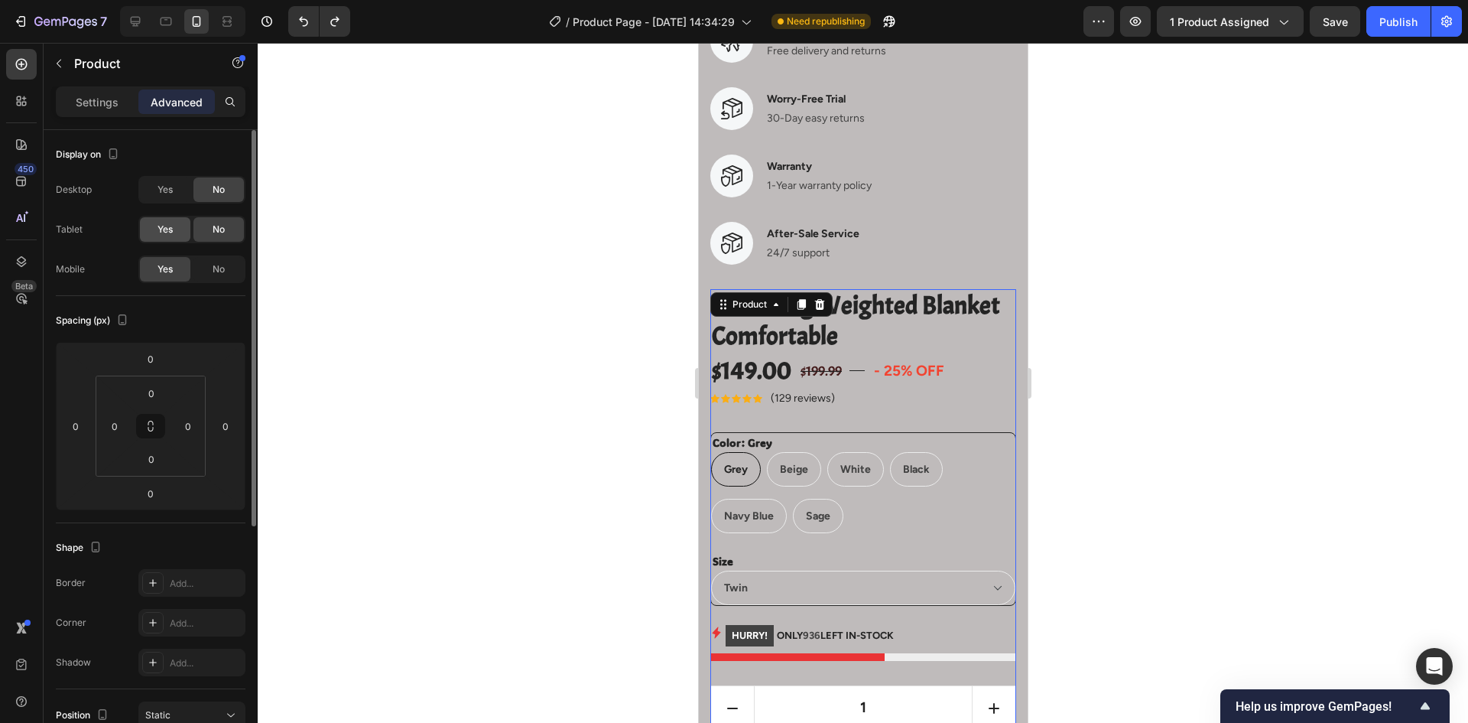
click at [164, 226] on span "Yes" at bounding box center [165, 230] width 15 height 14
click at [173, 188] on span "Yes" at bounding box center [165, 190] width 15 height 14
click at [820, 311] on icon at bounding box center [819, 304] width 12 height 12
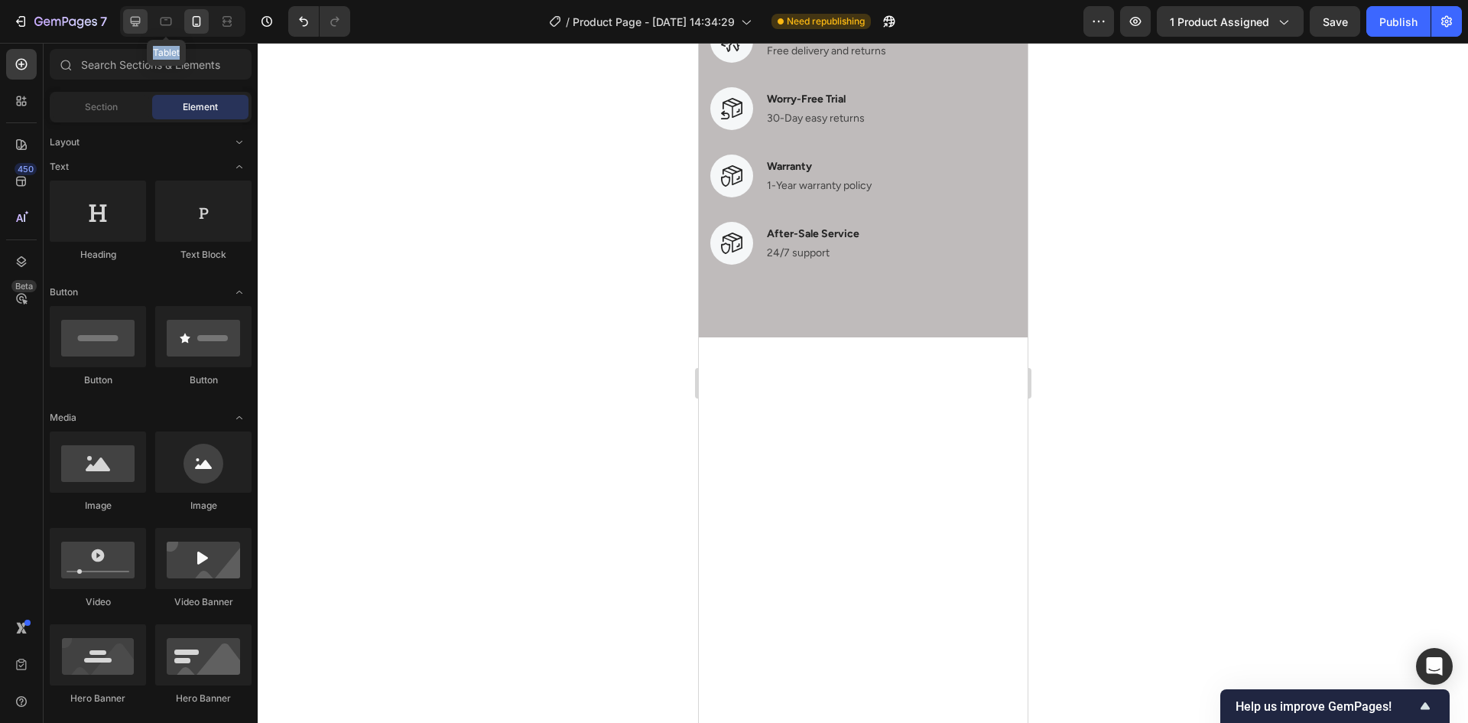
drag, startPoint x: 162, startPoint y: 28, endPoint x: 138, endPoint y: 28, distance: 23.7
click at [162, 28] on icon at bounding box center [165, 21] width 15 height 15
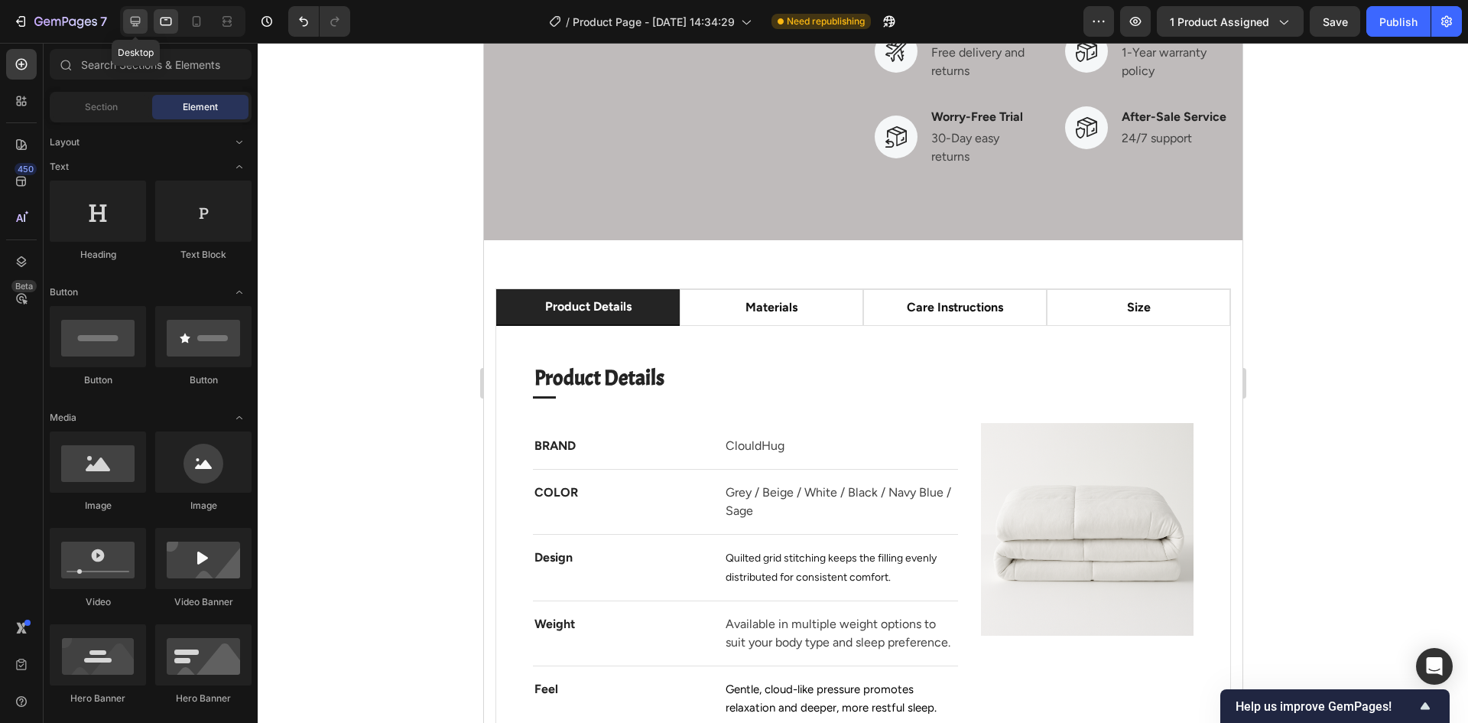
click at [133, 28] on icon at bounding box center [135, 21] width 15 height 15
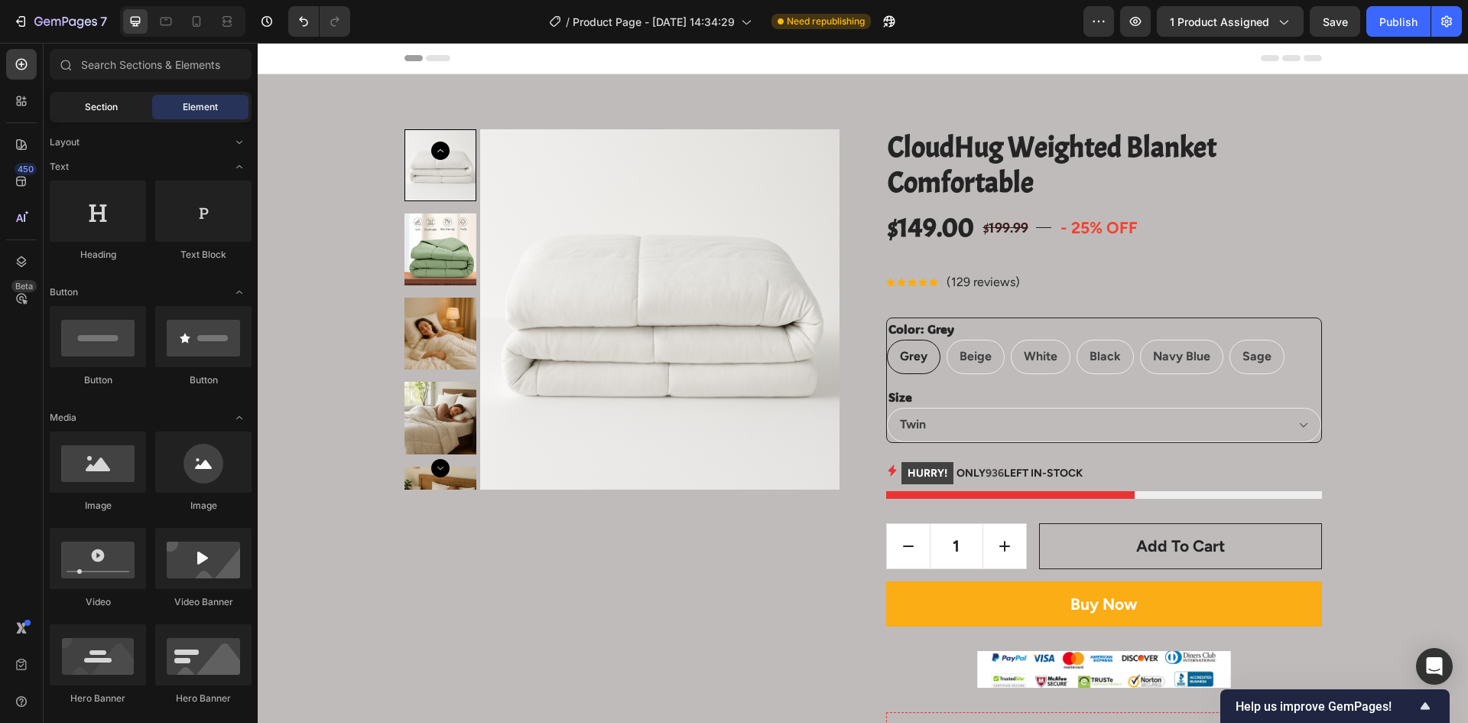
click at [108, 102] on span "Section" at bounding box center [101, 107] width 33 height 14
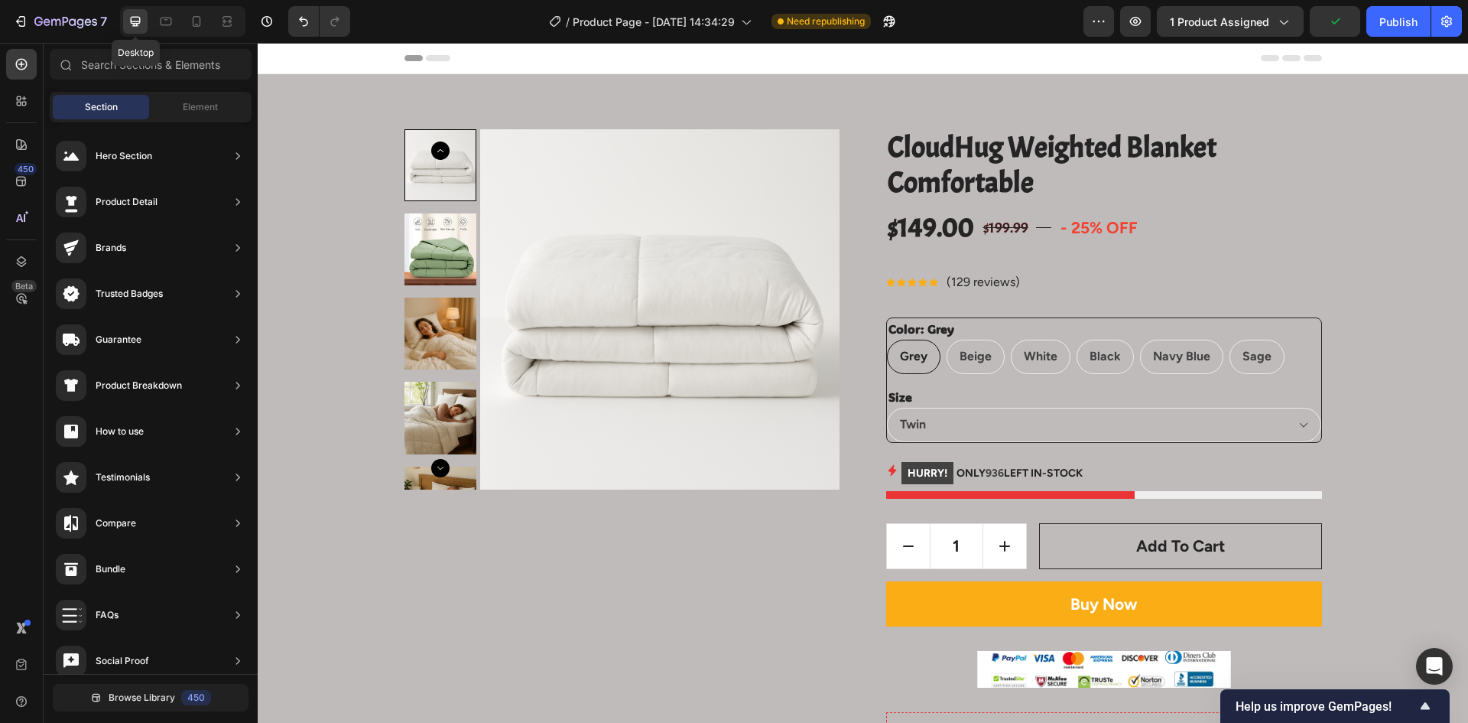
click at [148, 25] on div at bounding box center [135, 21] width 24 height 24
click at [155, 23] on div at bounding box center [166, 21] width 24 height 24
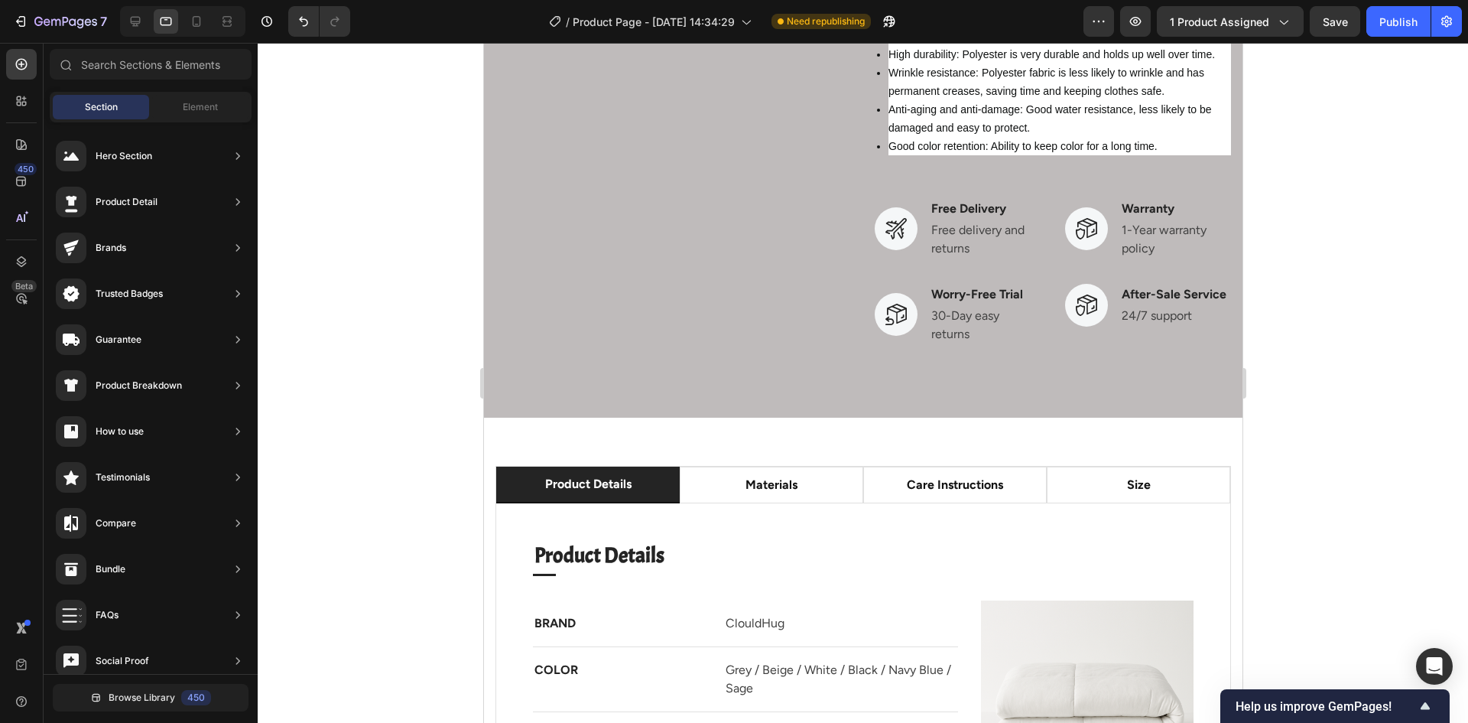
scroll to position [1147, 0]
click at [195, 21] on icon at bounding box center [196, 21] width 15 height 15
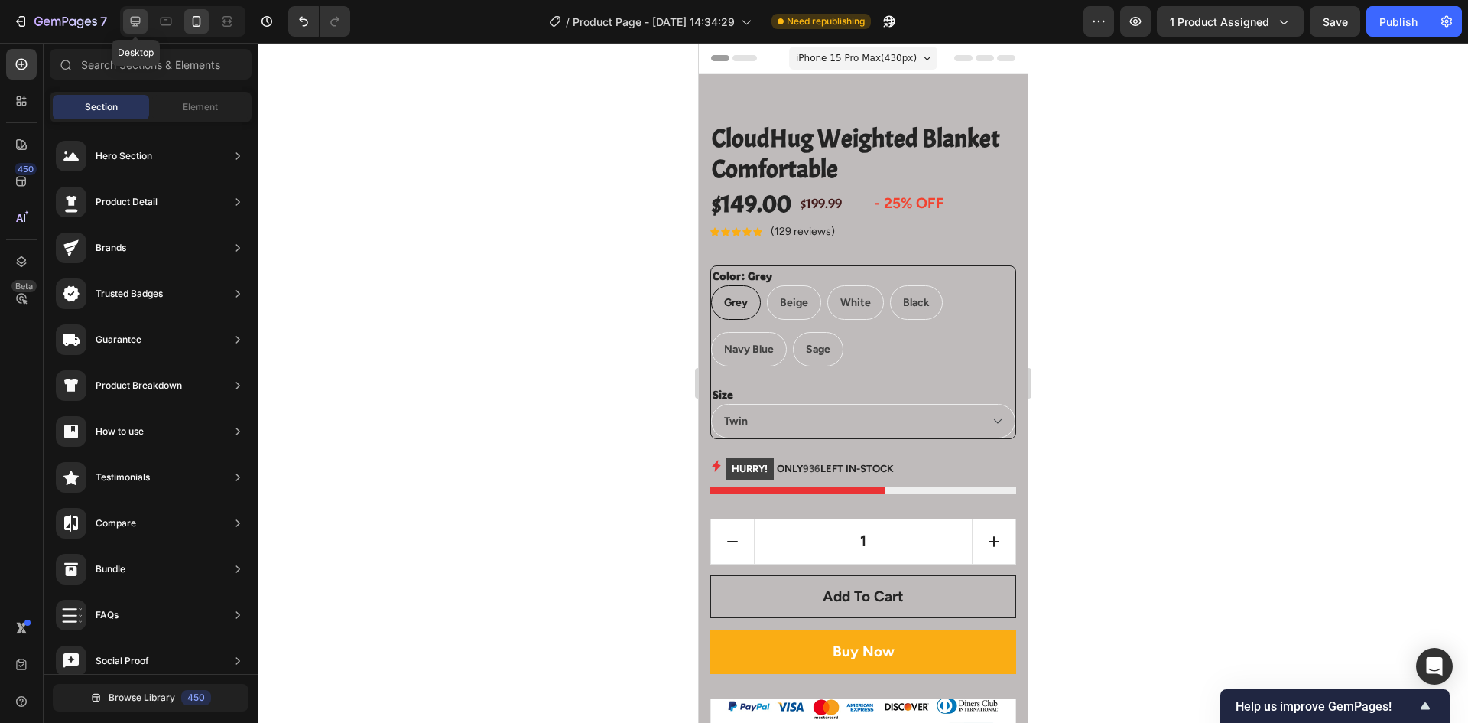
click at [129, 18] on icon at bounding box center [135, 21] width 15 height 15
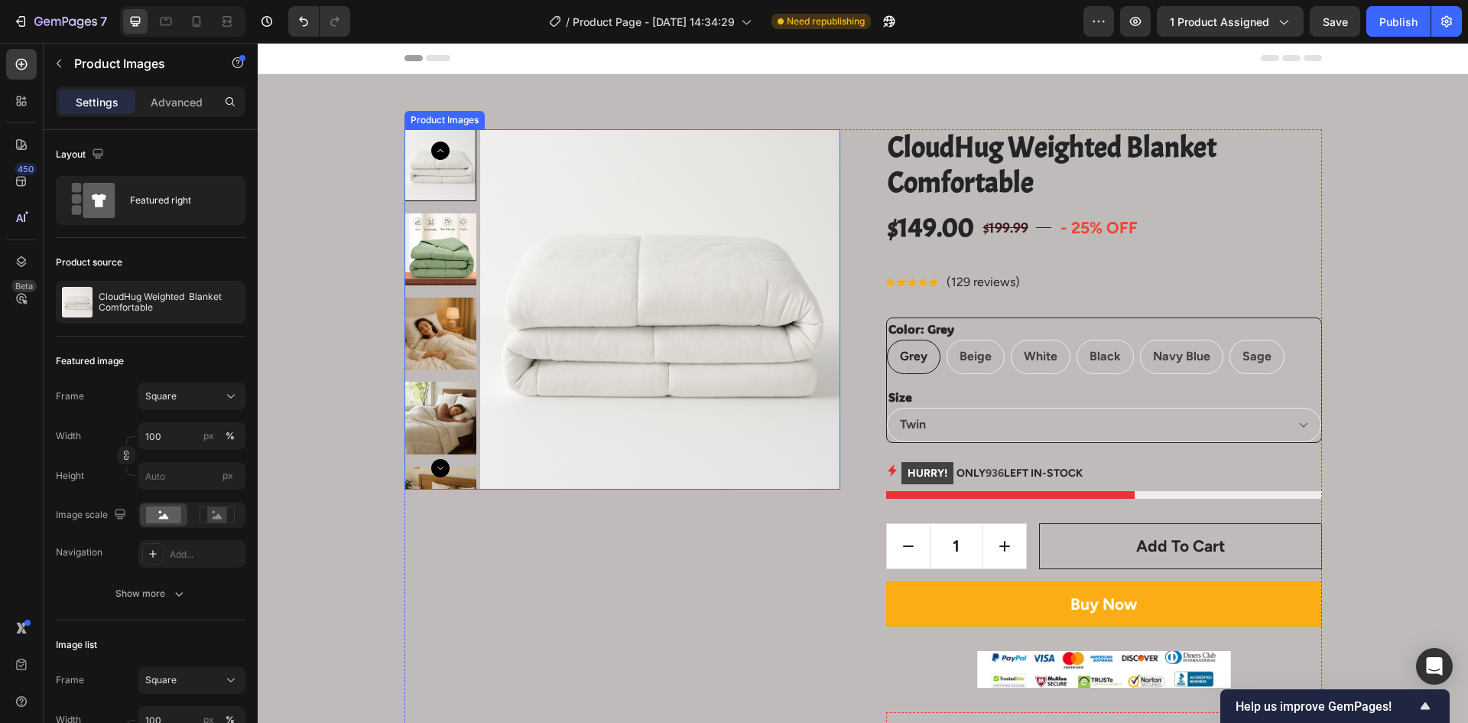
click at [622, 232] on img at bounding box center [660, 309] width 360 height 360
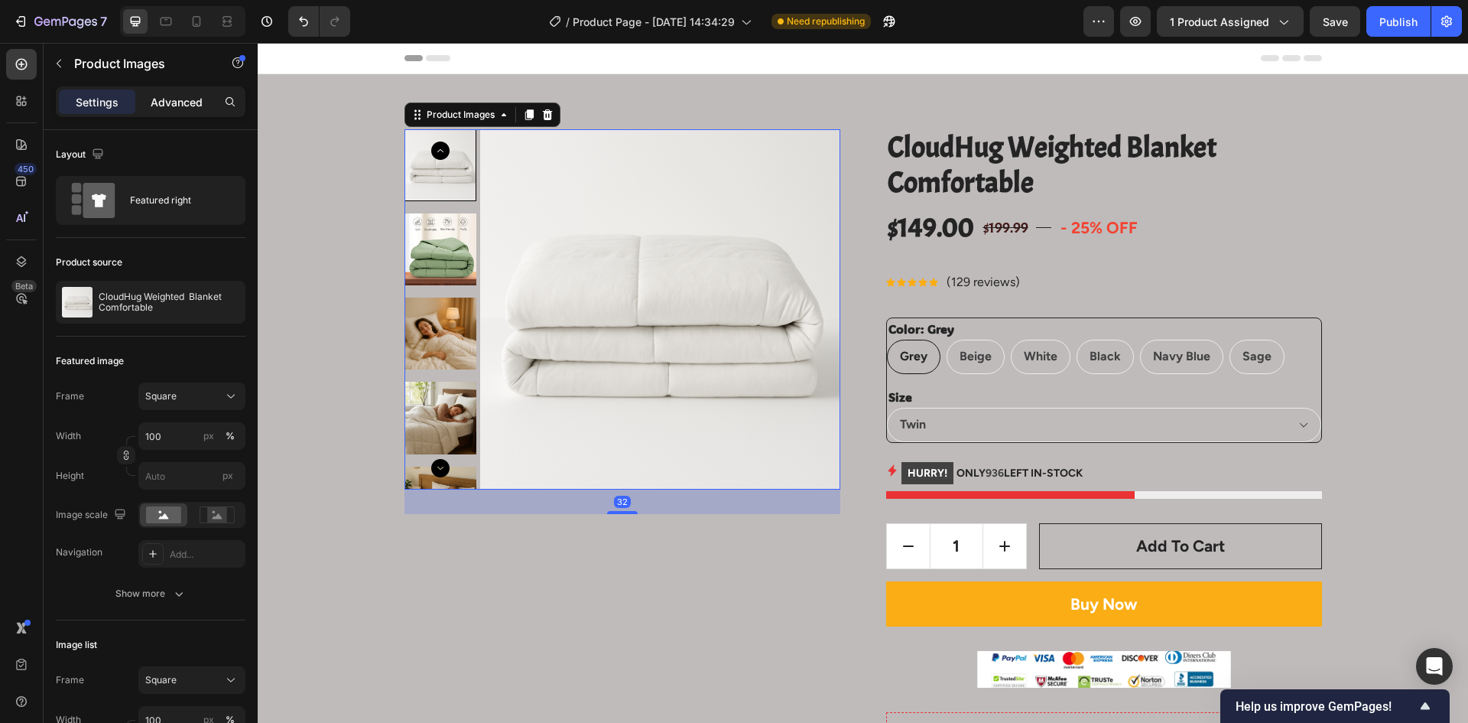
click at [174, 105] on p "Advanced" at bounding box center [177, 102] width 52 height 16
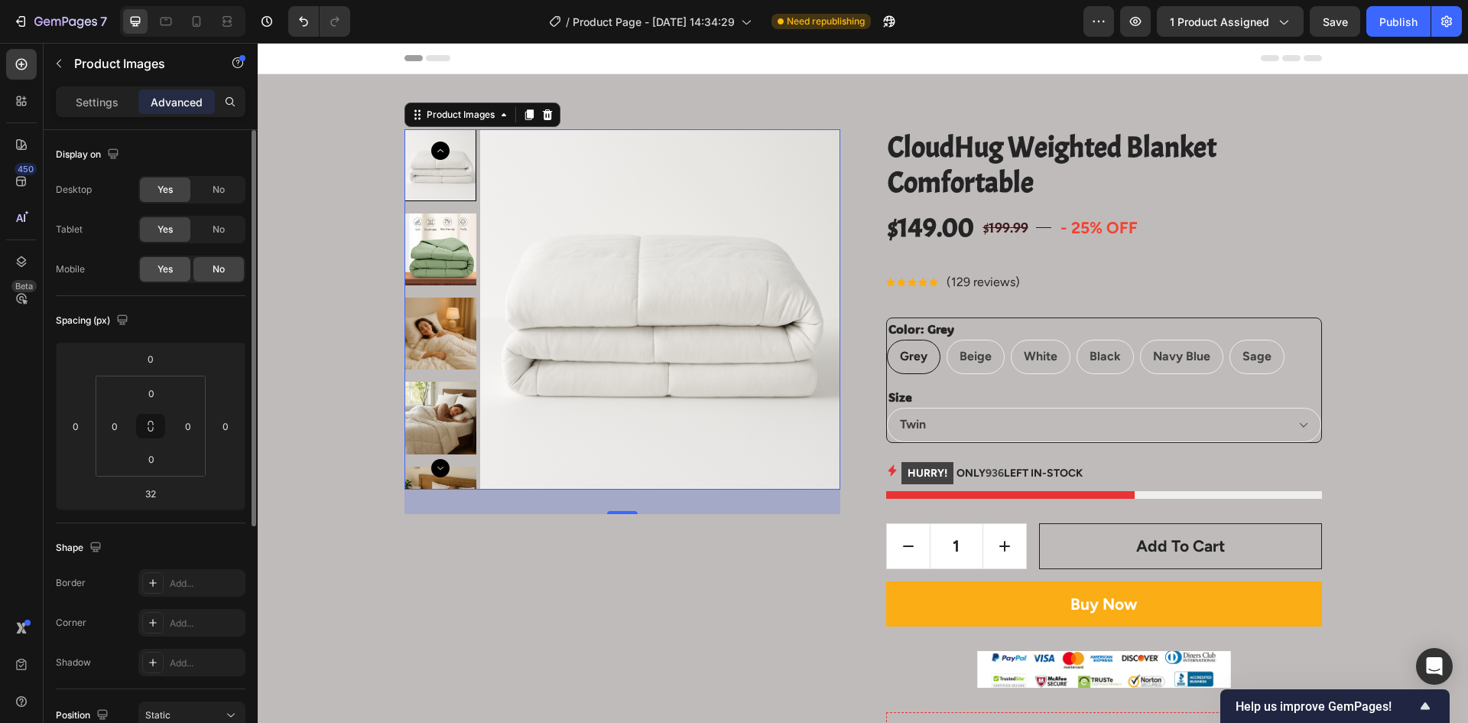
click at [169, 267] on span "Yes" at bounding box center [165, 269] width 15 height 14
click at [185, 18] on div at bounding box center [196, 21] width 24 height 24
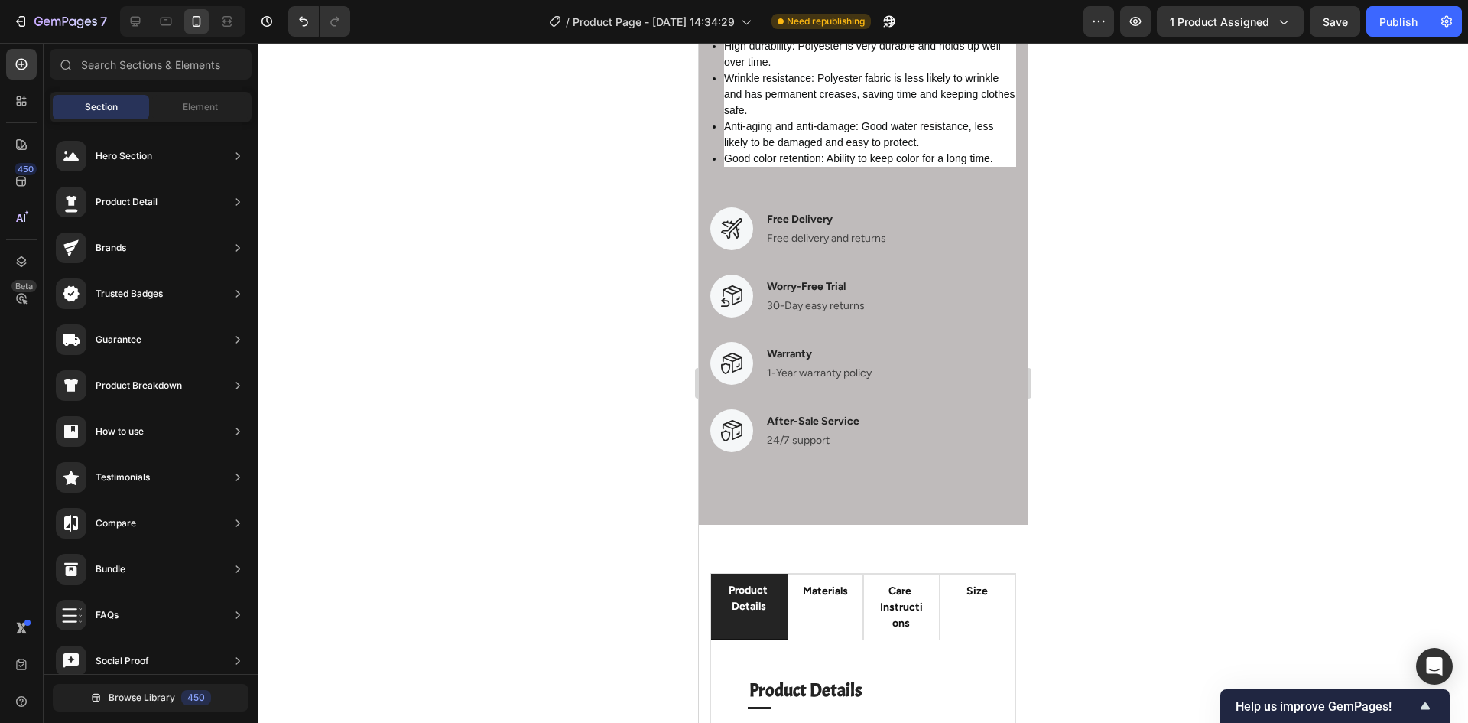
scroll to position [1453, 0]
click at [133, 20] on icon at bounding box center [135, 21] width 15 height 15
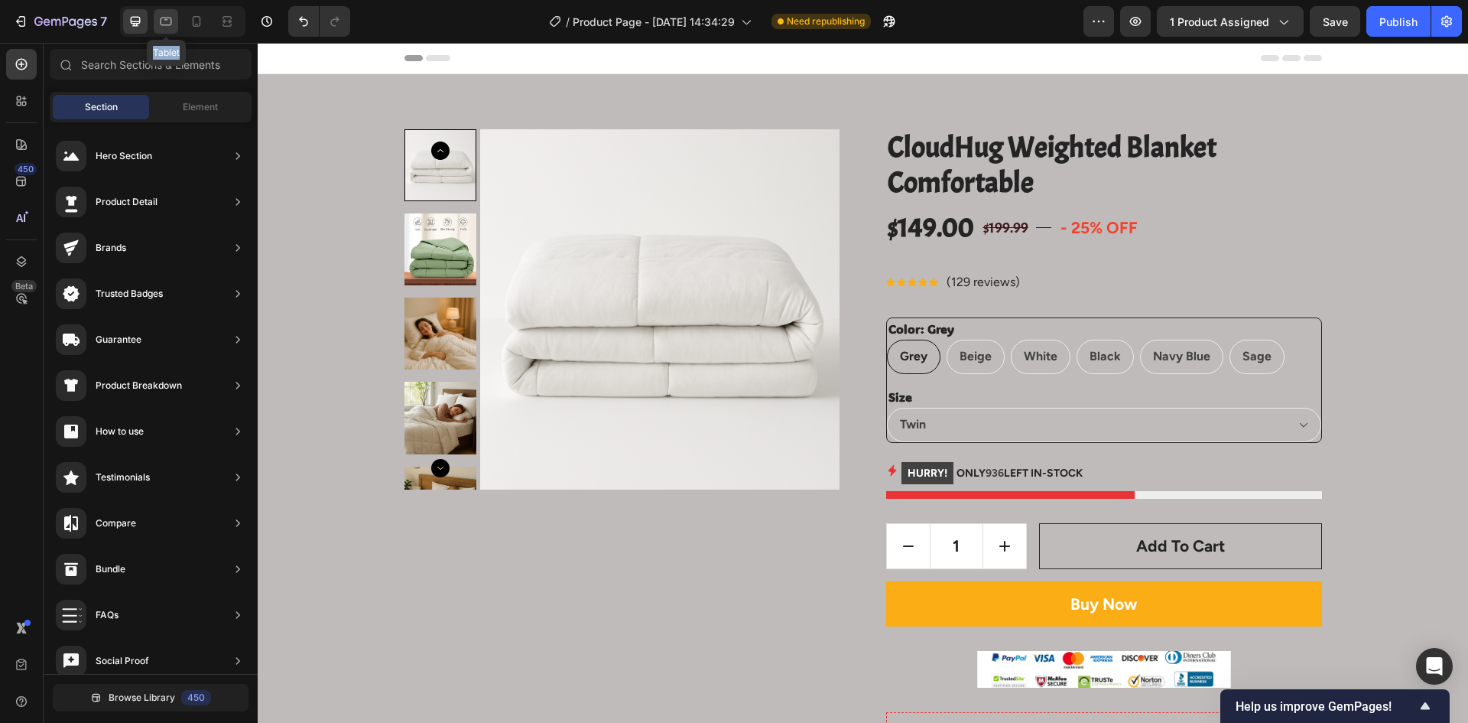
click at [173, 24] on icon at bounding box center [165, 21] width 15 height 15
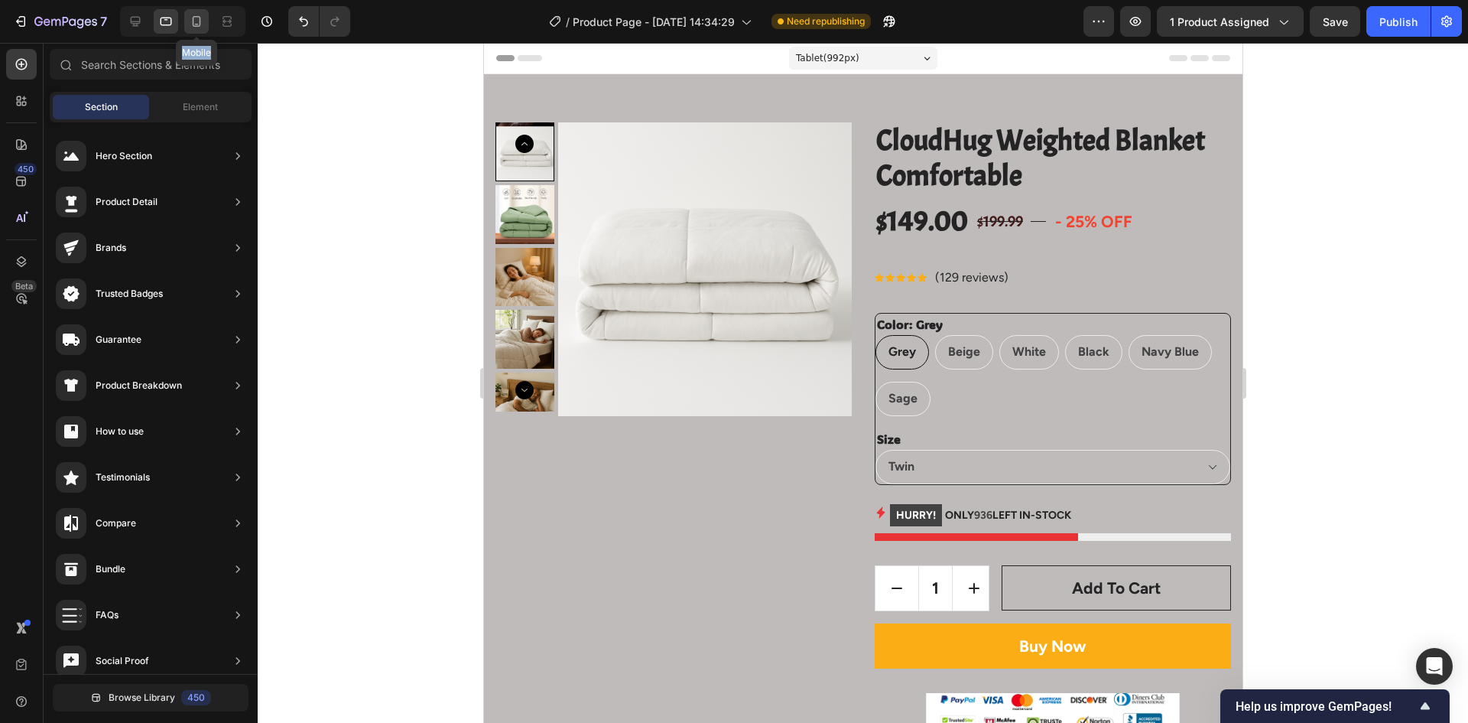
click at [198, 28] on icon at bounding box center [196, 21] width 15 height 15
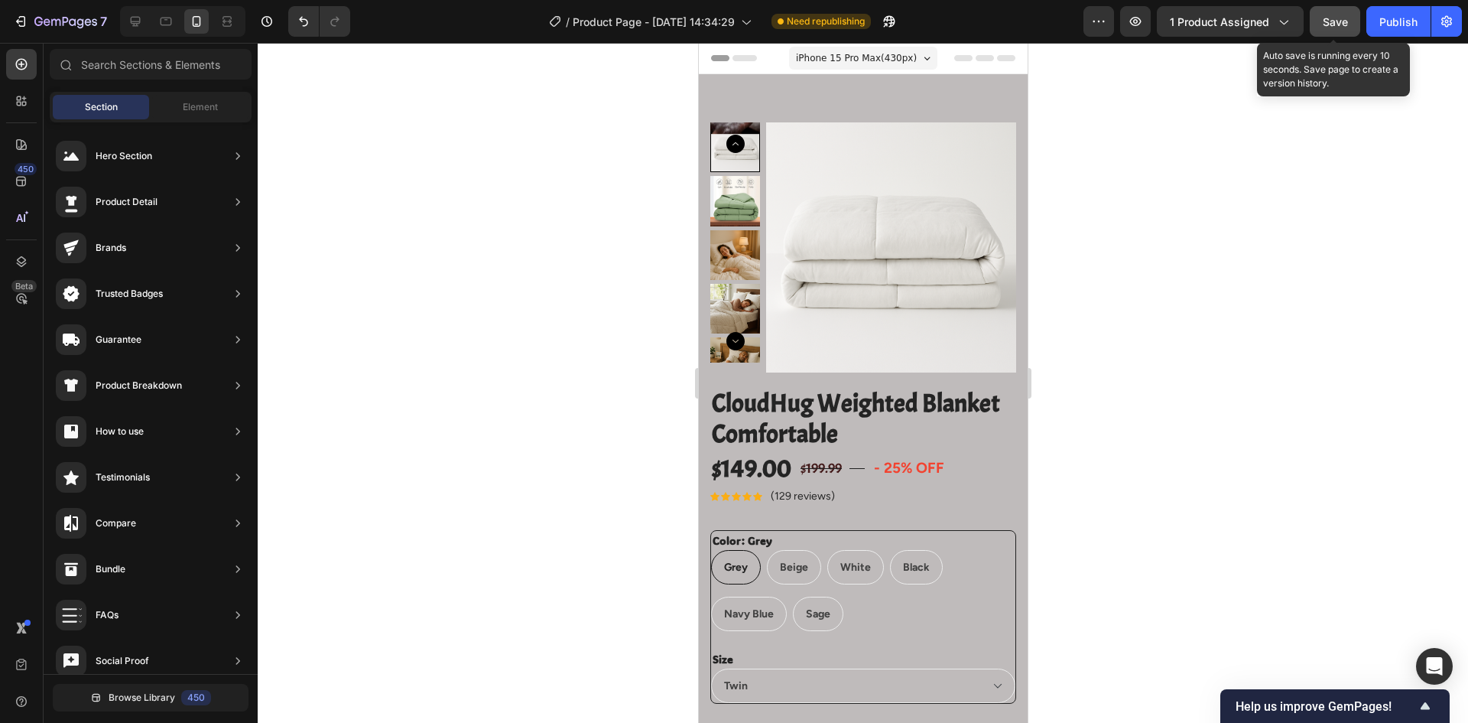
click at [1335, 24] on span "Save" at bounding box center [1335, 21] width 25 height 13
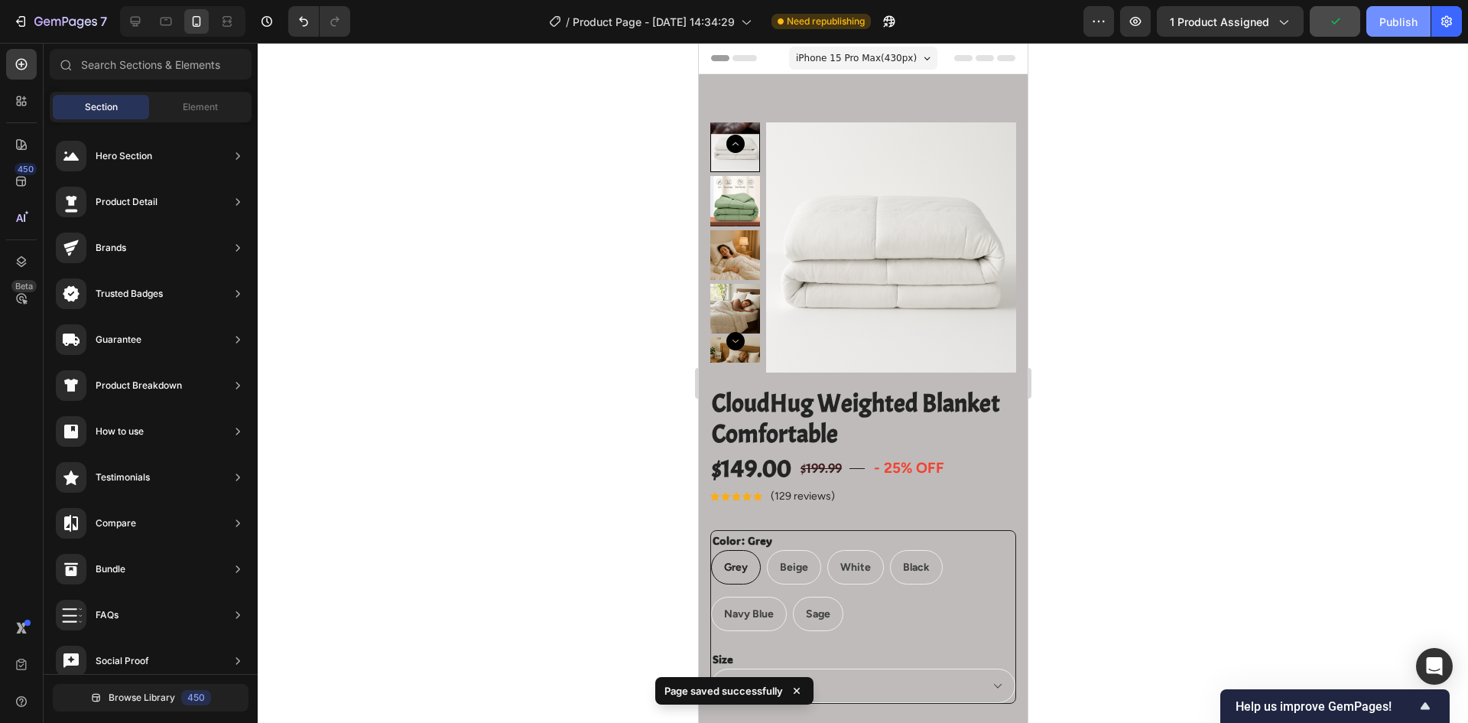
click at [1394, 24] on div "Publish" at bounding box center [1399, 22] width 38 height 16
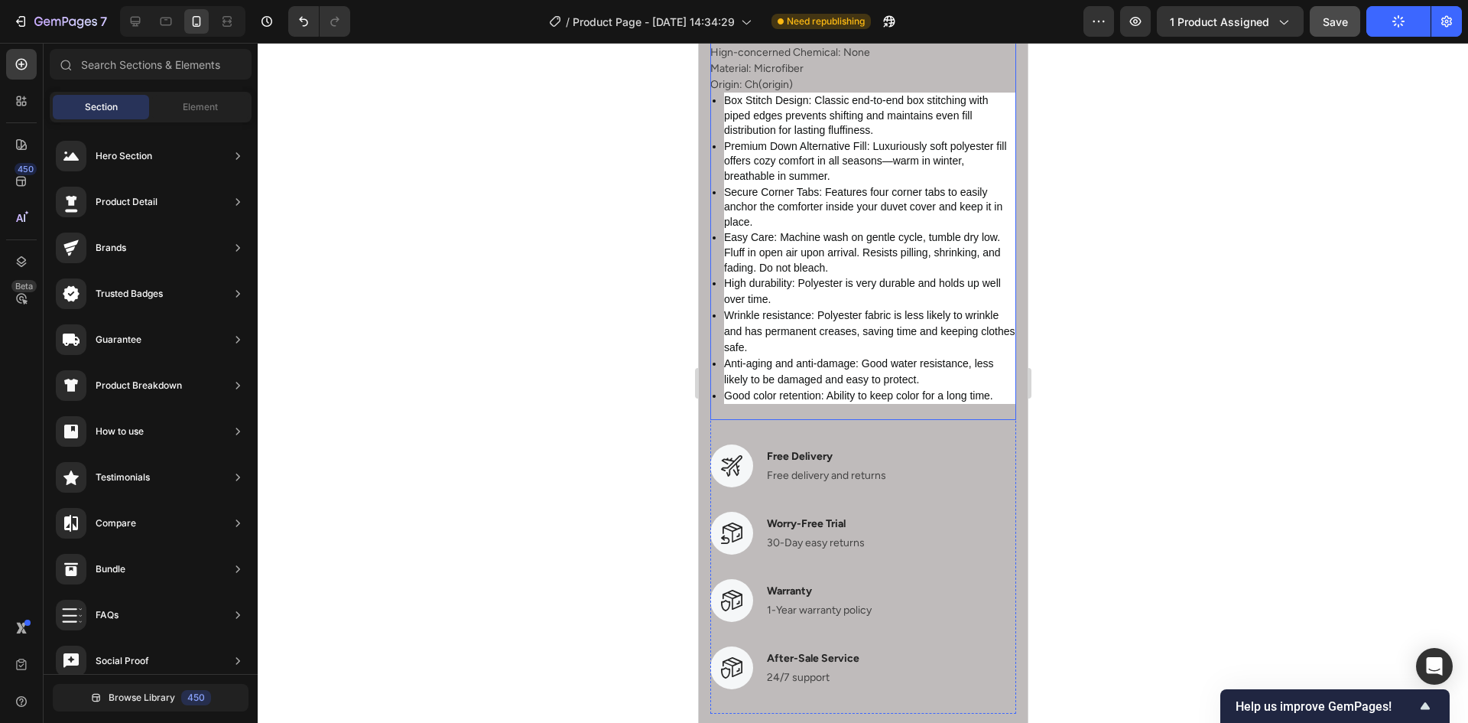
scroll to position [1224, 0]
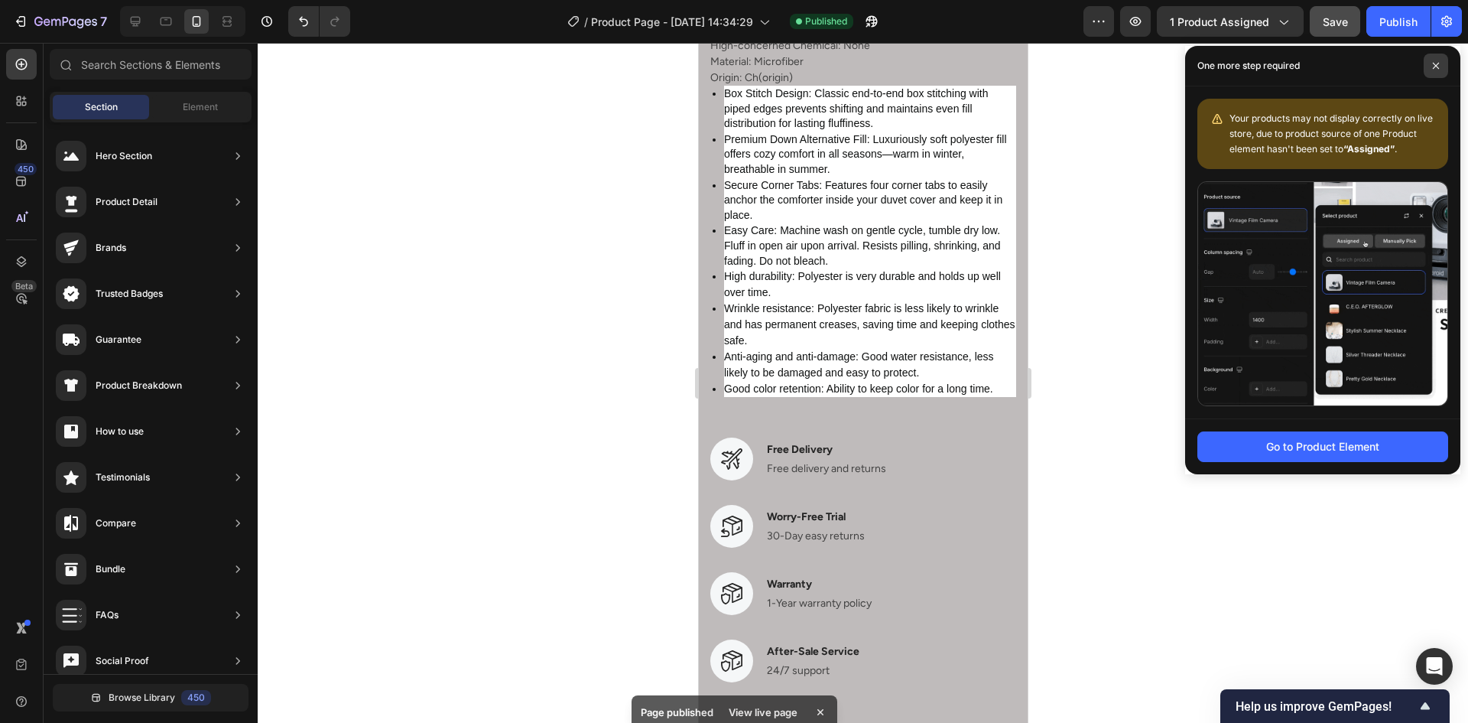
click at [1437, 57] on span at bounding box center [1436, 66] width 24 height 24
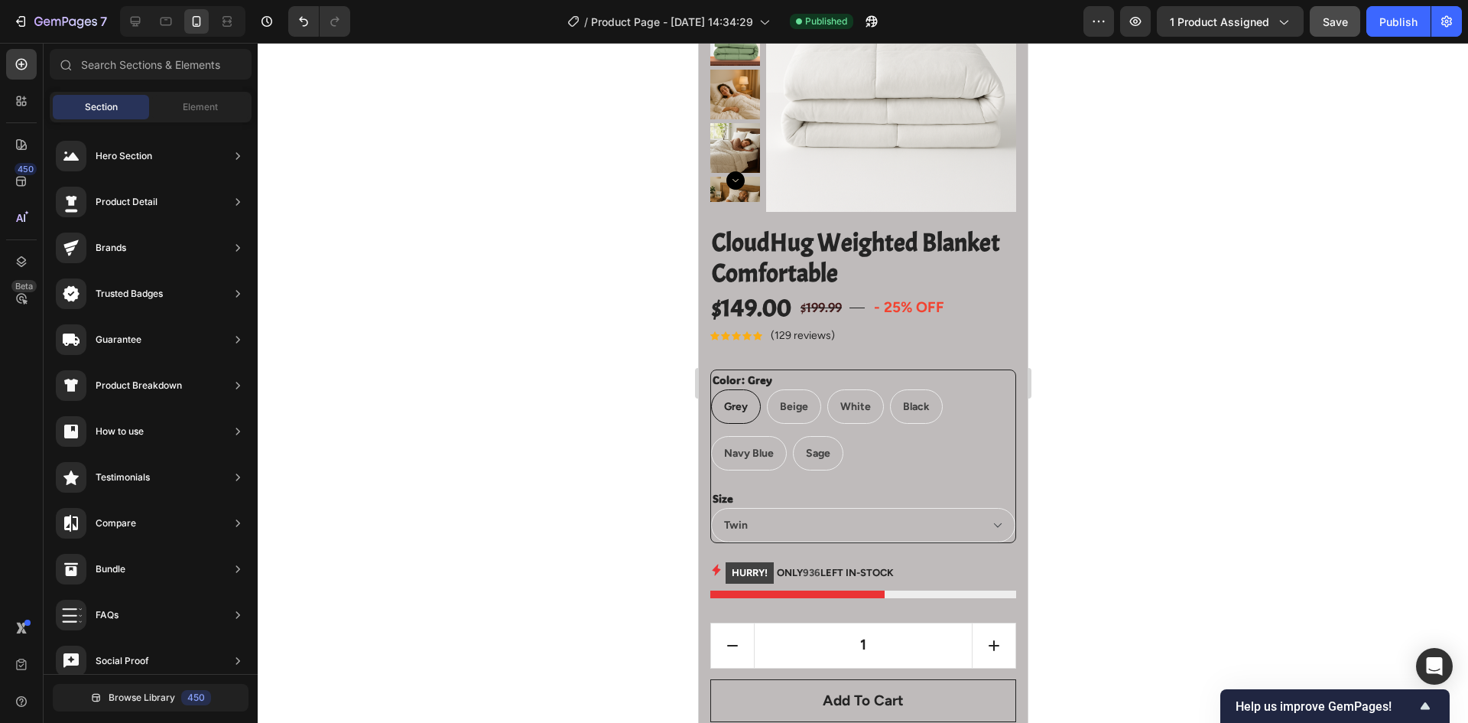
scroll to position [0, 0]
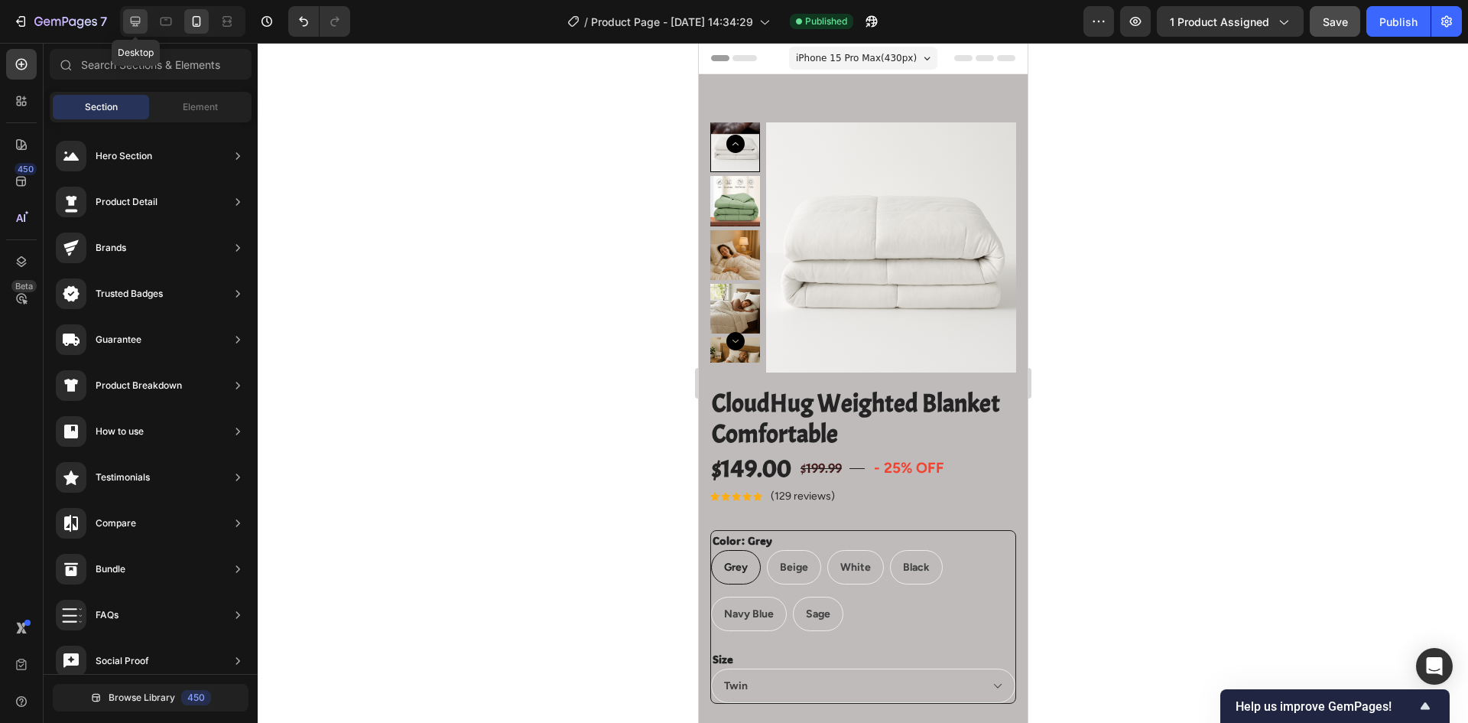
click at [129, 22] on icon at bounding box center [135, 21] width 15 height 15
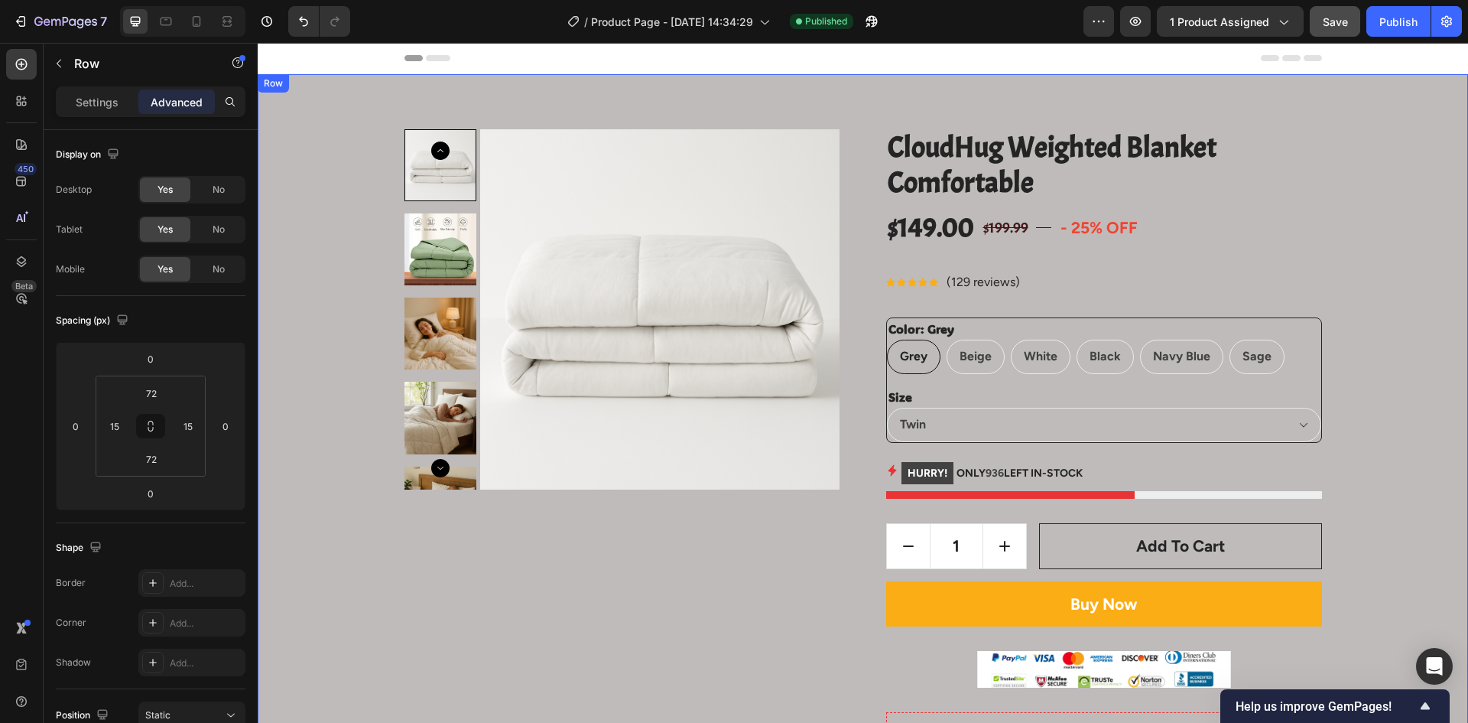
click at [339, 92] on icon at bounding box center [333, 89] width 12 height 12
click at [168, 18] on icon at bounding box center [166, 22] width 11 height 8
type input "63"
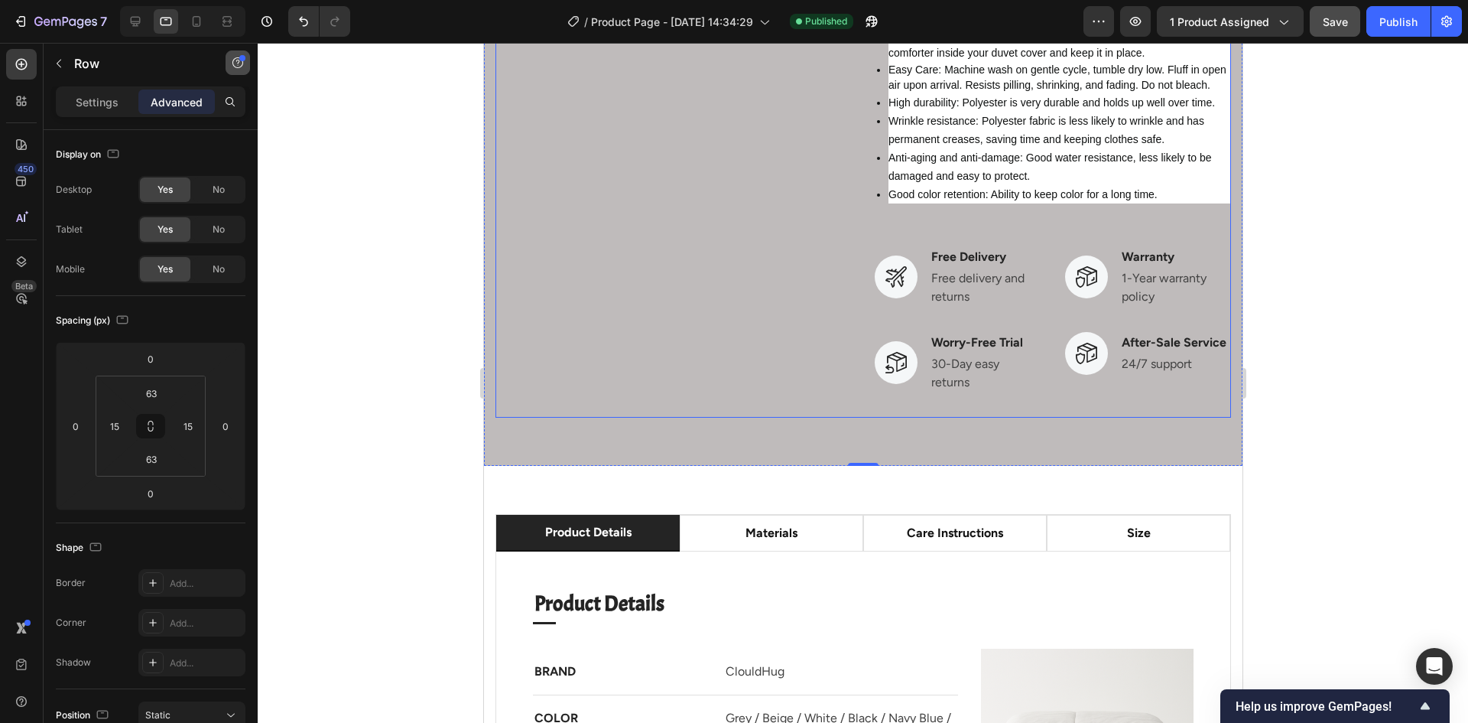
scroll to position [2567, 0]
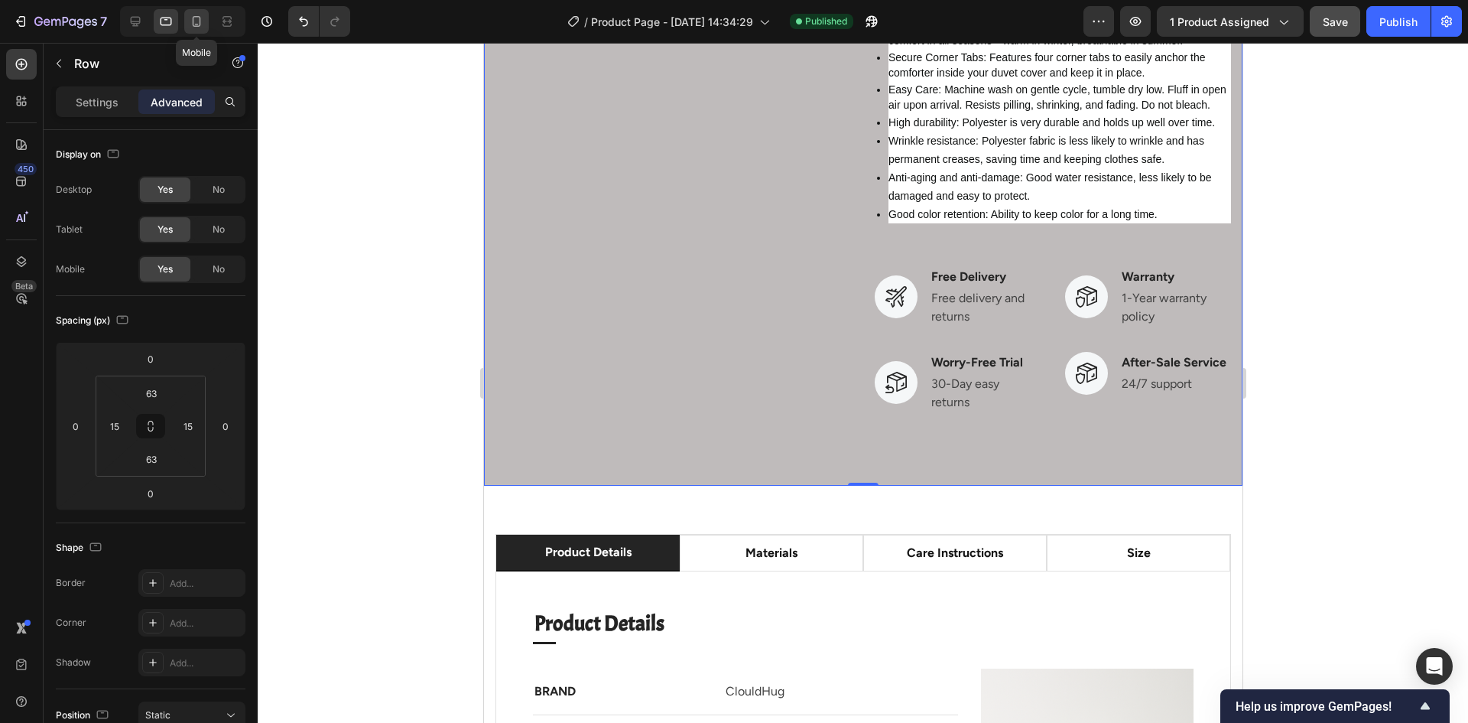
click at [204, 23] on icon at bounding box center [196, 21] width 15 height 15
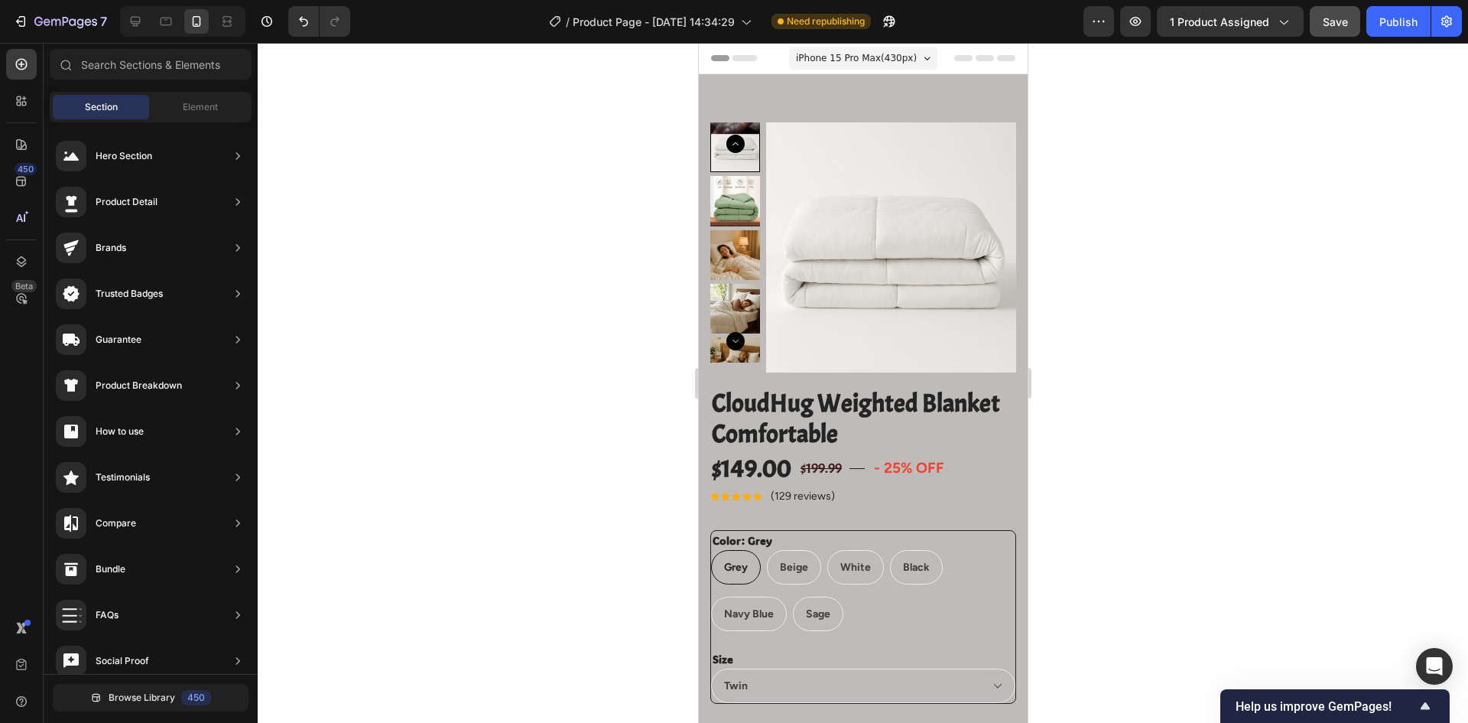
drag, startPoint x: 1020, startPoint y: 169, endPoint x: 1718, endPoint y: 83, distance: 703.5
click at [131, 15] on icon at bounding box center [135, 21] width 15 height 15
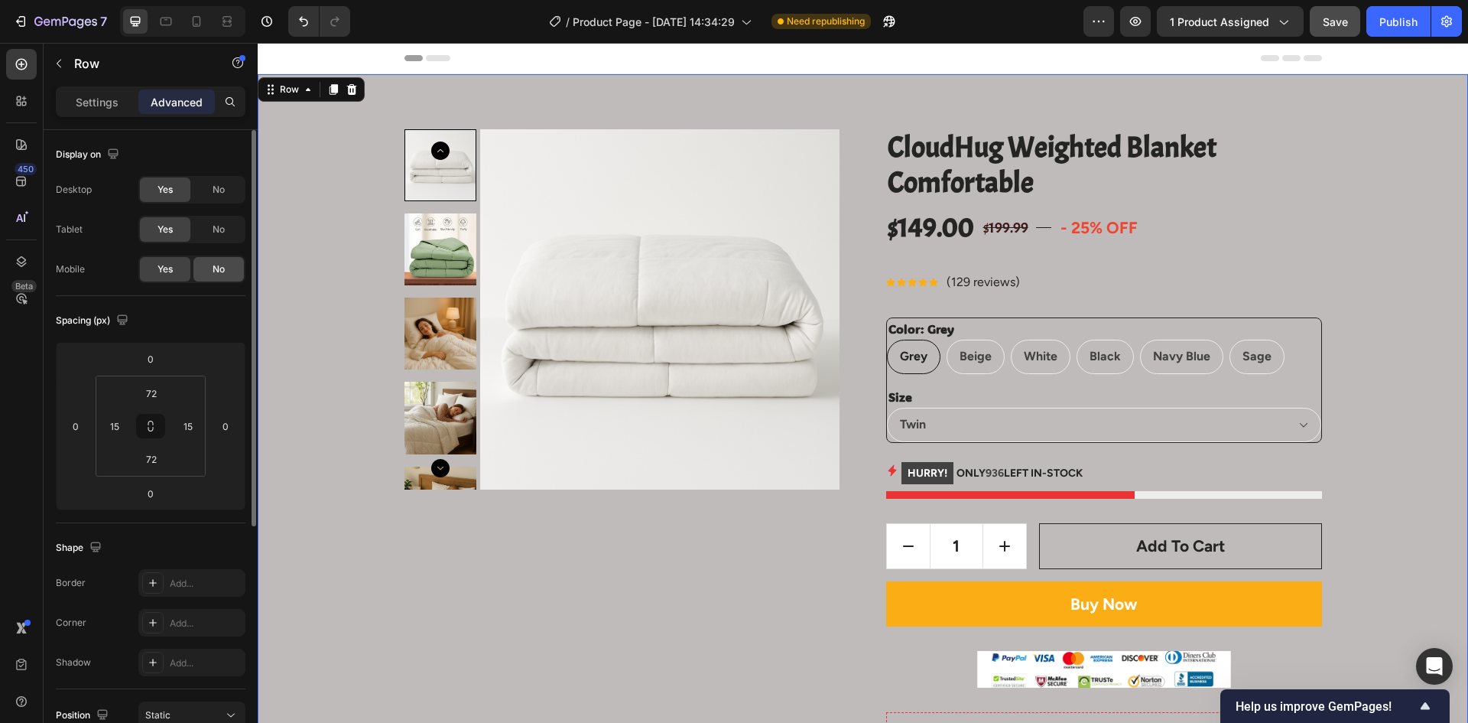
click at [219, 270] on span "No" at bounding box center [219, 269] width 12 height 14
click at [165, 24] on icon at bounding box center [166, 22] width 11 height 8
type input "63"
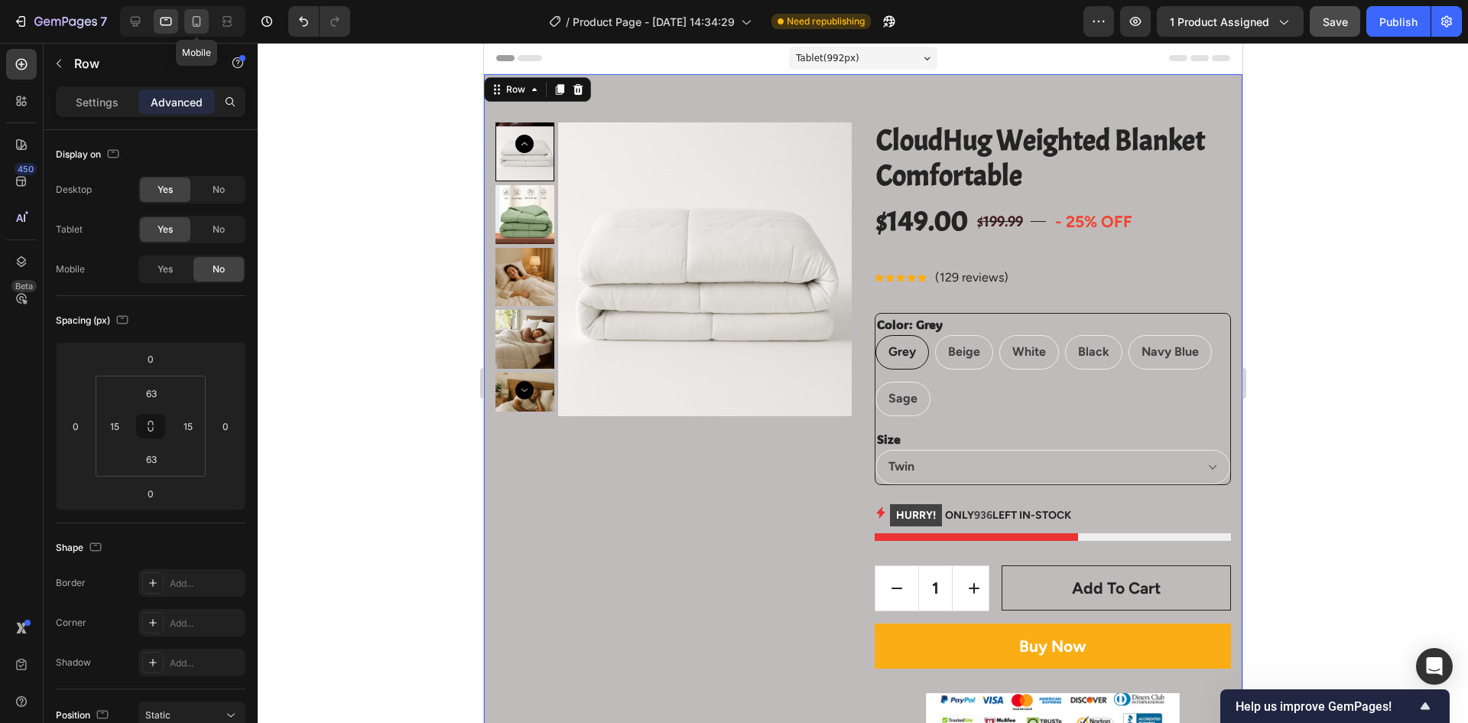
click at [196, 23] on icon at bounding box center [196, 21] width 15 height 15
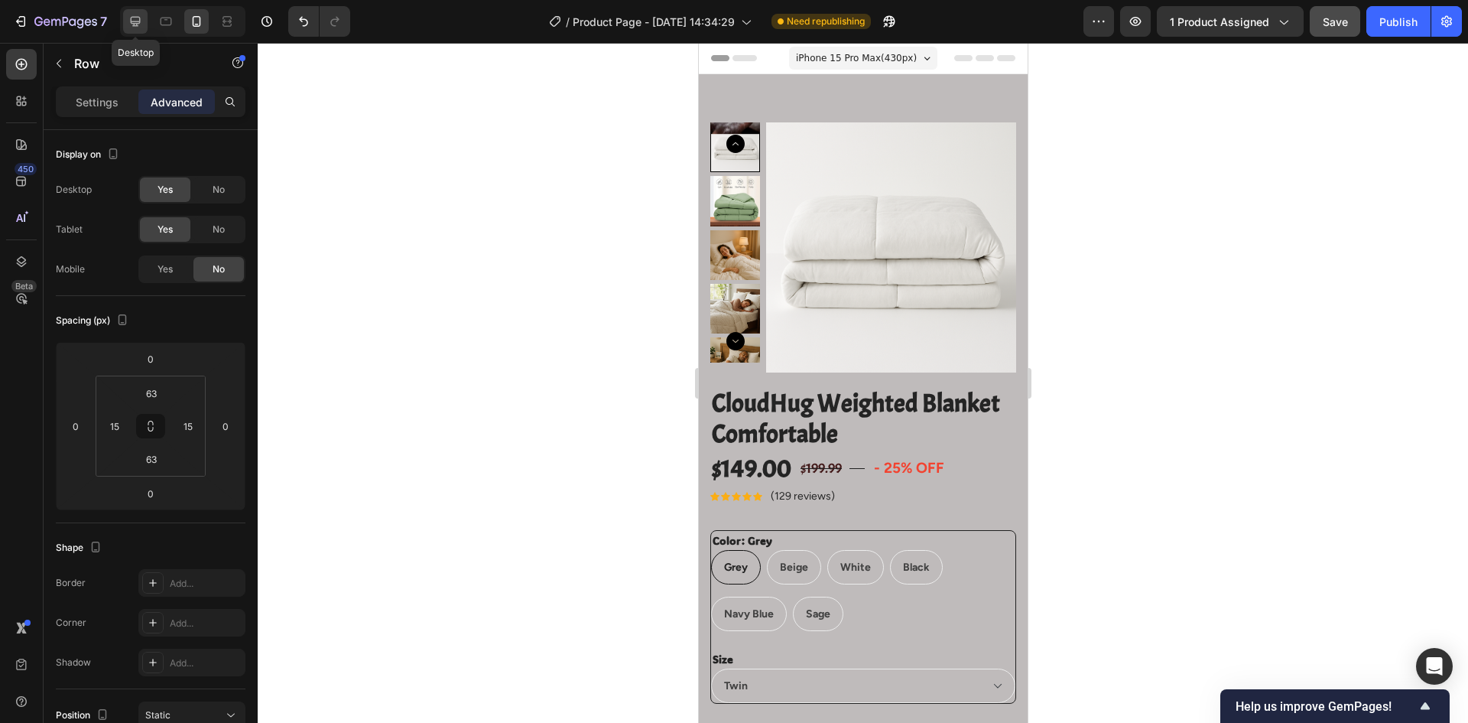
click at [141, 23] on icon at bounding box center [135, 21] width 15 height 15
type input "72"
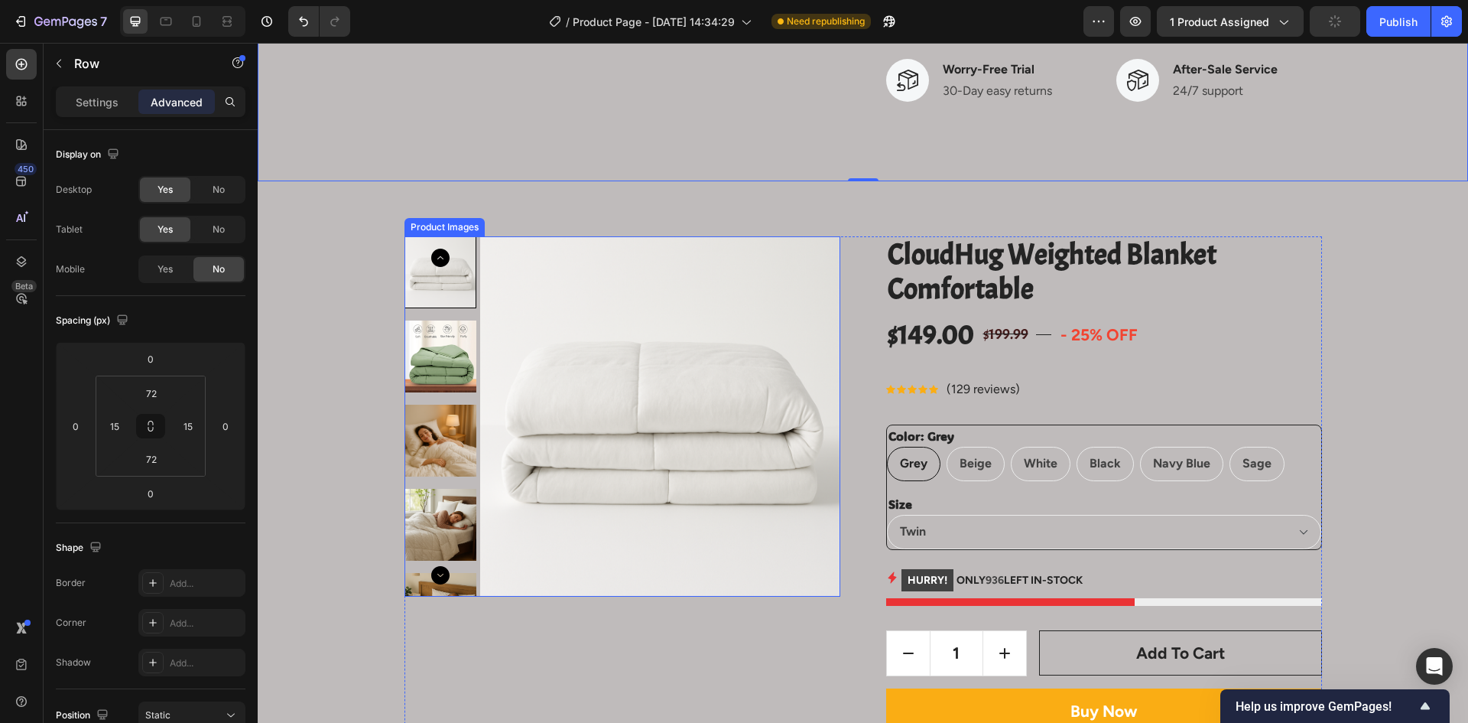
scroll to position [1224, 0]
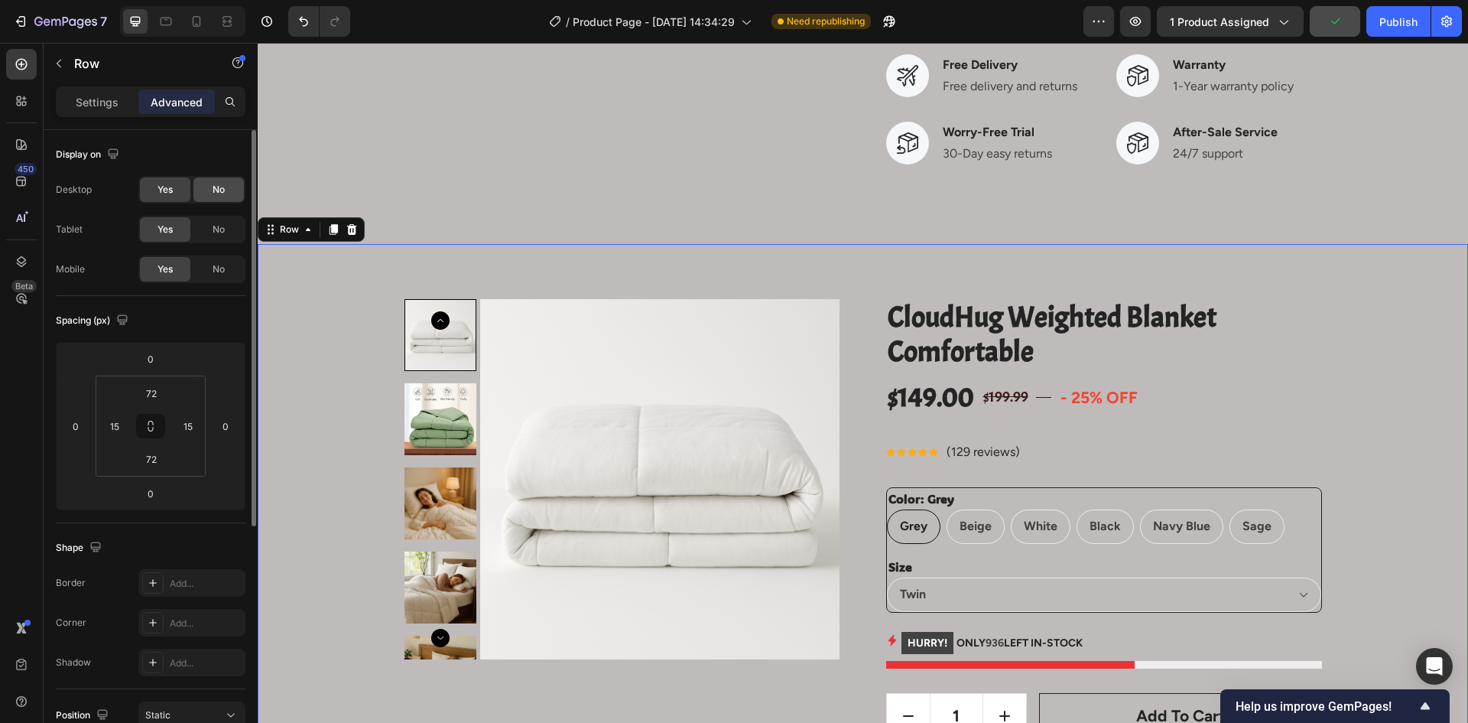
click at [214, 195] on span "No" at bounding box center [219, 190] width 12 height 14
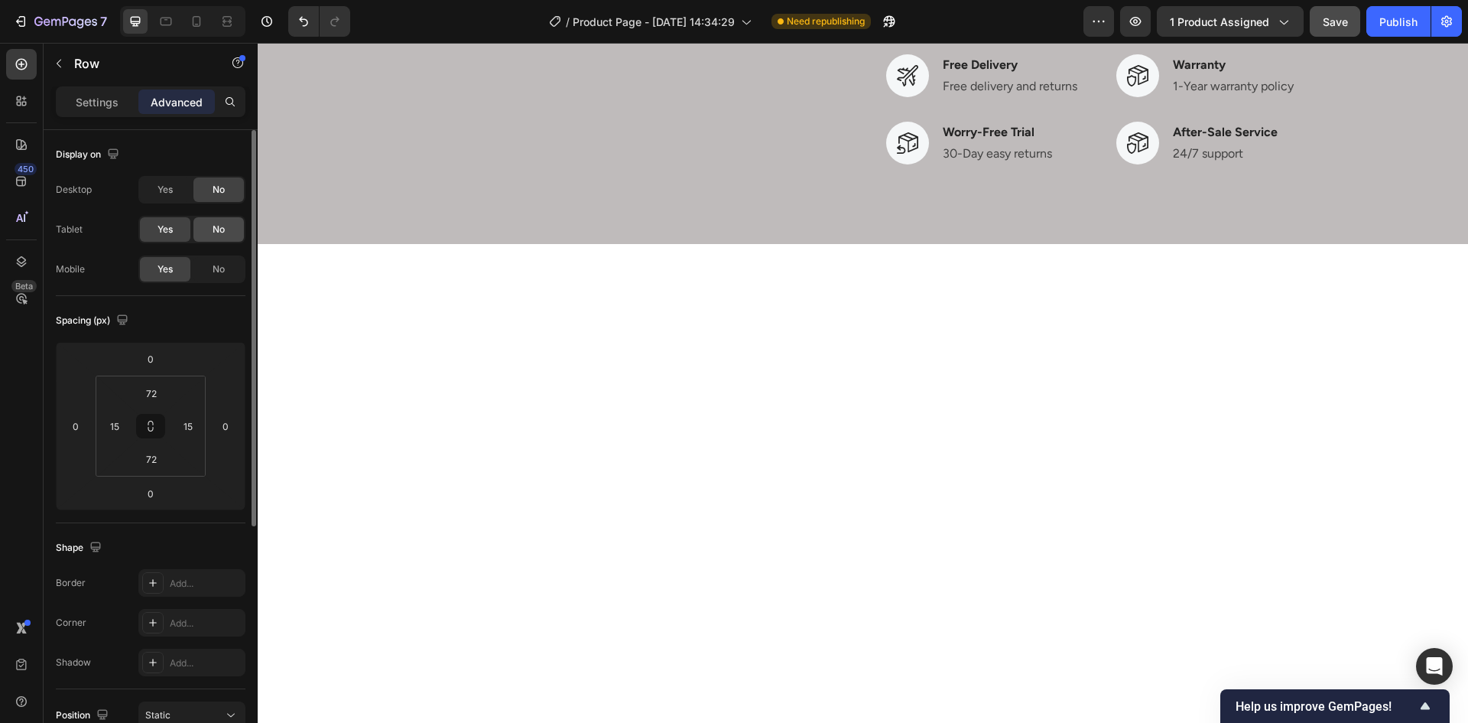
click at [213, 227] on span "No" at bounding box center [219, 230] width 12 height 14
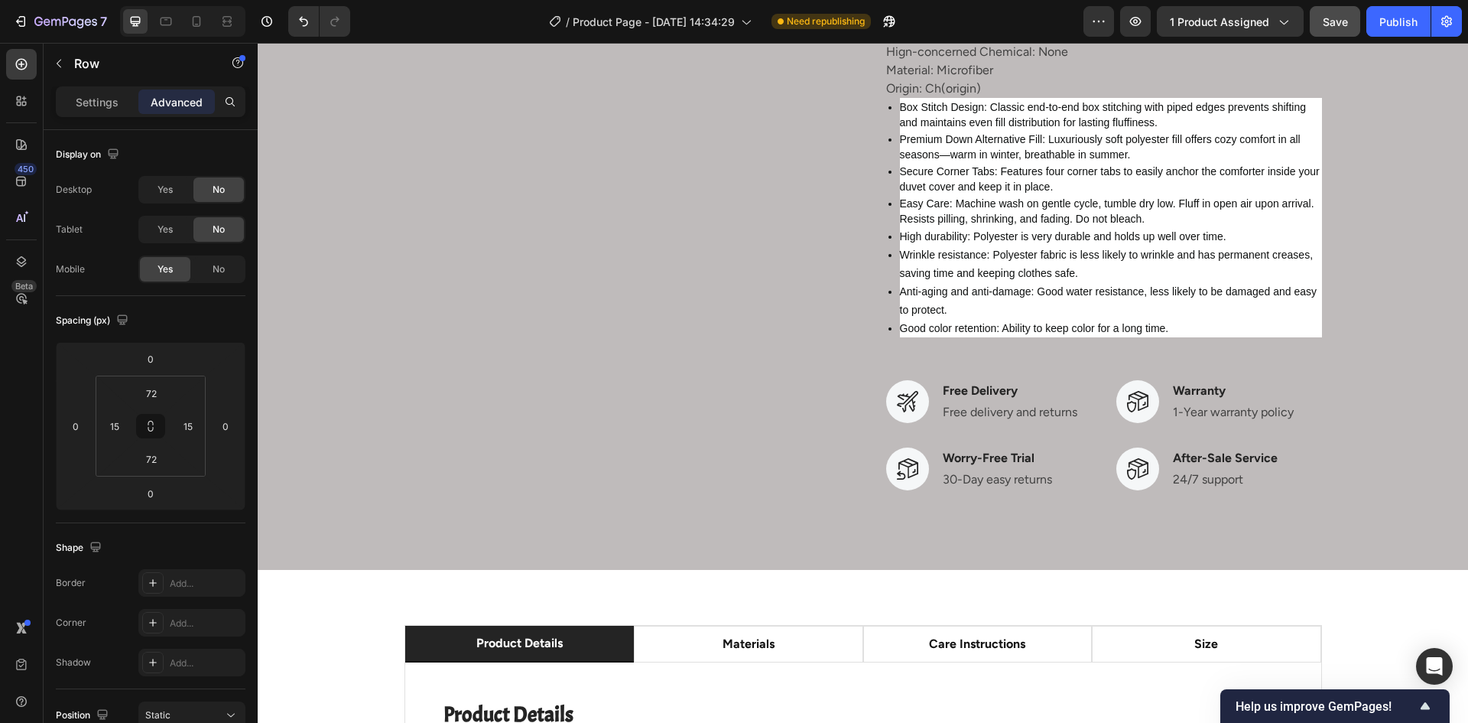
scroll to position [841, 0]
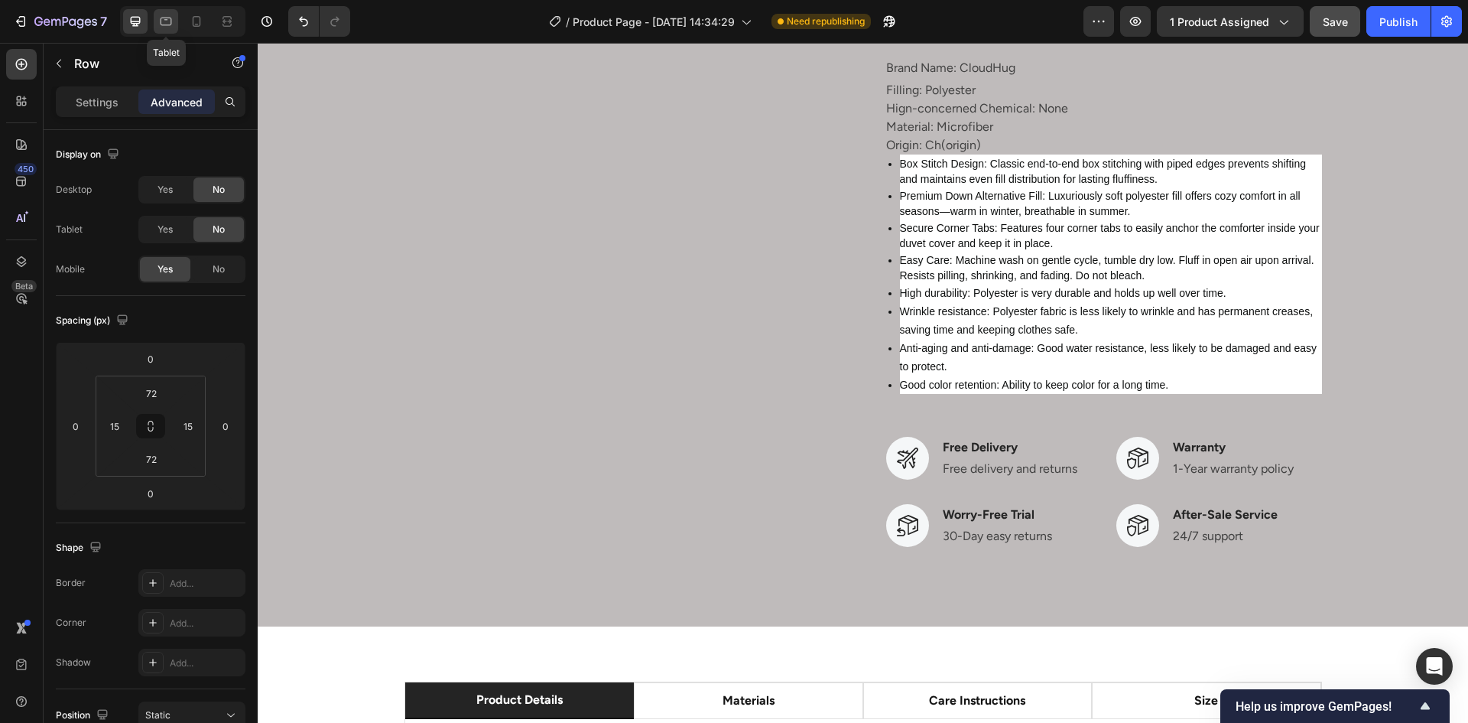
click at [171, 18] on icon at bounding box center [166, 22] width 11 height 8
type input "63"
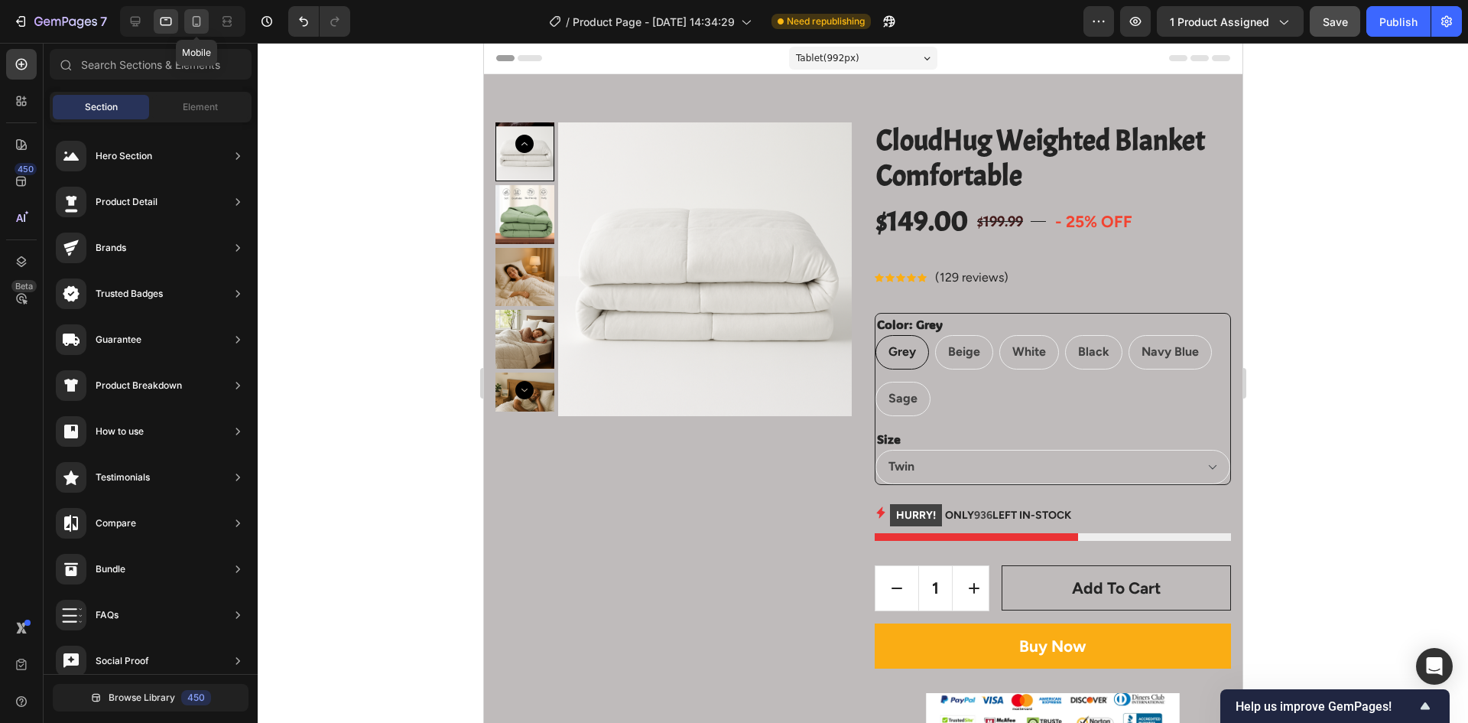
click at [197, 20] on icon at bounding box center [196, 21] width 15 height 15
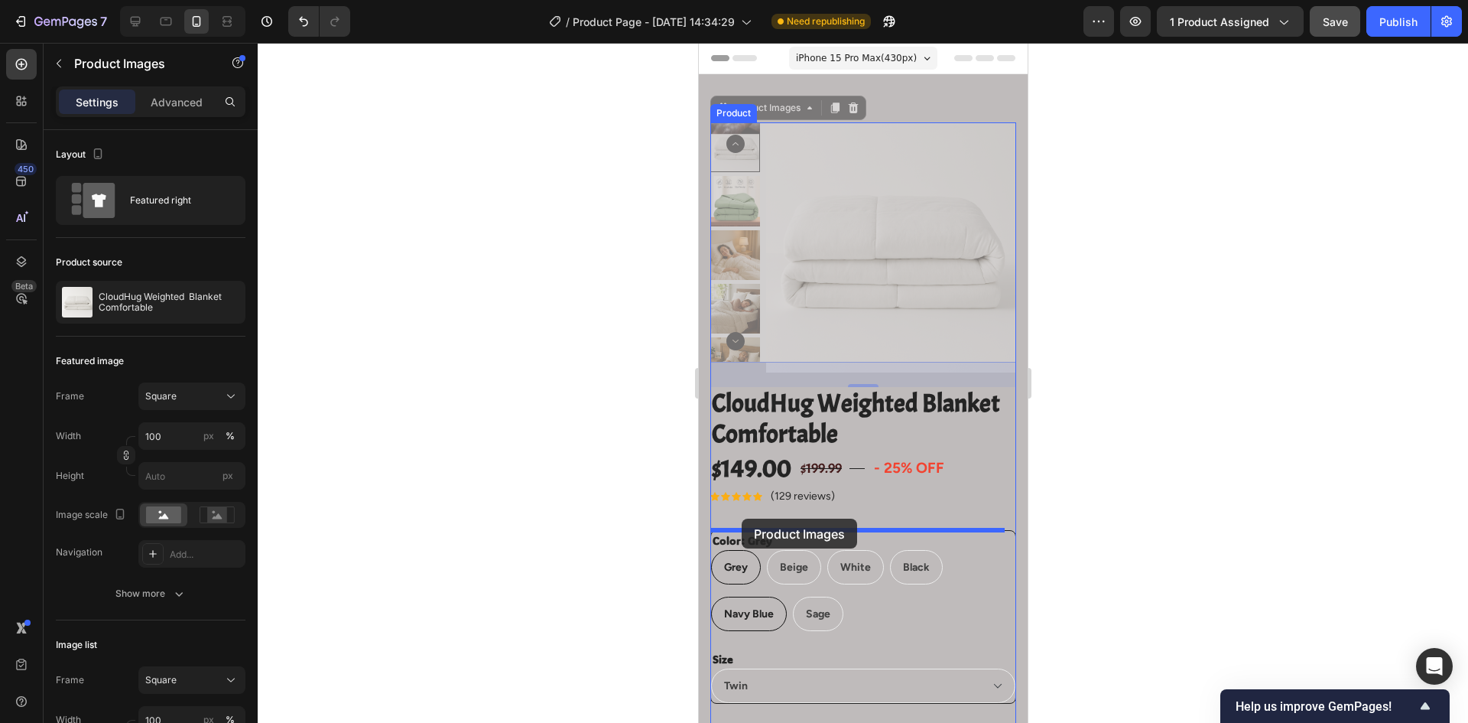
drag, startPoint x: 720, startPoint y: 113, endPoint x: 759, endPoint y: 502, distance: 390.5
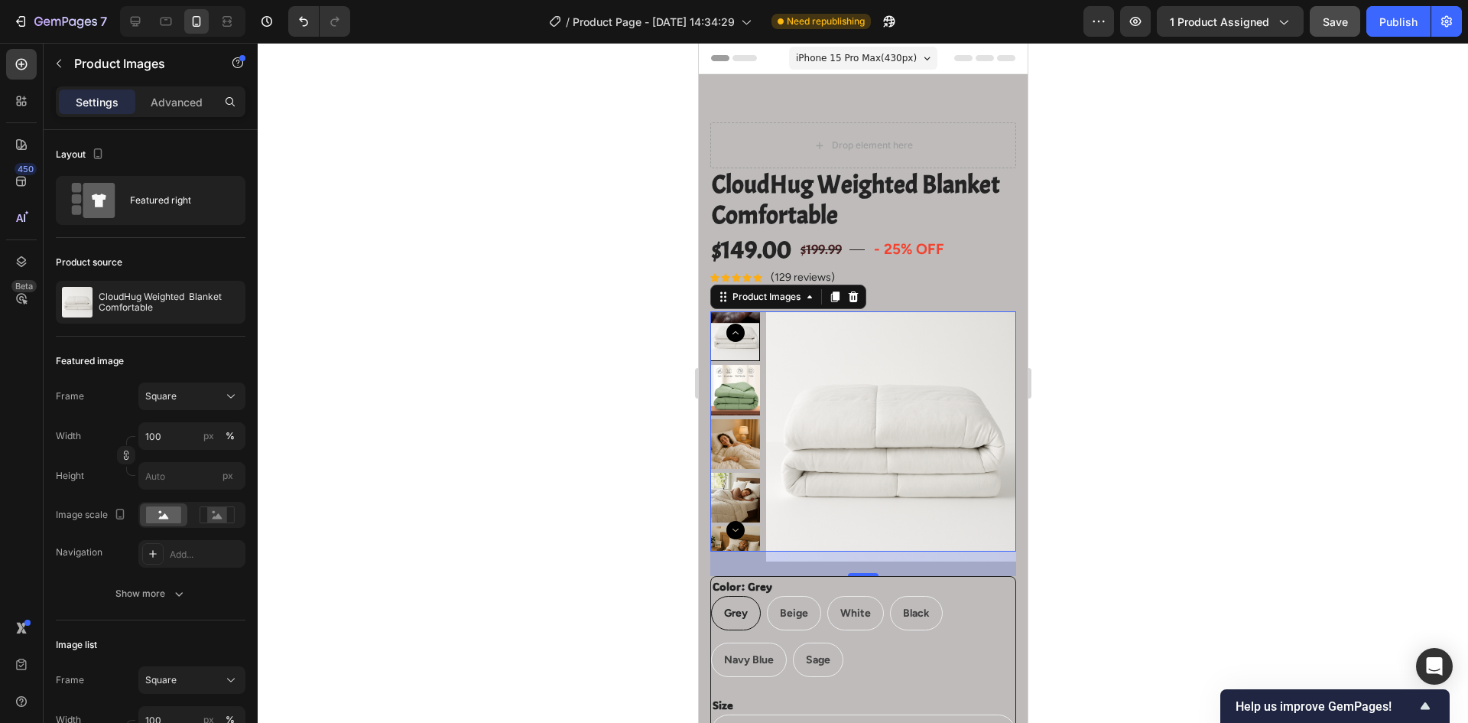
click at [1123, 278] on div at bounding box center [863, 383] width 1211 height 680
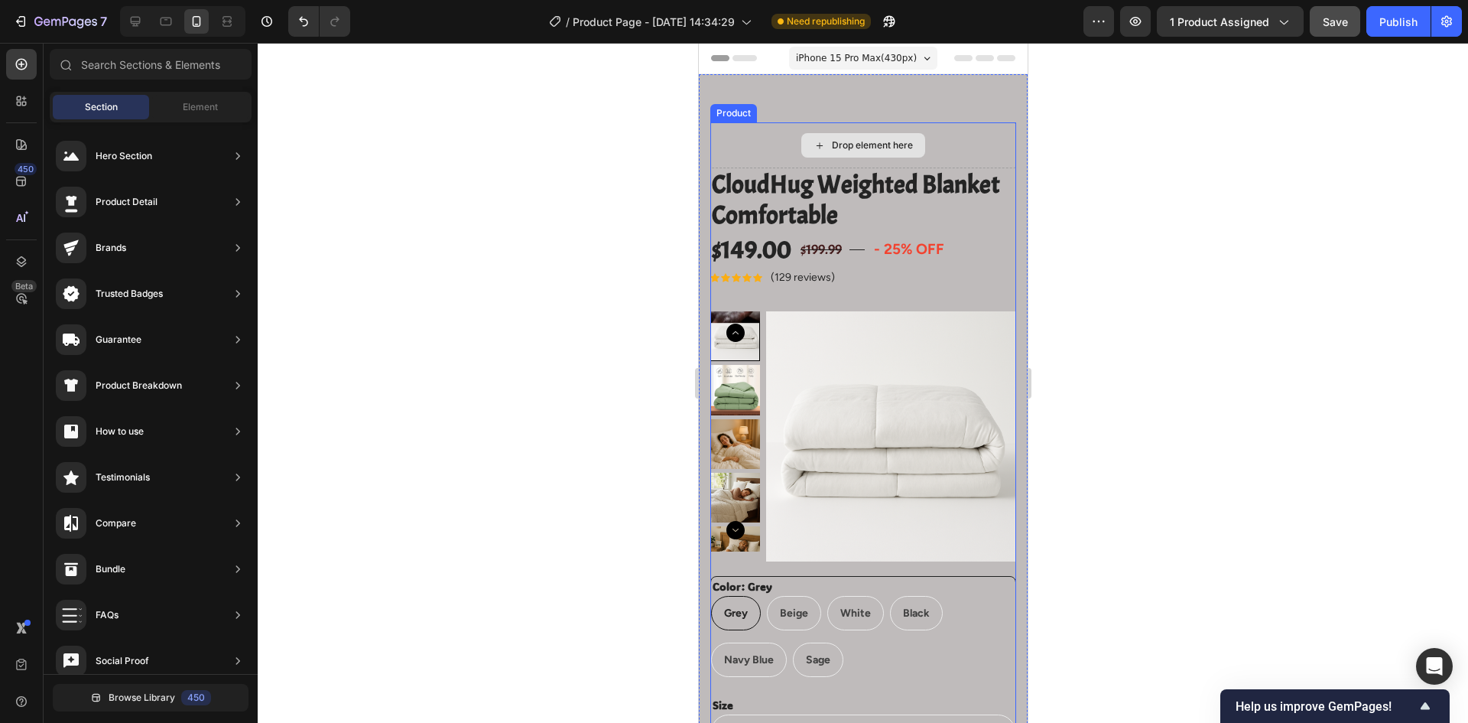
click at [846, 144] on div "Drop element here" at bounding box center [871, 145] width 81 height 12
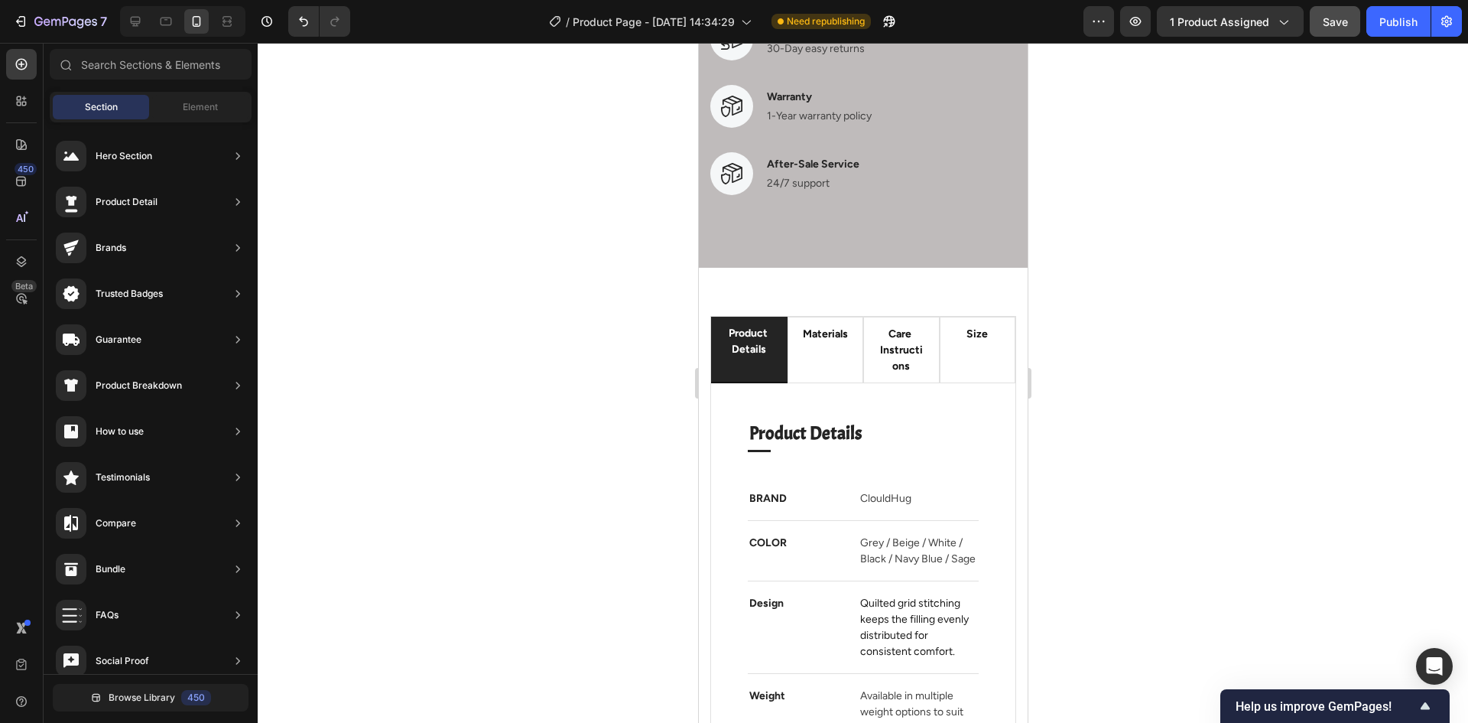
scroll to position [1606, 0]
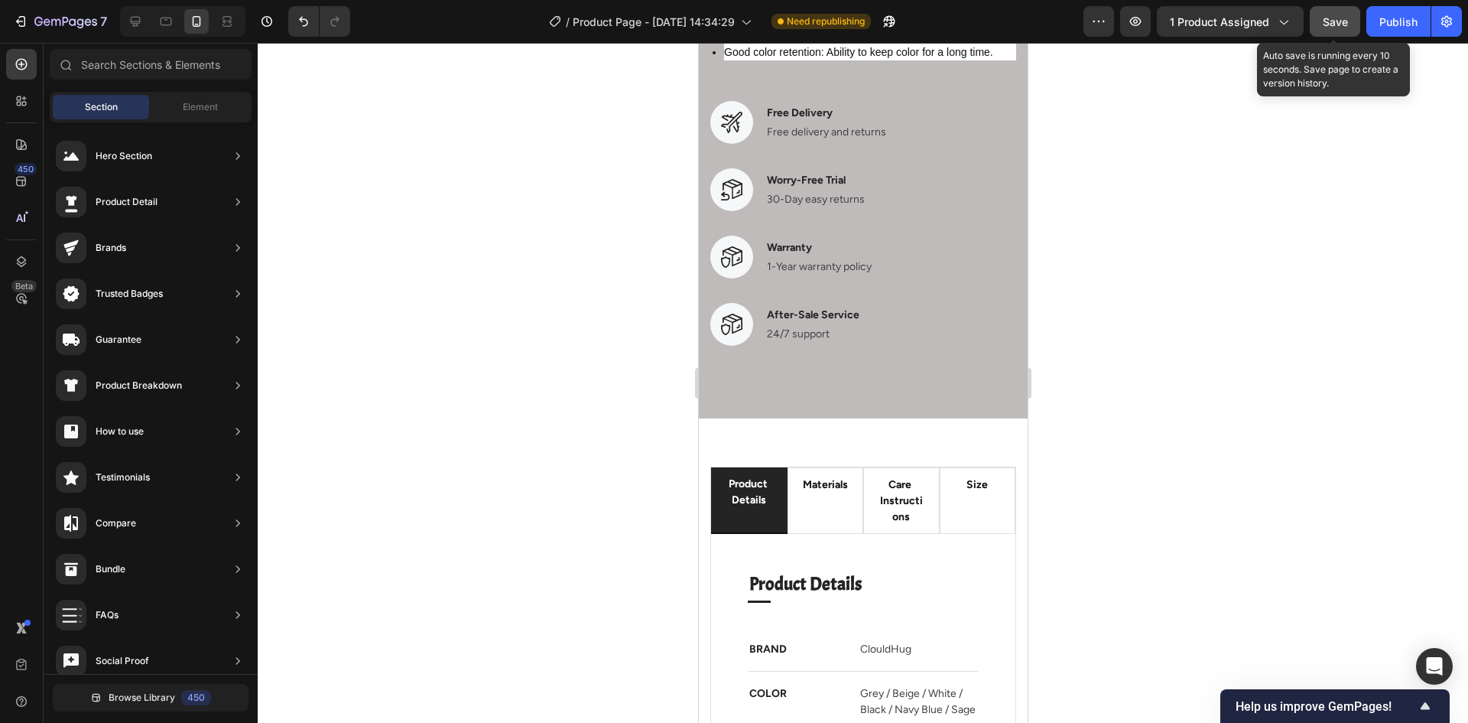
click at [1334, 20] on span "Save" at bounding box center [1335, 21] width 25 height 13
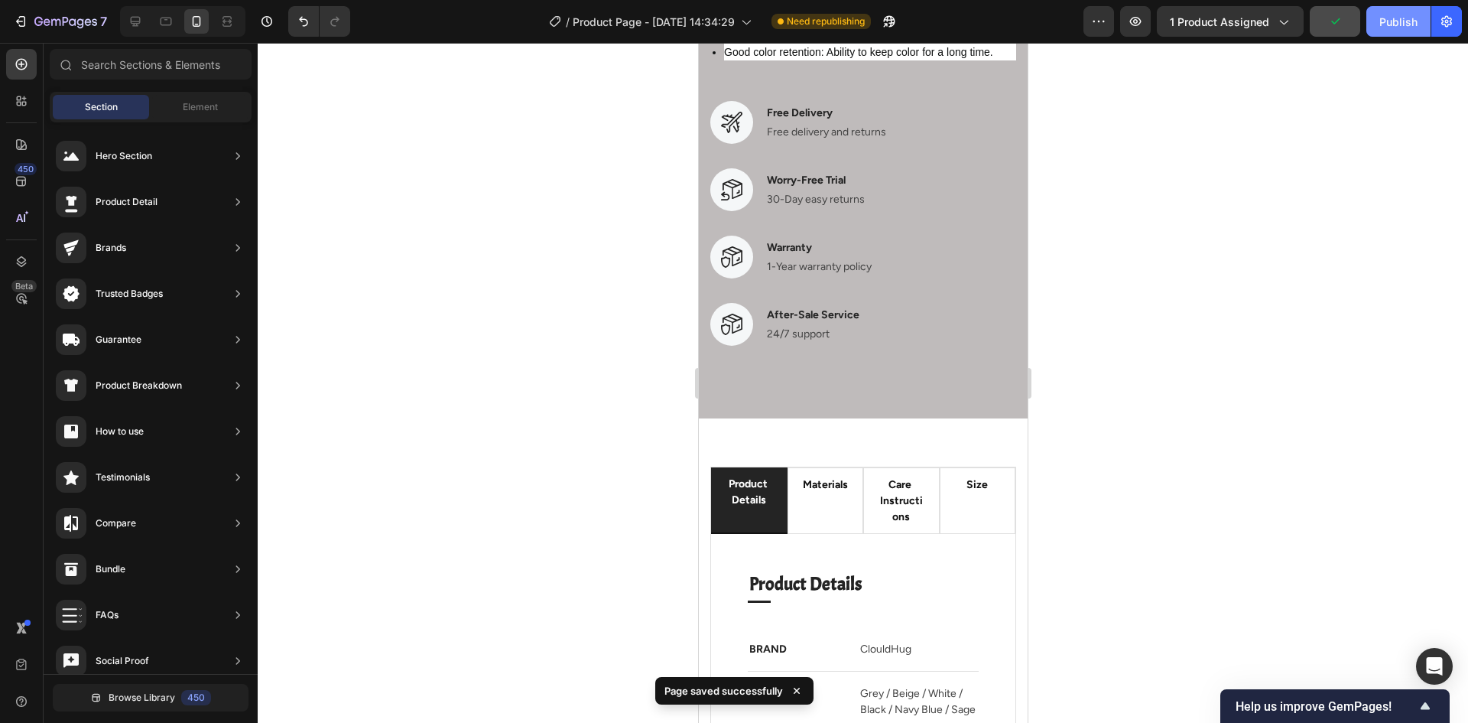
click at [1396, 23] on div "Publish" at bounding box center [1399, 22] width 38 height 16
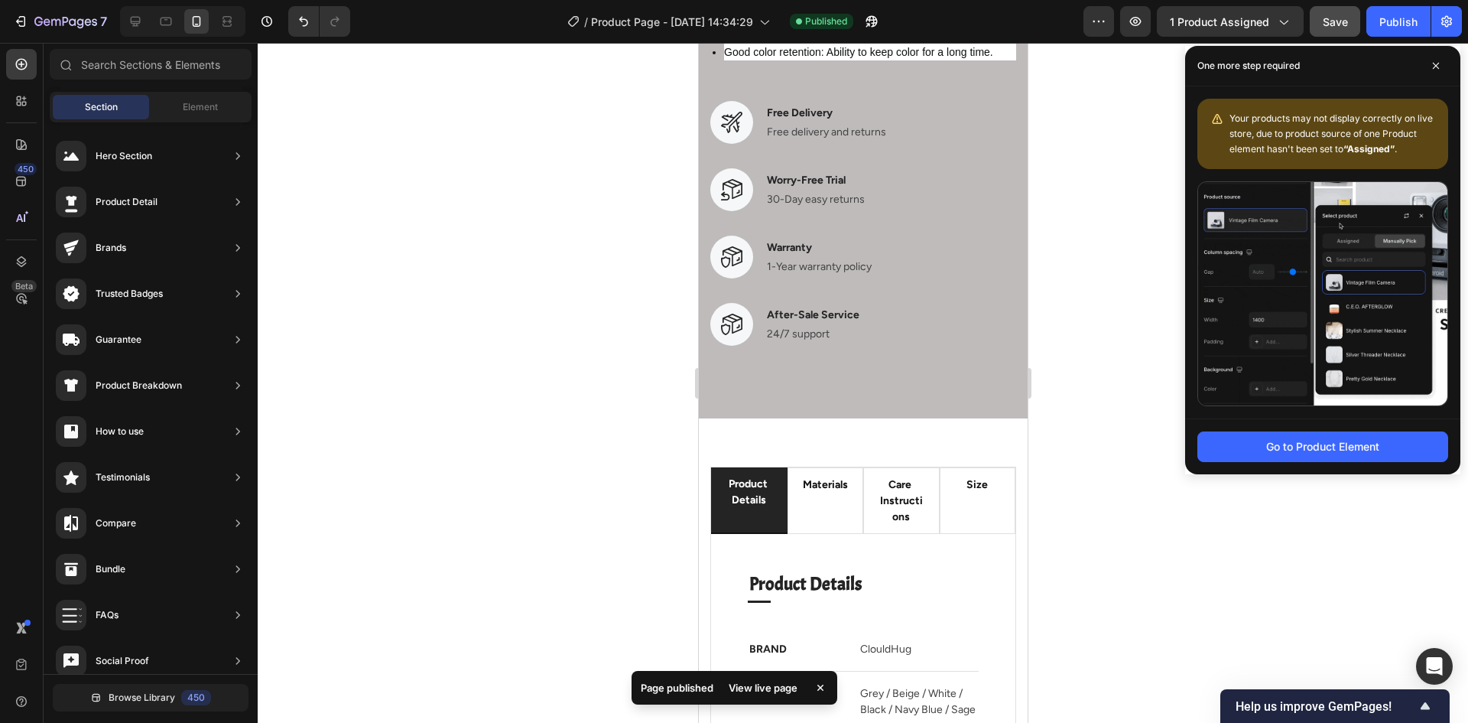
drag, startPoint x: 416, startPoint y: 382, endPoint x: 445, endPoint y: 388, distance: 29.6
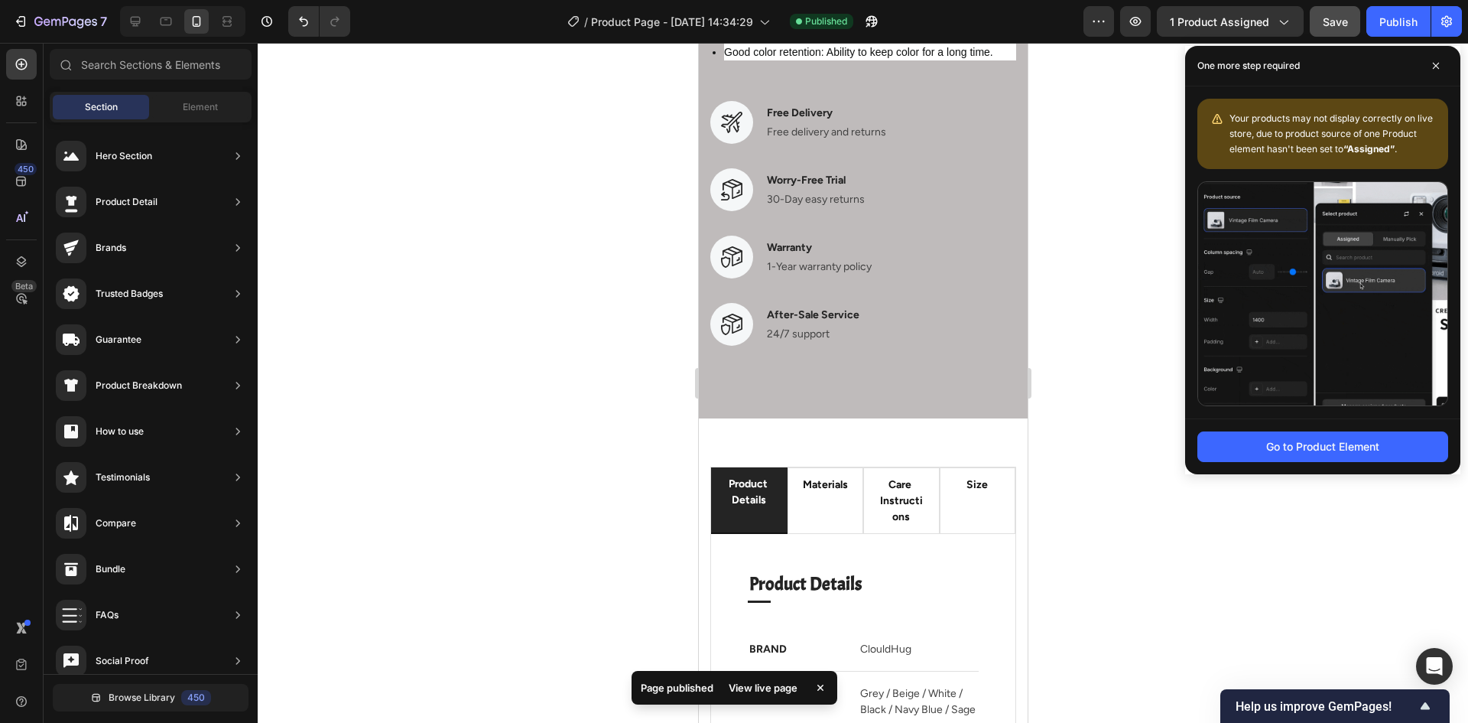
click at [430, 382] on div at bounding box center [863, 383] width 1211 height 680
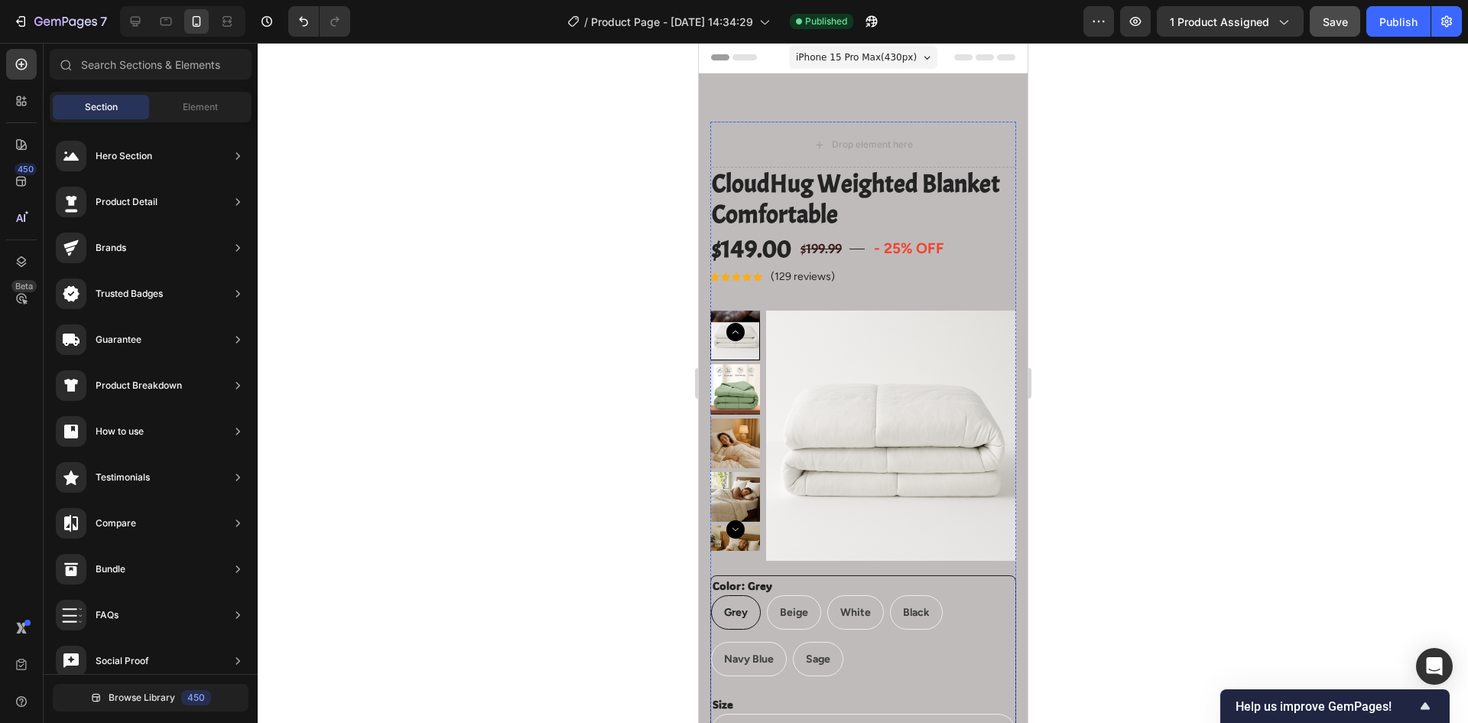
scroll to position [0, 0]
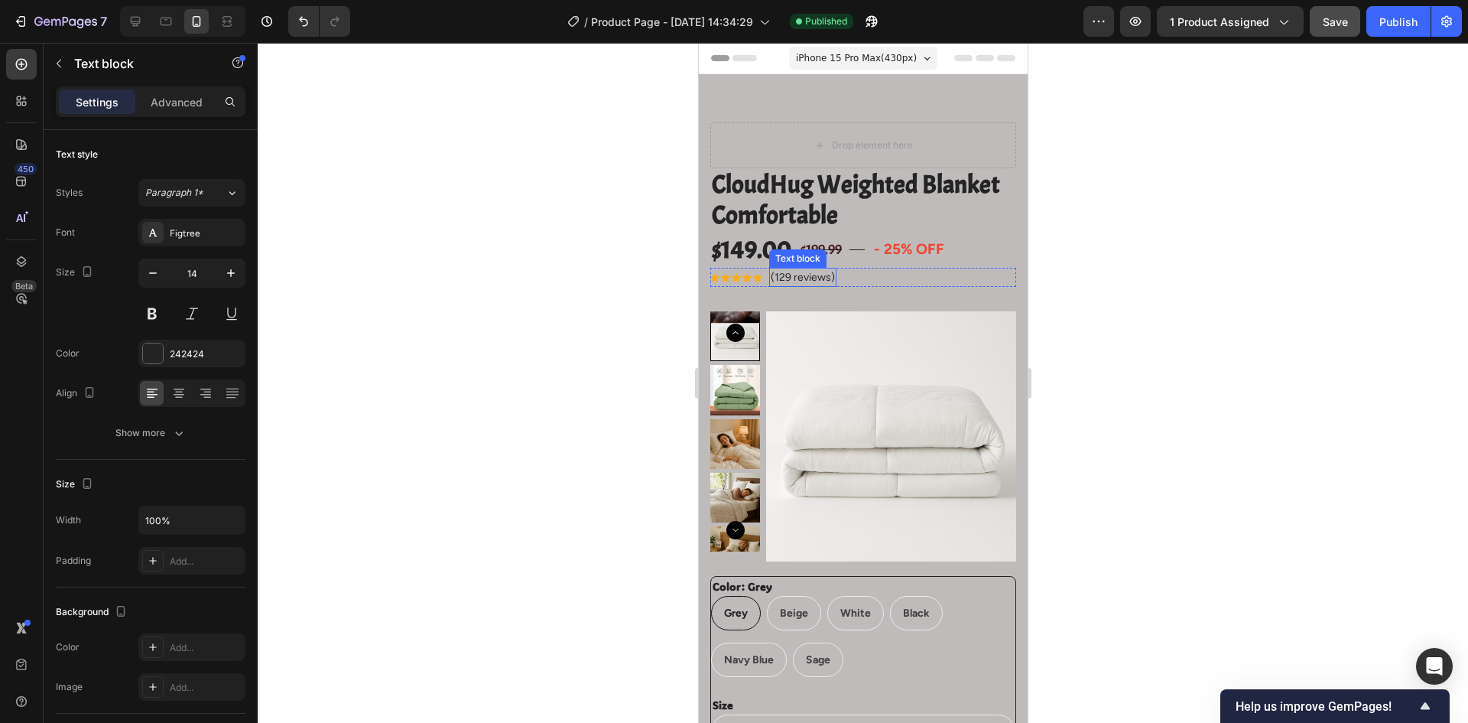
click at [827, 278] on p "(129 reviews)" at bounding box center [802, 277] width 64 height 16
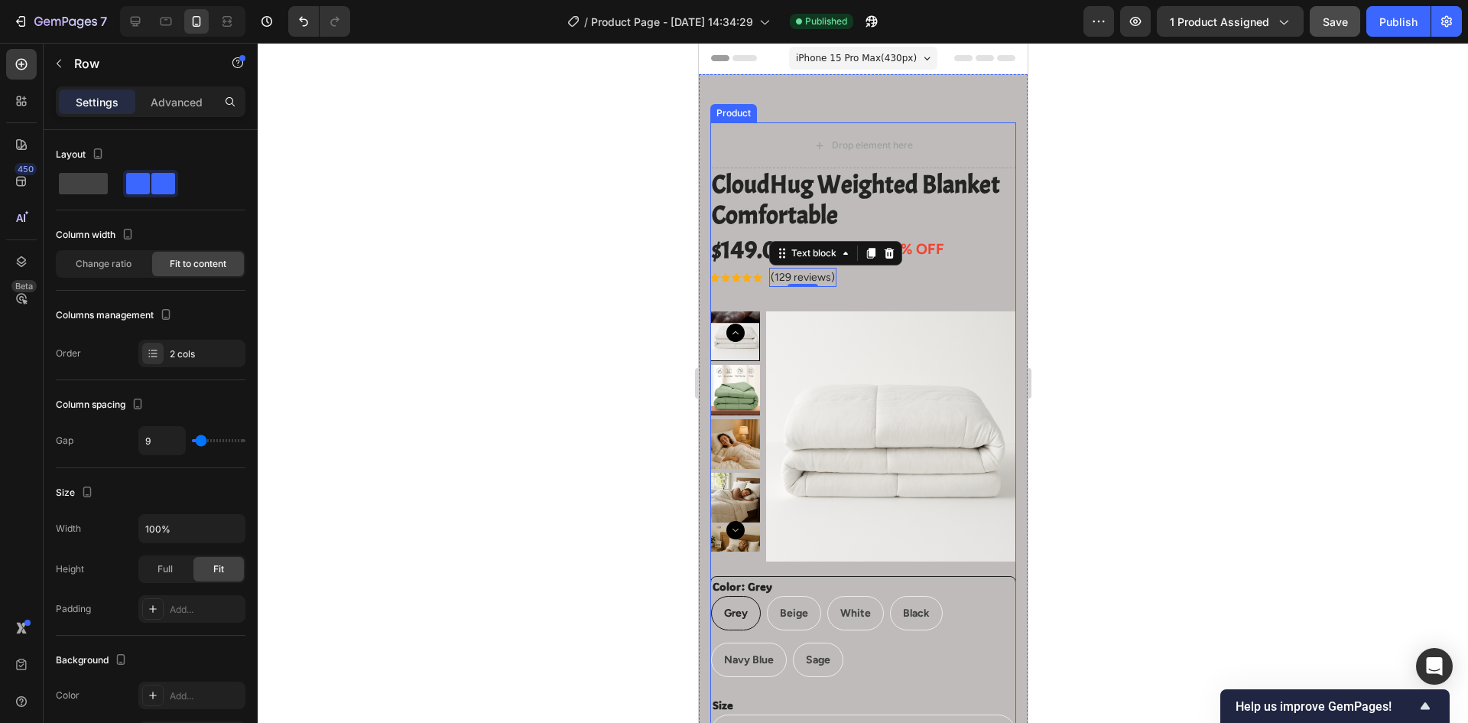
click at [866, 285] on div "Icon Icon Icon Icon Icon Icon List Hoz (129 reviews) Text block 0 Row" at bounding box center [863, 277] width 306 height 19
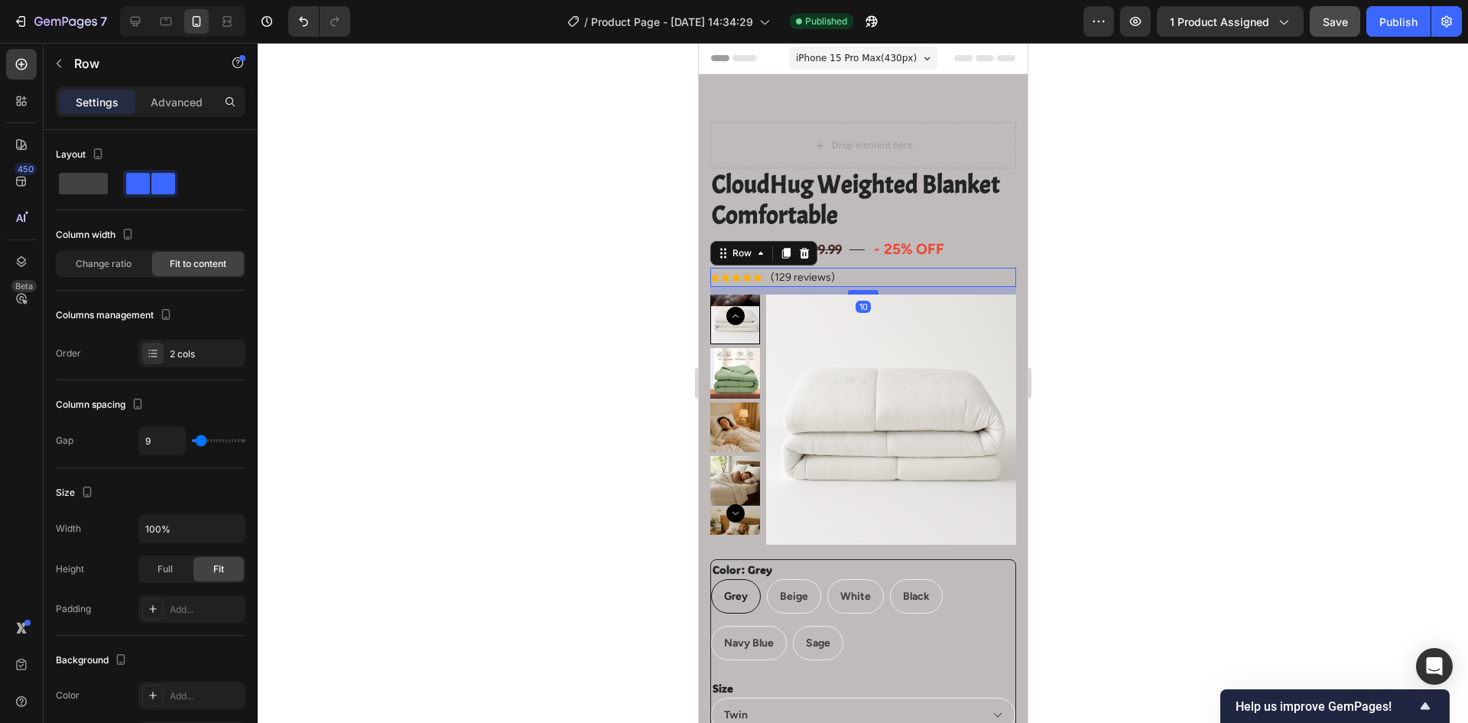
drag, startPoint x: 862, startPoint y: 308, endPoint x: 864, endPoint y: 291, distance: 17.0
click at [864, 291] on div at bounding box center [862, 292] width 31 height 5
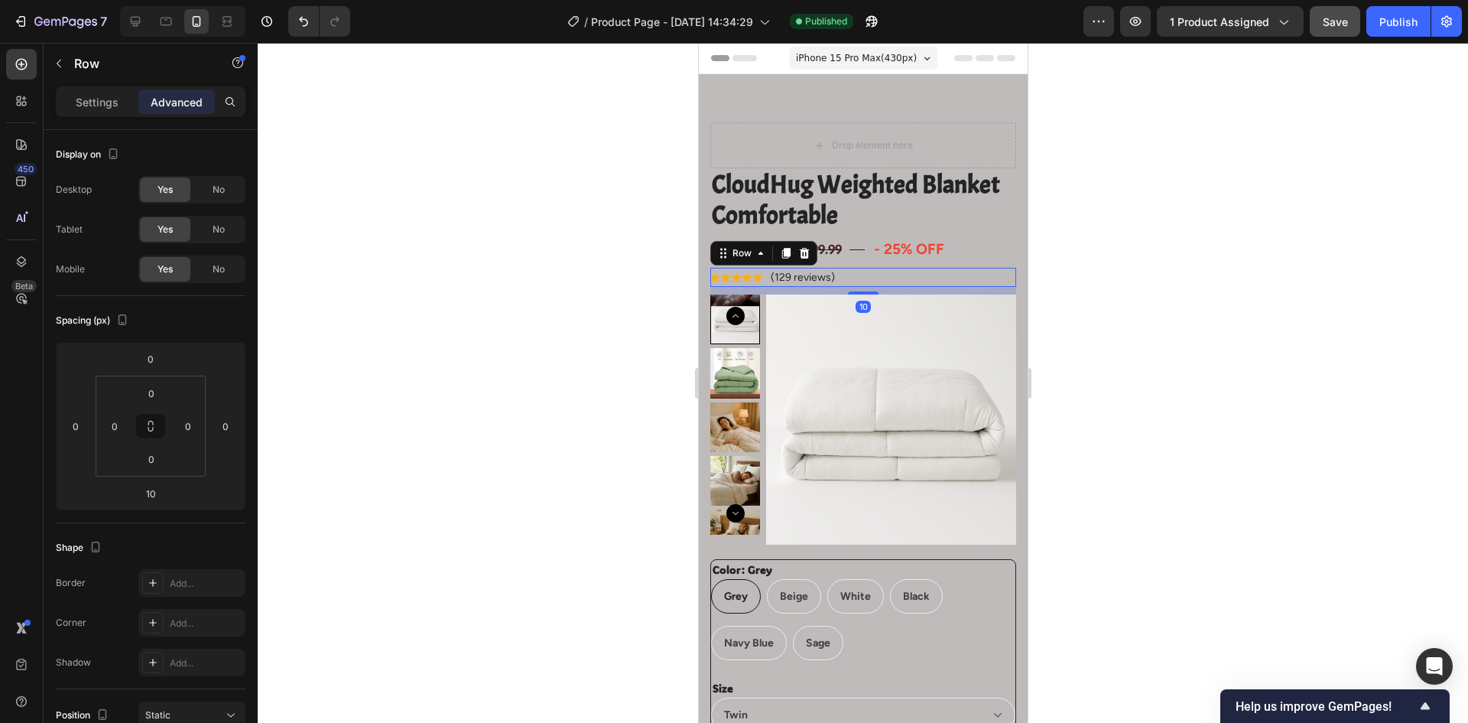
click at [900, 272] on div "Icon Icon Icon Icon Icon Icon List Hoz (129 reviews) Text block Row 10" at bounding box center [863, 277] width 306 height 19
click at [1101, 206] on div at bounding box center [863, 383] width 1211 height 680
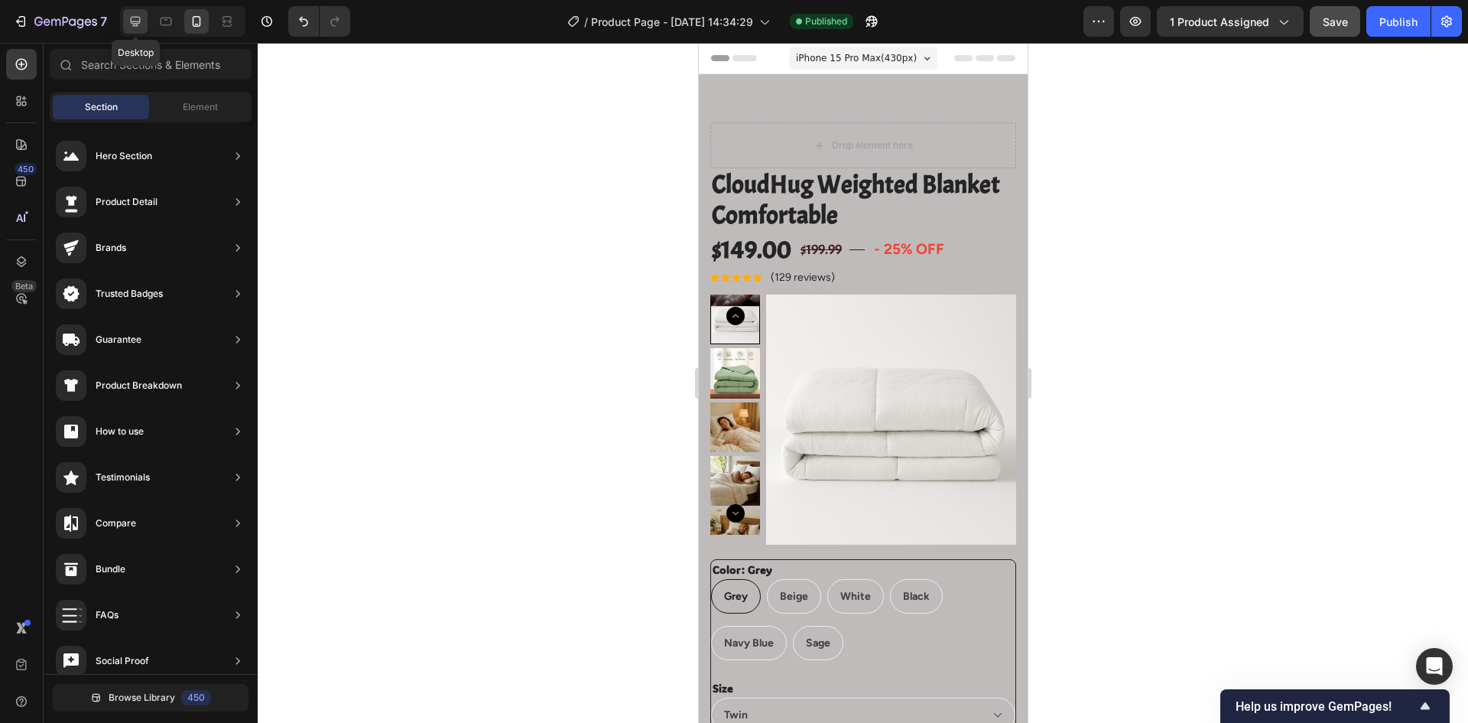
click at [140, 28] on icon at bounding box center [135, 21] width 15 height 15
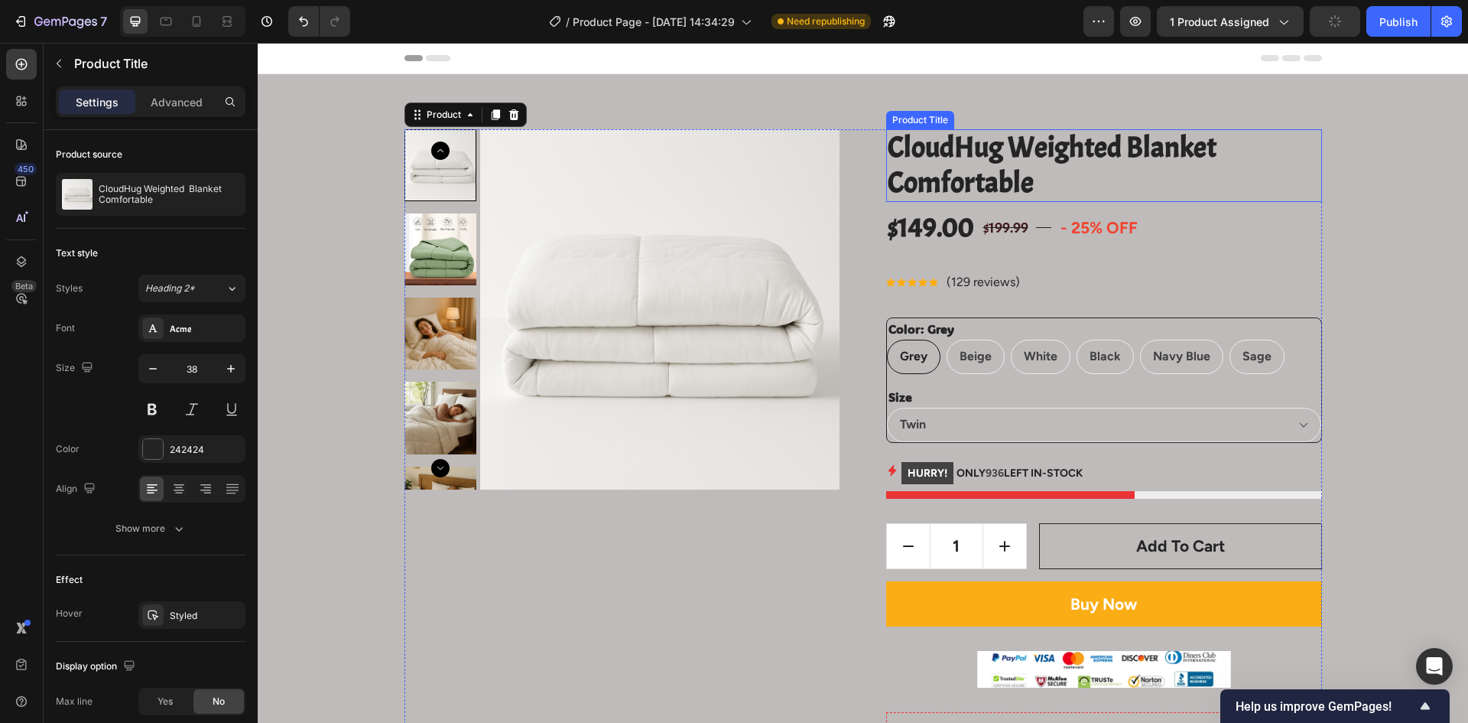
click at [1045, 201] on h2 "CloudHug Weighted Blanket Comfortable" at bounding box center [1104, 165] width 436 height 73
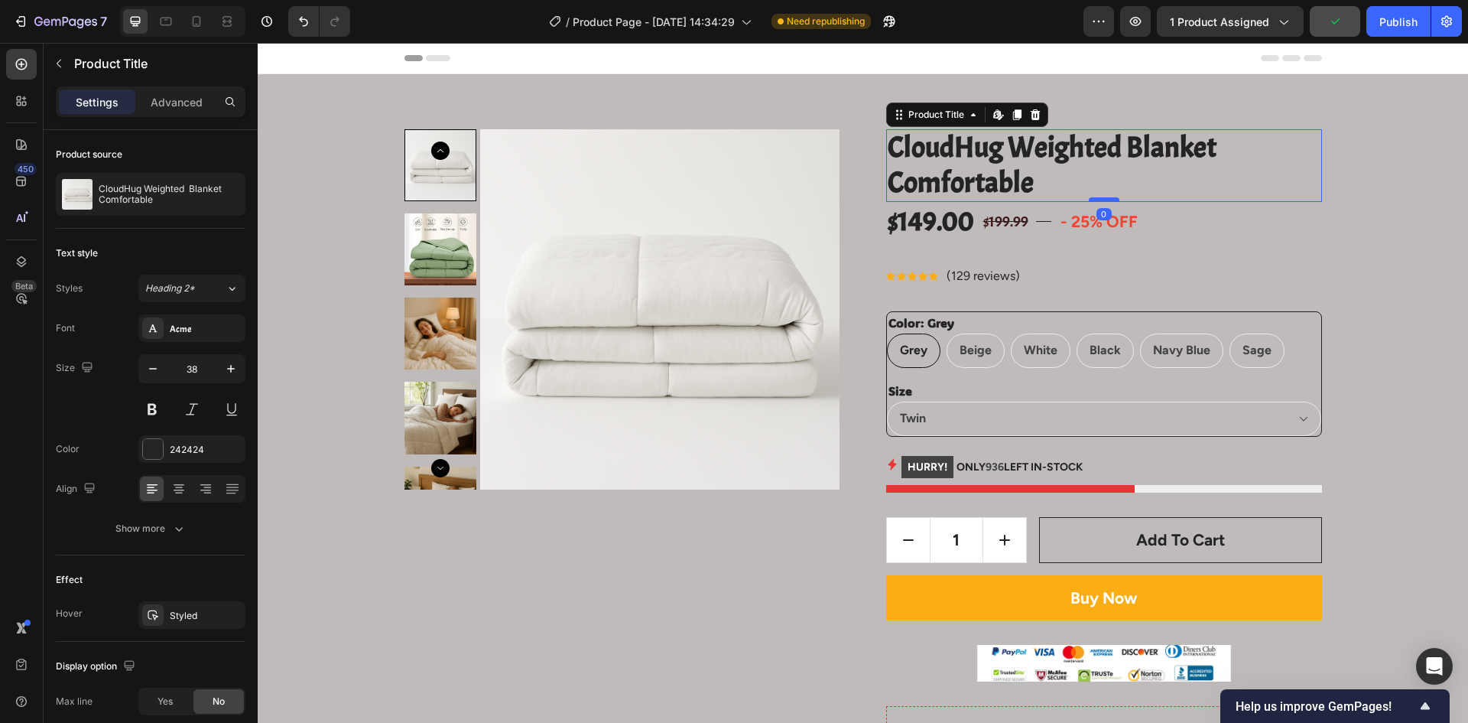
click at [1099, 200] on div at bounding box center [1104, 199] width 31 height 5
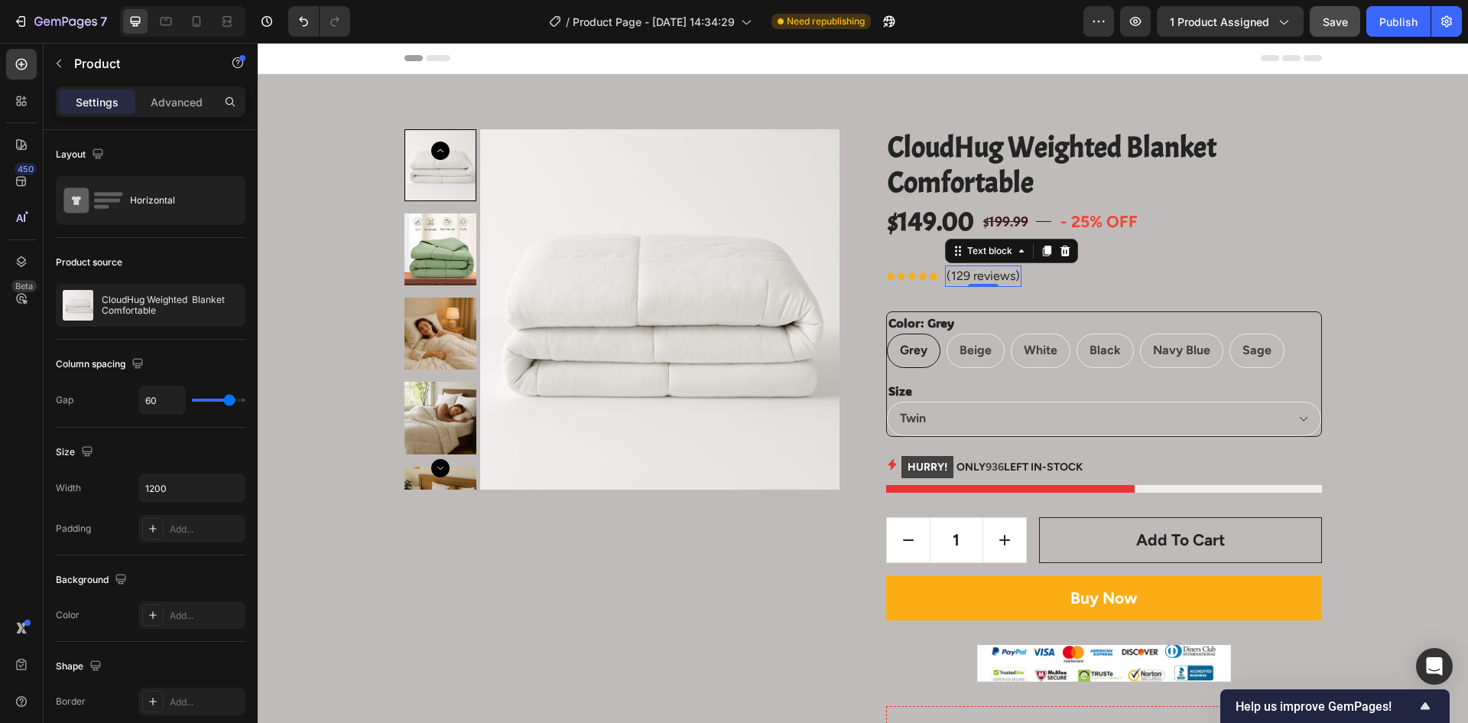
click at [976, 269] on div "(129 reviews) Text block 0" at bounding box center [983, 275] width 76 height 21
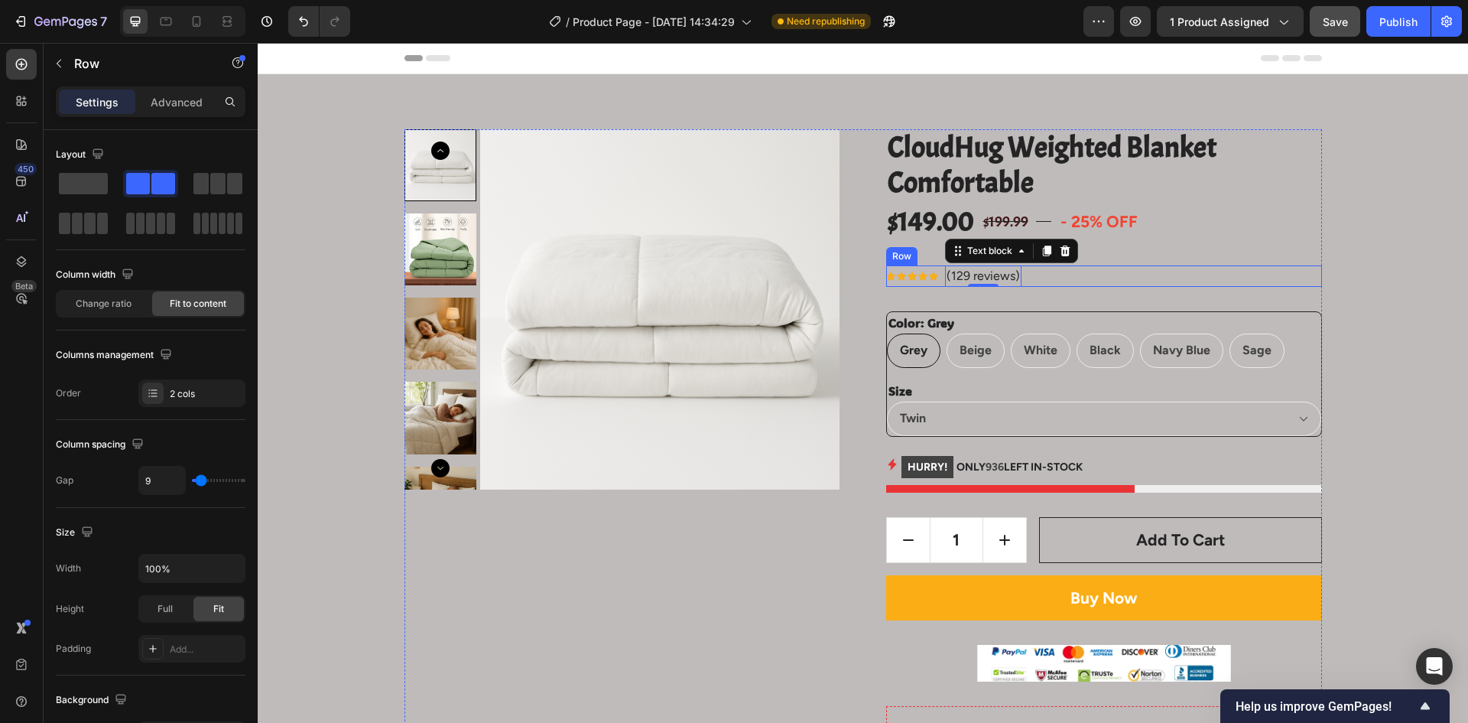
click at [1081, 272] on div "Icon Icon Icon Icon Icon Icon List Hoz (129 reviews) Text block 0 Row" at bounding box center [1104, 275] width 436 height 21
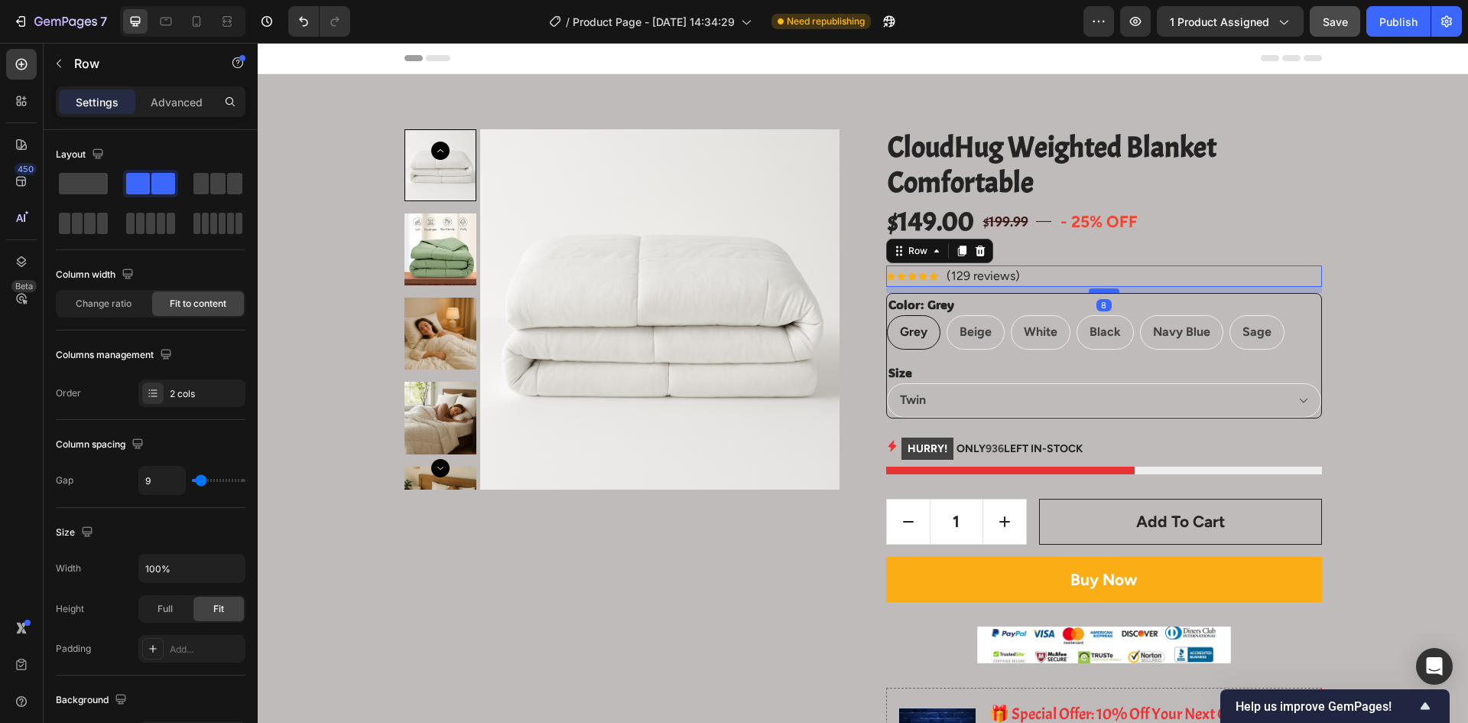
drag, startPoint x: 1098, startPoint y: 310, endPoint x: 1095, endPoint y: 291, distance: 18.6
click at [1095, 291] on div at bounding box center [1104, 290] width 31 height 5
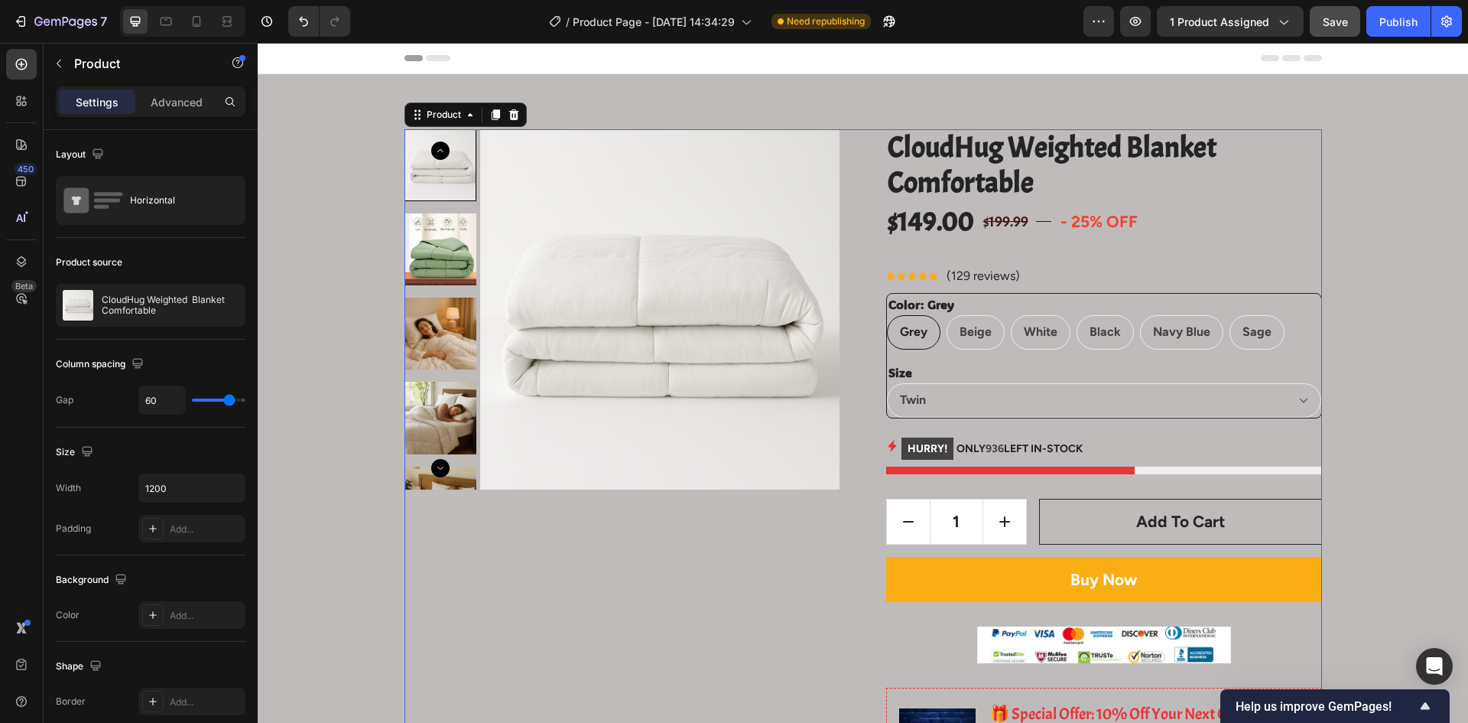
drag, startPoint x: 1054, startPoint y: 245, endPoint x: 1041, endPoint y: 229, distance: 20.7
click at [1026, 220] on div "$149.00 Product Price Product Price $199.99 Compare Price Compare Price Title L…" at bounding box center [1104, 221] width 436 height 39
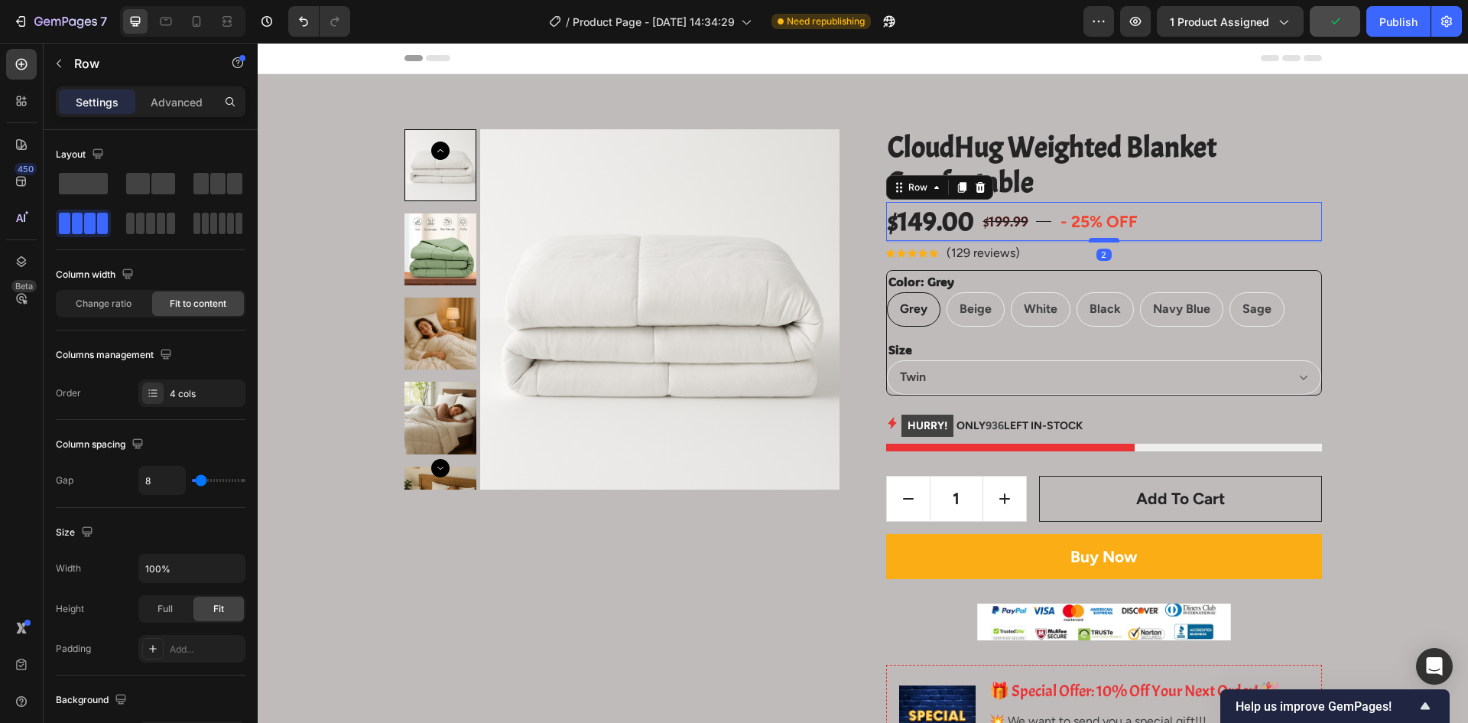
drag, startPoint x: 1103, startPoint y: 265, endPoint x: 1103, endPoint y: 242, distance: 22.9
click at [1103, 242] on div at bounding box center [1104, 240] width 31 height 5
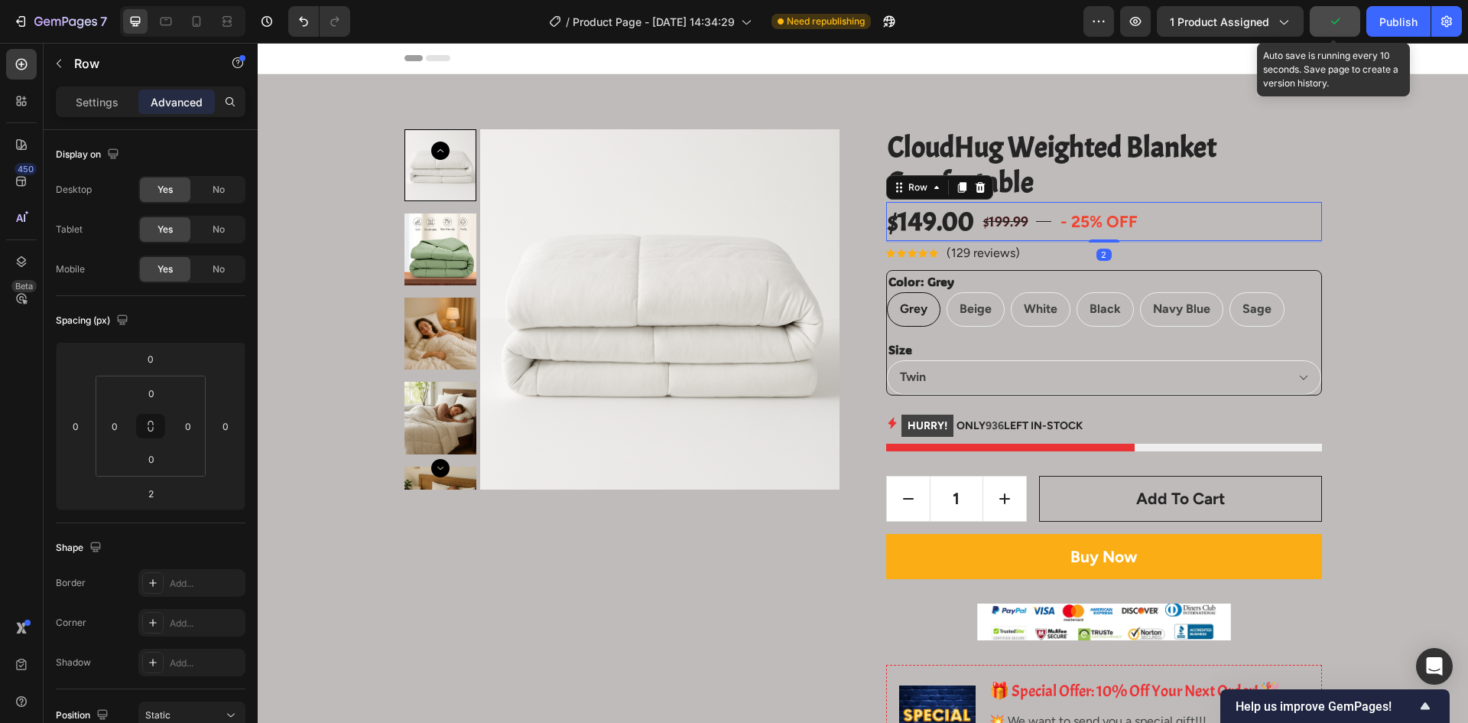
click at [1337, 24] on icon "button" at bounding box center [1335, 21] width 15 height 15
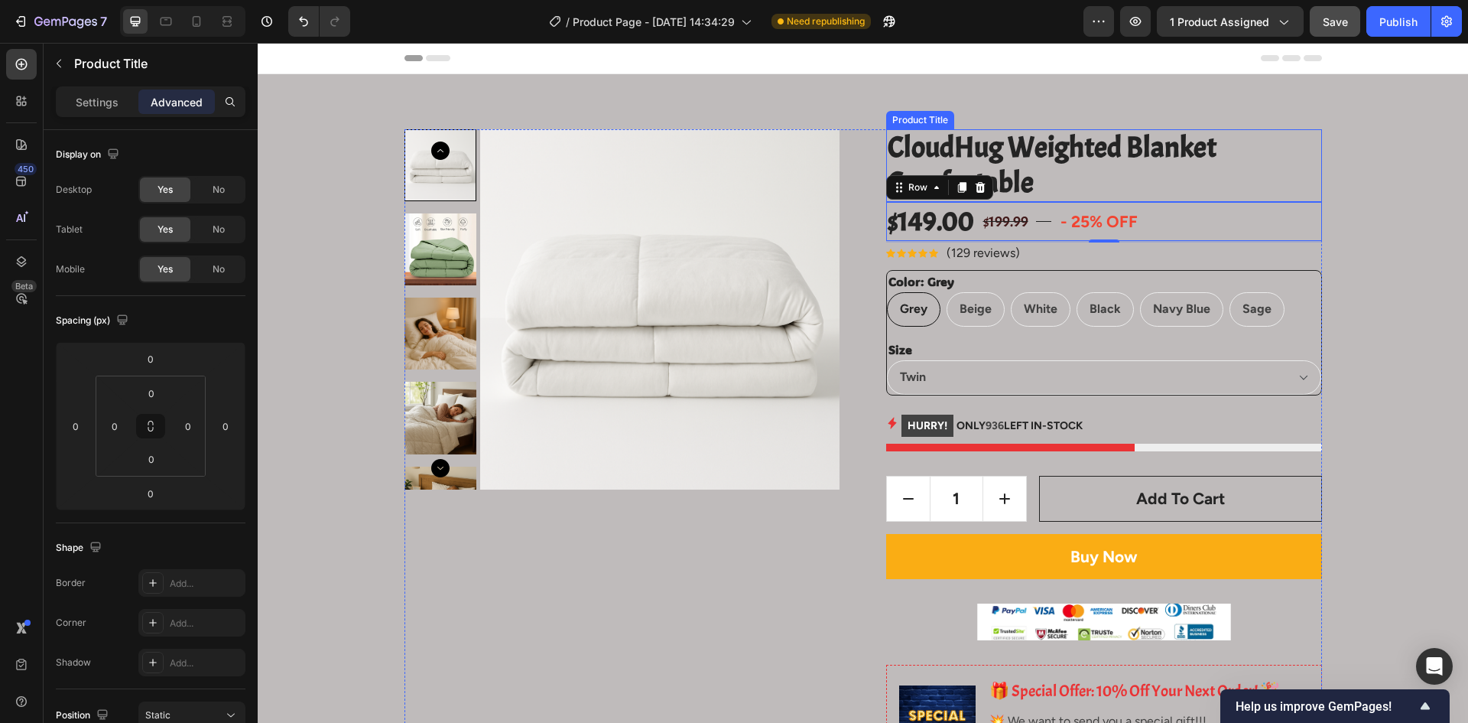
click at [1040, 176] on h2 "CloudHug Weighted Blanket Comfortable" at bounding box center [1104, 165] width 436 height 73
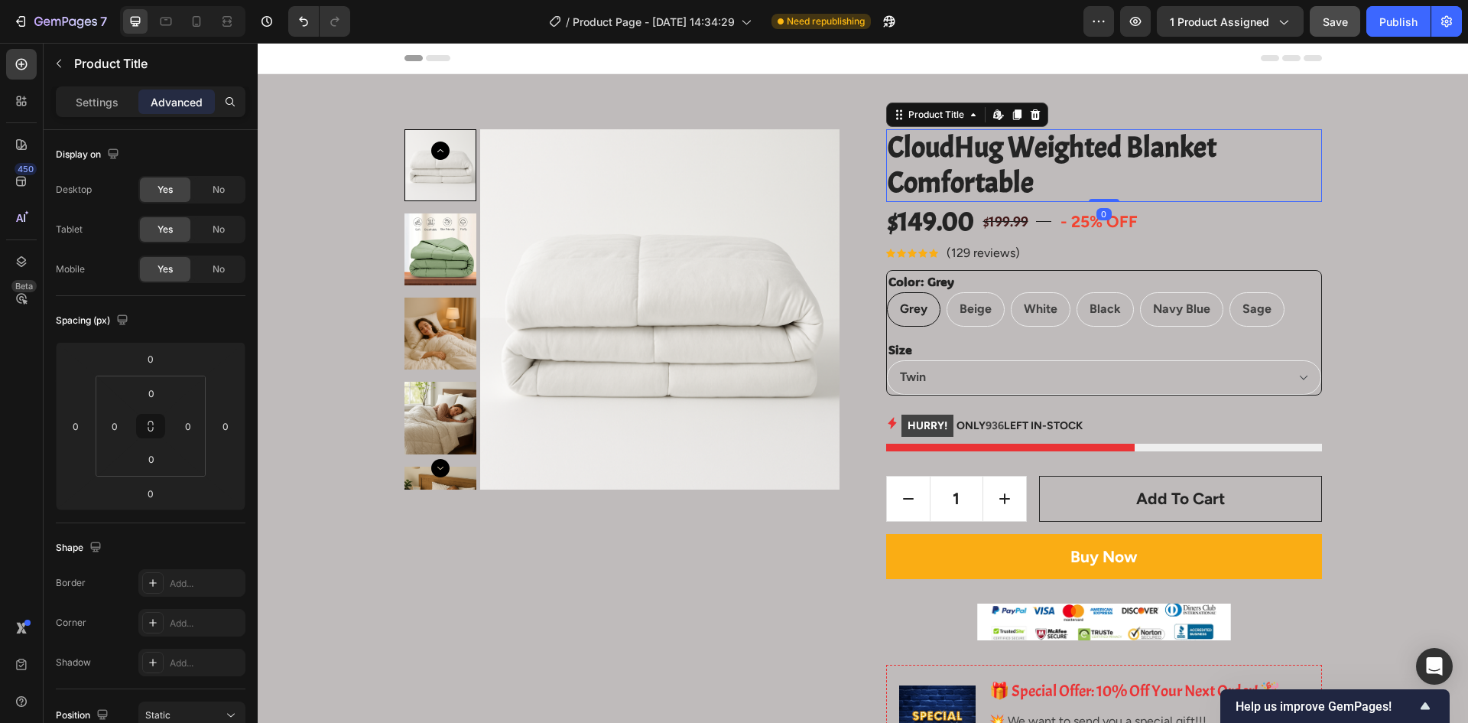
click at [1040, 176] on h2 "CloudHug Weighted Blanket Comfortable" at bounding box center [1104, 165] width 436 height 73
click at [935, 147] on h2 "CloudHug Weighted Blanket Comfortable" at bounding box center [1104, 165] width 436 height 73
click at [935, 148] on h2 "CloudHug Weighted Blanket Comfortable" at bounding box center [1104, 165] width 436 height 73
click at [1033, 177] on h2 "CloudHug Weighted Blanket Comfortable" at bounding box center [1104, 165] width 436 height 73
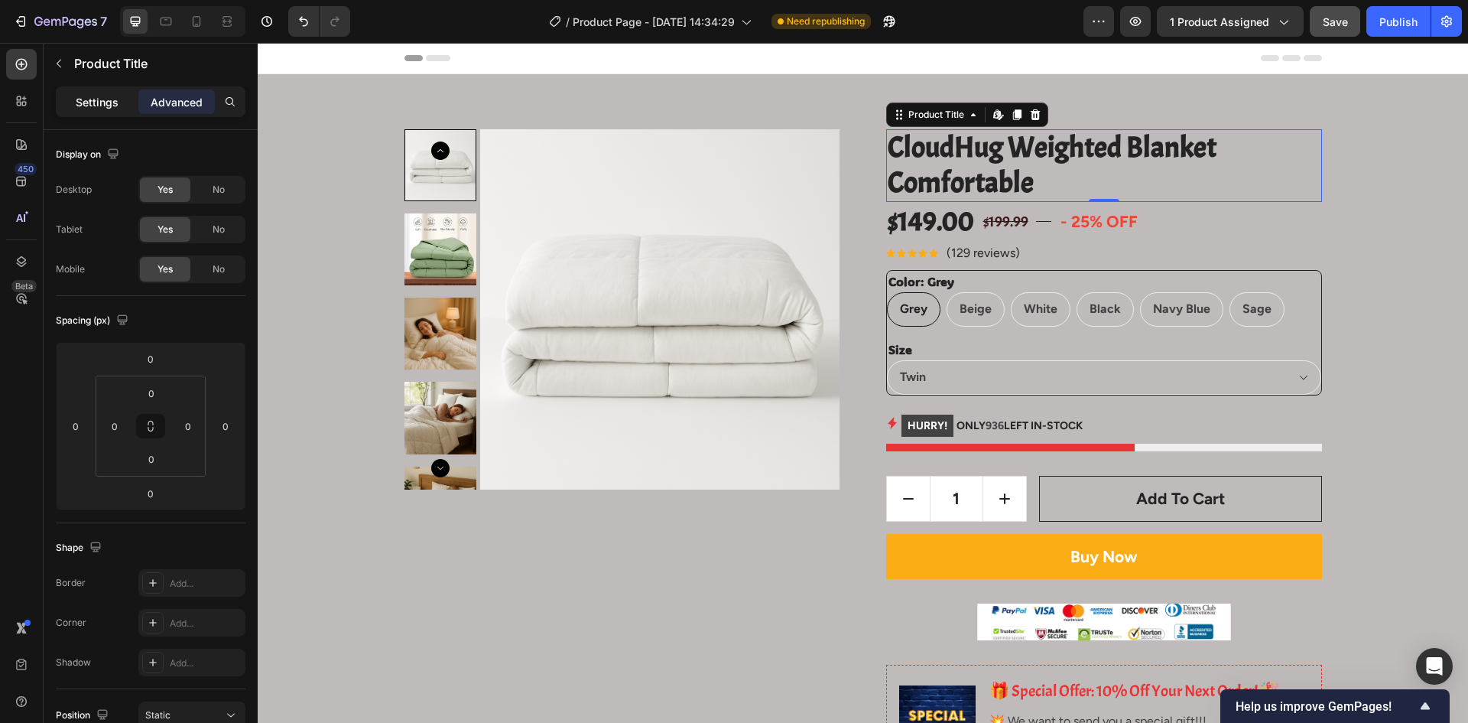
click at [97, 102] on p "Settings" at bounding box center [97, 102] width 43 height 16
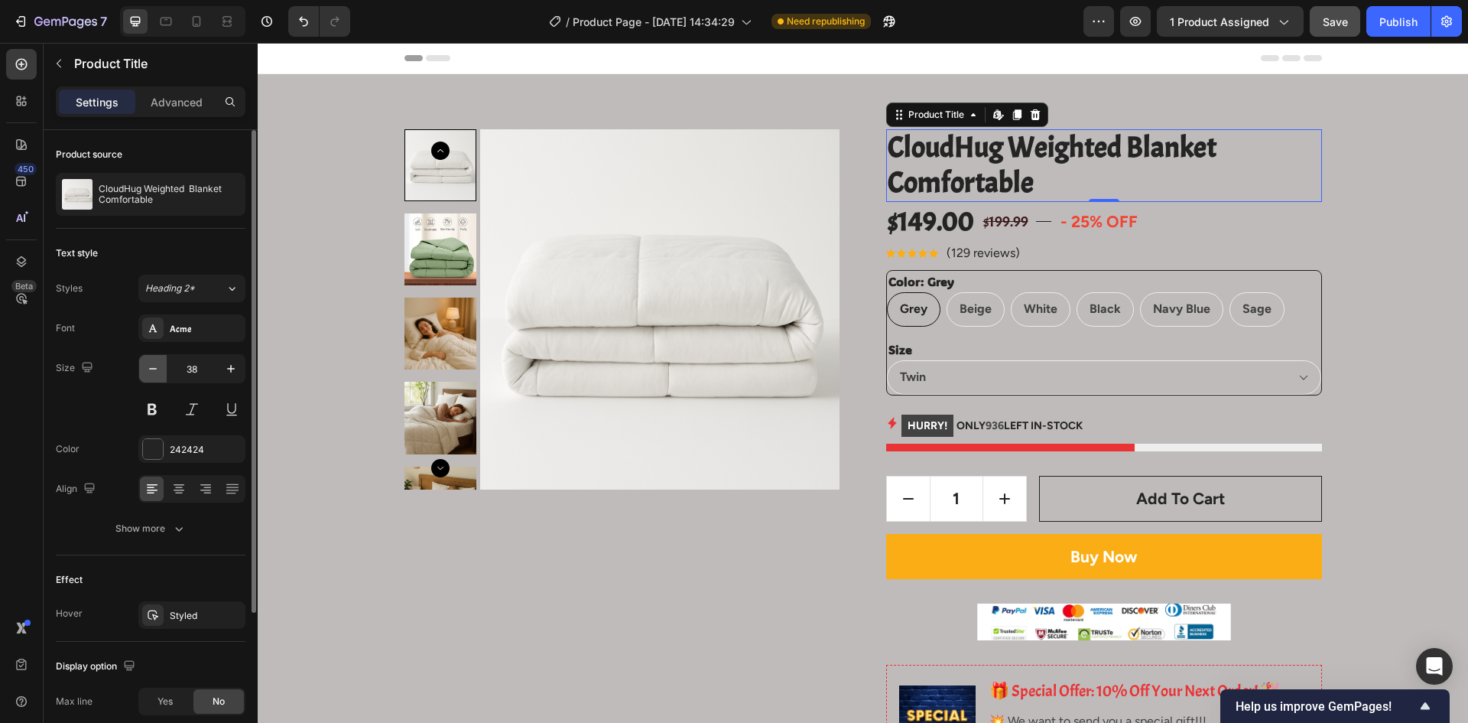
click at [152, 372] on icon "button" at bounding box center [152, 368] width 15 height 15
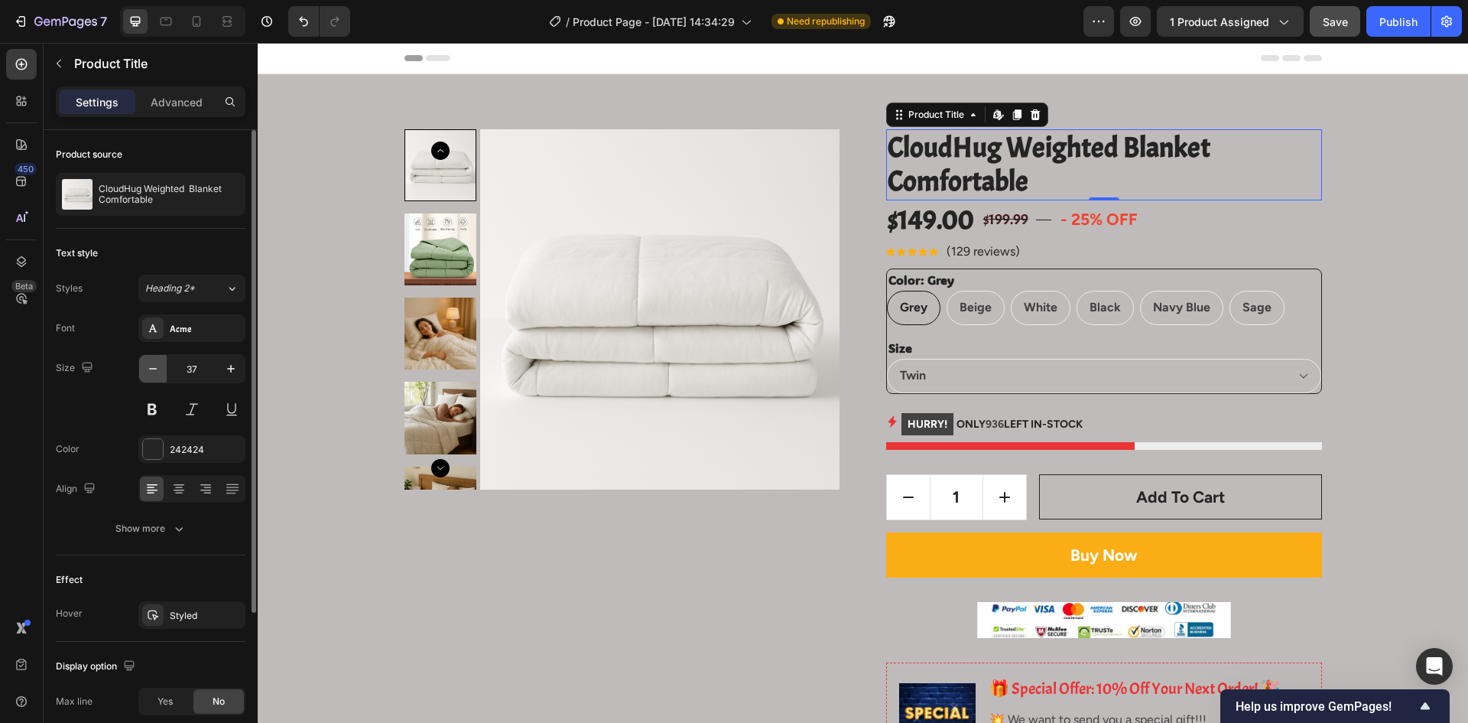
click at [152, 372] on icon "button" at bounding box center [152, 368] width 15 height 15
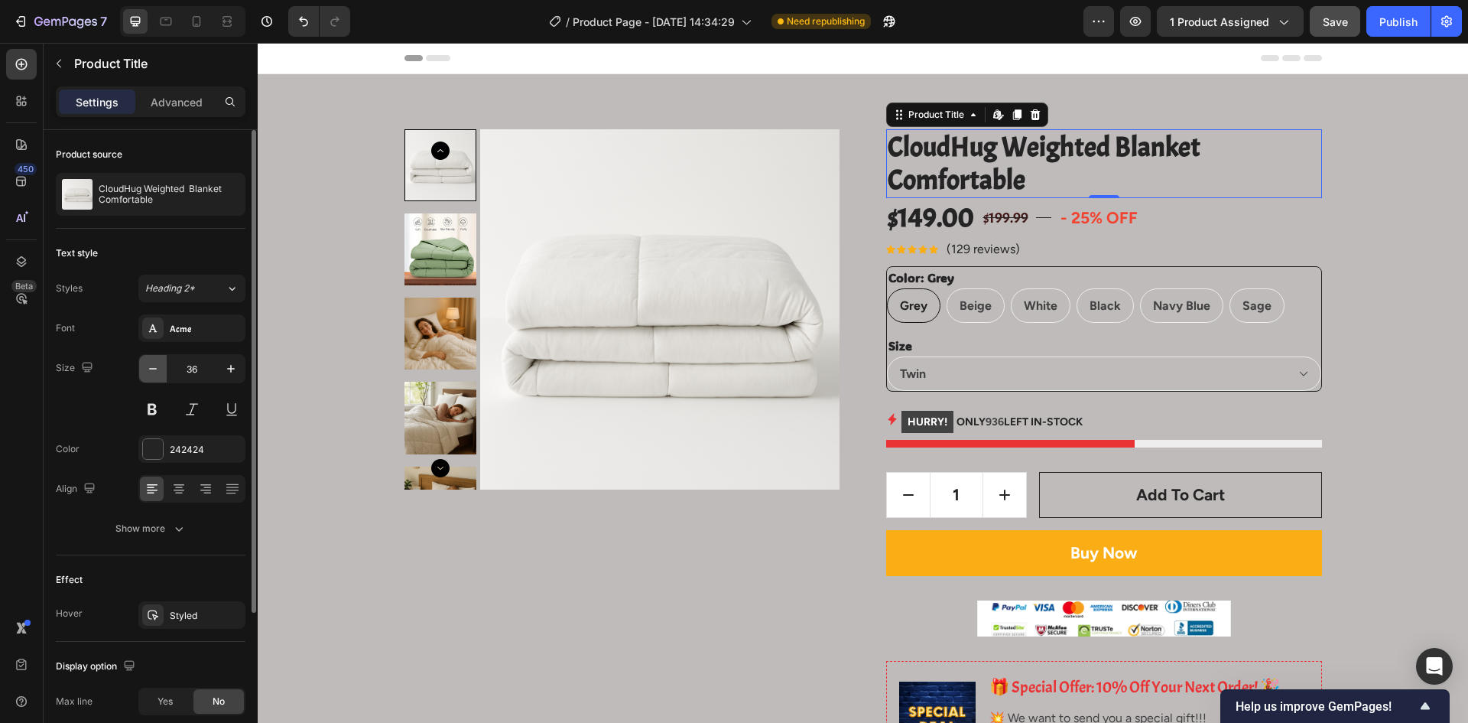
click at [152, 372] on icon "button" at bounding box center [152, 368] width 15 height 15
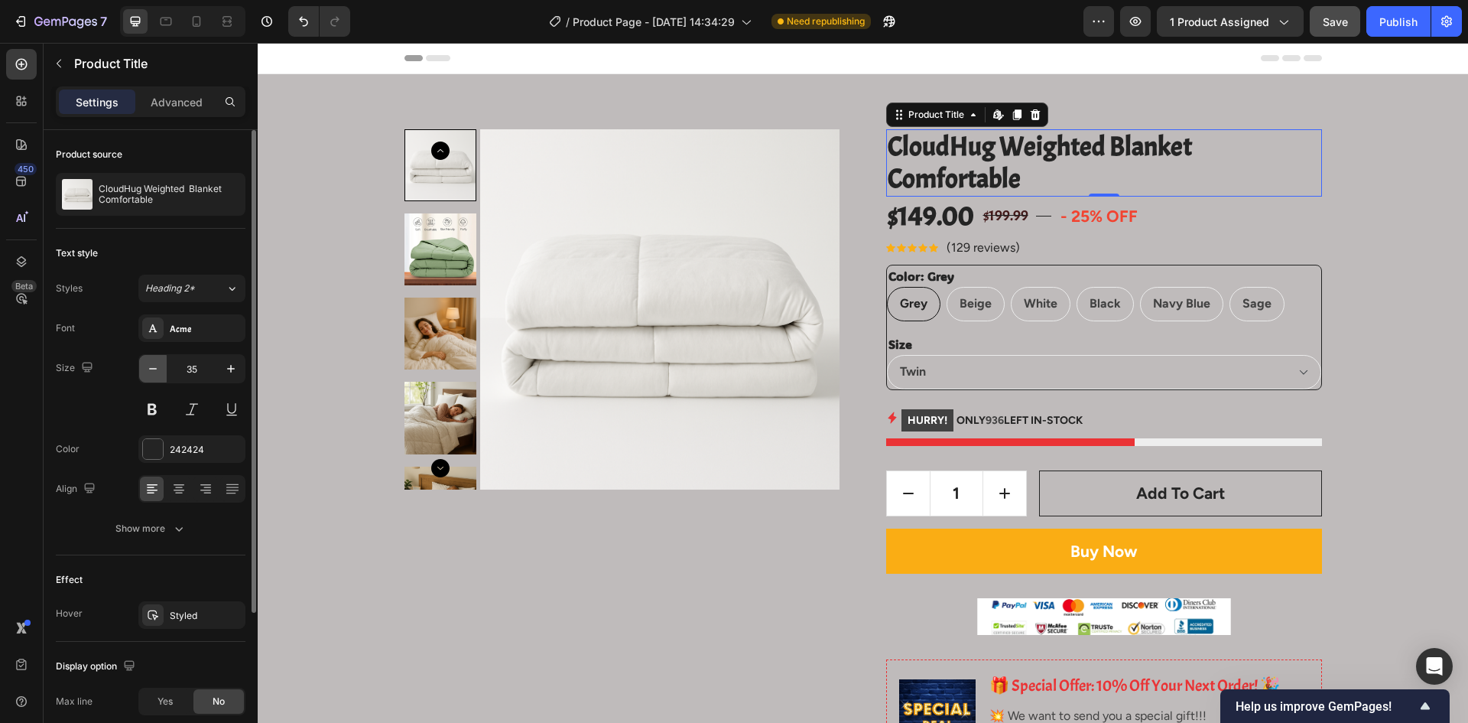
click at [152, 372] on icon "button" at bounding box center [152, 368] width 15 height 15
type input "34"
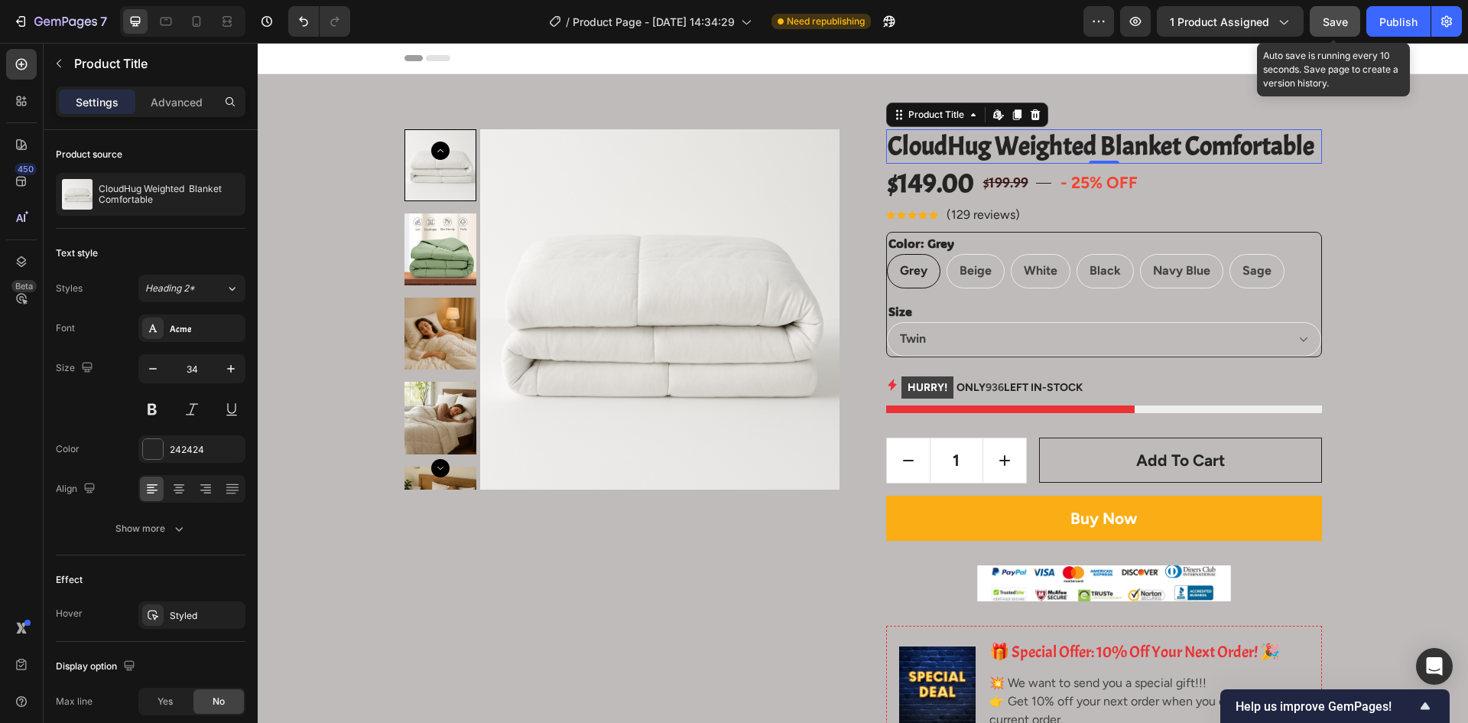
drag, startPoint x: 1317, startPoint y: 19, endPoint x: 1041, endPoint y: 36, distance: 276.6
click at [1317, 19] on button "Save" at bounding box center [1335, 21] width 50 height 31
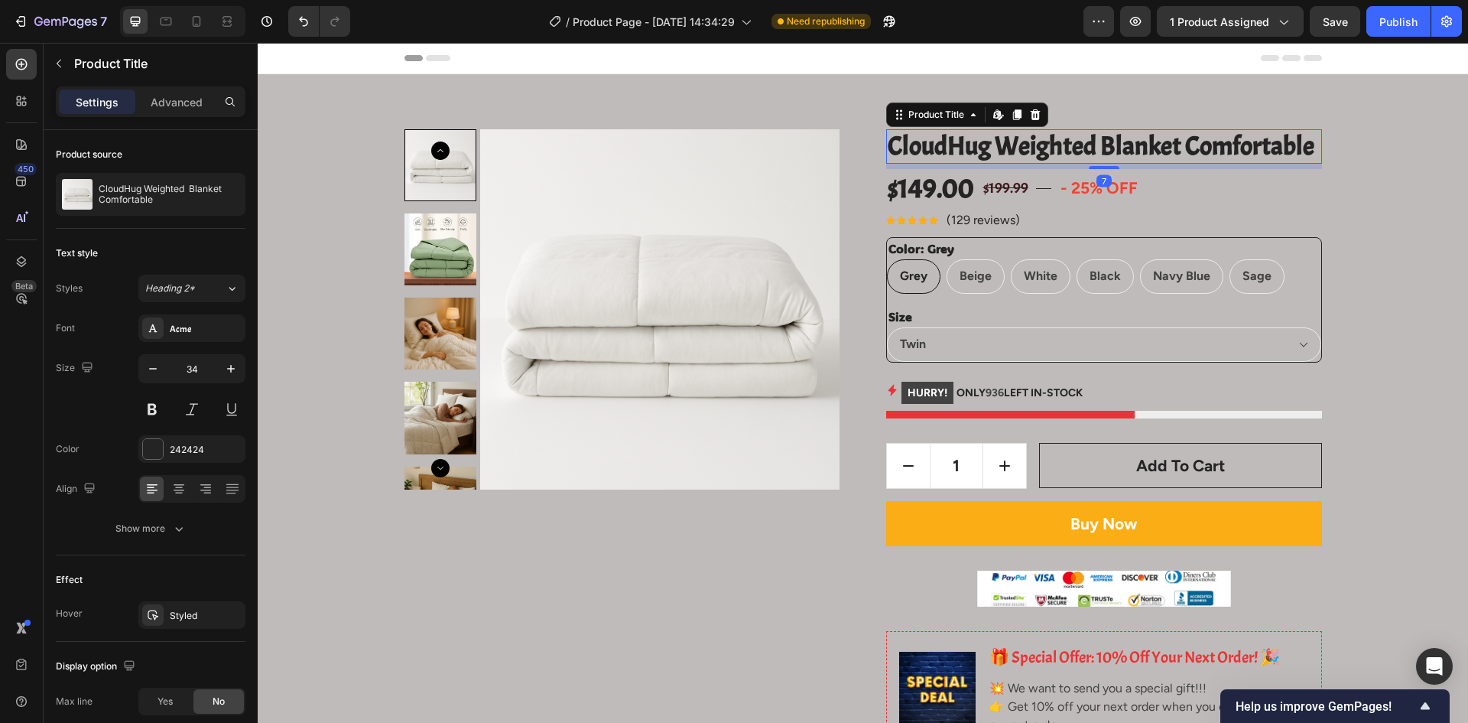
click at [1094, 168] on div at bounding box center [1104, 167] width 31 height 3
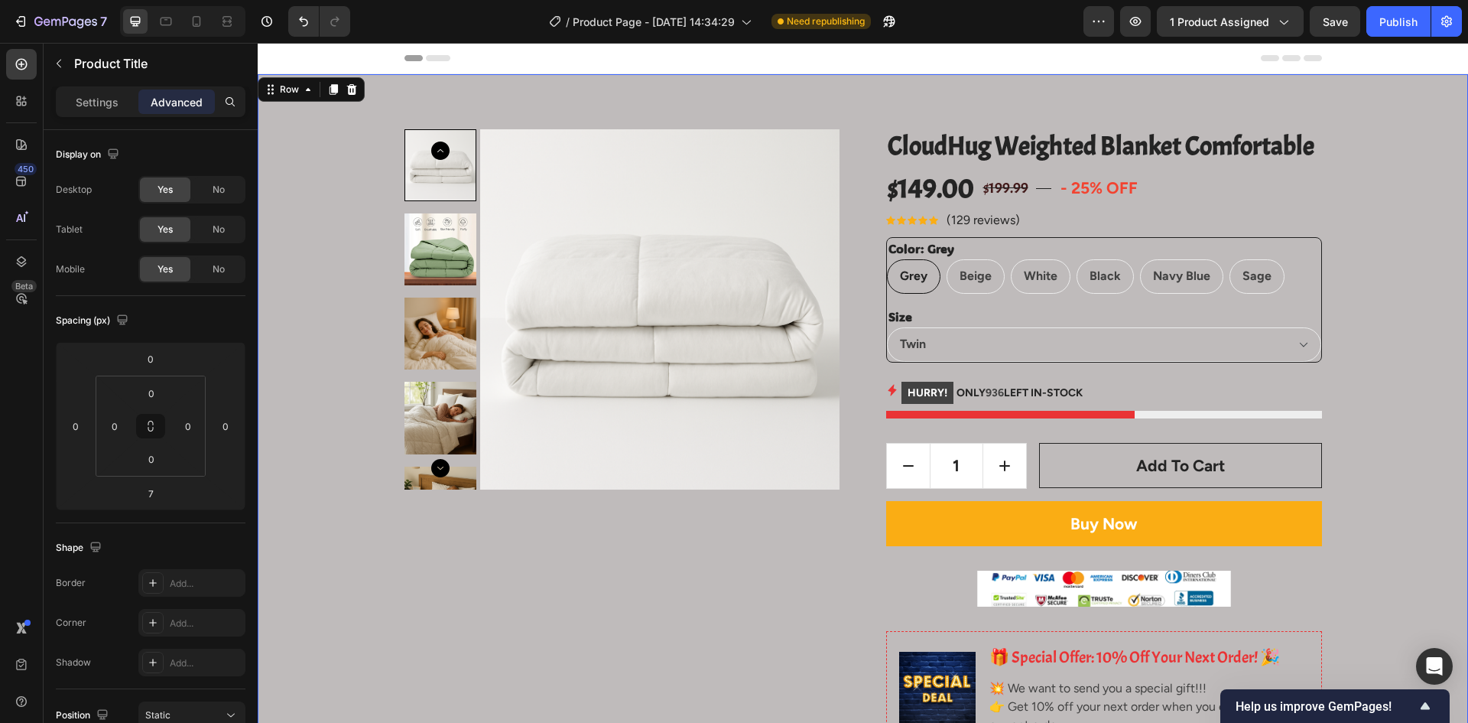
click at [1420, 188] on div "Product Images CloudHug Weighted Blanket Comfortable Product Title $149.00 Prod…" at bounding box center [863, 730] width 1188 height 1202
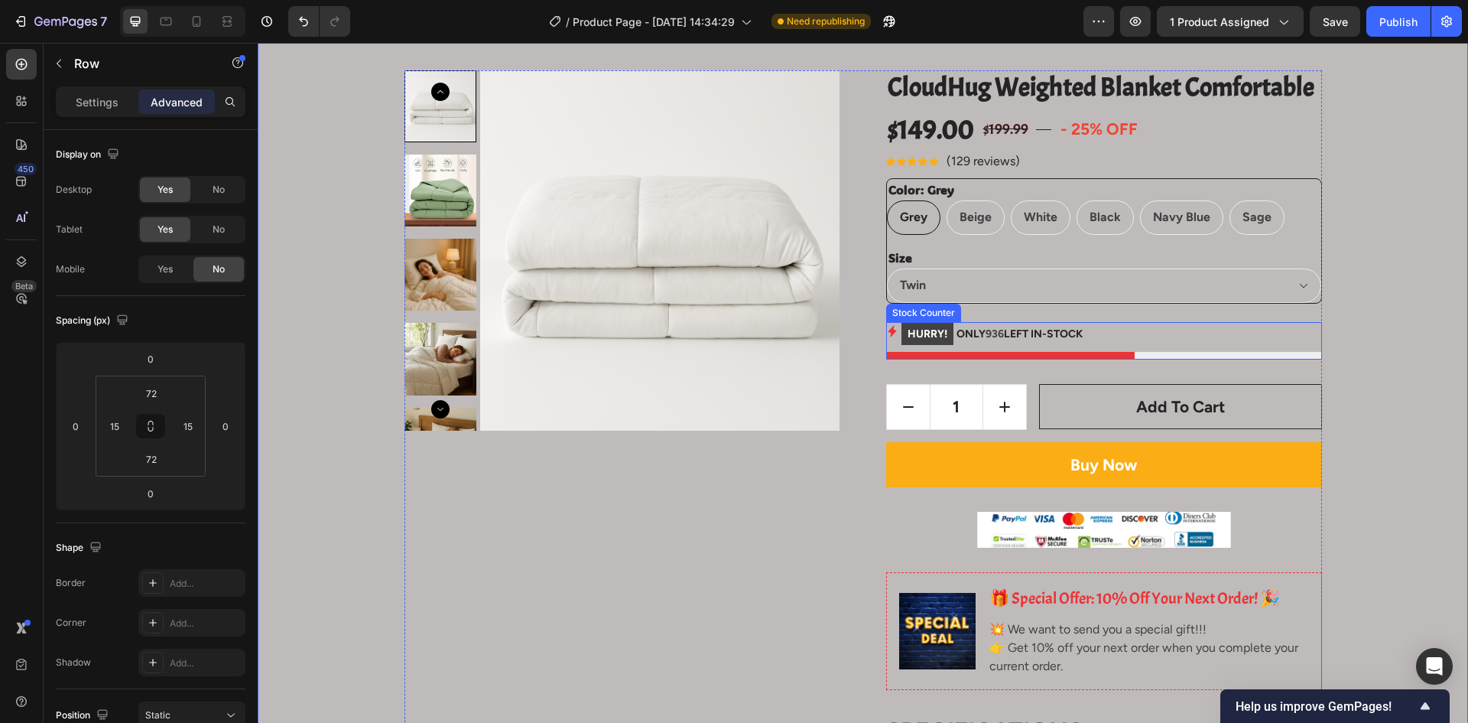
scroll to position [76, 0]
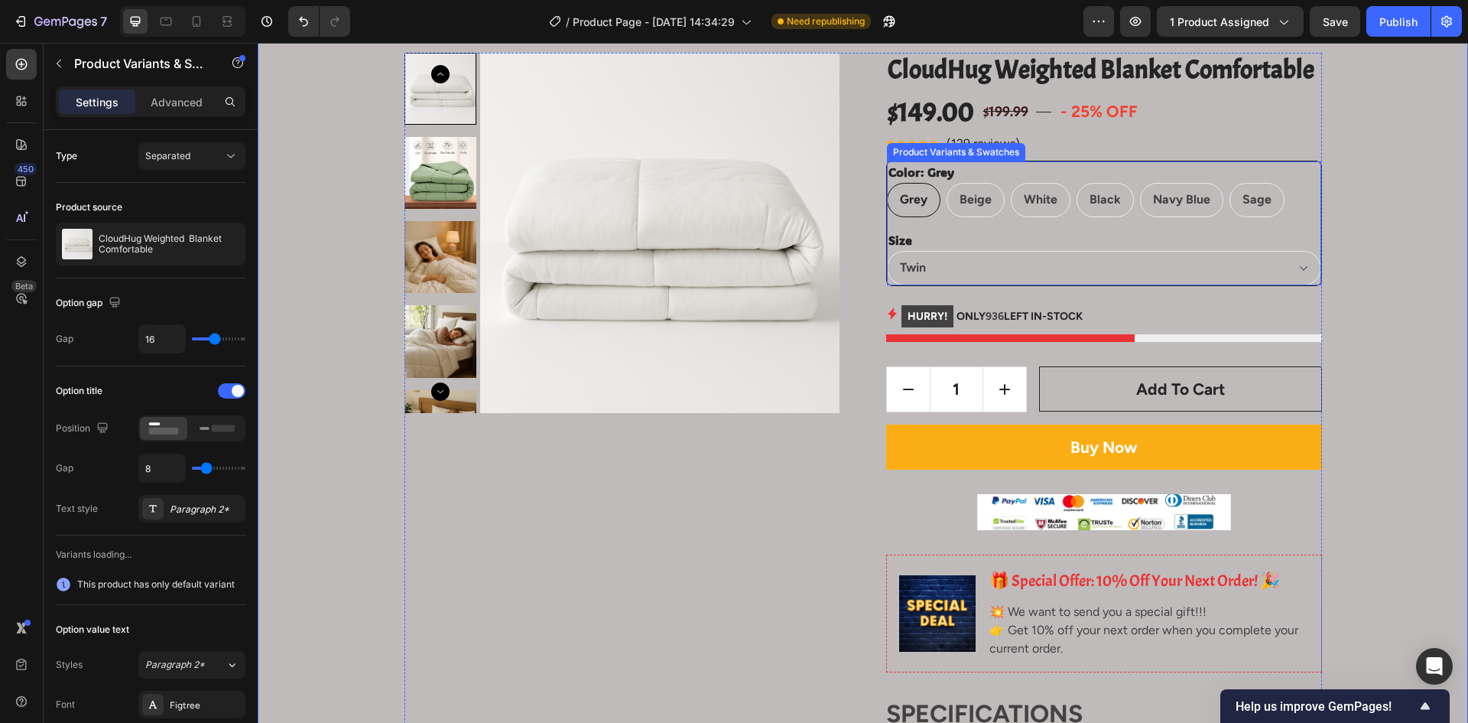
click at [1069, 238] on div "Size Twin Queen King" at bounding box center [1104, 257] width 434 height 56
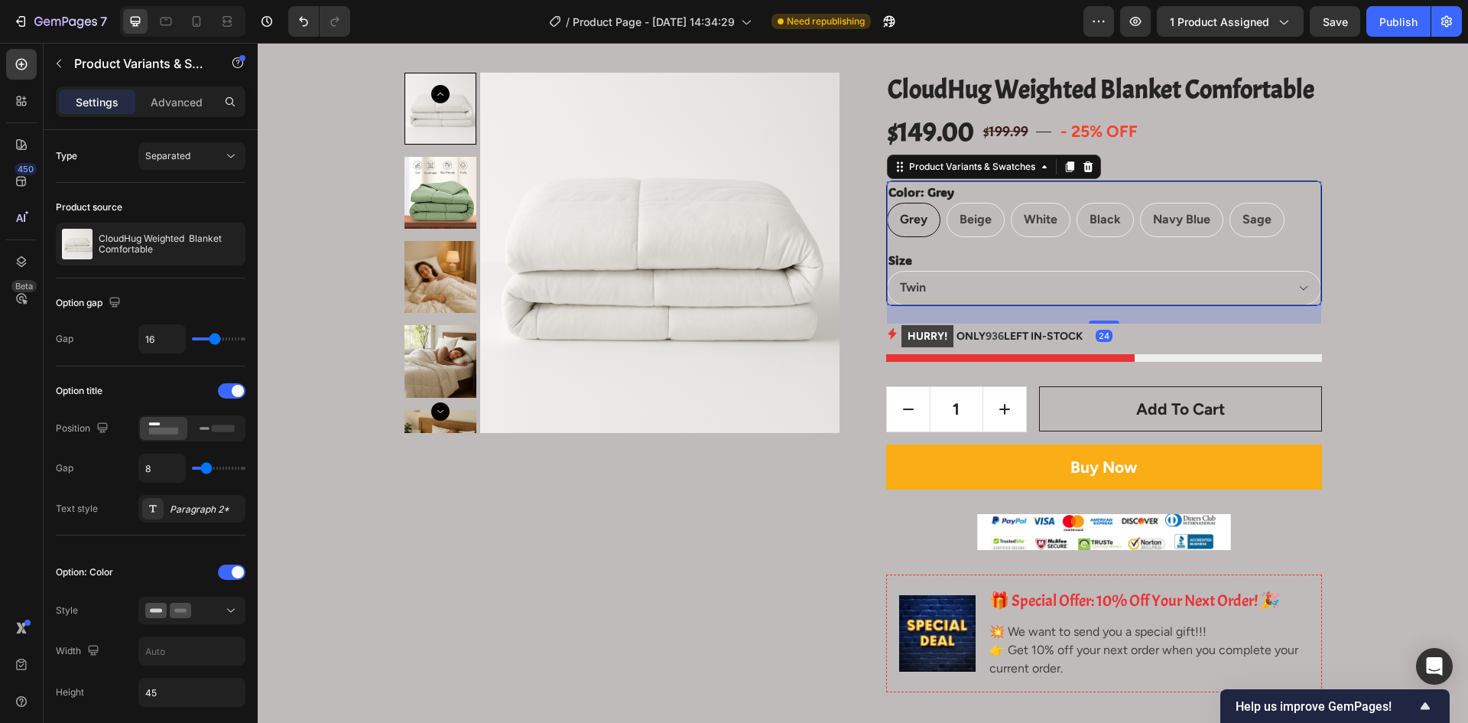
scroll to position [0, 0]
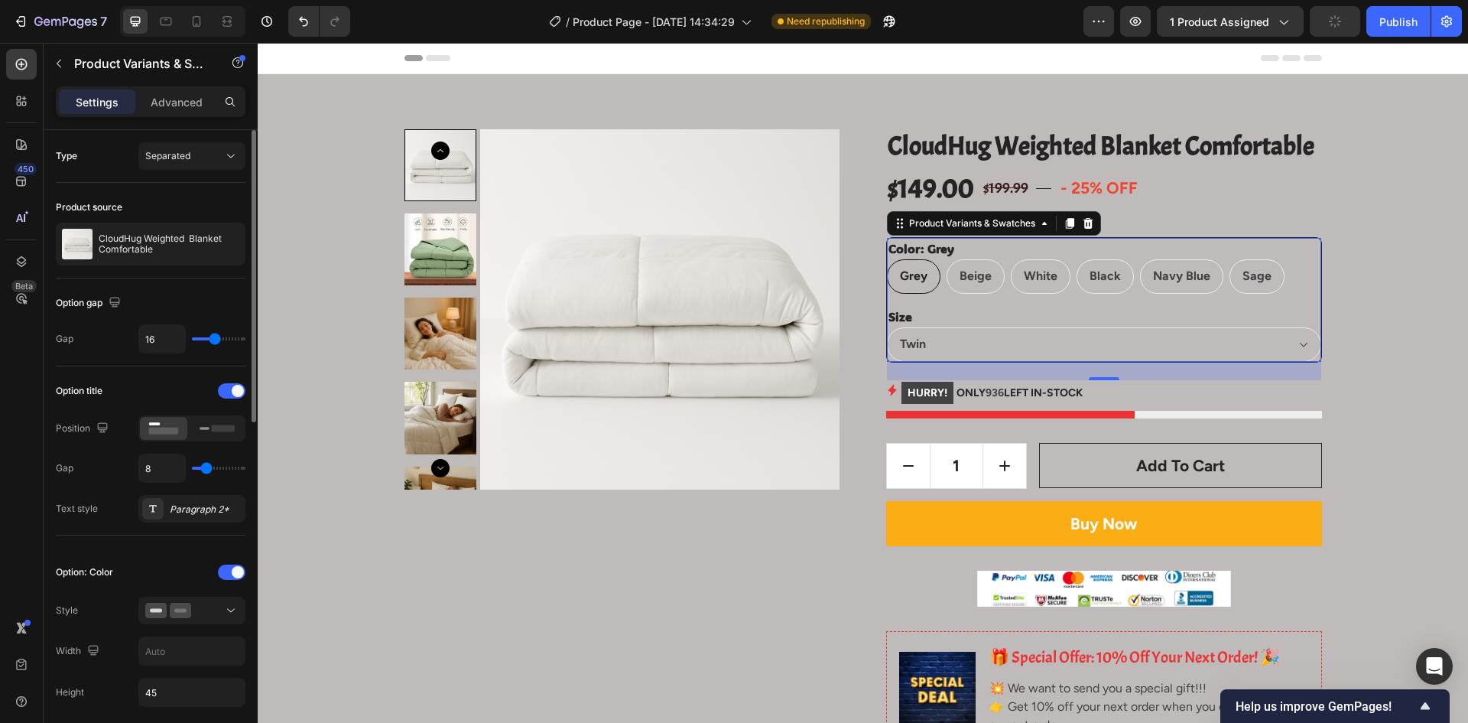
type input "5"
radio input "true"
type input "2"
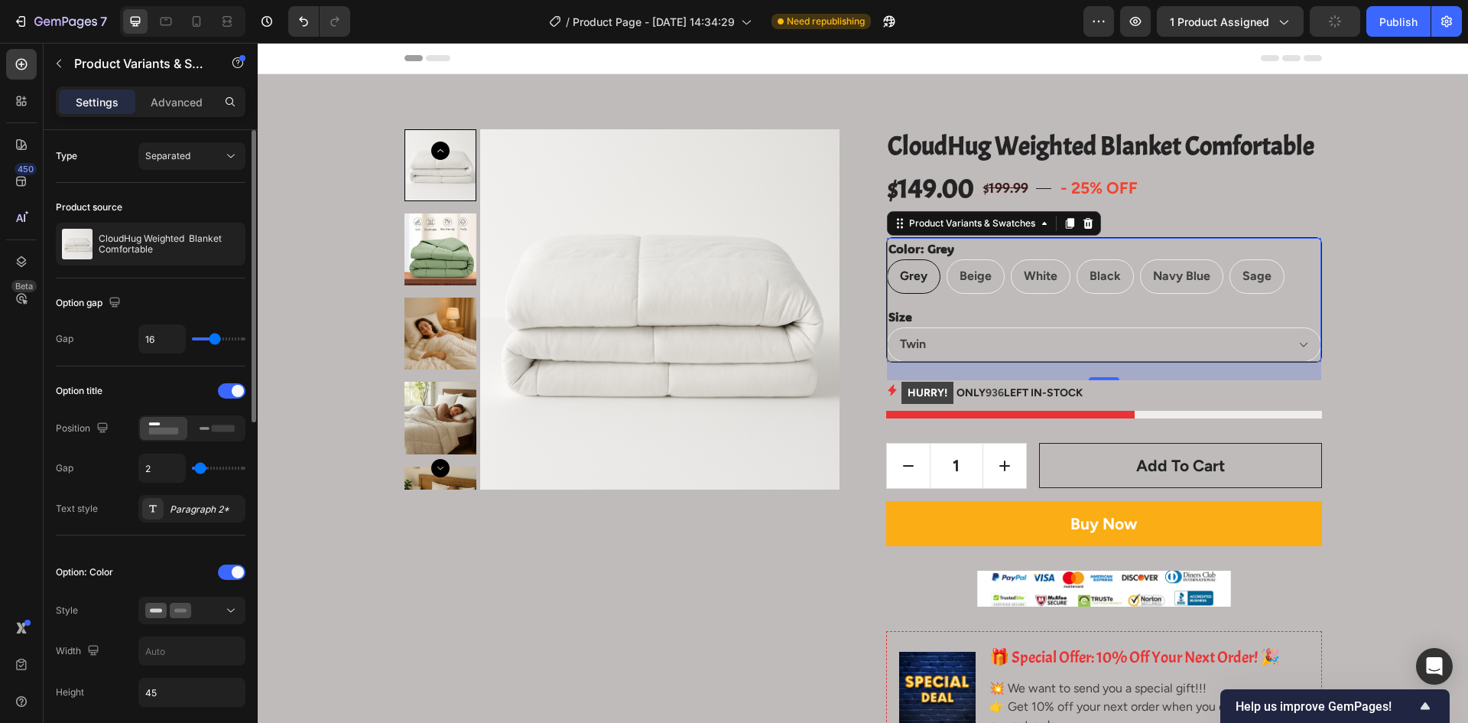
type input "0"
drag, startPoint x: 207, startPoint y: 470, endPoint x: 161, endPoint y: 480, distance: 47.0
type input "0"
click at [192, 470] on input "range" at bounding box center [219, 468] width 54 height 3
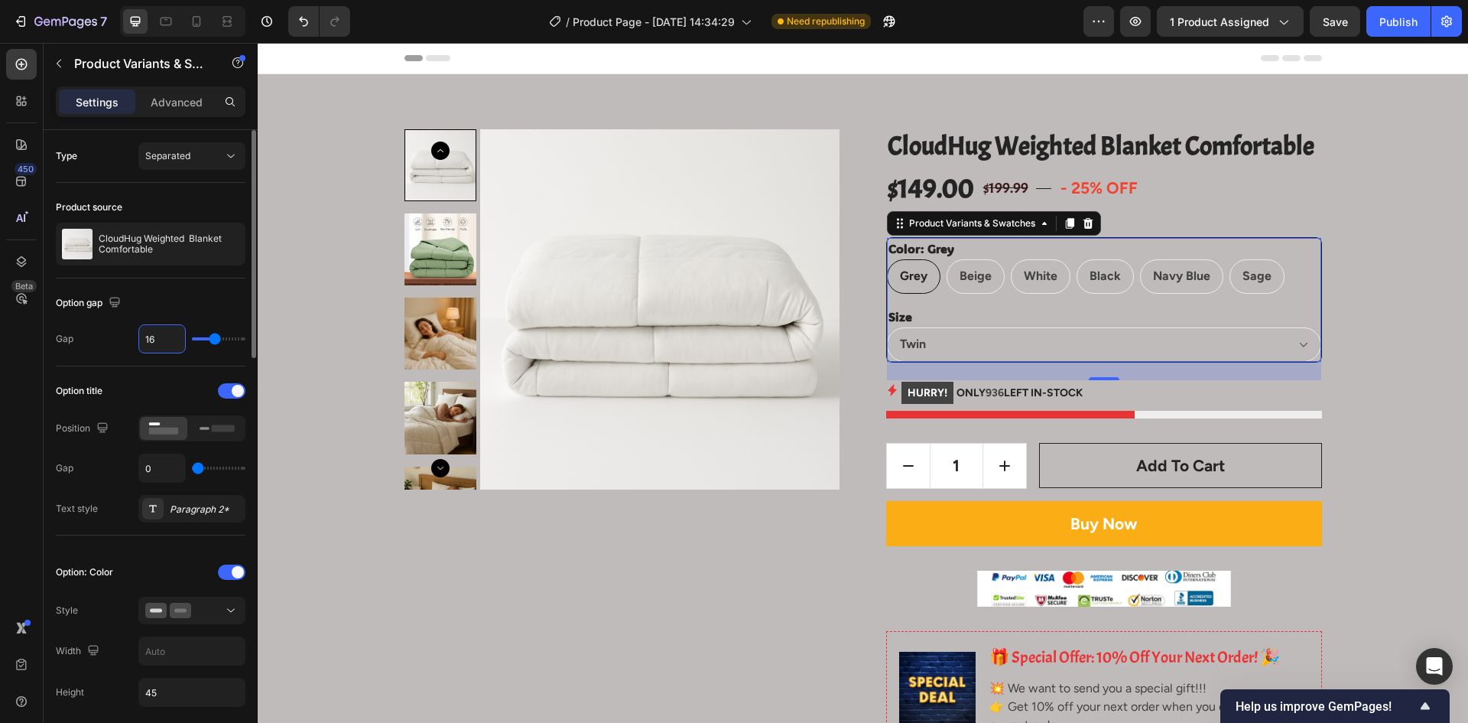
type input "1"
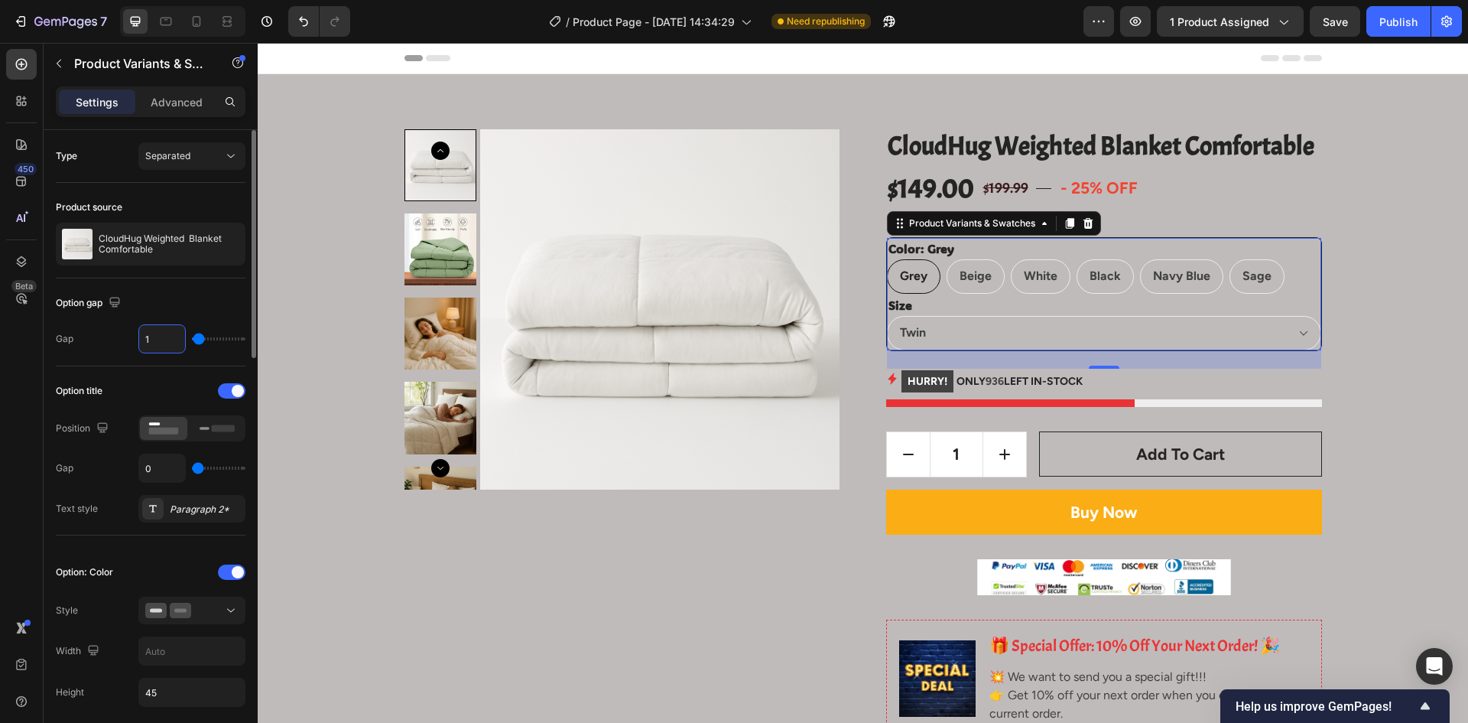
type input "15"
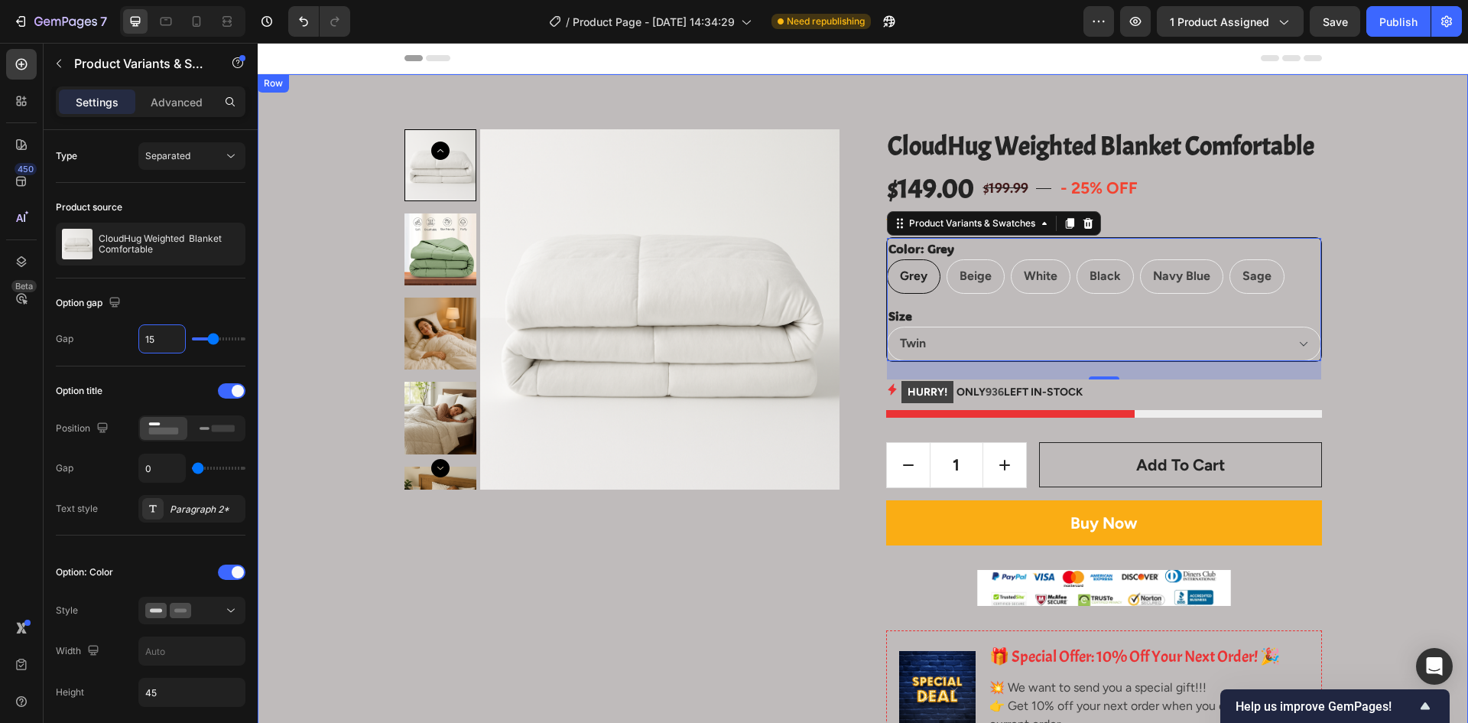
type input "155"
type input "40"
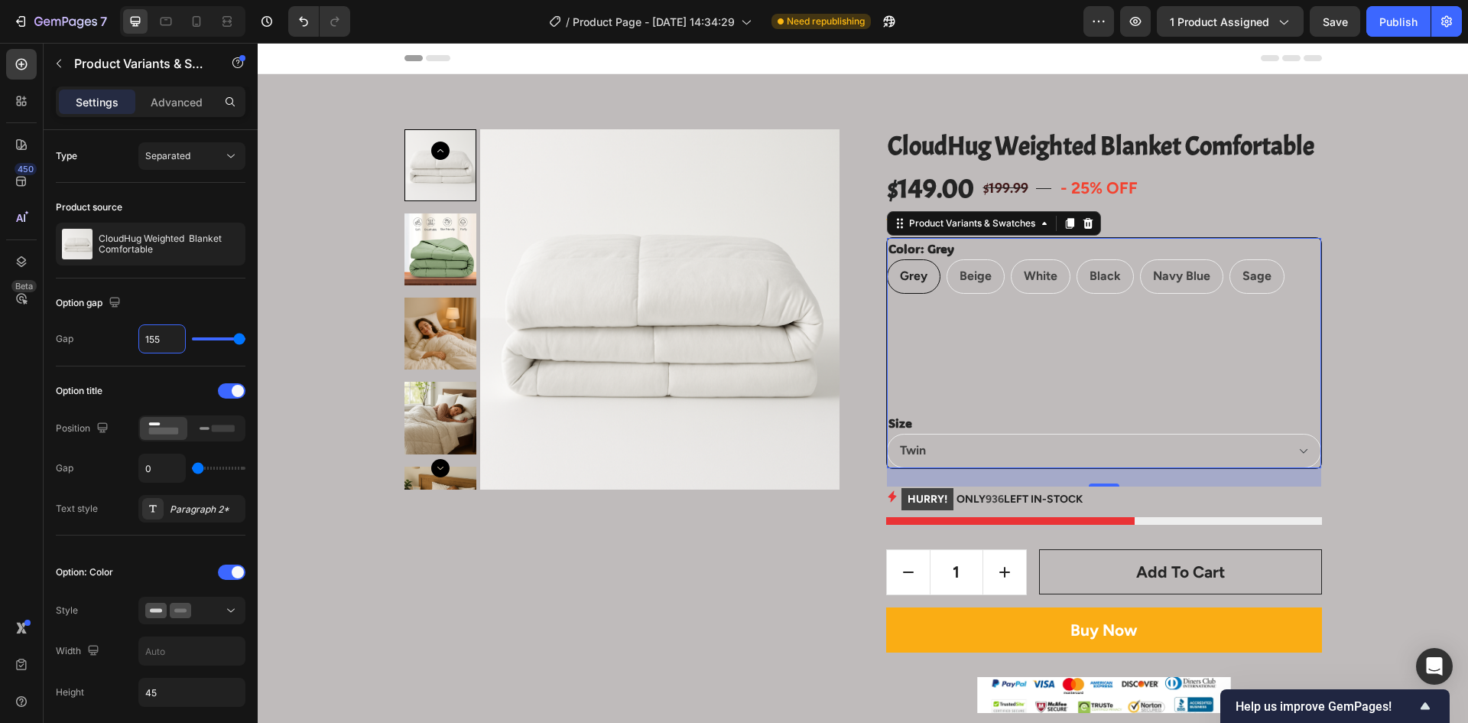
type input "15"
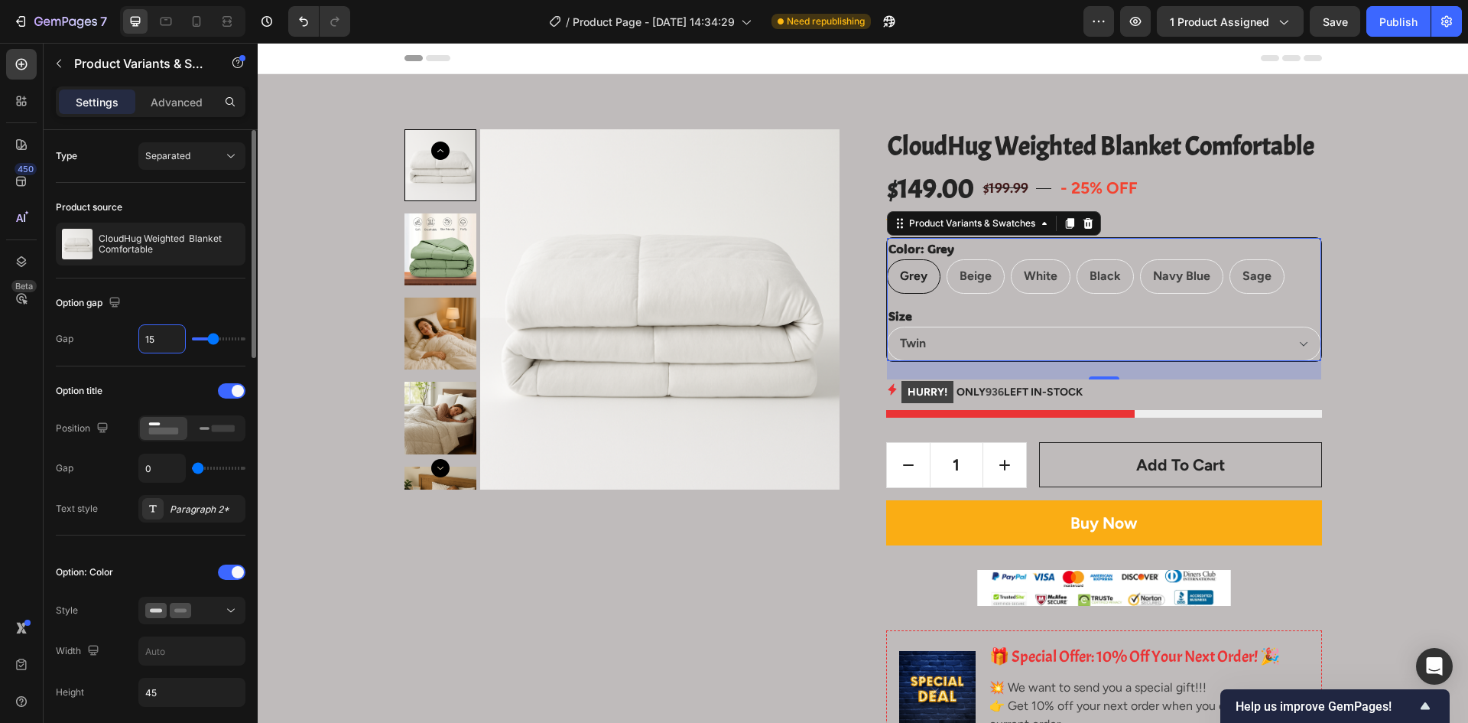
type input "1"
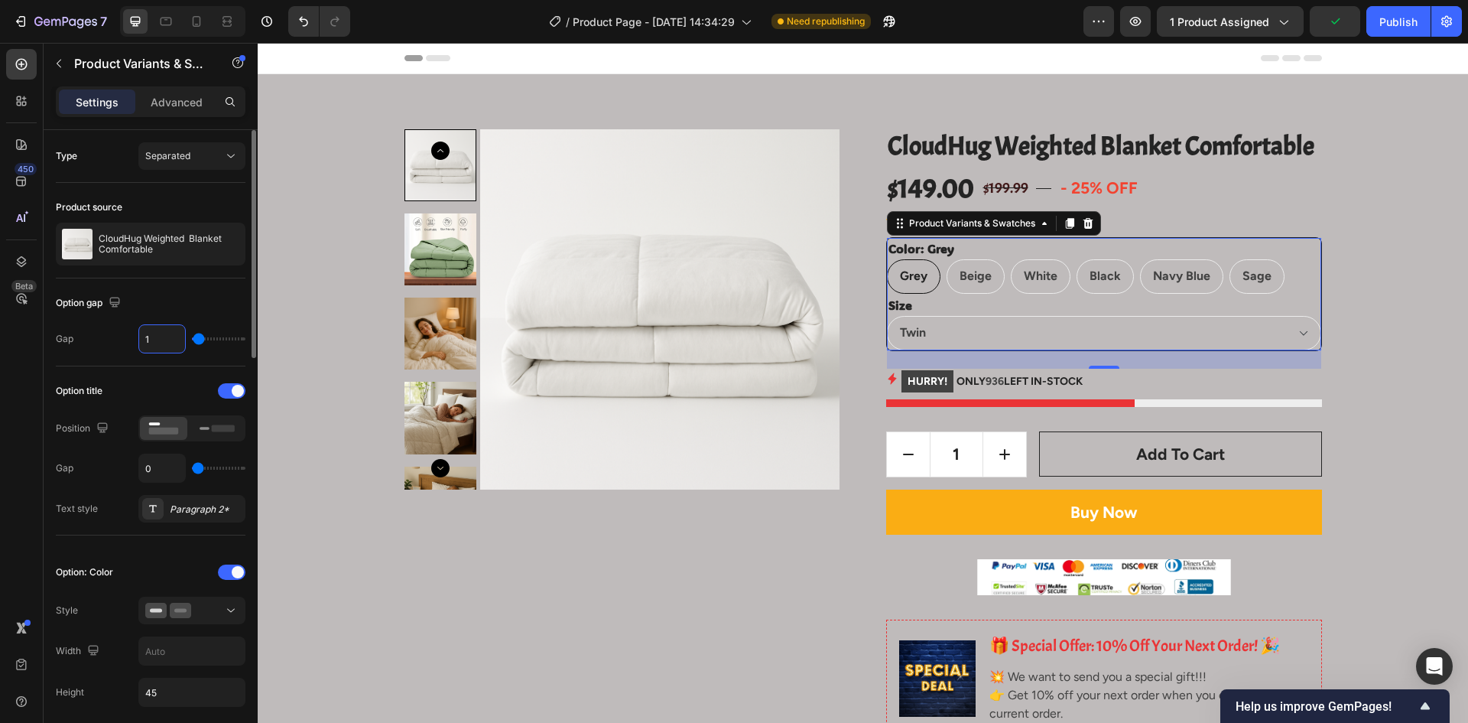
type input "1"
click at [211, 312] on div "Option gap" at bounding box center [151, 303] width 190 height 24
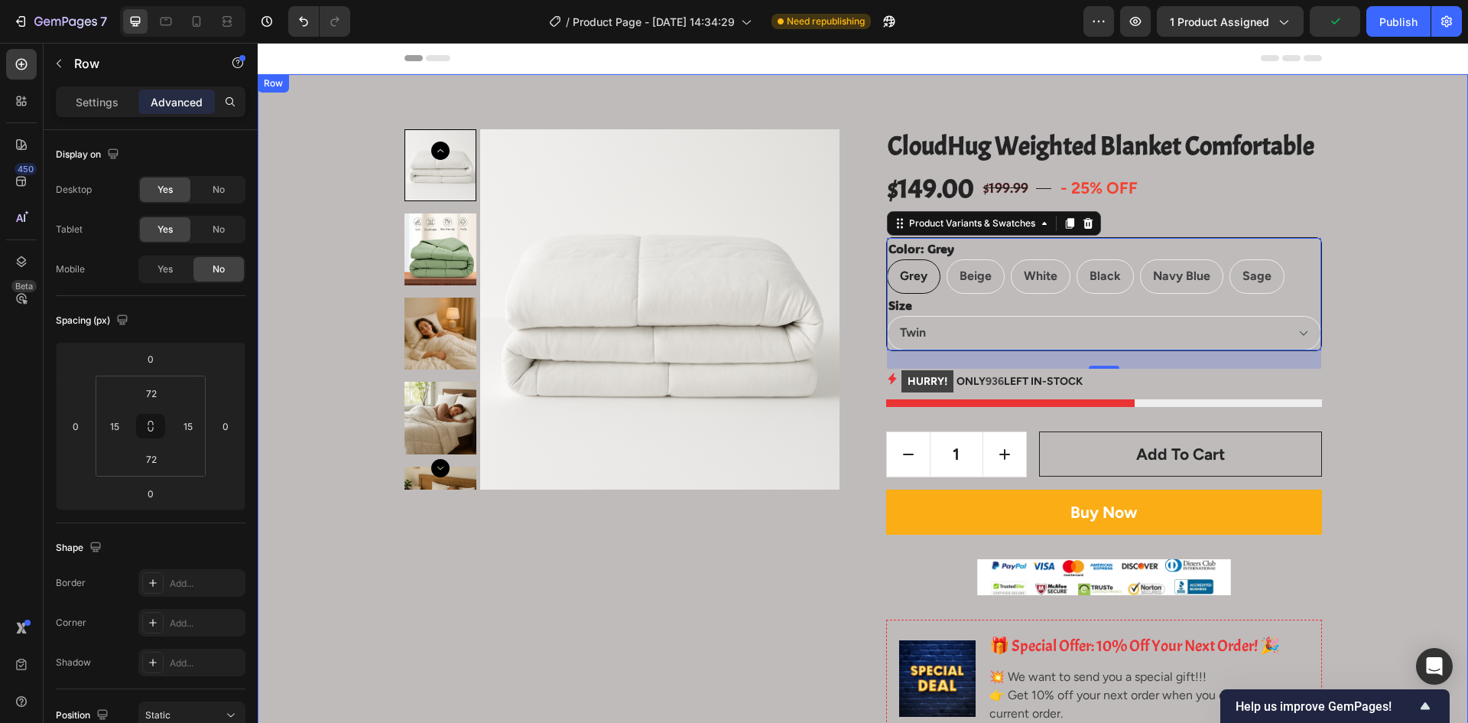
click at [1422, 298] on div "Product Images CloudHug Weighted Blanket Comfortable Product Title $149.00 Prod…" at bounding box center [863, 724] width 1188 height 1191
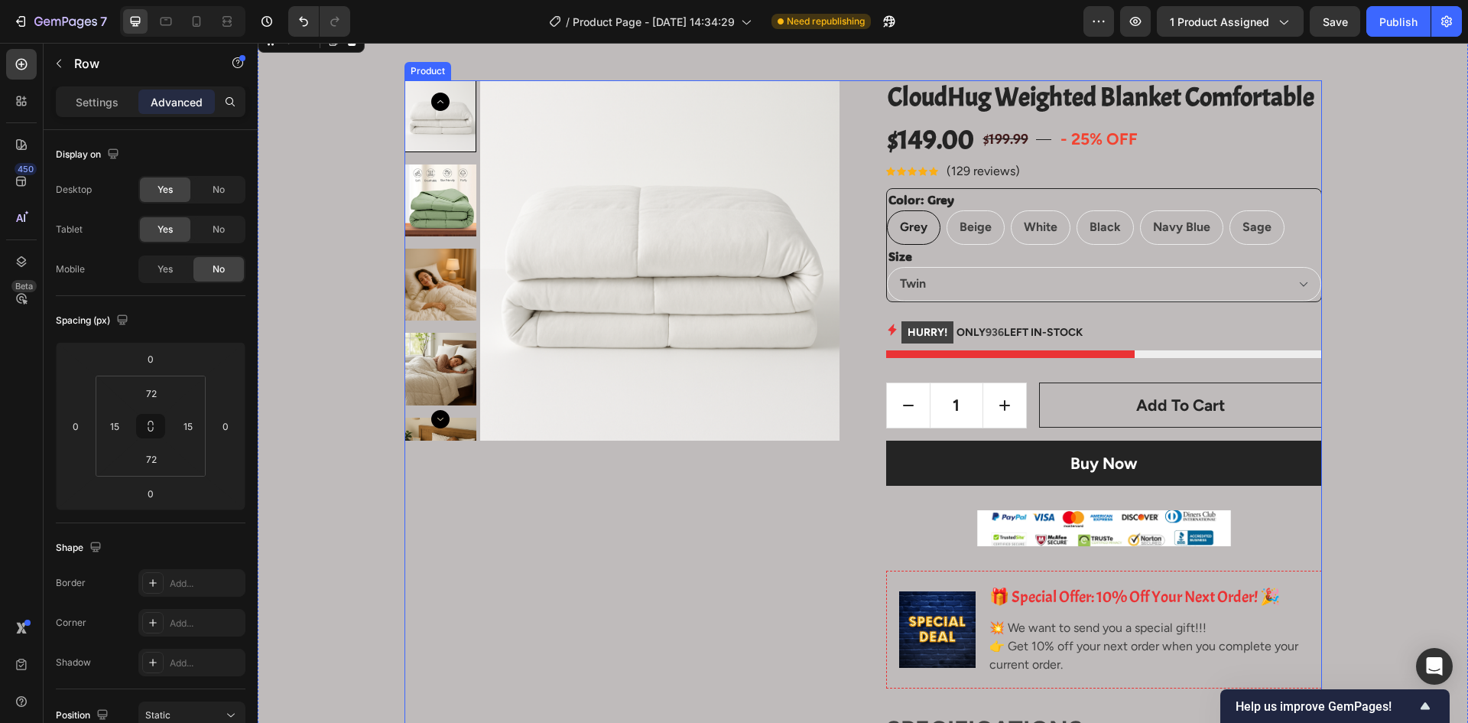
scroll to position [76, 0]
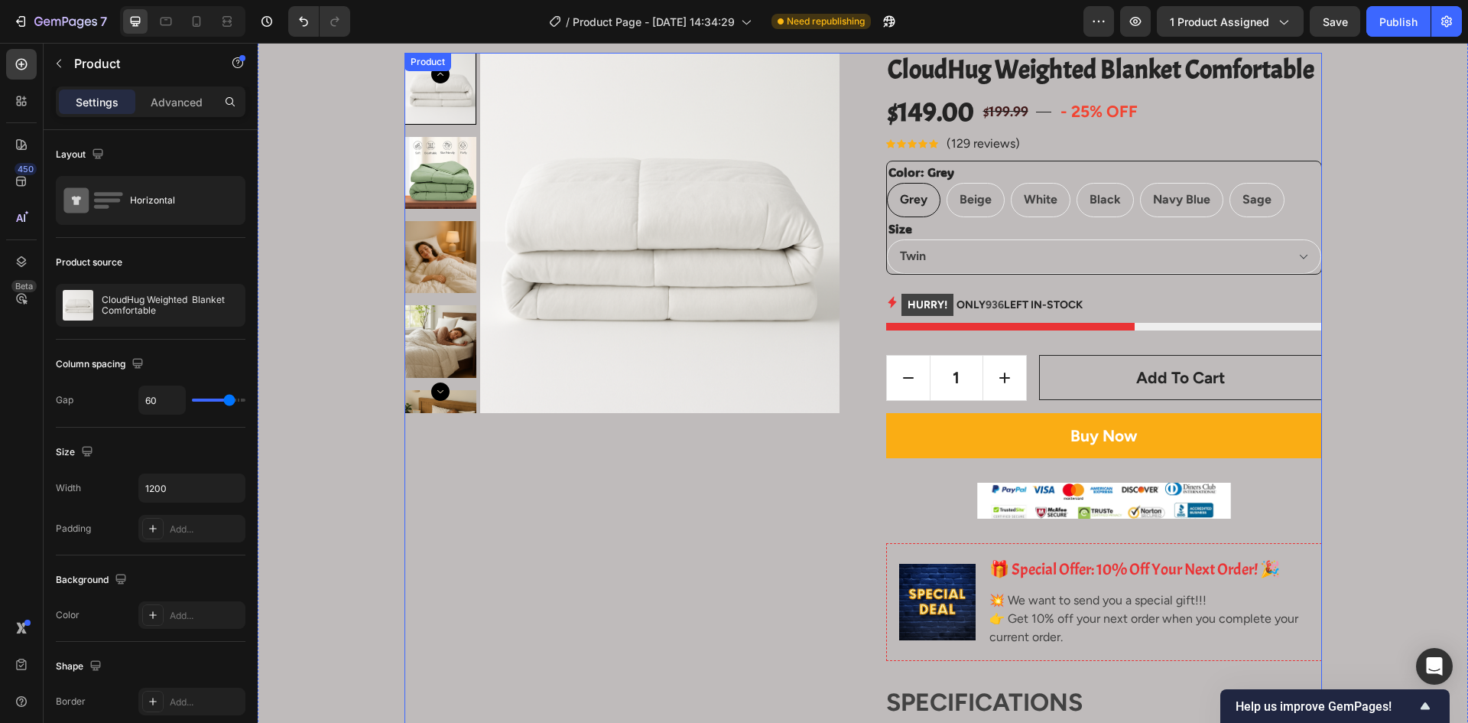
click at [1105, 282] on div "CloudHug Weighted Blanket Comfortable Product Title $149.00 Product Price Produ…" at bounding box center [1104, 648] width 436 height 1191
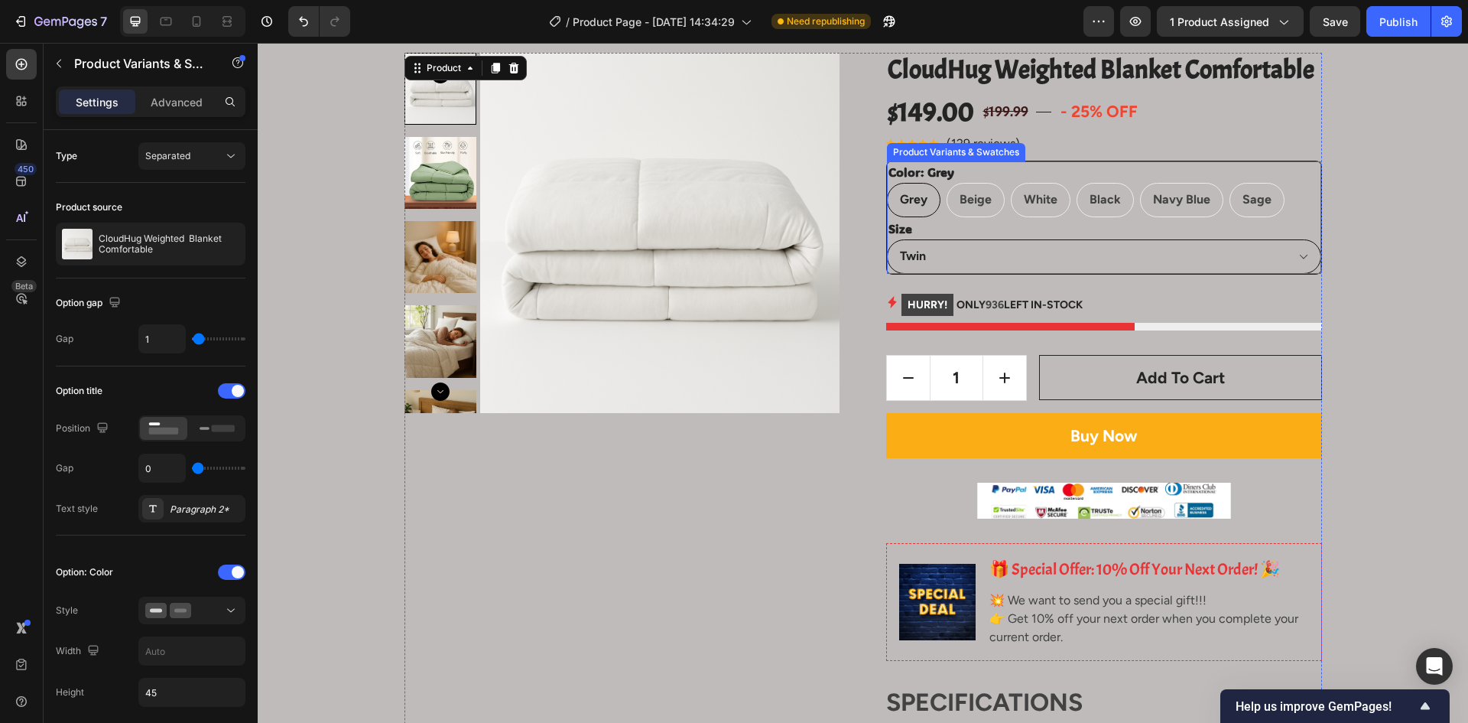
click at [1106, 265] on select "Twin Queen King" at bounding box center [1104, 256] width 434 height 34
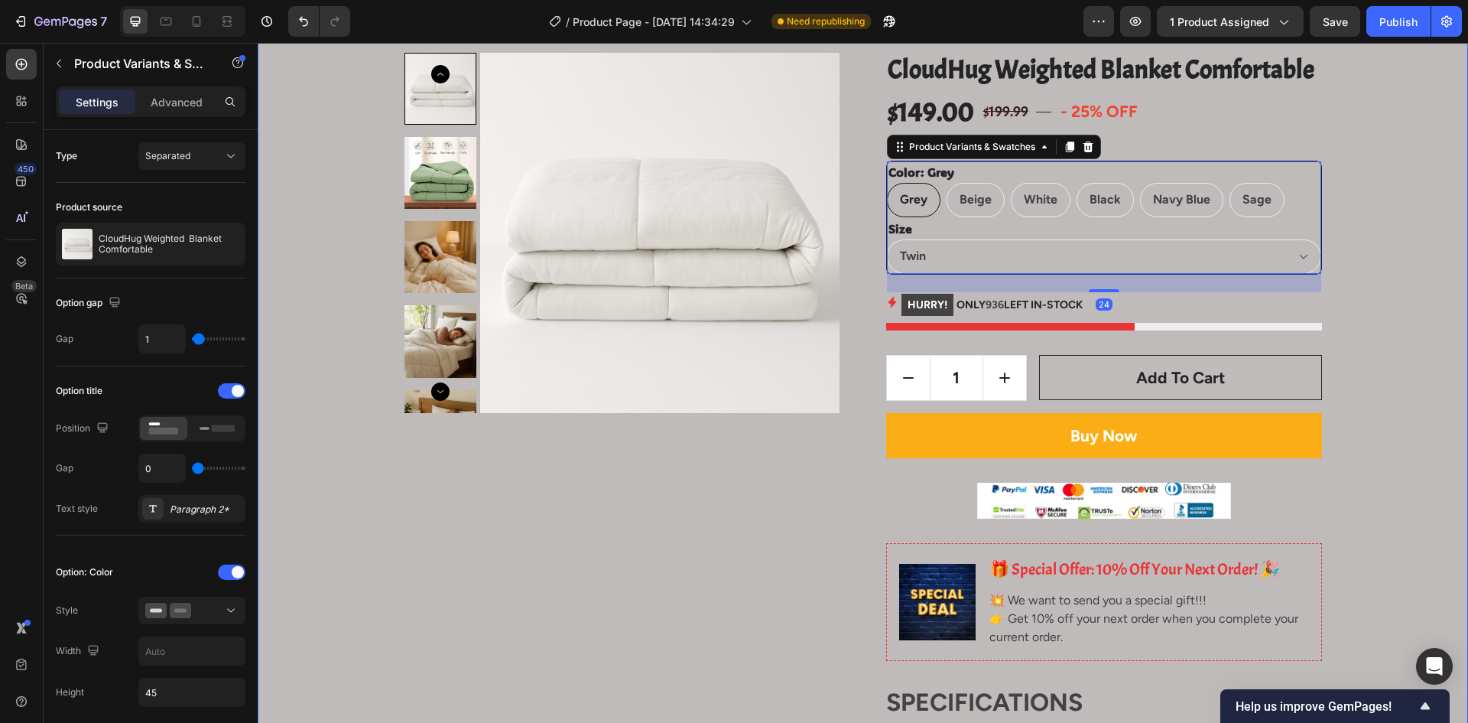
click at [1345, 266] on div "Product Images CloudHug Weighted Blanket Comfortable Product Title $149.00 Prod…" at bounding box center [863, 648] width 1188 height 1191
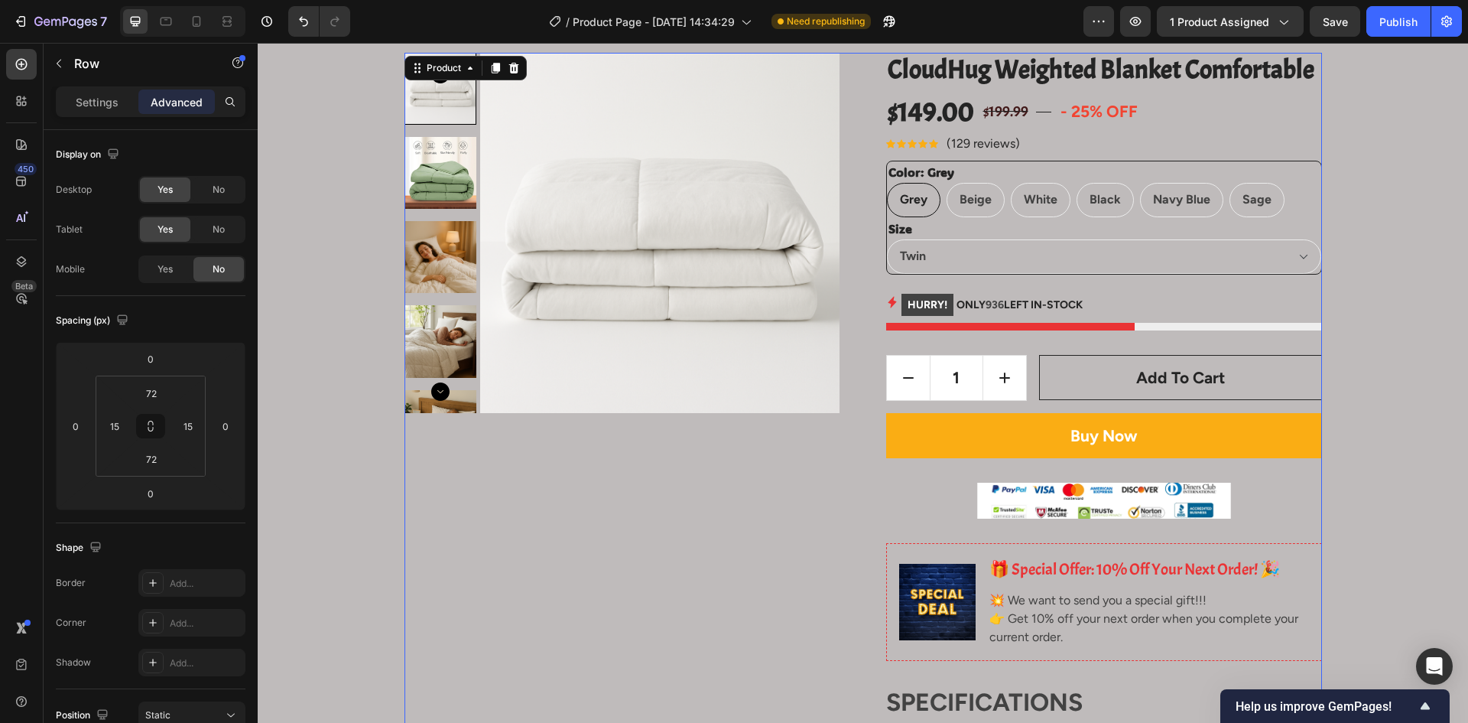
click at [1106, 287] on div "CloudHug Weighted Blanket Comfortable Product Title $149.00 Product Price Produ…" at bounding box center [1104, 648] width 436 height 1191
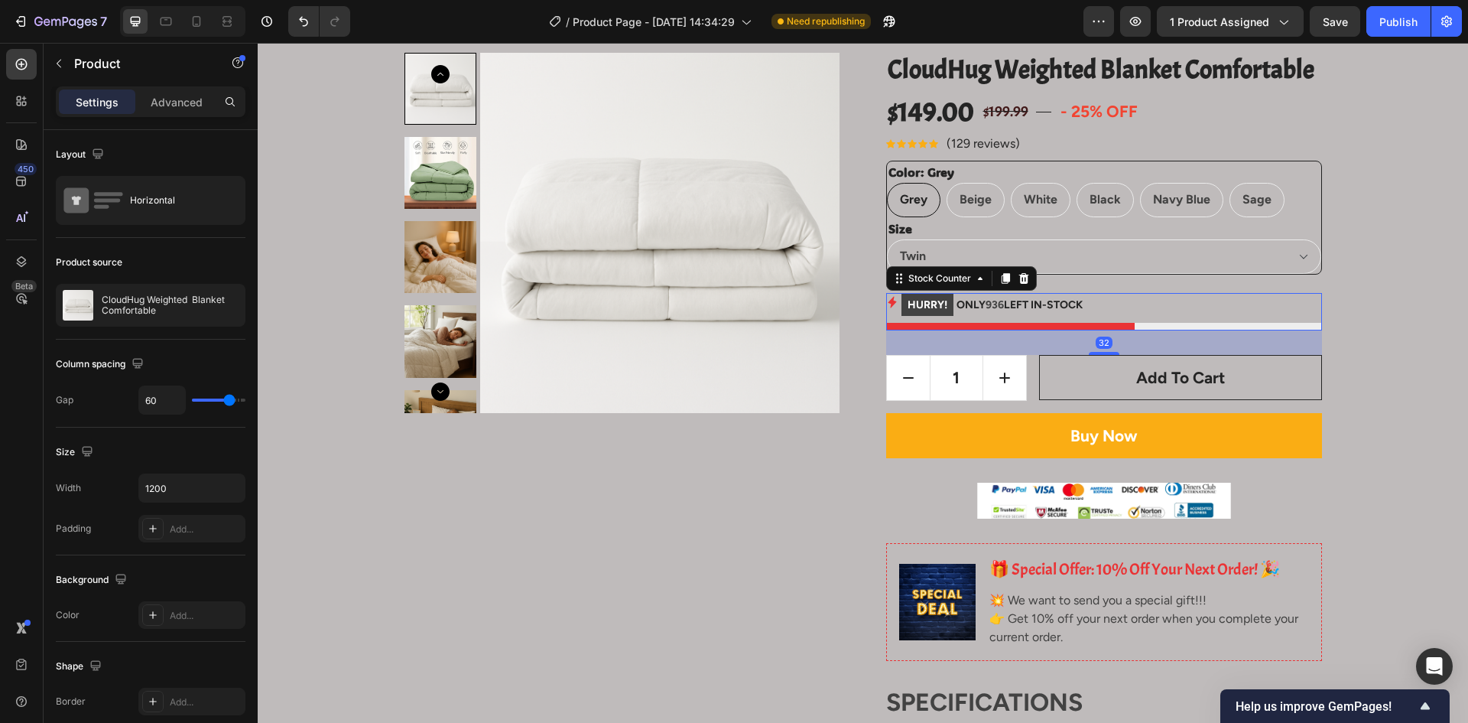
click at [1049, 298] on p "HURRY! ONLY 936 LEFT IN-STOCK" at bounding box center [992, 305] width 181 height 24
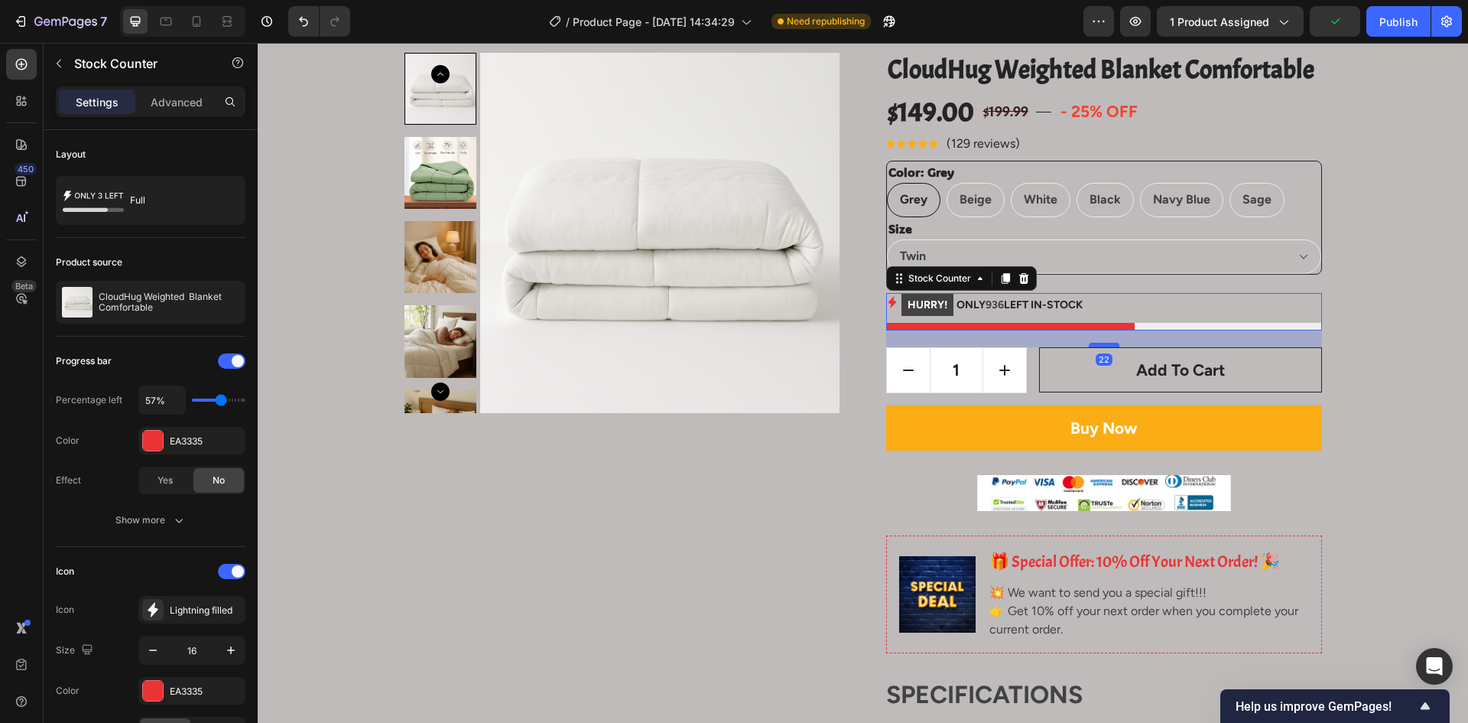
drag, startPoint x: 1096, startPoint y: 354, endPoint x: 1107, endPoint y: 346, distance: 13.8
click at [1107, 346] on div at bounding box center [1104, 345] width 31 height 5
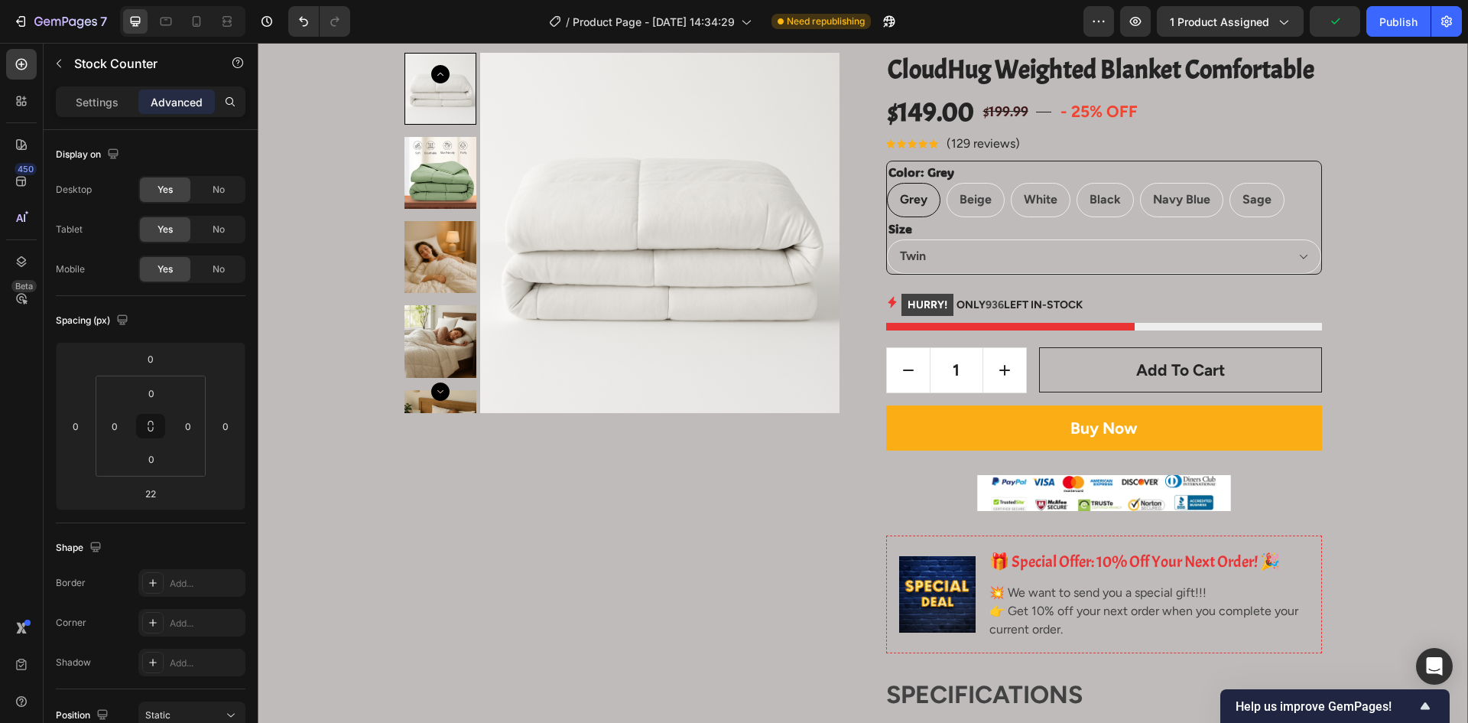
click at [1388, 331] on div "Product Images CloudHug Weighted Blanket Comfortable Product Title $149.00 Prod…" at bounding box center [863, 644] width 1188 height 1183
click at [1075, 398] on div "CloudHug Weighted Blanket Comfortable Product Title $149.00 Product Price Produ…" at bounding box center [1104, 644] width 436 height 1183
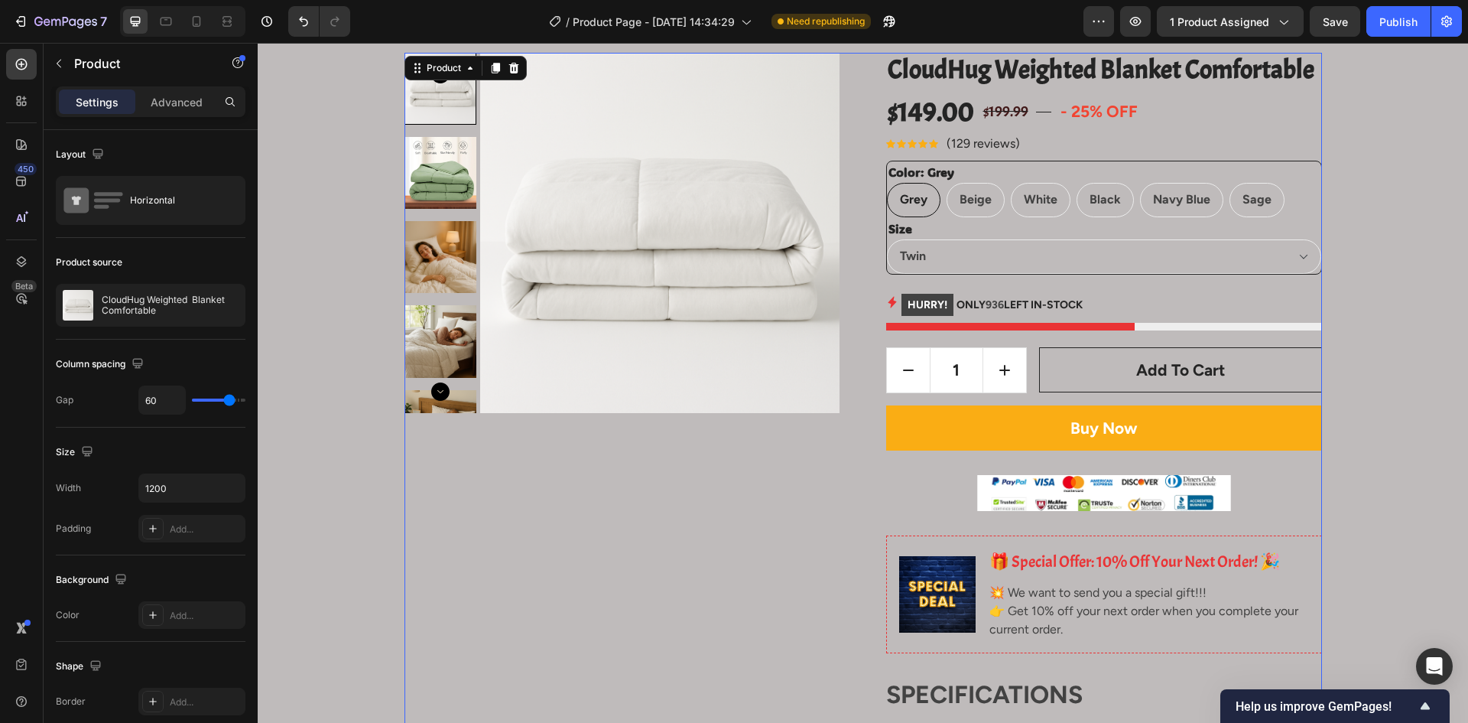
click at [1007, 470] on div "Buy Now Add to Cart" at bounding box center [1104, 440] width 436 height 70
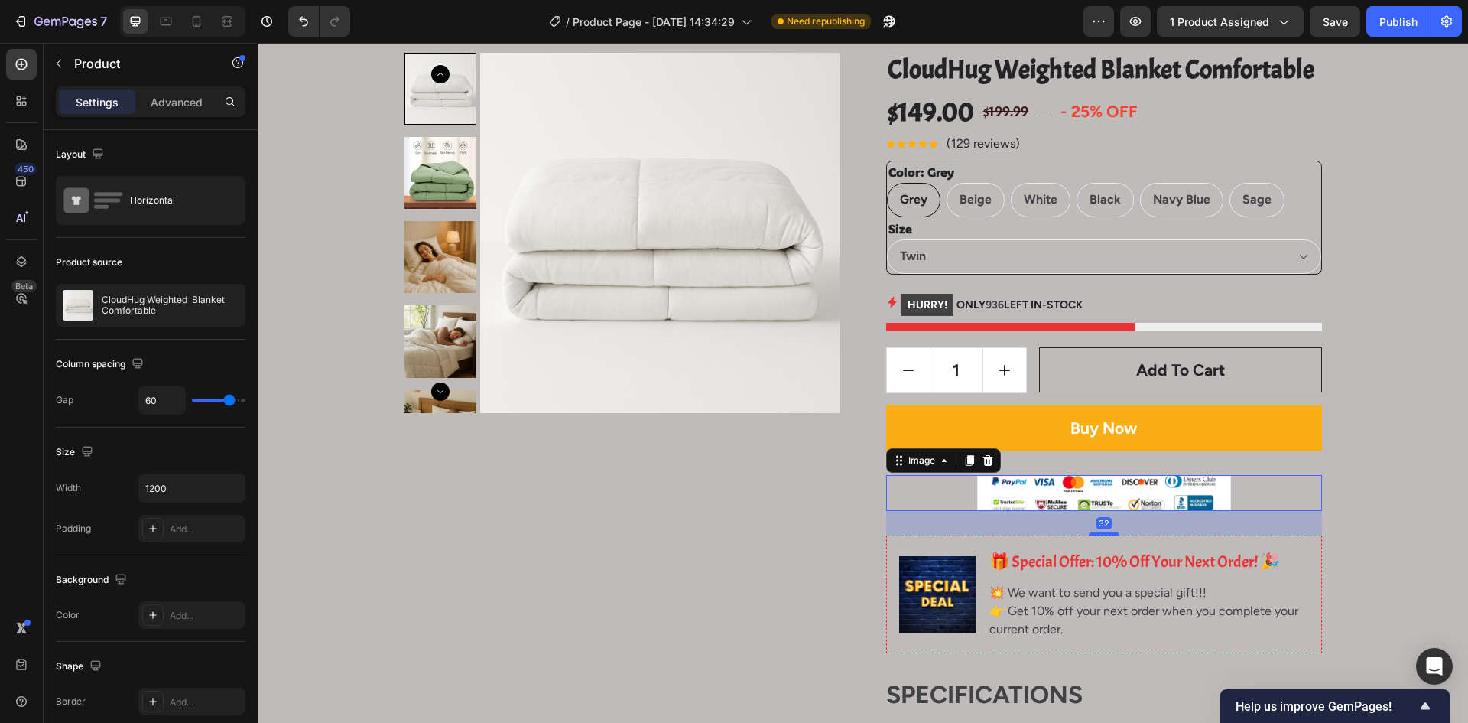
click at [967, 475] on div at bounding box center [1104, 493] width 436 height 36
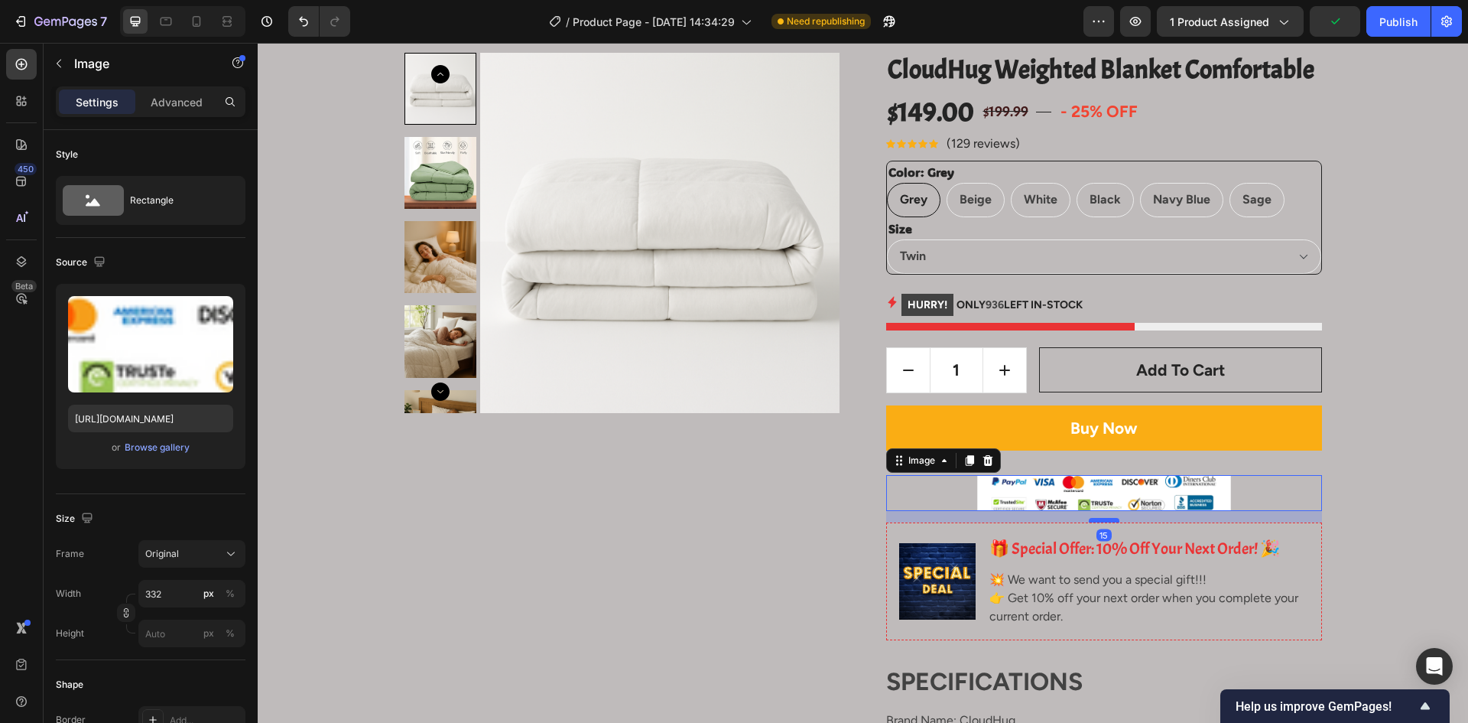
drag, startPoint x: 1101, startPoint y: 534, endPoint x: 1104, endPoint y: 521, distance: 13.6
click at [1104, 521] on div at bounding box center [1104, 520] width 31 height 5
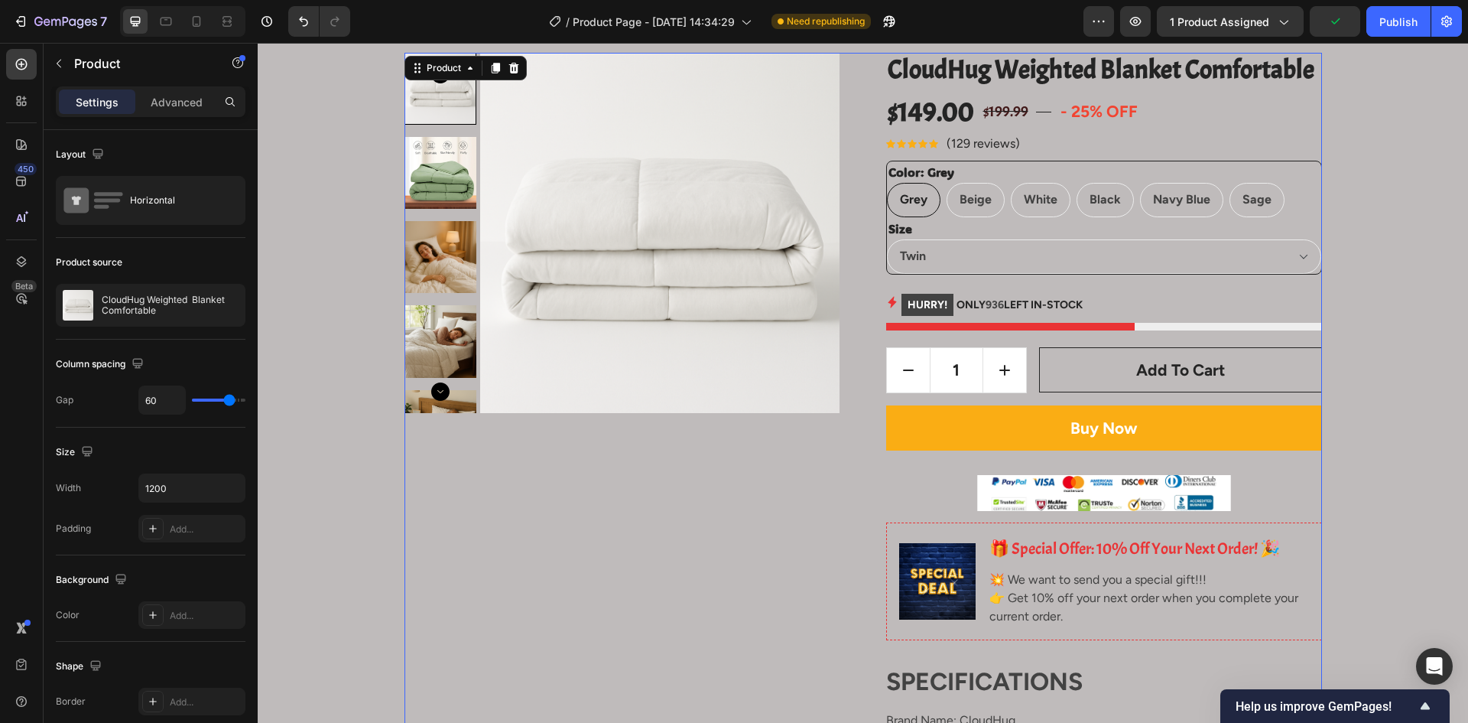
click at [1113, 456] on div "Buy Now Add to Cart" at bounding box center [1104, 440] width 436 height 70
click at [1127, 463] on div "Buy Now Add to Cart" at bounding box center [1104, 440] width 436 height 70
drag, startPoint x: 1127, startPoint y: 463, endPoint x: 1095, endPoint y: 452, distance: 33.9
click at [1123, 463] on div "Buy Now Add to Cart" at bounding box center [1104, 440] width 436 height 70
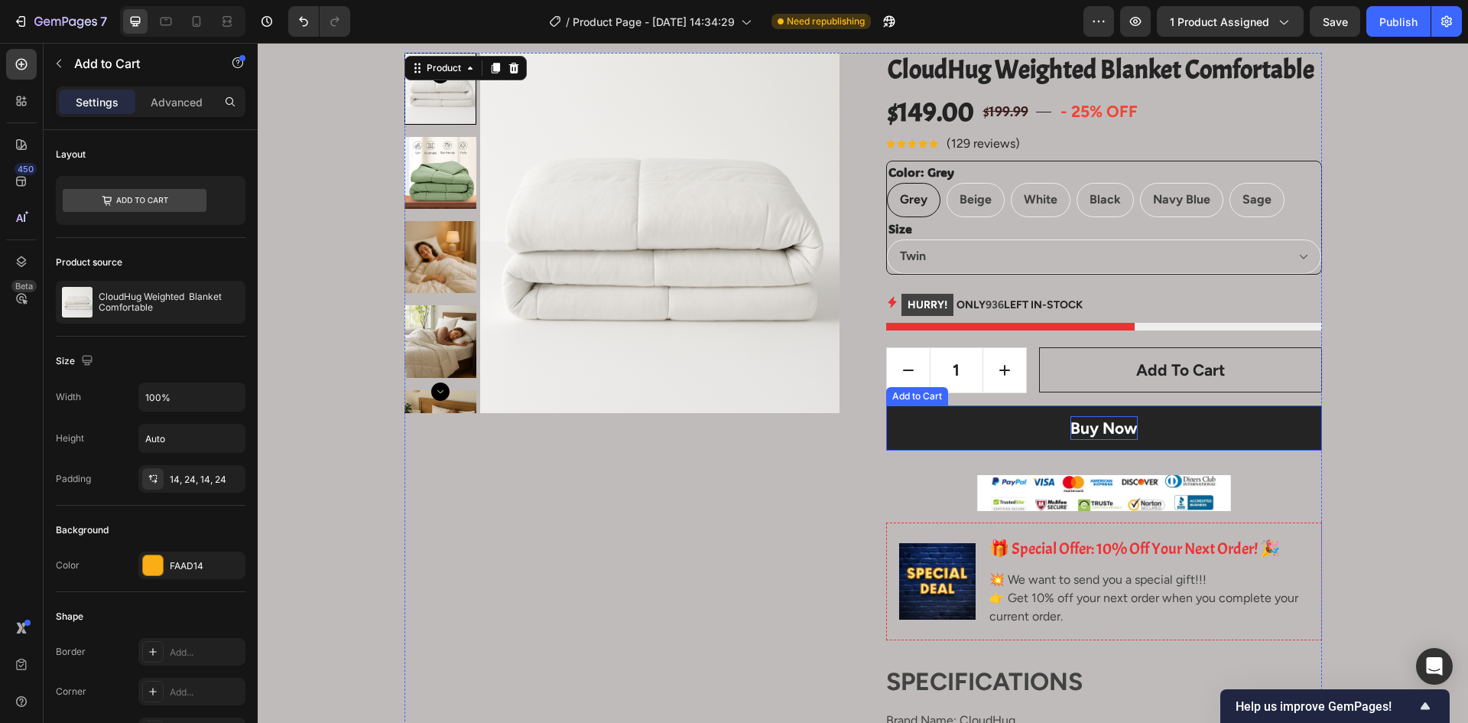
click at [1084, 424] on div "Buy Now" at bounding box center [1104, 428] width 67 height 24
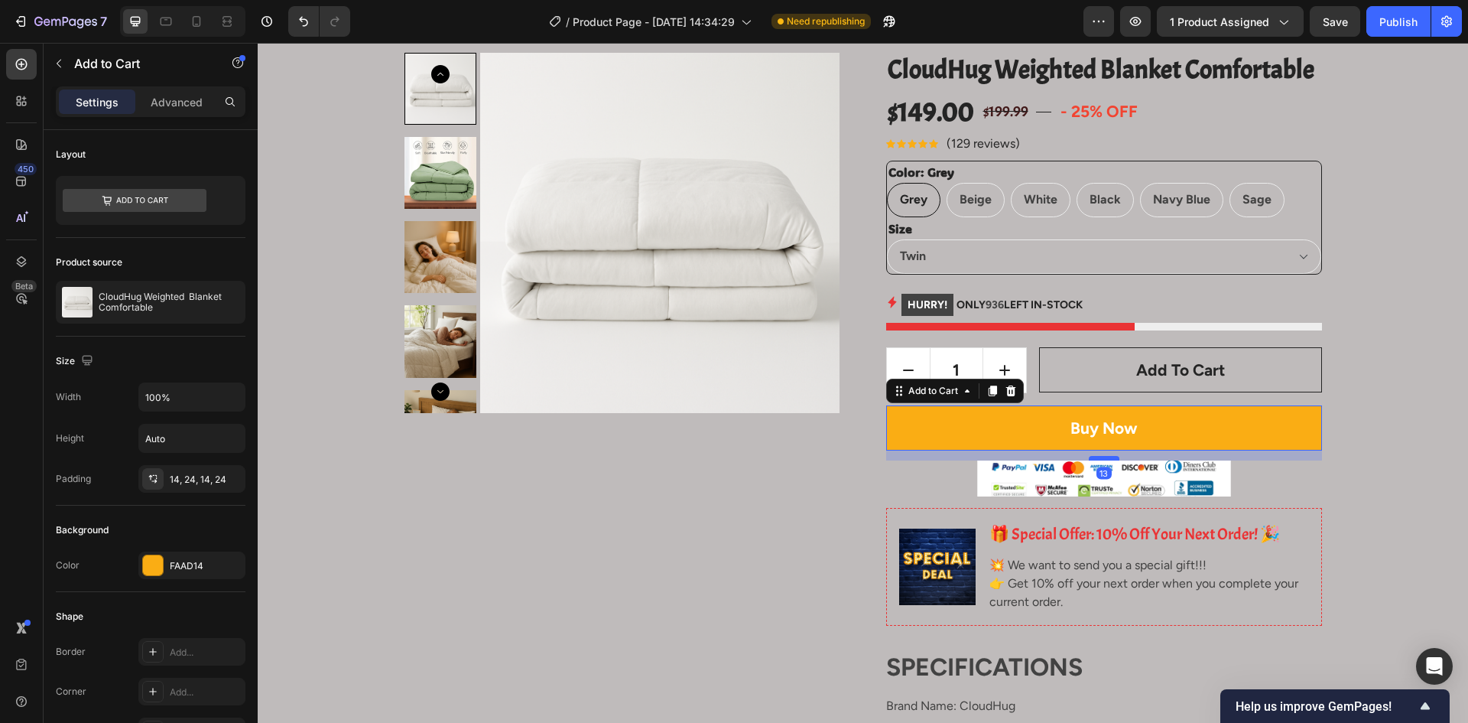
drag, startPoint x: 1097, startPoint y: 475, endPoint x: 1104, endPoint y: 460, distance: 15.8
click at [1104, 460] on div at bounding box center [1104, 458] width 31 height 5
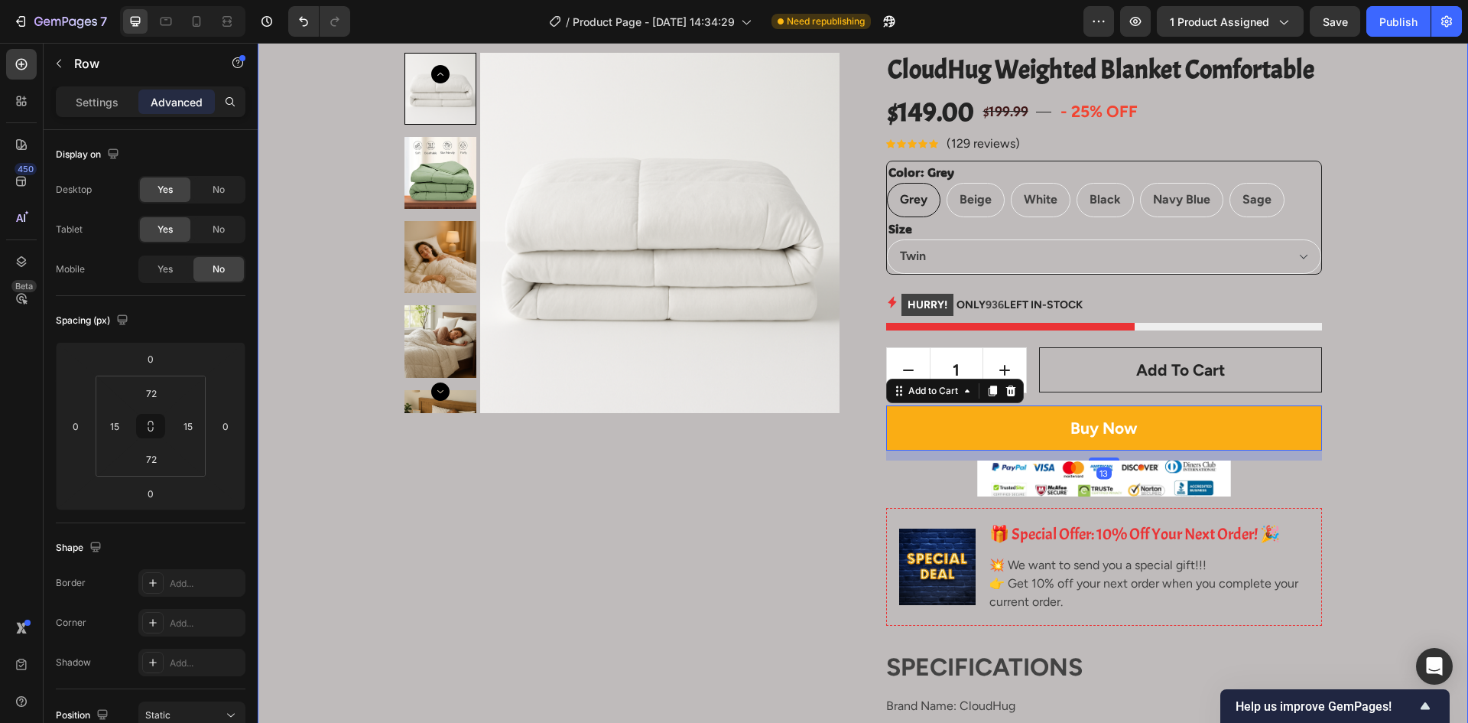
click at [1341, 493] on div "Product Images CloudHug Weighted Blanket Comfortable Product Title $149.00 Prod…" at bounding box center [863, 631] width 1188 height 1156
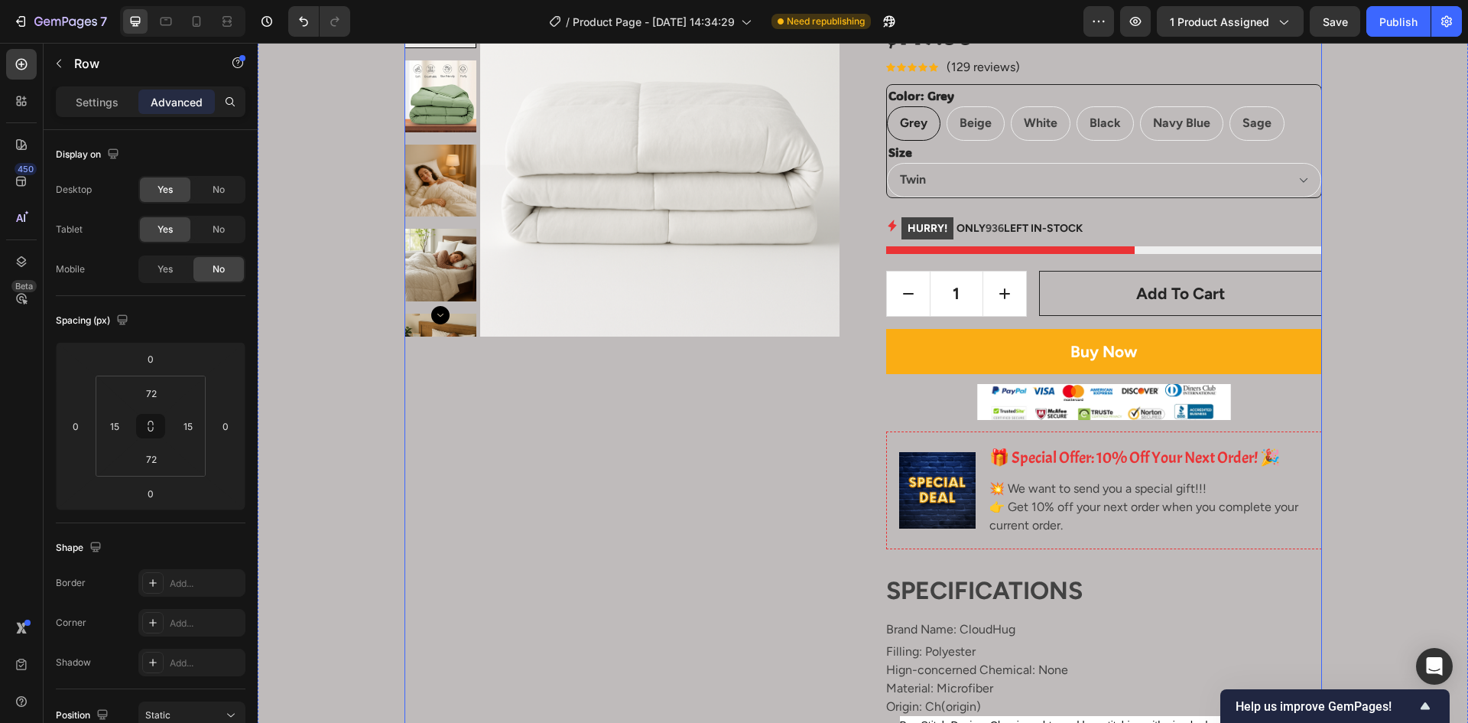
scroll to position [229, 0]
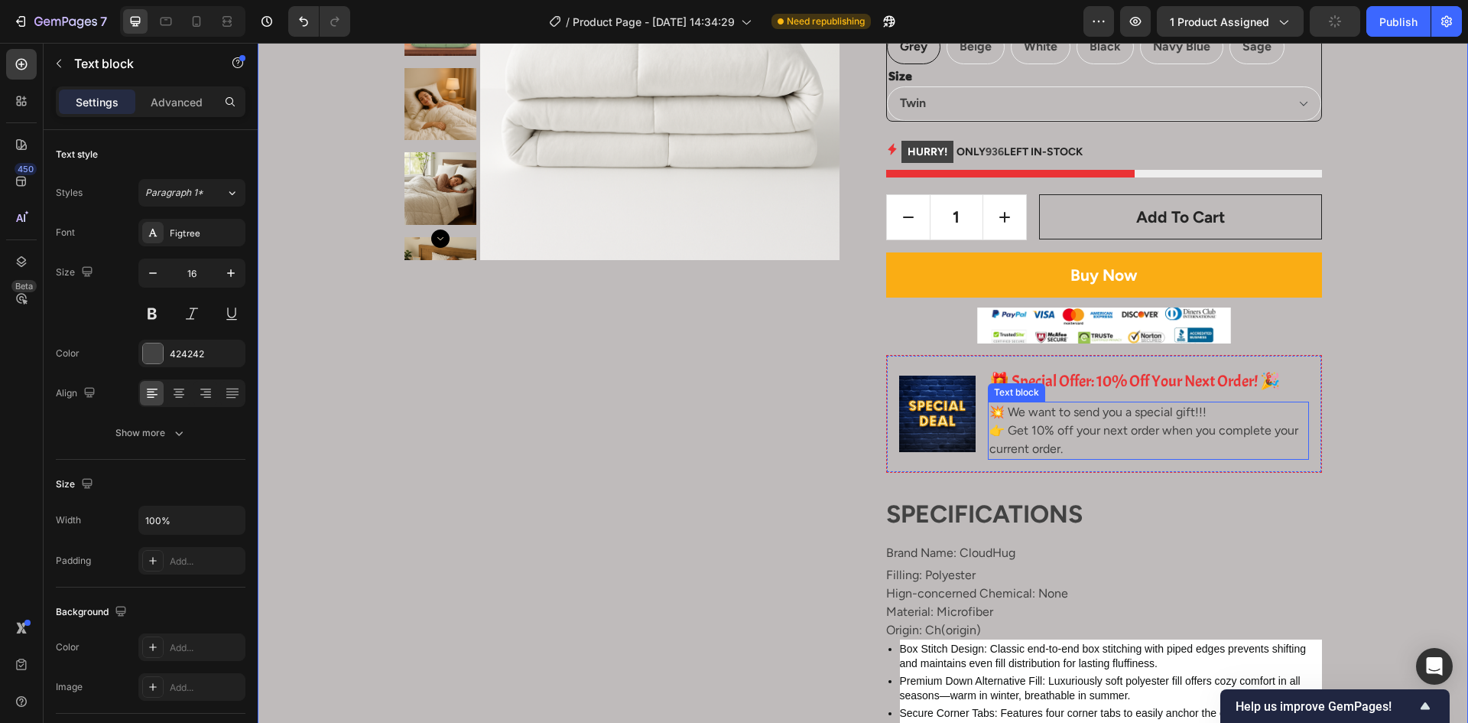
click at [1071, 458] on div "💥 We want to send you a special gift!!! 👉 Get 10% off your next order when you …" at bounding box center [1148, 431] width 321 height 58
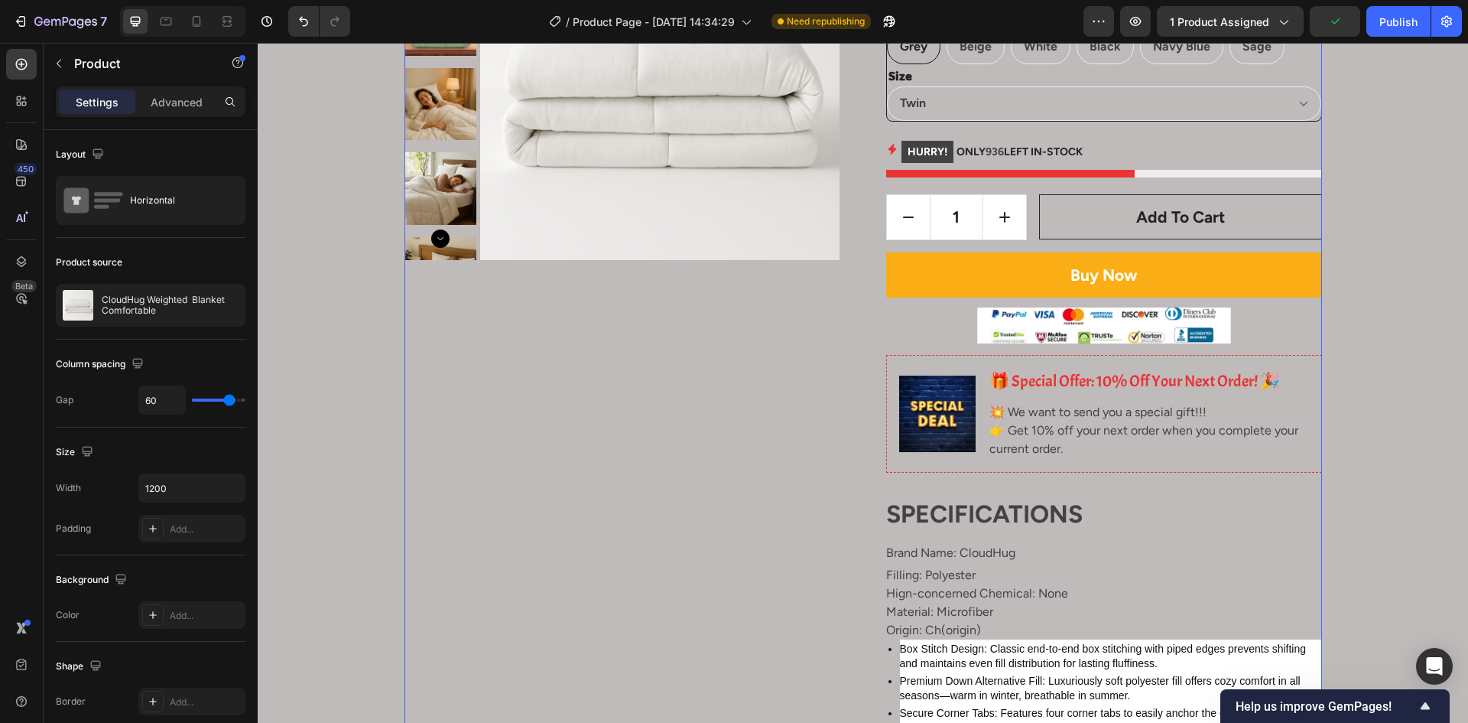
click at [1084, 486] on div "CloudHug Weighted Blanket Comfortable Product Title $149.00 Product Price Produ…" at bounding box center [1104, 478] width 436 height 1156
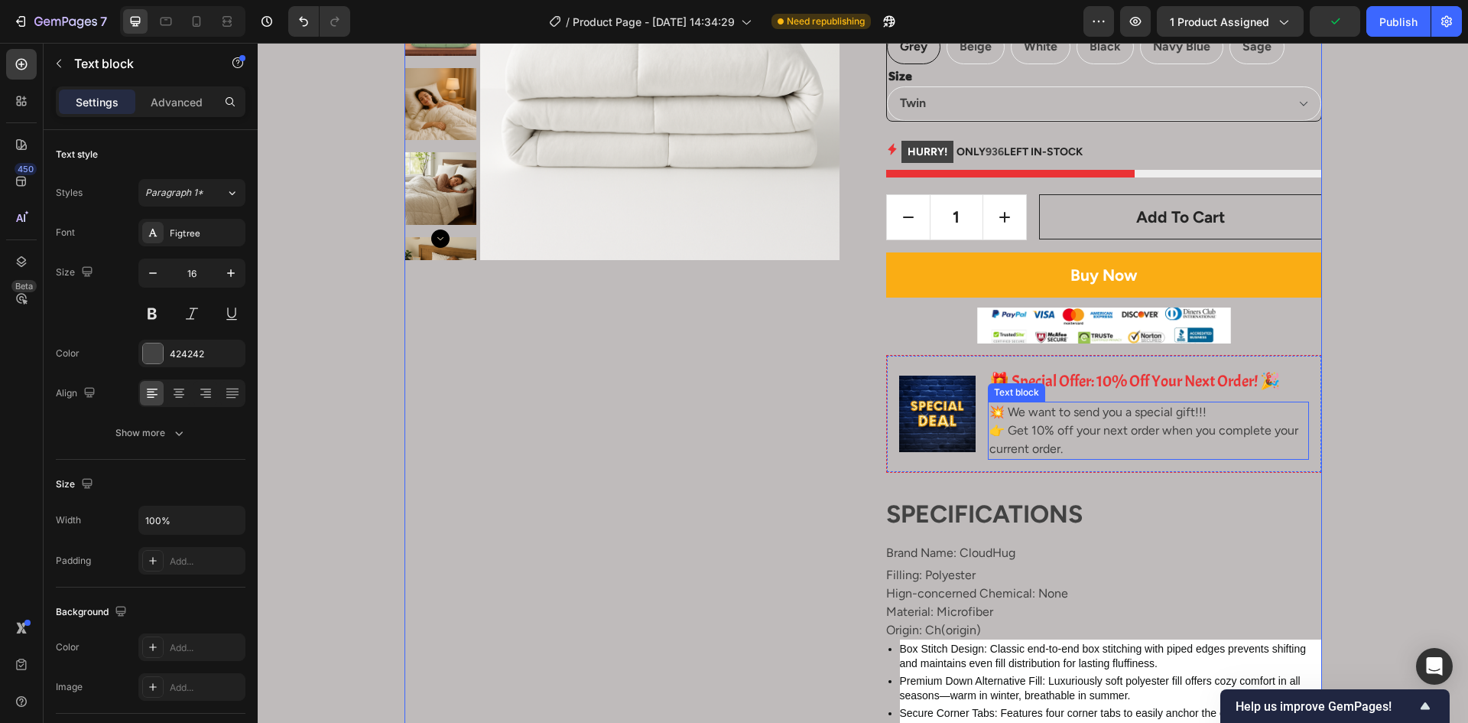
click at [1110, 447] on p "💥 We want to send you a special gift!!! 👉 Get 10% off your next order when you …" at bounding box center [1149, 430] width 318 height 55
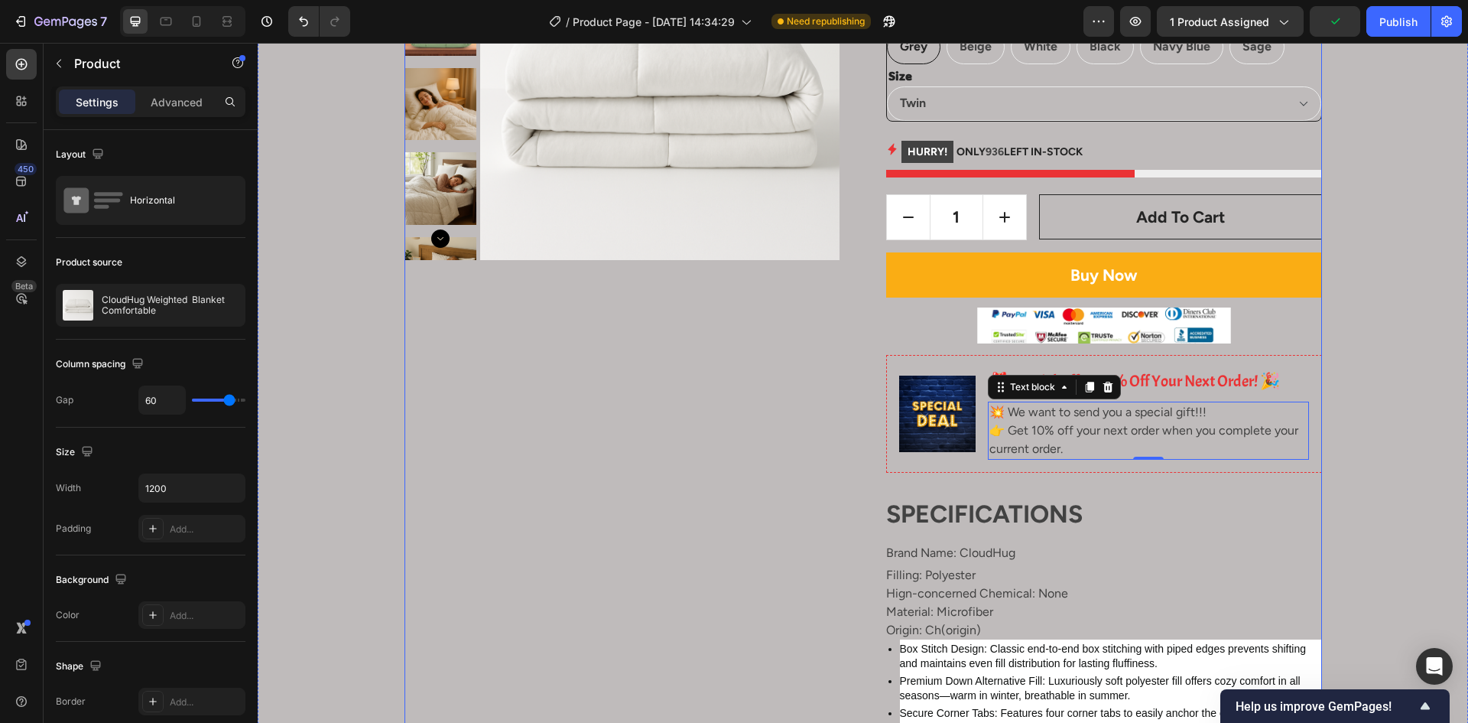
click at [1096, 488] on div "CloudHug Weighted Blanket Comfortable Product Title $149.00 Product Price Produ…" at bounding box center [1104, 478] width 436 height 1156
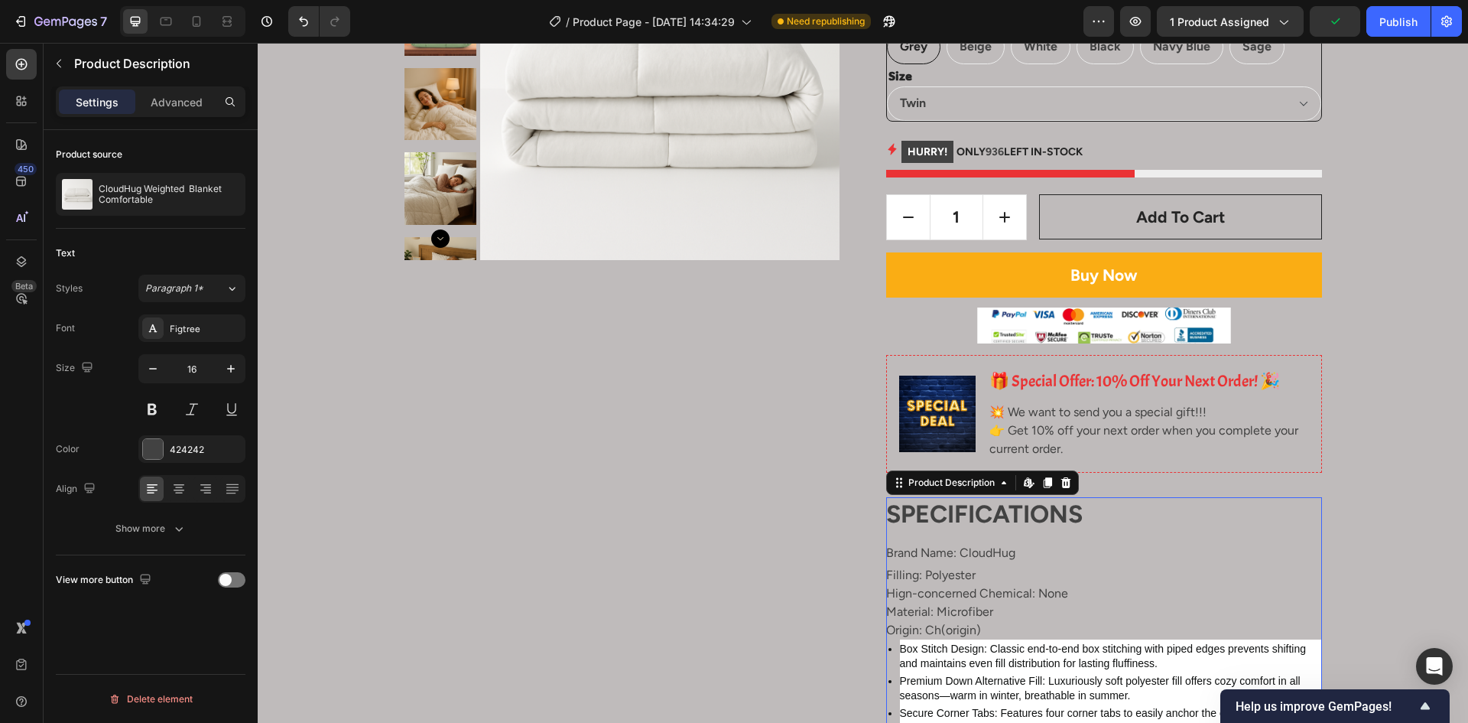
click at [1045, 498] on div "SPECIFICATIONS Brand Name: CloudHug Filling: Polyester Hign-concerned Chemical:…" at bounding box center [1104, 696] width 436 height 399
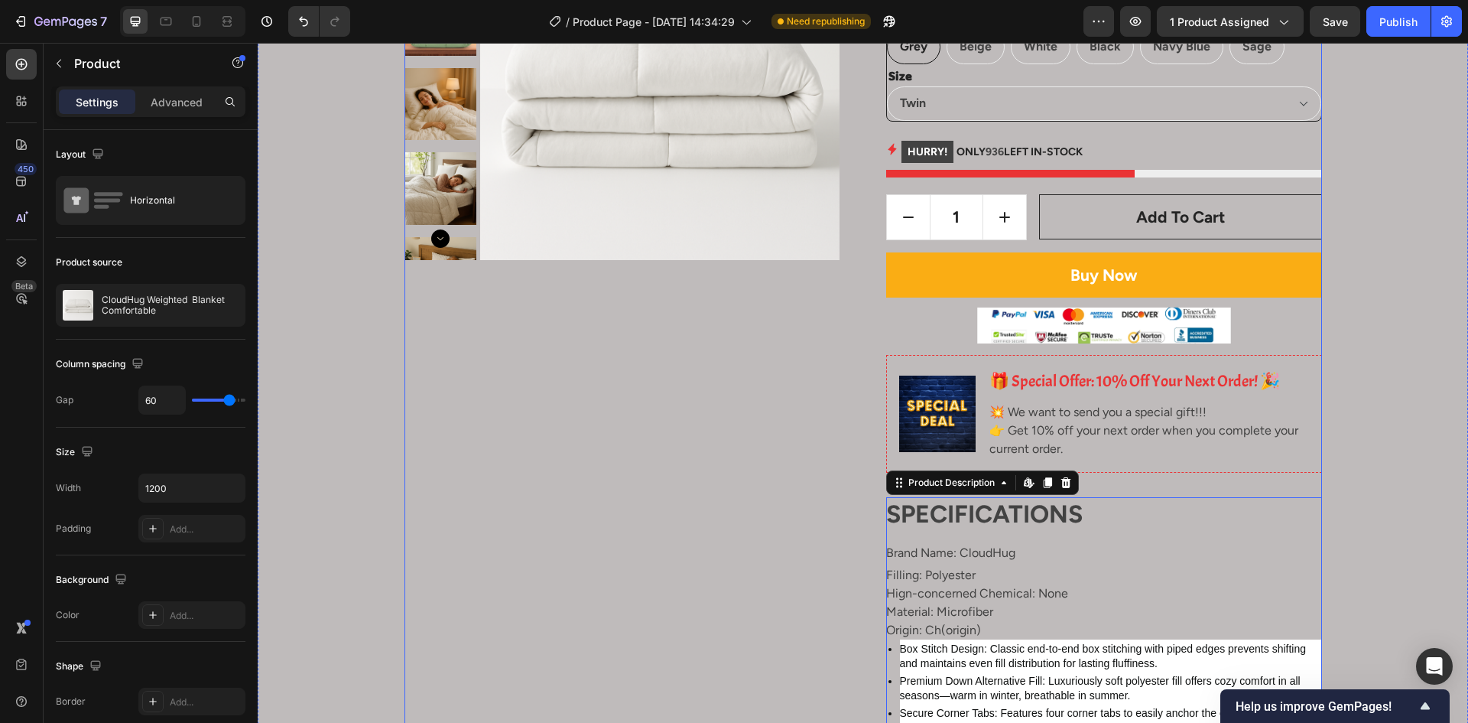
click at [1107, 494] on div "CloudHug Weighted Blanket Comfortable Product Title $149.00 Product Price Produ…" at bounding box center [1104, 478] width 436 height 1156
click at [1023, 481] on div "CloudHug Weighted Blanket Comfortable Product Title $149.00 Product Price Produ…" at bounding box center [1104, 478] width 436 height 1156
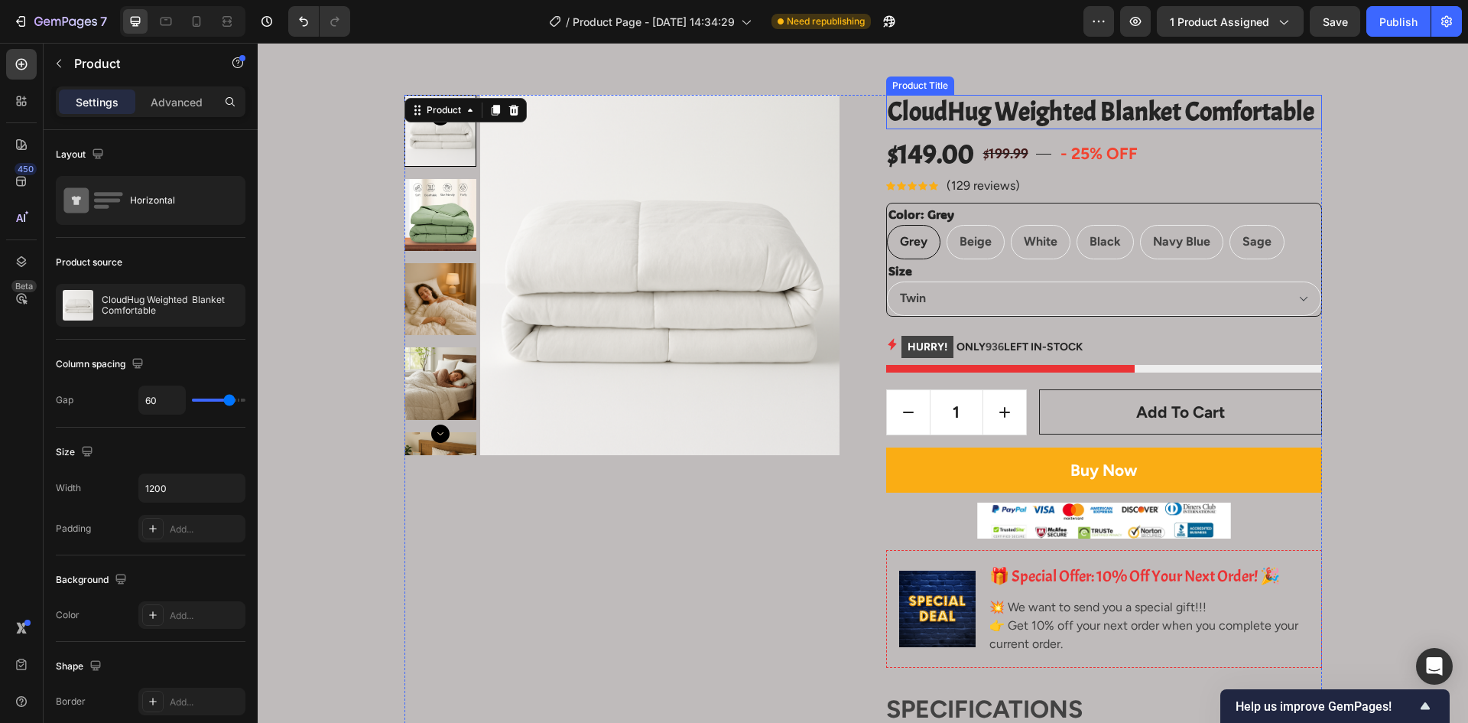
scroll to position [0, 0]
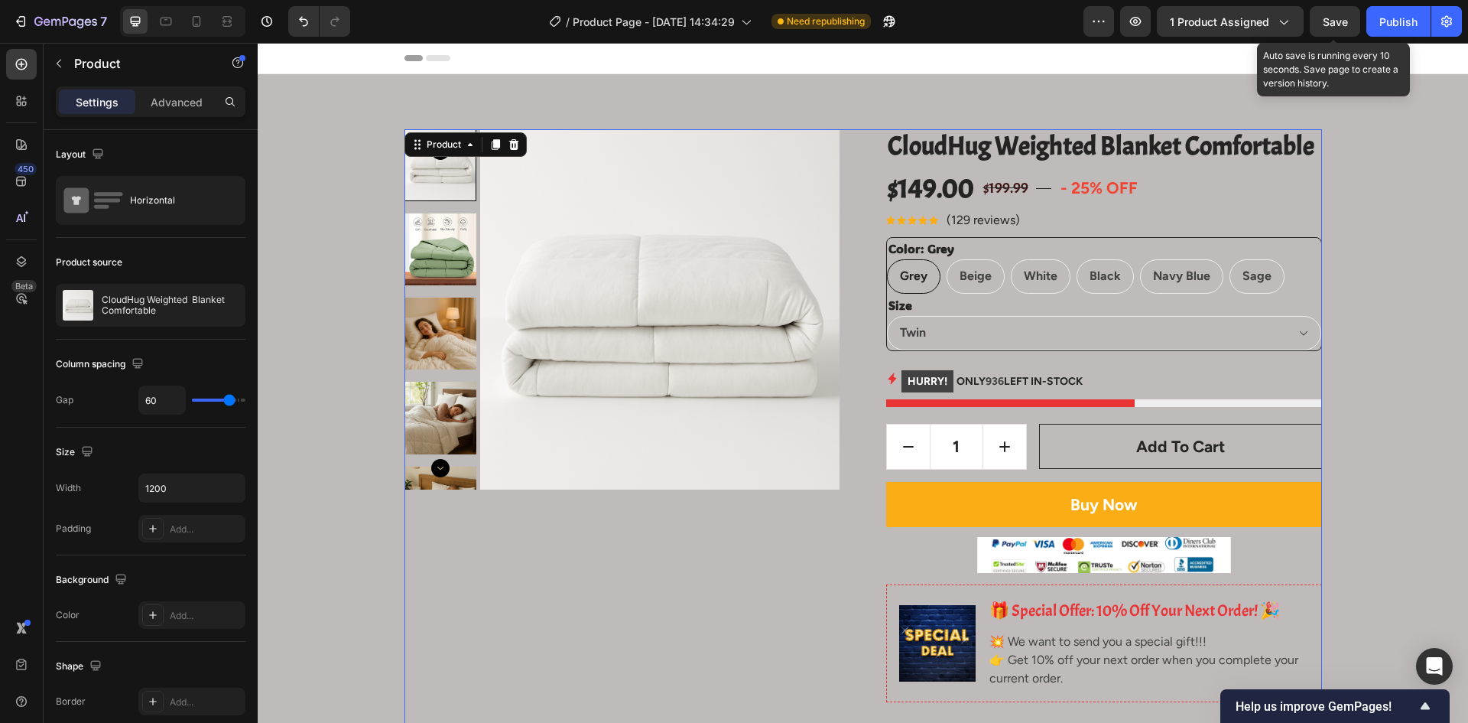
click at [1338, 21] on span "Save" at bounding box center [1335, 21] width 25 height 13
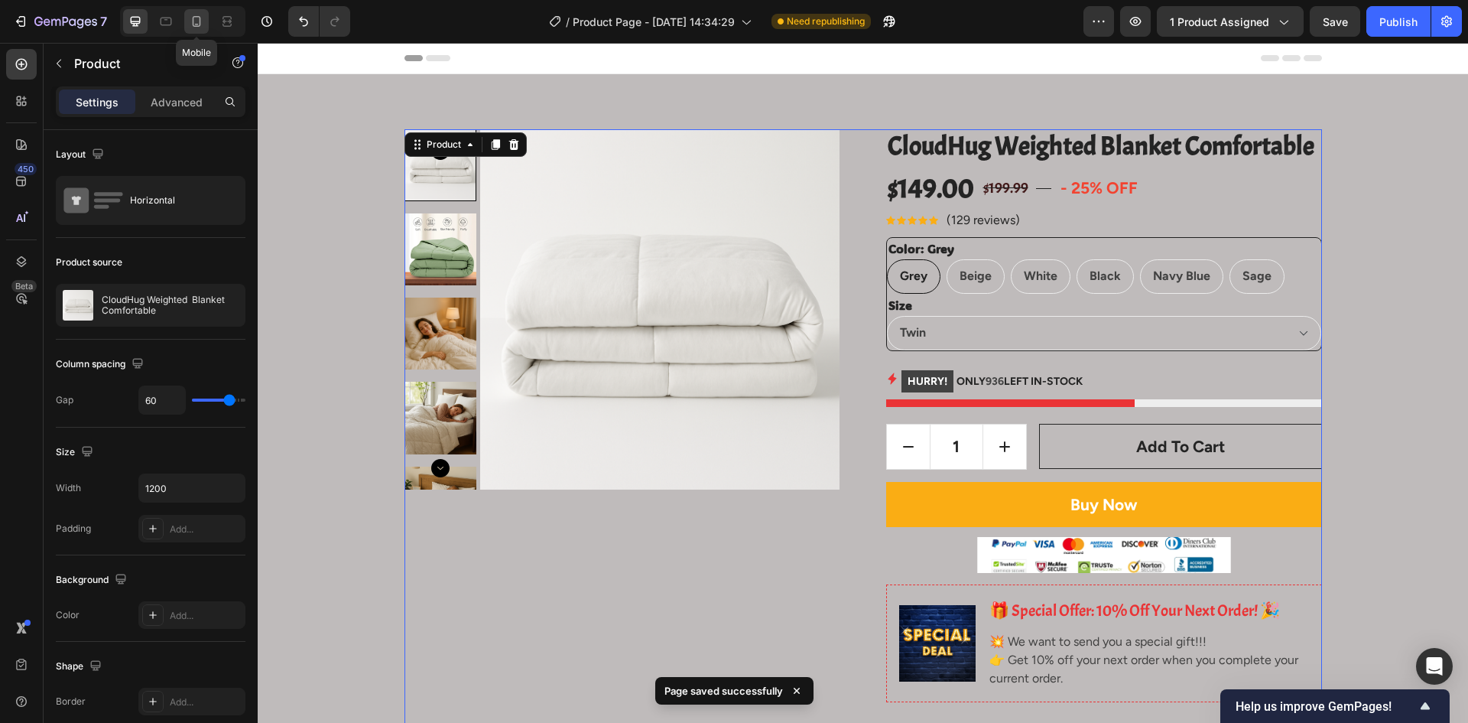
click at [190, 25] on icon at bounding box center [196, 21] width 15 height 15
type input "0"
type input "100%"
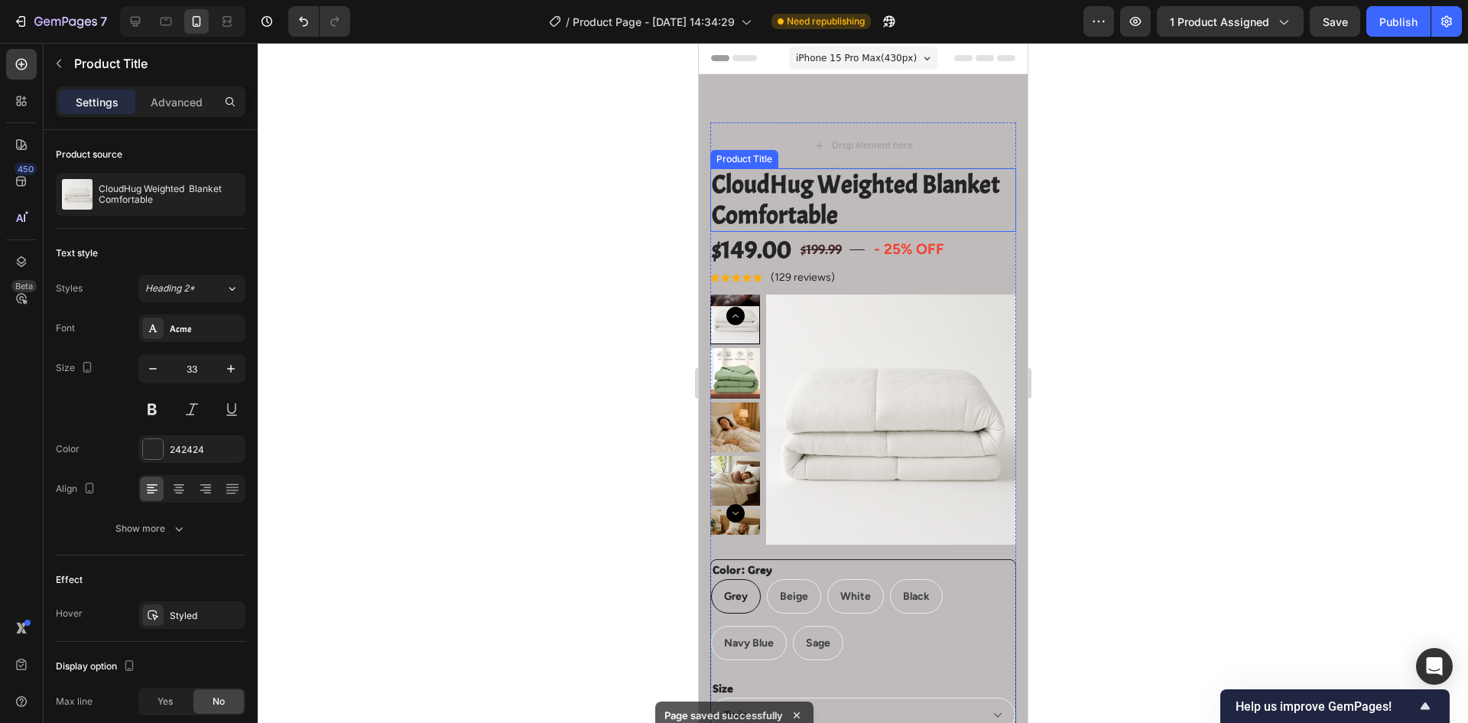
click at [865, 225] on h2 "CloudHug Weighted Blanket Comfortable" at bounding box center [863, 199] width 306 height 63
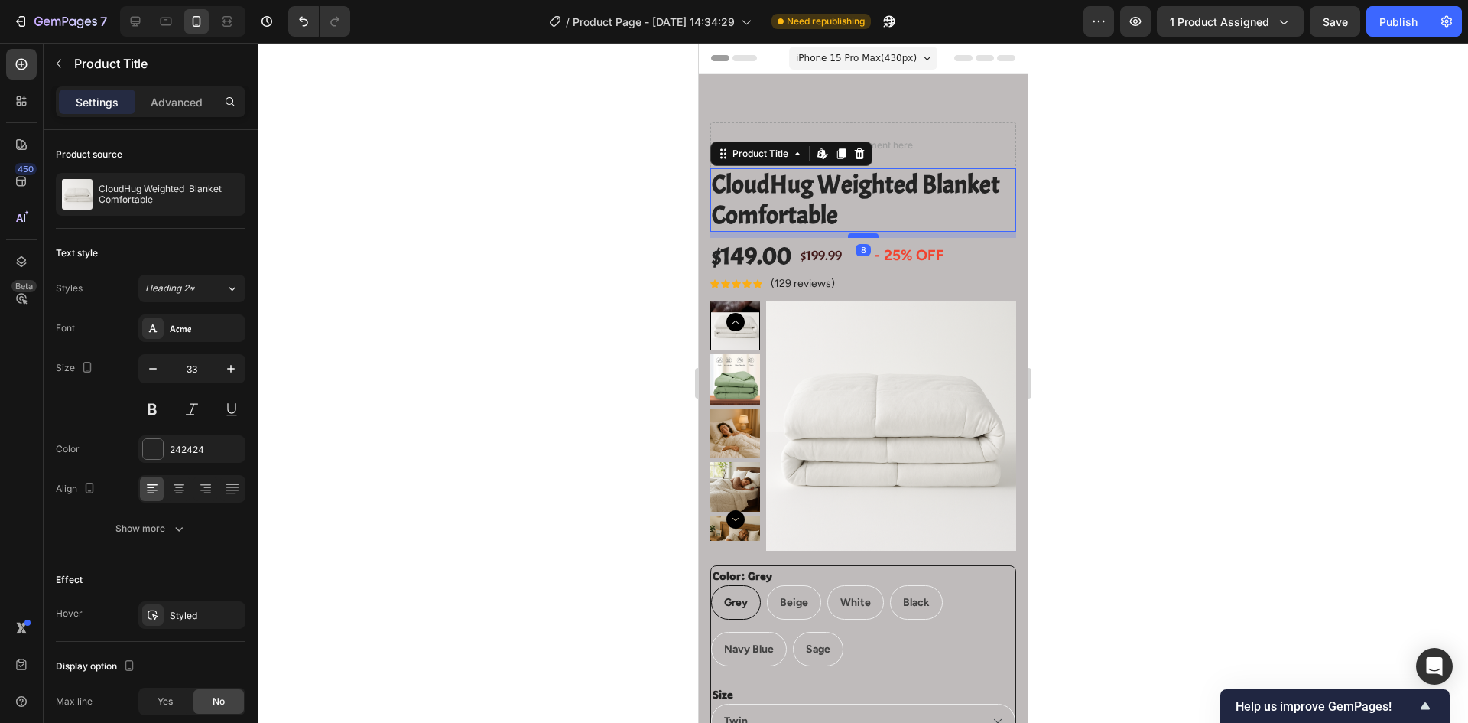
click at [860, 237] on div at bounding box center [862, 235] width 31 height 5
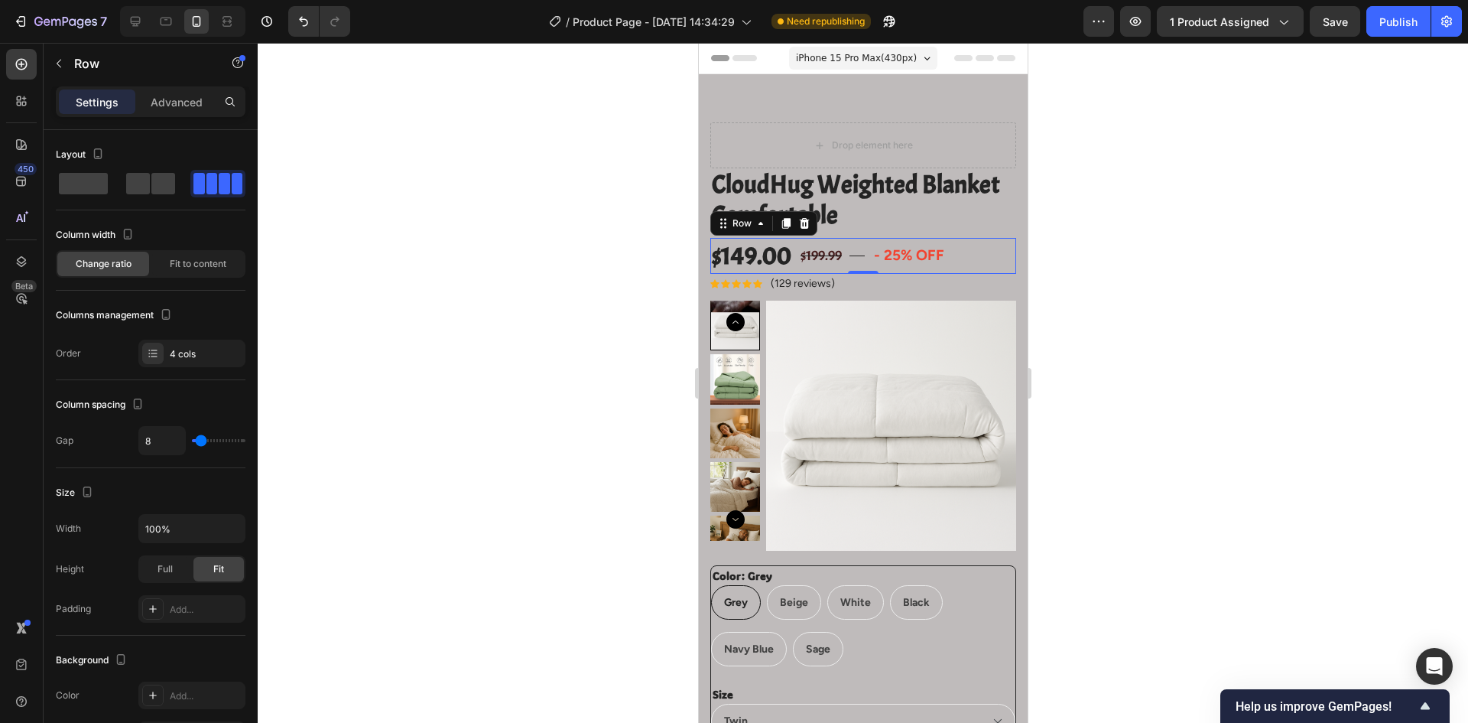
click at [867, 266] on div "$149.00 Product Price Product Price $199.99 Compare Price Compare Price Title L…" at bounding box center [863, 256] width 306 height 36
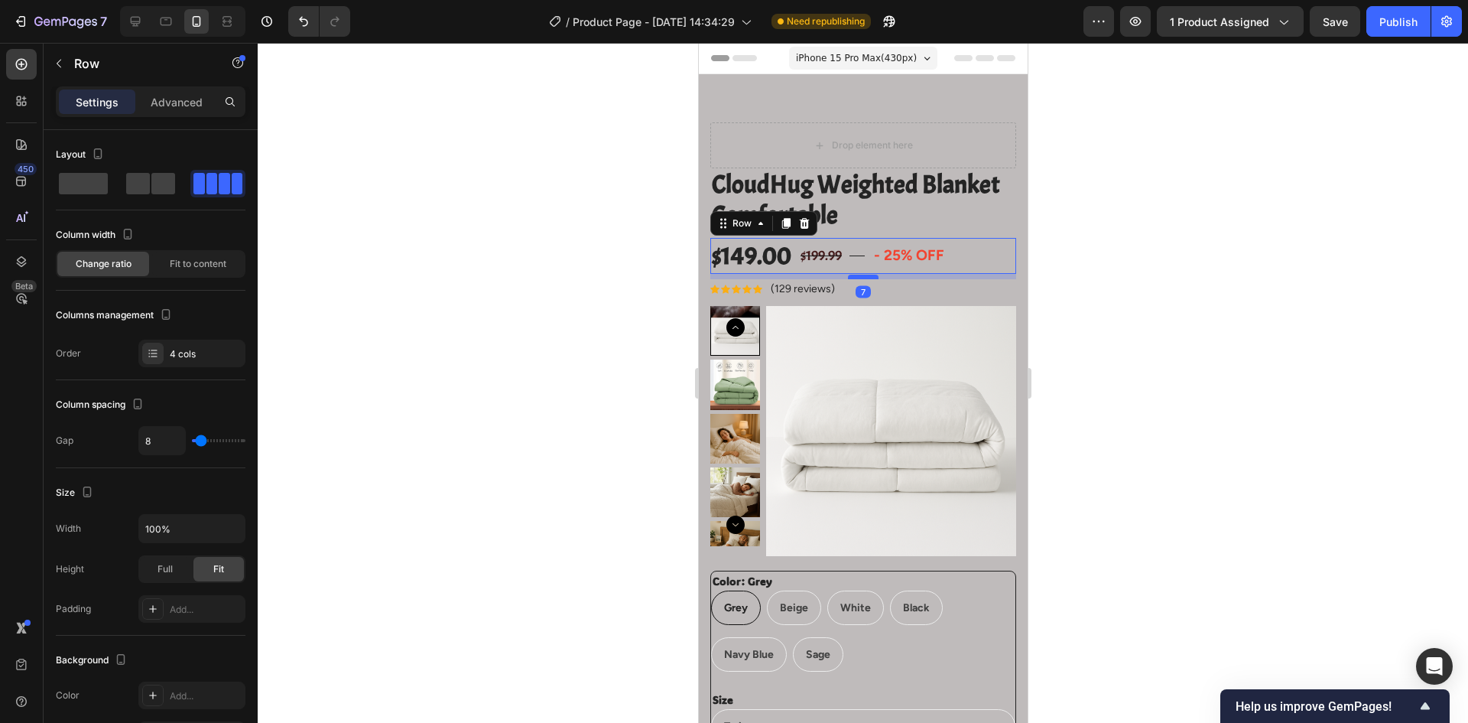
click at [859, 278] on div at bounding box center [862, 277] width 31 height 5
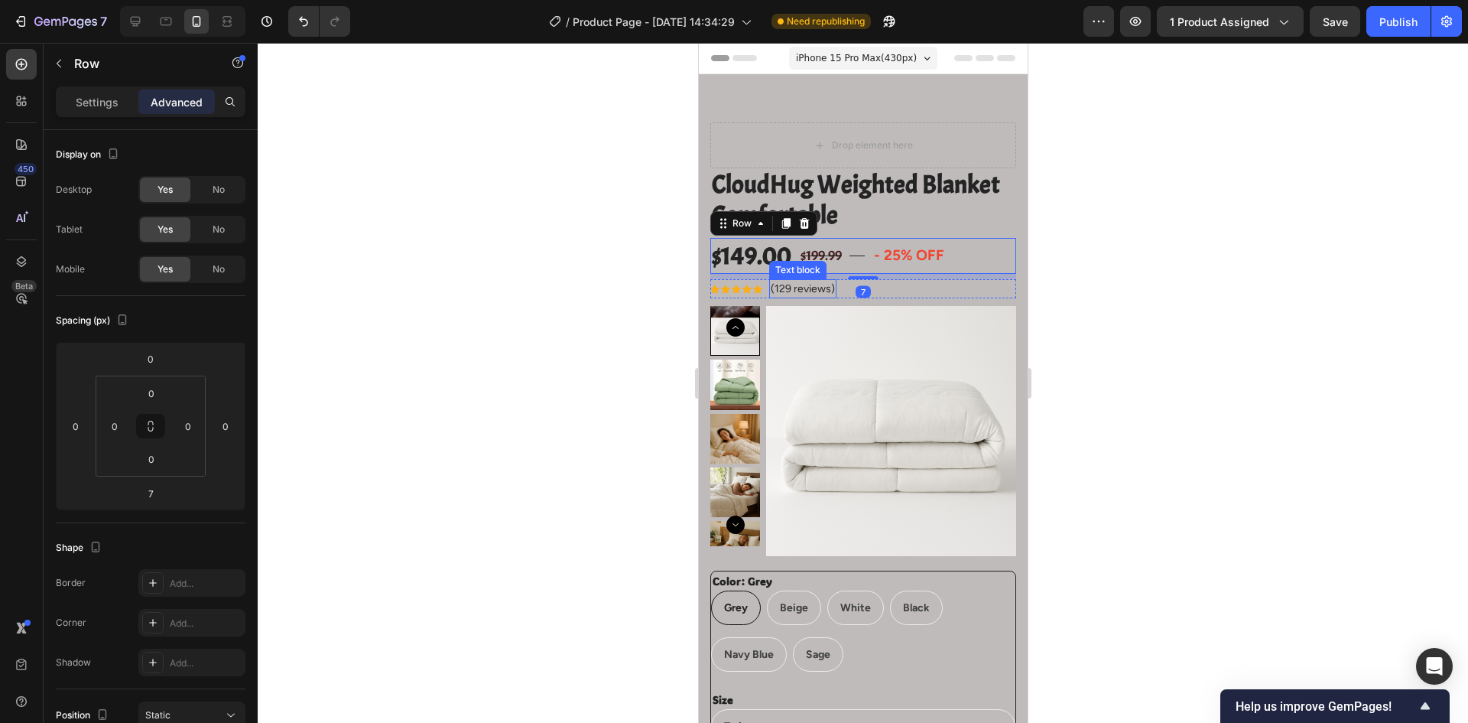
click at [823, 293] on p "(129 reviews)" at bounding box center [802, 289] width 64 height 16
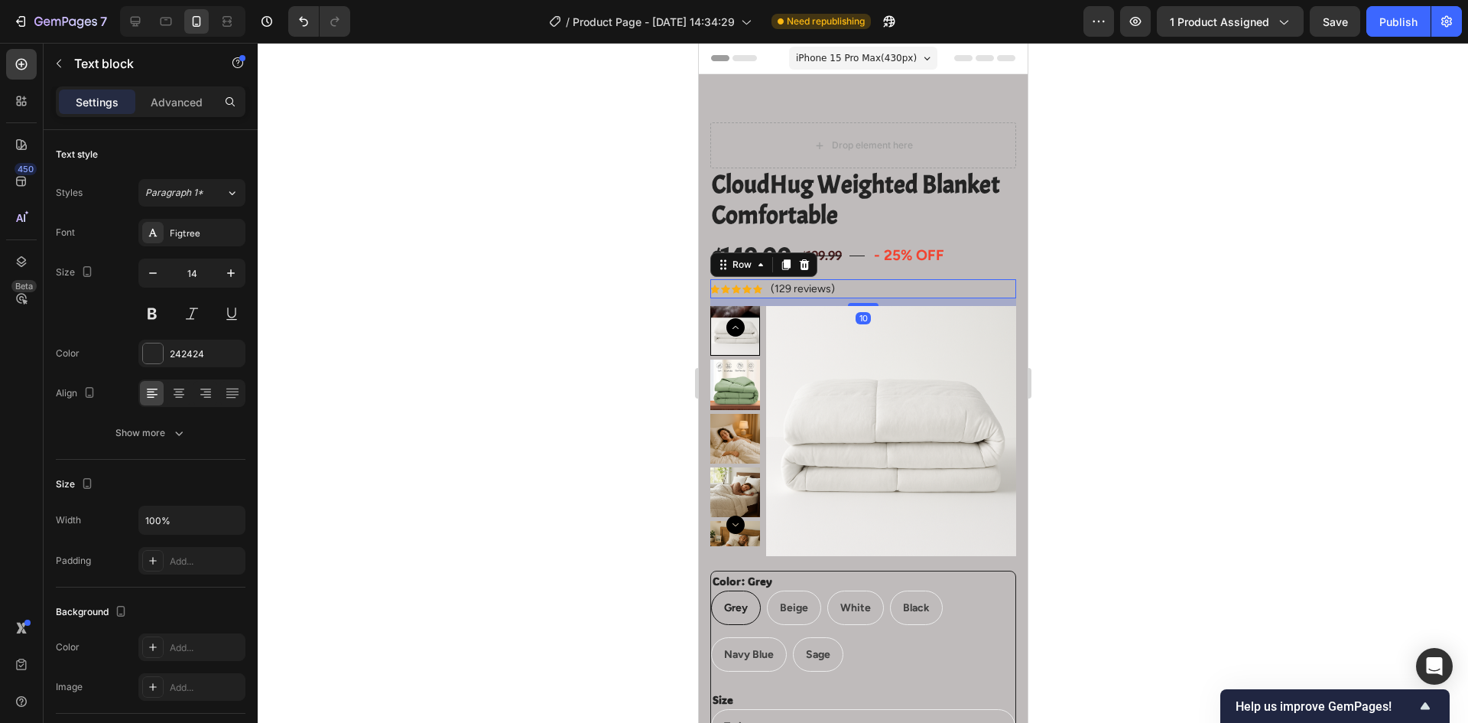
click at [846, 288] on div "Icon Icon Icon Icon Icon Icon List Hoz (129 reviews) Text block Row 10" at bounding box center [863, 288] width 306 height 19
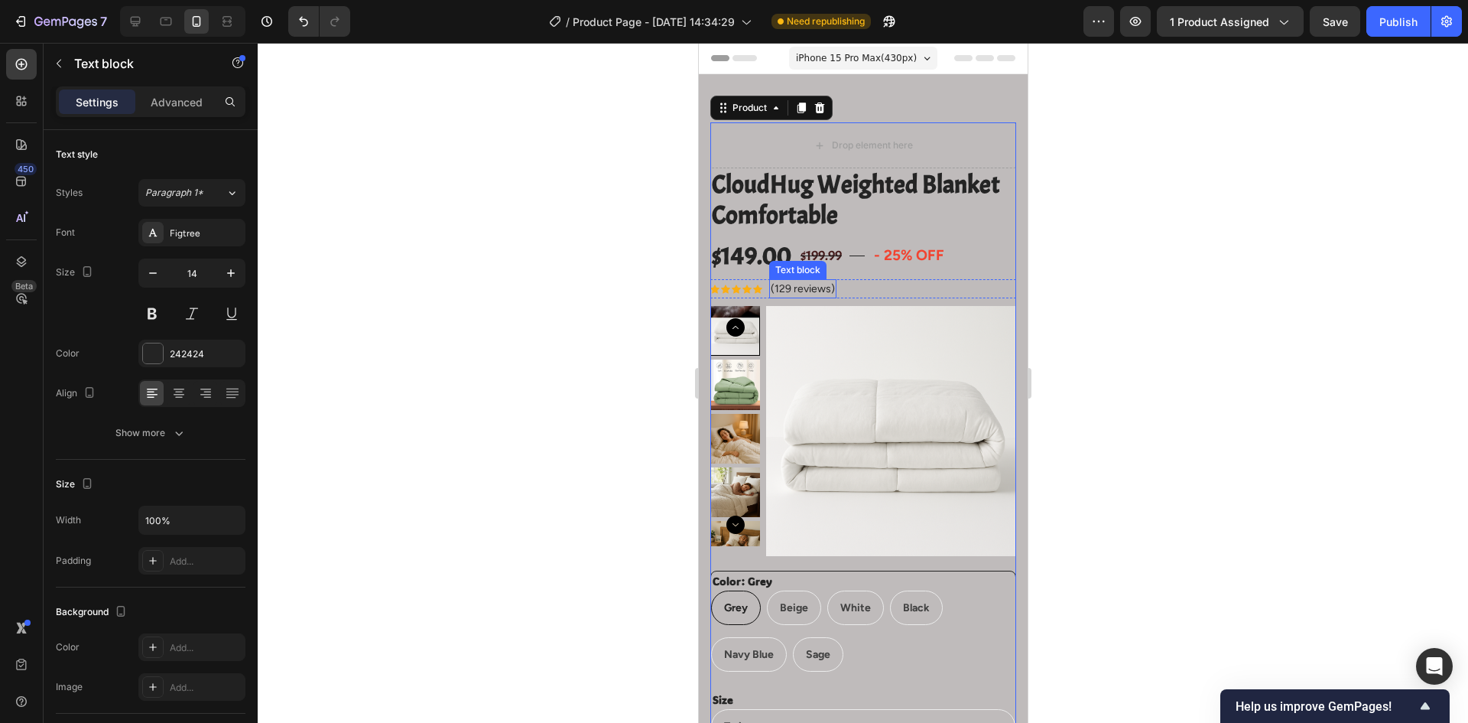
click at [833, 288] on p "(129 reviews)" at bounding box center [802, 289] width 64 height 16
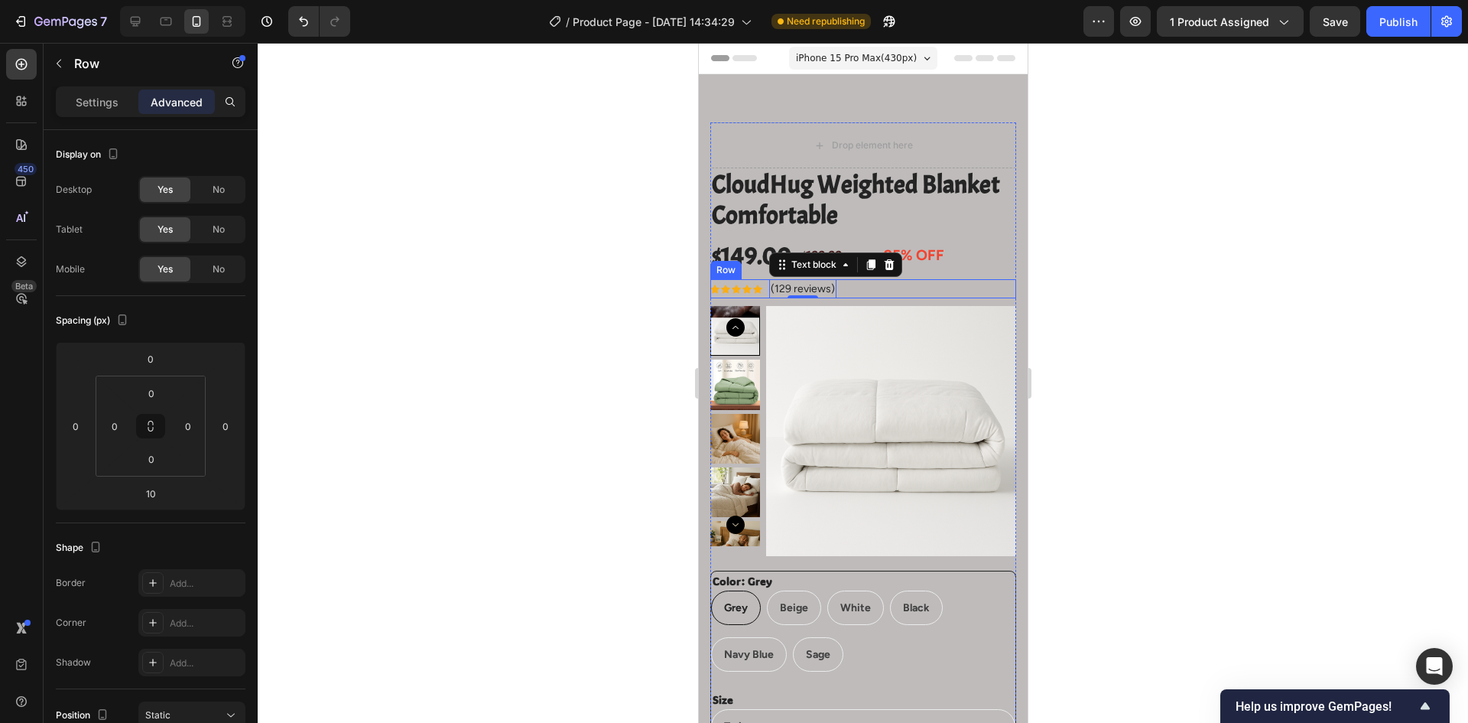
click at [880, 285] on div "Icon Icon Icon Icon Icon Icon List Hoz (129 reviews) Text block 0 Row" at bounding box center [863, 288] width 306 height 19
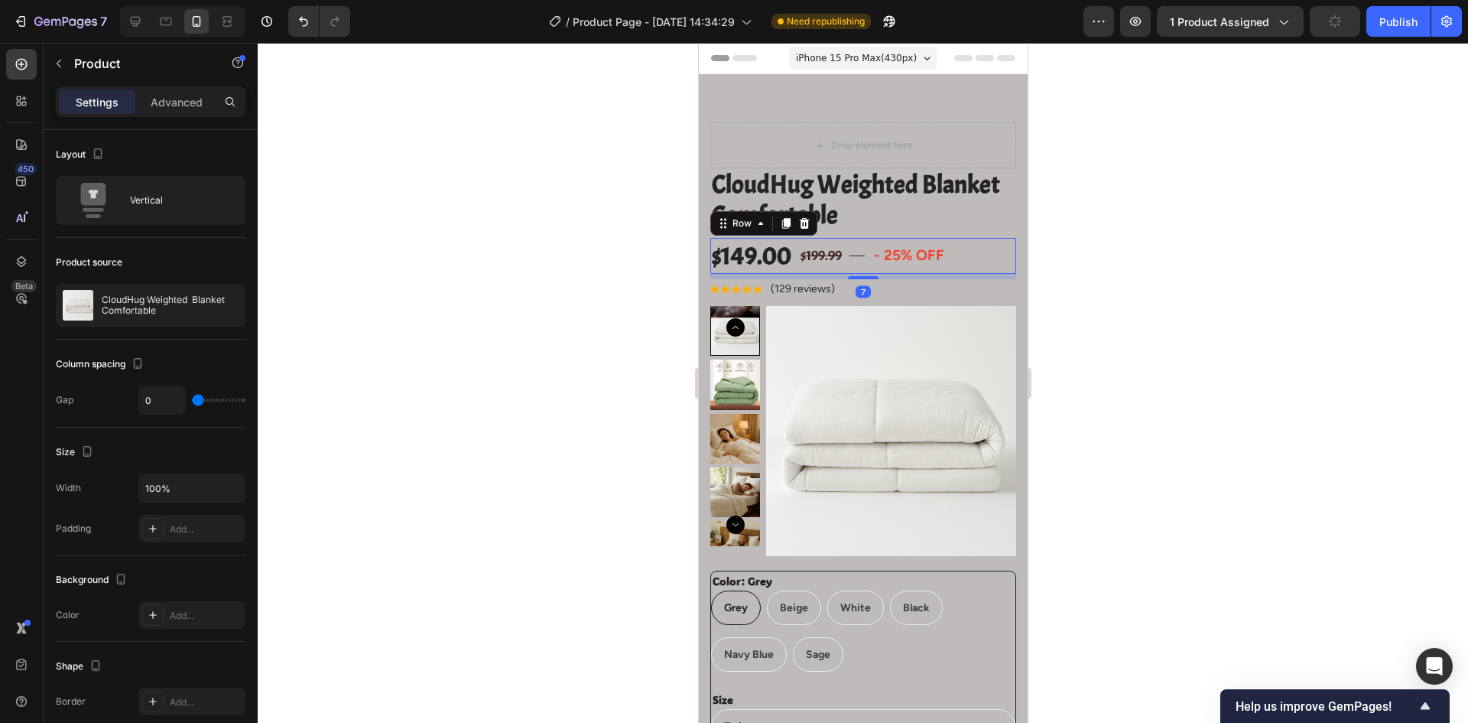
click at [867, 268] on div "$149.00 Product Price Product Price $199.99 Compare Price Compare Price Title L…" at bounding box center [863, 256] width 306 height 36
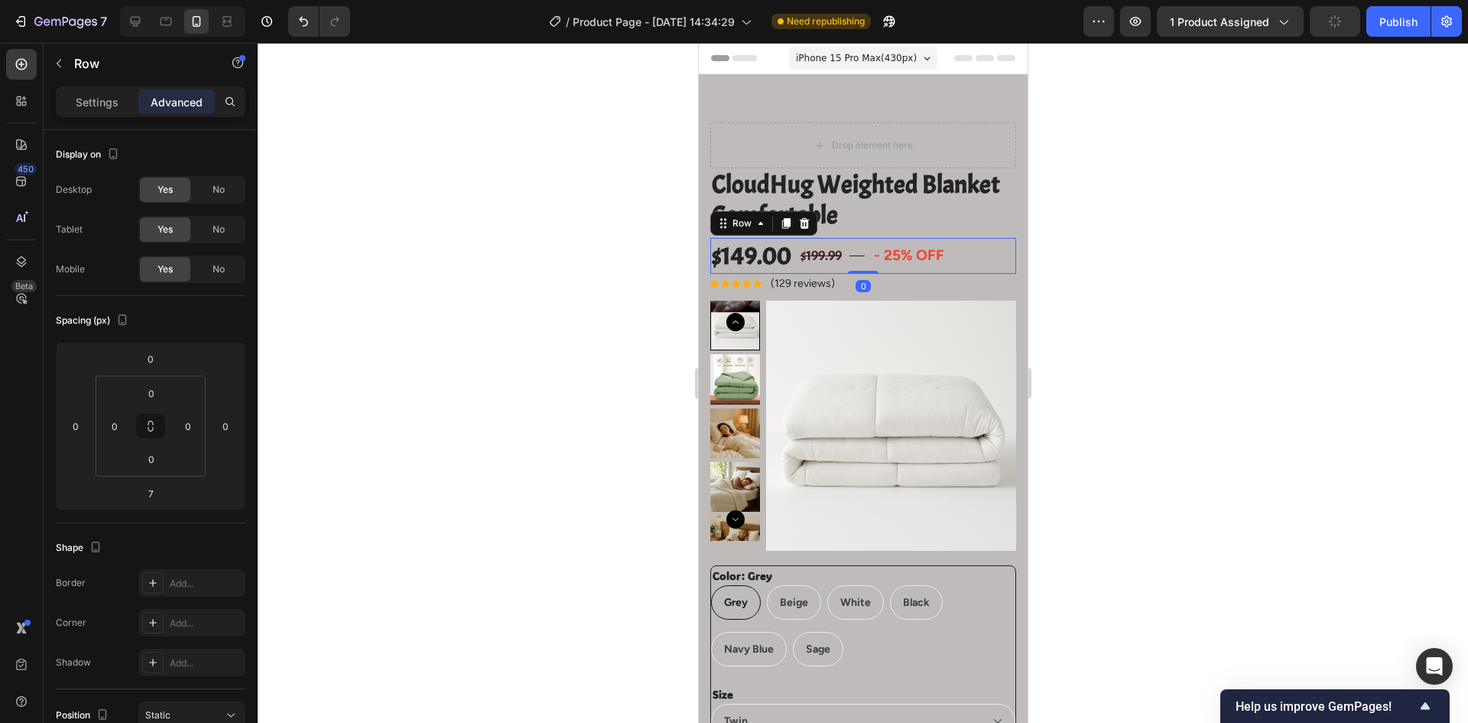
drag, startPoint x: 862, startPoint y: 278, endPoint x: 869, endPoint y: 266, distance: 13.4
click at [869, 266] on div "$149.00 Product Price Product Price $199.99 Compare Price Compare Price Title L…" at bounding box center [863, 256] width 306 height 36
type input "0"
click at [1135, 272] on div at bounding box center [863, 383] width 1211 height 680
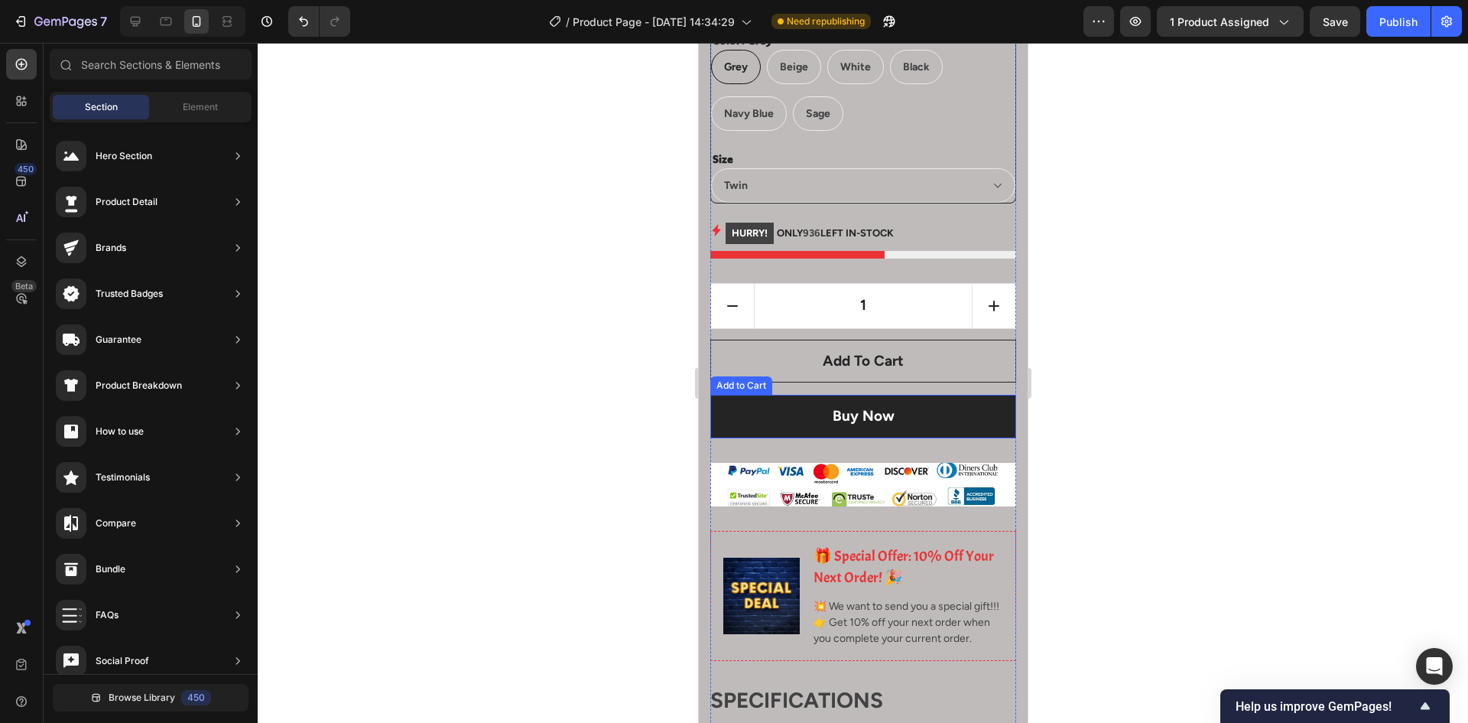
scroll to position [612, 0]
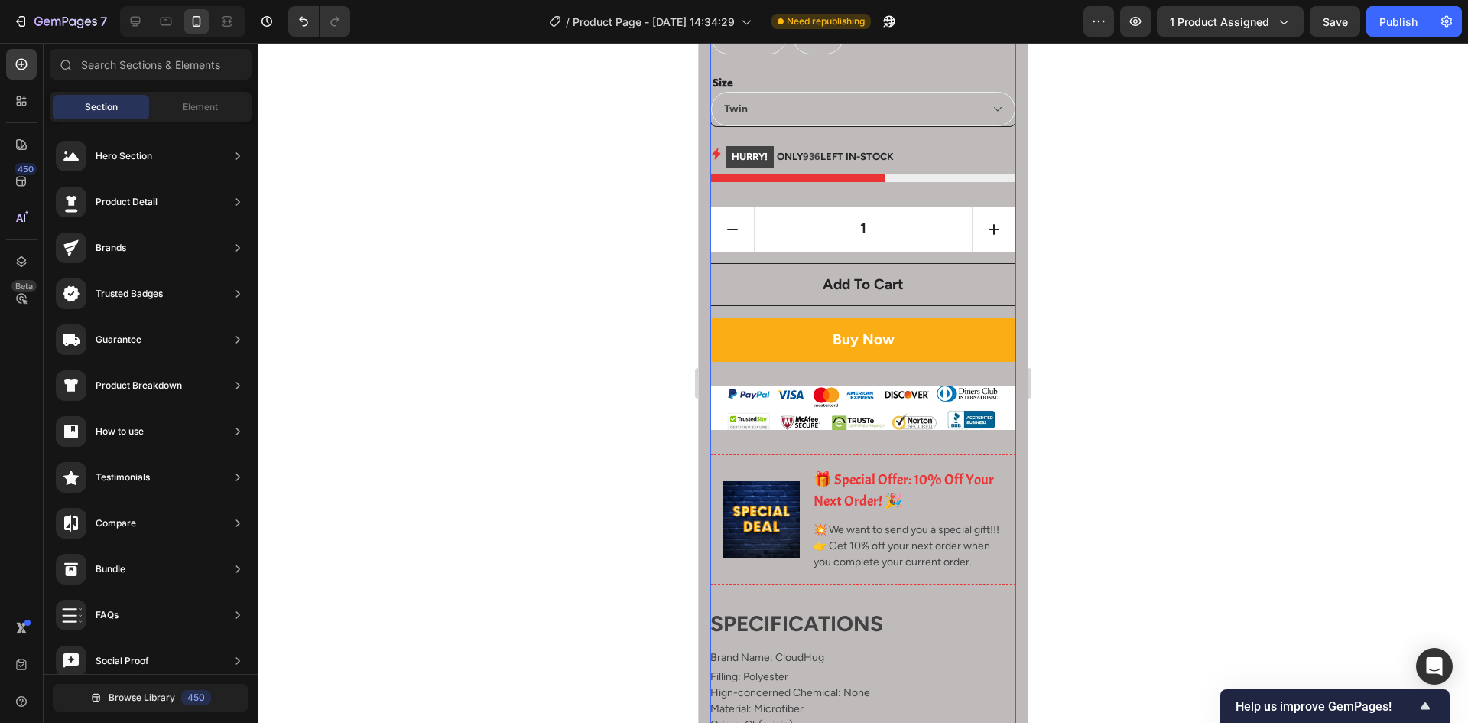
click at [887, 376] on div "Buy Now Add to Cart" at bounding box center [863, 352] width 306 height 68
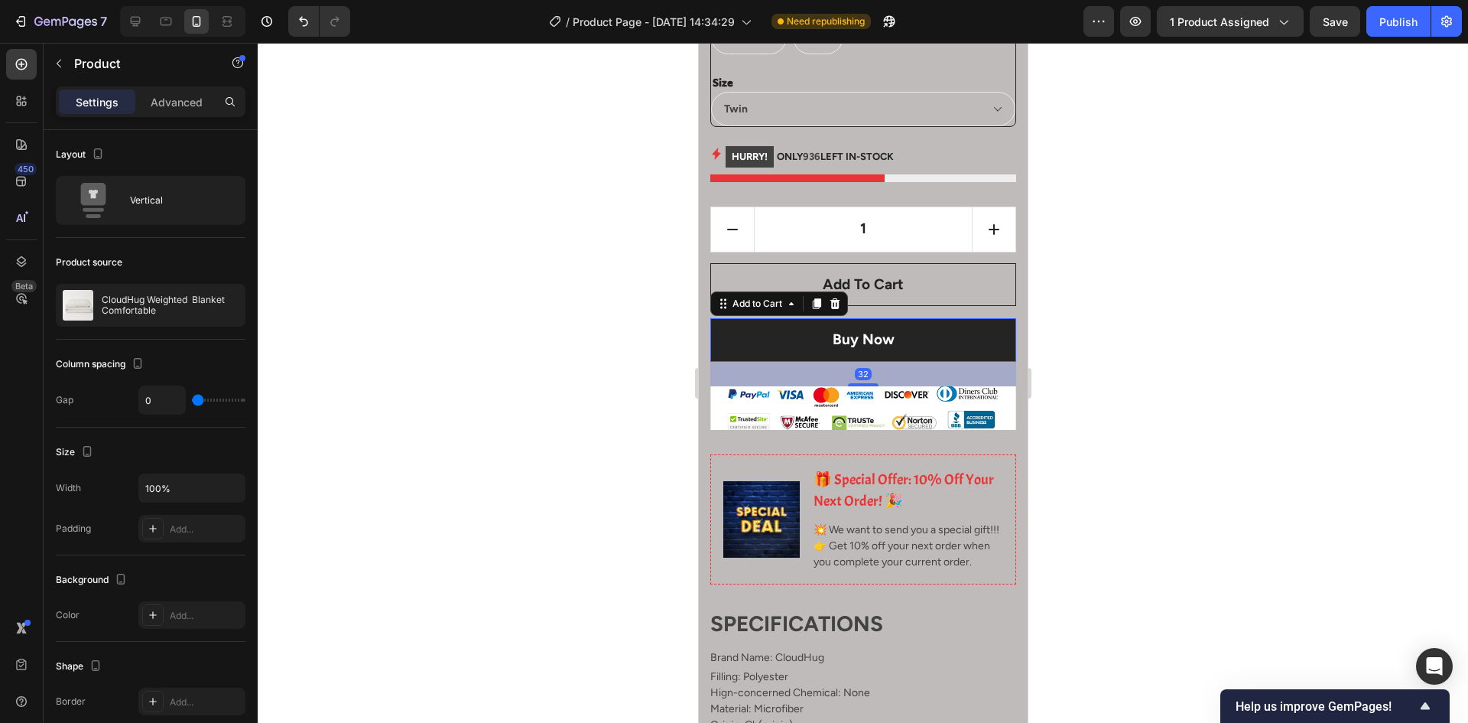
click at [899, 353] on button "Buy Now" at bounding box center [863, 340] width 306 height 44
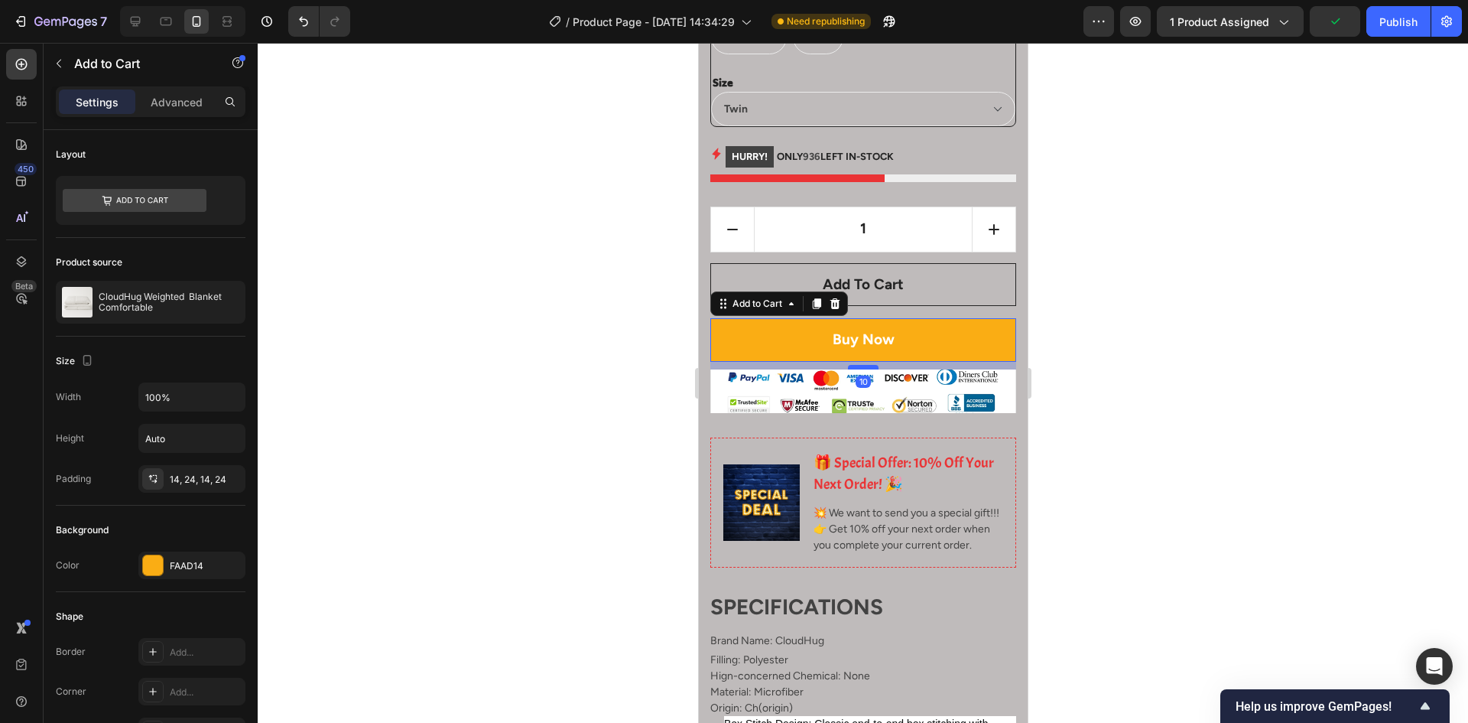
drag, startPoint x: 858, startPoint y: 384, endPoint x: 863, endPoint y: 367, distance: 17.7
click at [863, 367] on div at bounding box center [862, 367] width 31 height 5
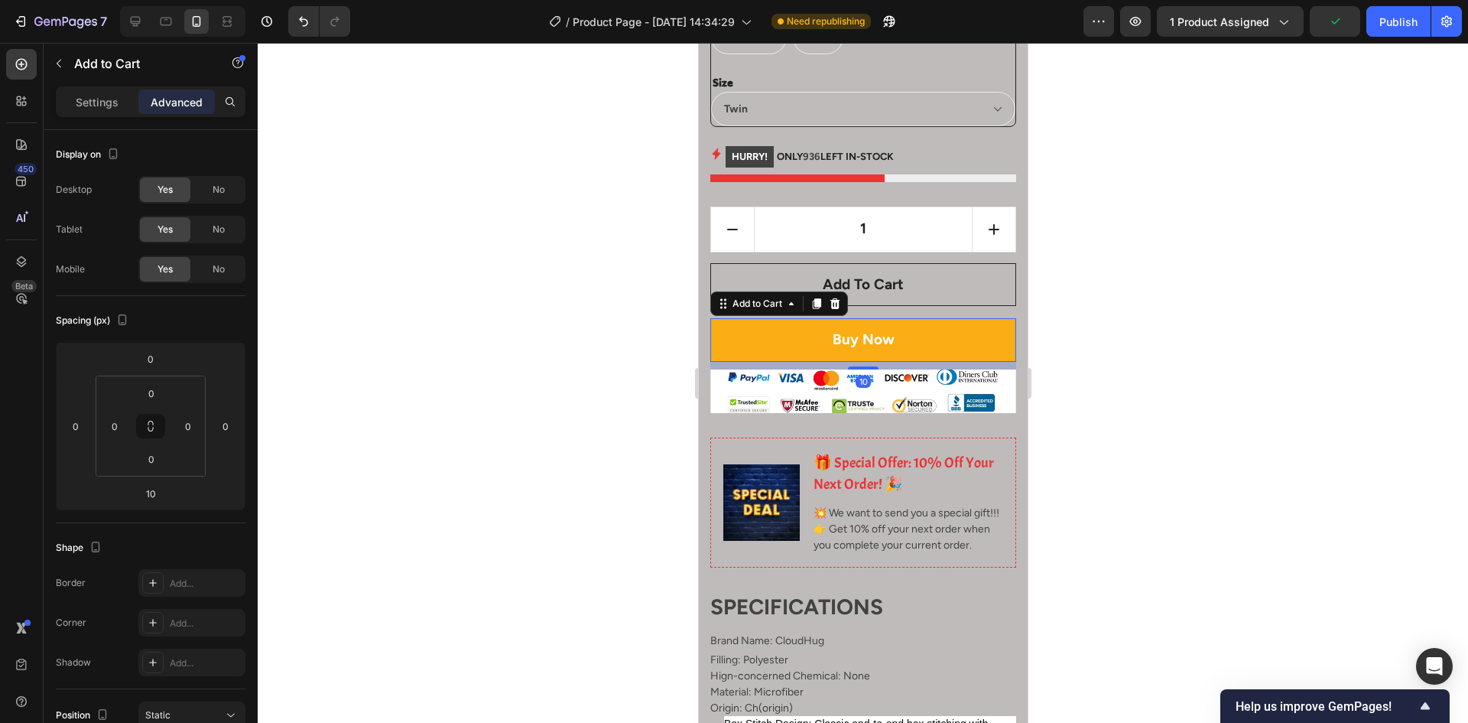
click at [1137, 371] on div at bounding box center [863, 383] width 1211 height 680
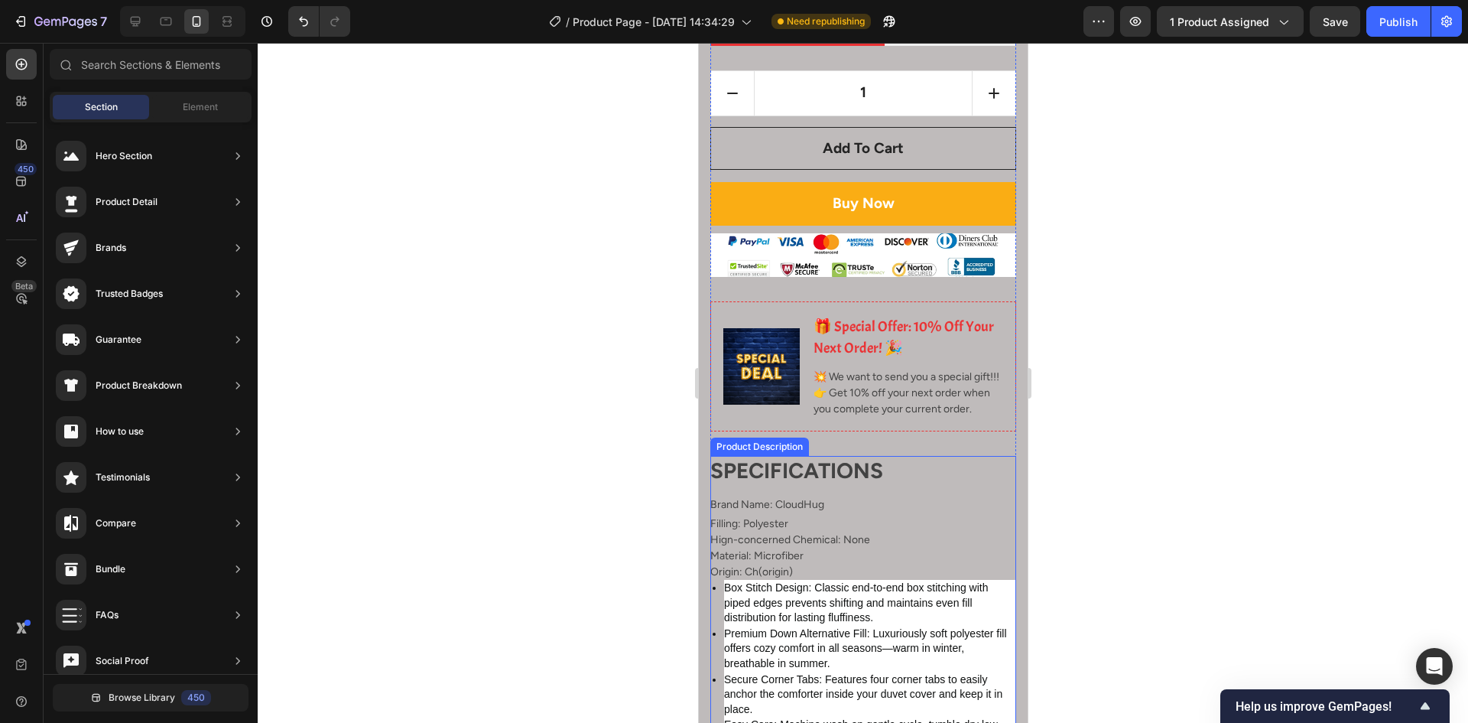
scroll to position [765, 0]
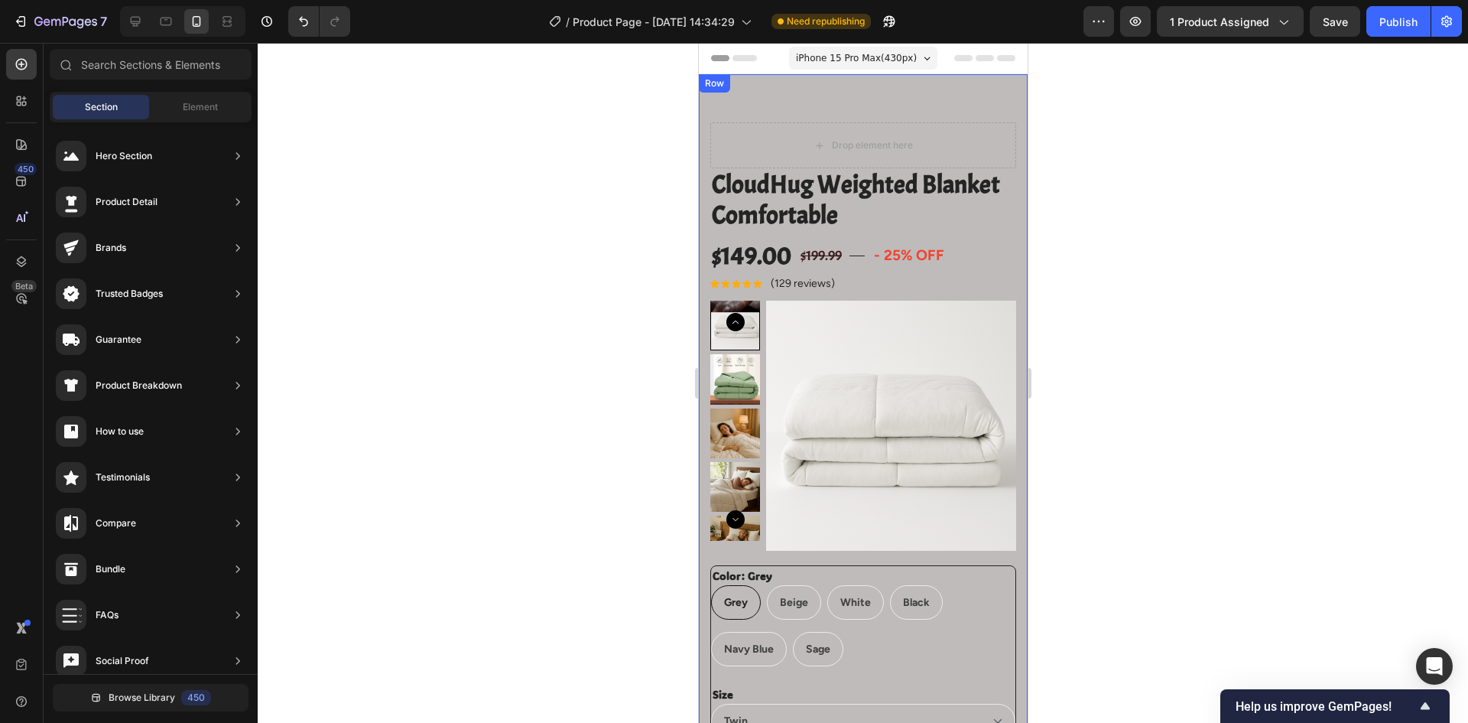
scroll to position [765, 0]
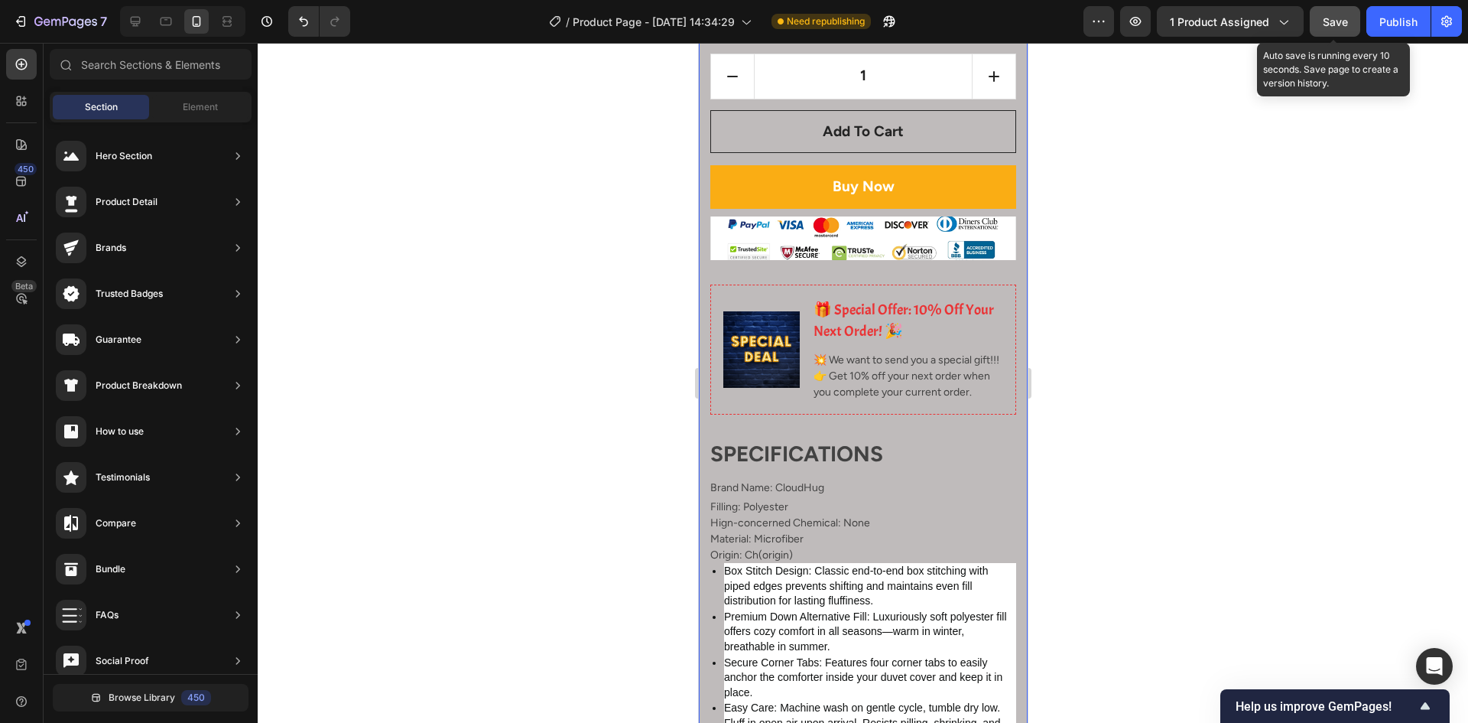
click at [1328, 22] on span "Save" at bounding box center [1335, 21] width 25 height 13
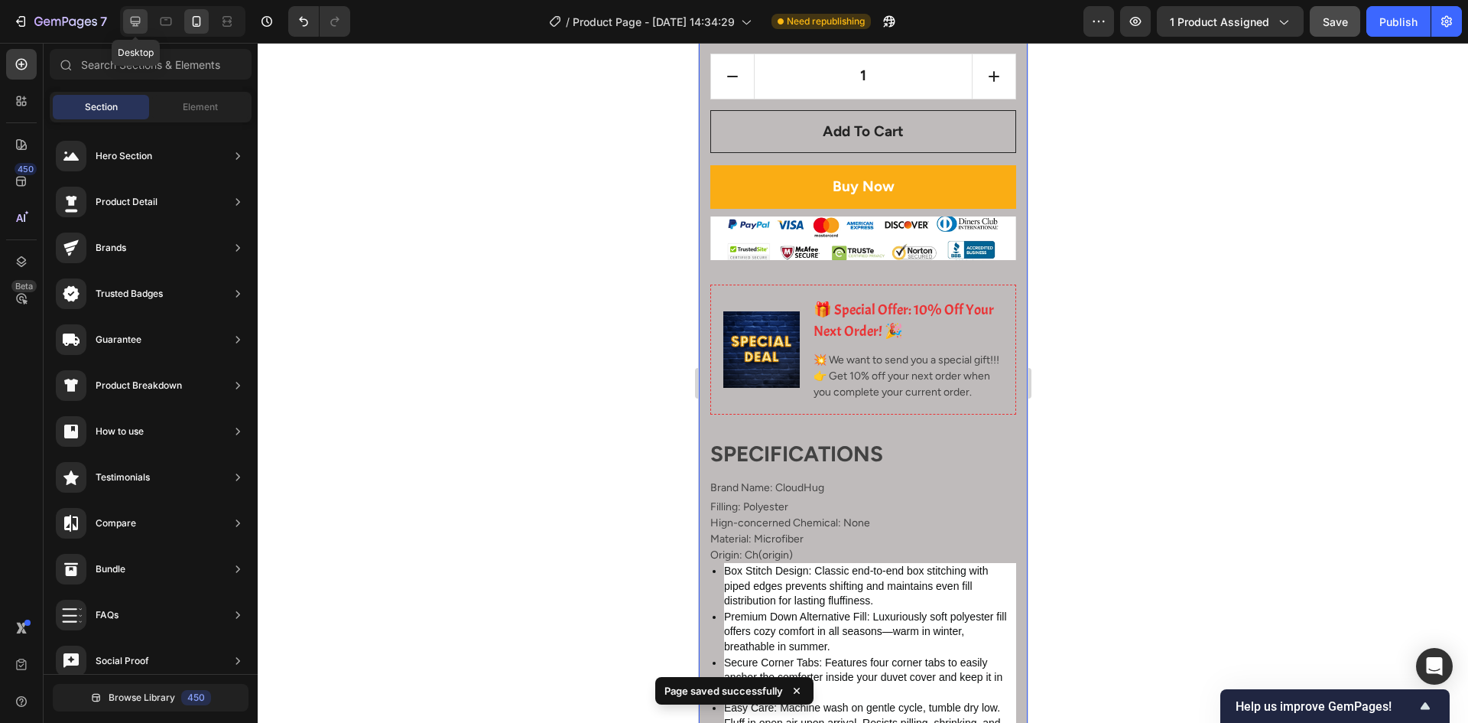
click at [131, 22] on icon at bounding box center [136, 22] width 10 height 10
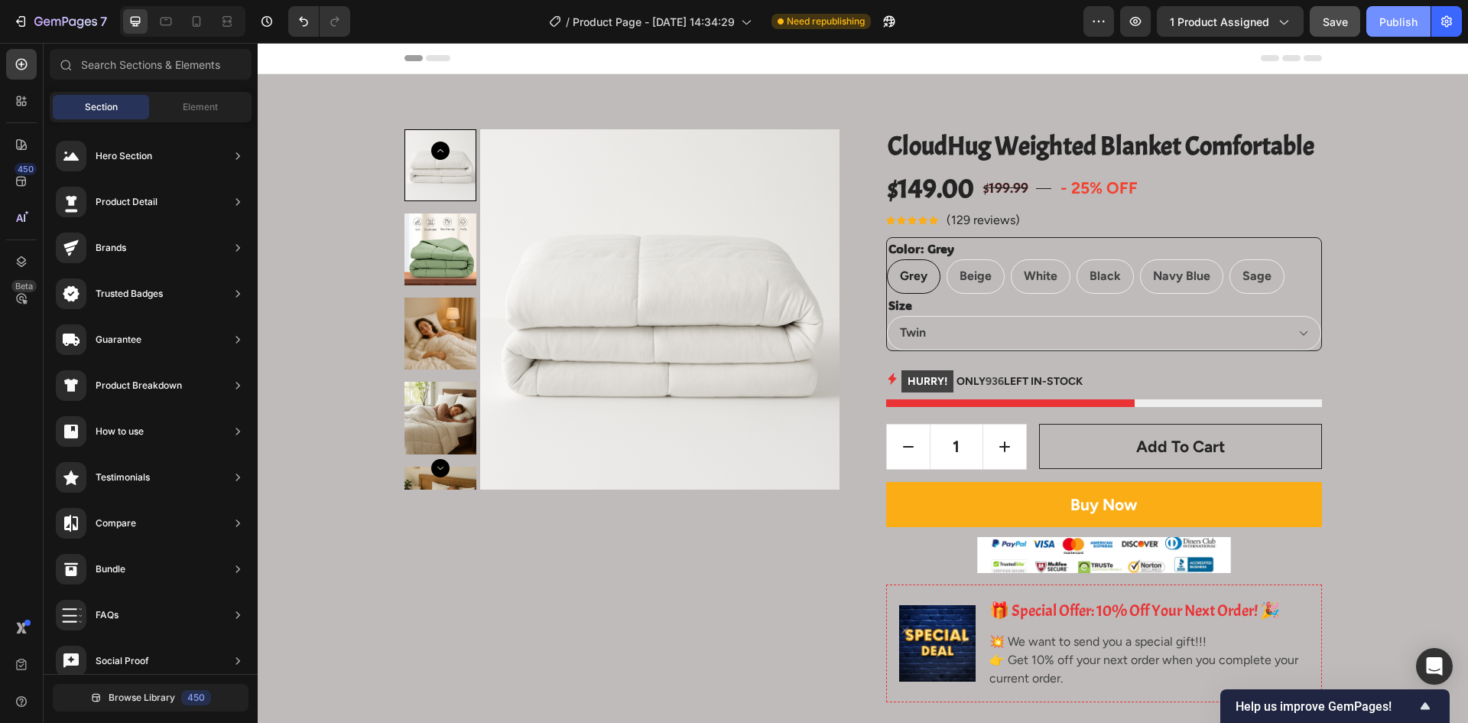
drag, startPoint x: 1400, startPoint y: 23, endPoint x: 1389, endPoint y: 36, distance: 16.8
click at [1400, 23] on div "Publish" at bounding box center [1399, 22] width 38 height 16
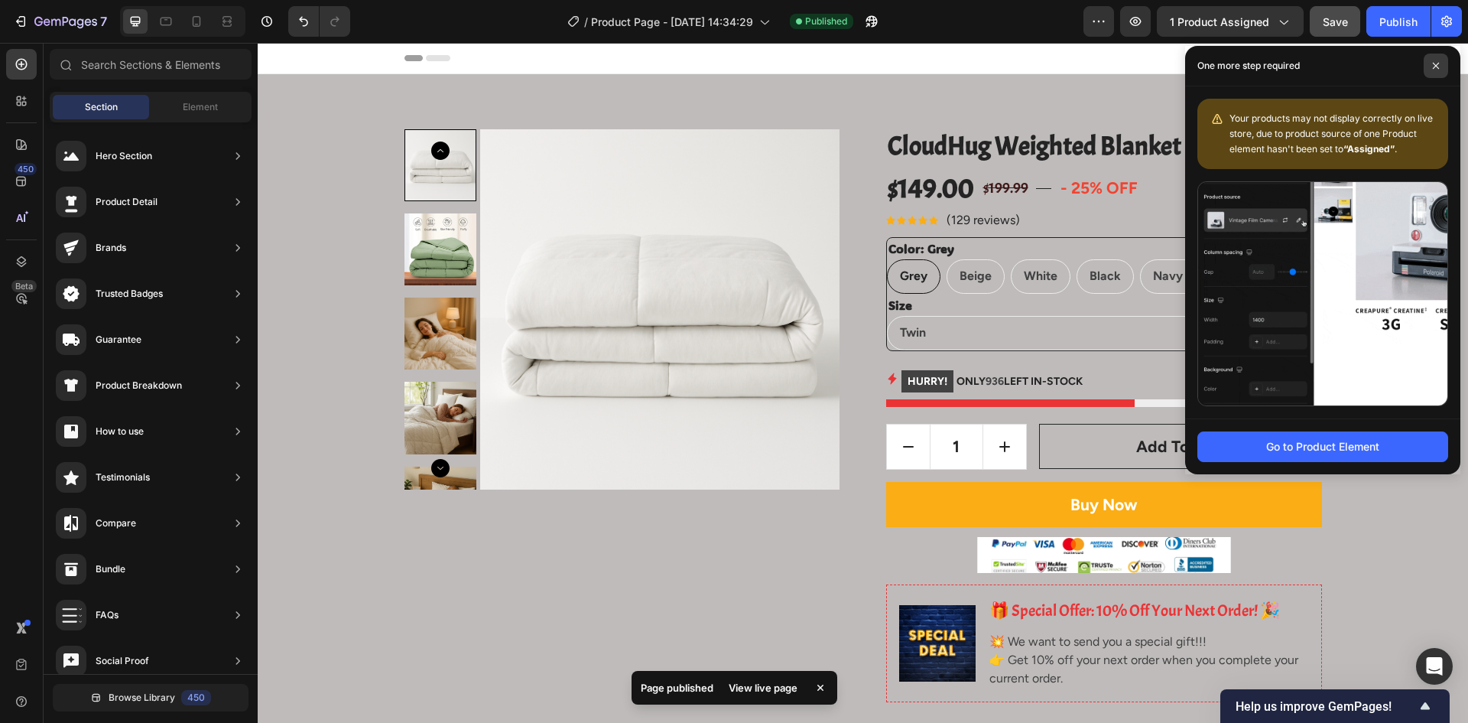
click at [1434, 64] on icon at bounding box center [1436, 66] width 8 height 8
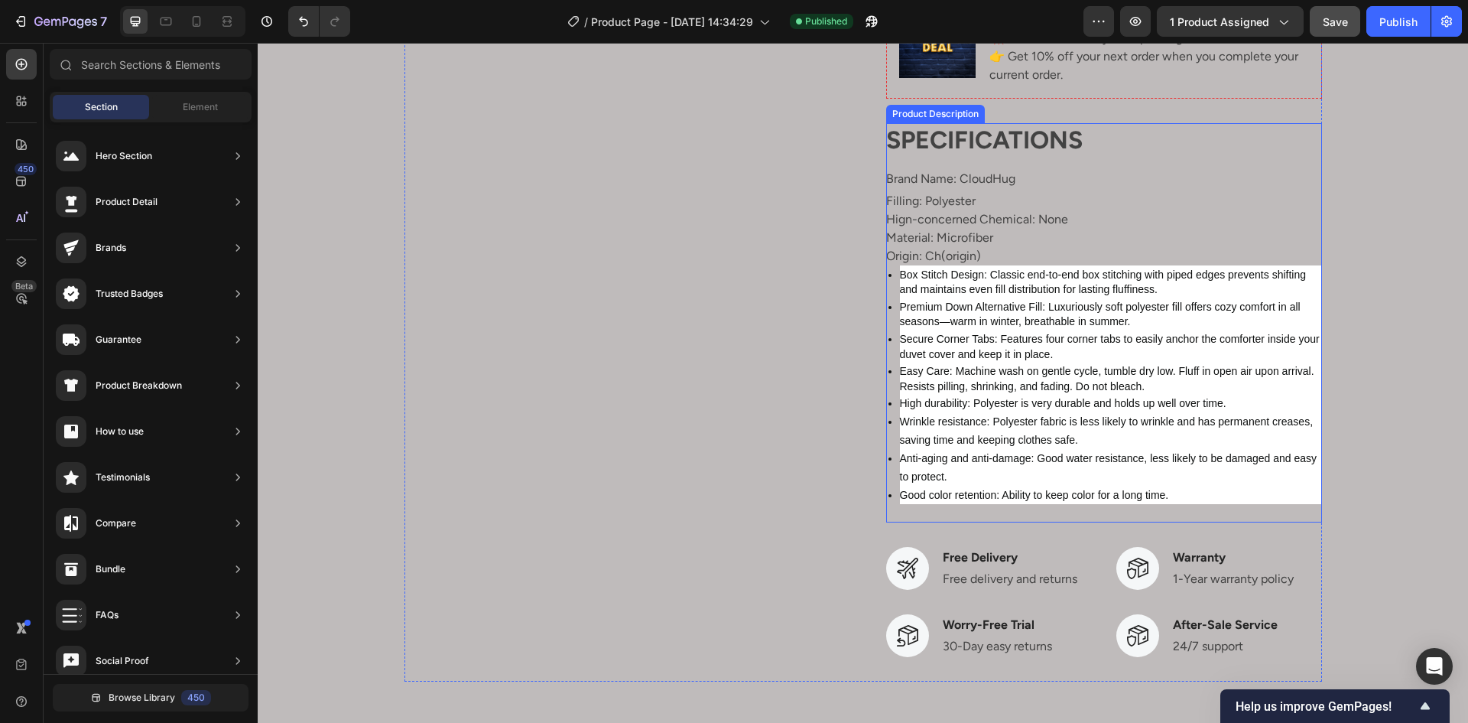
scroll to position [612, 0]
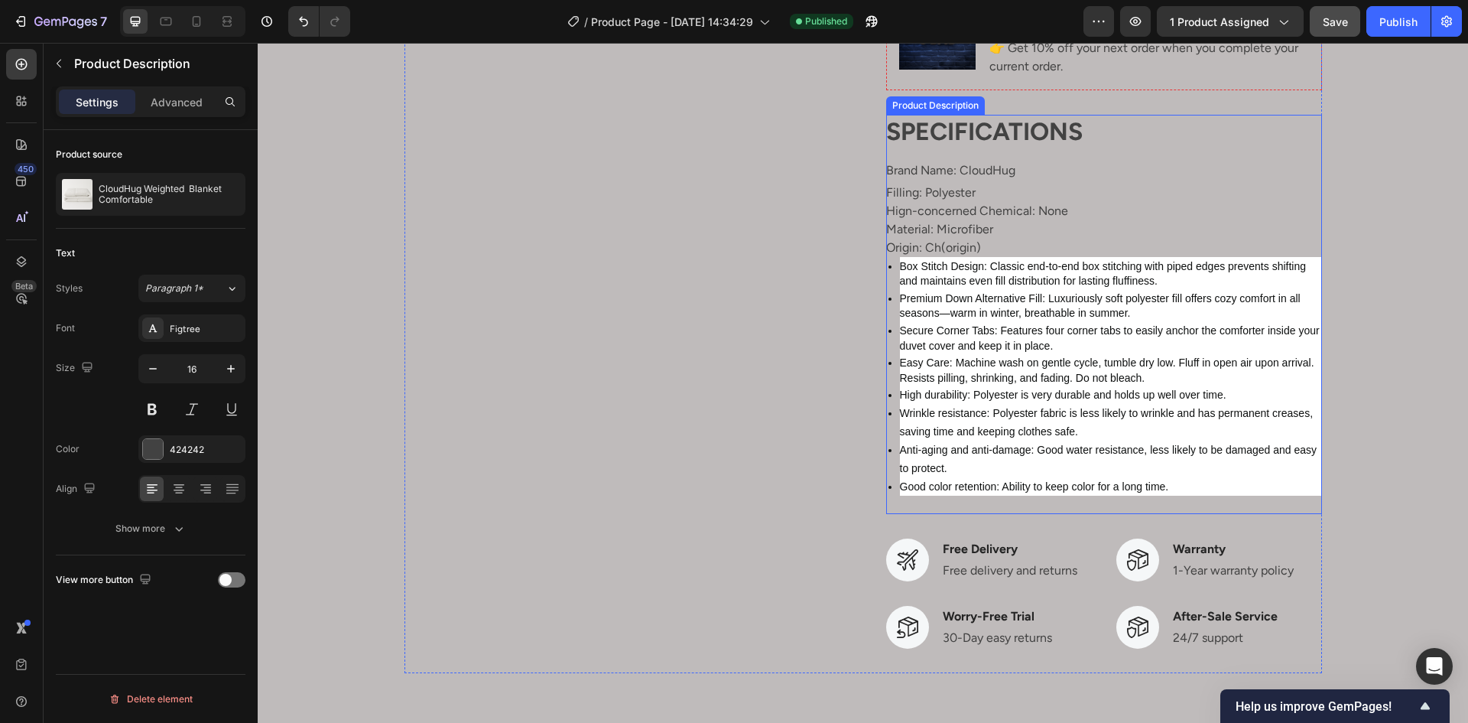
click at [1036, 411] on span "Wrinkle resistance: Polyester fabric is less likely to wrinkle and has permanen…" at bounding box center [1107, 422] width 414 height 31
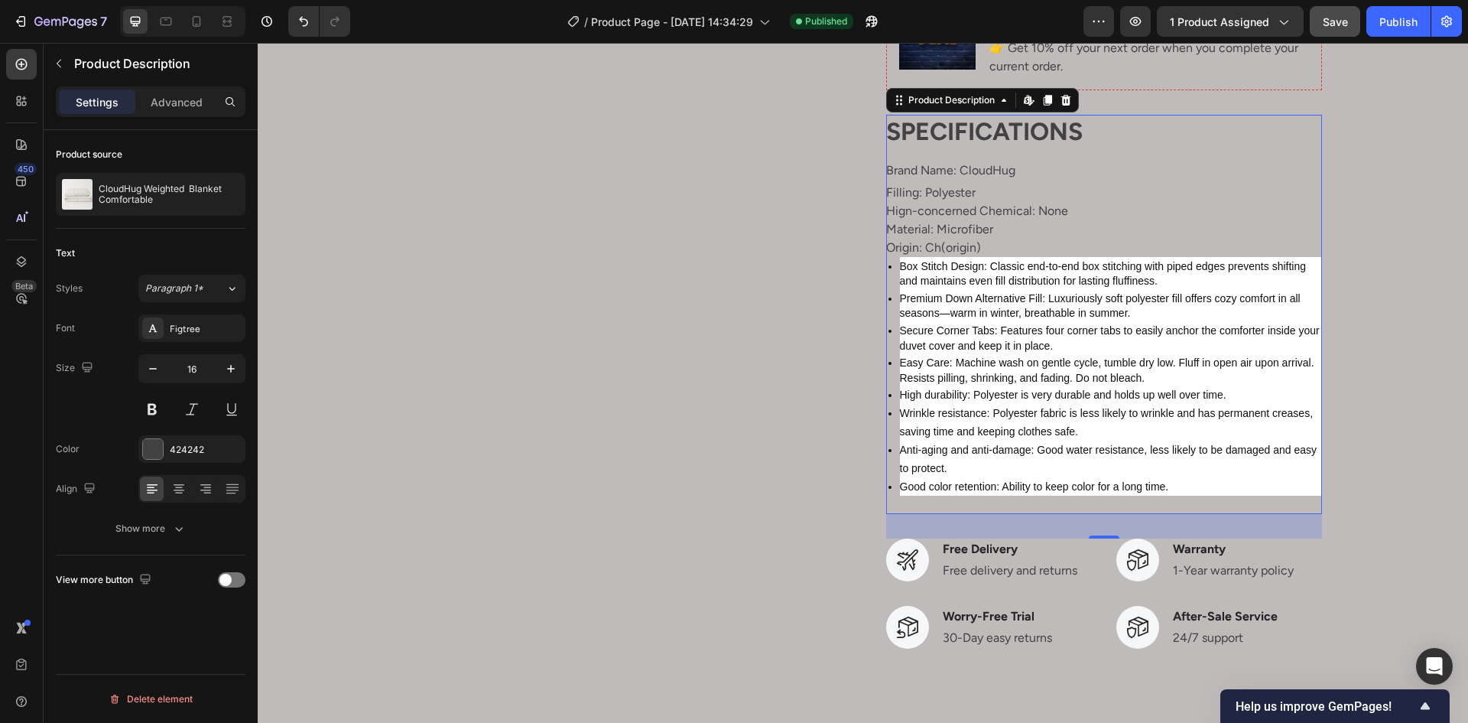
click at [1024, 345] on span "Secure Corner Tabs: Features four corner tabs to easily anchor the comforter in…" at bounding box center [1110, 338] width 420 height 28
click at [177, 190] on p "CloudHug Weighted Blanket Comfortable" at bounding box center [169, 194] width 141 height 21
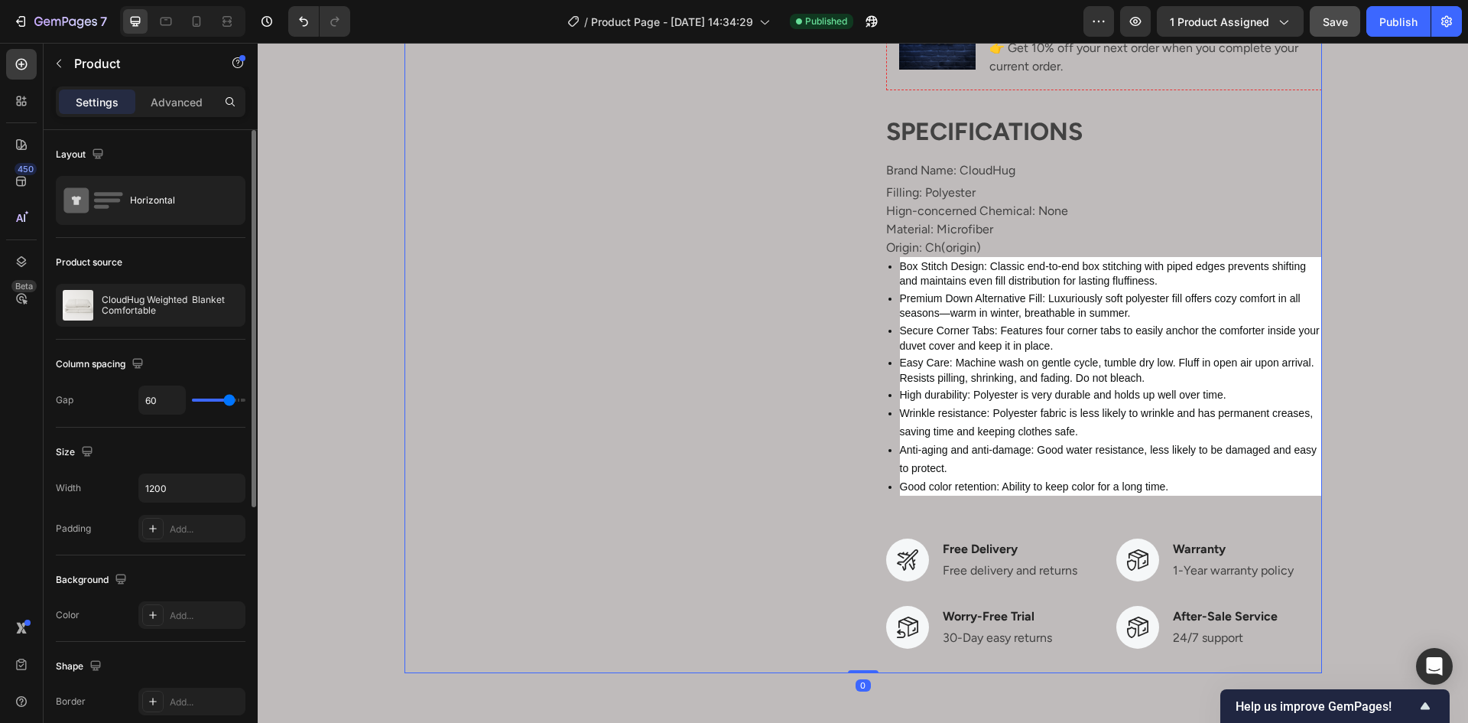
click at [602, 316] on div "Product Images" at bounding box center [623, 95] width 436 height 1156
click at [188, 315] on div at bounding box center [210, 305] width 67 height 41
click at [198, 311] on button "button" at bounding box center [205, 305] width 18 height 18
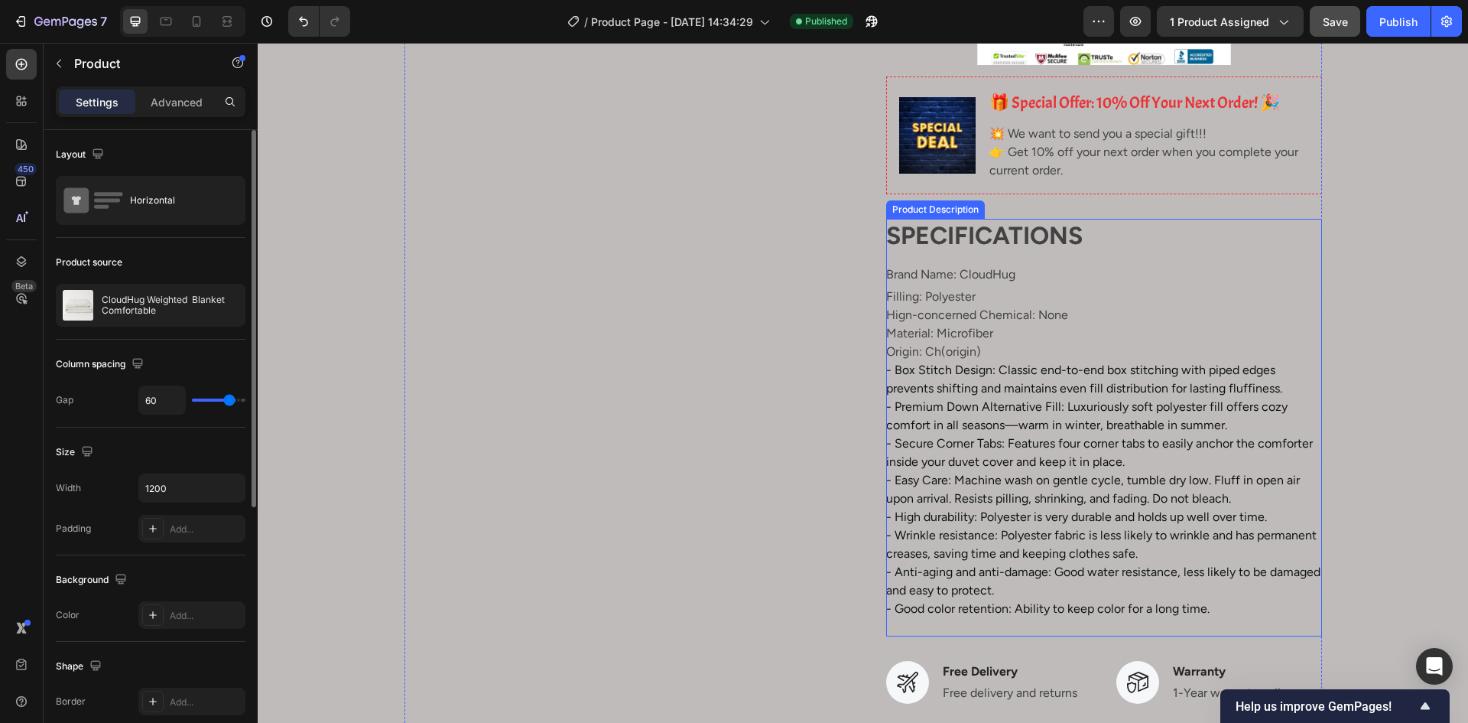
scroll to position [535, 0]
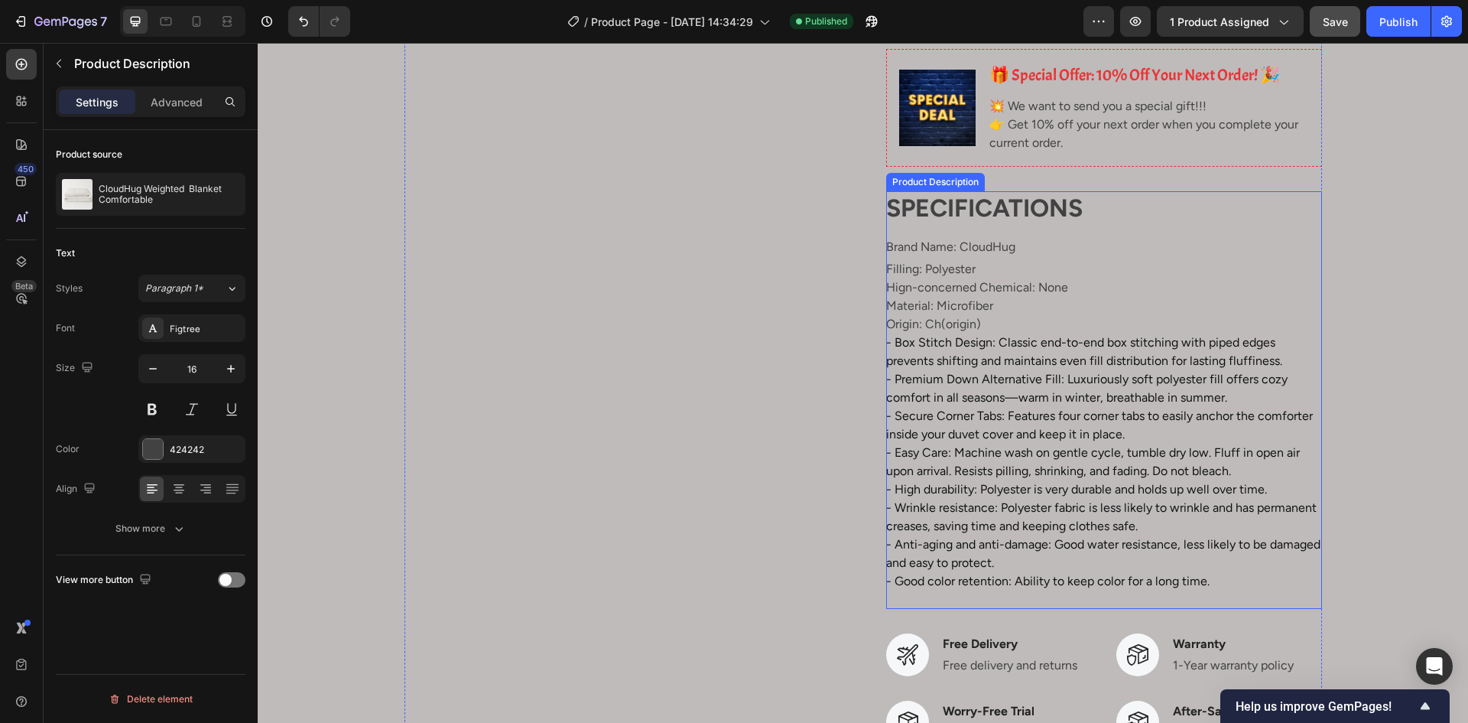
click at [976, 314] on div "SPECIFICATIONS Brand Name: CloudHug Filling: Polyester Hign-concerned Chemical:…" at bounding box center [1104, 400] width 436 height 418
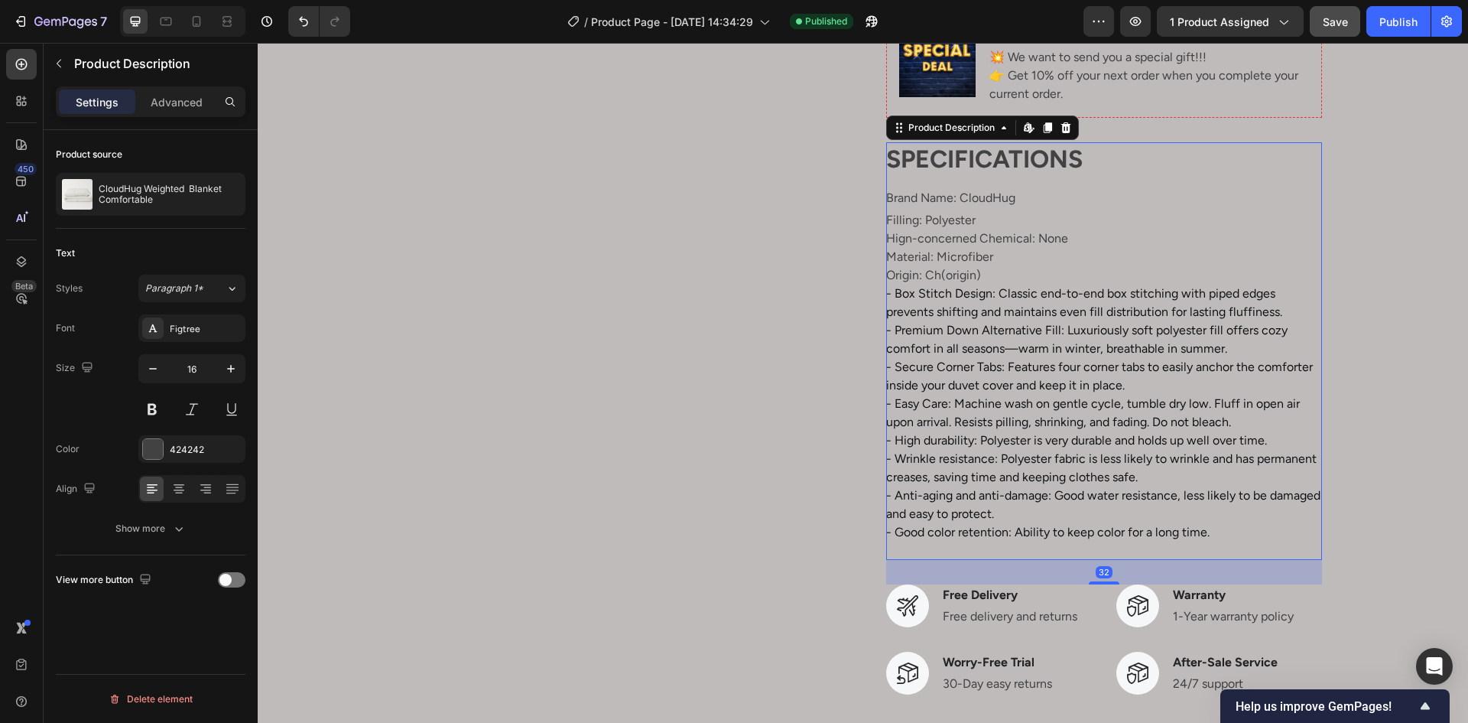
scroll to position [612, 0]
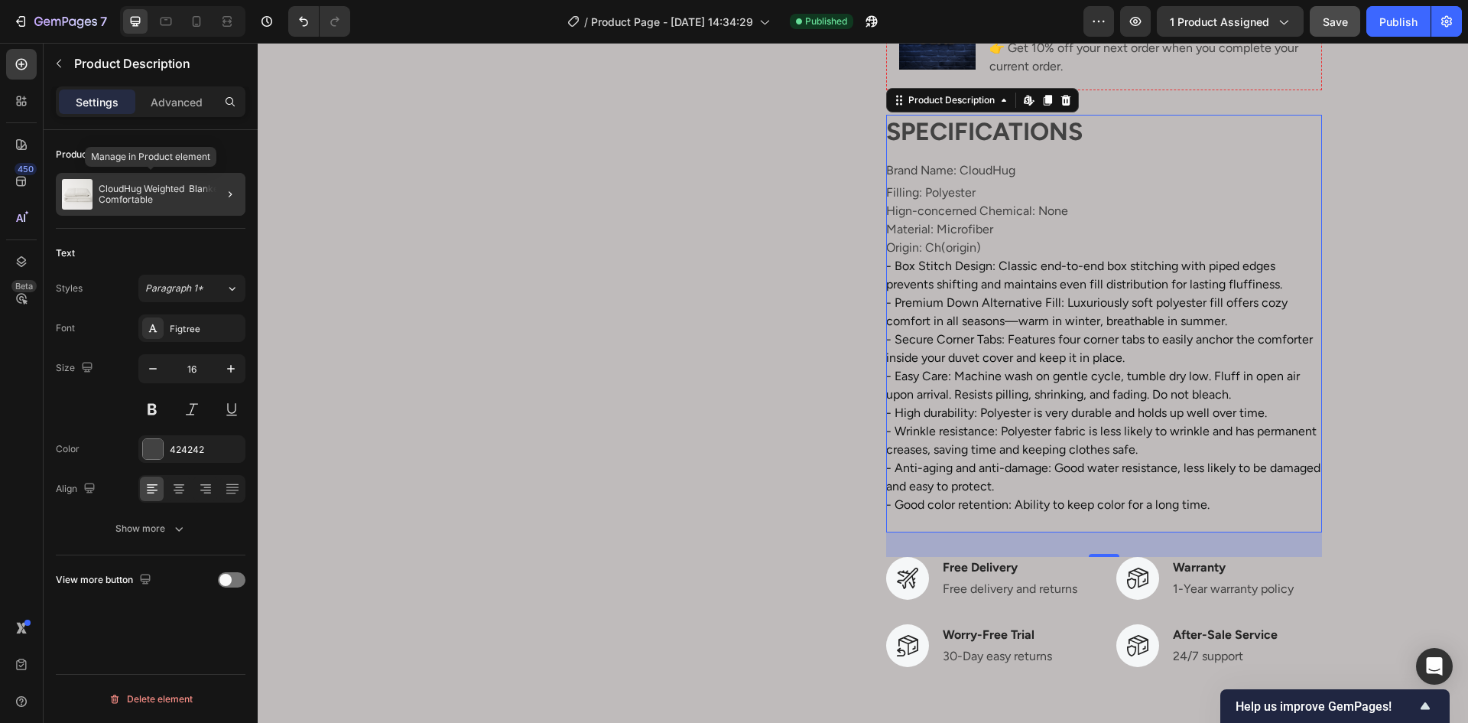
click at [187, 203] on p "CloudHug Weighted Blanket Comfortable" at bounding box center [169, 194] width 141 height 21
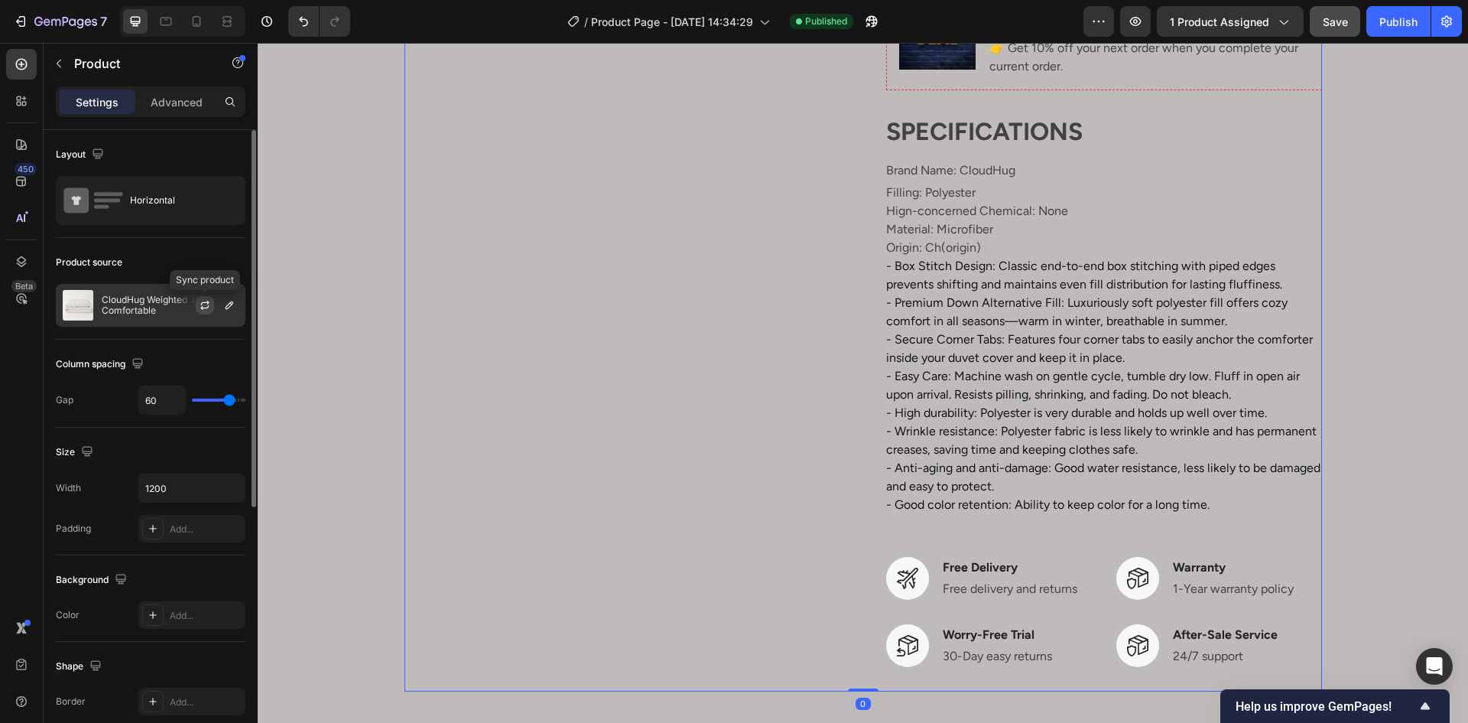
click at [203, 303] on icon "button" at bounding box center [205, 303] width 8 height 5
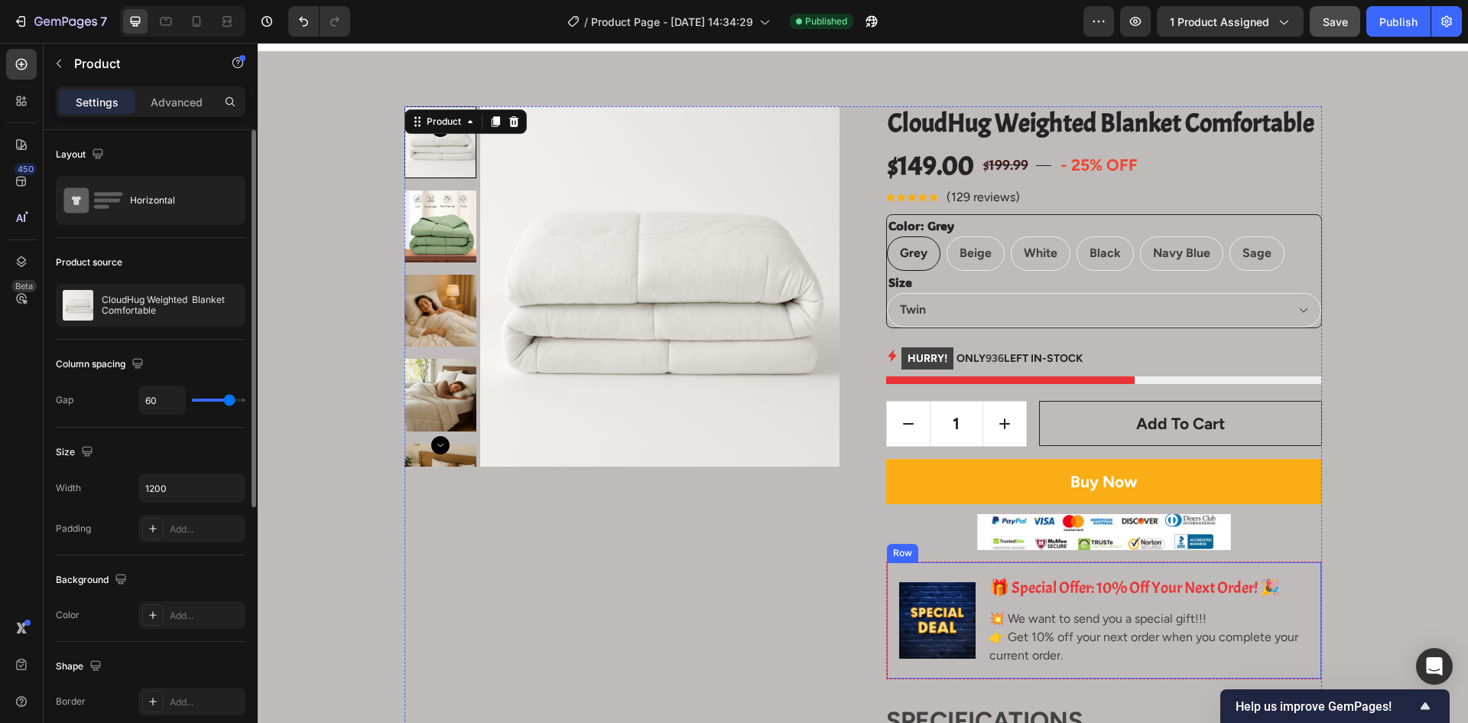
scroll to position [0, 0]
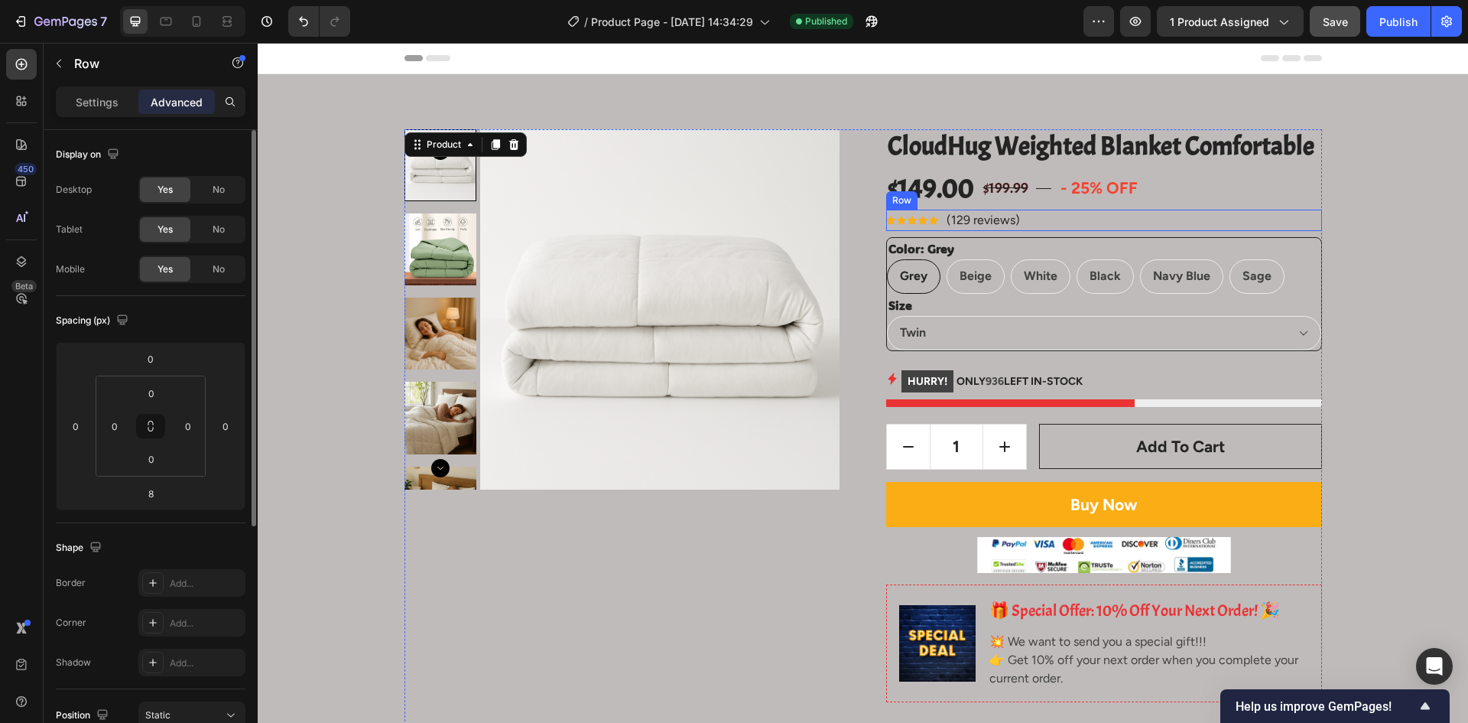
click at [1045, 216] on div "Icon Icon Icon Icon Icon Icon List Hoz (129 reviews) Text block Row" at bounding box center [1104, 220] width 436 height 21
click at [541, 616] on div "Product Images" at bounding box center [623, 716] width 436 height 1174
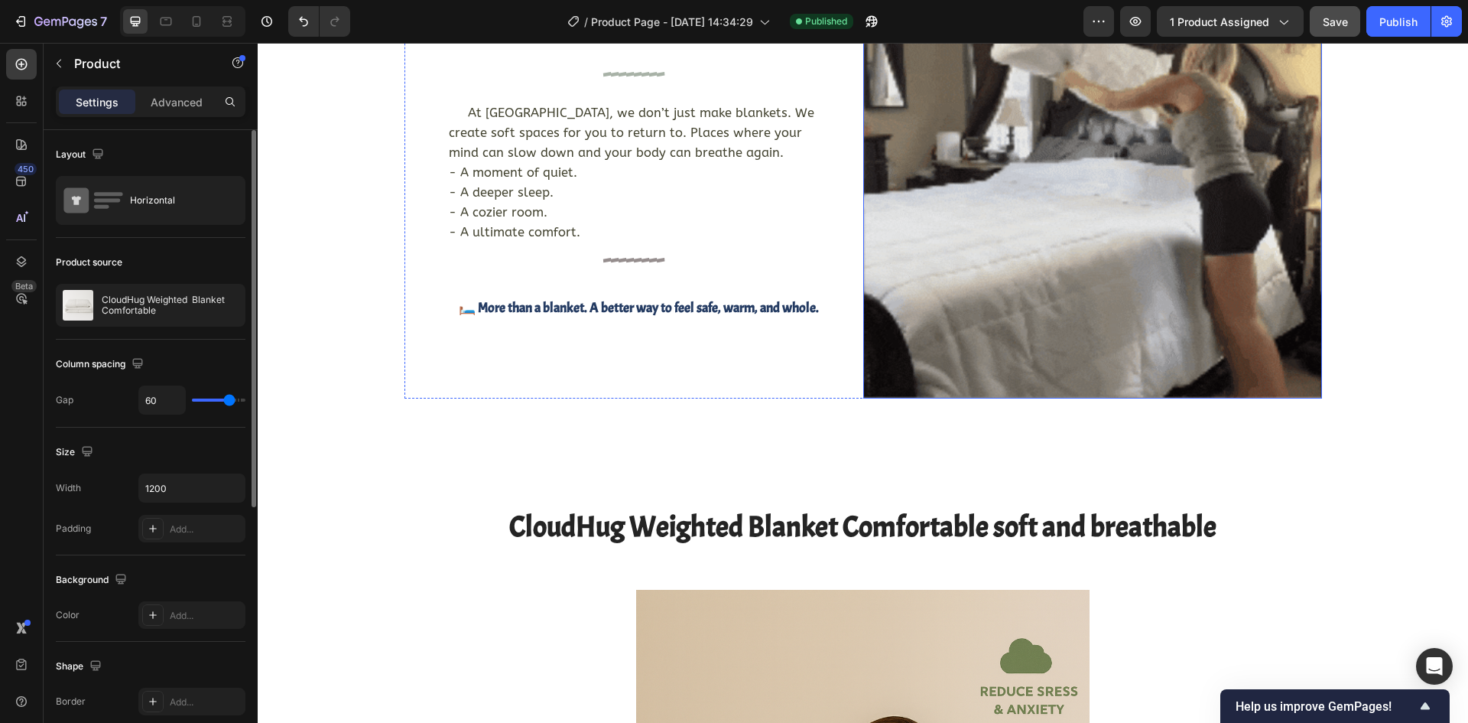
scroll to position [2677, 0]
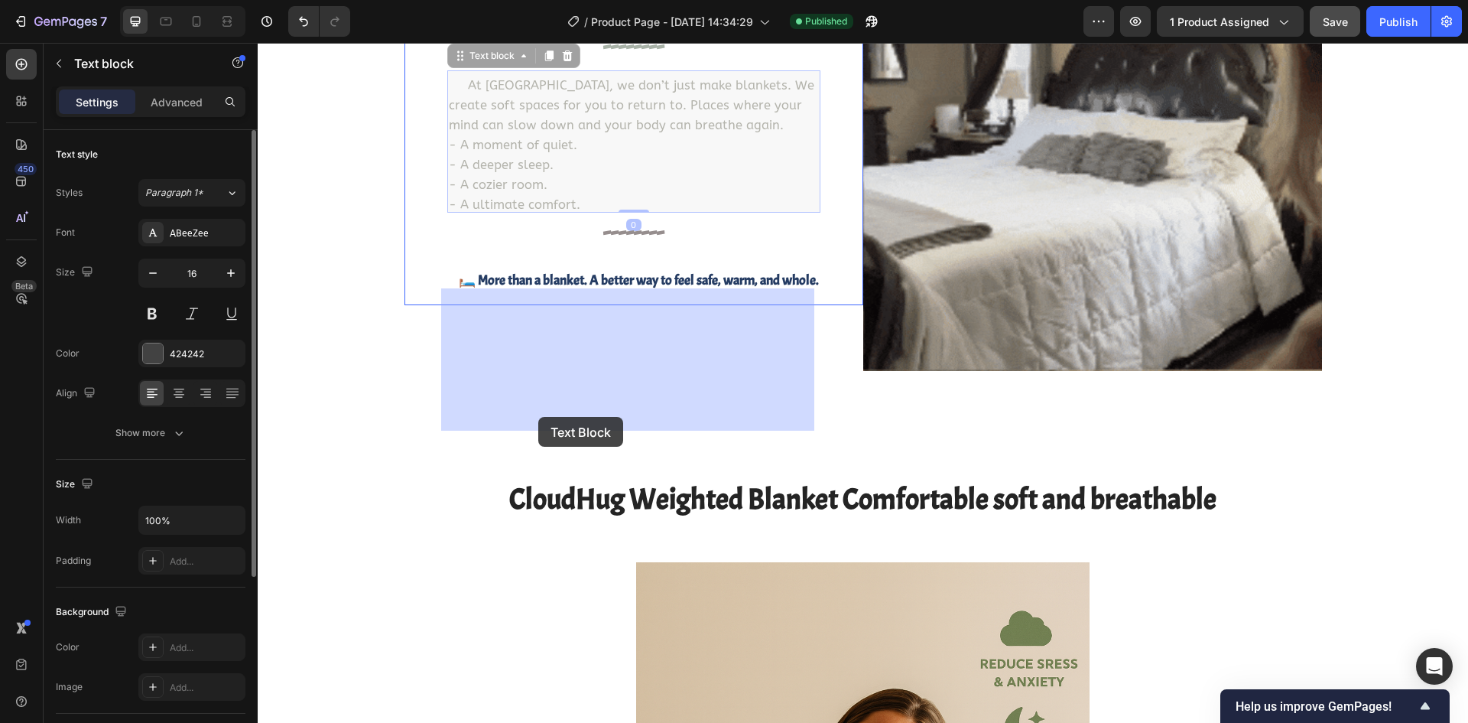
drag, startPoint x: 590, startPoint y: 418, endPoint x: 538, endPoint y: 417, distance: 51.2
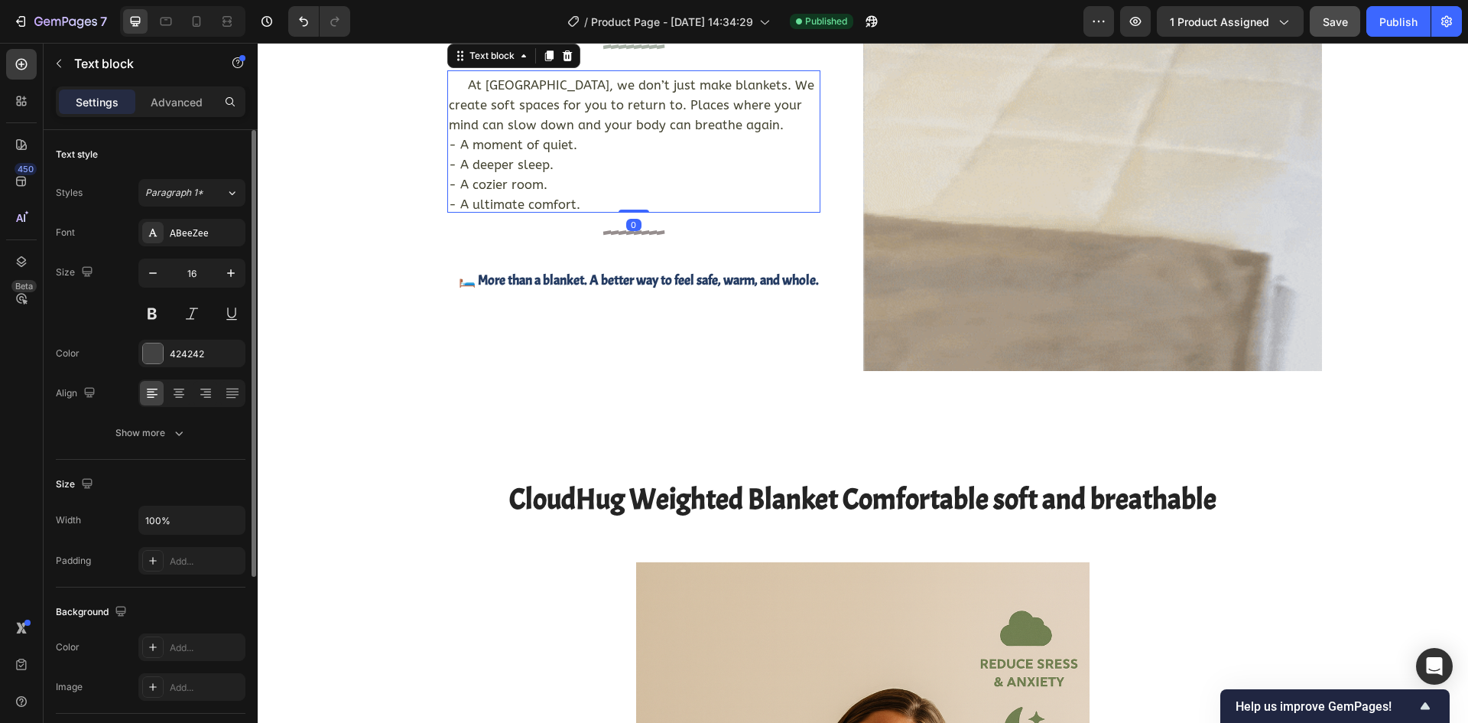
click at [571, 132] on sub "At [GEOGRAPHIC_DATA], we don’t just make blankets. We create soft spaces for yo…" at bounding box center [632, 105] width 366 height 54
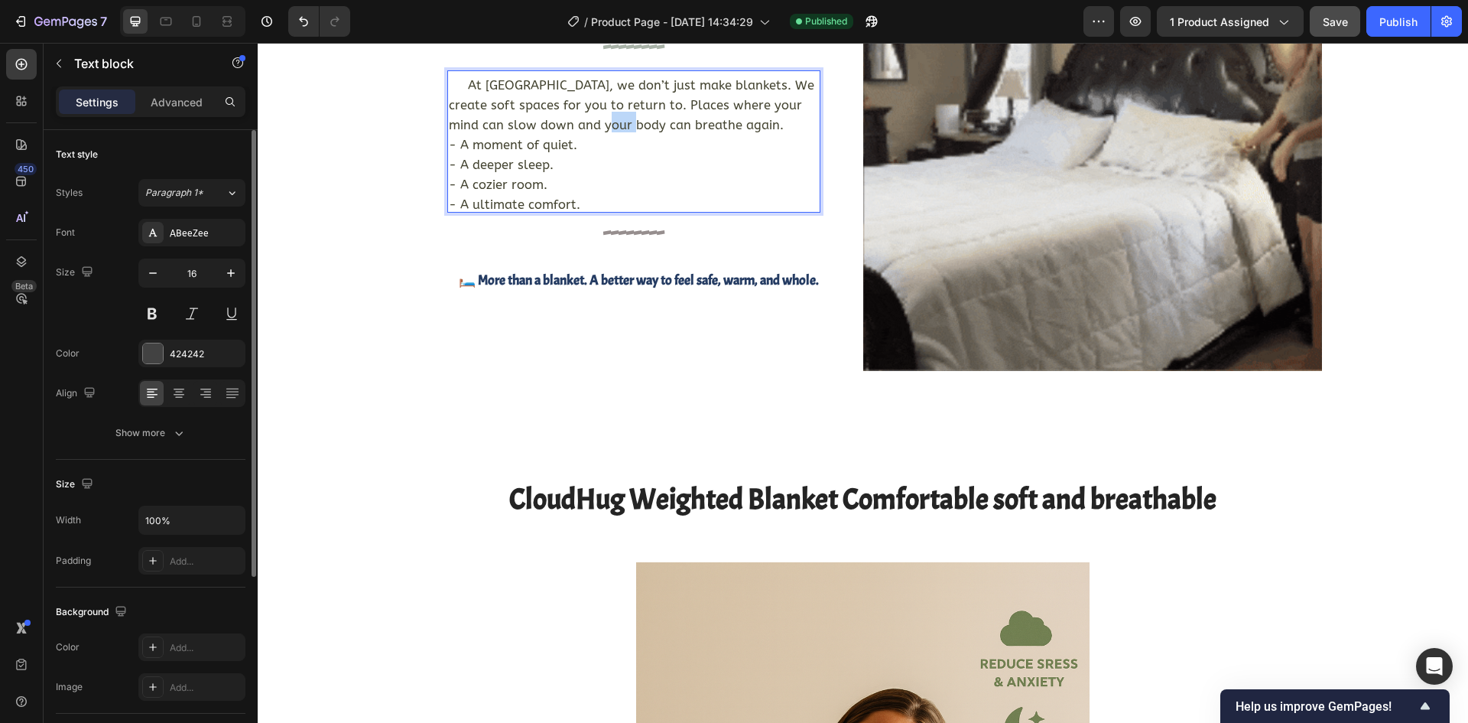
click at [571, 132] on sub "At [GEOGRAPHIC_DATA], we don’t just make blankets. We create soft spaces for yo…" at bounding box center [632, 105] width 366 height 54
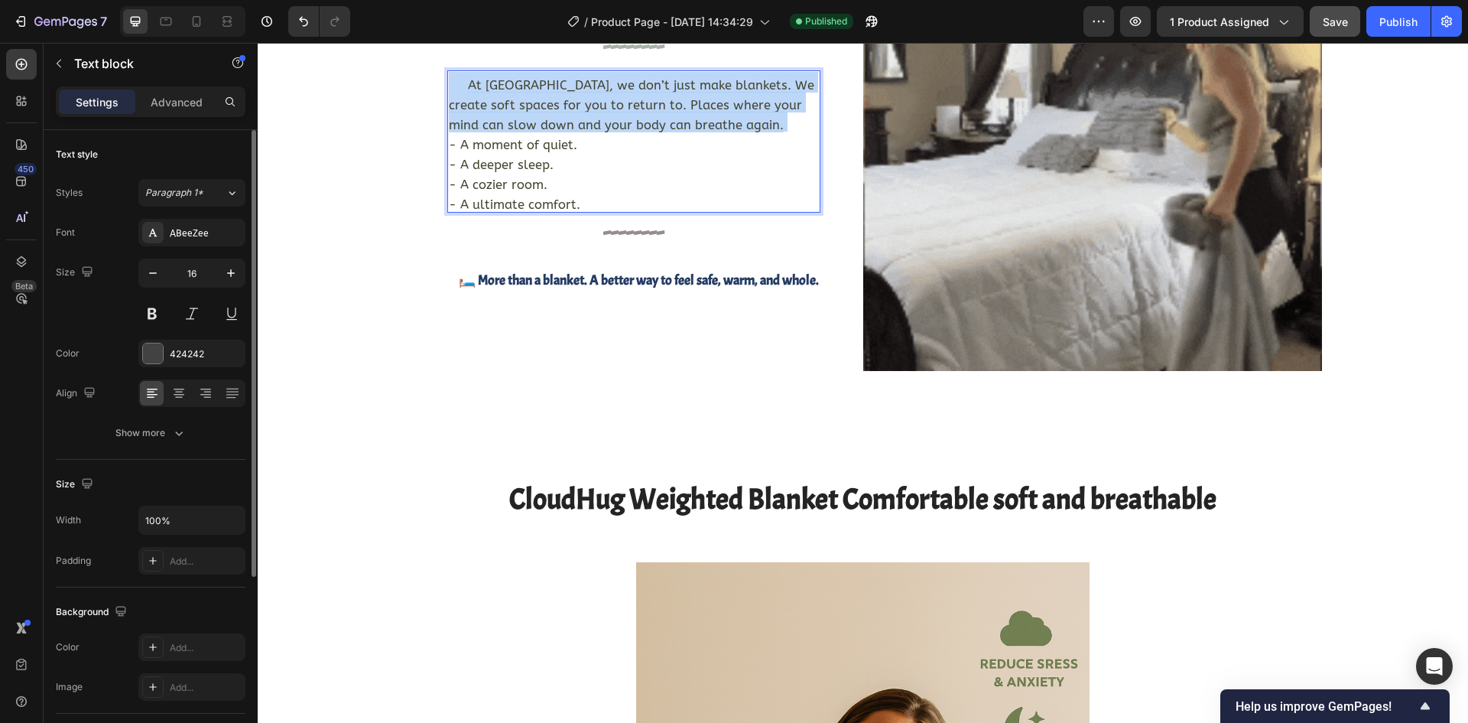
click at [571, 132] on sub "At [GEOGRAPHIC_DATA], we don’t just make blankets. We create soft spaces for yo…" at bounding box center [632, 105] width 366 height 54
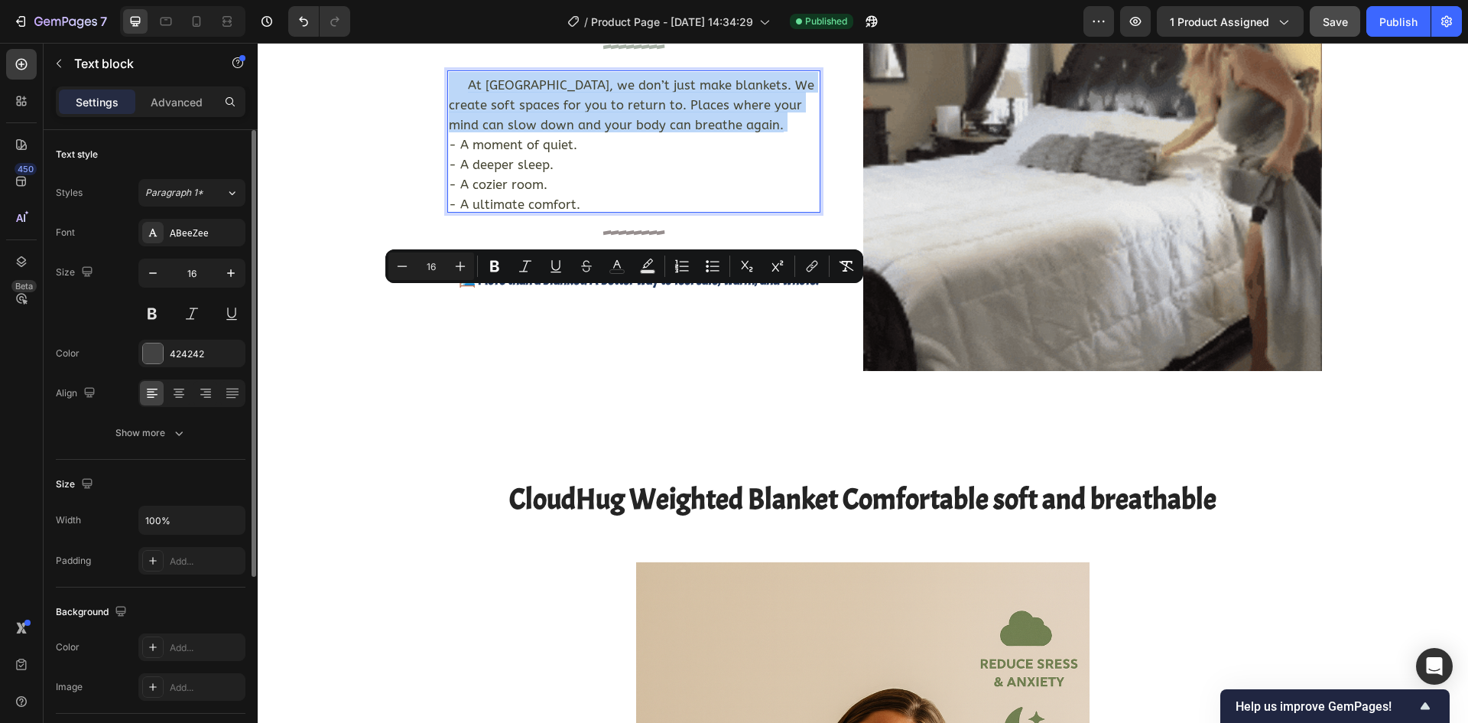
type input "22"
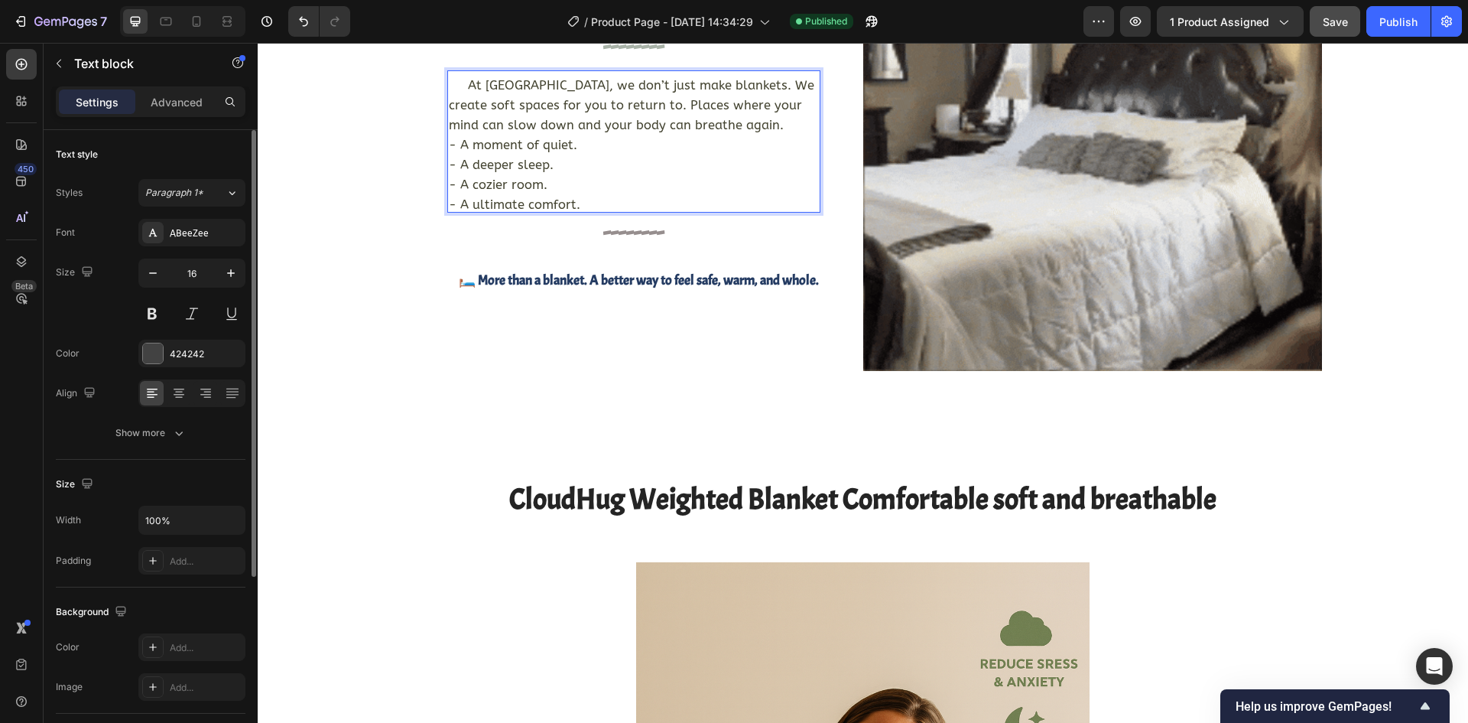
click at [561, 191] on p "At [GEOGRAPHIC_DATA], we don’t just make blankets. We create soft spaces for yo…" at bounding box center [634, 131] width 370 height 119
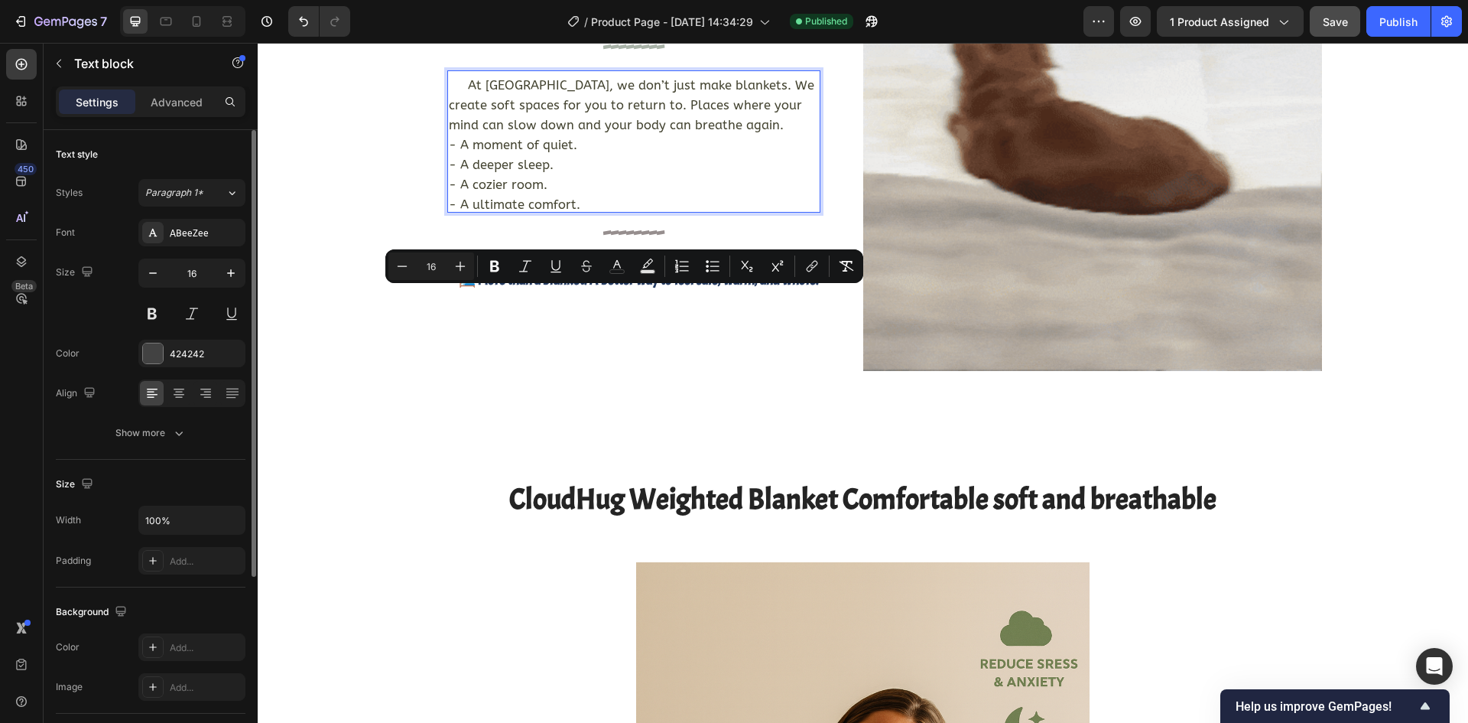
drag, startPoint x: 459, startPoint y: 296, endPoint x: 581, endPoint y: 421, distance: 175.2
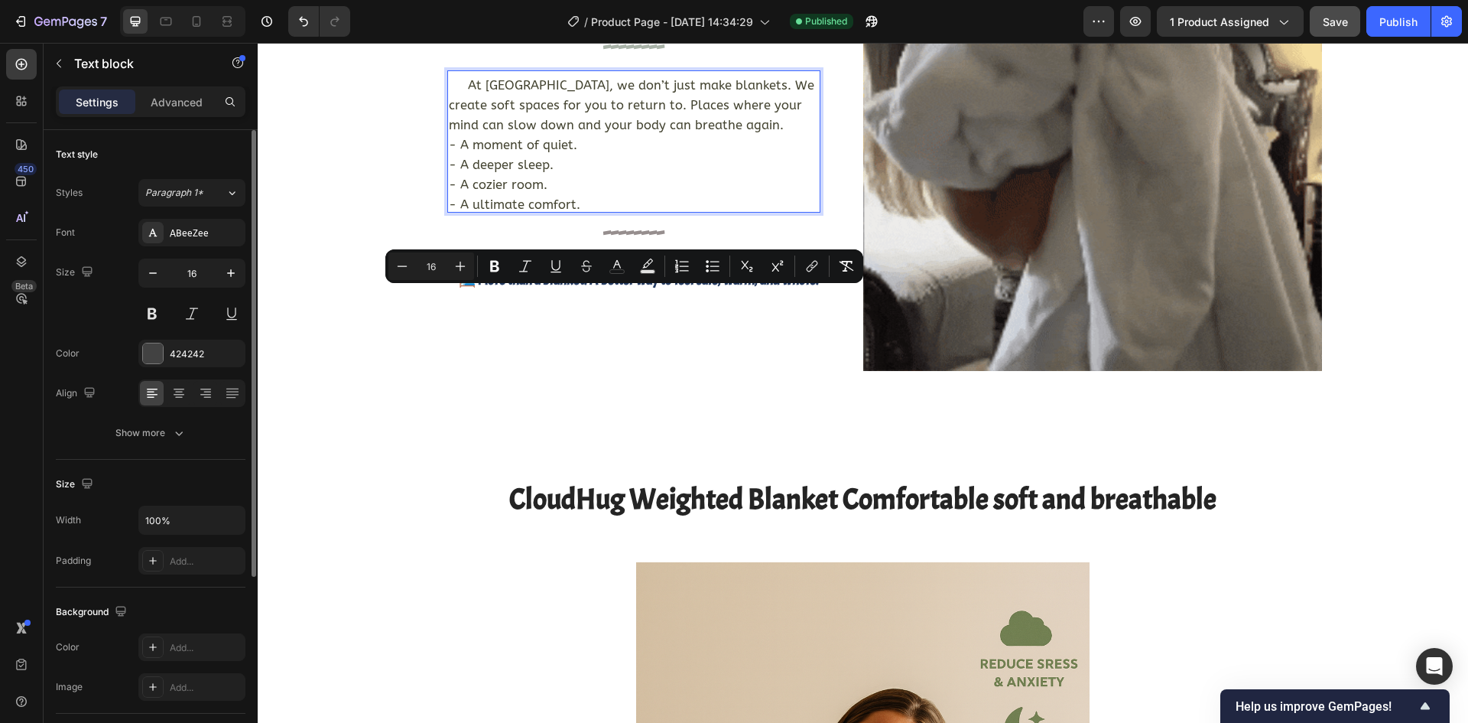
click at [581, 213] on div "At [GEOGRAPHIC_DATA], we don’t just make blankets. We create soft spaces for yo…" at bounding box center [633, 141] width 373 height 142
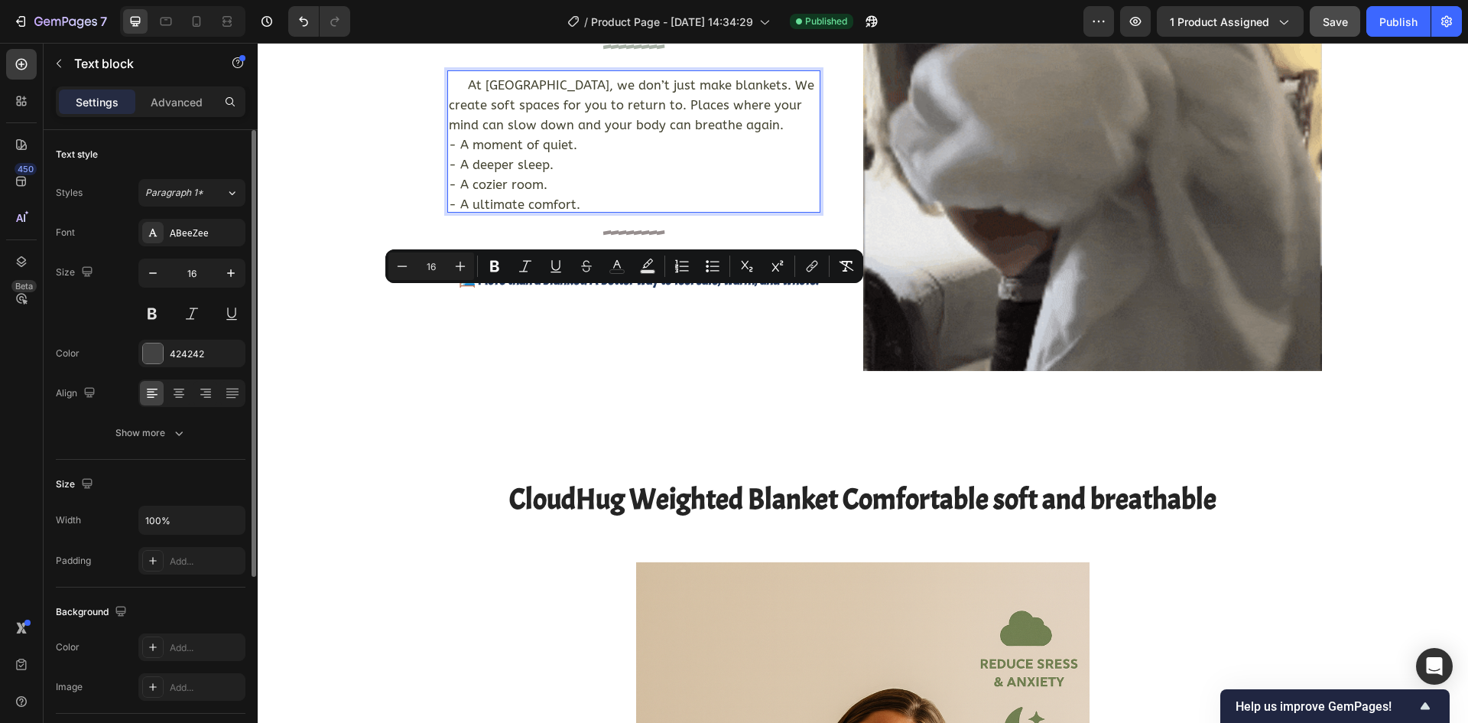
copy div "At [GEOGRAPHIC_DATA], we don’t just make blankets. We create soft spaces for yo…"
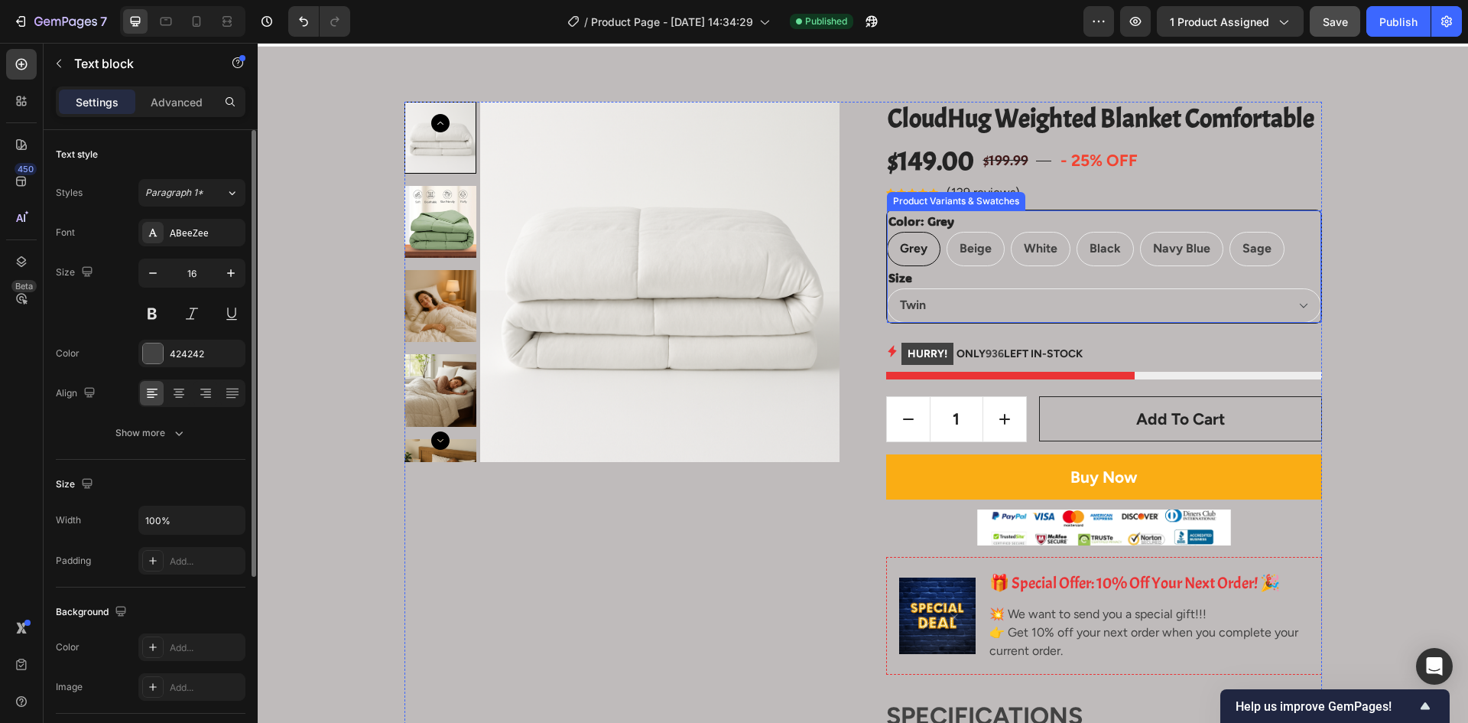
scroll to position [0, 0]
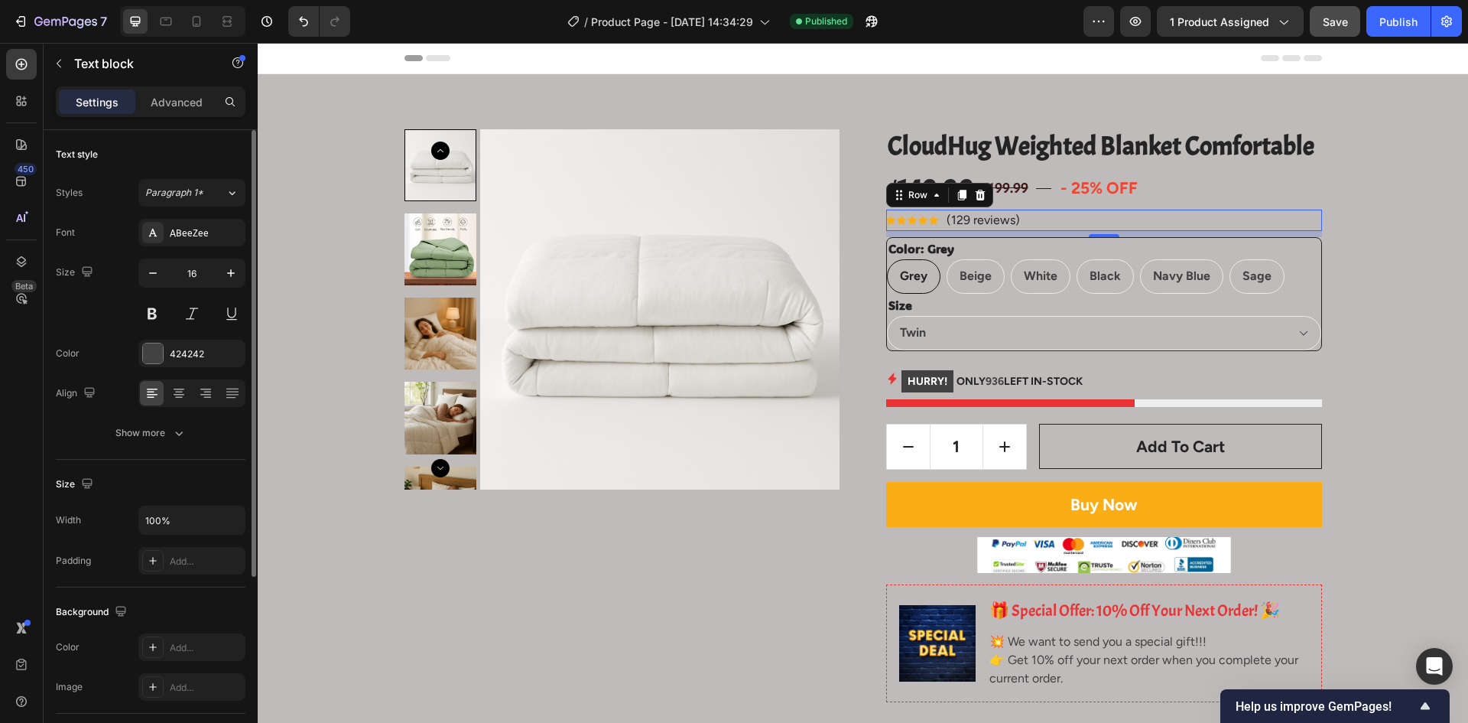
click at [1062, 215] on div "Icon Icon Icon Icon Icon Icon List Hoz (129 reviews) Text block Row 0" at bounding box center [1104, 220] width 436 height 21
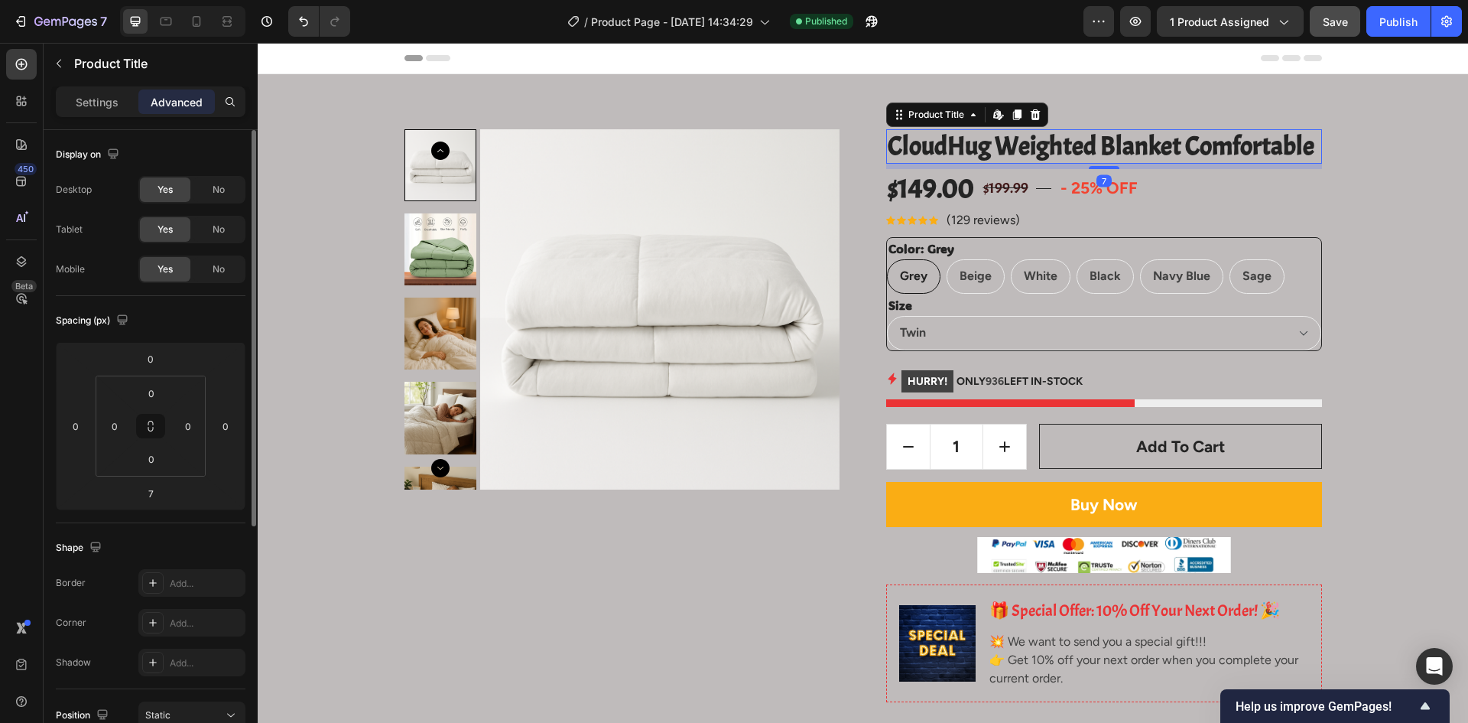
click at [1204, 154] on h2 "CloudHug Weighted Blanket Comfortable" at bounding box center [1104, 146] width 436 height 34
click at [1049, 214] on div "Icon Icon Icon Icon Icon Icon List Hoz (129 reviews) Text block Row" at bounding box center [1104, 220] width 436 height 21
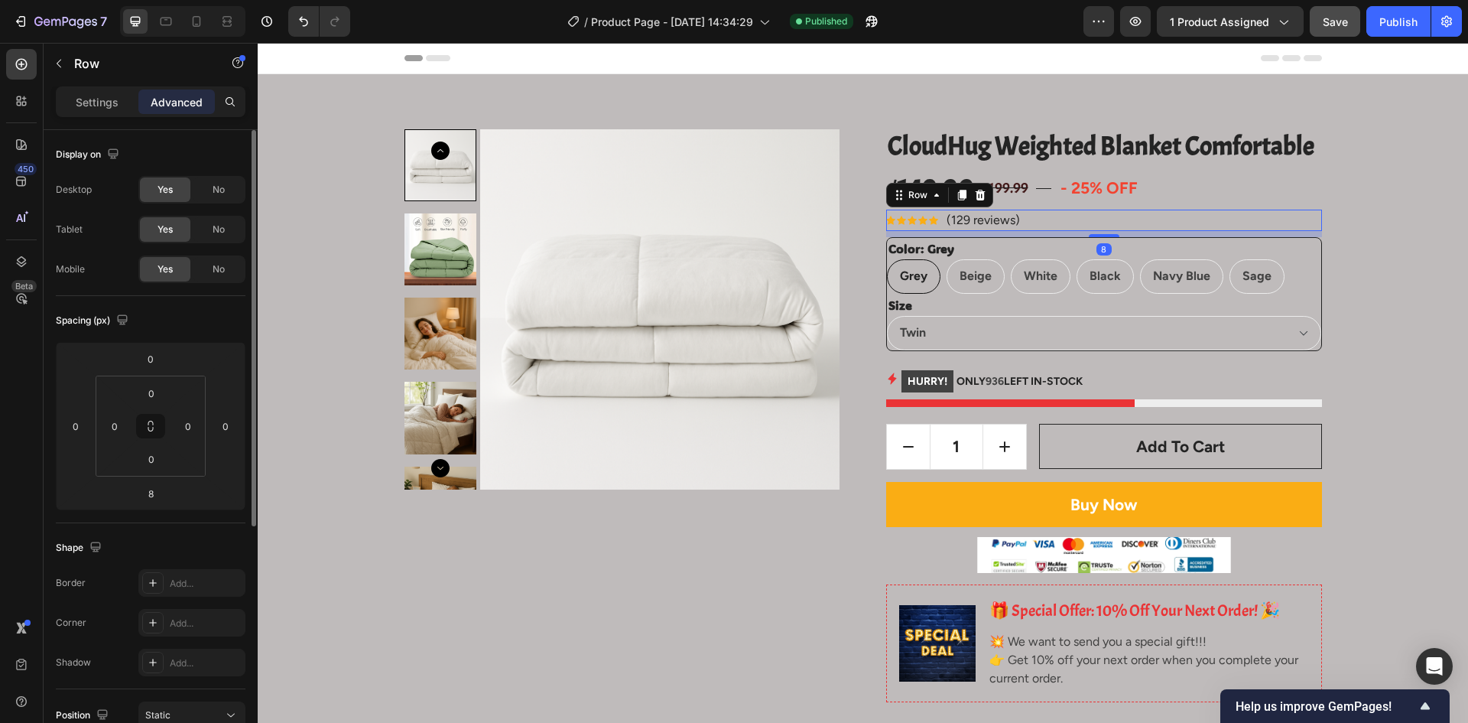
click at [958, 197] on icon at bounding box center [962, 195] width 8 height 11
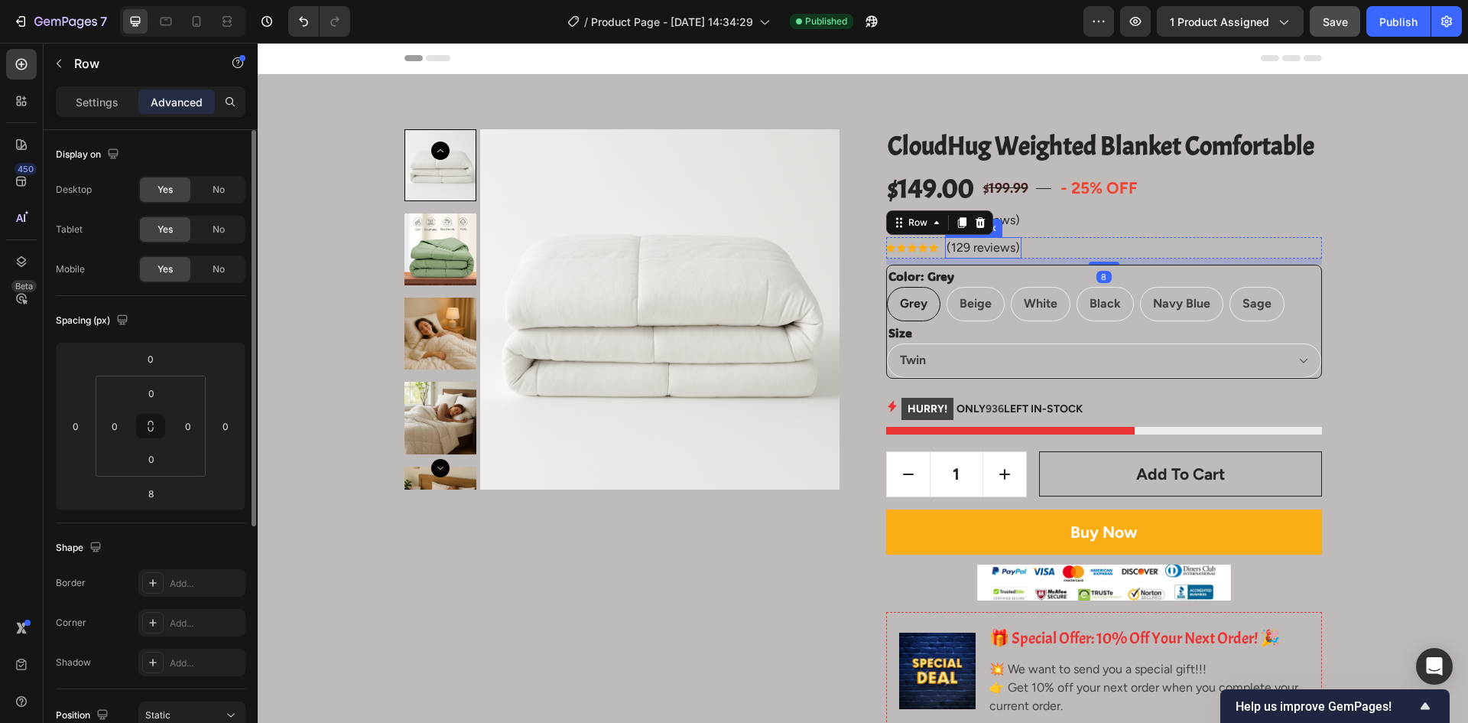
click at [987, 241] on p "(129 reviews)" at bounding box center [983, 248] width 73 height 18
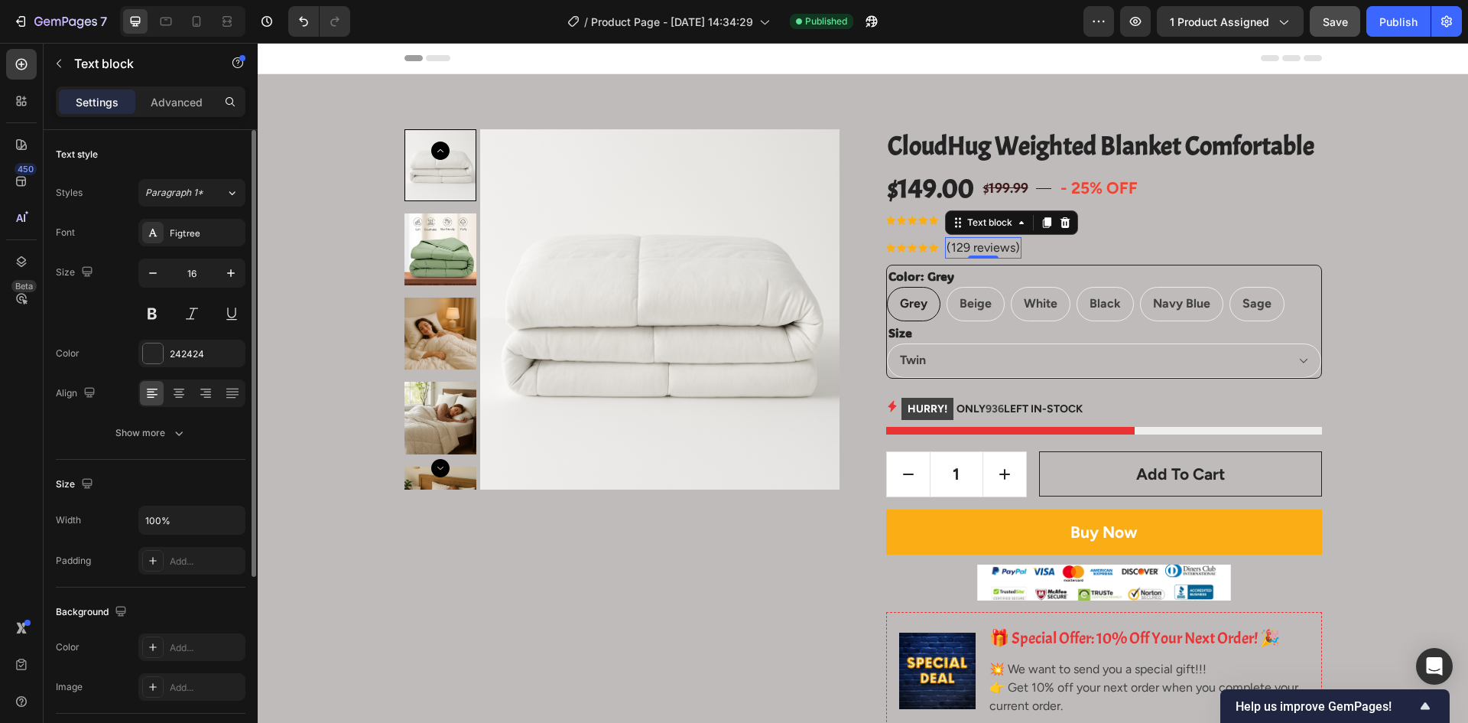
click at [1003, 245] on p "(129 reviews)" at bounding box center [983, 248] width 73 height 18
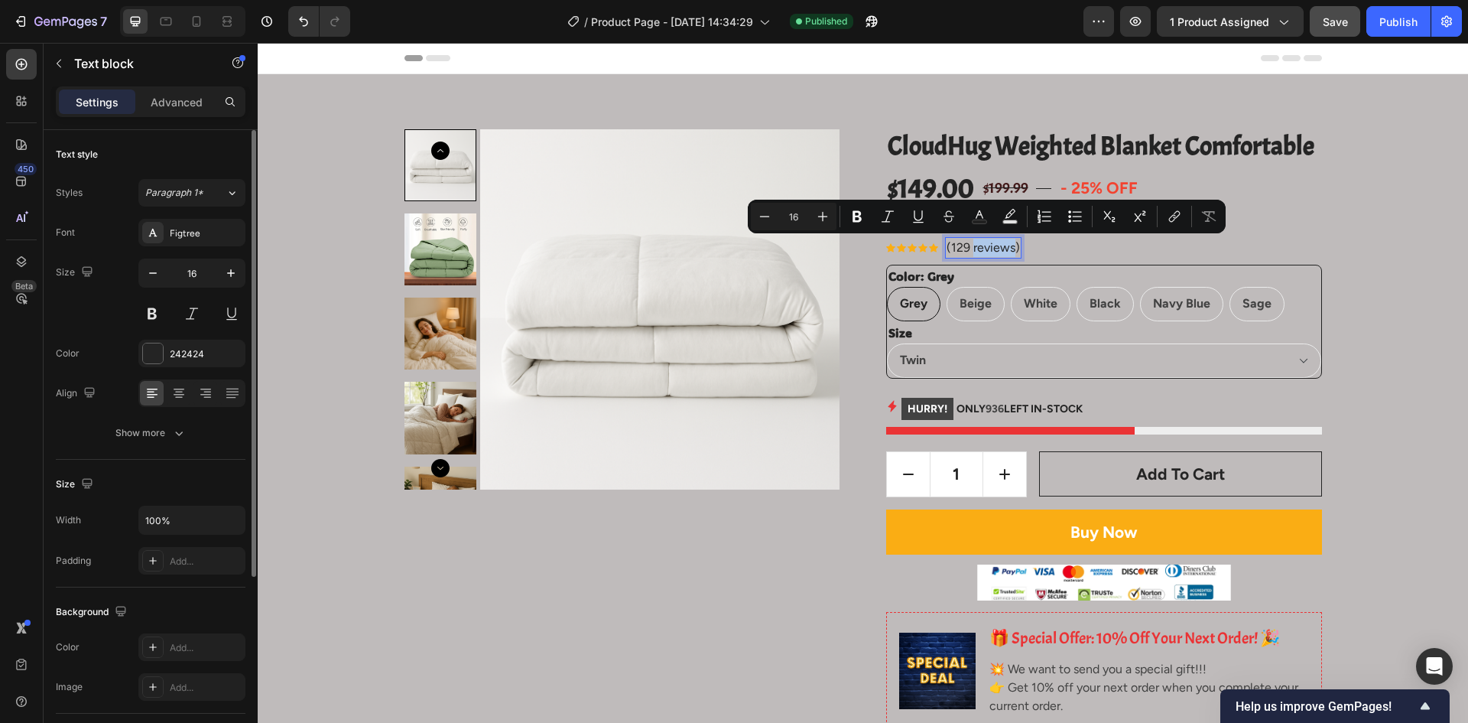
click at [1003, 245] on p "(129 reviews)" at bounding box center [983, 248] width 73 height 18
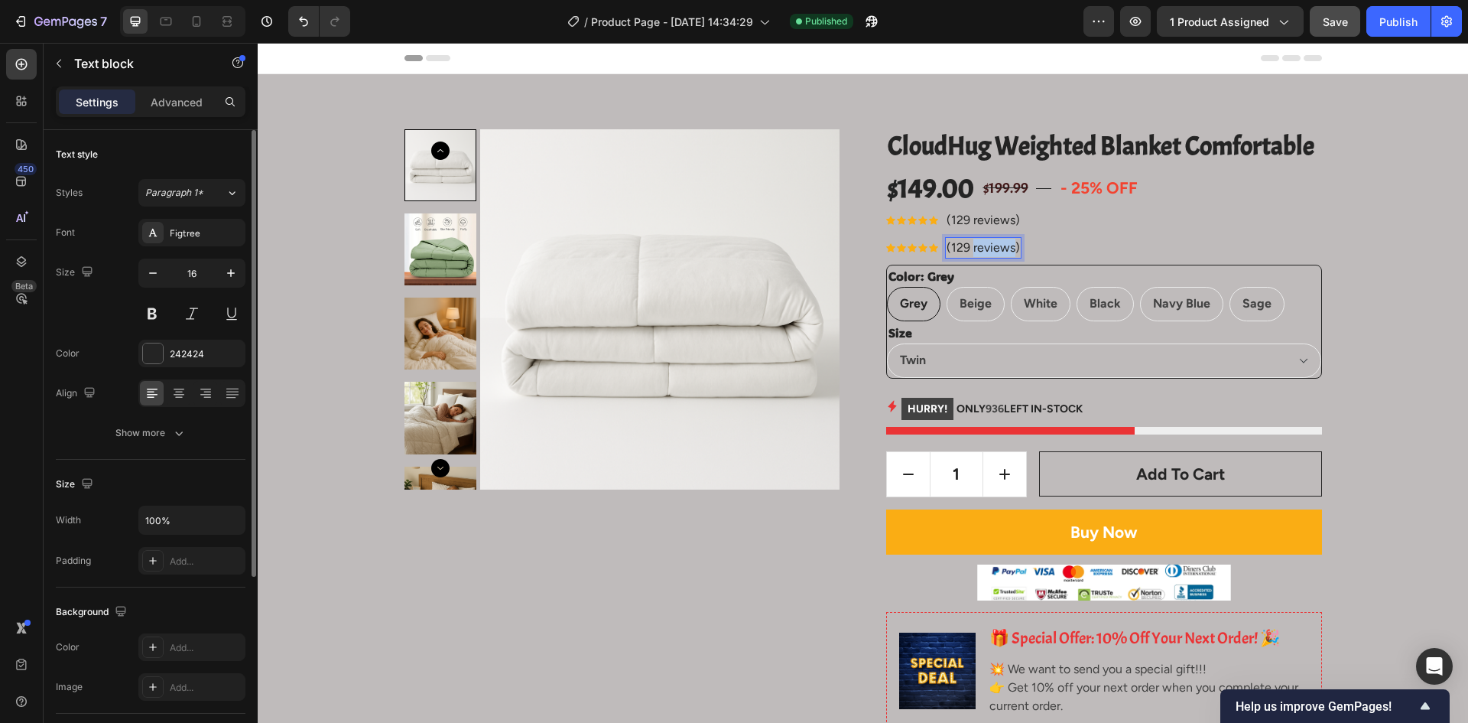
click at [1003, 245] on p "(129 reviews)" at bounding box center [983, 248] width 73 height 18
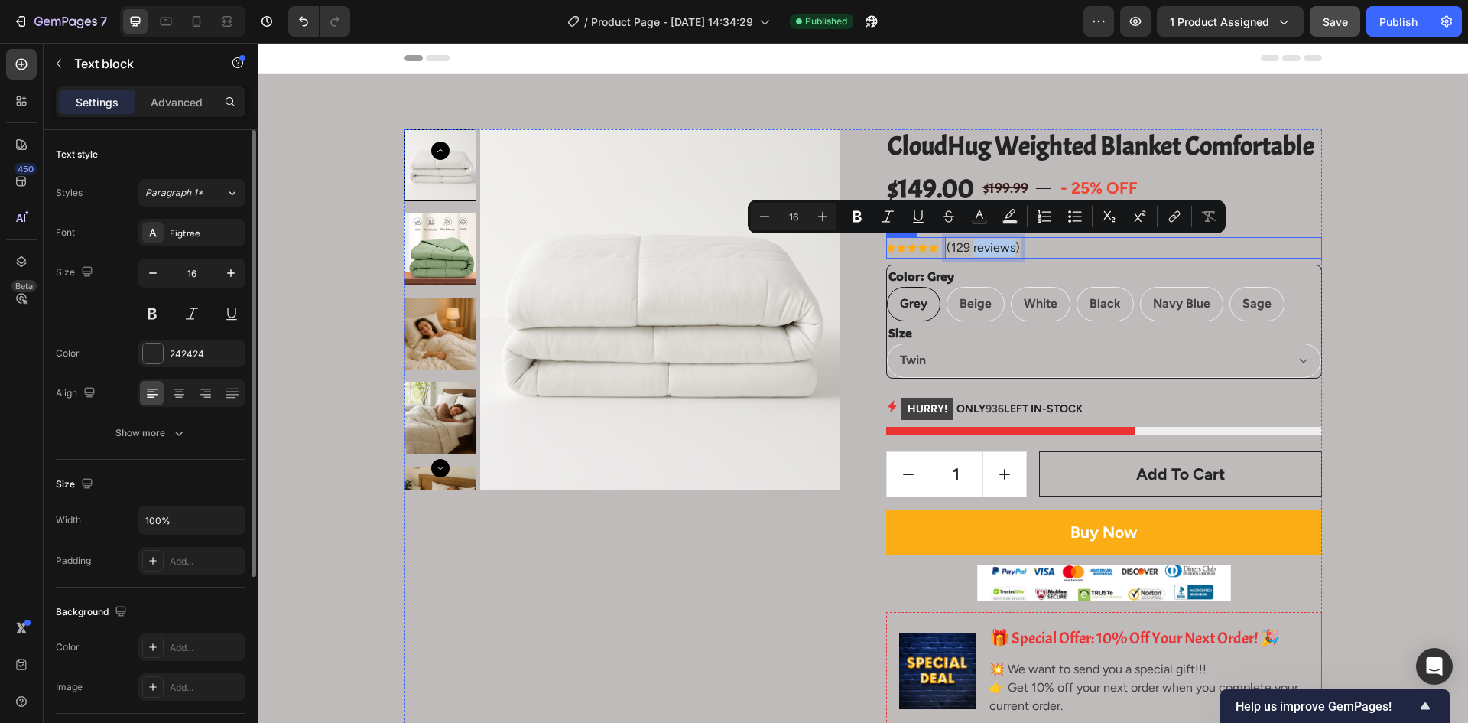
click at [1068, 246] on div "Icon Icon Icon Icon Icon Icon List Hoz (129 reviews) Text block 0 Row" at bounding box center [1104, 247] width 436 height 21
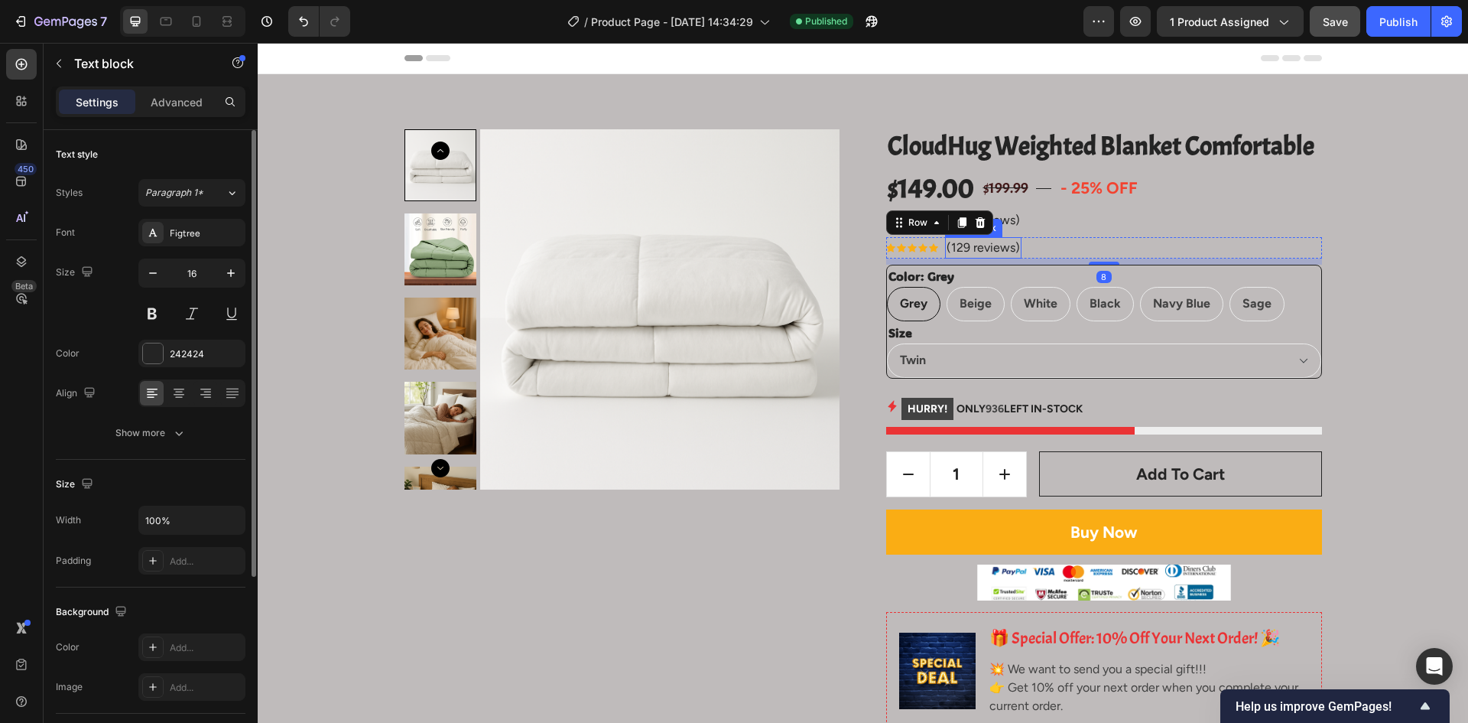
click at [977, 247] on p "(129 reviews)" at bounding box center [983, 248] width 73 height 18
click at [1062, 219] on icon at bounding box center [1065, 221] width 10 height 11
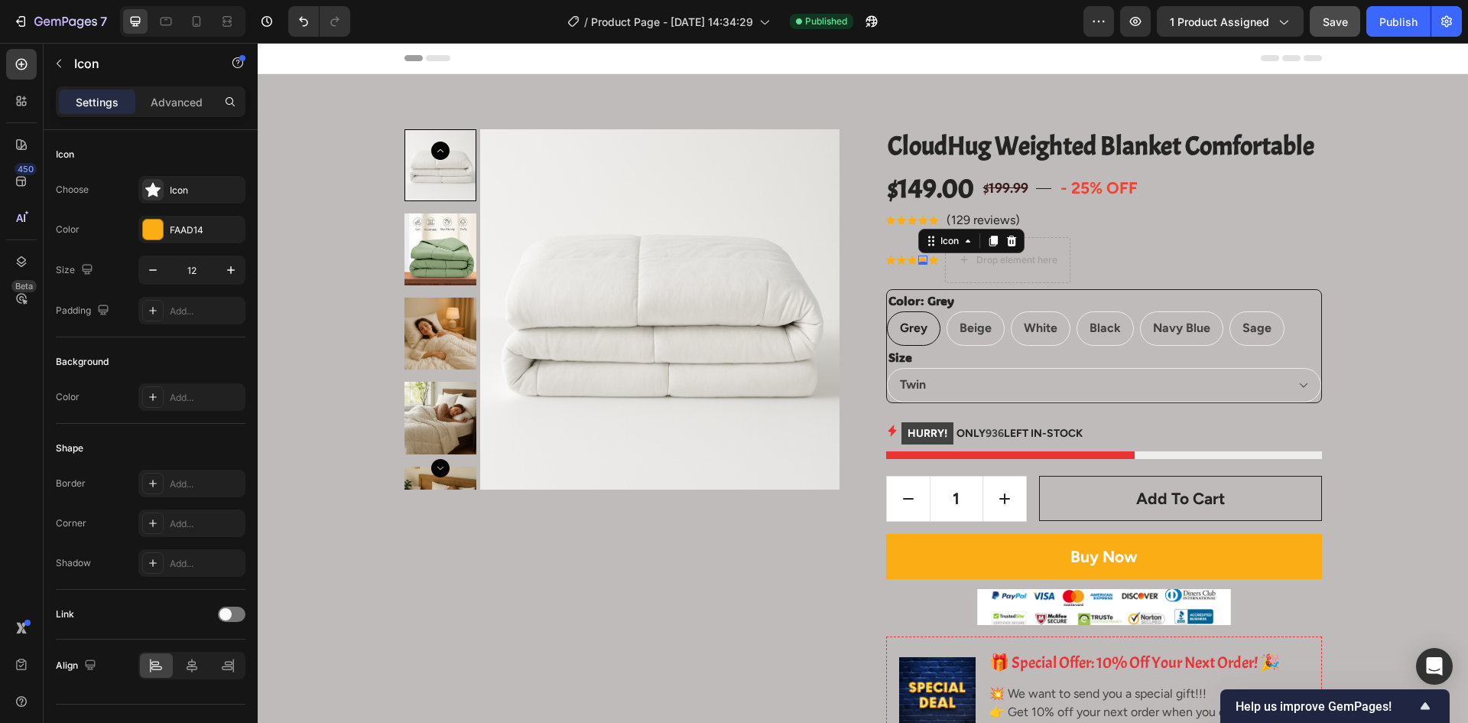
click at [919, 263] on div "Icon 0" at bounding box center [923, 259] width 9 height 9
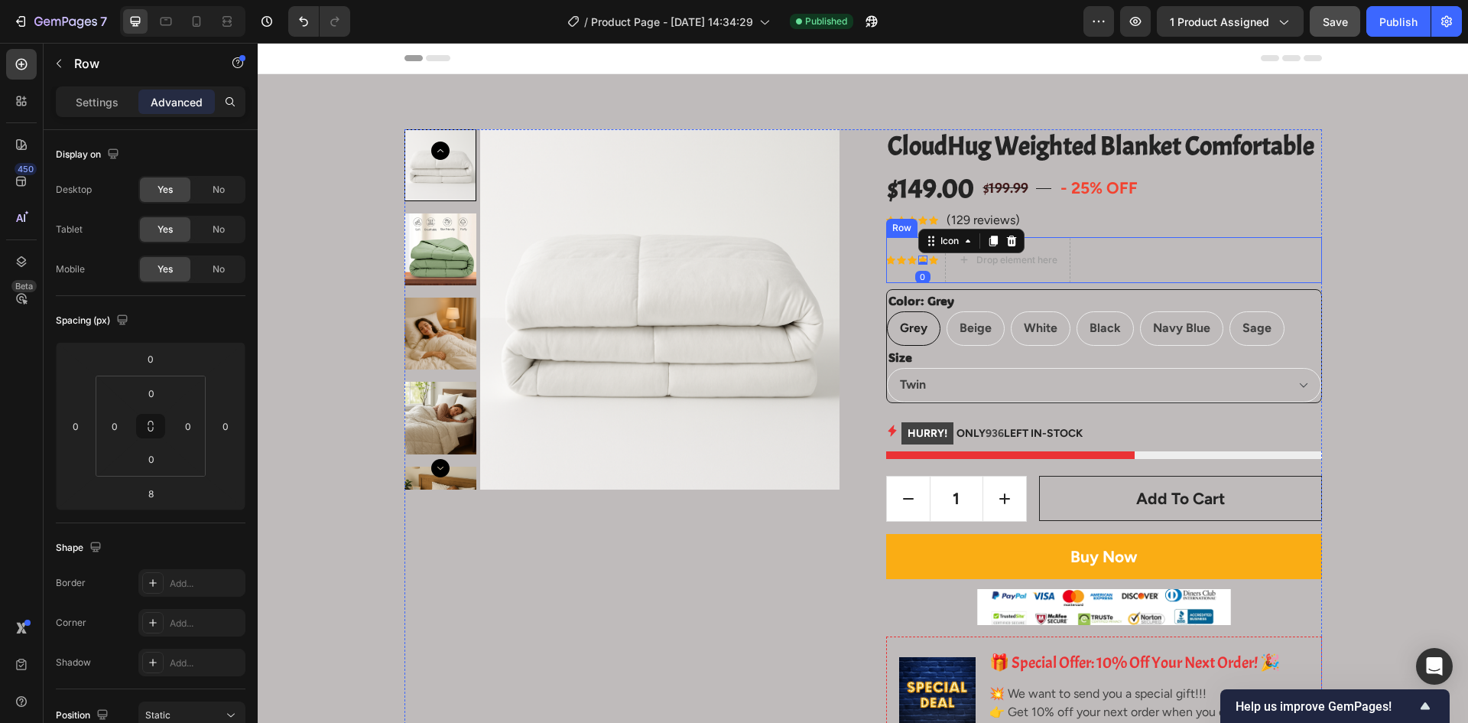
click at [937, 262] on div "Icon Icon Icon Icon 0 Icon Icon List Hoz Drop element here Row" at bounding box center [1104, 260] width 436 height 46
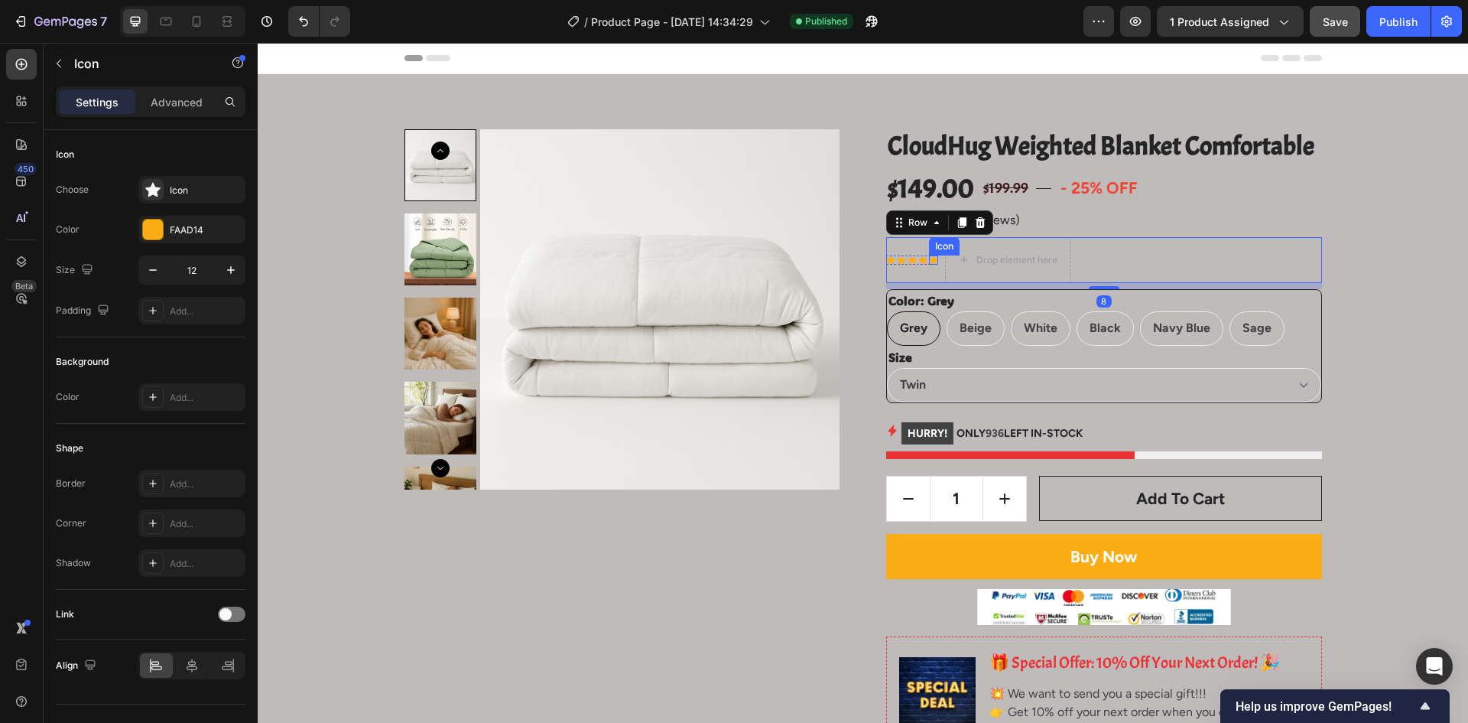
click at [930, 260] on div "Icon" at bounding box center [933, 259] width 9 height 9
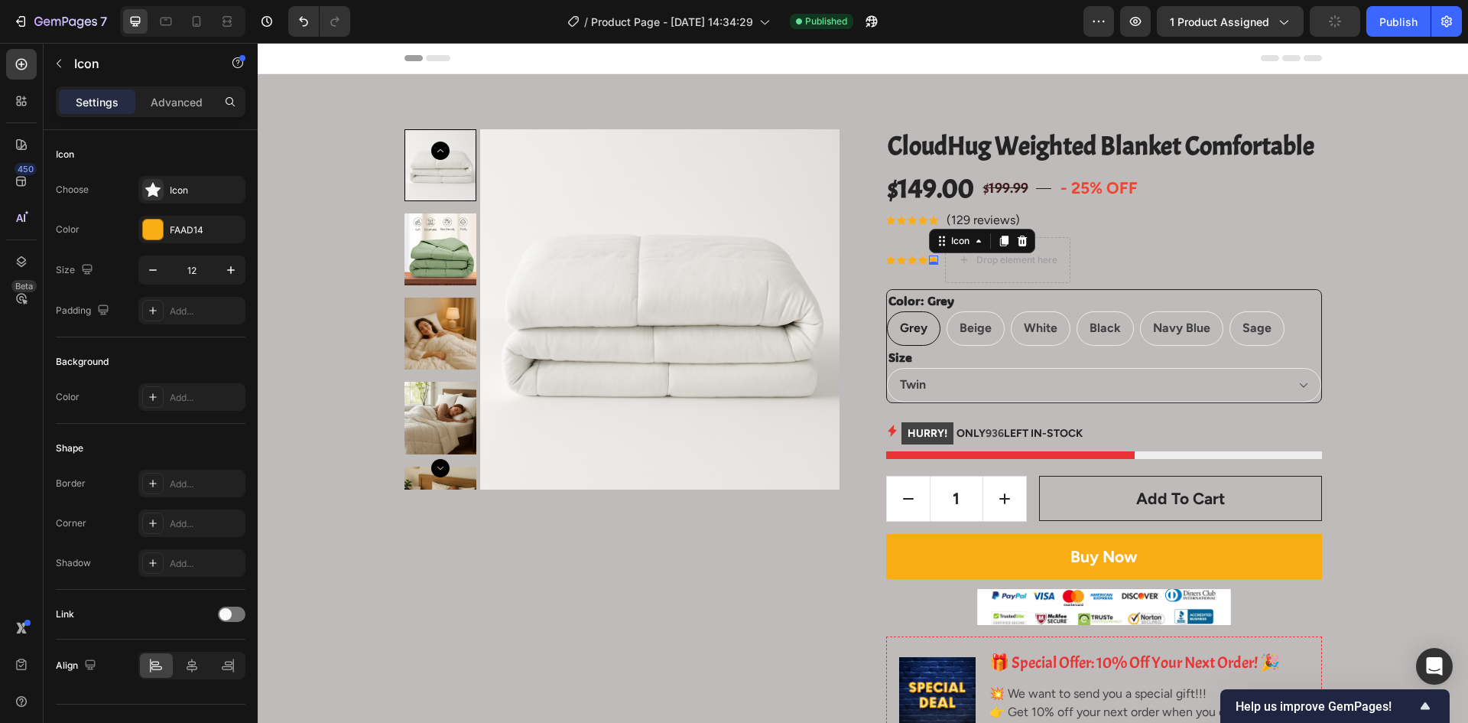
click at [926, 261] on div "0" at bounding box center [933, 264] width 15 height 12
click at [897, 261] on div "Icon 0" at bounding box center [901, 259] width 9 height 9
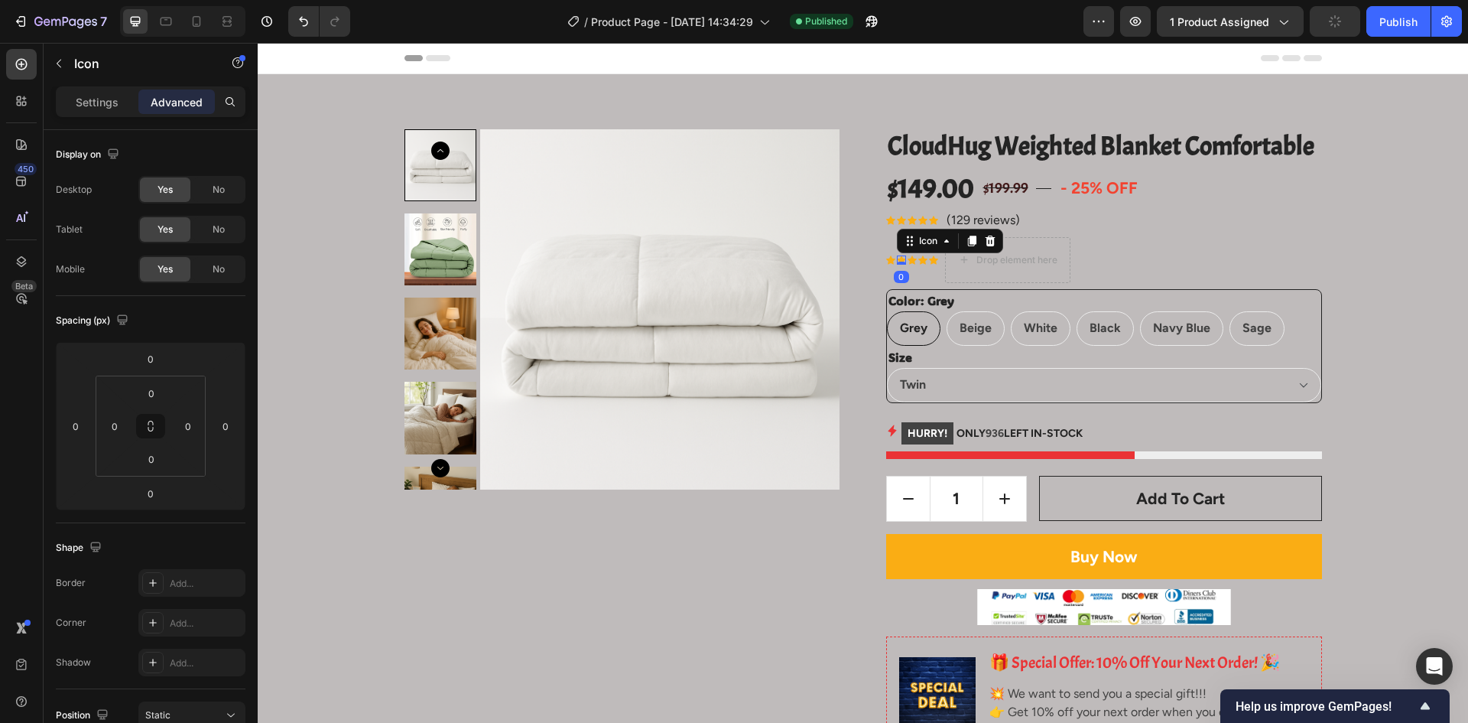
click at [897, 262] on div at bounding box center [901, 263] width 9 height 3
drag, startPoint x: 897, startPoint y: 261, endPoint x: 951, endPoint y: 257, distance: 53.7
click at [899, 262] on div at bounding box center [901, 263] width 9 height 3
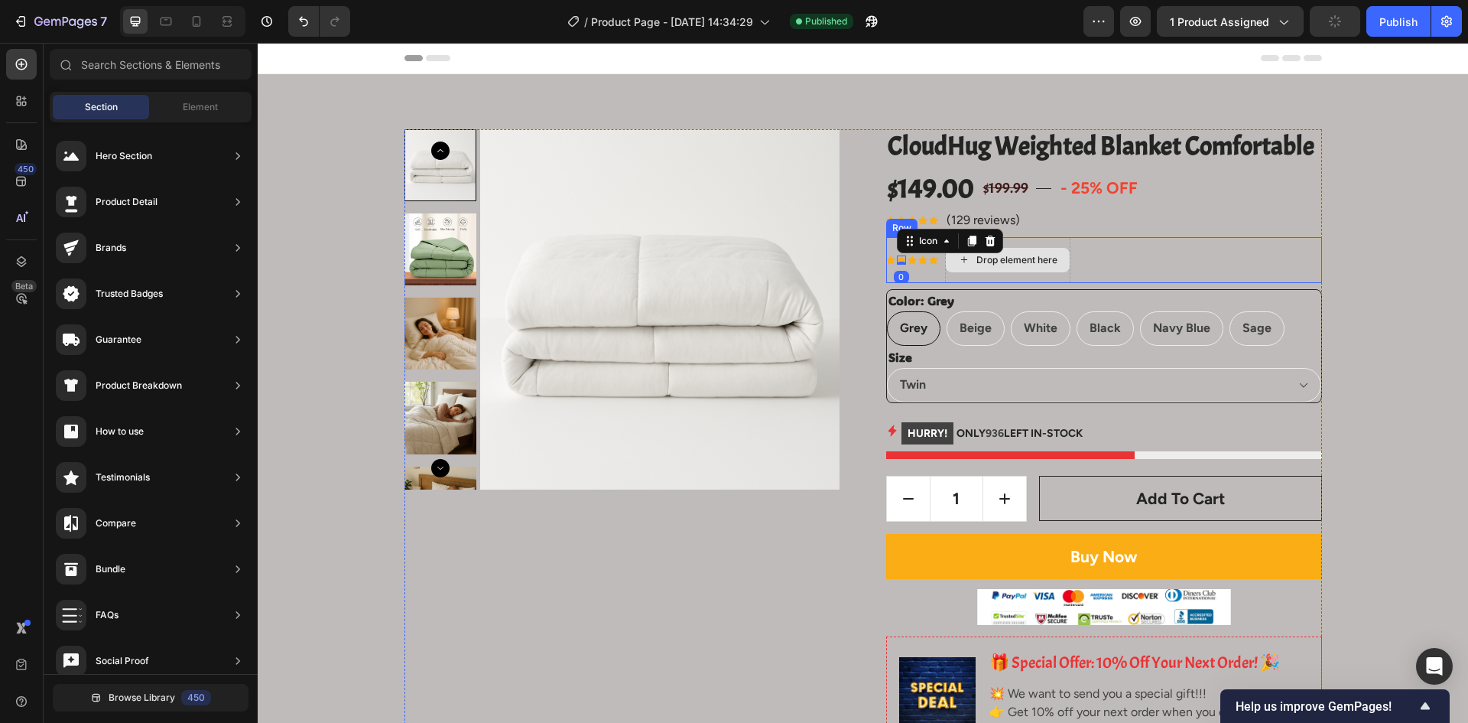
click at [977, 257] on div "Drop element here" at bounding box center [1017, 260] width 81 height 12
click at [992, 259] on div "Drop element here" at bounding box center [1017, 260] width 81 height 12
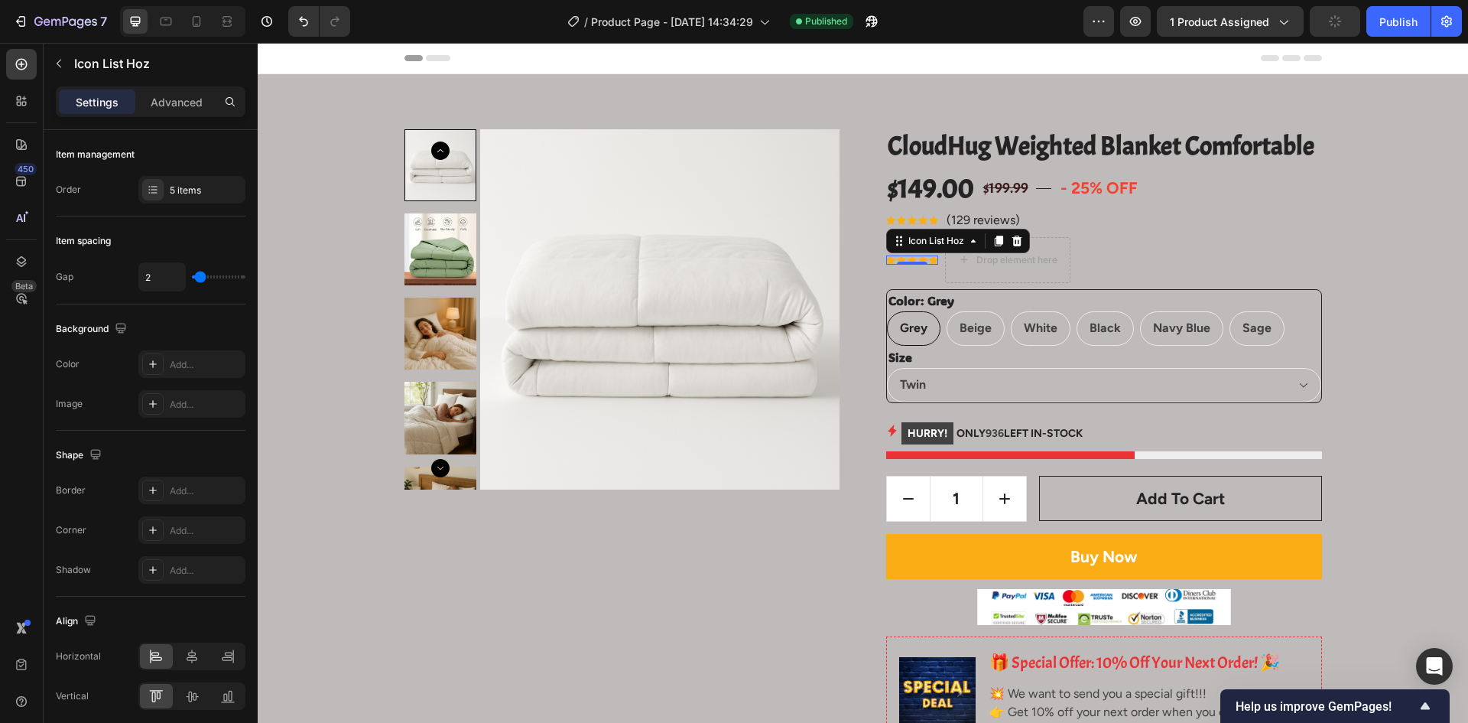
click at [922, 262] on div "Icon Icon Icon Icon Icon" at bounding box center [912, 259] width 52 height 9
click at [1011, 242] on icon at bounding box center [1017, 241] width 12 height 12
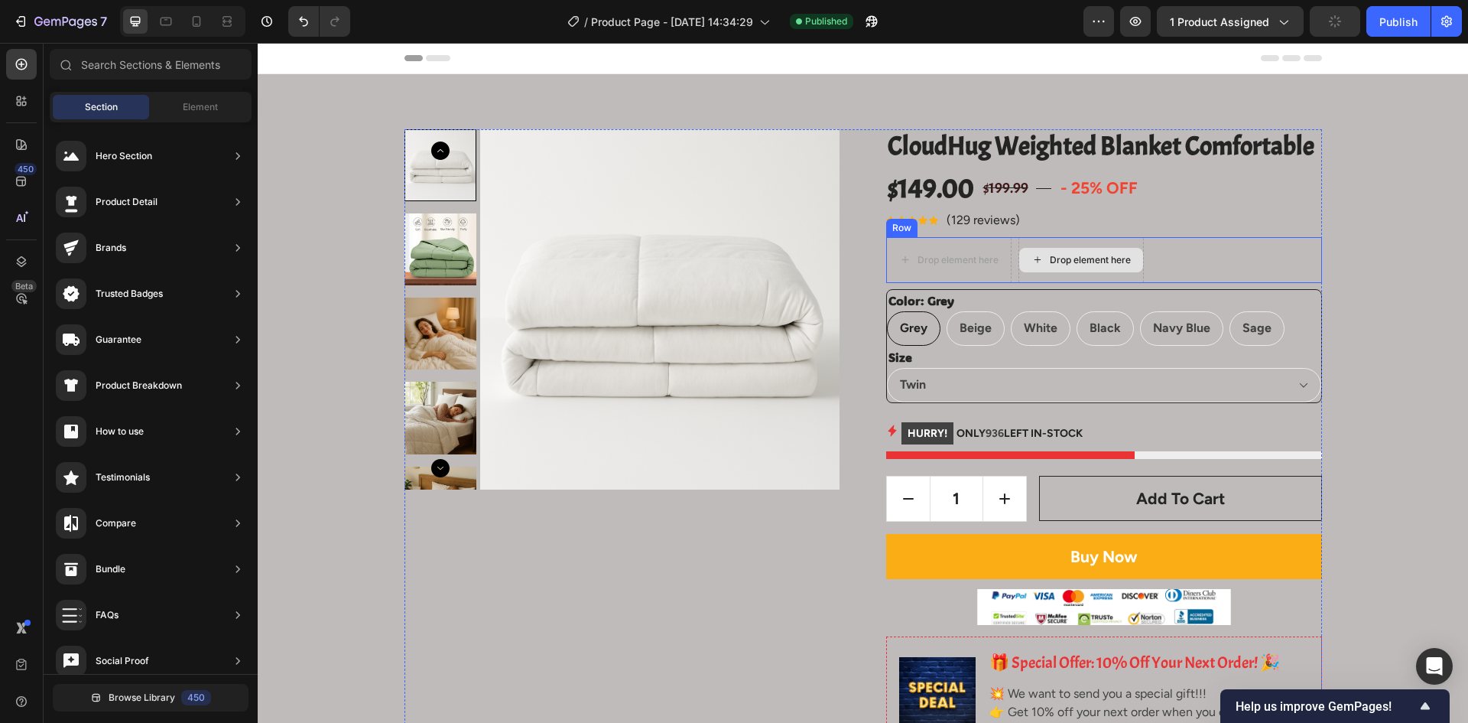
click at [1042, 252] on div "Drop element here" at bounding box center [1081, 260] width 124 height 24
click at [184, 107] on span "Element" at bounding box center [200, 107] width 35 height 14
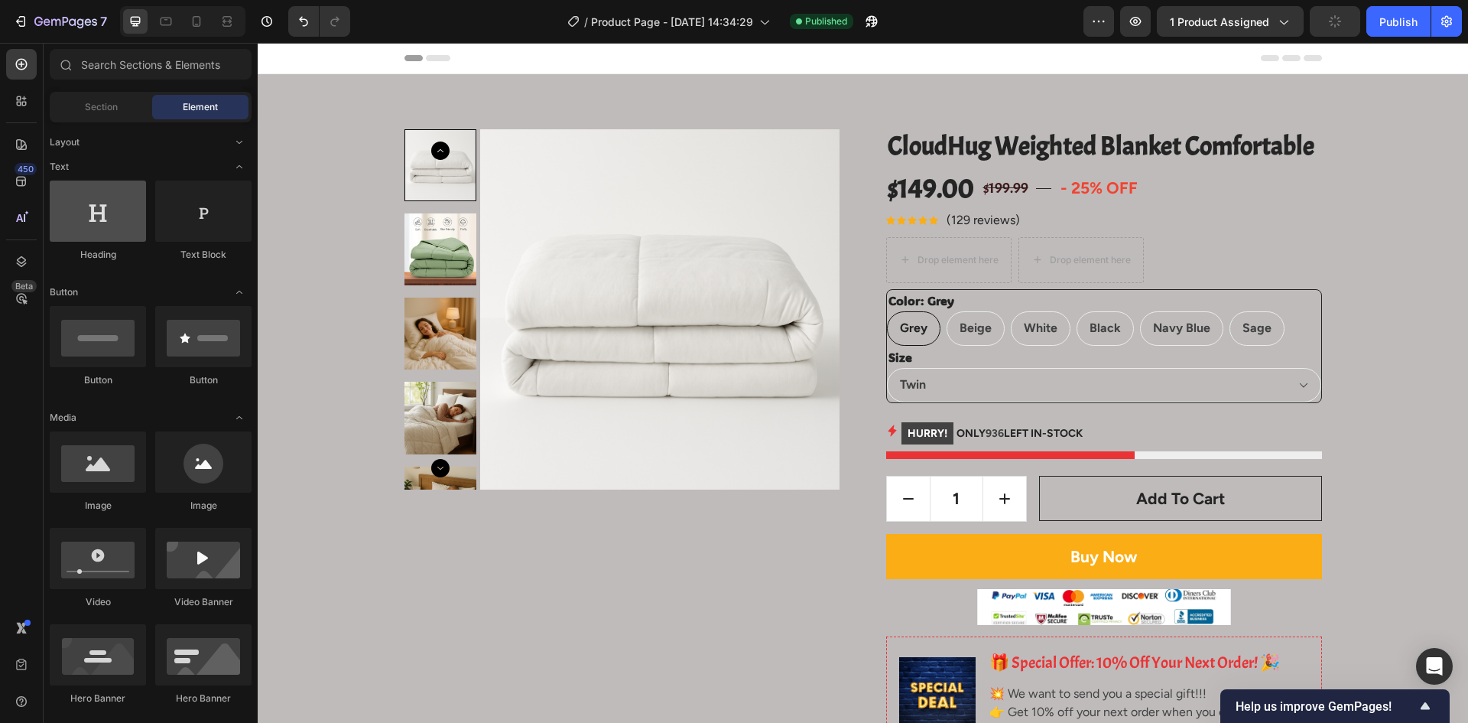
click at [112, 223] on div at bounding box center [98, 210] width 96 height 61
click at [938, 254] on div "Drop element here" at bounding box center [958, 260] width 81 height 12
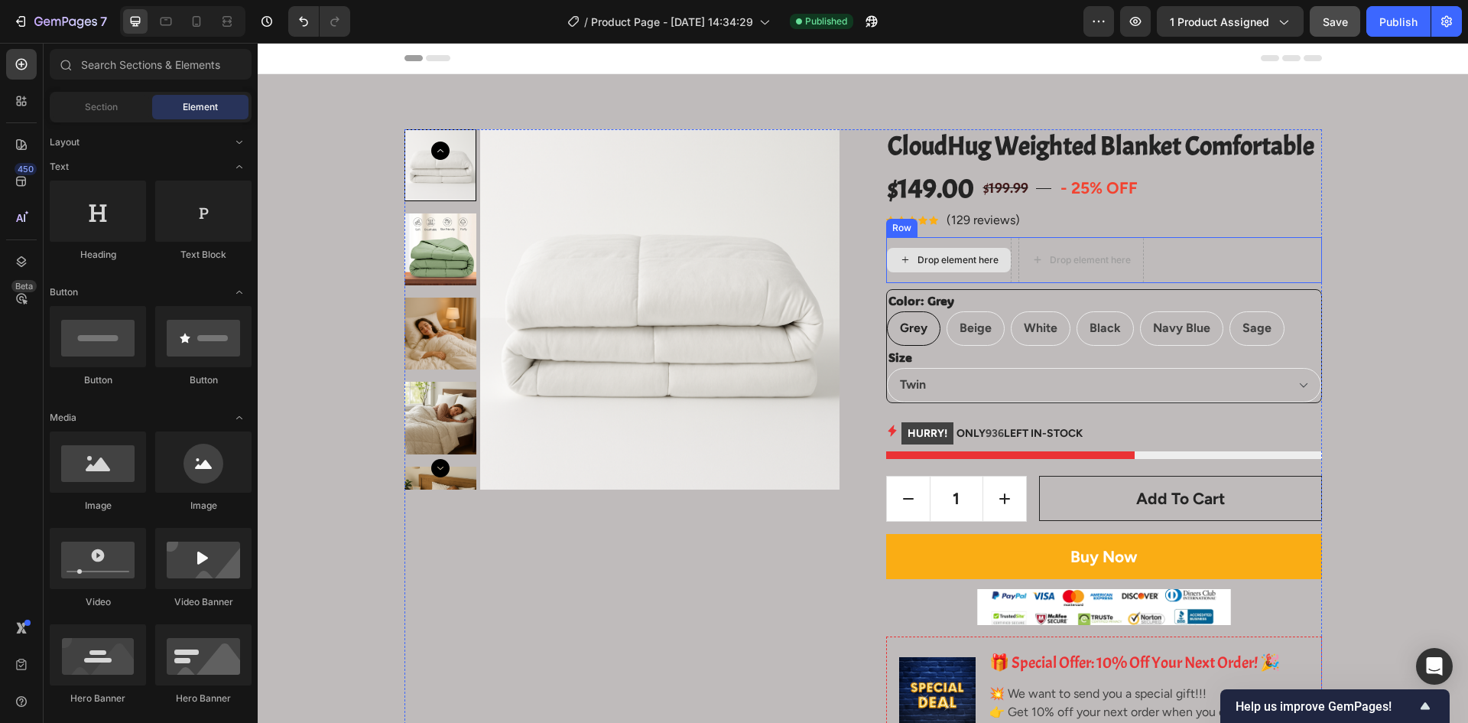
click at [904, 264] on icon at bounding box center [905, 259] width 12 height 13
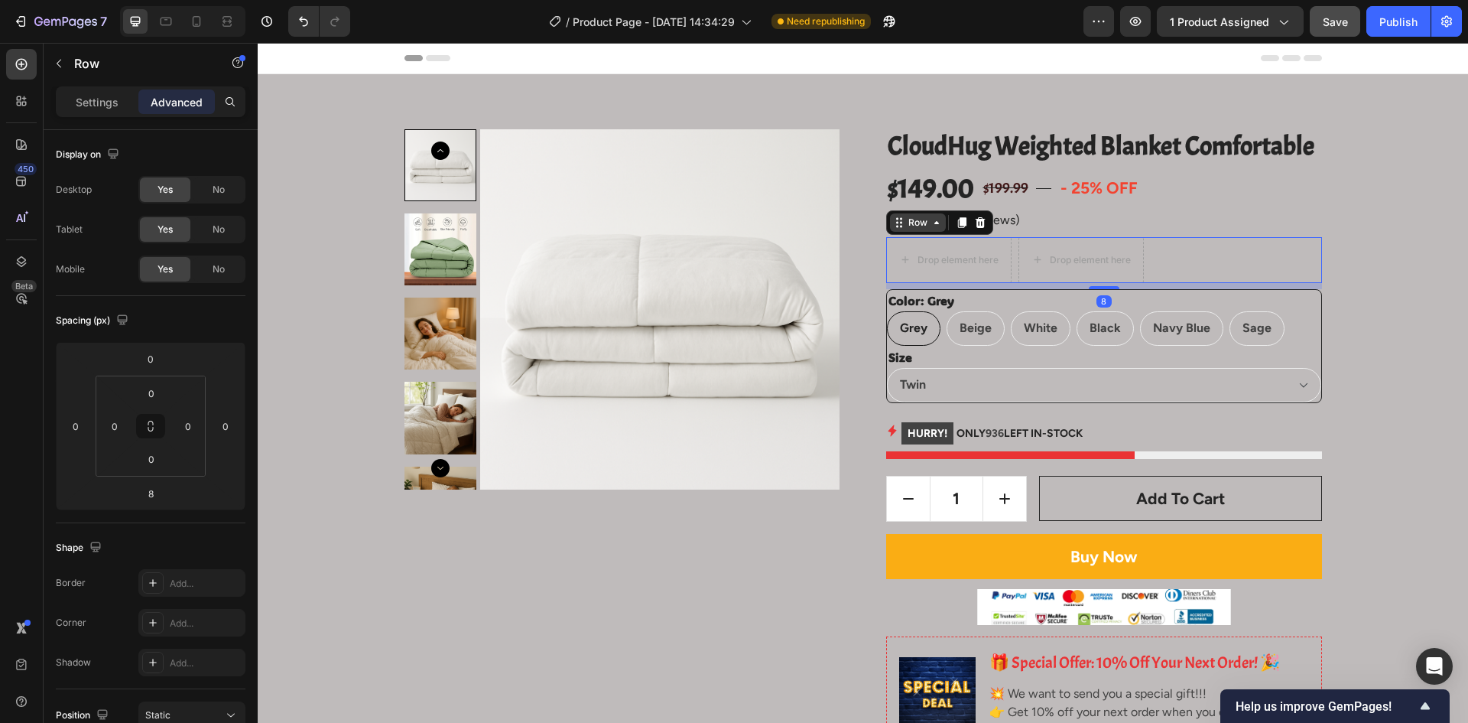
click at [893, 231] on div "Row" at bounding box center [918, 222] width 56 height 18
click at [975, 221] on icon at bounding box center [980, 221] width 10 height 11
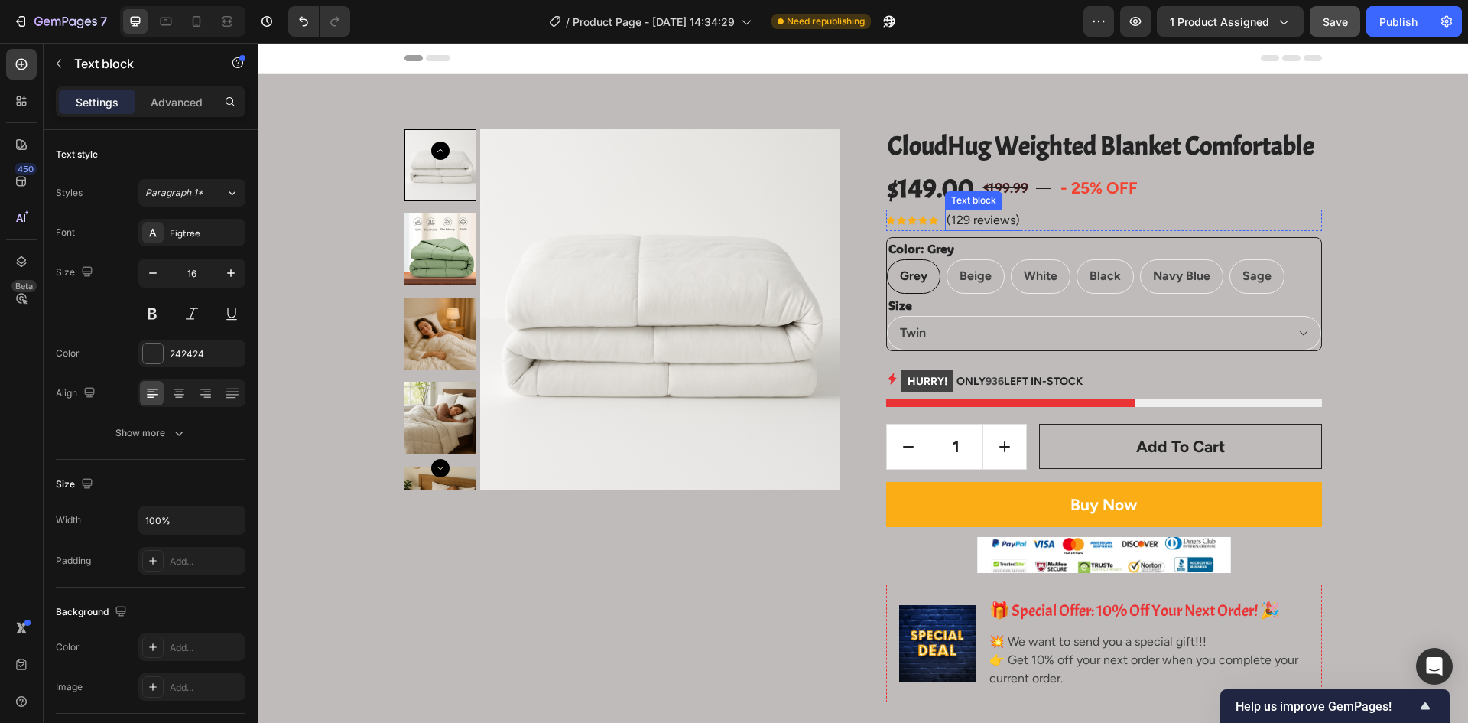
click at [991, 220] on p "(129 reviews)" at bounding box center [983, 220] width 73 height 18
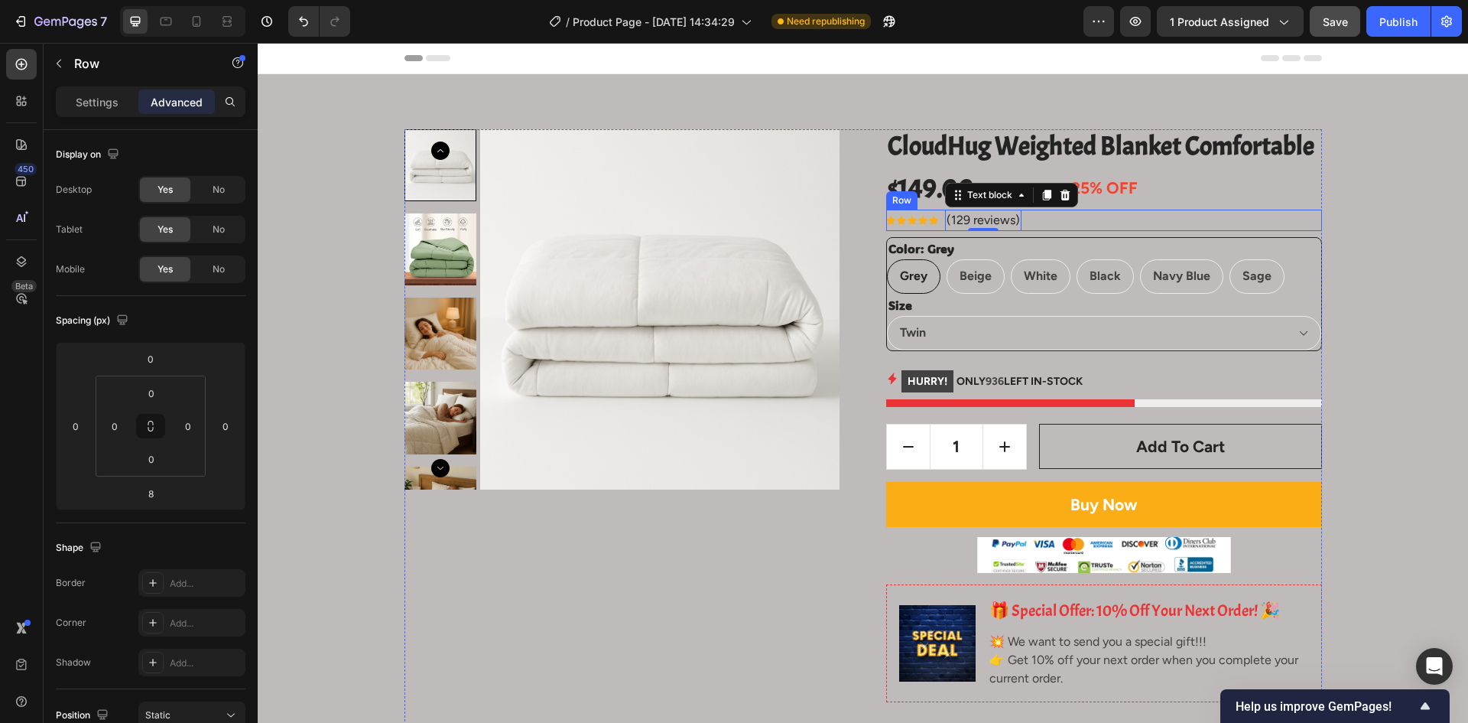
click at [1052, 217] on div "Icon Icon Icon Icon Icon Icon List Hoz (129 reviews) Text block 0 Row" at bounding box center [1104, 220] width 436 height 21
click at [1032, 210] on div "Icon Icon Icon Icon Icon Icon List Hoz (129 reviews) Text block Row 8" at bounding box center [1104, 220] width 436 height 21
click at [958, 201] on div at bounding box center [962, 195] width 18 height 18
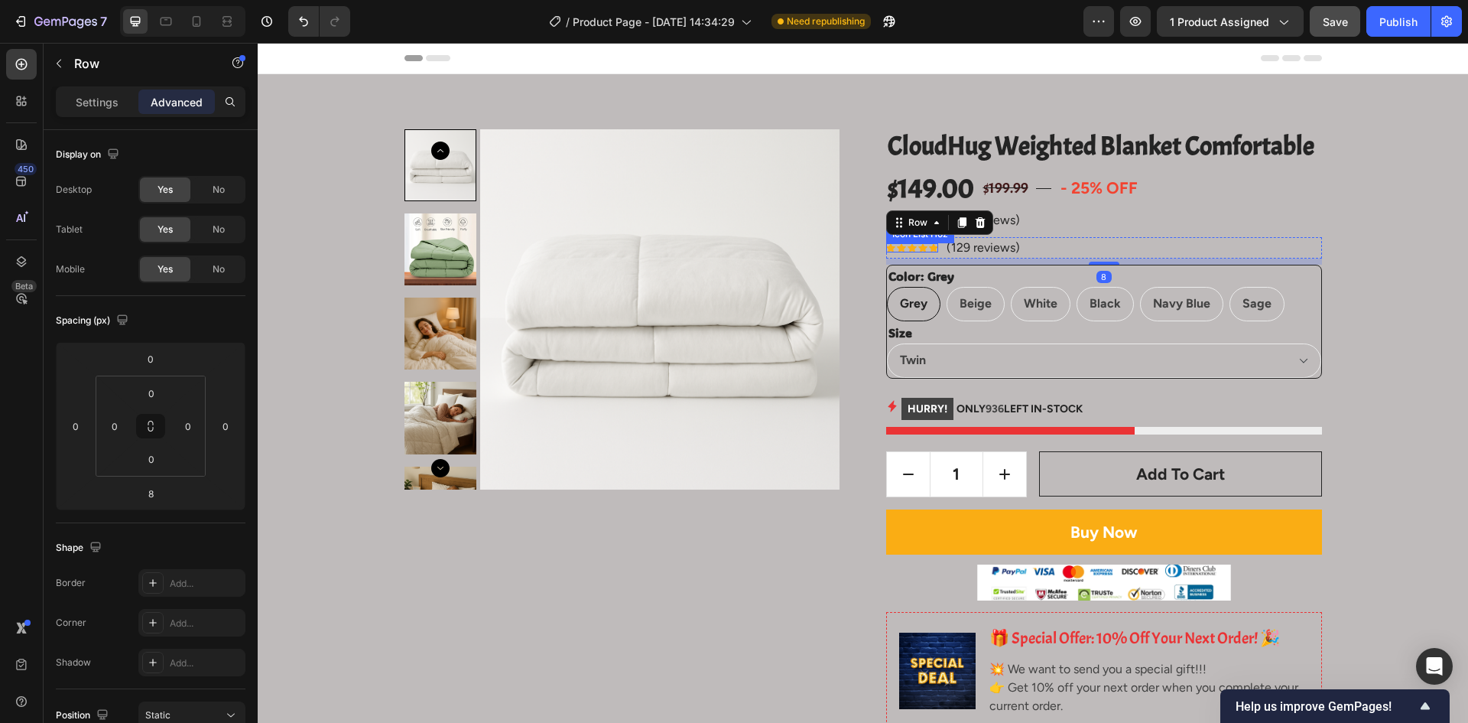
click at [919, 252] on div "Icon" at bounding box center [923, 247] width 9 height 9
click at [897, 244] on icon at bounding box center [901, 247] width 9 height 9
click at [984, 229] on icon at bounding box center [990, 229] width 12 height 12
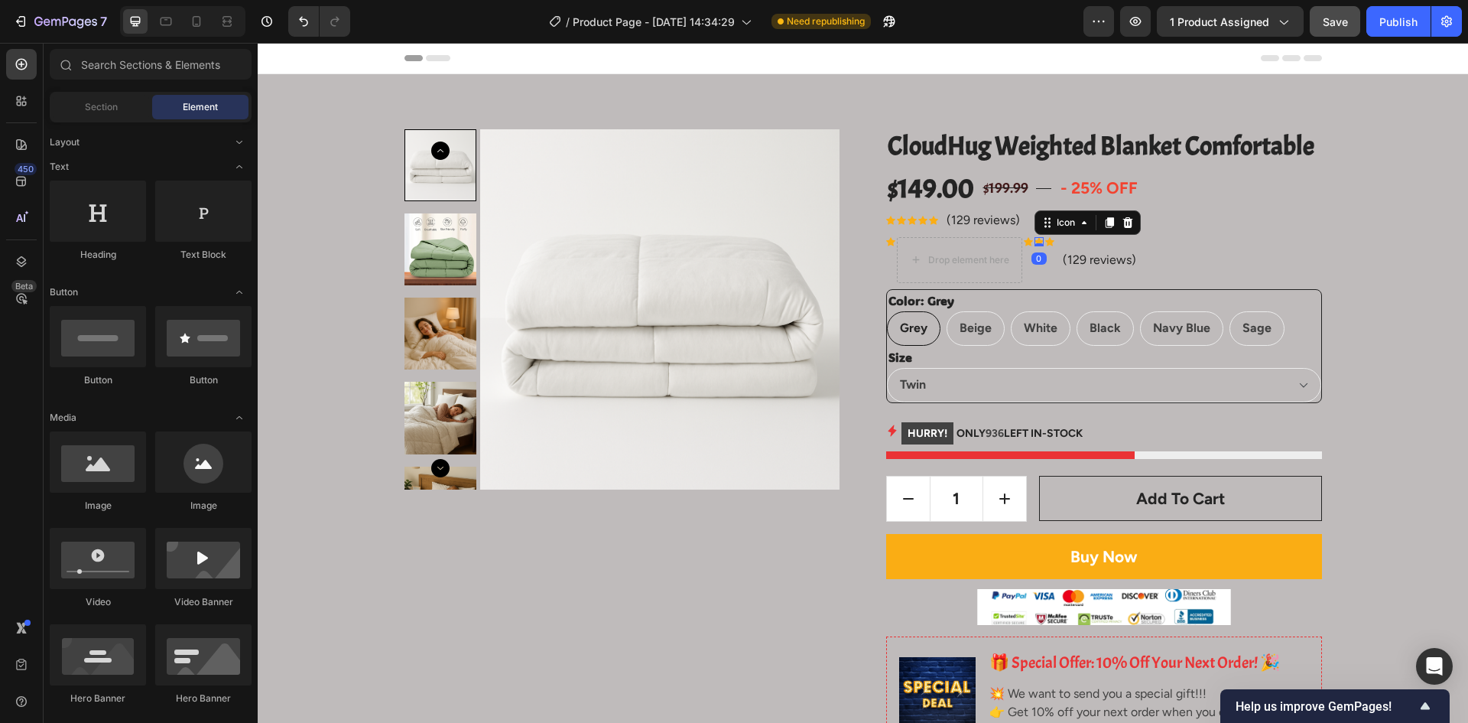
click at [1035, 245] on div "Icon 0" at bounding box center [1039, 241] width 9 height 9
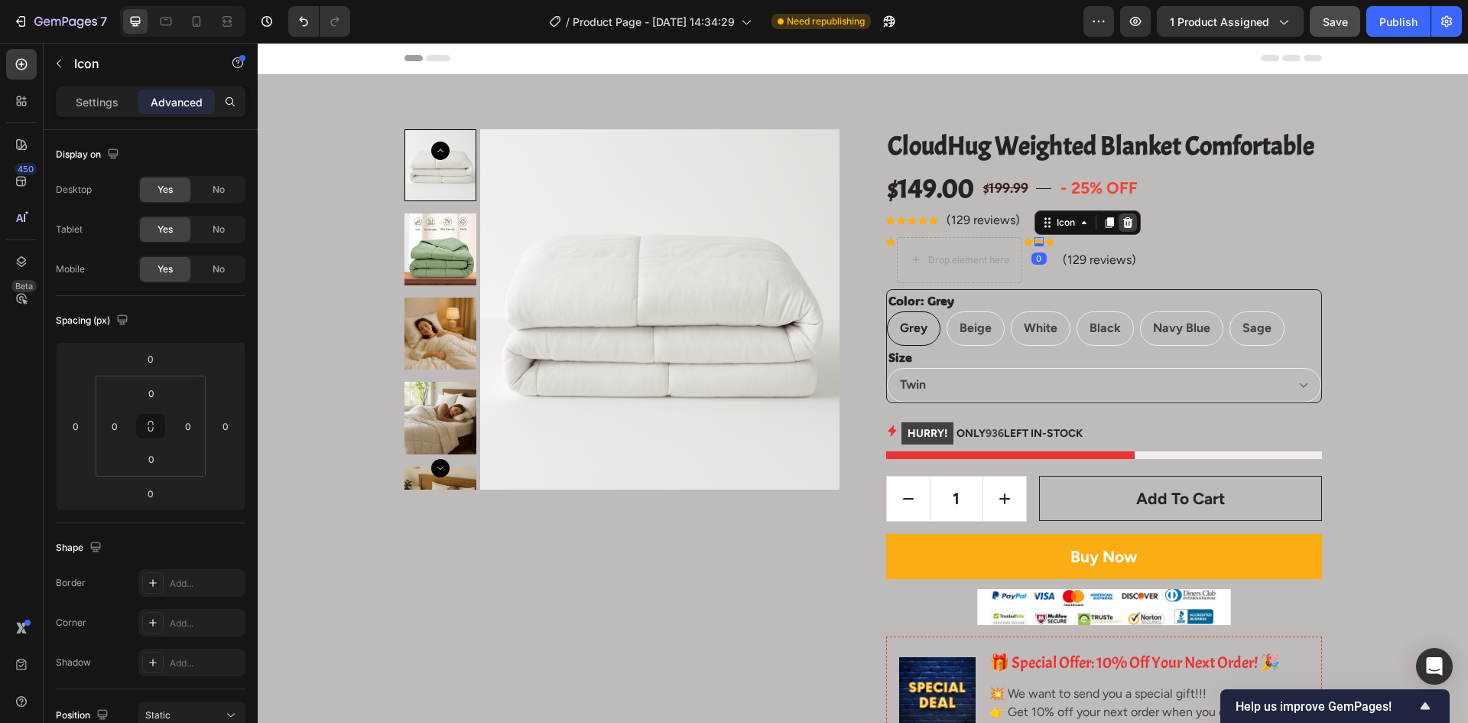
click at [1123, 225] on icon at bounding box center [1128, 221] width 10 height 11
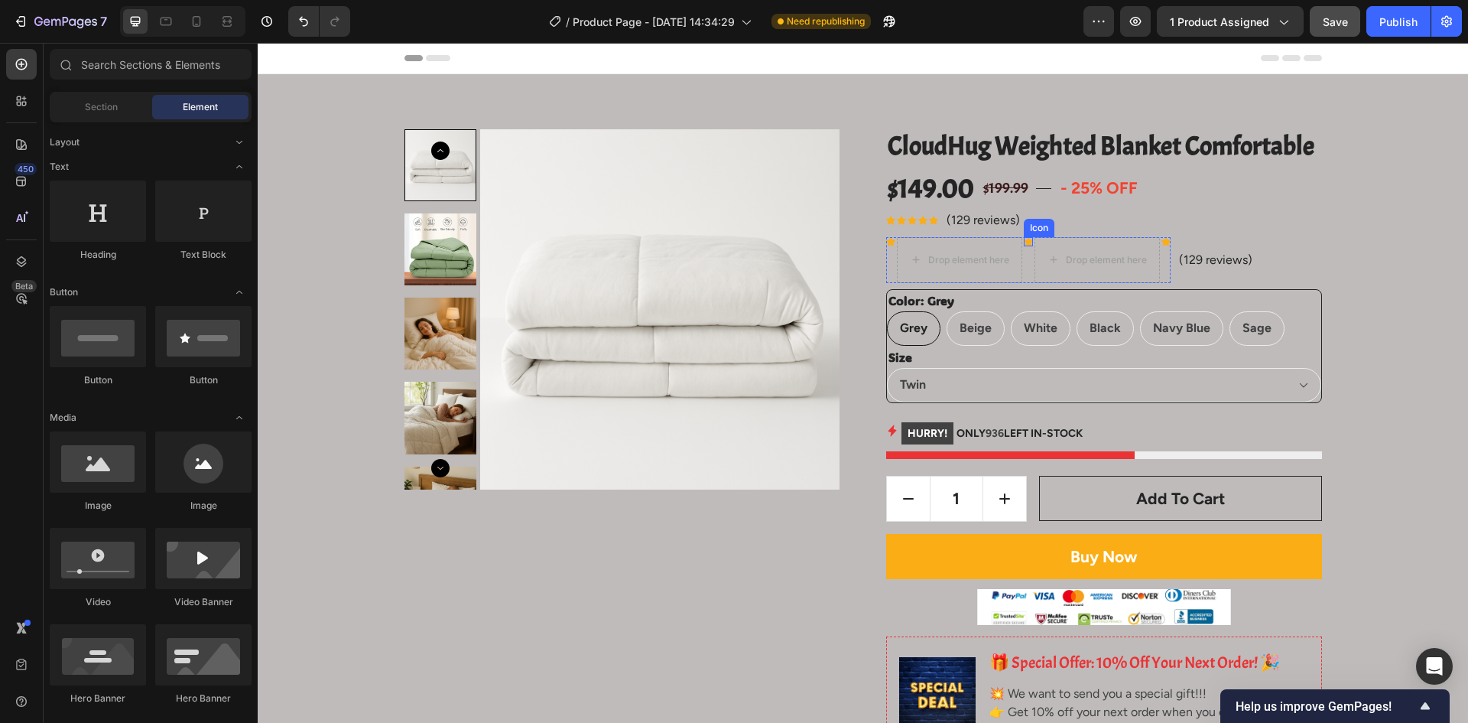
click at [1024, 245] on div "Icon" at bounding box center [1028, 241] width 9 height 9
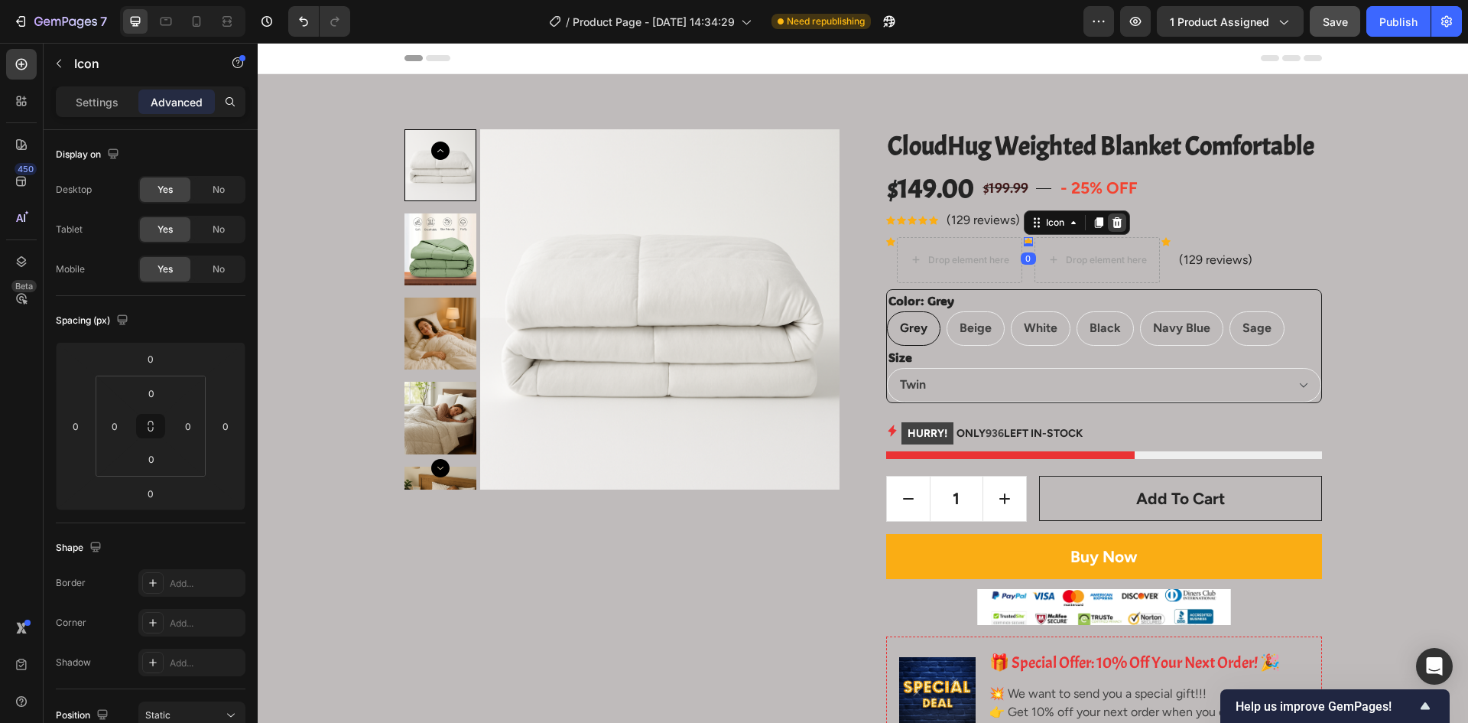
click at [1114, 218] on icon at bounding box center [1117, 221] width 10 height 11
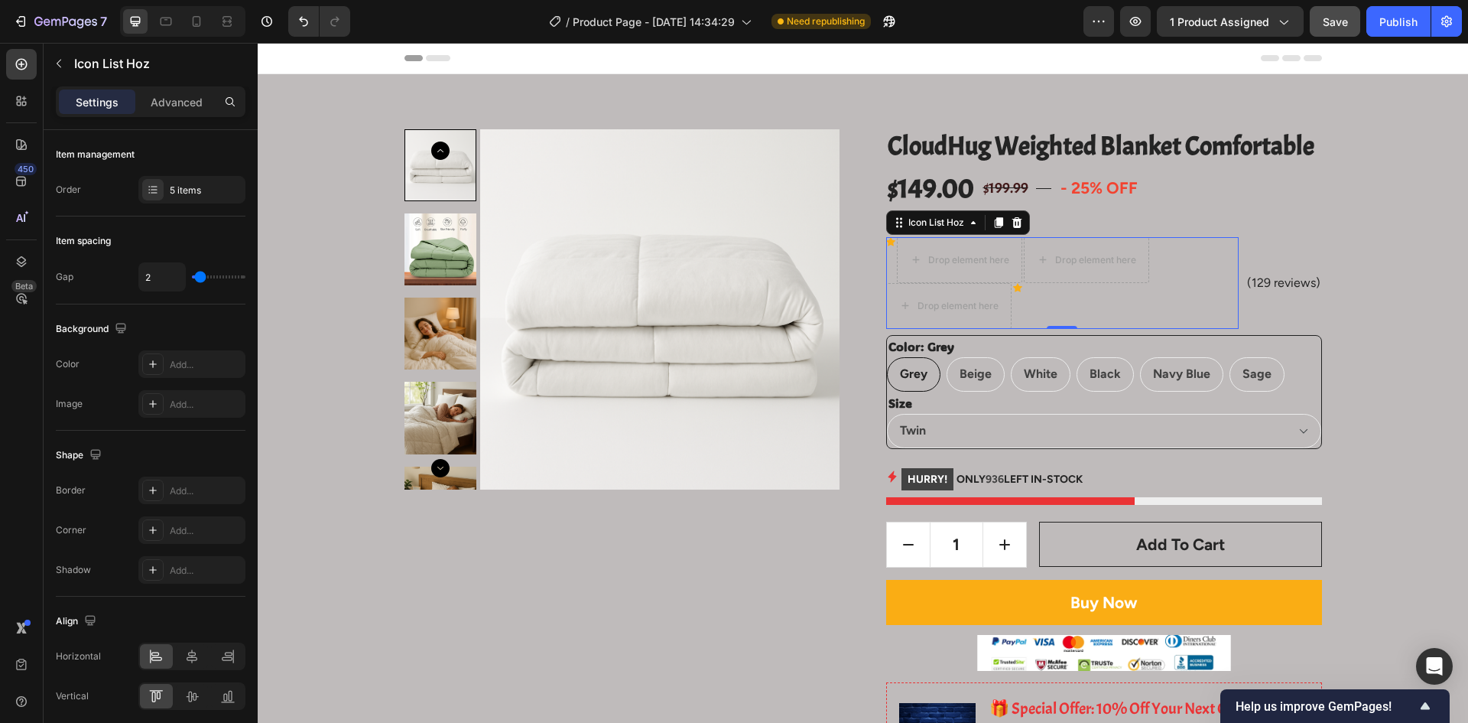
click at [886, 246] on div "Icon" at bounding box center [890, 260] width 9 height 46
click at [1015, 224] on icon at bounding box center [1017, 221] width 10 height 11
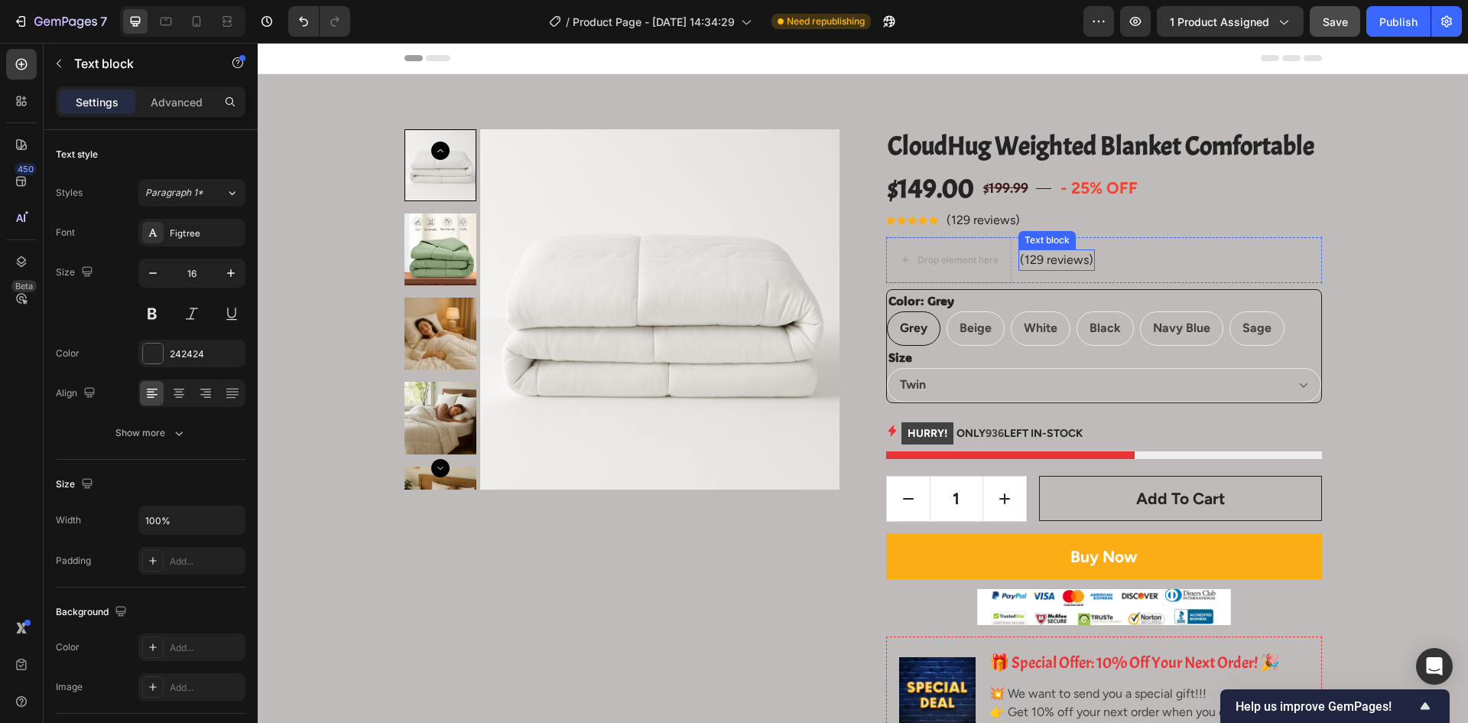
click at [1054, 260] on p "(129 reviews)" at bounding box center [1056, 260] width 73 height 18
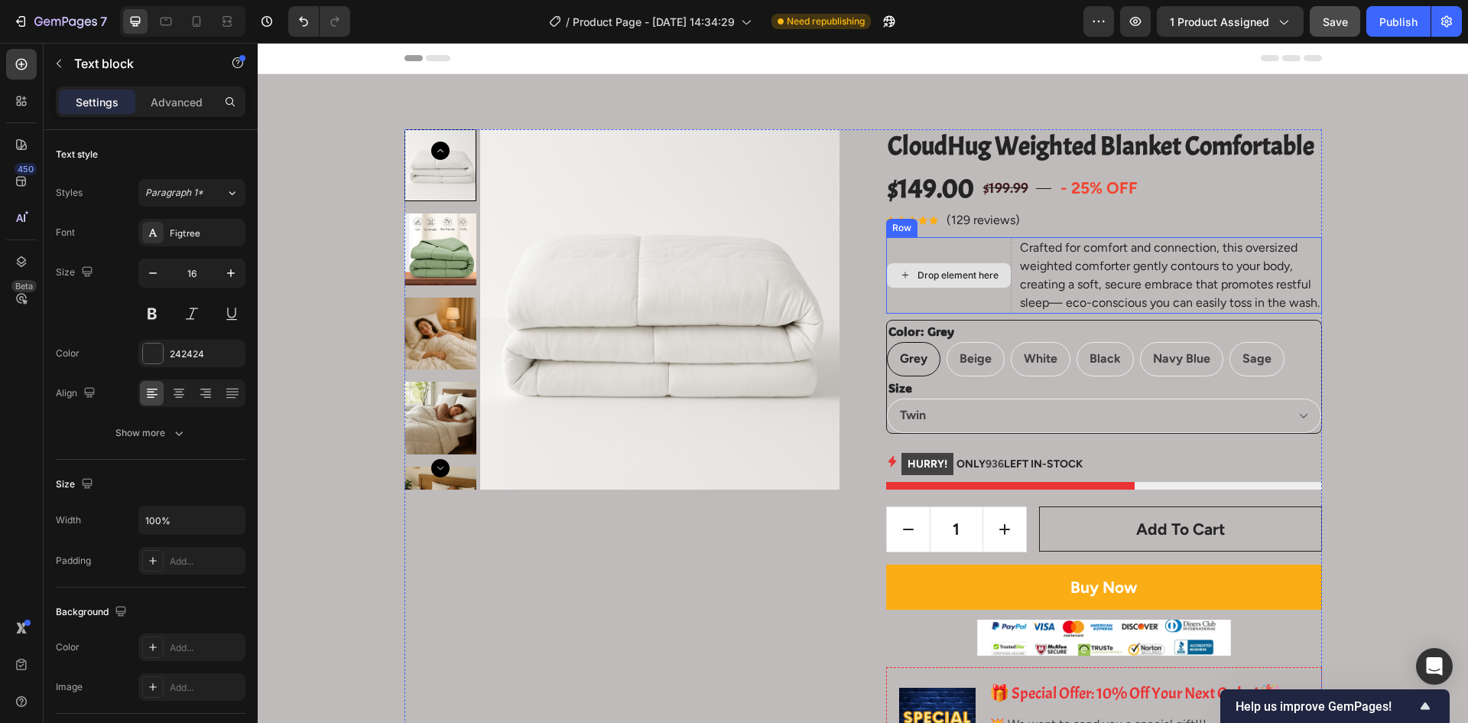
click at [977, 270] on div "Drop element here" at bounding box center [958, 275] width 81 height 12
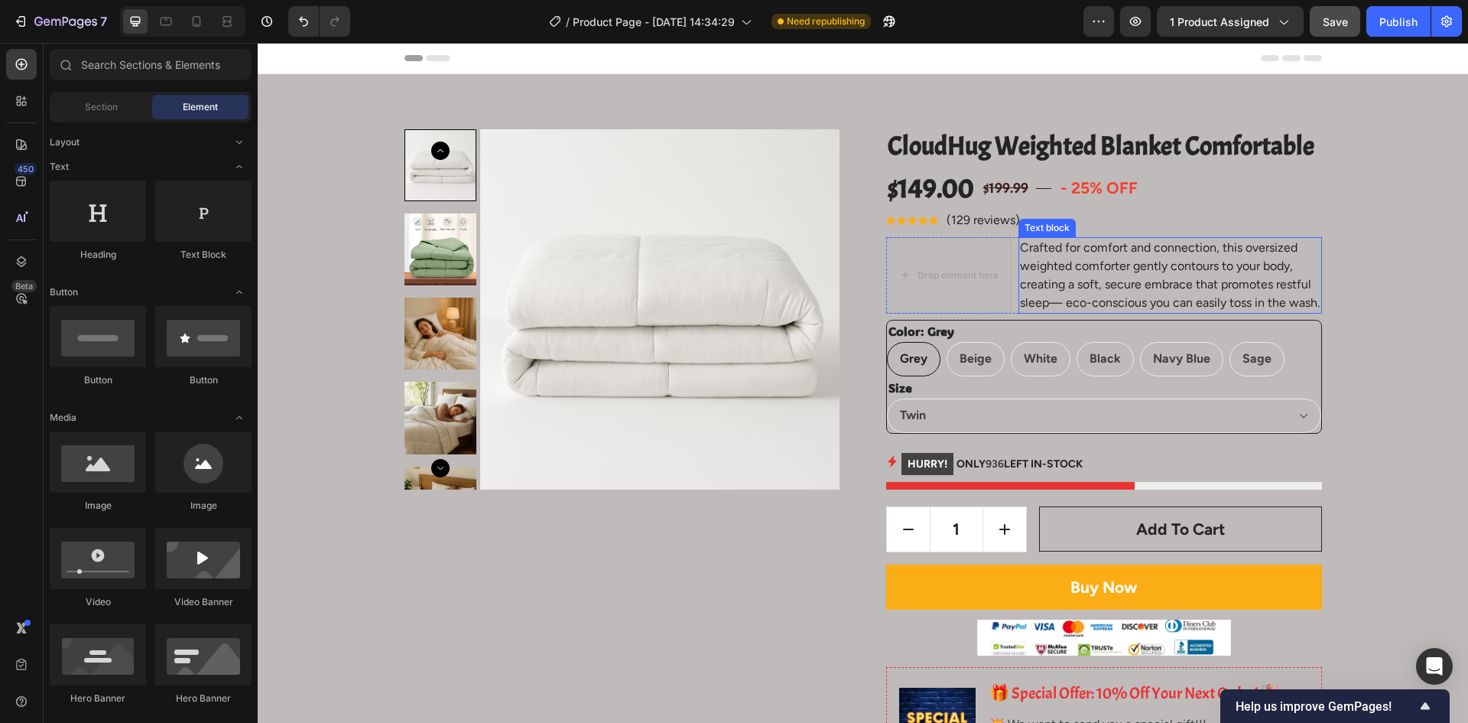
click at [1101, 265] on p "Crafted for comfort and connection, this oversized weighted comforter gently co…" at bounding box center [1170, 275] width 301 height 73
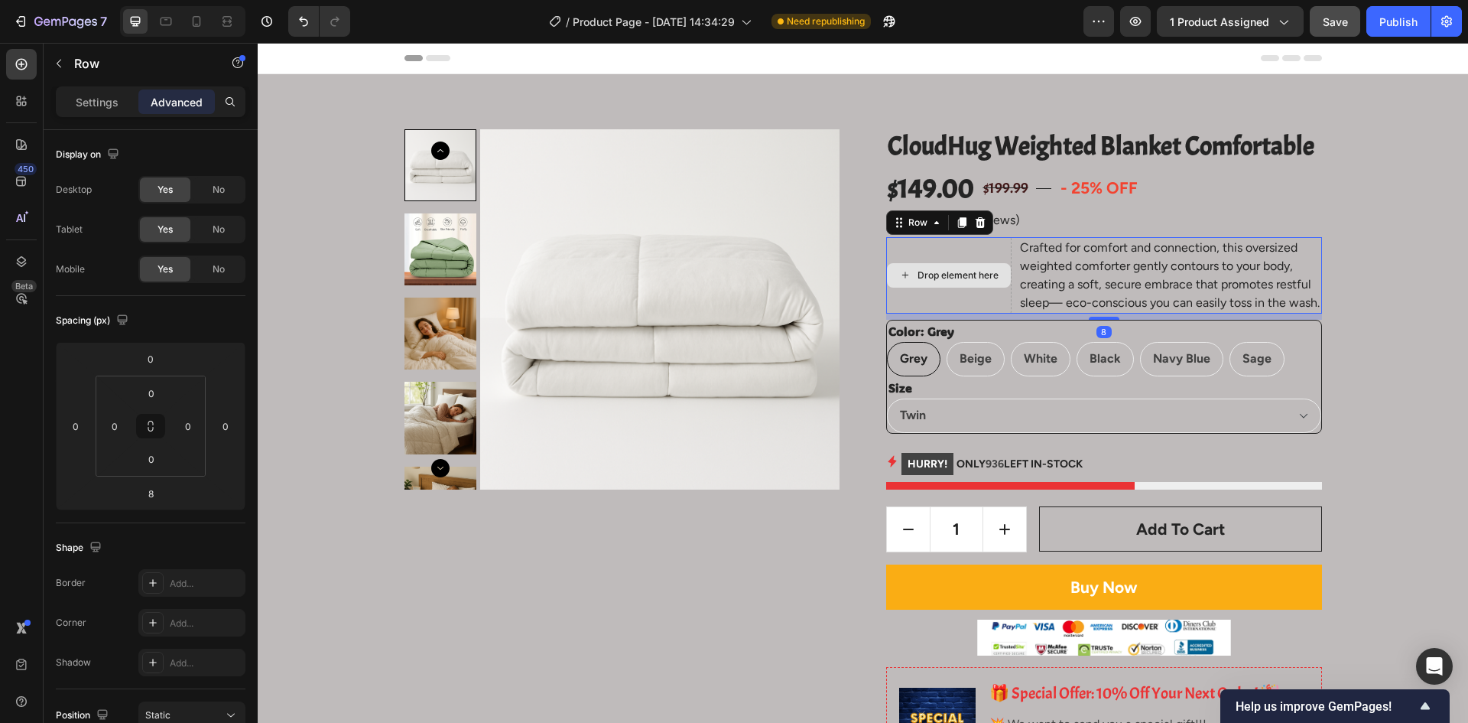
click at [993, 306] on div "Drop element here" at bounding box center [948, 275] width 125 height 76
click at [106, 107] on p "Settings" at bounding box center [97, 102] width 43 height 16
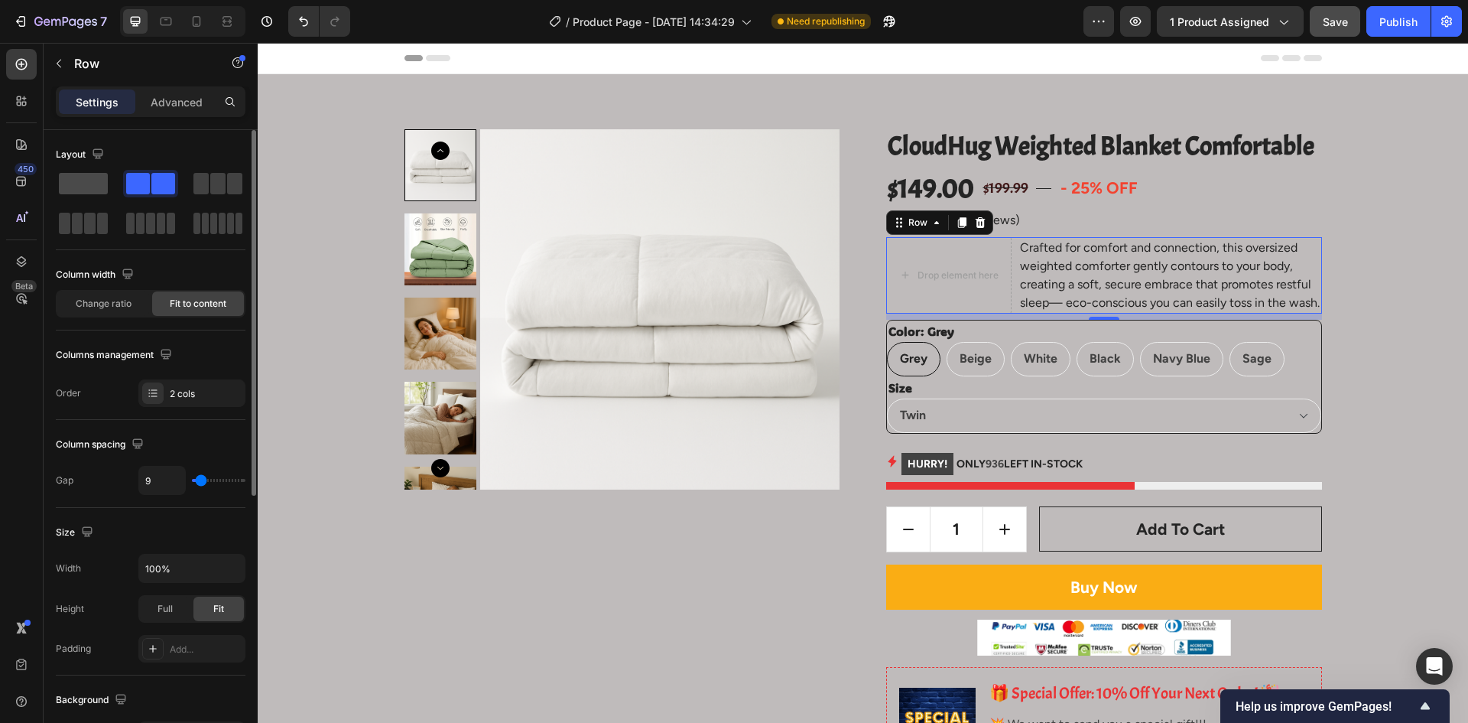
click at [87, 181] on span at bounding box center [83, 183] width 49 height 21
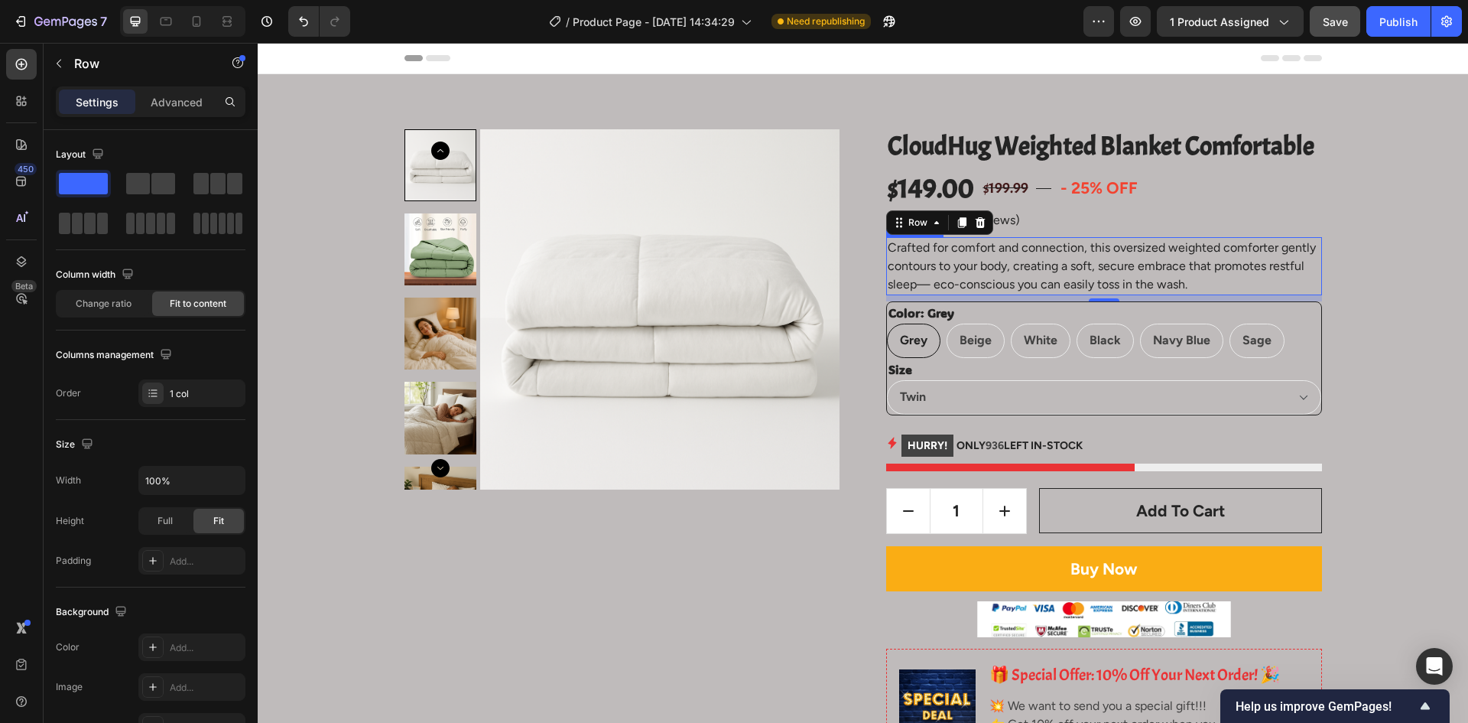
click at [1194, 281] on p "Crafted for comfort and connection, this oversized weighted comforter gently co…" at bounding box center [1104, 266] width 433 height 55
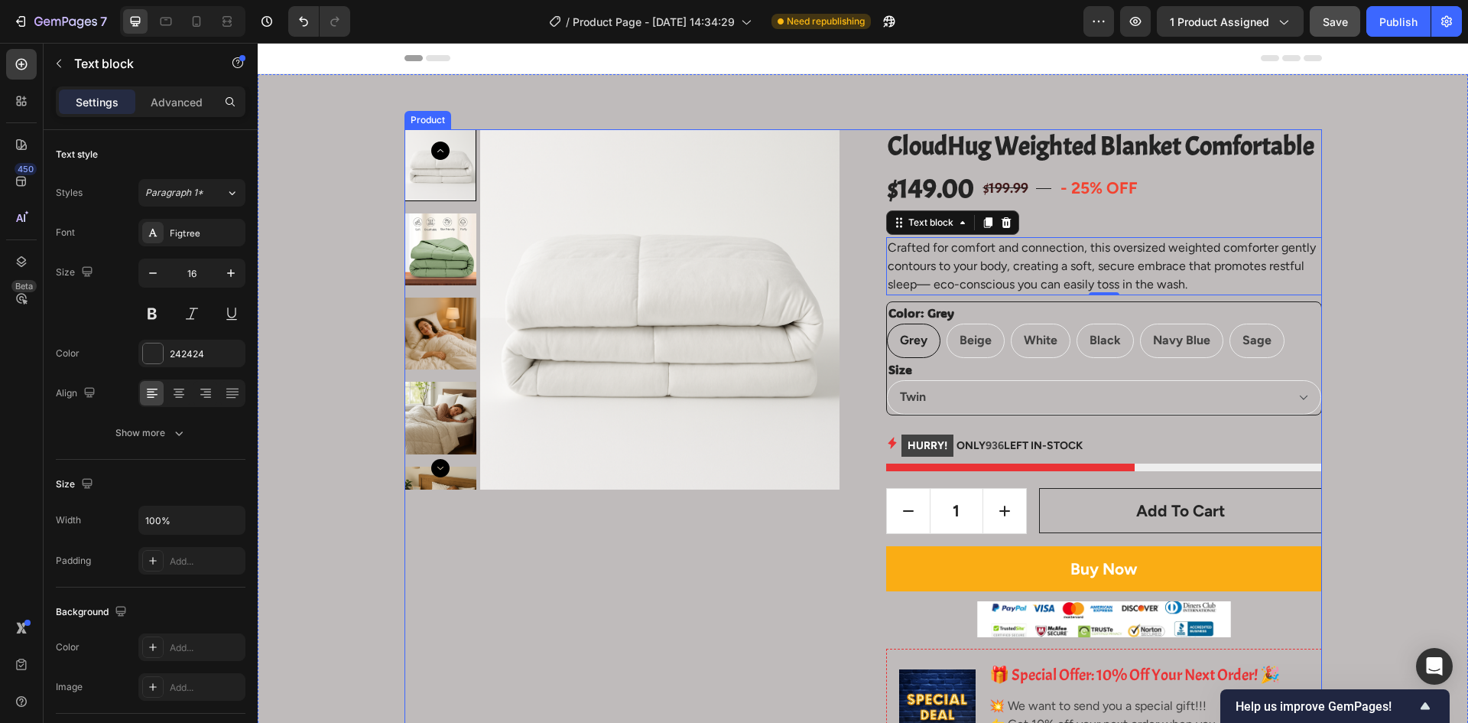
drag, startPoint x: 870, startPoint y: 239, endPoint x: 899, endPoint y: 248, distance: 30.5
click at [886, 245] on div "Crafted for comfort and connection, this oversized weighted comforter gently co…" at bounding box center [1104, 266] width 436 height 58
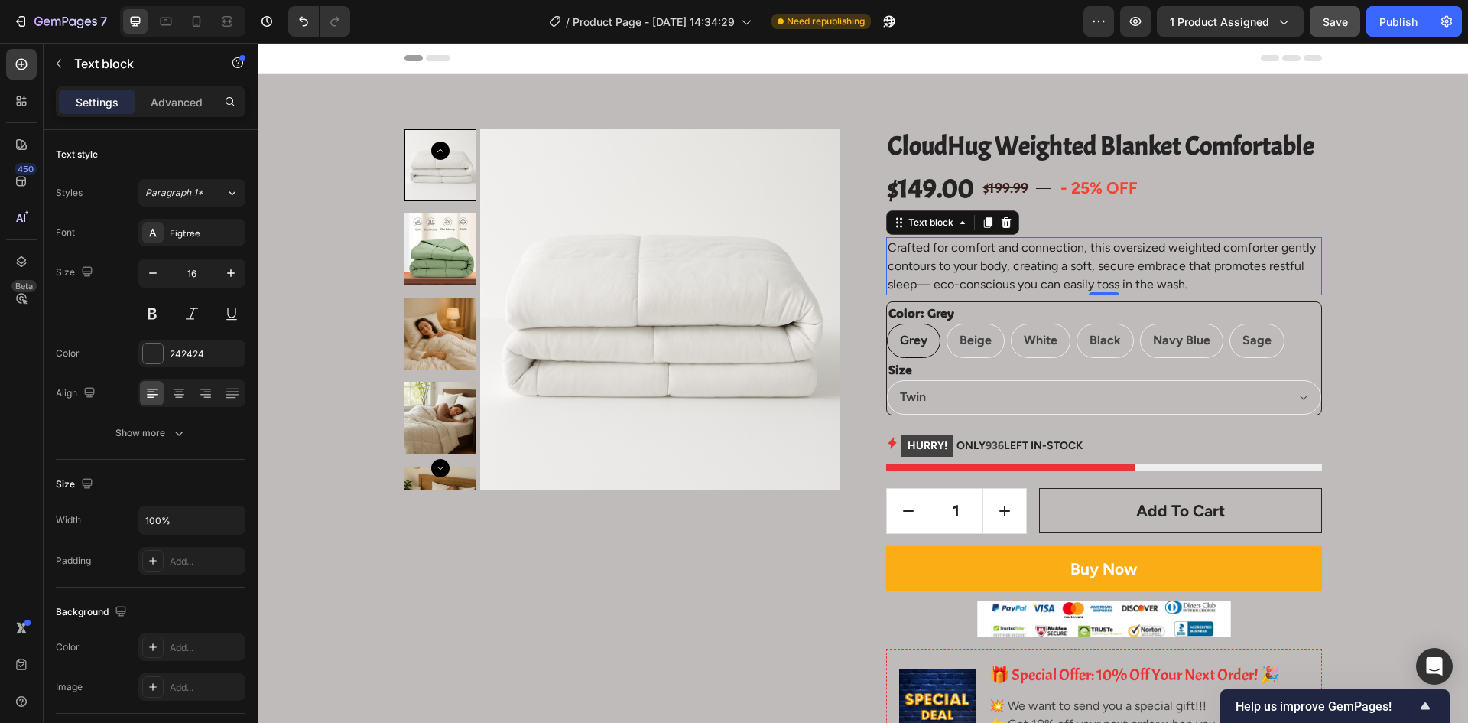
click at [1081, 265] on p "Crafted for comfort and connection, this oversized weighted comforter gently co…" at bounding box center [1104, 266] width 433 height 55
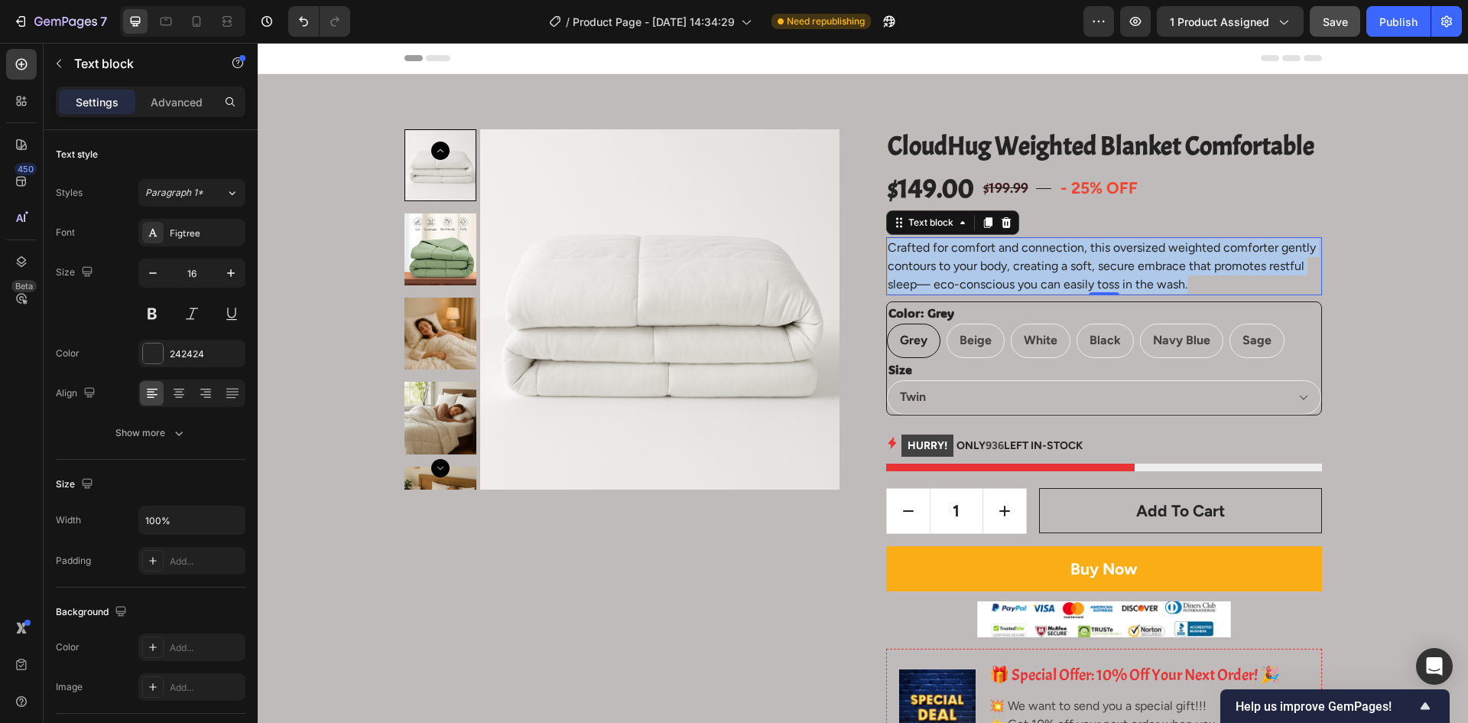
click at [1081, 265] on p "Crafted for comfort and connection, this oversized weighted comforter gently co…" at bounding box center [1104, 266] width 433 height 55
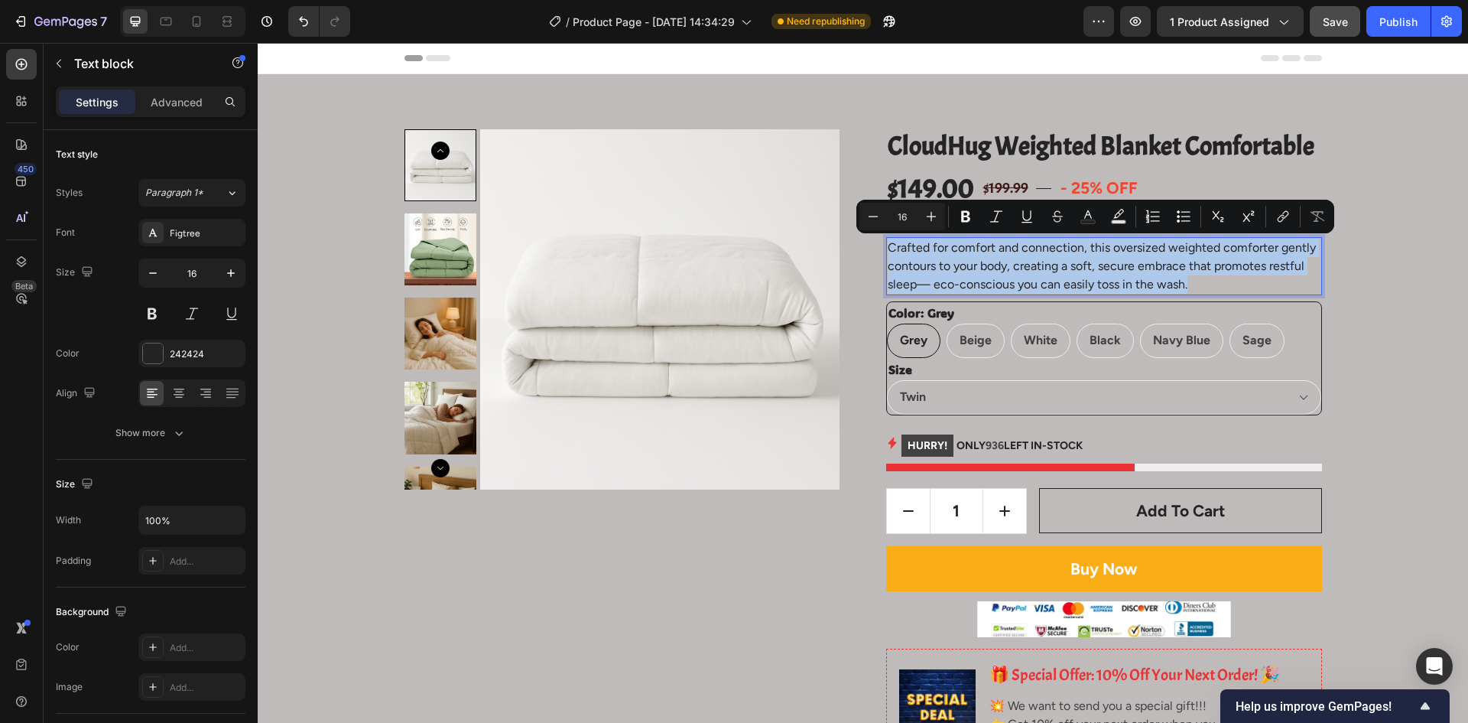
copy p "Crafted for comfort and connection, this oversized weighted comforter gently co…"
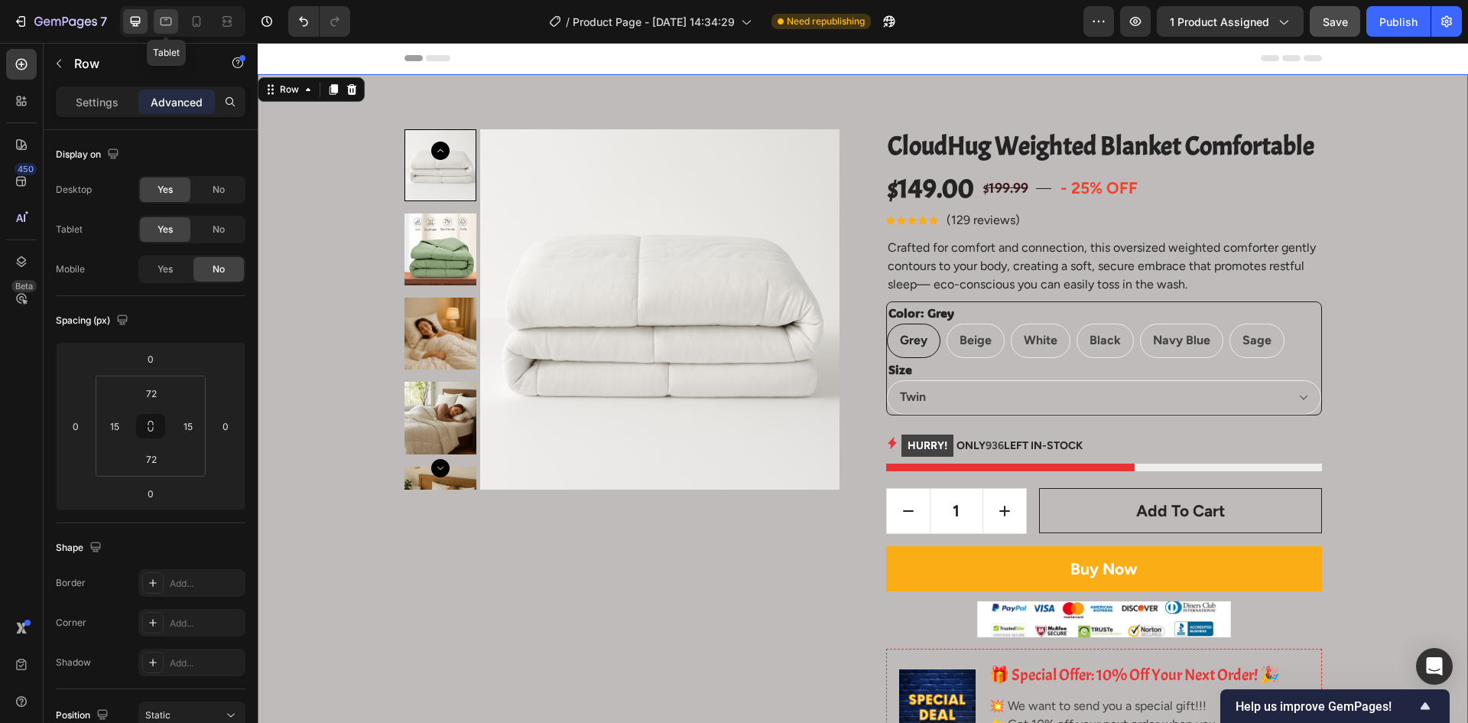
click at [154, 18] on div at bounding box center [166, 21] width 24 height 24
type input "63"
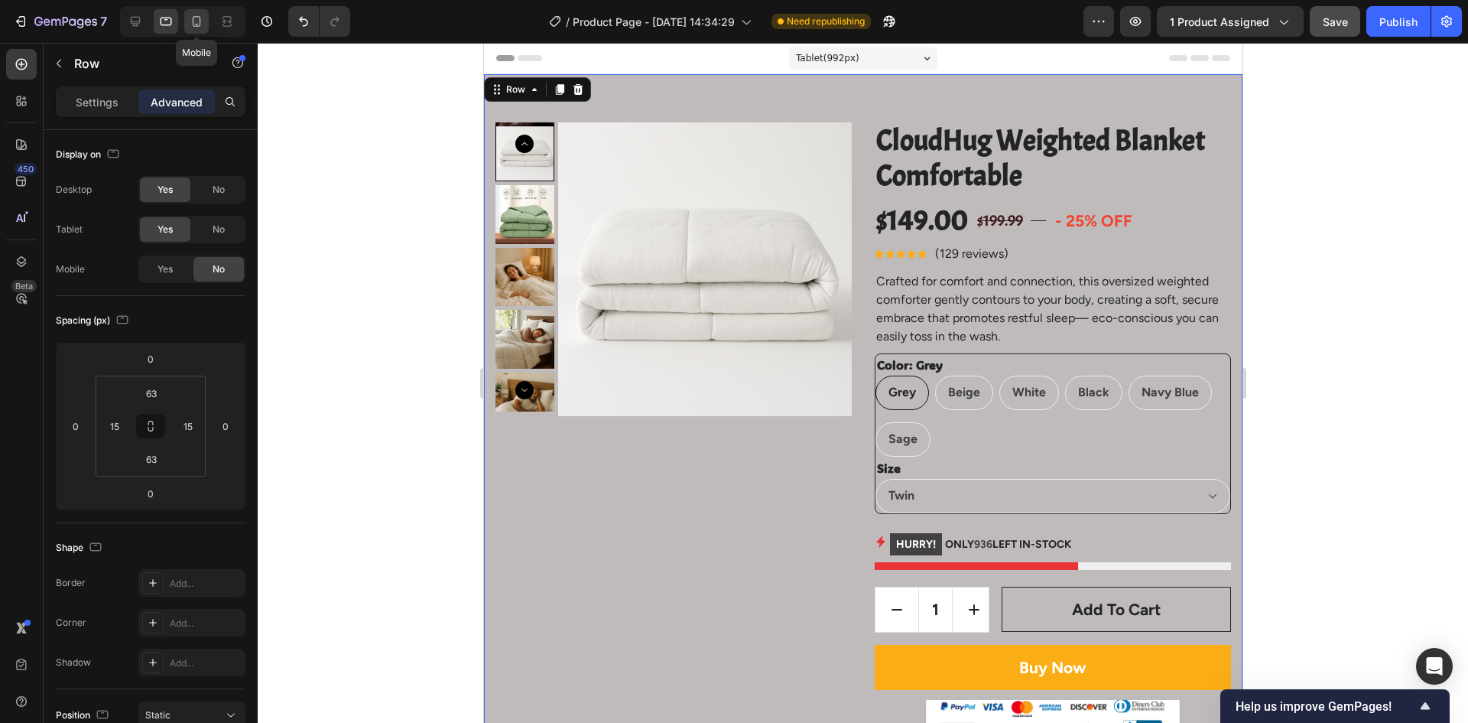
click at [186, 18] on div at bounding box center [196, 21] width 24 height 24
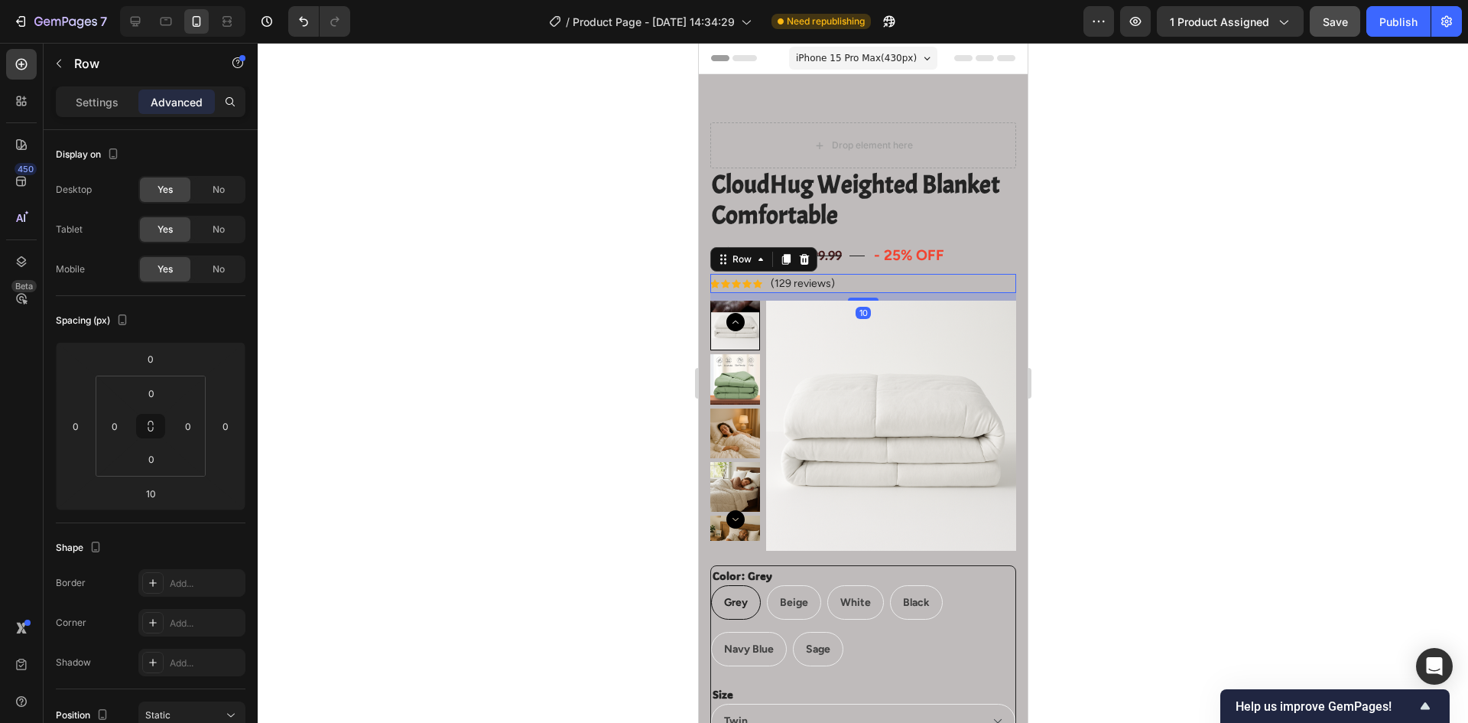
click at [855, 277] on div "Icon Icon Icon Icon Icon Icon List Hoz (129 reviews) Text block Row 10" at bounding box center [863, 283] width 306 height 19
click at [785, 264] on icon at bounding box center [786, 259] width 8 height 11
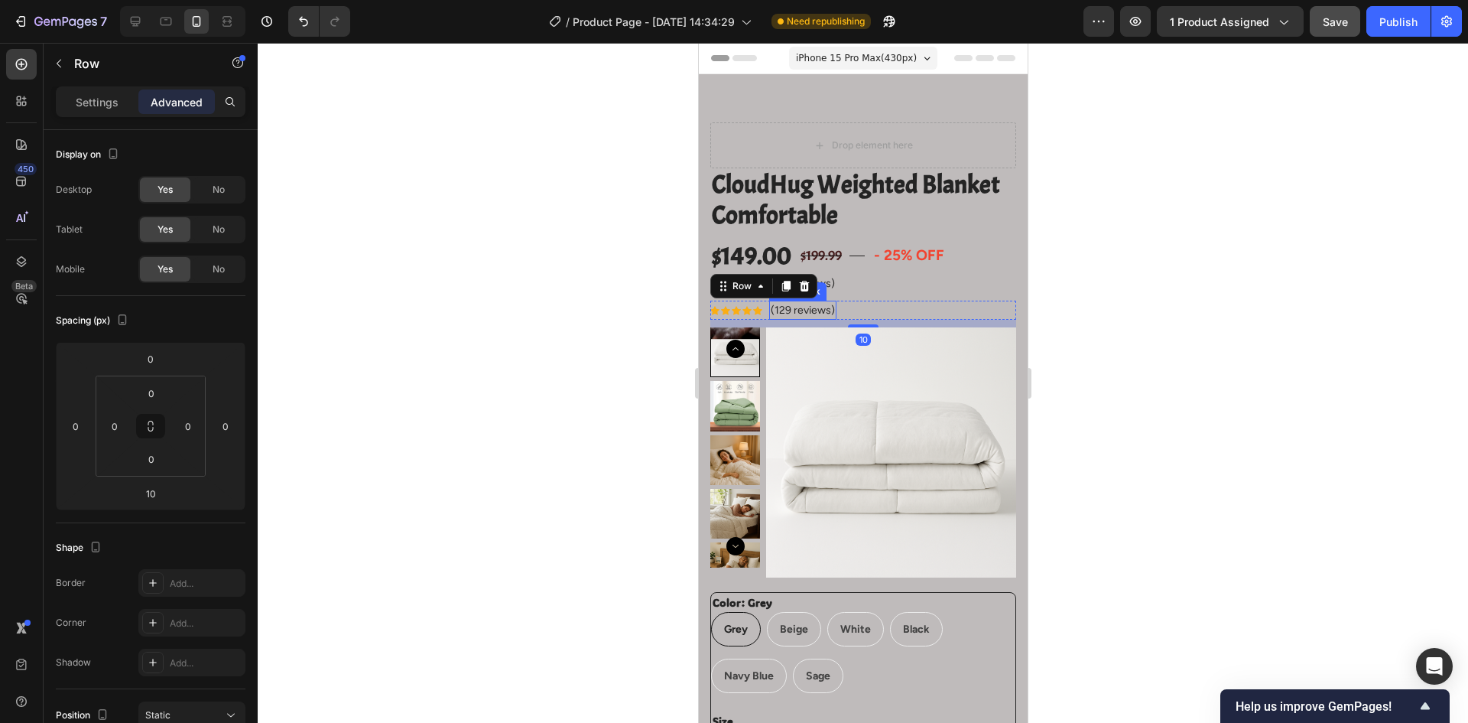
click at [805, 307] on p "(129 reviews)" at bounding box center [802, 310] width 64 height 16
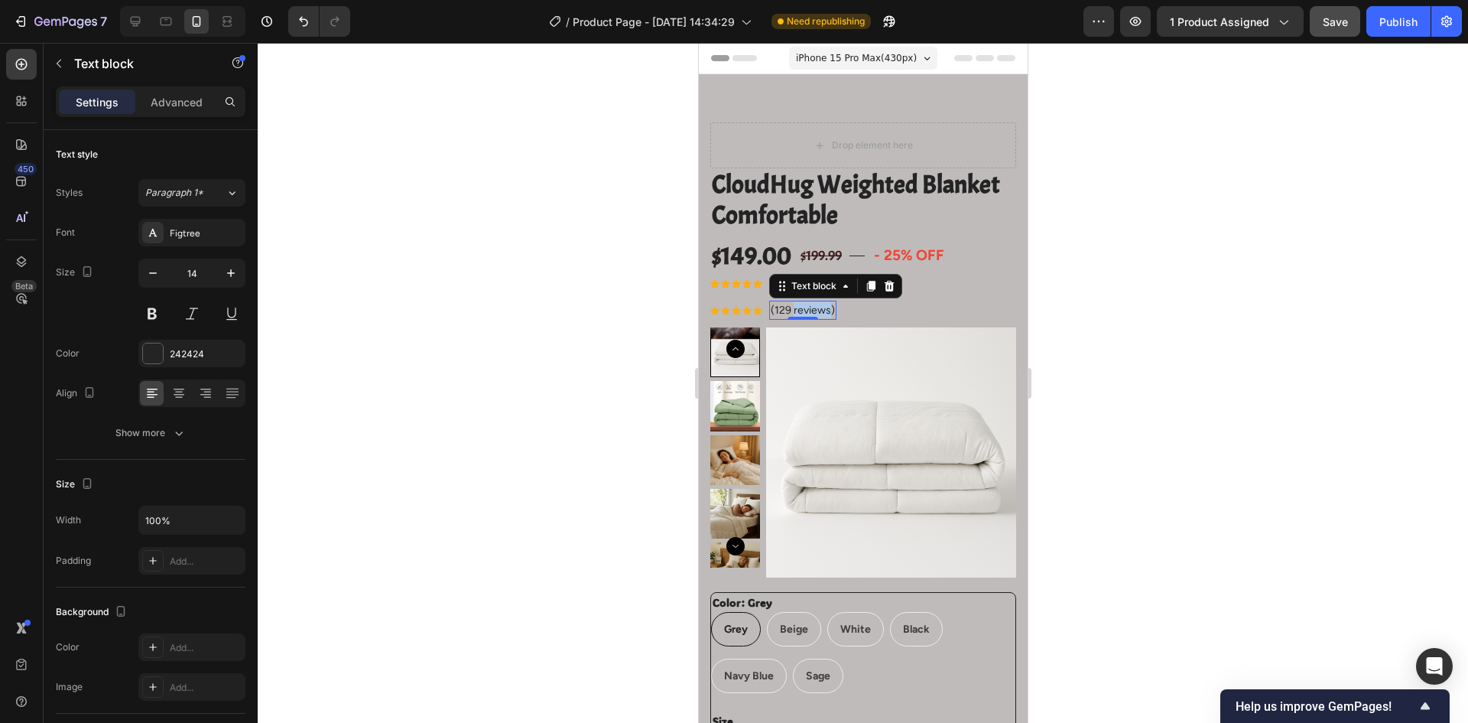
click at [805, 306] on p "(129 reviews)" at bounding box center [802, 310] width 64 height 16
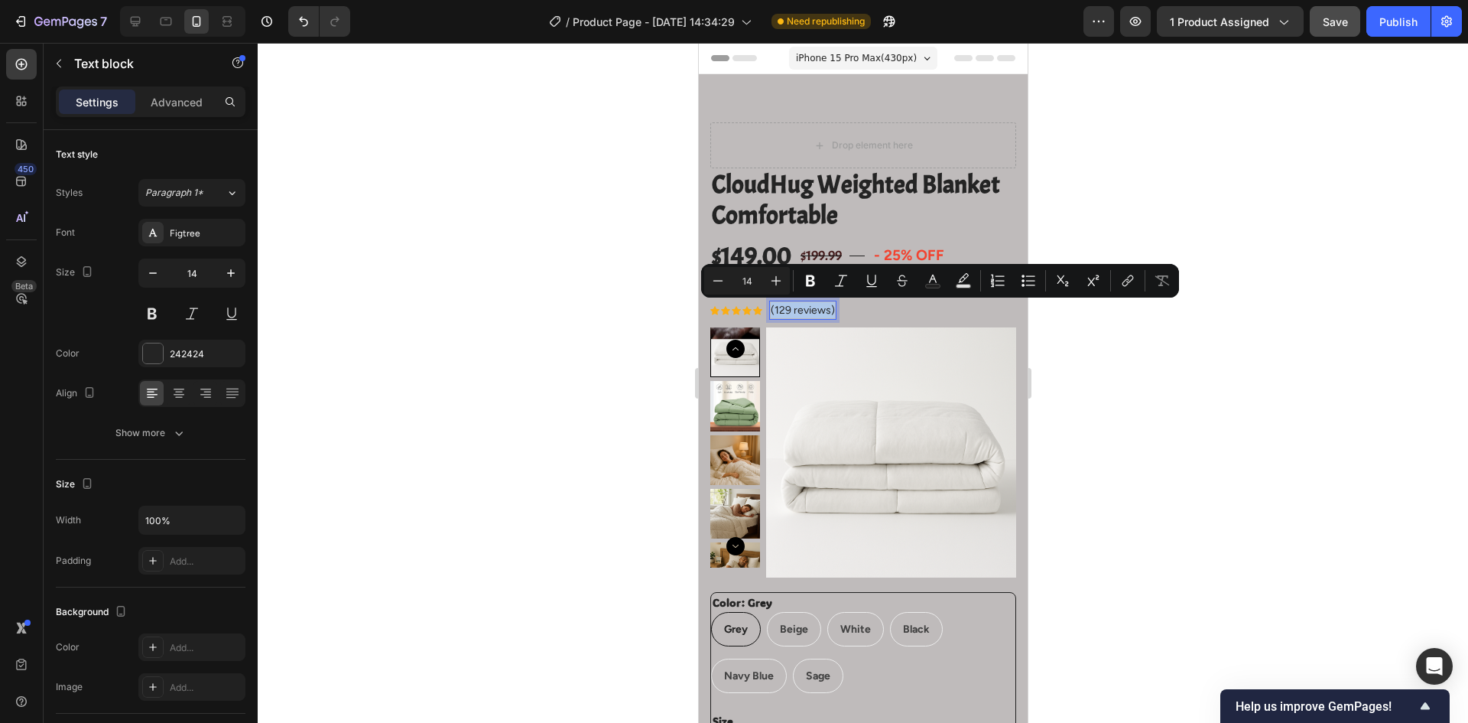
click at [810, 309] on p "(129 reviews)" at bounding box center [802, 310] width 64 height 16
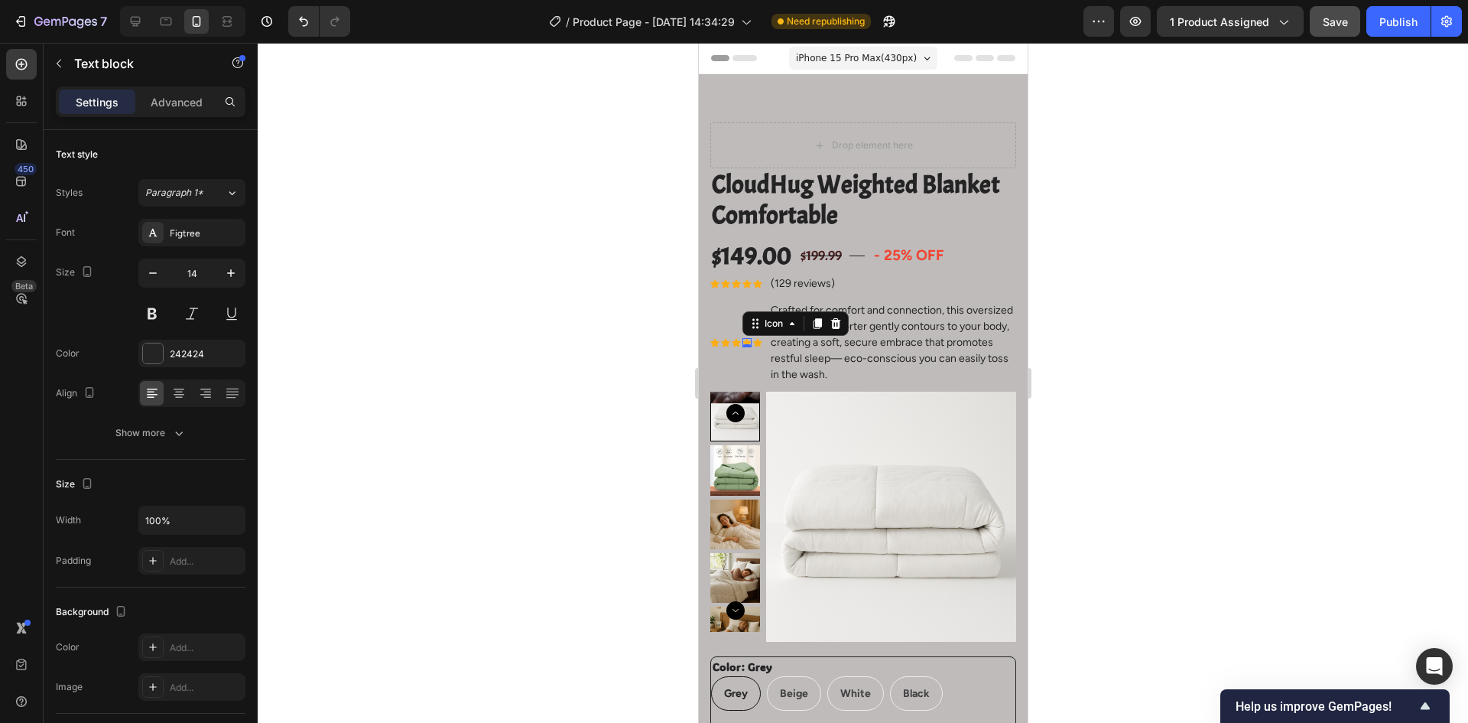
click at [746, 345] on div "Icon 0" at bounding box center [746, 342] width 9 height 9
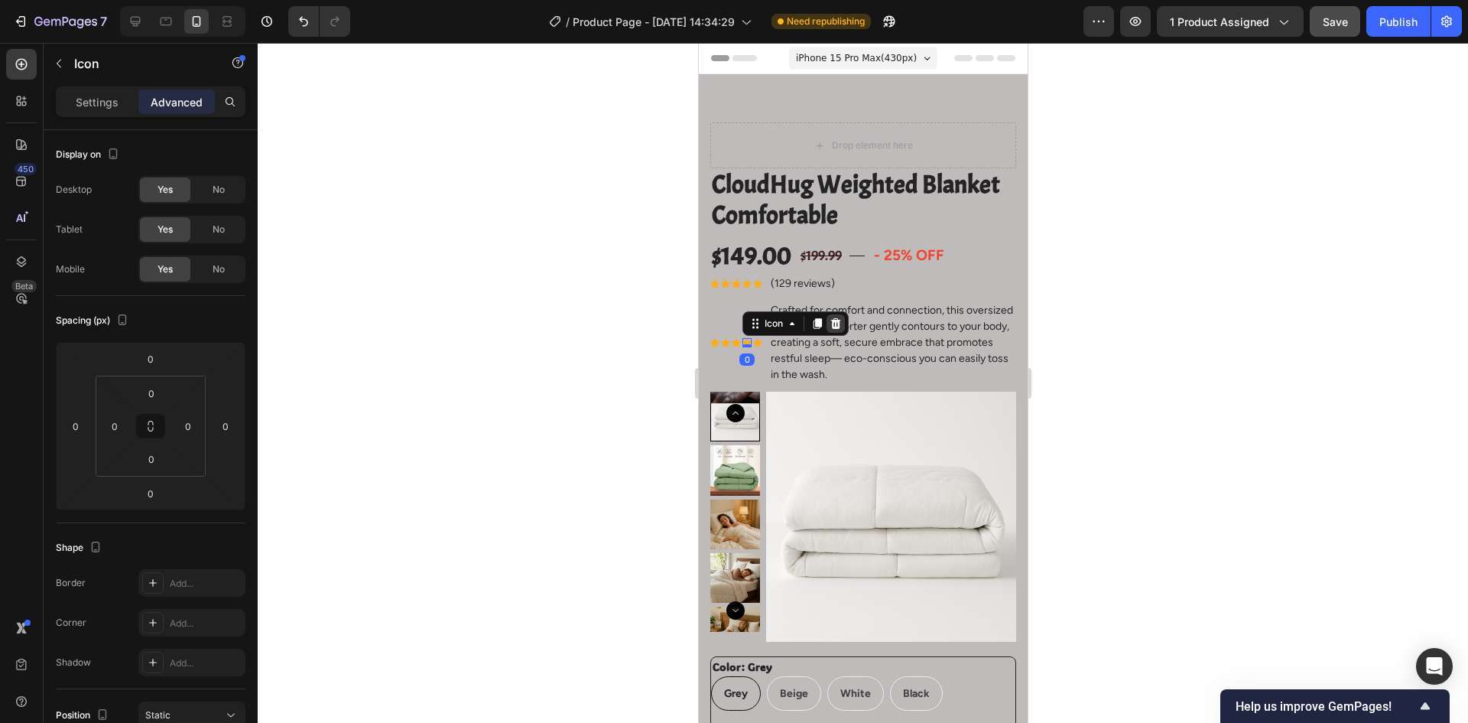
click at [834, 322] on icon at bounding box center [836, 322] width 10 height 11
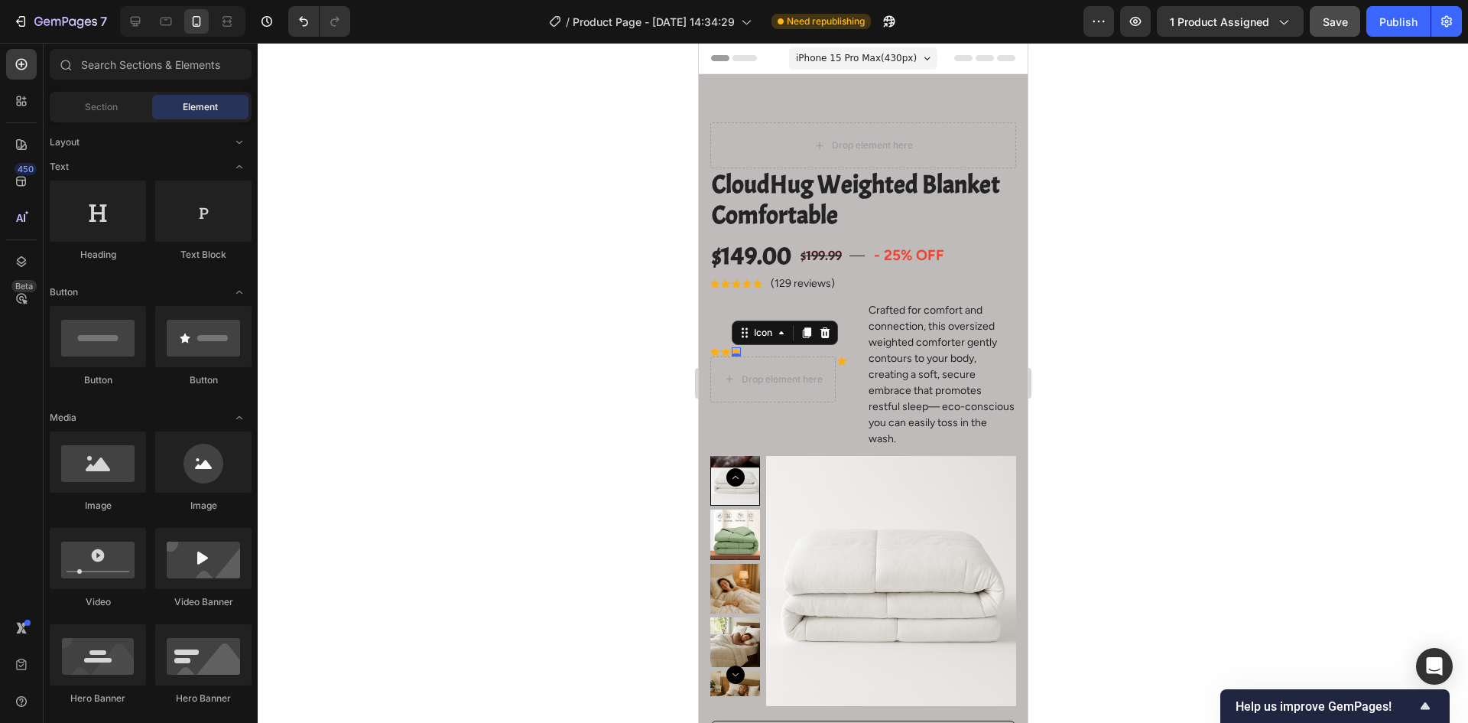
click at [733, 353] on div "Icon 0" at bounding box center [735, 351] width 9 height 9
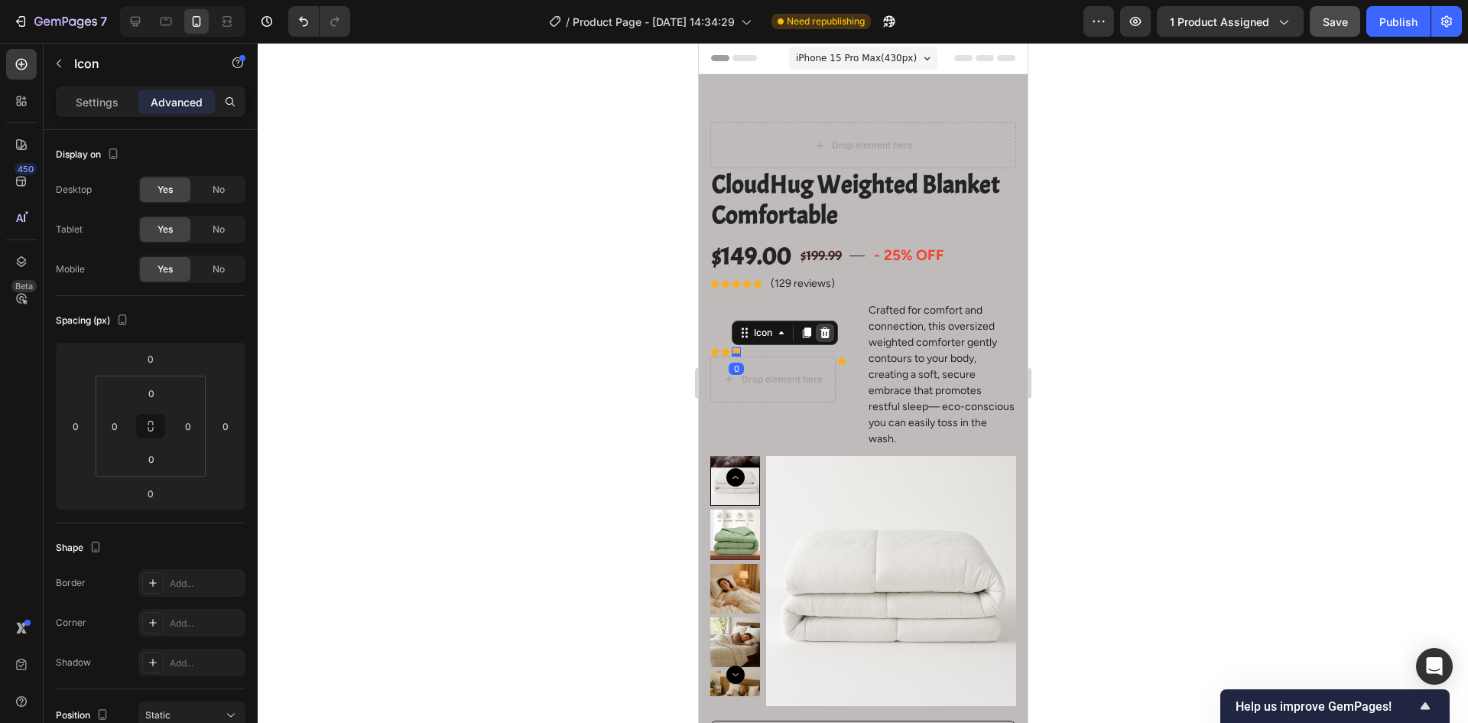
click at [828, 333] on icon at bounding box center [825, 332] width 10 height 11
click at [844, 384] on div "Icon 0" at bounding box center [841, 379] width 9 height 9
click at [932, 366] on icon at bounding box center [930, 360] width 12 height 12
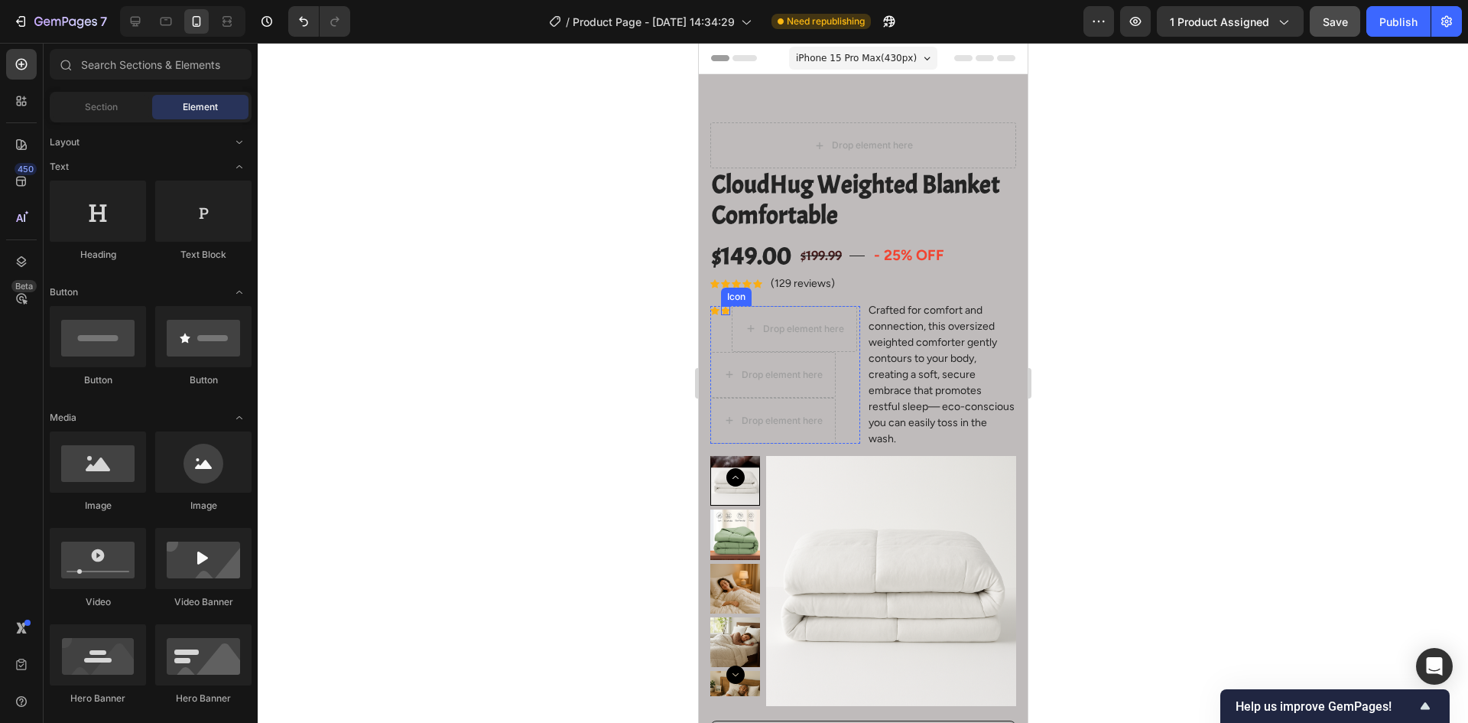
click at [720, 306] on icon at bounding box center [724, 310] width 9 height 9
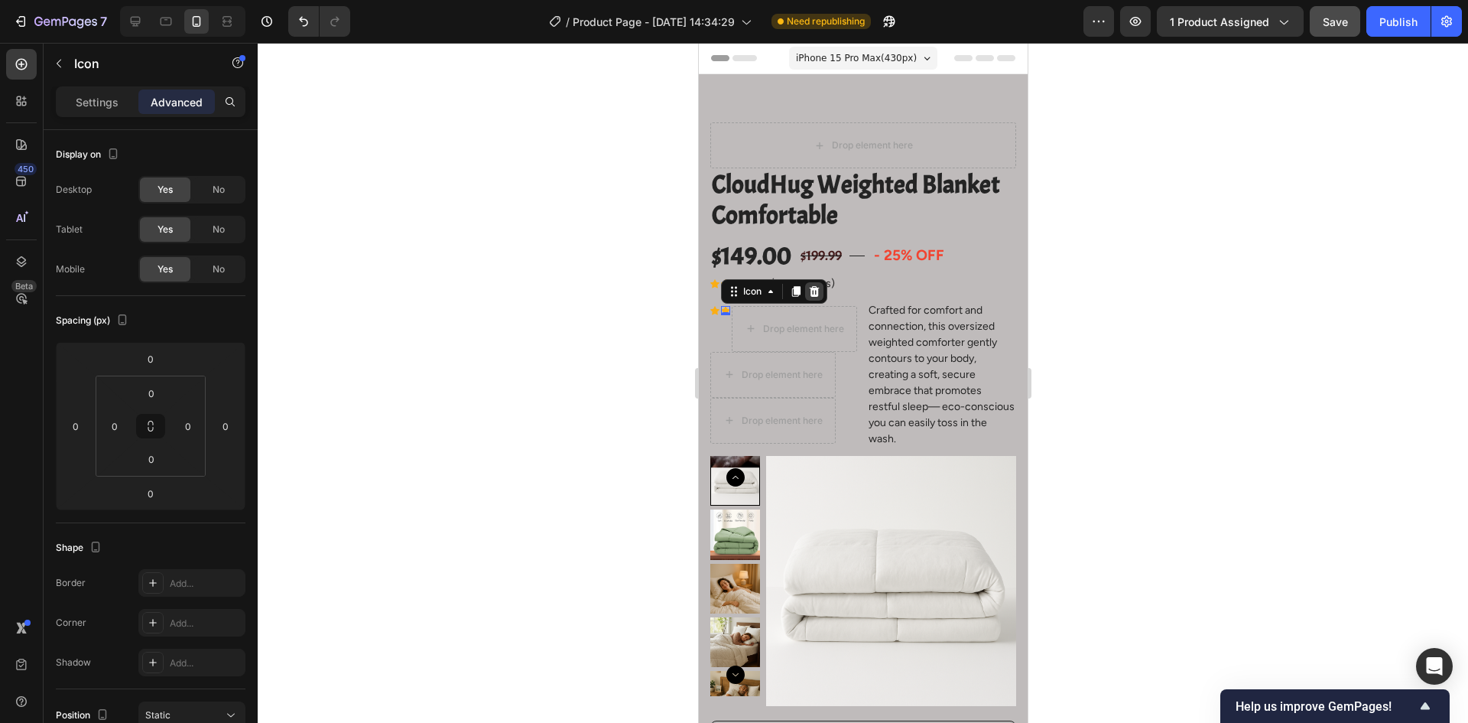
click at [808, 288] on icon at bounding box center [814, 291] width 12 height 12
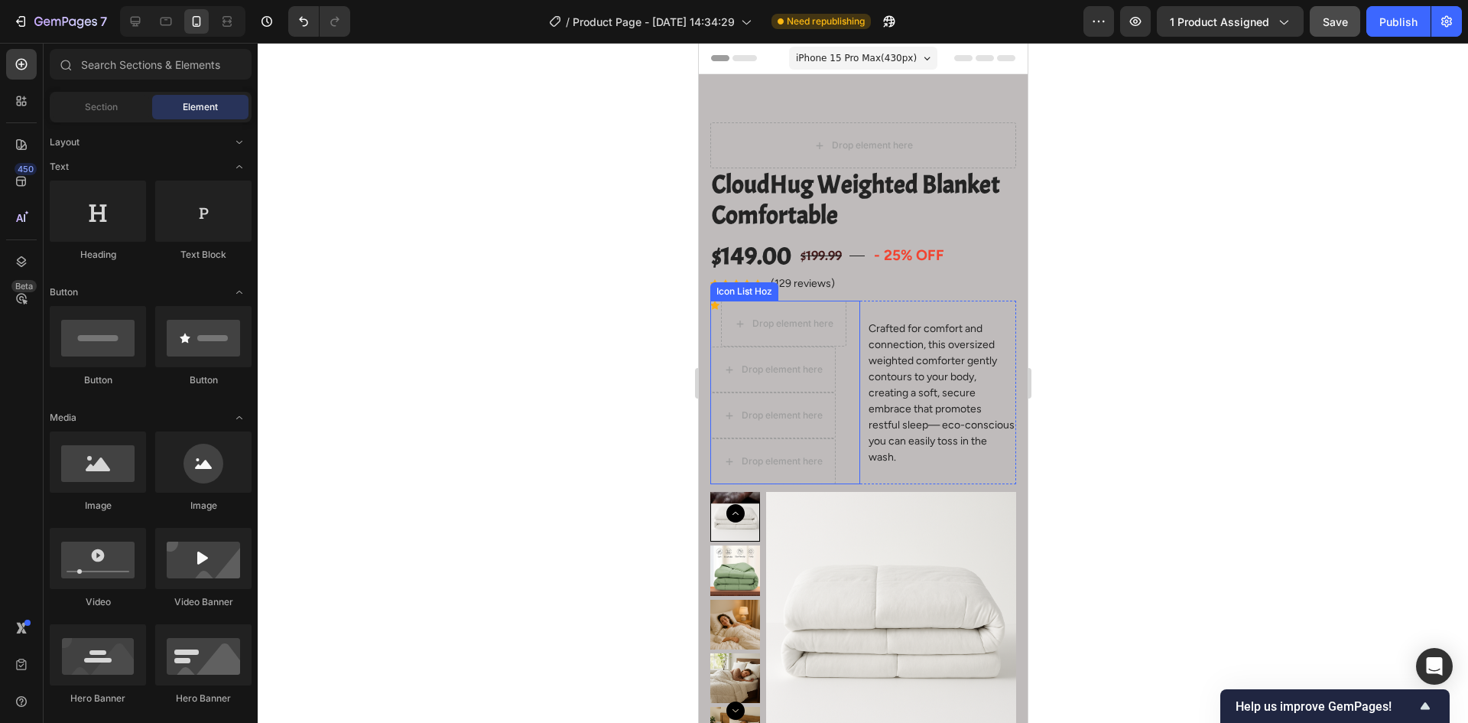
click at [719, 307] on div "Icon Drop element here Drop element here Drop element here Drop element here" at bounding box center [785, 393] width 150 height 184
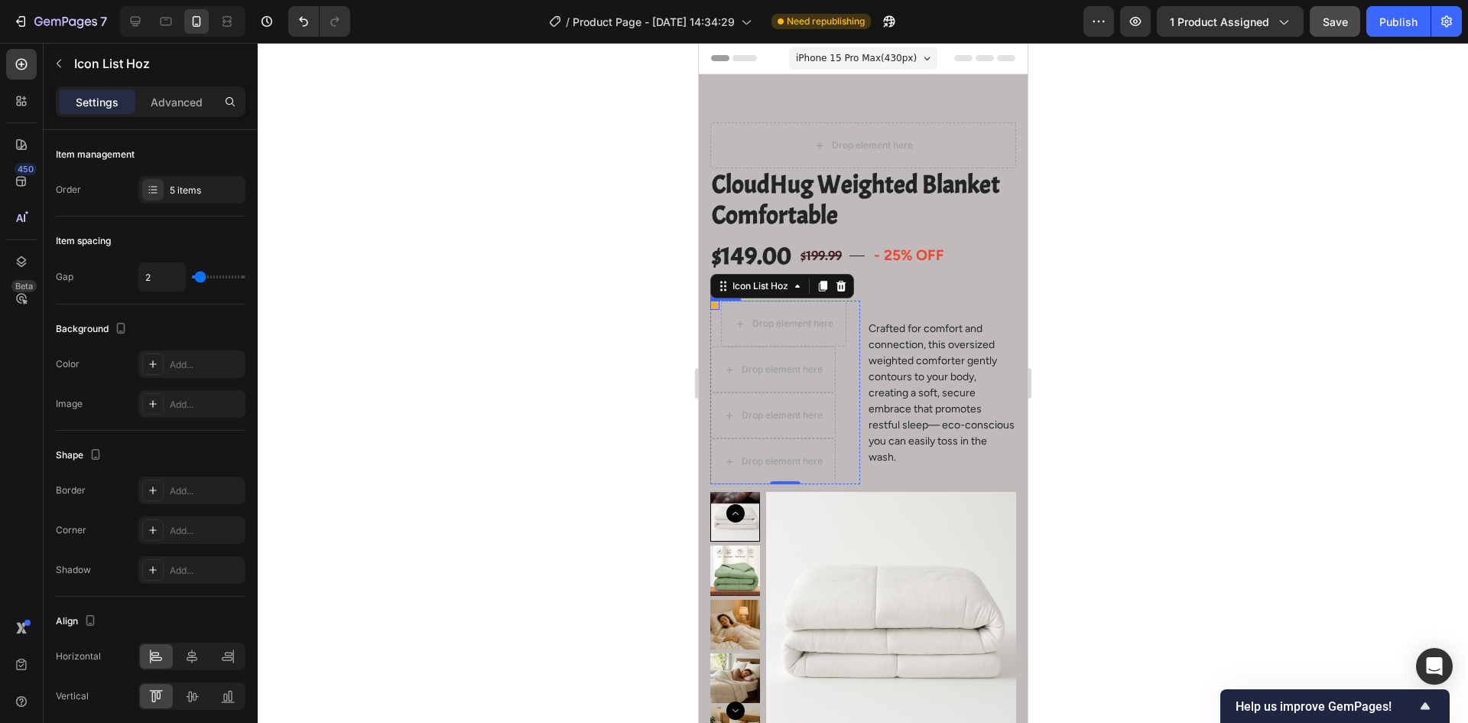
click at [714, 304] on div "Icon" at bounding box center [714, 305] width 9 height 9
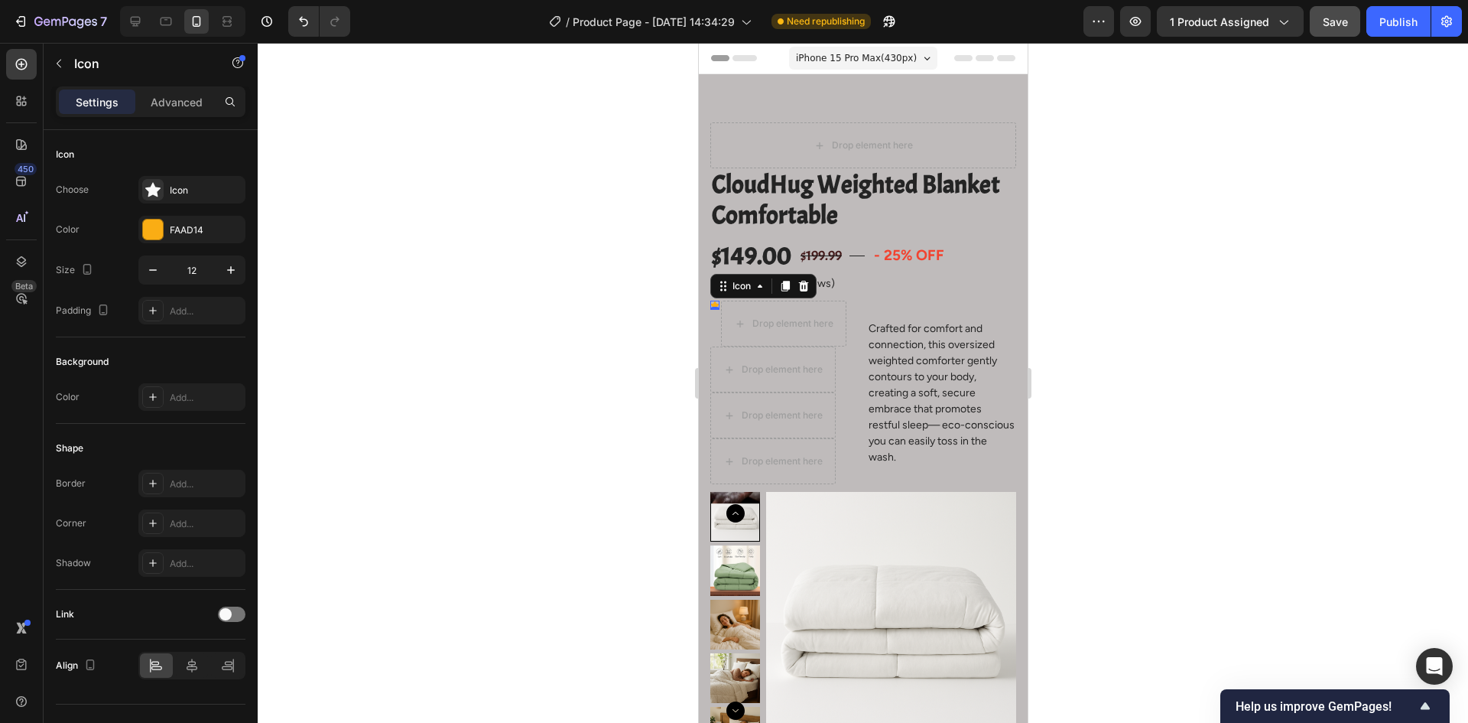
drag, startPoint x: 804, startPoint y: 285, endPoint x: 812, endPoint y: 291, distance: 10.9
click at [804, 284] on icon at bounding box center [803, 286] width 10 height 11
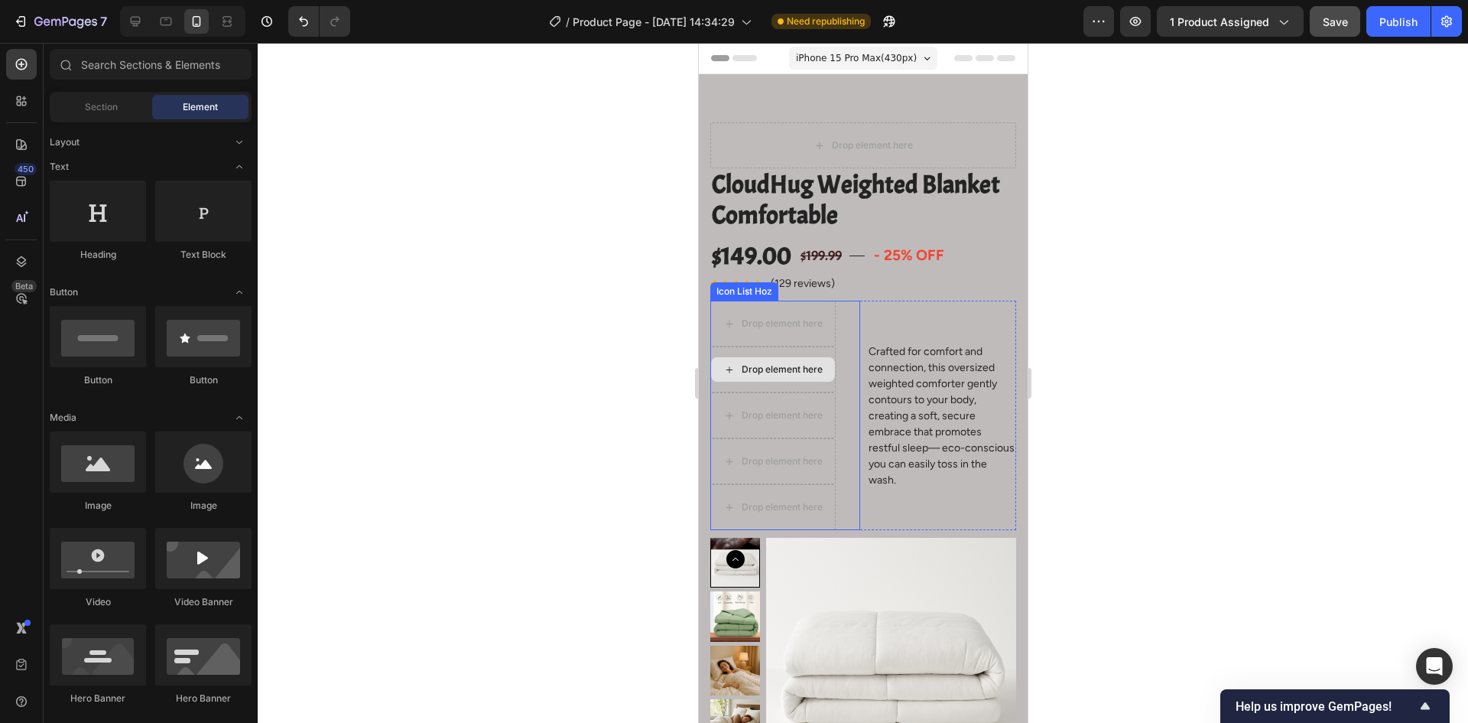
click at [779, 351] on div "Drop element here" at bounding box center [772, 369] width 125 height 46
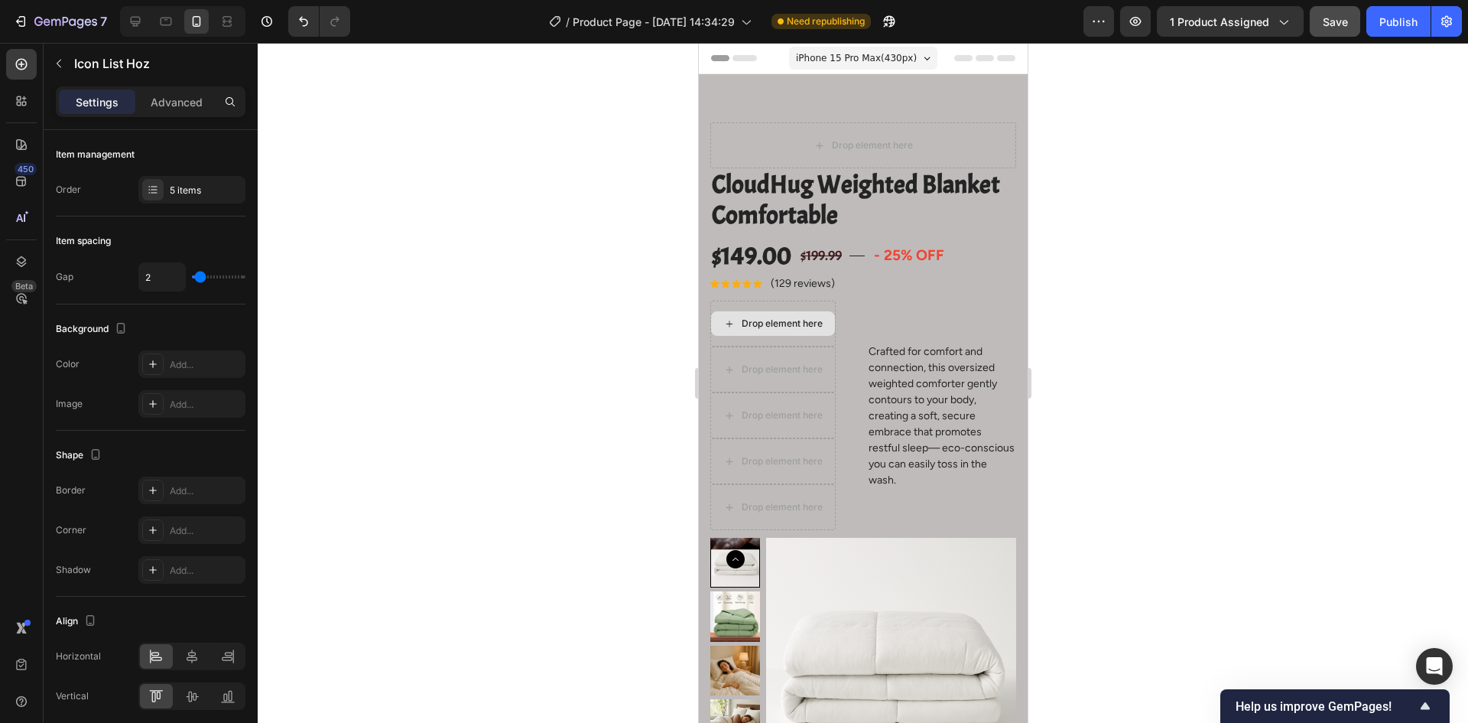
click at [779, 328] on div "Drop element here" at bounding box center [781, 323] width 81 height 12
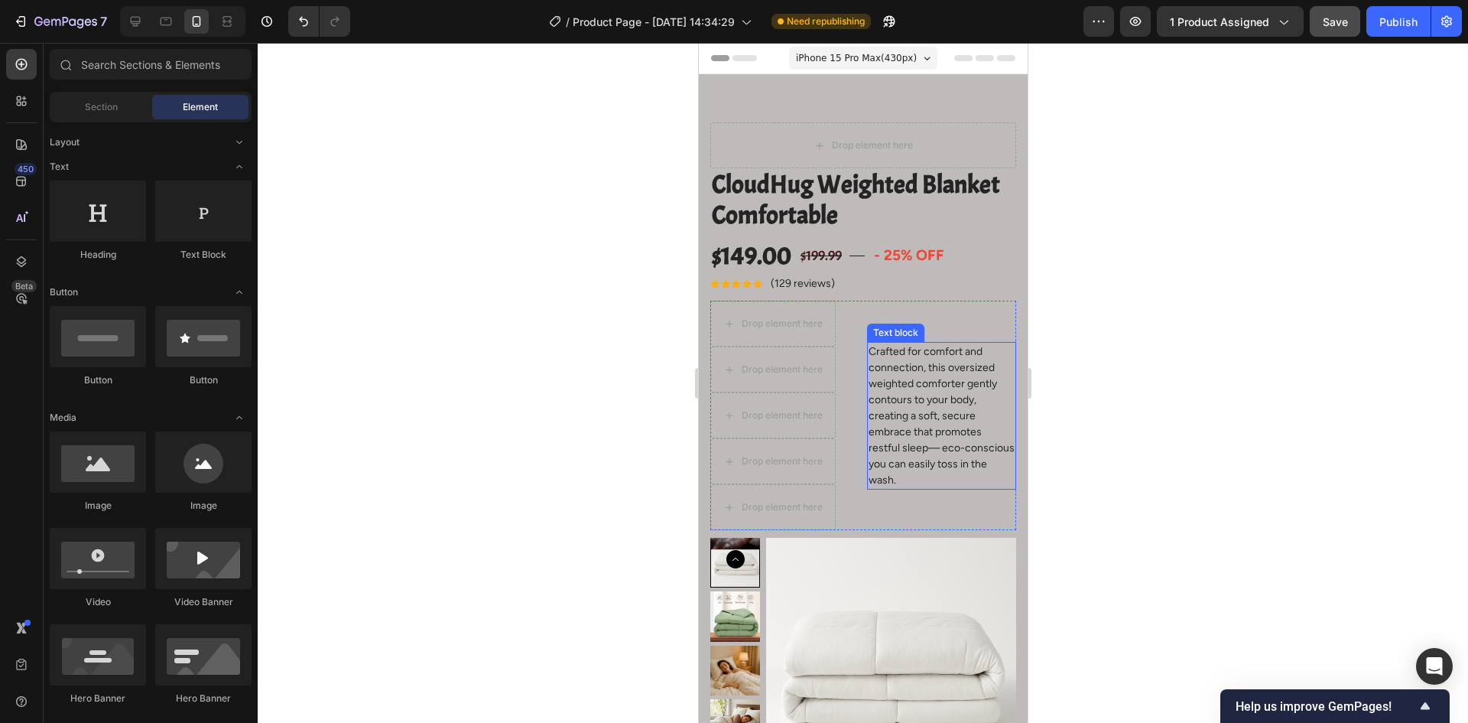
click at [908, 359] on p "Crafted for comfort and connection, this oversized weighted comforter gently co…" at bounding box center [941, 415] width 147 height 145
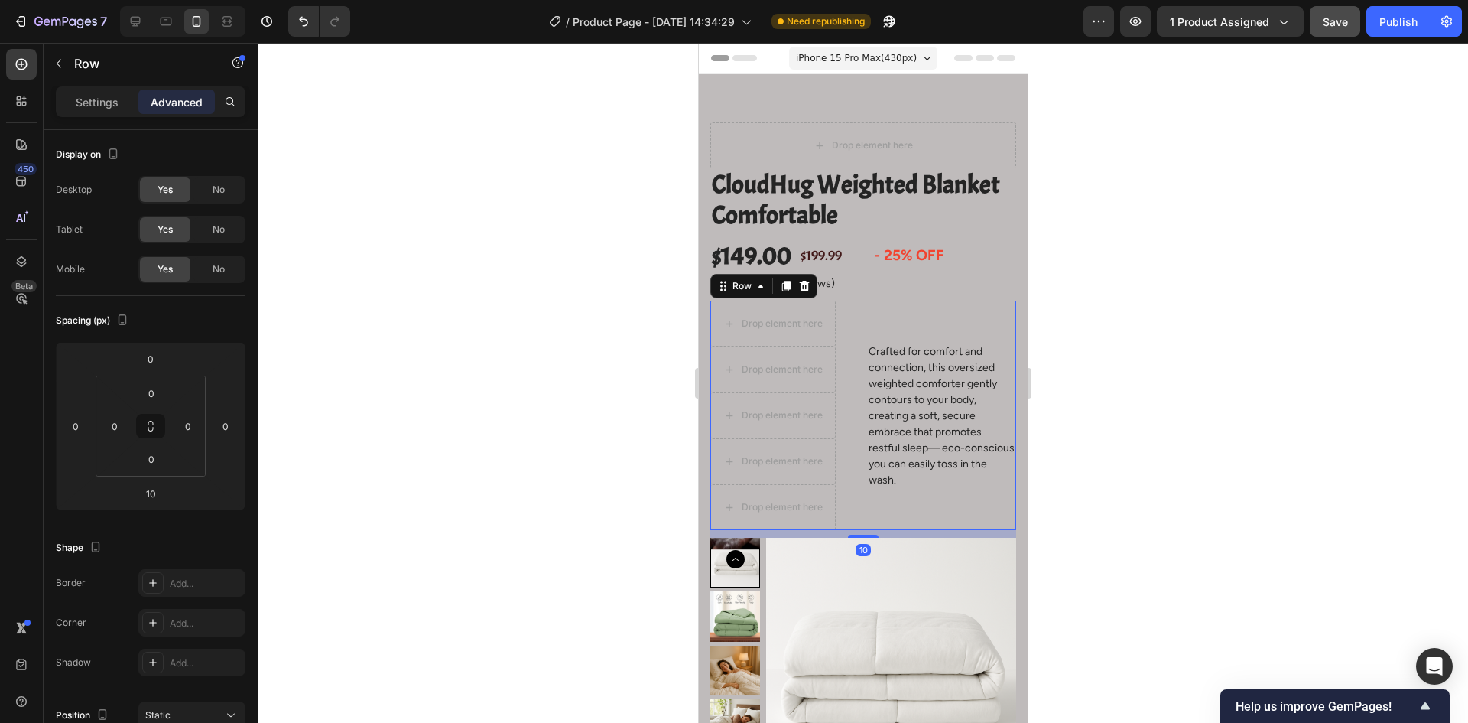
click at [896, 304] on div "Crafted for comfort and connection, this oversized weighted comforter gently co…" at bounding box center [942, 415] width 150 height 229
click at [103, 112] on div "Settings" at bounding box center [97, 101] width 76 height 24
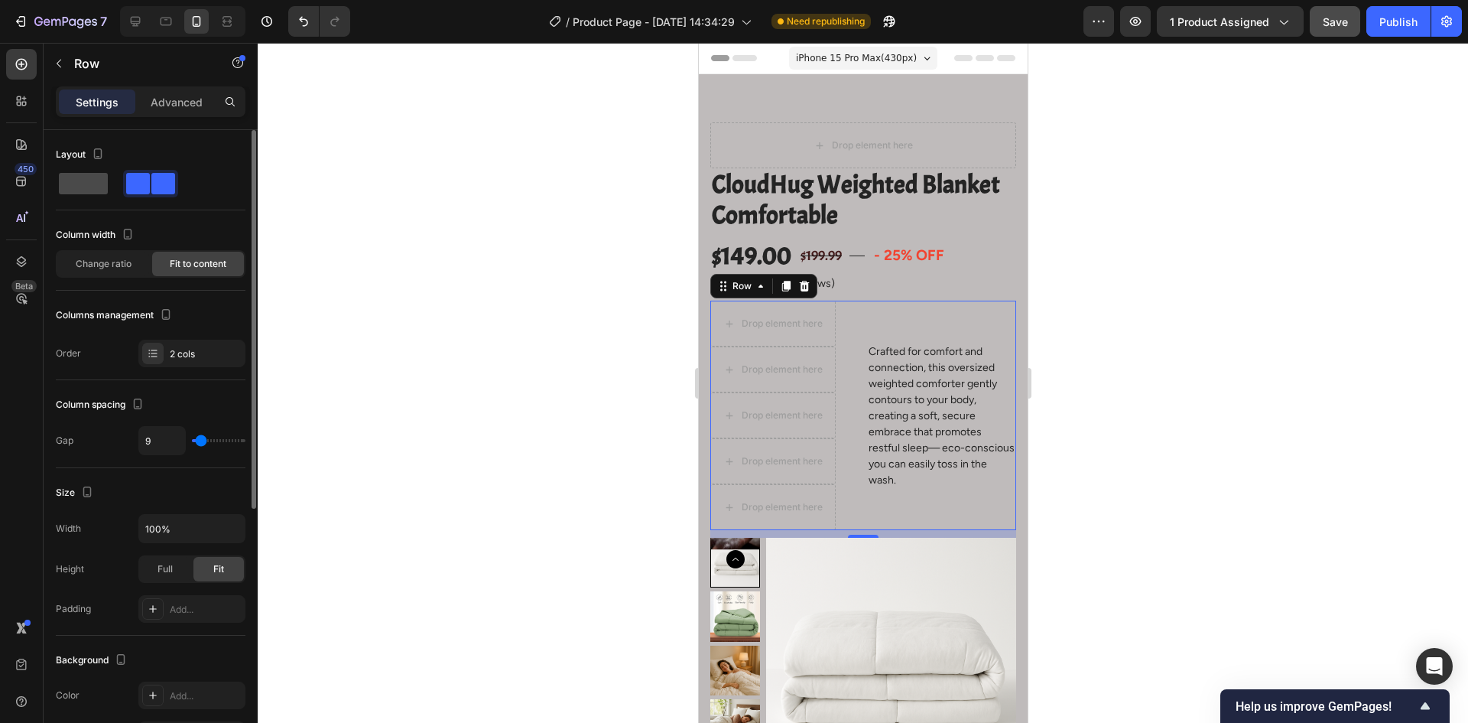
click at [70, 184] on span at bounding box center [83, 183] width 49 height 21
type input "0"
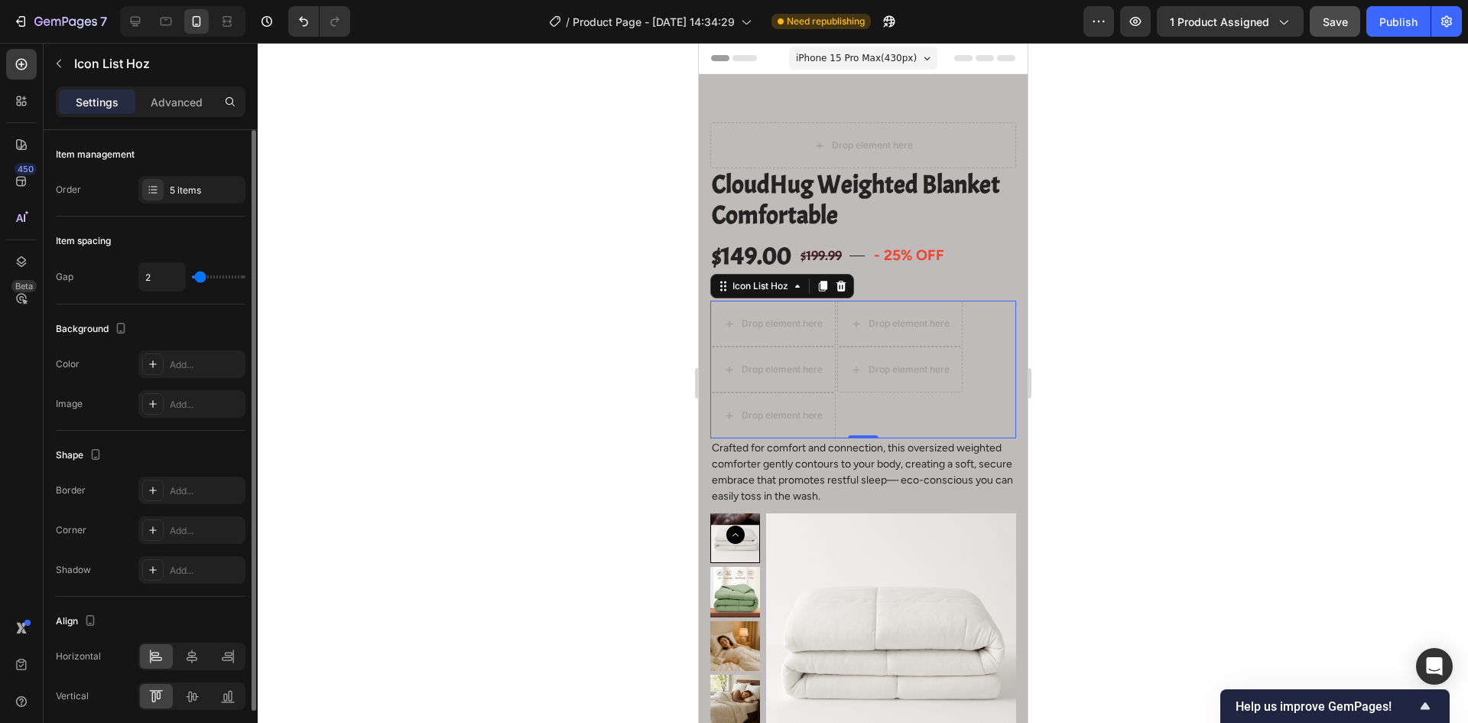
click at [838, 419] on div "Drop element here Drop element here Drop element here Drop element here Drop el…" at bounding box center [863, 370] width 306 height 138
click at [839, 286] on icon at bounding box center [841, 286] width 10 height 11
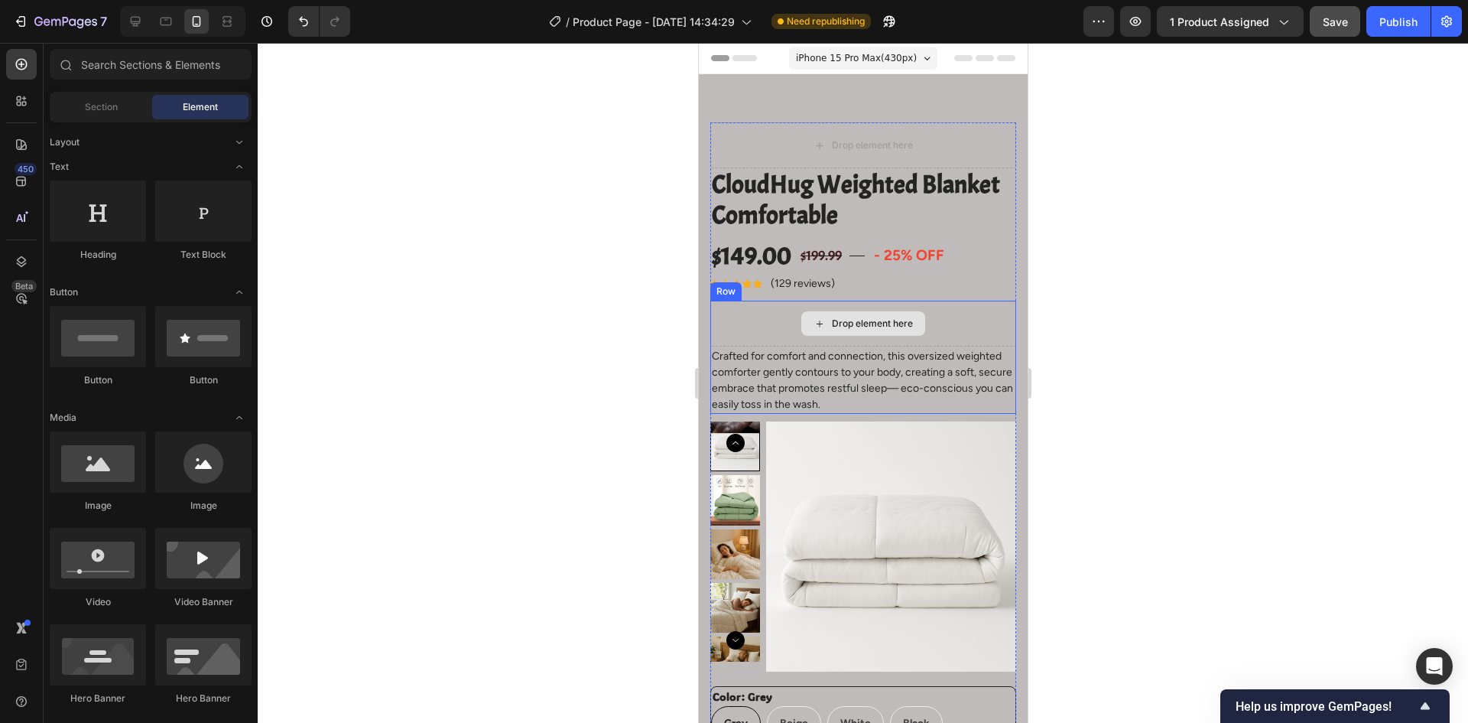
click at [860, 325] on div "Drop element here" at bounding box center [871, 323] width 81 height 12
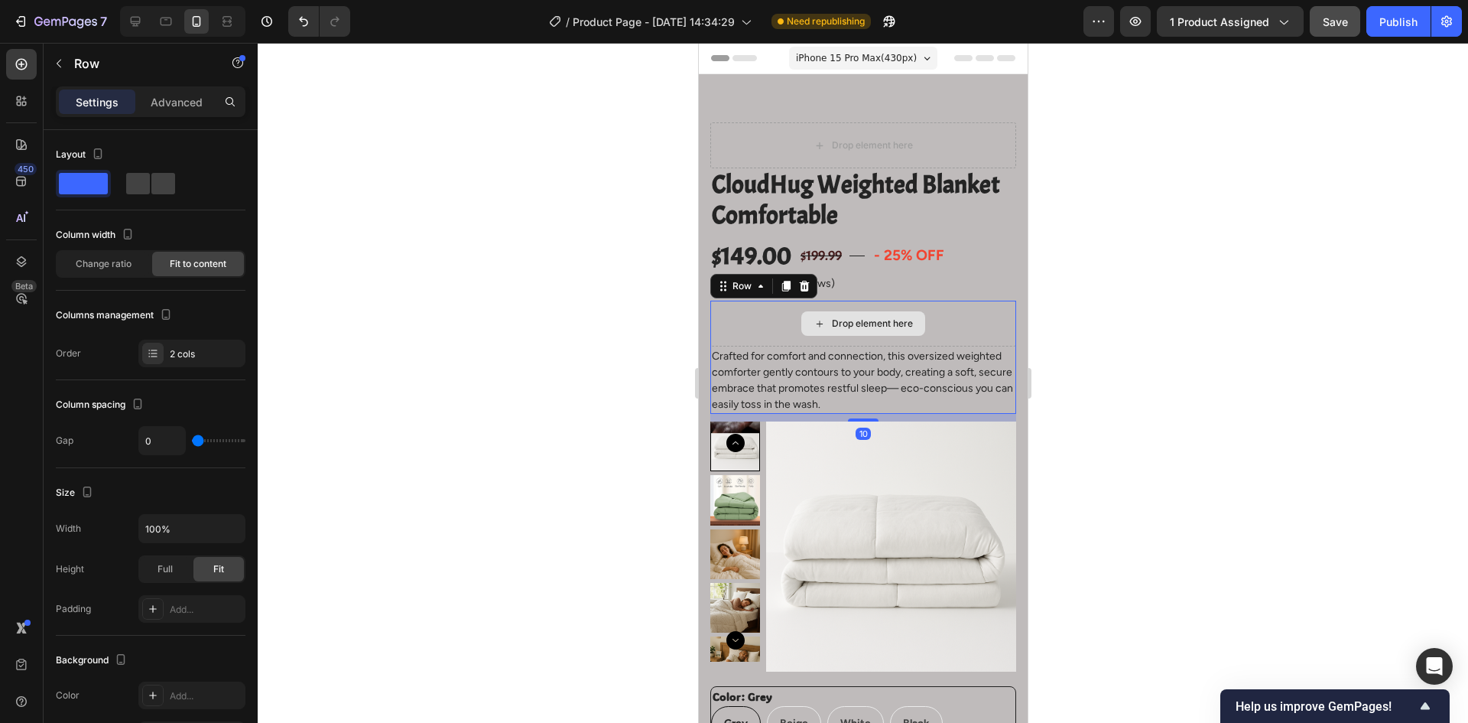
click at [744, 317] on div "Drop element here" at bounding box center [863, 324] width 306 height 46
click at [749, 336] on div "Drop element here" at bounding box center [863, 324] width 306 height 46
click at [746, 344] on div "Drop element here" at bounding box center [863, 324] width 306 height 46
click at [883, 324] on div "Drop element here" at bounding box center [871, 323] width 81 height 12
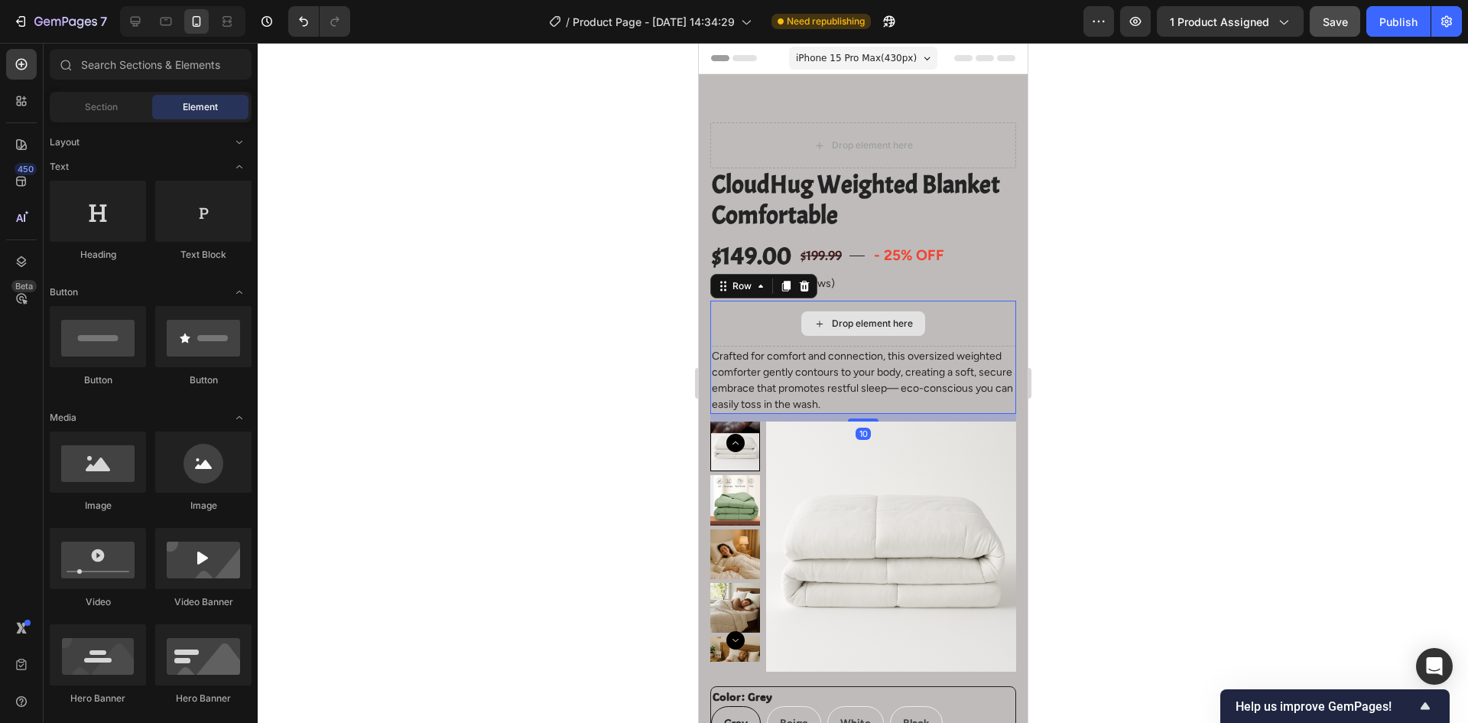
click at [934, 342] on div "Drop element here" at bounding box center [863, 324] width 306 height 46
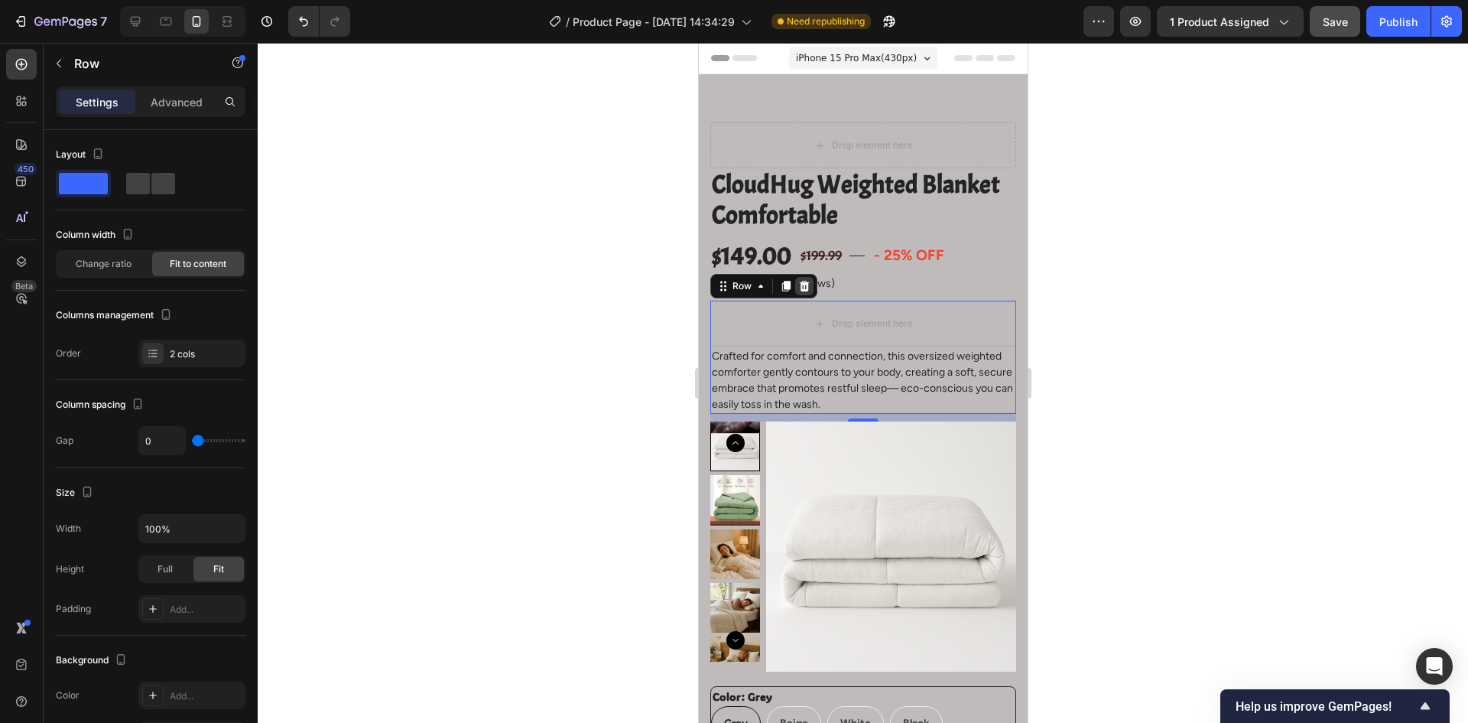
click at [805, 291] on icon at bounding box center [804, 286] width 10 height 11
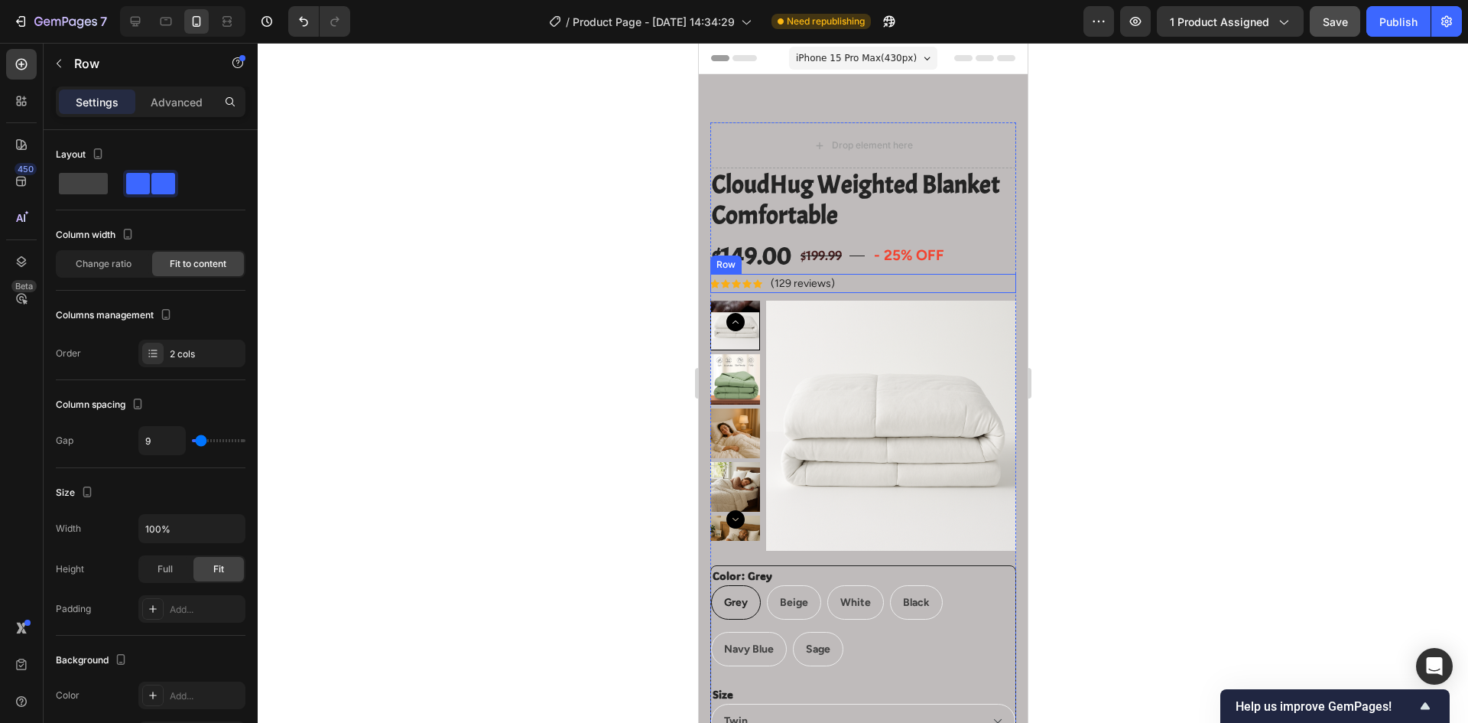
click at [857, 281] on div "Icon Icon Icon Icon Icon Icon List Hoz (129 reviews) Text block Row" at bounding box center [863, 283] width 306 height 19
click at [782, 262] on icon at bounding box center [785, 259] width 12 height 12
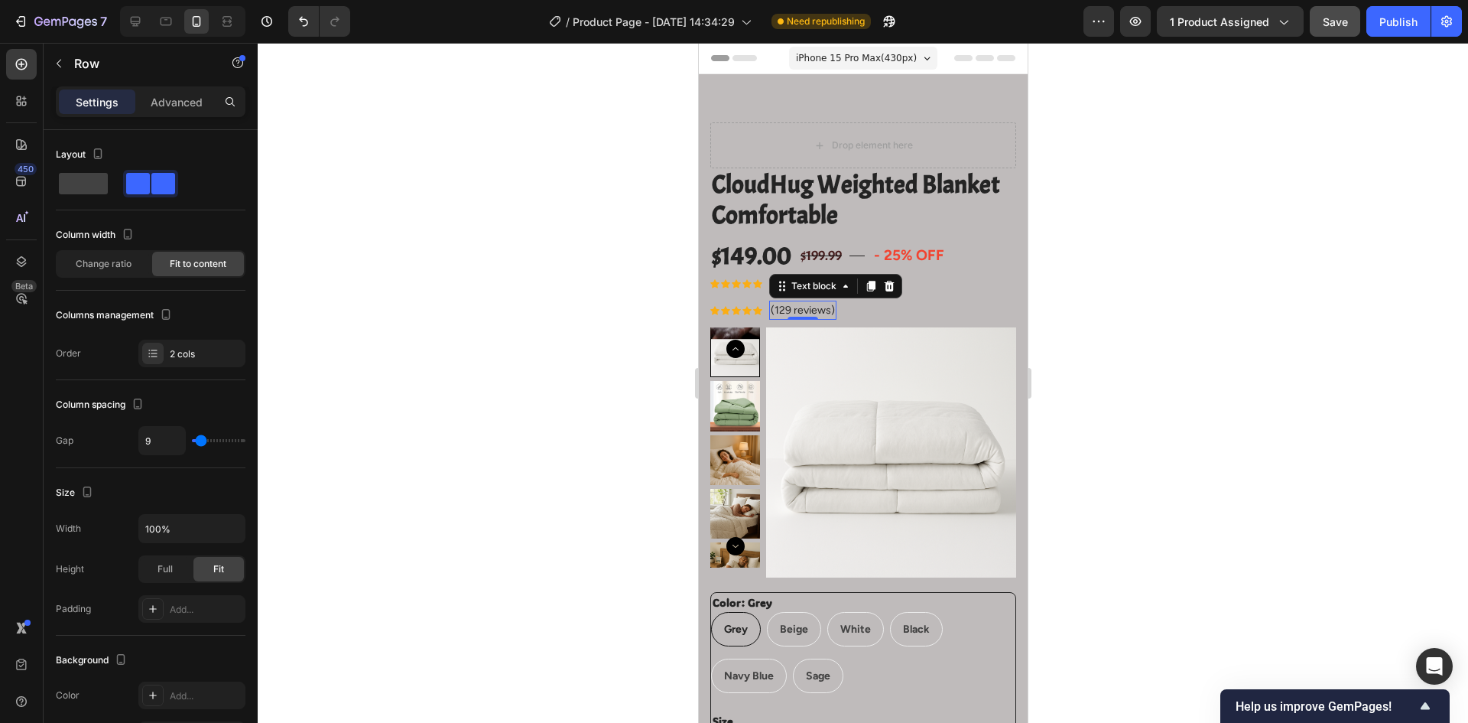
click at [802, 309] on p "(129 reviews)" at bounding box center [802, 310] width 64 height 16
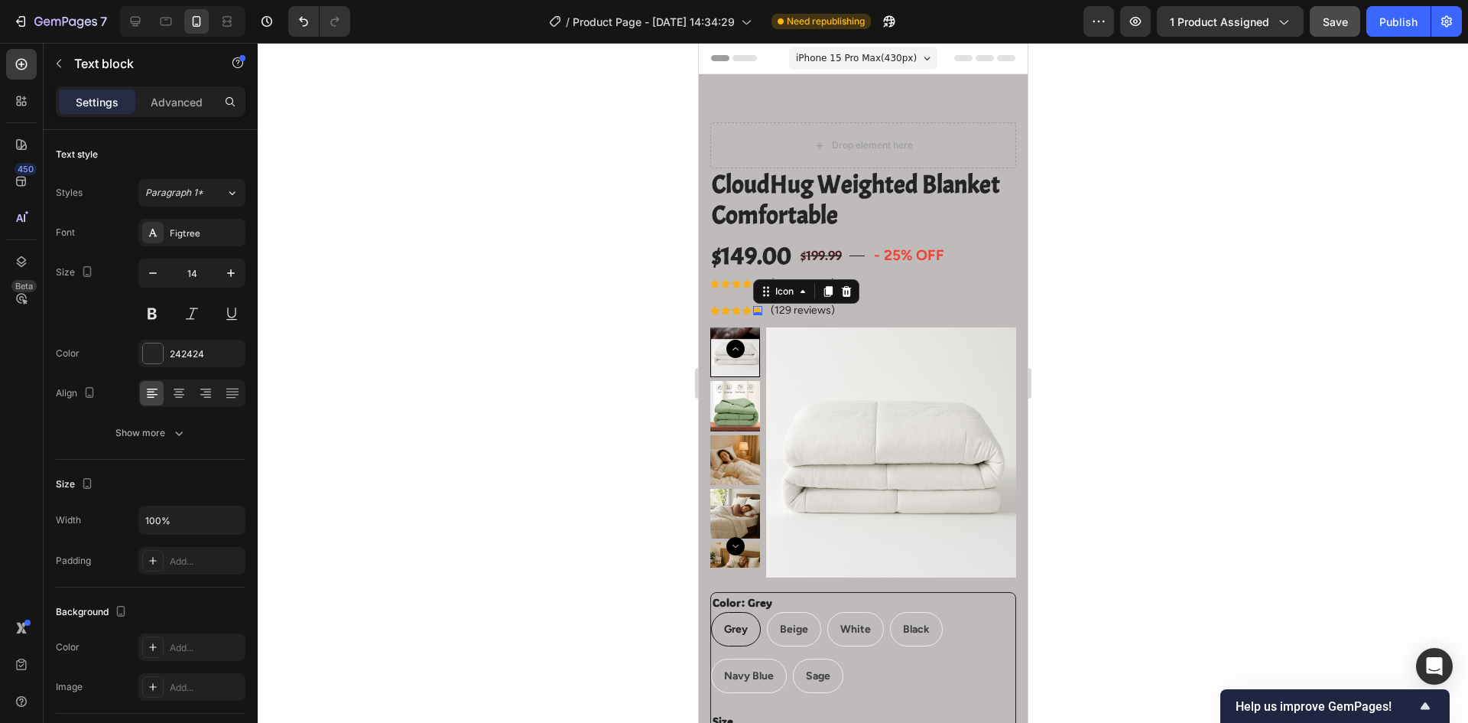
click at [753, 314] on div "Icon 0" at bounding box center [757, 310] width 9 height 9
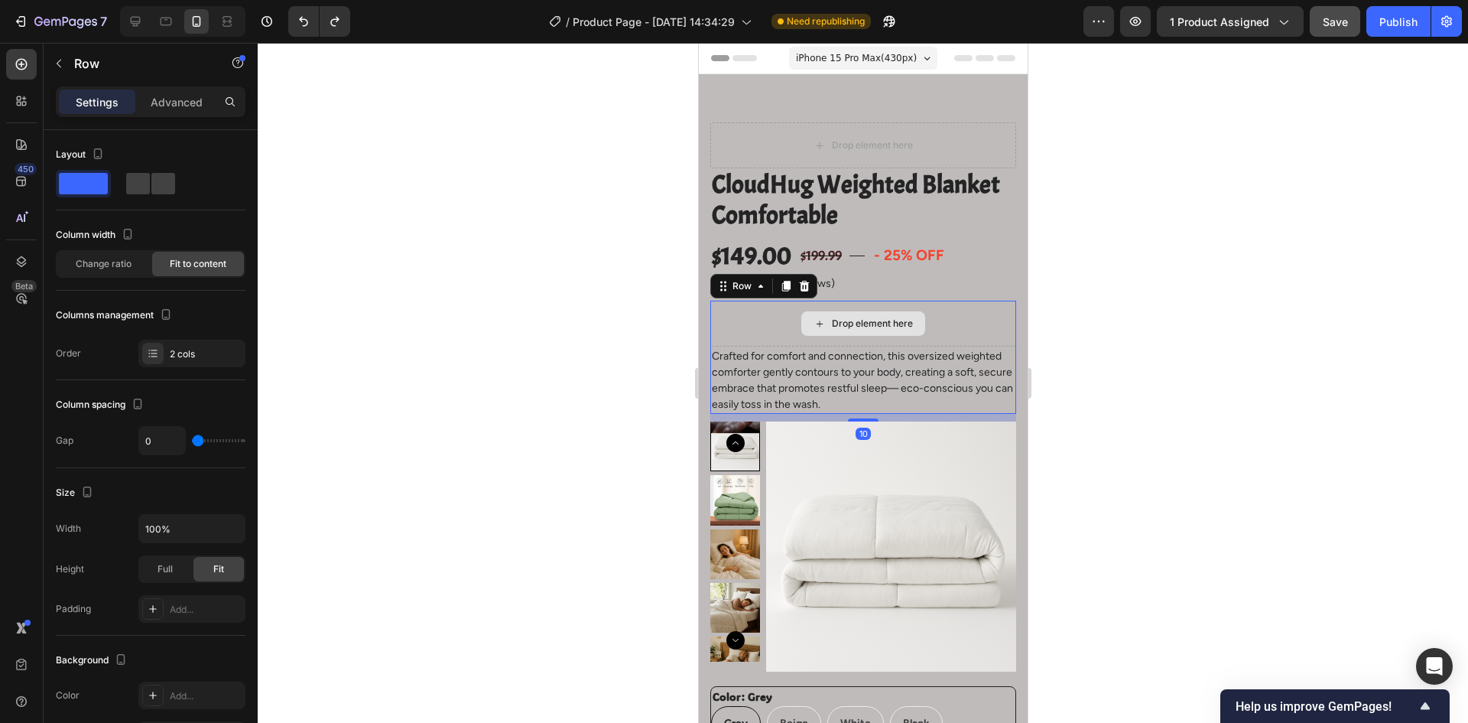
click at [930, 329] on div "Drop element here" at bounding box center [863, 324] width 306 height 46
click at [1127, 340] on div at bounding box center [863, 383] width 1211 height 680
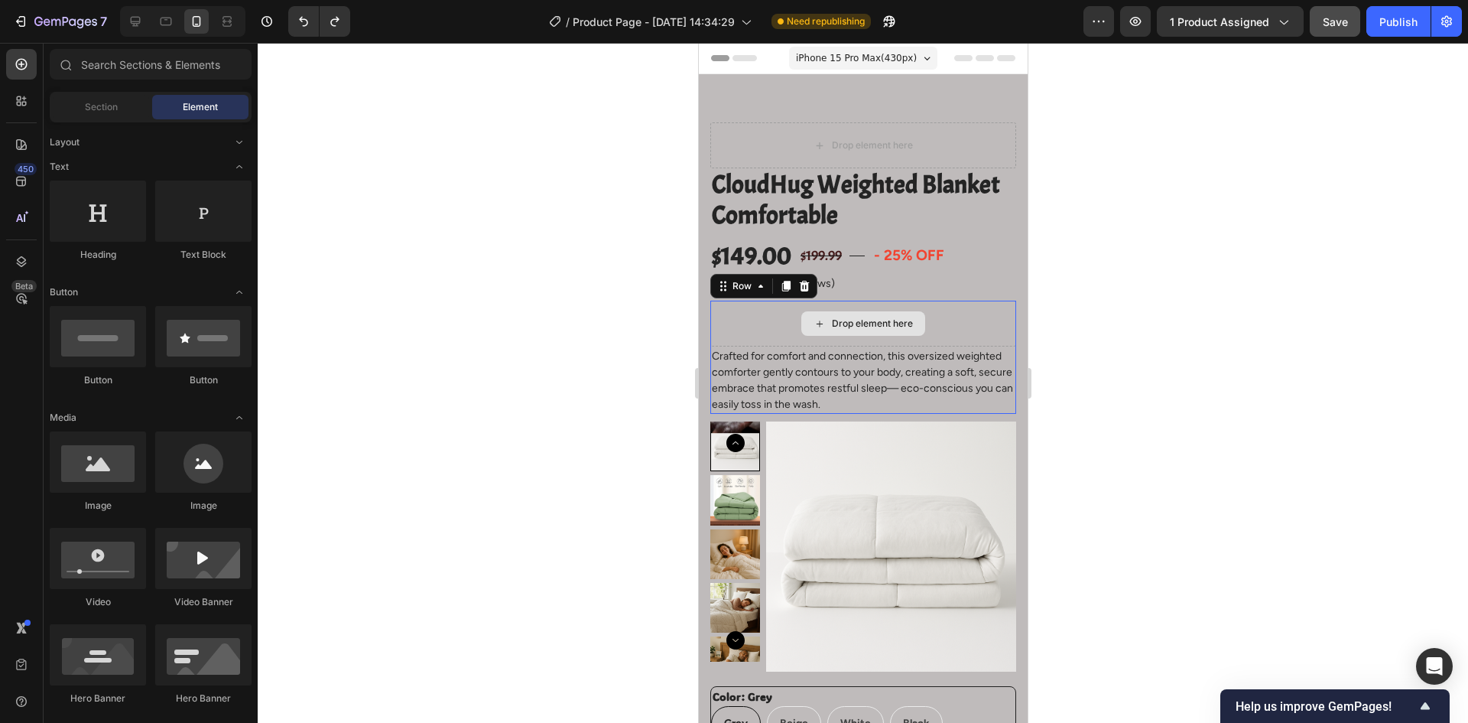
click at [758, 329] on div "Drop element here" at bounding box center [863, 324] width 306 height 46
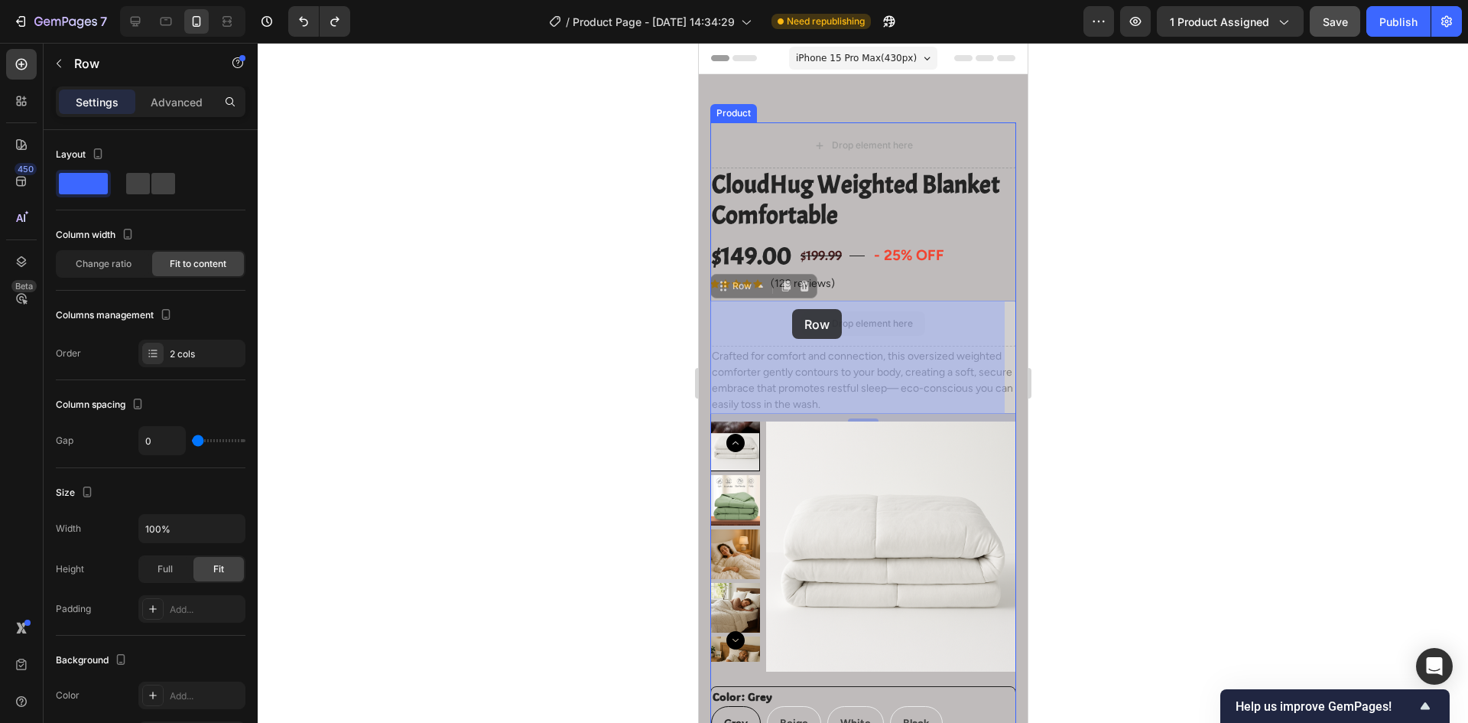
drag, startPoint x: 787, startPoint y: 298, endPoint x: 791, endPoint y: 307, distance: 9.2
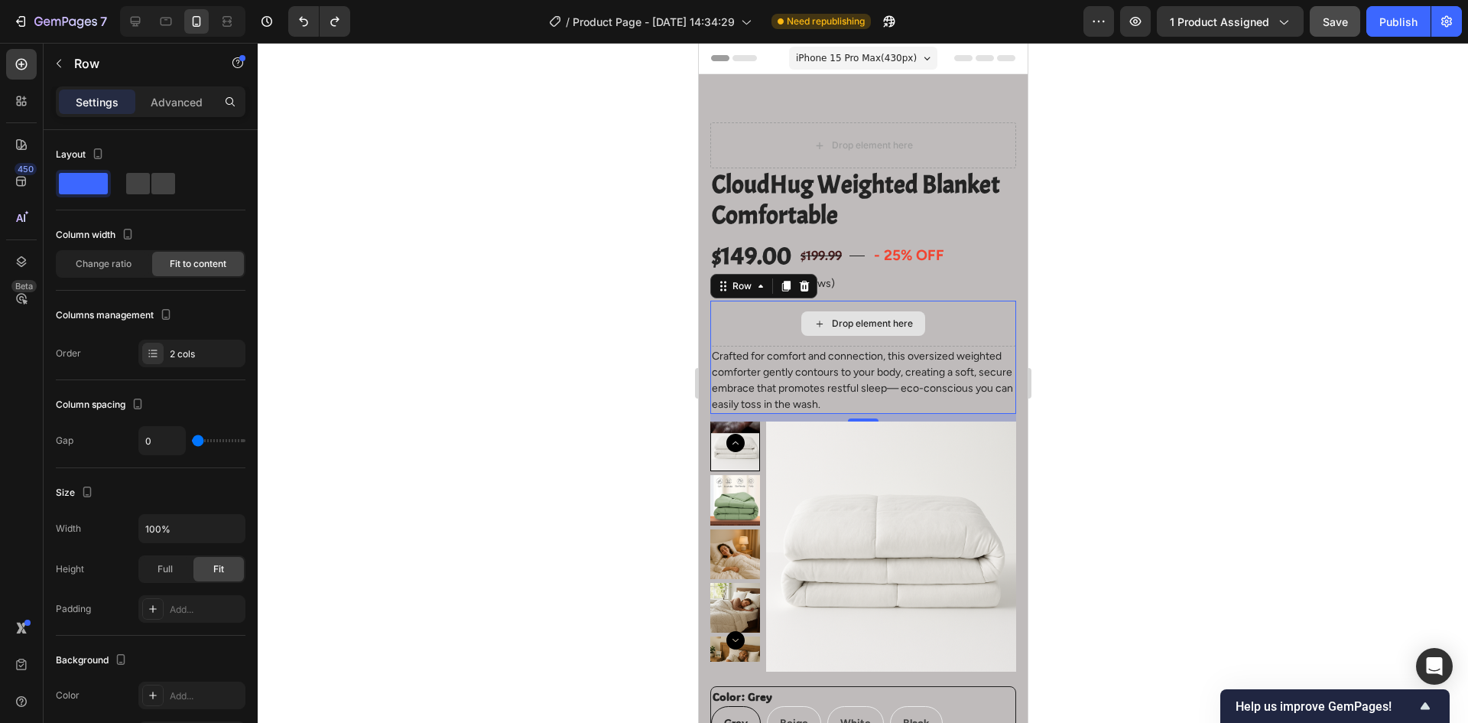
click at [790, 323] on div "Drop element here" at bounding box center [863, 324] width 306 height 46
click at [837, 327] on div "Drop element here" at bounding box center [871, 323] width 81 height 12
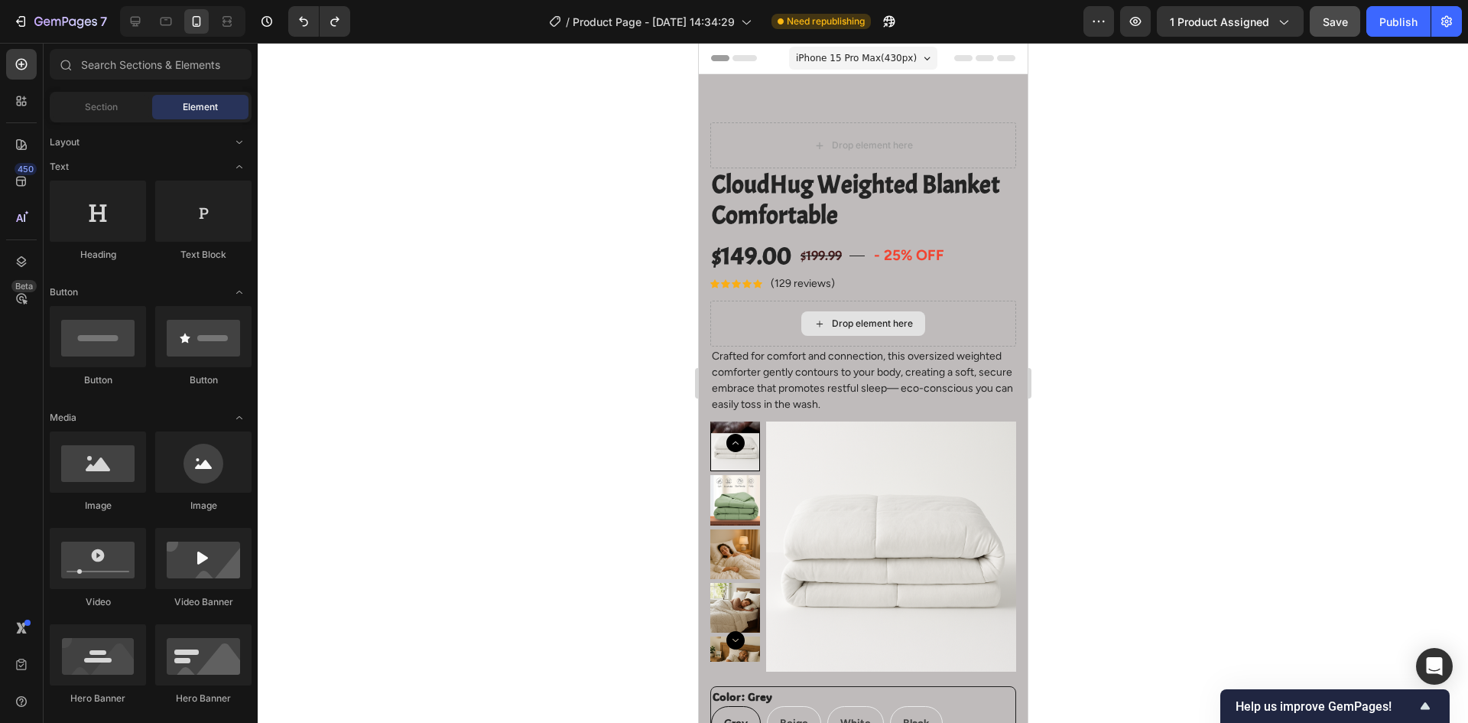
click at [837, 327] on div "Drop element here" at bounding box center [871, 323] width 81 height 12
click at [880, 318] on div "Drop element here" at bounding box center [871, 323] width 81 height 12
click at [1117, 343] on div at bounding box center [863, 383] width 1211 height 680
click at [1140, 15] on icon "button" at bounding box center [1135, 21] width 15 height 15
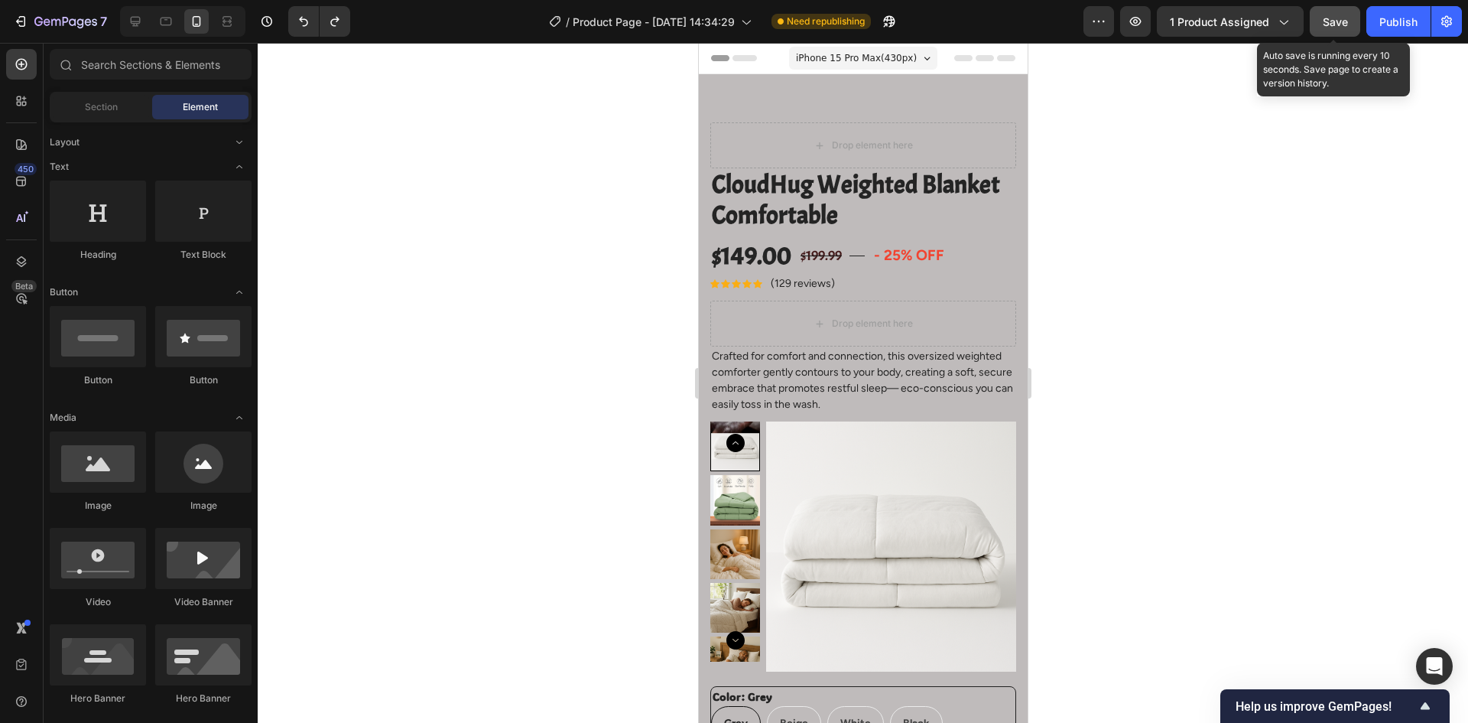
click at [1337, 22] on span "Save" at bounding box center [1335, 21] width 25 height 13
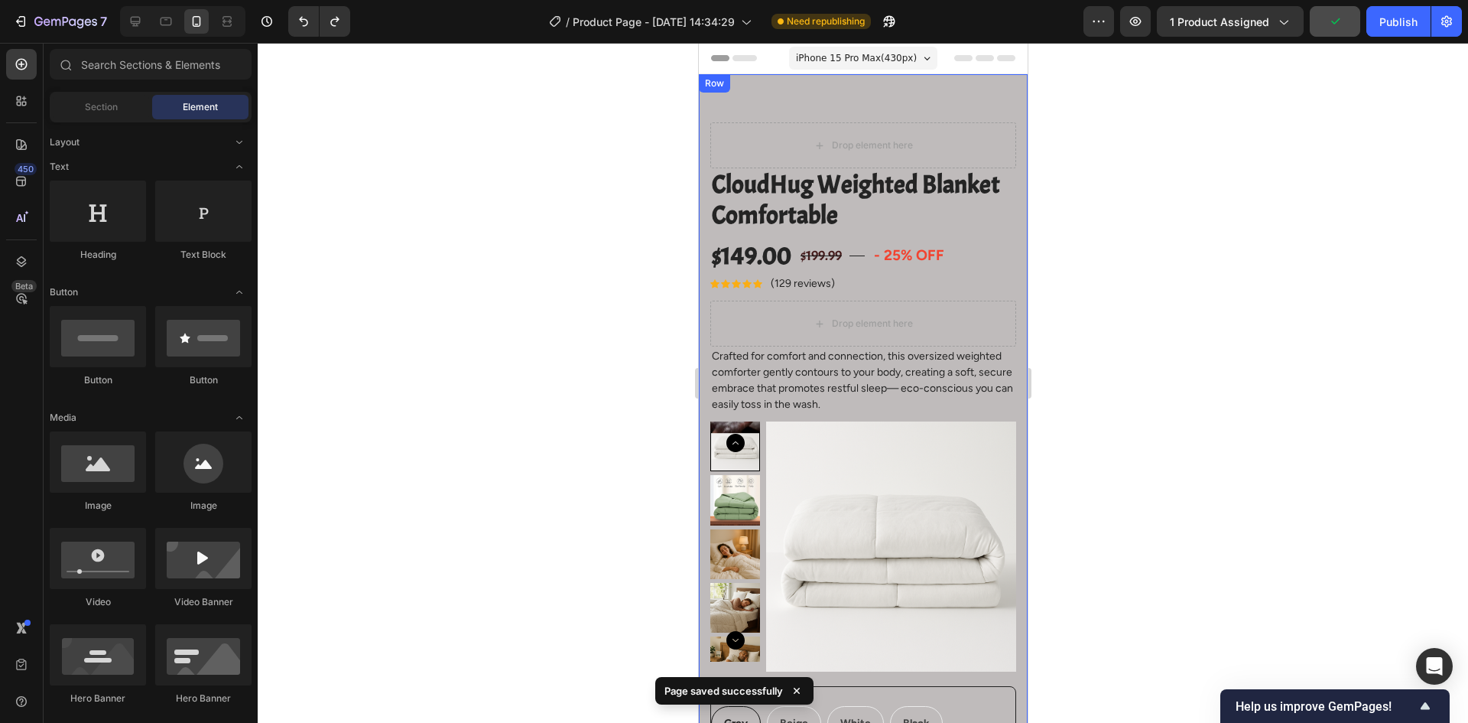
click at [605, 366] on div at bounding box center [863, 383] width 1211 height 680
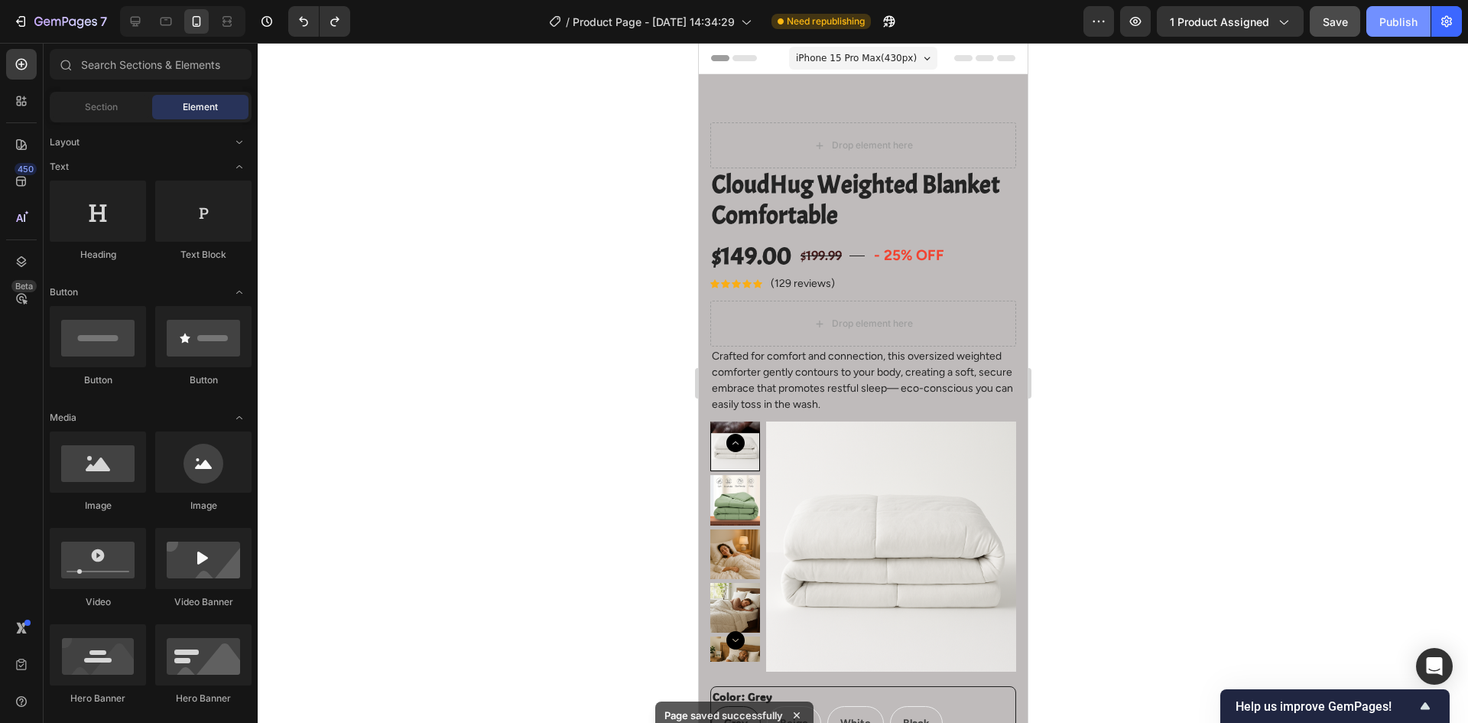
click at [1393, 20] on div "Publish" at bounding box center [1399, 22] width 38 height 16
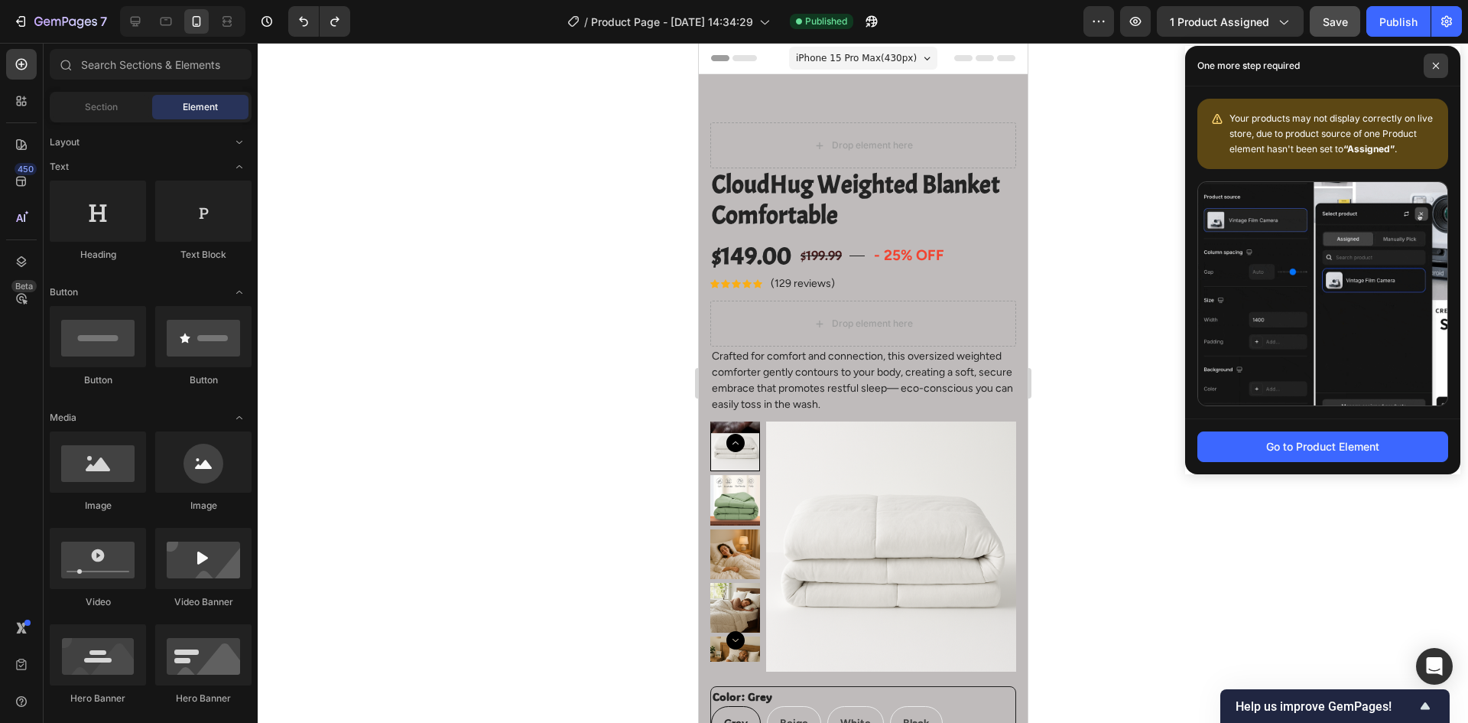
click at [1438, 67] on icon at bounding box center [1436, 66] width 8 height 8
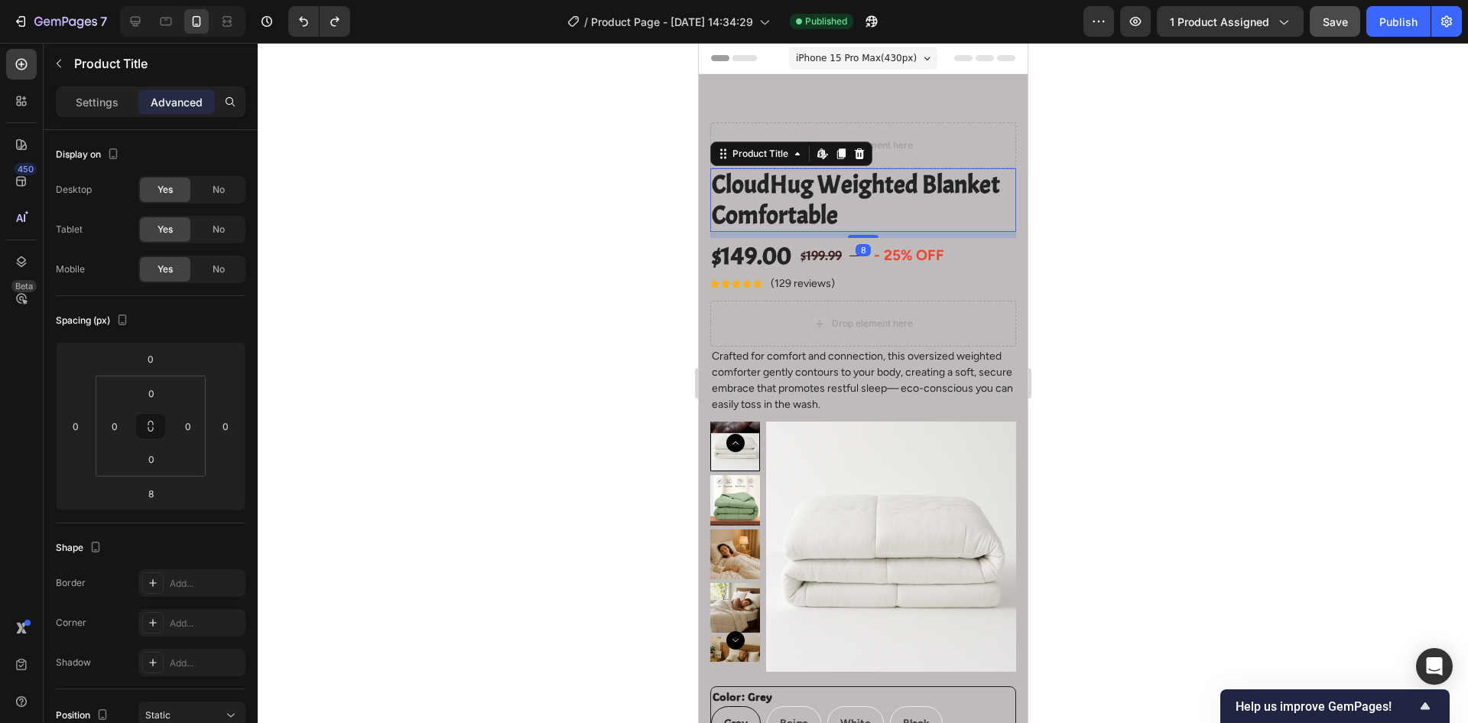
click at [810, 211] on h2 "CloudHug Weighted Blanket Comfortable" at bounding box center [863, 199] width 306 height 63
click at [788, 192] on h2 "CloudHug Weighted Blanket Comfortable" at bounding box center [863, 199] width 306 height 63
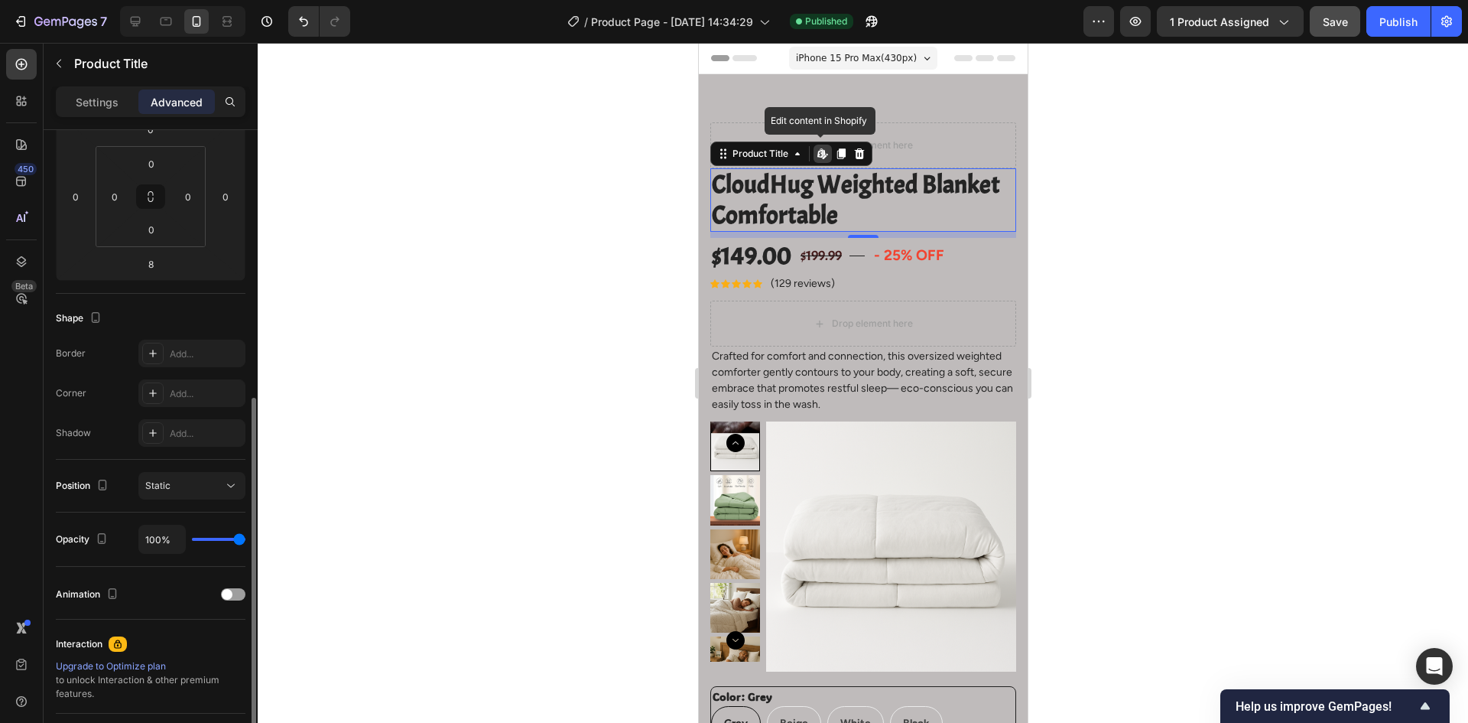
scroll to position [306, 0]
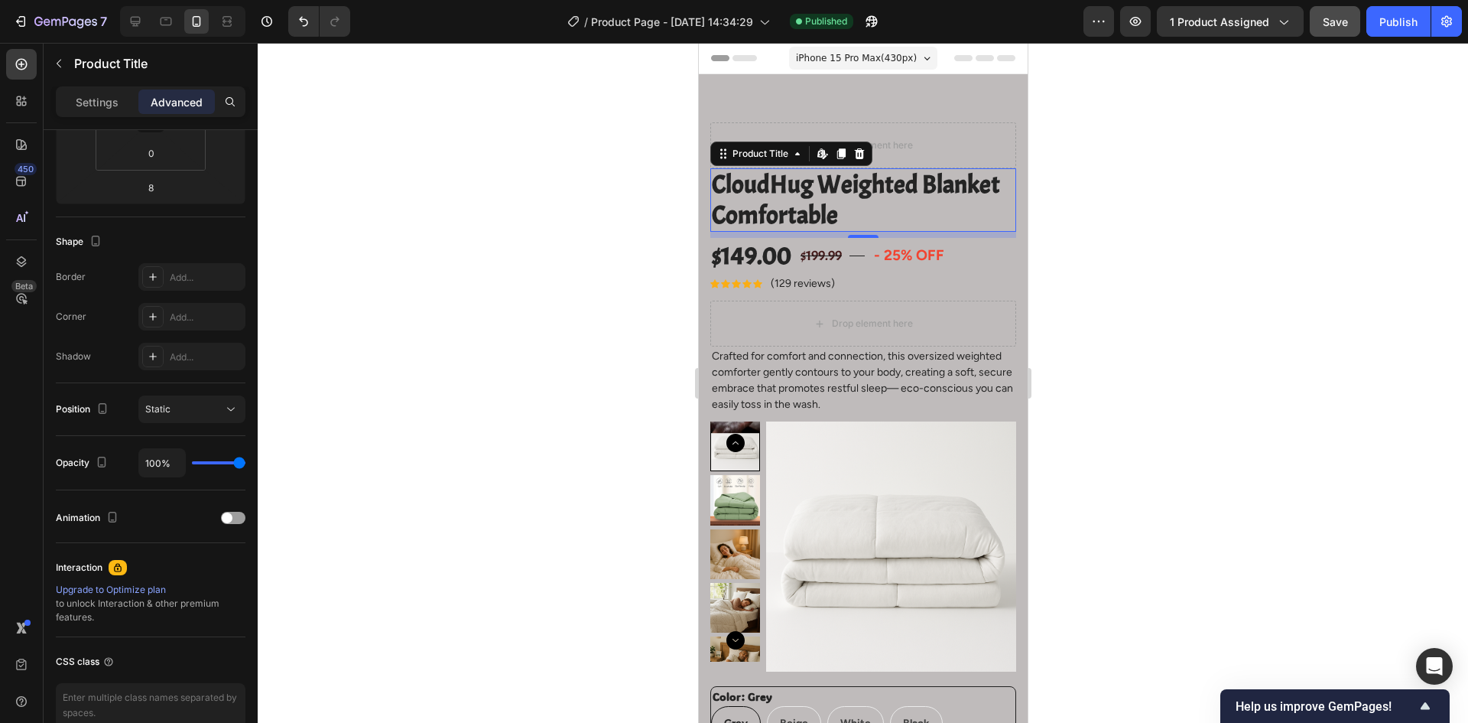
click at [925, 213] on h2 "CloudHug Weighted Blanket Comfortable" at bounding box center [863, 199] width 306 height 63
click at [870, 59] on span "iPhone 15 Pro Max ( 430 px)" at bounding box center [855, 57] width 121 height 15
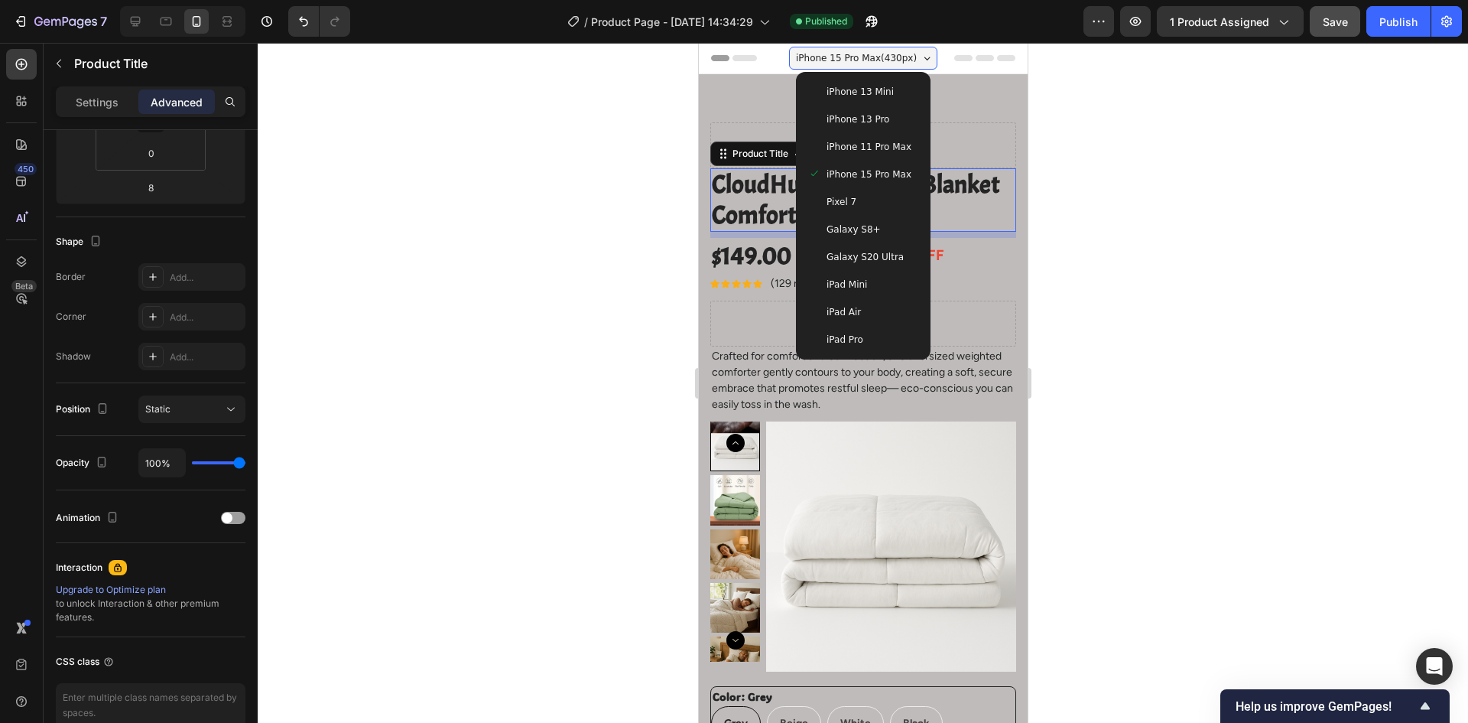
click at [870, 145] on span "iPhone 11 Pro Max" at bounding box center [868, 146] width 85 height 15
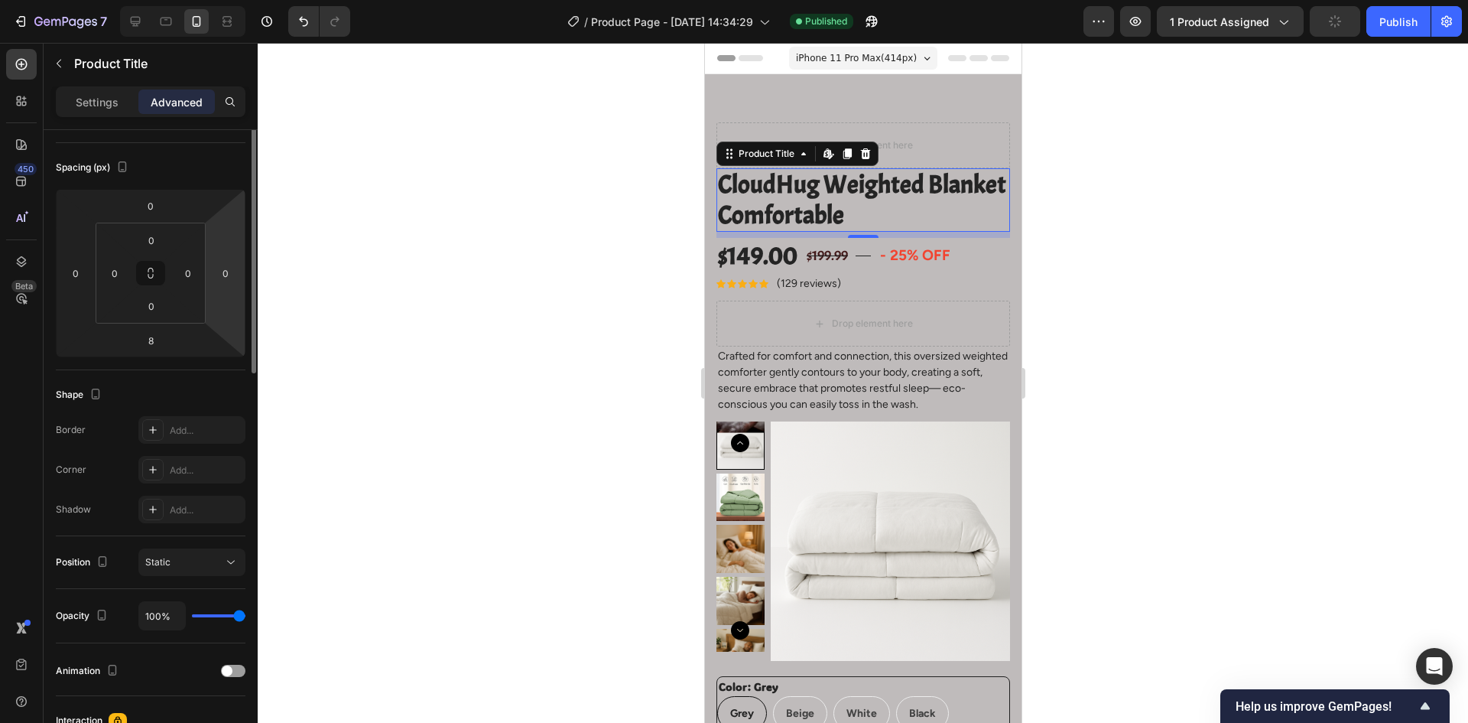
scroll to position [0, 0]
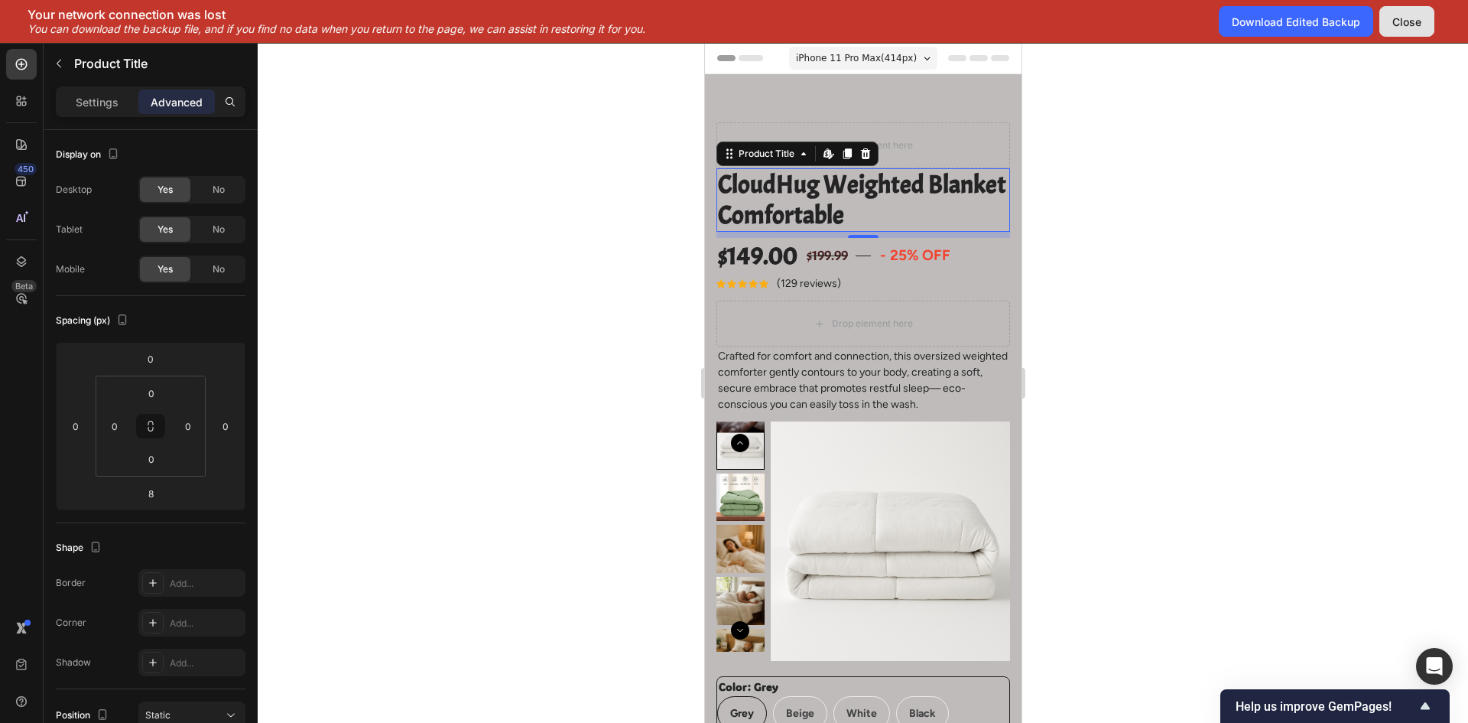
click at [1419, 15] on div "Close" at bounding box center [1407, 22] width 29 height 16
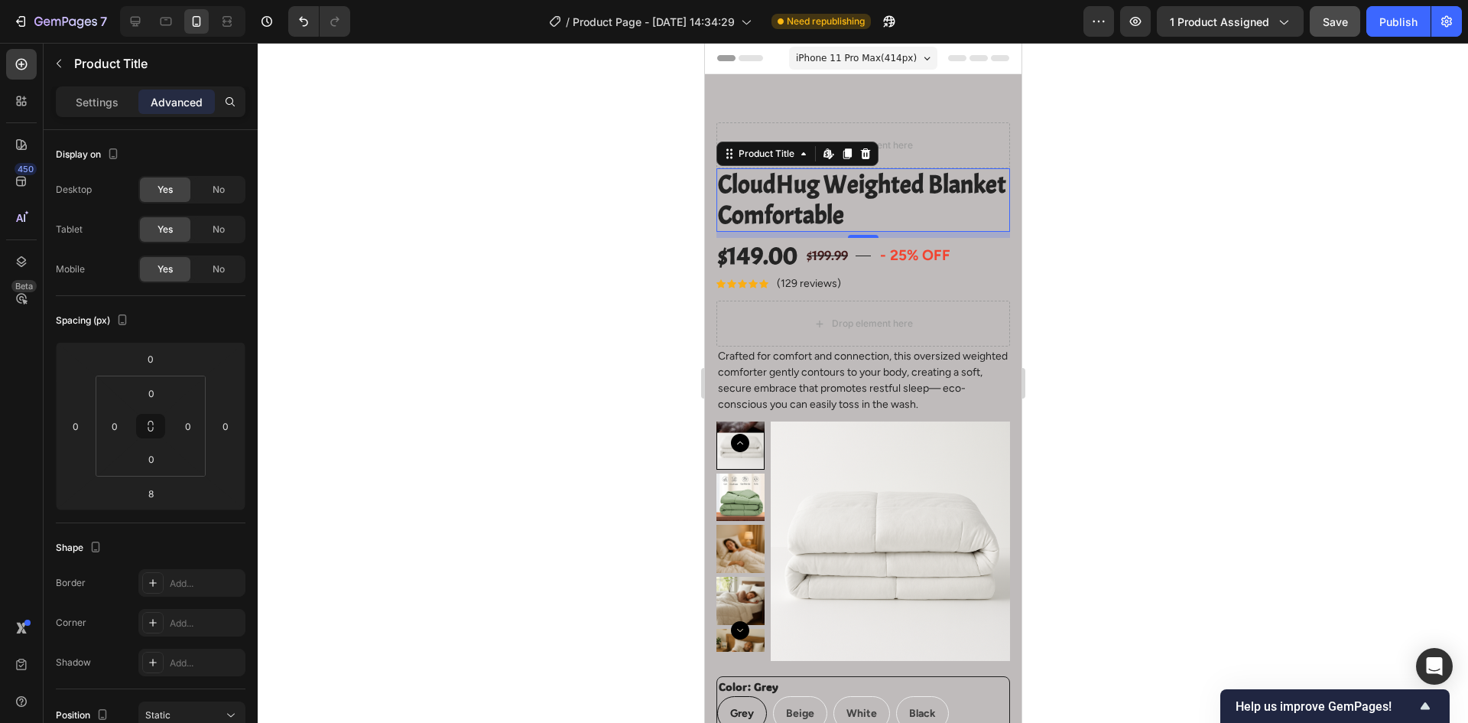
click at [502, 346] on div at bounding box center [863, 383] width 1211 height 680
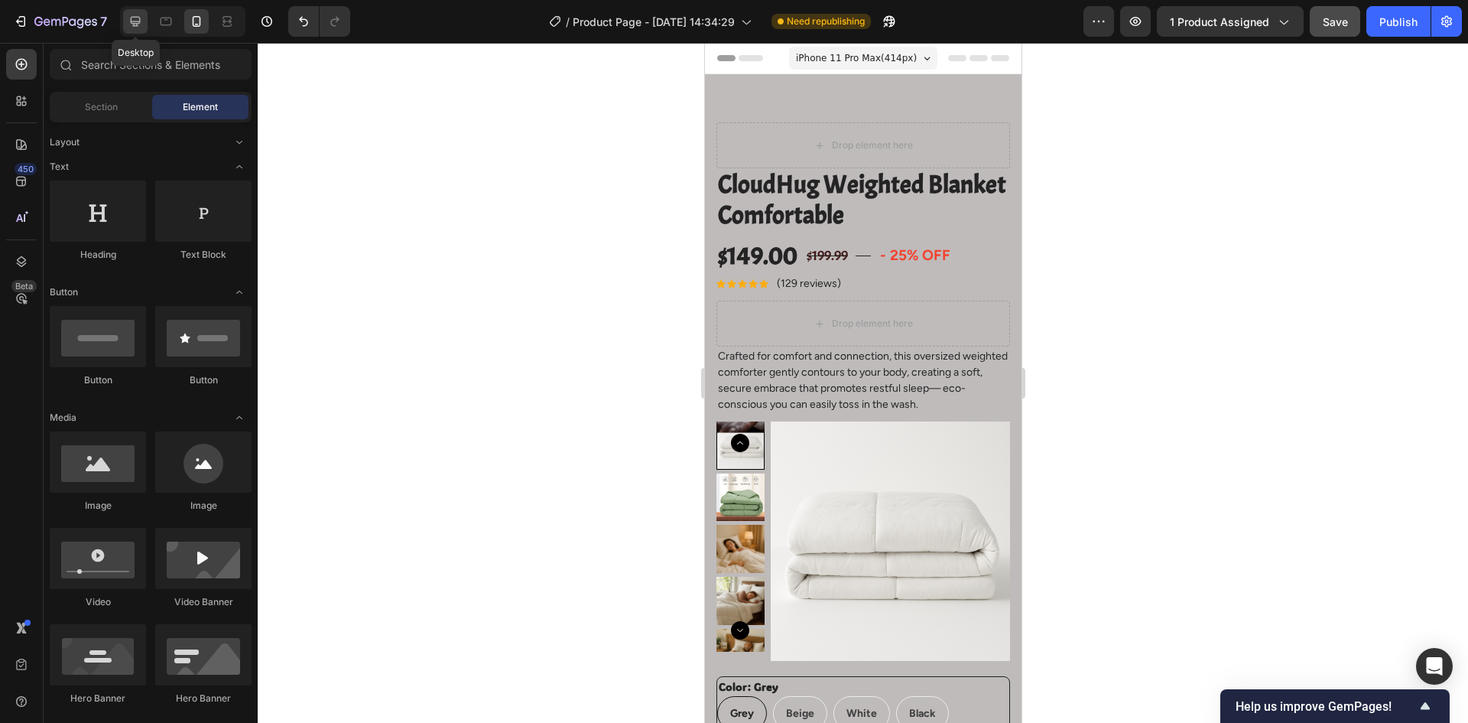
click at [135, 21] on icon at bounding box center [136, 22] width 10 height 10
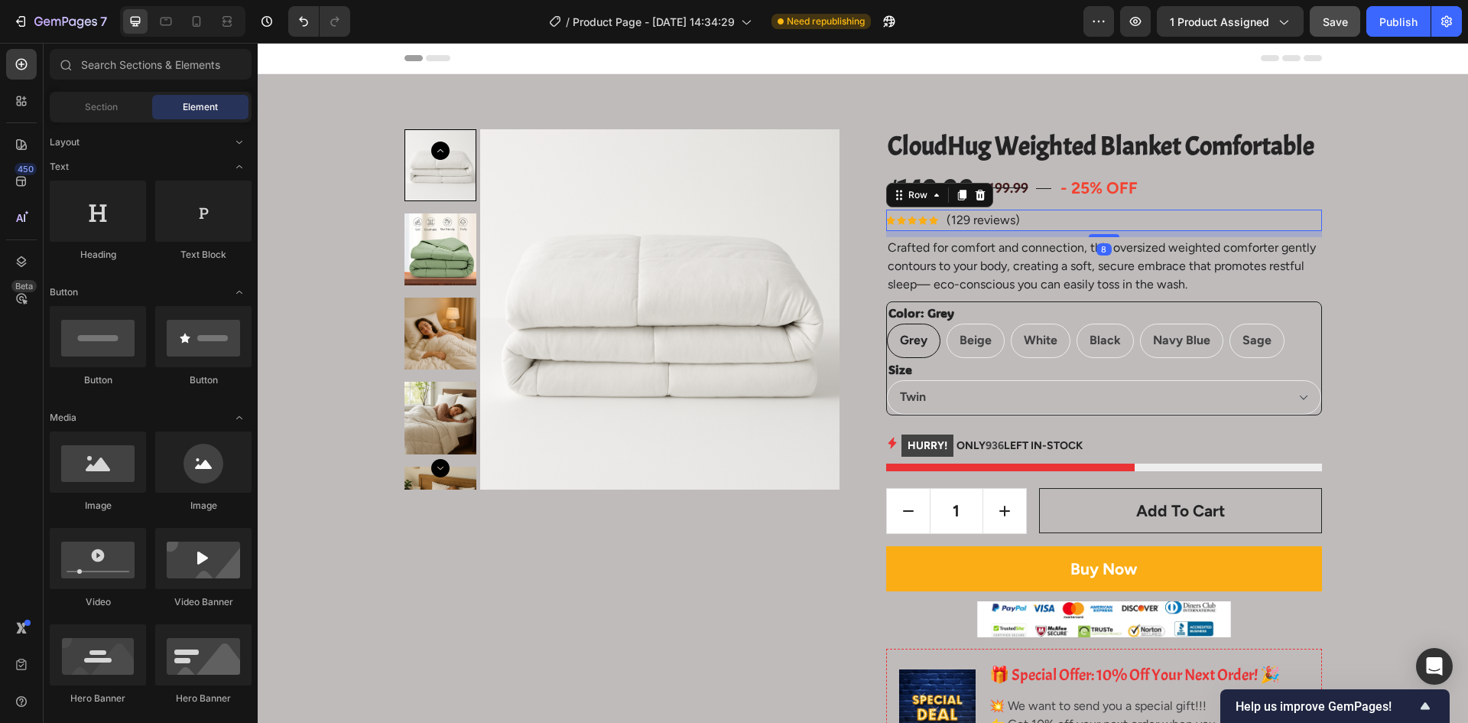
click at [1035, 218] on div "Icon Icon Icon Icon Icon Icon List Hoz (129 reviews) Text block Row 8" at bounding box center [1104, 220] width 436 height 21
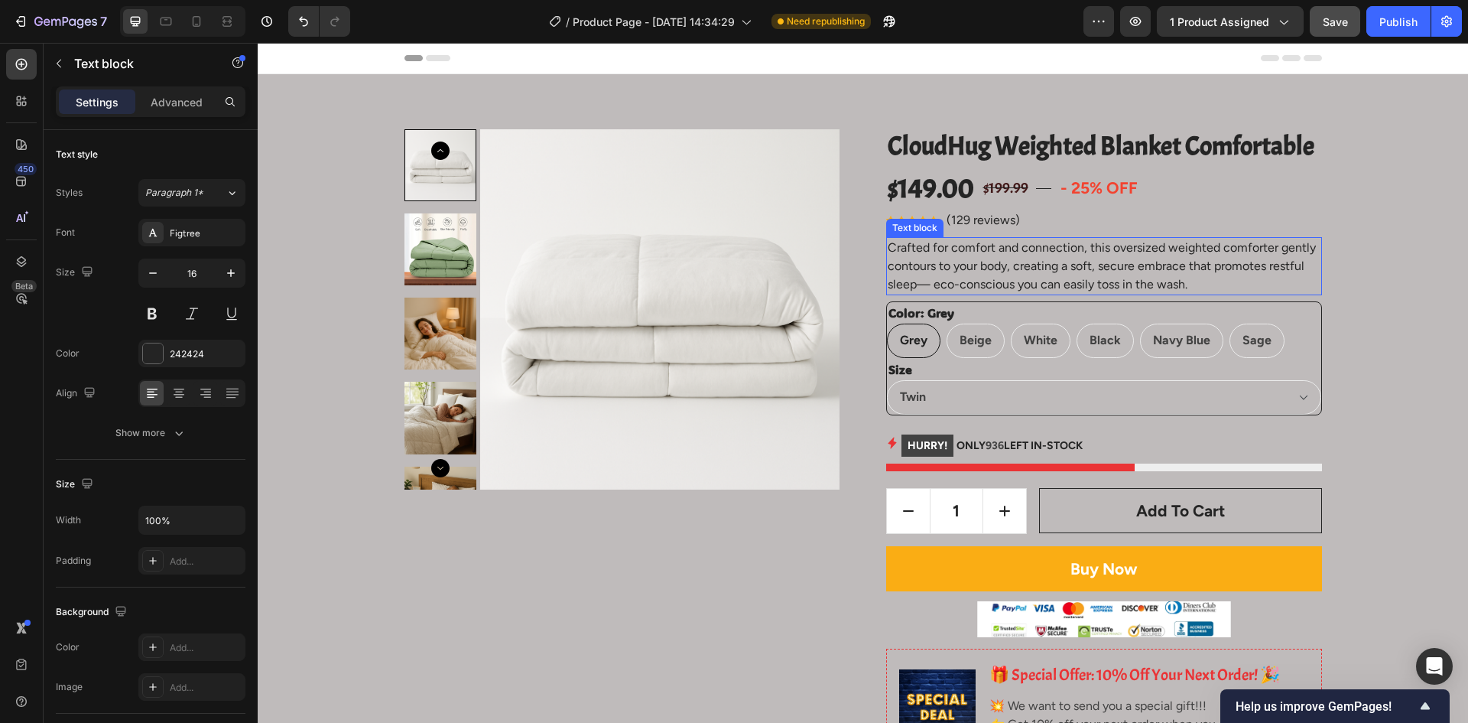
click at [1015, 269] on p "Crafted for comfort and connection, this oversized weighted comforter gently co…" at bounding box center [1104, 266] width 433 height 55
click at [1192, 275] on p "Crafted for comfort and connection, this oversized weighted comforter gently co…" at bounding box center [1104, 266] width 433 height 55
click at [188, 23] on div at bounding box center [196, 21] width 24 height 24
type input "14"
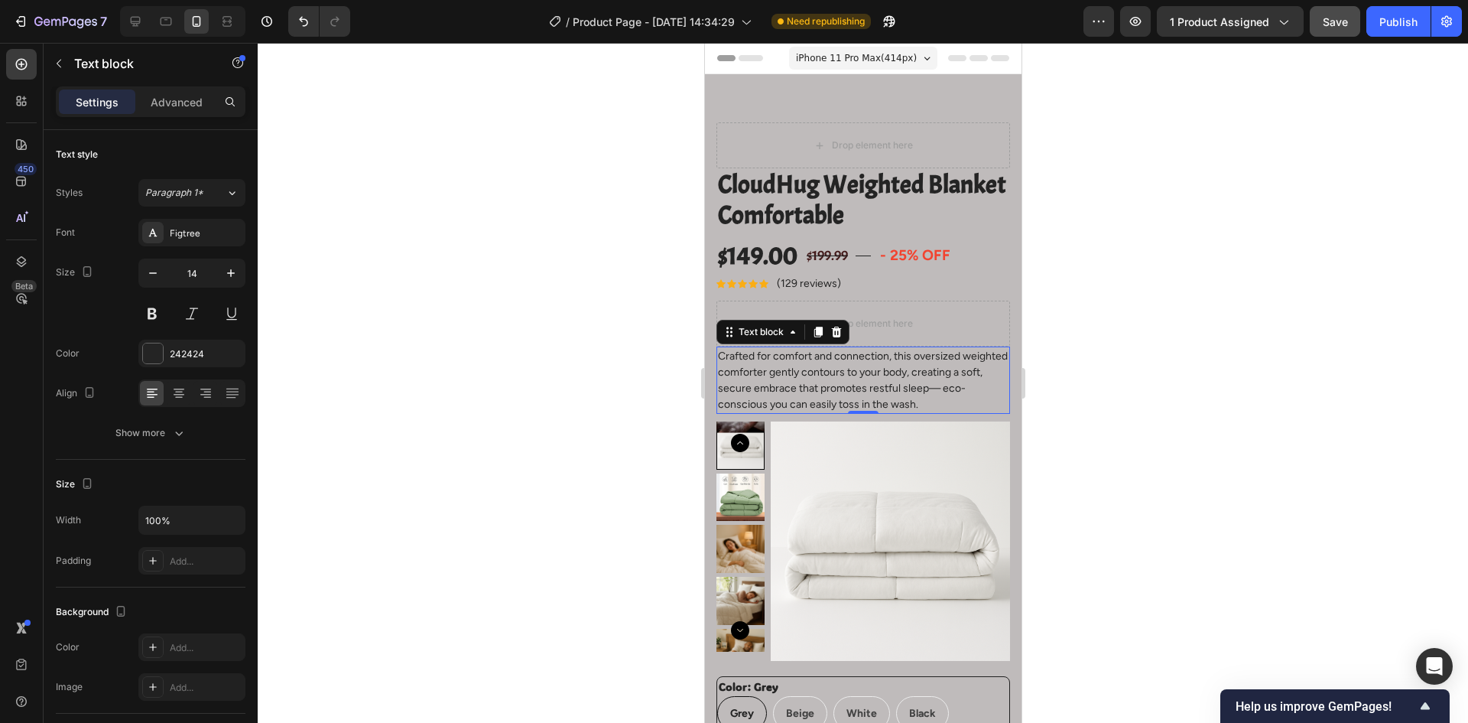
click at [855, 379] on p "Crafted for comfort and connection, this oversized weighted comforter gently co…" at bounding box center [862, 380] width 291 height 64
click at [1207, 294] on div at bounding box center [863, 383] width 1211 height 680
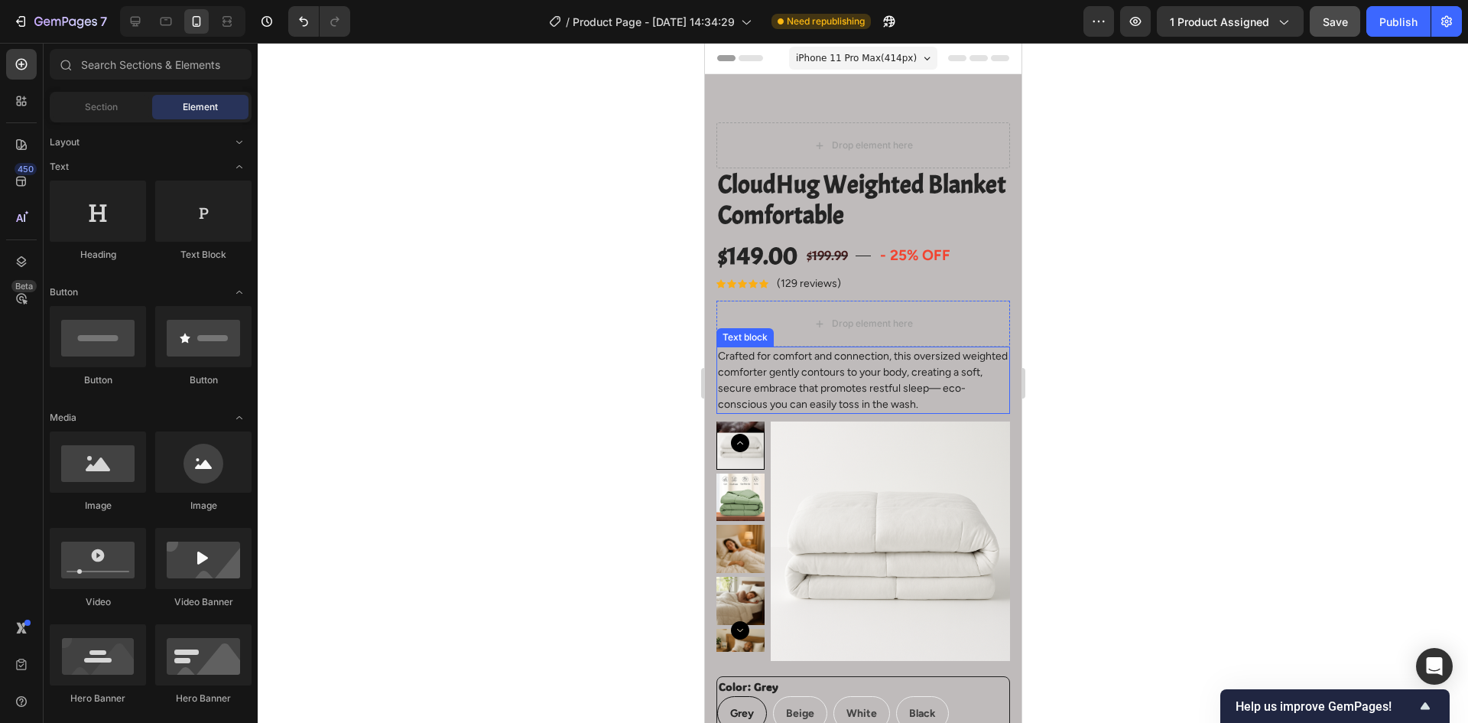
click at [1141, 336] on div at bounding box center [863, 383] width 1211 height 680
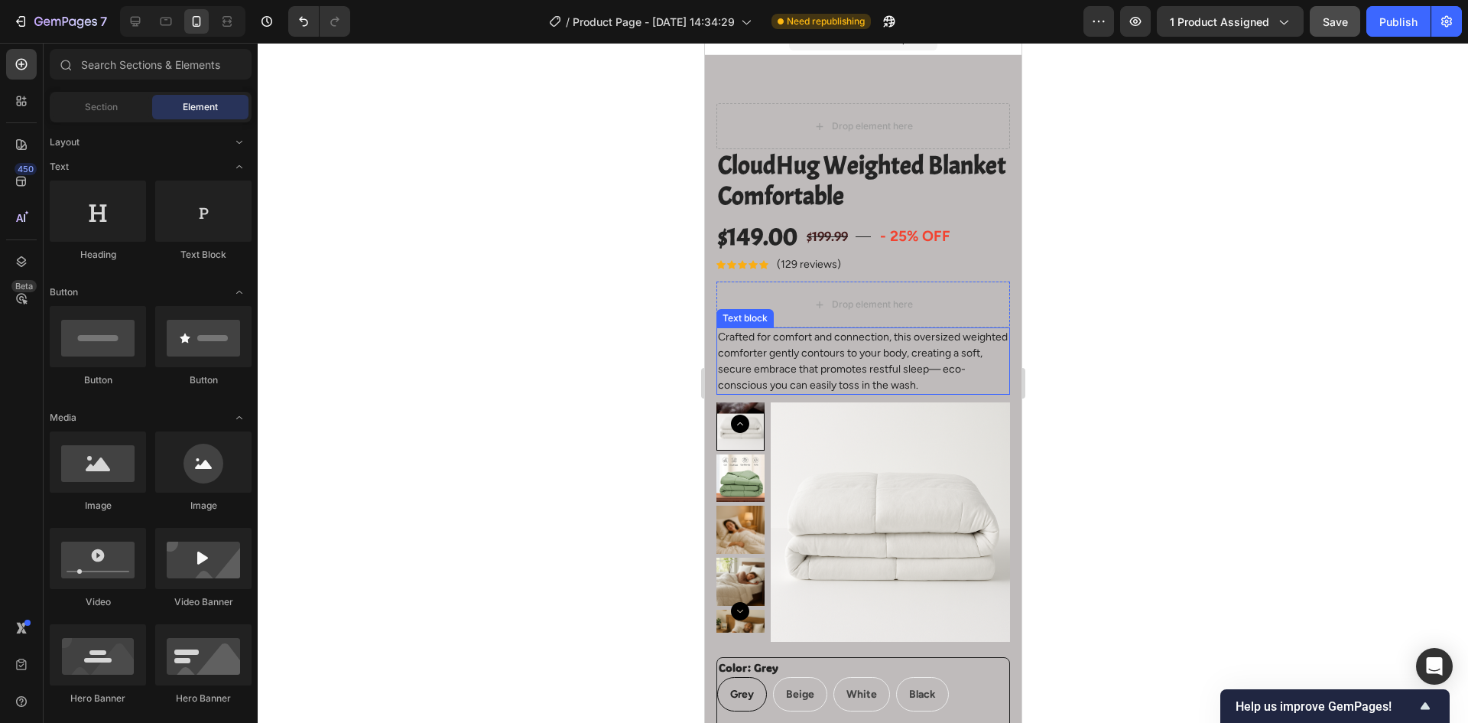
scroll to position [76, 0]
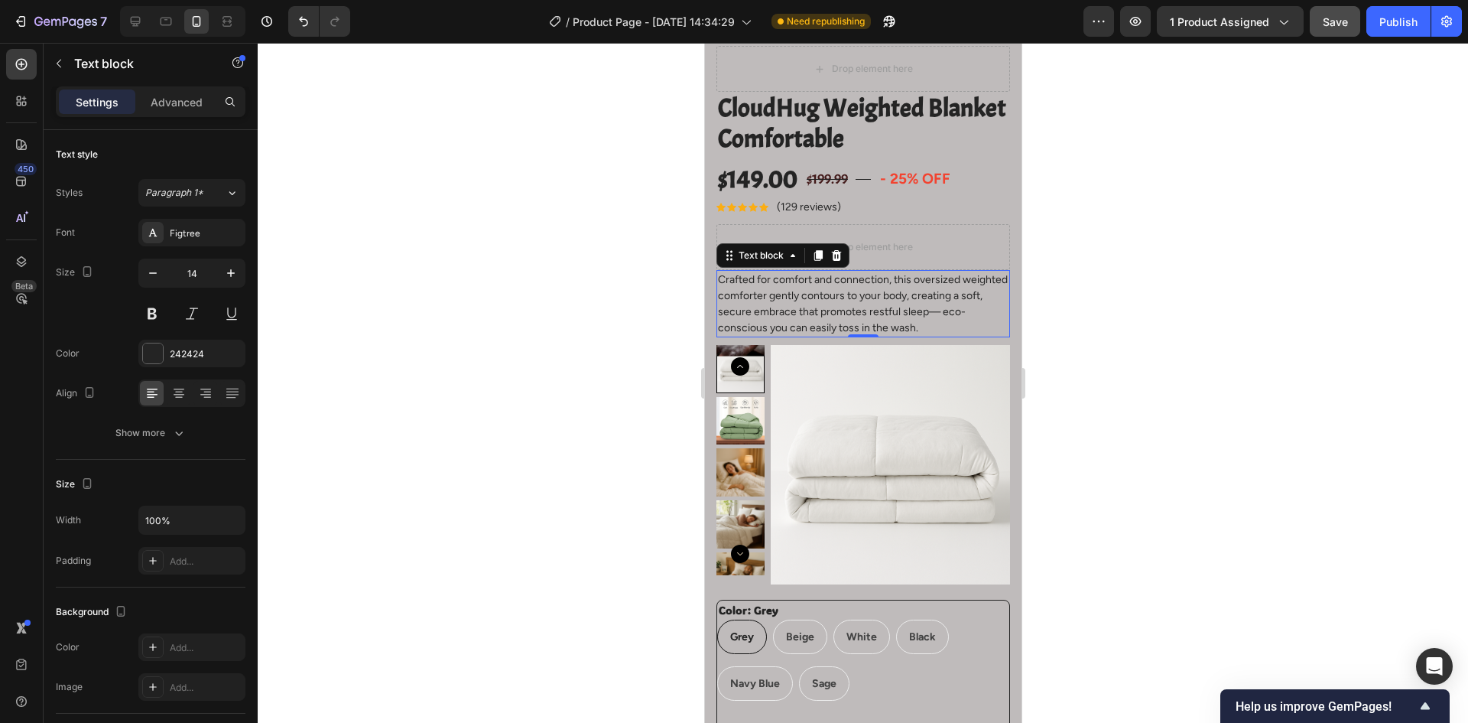
click at [873, 307] on p "Crafted for comfort and connection, this oversized weighted comforter gently co…" at bounding box center [862, 304] width 291 height 64
click at [1150, 297] on div at bounding box center [863, 383] width 1211 height 680
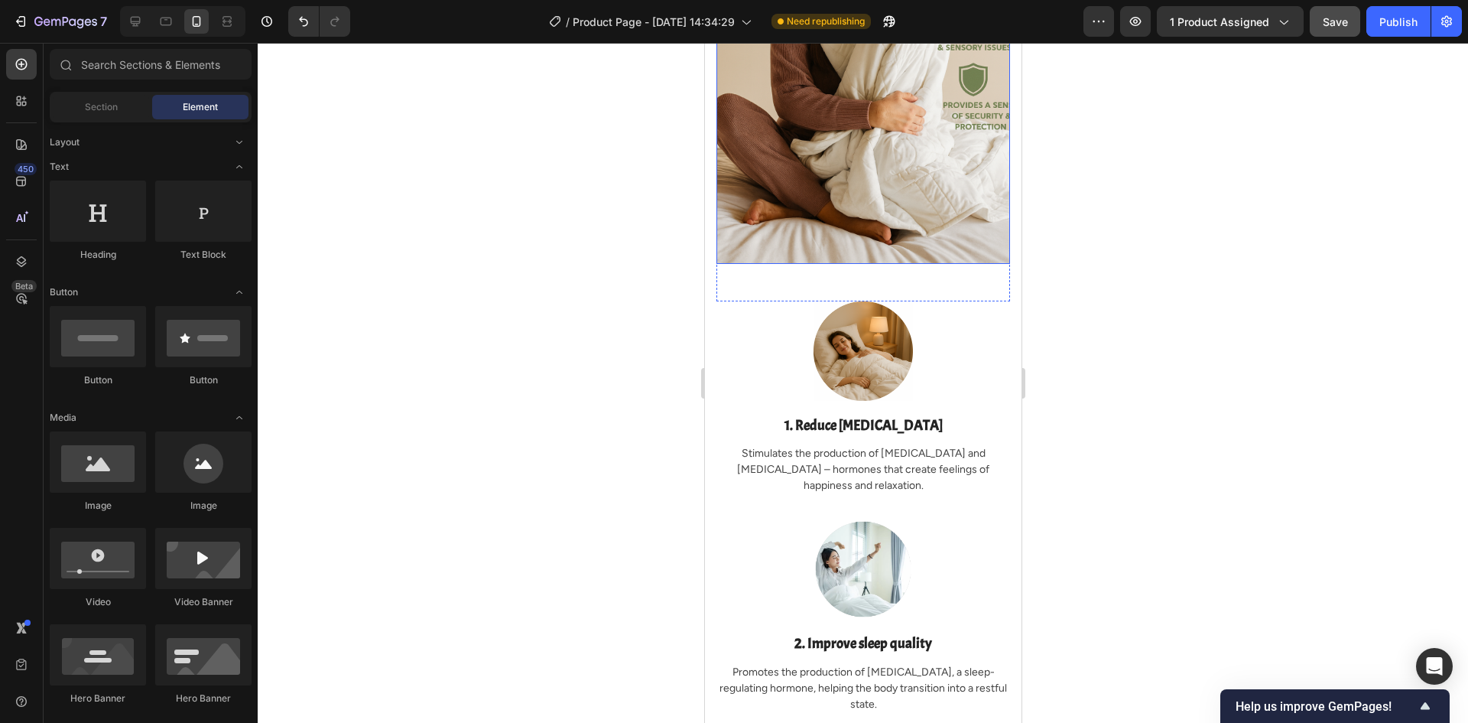
scroll to position [5583, 0]
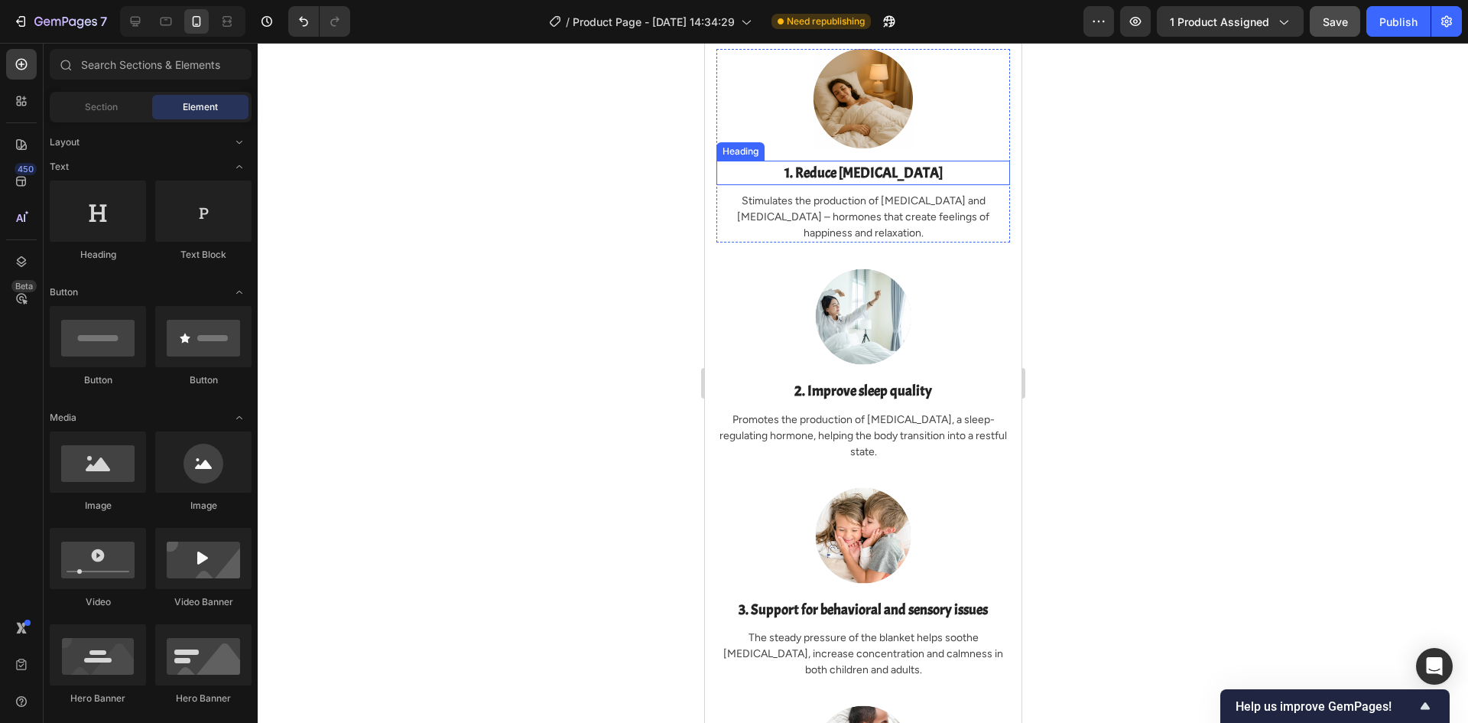
click at [897, 161] on h2 "1. Reduce [MEDICAL_DATA]" at bounding box center [863, 173] width 294 height 25
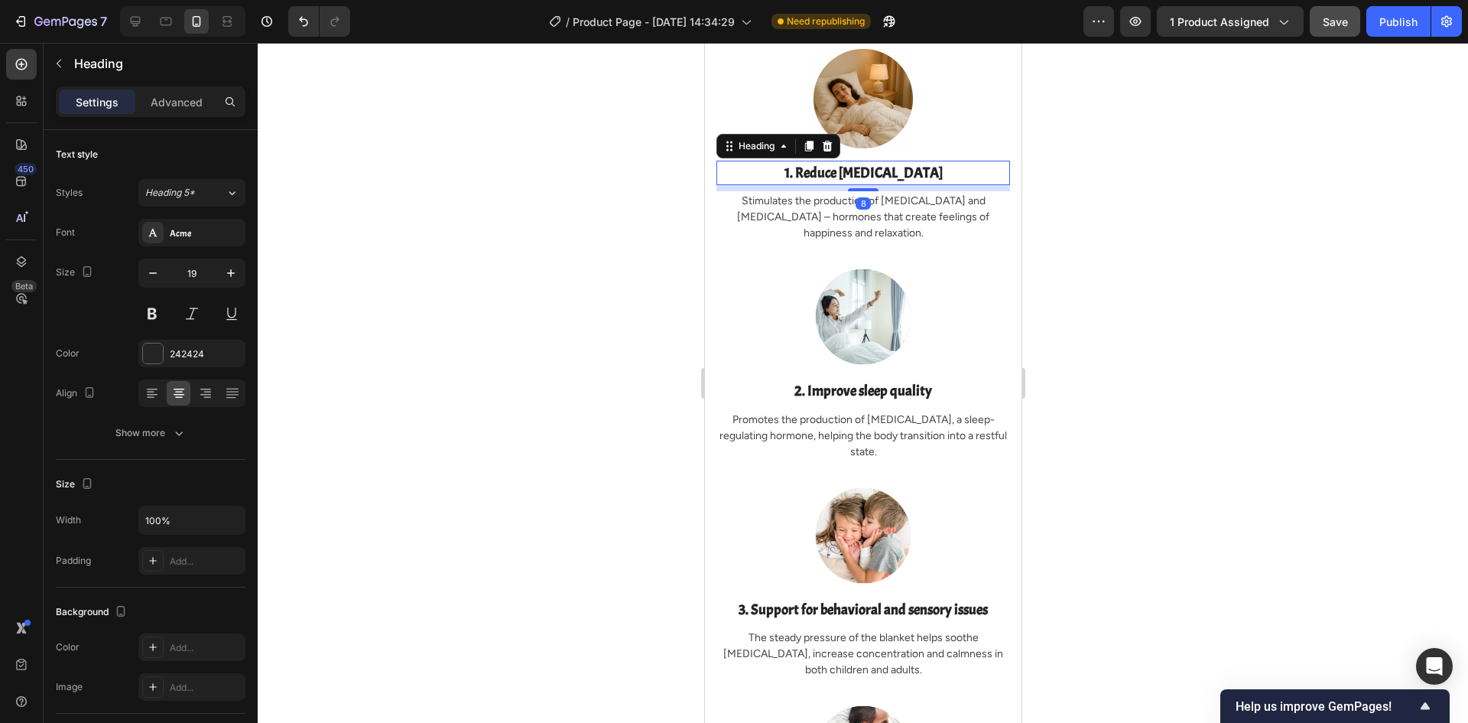
click at [883, 161] on h2 "1. Reduce [MEDICAL_DATA]" at bounding box center [863, 173] width 294 height 25
click at [883, 162] on p "1. Reduce [MEDICAL_DATA]" at bounding box center [862, 173] width 291 height 22
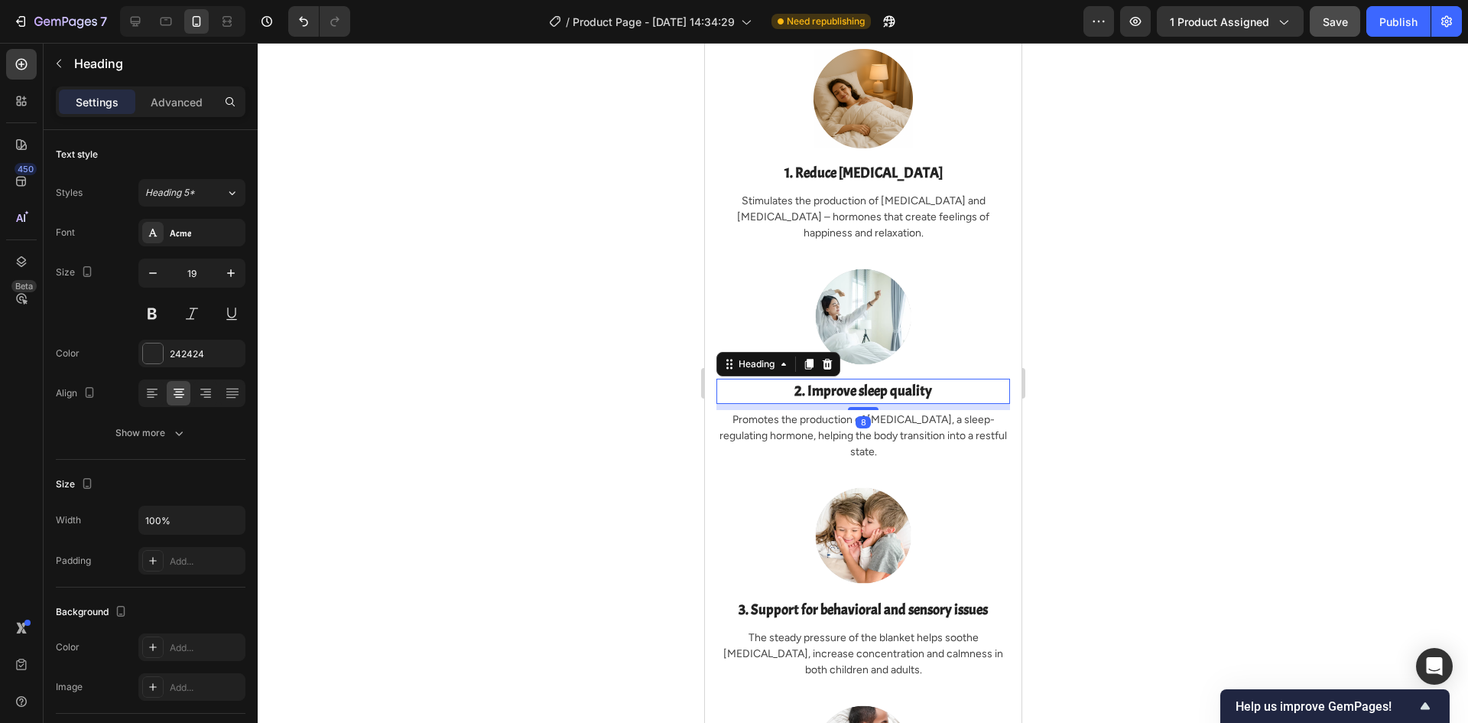
click at [860, 379] on h2 "2. Improve sleep quality" at bounding box center [863, 391] width 294 height 25
click at [860, 380] on p "2. Improve sleep quality" at bounding box center [862, 391] width 291 height 22
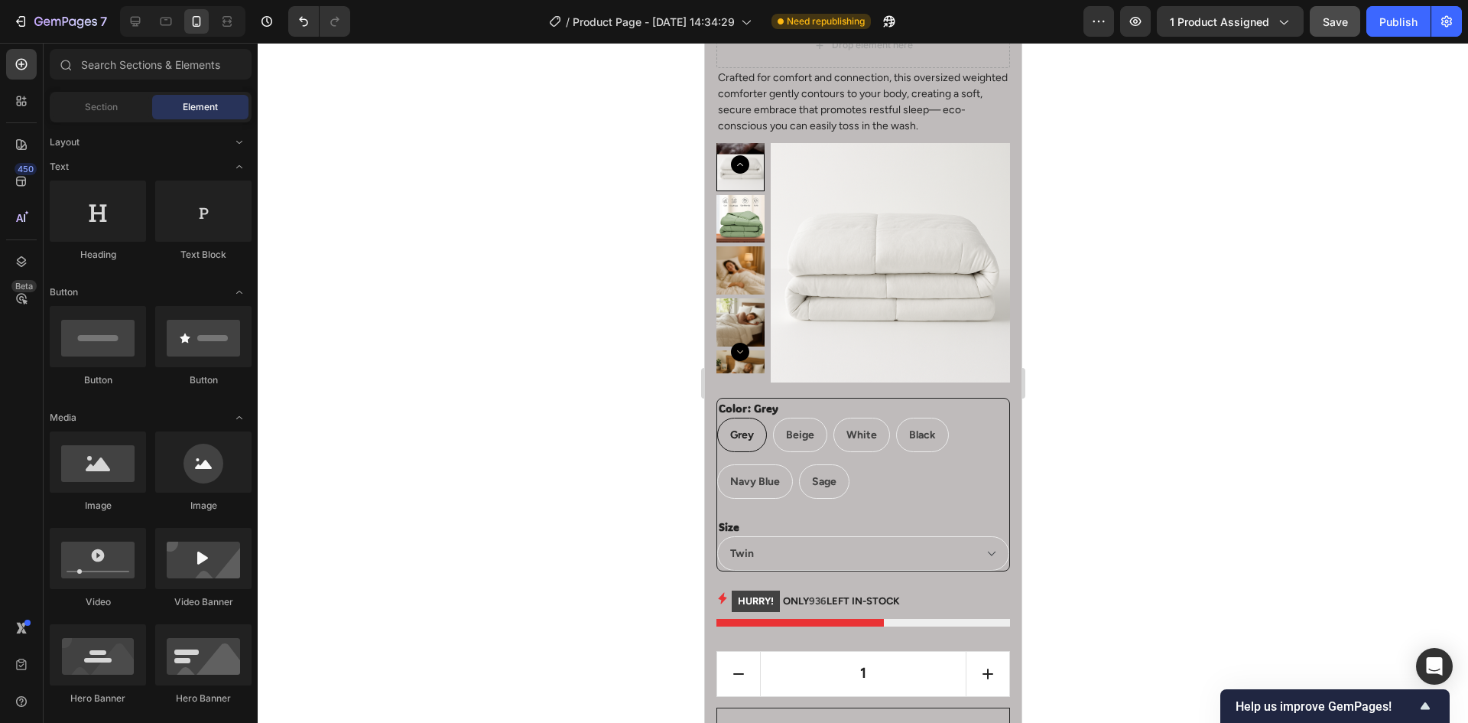
scroll to position [0, 0]
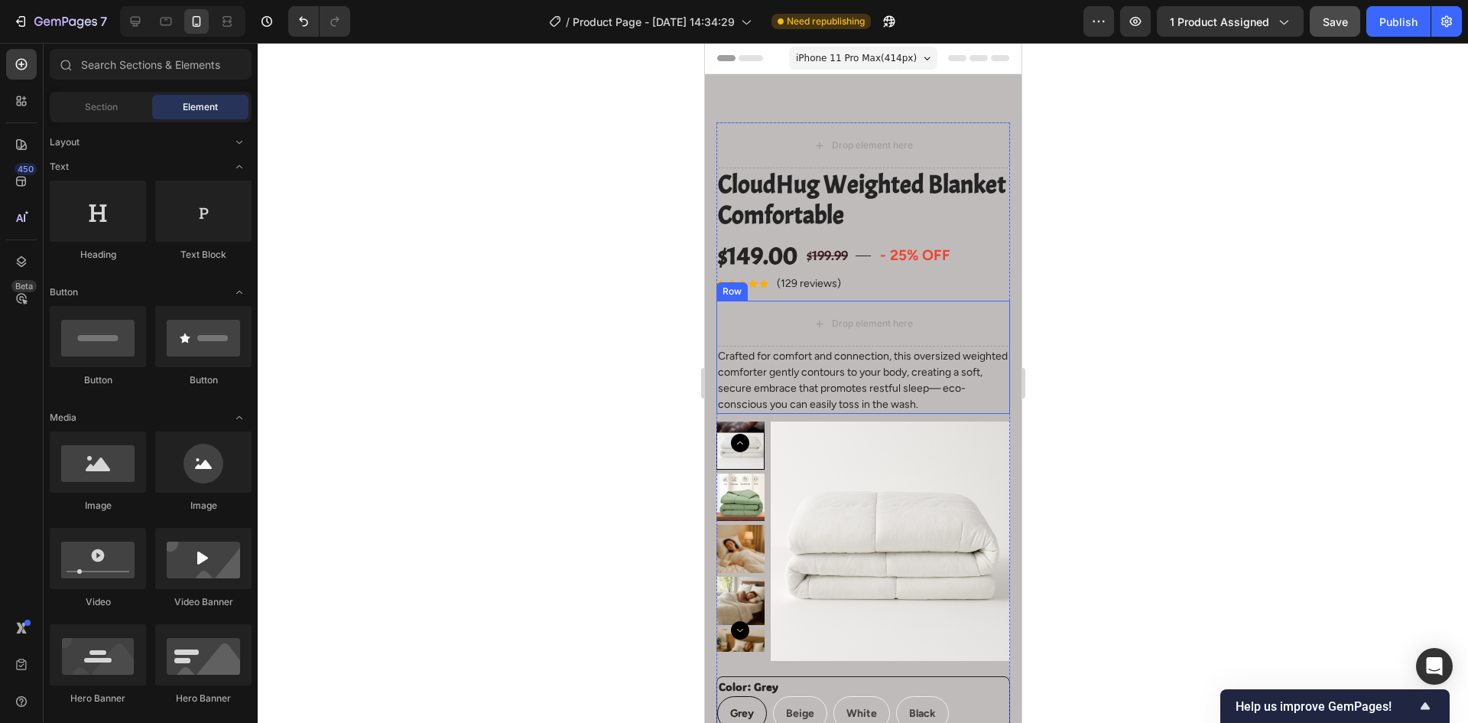
click at [1204, 281] on div at bounding box center [863, 383] width 1211 height 680
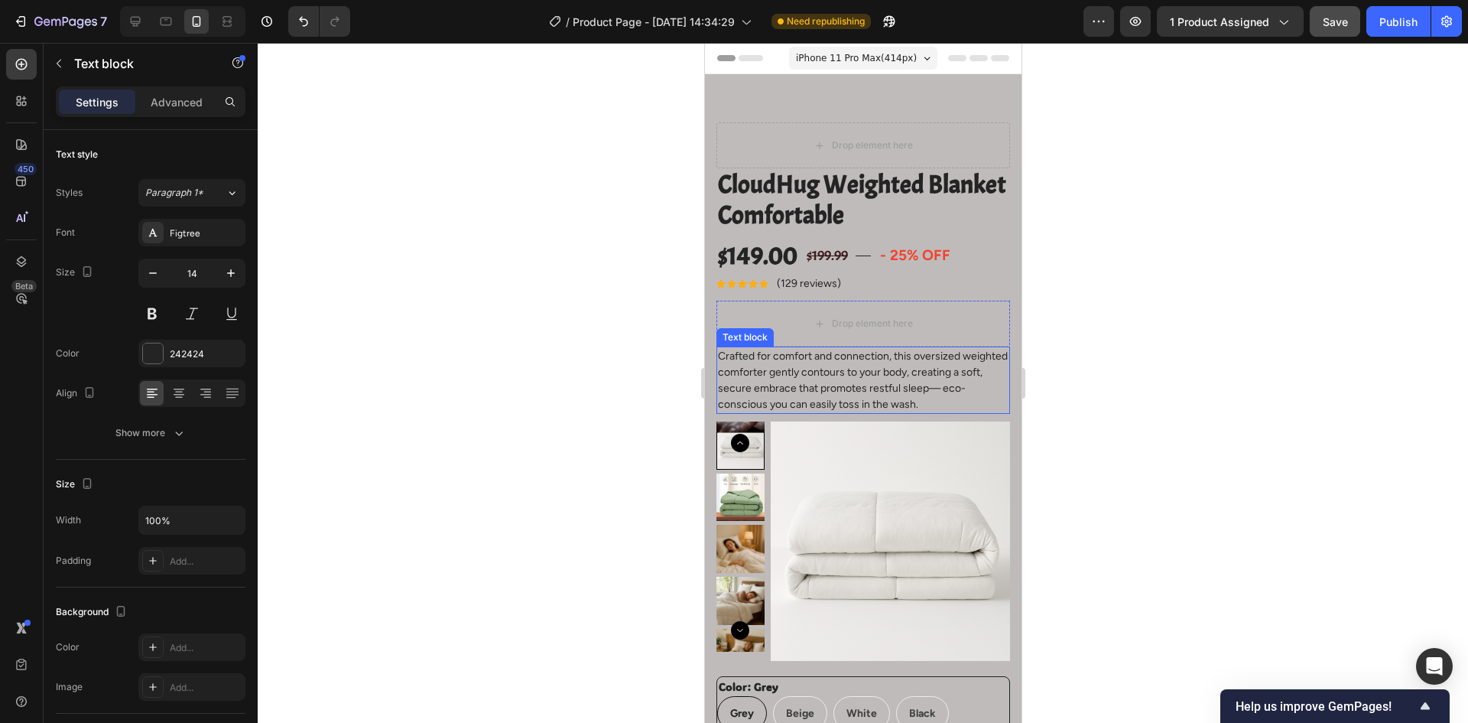
click at [816, 397] on p "Crafted for comfort and connection, this oversized weighted comforter gently co…" at bounding box center [862, 380] width 291 height 64
click at [827, 333] on div at bounding box center [836, 332] width 18 height 18
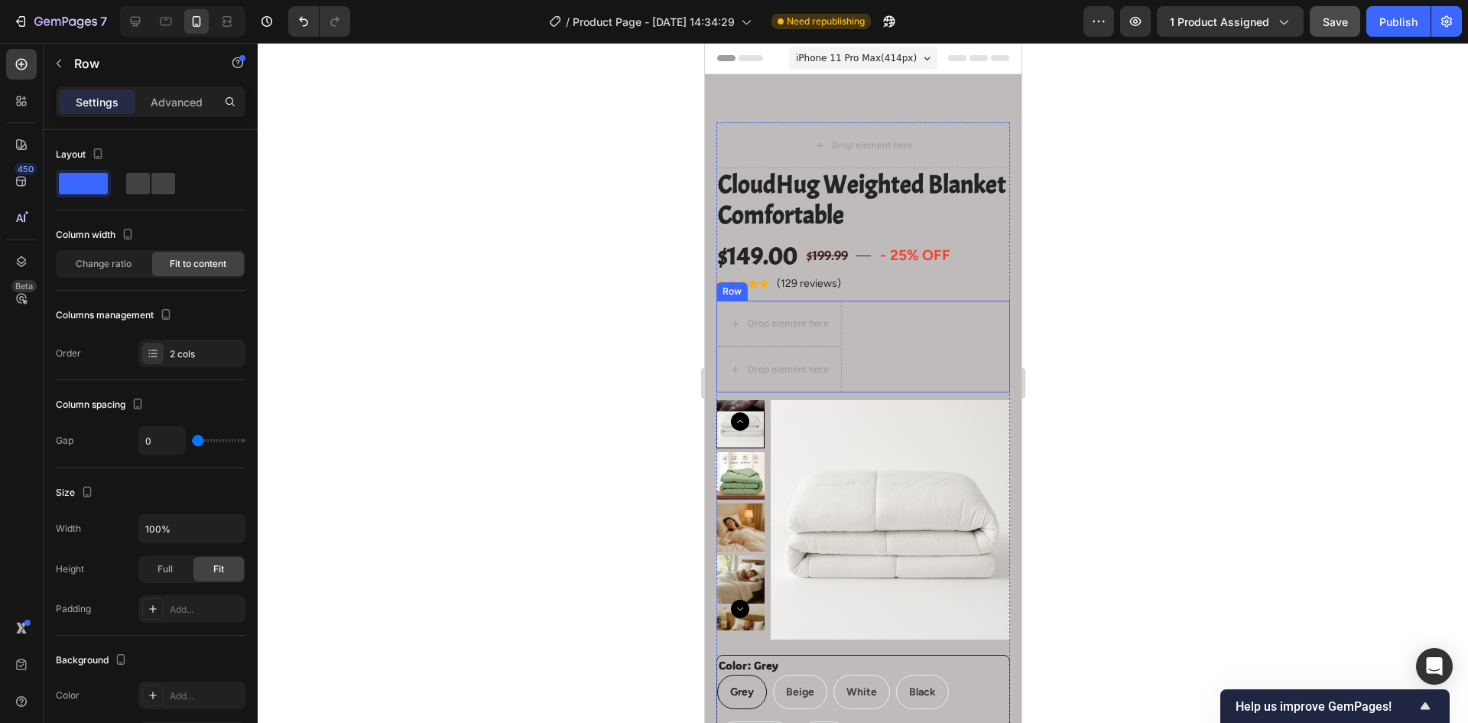
click at [889, 307] on div "Drop element here Drop element here Row" at bounding box center [863, 347] width 294 height 92
click at [806, 286] on icon at bounding box center [810, 286] width 10 height 11
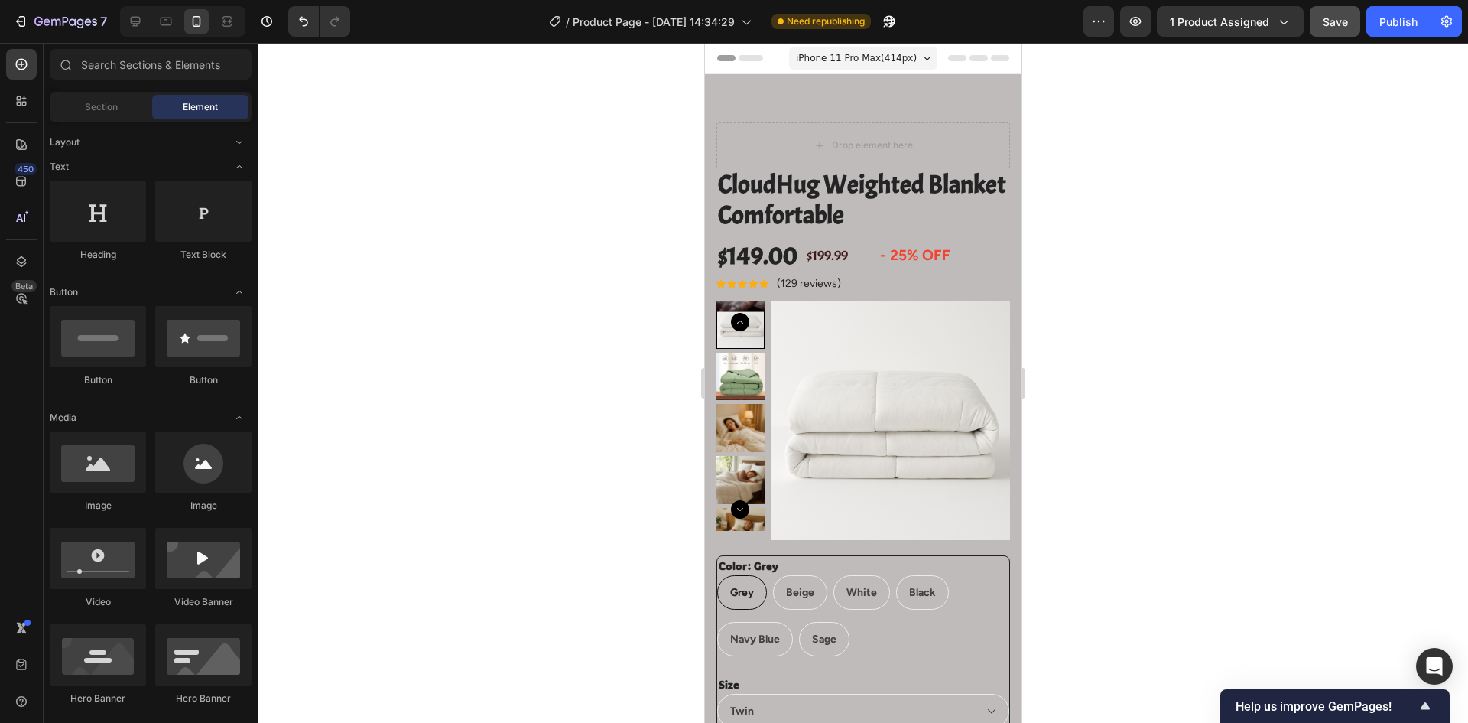
click at [1259, 356] on div at bounding box center [863, 383] width 1211 height 680
click at [808, 288] on div "(129 reviews) Text block 0" at bounding box center [808, 283] width 67 height 19
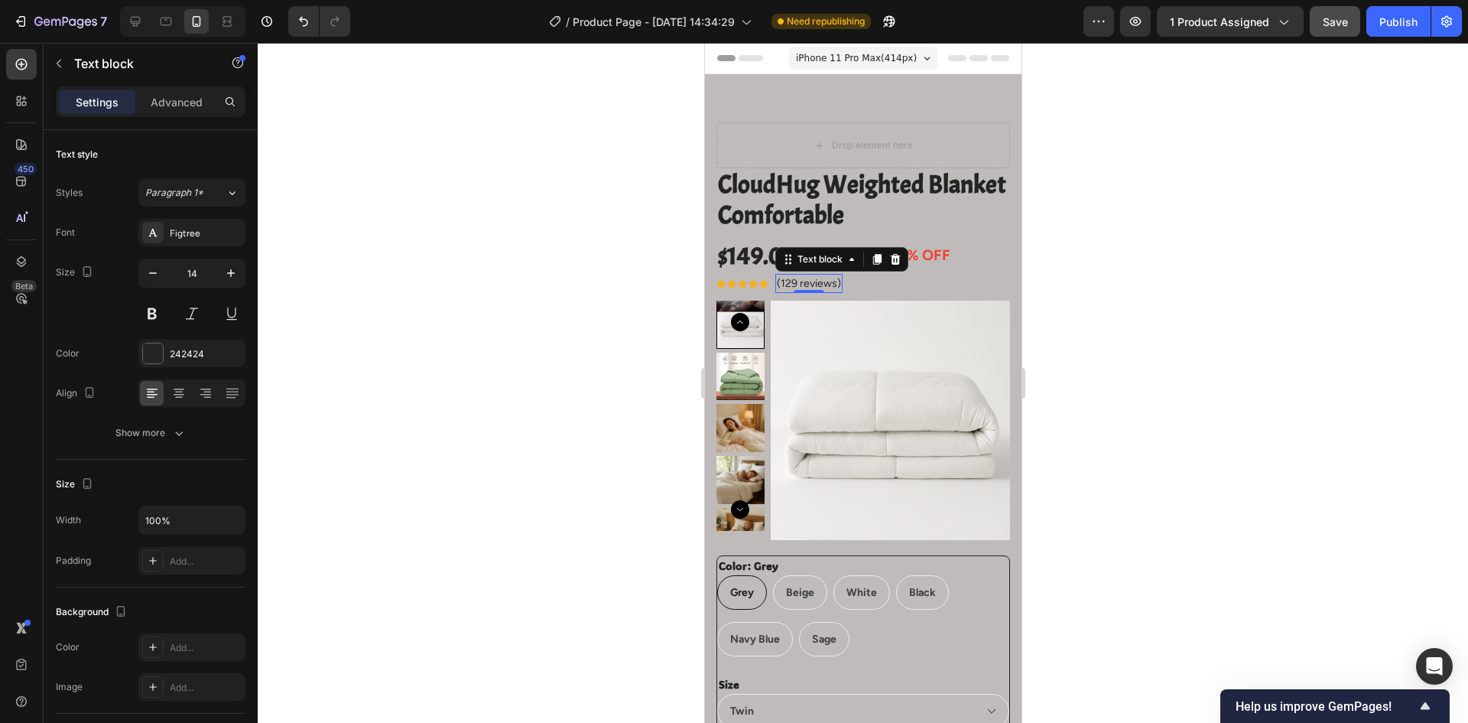
click at [802, 281] on p "(129 reviews)" at bounding box center [808, 283] width 64 height 16
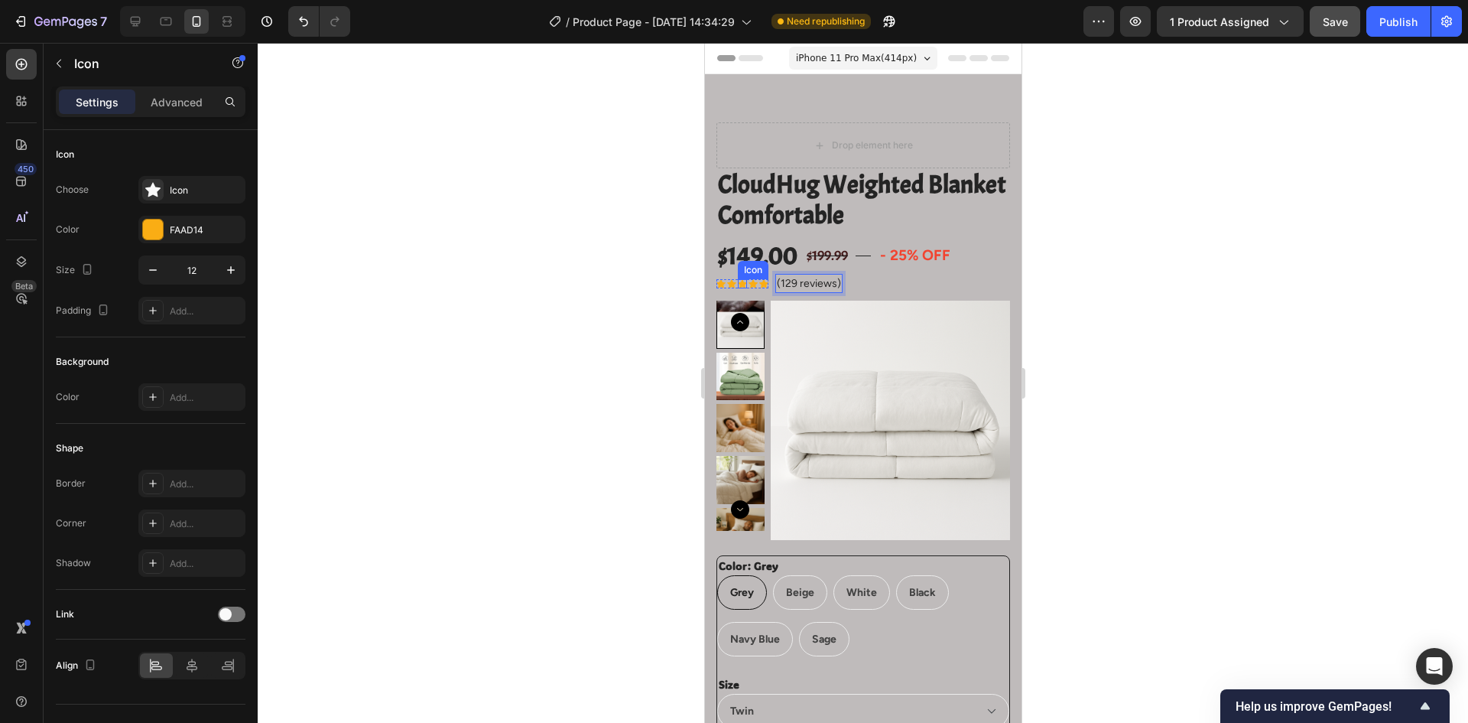
click at [746, 288] on div "Icon" at bounding box center [741, 283] width 9 height 9
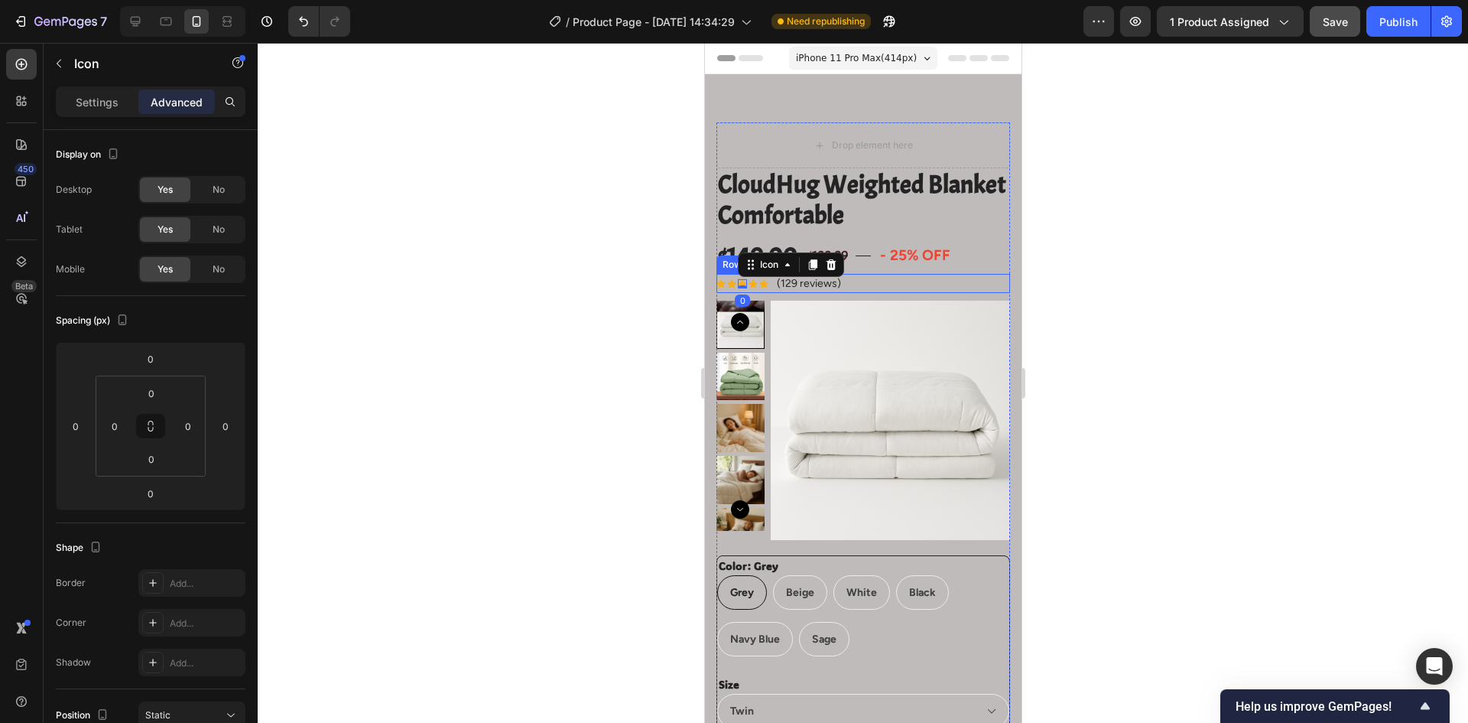
click at [876, 283] on div "Icon Icon Icon 0 Icon Icon Icon List Hoz (129 reviews) Text block Row" at bounding box center [863, 283] width 294 height 19
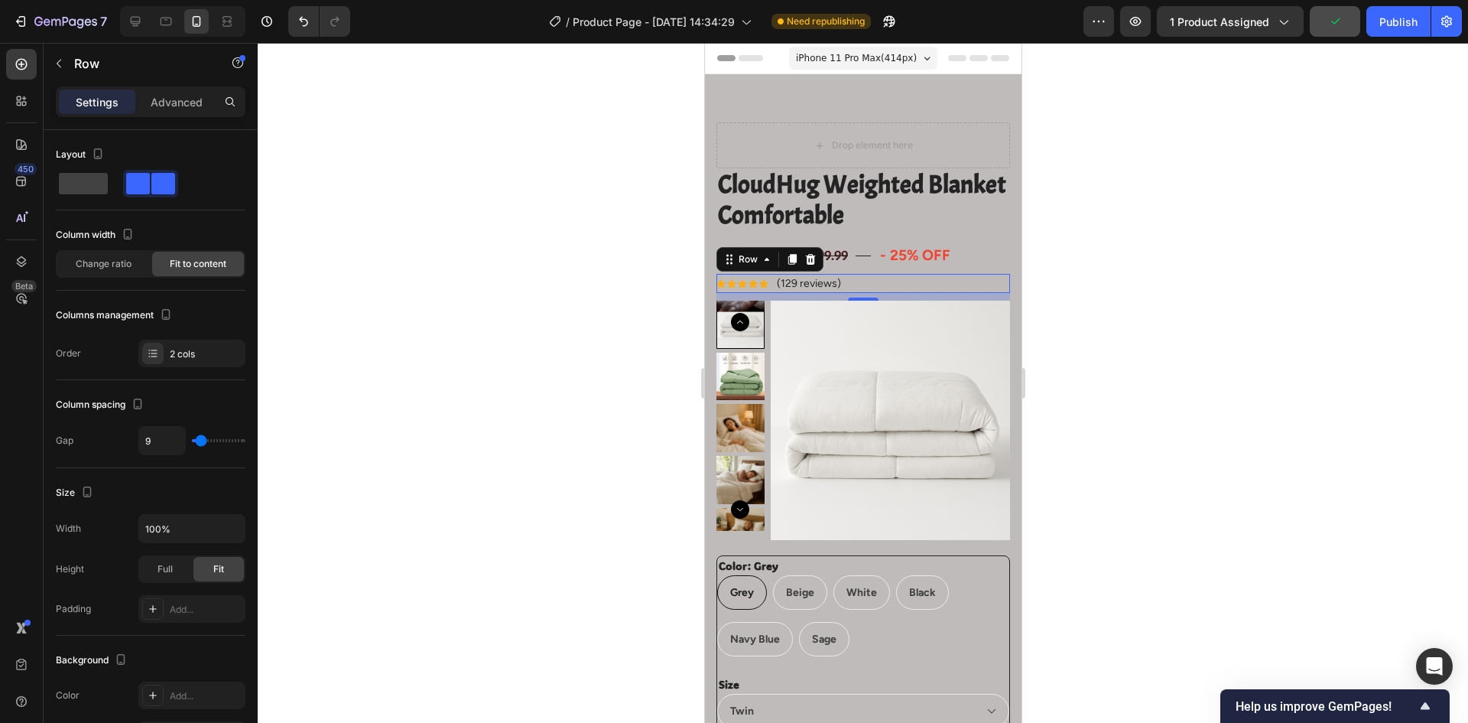
click at [924, 278] on div "Icon Icon Icon Icon Icon Icon List Hoz (129 reviews) Text block Row 10" at bounding box center [863, 283] width 294 height 19
click at [867, 283] on div "Icon Icon Icon Icon Icon Icon List Hoz (129 reviews) Text block Row 10" at bounding box center [863, 283] width 294 height 19
click at [790, 261] on icon at bounding box center [792, 259] width 8 height 11
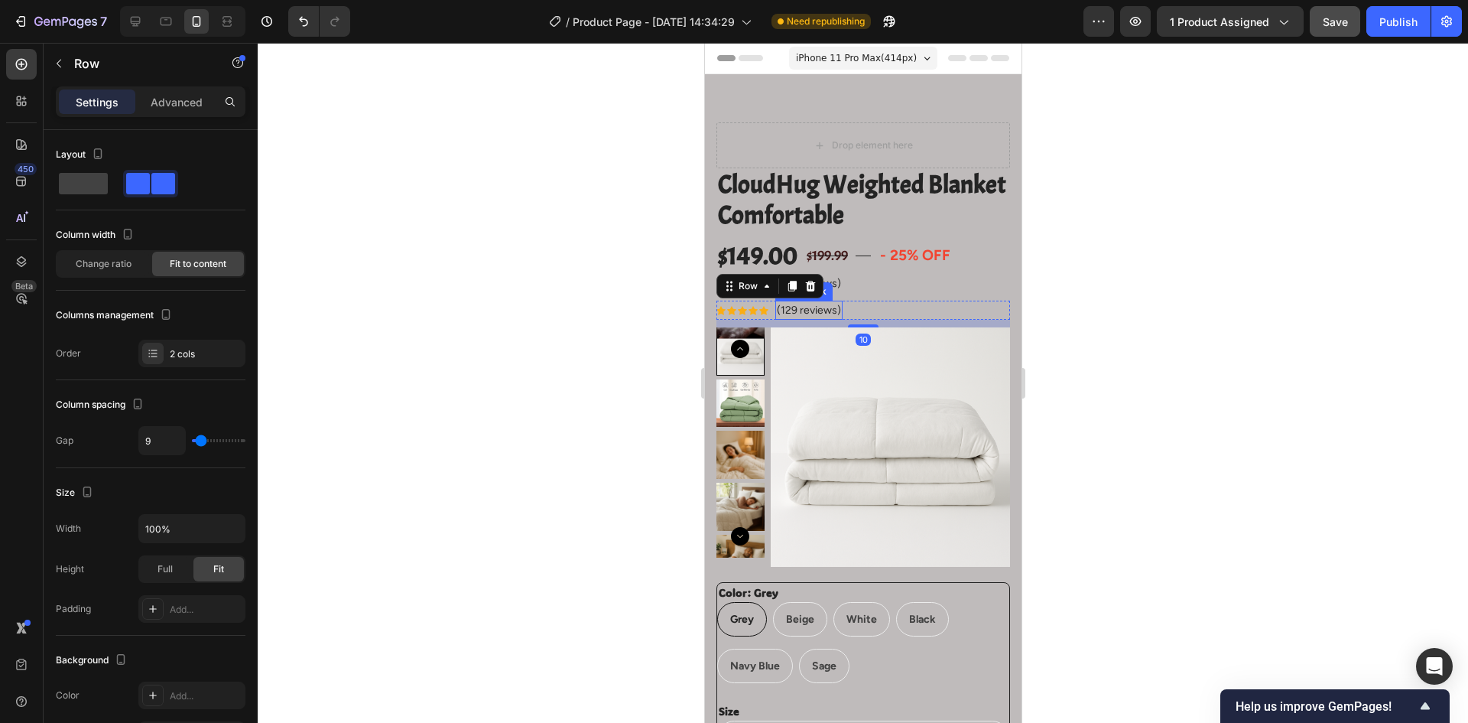
click at [818, 308] on p "(129 reviews)" at bounding box center [808, 310] width 64 height 16
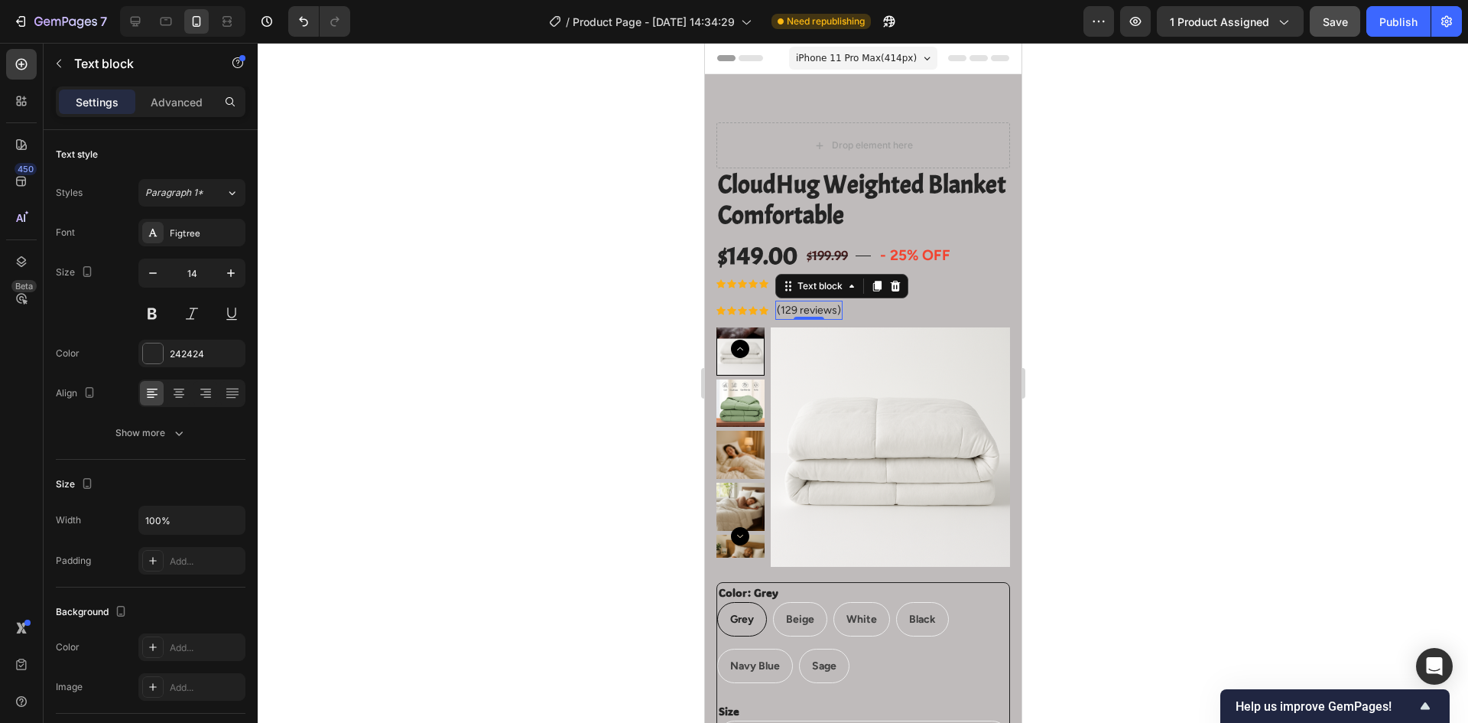
click at [819, 311] on p "(129 reviews)" at bounding box center [808, 310] width 64 height 16
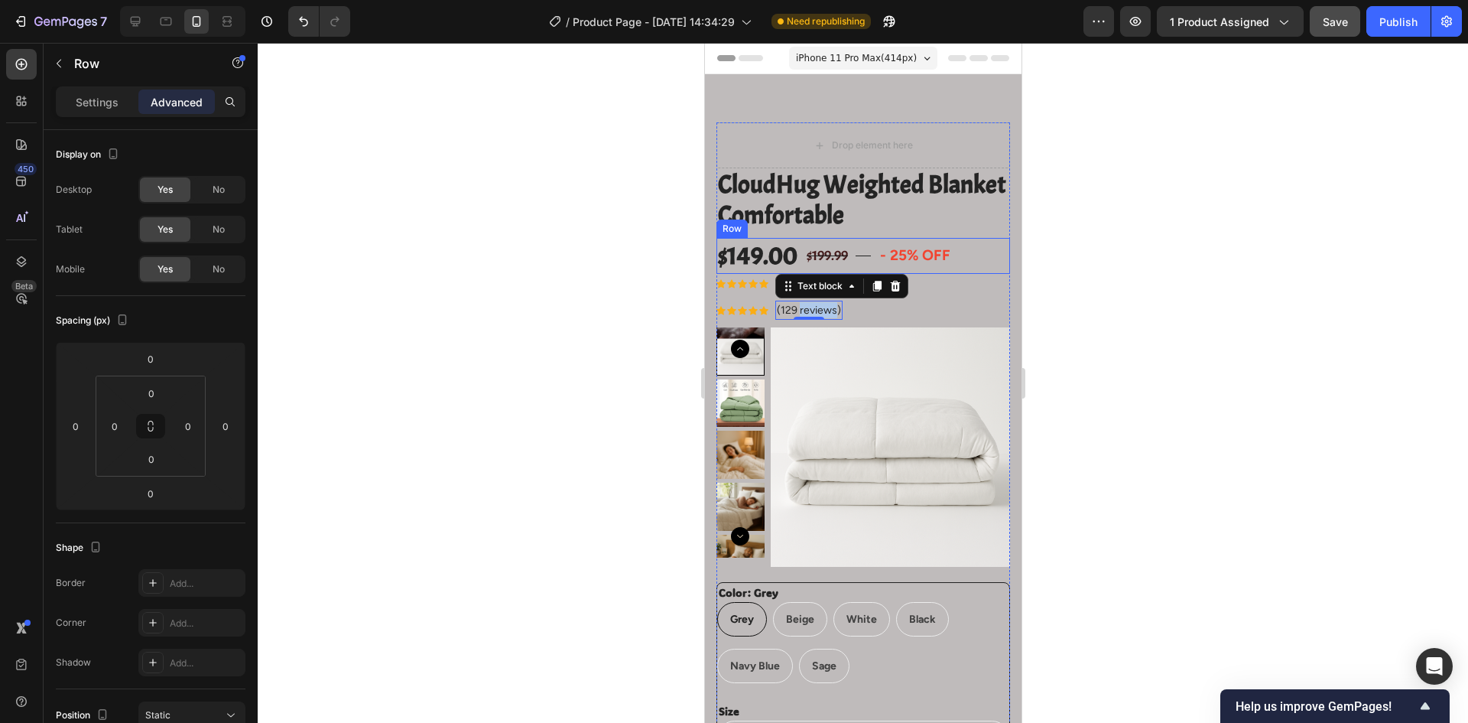
click at [990, 245] on div "$149.00 Product Price Product Price $199.99 Compare Price Compare Price Title L…" at bounding box center [863, 256] width 294 height 36
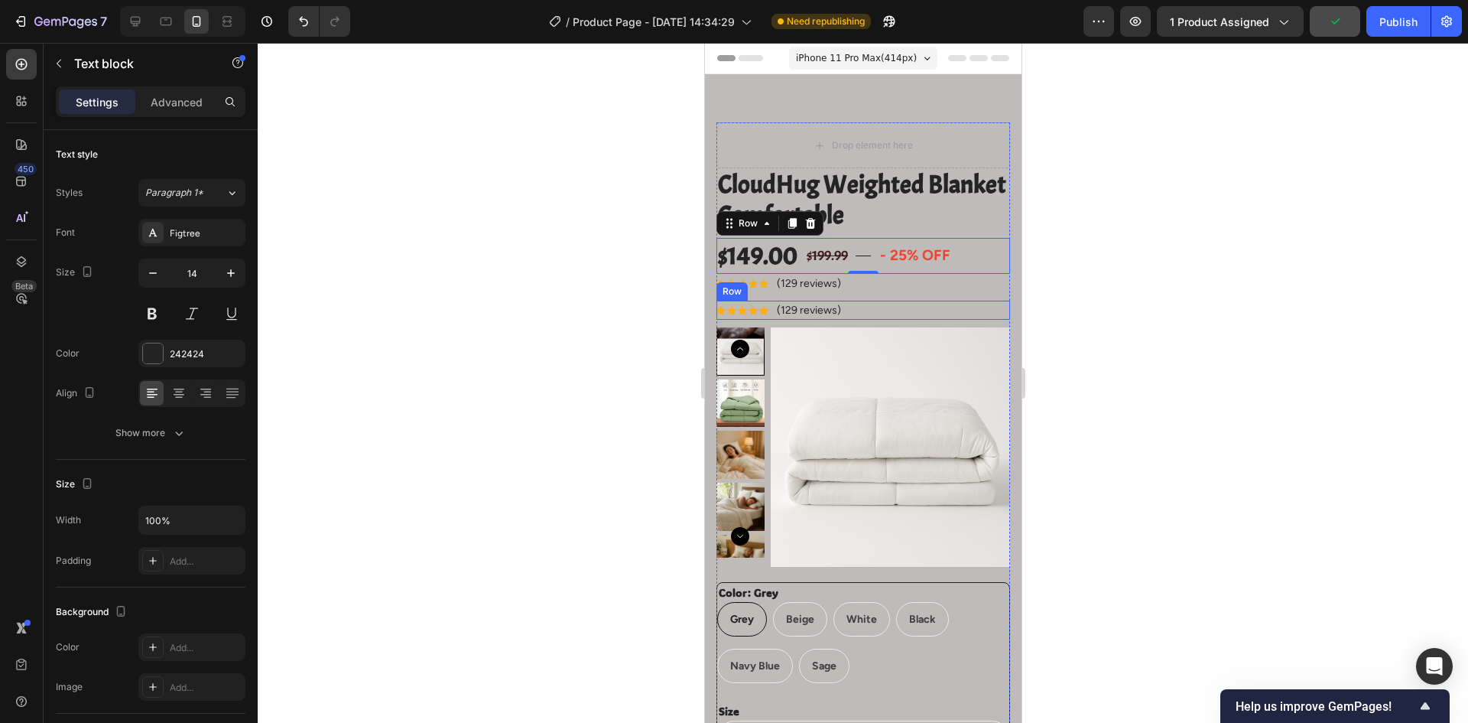
click at [840, 313] on div "(129 reviews)" at bounding box center [808, 310] width 67 height 19
click at [770, 309] on div "Icon Icon Icon Icon Icon Icon List Hoz (129 reviews) Text block 0 Row" at bounding box center [863, 310] width 294 height 19
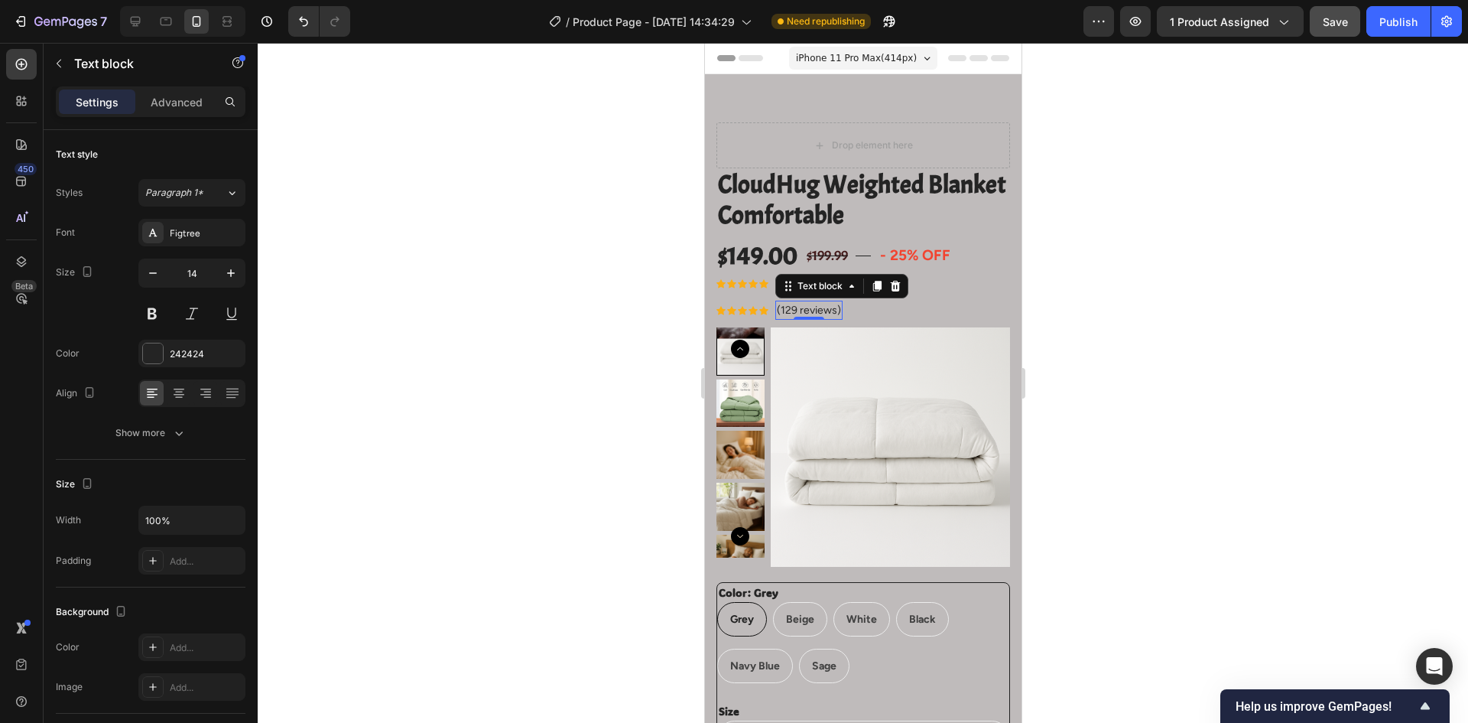
click at [811, 309] on p "(129 reviews)" at bounding box center [808, 310] width 64 height 16
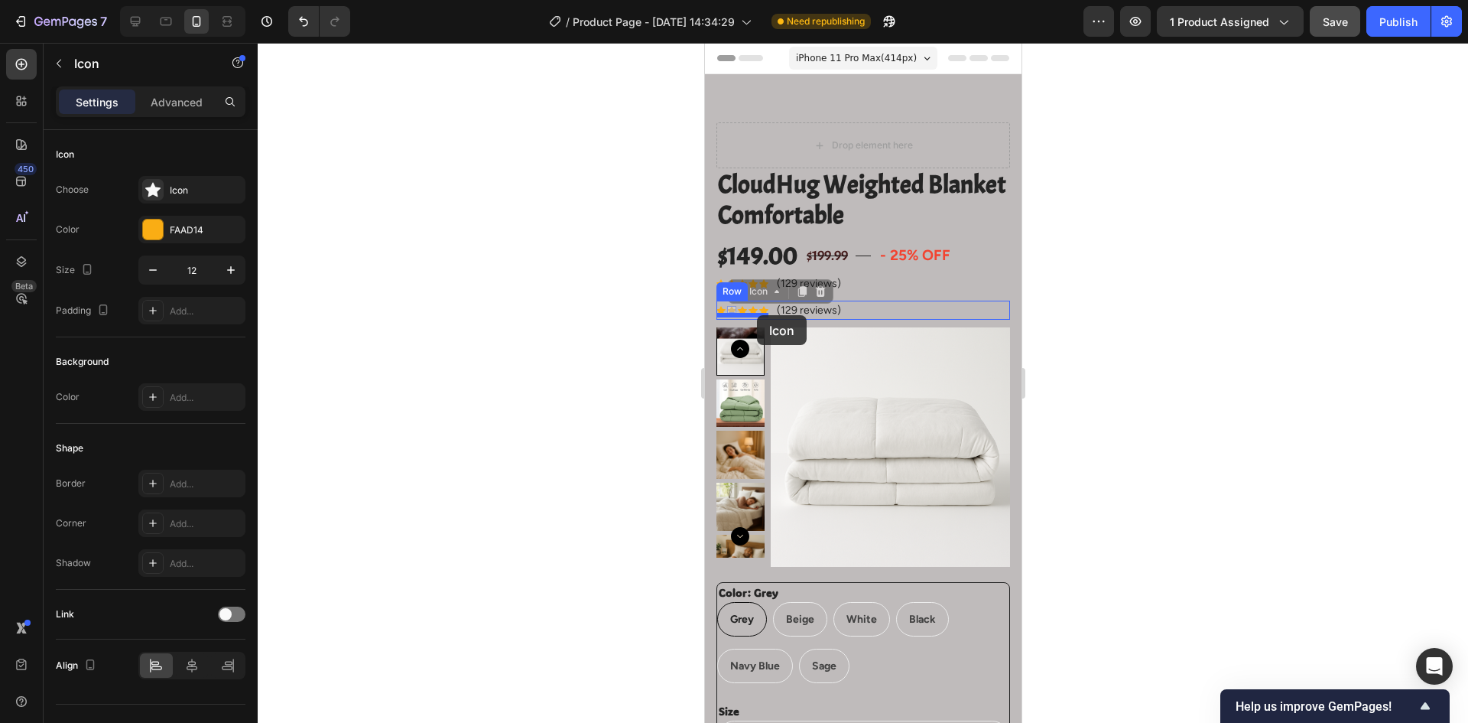
drag, startPoint x: 730, startPoint y: 310, endPoint x: 756, endPoint y: 316, distance: 26.7
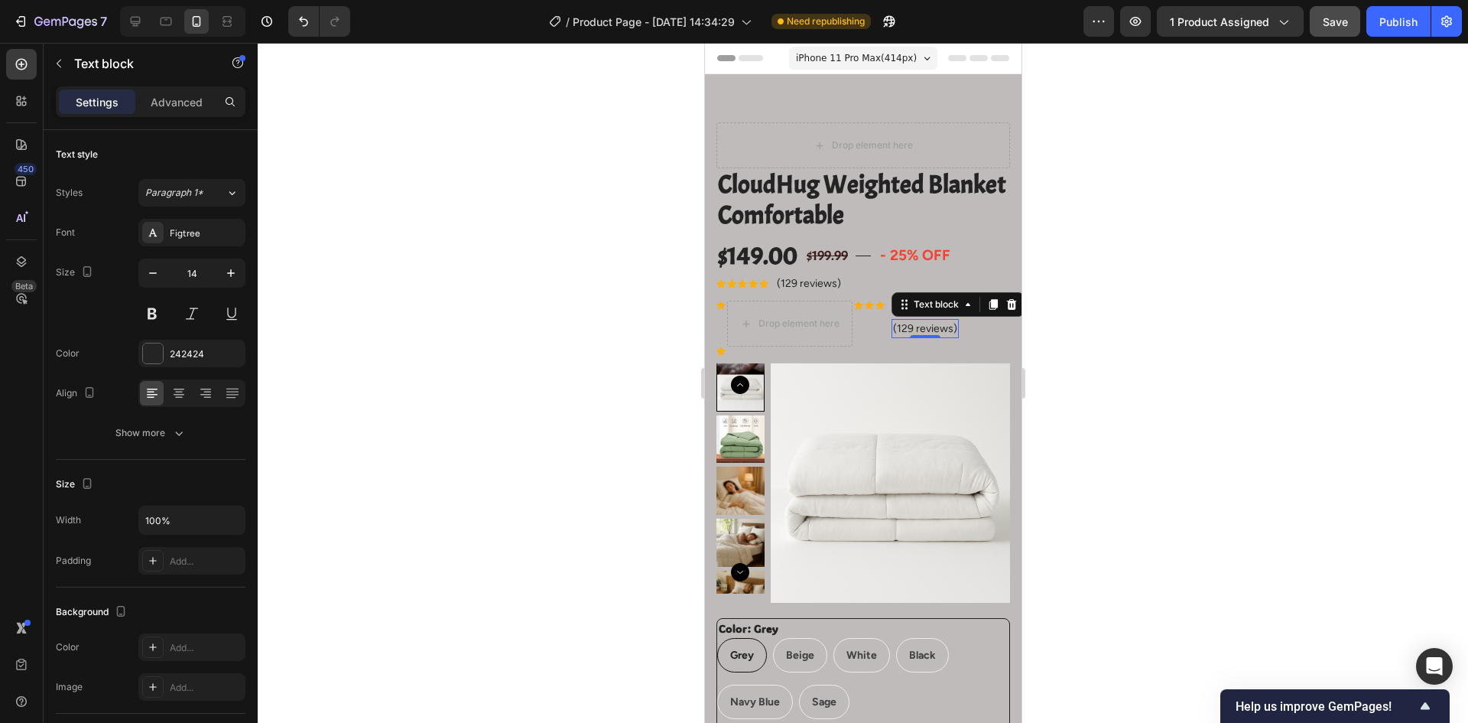
click at [927, 337] on div "(129 reviews) Text block 0" at bounding box center [924, 328] width 67 height 19
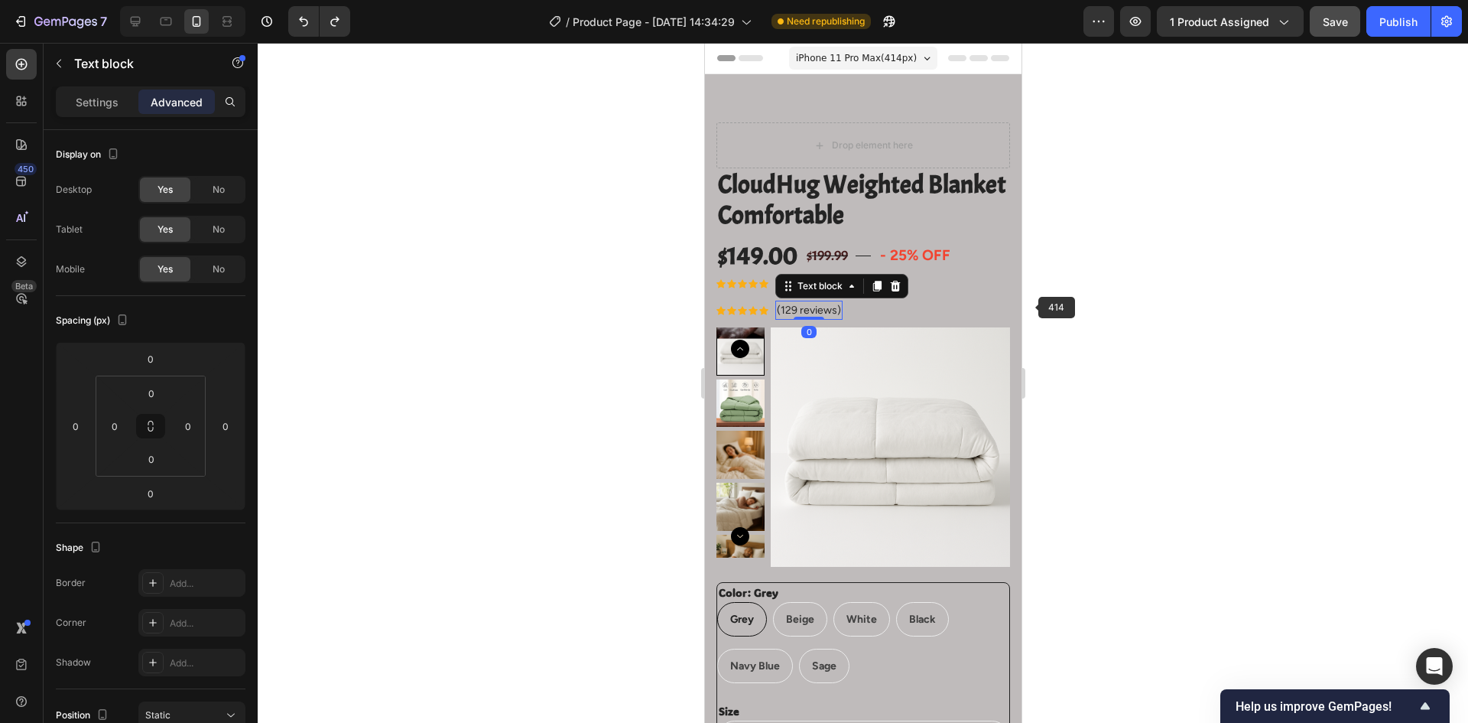
click at [1113, 308] on div at bounding box center [863, 383] width 1211 height 680
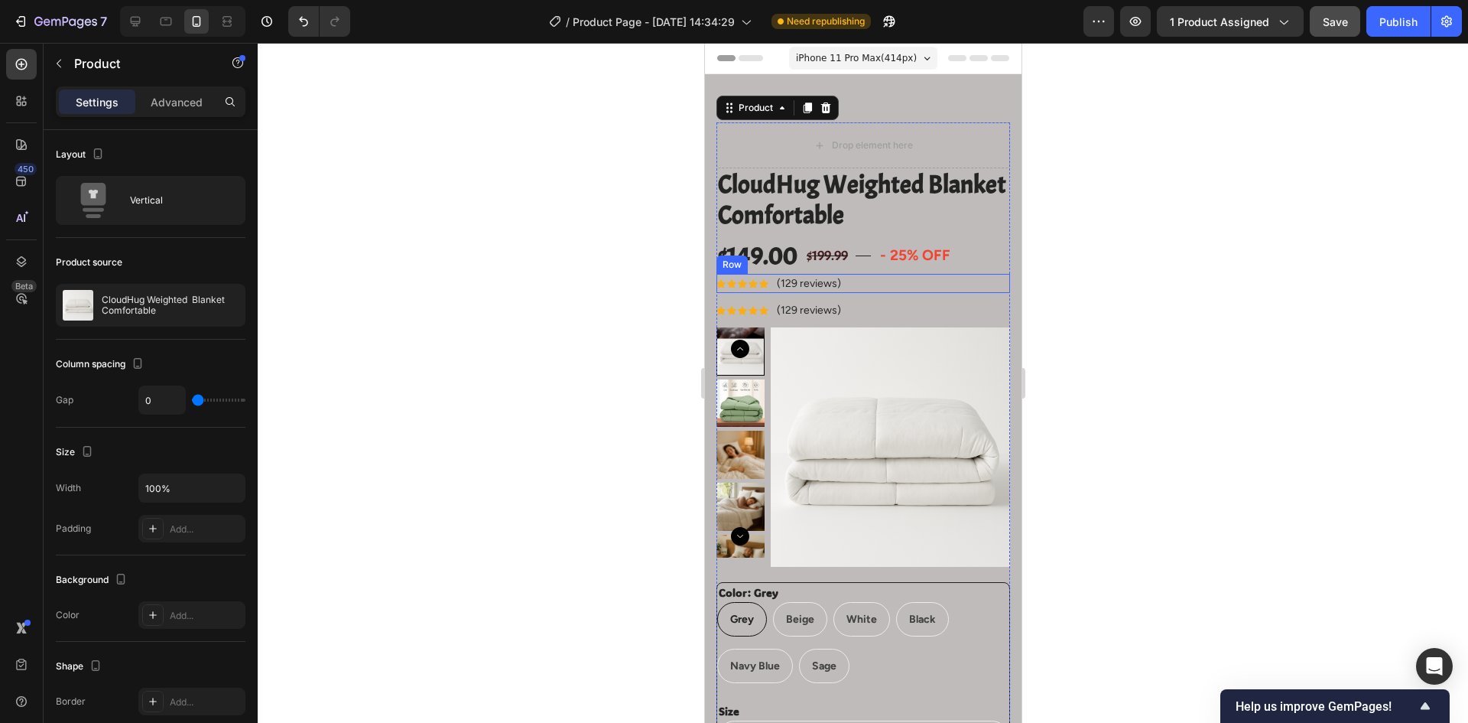
click at [850, 291] on div "Icon Icon Icon Icon Icon Icon List Hoz (129 reviews) Text block Row" at bounding box center [863, 283] width 294 height 19
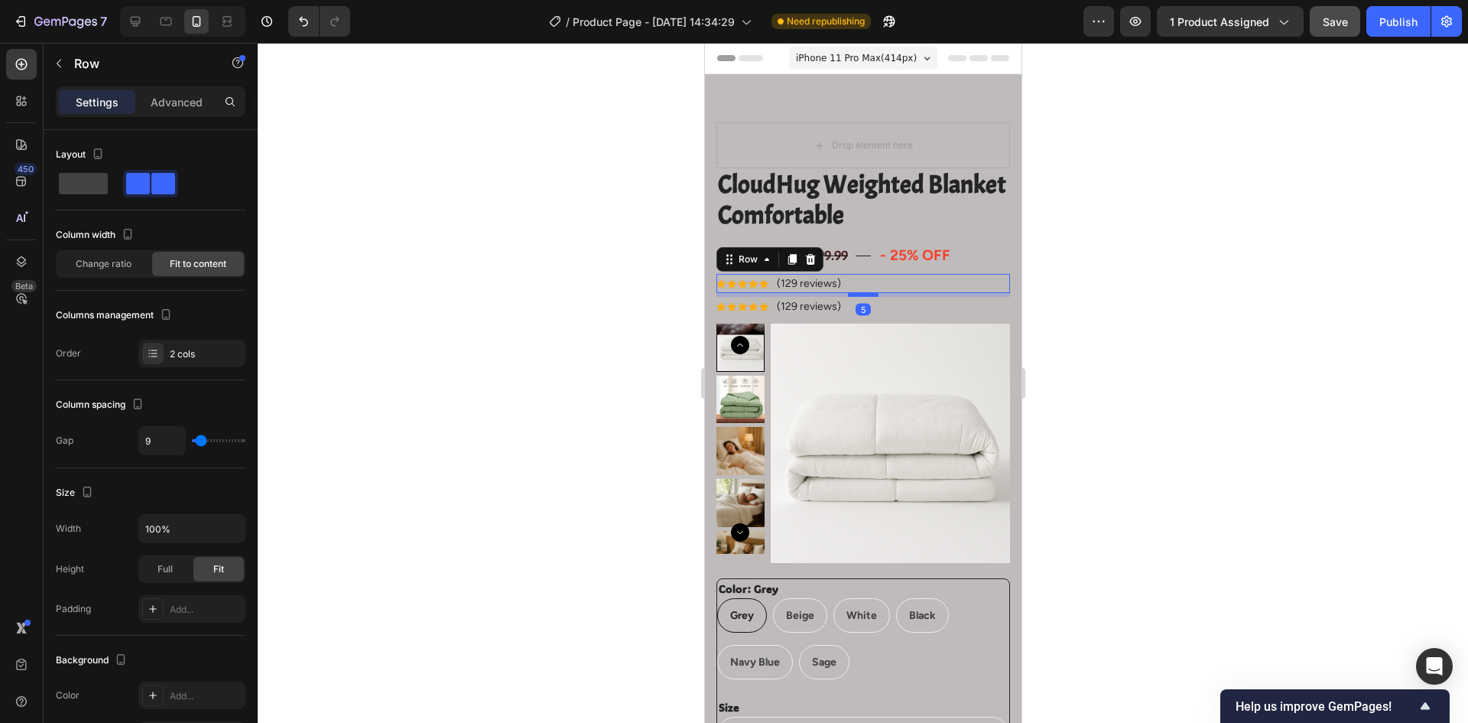
drag, startPoint x: 858, startPoint y: 299, endPoint x: 866, endPoint y: 295, distance: 8.6
click at [866, 295] on div at bounding box center [862, 294] width 31 height 5
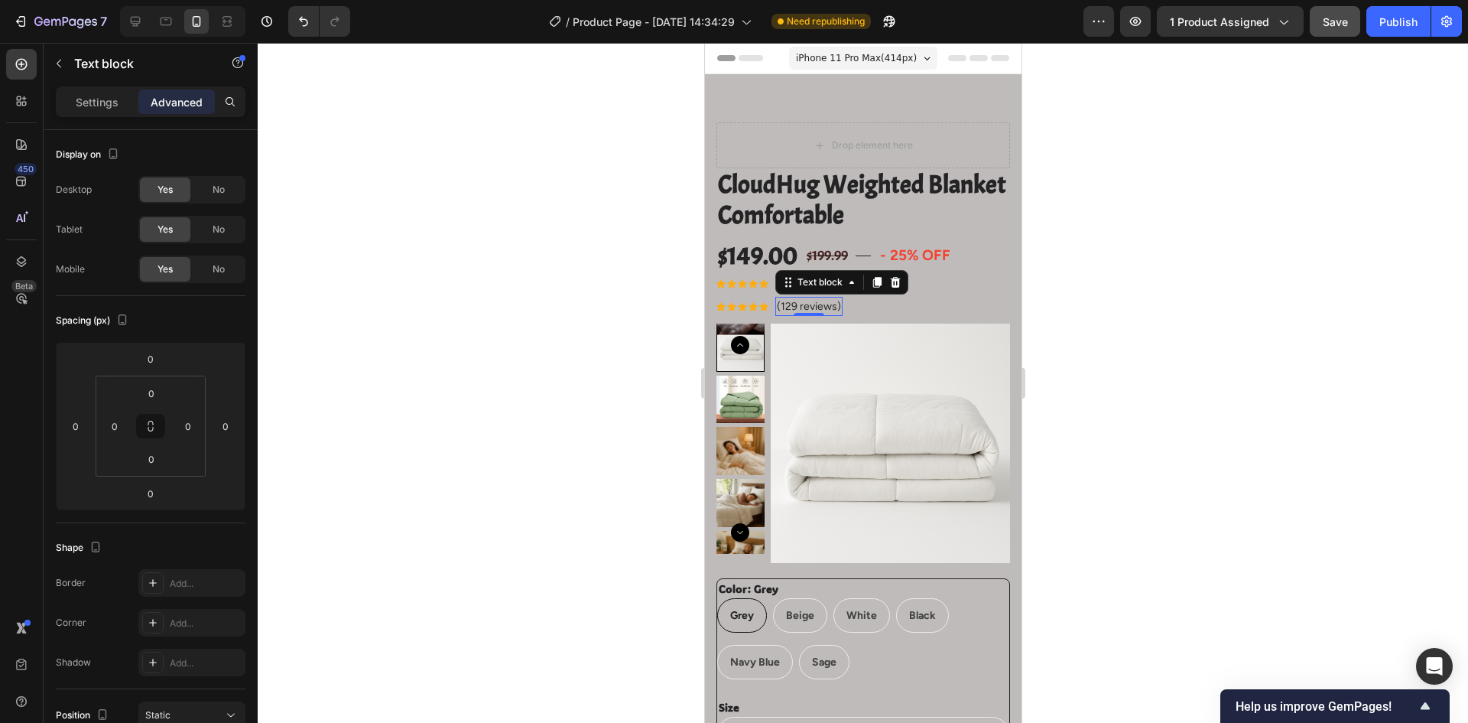
click at [813, 308] on p "(129 reviews)" at bounding box center [808, 306] width 64 height 16
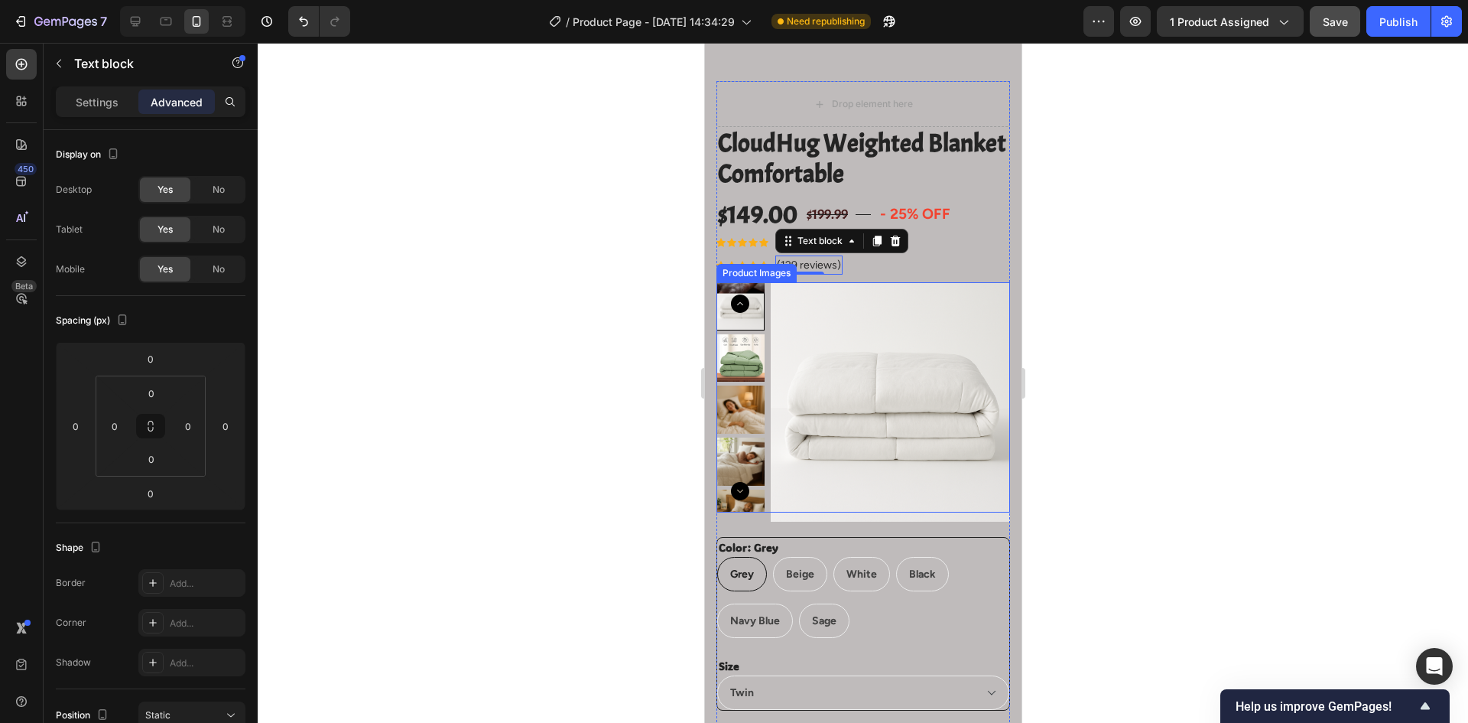
scroll to position [76, 0]
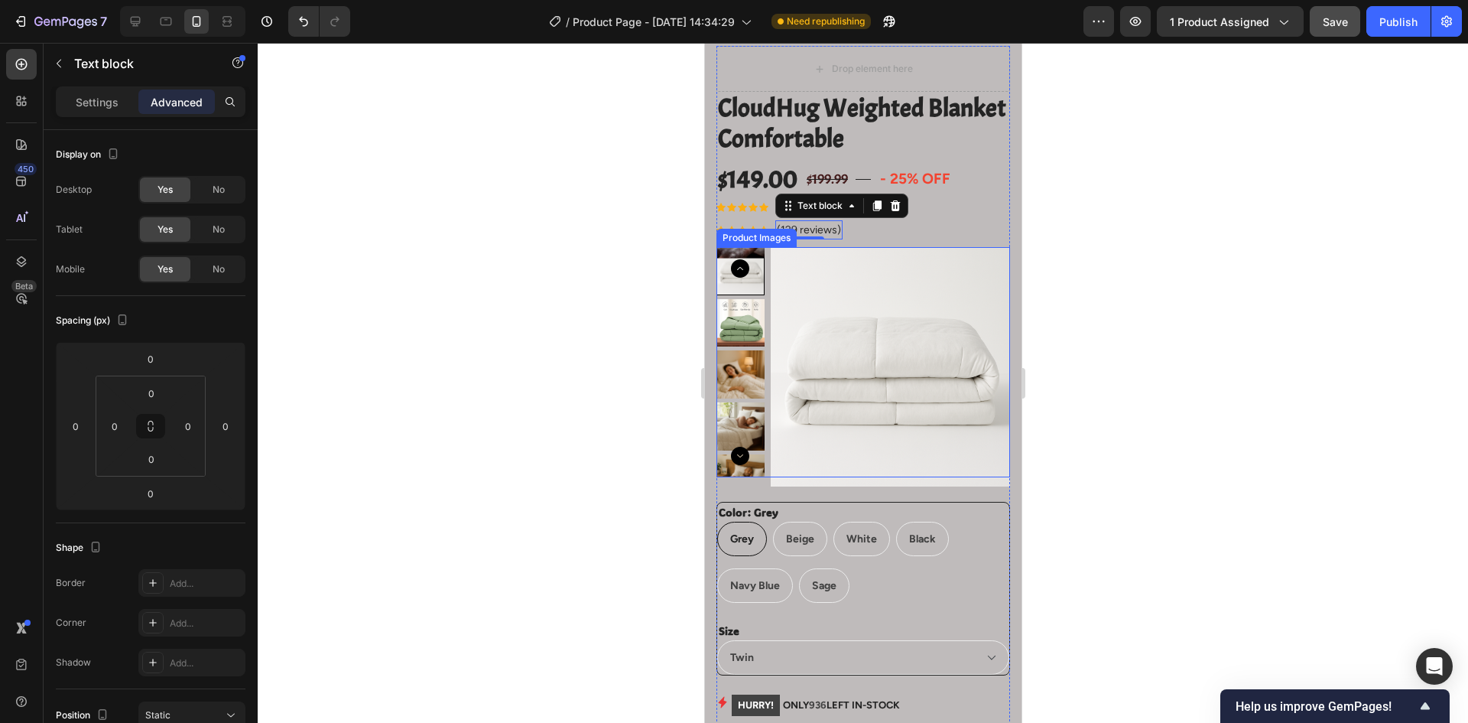
click at [745, 320] on img at bounding box center [740, 323] width 48 height 48
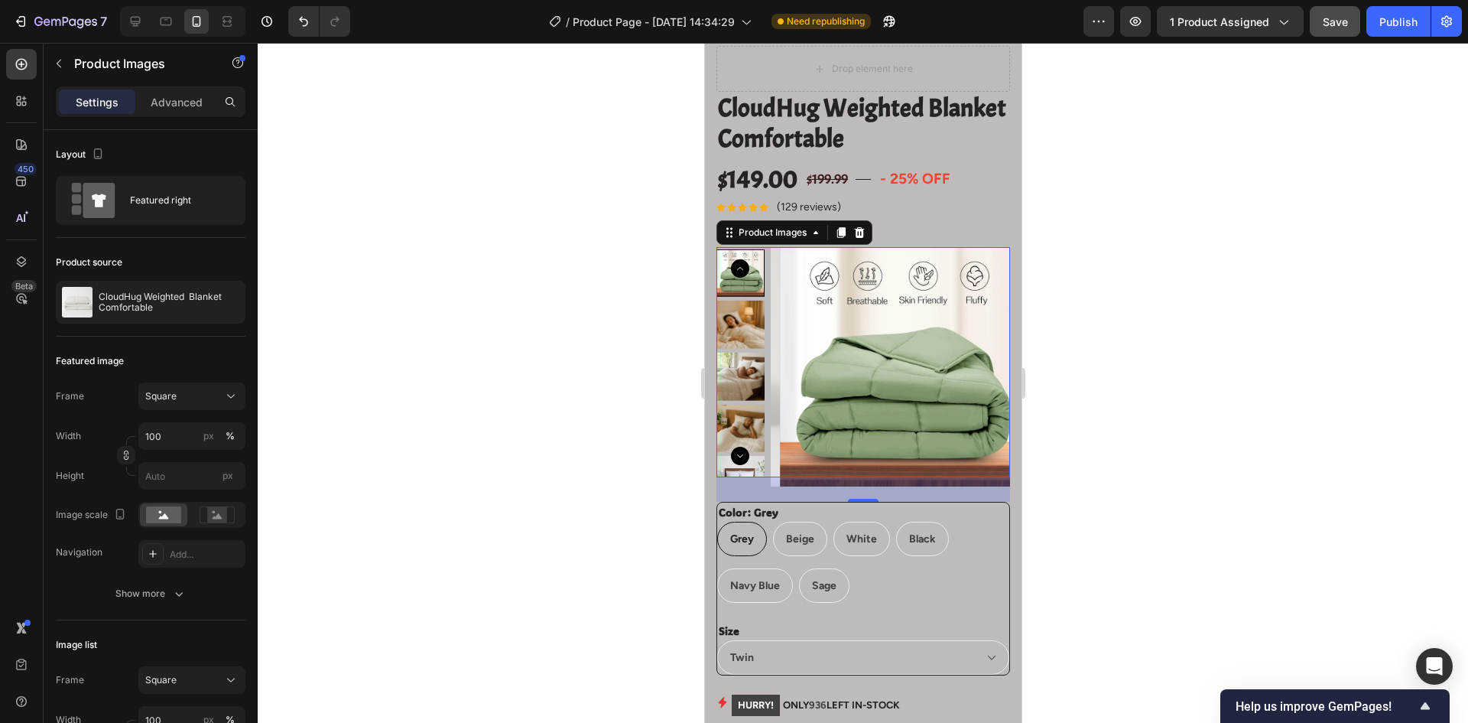
click at [746, 324] on img at bounding box center [740, 325] width 48 height 48
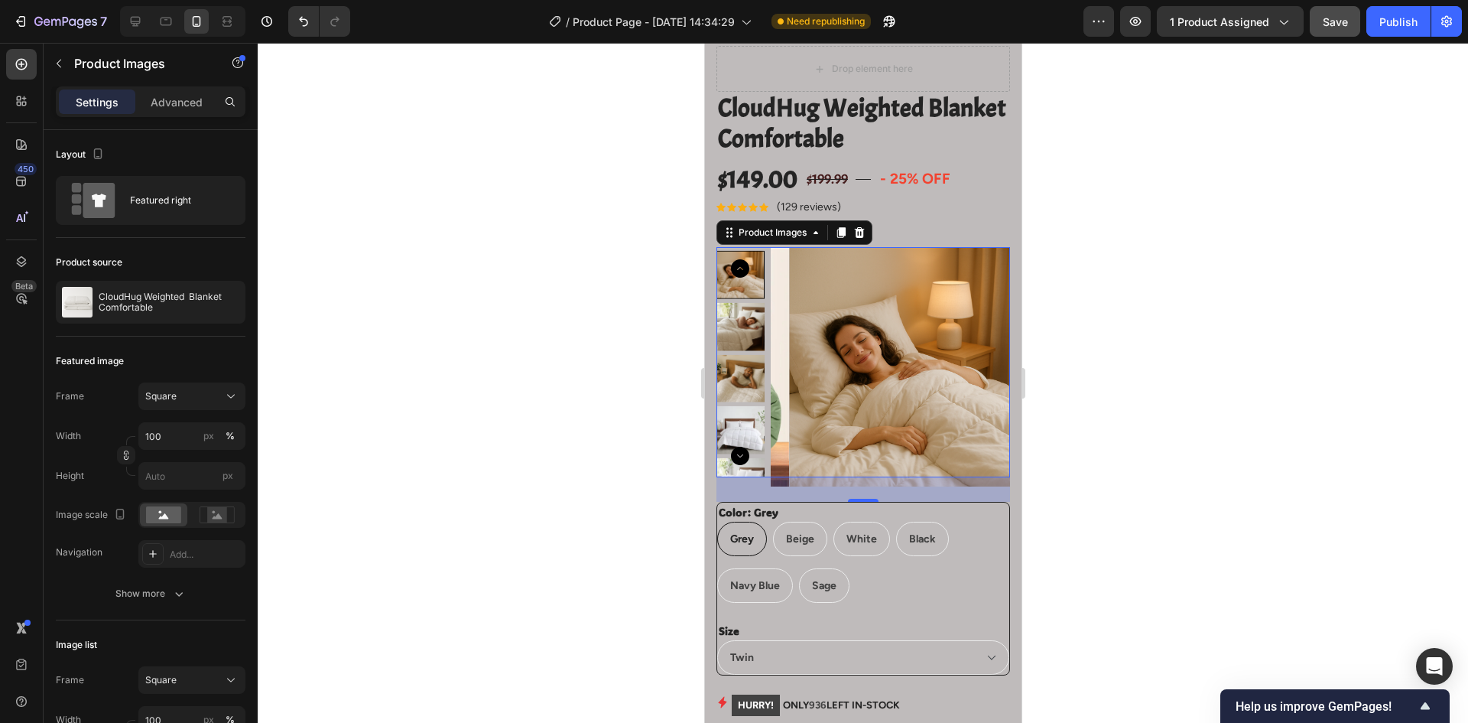
click at [736, 326] on img at bounding box center [740, 327] width 48 height 48
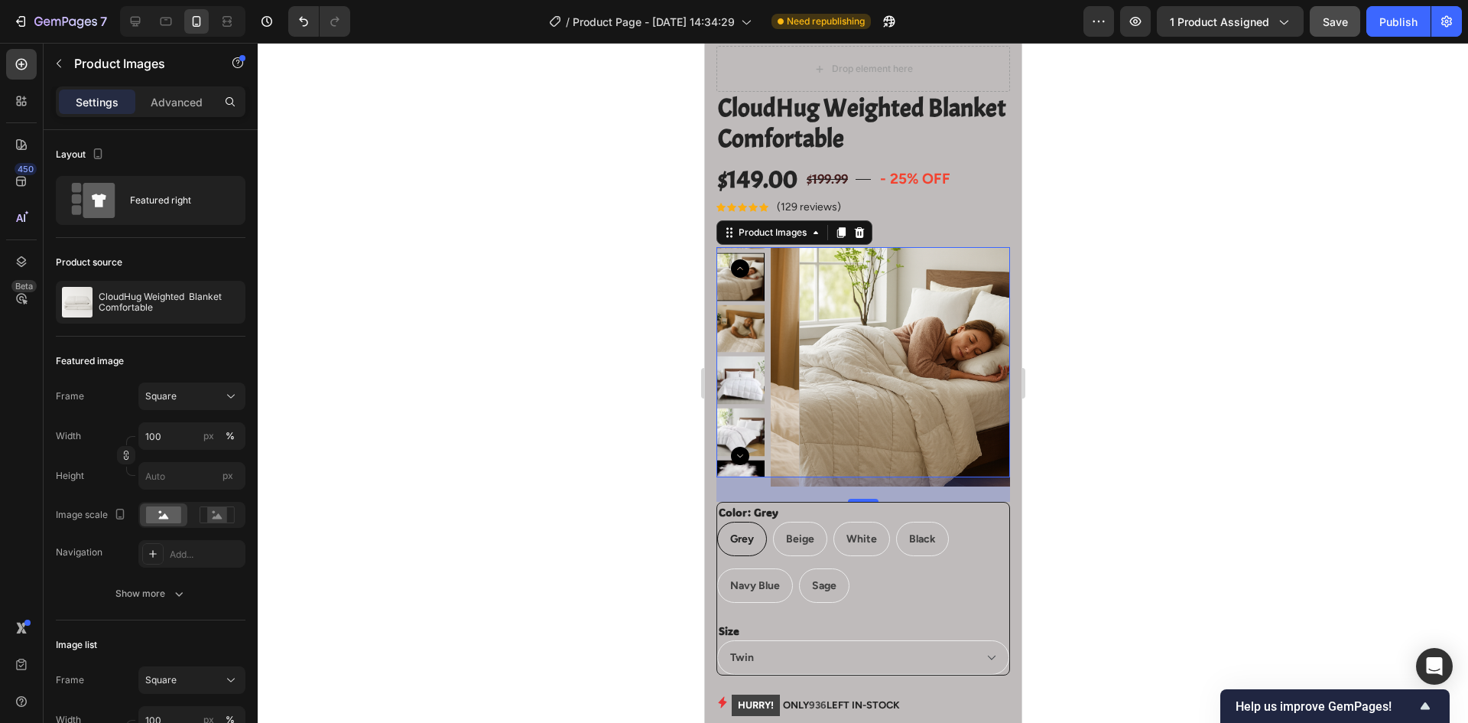
click at [733, 324] on img at bounding box center [740, 328] width 48 height 48
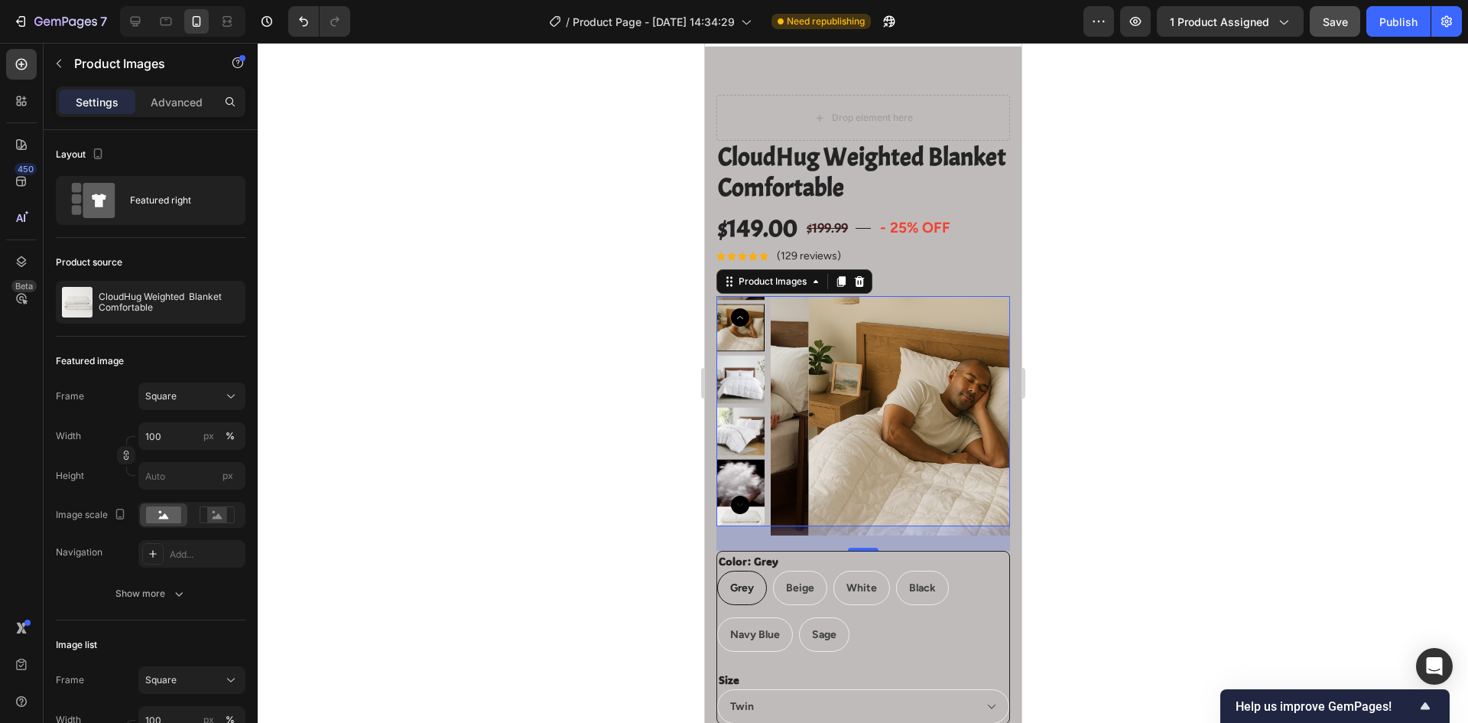
scroll to position [0, 0]
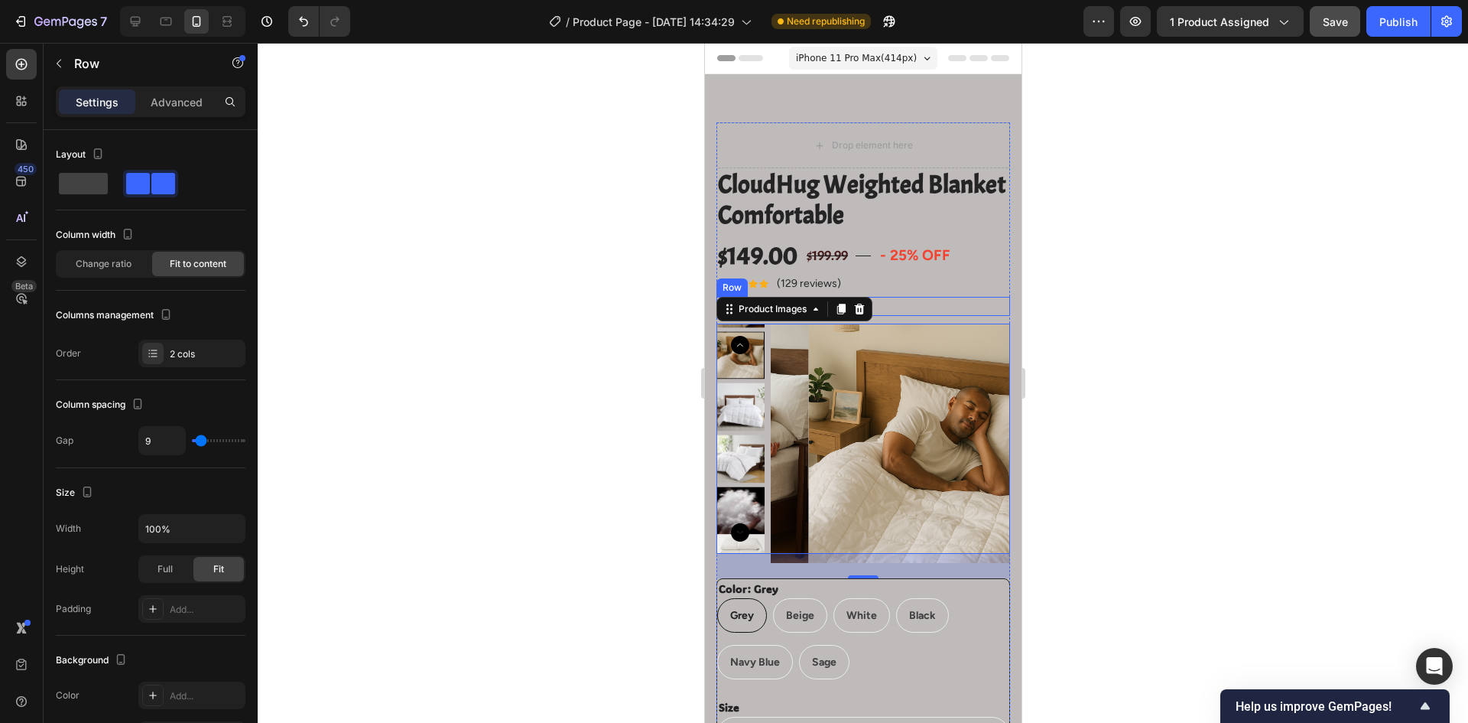
click at [905, 301] on div "Icon Icon Icon Icon Icon Icon List Hoz (129 reviews) Text block Row" at bounding box center [863, 306] width 294 height 19
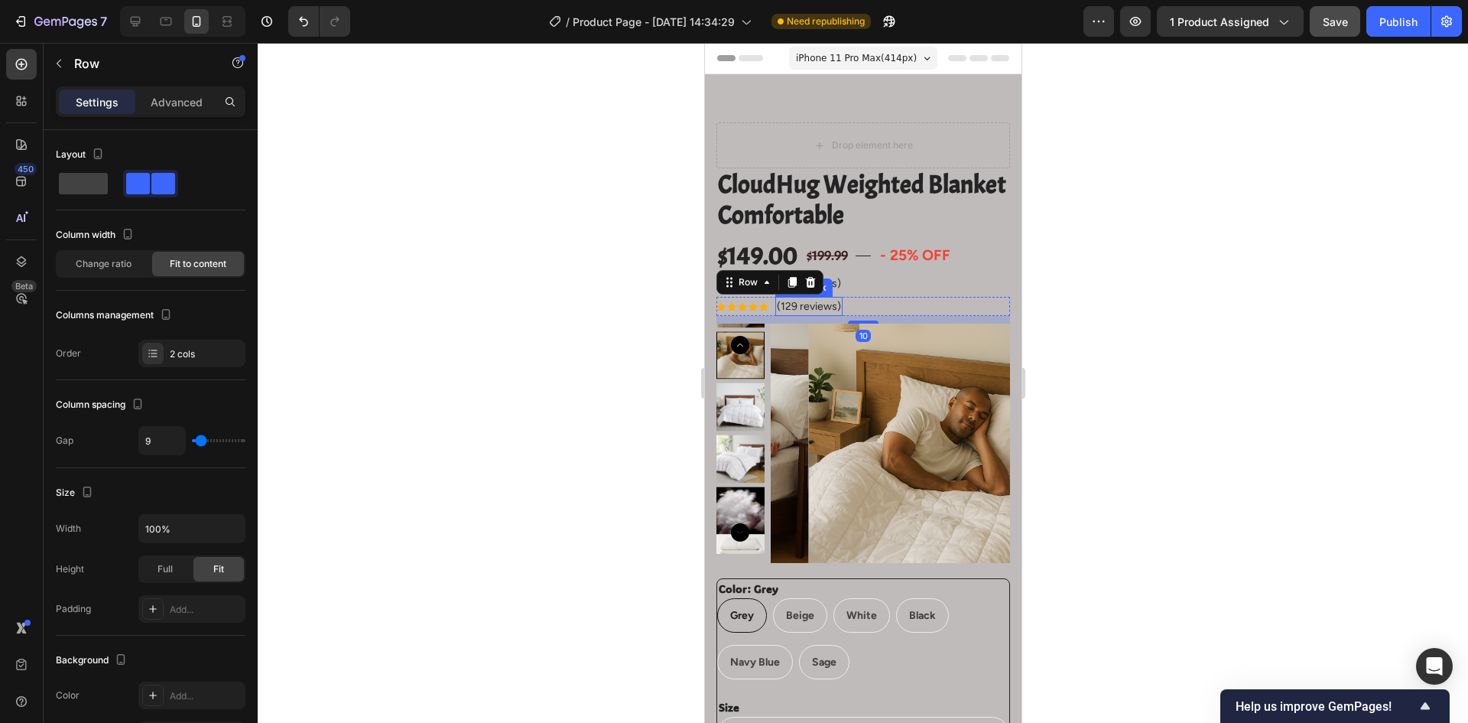
click at [822, 305] on p "(129 reviews)" at bounding box center [808, 306] width 64 height 16
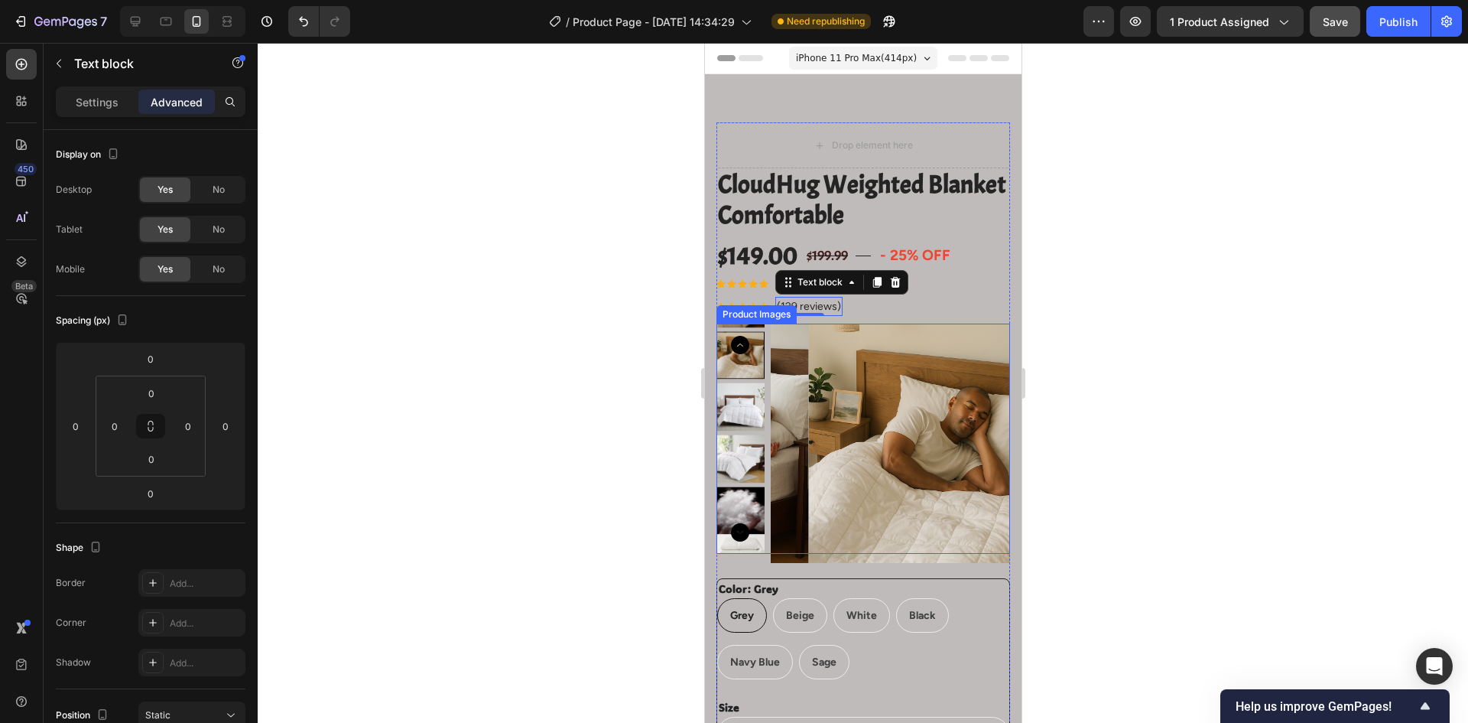
click at [745, 346] on icon "Carousel Back Arrow" at bounding box center [739, 345] width 18 height 18
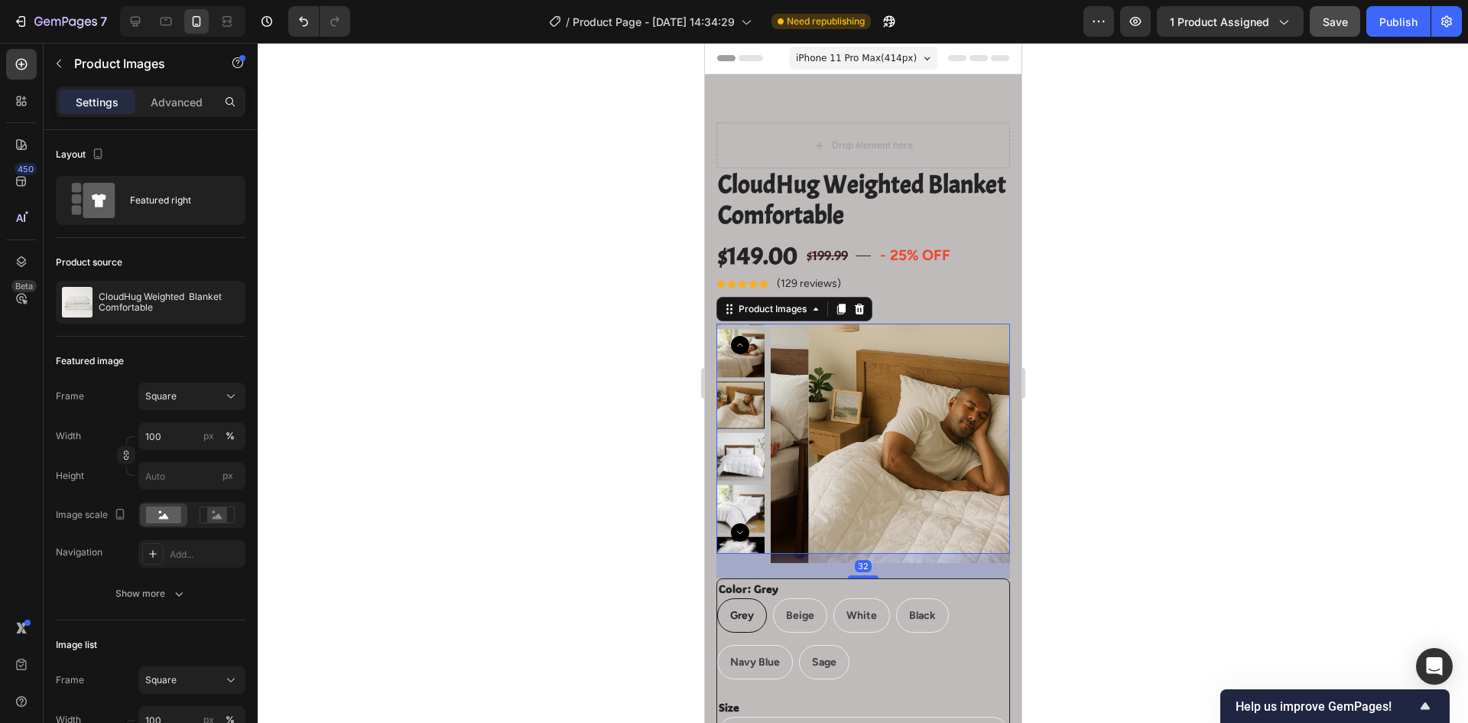
click at [739, 340] on icon "Carousel Back Arrow" at bounding box center [739, 345] width 18 height 18
click at [739, 342] on icon "Carousel Back Arrow" at bounding box center [739, 345] width 18 height 18
click at [743, 345] on icon "Carousel Back Arrow" at bounding box center [739, 345] width 18 height 18
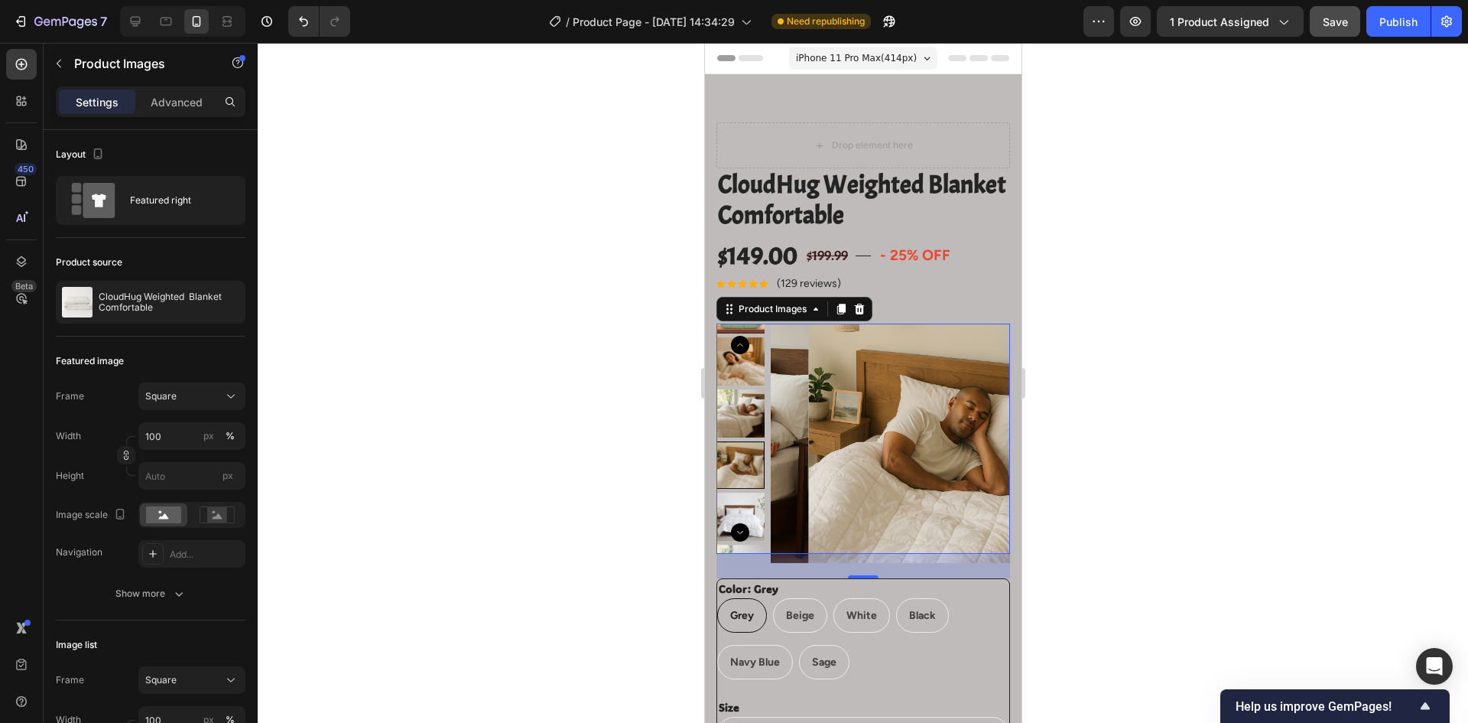
click at [744, 346] on icon "Carousel Back Arrow" at bounding box center [739, 345] width 18 height 18
click at [743, 401] on img at bounding box center [740, 397] width 48 height 48
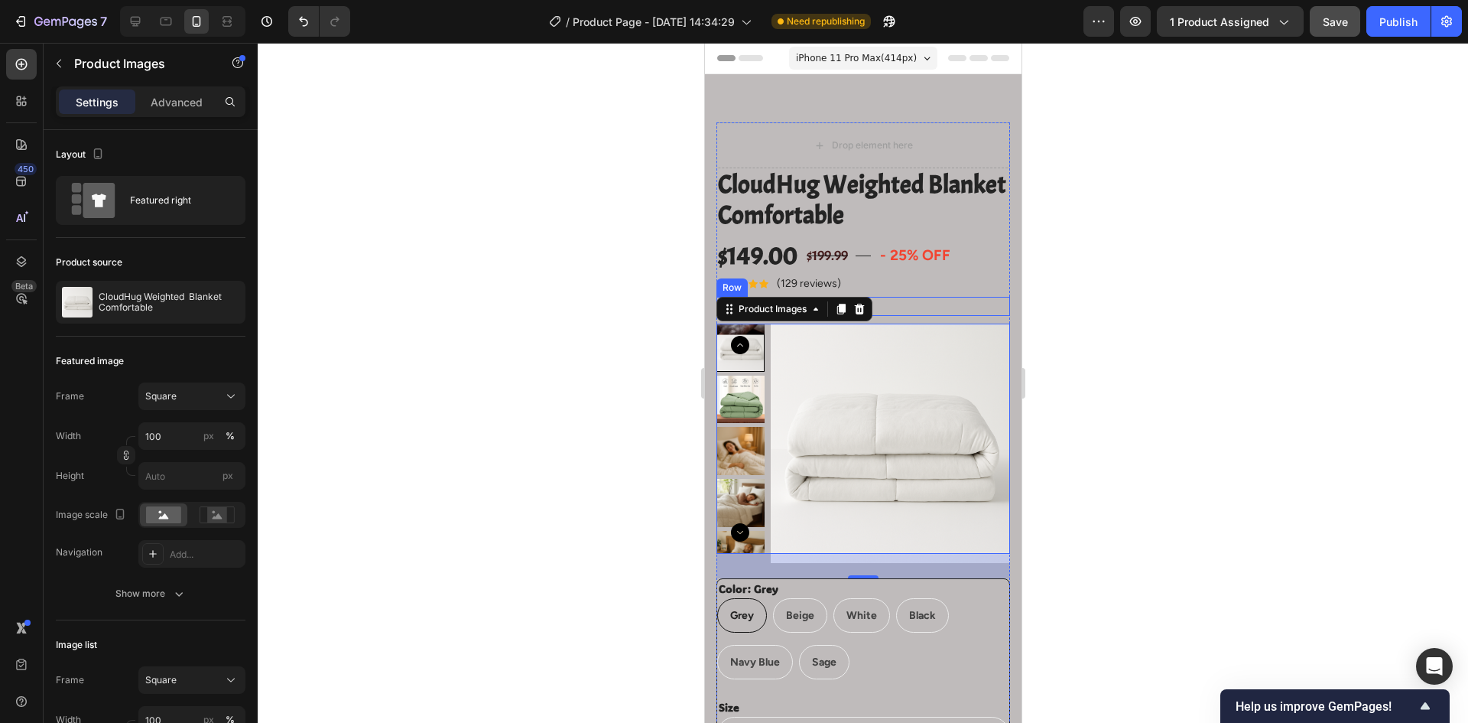
click at [903, 304] on div "Icon Icon Icon Icon Icon Icon List Hoz (129 reviews) Text block Row" at bounding box center [863, 306] width 294 height 19
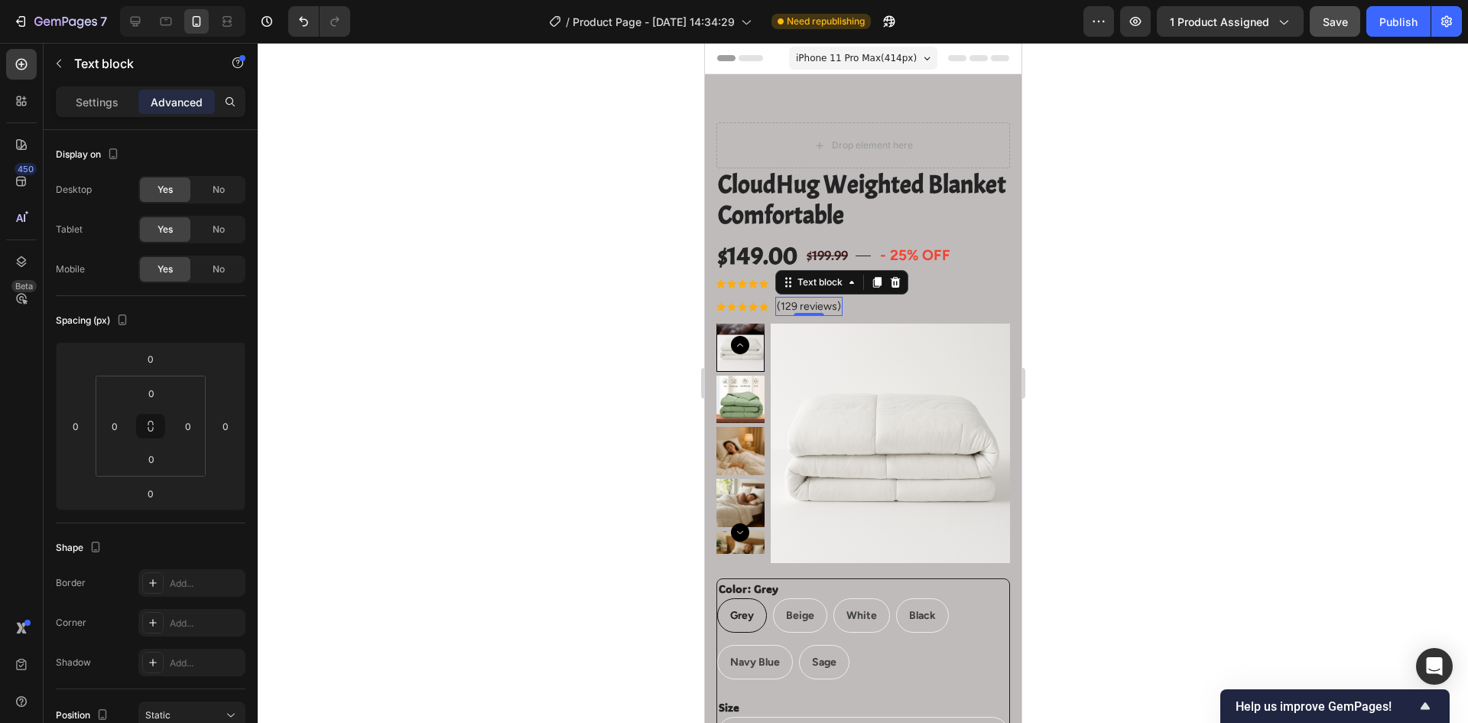
click at [816, 310] on p "(129 reviews)" at bounding box center [808, 306] width 64 height 16
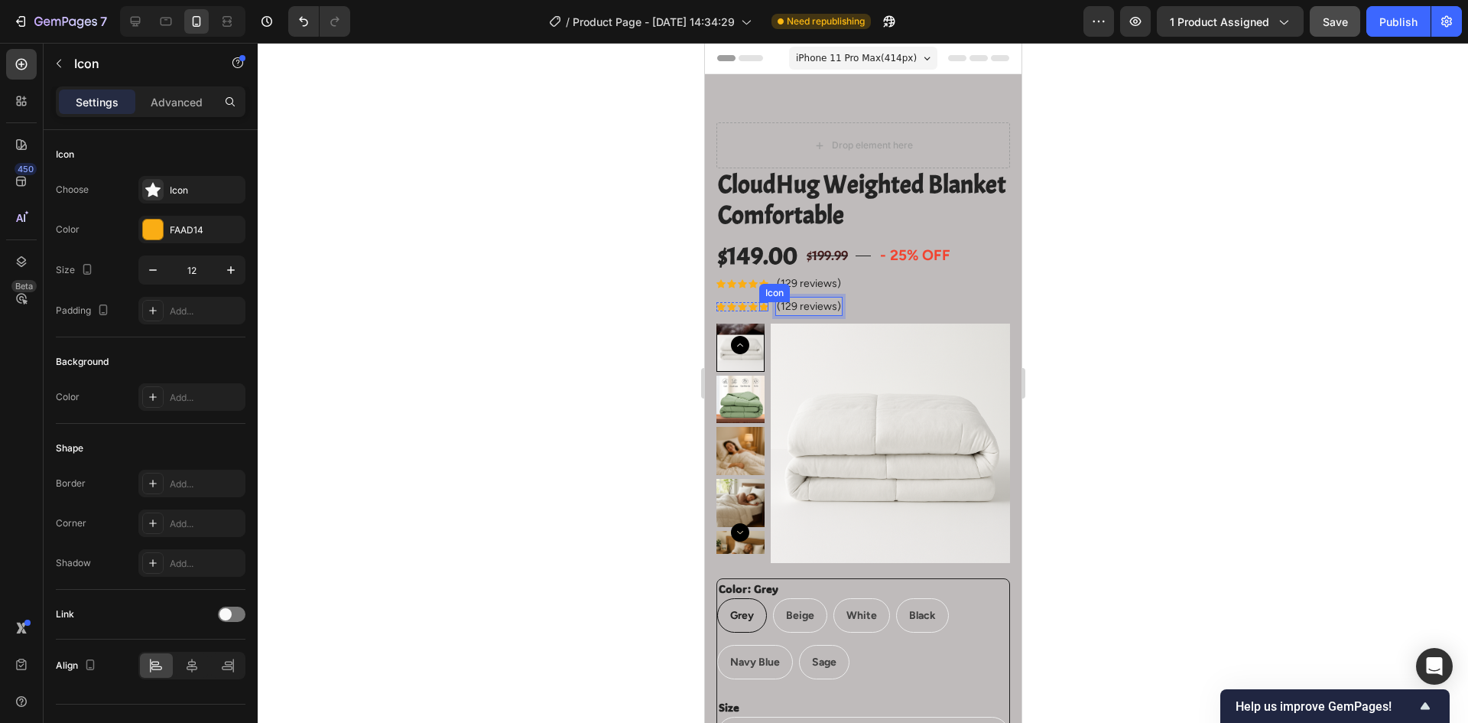
click at [759, 308] on div "Icon" at bounding box center [763, 306] width 9 height 9
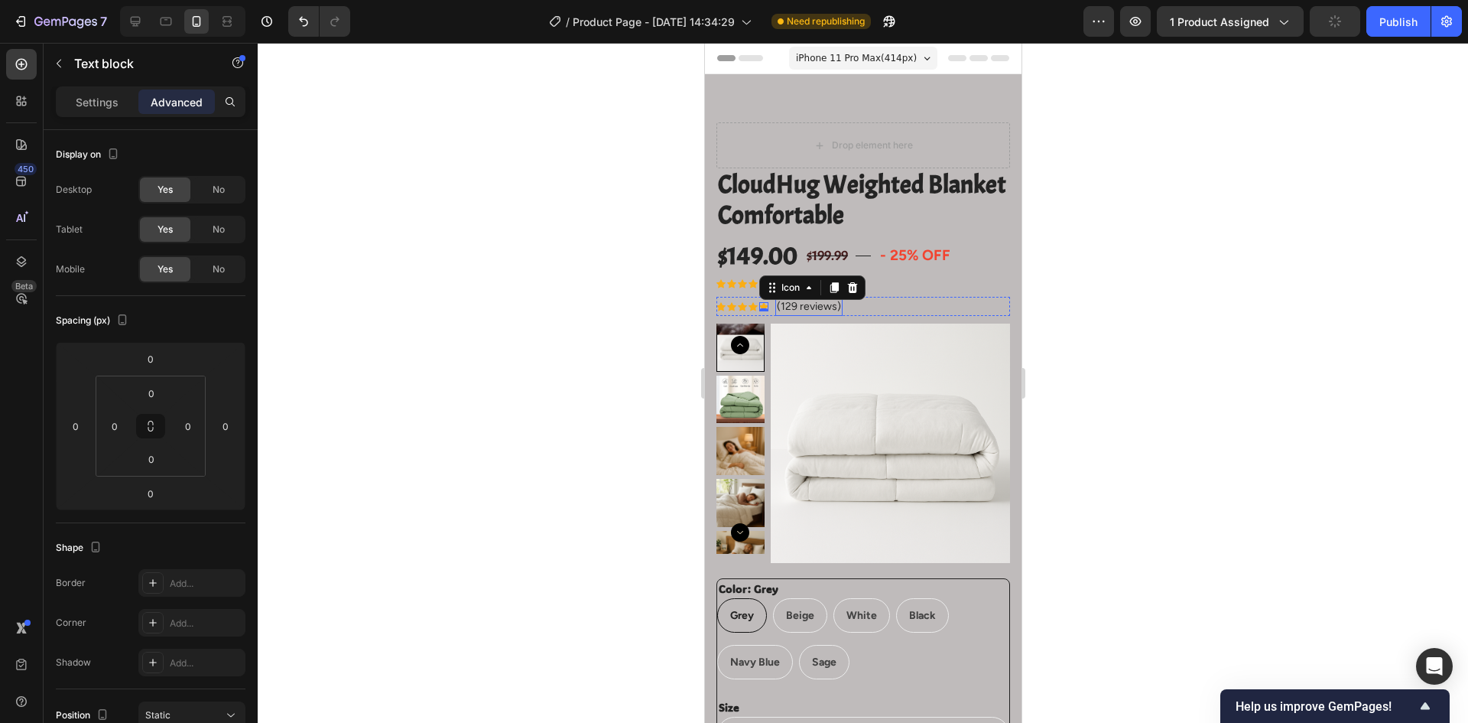
click at [826, 307] on p "(129 reviews)" at bounding box center [808, 306] width 64 height 16
click at [813, 308] on p "(129 reviews)" at bounding box center [808, 306] width 64 height 16
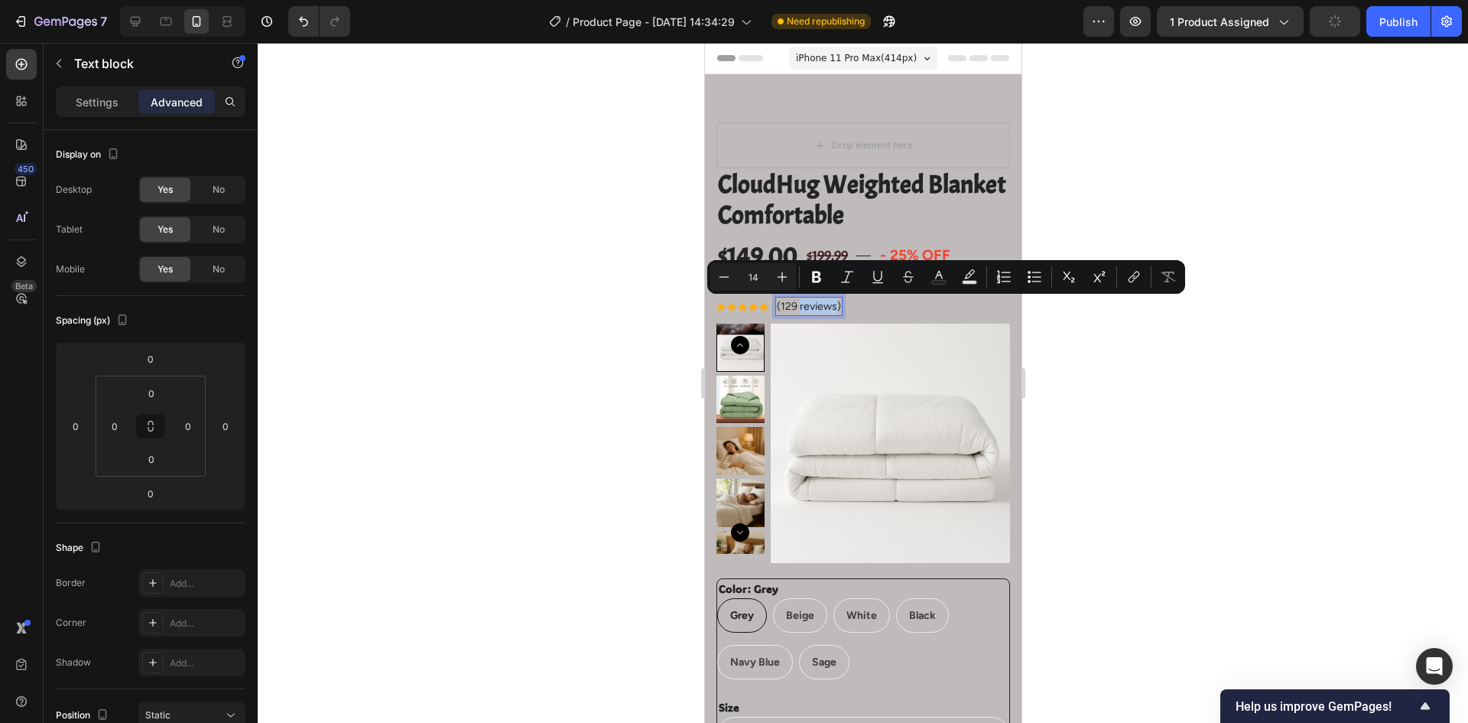
click at [813, 306] on p "(129 reviews)" at bounding box center [808, 306] width 64 height 16
drag, startPoint x: 782, startPoint y: 304, endPoint x: 834, endPoint y: 311, distance: 52.4
click at [834, 311] on p "(129 reviews)" at bounding box center [808, 306] width 64 height 16
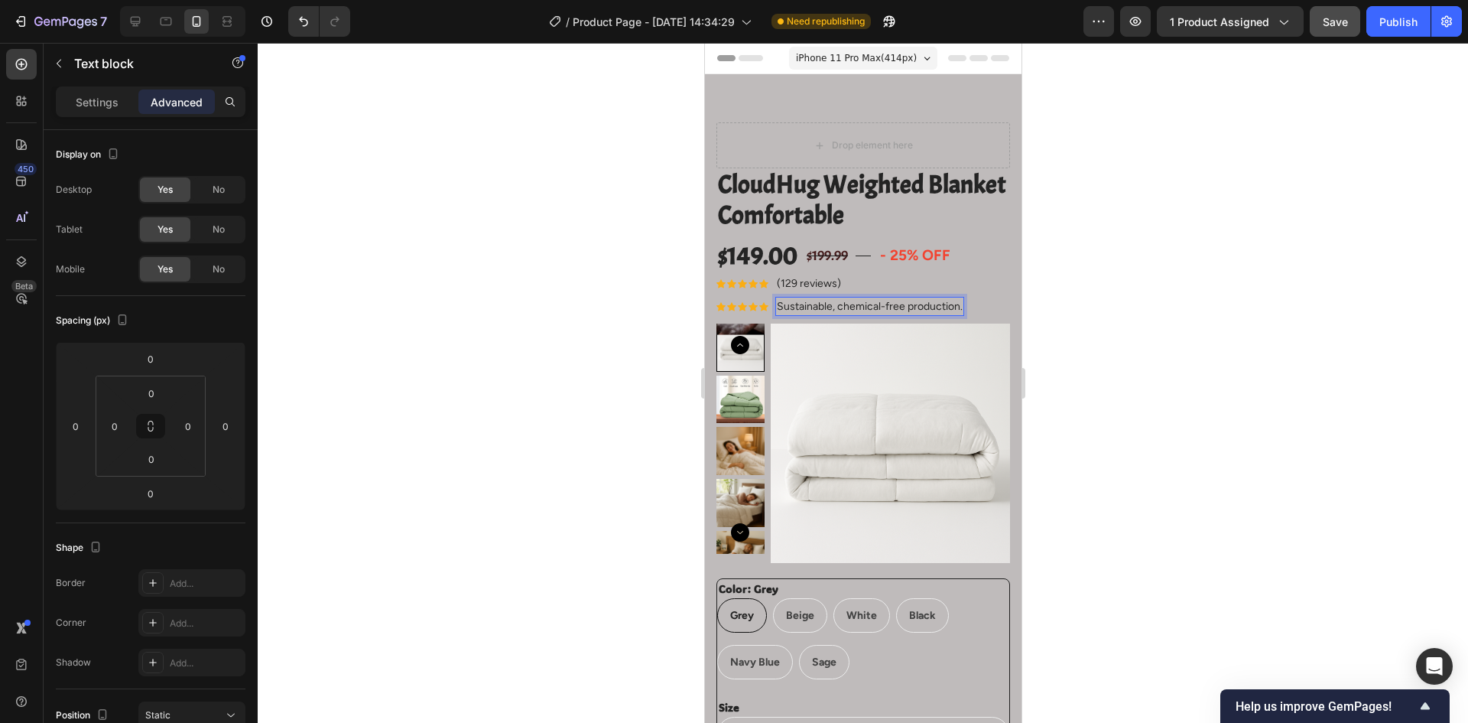
click at [778, 306] on p "Sustainable, chemical-free production." at bounding box center [869, 306] width 186 height 16
click at [802, 309] on p "Sustainable, chemical-free production." at bounding box center [869, 306] width 186 height 16
click at [778, 303] on p "Sustainable, chemical-free production." at bounding box center [869, 306] width 186 height 16
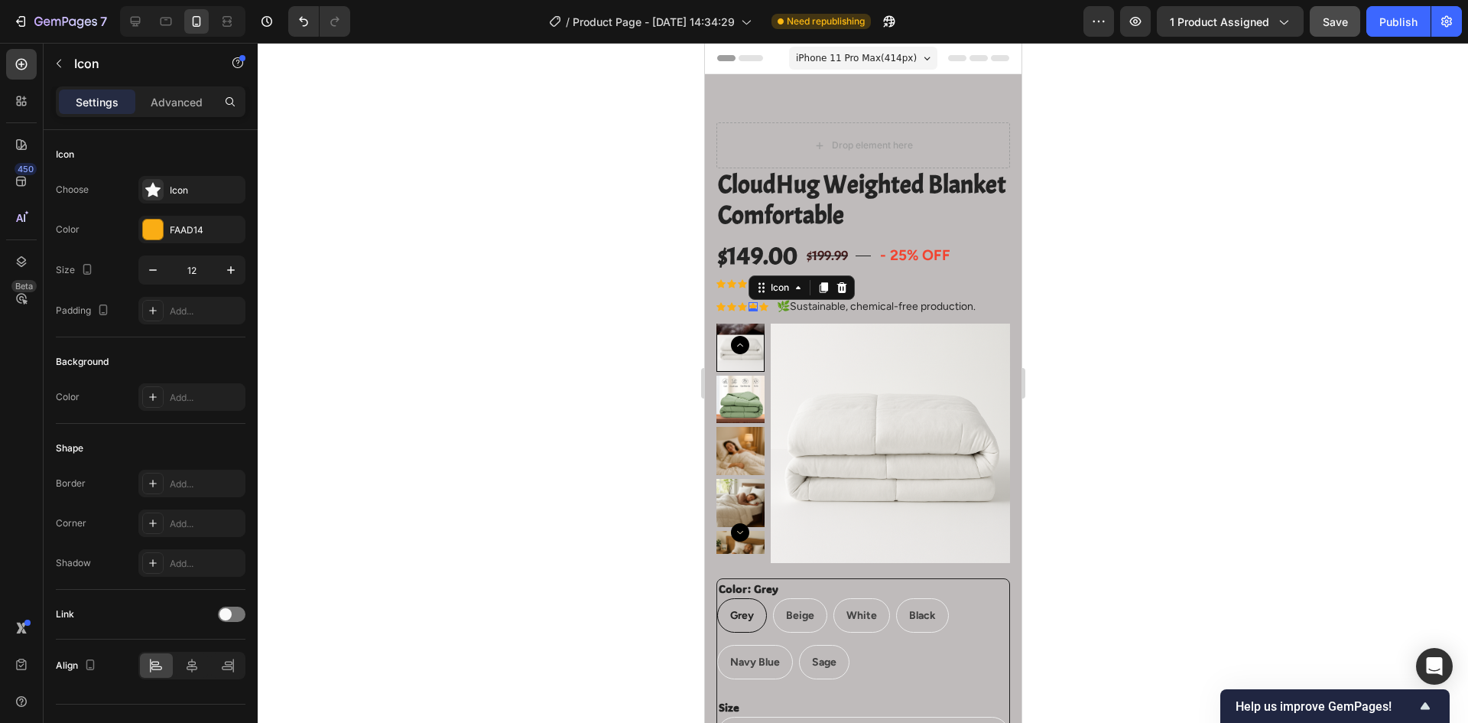
click at [749, 304] on div "Icon 0" at bounding box center [752, 306] width 9 height 9
click at [840, 286] on icon at bounding box center [841, 287] width 12 height 12
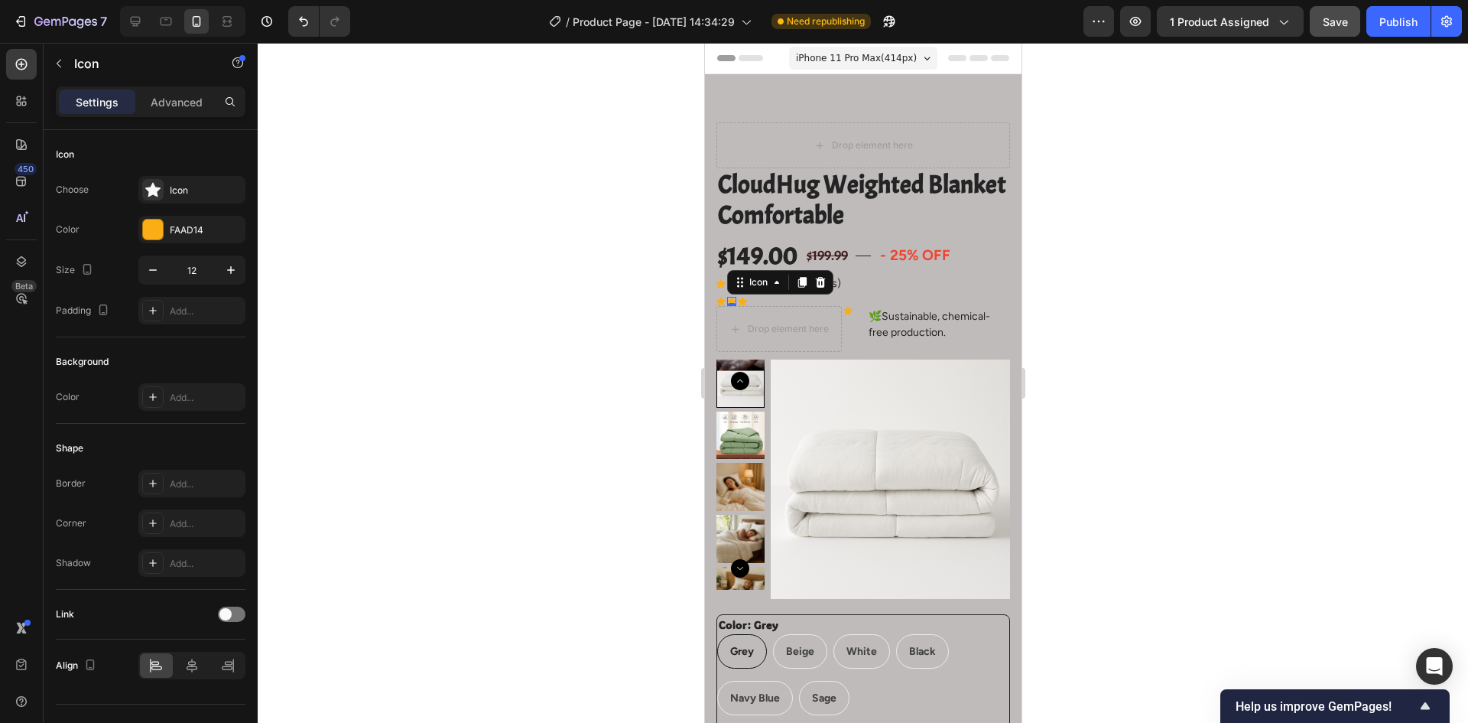
click at [734, 303] on div "Icon 0" at bounding box center [731, 301] width 9 height 9
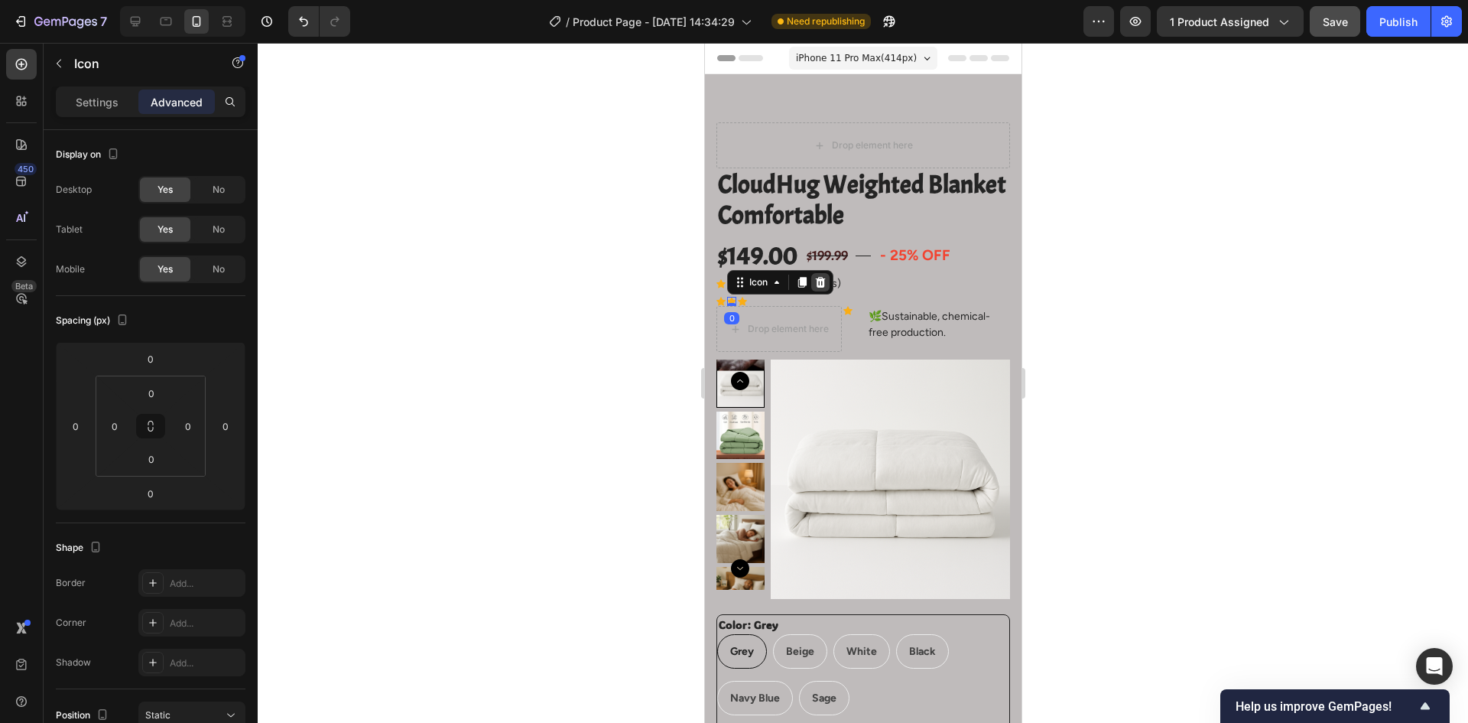
click at [818, 284] on icon at bounding box center [820, 282] width 12 height 12
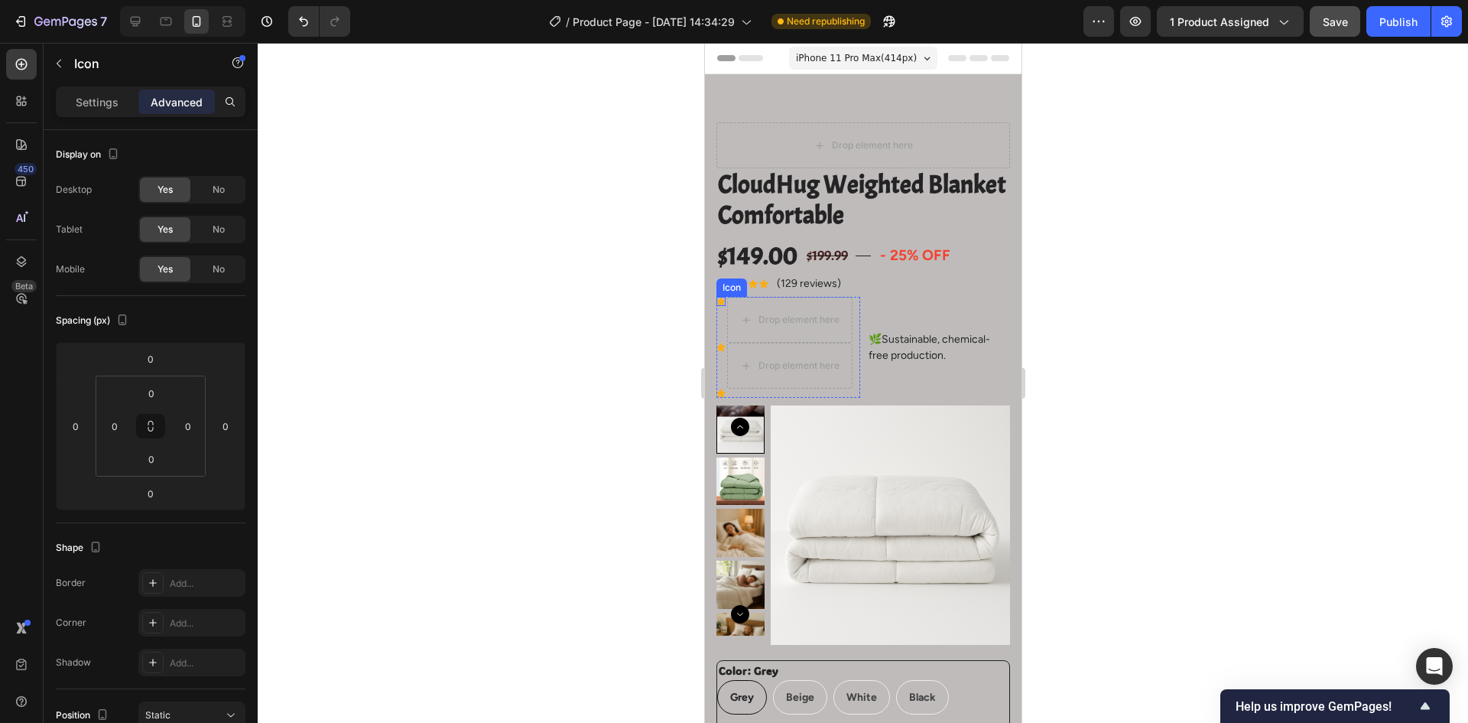
click at [721, 306] on div "Icon" at bounding box center [720, 301] width 9 height 9
click at [808, 276] on icon at bounding box center [809, 282] width 12 height 12
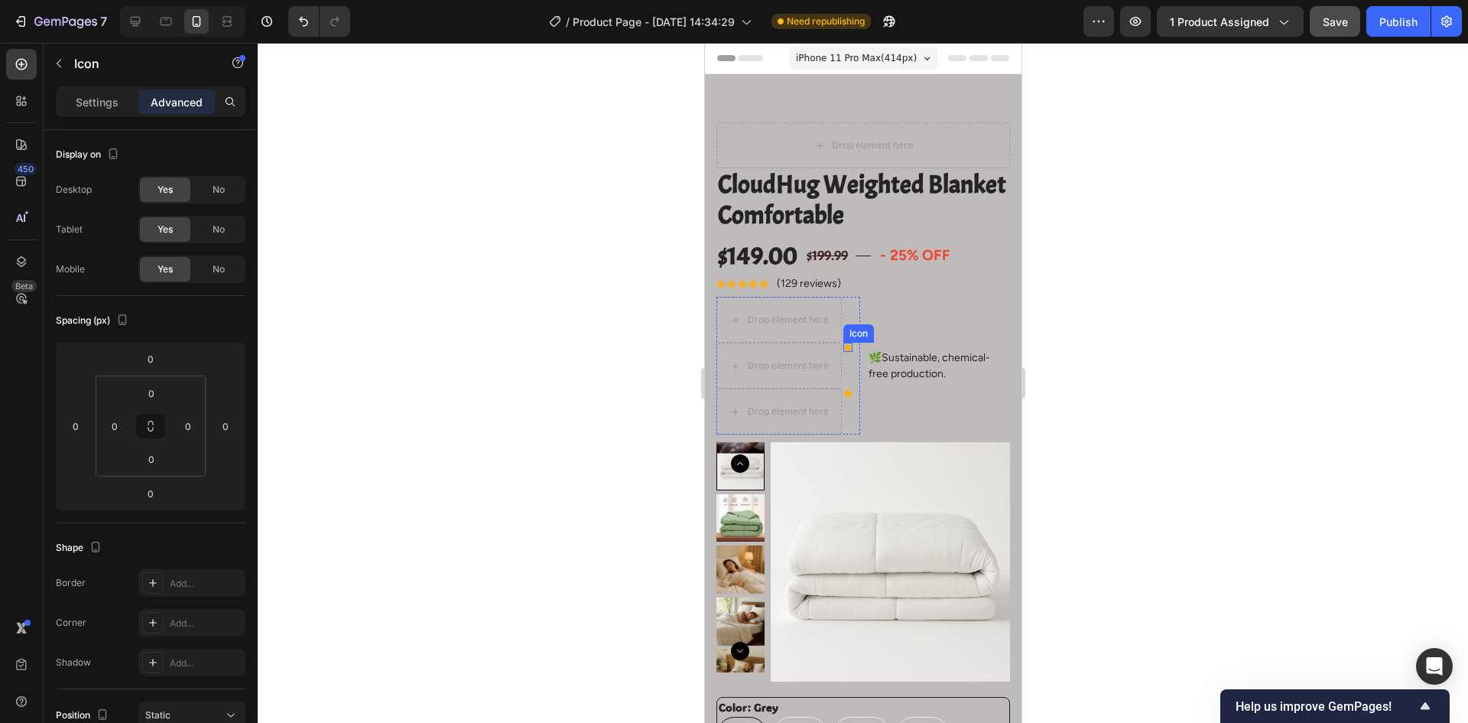
click at [846, 347] on icon at bounding box center [847, 347] width 9 height 8
click at [938, 334] on icon at bounding box center [936, 328] width 12 height 12
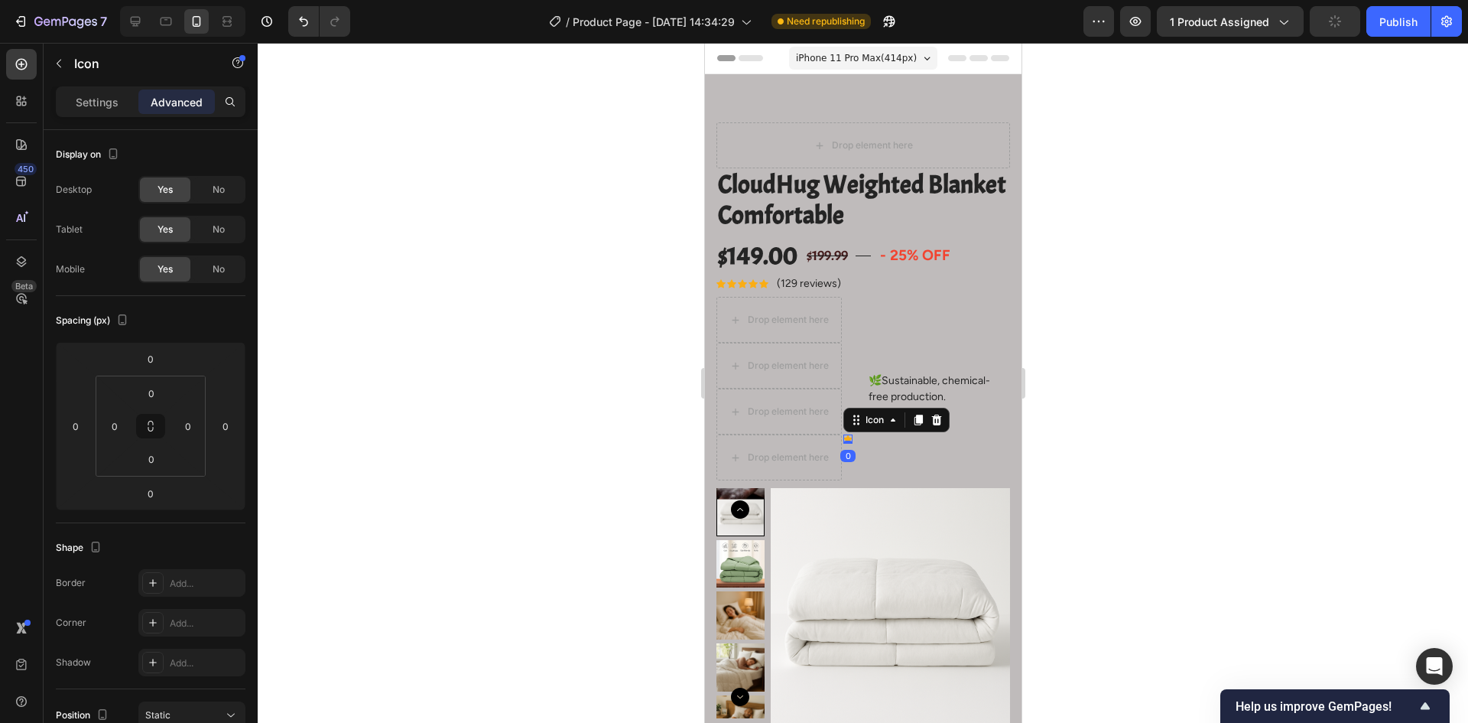
click at [845, 443] on div "Icon 0" at bounding box center [847, 438] width 9 height 9
click at [932, 418] on icon at bounding box center [936, 420] width 12 height 12
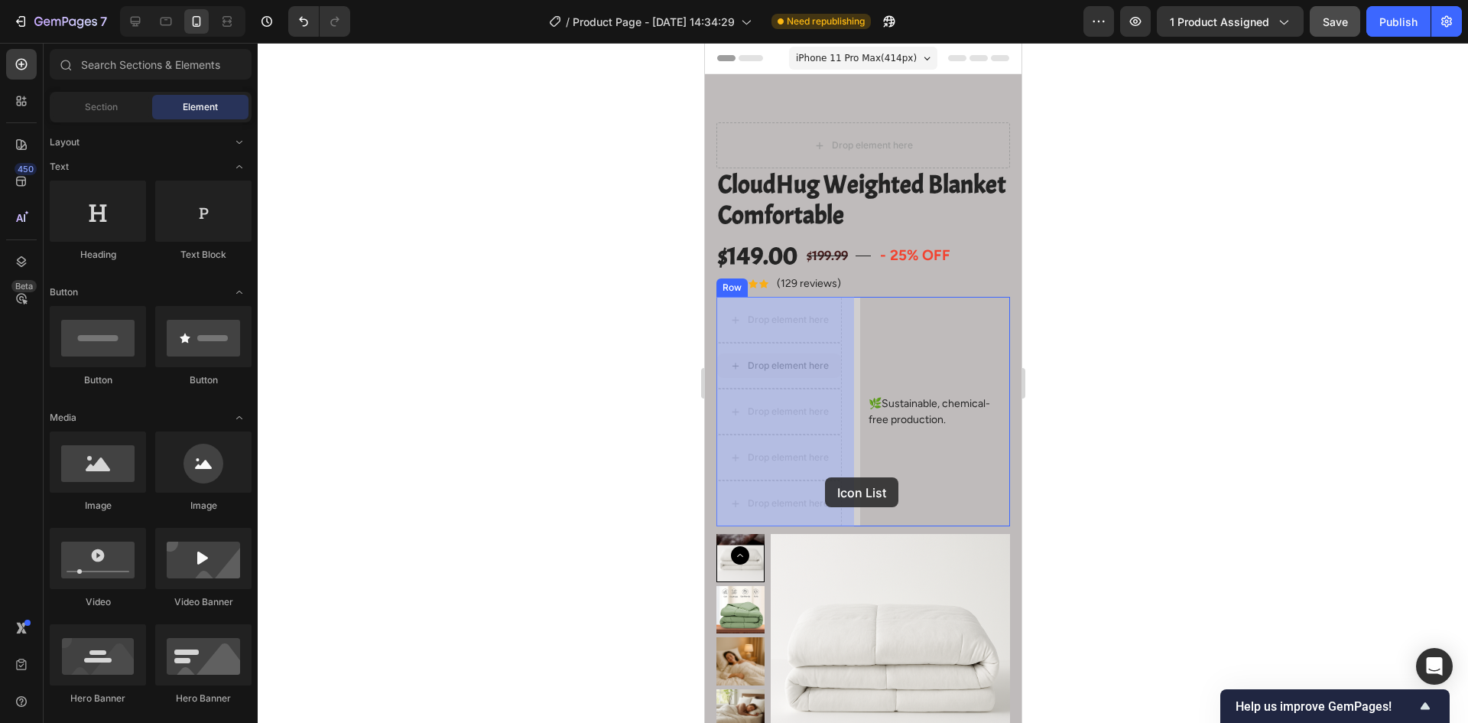
drag, startPoint x: 837, startPoint y: 324, endPoint x: 824, endPoint y: 478, distance: 154.2
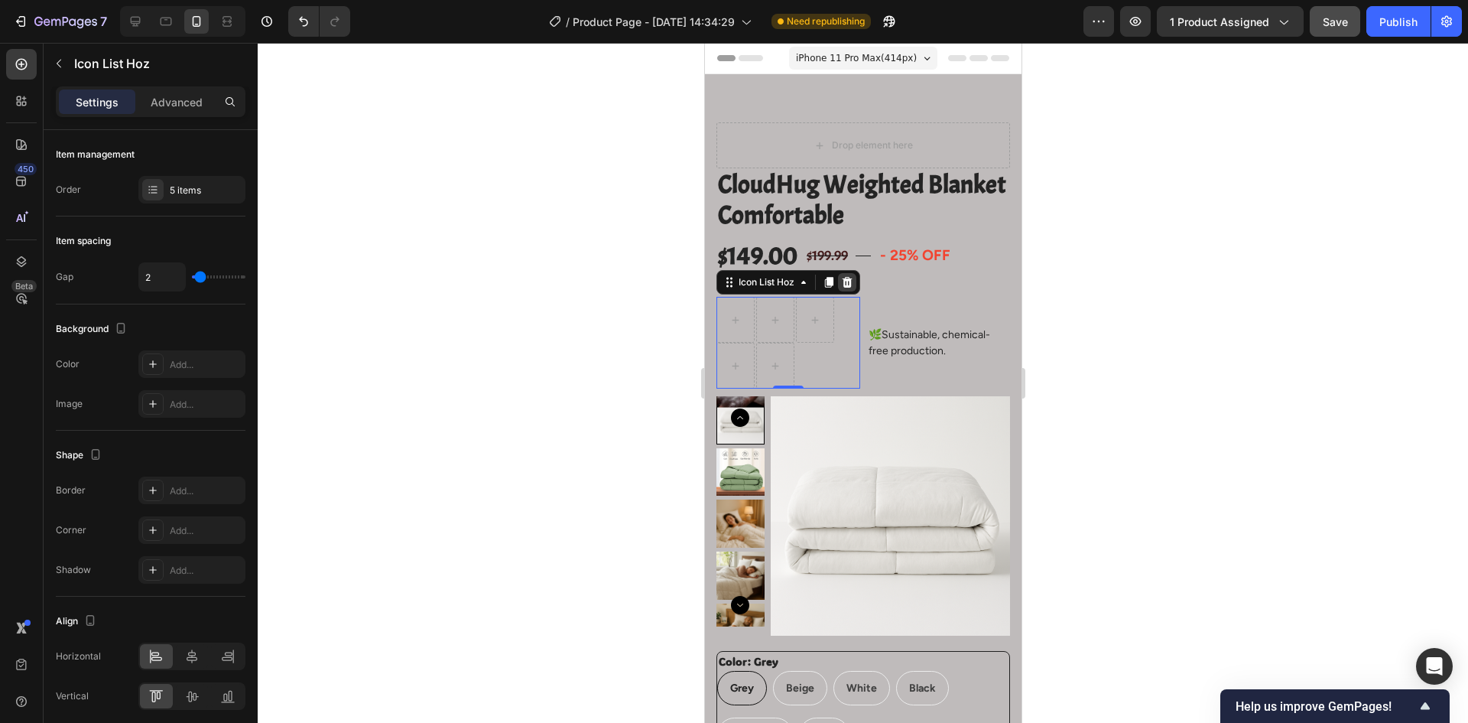
click at [850, 276] on icon at bounding box center [847, 282] width 12 height 12
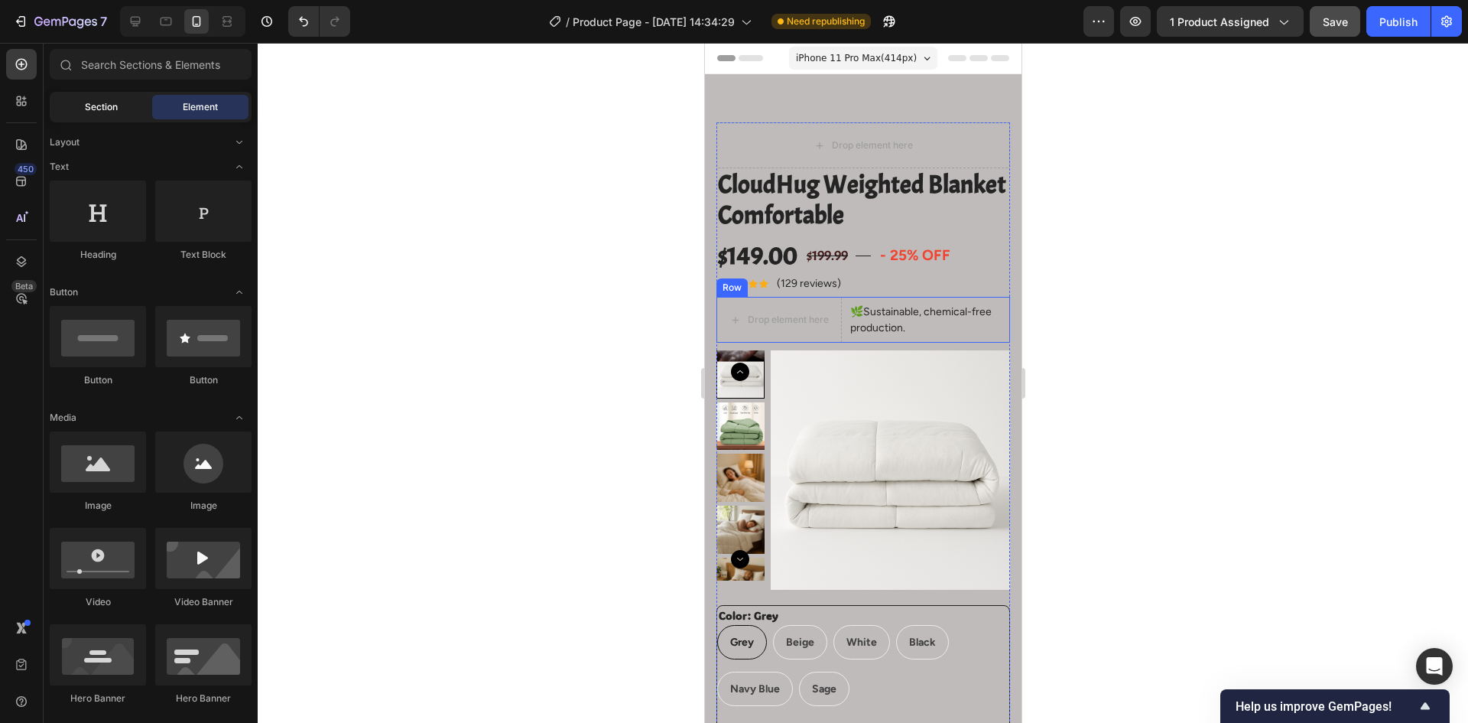
click at [99, 102] on span "Section" at bounding box center [101, 107] width 33 height 14
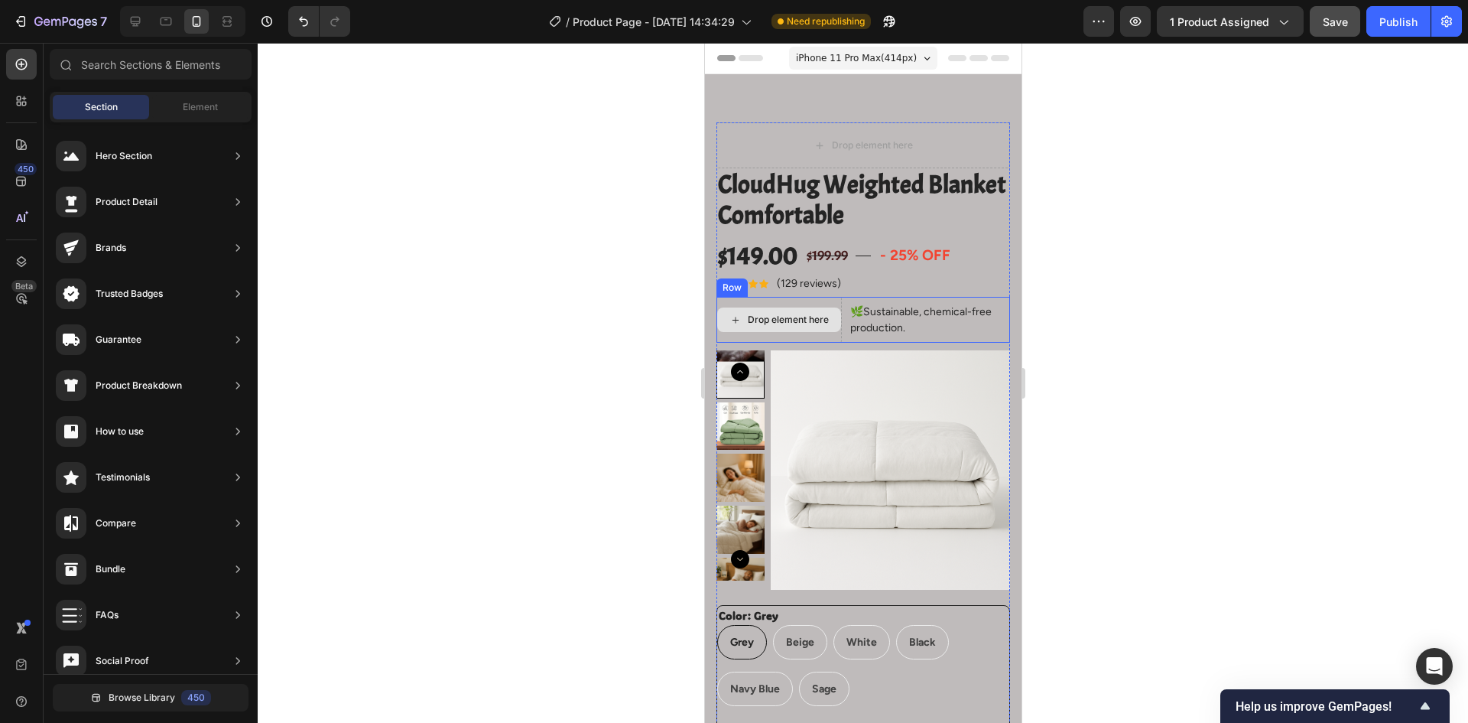
click at [831, 324] on div "Drop element here" at bounding box center [779, 319] width 124 height 24
click at [193, 106] on span "Element" at bounding box center [200, 107] width 35 height 14
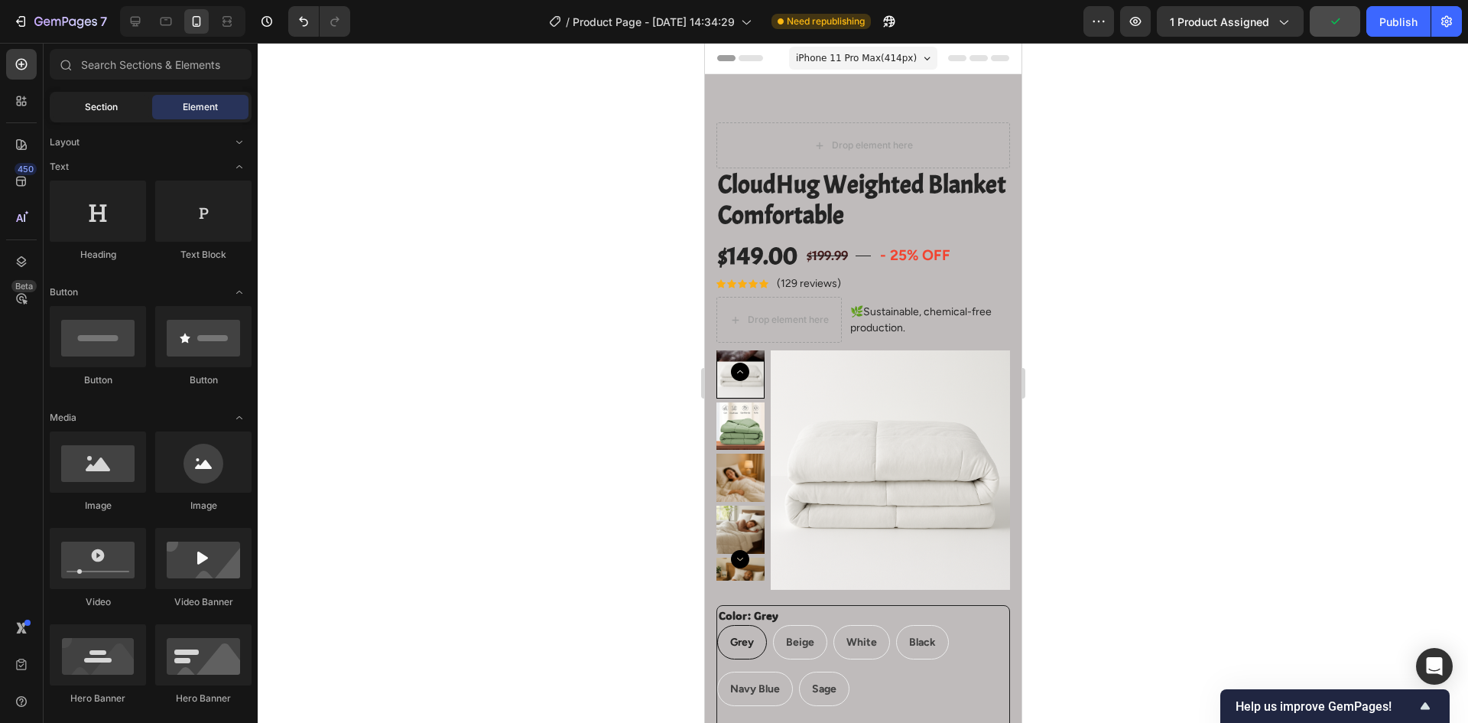
click at [109, 111] on span "Section" at bounding box center [101, 107] width 33 height 14
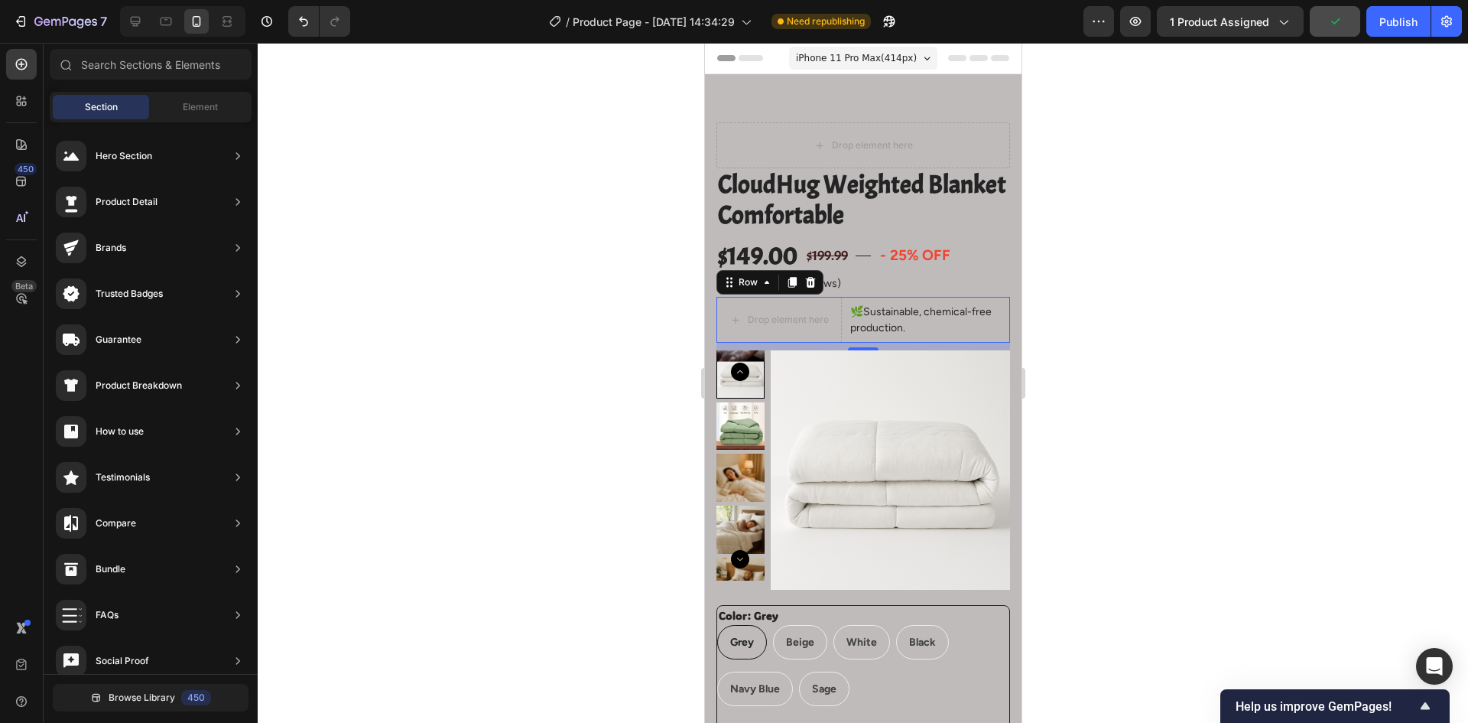
click at [911, 301] on div "🌿Sustainable, chemical-free production. Text block" at bounding box center [928, 320] width 161 height 46
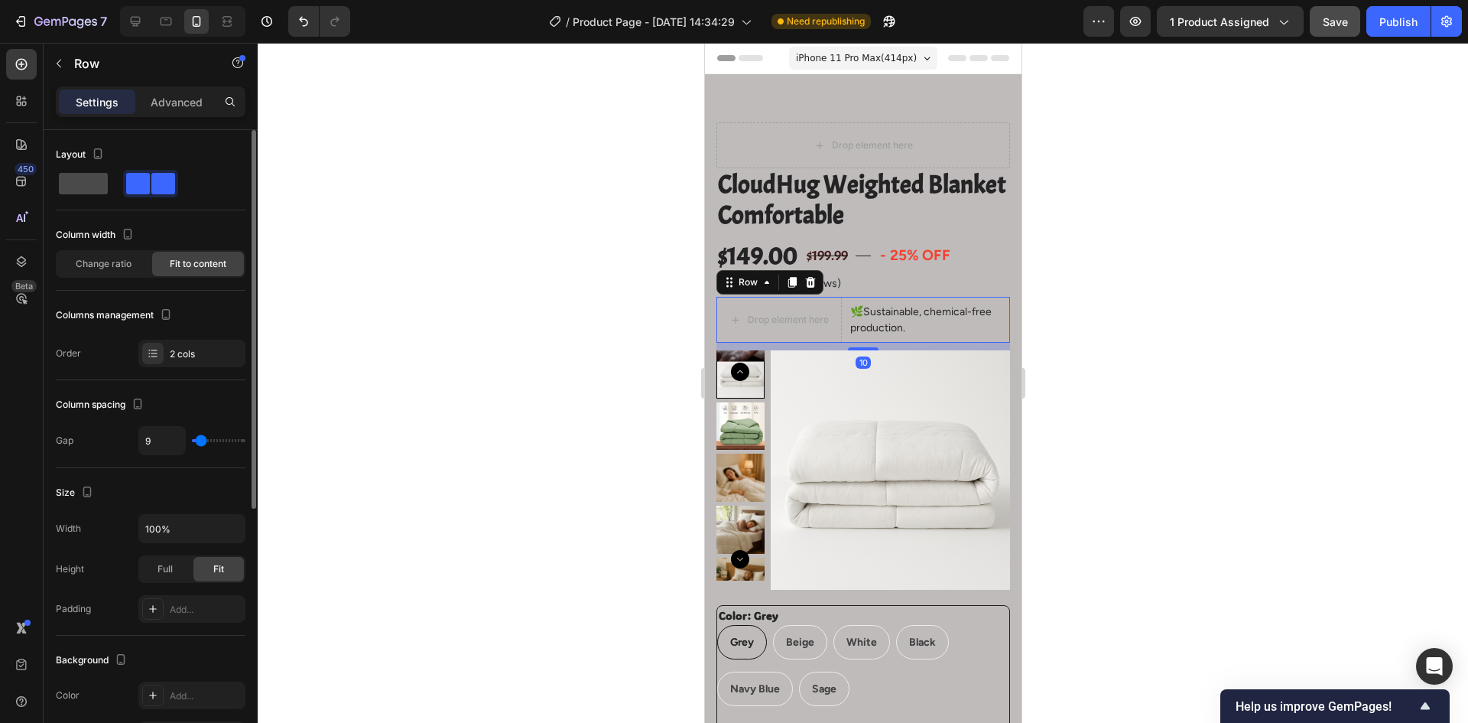
click at [93, 180] on span at bounding box center [83, 183] width 49 height 21
type input "0"
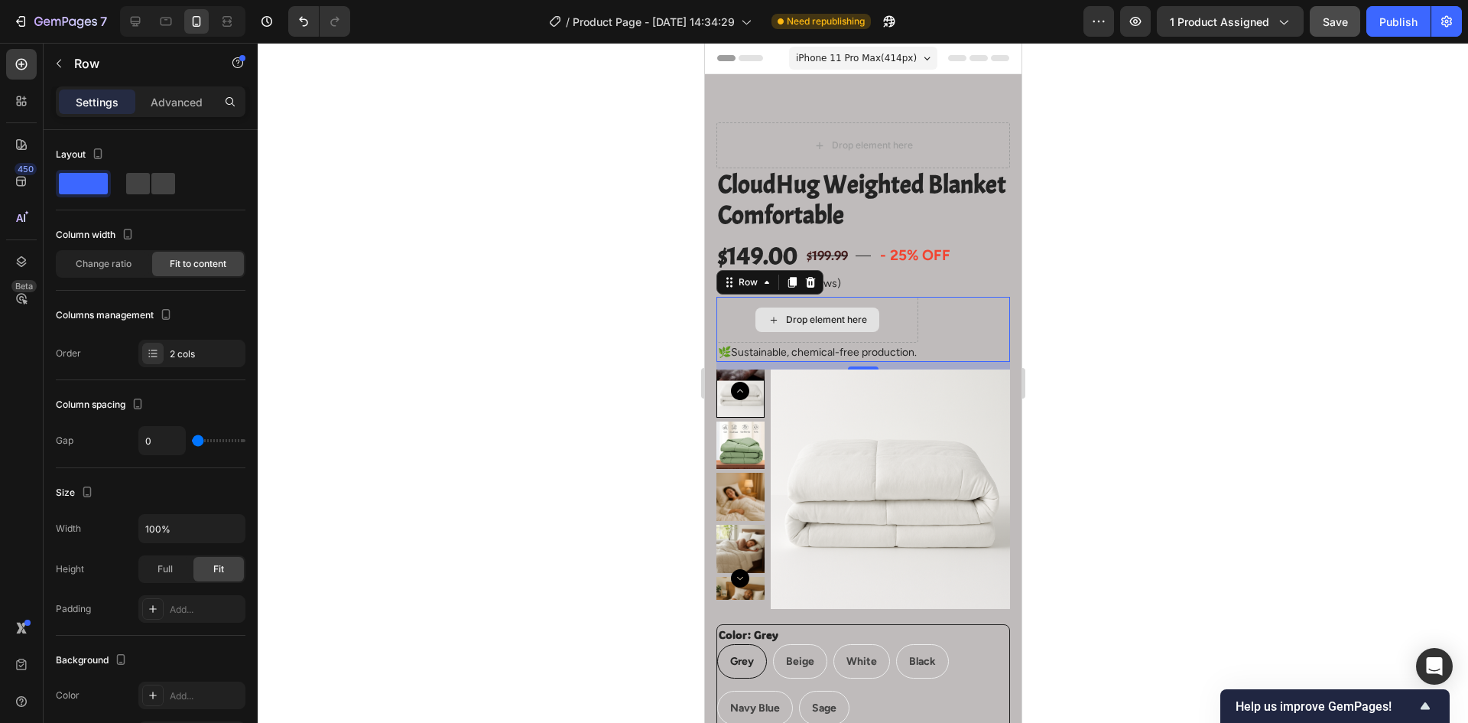
click at [906, 327] on div "Drop element here" at bounding box center [817, 320] width 202 height 46
click at [912, 298] on div "Drop element here" at bounding box center [817, 320] width 202 height 46
click at [887, 344] on p "🌿Sustainable, chemical-free production." at bounding box center [816, 352] width 199 height 16
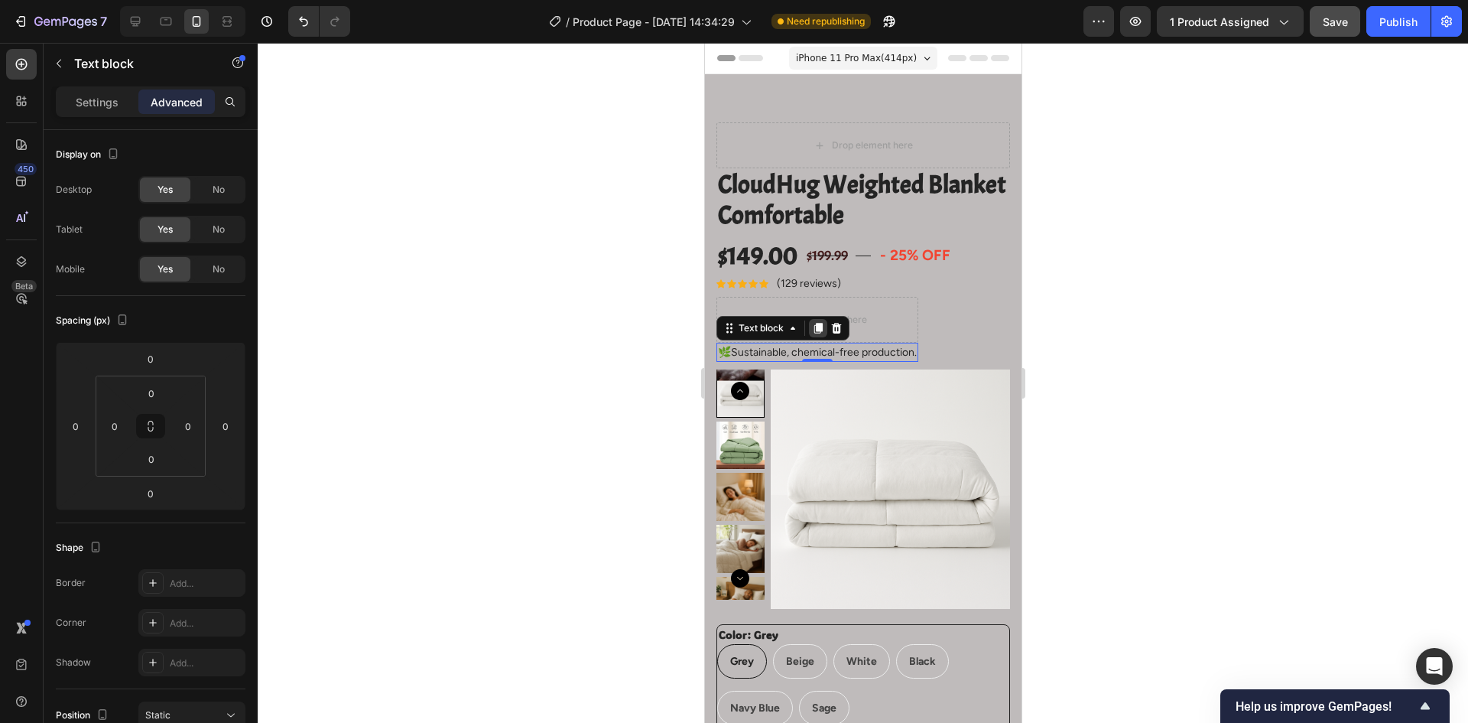
click at [818, 331] on icon at bounding box center [818, 328] width 8 height 11
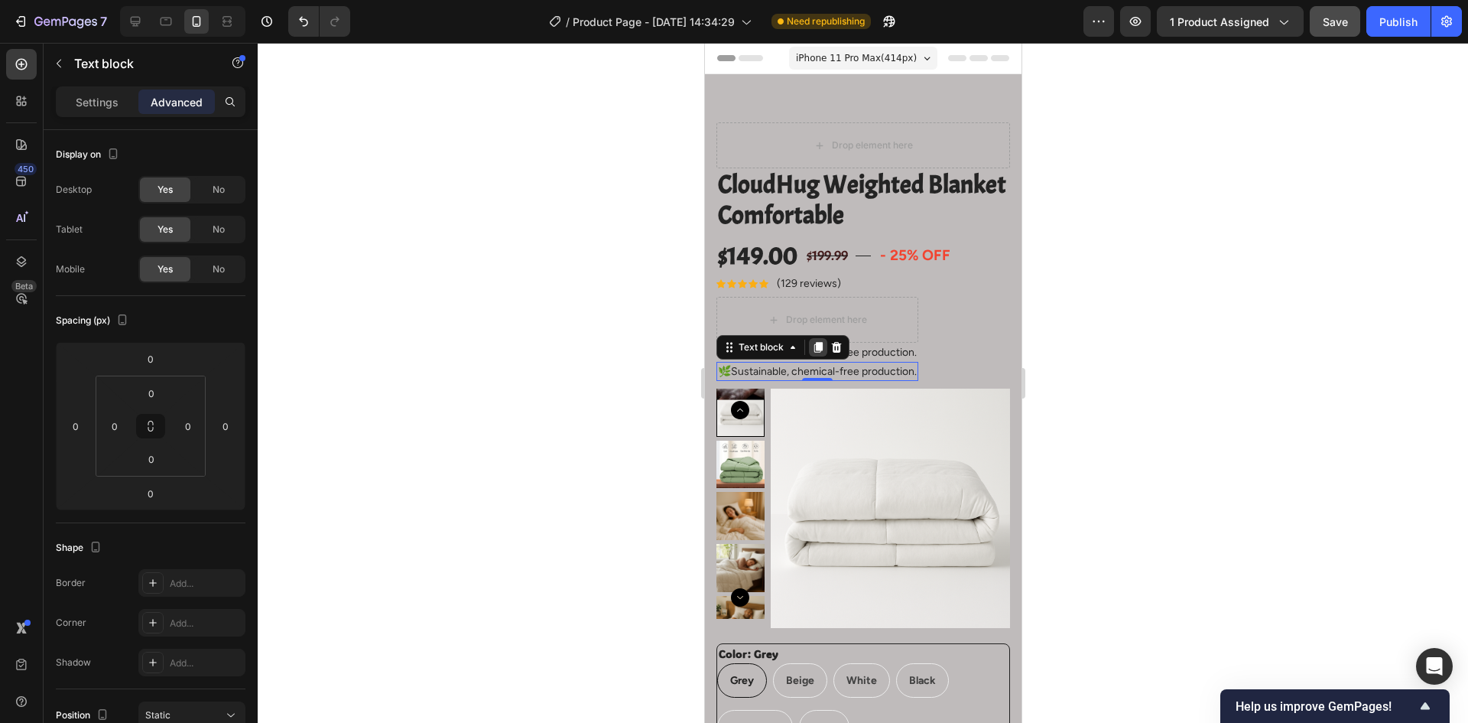
click at [820, 348] on icon at bounding box center [818, 347] width 8 height 11
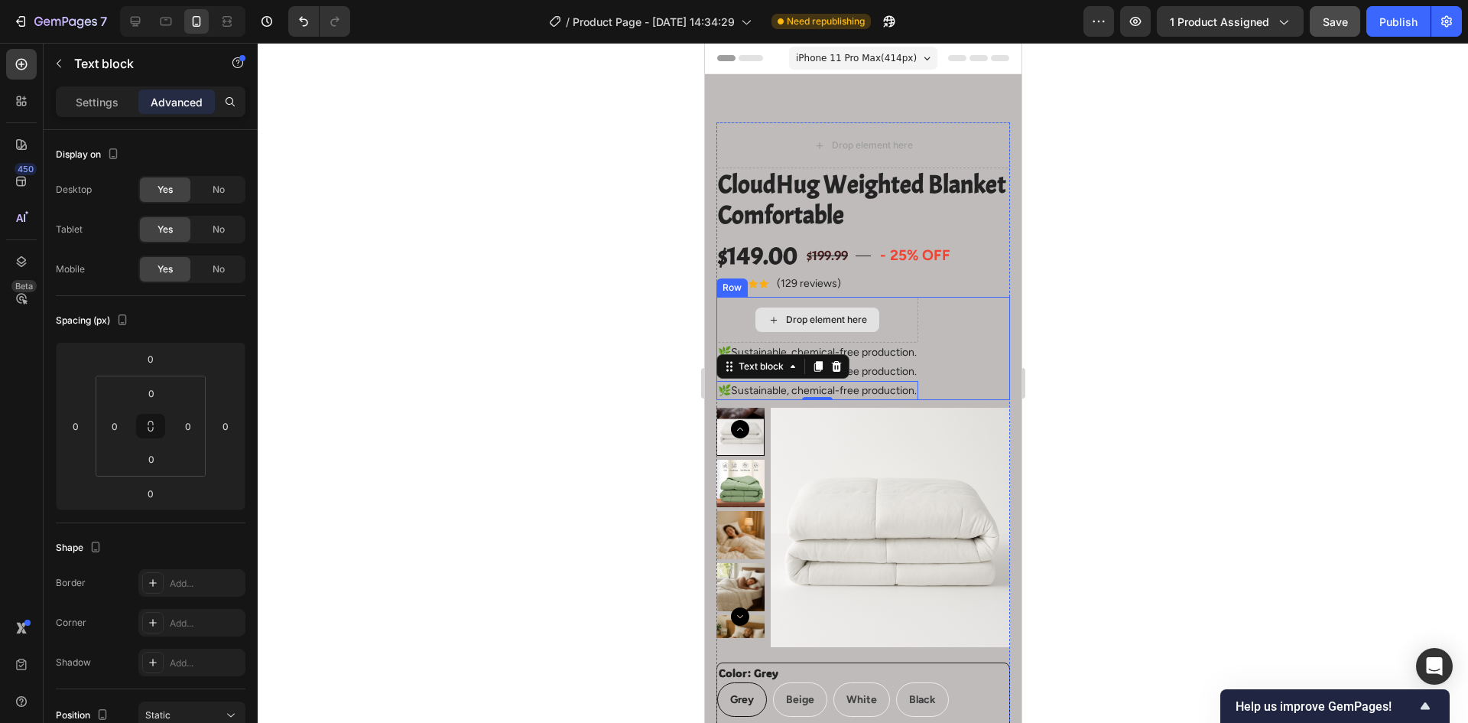
click at [899, 327] on div "Drop element here" at bounding box center [817, 320] width 202 height 46
